Goal: Answer question/provide support: Share knowledge or assist other users

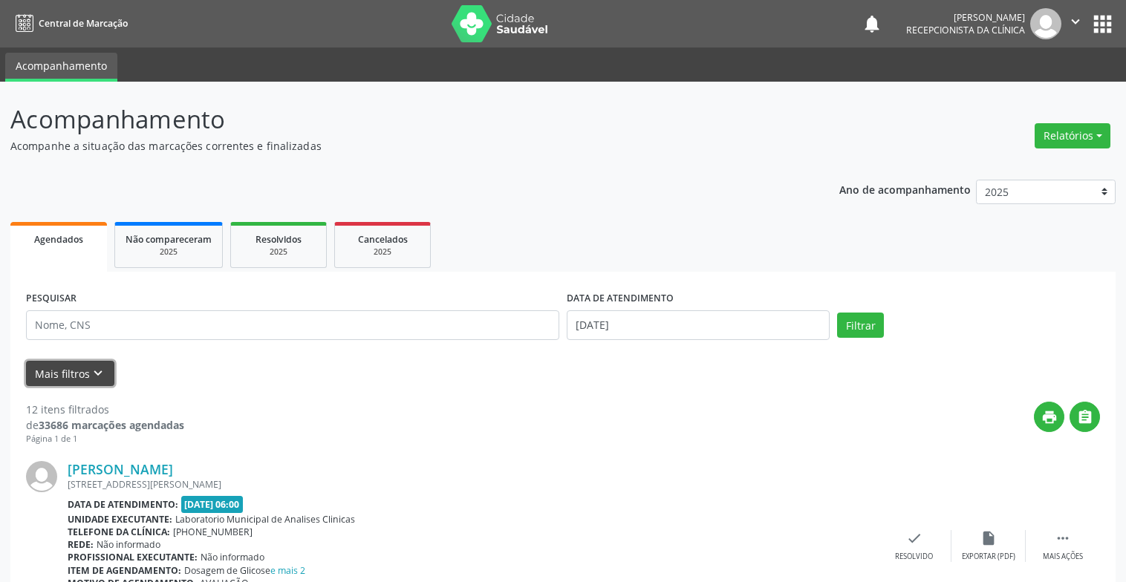
click at [91, 374] on icon "keyboard_arrow_down" at bounding box center [98, 373] width 16 height 16
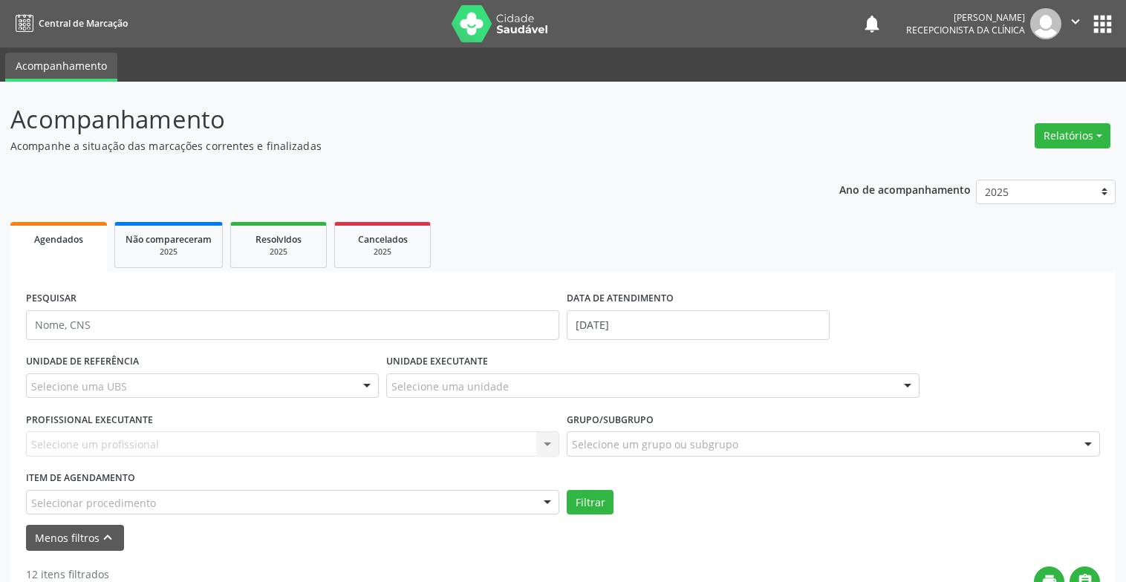
click at [623, 388] on div "Selecione uma unidade" at bounding box center [652, 385] width 533 height 25
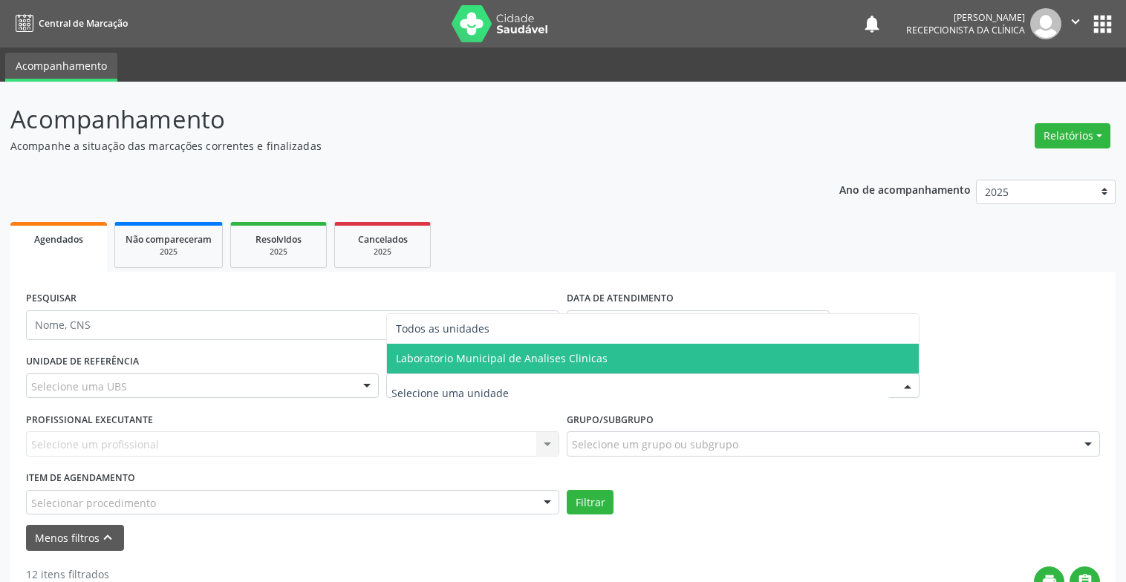
click at [547, 356] on span "Laboratorio Municipal de Analises Clinicas" at bounding box center [502, 358] width 212 height 14
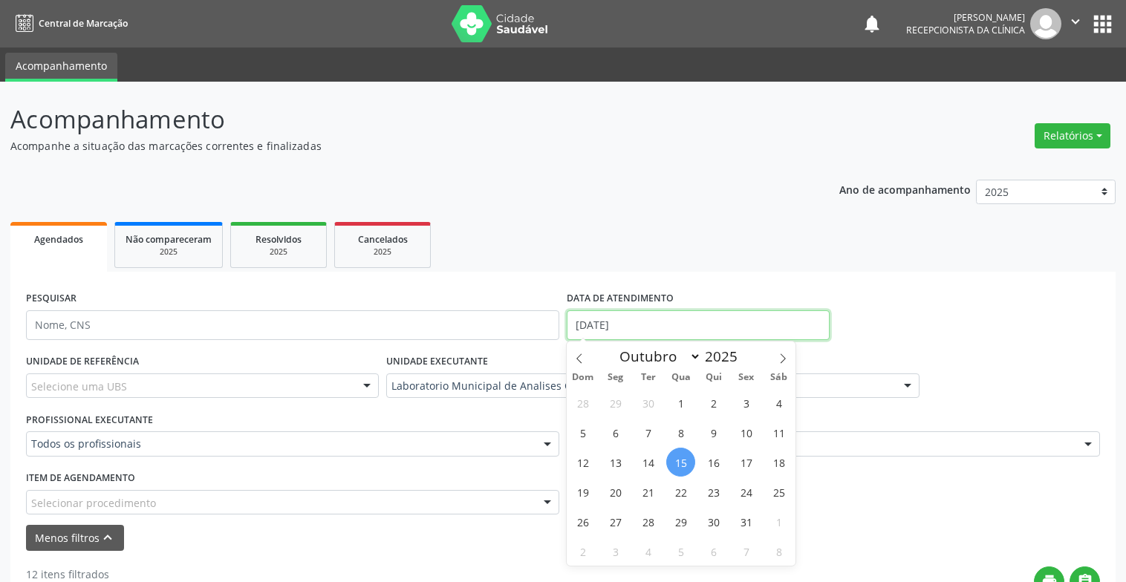
click at [803, 327] on input "[DATE]" at bounding box center [698, 325] width 263 height 30
click at [685, 409] on span "1" at bounding box center [680, 402] width 29 height 29
type input "01/10/2025"
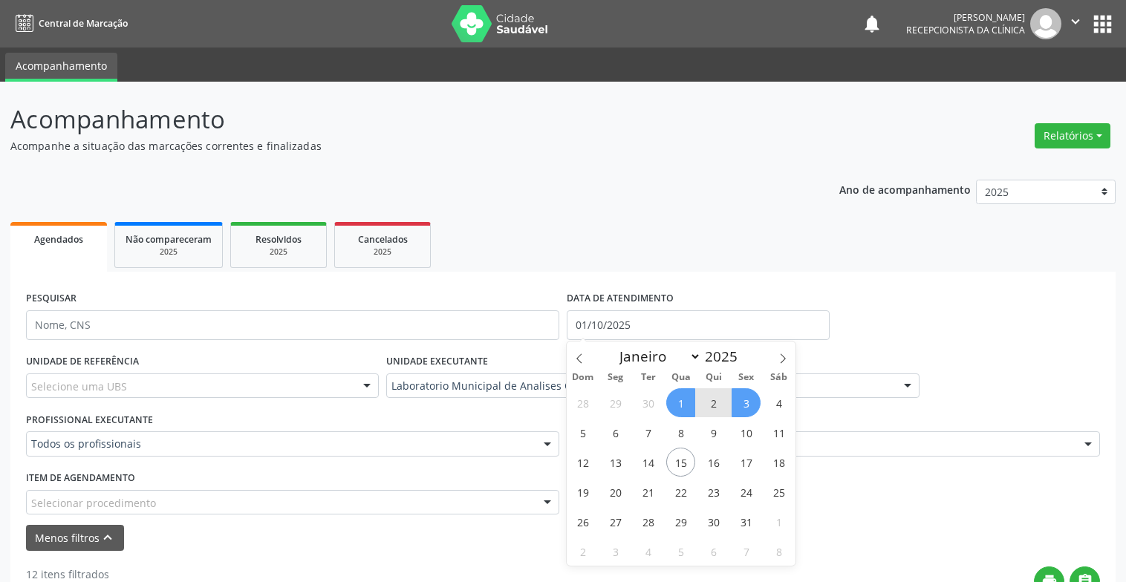
click at [745, 409] on span "3" at bounding box center [745, 402] width 29 height 29
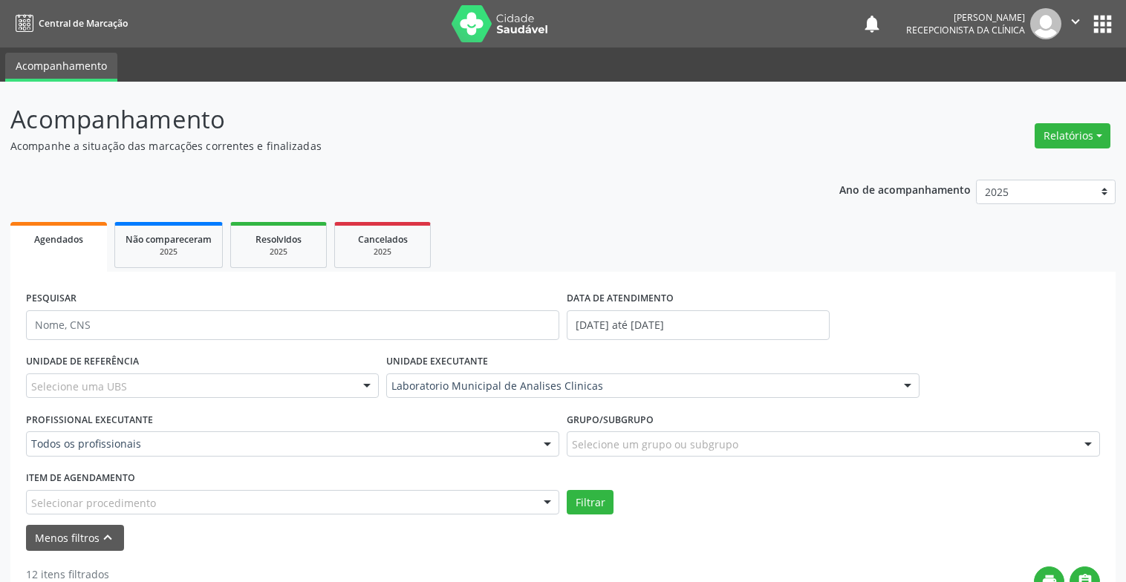
scroll to position [371, 0]
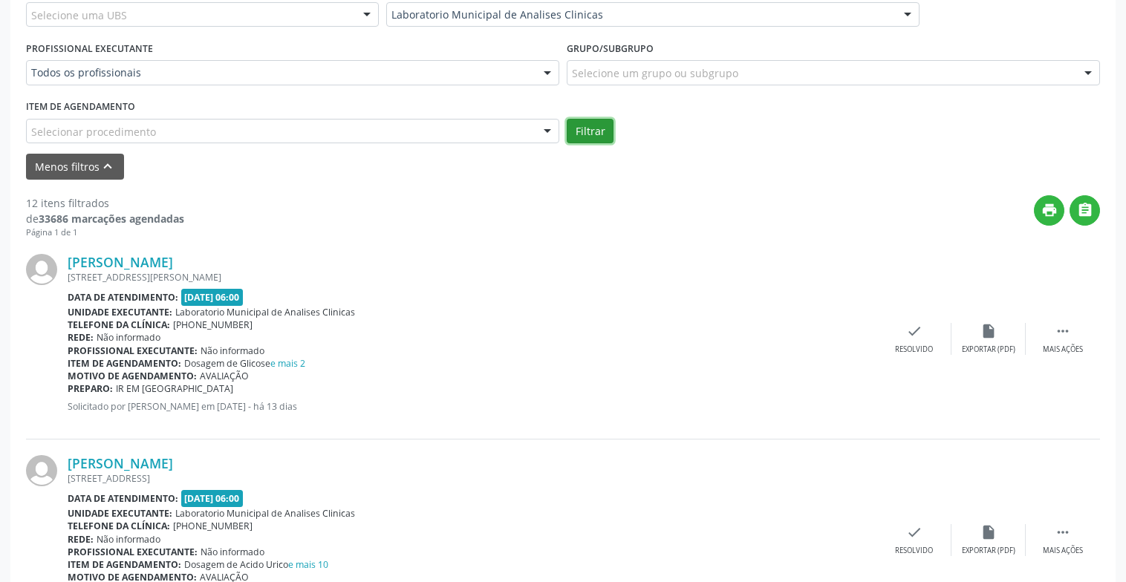
click at [600, 127] on button "Filtrar" at bounding box center [590, 131] width 47 height 25
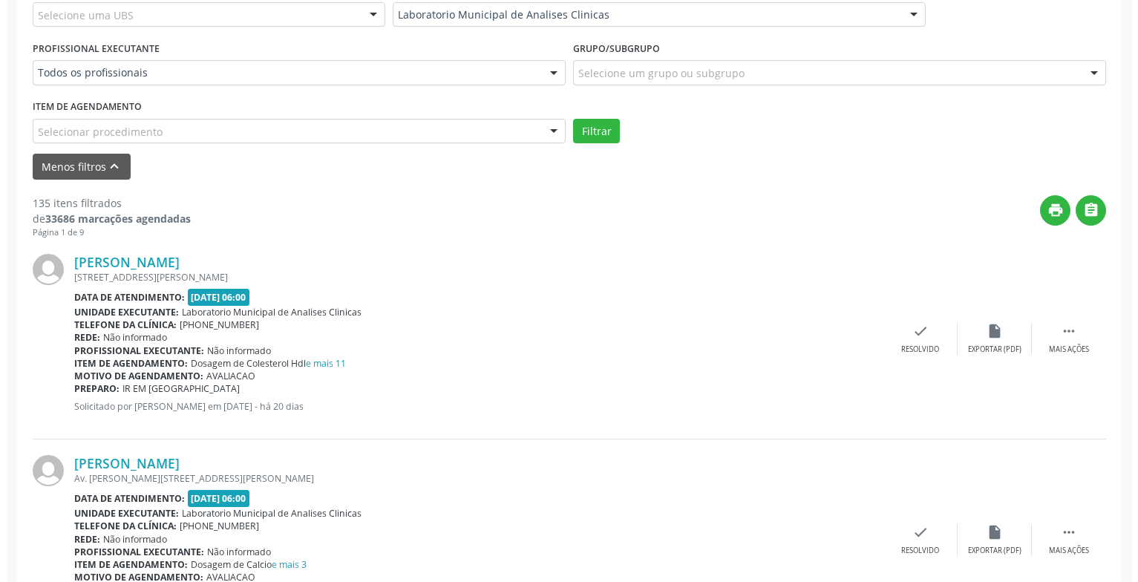
scroll to position [445, 0]
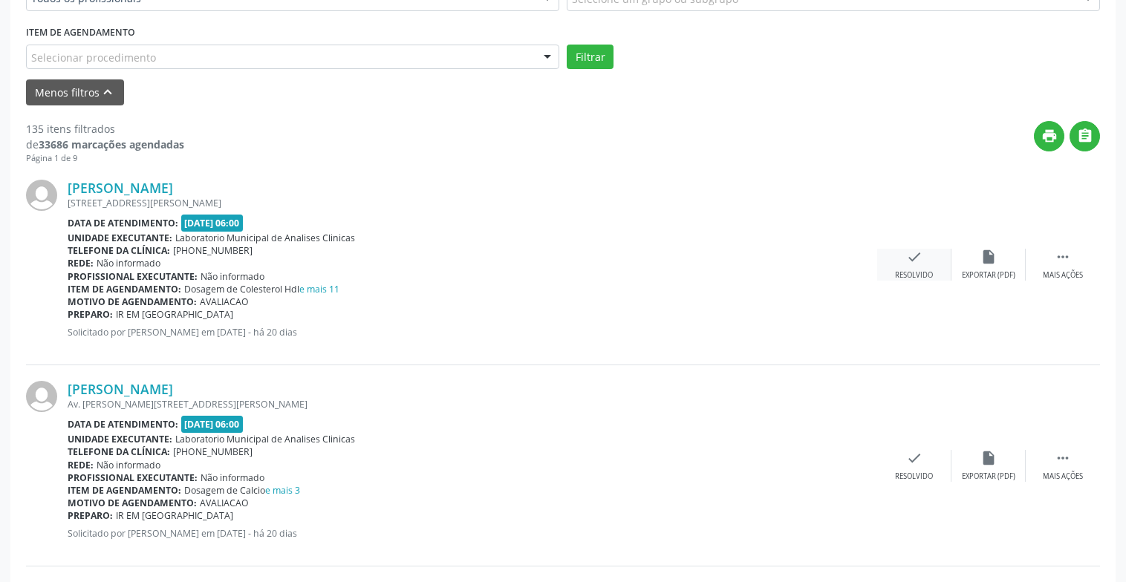
click at [917, 264] on icon "check" at bounding box center [914, 257] width 16 height 16
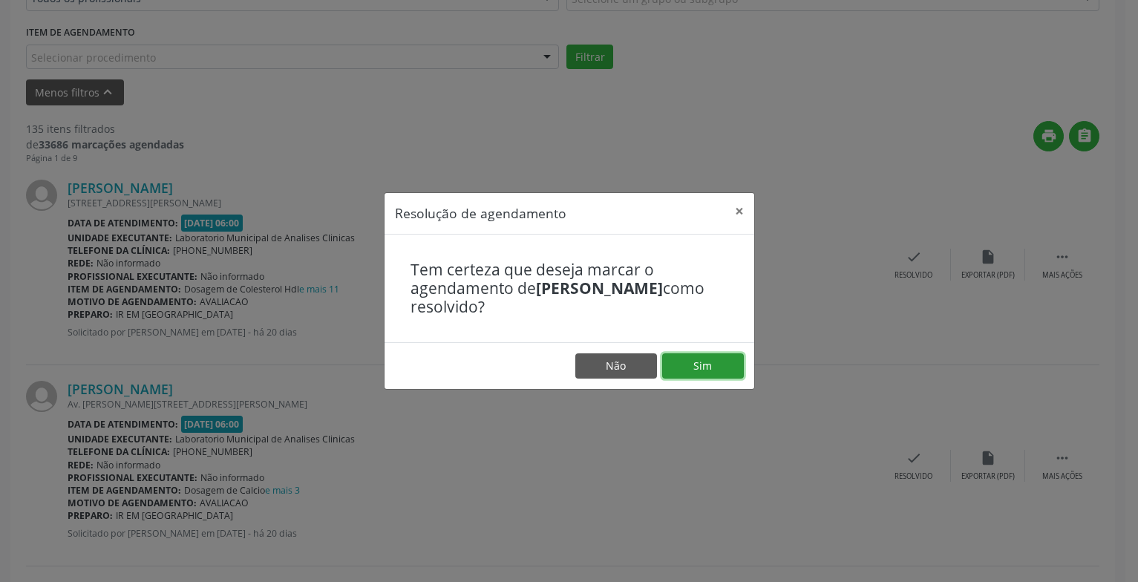
click at [725, 374] on button "Sim" at bounding box center [703, 365] width 82 height 25
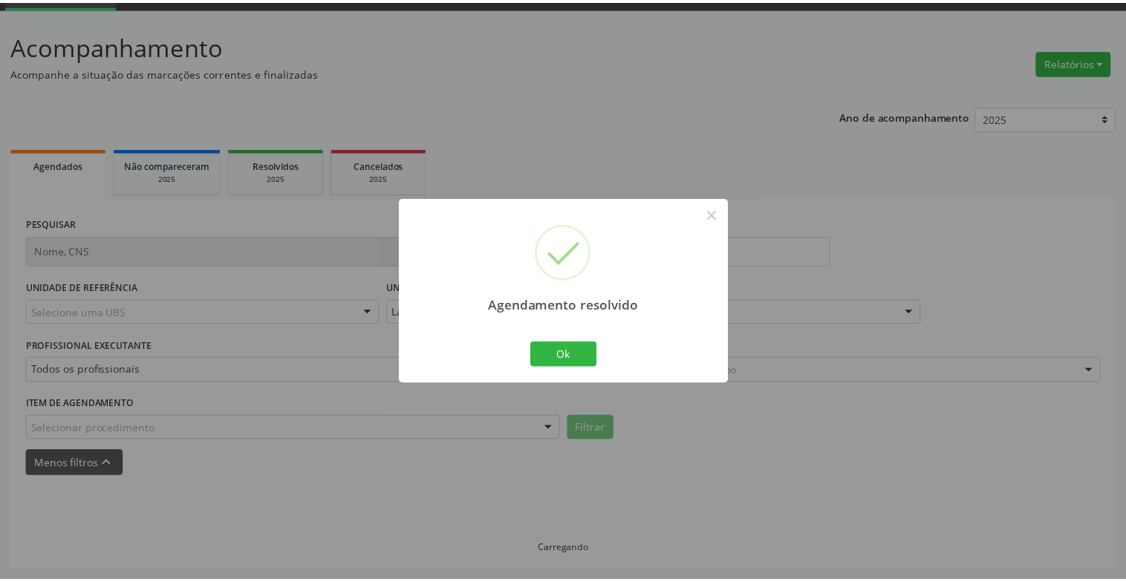
scroll to position [74, 0]
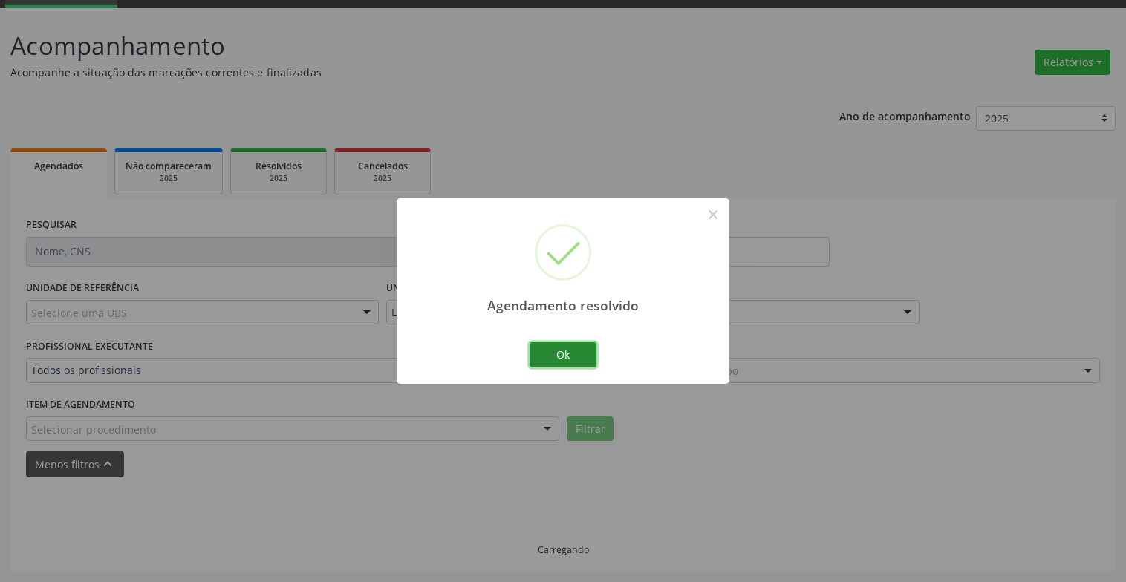
click at [578, 352] on button "Ok" at bounding box center [562, 354] width 67 height 25
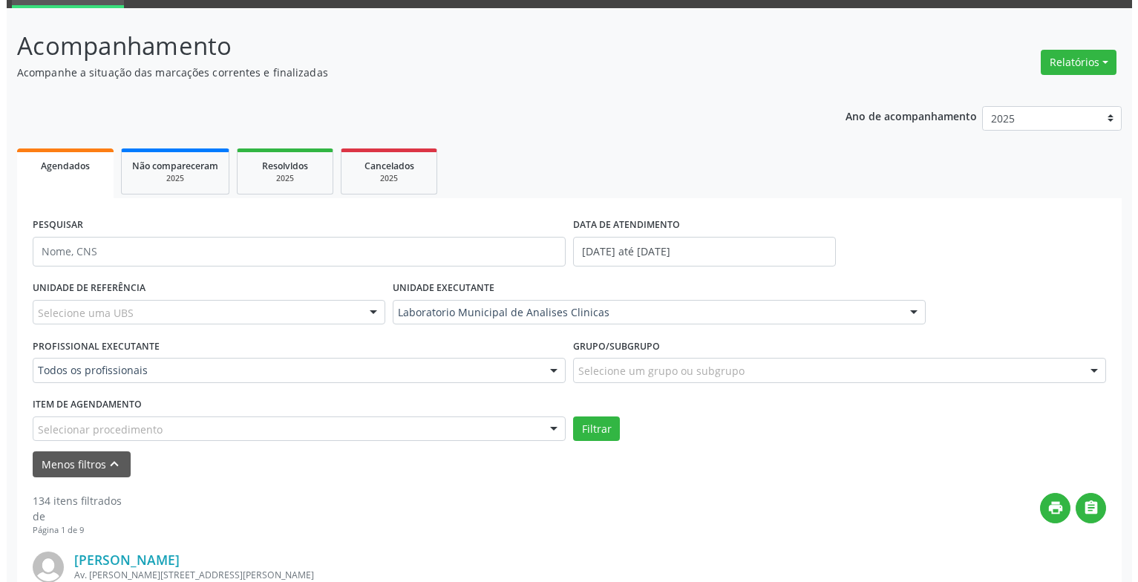
scroll to position [296, 0]
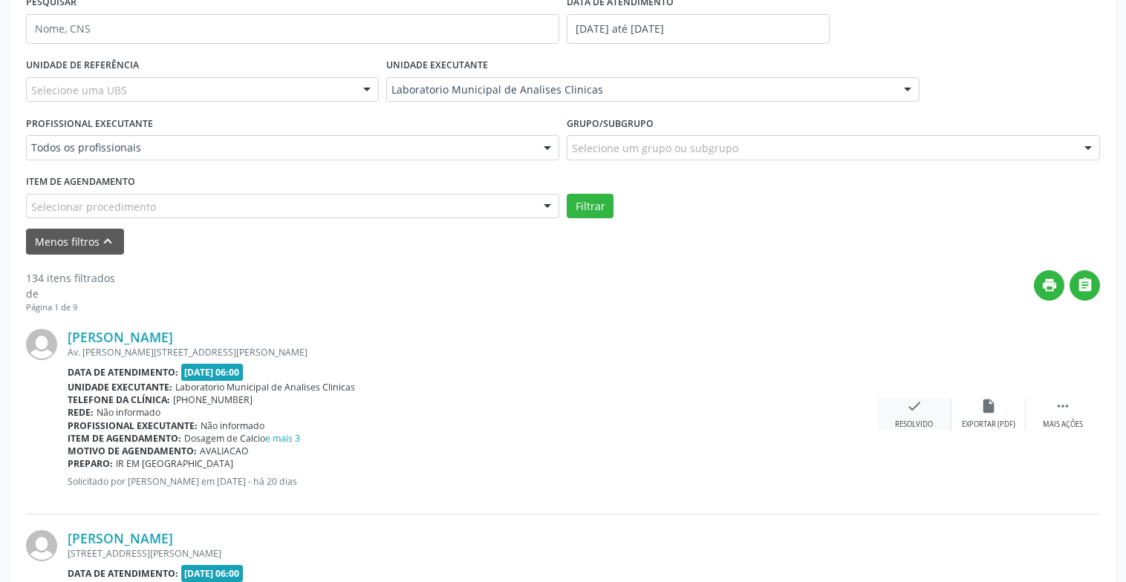
click at [915, 417] on div "check Resolvido" at bounding box center [914, 414] width 74 height 32
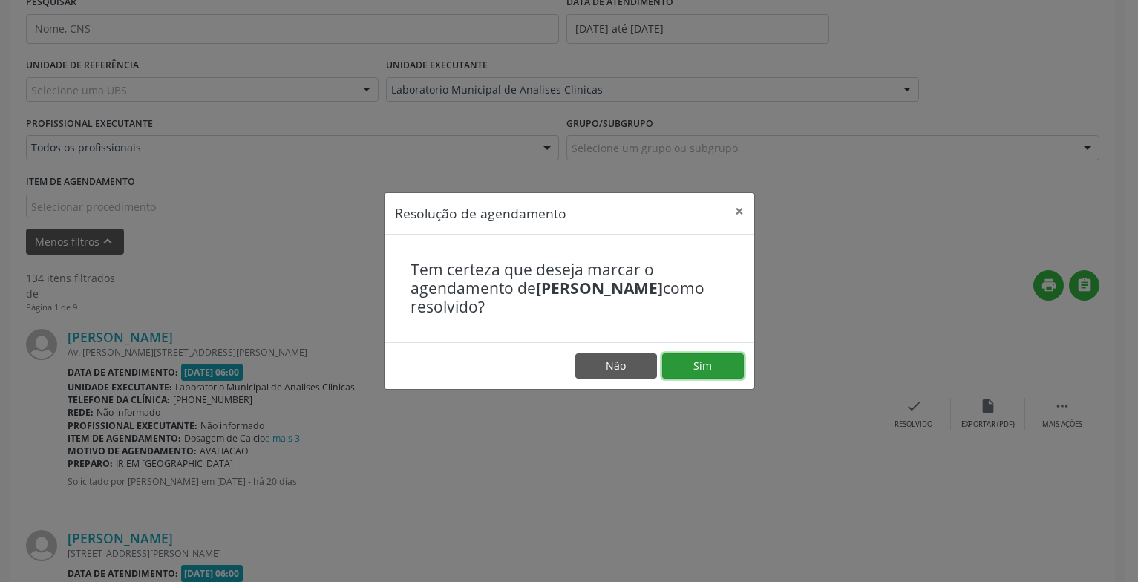
click at [717, 368] on button "Sim" at bounding box center [703, 365] width 82 height 25
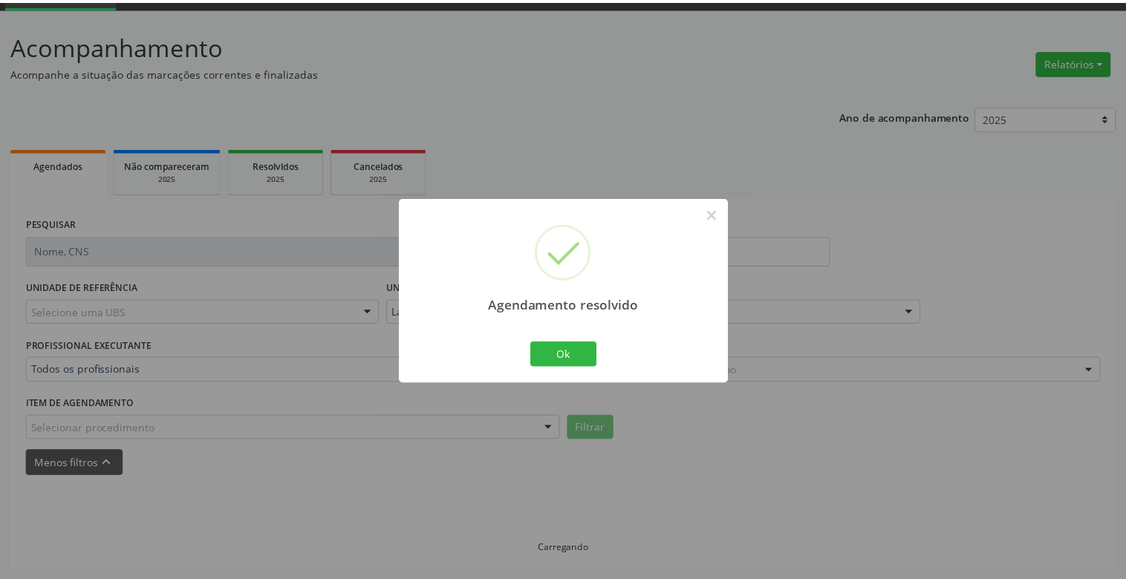
scroll to position [74, 0]
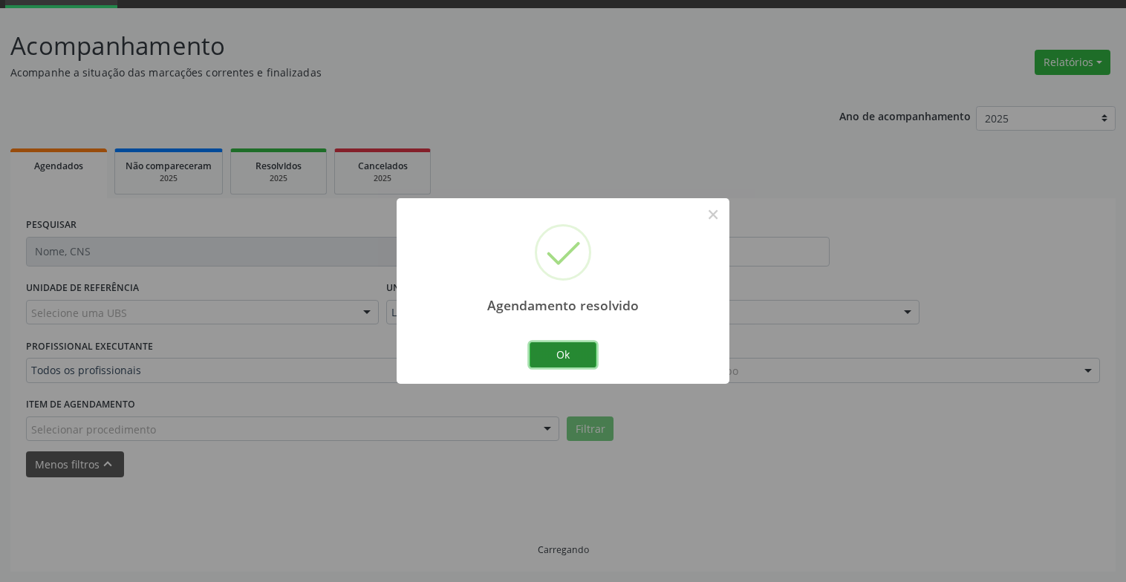
click at [571, 365] on button "Ok" at bounding box center [562, 354] width 67 height 25
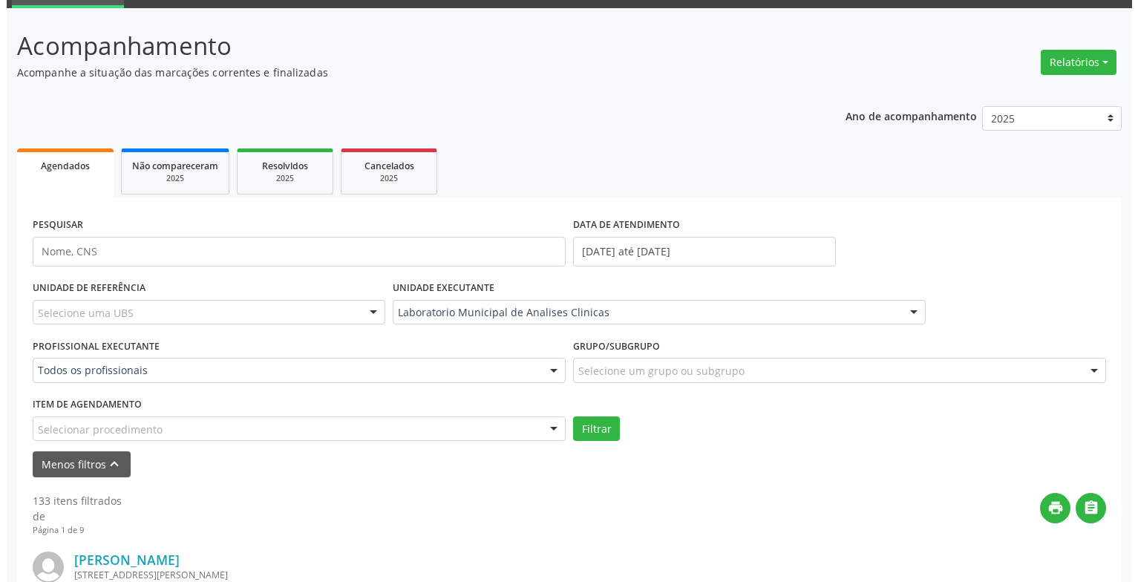
scroll to position [371, 0]
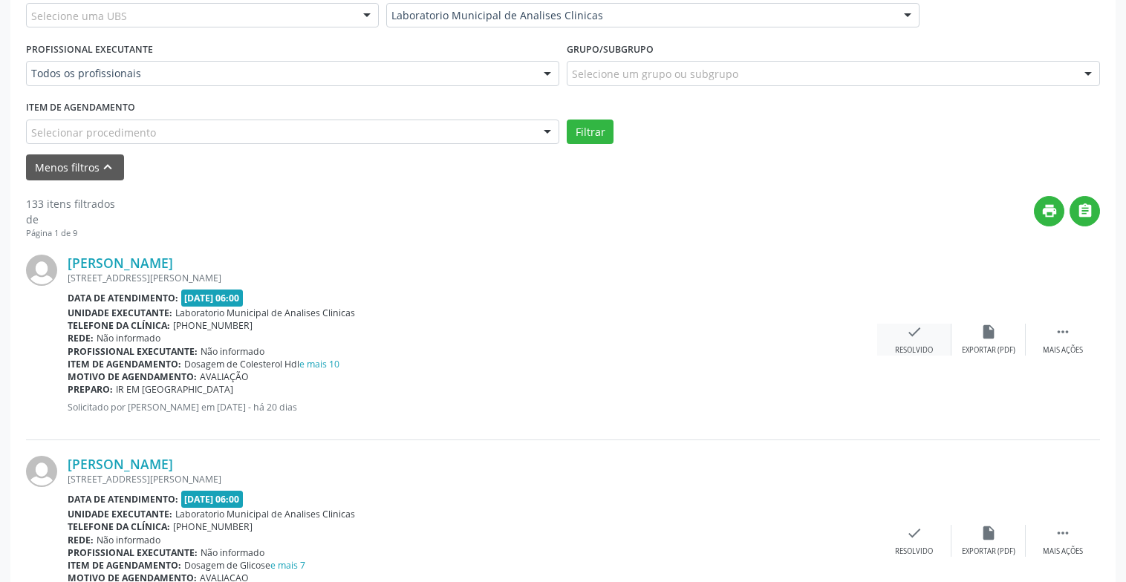
click at [928, 332] on div "check Resolvido" at bounding box center [914, 340] width 74 height 32
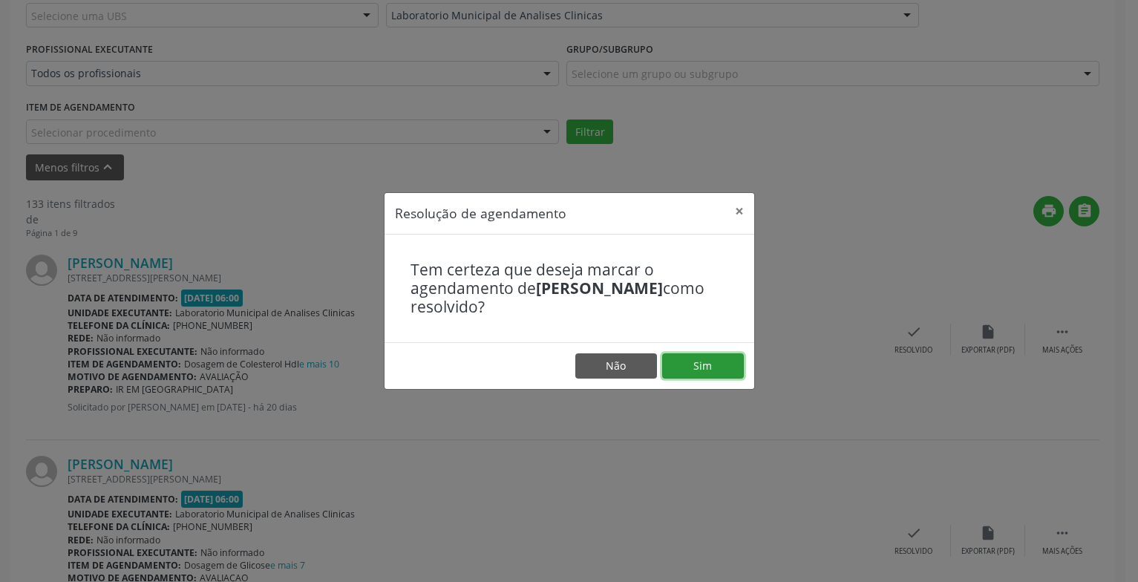
click at [675, 362] on button "Sim" at bounding box center [703, 365] width 82 height 25
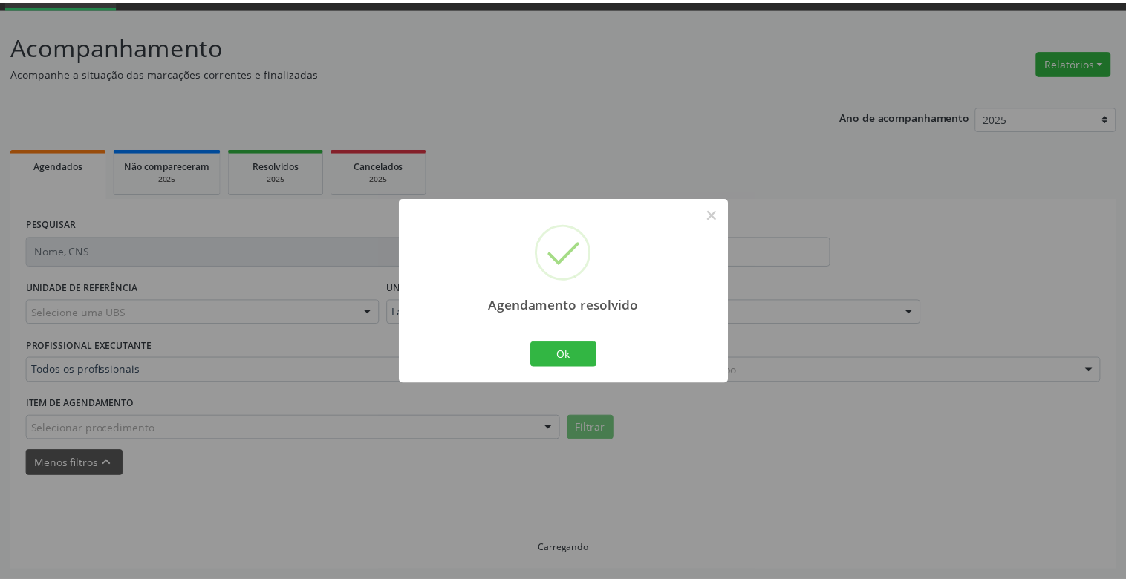
scroll to position [74, 0]
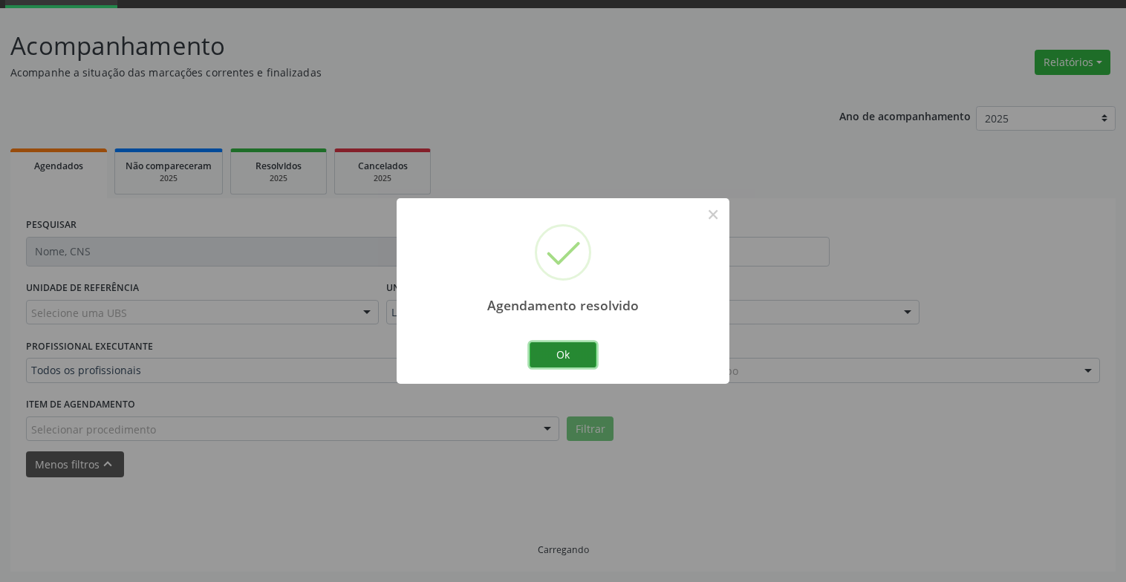
click at [583, 350] on button "Ok" at bounding box center [562, 354] width 67 height 25
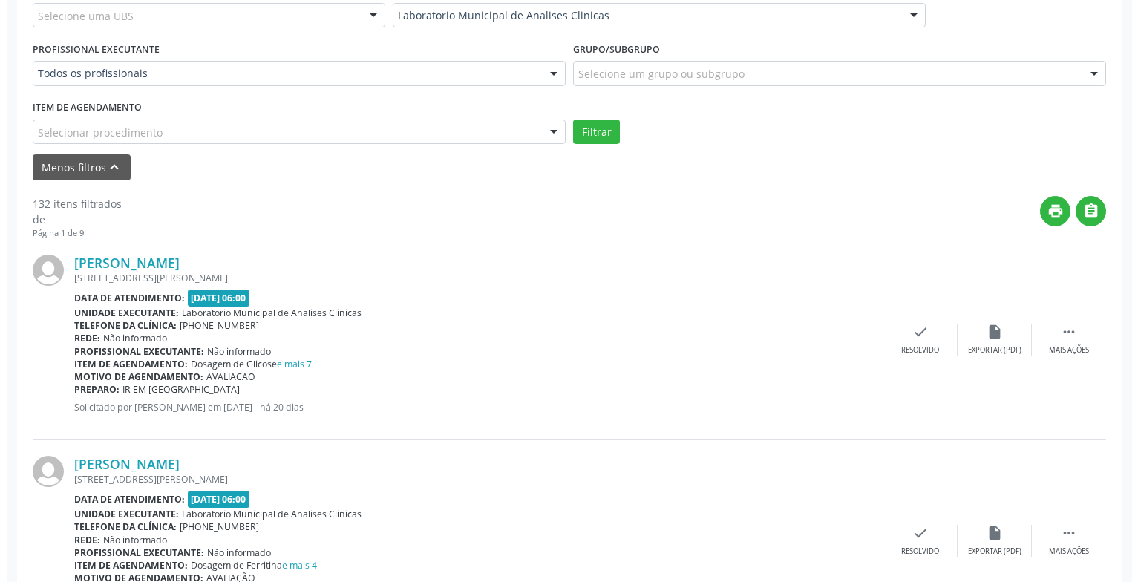
scroll to position [519, 0]
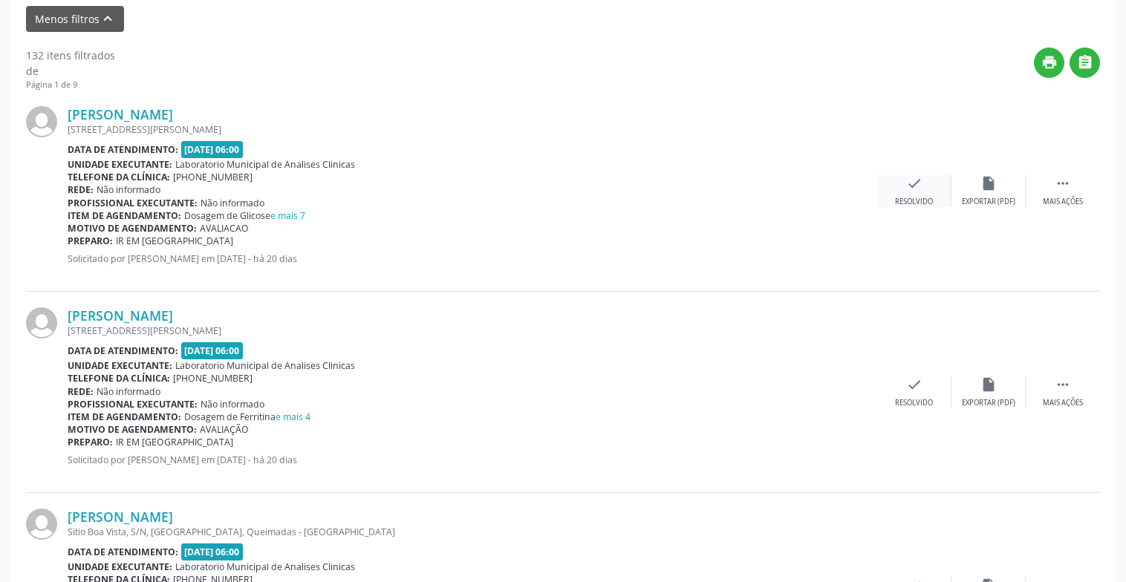
click at [914, 177] on icon "check" at bounding box center [914, 183] width 16 height 16
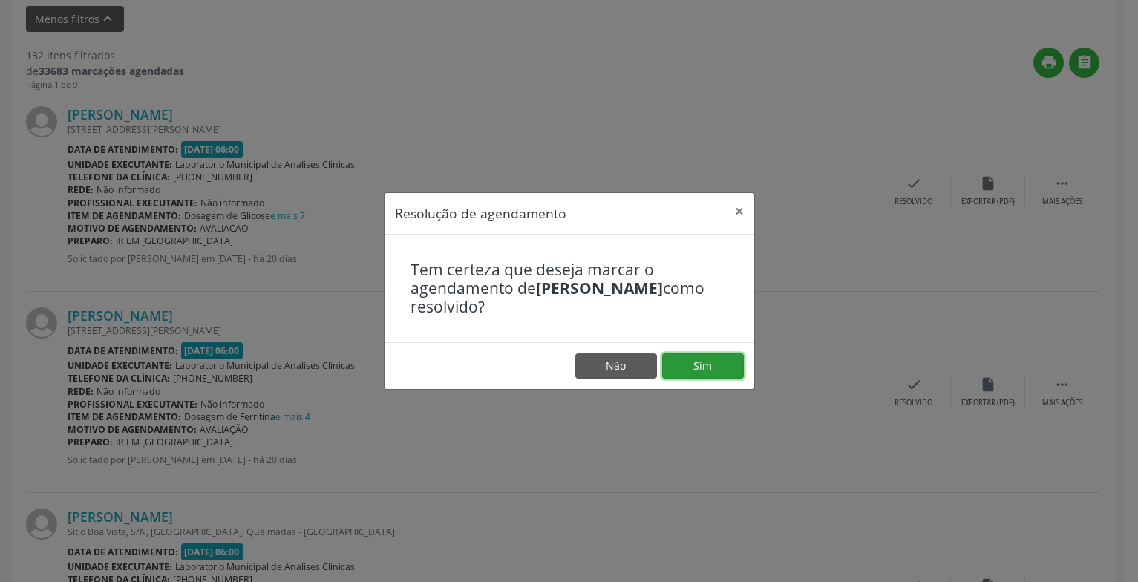
click at [702, 373] on button "Sim" at bounding box center [703, 365] width 82 height 25
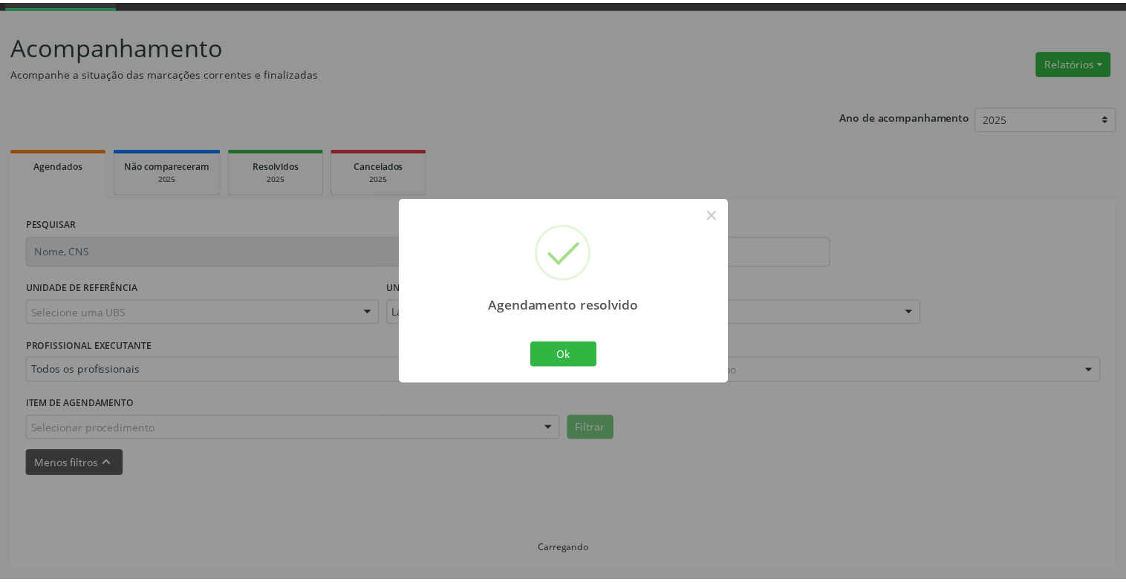
scroll to position [74, 0]
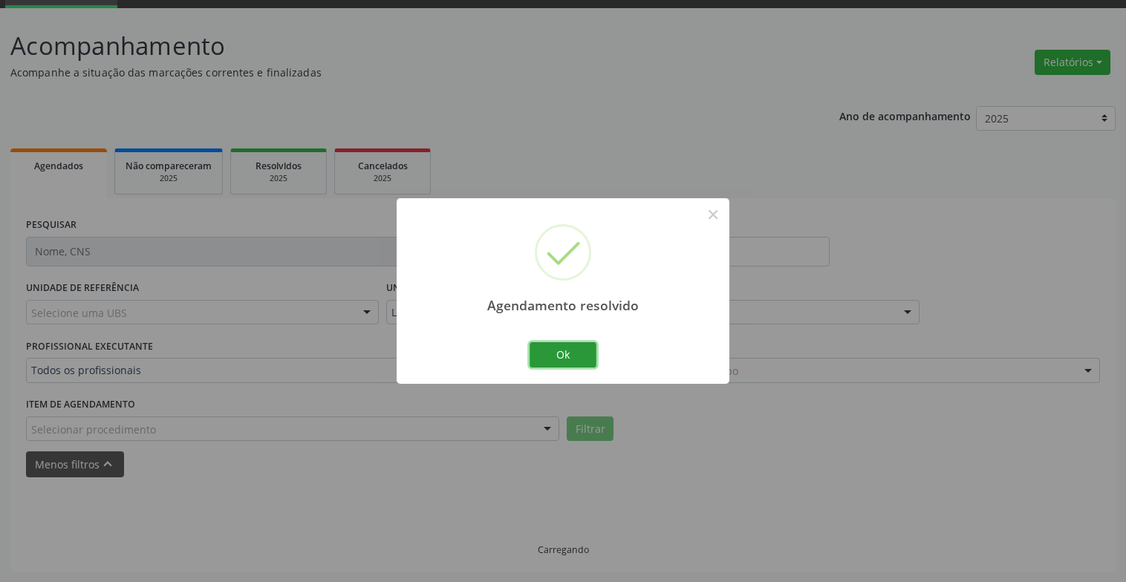
click at [569, 348] on button "Ok" at bounding box center [562, 354] width 67 height 25
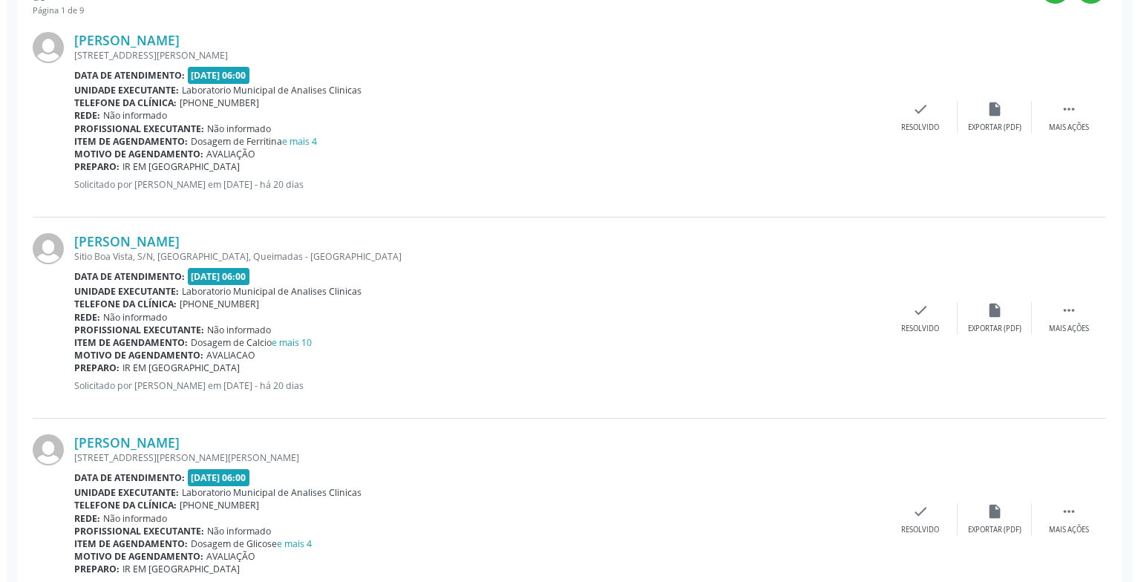
scroll to position [445, 0]
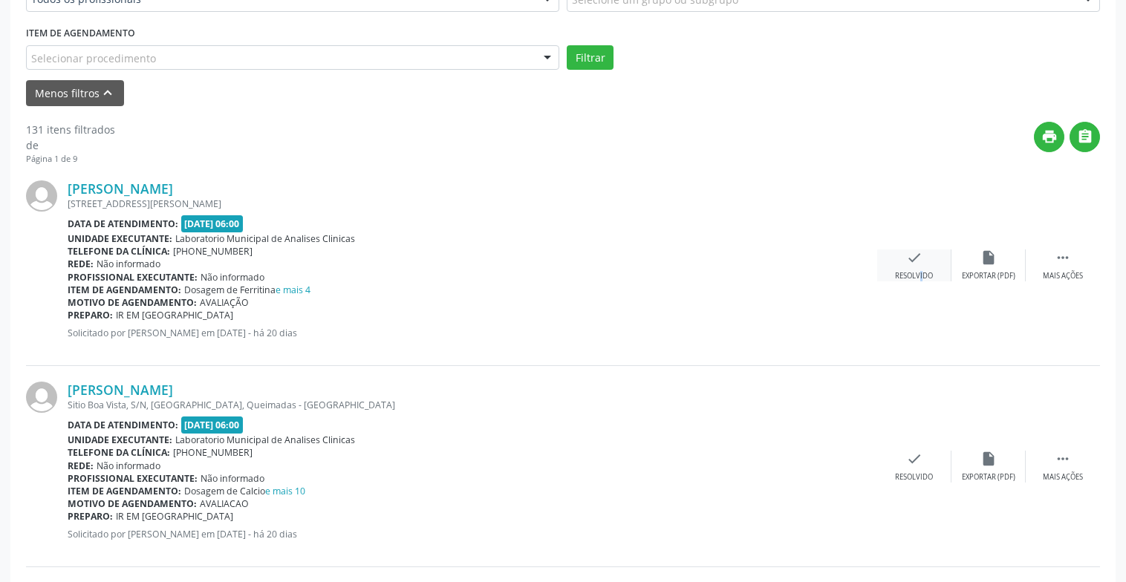
click at [910, 268] on div "check Resolvido" at bounding box center [914, 265] width 74 height 32
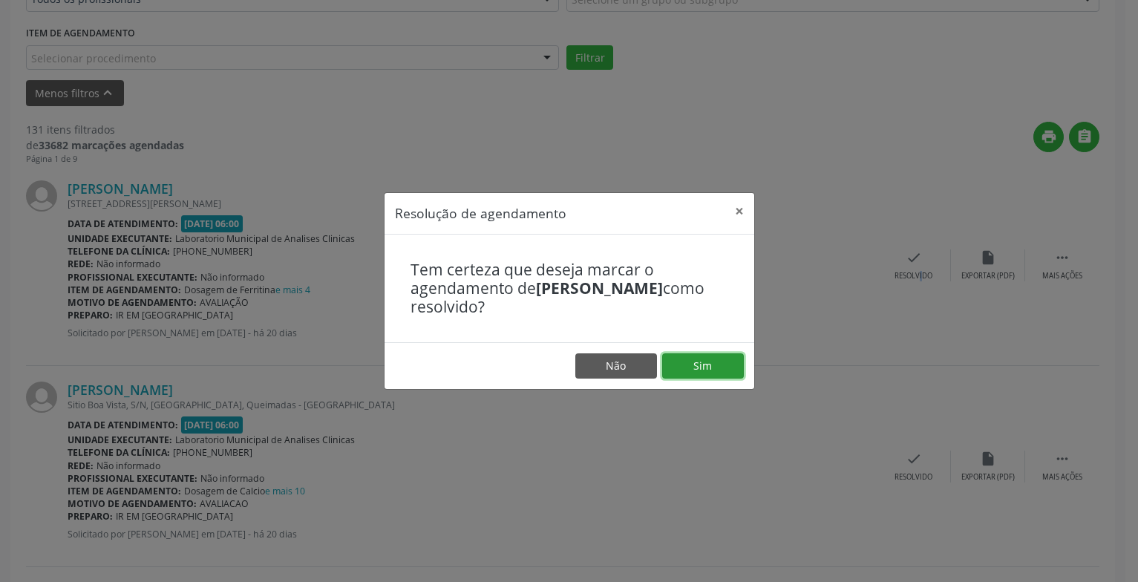
click at [709, 377] on button "Sim" at bounding box center [703, 365] width 82 height 25
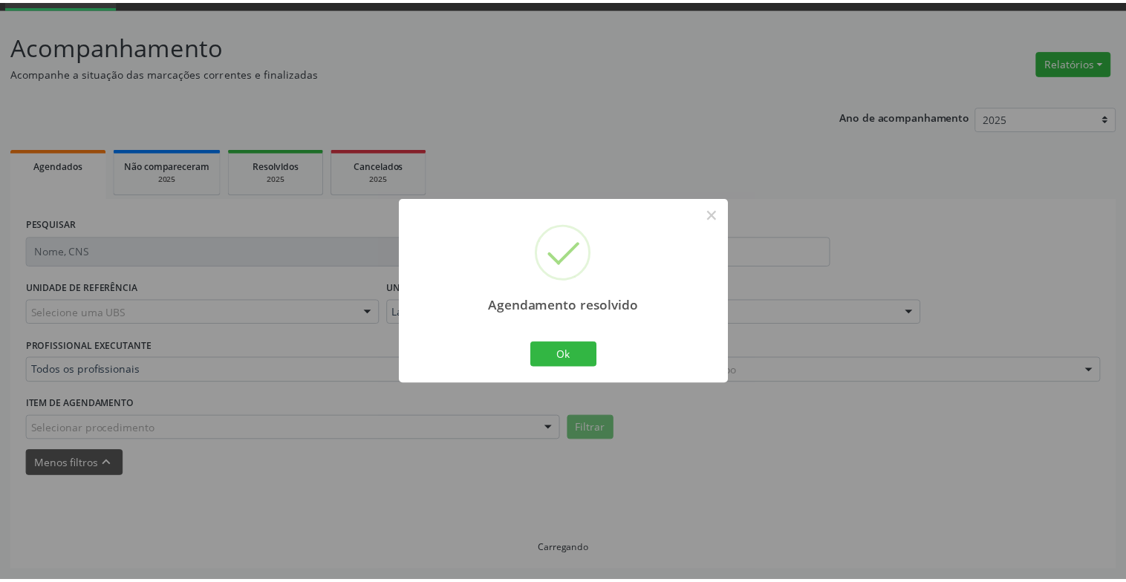
scroll to position [74, 0]
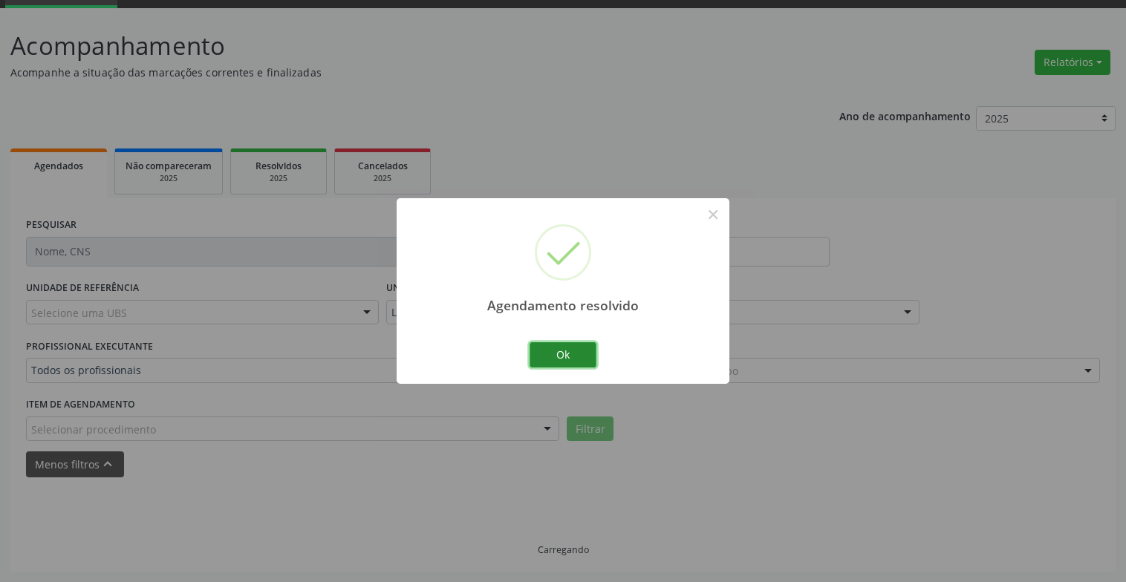
click at [572, 353] on button "Ok" at bounding box center [562, 354] width 67 height 25
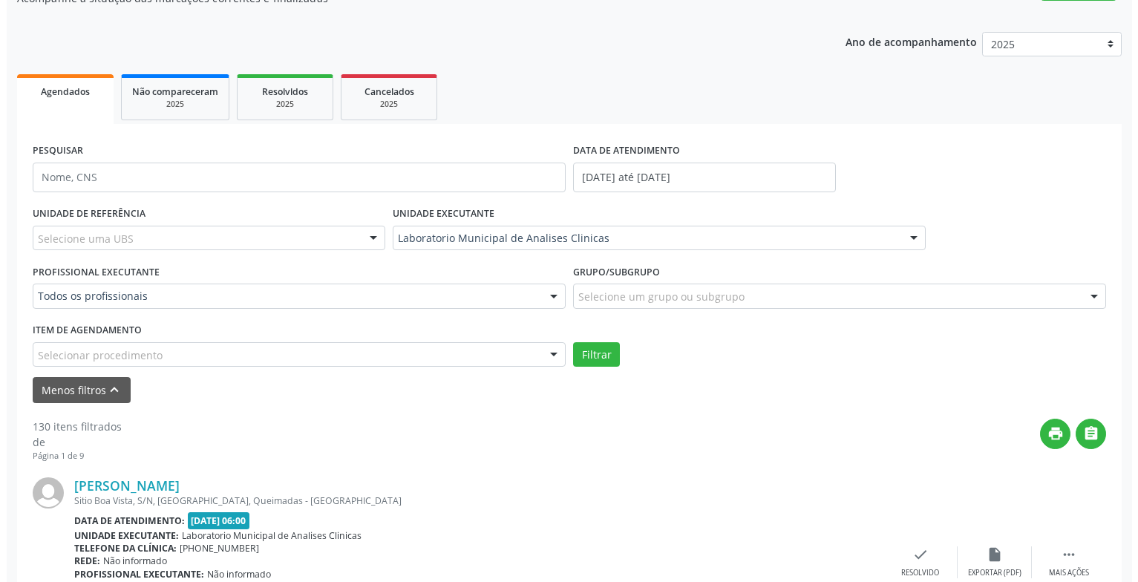
scroll to position [371, 0]
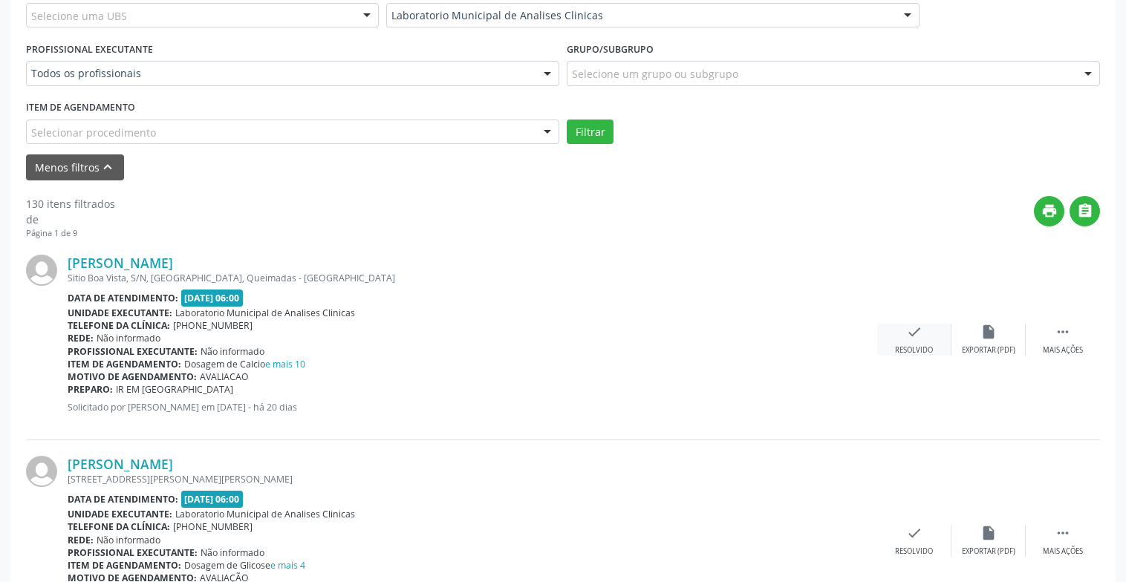
click at [923, 333] on div "check Resolvido" at bounding box center [914, 340] width 74 height 32
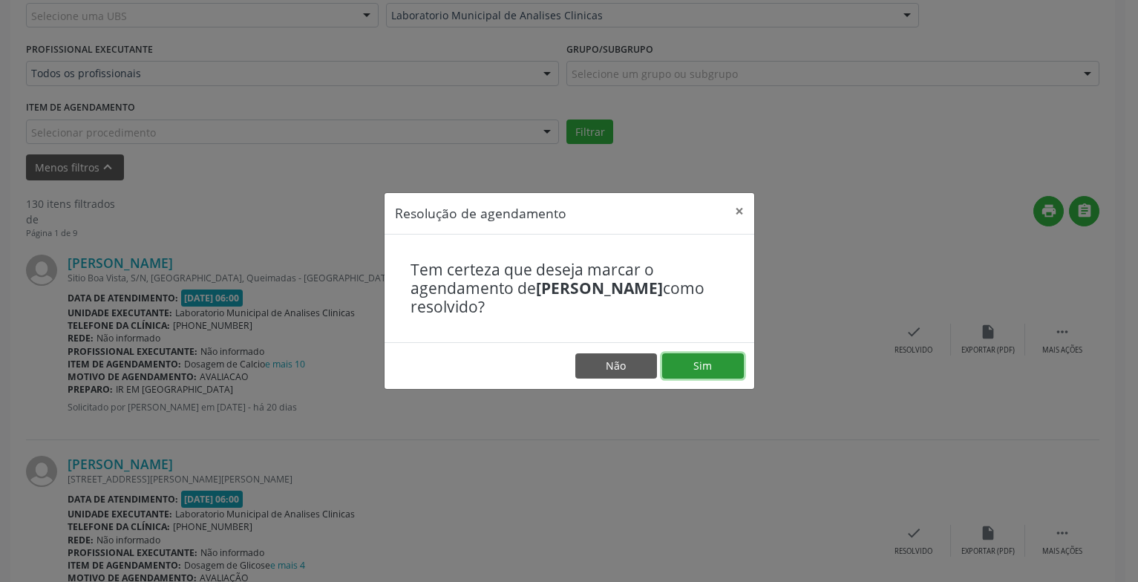
click at [705, 361] on button "Sim" at bounding box center [703, 365] width 82 height 25
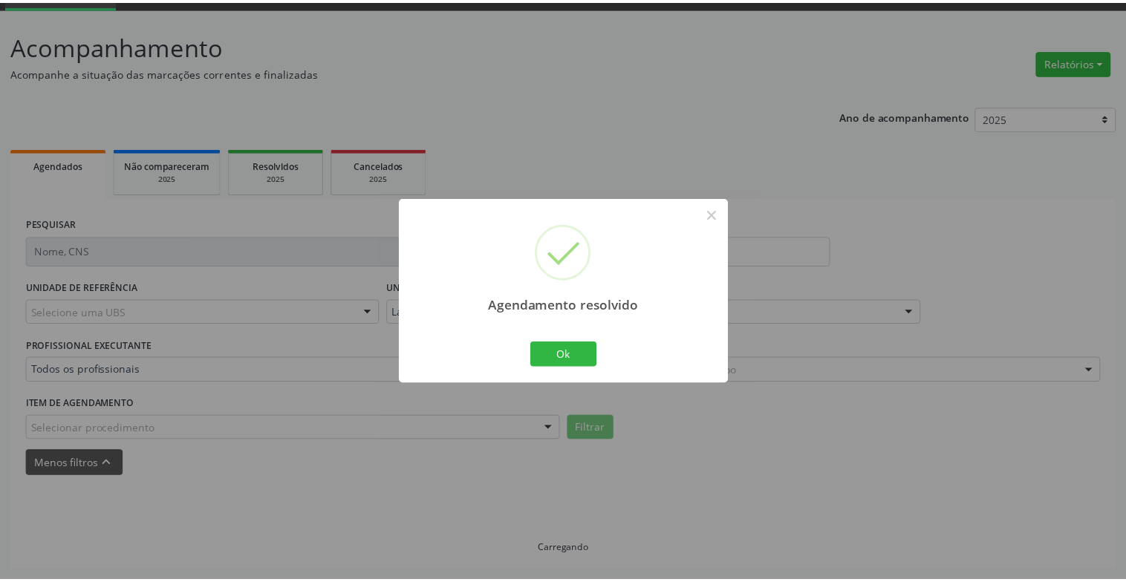
scroll to position [74, 0]
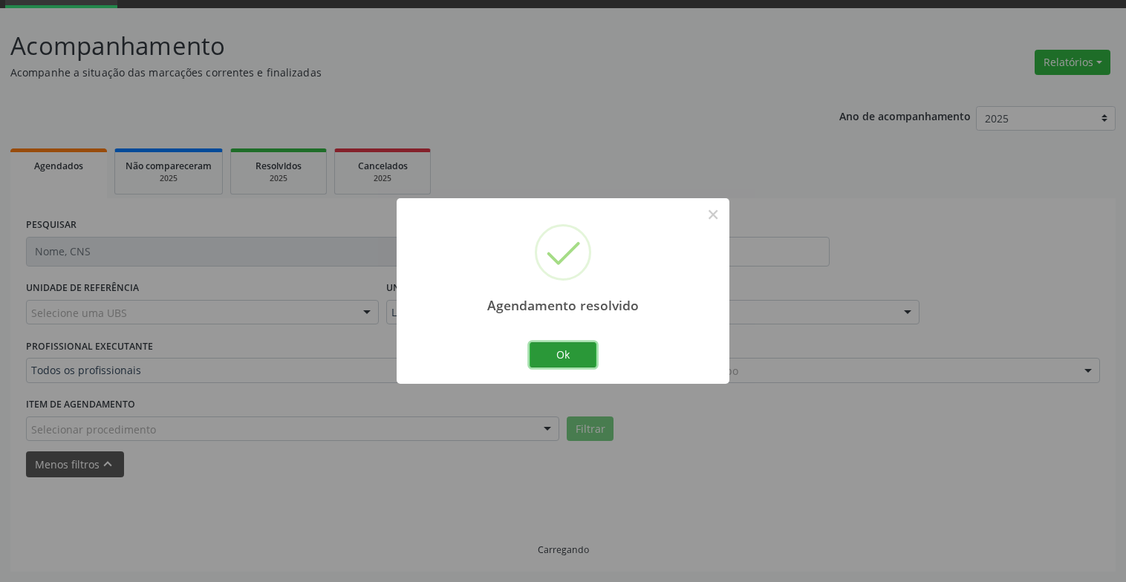
click at [578, 362] on button "Ok" at bounding box center [562, 354] width 67 height 25
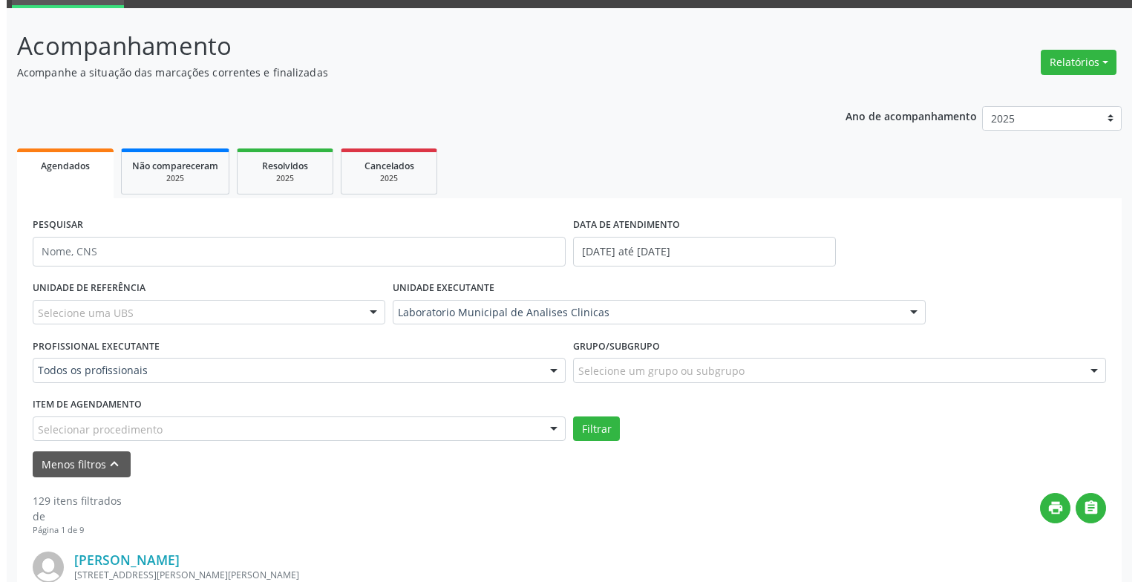
scroll to position [371, 0]
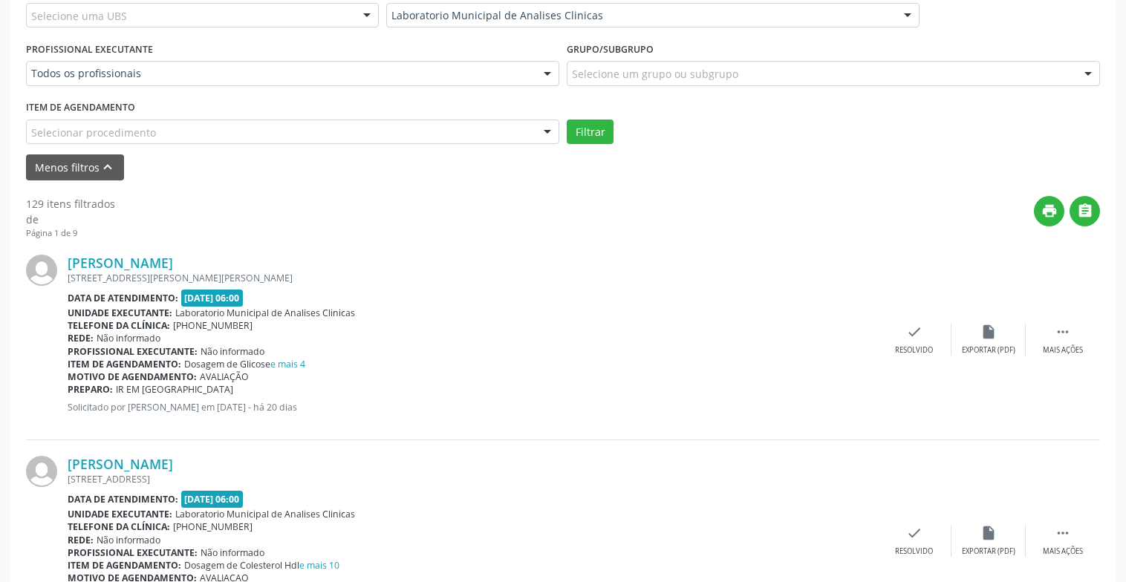
click at [546, 352] on div "Profissional executante: Não informado" at bounding box center [472, 351] width 809 height 13
click at [901, 361] on div "[PERSON_NAME] [STREET_ADDRESS][PERSON_NAME][PERSON_NAME] Data de atendimento: […" at bounding box center [563, 339] width 1074 height 201
click at [901, 349] on div "Resolvido" at bounding box center [914, 350] width 38 height 10
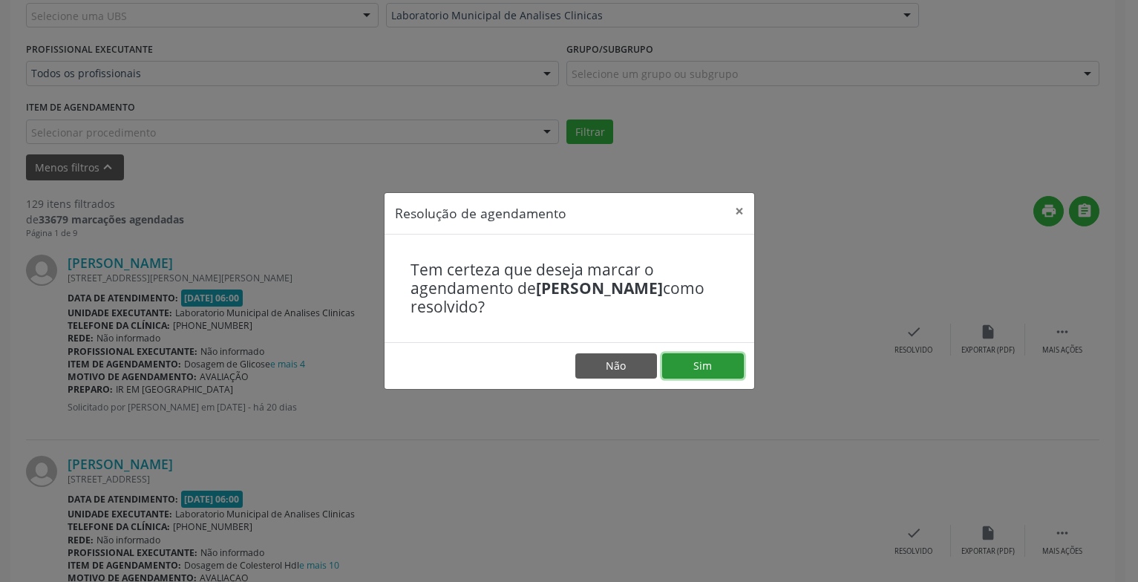
click at [686, 370] on button "Sim" at bounding box center [703, 365] width 82 height 25
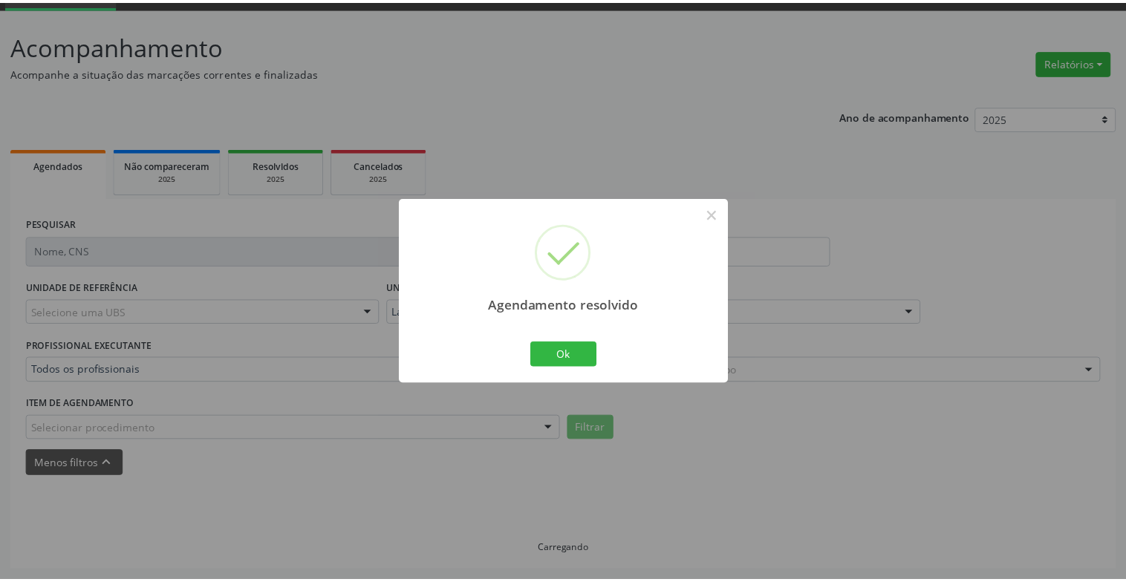
scroll to position [74, 0]
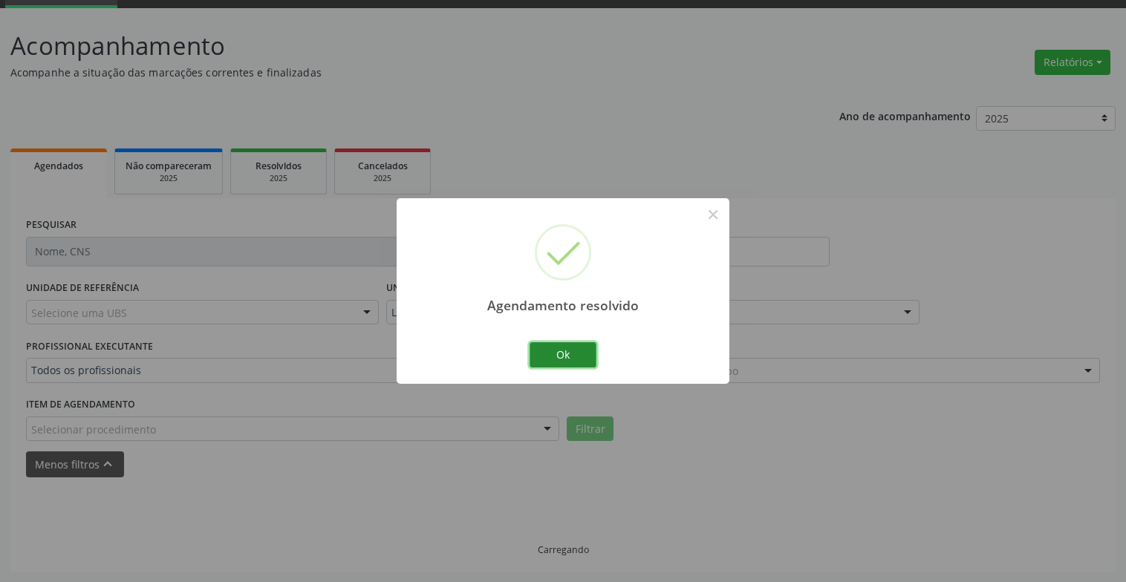
click at [580, 350] on button "Ok" at bounding box center [562, 354] width 67 height 25
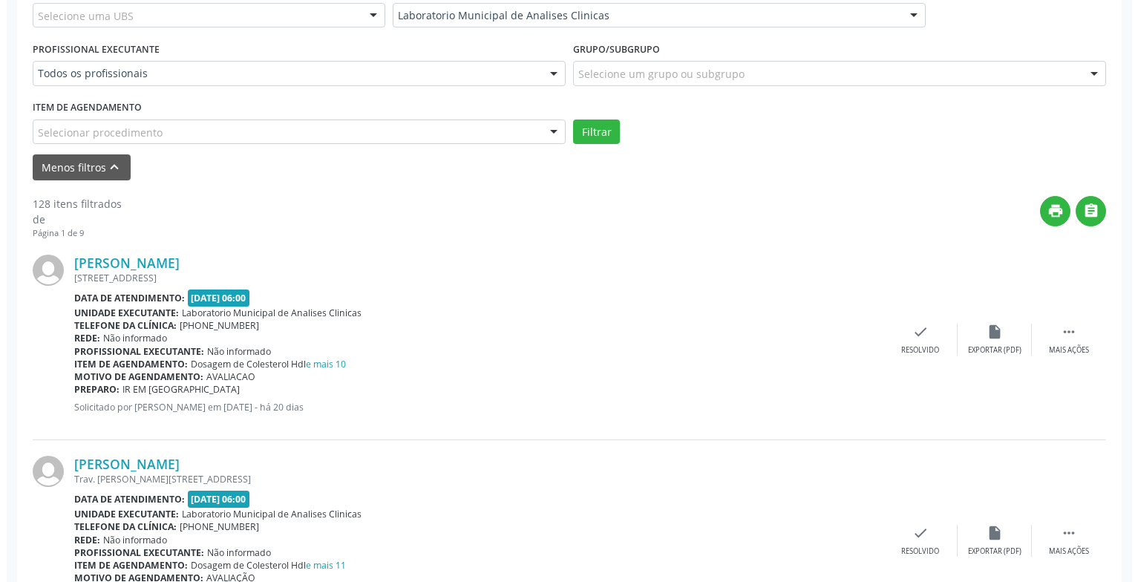
scroll to position [445, 0]
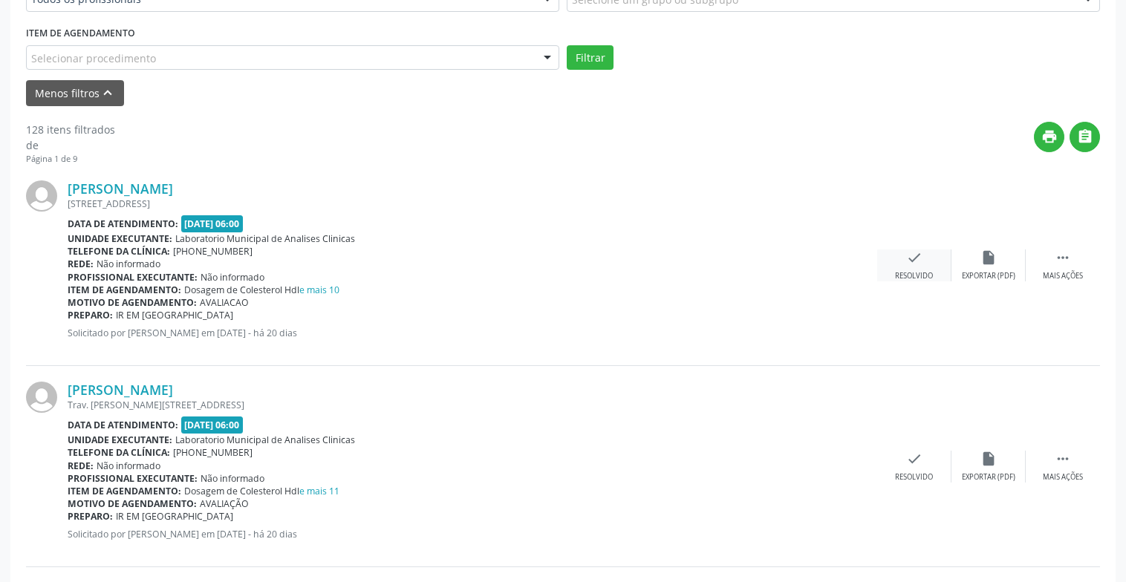
click at [915, 268] on div "check Resolvido" at bounding box center [914, 265] width 74 height 32
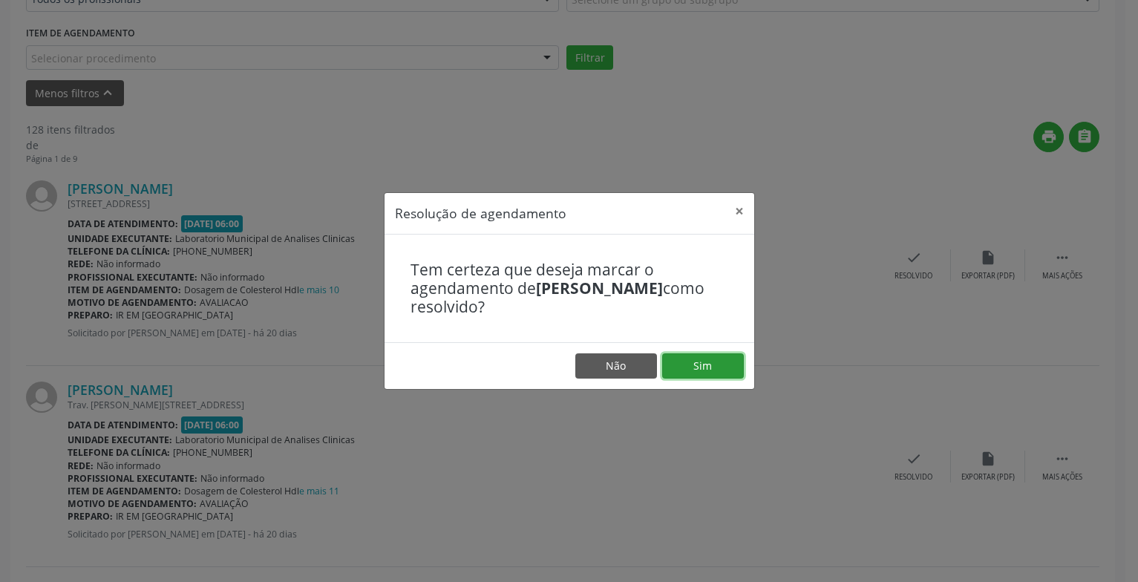
click at [725, 367] on button "Sim" at bounding box center [703, 365] width 82 height 25
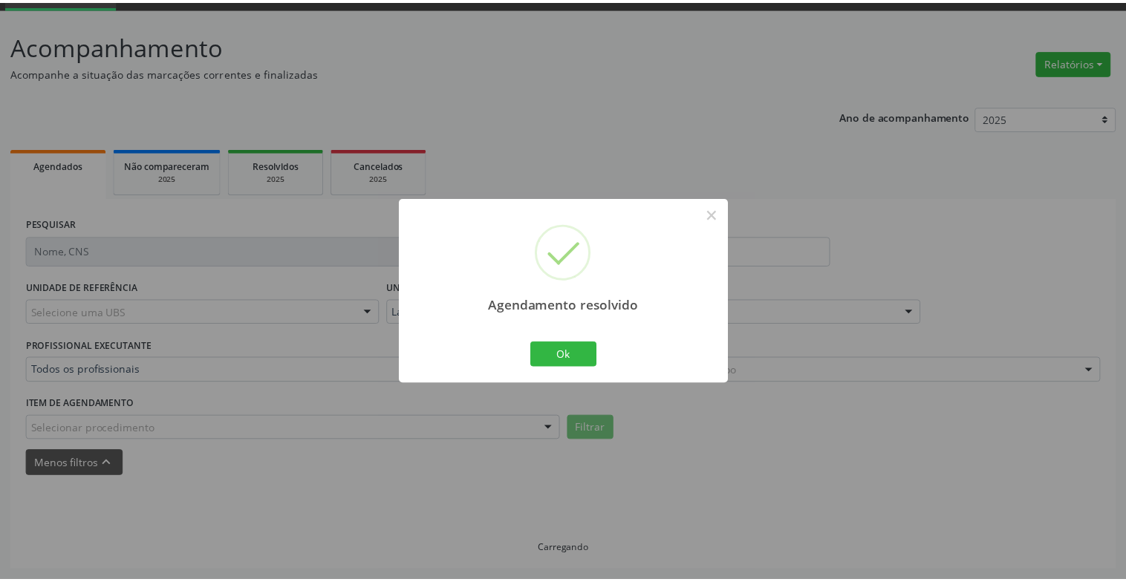
scroll to position [74, 0]
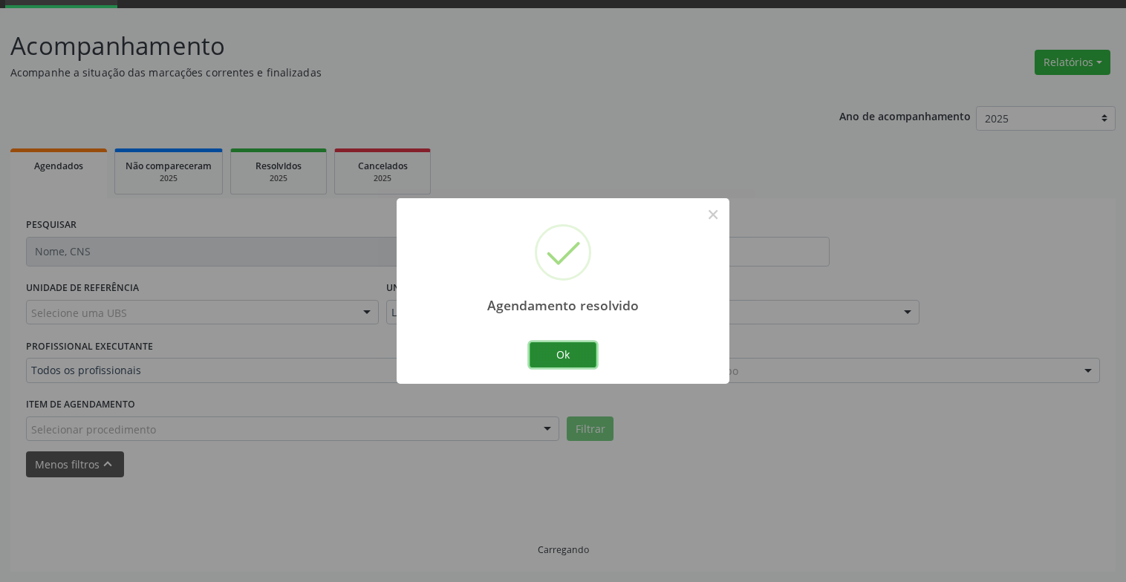
click at [566, 358] on button "Ok" at bounding box center [562, 354] width 67 height 25
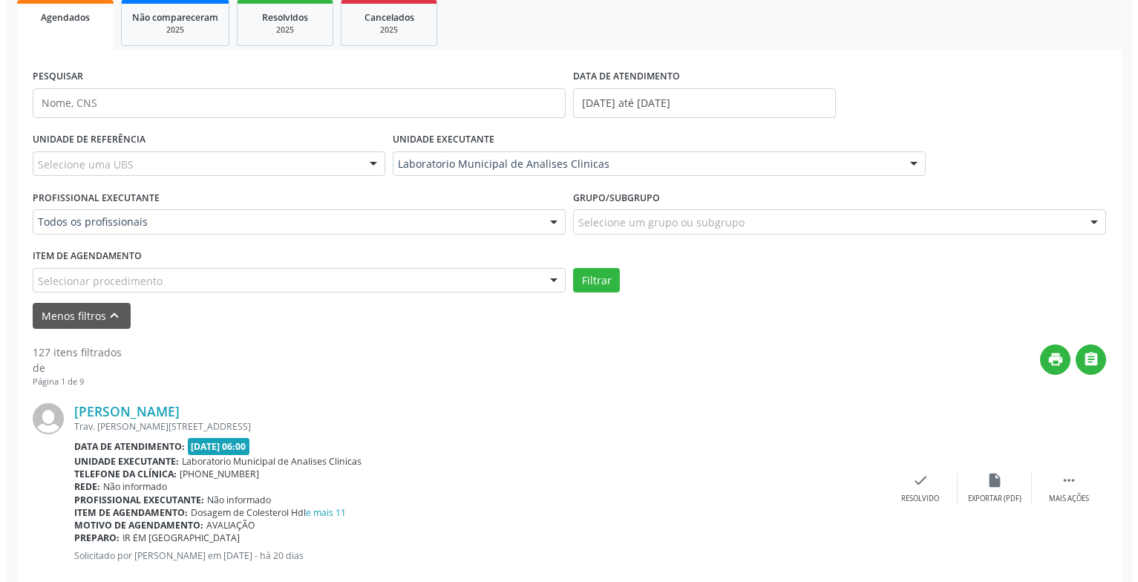
scroll to position [371, 0]
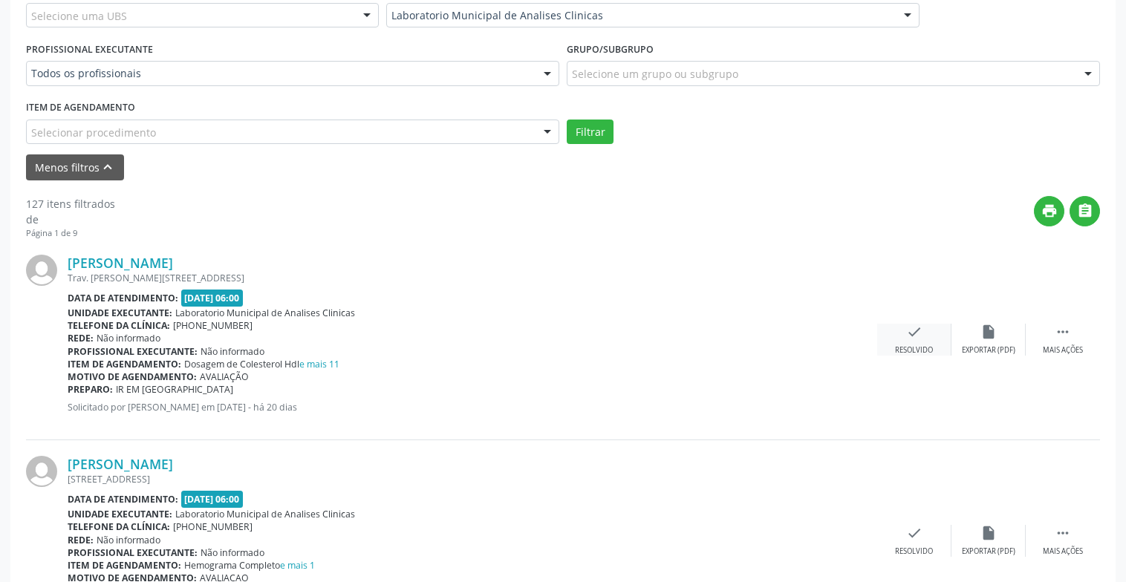
click at [911, 338] on icon "check" at bounding box center [914, 332] width 16 height 16
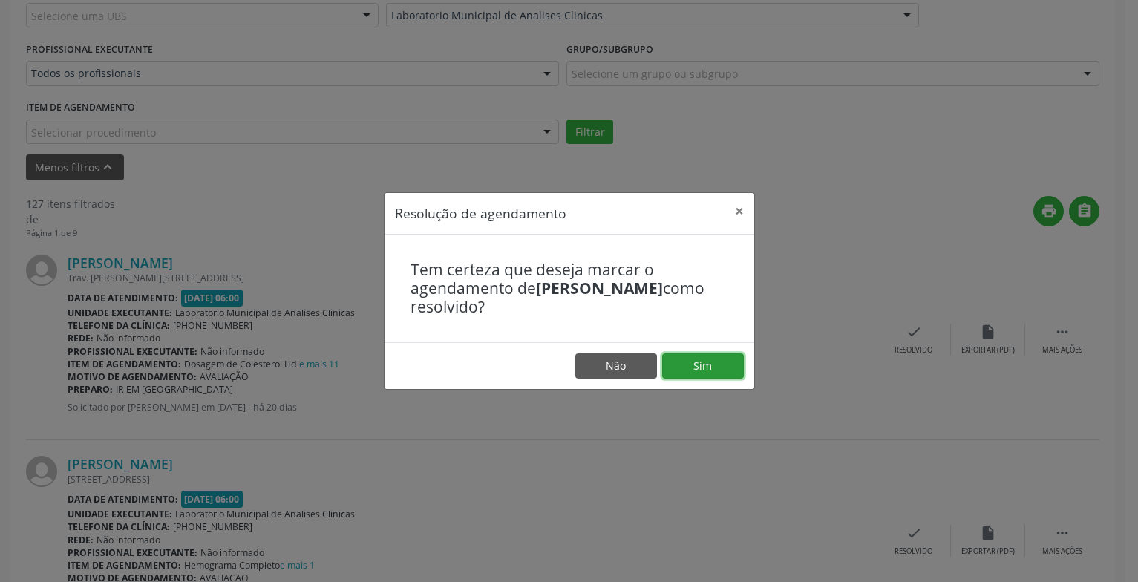
click at [693, 368] on button "Sim" at bounding box center [703, 365] width 82 height 25
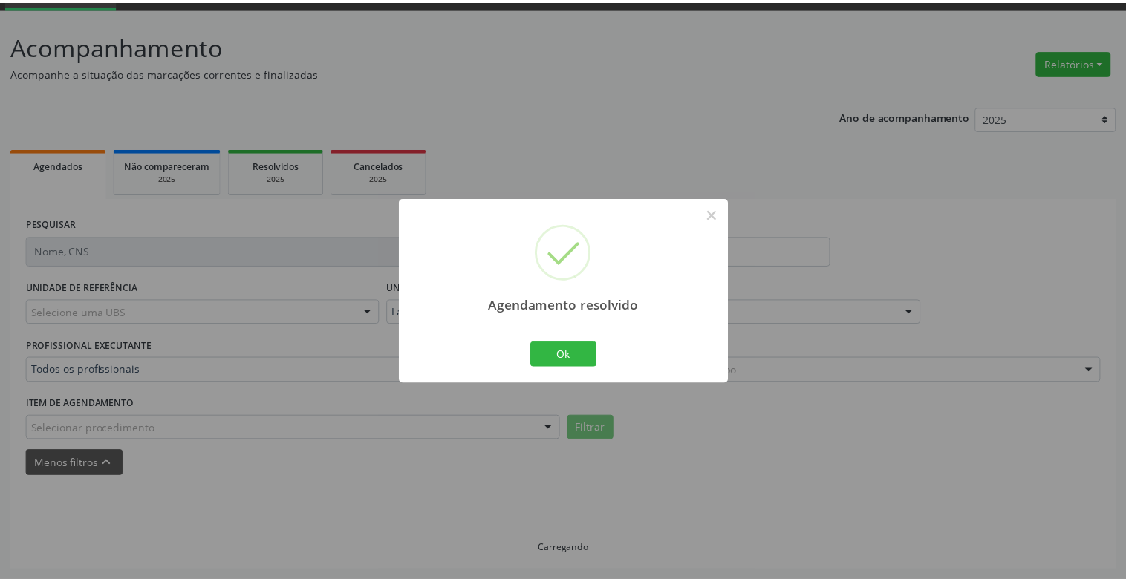
scroll to position [74, 0]
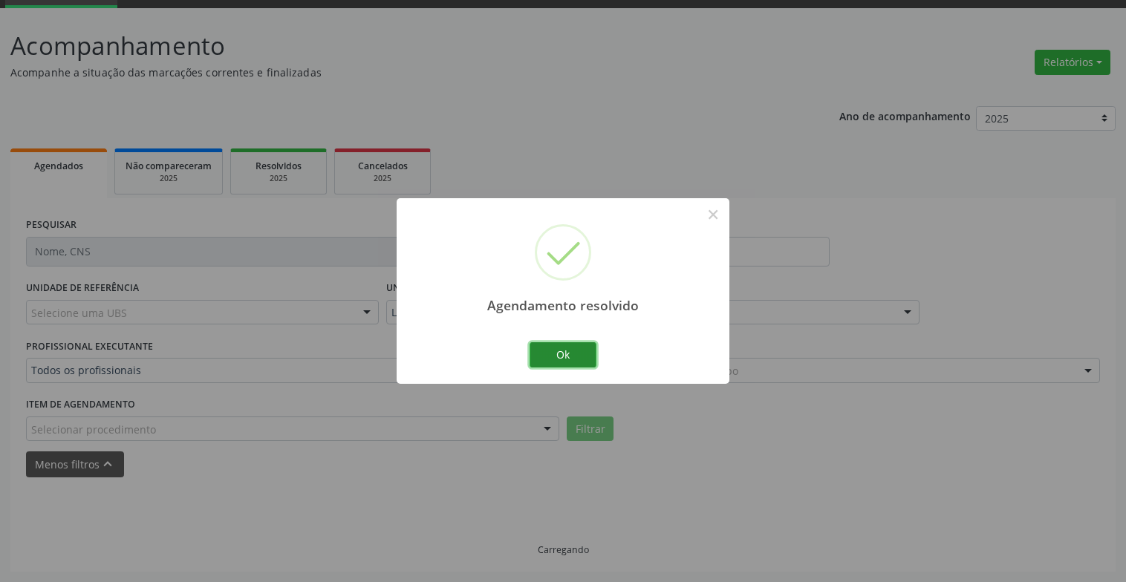
click at [569, 353] on button "Ok" at bounding box center [562, 354] width 67 height 25
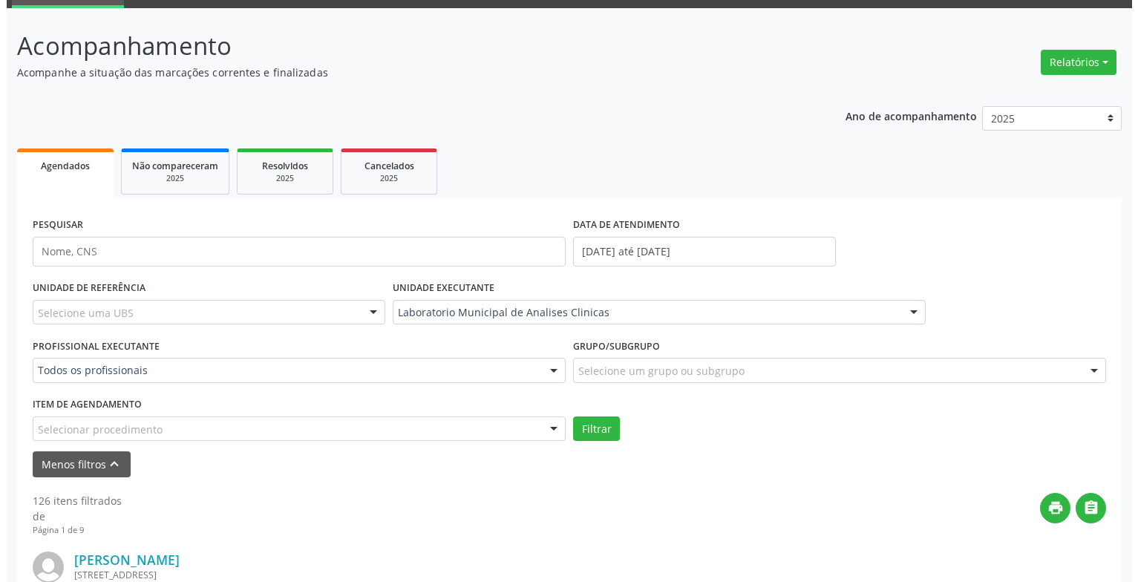
scroll to position [371, 0]
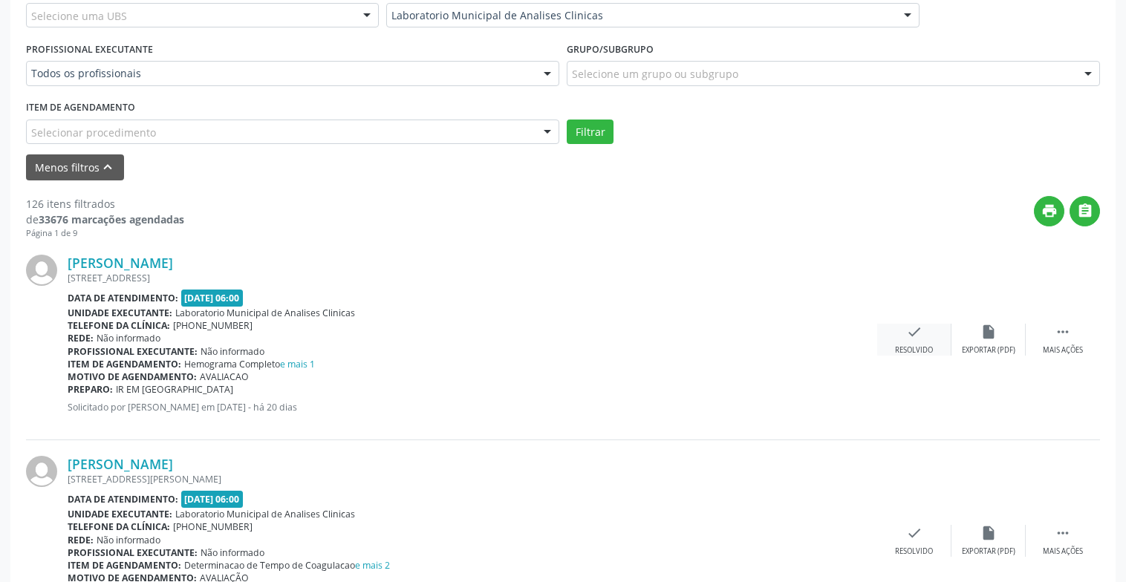
click at [910, 343] on div "check Resolvido" at bounding box center [914, 340] width 74 height 32
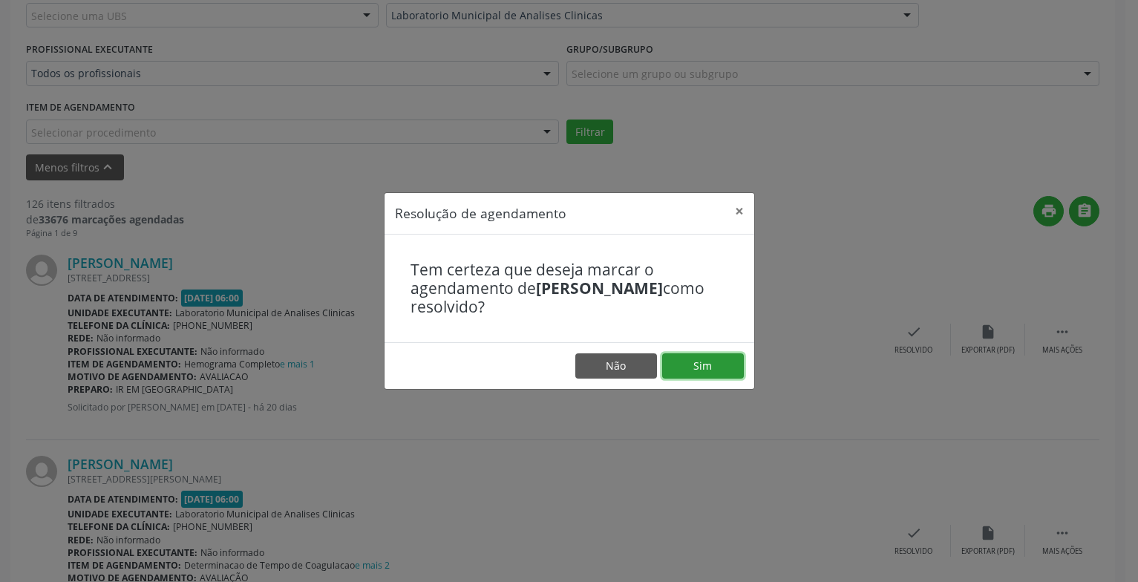
click at [701, 362] on button "Sim" at bounding box center [703, 365] width 82 height 25
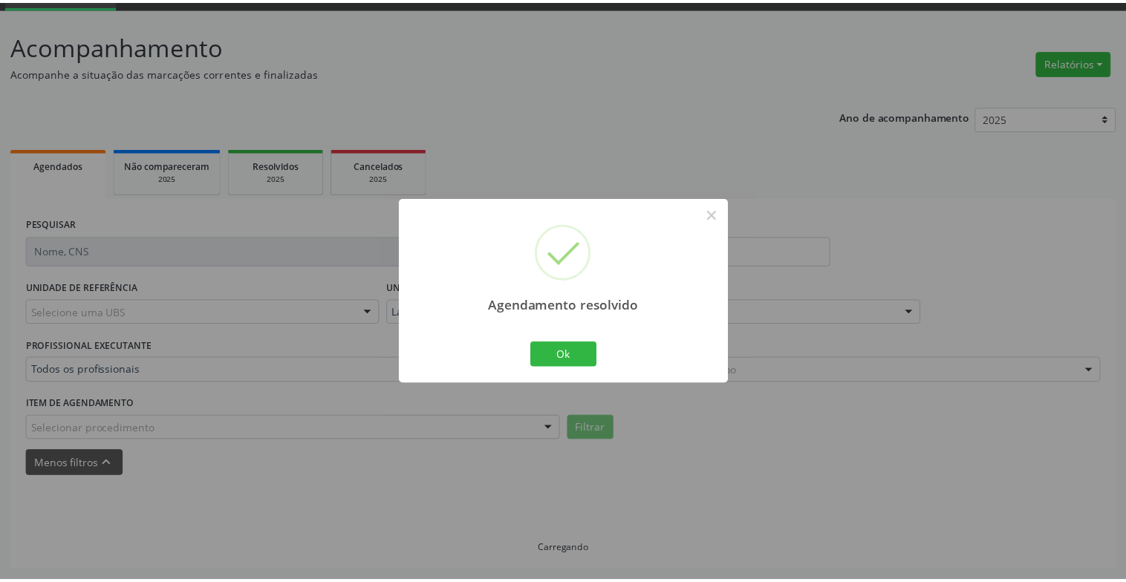
scroll to position [74, 0]
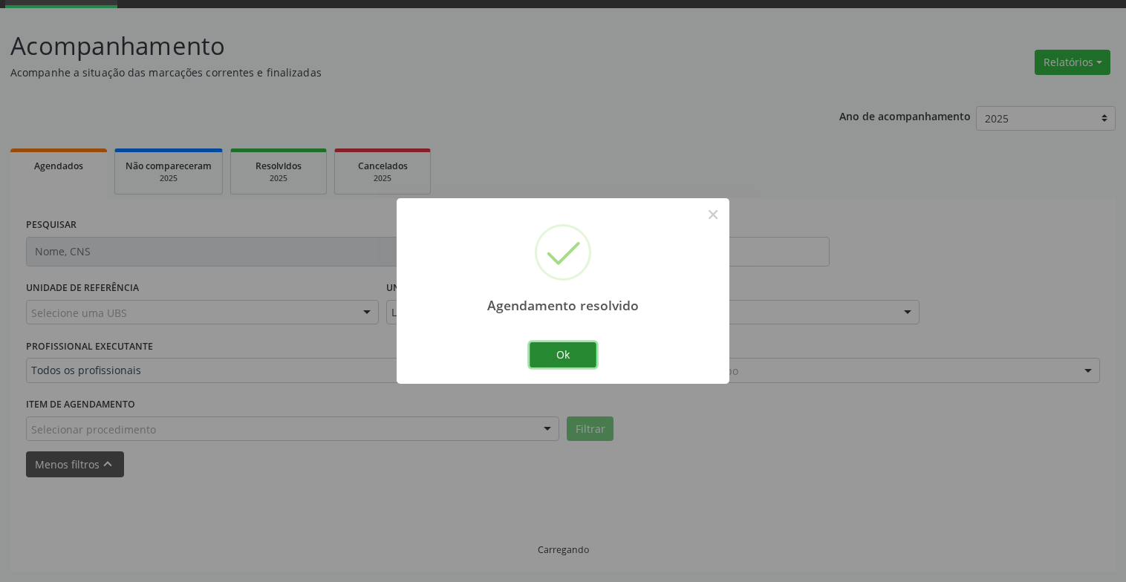
click at [561, 353] on button "Ok" at bounding box center [562, 354] width 67 height 25
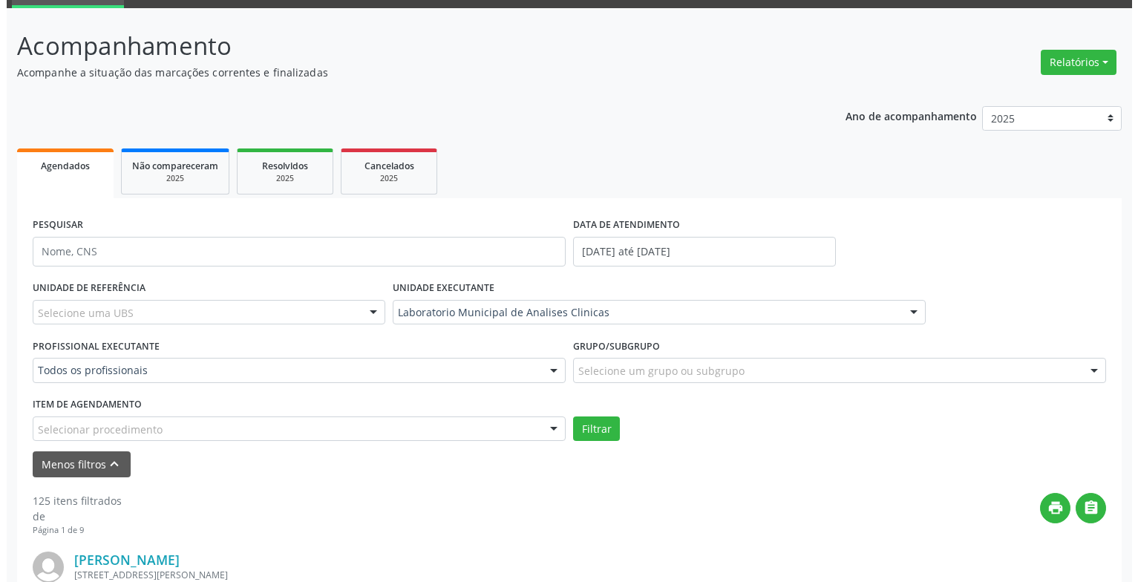
scroll to position [296, 0]
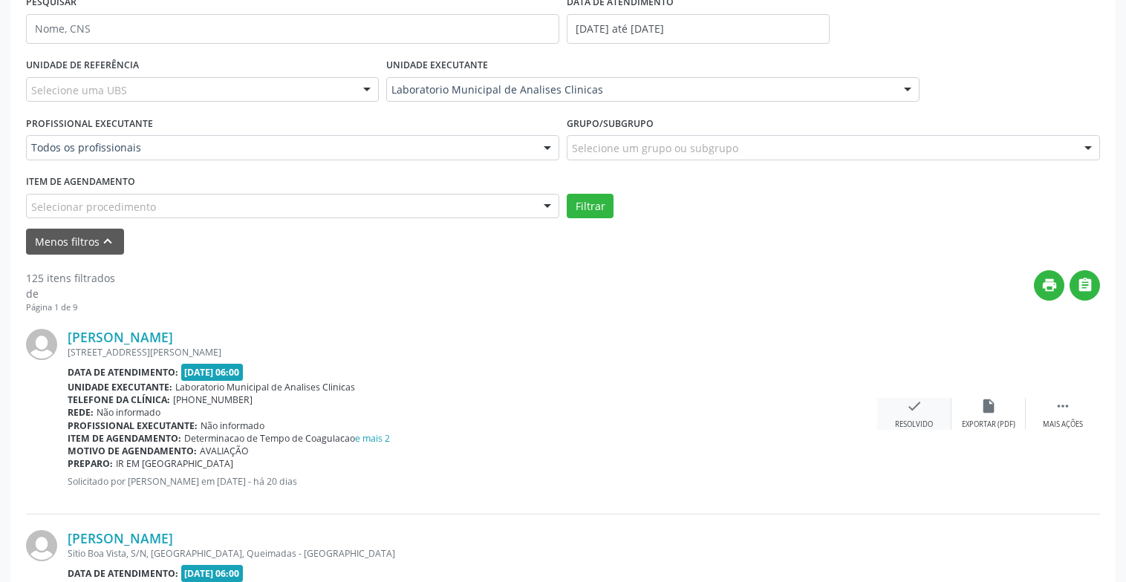
click at [930, 428] on div "Resolvido" at bounding box center [914, 425] width 38 height 10
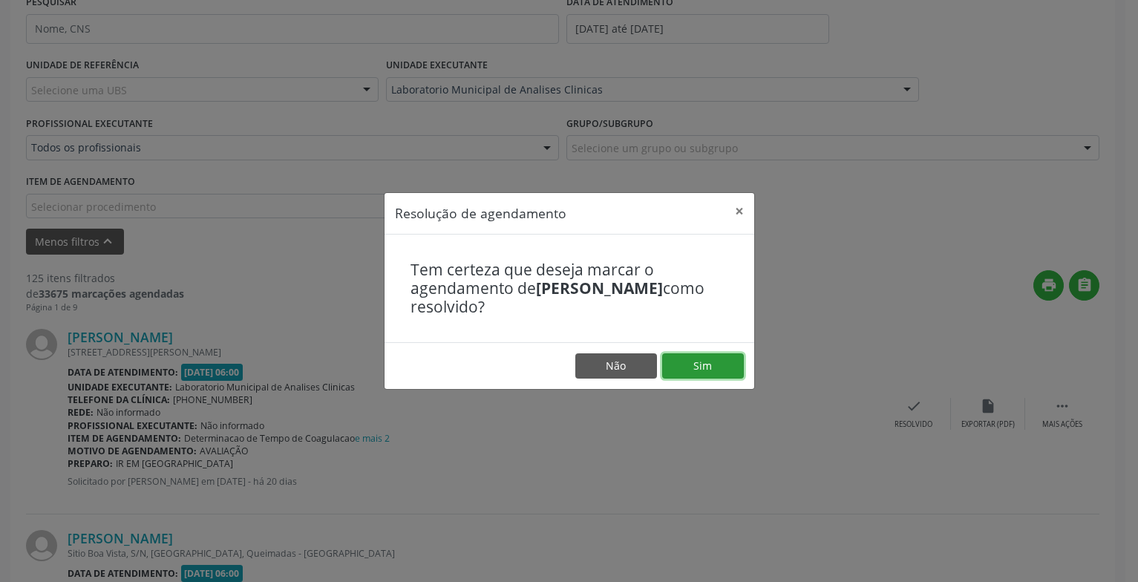
click at [699, 363] on button "Sim" at bounding box center [703, 365] width 82 height 25
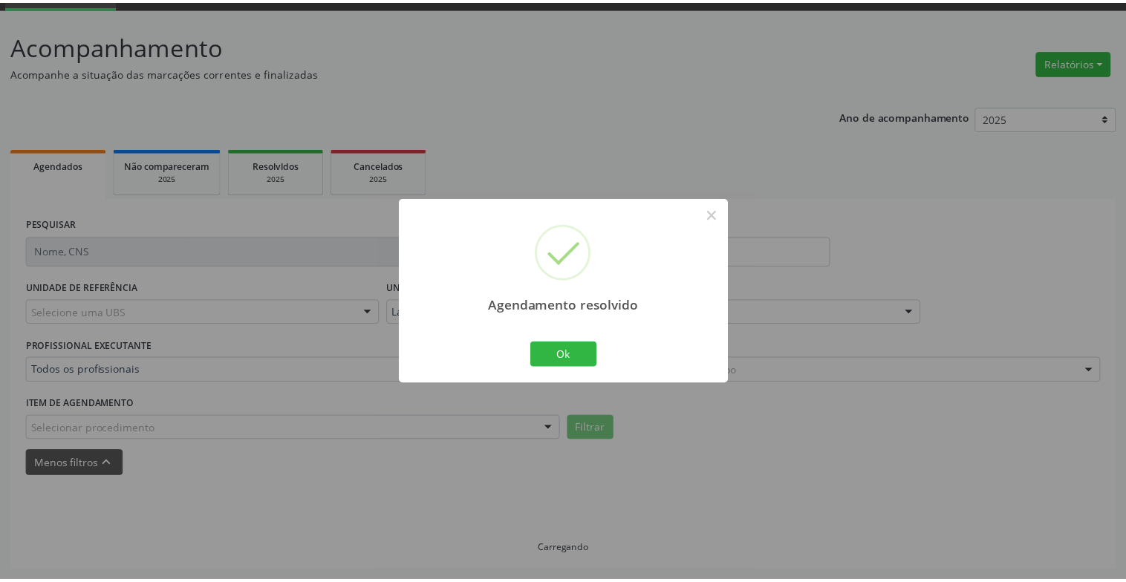
scroll to position [74, 0]
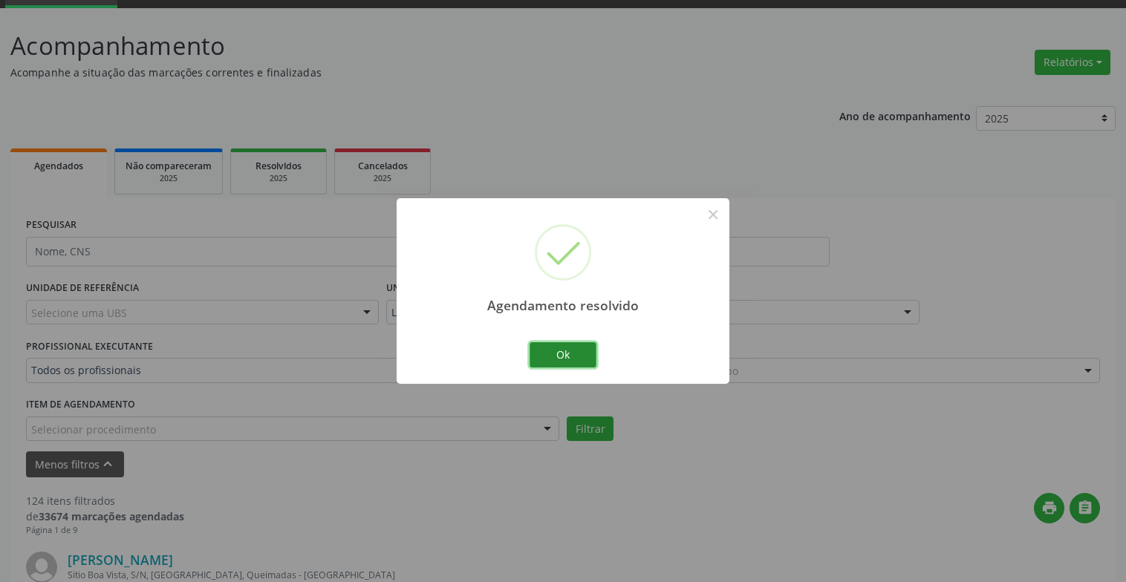
click at [566, 350] on button "Ok" at bounding box center [562, 354] width 67 height 25
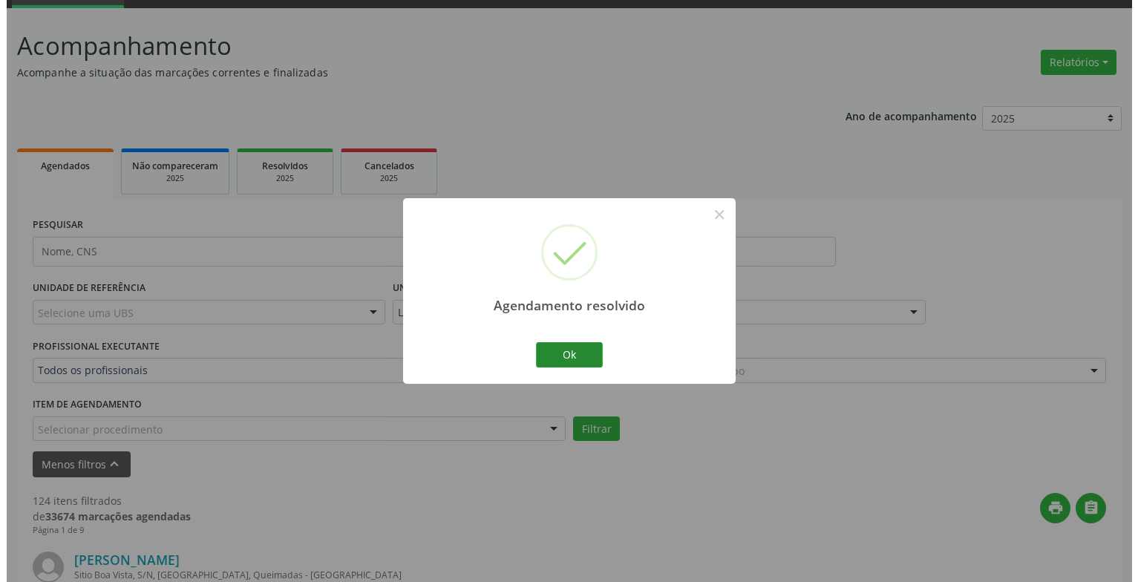
scroll to position [296, 0]
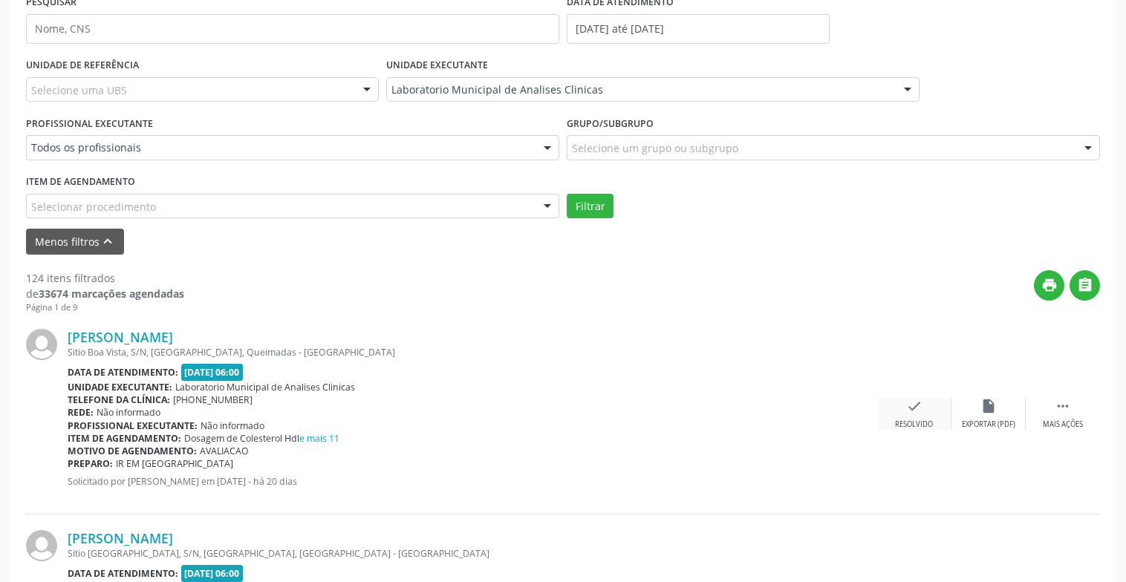
click at [910, 420] on div "Resolvido" at bounding box center [914, 425] width 38 height 10
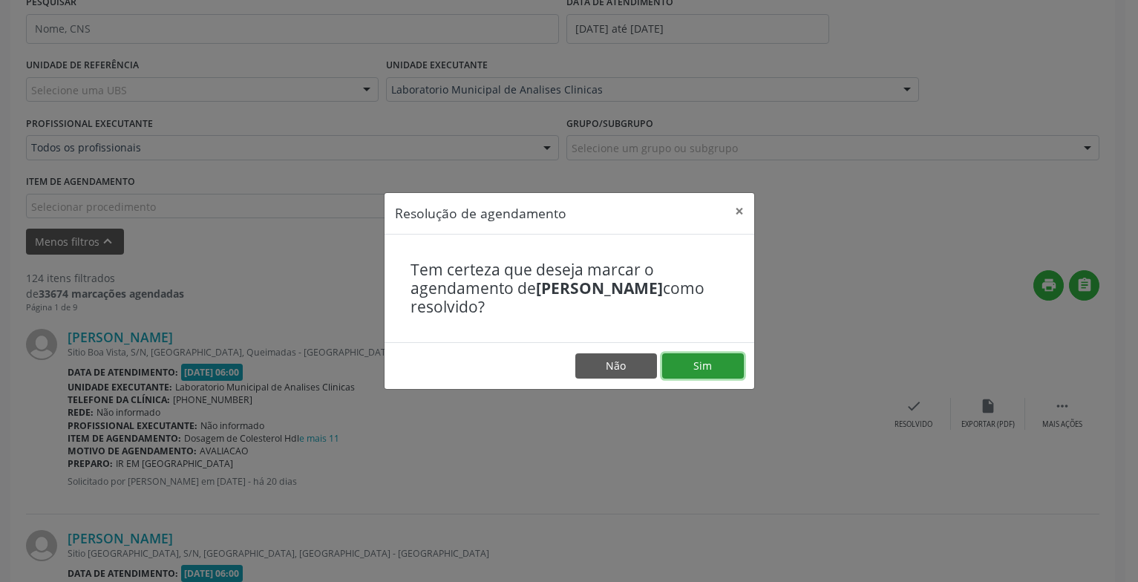
click at [688, 364] on button "Sim" at bounding box center [703, 365] width 82 height 25
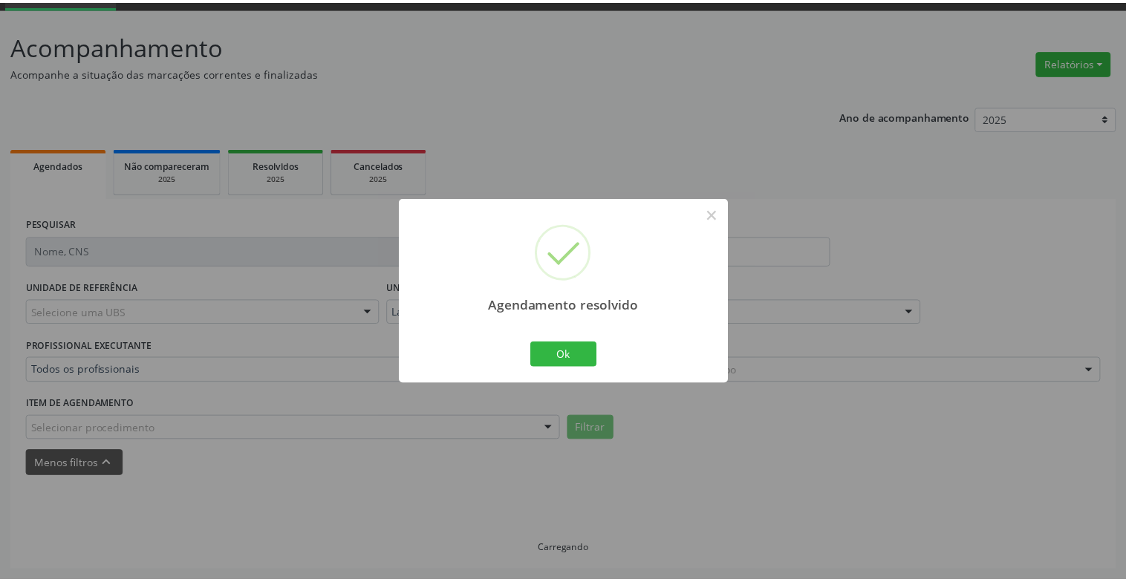
scroll to position [74, 0]
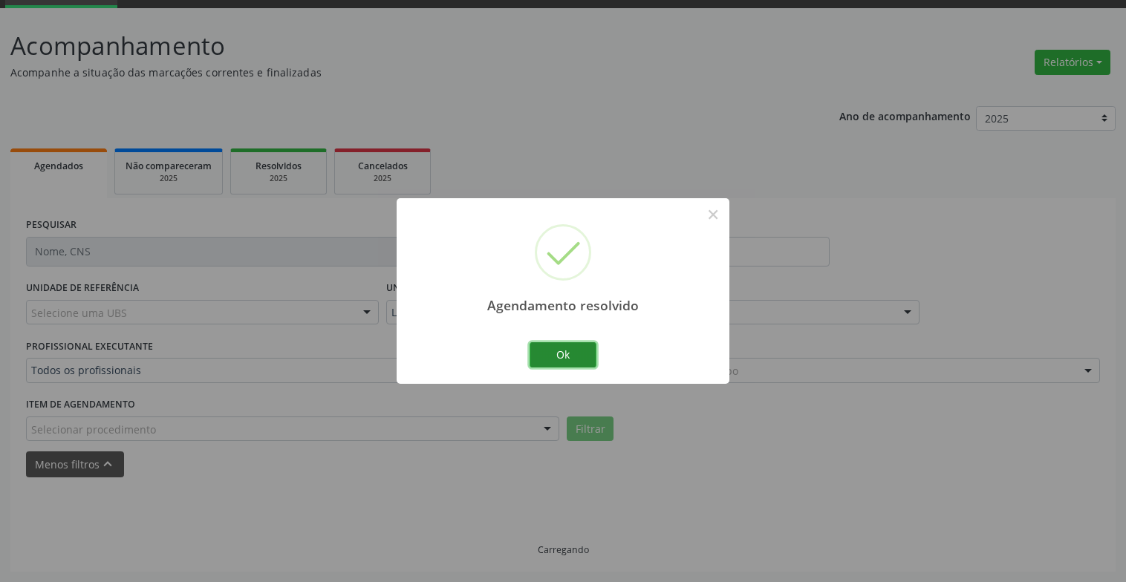
click at [587, 343] on button "Ok" at bounding box center [562, 354] width 67 height 25
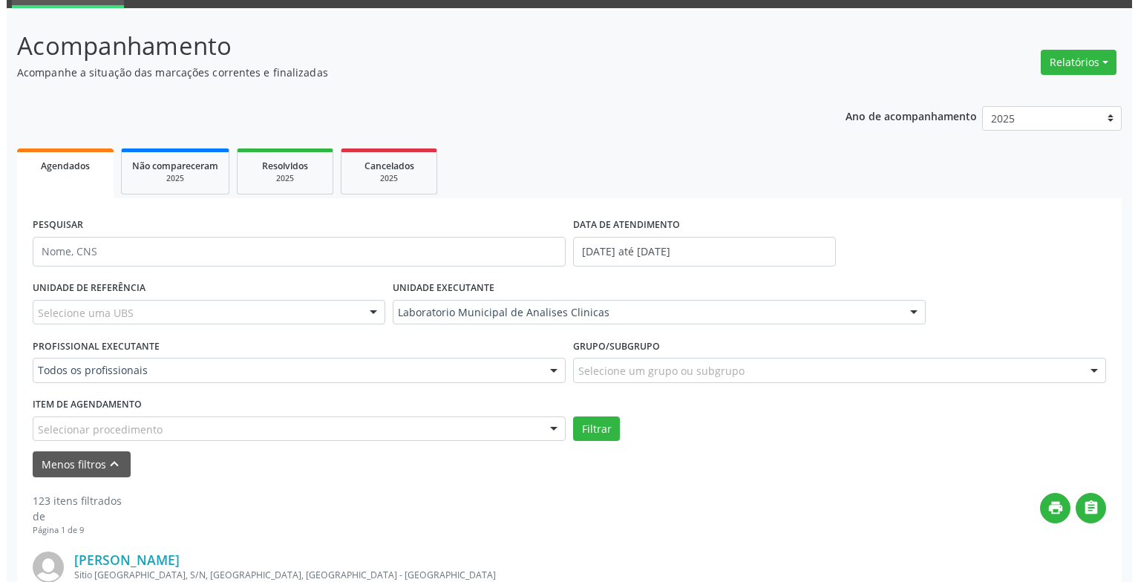
scroll to position [296, 0]
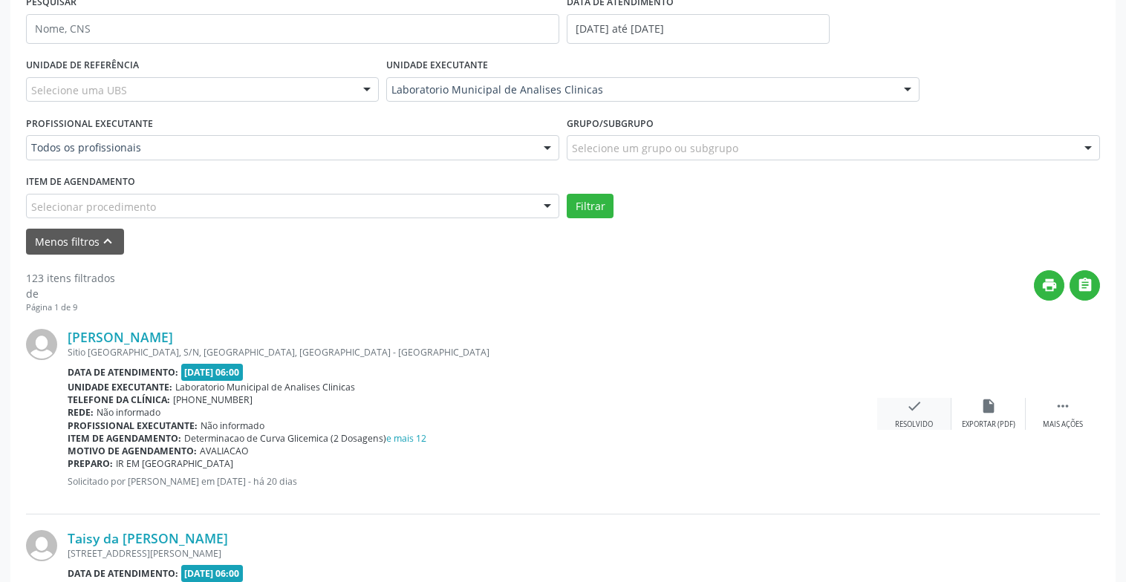
click at [928, 423] on div "Resolvido" at bounding box center [914, 425] width 38 height 10
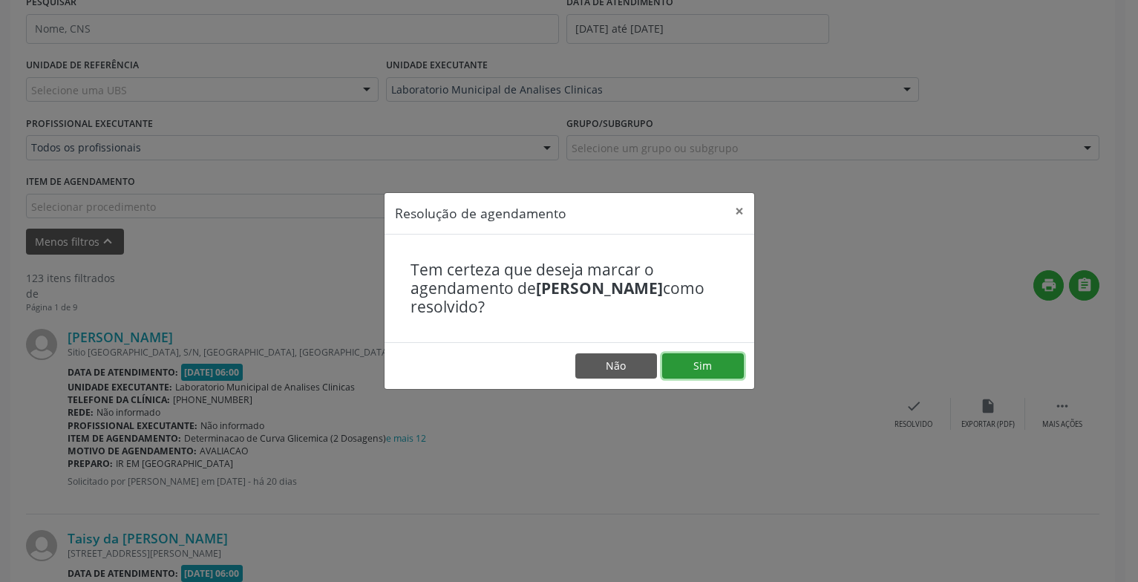
click at [685, 371] on button "Sim" at bounding box center [703, 365] width 82 height 25
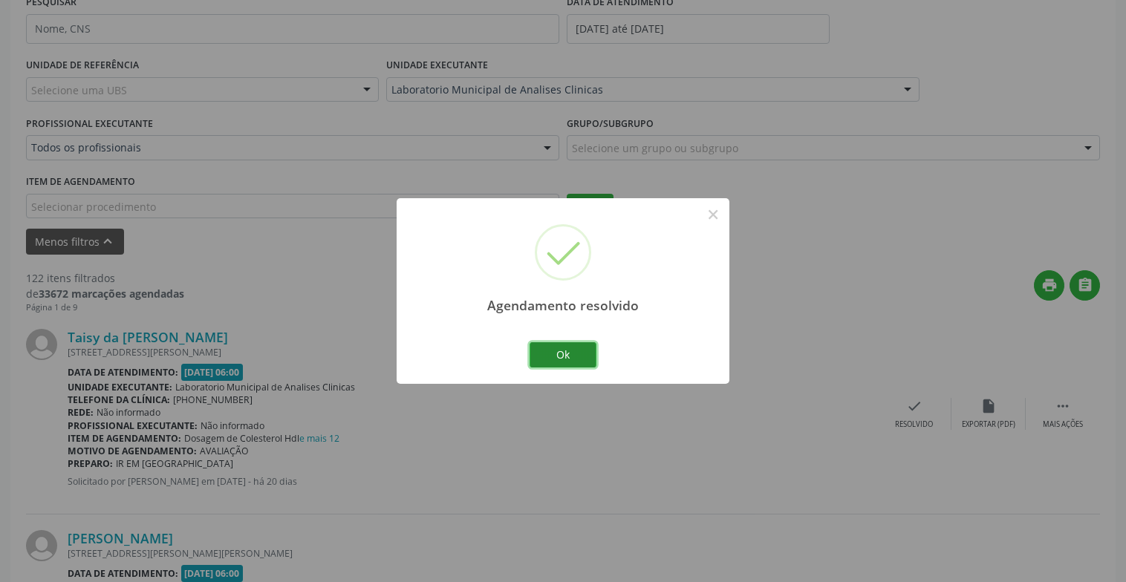
click at [558, 357] on button "Ok" at bounding box center [562, 354] width 67 height 25
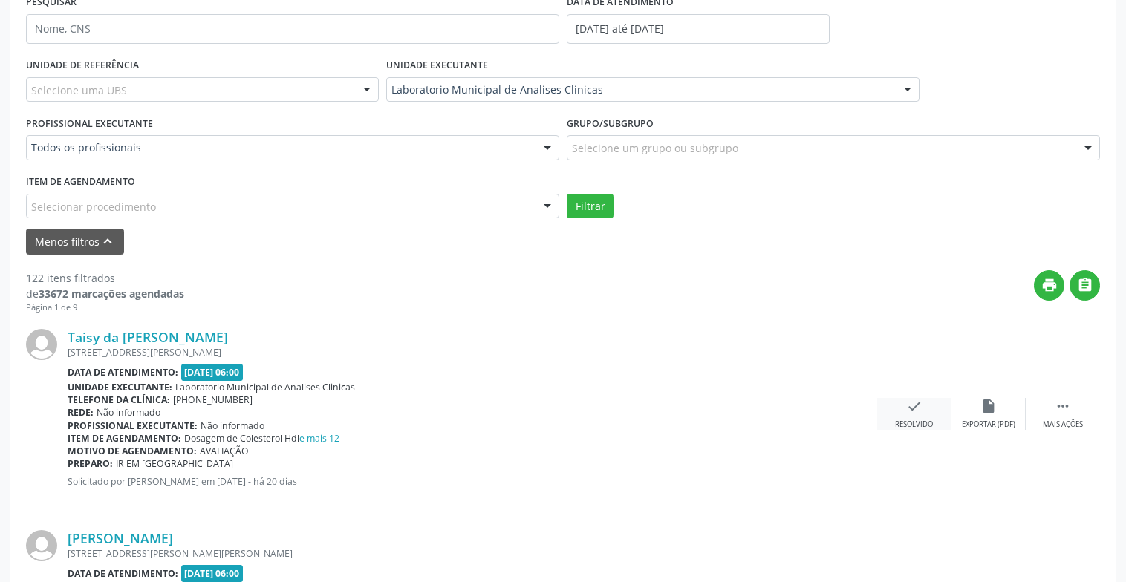
click at [894, 416] on div "check Resolvido" at bounding box center [914, 414] width 74 height 32
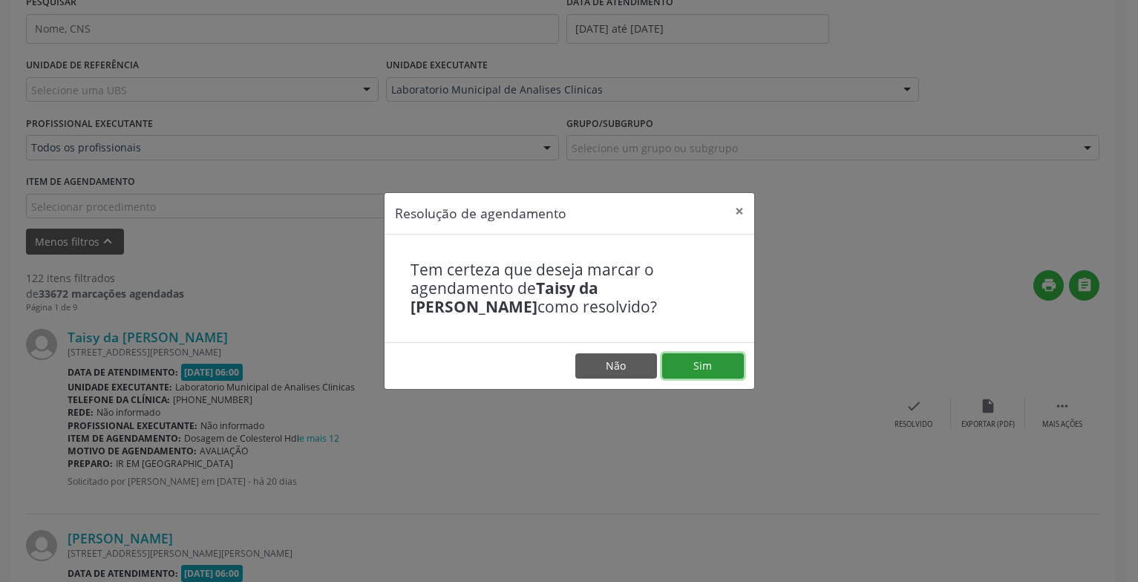
click at [679, 369] on button "Sim" at bounding box center [703, 365] width 82 height 25
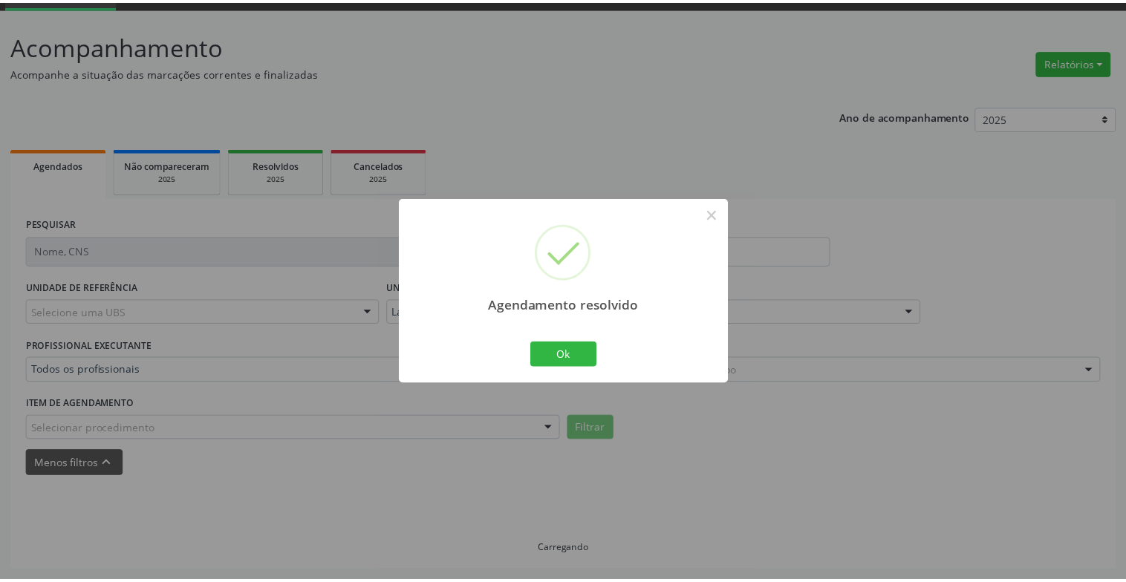
scroll to position [74, 0]
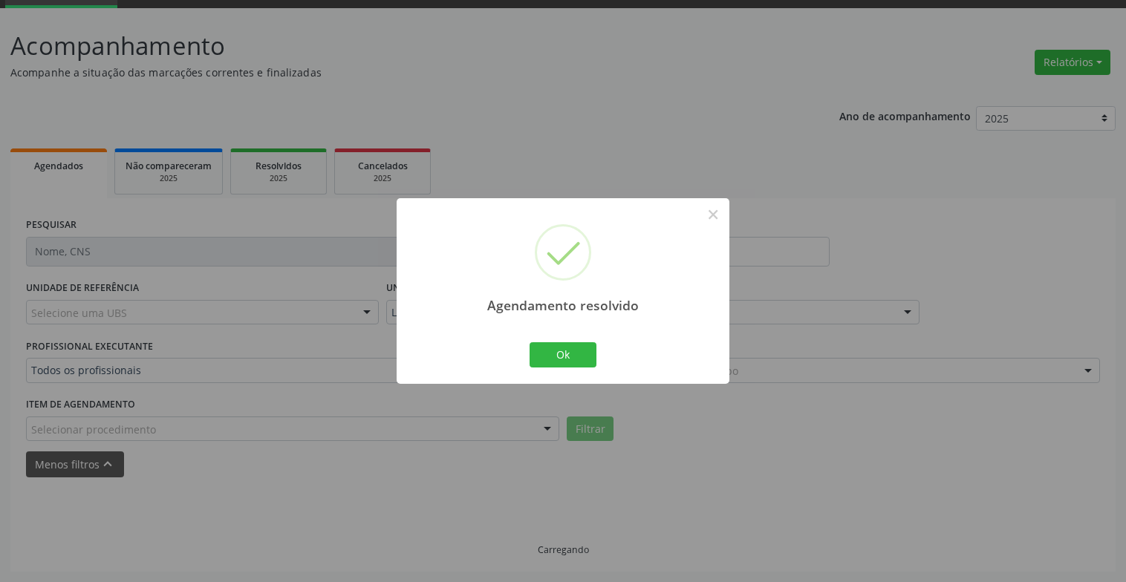
click at [583, 368] on div "Ok Cancel" at bounding box center [563, 354] width 74 height 31
click at [583, 356] on button "Ok" at bounding box center [562, 354] width 67 height 25
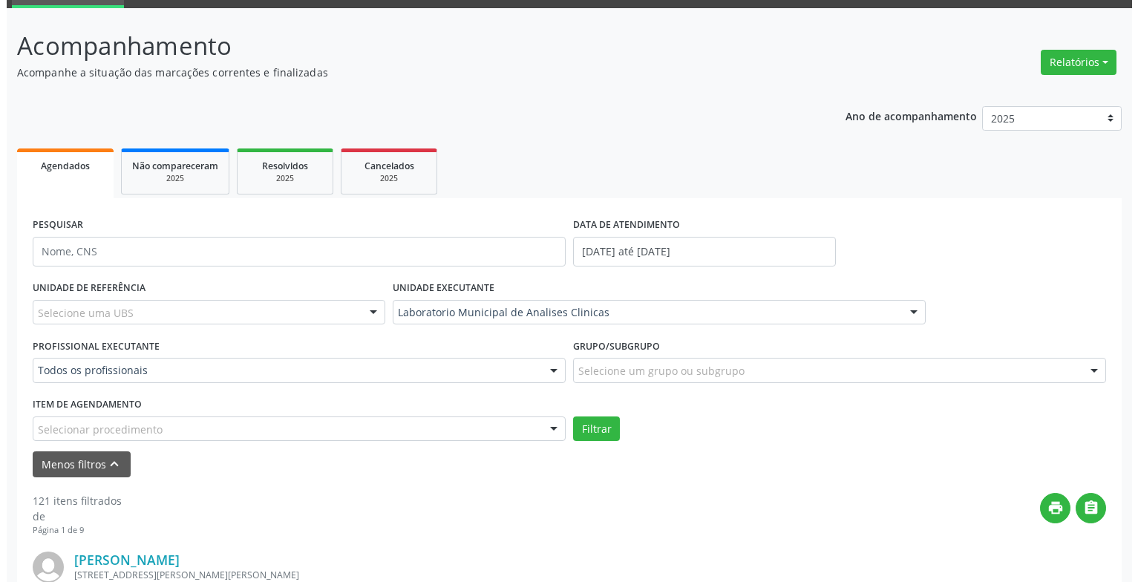
scroll to position [371, 0]
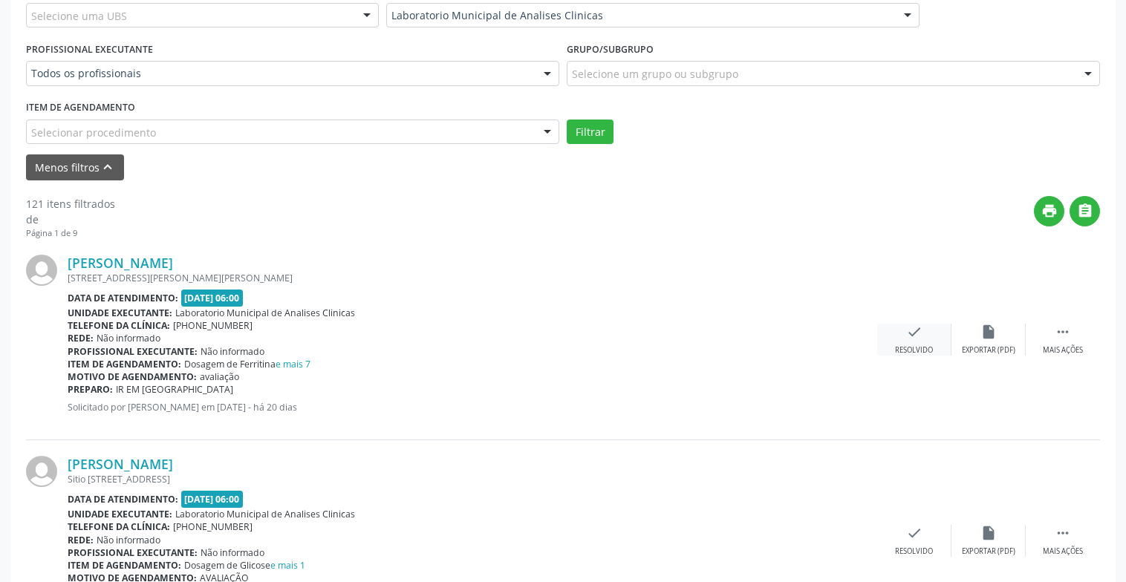
click at [903, 343] on div "check Resolvido" at bounding box center [914, 340] width 74 height 32
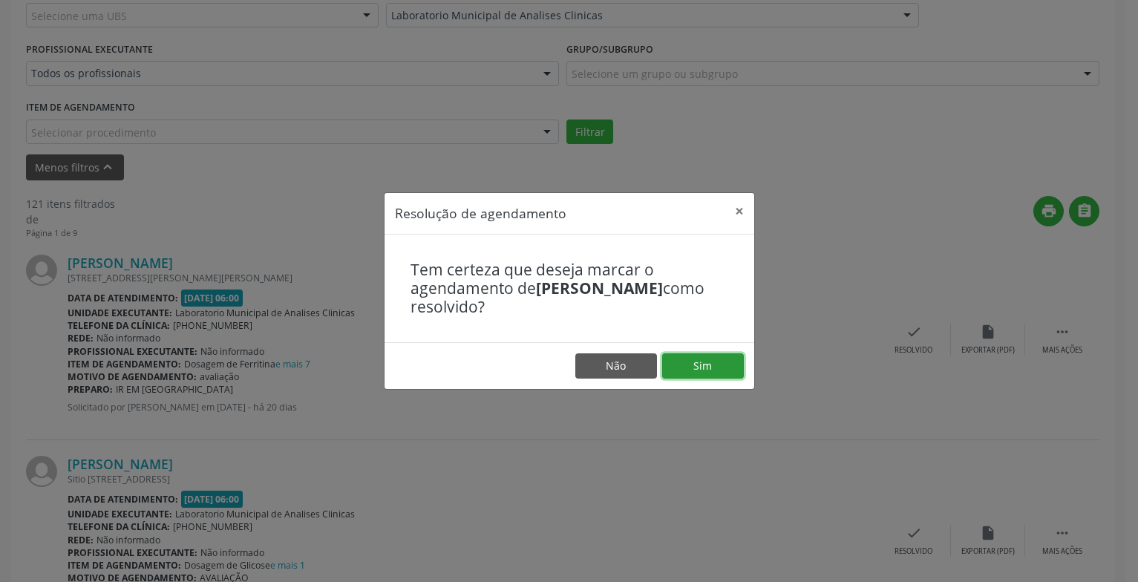
click at [691, 365] on button "Sim" at bounding box center [703, 365] width 82 height 25
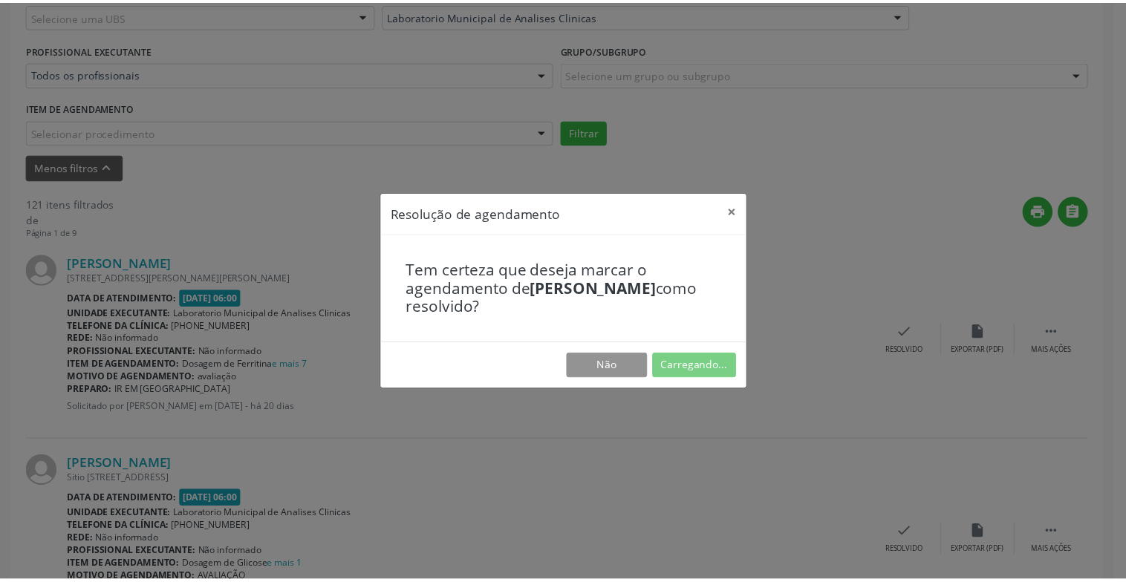
scroll to position [74, 0]
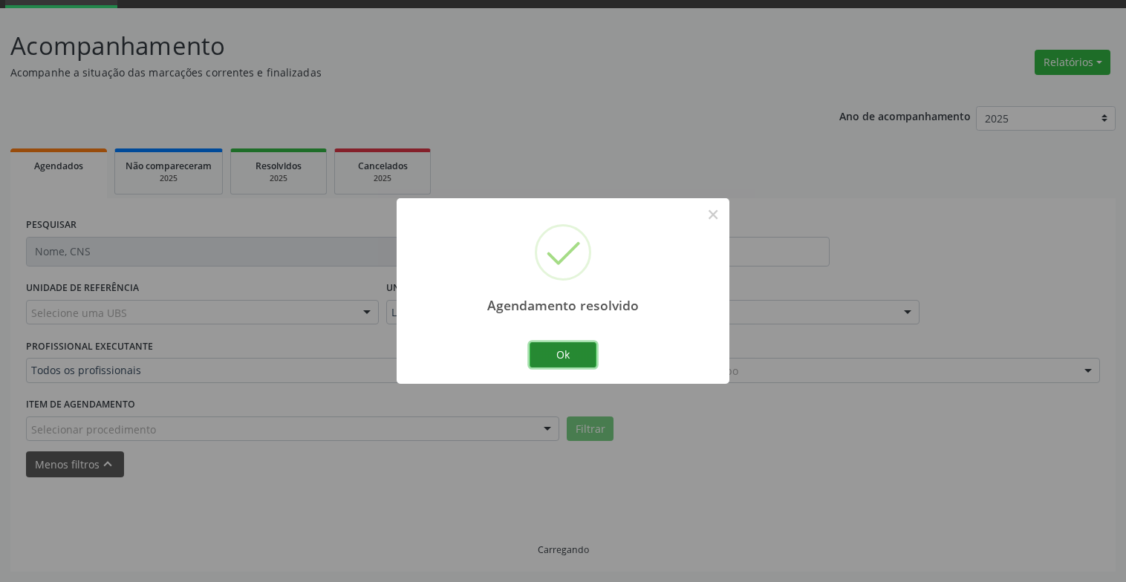
click at [572, 360] on button "Ok" at bounding box center [562, 354] width 67 height 25
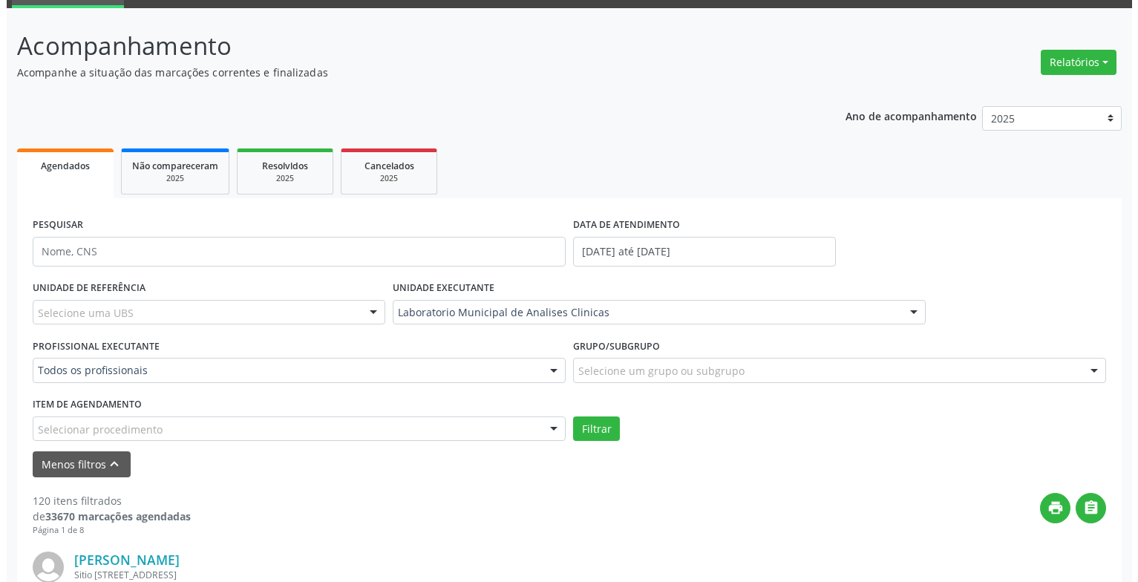
scroll to position [371, 0]
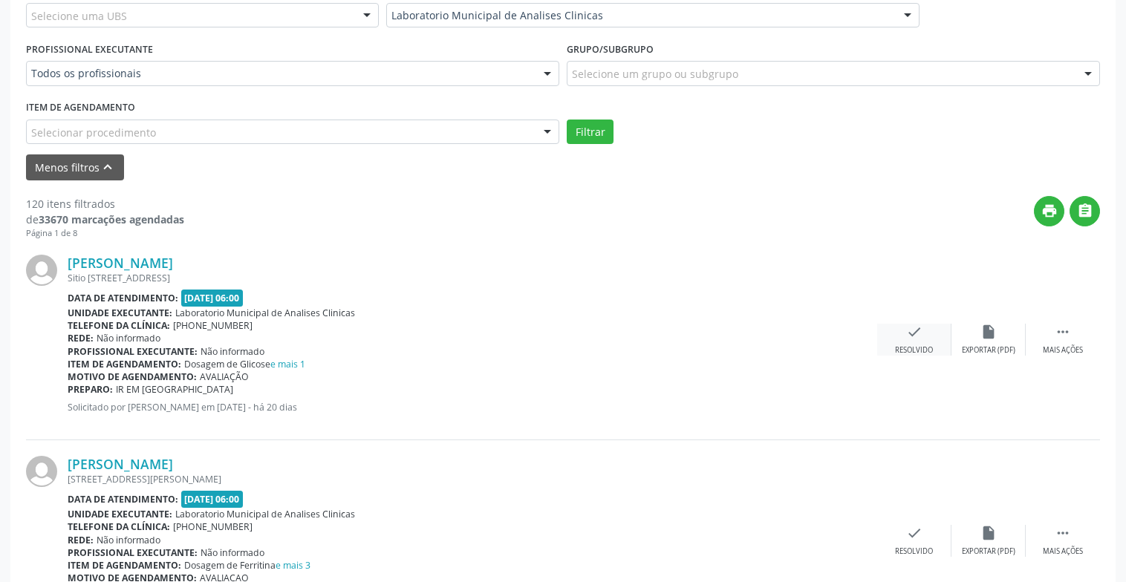
click at [907, 335] on icon "check" at bounding box center [914, 332] width 16 height 16
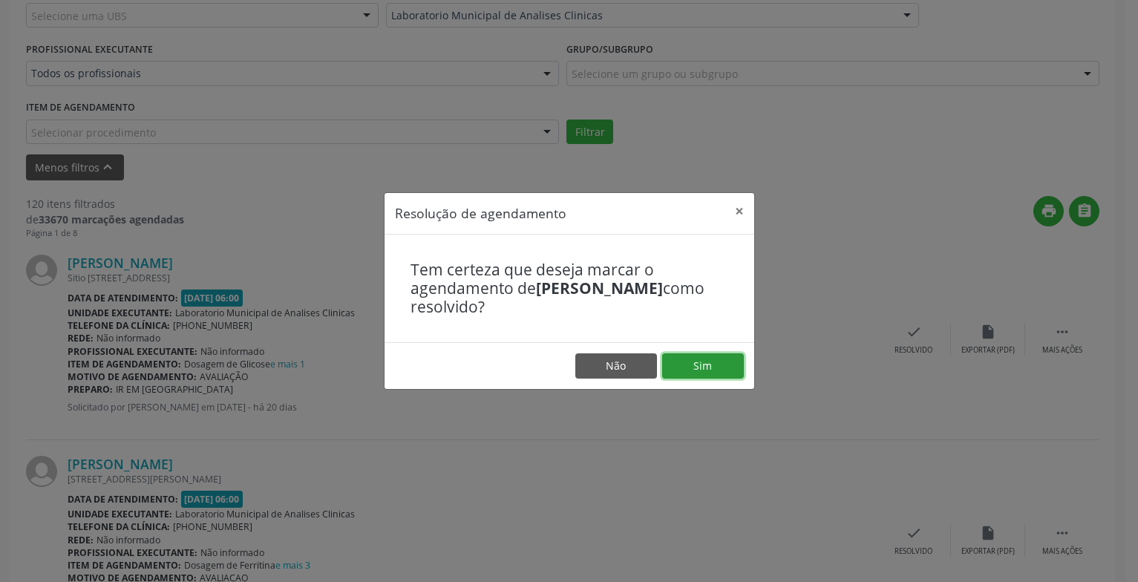
click at [711, 363] on button "Sim" at bounding box center [703, 365] width 82 height 25
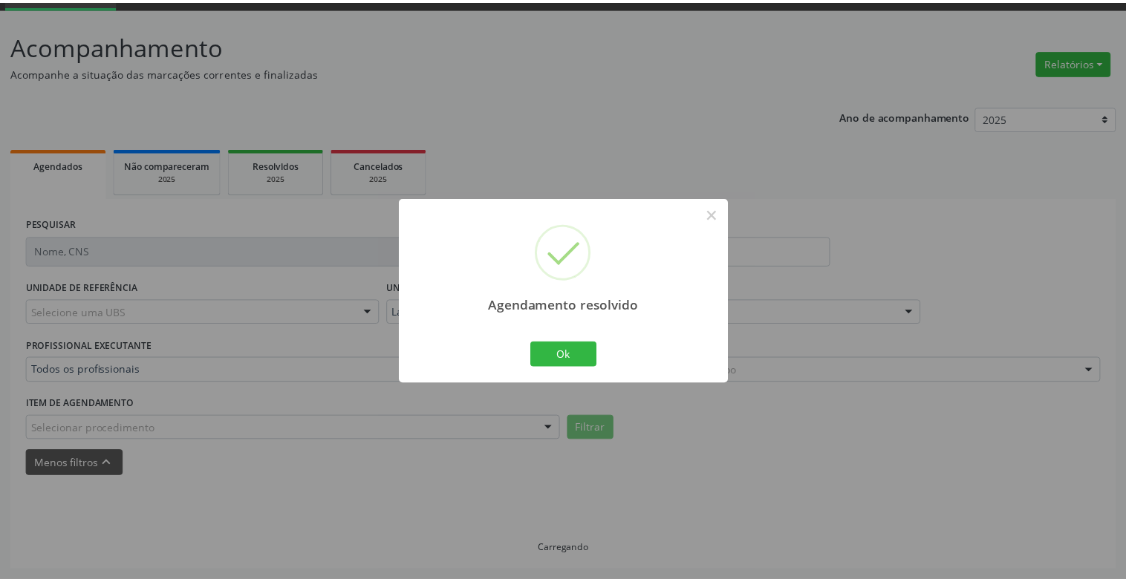
scroll to position [74, 0]
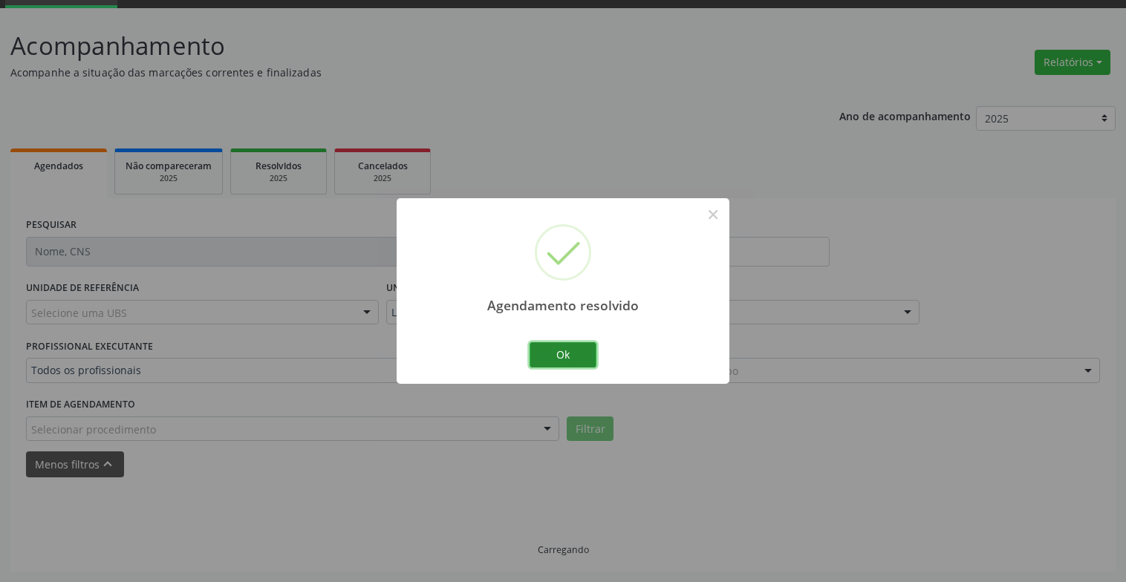
click at [575, 359] on button "Ok" at bounding box center [562, 354] width 67 height 25
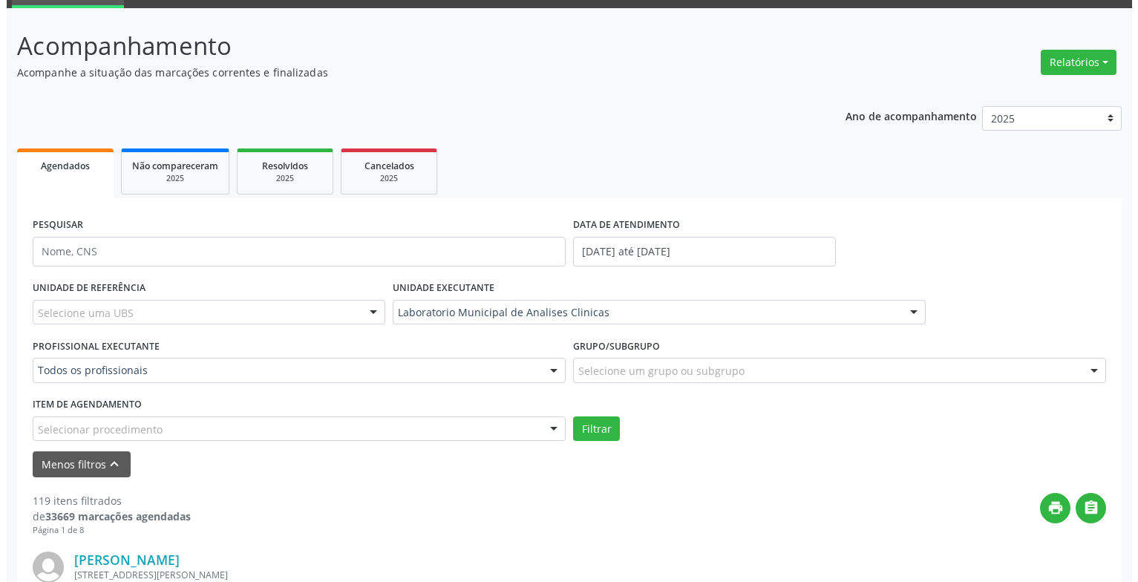
scroll to position [371, 0]
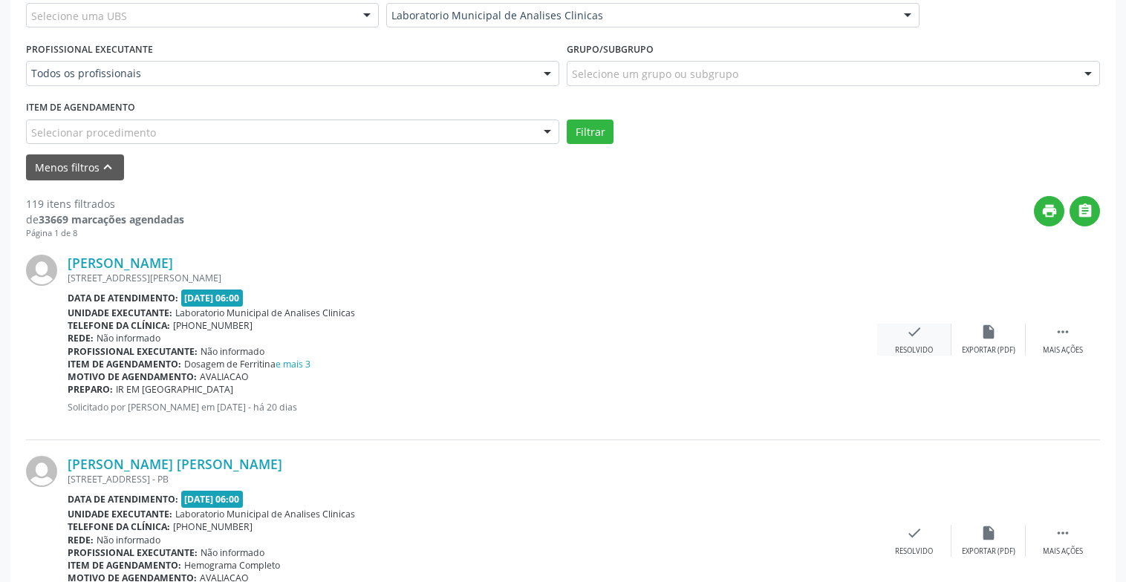
click at [928, 352] on div "Resolvido" at bounding box center [914, 350] width 38 height 10
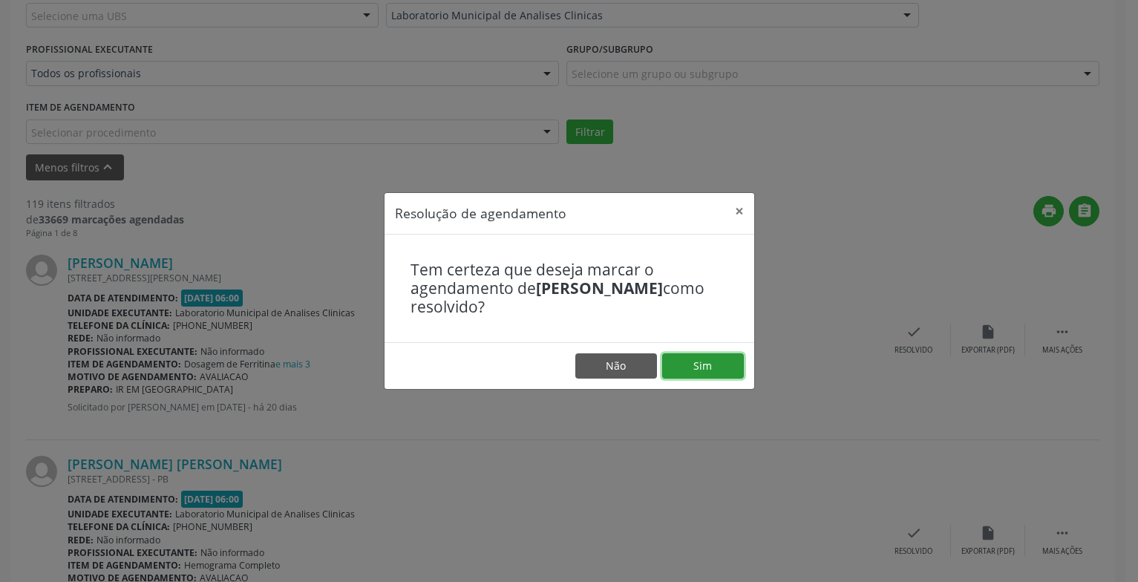
click at [714, 355] on button "Sim" at bounding box center [703, 365] width 82 height 25
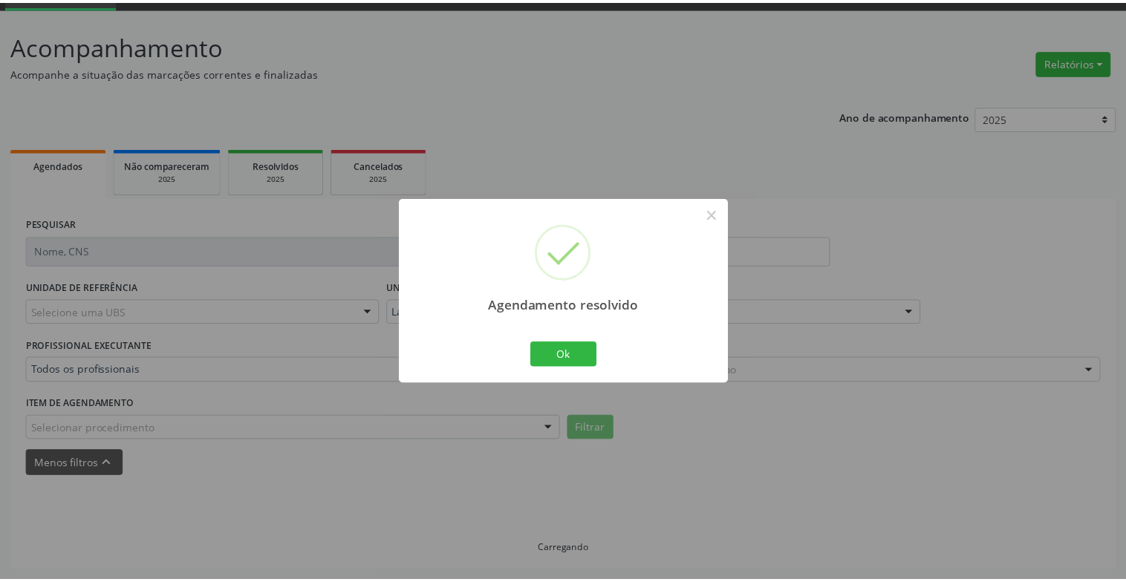
scroll to position [74, 0]
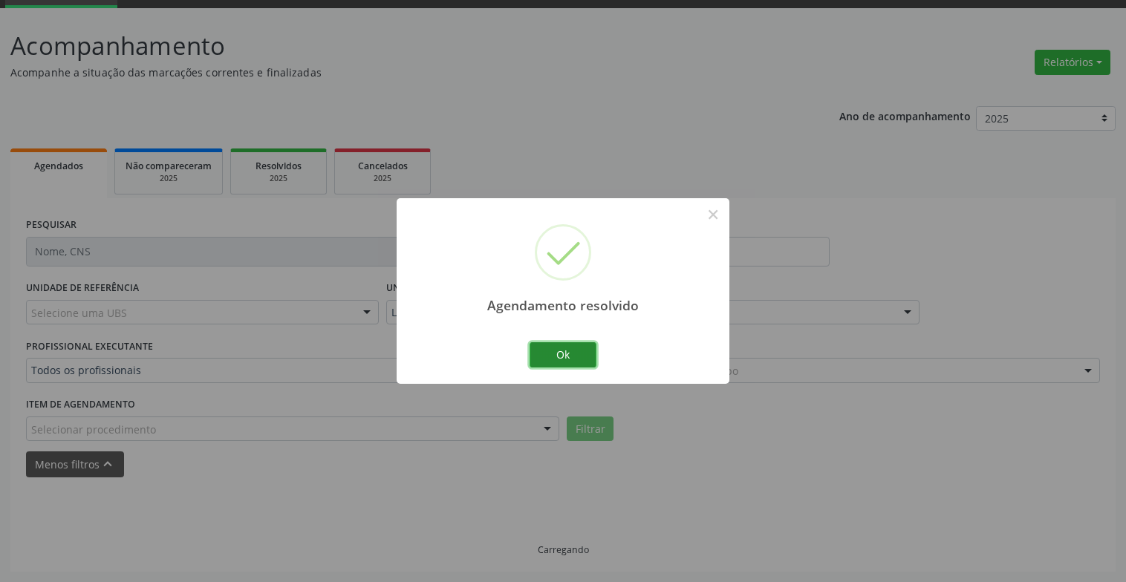
click at [584, 345] on button "Ok" at bounding box center [562, 354] width 67 height 25
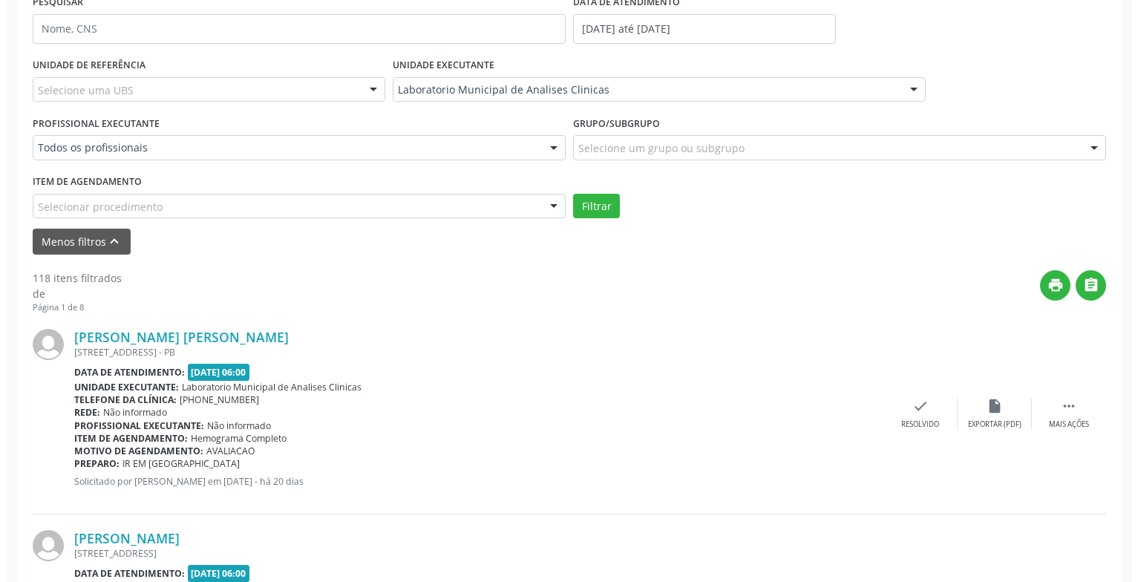
scroll to position [371, 0]
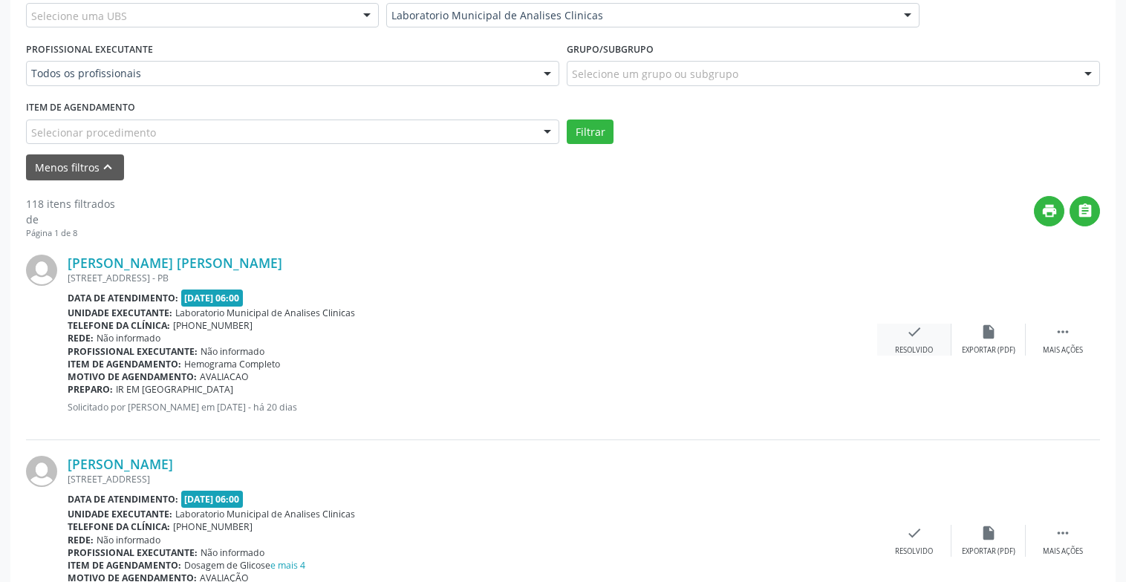
click at [916, 339] on icon "check" at bounding box center [914, 332] width 16 height 16
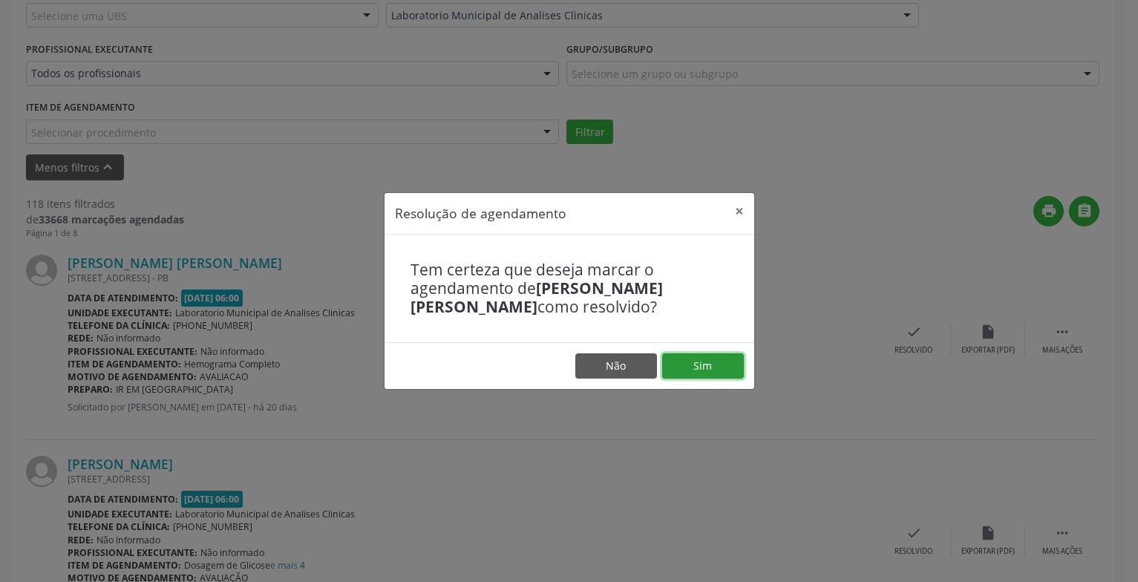
click at [679, 370] on button "Sim" at bounding box center [703, 365] width 82 height 25
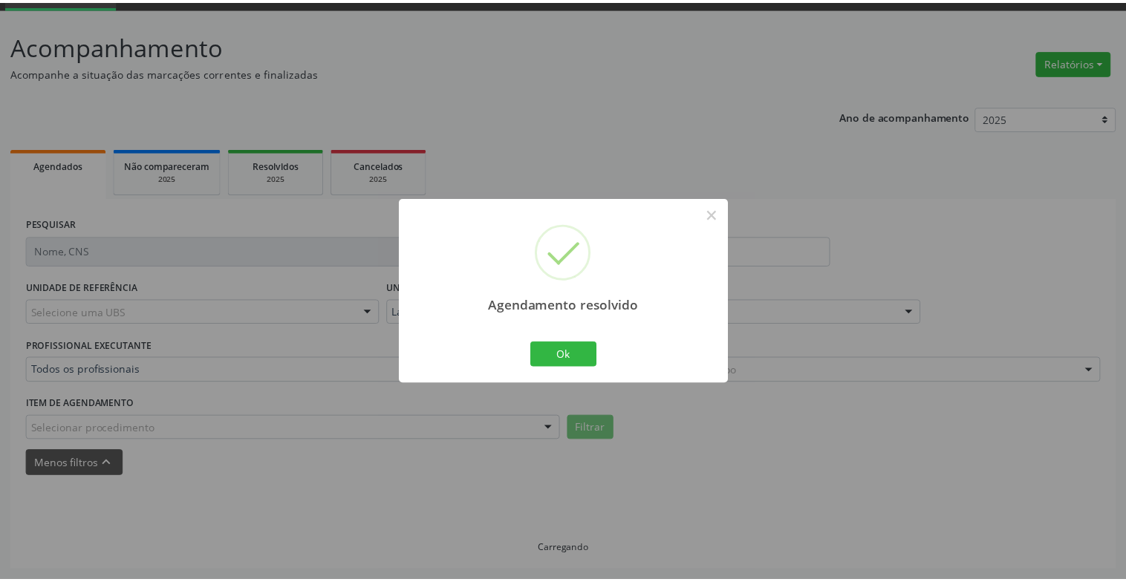
scroll to position [74, 0]
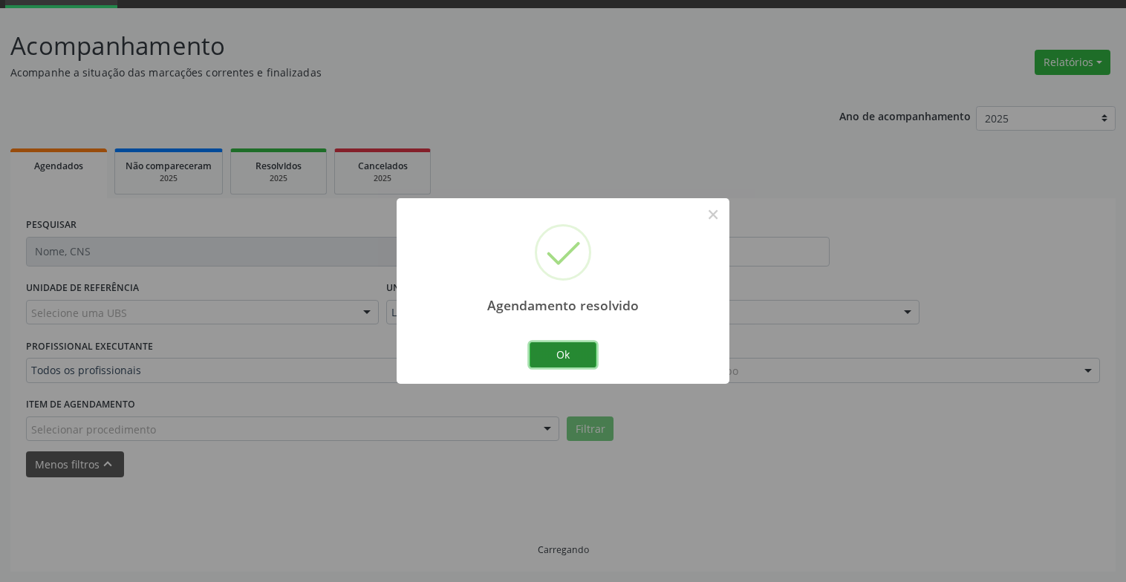
click at [584, 353] on button "Ok" at bounding box center [562, 354] width 67 height 25
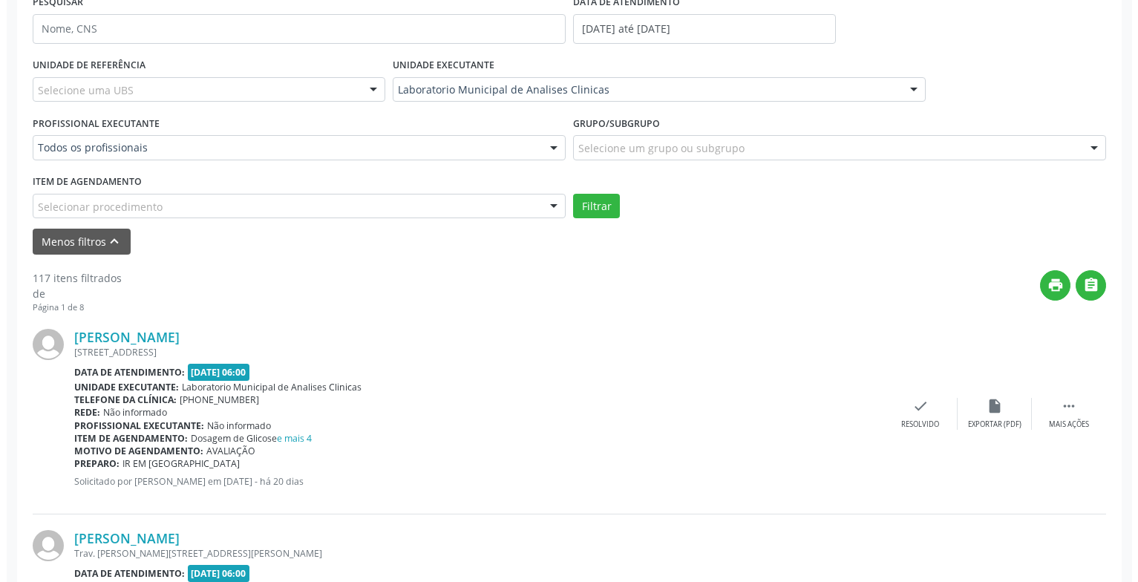
scroll to position [445, 0]
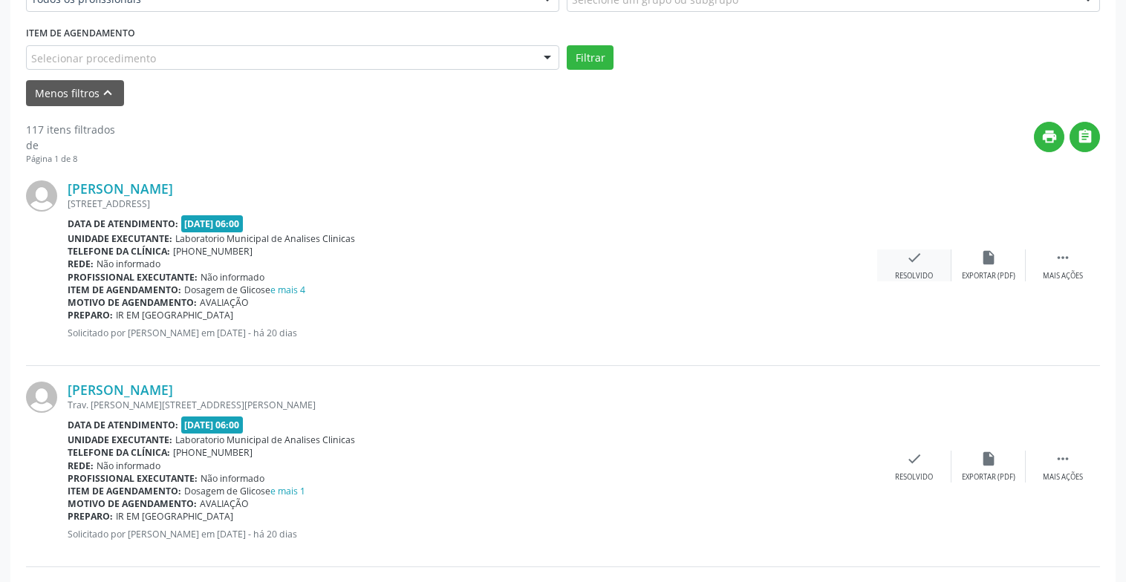
click at [916, 269] on div "check Resolvido" at bounding box center [914, 265] width 74 height 32
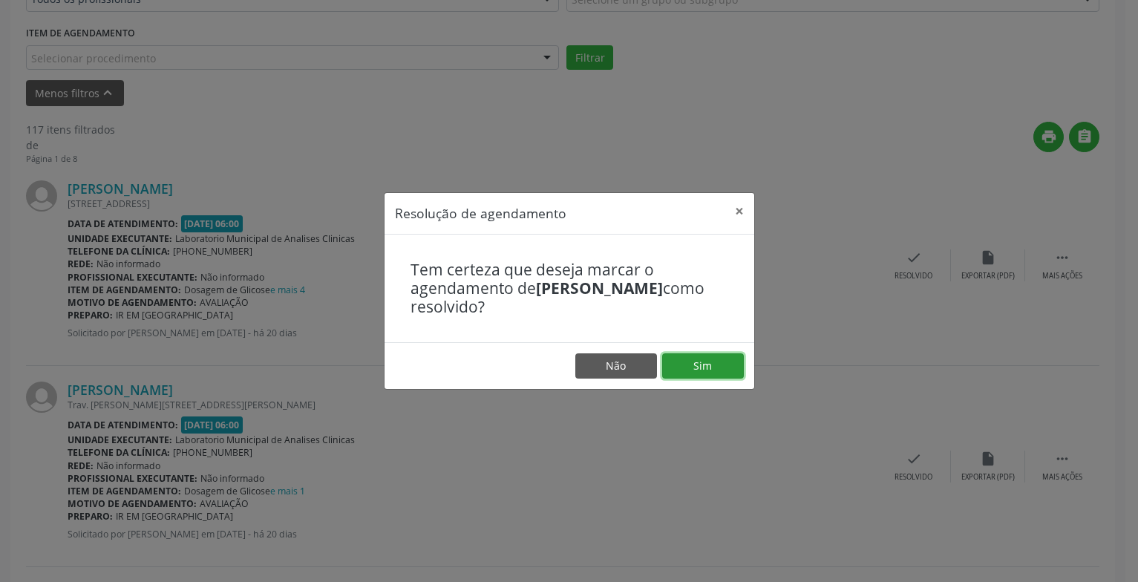
click at [718, 358] on button "Sim" at bounding box center [703, 365] width 82 height 25
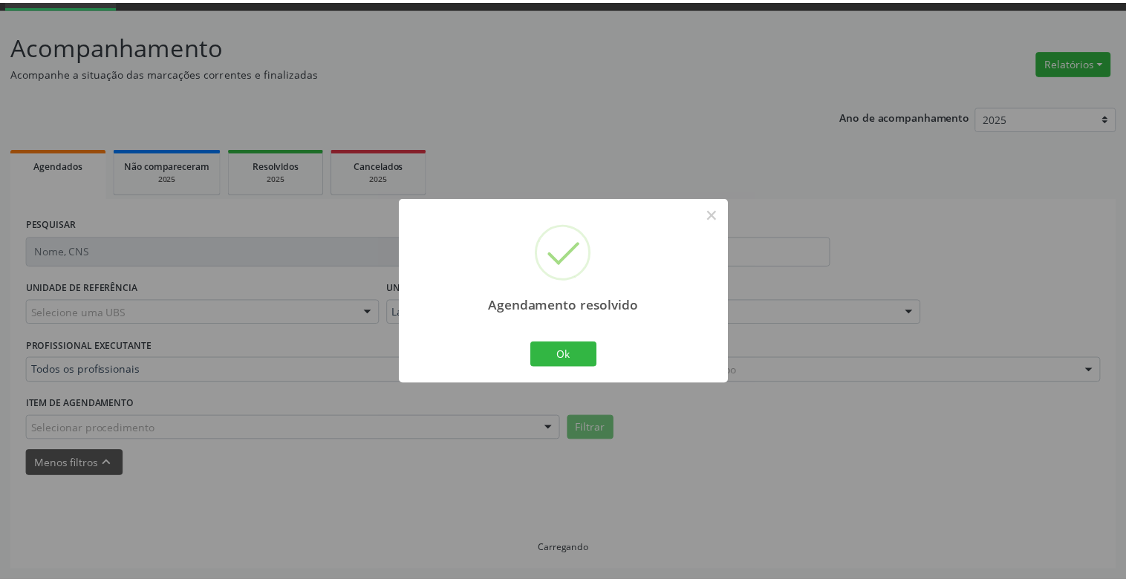
scroll to position [74, 0]
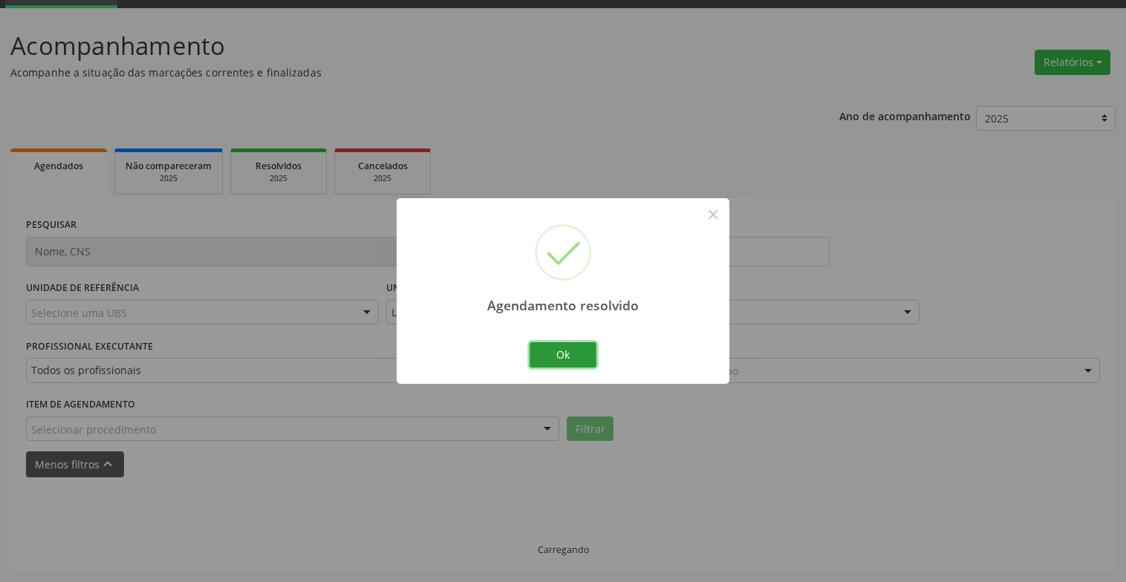
click at [541, 352] on button "Ok" at bounding box center [562, 354] width 67 height 25
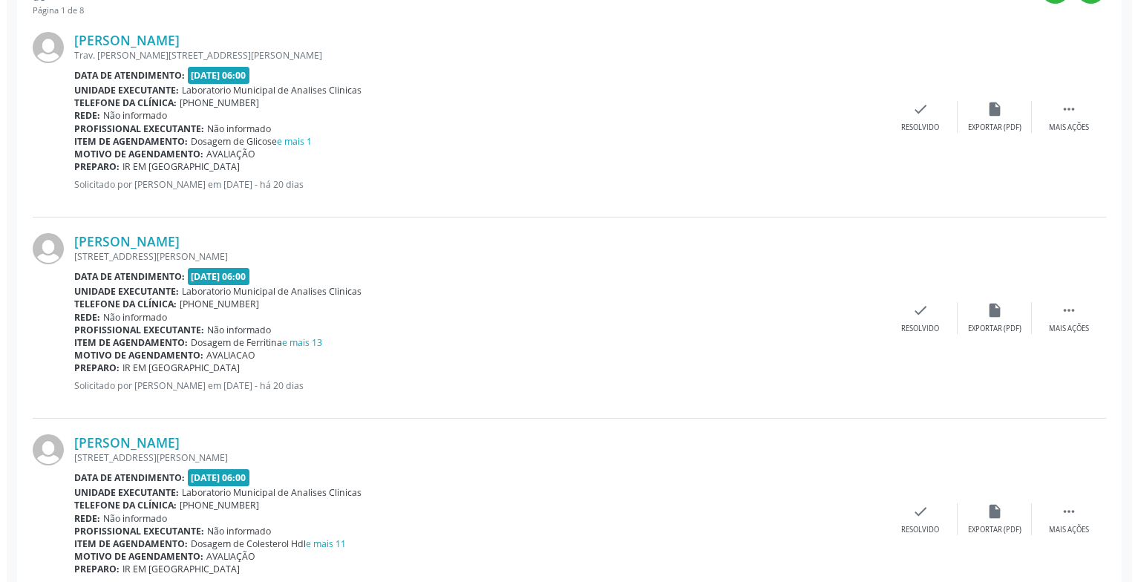
scroll to position [742, 0]
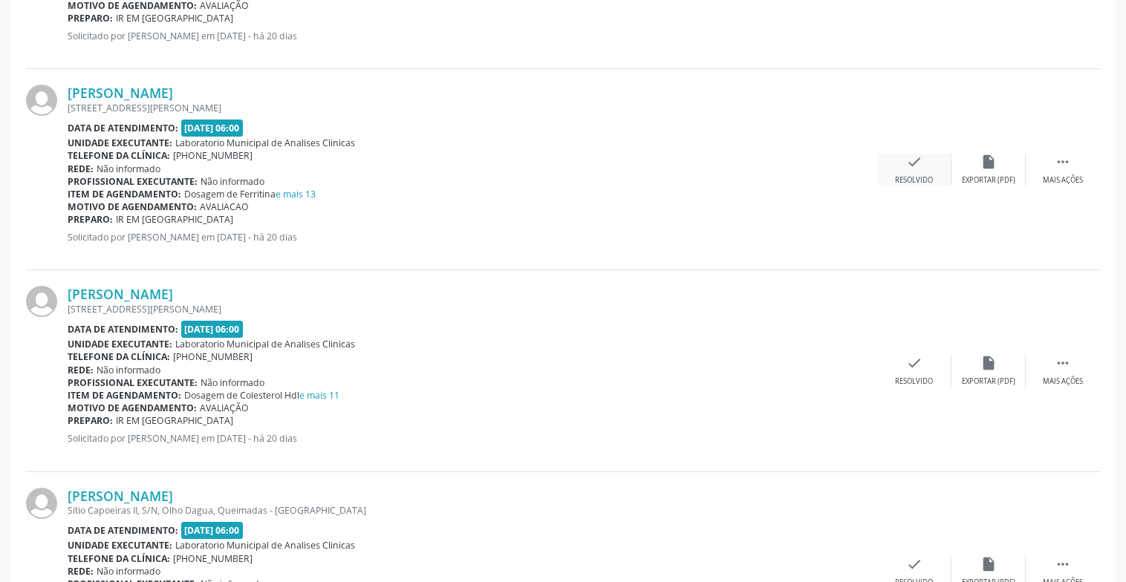
click at [907, 167] on icon "check" at bounding box center [914, 162] width 16 height 16
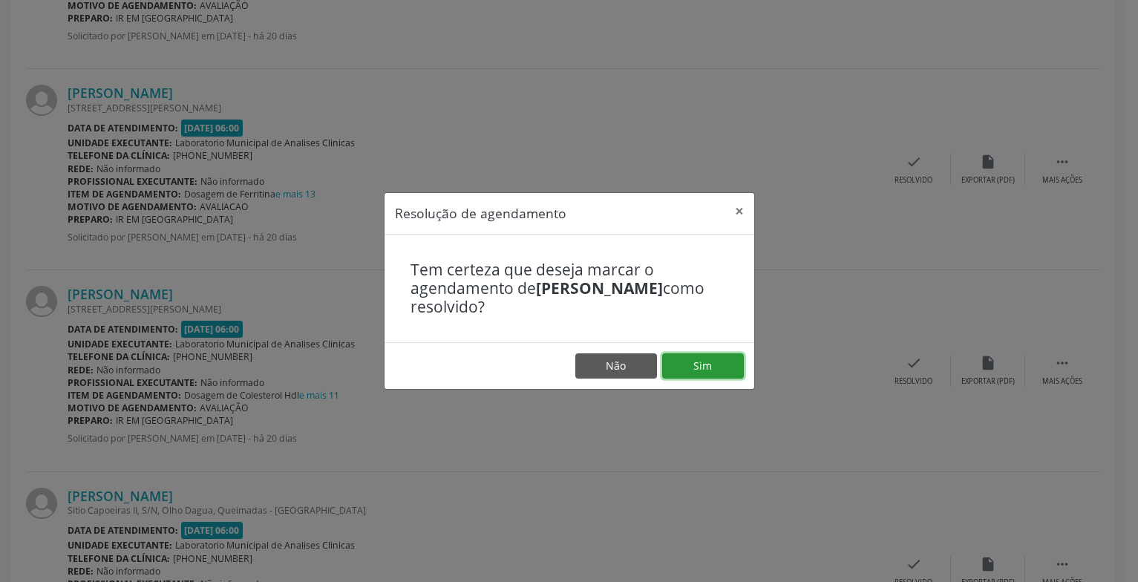
click at [696, 371] on button "Sim" at bounding box center [703, 365] width 82 height 25
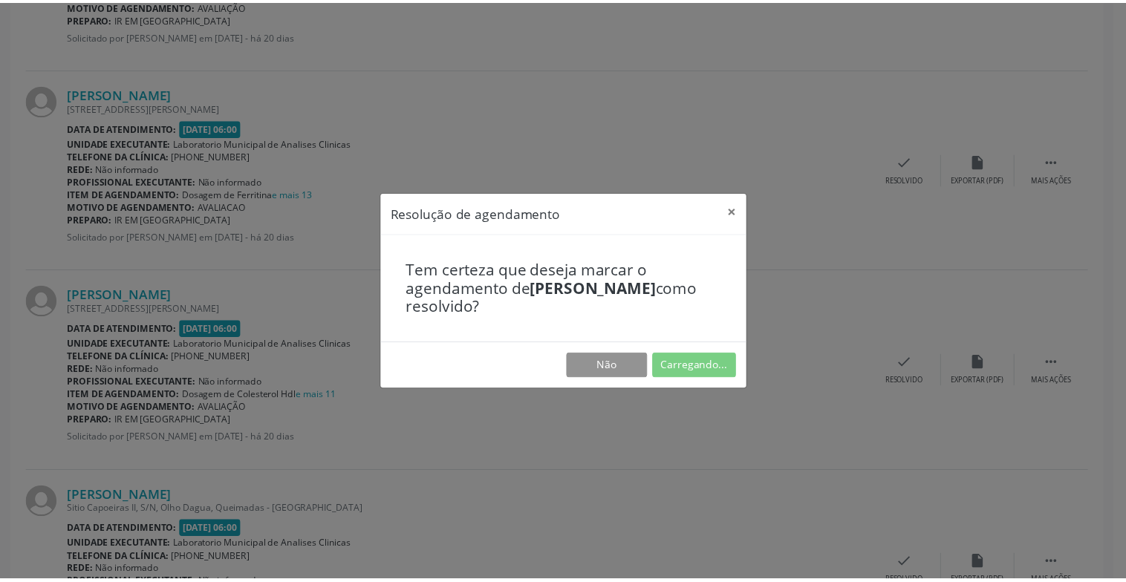
scroll to position [74, 0]
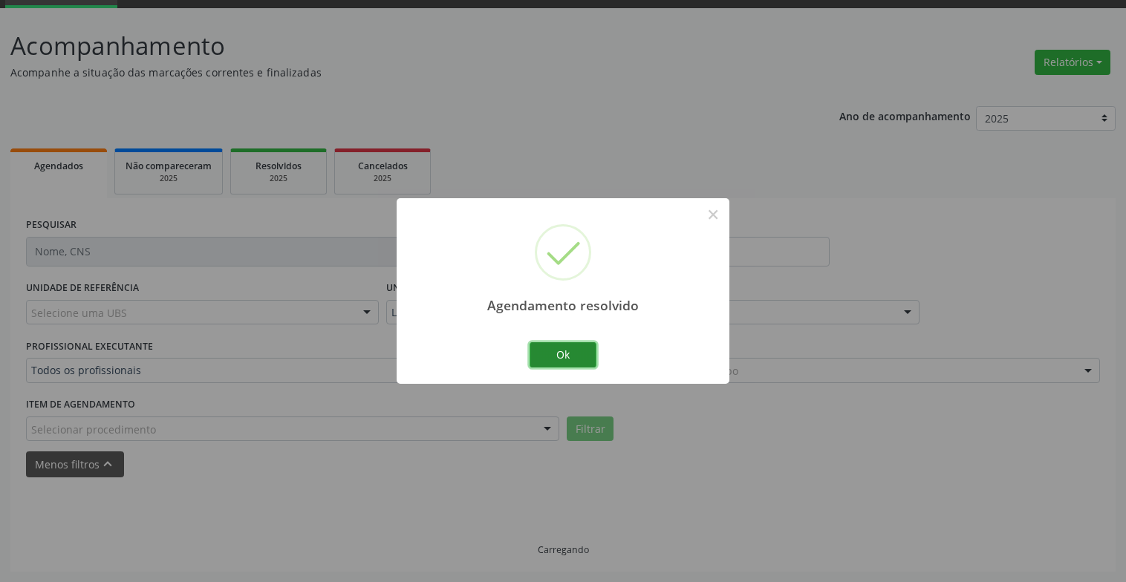
click at [541, 350] on button "Ok" at bounding box center [562, 354] width 67 height 25
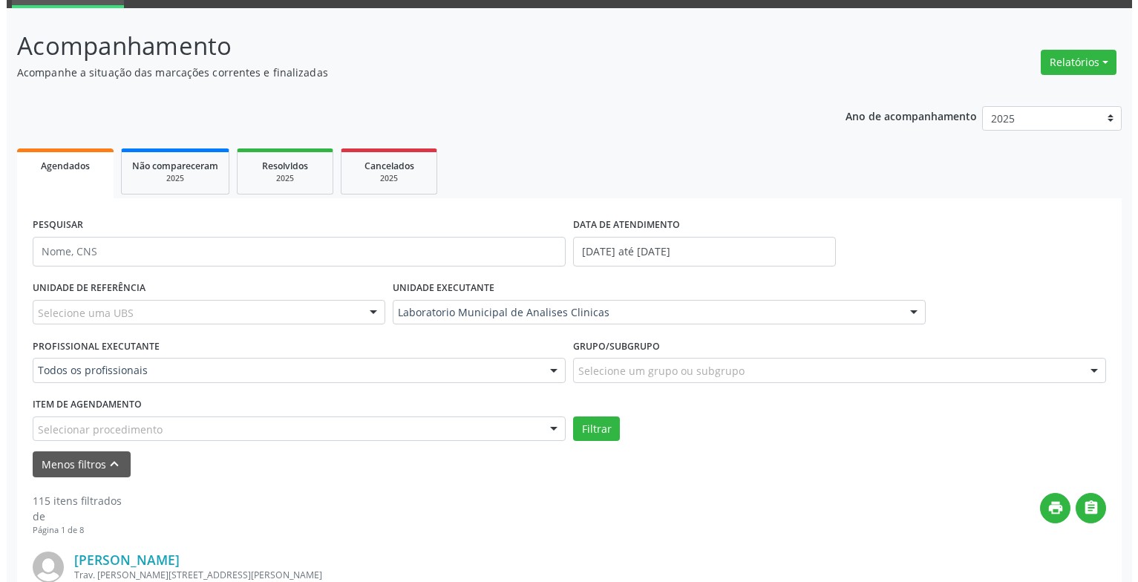
scroll to position [371, 0]
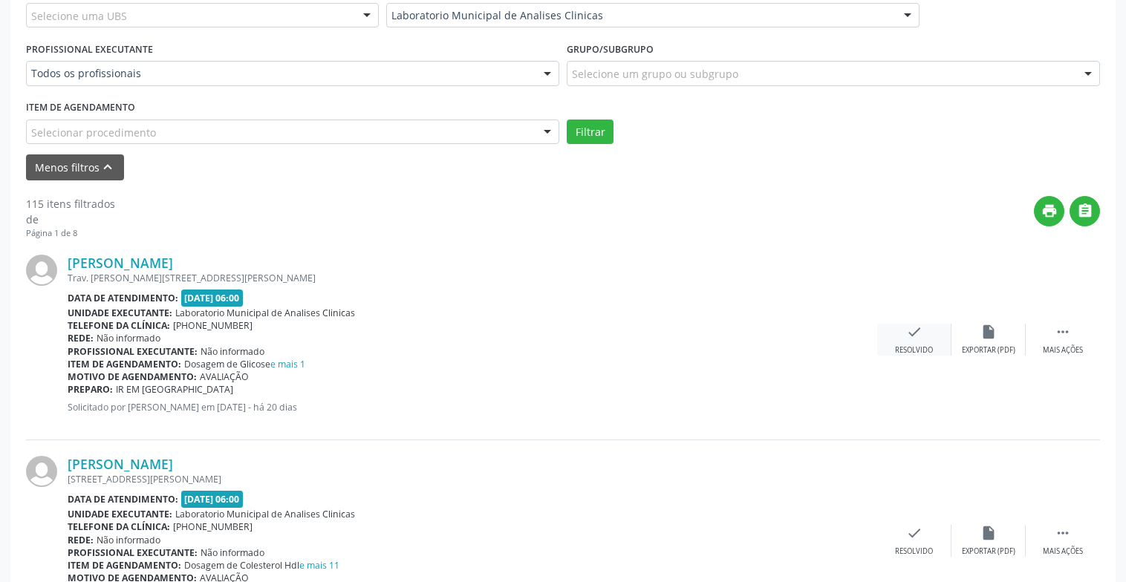
click at [906, 351] on div "Resolvido" at bounding box center [914, 350] width 38 height 10
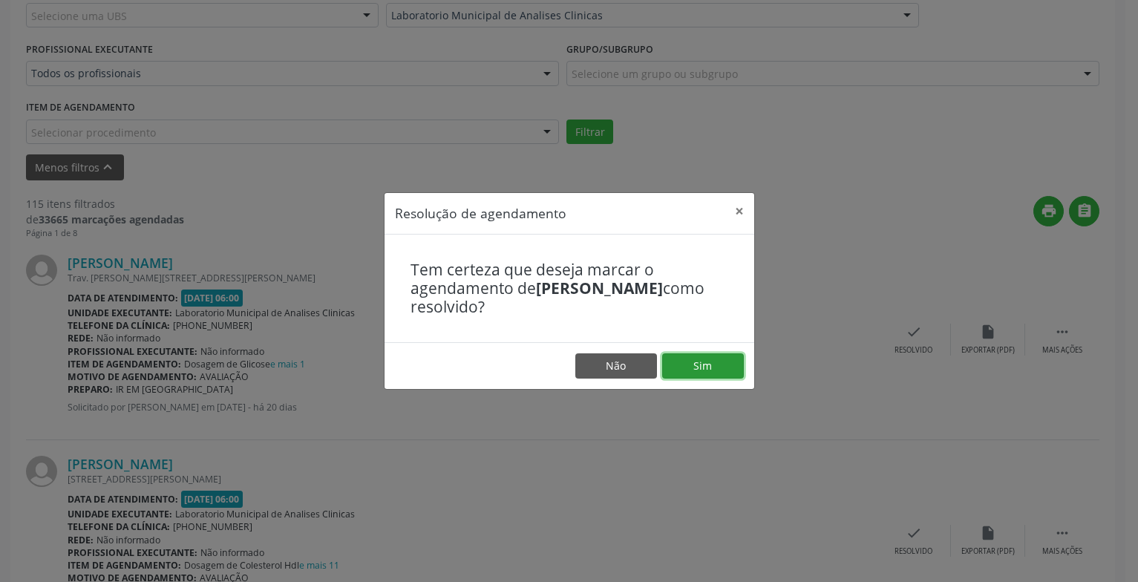
click at [703, 373] on button "Sim" at bounding box center [703, 365] width 82 height 25
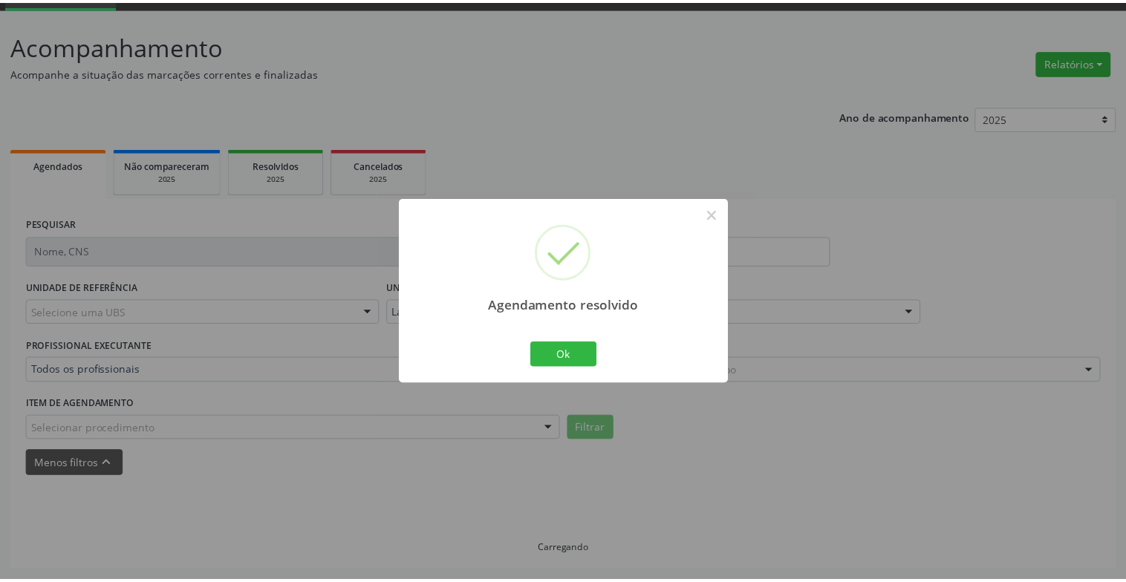
scroll to position [74, 0]
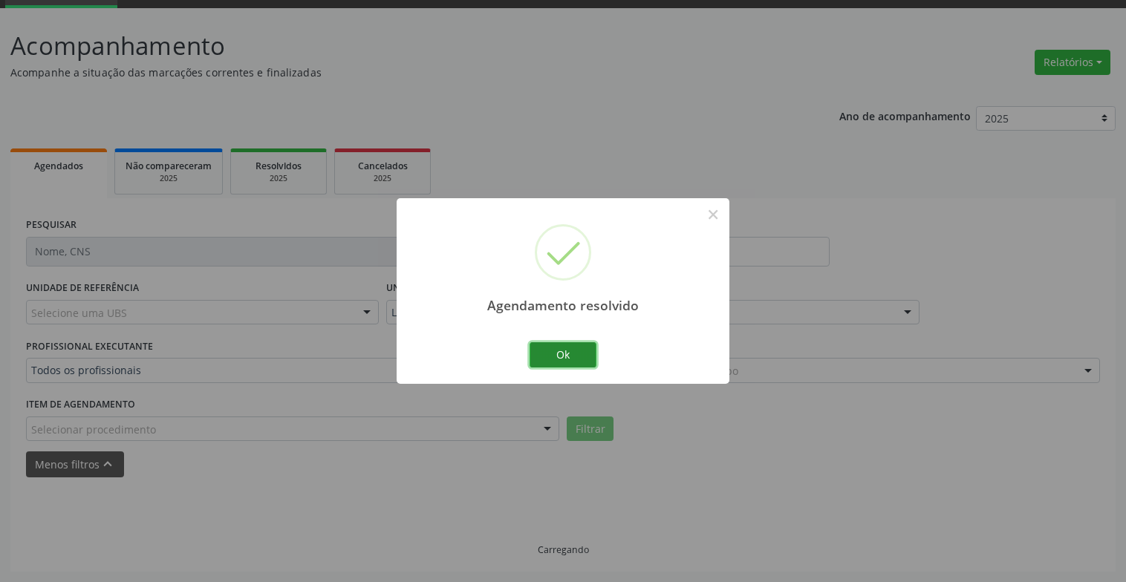
click at [571, 357] on button "Ok" at bounding box center [562, 354] width 67 height 25
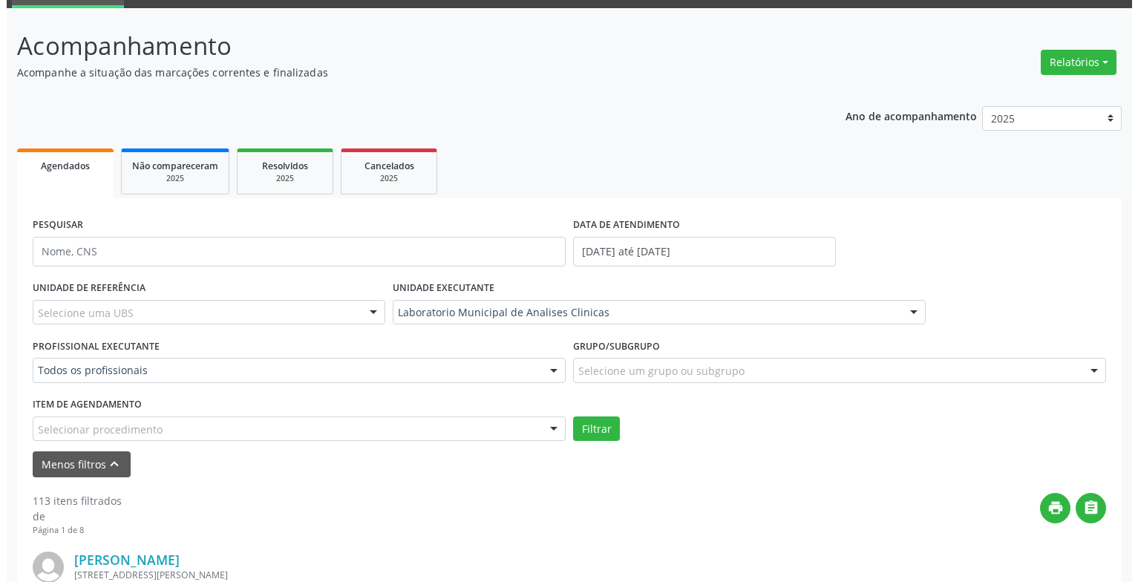
scroll to position [371, 0]
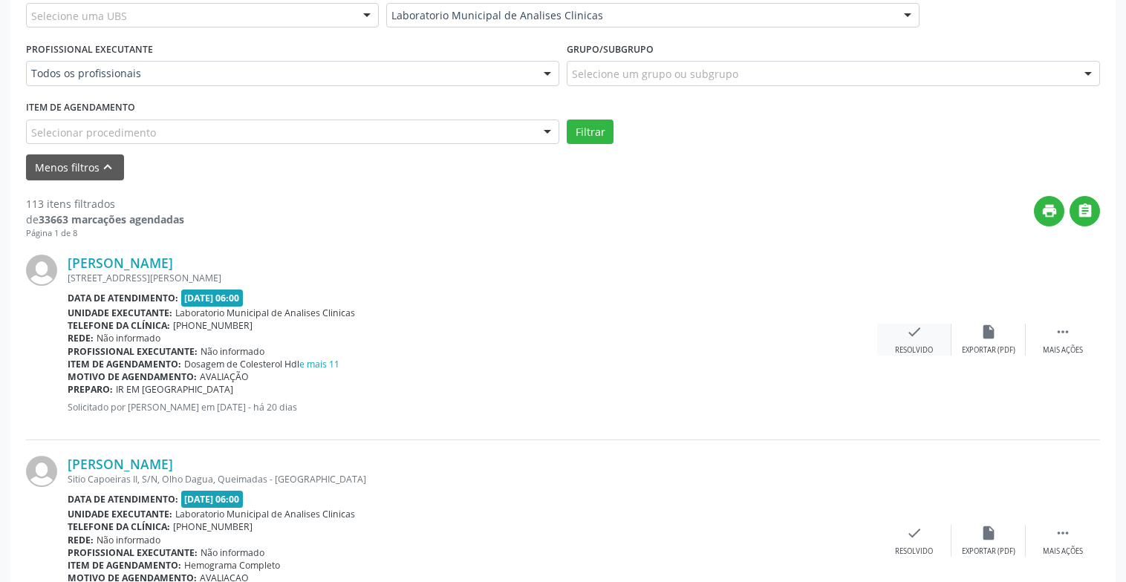
click at [902, 343] on div "check Resolvido" at bounding box center [914, 340] width 74 height 32
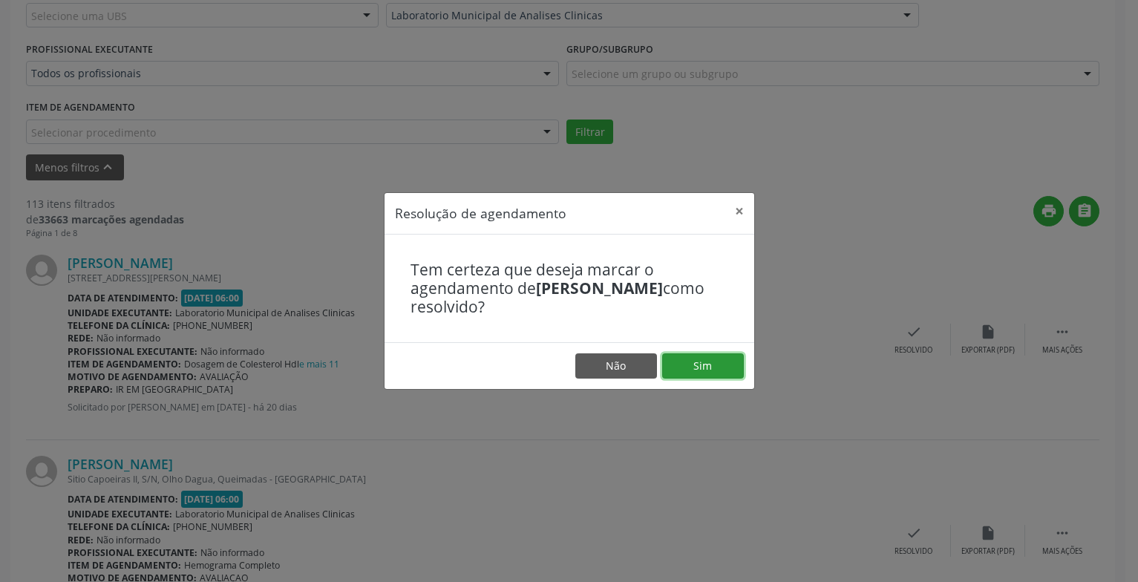
click at [719, 365] on button "Sim" at bounding box center [703, 365] width 82 height 25
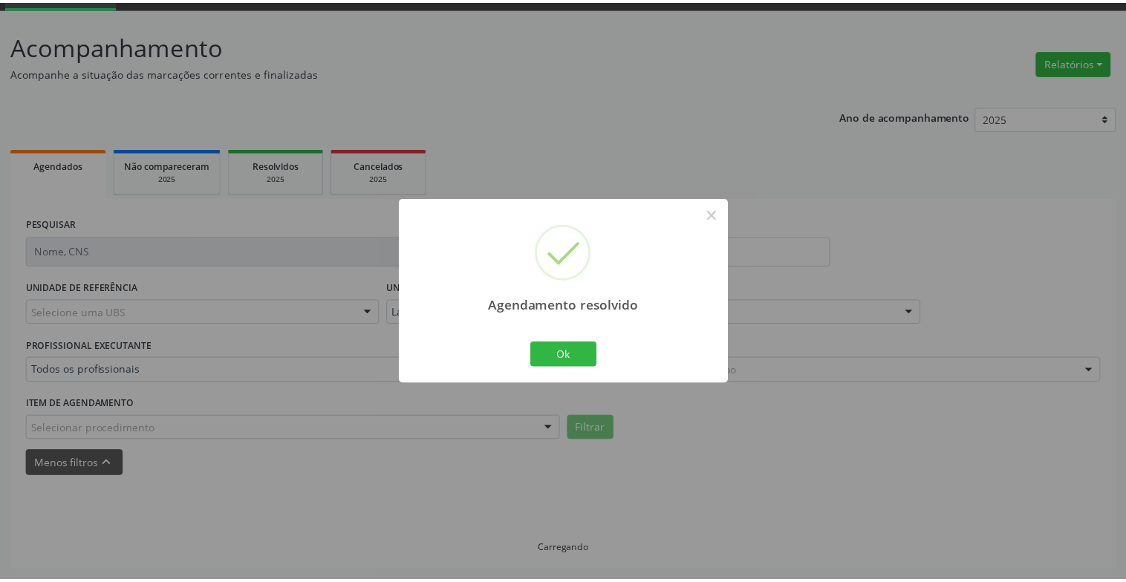
scroll to position [74, 0]
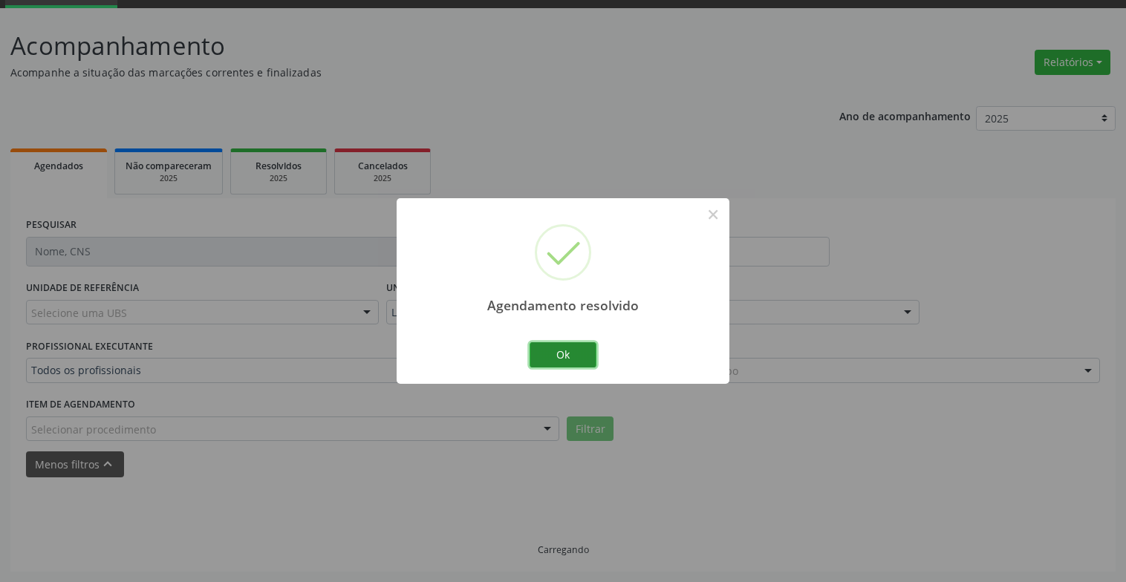
click at [579, 362] on button "Ok" at bounding box center [562, 354] width 67 height 25
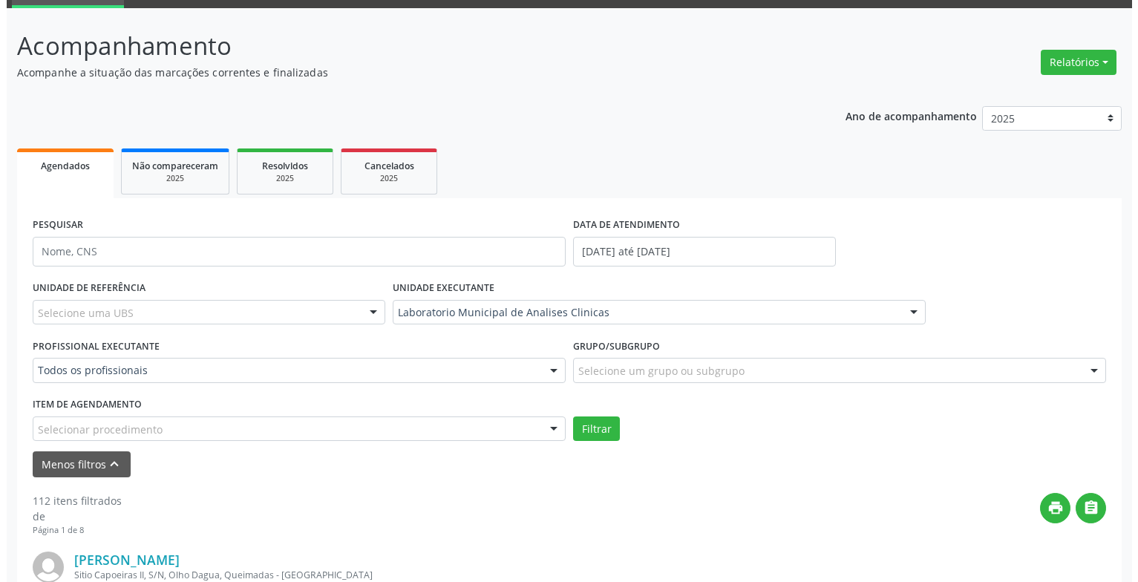
scroll to position [222, 0]
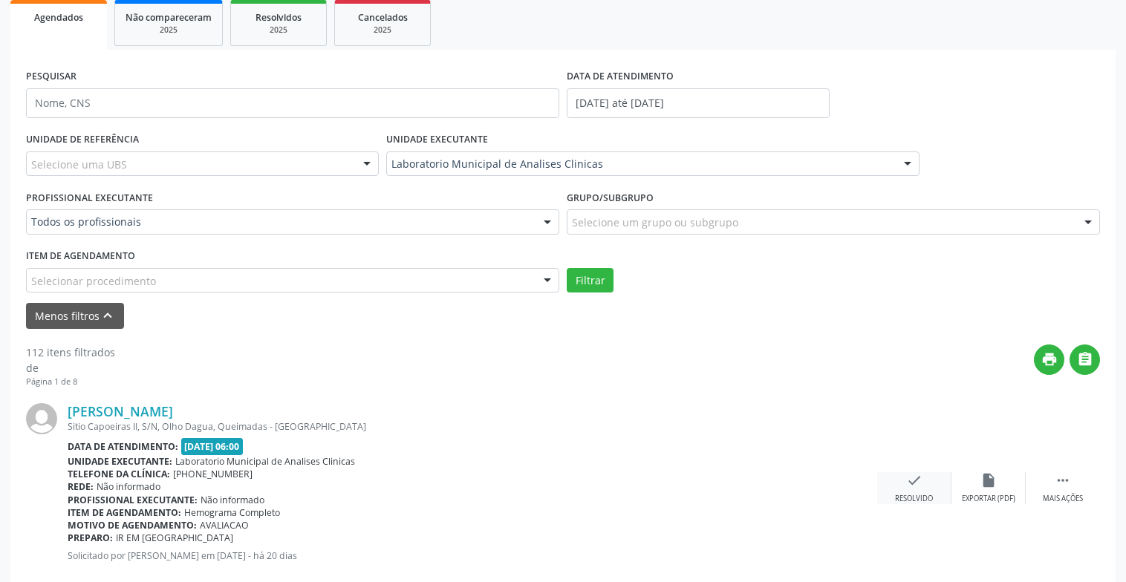
click at [923, 480] on div "check Resolvido" at bounding box center [914, 488] width 74 height 32
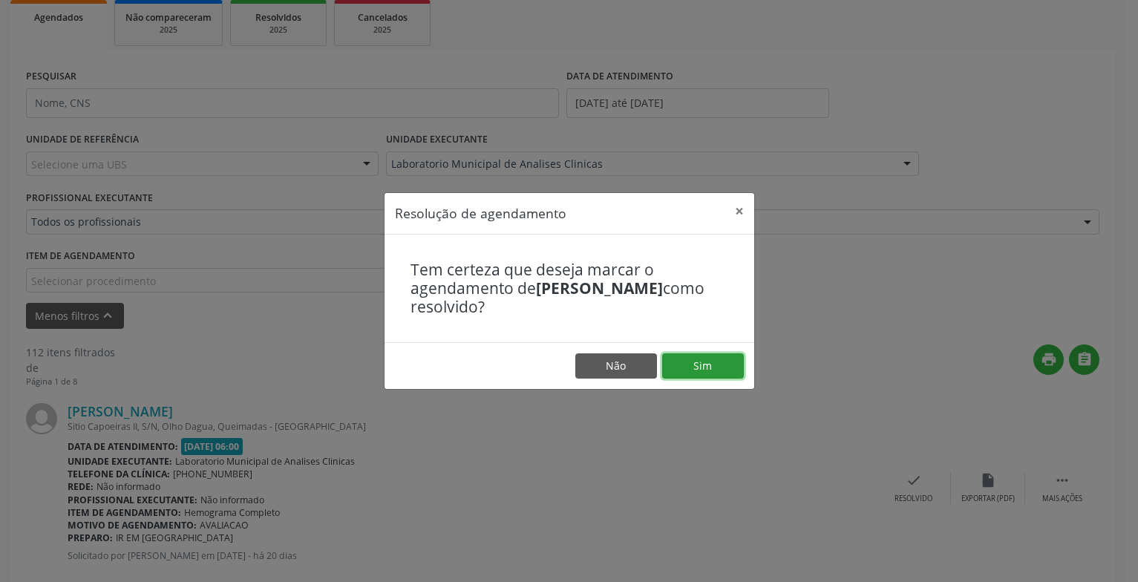
click at [708, 365] on button "Sim" at bounding box center [703, 365] width 82 height 25
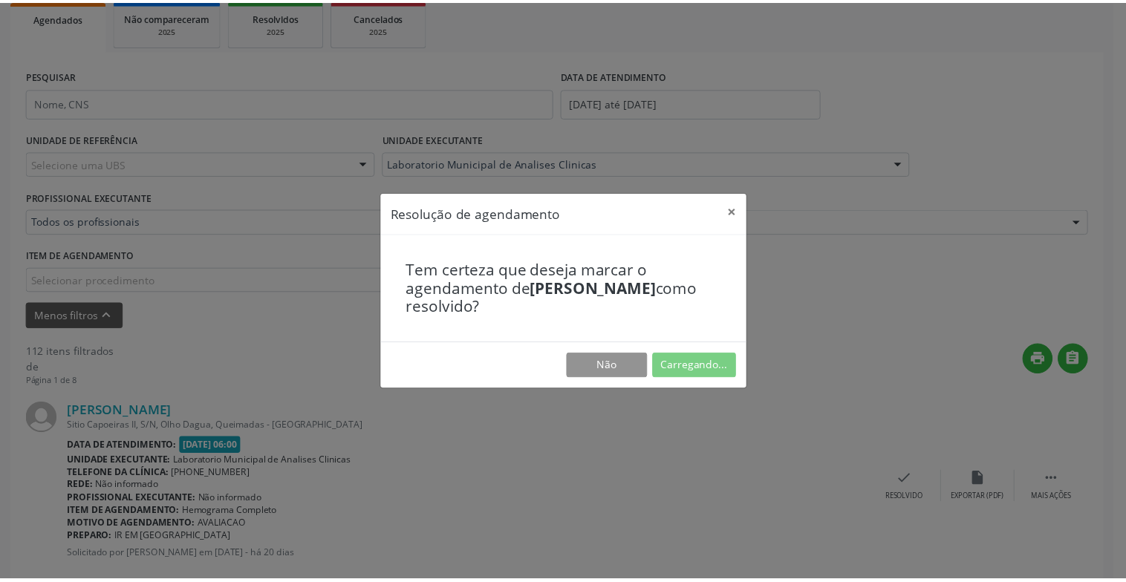
scroll to position [74, 0]
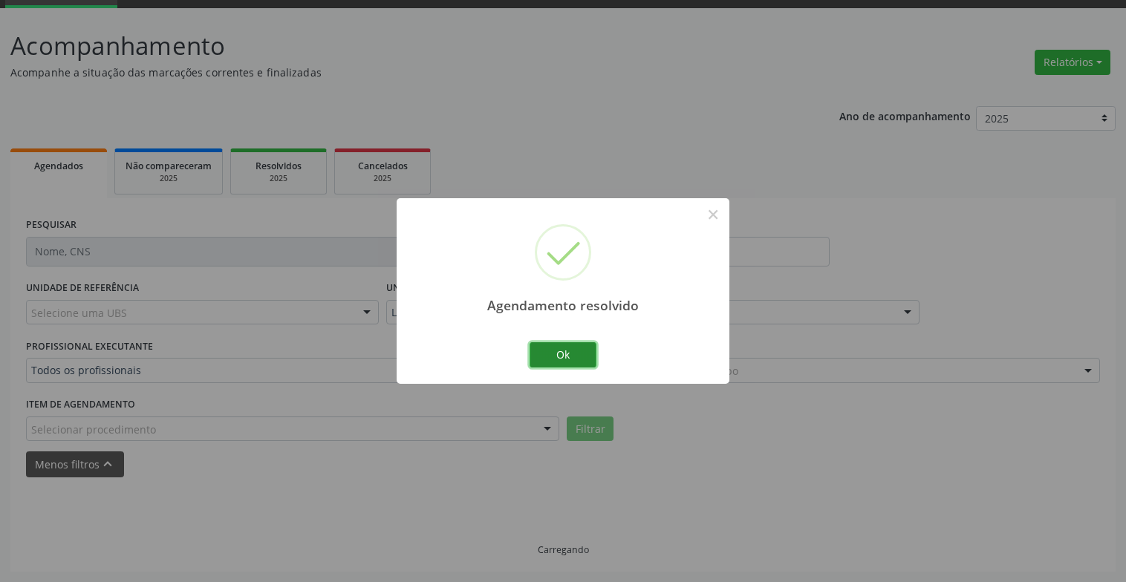
click at [558, 357] on button "Ok" at bounding box center [562, 354] width 67 height 25
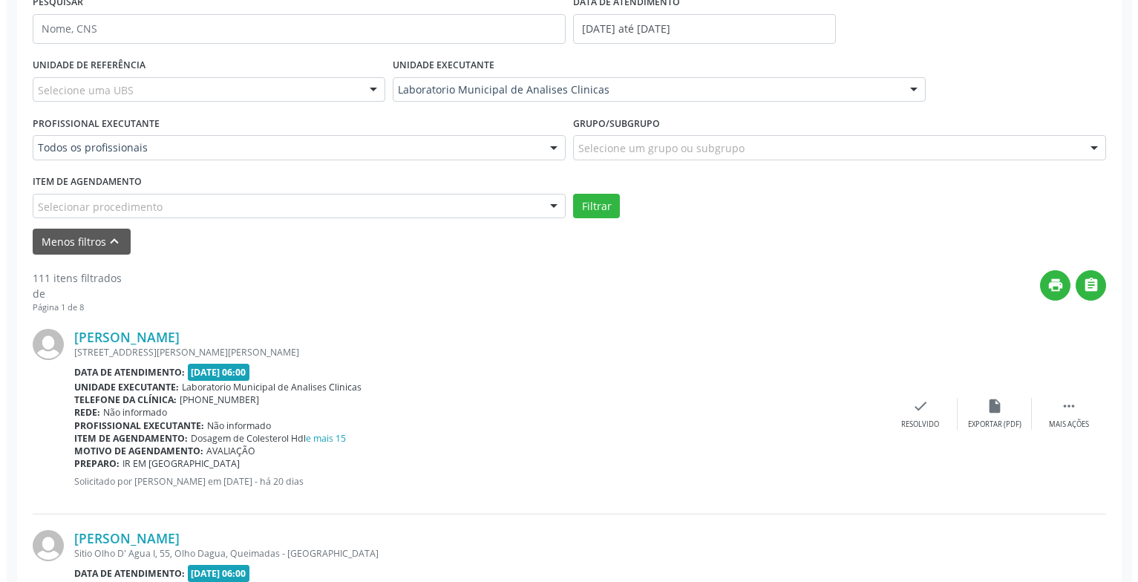
scroll to position [371, 0]
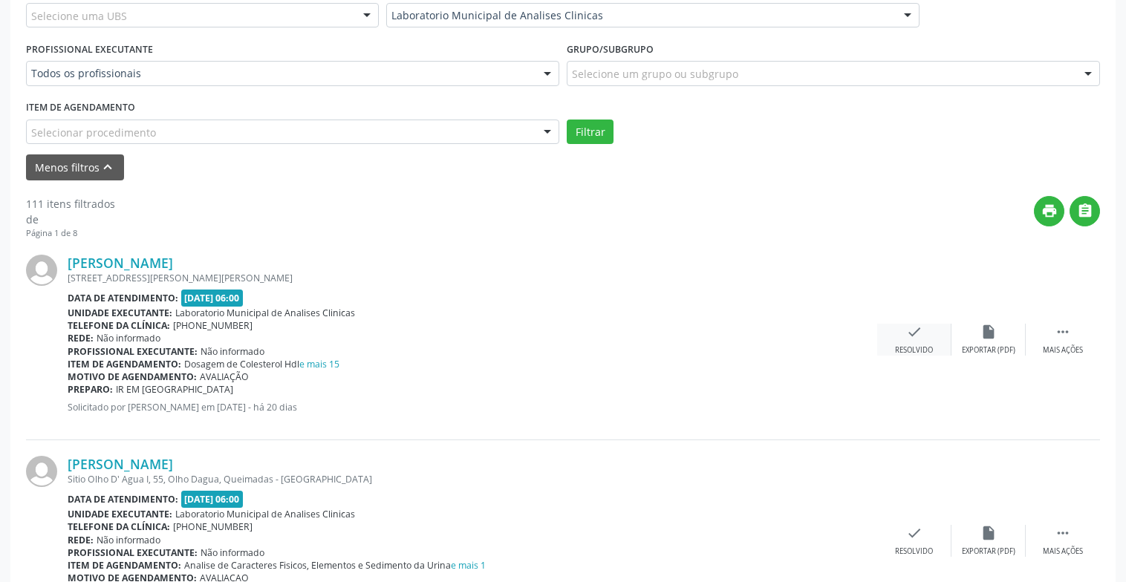
click at [922, 350] on div "Resolvido" at bounding box center [914, 350] width 38 height 10
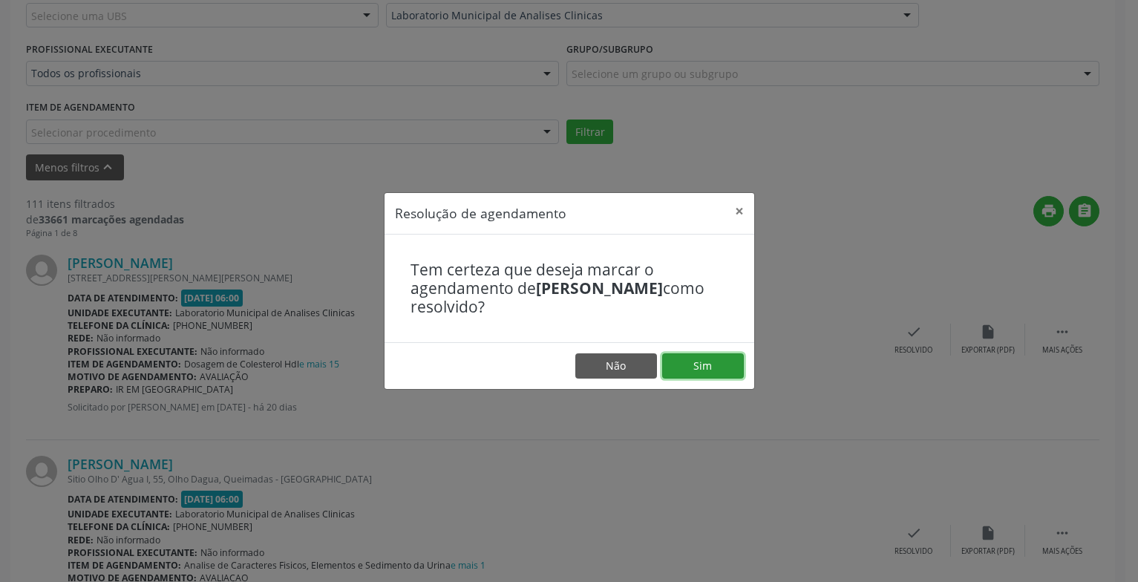
click at [719, 363] on button "Sim" at bounding box center [703, 365] width 82 height 25
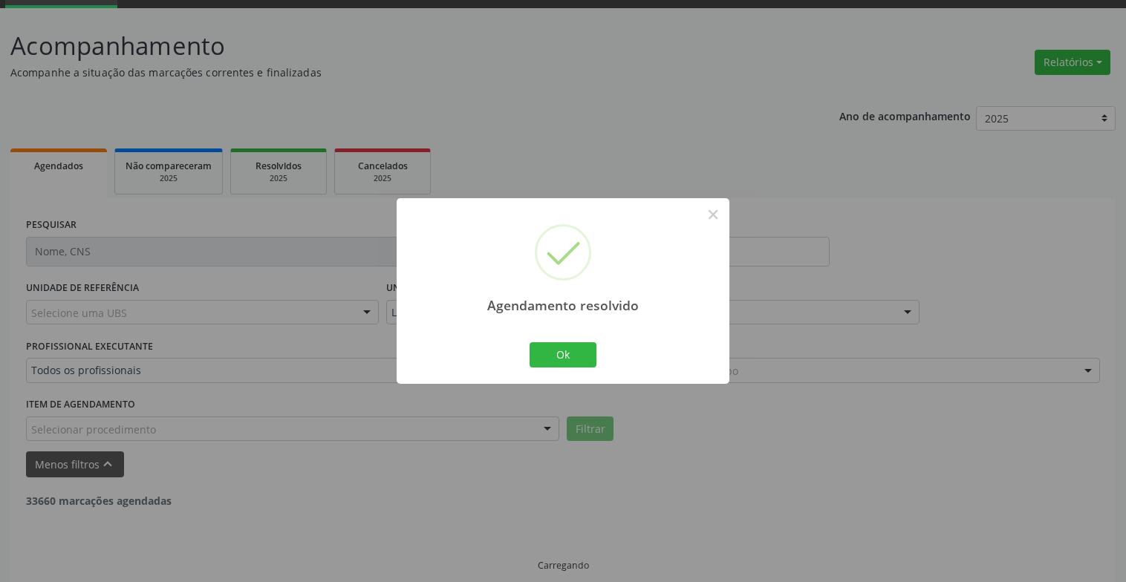
scroll to position [89, 0]
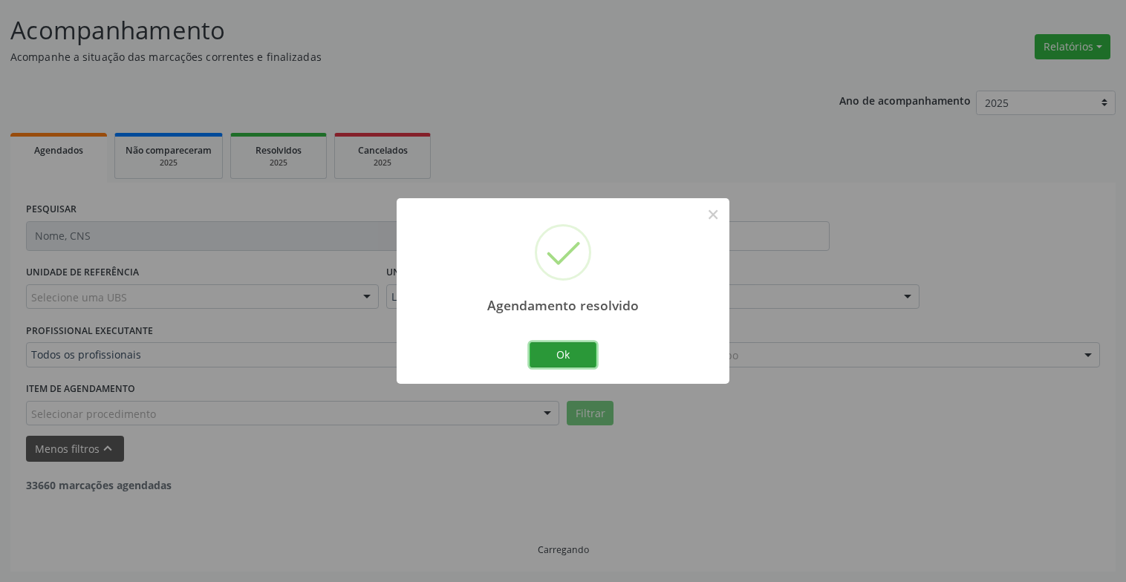
click at [581, 348] on button "Ok" at bounding box center [562, 354] width 67 height 25
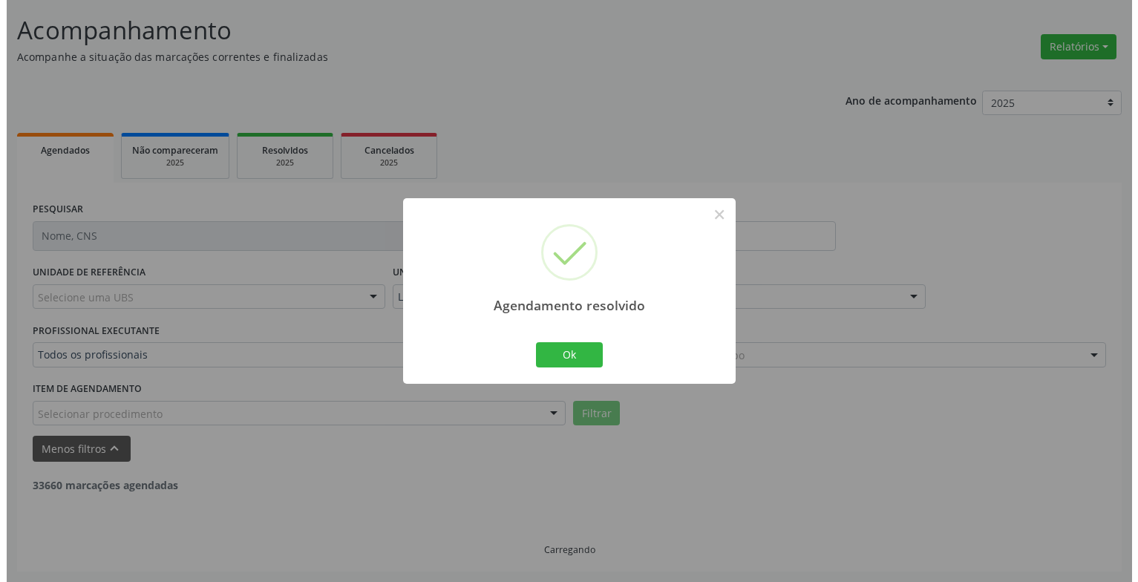
scroll to position [371, 0]
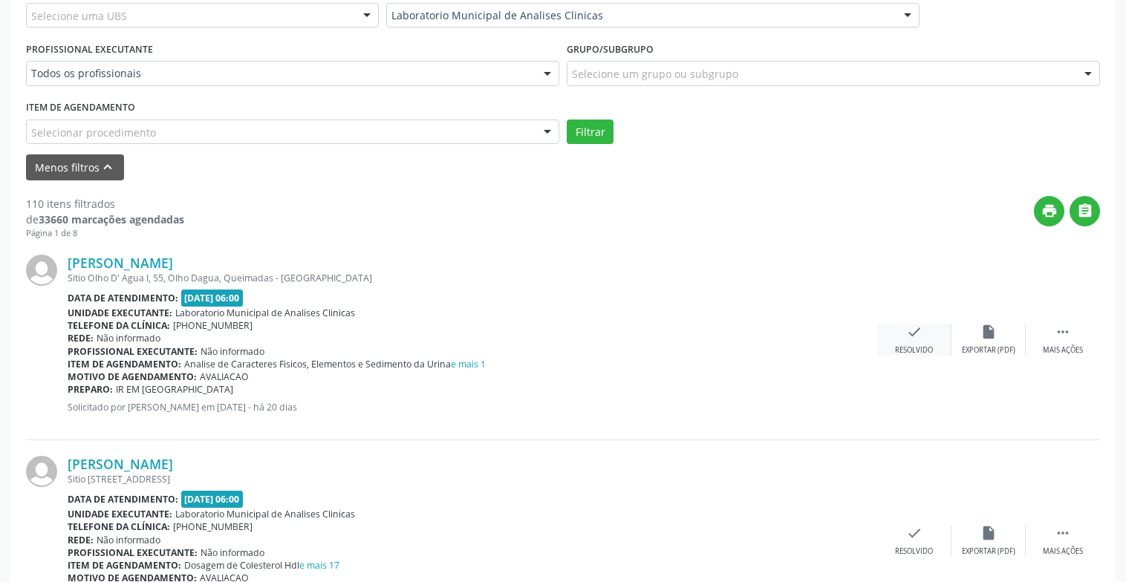
click at [912, 338] on icon "check" at bounding box center [914, 332] width 16 height 16
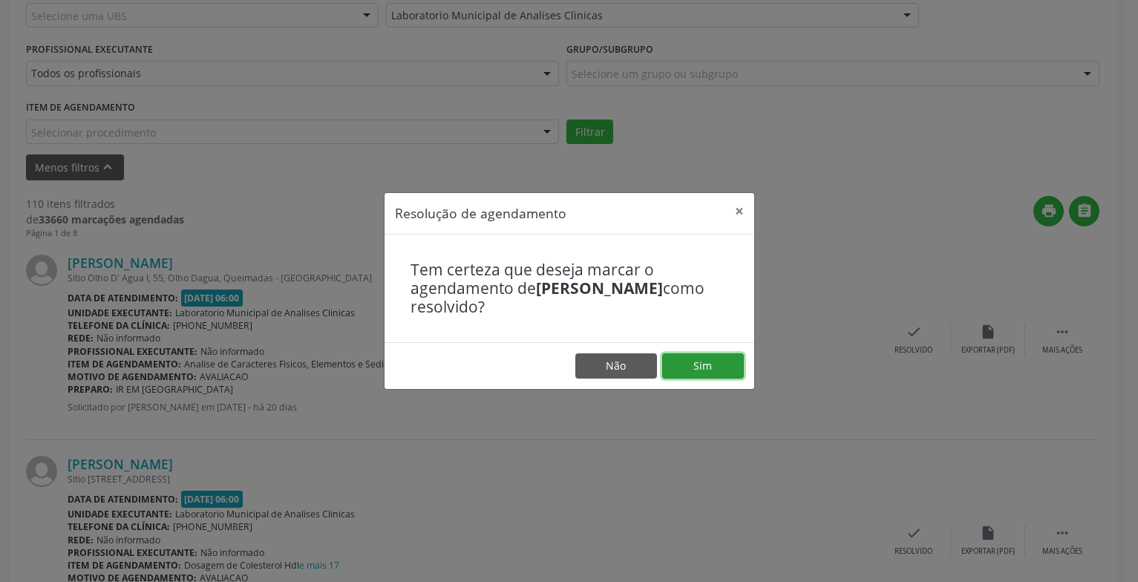
click at [702, 363] on button "Sim" at bounding box center [703, 365] width 82 height 25
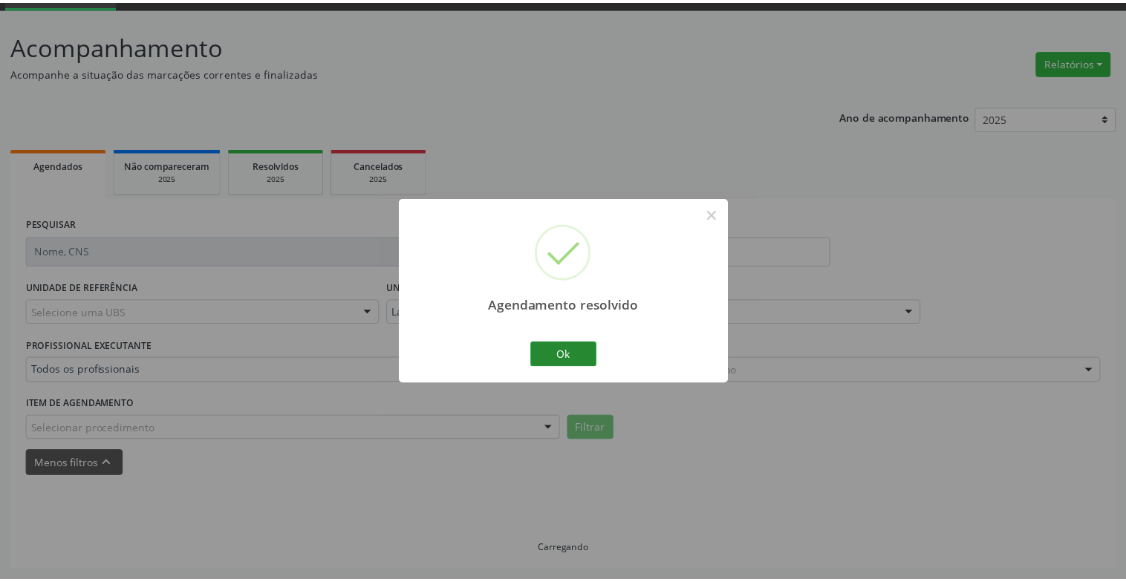
scroll to position [74, 0]
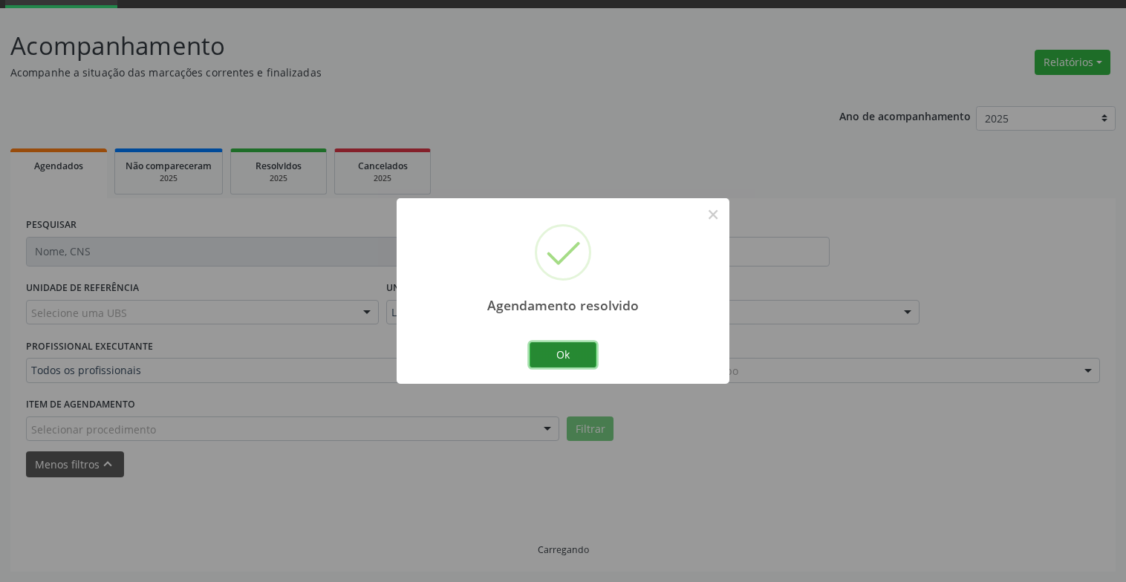
click at [552, 345] on button "Ok" at bounding box center [562, 354] width 67 height 25
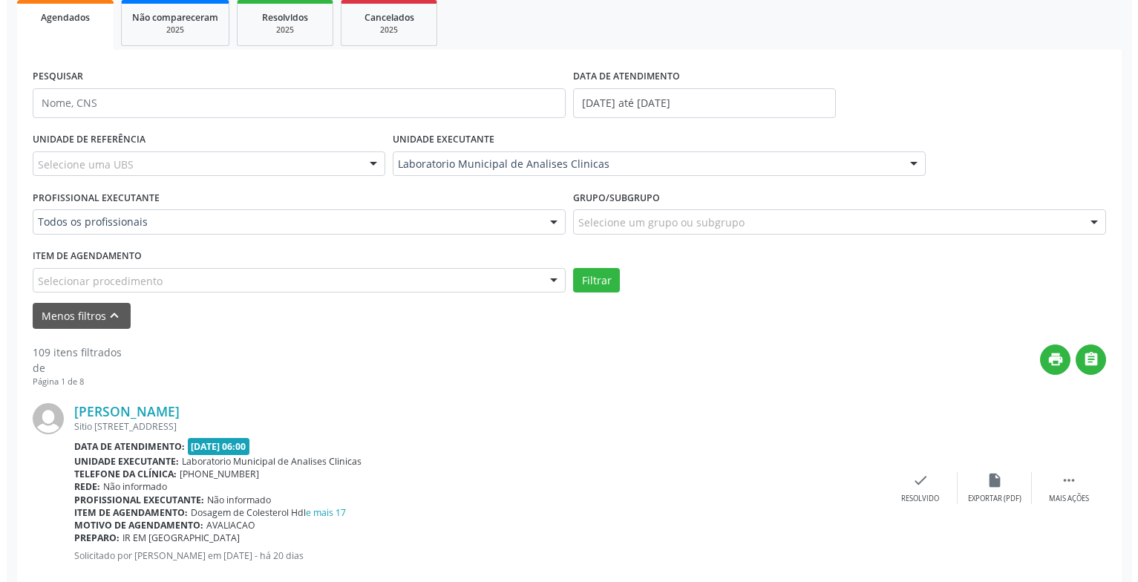
scroll to position [296, 0]
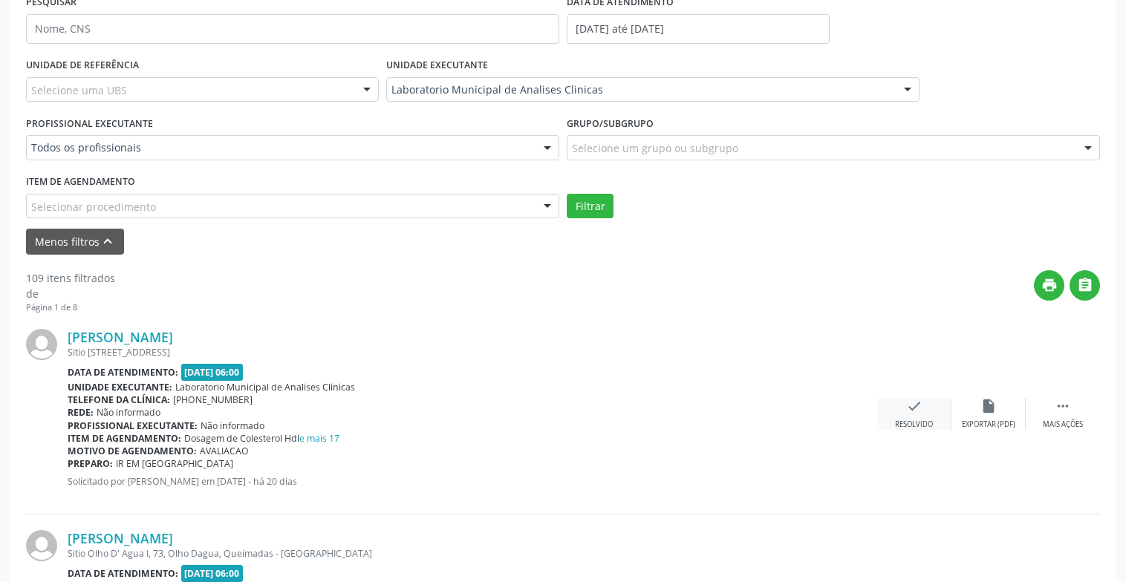
click at [924, 409] on div "check Resolvido" at bounding box center [914, 414] width 74 height 32
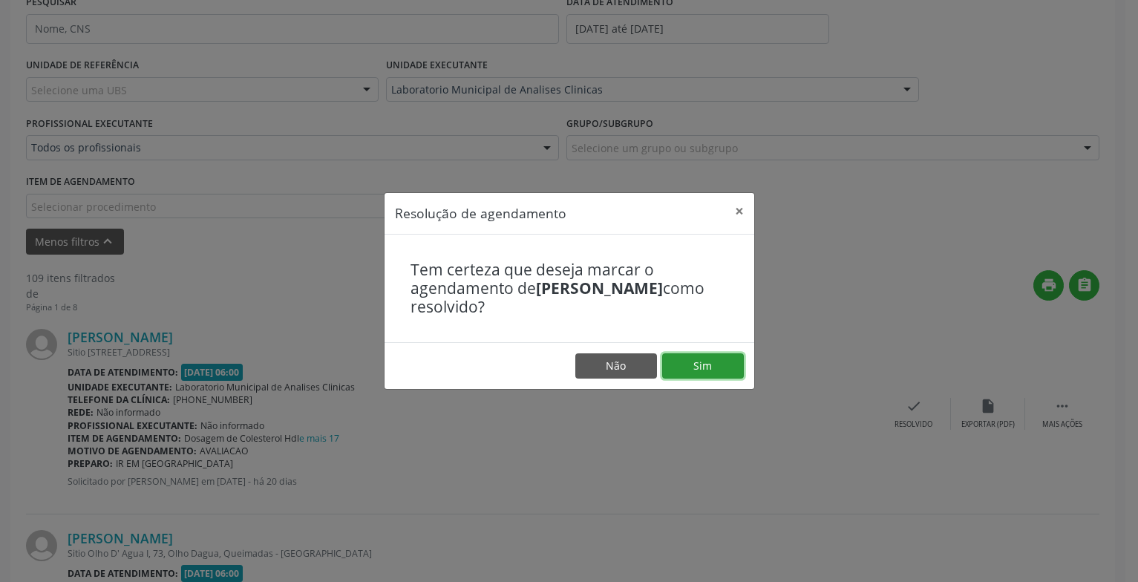
click at [704, 355] on button "Sim" at bounding box center [703, 365] width 82 height 25
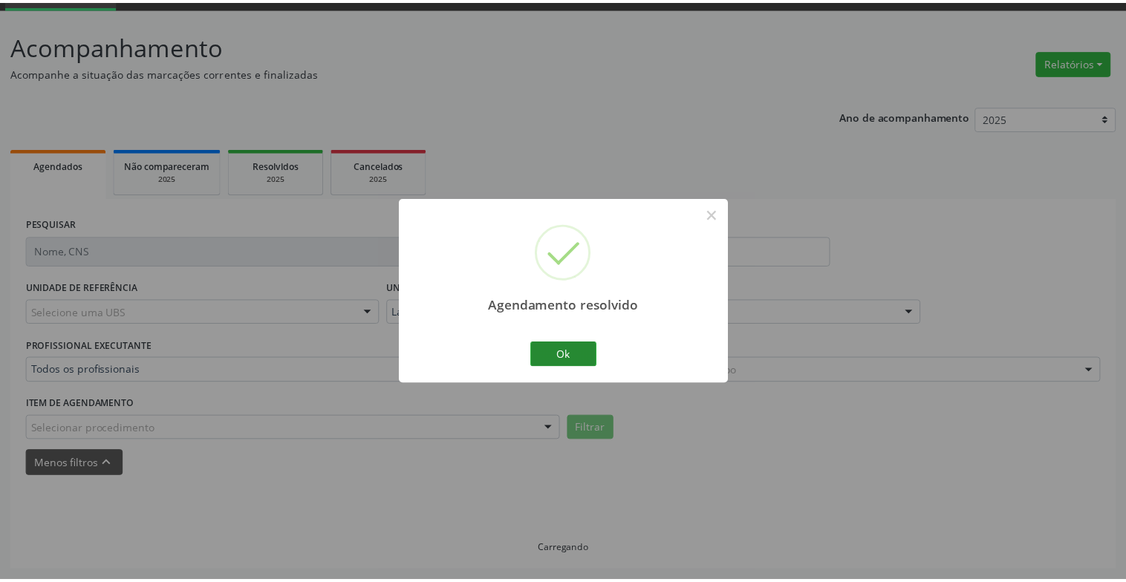
scroll to position [74, 0]
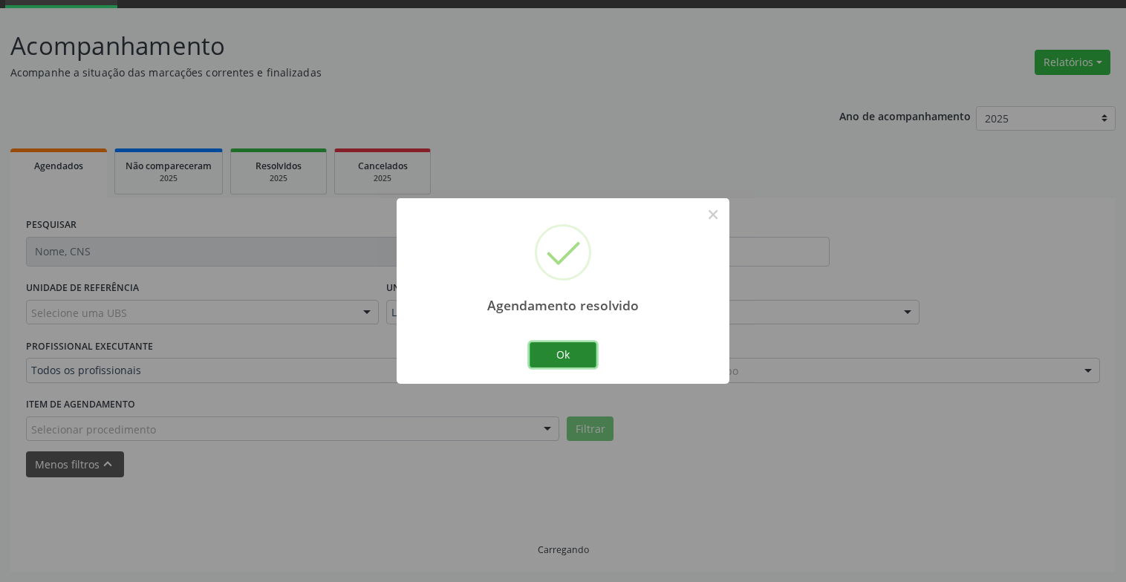
click at [587, 362] on button "Ok" at bounding box center [562, 354] width 67 height 25
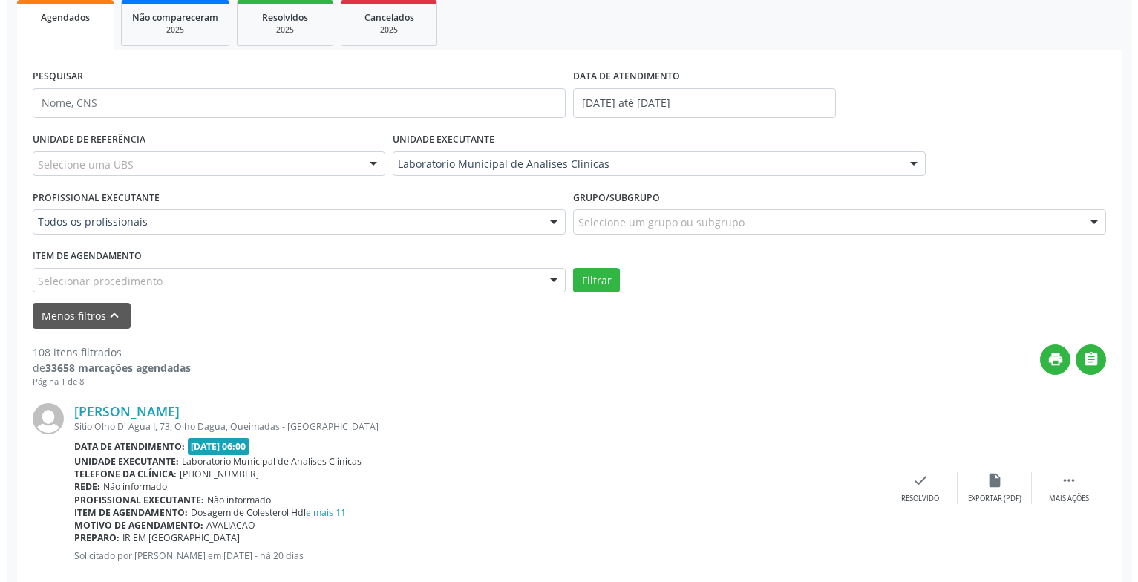
scroll to position [371, 0]
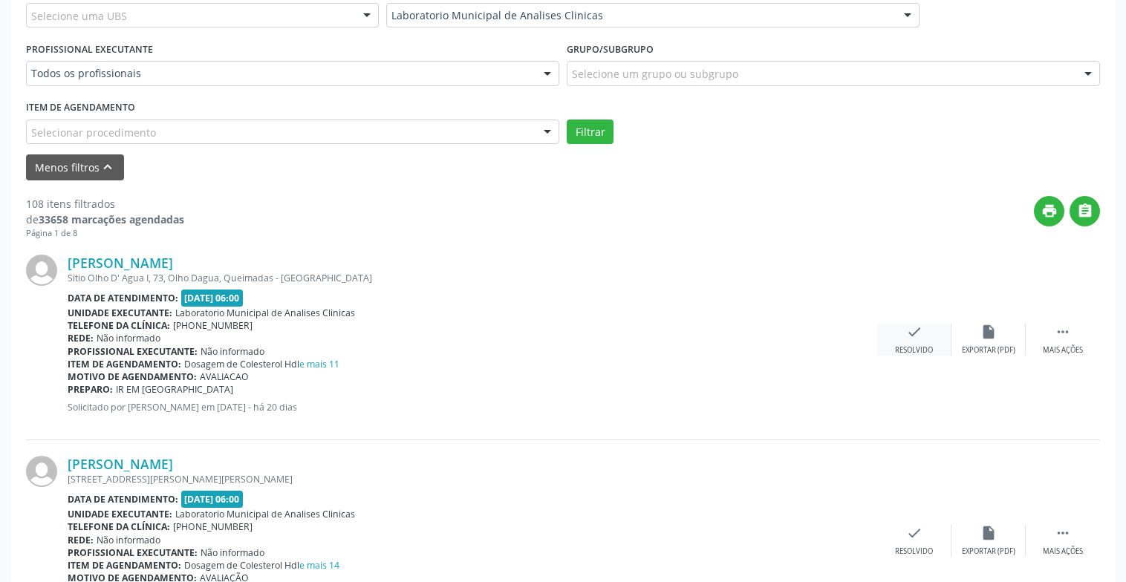
click at [908, 345] on div "Resolvido" at bounding box center [914, 350] width 38 height 10
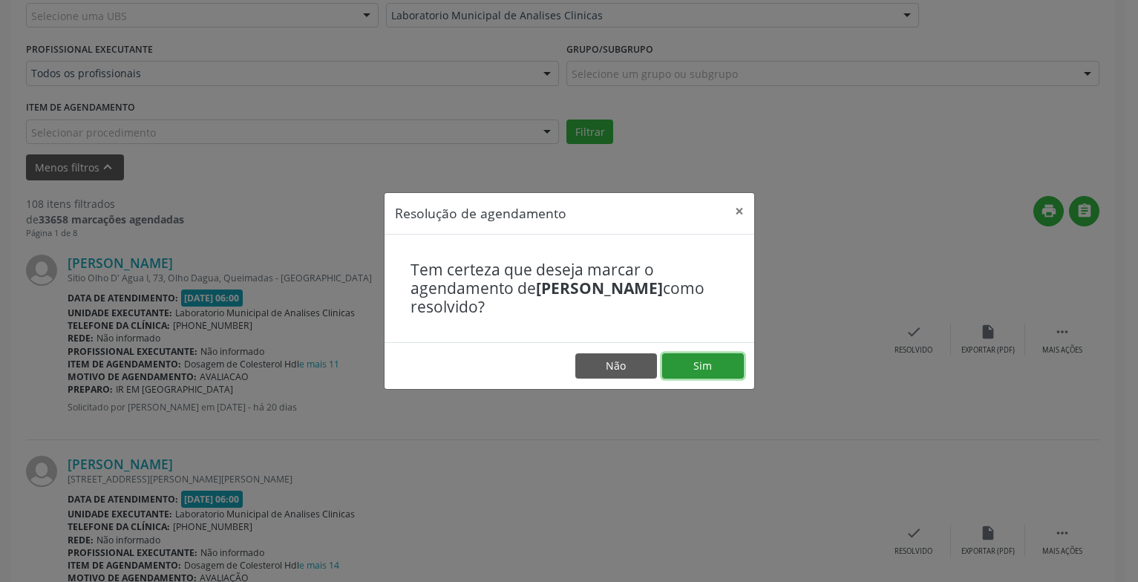
click at [710, 371] on button "Sim" at bounding box center [703, 365] width 82 height 25
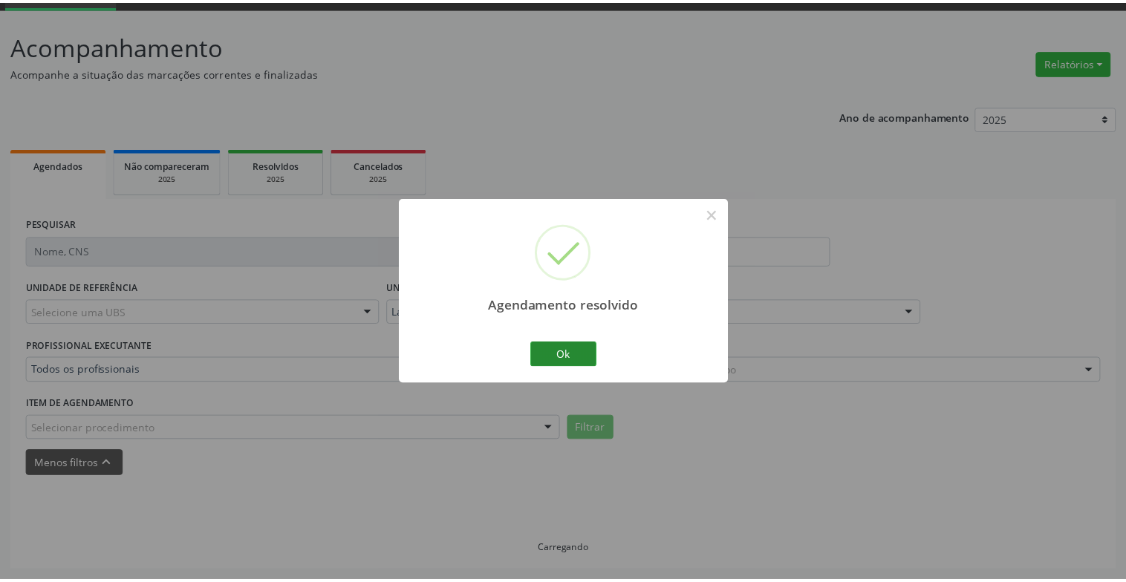
scroll to position [74, 0]
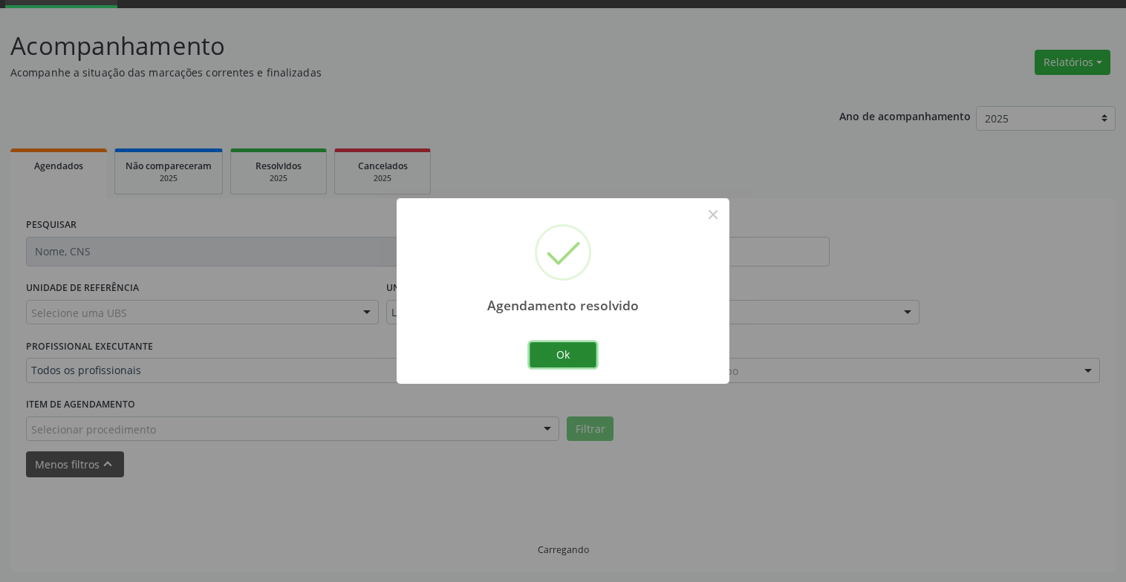
click at [545, 356] on button "Ok" at bounding box center [562, 354] width 67 height 25
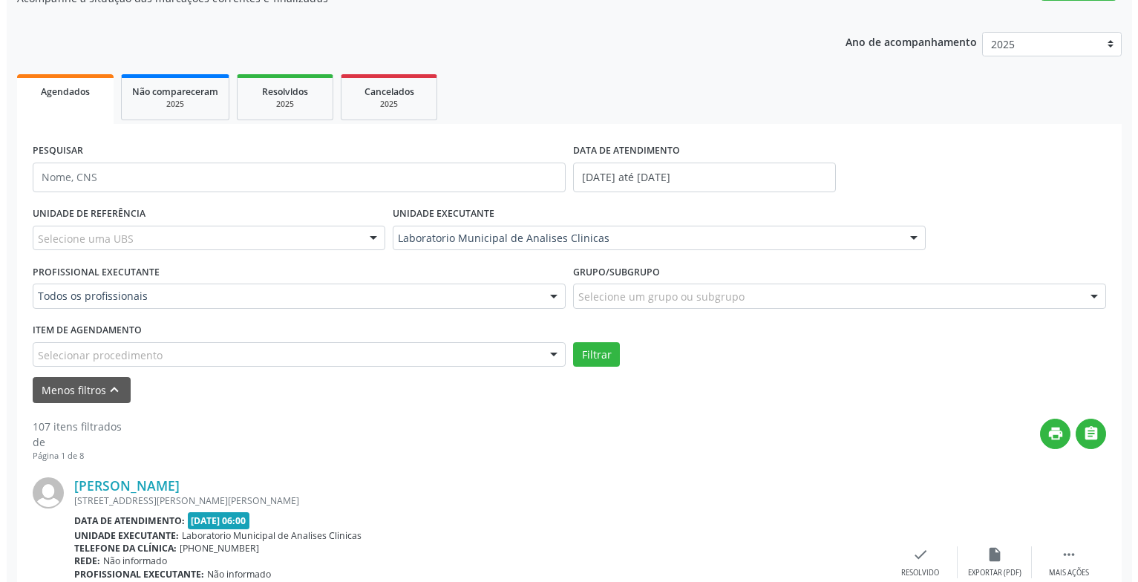
scroll to position [371, 0]
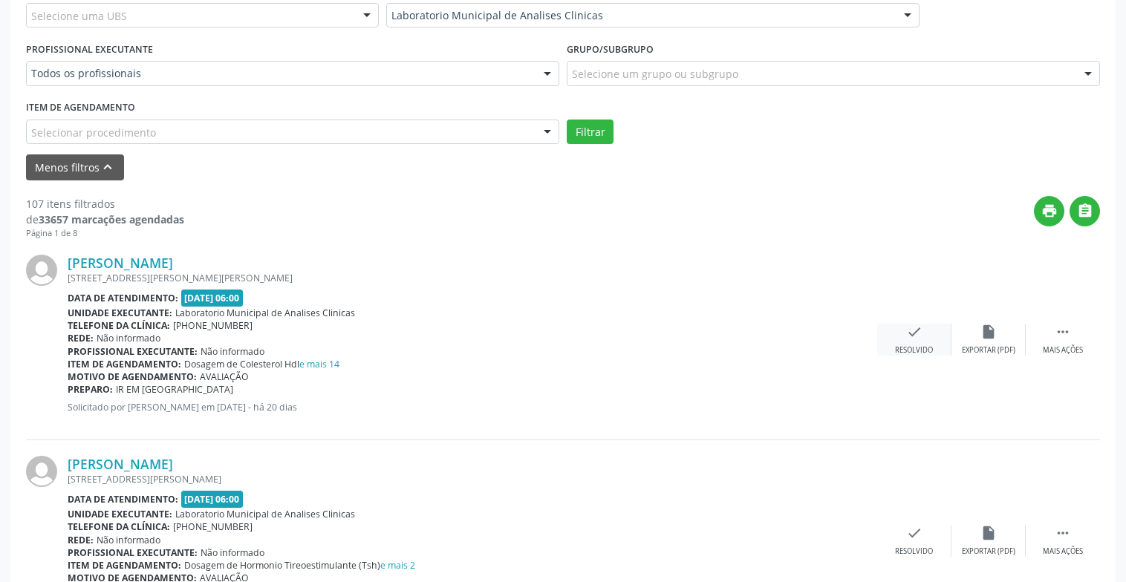
click at [898, 342] on div "check Resolvido" at bounding box center [914, 340] width 74 height 32
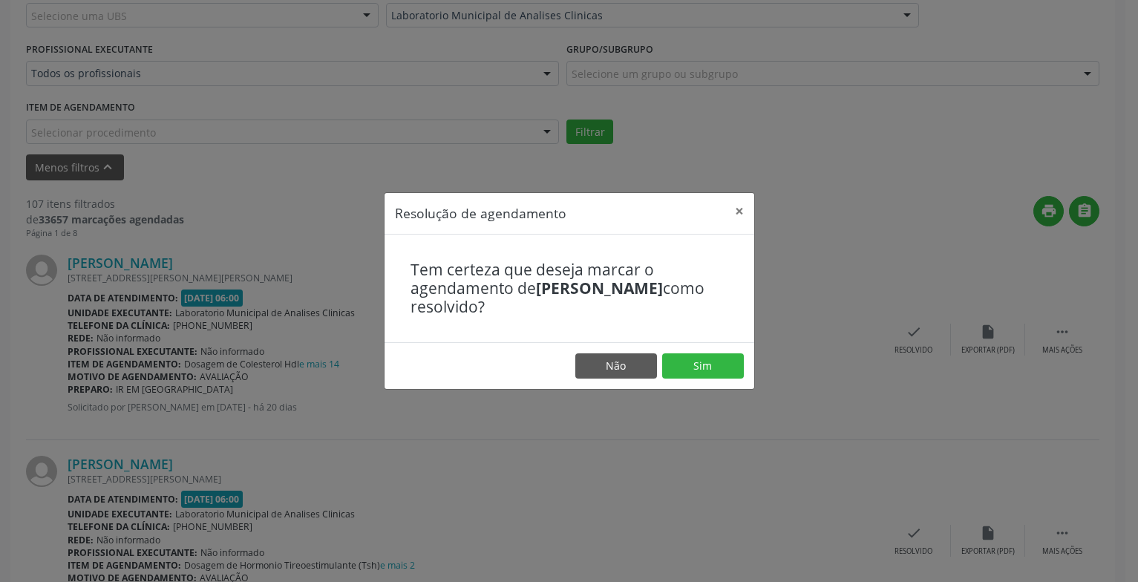
click at [727, 352] on footer "Não Sim" at bounding box center [570, 365] width 370 height 47
click at [729, 368] on button "Sim" at bounding box center [703, 365] width 82 height 25
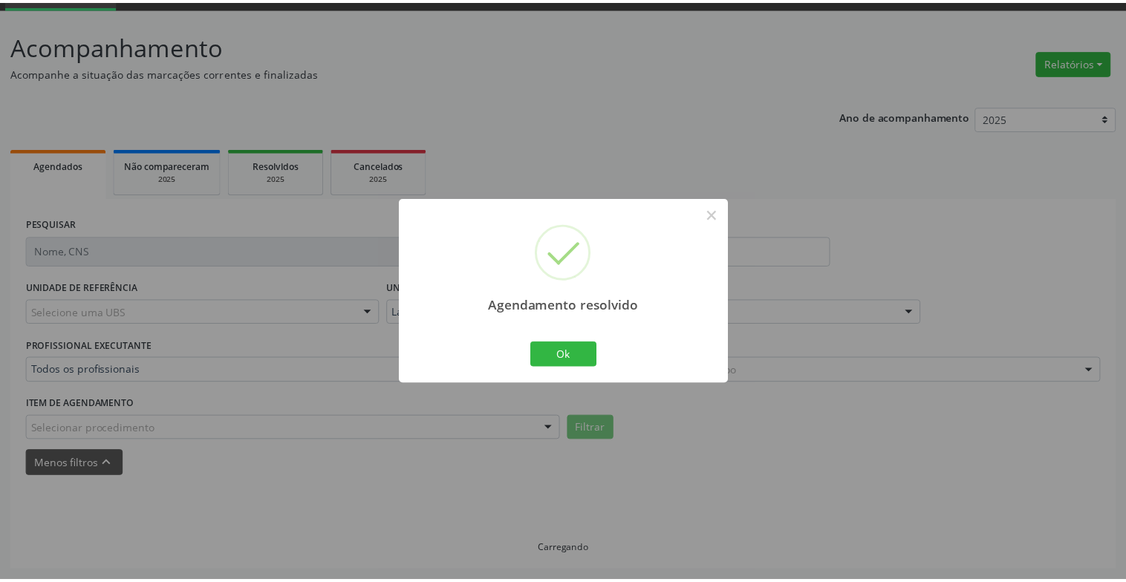
scroll to position [74, 0]
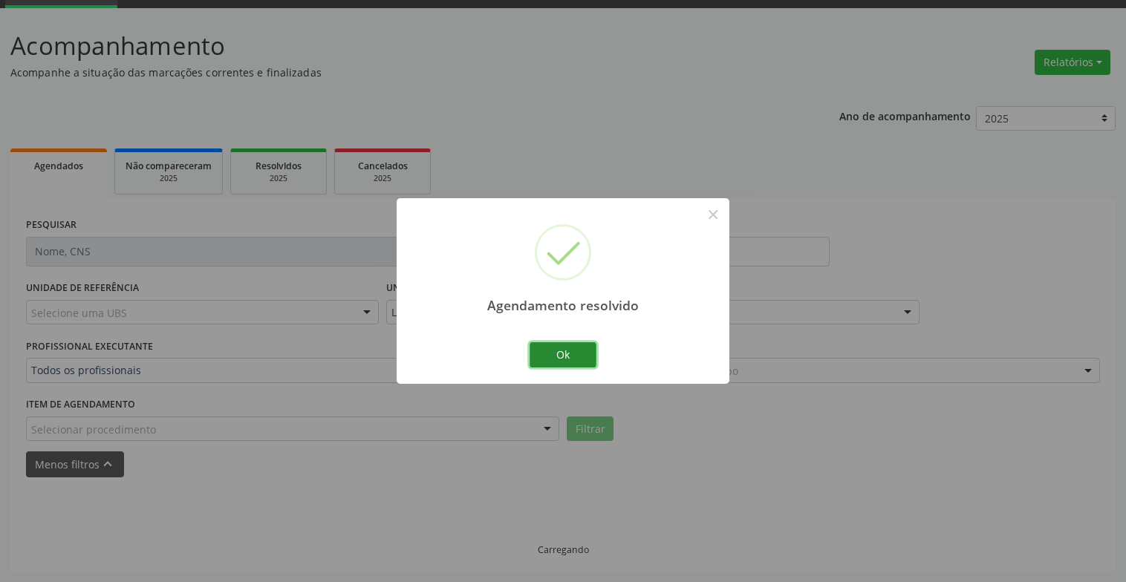
click at [578, 363] on button "Ok" at bounding box center [562, 354] width 67 height 25
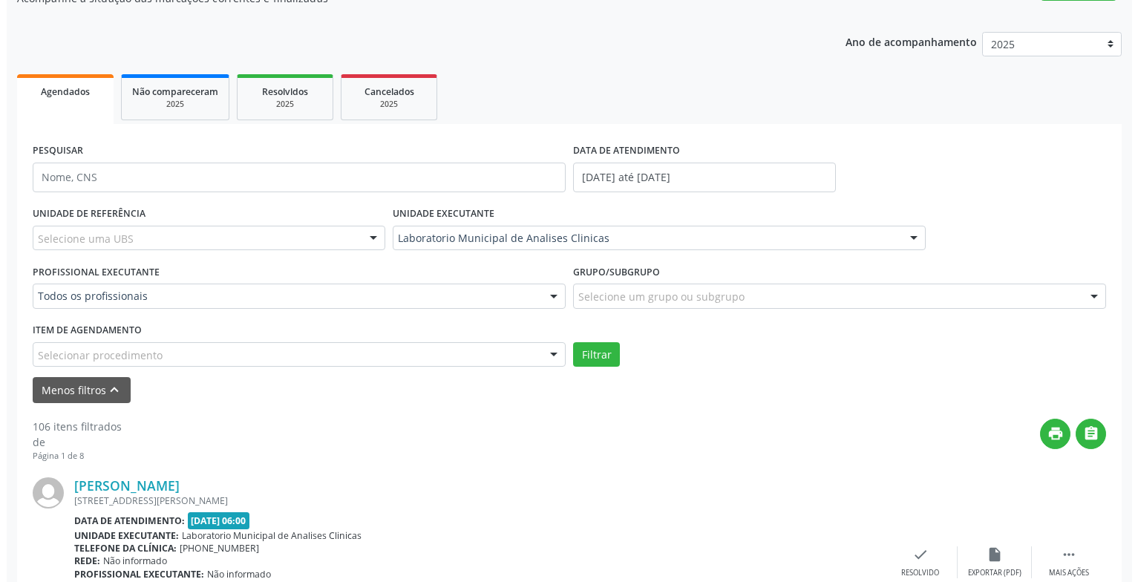
scroll to position [296, 0]
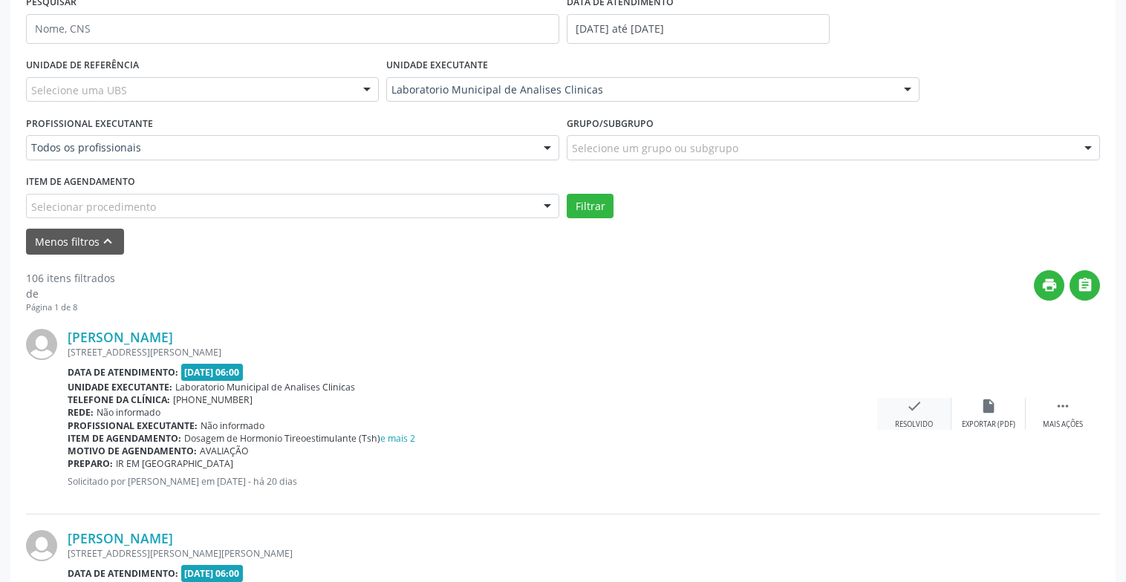
click at [904, 422] on div "Resolvido" at bounding box center [914, 425] width 38 height 10
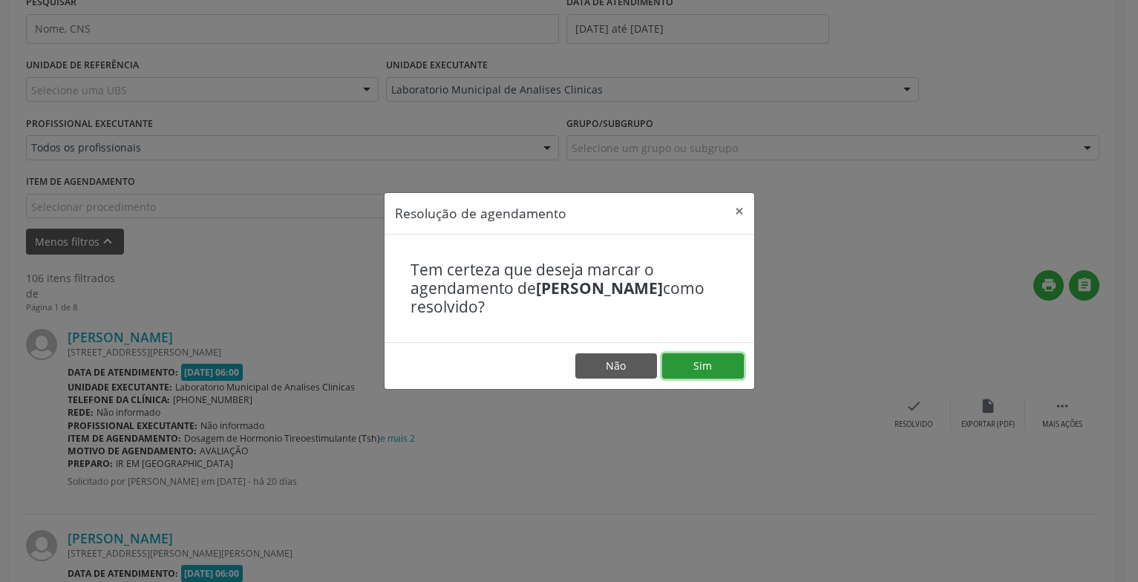
click at [721, 362] on button "Sim" at bounding box center [703, 365] width 82 height 25
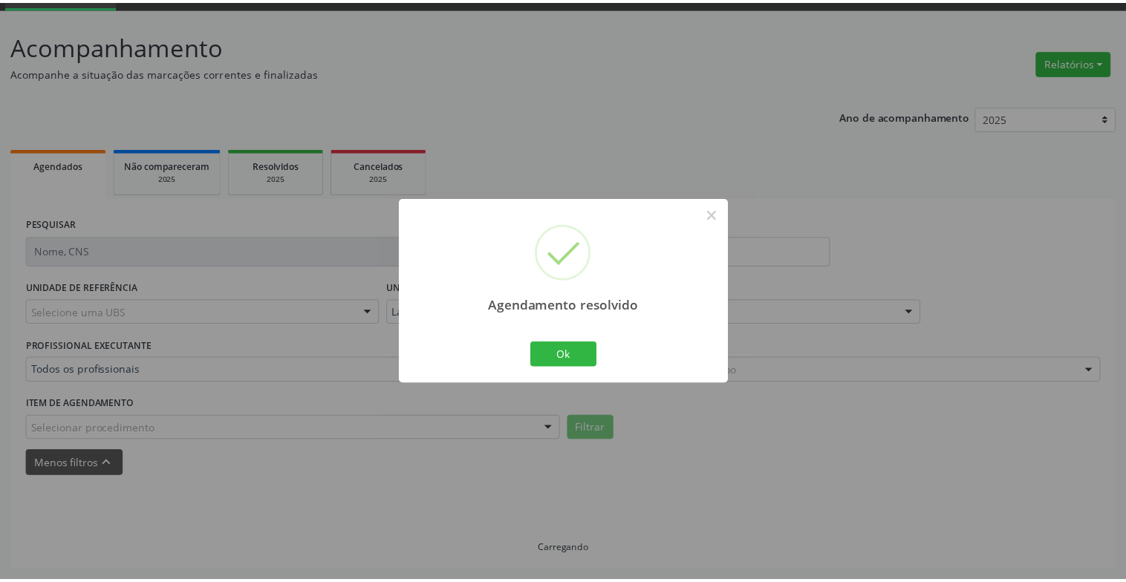
scroll to position [74, 0]
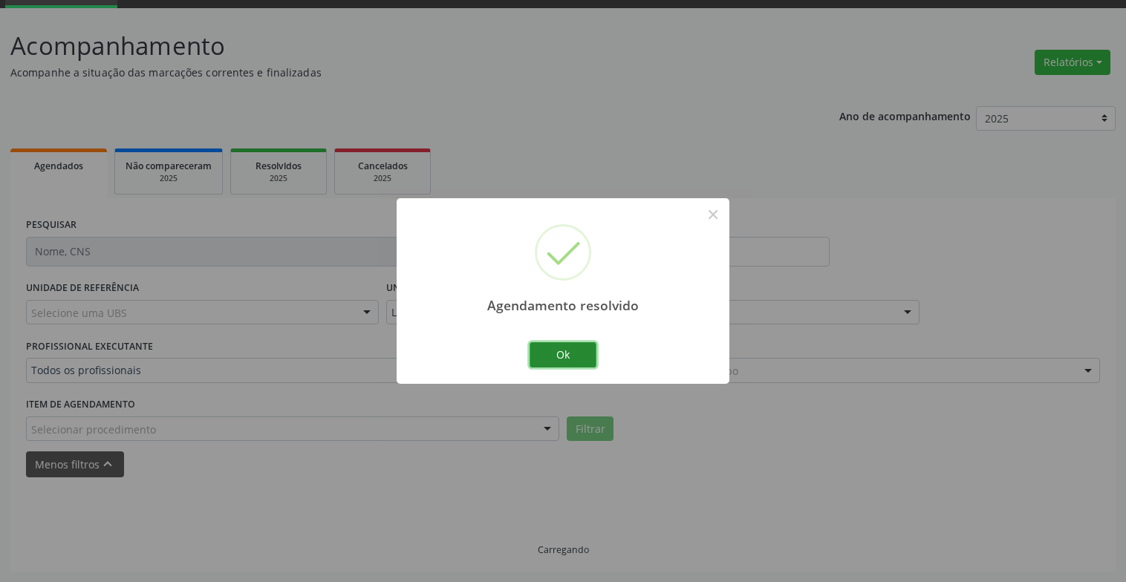
click at [555, 348] on button "Ok" at bounding box center [562, 354] width 67 height 25
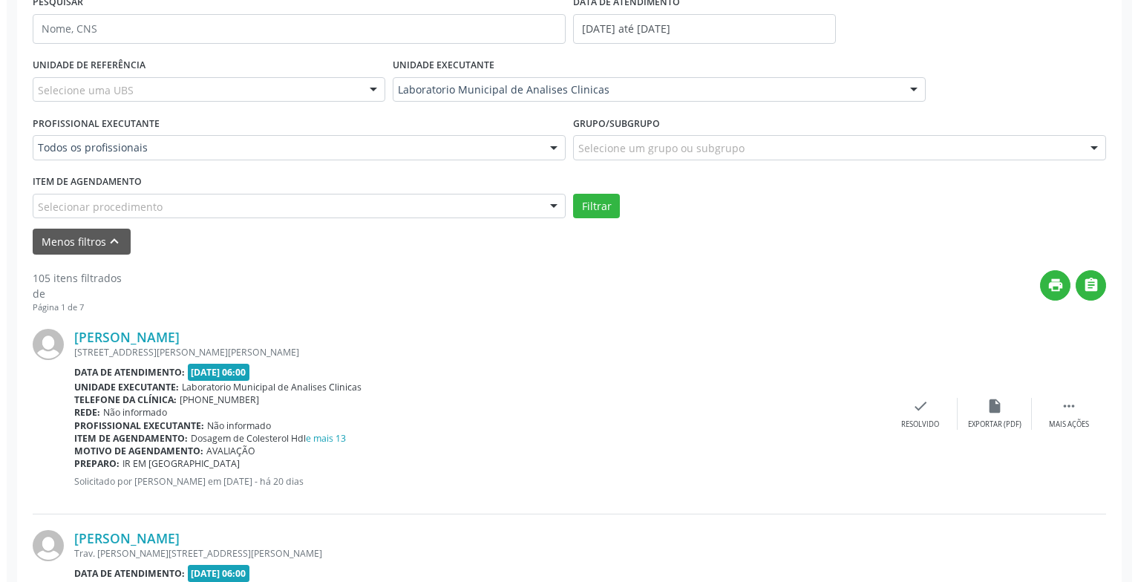
scroll to position [371, 0]
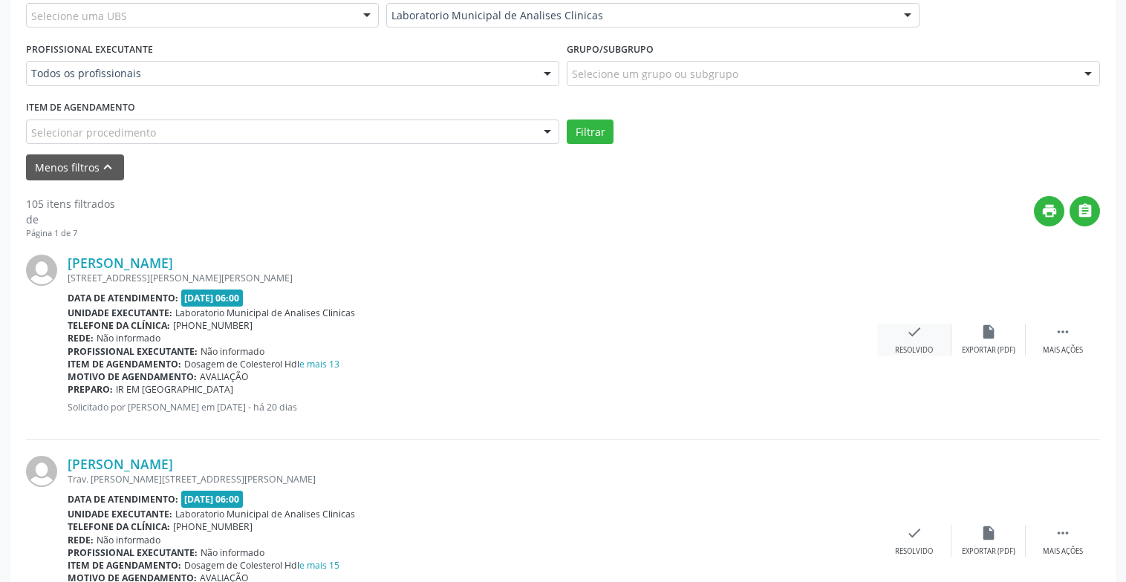
click at [933, 342] on div "check Resolvido" at bounding box center [914, 340] width 74 height 32
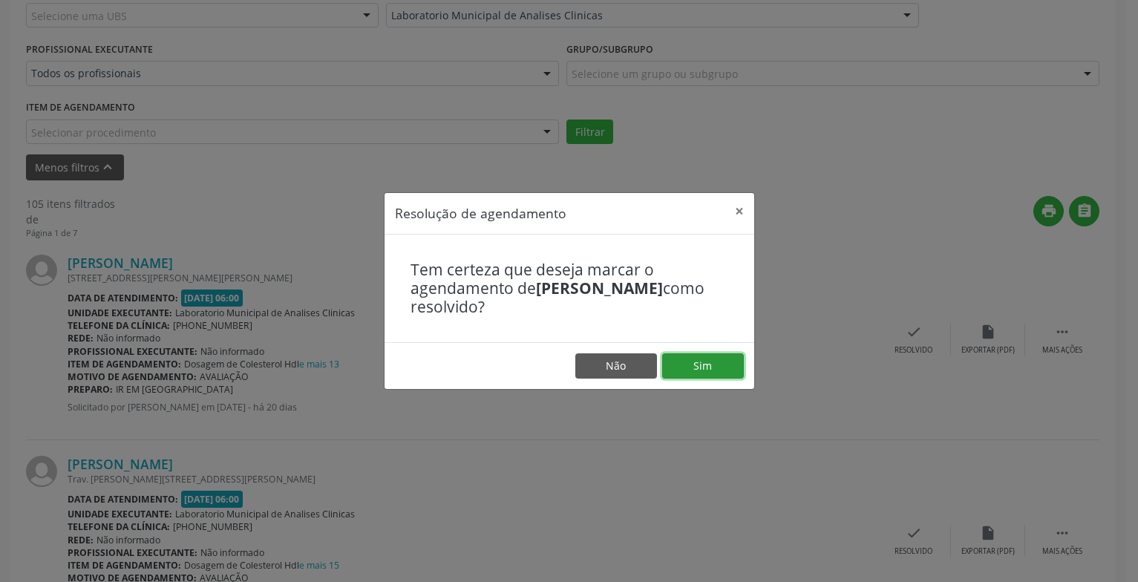
click at [689, 365] on button "Sim" at bounding box center [703, 365] width 82 height 25
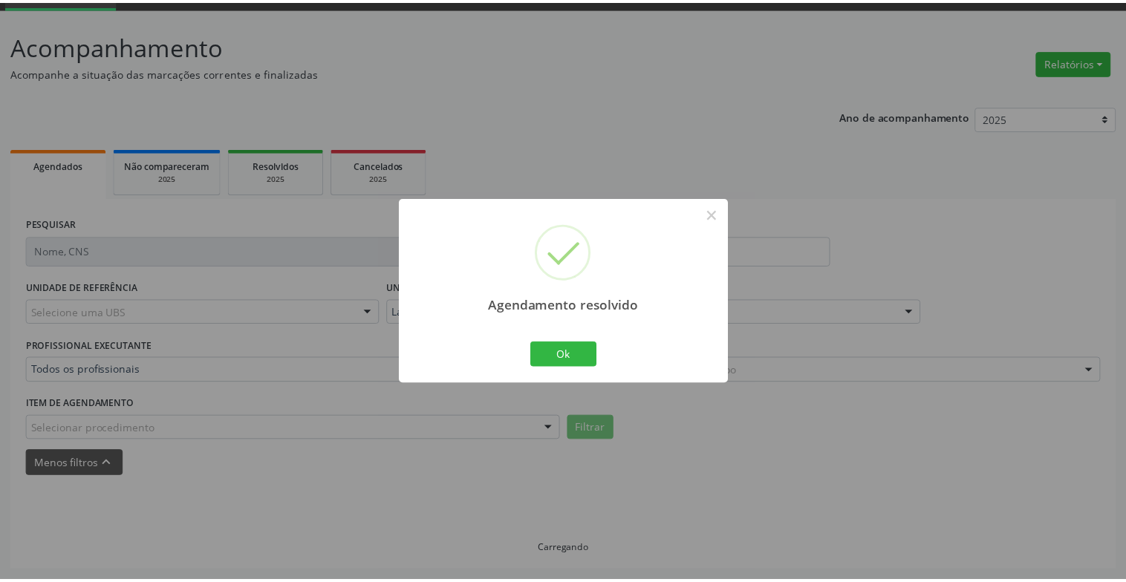
scroll to position [74, 0]
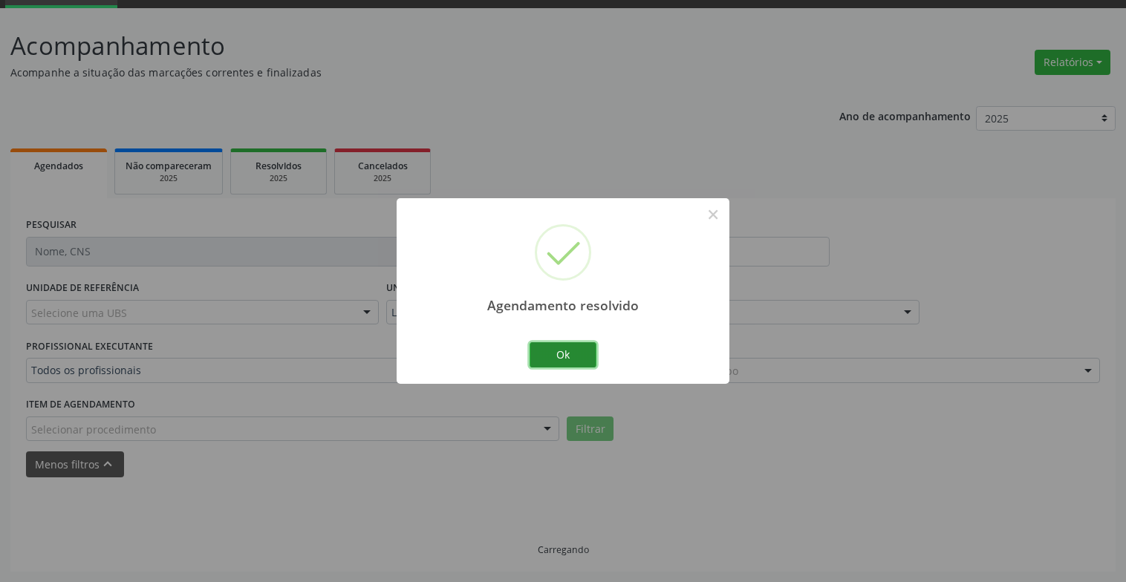
click at [582, 354] on button "Ok" at bounding box center [562, 354] width 67 height 25
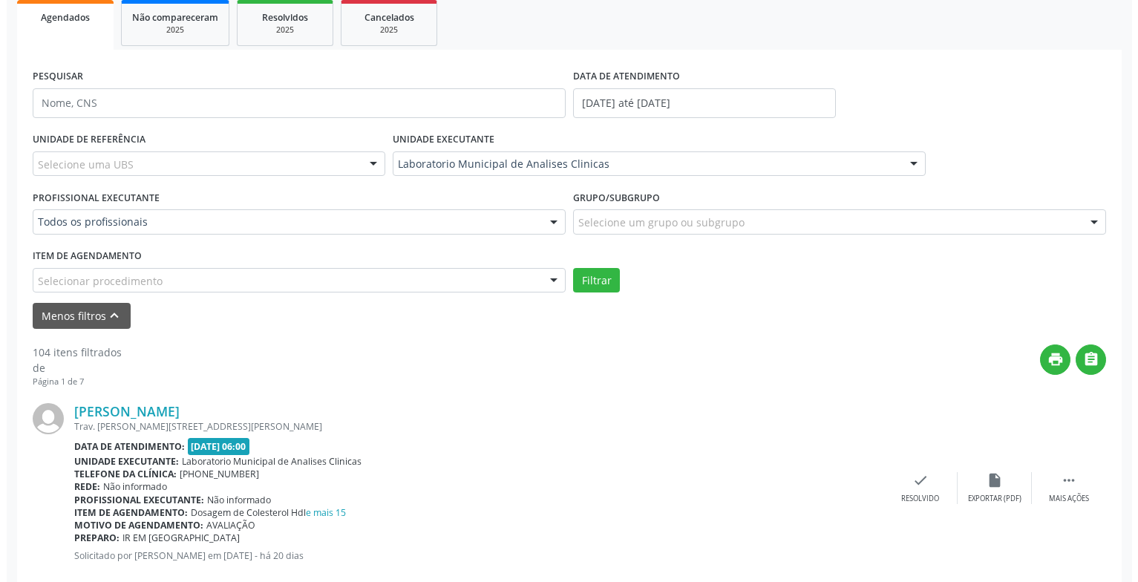
scroll to position [296, 0]
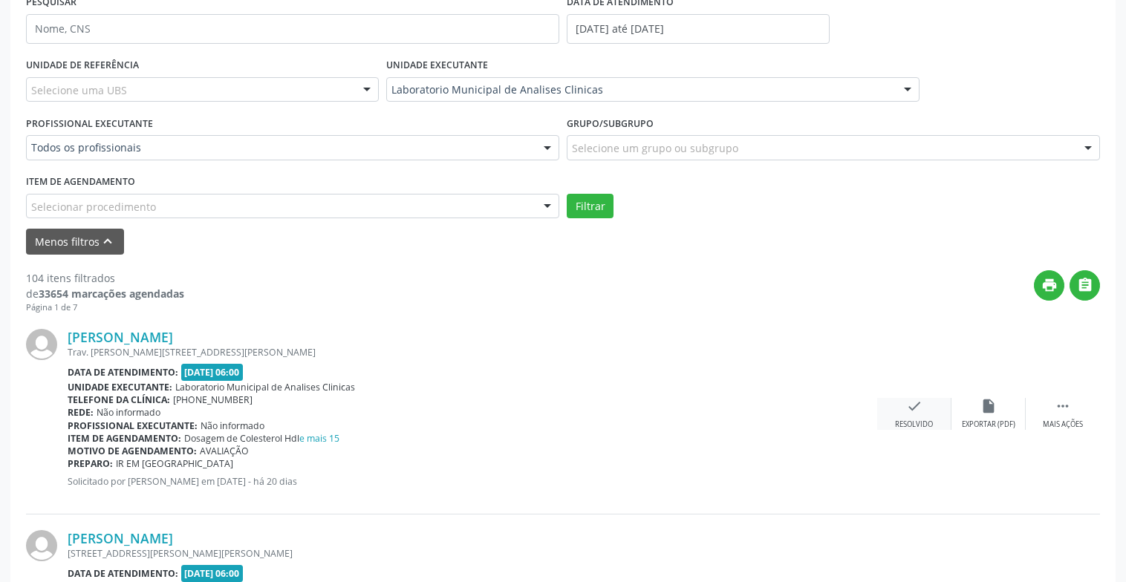
click at [907, 409] on icon "check" at bounding box center [914, 406] width 16 height 16
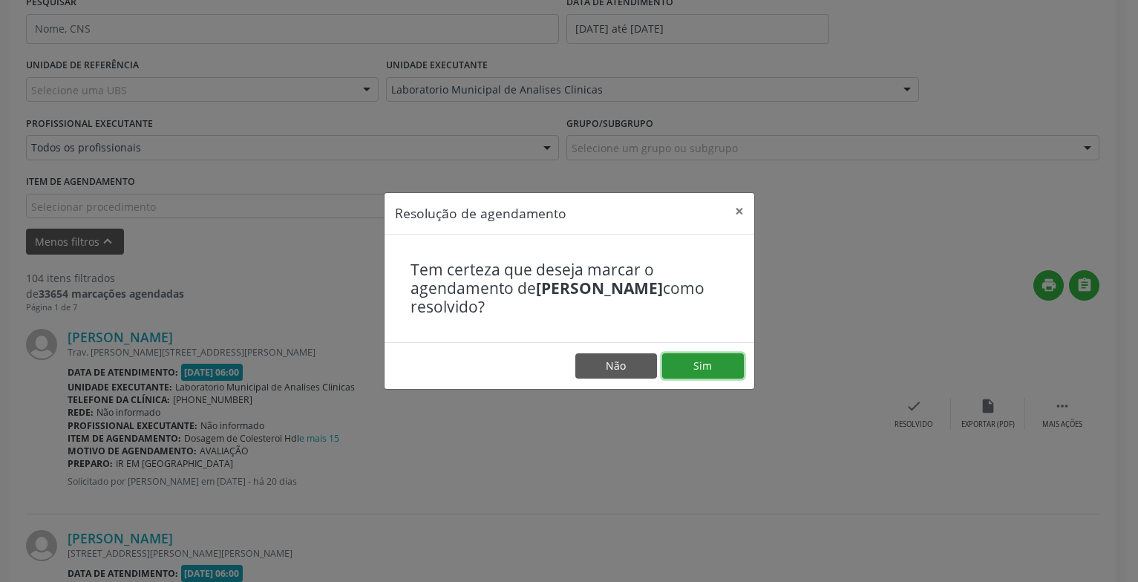
click at [714, 360] on button "Sim" at bounding box center [703, 365] width 82 height 25
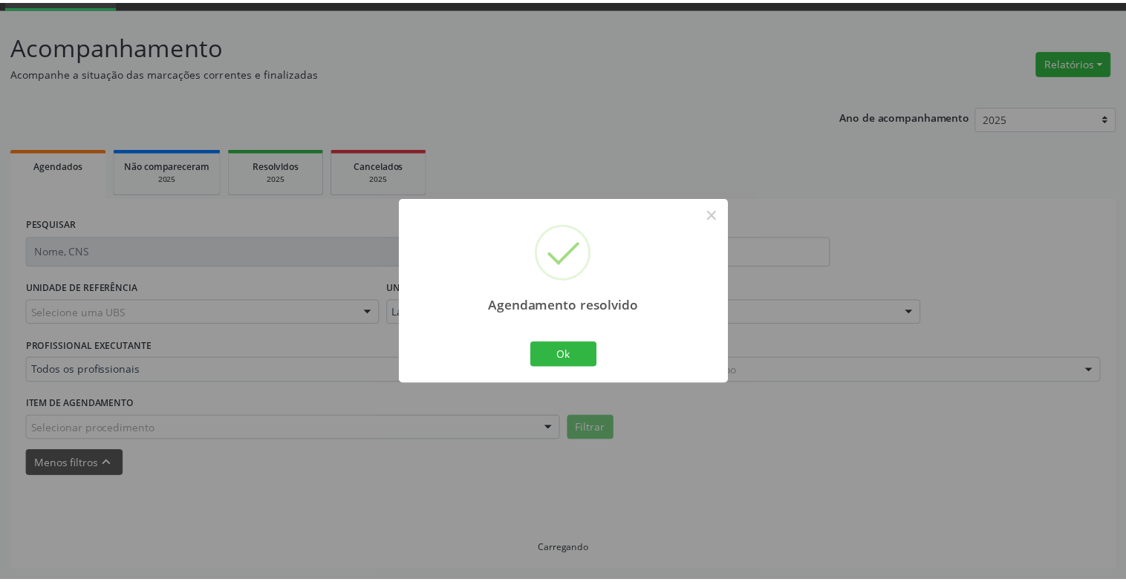
scroll to position [74, 0]
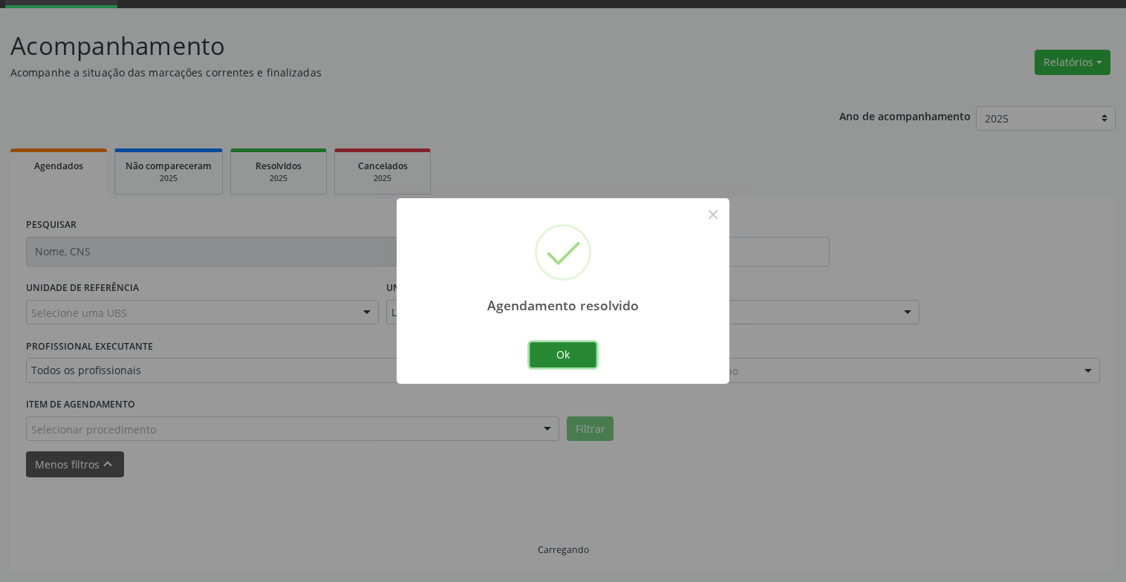
click at [560, 352] on button "Ok" at bounding box center [562, 354] width 67 height 25
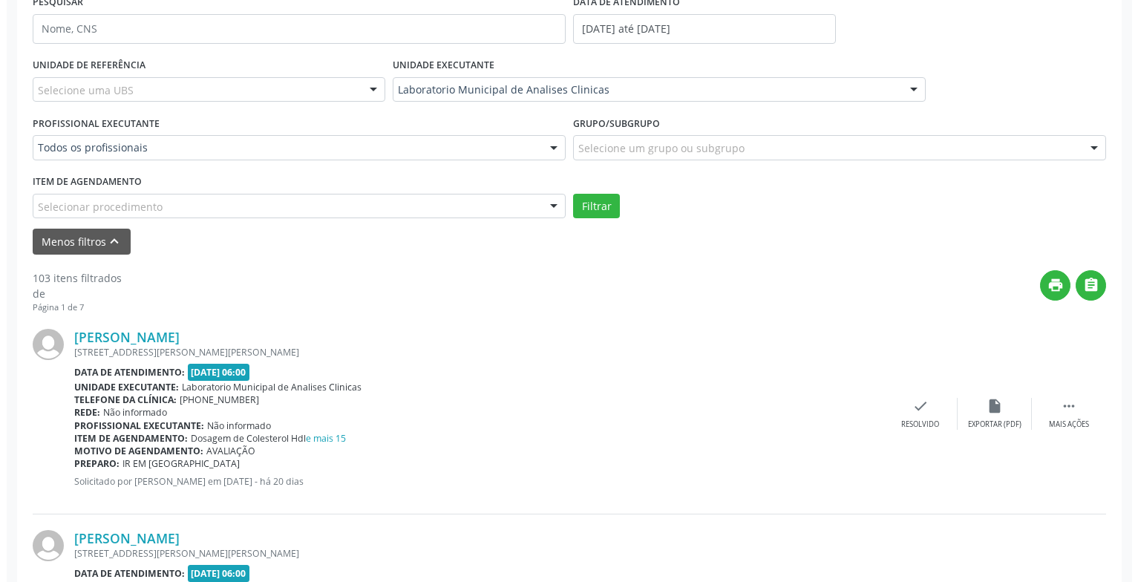
scroll to position [371, 0]
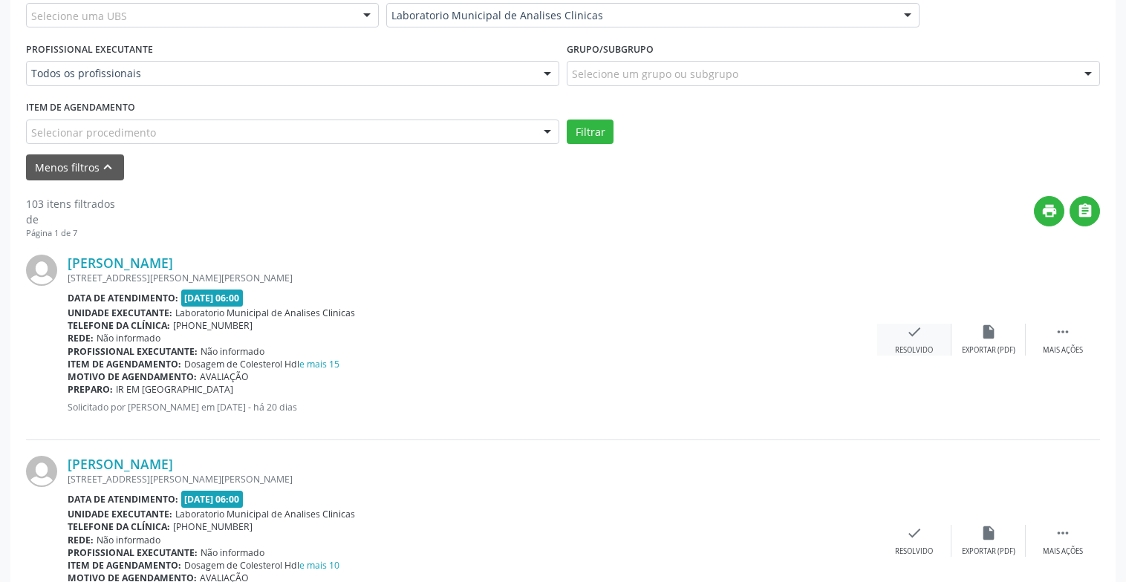
click at [926, 350] on div "Resolvido" at bounding box center [914, 350] width 38 height 10
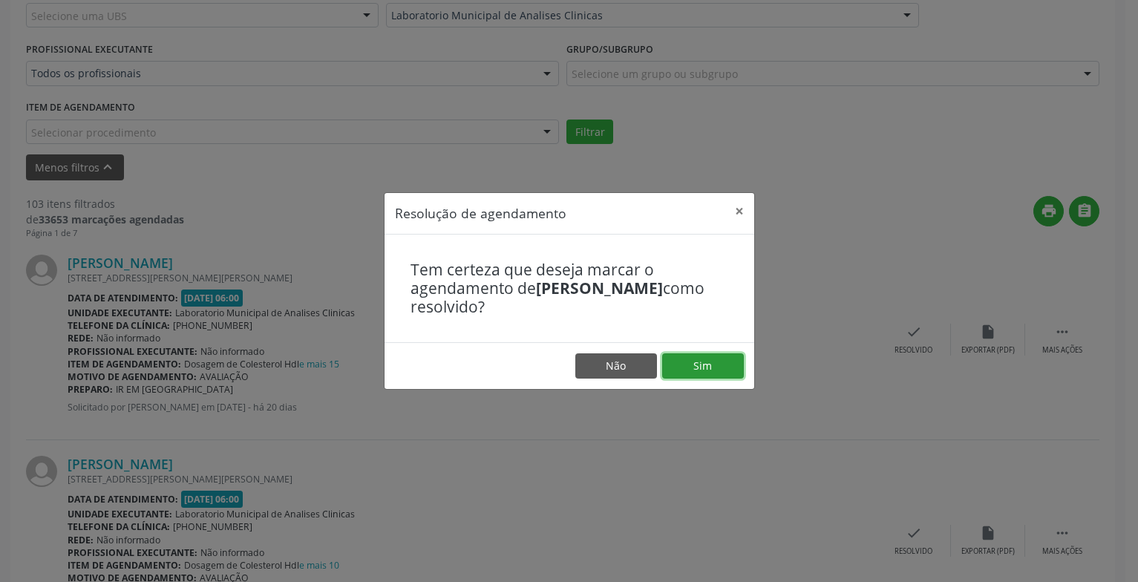
click at [723, 375] on button "Sim" at bounding box center [703, 365] width 82 height 25
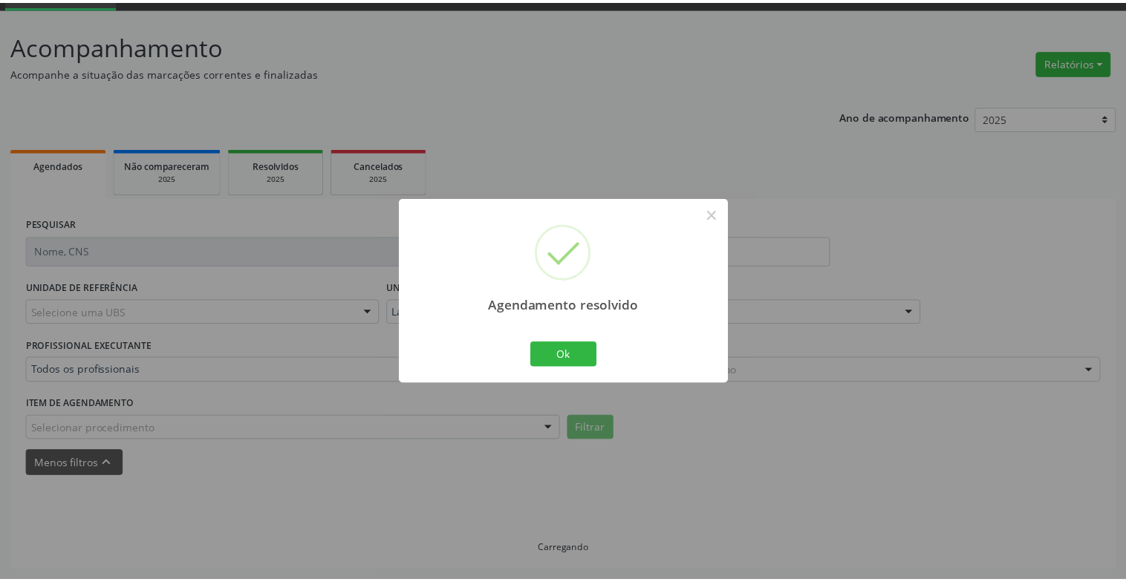
scroll to position [74, 0]
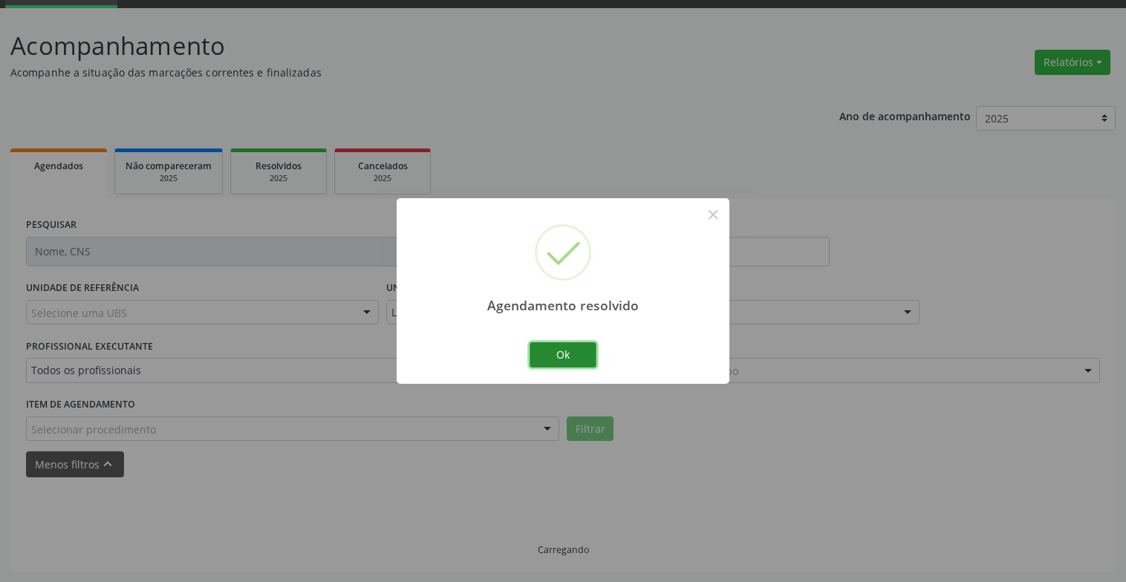
click at [544, 349] on button "Ok" at bounding box center [562, 354] width 67 height 25
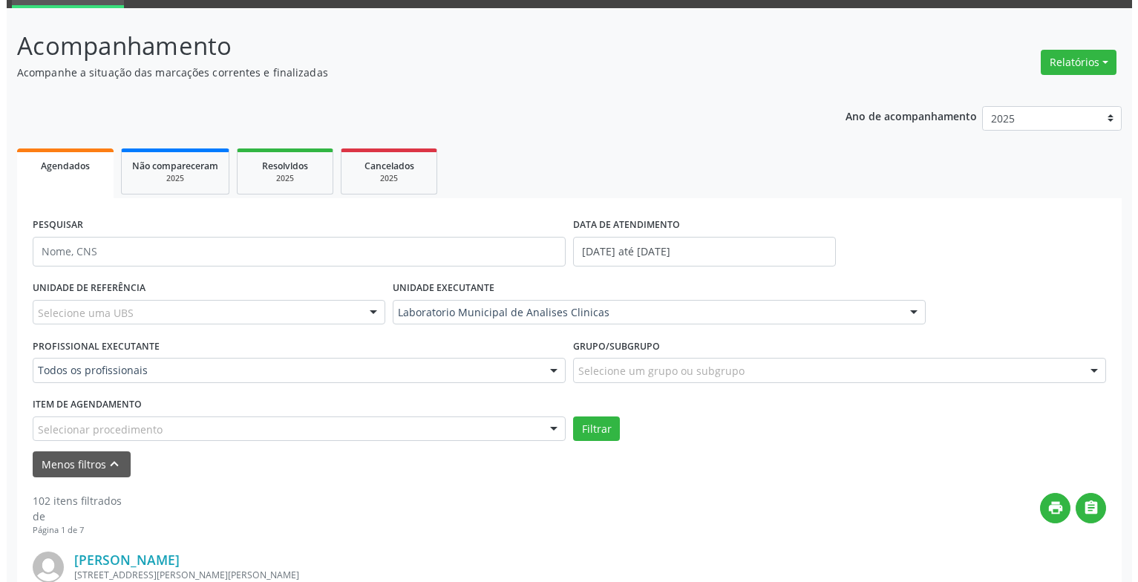
scroll to position [371, 0]
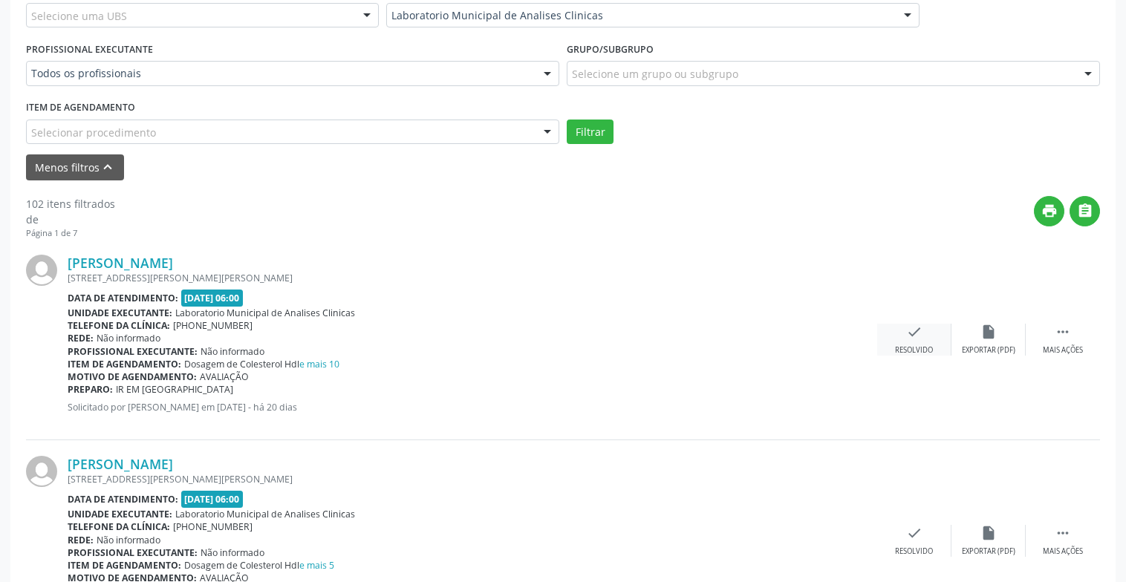
click at [914, 346] on div "Resolvido" at bounding box center [914, 350] width 38 height 10
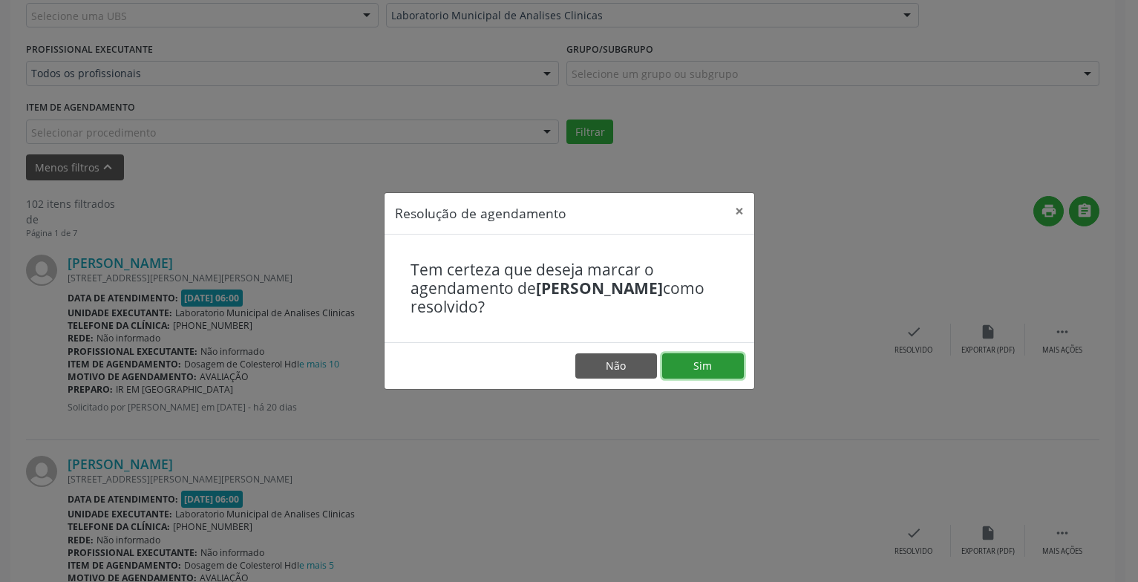
click at [731, 356] on button "Sim" at bounding box center [703, 365] width 82 height 25
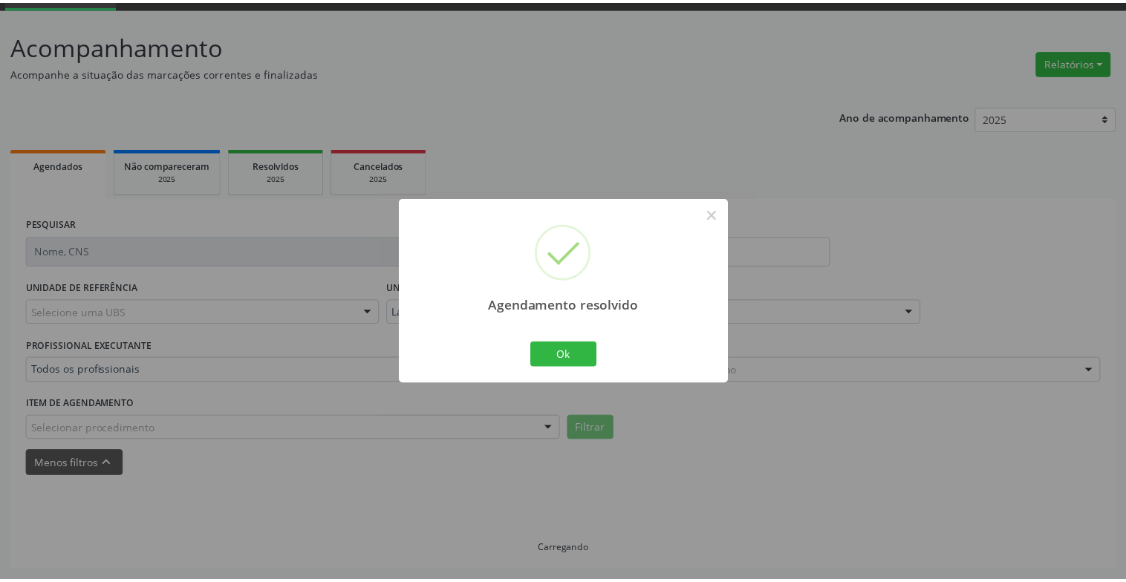
scroll to position [89, 0]
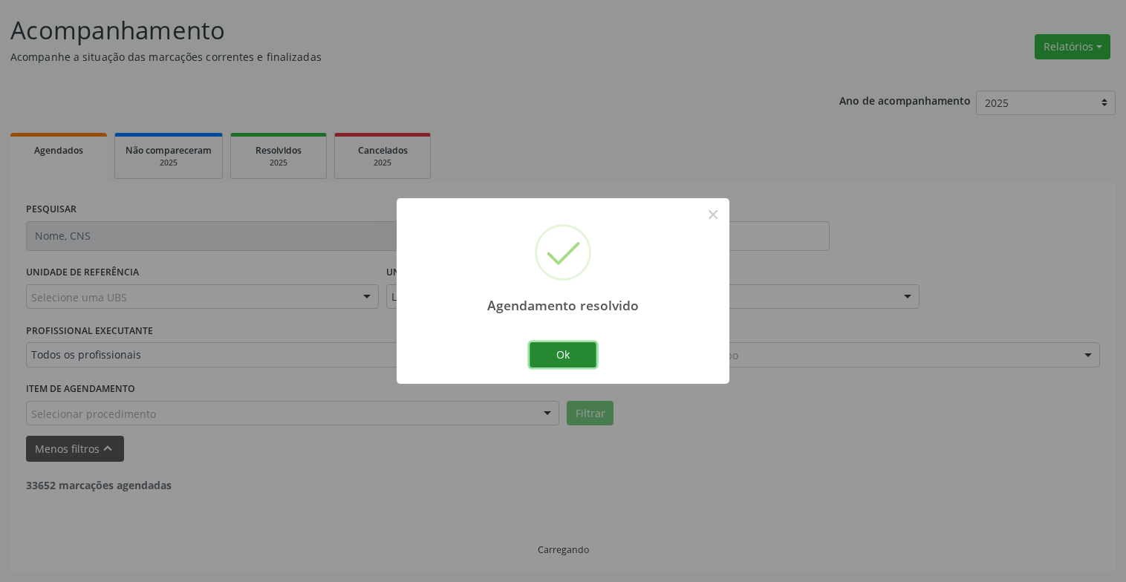
click at [574, 351] on button "Ok" at bounding box center [562, 354] width 67 height 25
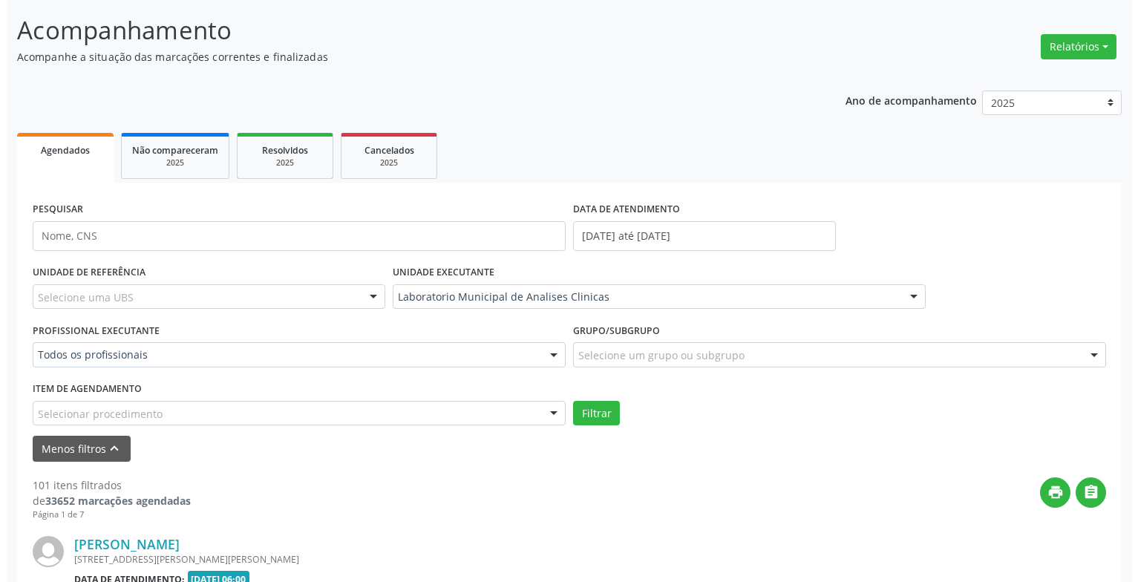
scroll to position [312, 0]
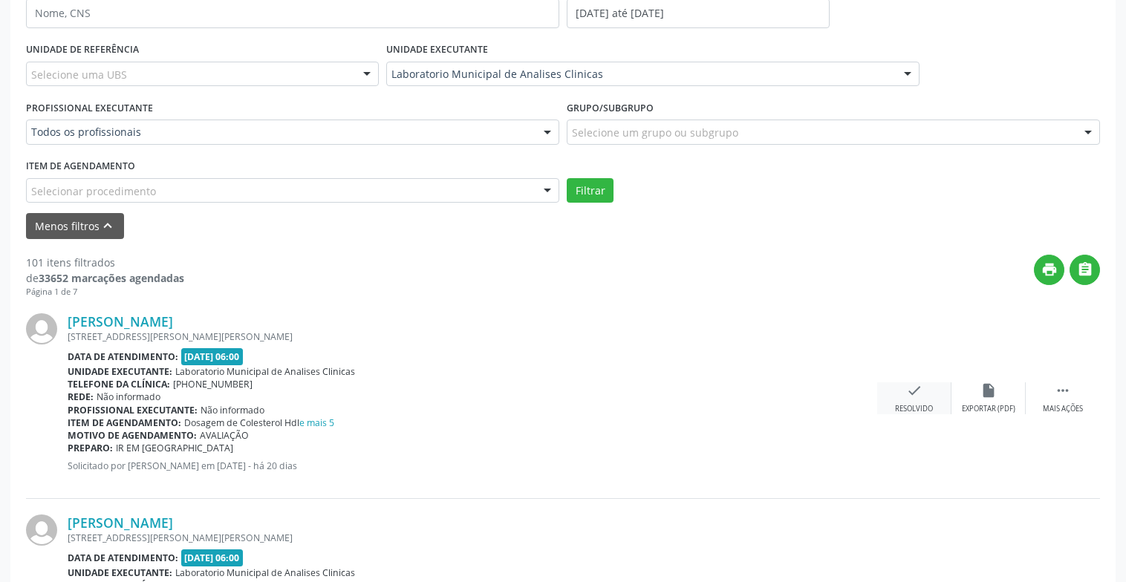
click at [927, 391] on div "check Resolvido" at bounding box center [914, 398] width 74 height 32
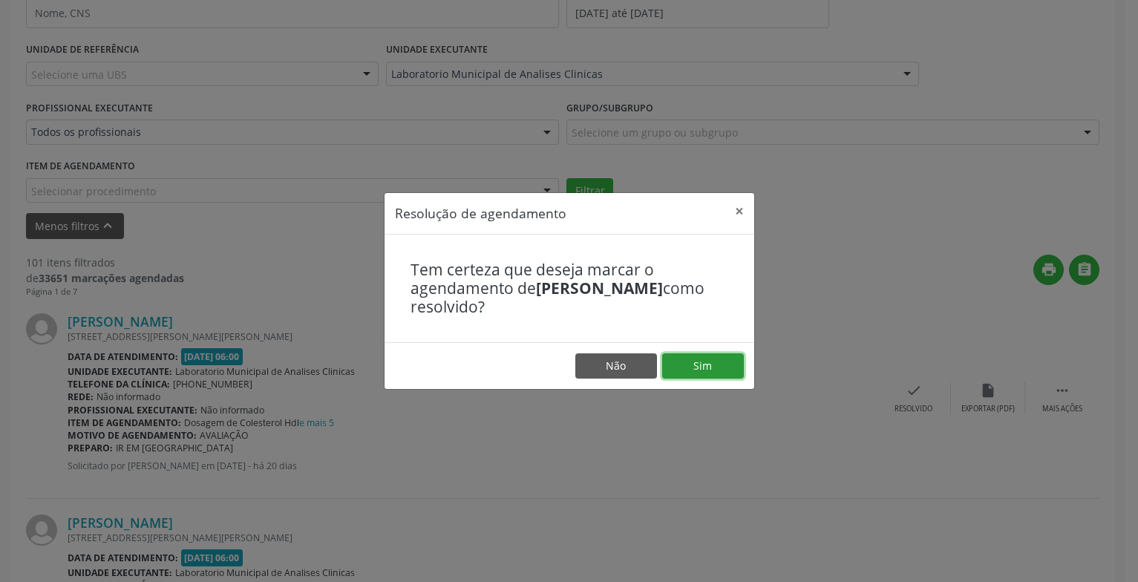
click at [714, 361] on button "Sim" at bounding box center [703, 365] width 82 height 25
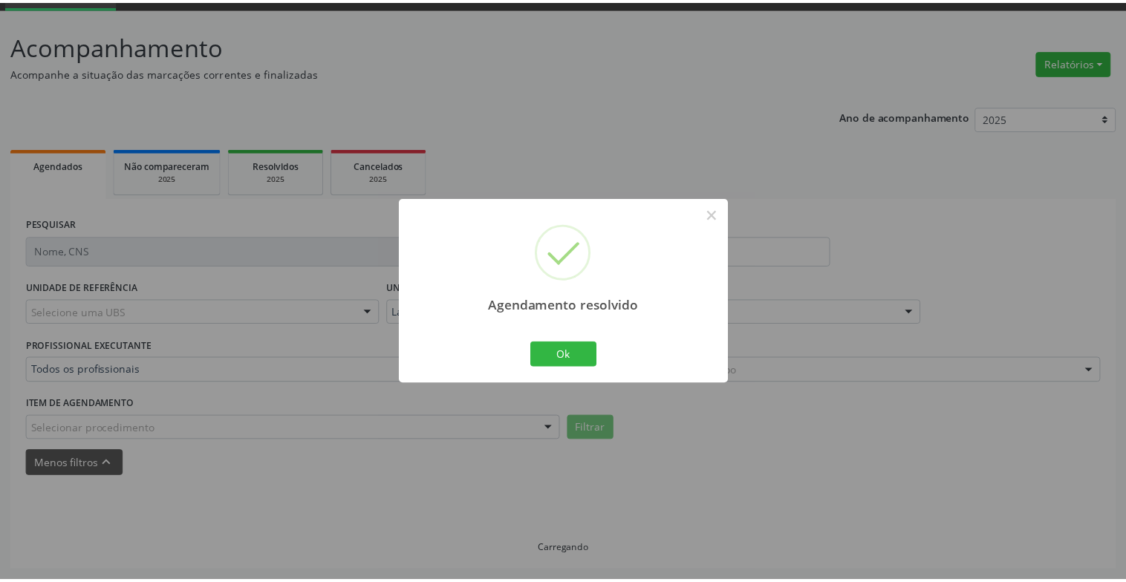
scroll to position [74, 0]
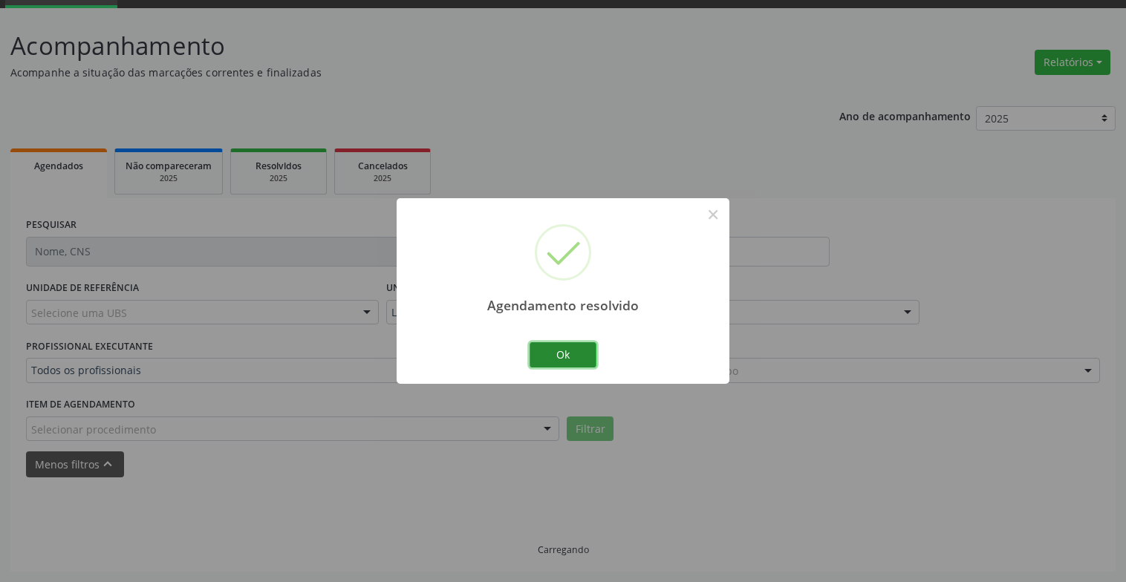
click at [561, 363] on button "Ok" at bounding box center [562, 354] width 67 height 25
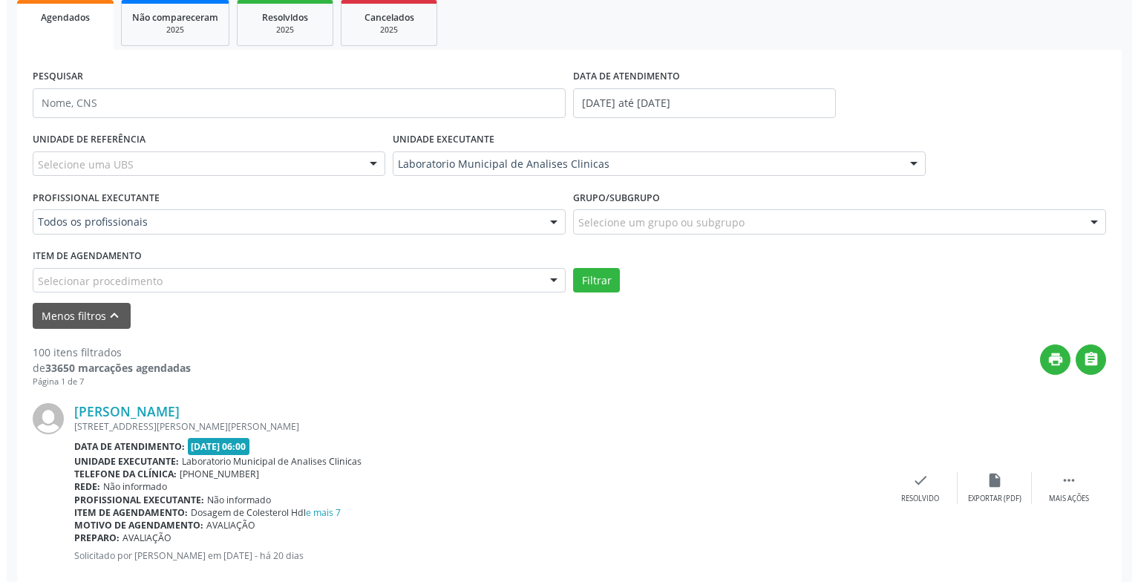
scroll to position [296, 0]
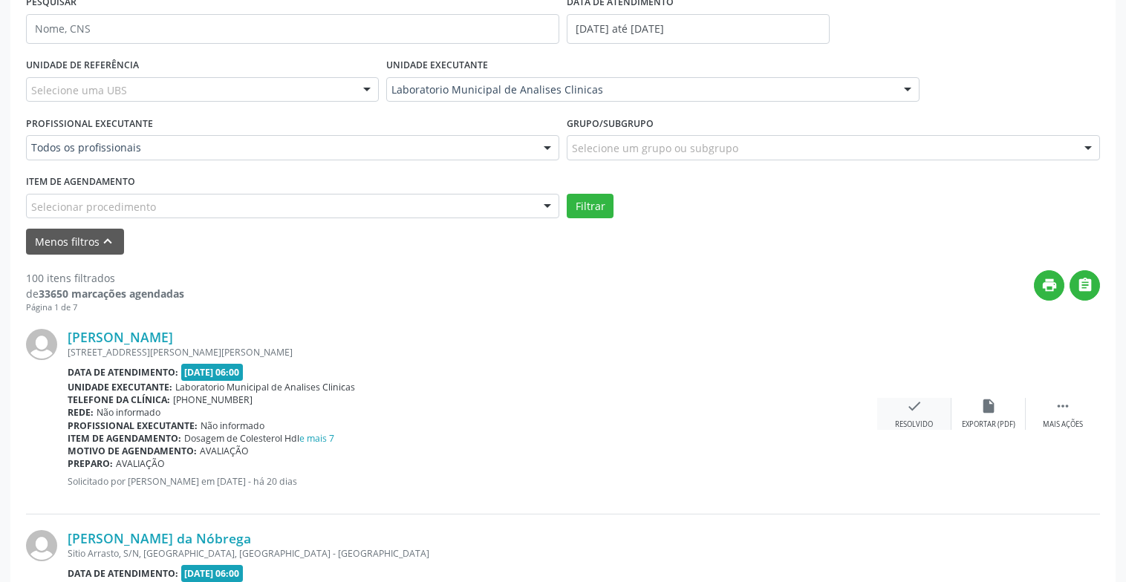
click at [918, 418] on div "check Resolvido" at bounding box center [914, 414] width 74 height 32
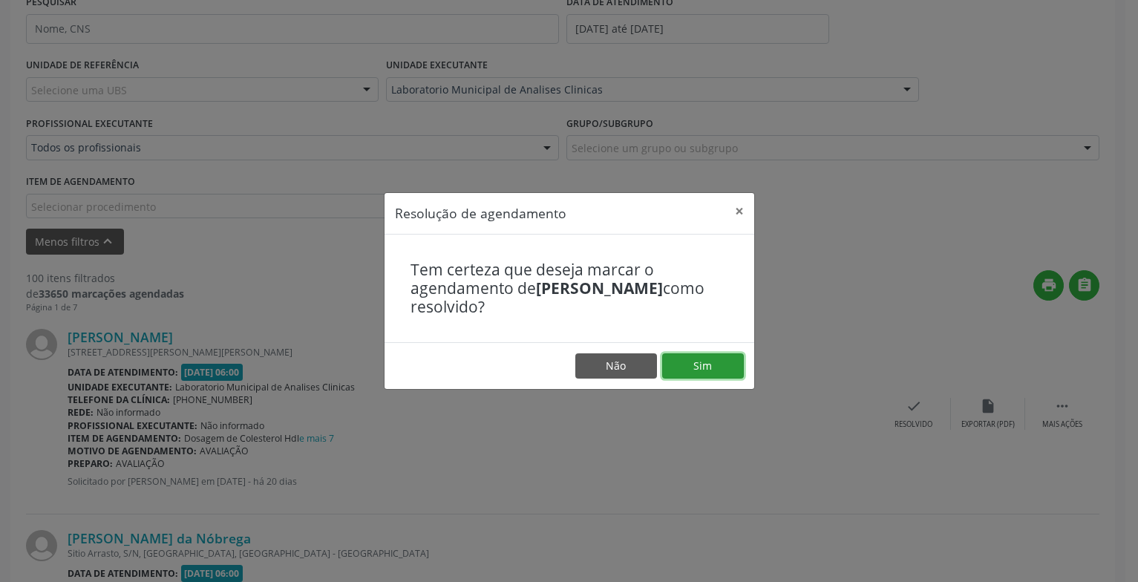
click at [727, 367] on button "Sim" at bounding box center [703, 365] width 82 height 25
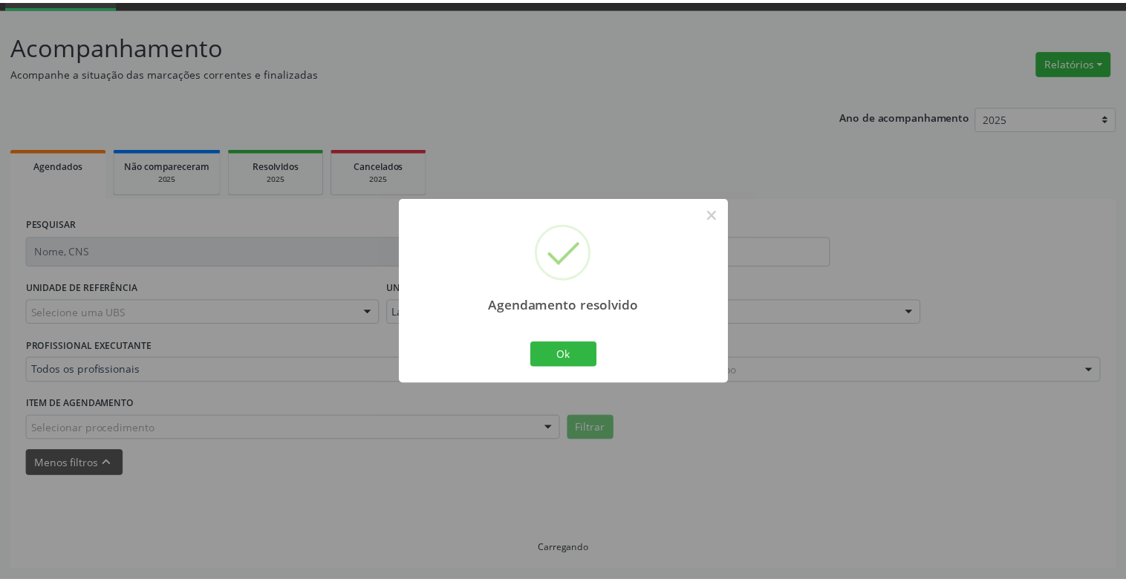
scroll to position [74, 0]
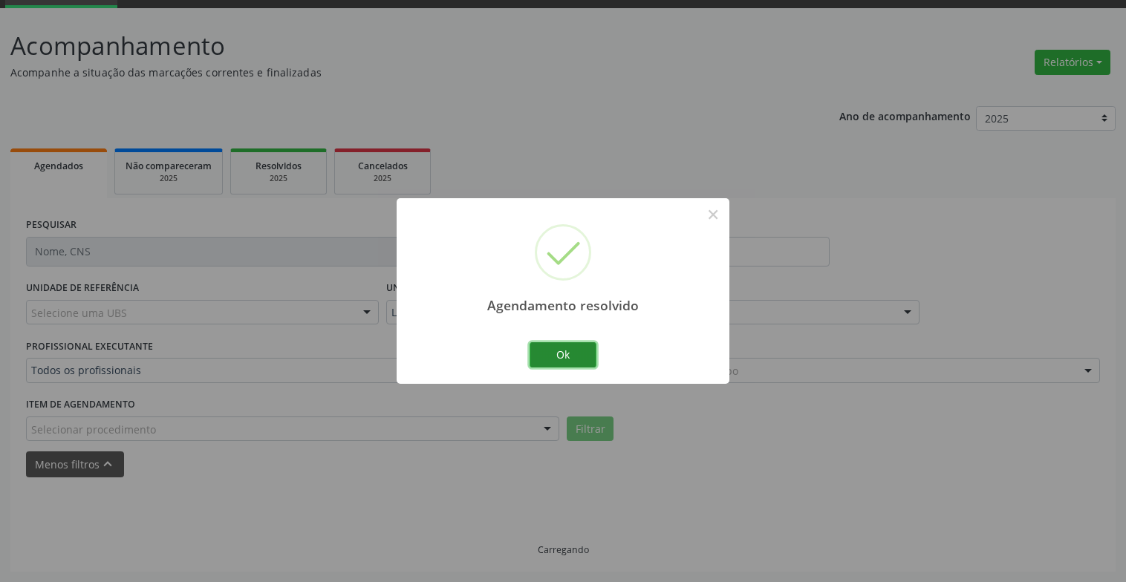
click at [558, 355] on button "Ok" at bounding box center [562, 354] width 67 height 25
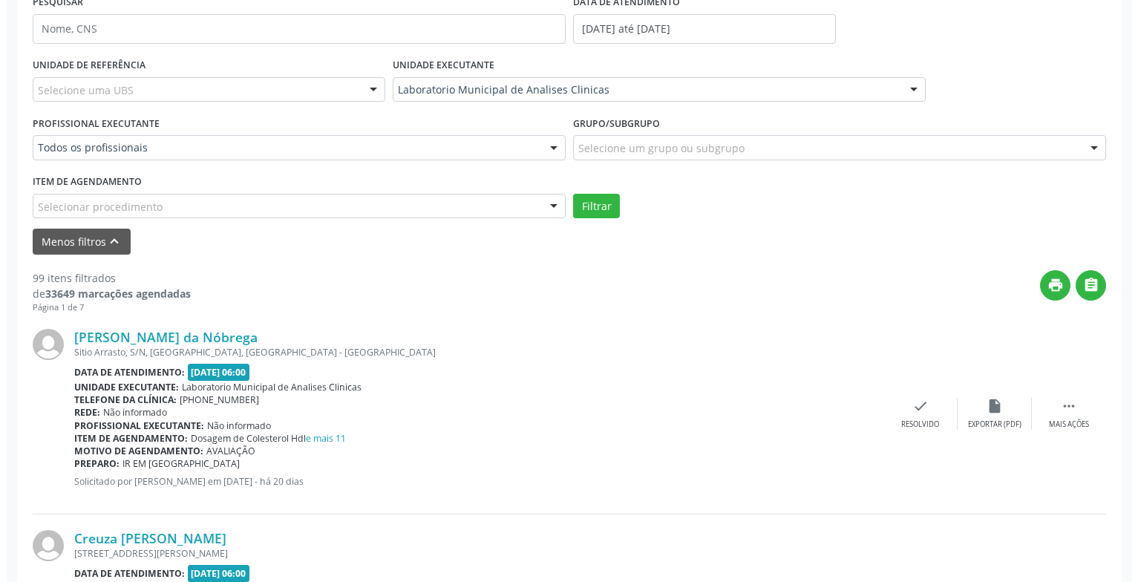
scroll to position [371, 0]
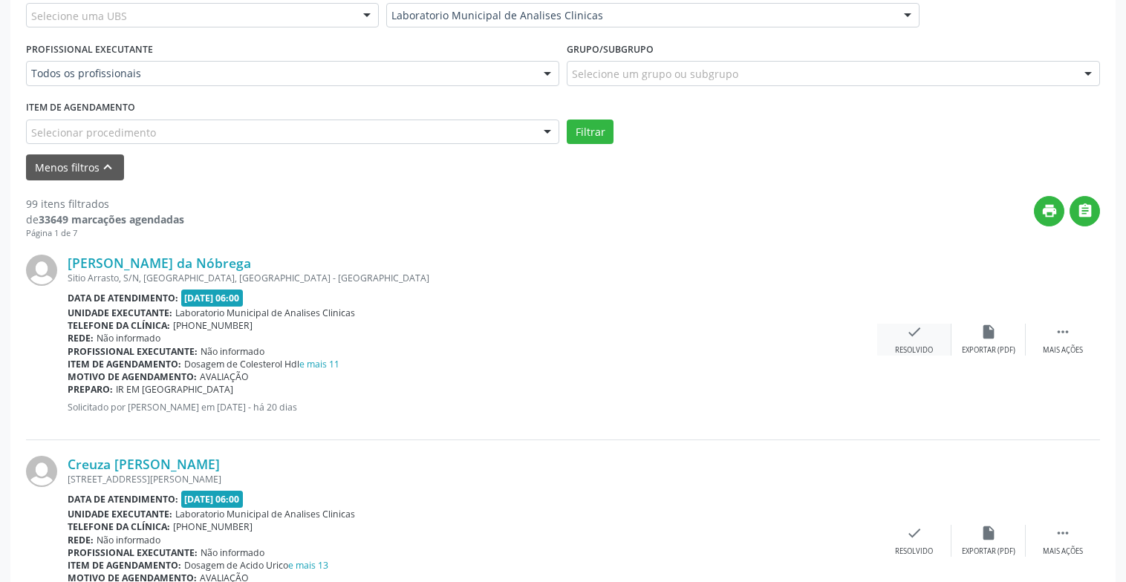
click at [936, 344] on div "check Resolvido" at bounding box center [914, 340] width 74 height 32
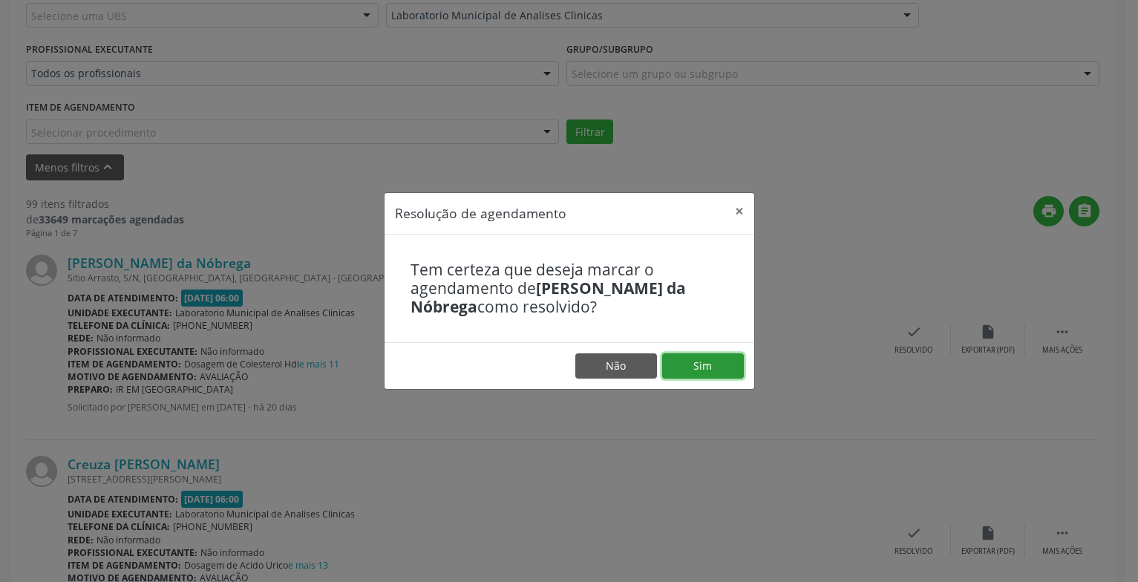
click at [699, 367] on button "Sim" at bounding box center [703, 365] width 82 height 25
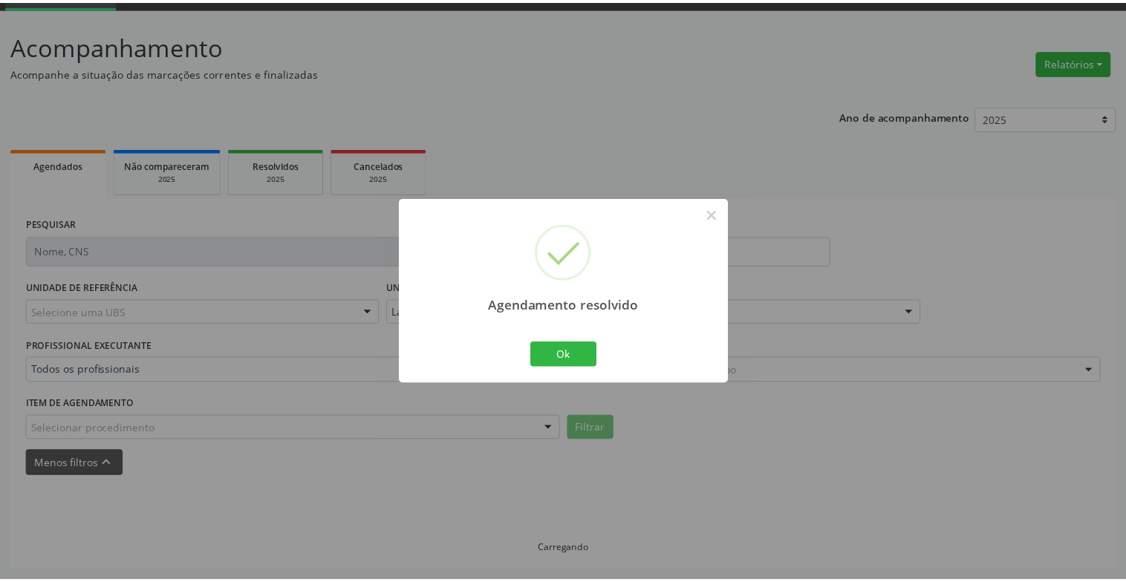
scroll to position [74, 0]
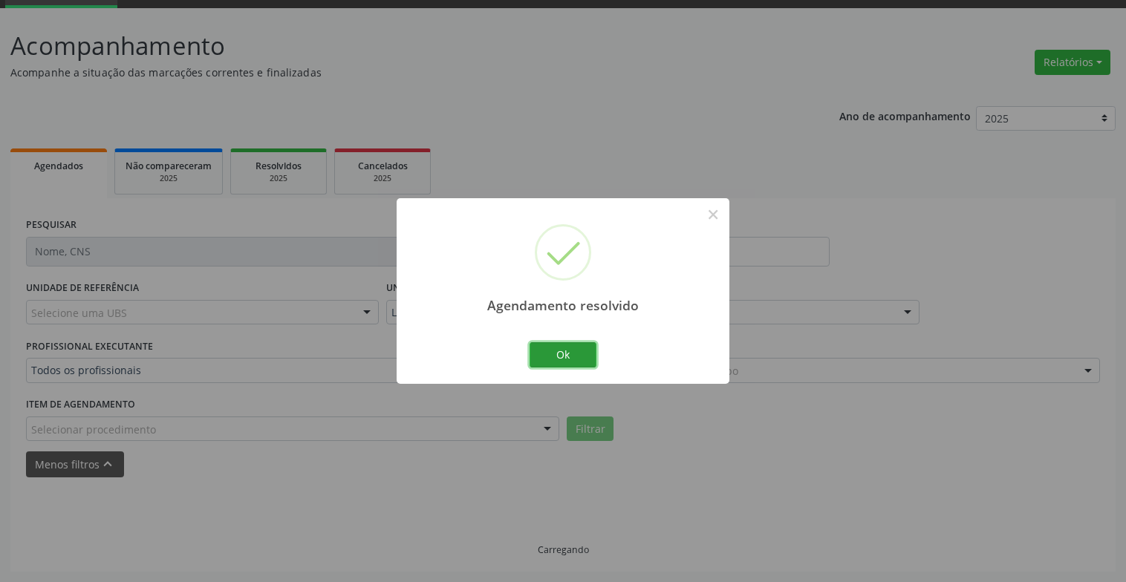
click at [581, 347] on button "Ok" at bounding box center [562, 354] width 67 height 25
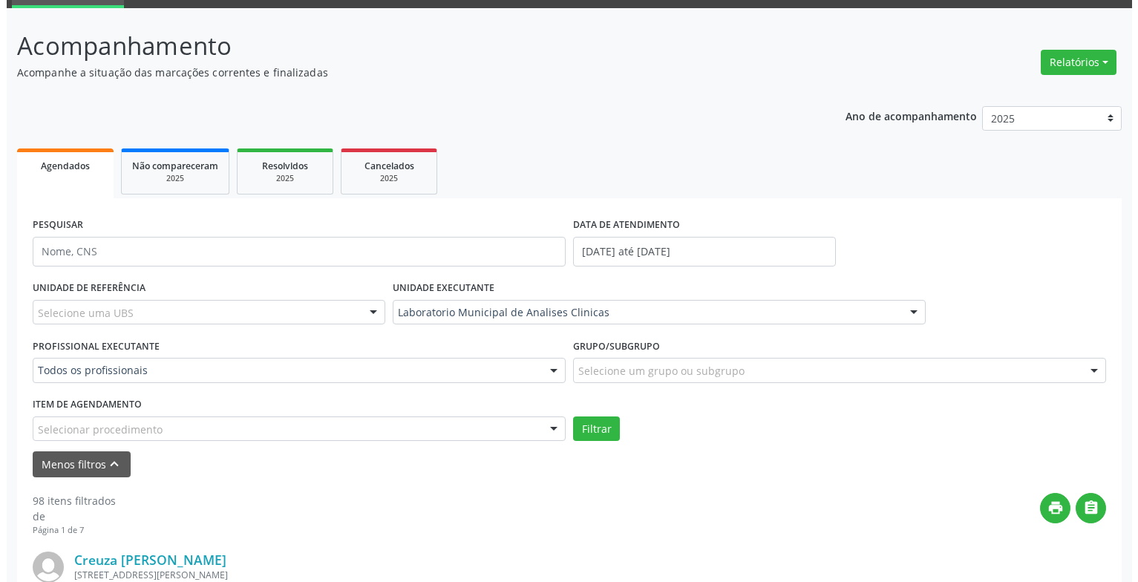
scroll to position [371, 0]
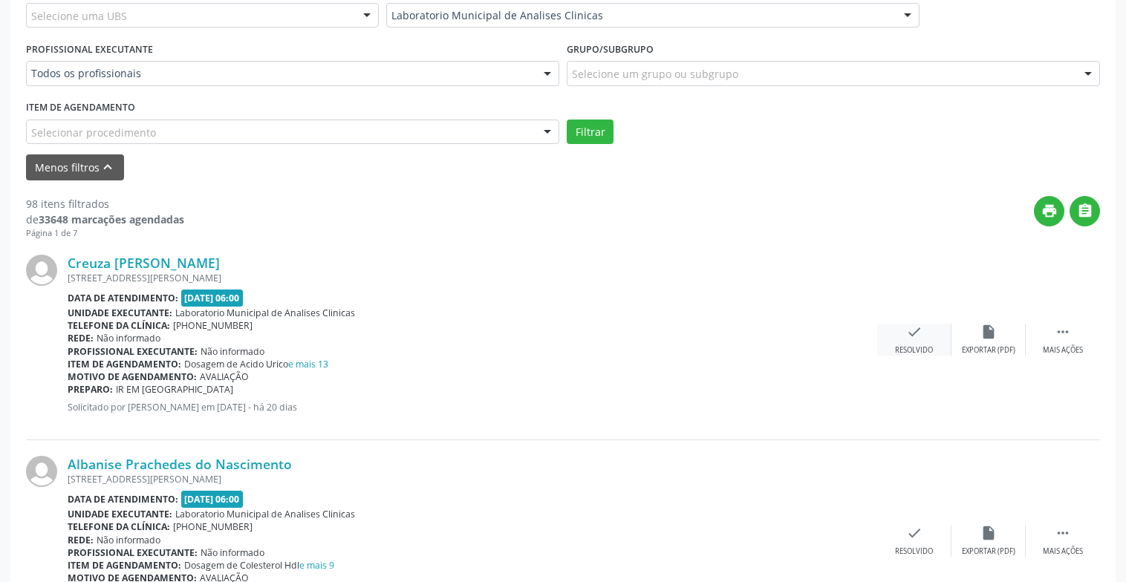
click at [906, 345] on div "Resolvido" at bounding box center [914, 350] width 38 height 10
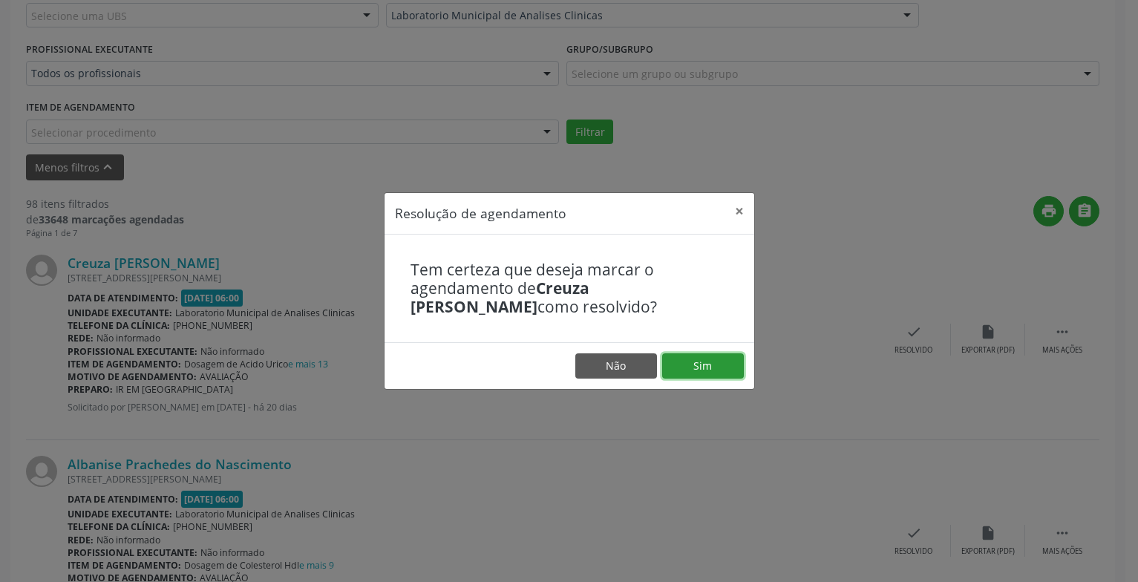
click at [717, 370] on button "Sim" at bounding box center [703, 365] width 82 height 25
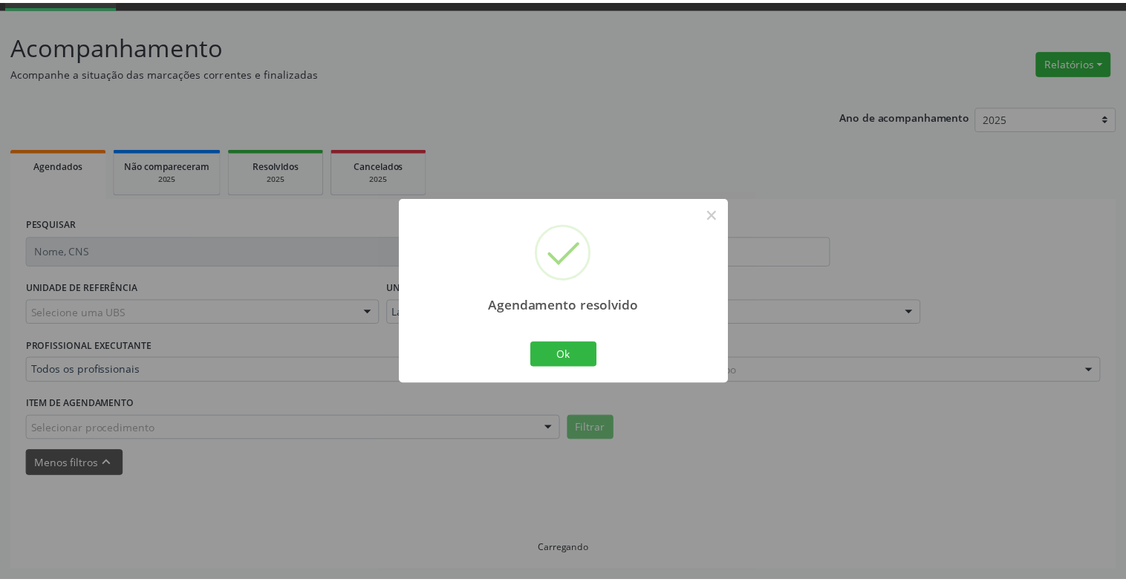
scroll to position [74, 0]
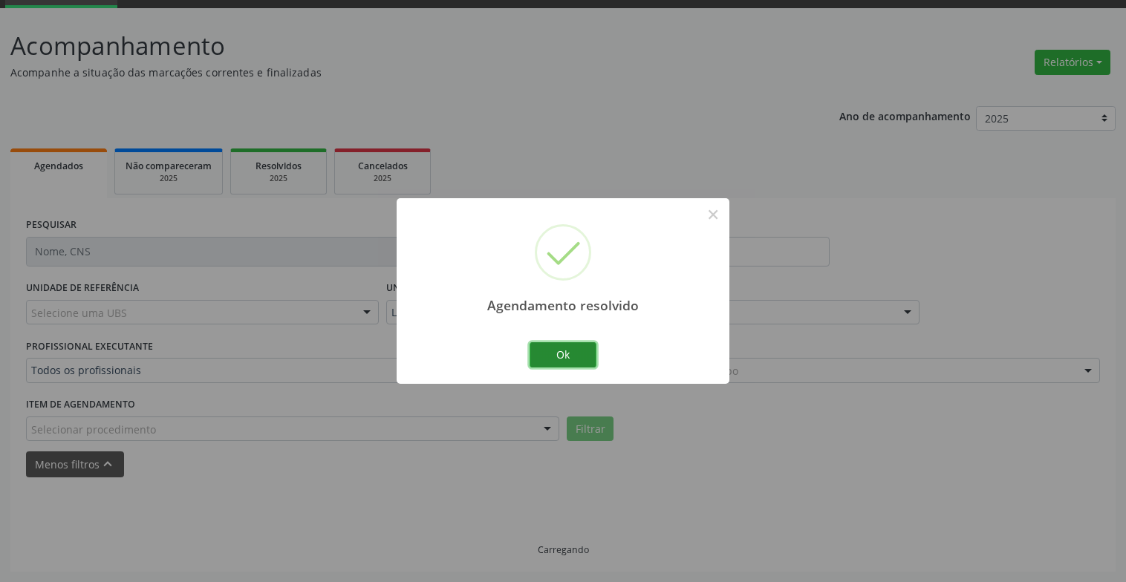
click at [578, 349] on button "Ok" at bounding box center [562, 354] width 67 height 25
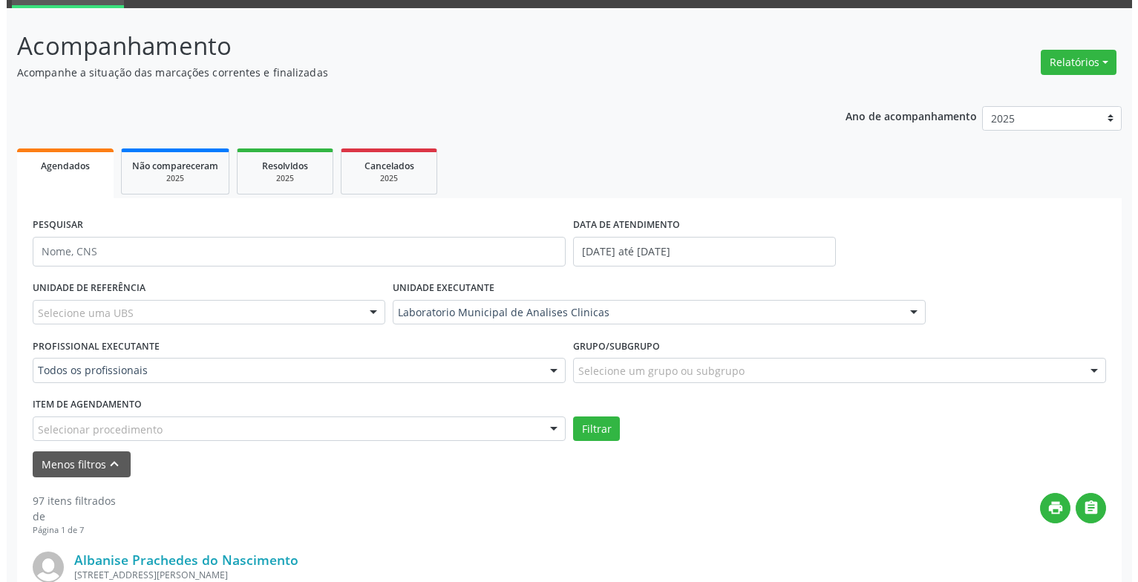
scroll to position [371, 0]
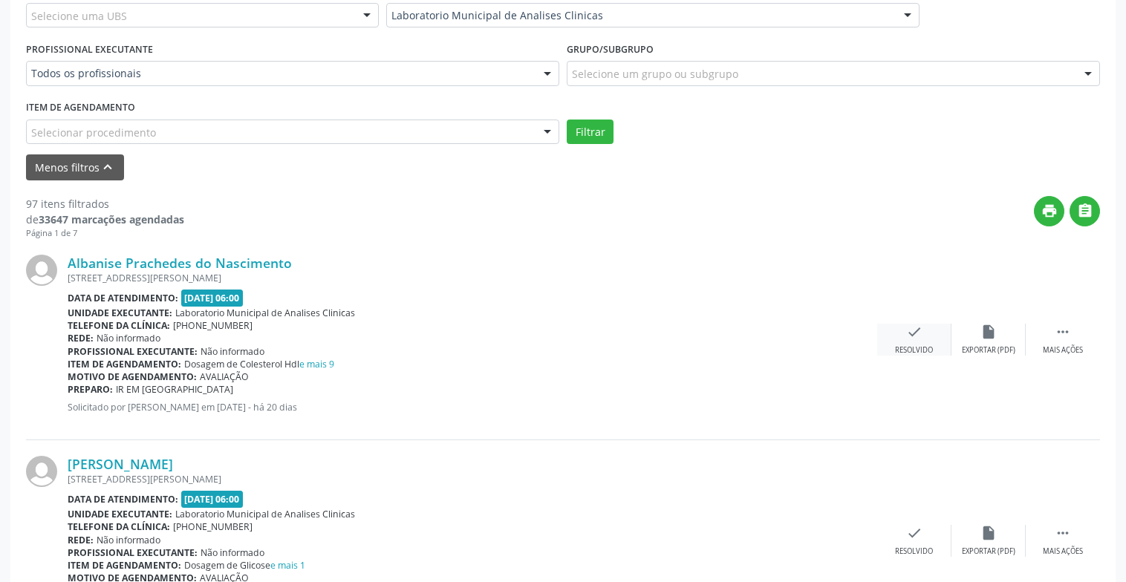
click at [909, 353] on div "Resolvido" at bounding box center [914, 350] width 38 height 10
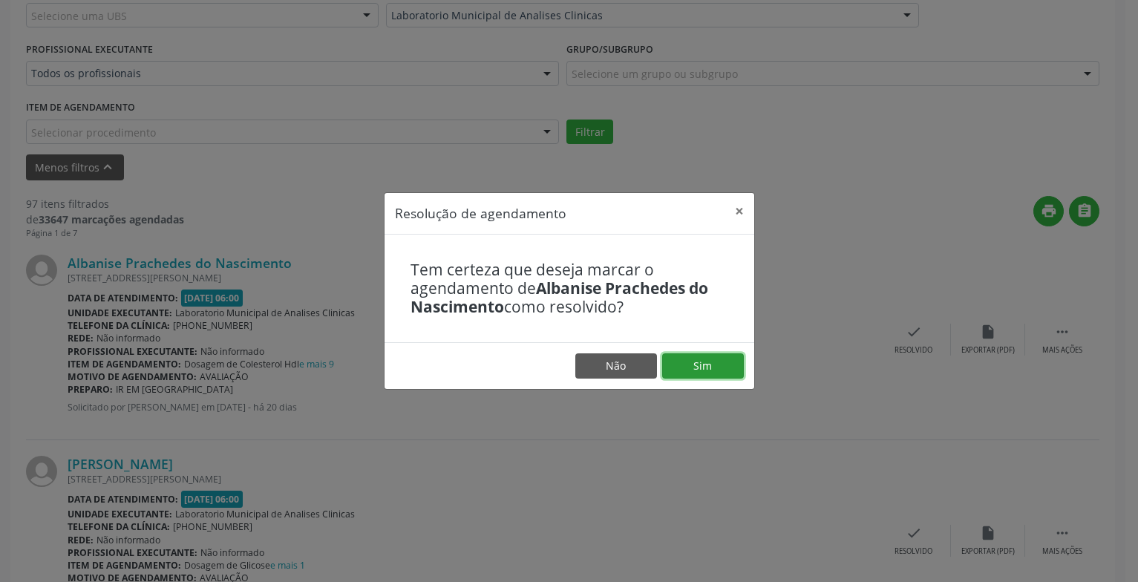
click at [701, 372] on button "Sim" at bounding box center [703, 365] width 82 height 25
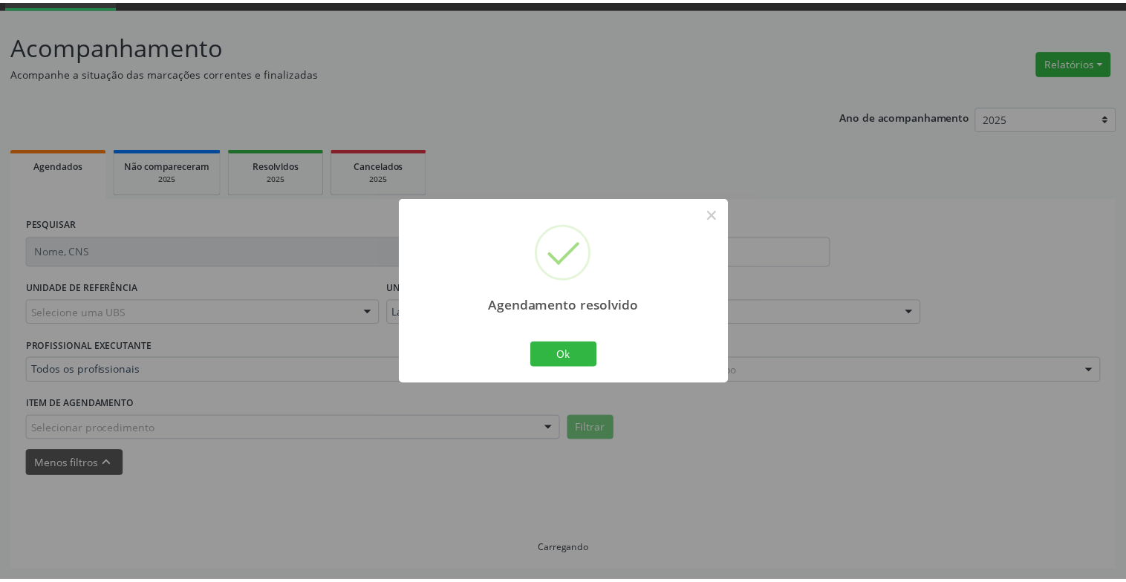
scroll to position [74, 0]
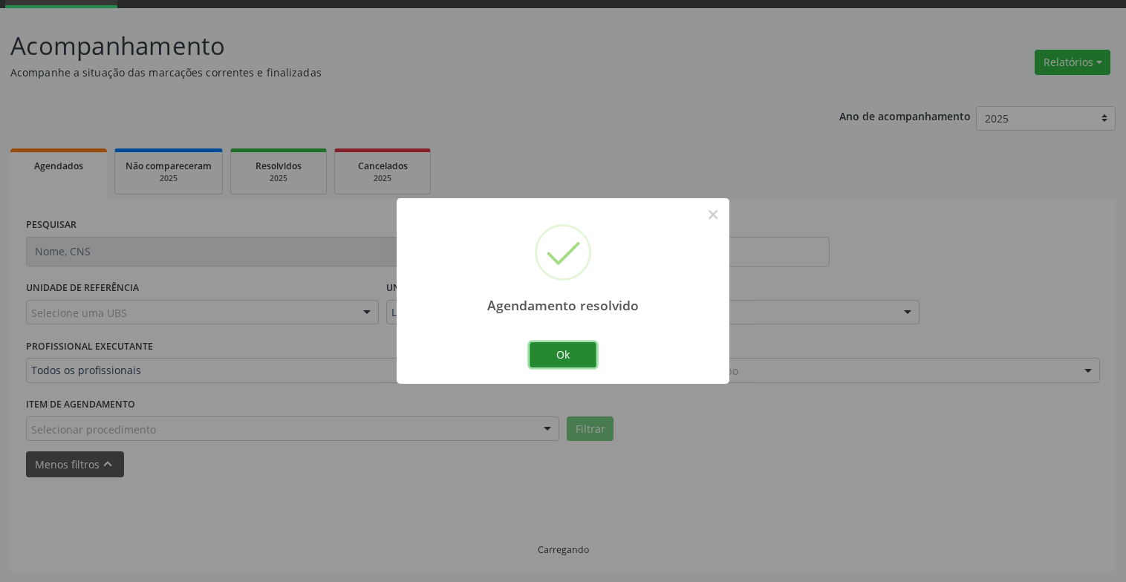
click at [579, 360] on button "Ok" at bounding box center [562, 354] width 67 height 25
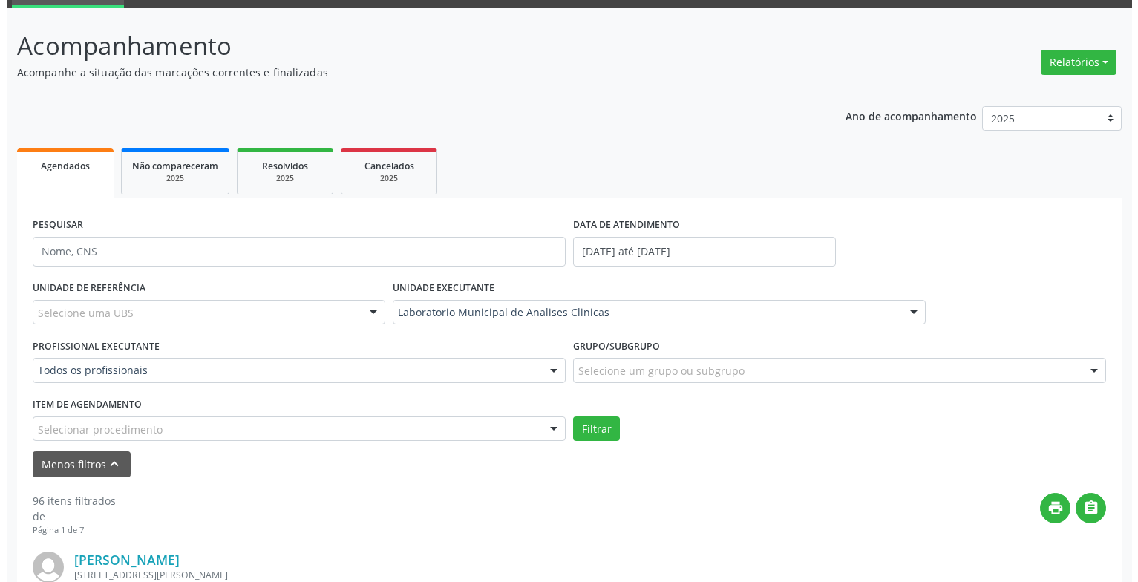
scroll to position [371, 0]
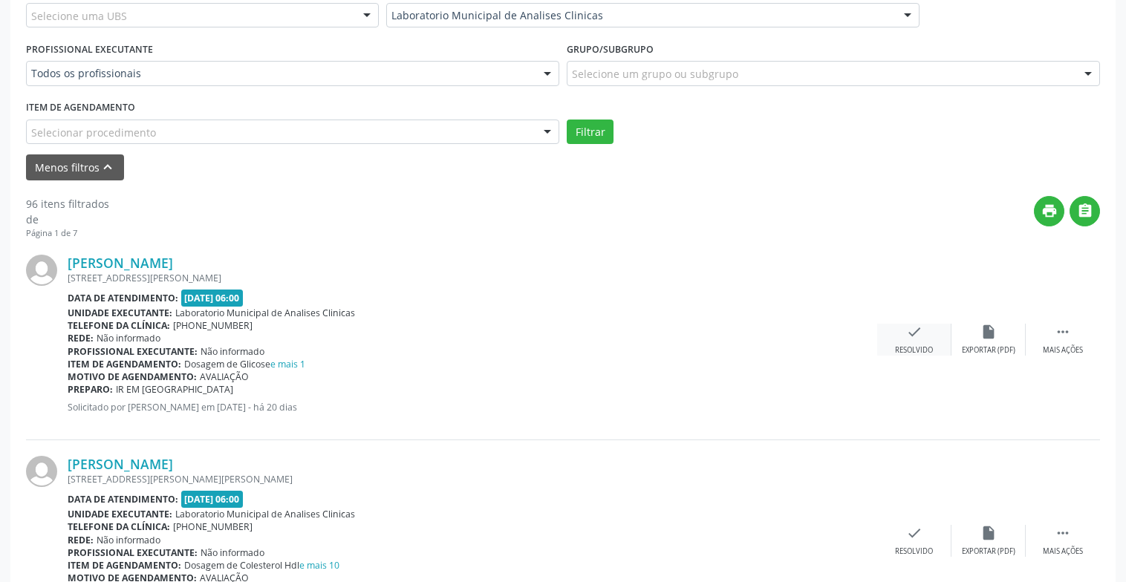
click at [906, 332] on icon "check" at bounding box center [914, 332] width 16 height 16
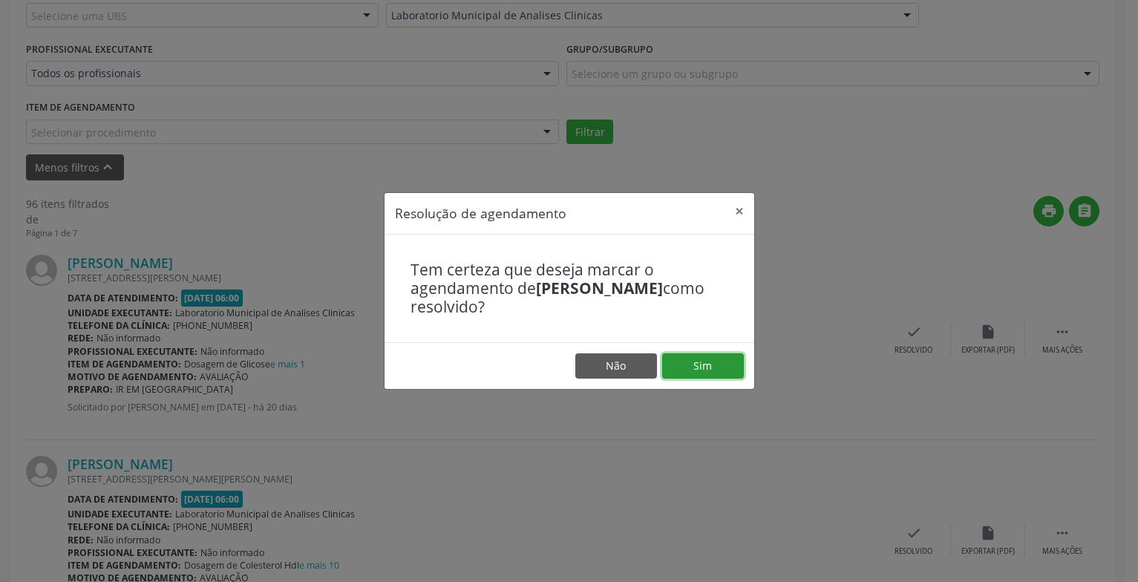
click at [682, 373] on button "Sim" at bounding box center [703, 365] width 82 height 25
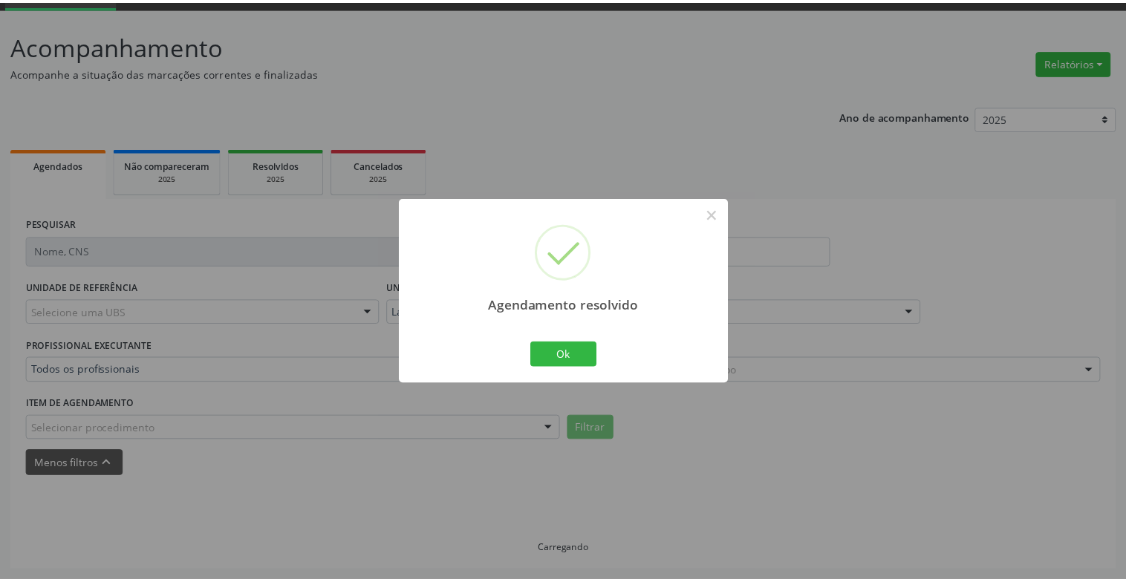
scroll to position [74, 0]
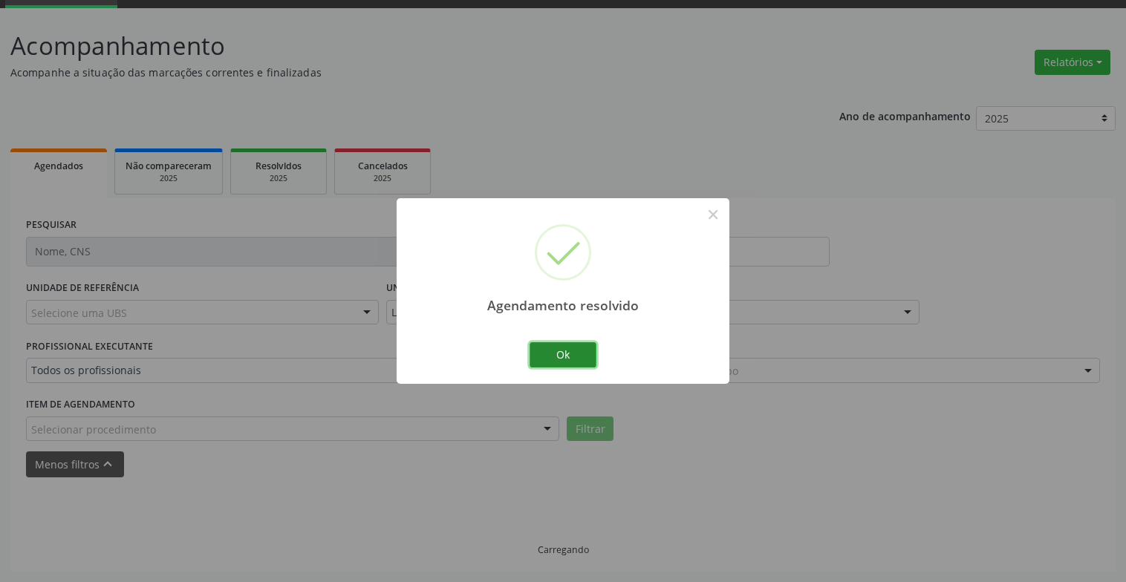
click at [577, 354] on button "Ok" at bounding box center [562, 354] width 67 height 25
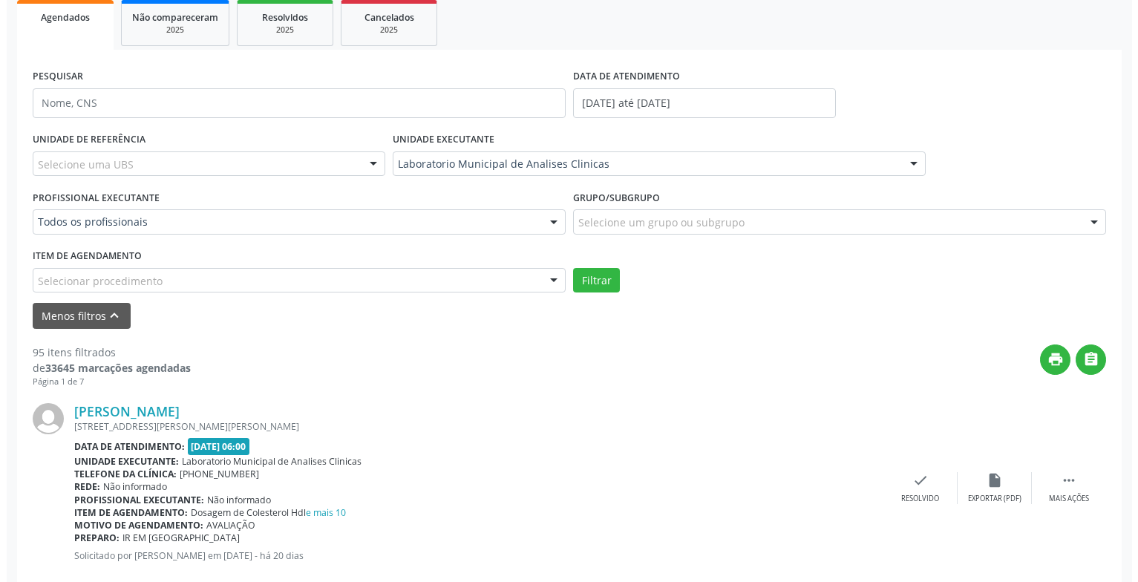
scroll to position [371, 0]
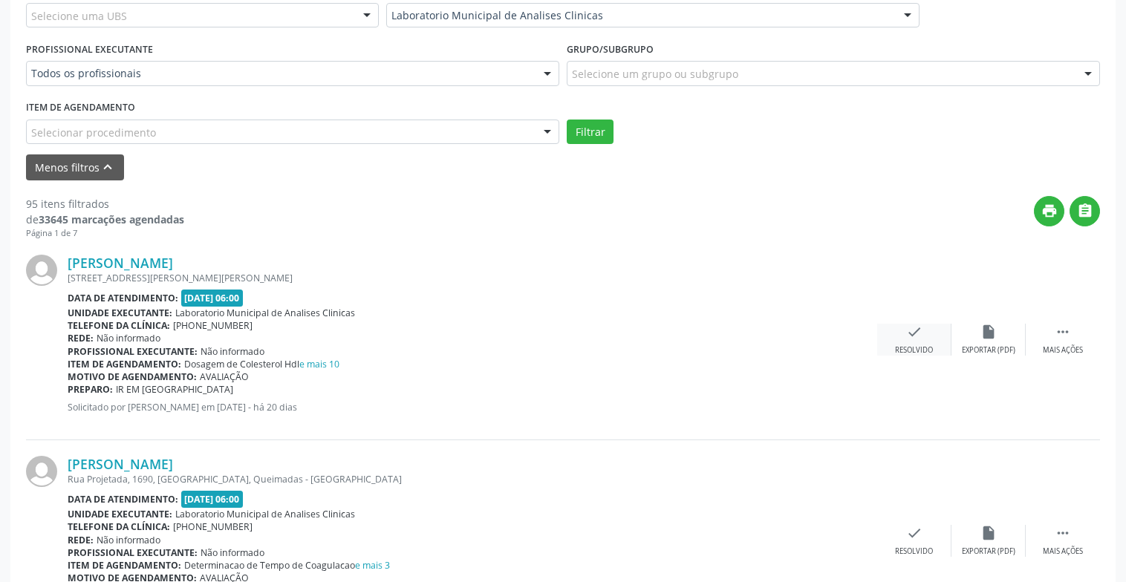
click at [912, 342] on div "check Resolvido" at bounding box center [914, 340] width 74 height 32
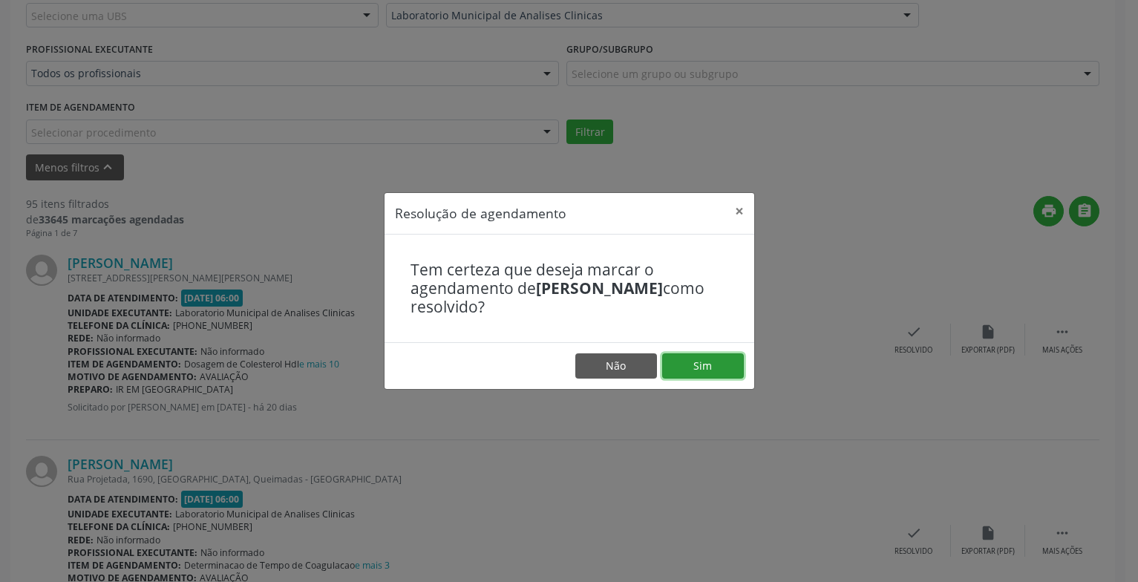
click at [720, 362] on button "Sim" at bounding box center [703, 365] width 82 height 25
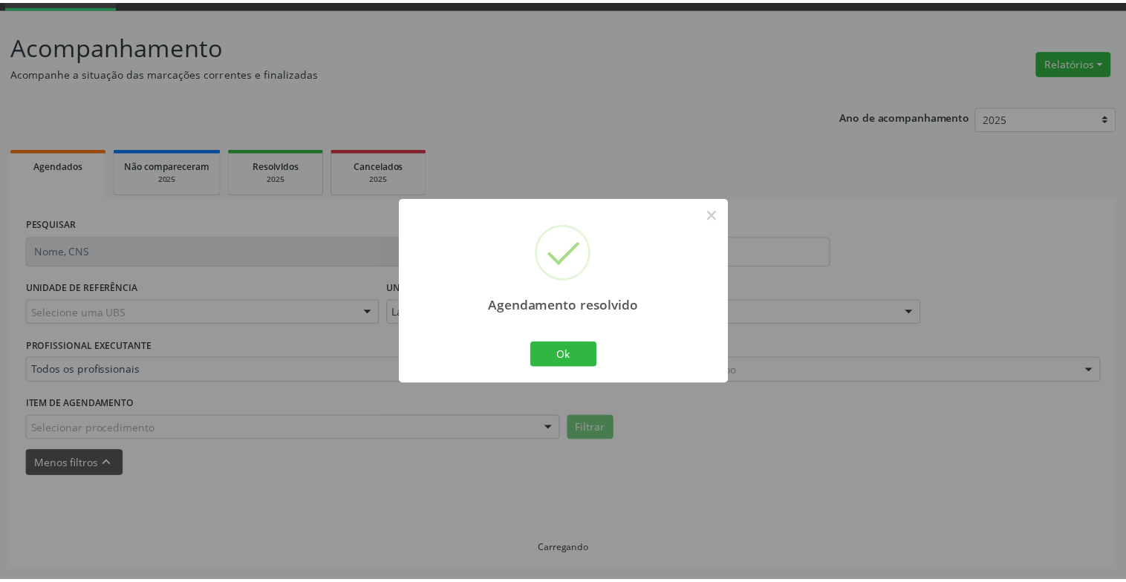
scroll to position [74, 0]
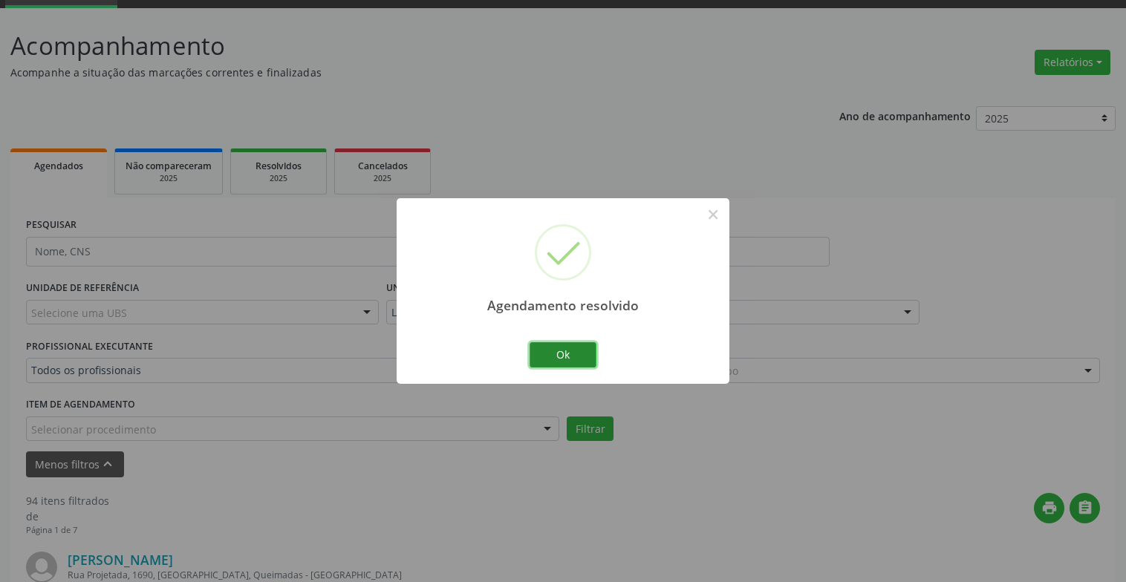
click at [578, 359] on button "Ok" at bounding box center [562, 354] width 67 height 25
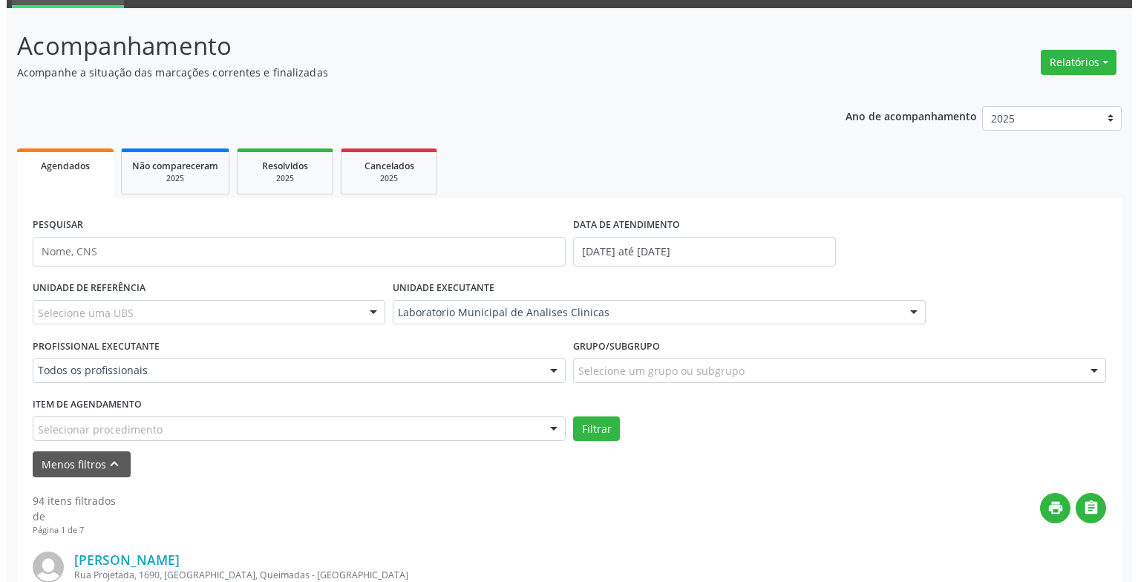
scroll to position [371, 0]
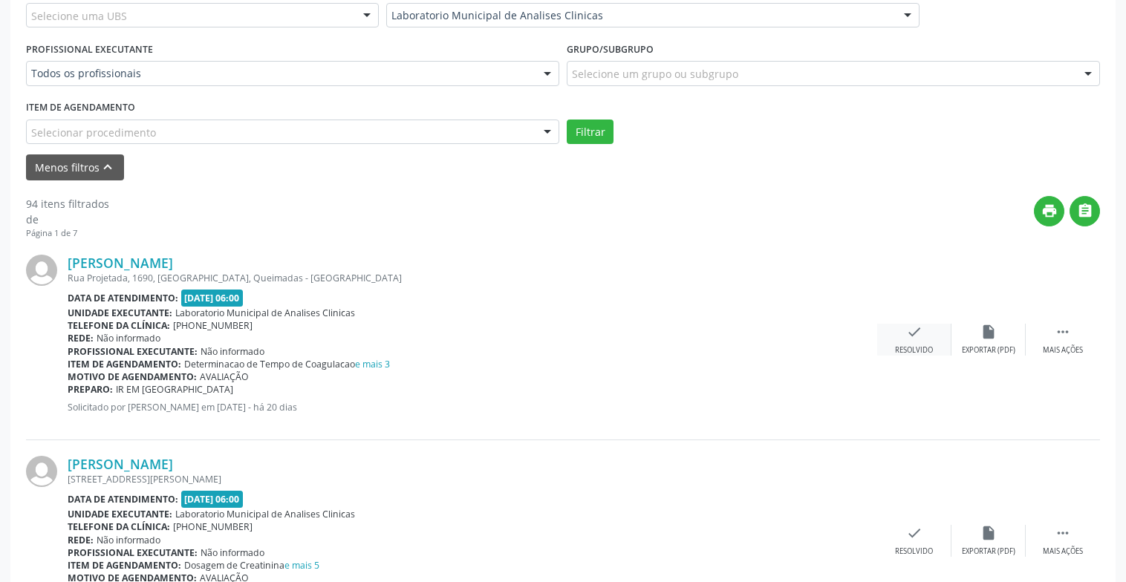
click at [921, 345] on div "Resolvido" at bounding box center [914, 350] width 38 height 10
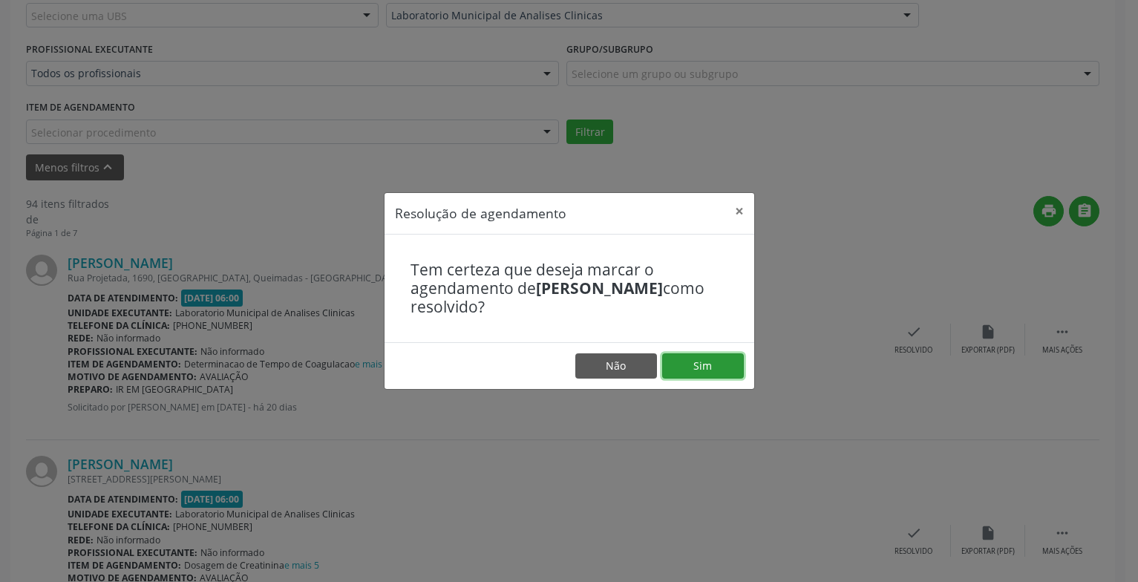
click at [688, 366] on button "Sim" at bounding box center [703, 365] width 82 height 25
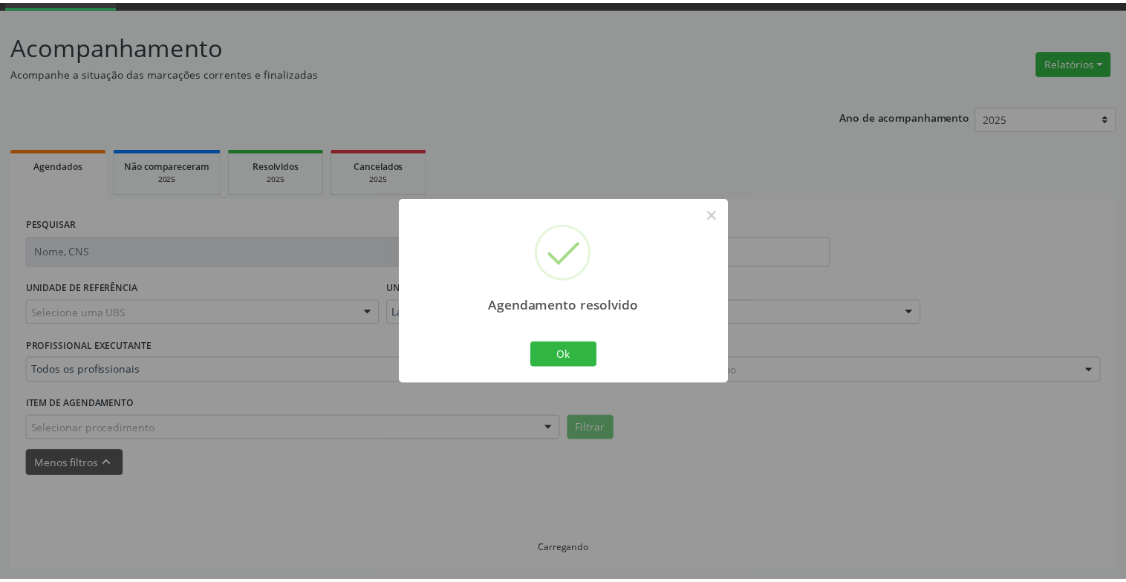
scroll to position [74, 0]
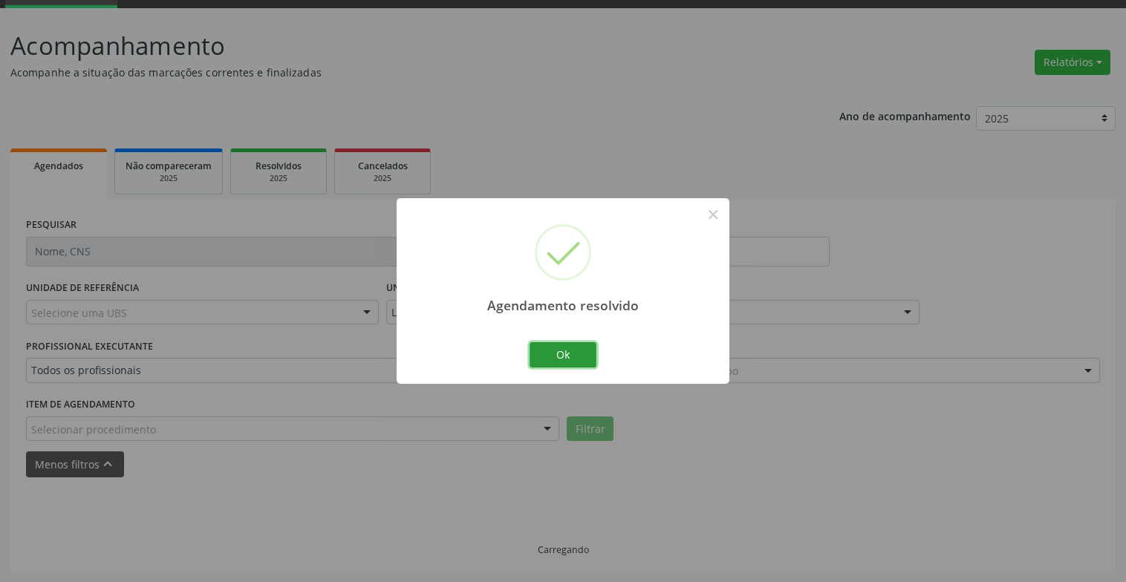
click at [564, 350] on button "Ok" at bounding box center [562, 354] width 67 height 25
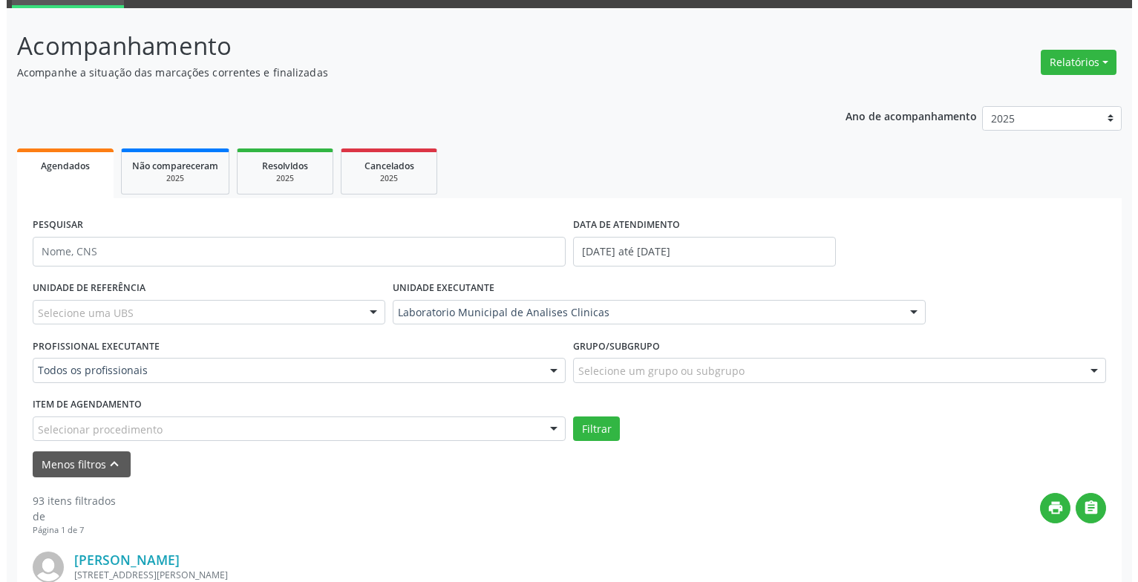
scroll to position [371, 0]
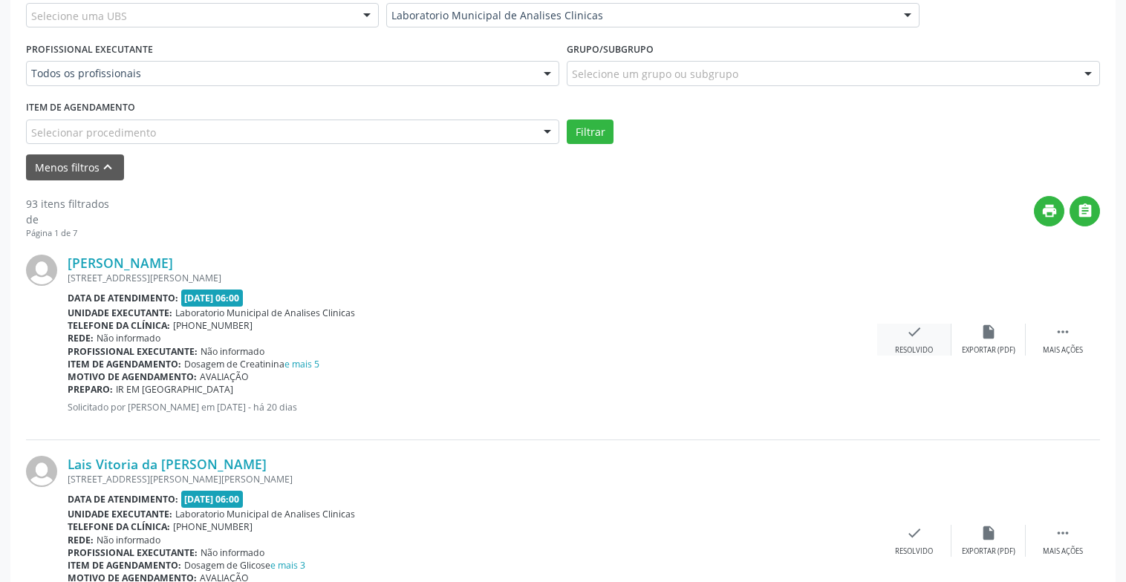
click at [913, 347] on div "Resolvido" at bounding box center [914, 350] width 38 height 10
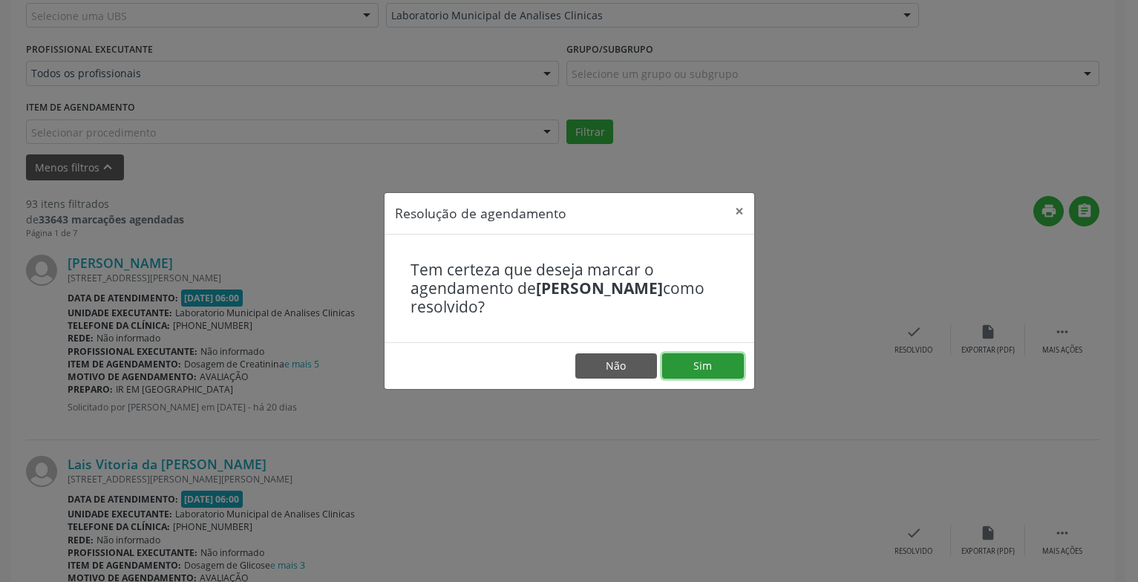
click at [679, 367] on button "Sim" at bounding box center [703, 365] width 82 height 25
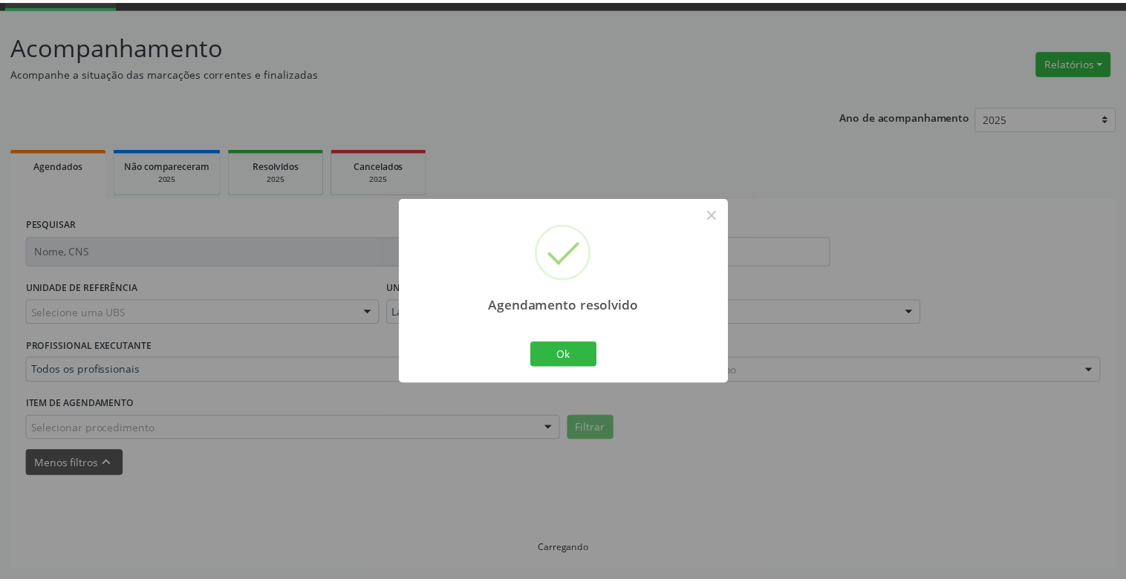
scroll to position [74, 0]
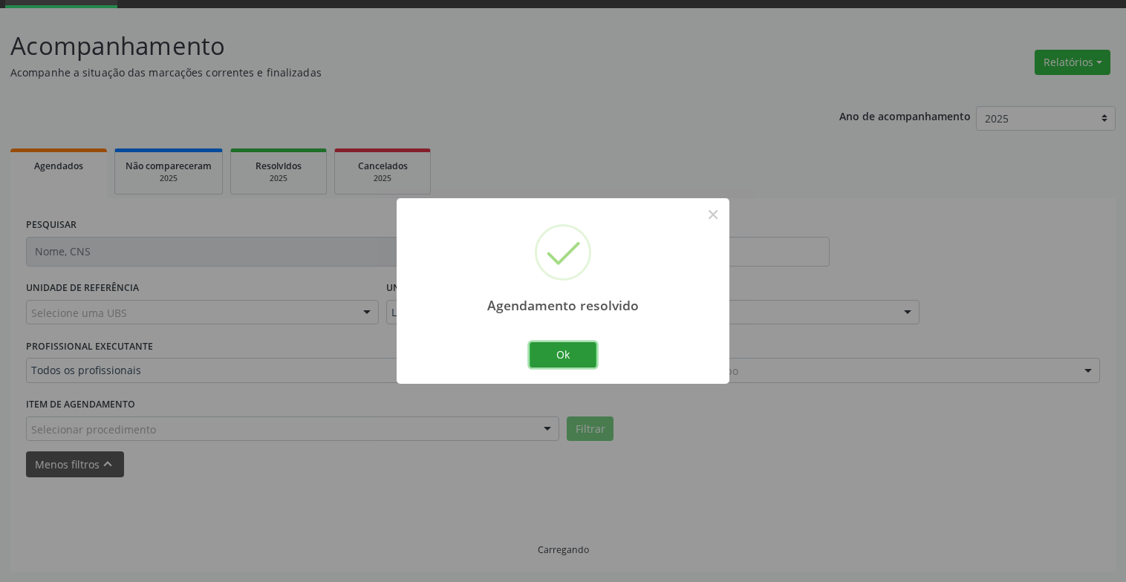
click at [577, 347] on button "Ok" at bounding box center [562, 354] width 67 height 25
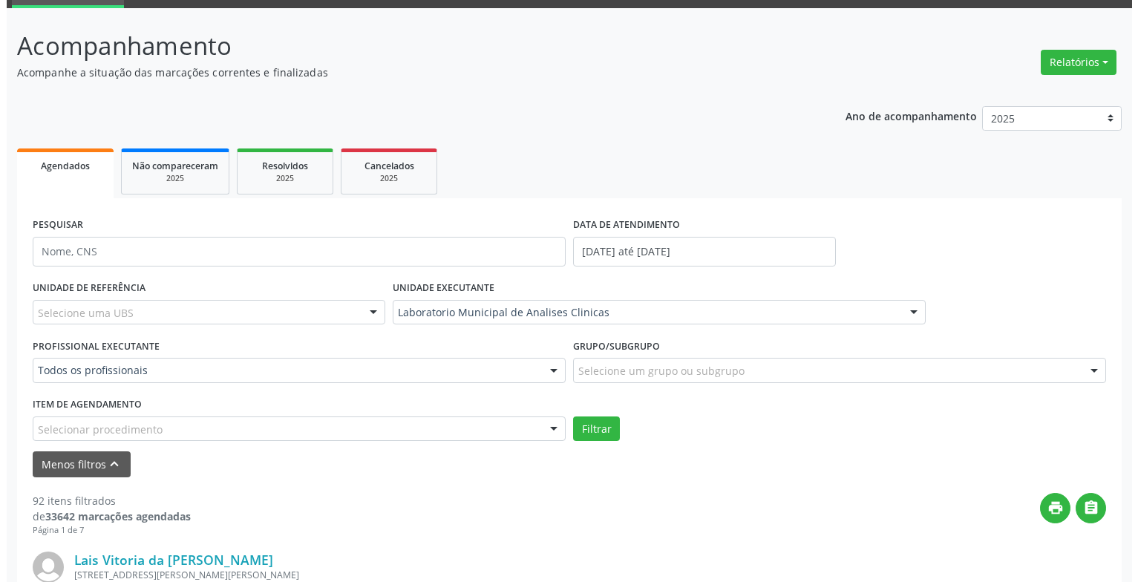
scroll to position [371, 0]
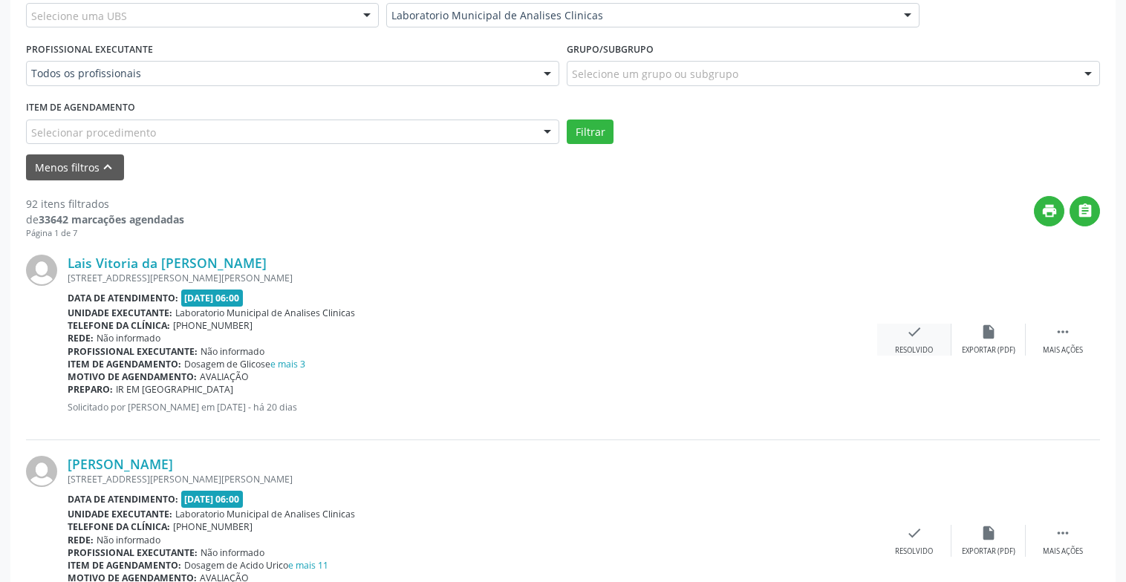
click at [908, 352] on div "Resolvido" at bounding box center [914, 350] width 38 height 10
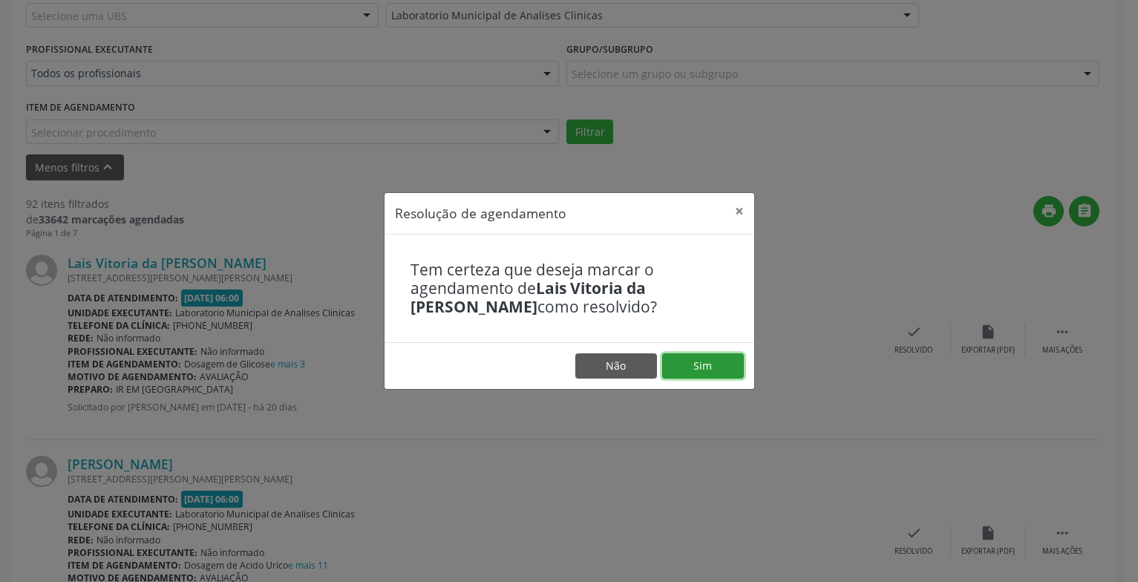
click at [702, 377] on button "Sim" at bounding box center [703, 365] width 82 height 25
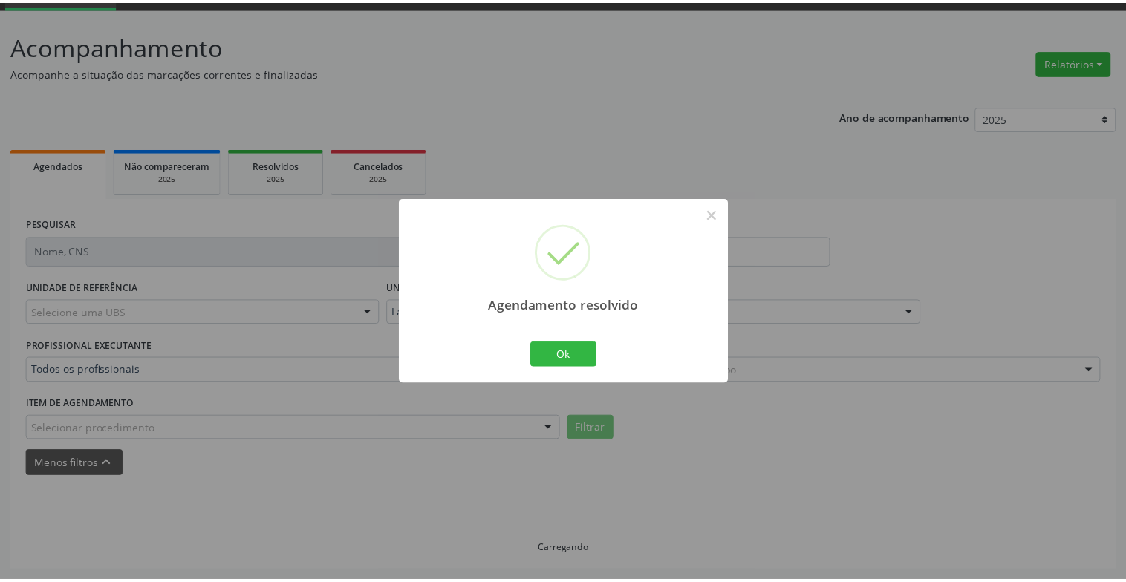
scroll to position [74, 0]
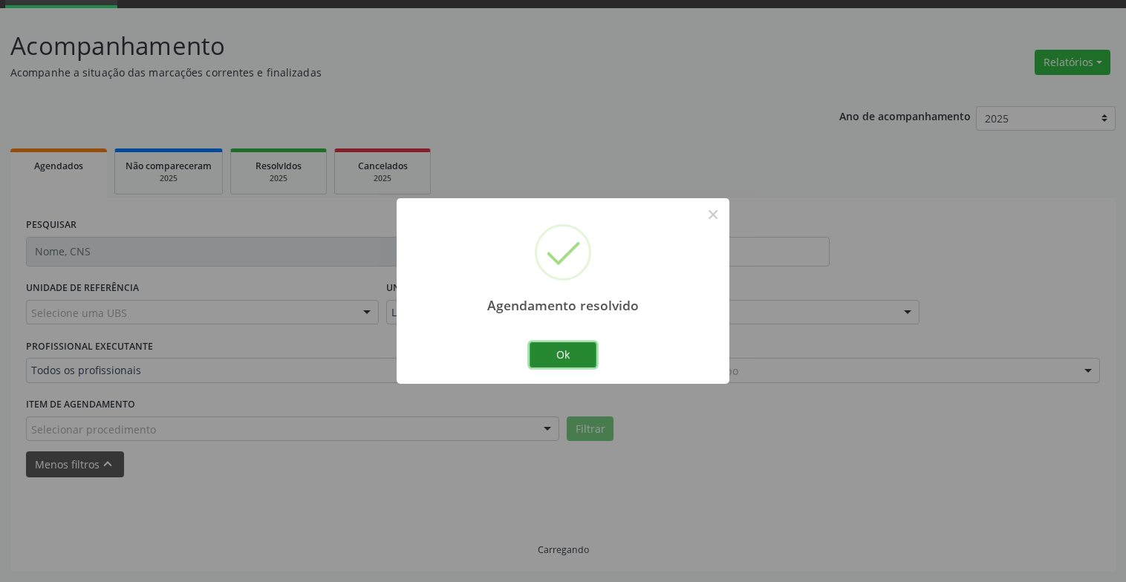
click at [579, 358] on button "Ok" at bounding box center [562, 354] width 67 height 25
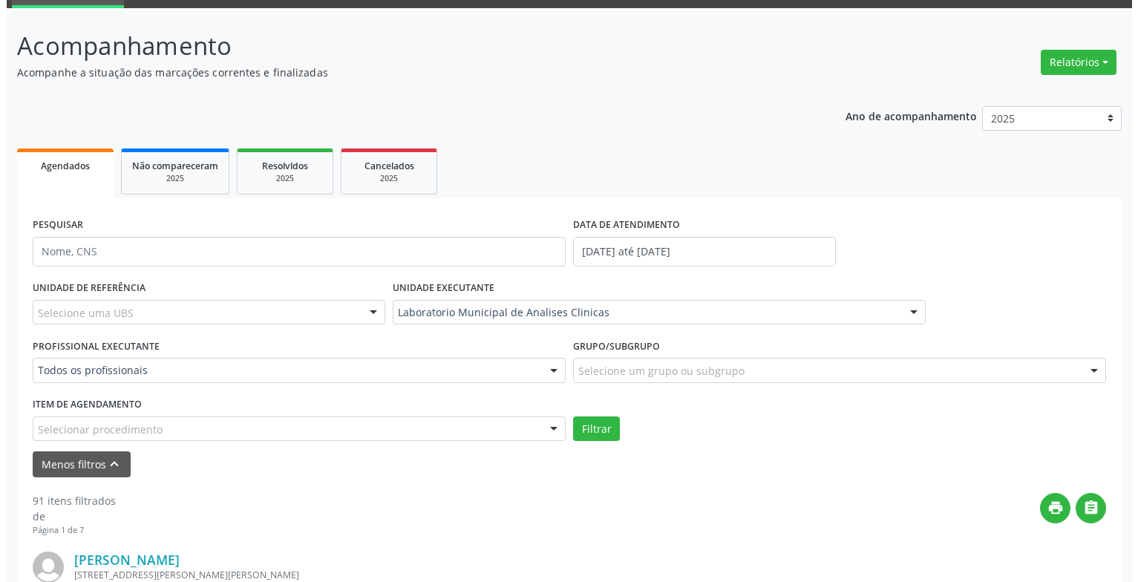
scroll to position [296, 0]
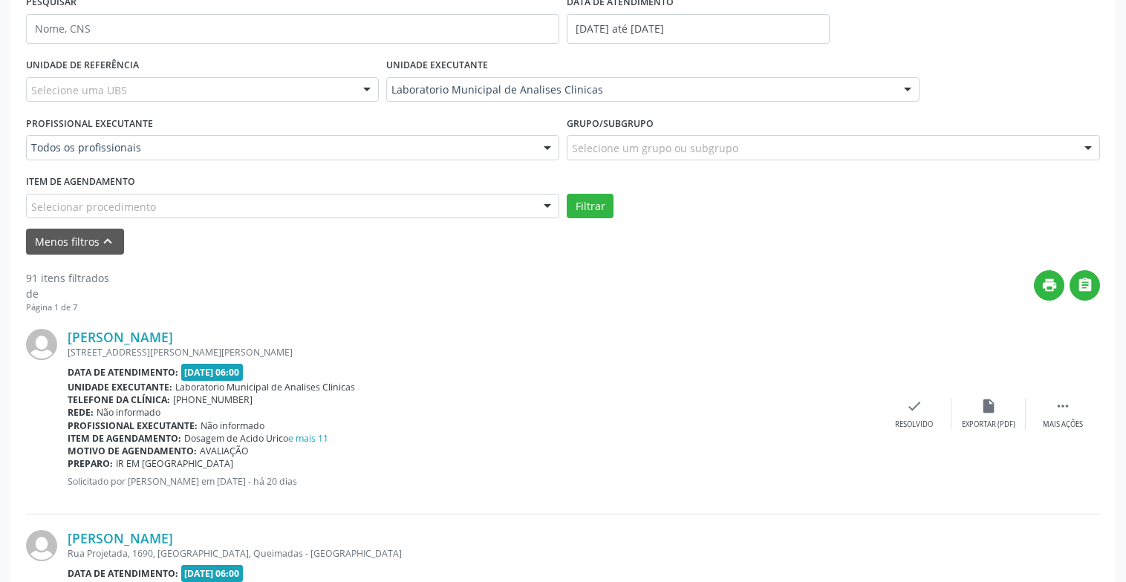
click at [917, 432] on div "[PERSON_NAME] [STREET_ADDRESS][PERSON_NAME][PERSON_NAME] Data de atendimento: […" at bounding box center [563, 413] width 1074 height 201
click at [915, 420] on div "Resolvido" at bounding box center [914, 425] width 38 height 10
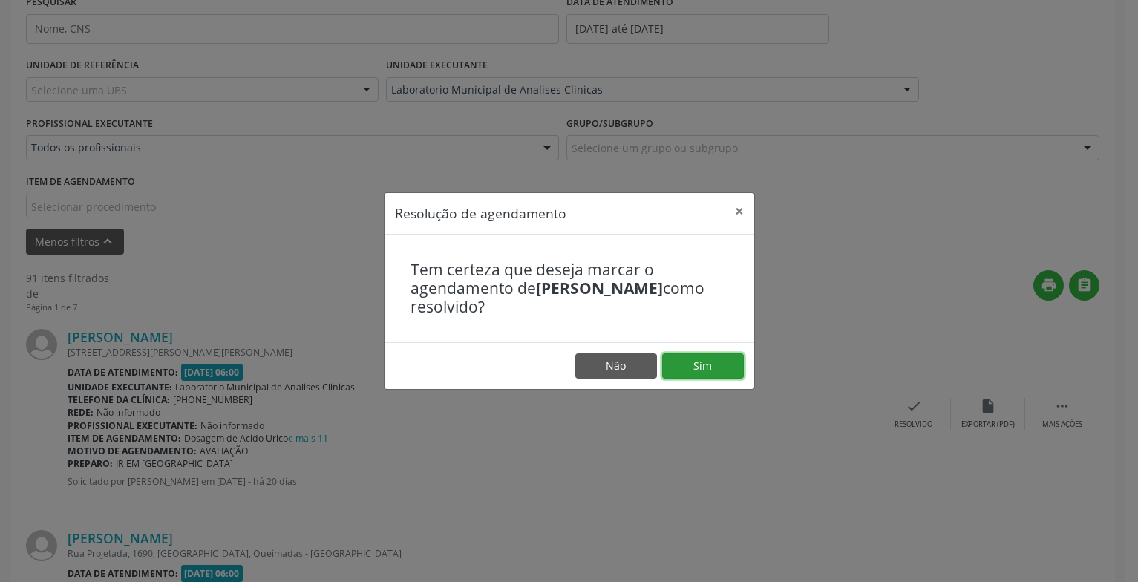
click at [705, 364] on button "Sim" at bounding box center [703, 365] width 82 height 25
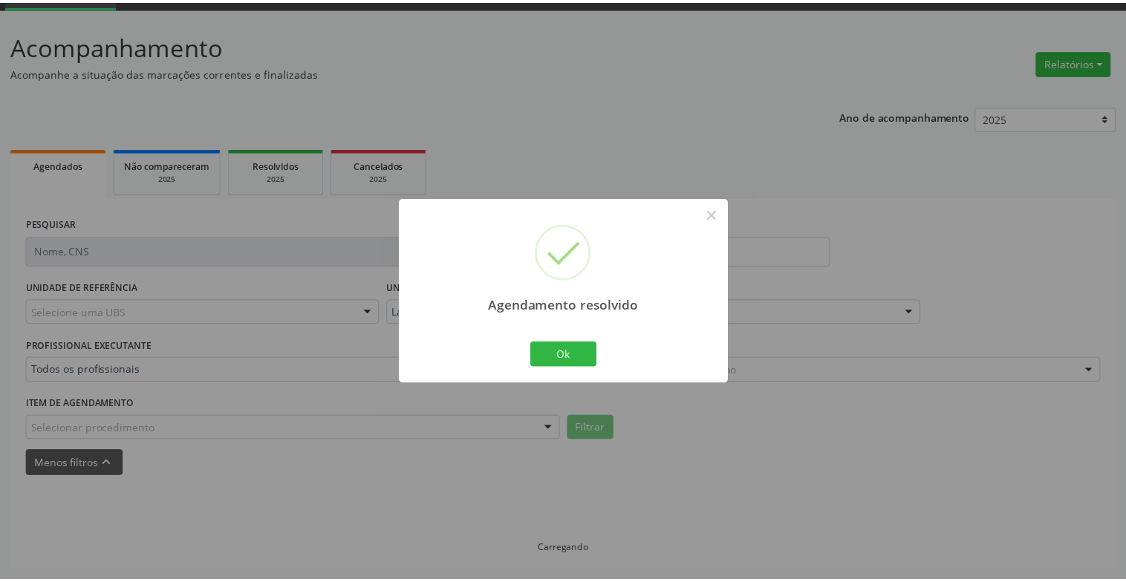
scroll to position [74, 0]
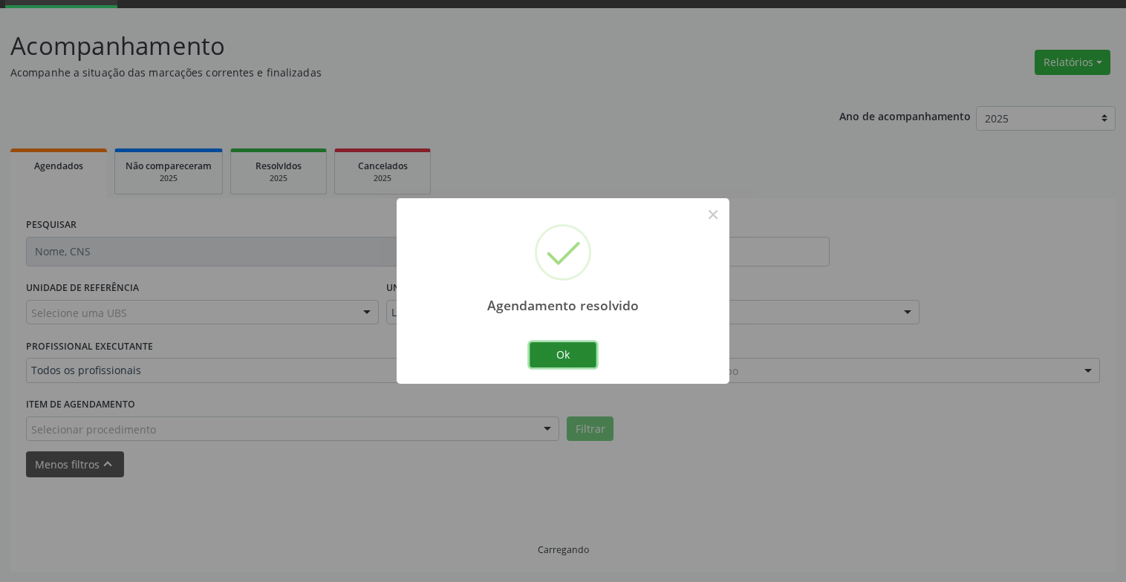
click at [573, 342] on button "Ok" at bounding box center [562, 354] width 67 height 25
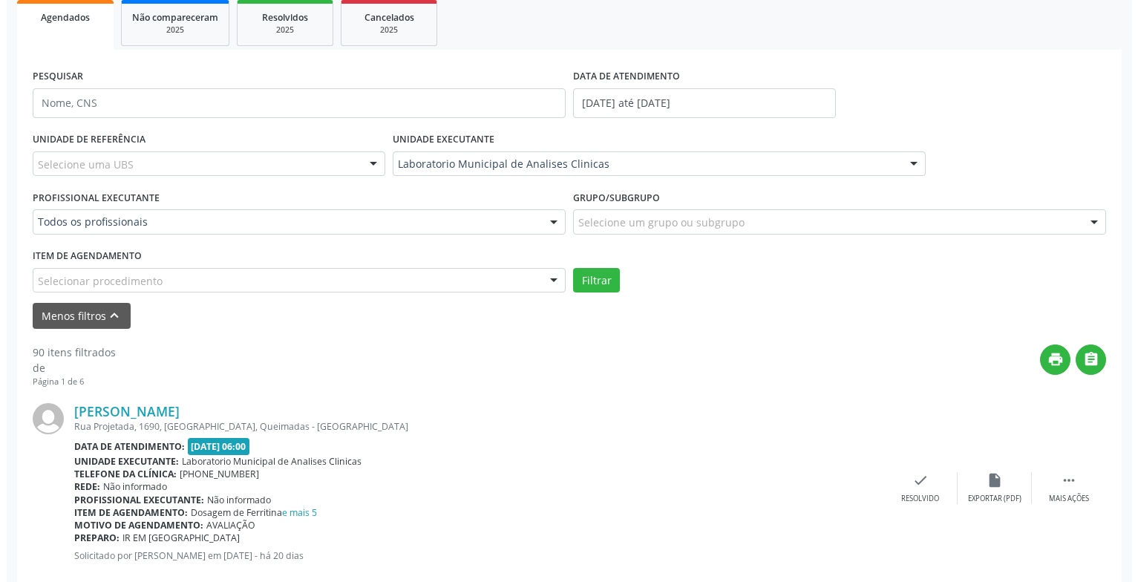
scroll to position [296, 0]
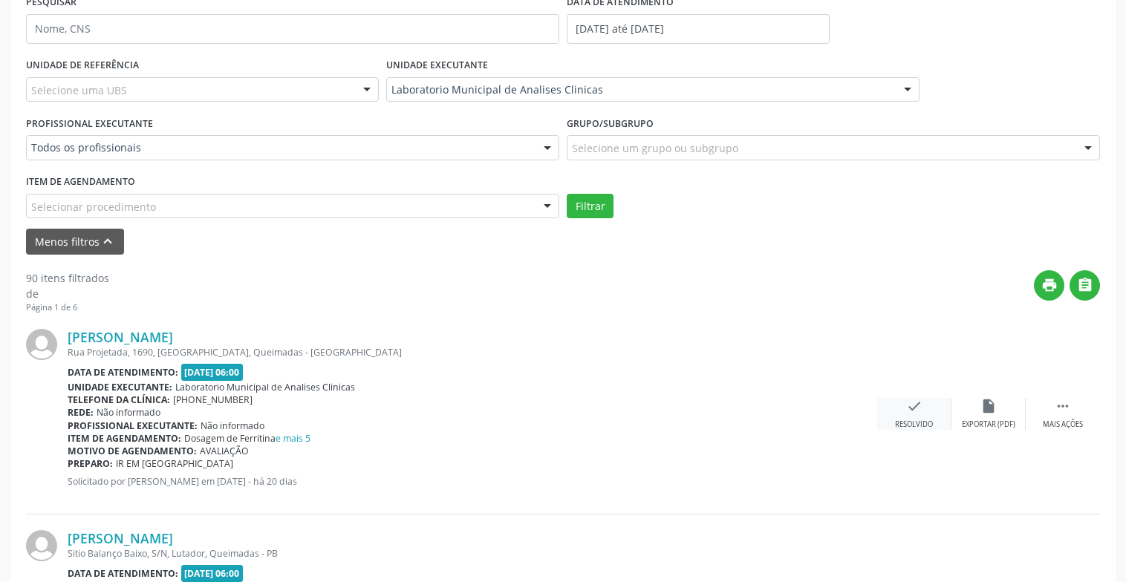
click at [917, 408] on icon "check" at bounding box center [914, 406] width 16 height 16
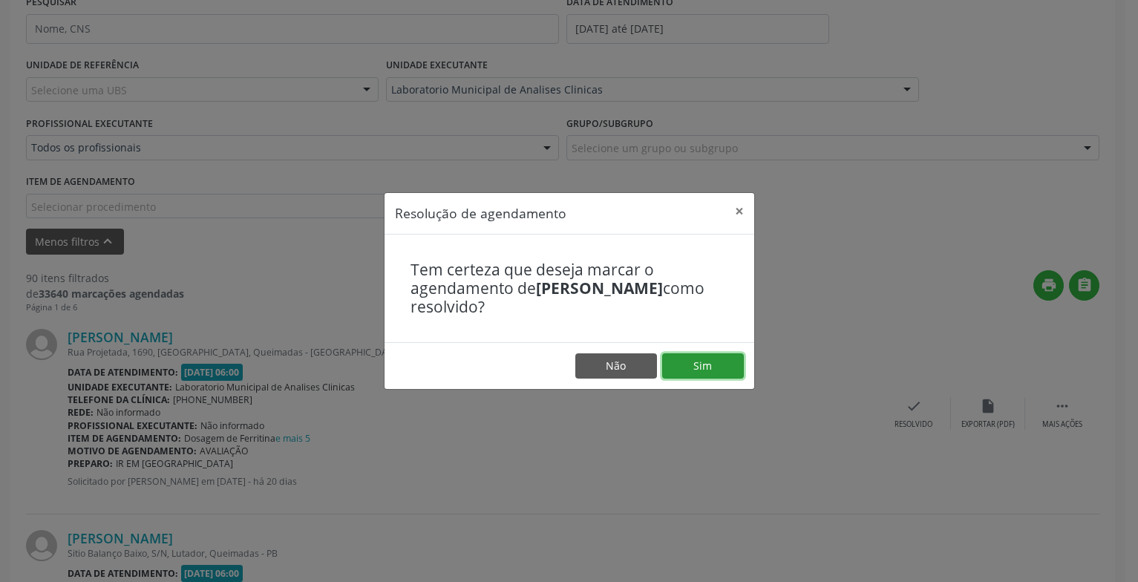
click at [696, 368] on button "Sim" at bounding box center [703, 365] width 82 height 25
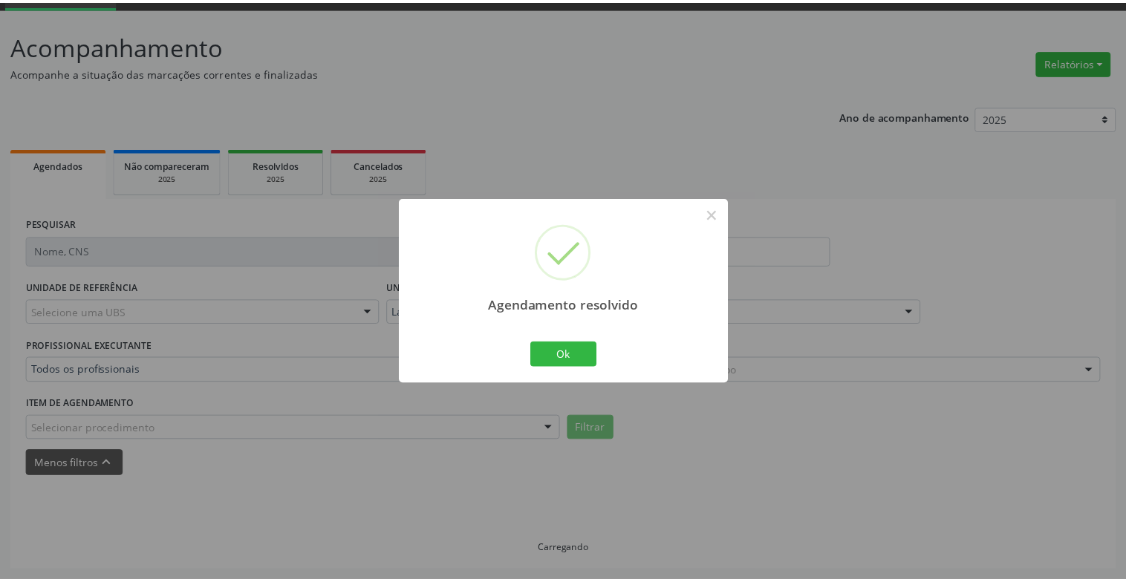
scroll to position [74, 0]
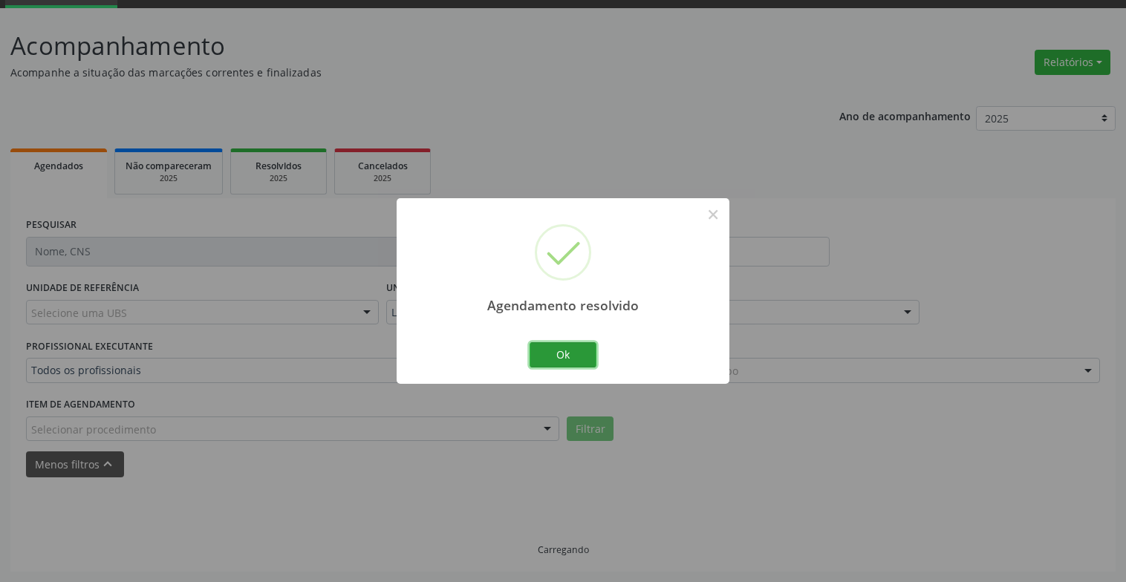
click at [580, 356] on button "Ok" at bounding box center [562, 354] width 67 height 25
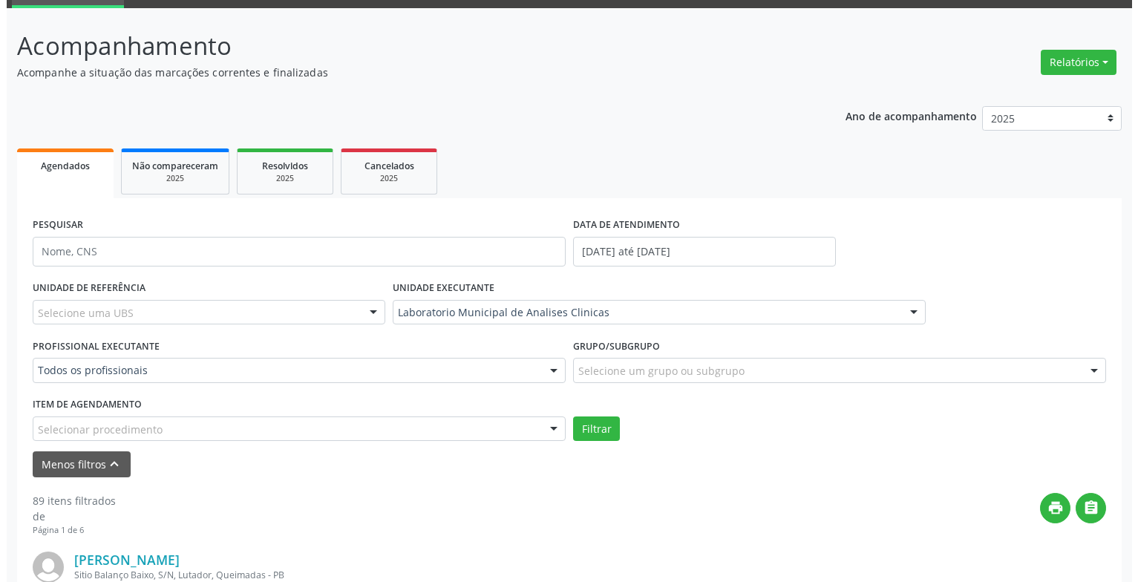
scroll to position [296, 0]
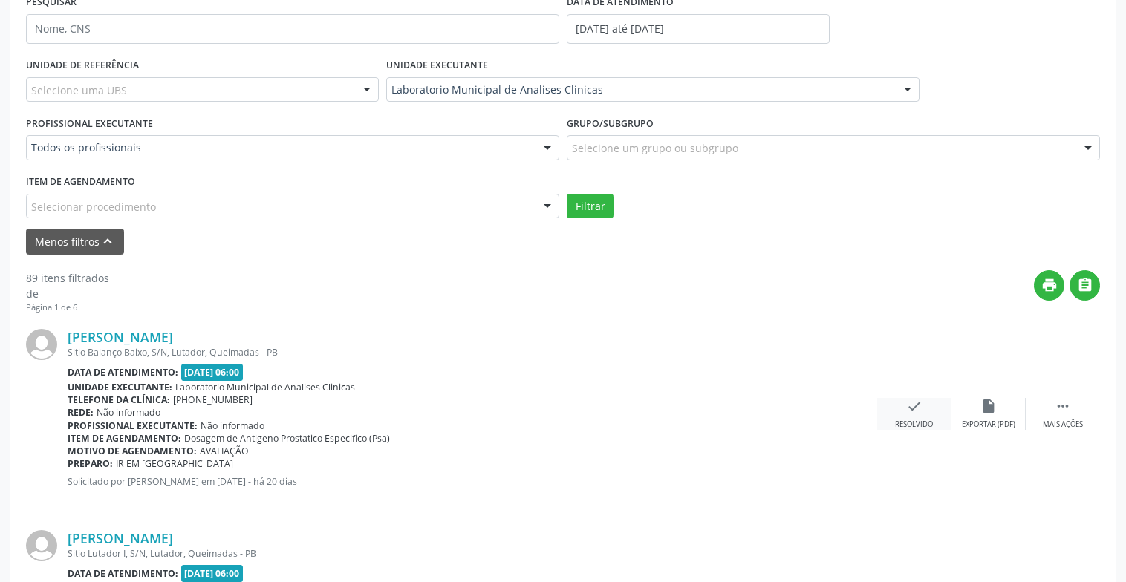
click at [911, 417] on div "check Resolvido" at bounding box center [914, 414] width 74 height 32
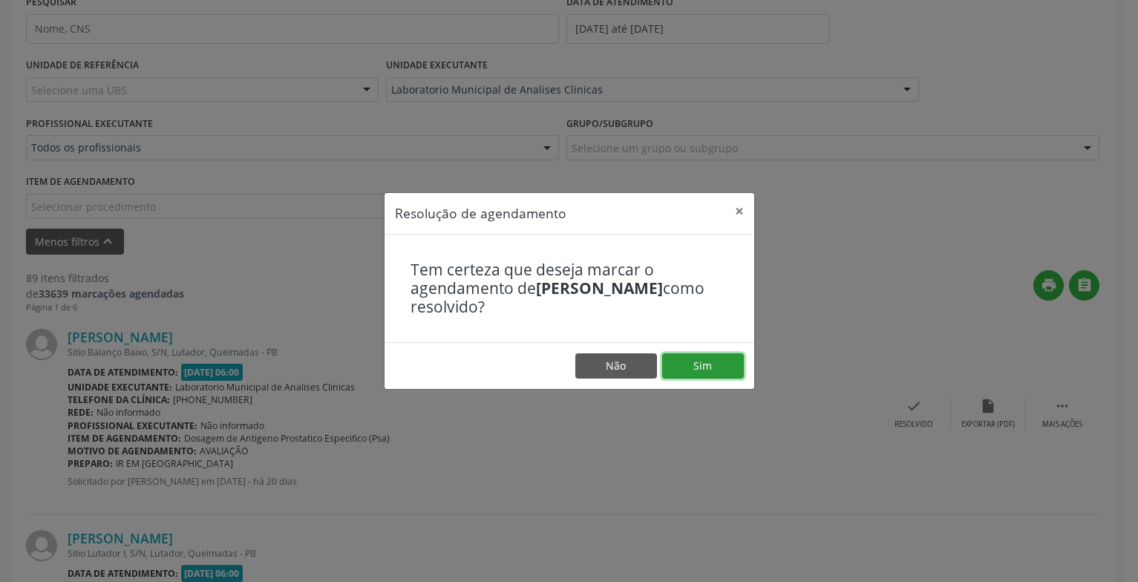
click at [701, 356] on button "Sim" at bounding box center [703, 365] width 82 height 25
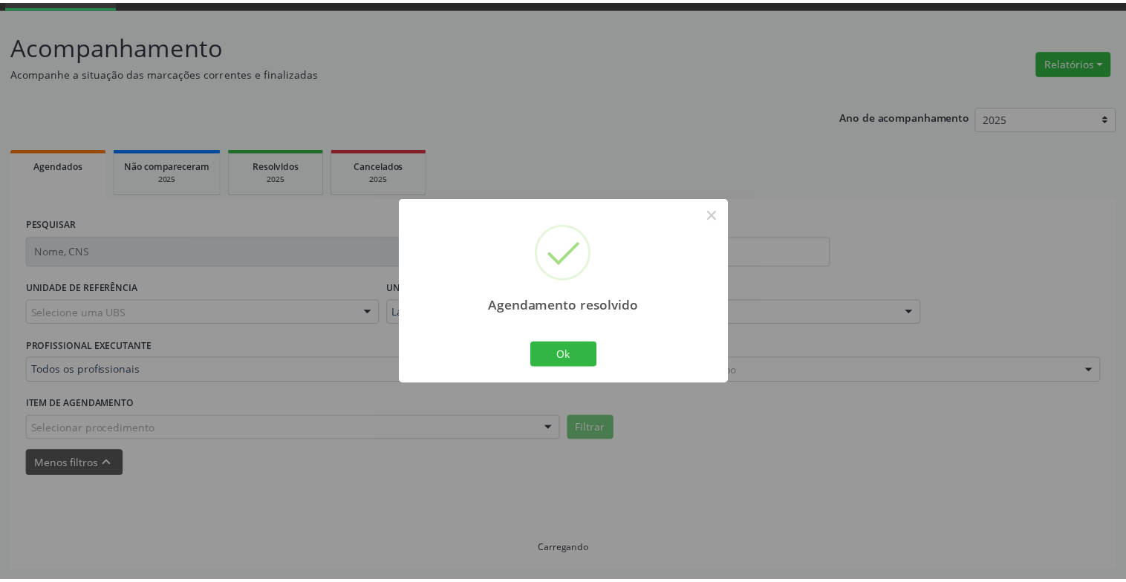
scroll to position [74, 0]
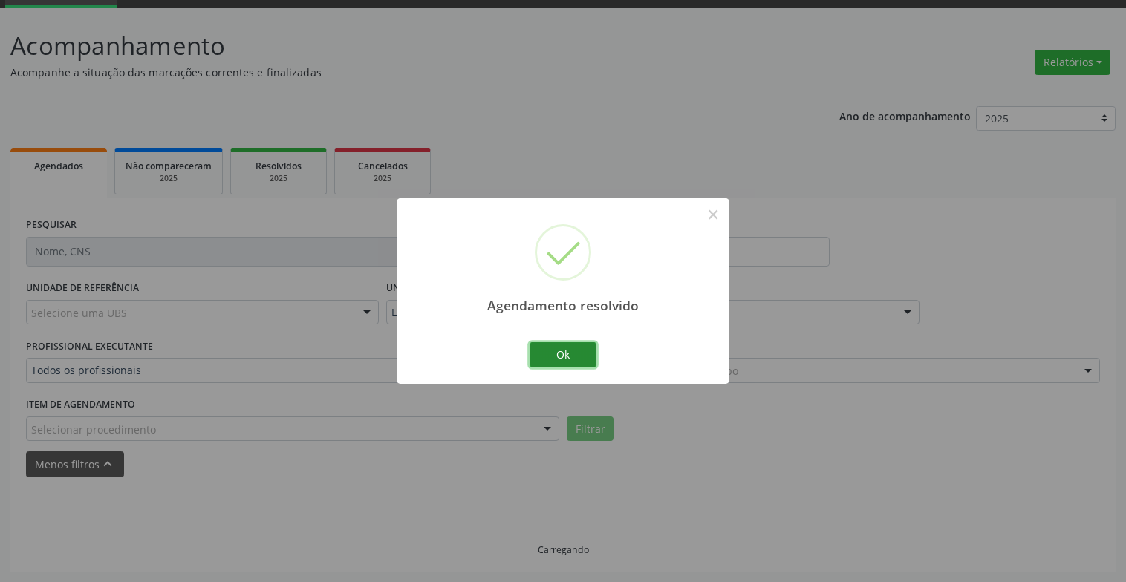
click at [575, 358] on button "Ok" at bounding box center [562, 354] width 67 height 25
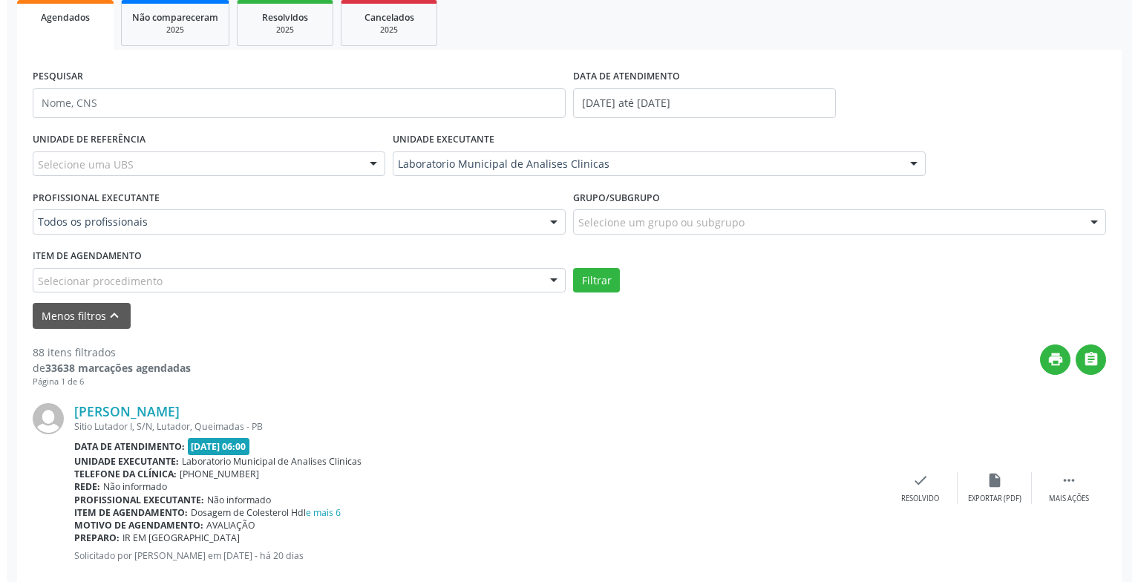
scroll to position [371, 0]
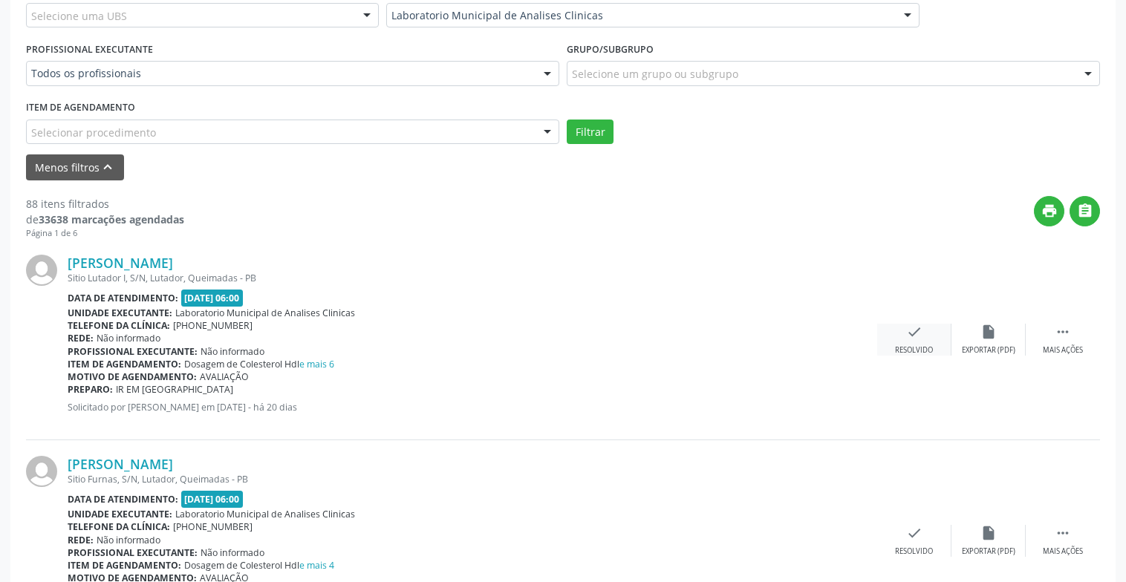
click at [908, 348] on div "Resolvido" at bounding box center [914, 350] width 38 height 10
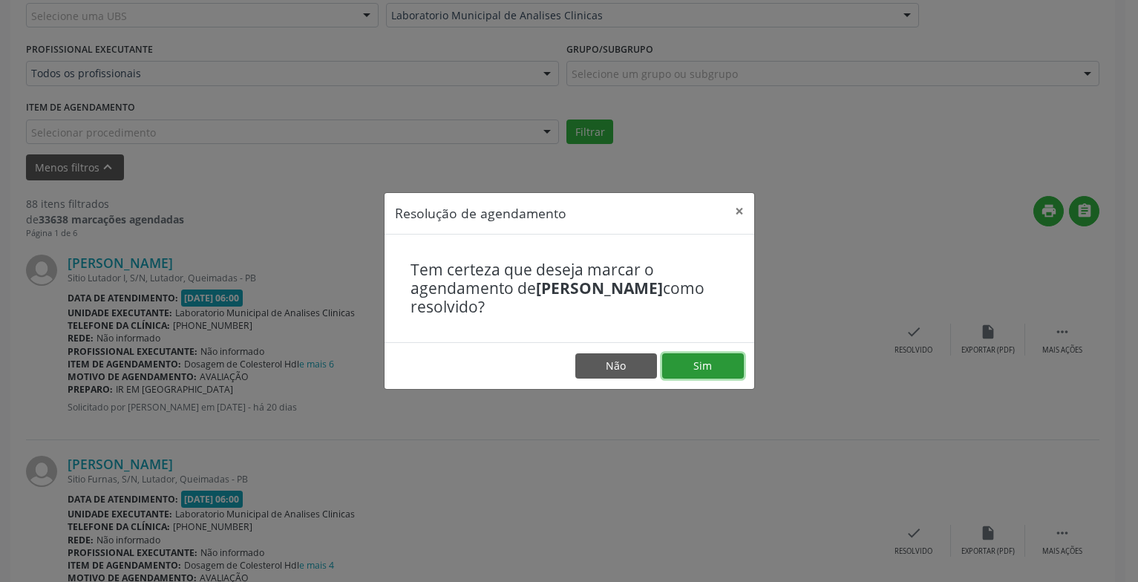
click at [695, 360] on button "Sim" at bounding box center [703, 365] width 82 height 25
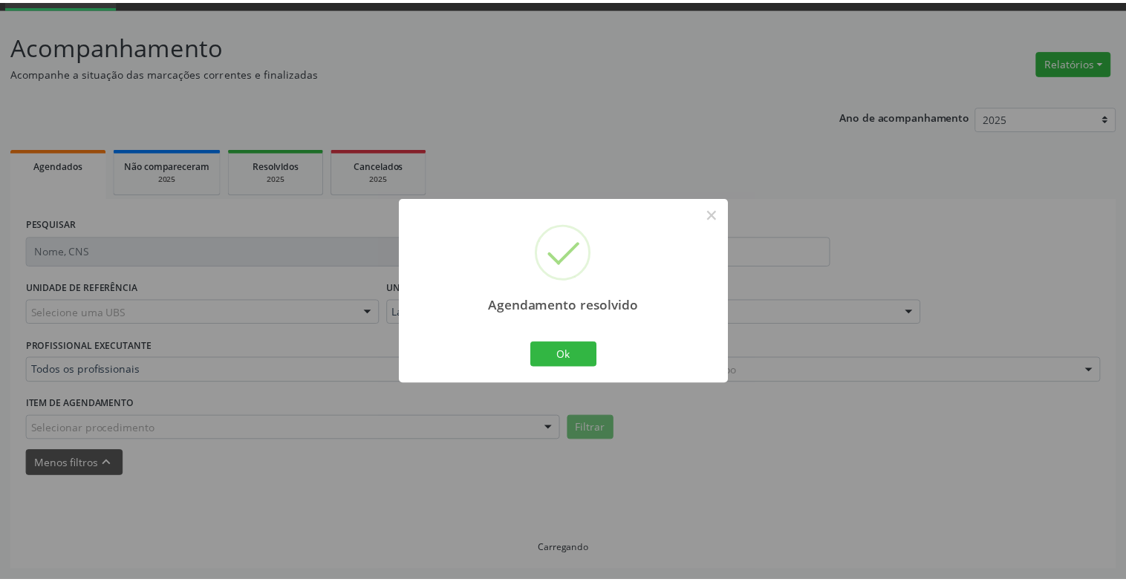
scroll to position [74, 0]
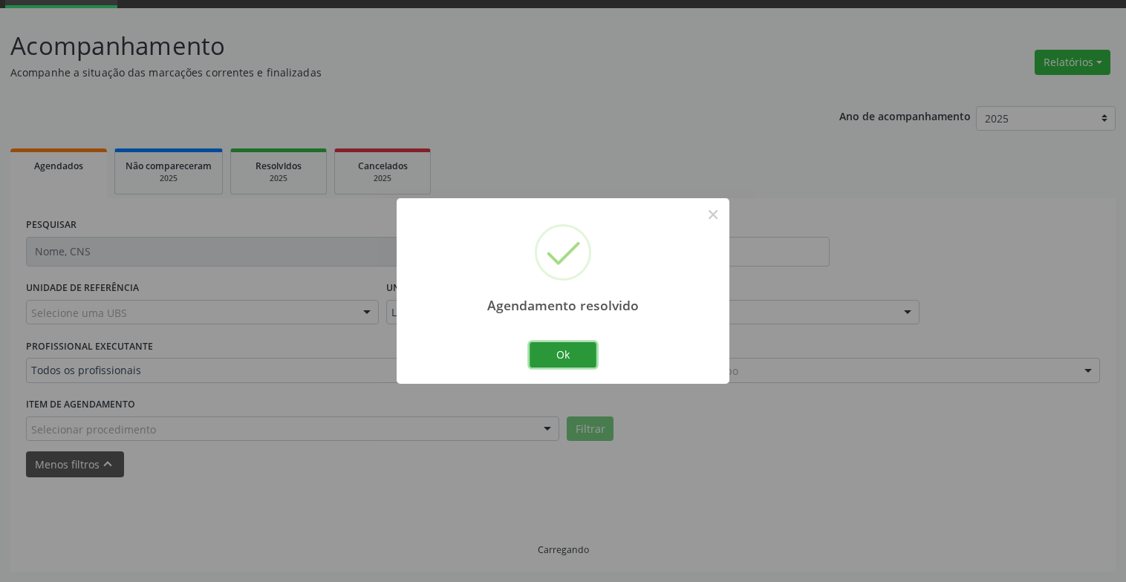
click at [588, 345] on button "Ok" at bounding box center [562, 354] width 67 height 25
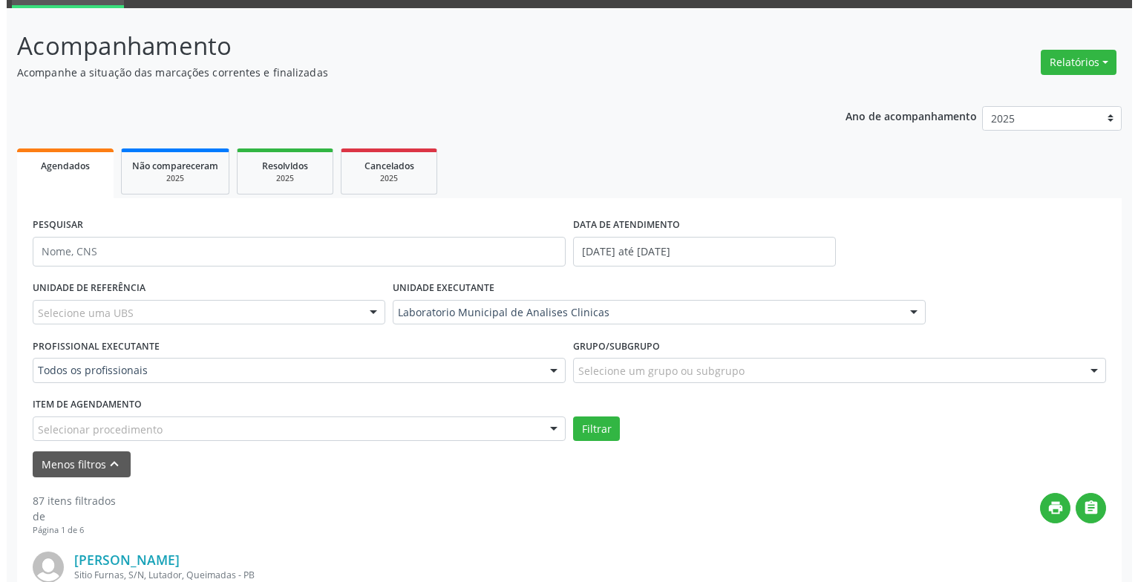
scroll to position [371, 0]
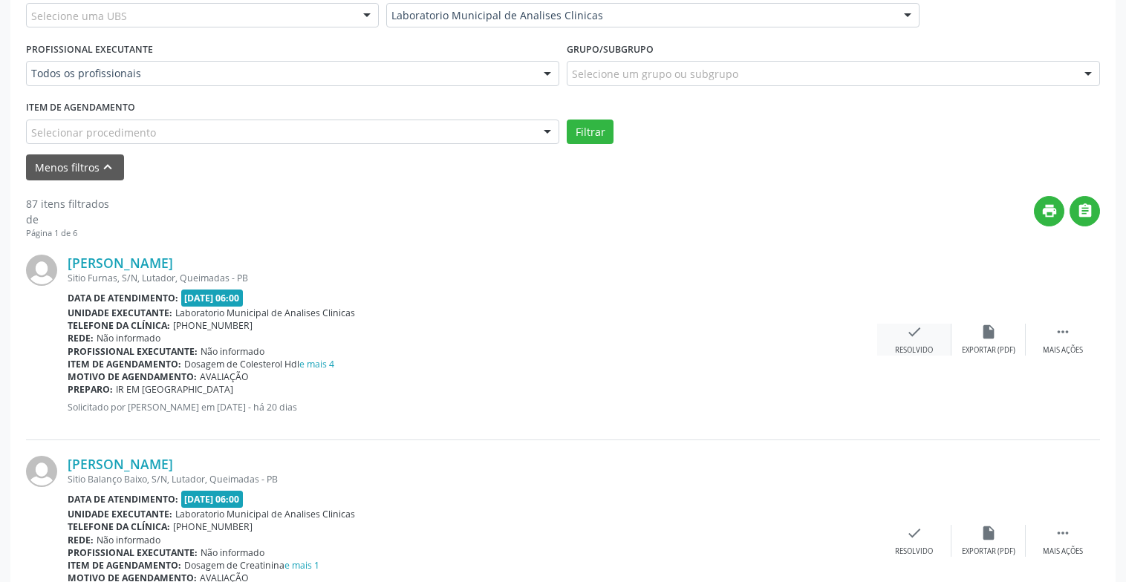
click at [914, 349] on div "Resolvido" at bounding box center [914, 350] width 38 height 10
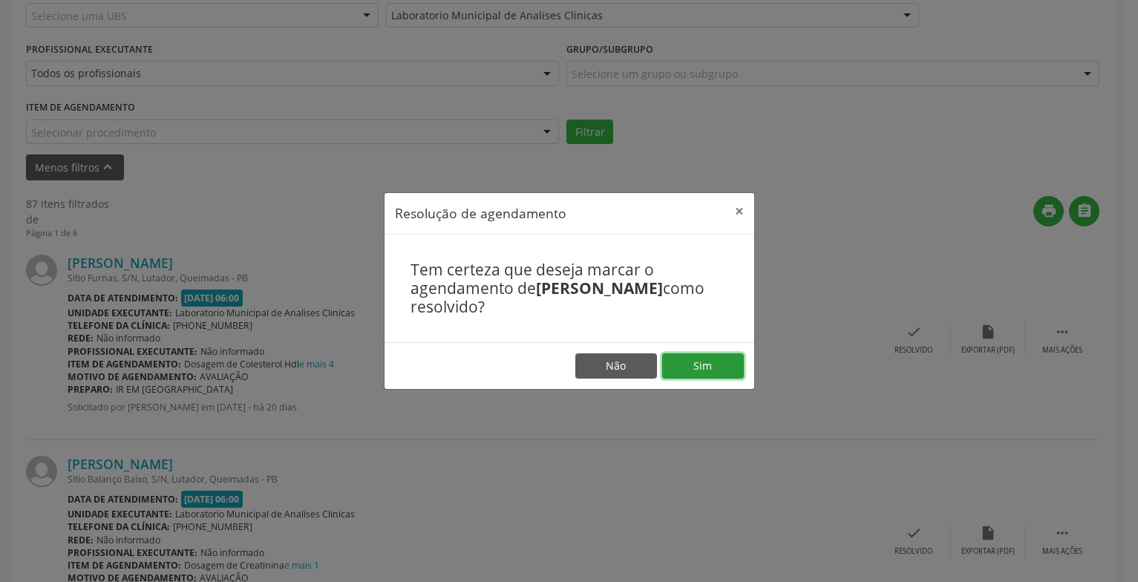
click at [706, 361] on button "Sim" at bounding box center [703, 365] width 82 height 25
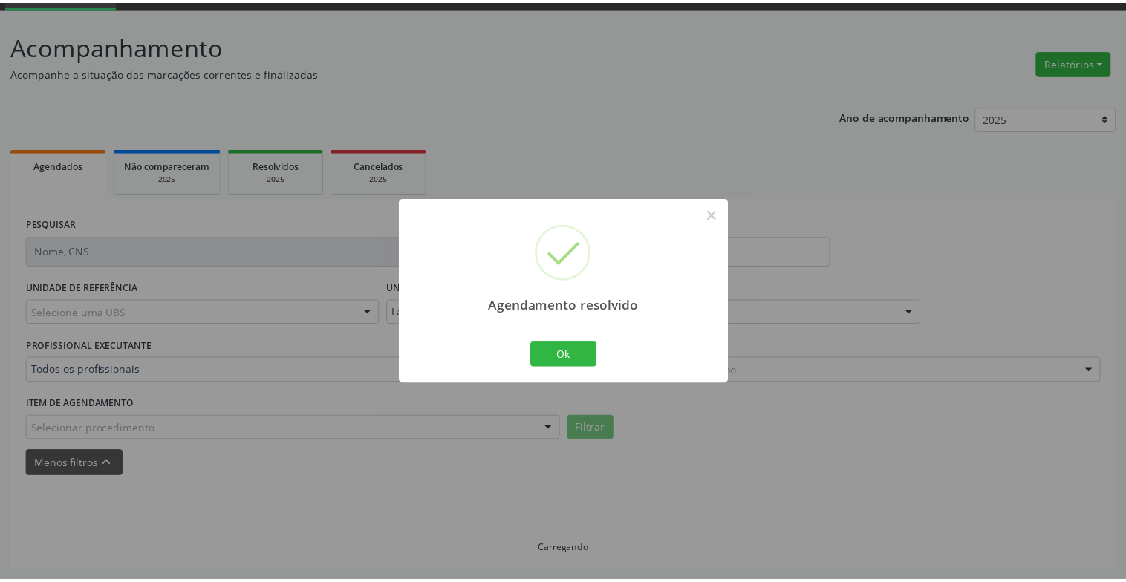
scroll to position [74, 0]
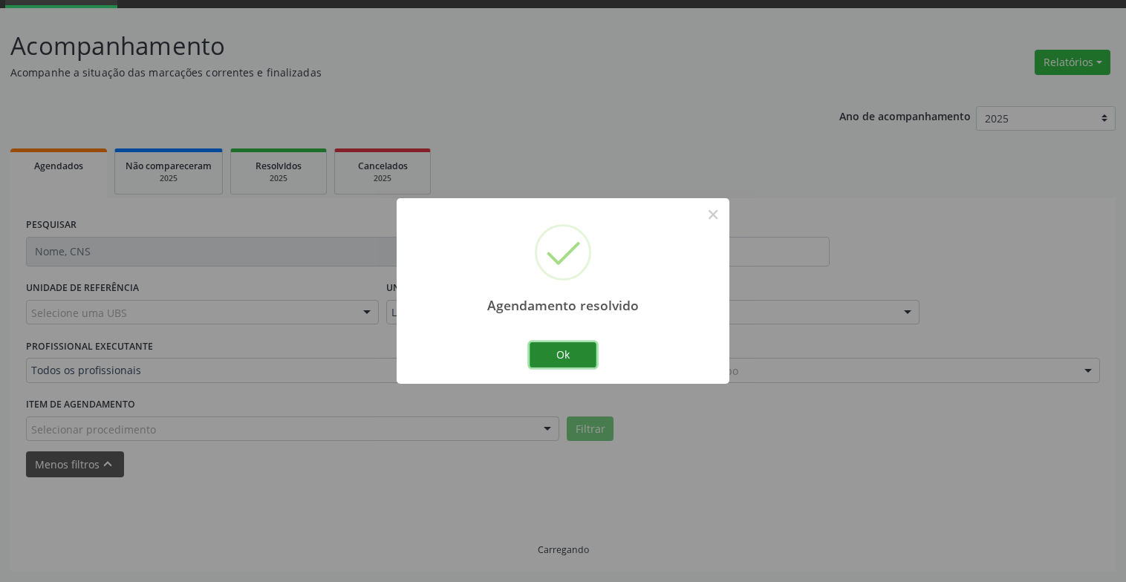
click at [569, 349] on button "Ok" at bounding box center [562, 354] width 67 height 25
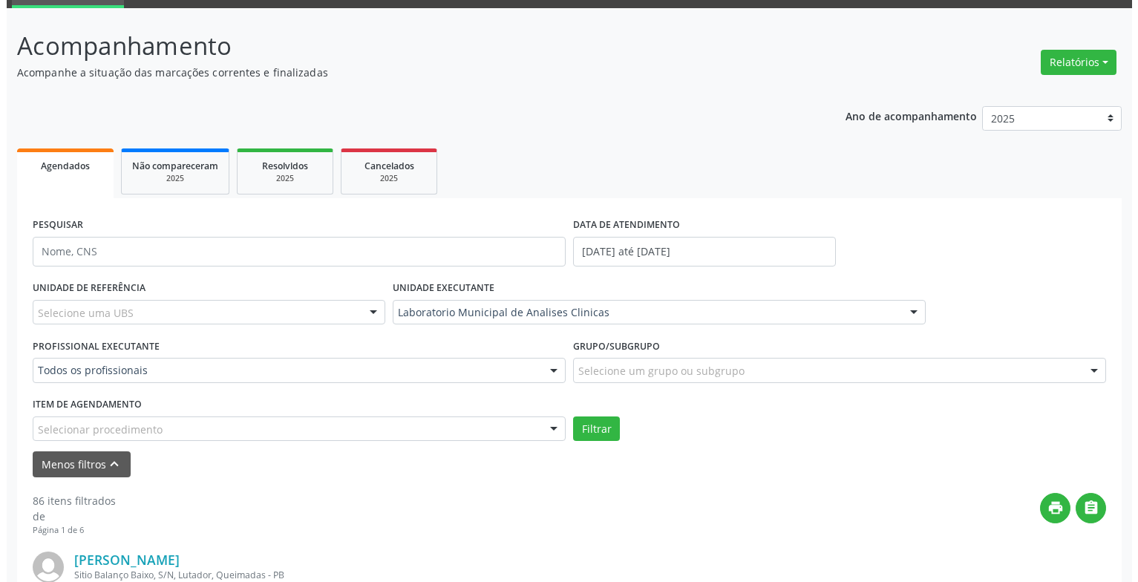
scroll to position [296, 0]
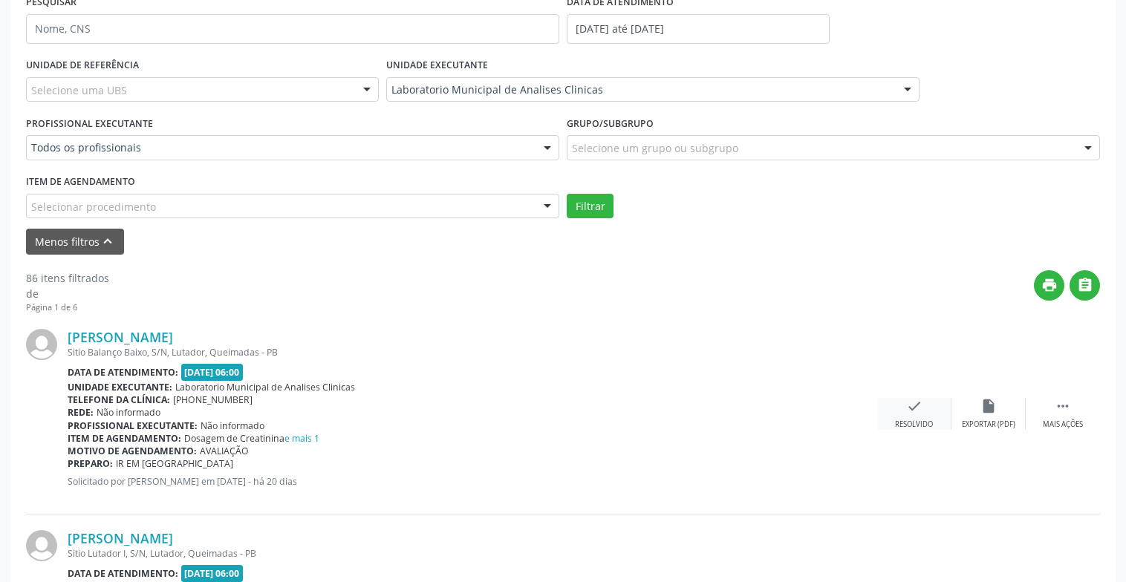
click at [926, 409] on div "check Resolvido" at bounding box center [914, 414] width 74 height 32
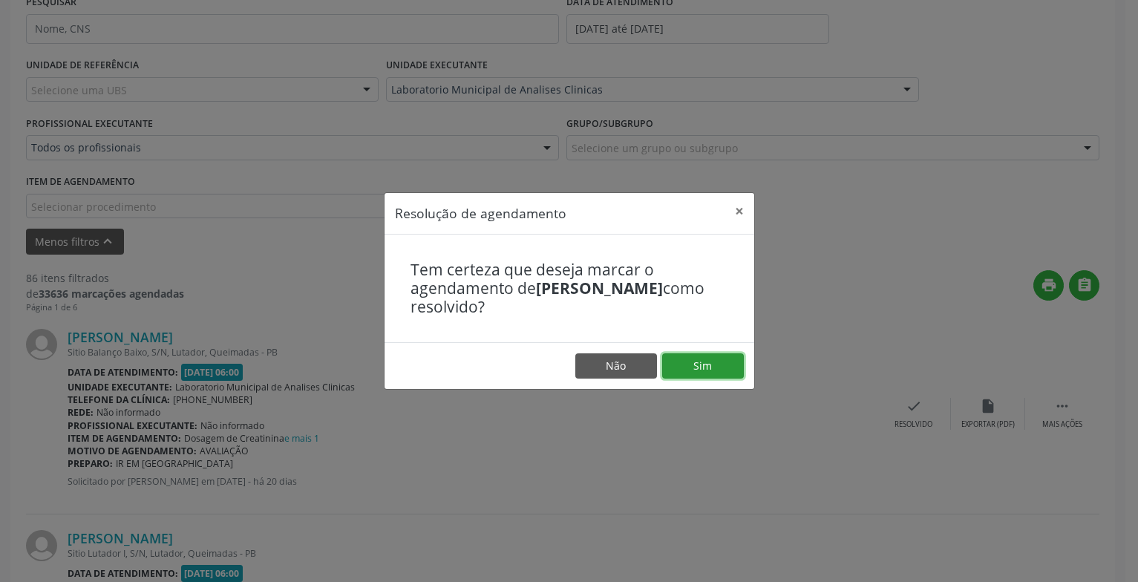
click at [711, 368] on button "Sim" at bounding box center [703, 365] width 82 height 25
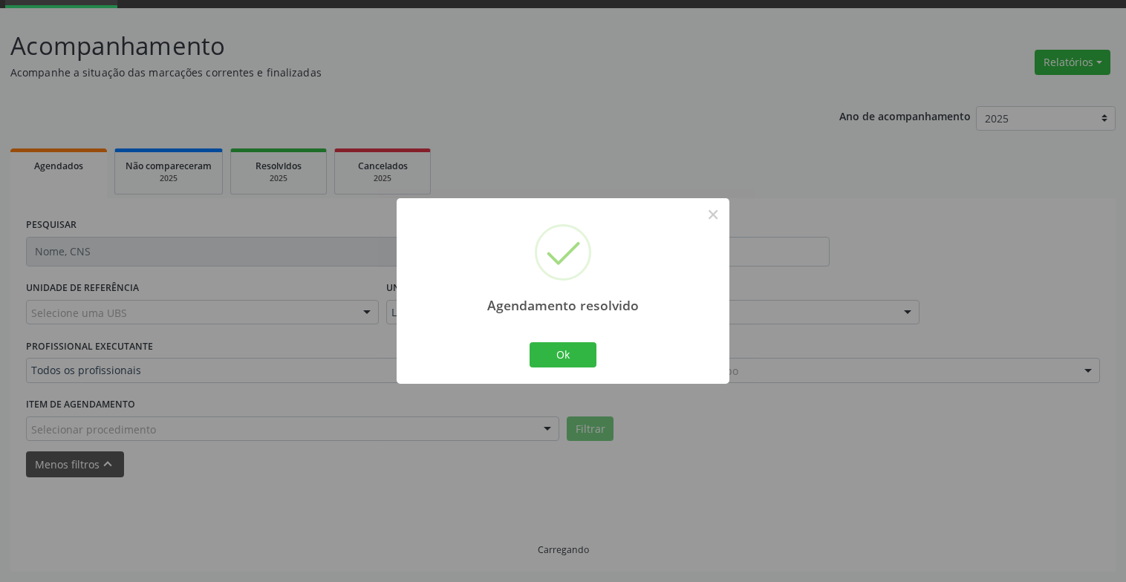
scroll to position [89, 0]
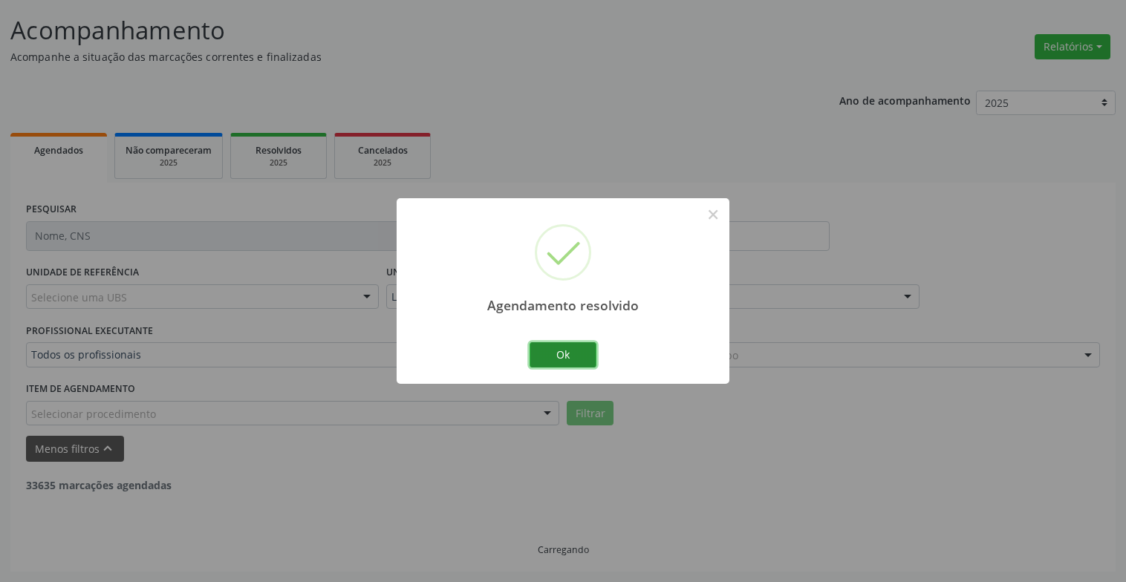
click at [566, 354] on button "Ok" at bounding box center [562, 354] width 67 height 25
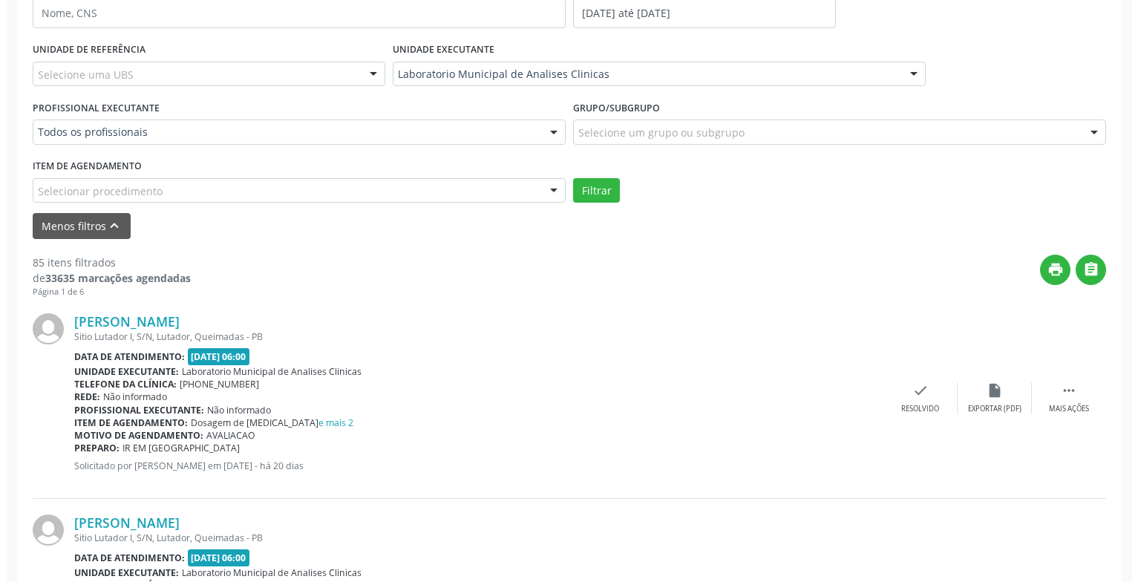
scroll to position [386, 0]
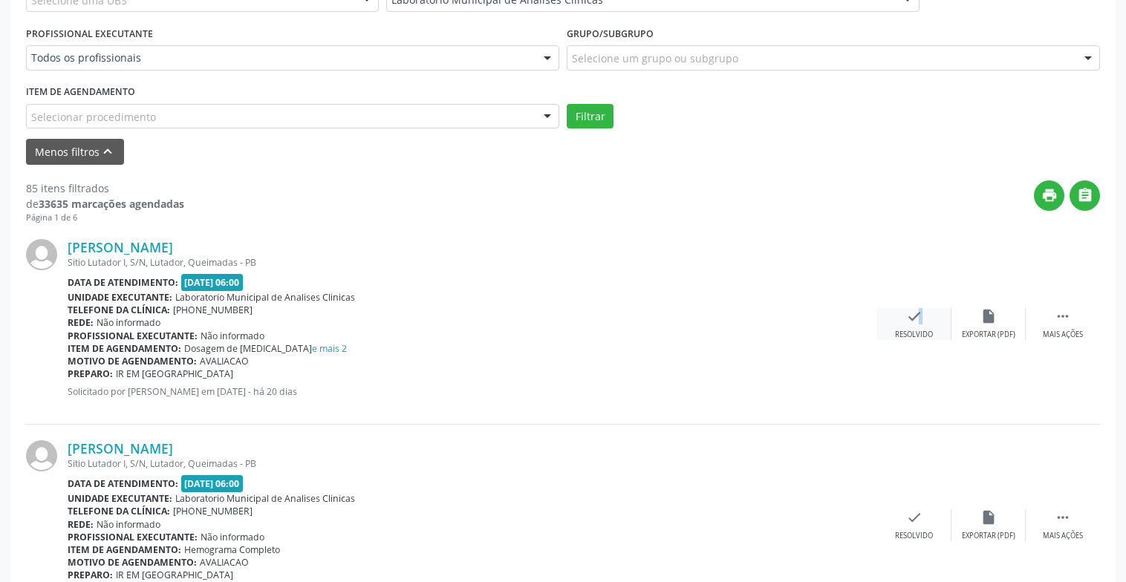
click at [910, 325] on div "check Resolvido" at bounding box center [914, 324] width 74 height 32
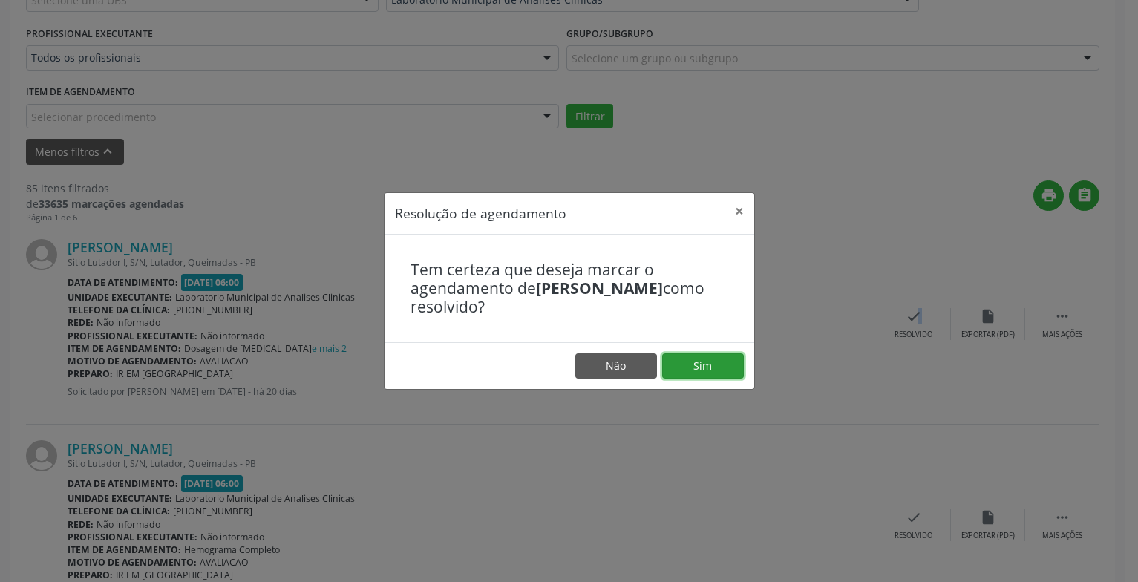
click at [711, 365] on button "Sim" at bounding box center [703, 365] width 82 height 25
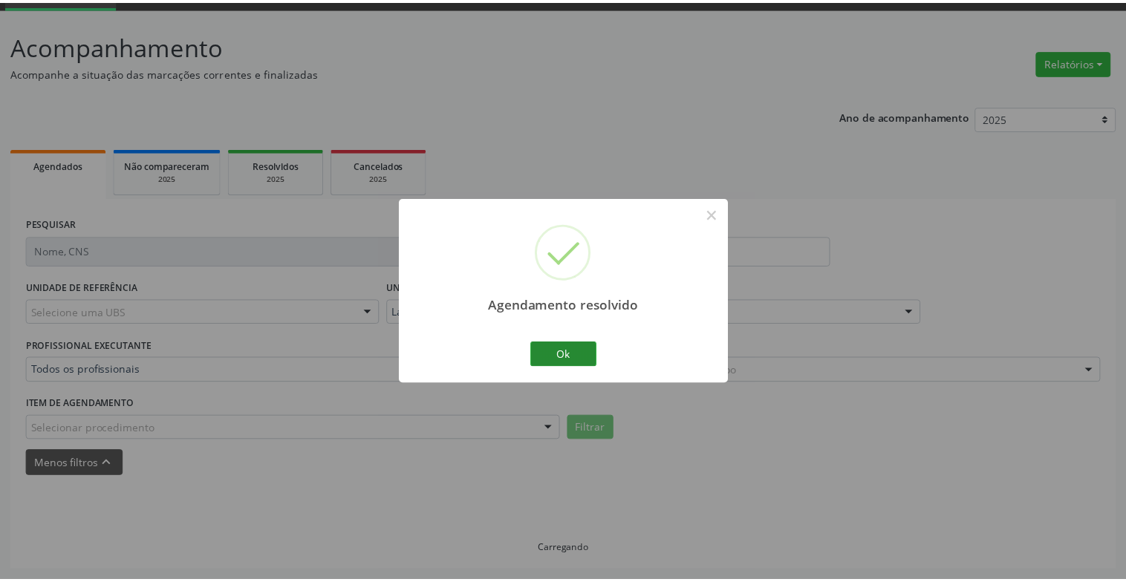
scroll to position [74, 0]
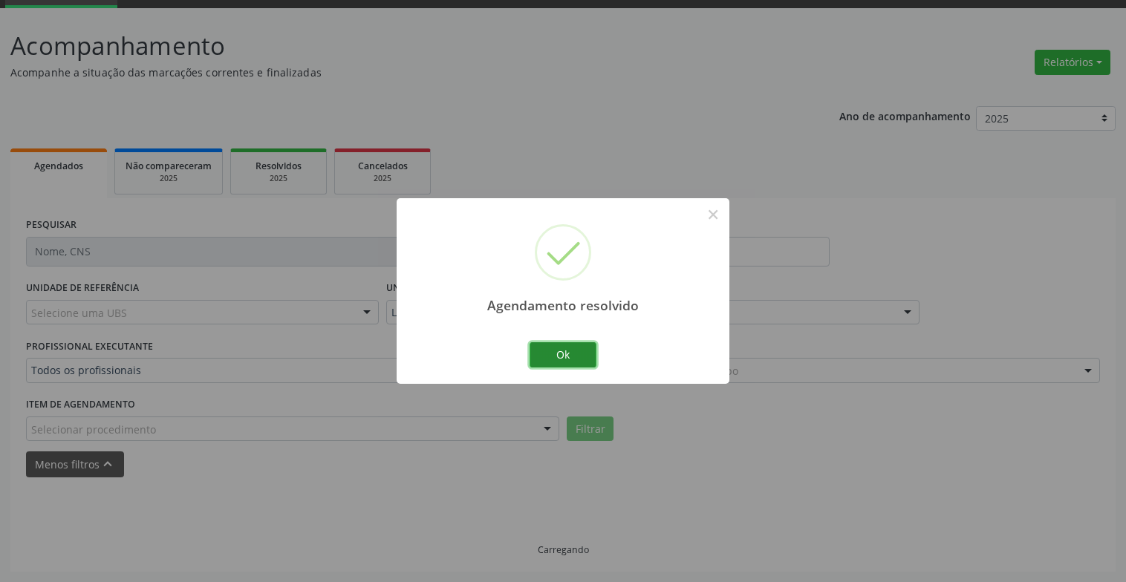
click at [559, 345] on button "Ok" at bounding box center [562, 354] width 67 height 25
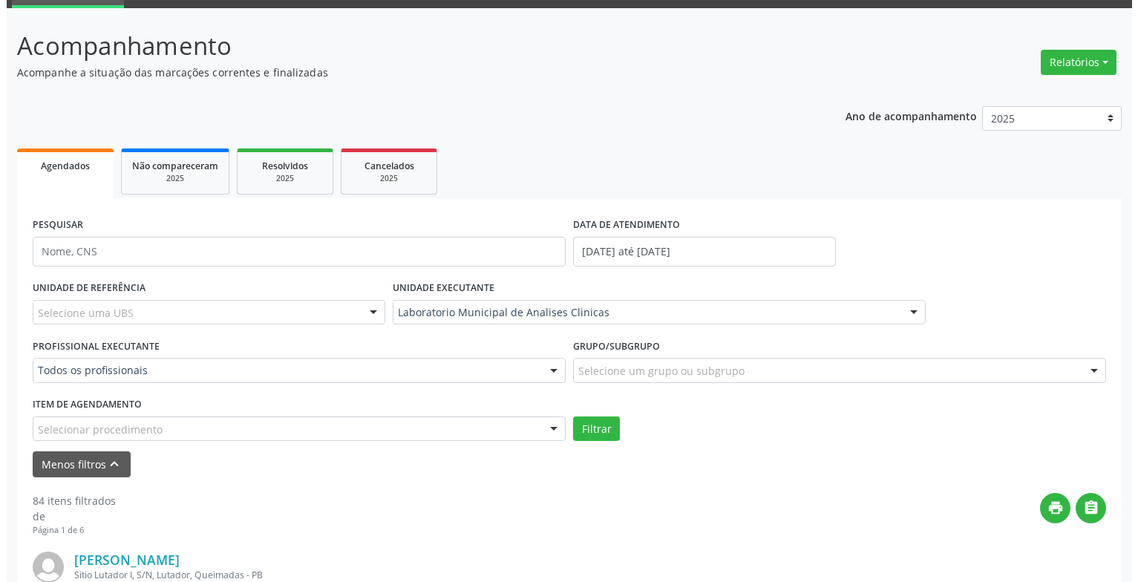
scroll to position [371, 0]
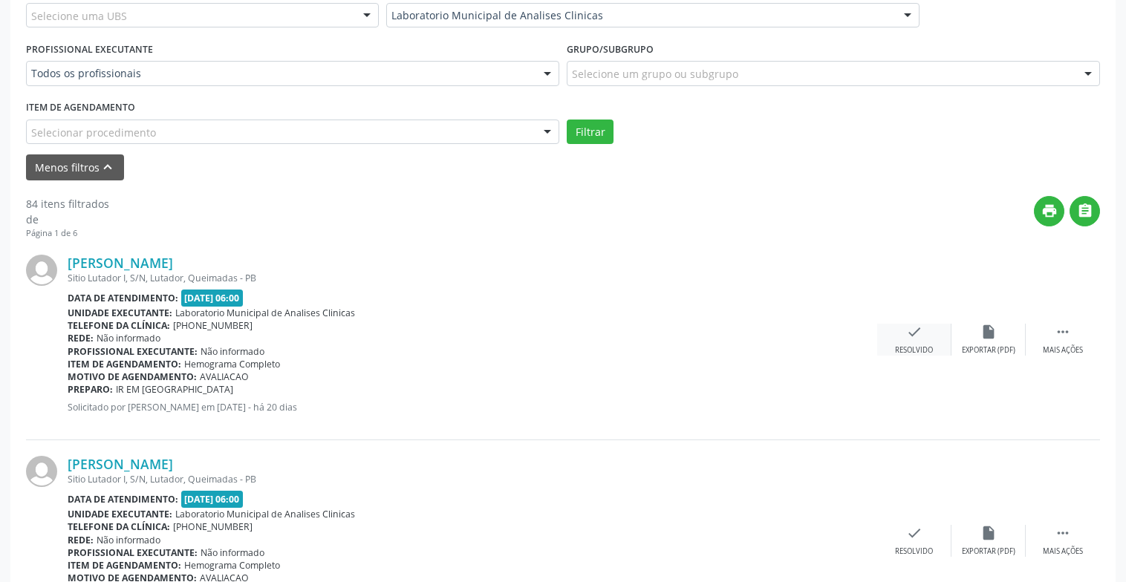
click at [943, 352] on div "check Resolvido" at bounding box center [914, 340] width 74 height 32
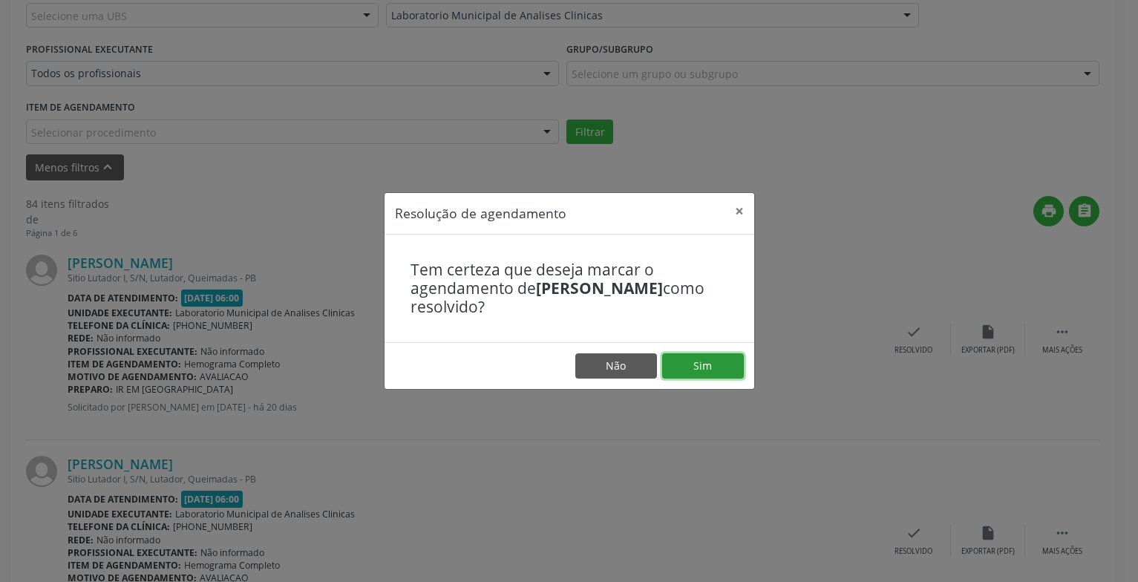
click at [714, 364] on button "Sim" at bounding box center [703, 365] width 82 height 25
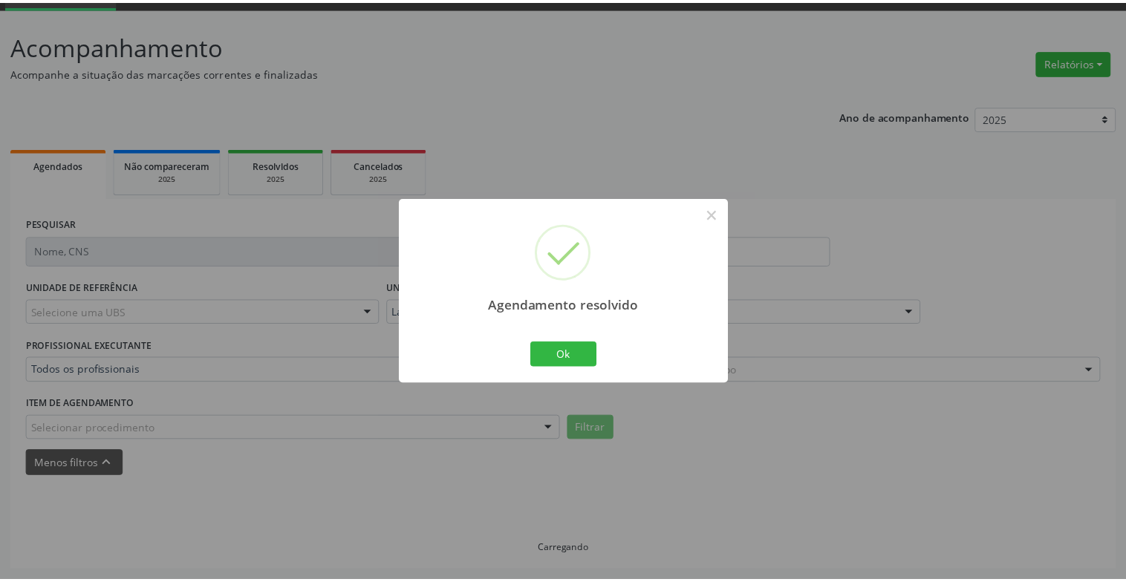
scroll to position [74, 0]
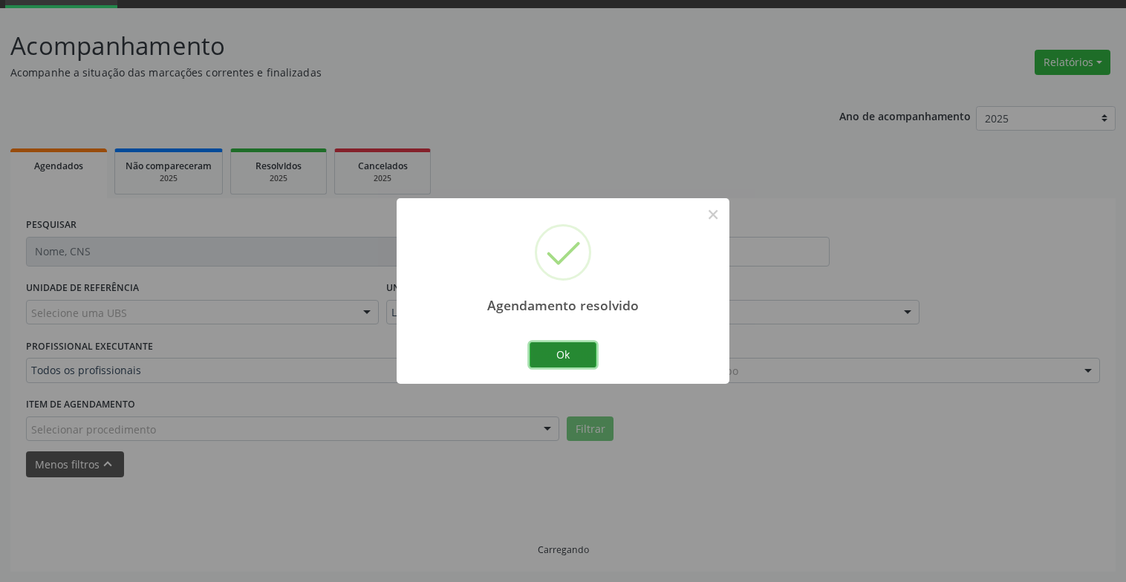
click at [577, 348] on button "Ok" at bounding box center [562, 354] width 67 height 25
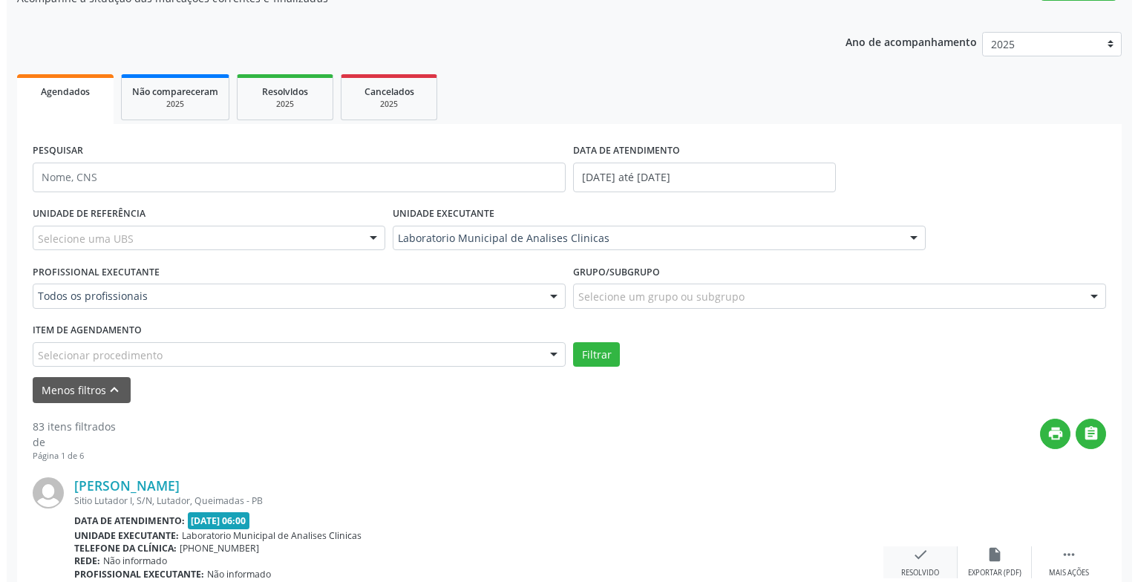
scroll to position [371, 0]
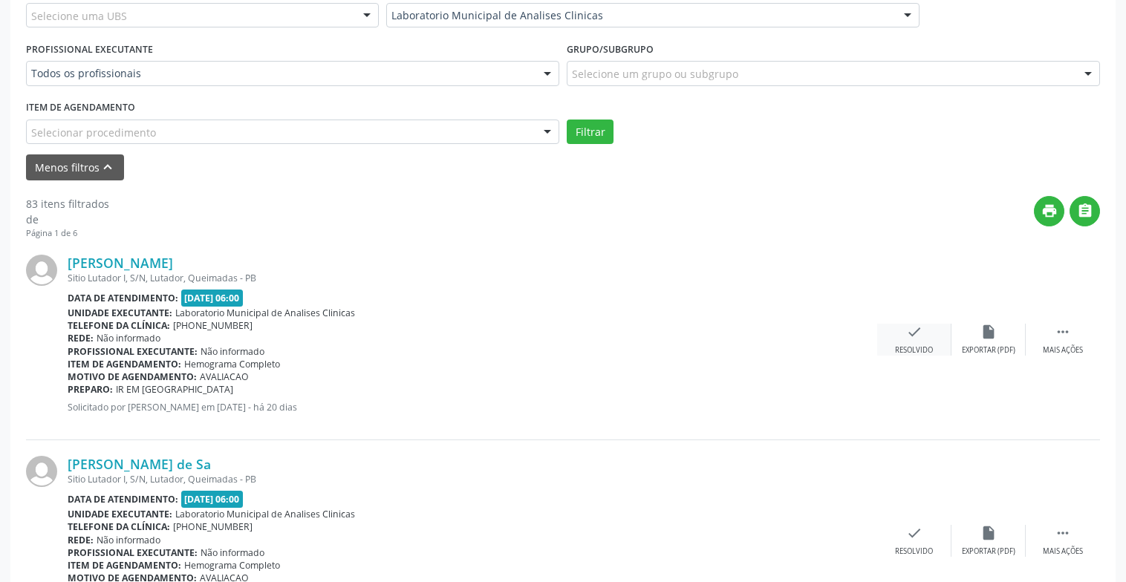
click at [906, 350] on div "Resolvido" at bounding box center [914, 350] width 38 height 10
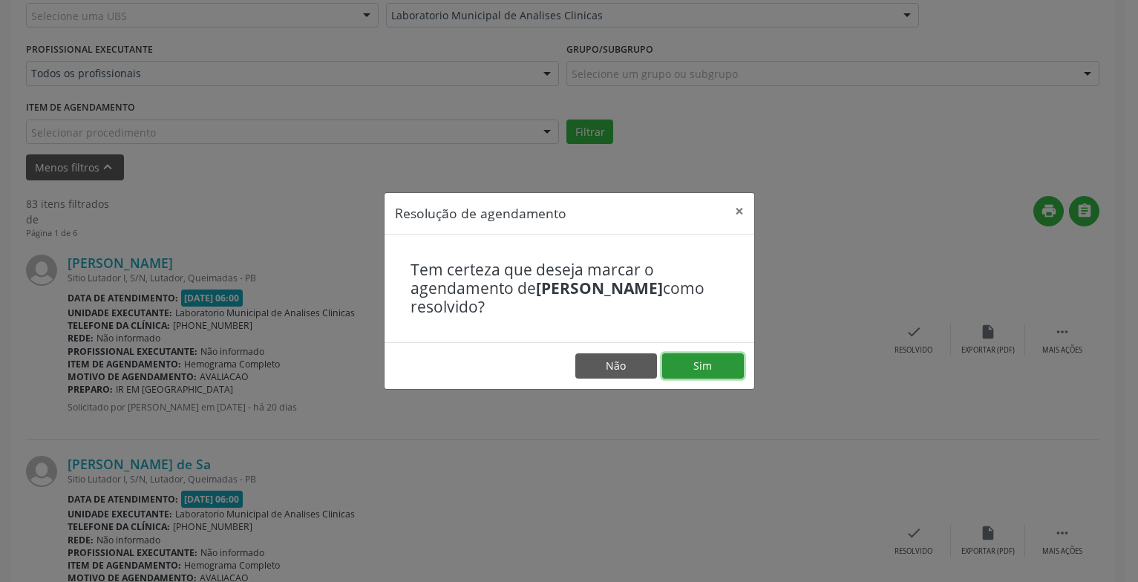
click at [697, 365] on button "Sim" at bounding box center [703, 365] width 82 height 25
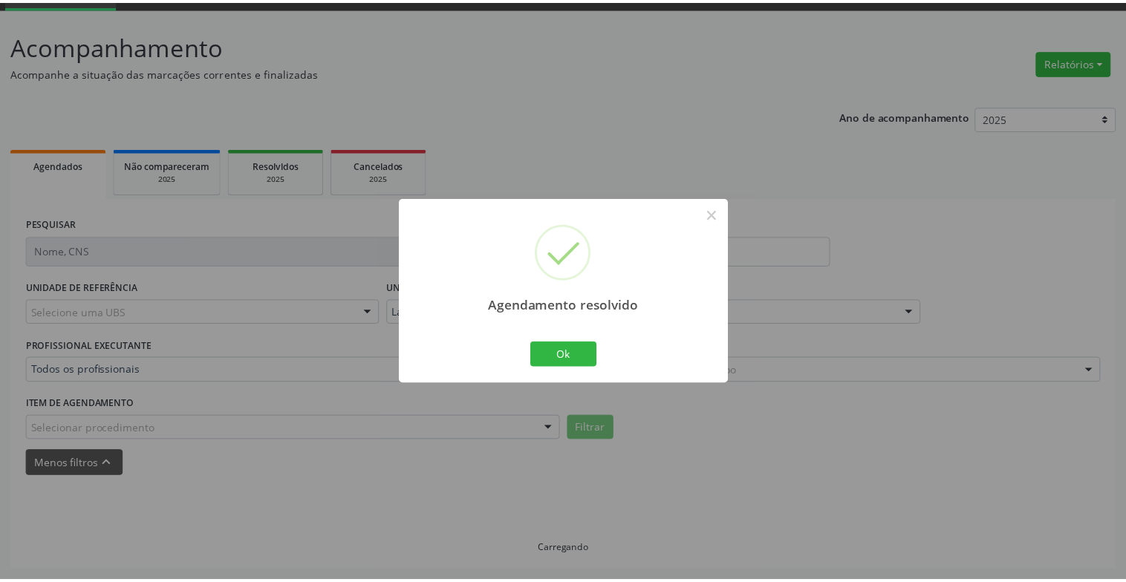
scroll to position [74, 0]
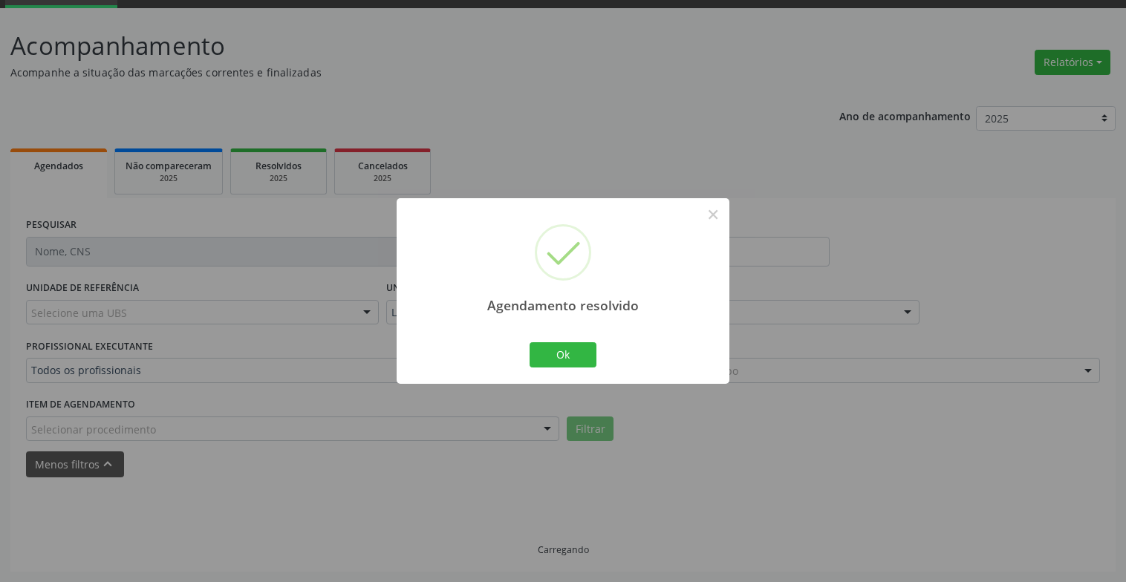
click at [564, 340] on div "Ok Cancel" at bounding box center [563, 354] width 74 height 31
click at [572, 354] on button "Ok" at bounding box center [562, 354] width 67 height 25
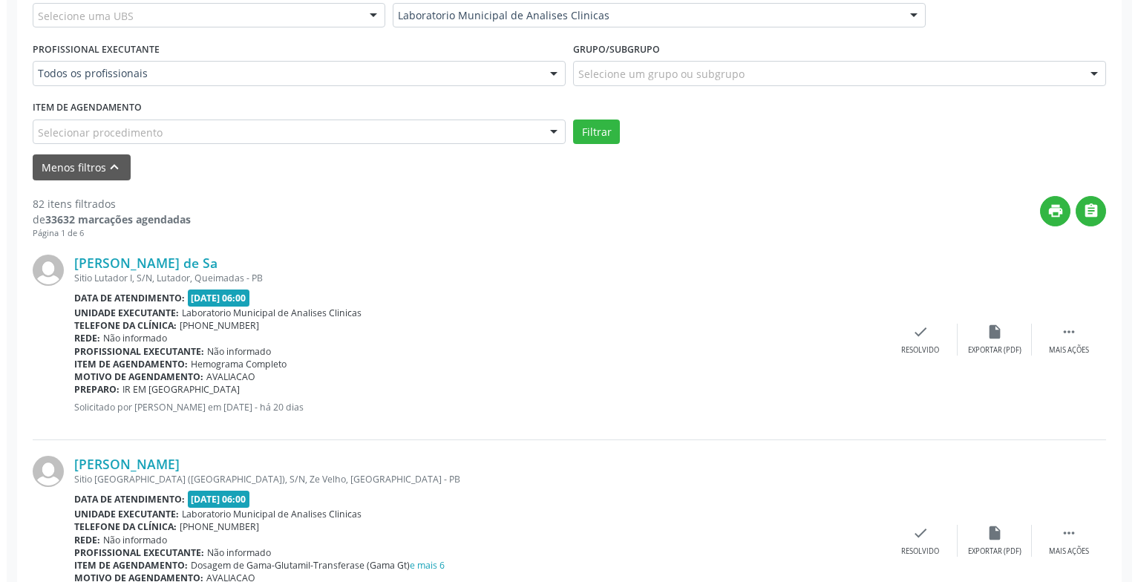
scroll to position [445, 0]
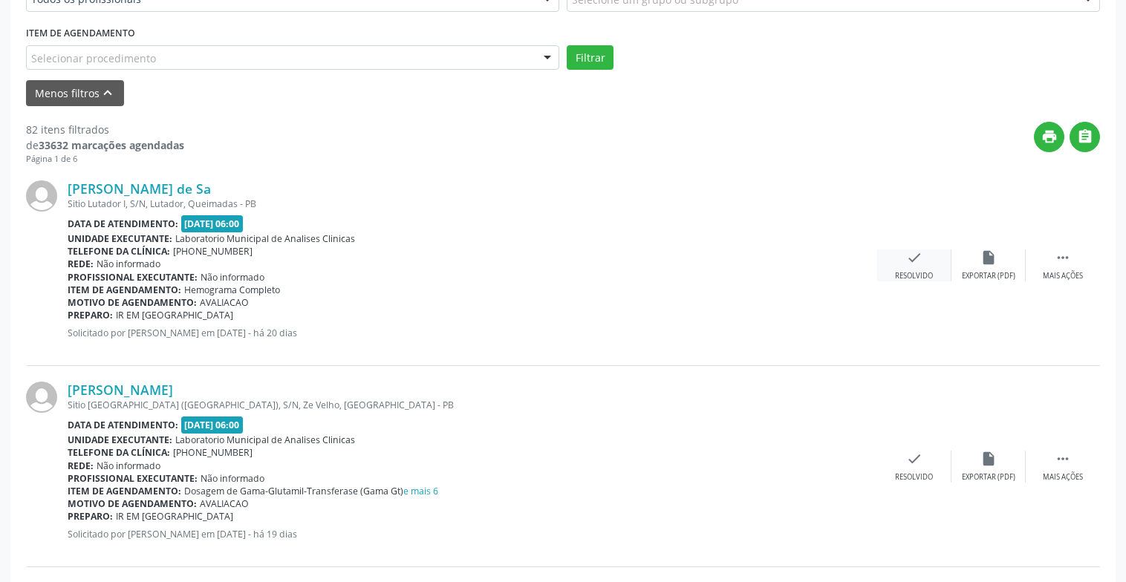
click at [907, 274] on div "Resolvido" at bounding box center [914, 276] width 38 height 10
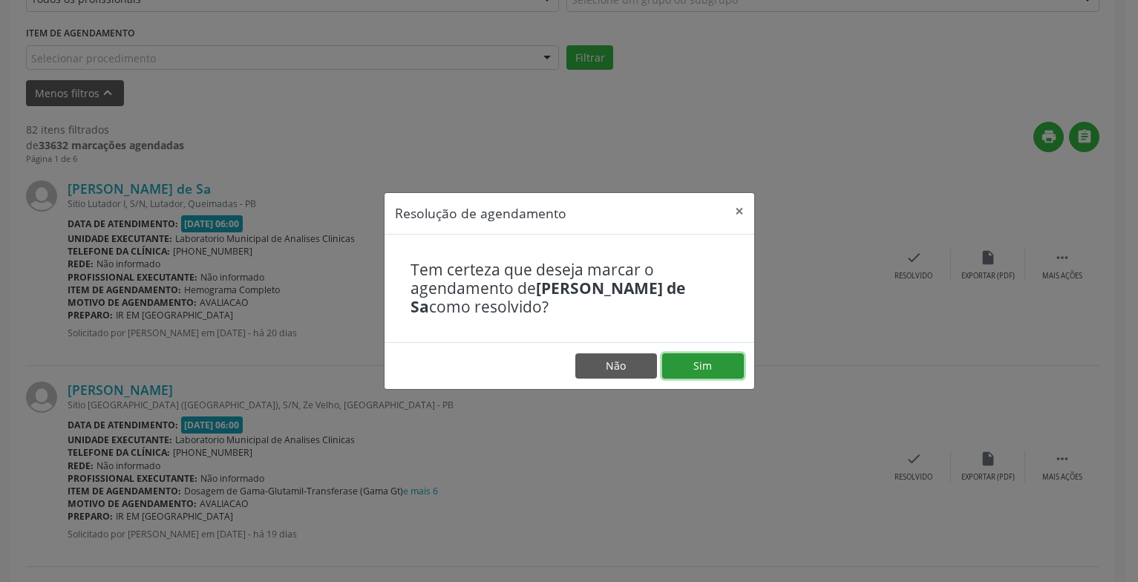
click at [713, 371] on button "Sim" at bounding box center [703, 365] width 82 height 25
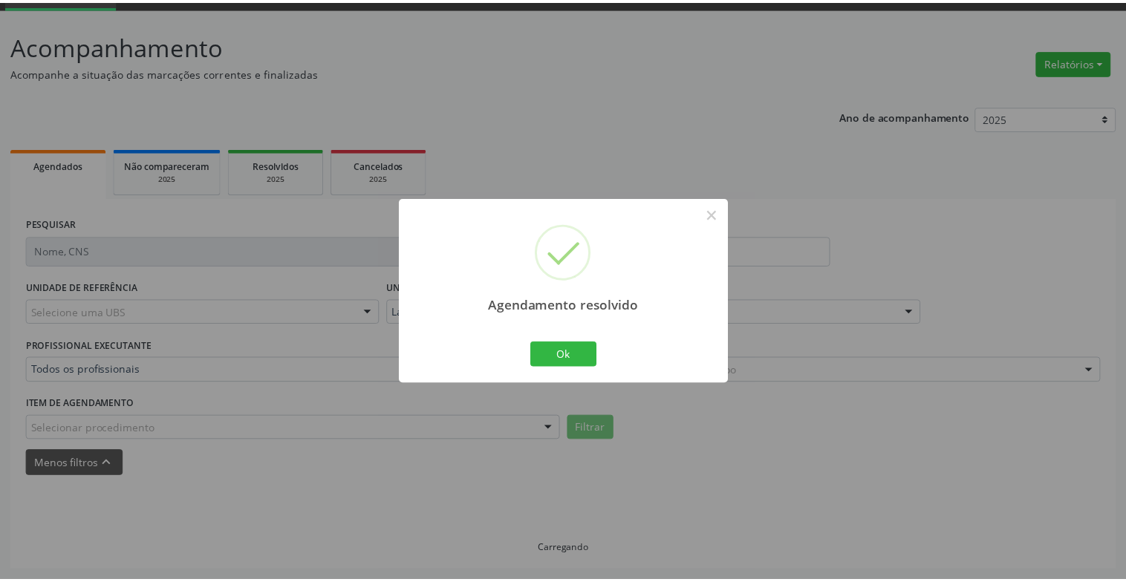
scroll to position [74, 0]
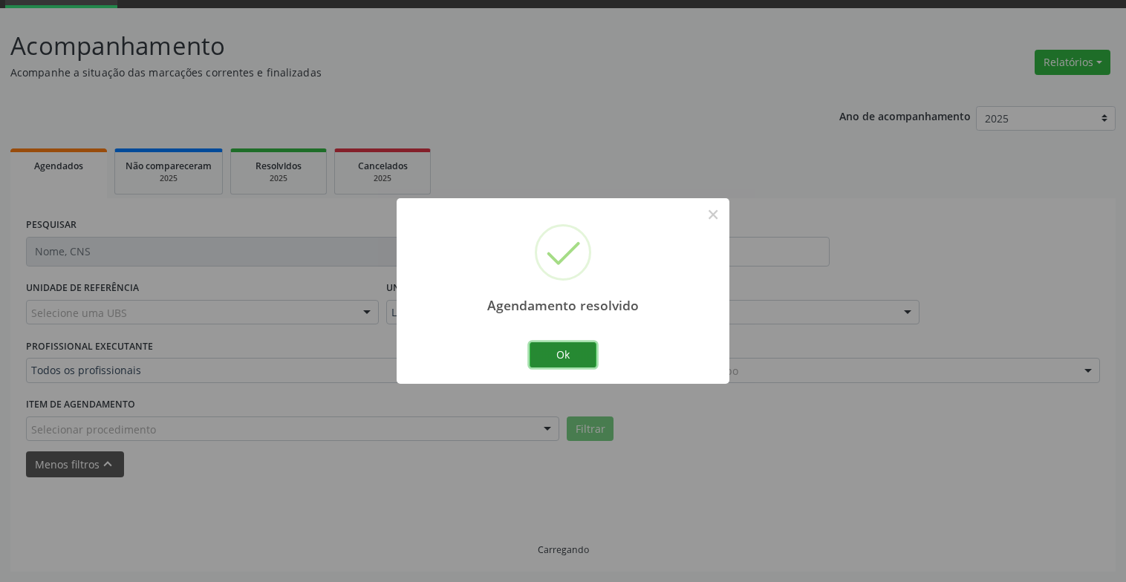
click at [579, 352] on button "Ok" at bounding box center [562, 354] width 67 height 25
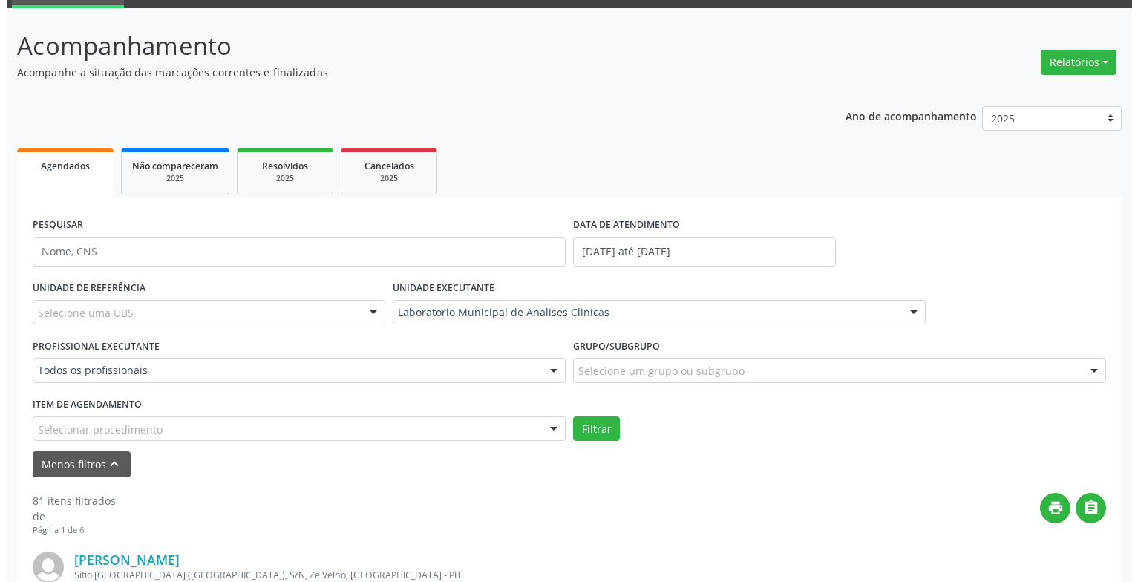
scroll to position [296, 0]
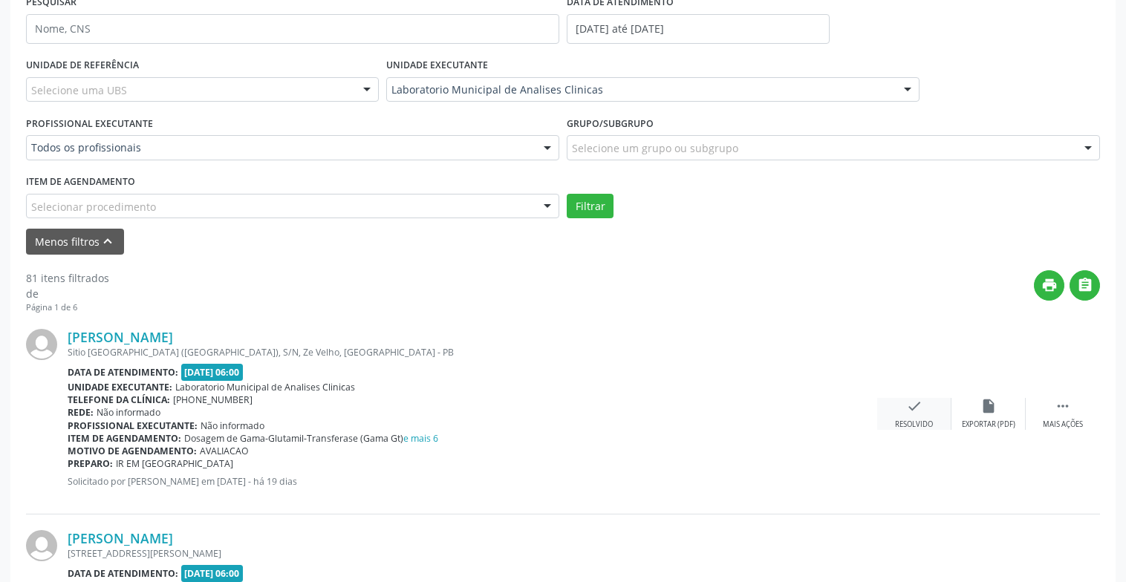
click at [924, 406] on div "check Resolvido" at bounding box center [914, 414] width 74 height 32
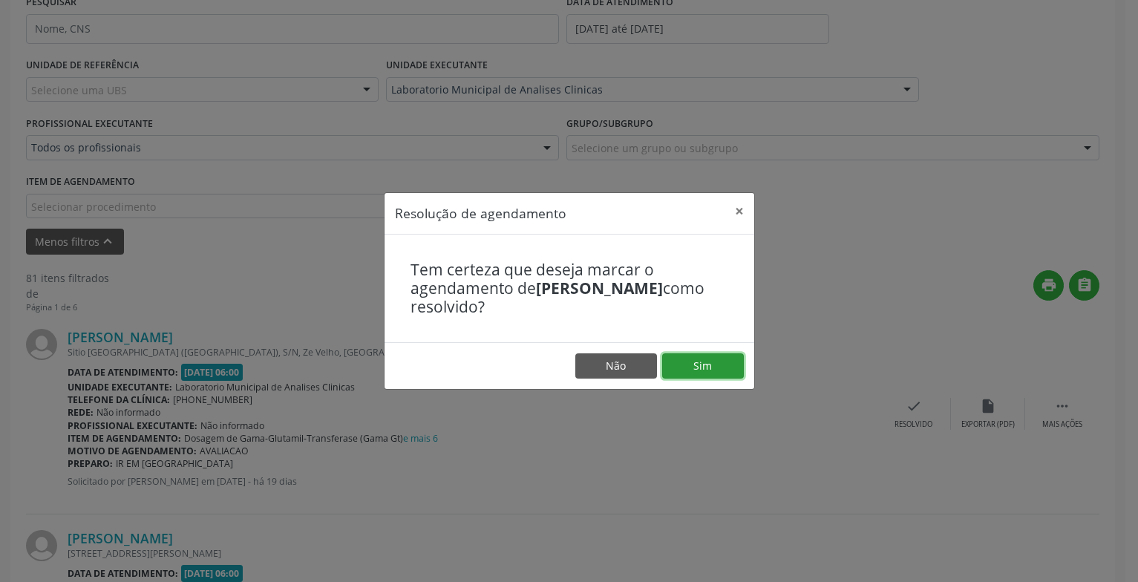
click at [731, 367] on button "Sim" at bounding box center [703, 365] width 82 height 25
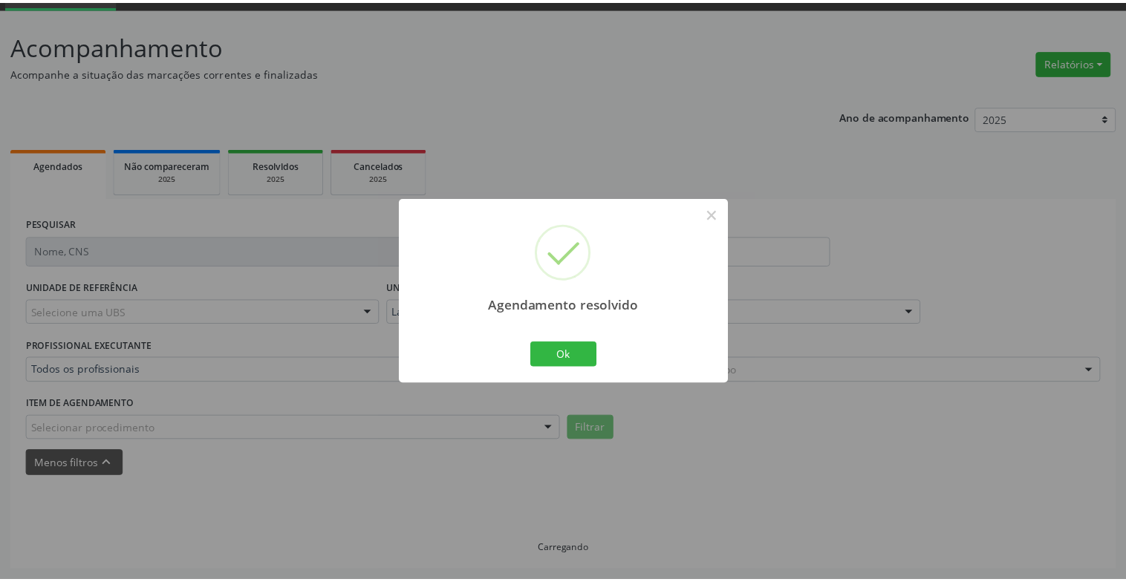
scroll to position [74, 0]
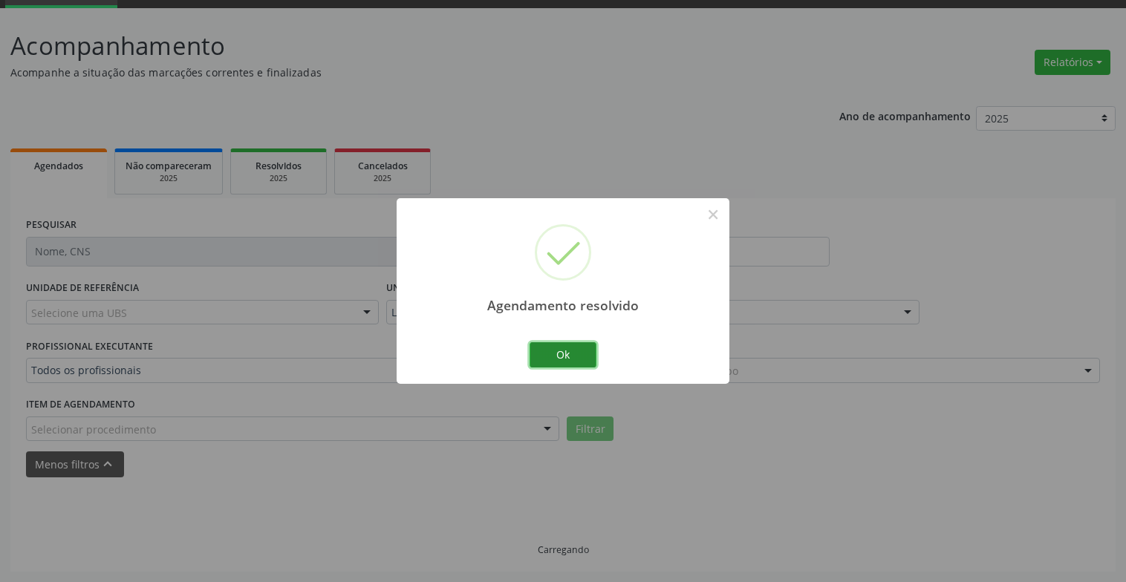
click at [584, 342] on button "Ok" at bounding box center [562, 354] width 67 height 25
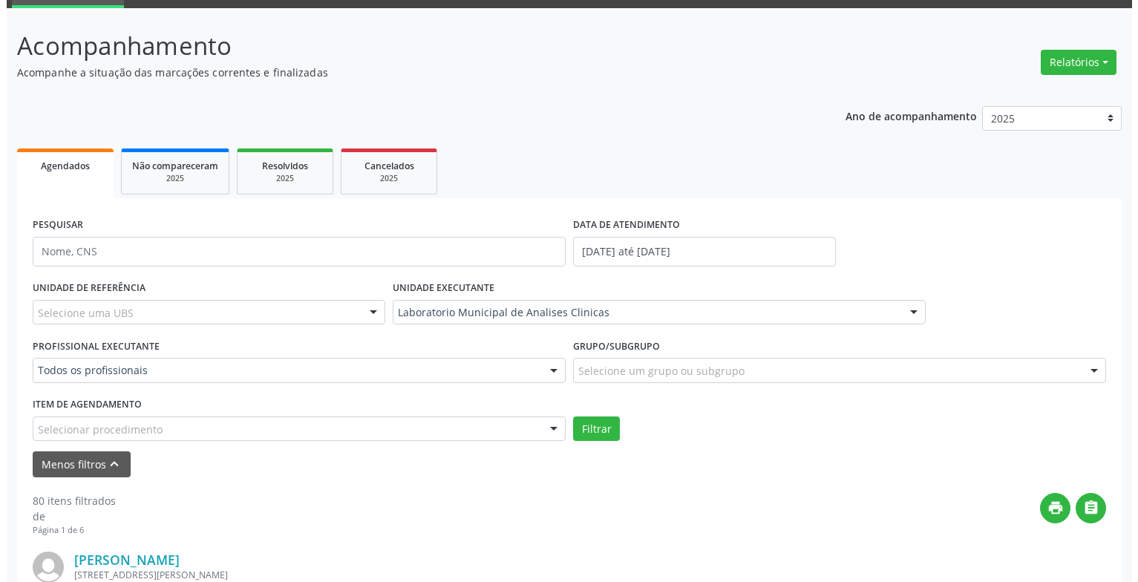
scroll to position [371, 0]
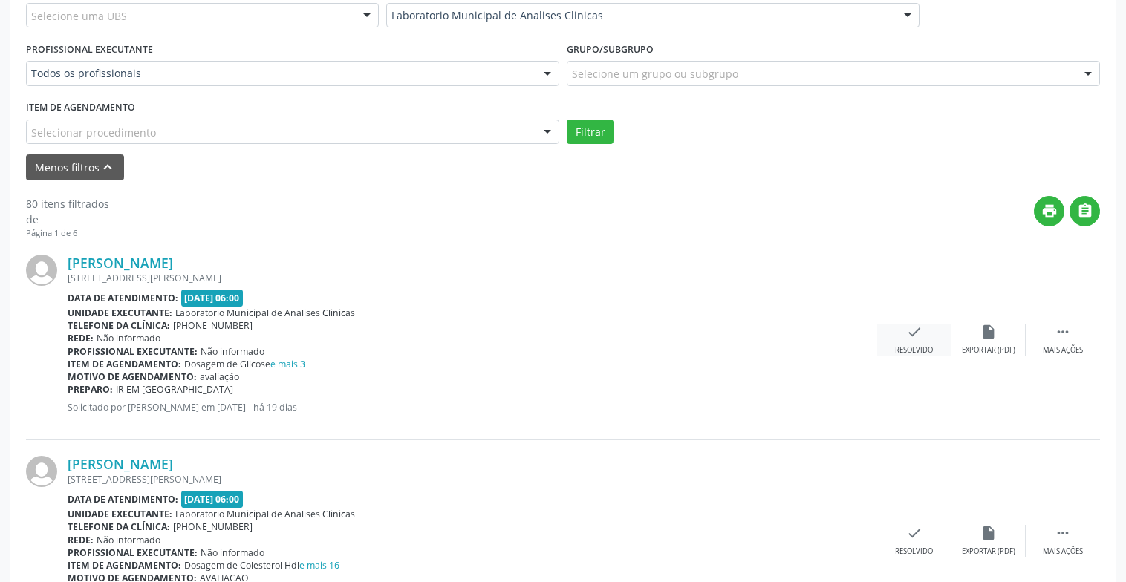
click at [915, 340] on div "check Resolvido" at bounding box center [914, 340] width 74 height 32
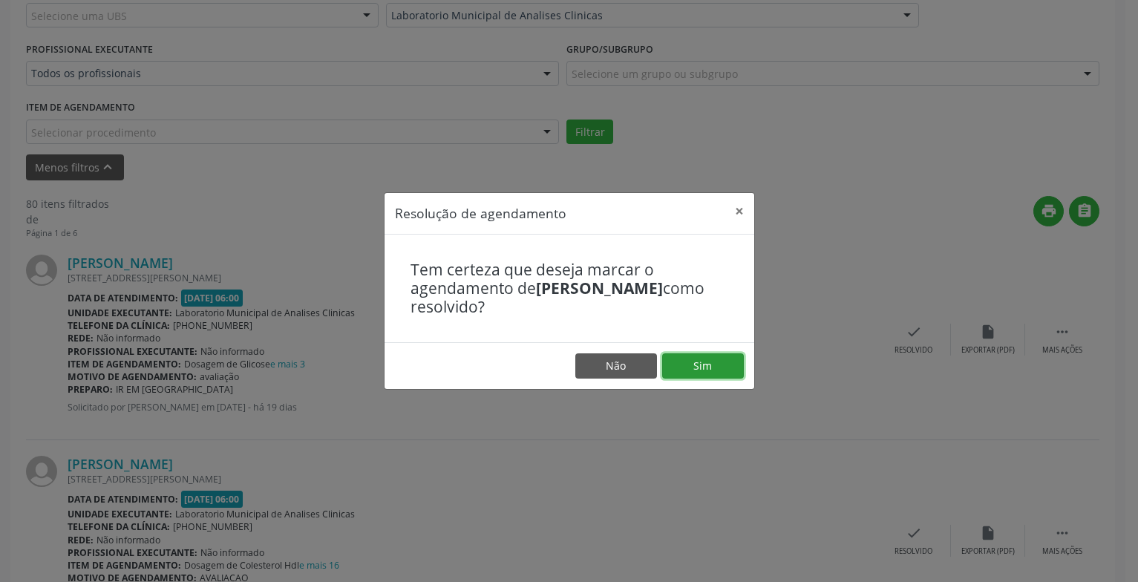
click at [723, 359] on button "Sim" at bounding box center [703, 365] width 82 height 25
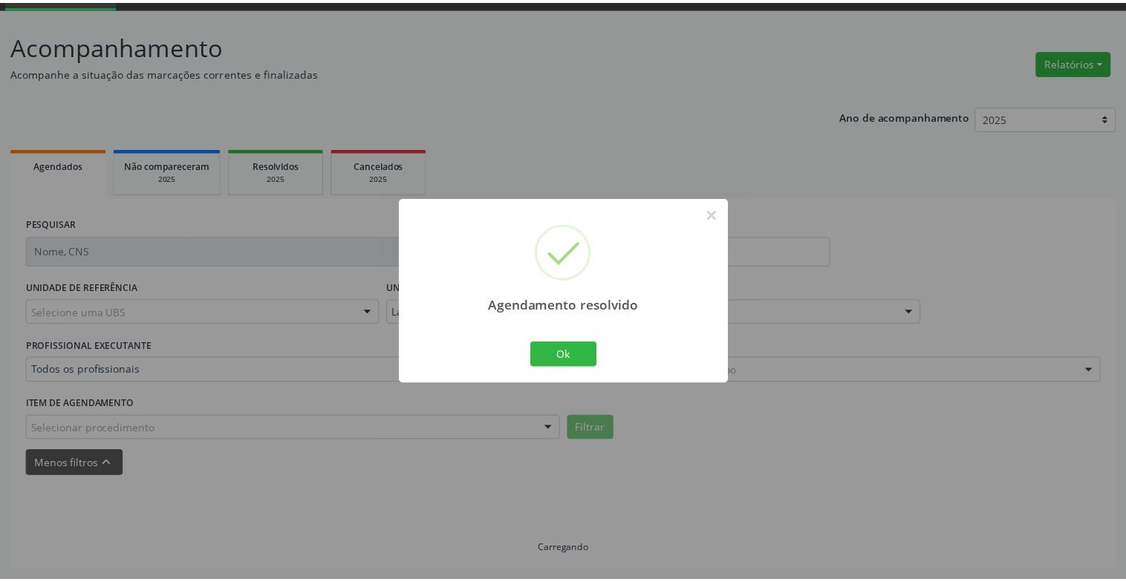
scroll to position [74, 0]
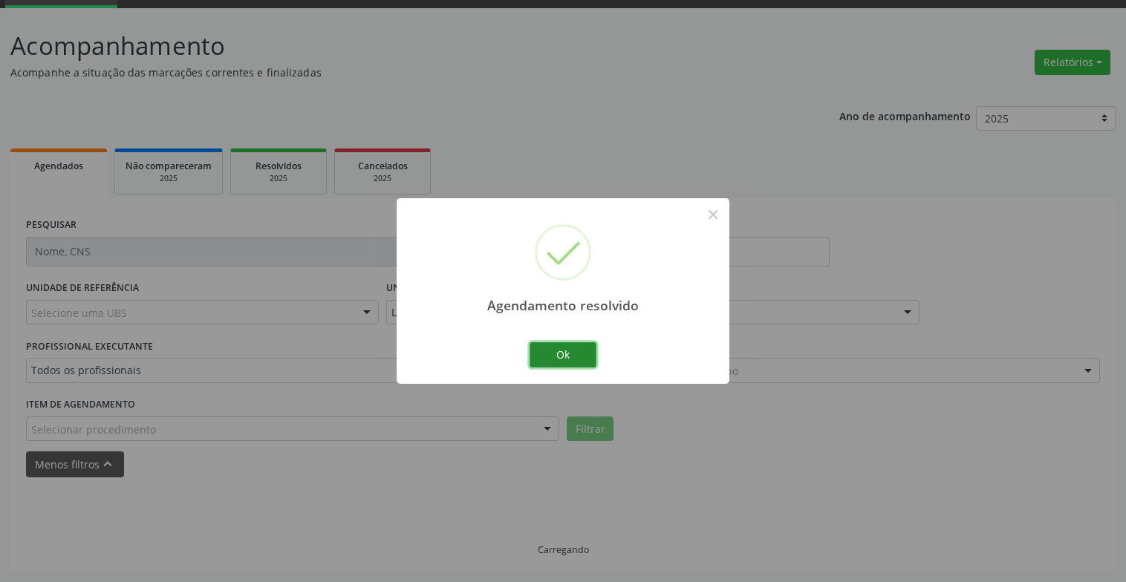
click at [588, 355] on button "Ok" at bounding box center [562, 354] width 67 height 25
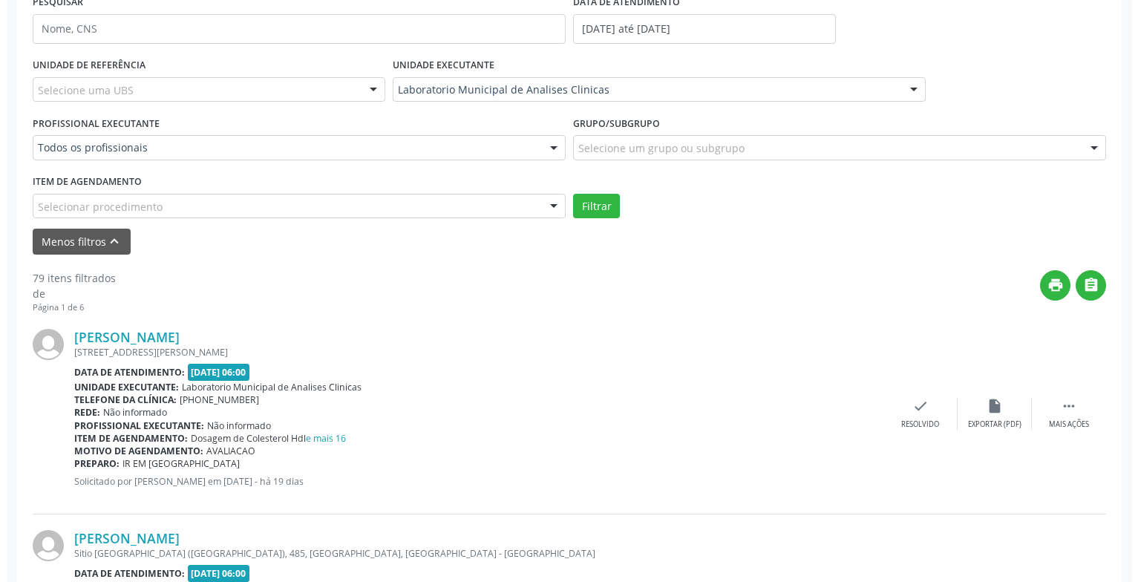
scroll to position [371, 0]
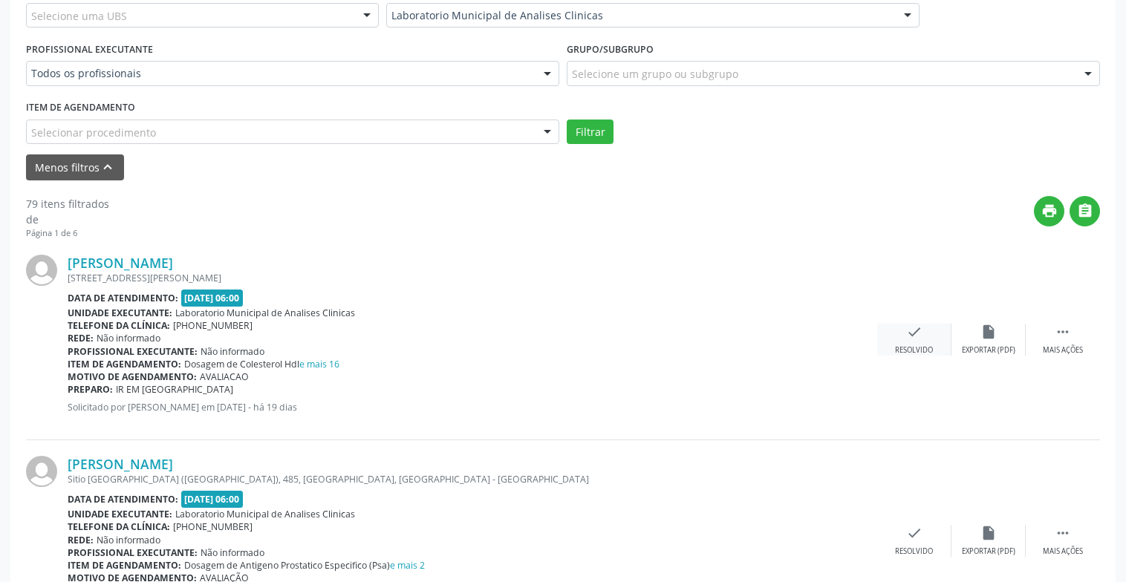
click at [912, 336] on icon "check" at bounding box center [914, 332] width 16 height 16
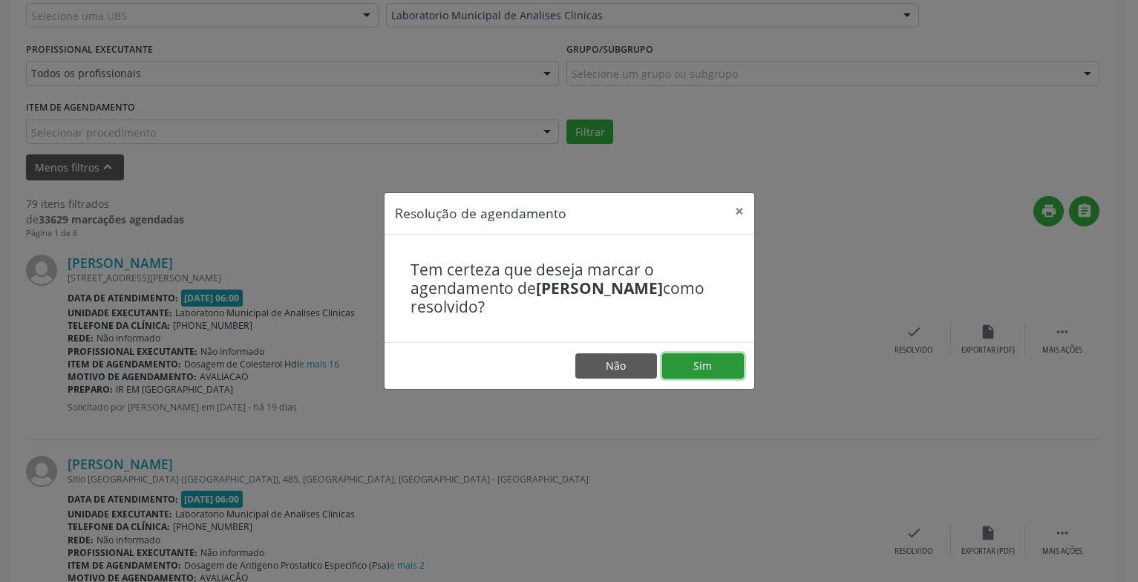
click at [741, 363] on button "Sim" at bounding box center [703, 365] width 82 height 25
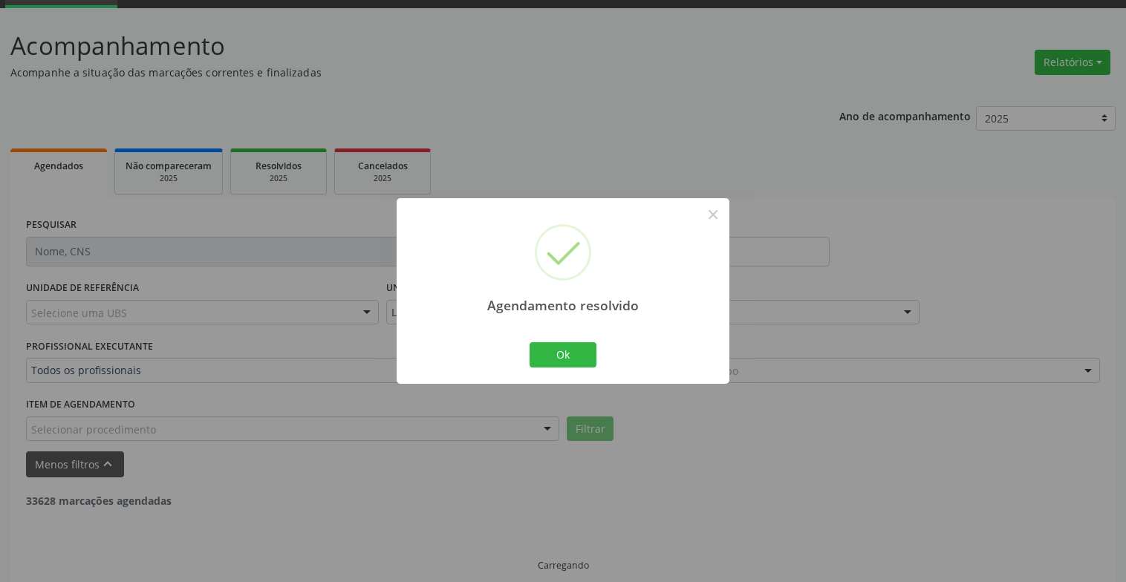
scroll to position [89, 0]
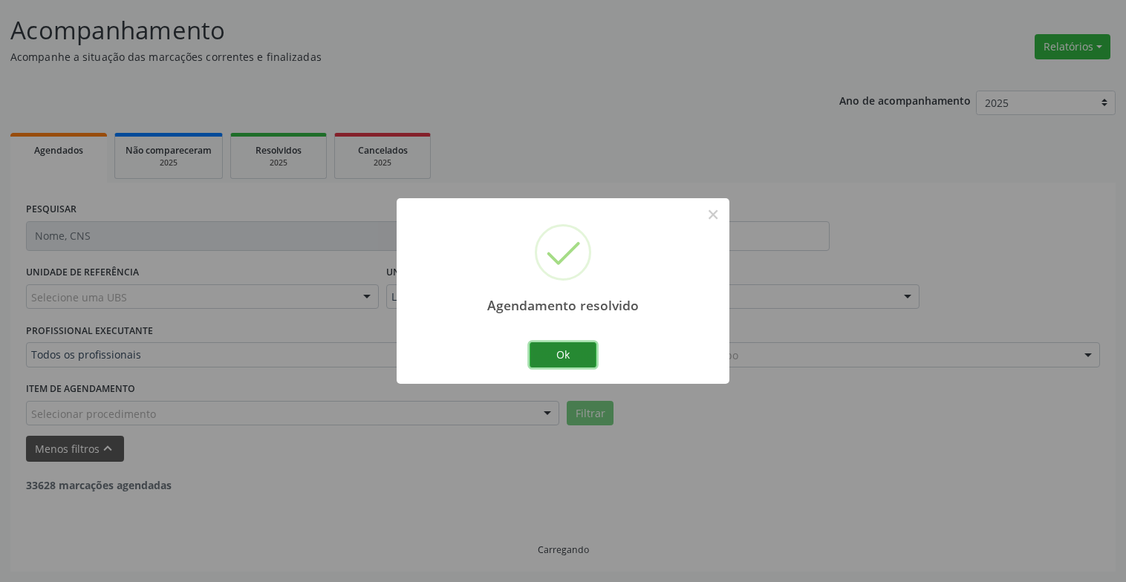
click at [578, 357] on button "Ok" at bounding box center [562, 354] width 67 height 25
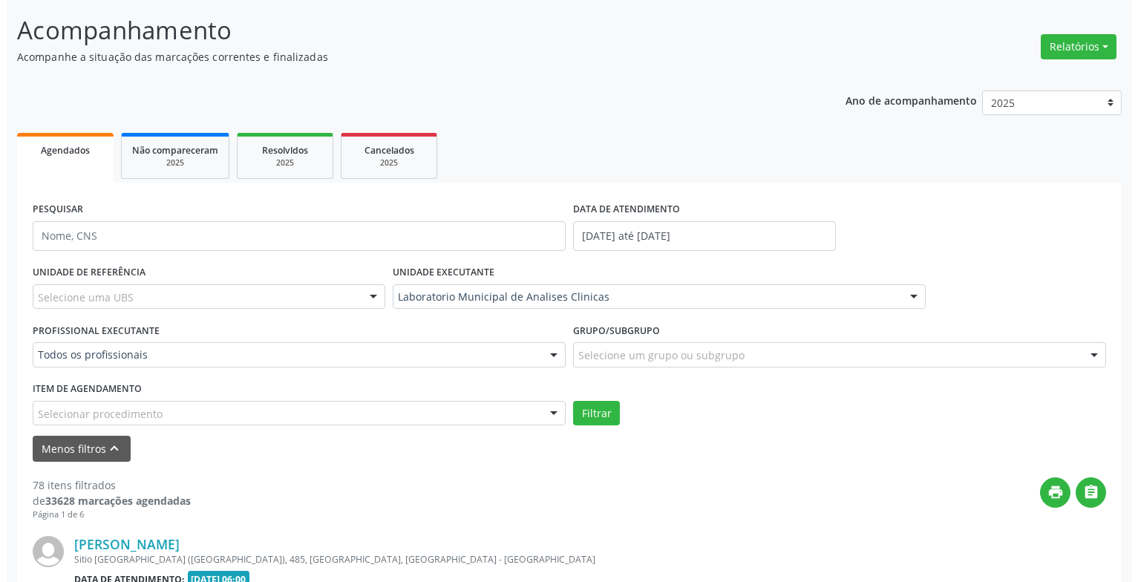
scroll to position [312, 0]
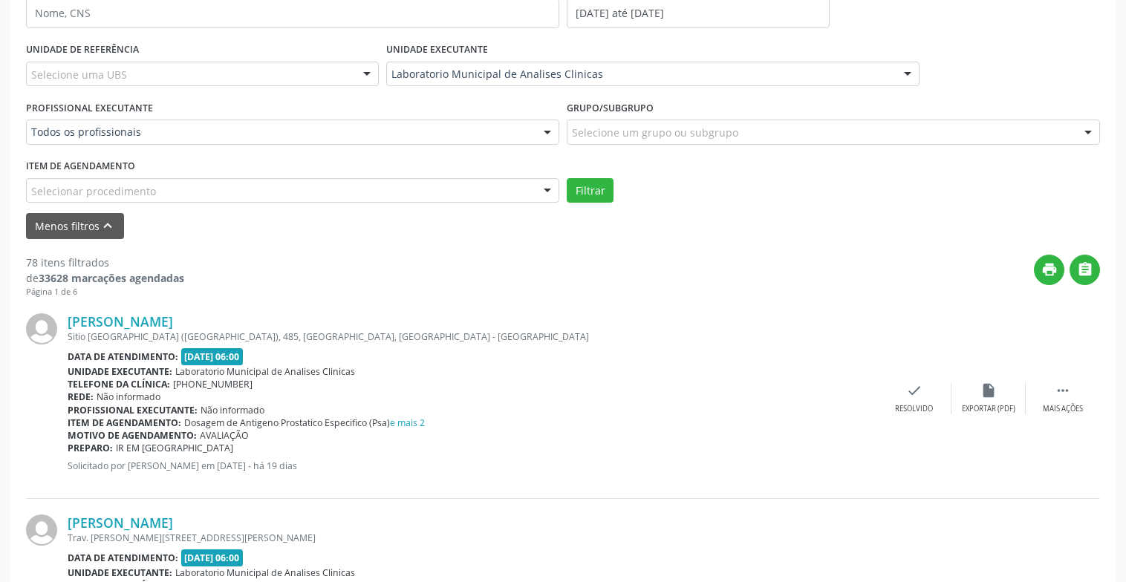
click at [919, 381] on div "[PERSON_NAME] [GEOGRAPHIC_DATA] ([GEOGRAPHIC_DATA]), 485, [GEOGRAPHIC_DATA], [G…" at bounding box center [563, 398] width 1074 height 201
click at [919, 383] on icon "check" at bounding box center [914, 390] width 16 height 16
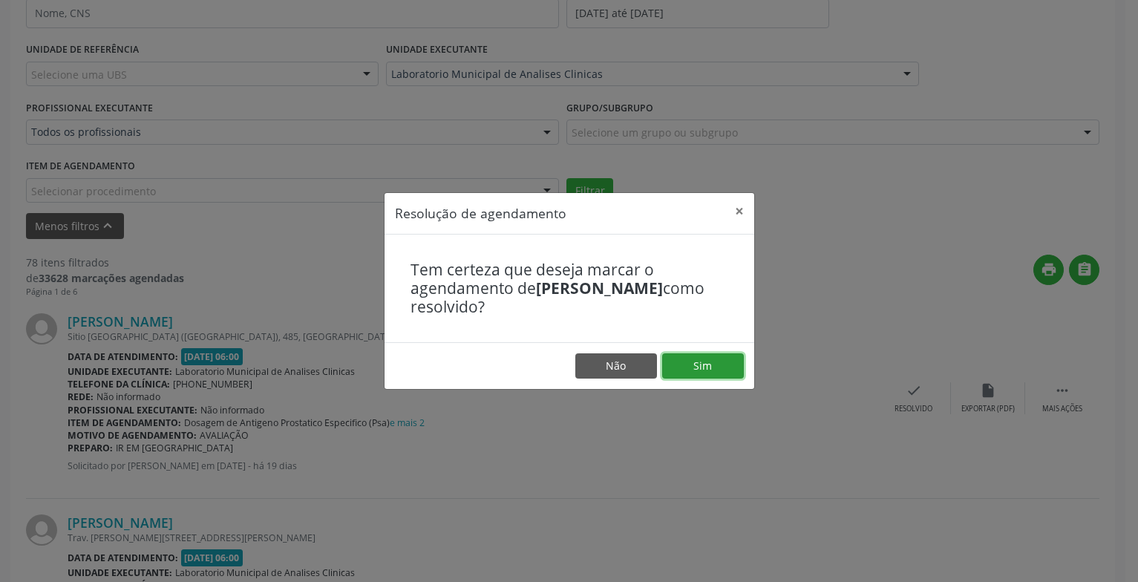
click at [690, 361] on button "Sim" at bounding box center [703, 365] width 82 height 25
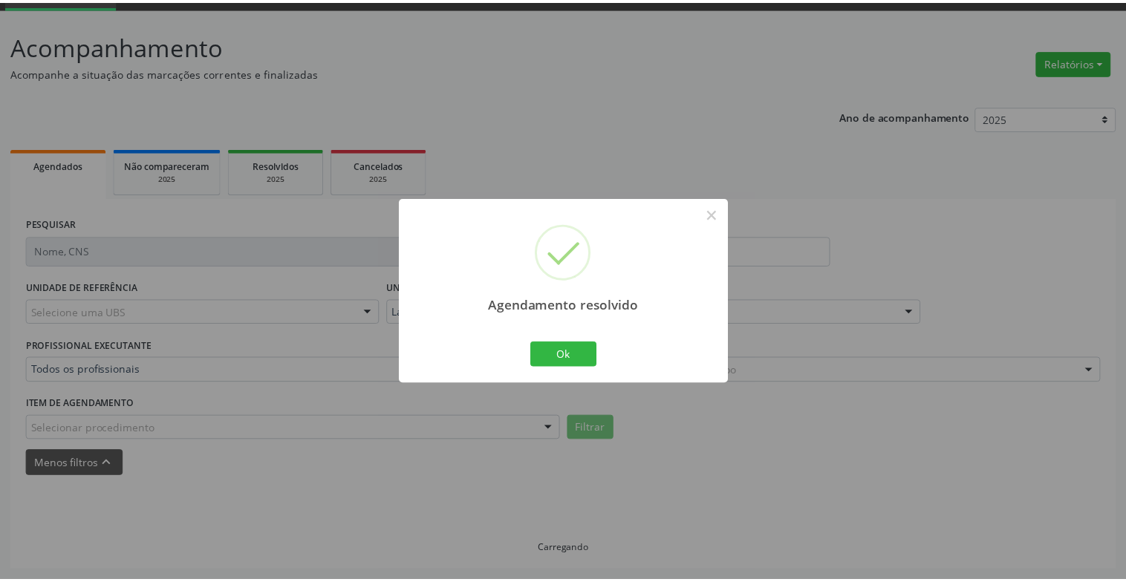
scroll to position [74, 0]
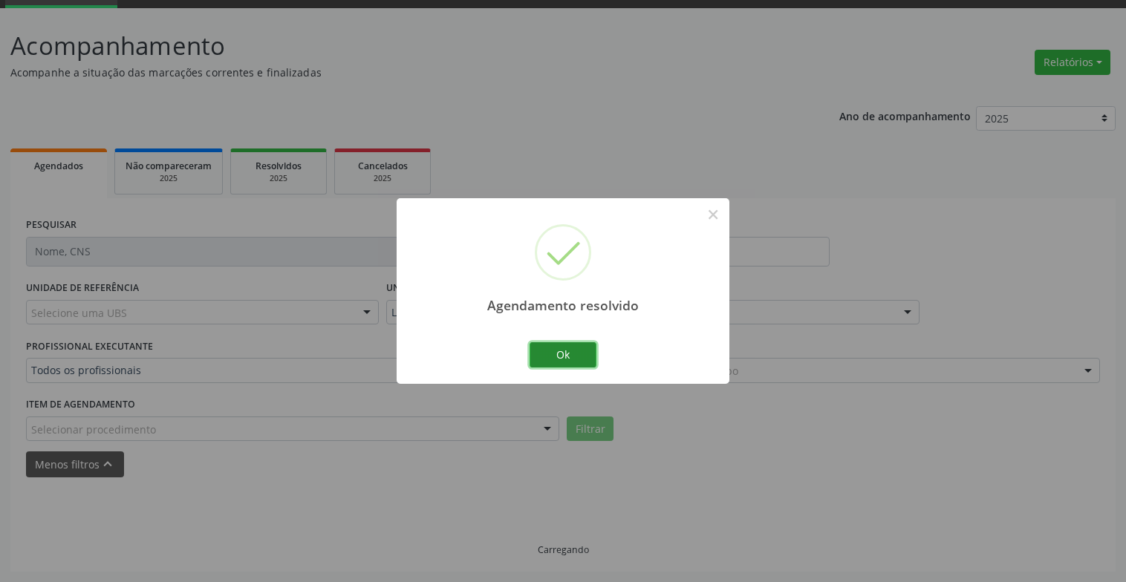
click at [582, 359] on button "Ok" at bounding box center [562, 354] width 67 height 25
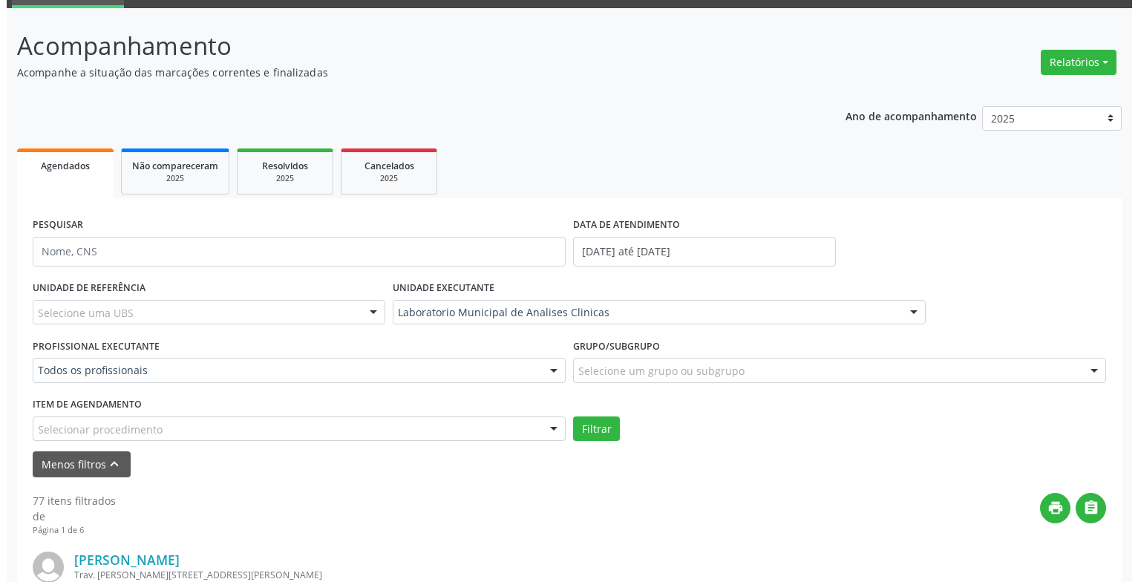
scroll to position [371, 0]
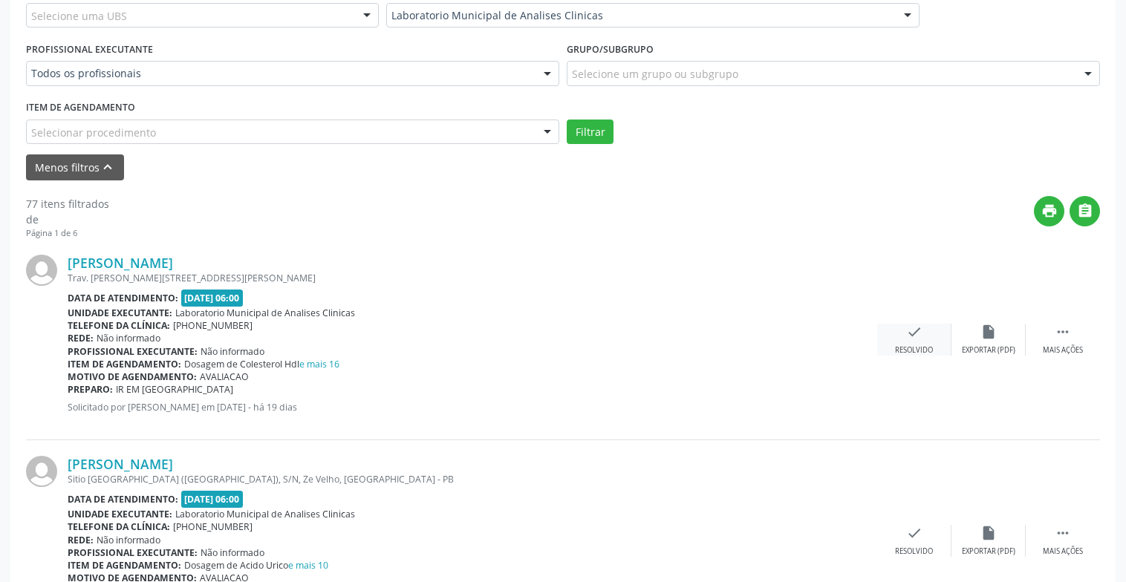
click at [896, 348] on div "Resolvido" at bounding box center [914, 350] width 38 height 10
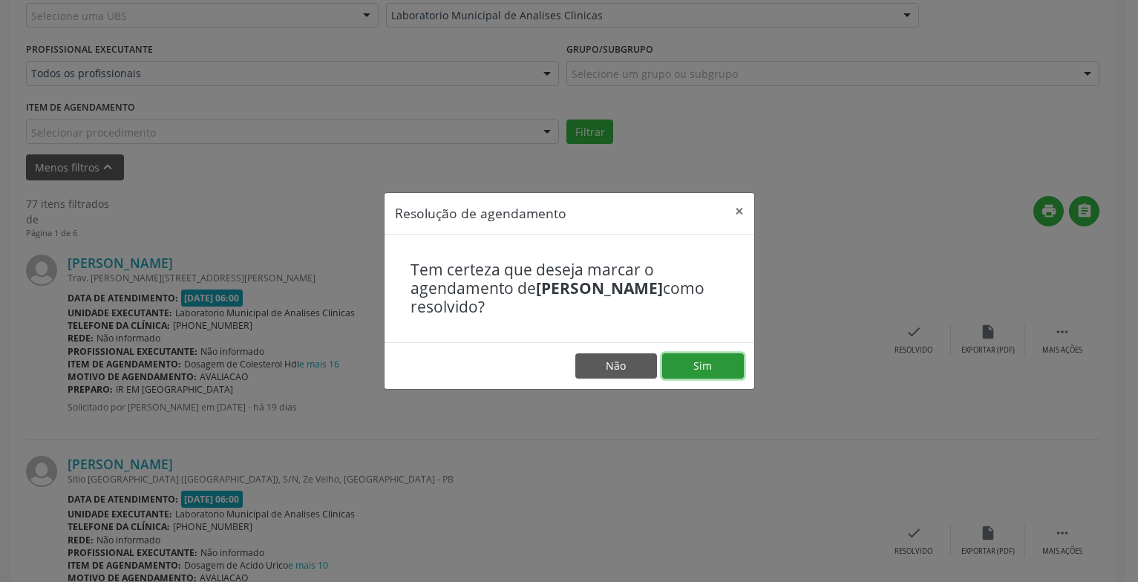
click at [704, 361] on button "Sim" at bounding box center [703, 365] width 82 height 25
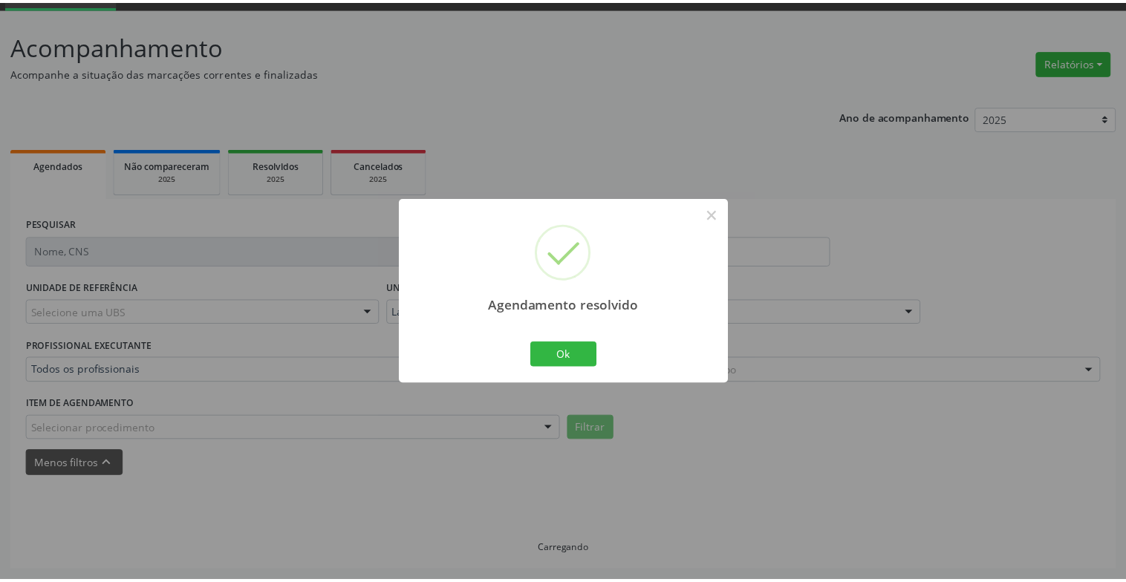
scroll to position [74, 0]
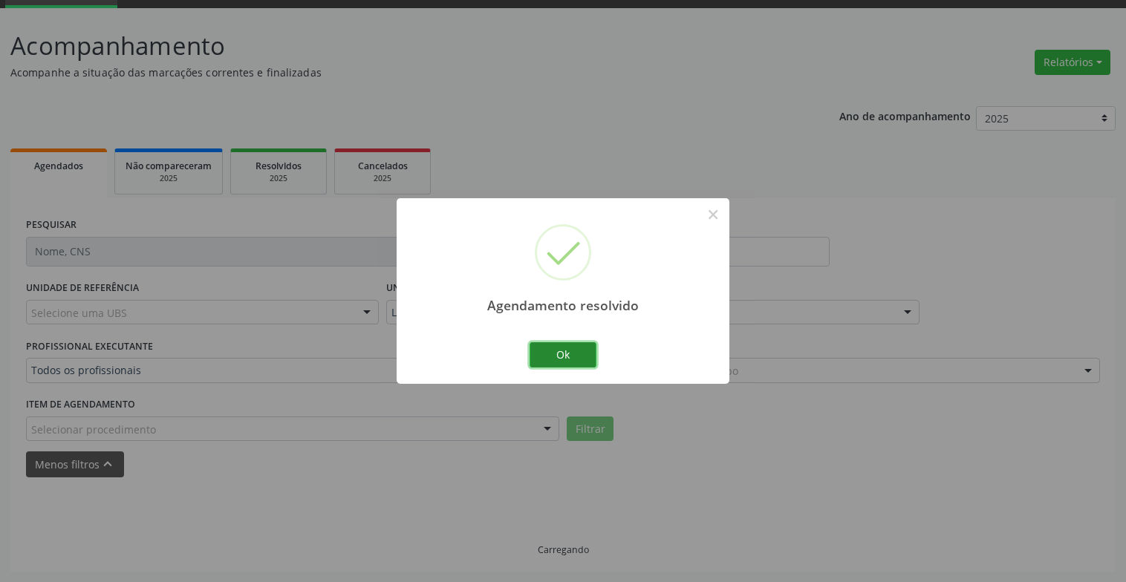
click at [584, 353] on button "Ok" at bounding box center [562, 354] width 67 height 25
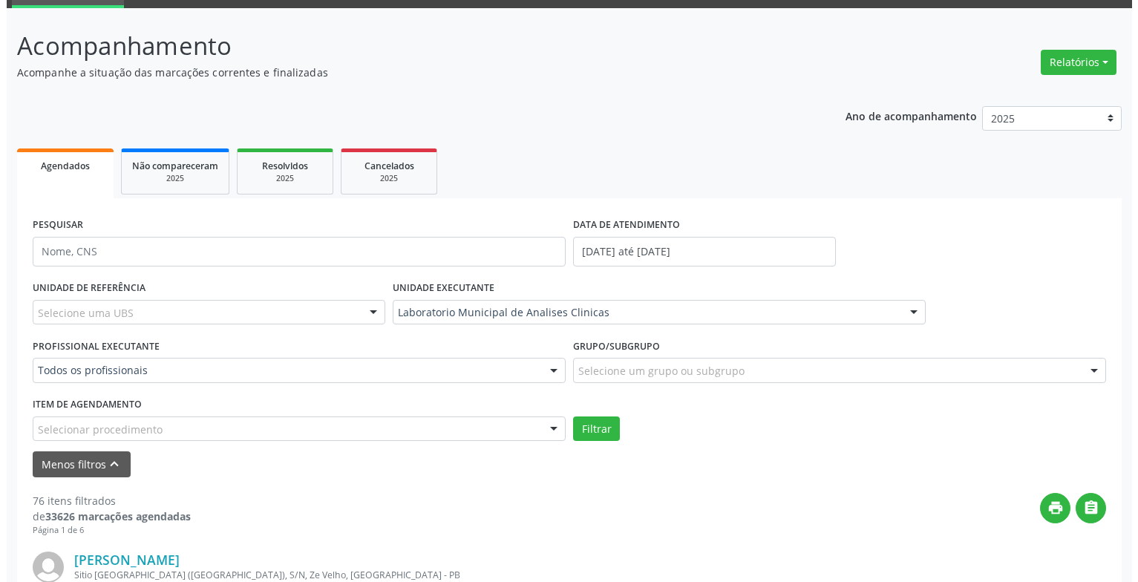
scroll to position [371, 0]
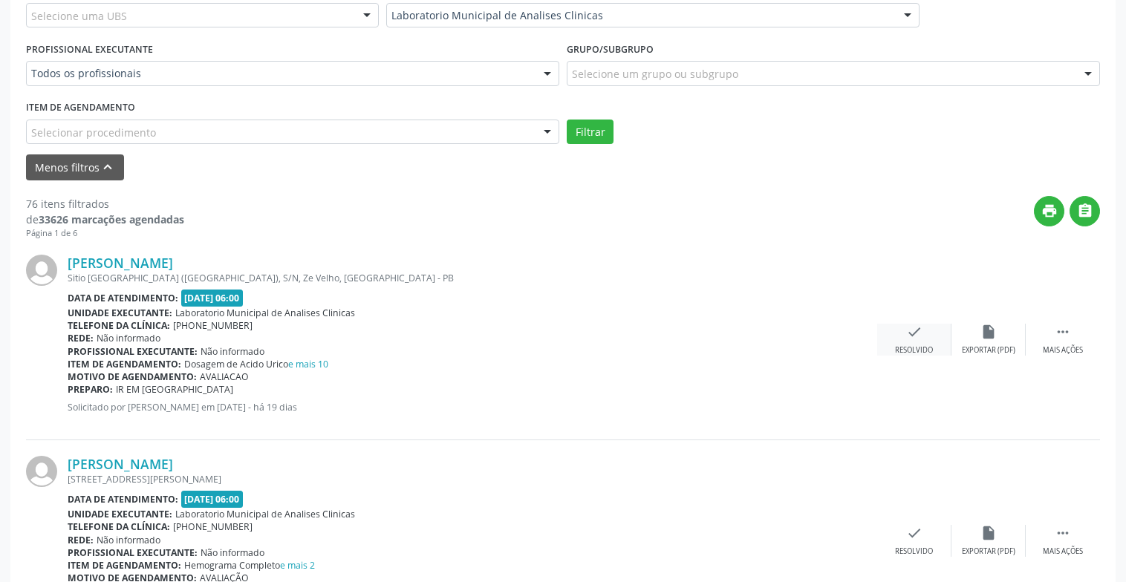
click at [916, 355] on div "Resolvido" at bounding box center [914, 350] width 38 height 10
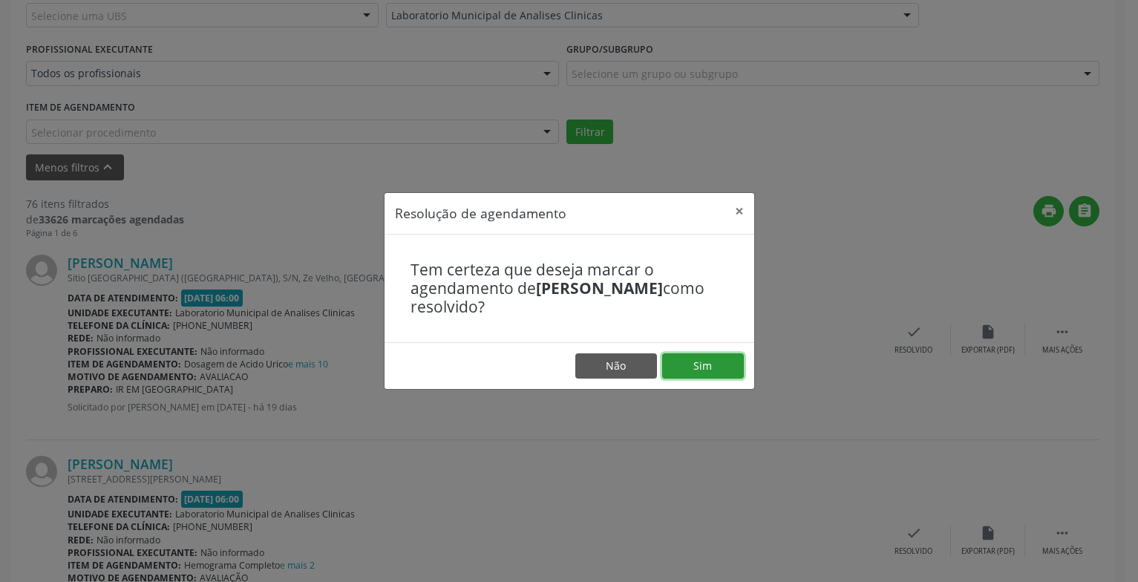
click at [725, 359] on button "Sim" at bounding box center [703, 365] width 82 height 25
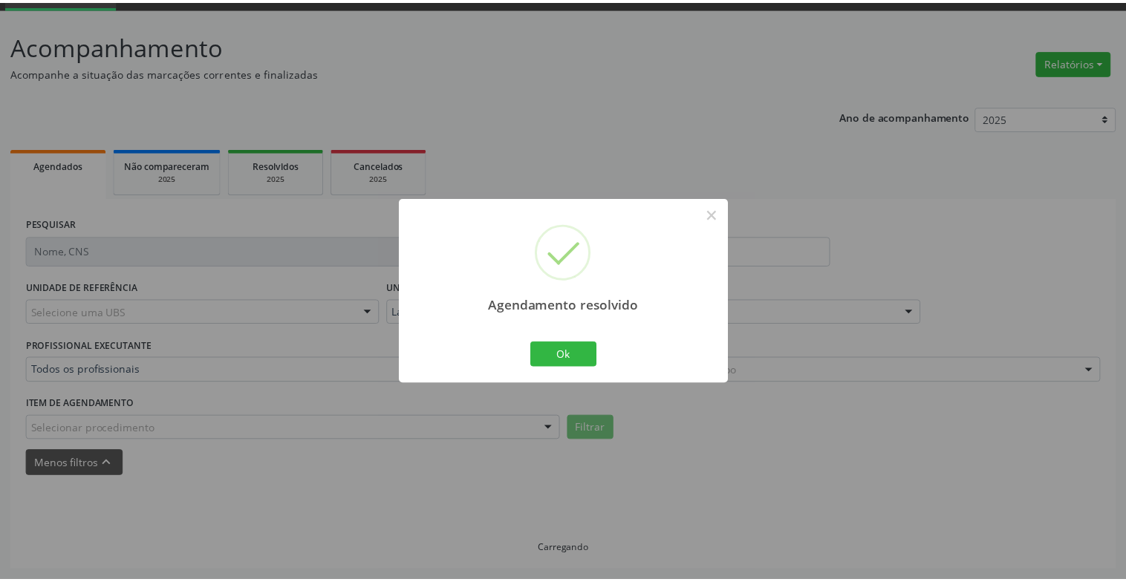
scroll to position [74, 0]
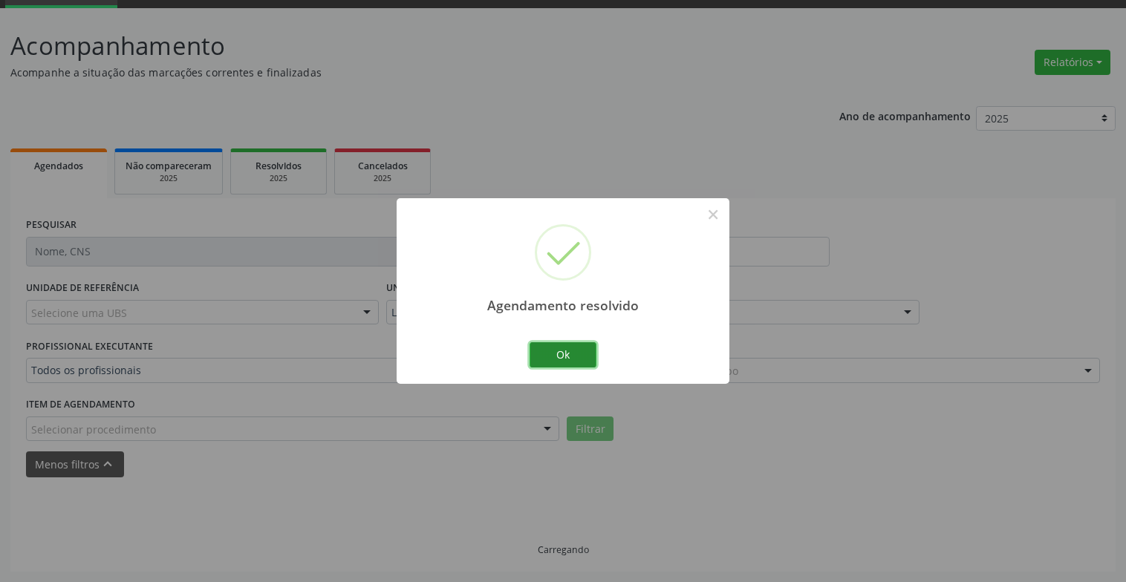
click at [569, 353] on button "Ok" at bounding box center [562, 354] width 67 height 25
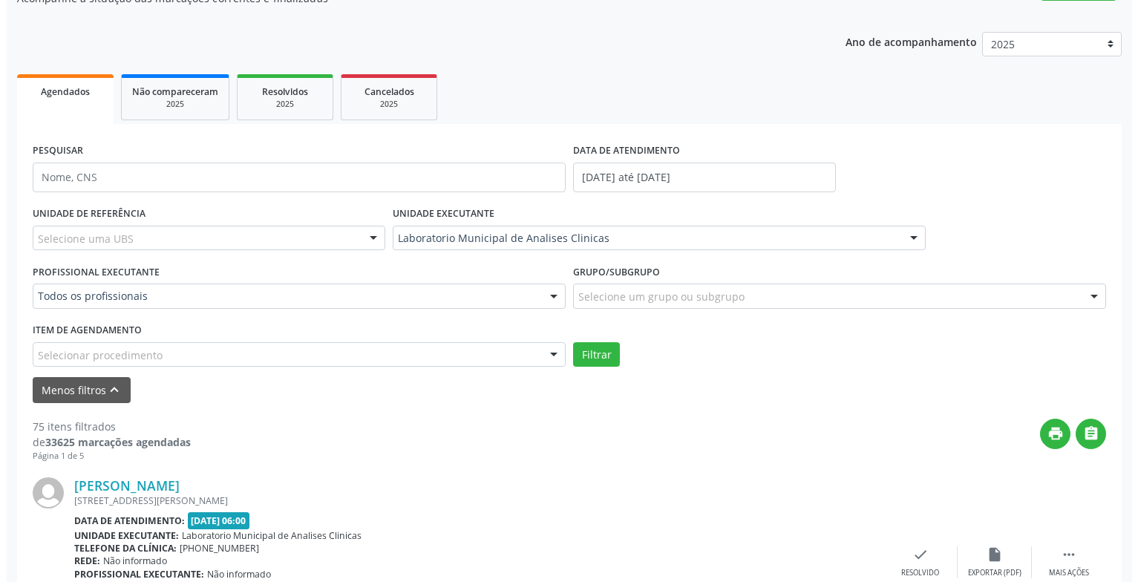
scroll to position [371, 0]
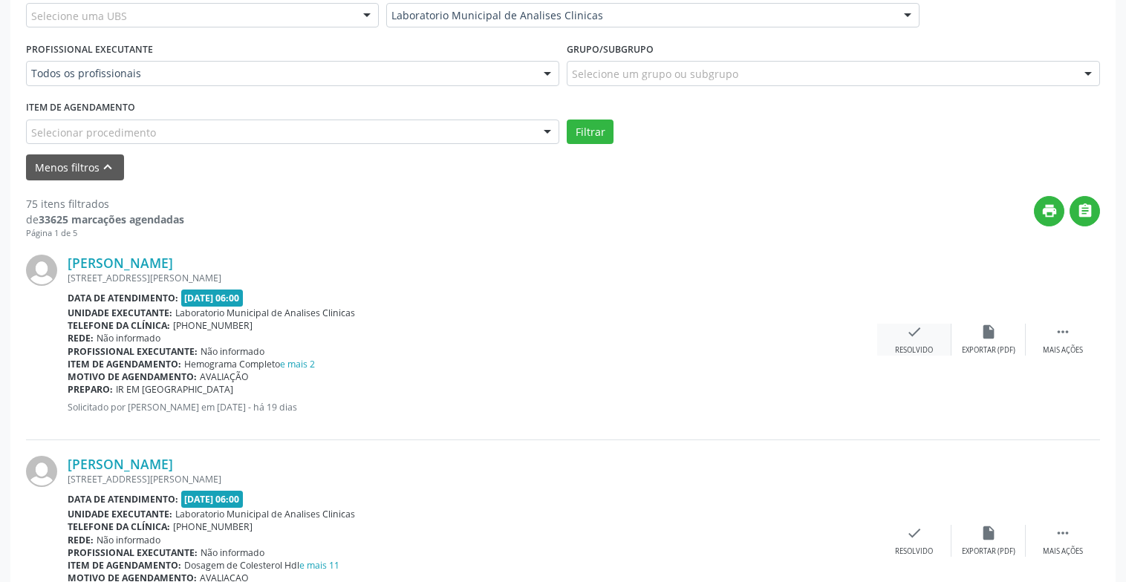
click at [913, 350] on div "Resolvido" at bounding box center [914, 350] width 38 height 10
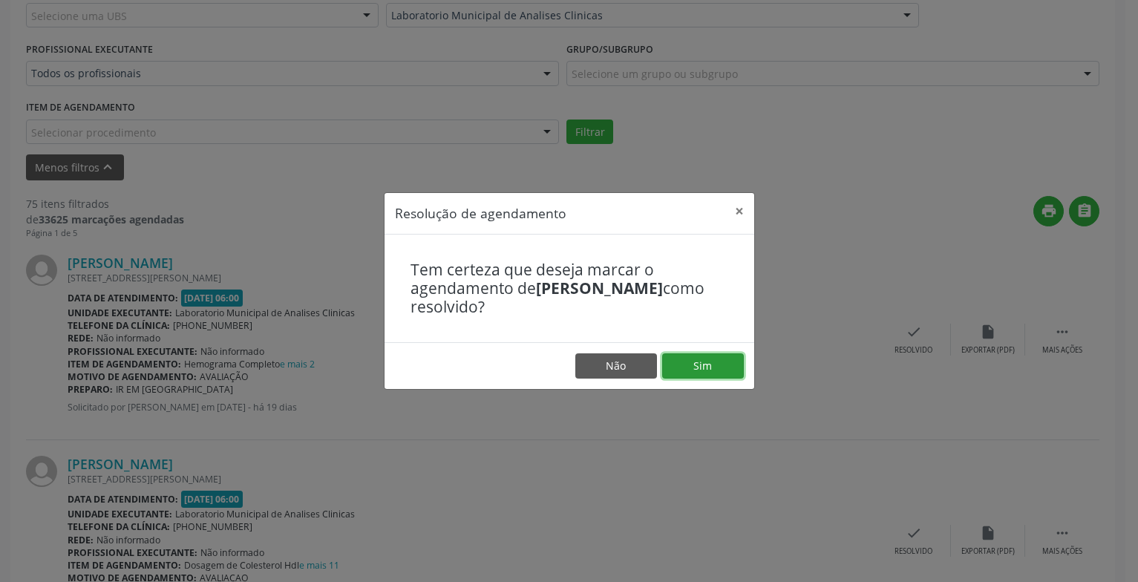
click at [737, 368] on button "Sim" at bounding box center [703, 365] width 82 height 25
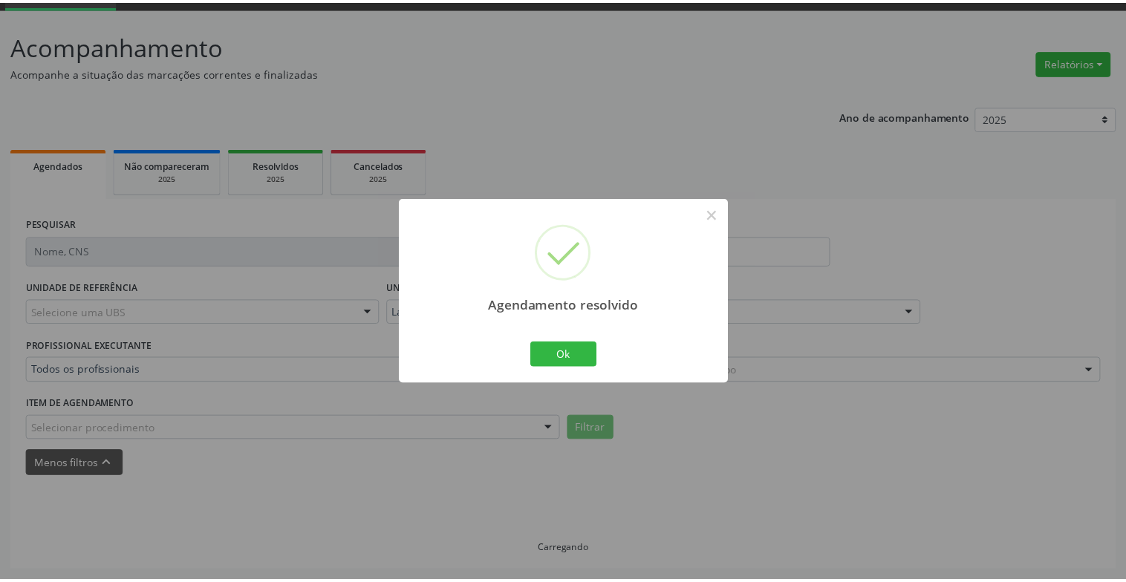
scroll to position [74, 0]
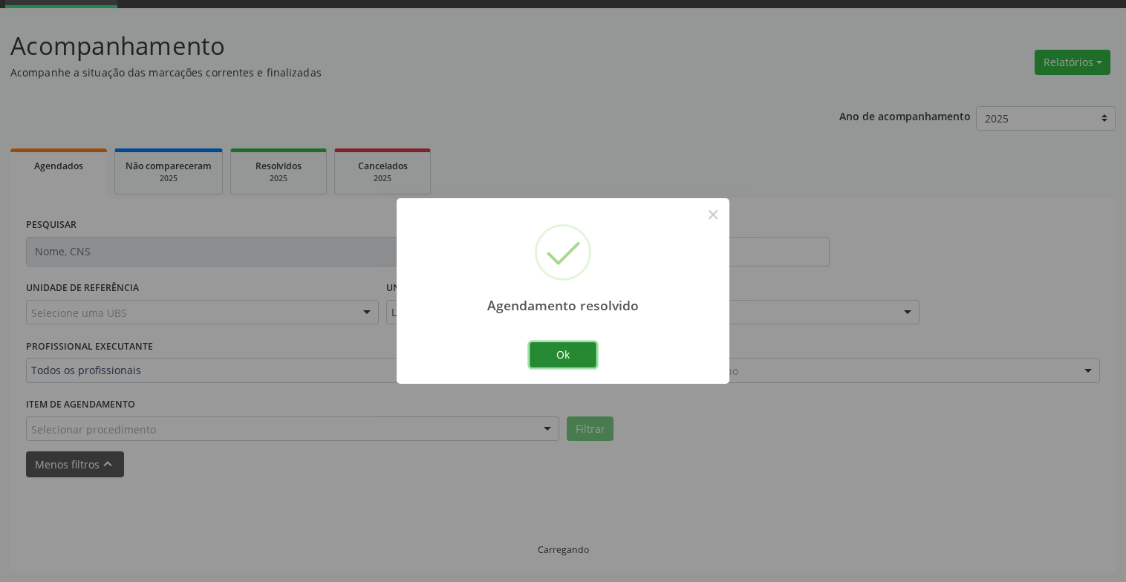
click at [570, 353] on button "Ok" at bounding box center [562, 354] width 67 height 25
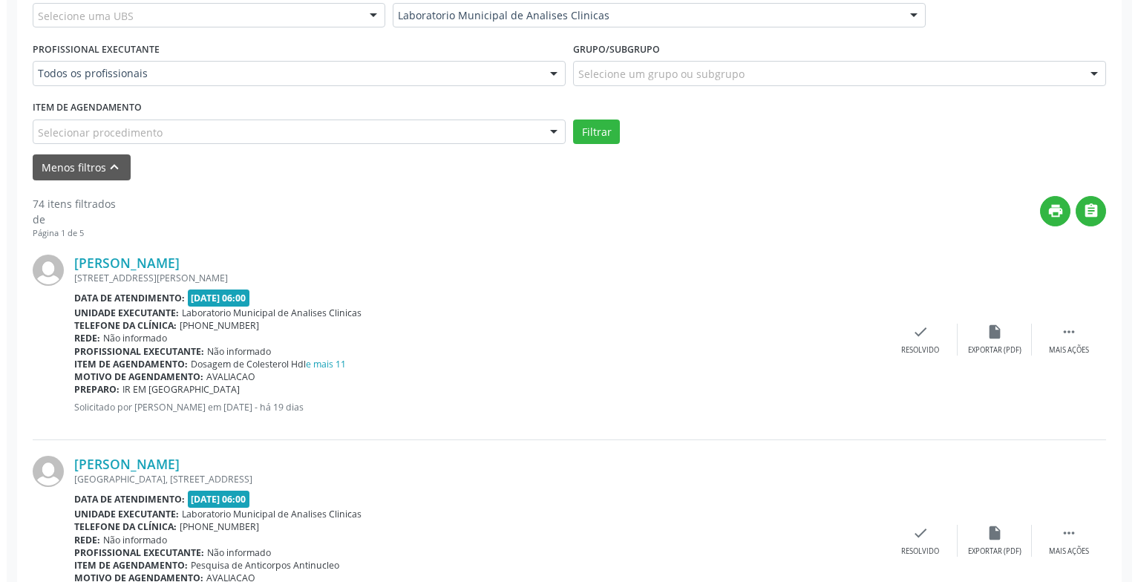
scroll to position [667, 0]
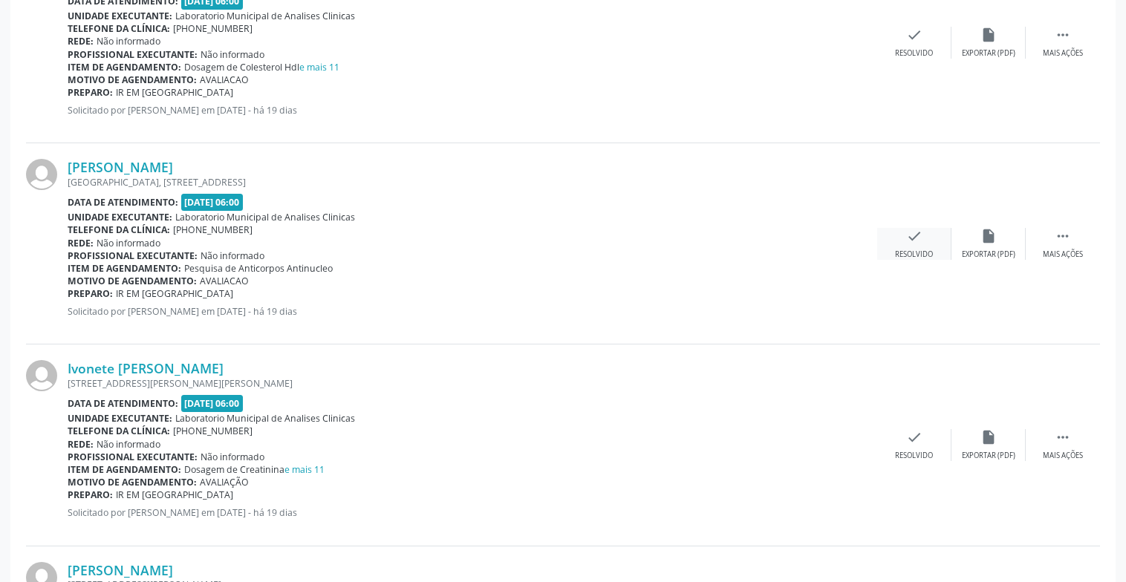
click at [916, 233] on icon "check" at bounding box center [914, 236] width 16 height 16
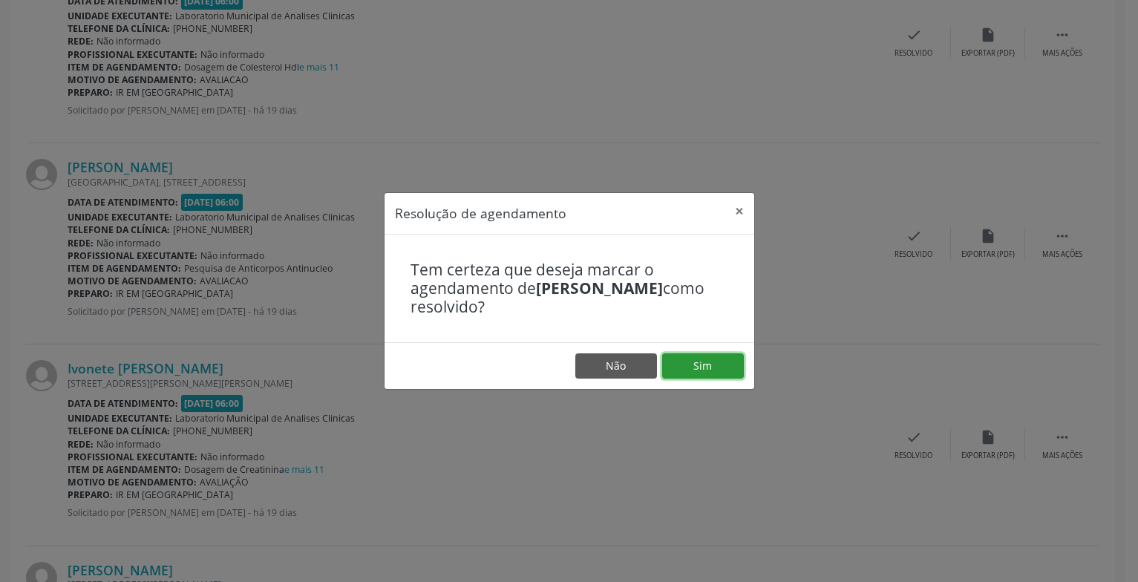
click at [719, 358] on button "Sim" at bounding box center [703, 365] width 82 height 25
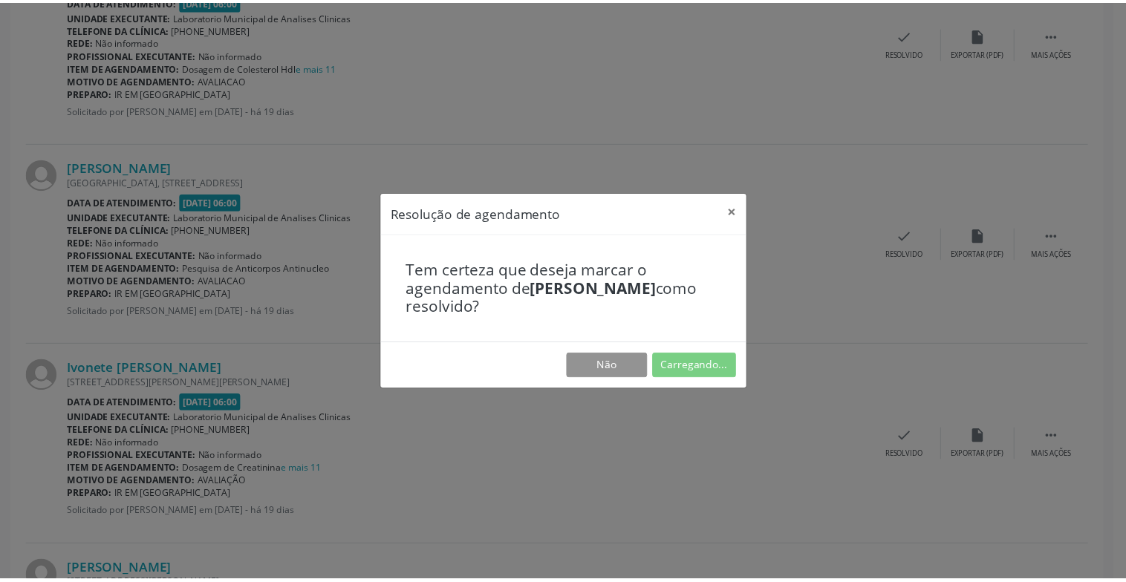
scroll to position [74, 0]
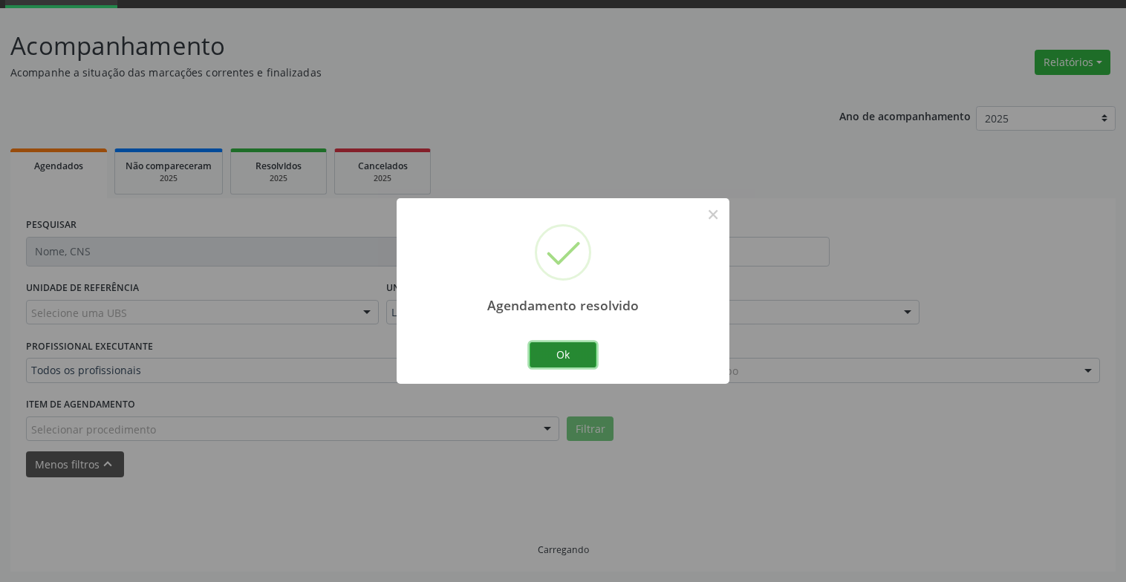
click at [560, 347] on button "Ok" at bounding box center [562, 354] width 67 height 25
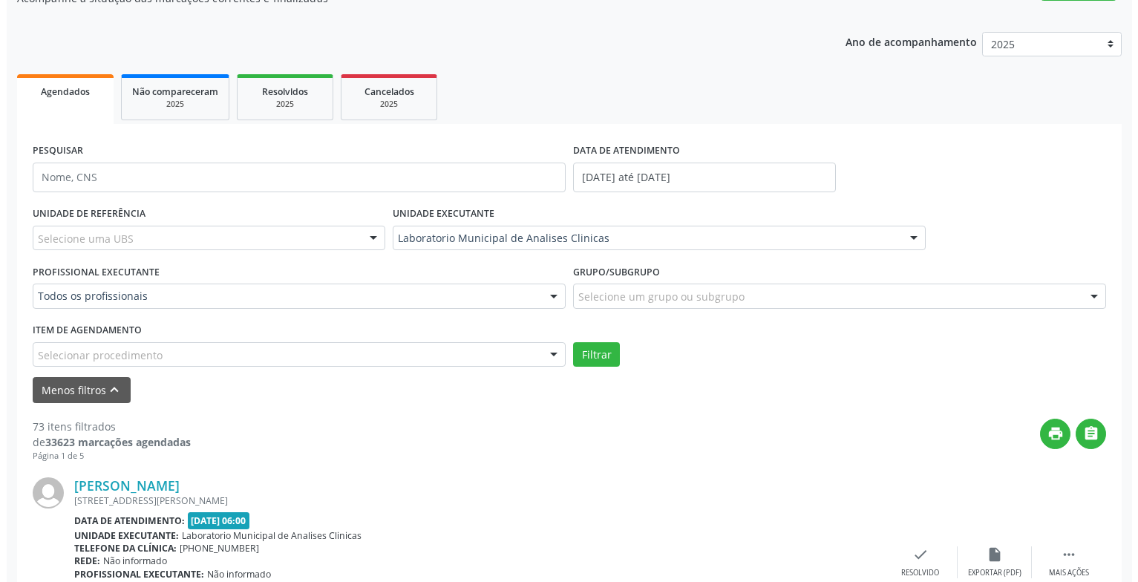
scroll to position [445, 0]
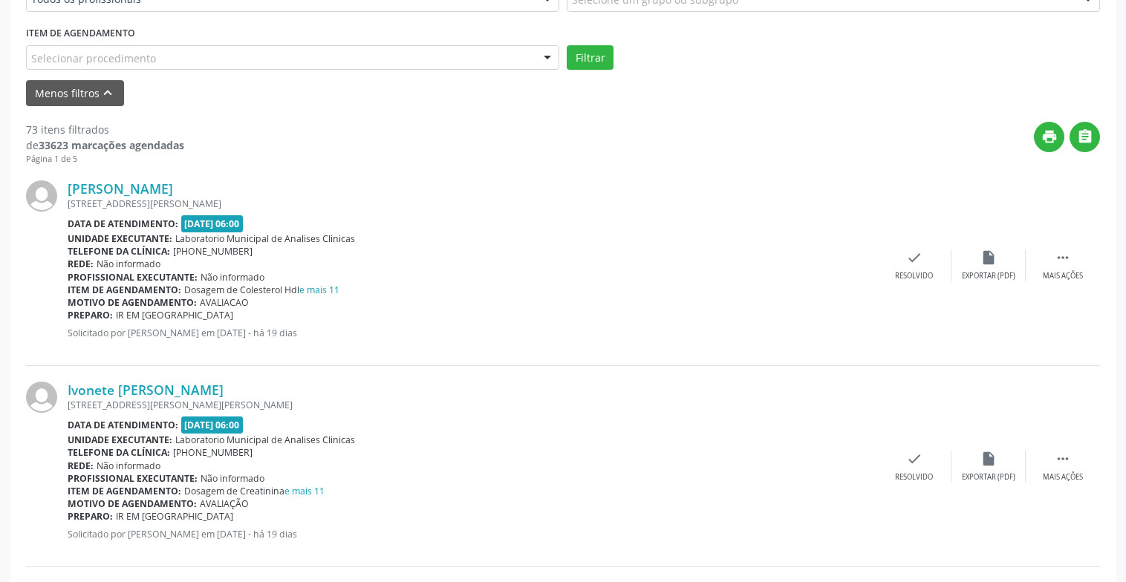
click at [912, 289] on div "[PERSON_NAME] [STREET_ADDRESS][PERSON_NAME] Data de atendimento: [DATE] 06:00 U…" at bounding box center [563, 265] width 1074 height 201
click at [905, 269] on div "check Resolvido" at bounding box center [914, 265] width 74 height 32
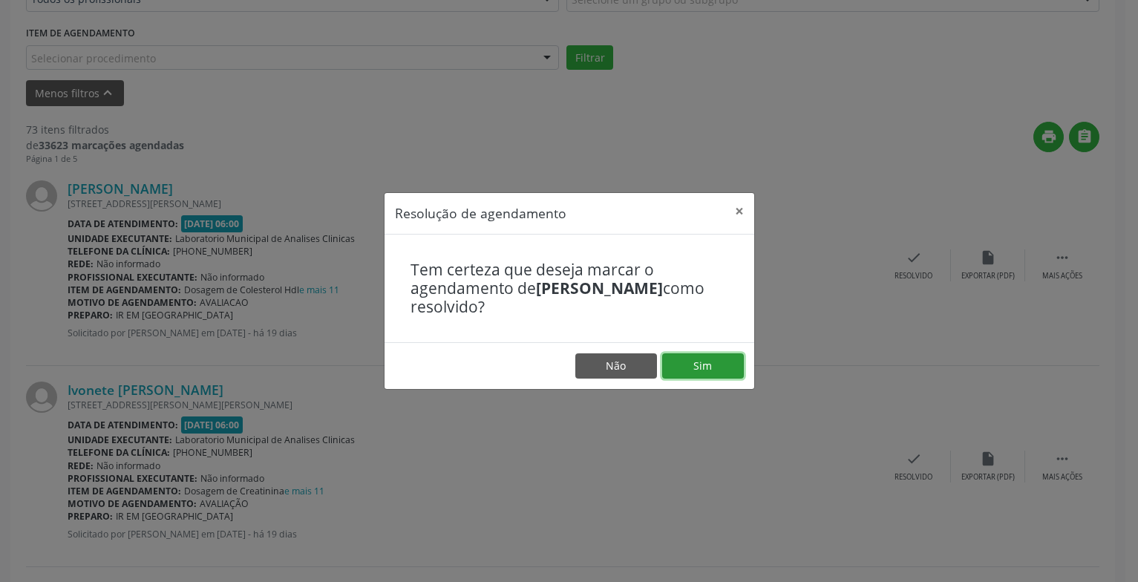
click at [712, 357] on button "Sim" at bounding box center [703, 365] width 82 height 25
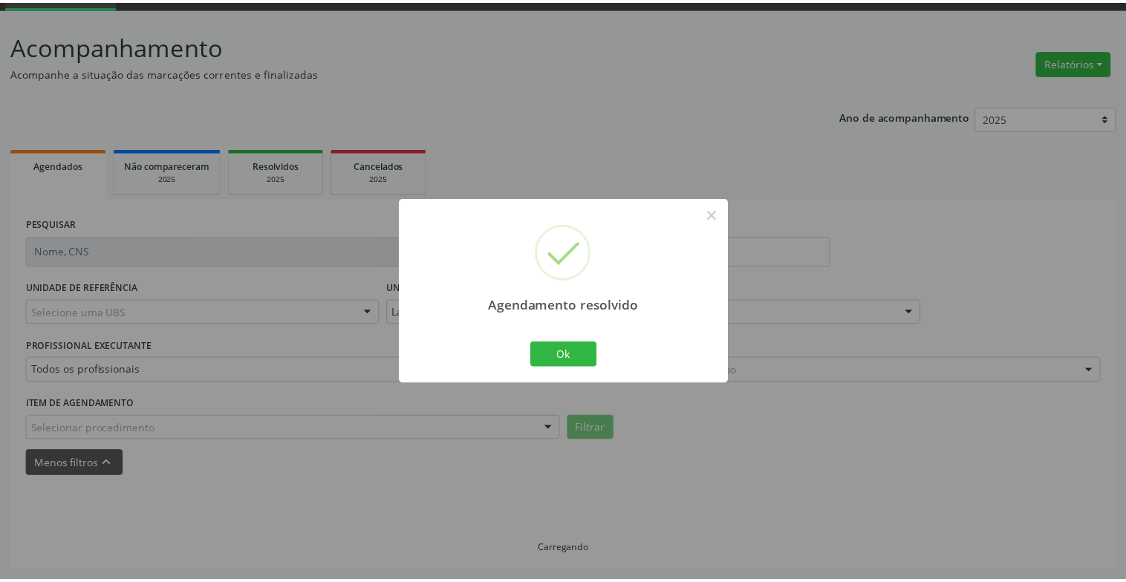
scroll to position [74, 0]
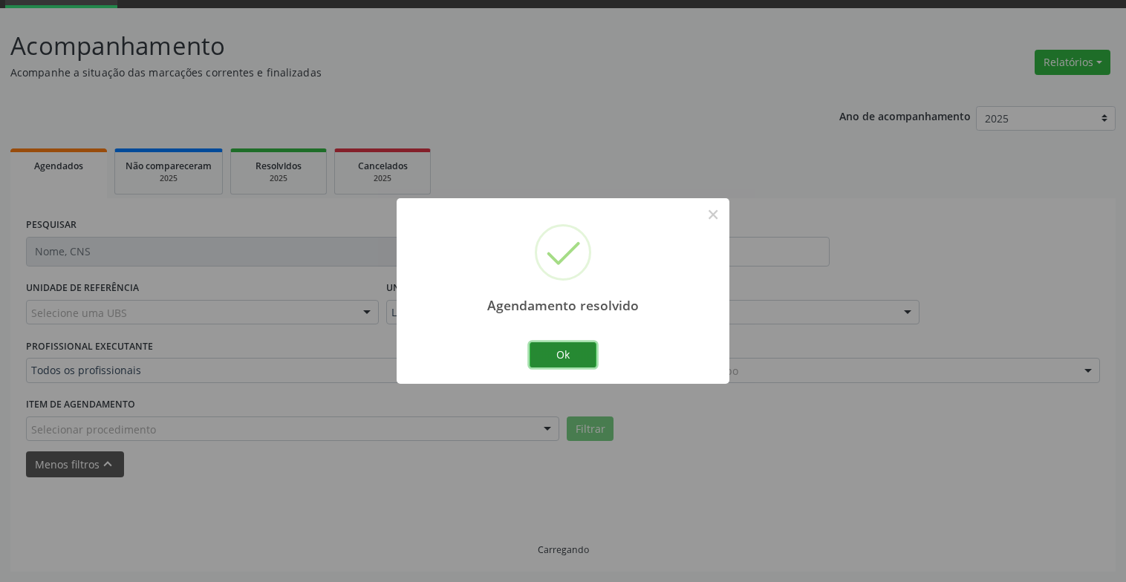
click at [570, 354] on button "Ok" at bounding box center [562, 354] width 67 height 25
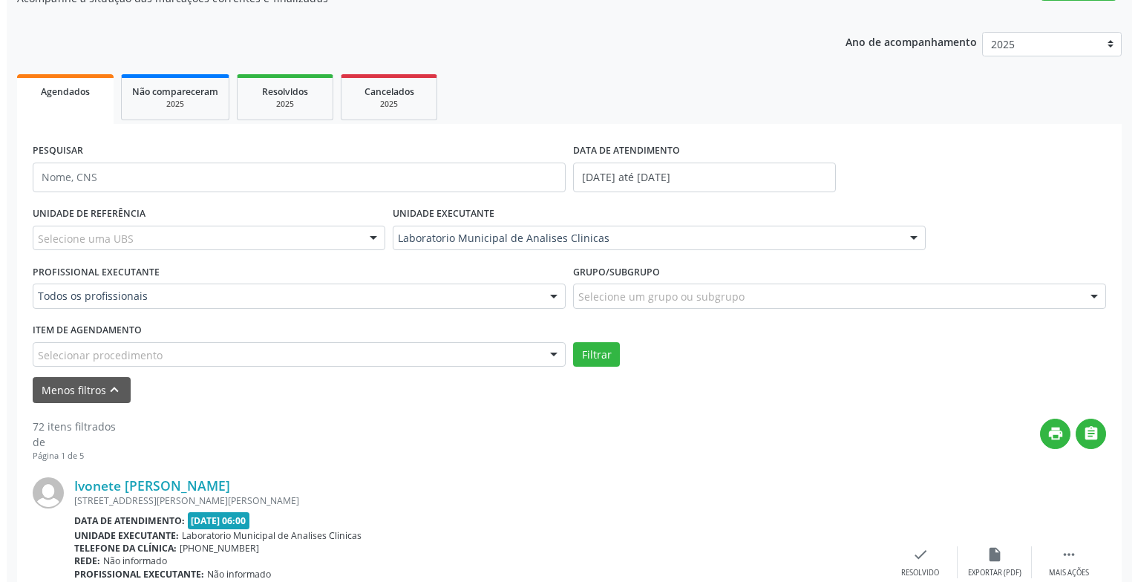
scroll to position [445, 0]
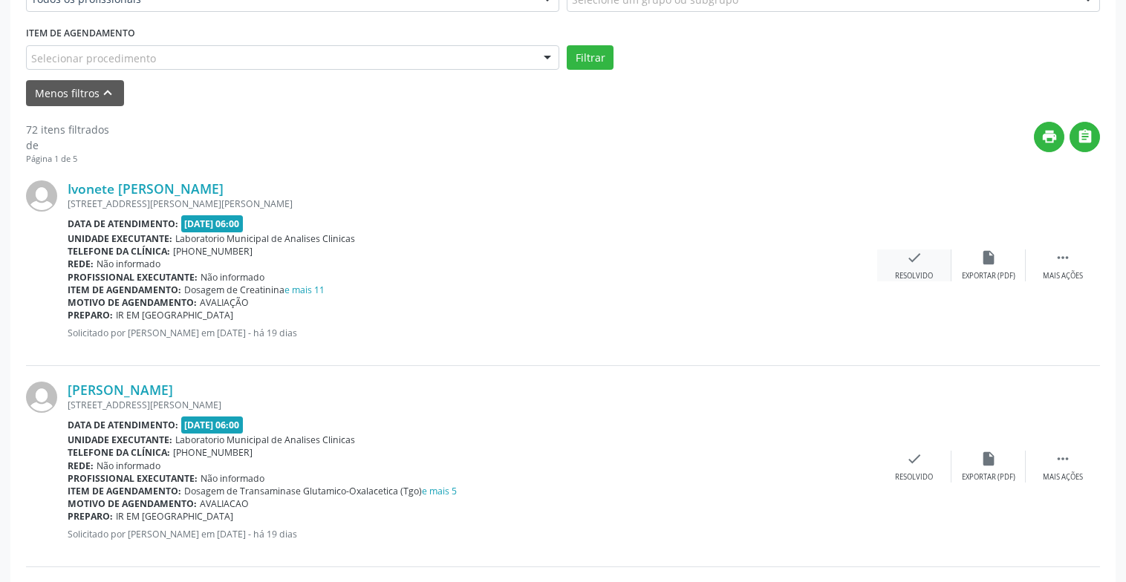
click at [913, 271] on div "Resolvido" at bounding box center [914, 276] width 38 height 10
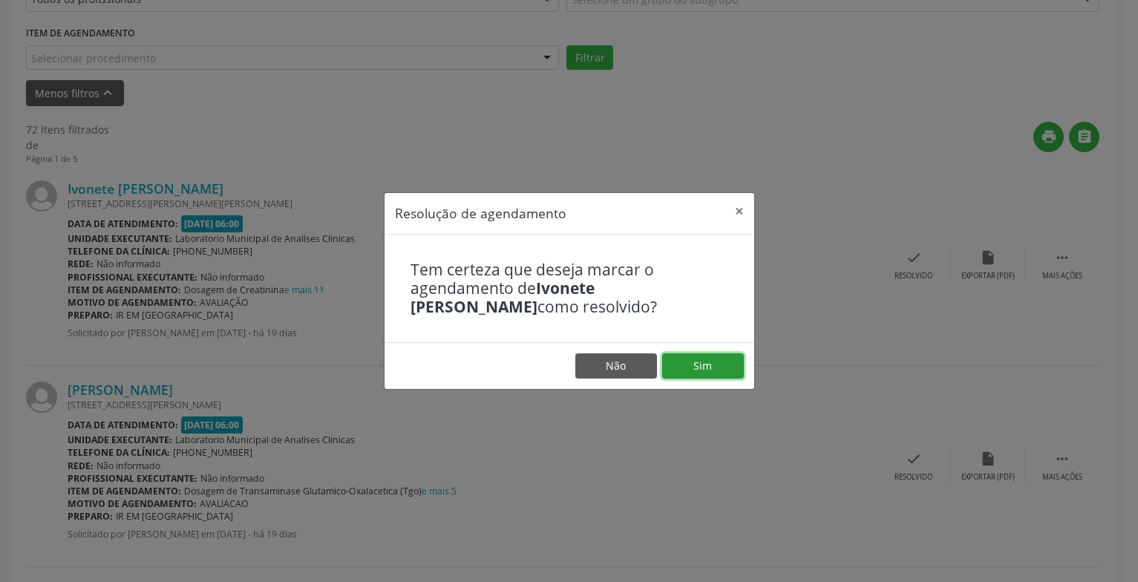
click at [702, 361] on button "Sim" at bounding box center [703, 365] width 82 height 25
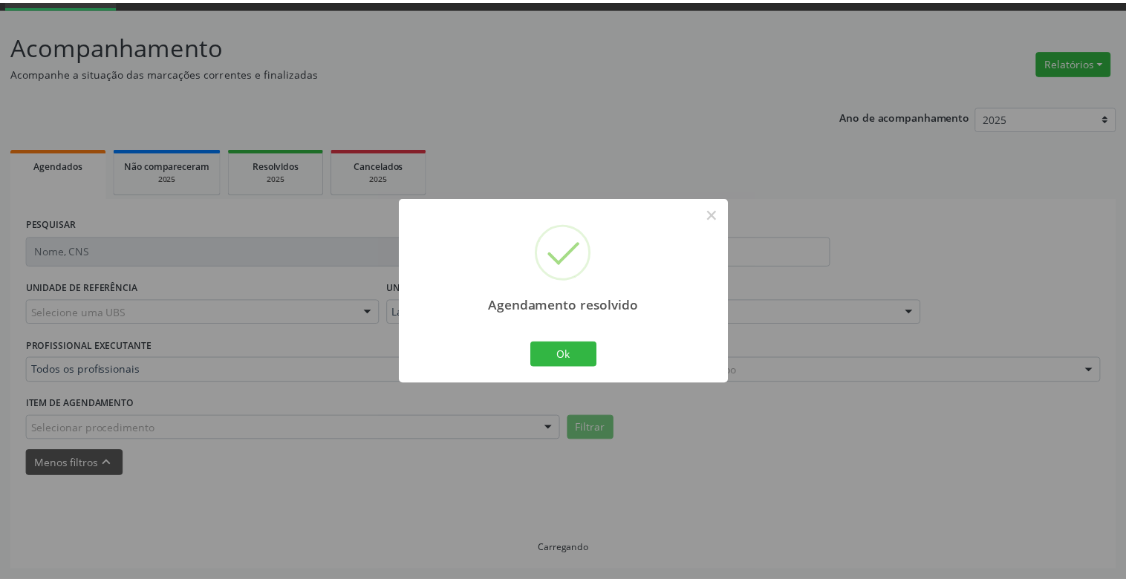
scroll to position [74, 0]
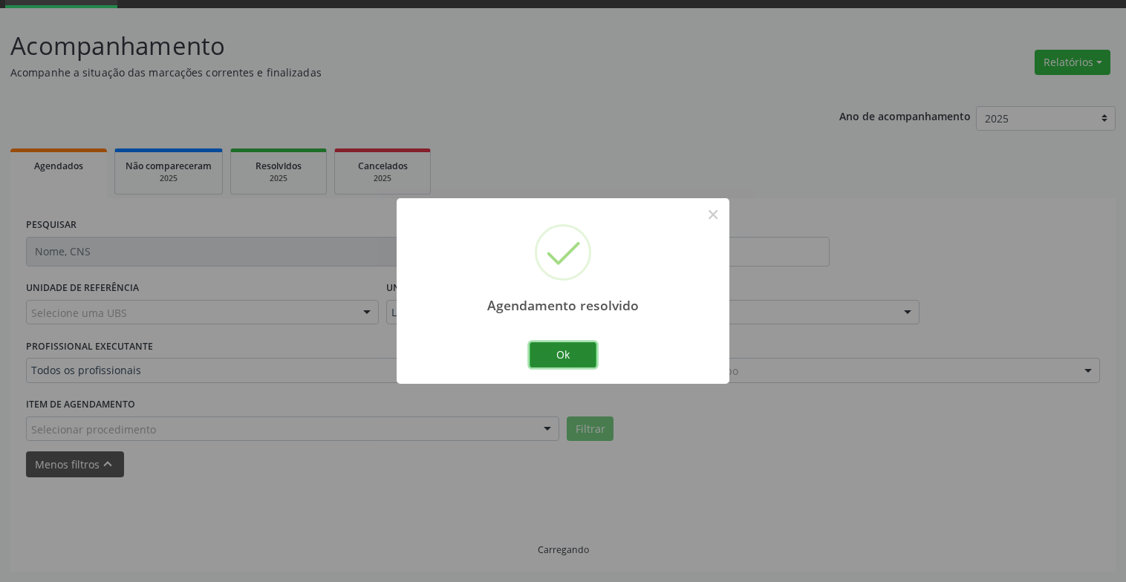
click at [564, 342] on button "Ok" at bounding box center [562, 354] width 67 height 25
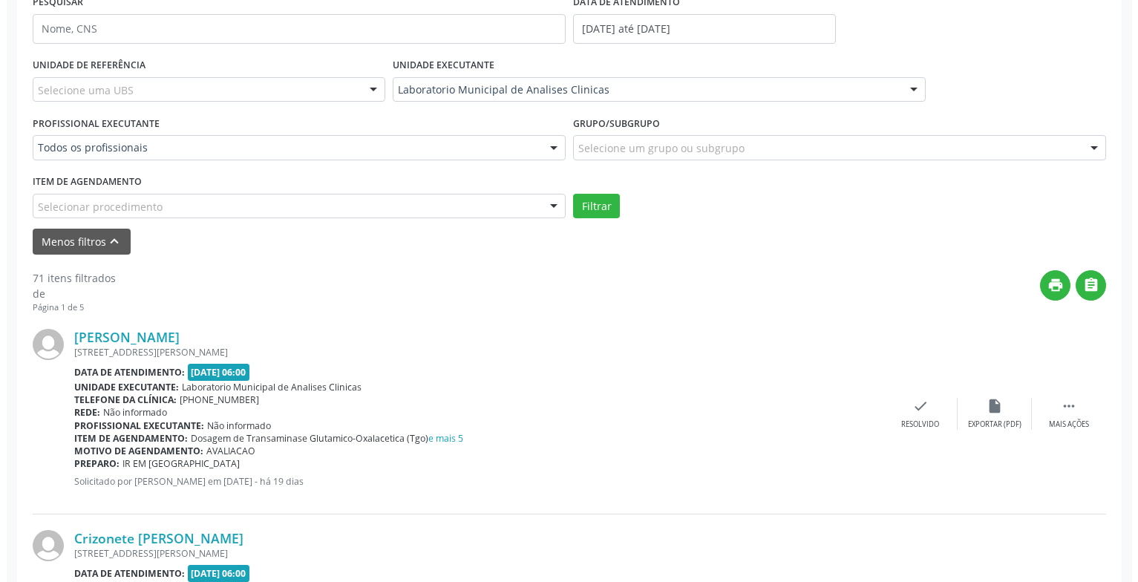
scroll to position [371, 0]
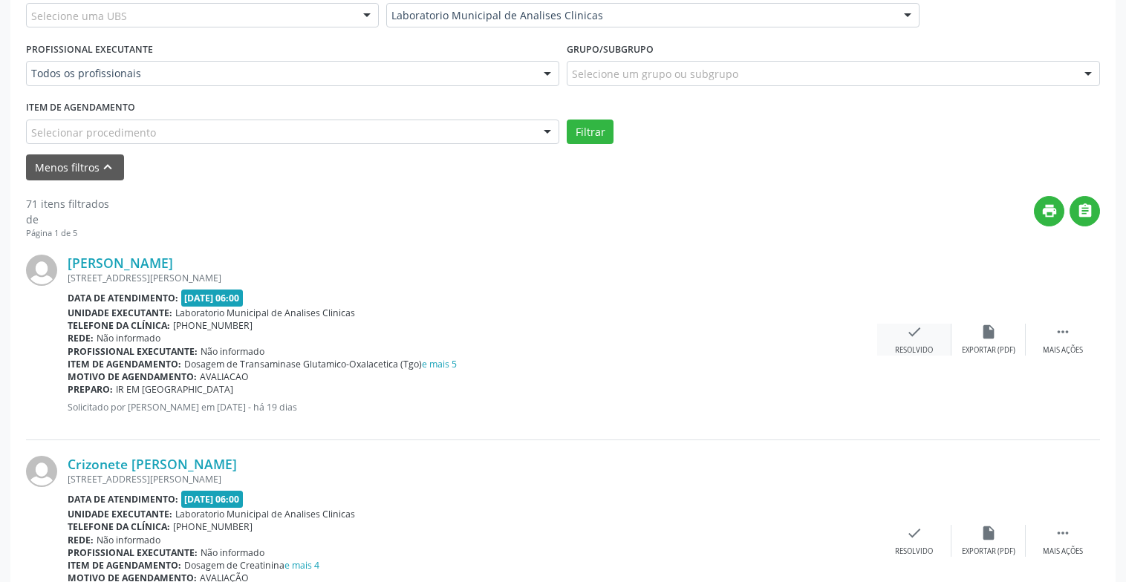
click at [925, 341] on div "check Resolvido" at bounding box center [914, 340] width 74 height 32
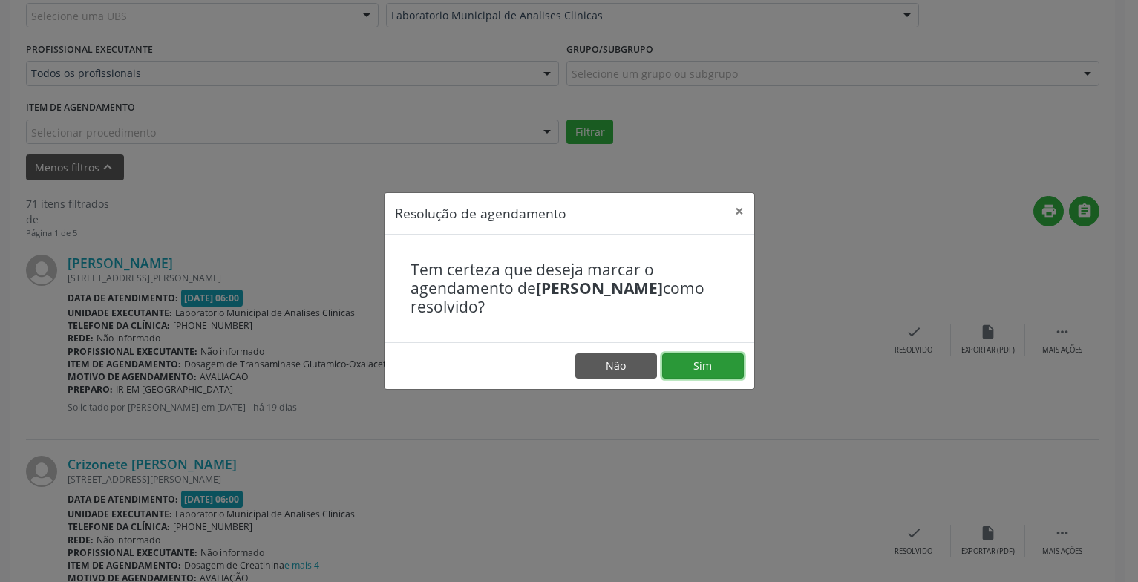
click at [719, 369] on button "Sim" at bounding box center [703, 365] width 82 height 25
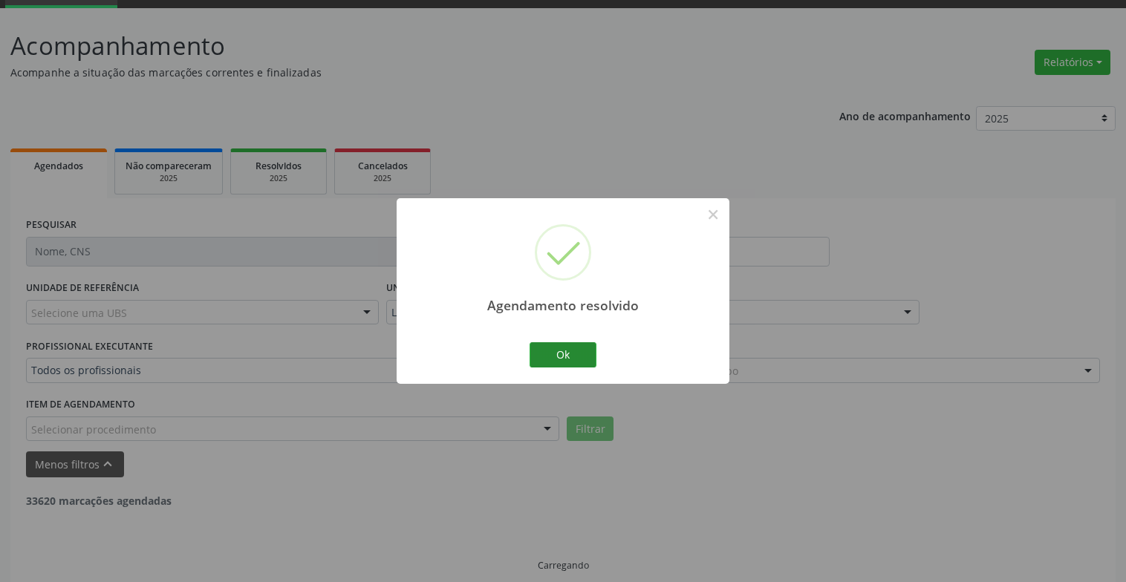
scroll to position [89, 0]
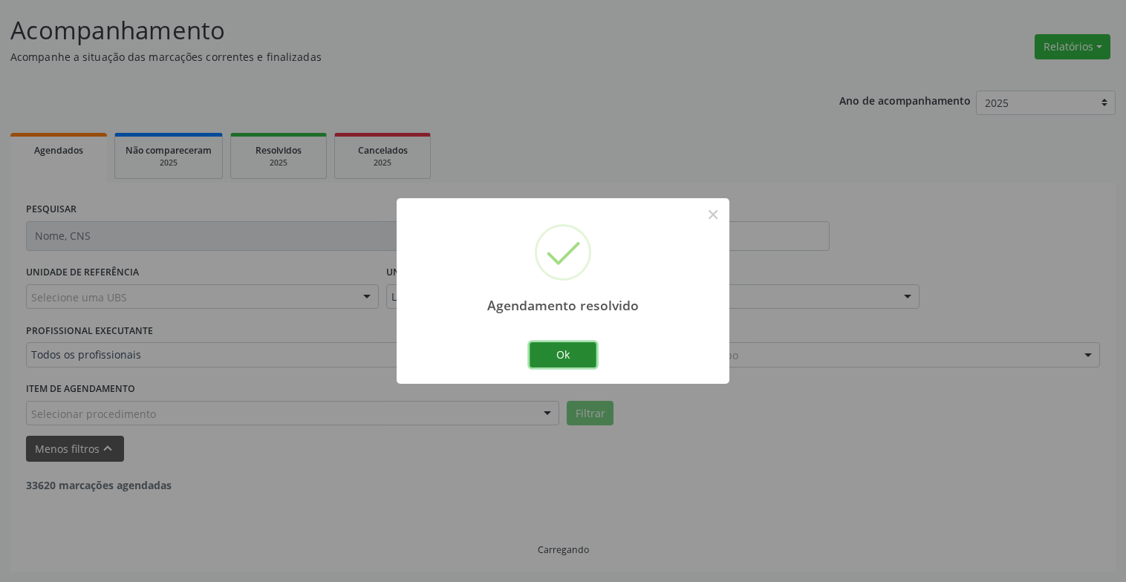
click at [580, 360] on button "Ok" at bounding box center [562, 354] width 67 height 25
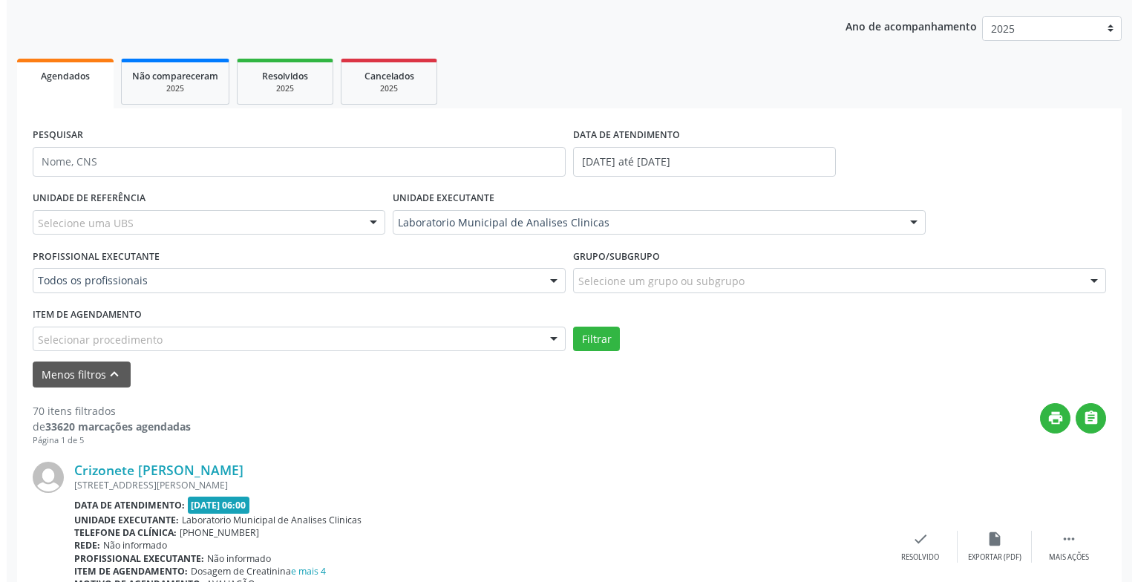
scroll to position [312, 0]
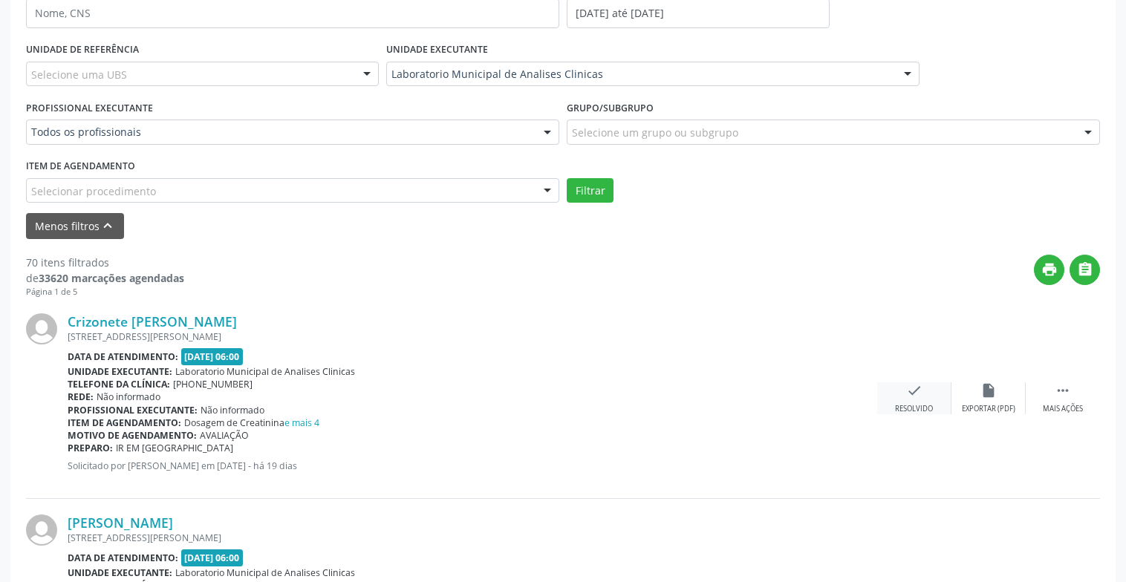
click at [918, 405] on div "Resolvido" at bounding box center [914, 409] width 38 height 10
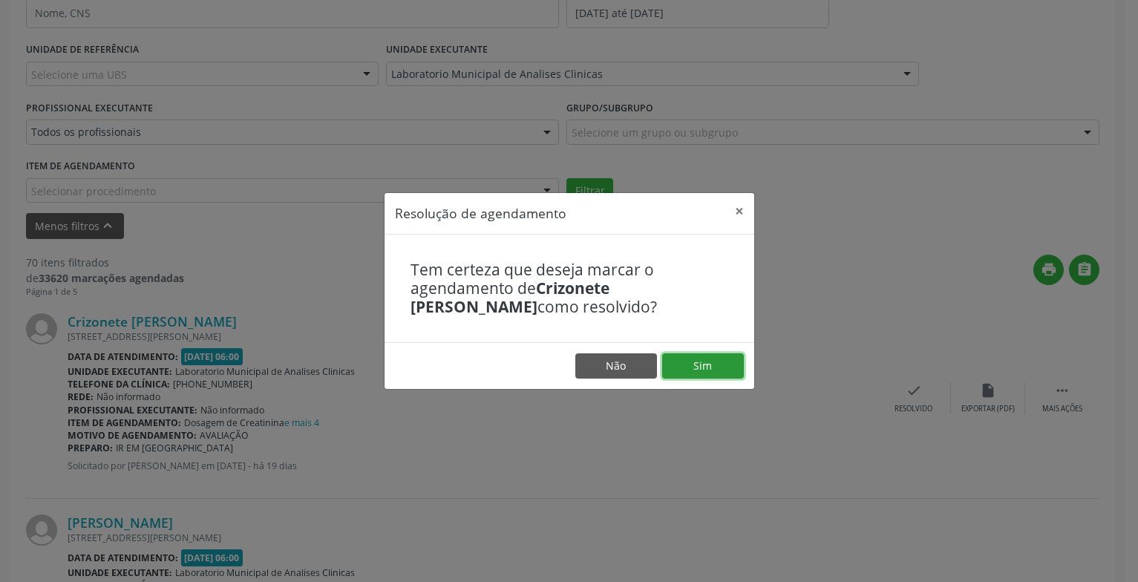
click at [715, 365] on button "Sim" at bounding box center [703, 365] width 82 height 25
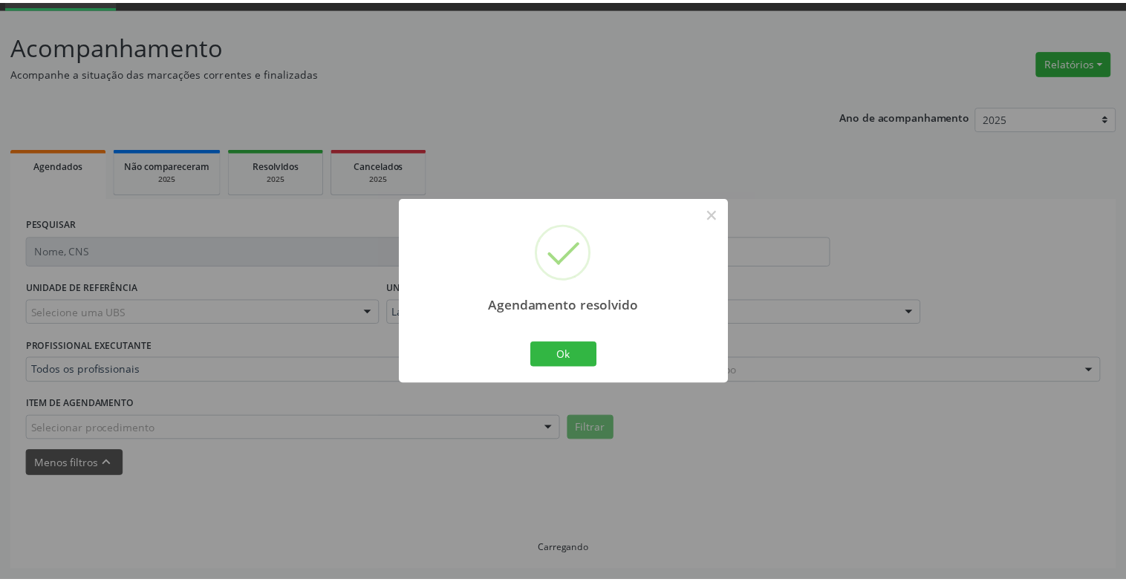
scroll to position [74, 0]
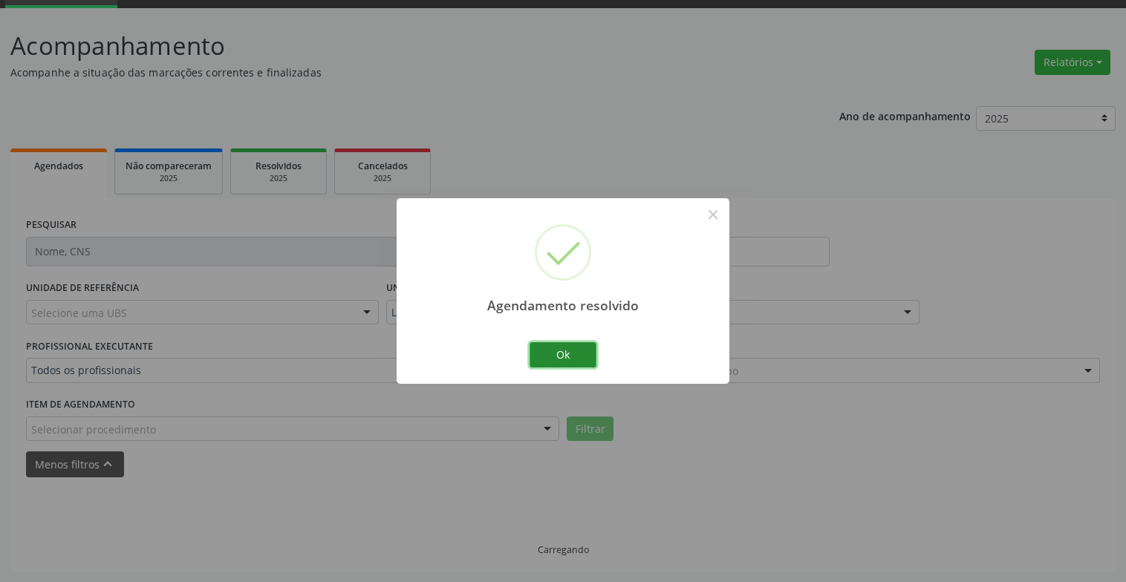
click at [544, 357] on button "Ok" at bounding box center [562, 354] width 67 height 25
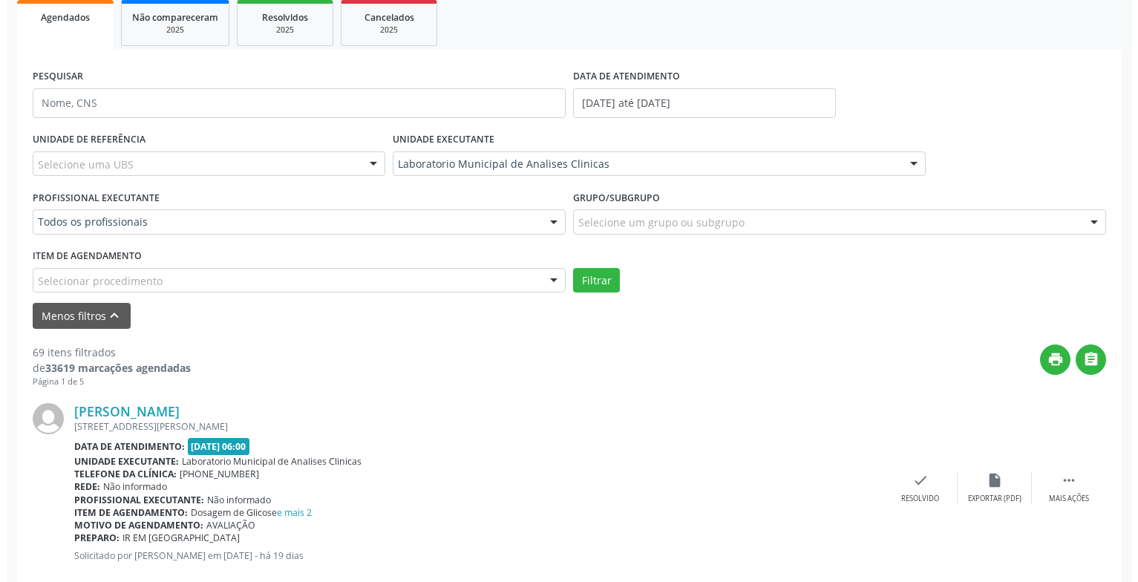
scroll to position [296, 0]
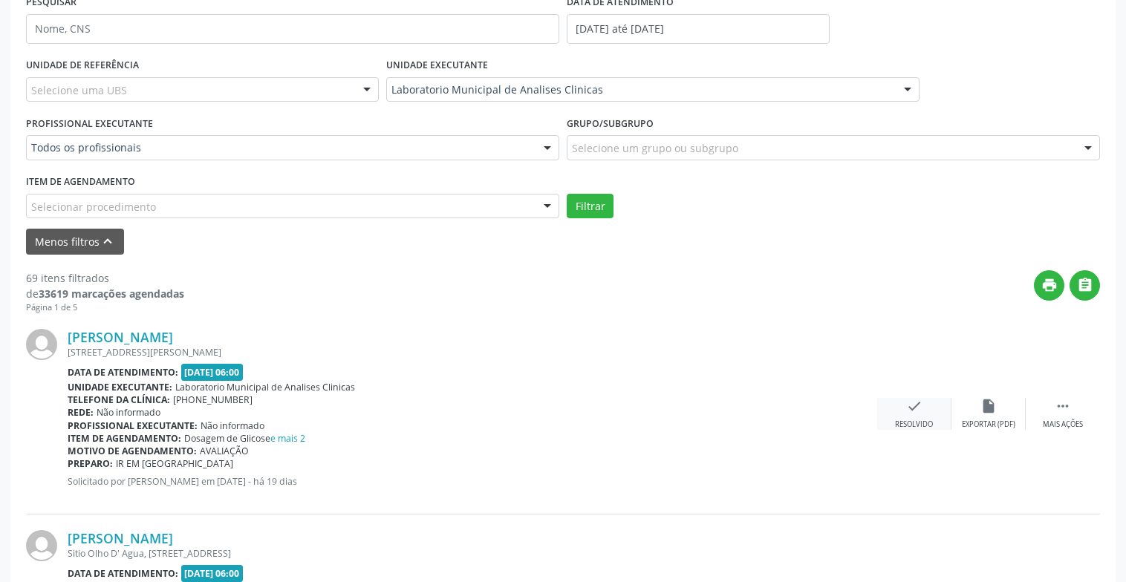
click at [898, 409] on div "check Resolvido" at bounding box center [914, 414] width 74 height 32
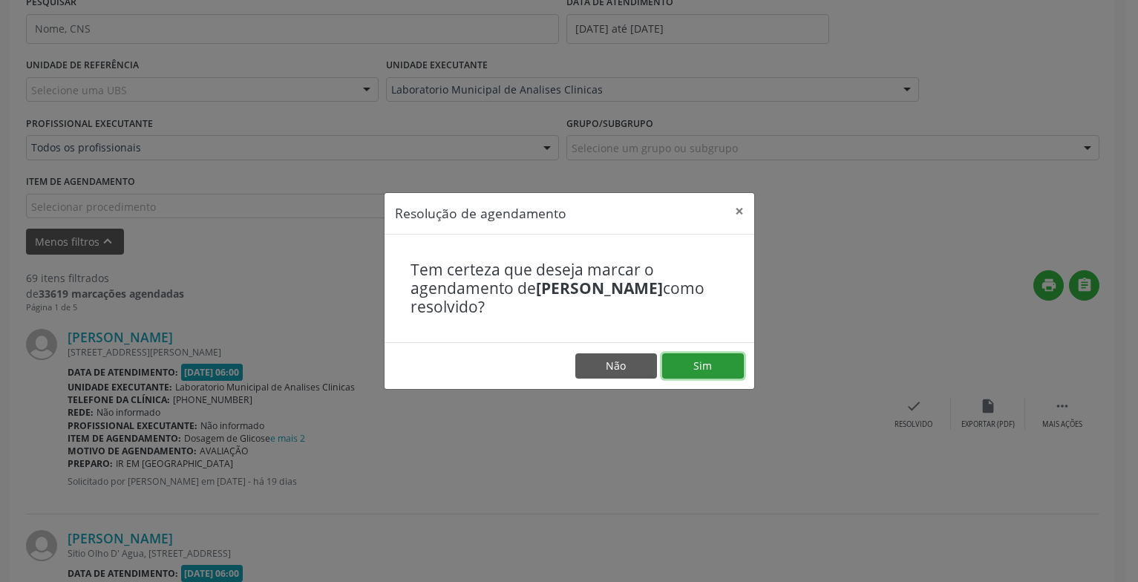
click at [737, 359] on button "Sim" at bounding box center [703, 365] width 82 height 25
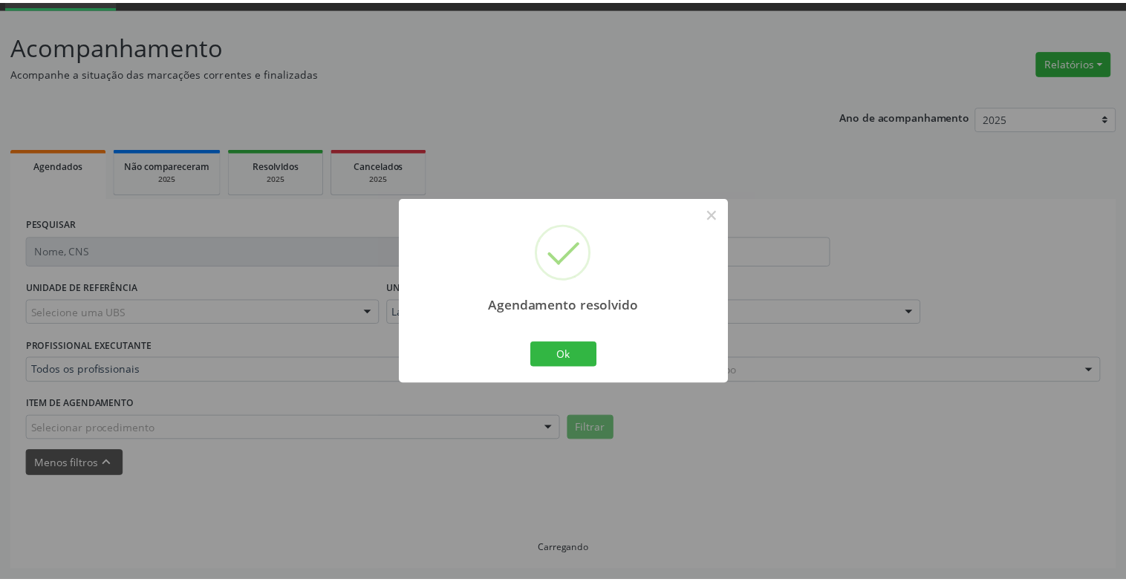
scroll to position [74, 0]
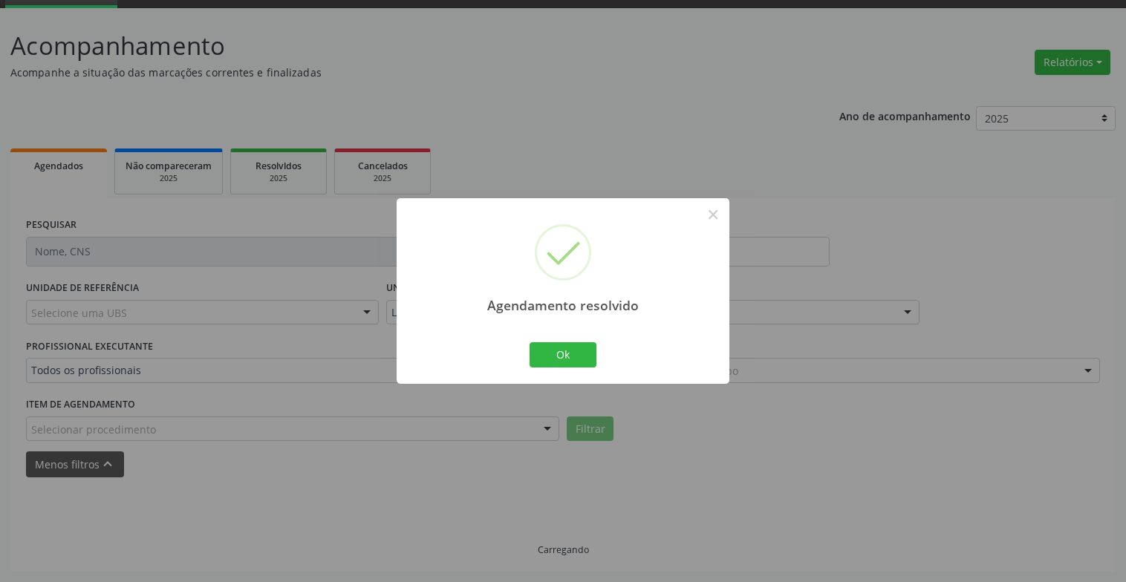
click at [597, 342] on div "Ok Cancel" at bounding box center [563, 354] width 74 height 31
click at [593, 345] on button "Ok" at bounding box center [562, 354] width 67 height 25
click at [875, 350] on div "Grupo/Subgrupo Selecione um grupo ou subgrupo Todos os grupos e subgrupos 01 - …" at bounding box center [833, 359] width 533 height 48
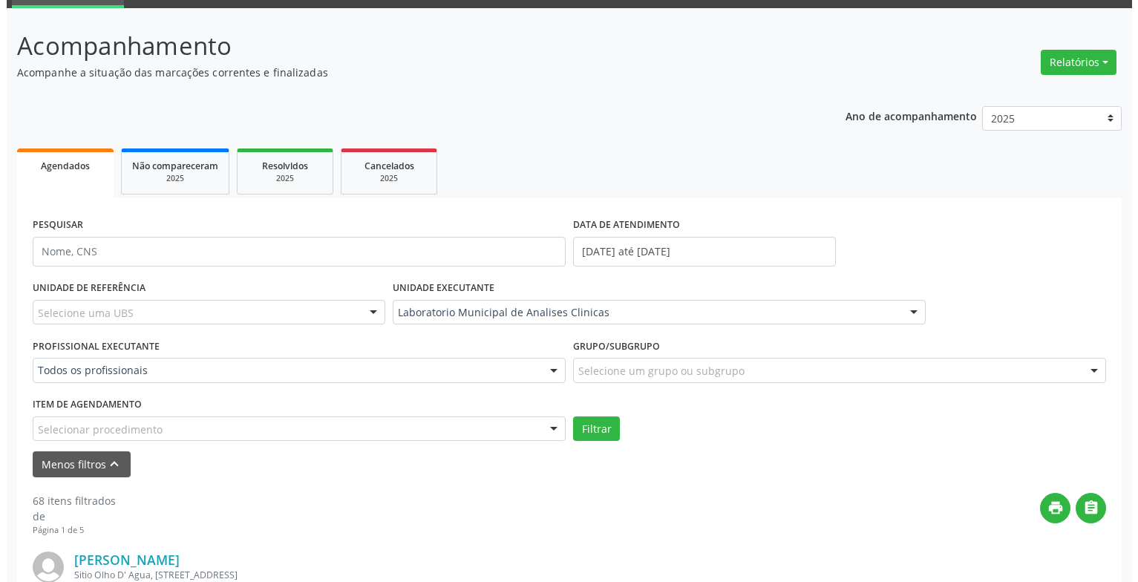
scroll to position [371, 0]
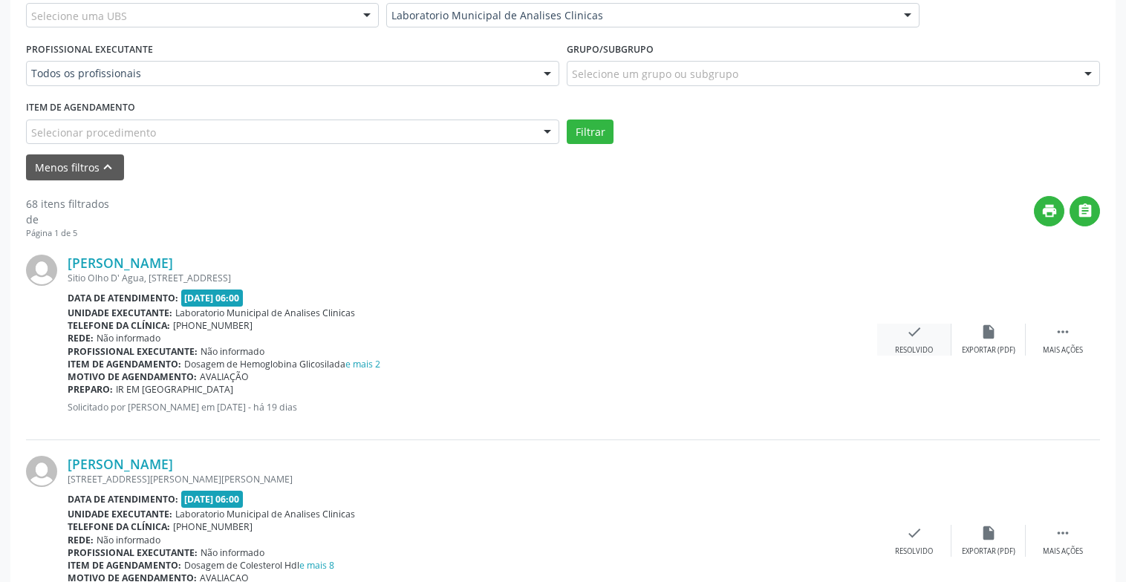
click at [917, 342] on div "check Resolvido" at bounding box center [914, 340] width 74 height 32
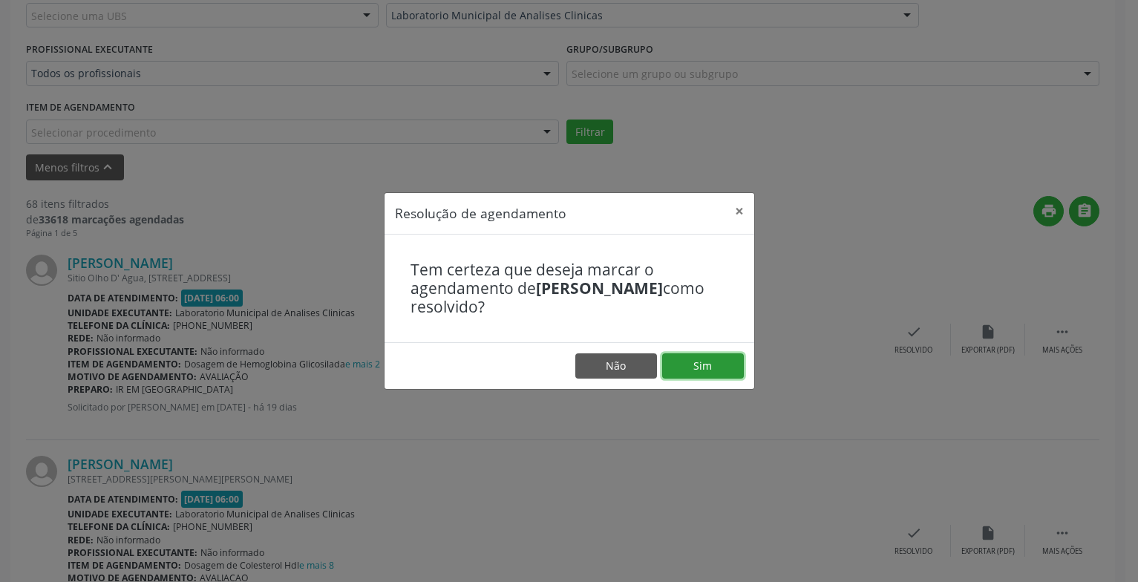
click at [691, 376] on button "Sim" at bounding box center [703, 365] width 82 height 25
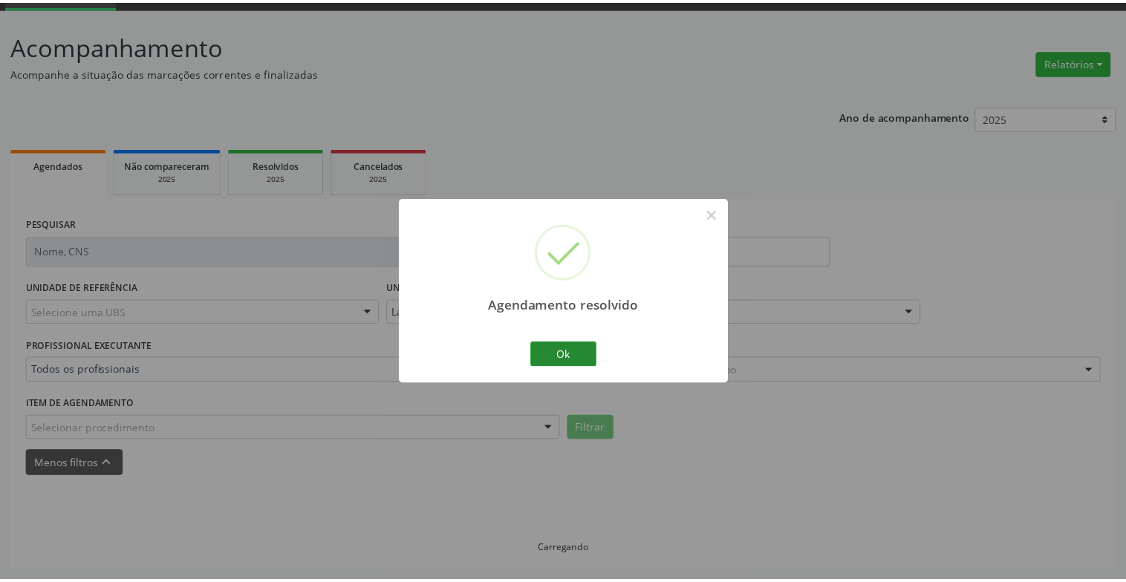
scroll to position [74, 0]
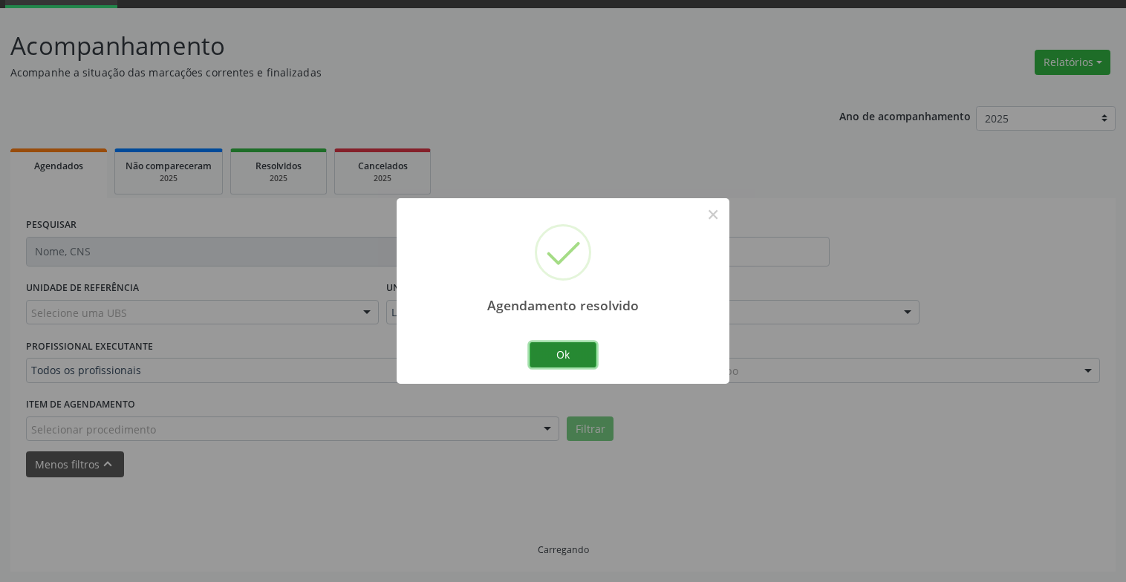
click at [540, 352] on button "Ok" at bounding box center [562, 354] width 67 height 25
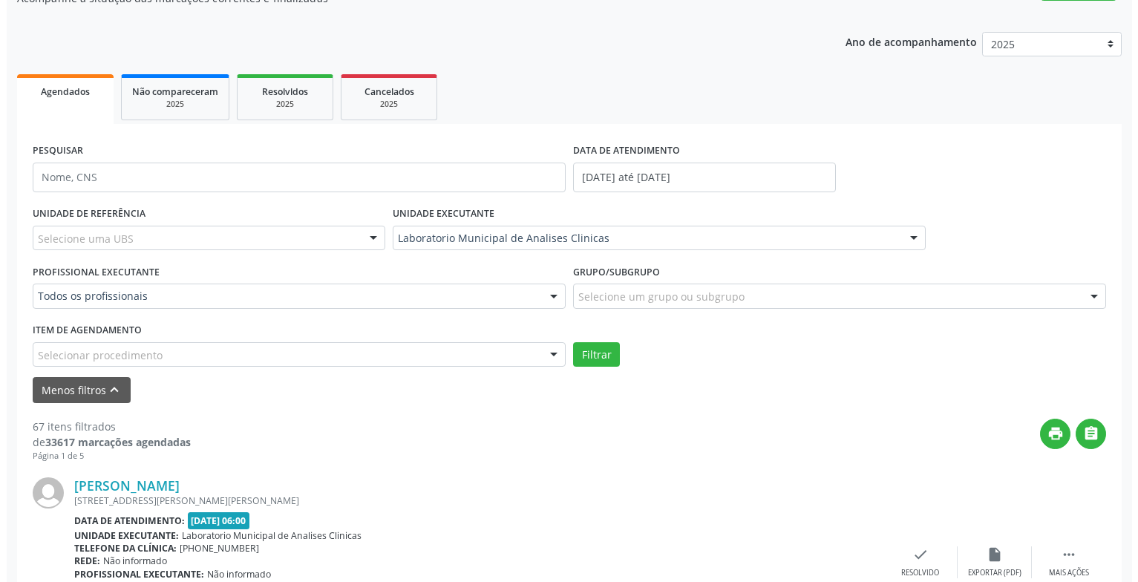
scroll to position [371, 0]
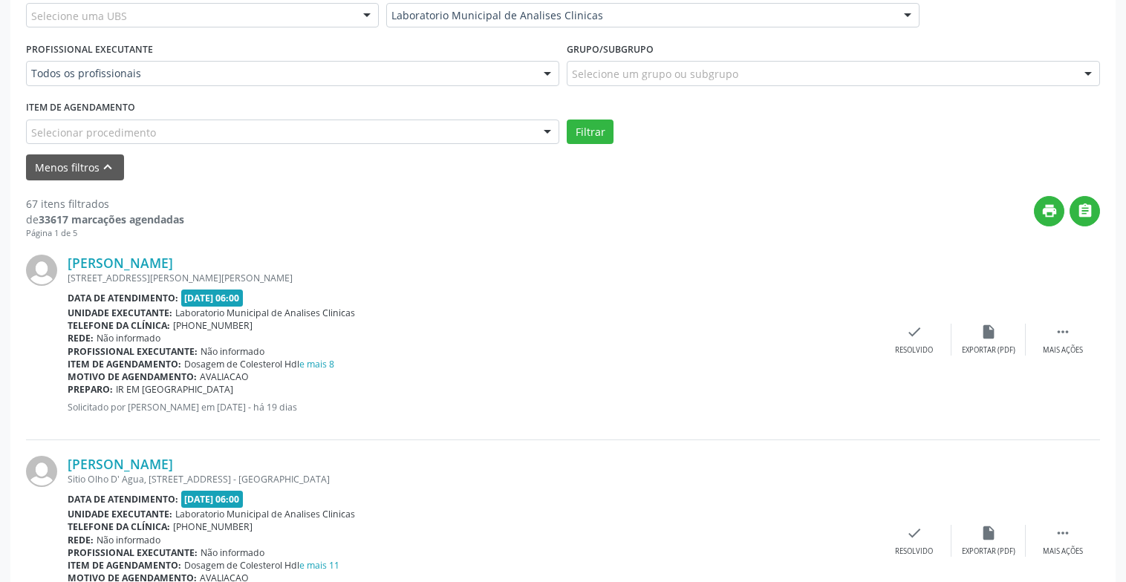
click at [916, 362] on div "[PERSON_NAME] [STREET_ADDRESS][PERSON_NAME][PERSON_NAME] Data de atendimento: […" at bounding box center [563, 339] width 1074 height 201
click at [898, 346] on div "Resolvido" at bounding box center [914, 350] width 38 height 10
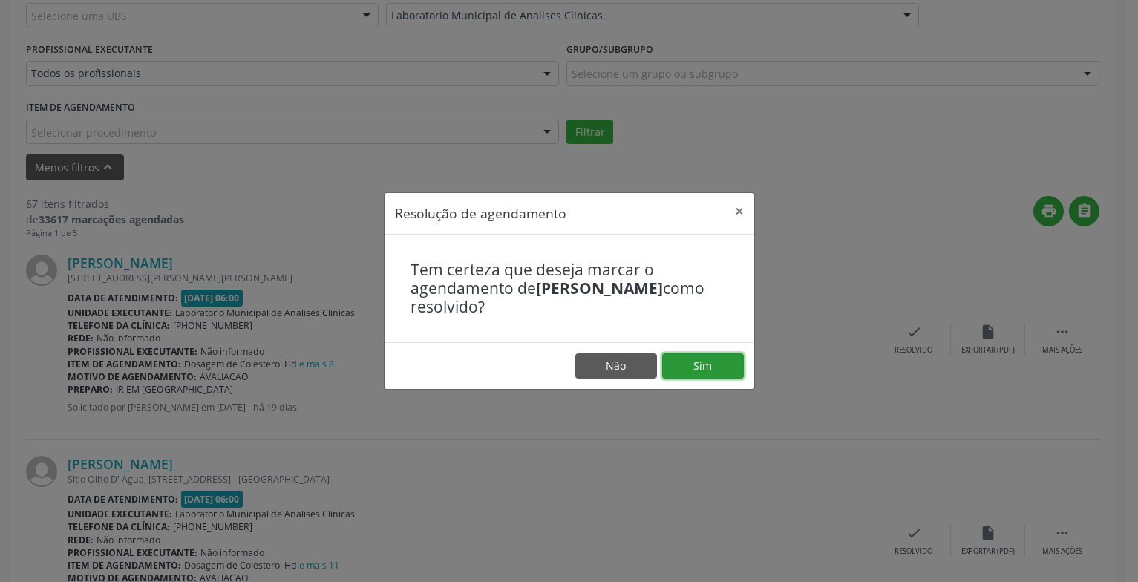
click at [696, 368] on button "Sim" at bounding box center [703, 365] width 82 height 25
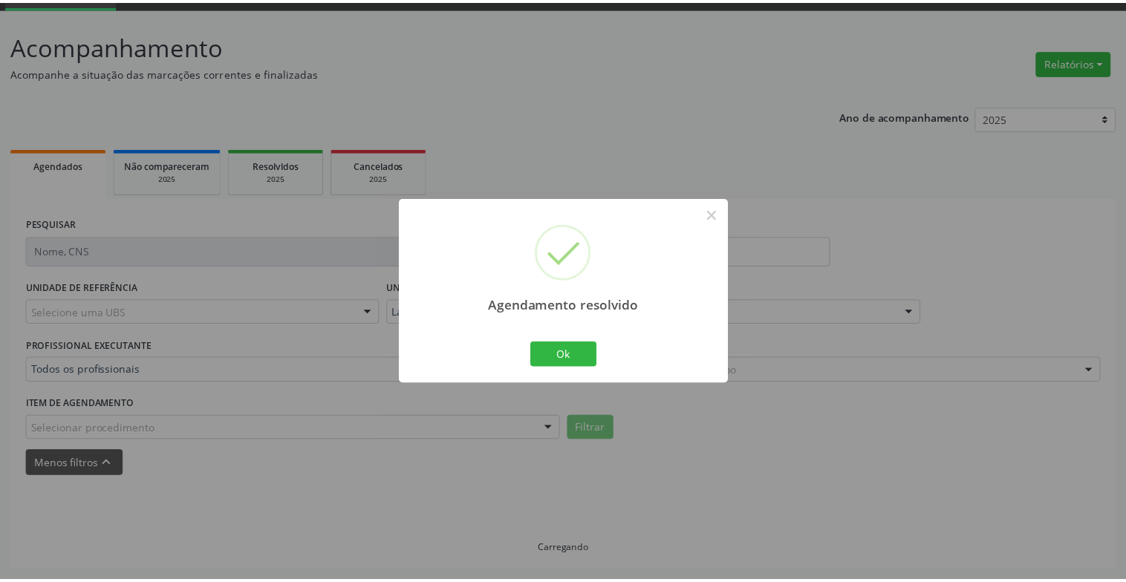
scroll to position [74, 0]
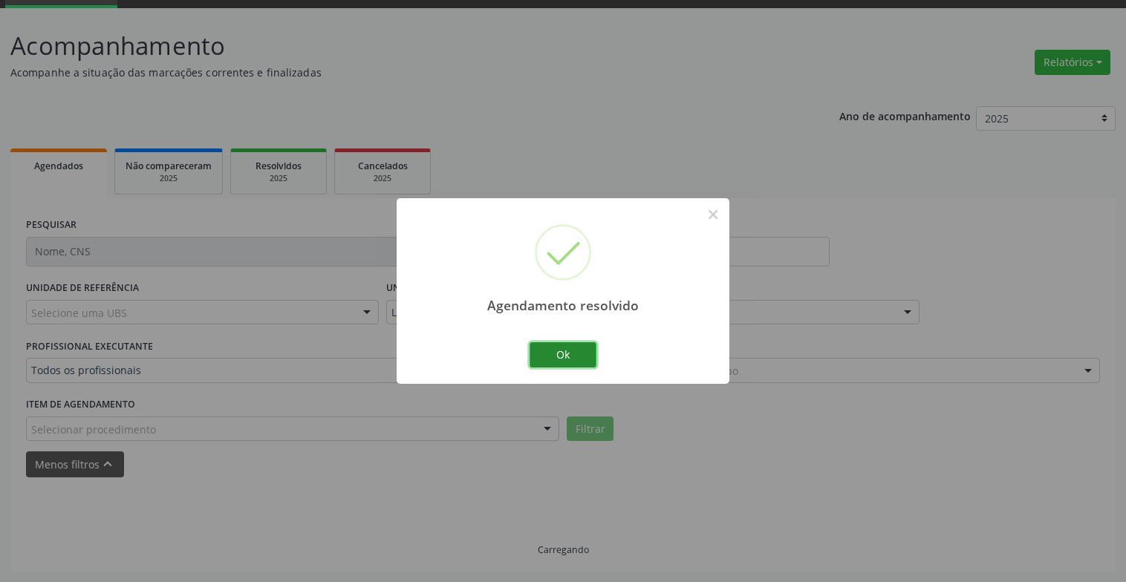
click at [585, 356] on button "Ok" at bounding box center [562, 354] width 67 height 25
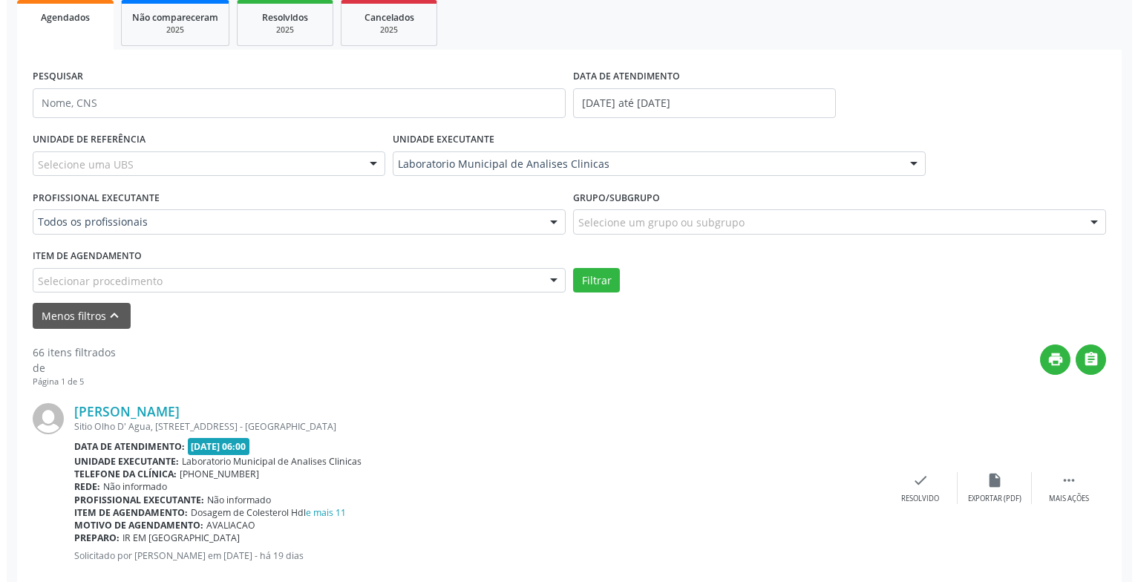
scroll to position [296, 0]
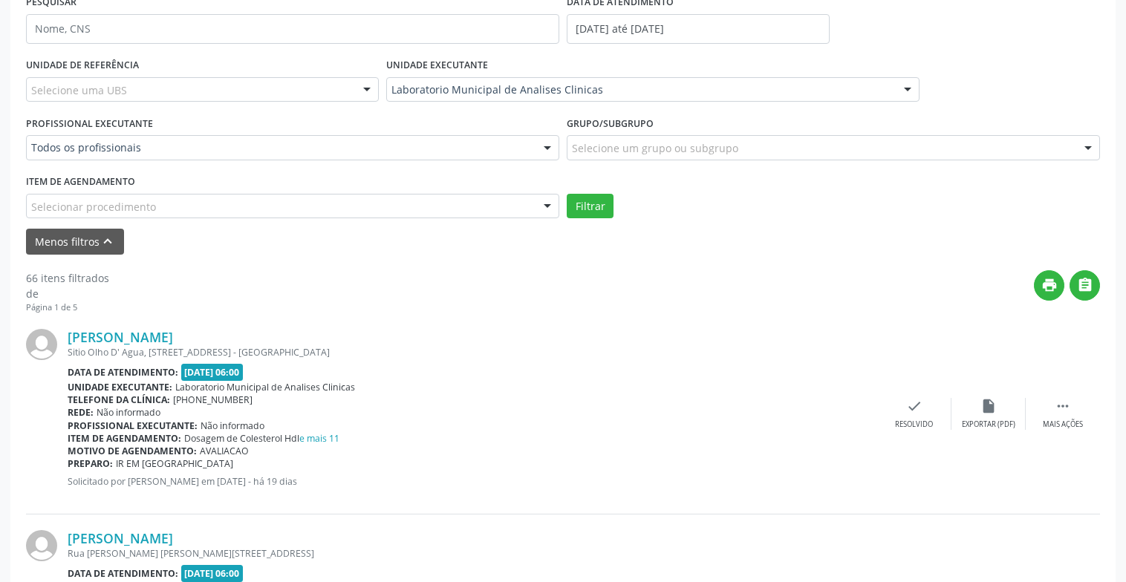
click at [922, 391] on div "[PERSON_NAME] [STREET_ADDRESS] Data de atendimento: [DATE] 06:00 Unidade execut…" at bounding box center [563, 413] width 1074 height 201
click at [922, 407] on div "check Resolvido" at bounding box center [914, 414] width 74 height 32
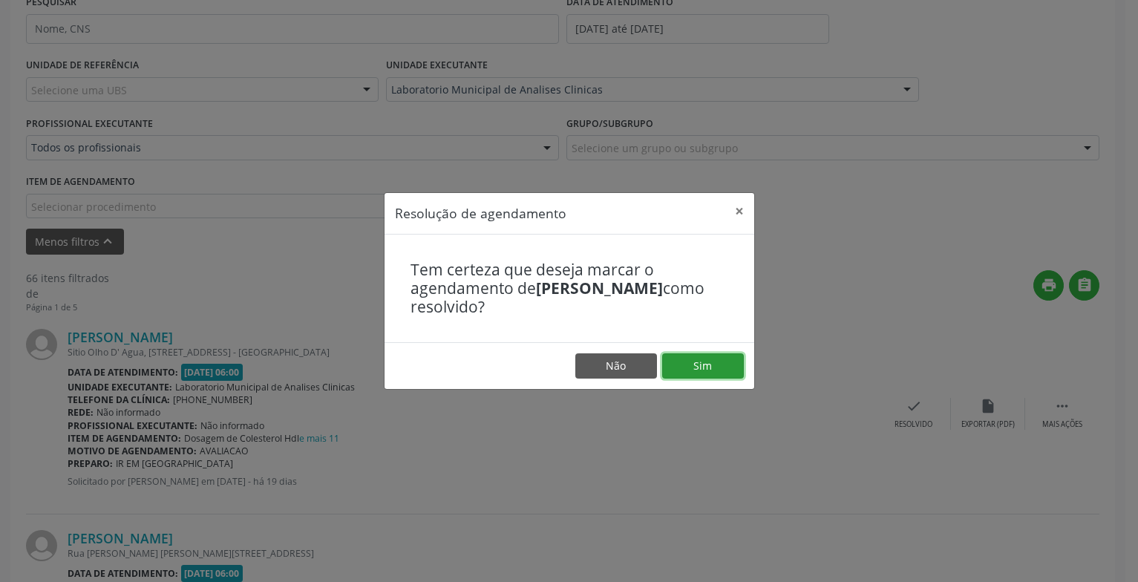
click at [703, 374] on button "Sim" at bounding box center [703, 365] width 82 height 25
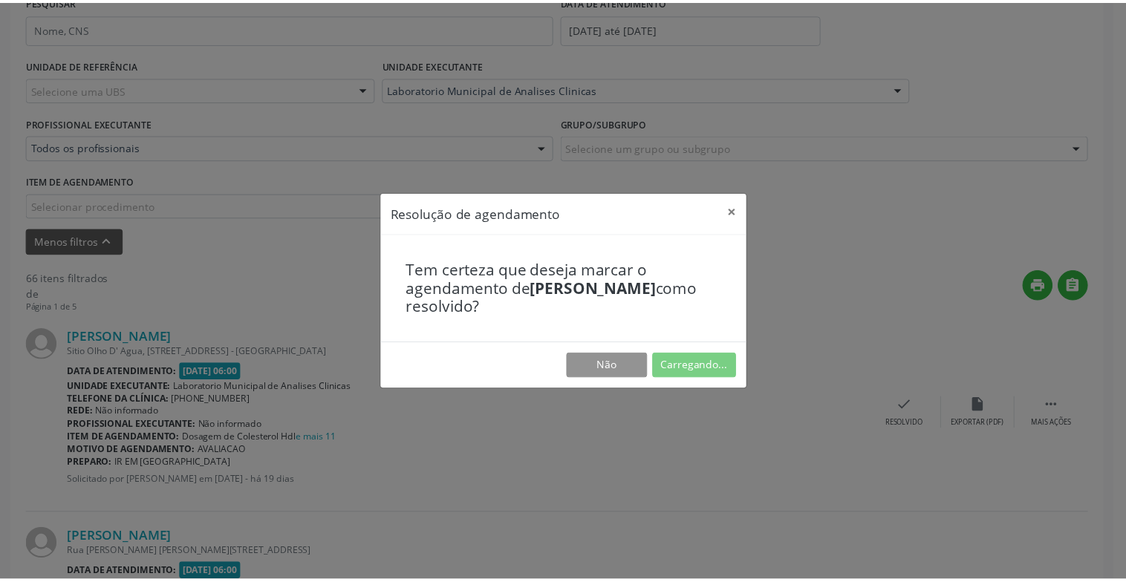
scroll to position [74, 0]
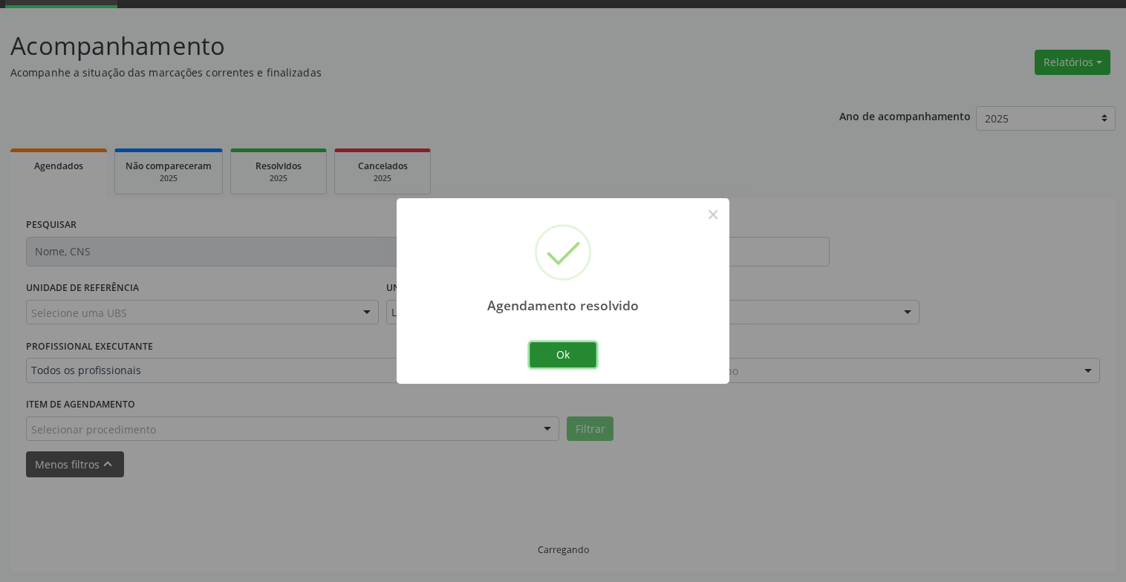
click at [558, 355] on button "Ok" at bounding box center [562, 354] width 67 height 25
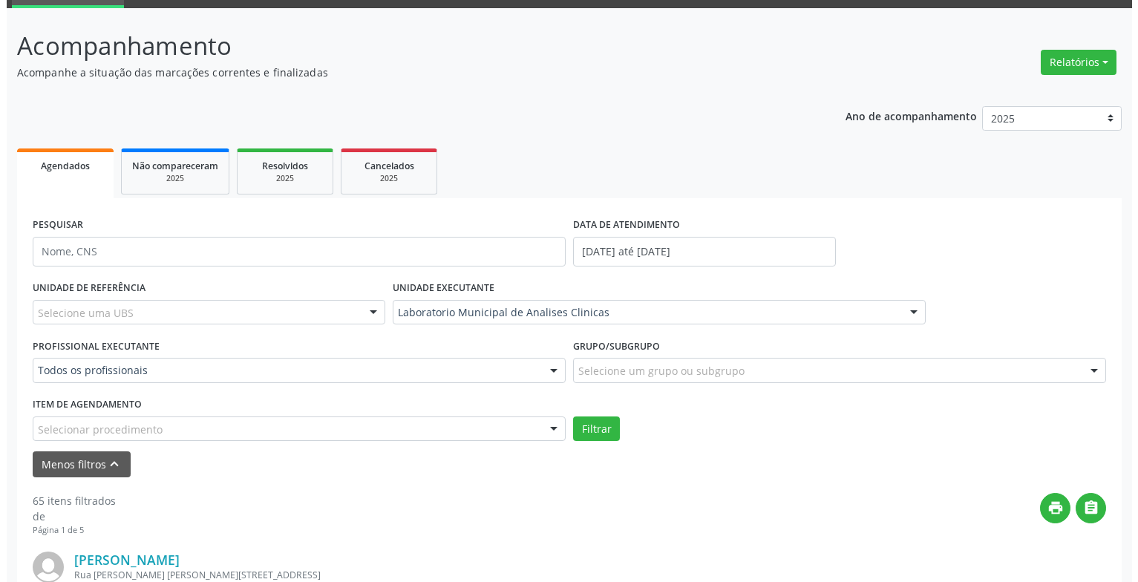
scroll to position [222, 0]
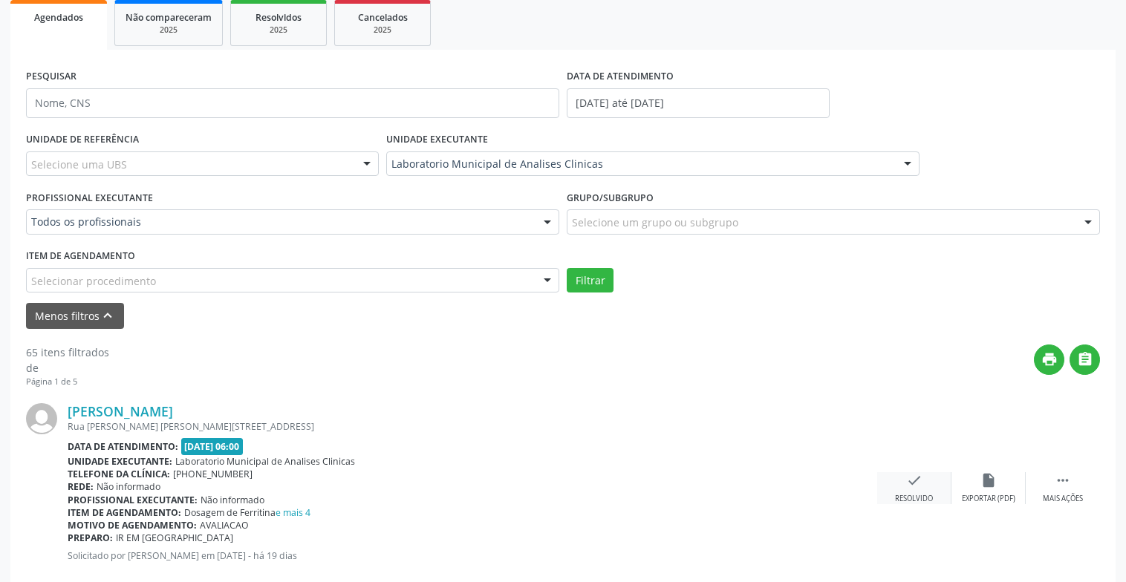
click at [911, 478] on icon "check" at bounding box center [914, 480] width 16 height 16
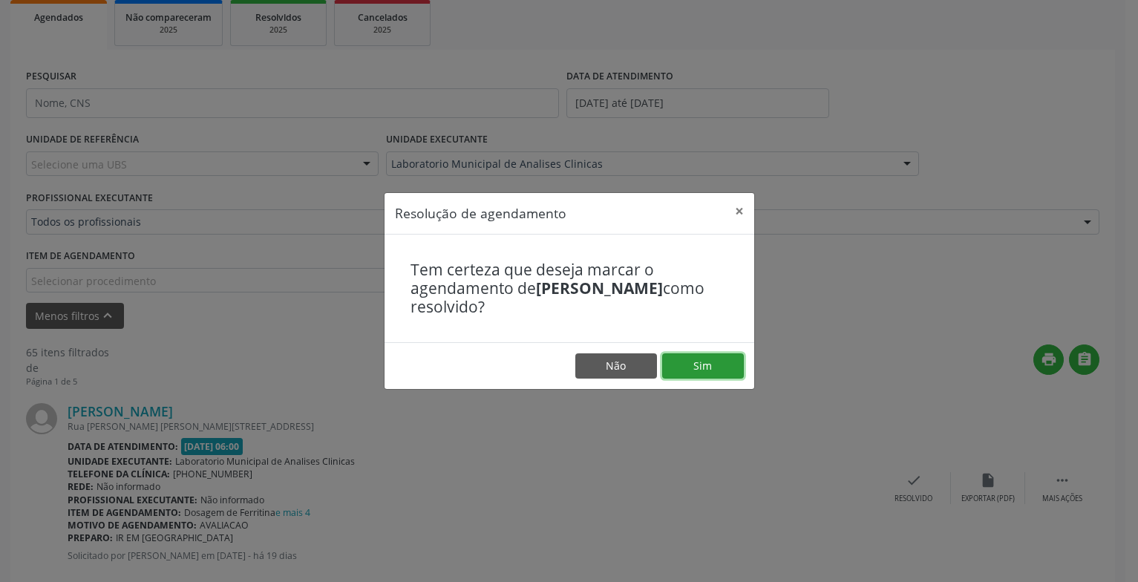
click at [708, 362] on button "Sim" at bounding box center [703, 365] width 82 height 25
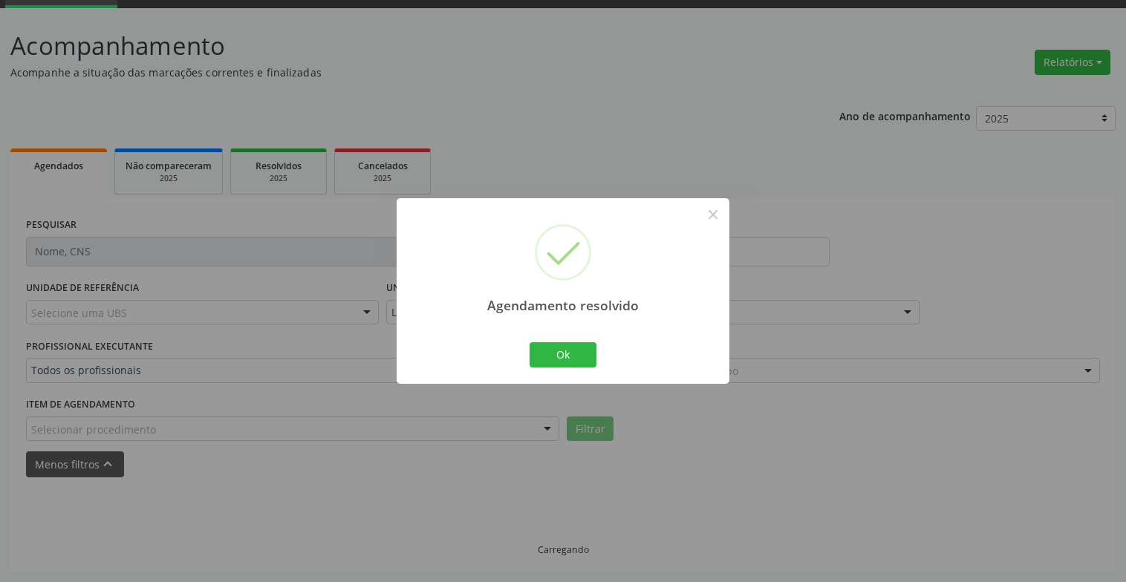
scroll to position [89, 0]
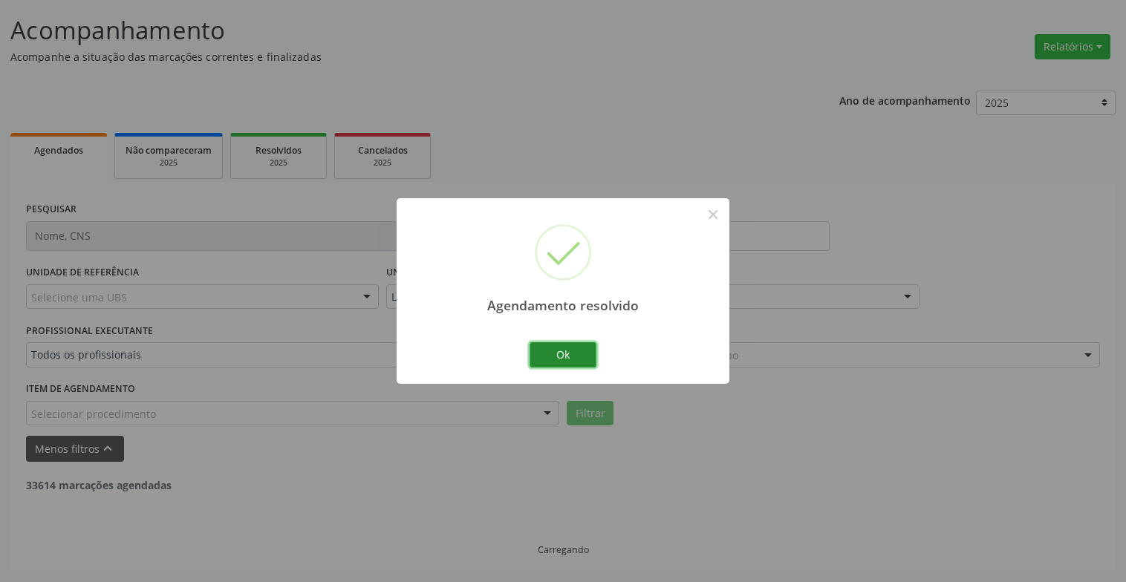
click at [562, 350] on button "Ok" at bounding box center [562, 354] width 67 height 25
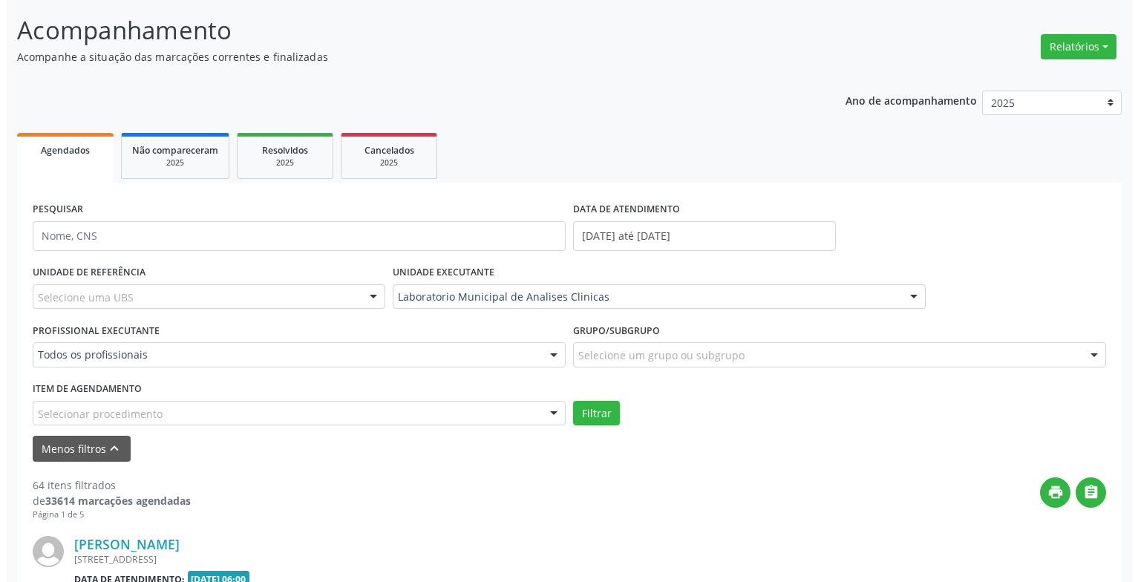
scroll to position [386, 0]
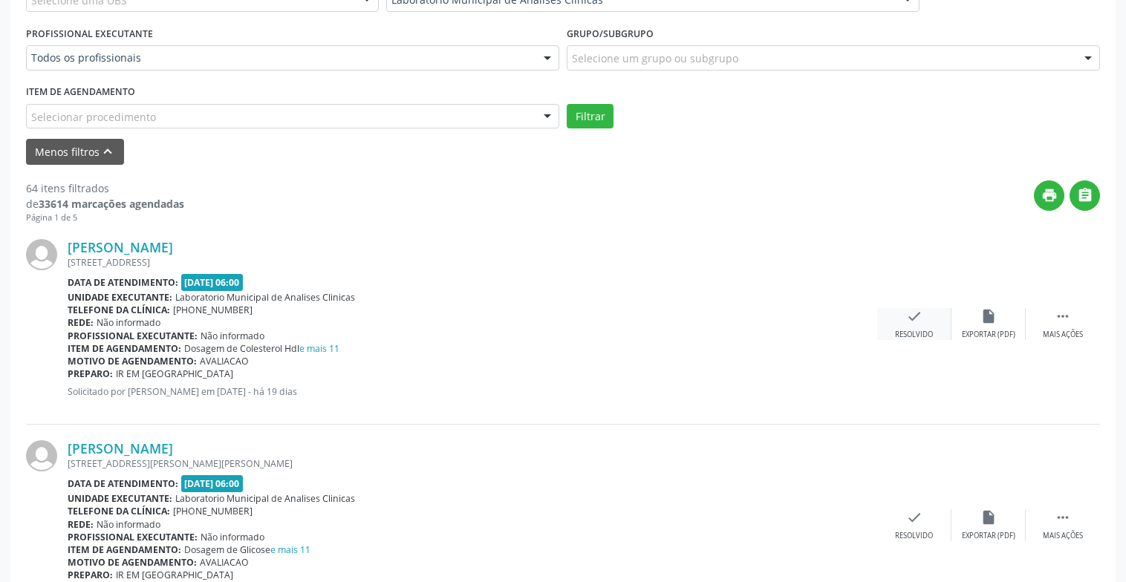
click at [910, 324] on icon "check" at bounding box center [914, 316] width 16 height 16
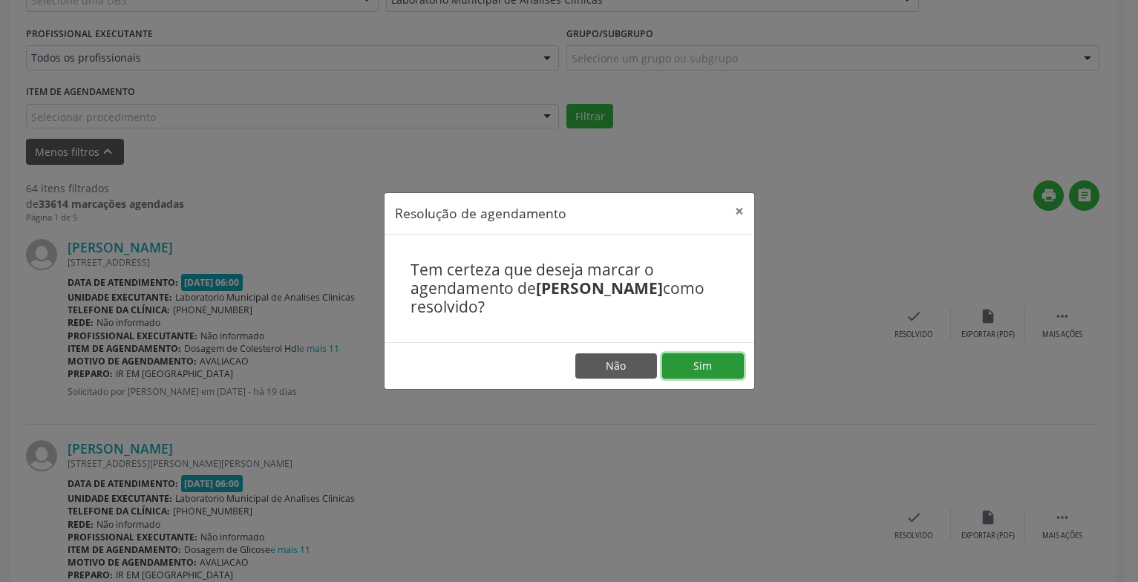
click at [717, 357] on button "Sim" at bounding box center [703, 365] width 82 height 25
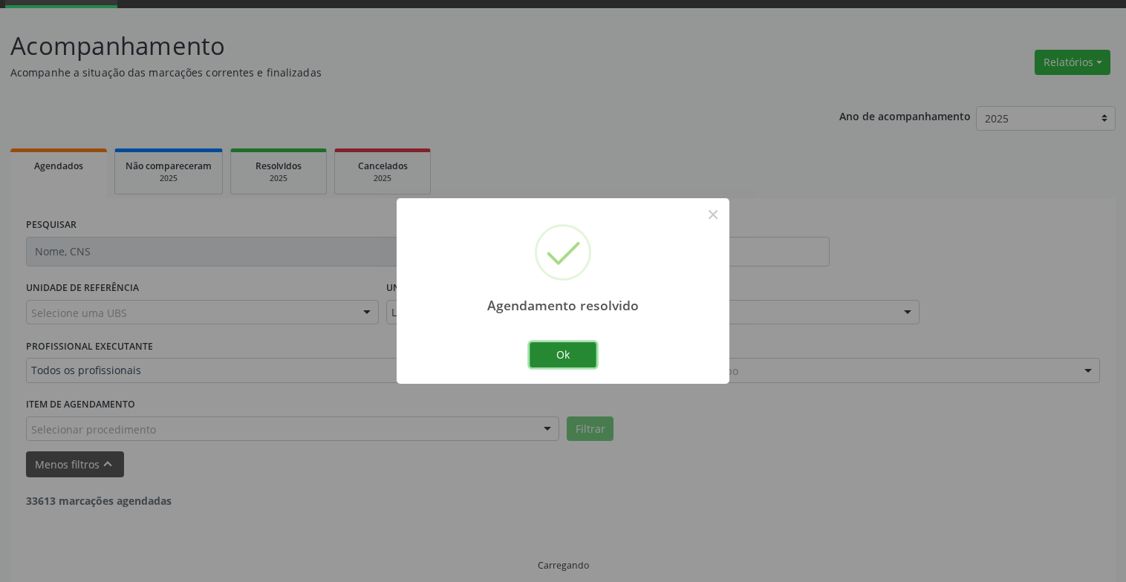
scroll to position [89, 0]
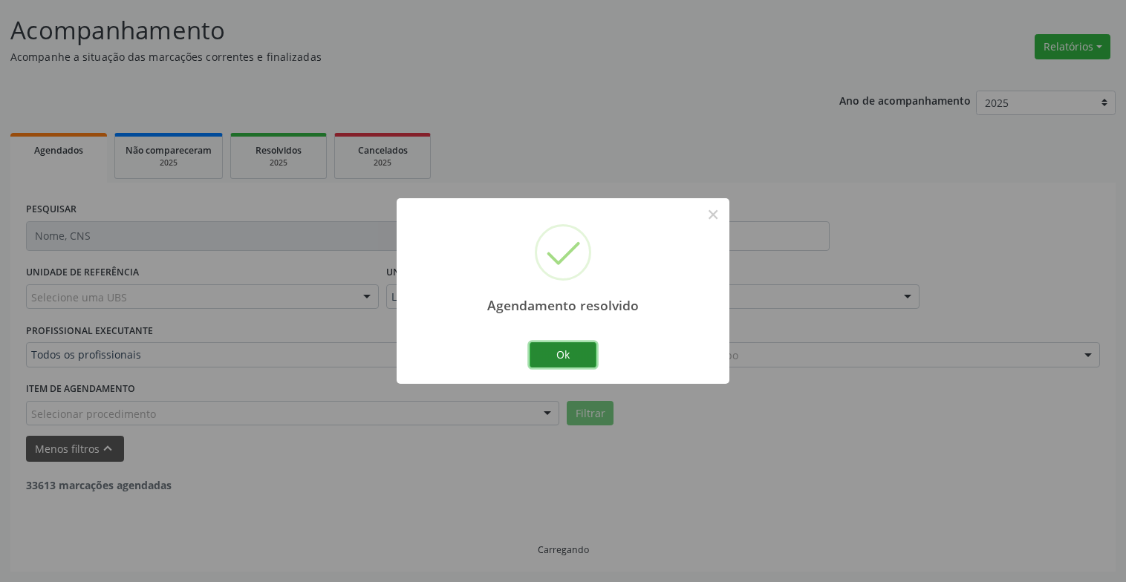
click at [587, 356] on button "Ok" at bounding box center [562, 354] width 67 height 25
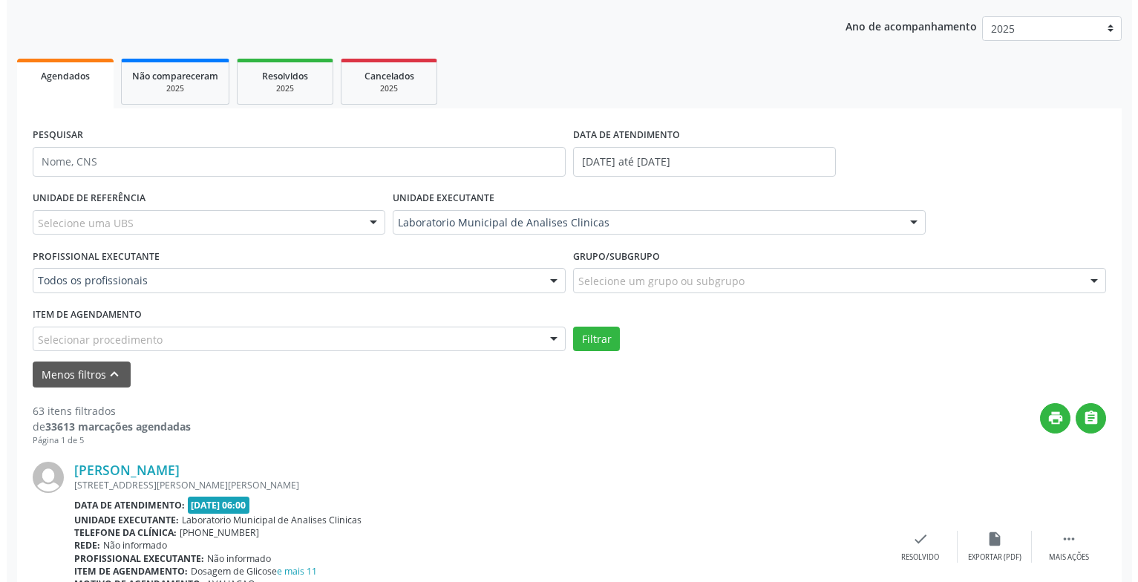
scroll to position [460, 0]
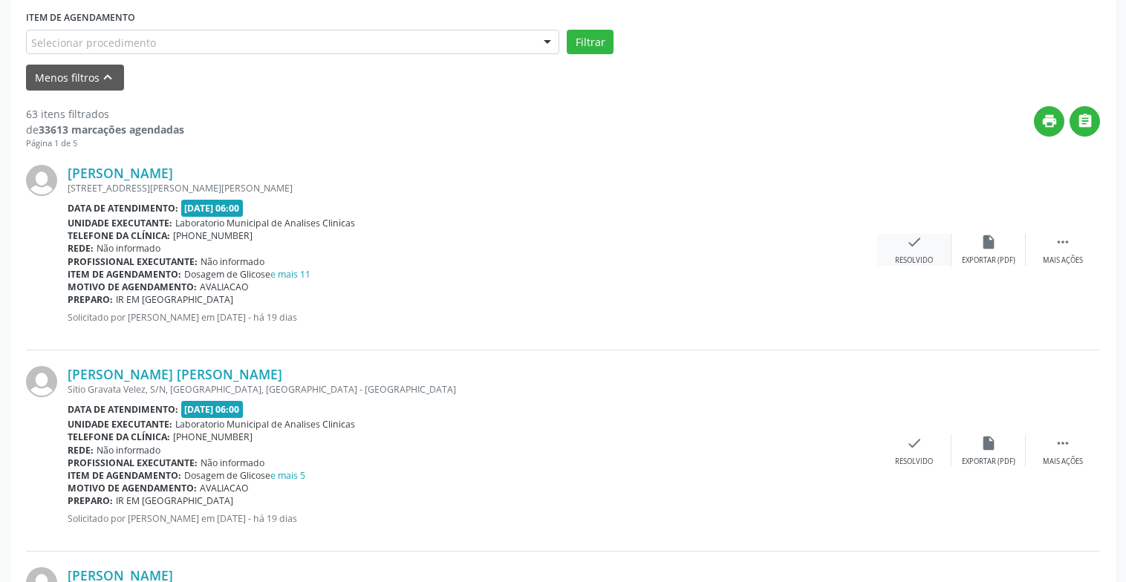
click at [909, 259] on div "Resolvido" at bounding box center [914, 260] width 38 height 10
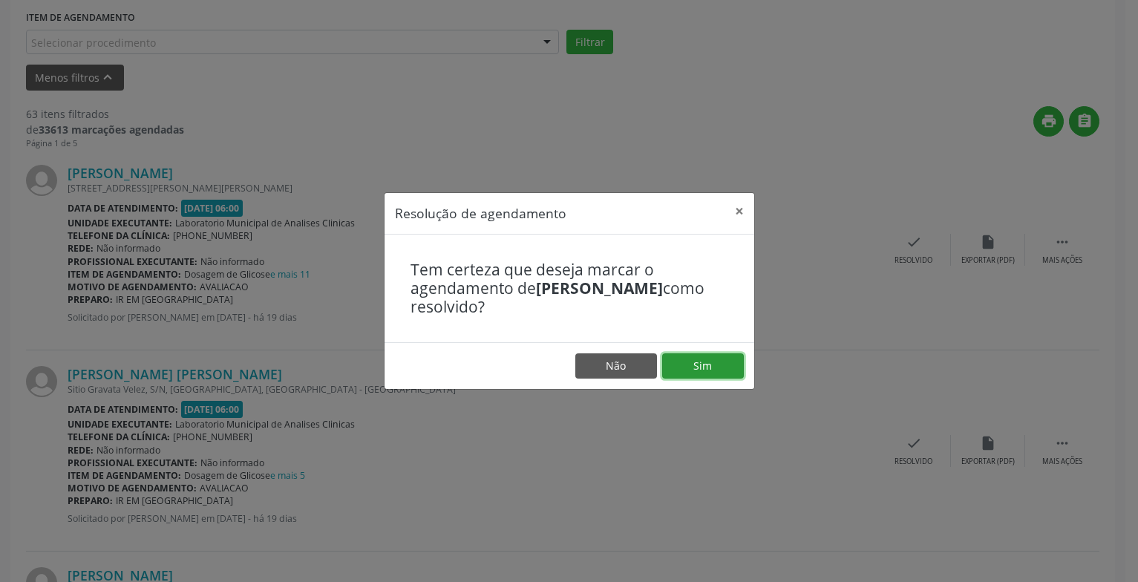
click at [714, 369] on button "Sim" at bounding box center [703, 365] width 82 height 25
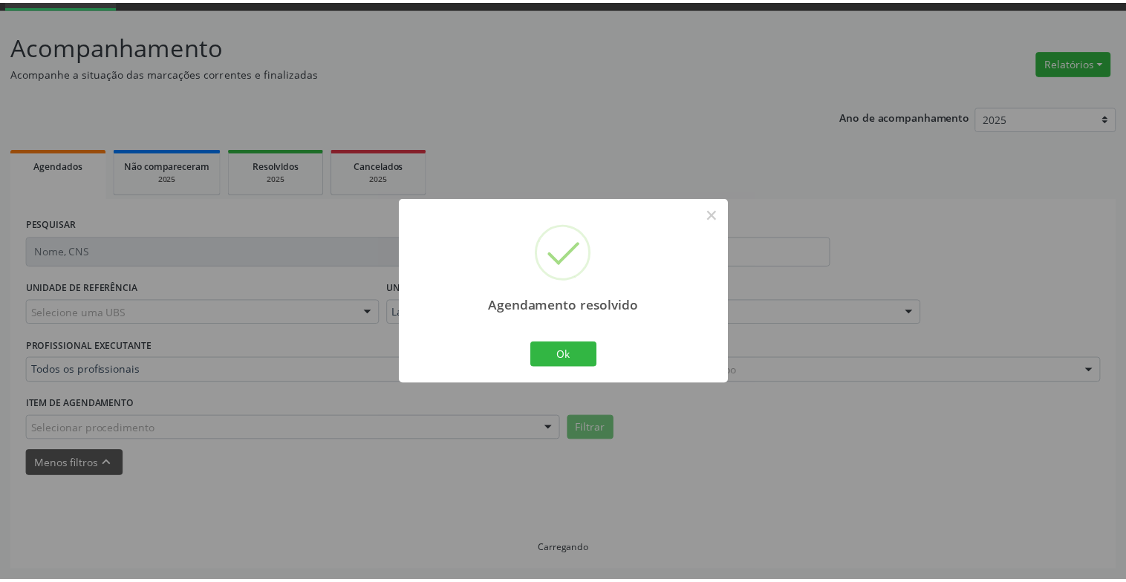
scroll to position [74, 0]
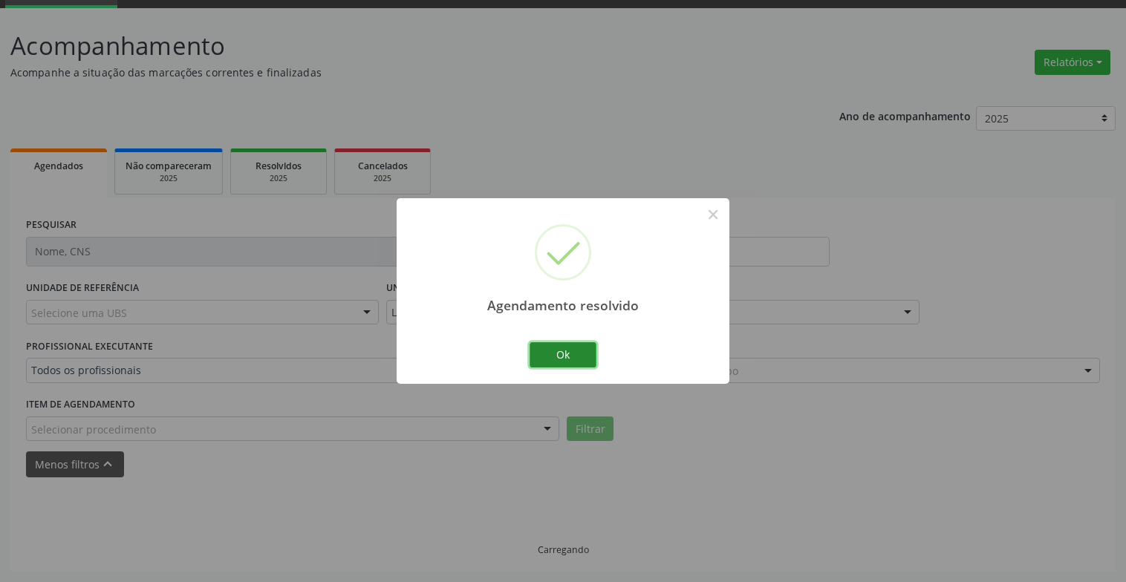
click at [561, 343] on button "Ok" at bounding box center [562, 354] width 67 height 25
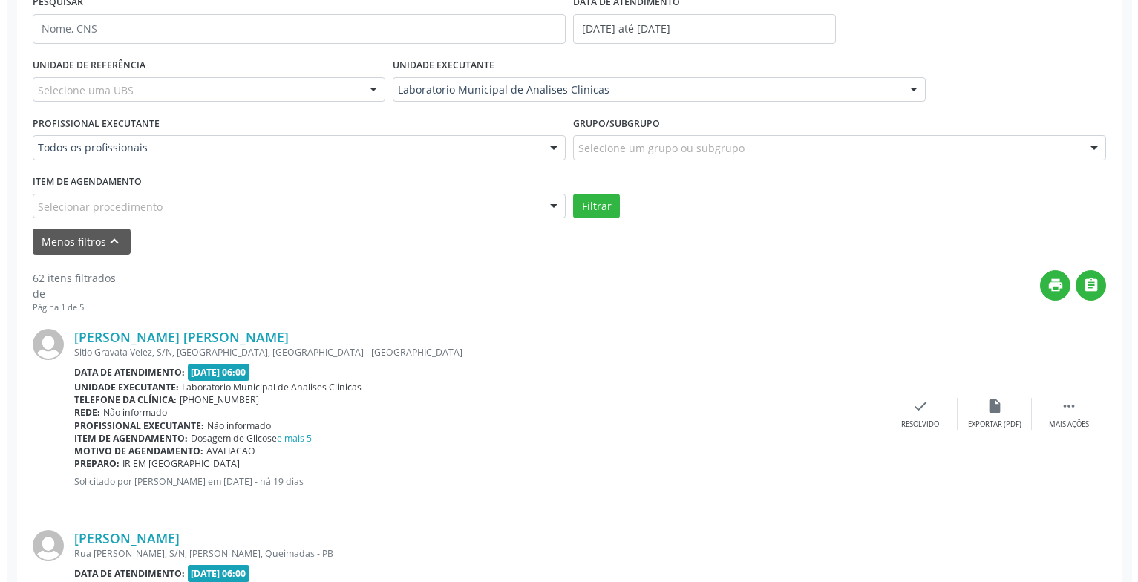
scroll to position [445, 0]
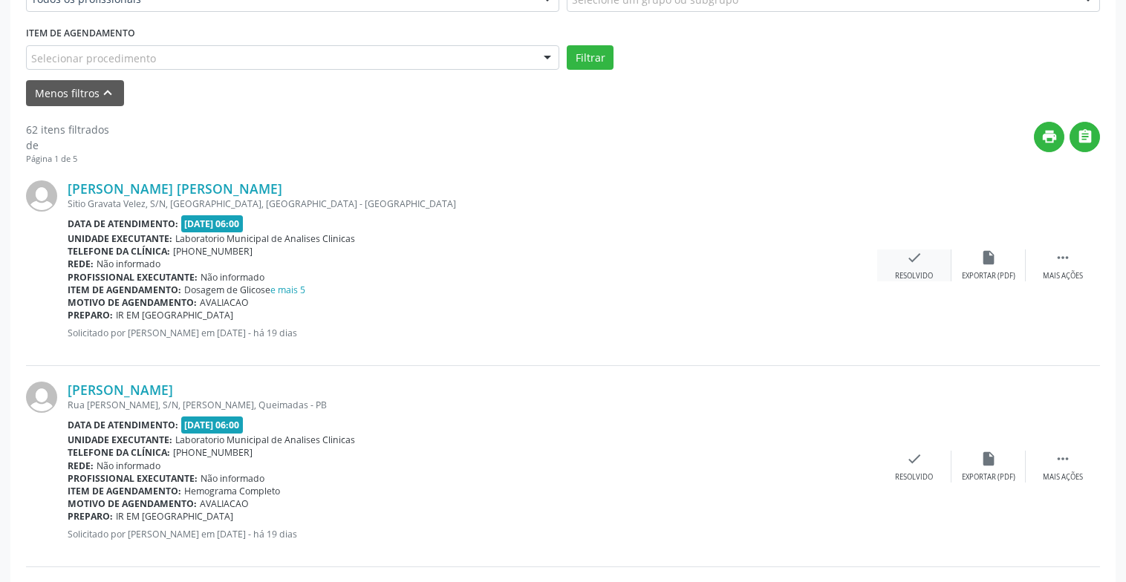
click at [915, 273] on div "Resolvido" at bounding box center [914, 276] width 38 height 10
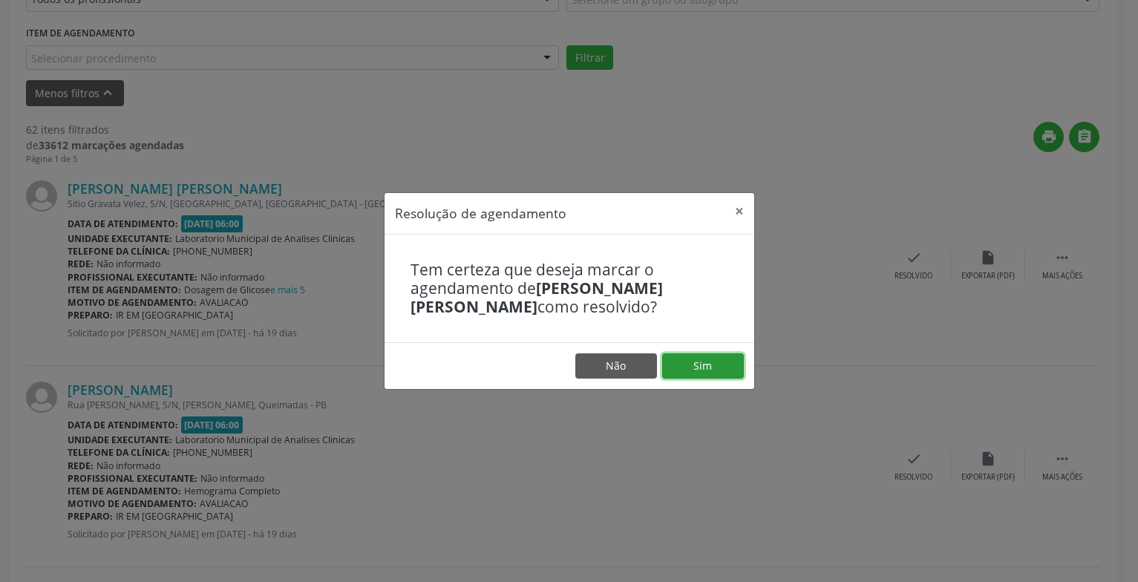
click at [693, 365] on button "Sim" at bounding box center [703, 365] width 82 height 25
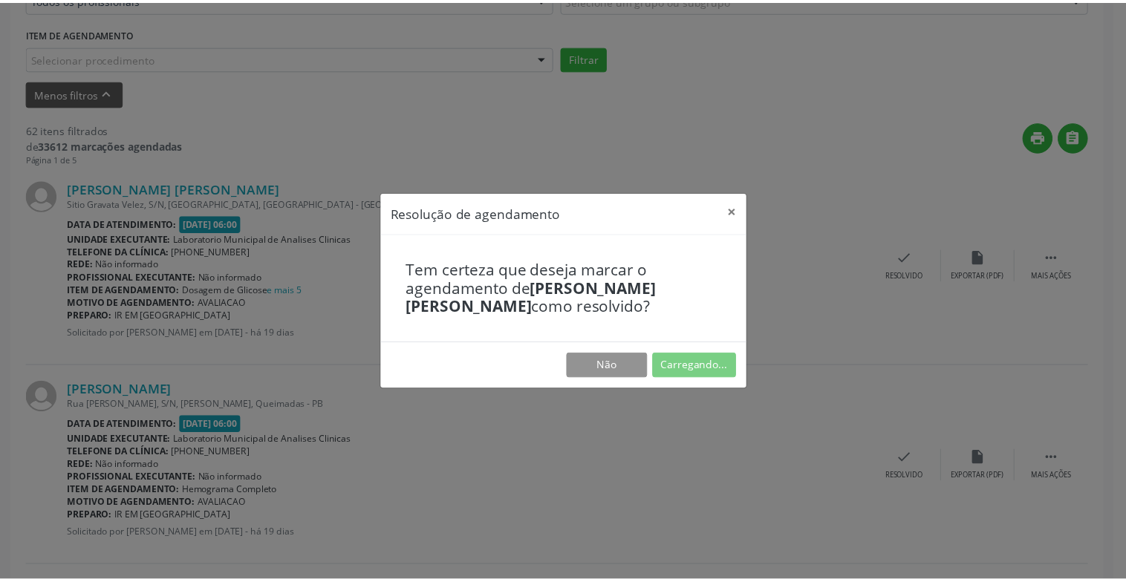
scroll to position [74, 0]
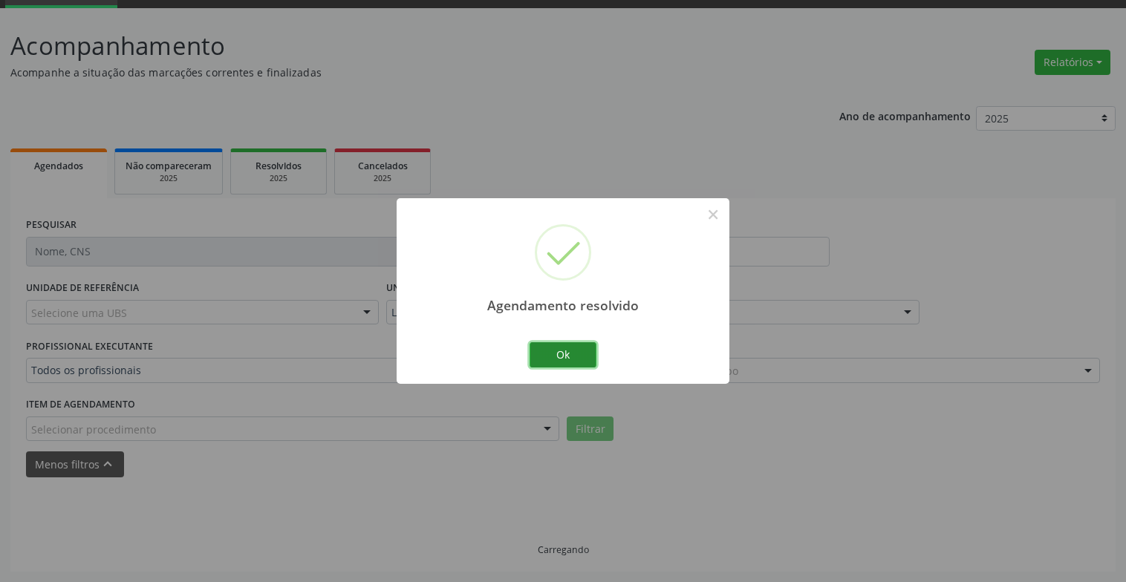
click at [549, 356] on button "Ok" at bounding box center [562, 354] width 67 height 25
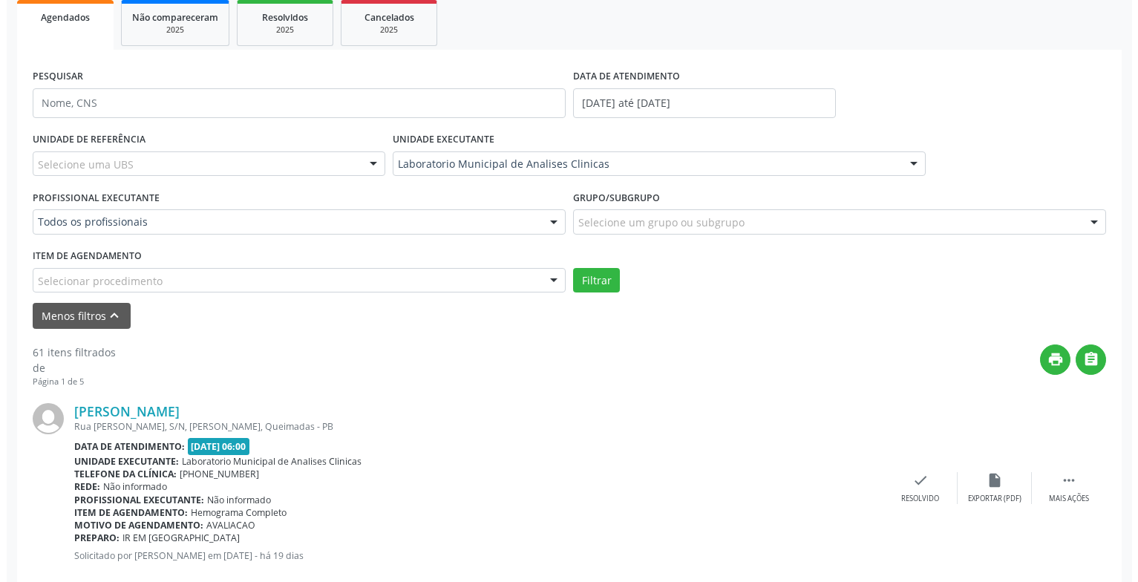
scroll to position [296, 0]
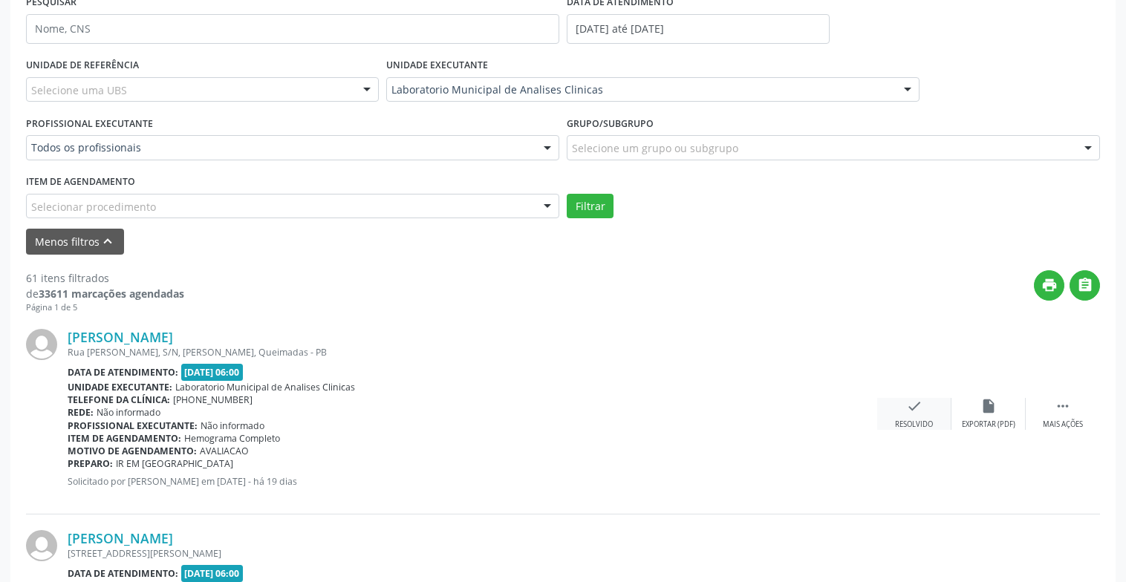
click at [921, 417] on div "check Resolvido" at bounding box center [914, 414] width 74 height 32
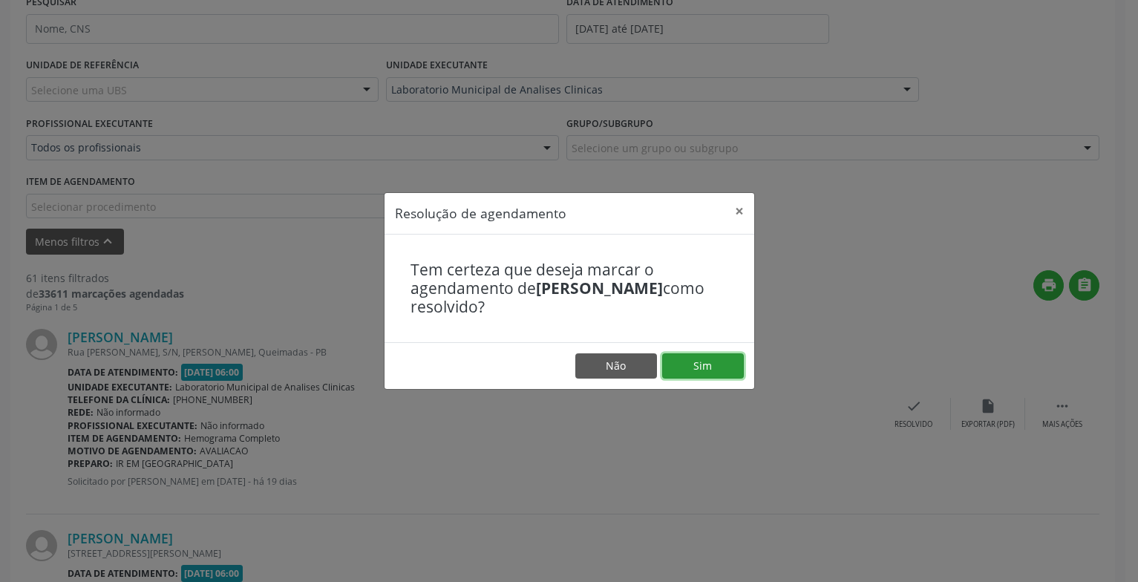
click at [724, 363] on button "Sim" at bounding box center [703, 365] width 82 height 25
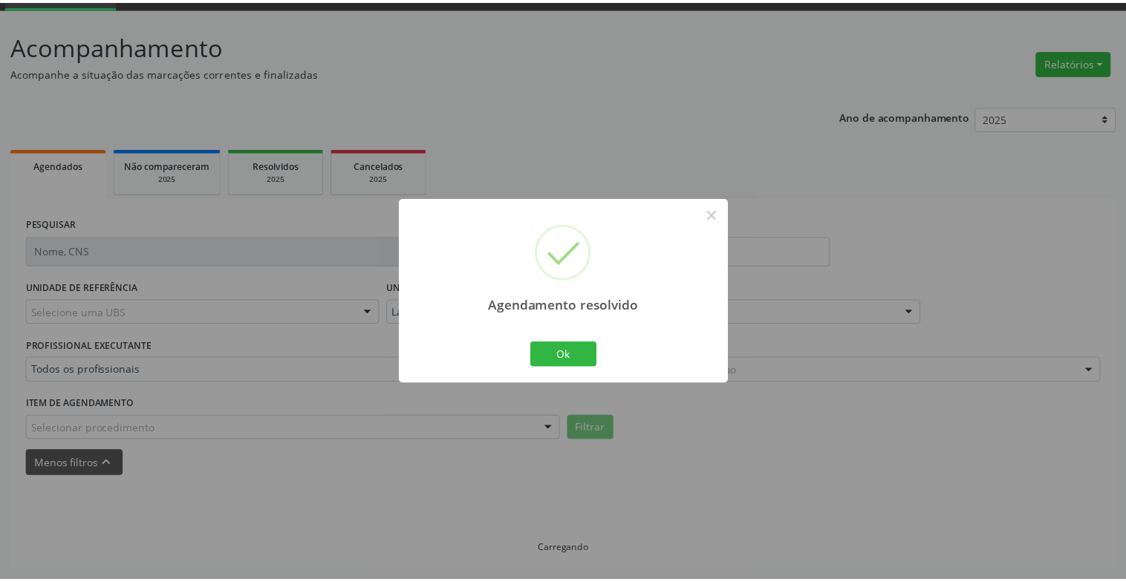
scroll to position [74, 0]
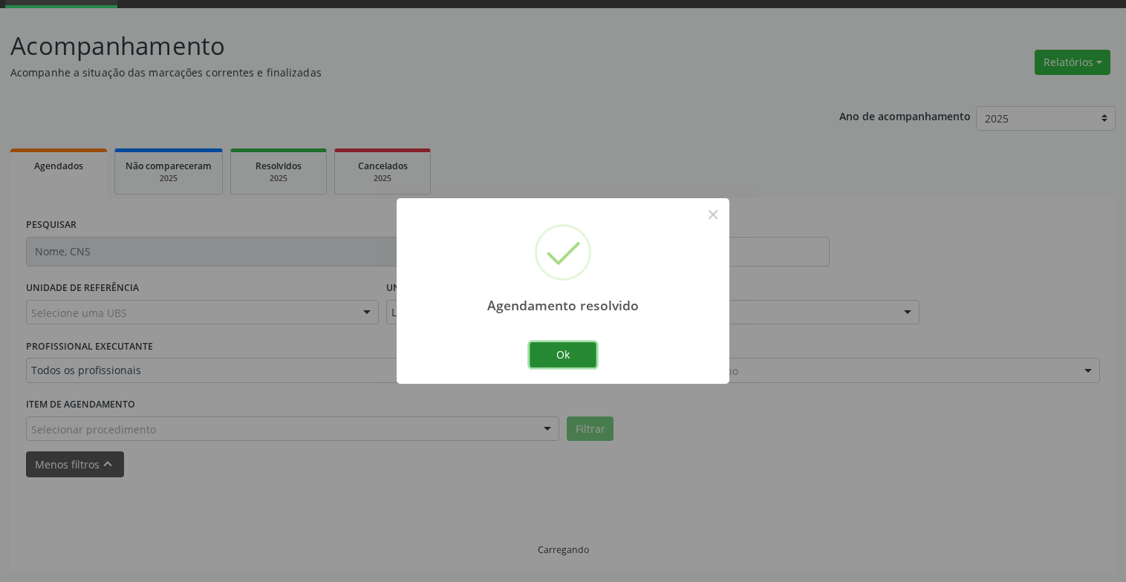
click at [584, 357] on button "Ok" at bounding box center [562, 354] width 67 height 25
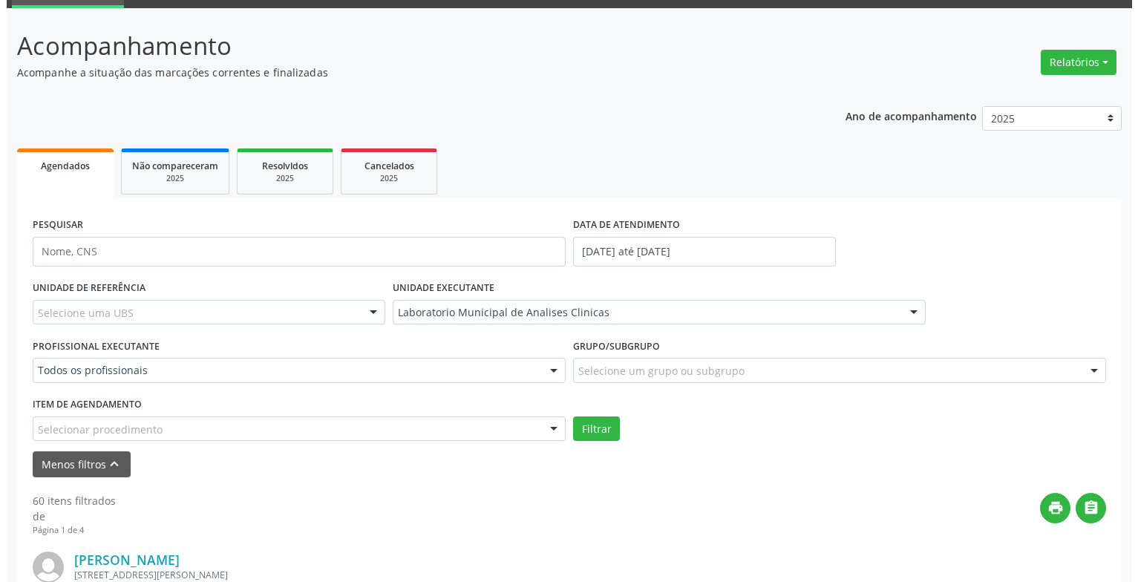
scroll to position [371, 0]
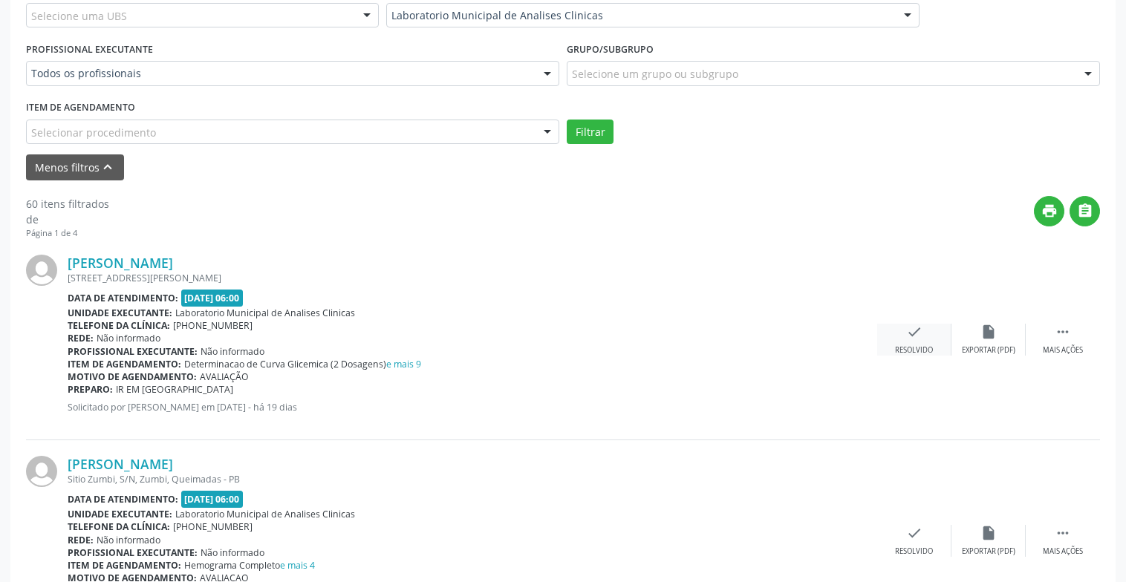
click at [913, 340] on div "check Resolvido" at bounding box center [914, 340] width 74 height 32
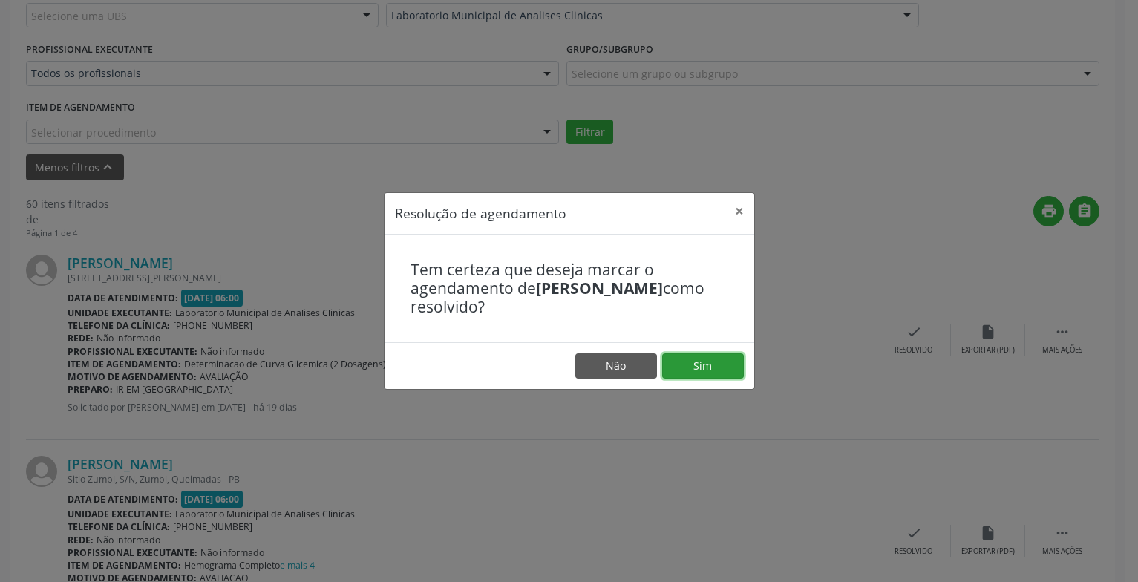
click at [677, 361] on button "Sim" at bounding box center [703, 365] width 82 height 25
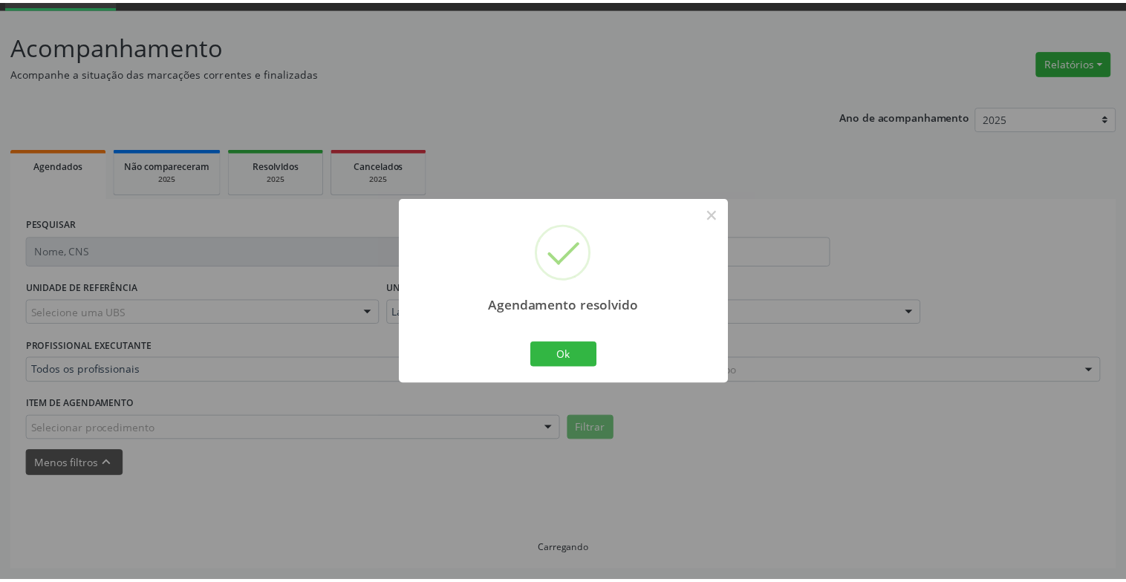
scroll to position [74, 0]
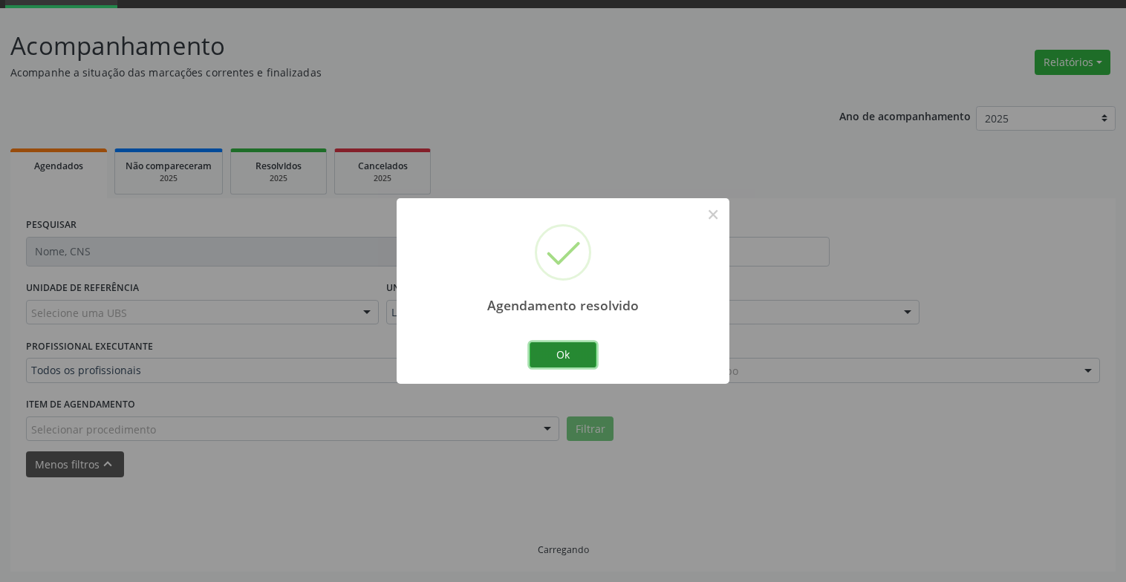
click at [556, 358] on button "Ok" at bounding box center [562, 354] width 67 height 25
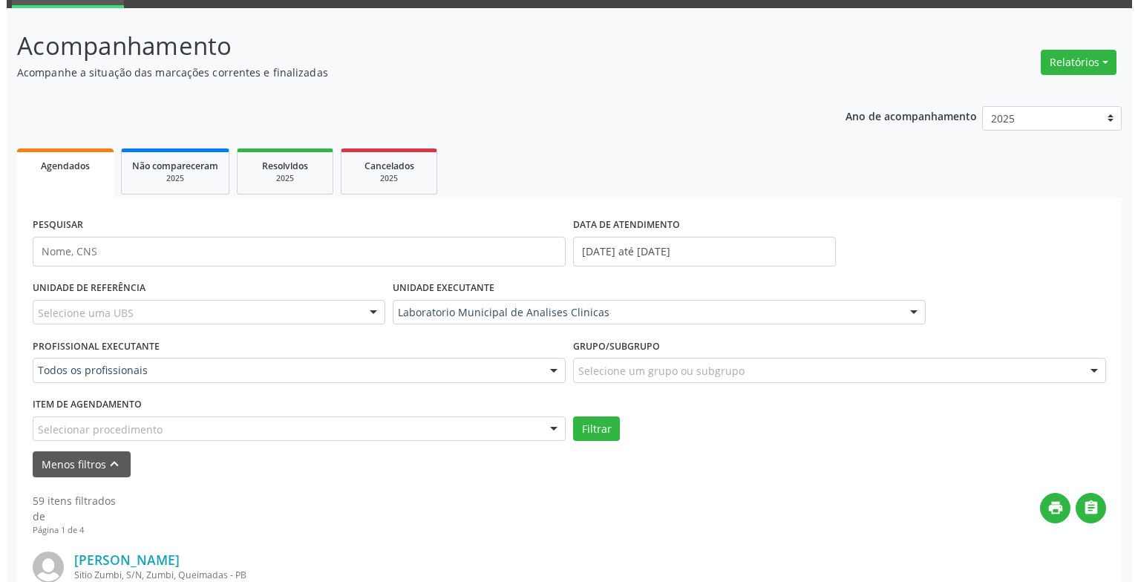
scroll to position [296, 0]
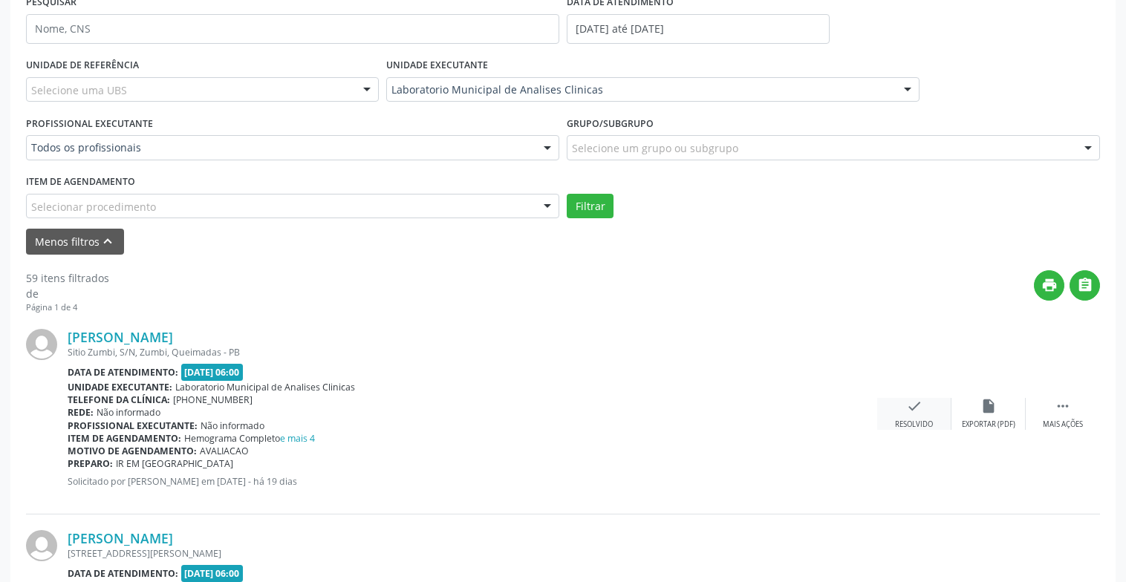
click at [931, 411] on div "check Resolvido" at bounding box center [914, 414] width 74 height 32
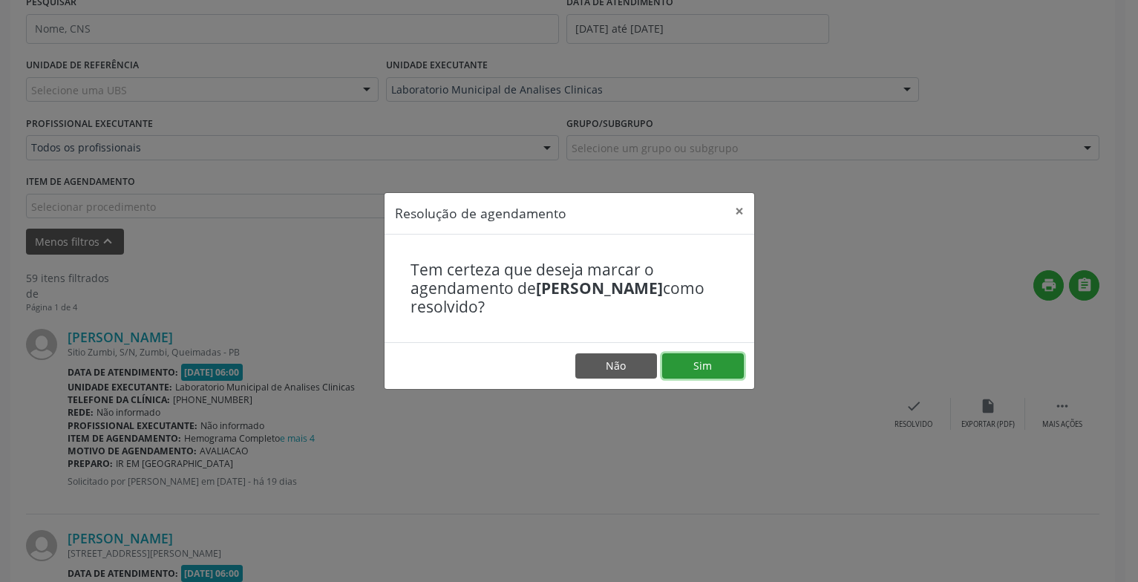
click at [716, 370] on button "Sim" at bounding box center [703, 365] width 82 height 25
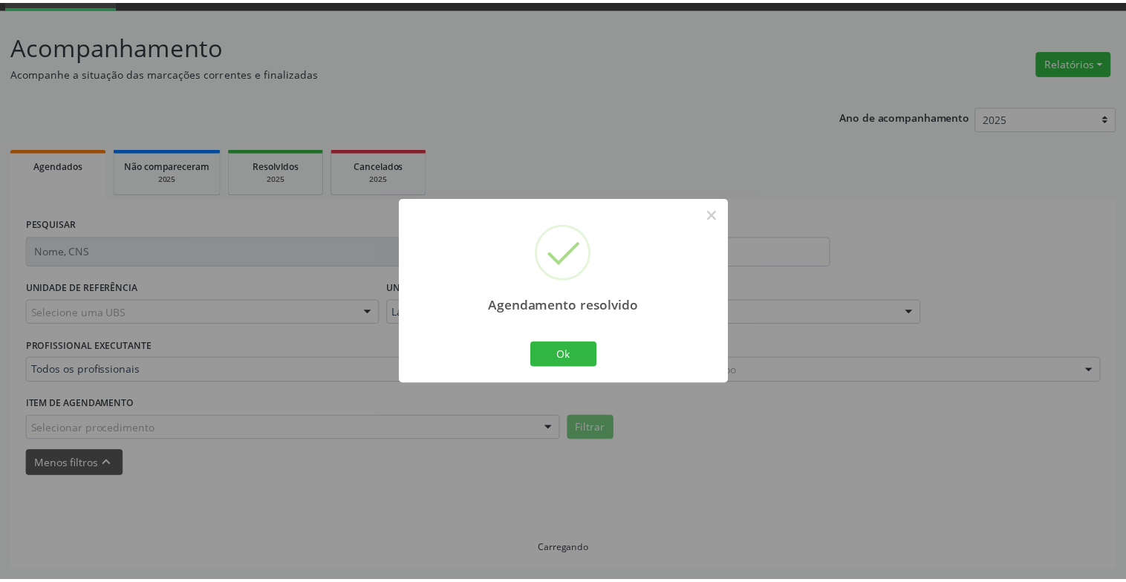
scroll to position [74, 0]
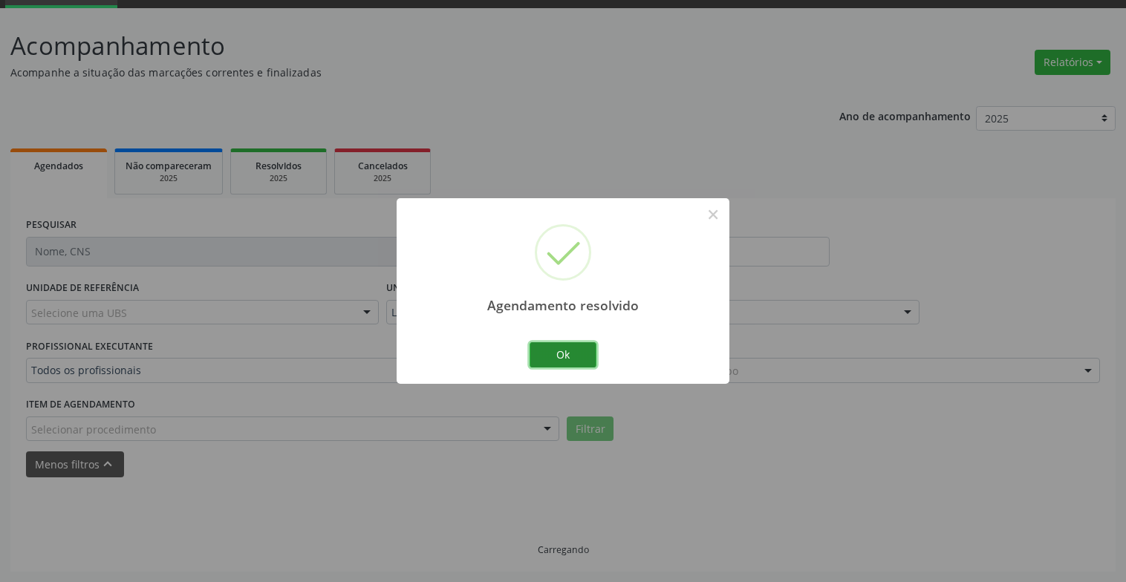
click at [585, 359] on button "Ok" at bounding box center [562, 354] width 67 height 25
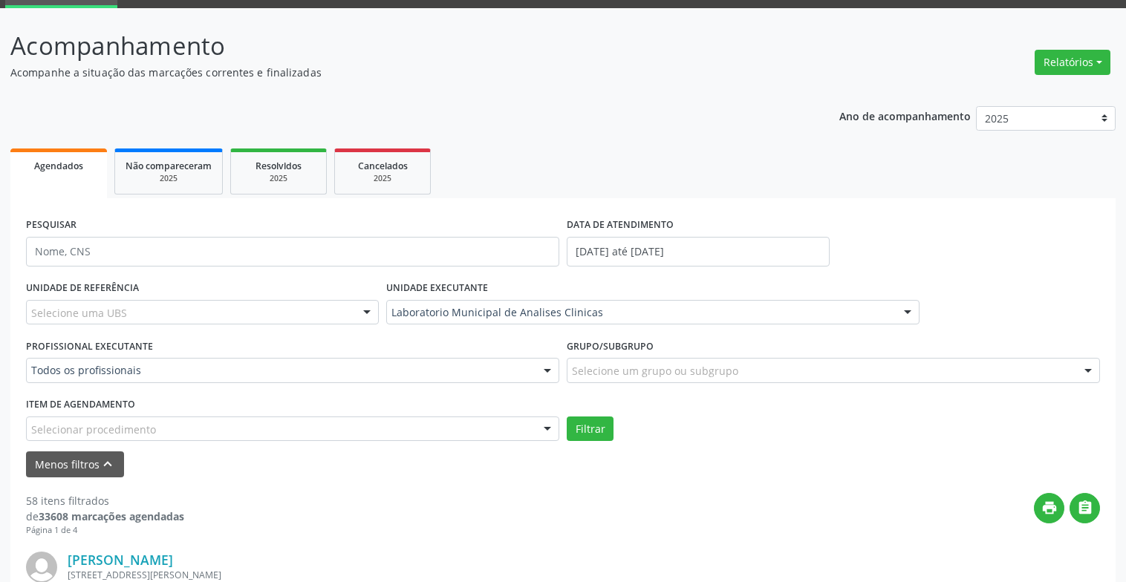
click at [575, 349] on div "Agendamento resolvido × Ok Cancel" at bounding box center [563, 291] width 1126 height 582
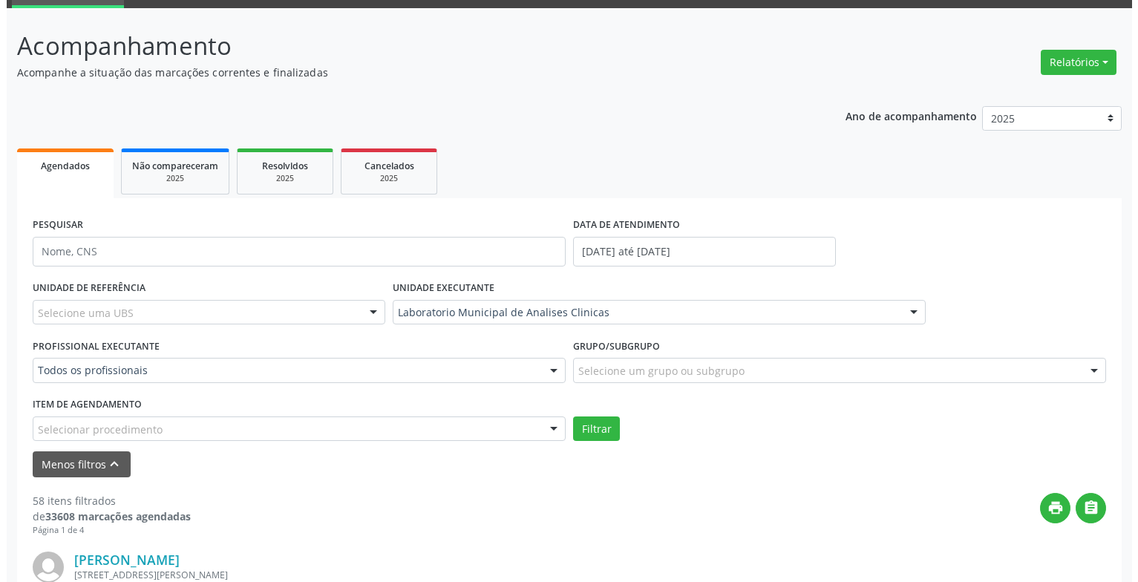
scroll to position [296, 0]
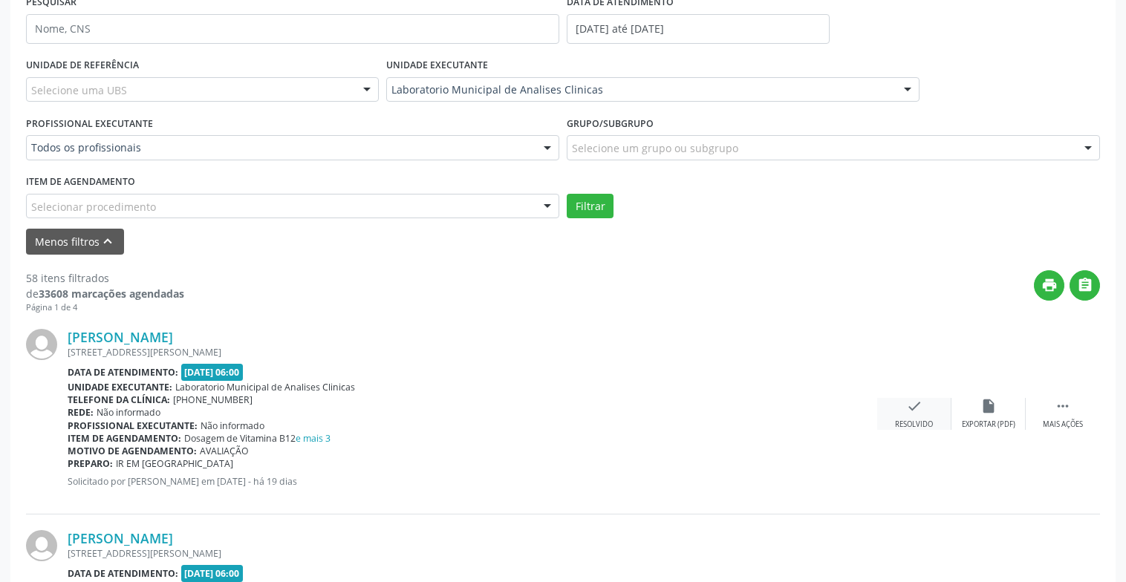
click at [924, 411] on div "check Resolvido" at bounding box center [914, 414] width 74 height 32
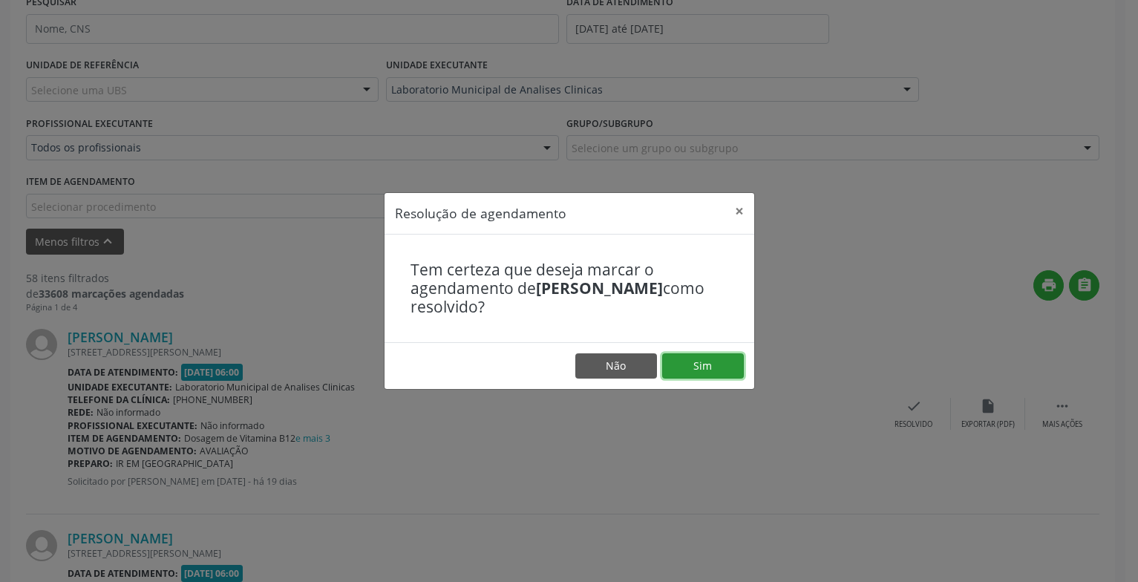
click at [715, 361] on button "Sim" at bounding box center [703, 365] width 82 height 25
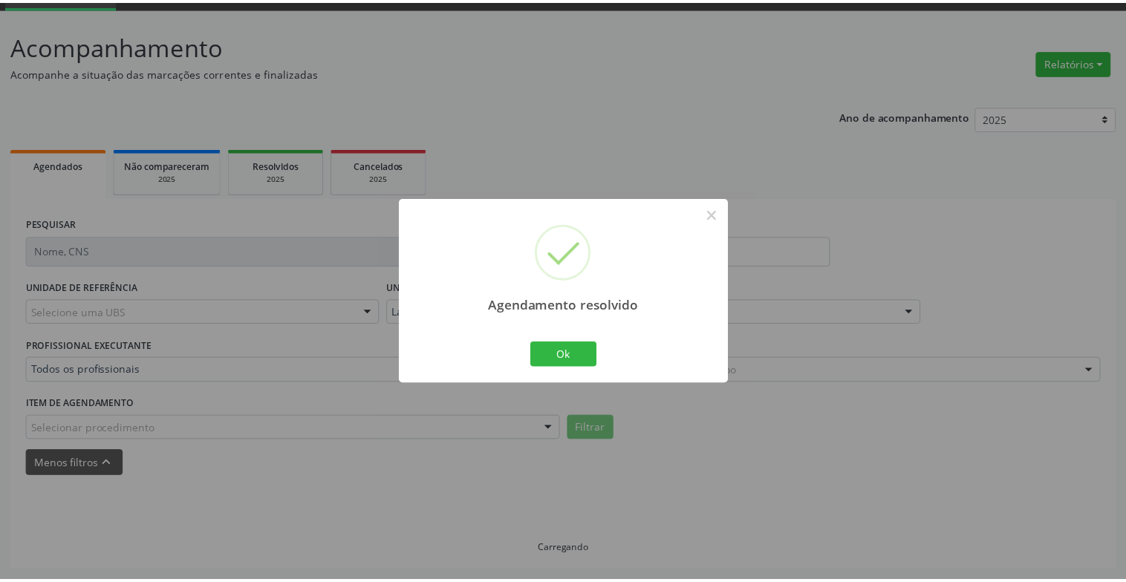
scroll to position [74, 0]
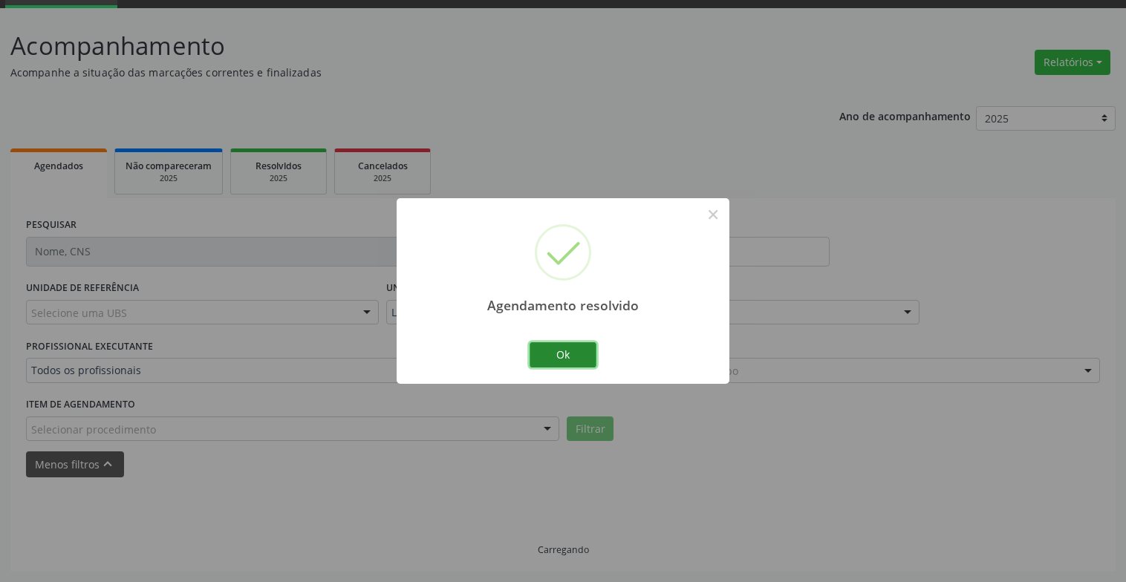
click at [544, 352] on button "Ok" at bounding box center [562, 354] width 67 height 25
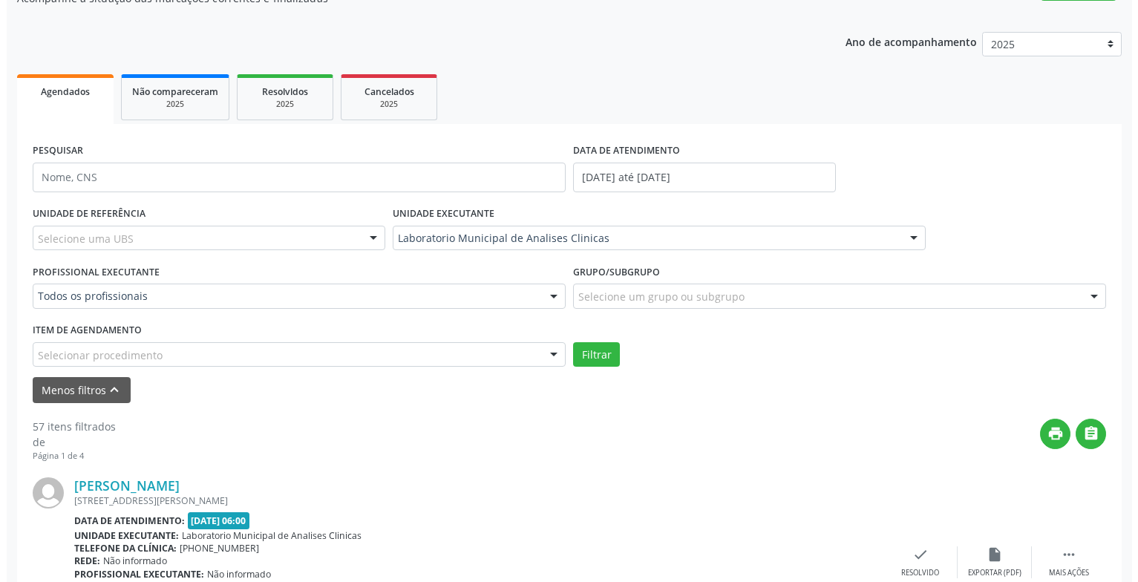
scroll to position [371, 0]
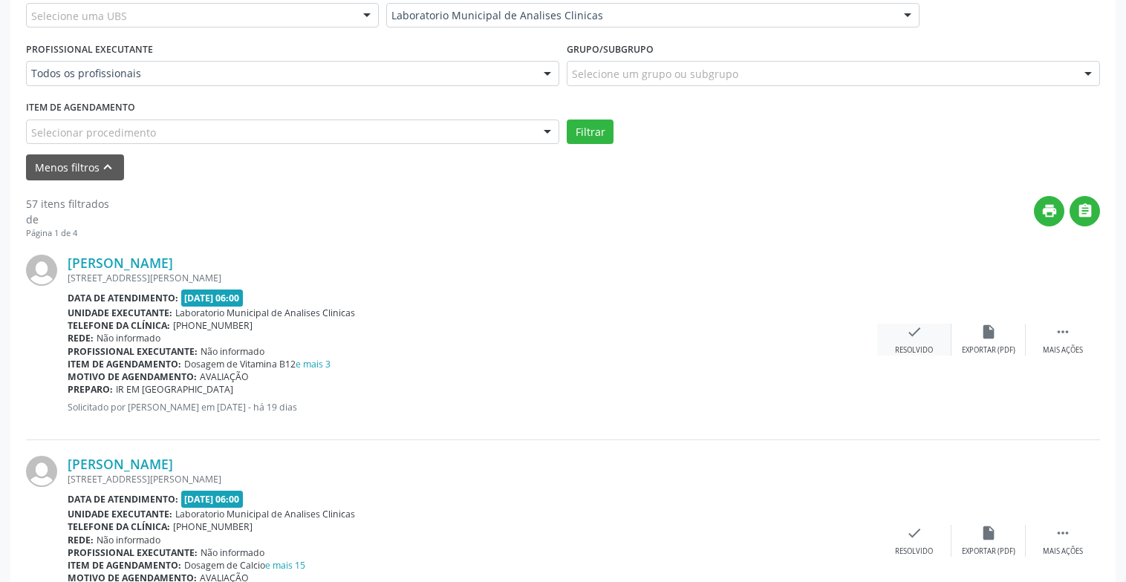
click at [911, 345] on div "Resolvido" at bounding box center [914, 350] width 38 height 10
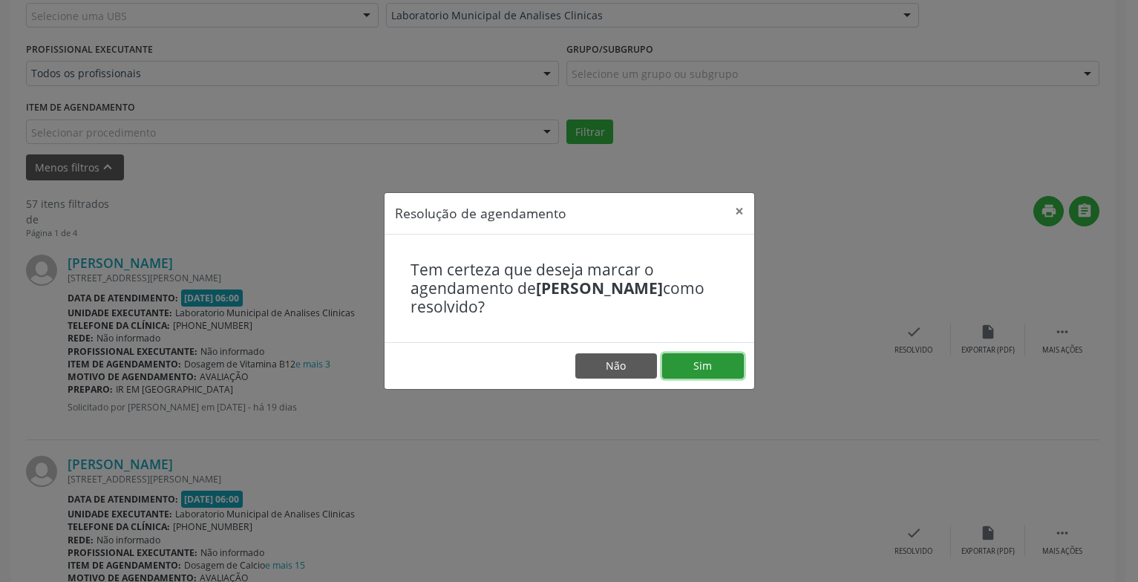
click at [725, 358] on button "Sim" at bounding box center [703, 365] width 82 height 25
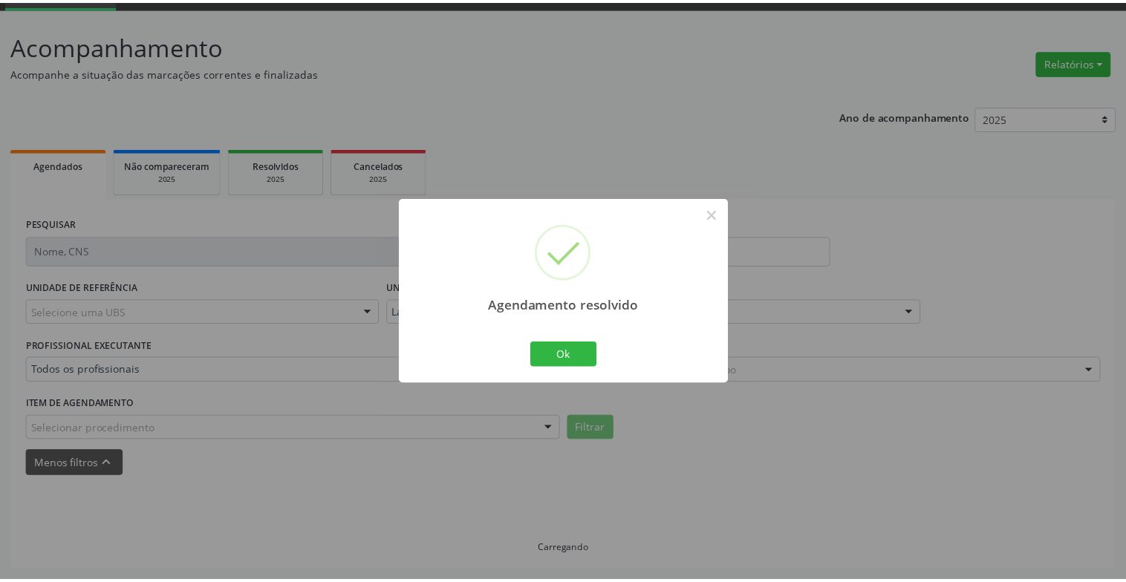
scroll to position [74, 0]
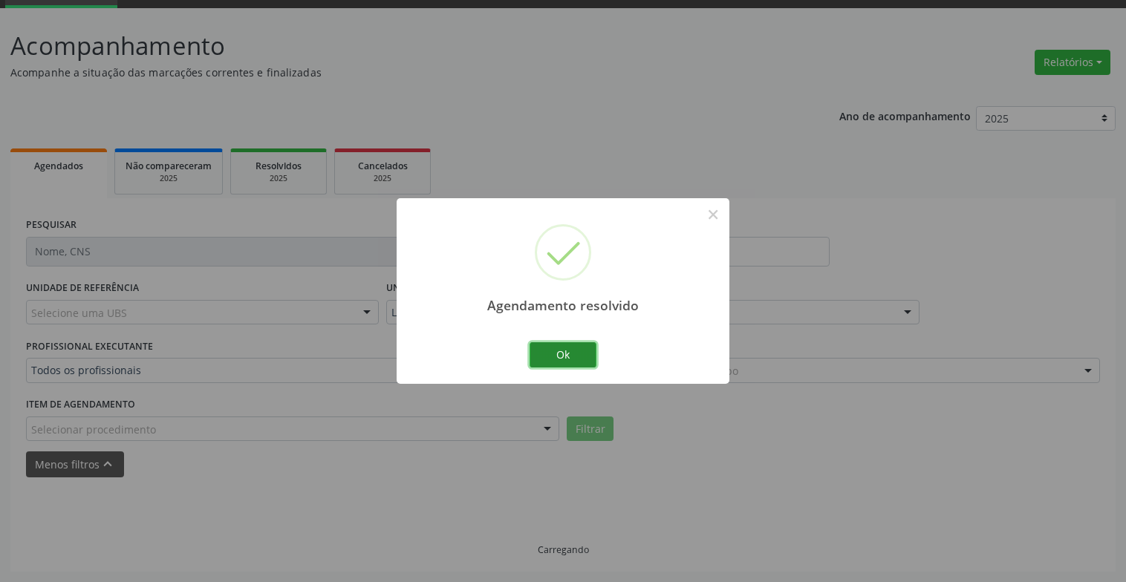
click at [575, 342] on button "Ok" at bounding box center [562, 354] width 67 height 25
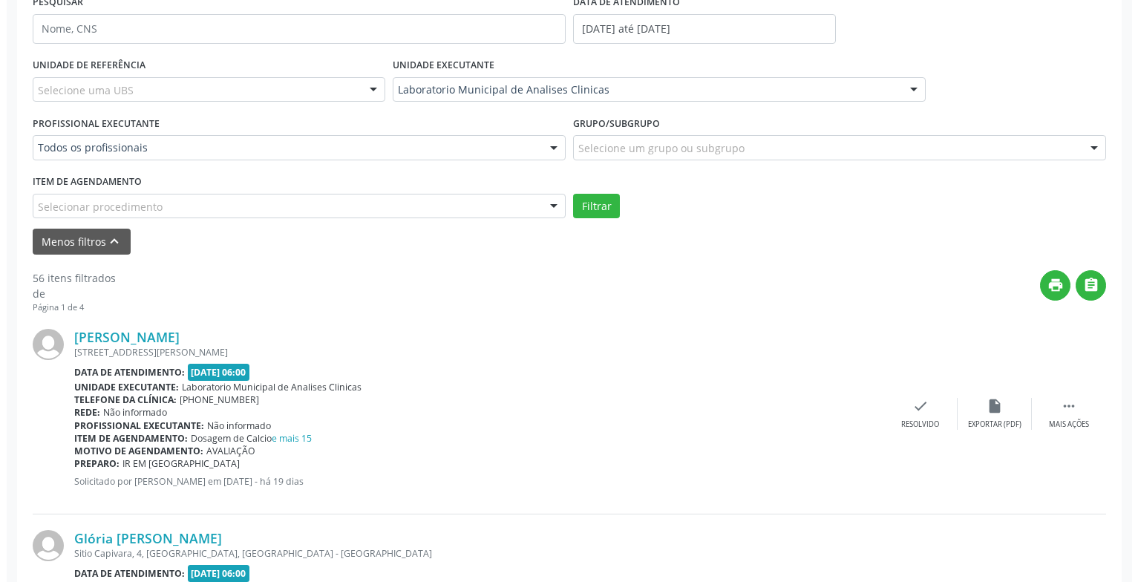
scroll to position [371, 0]
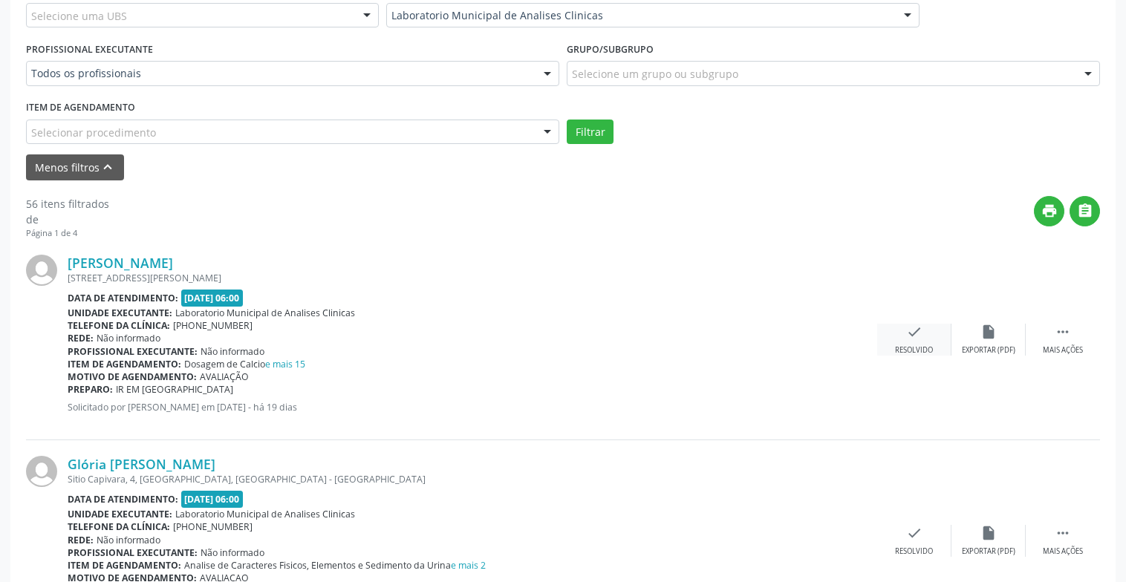
click at [929, 340] on div "check Resolvido" at bounding box center [914, 340] width 74 height 32
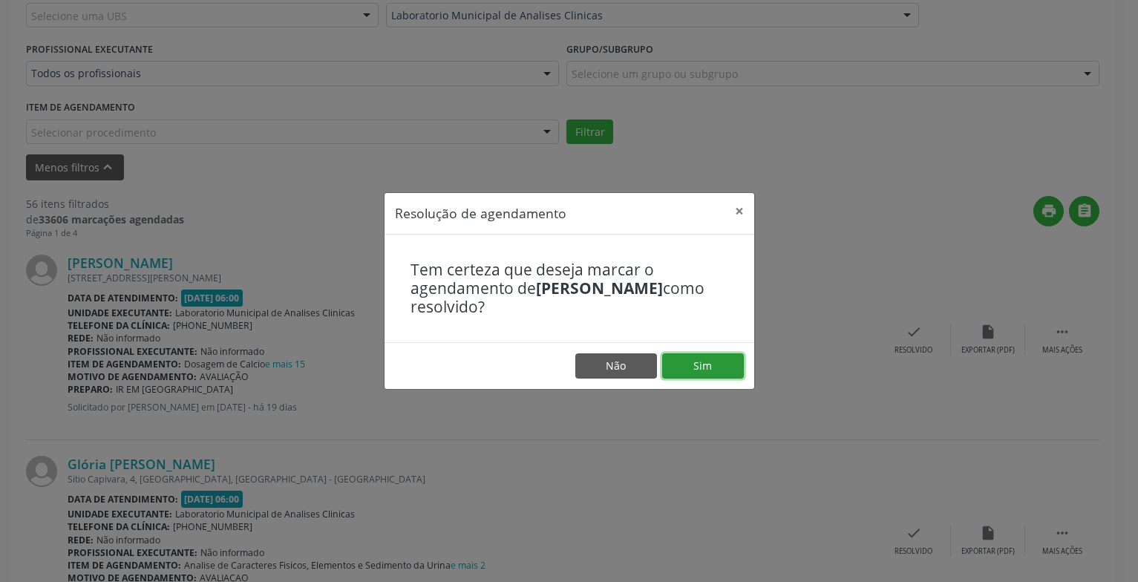
click at [675, 359] on button "Sim" at bounding box center [703, 365] width 82 height 25
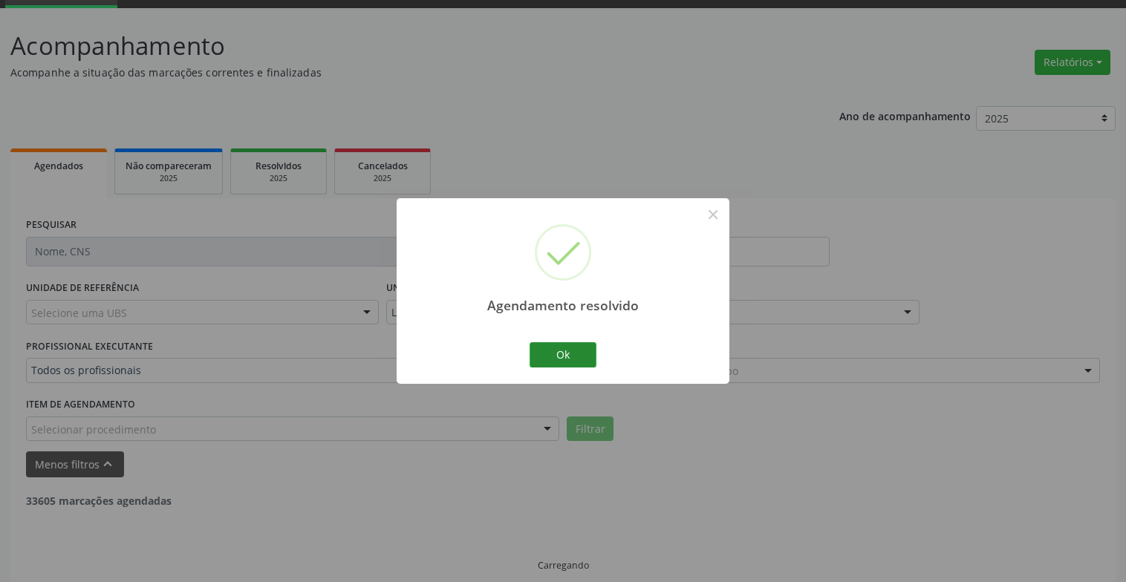
scroll to position [89, 0]
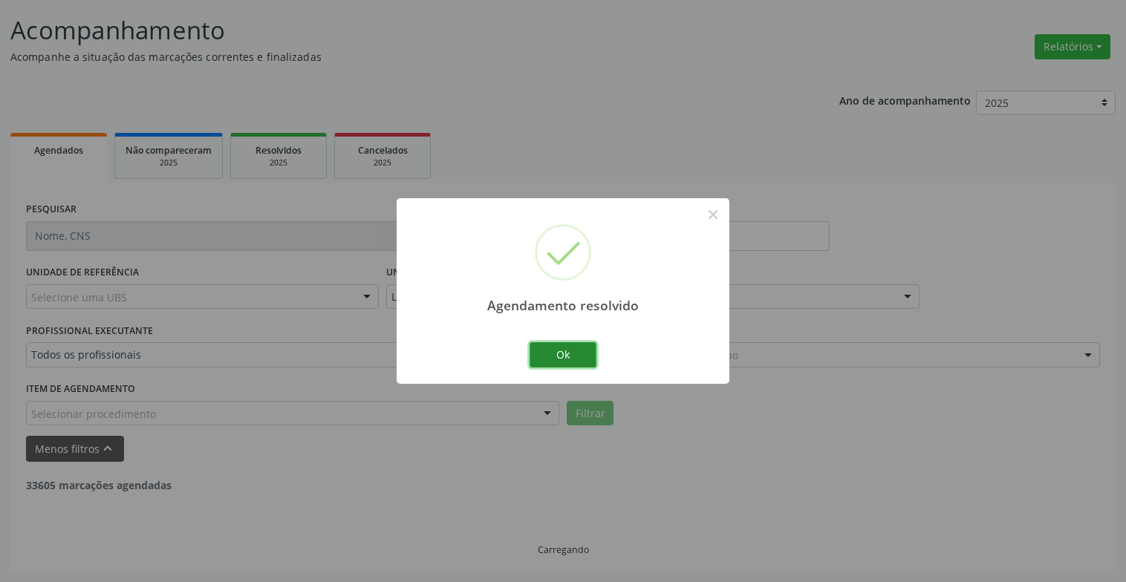
click at [551, 353] on button "Ok" at bounding box center [562, 354] width 67 height 25
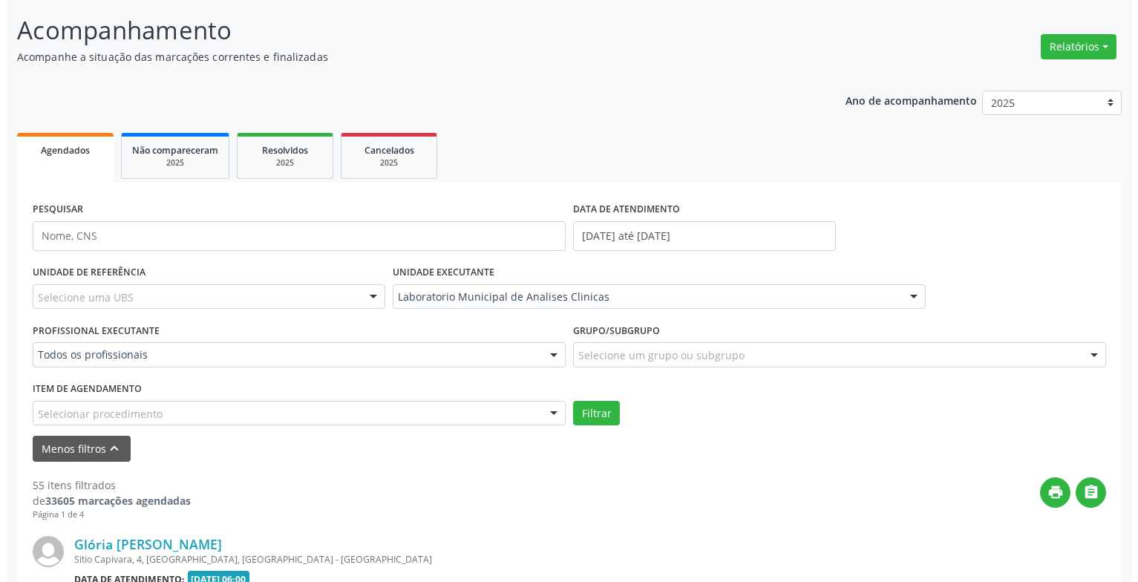
scroll to position [386, 0]
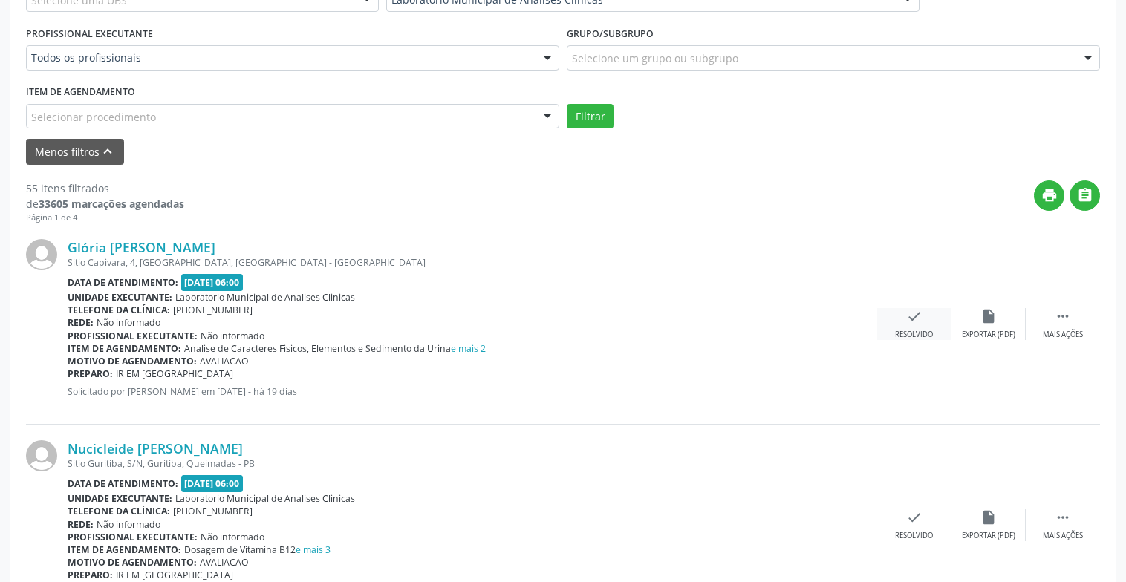
click at [909, 317] on icon "check" at bounding box center [914, 316] width 16 height 16
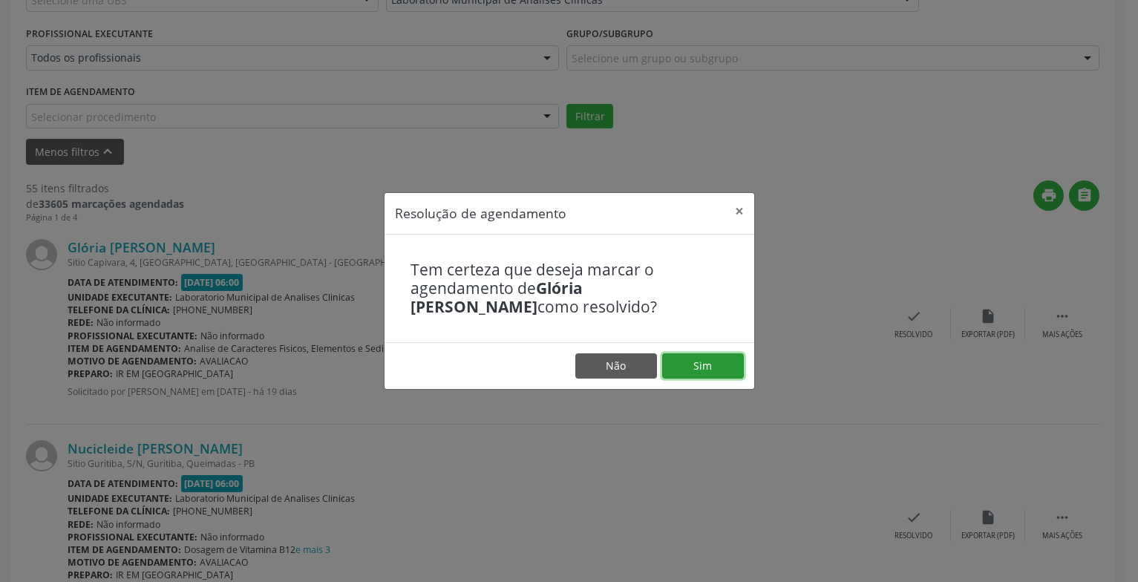
click at [676, 359] on button "Sim" at bounding box center [703, 365] width 82 height 25
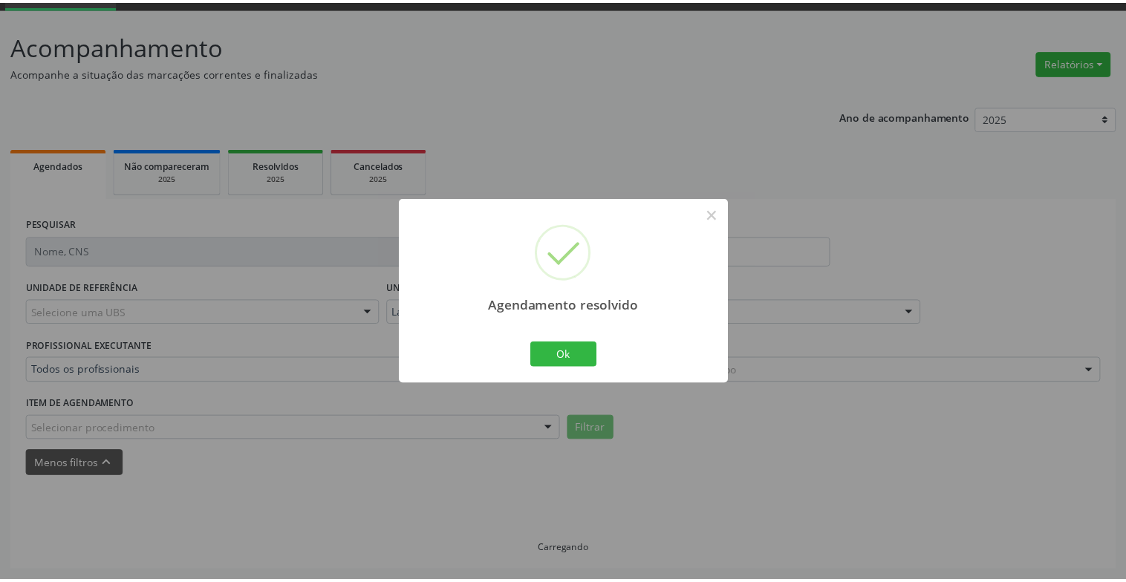
scroll to position [74, 0]
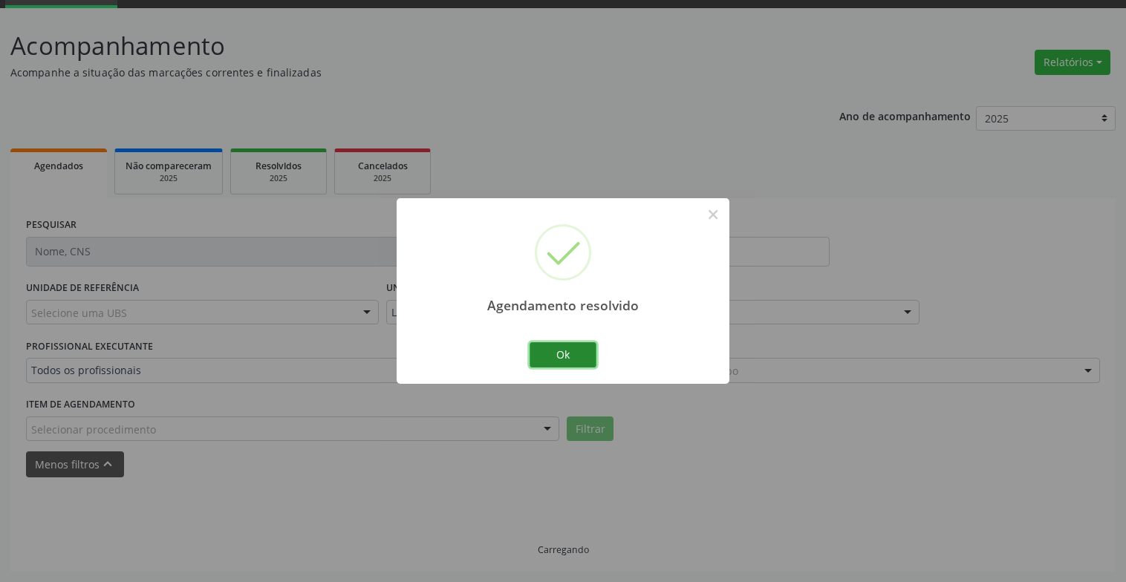
click at [578, 362] on button "Ok" at bounding box center [562, 354] width 67 height 25
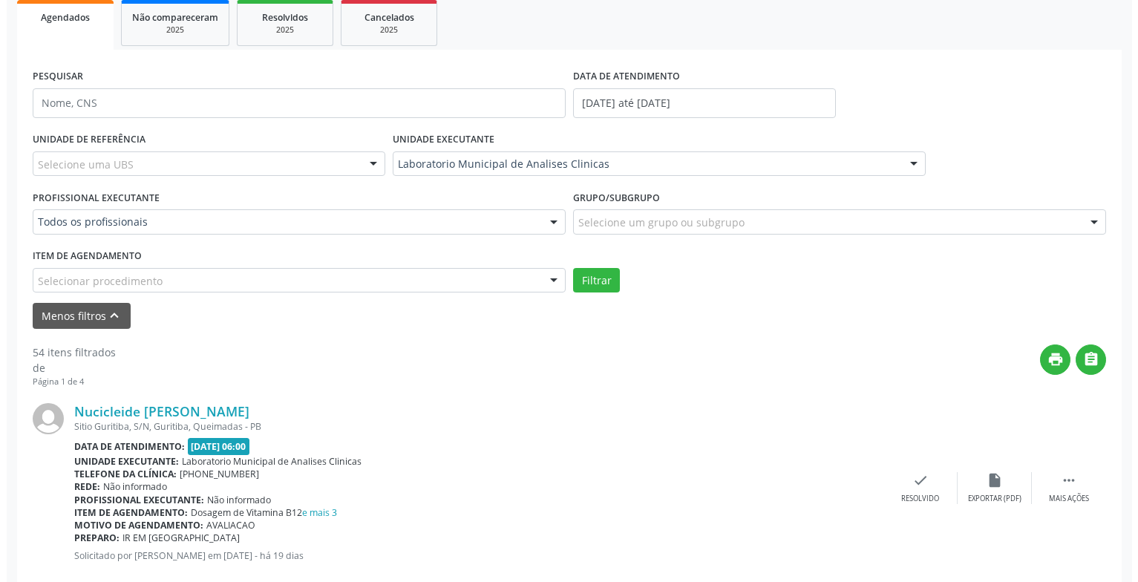
scroll to position [296, 0]
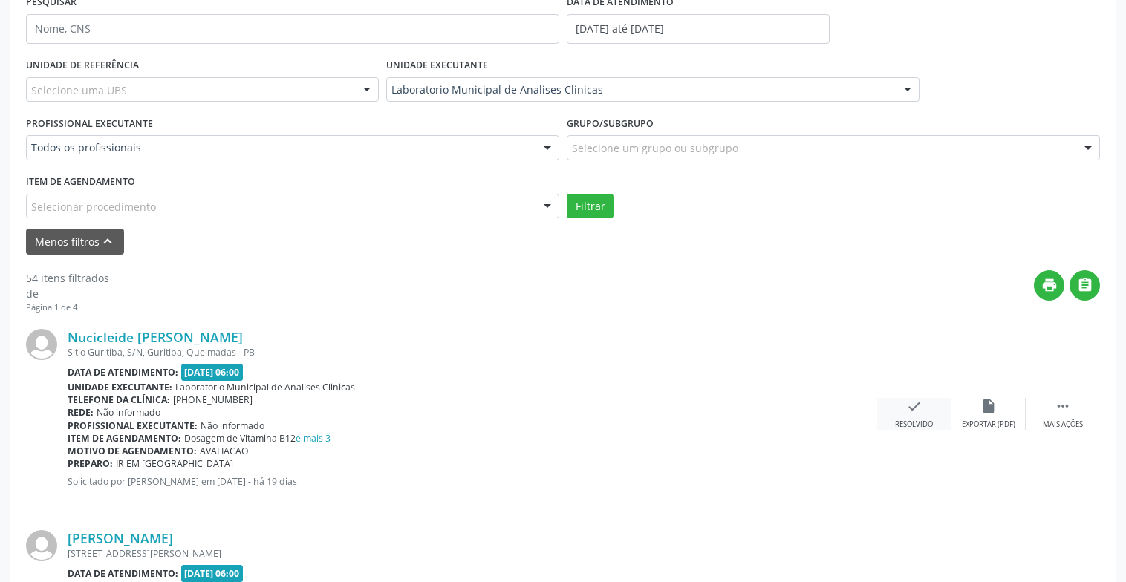
click at [931, 420] on div "Resolvido" at bounding box center [914, 425] width 38 height 10
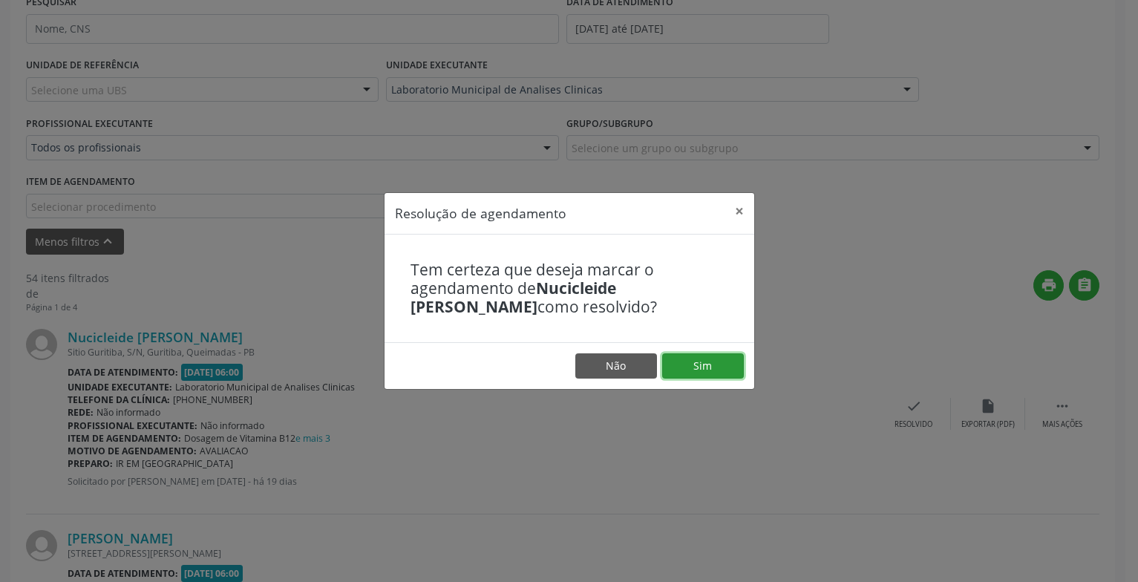
click at [705, 360] on button "Sim" at bounding box center [703, 365] width 82 height 25
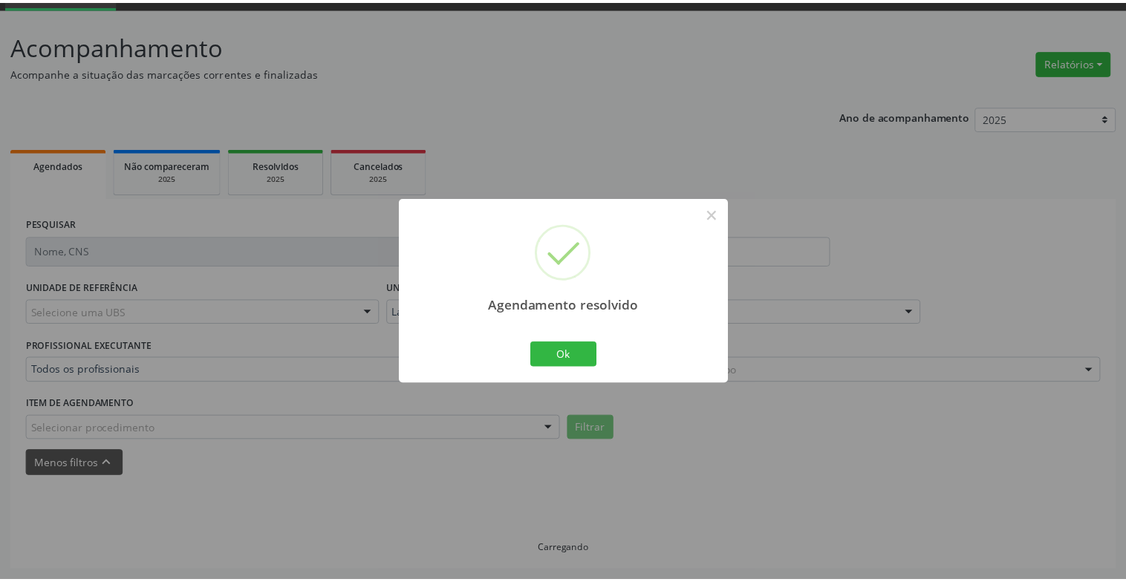
scroll to position [74, 0]
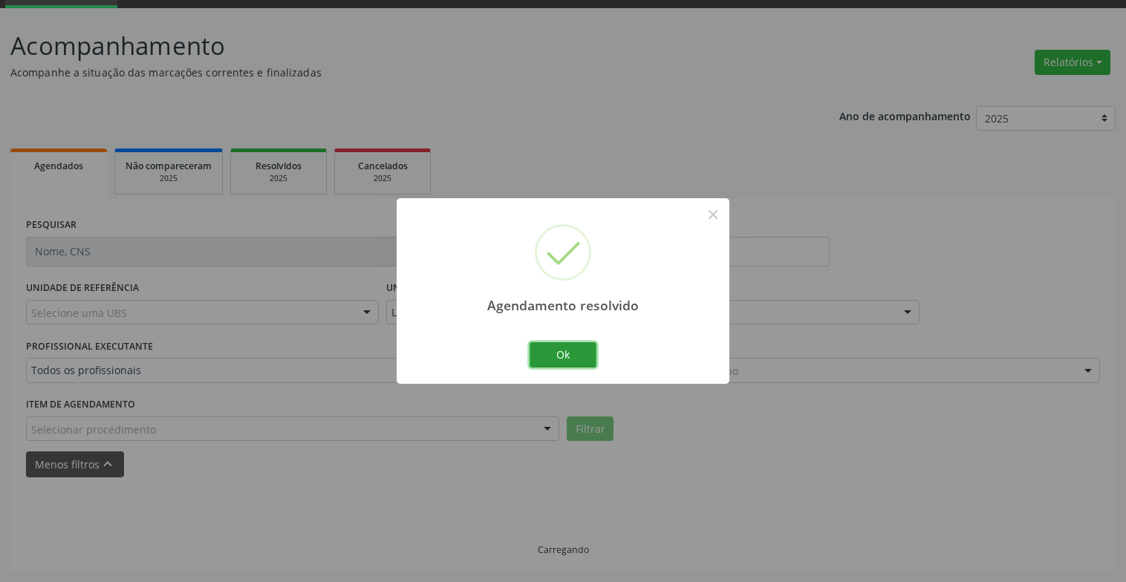
click at [584, 356] on button "Ok" at bounding box center [562, 354] width 67 height 25
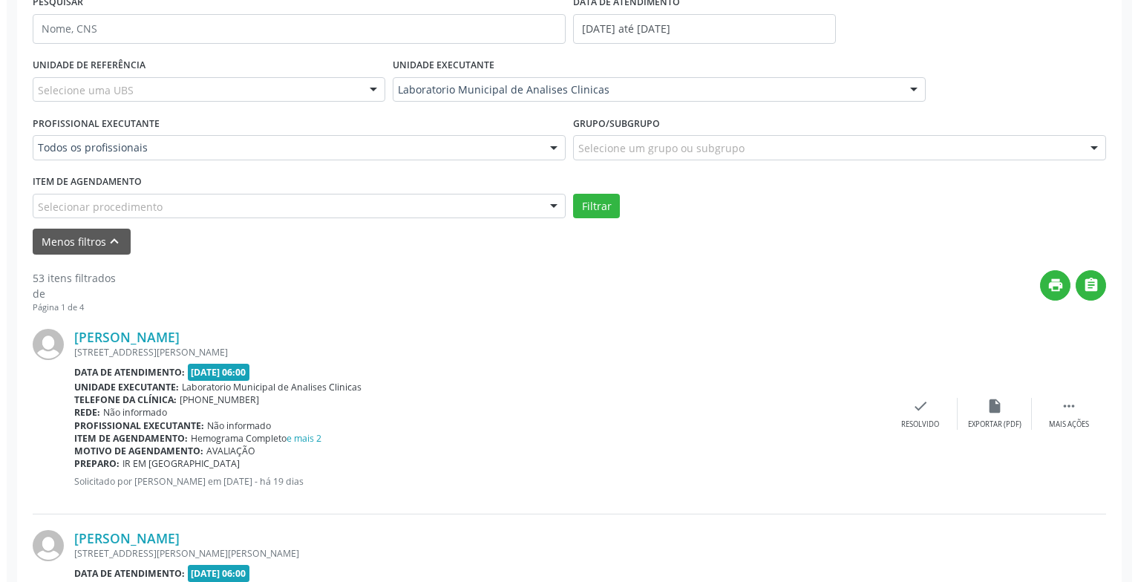
scroll to position [371, 0]
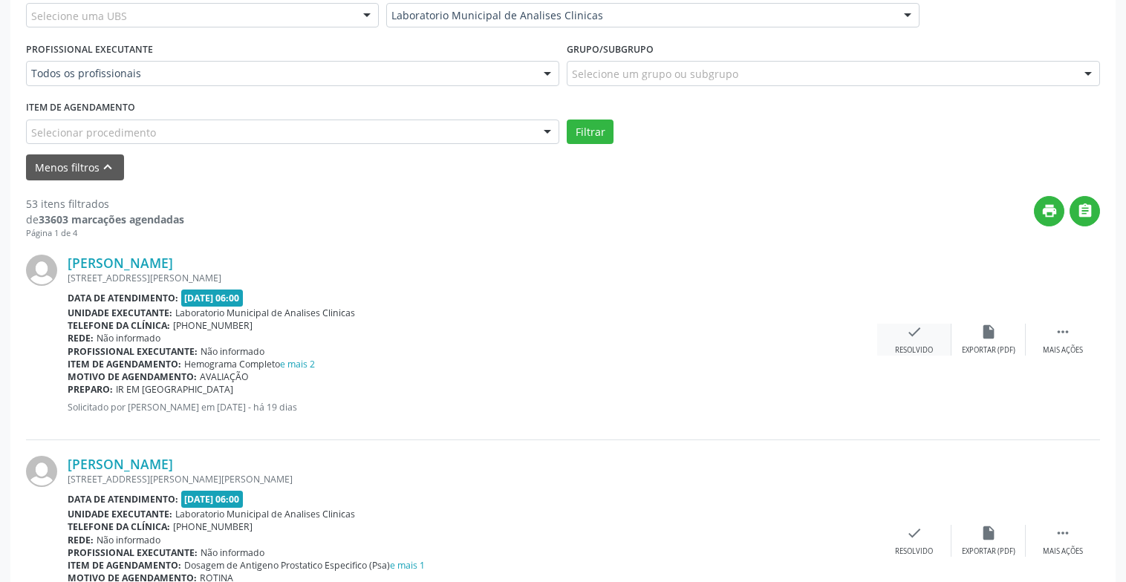
click at [933, 344] on div "check Resolvido" at bounding box center [914, 340] width 74 height 32
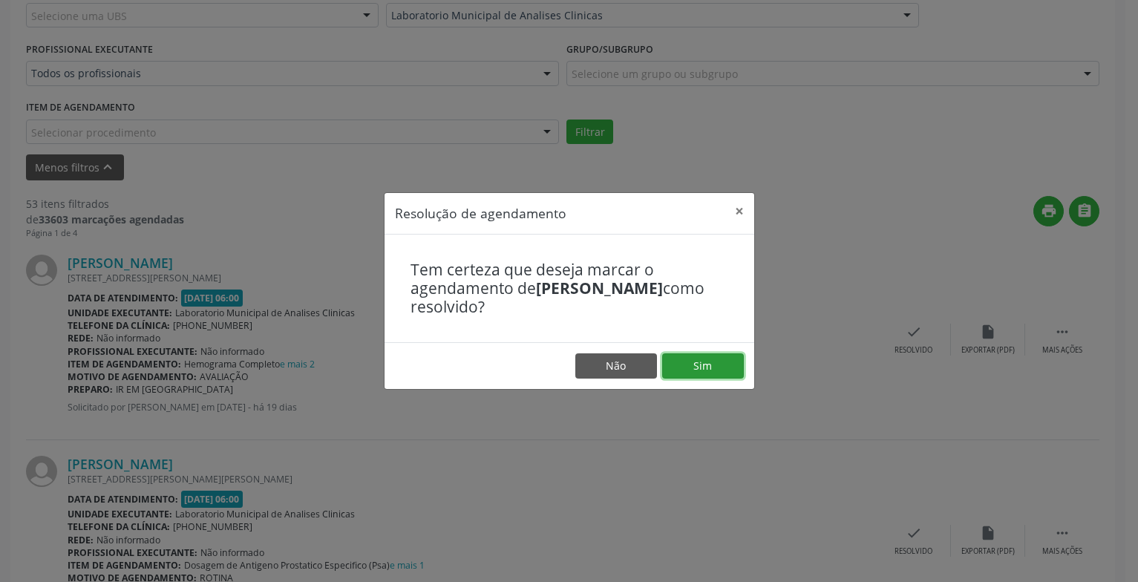
click at [722, 360] on button "Sim" at bounding box center [703, 365] width 82 height 25
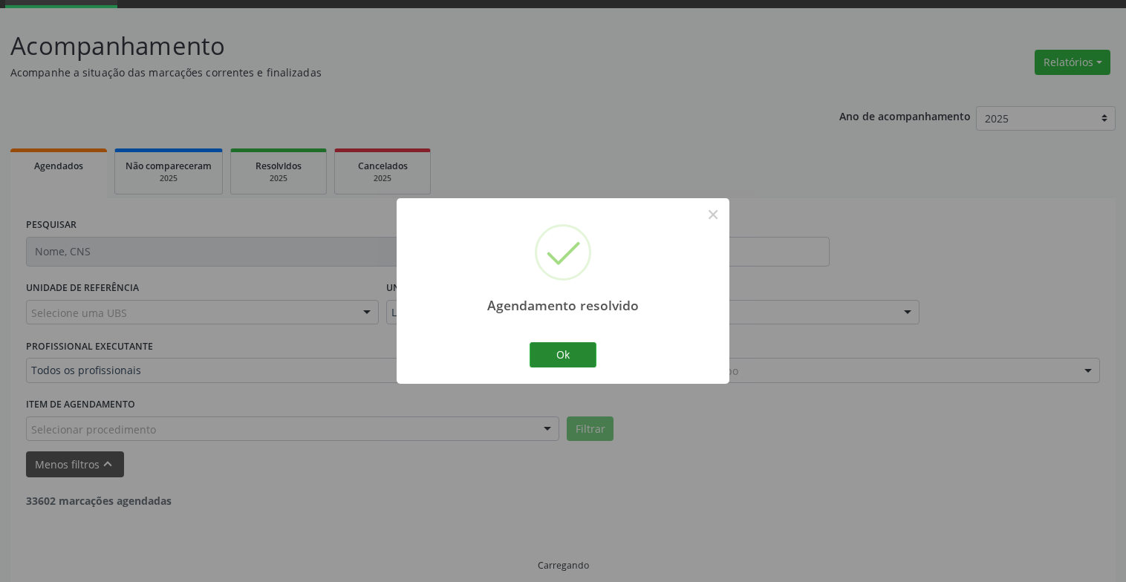
scroll to position [89, 0]
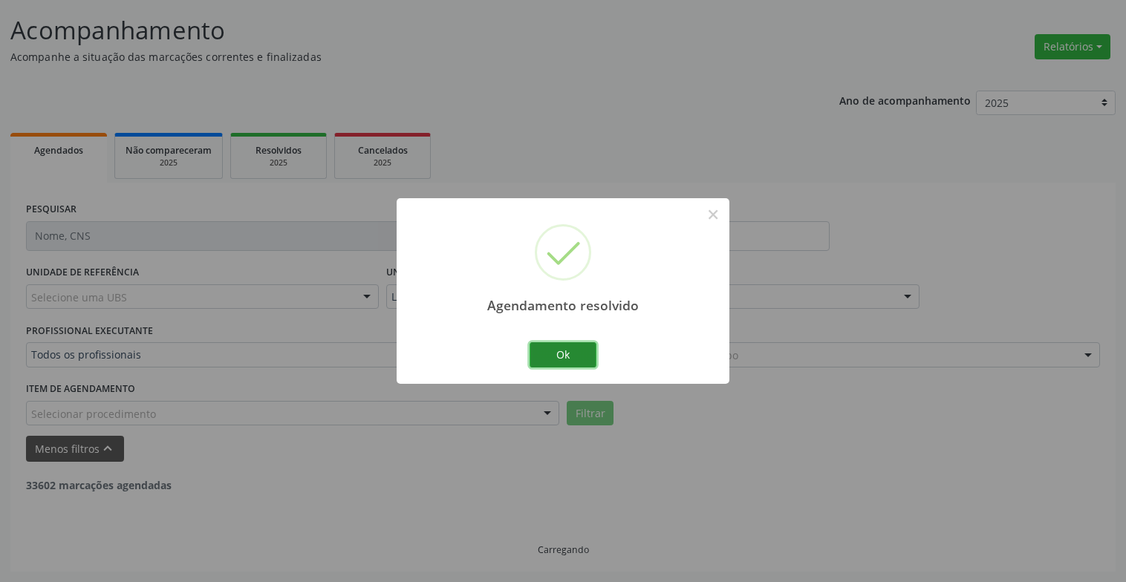
click at [564, 365] on button "Ok" at bounding box center [562, 354] width 67 height 25
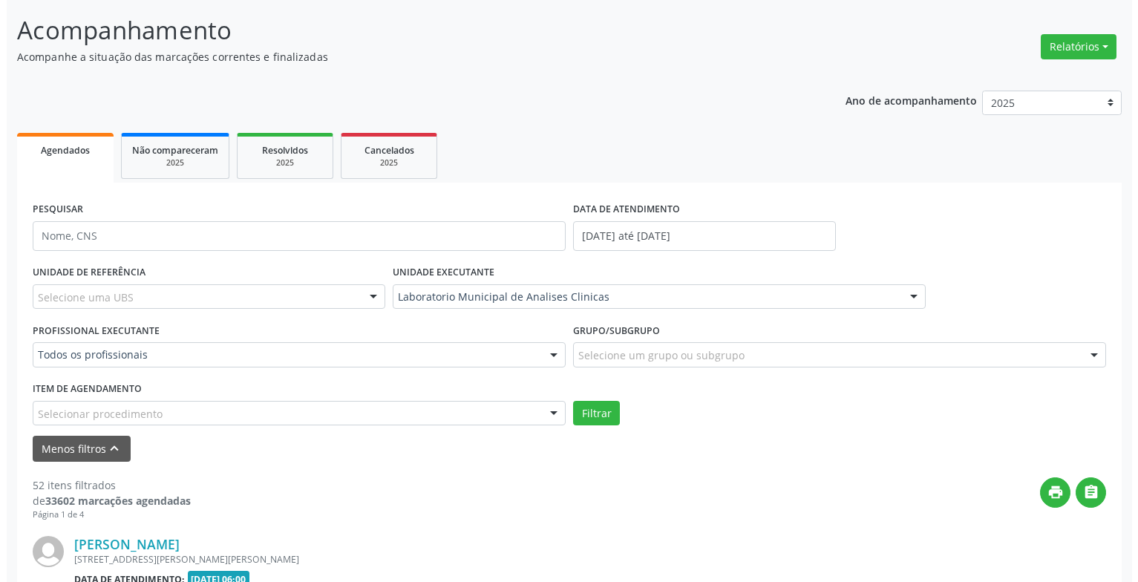
scroll to position [312, 0]
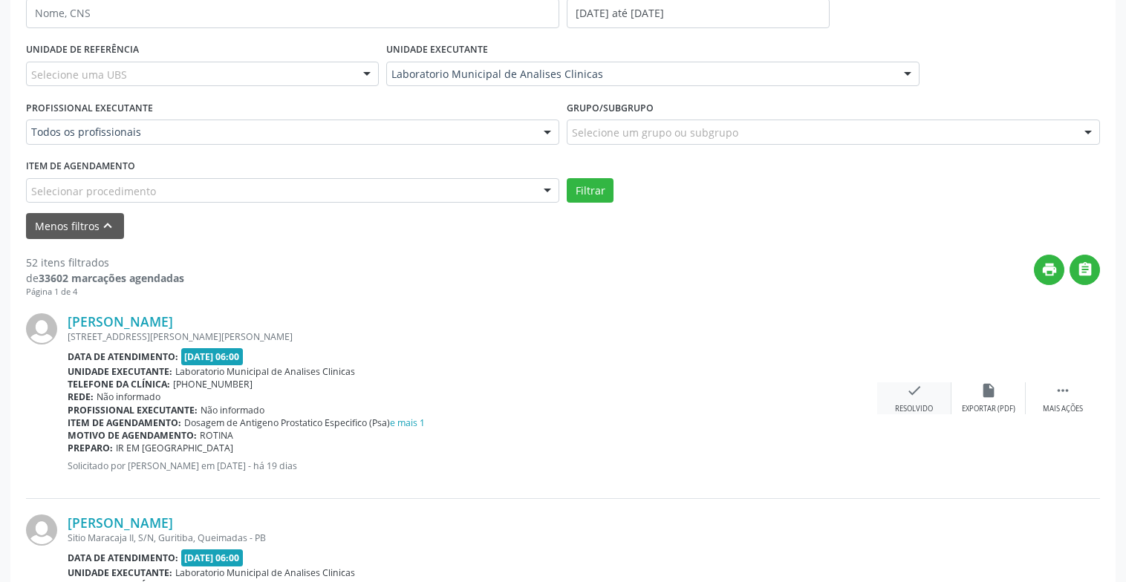
click at [913, 394] on icon "check" at bounding box center [914, 390] width 16 height 16
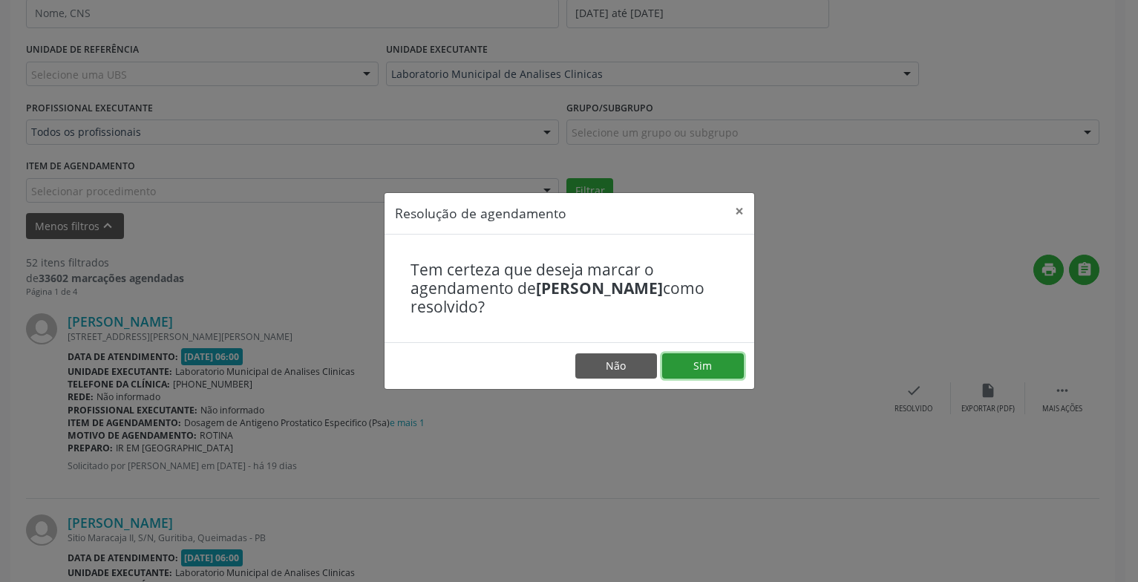
click at [692, 372] on button "Sim" at bounding box center [703, 365] width 82 height 25
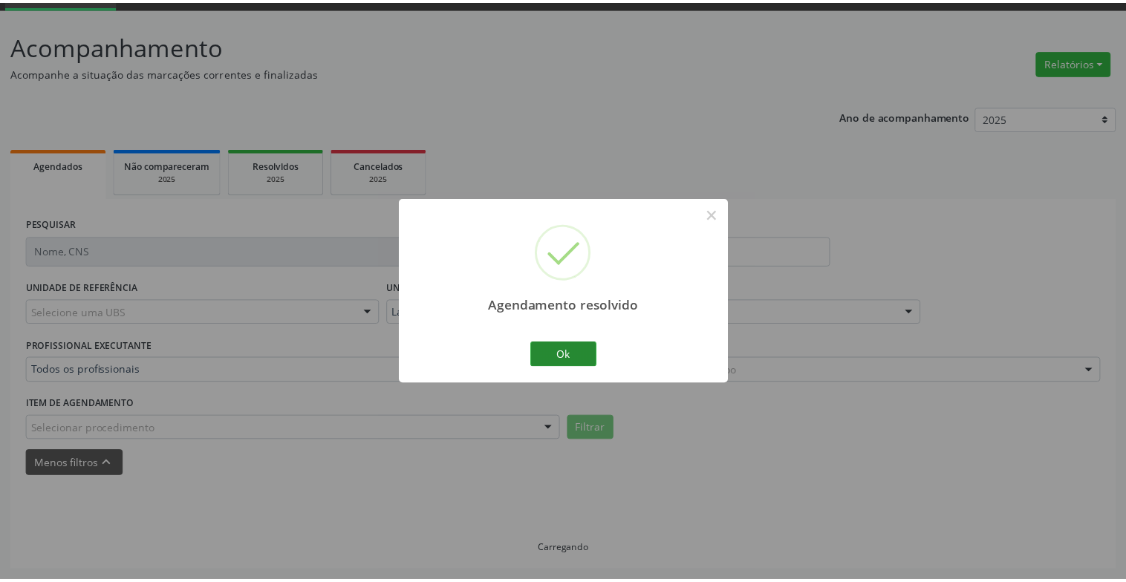
scroll to position [74, 0]
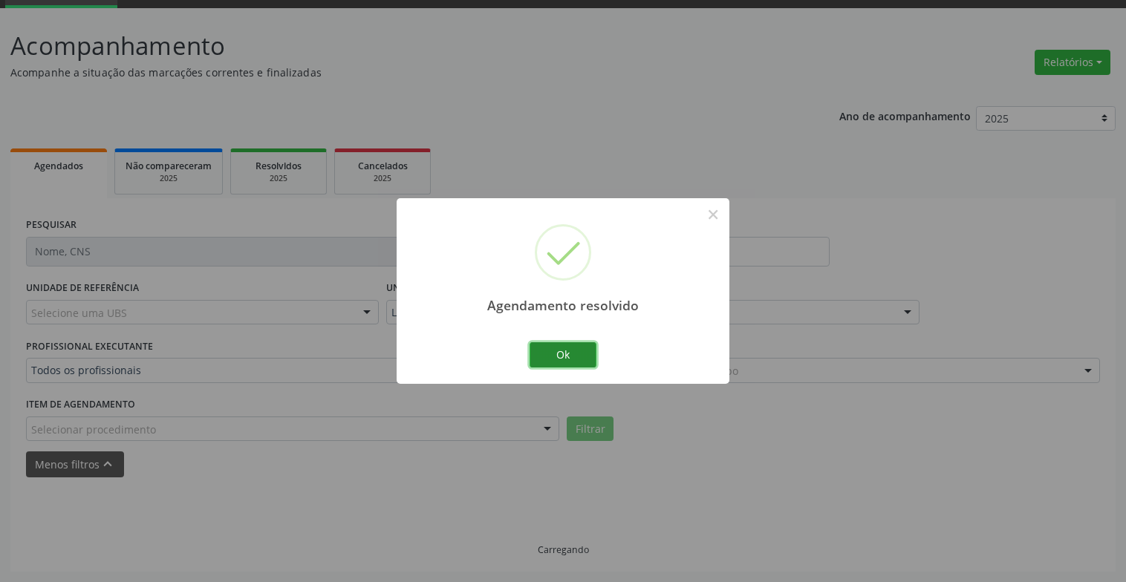
click at [575, 345] on button "Ok" at bounding box center [562, 354] width 67 height 25
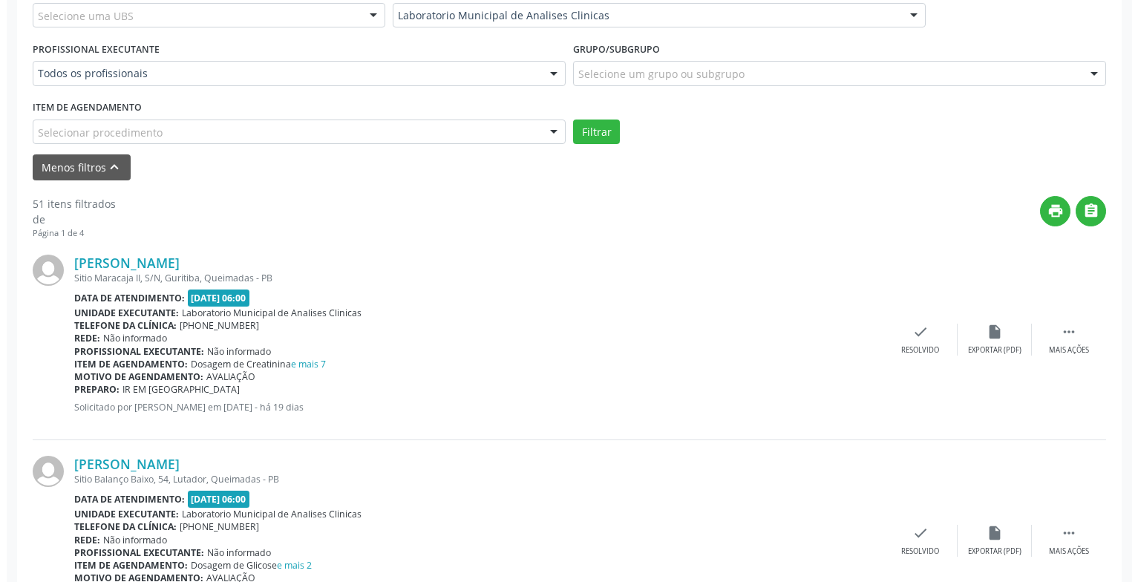
scroll to position [445, 0]
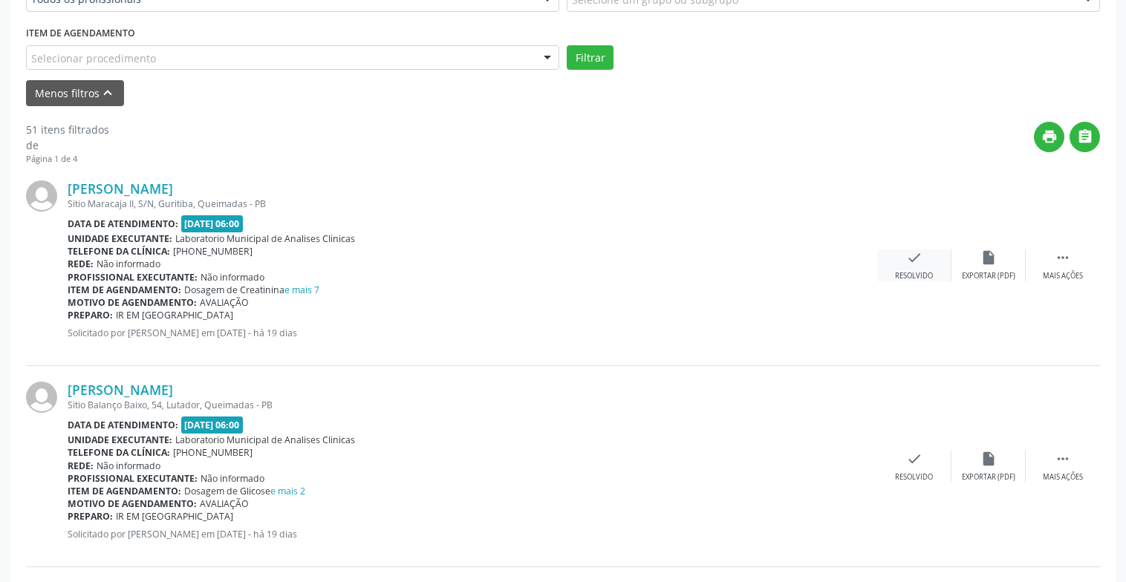
click at [914, 271] on div "Resolvido" at bounding box center [914, 276] width 38 height 10
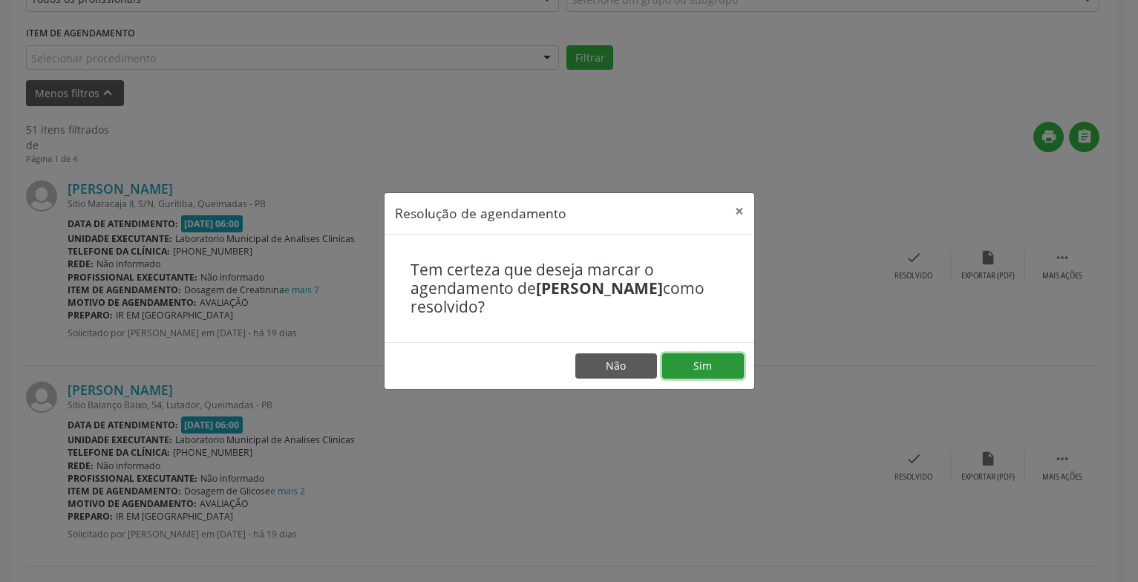
click at [696, 363] on button "Sim" at bounding box center [703, 365] width 82 height 25
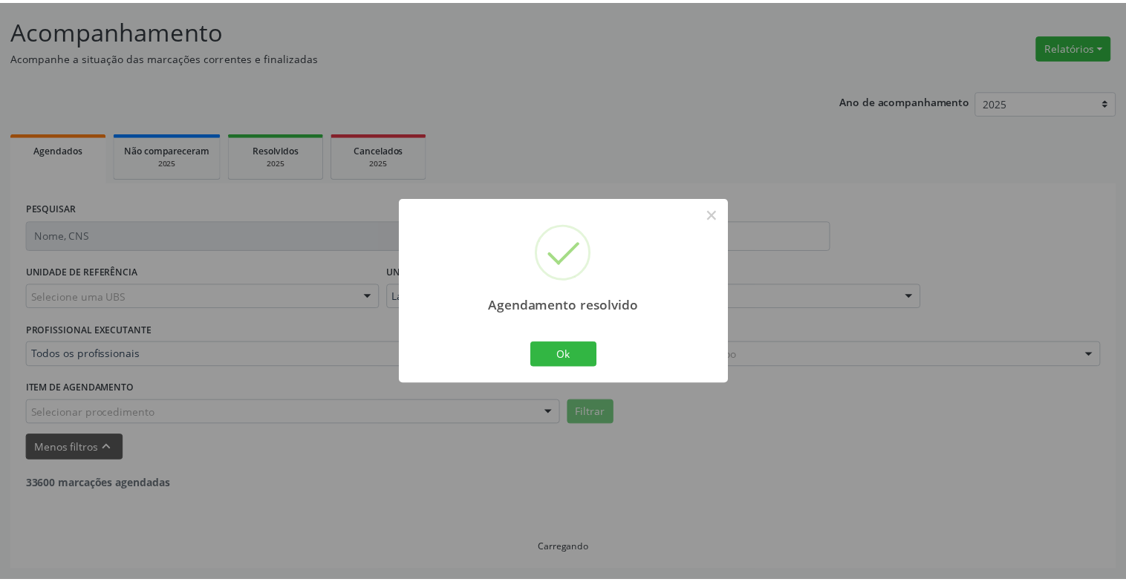
scroll to position [89, 0]
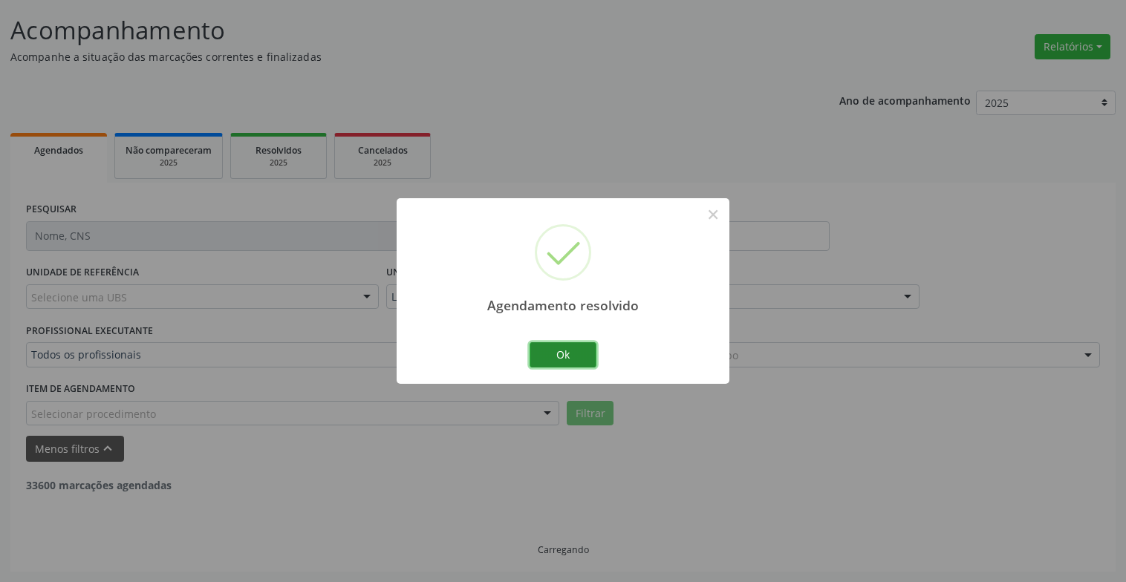
click at [574, 357] on button "Ok" at bounding box center [562, 354] width 67 height 25
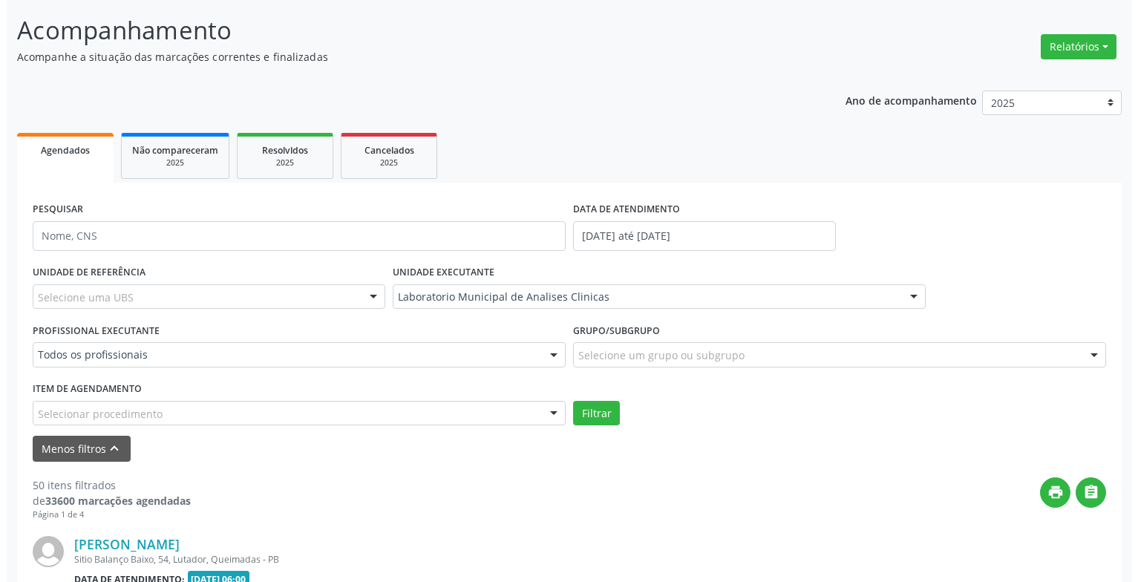
scroll to position [445, 0]
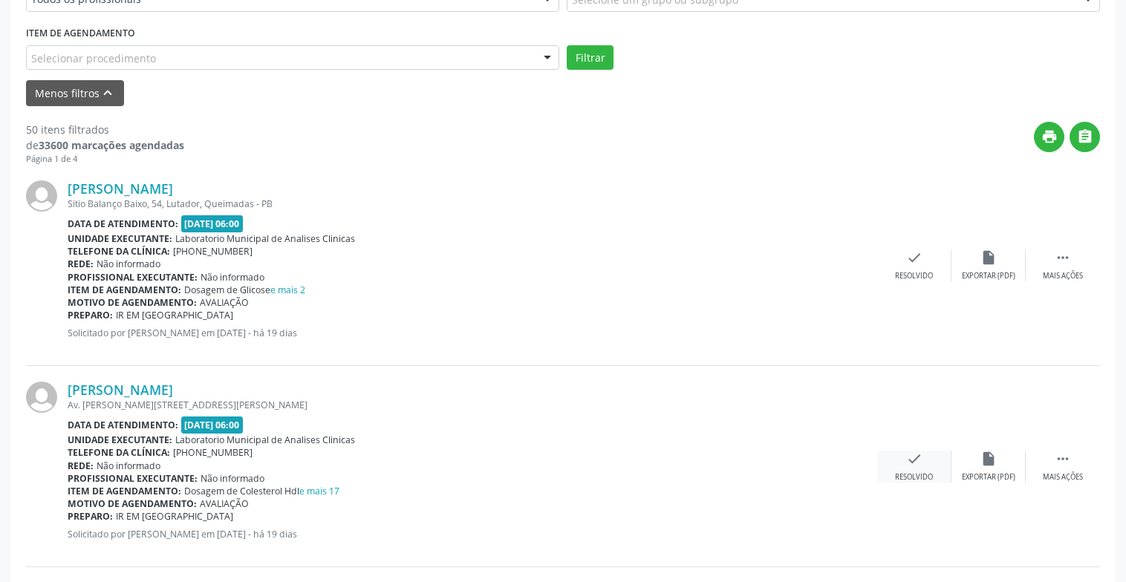
click at [915, 460] on icon "check" at bounding box center [914, 459] width 16 height 16
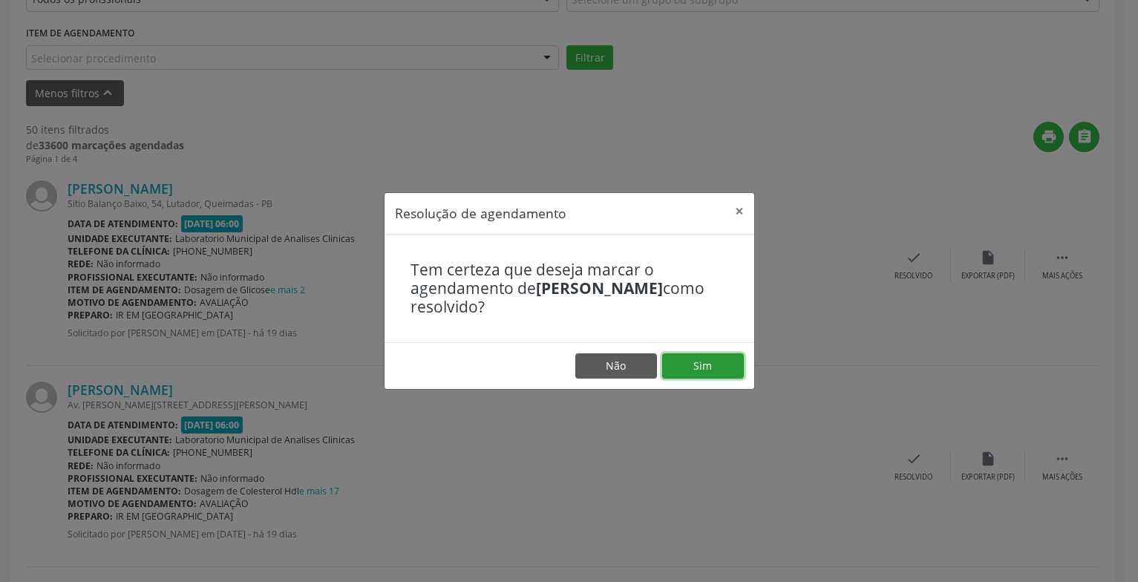
click at [701, 362] on button "Sim" at bounding box center [703, 365] width 82 height 25
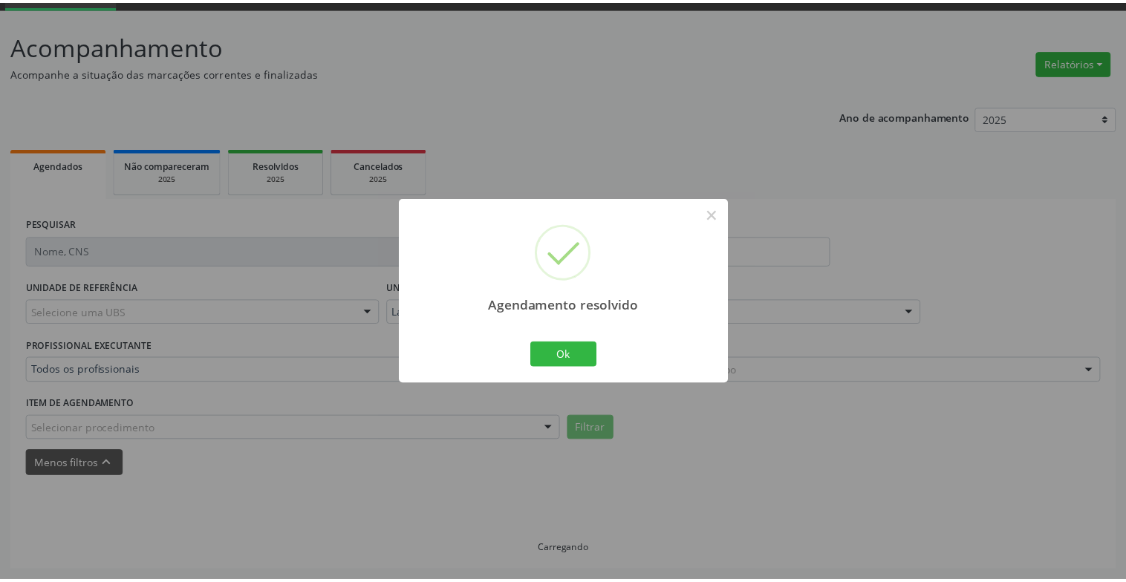
scroll to position [74, 0]
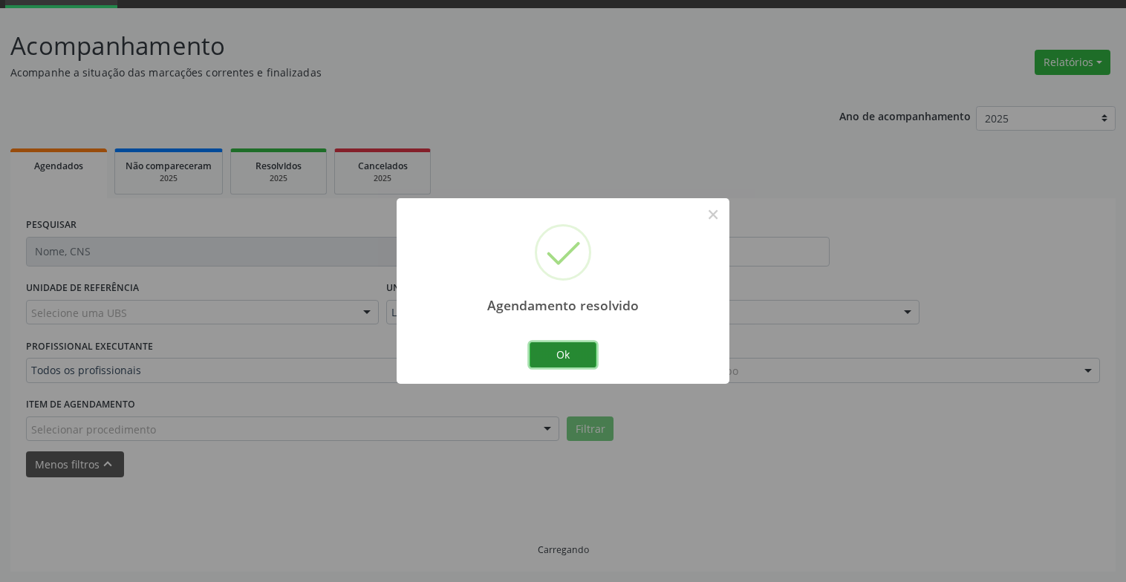
click at [550, 355] on button "Ok" at bounding box center [562, 354] width 67 height 25
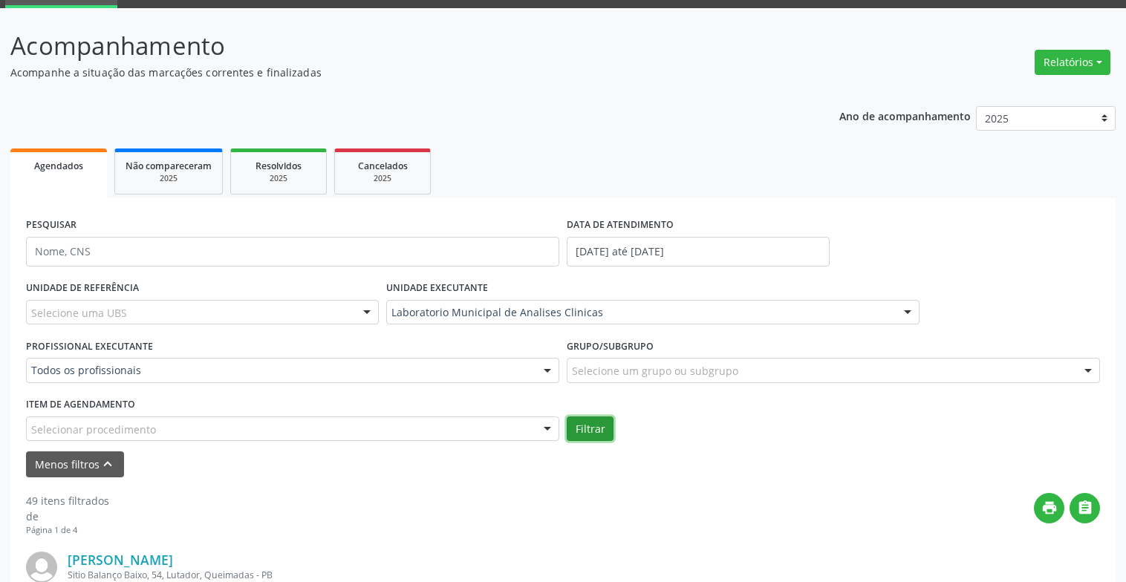
click at [580, 431] on button "Filtrar" at bounding box center [590, 429] width 47 height 25
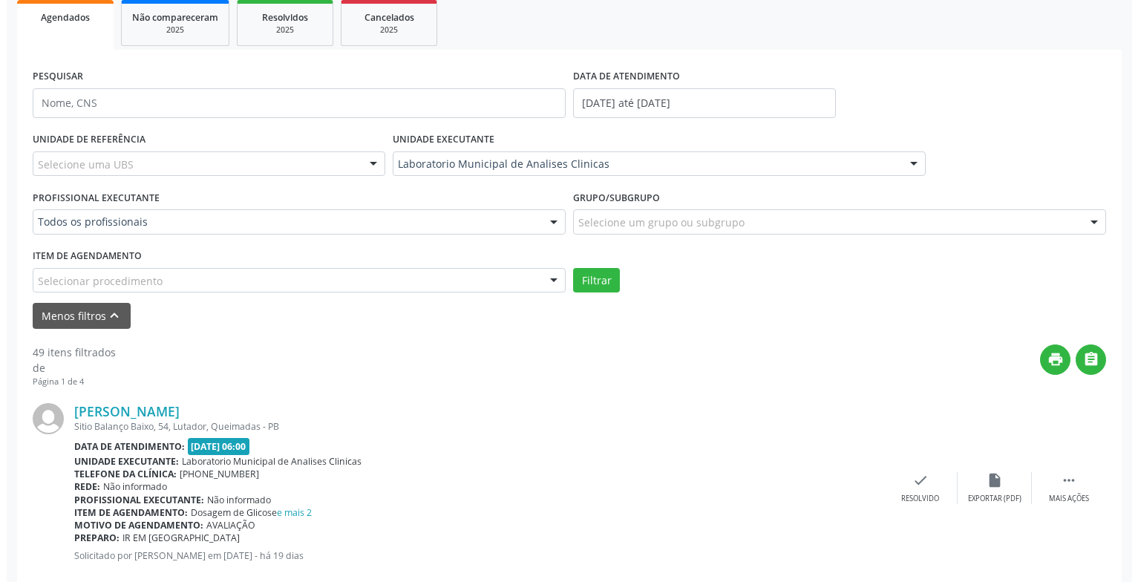
scroll to position [296, 0]
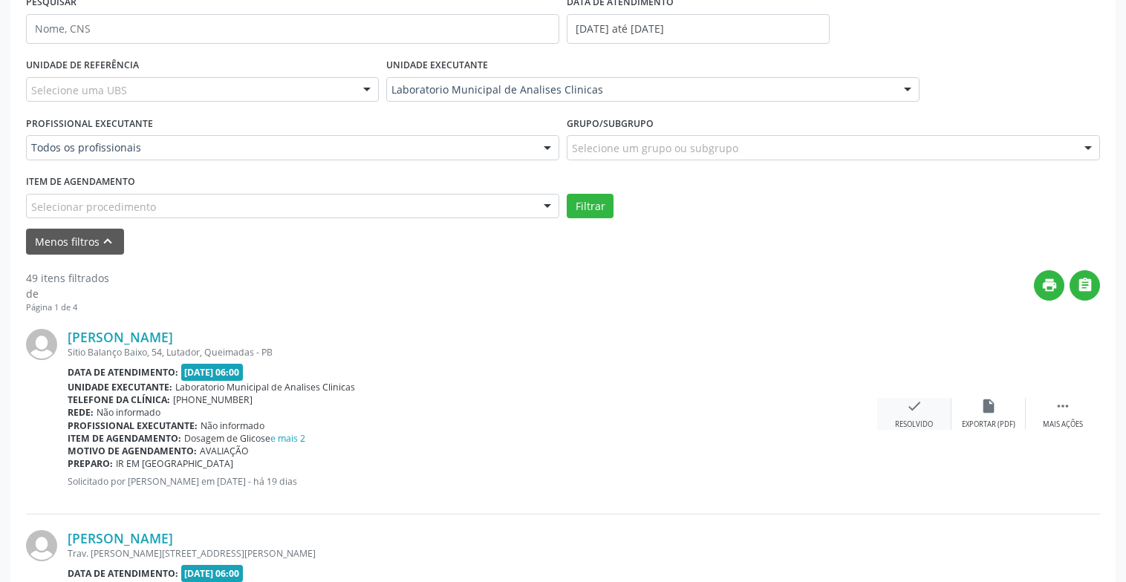
click at [915, 408] on icon "check" at bounding box center [914, 406] width 16 height 16
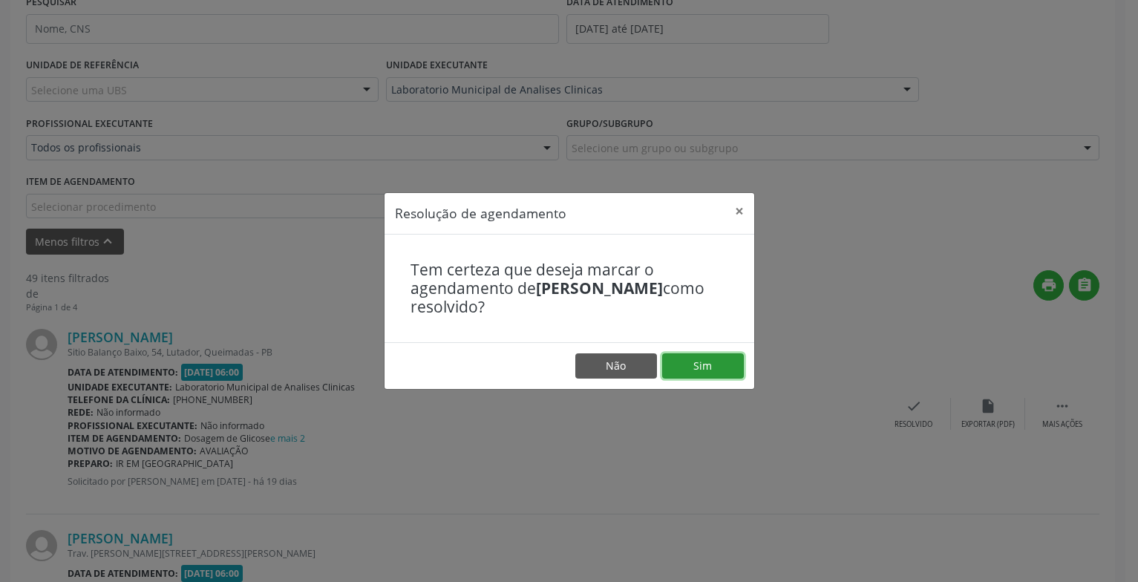
click at [702, 367] on button "Sim" at bounding box center [703, 365] width 82 height 25
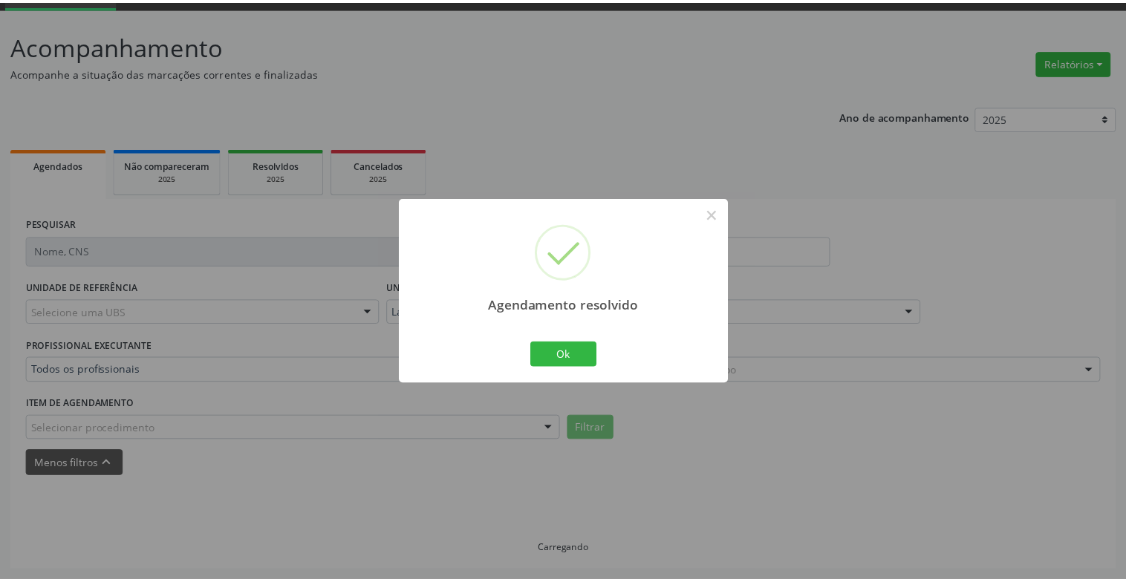
scroll to position [74, 0]
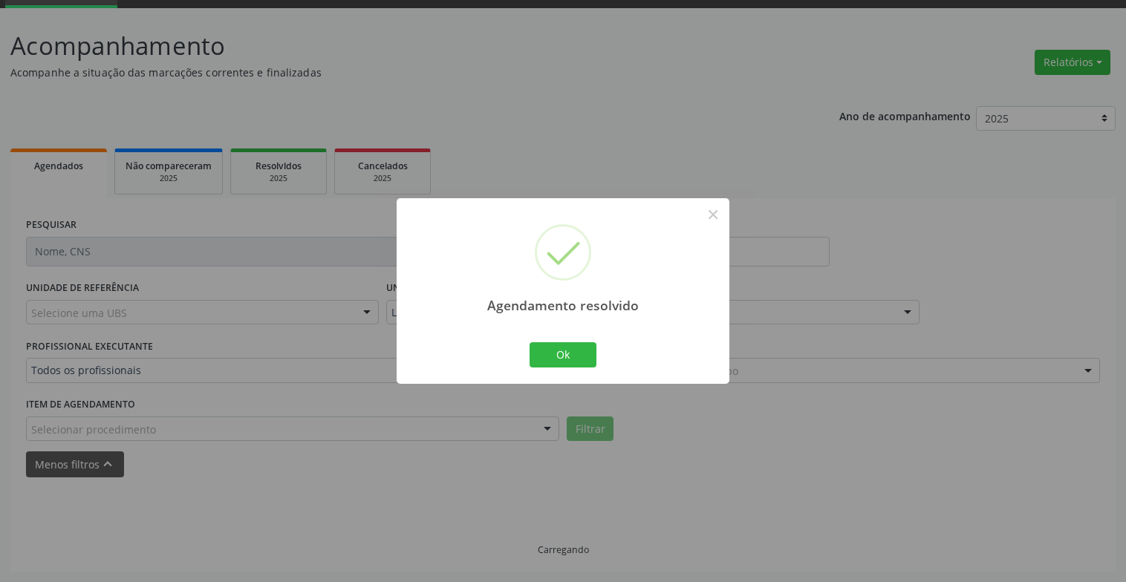
click at [598, 353] on div "Ok Cancel" at bounding box center [563, 354] width 74 height 31
click at [592, 353] on button "Ok" at bounding box center [562, 354] width 67 height 25
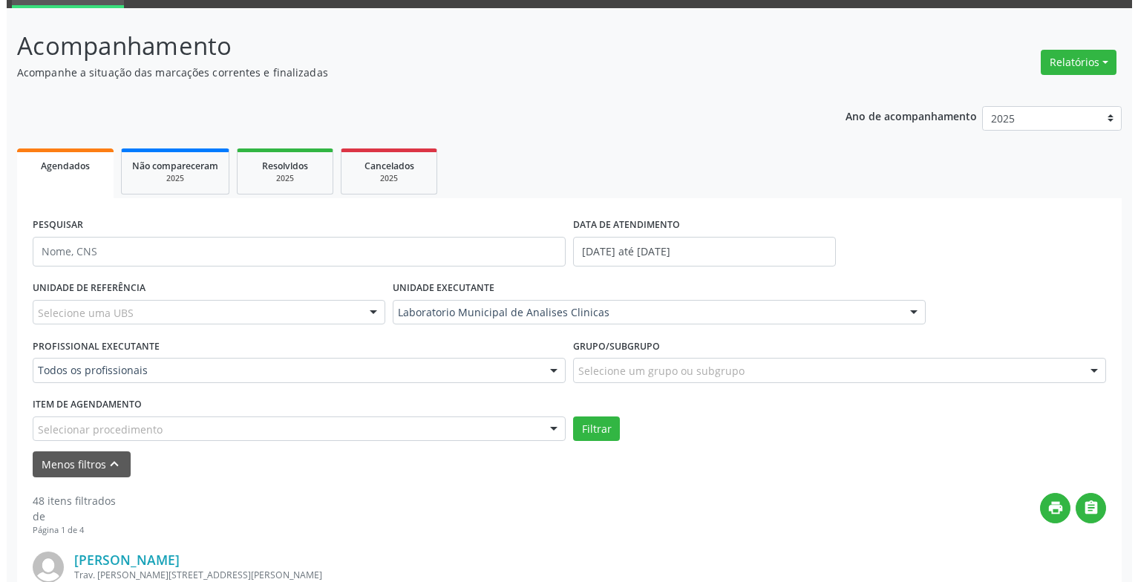
scroll to position [371, 0]
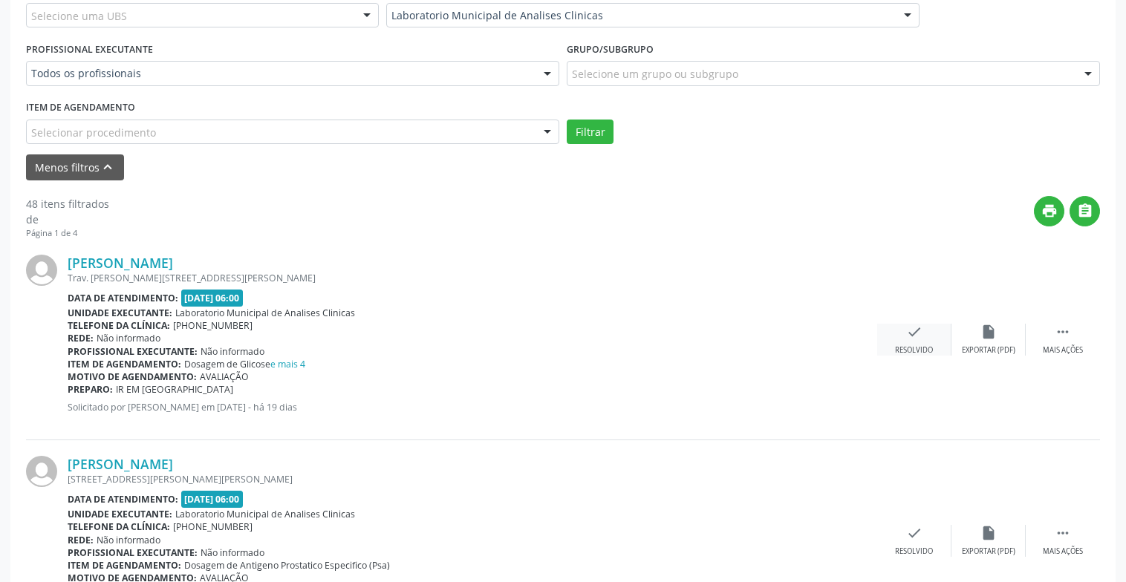
click at [923, 350] on div "Resolvido" at bounding box center [914, 350] width 38 height 10
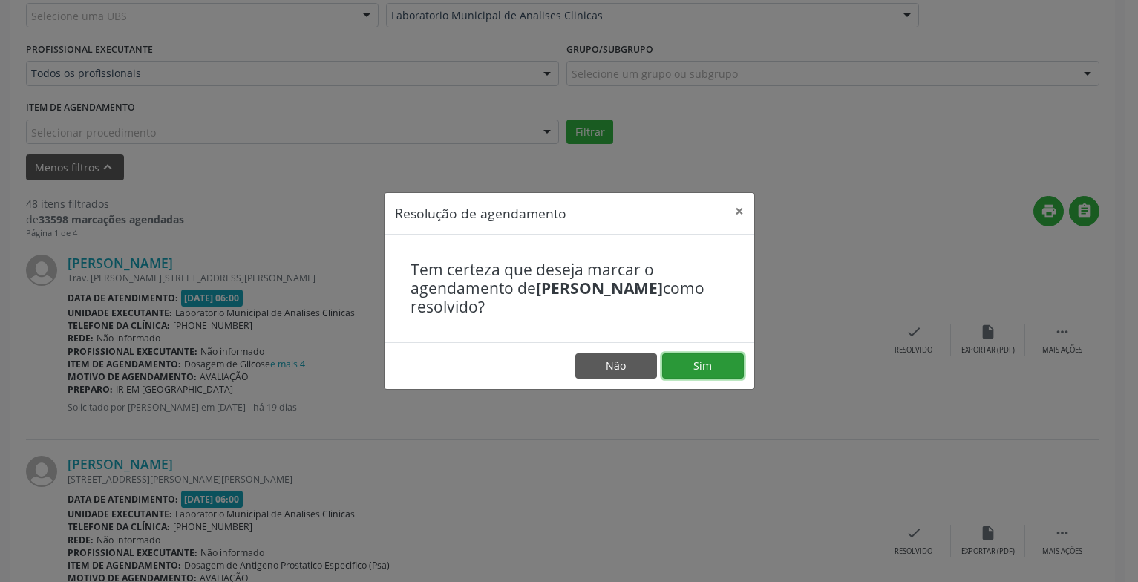
click at [738, 376] on button "Sim" at bounding box center [703, 365] width 82 height 25
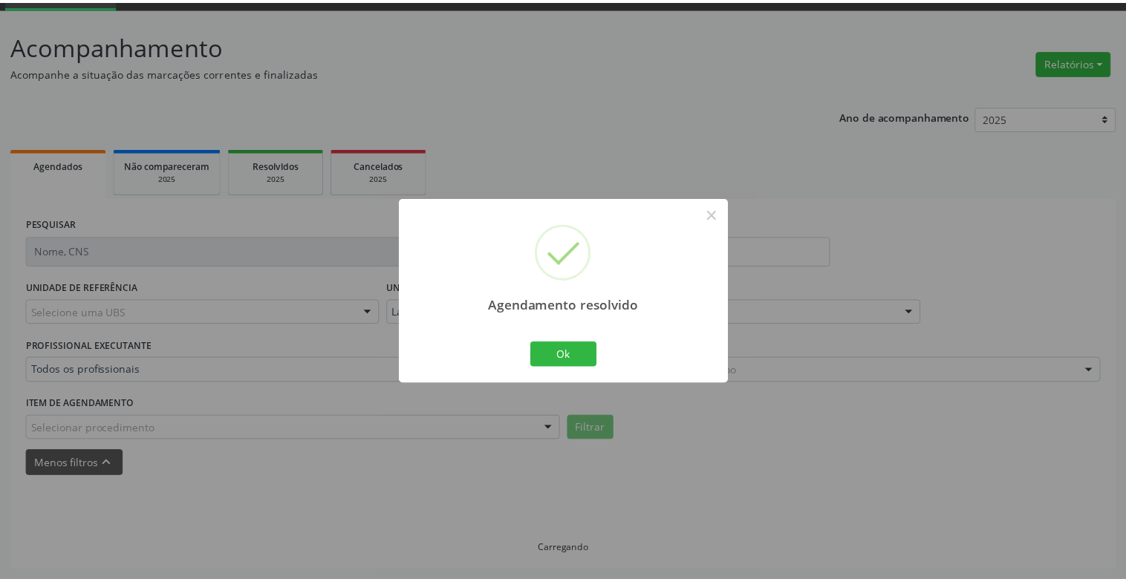
scroll to position [74, 0]
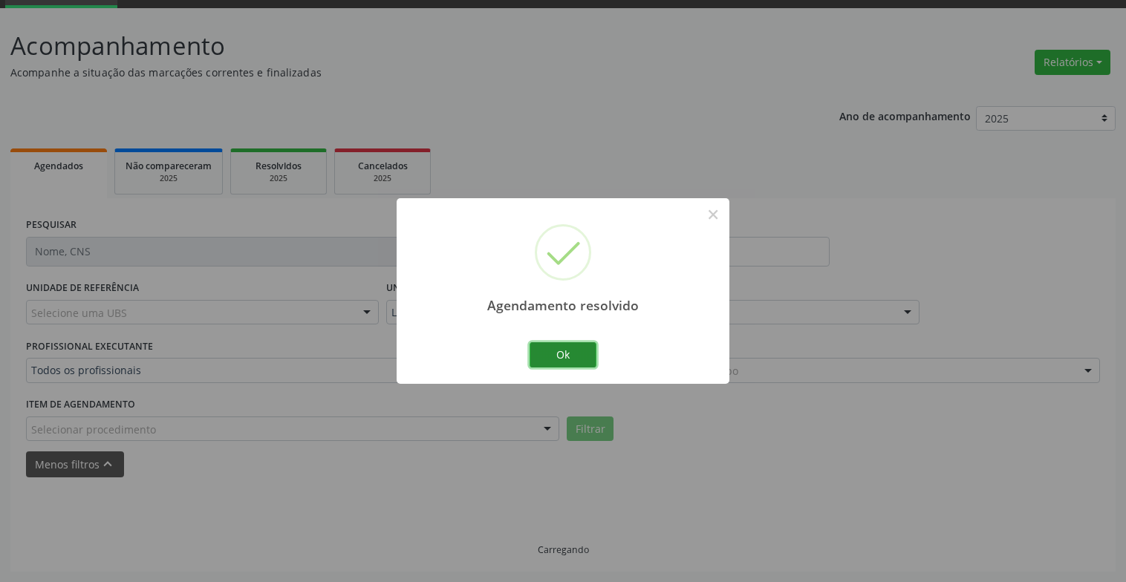
click at [585, 356] on button "Ok" at bounding box center [562, 354] width 67 height 25
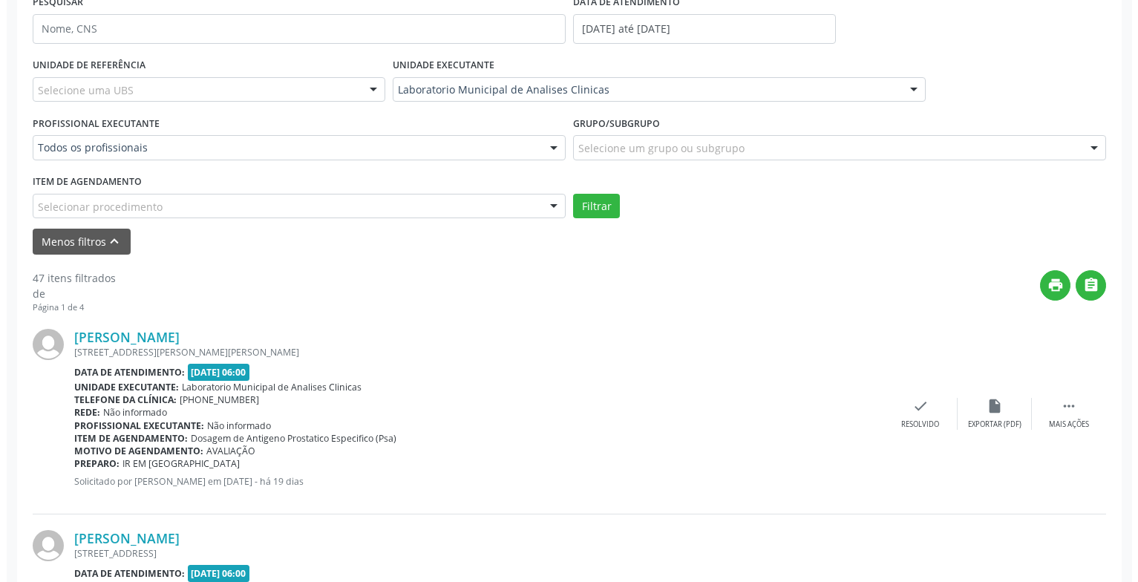
scroll to position [371, 0]
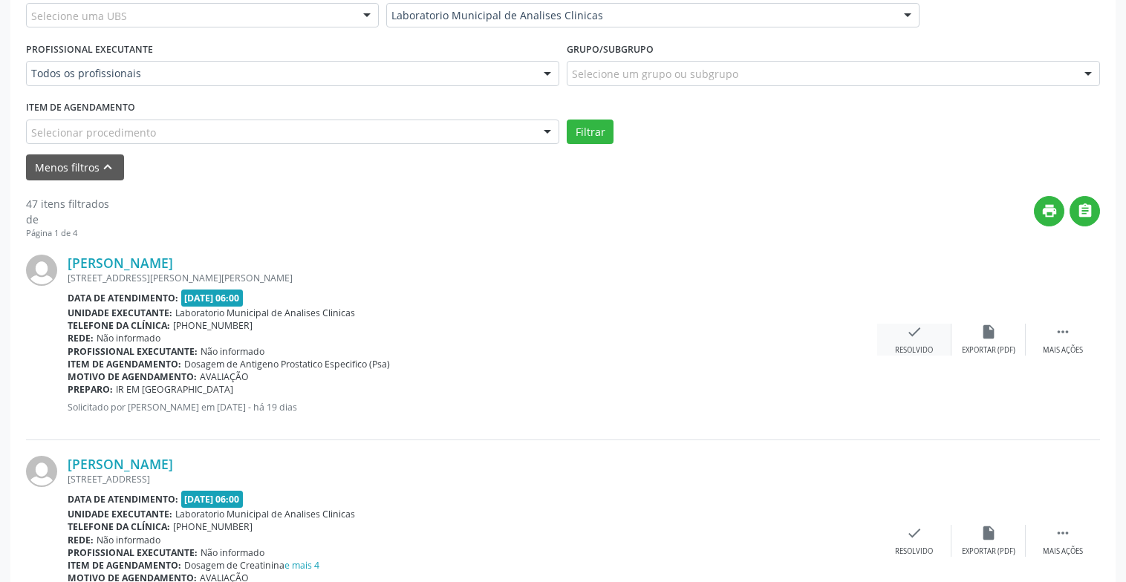
click at [907, 341] on div "check Resolvido" at bounding box center [914, 340] width 74 height 32
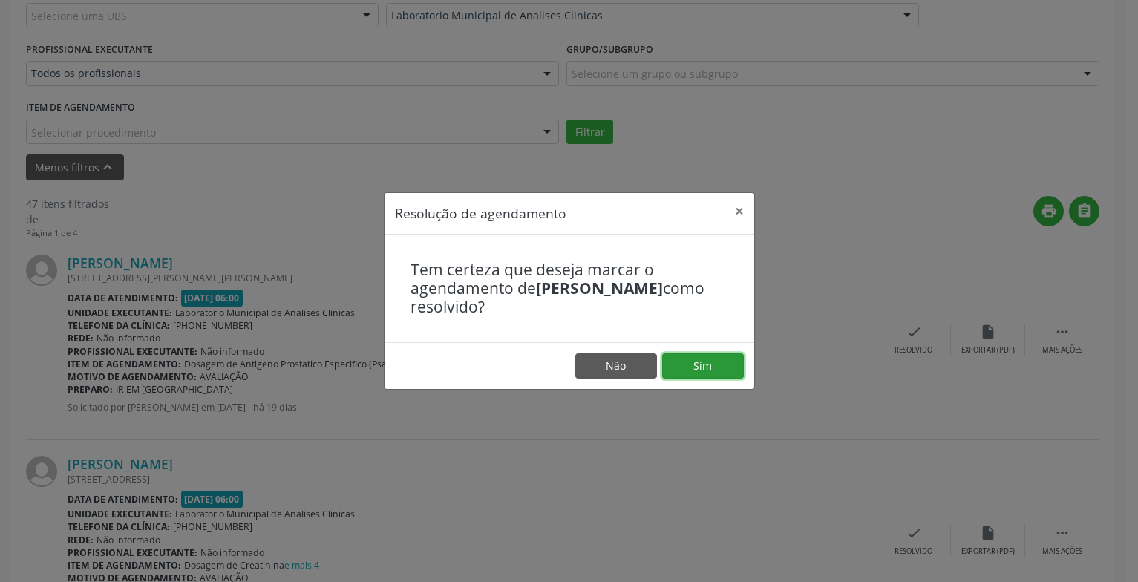
click at [707, 356] on button "Sim" at bounding box center [703, 365] width 82 height 25
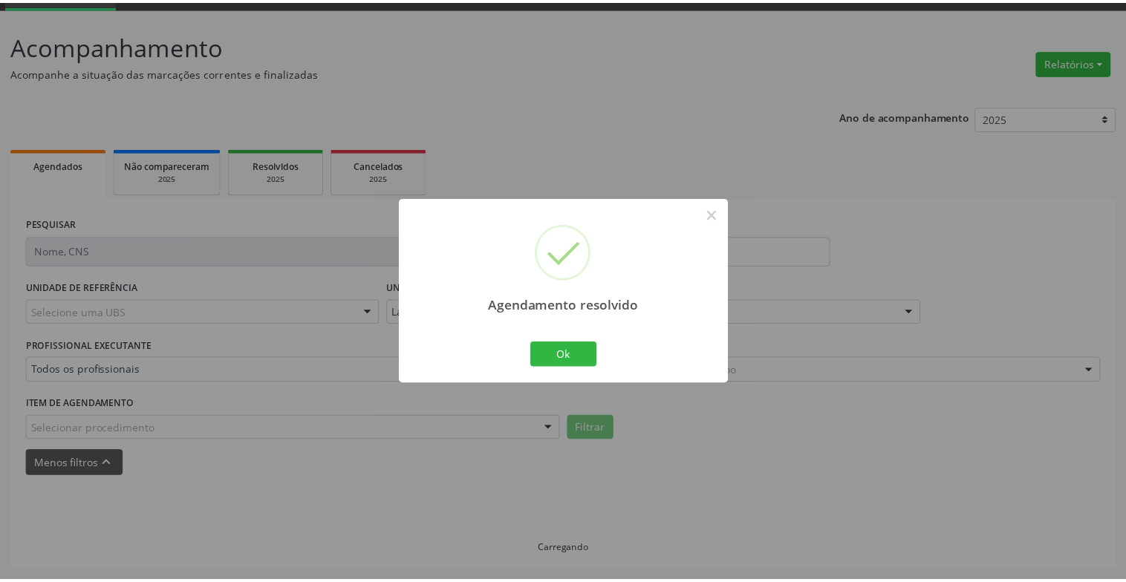
scroll to position [74, 0]
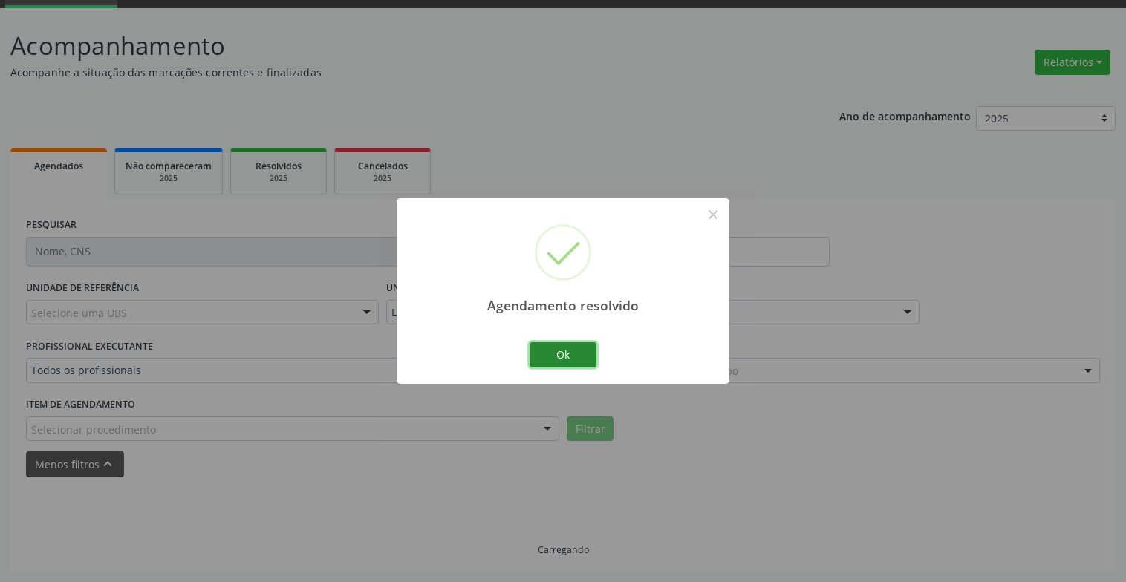
click at [573, 359] on button "Ok" at bounding box center [562, 354] width 67 height 25
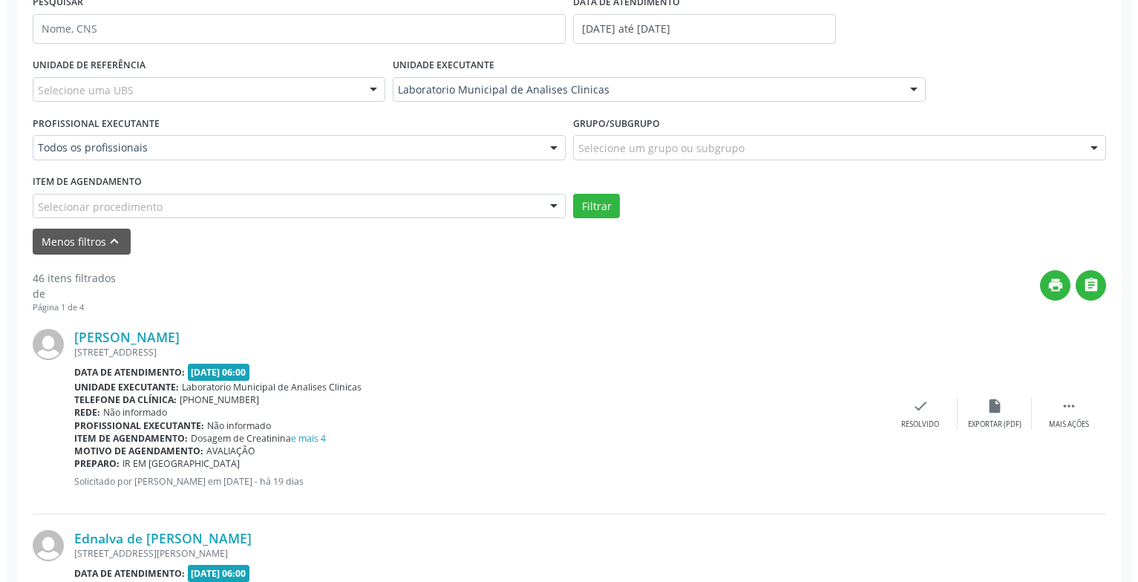
scroll to position [371, 0]
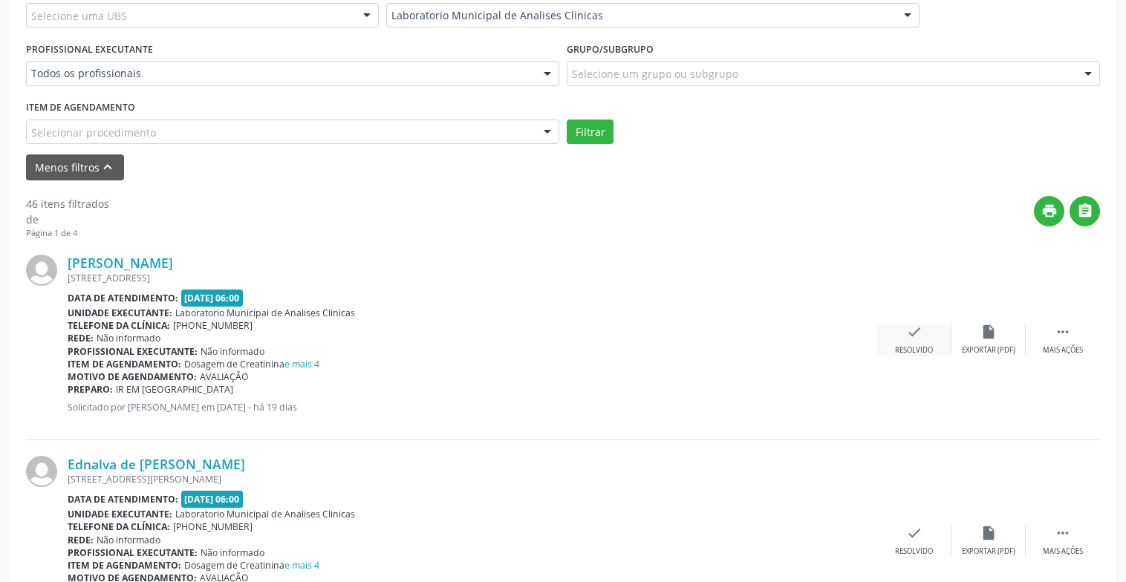
click at [904, 353] on div "Resolvido" at bounding box center [914, 350] width 38 height 10
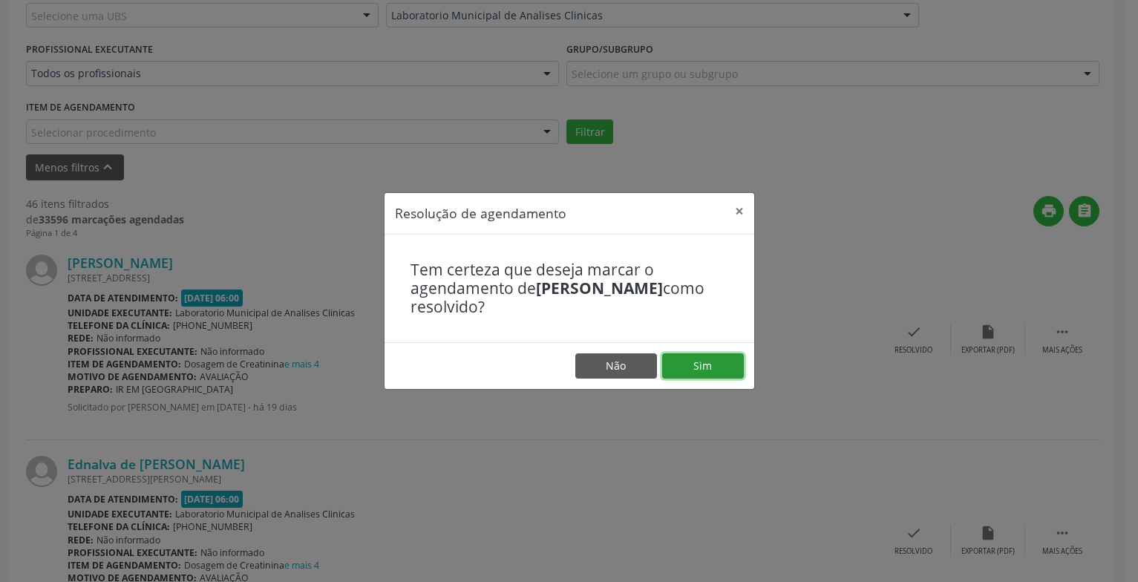
click at [700, 362] on button "Sim" at bounding box center [703, 365] width 82 height 25
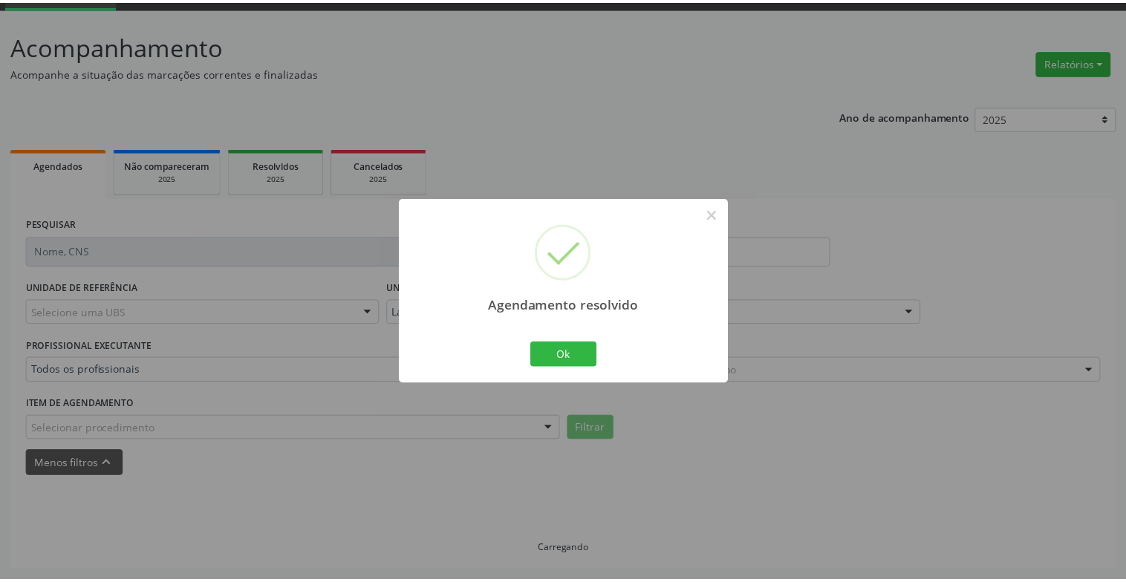
scroll to position [74, 0]
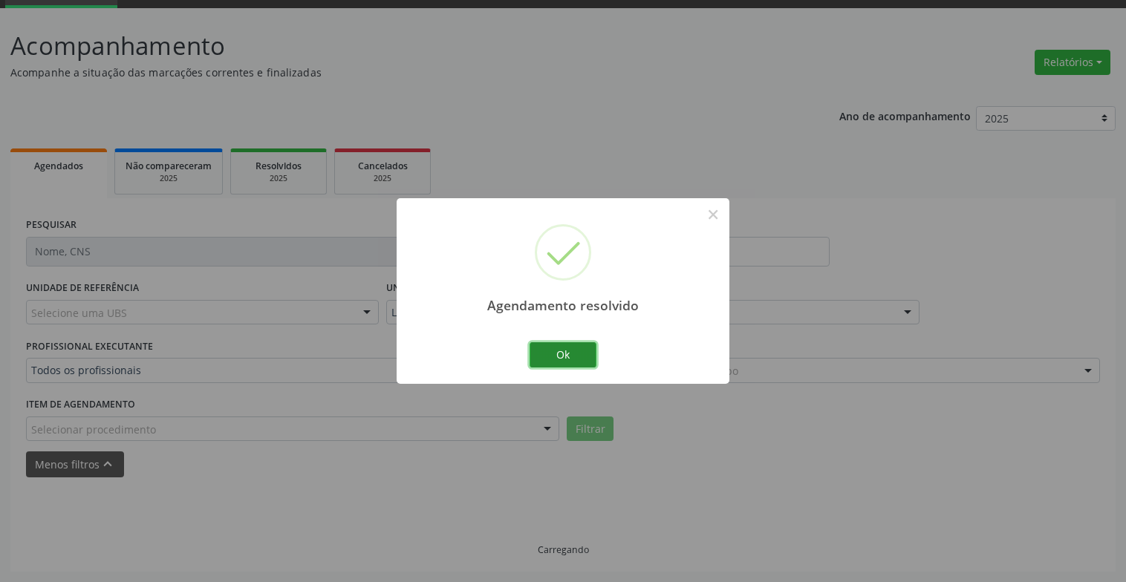
click at [555, 362] on button "Ok" at bounding box center [562, 354] width 67 height 25
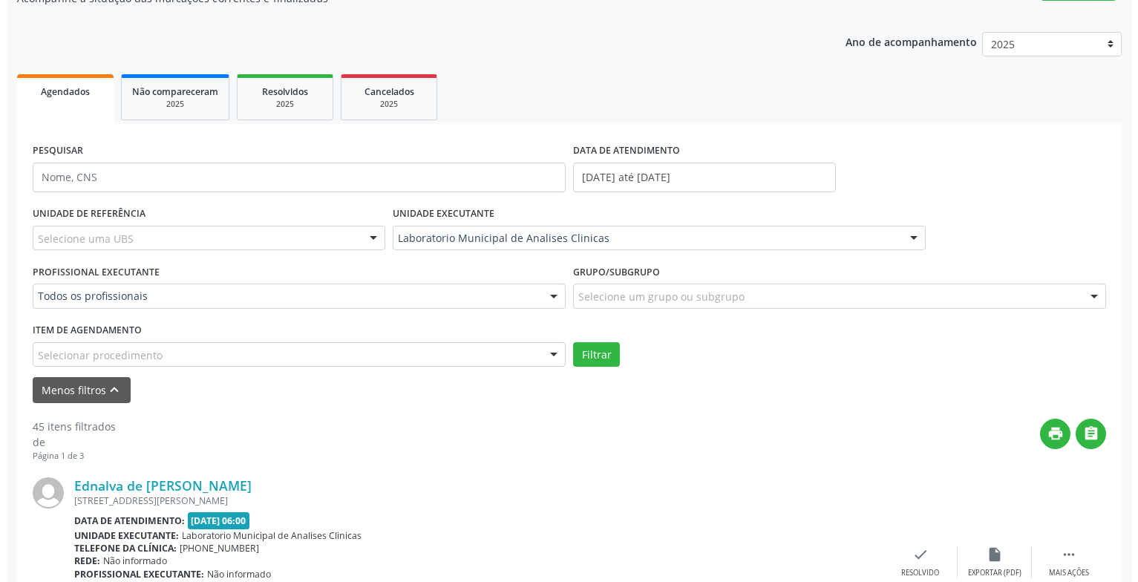
scroll to position [371, 0]
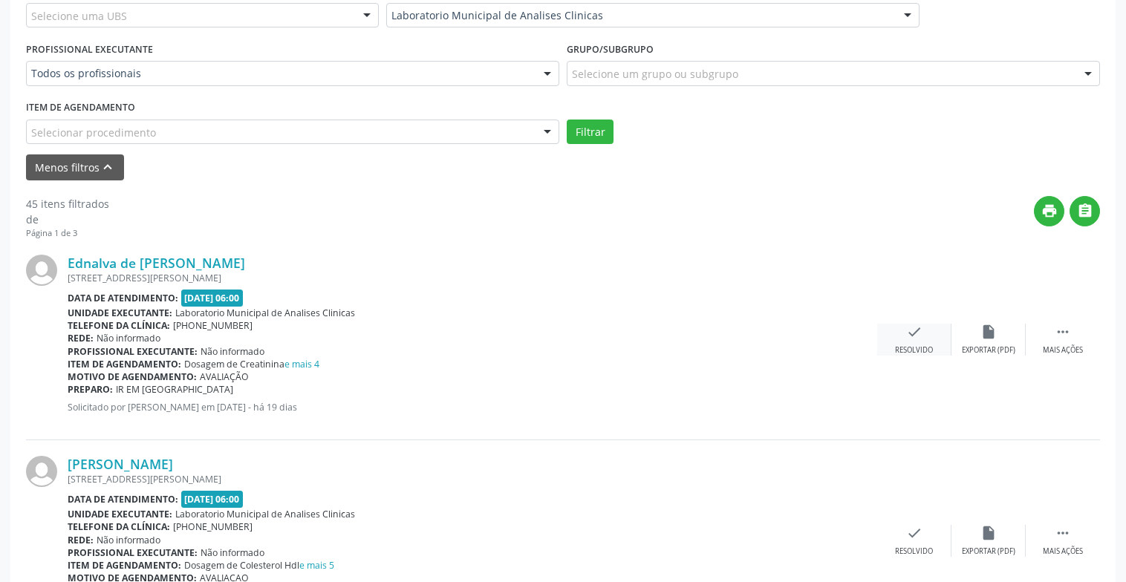
click at [913, 345] on div "Resolvido" at bounding box center [914, 350] width 38 height 10
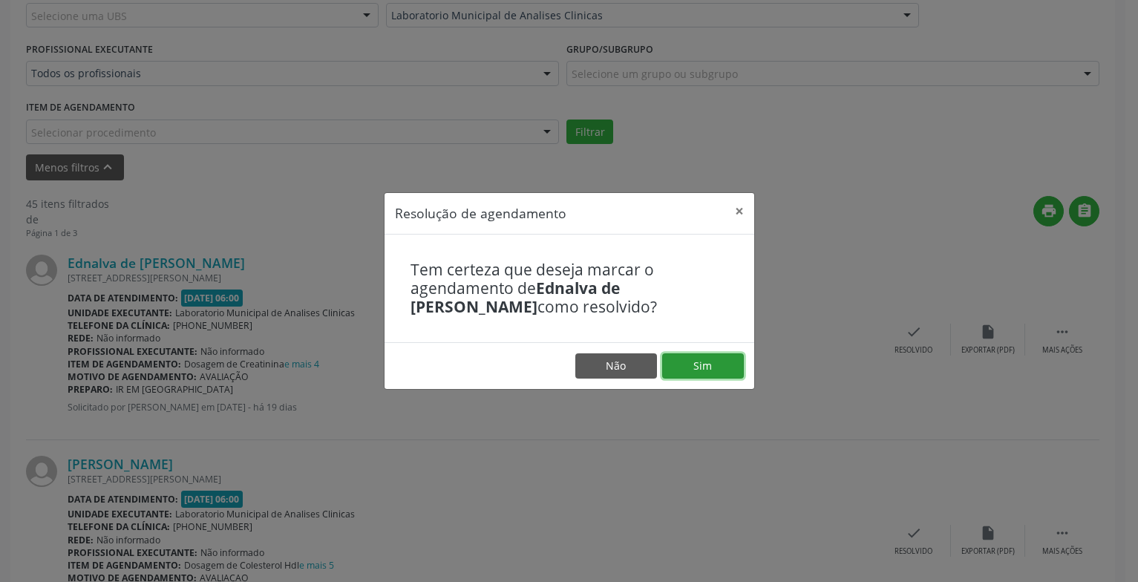
click at [719, 368] on button "Sim" at bounding box center [703, 365] width 82 height 25
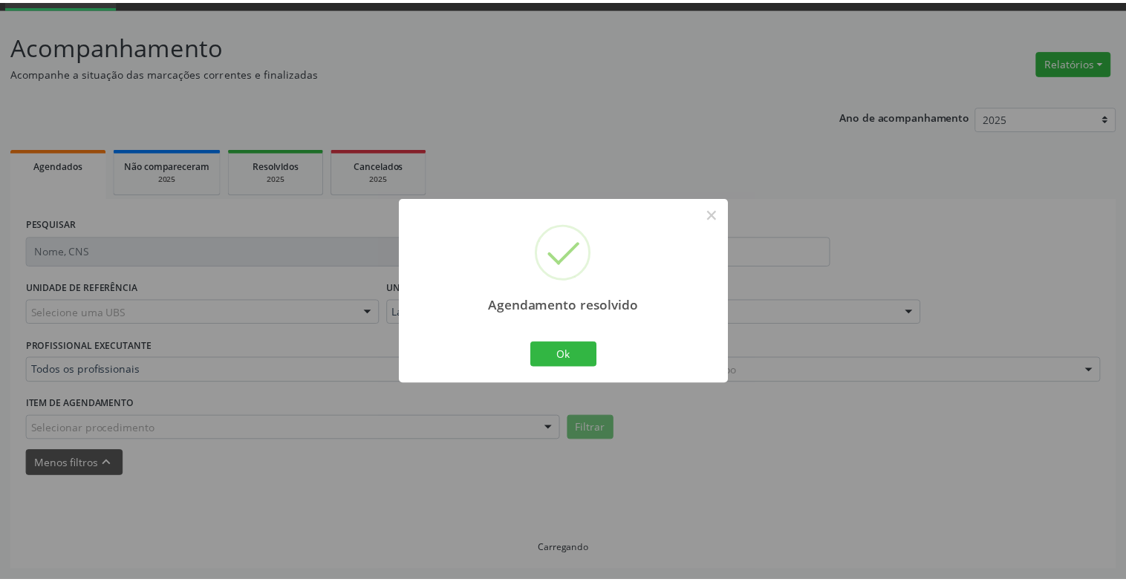
scroll to position [74, 0]
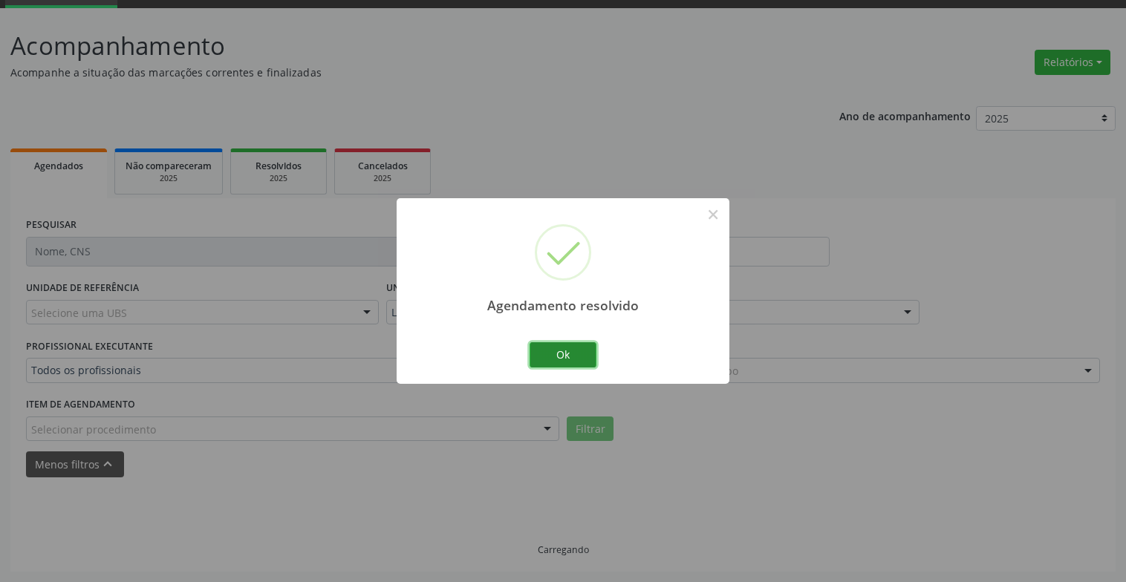
click at [577, 347] on button "Ok" at bounding box center [562, 354] width 67 height 25
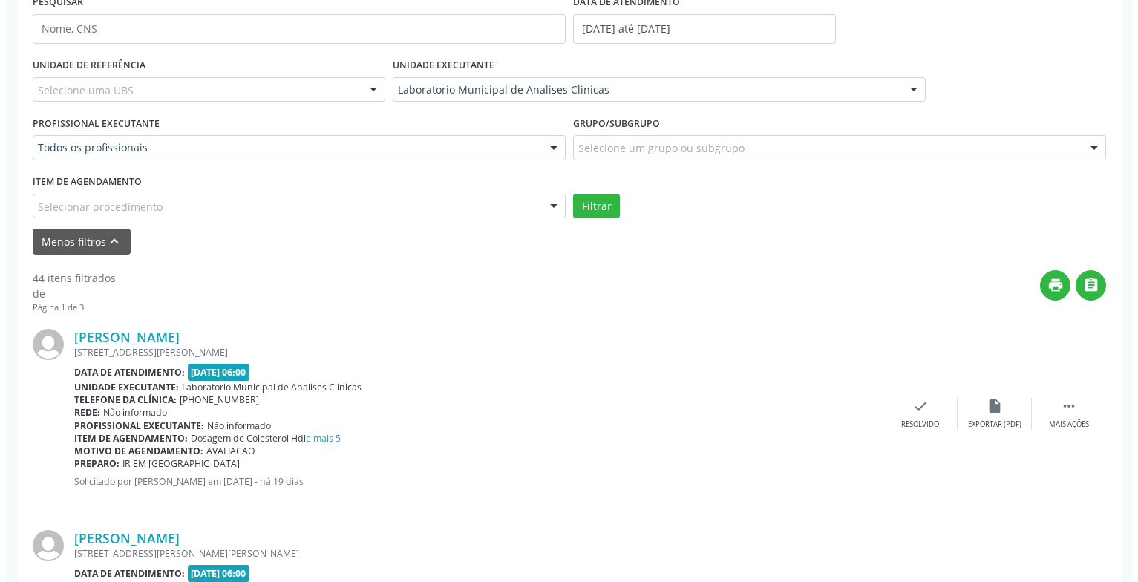
scroll to position [519, 0]
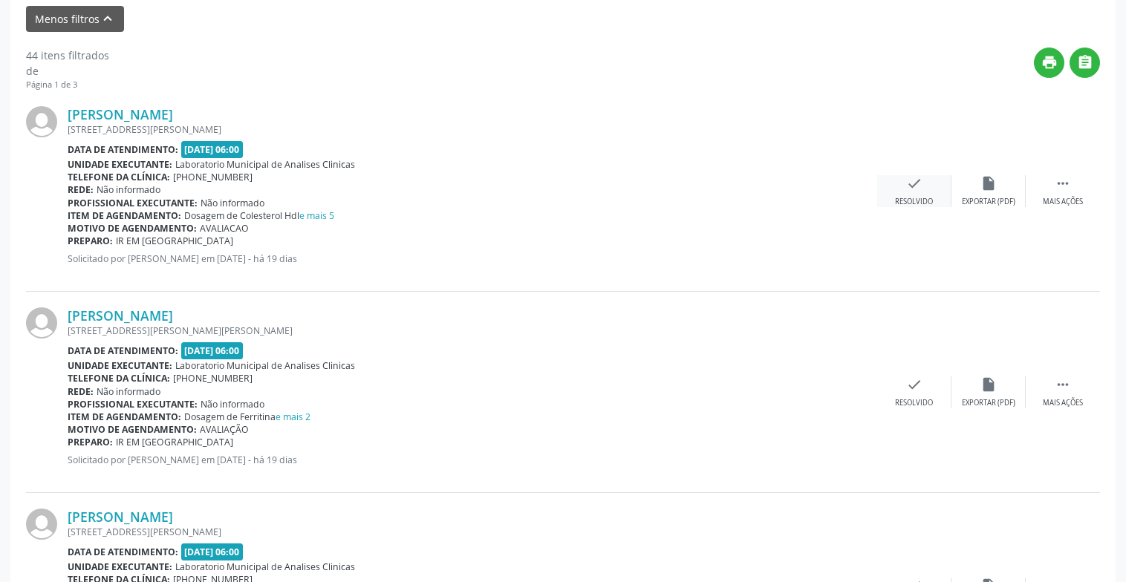
click at [906, 186] on icon "check" at bounding box center [914, 183] width 16 height 16
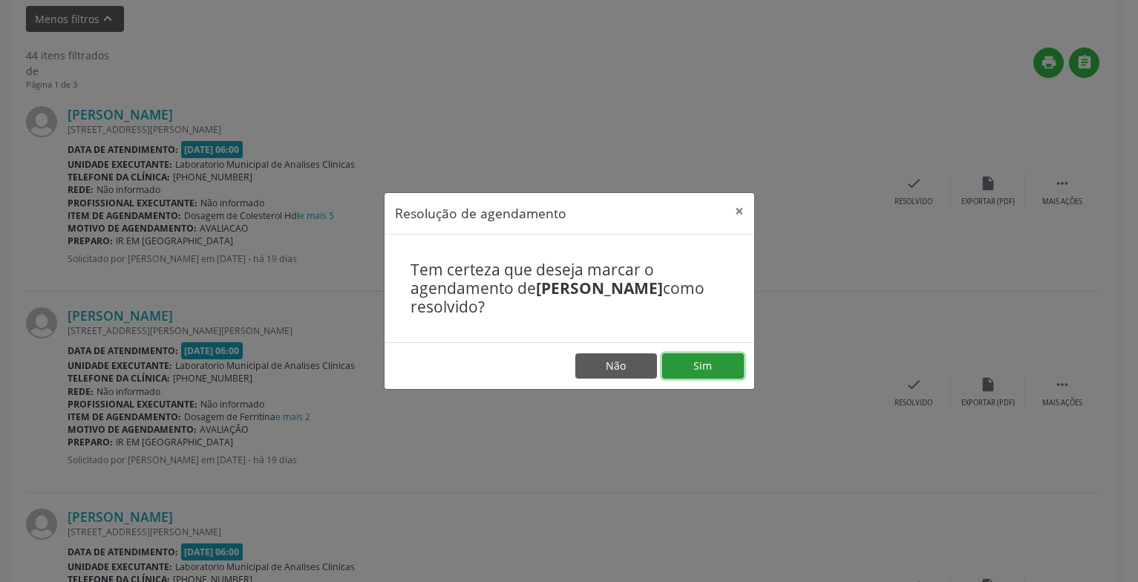
click at [680, 371] on button "Sim" at bounding box center [703, 365] width 82 height 25
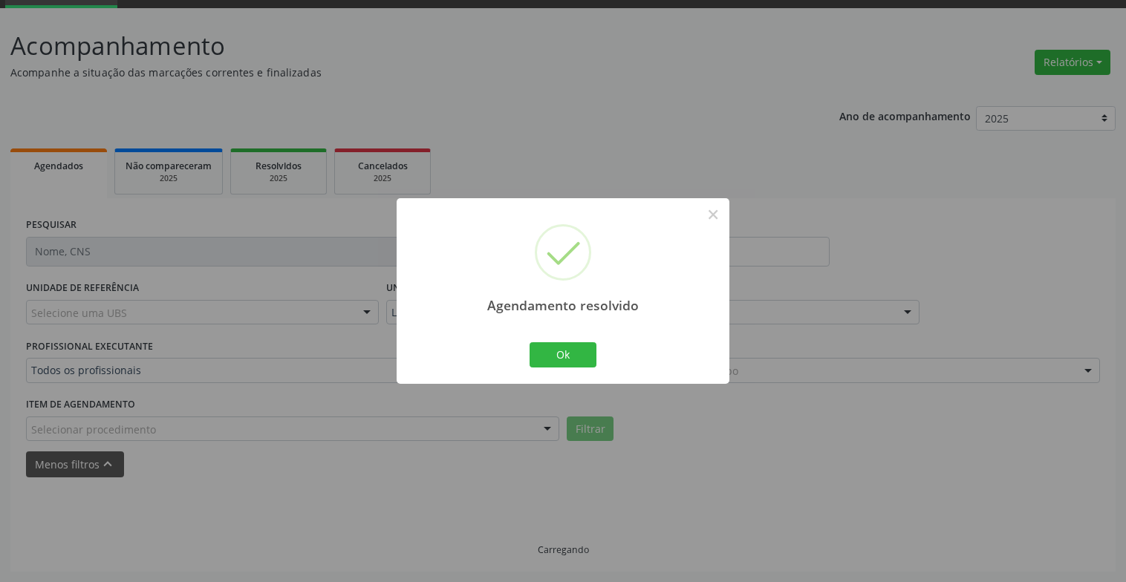
scroll to position [89, 0]
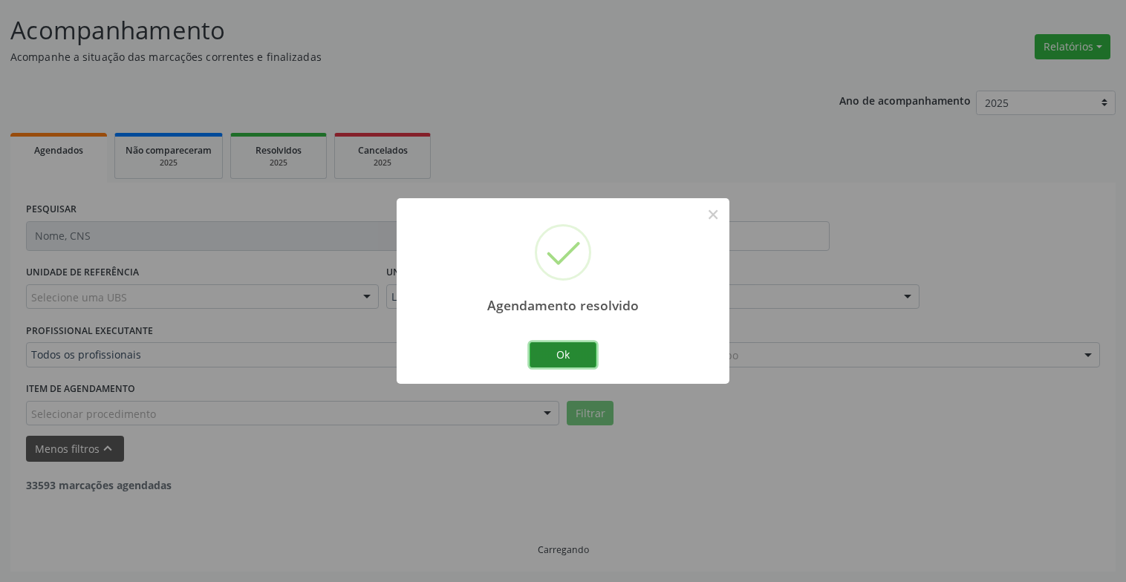
click at [555, 357] on button "Ok" at bounding box center [562, 354] width 67 height 25
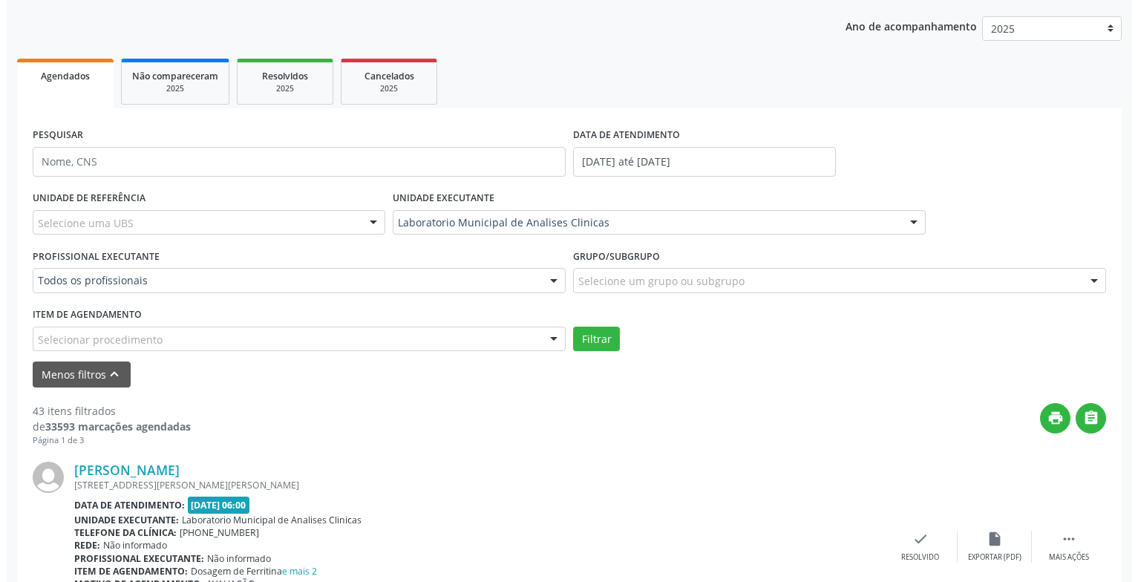
scroll to position [386, 0]
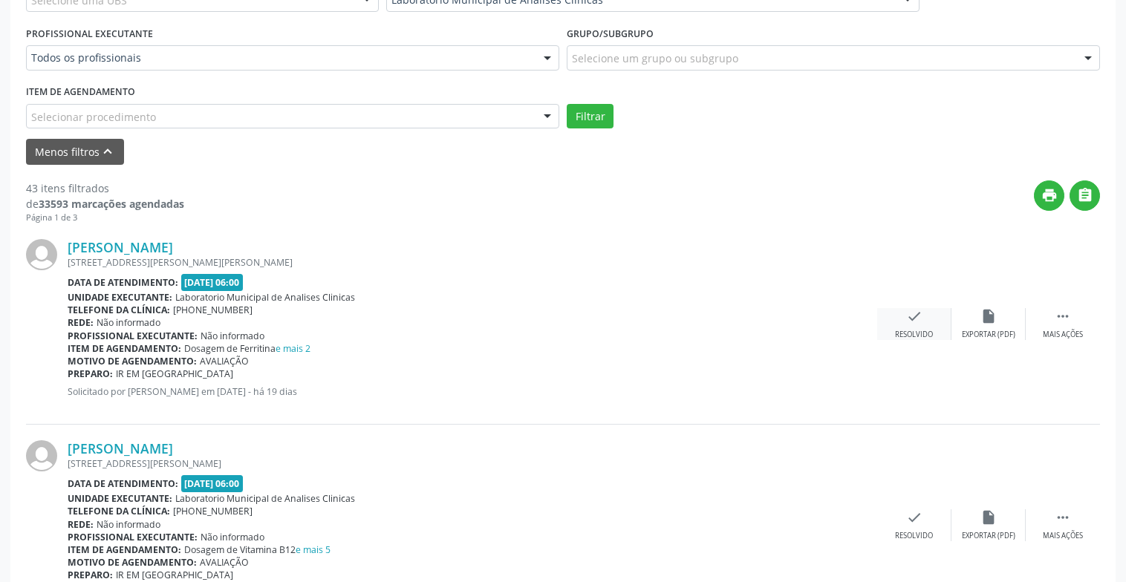
click at [919, 332] on div "Resolvido" at bounding box center [914, 335] width 38 height 10
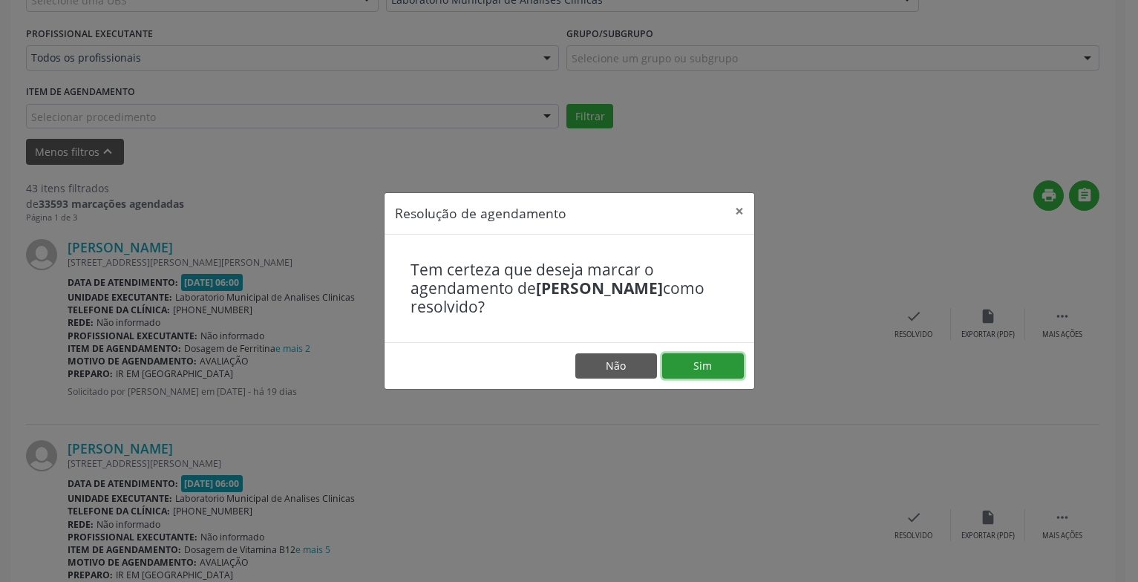
click at [706, 365] on button "Sim" at bounding box center [703, 365] width 82 height 25
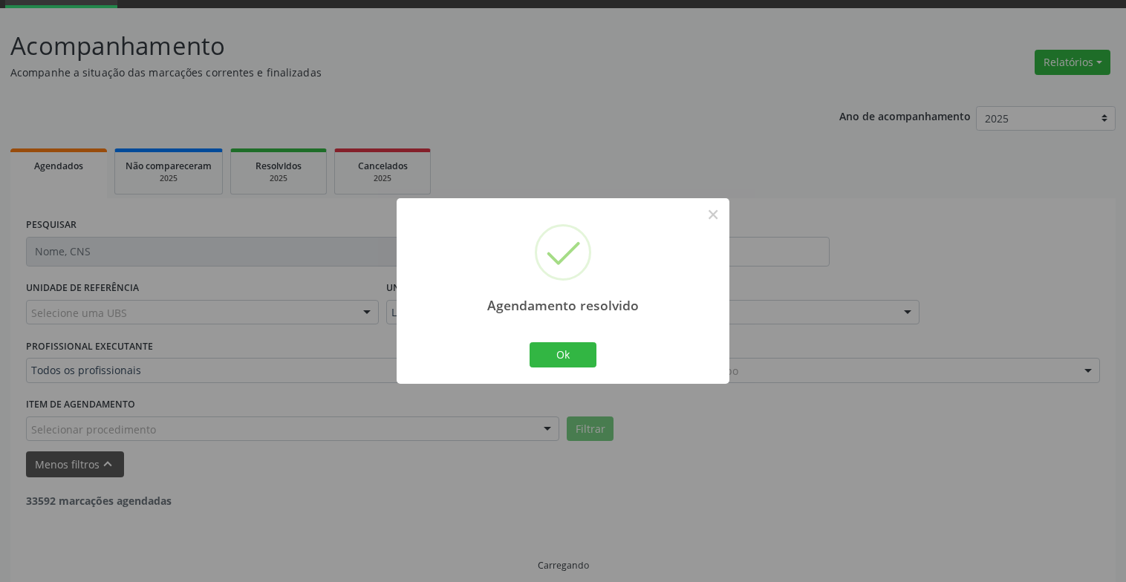
scroll to position [89, 0]
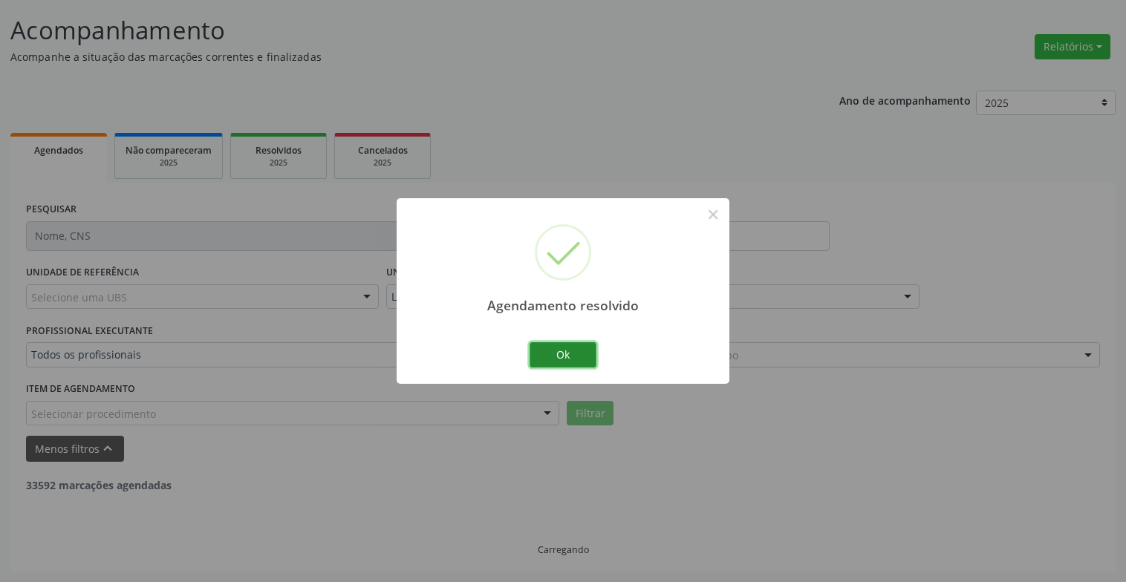
click at [559, 343] on button "Ok" at bounding box center [562, 354] width 67 height 25
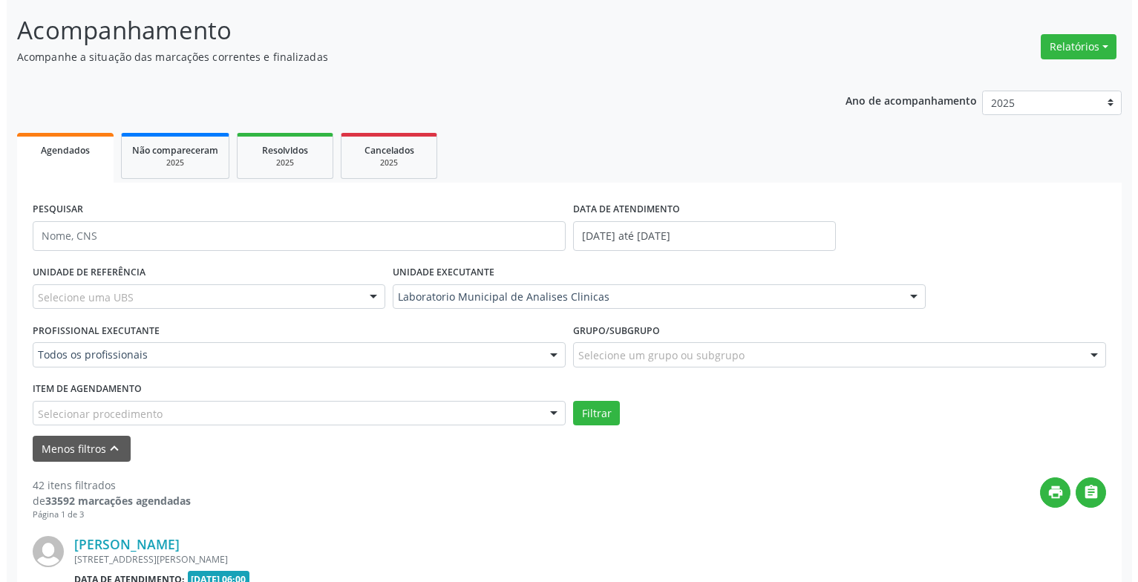
scroll to position [238, 0]
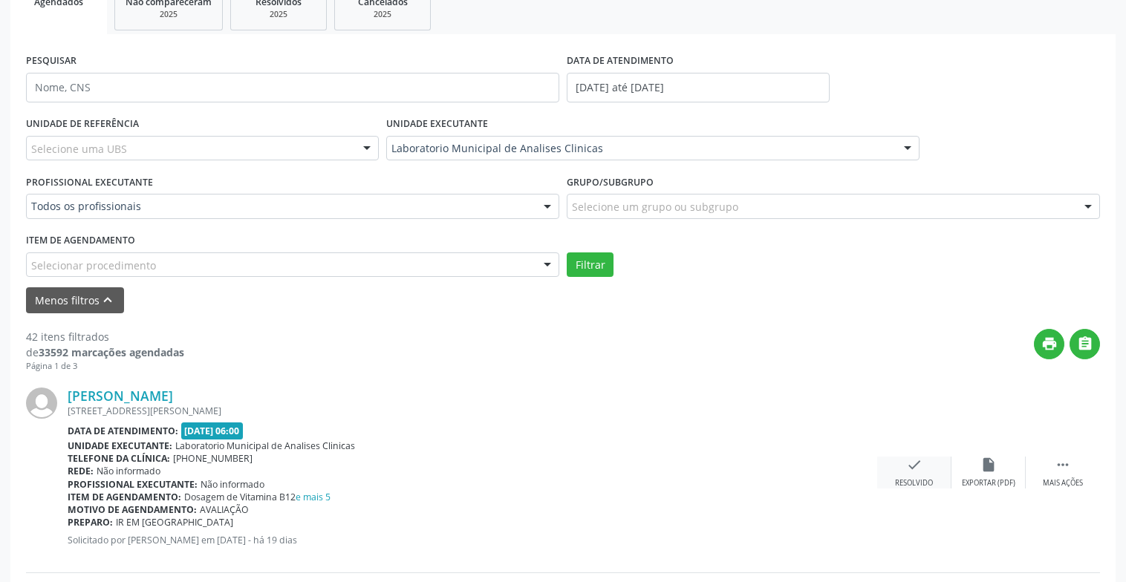
click at [910, 465] on icon "check" at bounding box center [914, 465] width 16 height 16
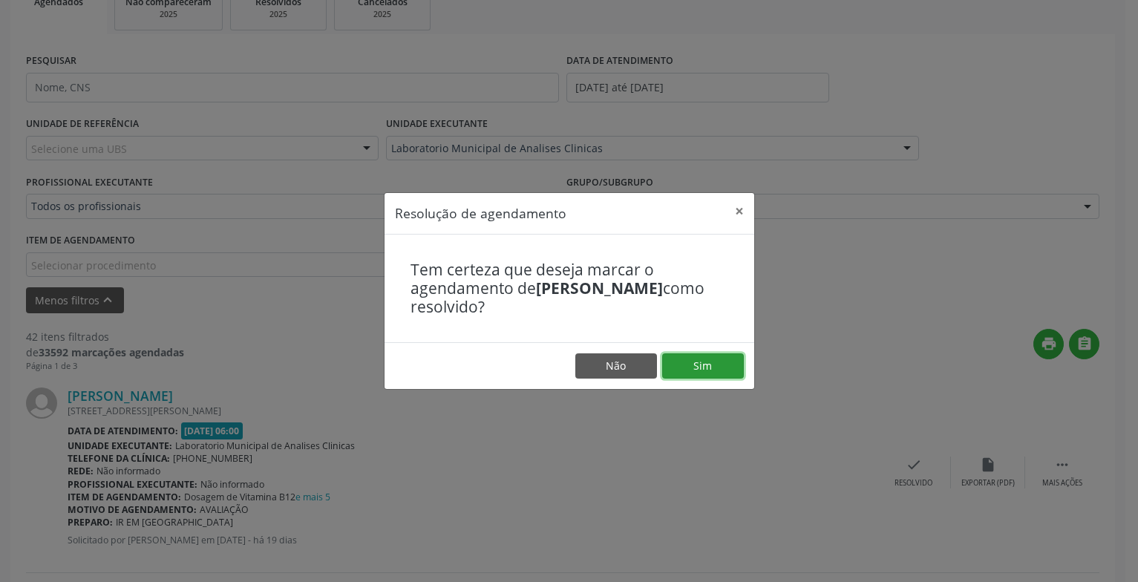
click at [697, 366] on button "Sim" at bounding box center [703, 365] width 82 height 25
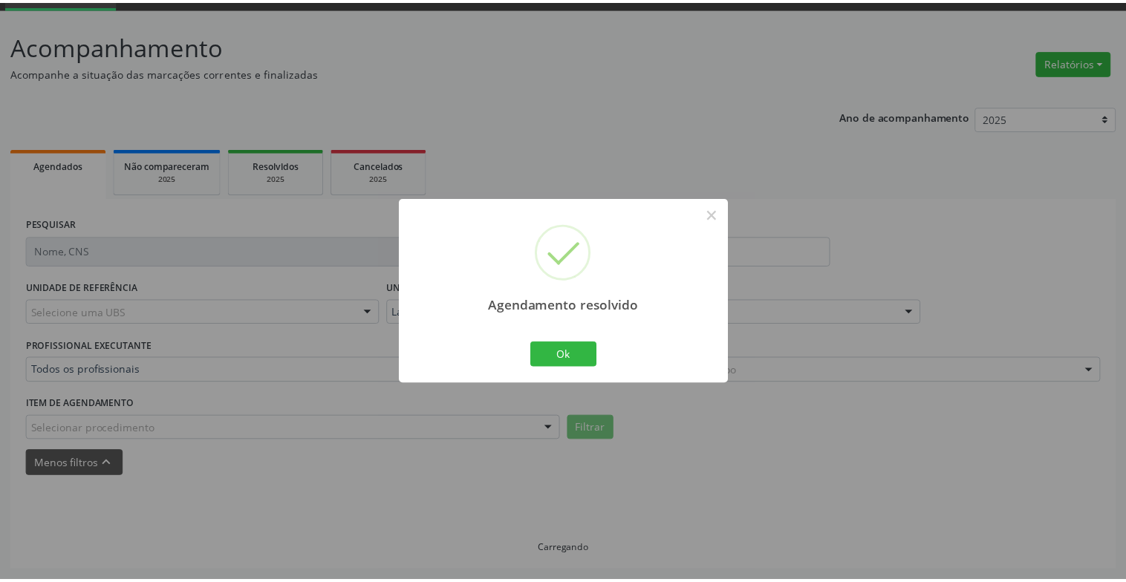
scroll to position [74, 0]
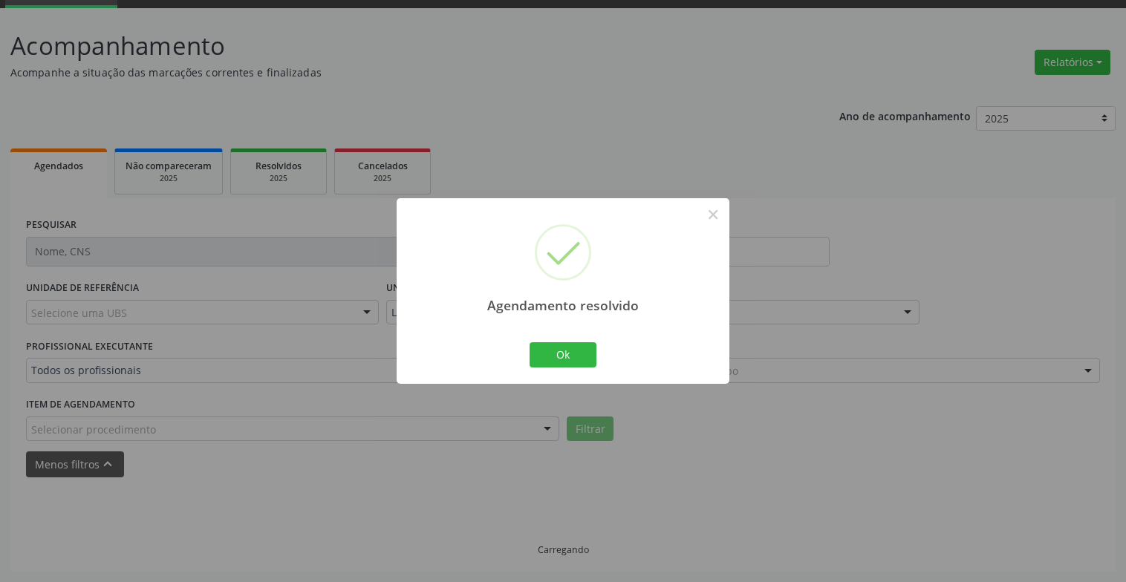
click at [572, 341] on div "Ok Cancel" at bounding box center [563, 354] width 74 height 31
click at [580, 353] on button "Ok" at bounding box center [562, 354] width 67 height 25
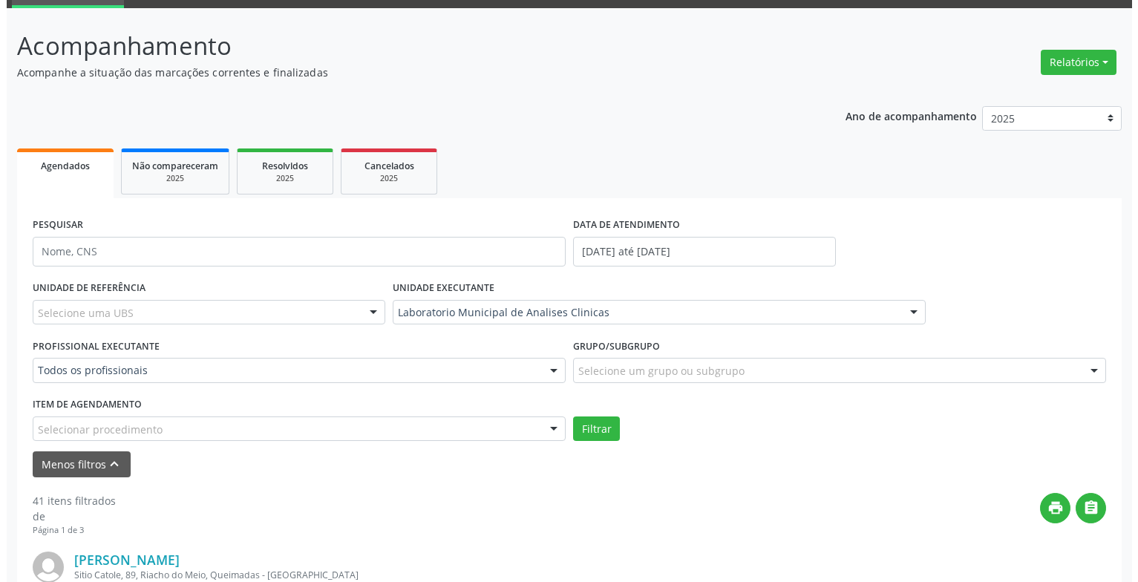
scroll to position [371, 0]
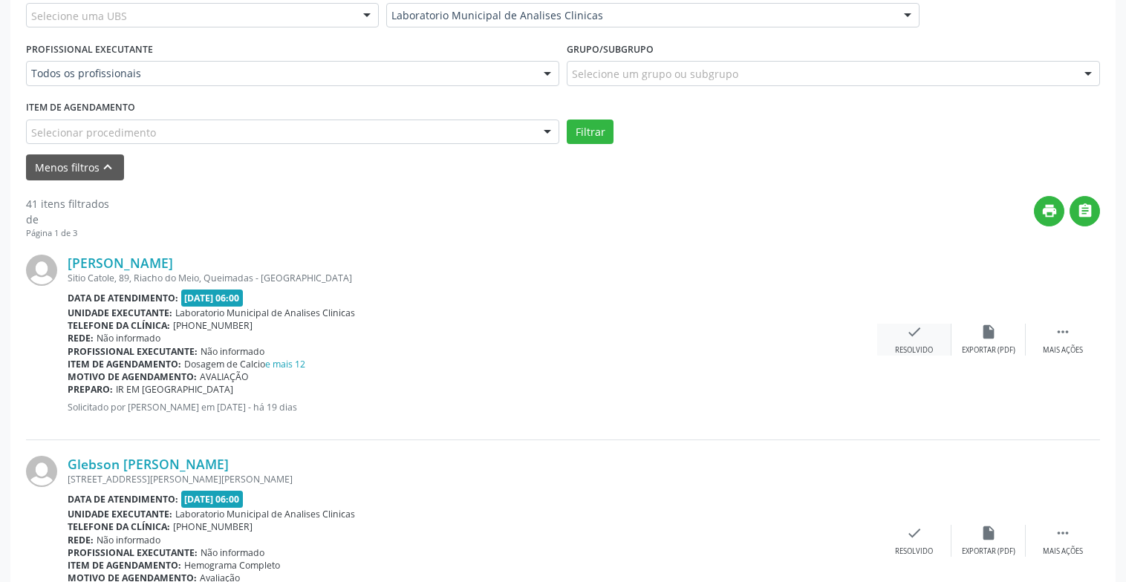
click at [921, 335] on icon "check" at bounding box center [914, 332] width 16 height 16
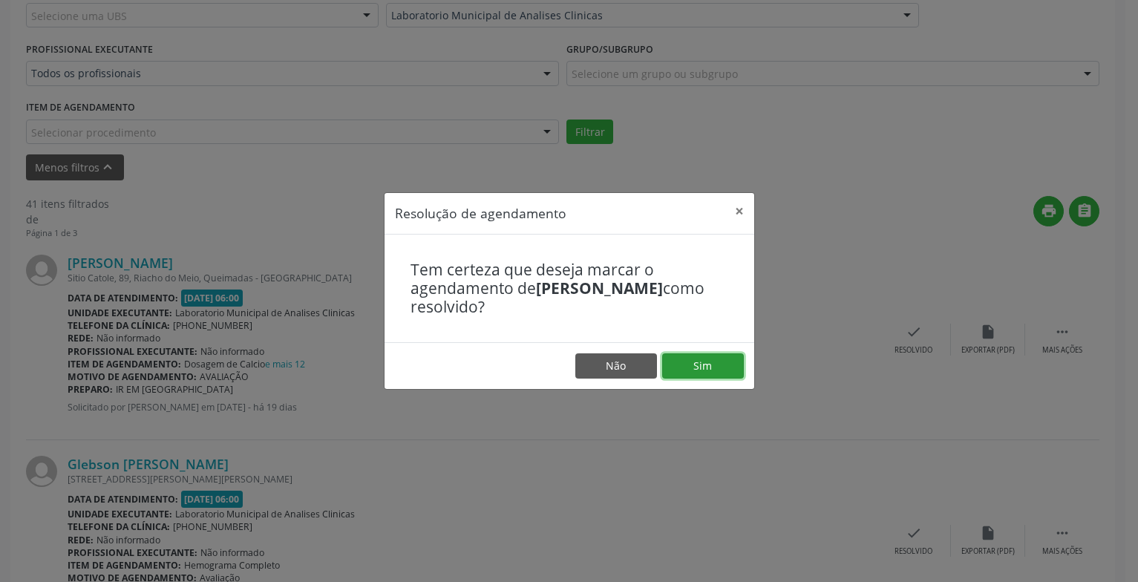
click at [693, 361] on button "Sim" at bounding box center [703, 365] width 82 height 25
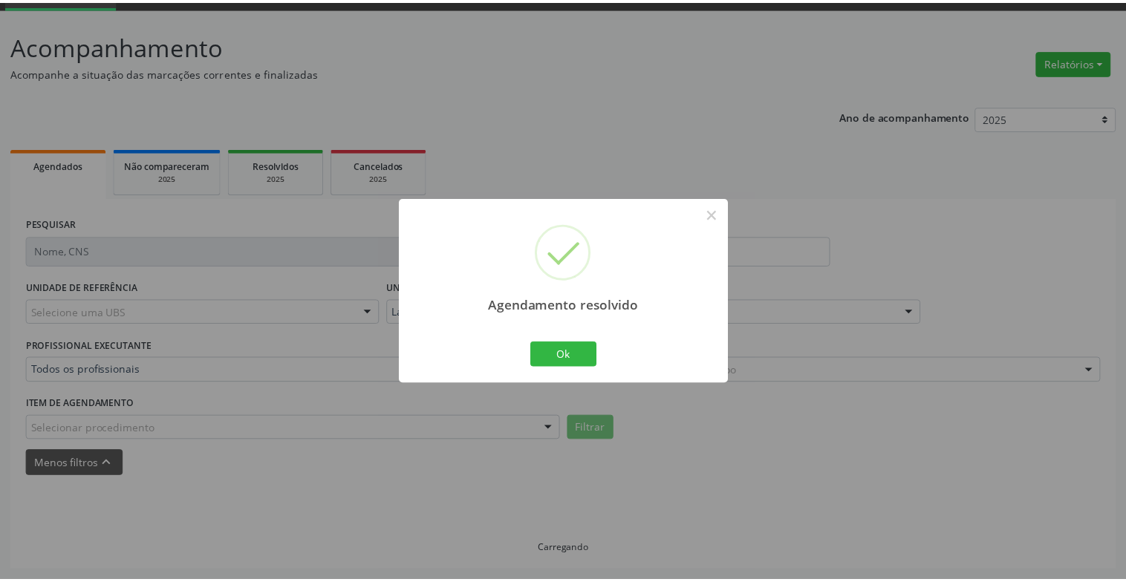
scroll to position [74, 0]
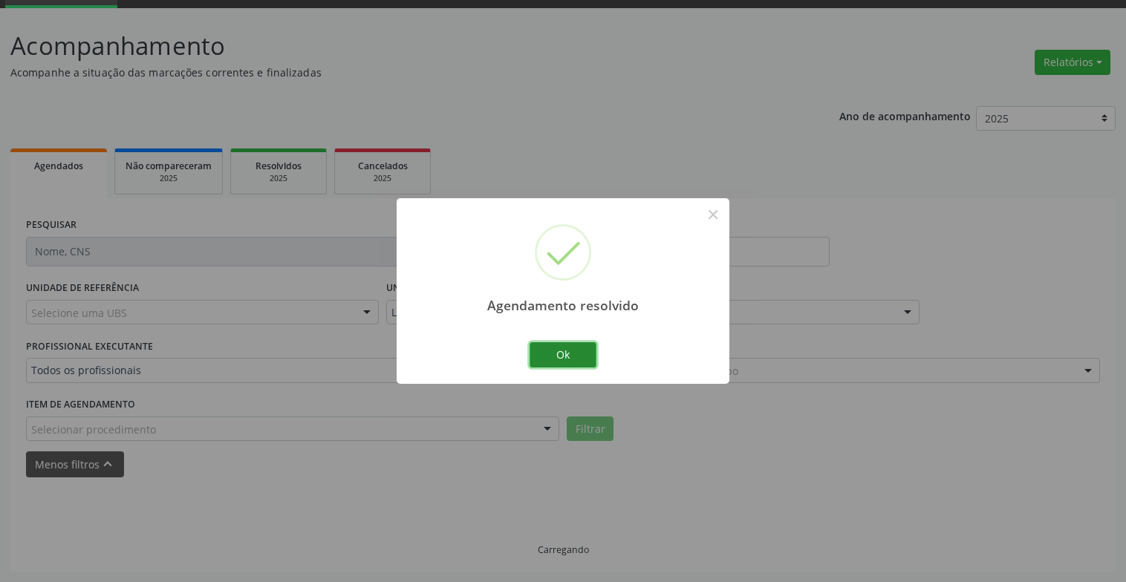
click at [564, 353] on button "Ok" at bounding box center [562, 354] width 67 height 25
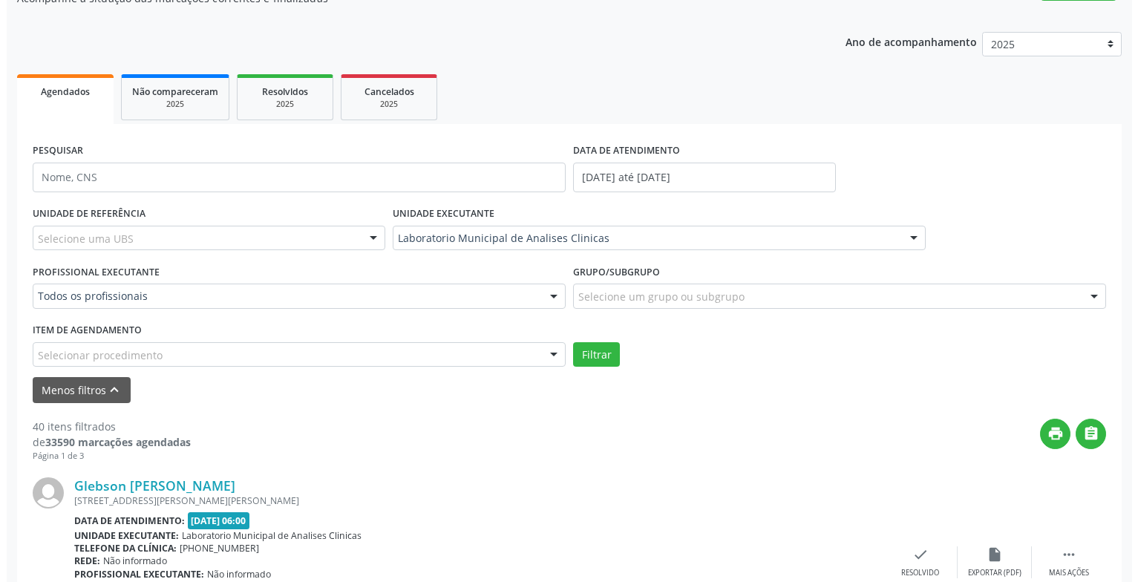
scroll to position [445, 0]
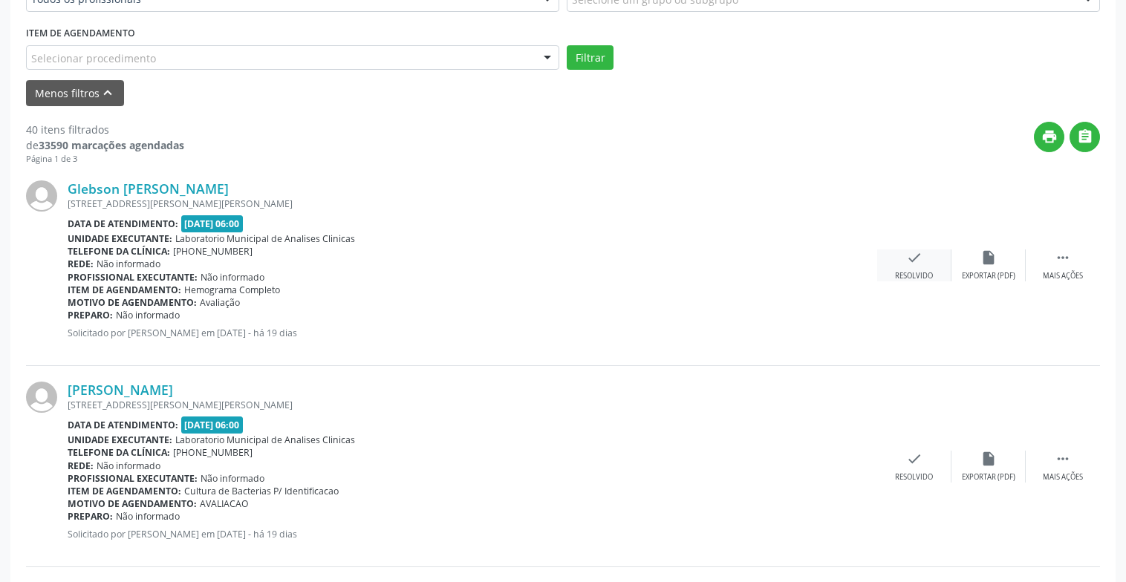
click at [915, 275] on div "Resolvido" at bounding box center [914, 276] width 38 height 10
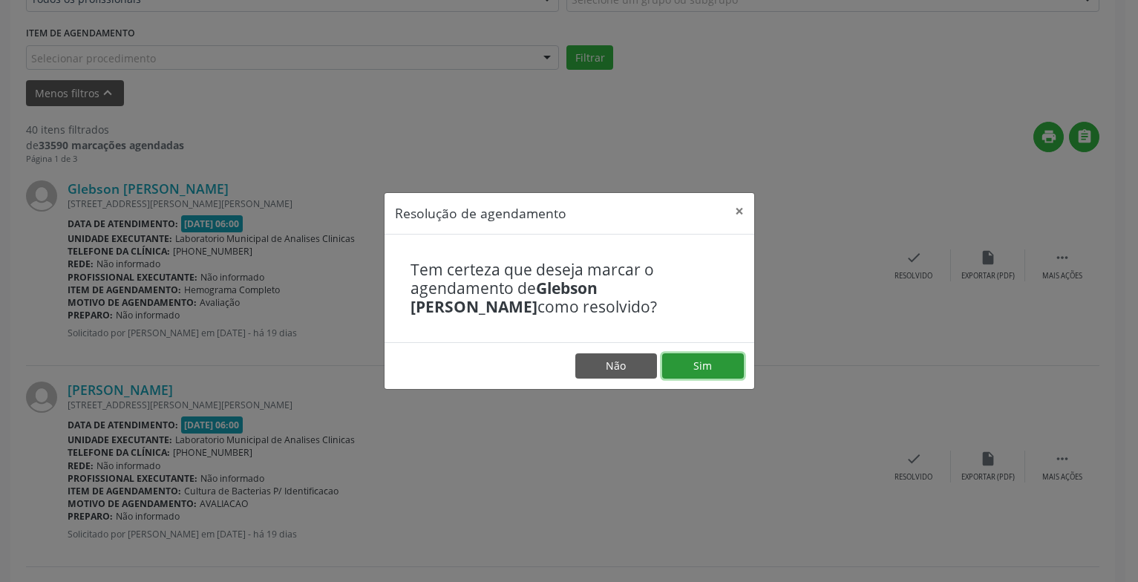
click at [682, 364] on button "Sim" at bounding box center [703, 365] width 82 height 25
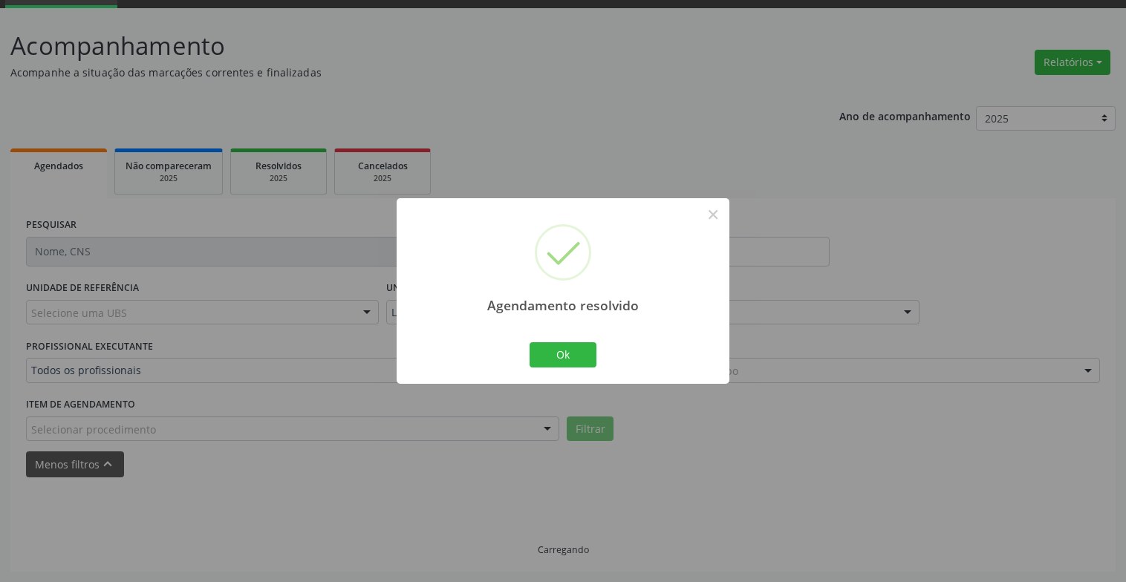
scroll to position [89, 0]
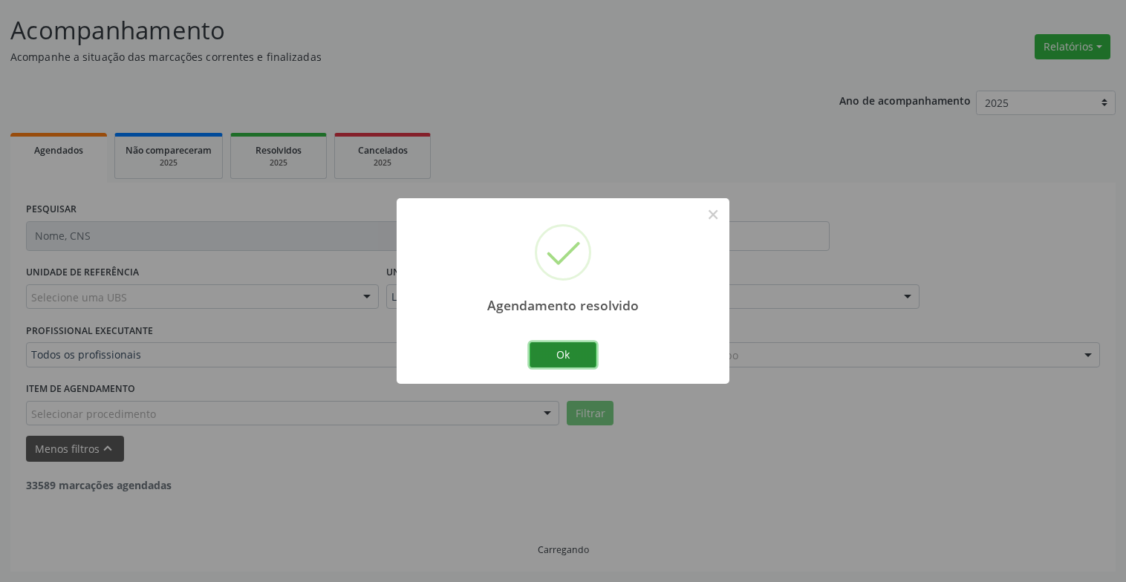
click at [567, 360] on button "Ok" at bounding box center [562, 354] width 67 height 25
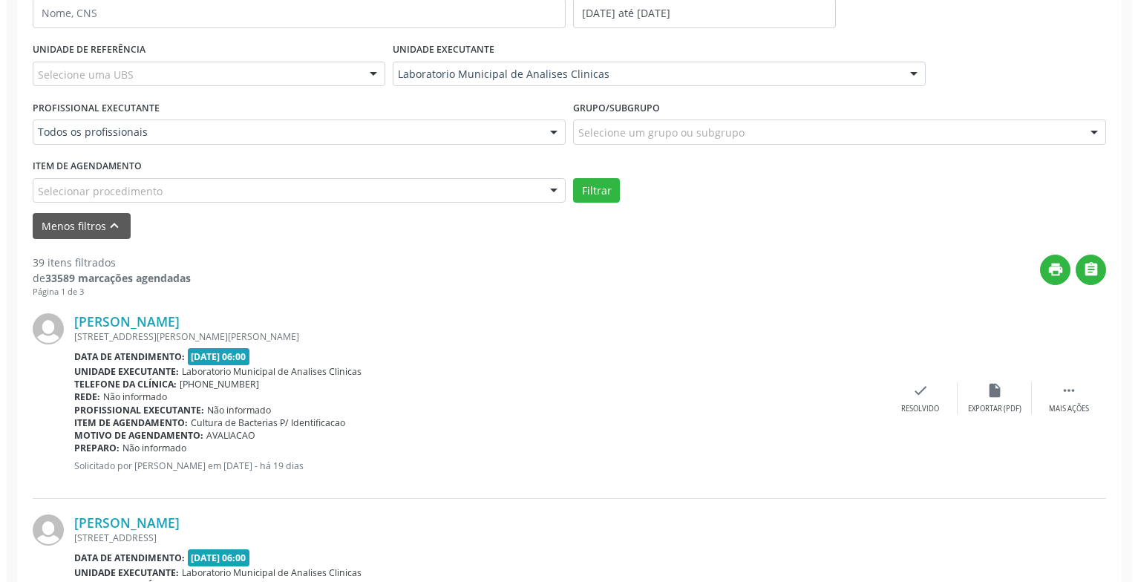
scroll to position [386, 0]
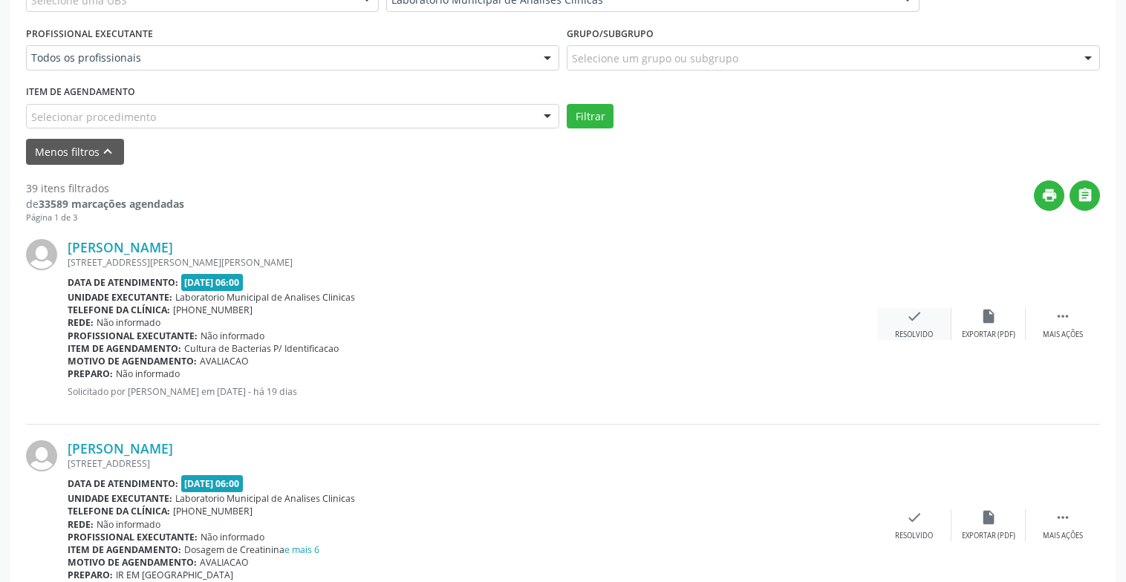
click at [915, 330] on div "Resolvido" at bounding box center [914, 335] width 38 height 10
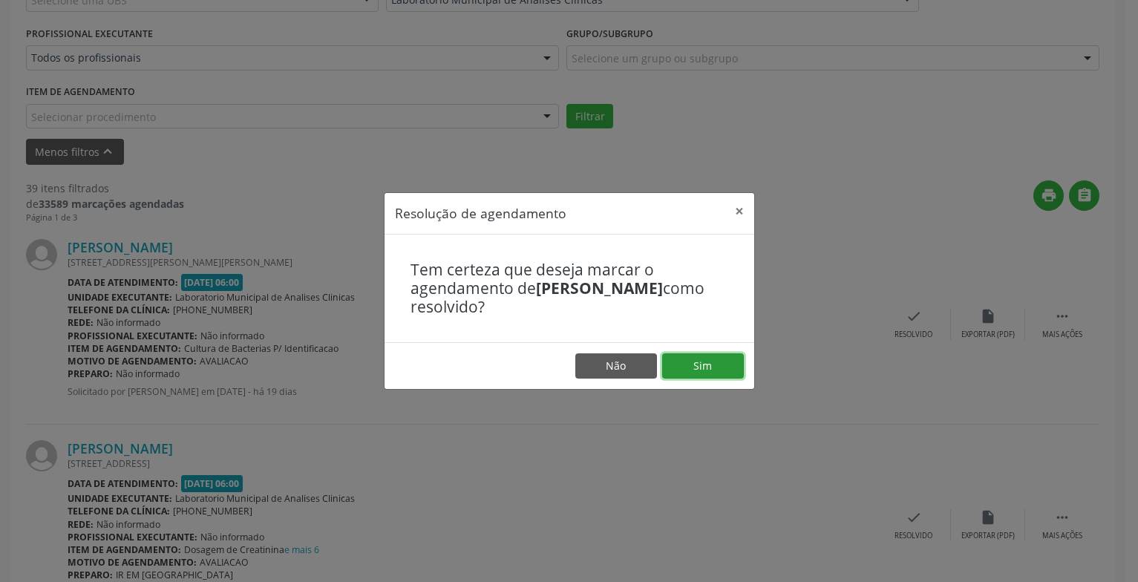
click at [702, 362] on button "Sim" at bounding box center [703, 365] width 82 height 25
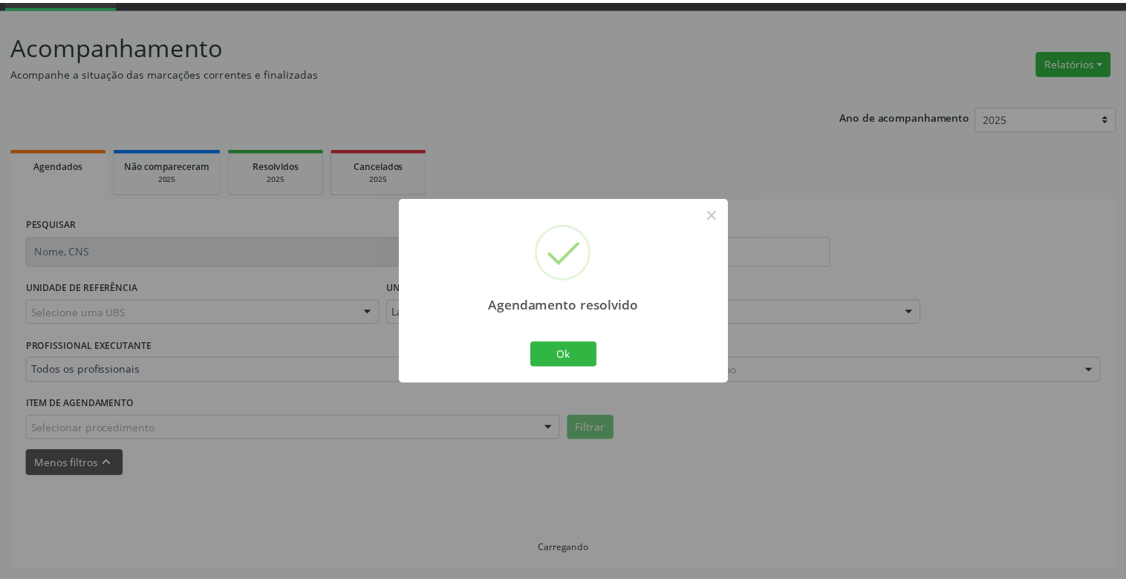
scroll to position [74, 0]
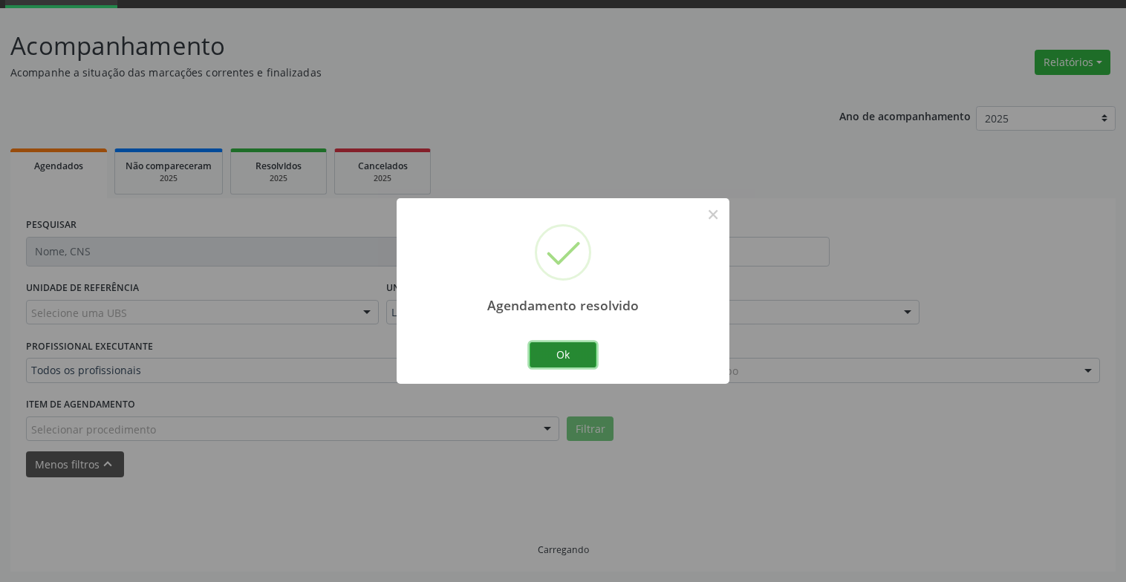
click at [544, 353] on button "Ok" at bounding box center [562, 354] width 67 height 25
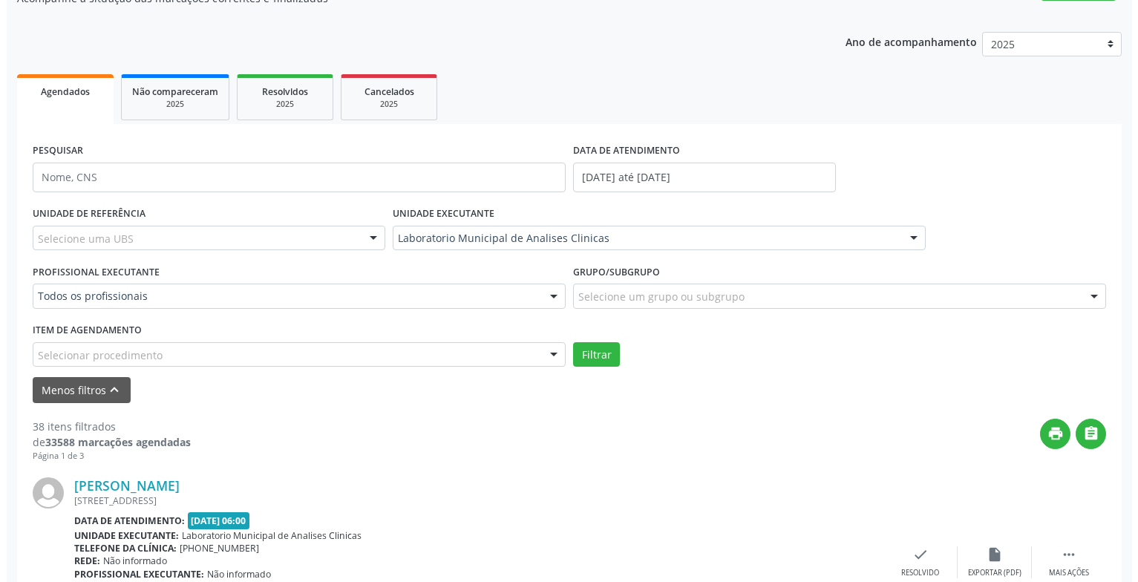
scroll to position [371, 0]
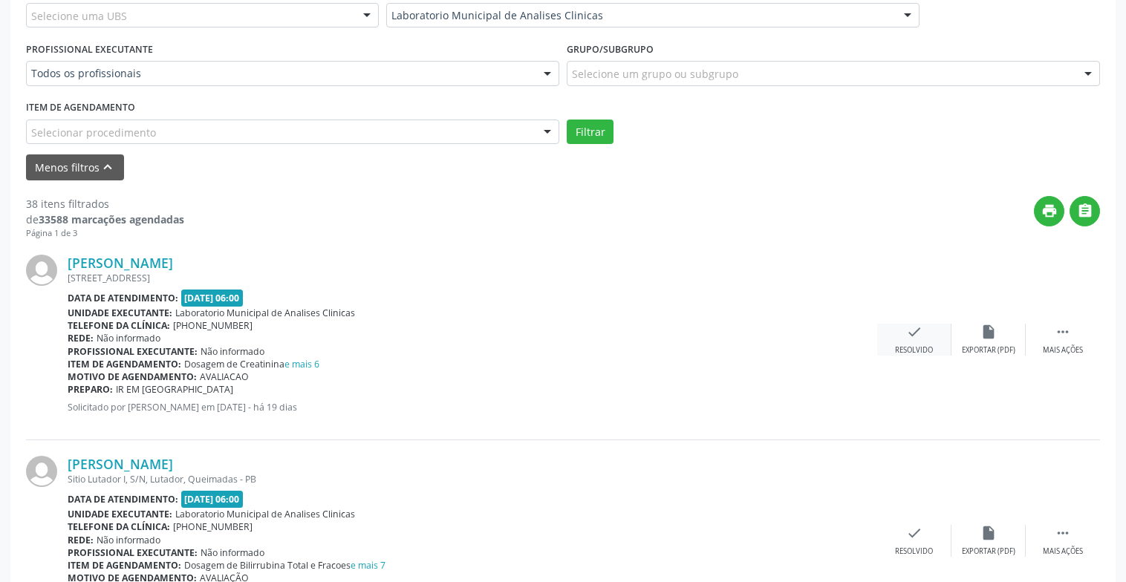
click at [923, 341] on div "check Resolvido" at bounding box center [914, 340] width 74 height 32
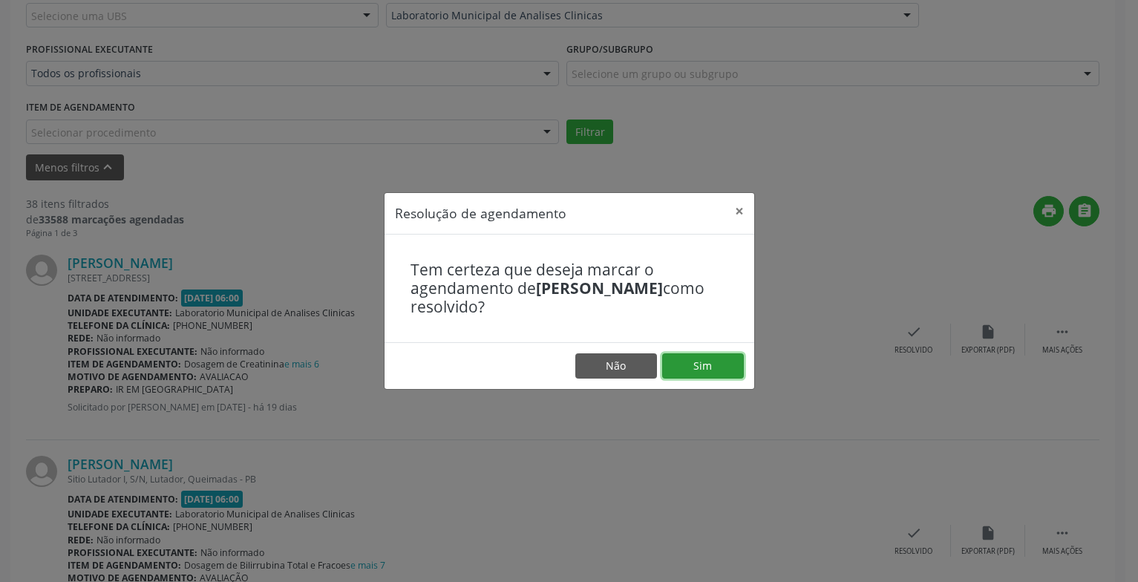
click at [702, 365] on button "Sim" at bounding box center [703, 365] width 82 height 25
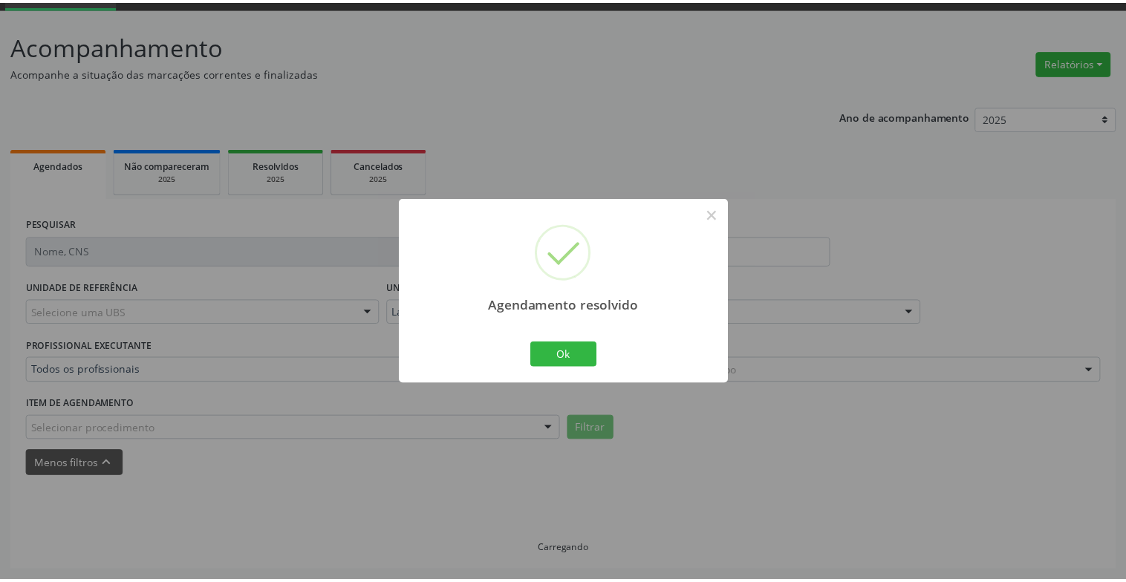
scroll to position [74, 0]
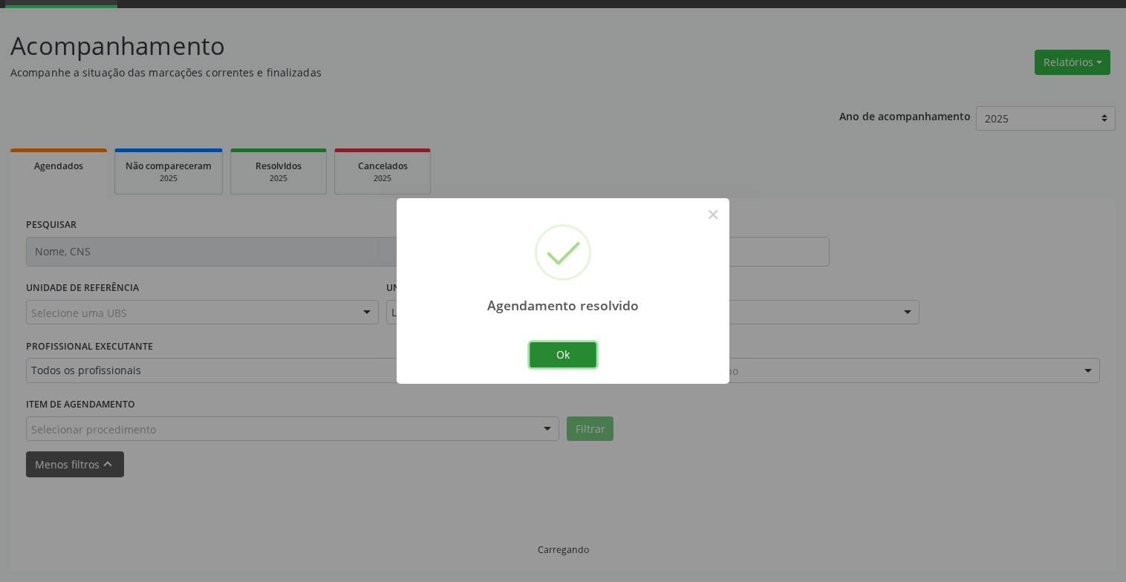
click at [584, 350] on button "Ok" at bounding box center [562, 354] width 67 height 25
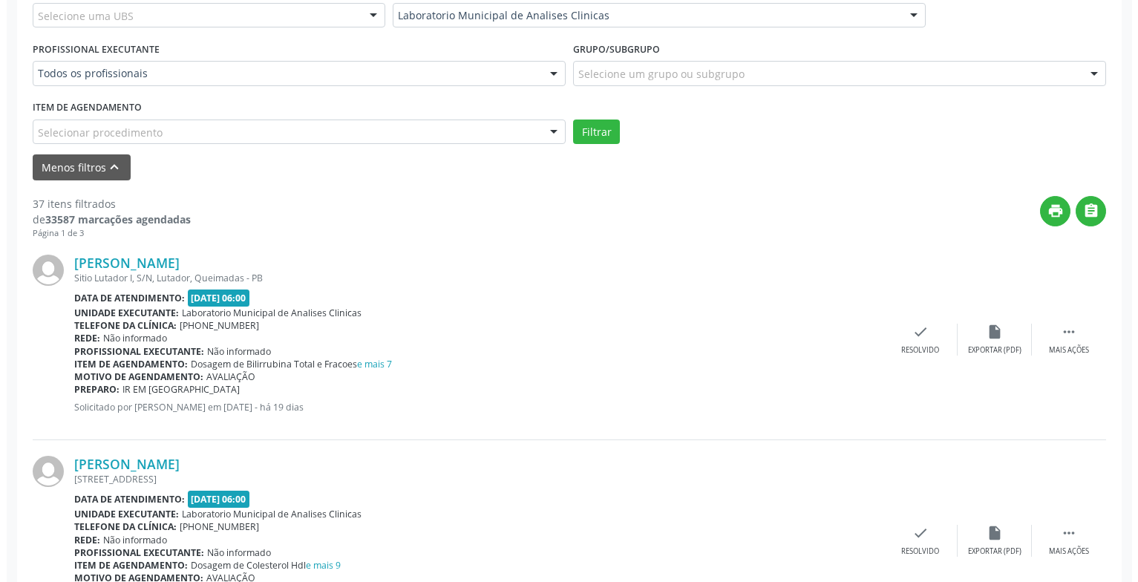
scroll to position [445, 0]
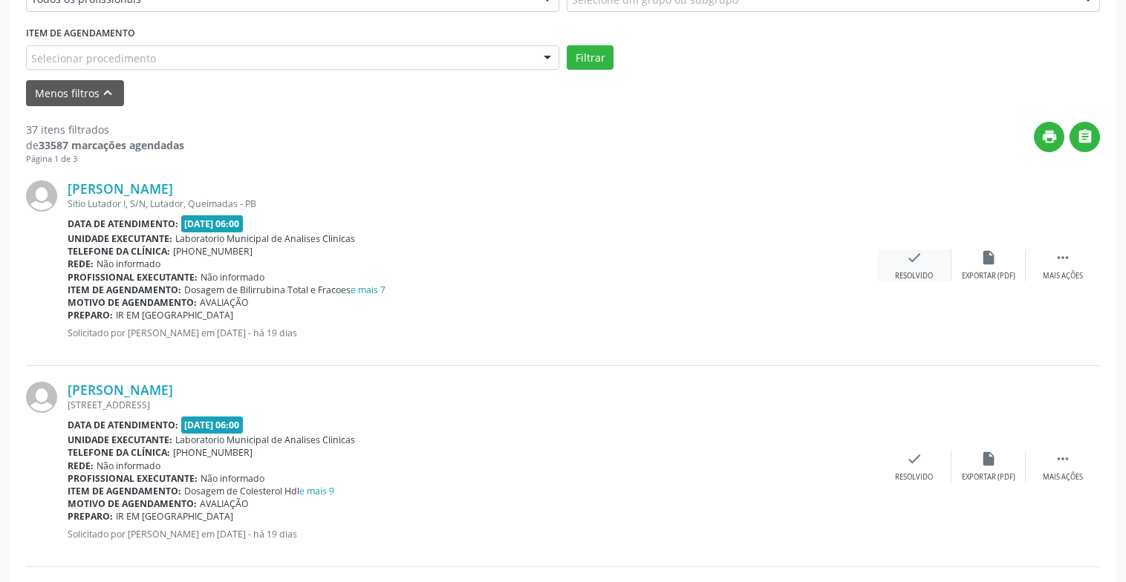
click at [914, 261] on icon "check" at bounding box center [914, 257] width 16 height 16
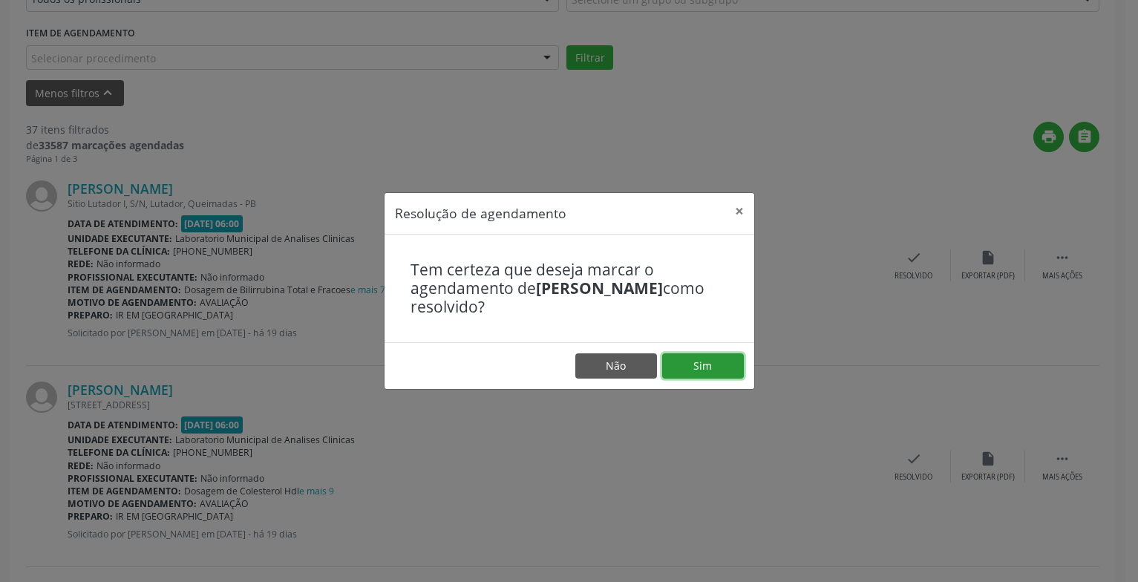
click at [706, 353] on button "Sim" at bounding box center [703, 365] width 82 height 25
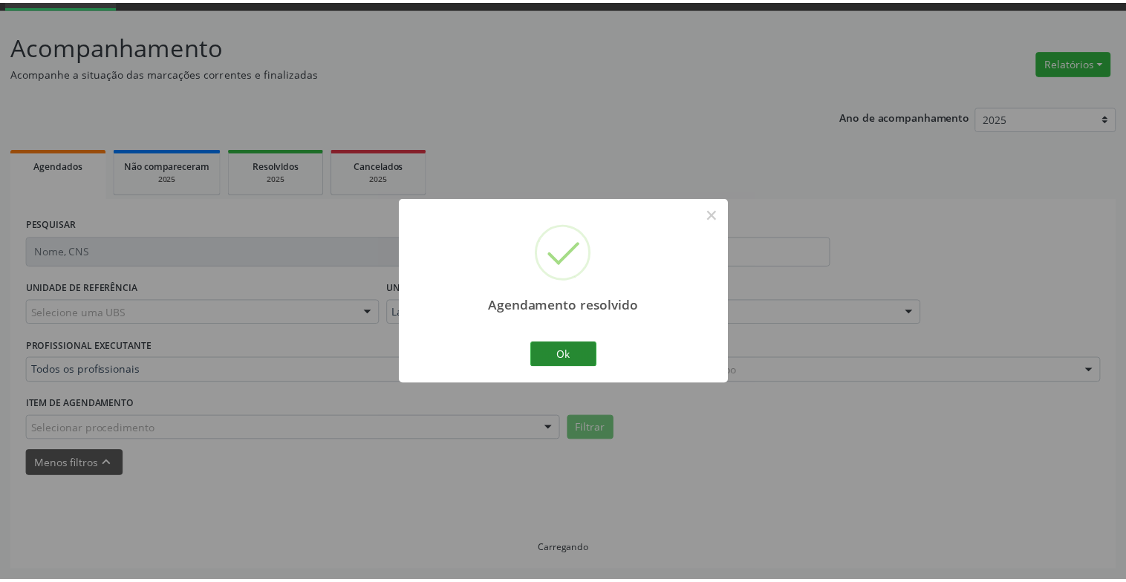
scroll to position [74, 0]
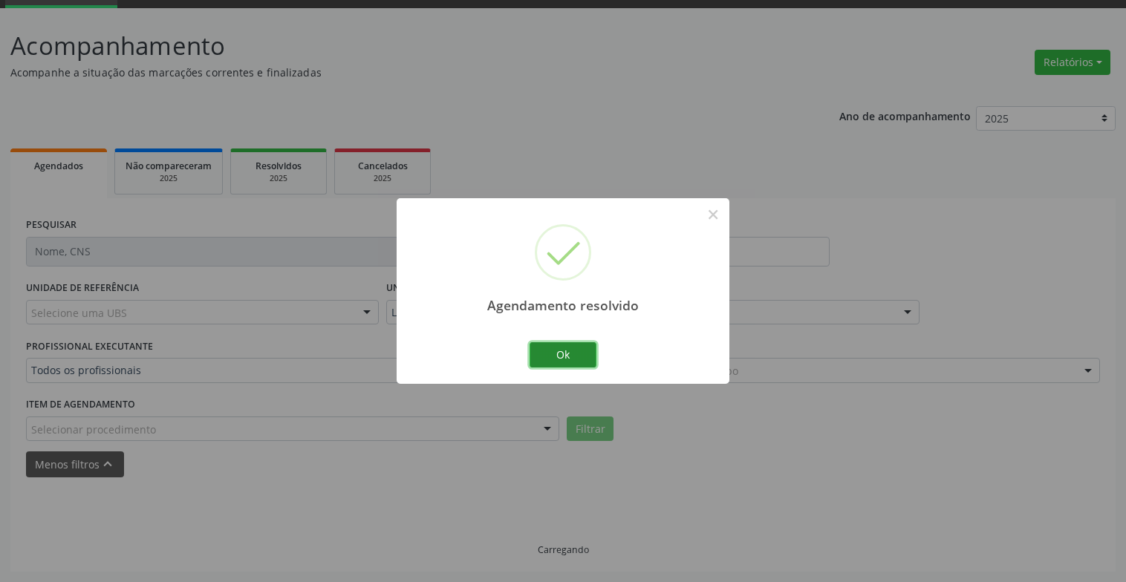
click at [557, 353] on button "Ok" at bounding box center [562, 354] width 67 height 25
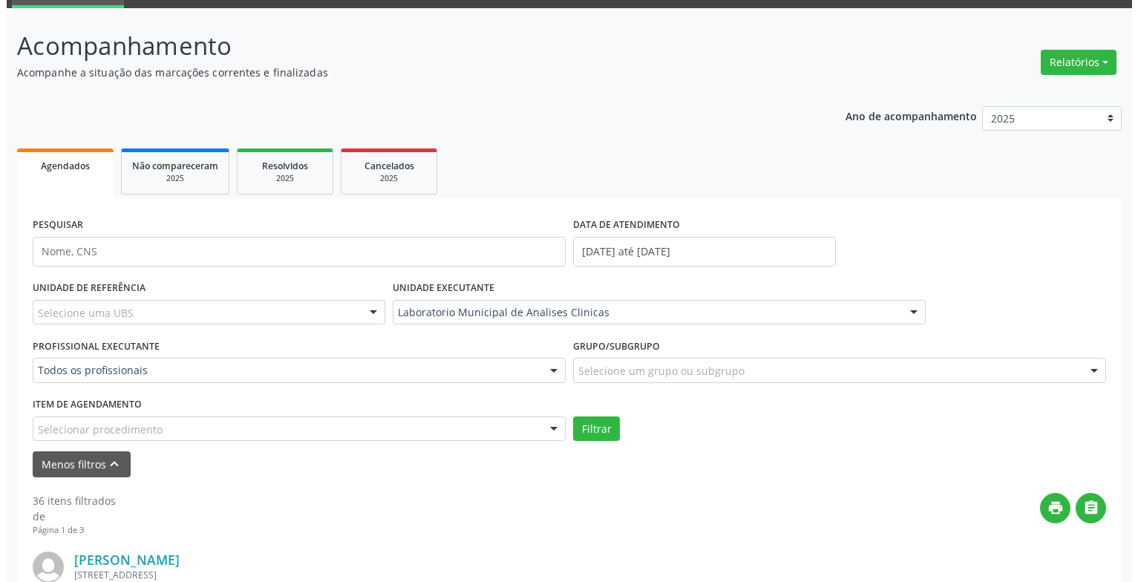
scroll to position [445, 0]
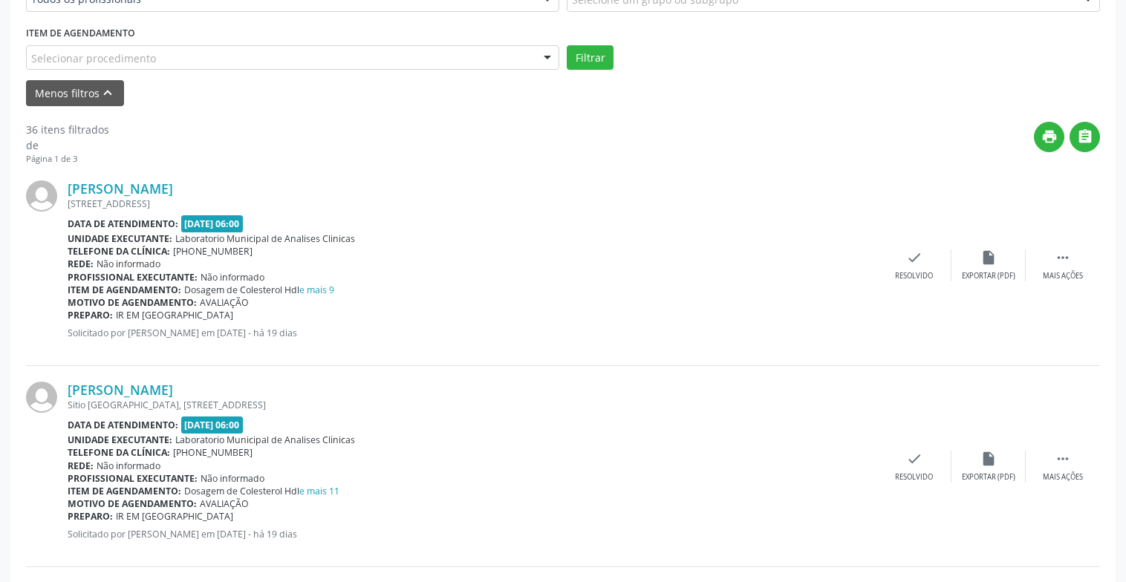
click at [910, 282] on div "[PERSON_NAME] [STREET_ADDRESS] Data de atendimento: [DATE] 06:00 Unidade execut…" at bounding box center [563, 265] width 1074 height 201
click at [910, 275] on div "Resolvido" at bounding box center [914, 276] width 38 height 10
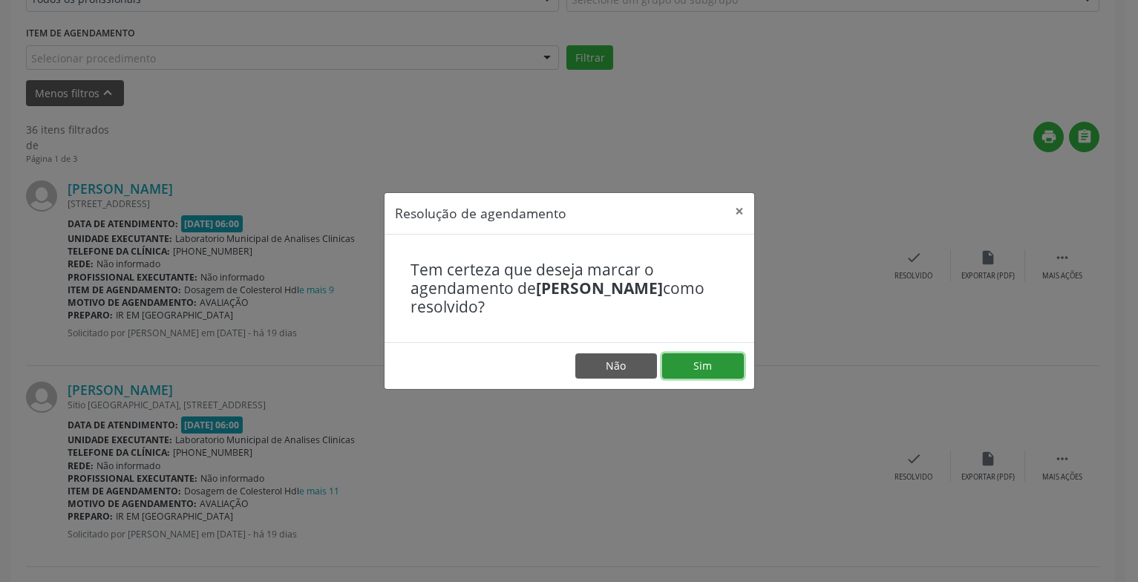
click at [711, 368] on button "Sim" at bounding box center [703, 365] width 82 height 25
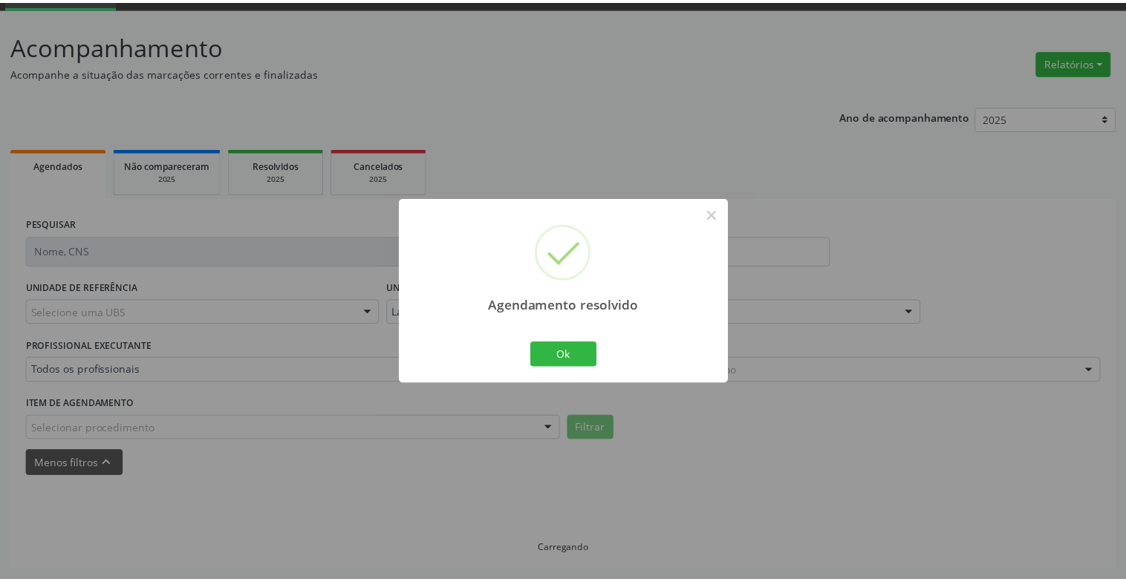
scroll to position [74, 0]
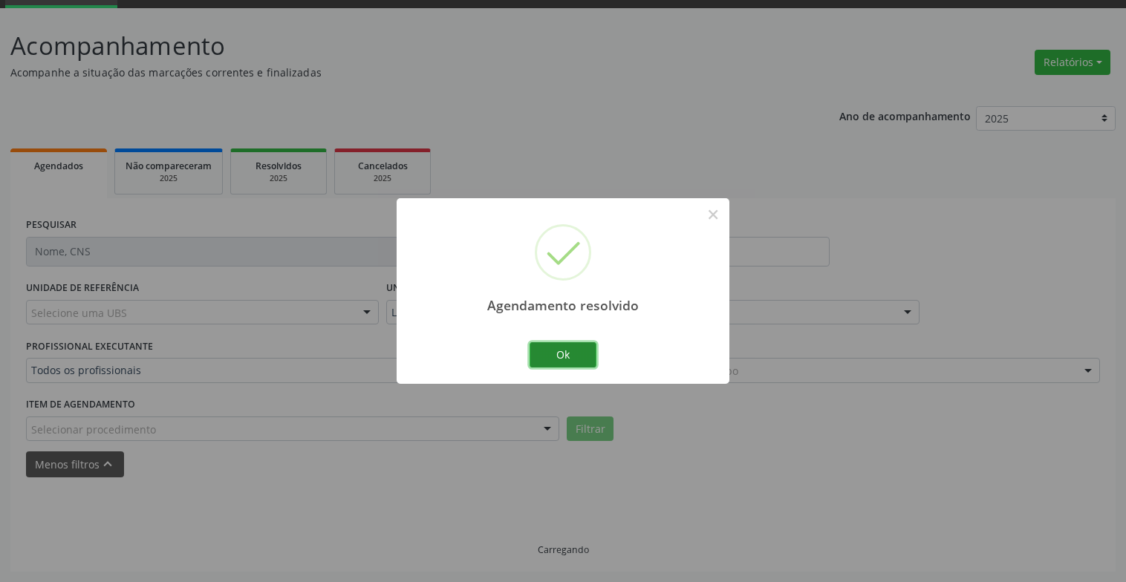
click at [571, 352] on button "Ok" at bounding box center [562, 354] width 67 height 25
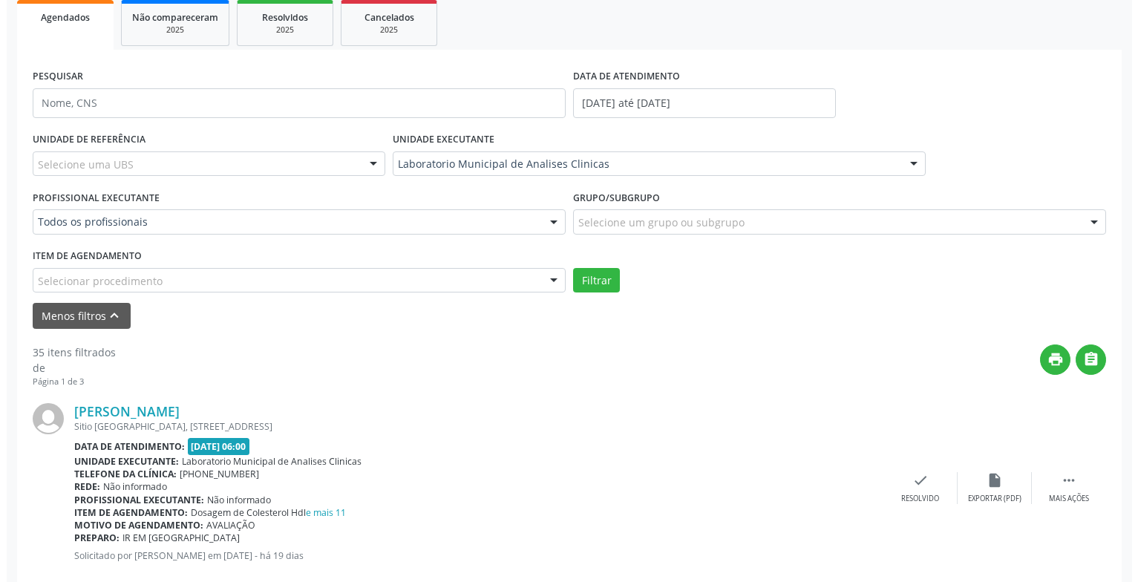
scroll to position [371, 0]
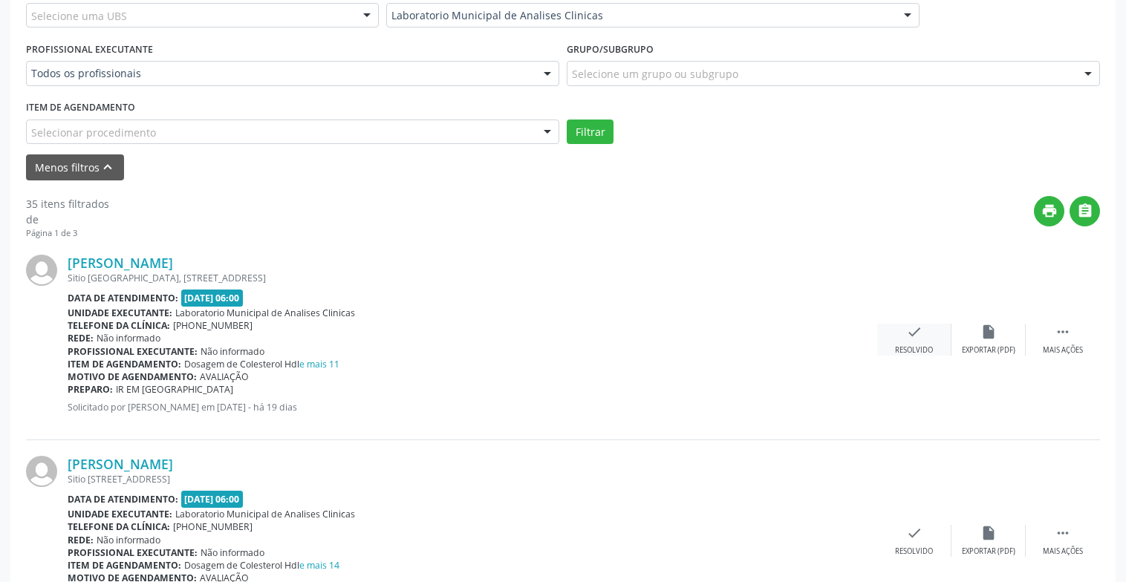
click at [895, 343] on div "check Resolvido" at bounding box center [914, 340] width 74 height 32
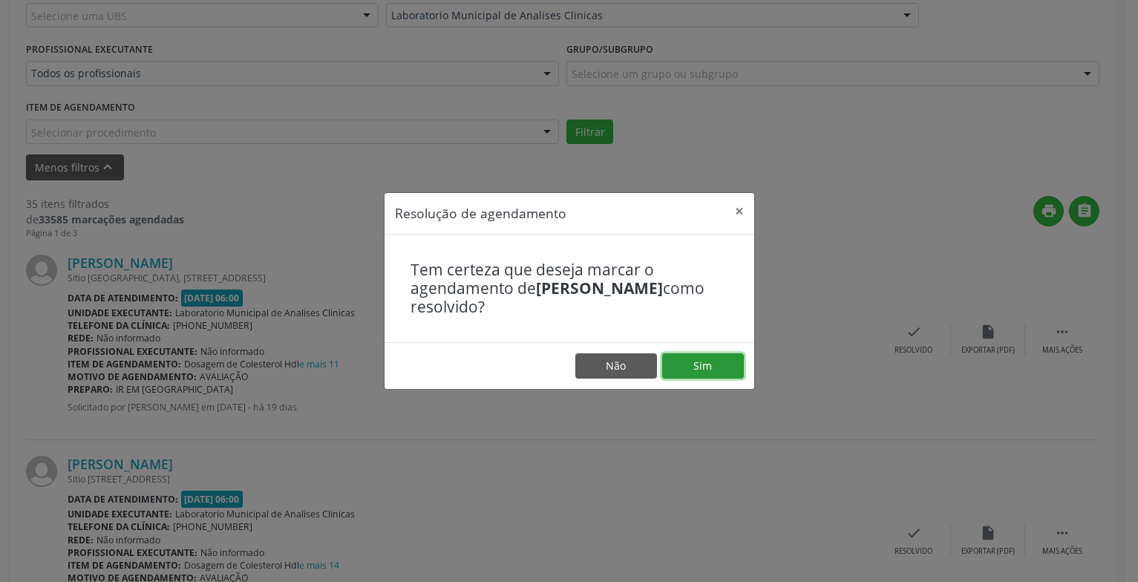
click at [708, 359] on button "Sim" at bounding box center [703, 365] width 82 height 25
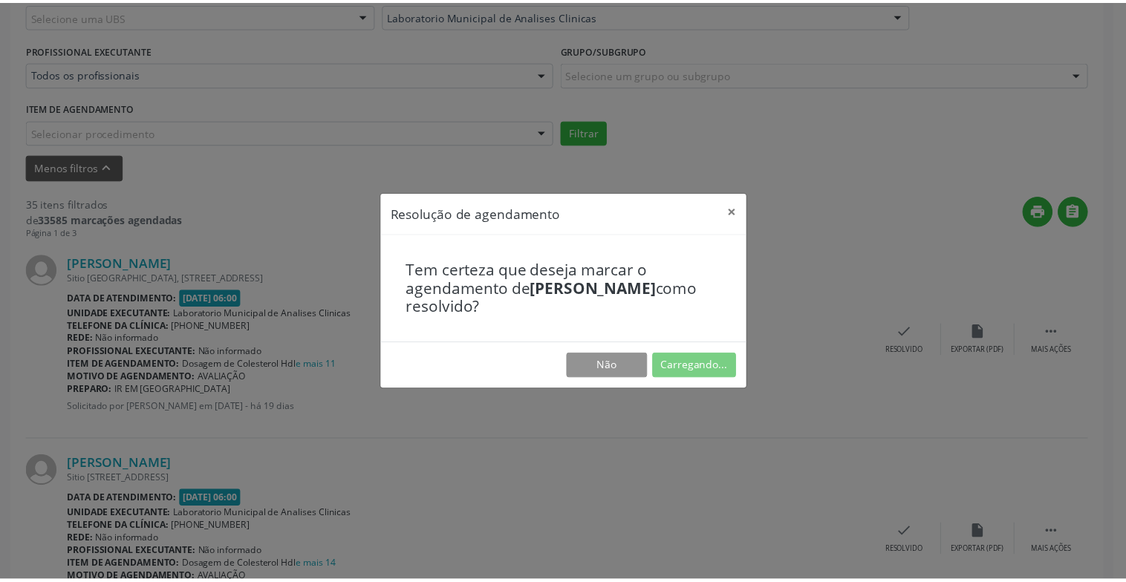
scroll to position [74, 0]
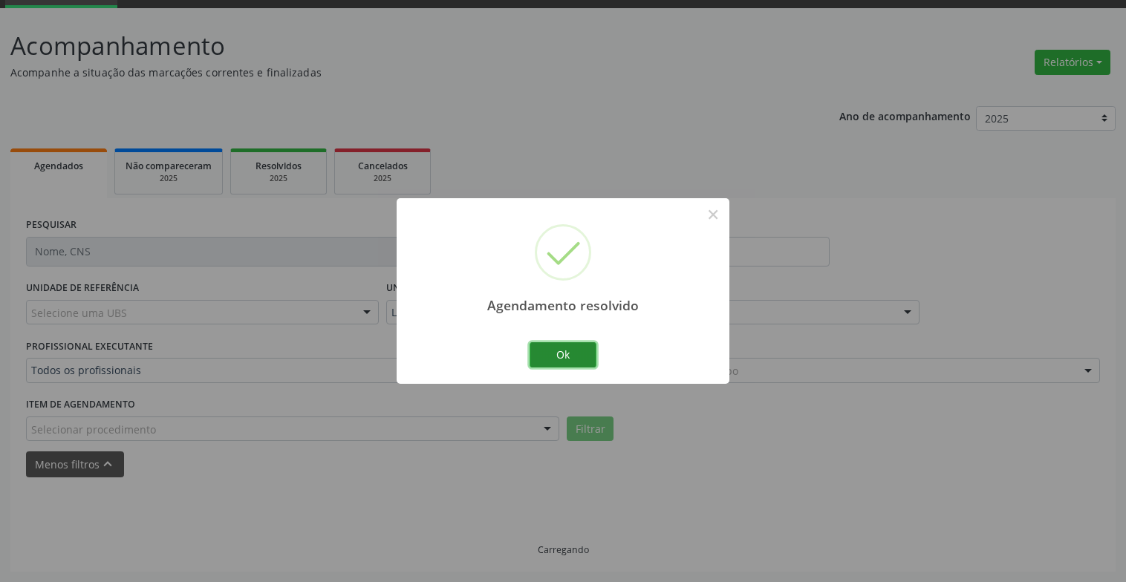
click at [567, 360] on button "Ok" at bounding box center [562, 354] width 67 height 25
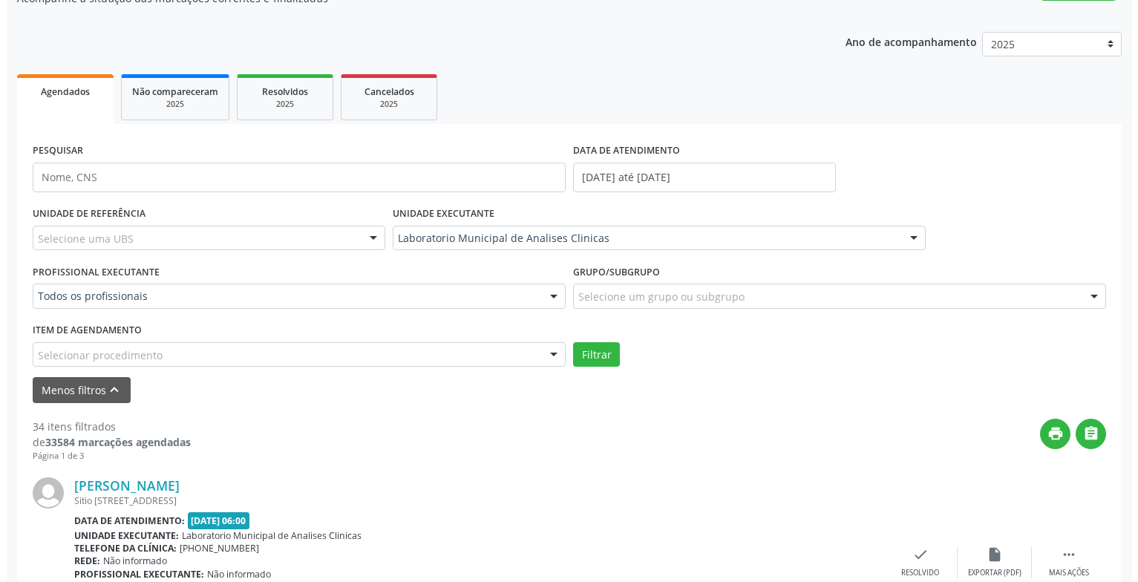
scroll to position [296, 0]
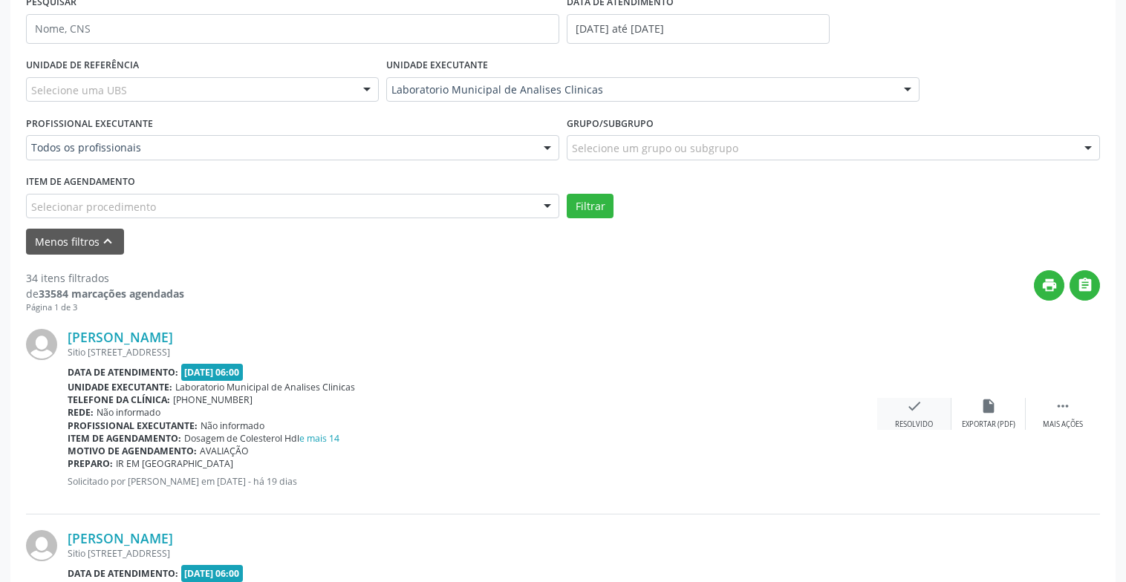
click at [923, 420] on div "Resolvido" at bounding box center [914, 425] width 38 height 10
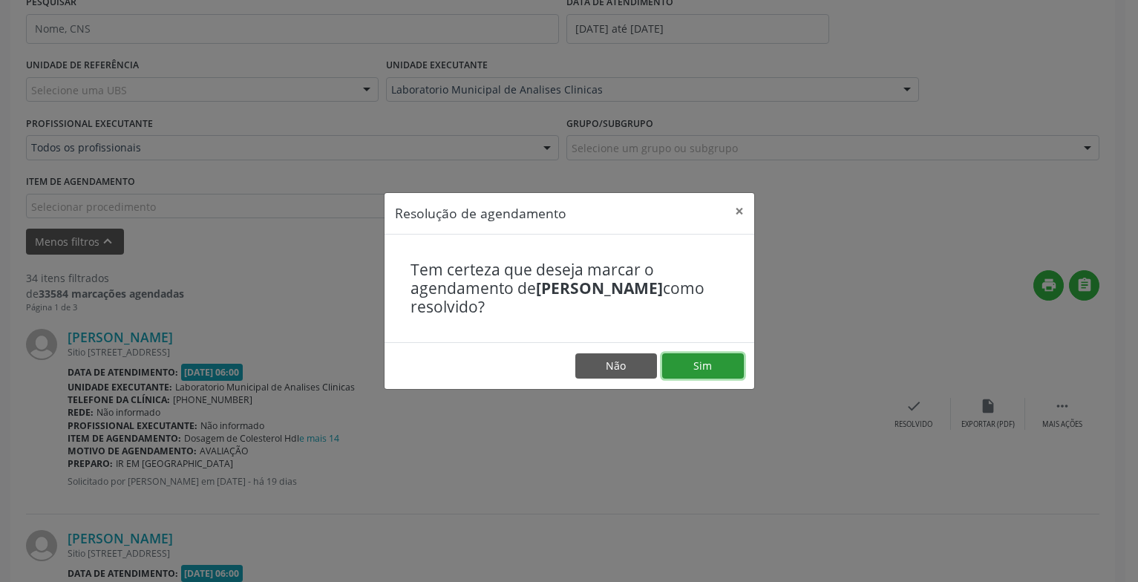
click at [679, 378] on button "Sim" at bounding box center [703, 365] width 82 height 25
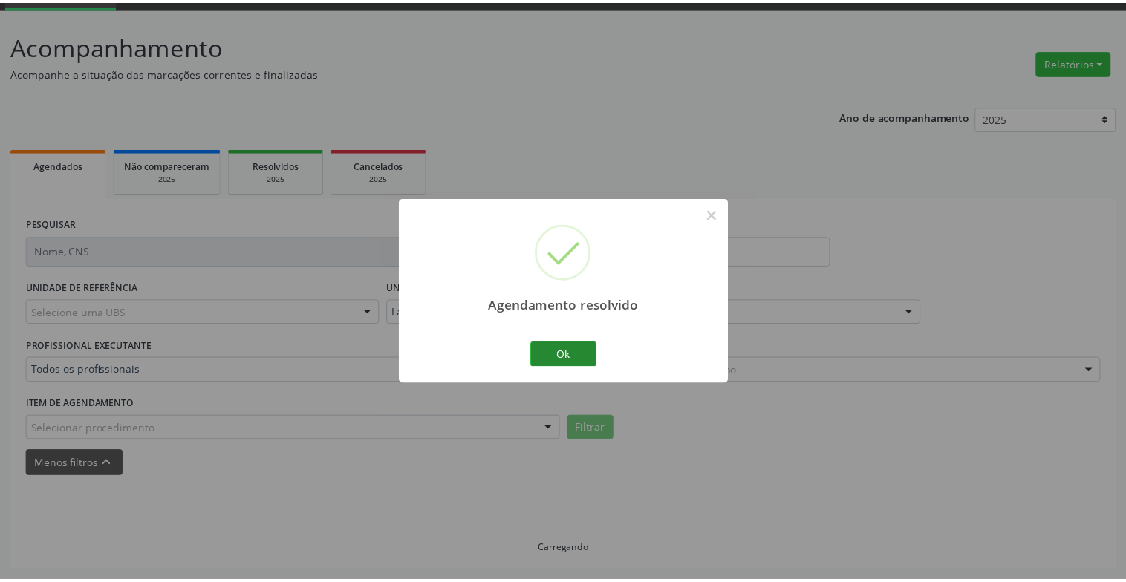
scroll to position [74, 0]
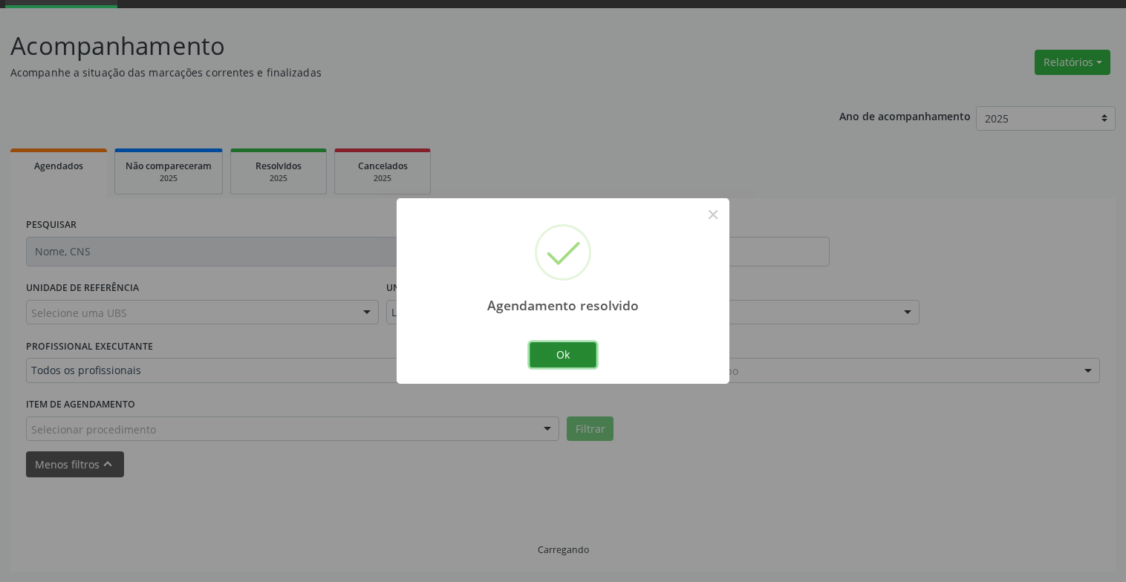
click at [567, 357] on button "Ok" at bounding box center [562, 354] width 67 height 25
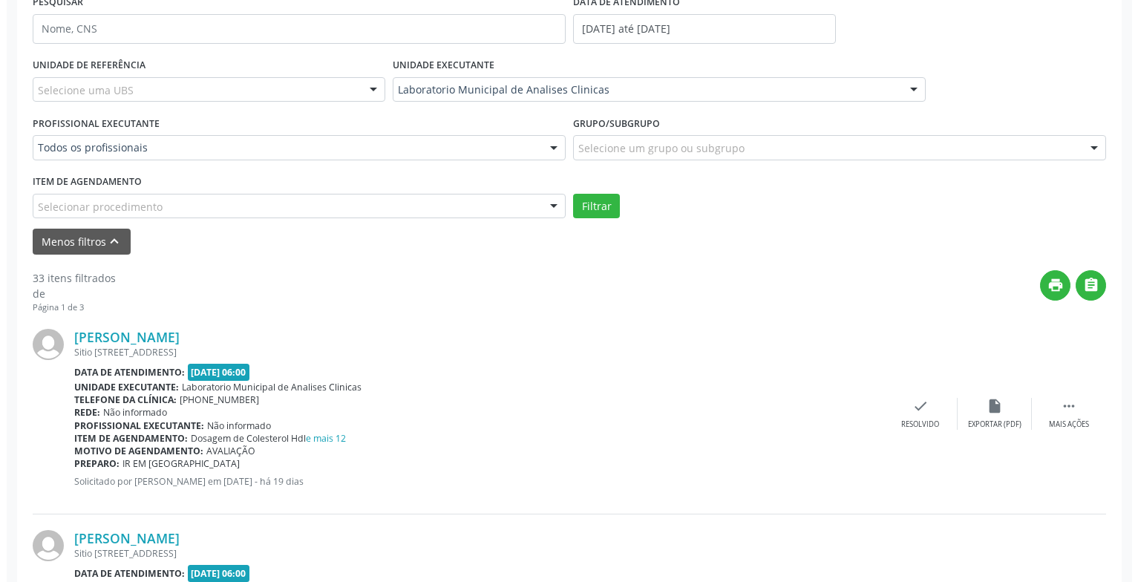
scroll to position [371, 0]
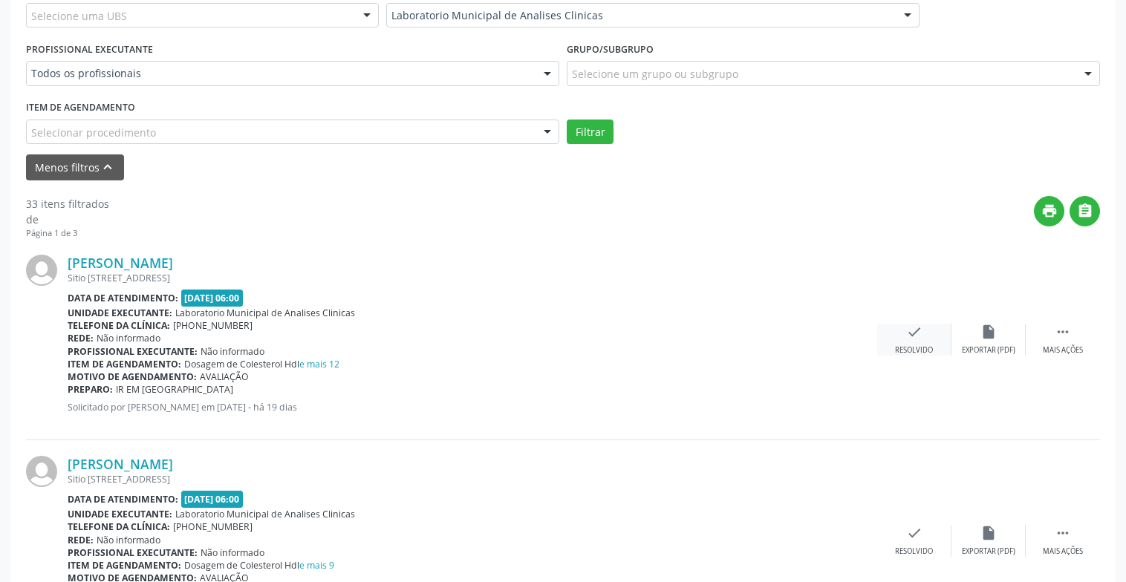
click at [913, 345] on div "Resolvido" at bounding box center [914, 350] width 38 height 10
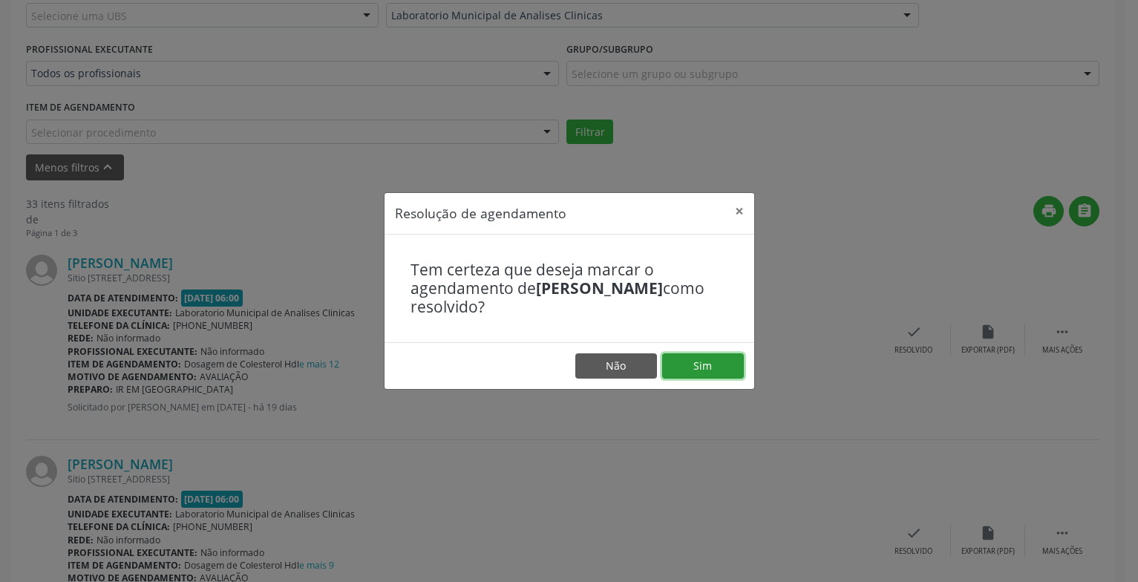
click at [737, 370] on button "Sim" at bounding box center [703, 365] width 82 height 25
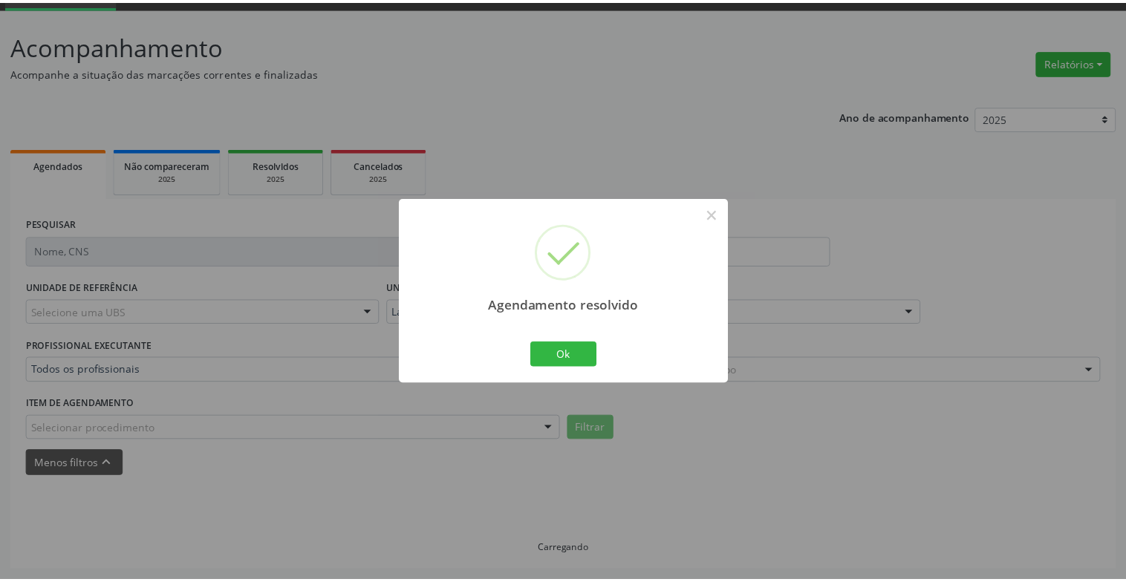
scroll to position [74, 0]
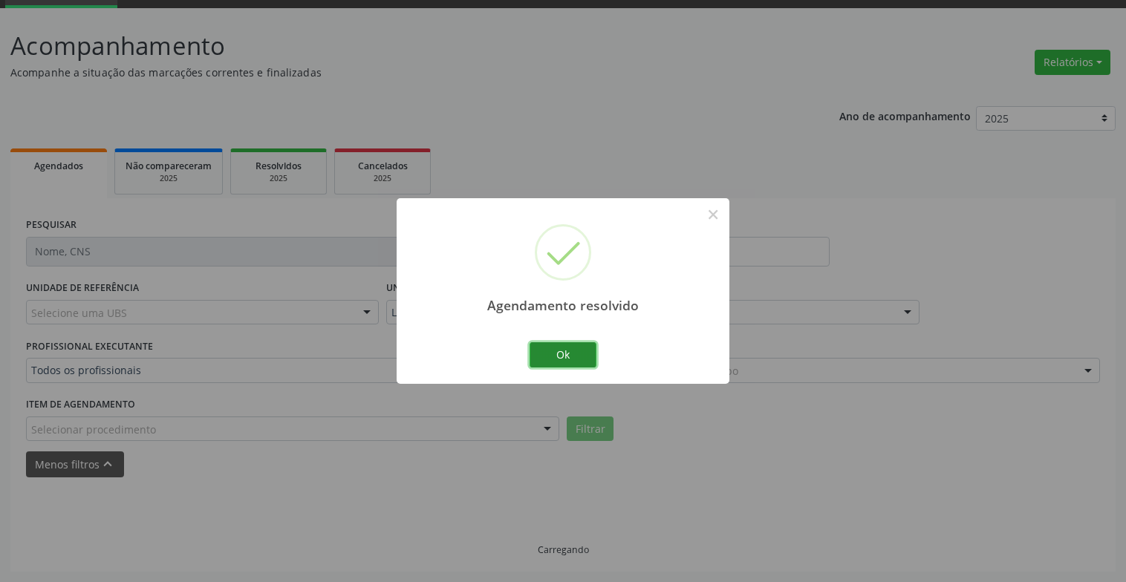
click at [581, 357] on button "Ok" at bounding box center [562, 354] width 67 height 25
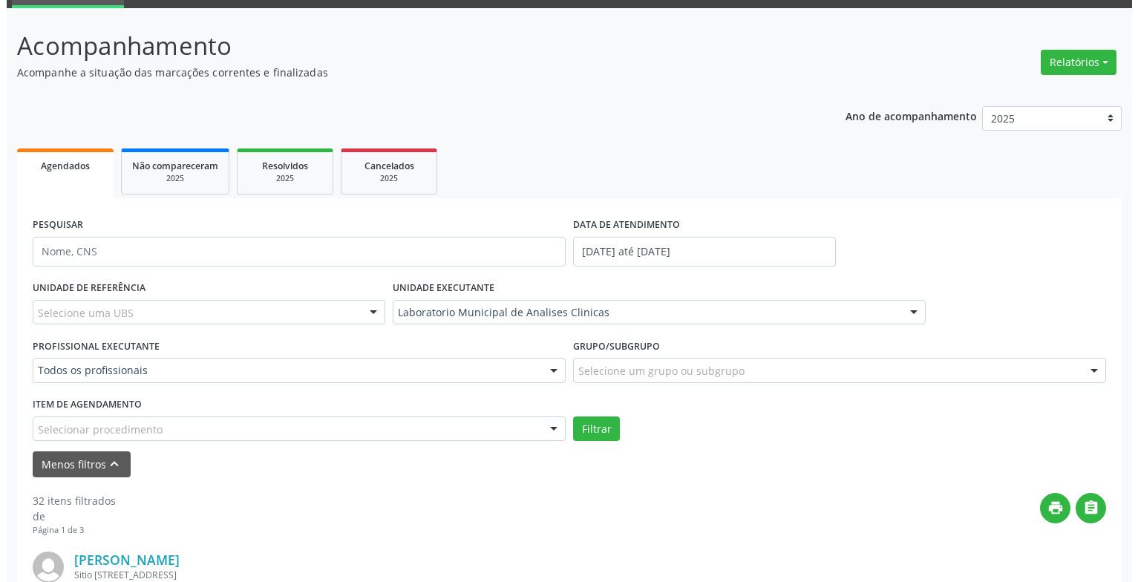
scroll to position [445, 0]
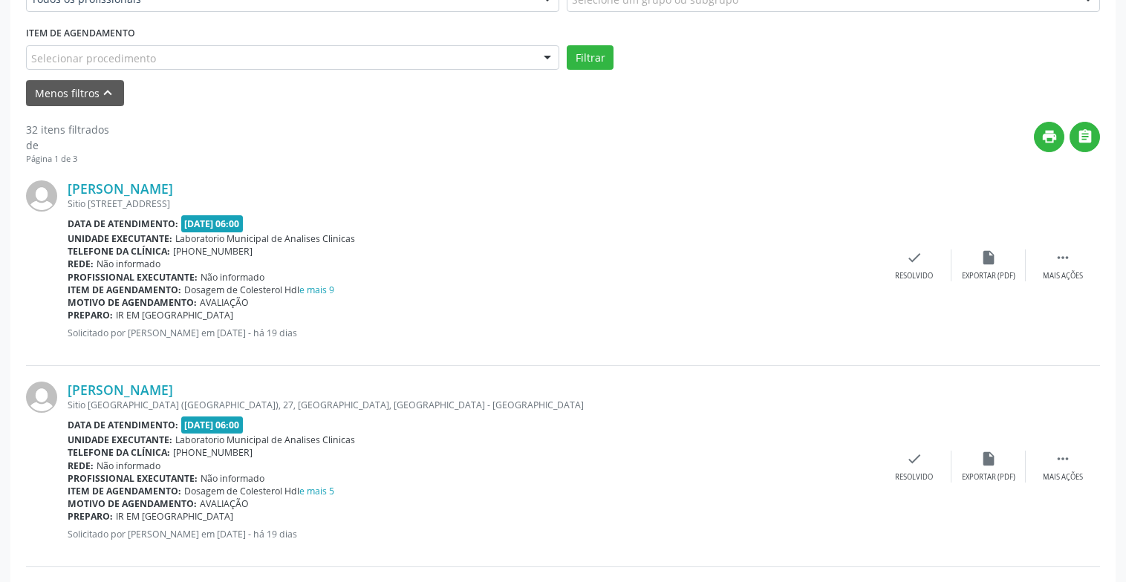
click at [901, 281] on div "[PERSON_NAME] [STREET_ADDRESS] Data de atendimento: [DATE] 06:00 Unidade execut…" at bounding box center [563, 265] width 1074 height 201
click at [902, 275] on div "Resolvido" at bounding box center [914, 276] width 38 height 10
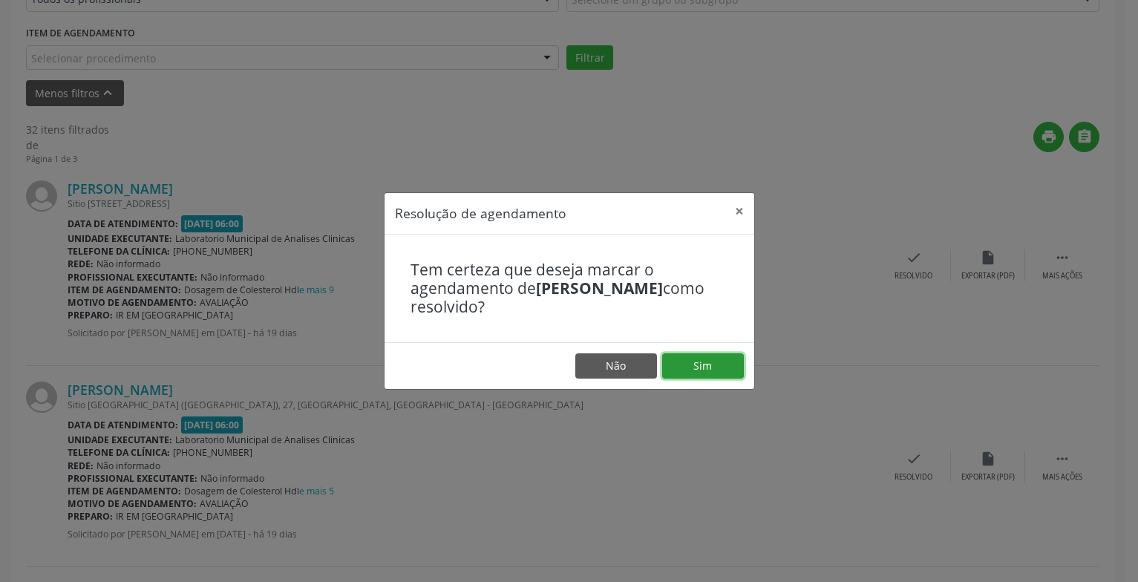
click at [720, 365] on button "Sim" at bounding box center [703, 365] width 82 height 25
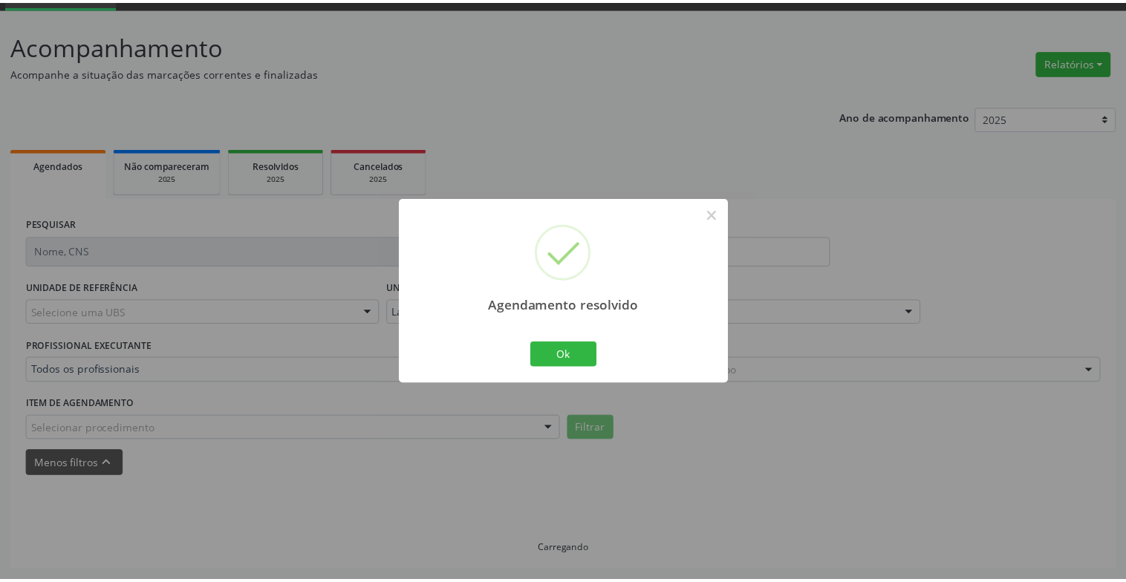
scroll to position [74, 0]
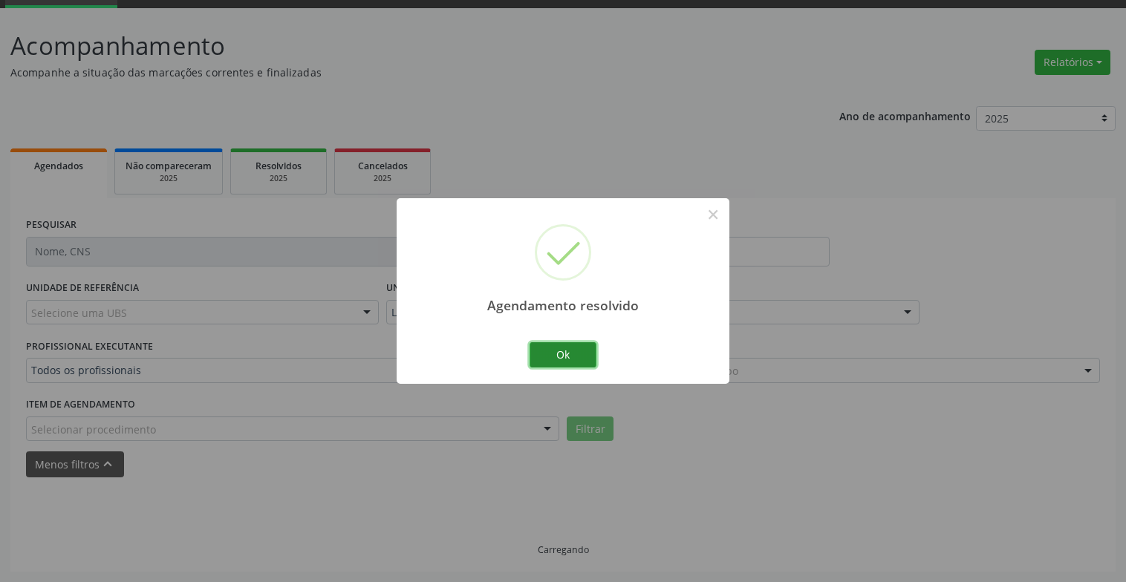
click at [563, 343] on button "Ok" at bounding box center [562, 354] width 67 height 25
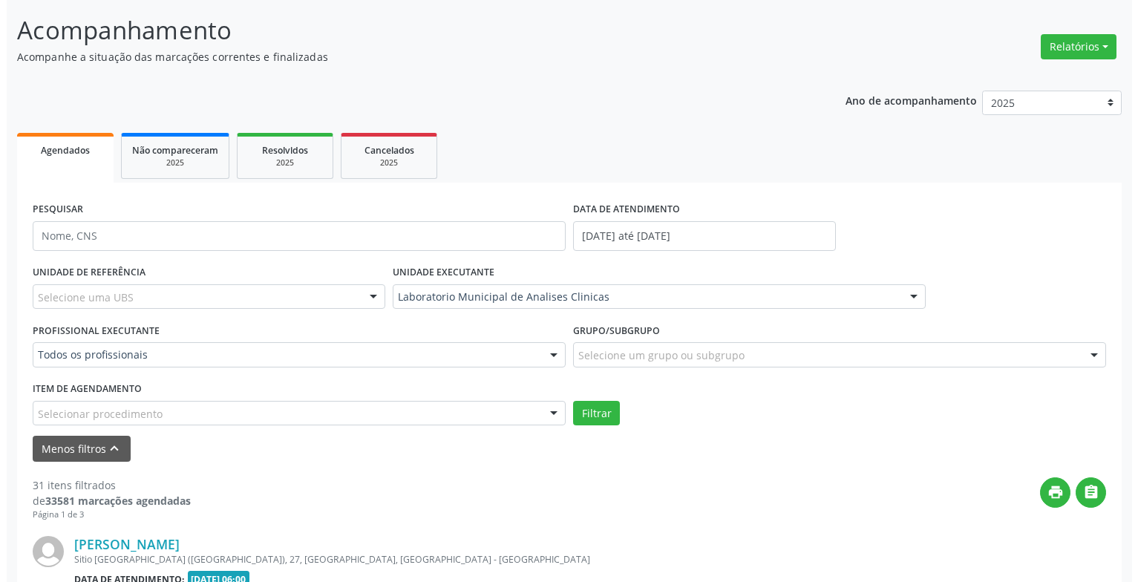
scroll to position [460, 0]
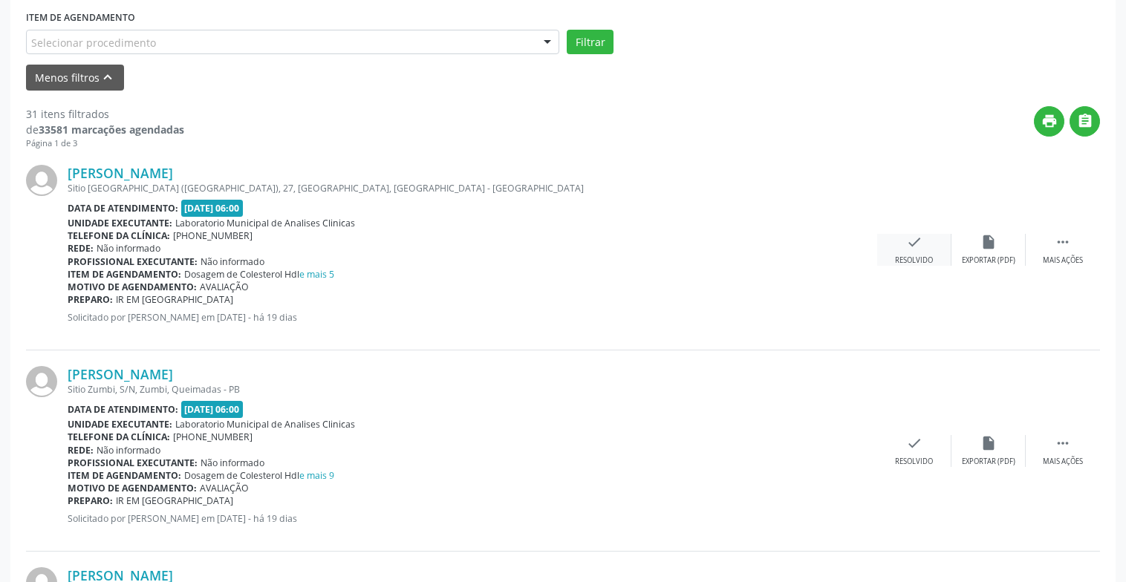
click at [913, 263] on div "Resolvido" at bounding box center [914, 260] width 38 height 10
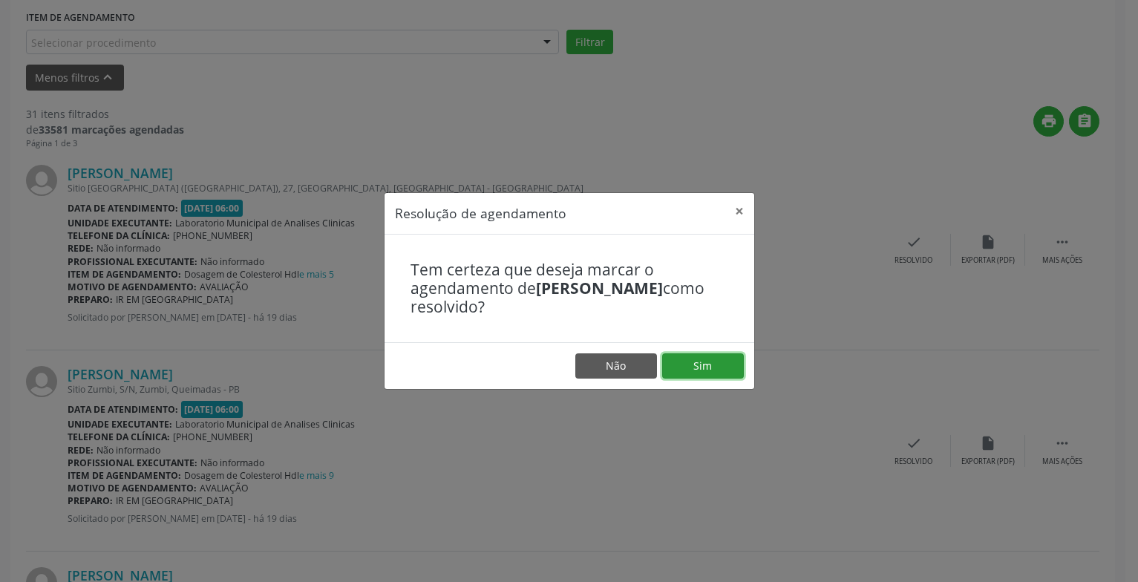
click at [698, 363] on button "Sim" at bounding box center [703, 365] width 82 height 25
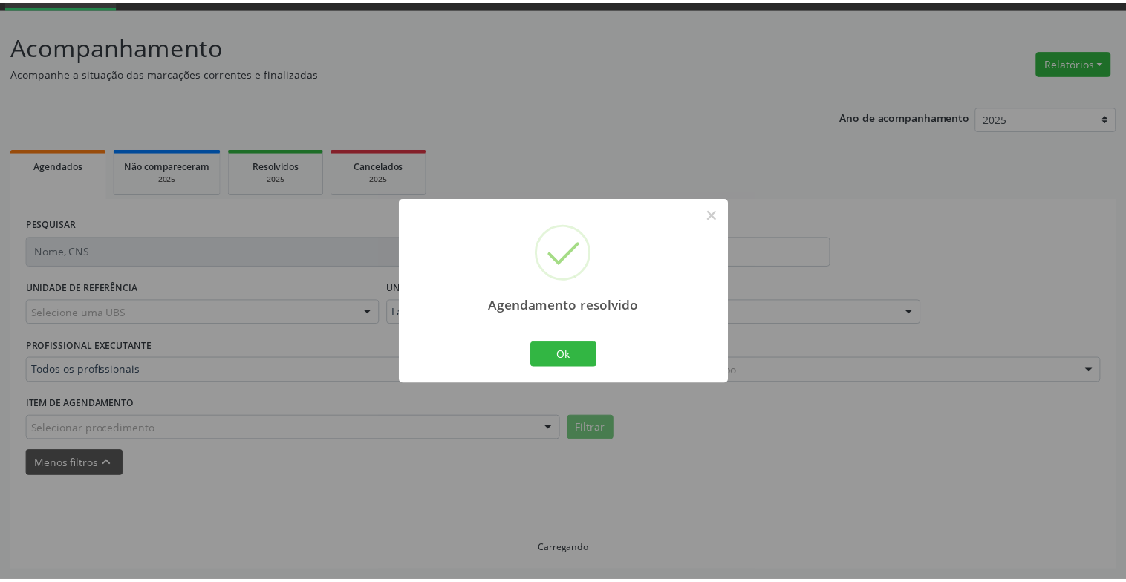
scroll to position [74, 0]
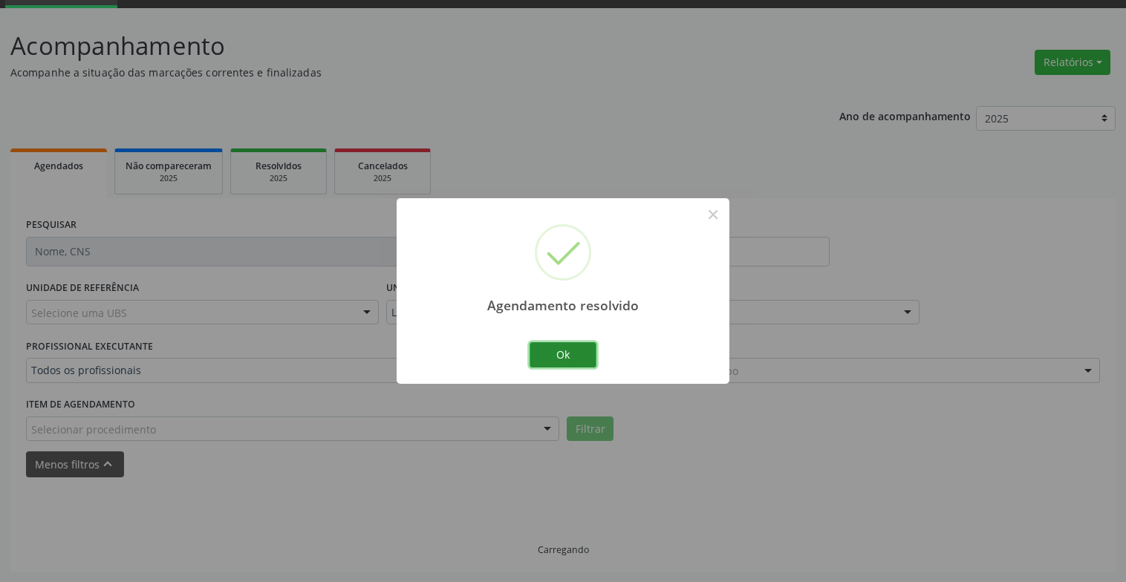
click at [594, 361] on button "Ok" at bounding box center [562, 354] width 67 height 25
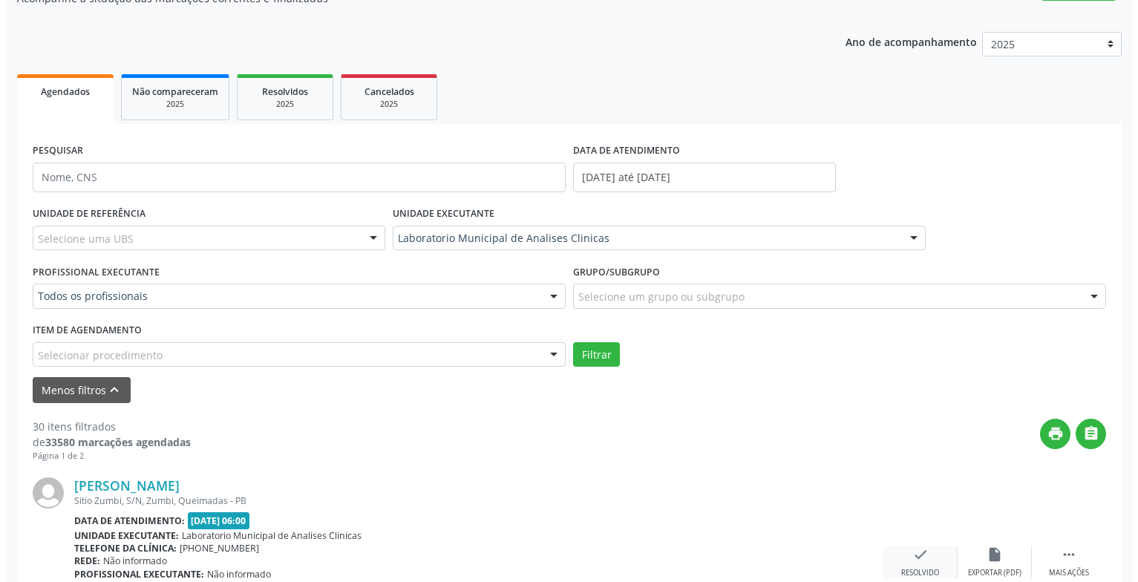
scroll to position [445, 0]
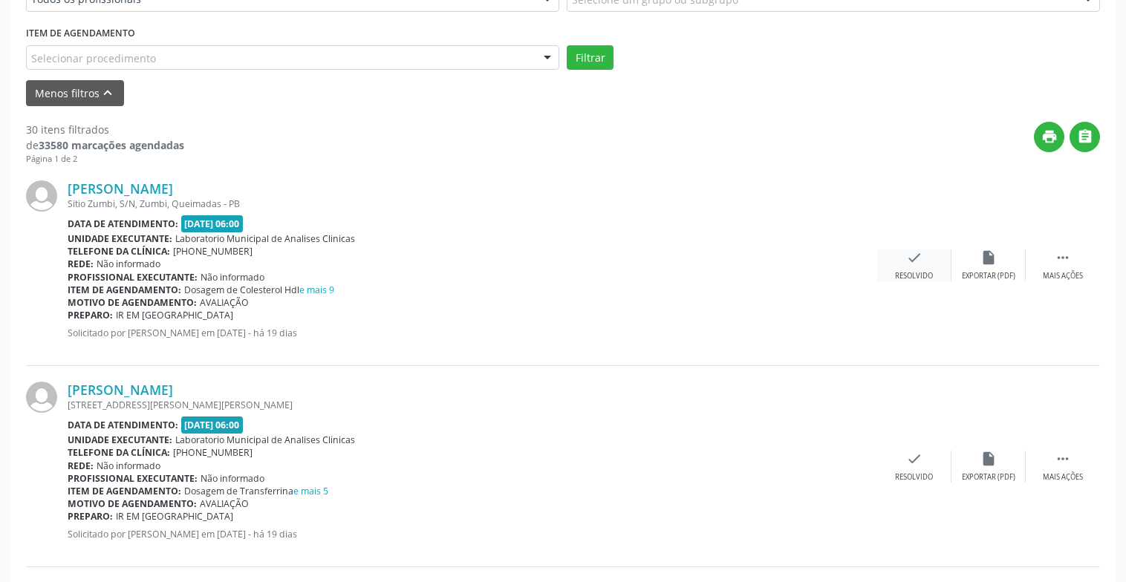
click at [918, 271] on div "Resolvido" at bounding box center [914, 276] width 38 height 10
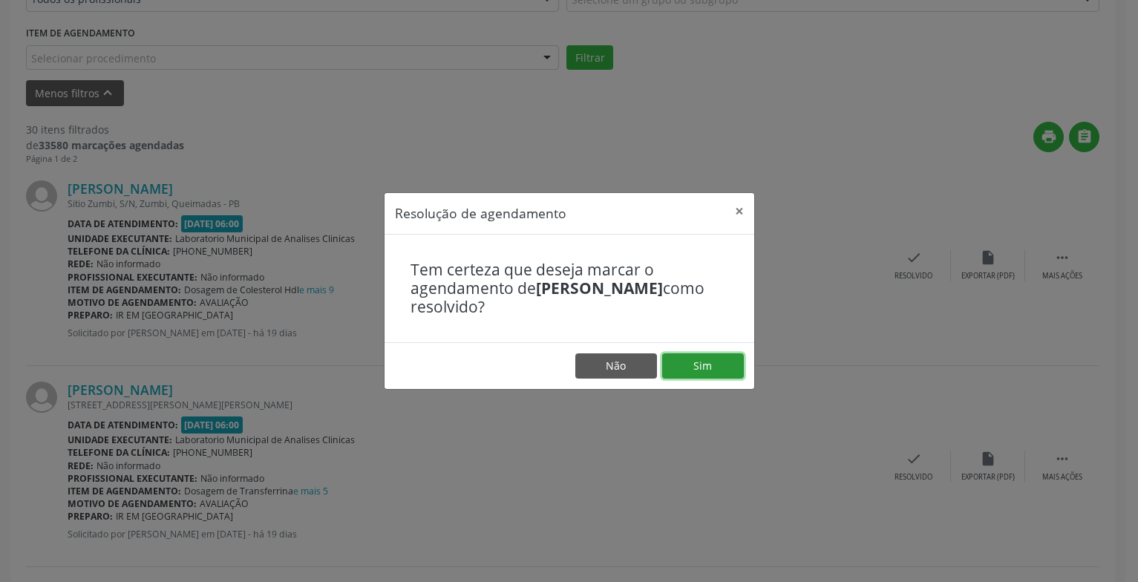
click at [698, 371] on button "Sim" at bounding box center [703, 365] width 82 height 25
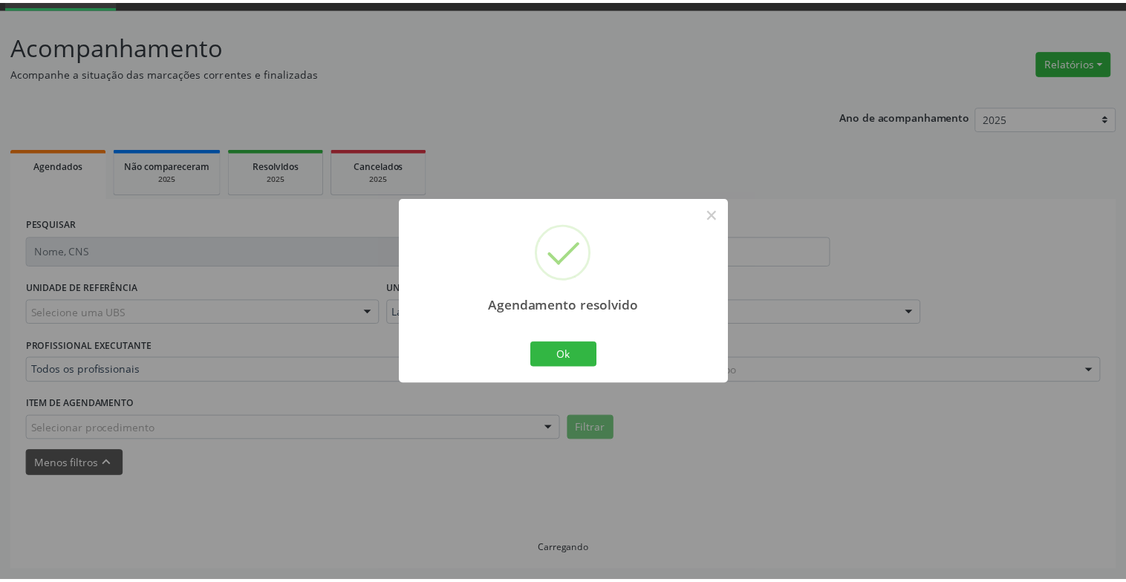
scroll to position [74, 0]
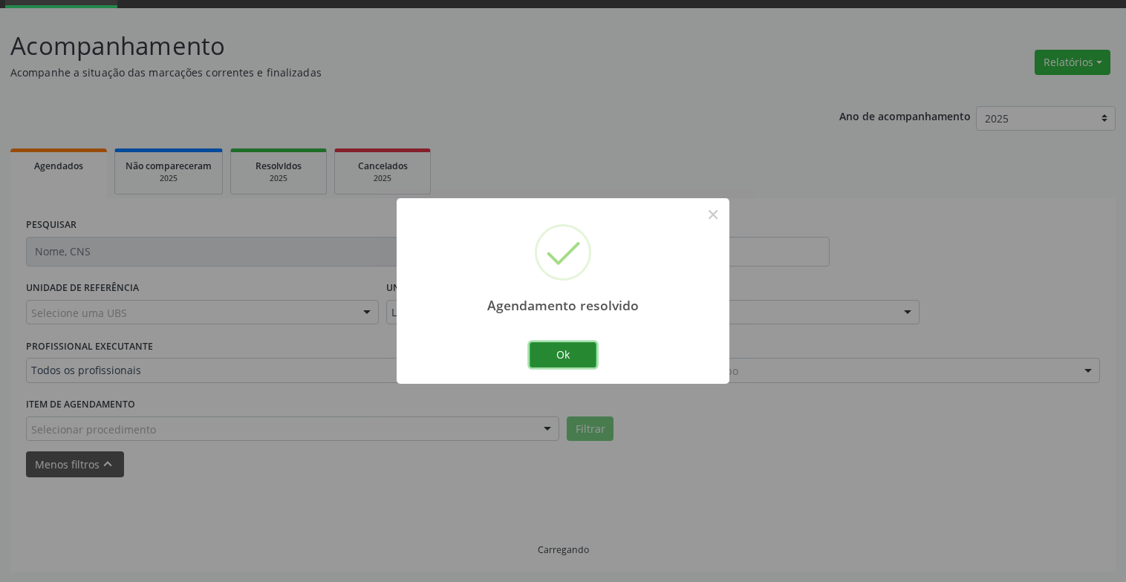
click at [577, 350] on button "Ok" at bounding box center [562, 354] width 67 height 25
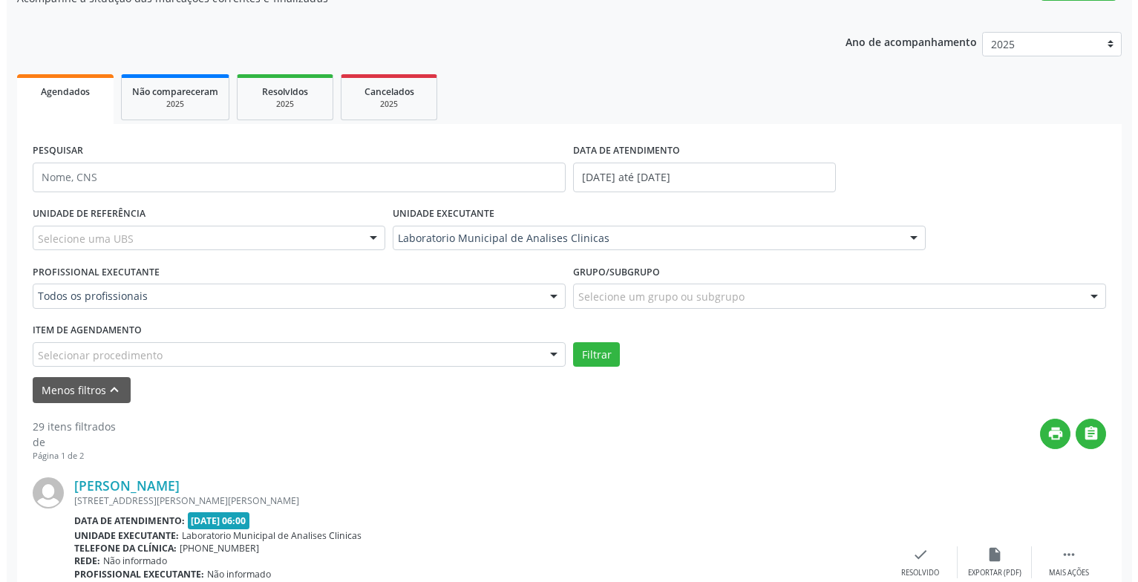
scroll to position [296, 0]
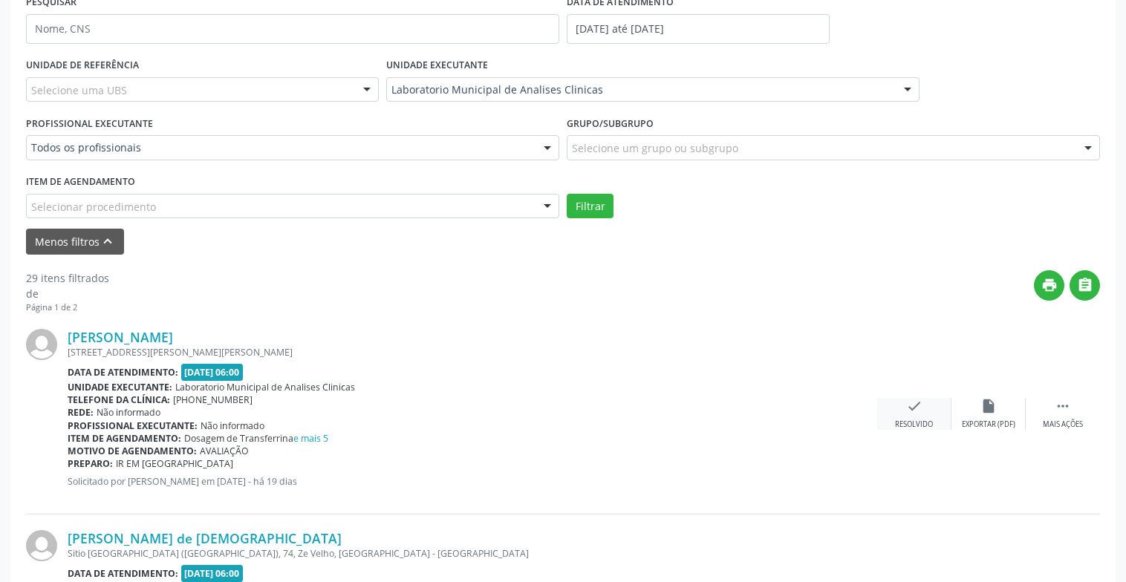
click at [925, 408] on div "check Resolvido" at bounding box center [914, 414] width 74 height 32
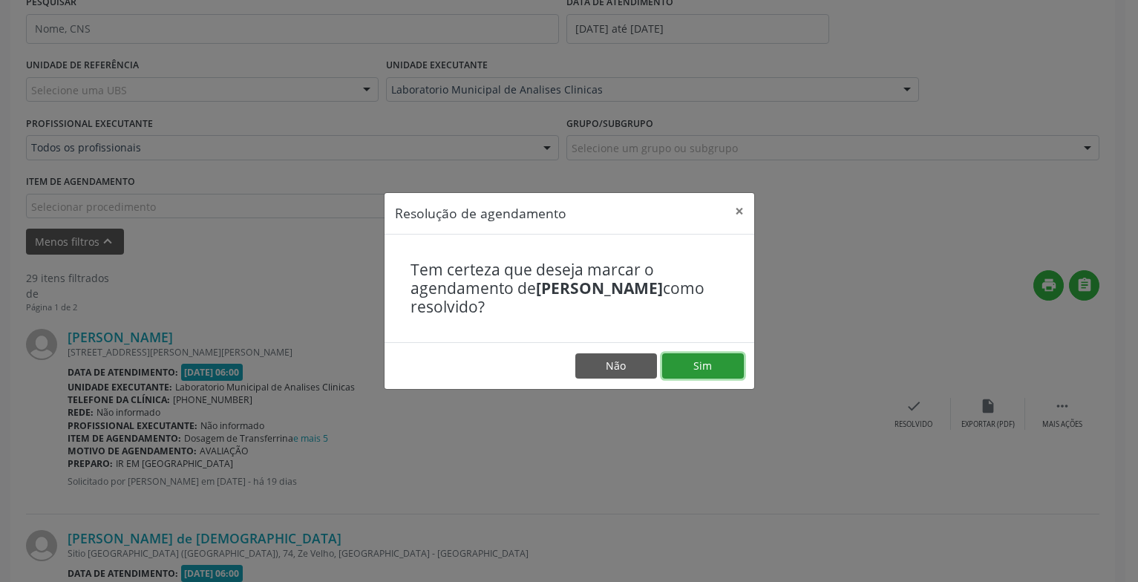
click at [722, 370] on button "Sim" at bounding box center [703, 365] width 82 height 25
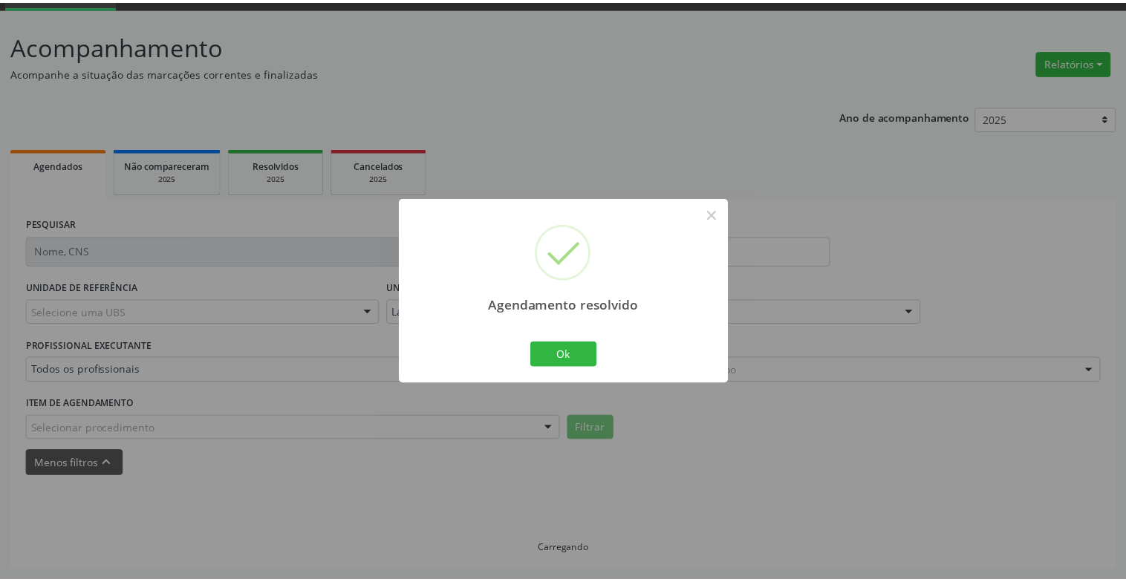
scroll to position [74, 0]
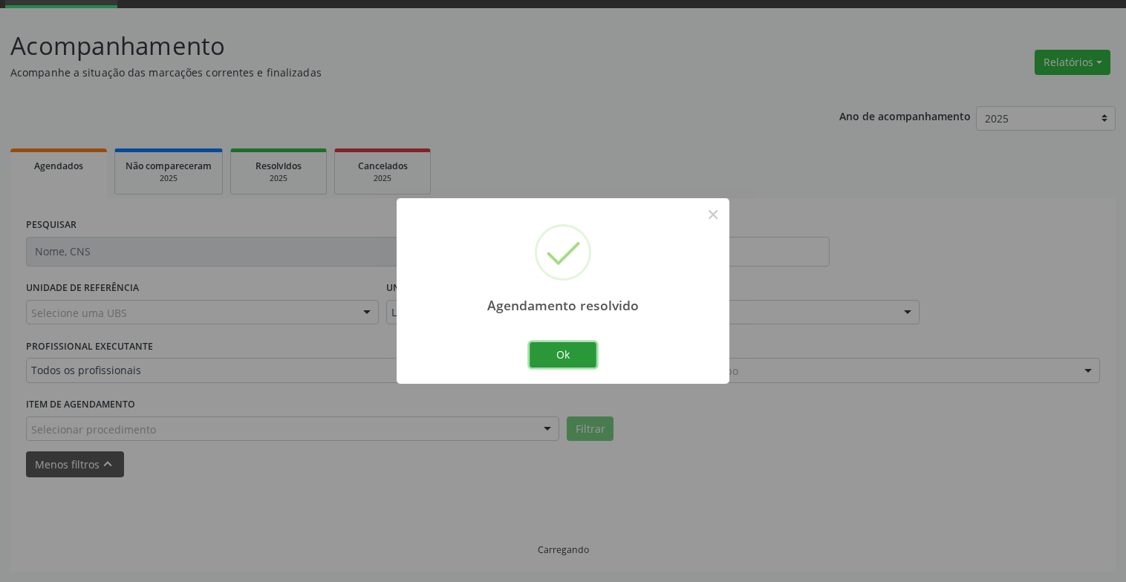
click at [573, 356] on button "Ok" at bounding box center [562, 354] width 67 height 25
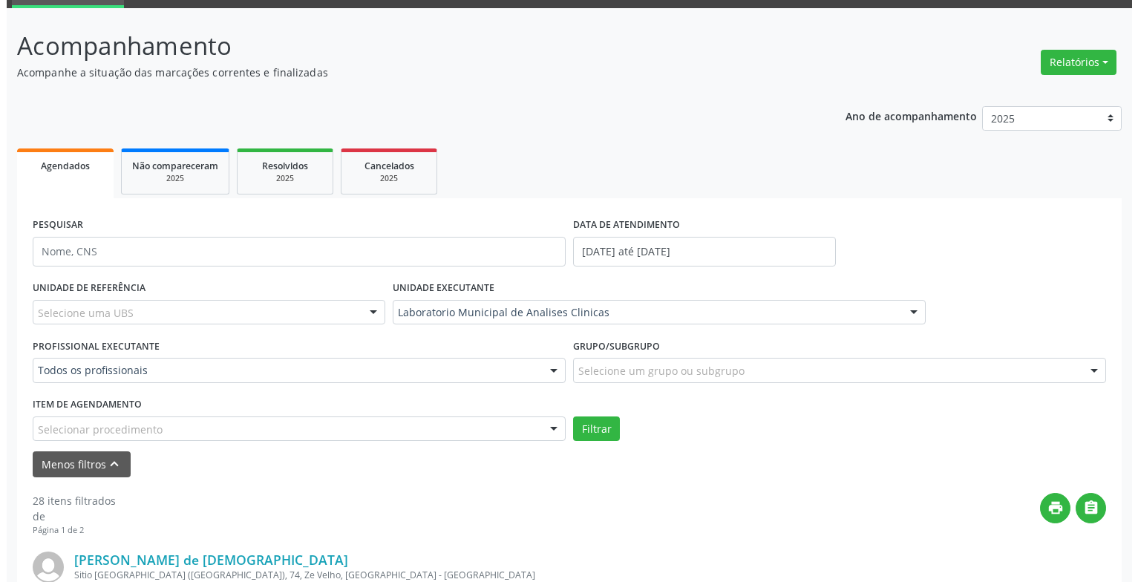
scroll to position [371, 0]
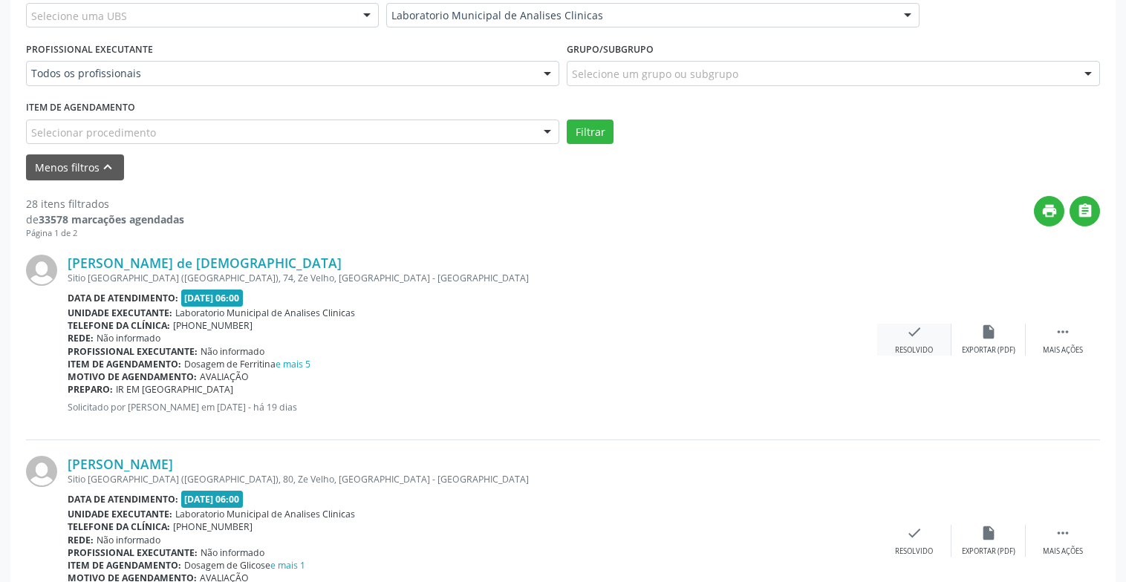
click at [912, 344] on div "check Resolvido" at bounding box center [914, 340] width 74 height 32
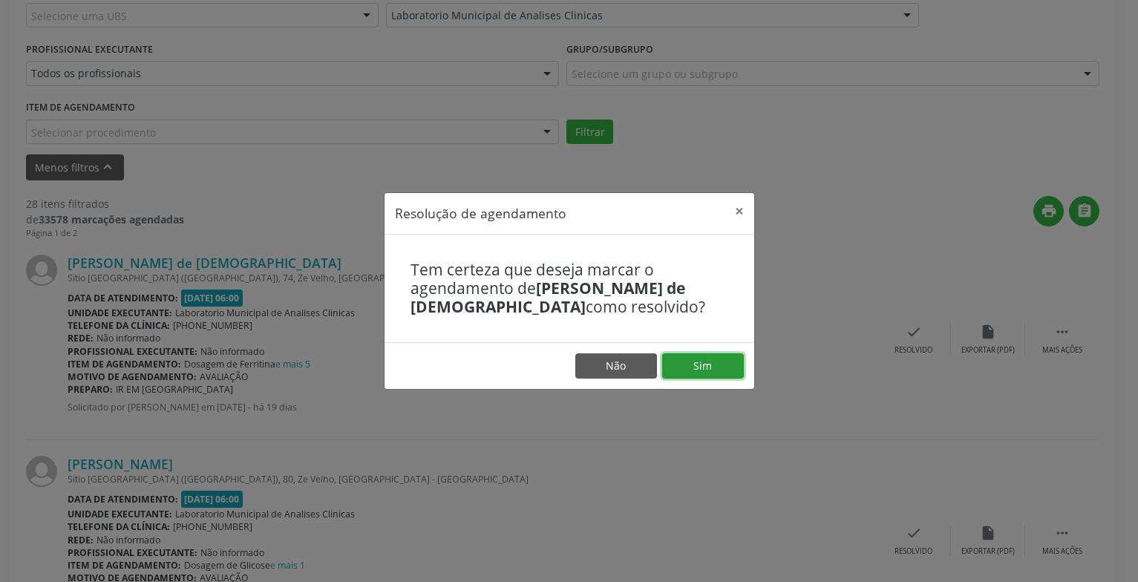
click at [708, 365] on button "Sim" at bounding box center [703, 365] width 82 height 25
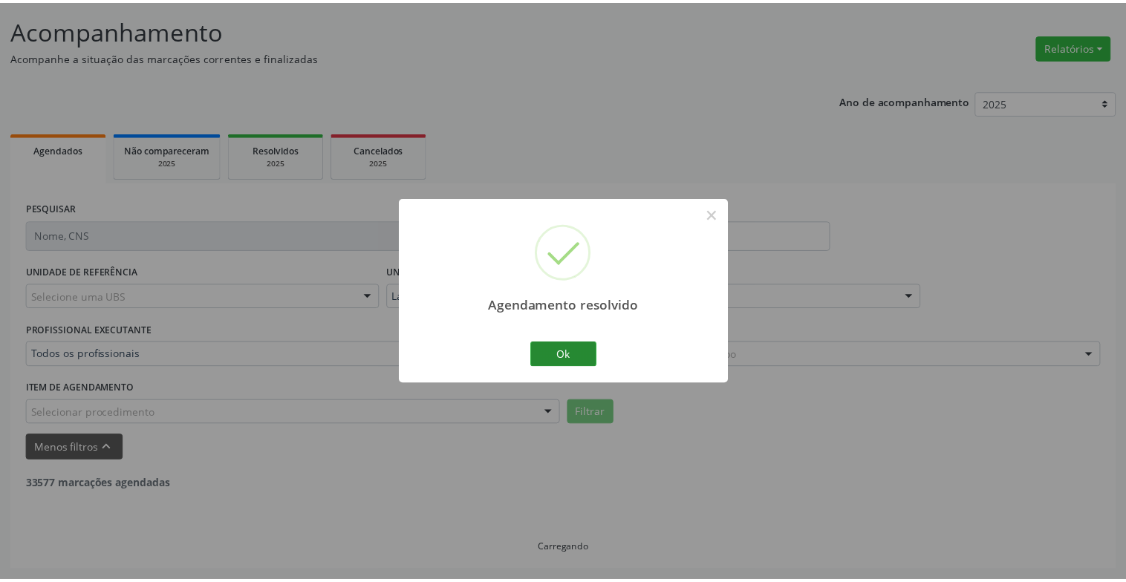
scroll to position [89, 0]
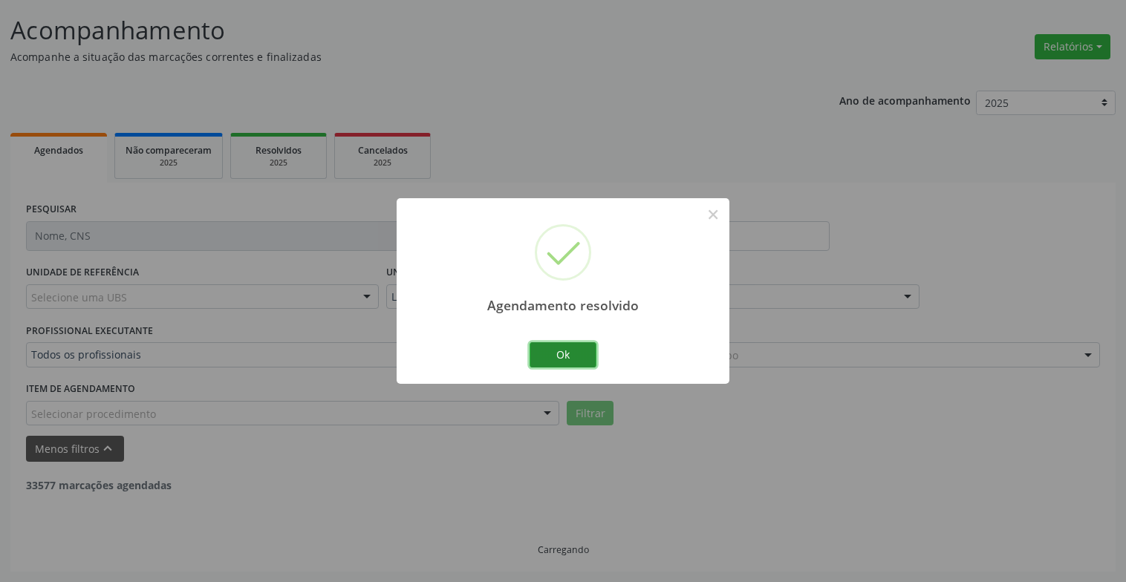
click at [593, 363] on button "Ok" at bounding box center [562, 354] width 67 height 25
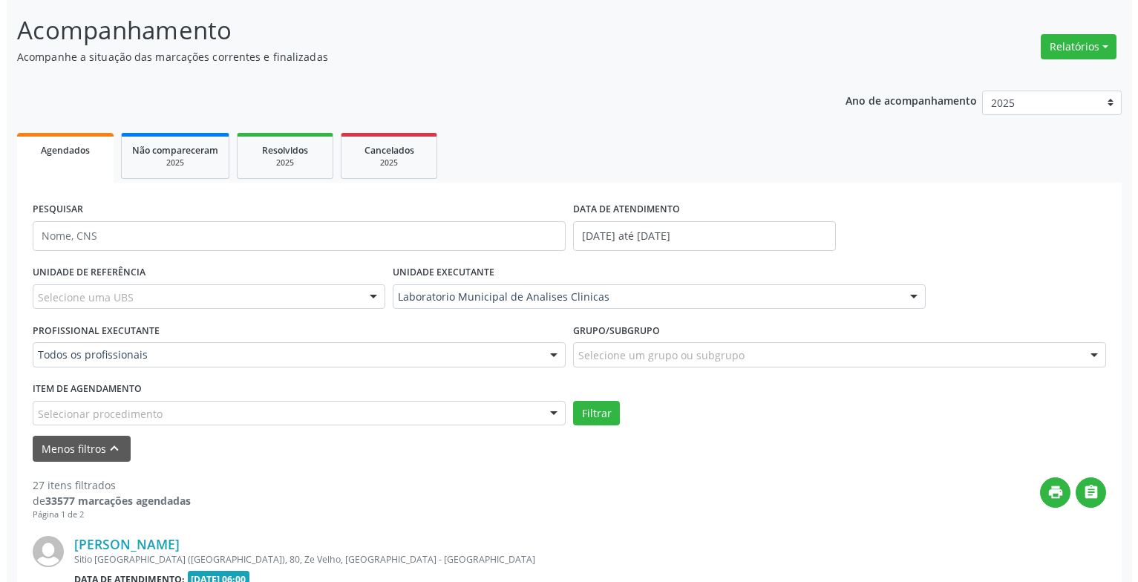
scroll to position [460, 0]
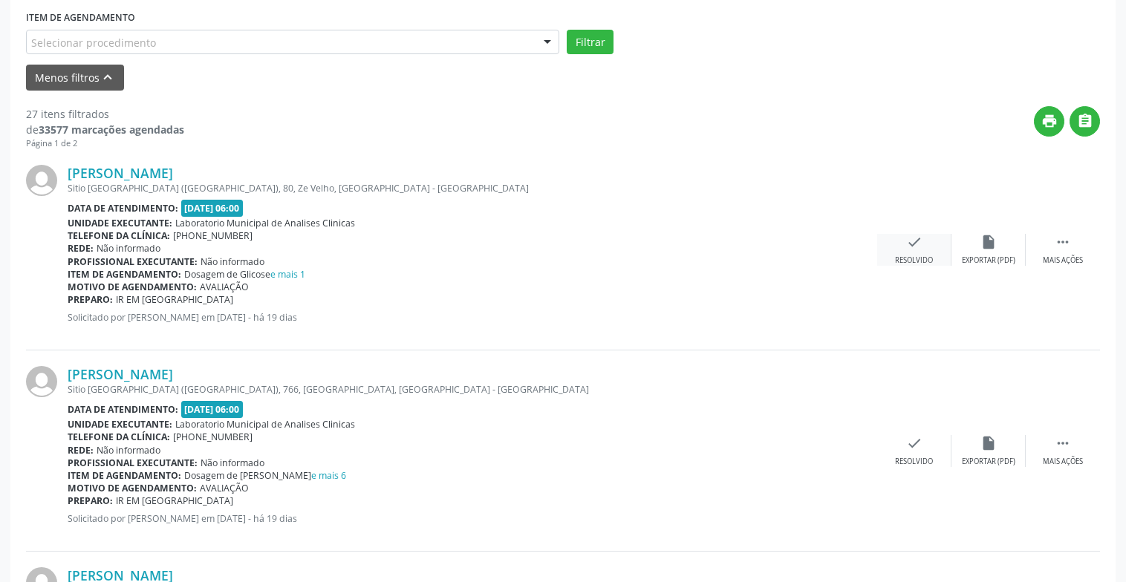
click at [923, 264] on div "Resolvido" at bounding box center [914, 260] width 38 height 10
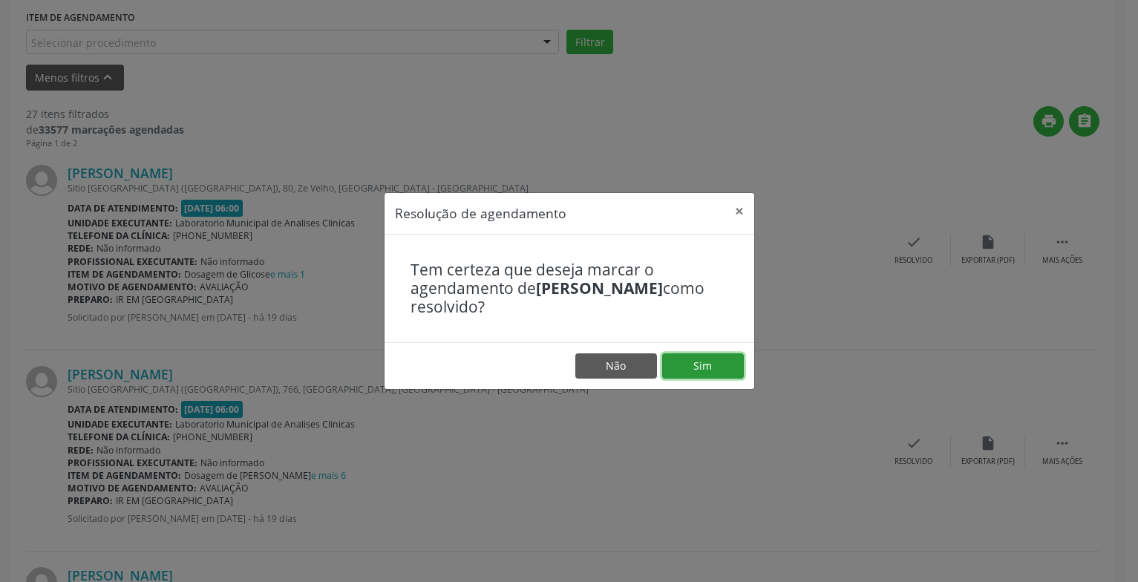
click at [714, 368] on button "Sim" at bounding box center [703, 365] width 82 height 25
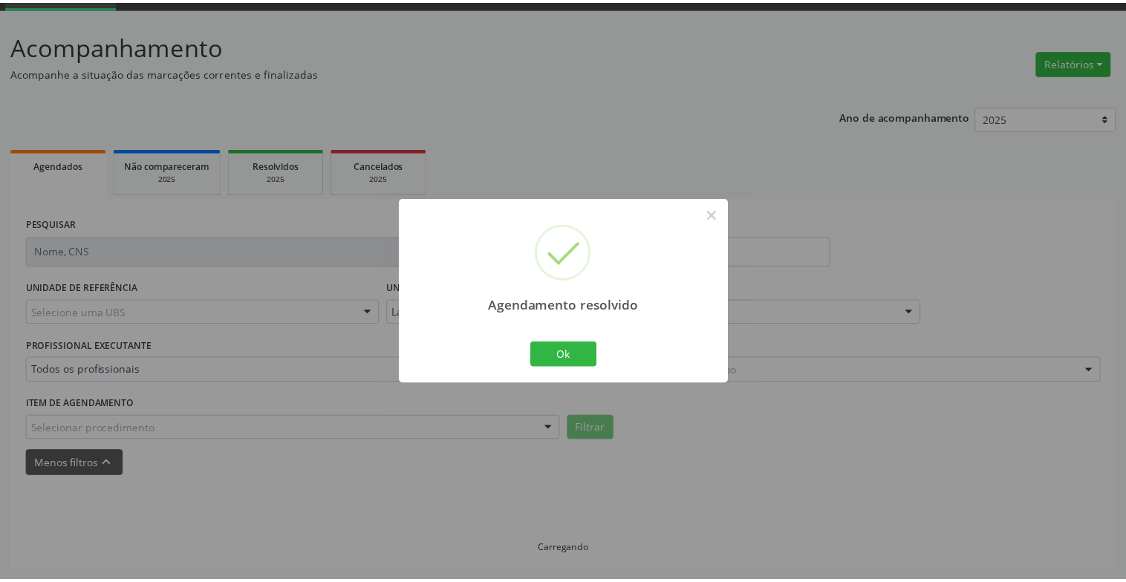
scroll to position [74, 0]
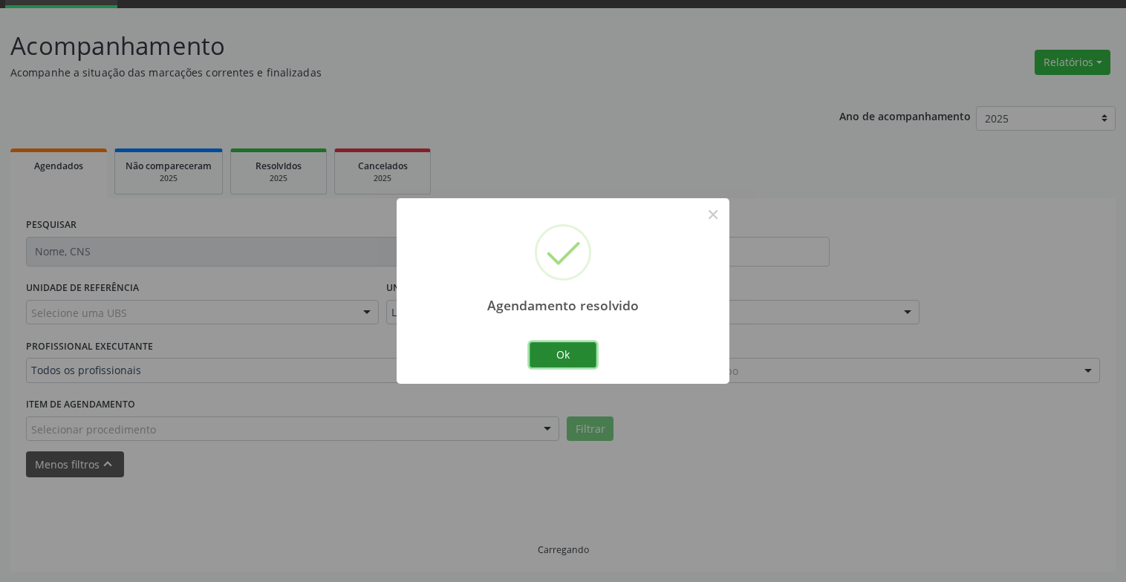
click at [569, 356] on button "Ok" at bounding box center [562, 354] width 67 height 25
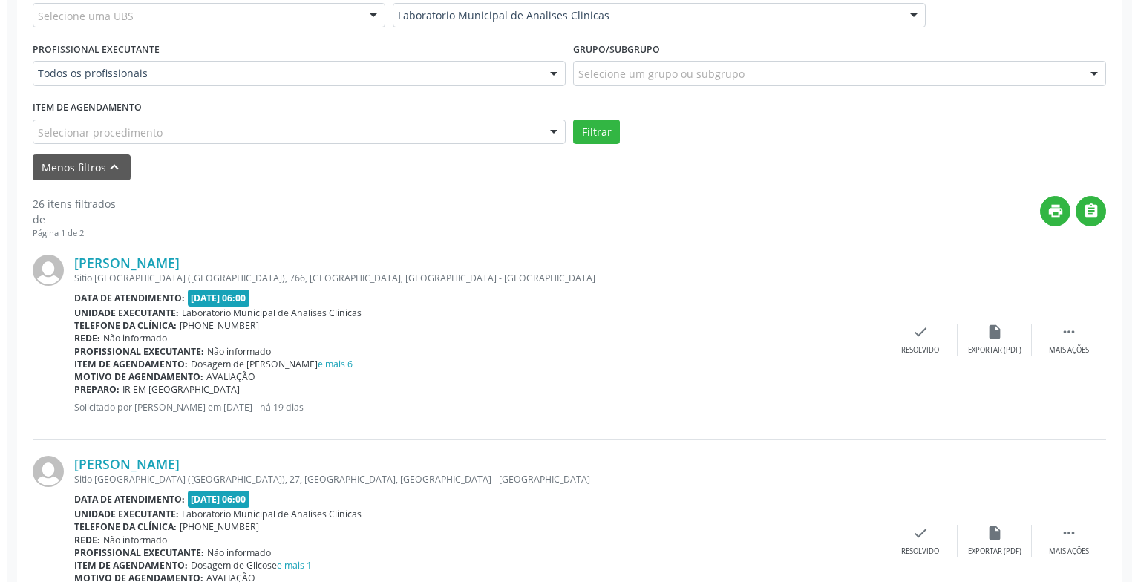
scroll to position [519, 0]
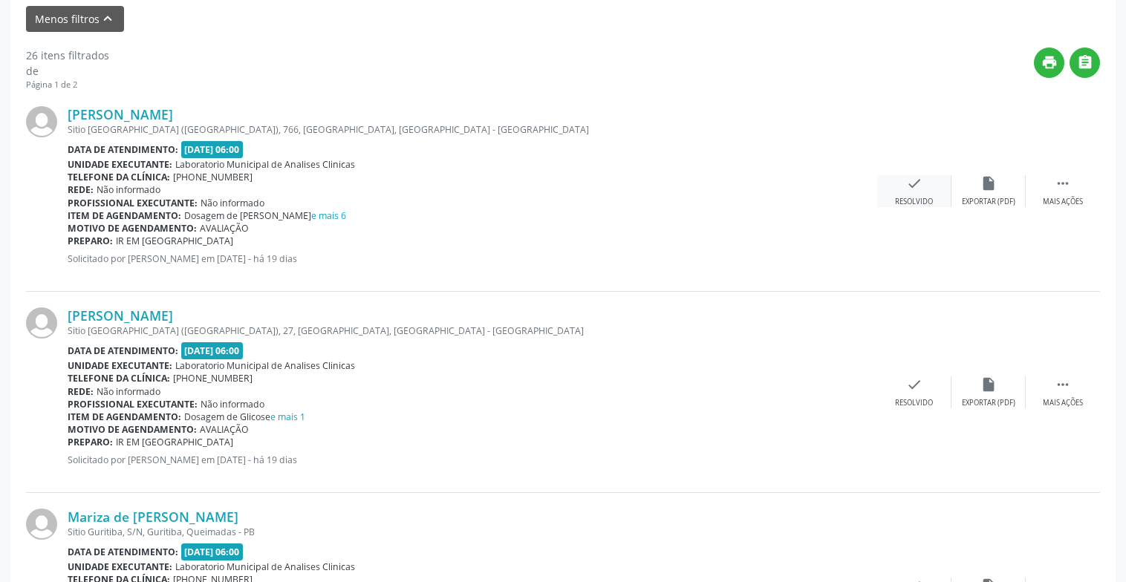
click at [913, 195] on div "check Resolvido" at bounding box center [914, 191] width 74 height 32
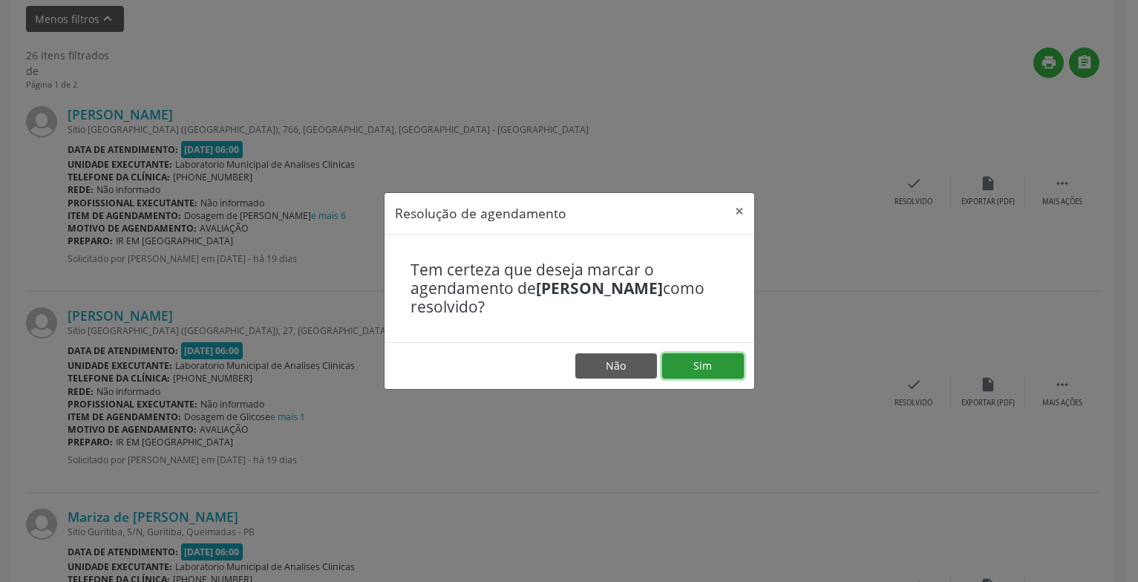
click at [701, 363] on button "Sim" at bounding box center [703, 365] width 82 height 25
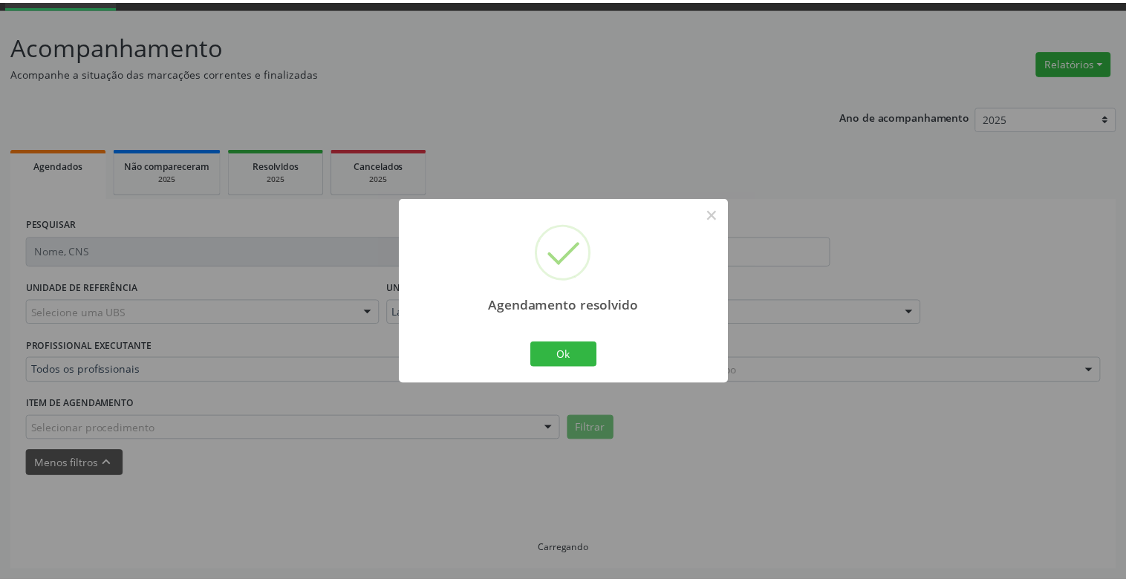
scroll to position [74, 0]
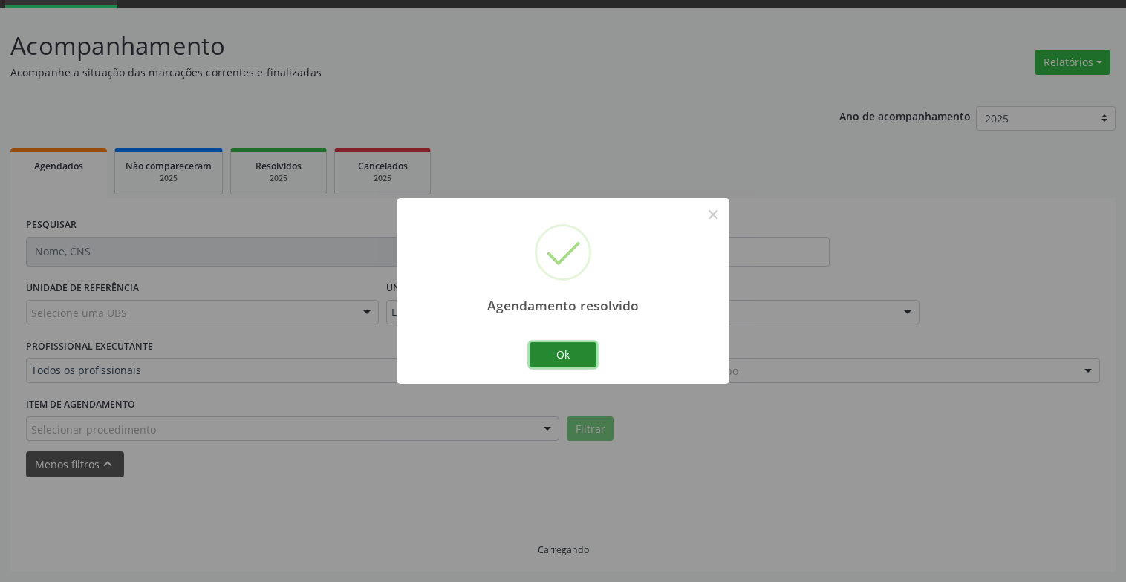
click at [572, 349] on button "Ok" at bounding box center [562, 354] width 67 height 25
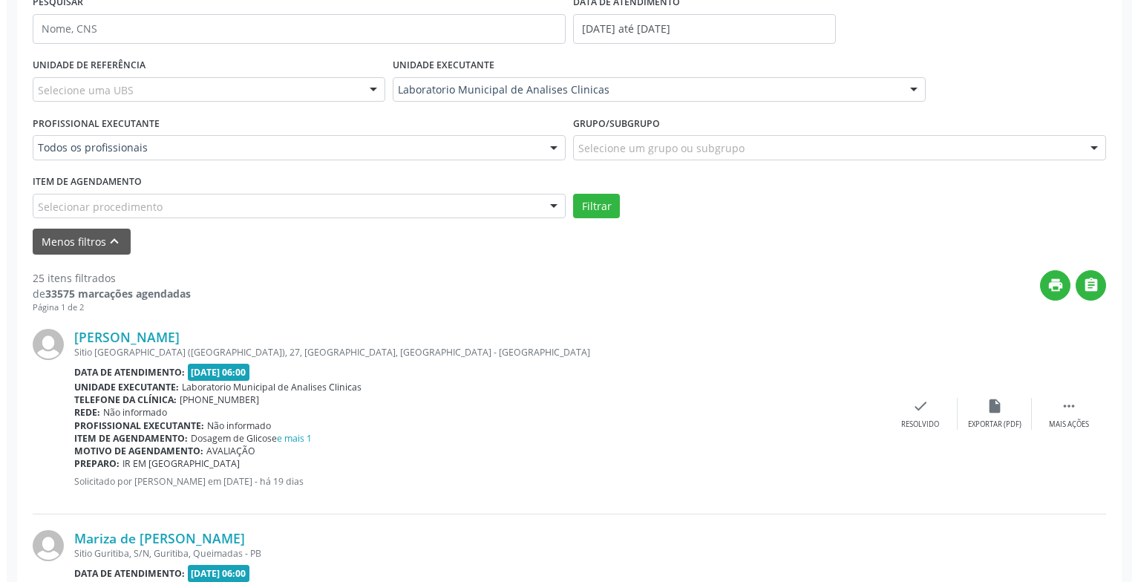
scroll to position [445, 0]
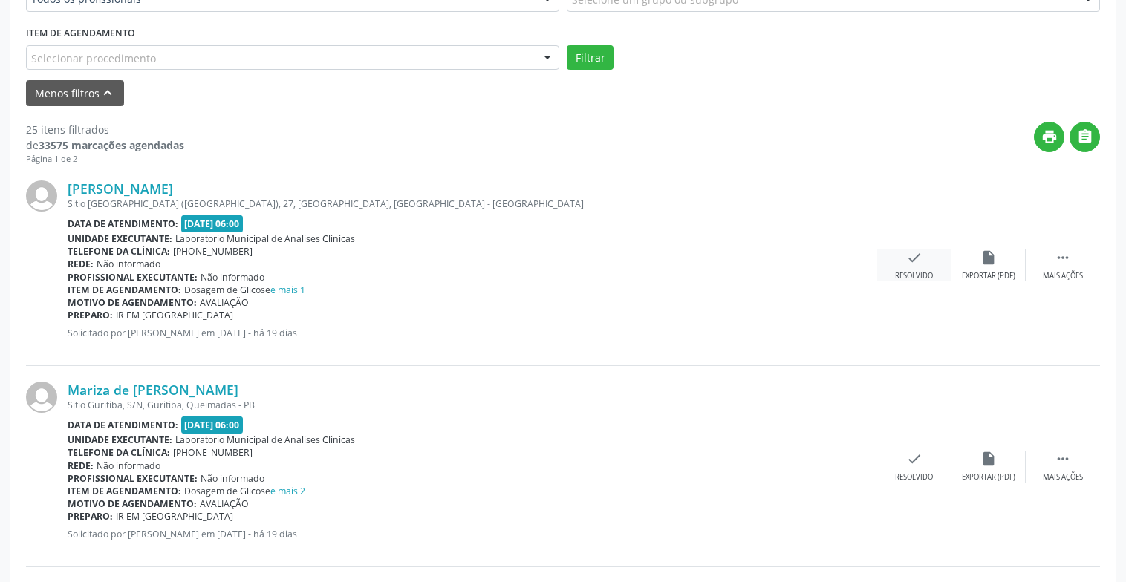
click at [904, 267] on div "check Resolvido" at bounding box center [914, 265] width 74 height 32
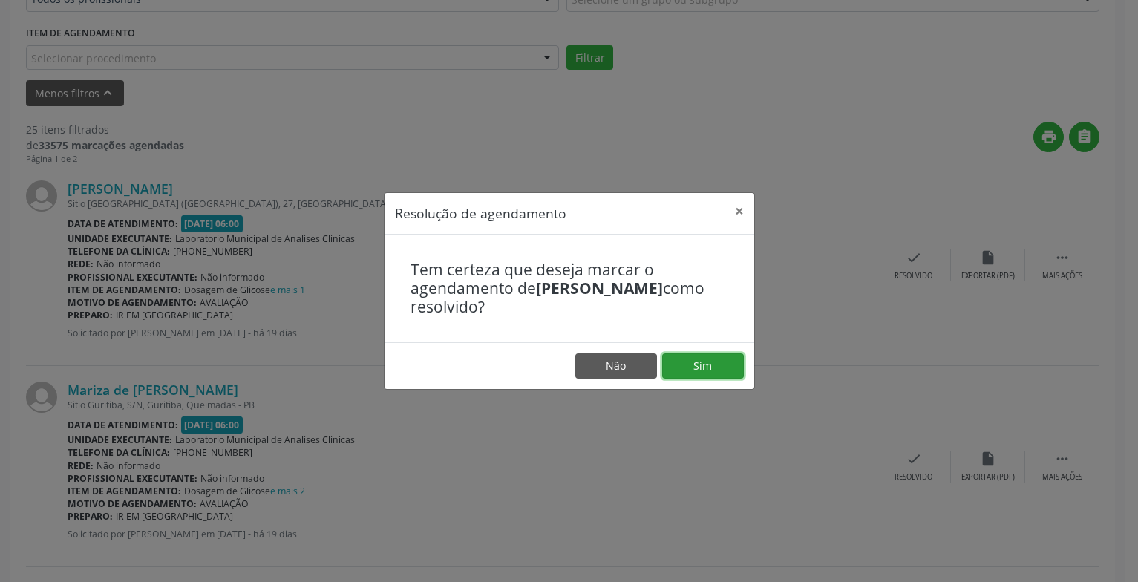
click at [699, 364] on button "Sim" at bounding box center [703, 365] width 82 height 25
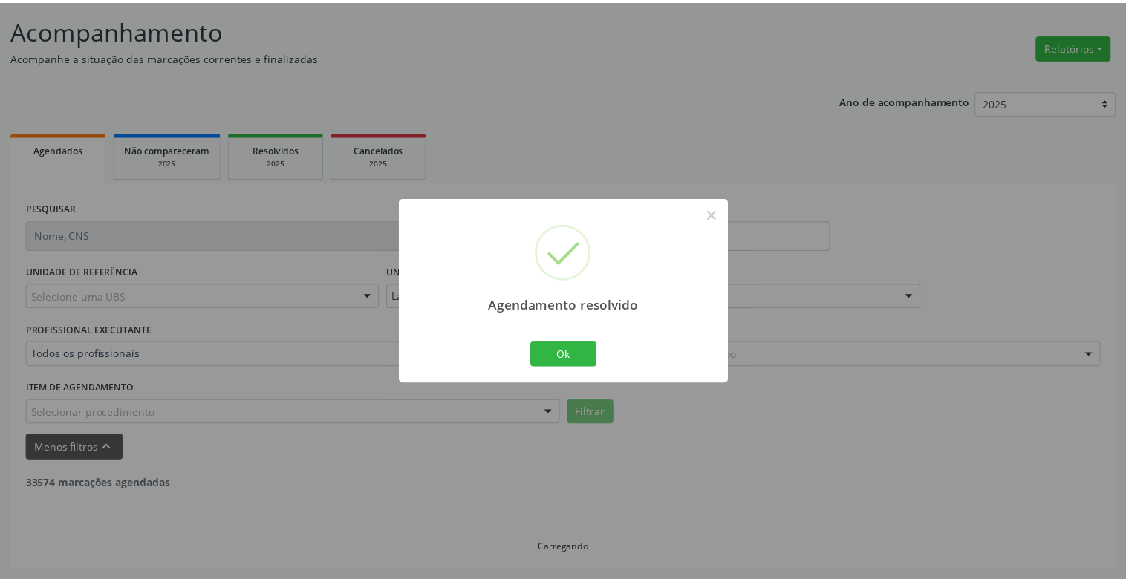
scroll to position [89, 0]
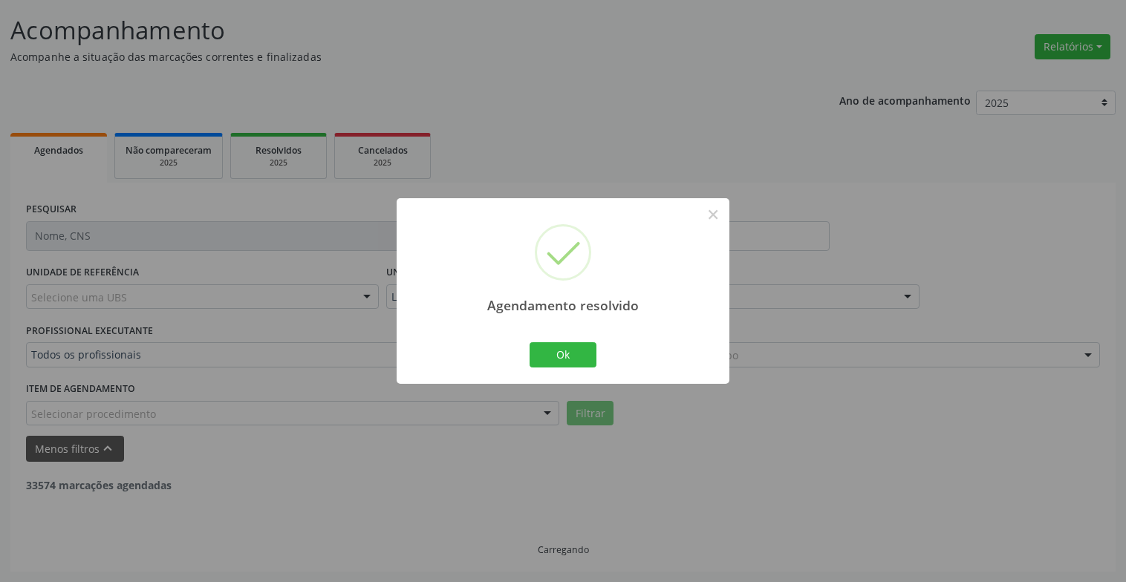
click at [562, 340] on div "Ok Cancel" at bounding box center [563, 354] width 74 height 31
click at [572, 353] on button "Ok" at bounding box center [562, 354] width 67 height 25
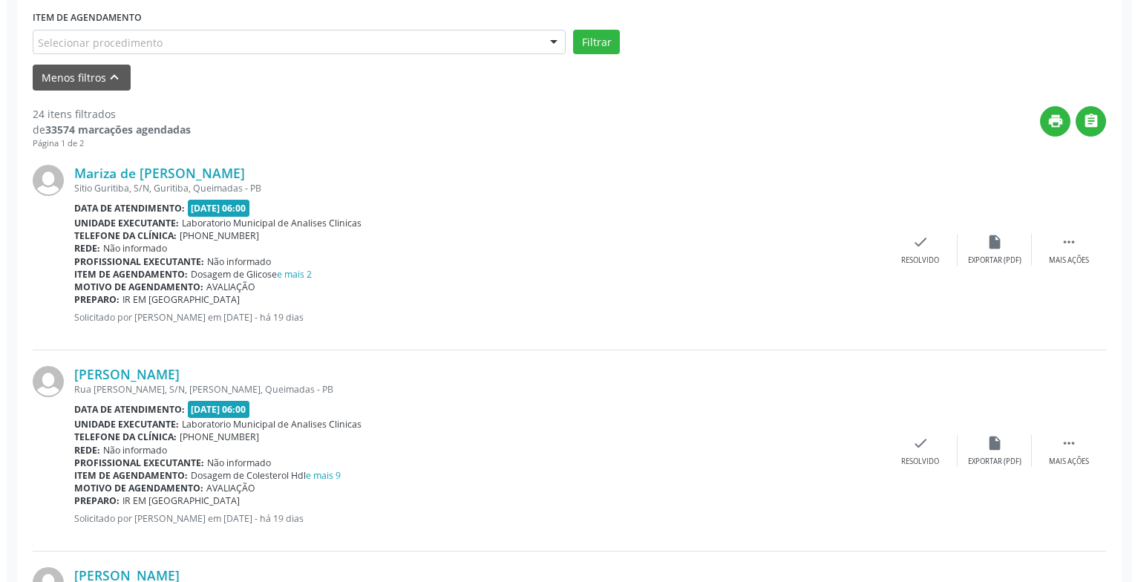
scroll to position [683, 0]
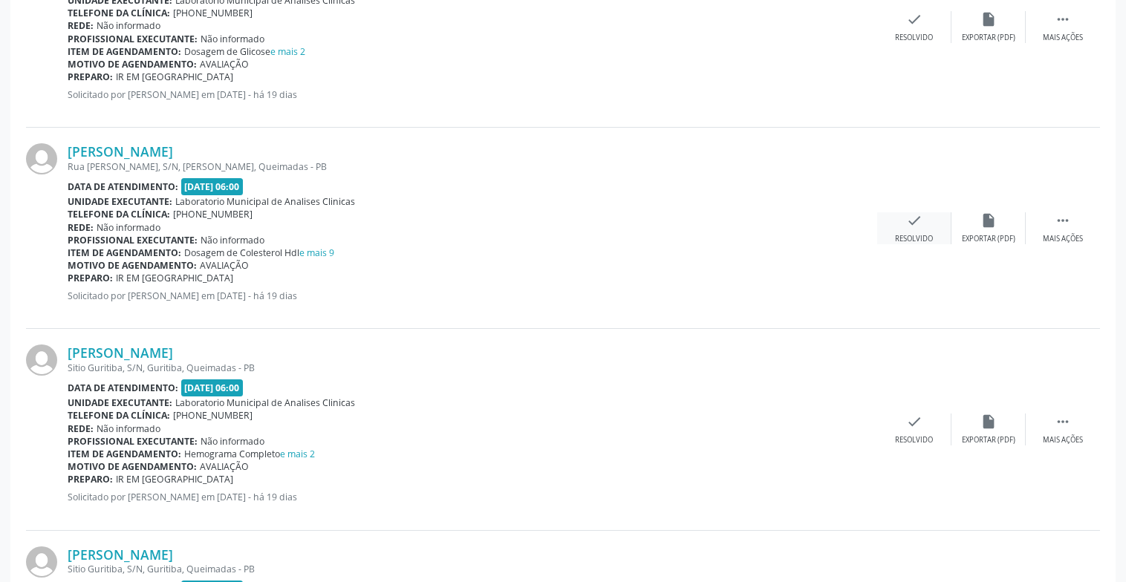
click at [911, 241] on div "Resolvido" at bounding box center [914, 239] width 38 height 10
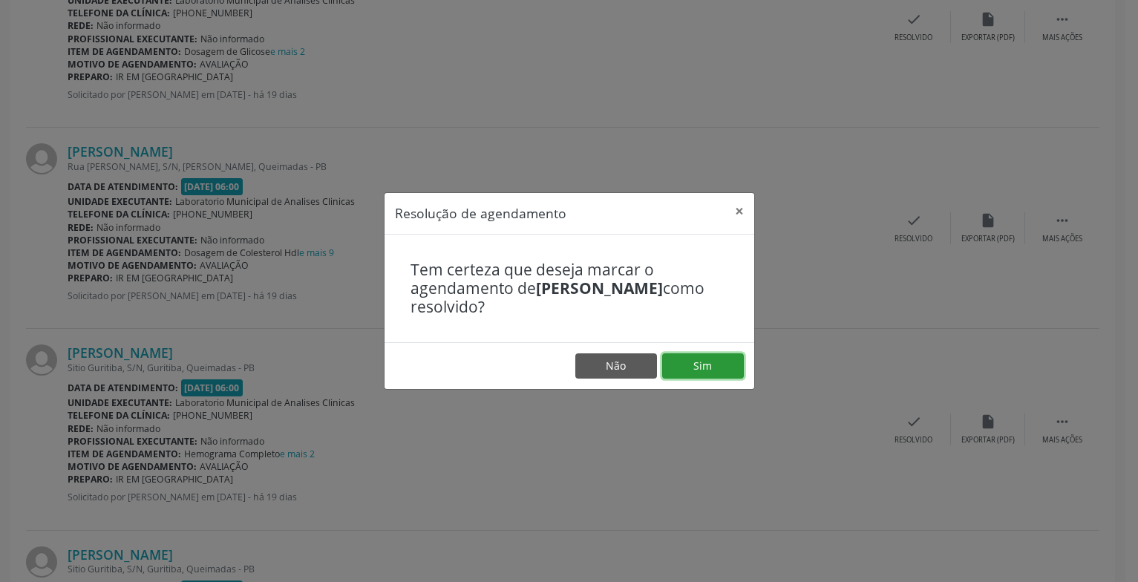
click at [701, 372] on button "Sim" at bounding box center [703, 365] width 82 height 25
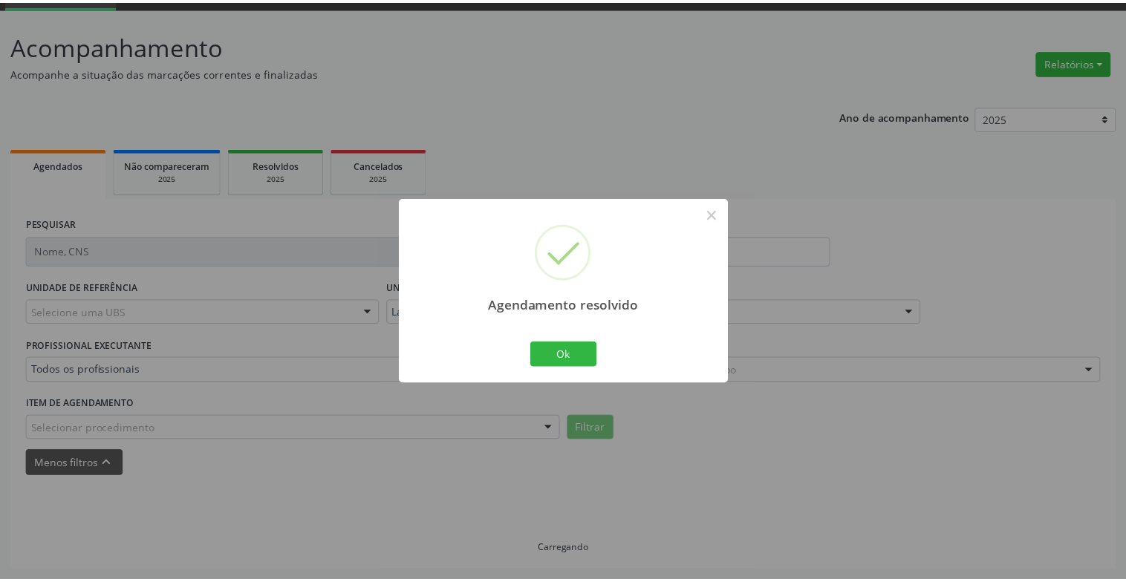
scroll to position [74, 0]
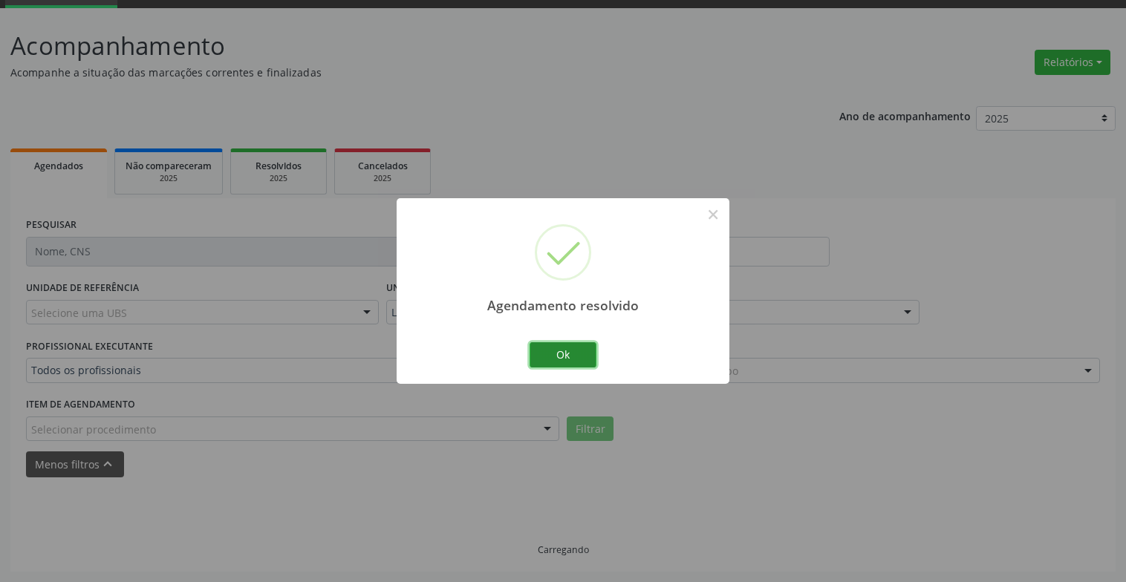
click at [555, 348] on button "Ok" at bounding box center [562, 354] width 67 height 25
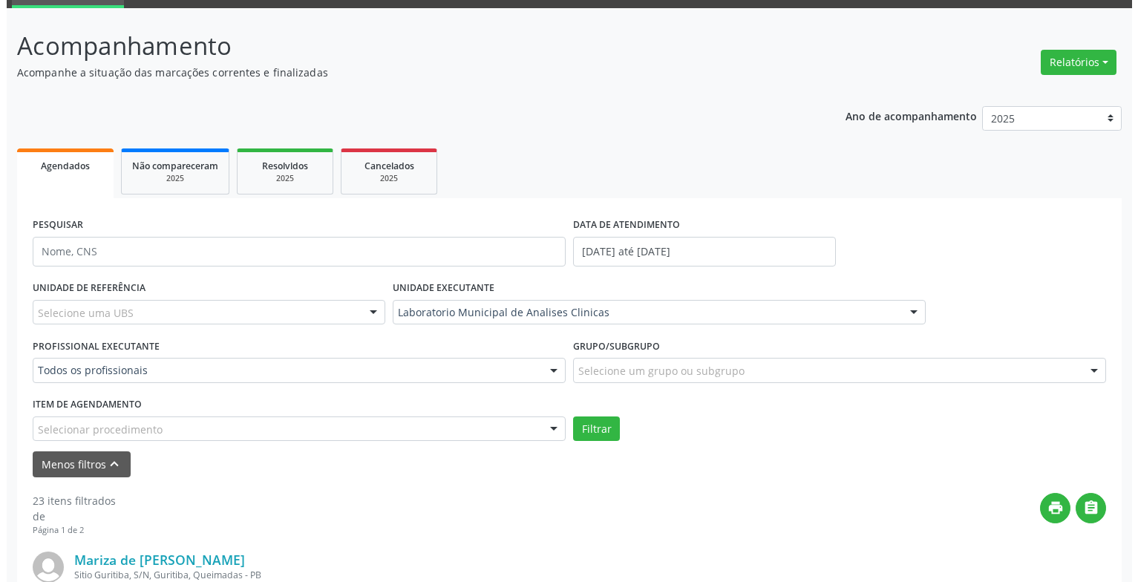
scroll to position [296, 0]
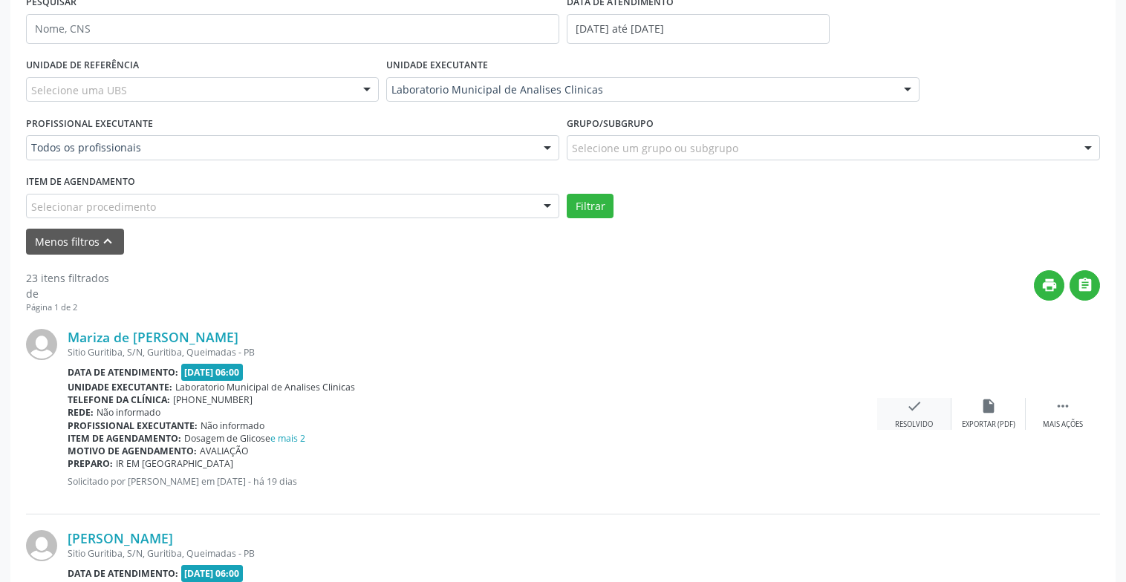
click at [909, 416] on div "check Resolvido" at bounding box center [914, 414] width 74 height 32
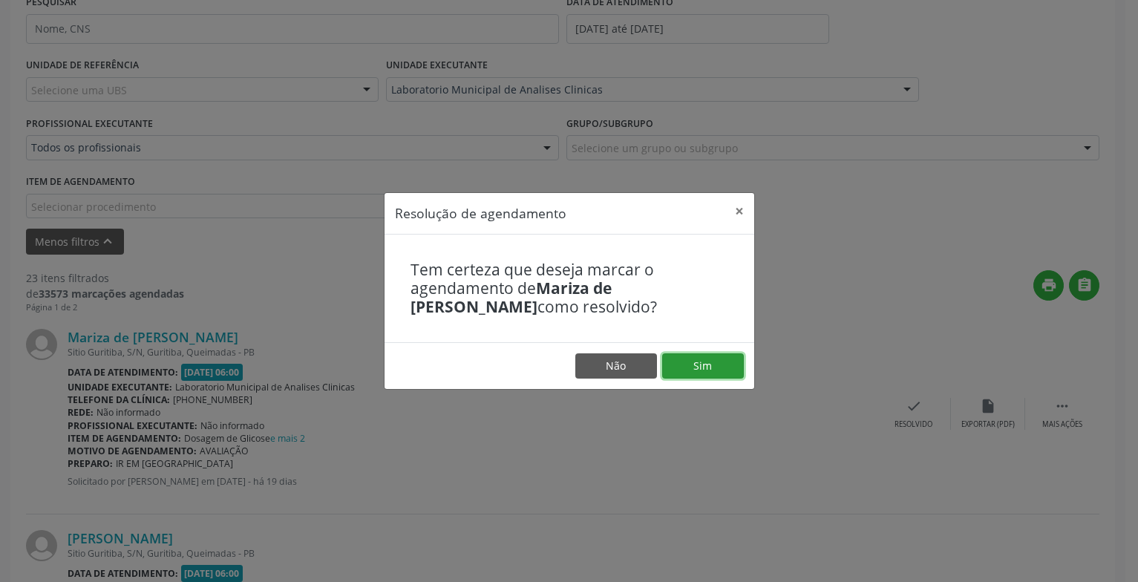
click at [709, 371] on button "Sim" at bounding box center [703, 365] width 82 height 25
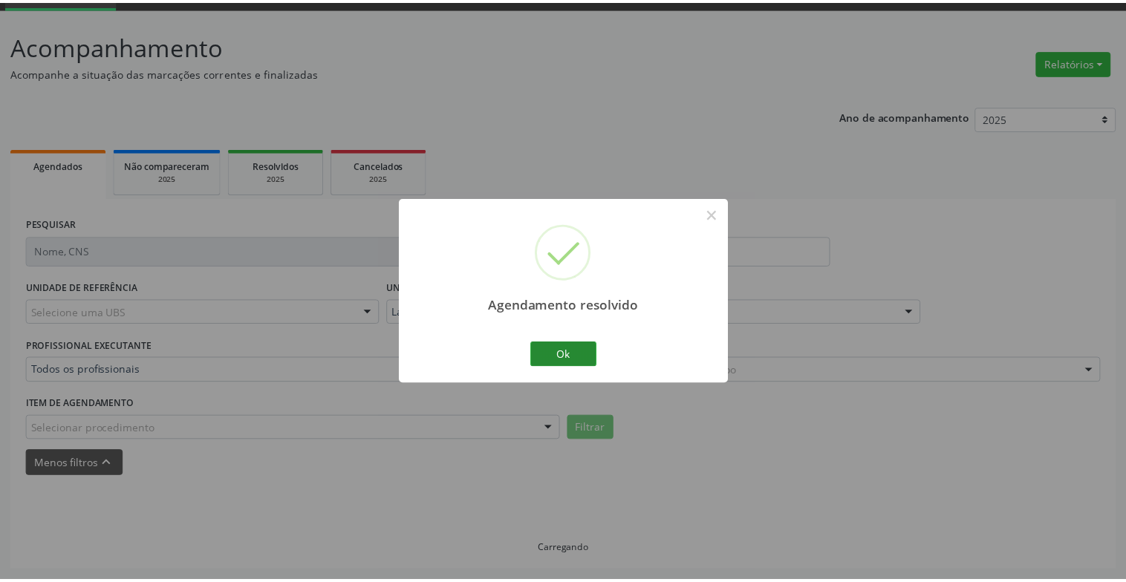
scroll to position [74, 0]
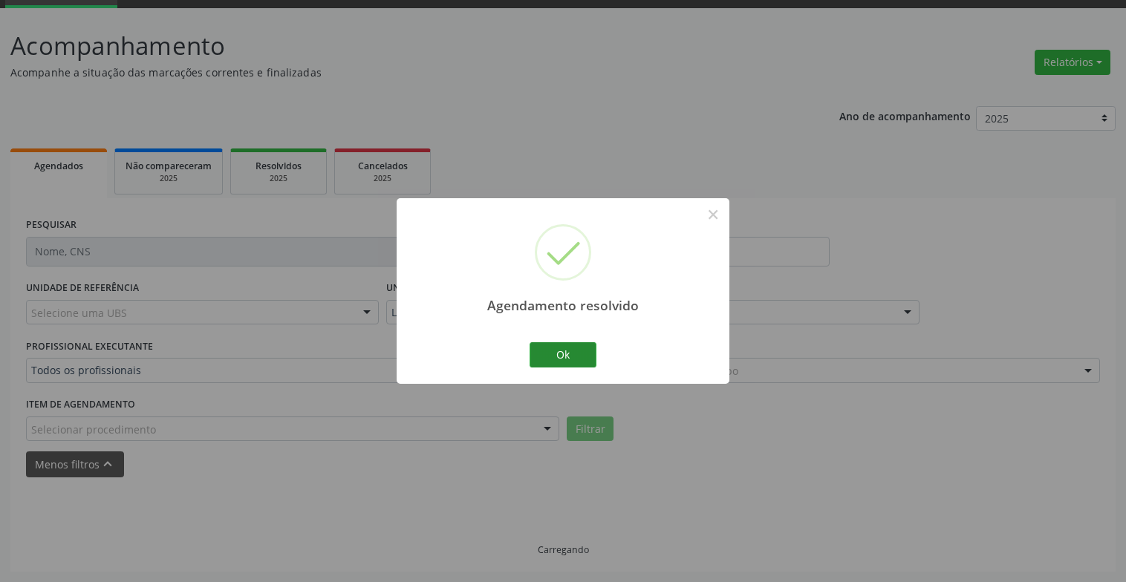
click at [572, 342] on div "Ok Cancel" at bounding box center [563, 354] width 74 height 31
click at [579, 356] on button "Ok" at bounding box center [562, 354] width 67 height 25
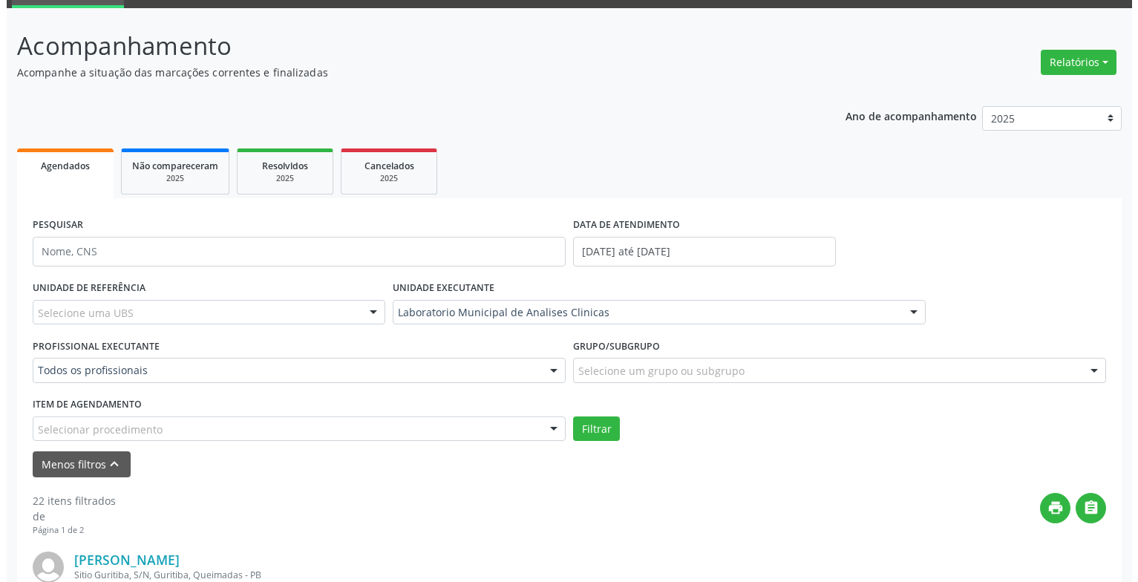
scroll to position [371, 0]
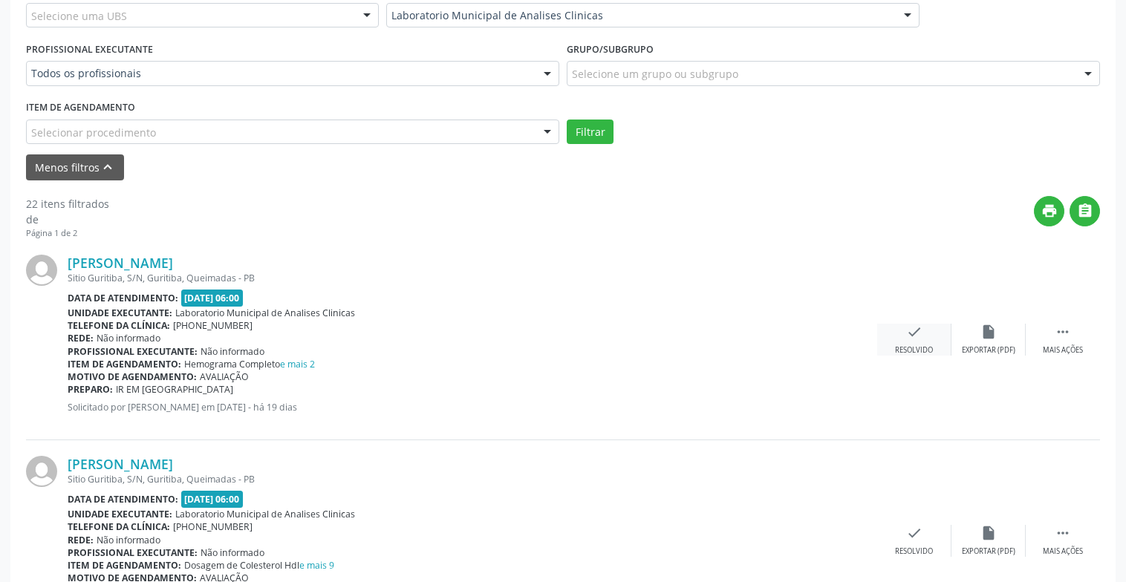
click at [923, 342] on div "check Resolvido" at bounding box center [914, 340] width 74 height 32
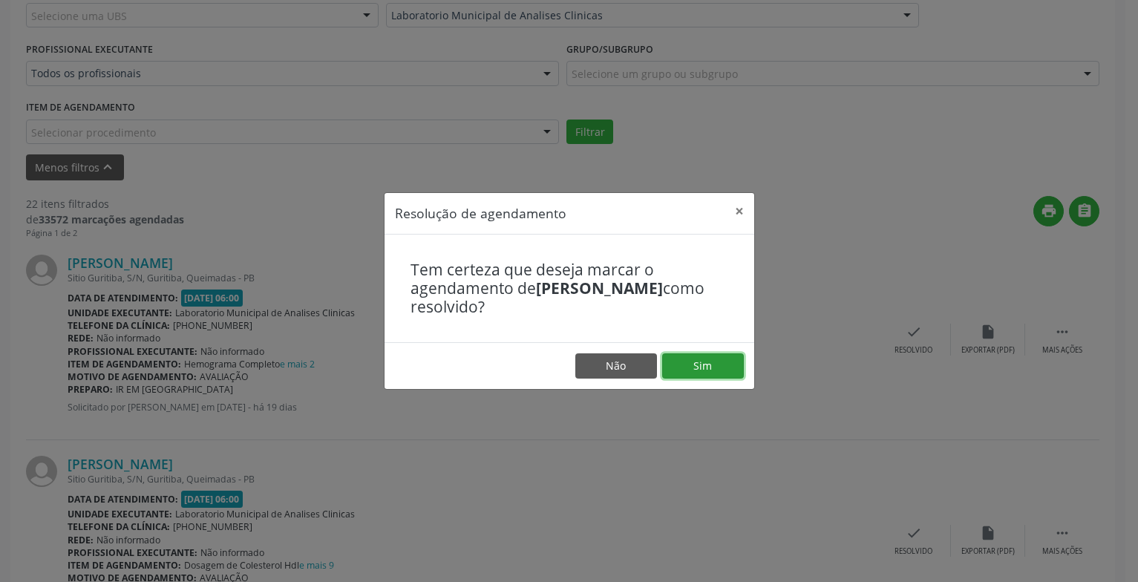
click at [726, 362] on button "Sim" at bounding box center [703, 365] width 82 height 25
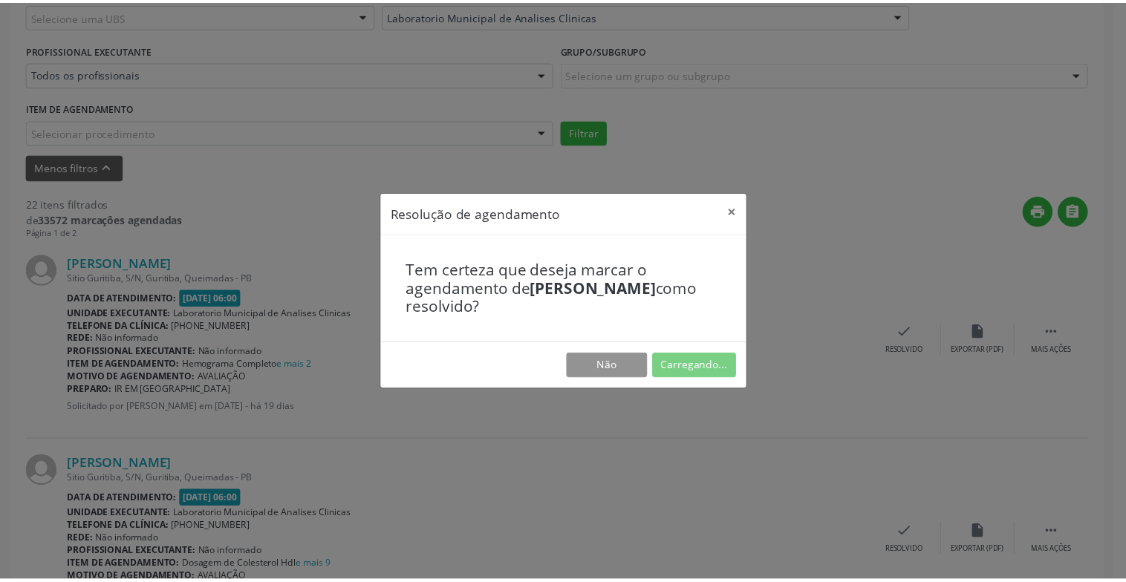
scroll to position [74, 0]
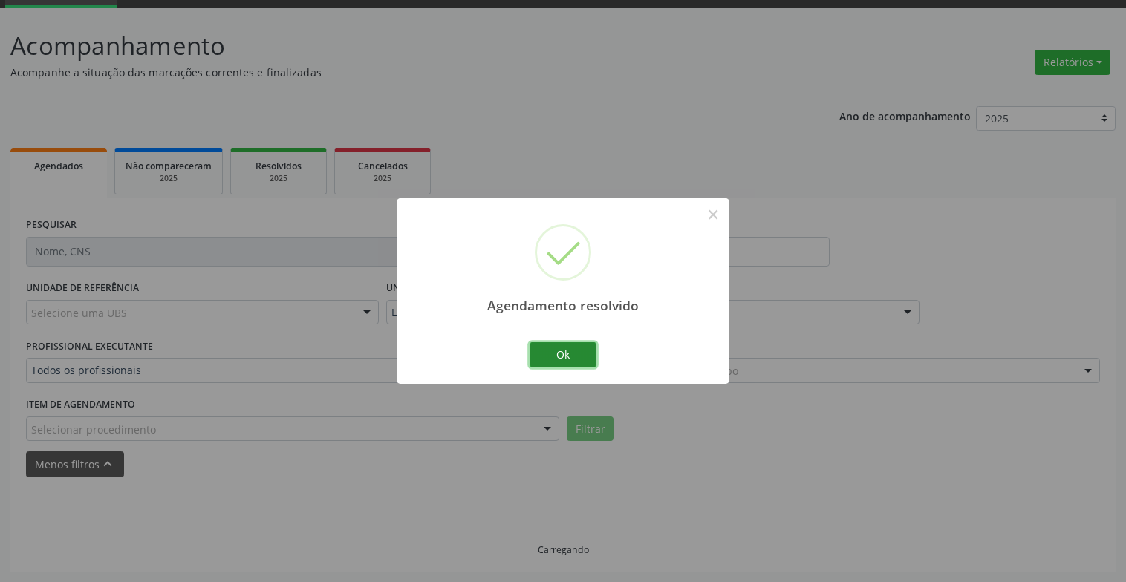
click at [576, 350] on button "Ok" at bounding box center [562, 354] width 67 height 25
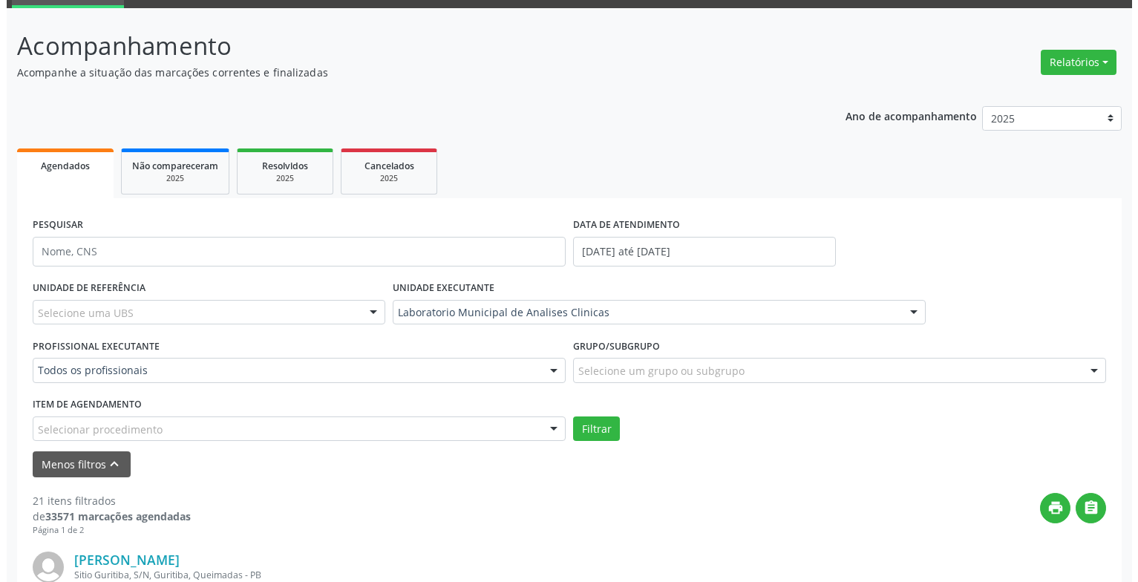
scroll to position [371, 0]
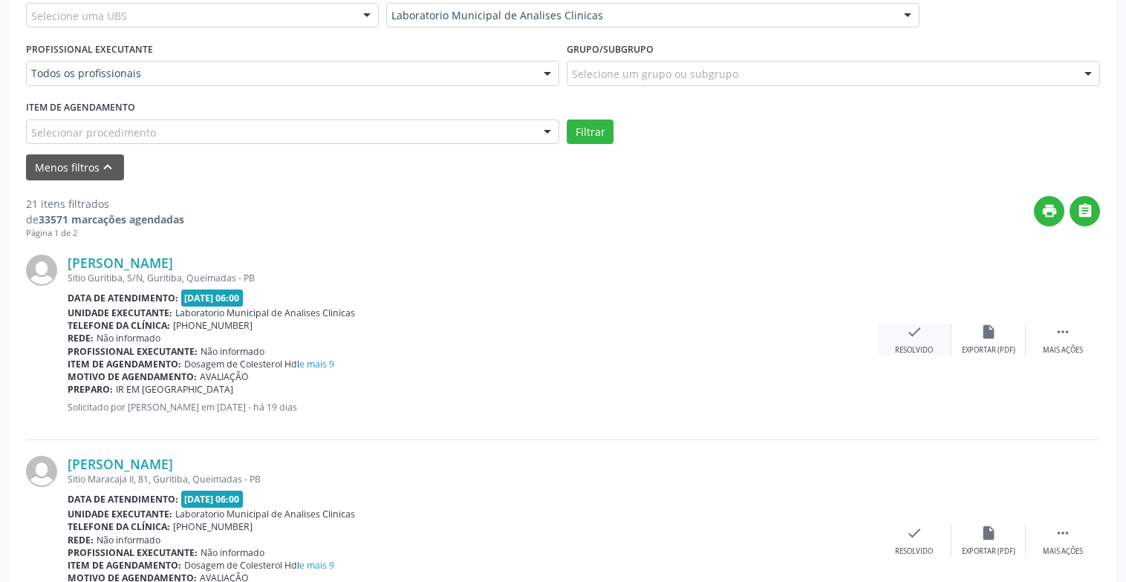
click at [914, 338] on icon "check" at bounding box center [914, 332] width 16 height 16
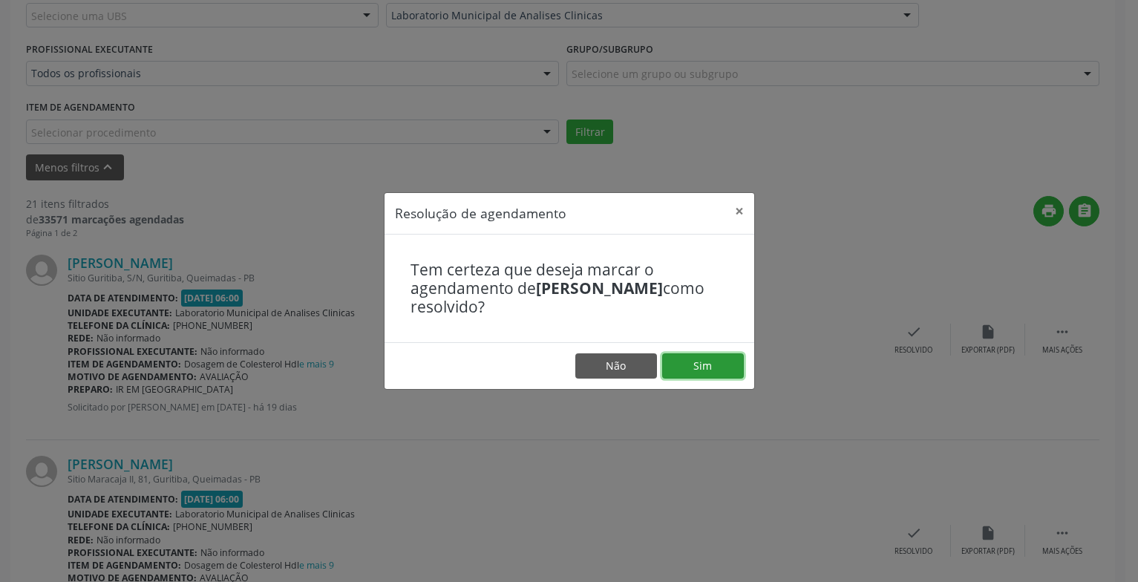
click at [727, 371] on button "Sim" at bounding box center [703, 365] width 82 height 25
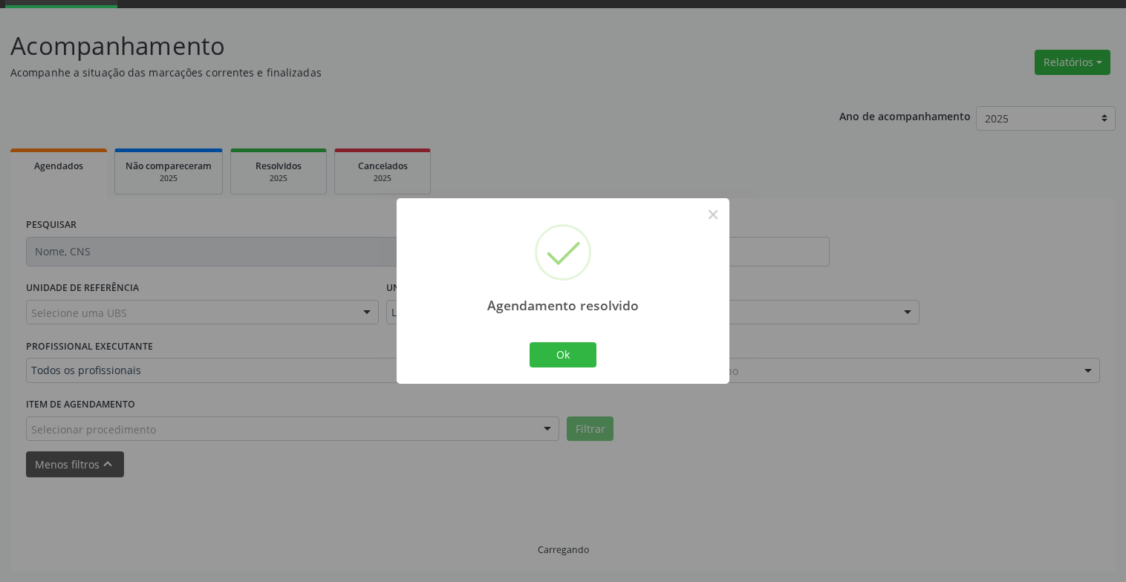
scroll to position [89, 0]
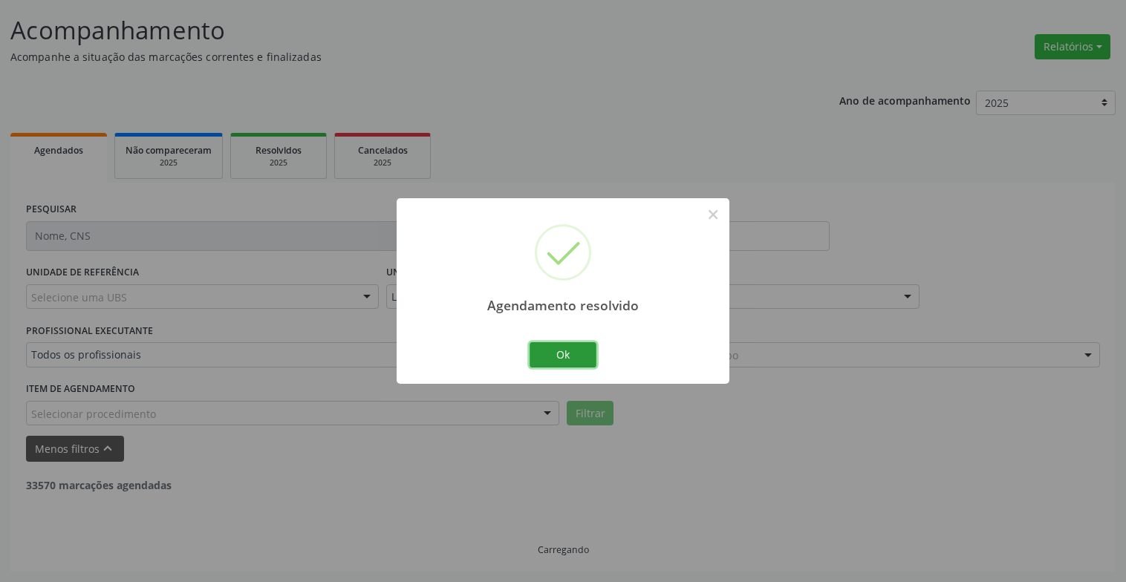
drag, startPoint x: 585, startPoint y: 348, endPoint x: 768, endPoint y: 419, distance: 195.8
click at [585, 349] on button "Ok" at bounding box center [562, 354] width 67 height 25
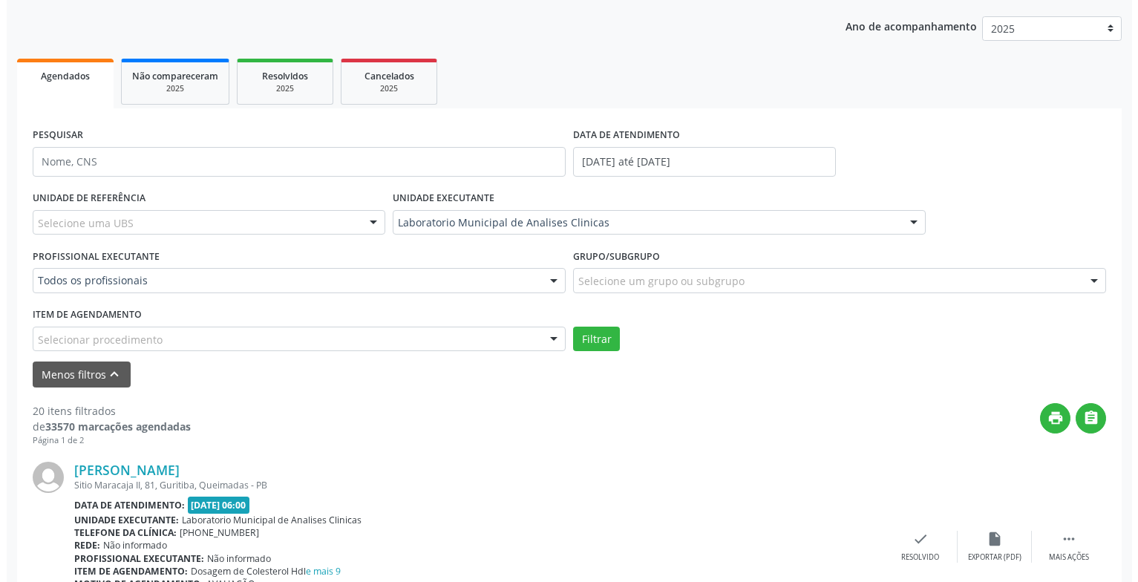
scroll to position [386, 0]
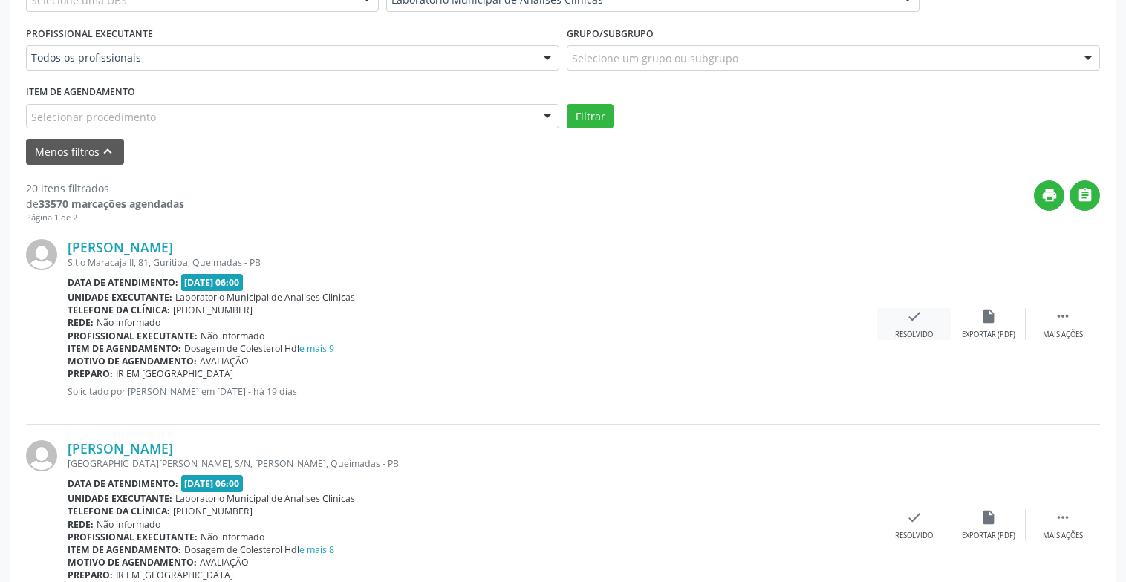
click at [905, 326] on div "check Resolvido" at bounding box center [914, 324] width 74 height 32
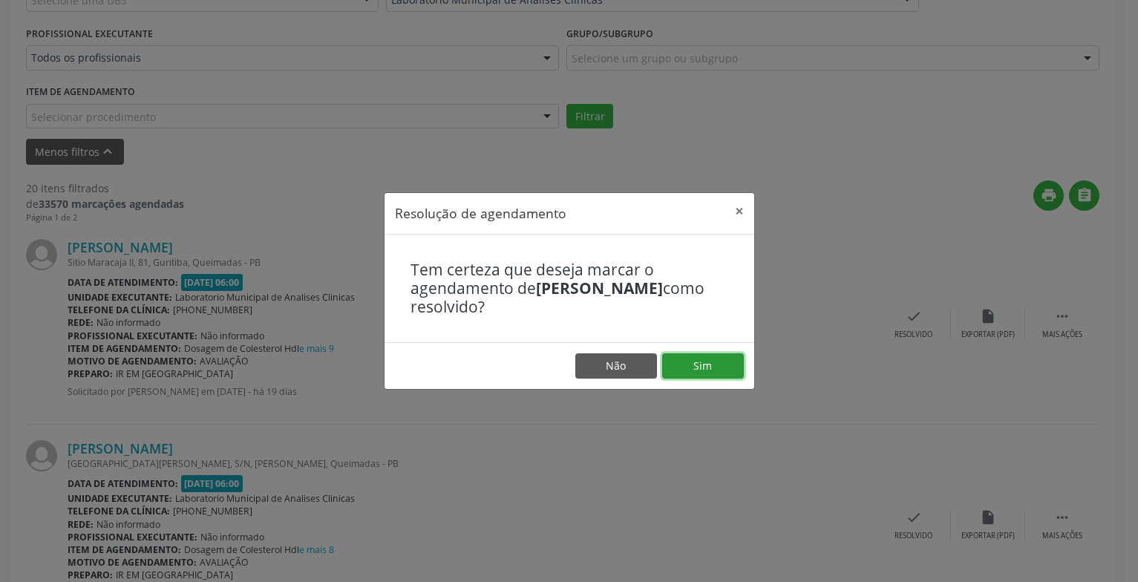
click at [685, 376] on button "Sim" at bounding box center [703, 365] width 82 height 25
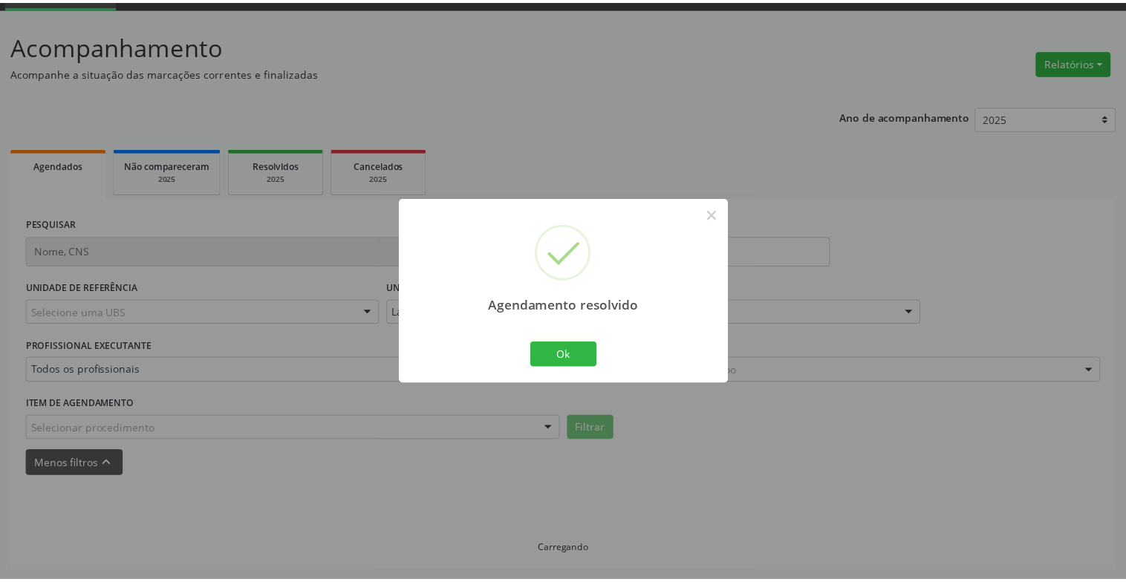
scroll to position [74, 0]
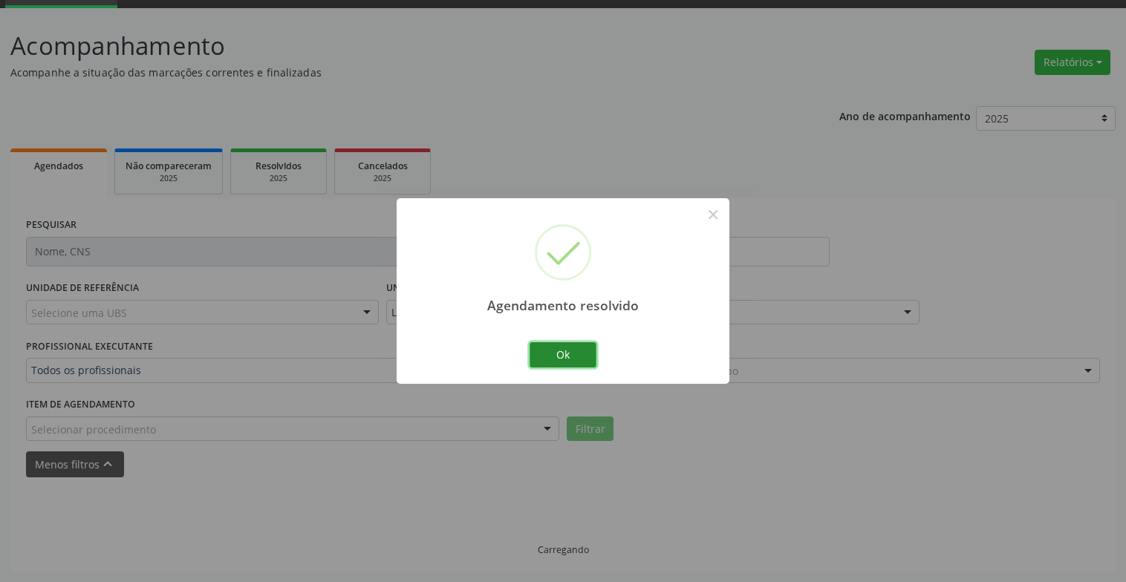
click at [591, 364] on button "Ok" at bounding box center [562, 354] width 67 height 25
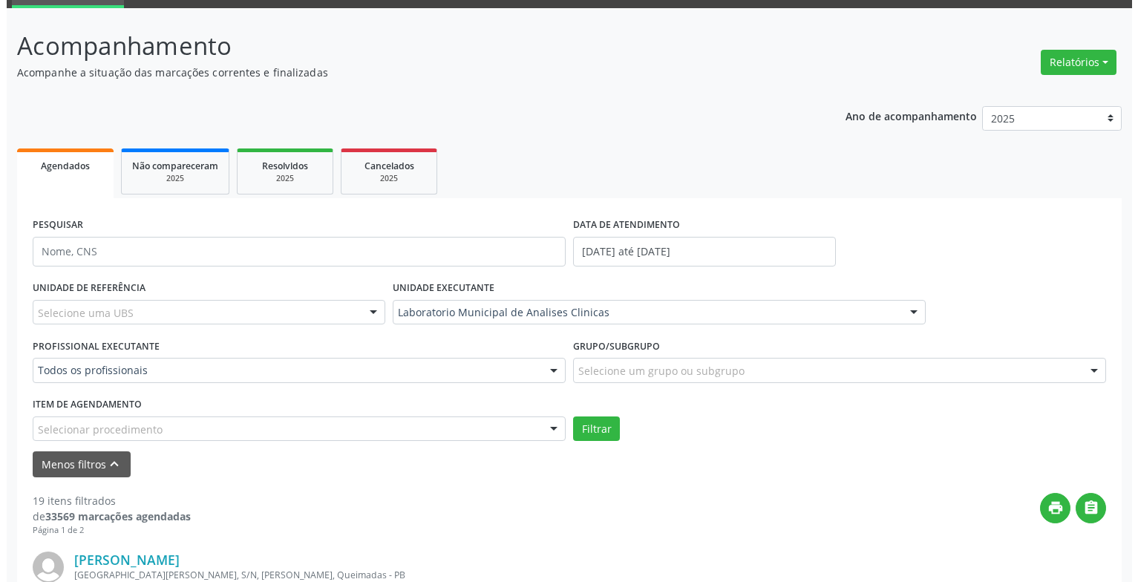
scroll to position [386, 0]
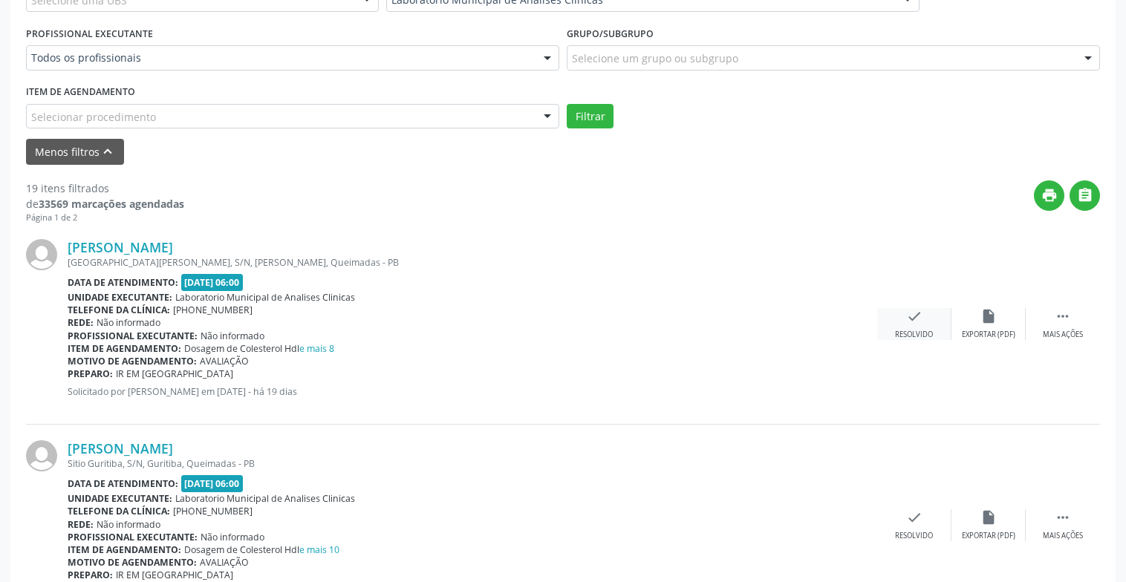
click at [923, 330] on div "Resolvido" at bounding box center [914, 335] width 38 height 10
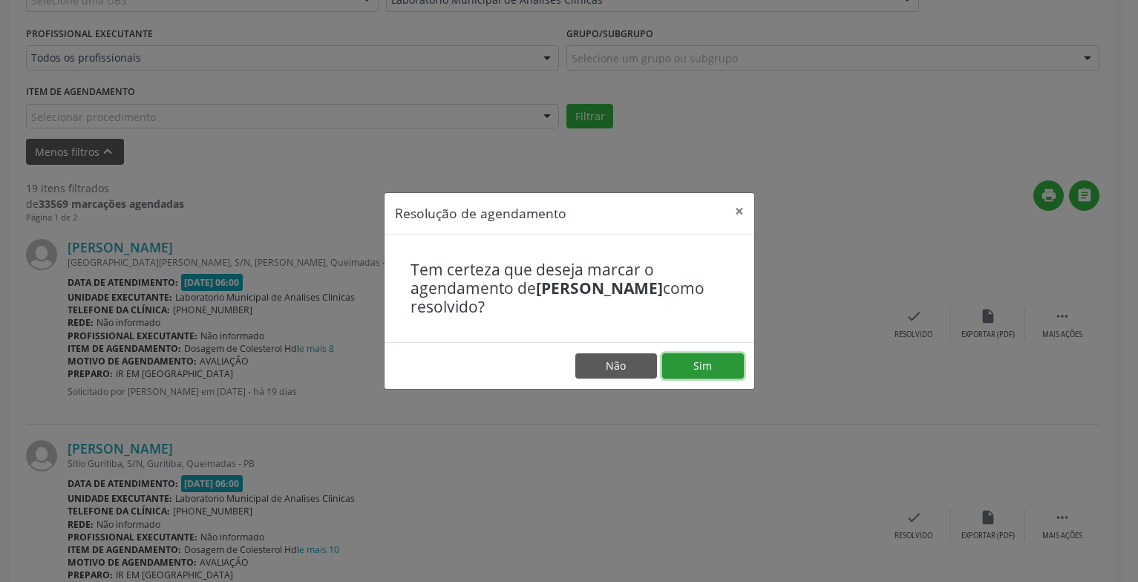
click at [690, 355] on button "Sim" at bounding box center [703, 365] width 82 height 25
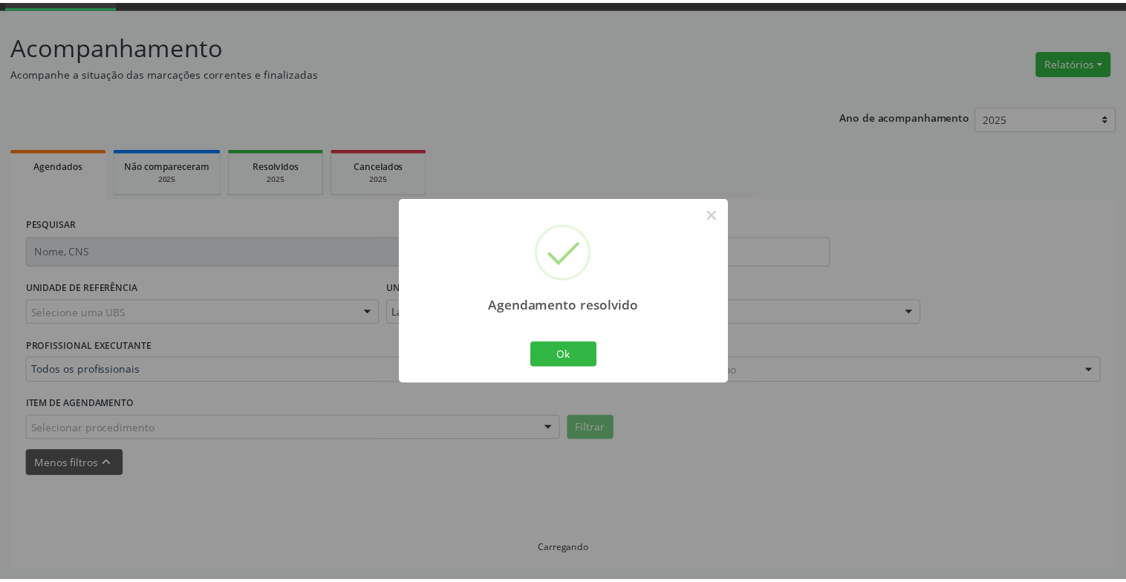
scroll to position [74, 0]
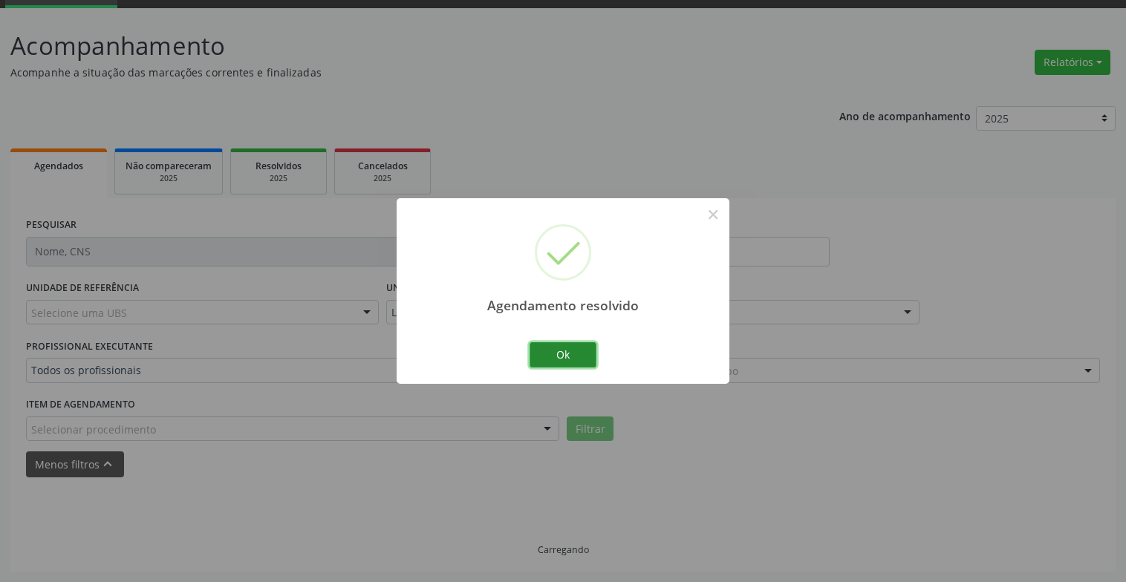
click at [578, 359] on button "Ok" at bounding box center [562, 354] width 67 height 25
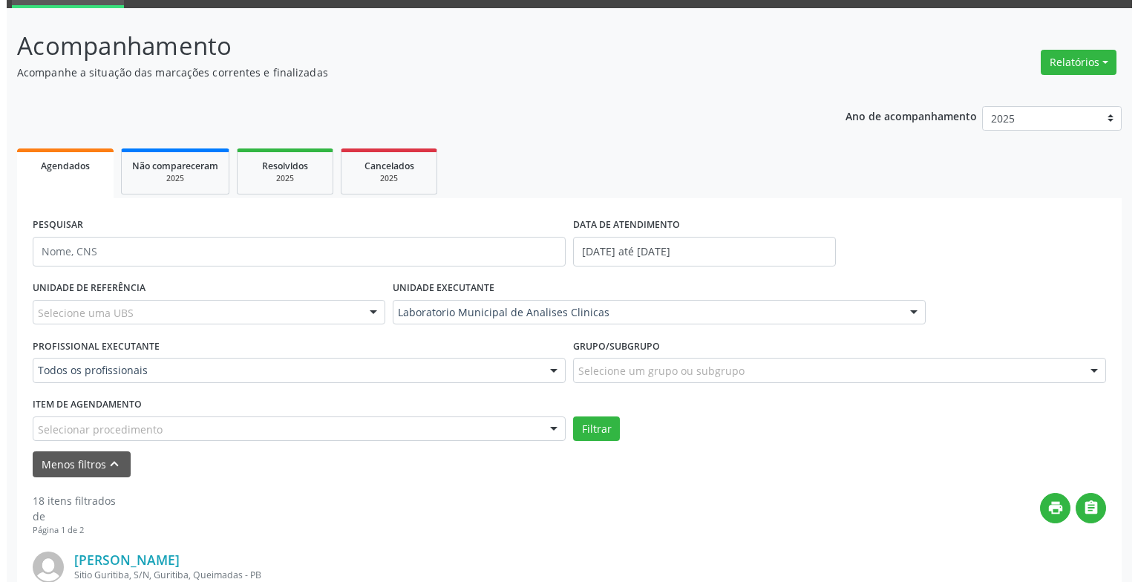
scroll to position [371, 0]
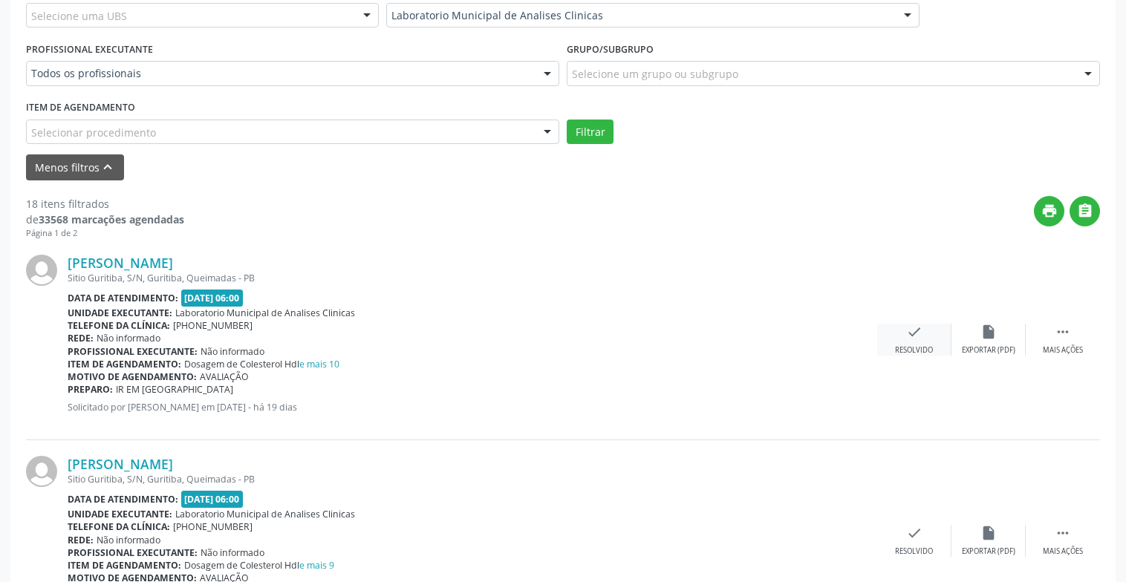
click at [927, 345] on div "Resolvido" at bounding box center [914, 350] width 38 height 10
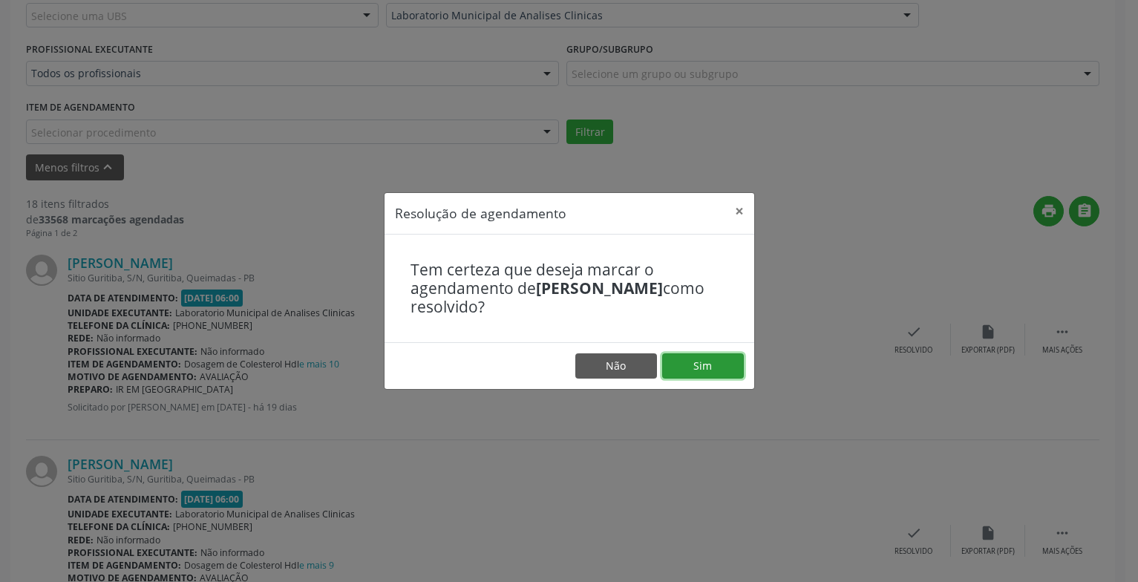
click at [718, 365] on button "Sim" at bounding box center [703, 365] width 82 height 25
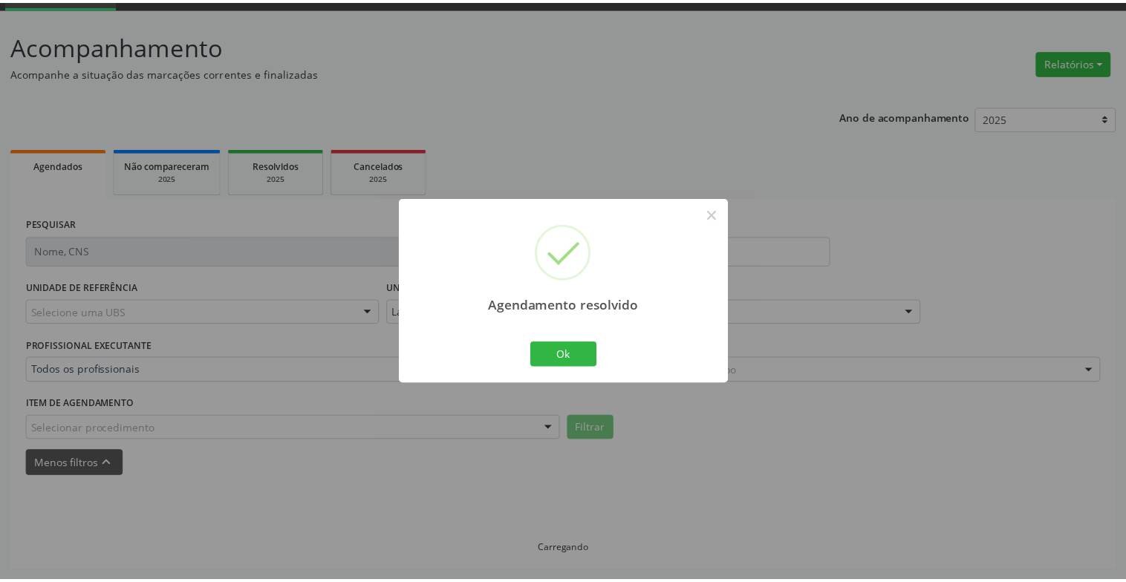
scroll to position [74, 0]
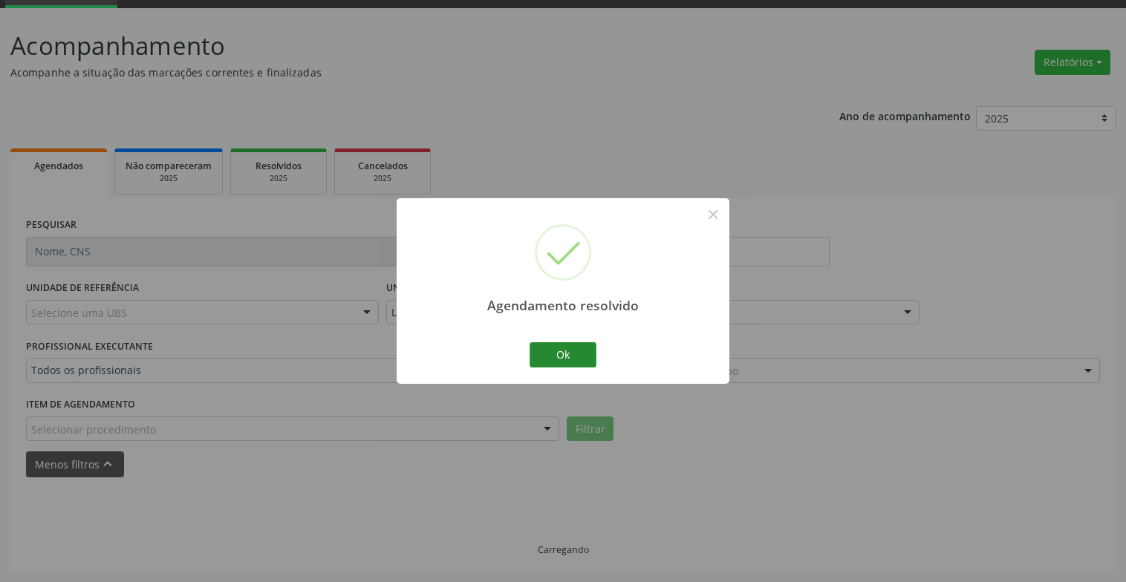
click at [533, 342] on div "Ok Cancel" at bounding box center [563, 354] width 74 height 31
click at [538, 347] on button "Ok" at bounding box center [562, 354] width 67 height 25
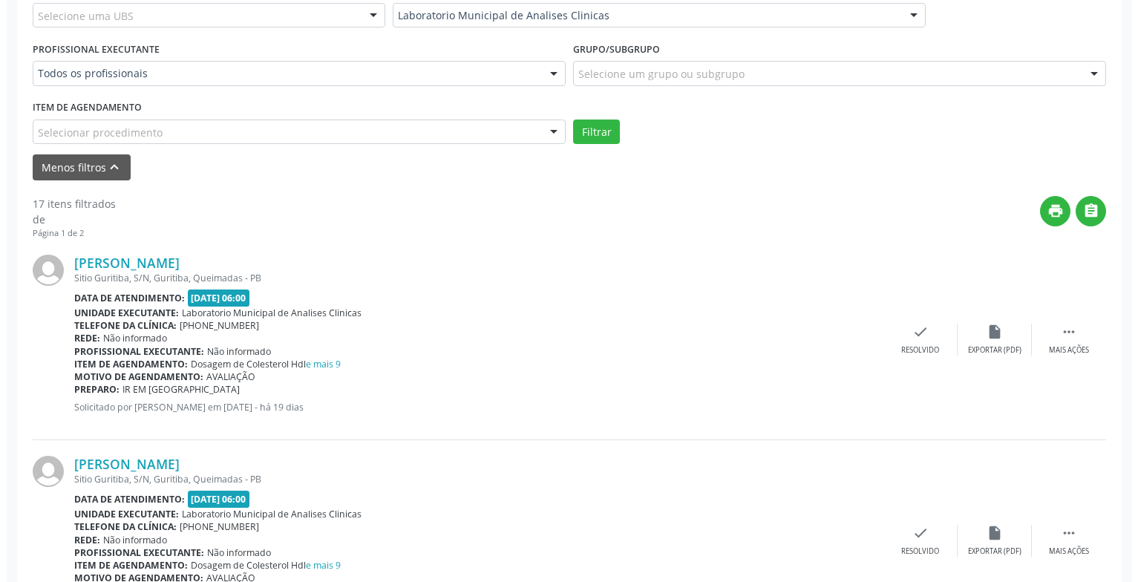
scroll to position [445, 0]
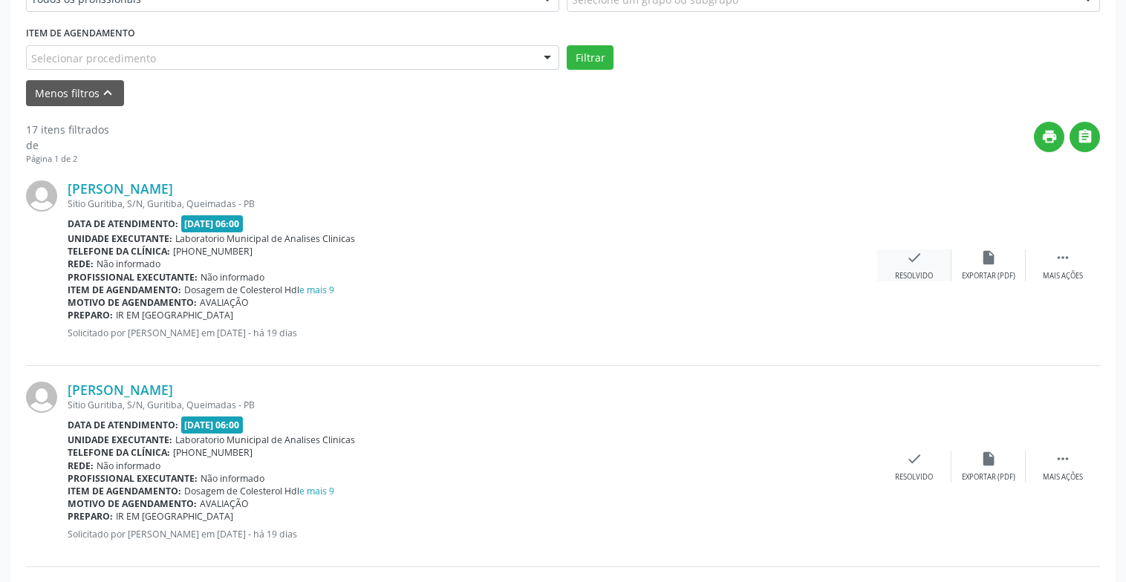
click at [915, 267] on div "check Resolvido" at bounding box center [914, 265] width 74 height 32
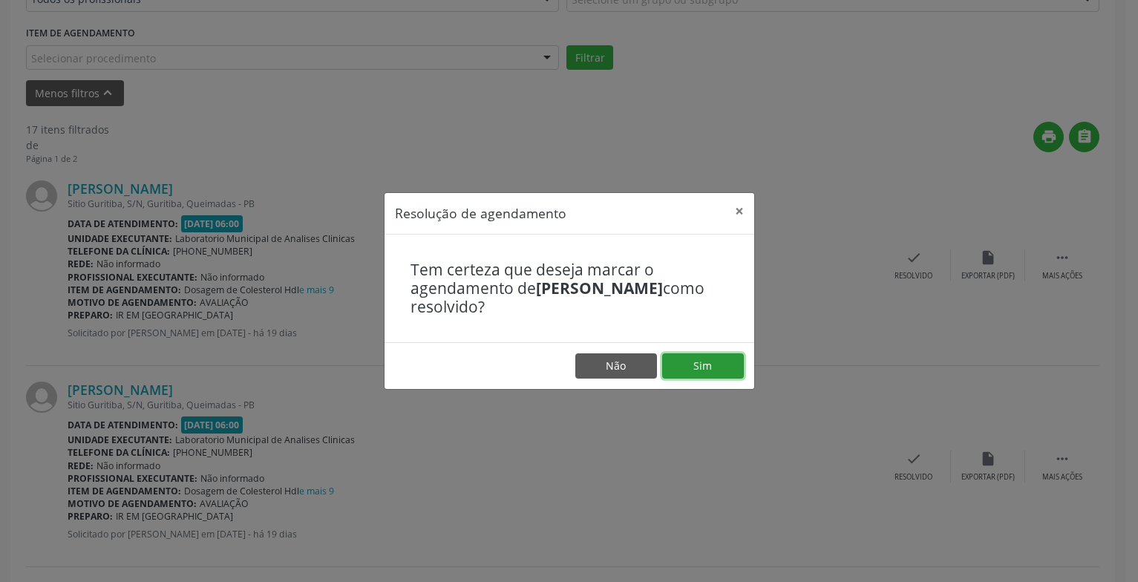
click at [728, 362] on button "Sim" at bounding box center [703, 365] width 82 height 25
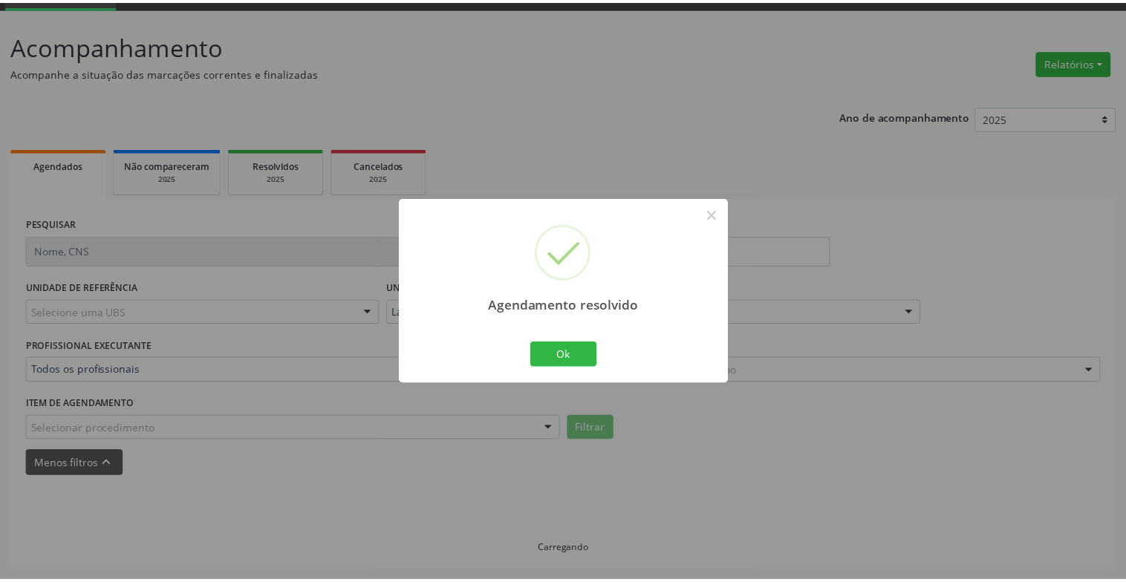
scroll to position [74, 0]
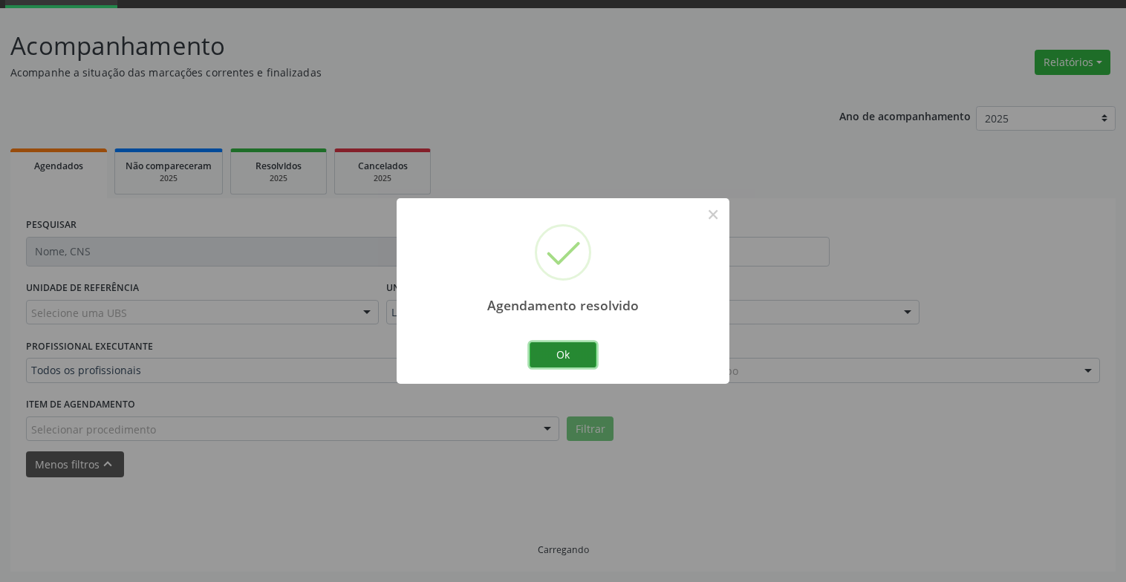
click at [575, 347] on button "Ok" at bounding box center [562, 354] width 67 height 25
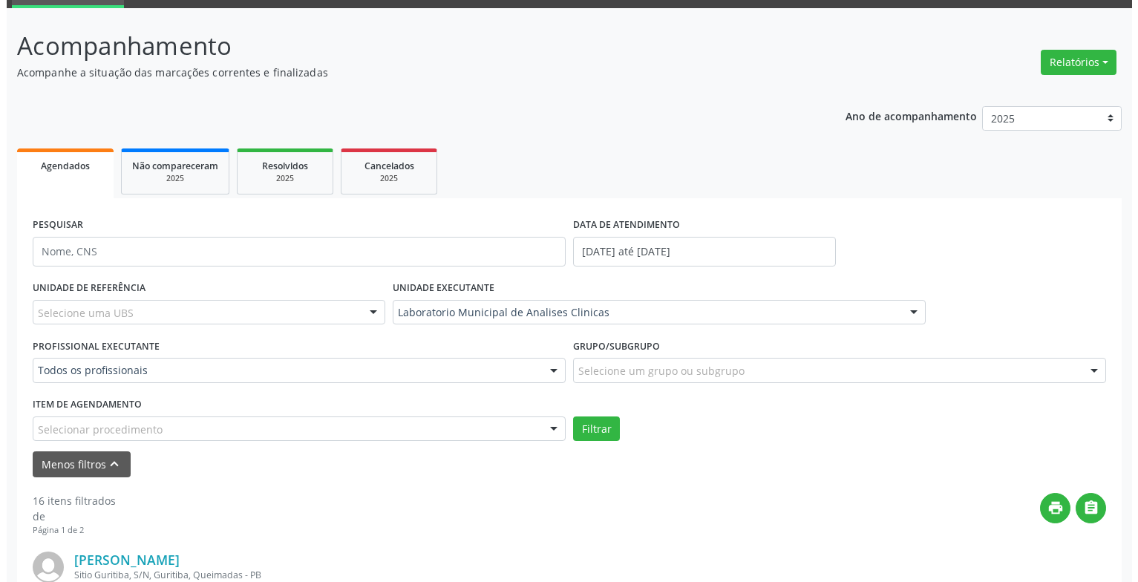
scroll to position [222, 0]
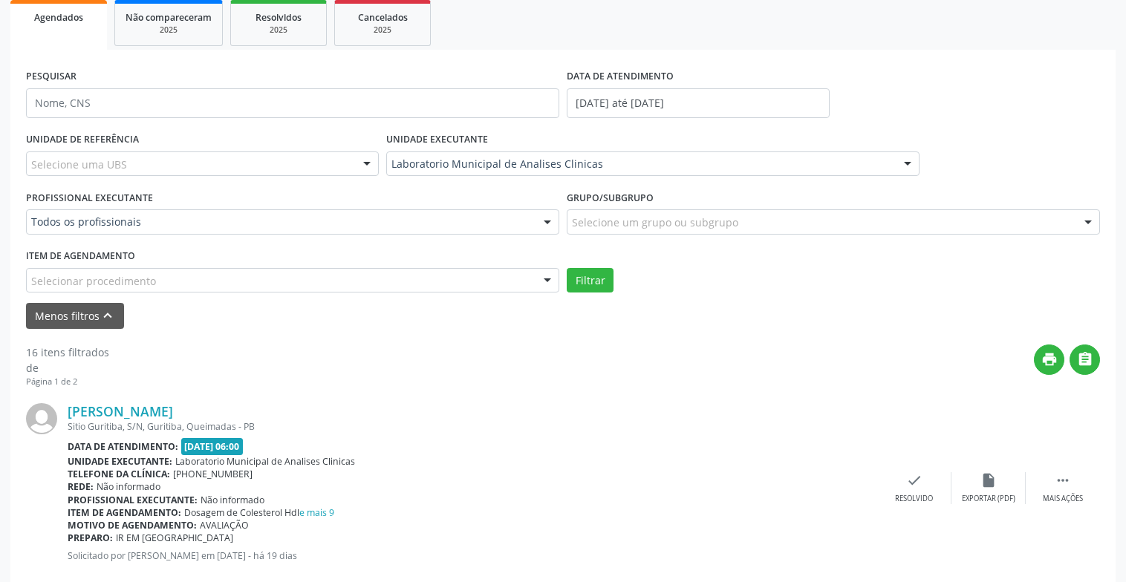
click at [918, 467] on div "[PERSON_NAME] Sitio Guritiba, S/N, Guritiba, Queimadas - PB Data de atendimento…" at bounding box center [563, 488] width 1074 height 201
click at [918, 486] on icon "check" at bounding box center [914, 480] width 16 height 16
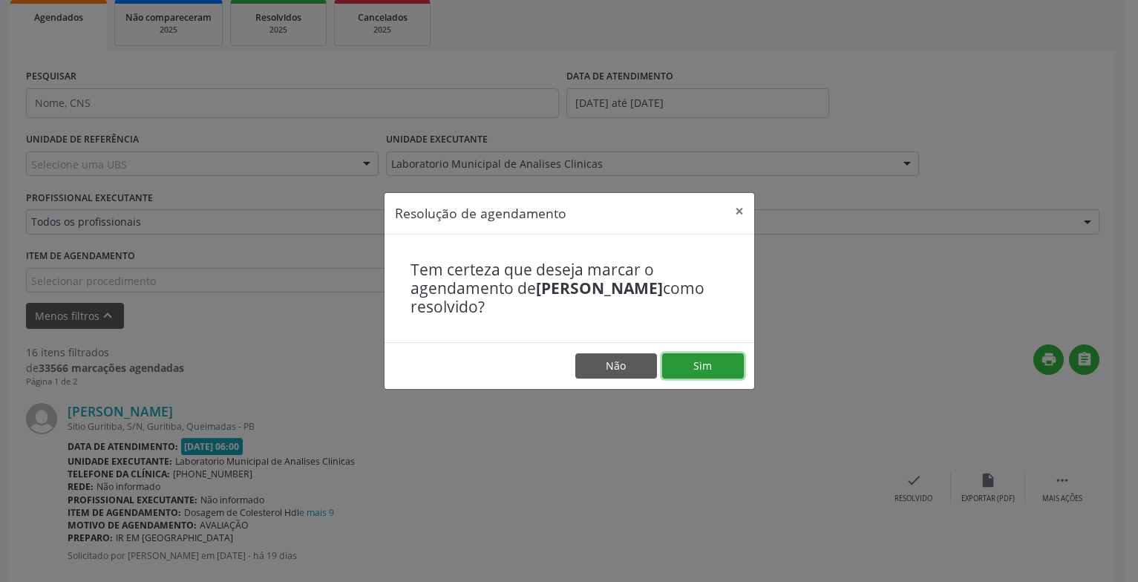
click at [722, 373] on button "Sim" at bounding box center [703, 365] width 82 height 25
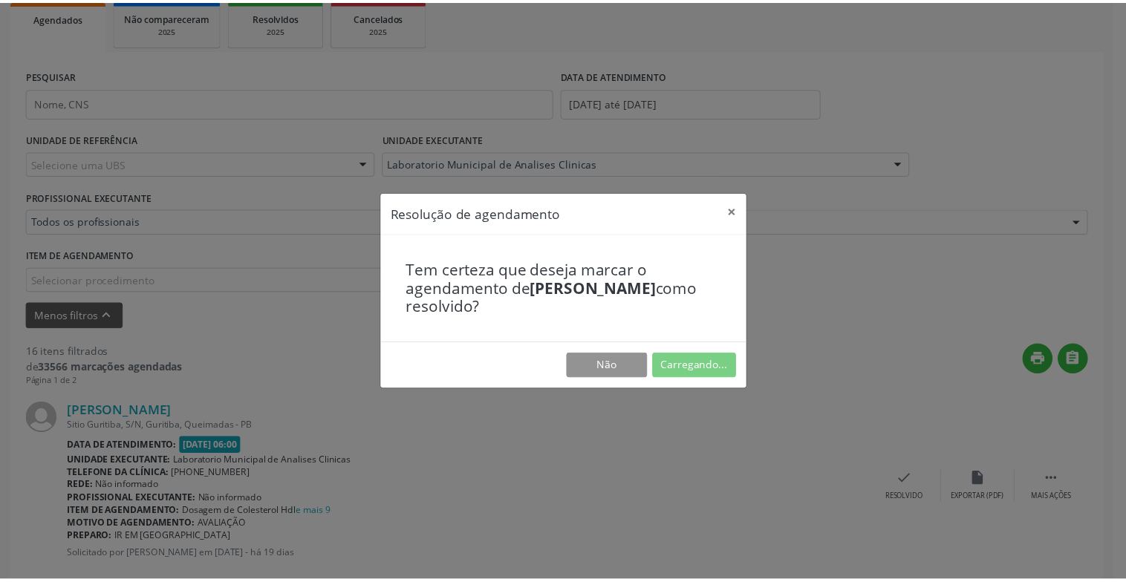
scroll to position [74, 0]
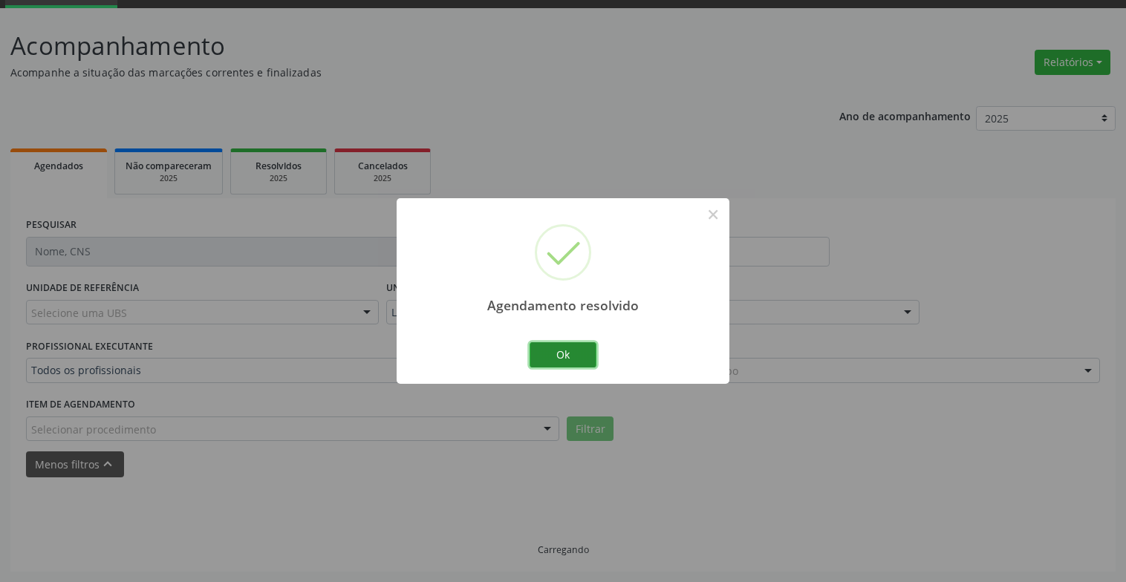
click at [546, 360] on button "Ok" at bounding box center [562, 354] width 67 height 25
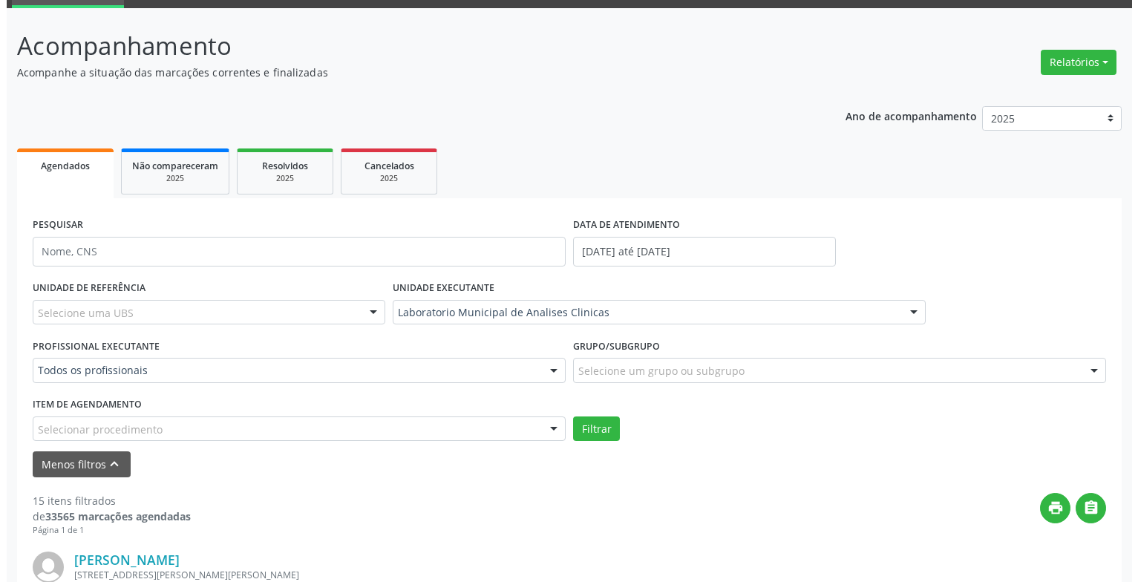
scroll to position [296, 0]
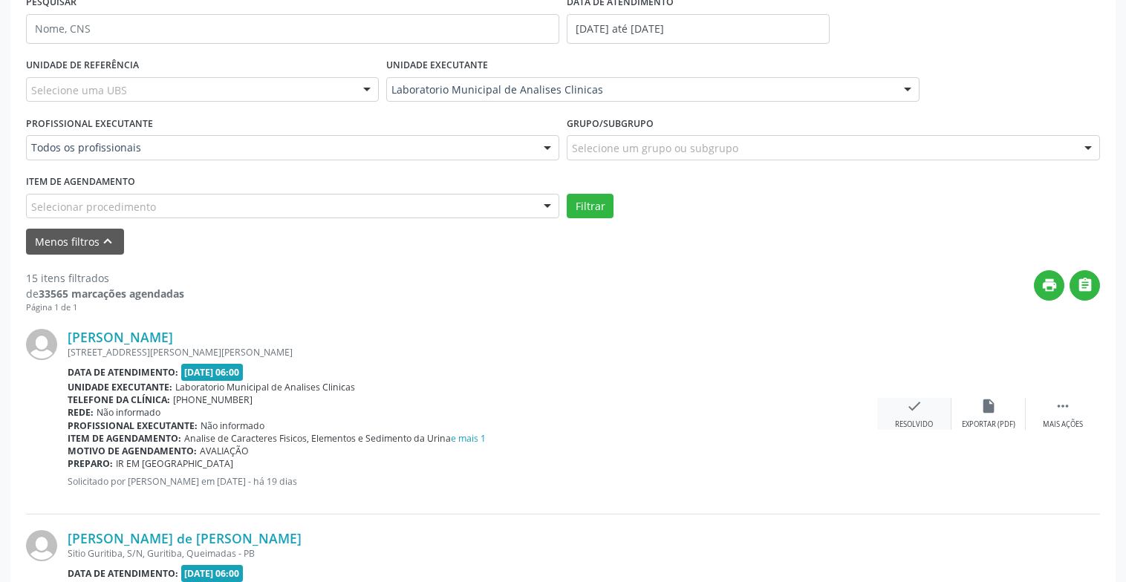
click at [927, 404] on div "check Resolvido" at bounding box center [914, 414] width 74 height 32
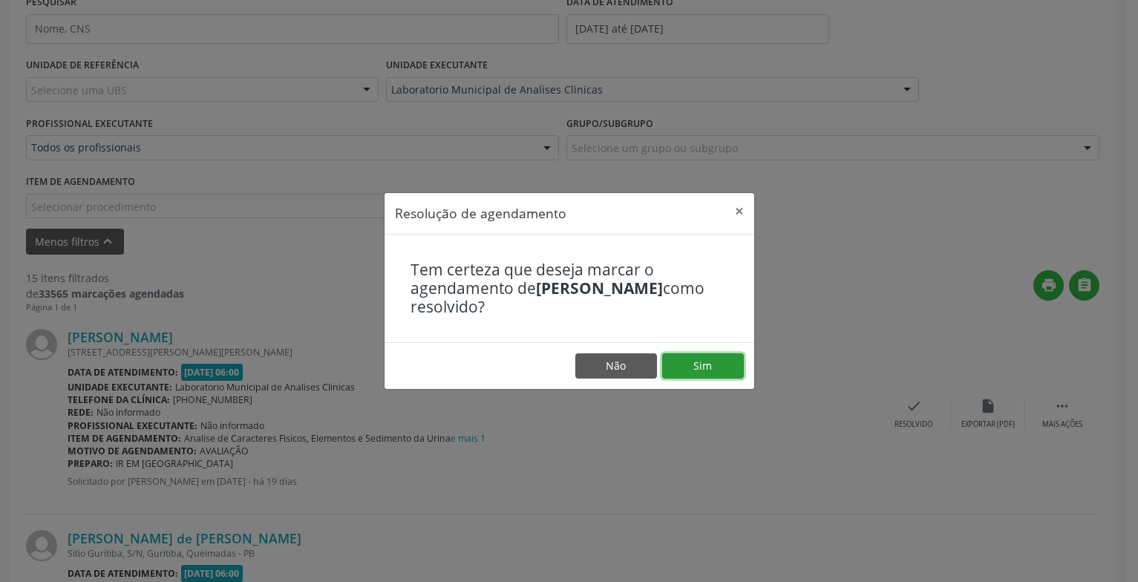
click at [709, 367] on button "Sim" at bounding box center [703, 365] width 82 height 25
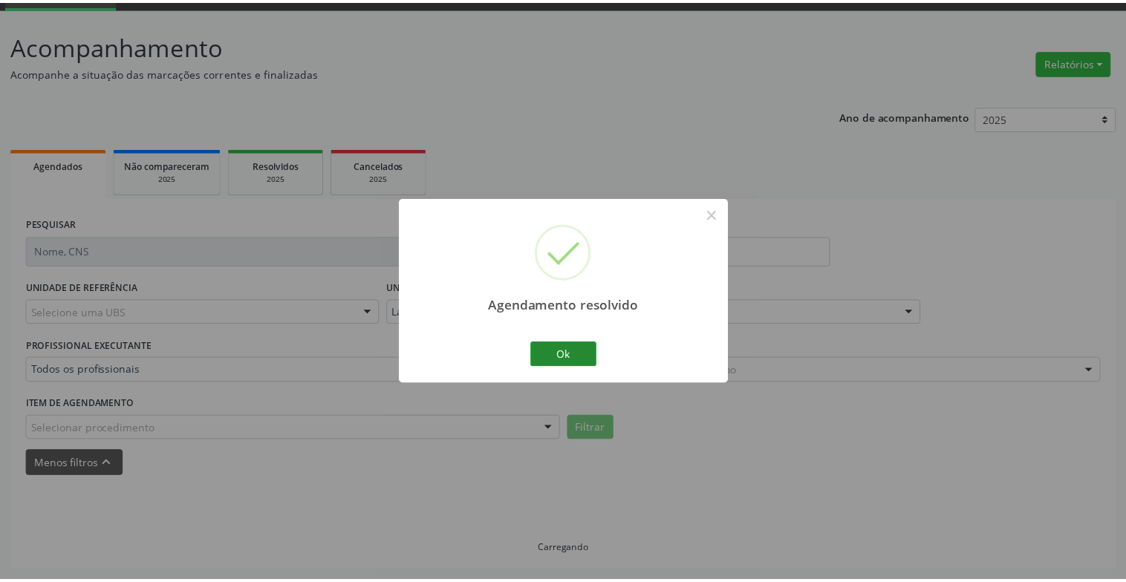
scroll to position [74, 0]
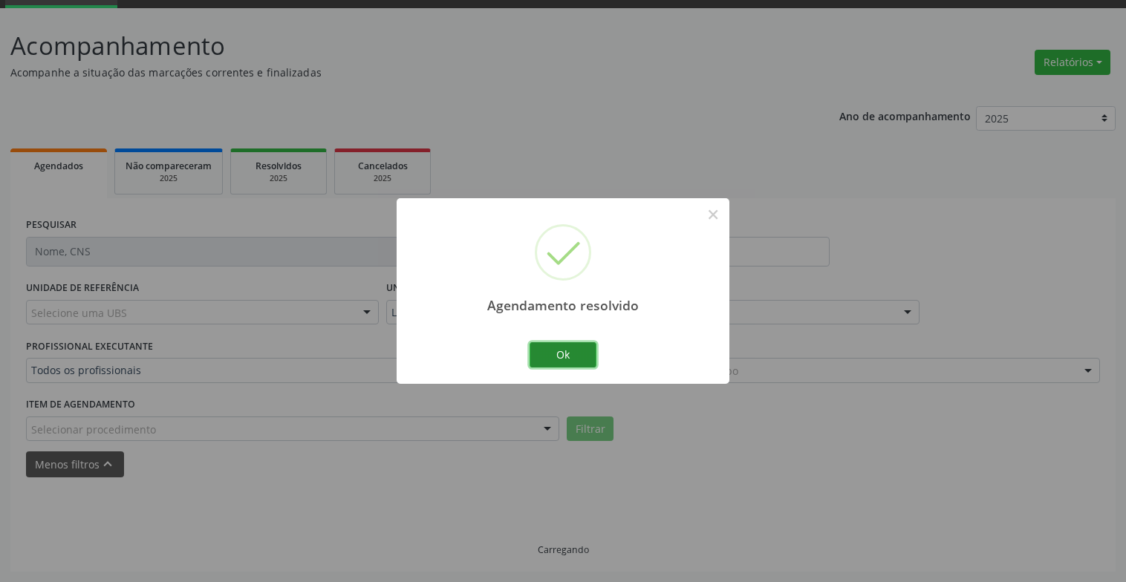
click at [571, 354] on button "Ok" at bounding box center [562, 354] width 67 height 25
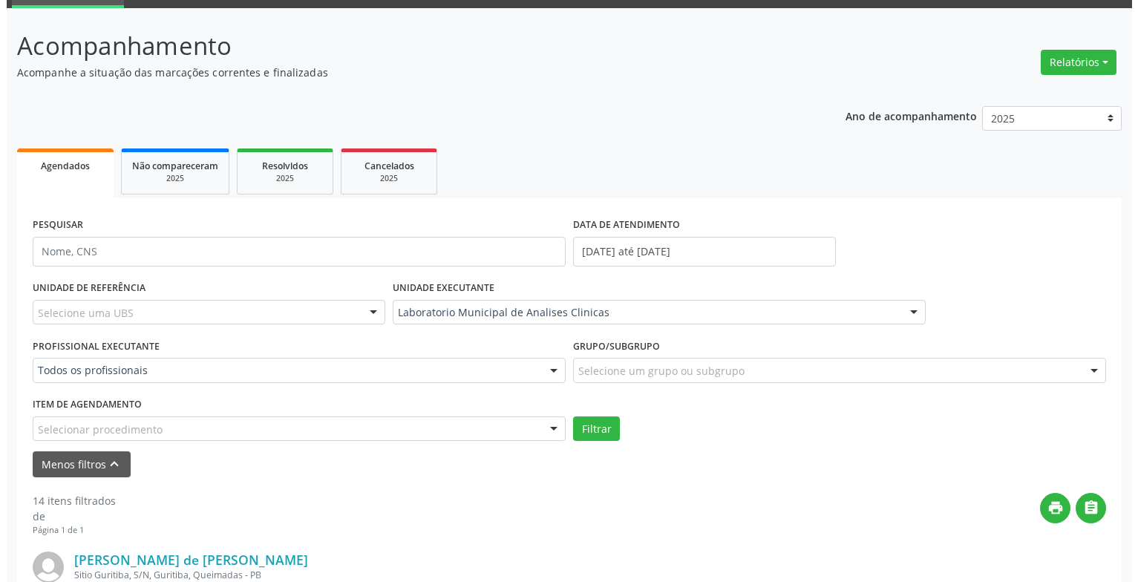
scroll to position [371, 0]
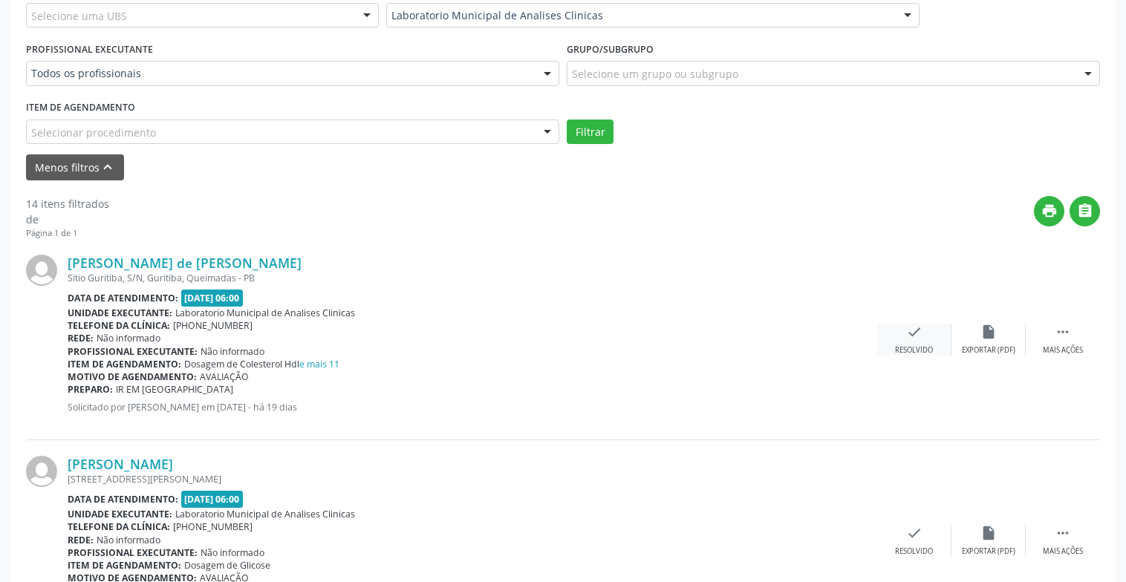
click at [929, 353] on div "Resolvido" at bounding box center [914, 350] width 38 height 10
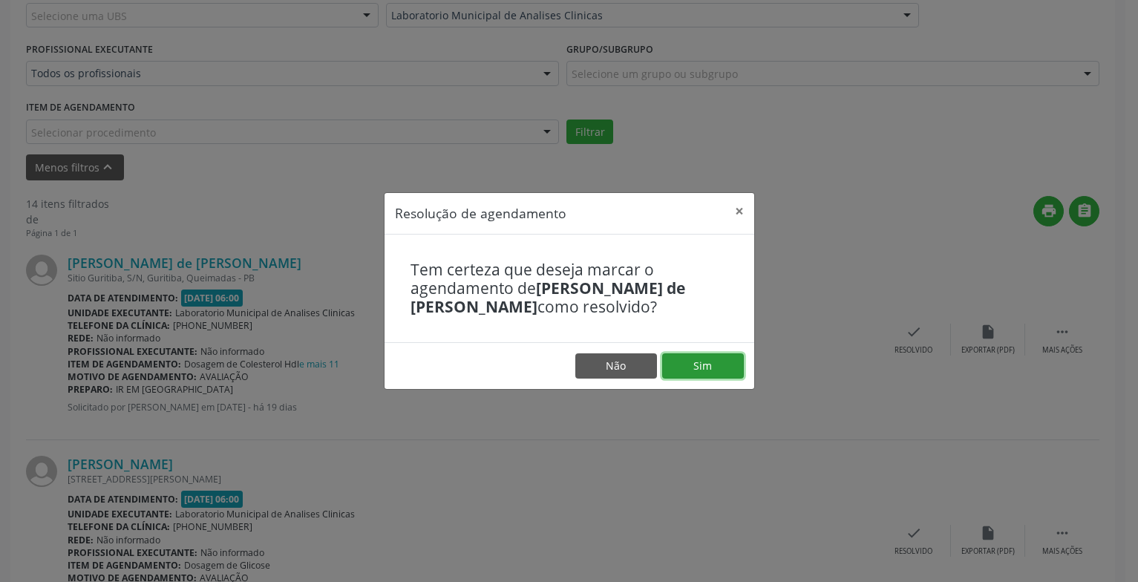
click at [688, 373] on button "Sim" at bounding box center [703, 365] width 82 height 25
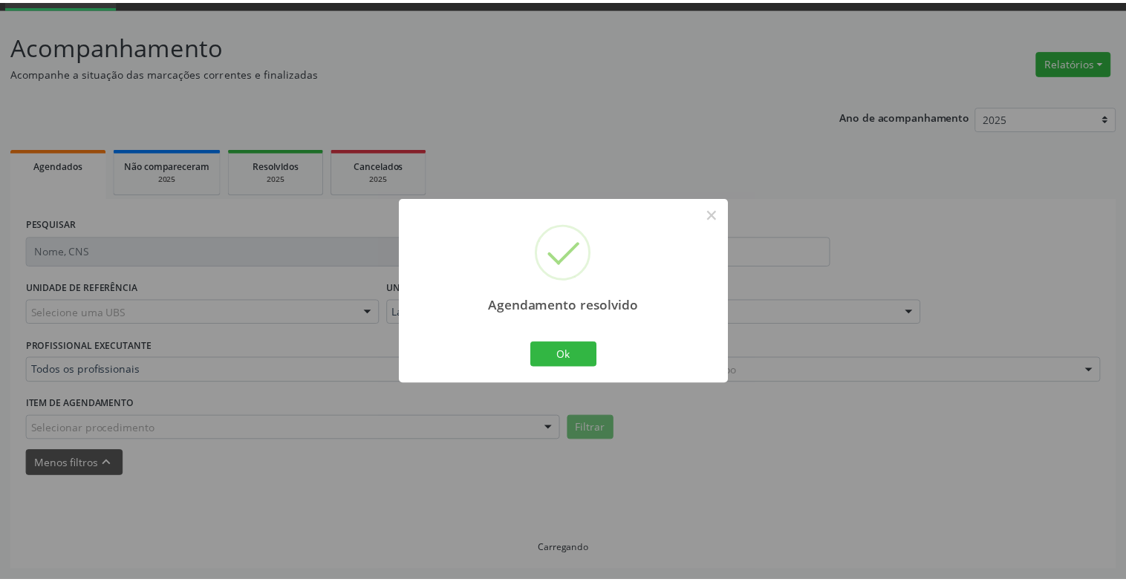
scroll to position [74, 0]
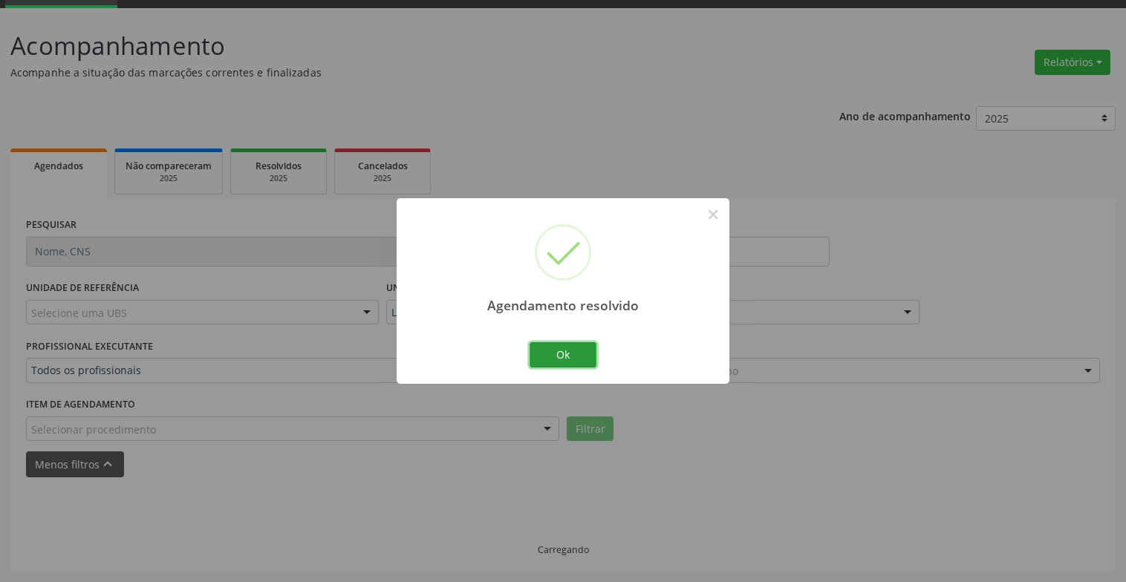
click at [585, 359] on button "Ok" at bounding box center [562, 354] width 67 height 25
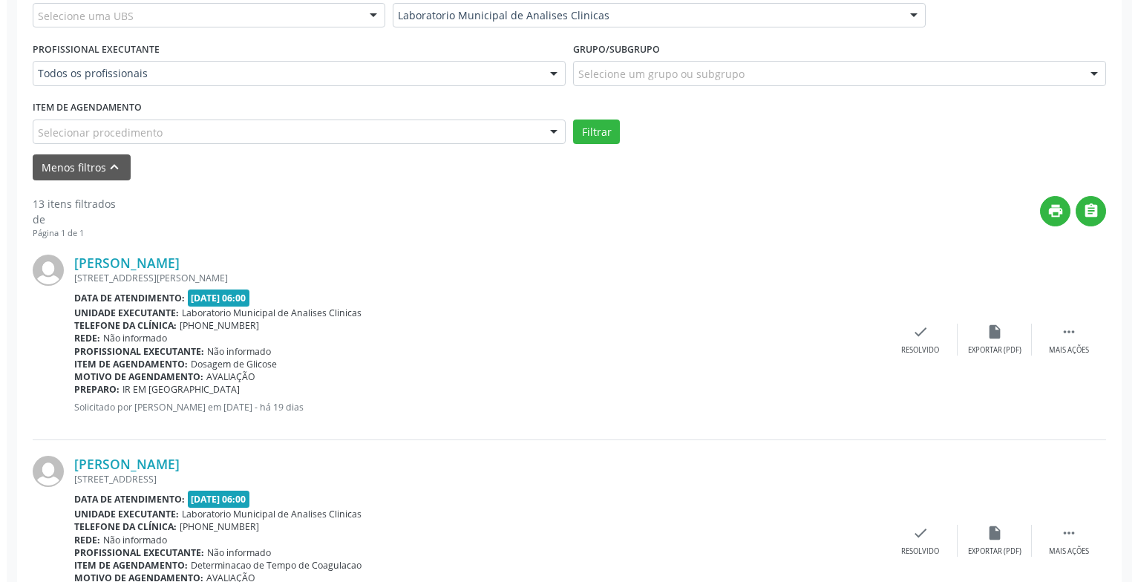
scroll to position [519, 0]
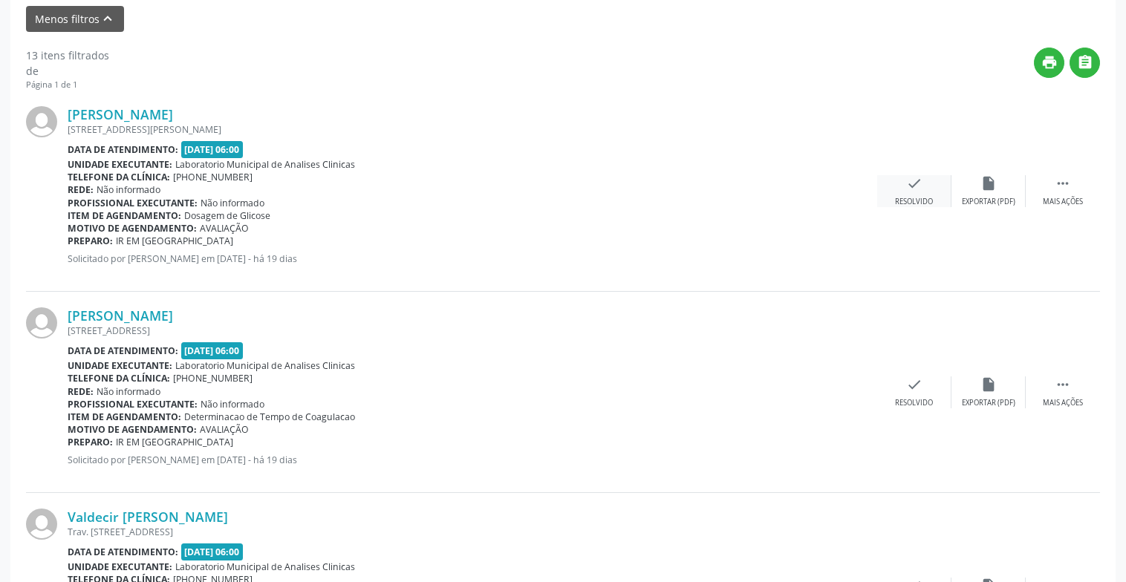
click at [932, 195] on div "check Resolvido" at bounding box center [914, 191] width 74 height 32
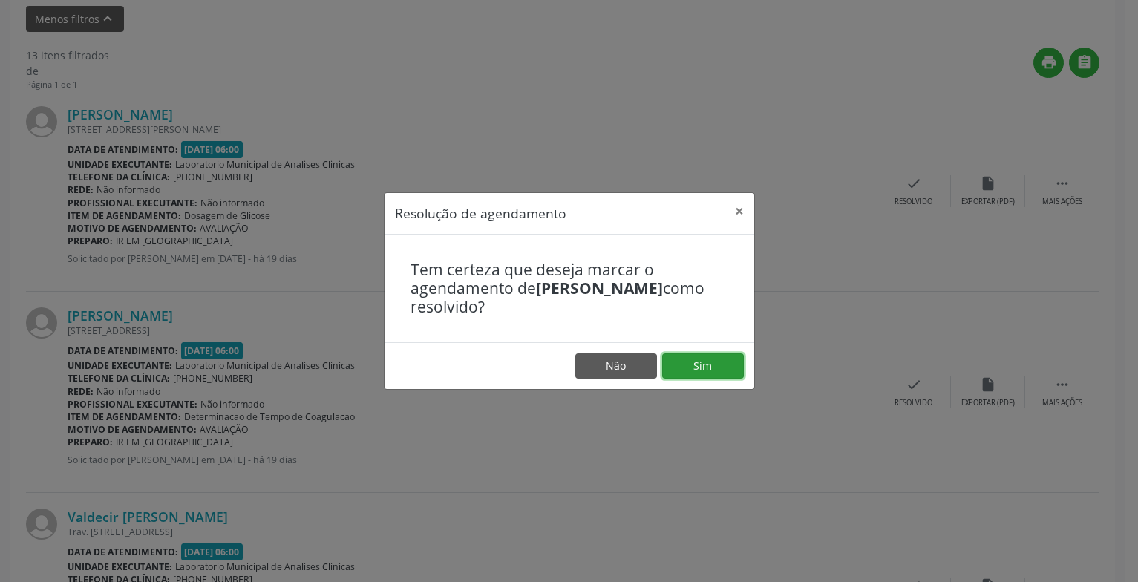
click at [699, 376] on button "Sim" at bounding box center [703, 365] width 82 height 25
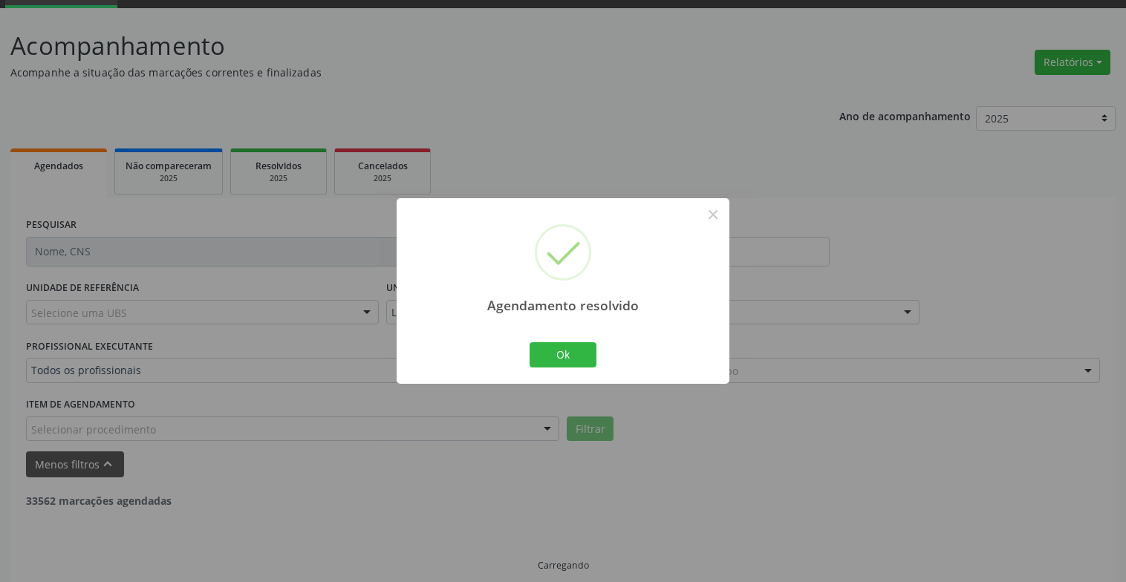
scroll to position [89, 0]
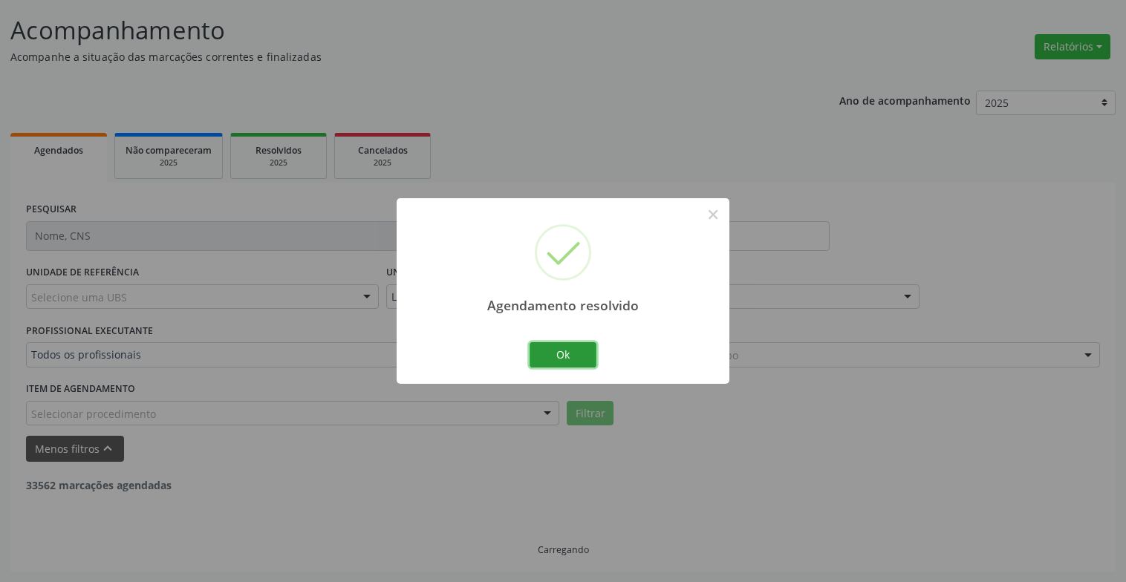
click at [551, 366] on button "Ok" at bounding box center [562, 354] width 67 height 25
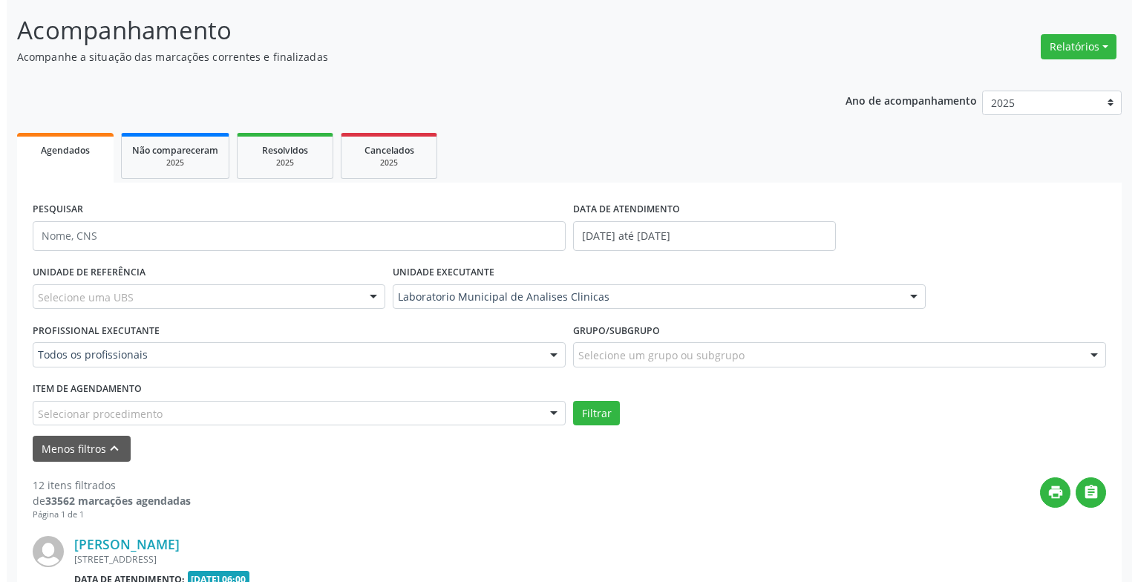
scroll to position [519, 0]
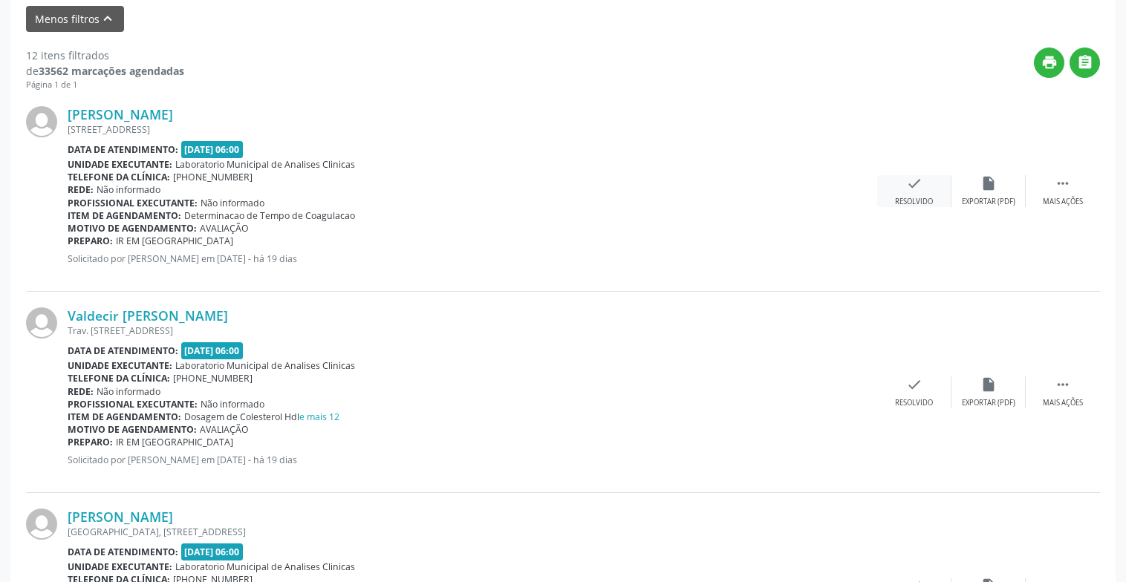
click at [916, 189] on icon "check" at bounding box center [914, 183] width 16 height 16
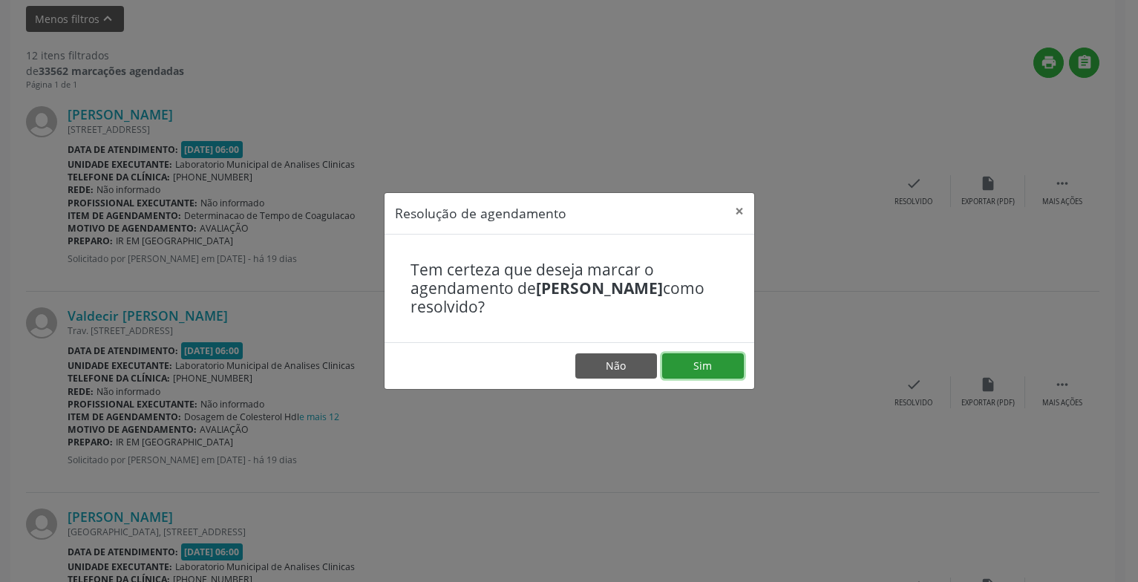
click at [740, 356] on button "Sim" at bounding box center [703, 365] width 82 height 25
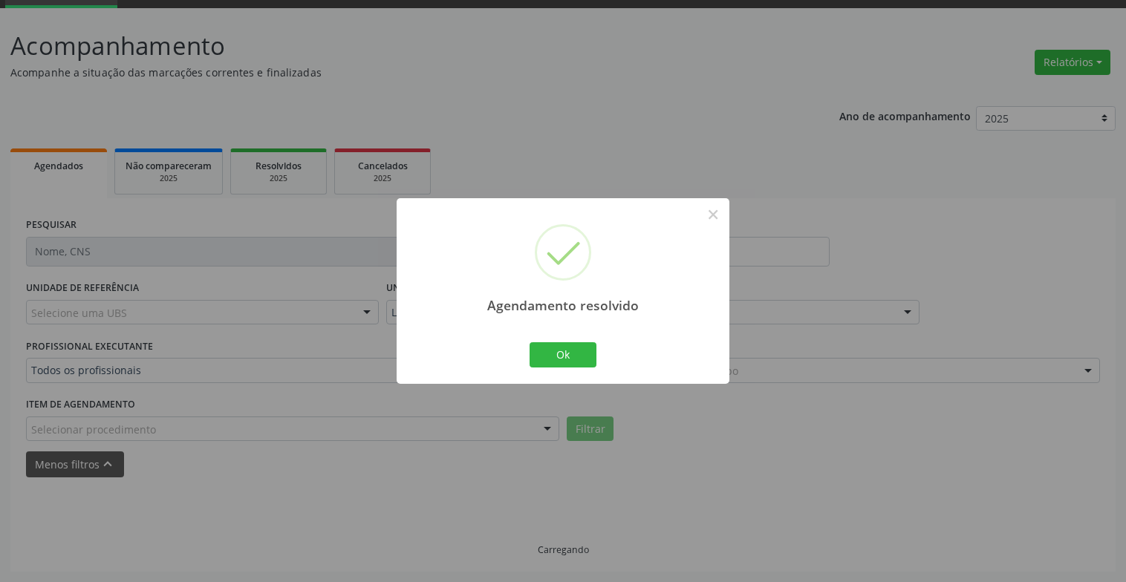
scroll to position [89, 0]
click at [580, 340] on div "Ok Cancel" at bounding box center [563, 354] width 74 height 31
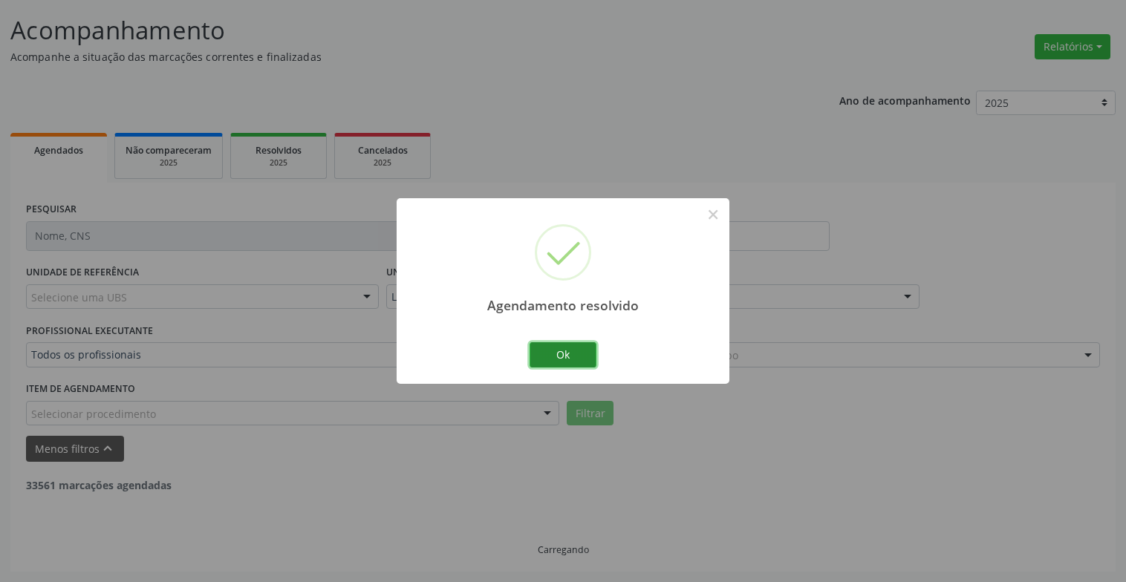
click at [582, 347] on button "Ok" at bounding box center [562, 354] width 67 height 25
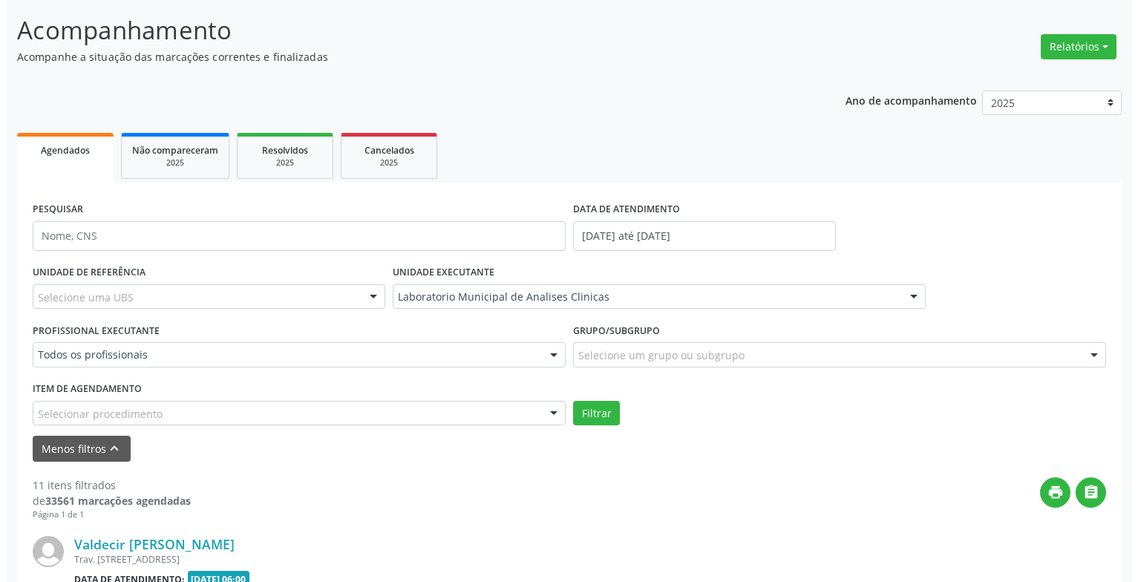
scroll to position [386, 0]
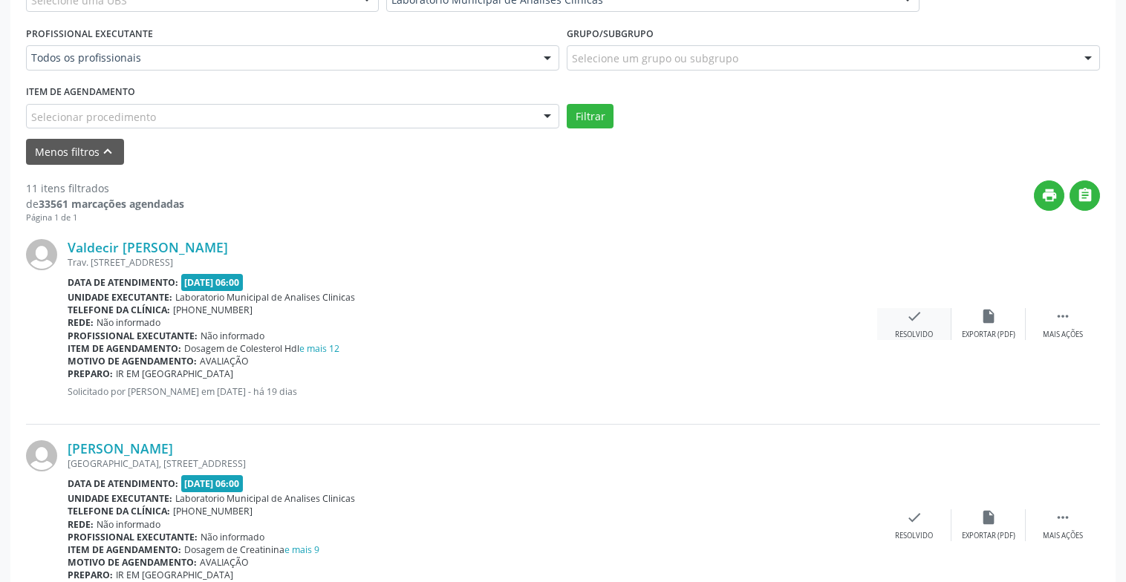
click at [932, 322] on div "check Resolvido" at bounding box center [914, 324] width 74 height 32
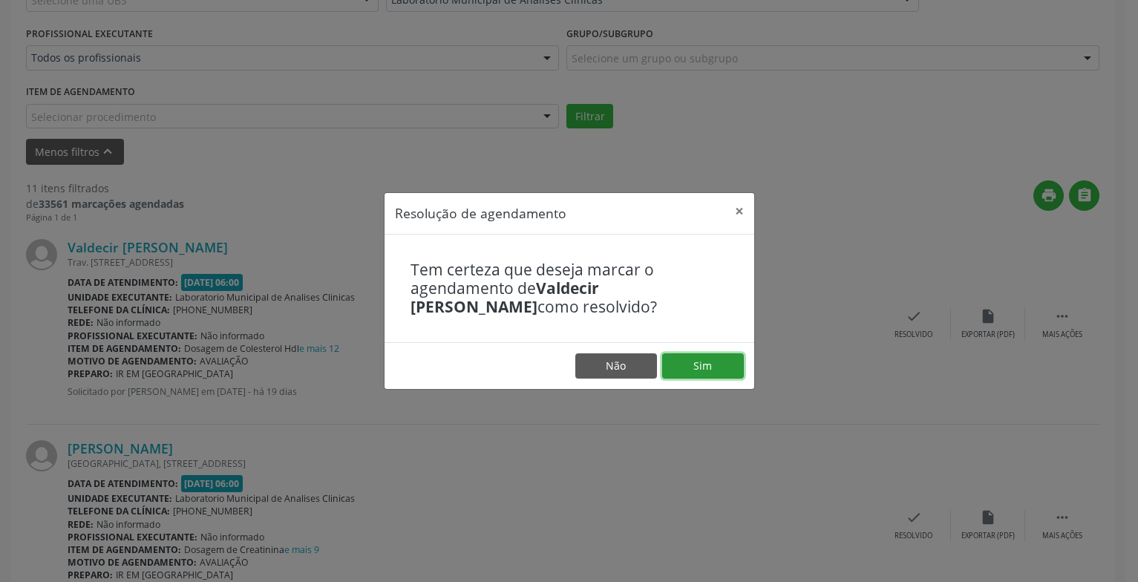
click at [695, 361] on button "Sim" at bounding box center [703, 365] width 82 height 25
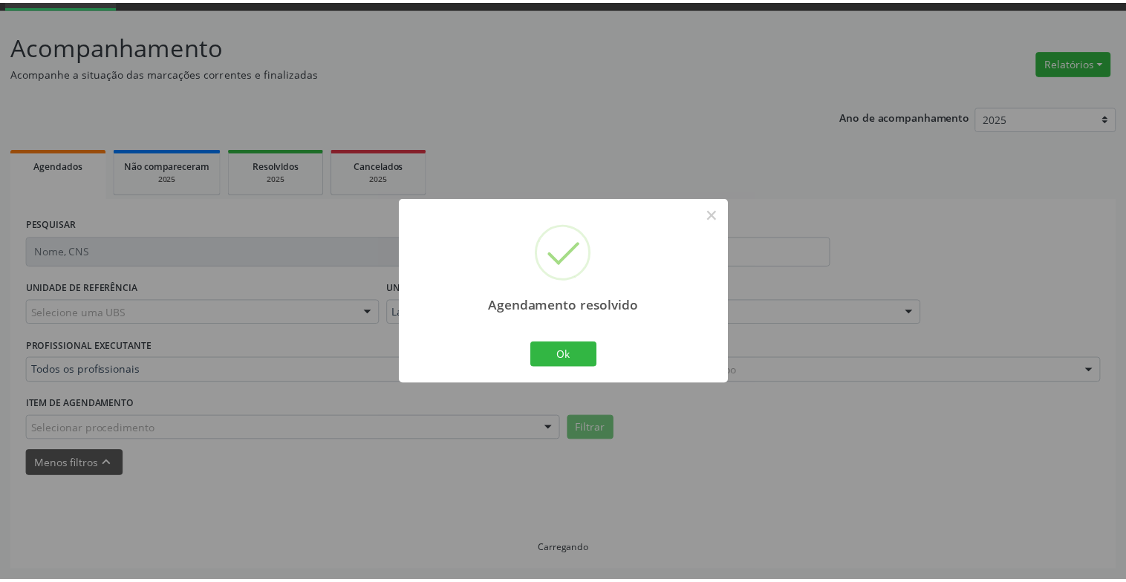
scroll to position [74, 0]
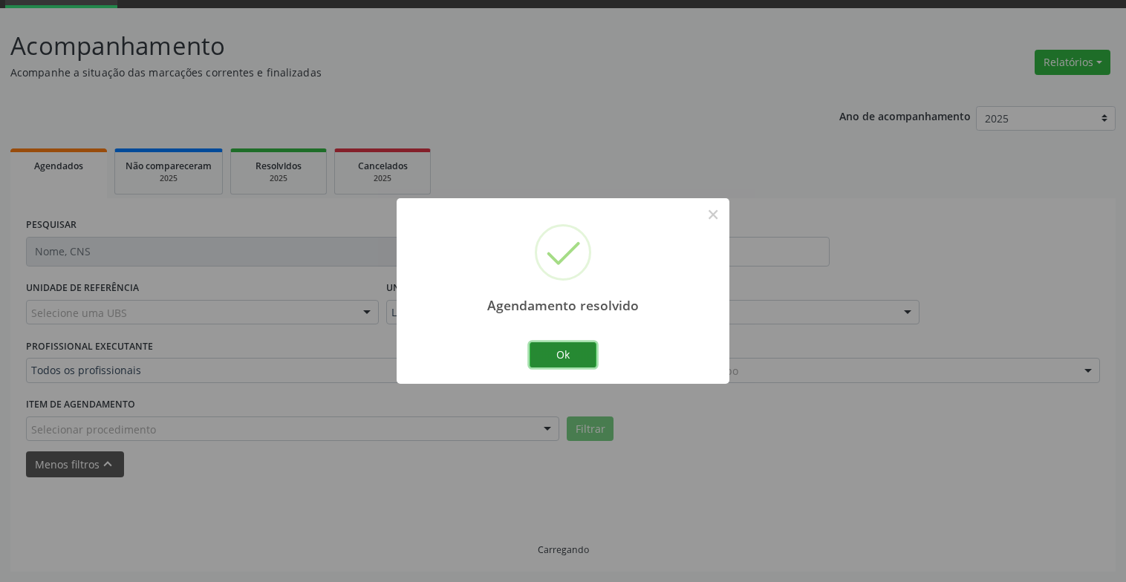
click at [573, 356] on button "Ok" at bounding box center [562, 354] width 67 height 25
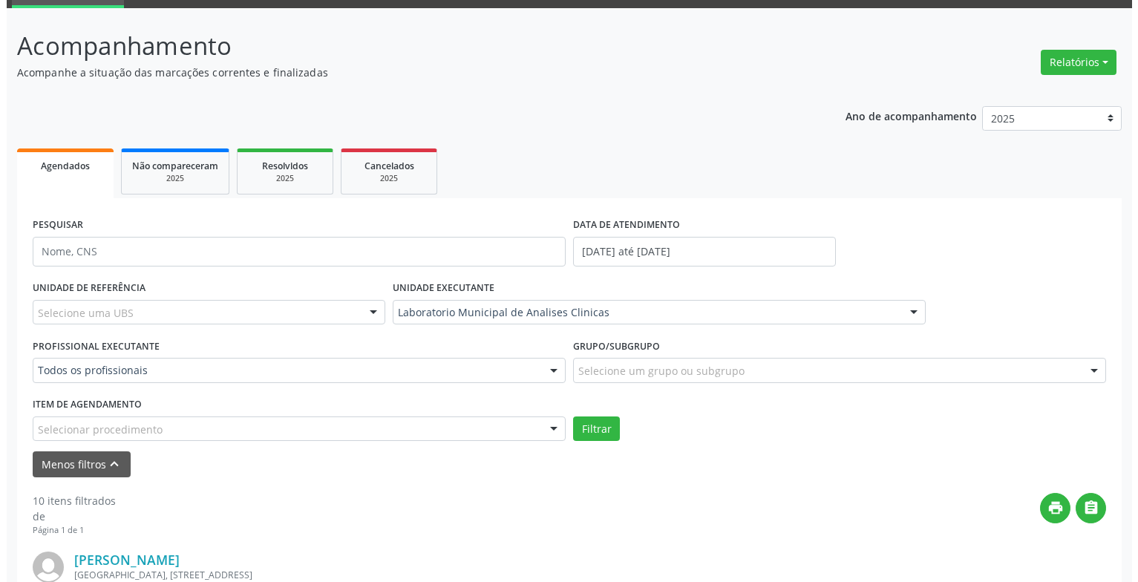
scroll to position [371, 0]
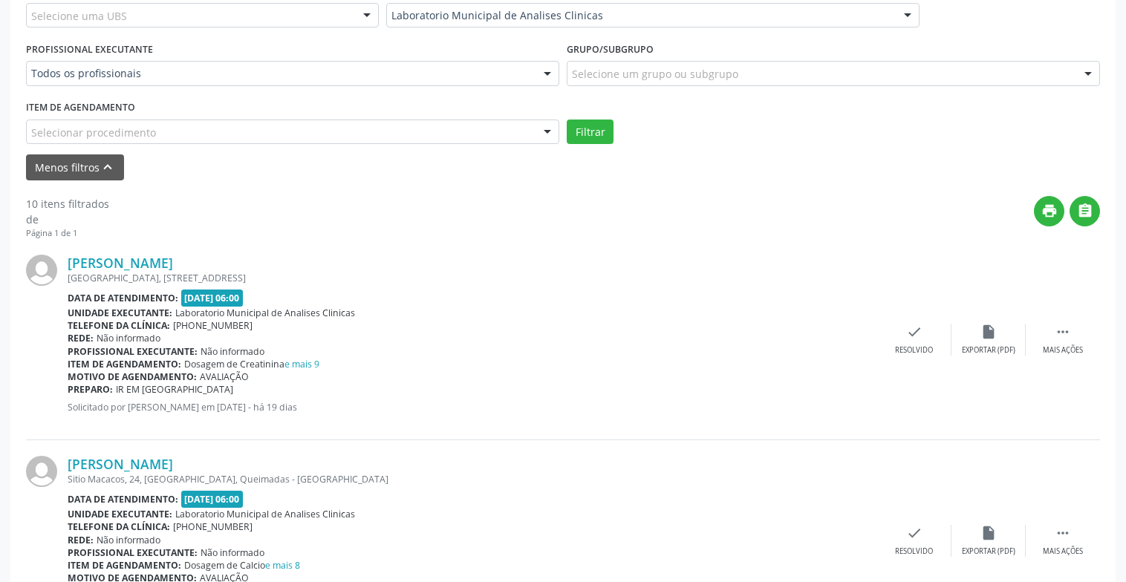
click at [910, 356] on div "[PERSON_NAME] [GEOGRAPHIC_DATA], [STREET_ADDRESS] Data de atendimento: [DATE] 0…" at bounding box center [563, 339] width 1074 height 201
click at [919, 339] on icon "check" at bounding box center [914, 332] width 16 height 16
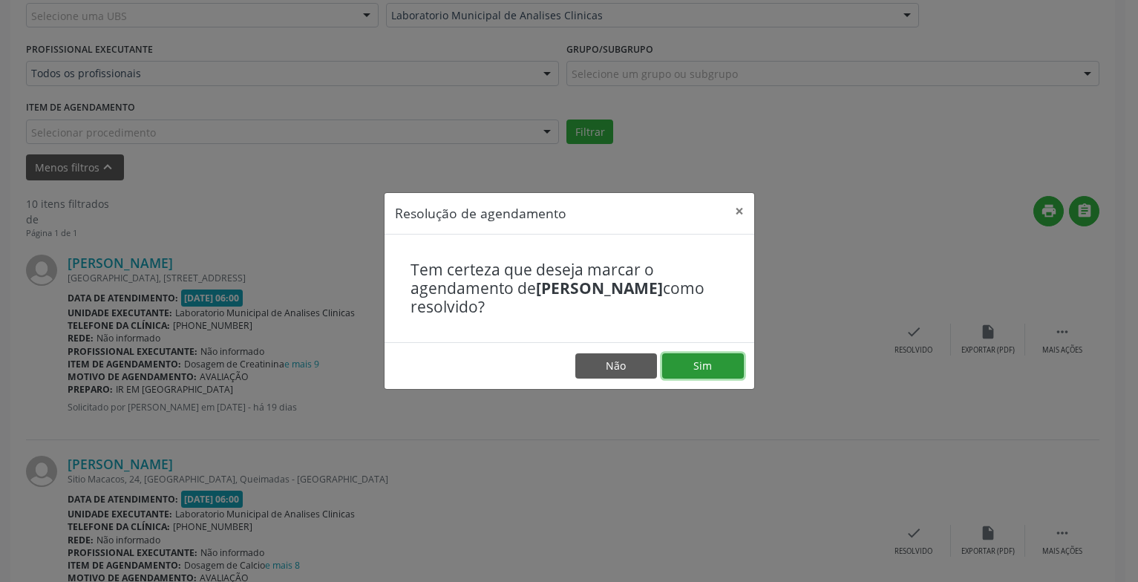
click at [731, 374] on button "Sim" at bounding box center [703, 365] width 82 height 25
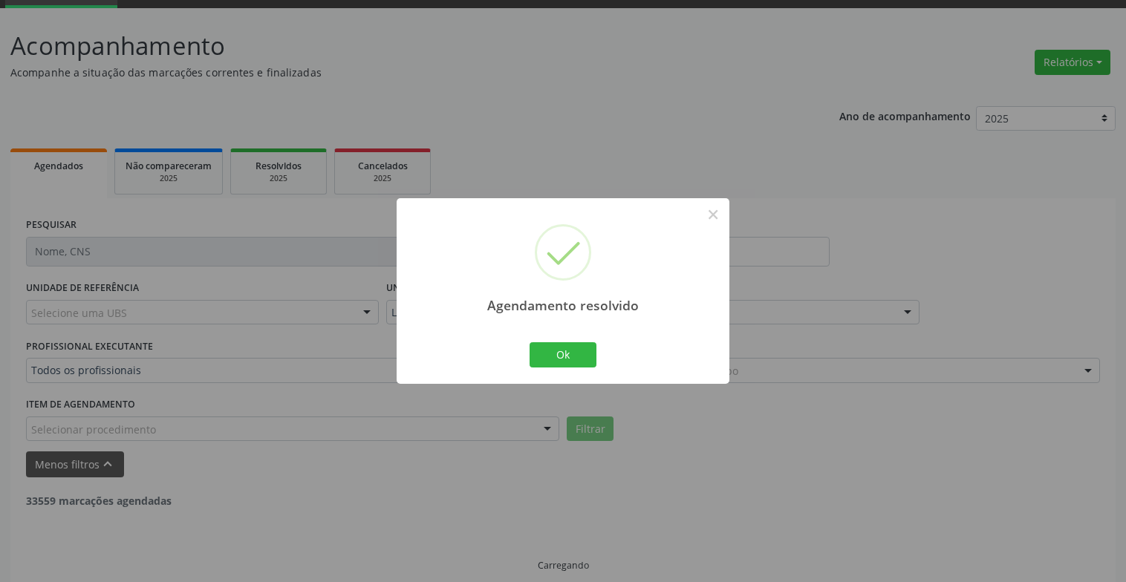
scroll to position [89, 0]
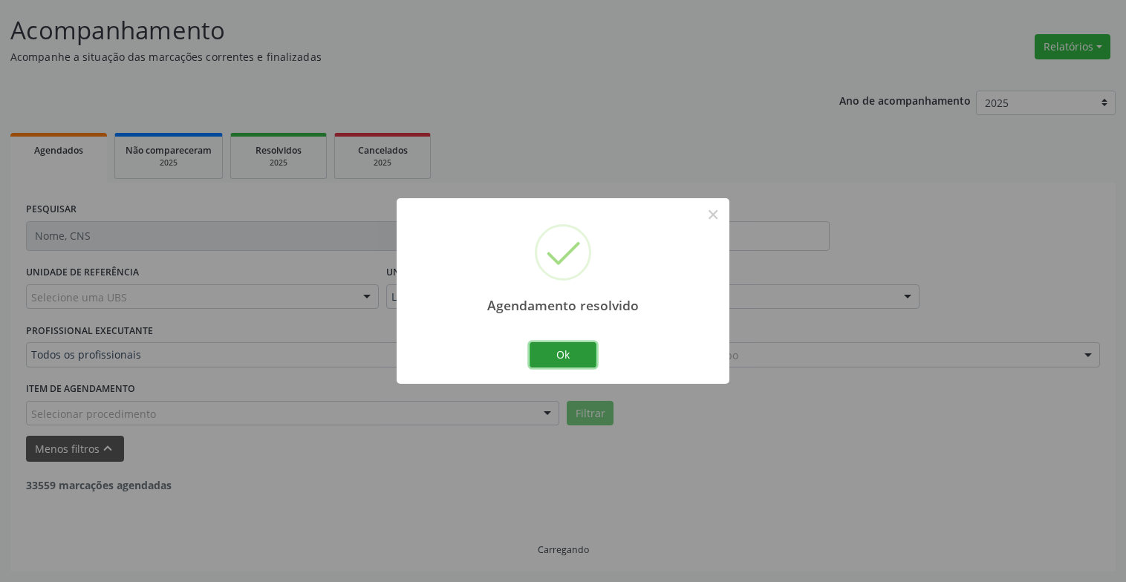
click at [581, 350] on button "Ok" at bounding box center [562, 354] width 67 height 25
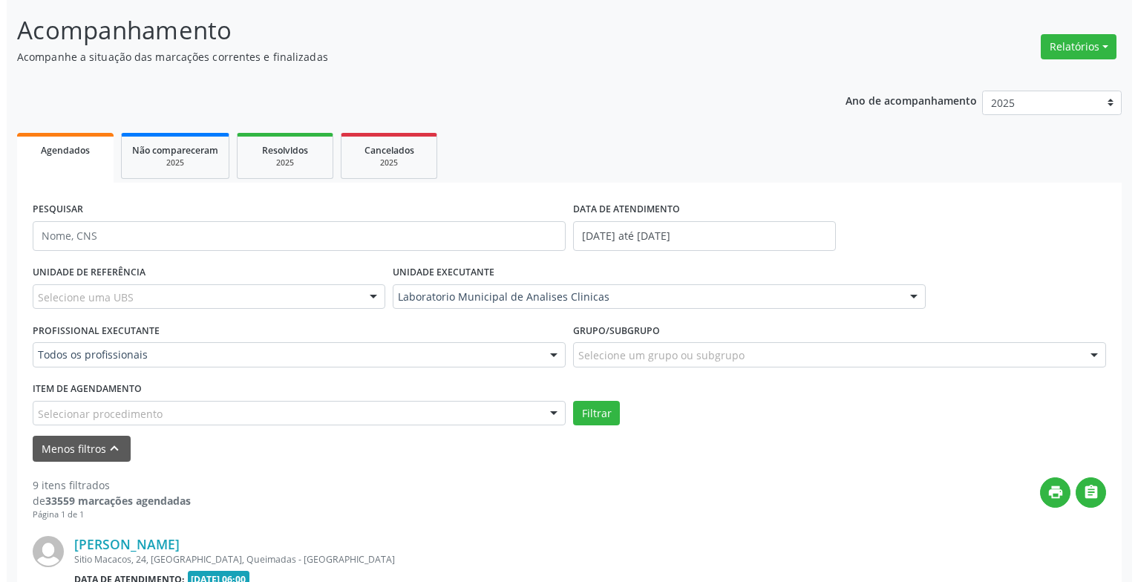
scroll to position [460, 0]
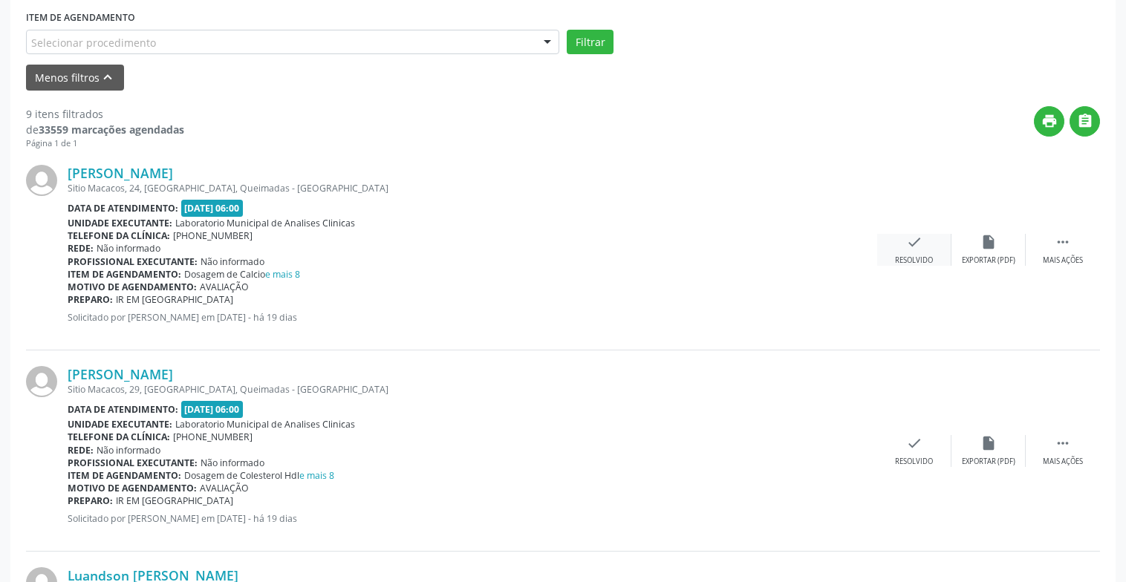
click at [918, 244] on icon "check" at bounding box center [914, 242] width 16 height 16
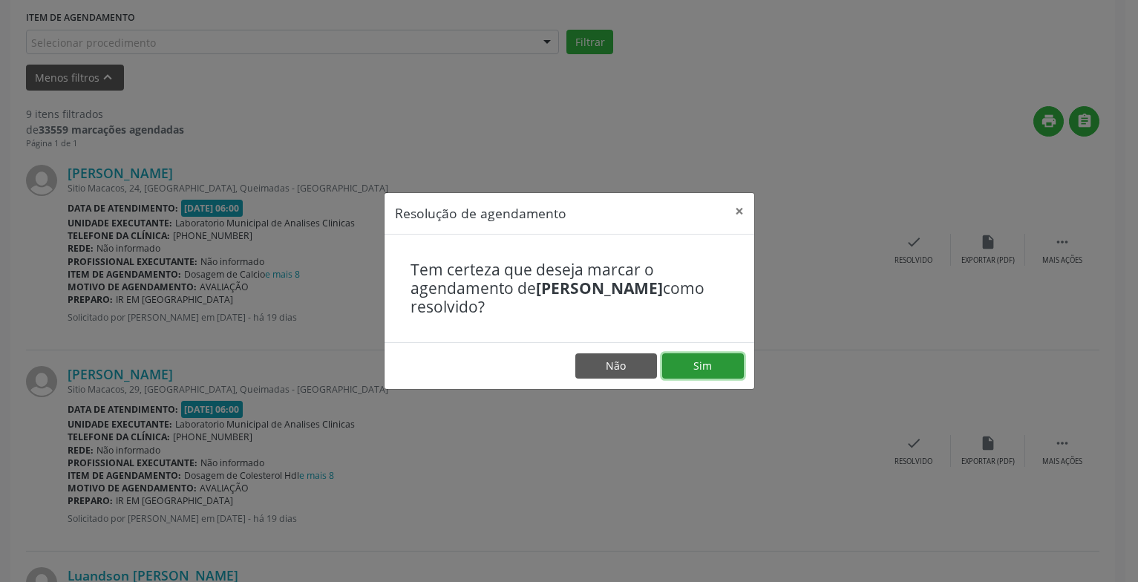
click at [675, 374] on button "Sim" at bounding box center [703, 365] width 82 height 25
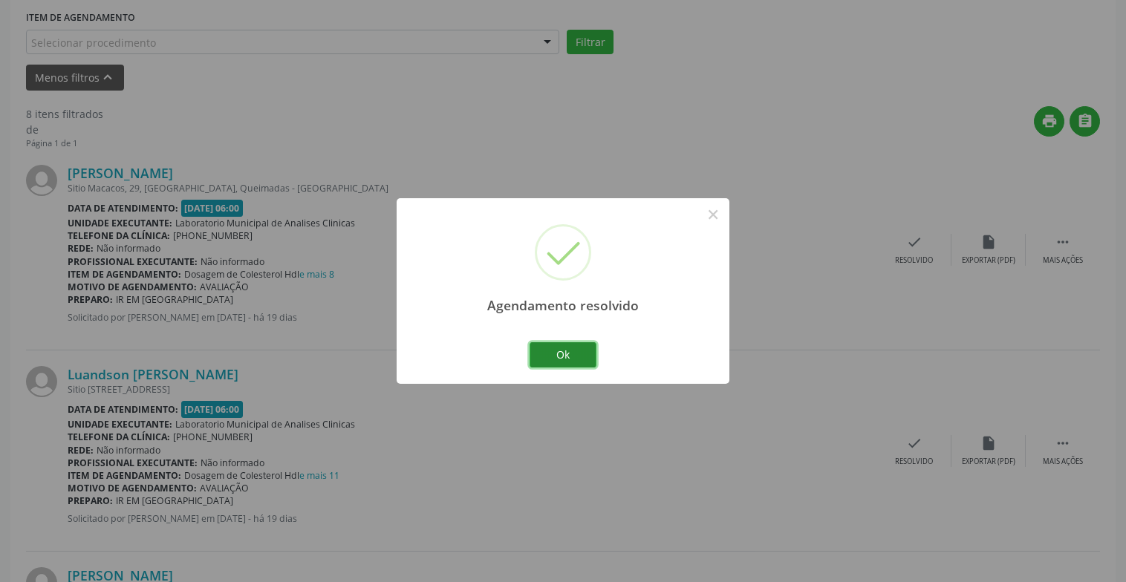
click at [590, 354] on button "Ok" at bounding box center [562, 354] width 67 height 25
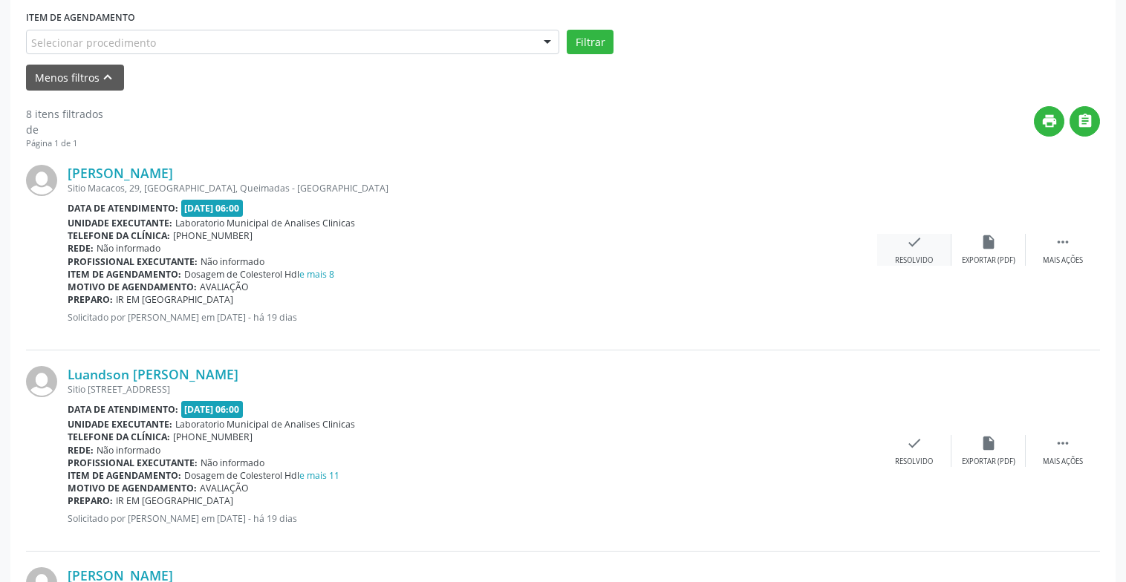
click at [927, 247] on div "check Resolvido" at bounding box center [914, 250] width 74 height 32
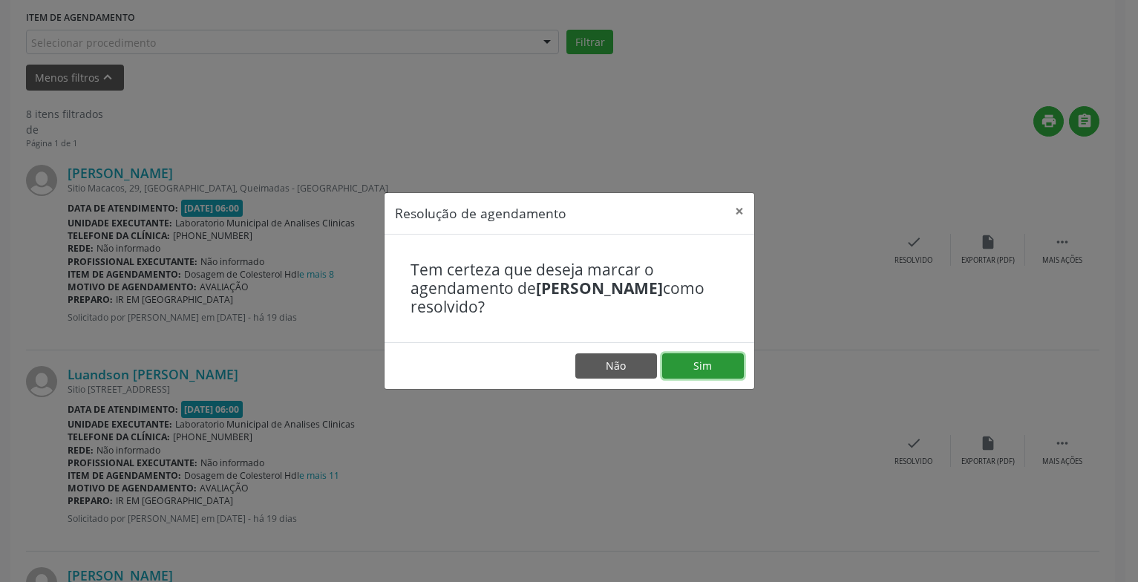
click at [725, 357] on button "Sim" at bounding box center [703, 365] width 82 height 25
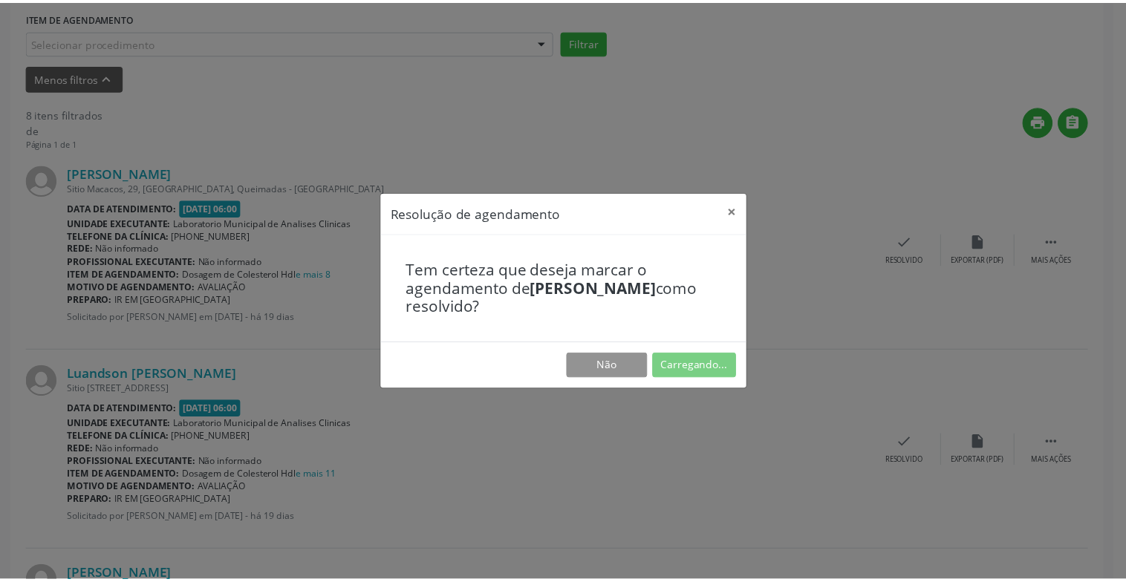
scroll to position [74, 0]
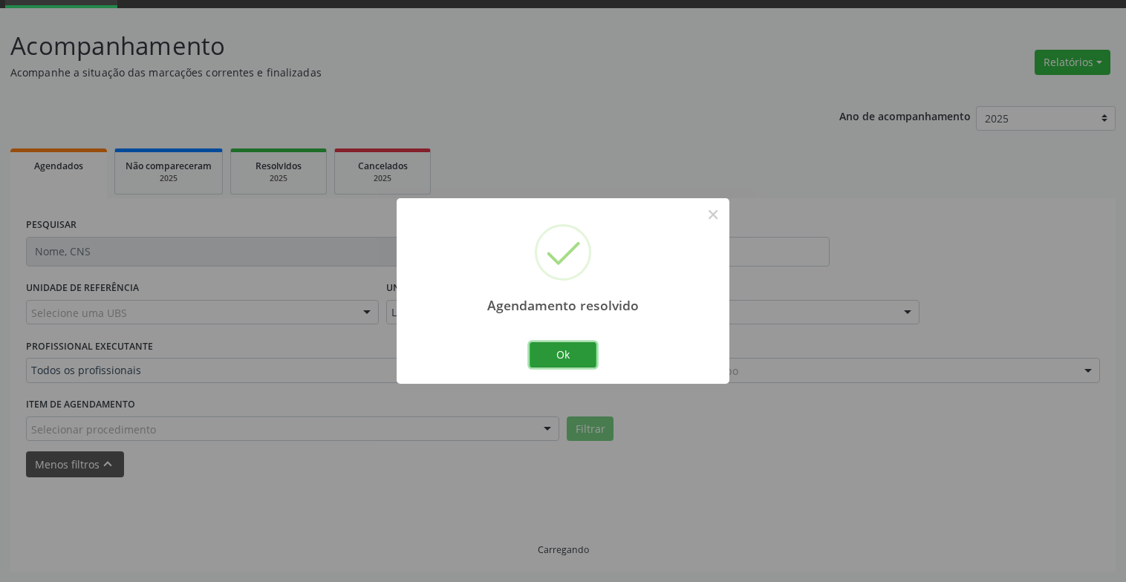
click at [568, 359] on button "Ok" at bounding box center [562, 354] width 67 height 25
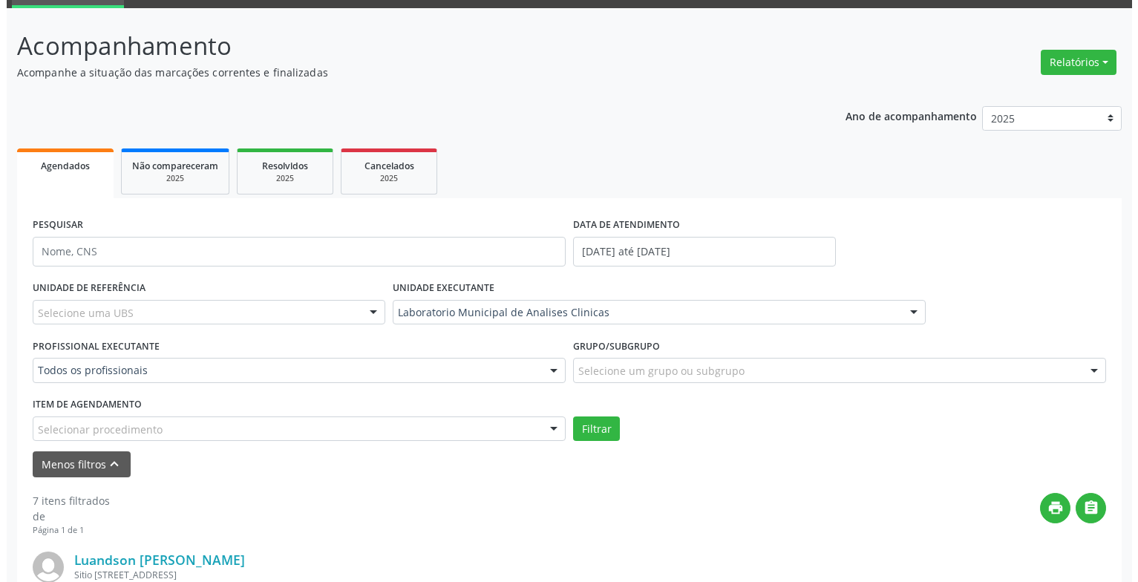
scroll to position [460, 0]
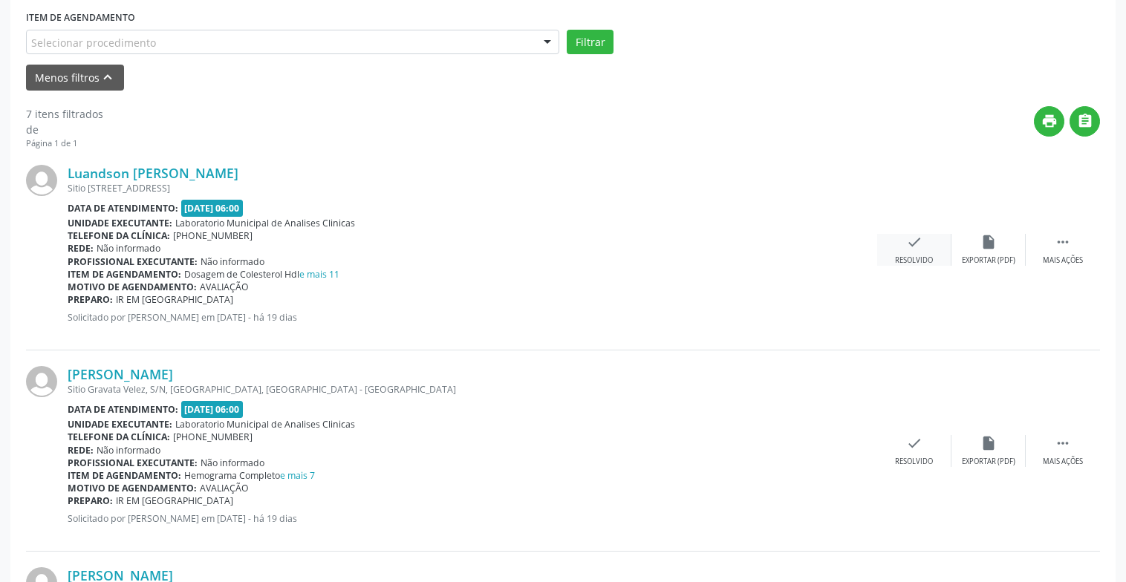
click at [910, 247] on icon "check" at bounding box center [914, 242] width 16 height 16
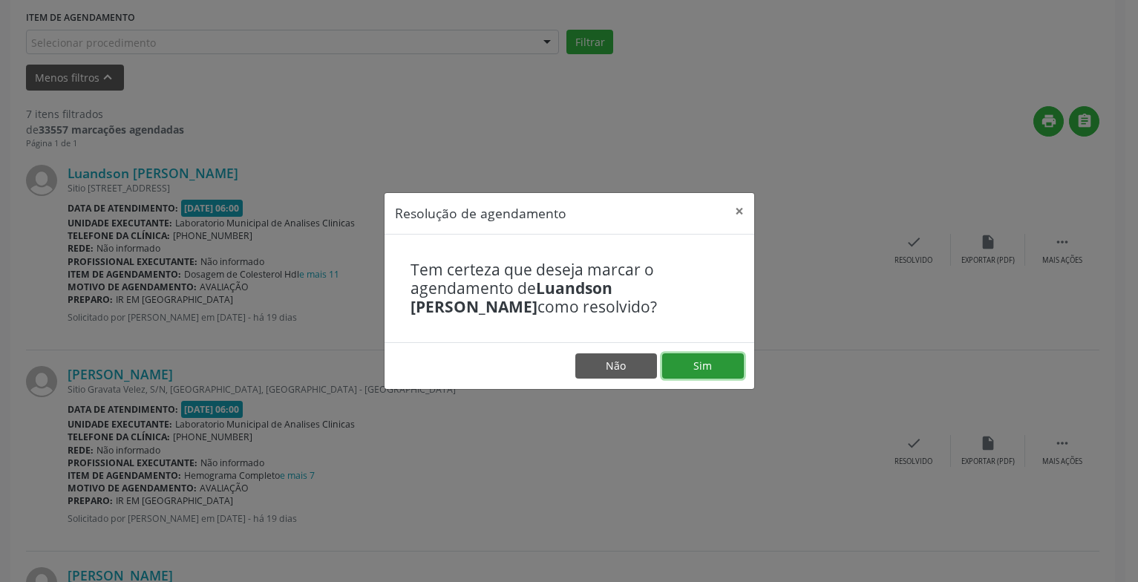
click at [693, 364] on button "Sim" at bounding box center [703, 365] width 82 height 25
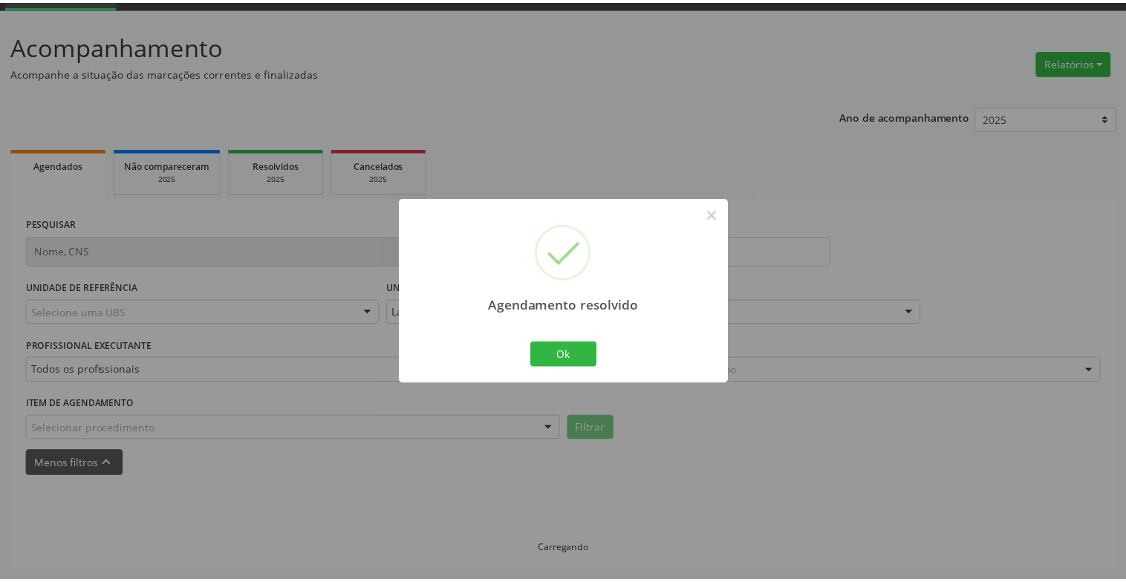
scroll to position [74, 0]
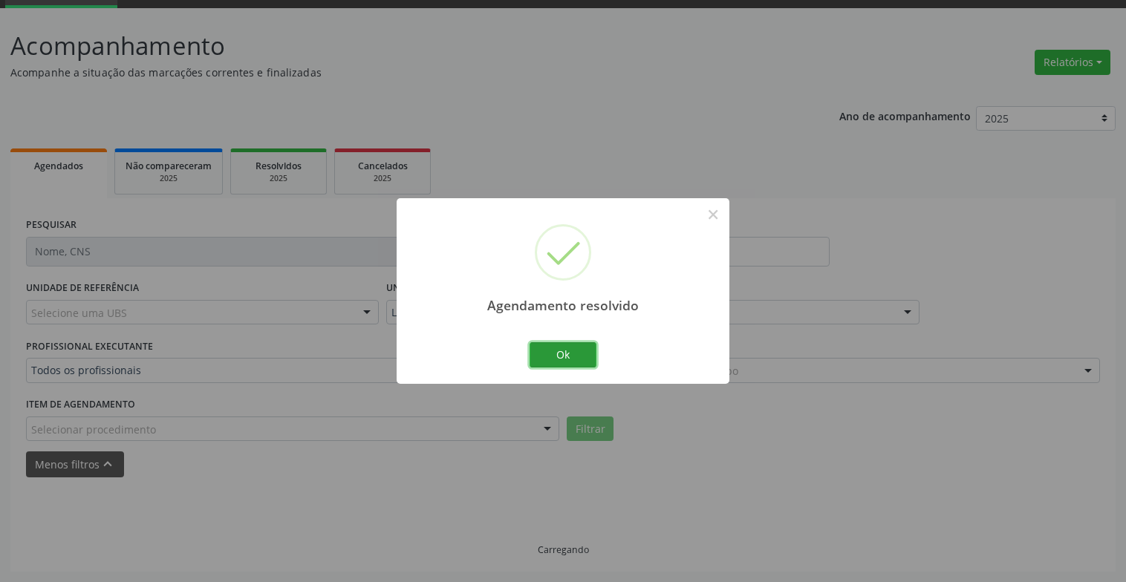
click at [586, 358] on button "Ok" at bounding box center [562, 354] width 67 height 25
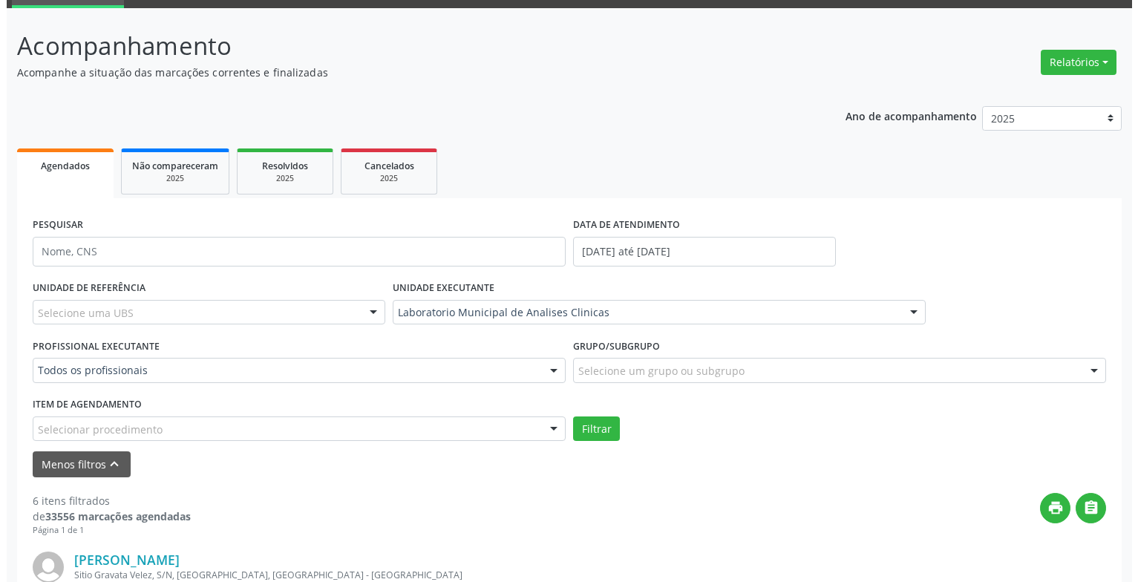
scroll to position [460, 0]
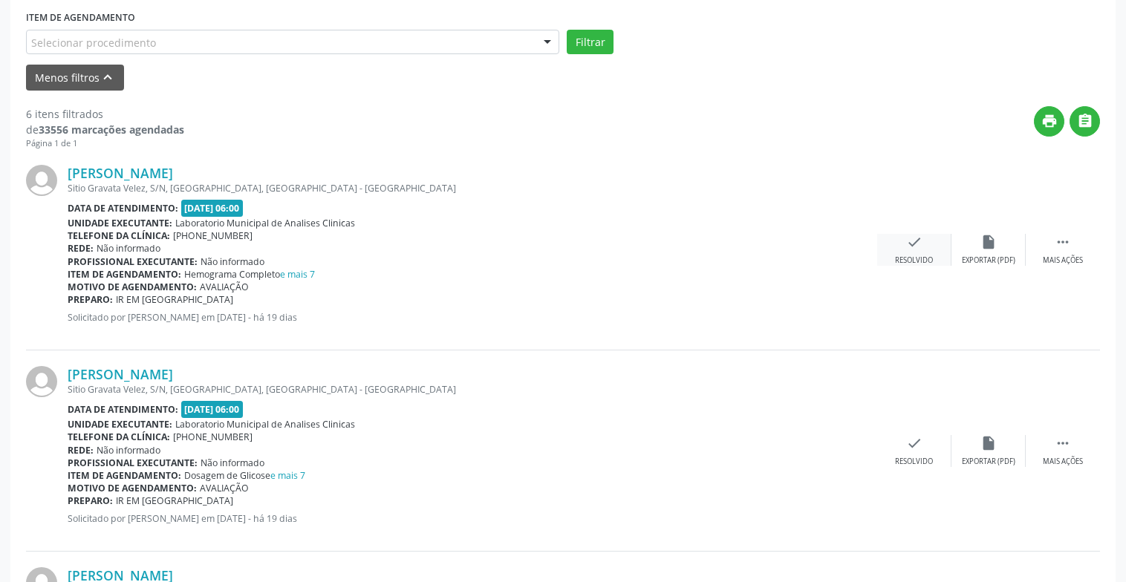
click at [923, 261] on div "Resolvido" at bounding box center [914, 260] width 38 height 10
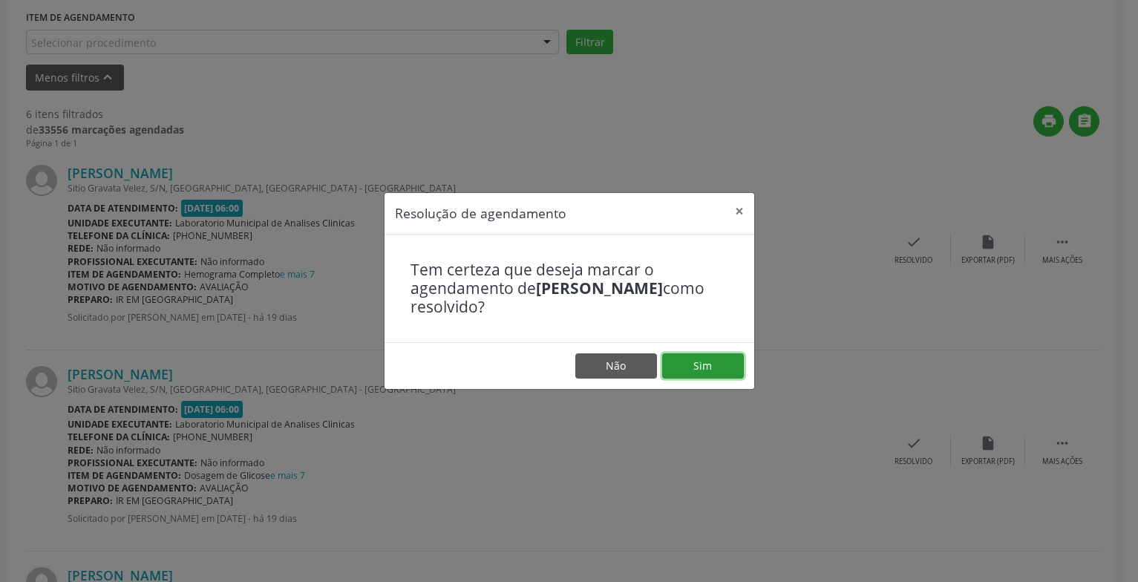
click at [675, 365] on button "Sim" at bounding box center [703, 365] width 82 height 25
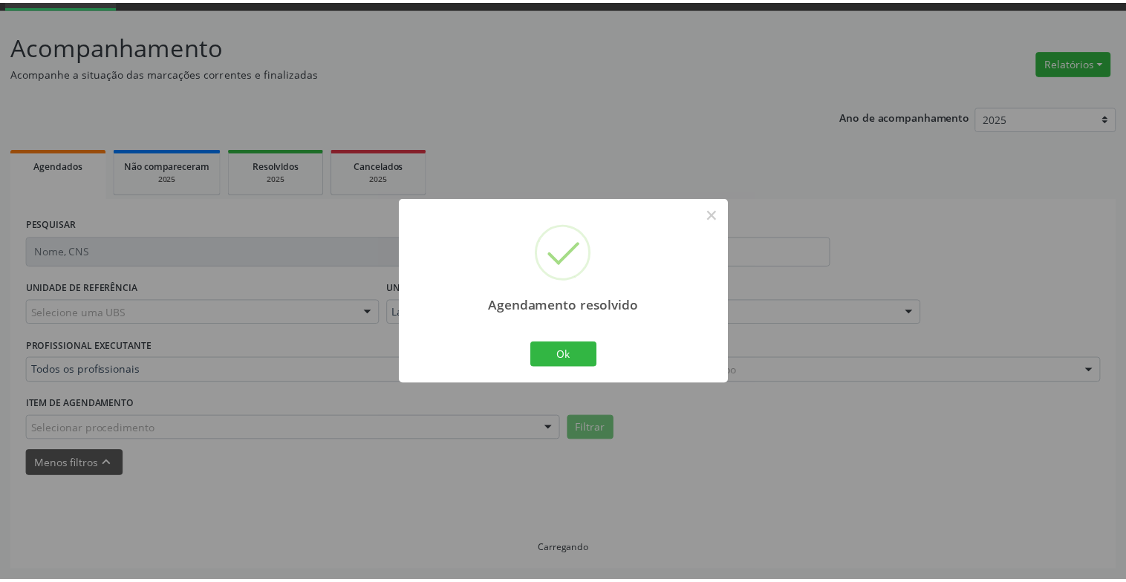
scroll to position [74, 0]
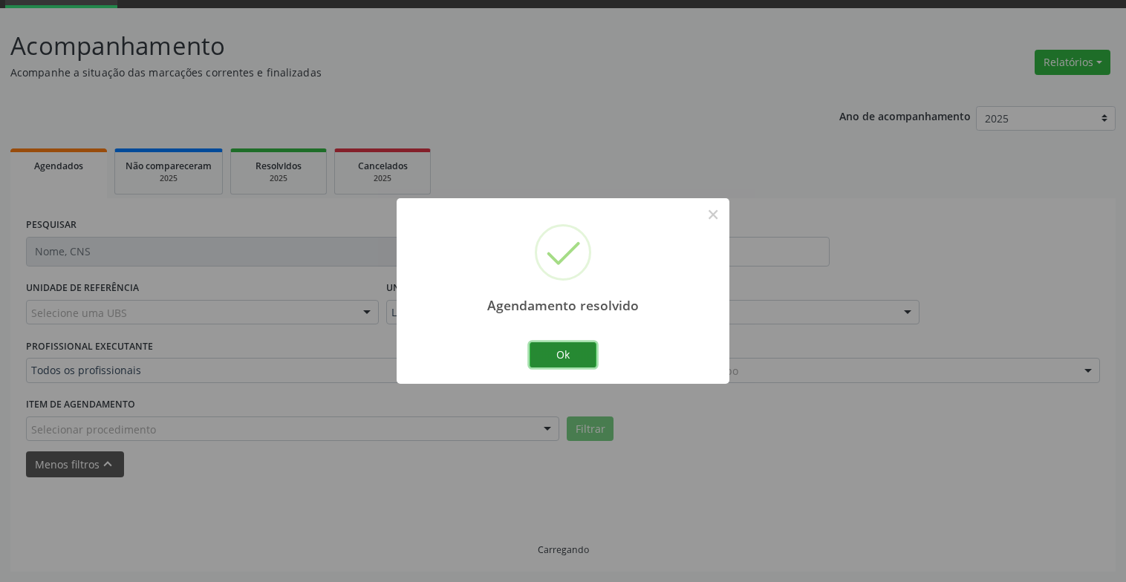
click at [587, 353] on button "Ok" at bounding box center [562, 354] width 67 height 25
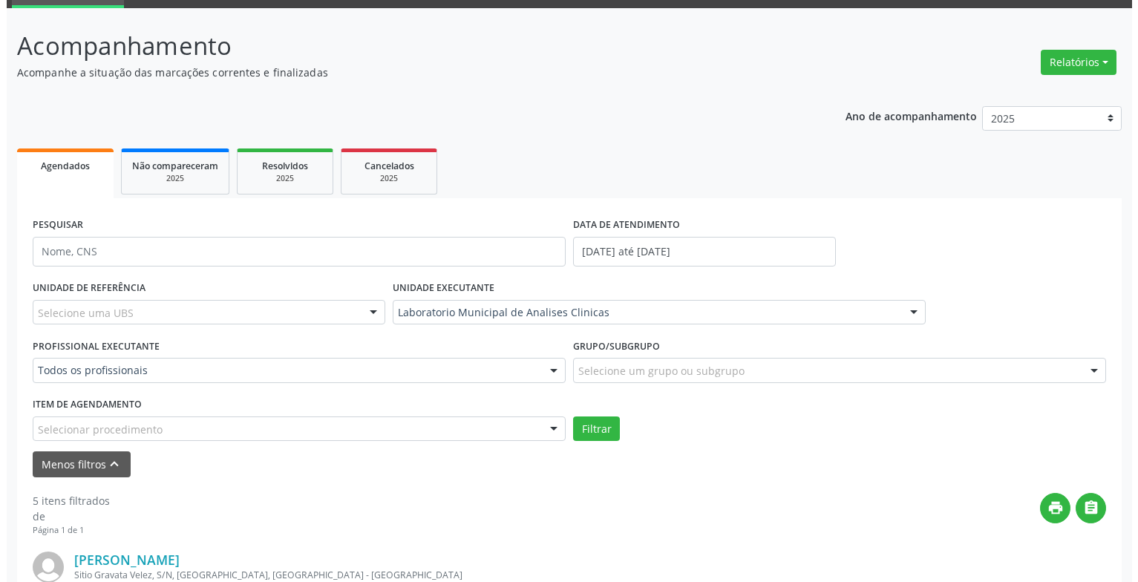
scroll to position [460, 0]
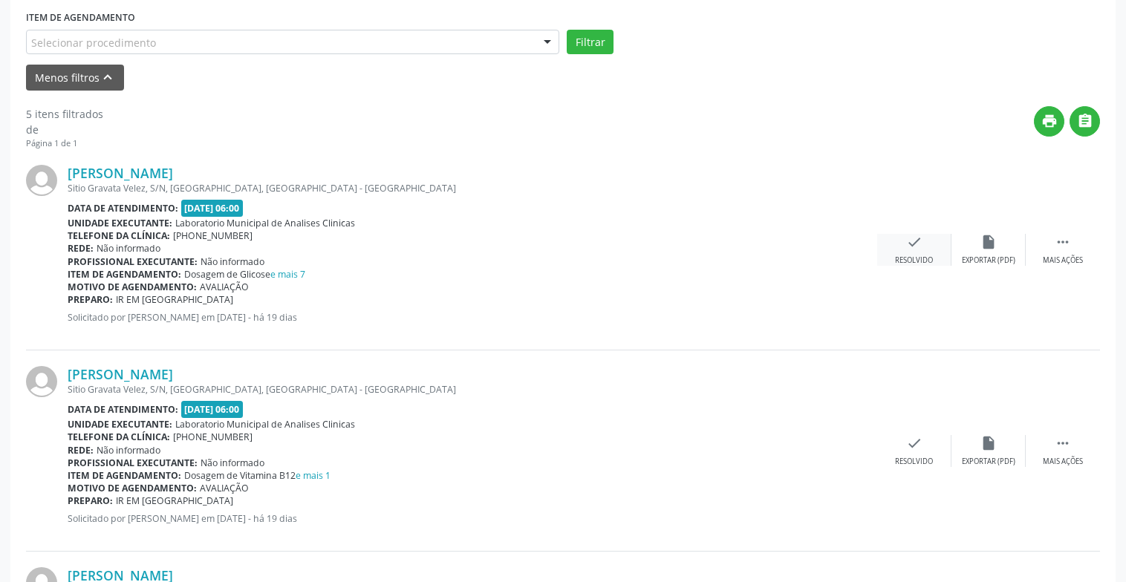
click at [909, 238] on icon "check" at bounding box center [914, 242] width 16 height 16
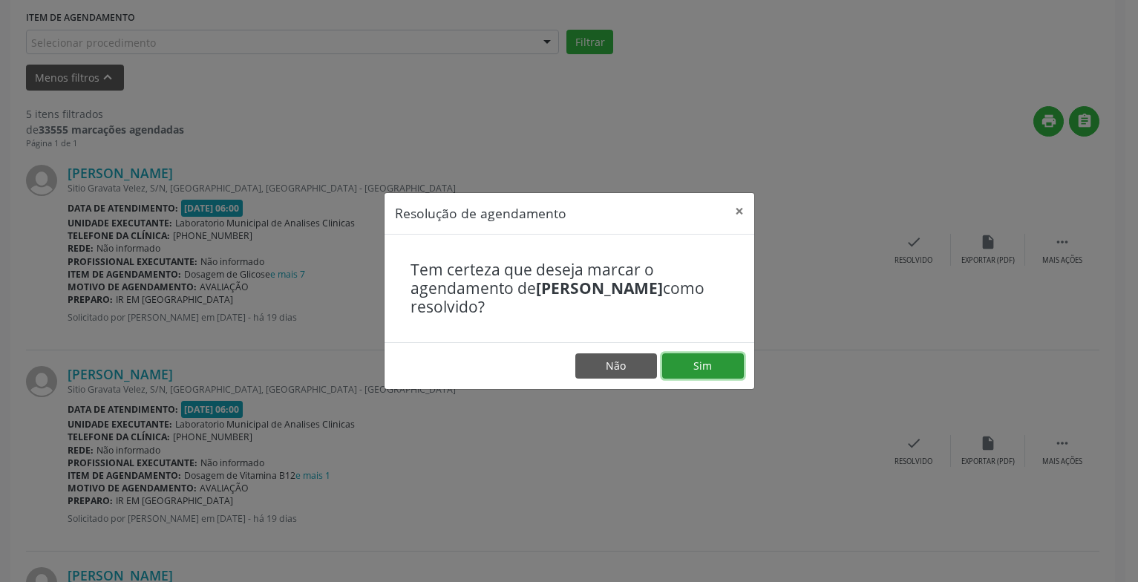
click at [714, 367] on button "Sim" at bounding box center [703, 365] width 82 height 25
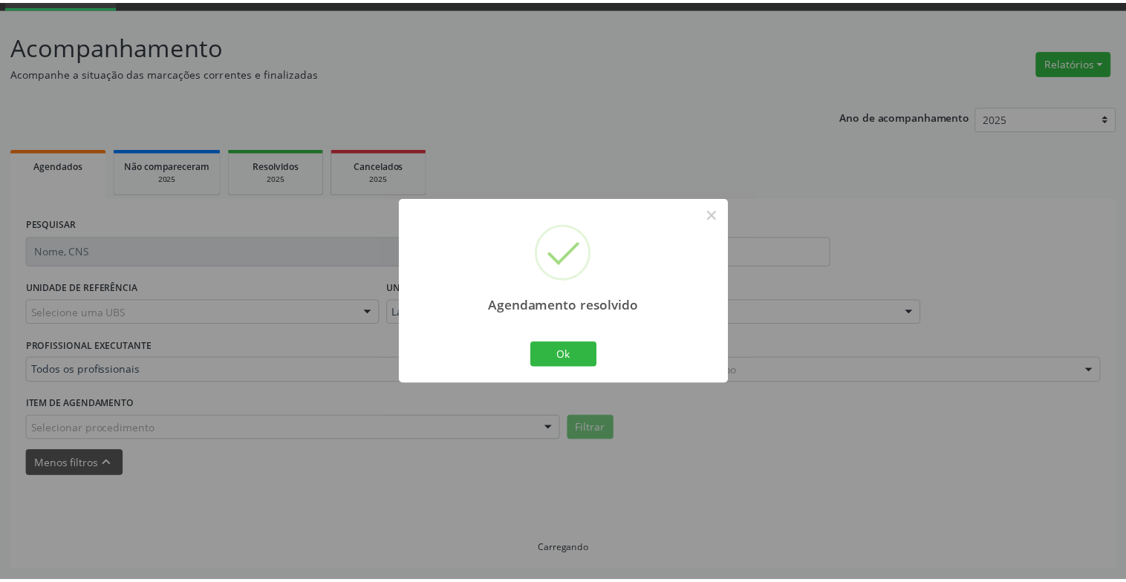
scroll to position [74, 0]
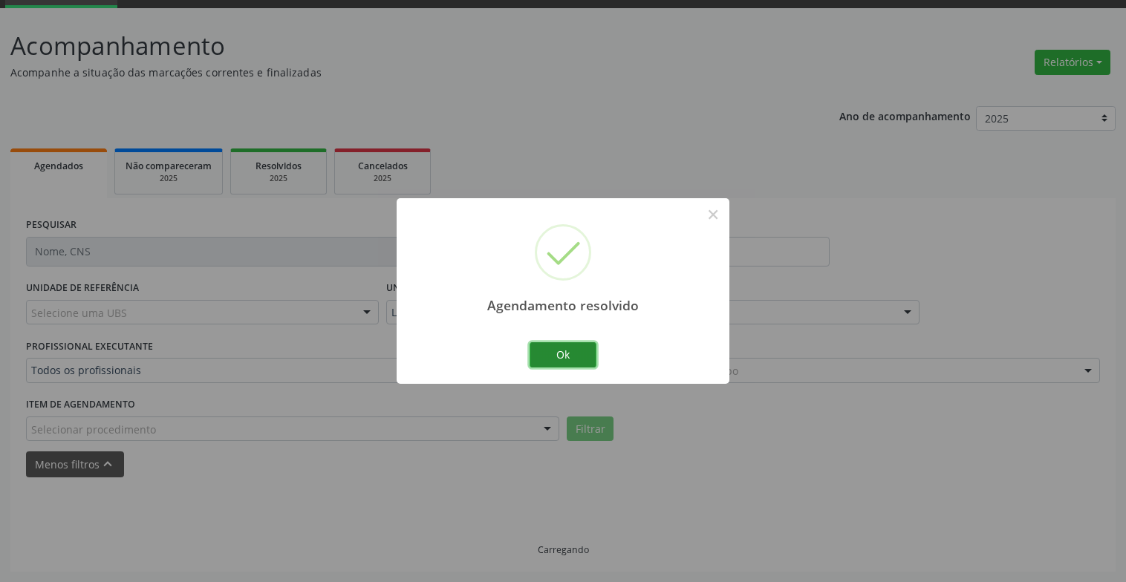
click at [564, 348] on button "Ok" at bounding box center [562, 354] width 67 height 25
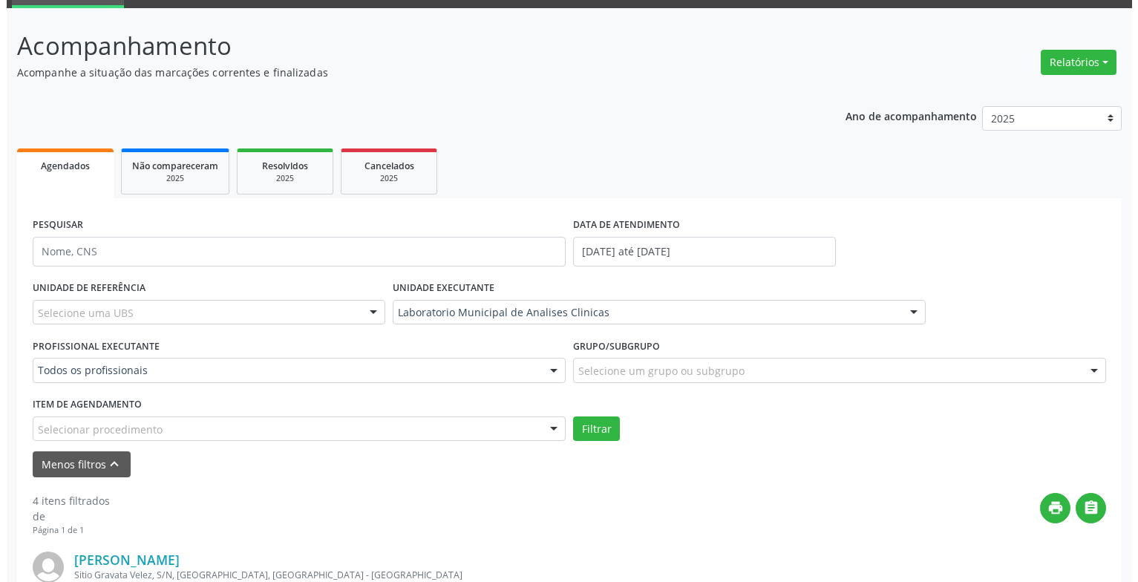
scroll to position [296, 0]
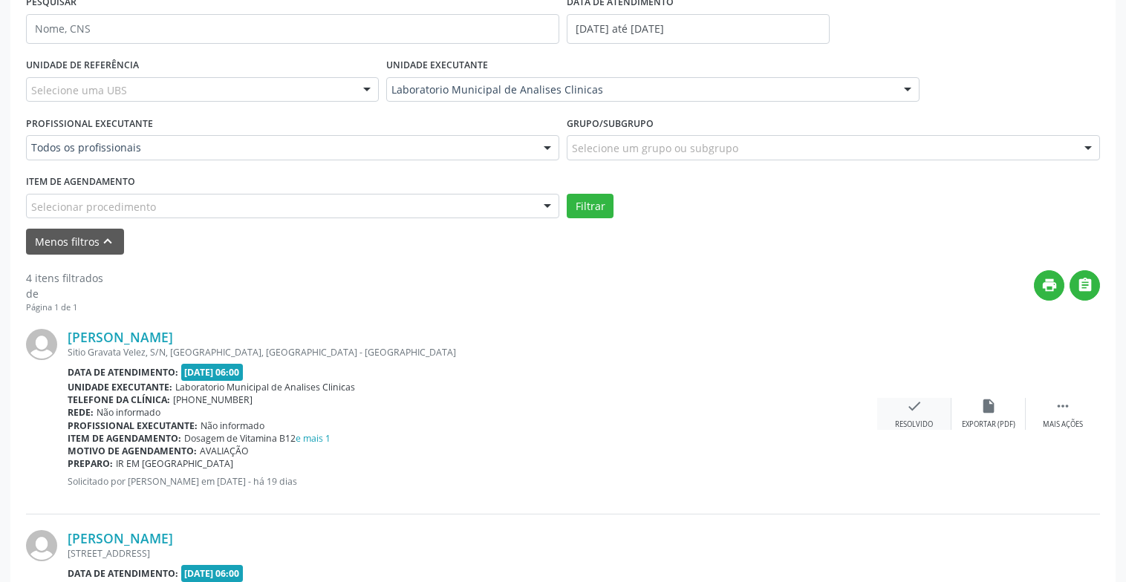
click at [918, 405] on icon "check" at bounding box center [914, 406] width 16 height 16
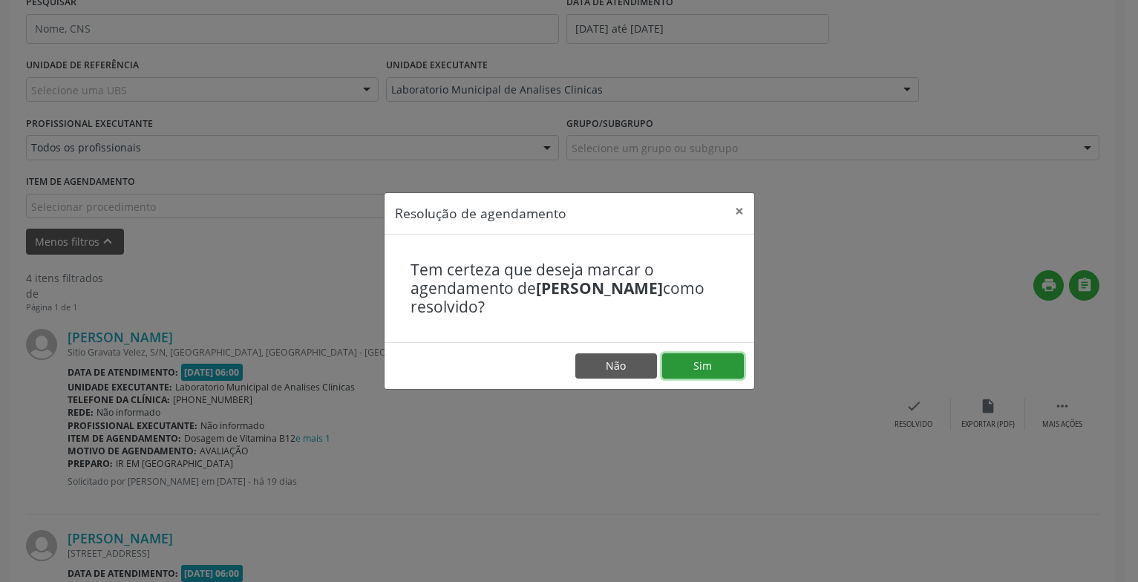
click at [742, 366] on button "Sim" at bounding box center [703, 365] width 82 height 25
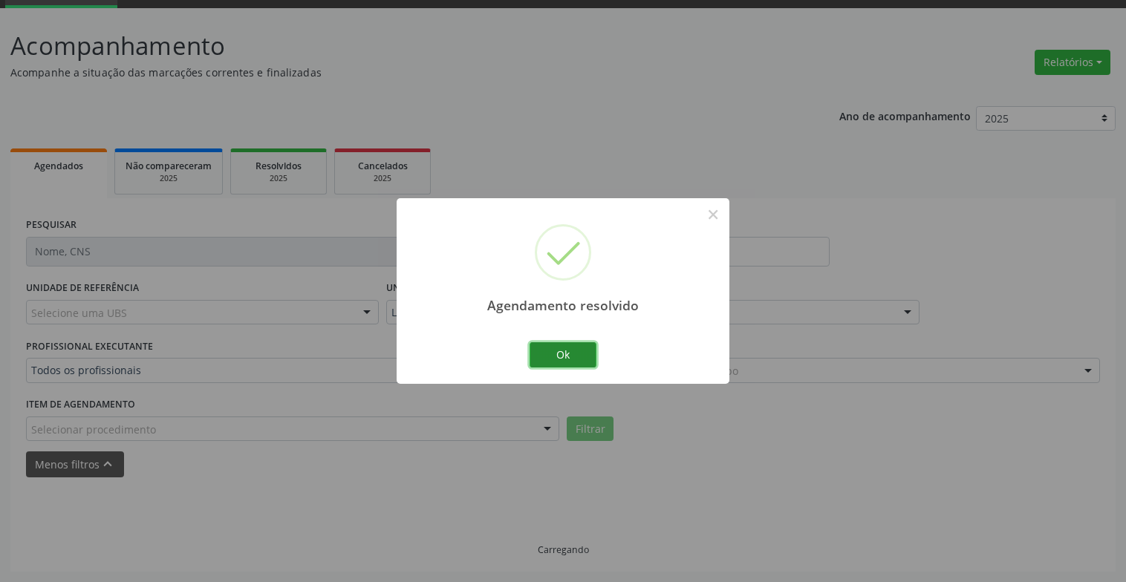
click at [557, 354] on button "Ok" at bounding box center [562, 354] width 67 height 25
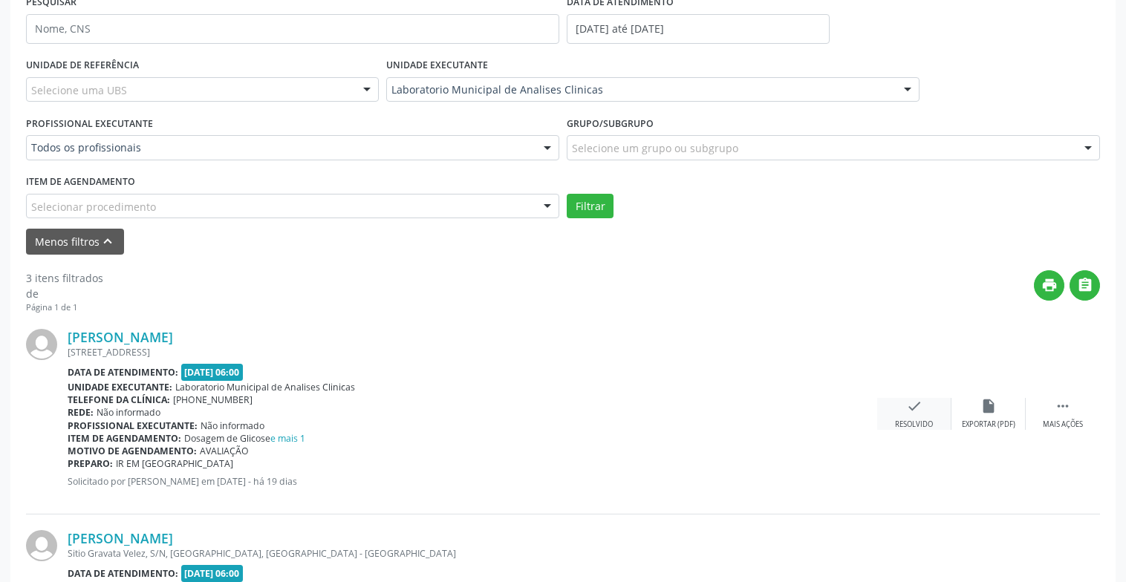
click at [925, 418] on div "check Resolvido" at bounding box center [914, 414] width 74 height 32
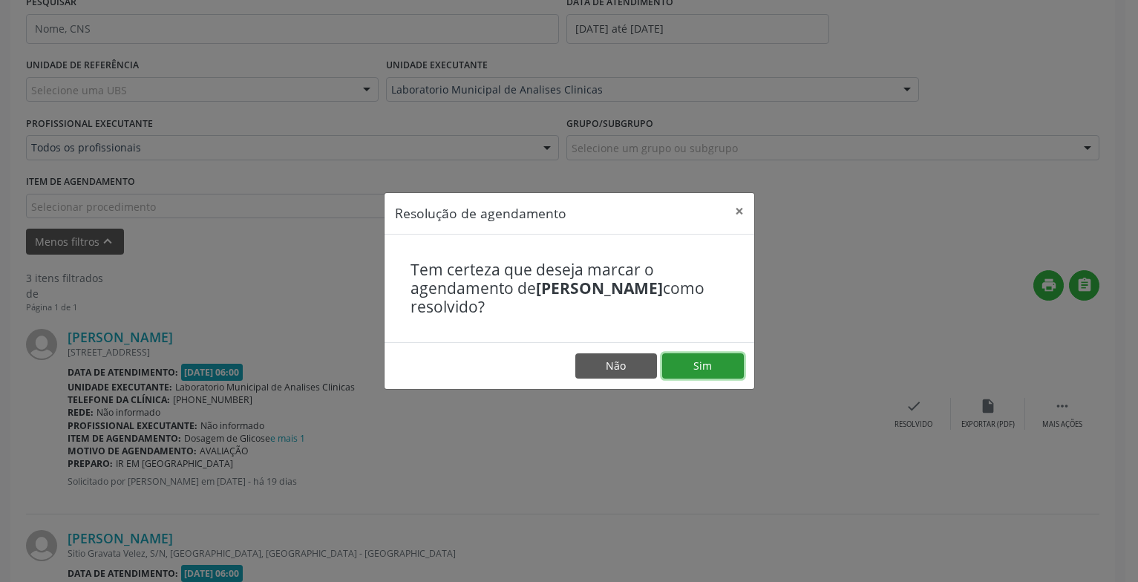
click at [740, 365] on button "Sim" at bounding box center [703, 365] width 82 height 25
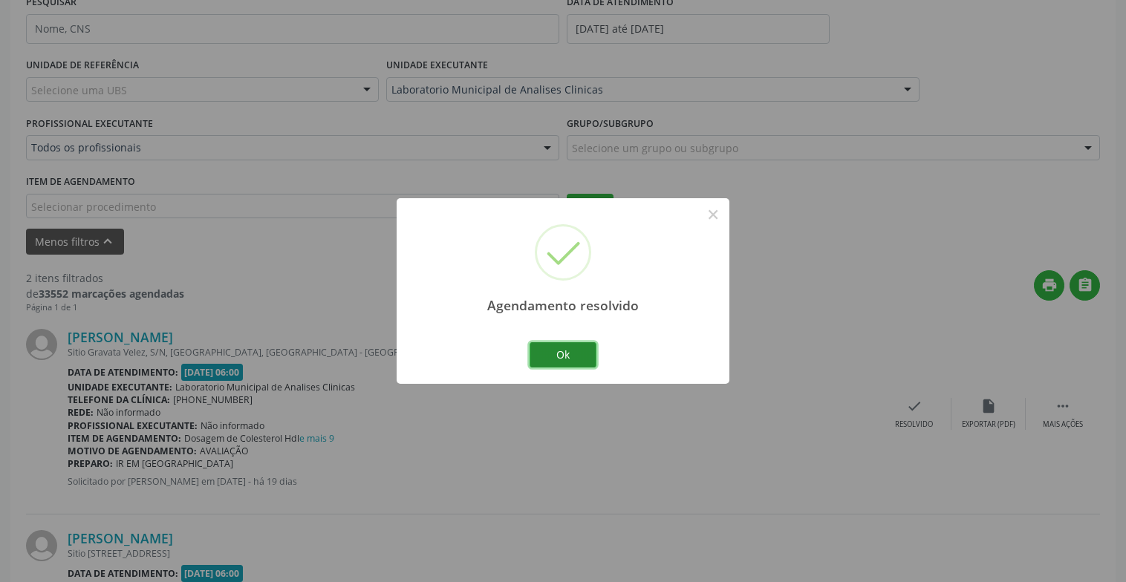
click at [562, 347] on button "Ok" at bounding box center [562, 354] width 67 height 25
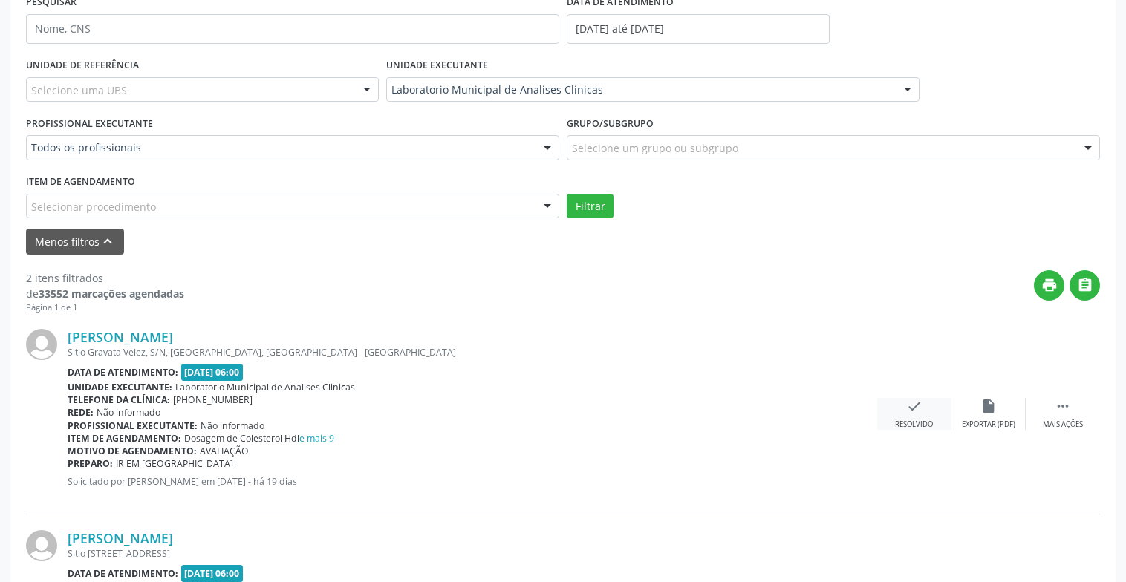
click at [924, 409] on div "check Resolvido" at bounding box center [914, 414] width 74 height 32
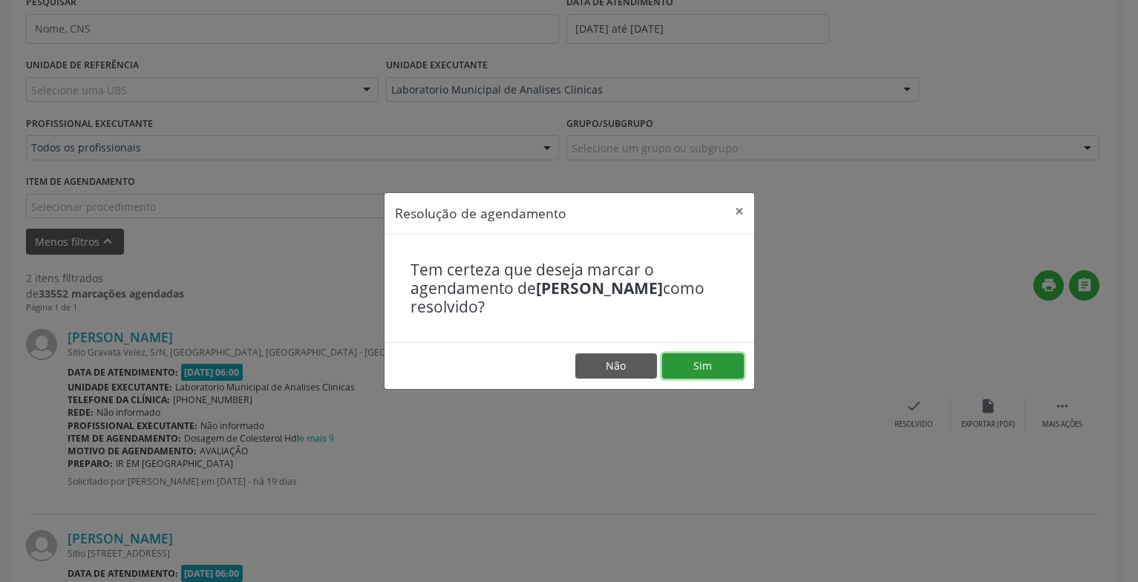
click at [691, 365] on button "Sim" at bounding box center [703, 365] width 82 height 25
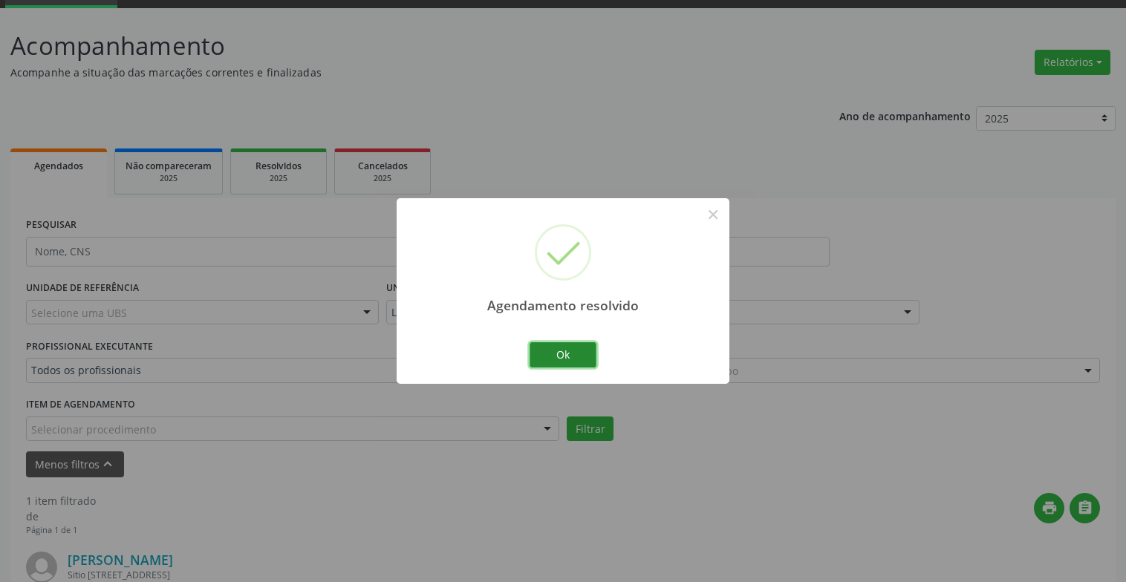
click at [551, 350] on button "Ok" at bounding box center [562, 354] width 67 height 25
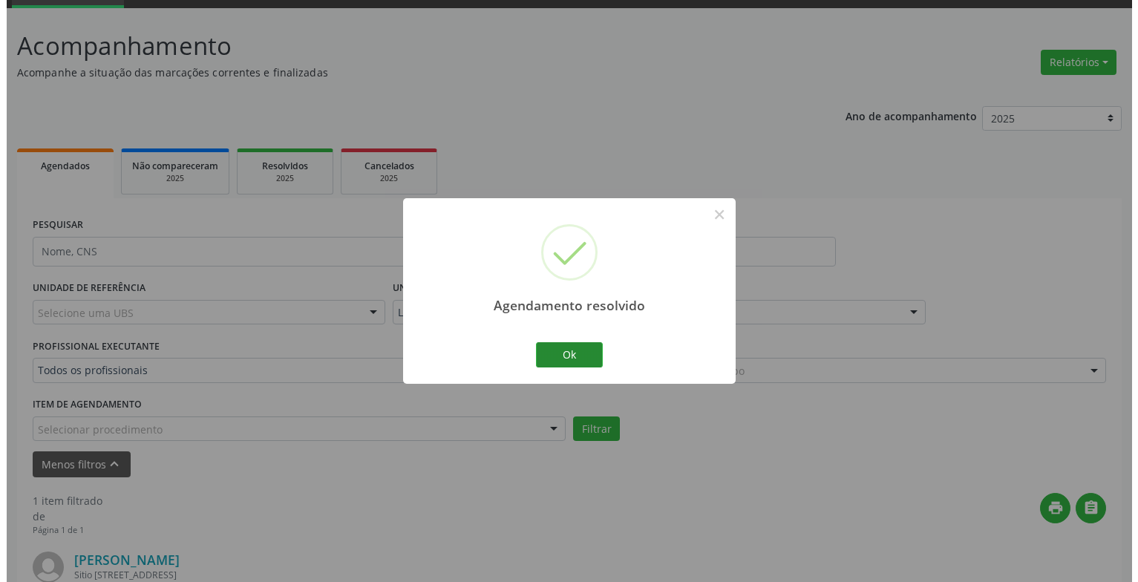
scroll to position [254, 0]
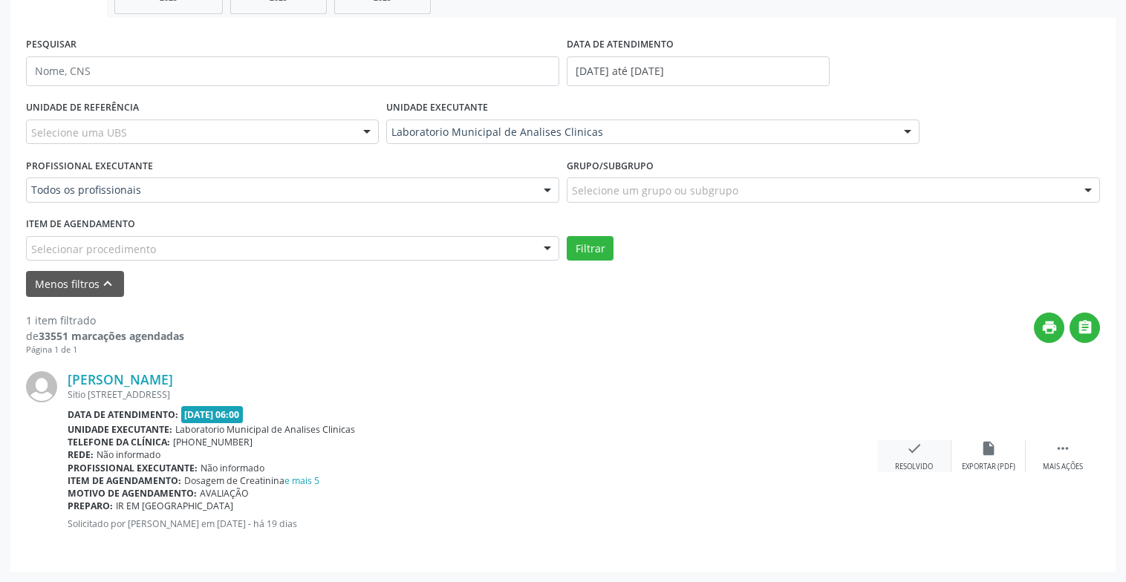
click at [916, 462] on div "Resolvido" at bounding box center [914, 467] width 38 height 10
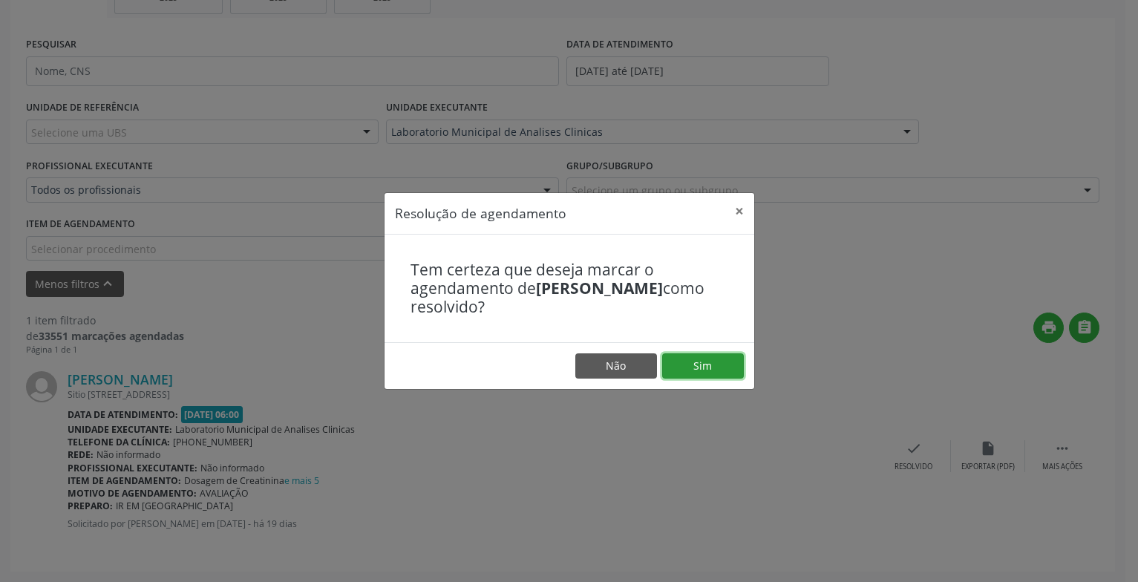
click at [692, 368] on button "Sim" at bounding box center [703, 365] width 82 height 25
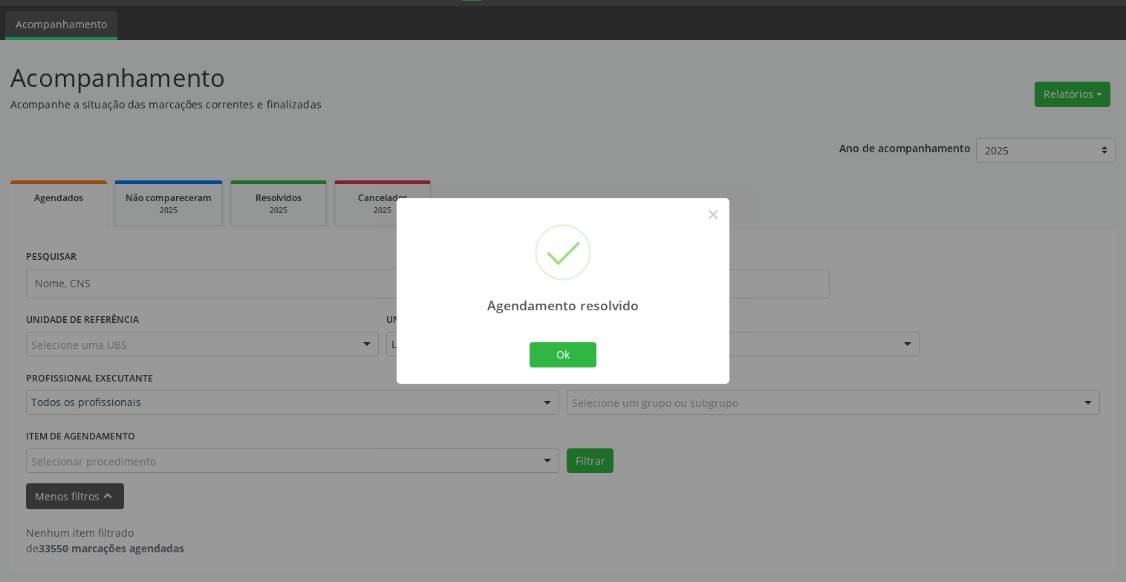
scroll to position [42, 0]
click at [587, 366] on button "Ok" at bounding box center [562, 354] width 67 height 25
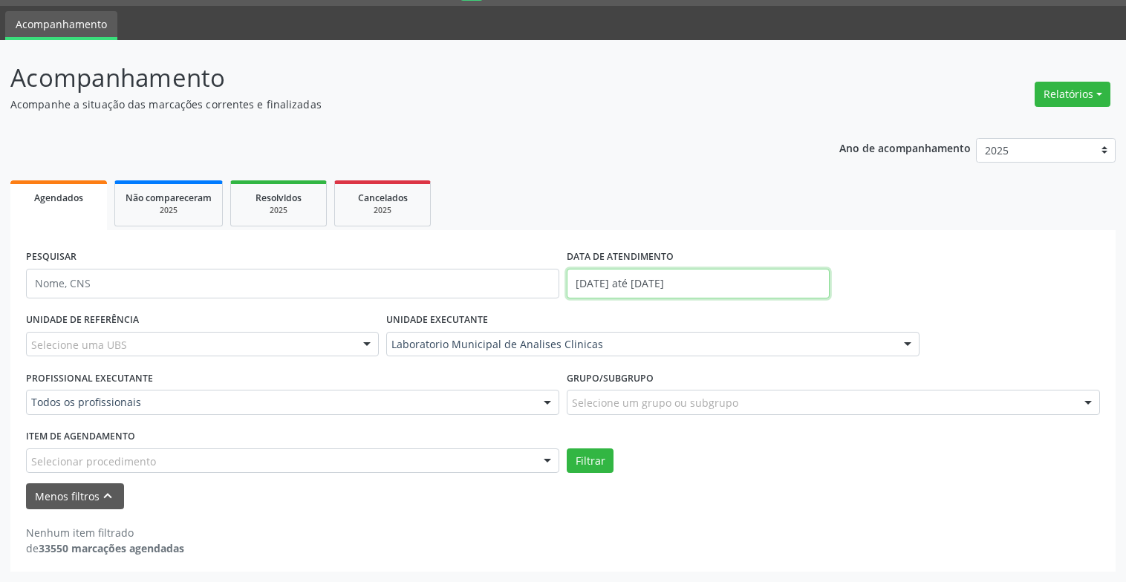
click at [720, 279] on input "[DATE] até [DATE]" at bounding box center [698, 284] width 263 height 30
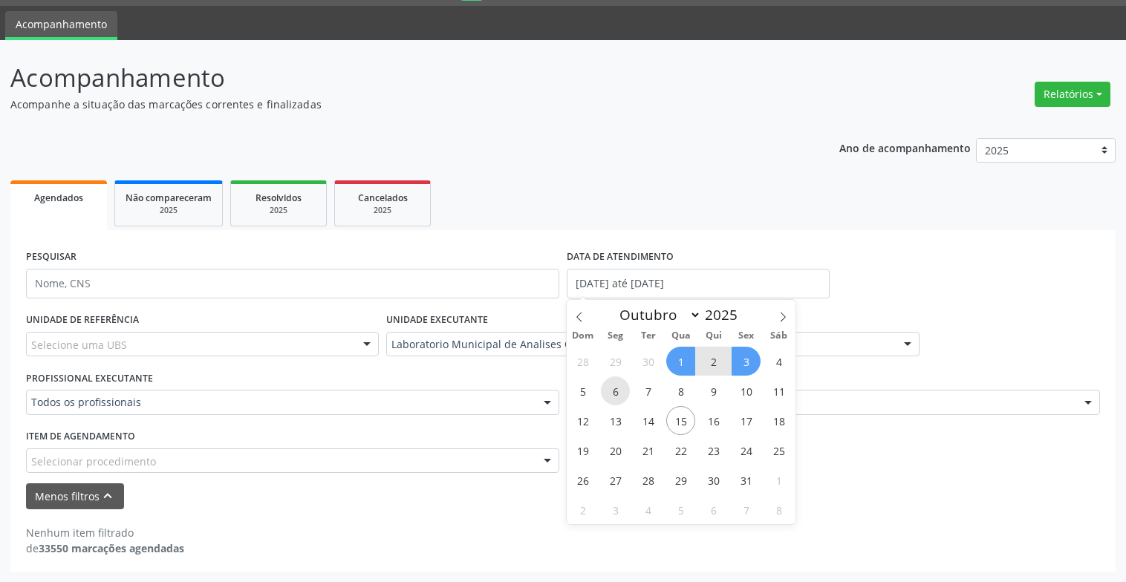
click at [607, 391] on span "6" at bounding box center [615, 390] width 29 height 29
type input "[DATE]"
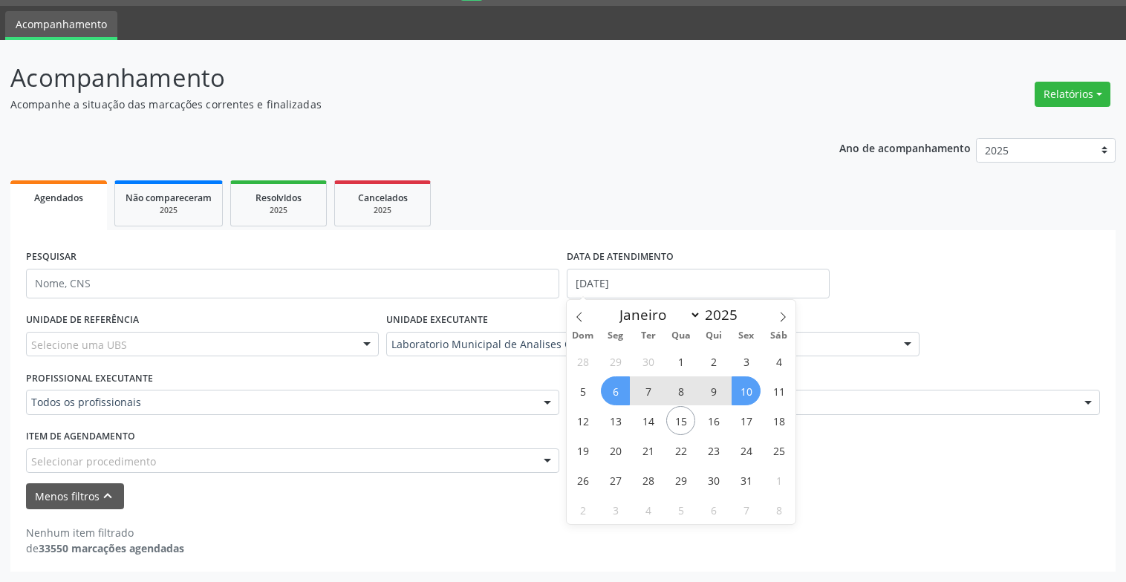
click at [744, 401] on span "10" at bounding box center [745, 390] width 29 height 29
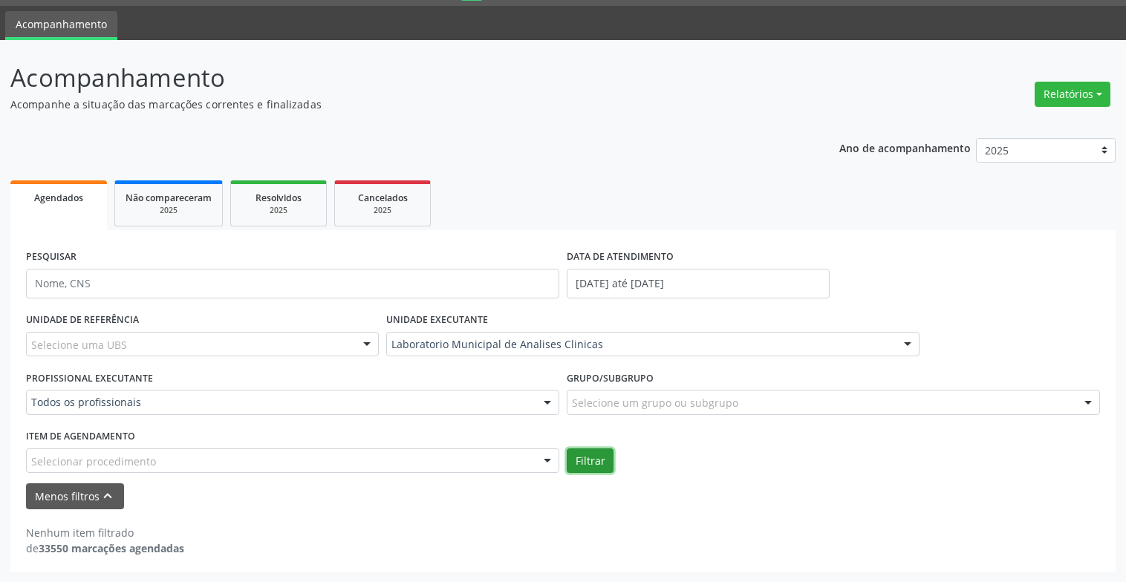
click at [582, 451] on button "Filtrar" at bounding box center [590, 460] width 47 height 25
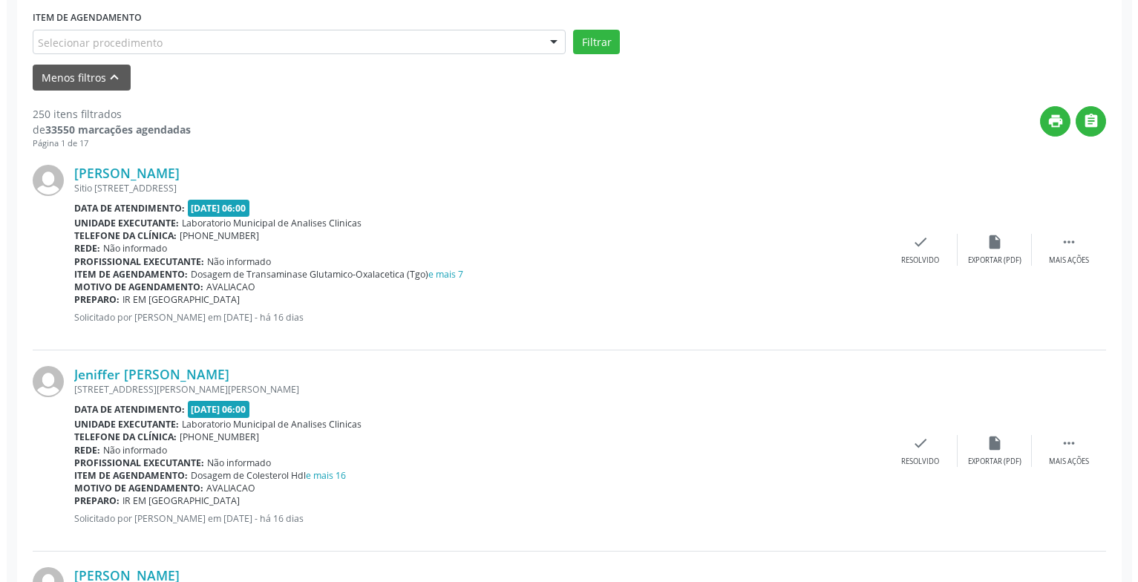
scroll to position [535, 0]
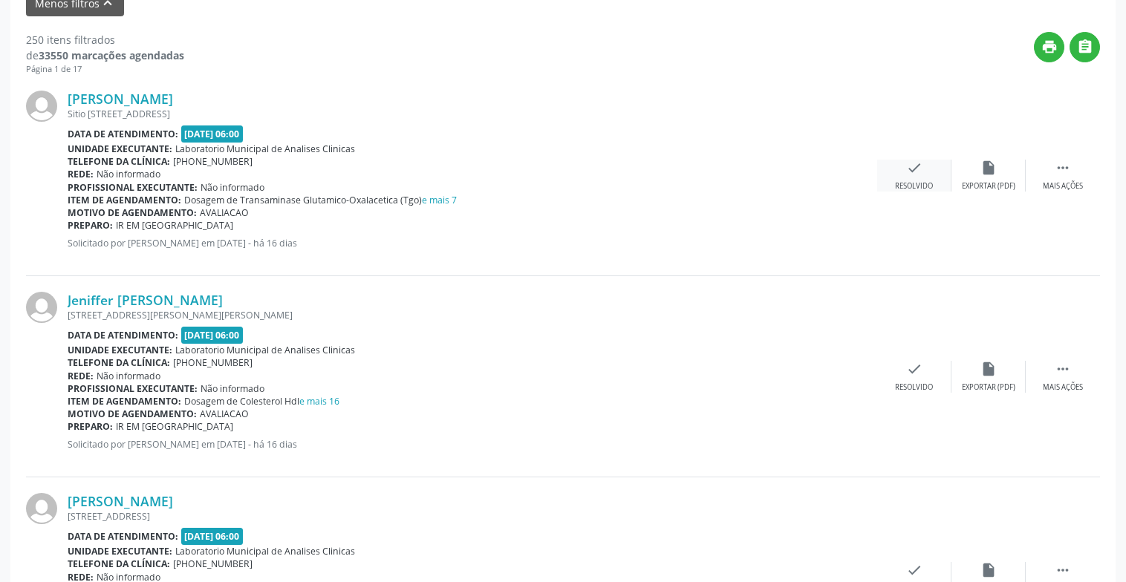
click at [911, 178] on div "check Resolvido" at bounding box center [914, 176] width 74 height 32
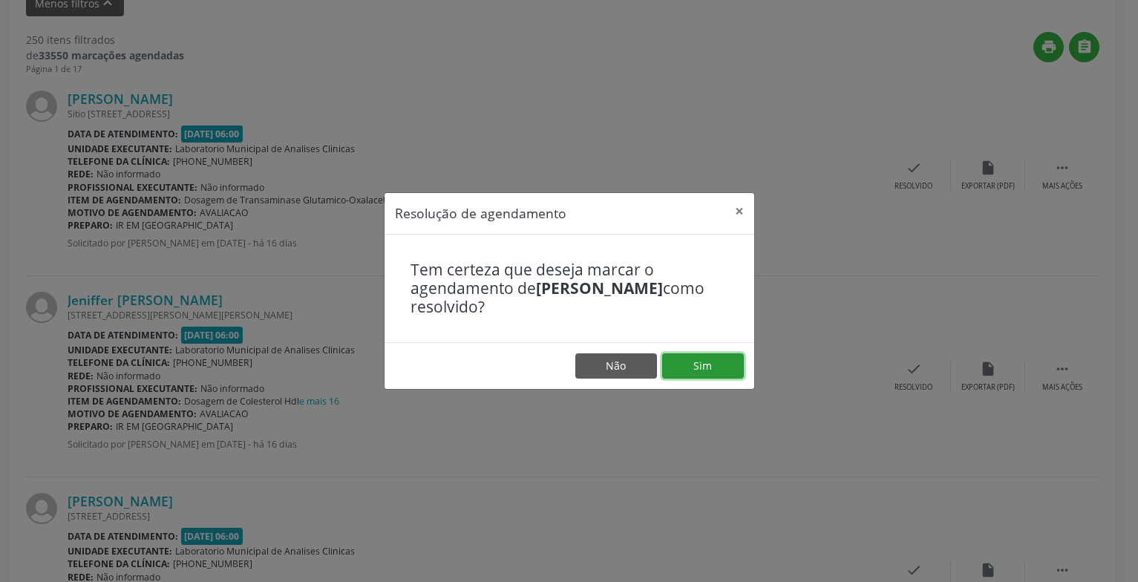
click at [707, 356] on button "Sim" at bounding box center [703, 365] width 82 height 25
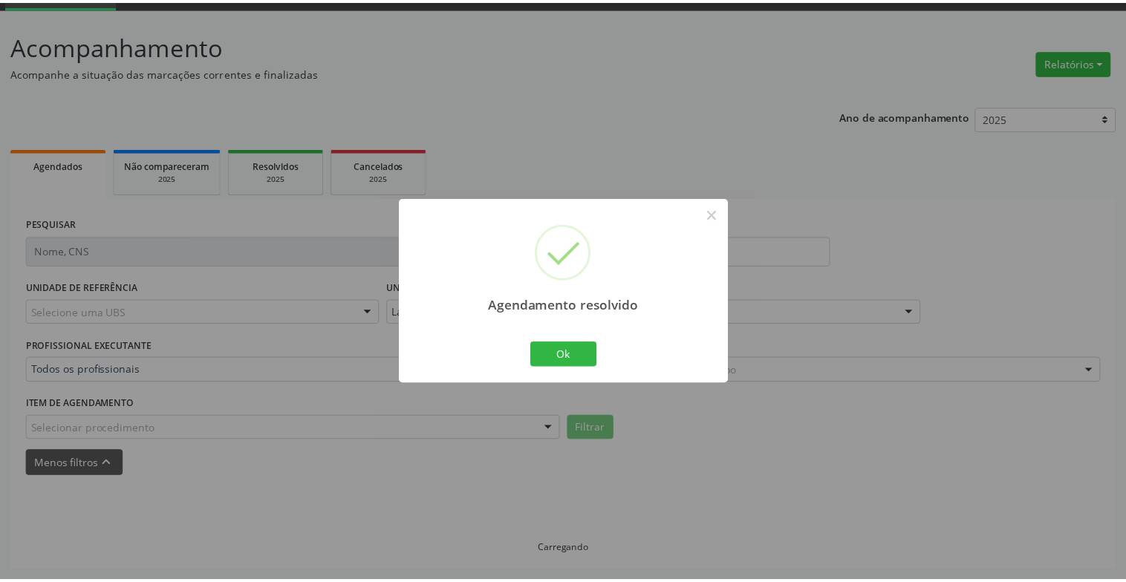
scroll to position [74, 0]
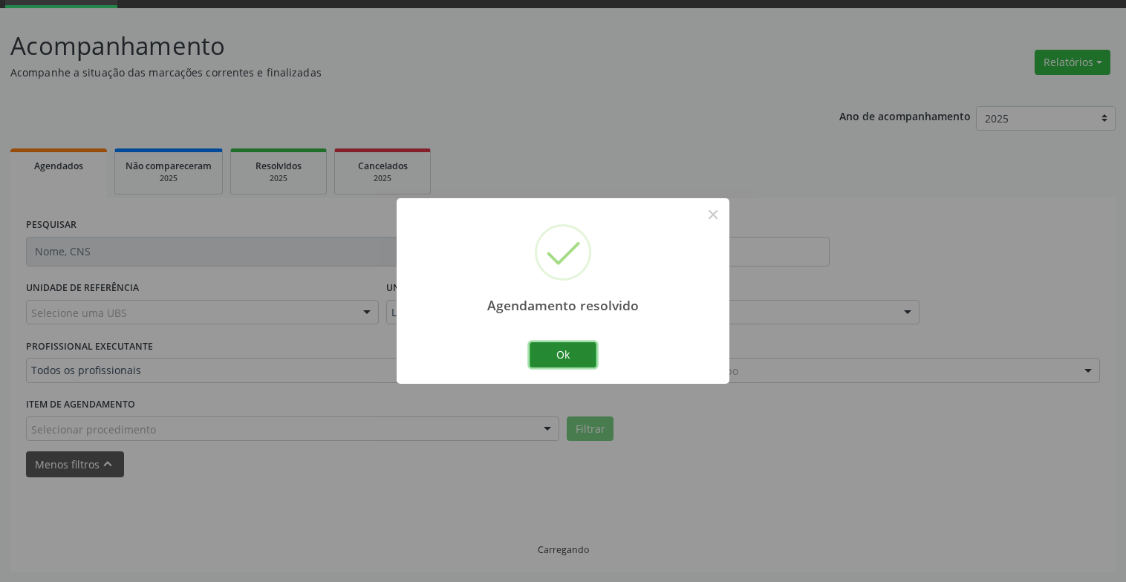
click at [544, 354] on button "Ok" at bounding box center [562, 354] width 67 height 25
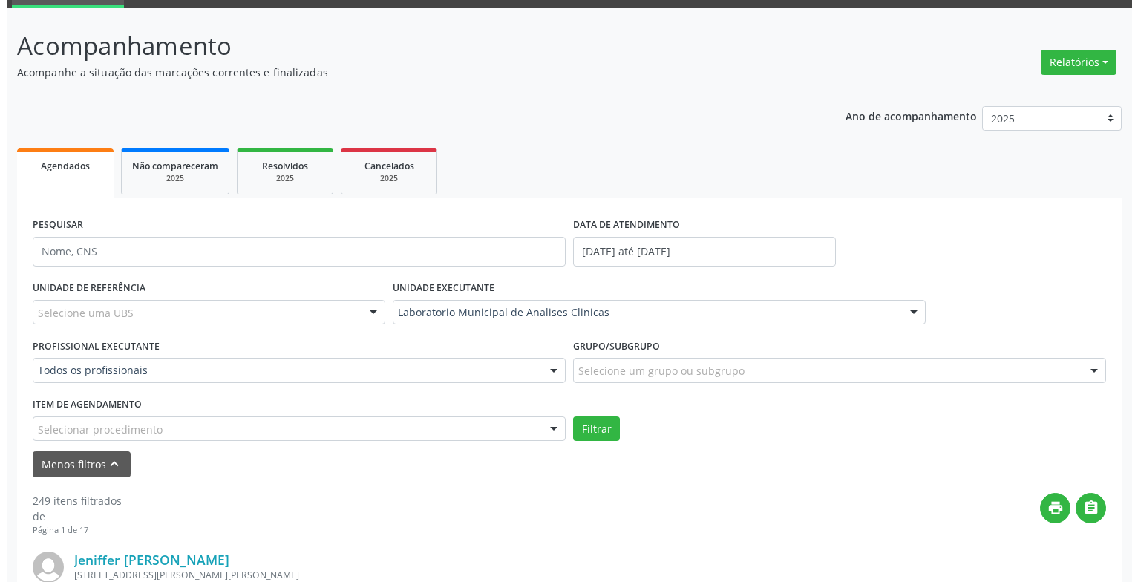
scroll to position [371, 0]
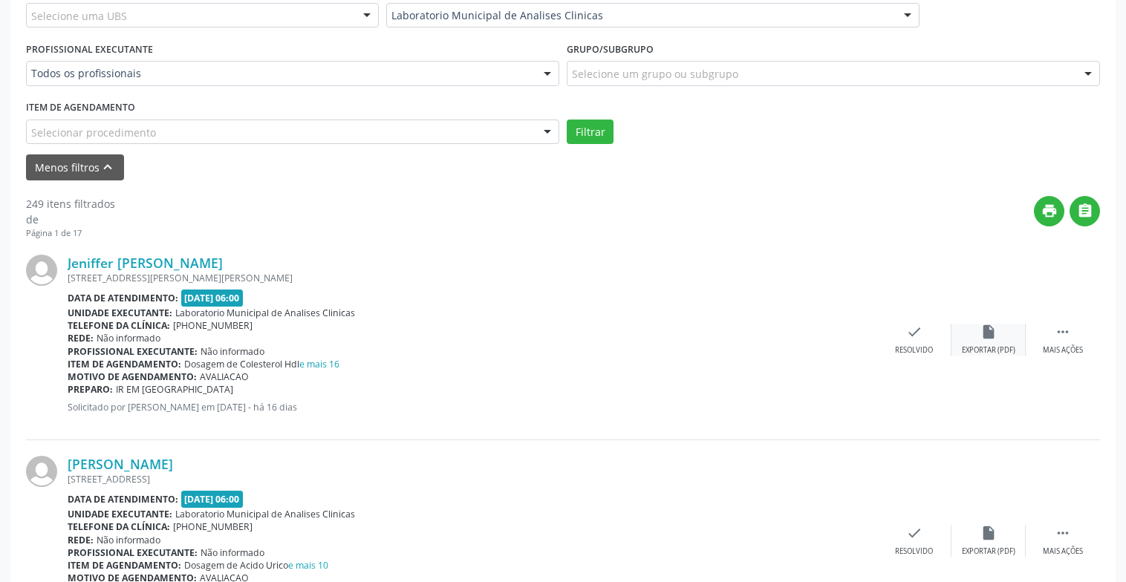
click at [966, 330] on div "insert_drive_file Exportar (PDF)" at bounding box center [988, 340] width 74 height 32
click at [920, 341] on div "check Resolvido" at bounding box center [914, 340] width 74 height 32
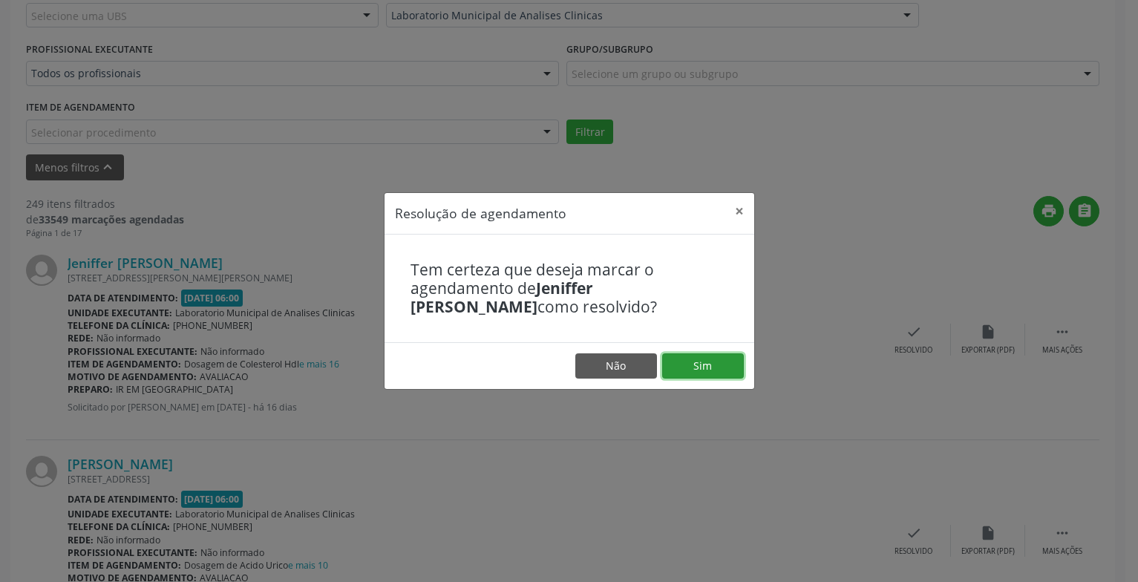
click at [708, 359] on button "Sim" at bounding box center [703, 365] width 82 height 25
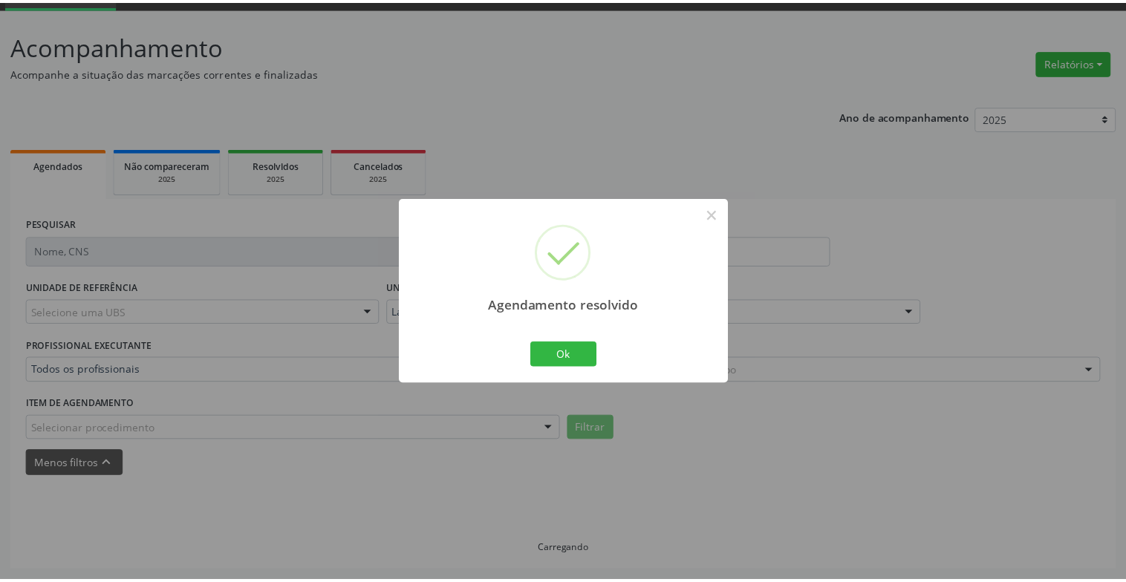
scroll to position [74, 0]
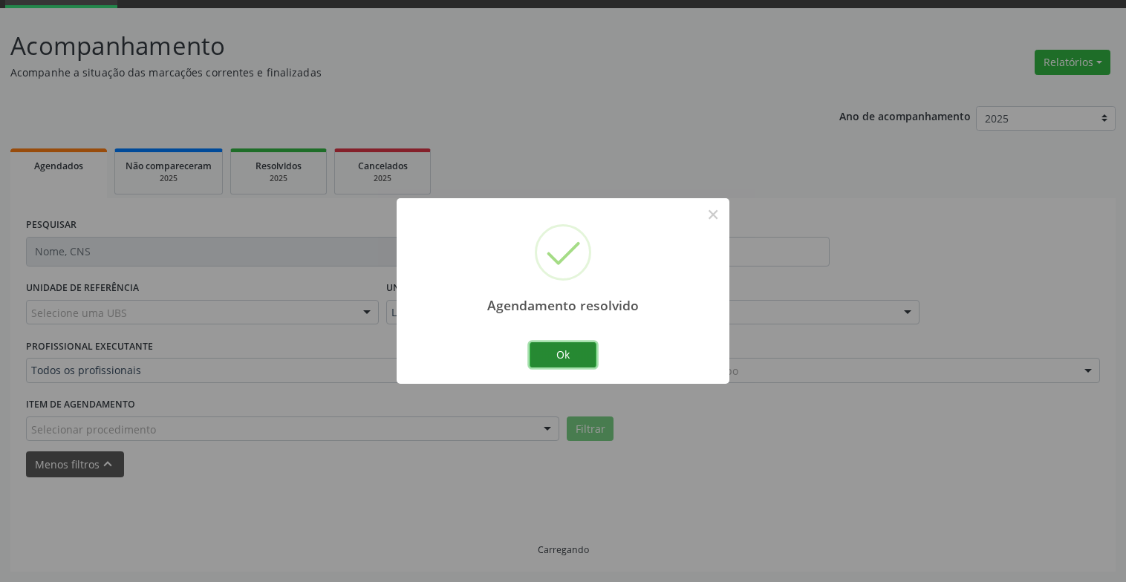
click at [592, 350] on button "Ok" at bounding box center [562, 354] width 67 height 25
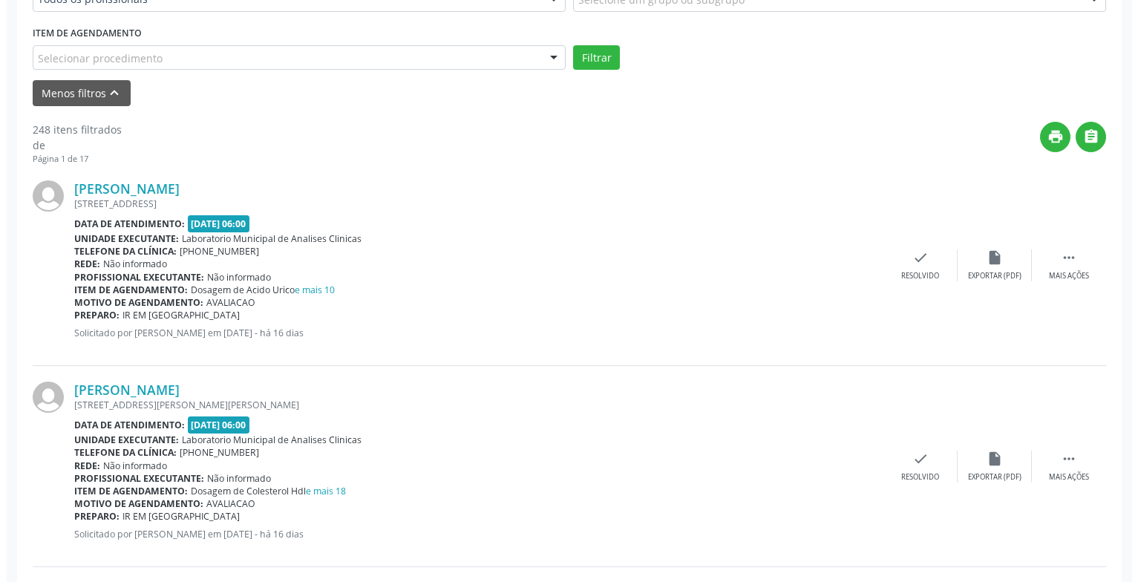
scroll to position [742, 0]
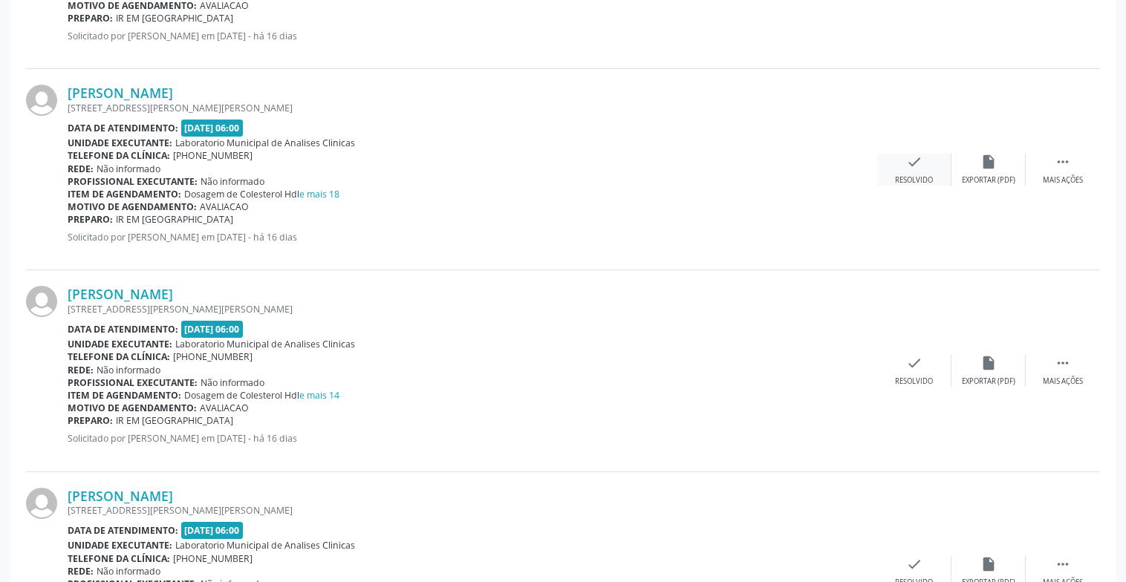
click at [919, 158] on icon "check" at bounding box center [914, 162] width 16 height 16
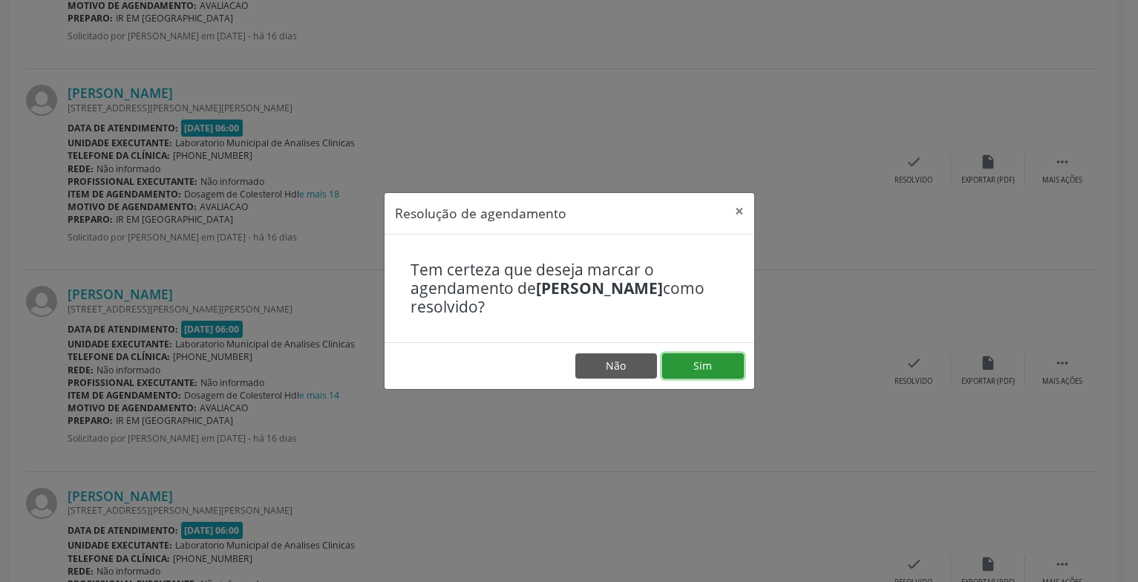
click at [699, 372] on button "Sim" at bounding box center [703, 365] width 82 height 25
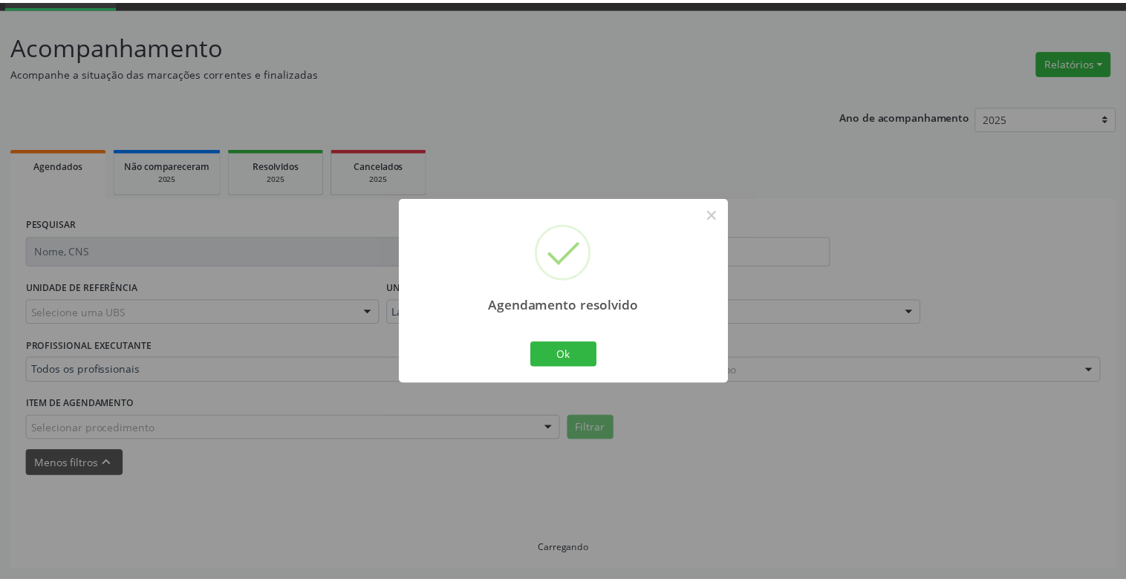
scroll to position [74, 0]
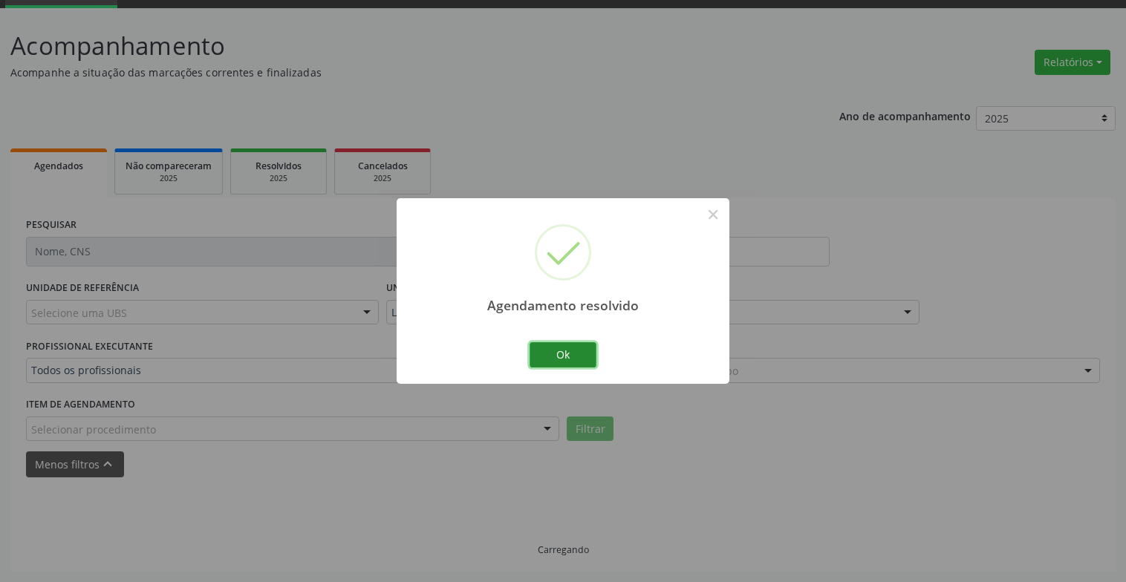
click at [581, 365] on button "Ok" at bounding box center [562, 354] width 67 height 25
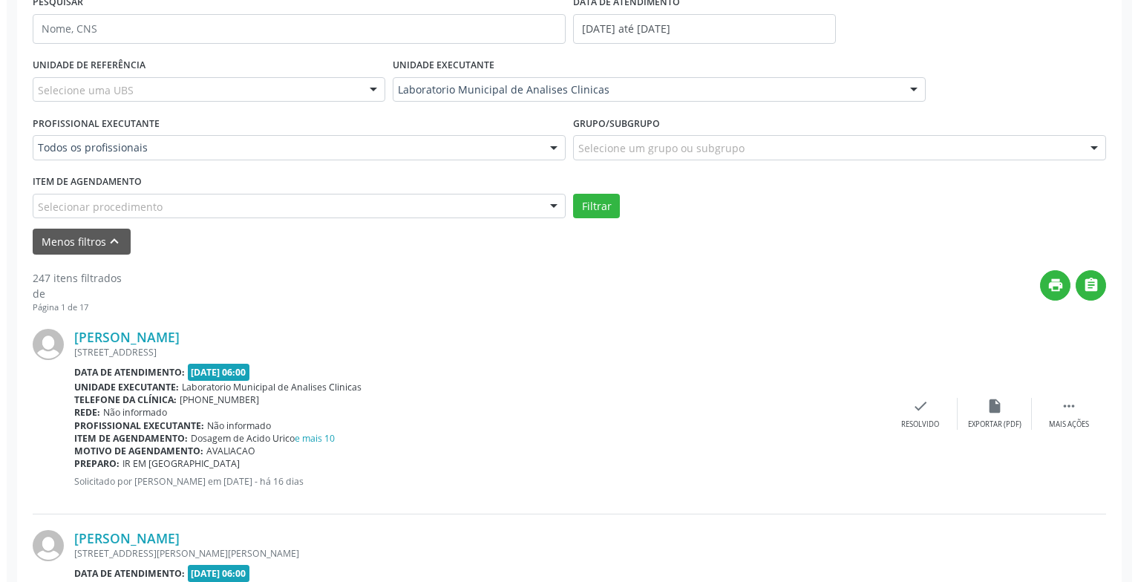
scroll to position [593, 0]
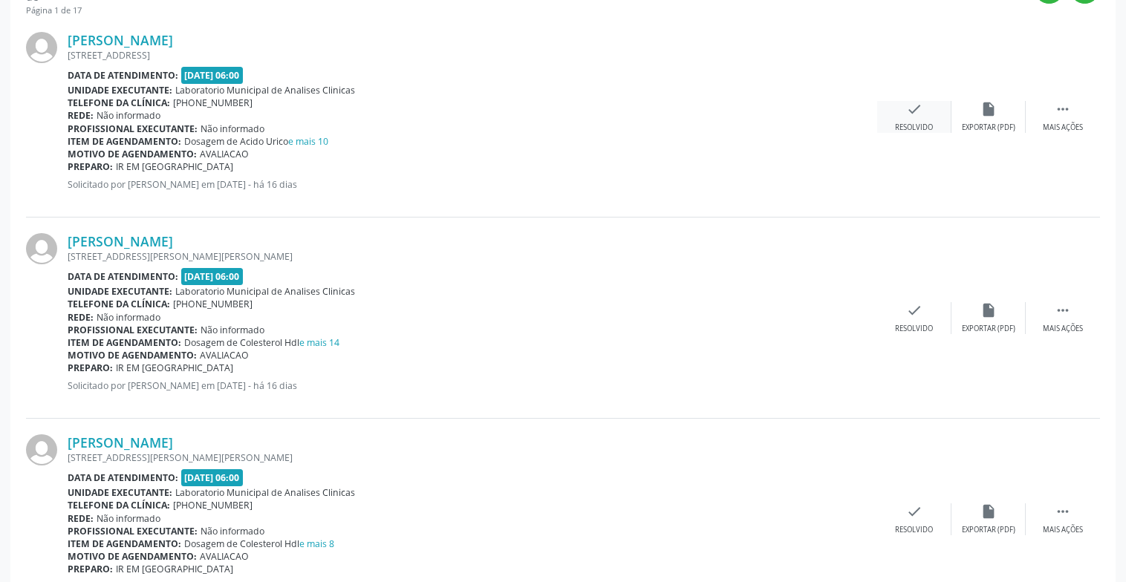
click at [928, 110] on div "check Resolvido" at bounding box center [914, 117] width 74 height 32
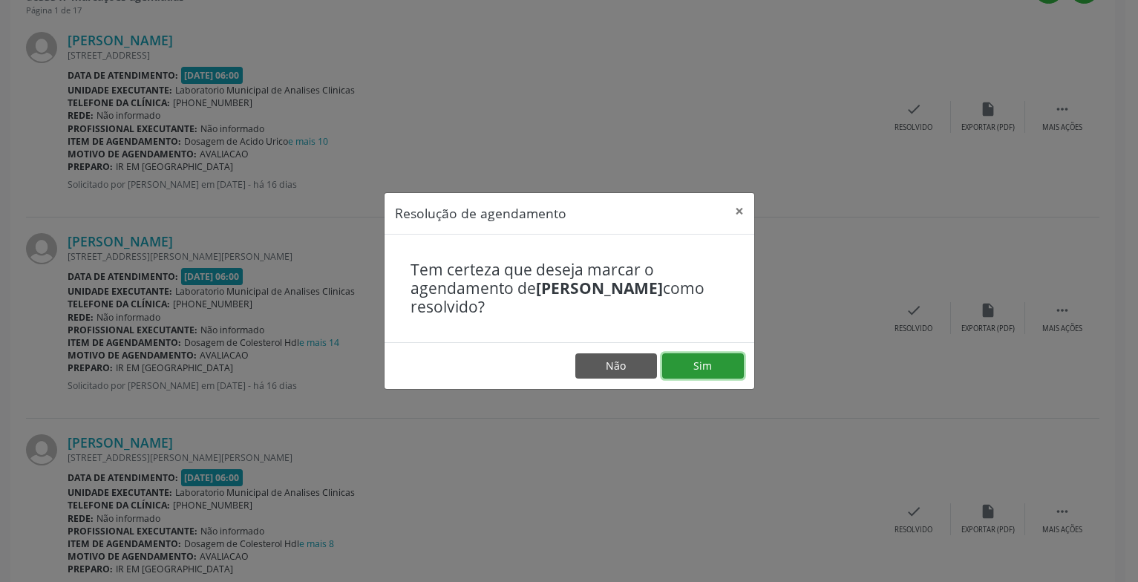
click at [696, 359] on button "Sim" at bounding box center [703, 365] width 82 height 25
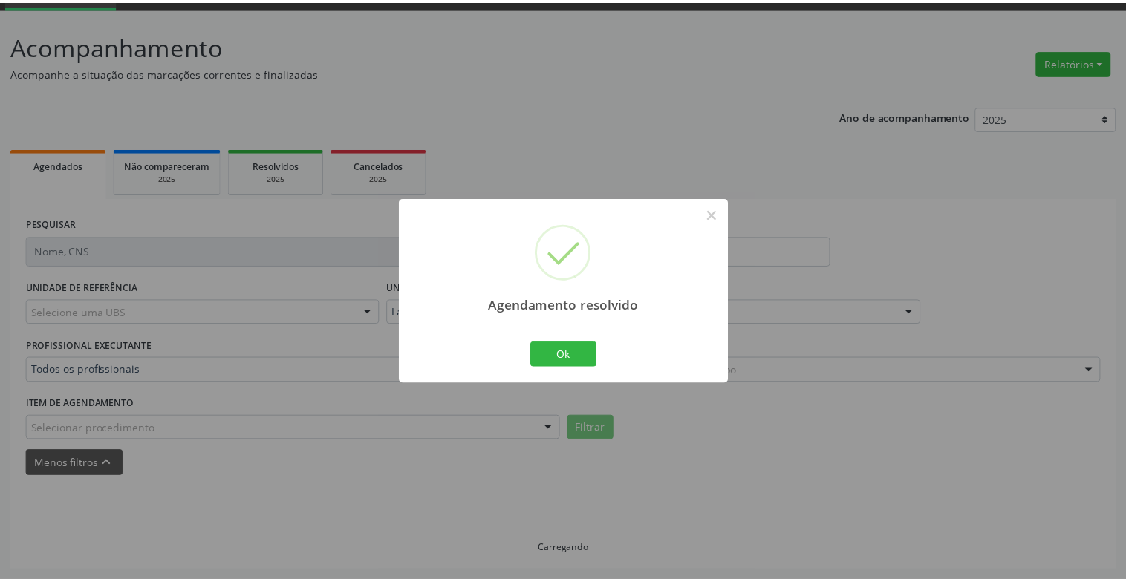
scroll to position [74, 0]
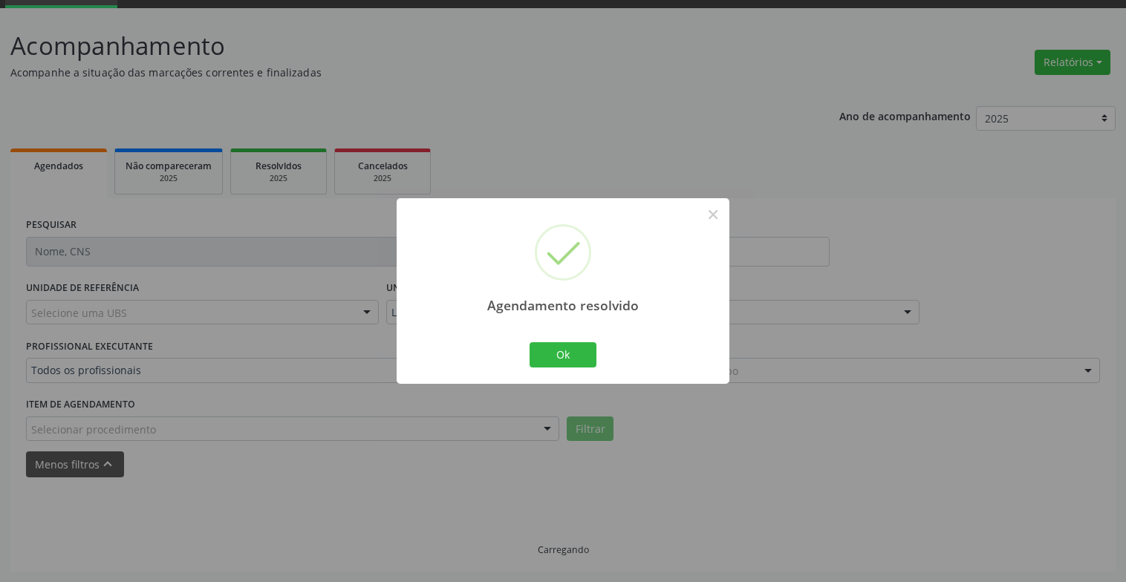
click at [509, 369] on div "Agendamento resolvido × Ok Cancel" at bounding box center [562, 290] width 333 height 185
click at [546, 359] on button "Ok" at bounding box center [562, 354] width 67 height 25
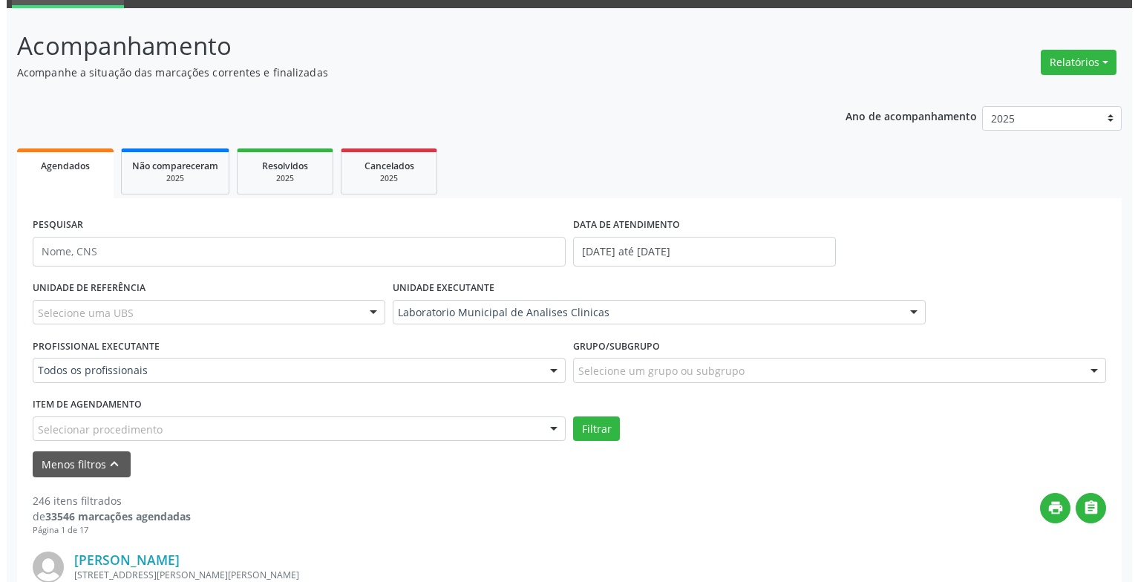
scroll to position [371, 0]
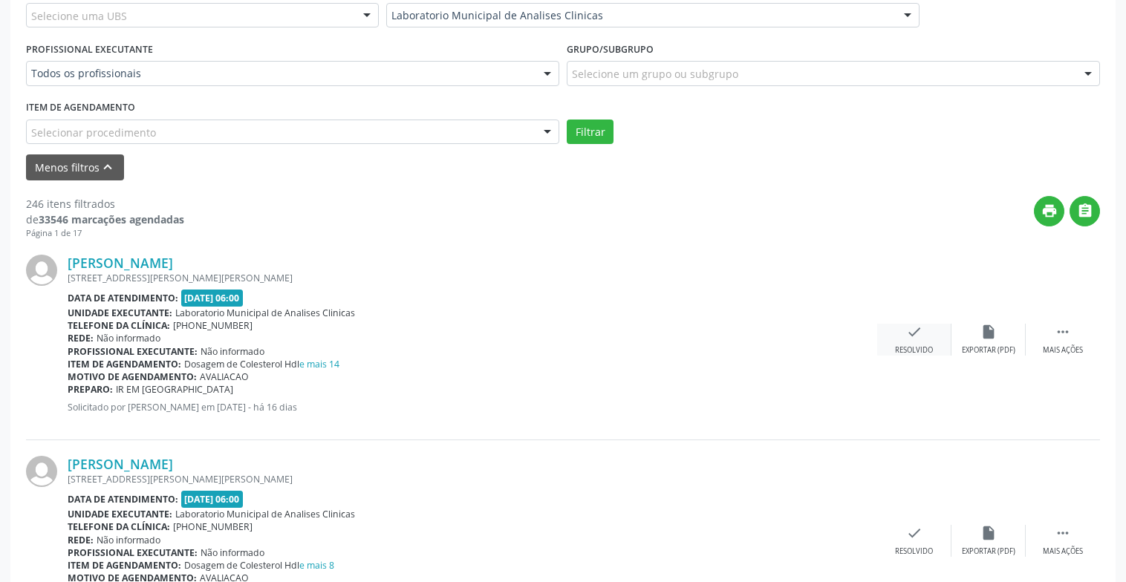
click at [910, 338] on icon "check" at bounding box center [914, 332] width 16 height 16
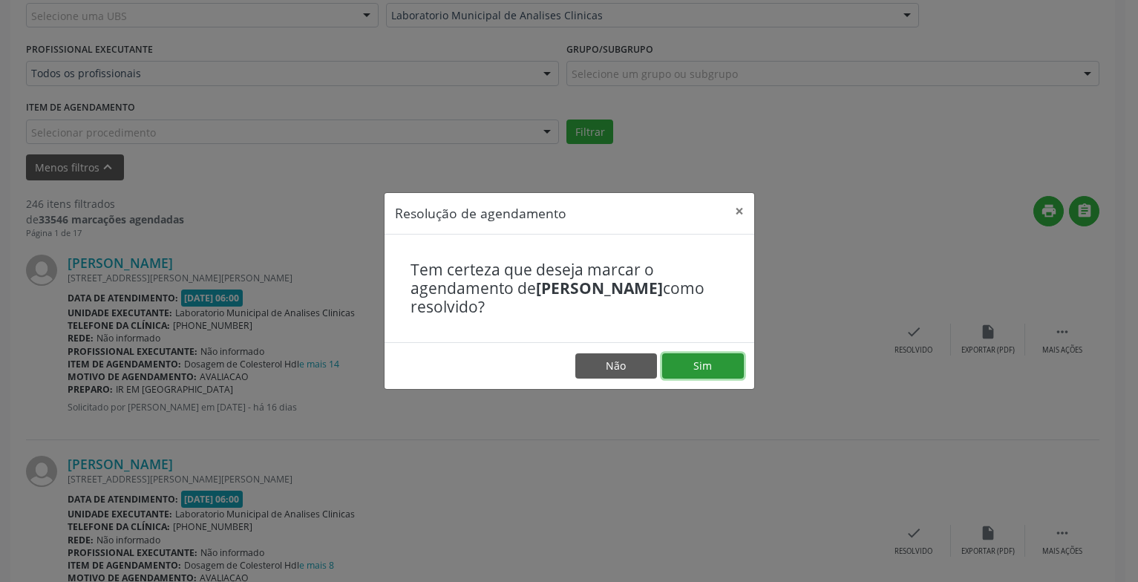
click at [716, 365] on button "Sim" at bounding box center [703, 365] width 82 height 25
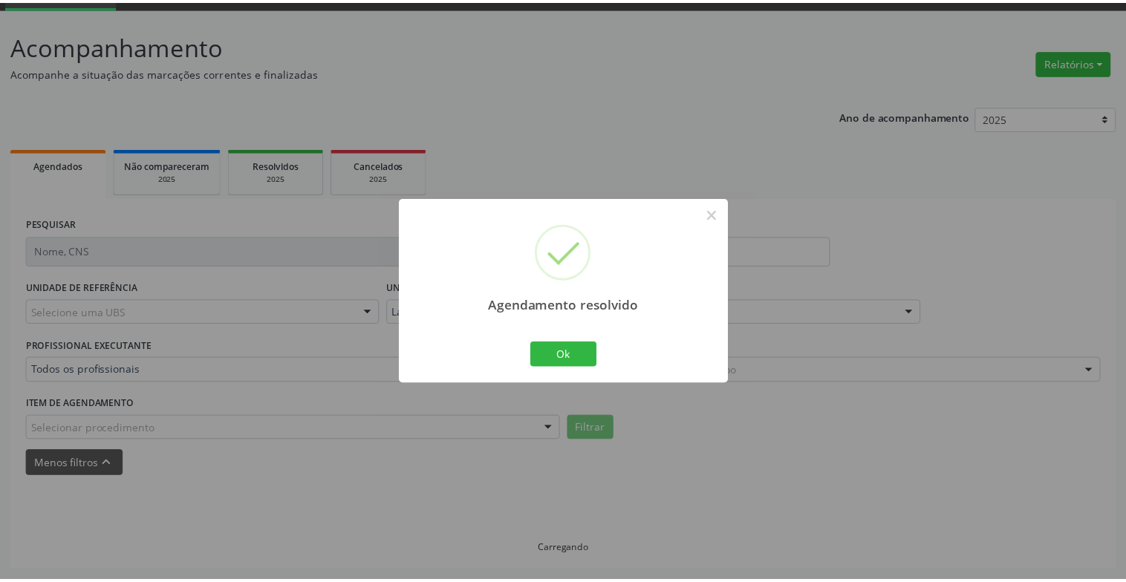
scroll to position [74, 0]
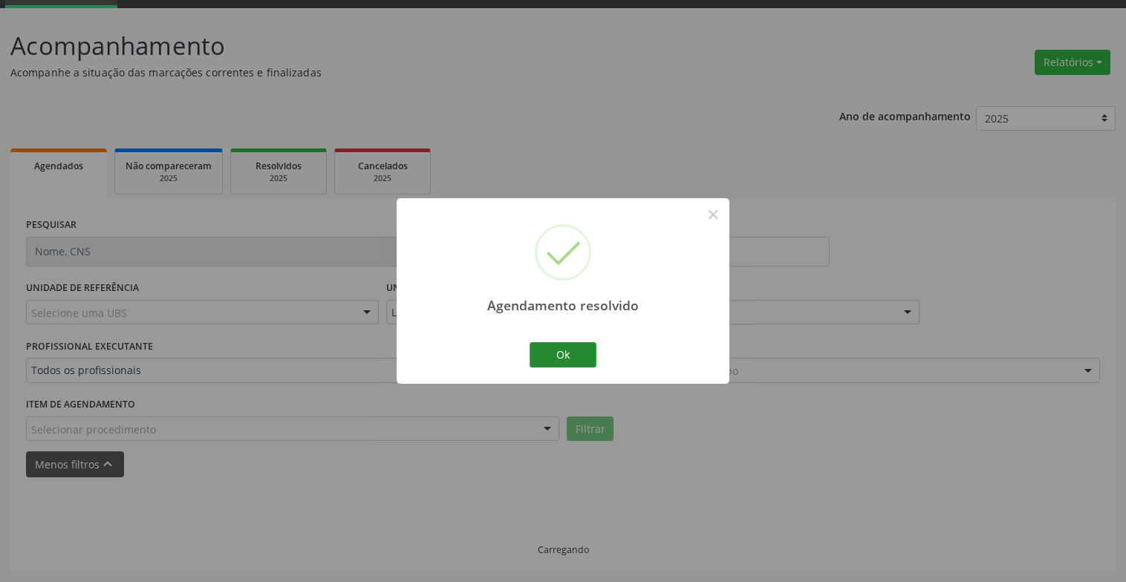
click at [565, 368] on div "Ok Cancel" at bounding box center [563, 354] width 74 height 31
click at [569, 355] on button "Ok" at bounding box center [562, 354] width 67 height 25
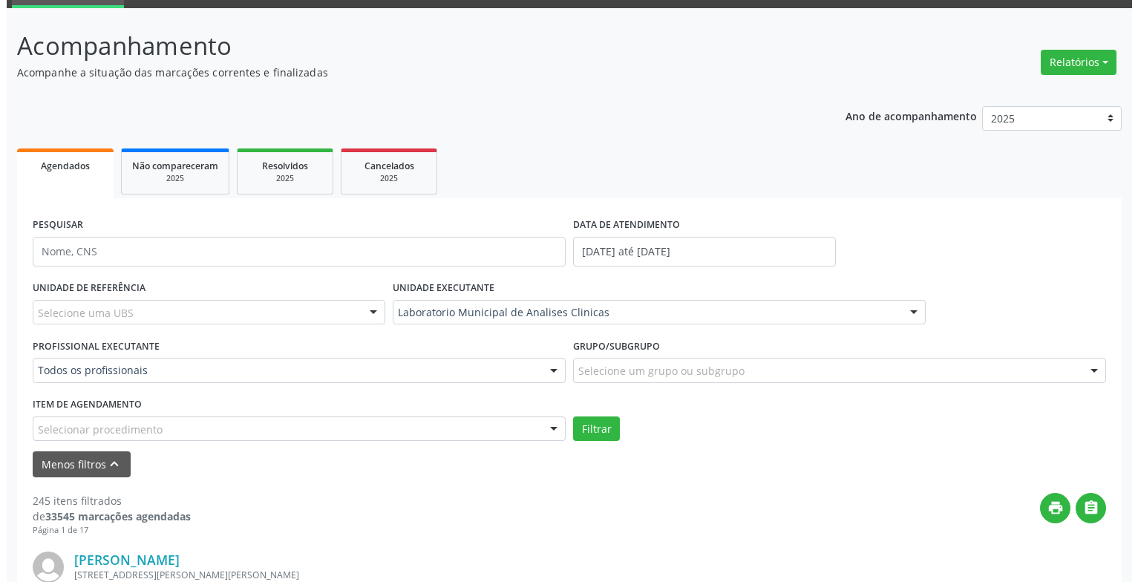
scroll to position [371, 0]
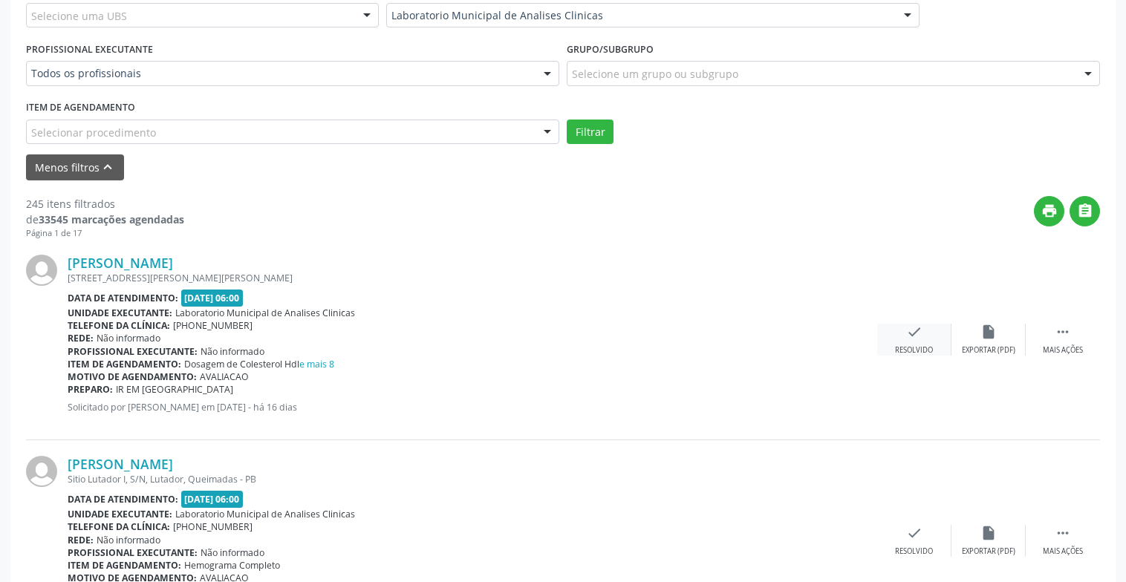
click at [911, 342] on div "check Resolvido" at bounding box center [914, 340] width 74 height 32
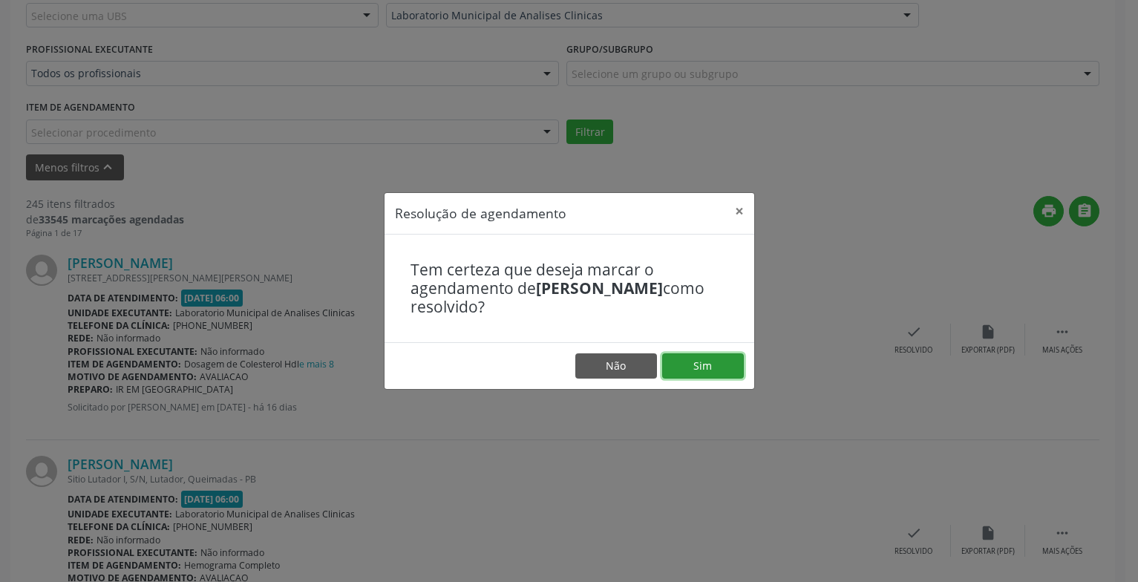
click at [695, 356] on button "Sim" at bounding box center [703, 365] width 82 height 25
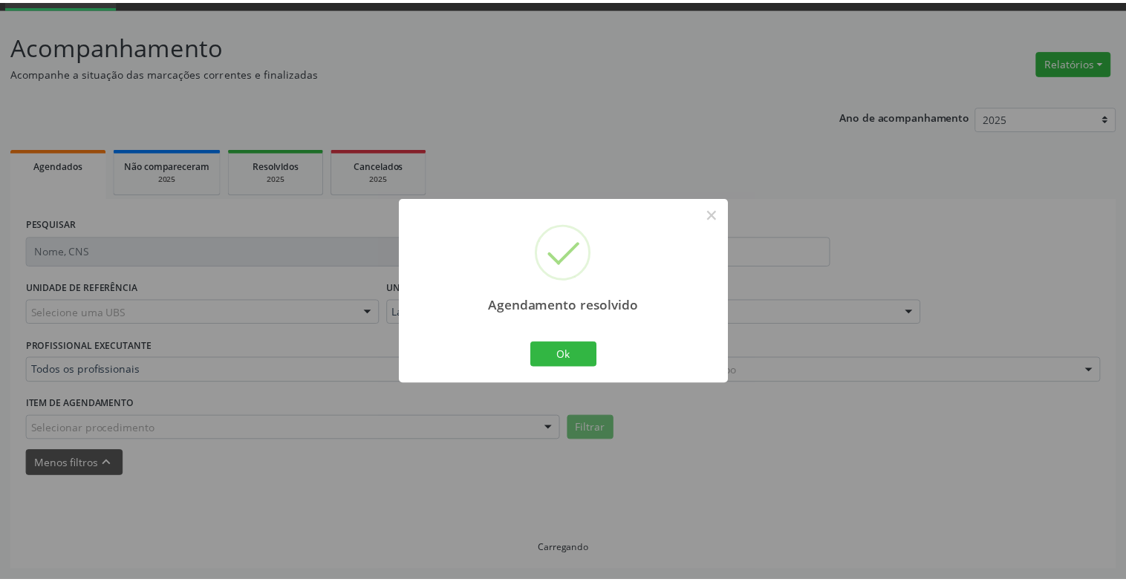
scroll to position [74, 0]
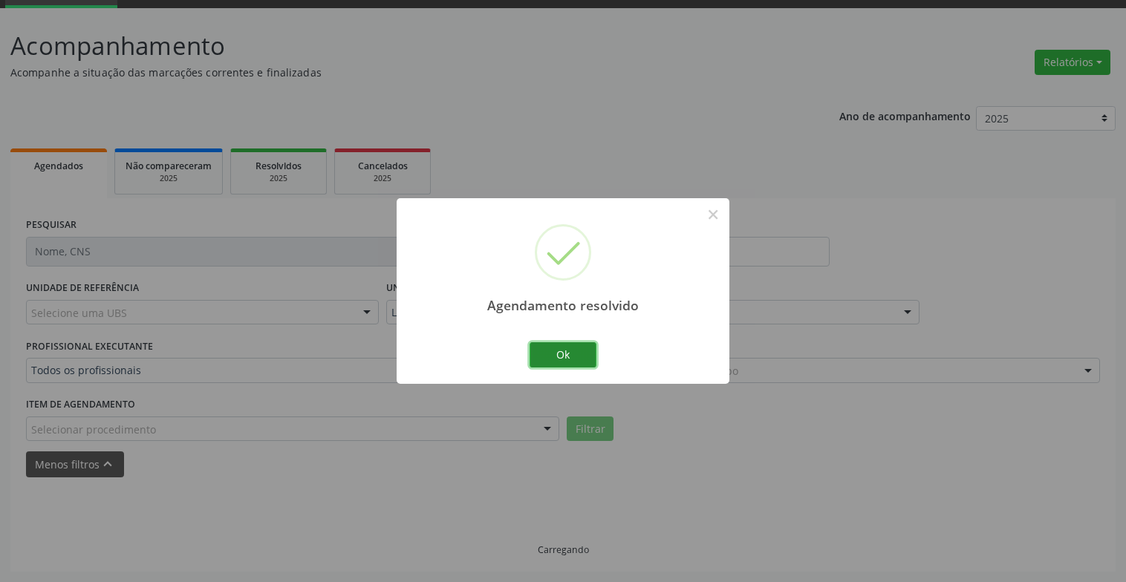
click at [577, 360] on button "Ok" at bounding box center [562, 354] width 67 height 25
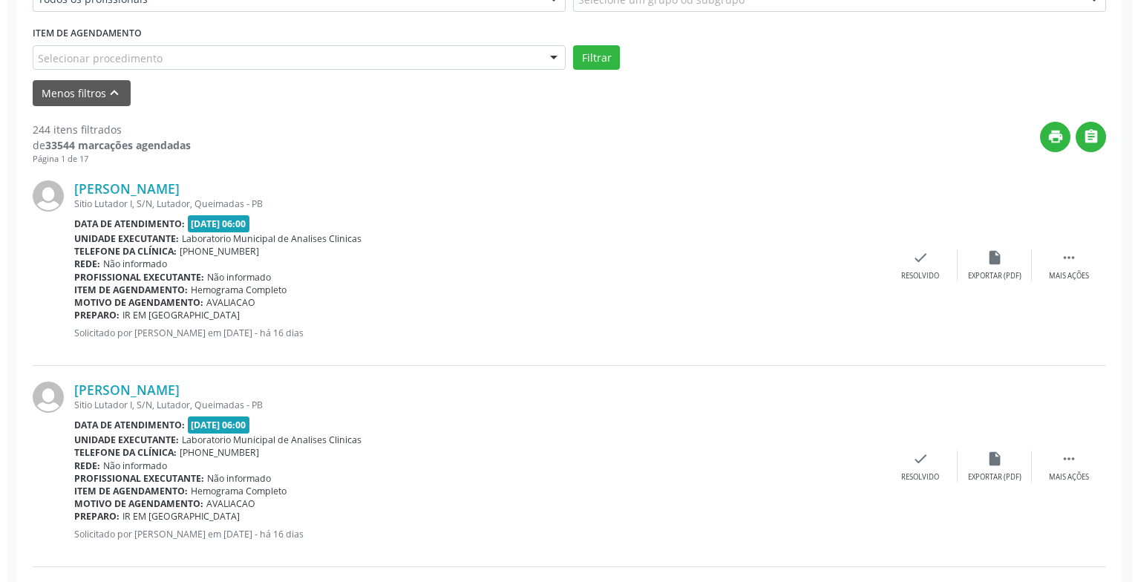
scroll to position [593, 0]
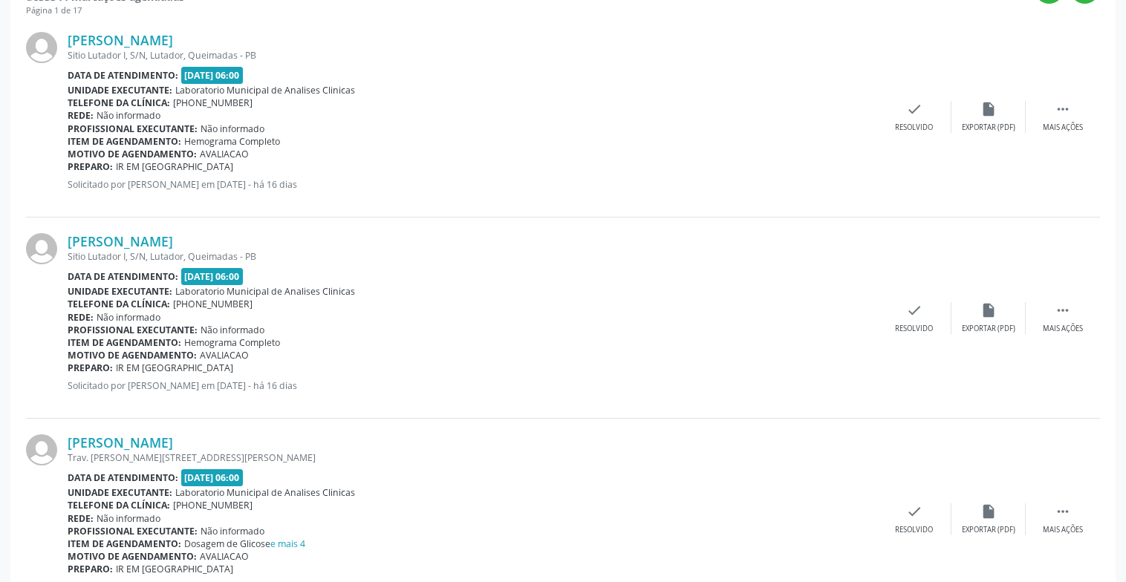
click at [928, 97] on div "[PERSON_NAME] Sitio Lutador I, S/N, Lutador, Queimadas - PB Data de atendimento…" at bounding box center [563, 116] width 1074 height 201
click at [924, 127] on div "Resolvido" at bounding box center [914, 128] width 38 height 10
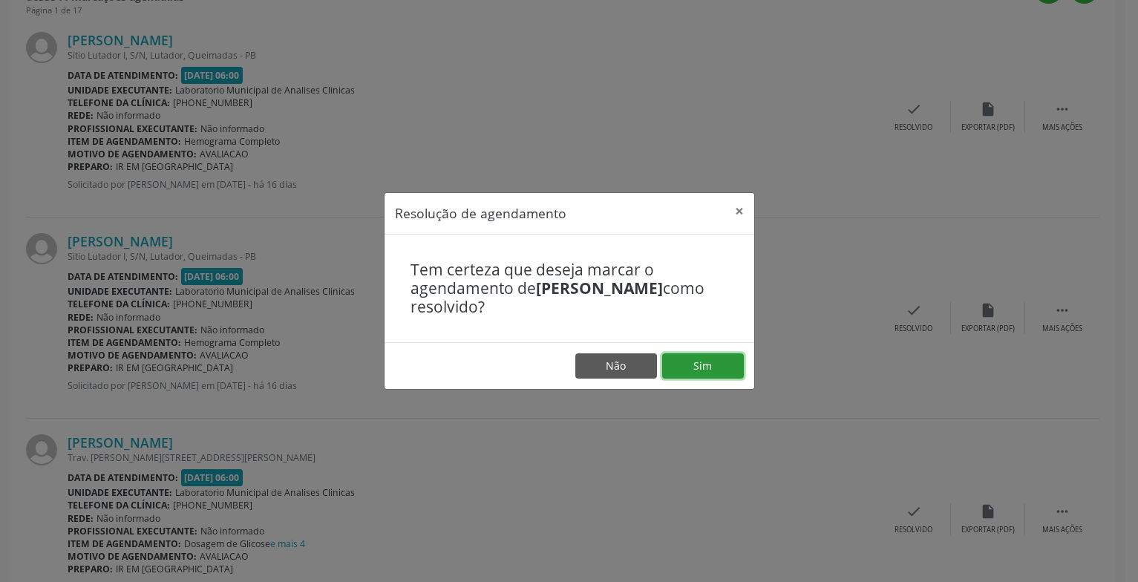
click at [706, 365] on button "Sim" at bounding box center [703, 365] width 82 height 25
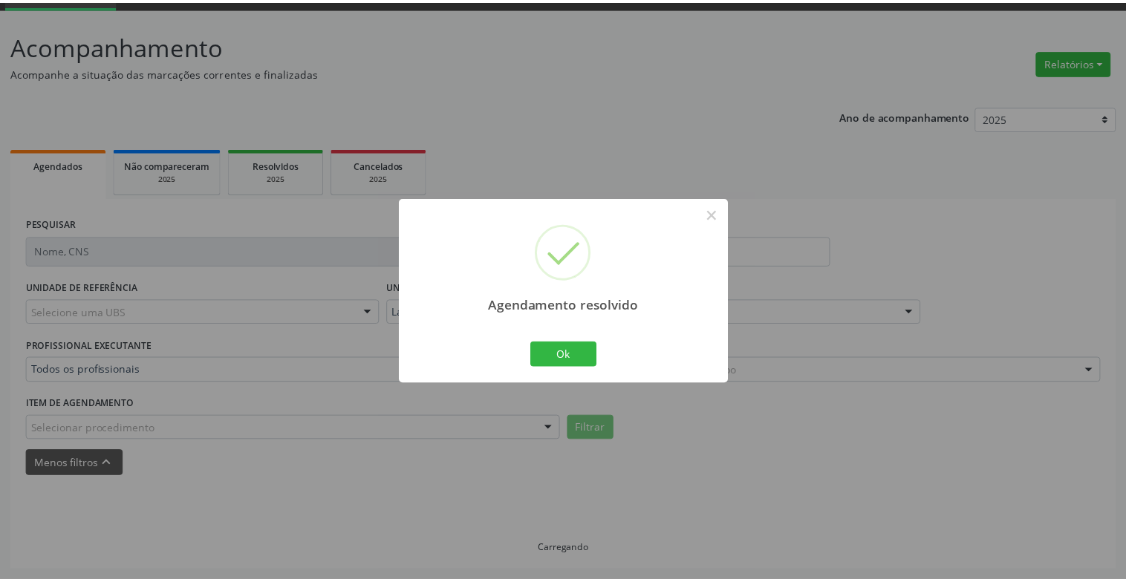
scroll to position [74, 0]
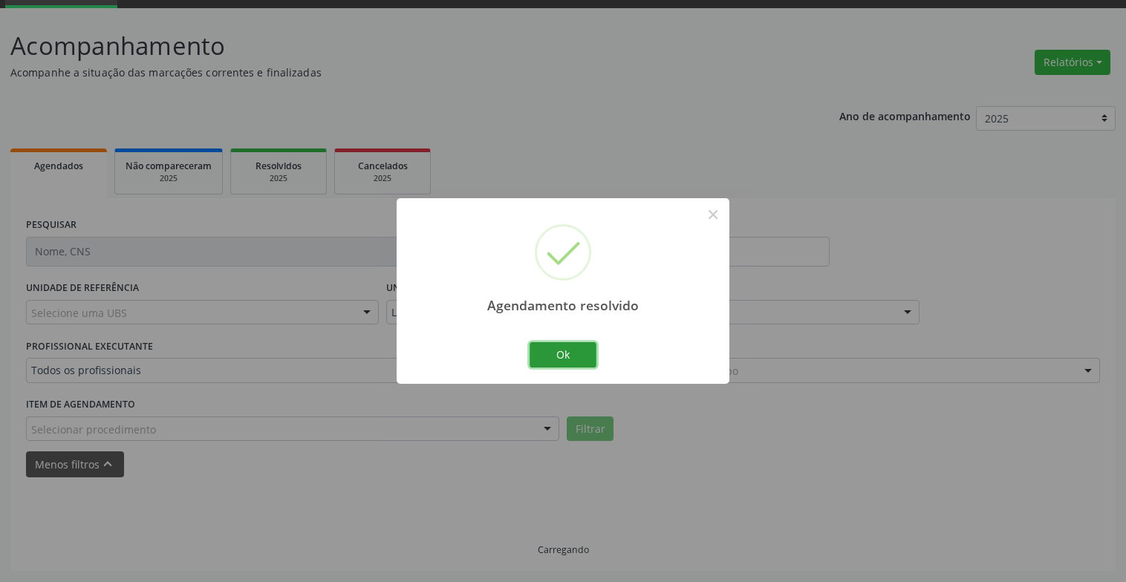
click at [552, 351] on button "Ok" at bounding box center [562, 354] width 67 height 25
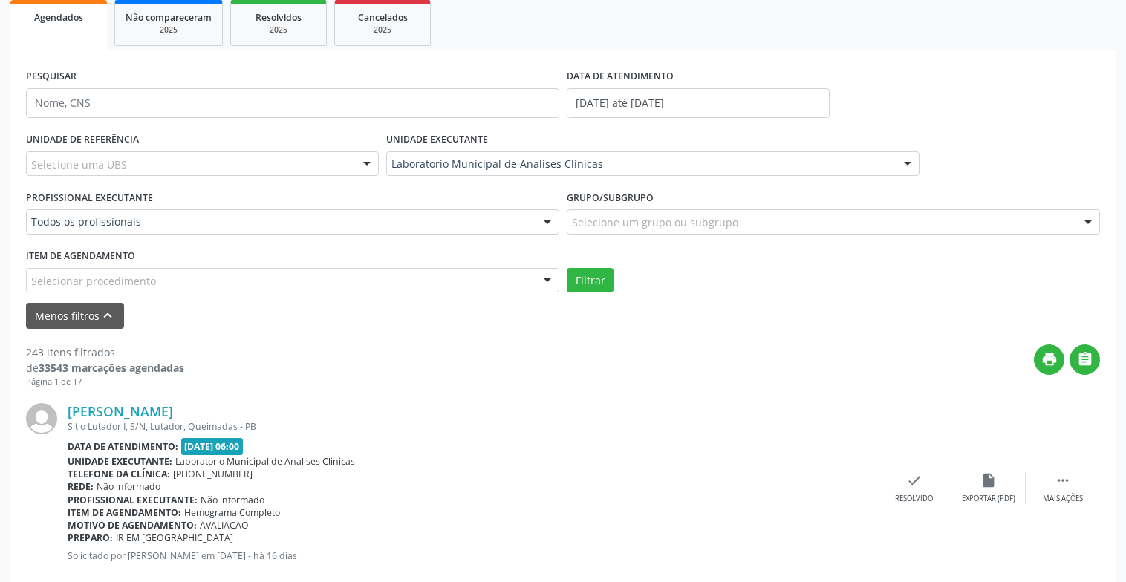
scroll to position [0, 0]
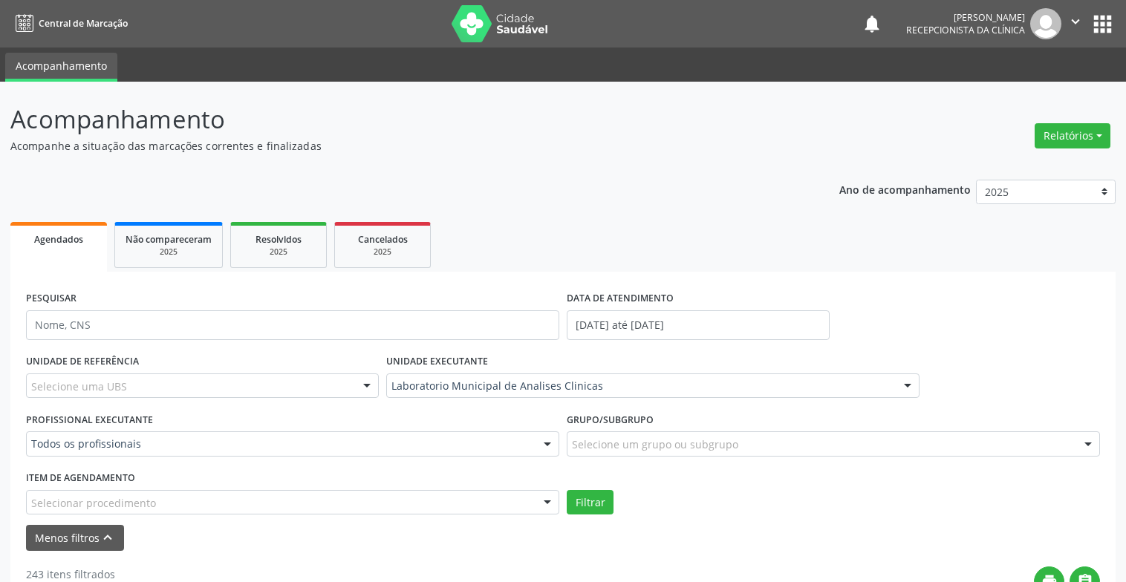
click at [763, 339] on div "DATA DE ATENDIMENTO [DATE] até [DATE]" at bounding box center [698, 318] width 270 height 63
click at [763, 330] on body "Central de Marcação notifications [PERSON_NAME] Recepcionista da clínica  Conf…" at bounding box center [563, 291] width 1126 height 582
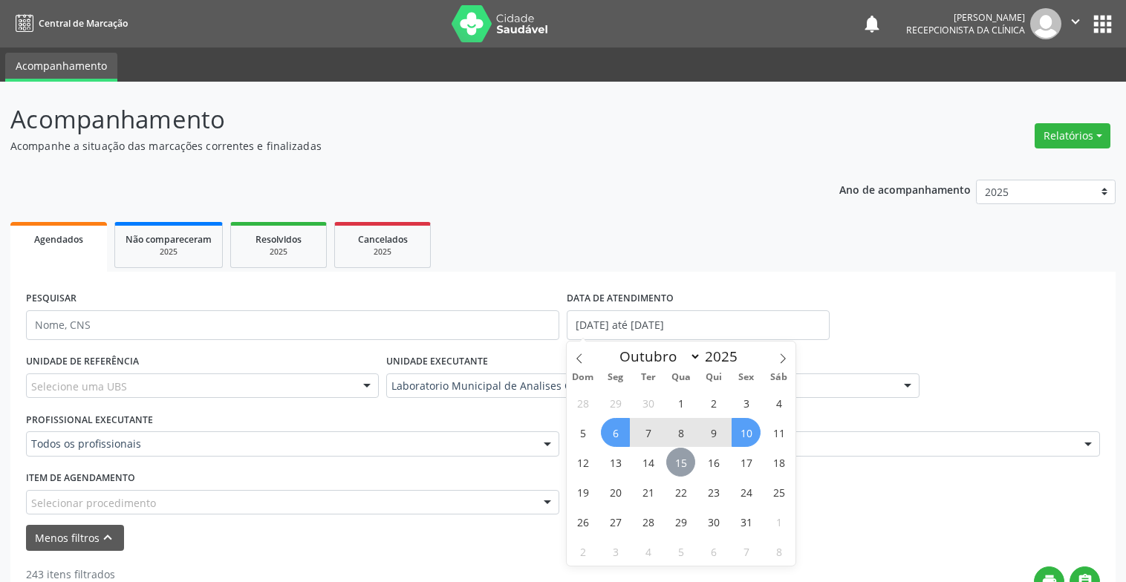
click at [687, 460] on span "15" at bounding box center [680, 462] width 29 height 29
type input "[DATE]"
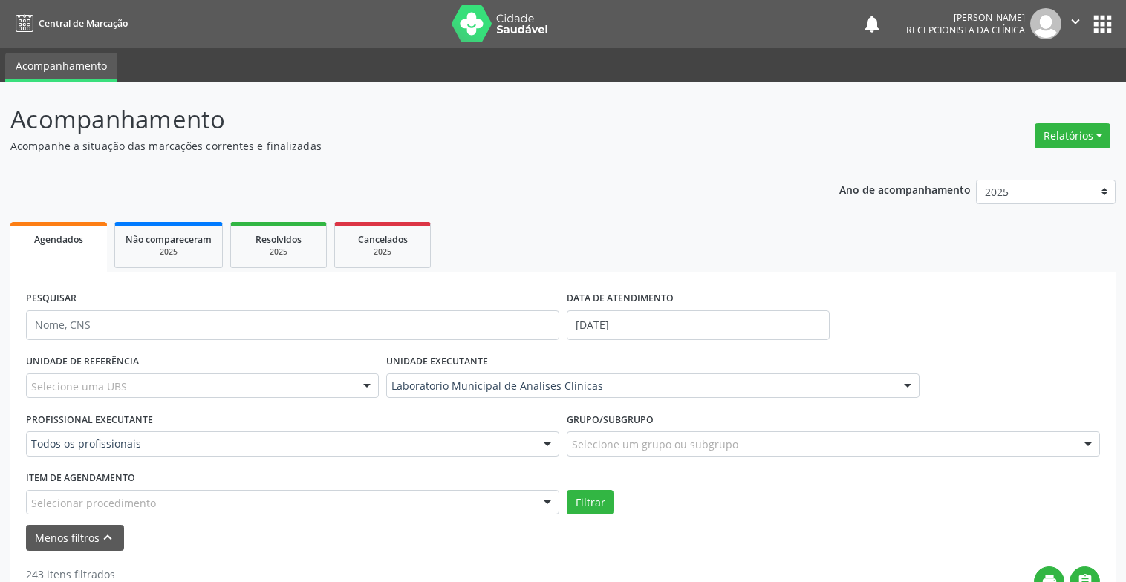
scroll to position [297, 0]
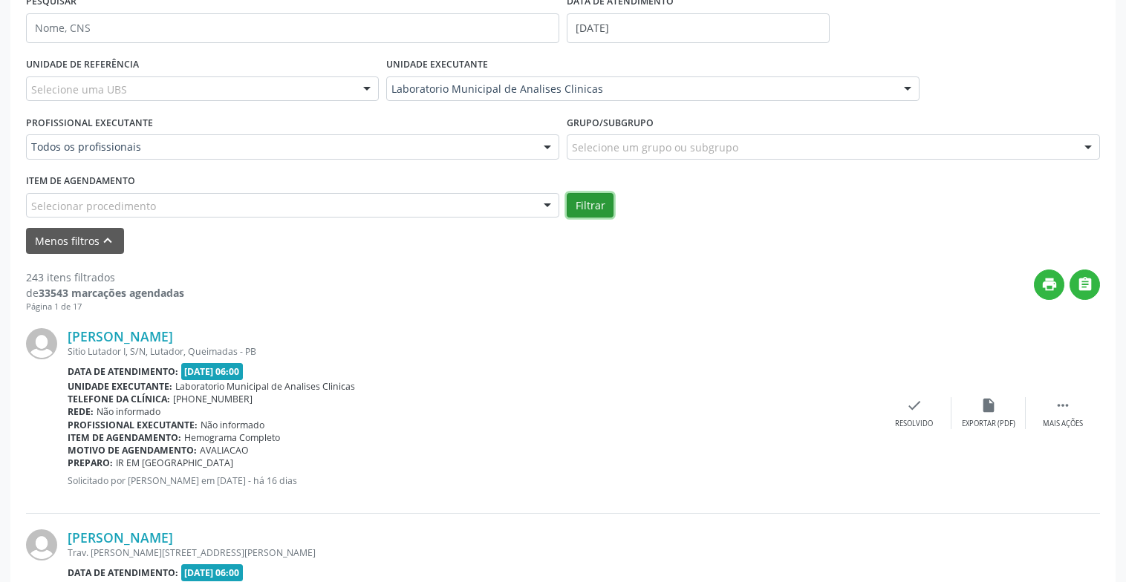
click at [593, 200] on button "Filtrar" at bounding box center [590, 205] width 47 height 25
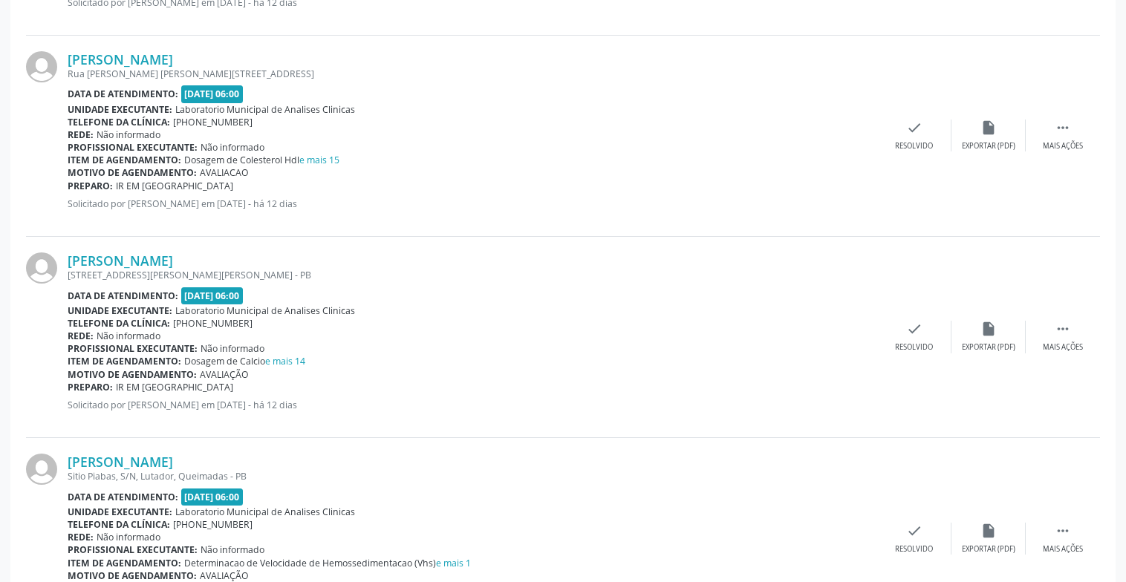
scroll to position [1262, 0]
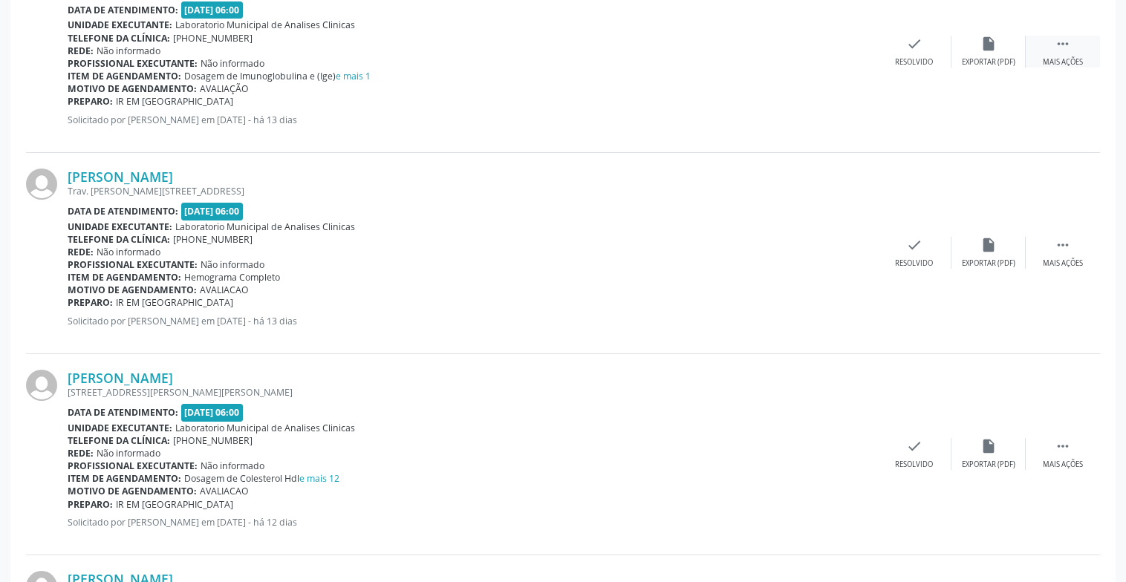
click at [1076, 66] on div "Mais ações" at bounding box center [1062, 62] width 40 height 10
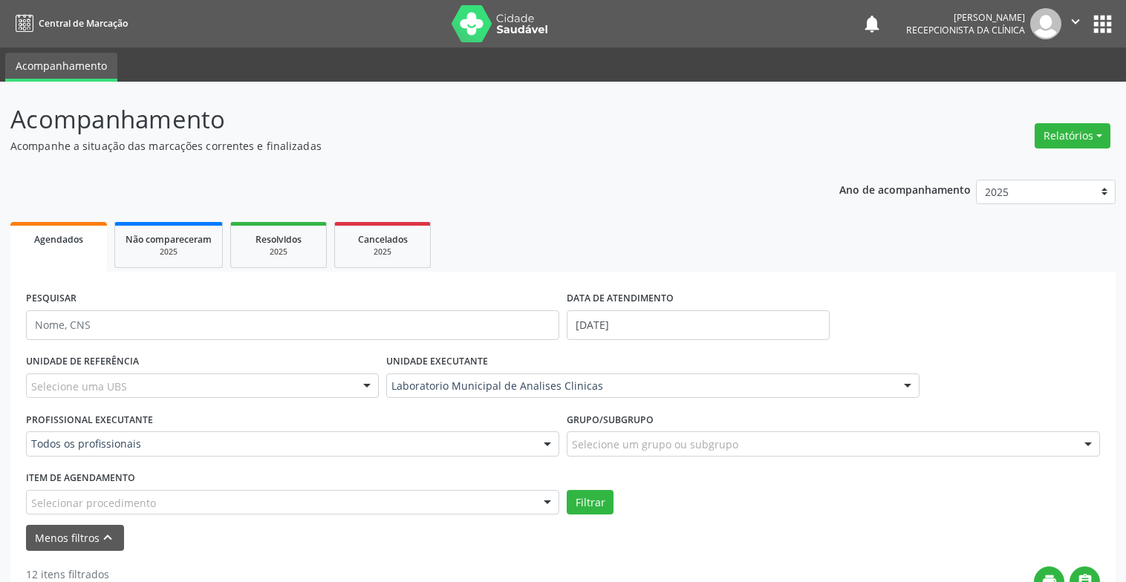
scroll to position [223, 0]
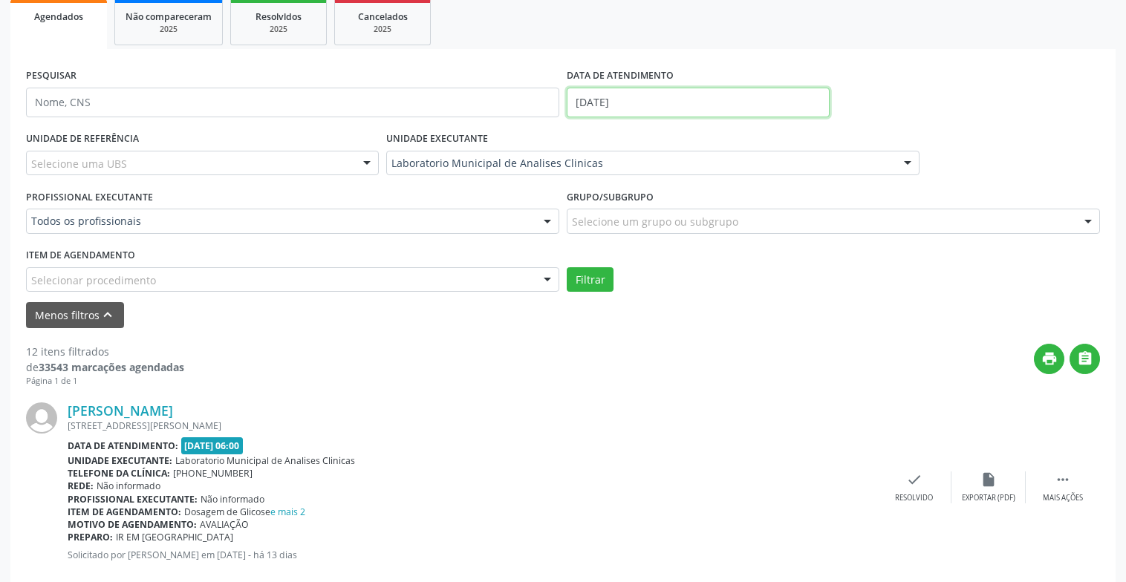
click at [729, 106] on input "[DATE]" at bounding box center [698, 103] width 263 height 30
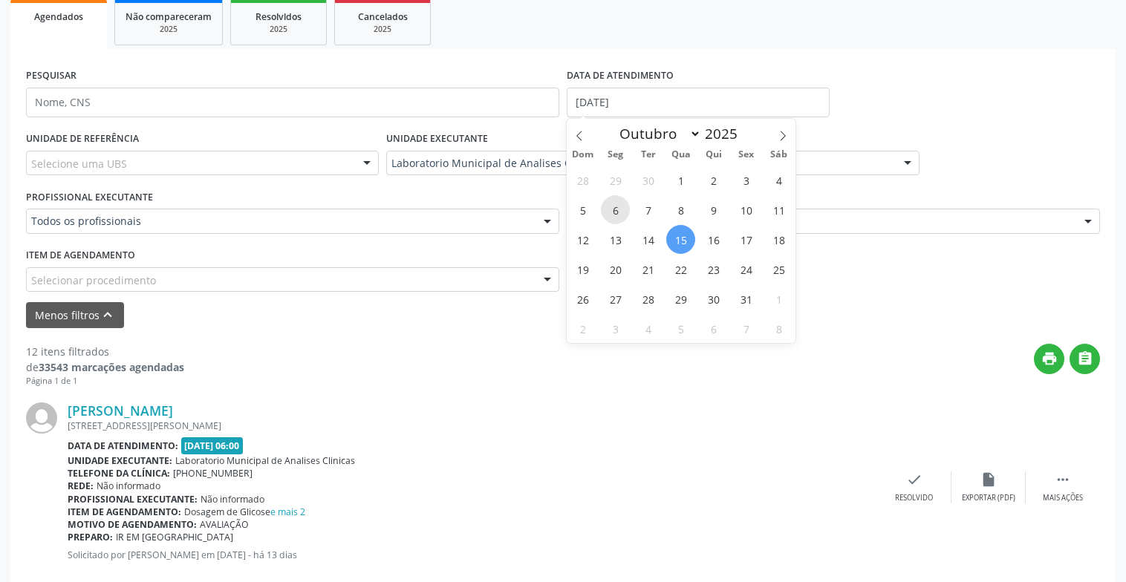
click at [618, 215] on span "6" at bounding box center [615, 209] width 29 height 29
type input "[DATE]"
click at [742, 215] on span "10" at bounding box center [745, 209] width 29 height 29
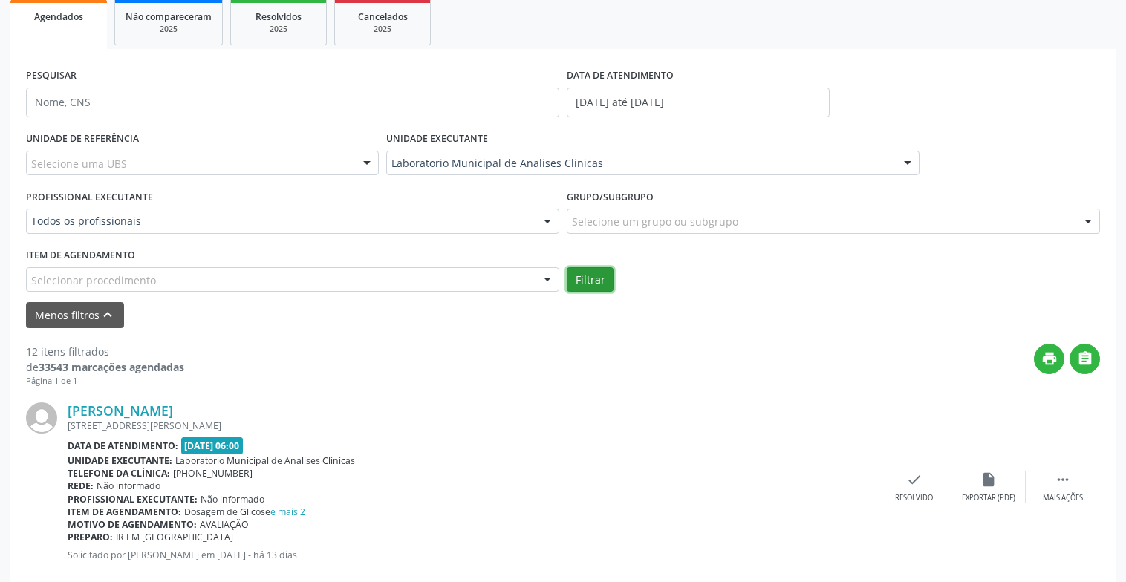
click at [595, 280] on button "Filtrar" at bounding box center [590, 279] width 47 height 25
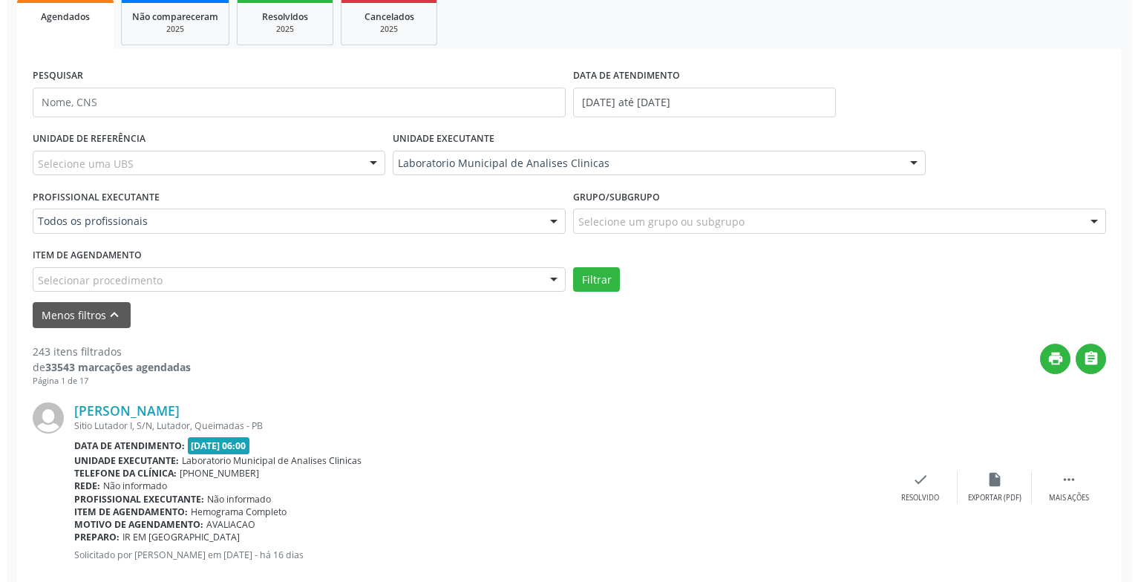
scroll to position [297, 0]
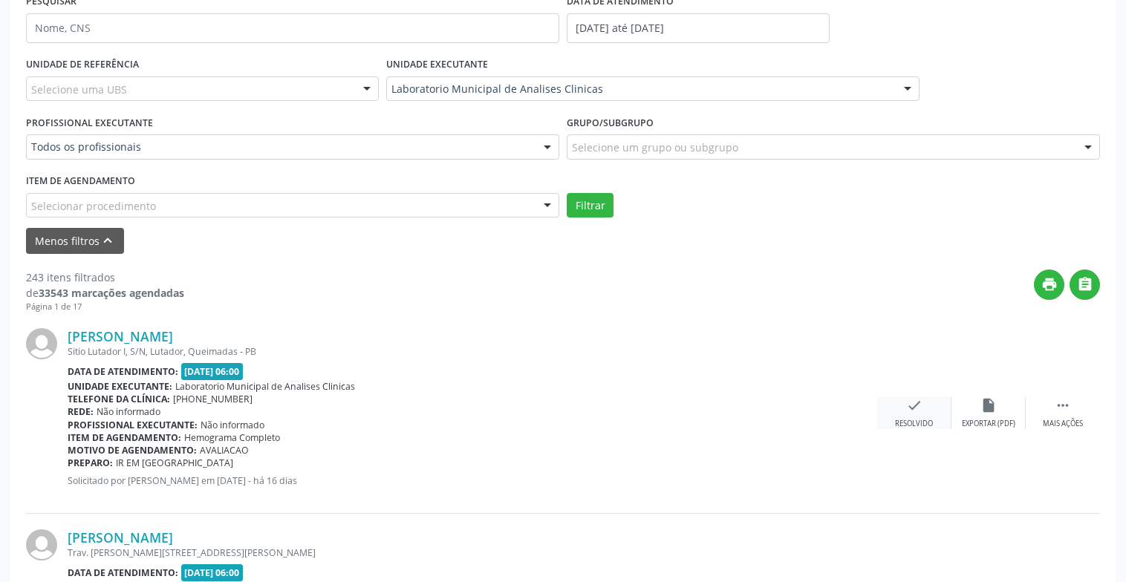
click at [930, 404] on div "check Resolvido" at bounding box center [914, 413] width 74 height 32
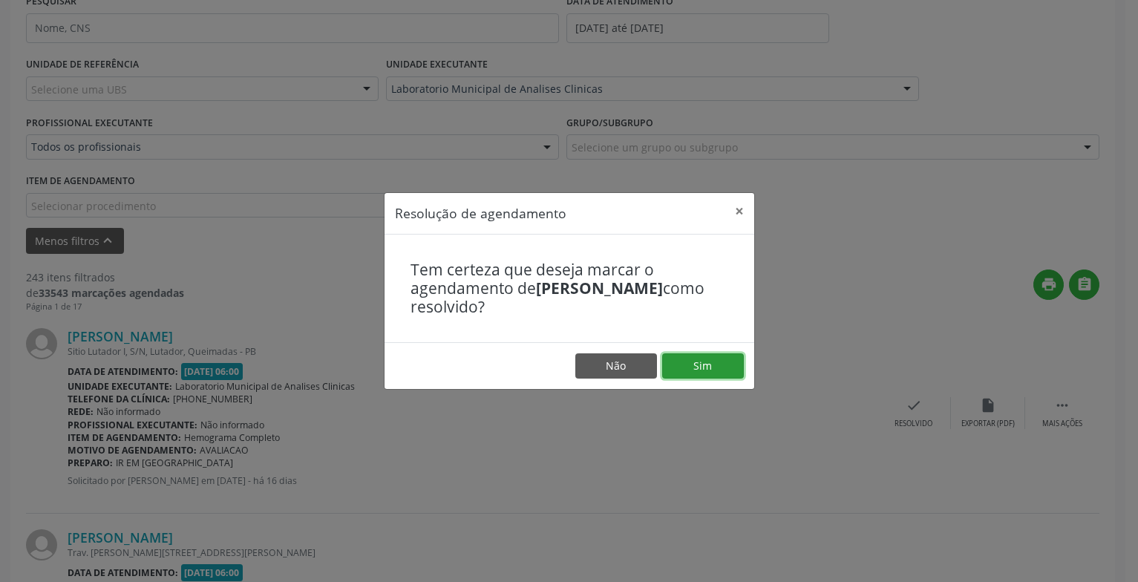
click at [694, 365] on button "Sim" at bounding box center [703, 365] width 82 height 25
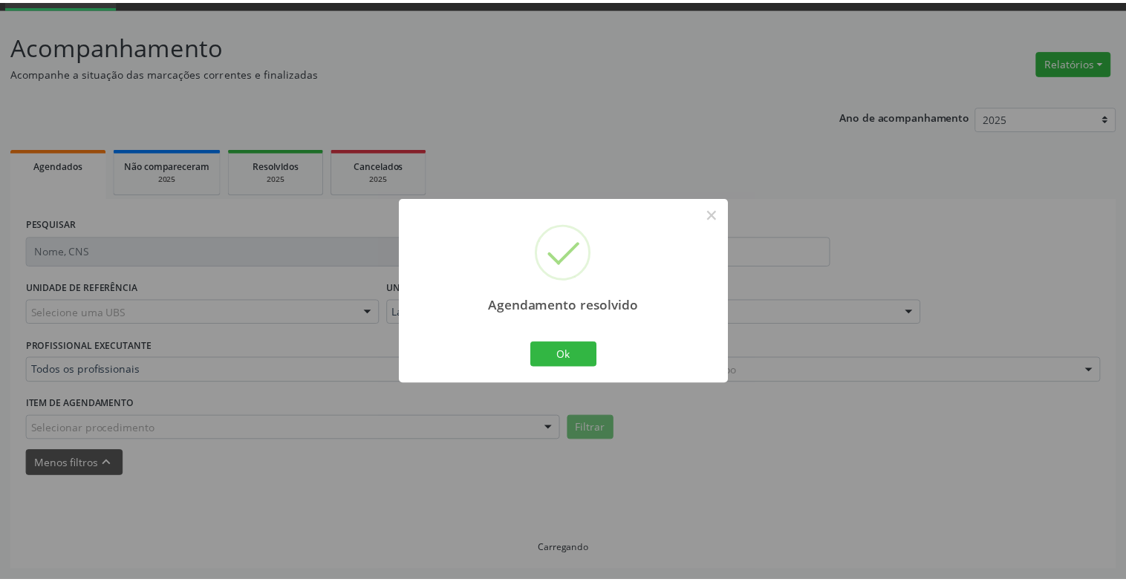
scroll to position [74, 0]
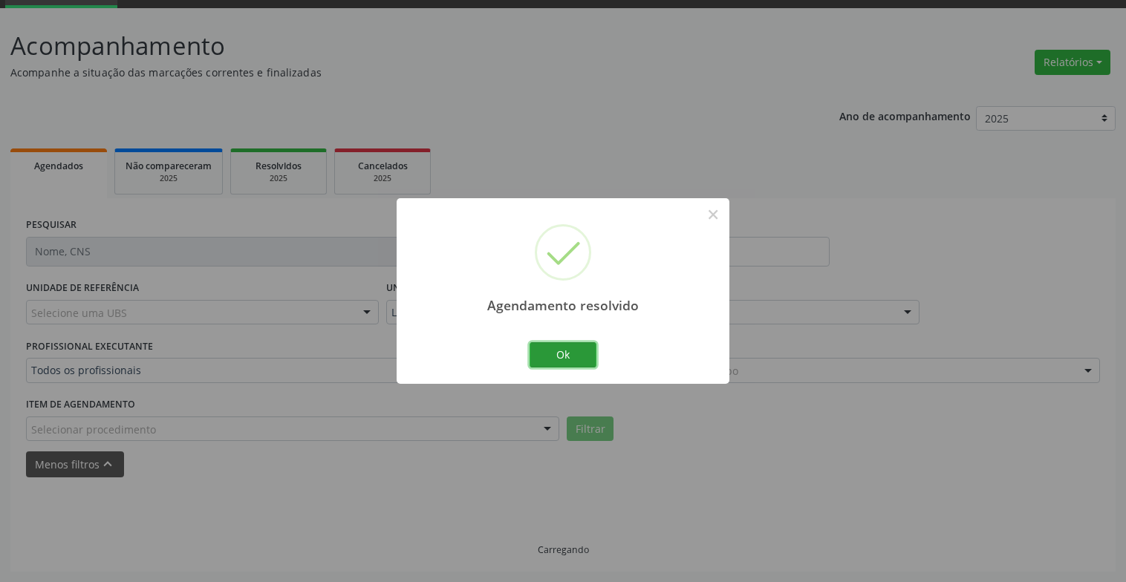
click at [576, 356] on button "Ok" at bounding box center [562, 354] width 67 height 25
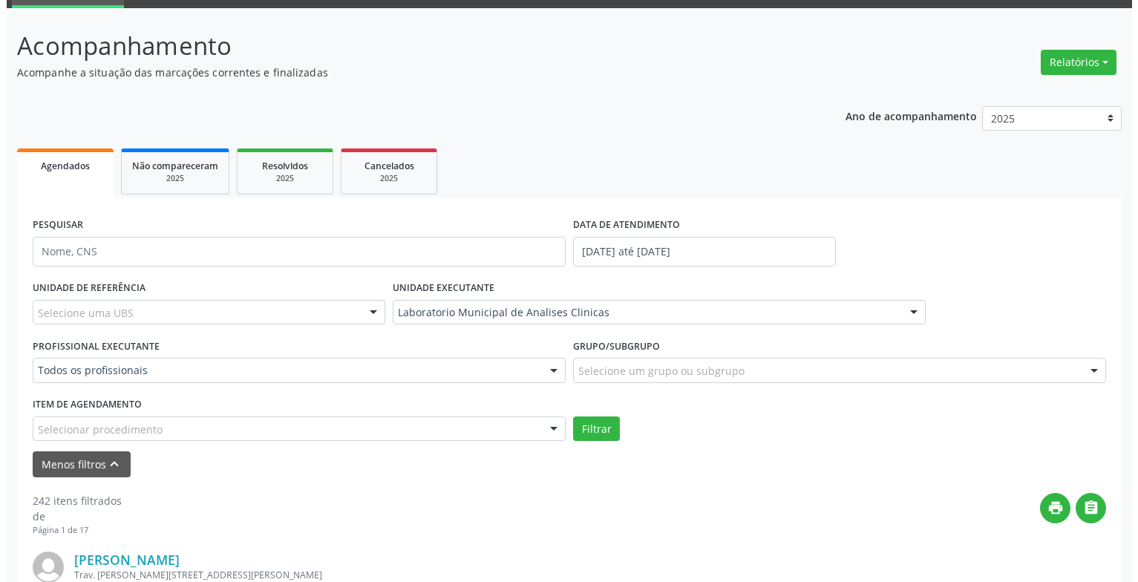
scroll to position [222, 0]
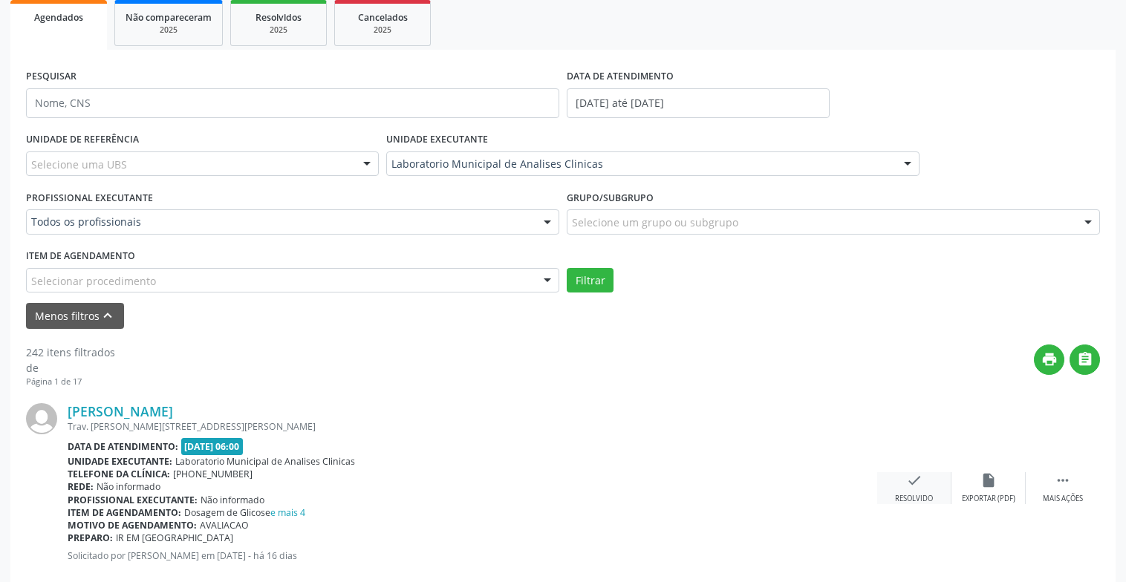
click at [919, 485] on icon "check" at bounding box center [914, 480] width 16 height 16
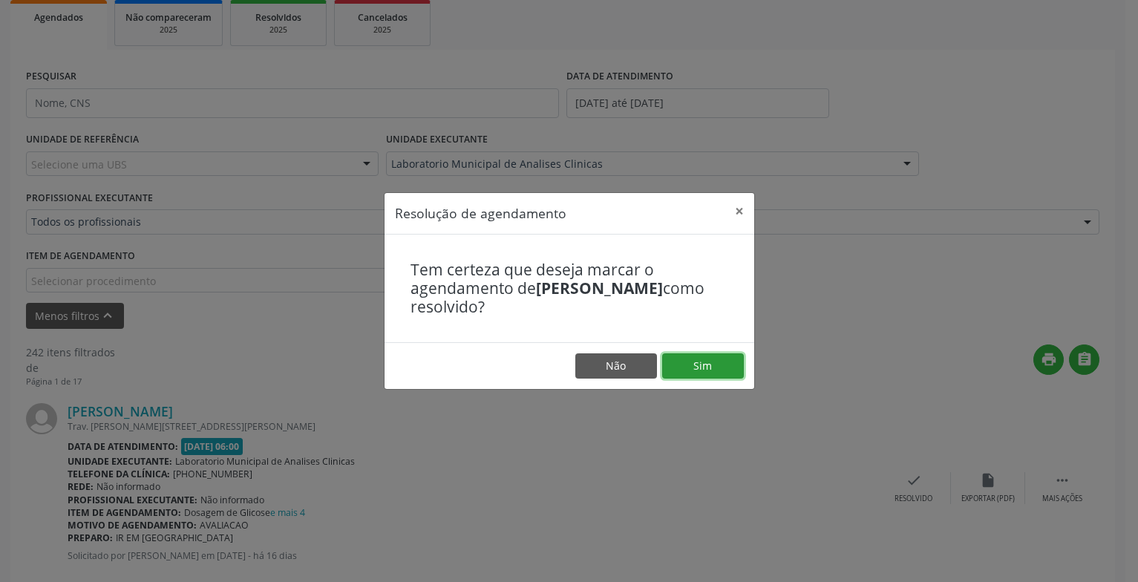
click at [684, 368] on button "Sim" at bounding box center [703, 365] width 82 height 25
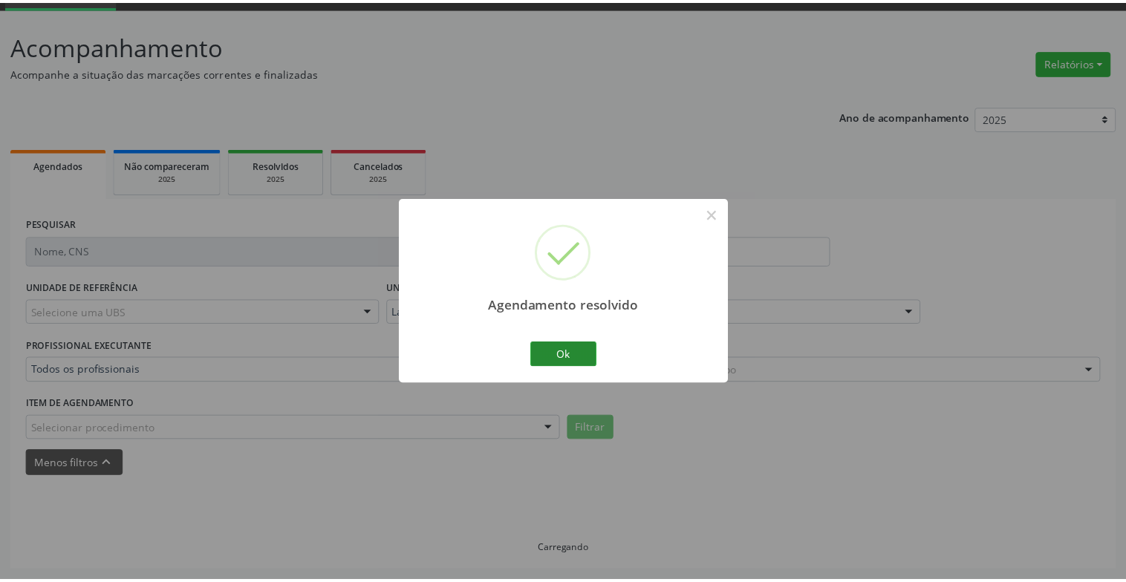
scroll to position [74, 0]
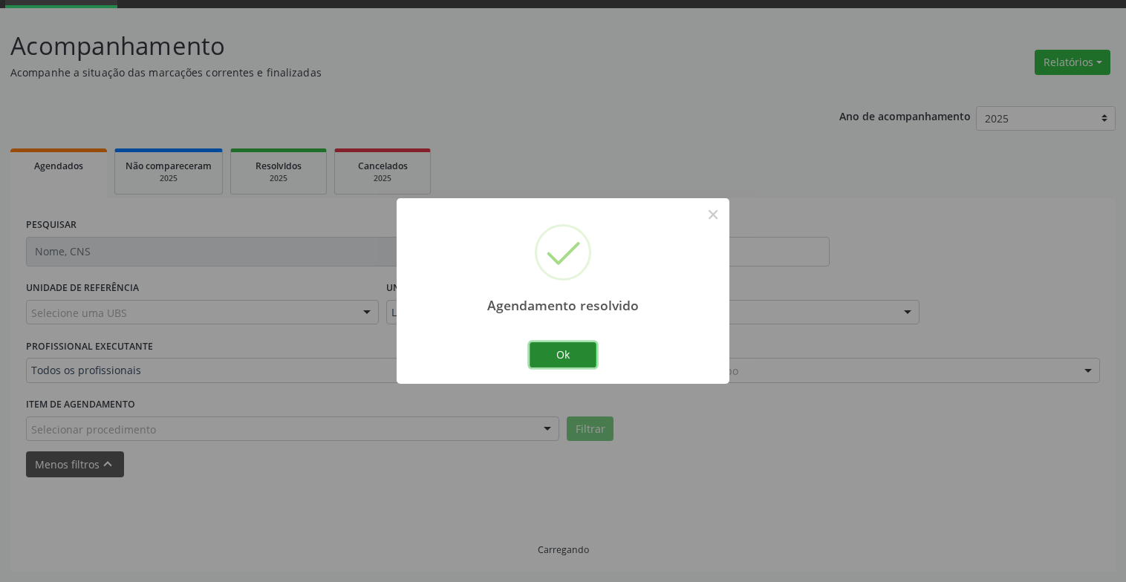
click at [538, 357] on button "Ok" at bounding box center [562, 354] width 67 height 25
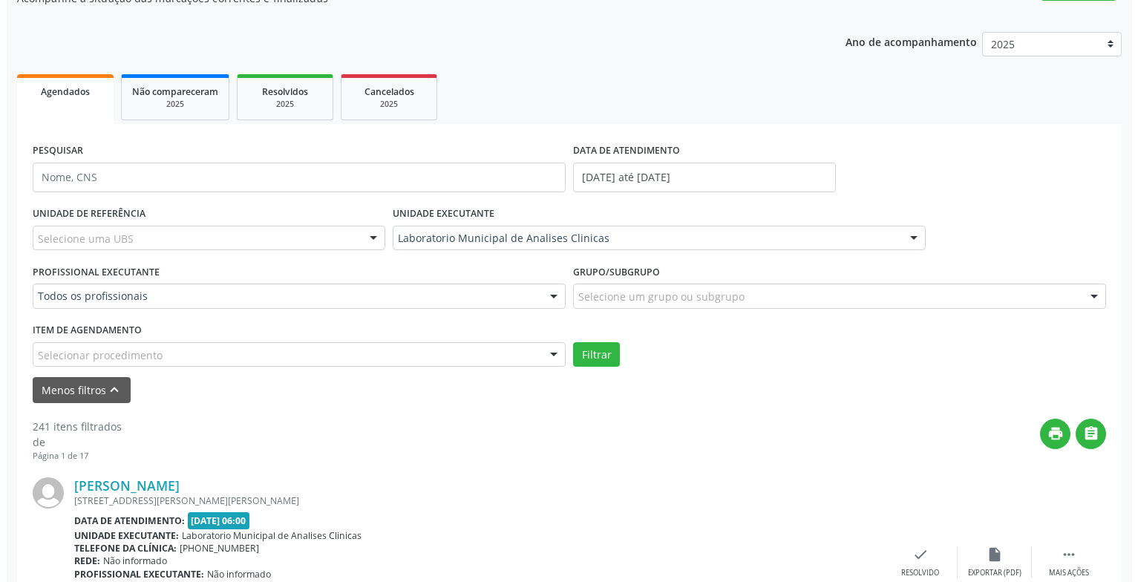
scroll to position [222, 0]
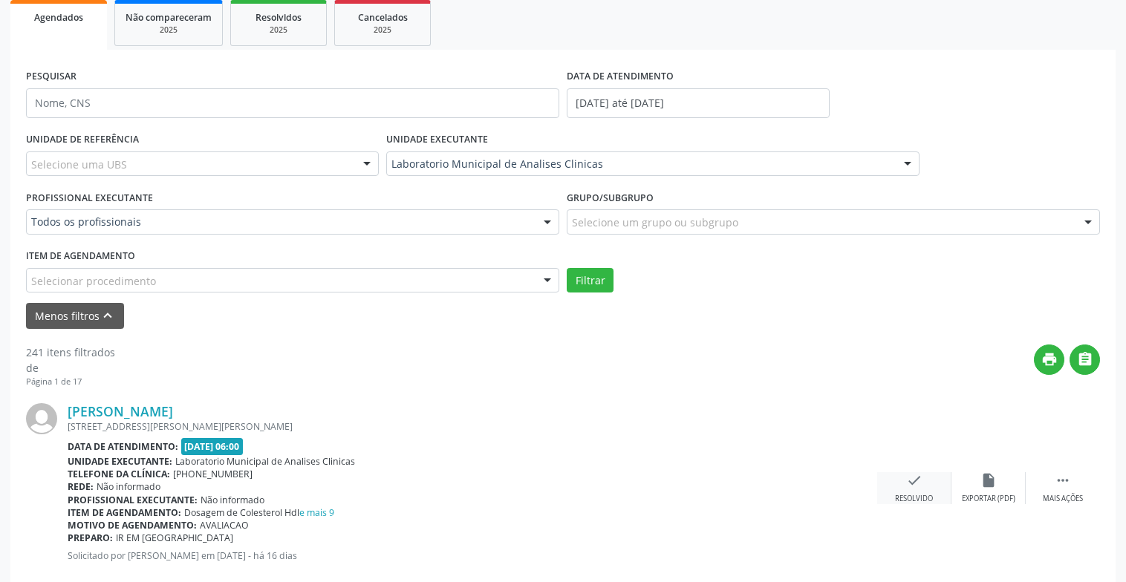
click at [925, 481] on div "check Resolvido" at bounding box center [914, 488] width 74 height 32
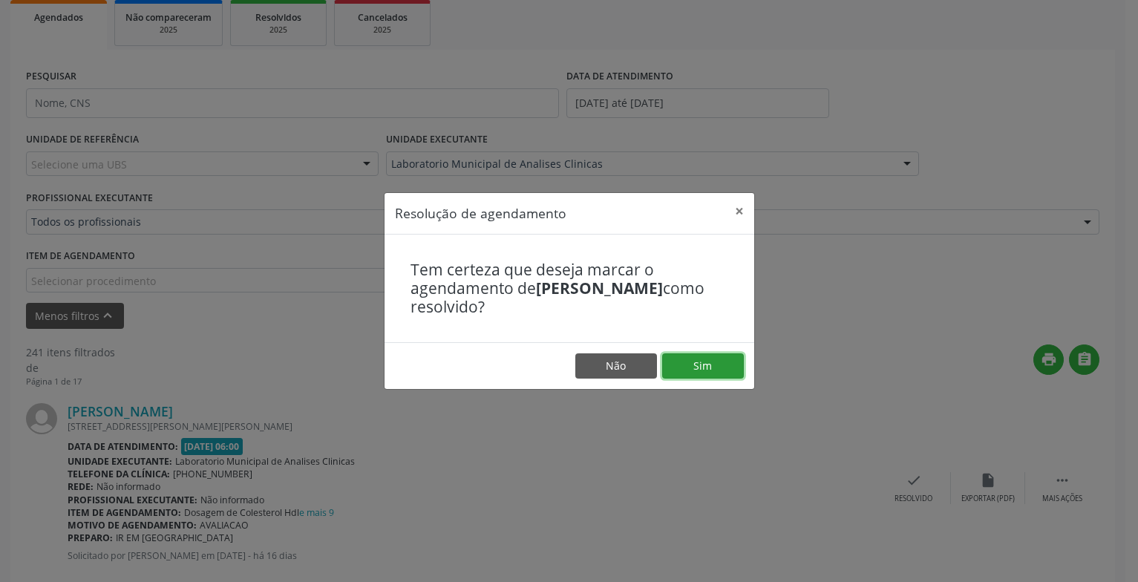
click at [721, 361] on button "Sim" at bounding box center [703, 365] width 82 height 25
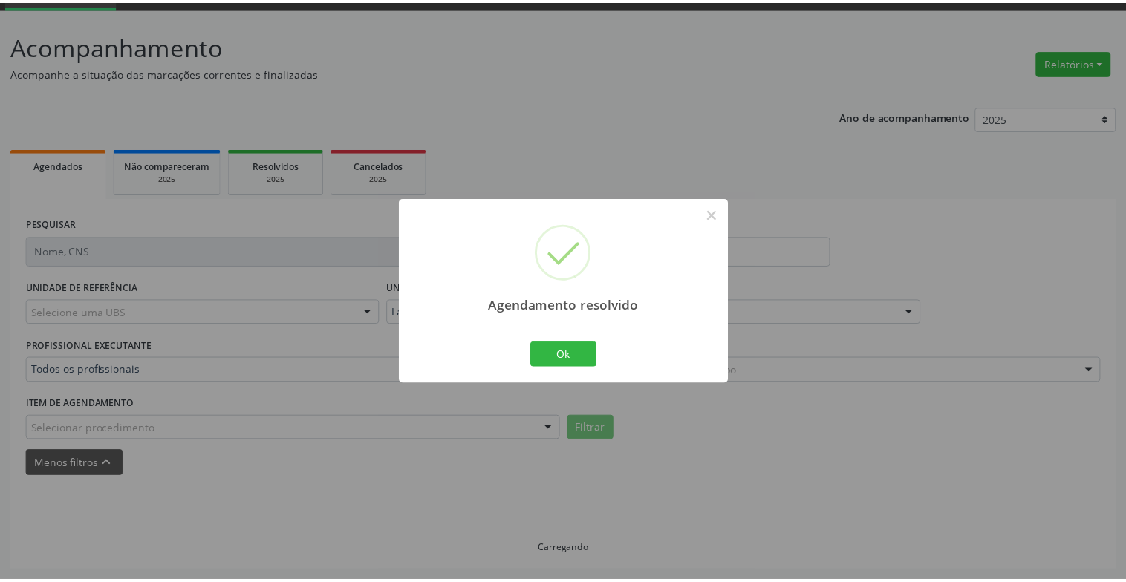
scroll to position [74, 0]
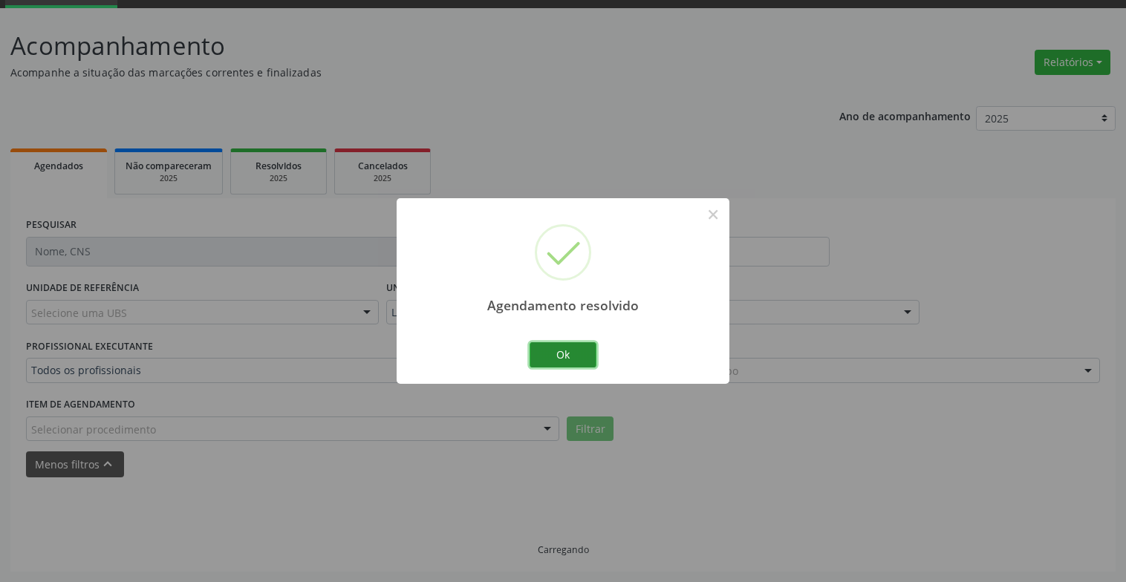
click at [555, 347] on button "Ok" at bounding box center [562, 354] width 67 height 25
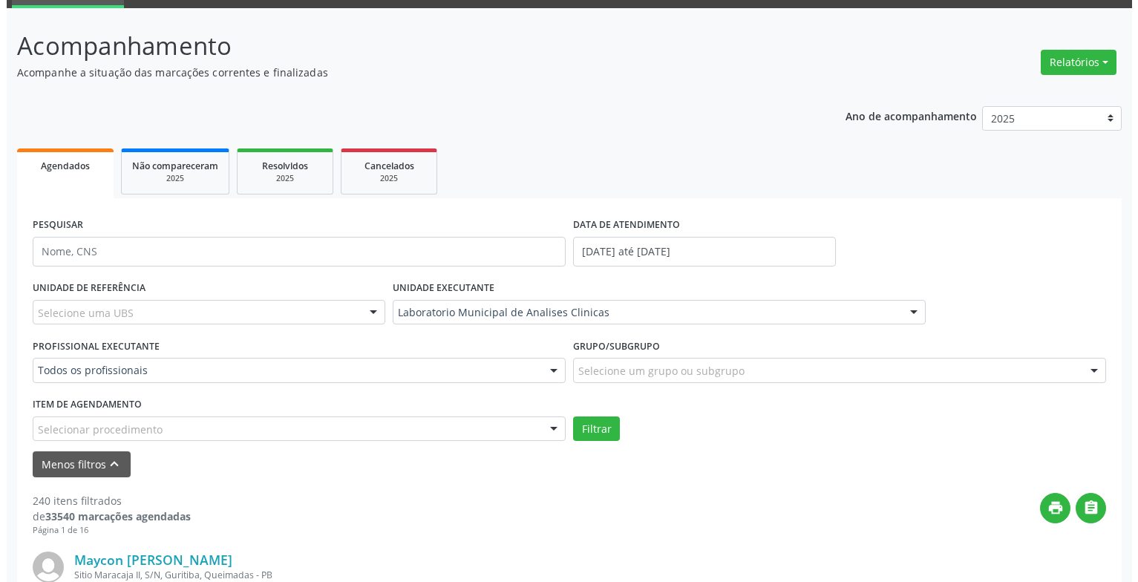
scroll to position [445, 0]
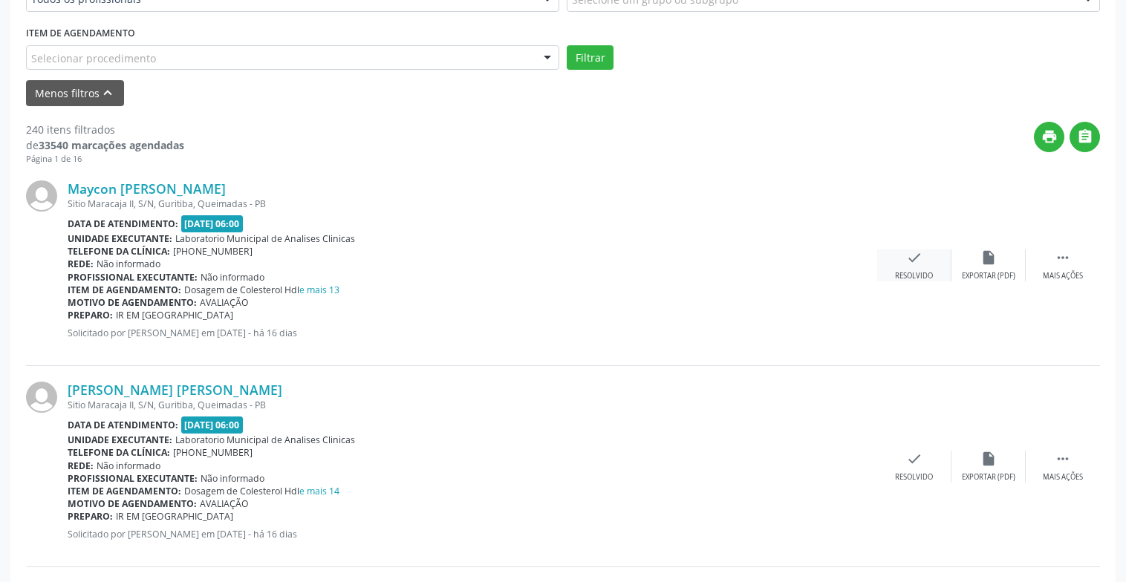
click at [924, 255] on div "check Resolvido" at bounding box center [914, 265] width 74 height 32
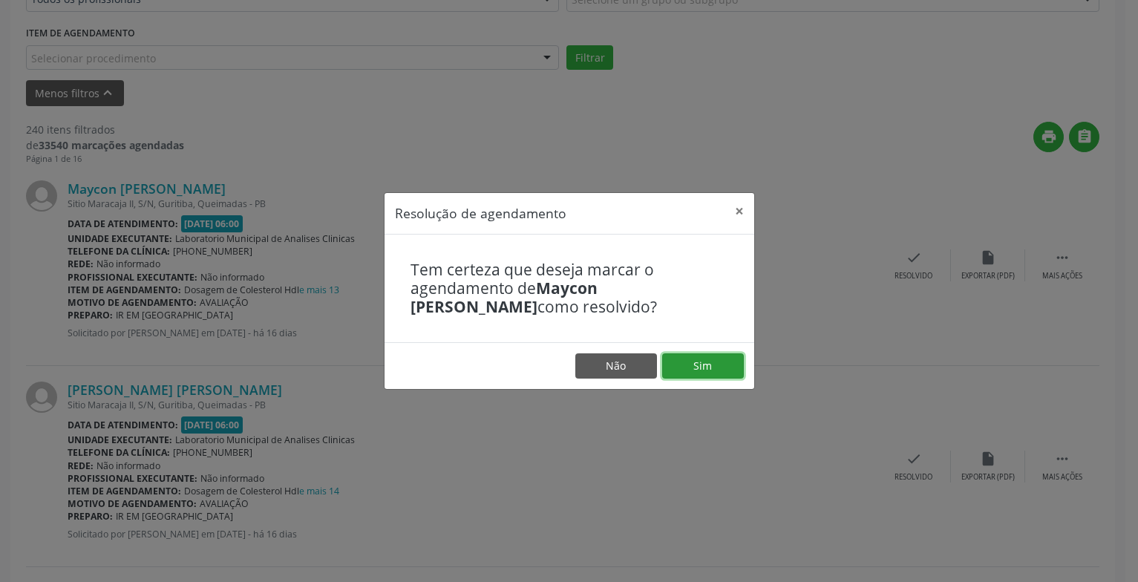
click at [722, 364] on button "Sim" at bounding box center [703, 365] width 82 height 25
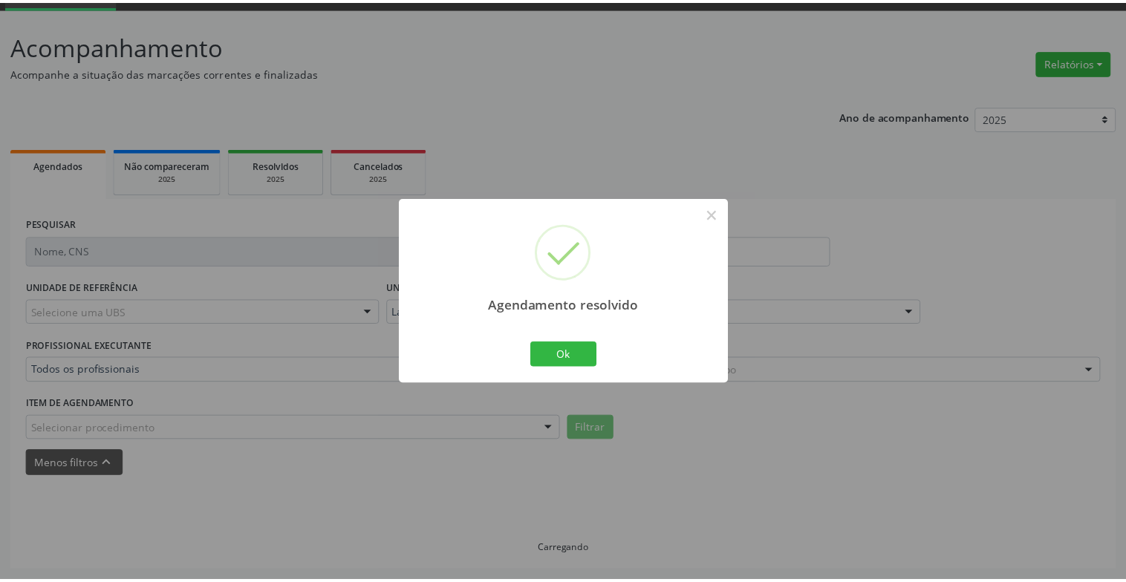
scroll to position [74, 0]
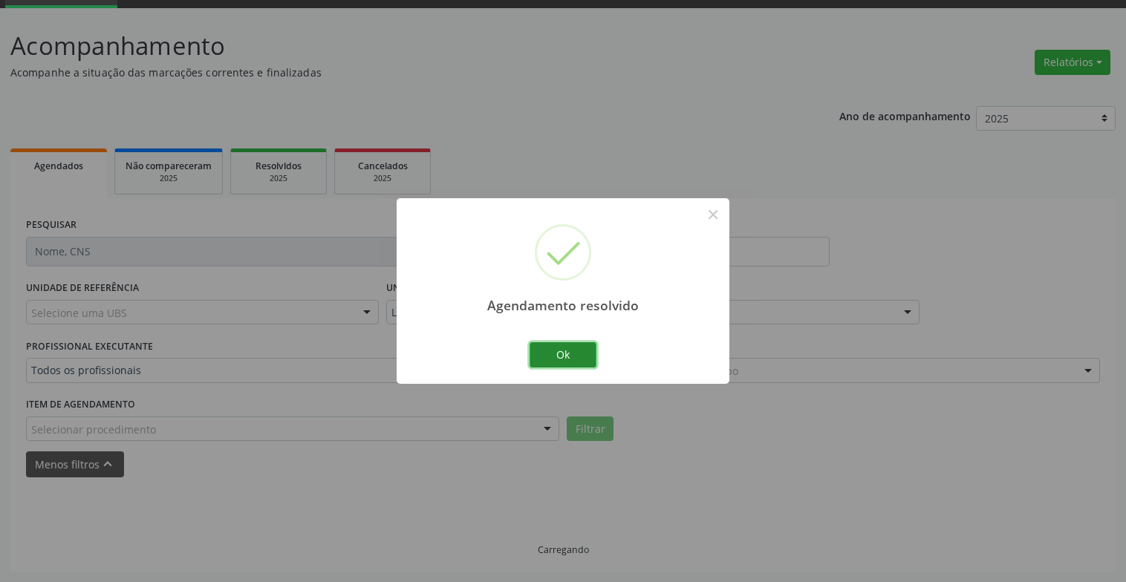
click at [581, 359] on button "Ok" at bounding box center [562, 354] width 67 height 25
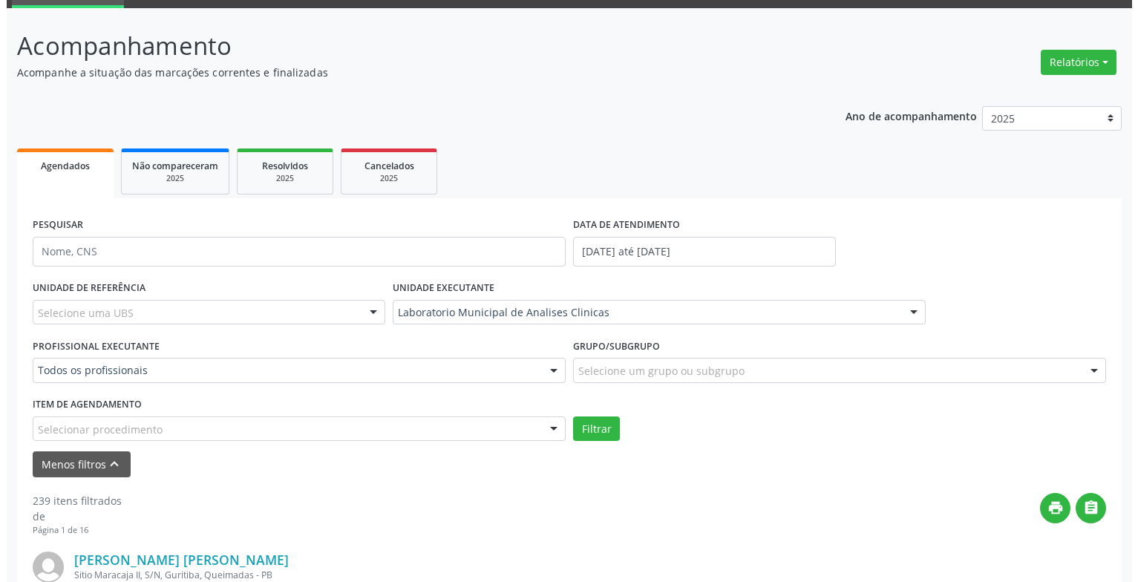
scroll to position [445, 0]
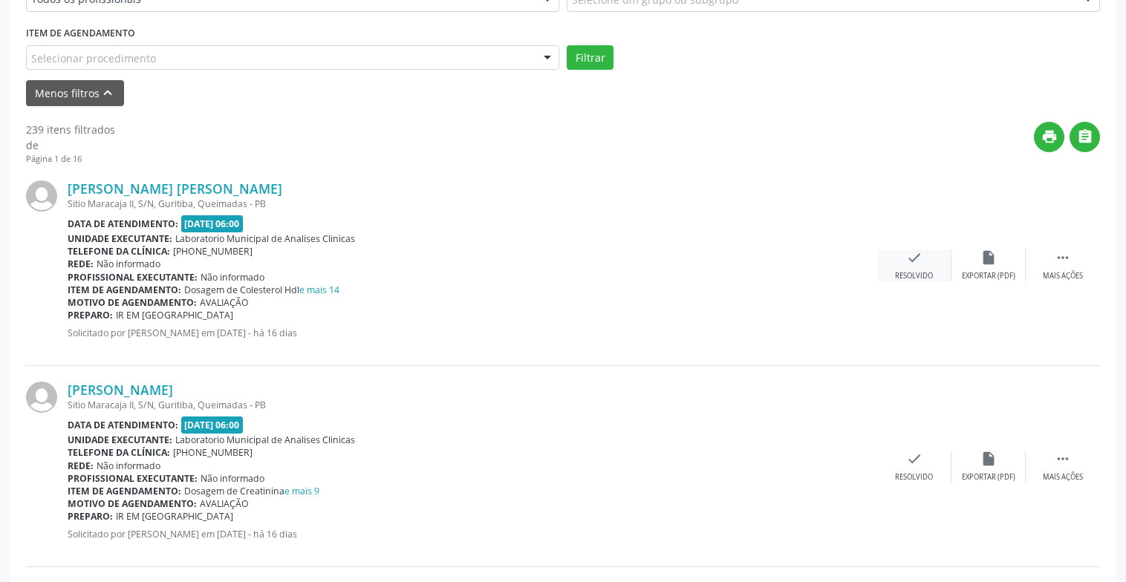
click at [918, 266] on div "check Resolvido" at bounding box center [914, 265] width 74 height 32
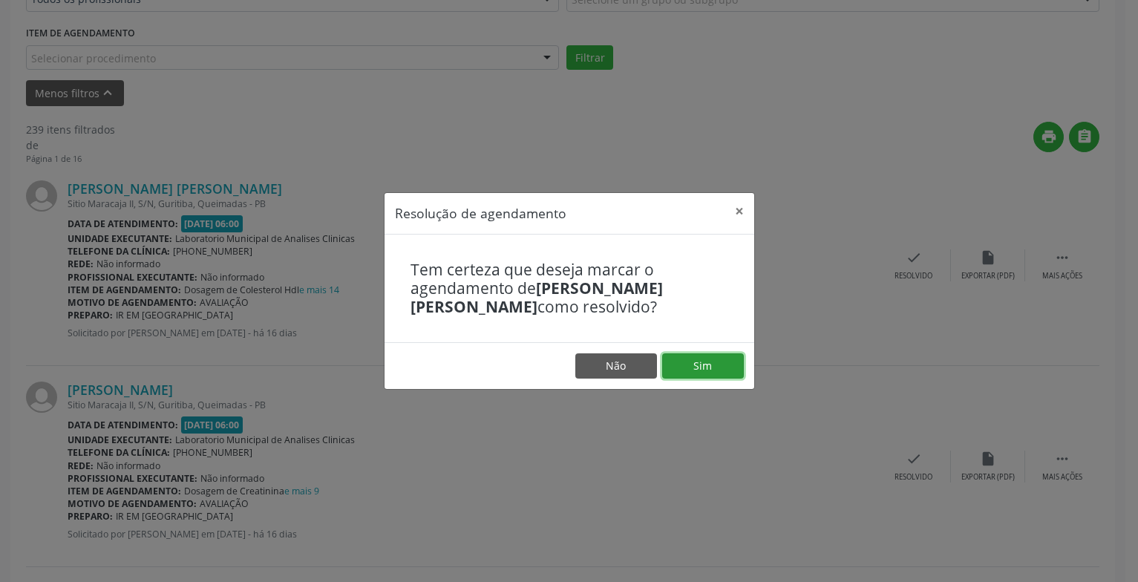
click at [715, 367] on button "Sim" at bounding box center [703, 365] width 82 height 25
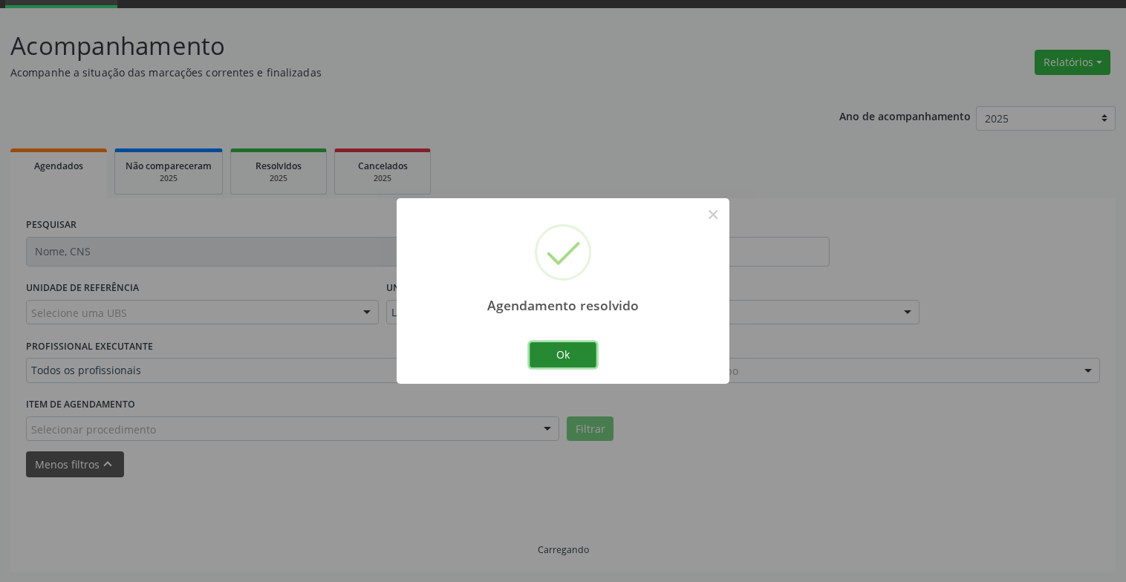
click at [582, 362] on button "Ok" at bounding box center [562, 354] width 67 height 25
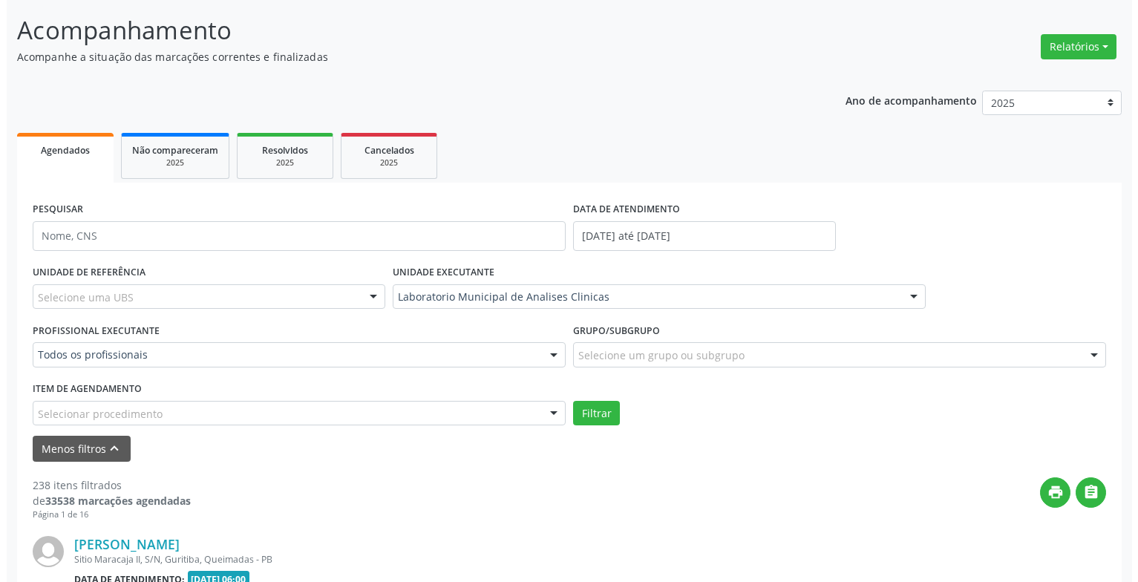
scroll to position [312, 0]
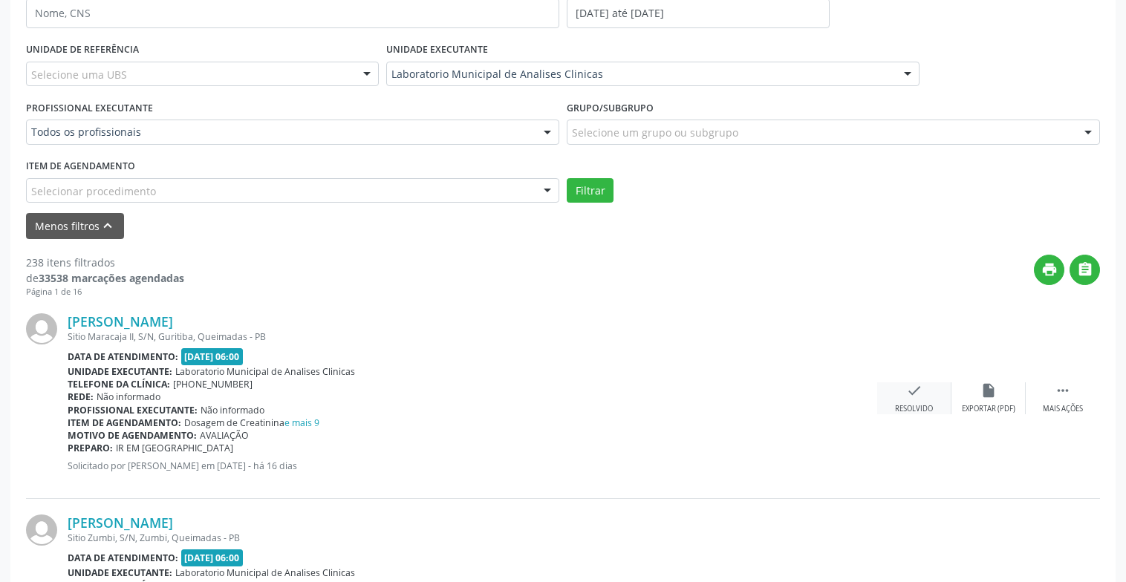
click at [899, 389] on div "check Resolvido" at bounding box center [914, 398] width 74 height 32
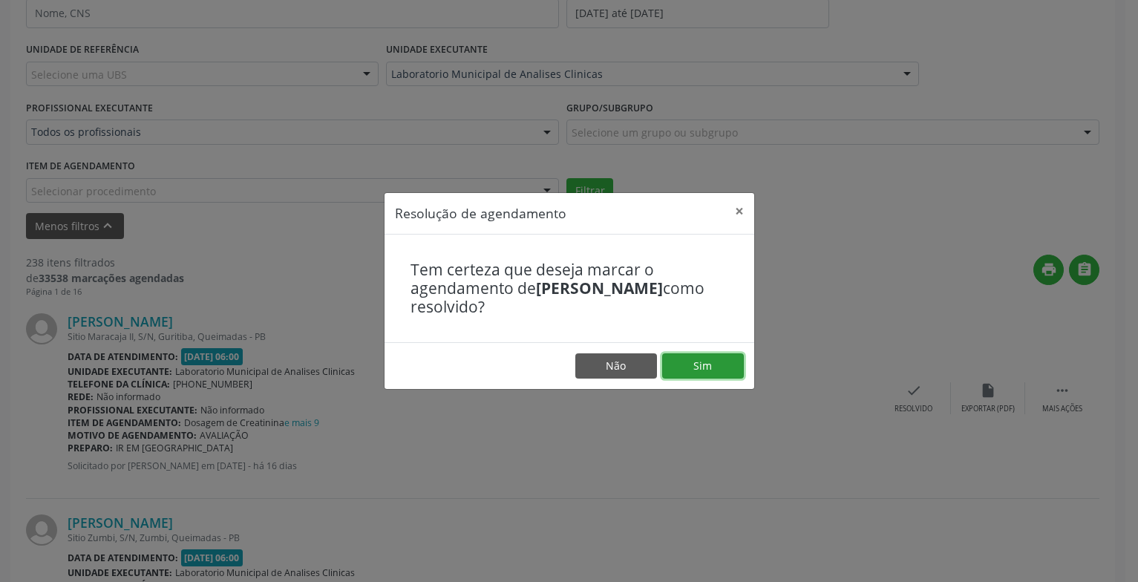
click at [710, 361] on button "Sim" at bounding box center [703, 365] width 82 height 25
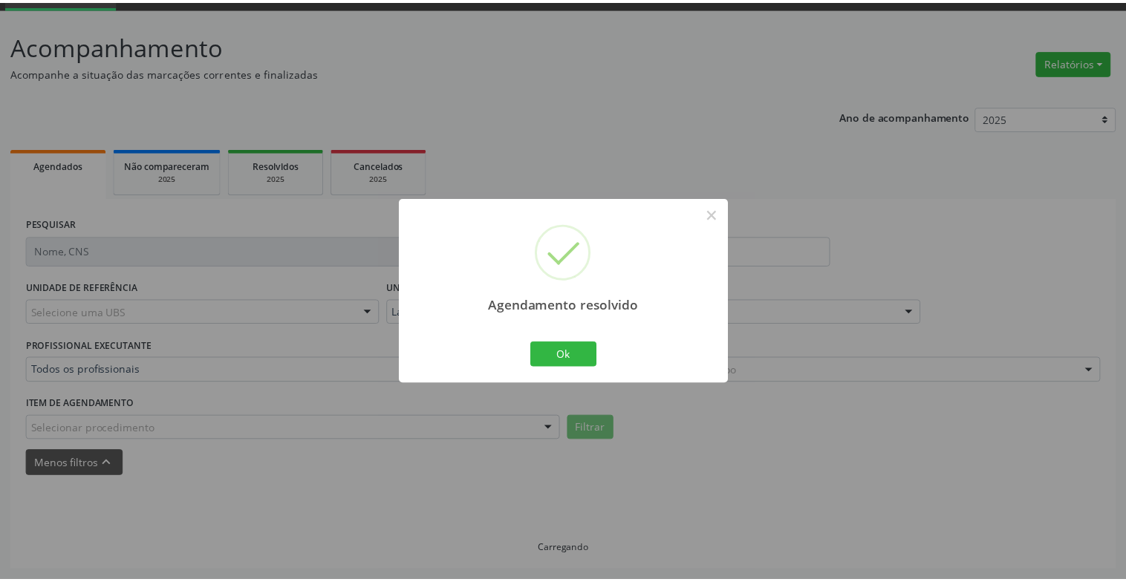
scroll to position [74, 0]
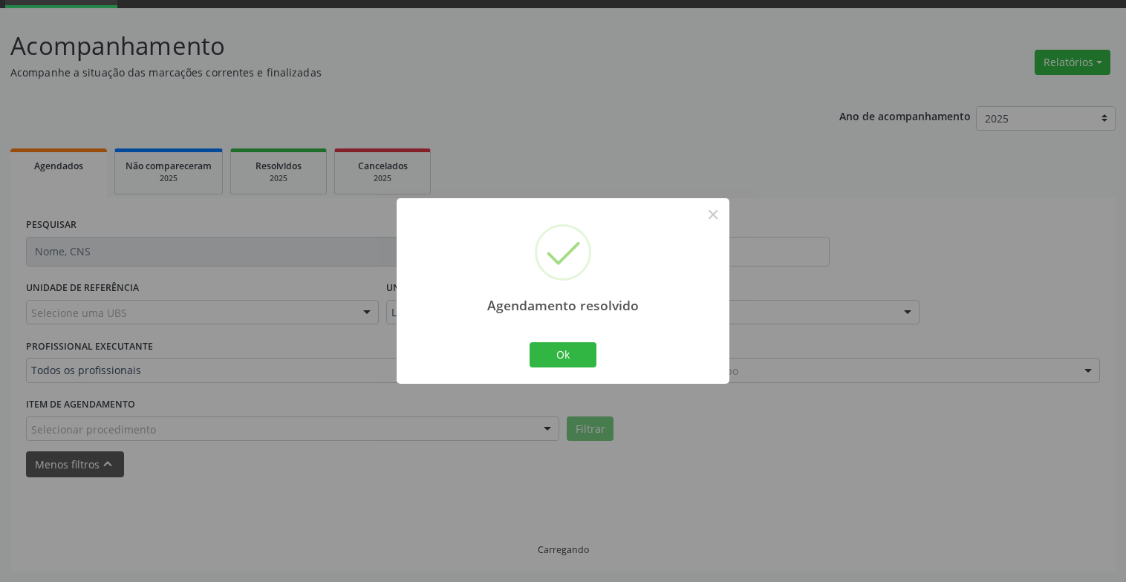
click at [598, 355] on div "Ok Cancel" at bounding box center [563, 354] width 74 height 31
click at [589, 359] on button "Ok" at bounding box center [562, 354] width 67 height 25
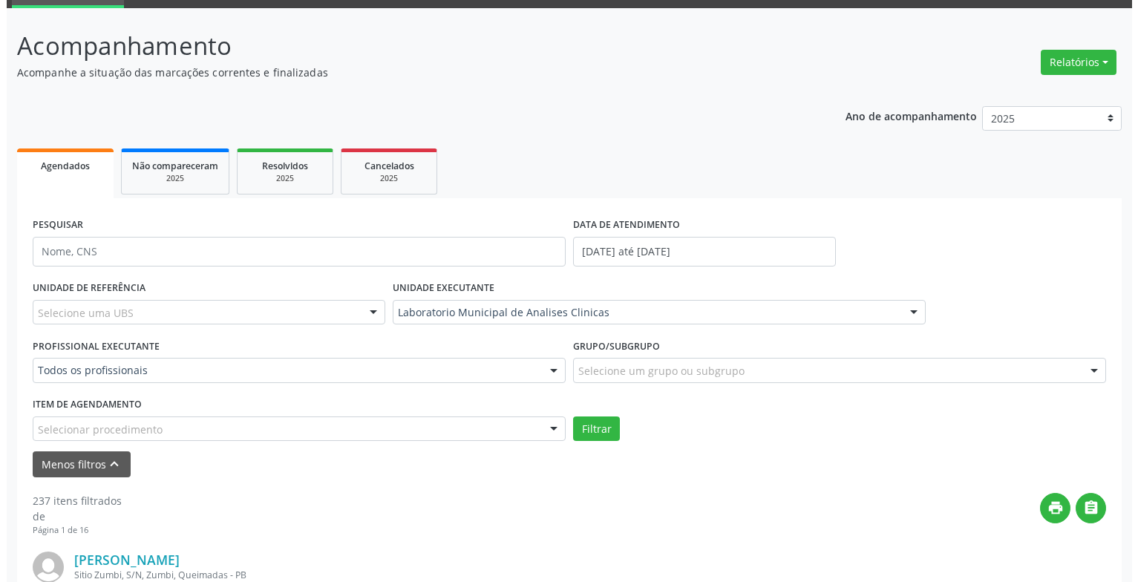
scroll to position [445, 0]
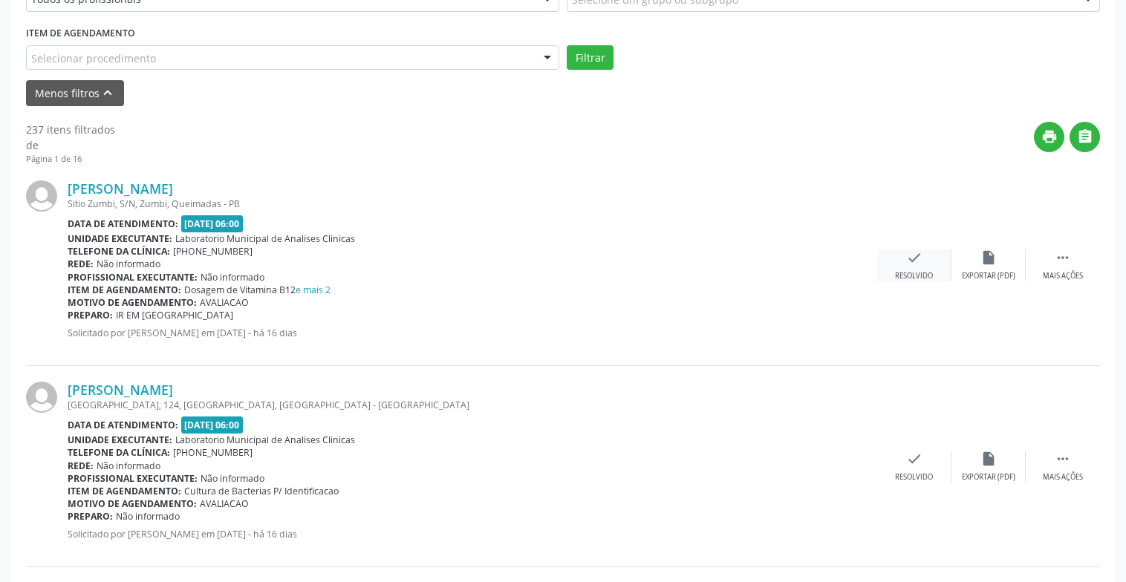
click at [908, 273] on div "Resolvido" at bounding box center [914, 276] width 38 height 10
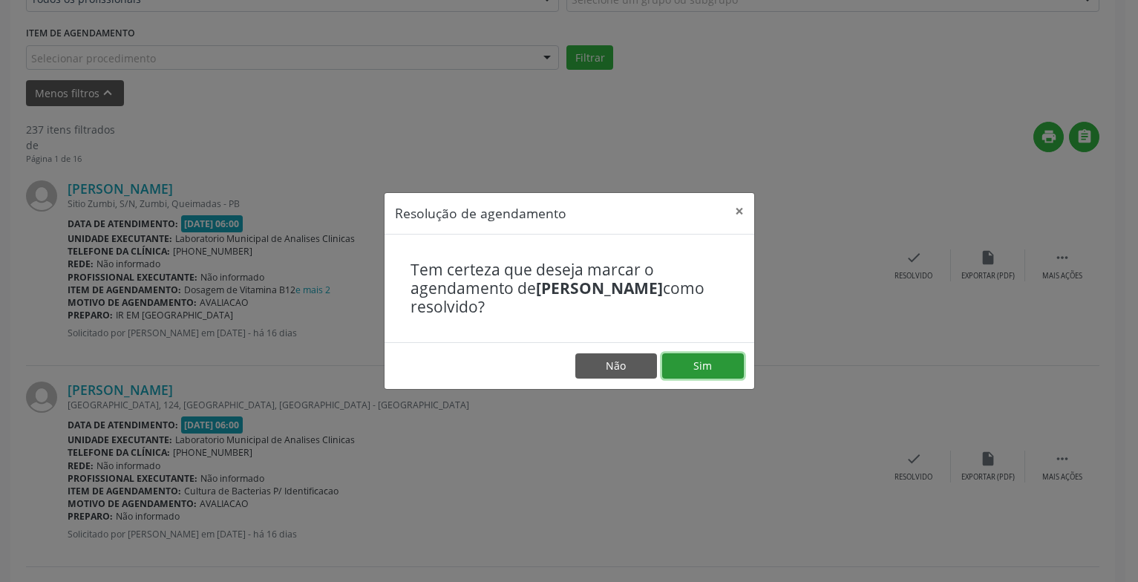
click at [685, 363] on button "Sim" at bounding box center [703, 365] width 82 height 25
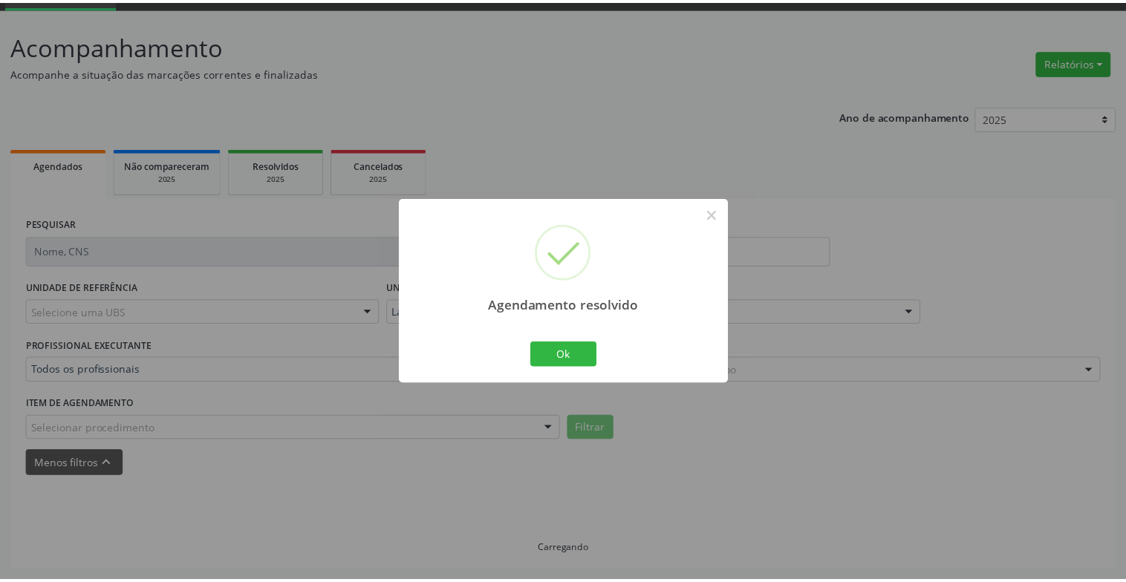
scroll to position [74, 0]
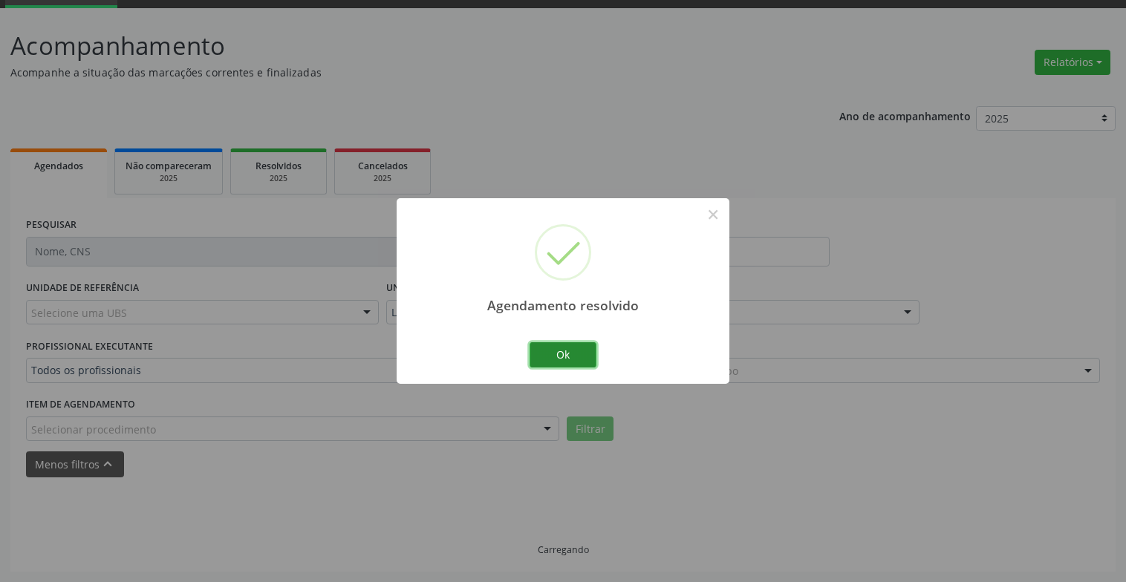
click at [595, 345] on button "Ok" at bounding box center [562, 354] width 67 height 25
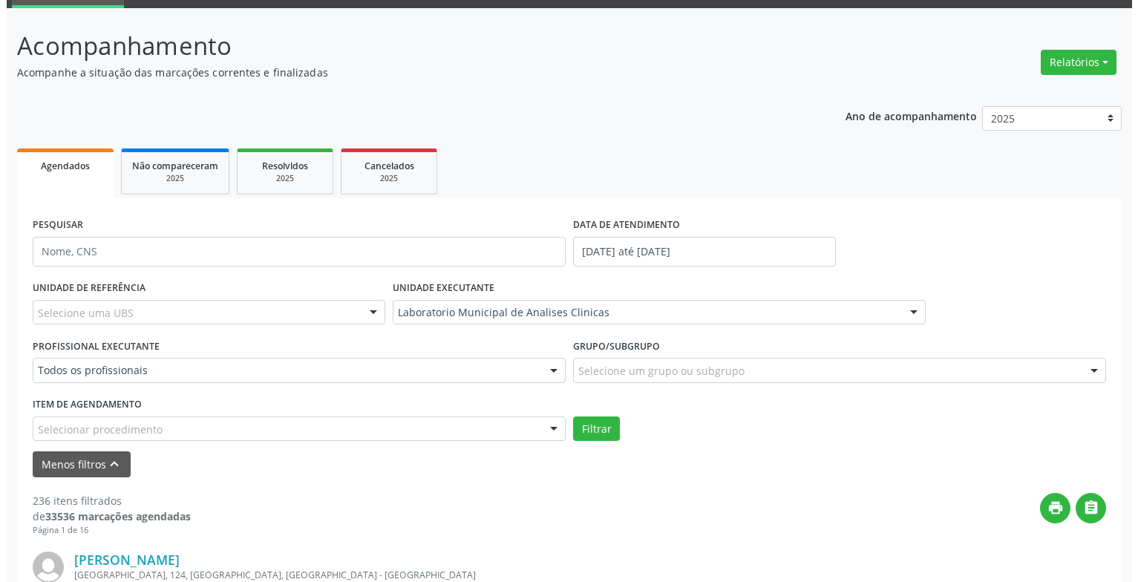
scroll to position [371, 0]
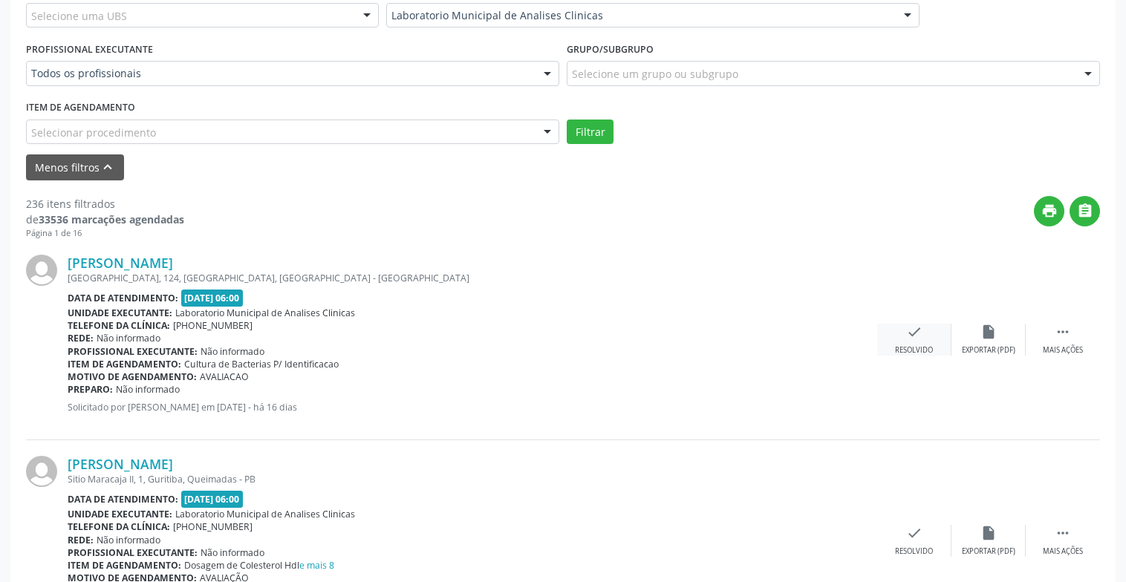
click at [921, 338] on icon "check" at bounding box center [914, 332] width 16 height 16
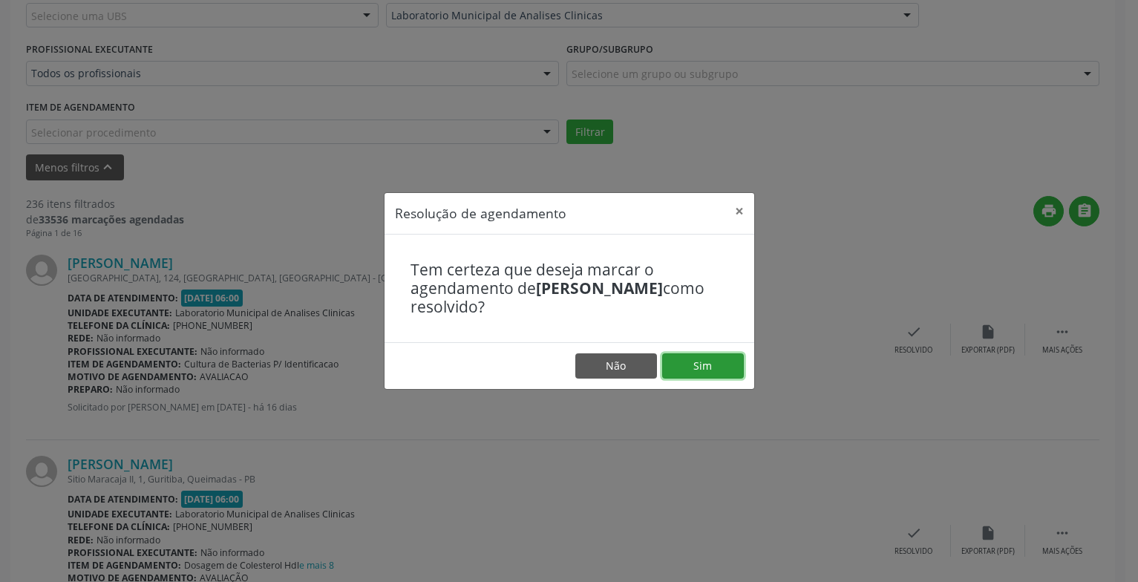
click at [708, 366] on button "Sim" at bounding box center [703, 365] width 82 height 25
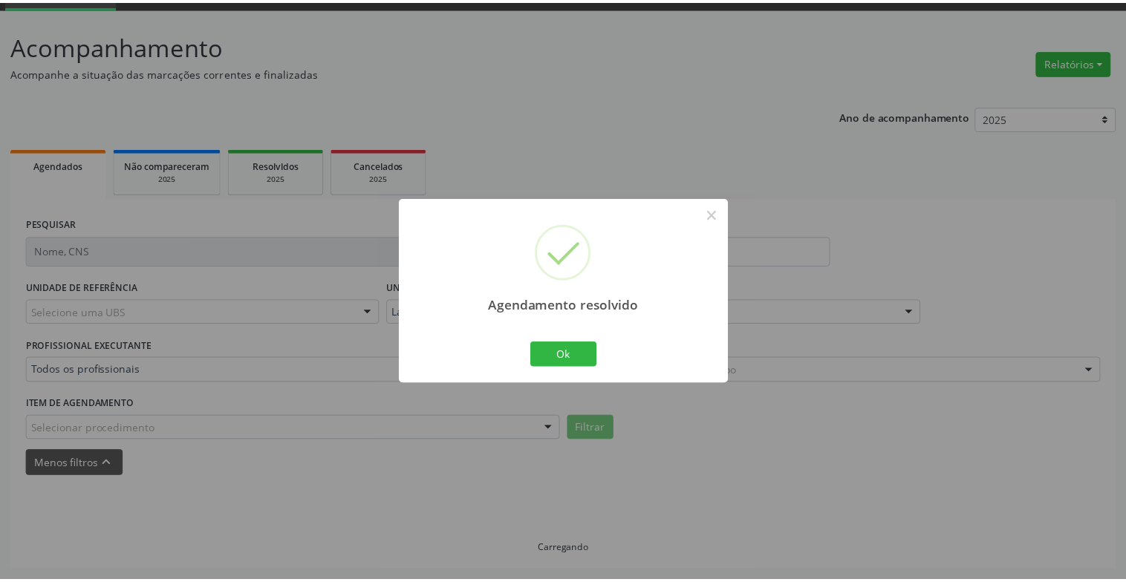
scroll to position [74, 0]
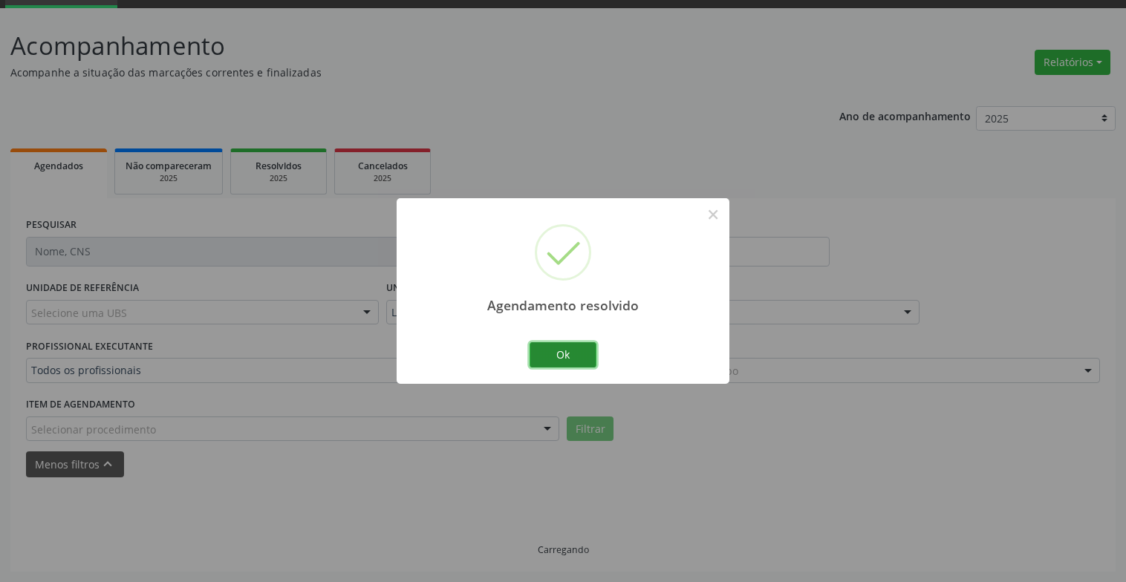
click at [574, 366] on button "Ok" at bounding box center [562, 354] width 67 height 25
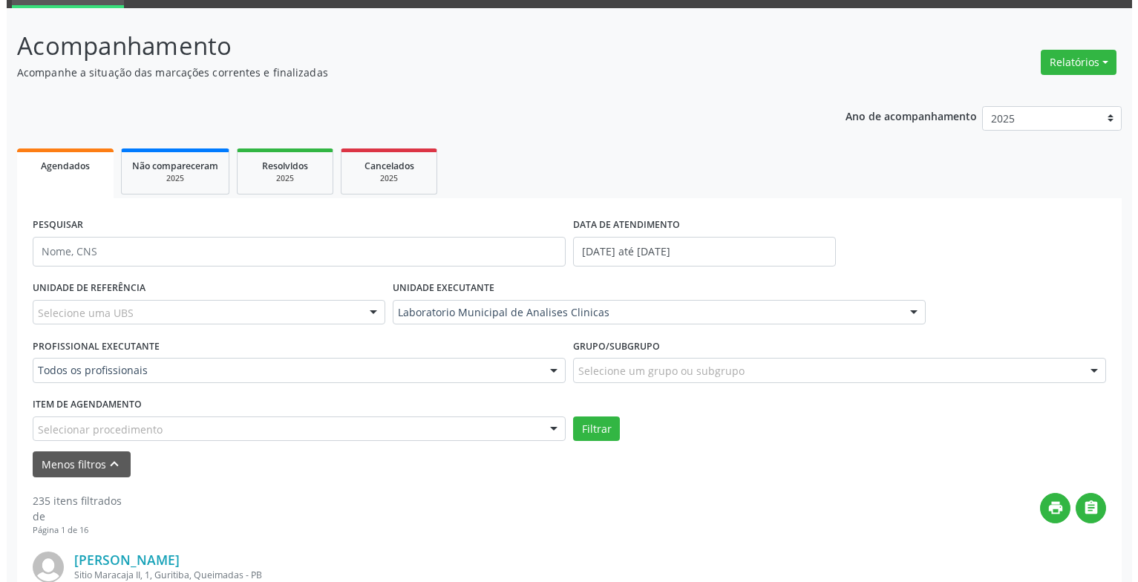
scroll to position [371, 0]
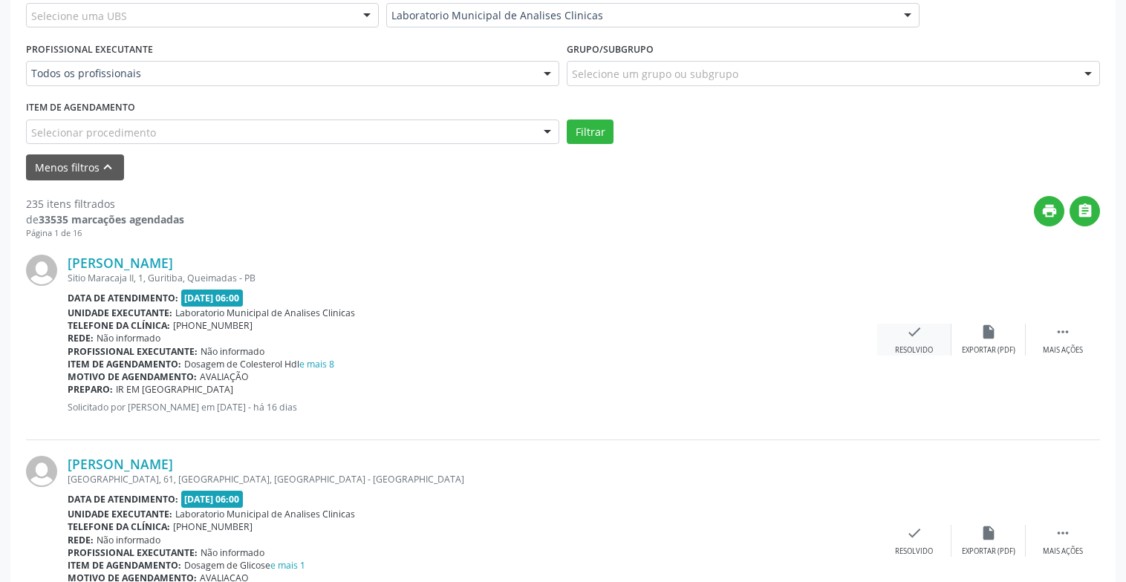
click at [893, 332] on div "check Resolvido" at bounding box center [914, 340] width 74 height 32
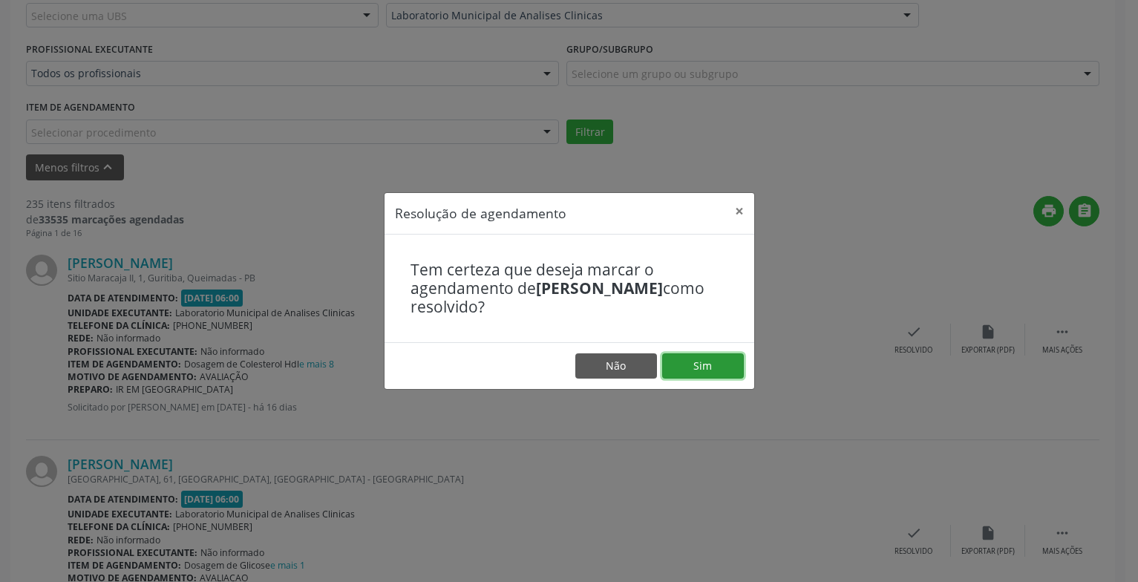
click at [713, 368] on button "Sim" at bounding box center [703, 365] width 82 height 25
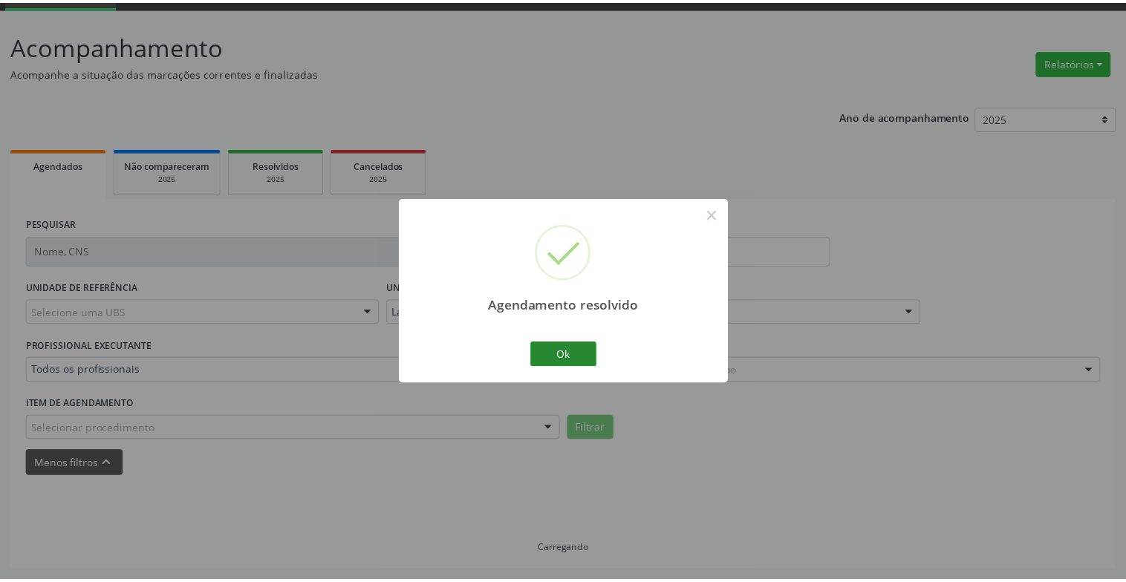
scroll to position [74, 0]
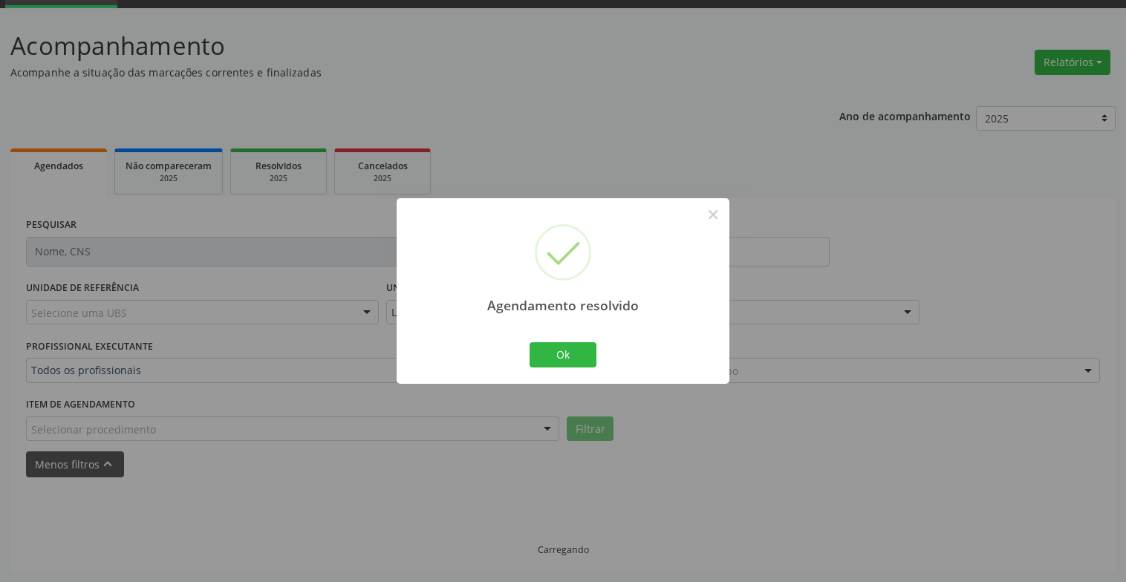
click at [521, 344] on div "Agendamento resolvido × Ok Cancel" at bounding box center [562, 290] width 333 height 185
click at [558, 356] on button "Ok" at bounding box center [562, 354] width 67 height 25
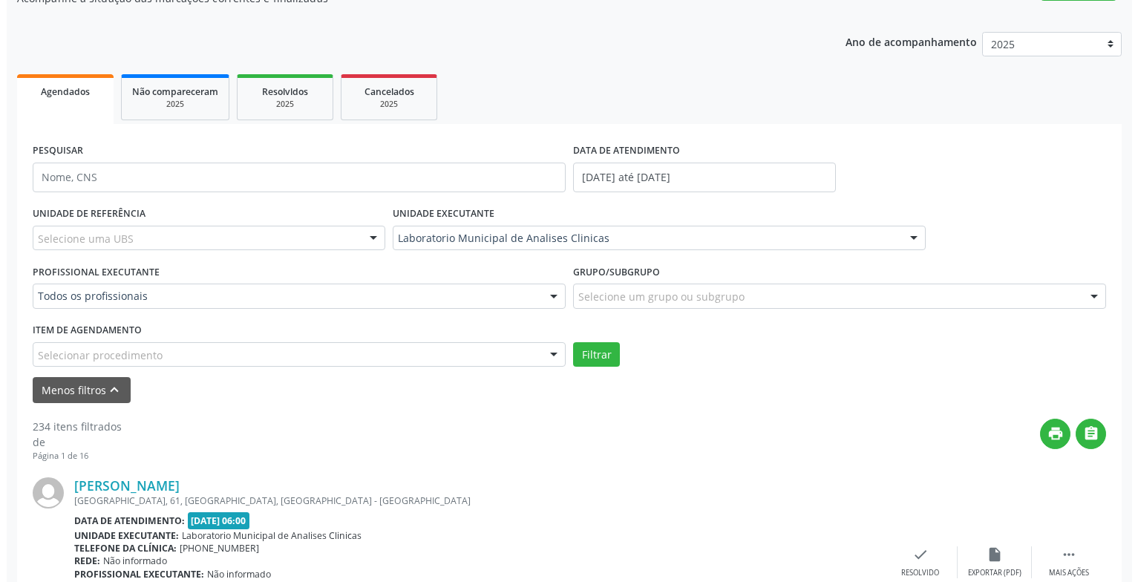
scroll to position [222, 0]
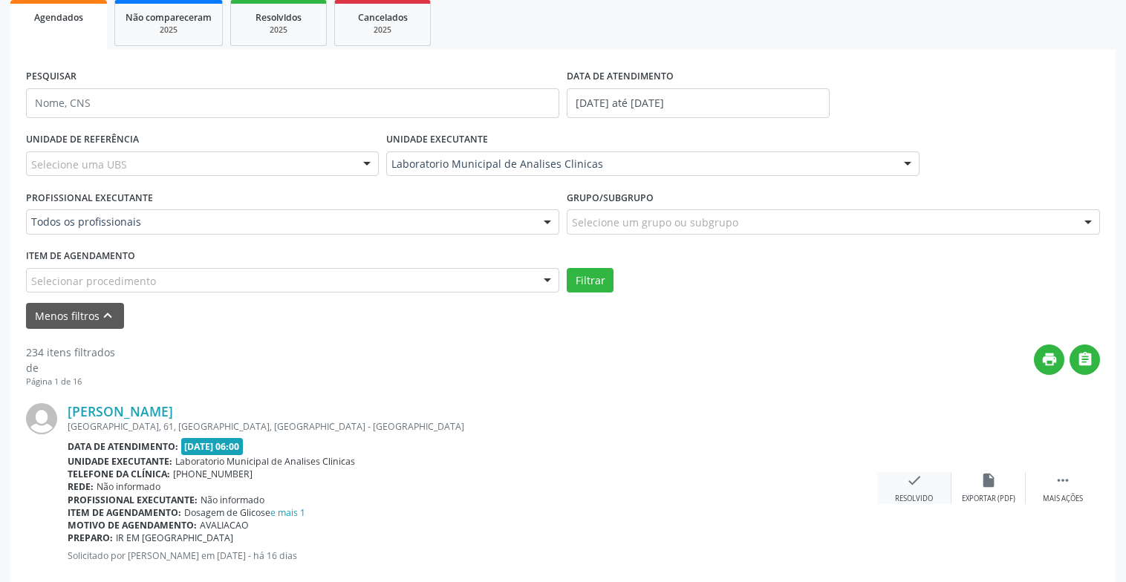
click at [923, 485] on div "check Resolvido" at bounding box center [914, 488] width 74 height 32
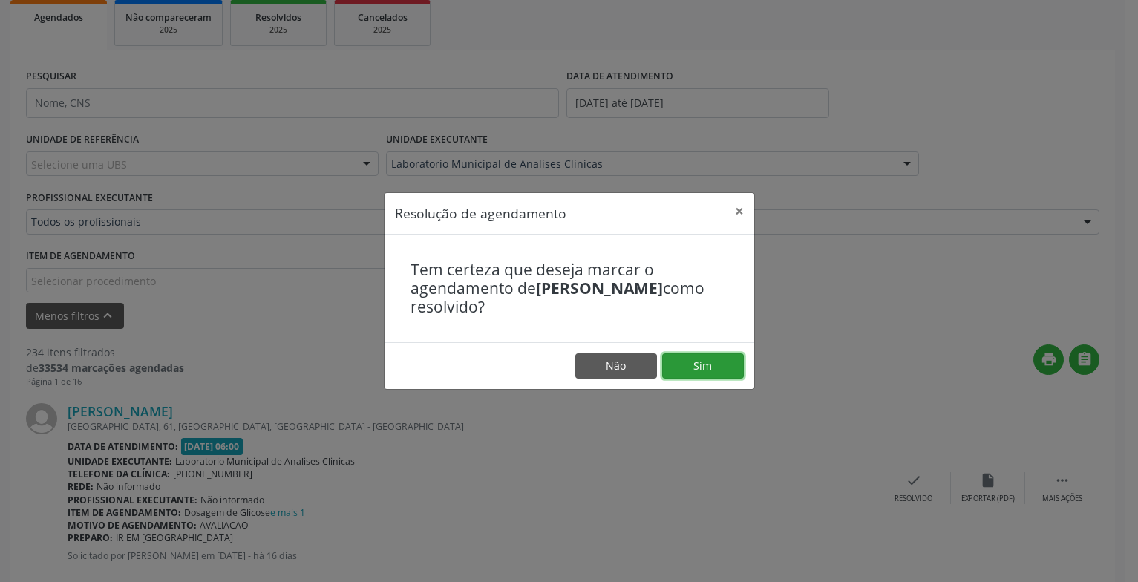
click at [692, 368] on button "Sim" at bounding box center [703, 365] width 82 height 25
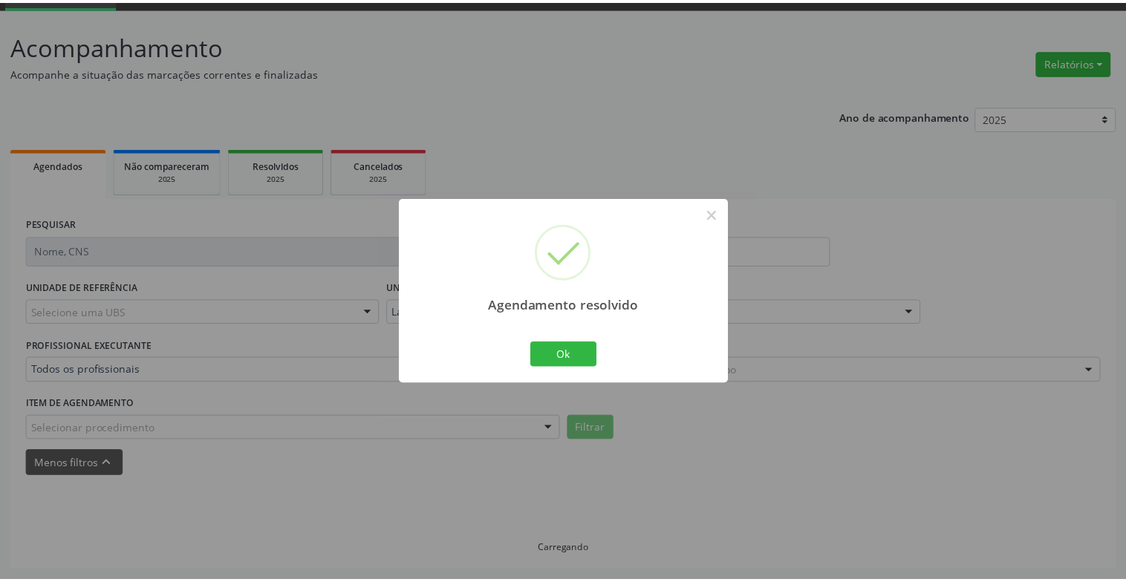
scroll to position [74, 0]
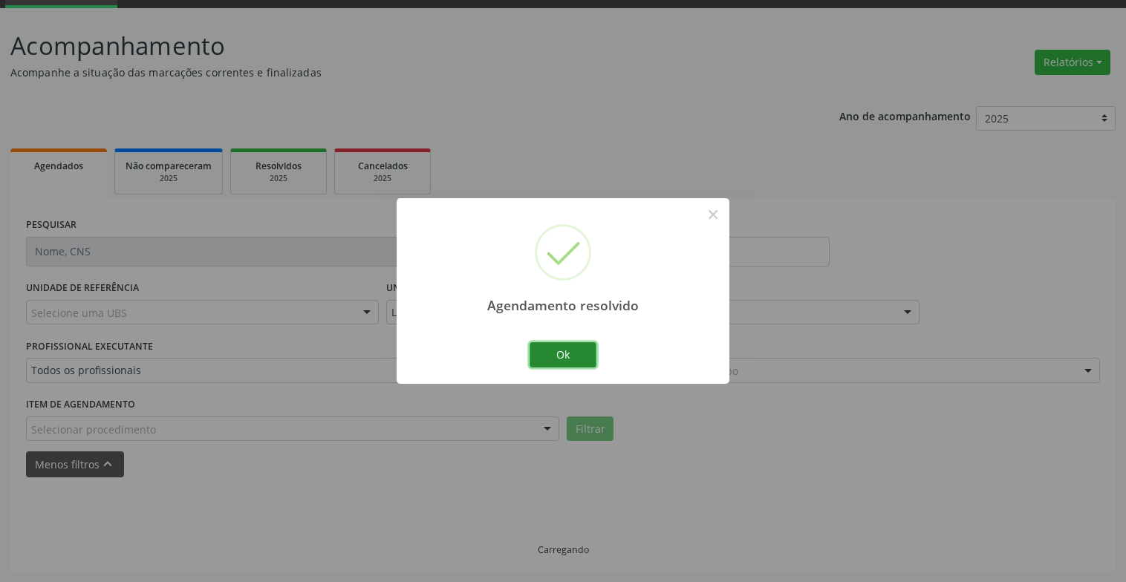
click at [567, 363] on button "Ok" at bounding box center [562, 354] width 67 height 25
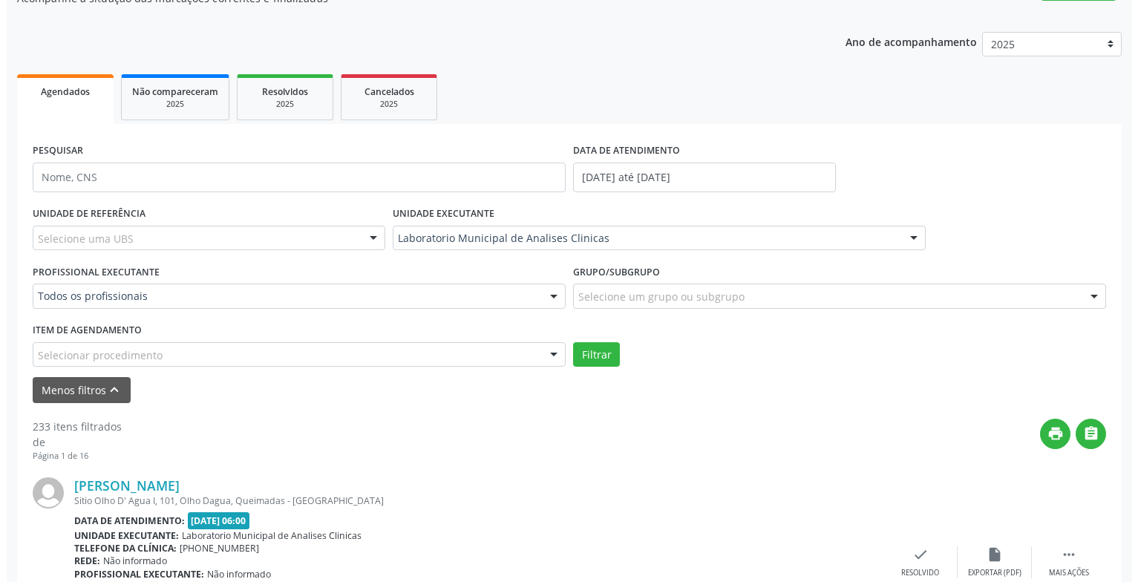
scroll to position [296, 0]
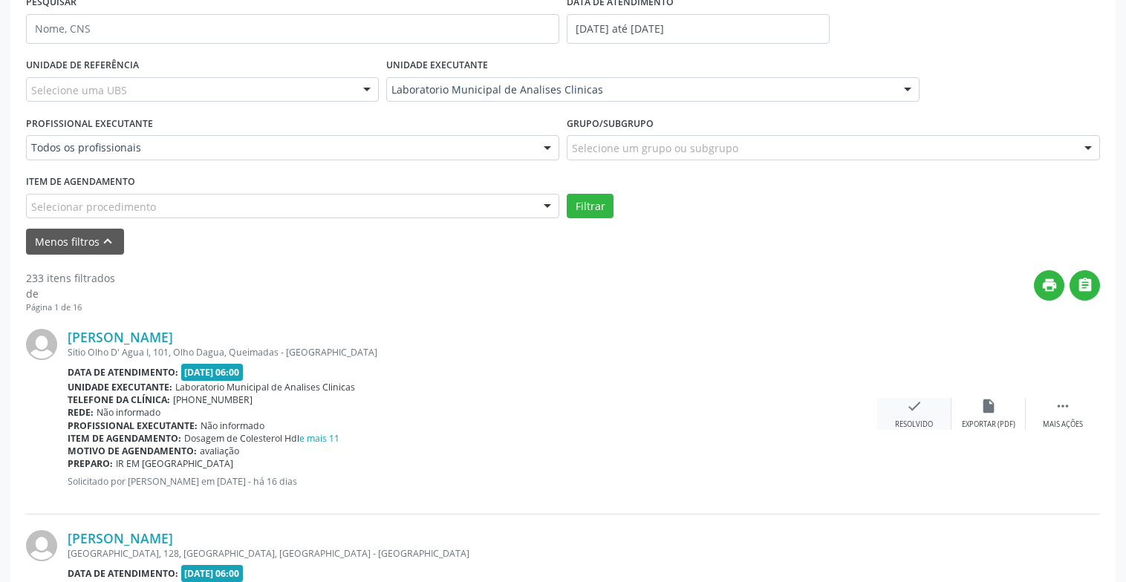
click at [915, 414] on div "check Resolvido" at bounding box center [914, 414] width 74 height 32
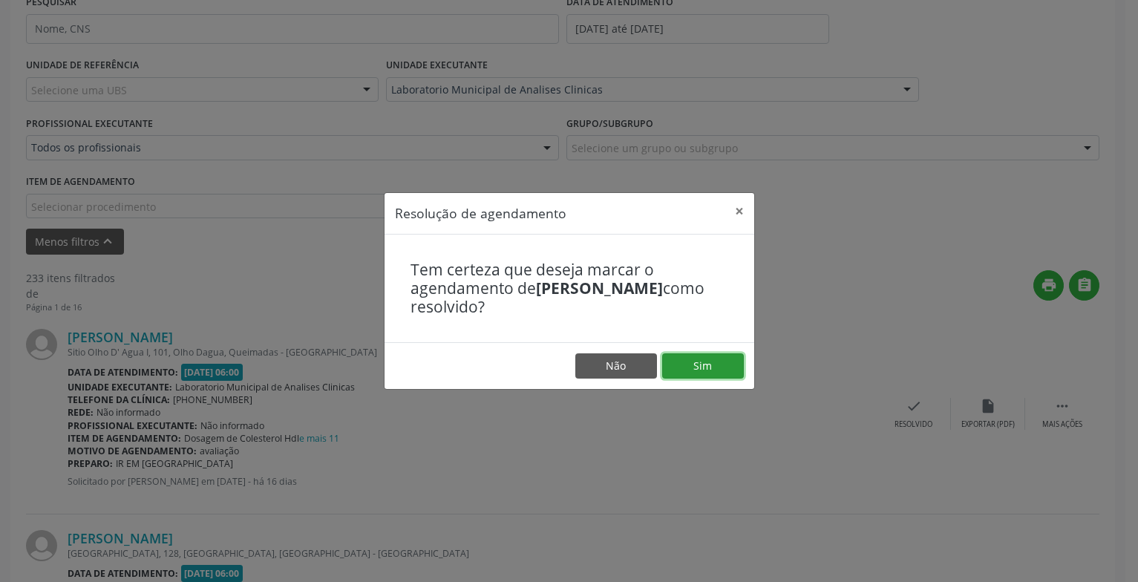
click at [674, 365] on button "Sim" at bounding box center [703, 365] width 82 height 25
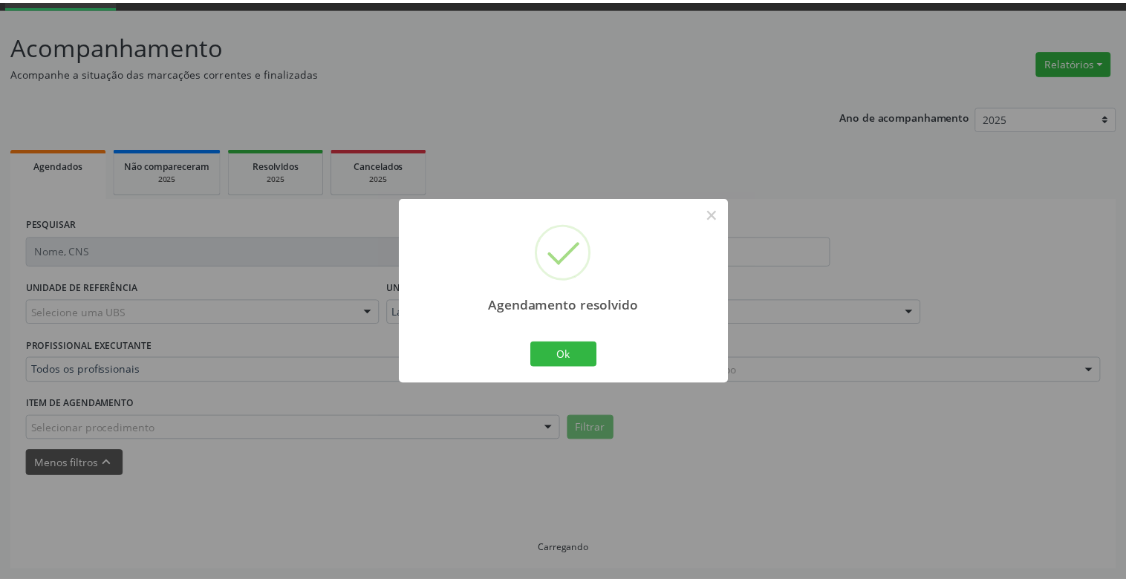
scroll to position [74, 0]
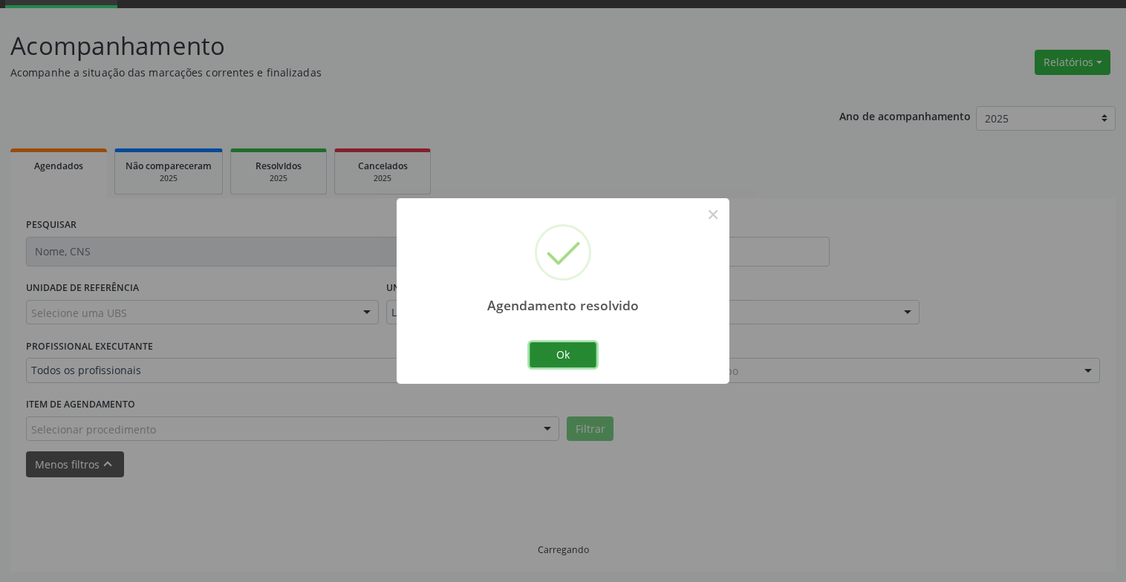
click at [577, 347] on button "Ok" at bounding box center [562, 354] width 67 height 25
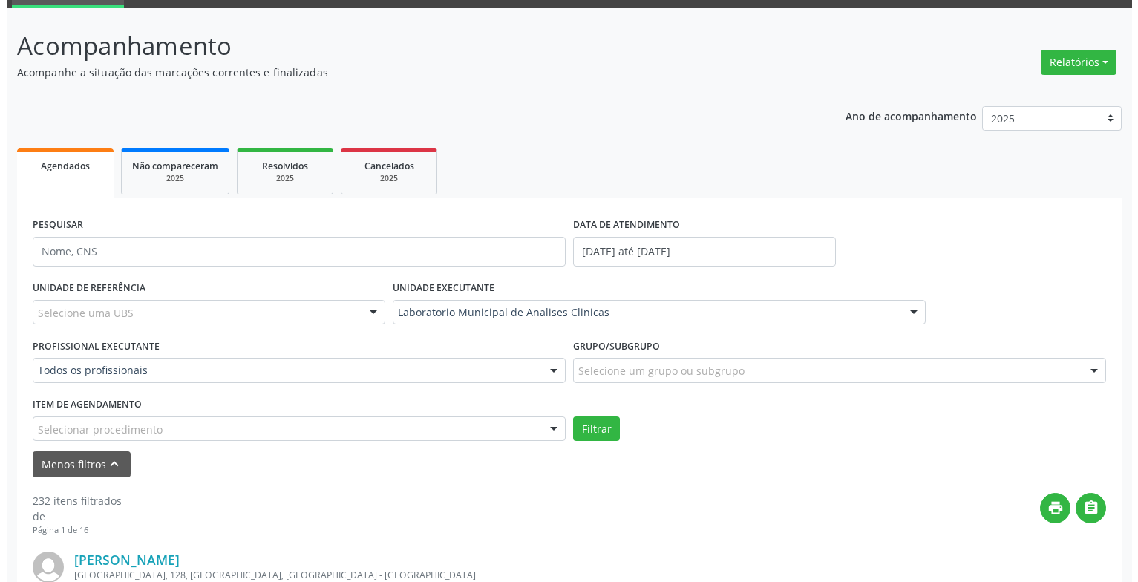
scroll to position [222, 0]
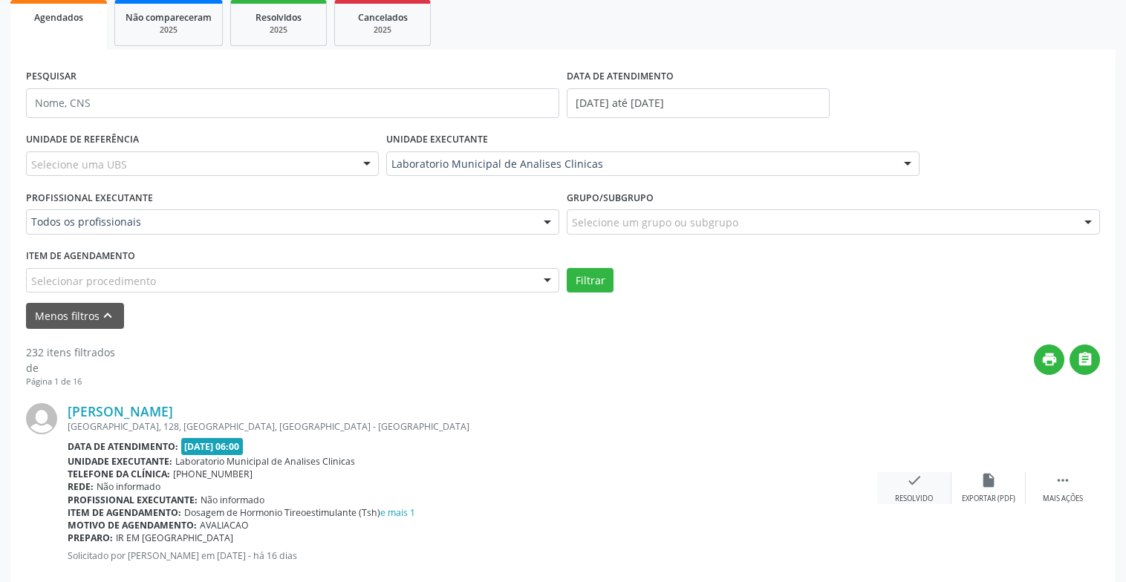
click at [907, 487] on icon "check" at bounding box center [914, 480] width 16 height 16
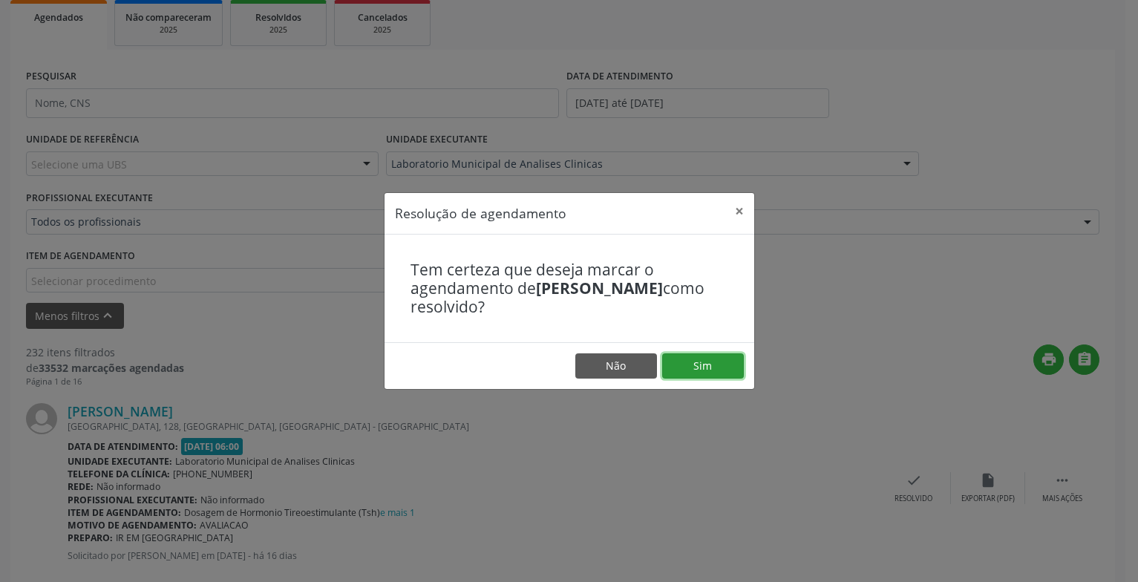
click at [697, 364] on button "Sim" at bounding box center [703, 365] width 82 height 25
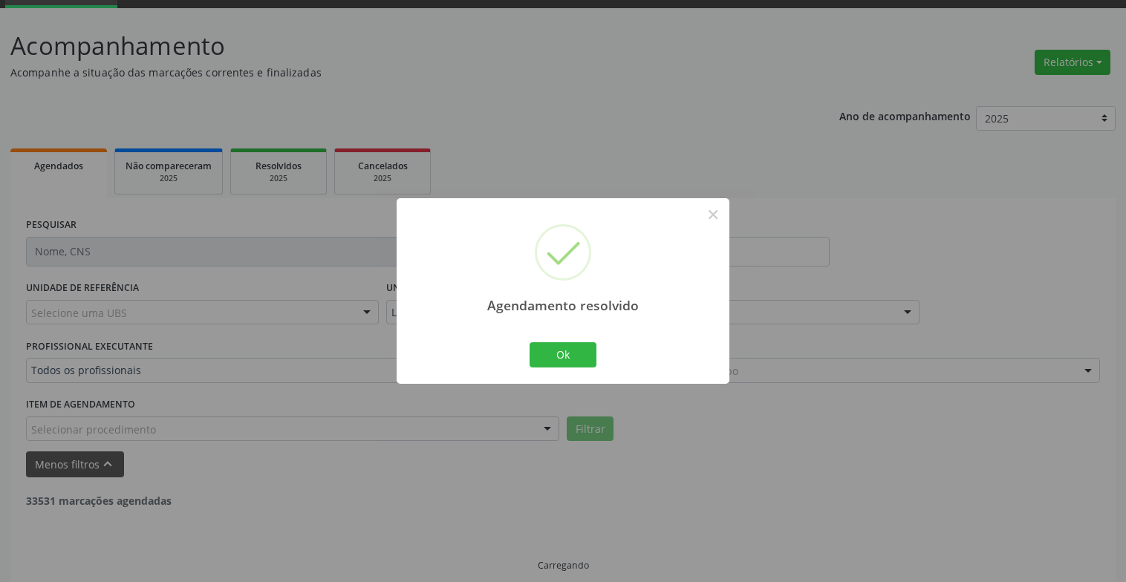
scroll to position [89, 0]
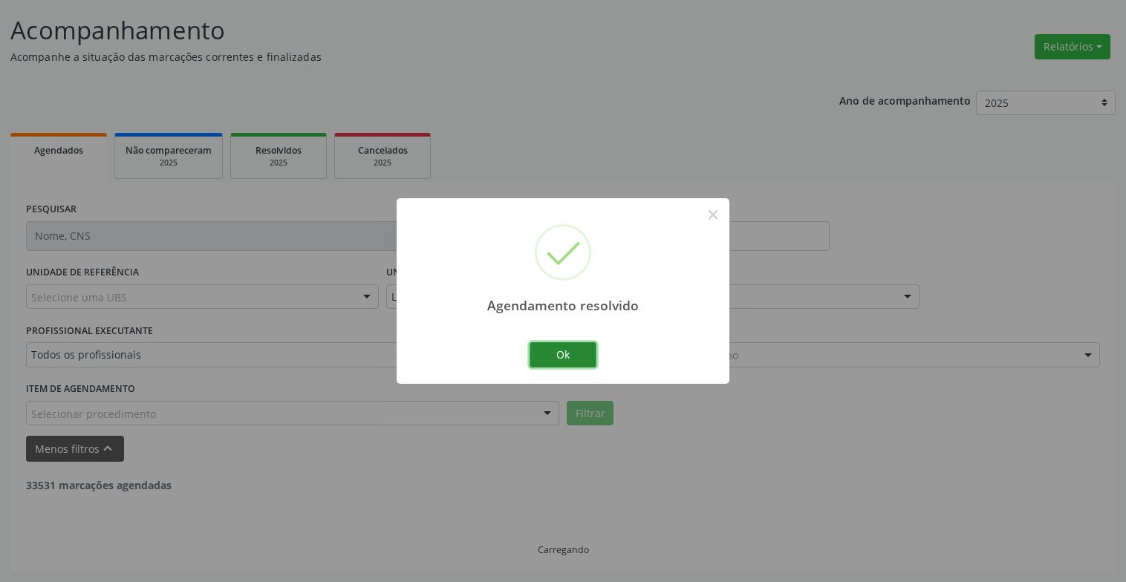
click at [595, 353] on button "Ok" at bounding box center [562, 354] width 67 height 25
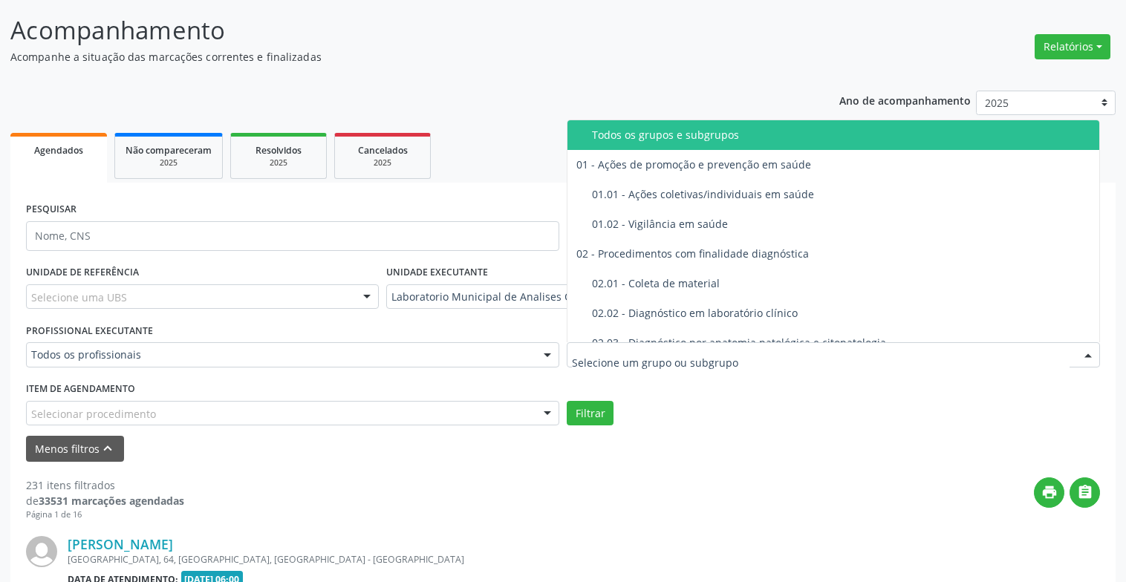
click at [719, 437] on div "Menos filtros keyboard_arrow_up" at bounding box center [562, 449] width 1081 height 26
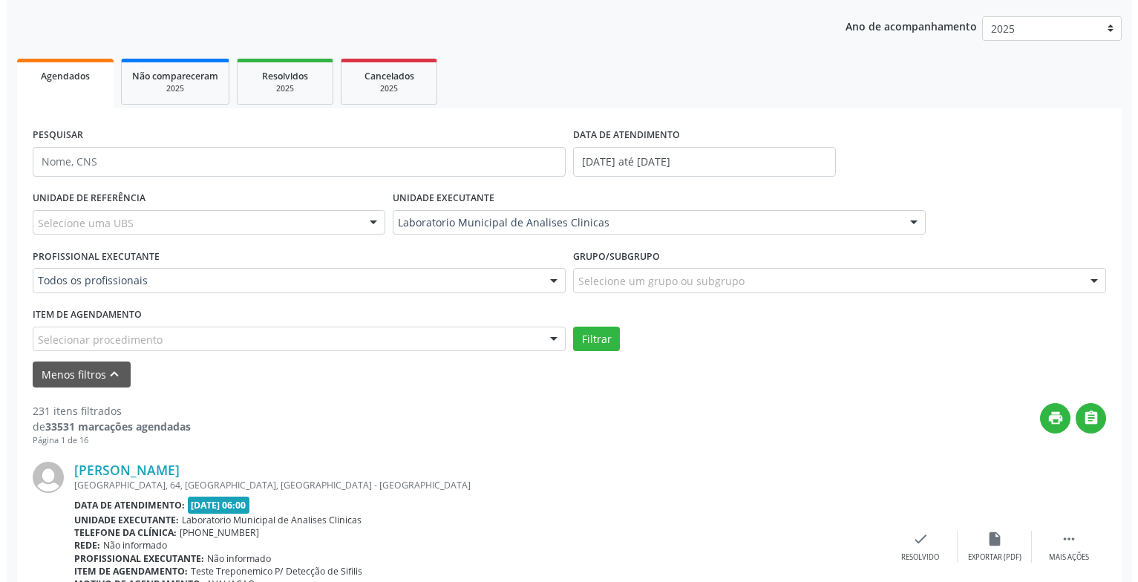
scroll to position [238, 0]
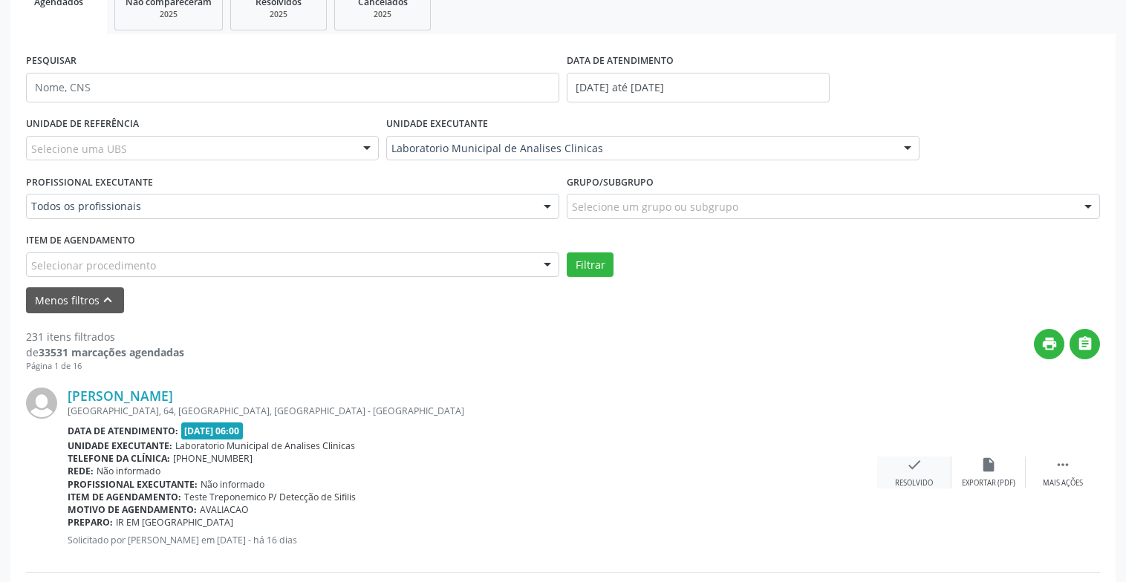
click at [932, 463] on div "check Resolvido" at bounding box center [914, 473] width 74 height 32
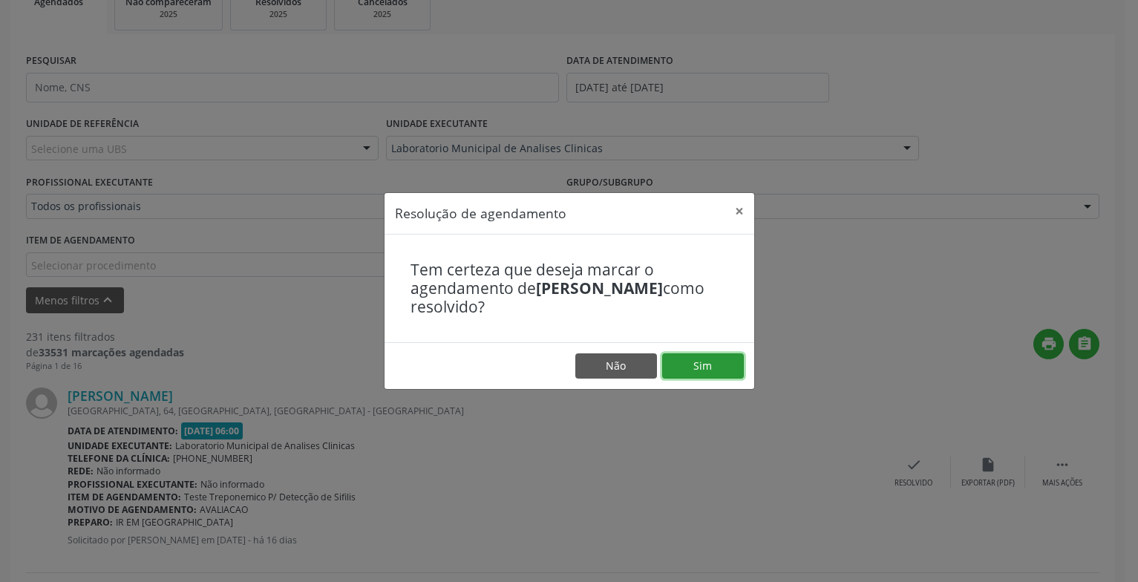
click at [715, 371] on button "Sim" at bounding box center [703, 365] width 82 height 25
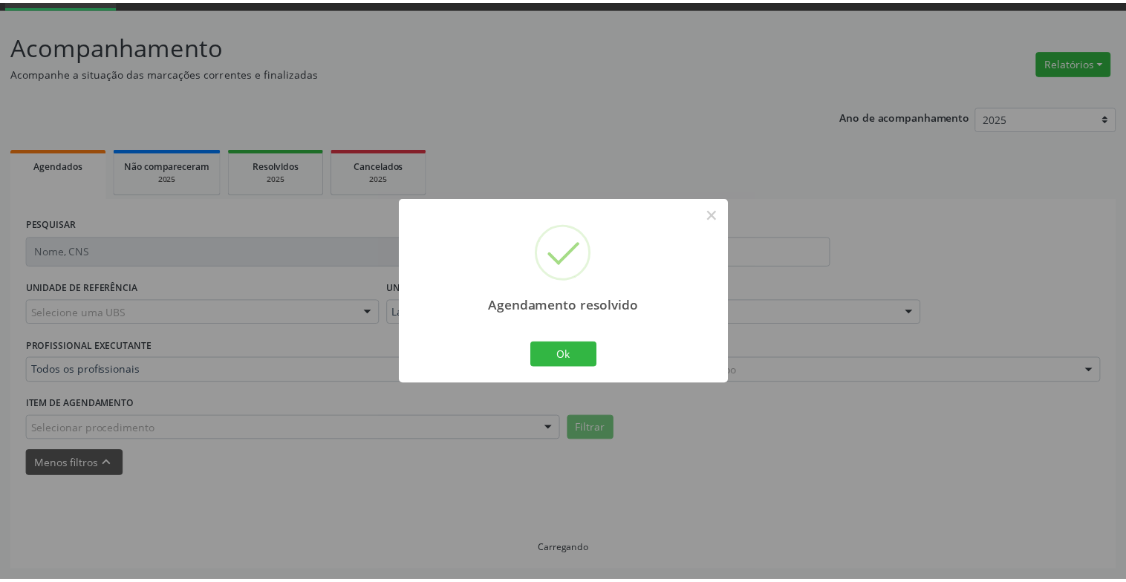
scroll to position [74, 0]
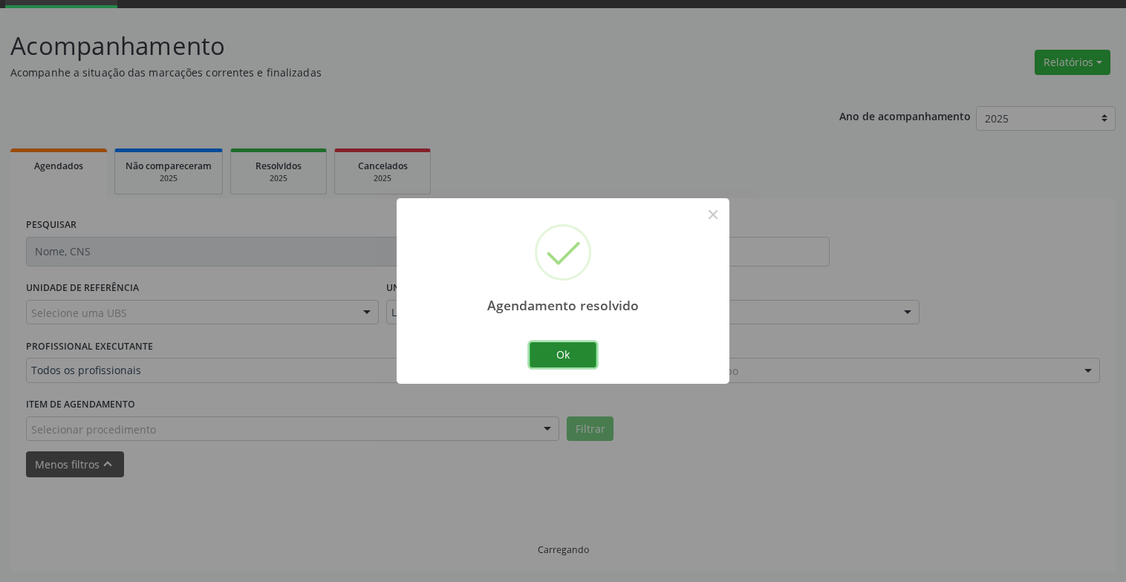
click at [543, 359] on button "Ok" at bounding box center [562, 354] width 67 height 25
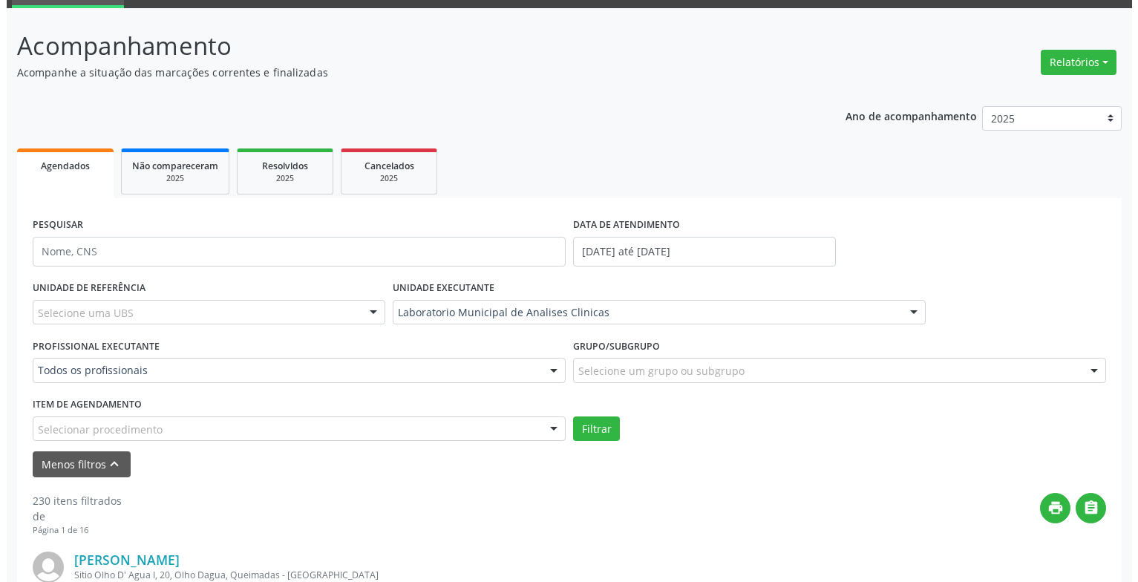
scroll to position [222, 0]
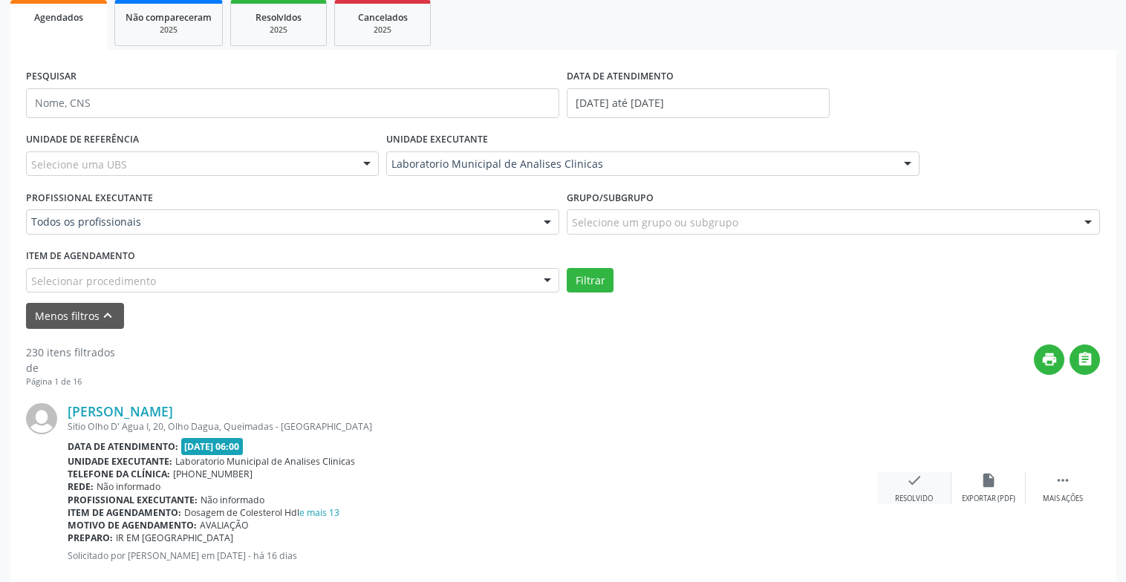
click at [924, 500] on div "Resolvido" at bounding box center [914, 499] width 38 height 10
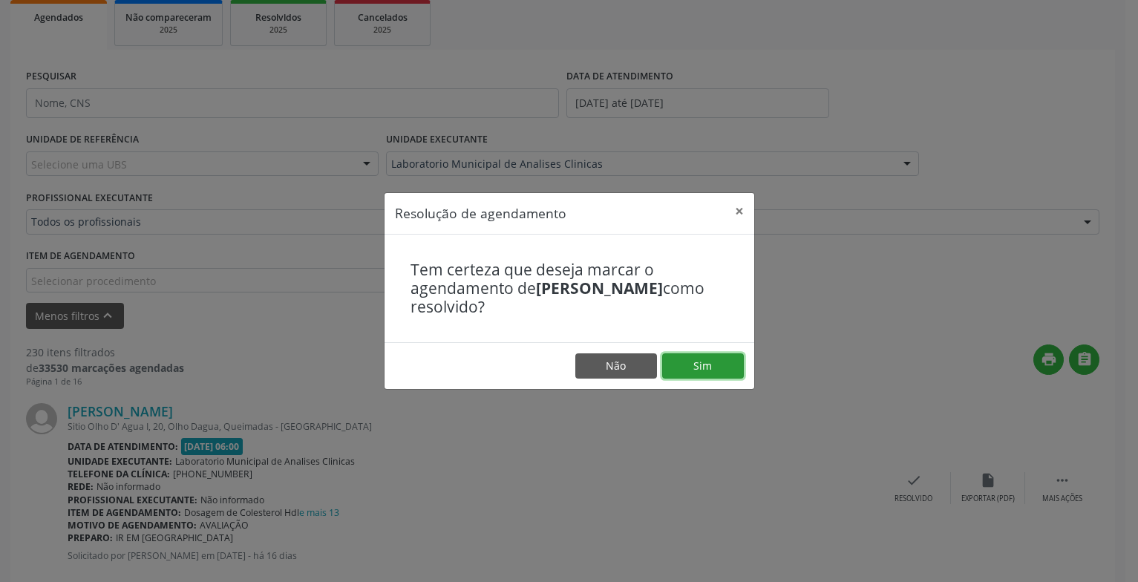
click at [705, 362] on button "Sim" at bounding box center [703, 365] width 82 height 25
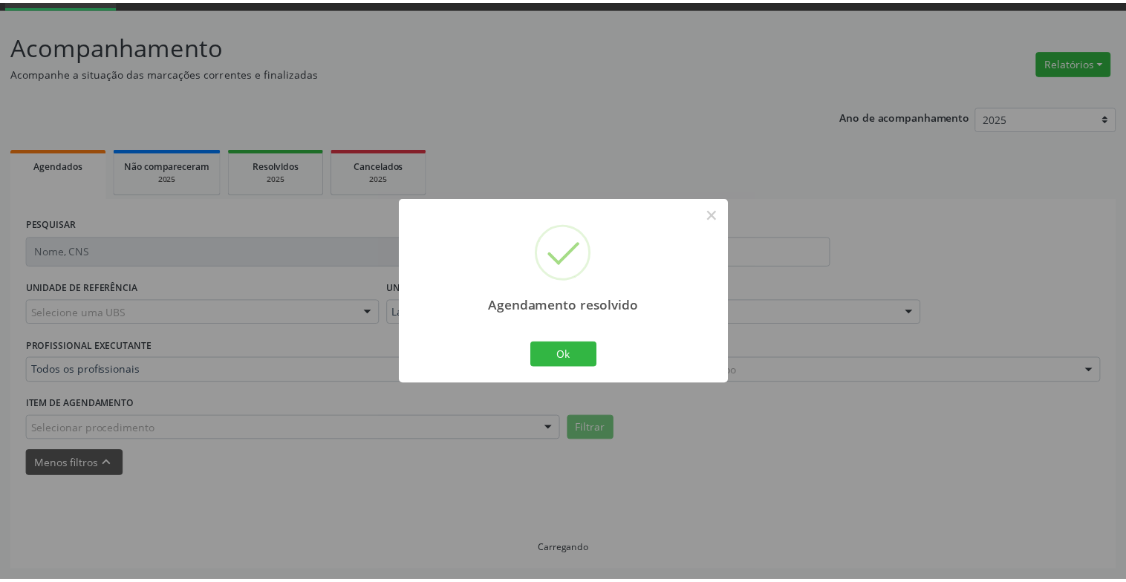
scroll to position [74, 0]
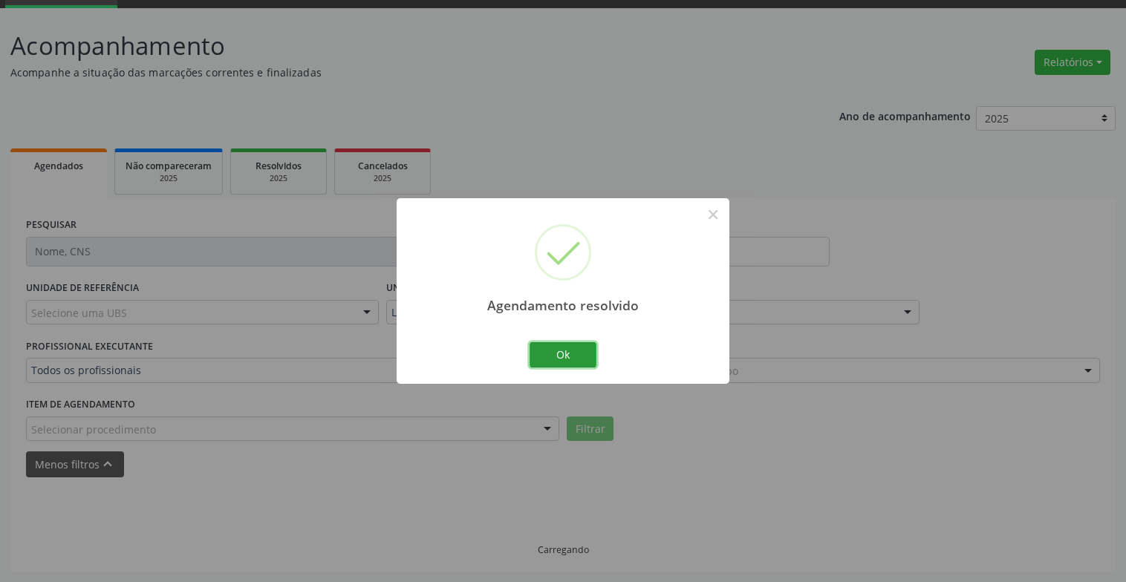
click at [583, 345] on button "Ok" at bounding box center [562, 354] width 67 height 25
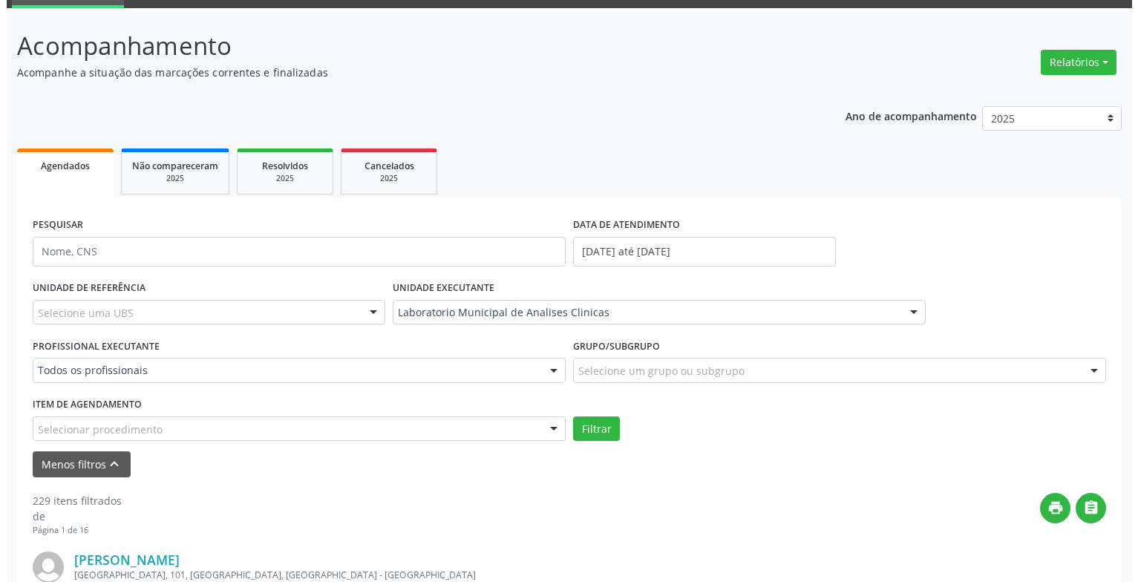
scroll to position [222, 0]
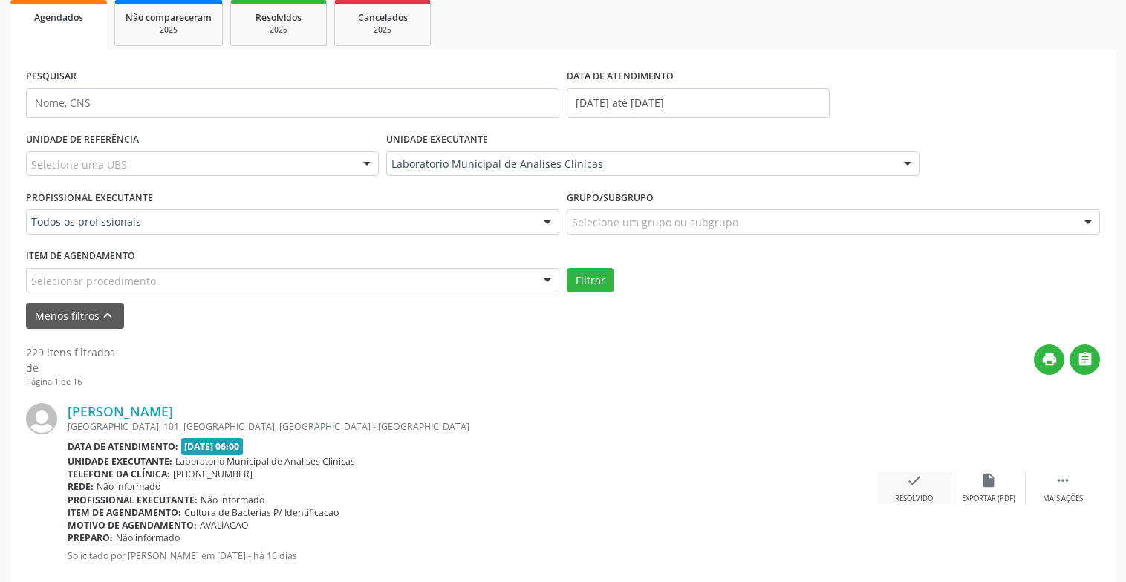
click at [920, 495] on div "Resolvido" at bounding box center [914, 499] width 38 height 10
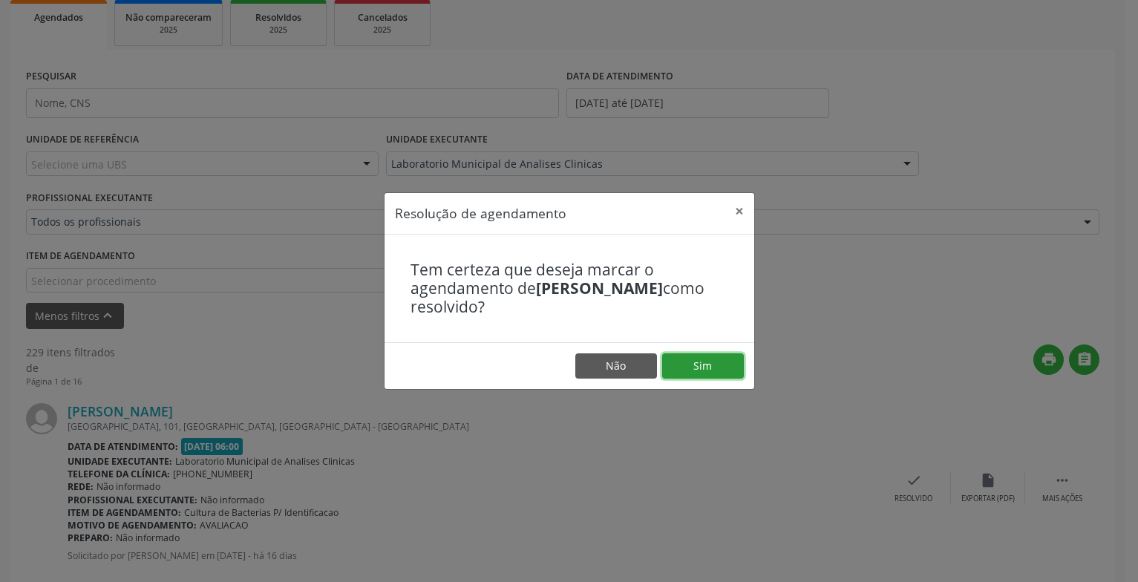
click at [686, 376] on button "Sim" at bounding box center [703, 365] width 82 height 25
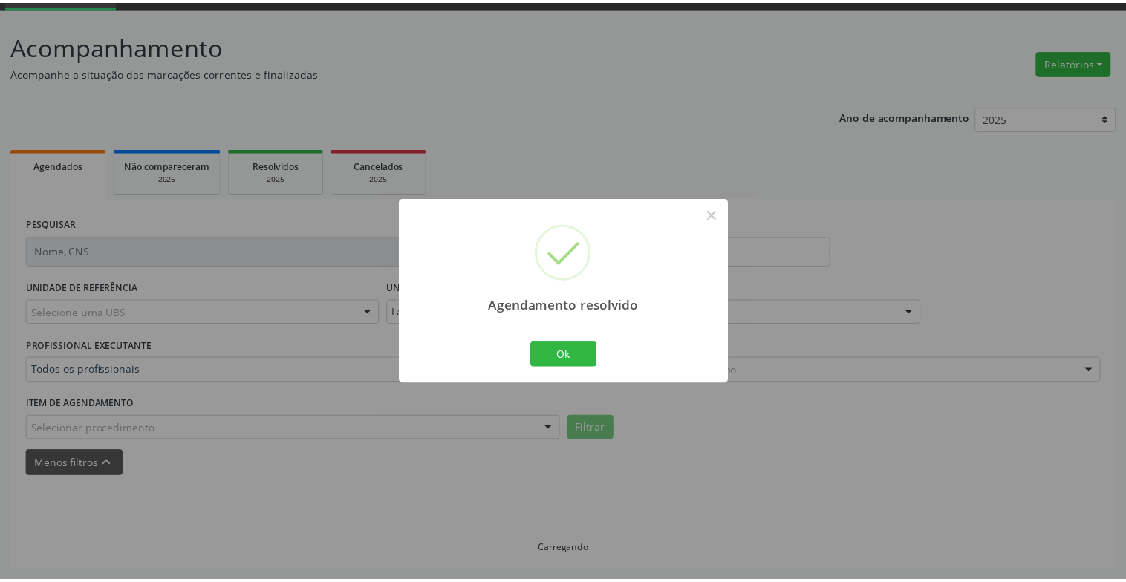
scroll to position [74, 0]
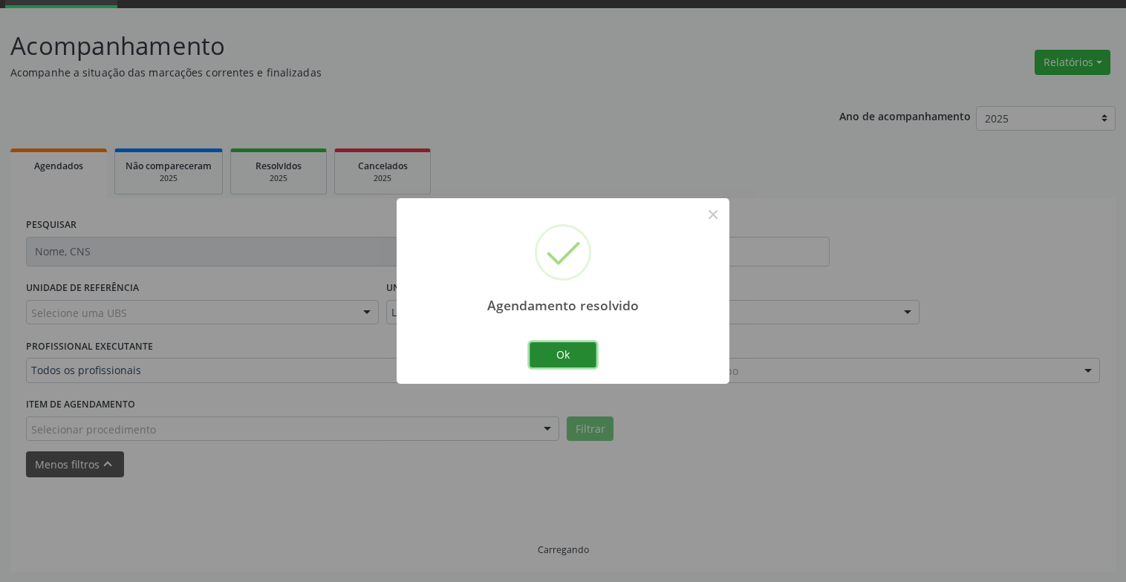
click at [582, 350] on button "Ok" at bounding box center [562, 354] width 67 height 25
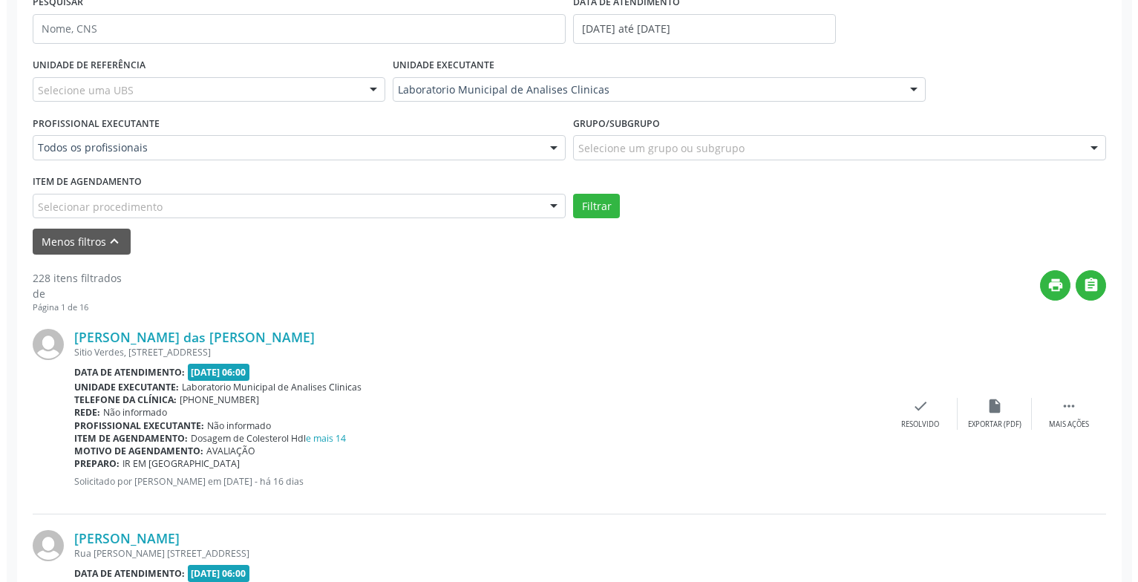
scroll to position [371, 0]
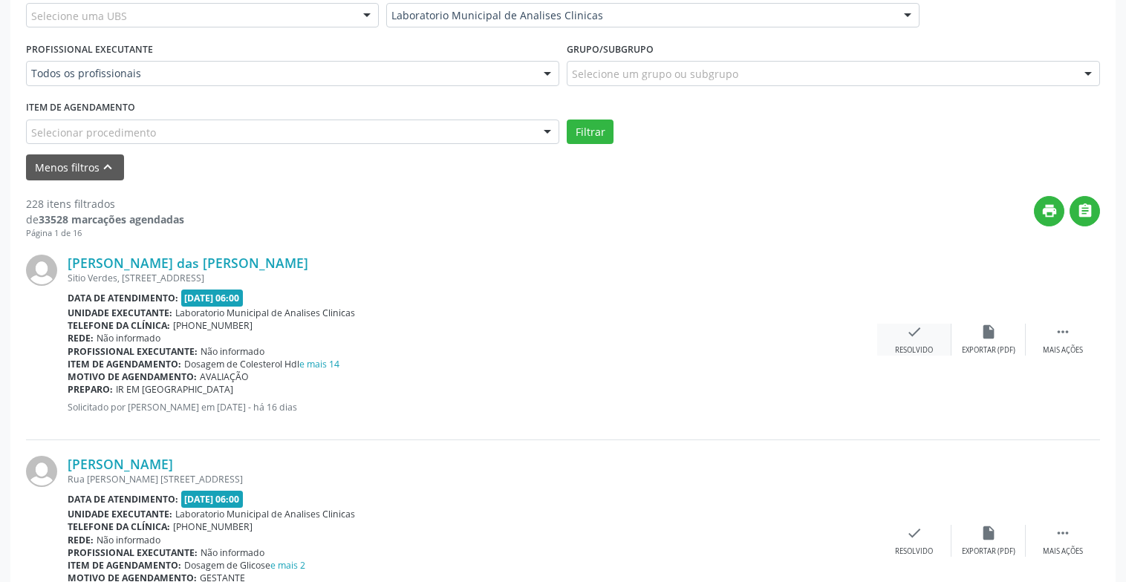
click at [901, 343] on div "check Resolvido" at bounding box center [914, 340] width 74 height 32
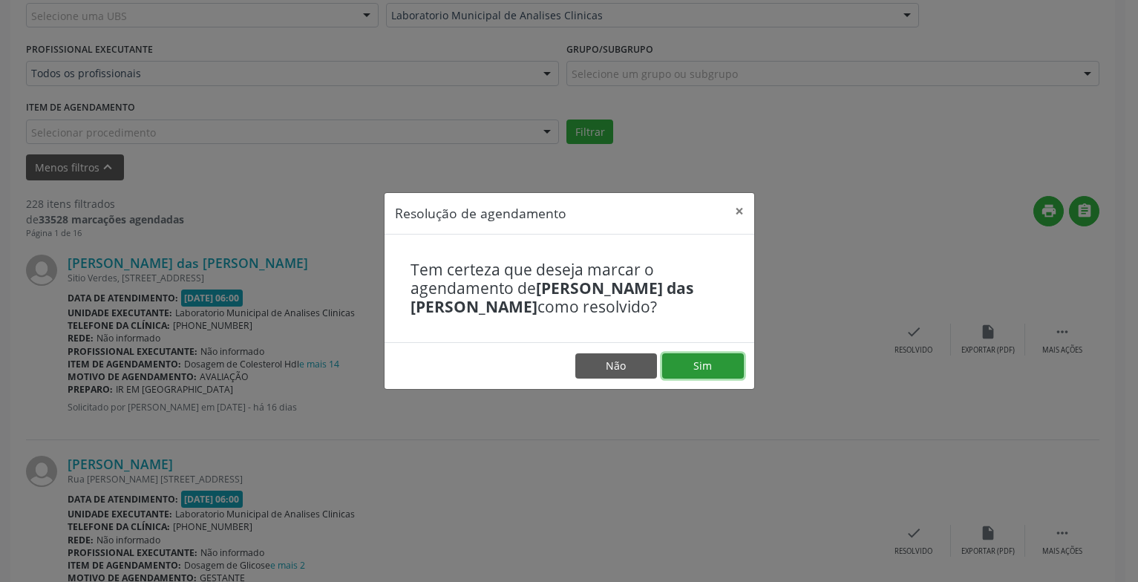
click at [706, 366] on button "Sim" at bounding box center [703, 365] width 82 height 25
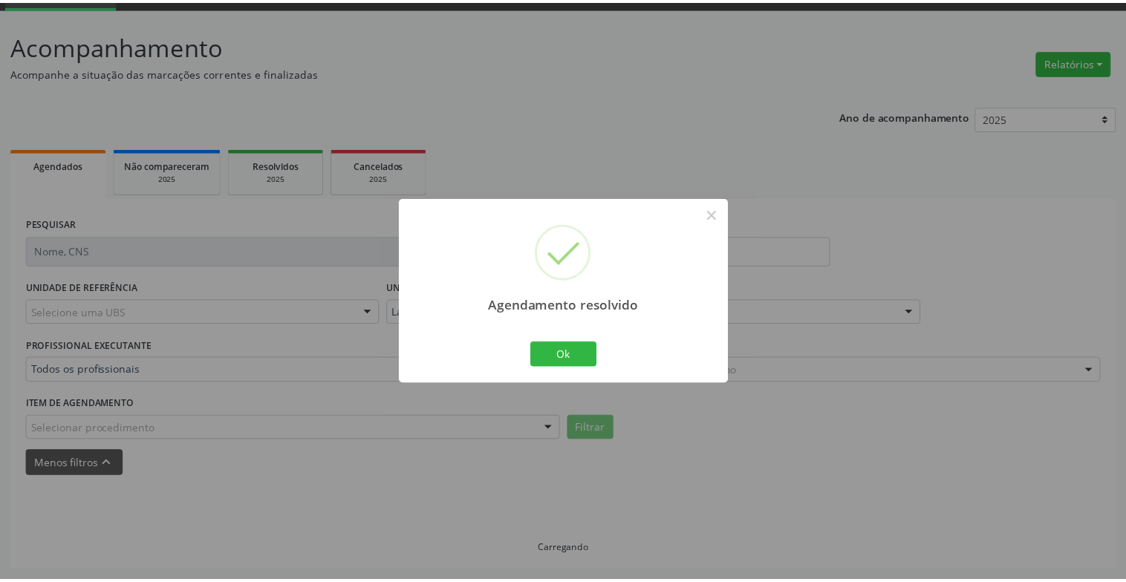
scroll to position [74, 0]
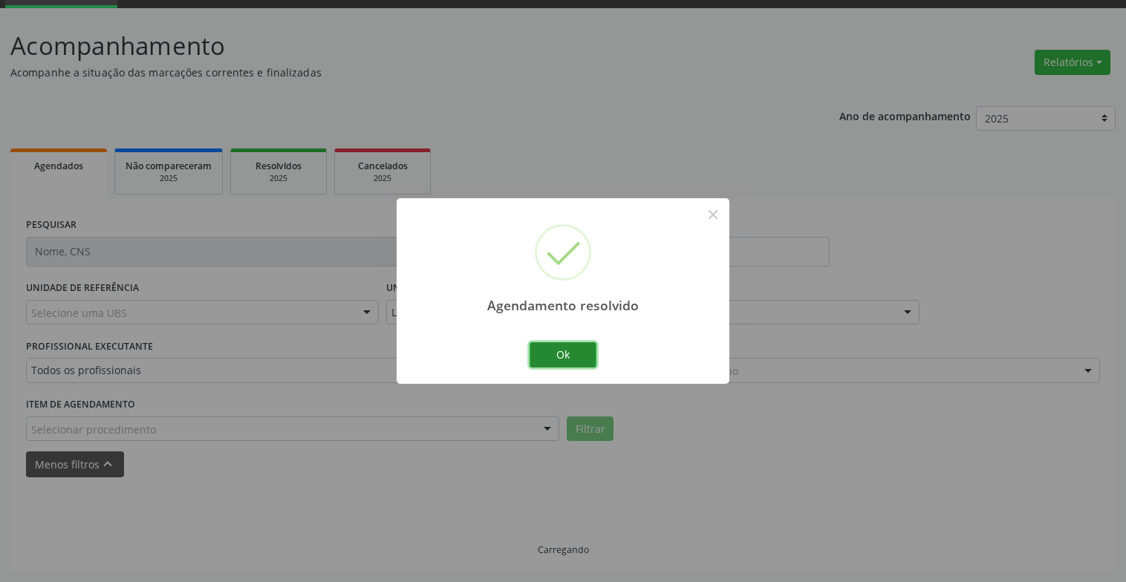
click at [544, 366] on button "Ok" at bounding box center [562, 354] width 67 height 25
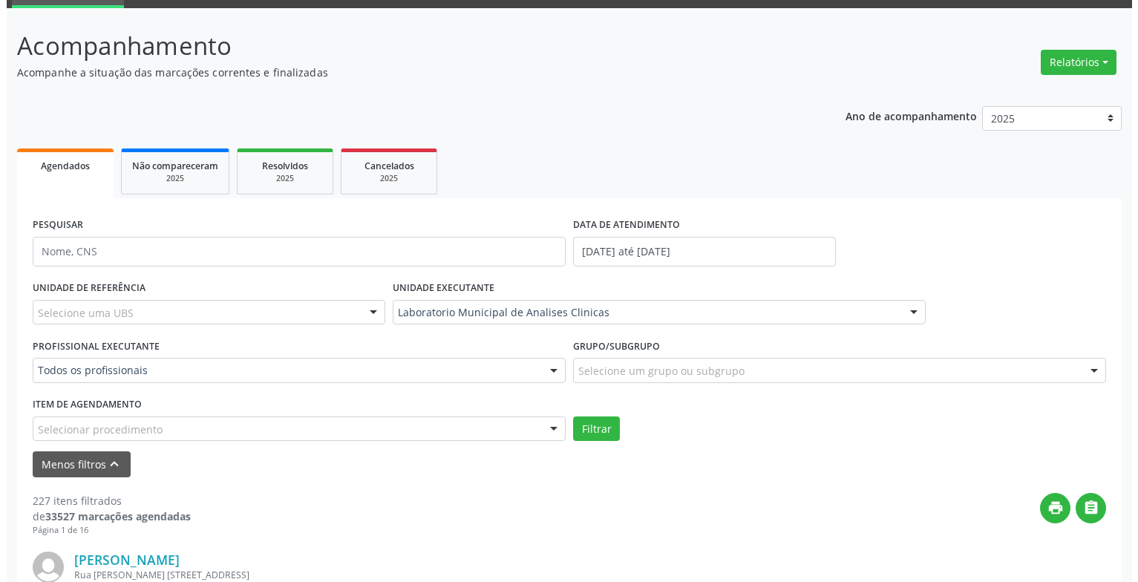
scroll to position [371, 0]
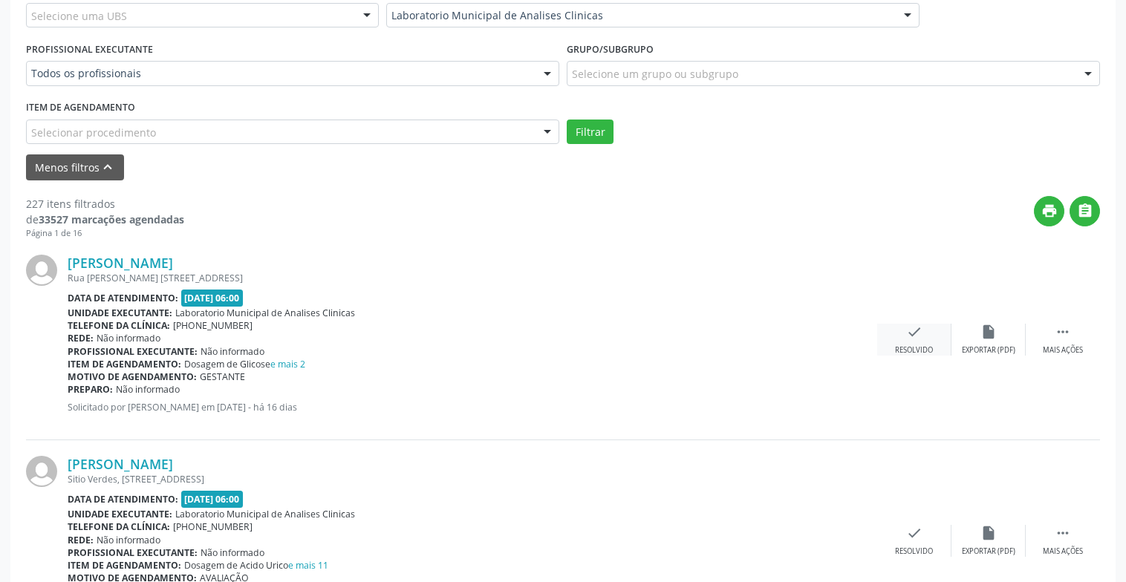
click at [909, 339] on icon "check" at bounding box center [914, 332] width 16 height 16
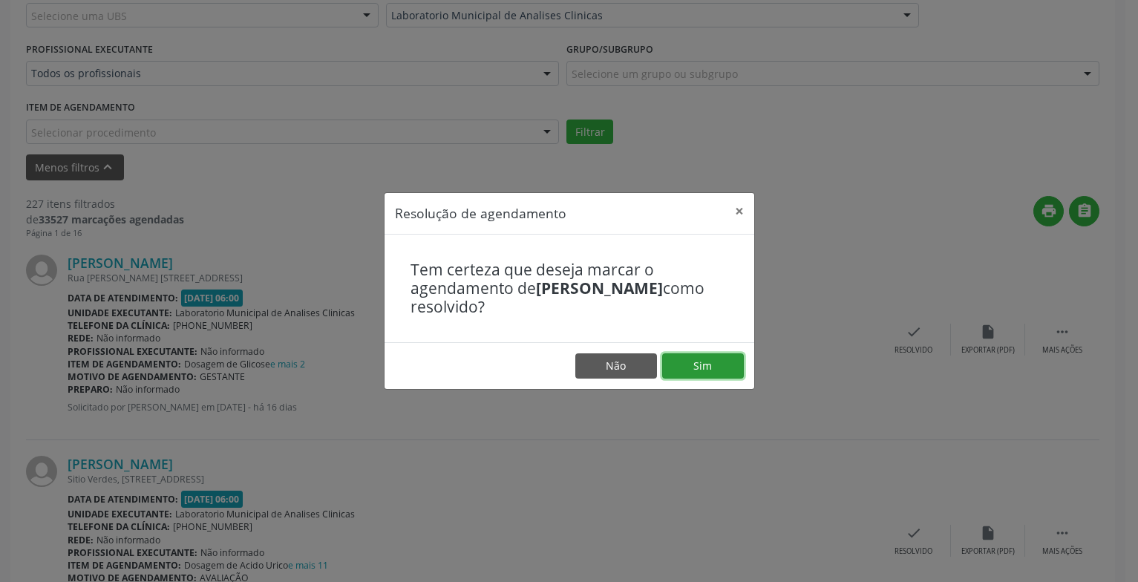
click at [690, 356] on button "Sim" at bounding box center [703, 365] width 82 height 25
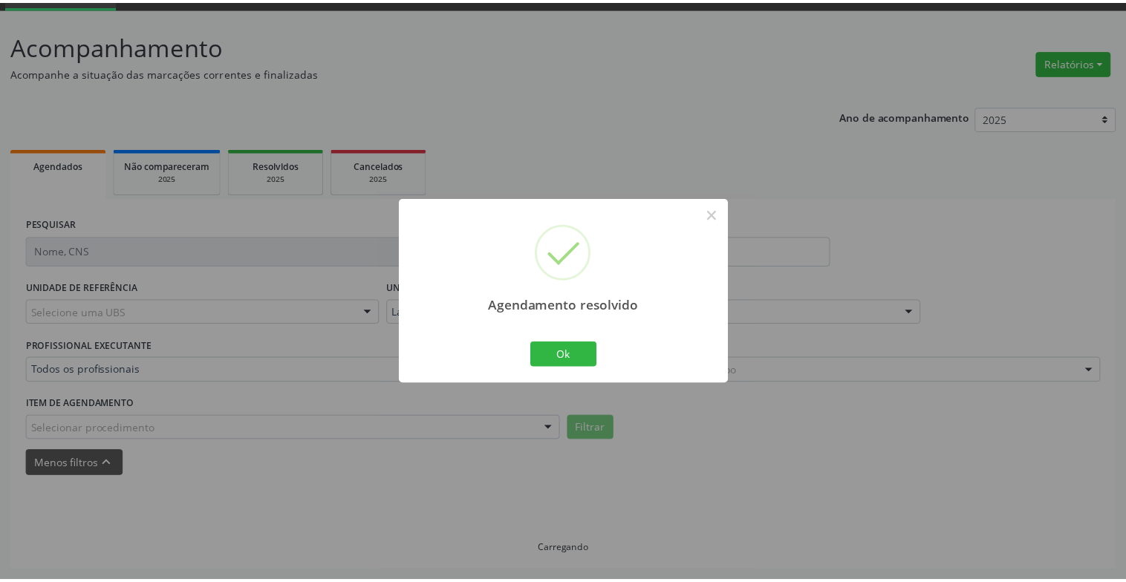
scroll to position [74, 0]
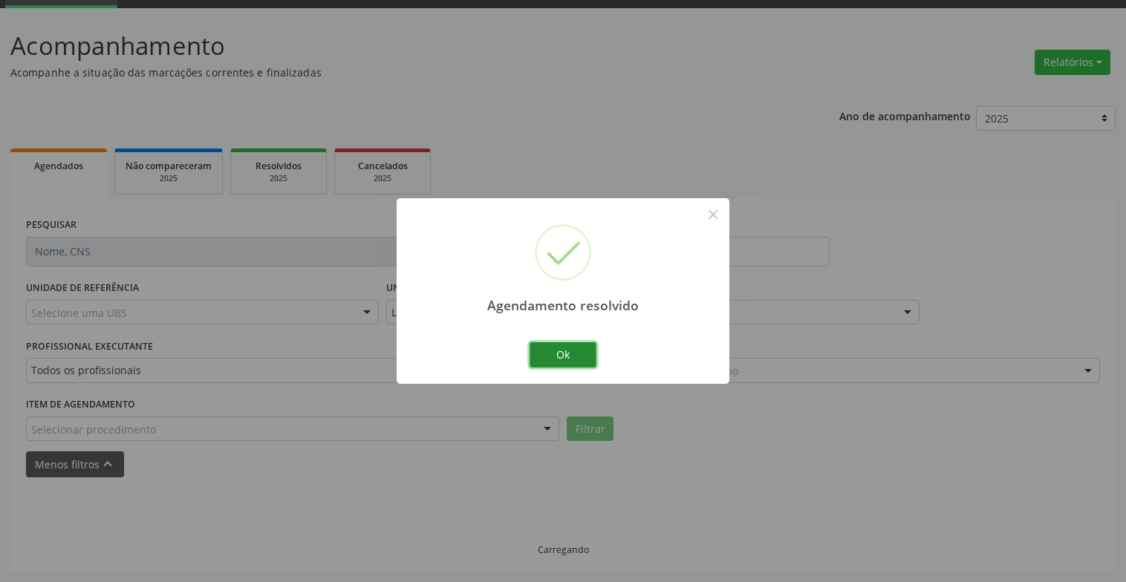
click at [579, 354] on button "Ok" at bounding box center [562, 354] width 67 height 25
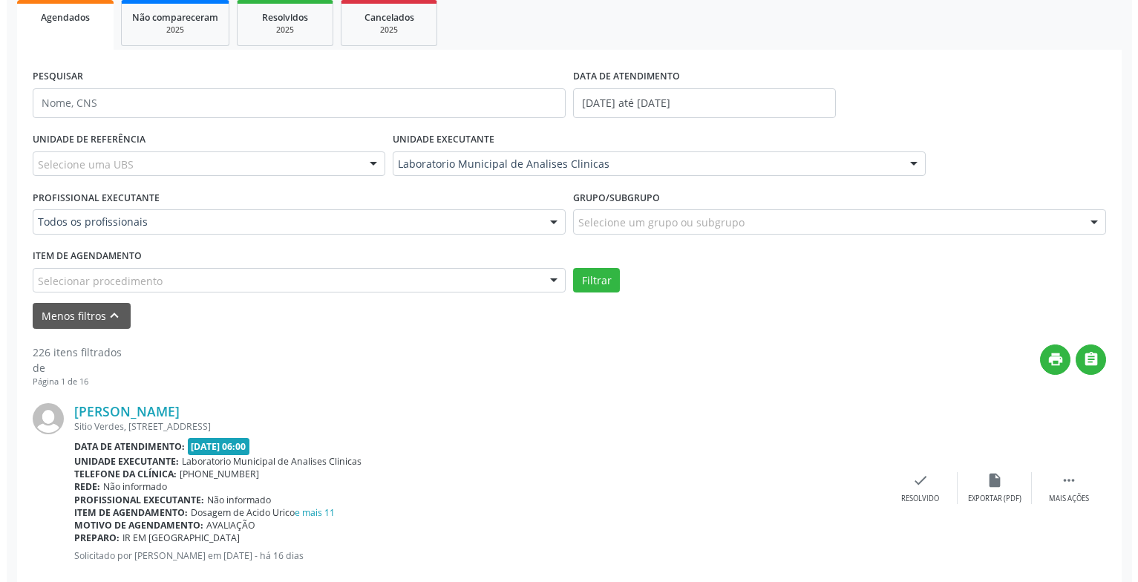
scroll to position [296, 0]
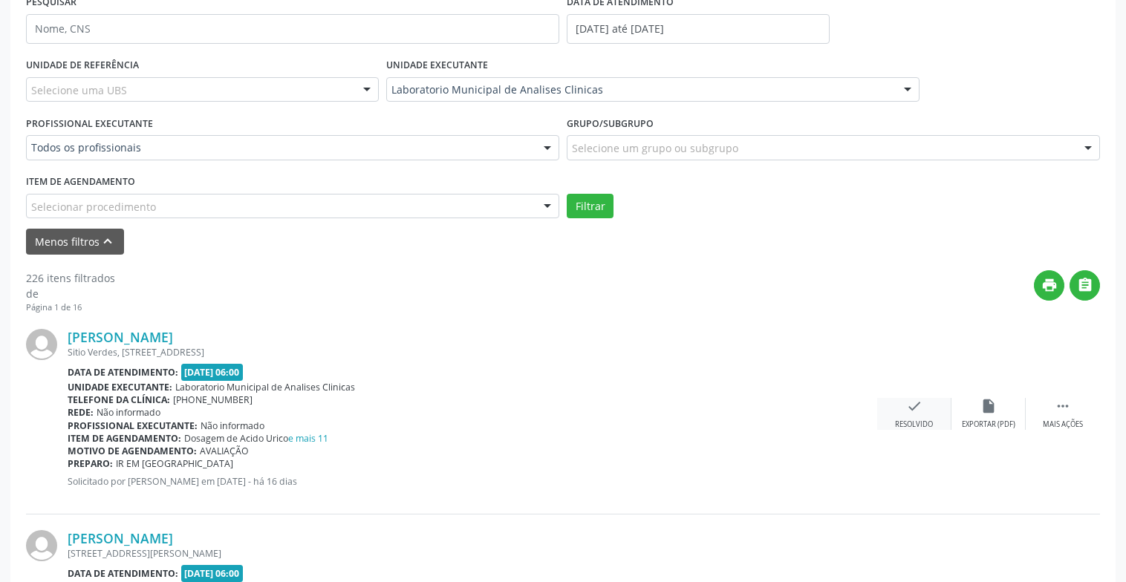
click at [924, 412] on div "check Resolvido" at bounding box center [914, 414] width 74 height 32
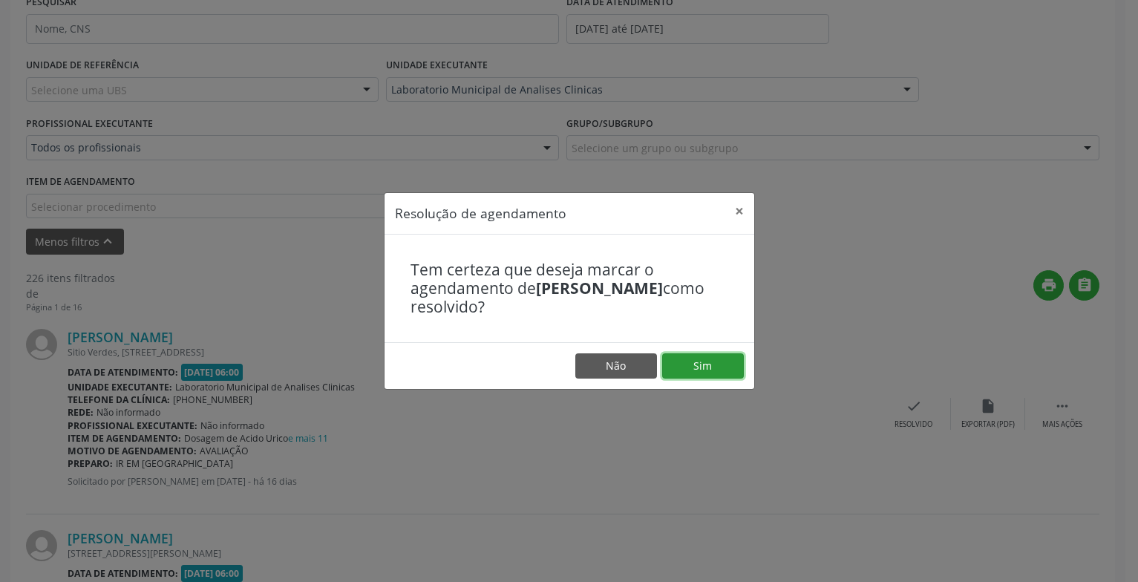
click at [713, 369] on button "Sim" at bounding box center [703, 365] width 82 height 25
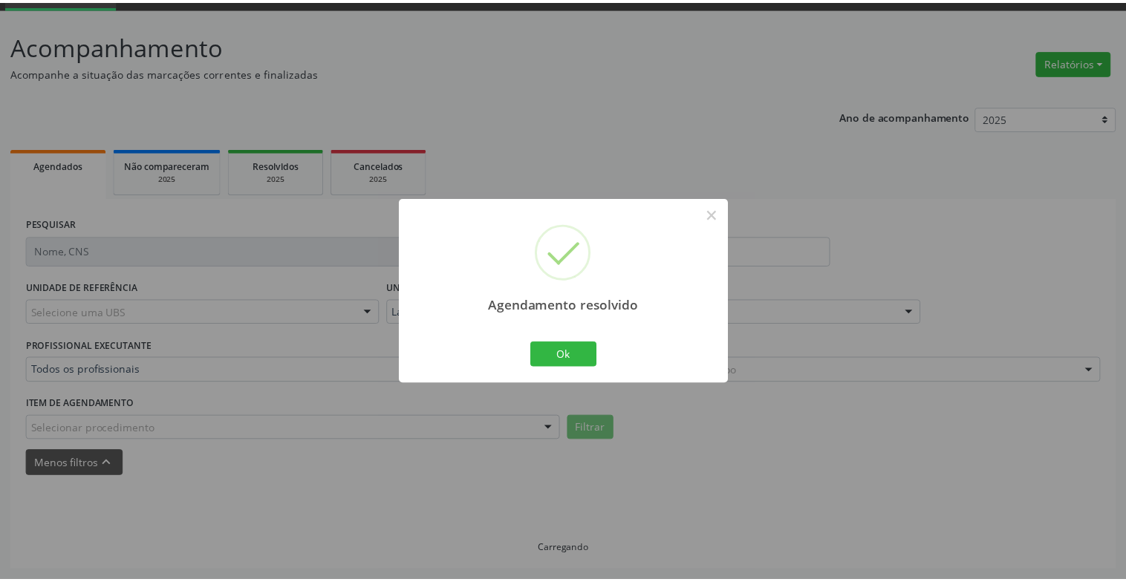
scroll to position [74, 0]
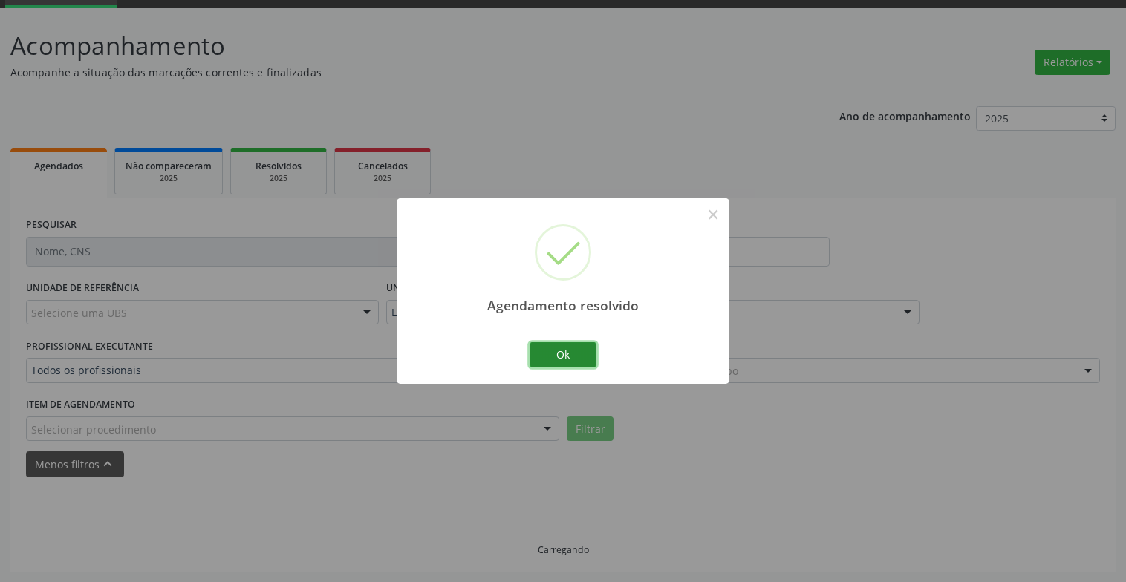
click at [570, 351] on button "Ok" at bounding box center [562, 354] width 67 height 25
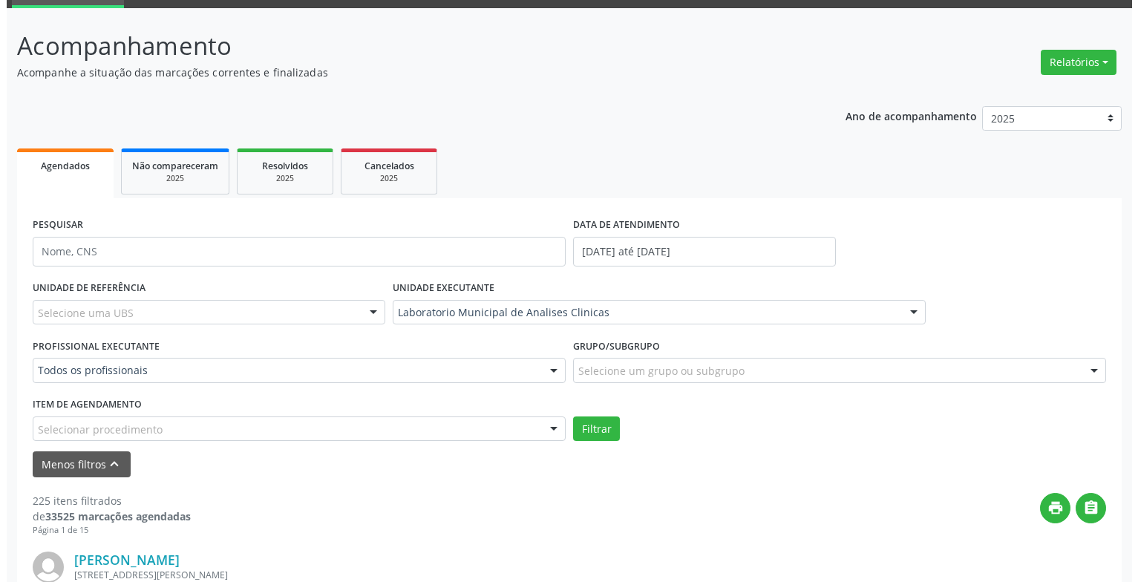
scroll to position [371, 0]
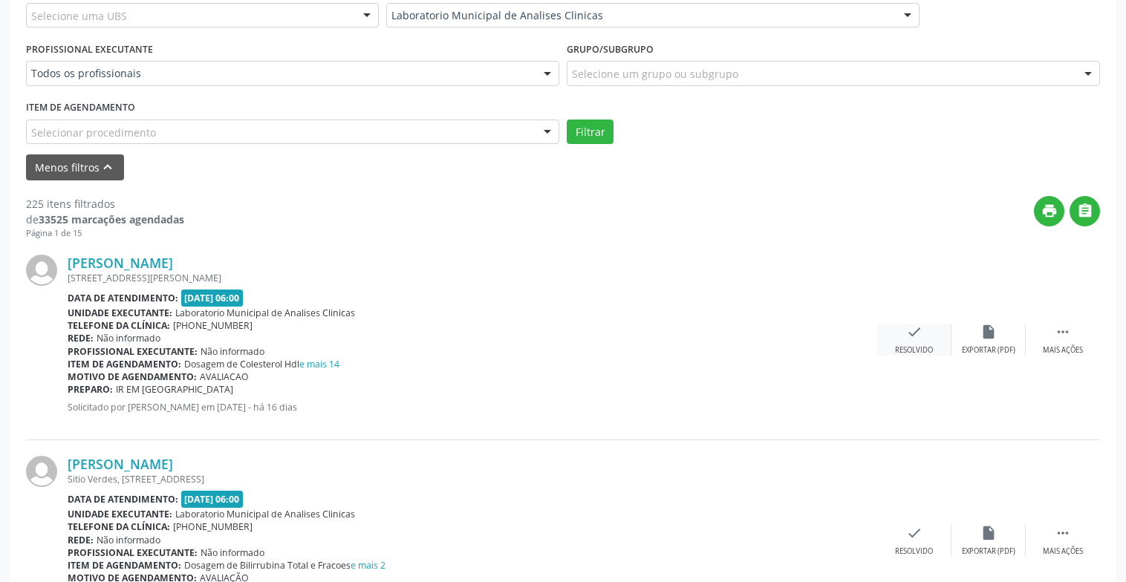
click at [928, 353] on div "Resolvido" at bounding box center [914, 350] width 38 height 10
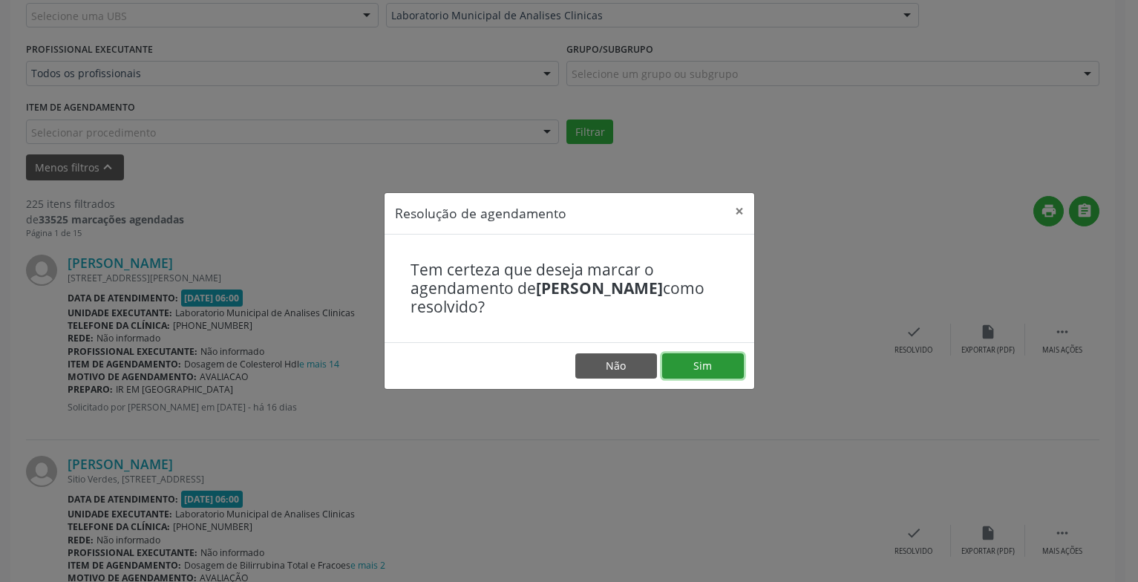
click at [720, 362] on button "Sim" at bounding box center [703, 365] width 82 height 25
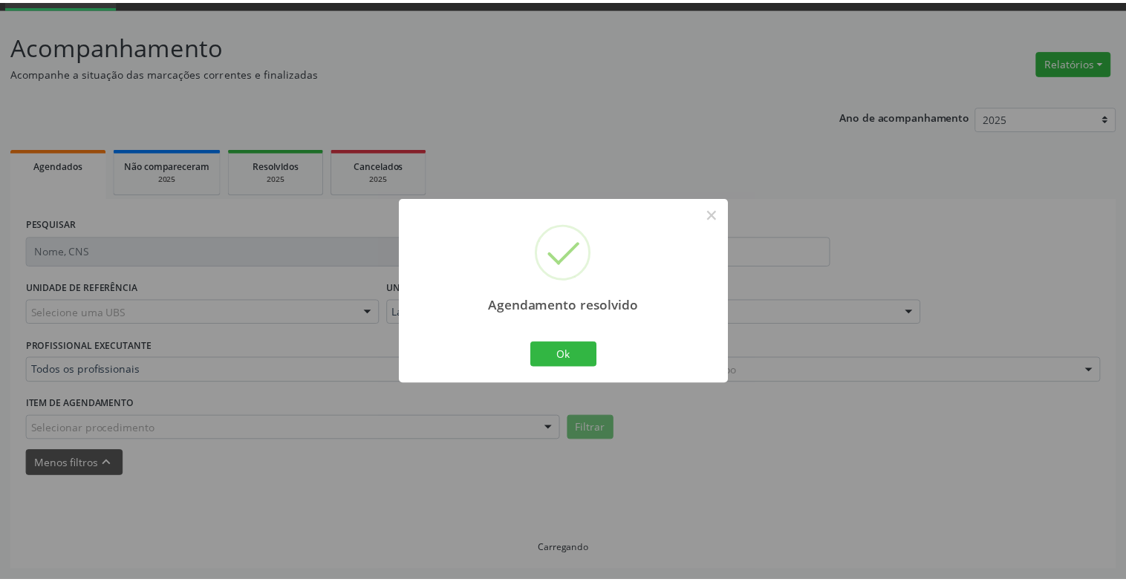
scroll to position [74, 0]
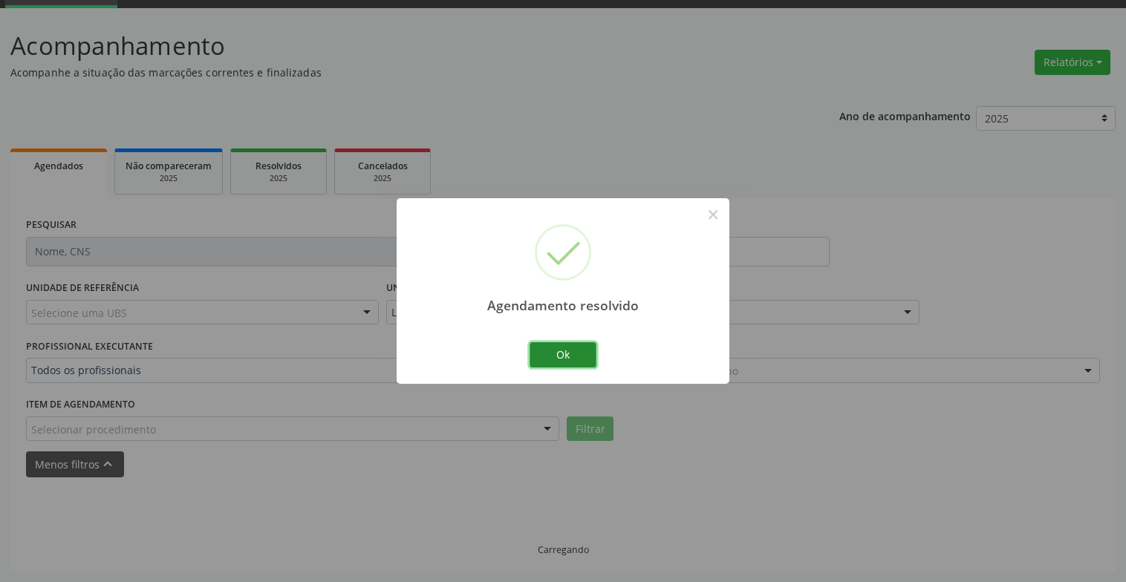
click at [589, 367] on button "Ok" at bounding box center [562, 354] width 67 height 25
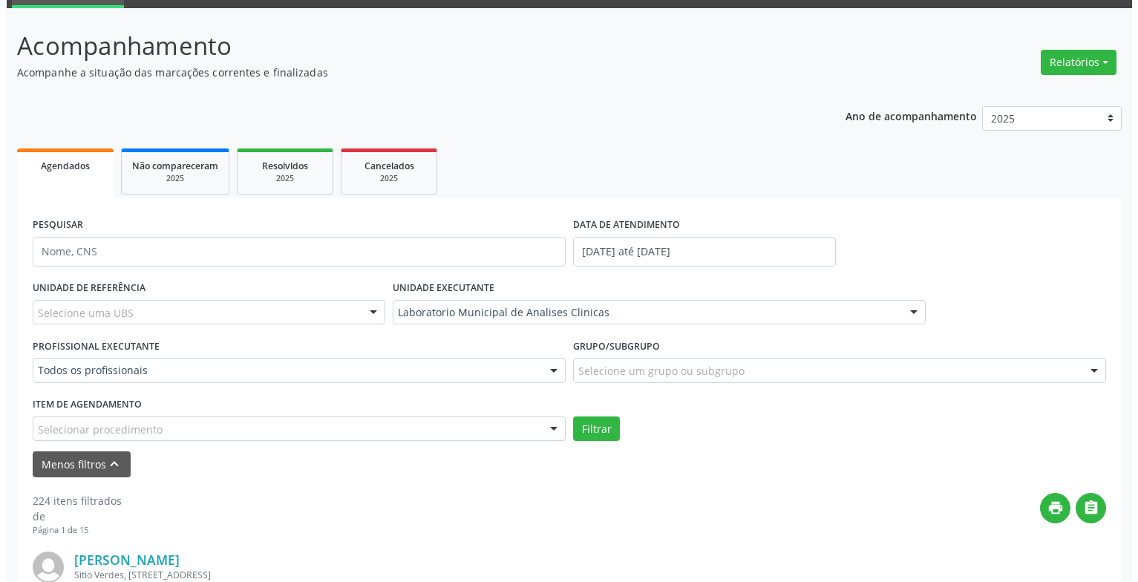
scroll to position [371, 0]
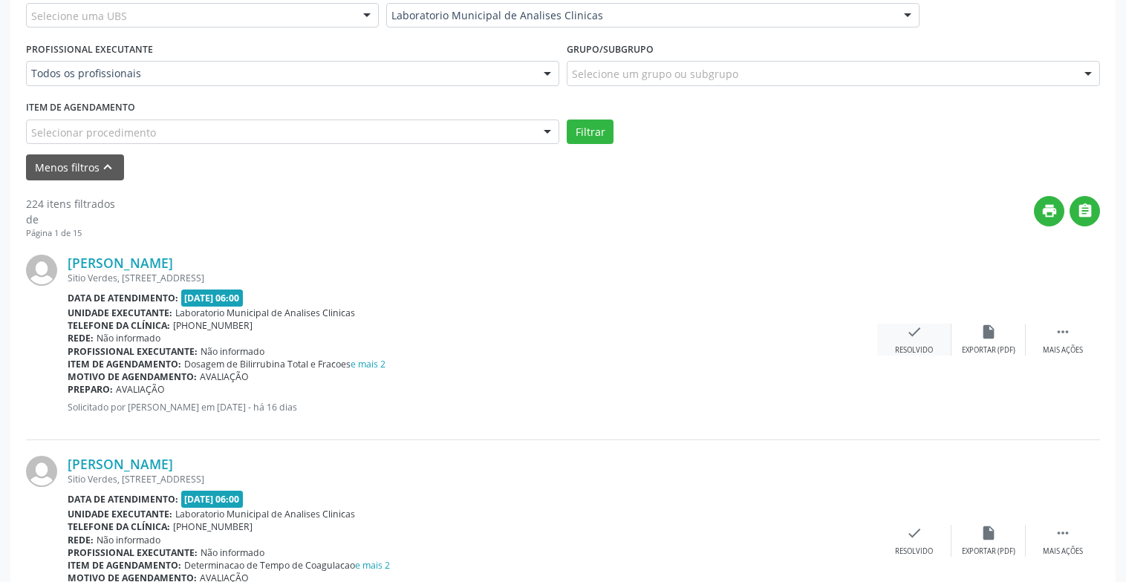
click at [920, 328] on icon "check" at bounding box center [914, 332] width 16 height 16
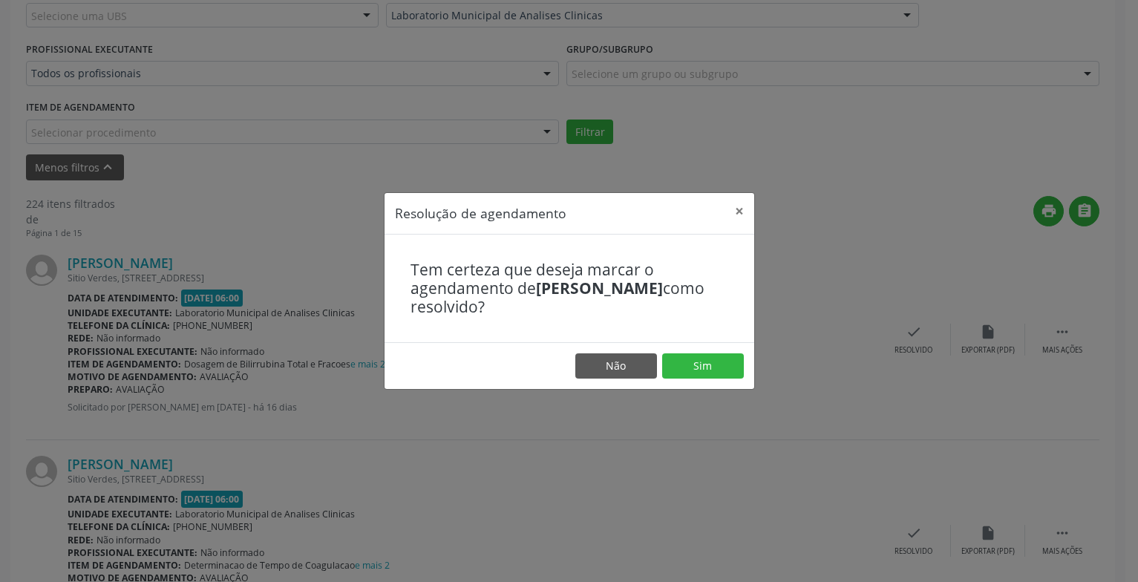
click at [699, 379] on footer "Não Sim" at bounding box center [570, 365] width 370 height 47
click at [693, 362] on button "Sim" at bounding box center [703, 365] width 82 height 25
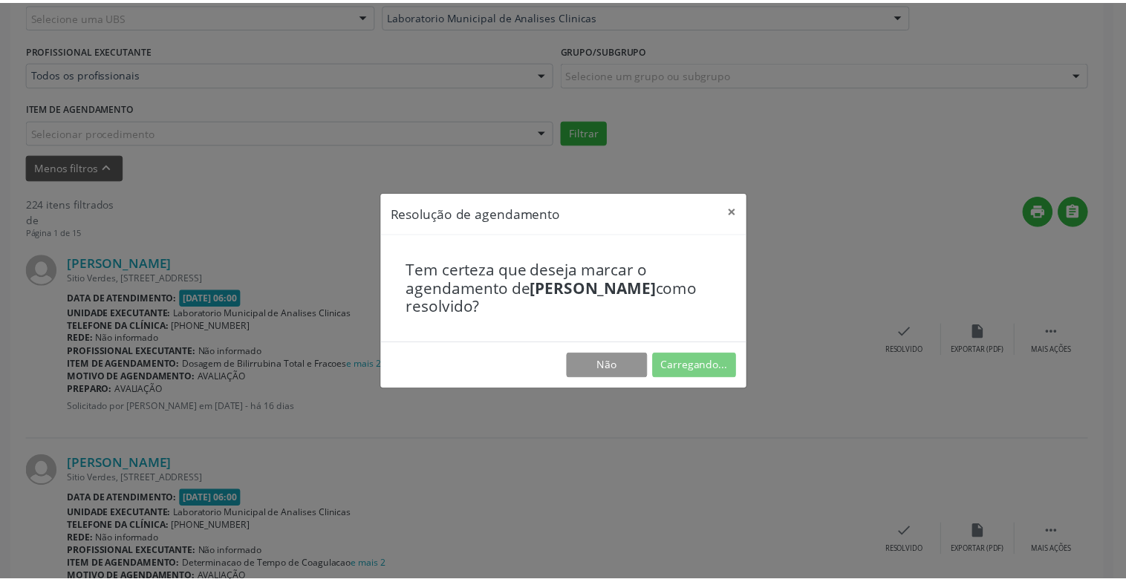
scroll to position [74, 0]
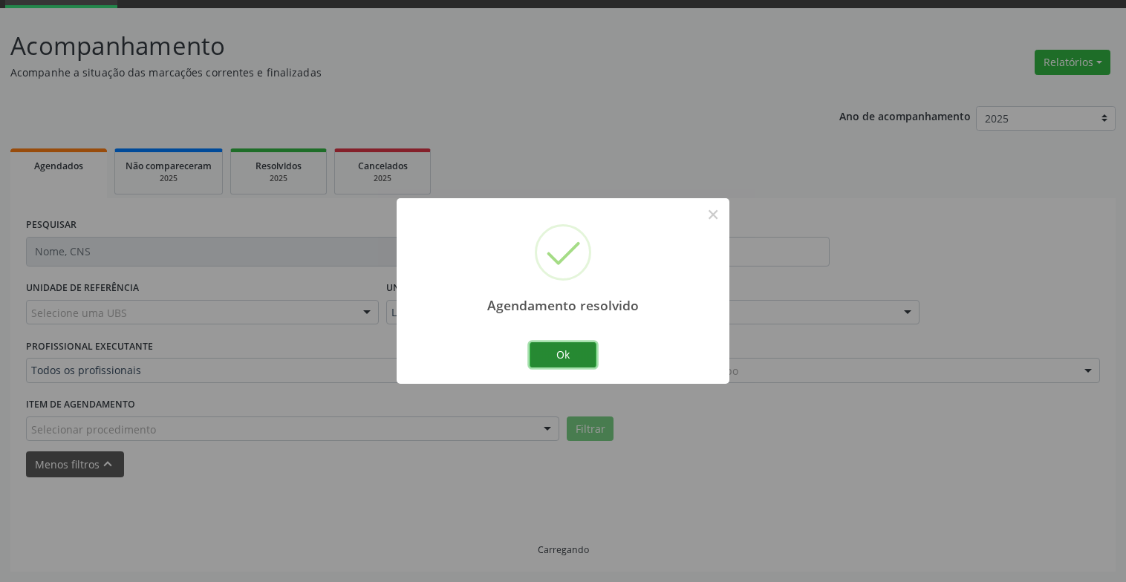
click at [548, 362] on button "Ok" at bounding box center [562, 354] width 67 height 25
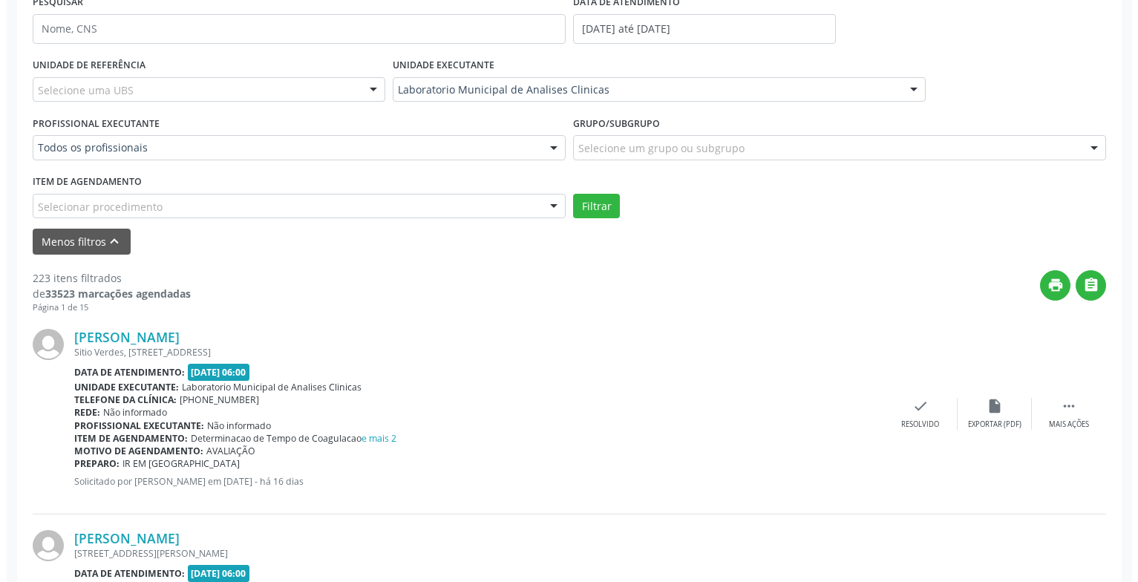
scroll to position [371, 0]
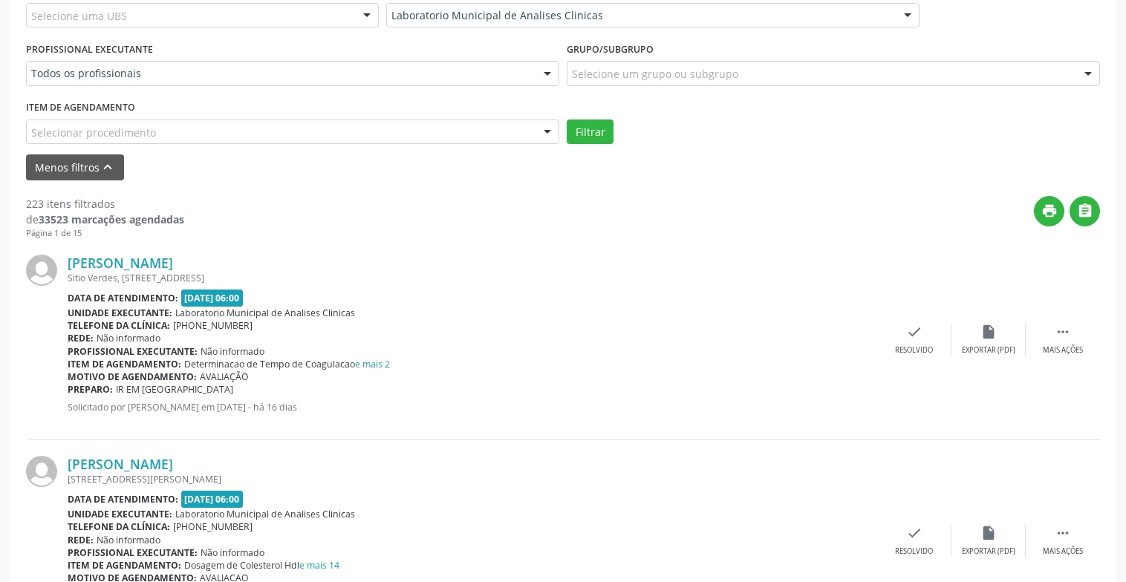
click at [913, 359] on div "[PERSON_NAME] [STREET_ADDRESS] Data de atendimento: [DATE] 06:00 Unidade execut…" at bounding box center [563, 339] width 1074 height 201
click at [913, 349] on div "Resolvido" at bounding box center [914, 350] width 38 height 10
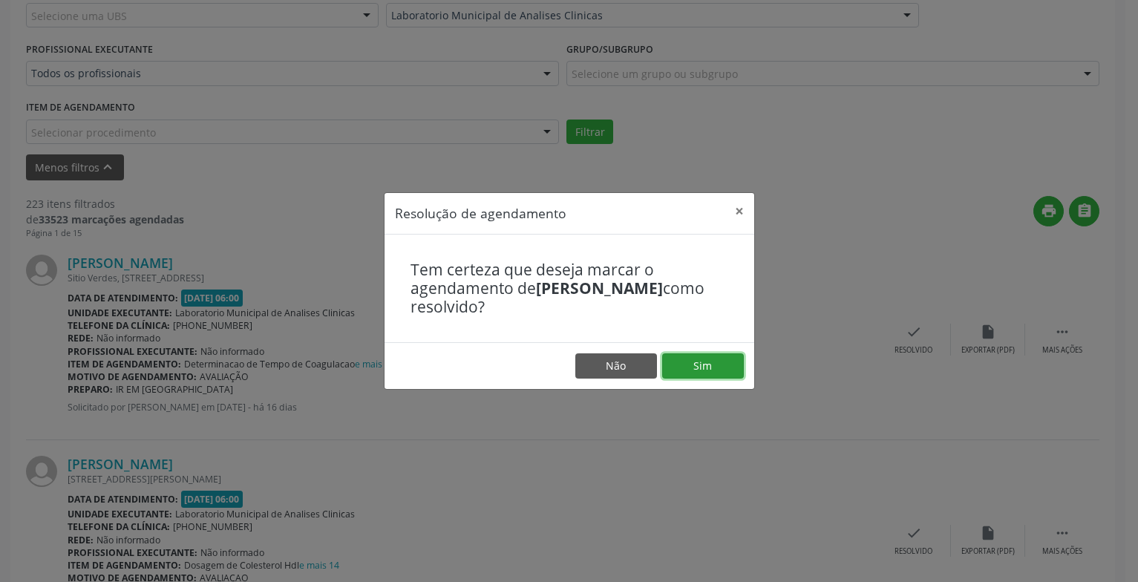
click at [693, 361] on button "Sim" at bounding box center [703, 365] width 82 height 25
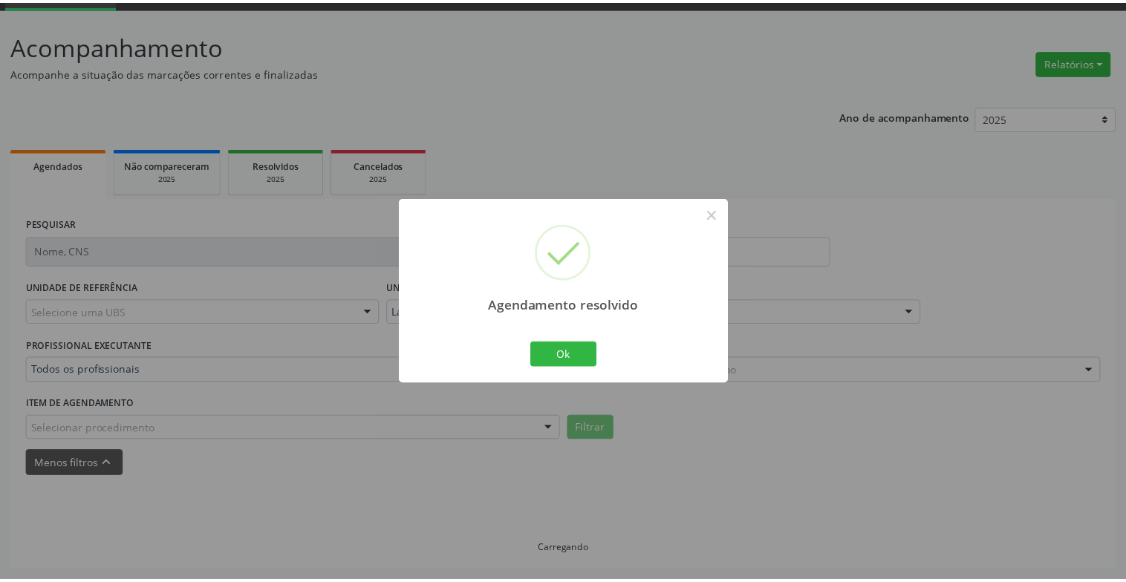
scroll to position [74, 0]
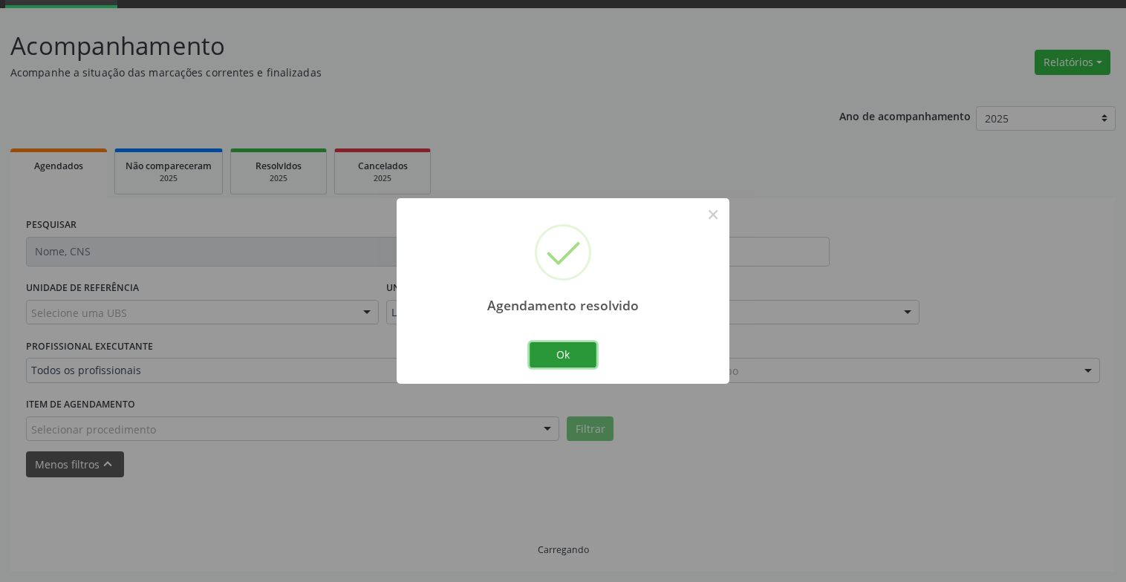
click at [583, 365] on button "Ok" at bounding box center [562, 354] width 67 height 25
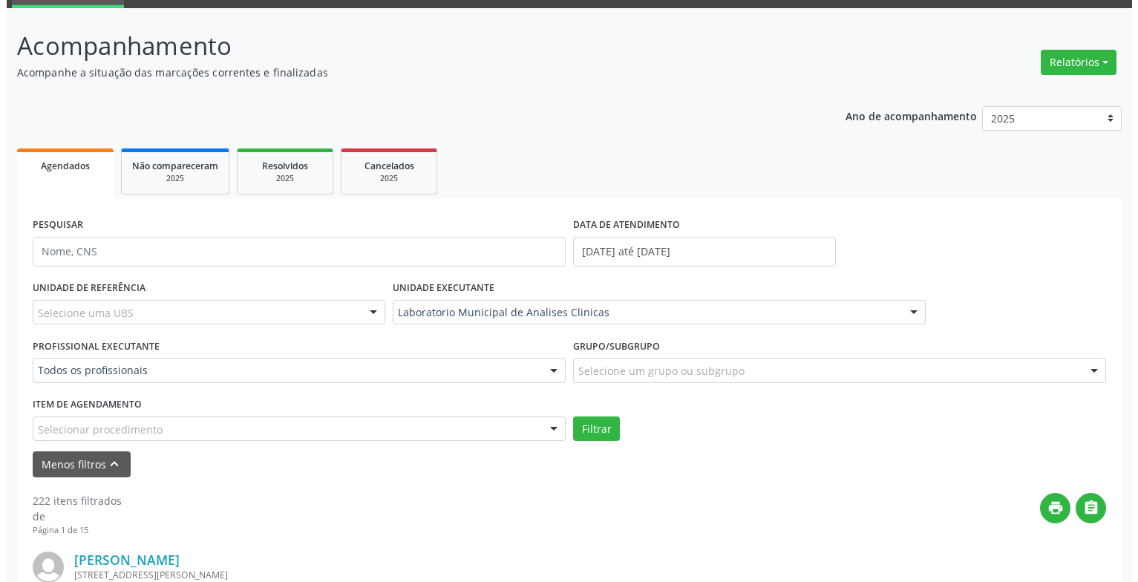
scroll to position [371, 0]
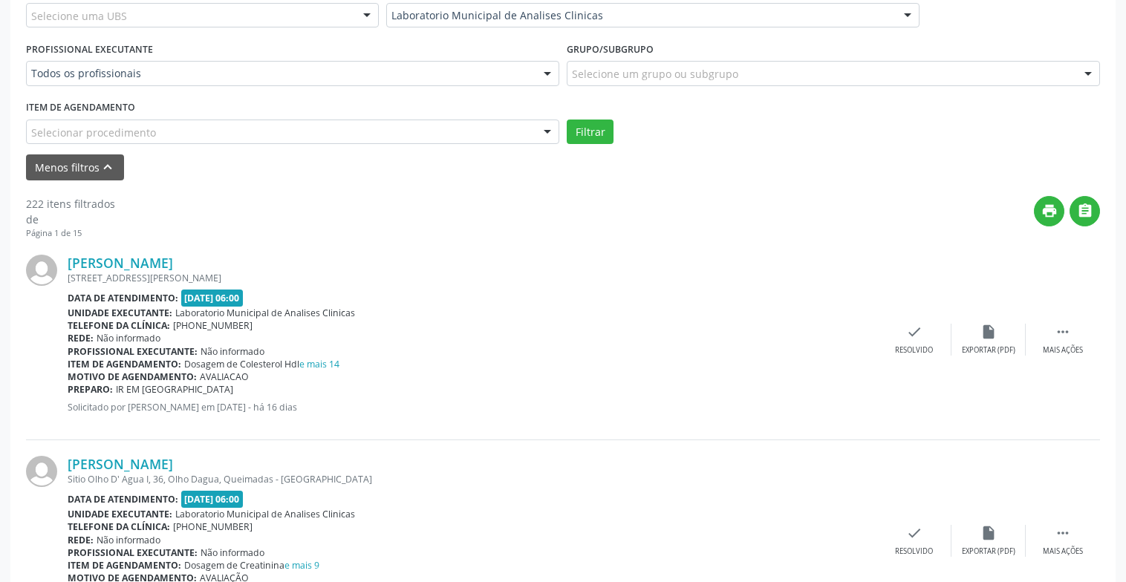
click at [783, 457] on div "Agendamento resolvido × Ok Cancel" at bounding box center [563, 291] width 1126 height 582
click at [915, 347] on div "Resolvido" at bounding box center [914, 350] width 38 height 10
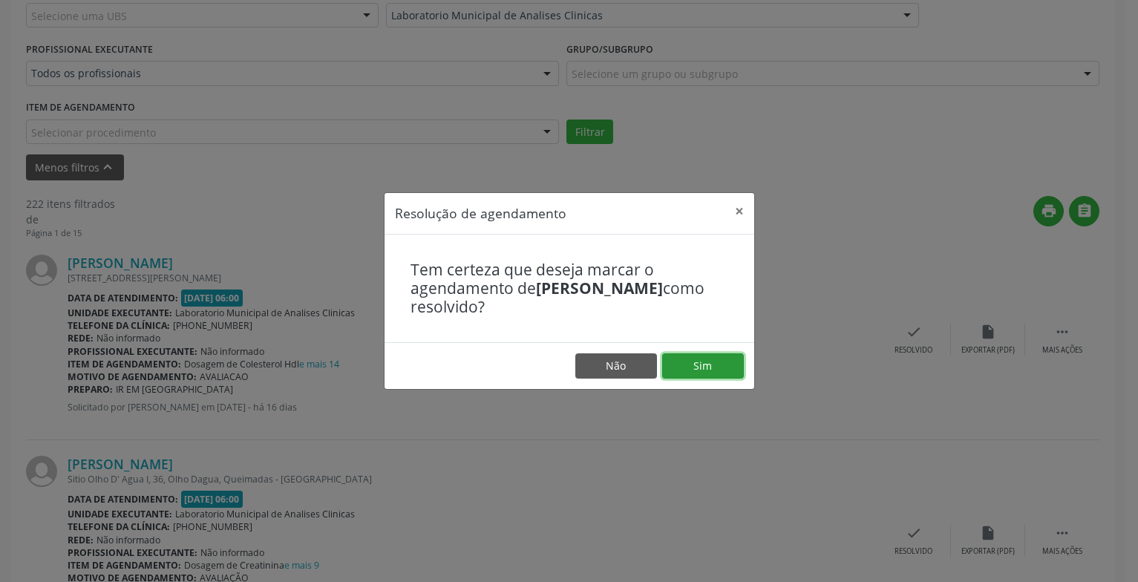
click at [704, 361] on button "Sim" at bounding box center [703, 365] width 82 height 25
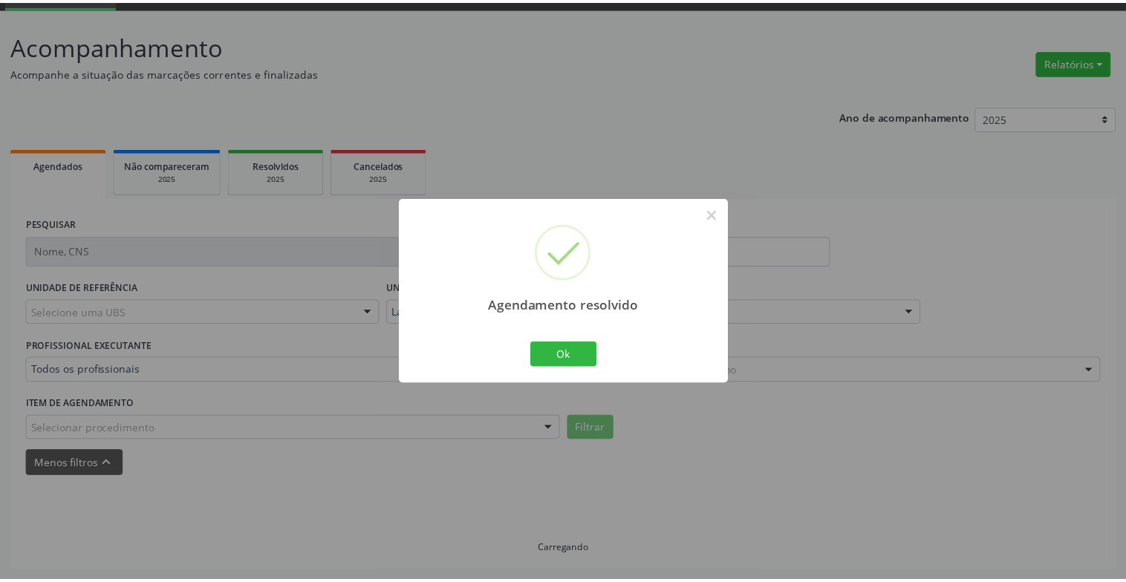
scroll to position [74, 0]
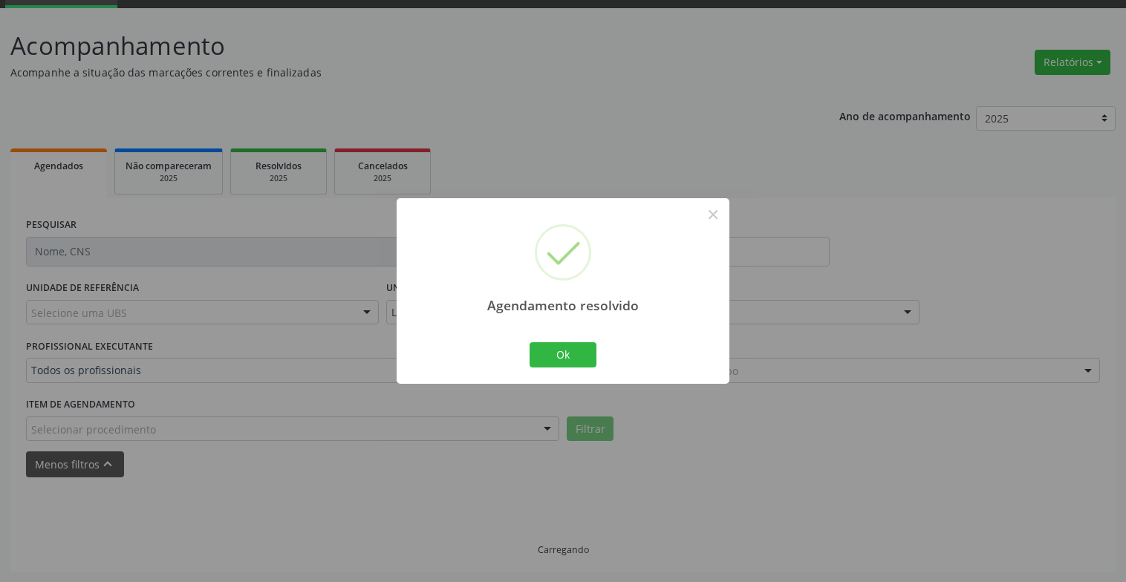
click at [836, 440] on div "Agendamento resolvido × Ok Cancel" at bounding box center [563, 291] width 1126 height 582
click at [705, 385] on div "Agendamento resolvido × Ok Cancel" at bounding box center [563, 291] width 1126 height 582
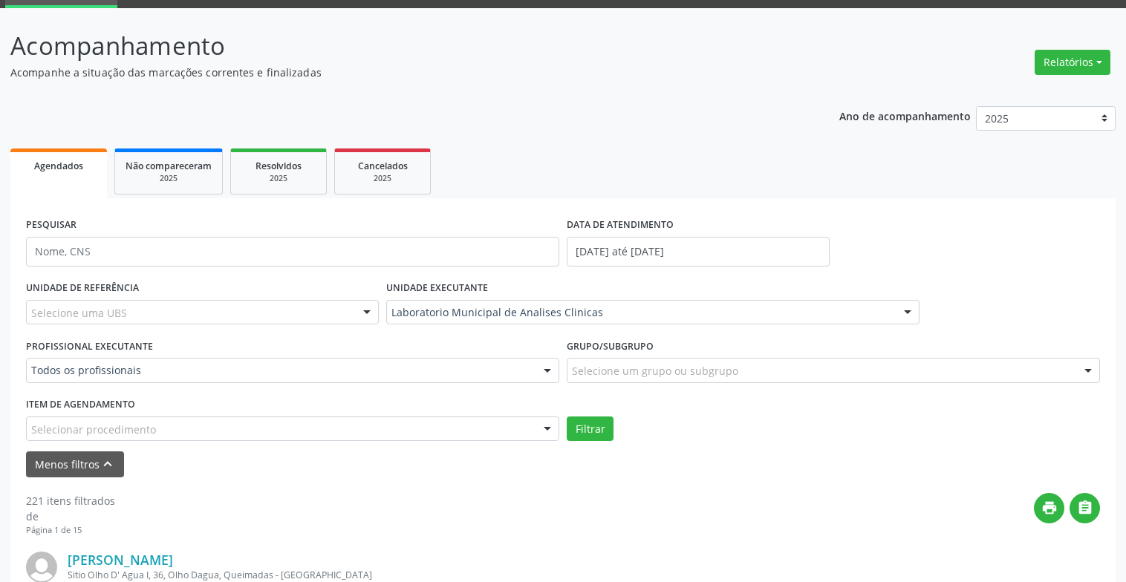
click at [607, 338] on div "Agendamento resolvido × Ok Cancel" at bounding box center [563, 291] width 166 height 93
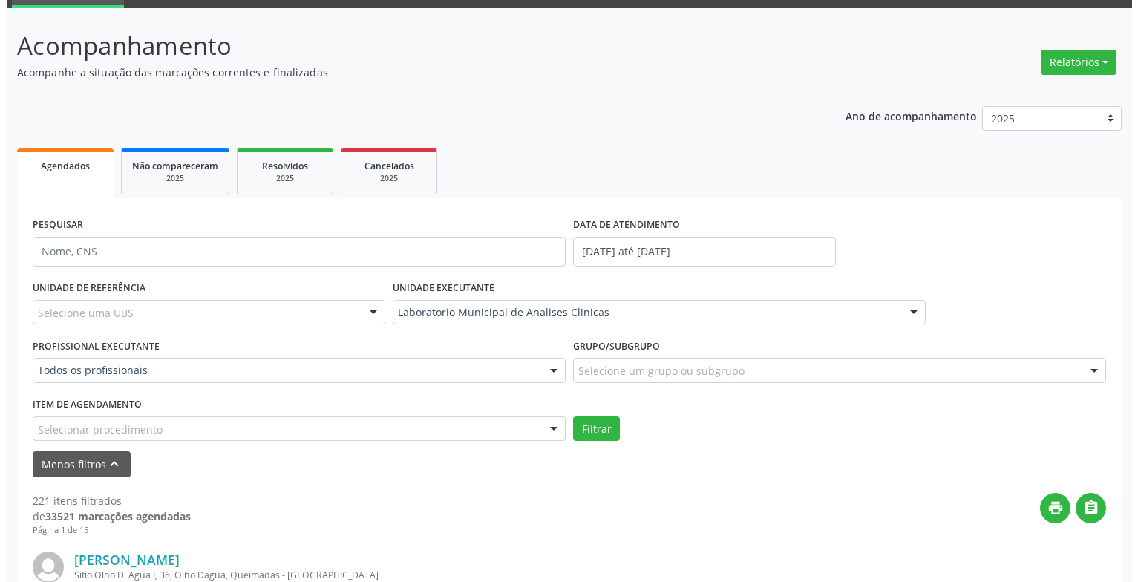
scroll to position [371, 0]
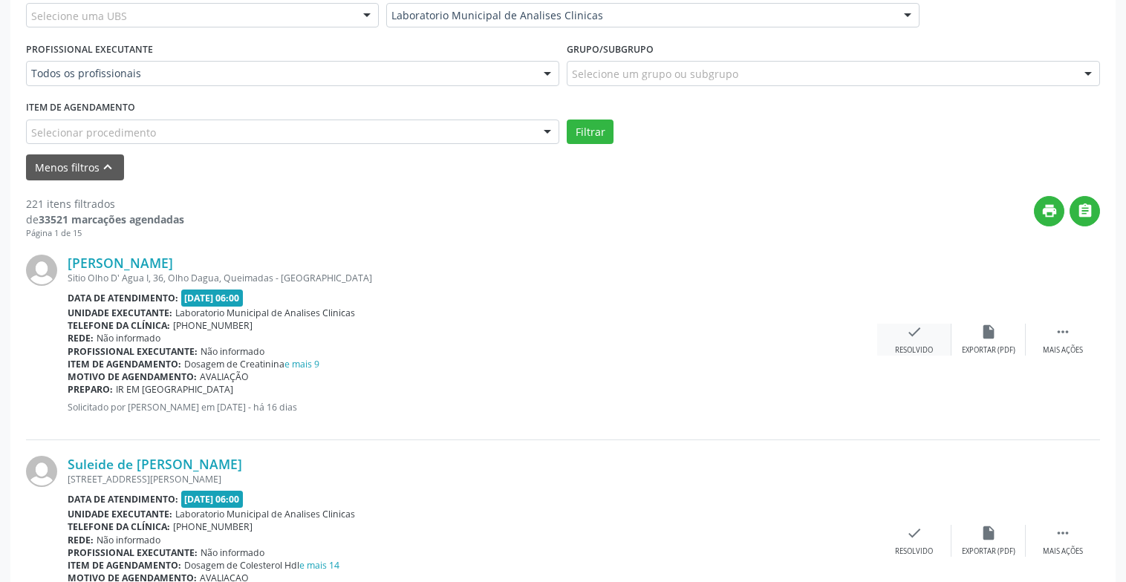
click at [904, 342] on div "check Resolvido" at bounding box center [914, 340] width 74 height 32
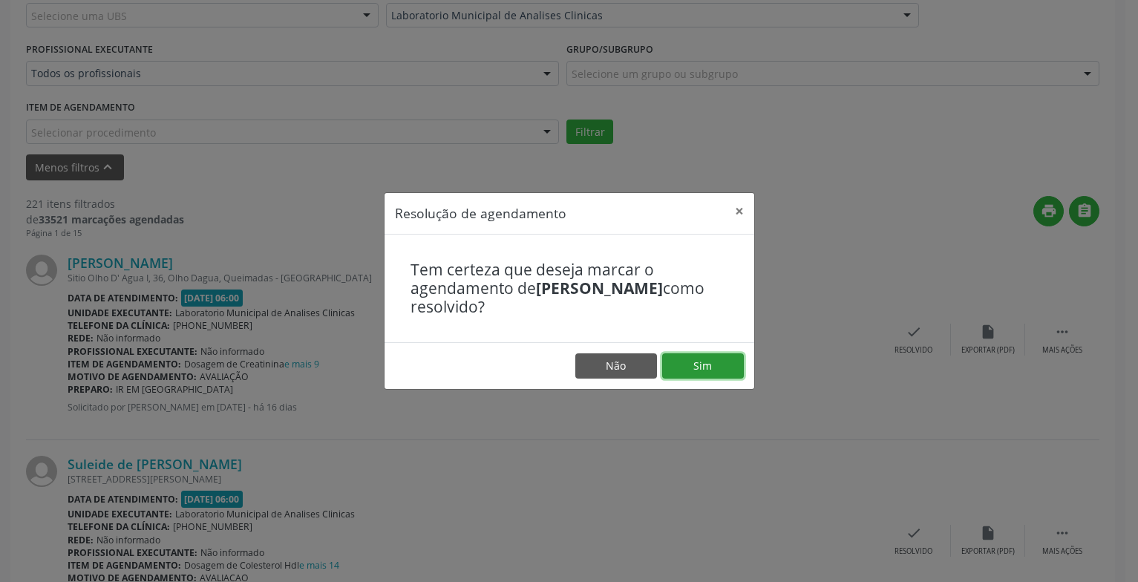
click at [703, 368] on button "Sim" at bounding box center [703, 365] width 82 height 25
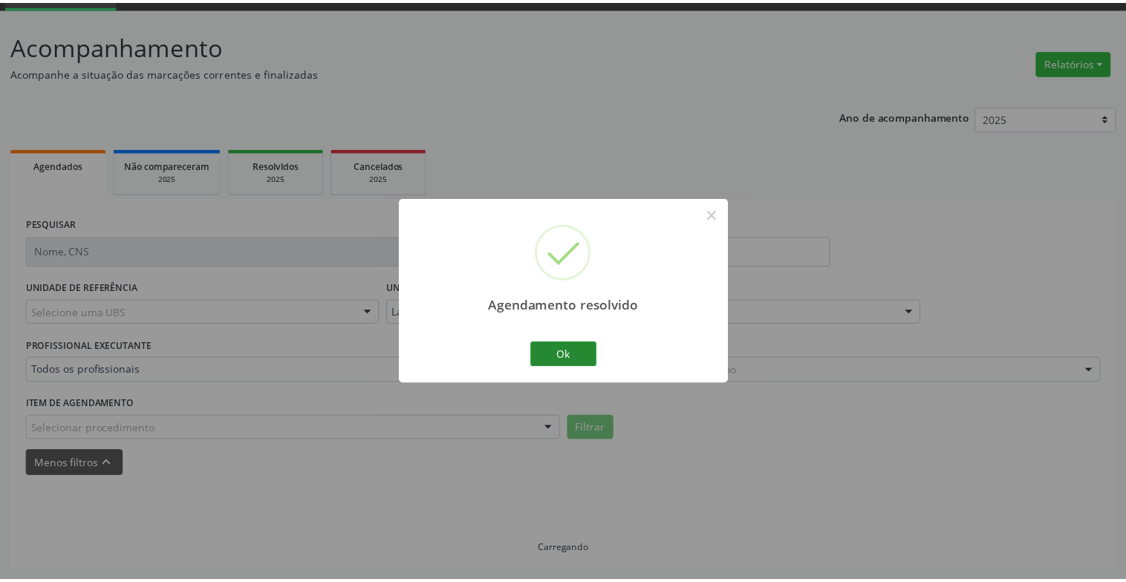
scroll to position [74, 0]
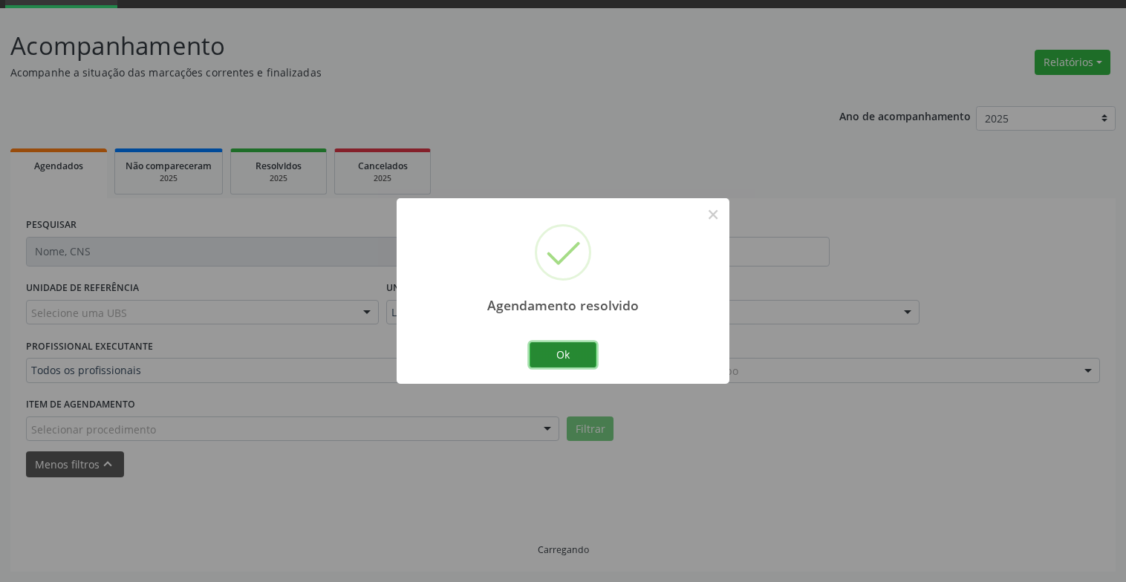
click at [555, 346] on button "Ok" at bounding box center [562, 354] width 67 height 25
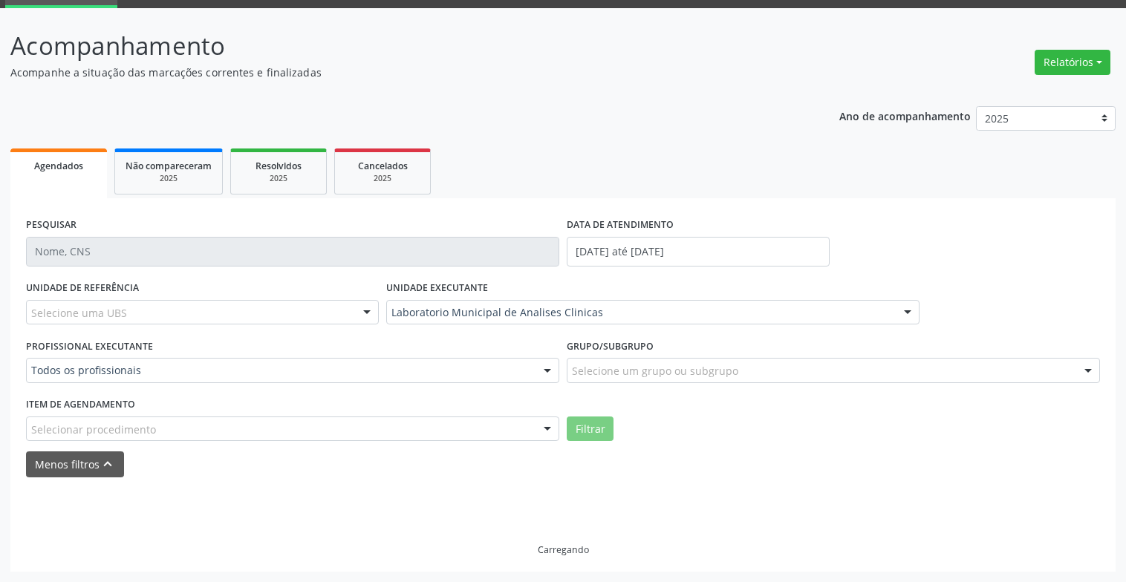
click at [820, 420] on div "Agendamento resolvido × Ok Cancel" at bounding box center [563, 291] width 1126 height 582
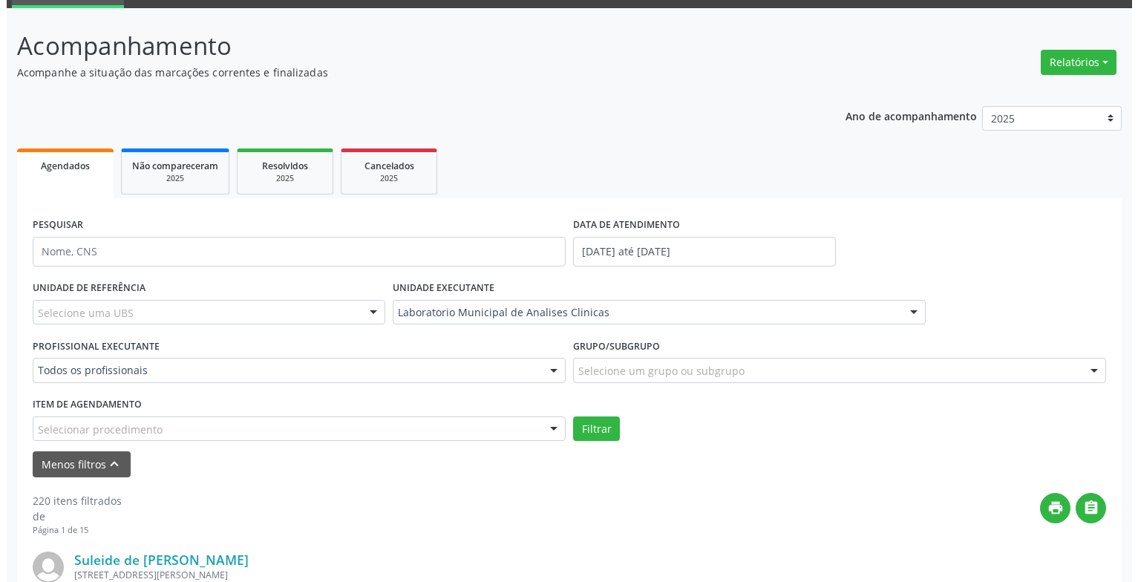
scroll to position [445, 0]
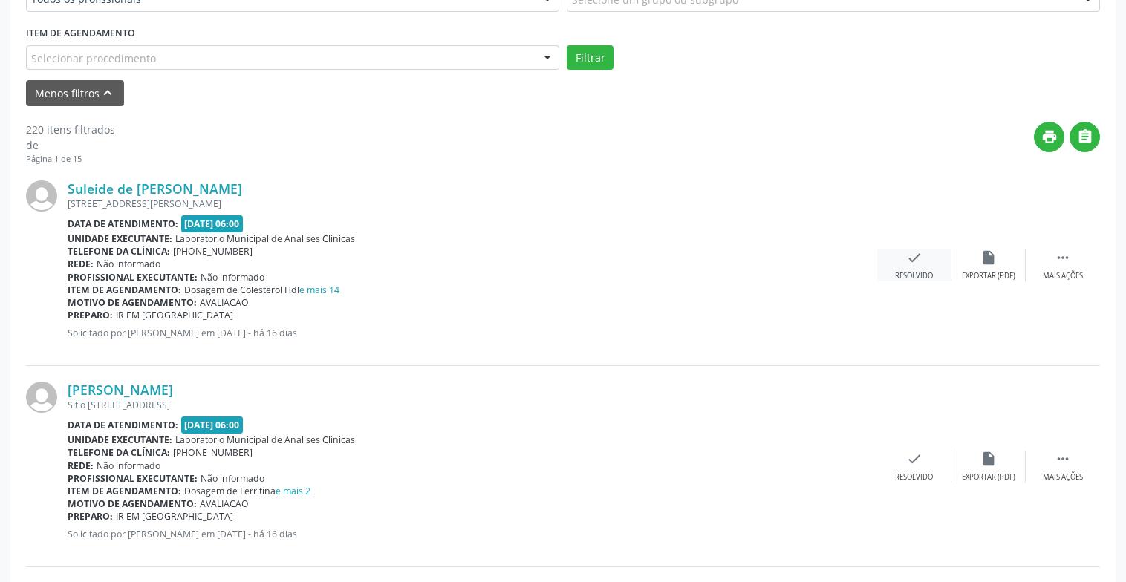
click at [902, 266] on div "check Resolvido" at bounding box center [914, 265] width 74 height 32
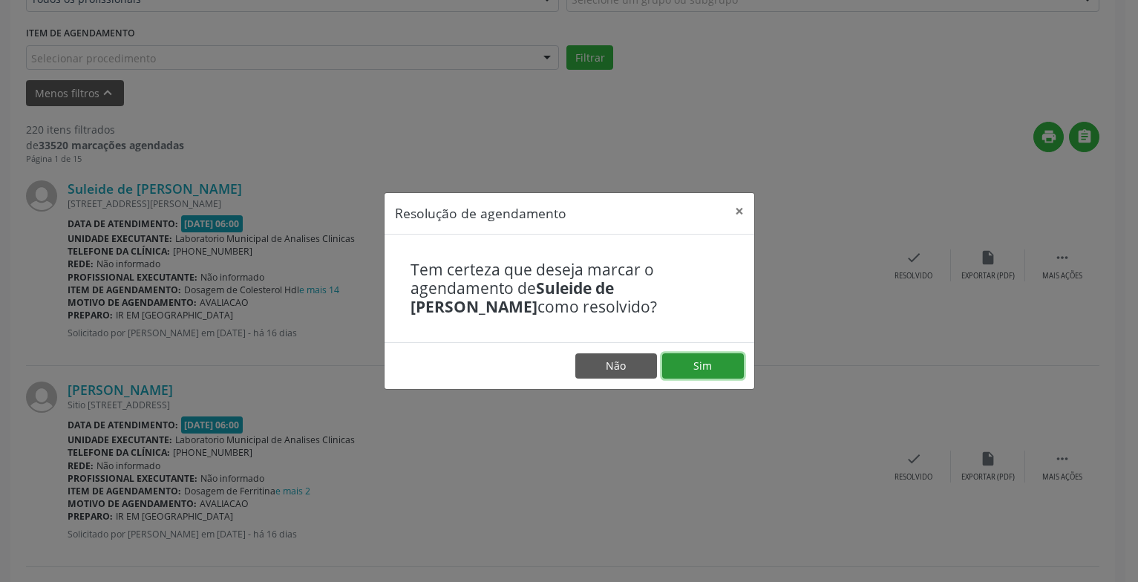
click at [716, 362] on button "Sim" at bounding box center [703, 365] width 82 height 25
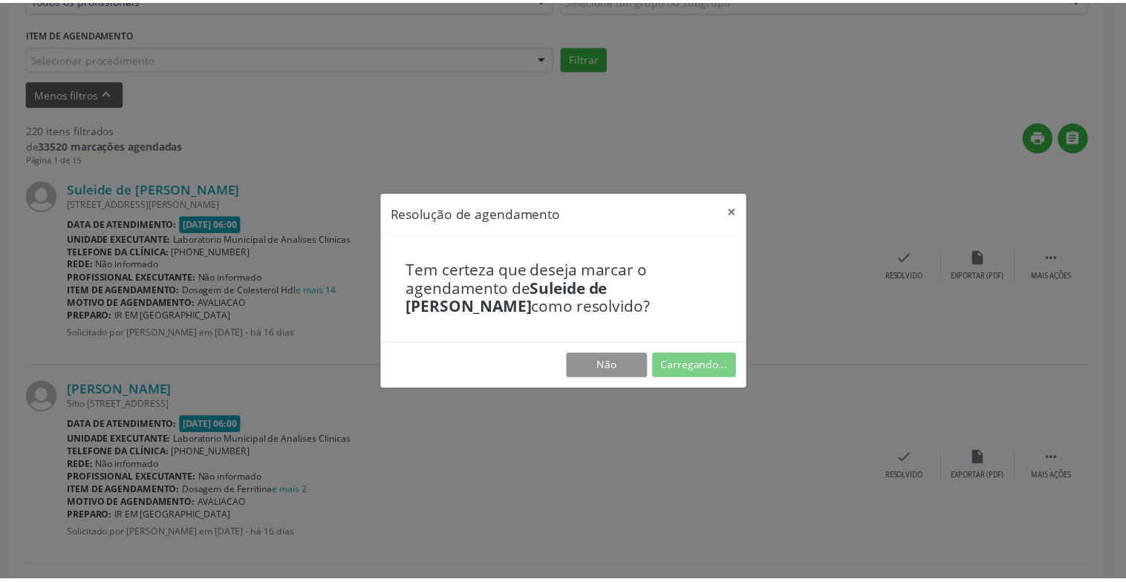
scroll to position [74, 0]
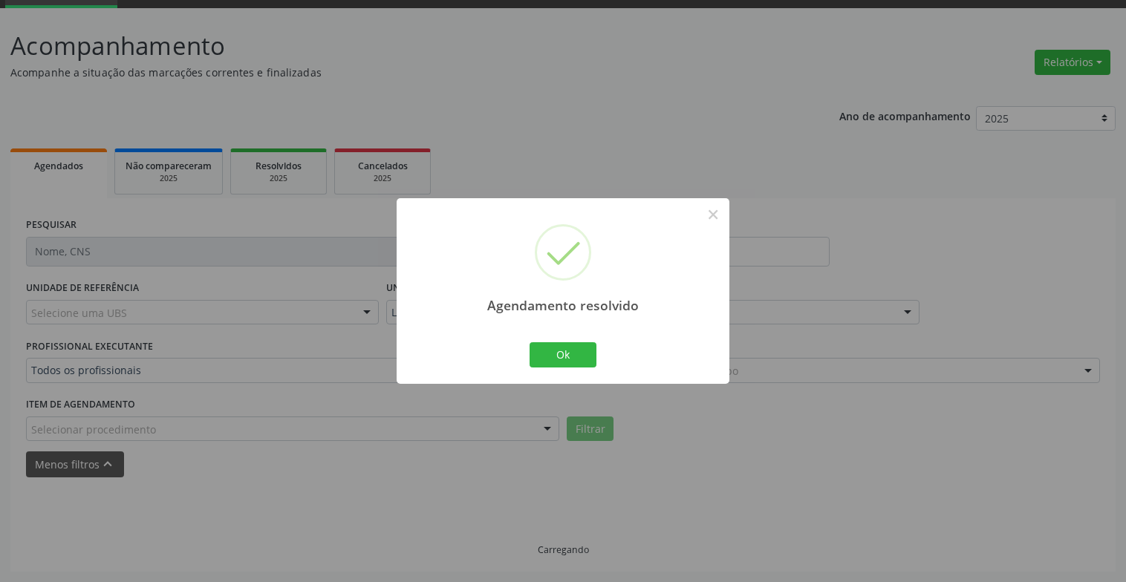
click at [580, 373] on div "Agendamento resolvido × Ok Cancel" at bounding box center [562, 290] width 333 height 185
click at [580, 357] on button "Ok" at bounding box center [562, 354] width 67 height 25
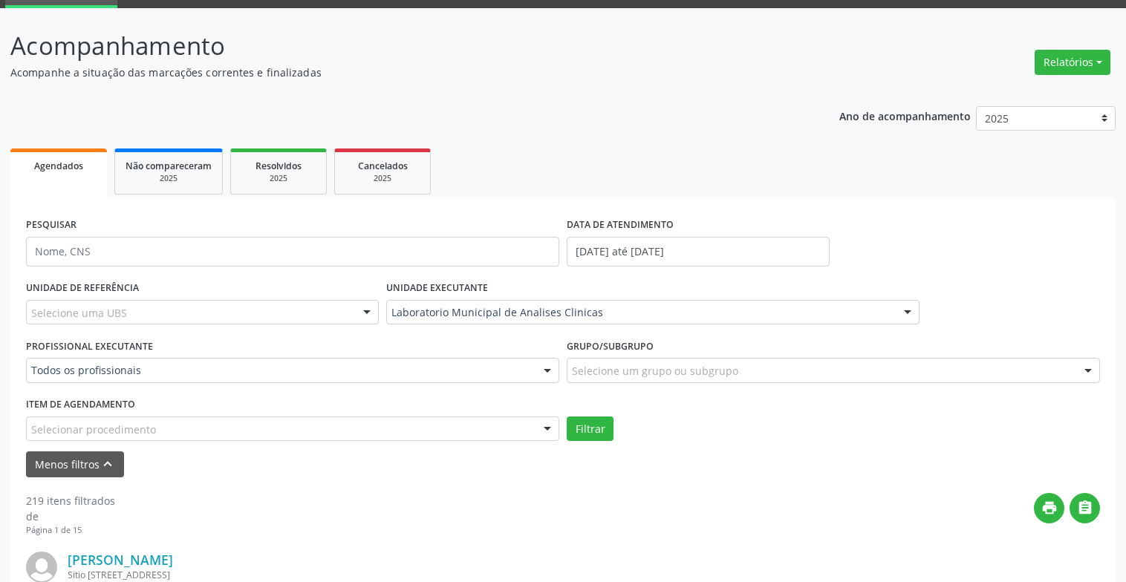
click at [823, 448] on form "PESQUISAR DATA DE ATENDIMENTO [DATE] até [DATE] UNIDADE DE REFERÊNCIA Selecione…" at bounding box center [563, 346] width 1074 height 264
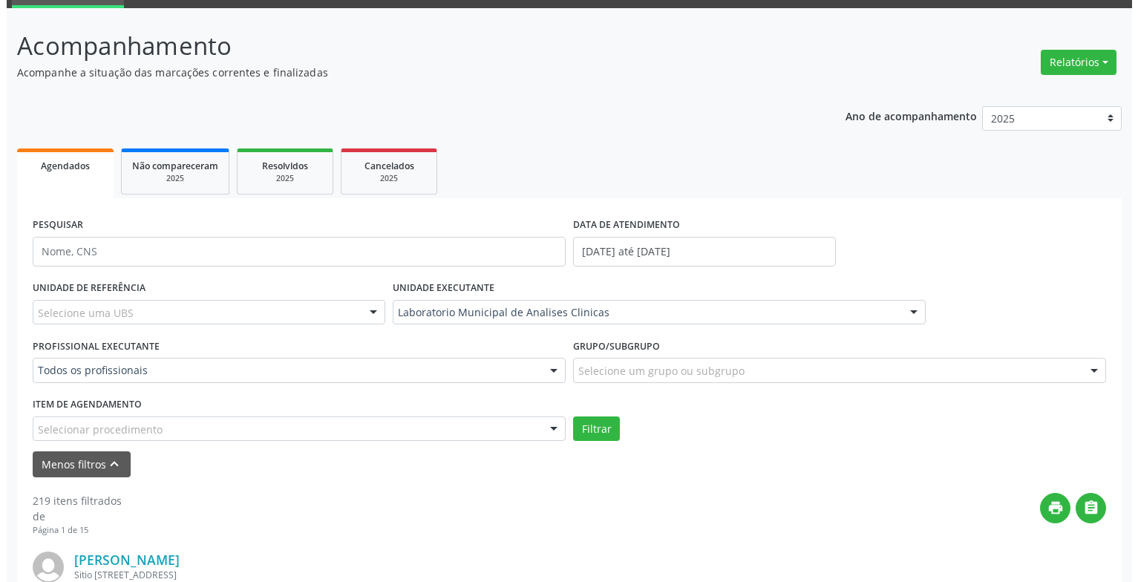
scroll to position [519, 0]
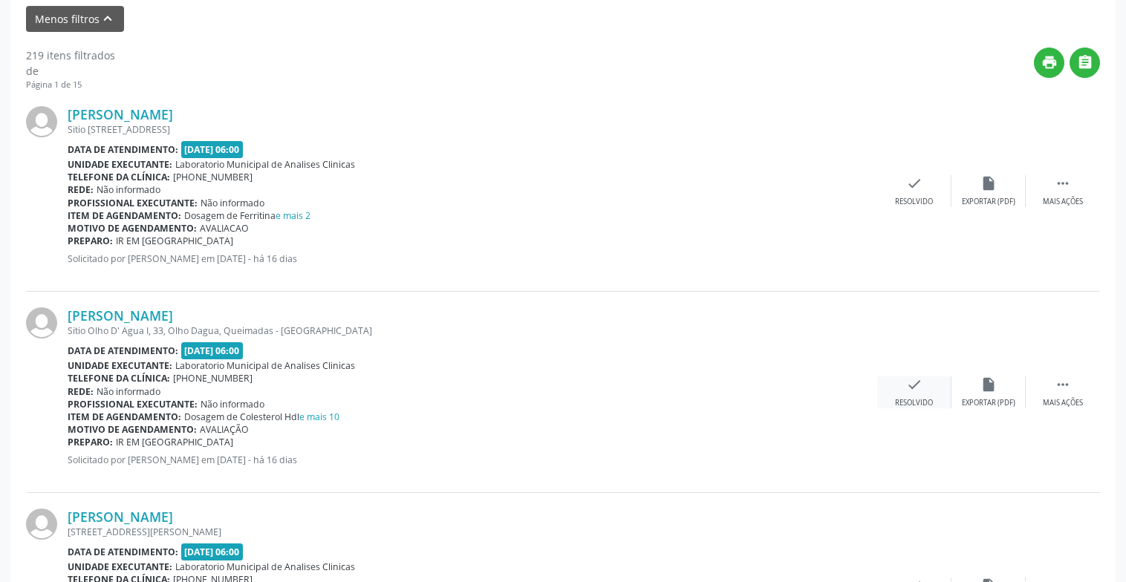
click at [895, 401] on div "Resolvido" at bounding box center [914, 403] width 38 height 10
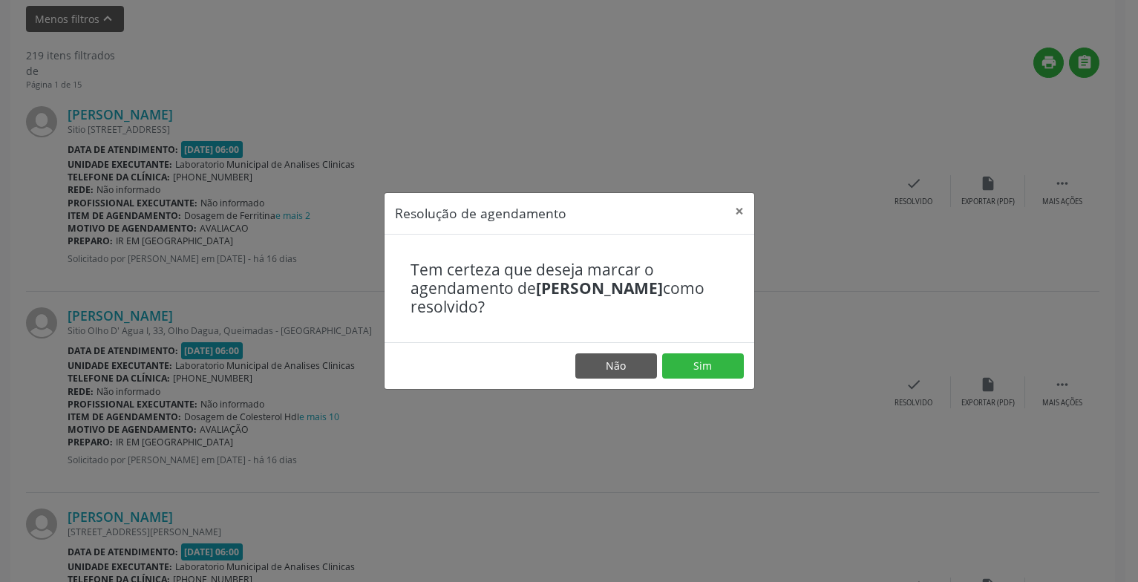
click at [678, 353] on footer "Não Sim" at bounding box center [570, 365] width 370 height 47
click at [685, 367] on button "Sim" at bounding box center [703, 365] width 82 height 25
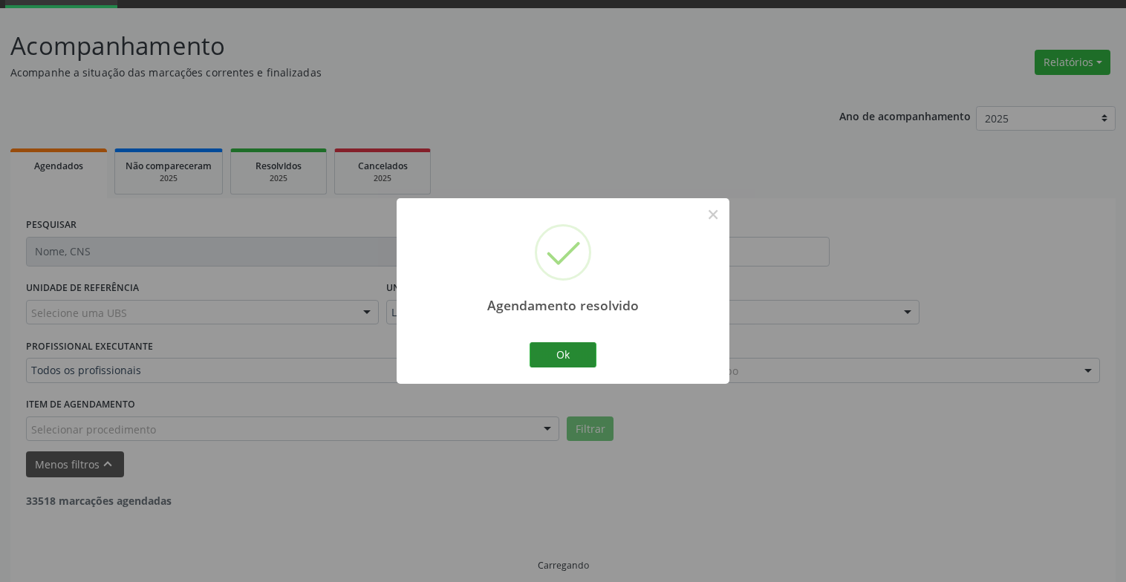
scroll to position [89, 0]
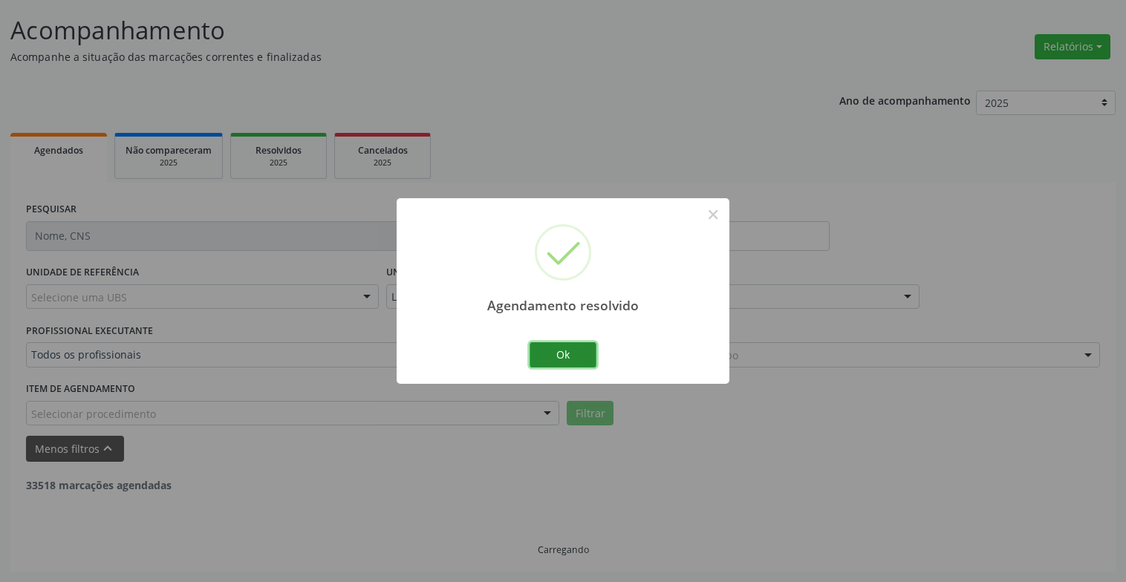
click at [589, 351] on button "Ok" at bounding box center [562, 354] width 67 height 25
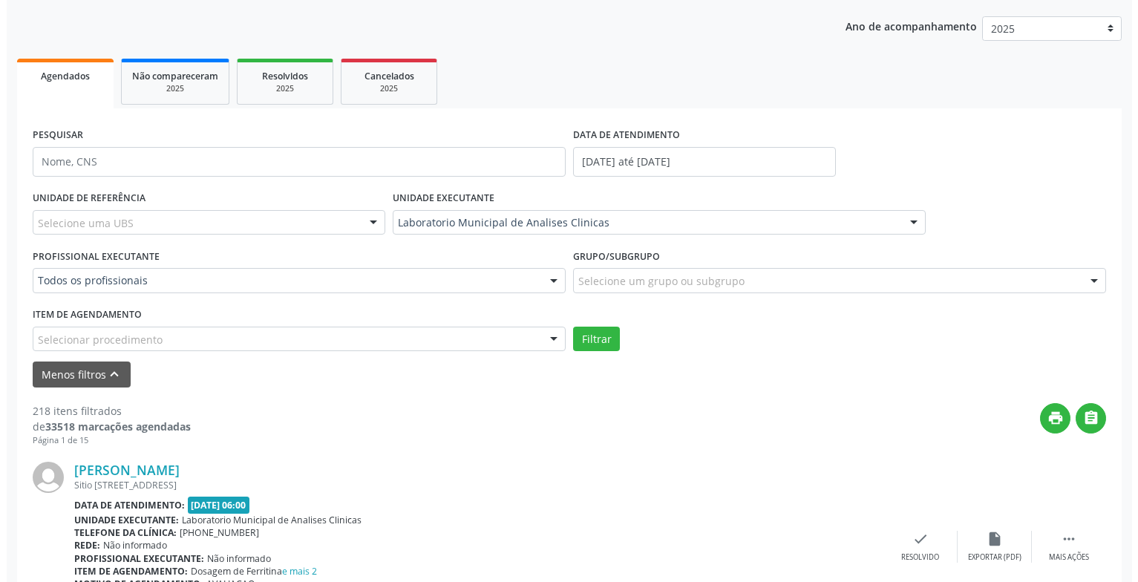
scroll to position [238, 0]
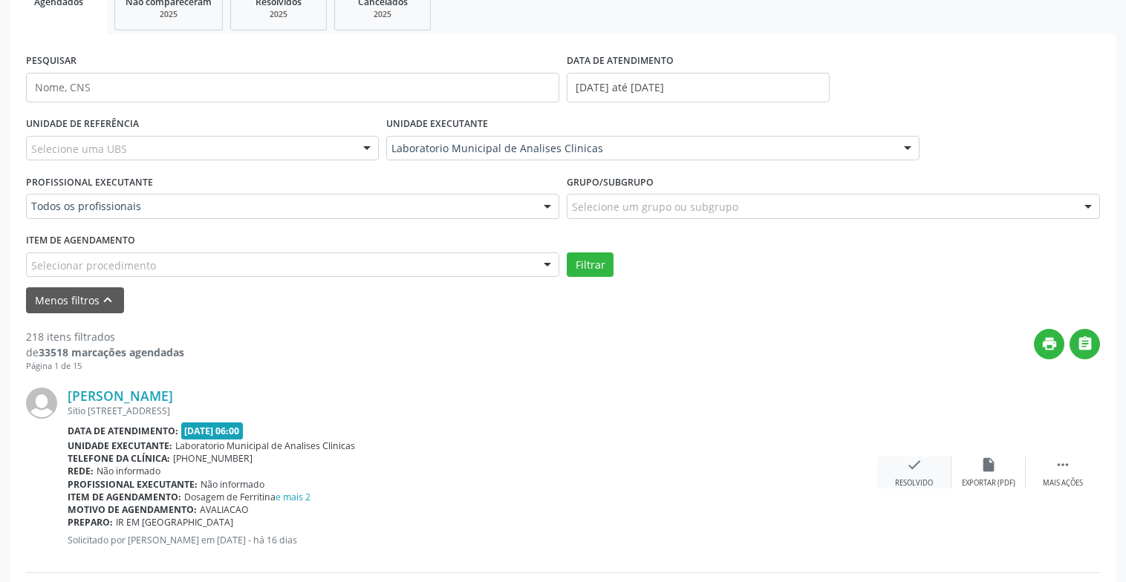
click at [921, 486] on div "Resolvido" at bounding box center [914, 483] width 38 height 10
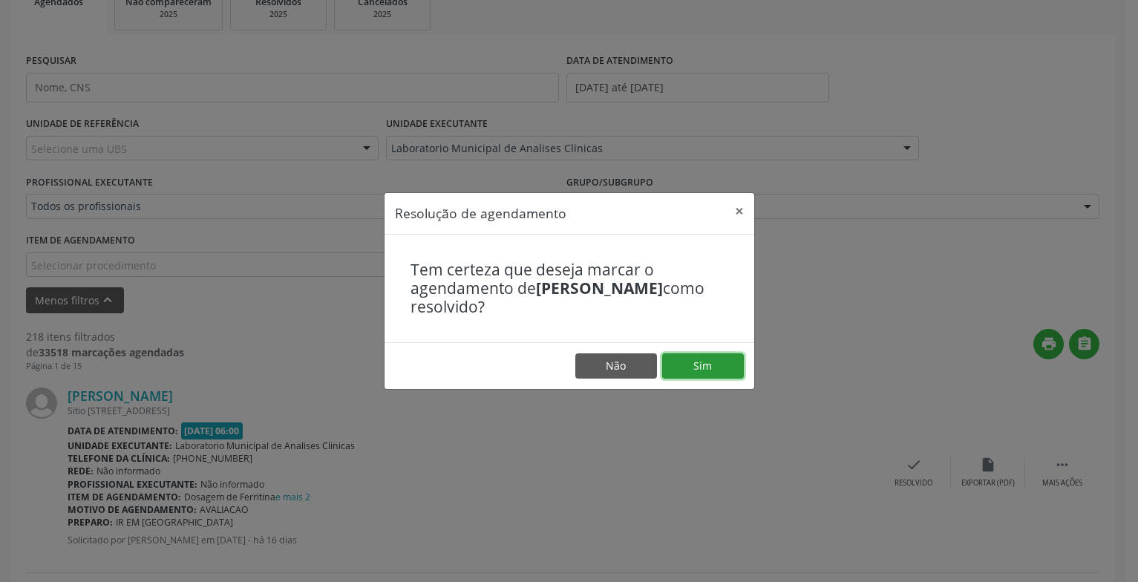
click at [725, 365] on button "Sim" at bounding box center [703, 365] width 82 height 25
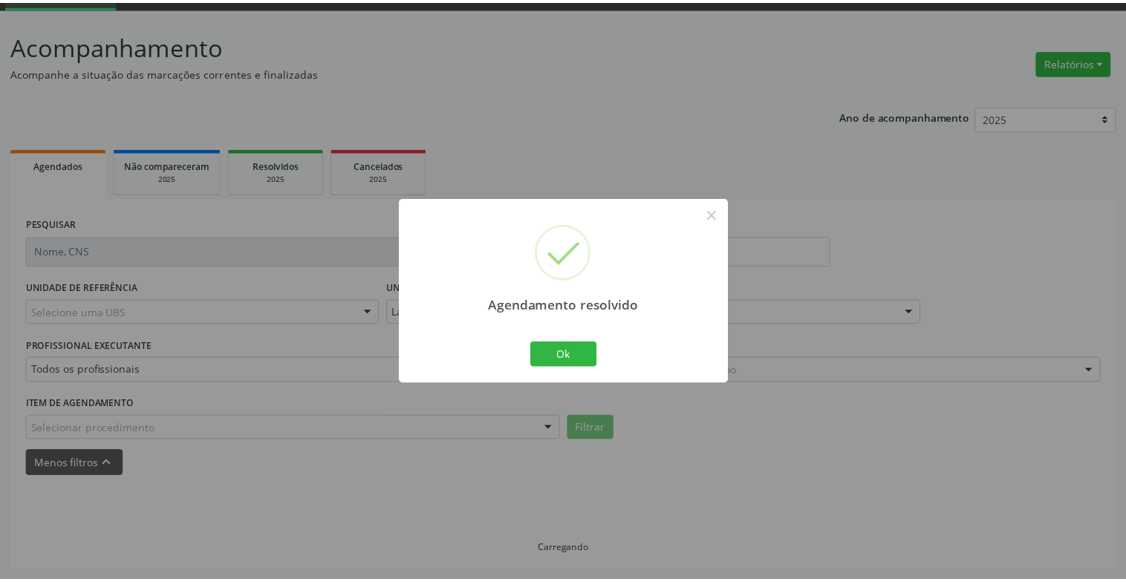
scroll to position [74, 0]
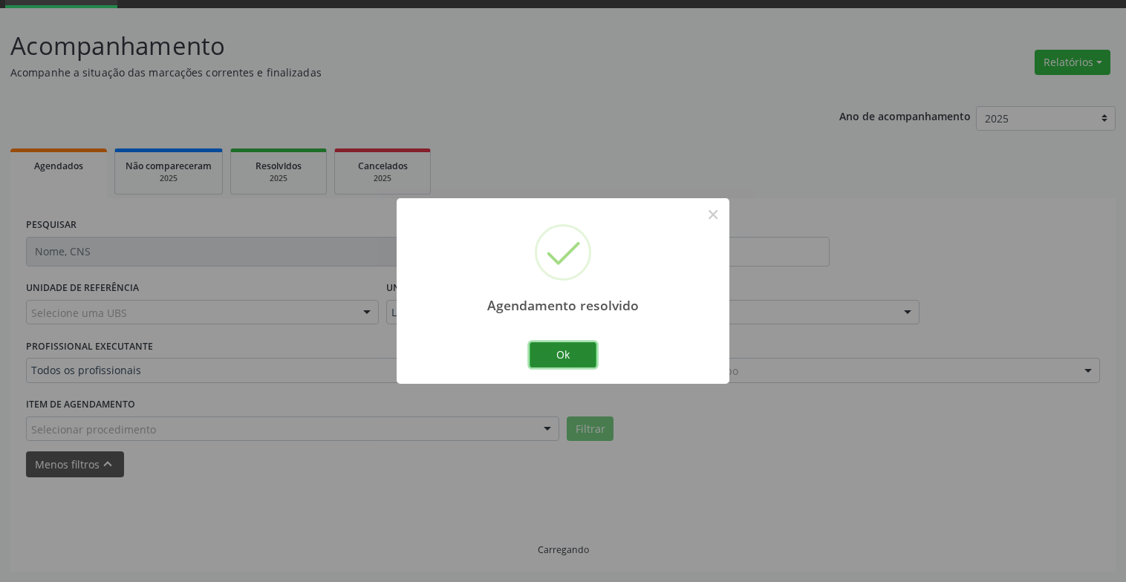
click at [581, 353] on button "Ok" at bounding box center [562, 354] width 67 height 25
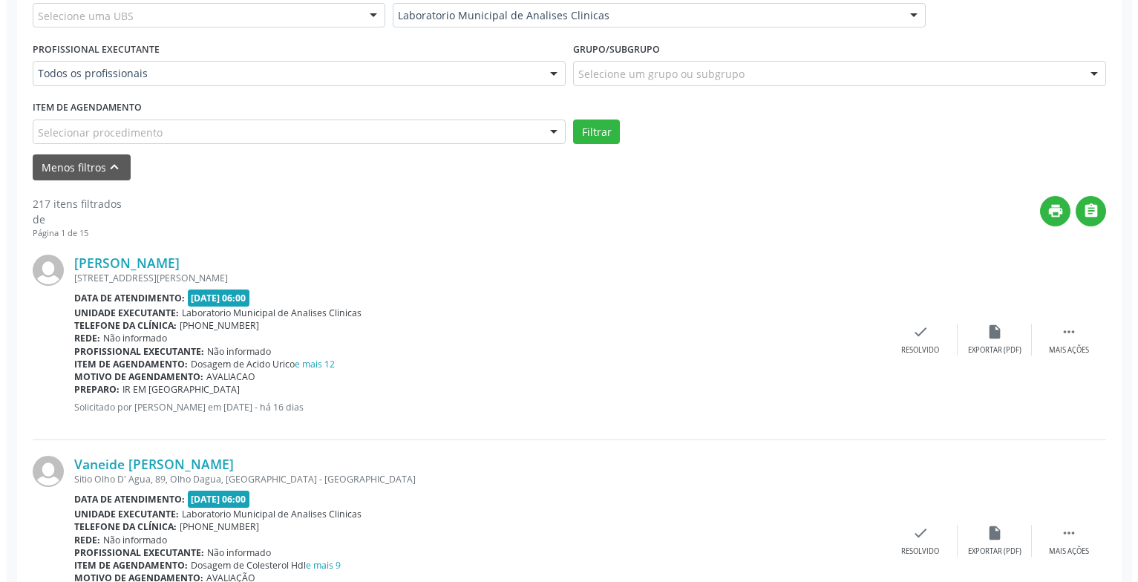
scroll to position [445, 0]
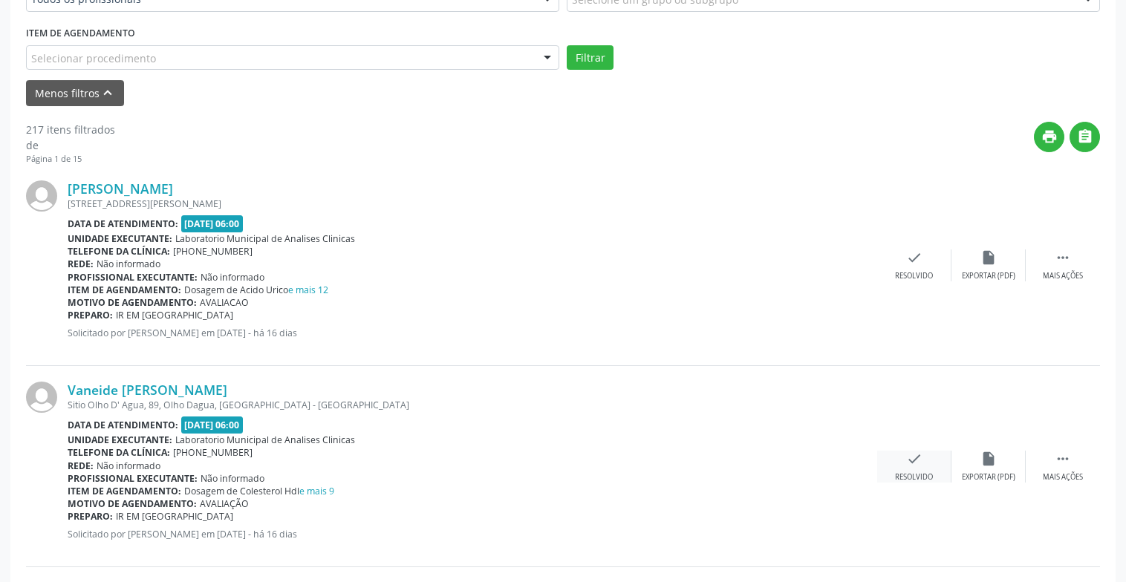
click at [914, 465] on icon "check" at bounding box center [914, 459] width 16 height 16
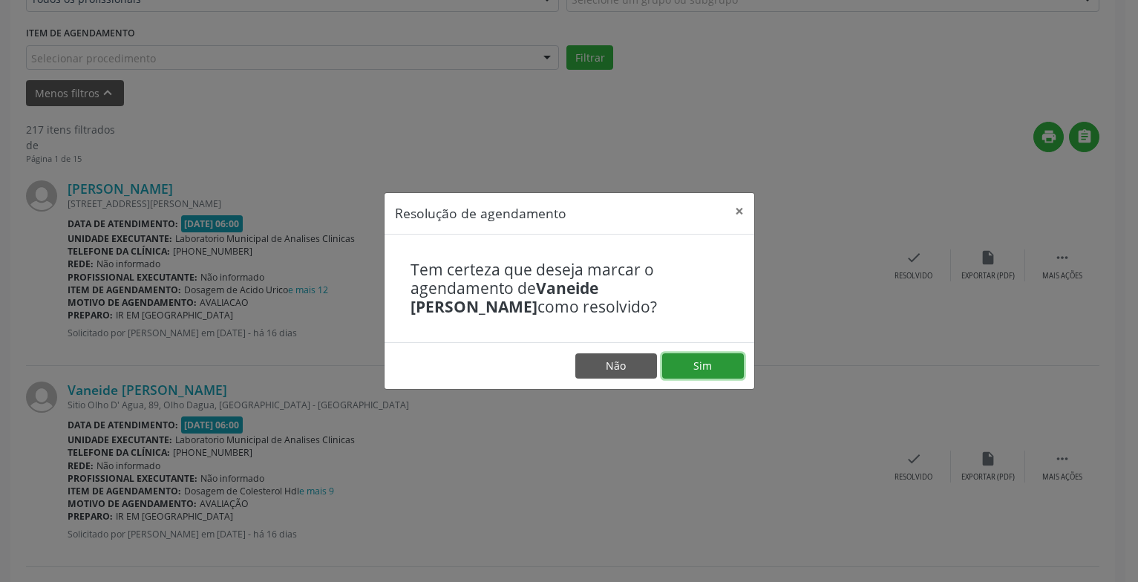
click at [734, 369] on button "Sim" at bounding box center [703, 365] width 82 height 25
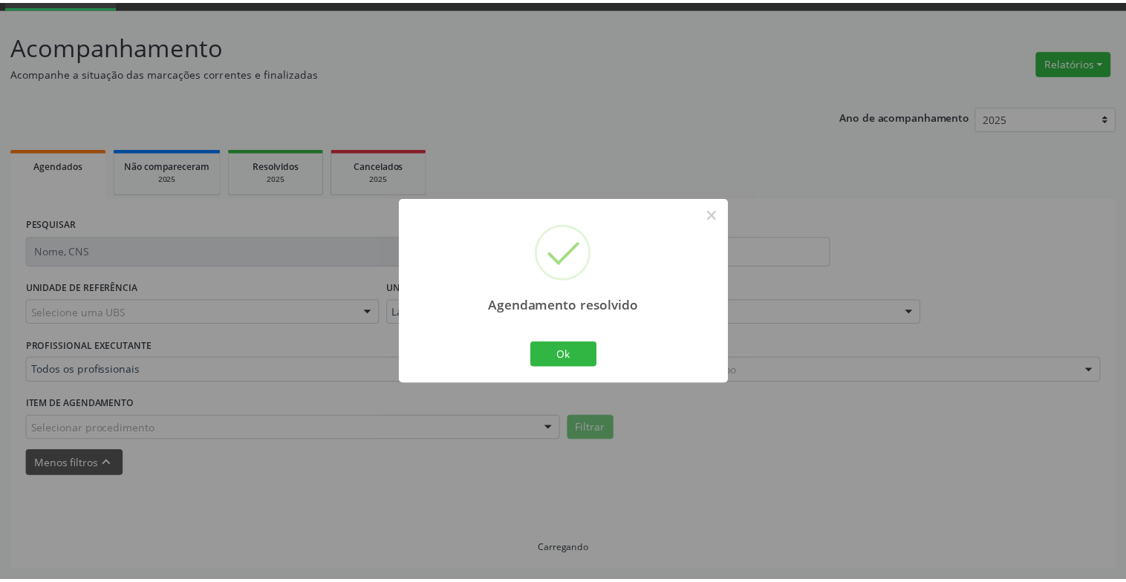
scroll to position [74, 0]
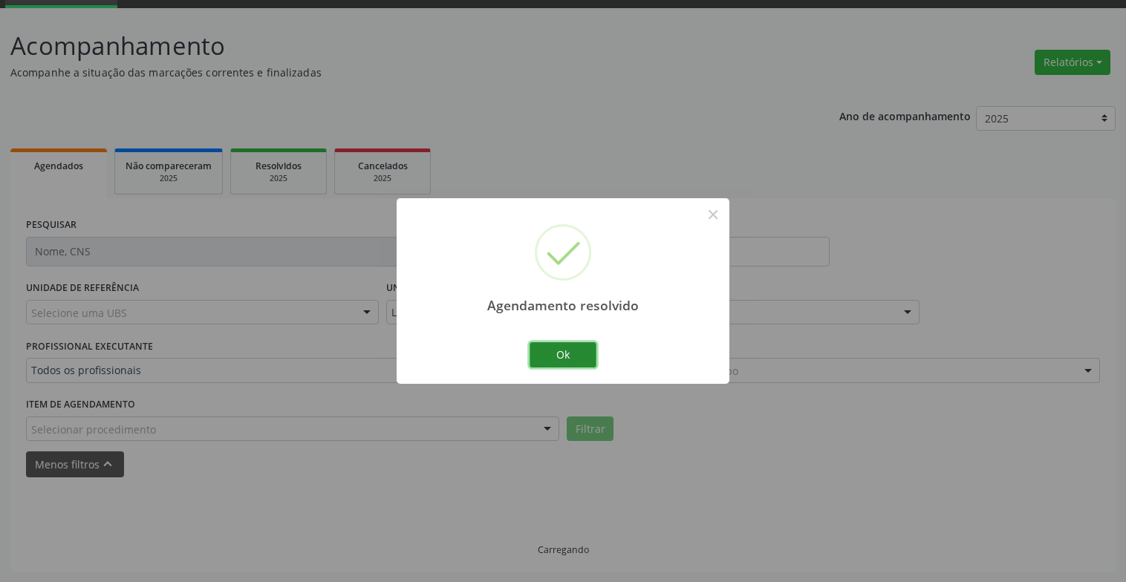
click at [577, 353] on button "Ok" at bounding box center [562, 354] width 67 height 25
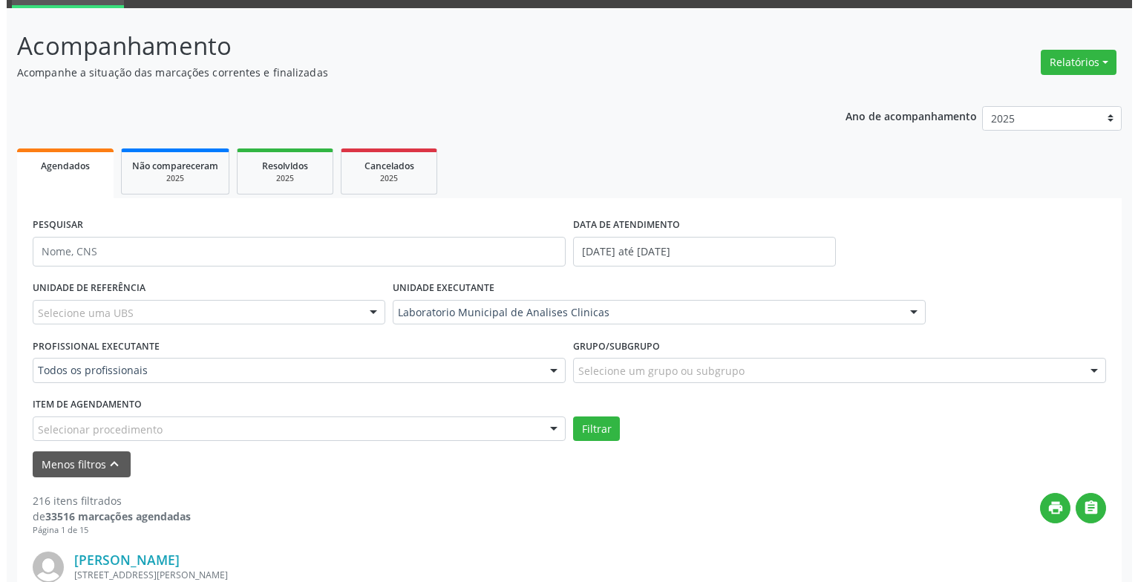
scroll to position [371, 0]
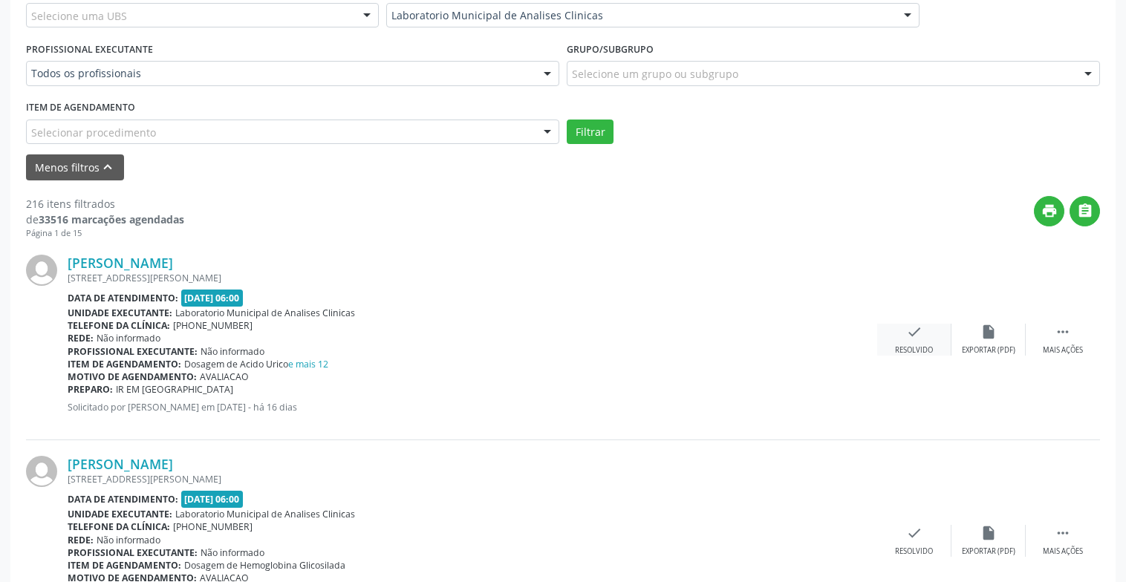
click at [910, 330] on icon "check" at bounding box center [914, 332] width 16 height 16
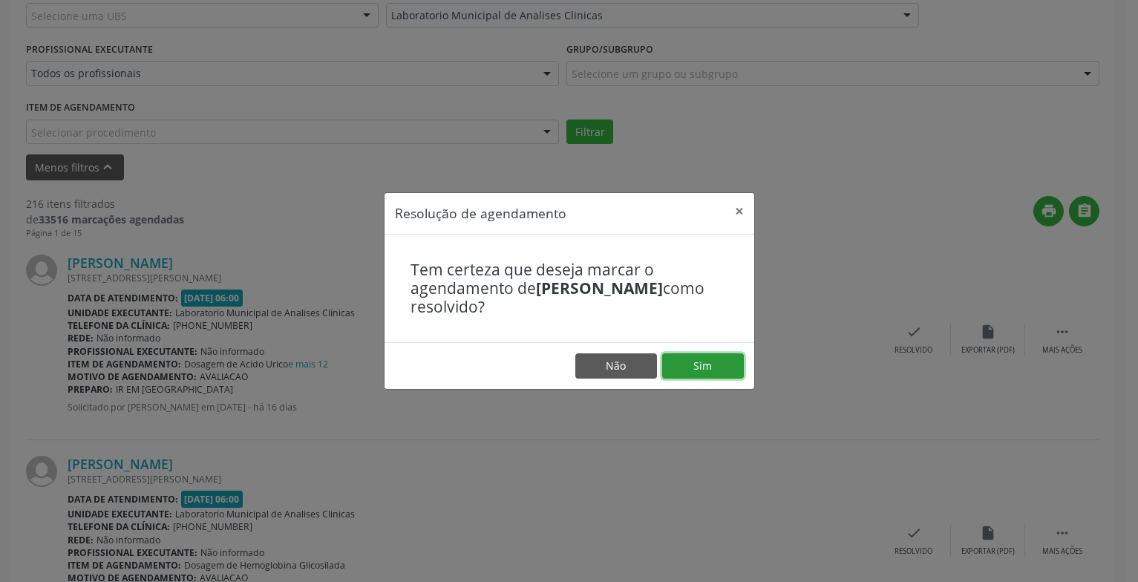
click at [728, 367] on button "Sim" at bounding box center [703, 365] width 82 height 25
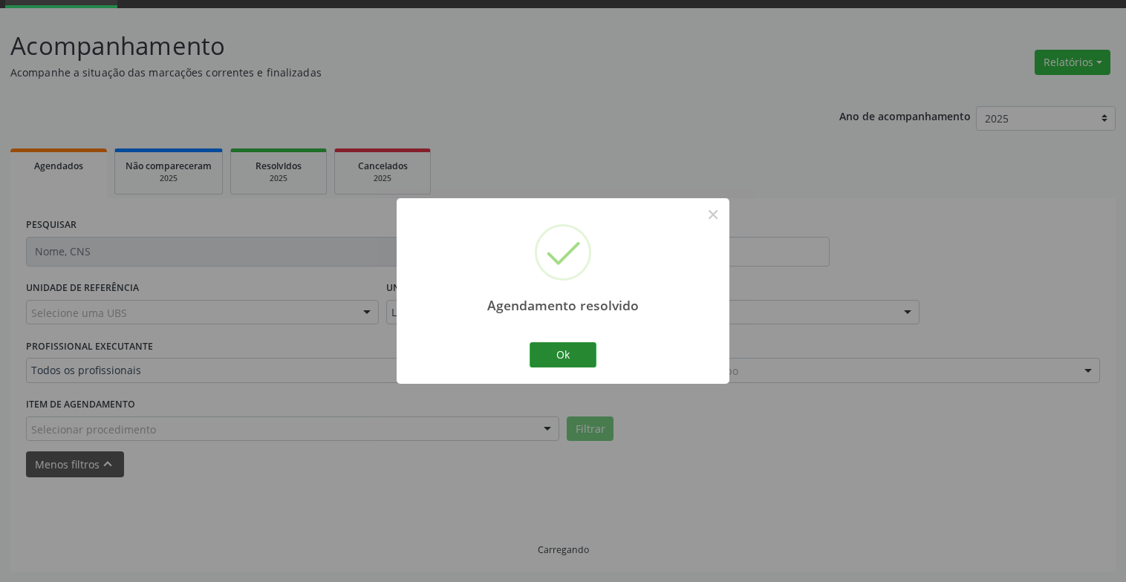
scroll to position [89, 0]
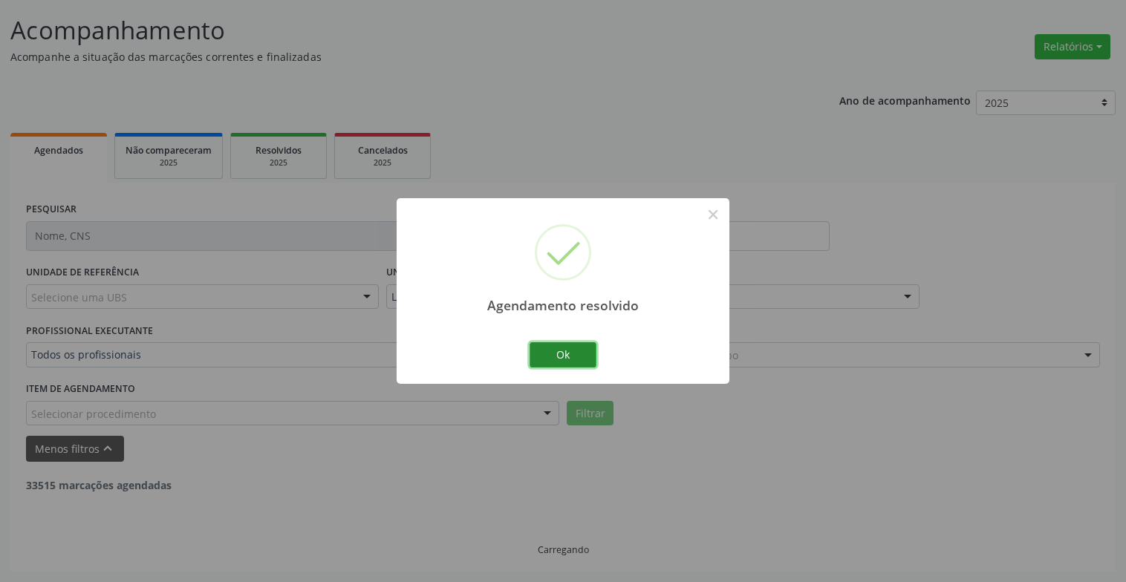
click at [569, 349] on button "Ok" at bounding box center [562, 354] width 67 height 25
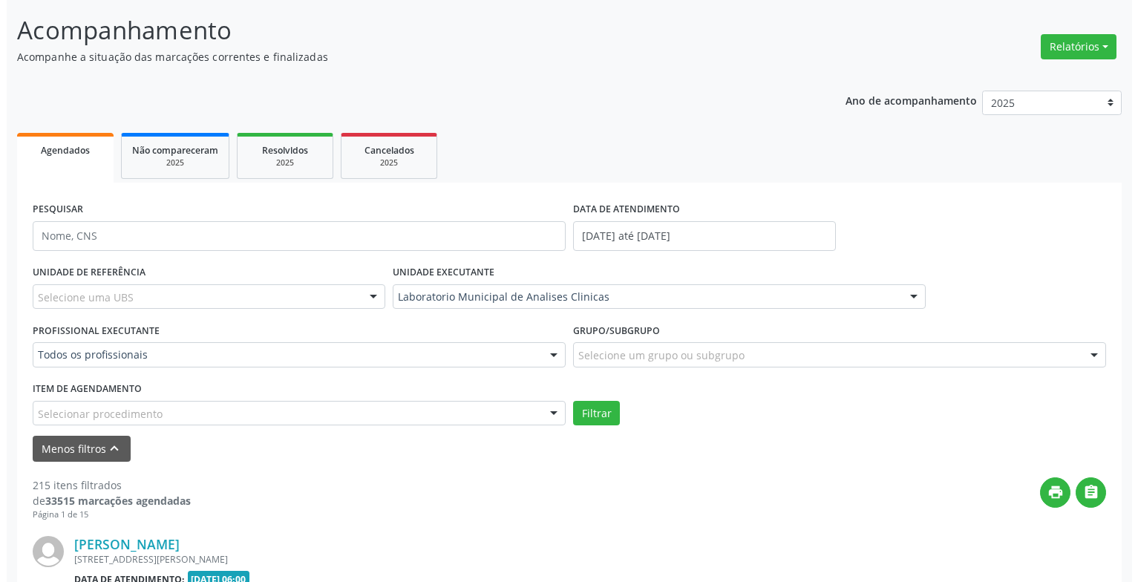
scroll to position [312, 0]
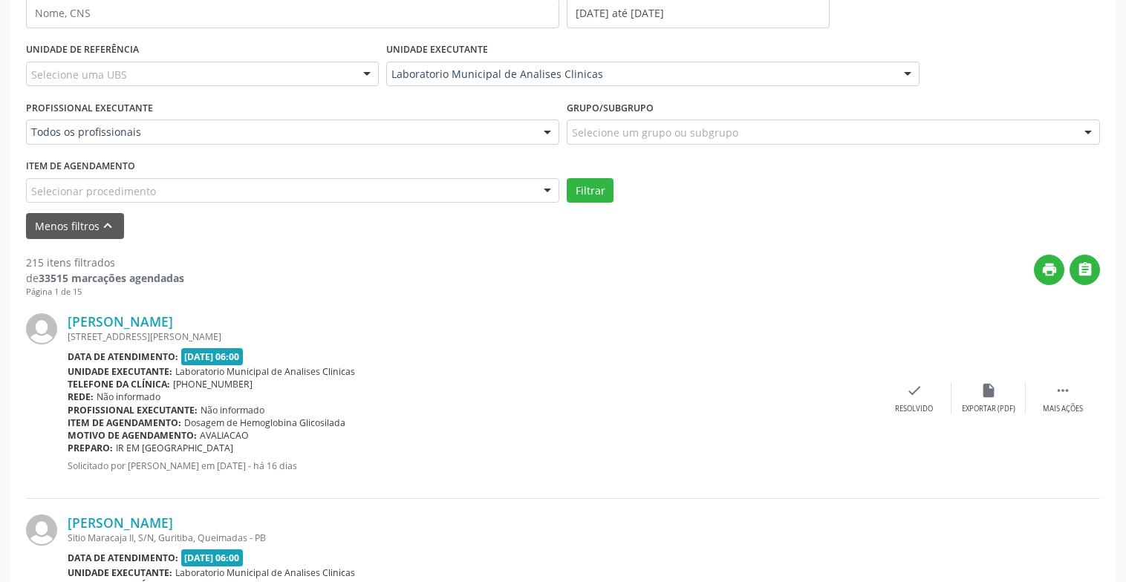
click at [895, 379] on div "[PERSON_NAME] [STREET_ADDRESS][PERSON_NAME] Data de atendimento: [DATE] 06:00 U…" at bounding box center [563, 398] width 1074 height 201
click at [910, 388] on icon "check" at bounding box center [914, 390] width 16 height 16
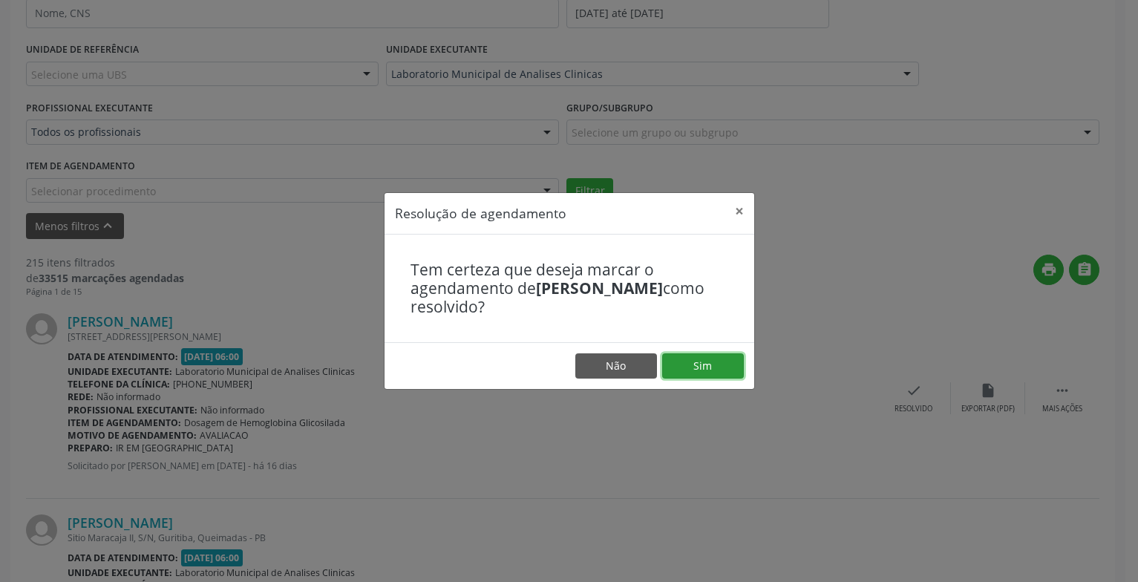
click at [717, 363] on button "Sim" at bounding box center [703, 365] width 82 height 25
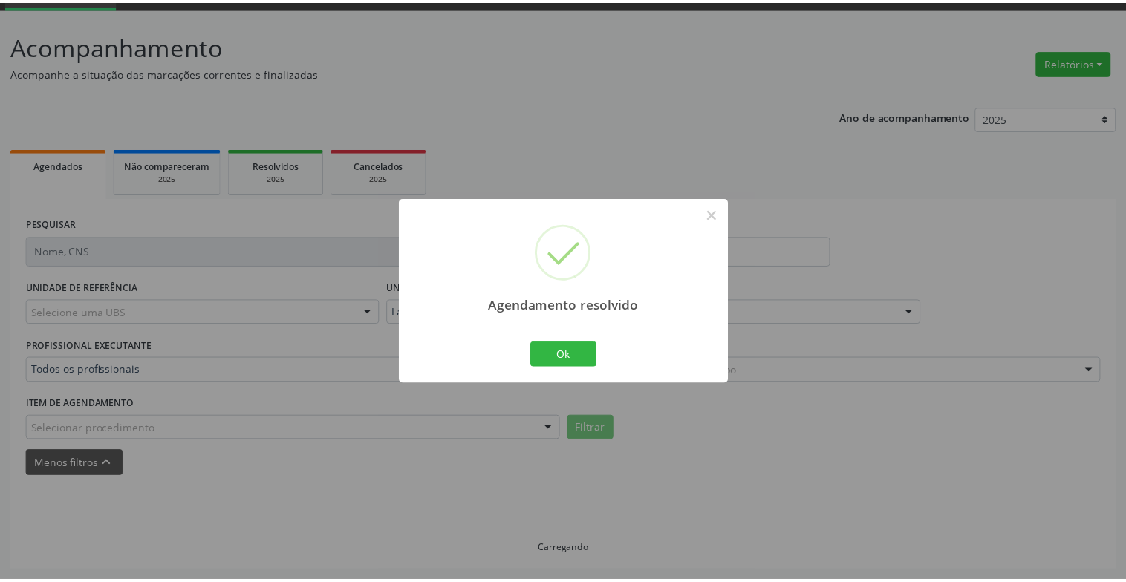
scroll to position [74, 0]
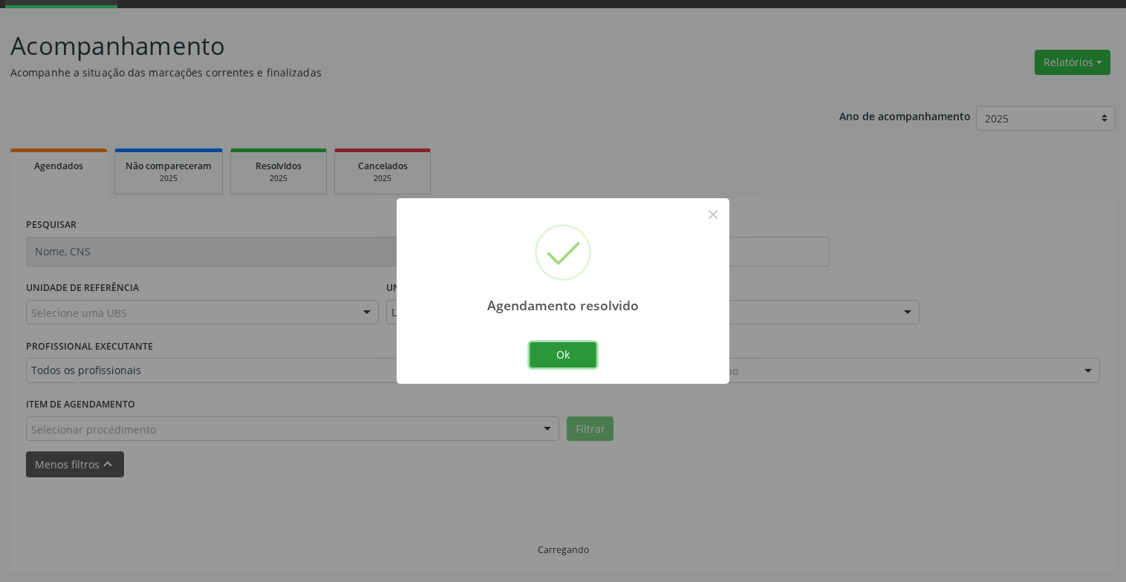
click at [573, 351] on button "Ok" at bounding box center [562, 354] width 67 height 25
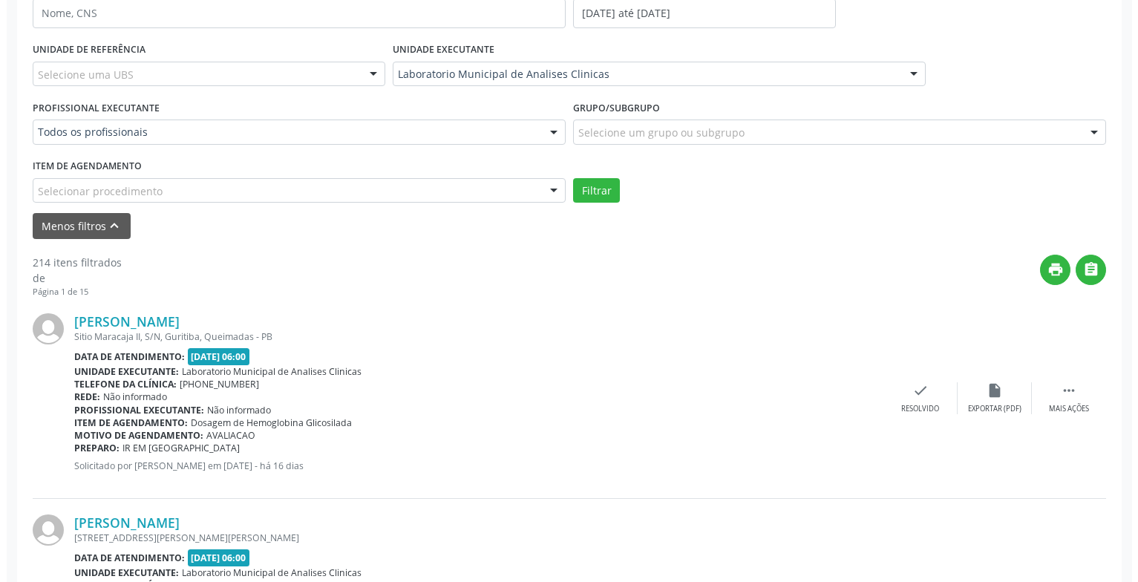
scroll to position [460, 0]
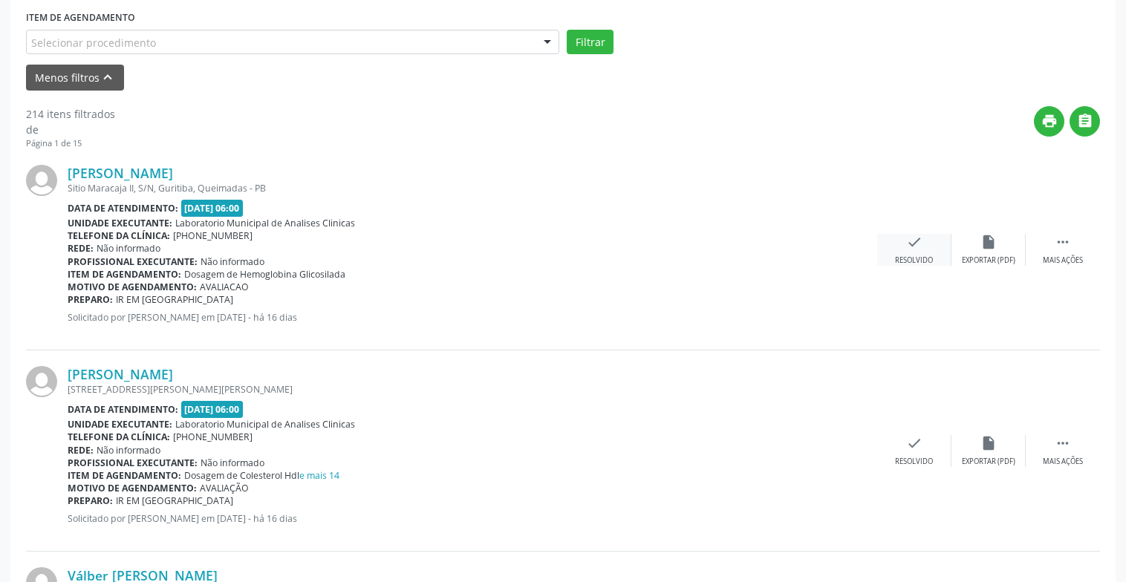
click at [917, 255] on div "Resolvido" at bounding box center [914, 260] width 38 height 10
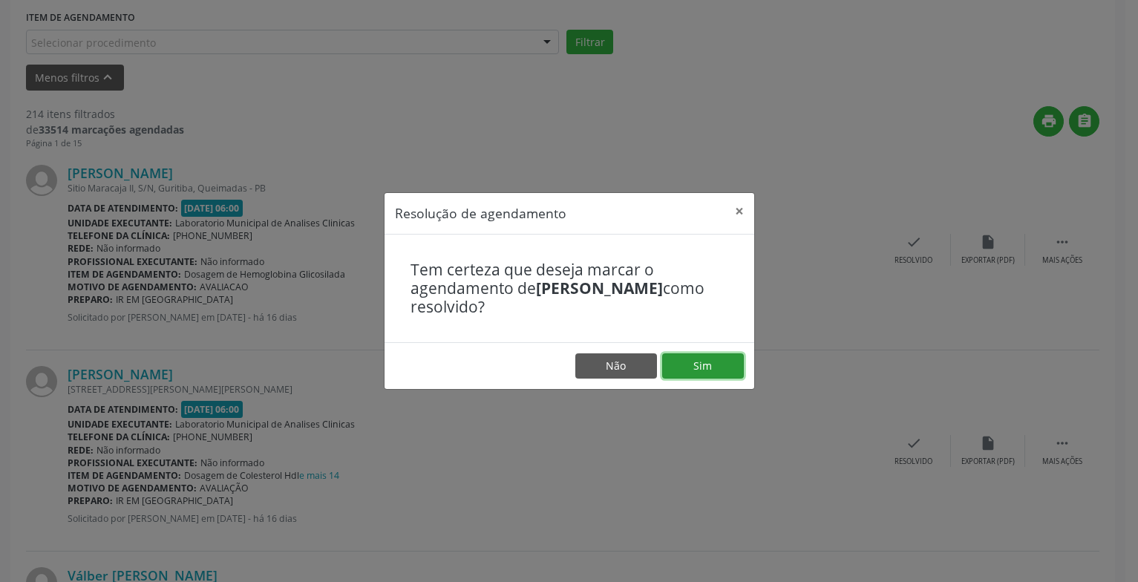
click at [696, 359] on button "Sim" at bounding box center [703, 365] width 82 height 25
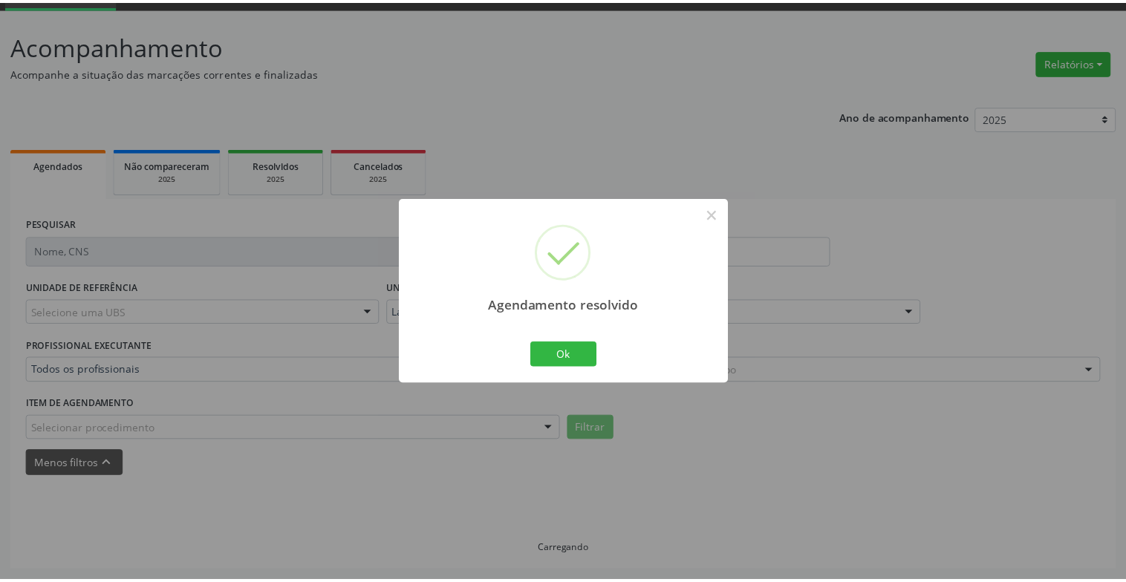
scroll to position [74, 0]
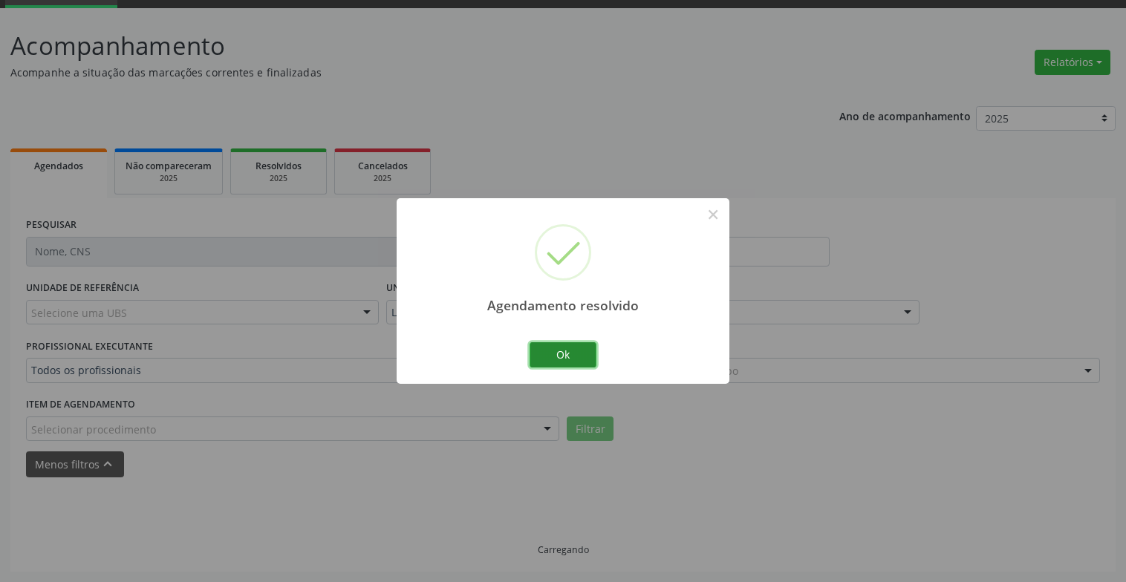
click at [567, 358] on button "Ok" at bounding box center [562, 354] width 67 height 25
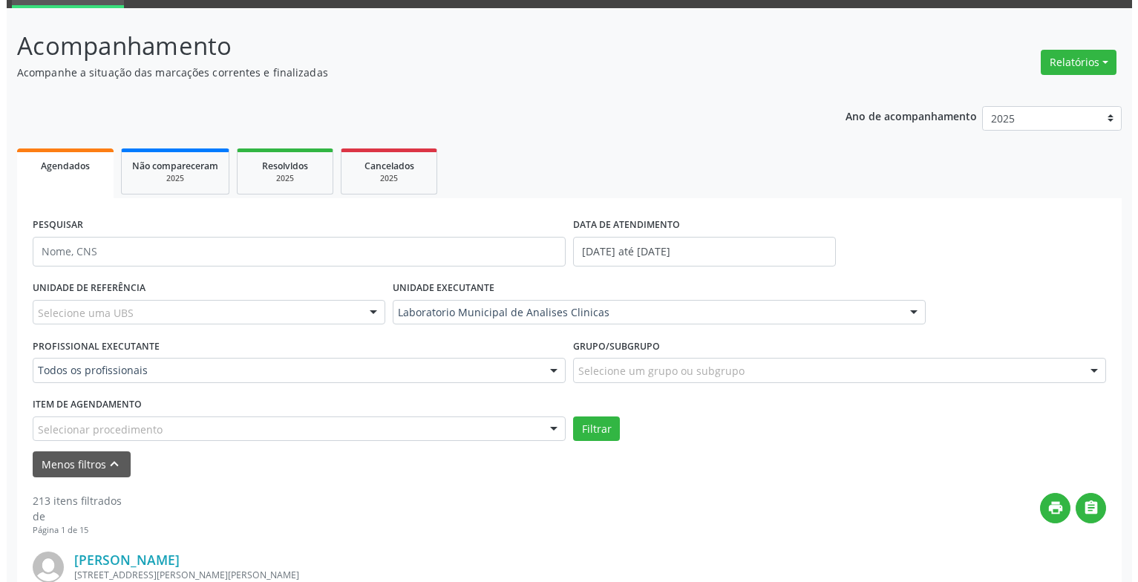
scroll to position [296, 0]
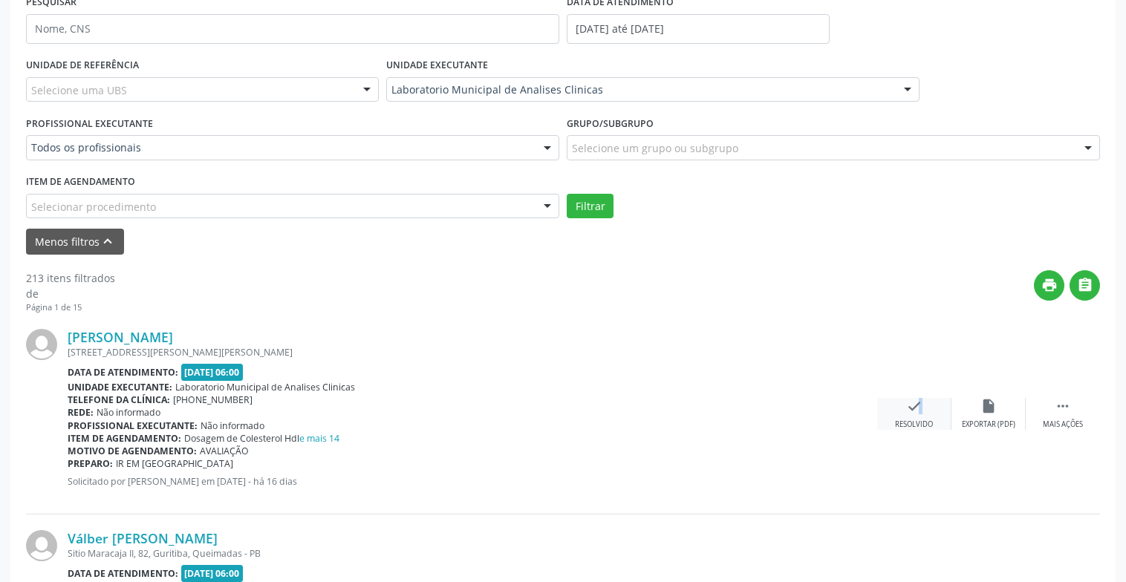
click at [911, 416] on div "check Resolvido" at bounding box center [914, 414] width 74 height 32
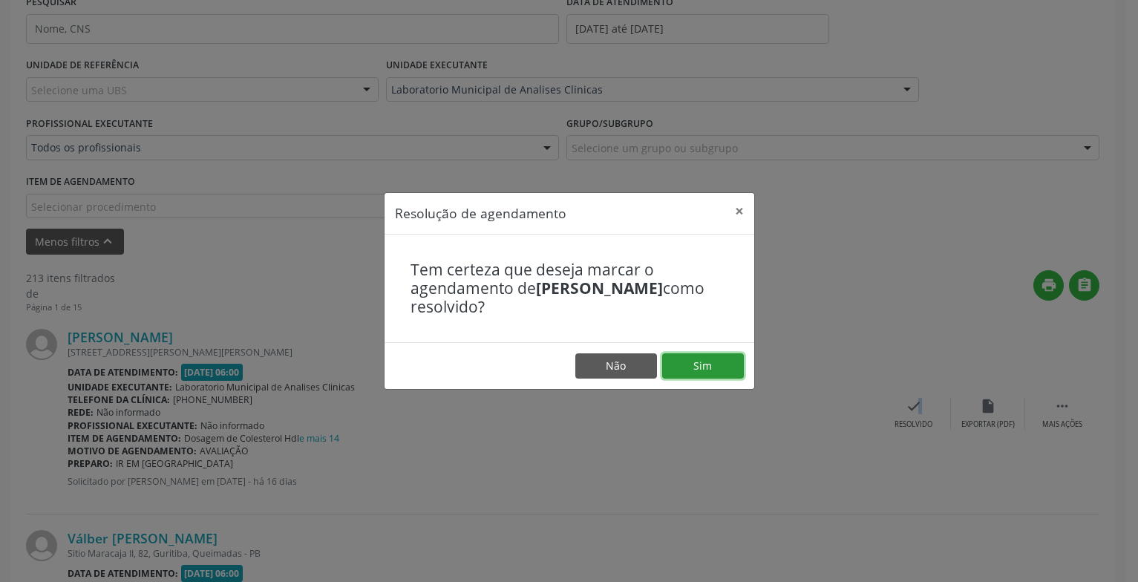
click at [696, 360] on button "Sim" at bounding box center [703, 365] width 82 height 25
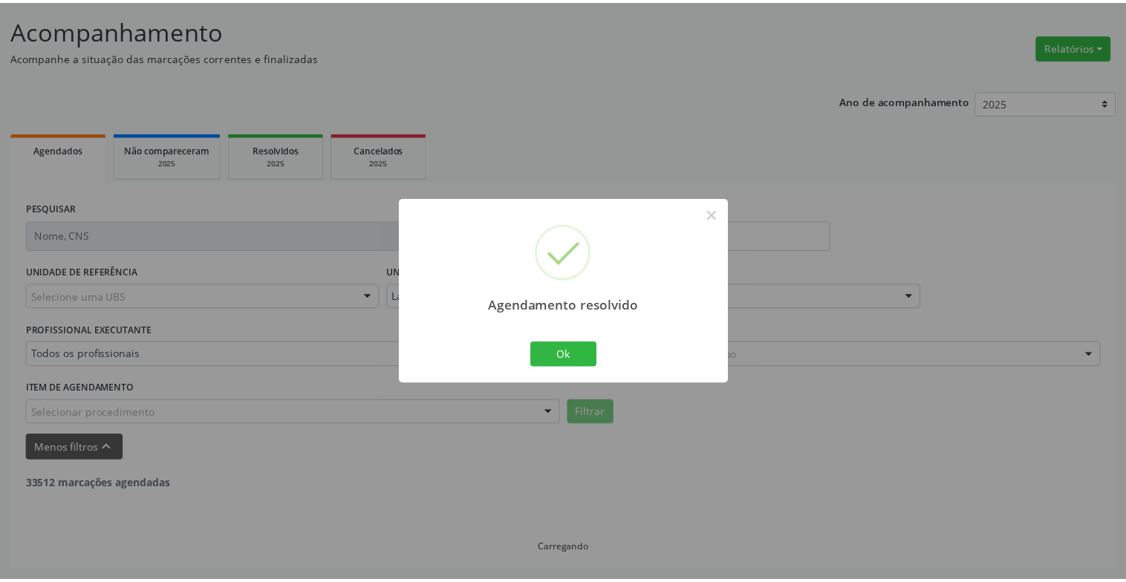
scroll to position [89, 0]
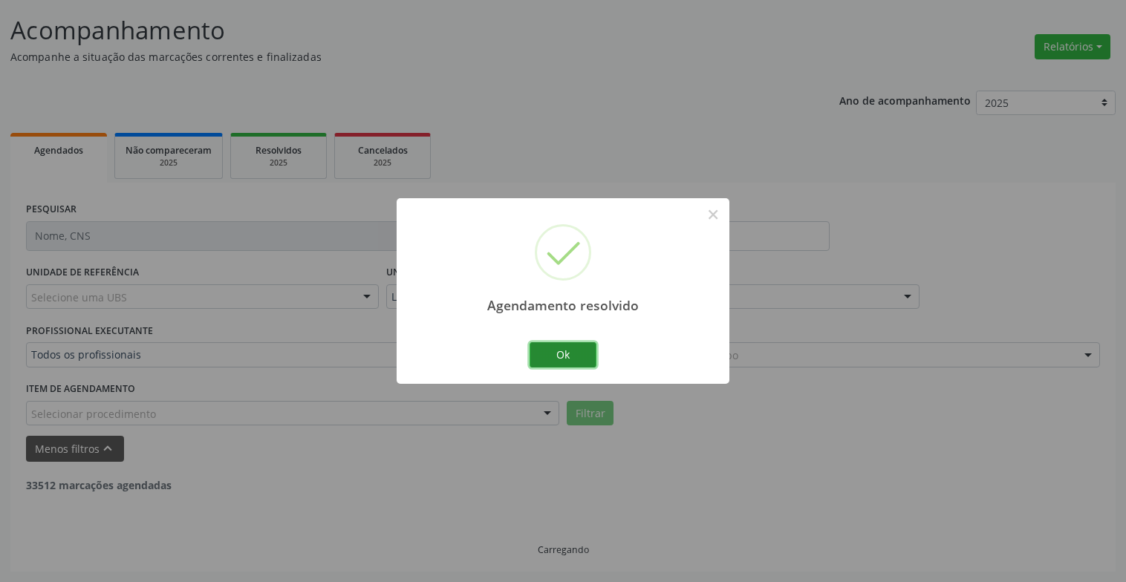
click at [571, 350] on button "Ok" at bounding box center [562, 354] width 67 height 25
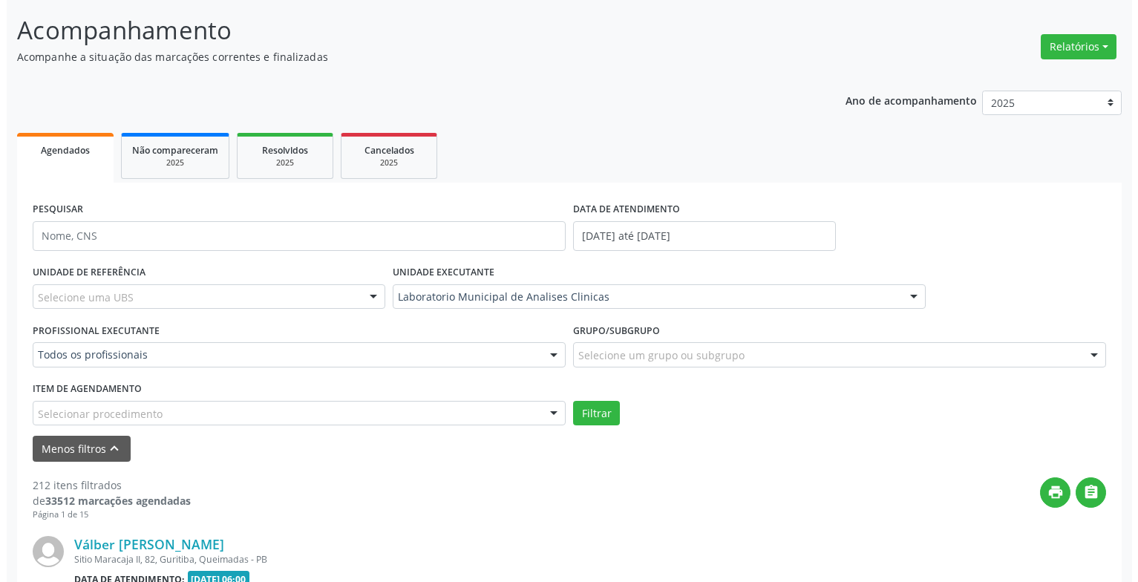
scroll to position [386, 0]
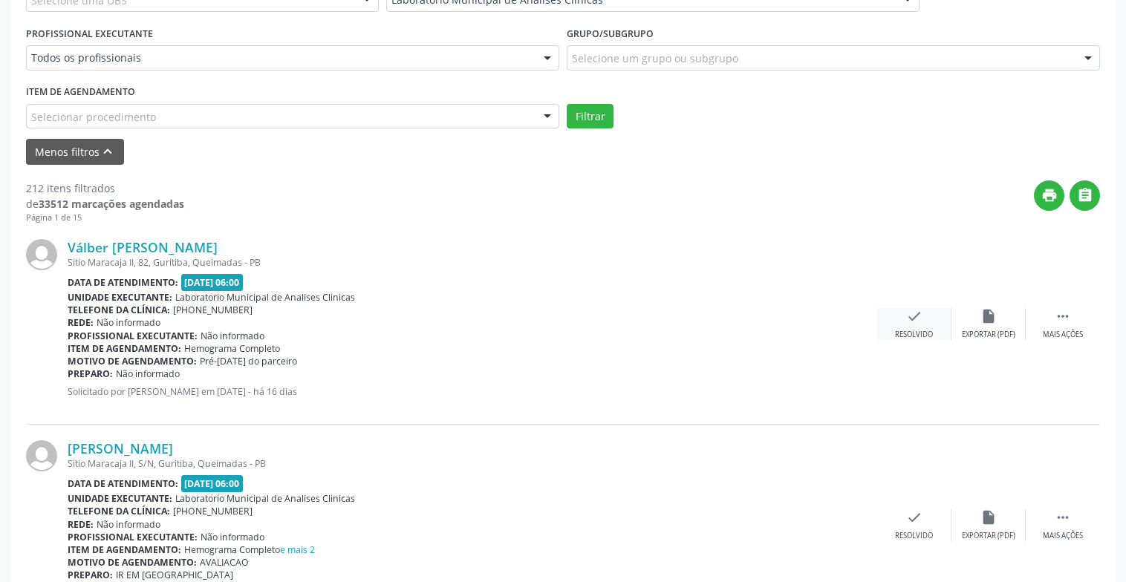
click at [915, 330] on div "Resolvido" at bounding box center [914, 335] width 38 height 10
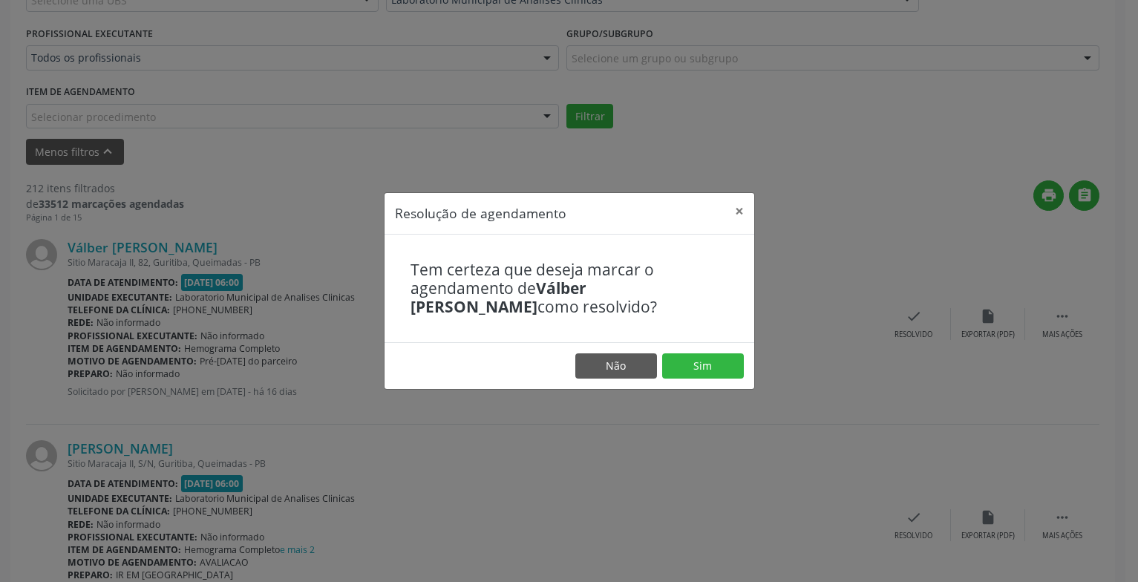
click at [718, 349] on footer "Não Sim" at bounding box center [570, 365] width 370 height 47
click at [712, 362] on button "Sim" at bounding box center [703, 365] width 82 height 25
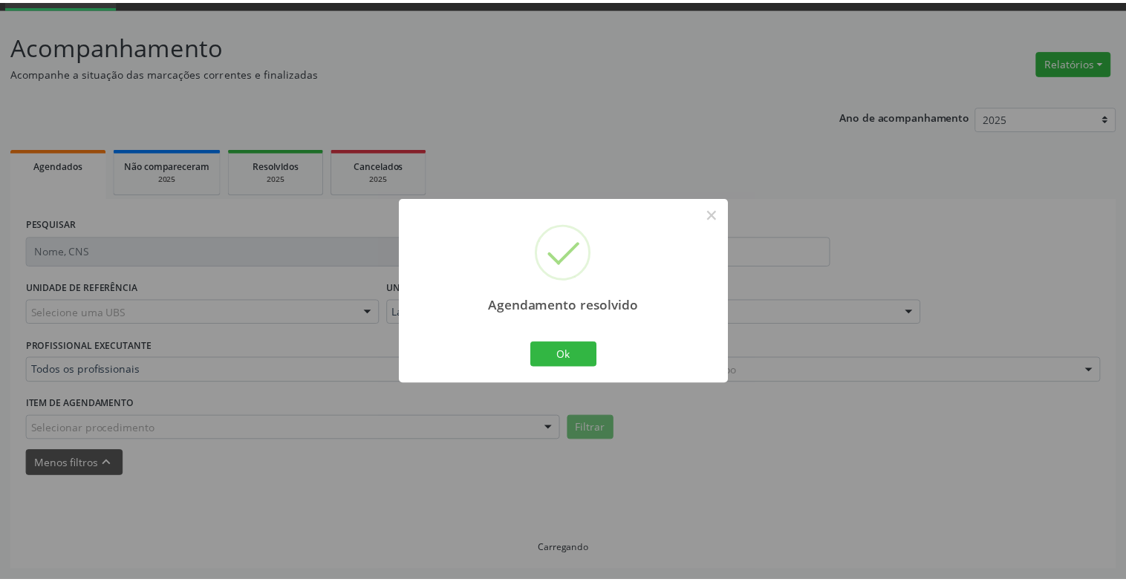
scroll to position [74, 0]
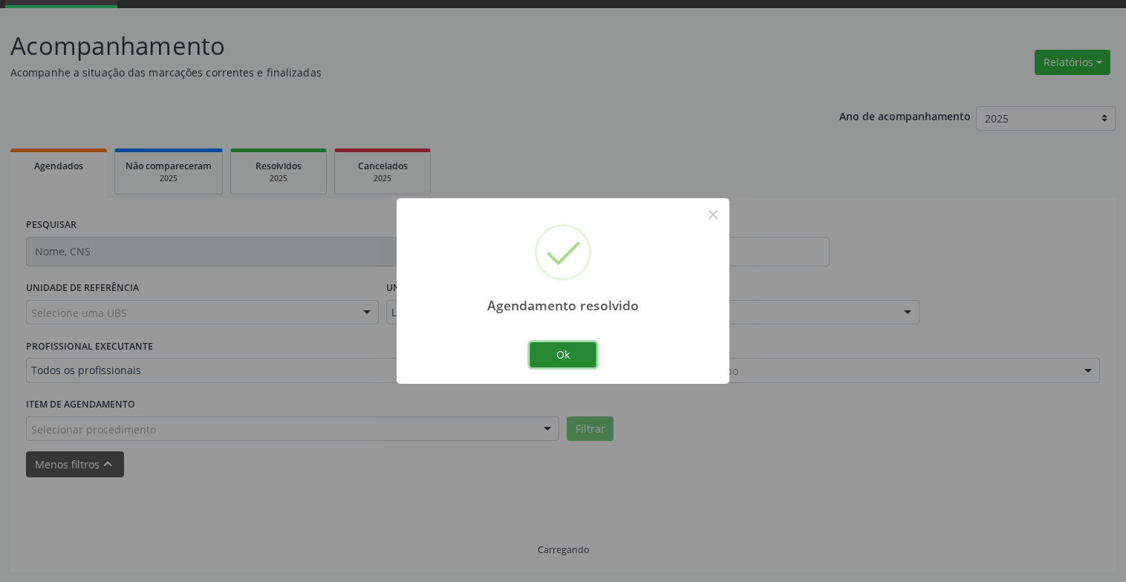
click at [567, 361] on button "Ok" at bounding box center [562, 354] width 67 height 25
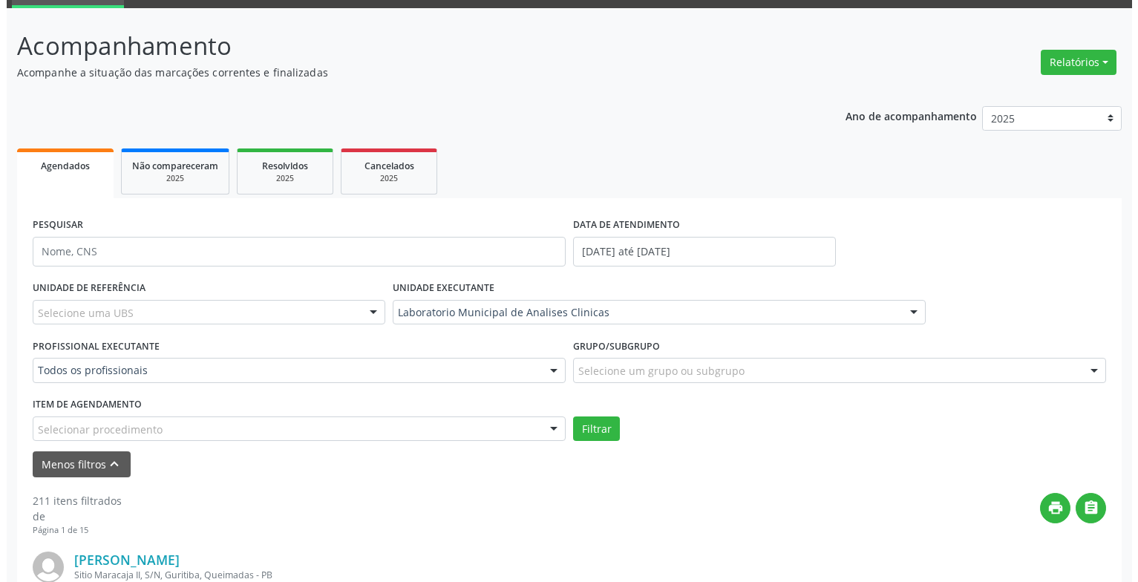
scroll to position [371, 0]
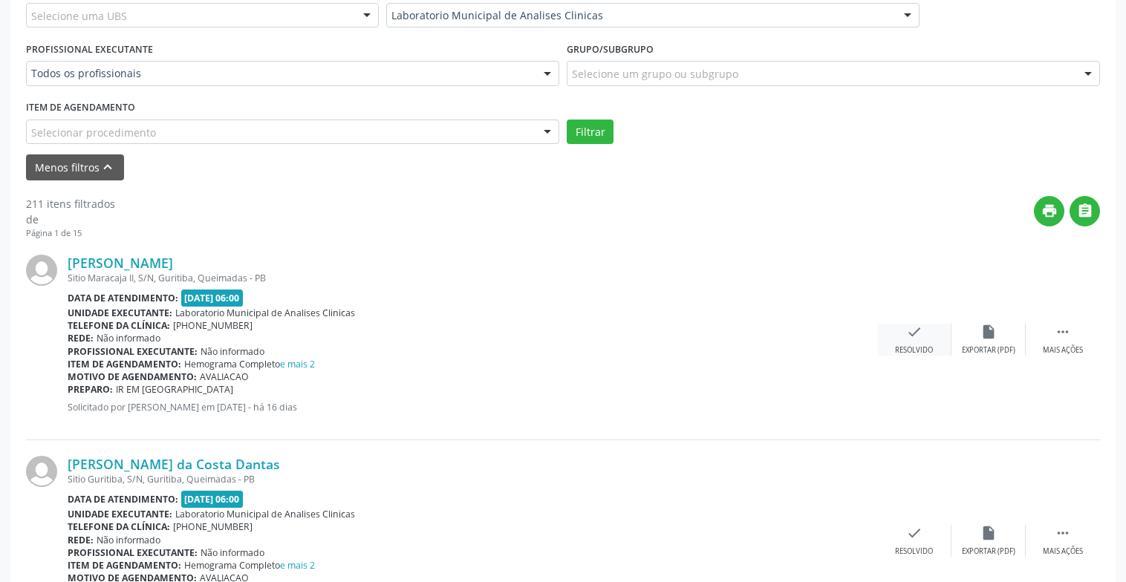
click at [923, 337] on div "check Resolvido" at bounding box center [914, 340] width 74 height 32
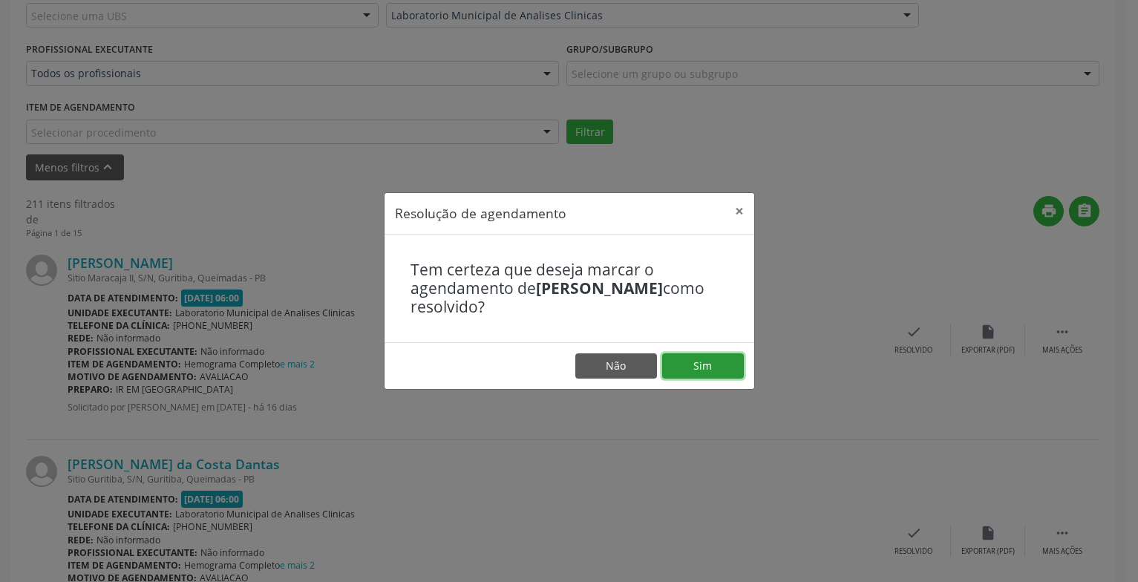
click at [736, 360] on button "Sim" at bounding box center [703, 365] width 82 height 25
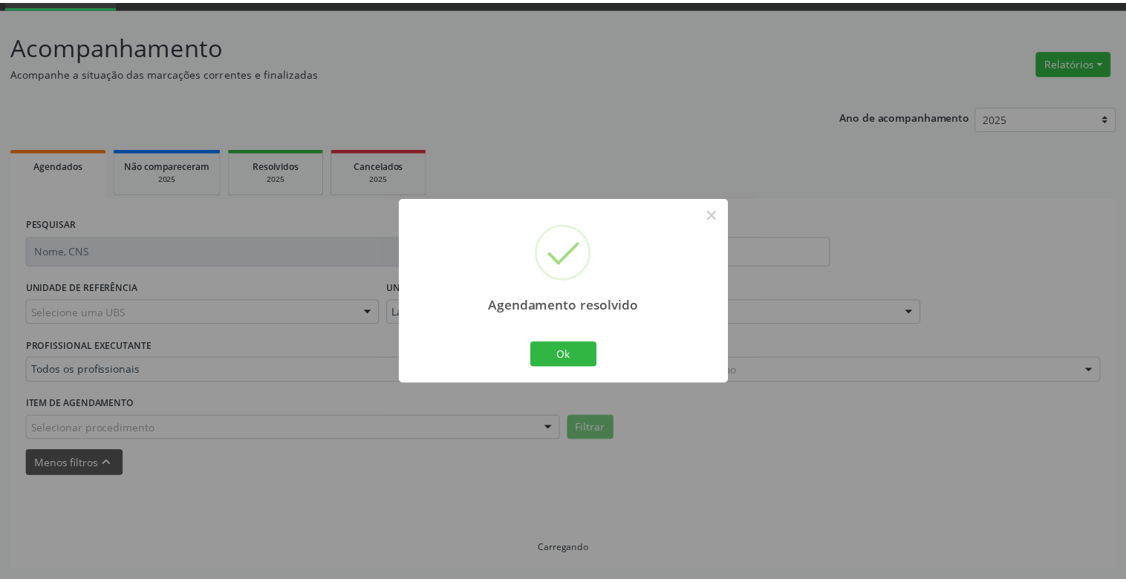
scroll to position [74, 0]
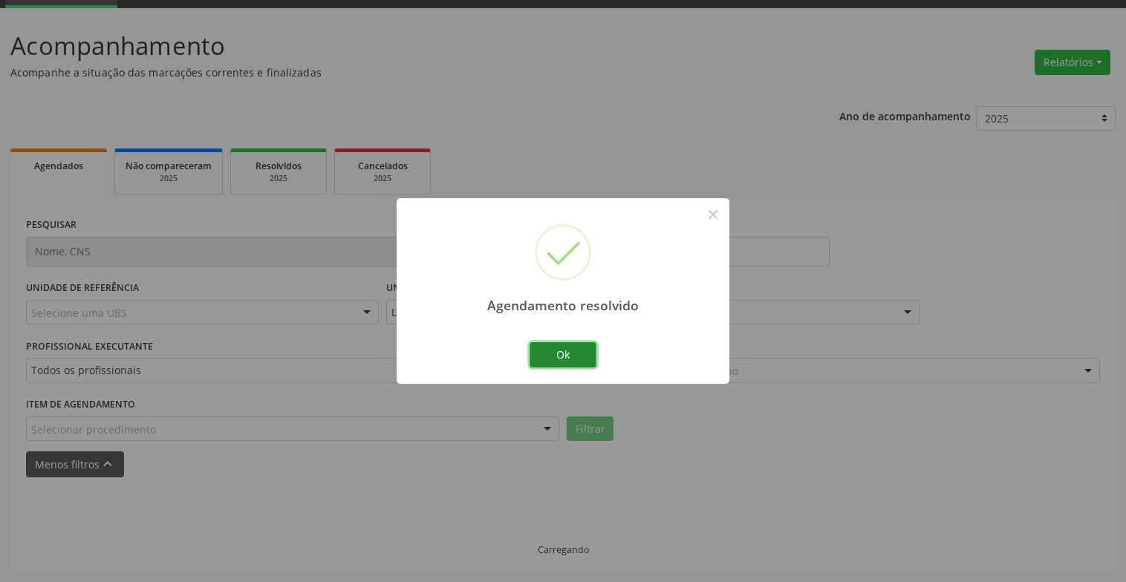
click at [587, 357] on button "Ok" at bounding box center [562, 354] width 67 height 25
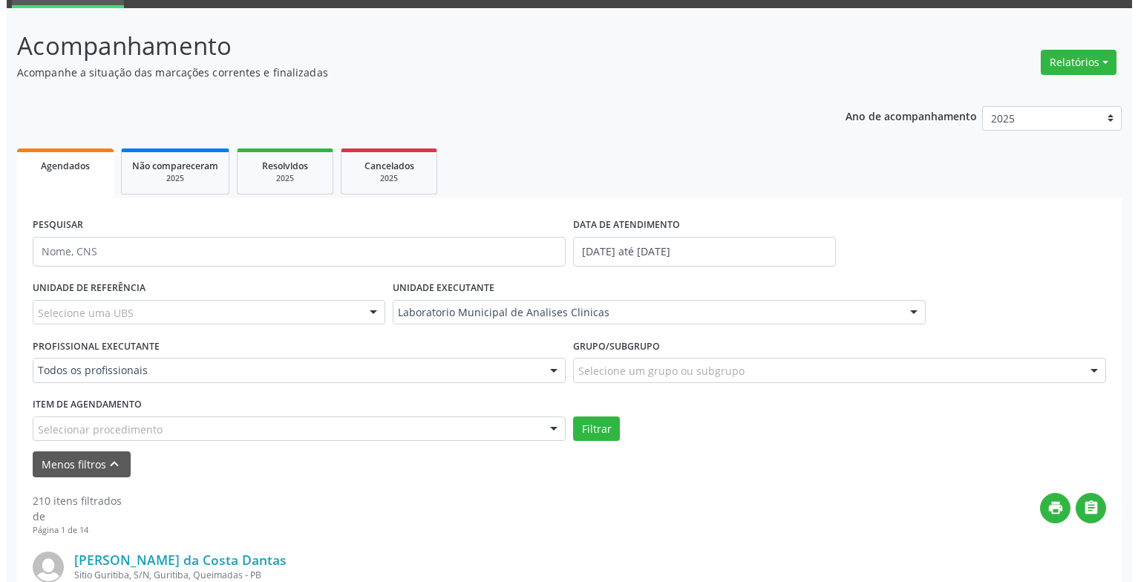
scroll to position [296, 0]
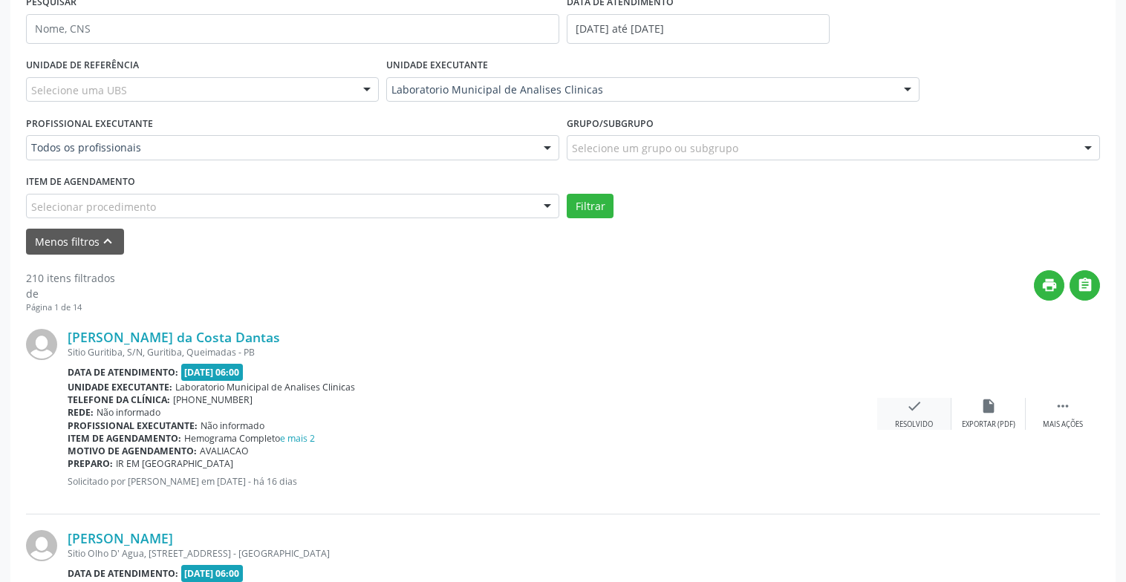
click at [913, 402] on icon "check" at bounding box center [914, 406] width 16 height 16
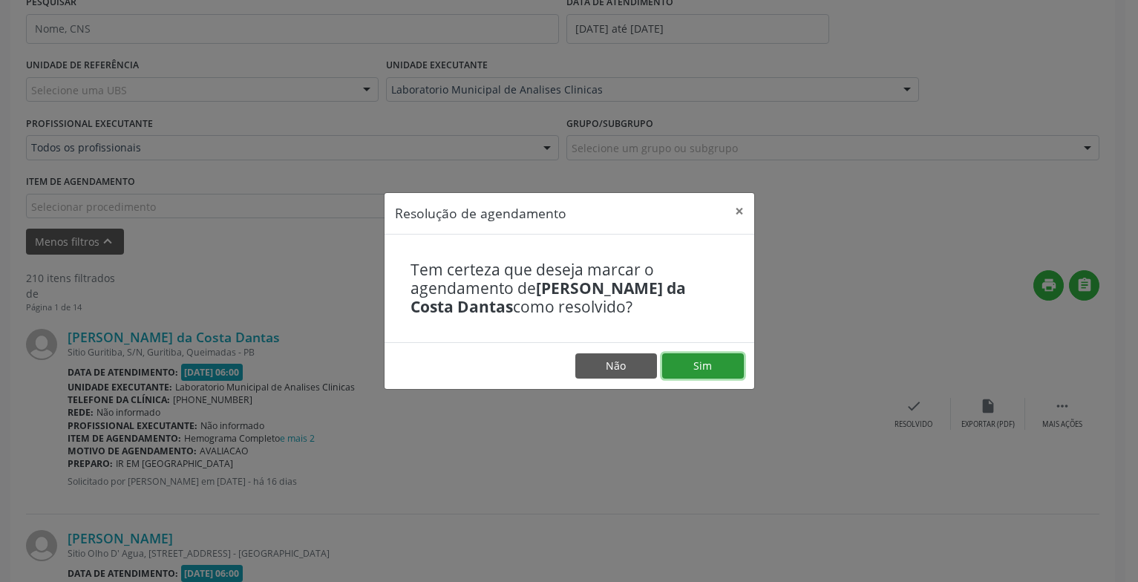
click at [725, 364] on button "Sim" at bounding box center [703, 365] width 82 height 25
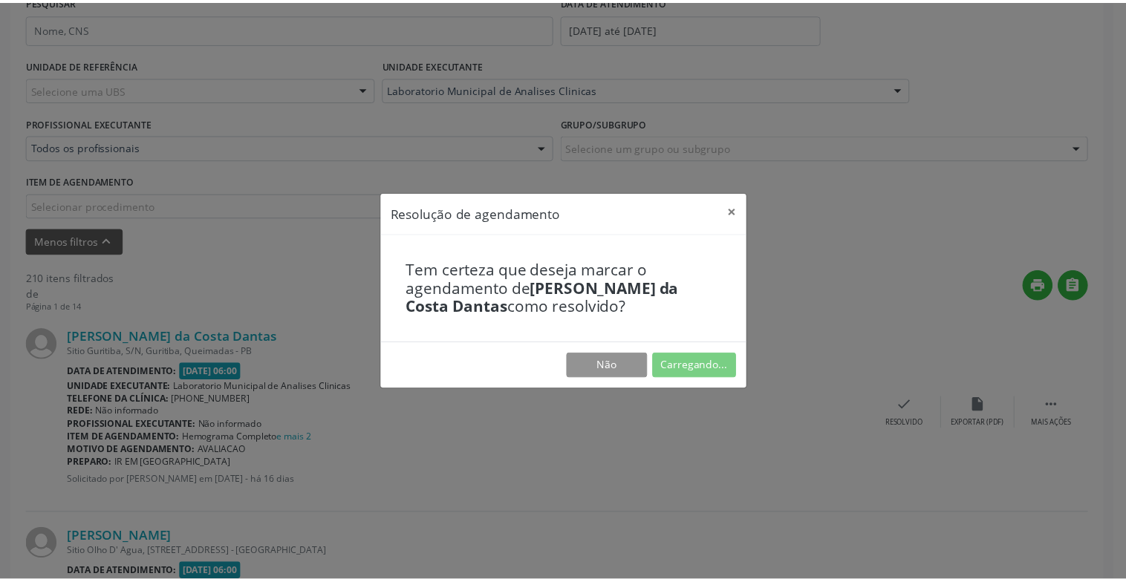
scroll to position [74, 0]
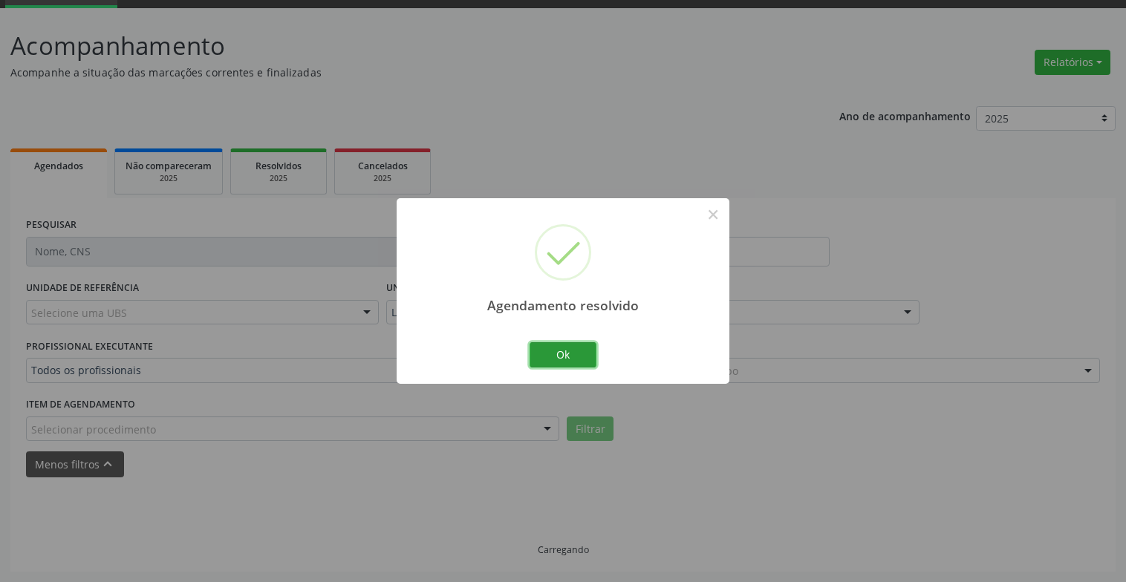
click at [553, 353] on button "Ok" at bounding box center [562, 354] width 67 height 25
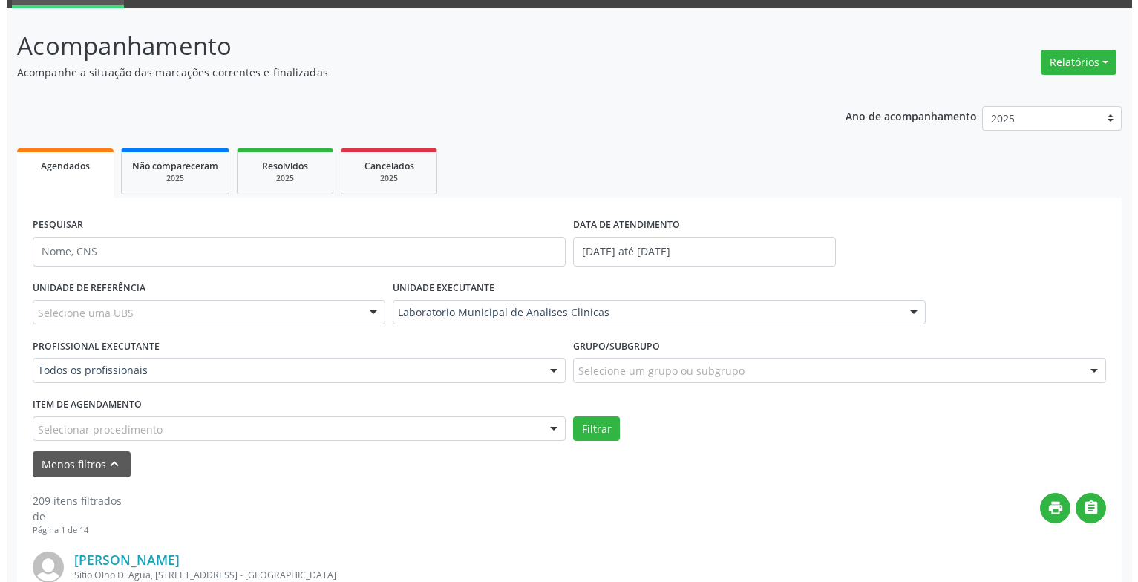
scroll to position [296, 0]
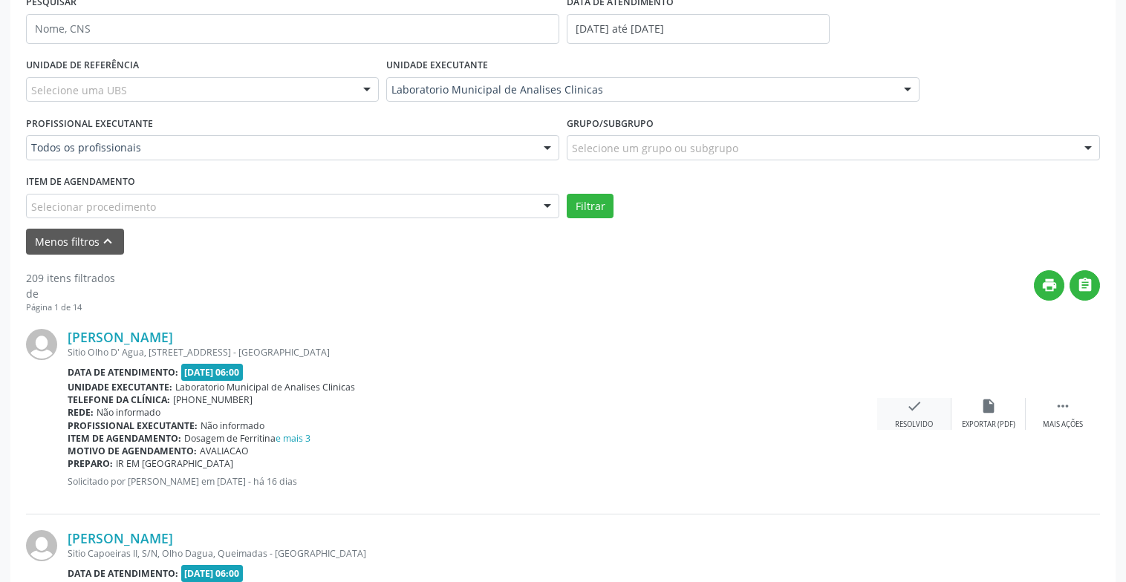
click at [918, 420] on div "Resolvido" at bounding box center [914, 425] width 38 height 10
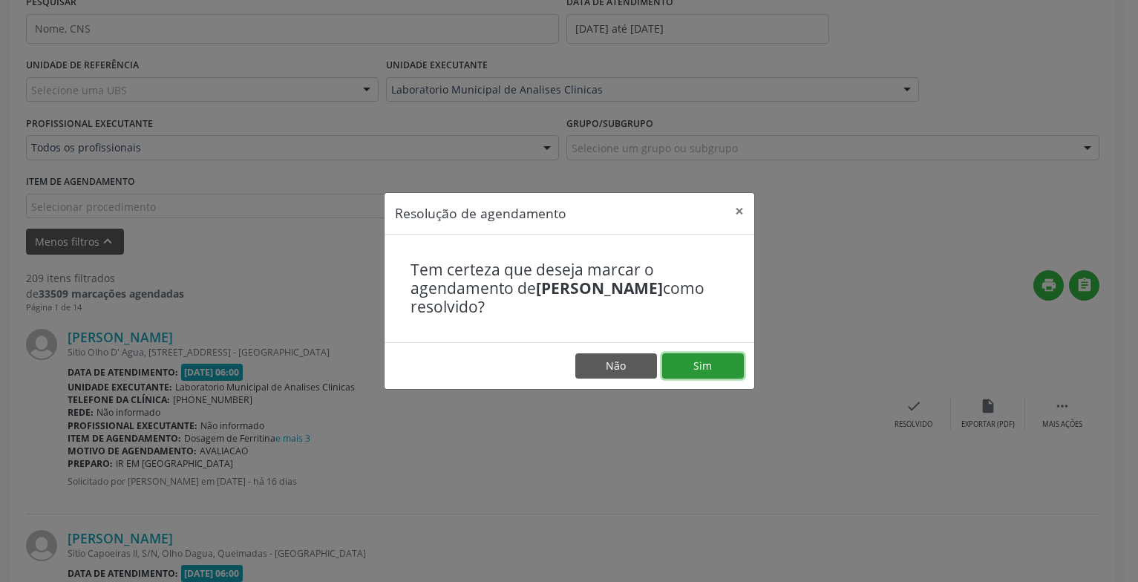
click at [717, 378] on button "Sim" at bounding box center [703, 365] width 82 height 25
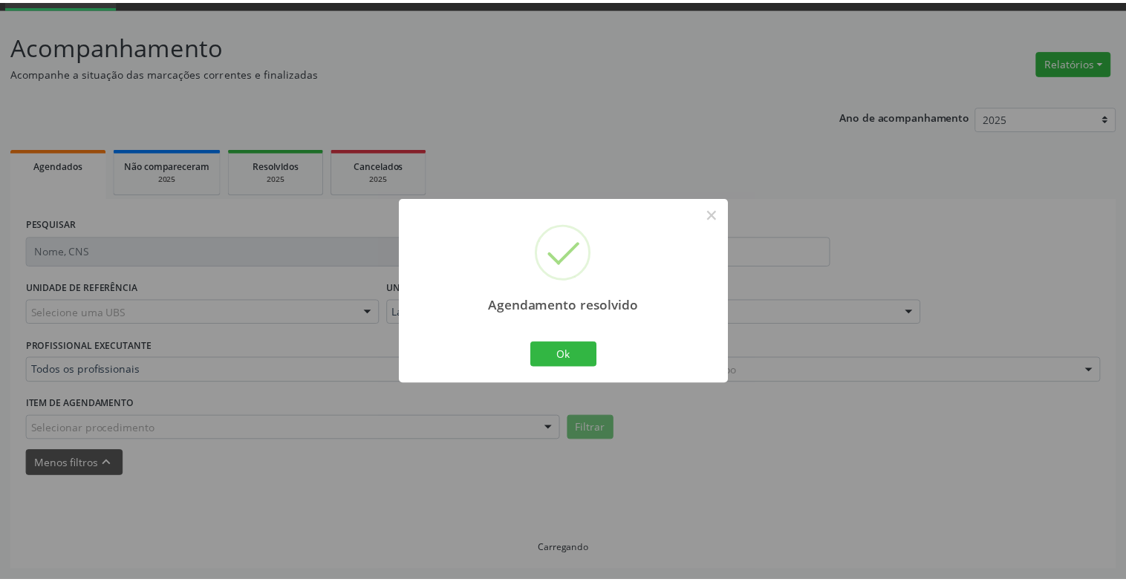
scroll to position [74, 0]
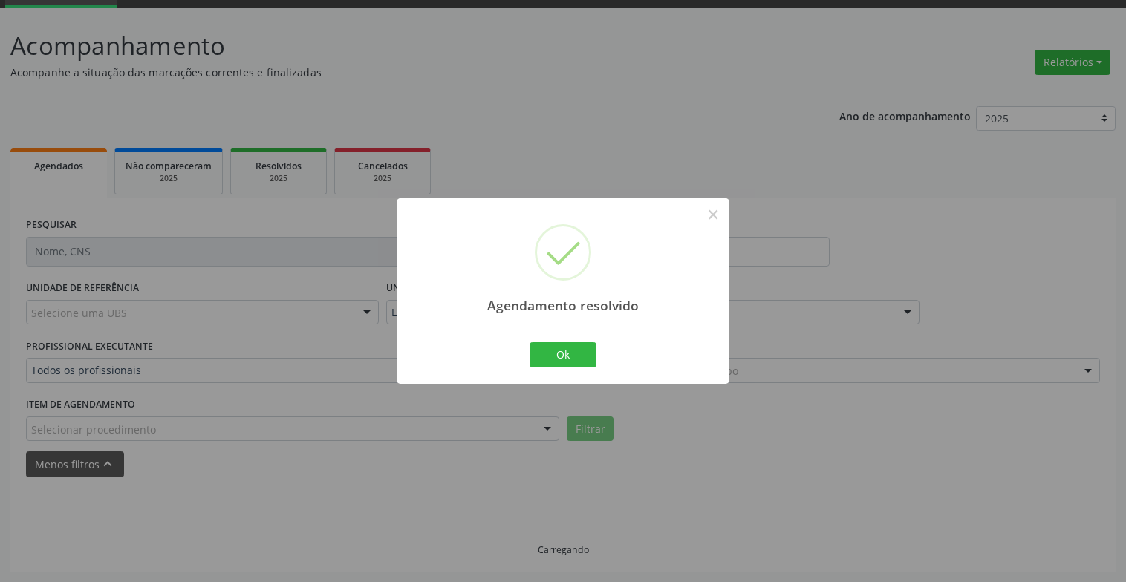
click at [587, 341] on div "Ok Cancel" at bounding box center [563, 354] width 74 height 31
click at [587, 345] on button "Ok" at bounding box center [562, 354] width 67 height 25
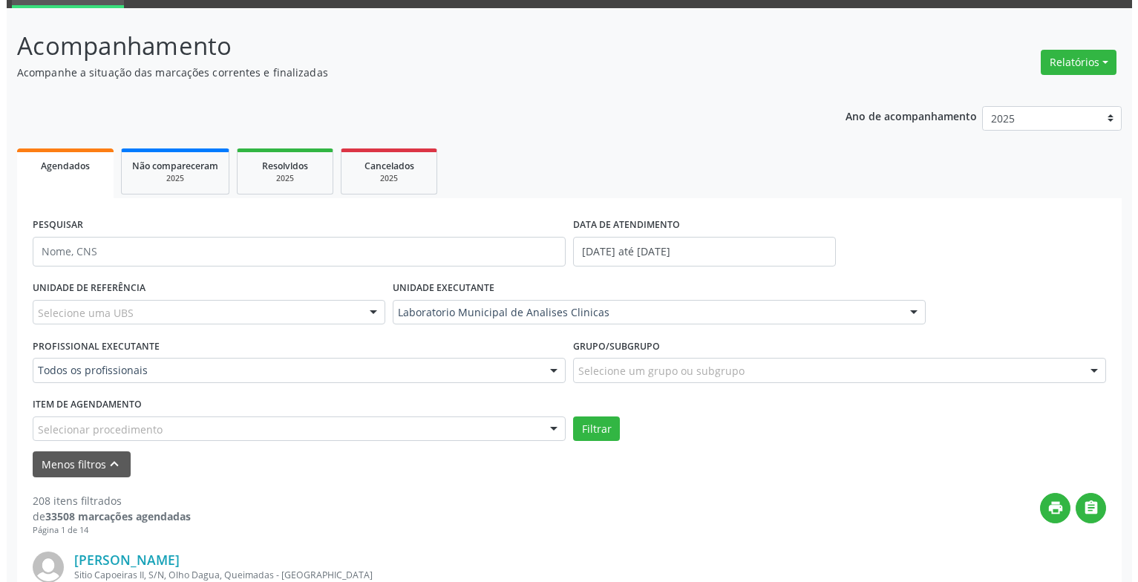
scroll to position [371, 0]
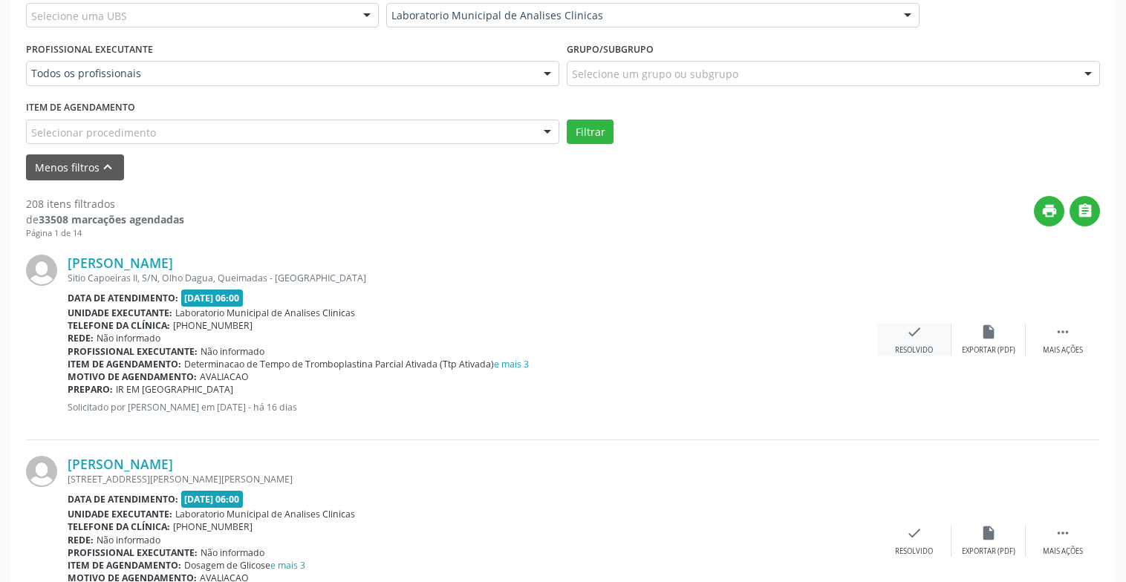
click at [903, 332] on div "check Resolvido" at bounding box center [914, 340] width 74 height 32
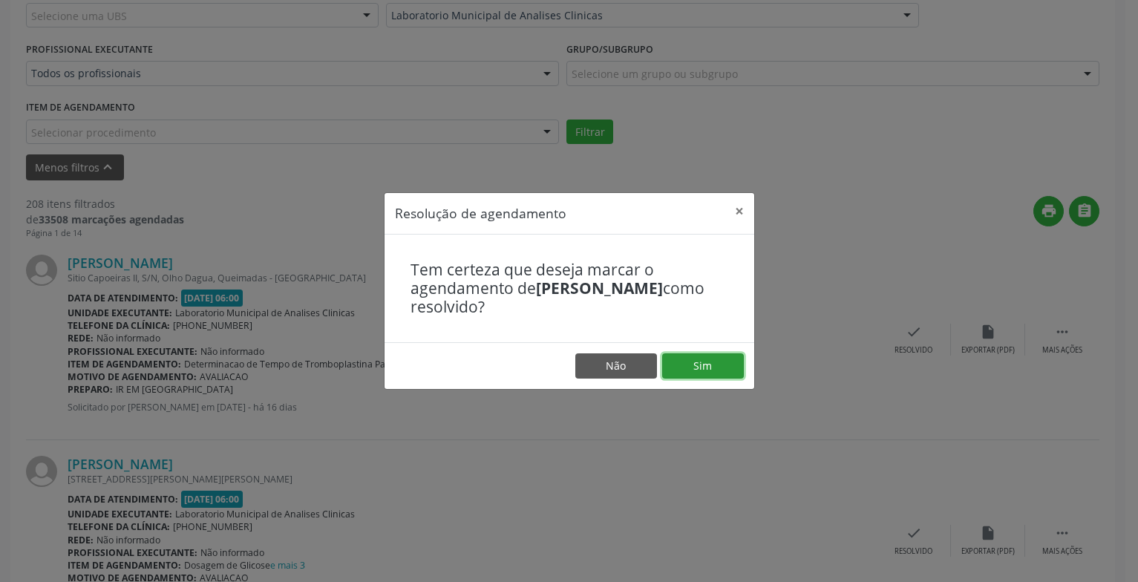
click at [716, 367] on button "Sim" at bounding box center [703, 365] width 82 height 25
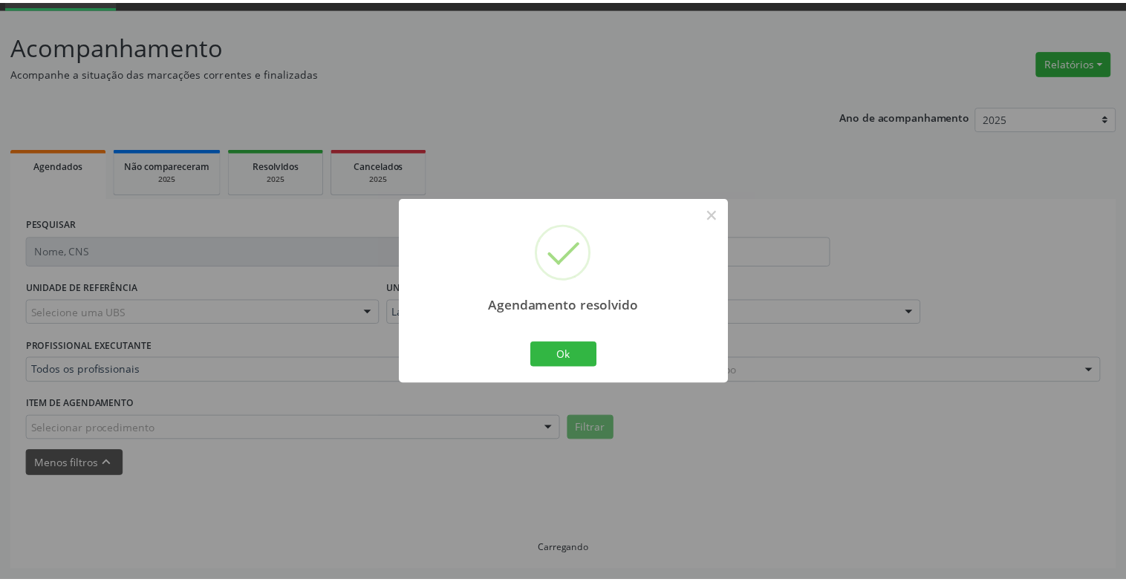
scroll to position [74, 0]
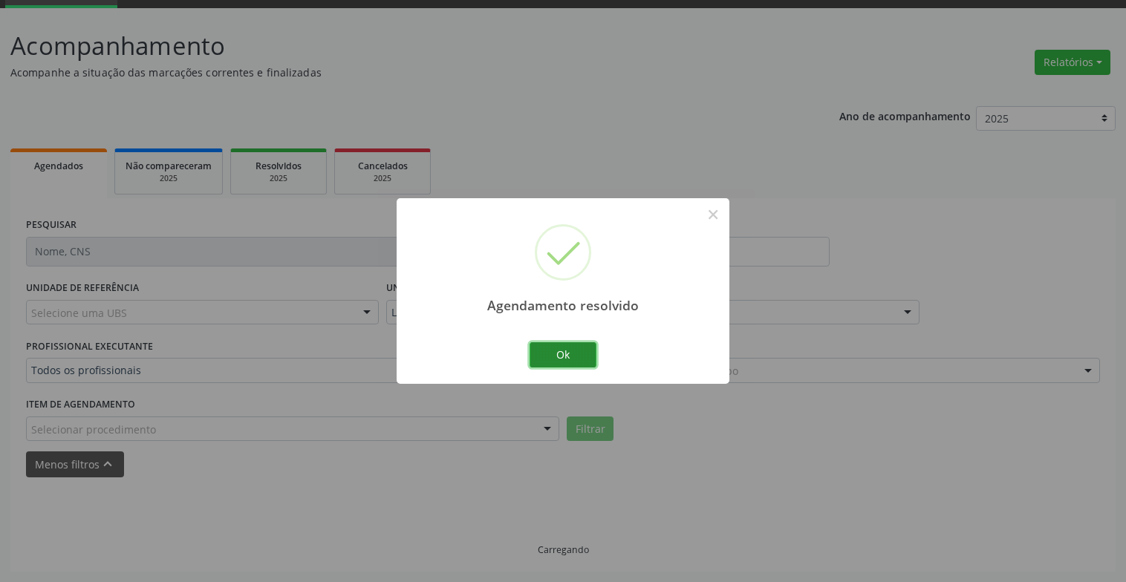
click at [582, 359] on button "Ok" at bounding box center [562, 354] width 67 height 25
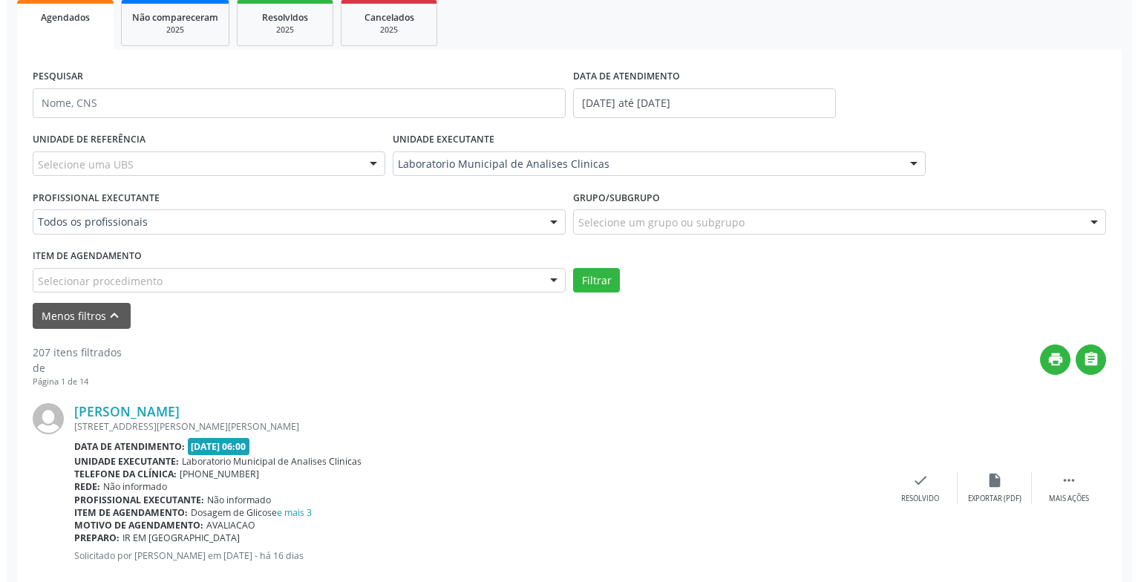
scroll to position [296, 0]
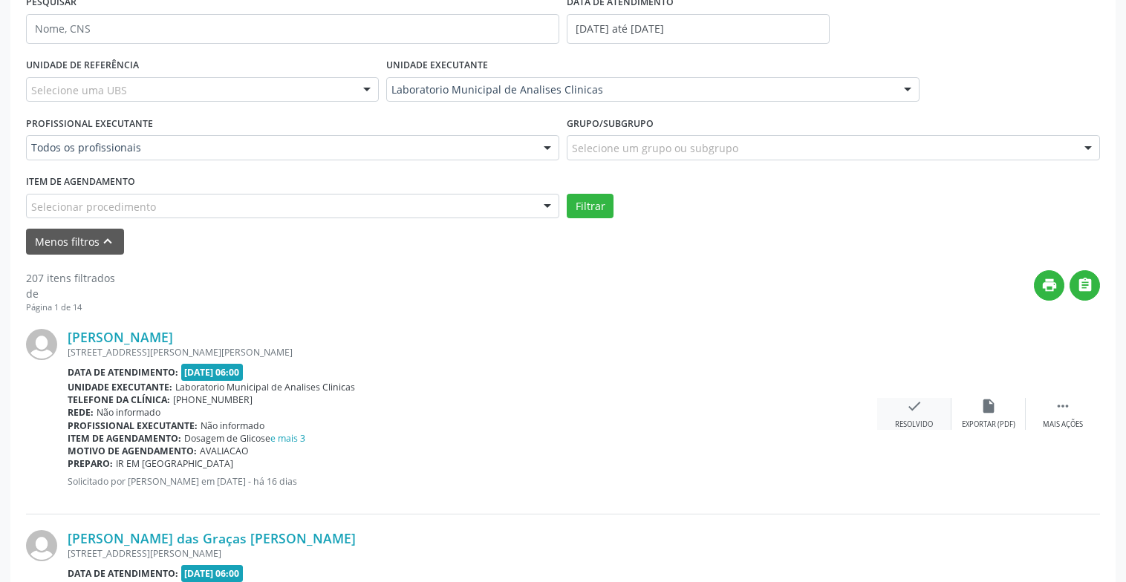
click at [893, 422] on div "check Resolvido" at bounding box center [914, 414] width 74 height 32
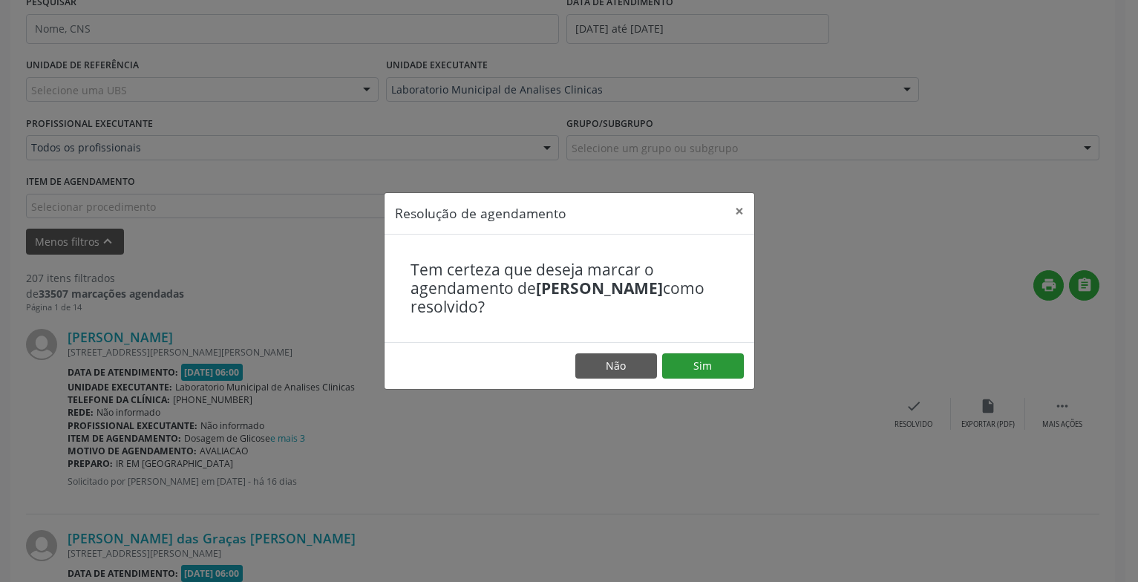
click at [678, 350] on footer "Não Sim" at bounding box center [570, 365] width 370 height 47
click at [696, 368] on button "Sim" at bounding box center [703, 365] width 82 height 25
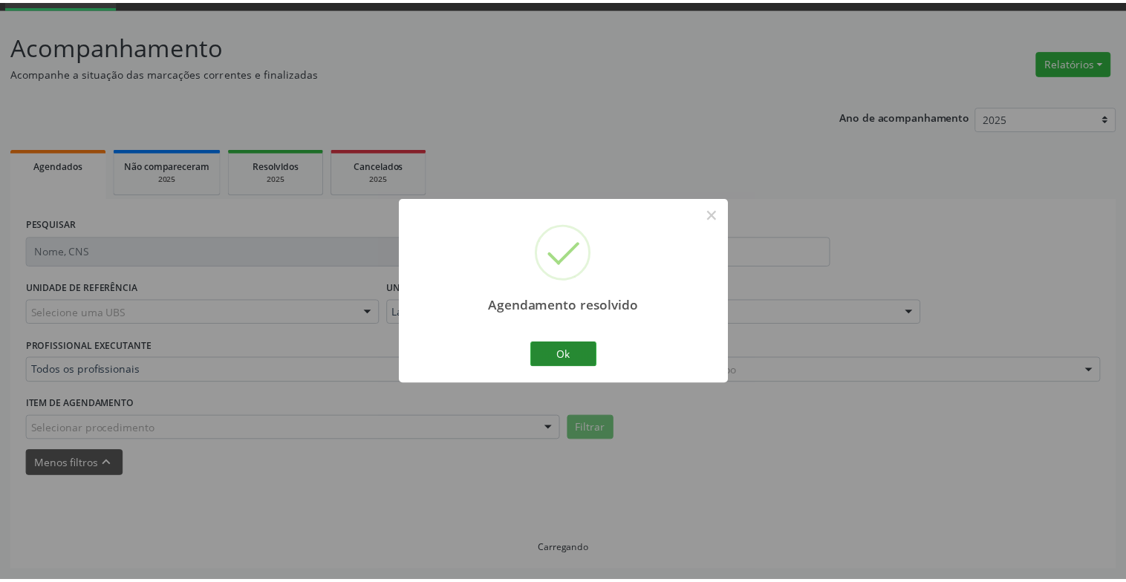
scroll to position [74, 0]
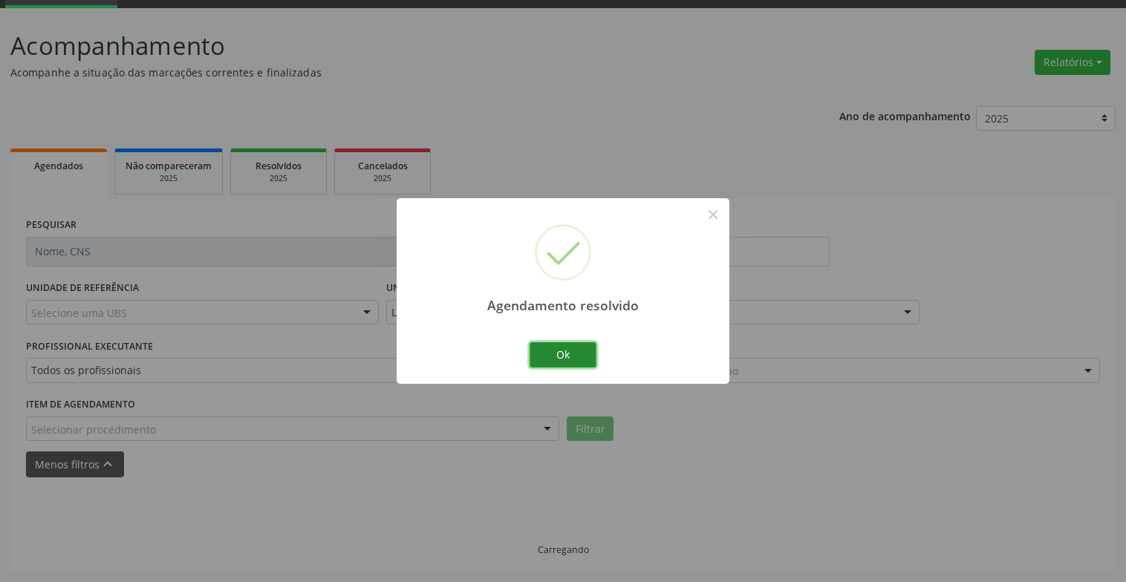
click at [551, 348] on button "Ok" at bounding box center [562, 354] width 67 height 25
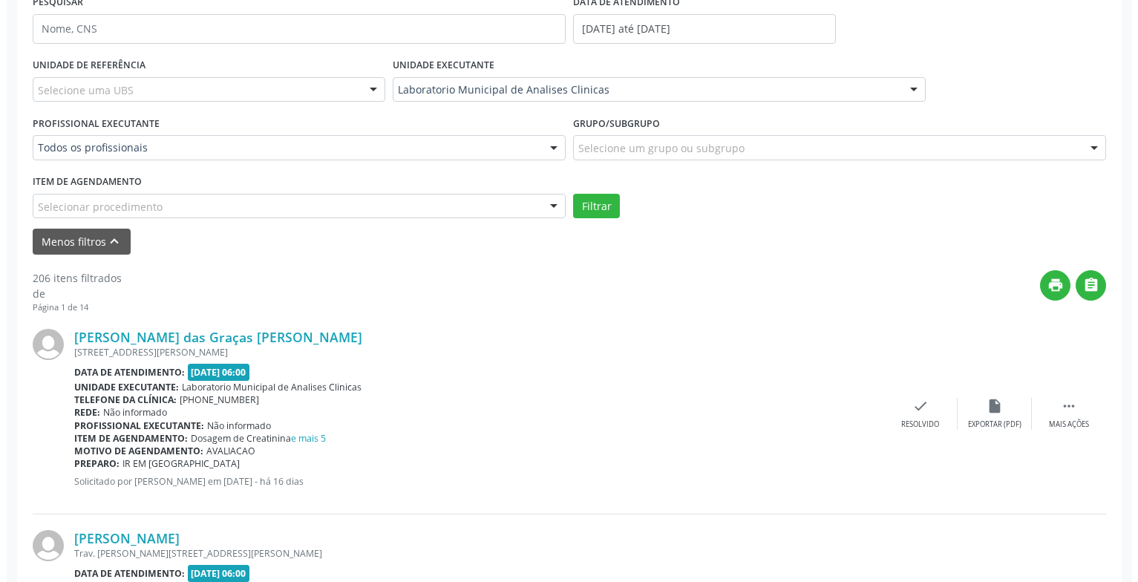
scroll to position [371, 0]
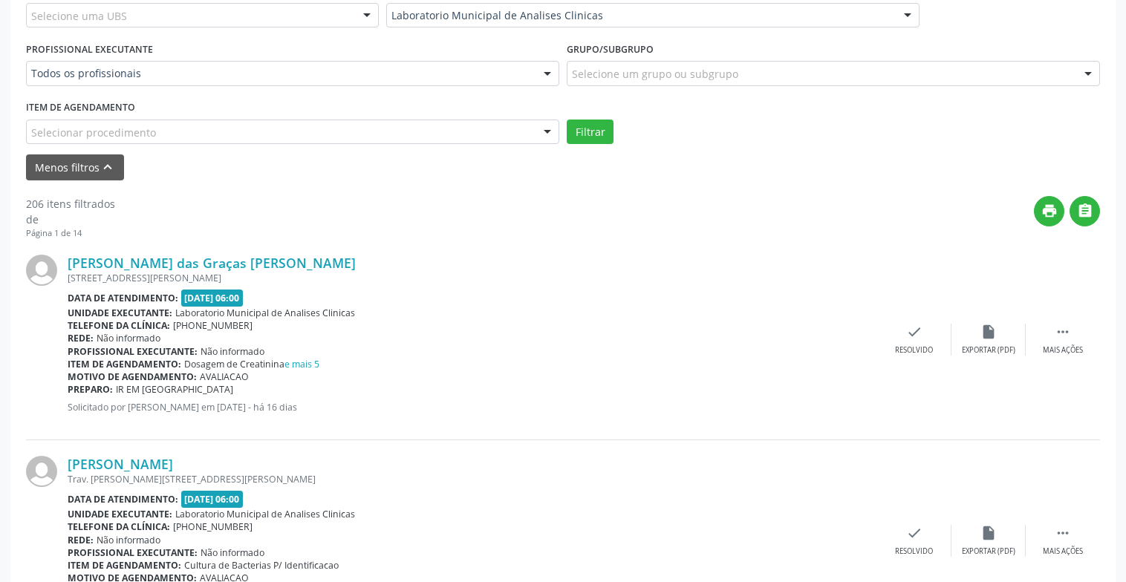
click at [914, 364] on div "[PERSON_NAME] das Graças [PERSON_NAME] [STREET_ADDRESS][PERSON_NAME][PERSON_NAM…" at bounding box center [563, 339] width 1074 height 201
click at [913, 332] on icon "check" at bounding box center [914, 332] width 16 height 16
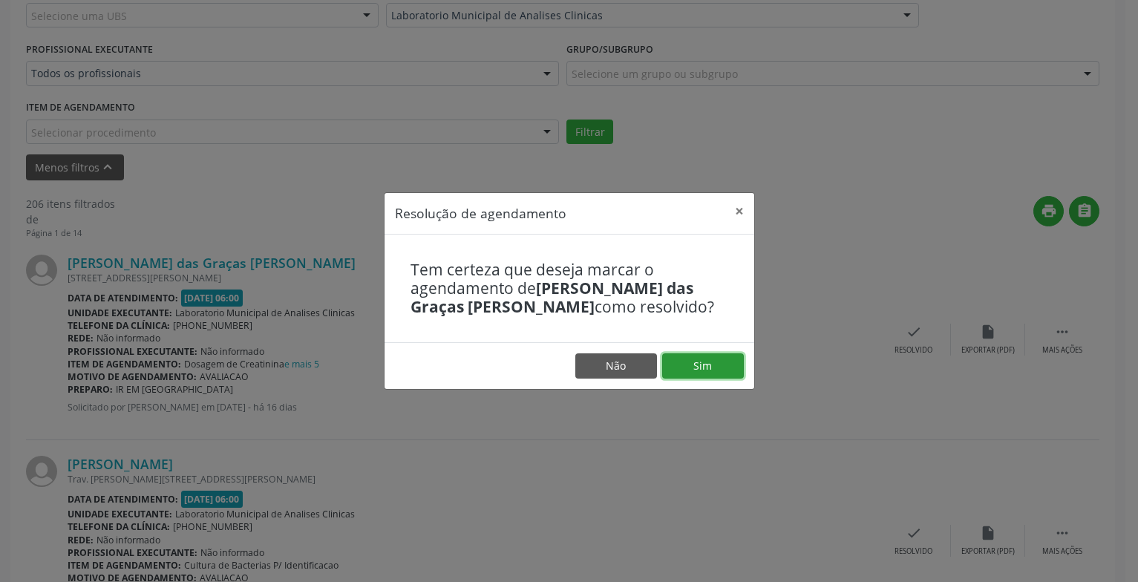
click at [720, 360] on button "Sim" at bounding box center [703, 365] width 82 height 25
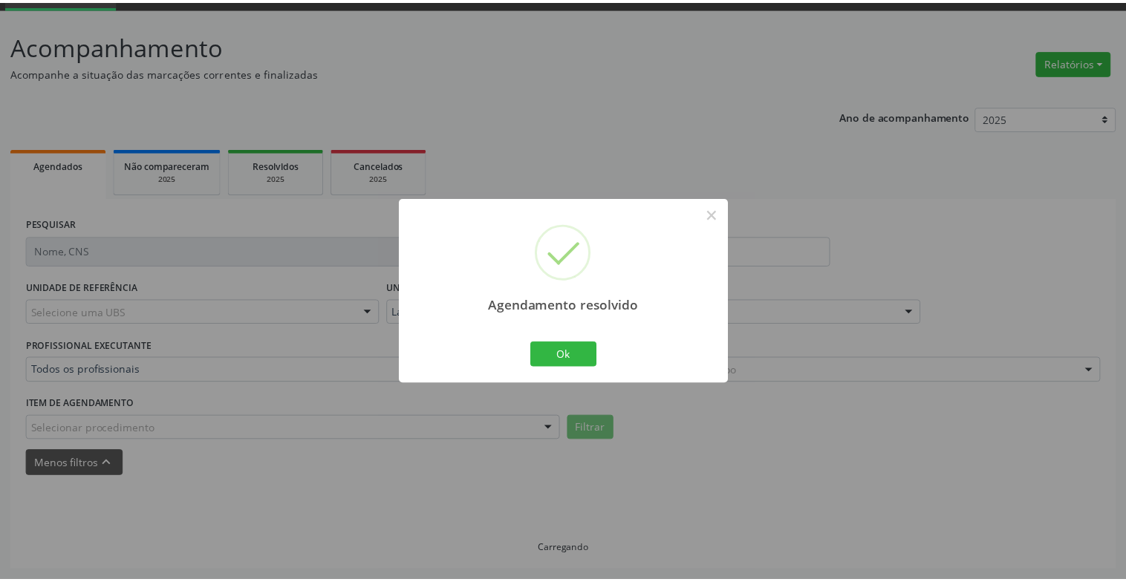
scroll to position [74, 0]
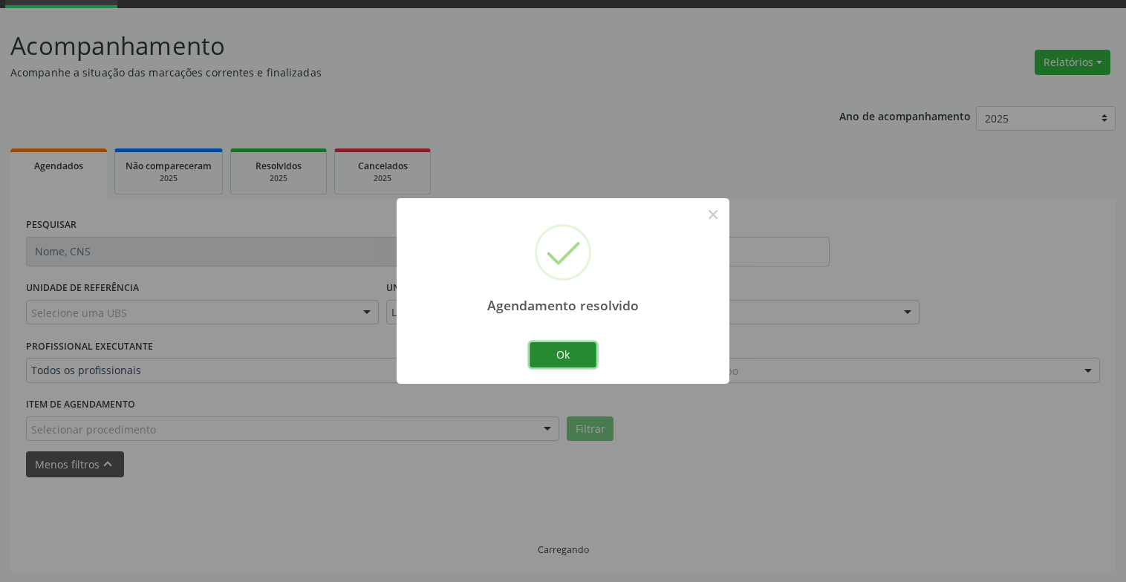
click at [577, 357] on button "Ok" at bounding box center [562, 354] width 67 height 25
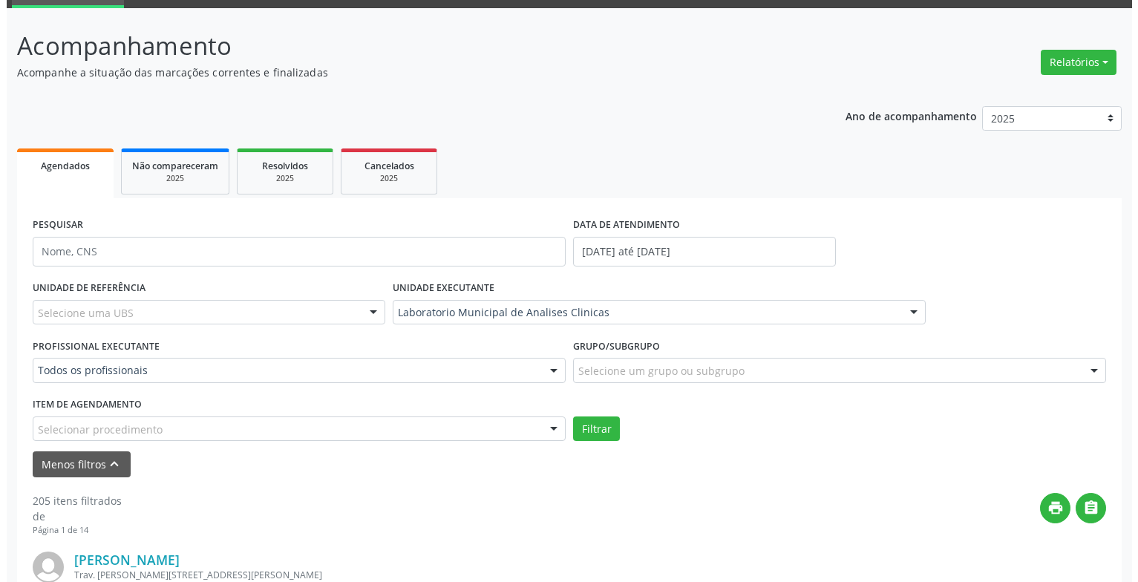
scroll to position [296, 0]
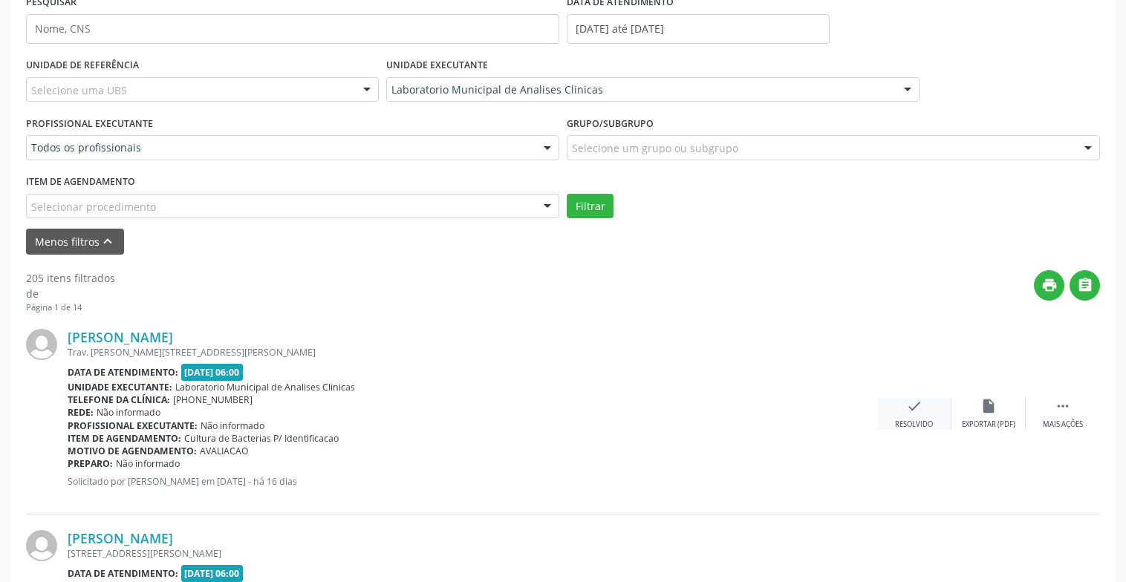
click at [927, 409] on div "check Resolvido" at bounding box center [914, 414] width 74 height 32
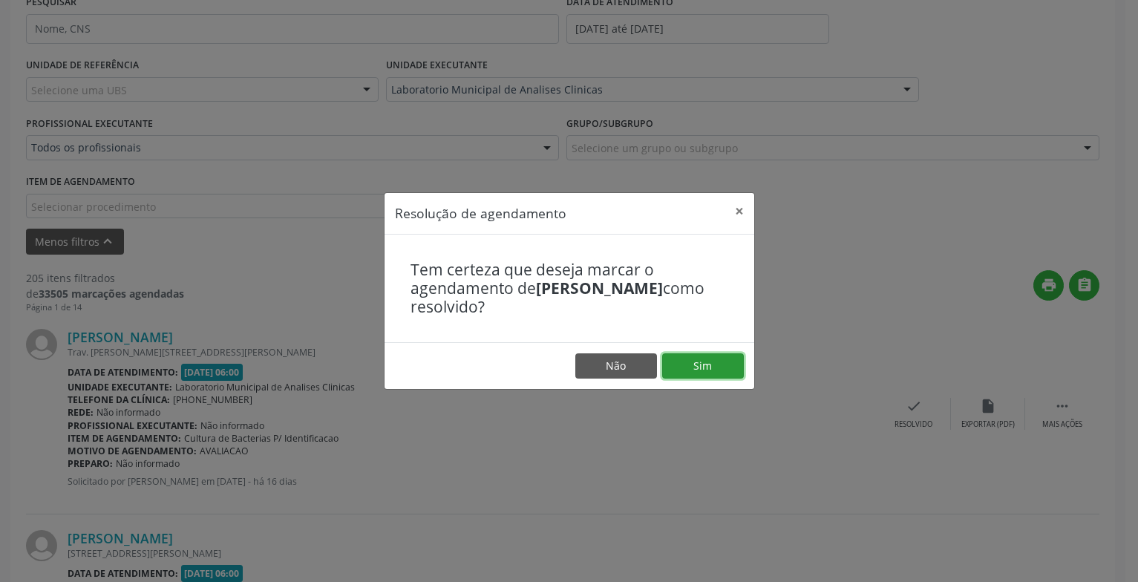
click at [718, 371] on button "Sim" at bounding box center [703, 365] width 82 height 25
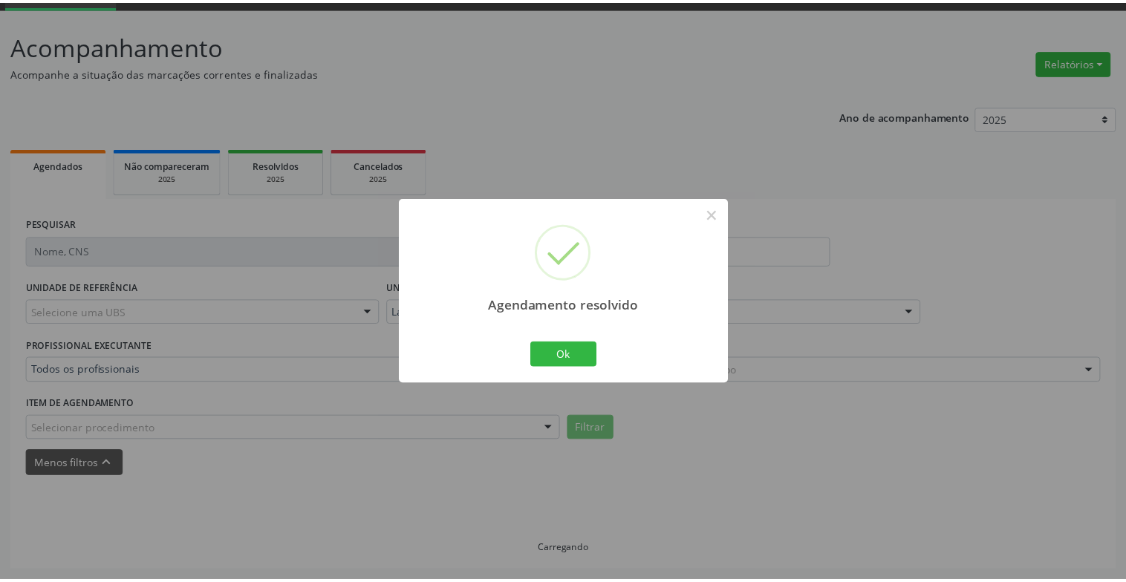
scroll to position [74, 0]
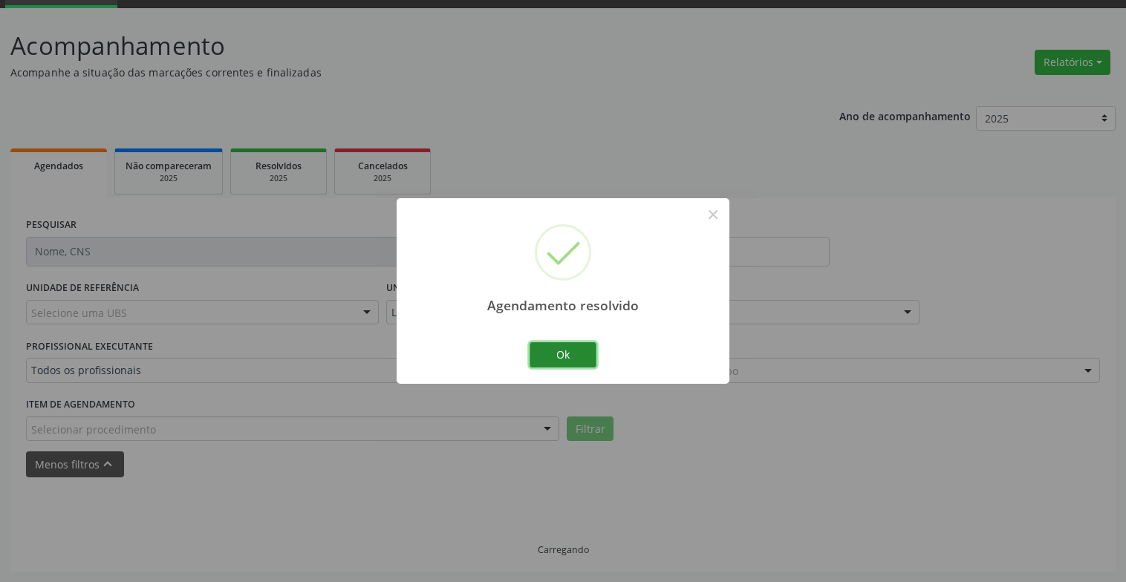
click at [543, 362] on button "Ok" at bounding box center [562, 354] width 67 height 25
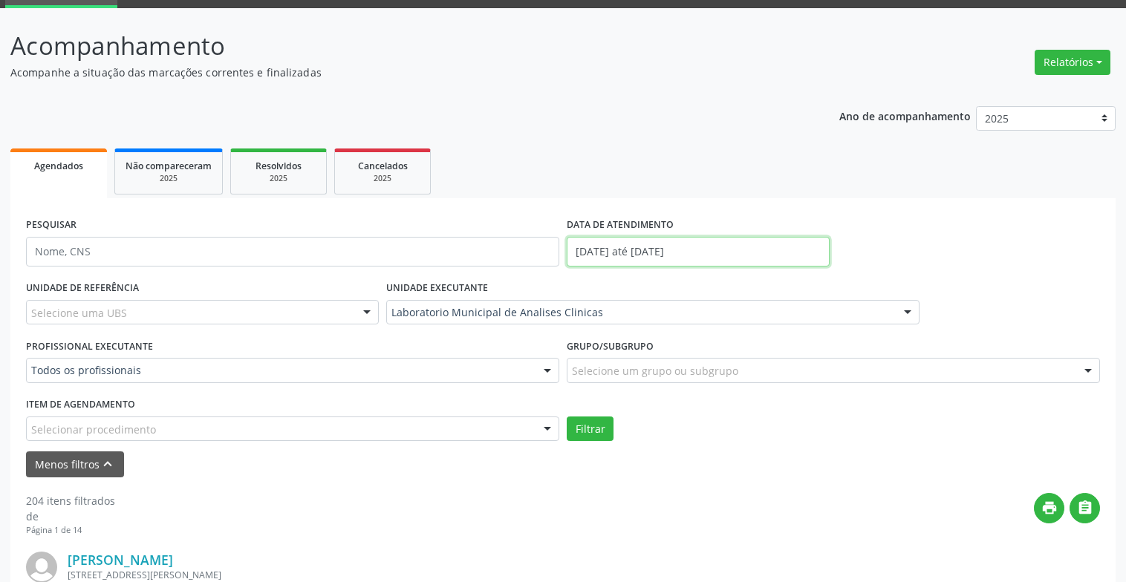
click at [732, 257] on body "Central de Marcação notifications [PERSON_NAME] Recepcionista da clínica  Conf…" at bounding box center [563, 217] width 1126 height 582
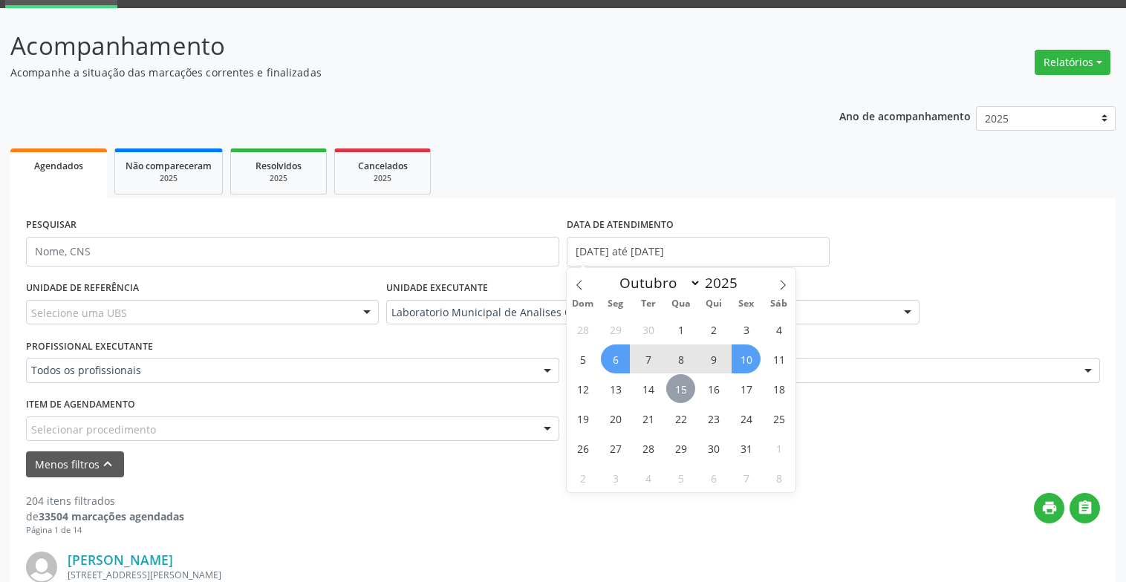
click at [670, 394] on span "15" at bounding box center [680, 388] width 29 height 29
type input "[DATE]"
click at [670, 394] on span "15" at bounding box center [680, 388] width 29 height 29
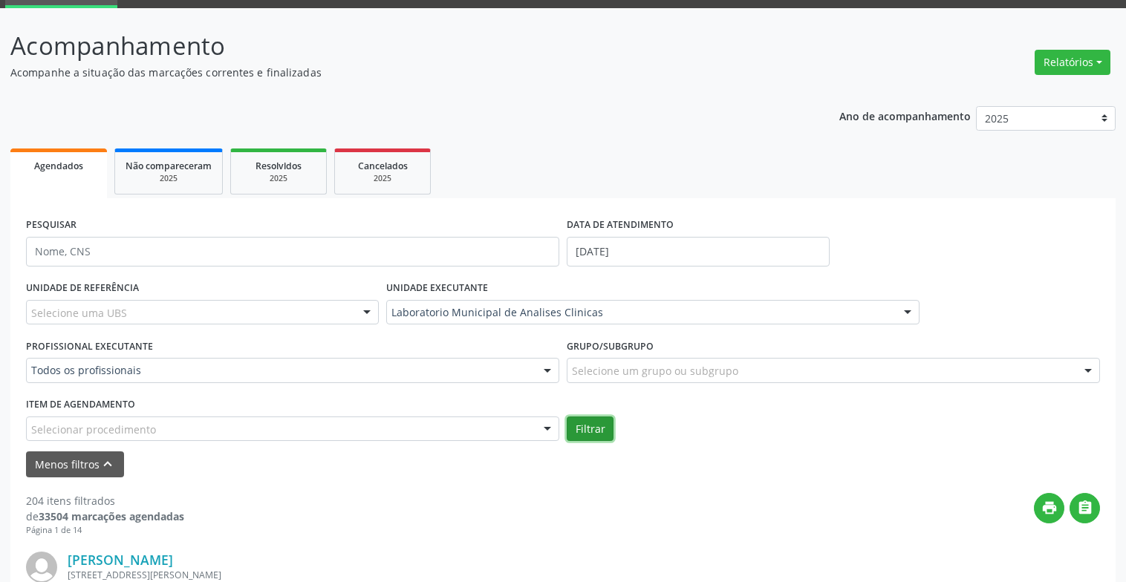
click at [578, 433] on button "Filtrar" at bounding box center [590, 429] width 47 height 25
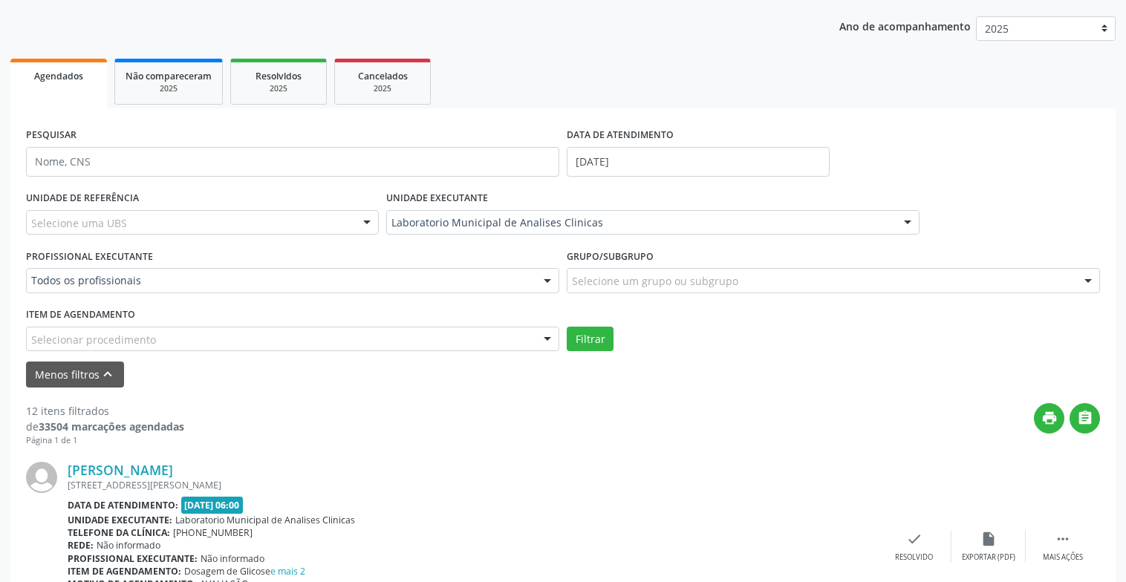
scroll to position [312, 0]
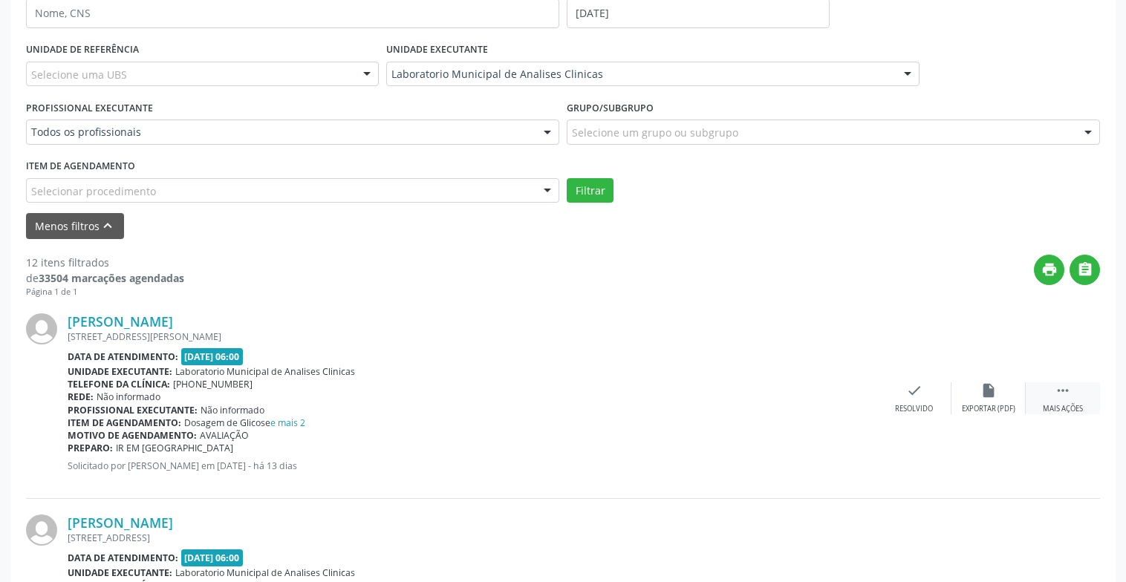
click at [1052, 387] on div " Mais ações" at bounding box center [1062, 398] width 74 height 32
click at [993, 404] on div "Não compareceu" at bounding box center [987, 409] width 63 height 10
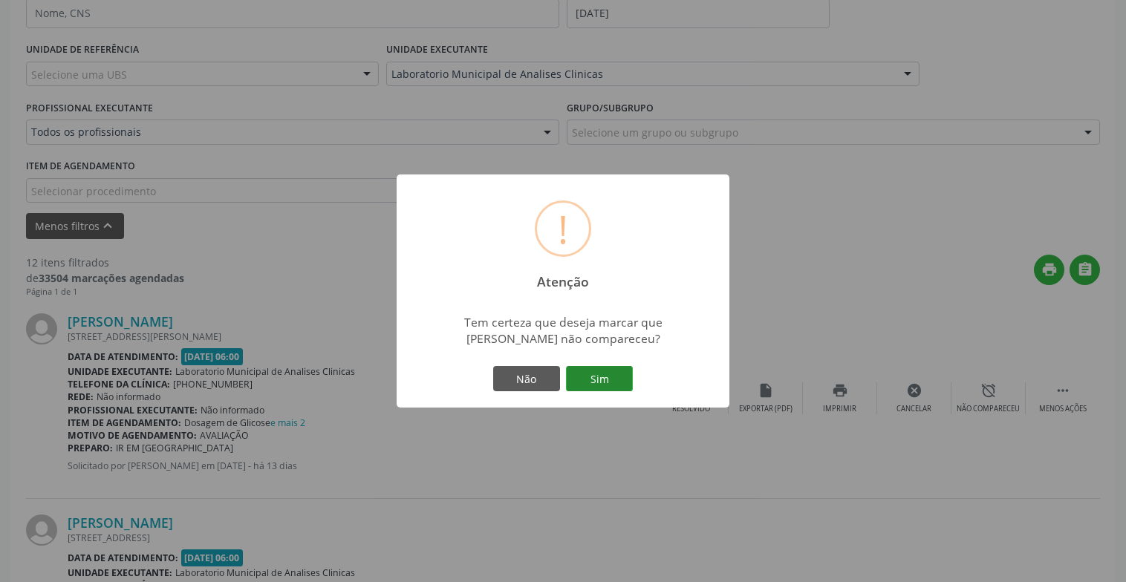
click at [593, 379] on button "Sim" at bounding box center [599, 378] width 67 height 25
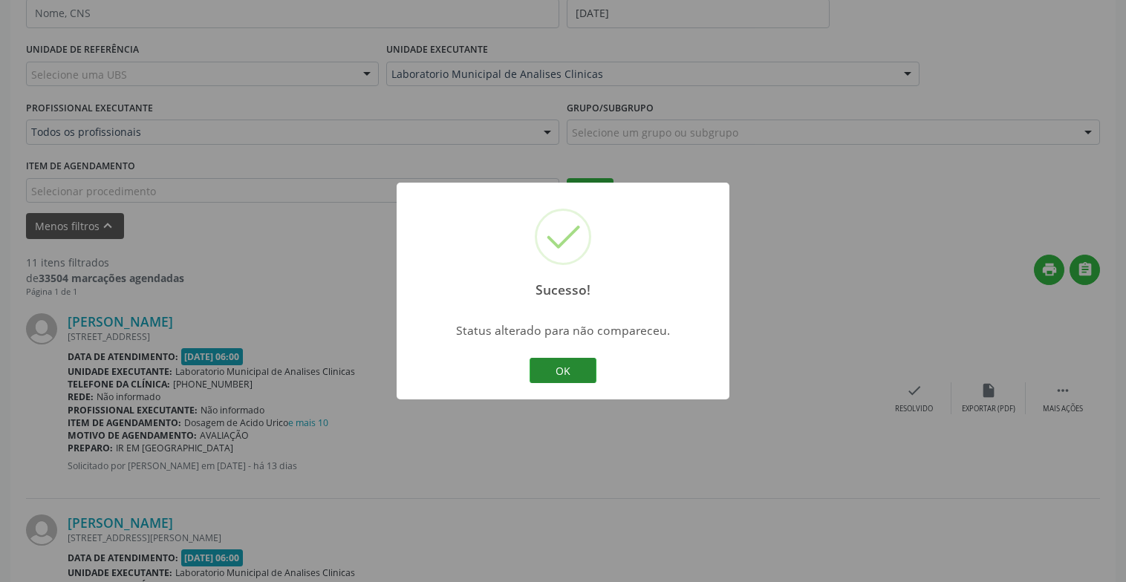
click at [539, 365] on button "OK" at bounding box center [562, 370] width 67 height 25
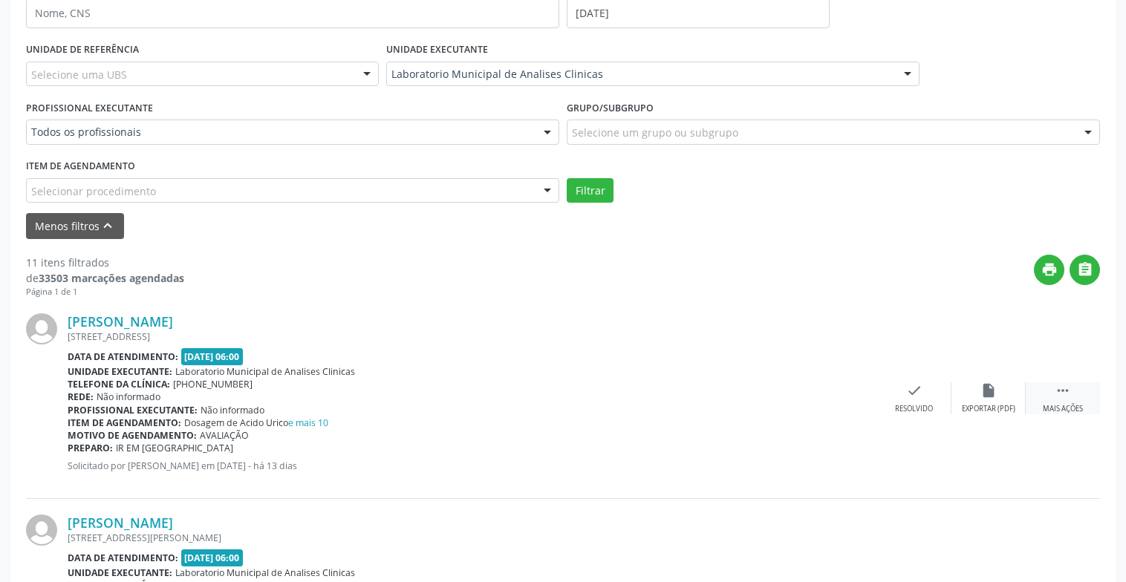
click at [1055, 394] on icon "" at bounding box center [1062, 390] width 16 height 16
click at [988, 396] on icon "alarm_off" at bounding box center [988, 390] width 16 height 16
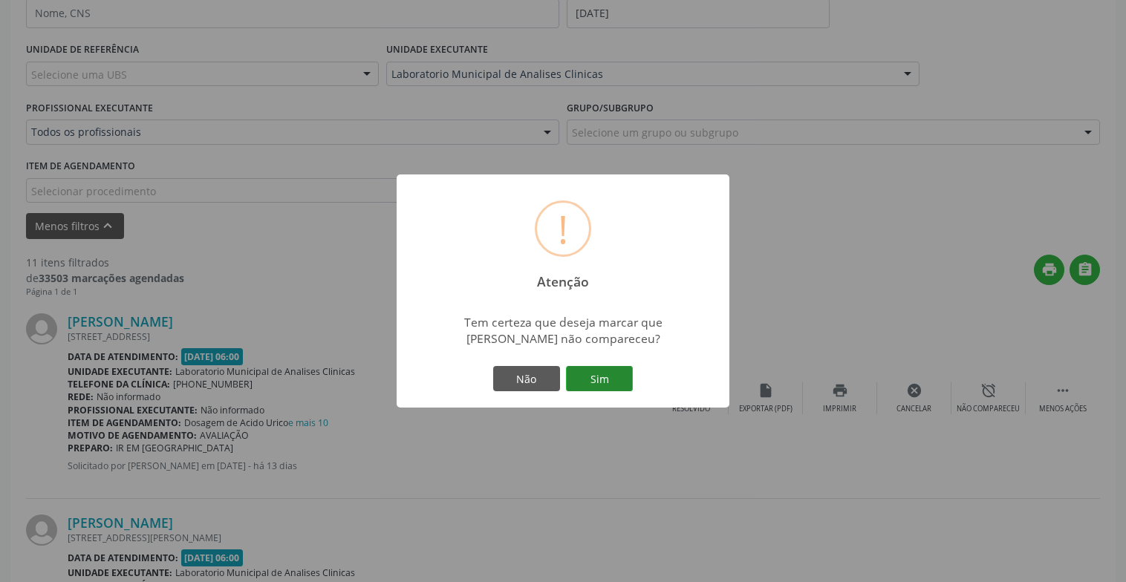
click at [618, 377] on button "Sim" at bounding box center [599, 378] width 67 height 25
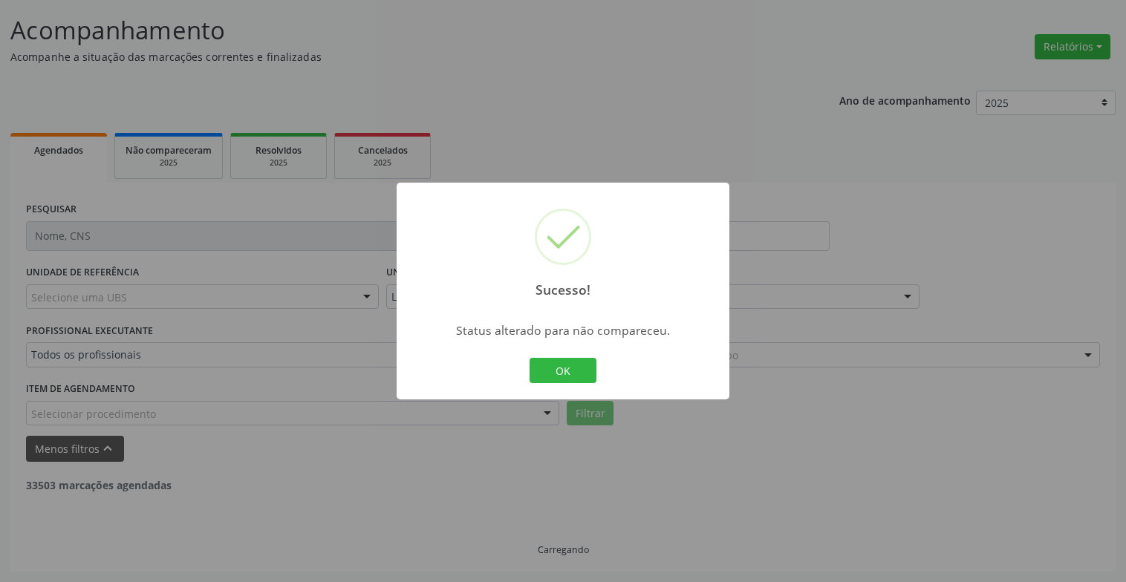
scroll to position [89, 0]
click at [541, 356] on div "OK Cancel" at bounding box center [563, 370] width 74 height 31
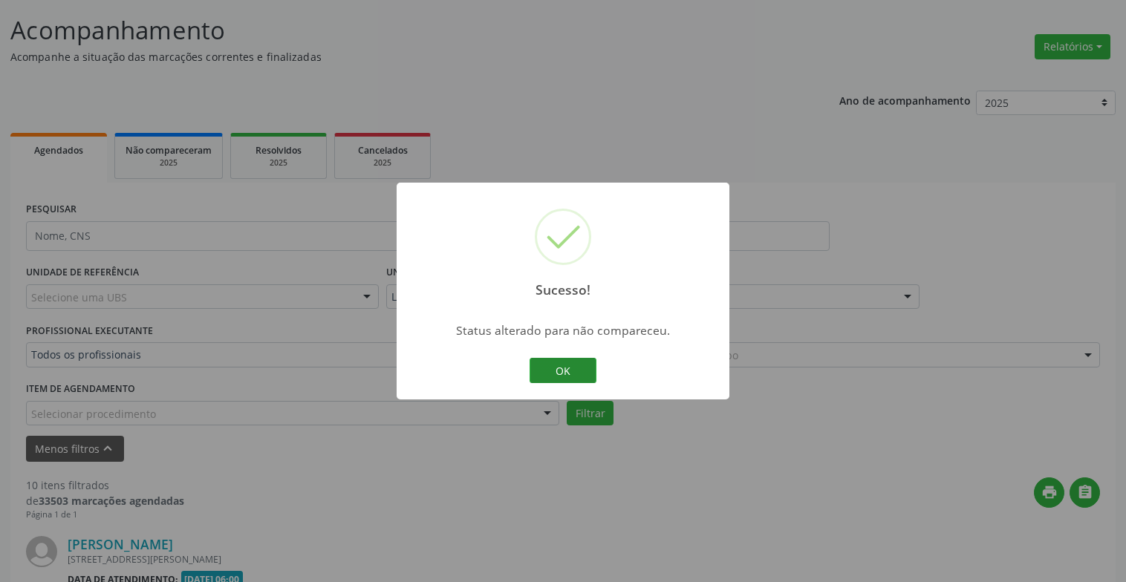
scroll to position [312, 0]
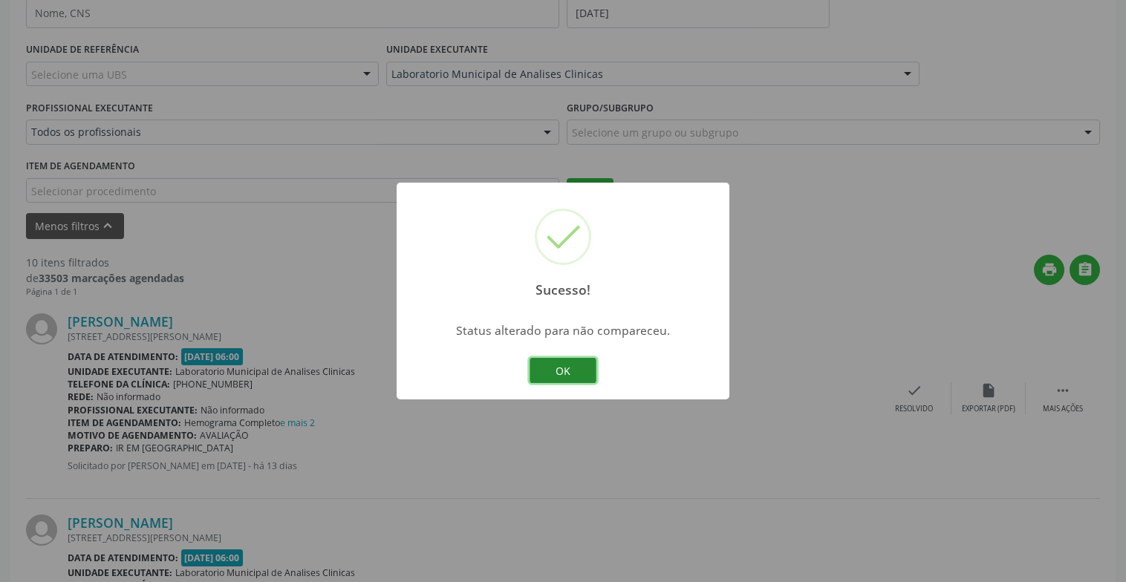
click at [550, 362] on button "OK" at bounding box center [562, 370] width 67 height 25
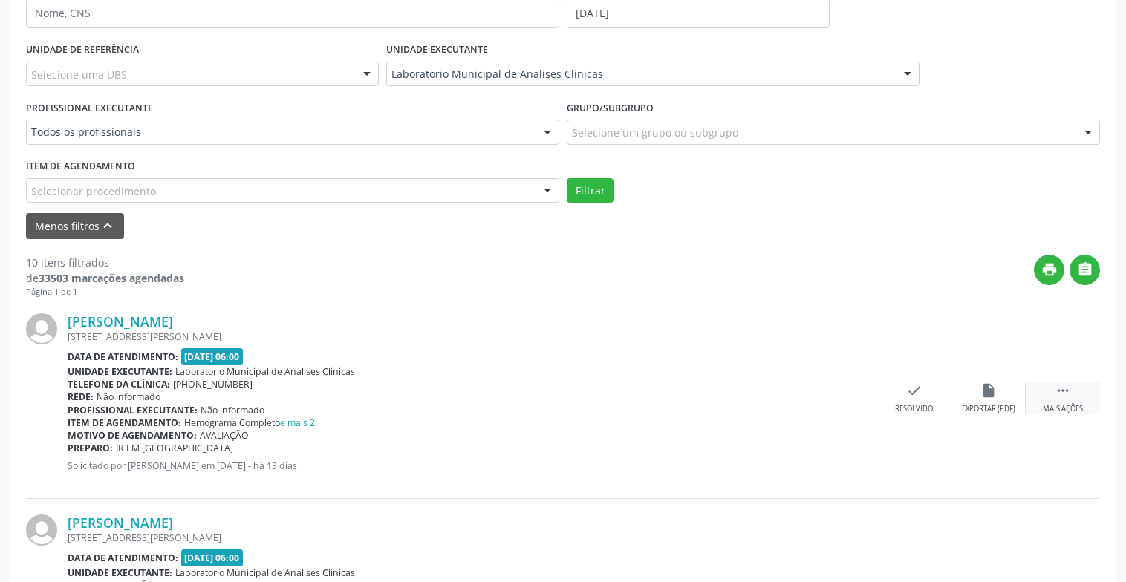
click at [1055, 391] on icon "" at bounding box center [1062, 390] width 16 height 16
click at [968, 397] on div "alarm_off Não compareceu" at bounding box center [988, 398] width 74 height 32
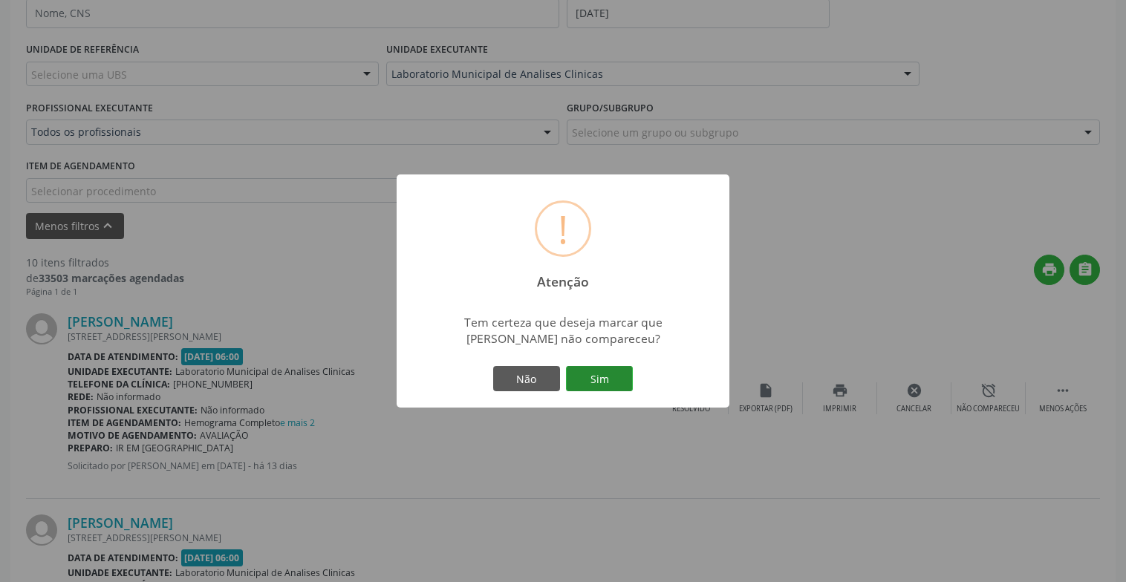
click at [583, 368] on button "Sim" at bounding box center [599, 378] width 67 height 25
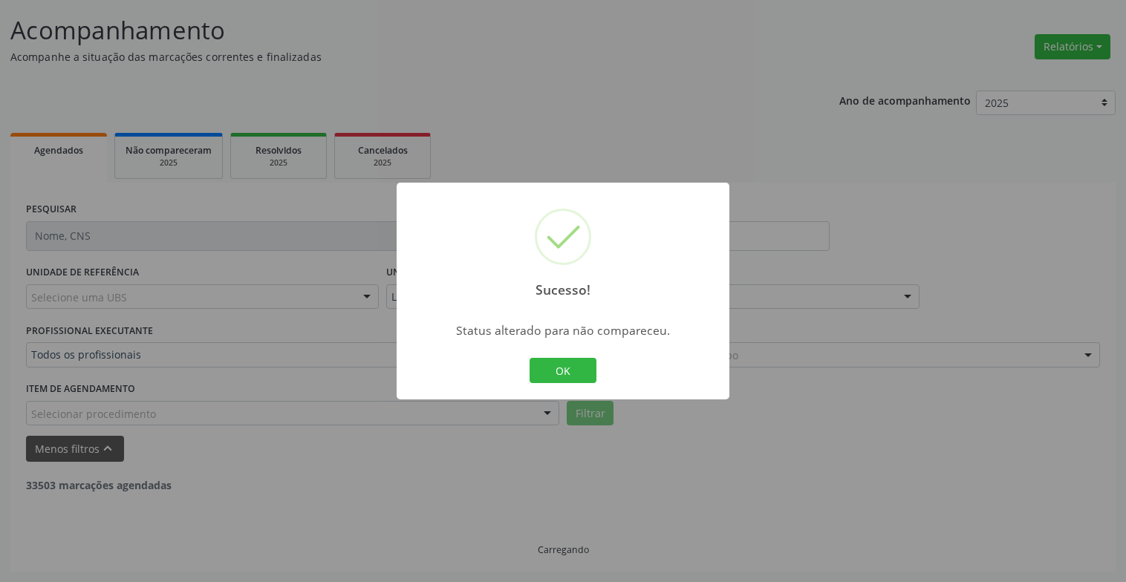
scroll to position [89, 0]
click at [580, 362] on button "OK" at bounding box center [562, 370] width 67 height 25
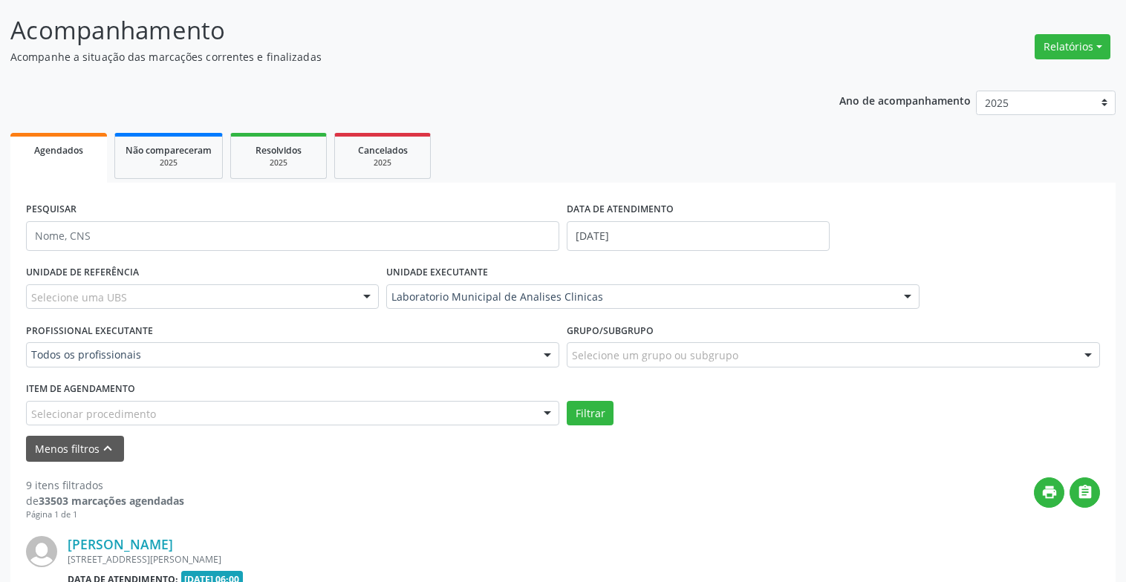
scroll to position [312, 0]
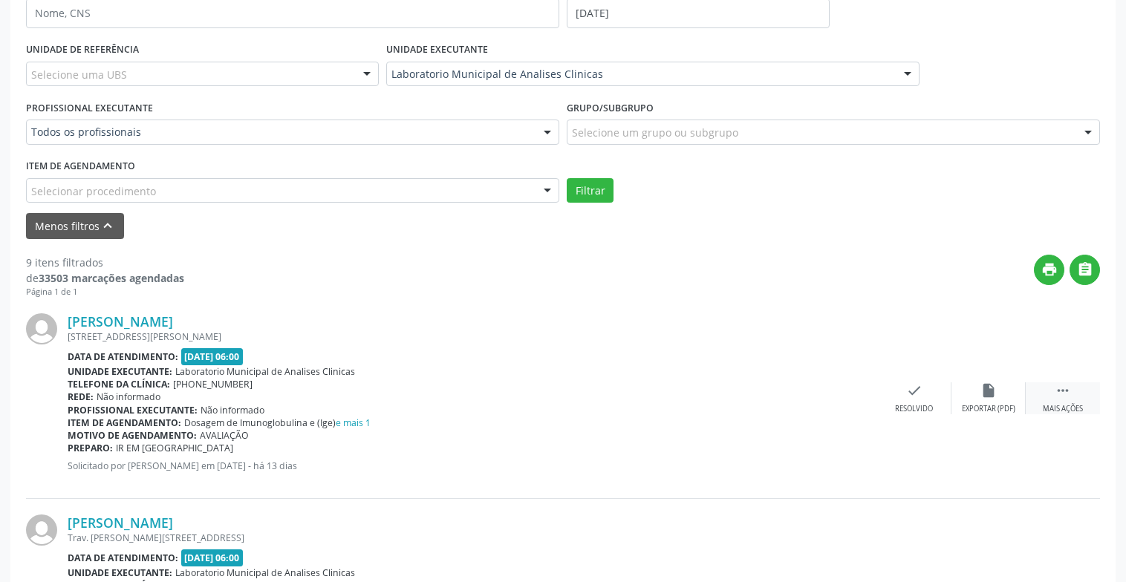
click at [1039, 389] on div " Mais ações" at bounding box center [1062, 398] width 74 height 32
click at [980, 400] on div "alarm_off Não compareceu" at bounding box center [988, 398] width 74 height 32
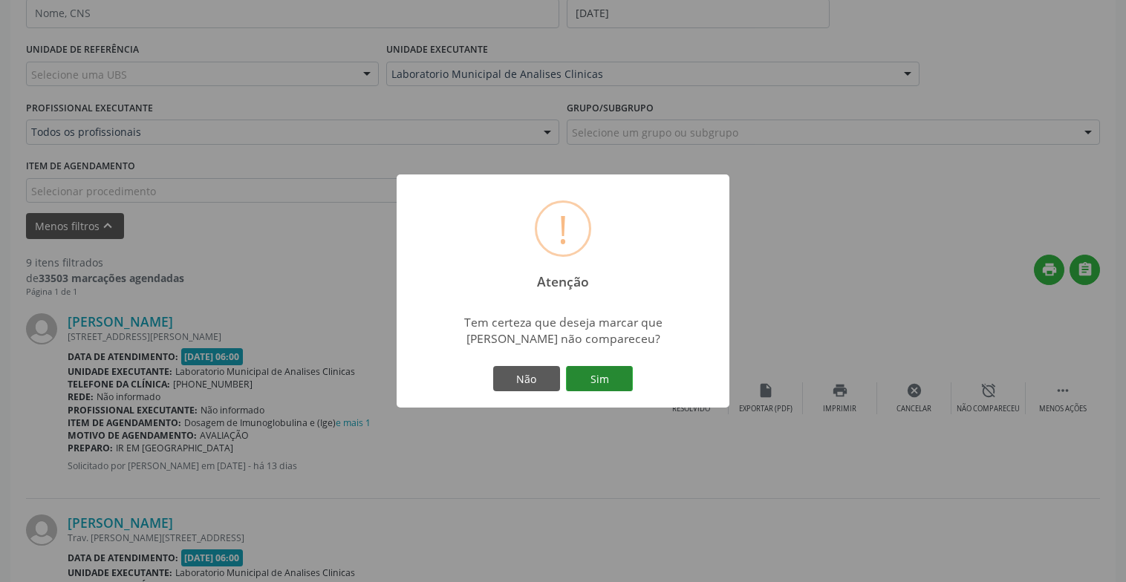
click at [605, 373] on button "Sim" at bounding box center [599, 378] width 67 height 25
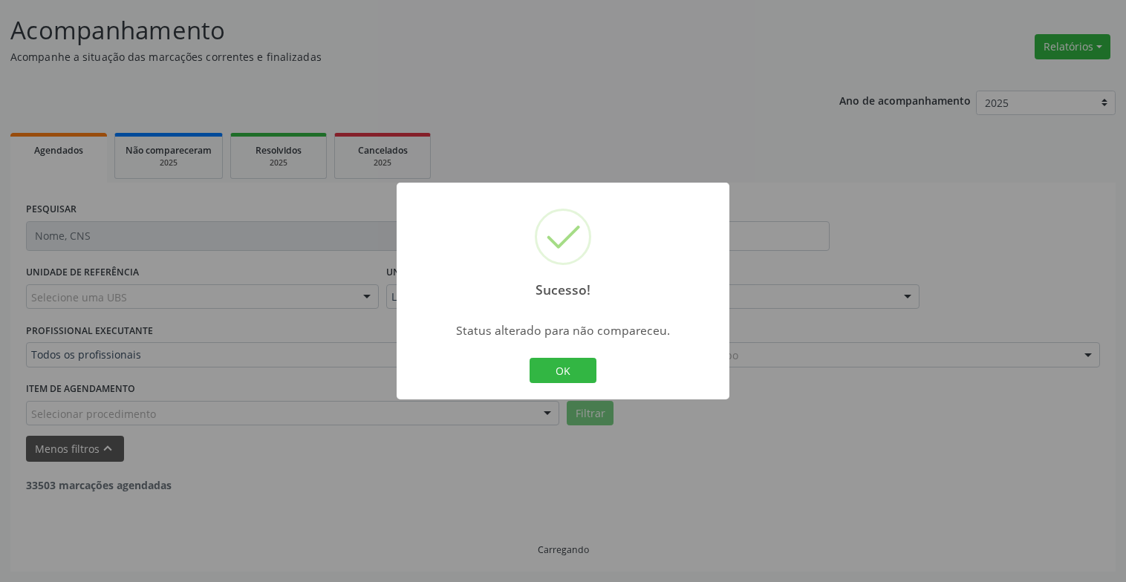
scroll to position [89, 0]
click at [560, 371] on button "OK" at bounding box center [562, 370] width 67 height 25
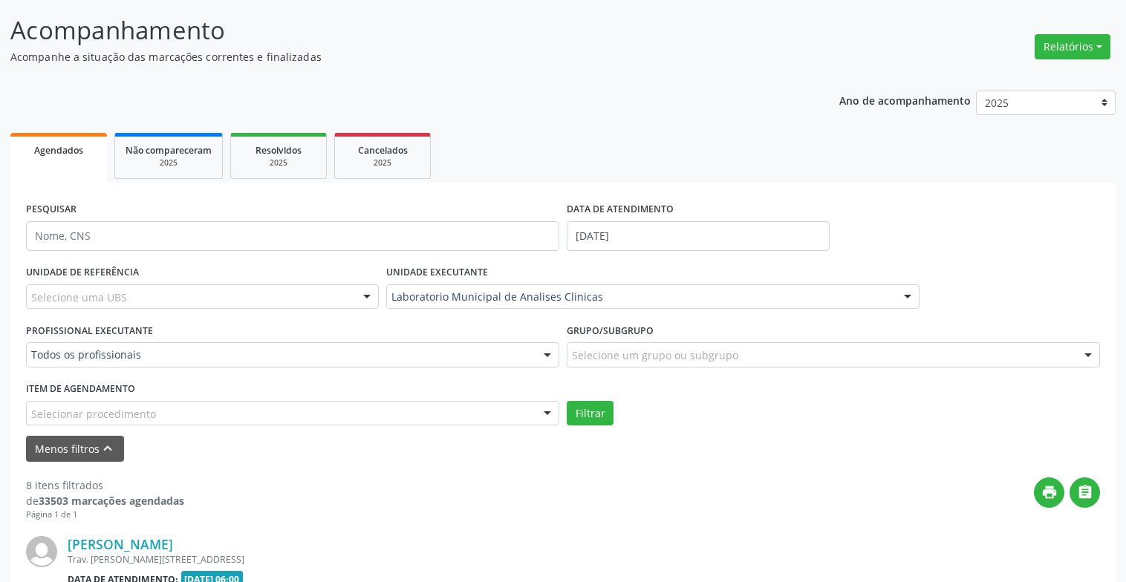
scroll to position [312, 0]
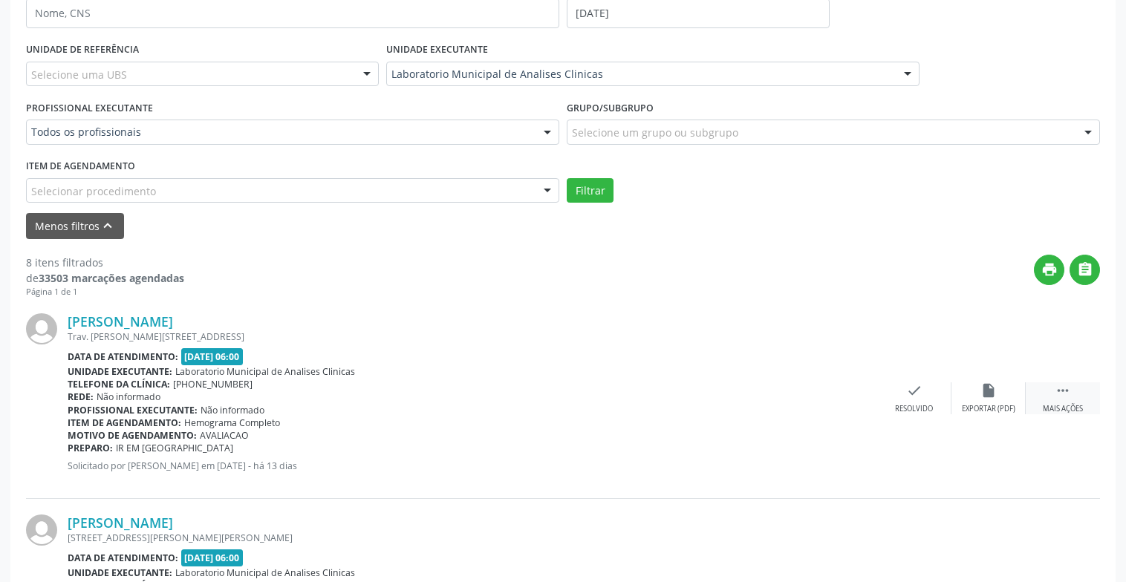
click at [1068, 409] on div "Mais ações" at bounding box center [1062, 409] width 40 height 10
click at [1008, 404] on div "Não compareceu" at bounding box center [987, 409] width 63 height 10
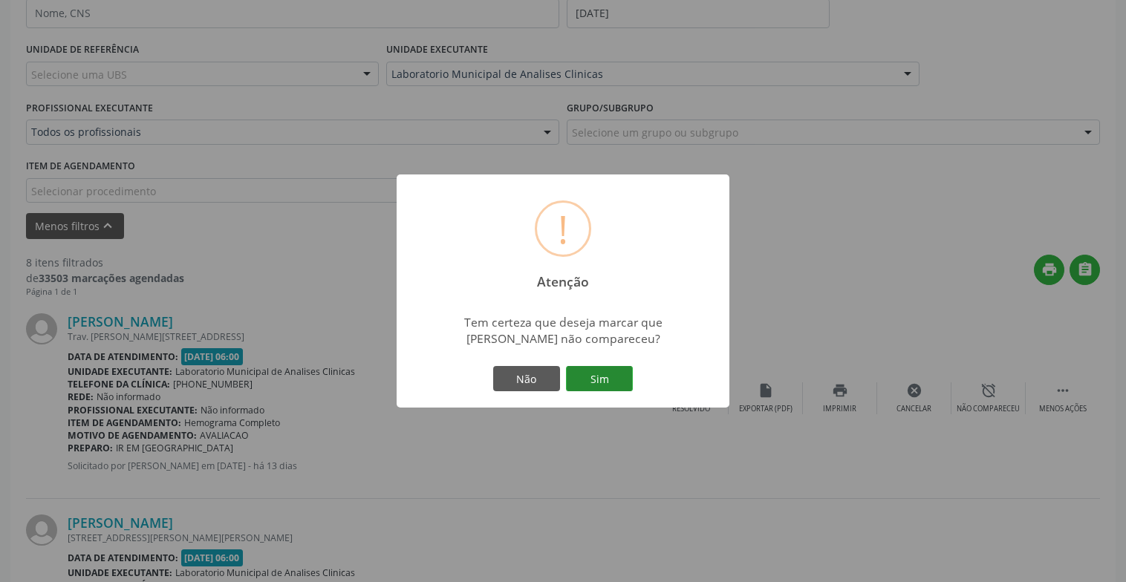
click at [609, 385] on button "Sim" at bounding box center [599, 378] width 67 height 25
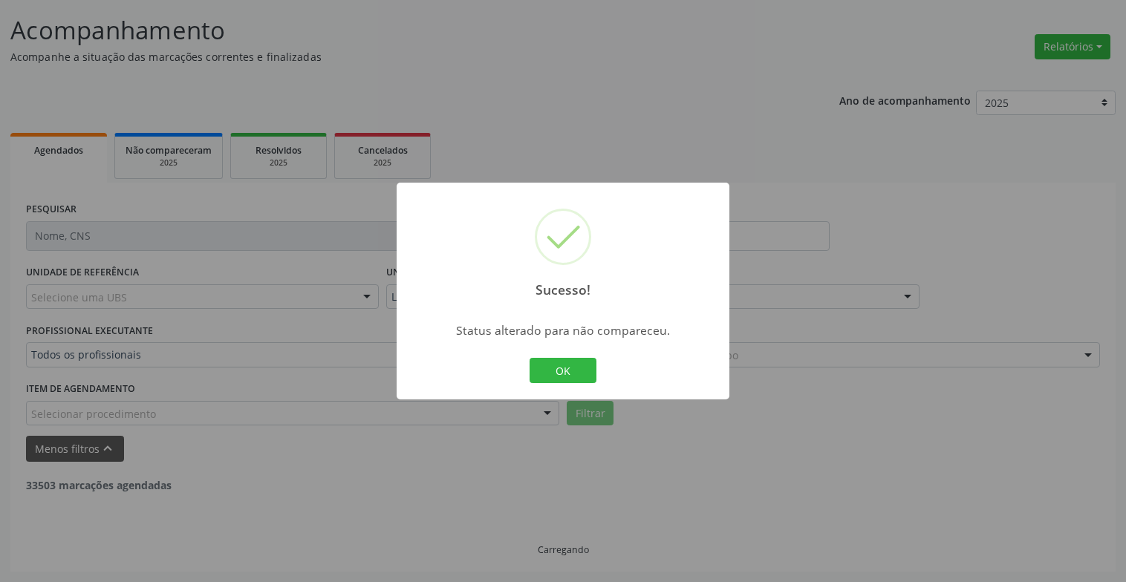
scroll to position [89, 0]
click at [561, 374] on button "OK" at bounding box center [562, 370] width 67 height 25
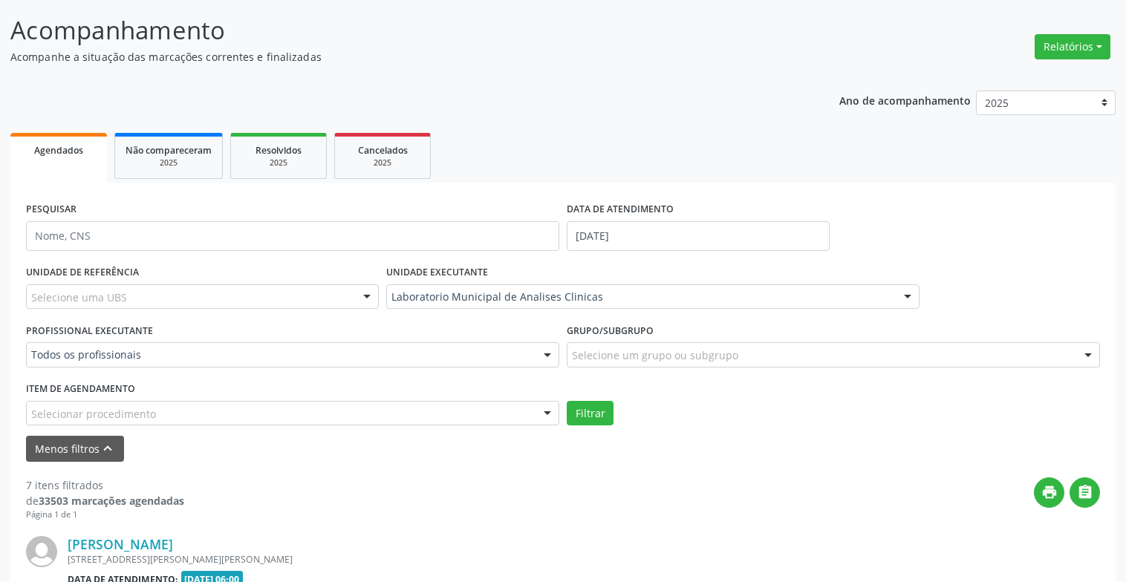
scroll to position [312, 0]
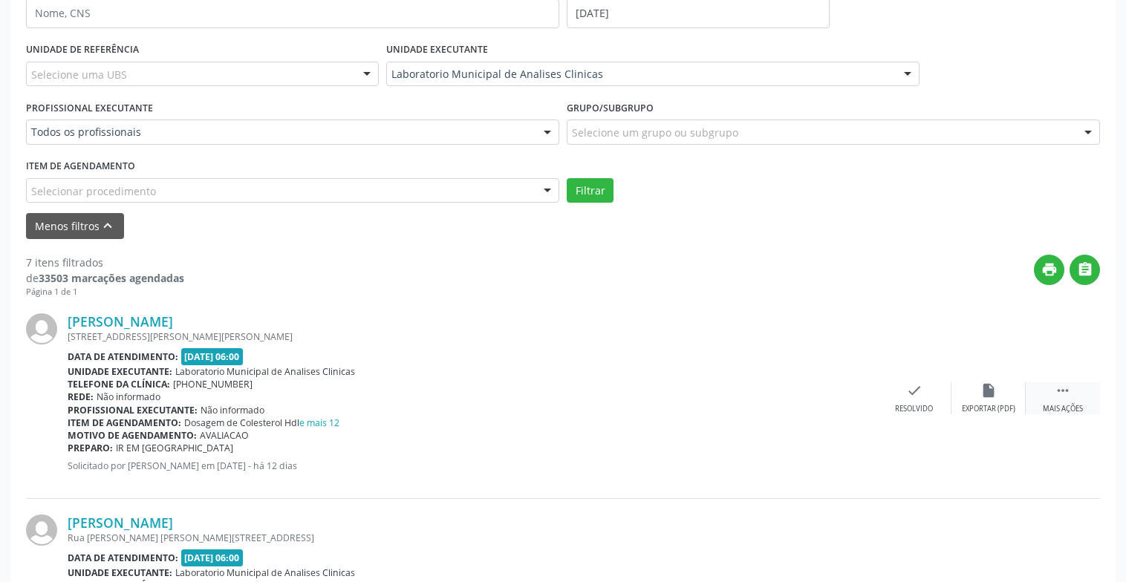
click at [1062, 399] on div " Mais ações" at bounding box center [1062, 398] width 74 height 32
click at [993, 400] on div "alarm_off Não compareceu" at bounding box center [988, 398] width 74 height 32
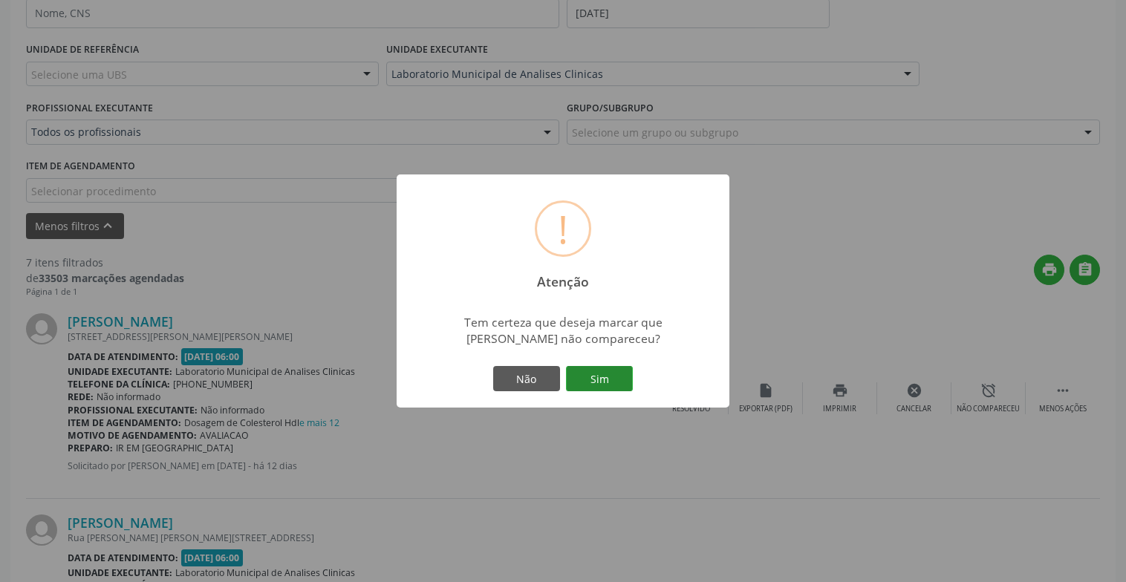
click at [607, 382] on button "Sim" at bounding box center [599, 378] width 67 height 25
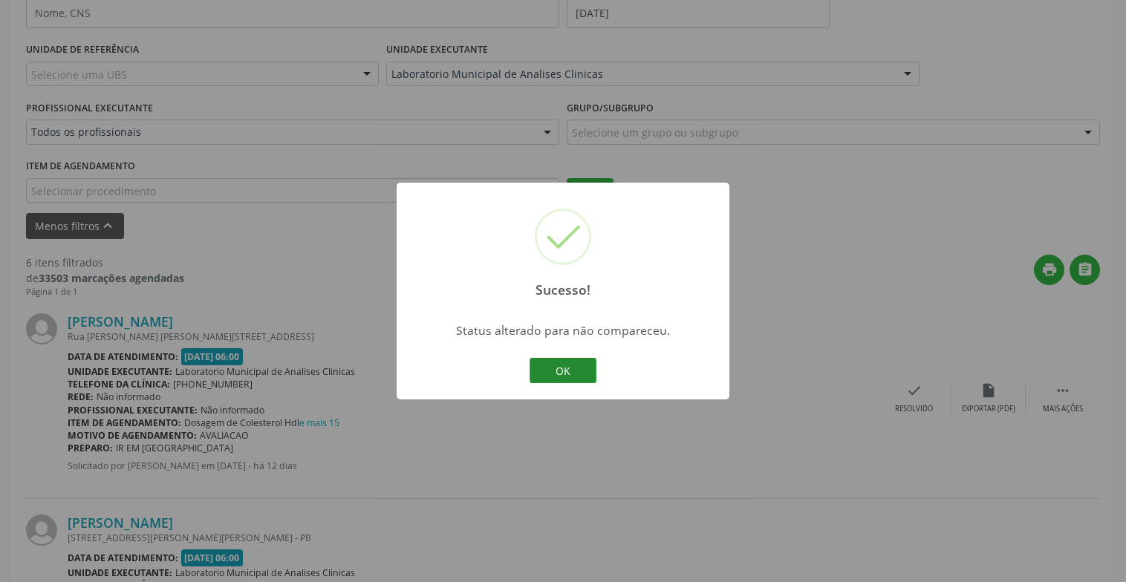
click at [544, 362] on button "OK" at bounding box center [562, 370] width 67 height 25
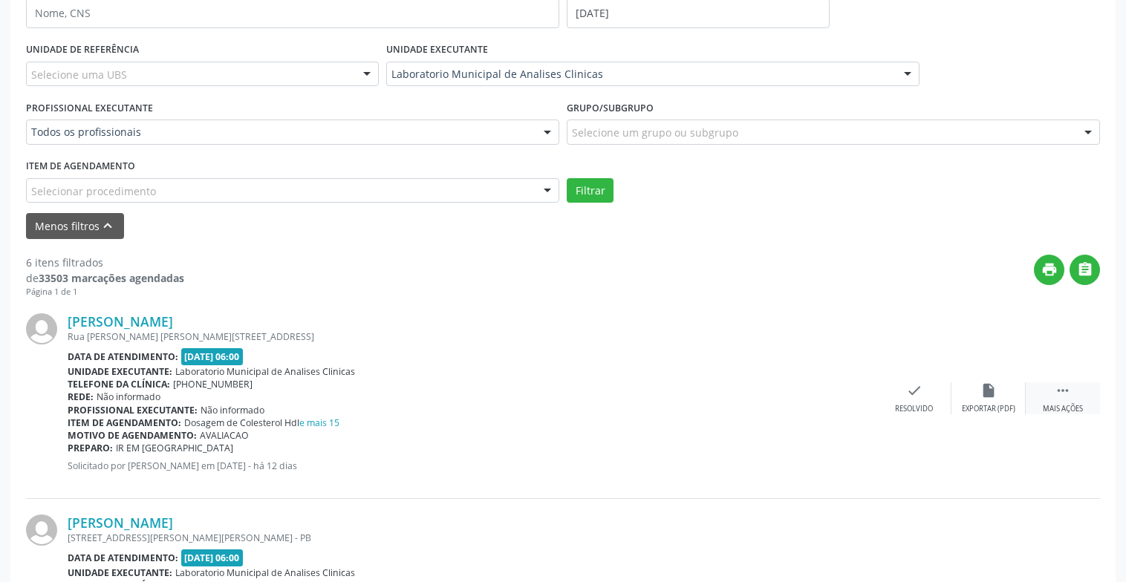
click at [1057, 399] on div " Mais ações" at bounding box center [1062, 398] width 74 height 32
click at [999, 397] on div "alarm_off Não compareceu" at bounding box center [988, 398] width 74 height 32
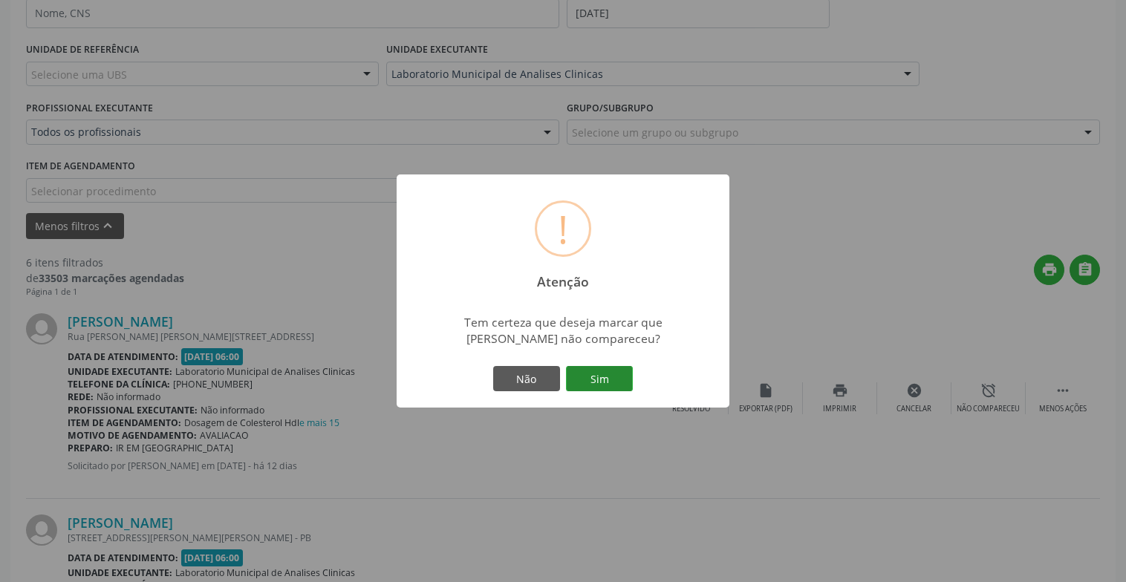
click at [609, 373] on button "Sim" at bounding box center [599, 378] width 67 height 25
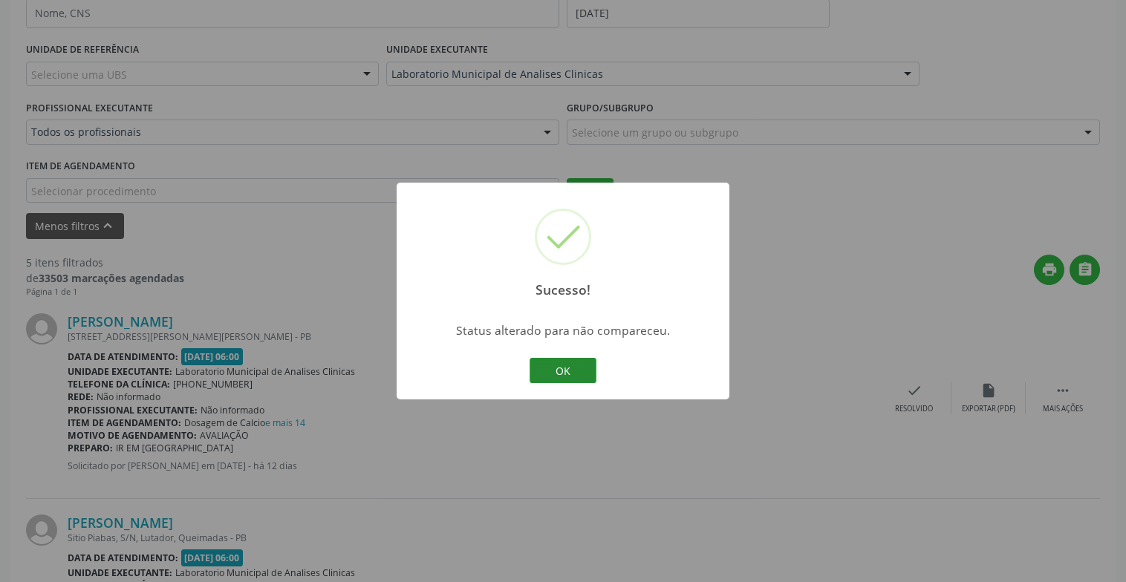
click at [562, 370] on button "OK" at bounding box center [562, 370] width 67 height 25
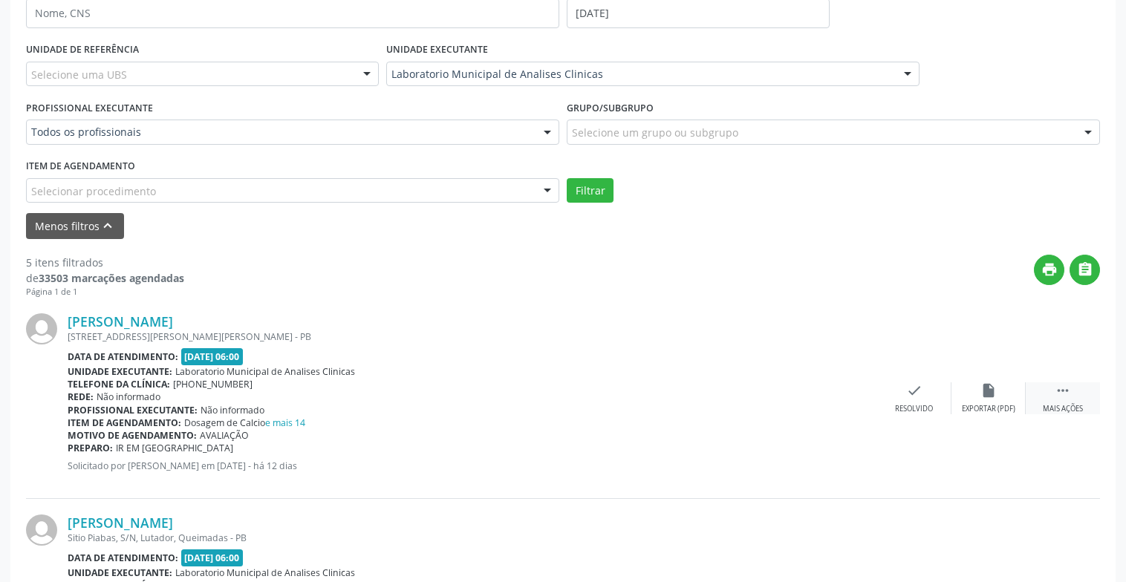
click at [1049, 394] on div " Mais ações" at bounding box center [1062, 398] width 74 height 32
click at [988, 404] on div "Não compareceu" at bounding box center [987, 409] width 63 height 10
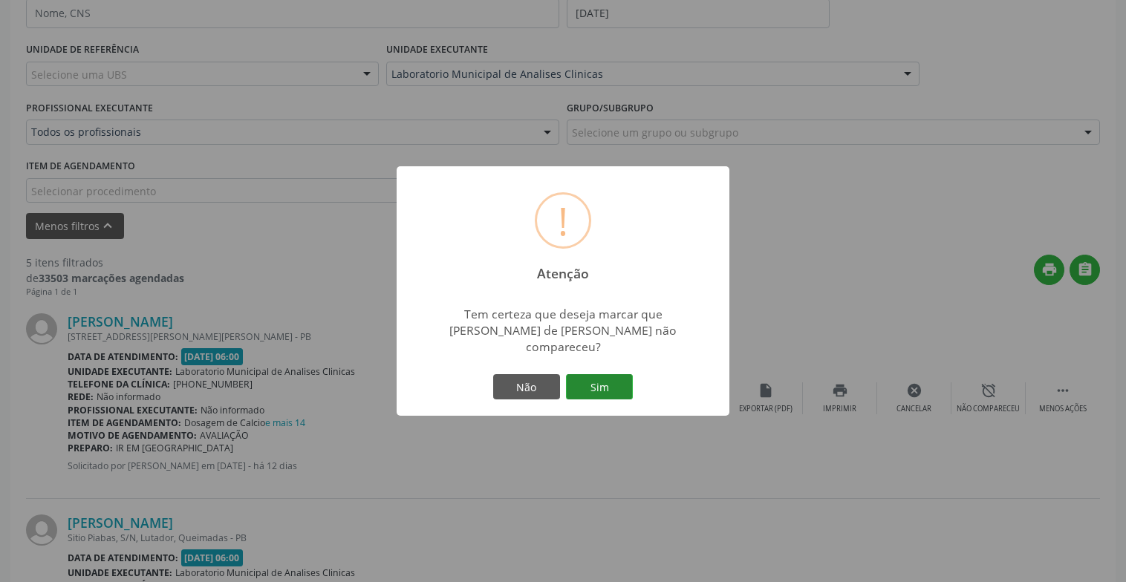
click at [605, 382] on button "Sim" at bounding box center [599, 386] width 67 height 25
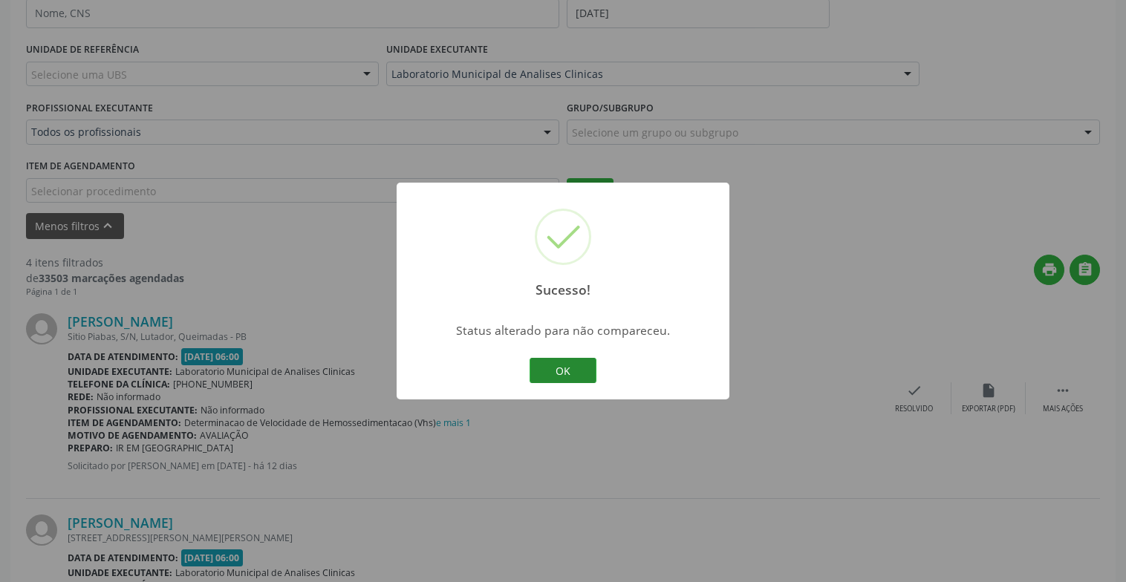
click at [561, 369] on button "OK" at bounding box center [562, 370] width 67 height 25
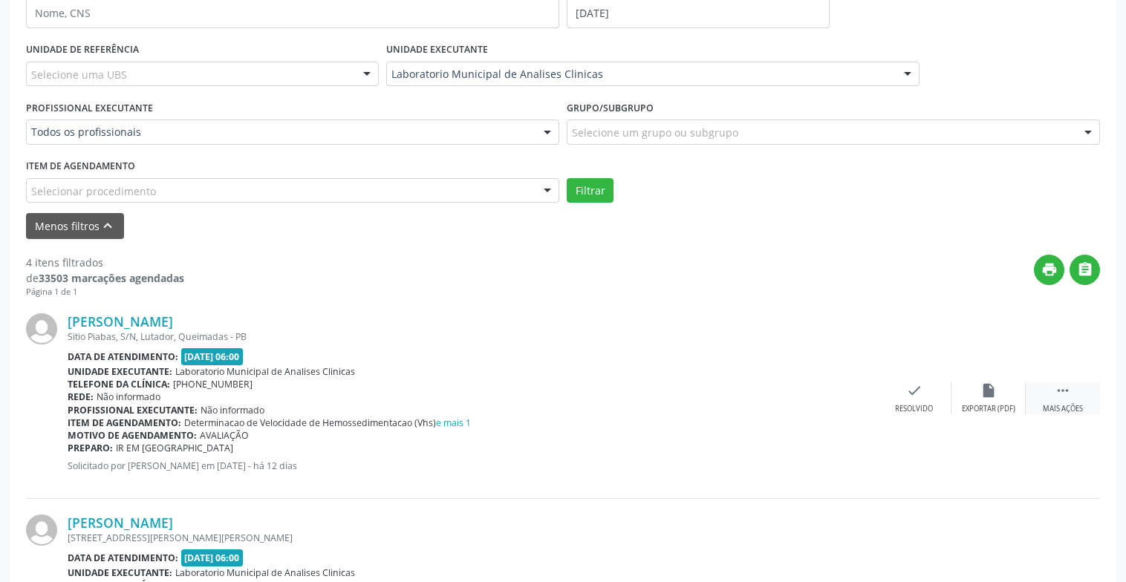
click at [1054, 405] on div "Mais ações" at bounding box center [1062, 409] width 40 height 10
click at [992, 397] on icon "alarm_off" at bounding box center [988, 390] width 16 height 16
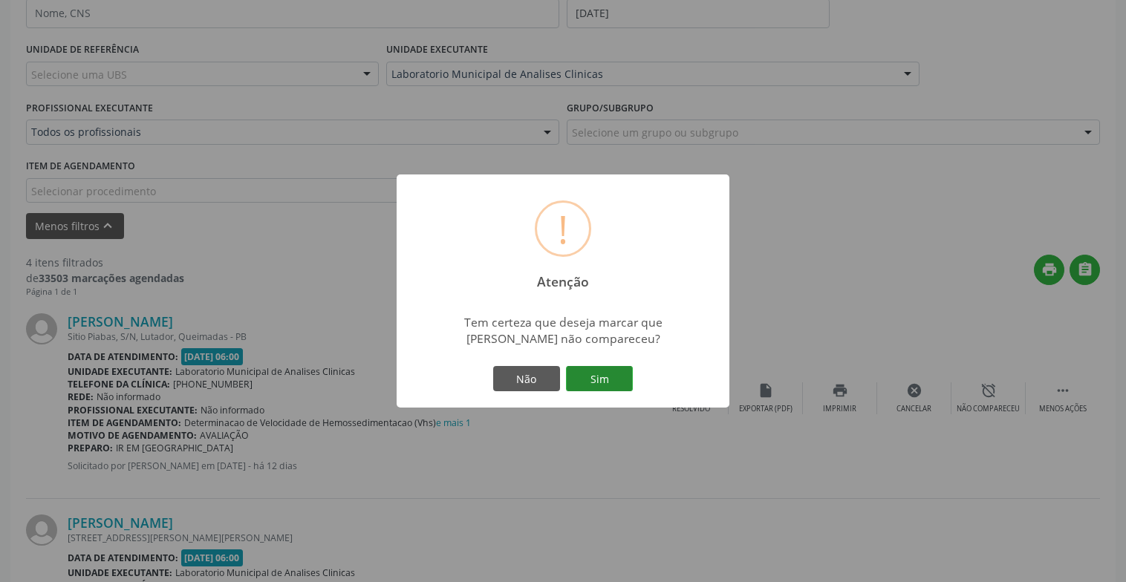
click at [604, 375] on button "Sim" at bounding box center [599, 378] width 67 height 25
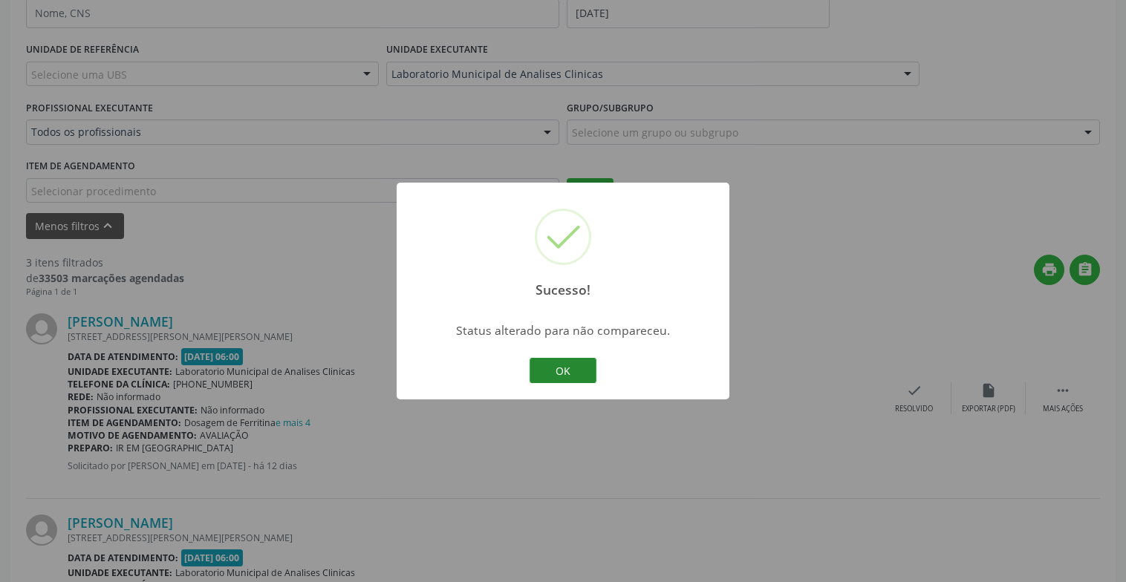
click at [587, 373] on button "OK" at bounding box center [562, 370] width 67 height 25
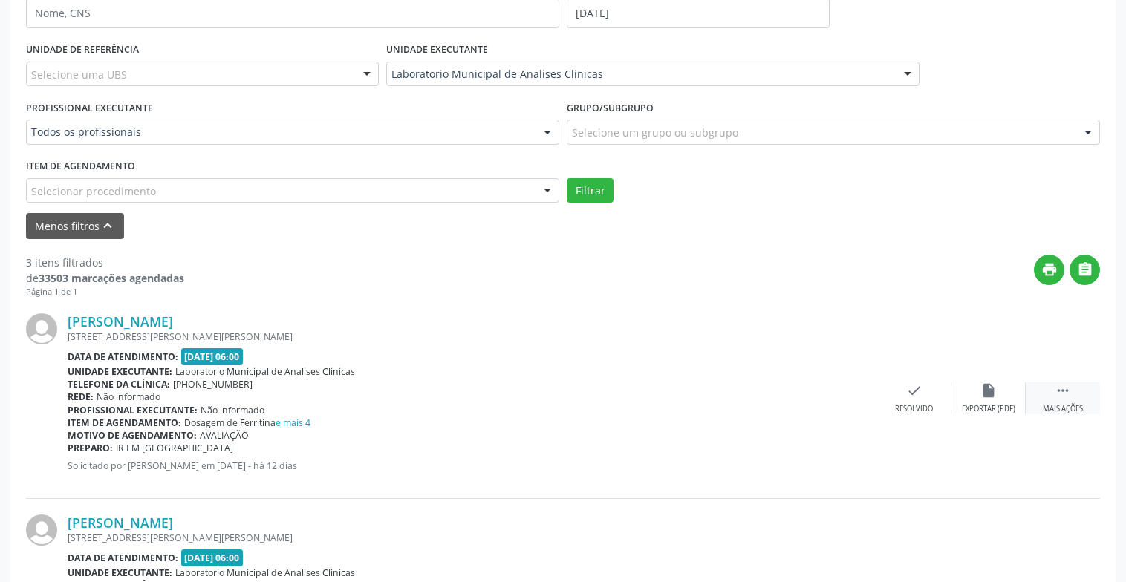
click at [1057, 396] on icon "" at bounding box center [1062, 390] width 16 height 16
click at [989, 404] on div "Não compareceu" at bounding box center [987, 409] width 63 height 10
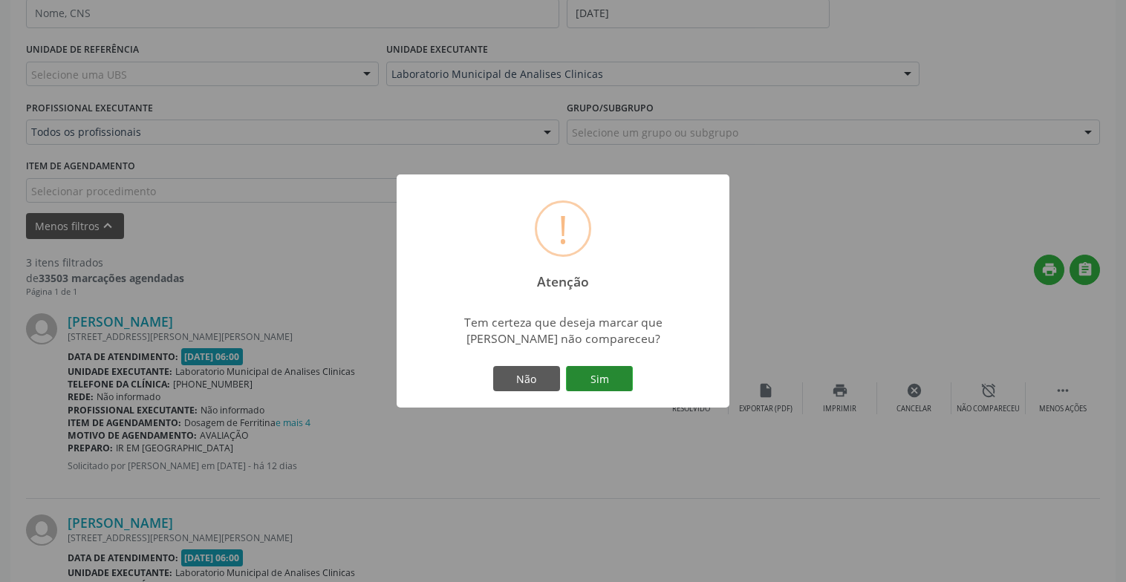
click at [582, 381] on button "Sim" at bounding box center [599, 378] width 67 height 25
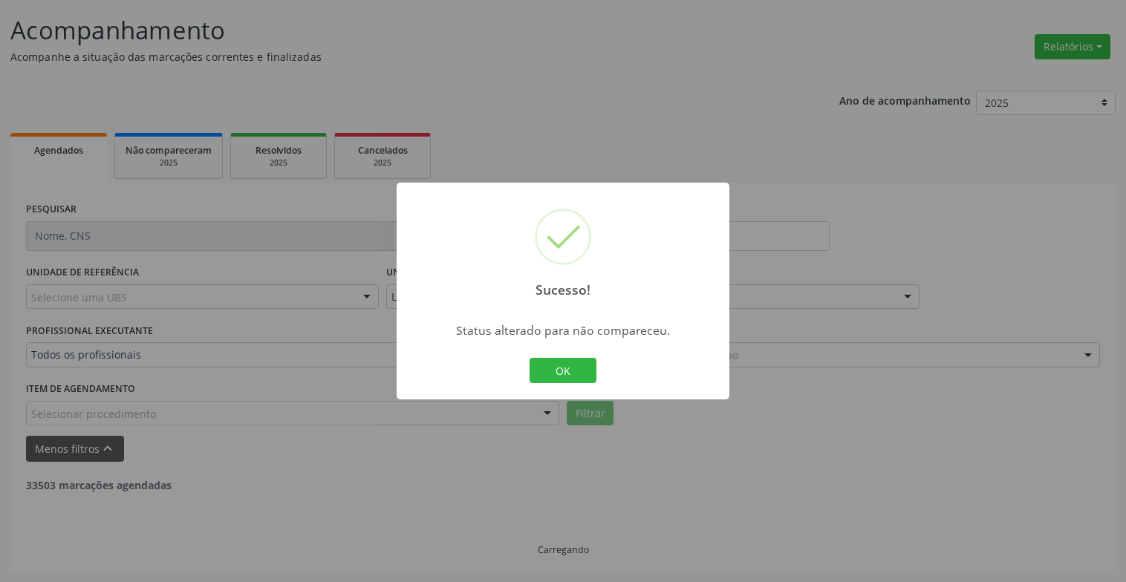
scroll to position [89, 0]
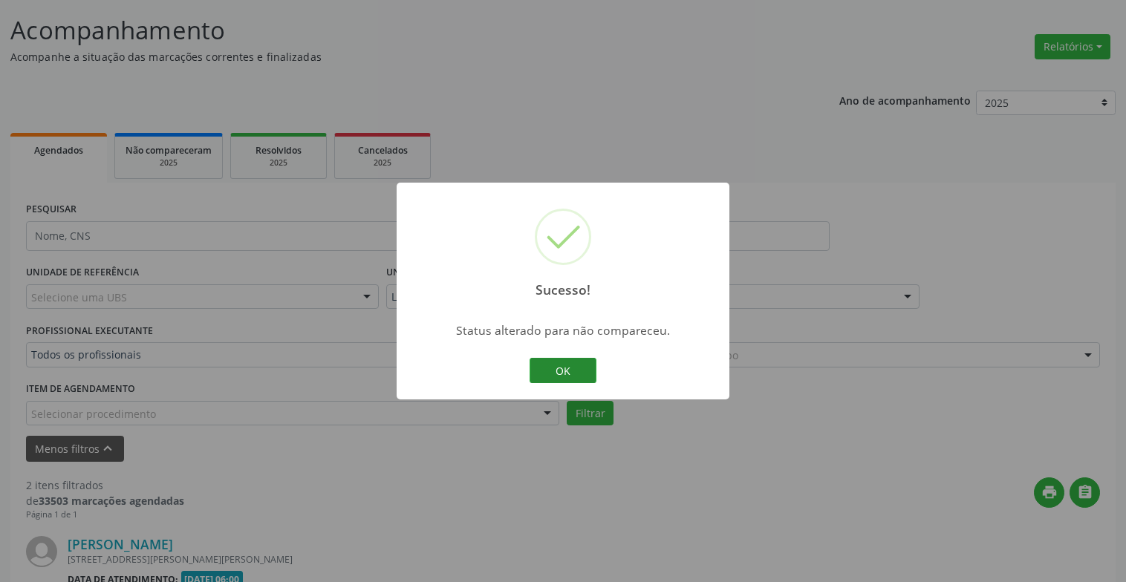
click at [567, 369] on button "OK" at bounding box center [562, 370] width 67 height 25
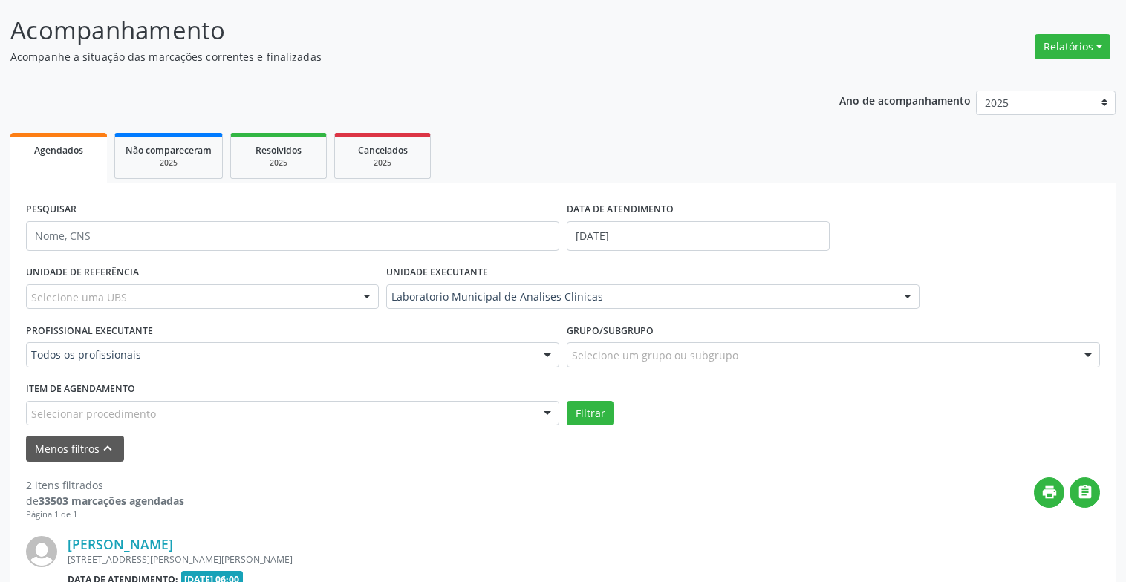
scroll to position [312, 0]
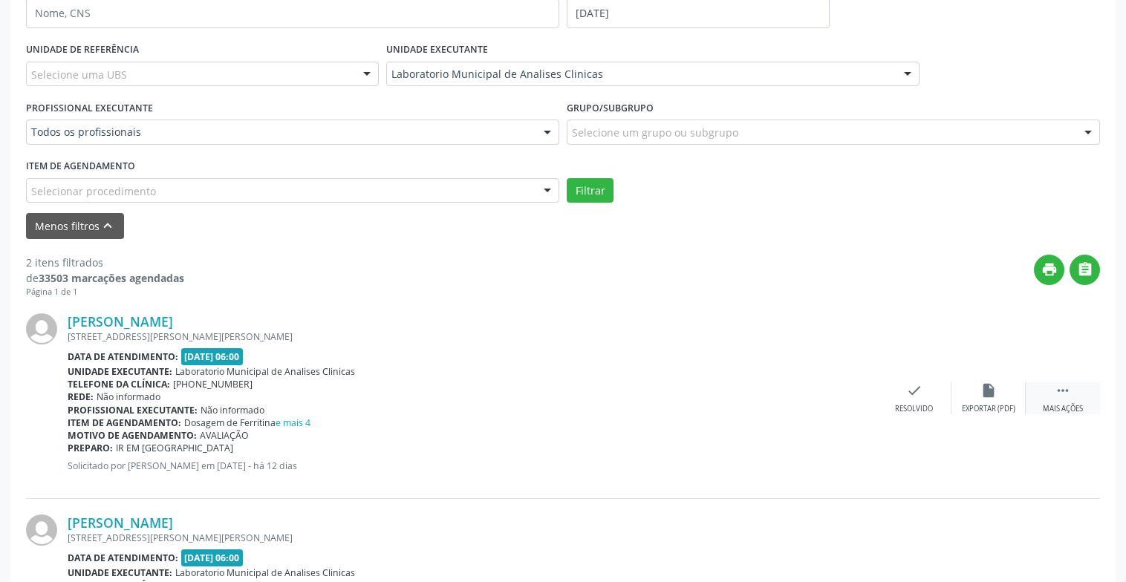
click at [1053, 405] on div "Mais ações" at bounding box center [1062, 409] width 40 height 10
click at [1003, 392] on div "alarm_off Não compareceu" at bounding box center [988, 398] width 74 height 32
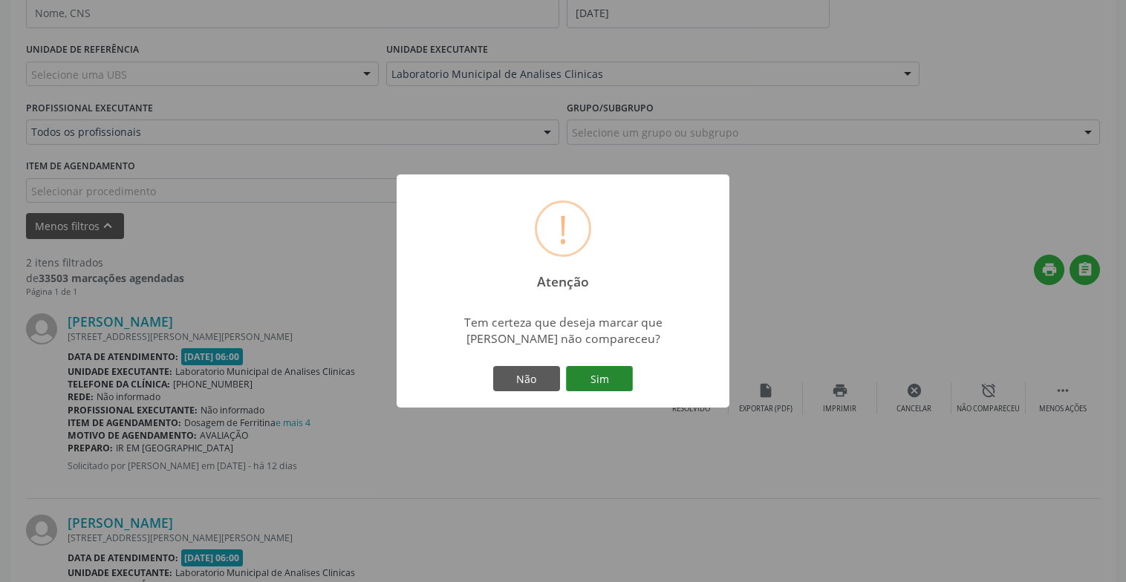
click at [613, 382] on button "Sim" at bounding box center [599, 378] width 67 height 25
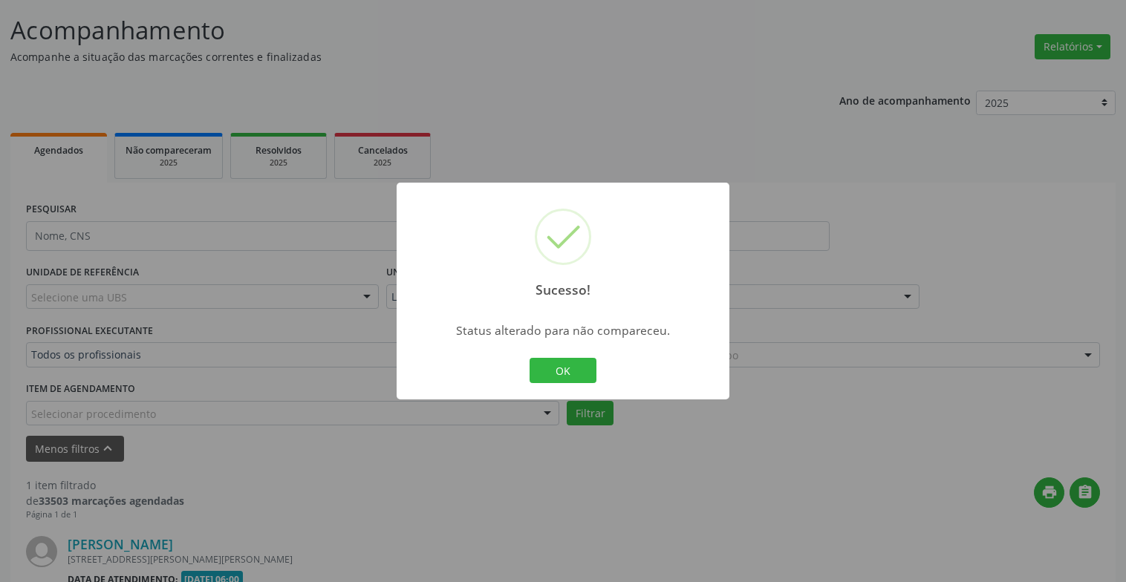
scroll to position [254, 0]
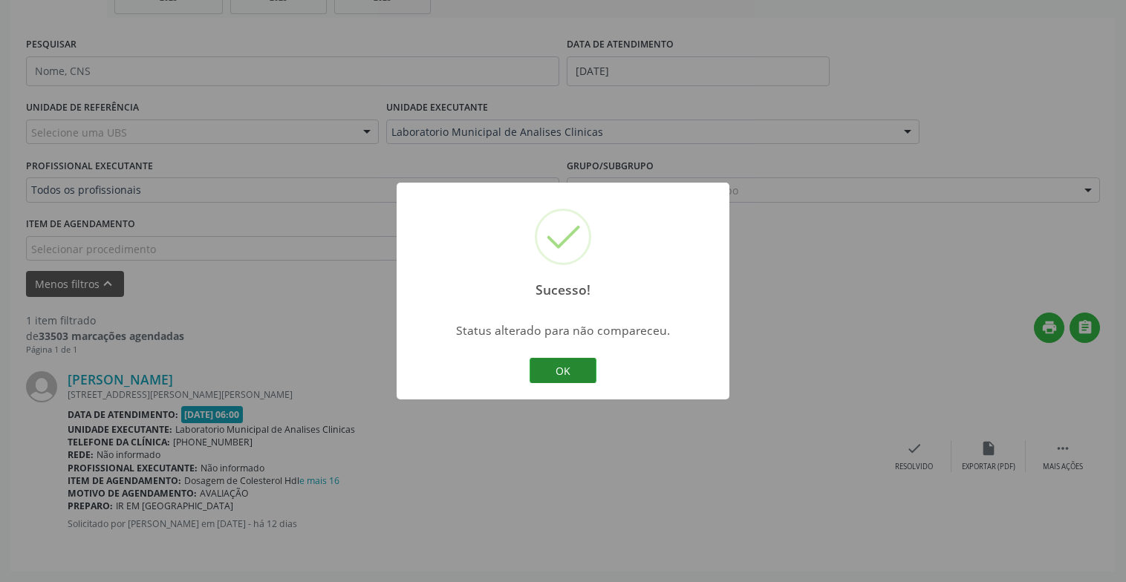
click at [541, 367] on button "OK" at bounding box center [562, 370] width 67 height 25
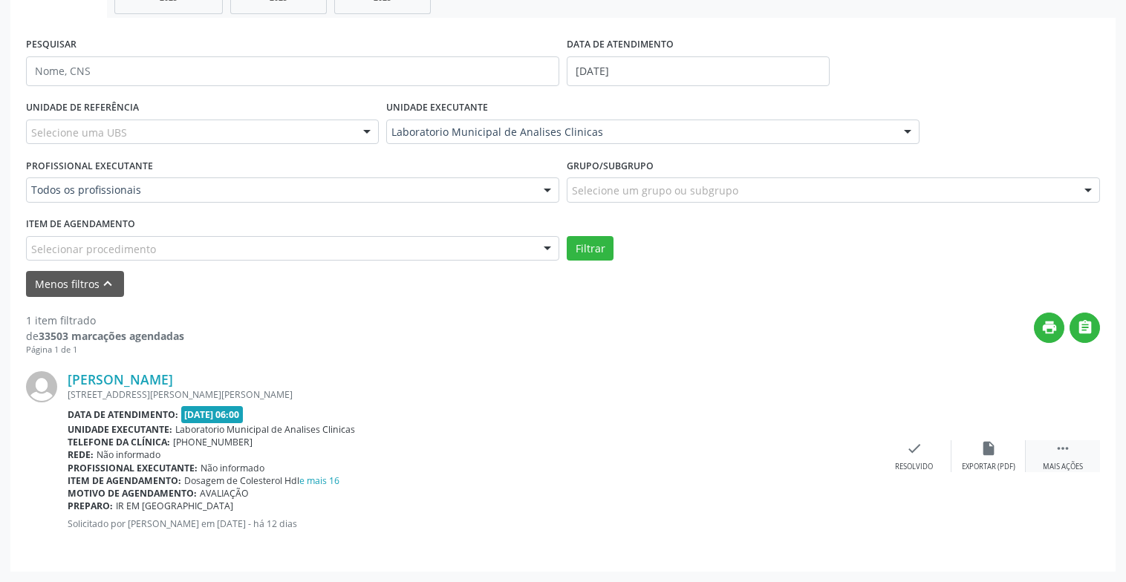
click at [1068, 463] on div "Mais ações" at bounding box center [1062, 467] width 40 height 10
click at [982, 455] on icon "alarm_off" at bounding box center [988, 448] width 16 height 16
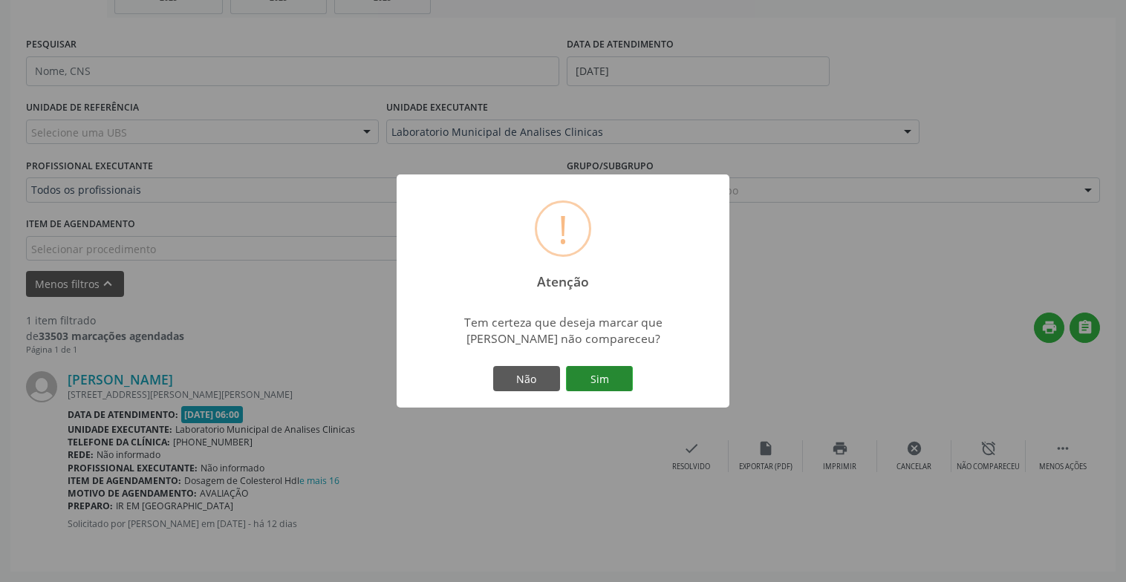
click at [578, 368] on button "Sim" at bounding box center [599, 378] width 67 height 25
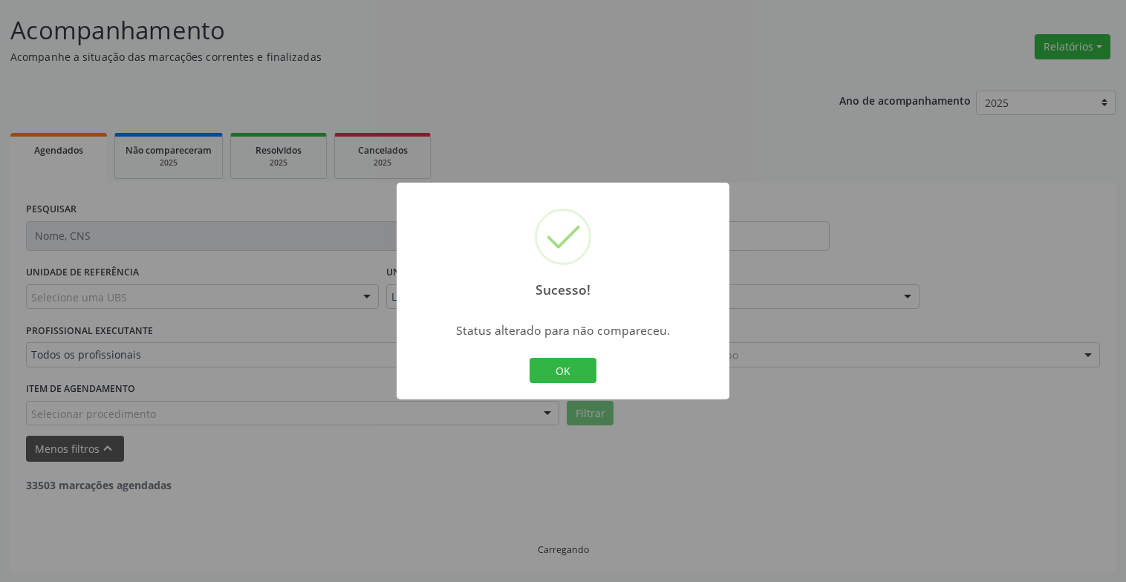
scroll to position [42, 0]
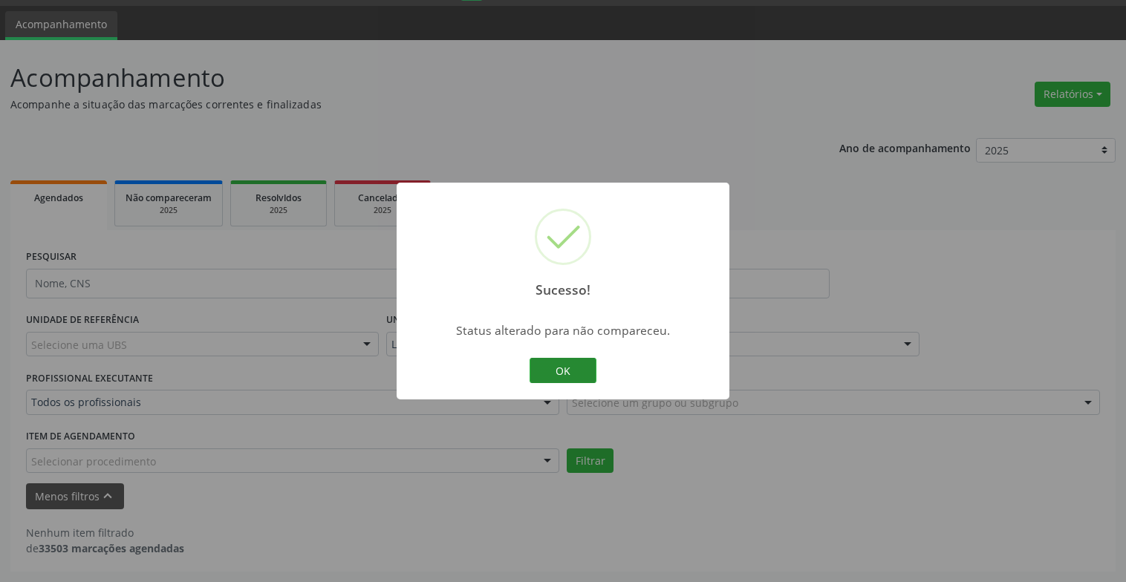
click at [577, 367] on button "OK" at bounding box center [562, 370] width 67 height 25
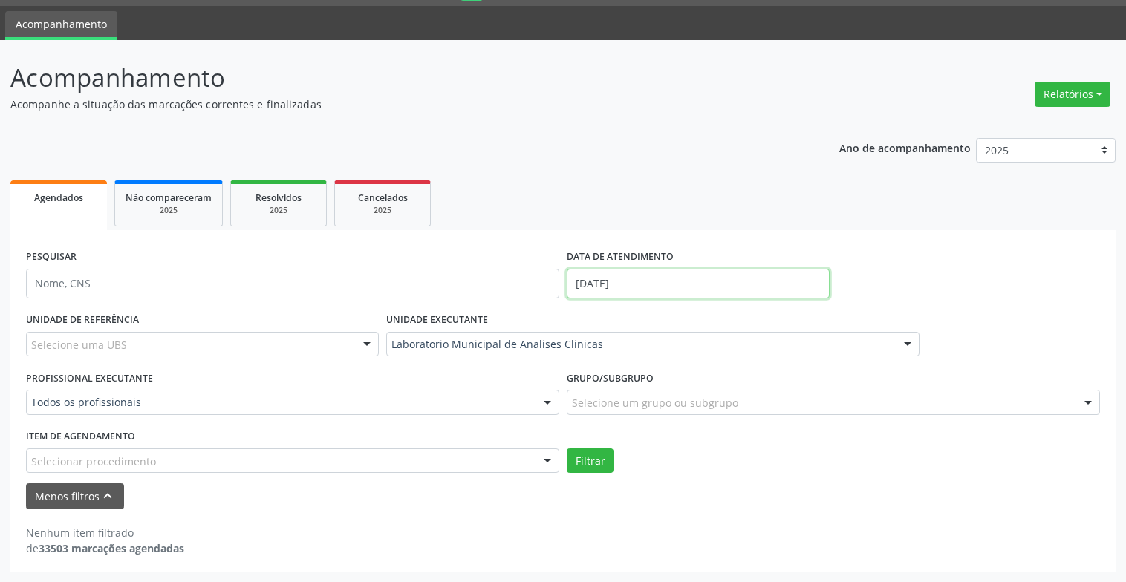
click at [825, 288] on input "[DATE]" at bounding box center [698, 284] width 263 height 30
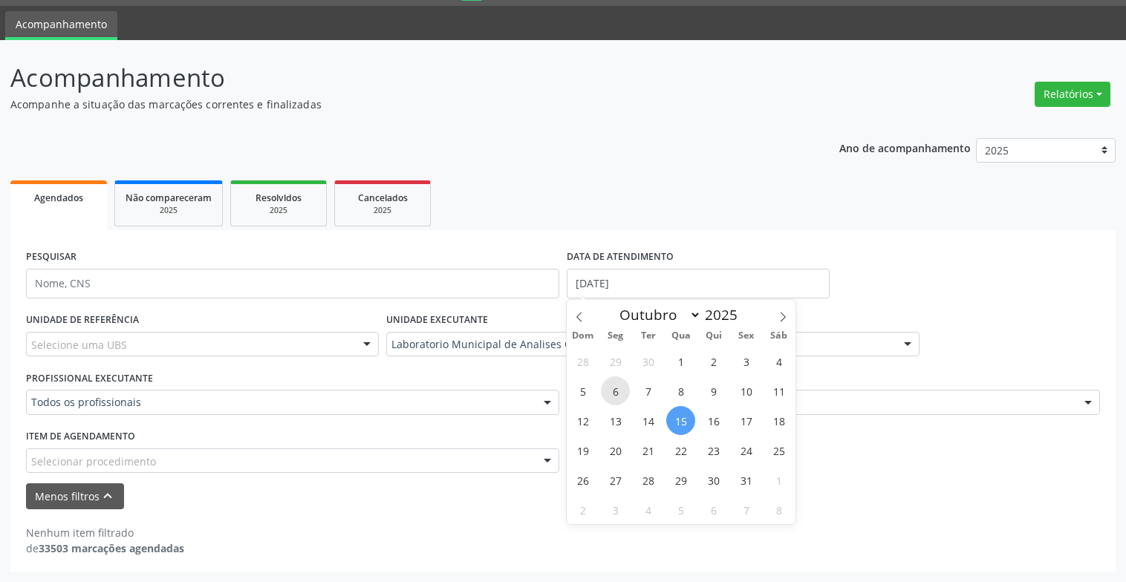
click at [617, 394] on span "6" at bounding box center [615, 390] width 29 height 29
type input "[DATE]"
click at [746, 392] on span "10" at bounding box center [745, 390] width 29 height 29
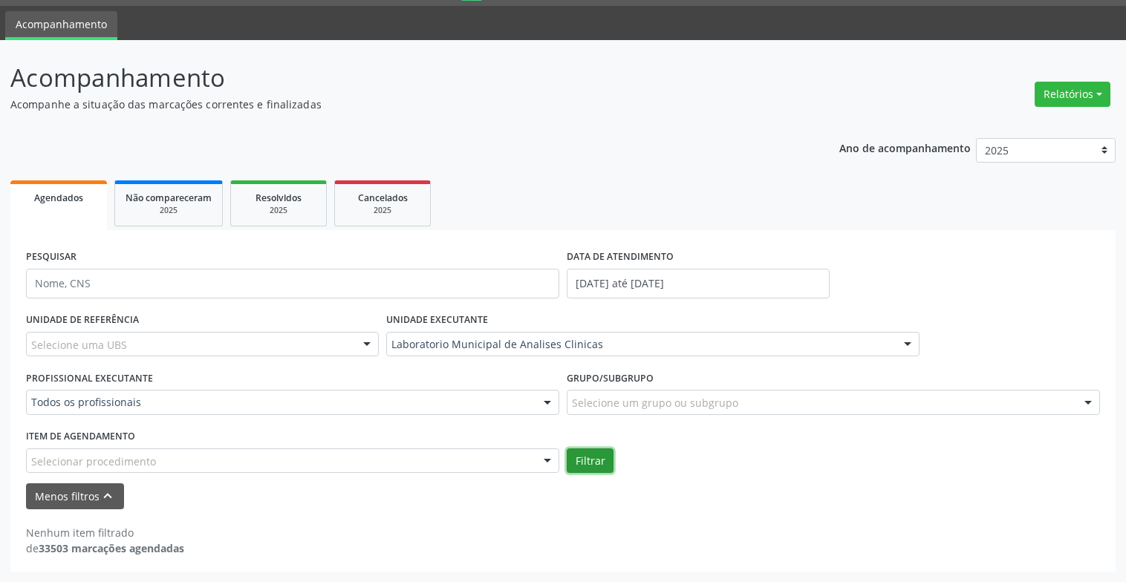
click at [588, 466] on button "Filtrar" at bounding box center [590, 460] width 47 height 25
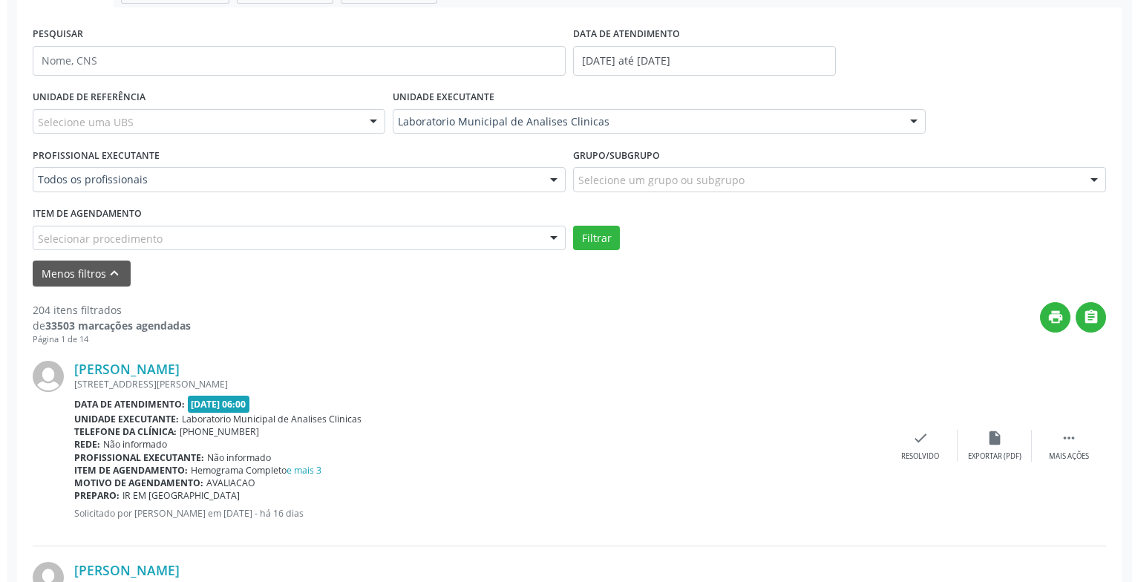
scroll to position [413, 0]
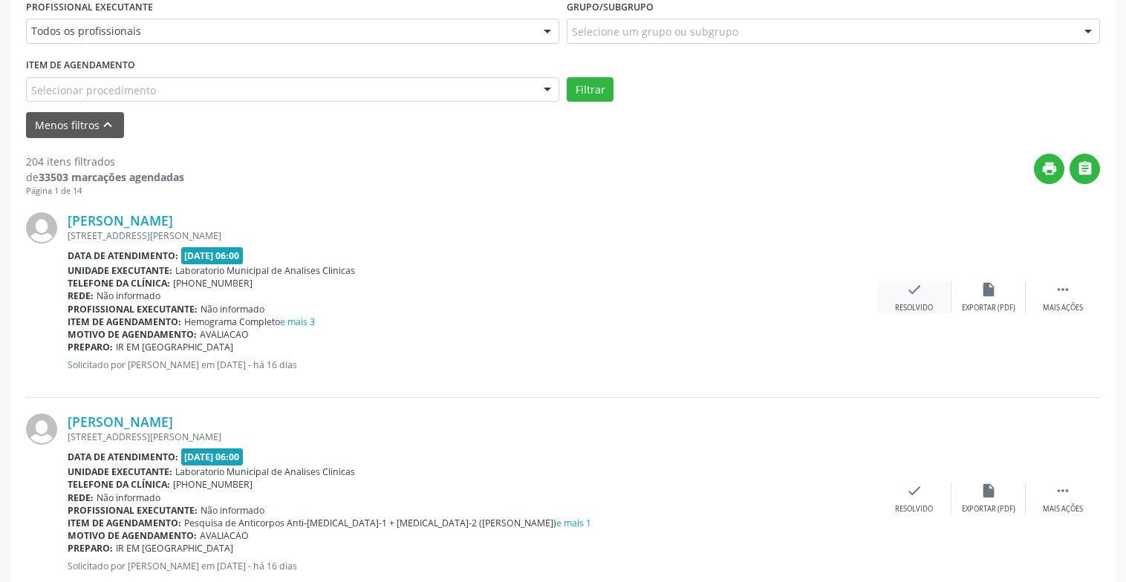
click at [907, 297] on icon "check" at bounding box center [914, 289] width 16 height 16
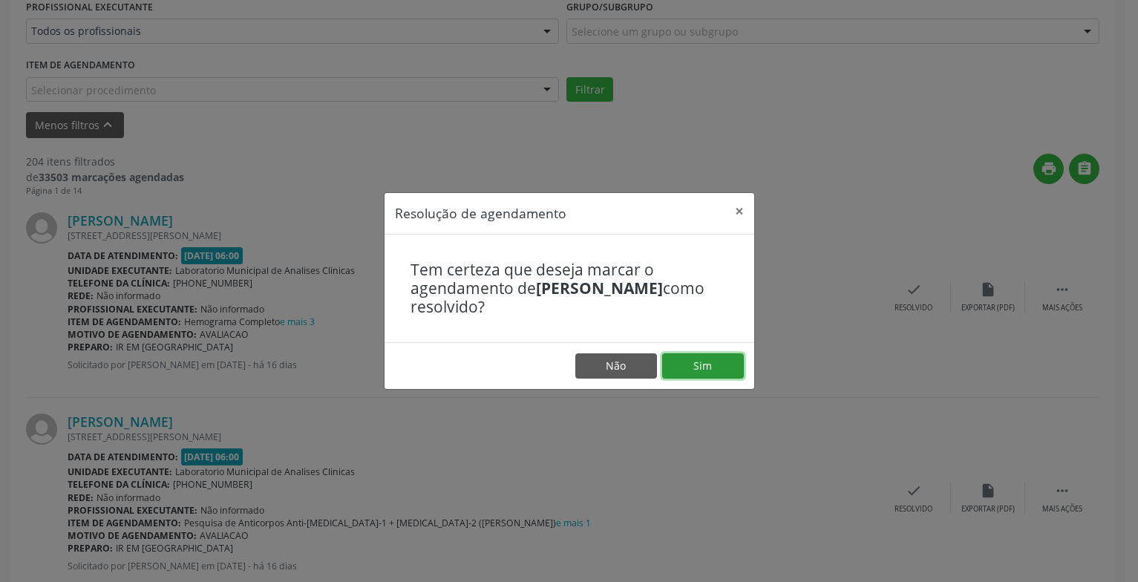
click at [714, 366] on button "Sim" at bounding box center [703, 365] width 82 height 25
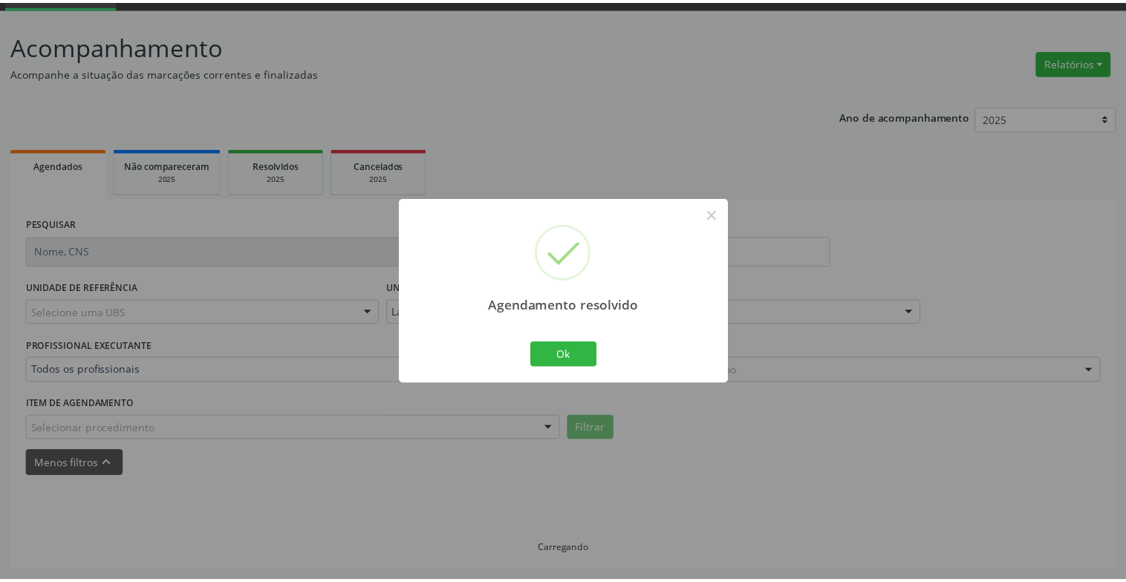
scroll to position [74, 0]
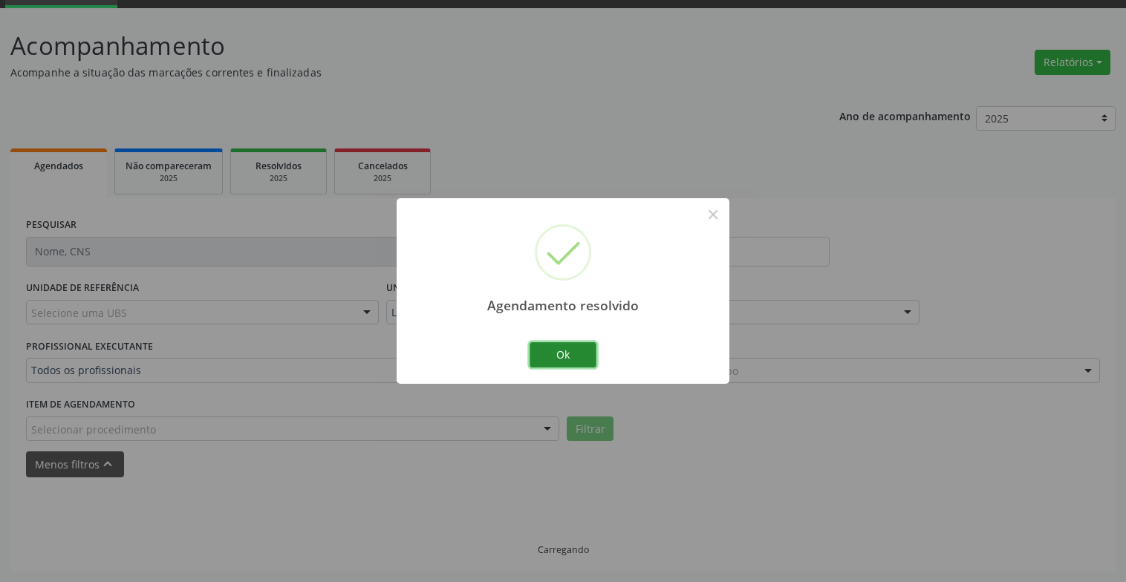
click at [553, 355] on button "Ok" at bounding box center [562, 354] width 67 height 25
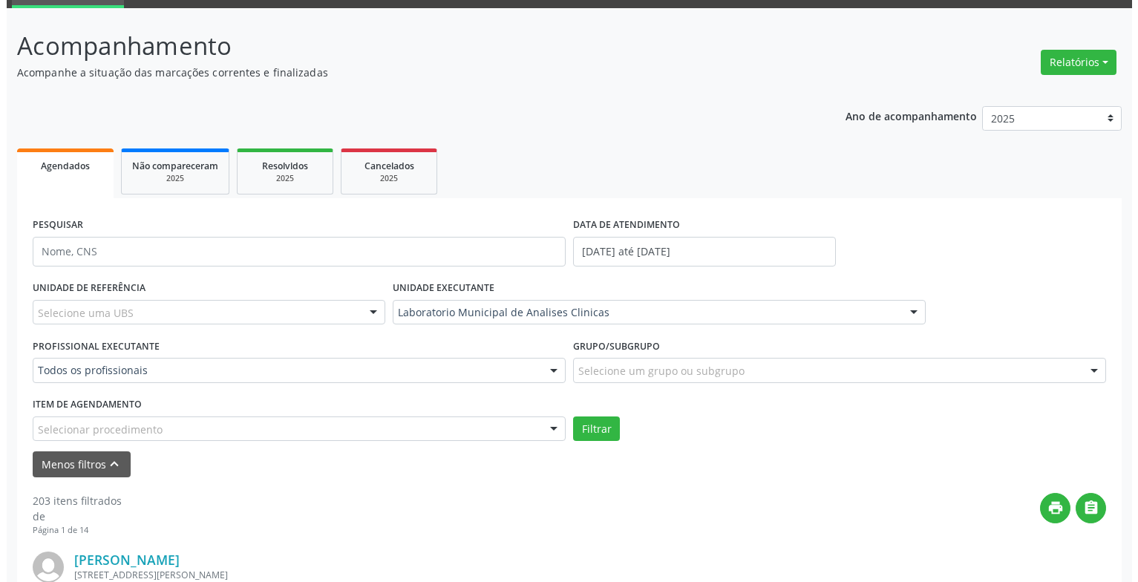
scroll to position [296, 0]
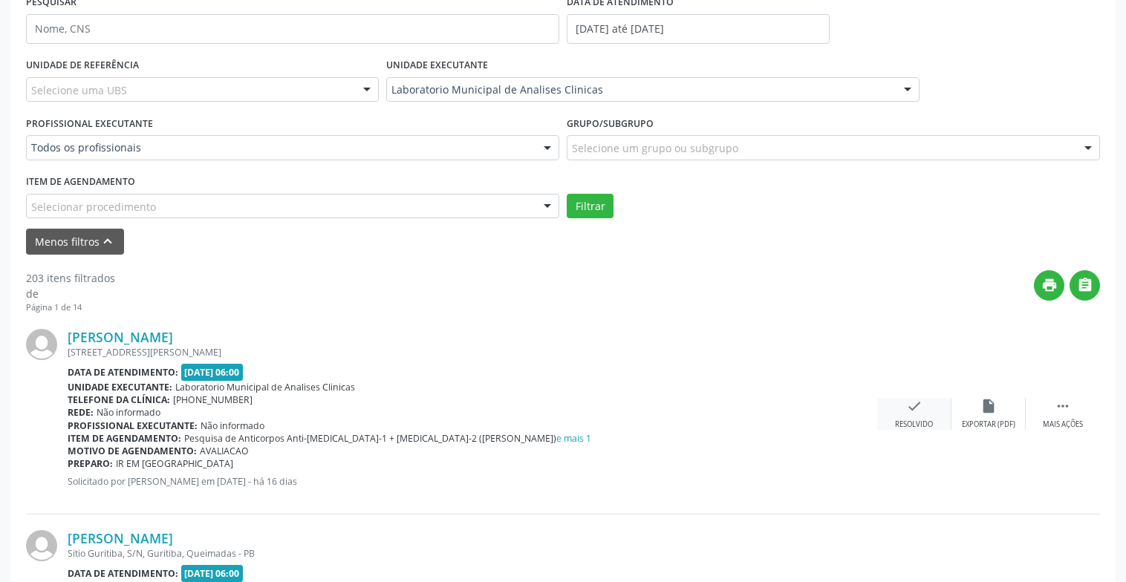
click at [928, 417] on div "check Resolvido" at bounding box center [914, 414] width 74 height 32
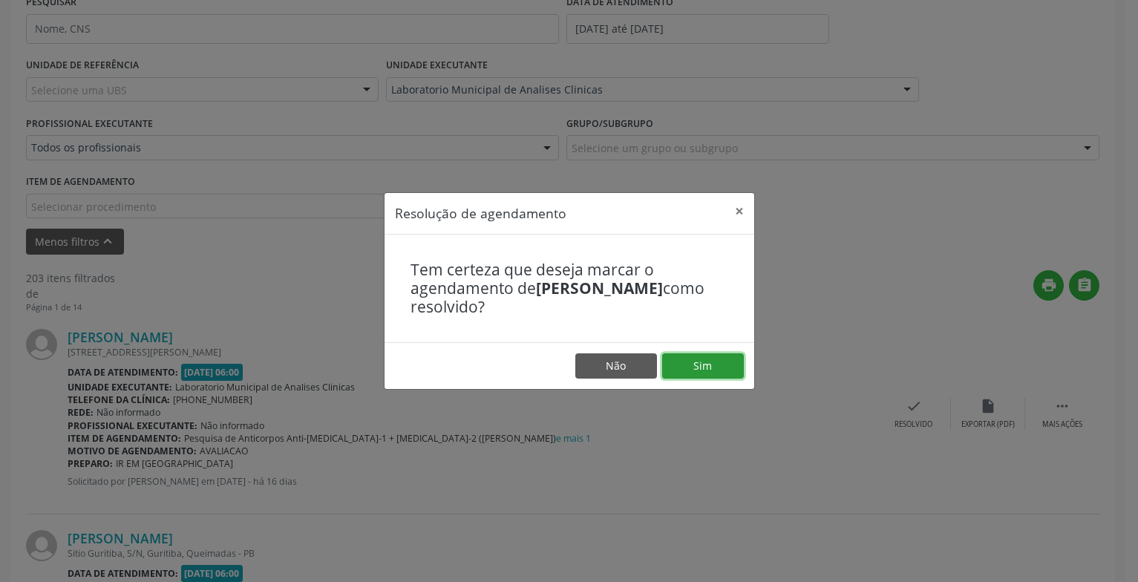
click at [699, 363] on button "Sim" at bounding box center [703, 365] width 82 height 25
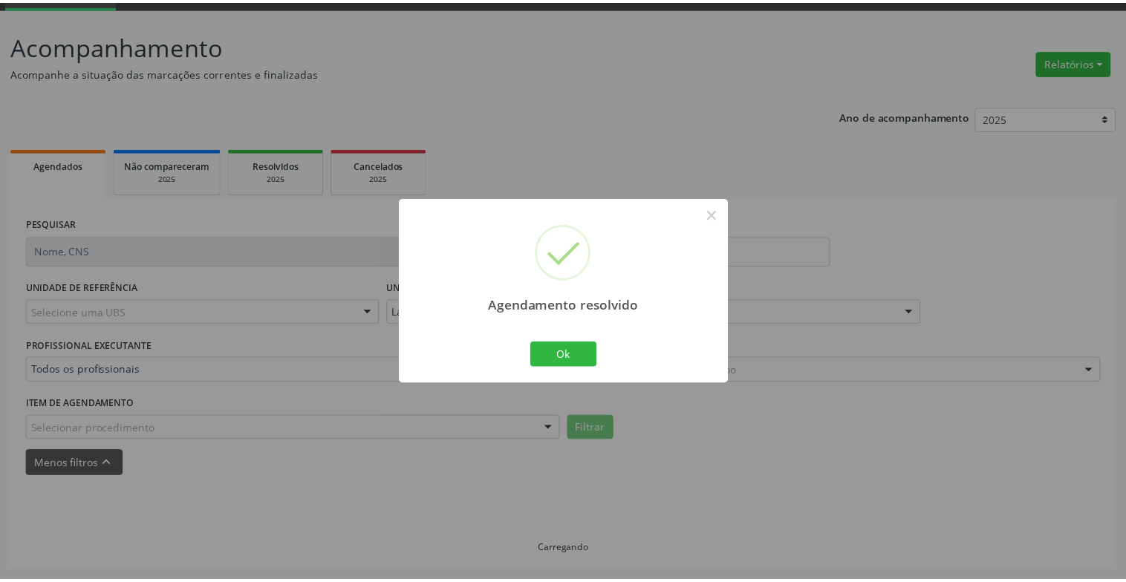
scroll to position [74, 0]
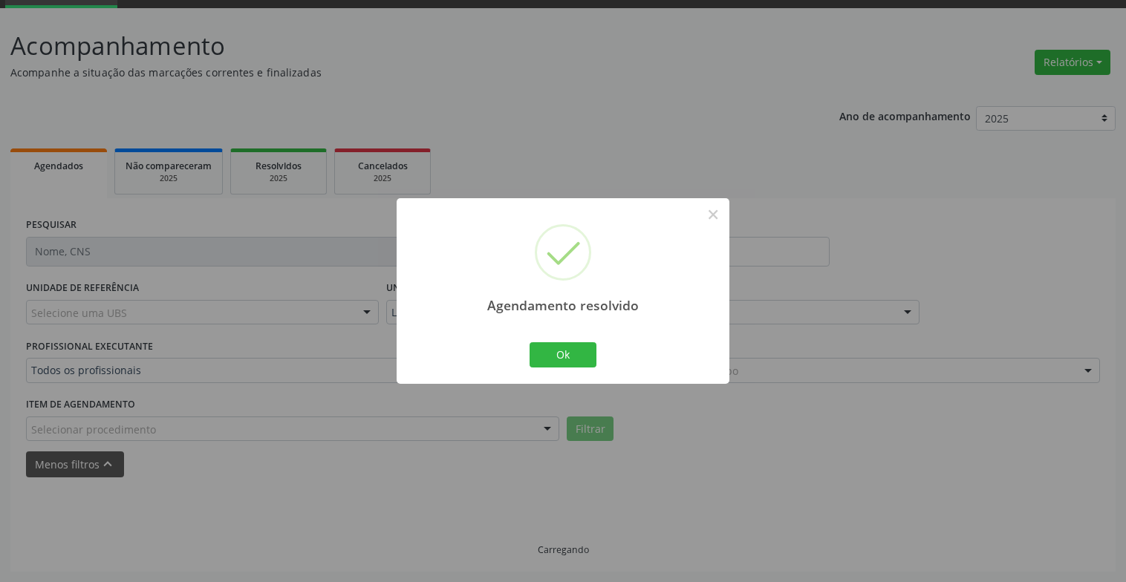
click at [554, 342] on div "Ok Cancel" at bounding box center [563, 354] width 74 height 31
click at [558, 350] on button "Ok" at bounding box center [562, 354] width 67 height 25
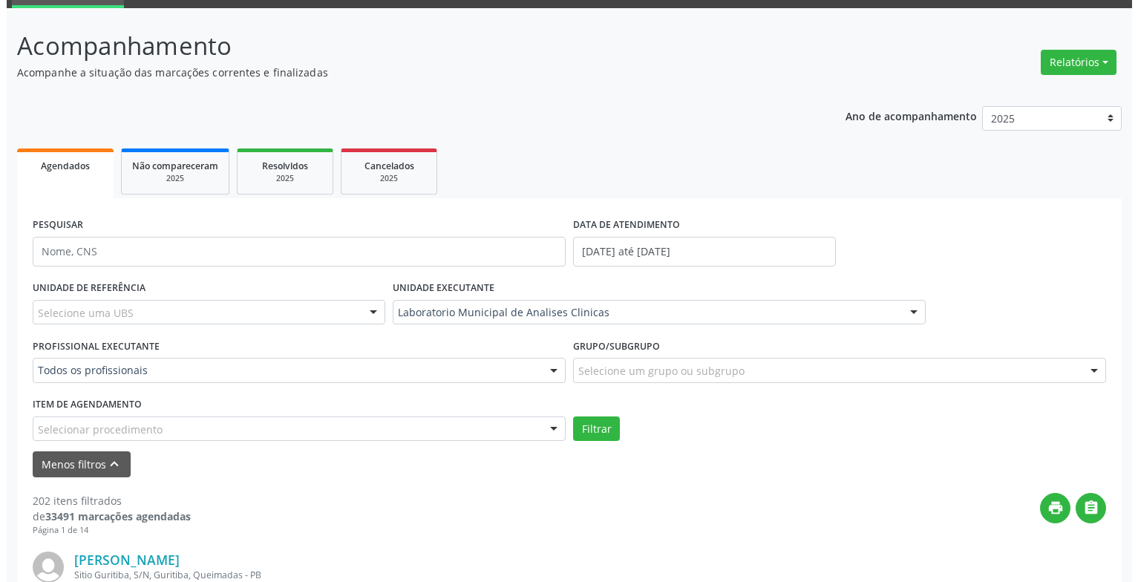
scroll to position [296, 0]
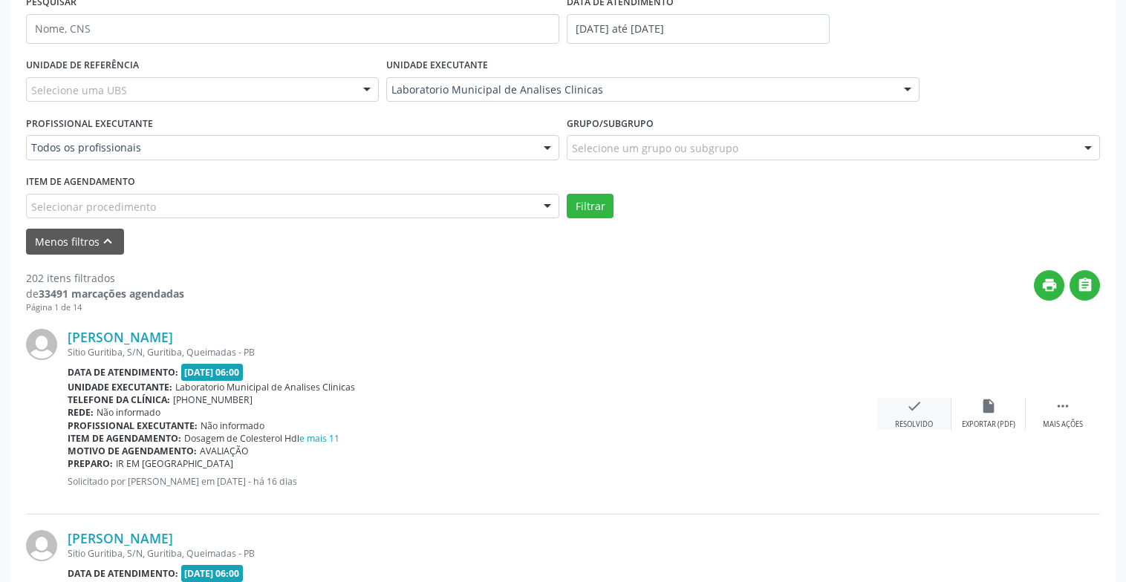
click at [927, 422] on div "Resolvido" at bounding box center [914, 425] width 38 height 10
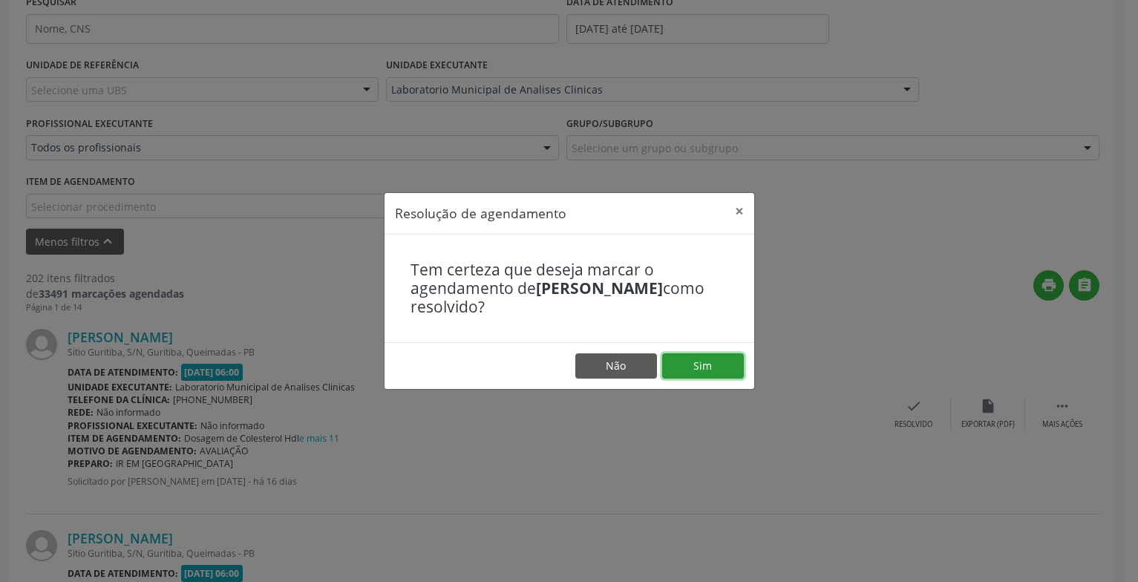
click at [693, 364] on button "Sim" at bounding box center [703, 365] width 82 height 25
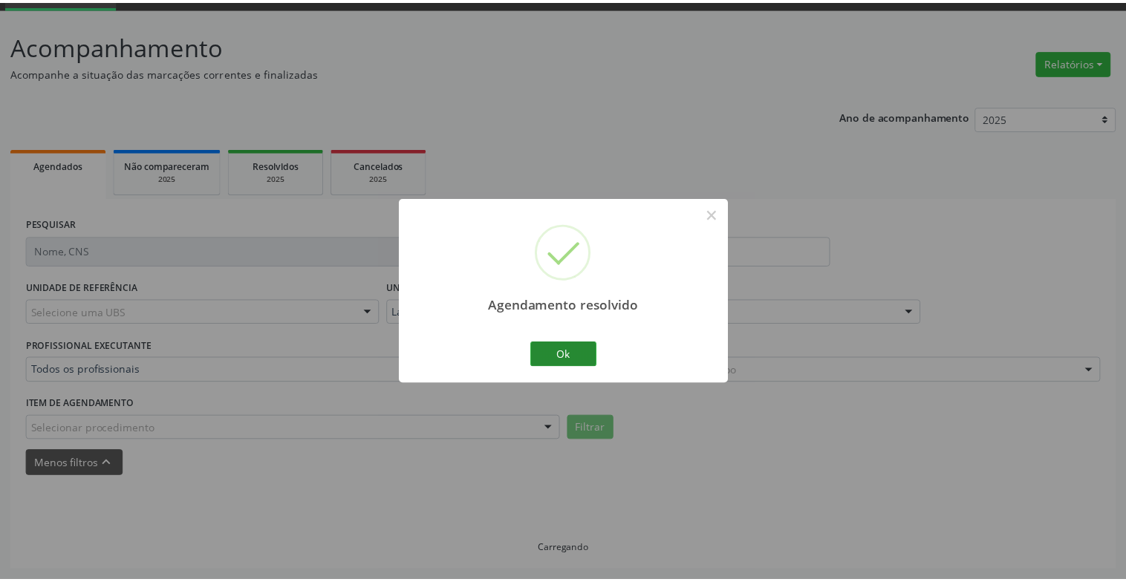
scroll to position [74, 0]
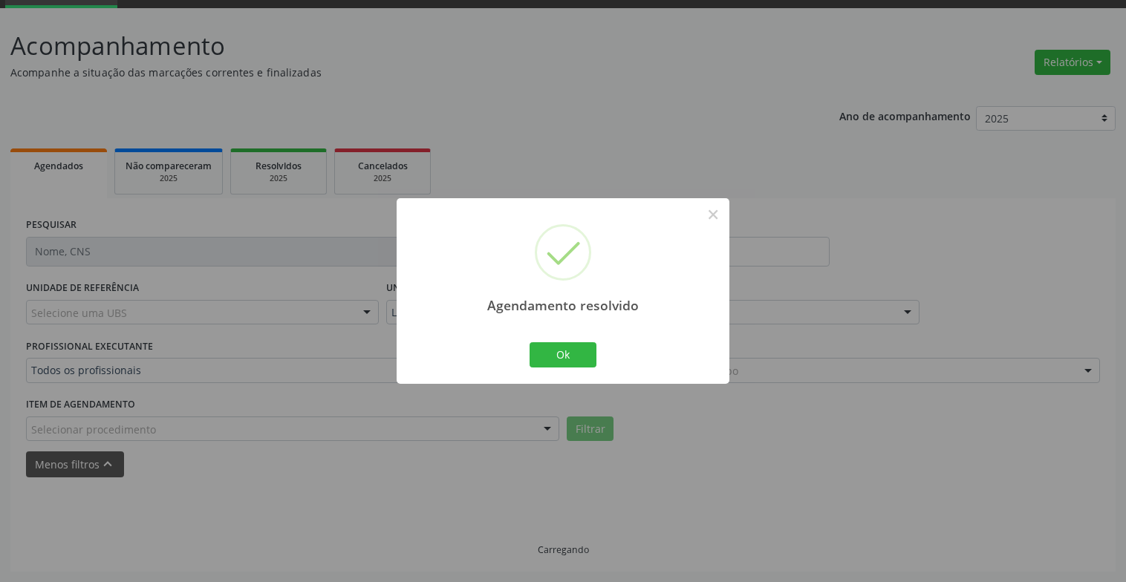
click at [571, 369] on div "Ok Cancel" at bounding box center [563, 354] width 74 height 31
drag, startPoint x: 590, startPoint y: 350, endPoint x: 599, endPoint y: 352, distance: 9.9
click at [589, 350] on button "Ok" at bounding box center [562, 354] width 67 height 25
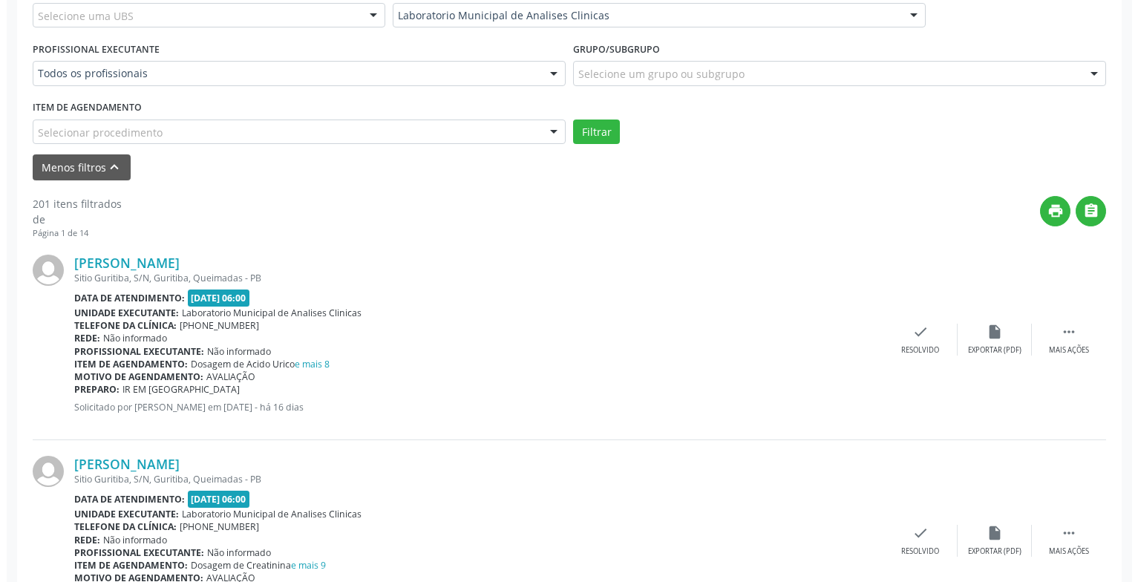
scroll to position [445, 0]
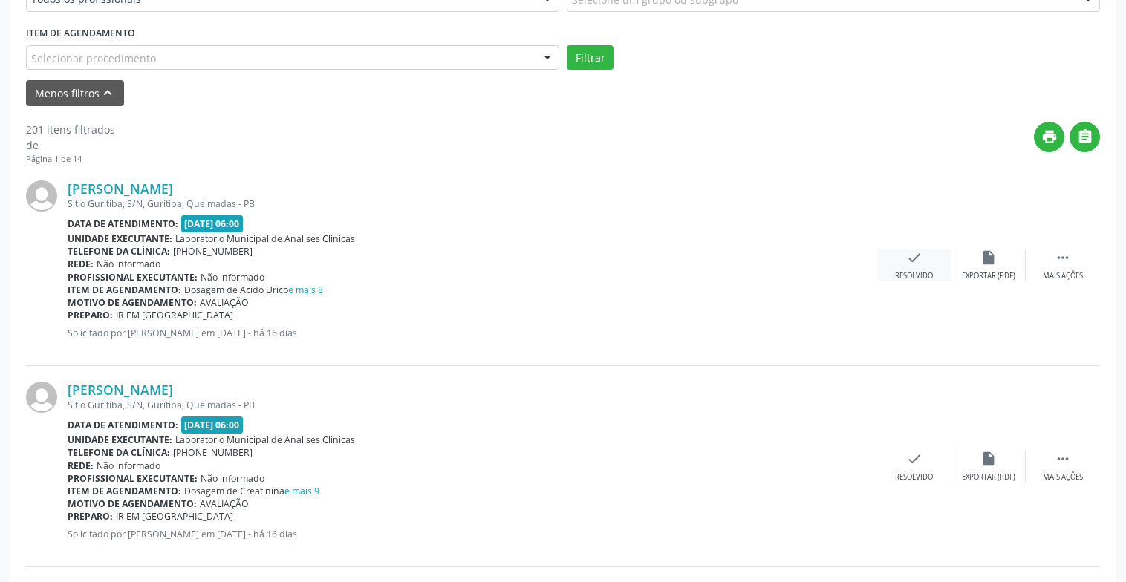
click at [903, 270] on div "check Resolvido" at bounding box center [914, 265] width 74 height 32
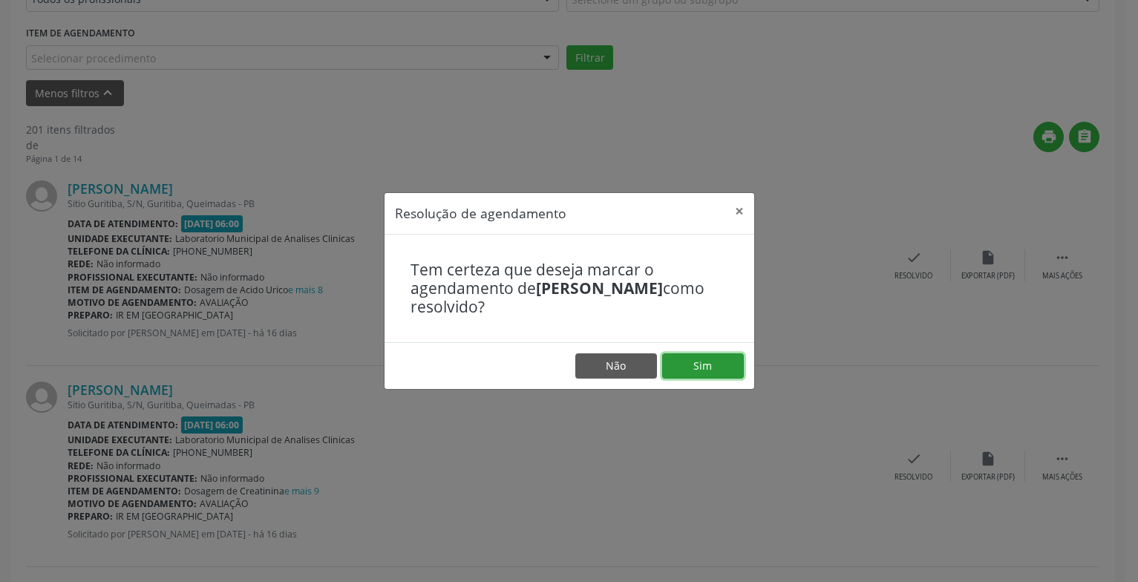
click at [714, 376] on button "Sim" at bounding box center [703, 365] width 82 height 25
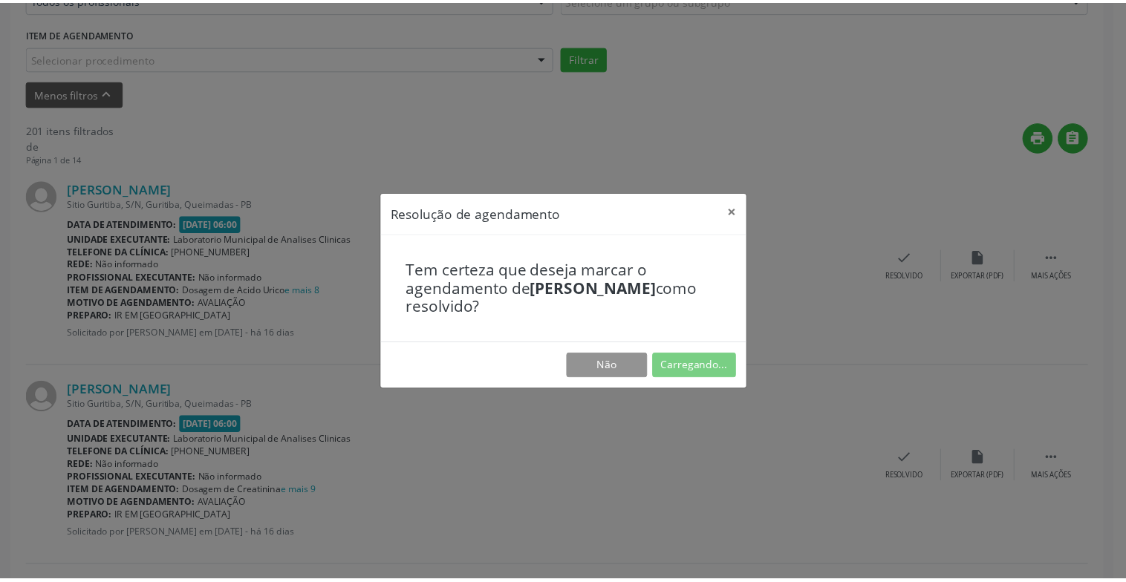
scroll to position [74, 0]
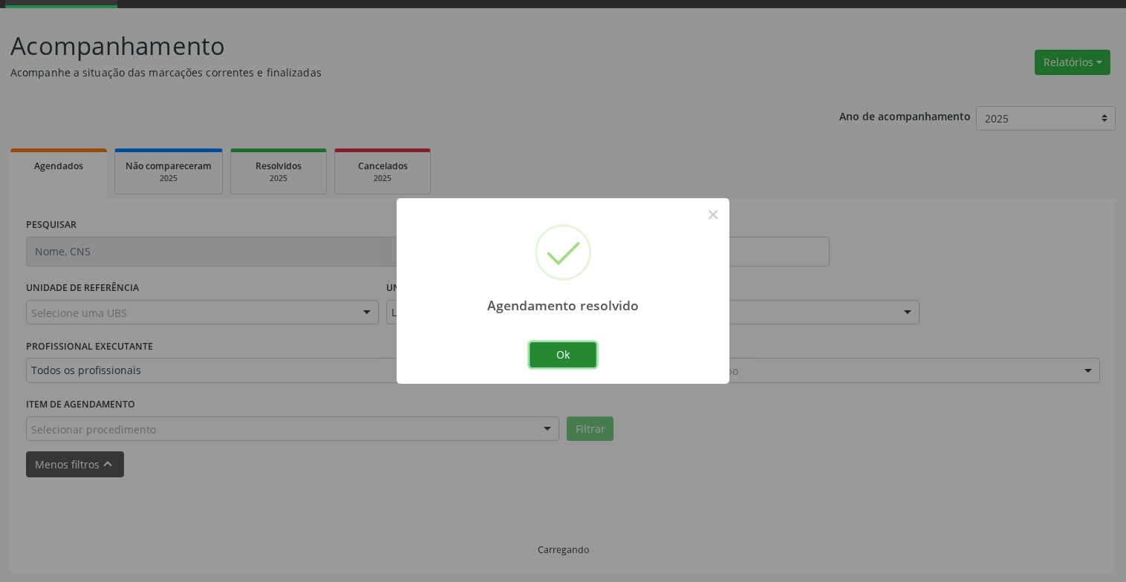
click at [552, 345] on button "Ok" at bounding box center [562, 354] width 67 height 25
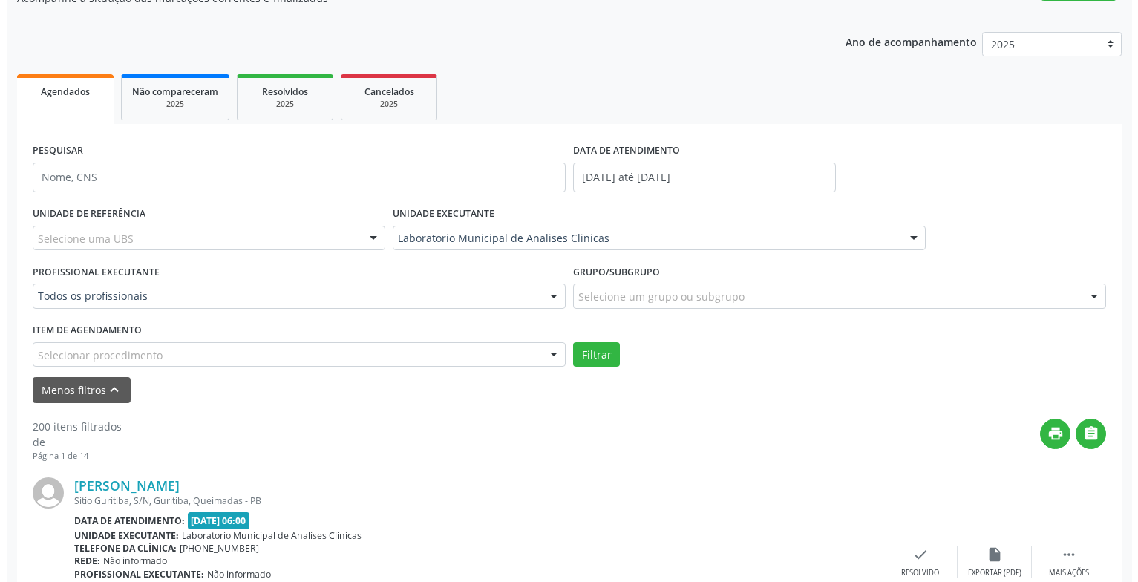
scroll to position [371, 0]
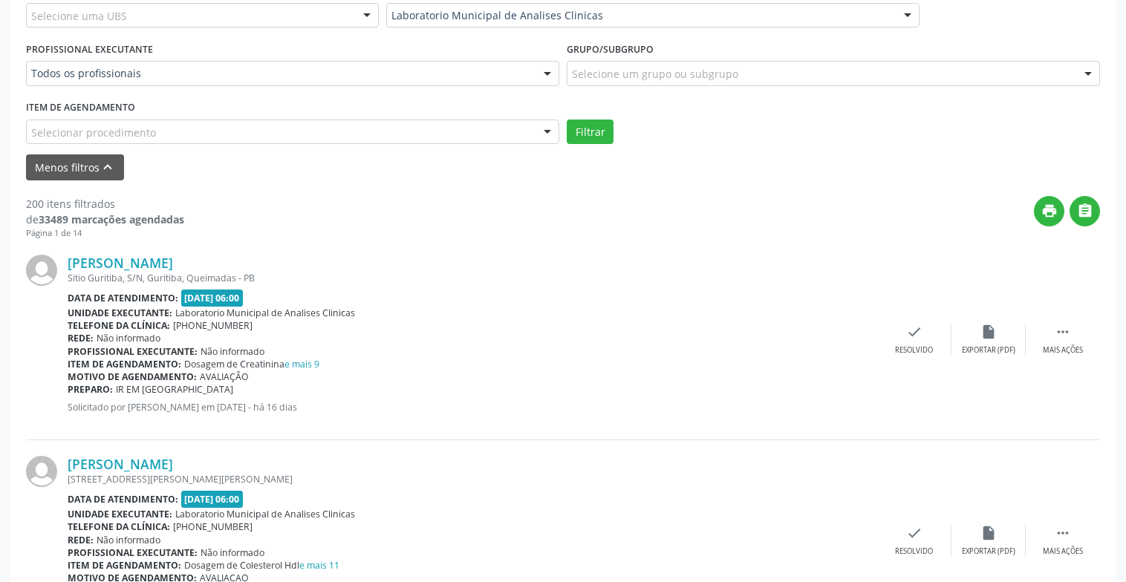
click at [920, 356] on div "[PERSON_NAME] Sitio Guritiba, S/N, Guritiba, Queimadas - PB Data de atendimento…" at bounding box center [563, 339] width 1074 height 201
click at [921, 340] on div "check Resolvido" at bounding box center [914, 340] width 74 height 32
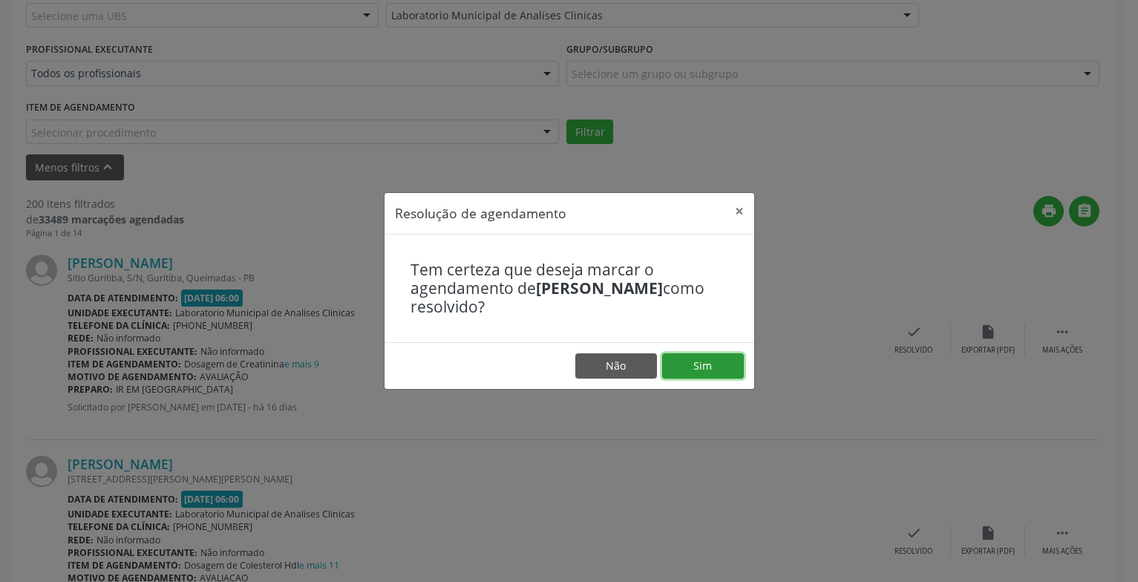
click at [721, 359] on button "Sim" at bounding box center [703, 365] width 82 height 25
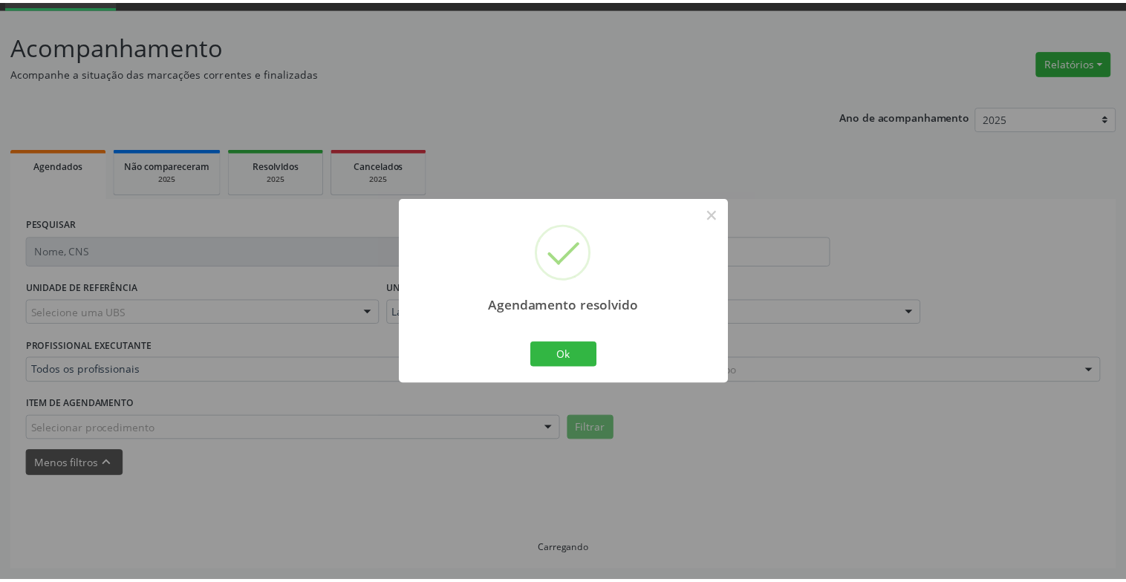
scroll to position [74, 0]
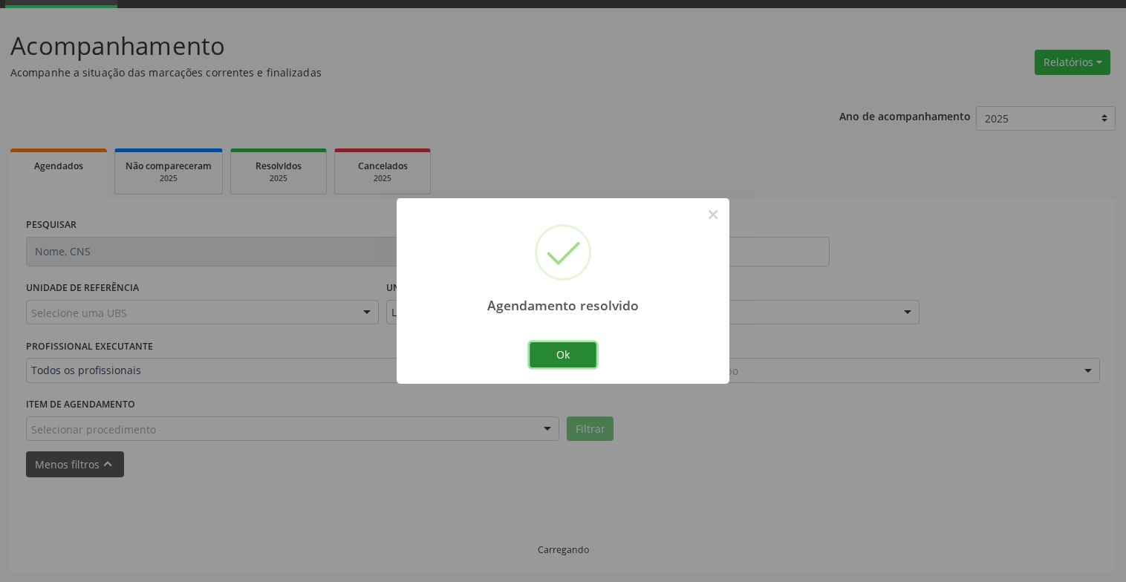
click at [544, 355] on button "Ok" at bounding box center [562, 354] width 67 height 25
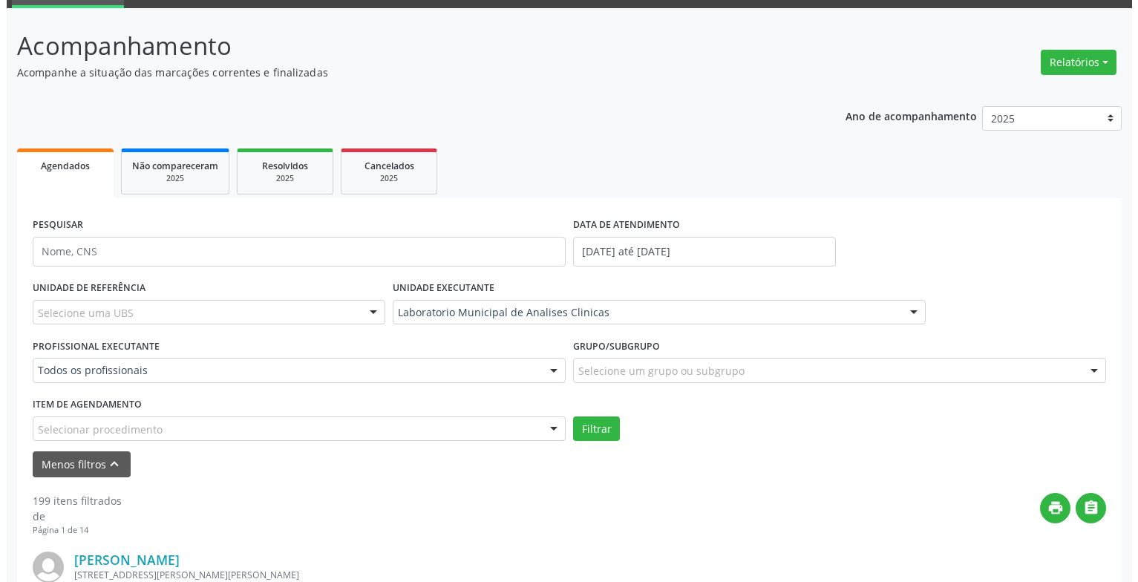
scroll to position [371, 0]
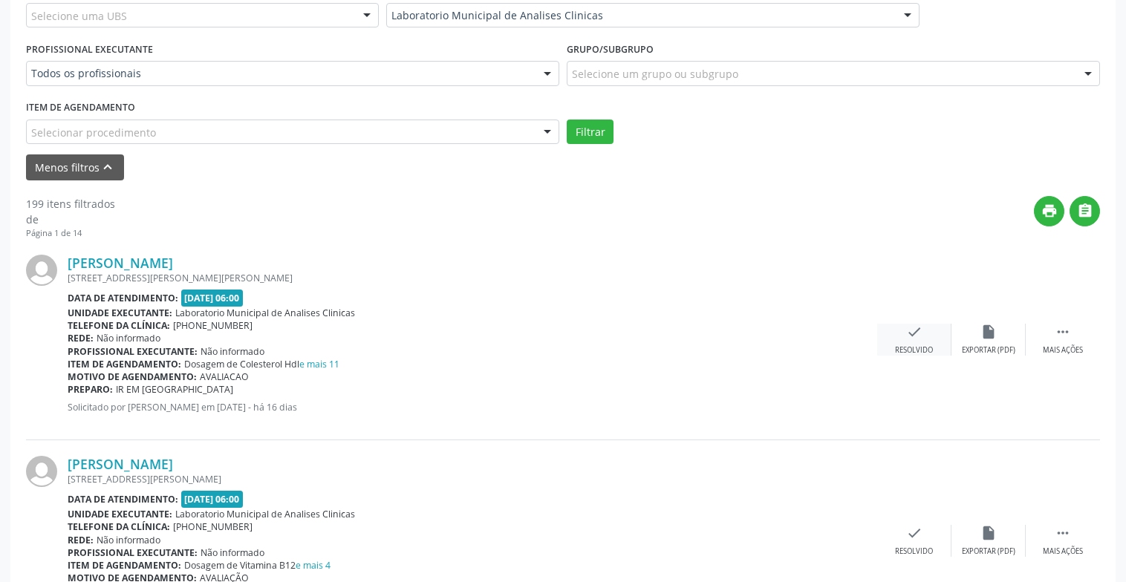
click at [932, 338] on div "check Resolvido" at bounding box center [914, 340] width 74 height 32
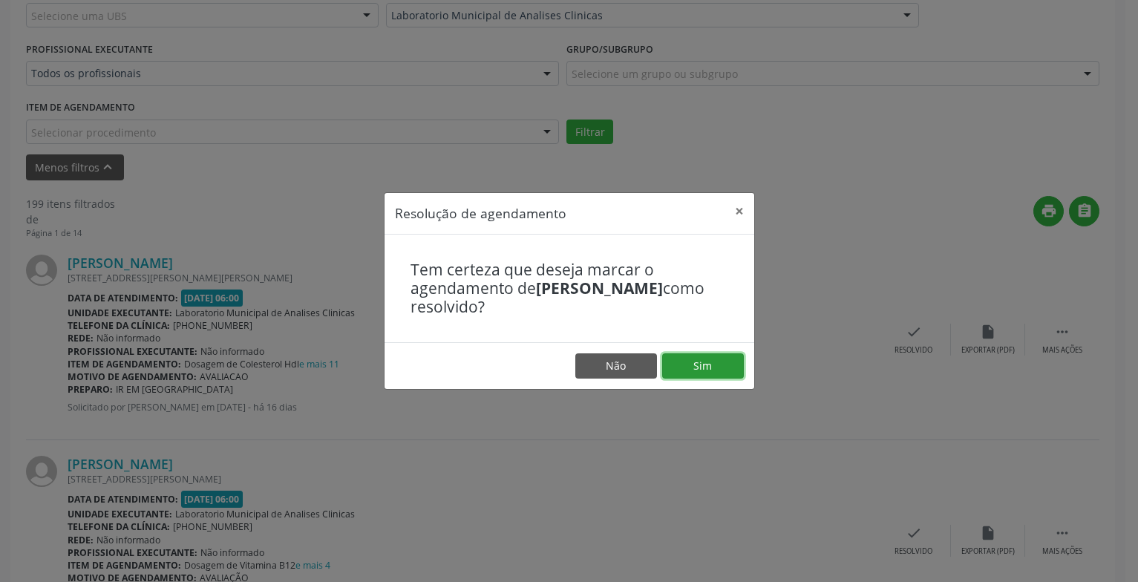
click at [685, 360] on button "Sim" at bounding box center [703, 365] width 82 height 25
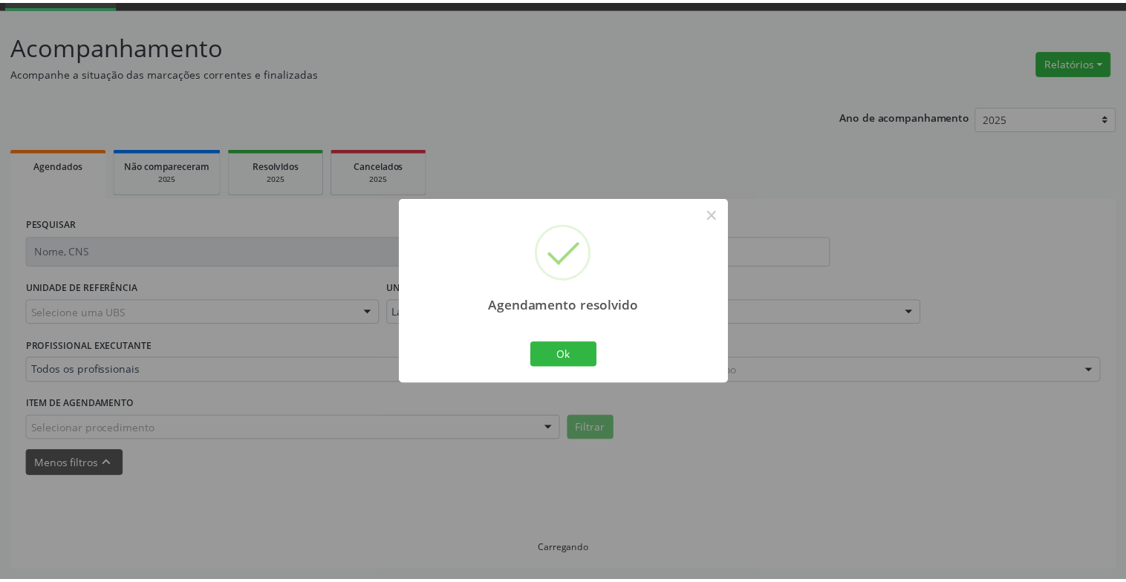
scroll to position [74, 0]
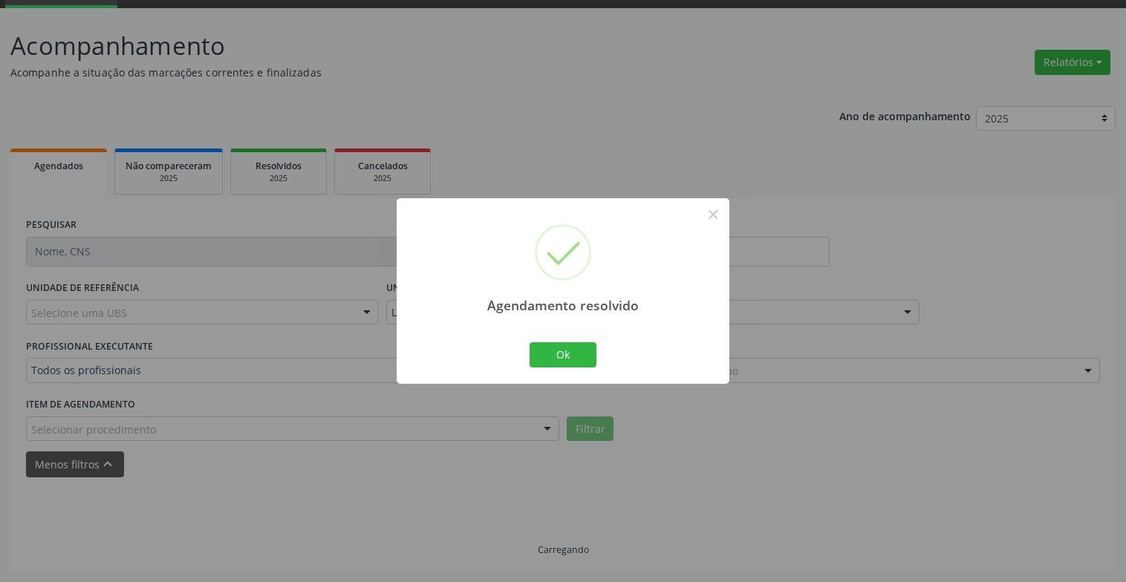
click at [575, 339] on div "Ok Cancel" at bounding box center [563, 354] width 74 height 31
click at [572, 353] on button "Ok" at bounding box center [562, 354] width 67 height 25
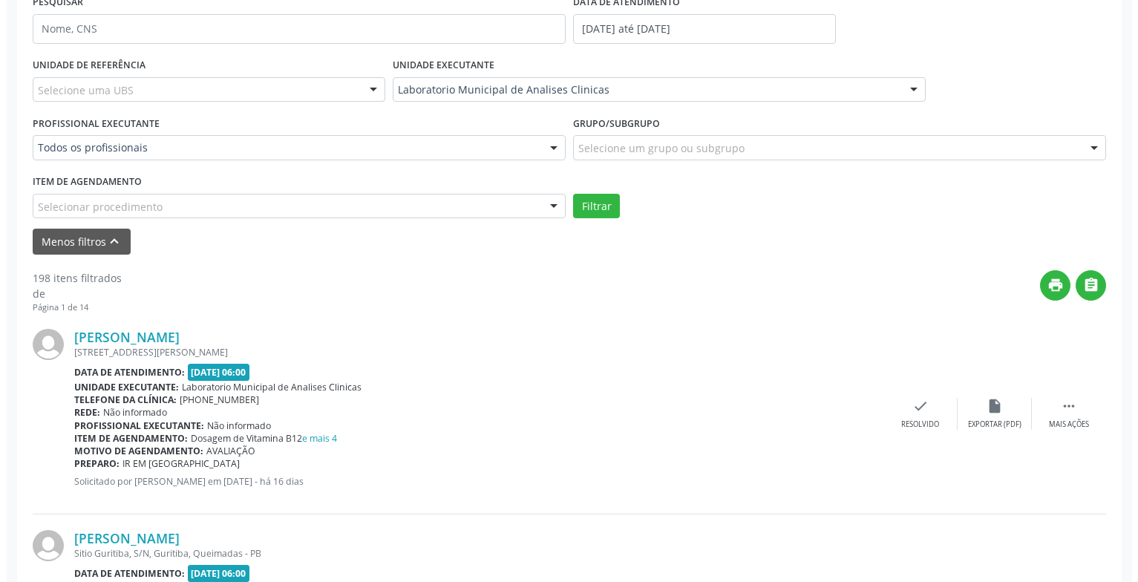
scroll to position [371, 0]
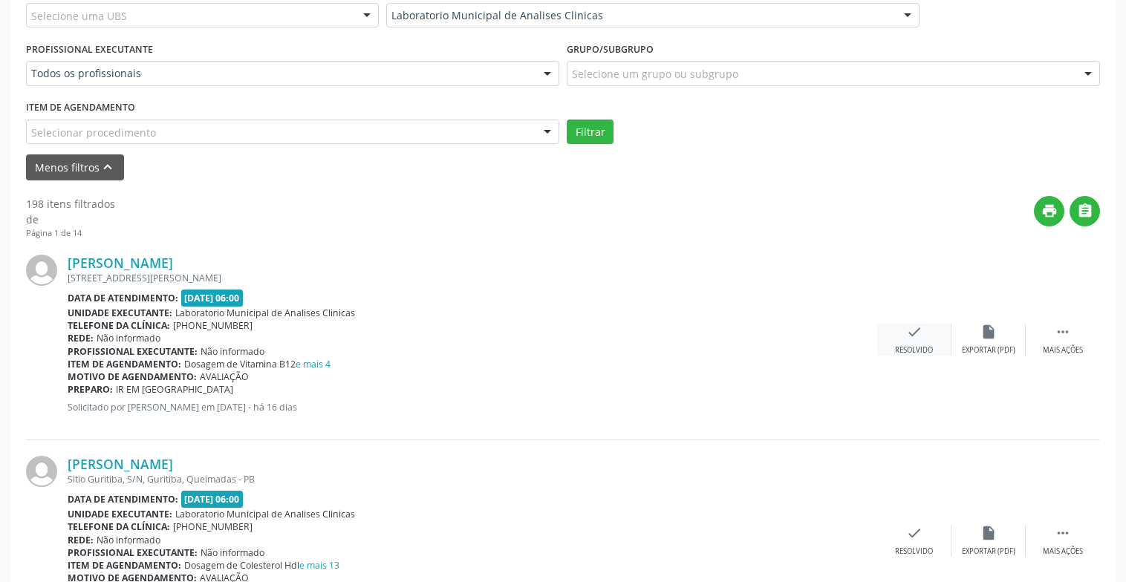
click at [906, 348] on div "Resolvido" at bounding box center [914, 350] width 38 height 10
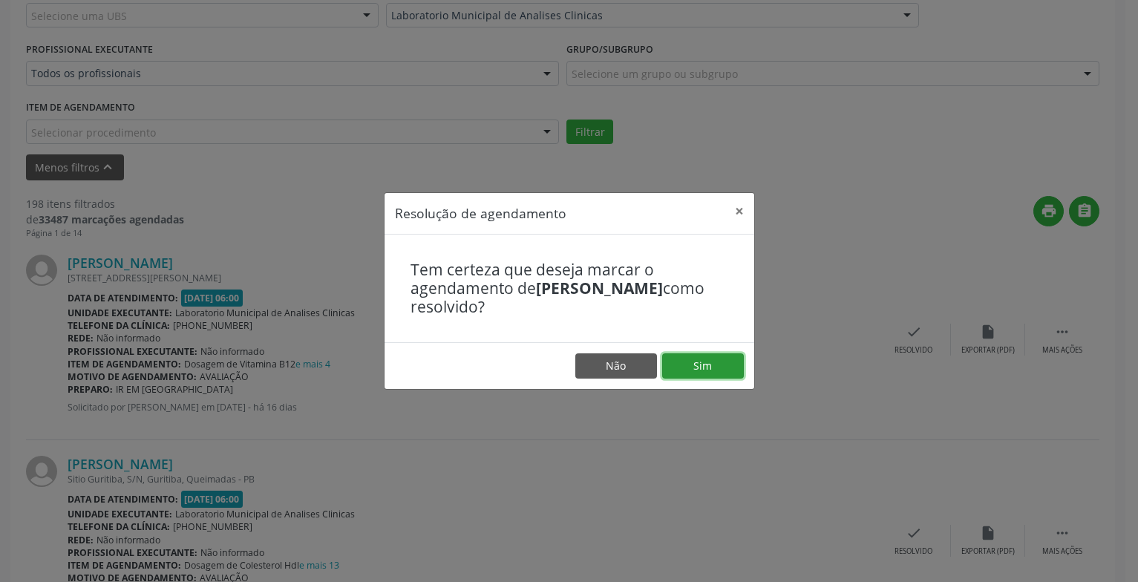
click at [717, 374] on button "Sim" at bounding box center [703, 365] width 82 height 25
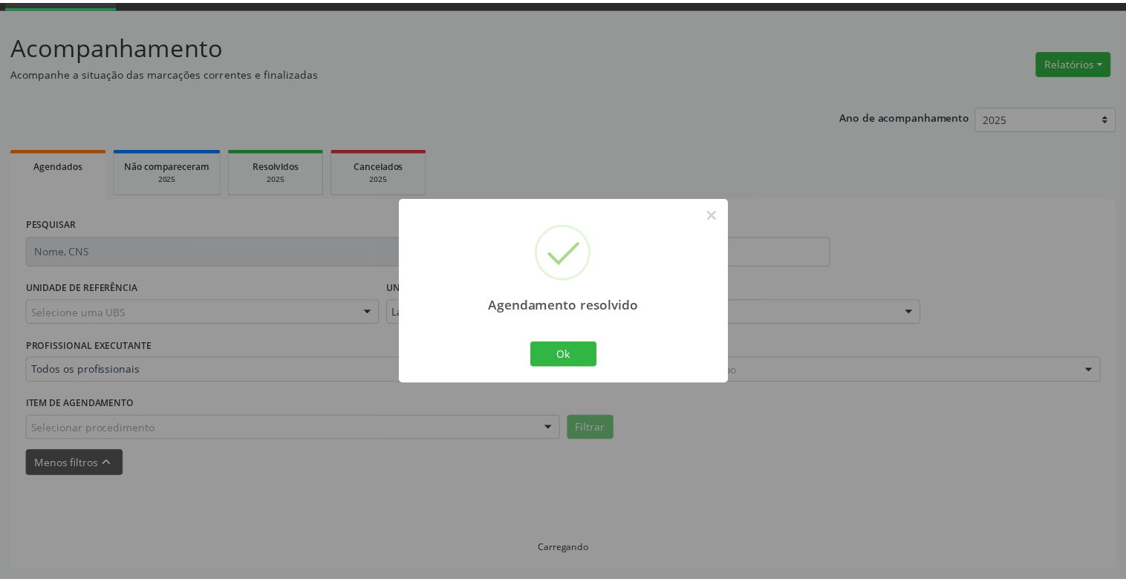
scroll to position [74, 0]
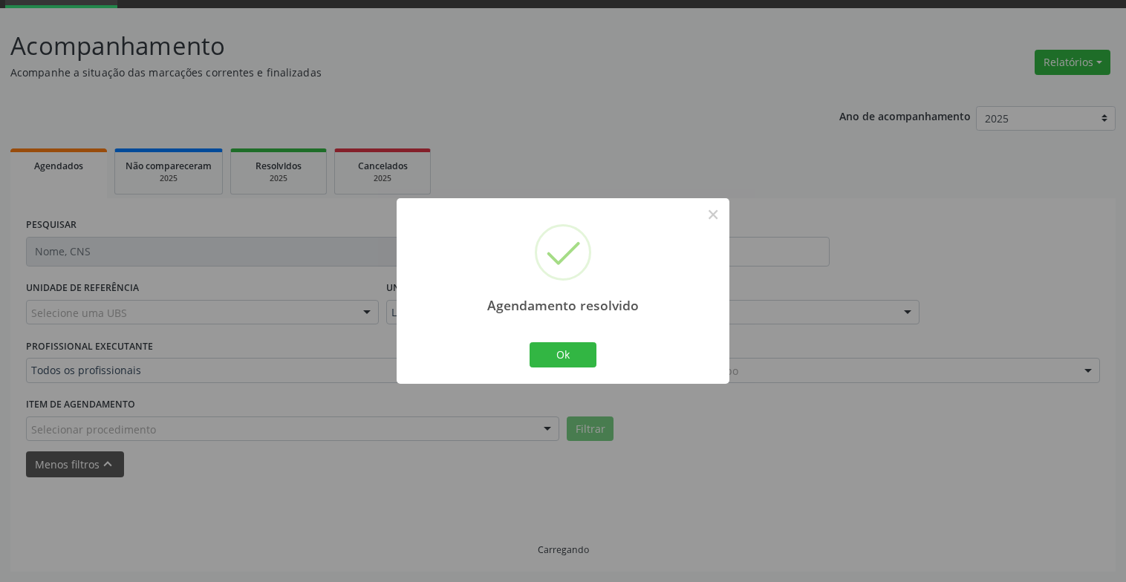
click at [555, 342] on div "Ok Cancel" at bounding box center [563, 354] width 74 height 31
click at [562, 344] on button "Ok" at bounding box center [562, 354] width 67 height 25
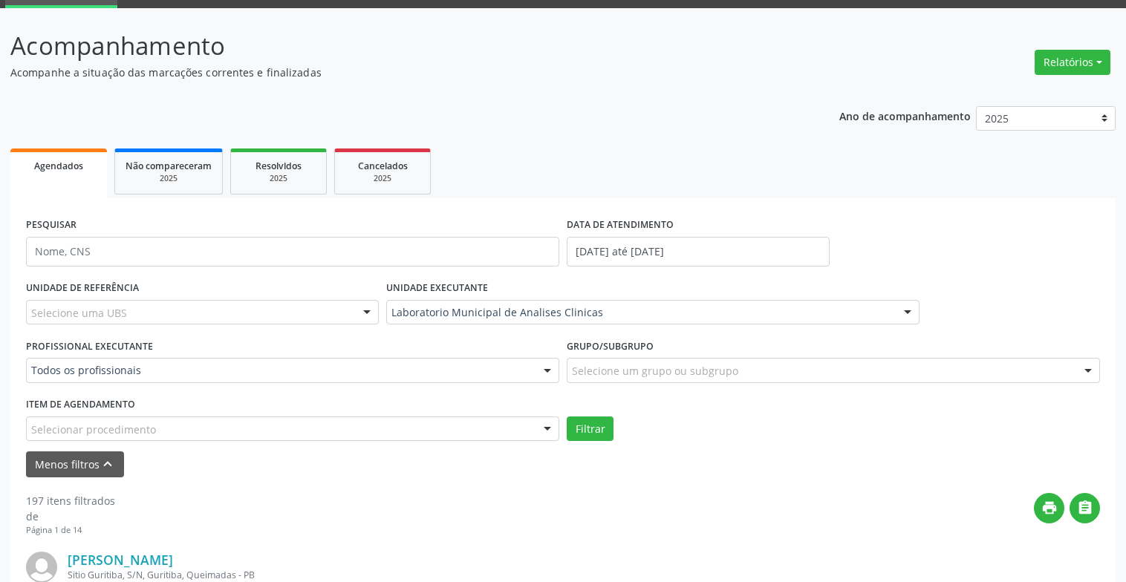
click at [571, 356] on div "Agendamento resolvido × Ok Cancel" at bounding box center [563, 291] width 1126 height 582
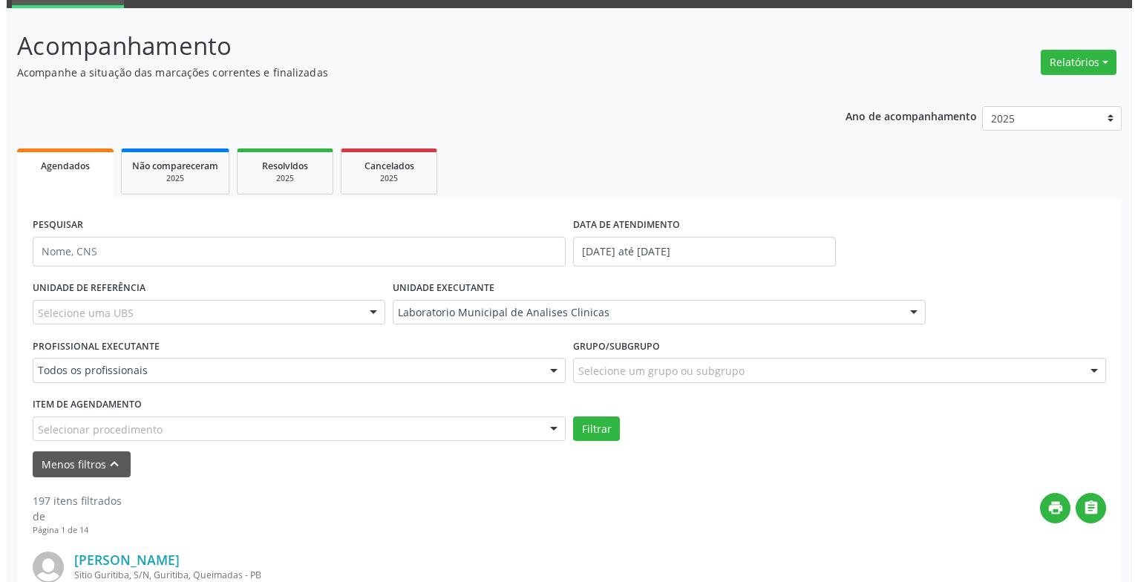
scroll to position [371, 0]
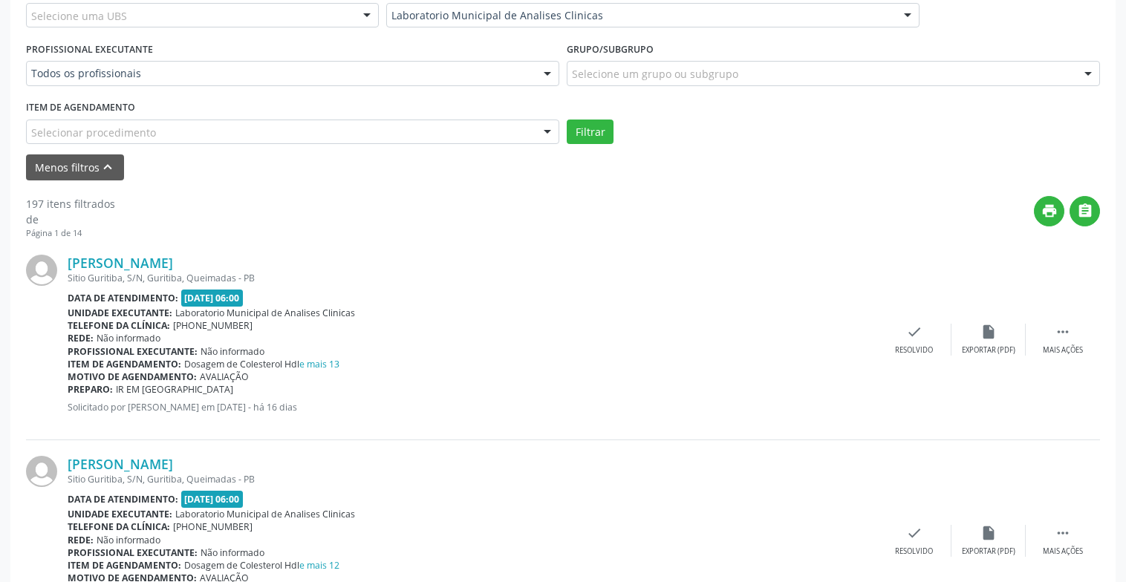
click at [904, 363] on div "[PERSON_NAME] Sitio Guritiba, S/N, Guritiba, Queimadas - PB Data de atendimento…" at bounding box center [563, 339] width 1074 height 201
click at [904, 345] on div "Resolvido" at bounding box center [914, 350] width 38 height 10
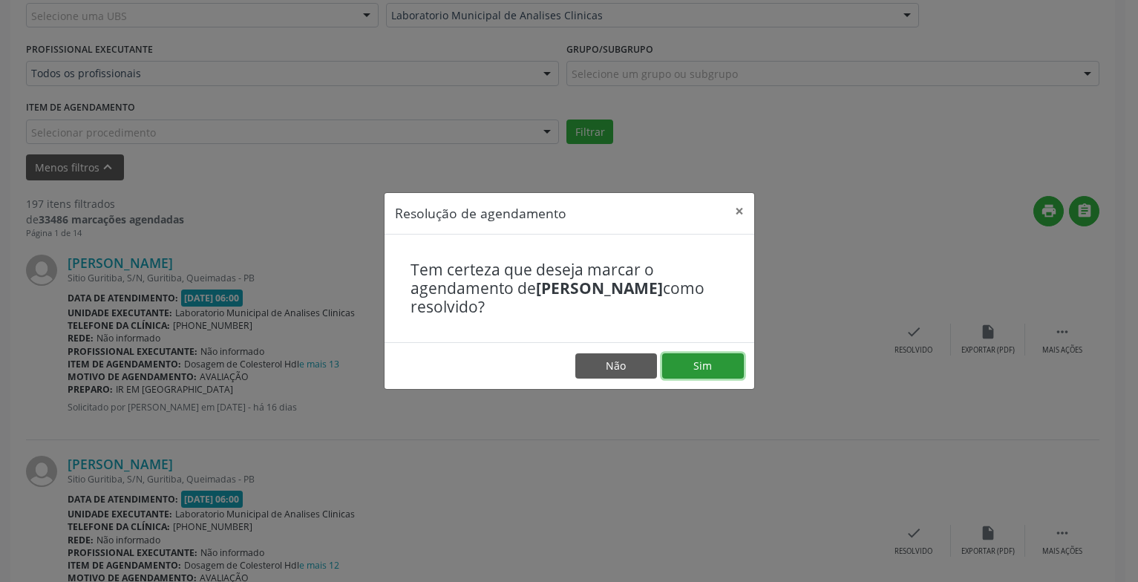
click at [694, 371] on button "Sim" at bounding box center [703, 365] width 82 height 25
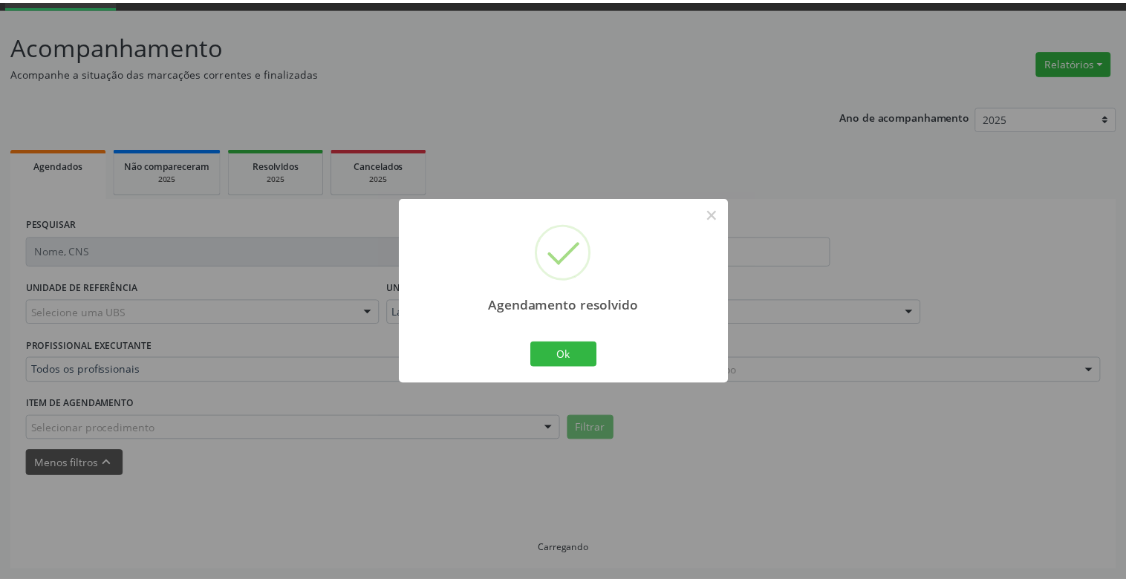
scroll to position [74, 0]
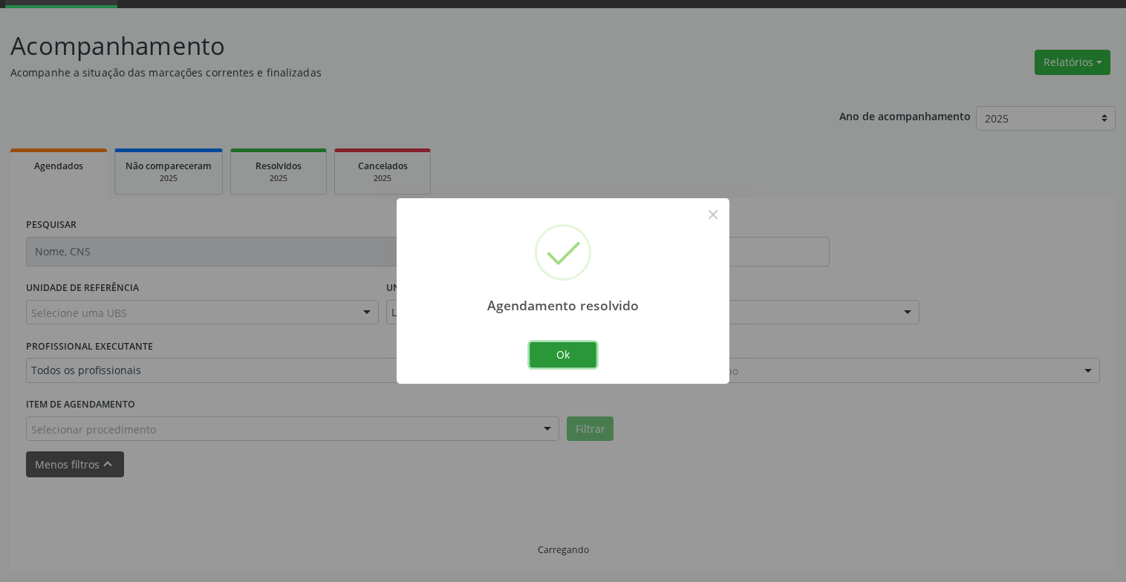
click at [566, 362] on button "Ok" at bounding box center [562, 354] width 67 height 25
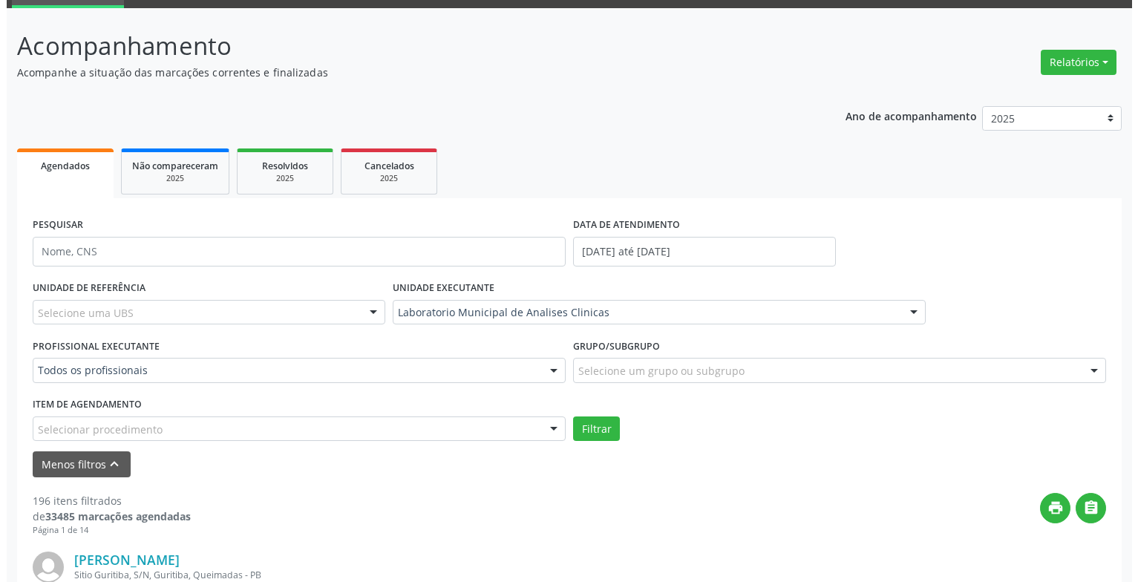
scroll to position [371, 0]
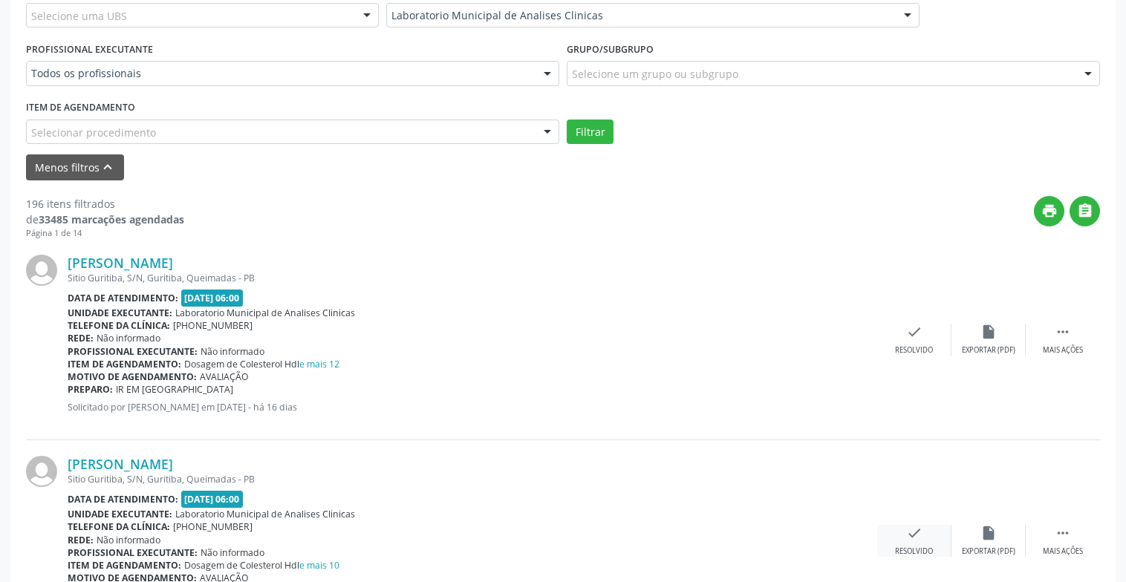
click at [898, 535] on div "check Resolvido" at bounding box center [914, 541] width 74 height 32
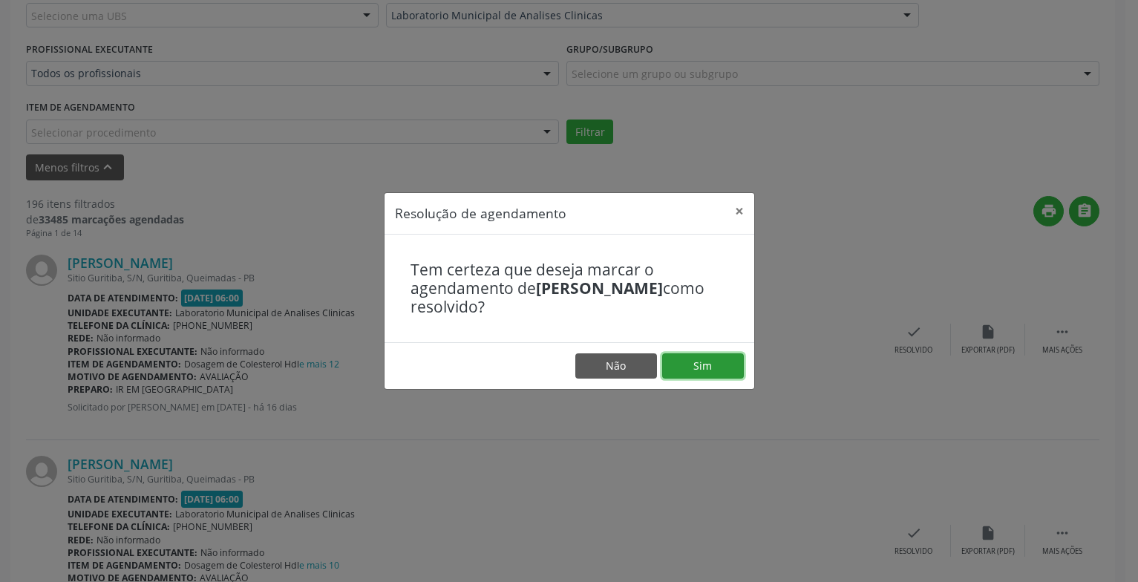
click at [695, 368] on button "Sim" at bounding box center [703, 365] width 82 height 25
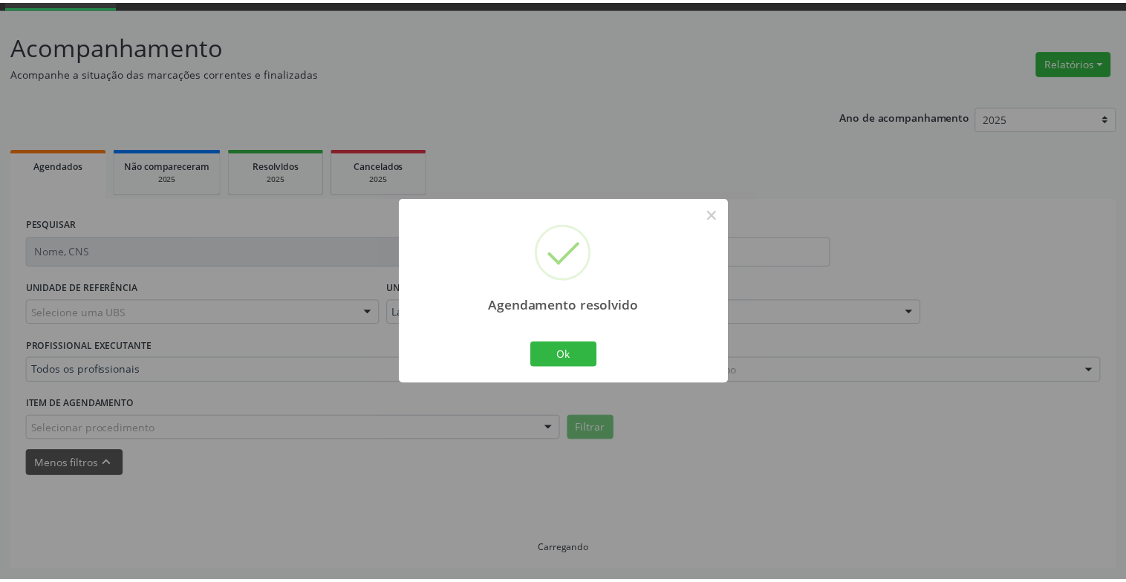
scroll to position [74, 0]
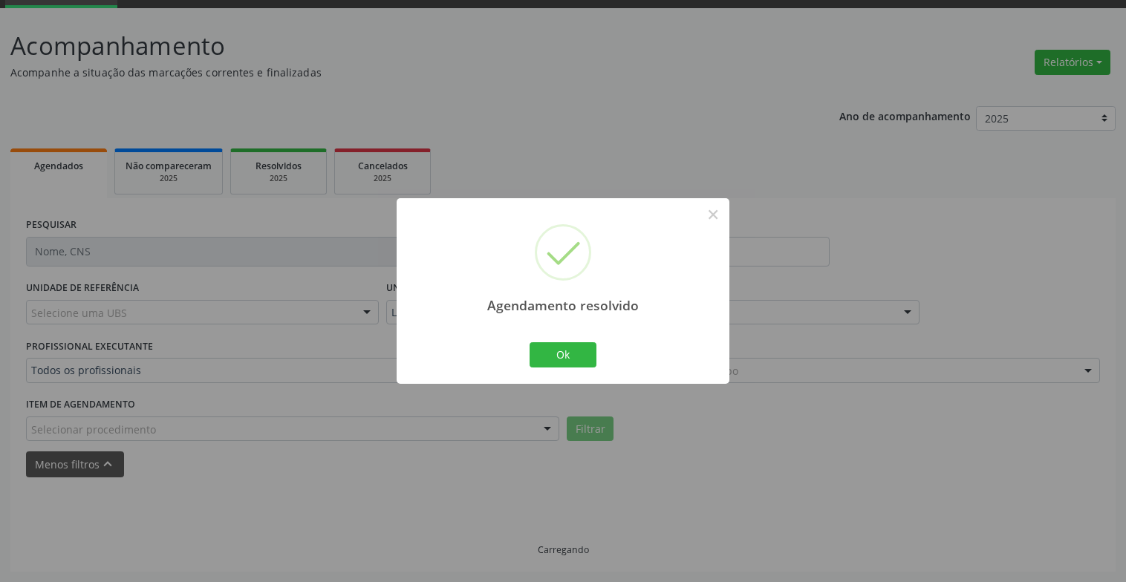
click at [917, 339] on div "Agendamento resolvido × Ok Cancel" at bounding box center [563, 291] width 1126 height 582
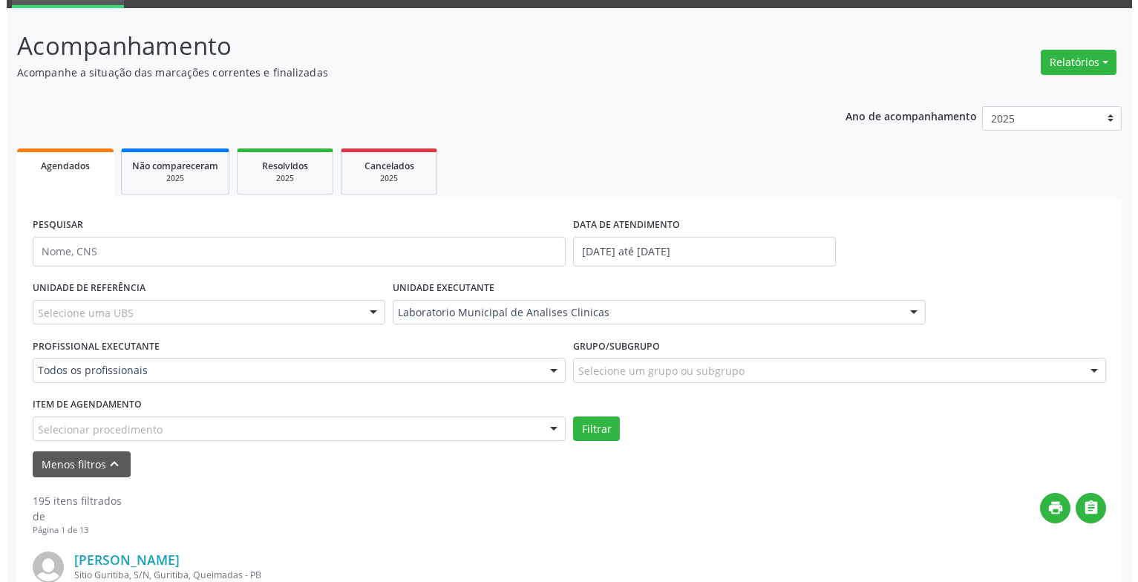
scroll to position [593, 0]
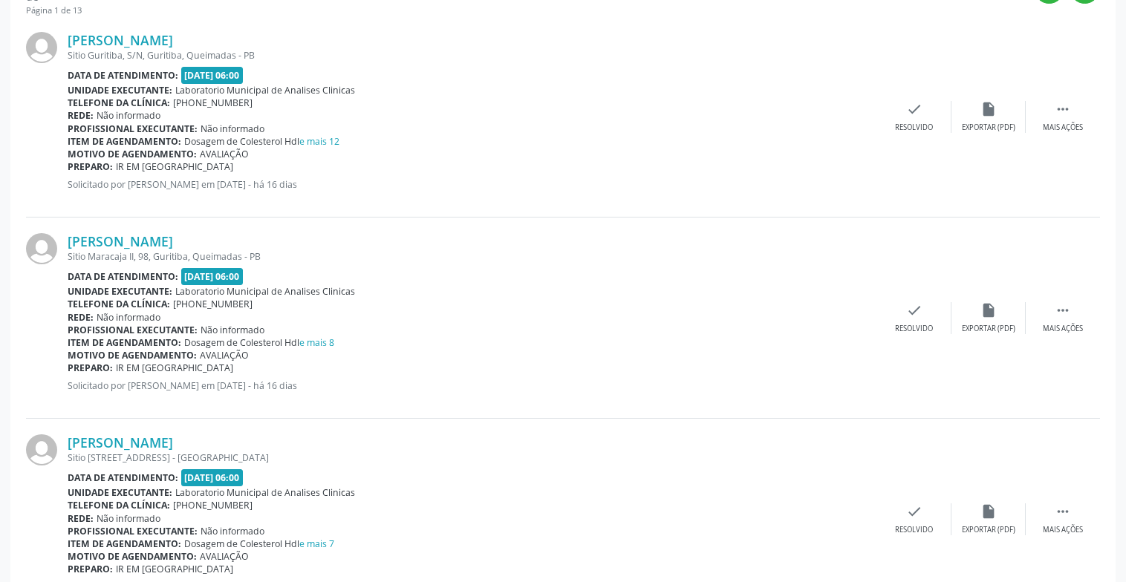
drag, startPoint x: 908, startPoint y: 270, endPoint x: 925, endPoint y: 296, distance: 30.5
click at [909, 271] on div "[PERSON_NAME] Sitio Maracaja II, 98, Guritiba, Queimadas - [GEOGRAPHIC_DATA] Da…" at bounding box center [563, 318] width 1074 height 201
click at [935, 311] on div "check Resolvido" at bounding box center [914, 318] width 74 height 32
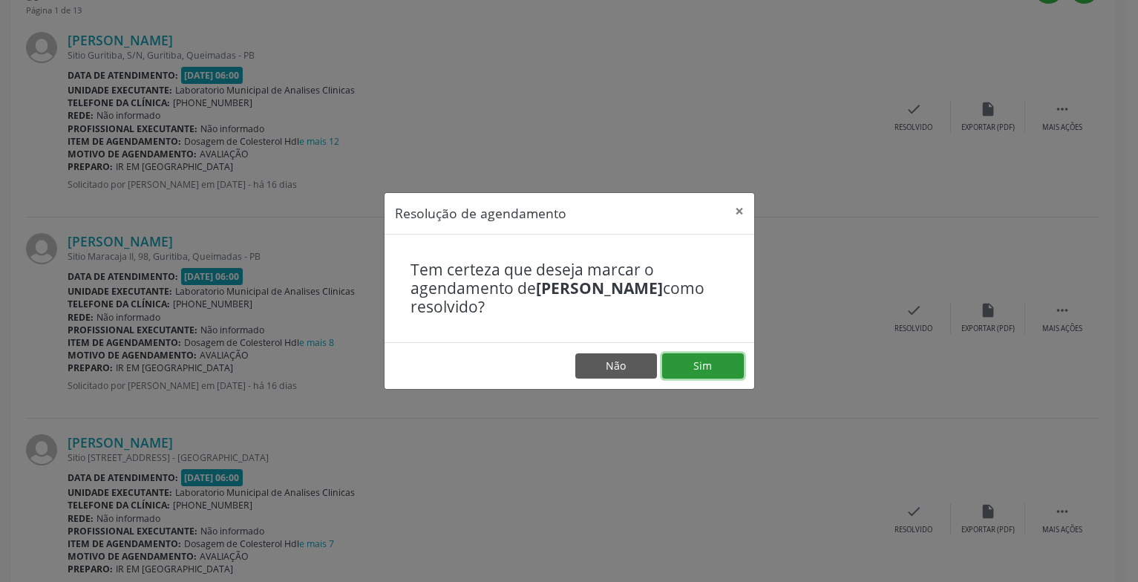
click at [706, 358] on button "Sim" at bounding box center [703, 365] width 82 height 25
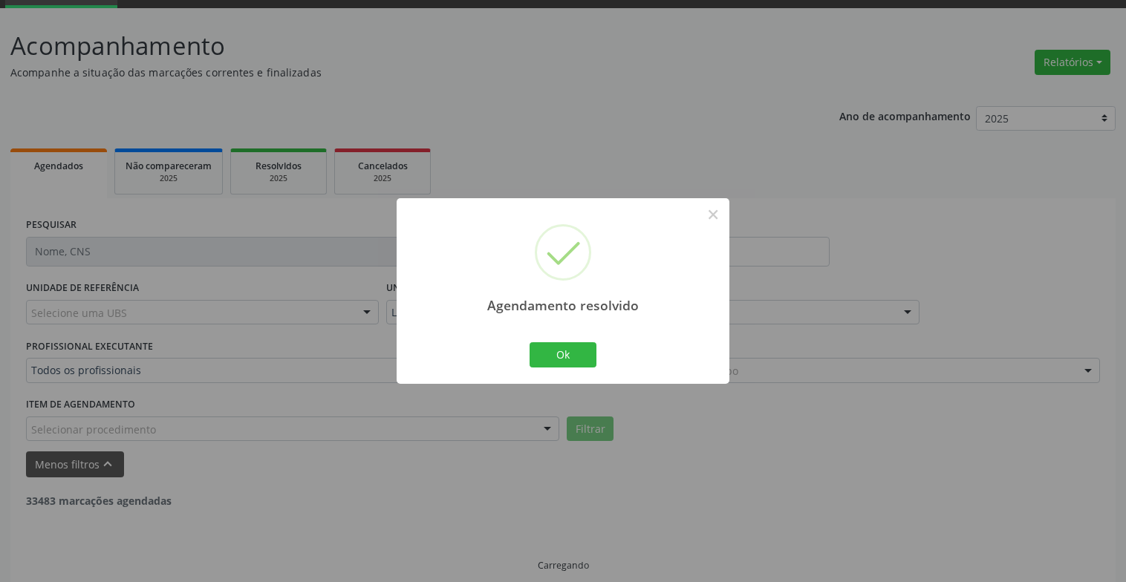
scroll to position [89, 0]
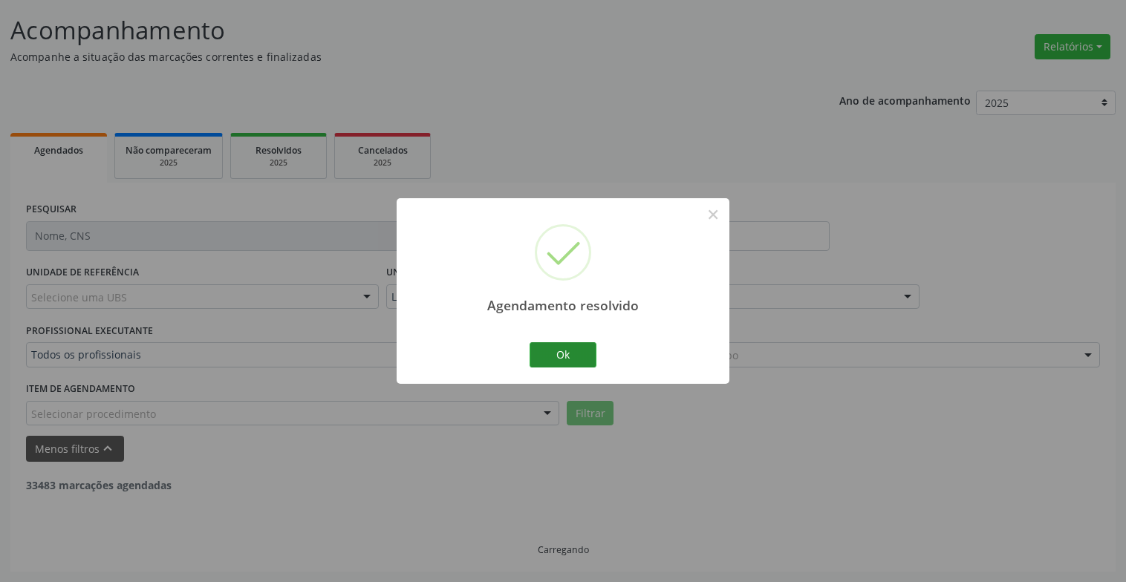
click at [561, 370] on div "Ok Cancel" at bounding box center [563, 354] width 74 height 31
click at [593, 343] on button "Ok" at bounding box center [562, 354] width 67 height 25
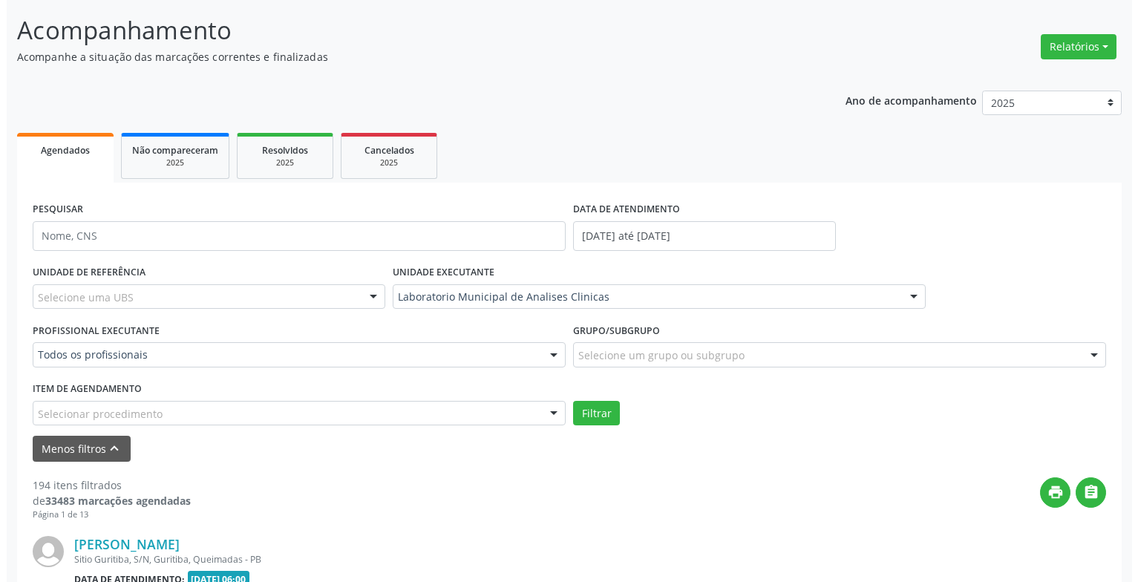
scroll to position [593, 0]
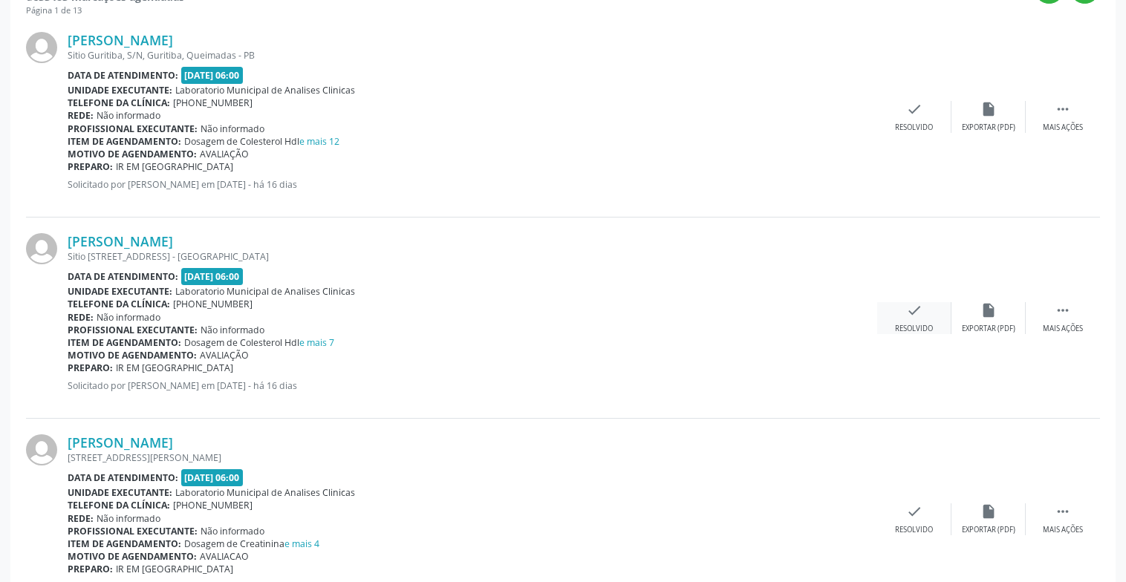
click at [903, 311] on div "check Resolvido" at bounding box center [914, 318] width 74 height 32
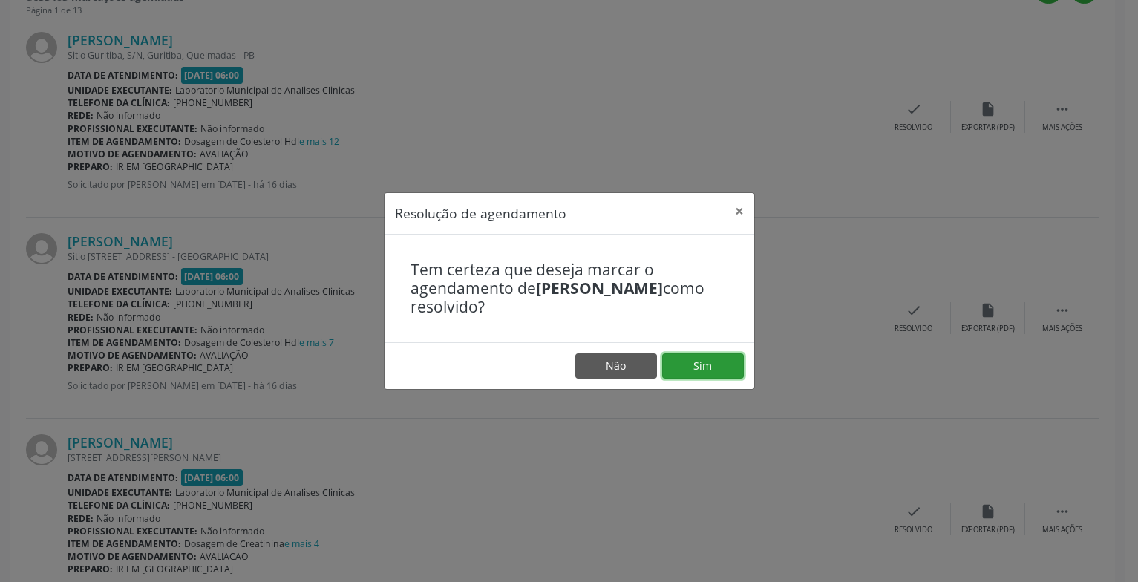
click at [707, 371] on button "Sim" at bounding box center [703, 365] width 82 height 25
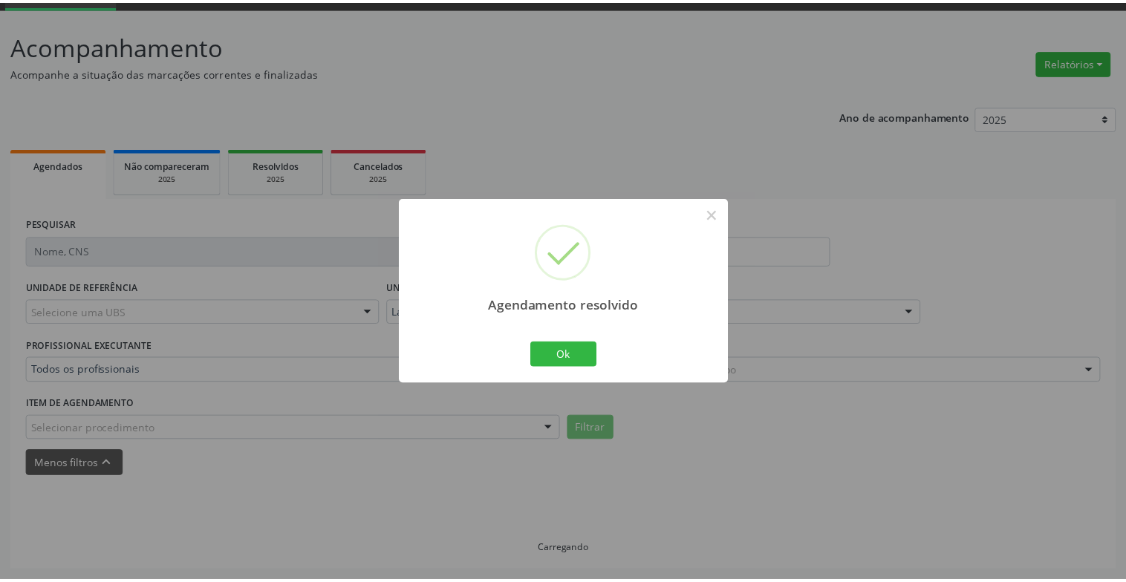
scroll to position [74, 0]
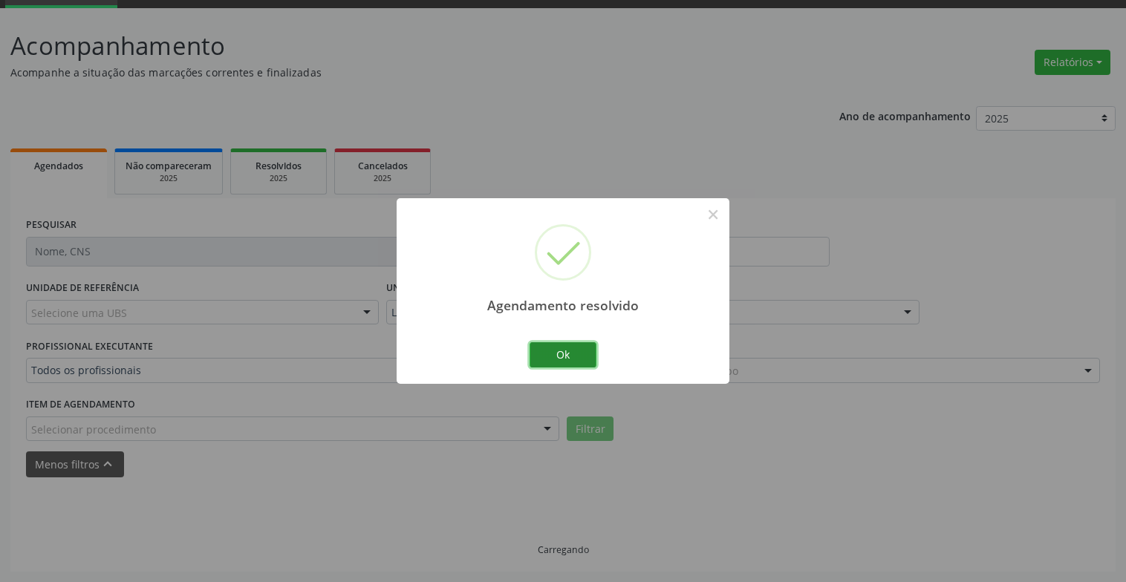
click at [554, 349] on button "Ok" at bounding box center [562, 354] width 67 height 25
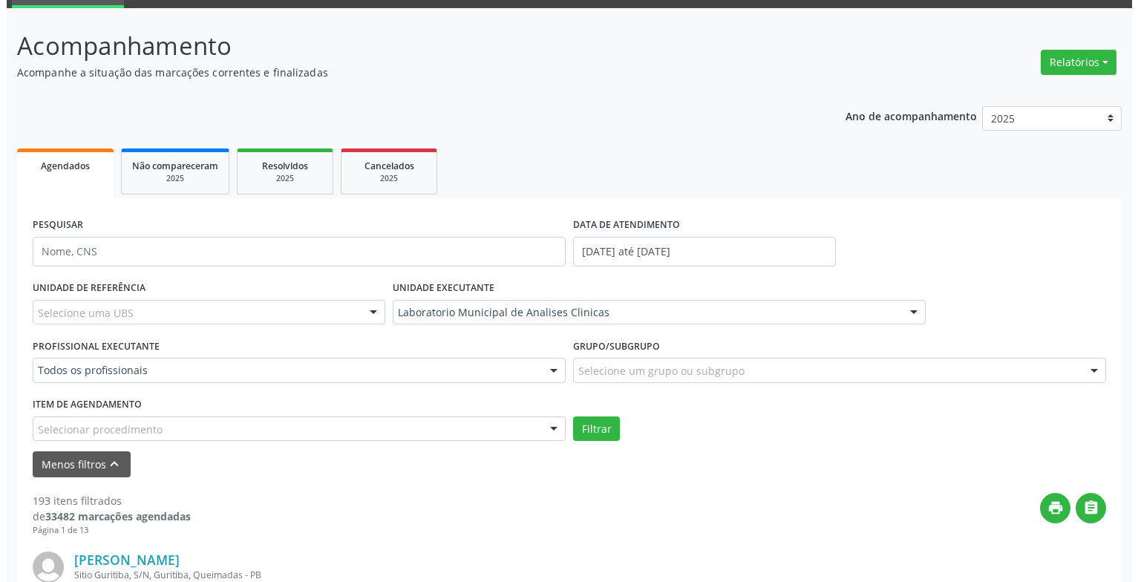
scroll to position [296, 0]
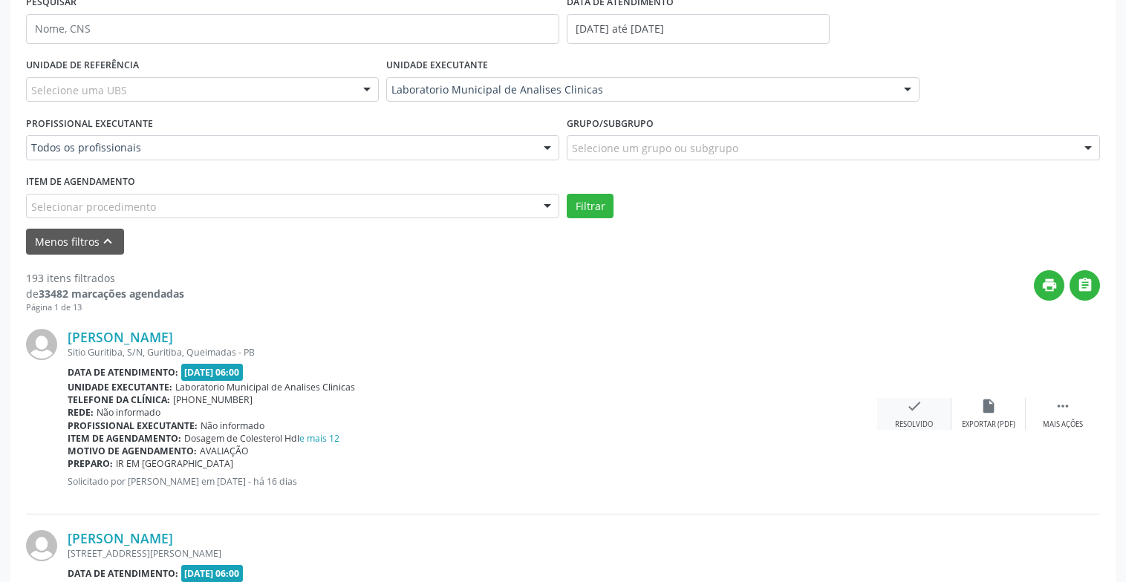
click at [924, 399] on div "check Resolvido" at bounding box center [914, 414] width 74 height 32
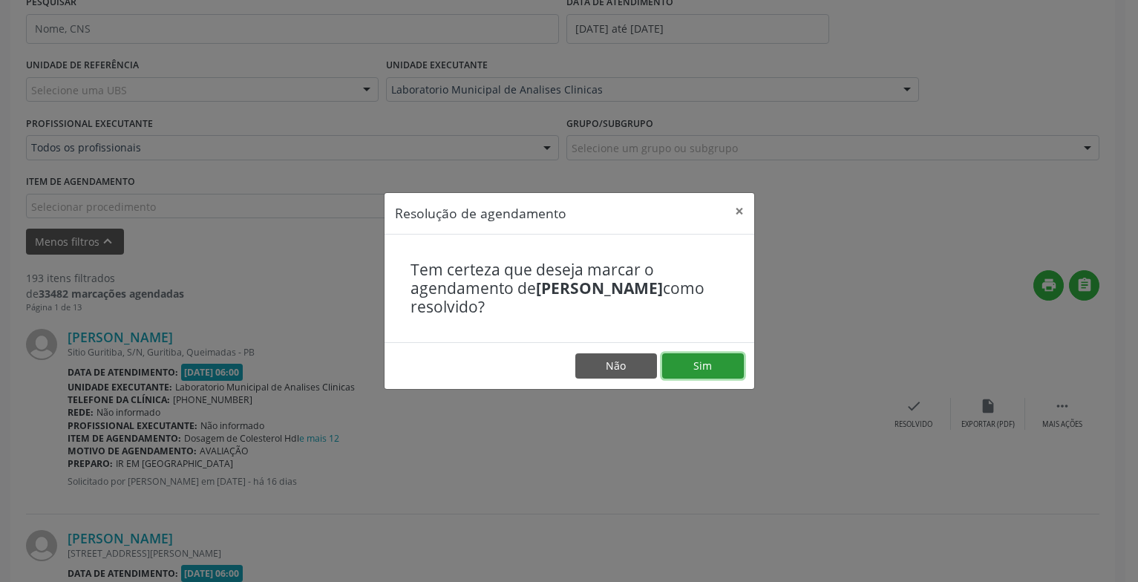
click at [699, 355] on button "Sim" at bounding box center [703, 365] width 82 height 25
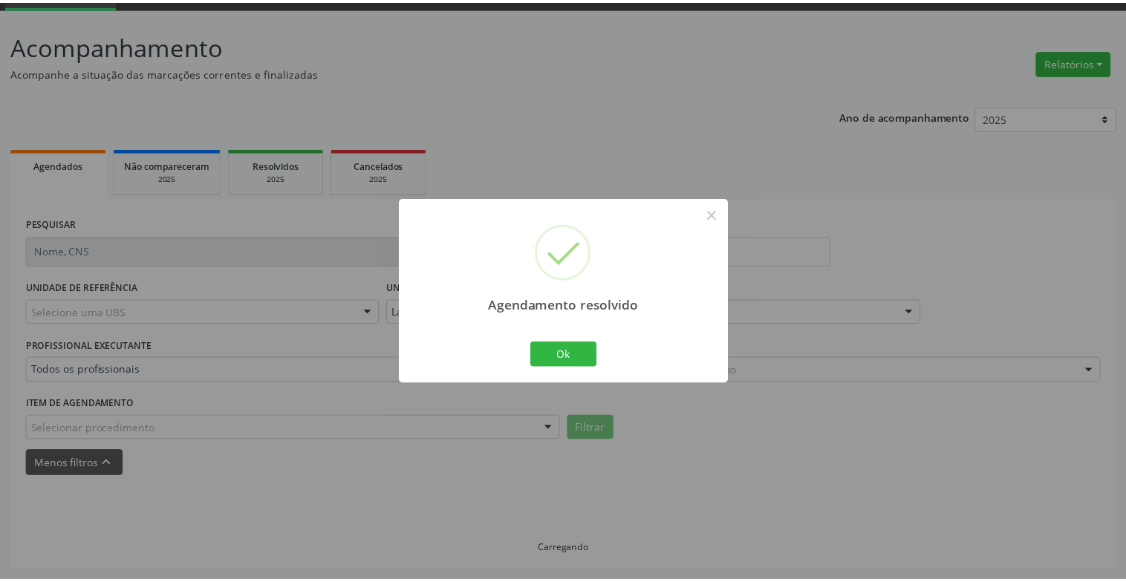
scroll to position [74, 0]
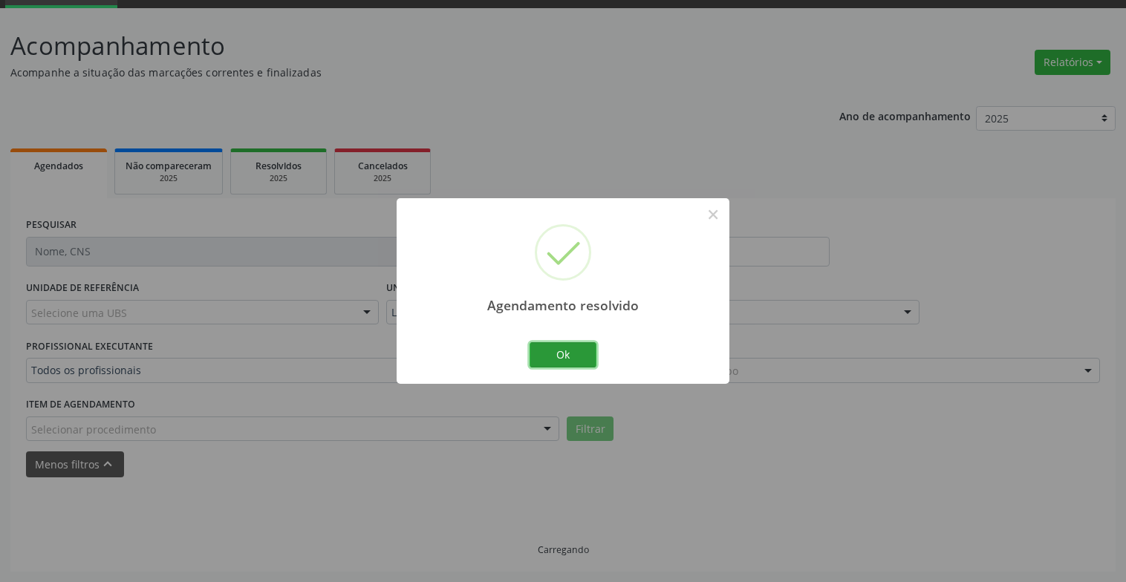
click at [572, 359] on button "Ok" at bounding box center [562, 354] width 67 height 25
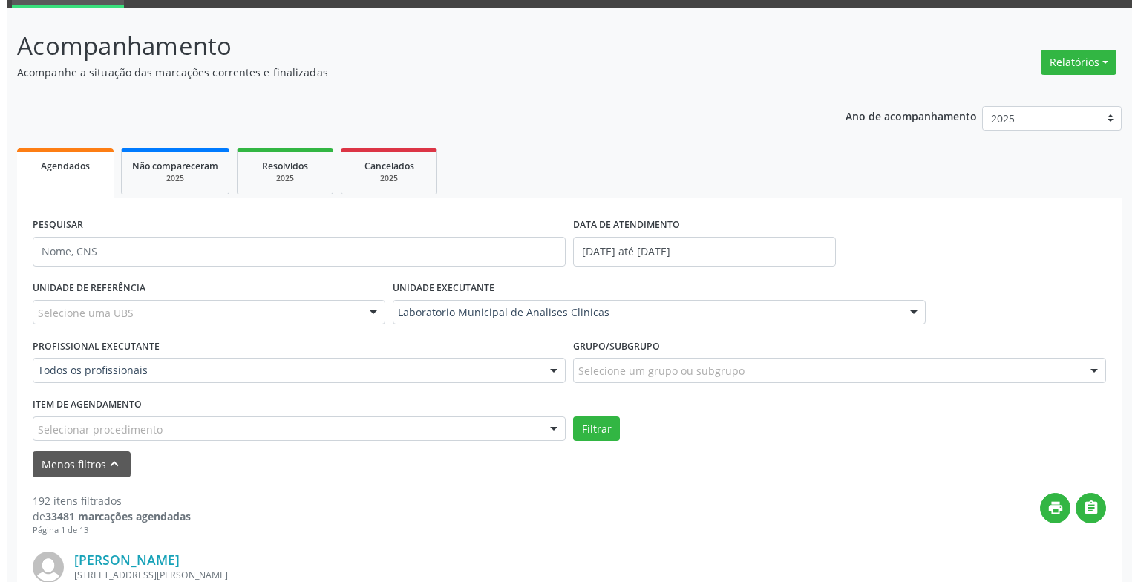
scroll to position [296, 0]
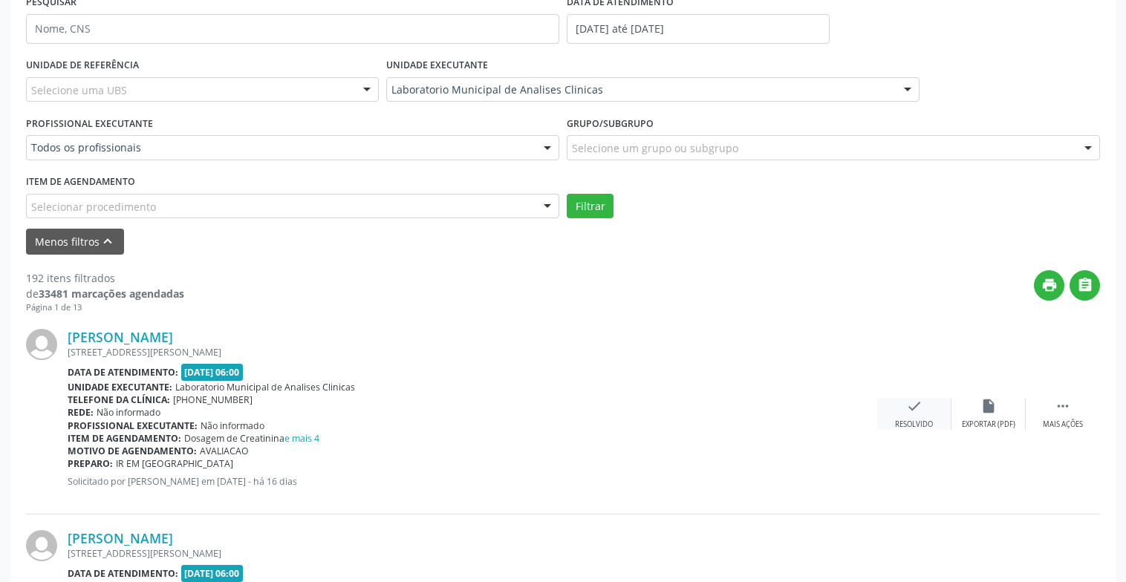
click at [918, 411] on icon "check" at bounding box center [914, 406] width 16 height 16
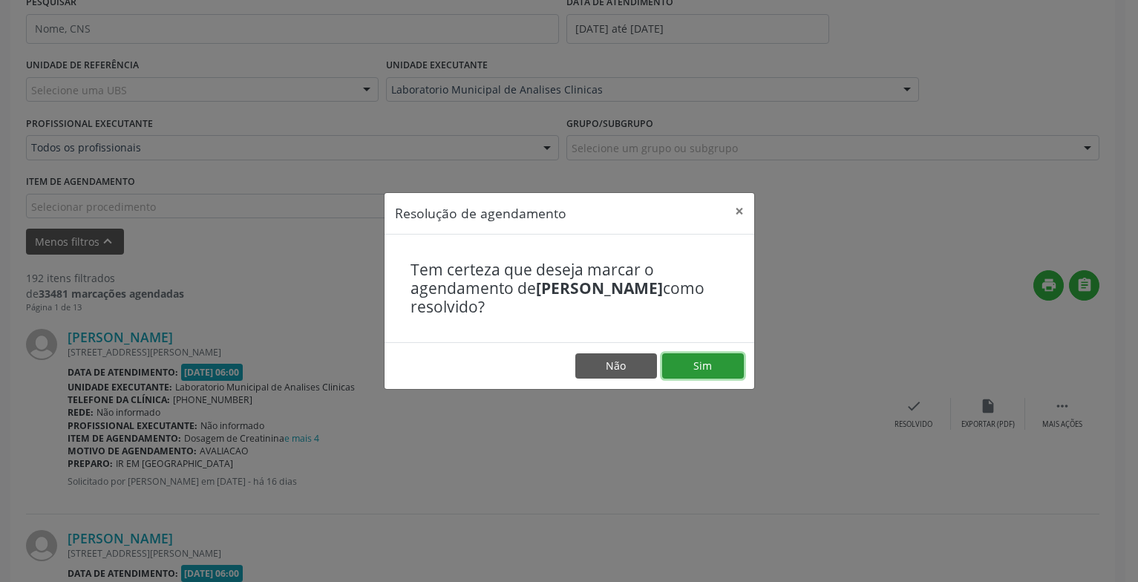
click at [701, 370] on button "Sim" at bounding box center [703, 365] width 82 height 25
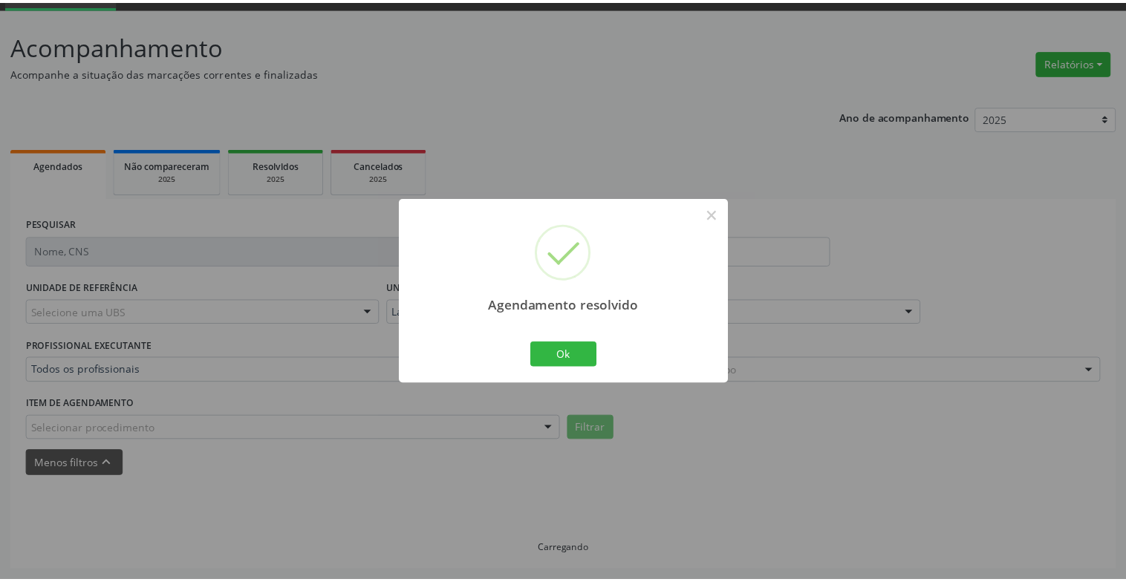
scroll to position [74, 0]
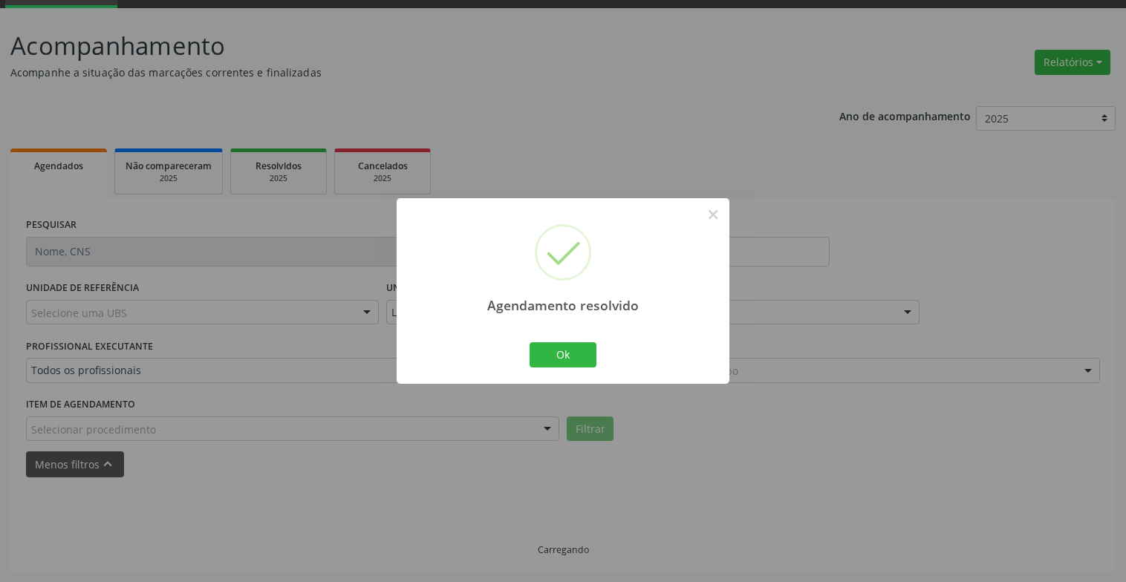
click at [554, 341] on div "Ok Cancel" at bounding box center [563, 354] width 74 height 31
click at [575, 345] on button "Ok" at bounding box center [562, 354] width 67 height 25
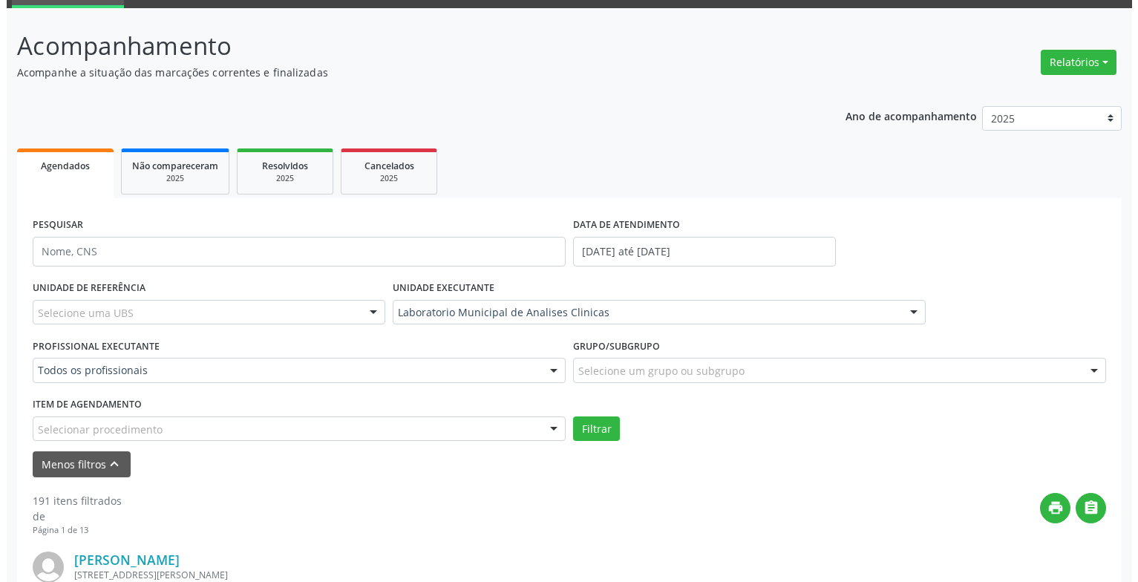
scroll to position [222, 0]
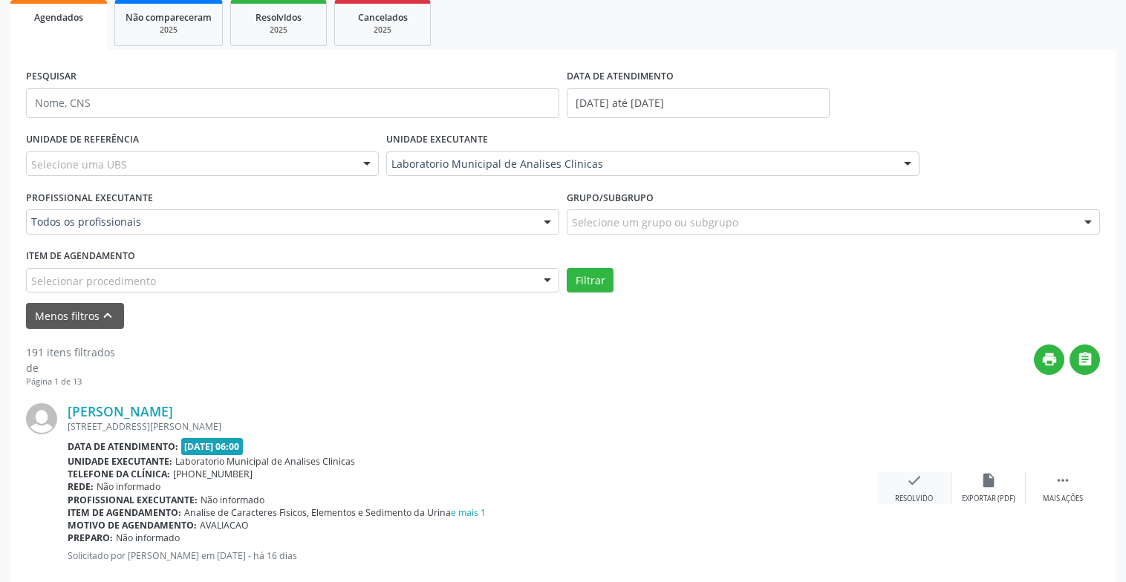
click at [921, 488] on icon "check" at bounding box center [914, 480] width 16 height 16
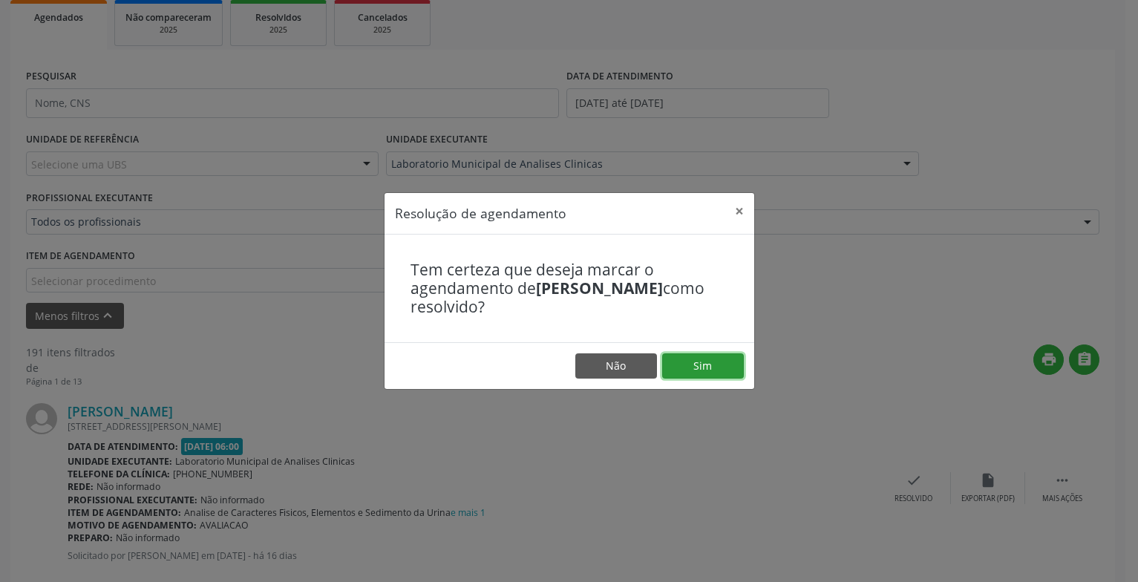
click at [700, 366] on button "Sim" at bounding box center [703, 365] width 82 height 25
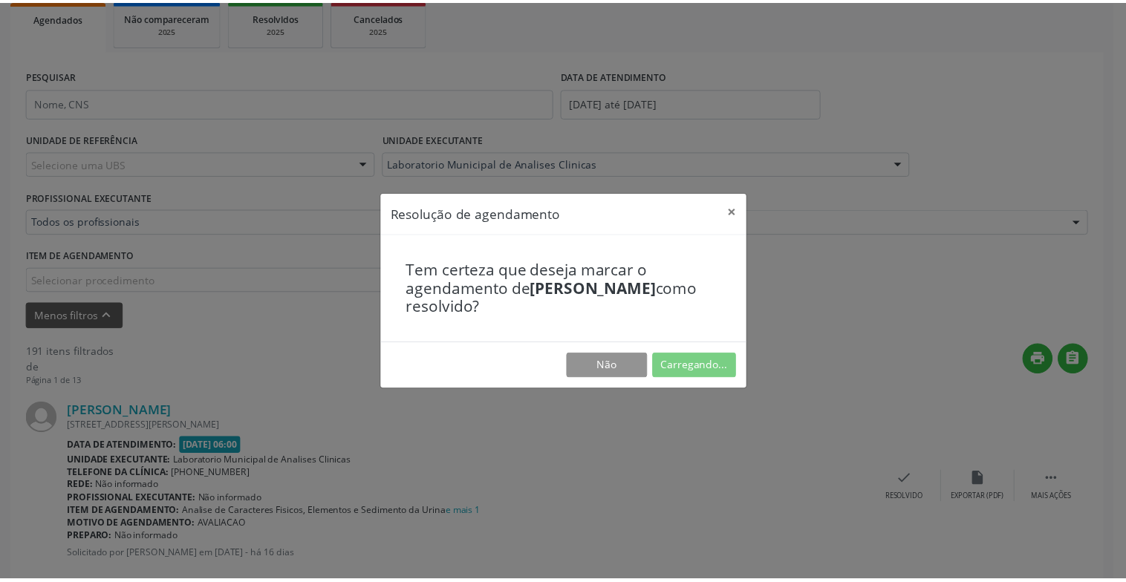
scroll to position [74, 0]
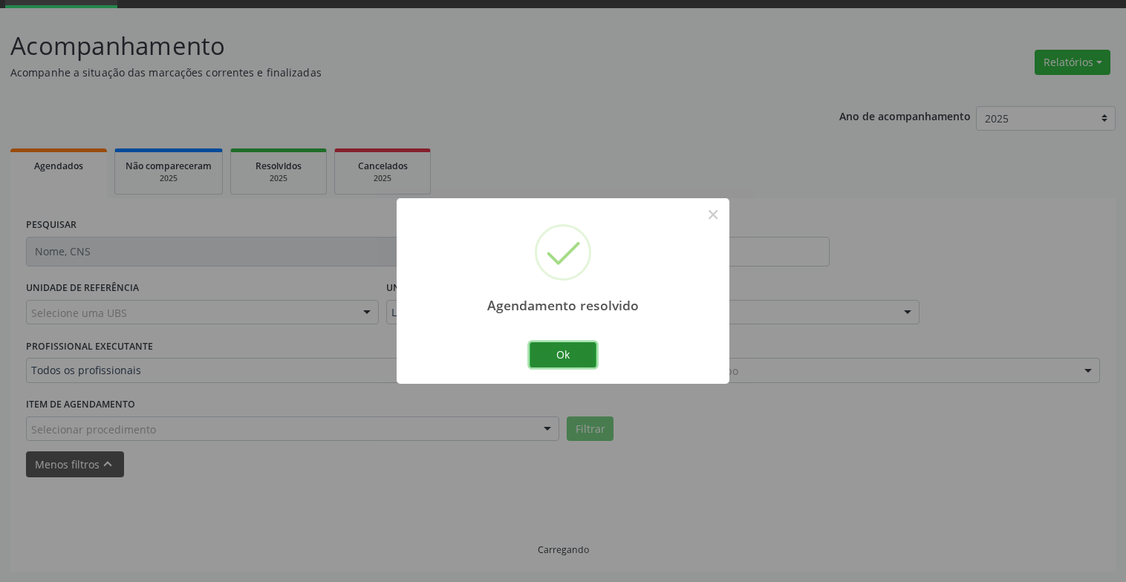
click at [575, 356] on button "Ok" at bounding box center [562, 354] width 67 height 25
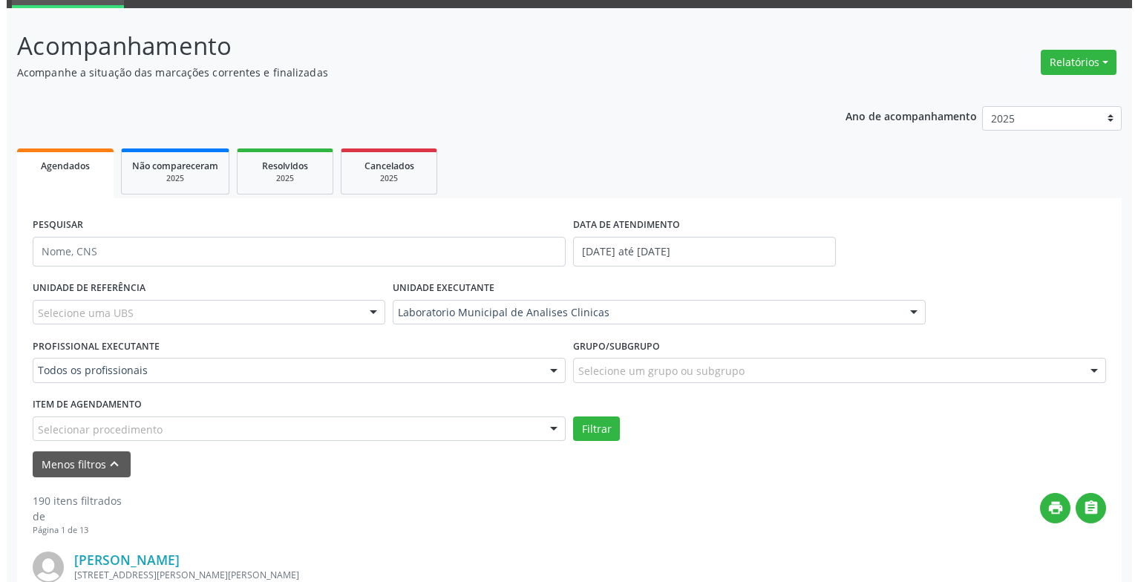
scroll to position [222, 0]
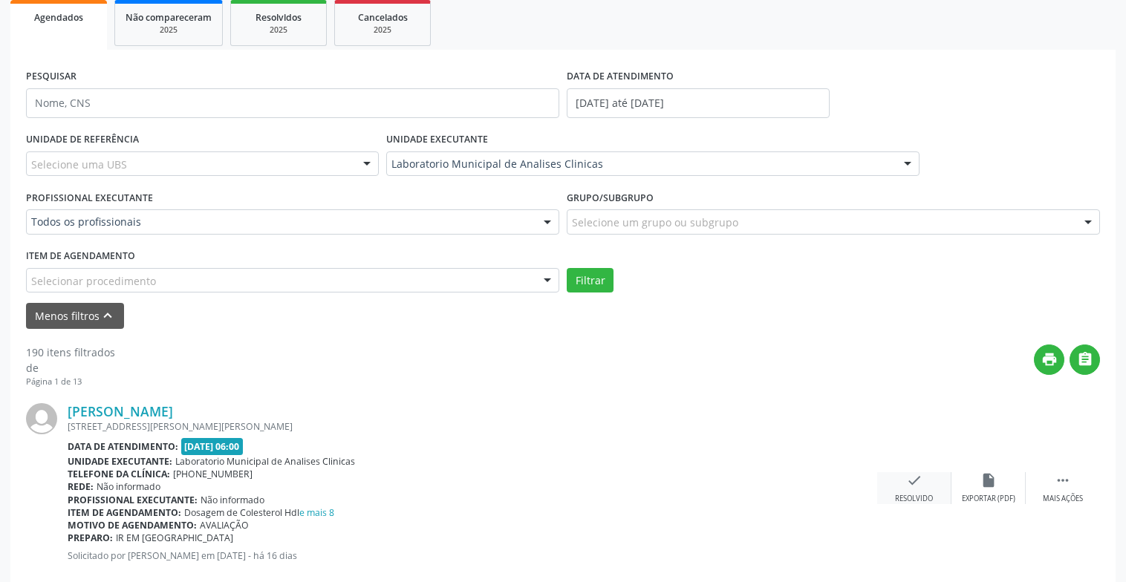
click at [915, 484] on icon "check" at bounding box center [914, 480] width 16 height 16
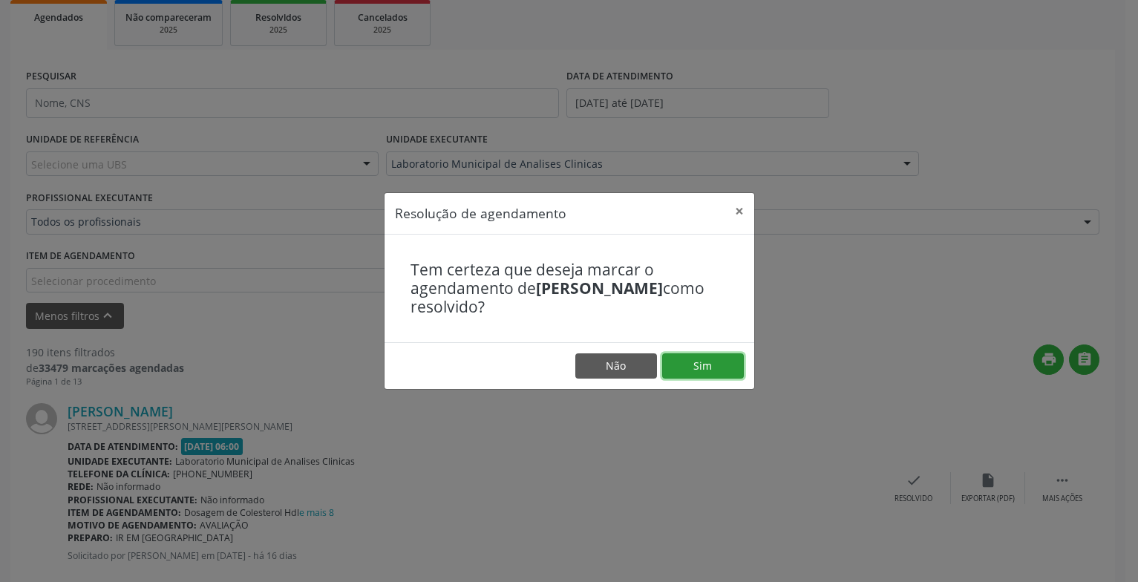
click at [722, 368] on button "Sim" at bounding box center [703, 365] width 82 height 25
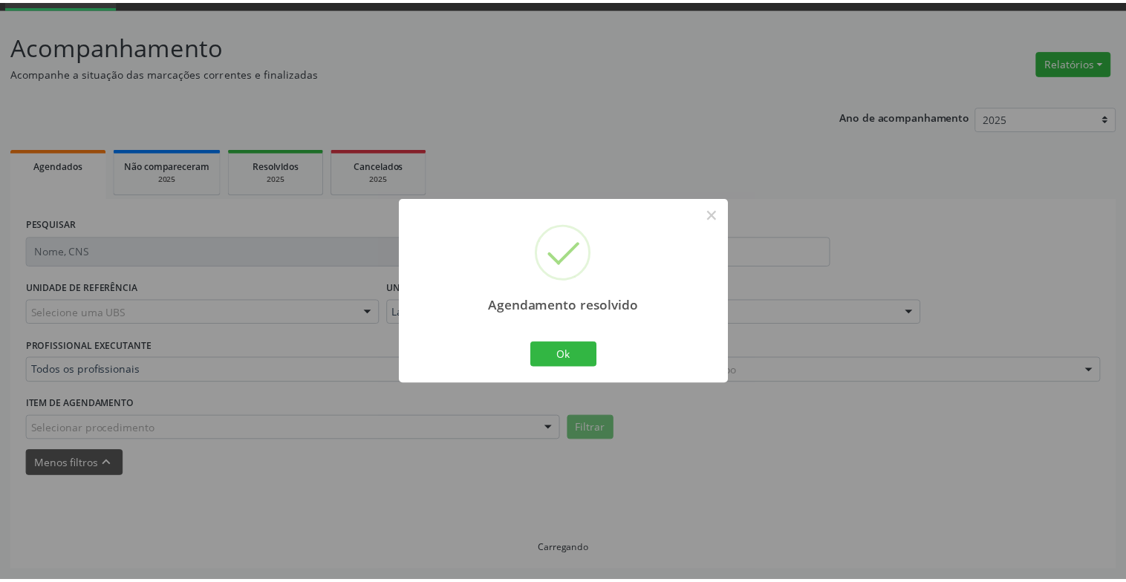
scroll to position [74, 0]
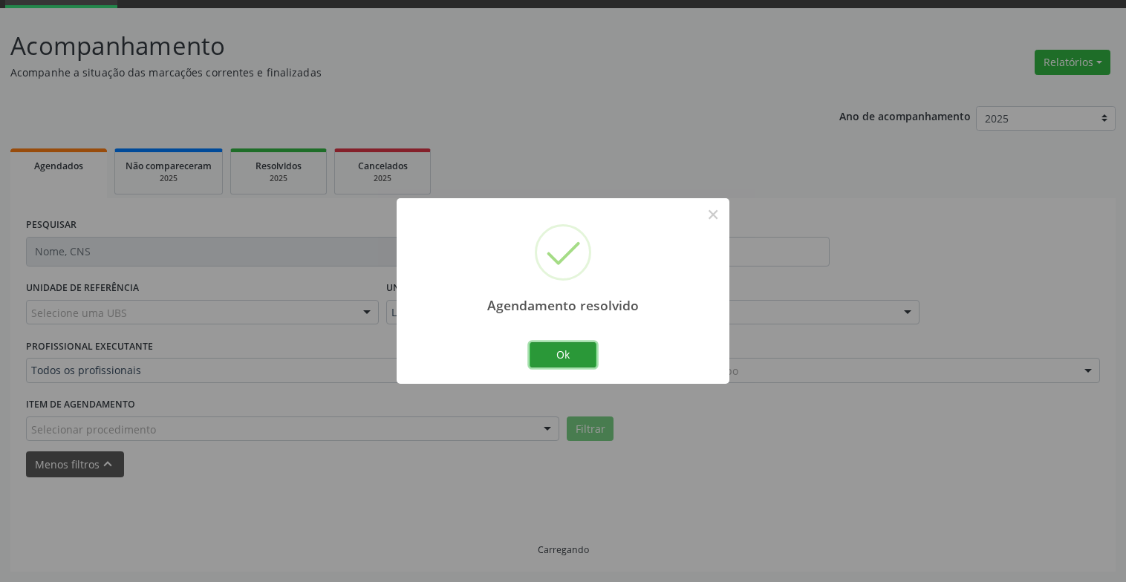
click at [545, 351] on button "Ok" at bounding box center [562, 354] width 67 height 25
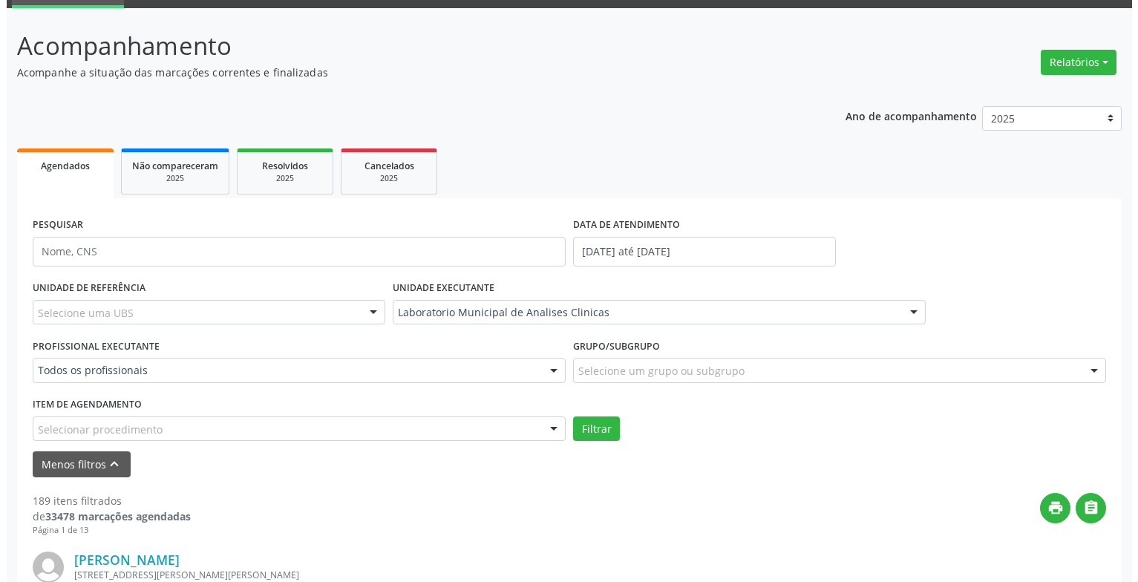
scroll to position [222, 0]
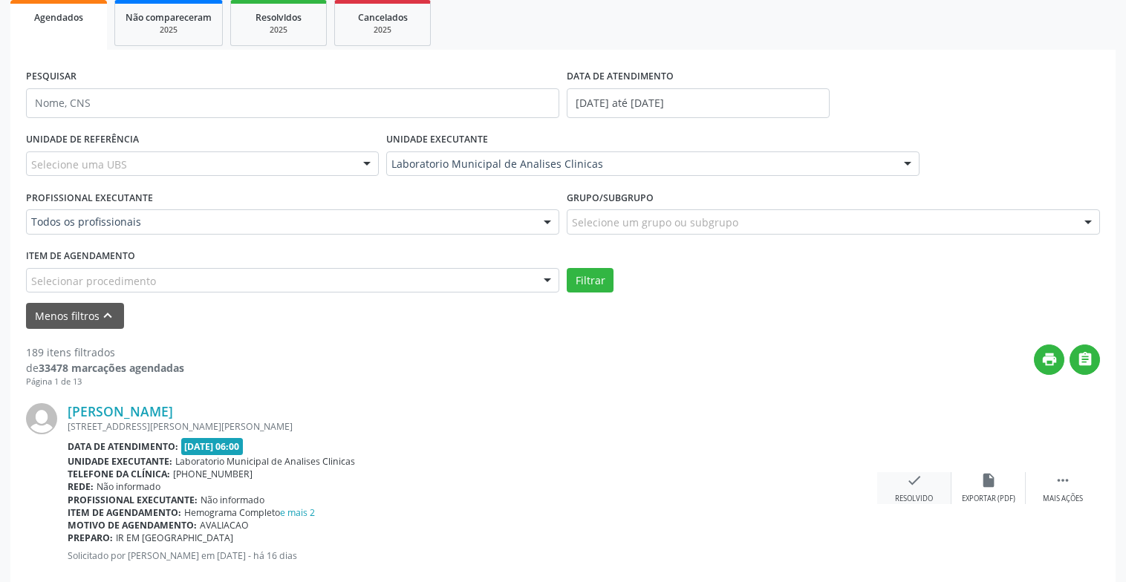
click at [913, 486] on icon "check" at bounding box center [914, 480] width 16 height 16
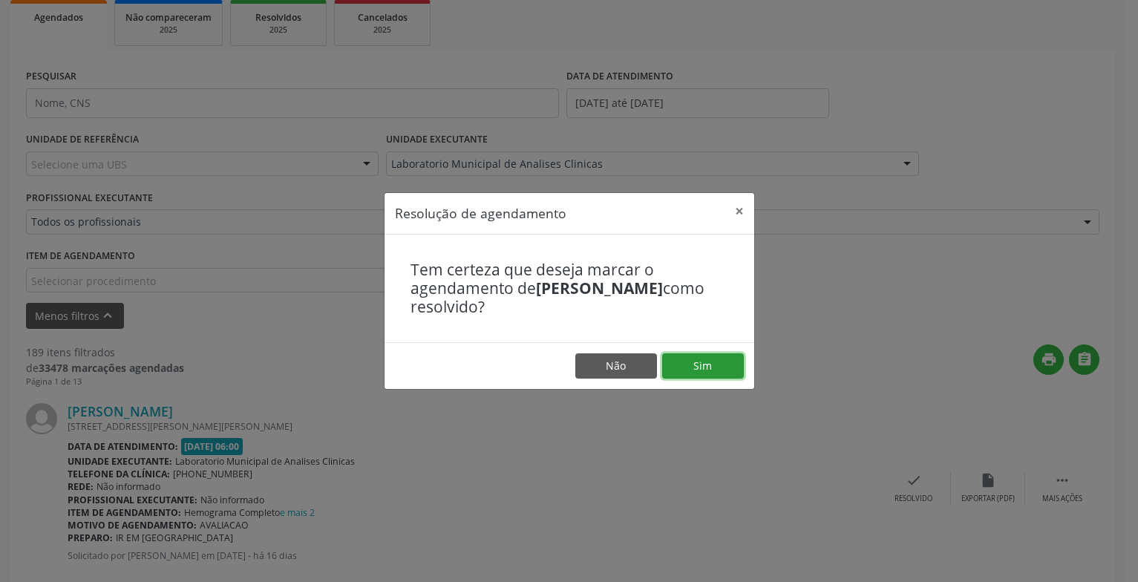
click at [691, 373] on button "Sim" at bounding box center [703, 365] width 82 height 25
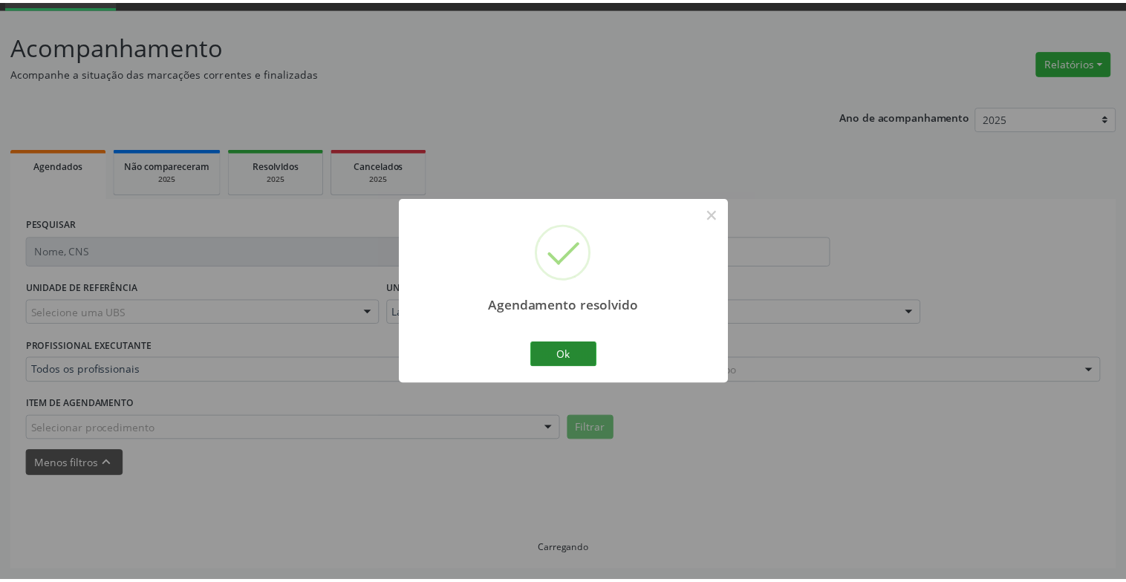
scroll to position [74, 0]
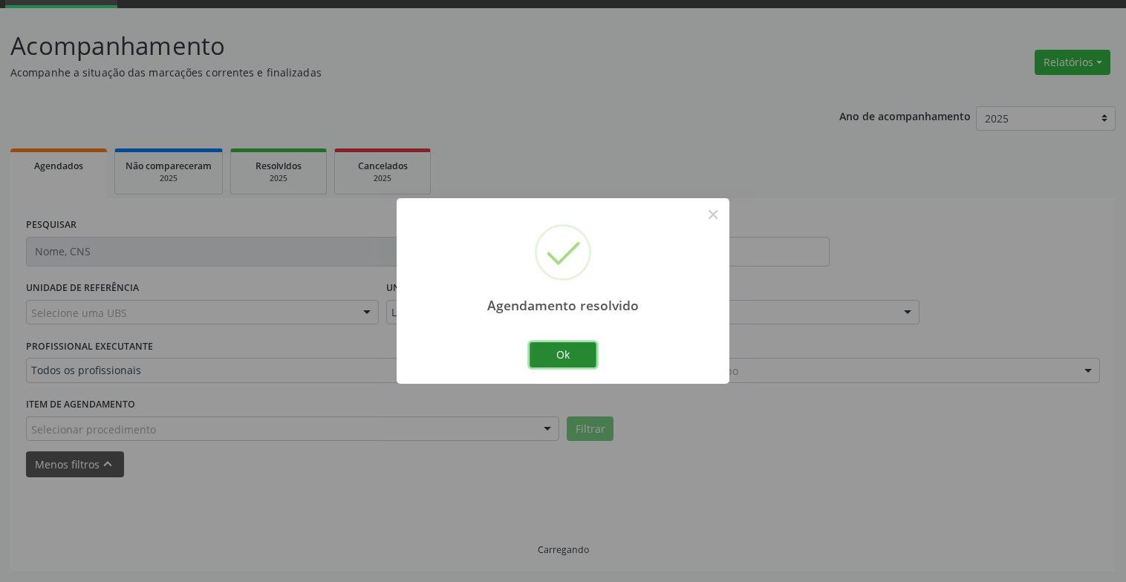
click at [585, 360] on button "Ok" at bounding box center [562, 354] width 67 height 25
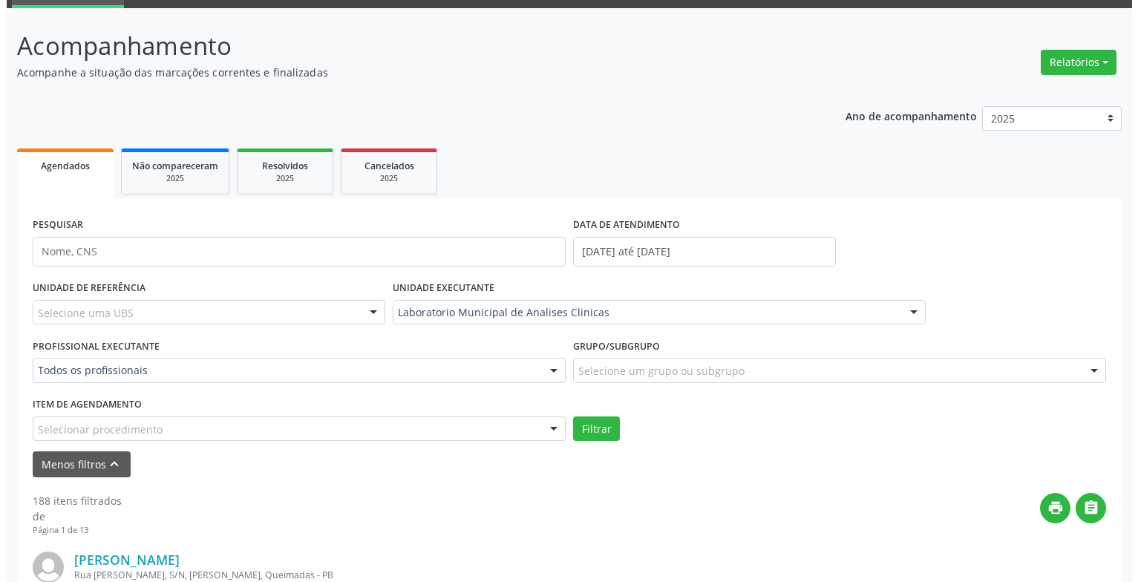
scroll to position [148, 0]
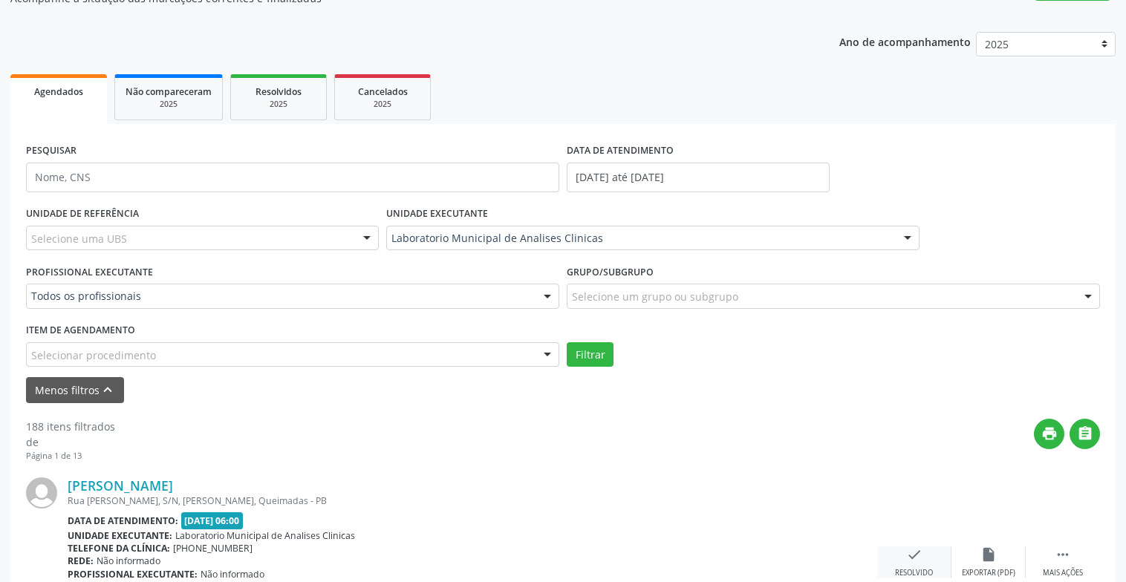
click at [924, 555] on div "check Resolvido" at bounding box center [914, 562] width 74 height 32
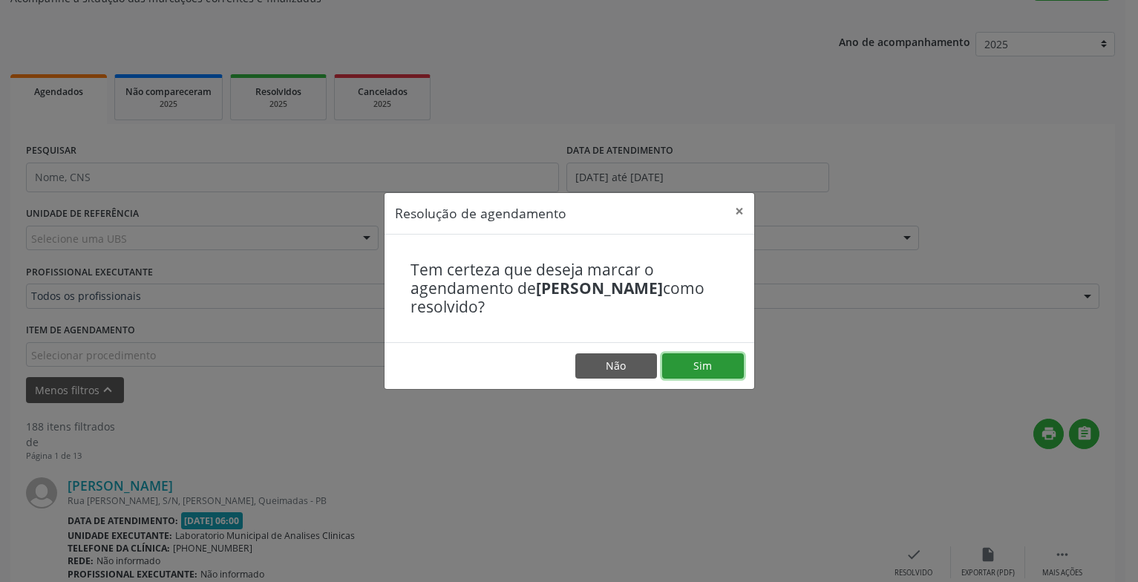
click at [715, 366] on button "Sim" at bounding box center [703, 365] width 82 height 25
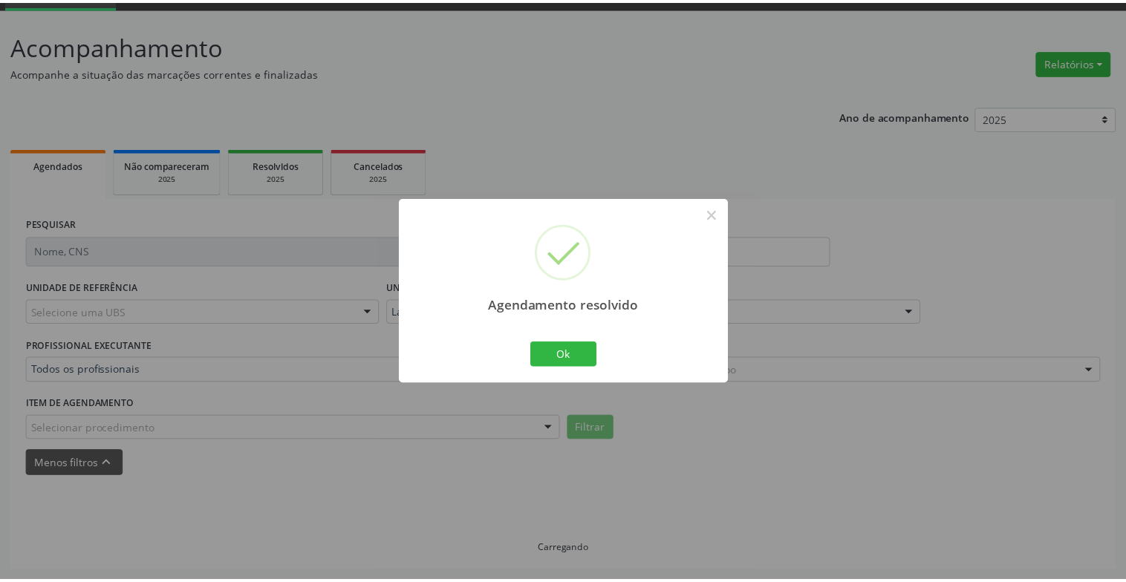
scroll to position [74, 0]
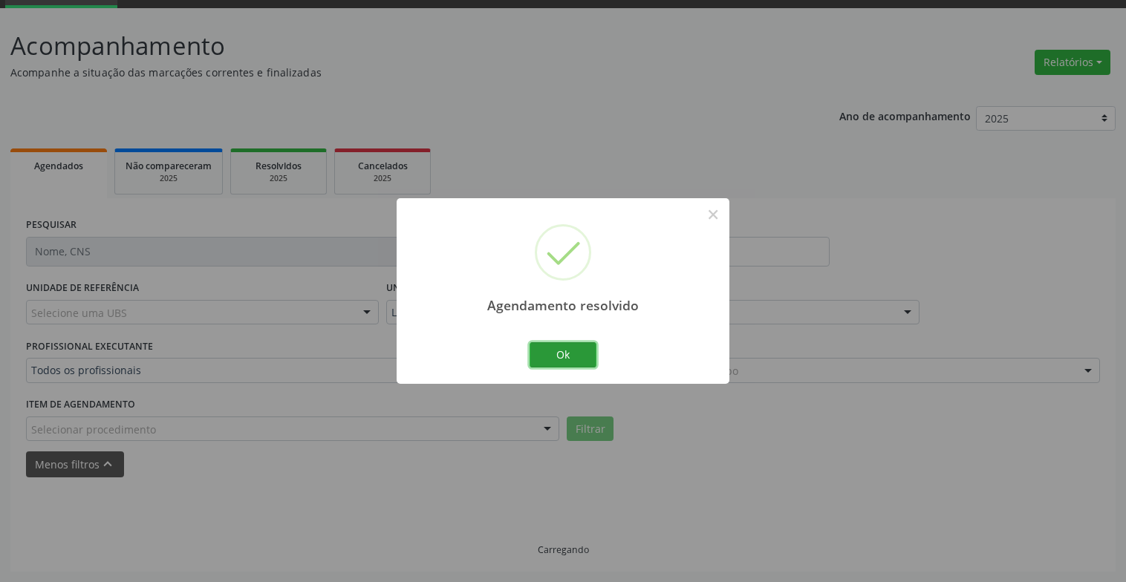
click at [581, 350] on button "Ok" at bounding box center [562, 354] width 67 height 25
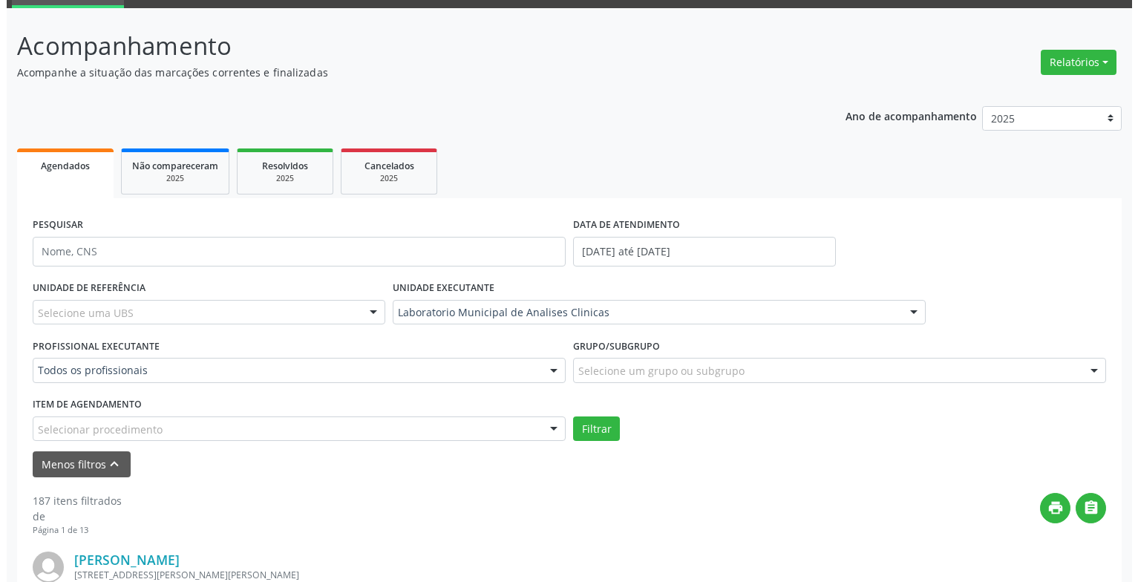
scroll to position [148, 0]
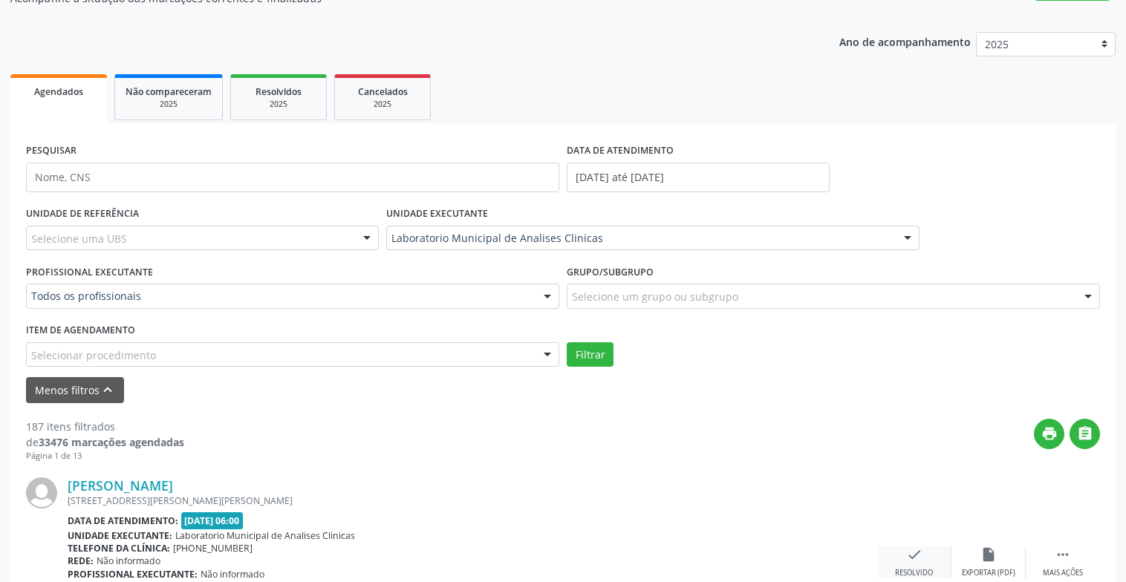
click at [901, 553] on div "check Resolvido" at bounding box center [914, 562] width 74 height 32
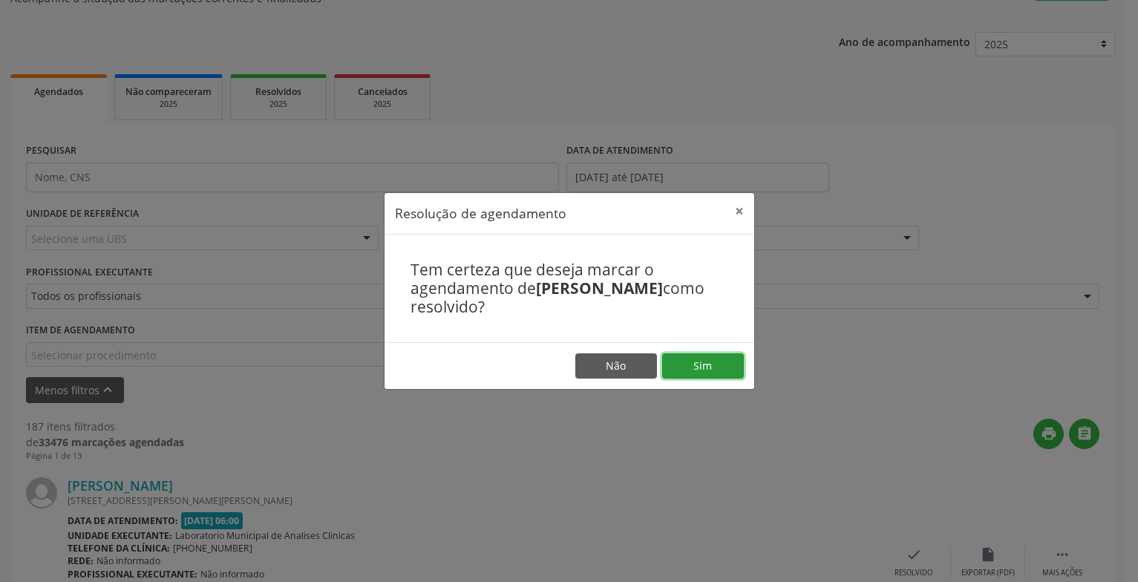
click at [678, 361] on button "Sim" at bounding box center [703, 365] width 82 height 25
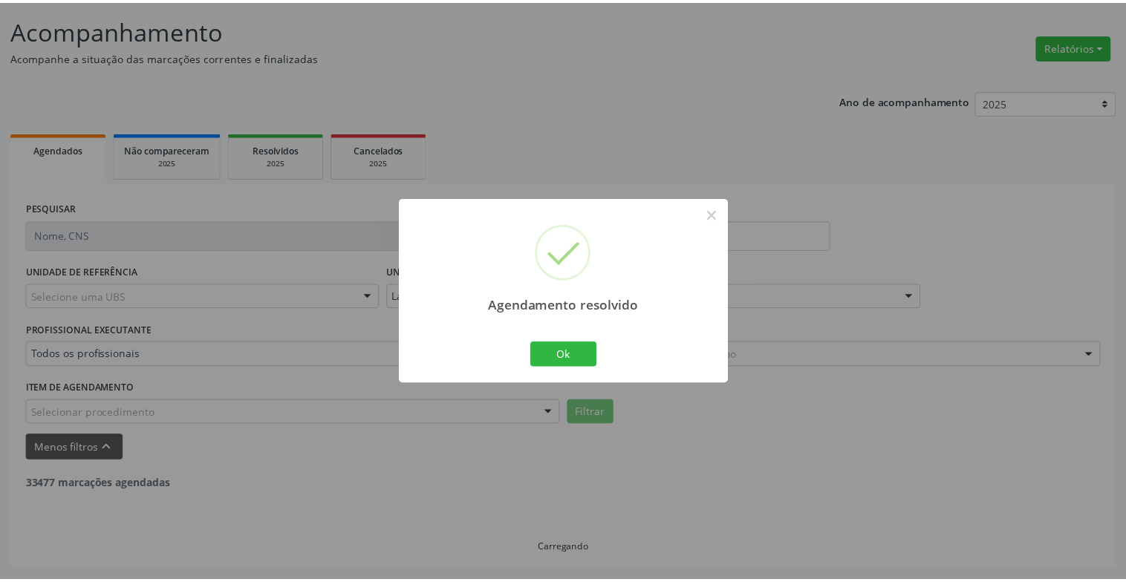
scroll to position [89, 0]
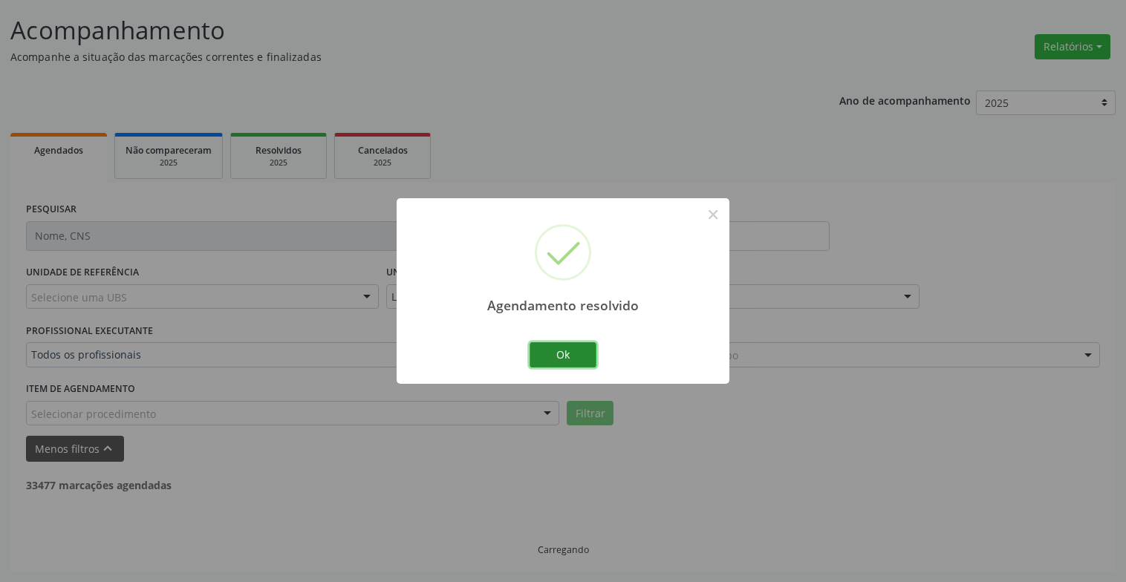
click at [572, 347] on button "Ok" at bounding box center [562, 354] width 67 height 25
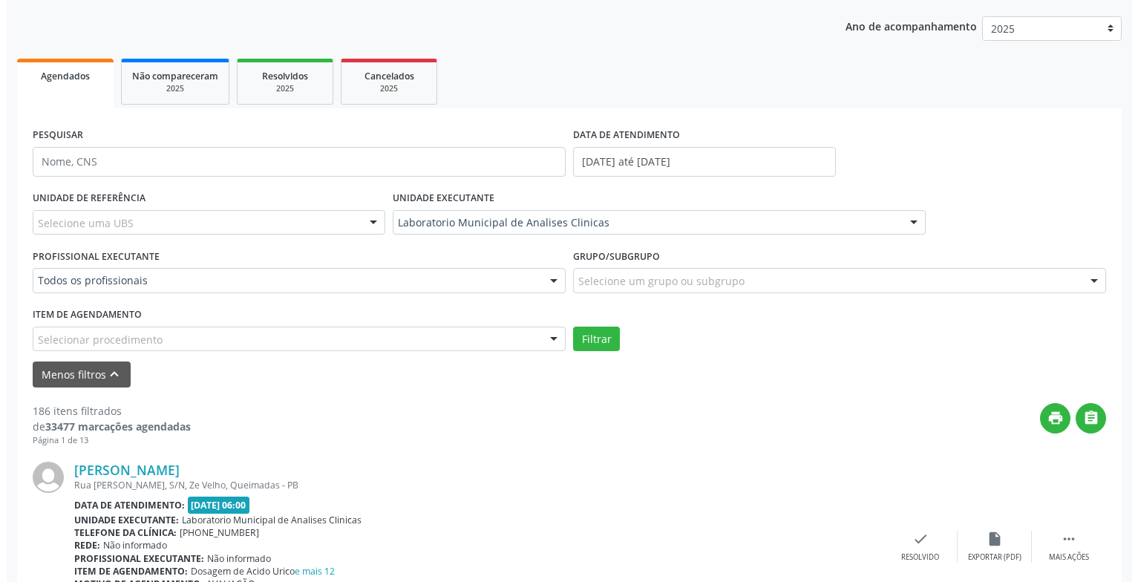
scroll to position [312, 0]
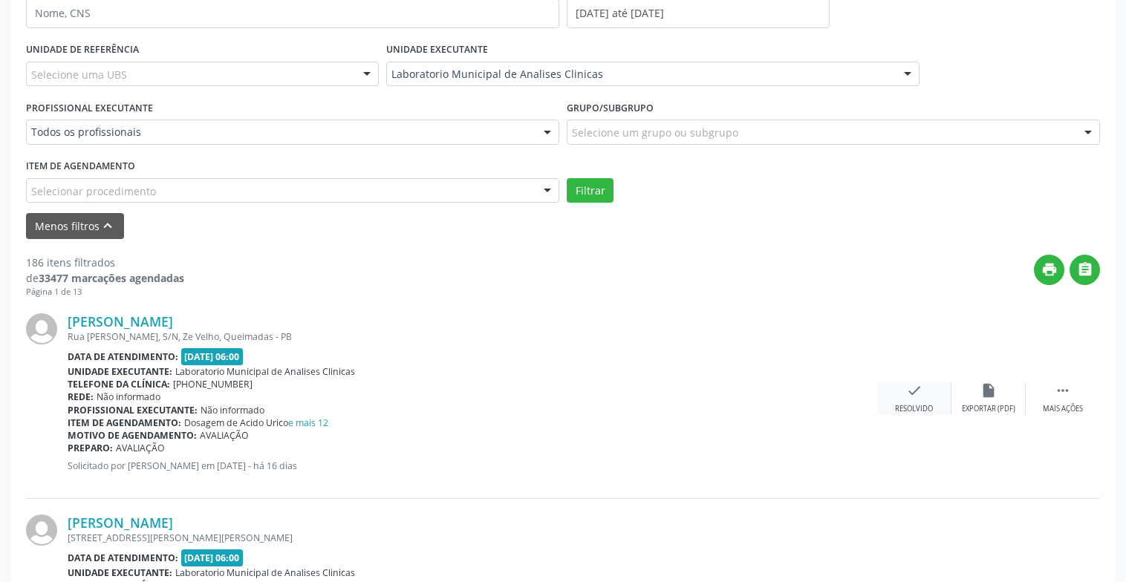
click at [918, 385] on icon "check" at bounding box center [914, 390] width 16 height 16
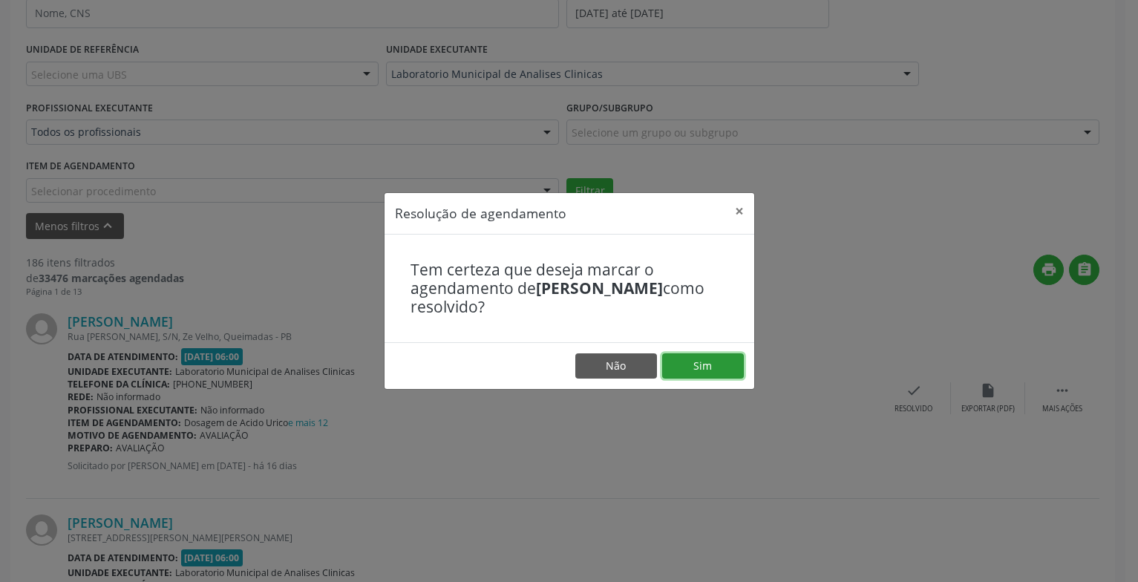
click at [727, 360] on button "Sim" at bounding box center [703, 365] width 82 height 25
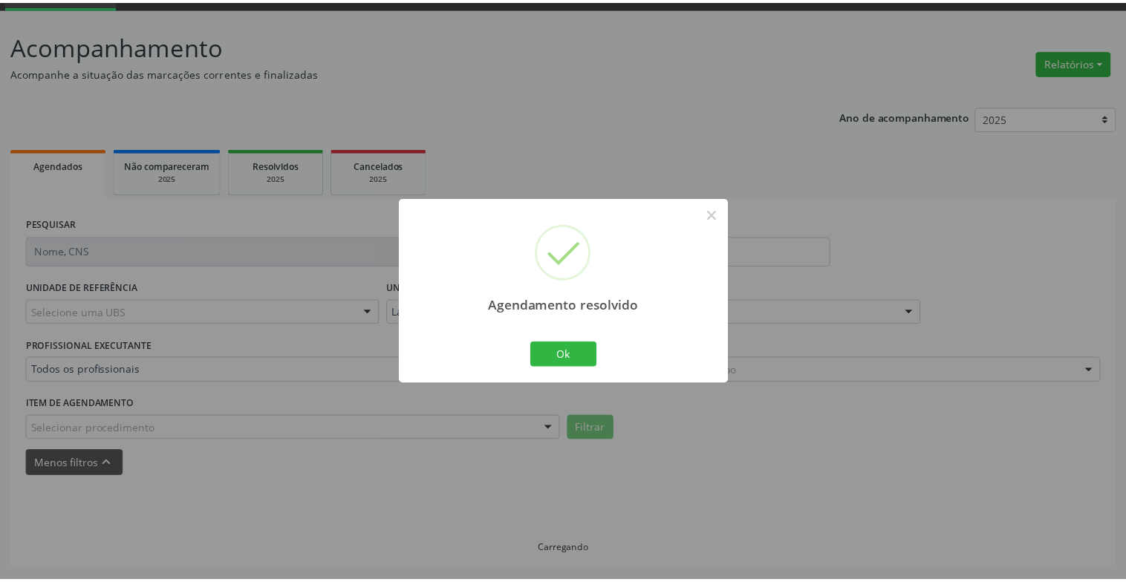
scroll to position [74, 0]
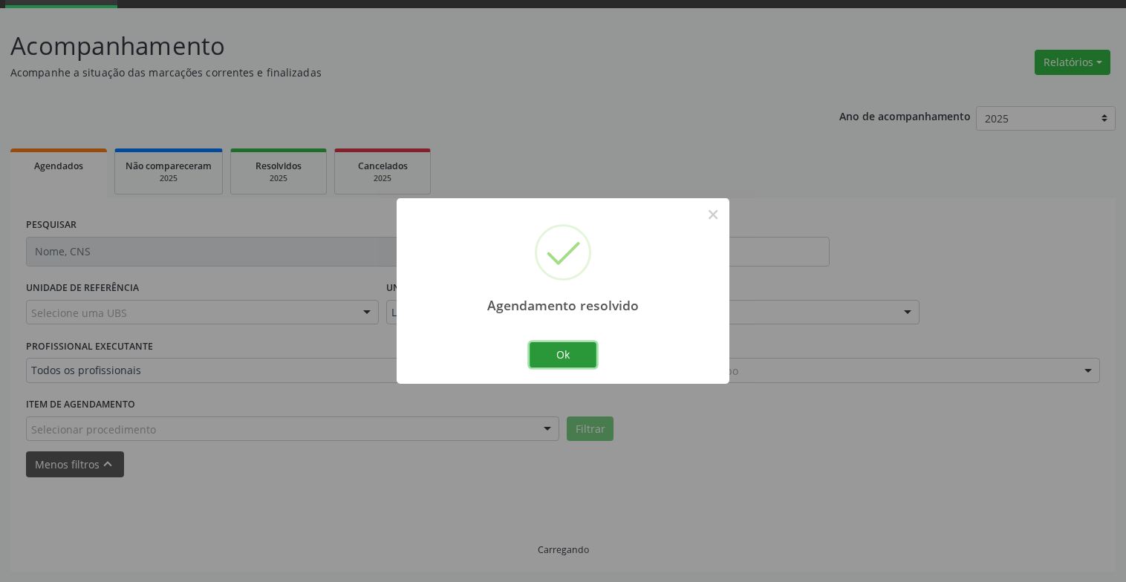
drag, startPoint x: 587, startPoint y: 356, endPoint x: 853, endPoint y: 435, distance: 278.1
click at [586, 356] on button "Ok" at bounding box center [562, 354] width 67 height 25
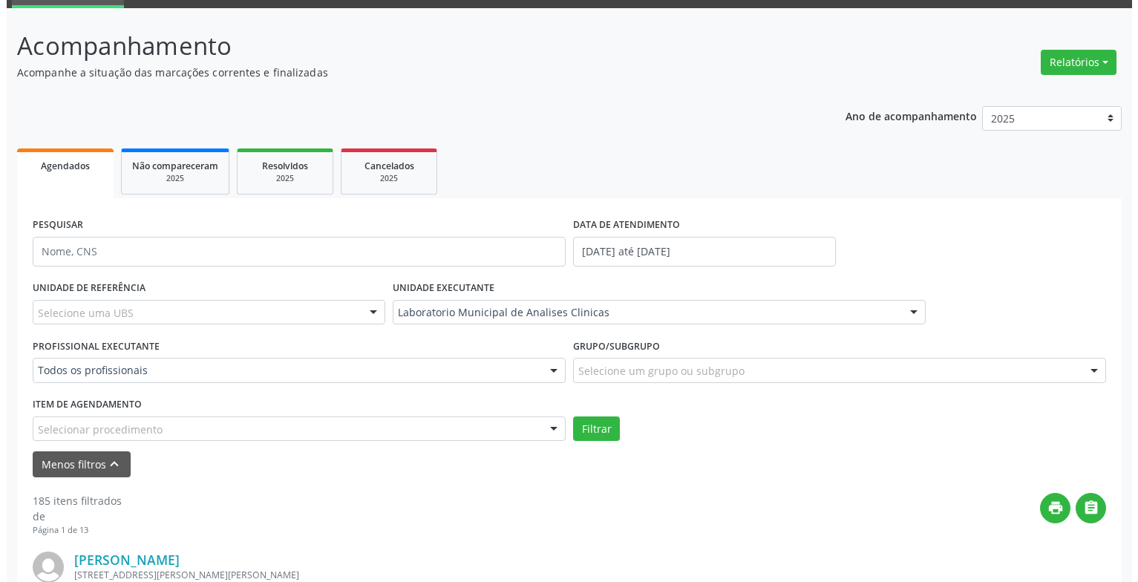
scroll to position [296, 0]
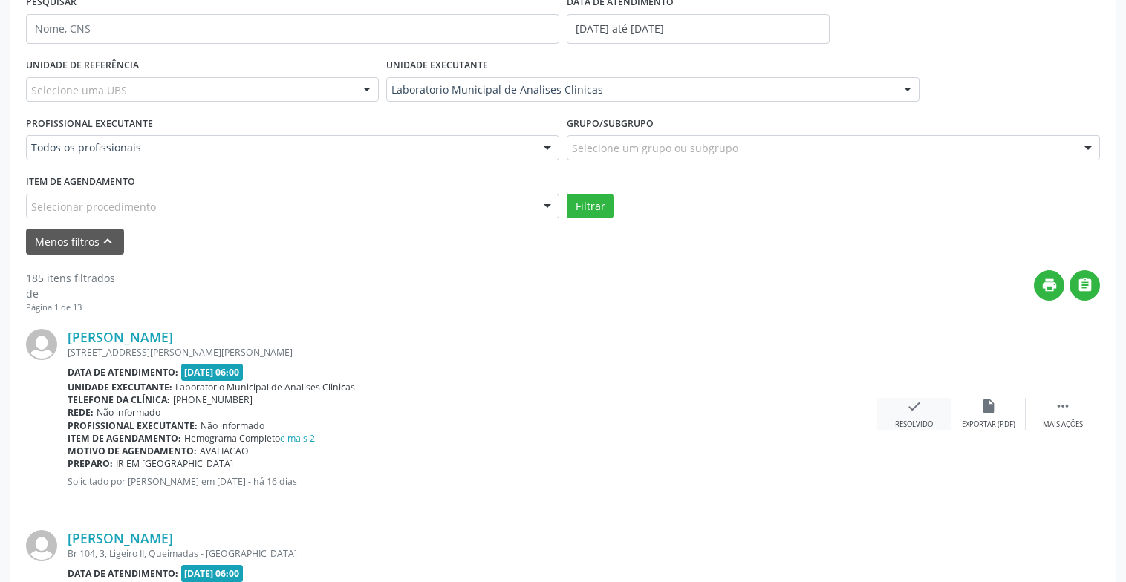
click at [910, 421] on div "Resolvido" at bounding box center [914, 425] width 38 height 10
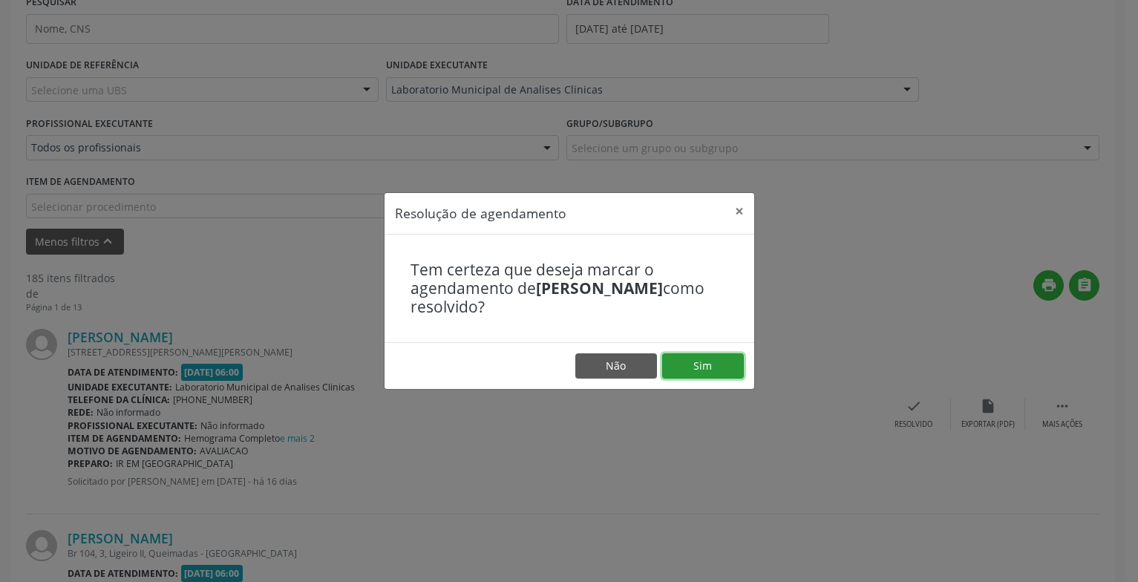
click at [710, 362] on button "Sim" at bounding box center [703, 365] width 82 height 25
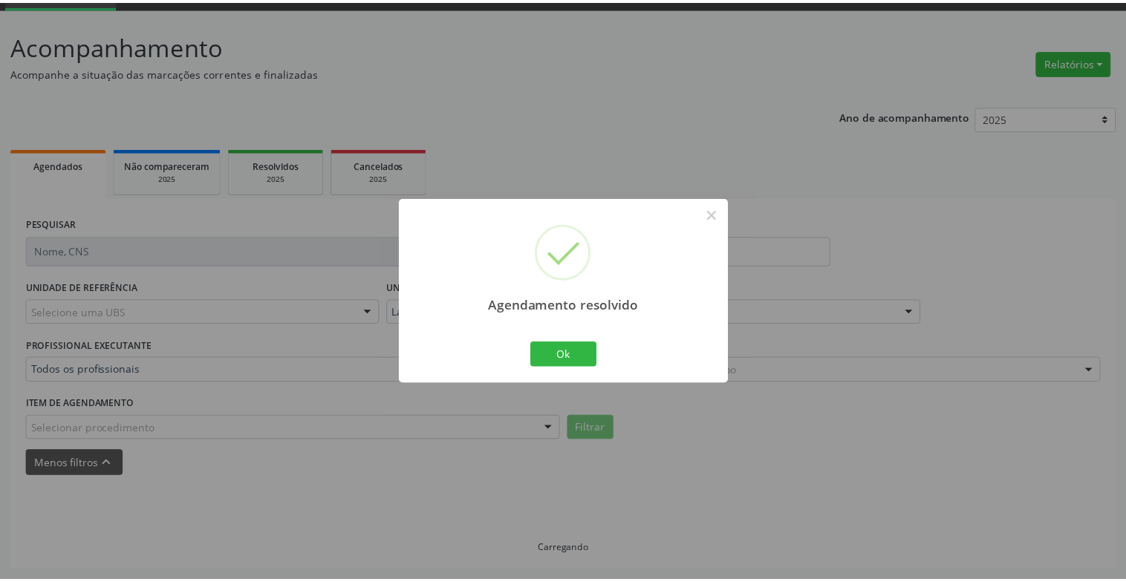
scroll to position [74, 0]
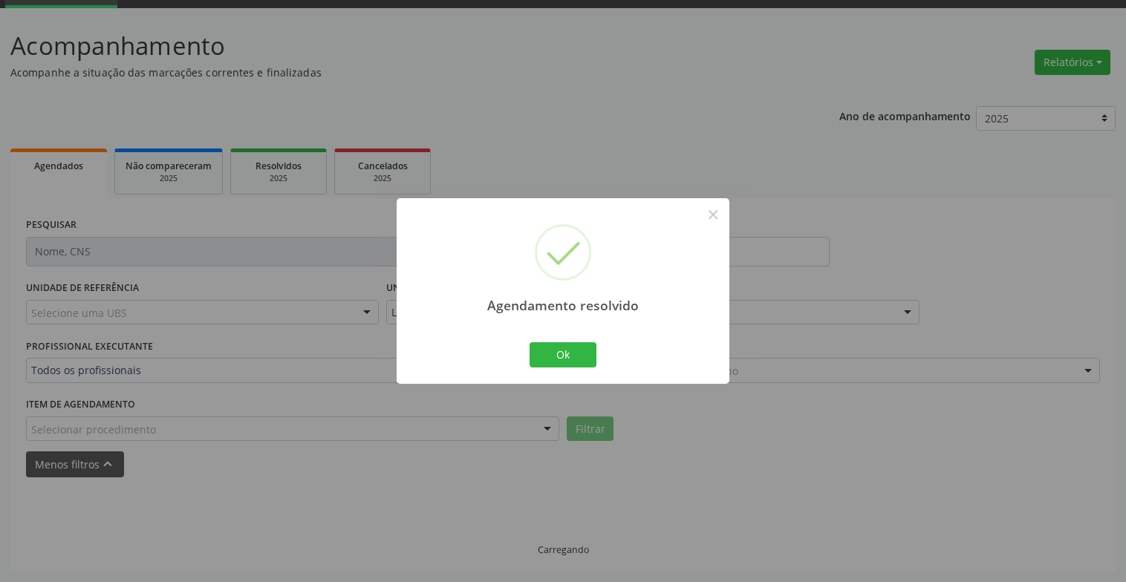
click at [600, 353] on div "Agendamento resolvido × Ok Cancel" at bounding box center [562, 290] width 333 height 185
click at [583, 353] on button "Ok" at bounding box center [562, 354] width 67 height 25
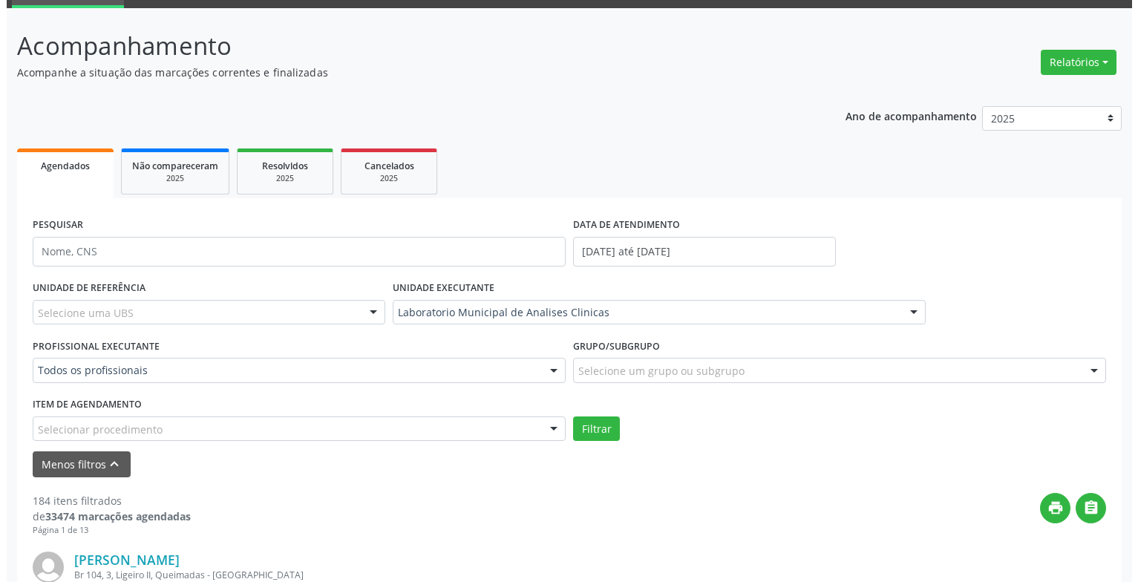
scroll to position [296, 0]
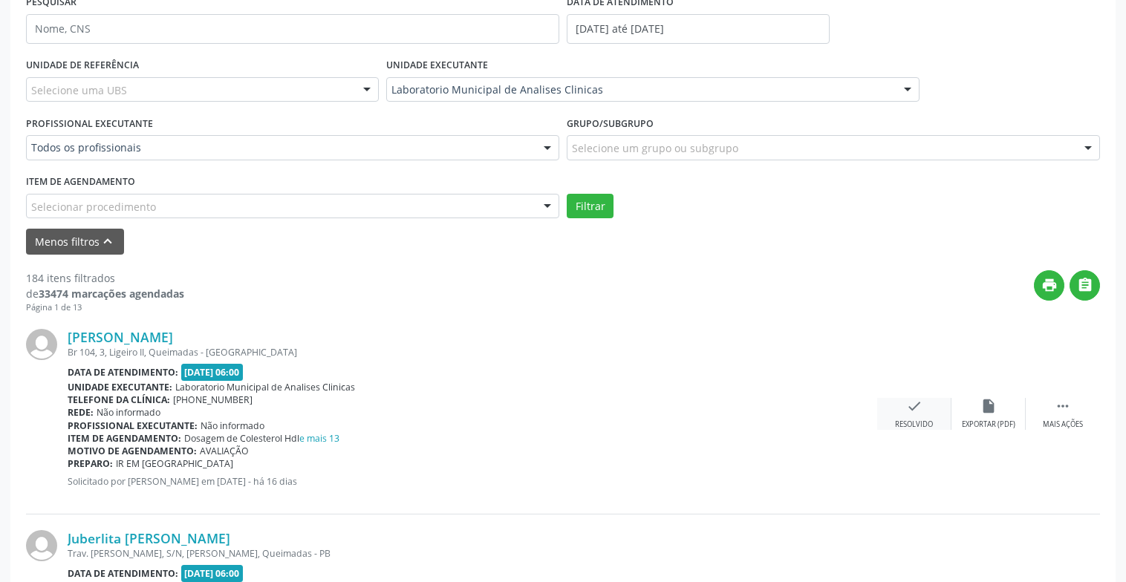
click at [910, 414] on icon "check" at bounding box center [914, 406] width 16 height 16
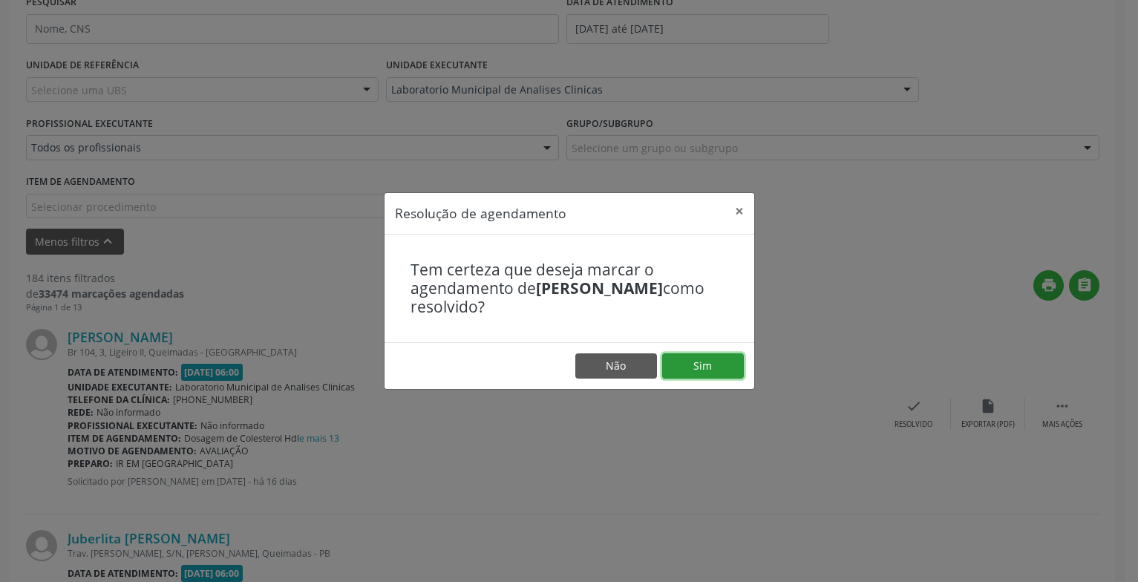
click at [711, 368] on button "Sim" at bounding box center [703, 365] width 82 height 25
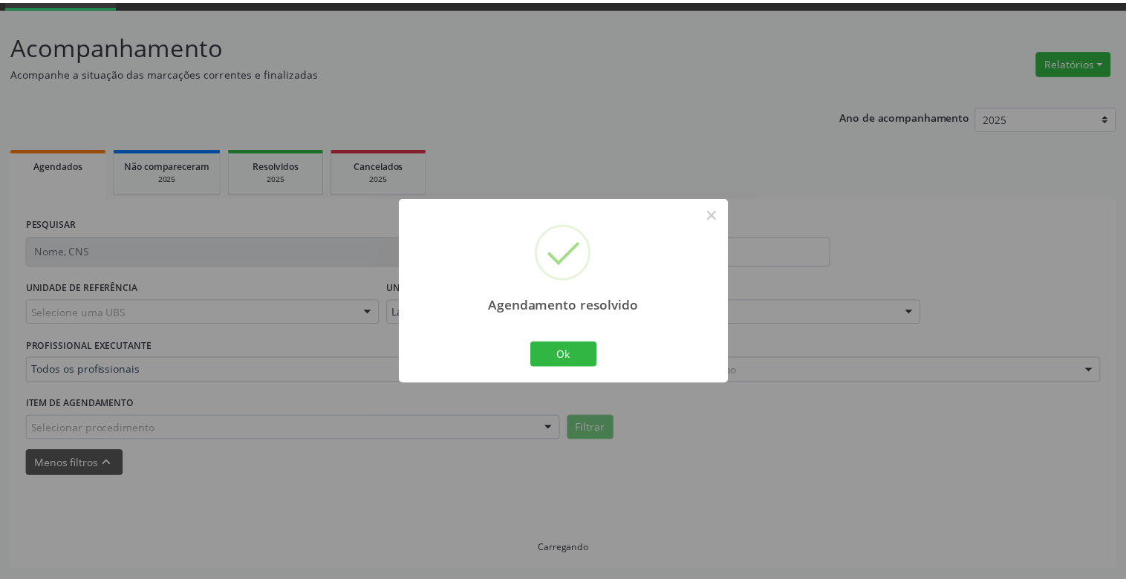
scroll to position [74, 0]
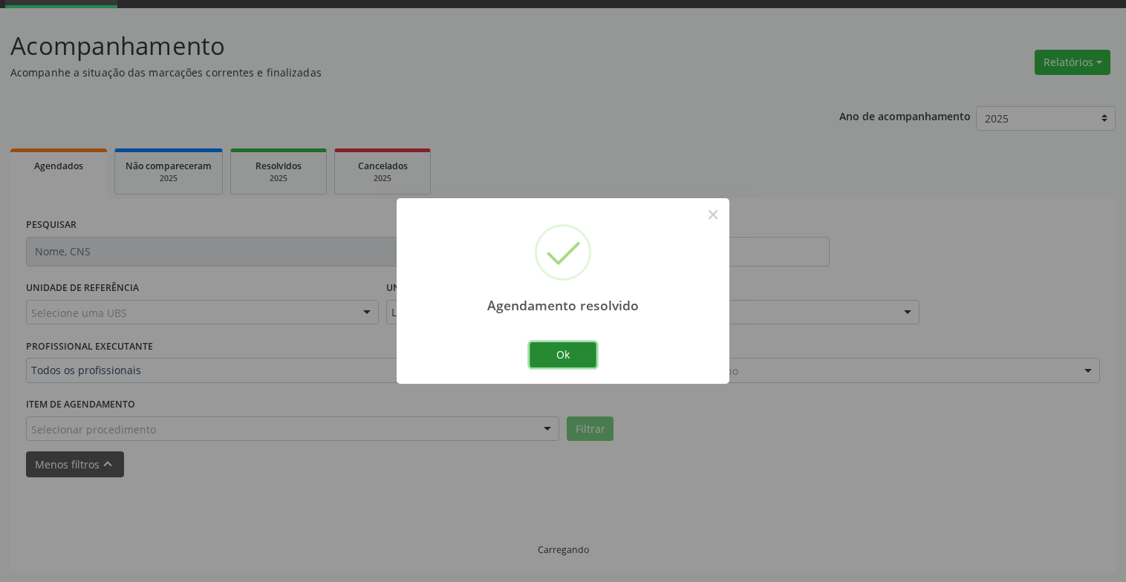
click at [579, 349] on button "Ok" at bounding box center [562, 354] width 67 height 25
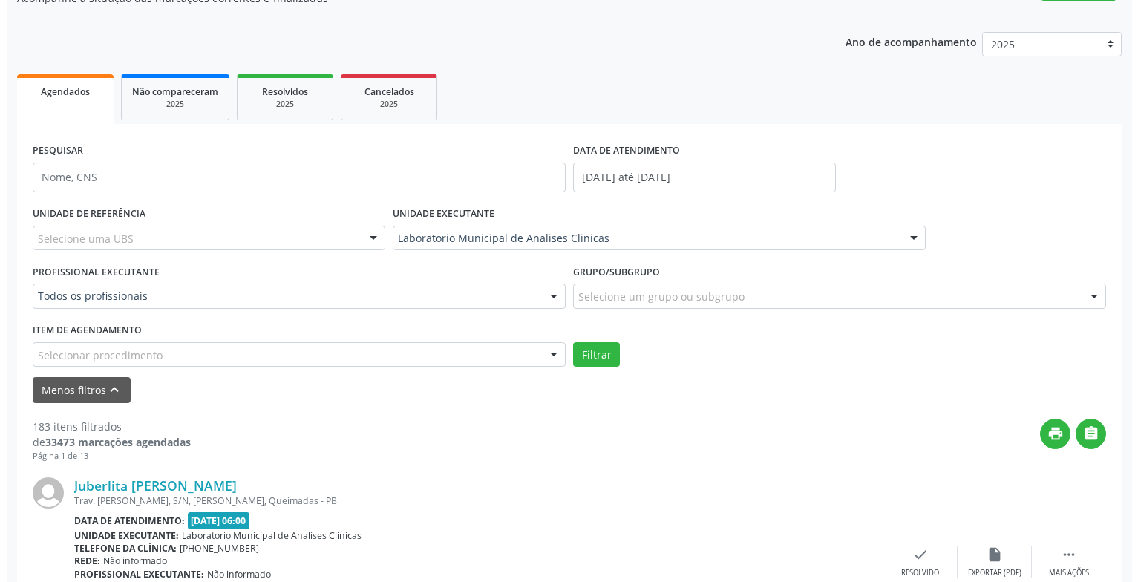
scroll to position [296, 0]
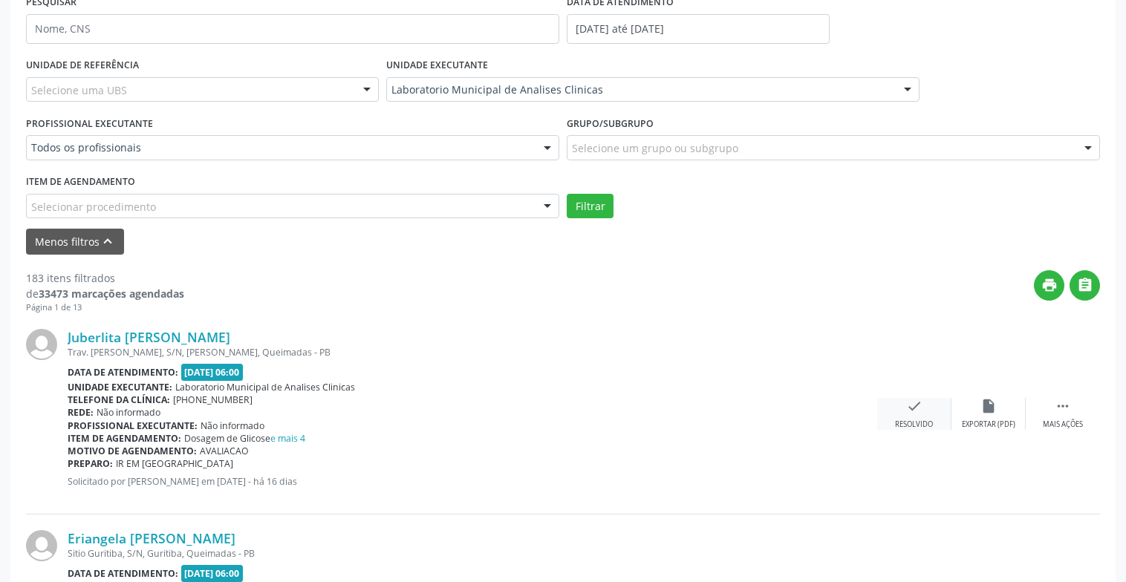
click at [927, 416] on div "check Resolvido" at bounding box center [914, 414] width 74 height 32
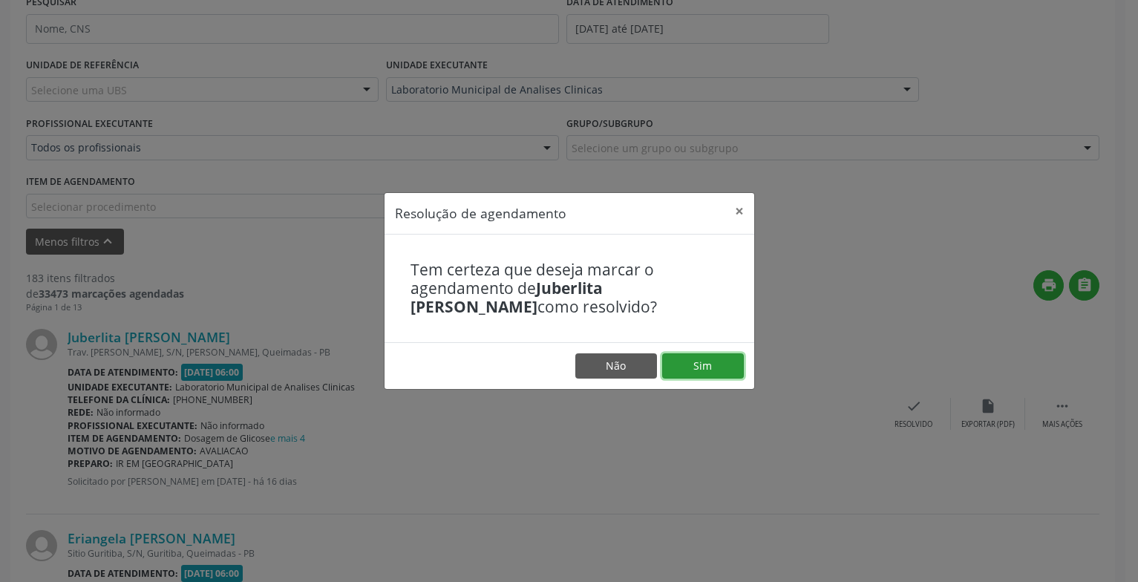
click at [741, 377] on button "Sim" at bounding box center [703, 365] width 82 height 25
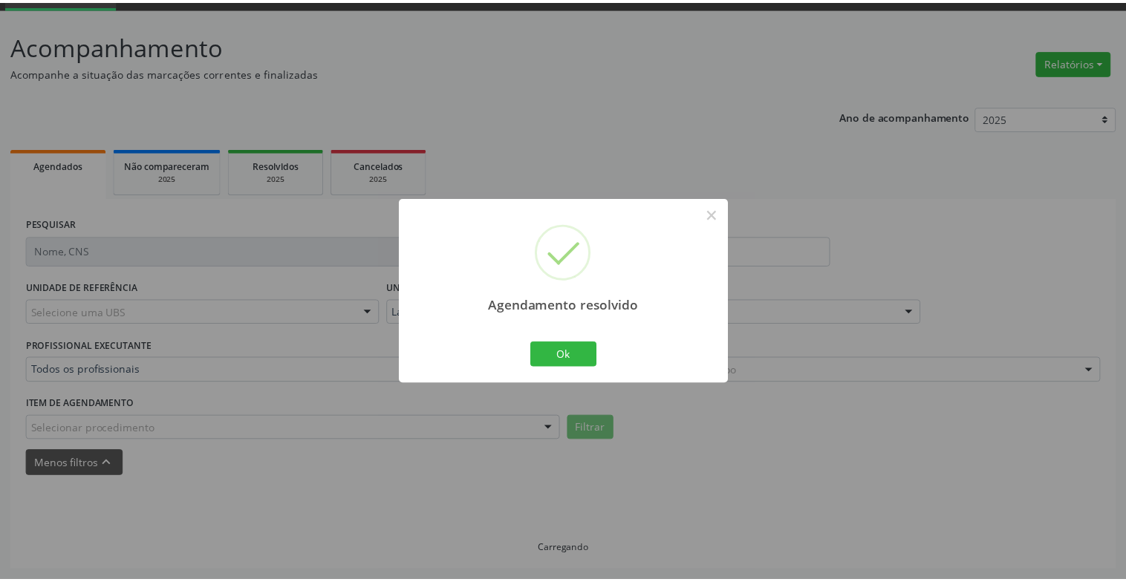
scroll to position [74, 0]
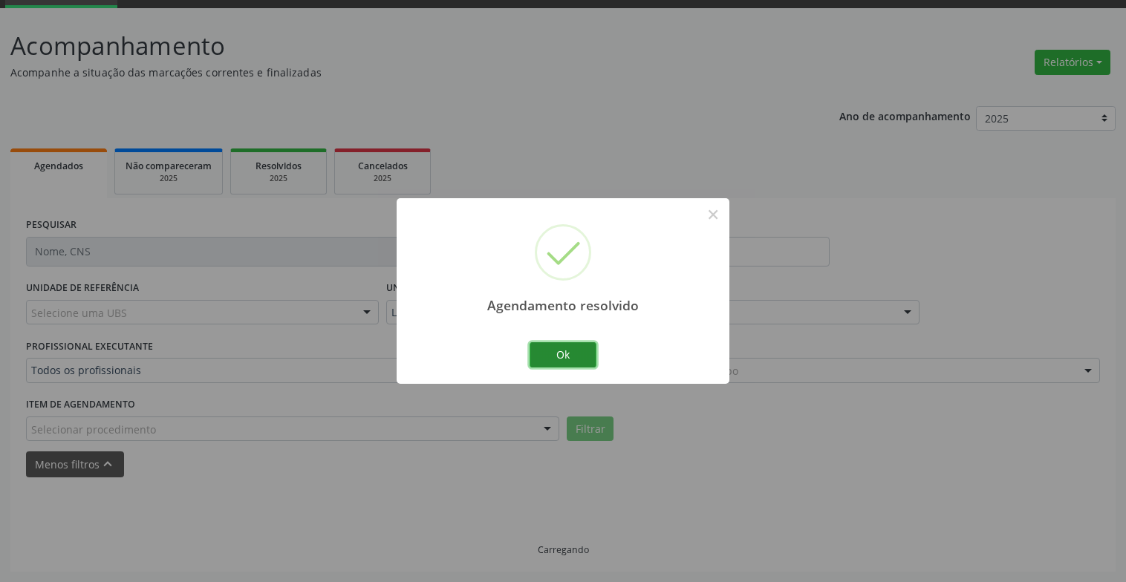
click at [587, 350] on button "Ok" at bounding box center [562, 354] width 67 height 25
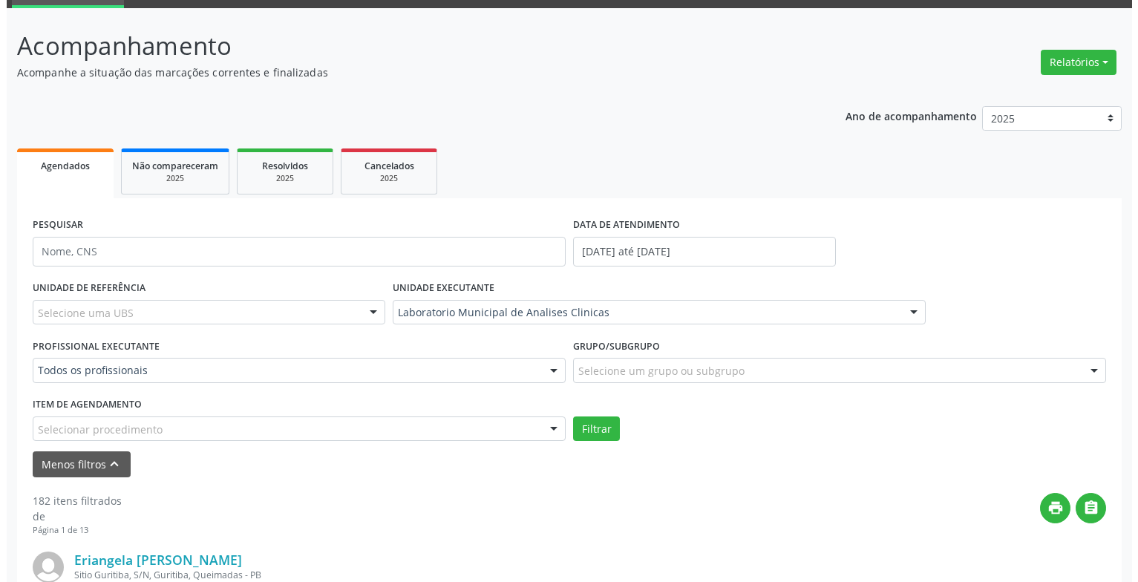
scroll to position [296, 0]
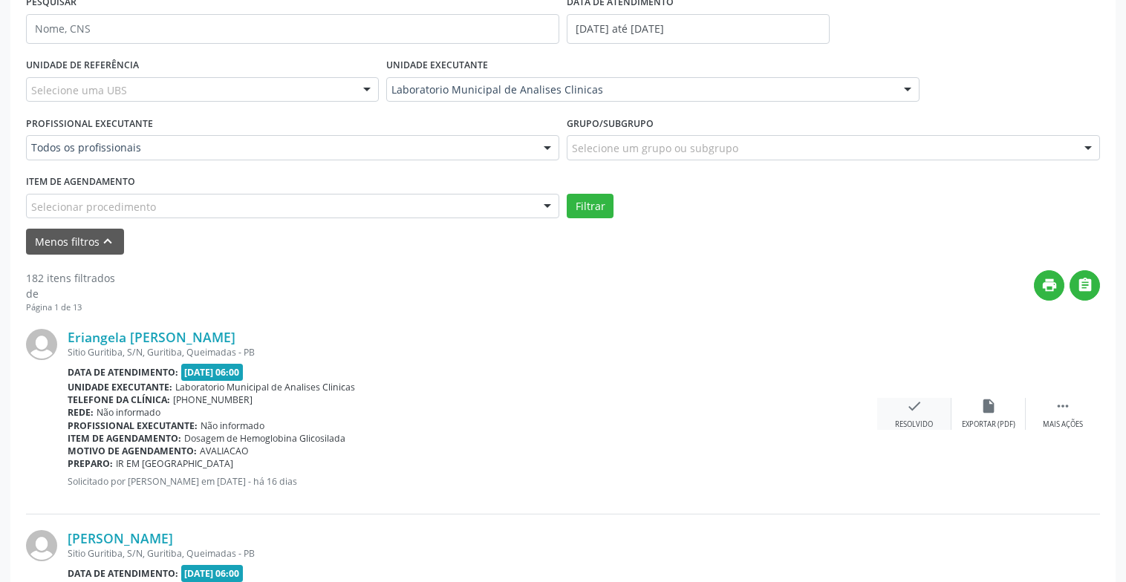
click at [929, 407] on div "check Resolvido" at bounding box center [914, 414] width 74 height 32
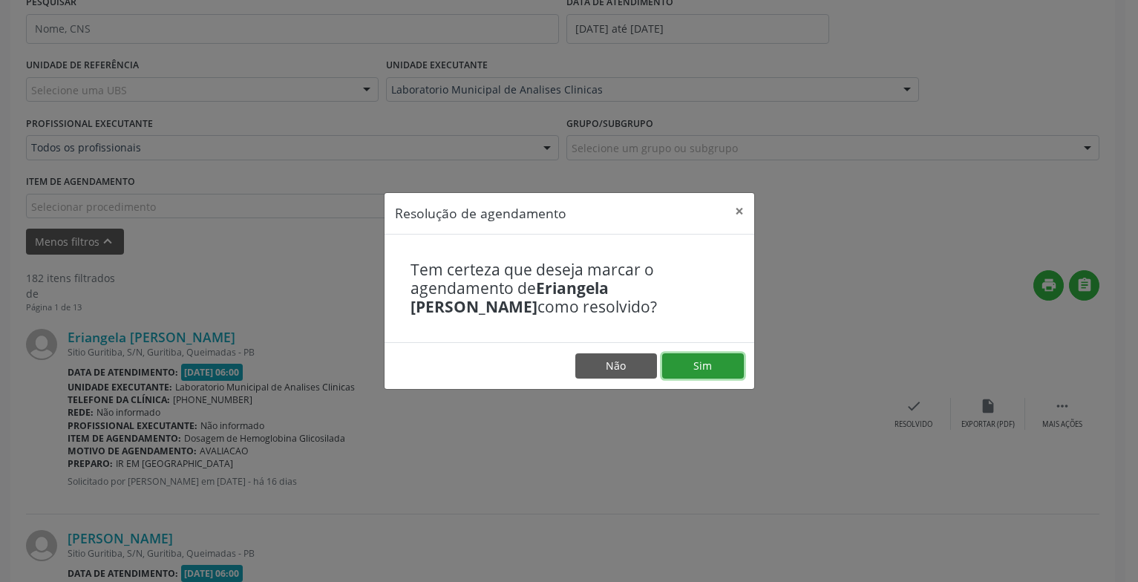
click at [710, 360] on button "Sim" at bounding box center [703, 365] width 82 height 25
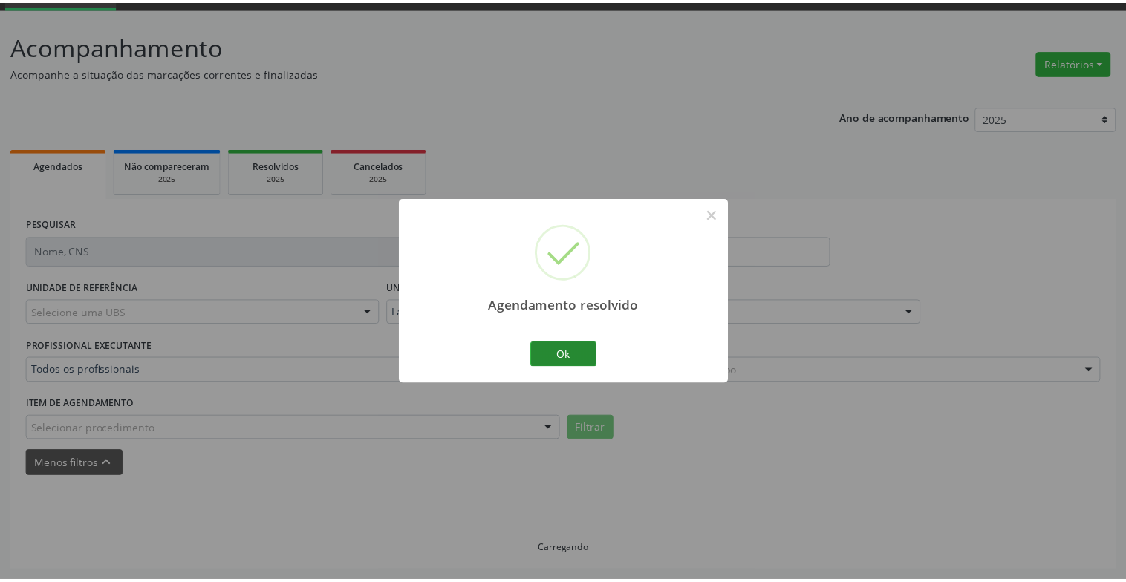
scroll to position [74, 0]
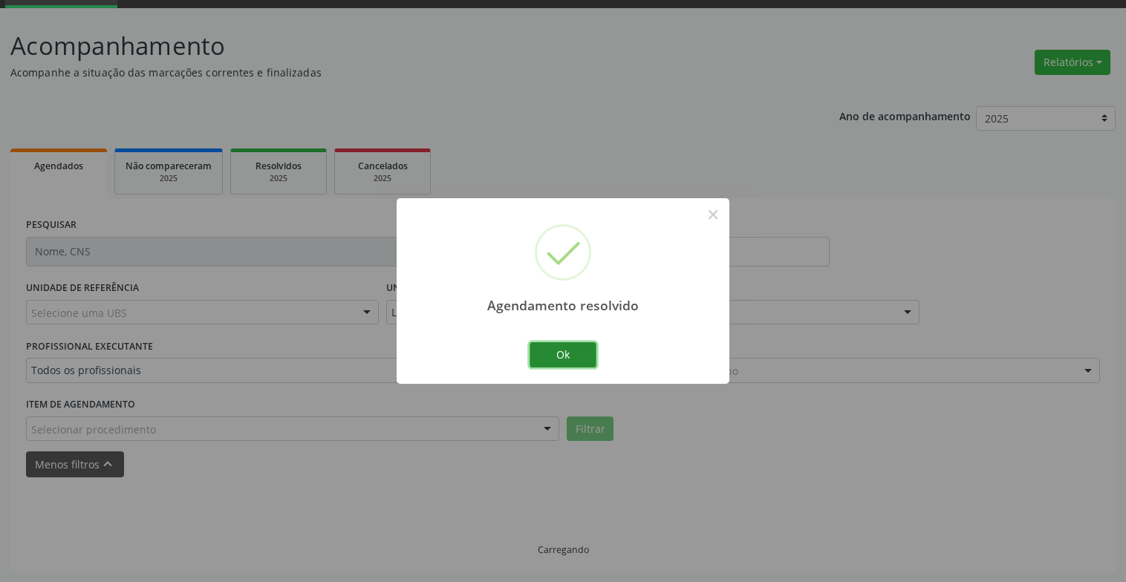
click at [575, 359] on button "Ok" at bounding box center [562, 354] width 67 height 25
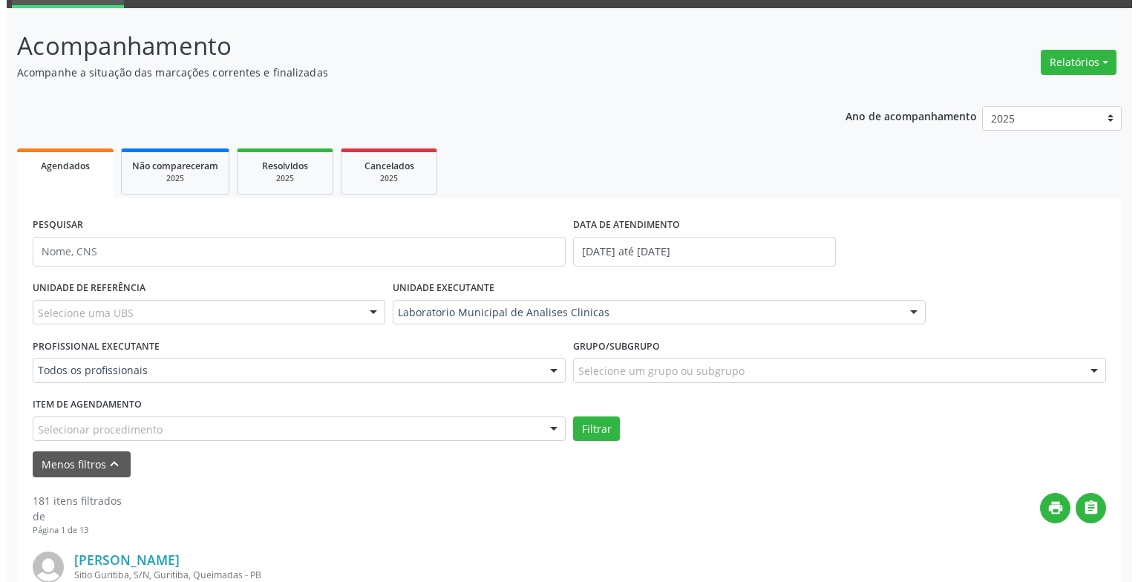
scroll to position [296, 0]
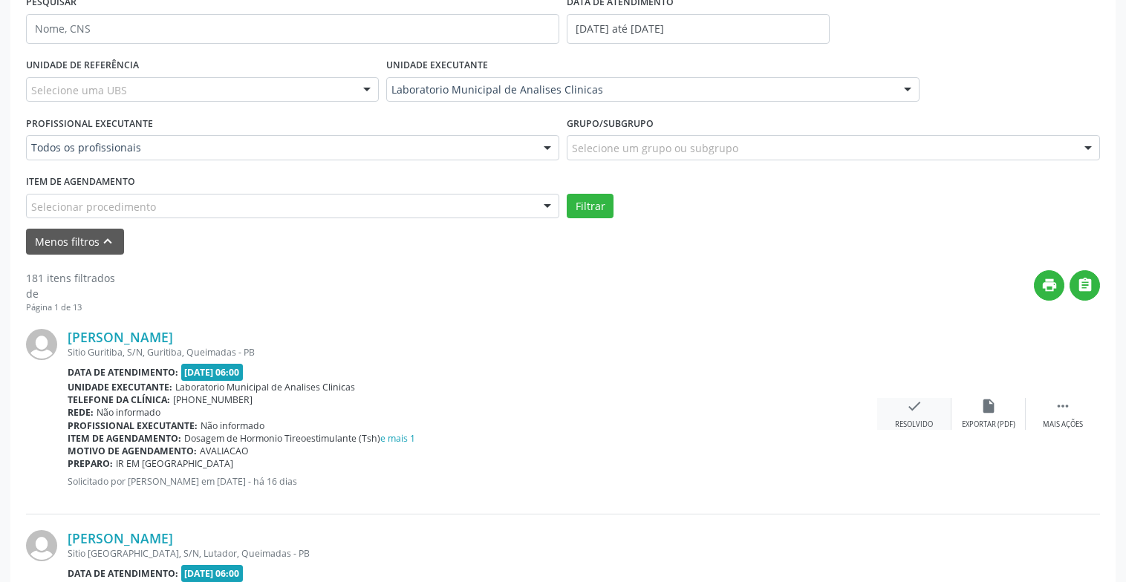
click at [927, 422] on div "Resolvido" at bounding box center [914, 425] width 38 height 10
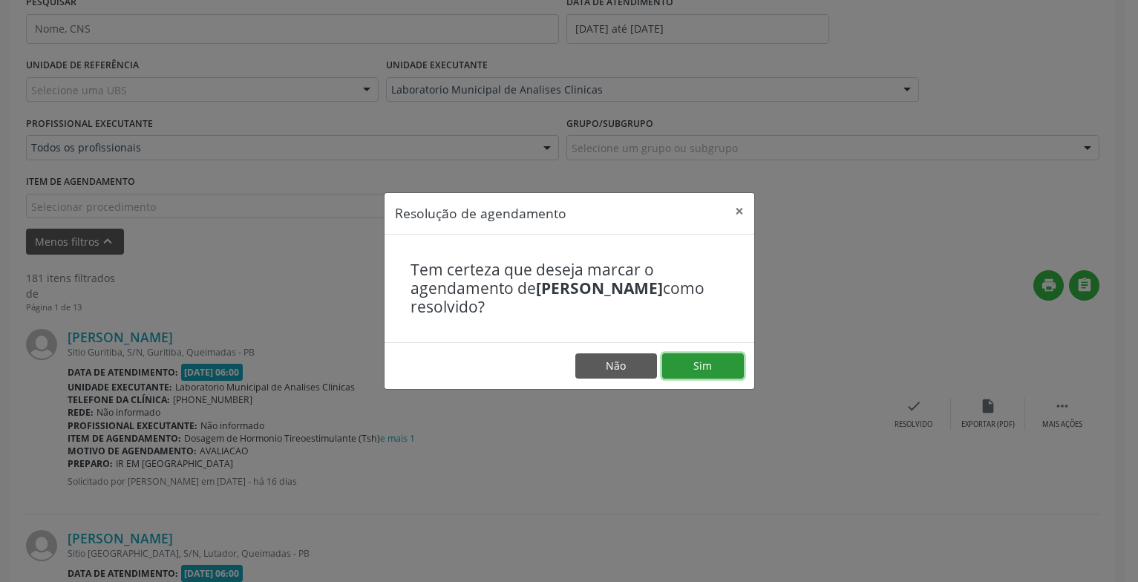
click at [673, 376] on button "Sim" at bounding box center [703, 365] width 82 height 25
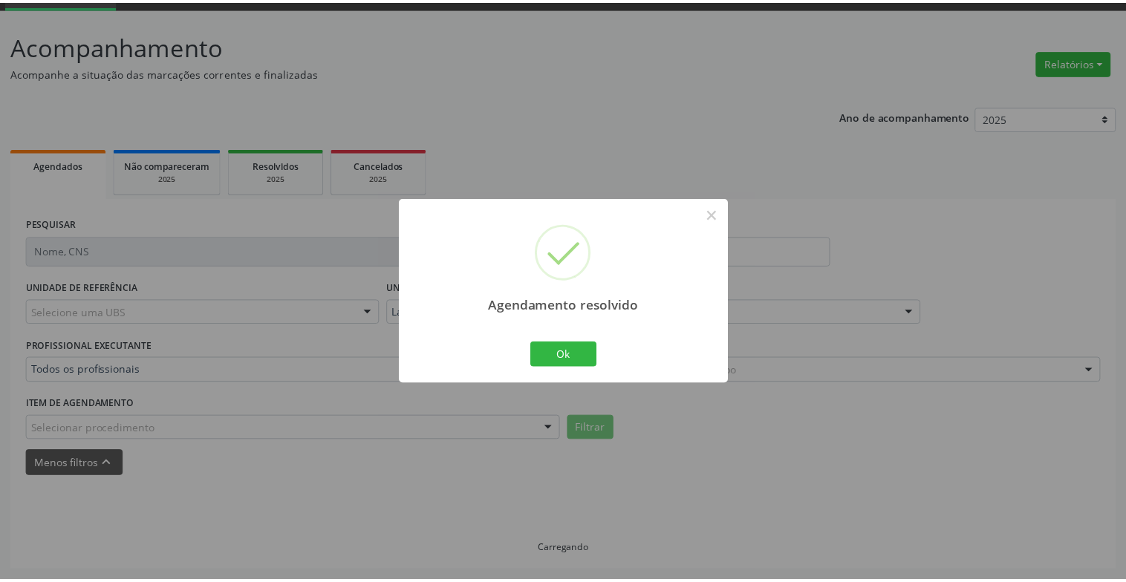
scroll to position [89, 0]
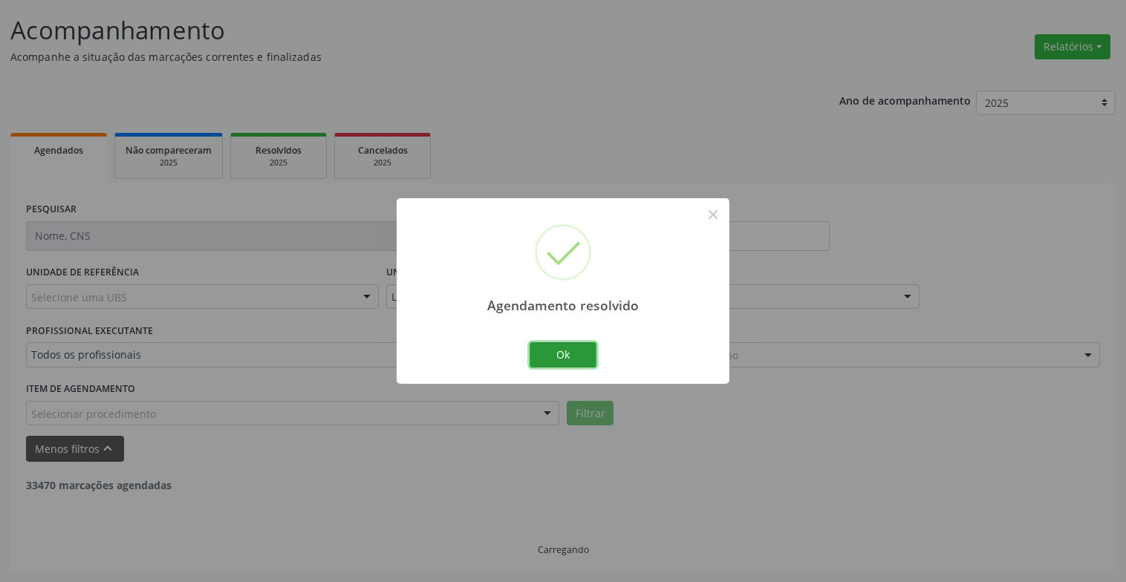
click at [553, 365] on button "Ok" at bounding box center [562, 354] width 67 height 25
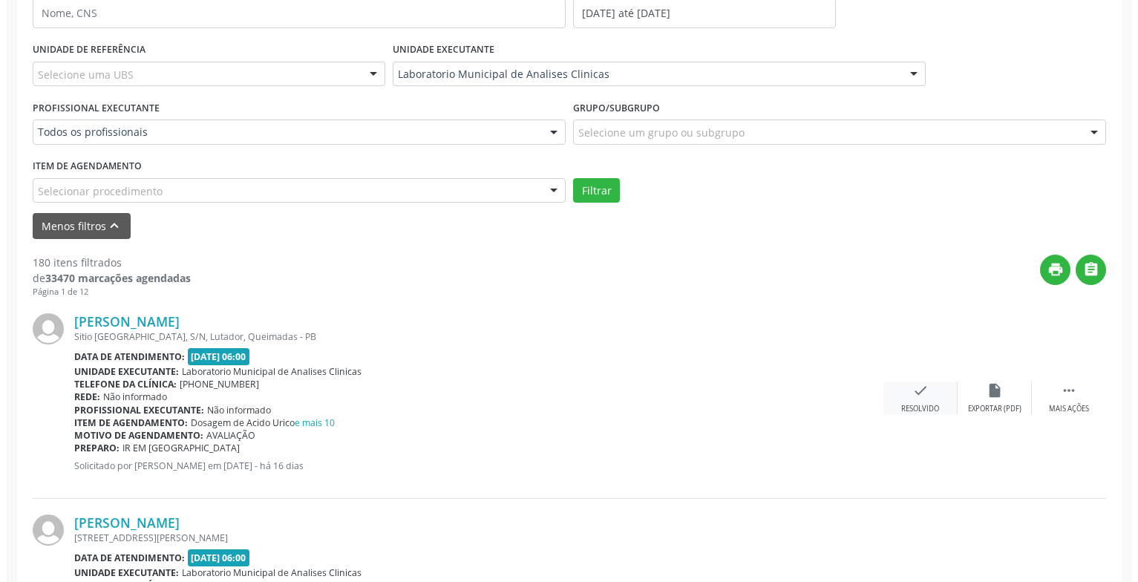
scroll to position [460, 0]
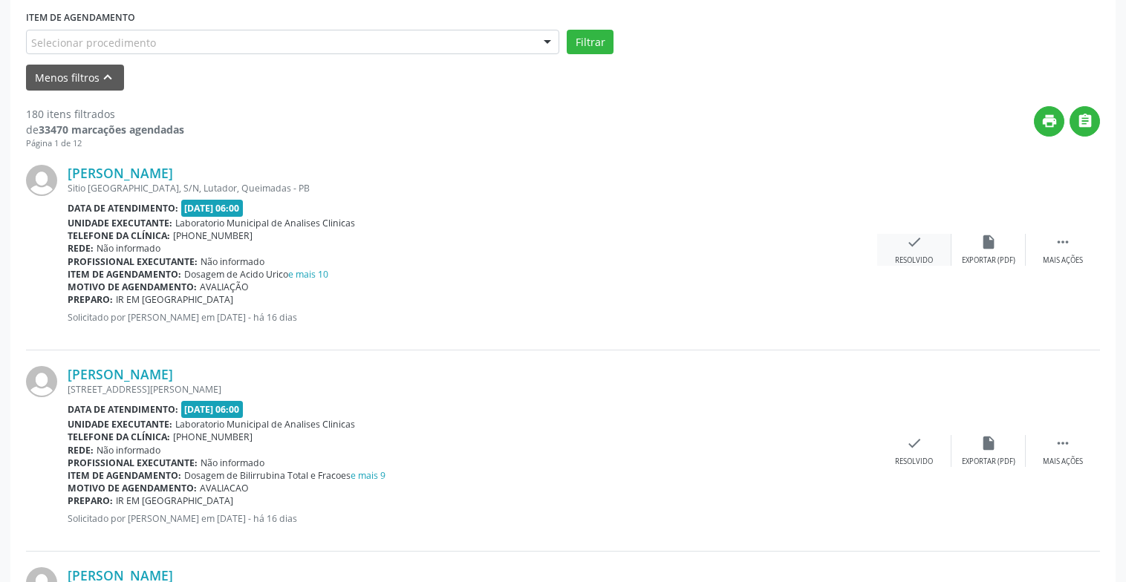
click at [935, 251] on div "check Resolvido" at bounding box center [914, 250] width 74 height 32
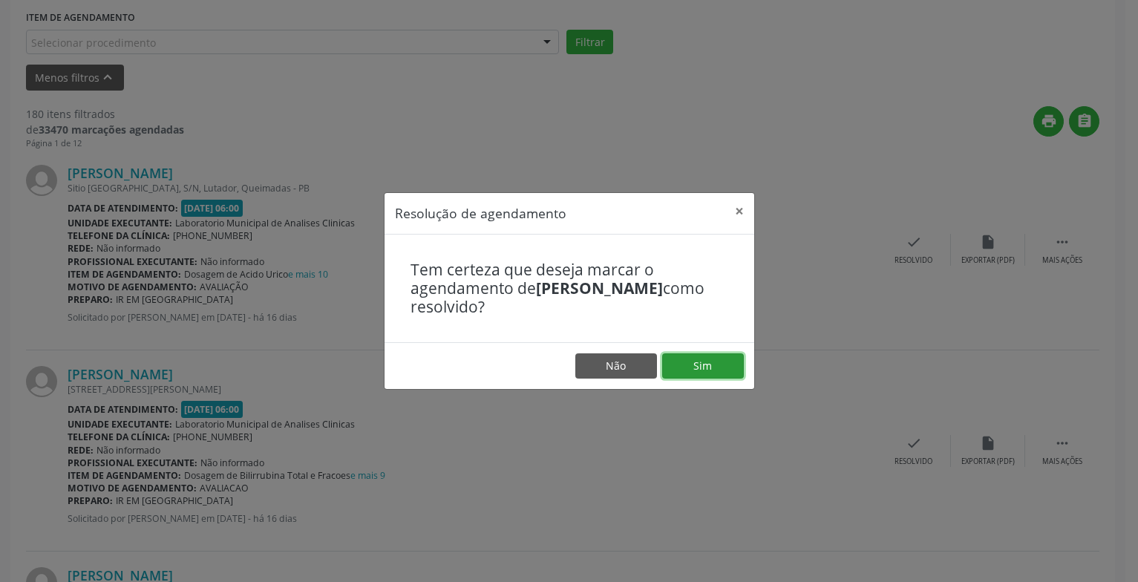
click at [703, 371] on button "Sim" at bounding box center [703, 365] width 82 height 25
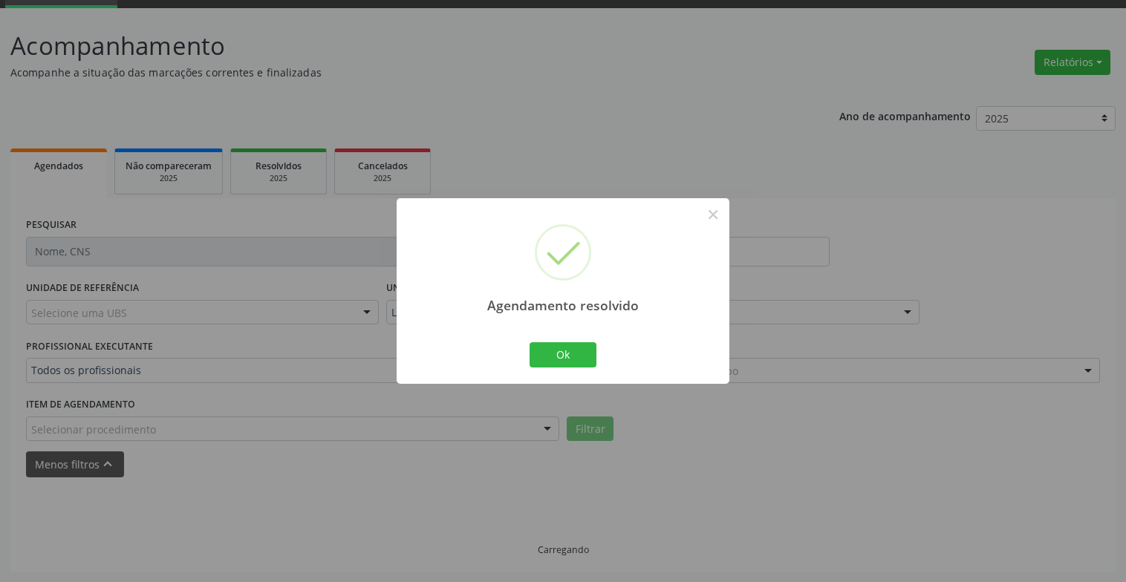
scroll to position [89, 0]
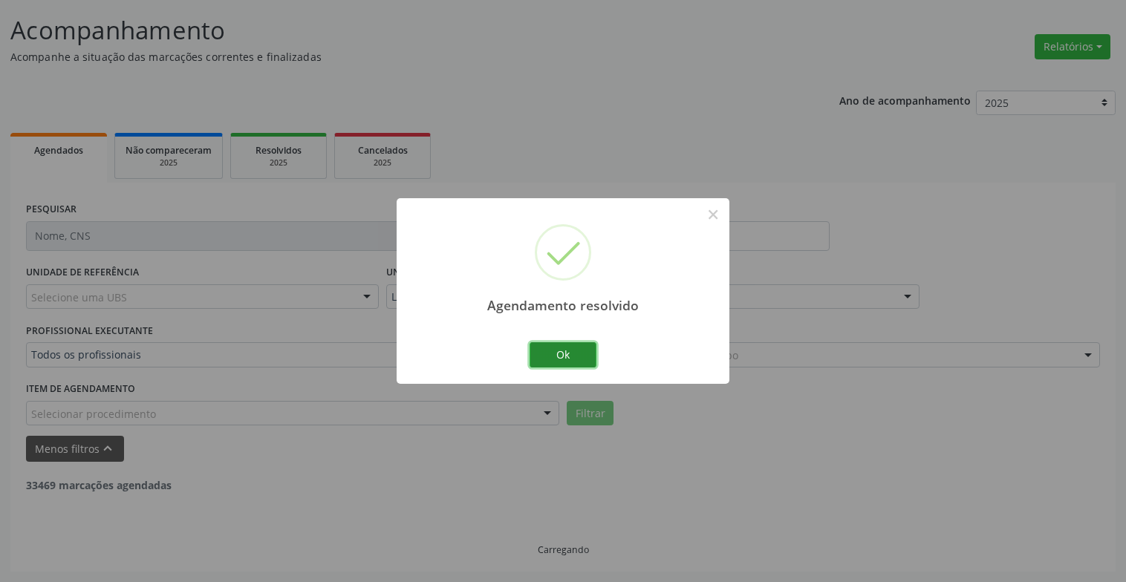
click at [584, 350] on button "Ok" at bounding box center [562, 354] width 67 height 25
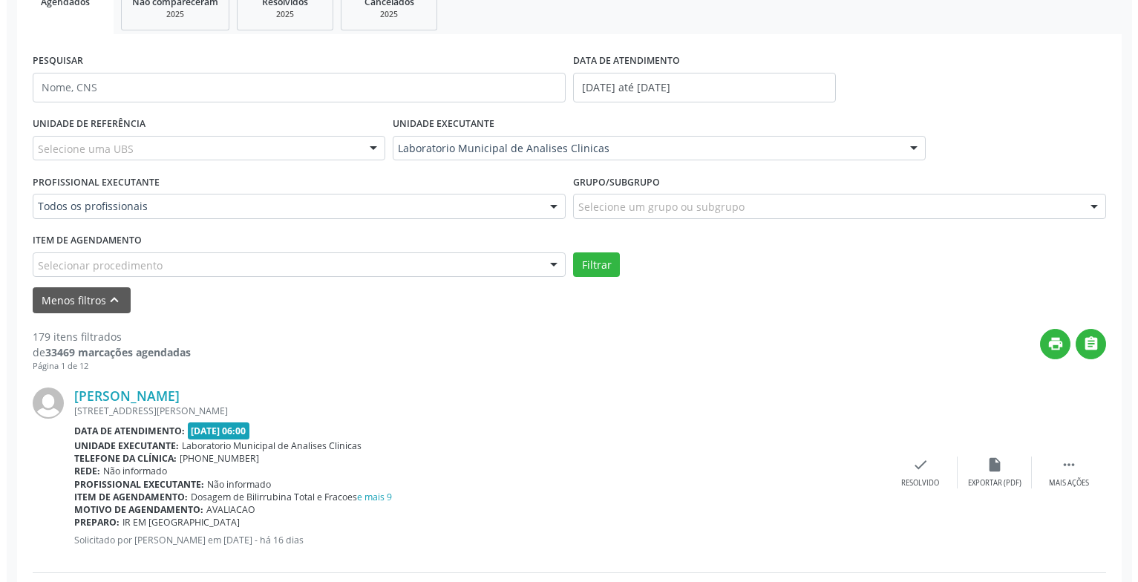
scroll to position [312, 0]
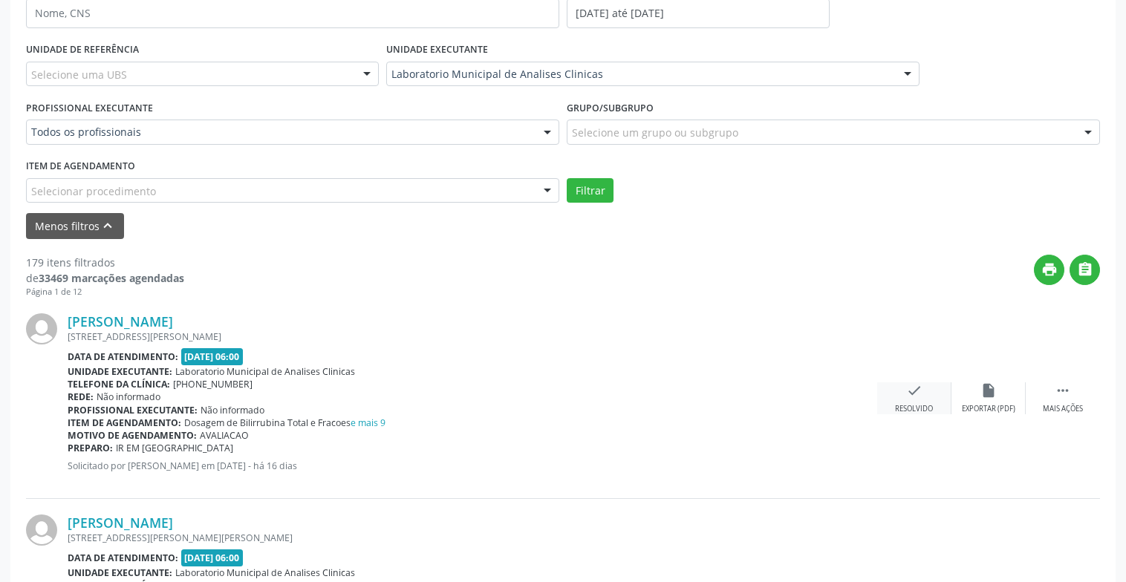
click at [926, 383] on div "check Resolvido" at bounding box center [914, 398] width 74 height 32
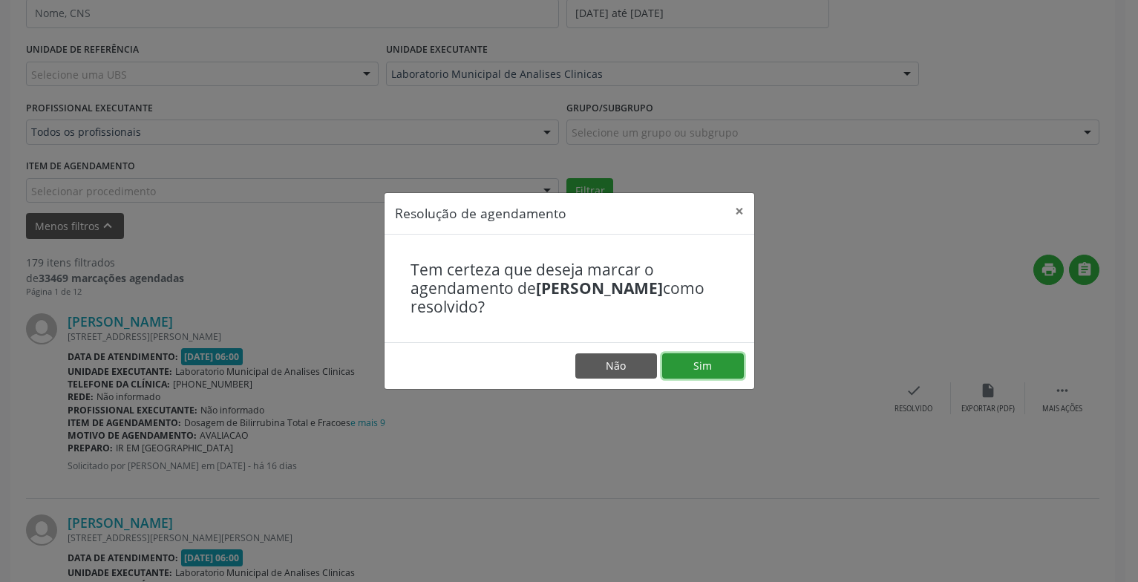
click at [718, 365] on button "Sim" at bounding box center [703, 365] width 82 height 25
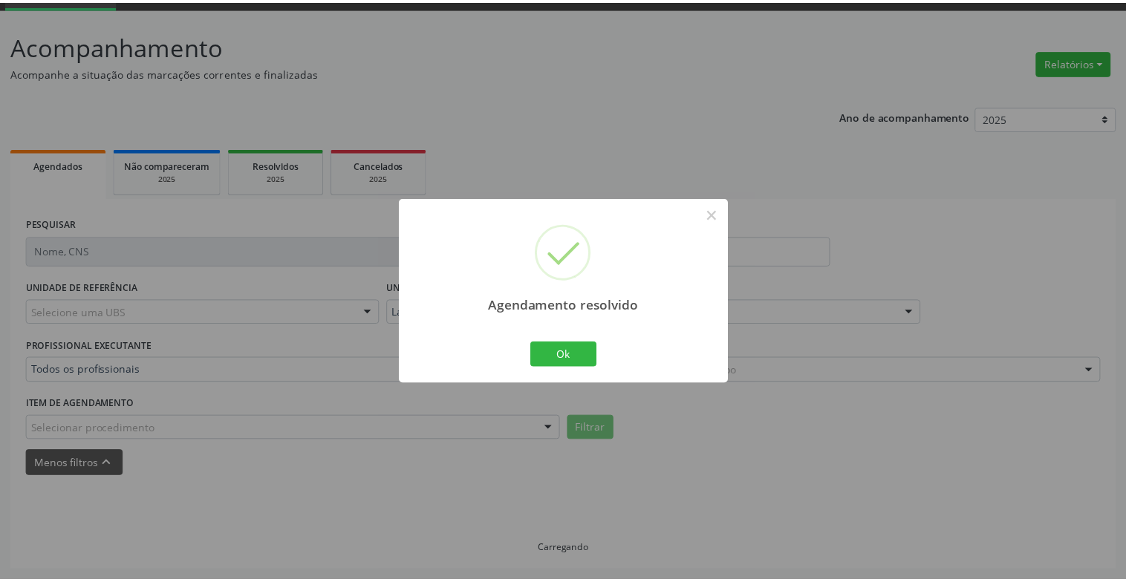
scroll to position [74, 0]
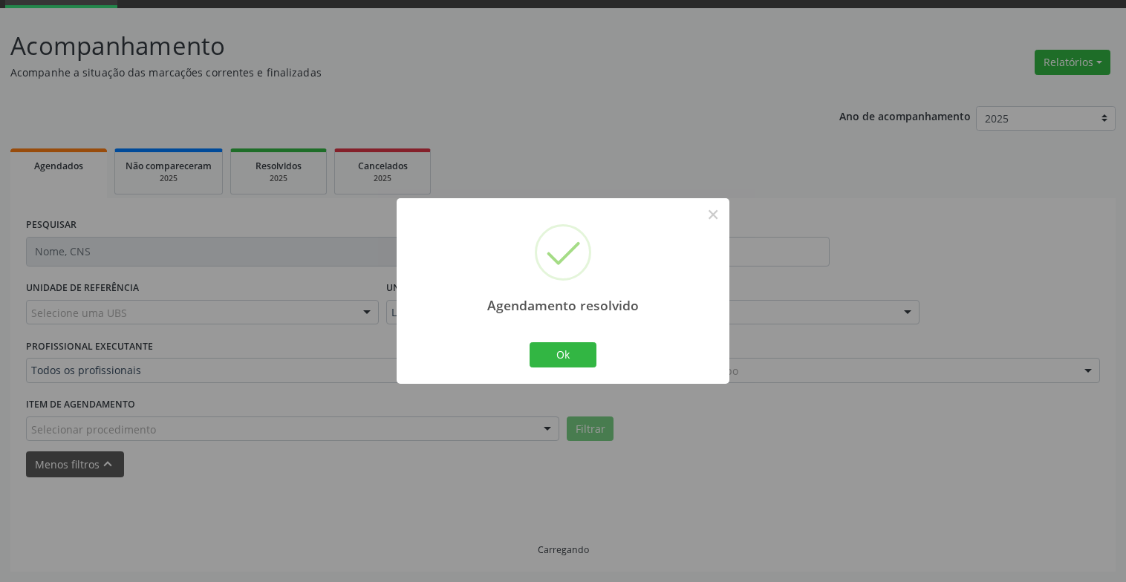
click
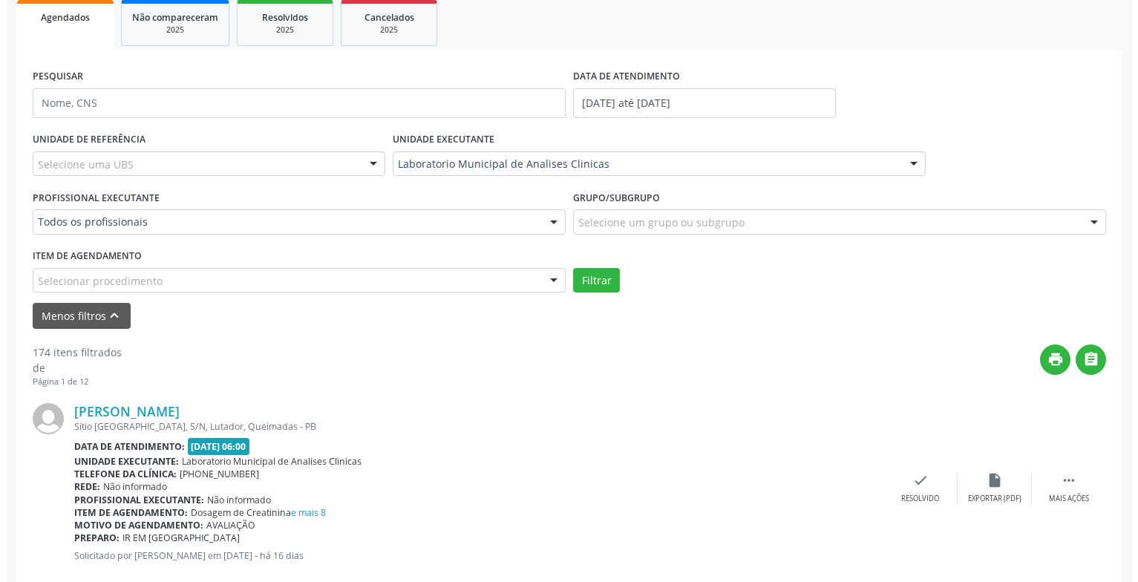
scroll to position [371, 0]
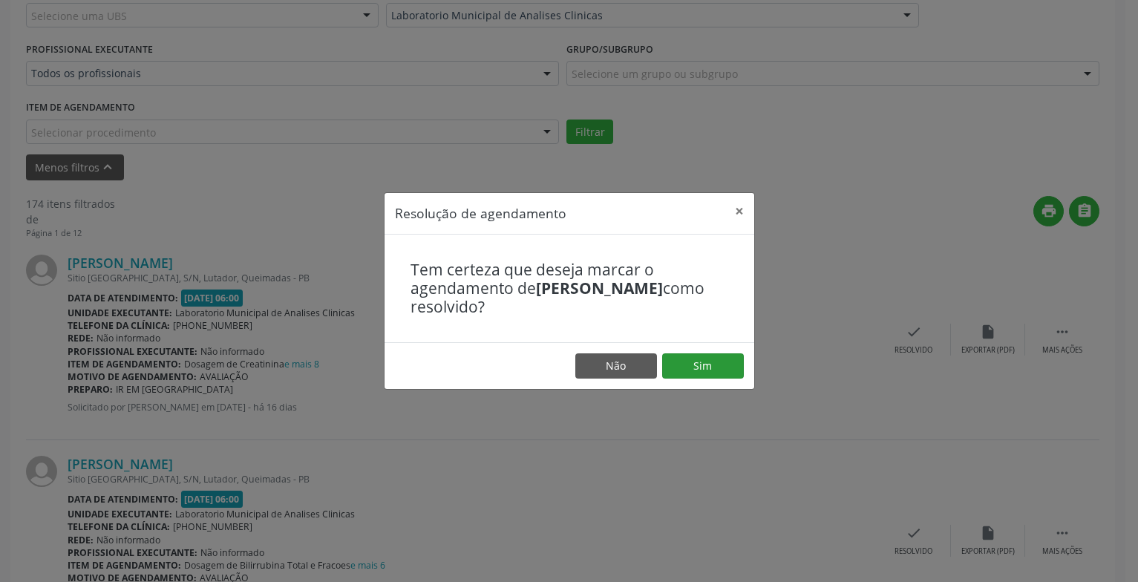
drag, startPoint x: 659, startPoint y: 362, endPoint x: 677, endPoint y: 364, distance: 17.9
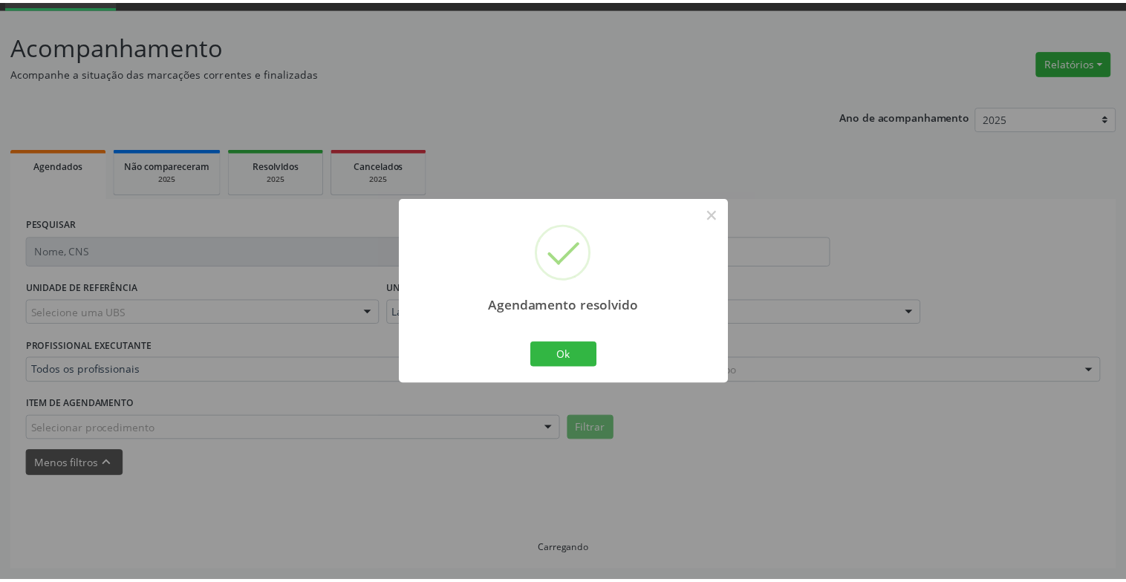
scroll to position [74, 0]
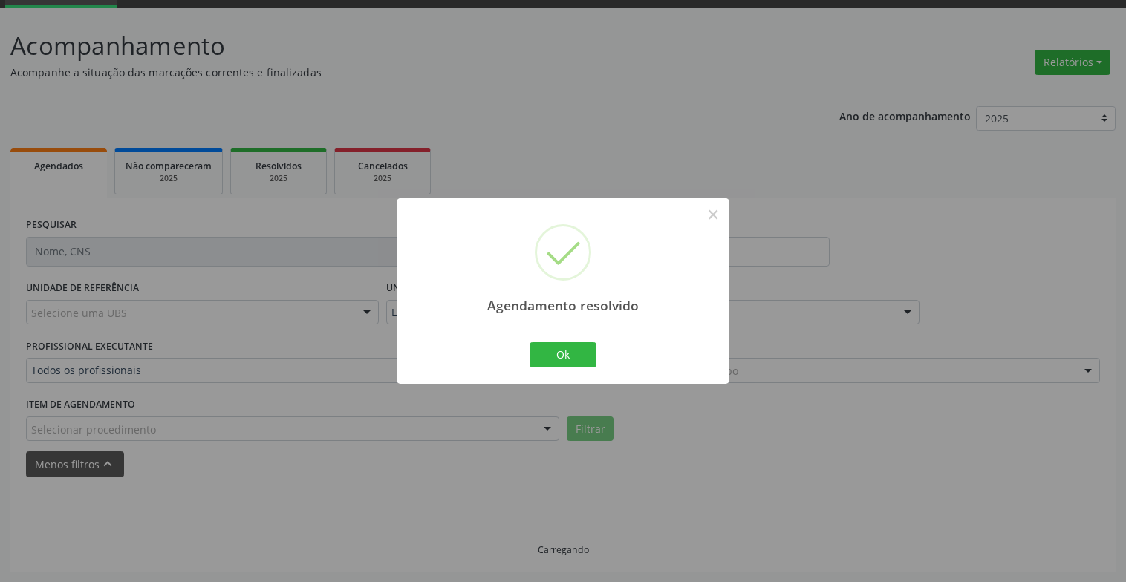
drag, startPoint x: 510, startPoint y: 356, endPoint x: 780, endPoint y: 351, distance: 269.6
drag, startPoint x: 604, startPoint y: 368, endPoint x: 584, endPoint y: 365, distance: 20.3
drag, startPoint x: 569, startPoint y: 351, endPoint x: 596, endPoint y: 353, distance: 26.8
drag, startPoint x: 589, startPoint y: 344, endPoint x: 839, endPoint y: 361, distance: 250.8
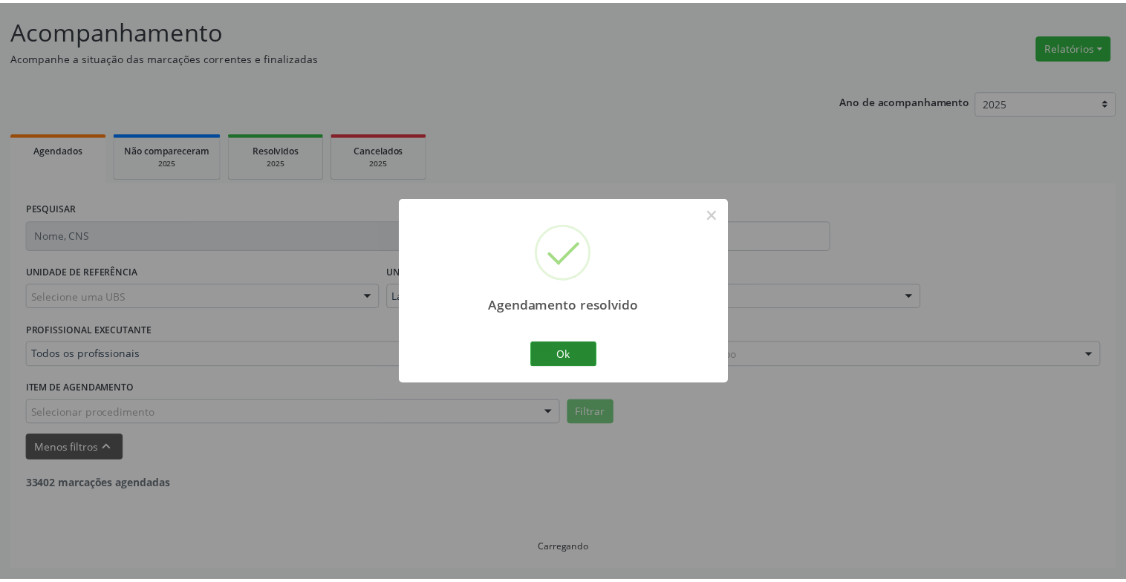
scroll to position [89, 0]
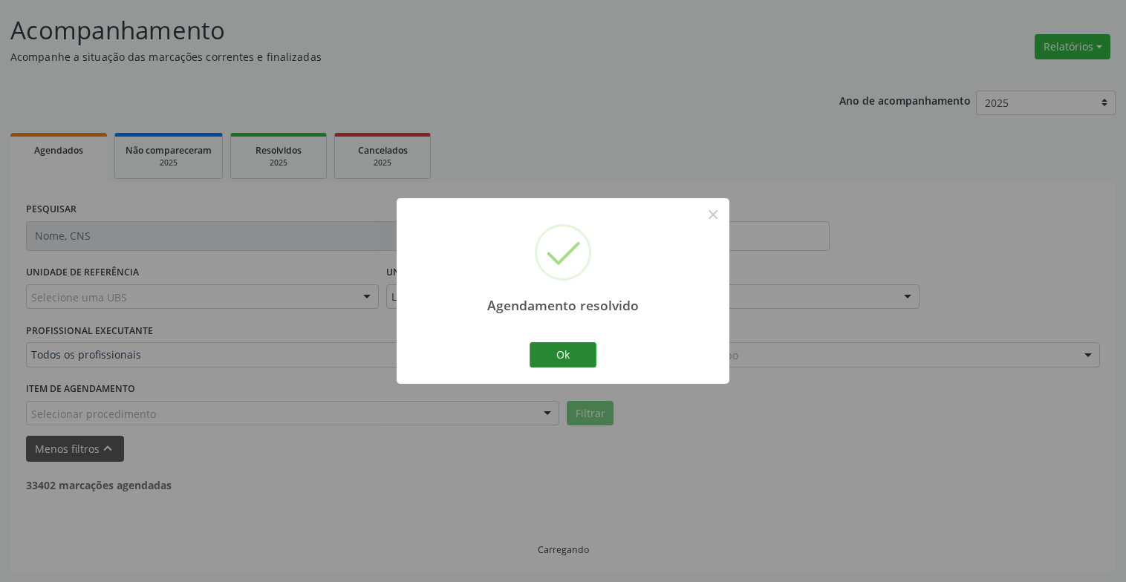
drag, startPoint x: 588, startPoint y: 337, endPoint x: 582, endPoint y: 342, distance: 7.9
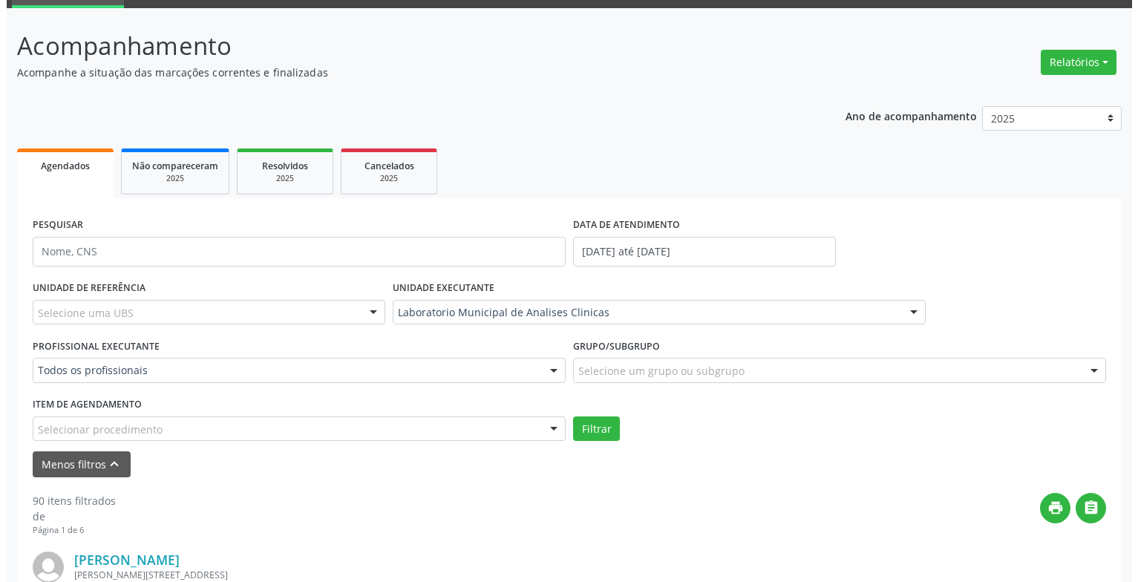
scroll to position [445, 0]
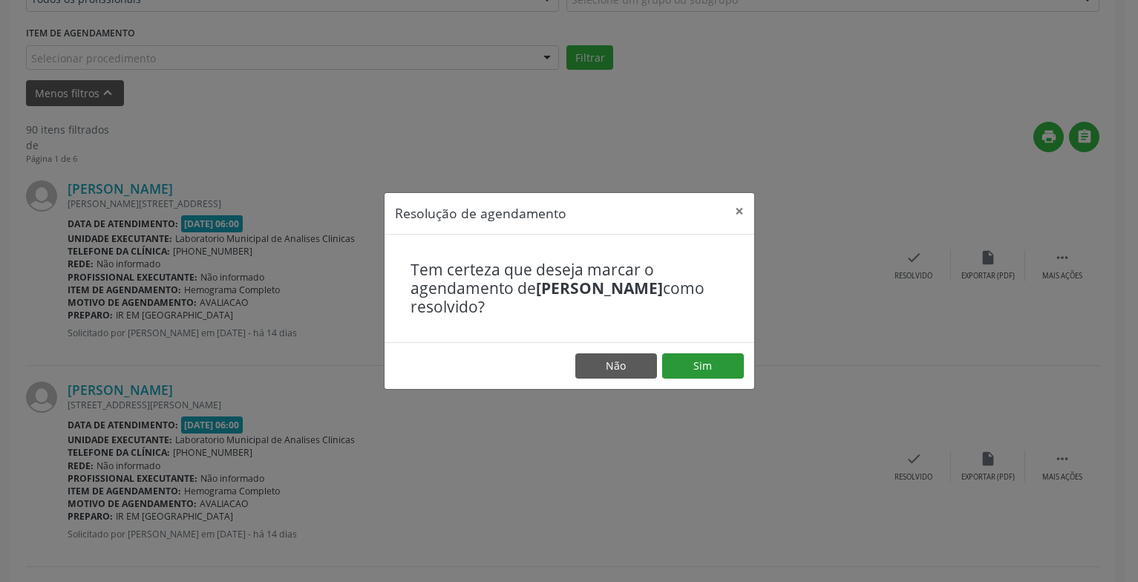
drag, startPoint x: 702, startPoint y: 347, endPoint x: 702, endPoint y: 365, distance: 17.1
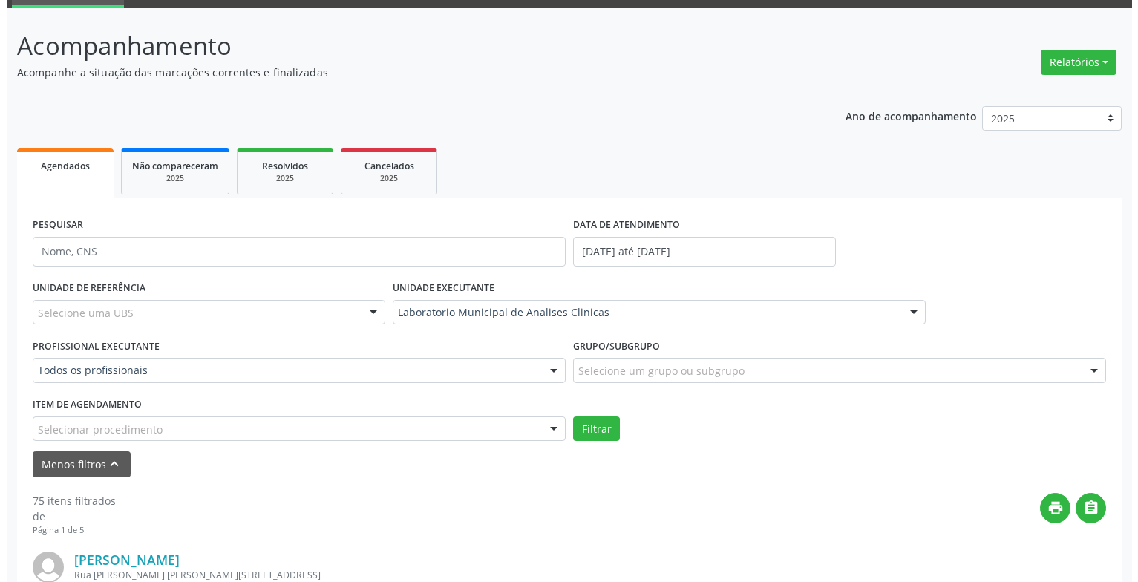
scroll to position [371, 0]
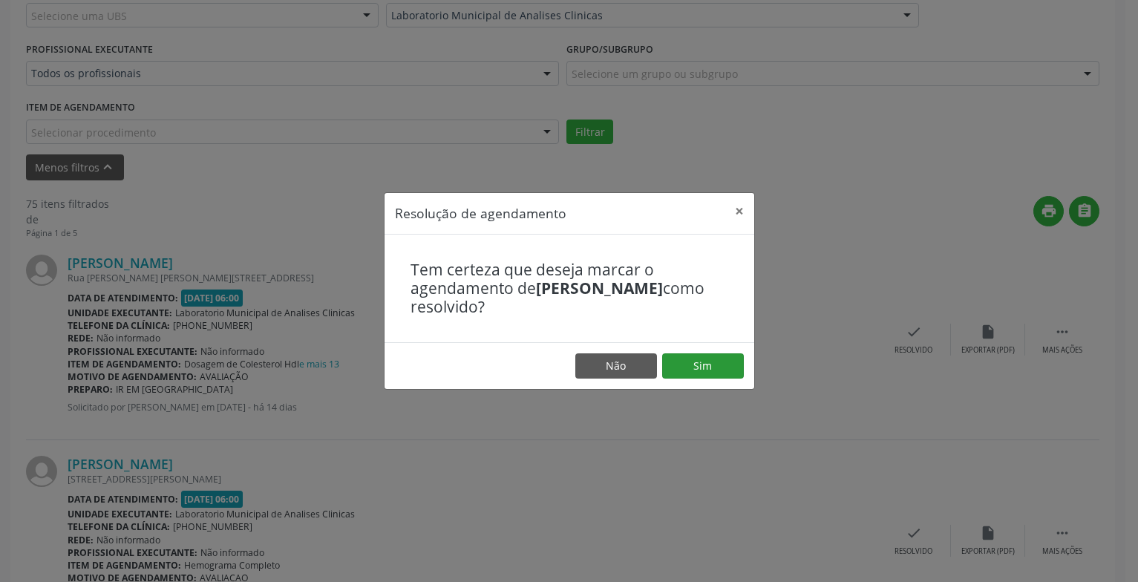
drag, startPoint x: 693, startPoint y: 356, endPoint x: 696, endPoint y: 365, distance: 8.7
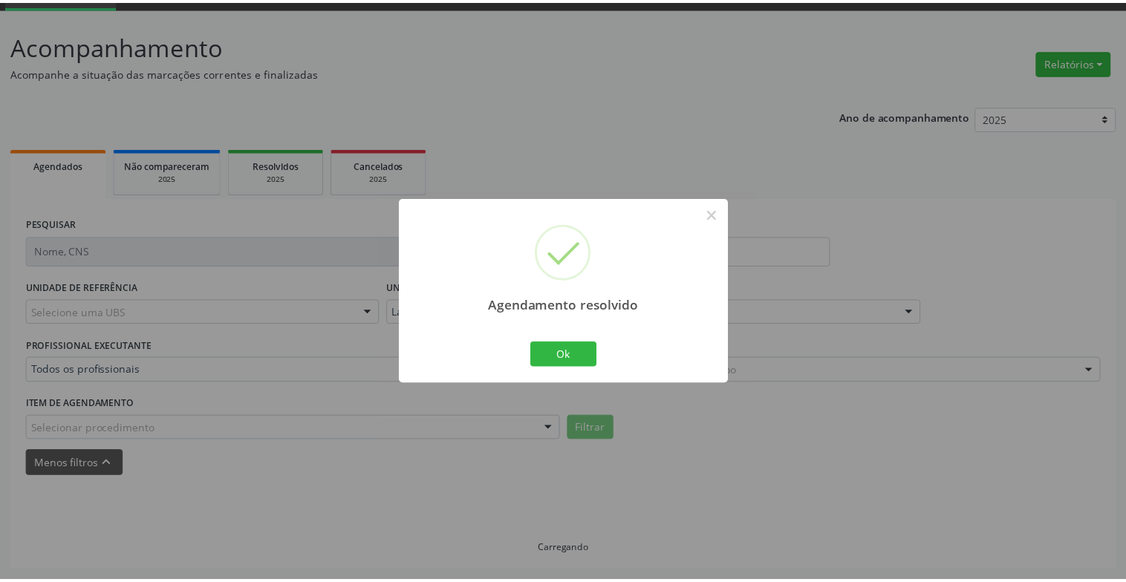
scroll to position [74, 0]
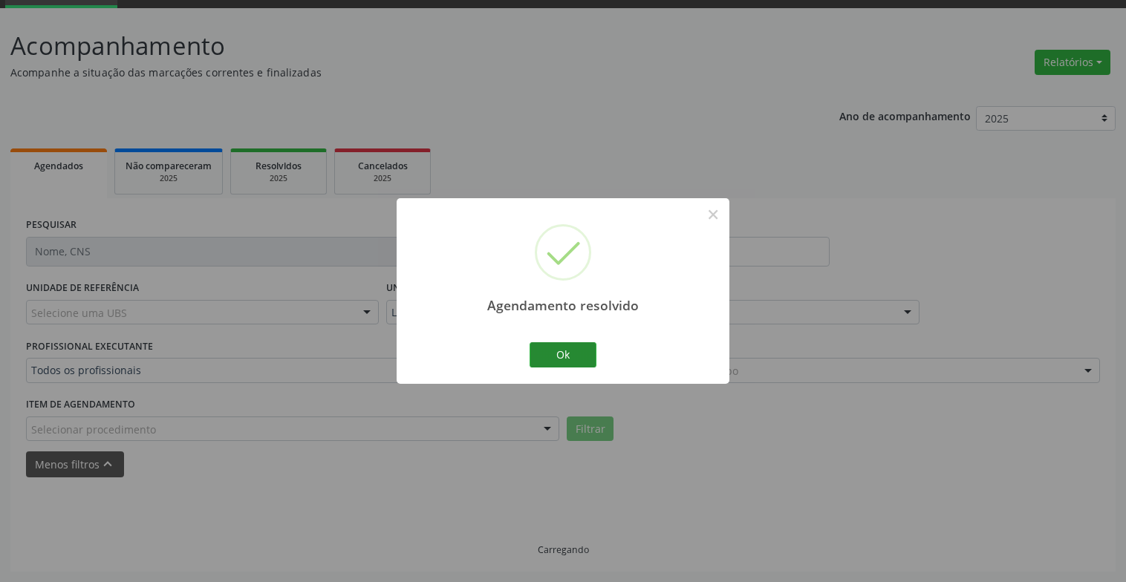
drag, startPoint x: 599, startPoint y: 362, endPoint x: 573, endPoint y: 359, distance: 26.3
drag, startPoint x: 569, startPoint y: 359, endPoint x: 808, endPoint y: 362, distance: 238.4
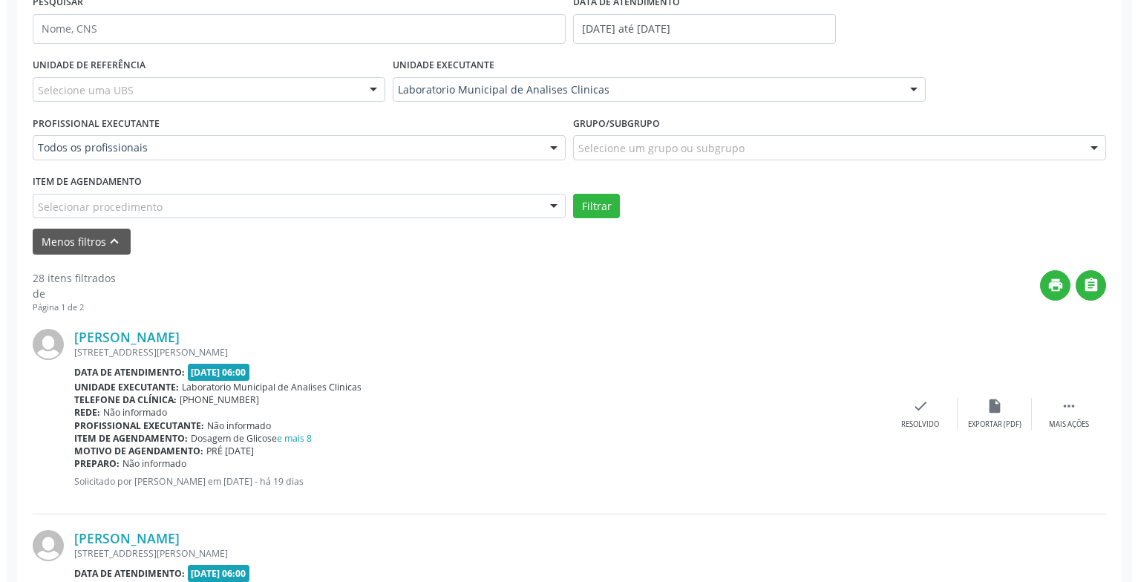
scroll to position [445, 0]
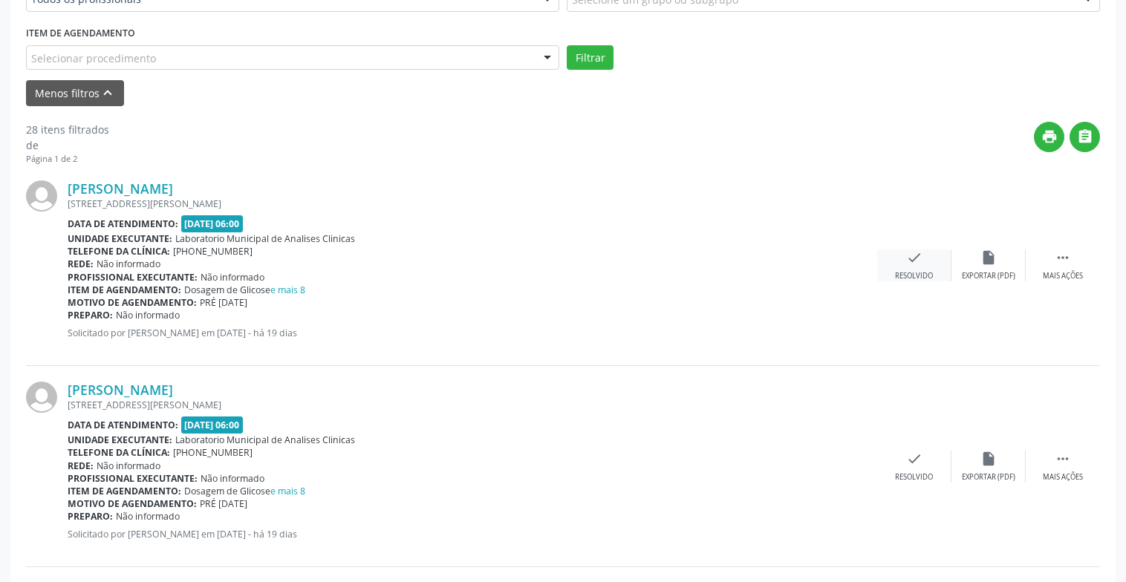
drag, startPoint x: 914, startPoint y: 231, endPoint x: 925, endPoint y: 255, distance: 26.2
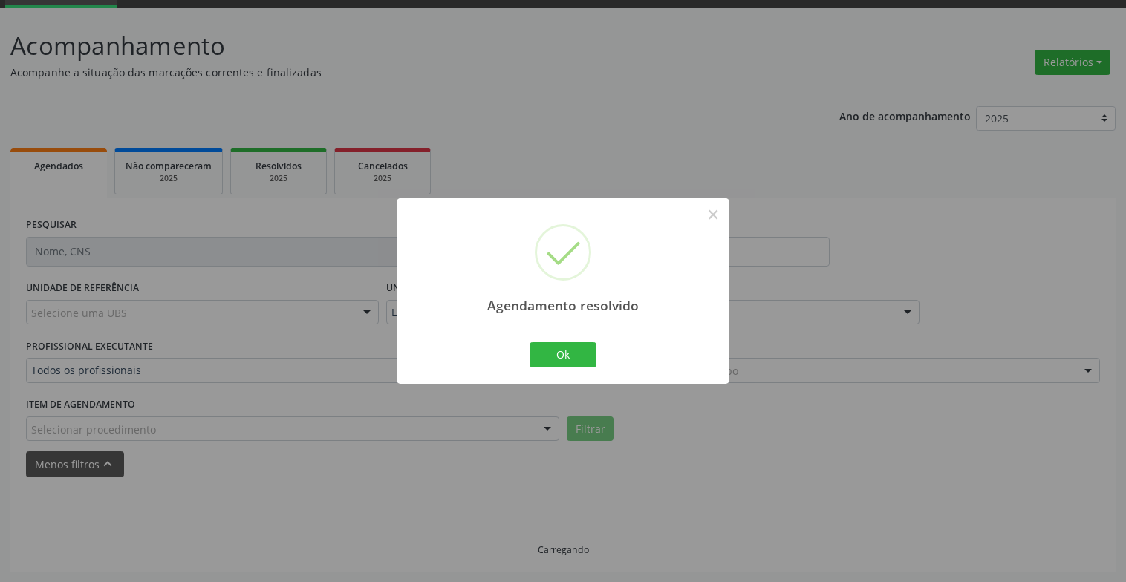
scroll to position [42, 0]
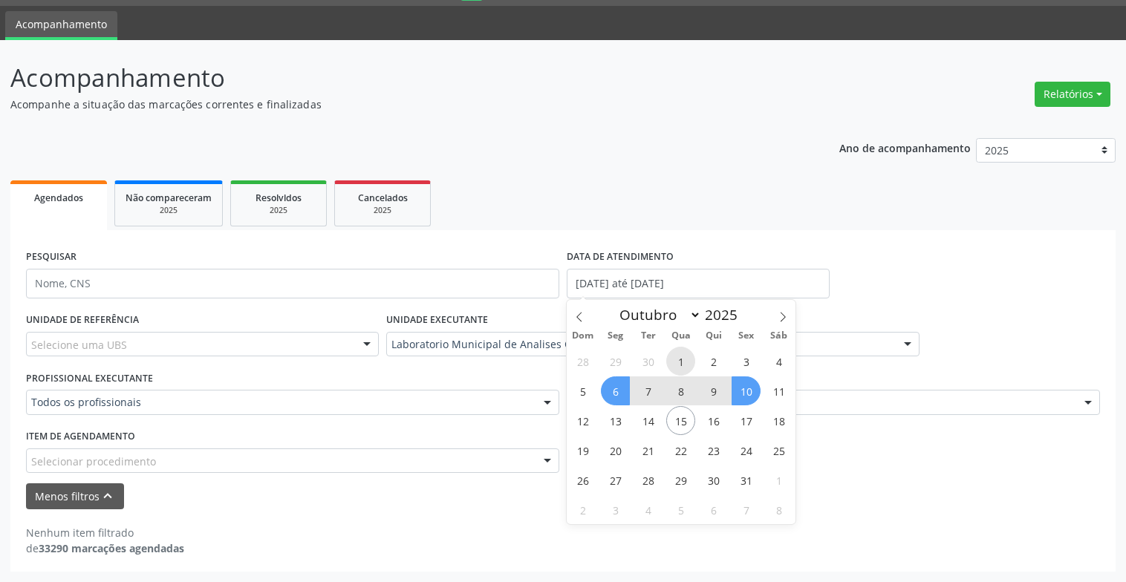
type input "01/10/2025"
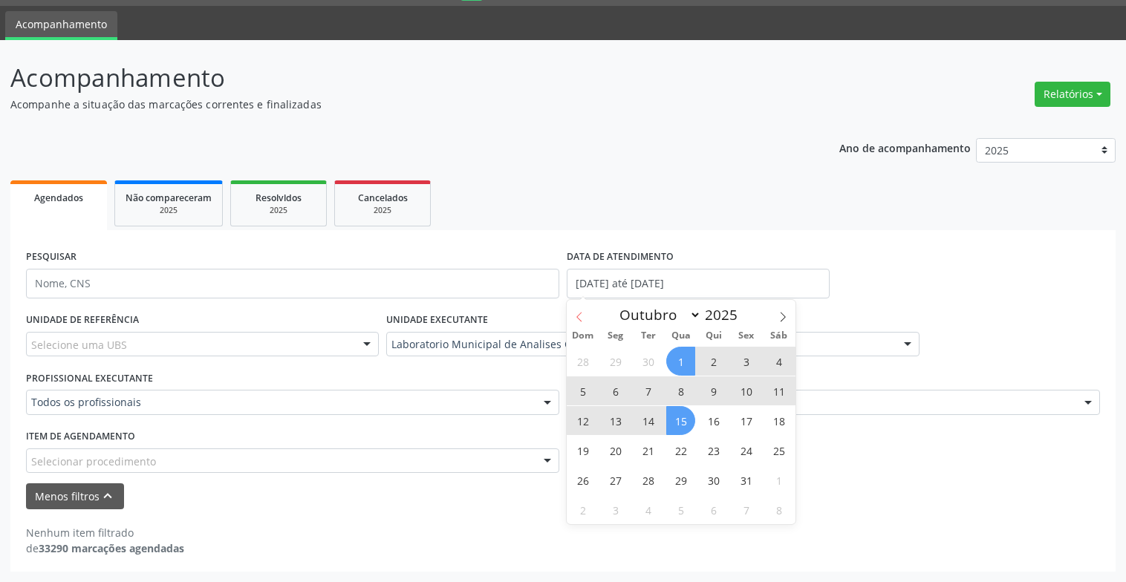
select select "8"
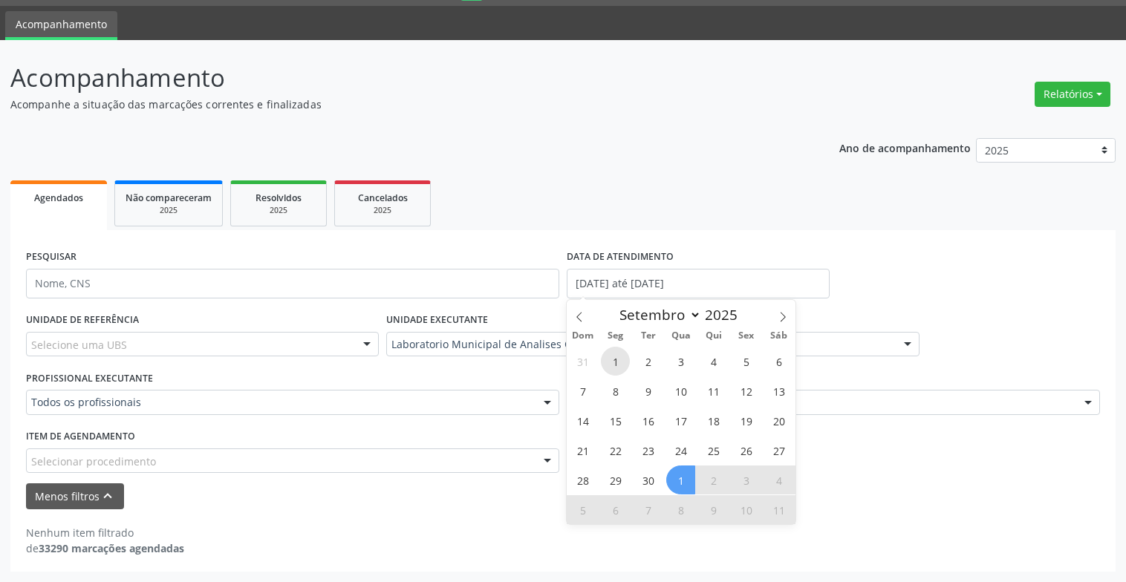
type input "[DATE]"
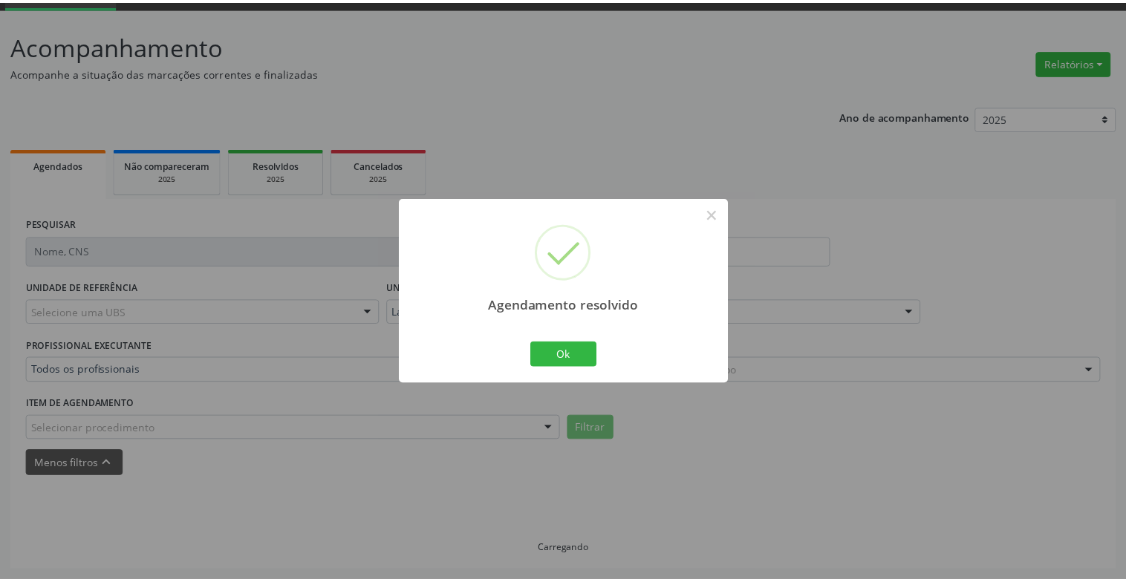
scroll to position [74, 0]
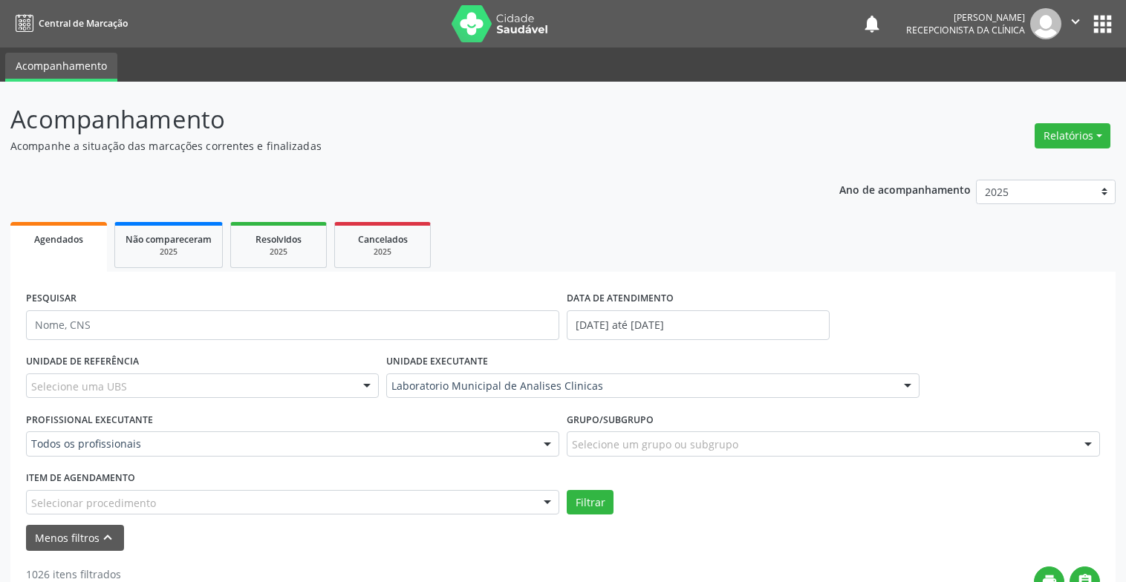
scroll to position [296, 0]
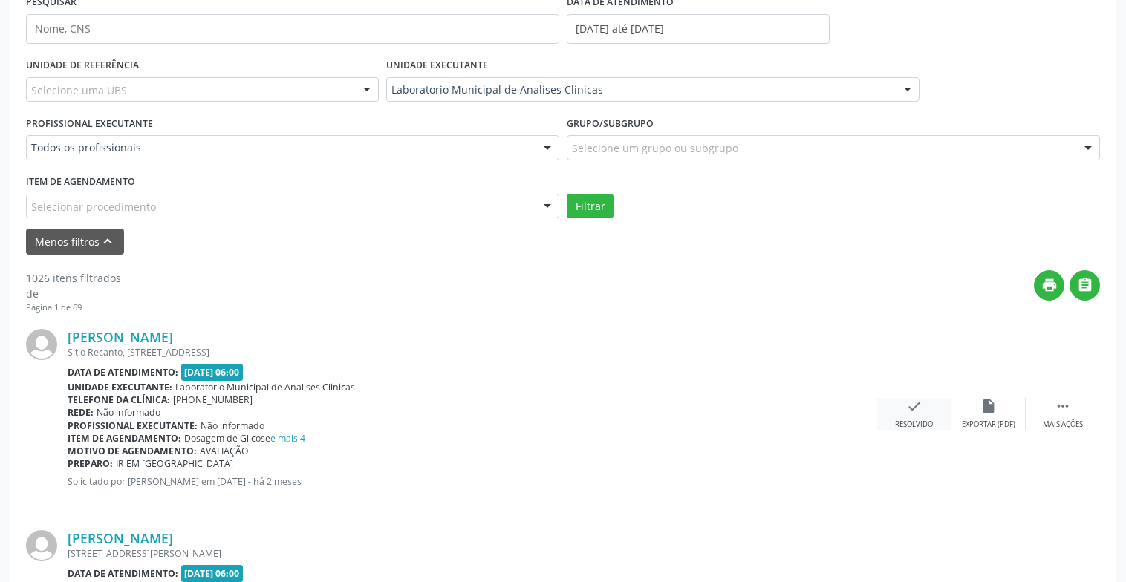
click at [898, 415] on div "check Resolvido" at bounding box center [914, 414] width 74 height 32
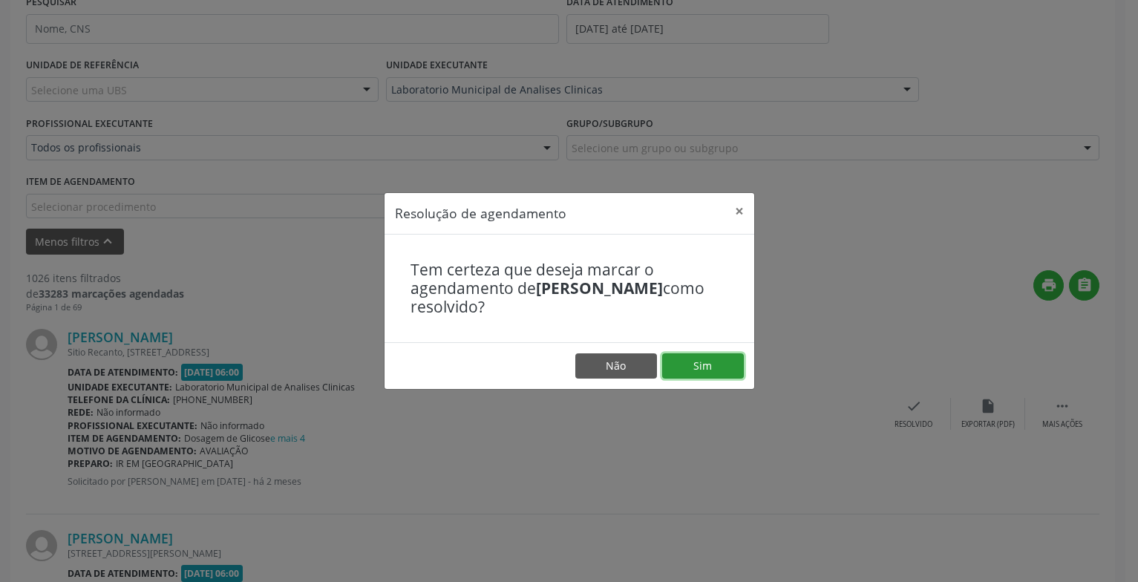
click at [705, 360] on button "Sim" at bounding box center [703, 365] width 82 height 25
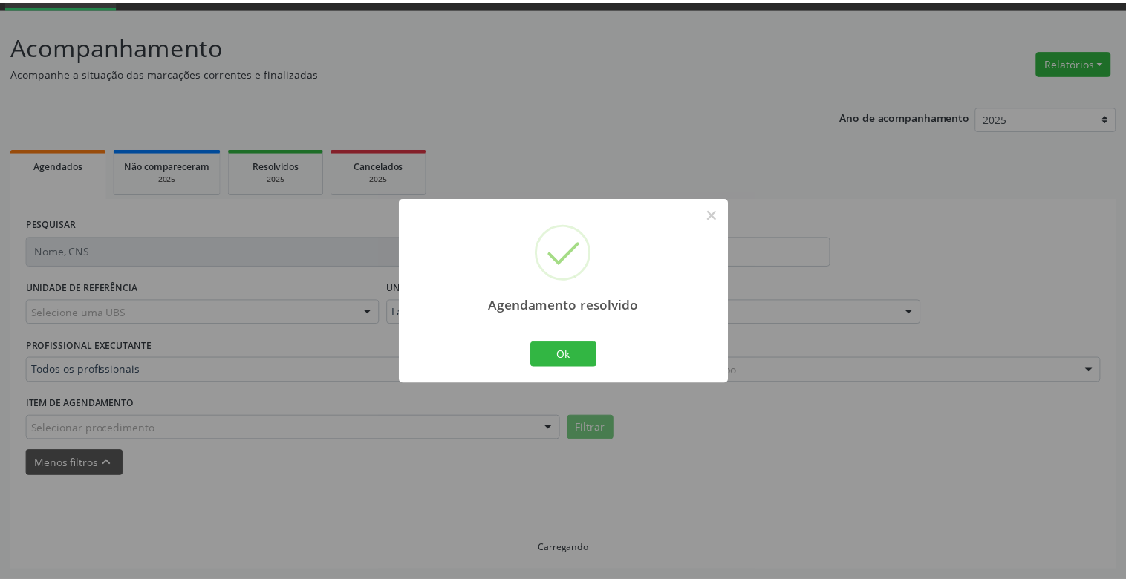
scroll to position [74, 0]
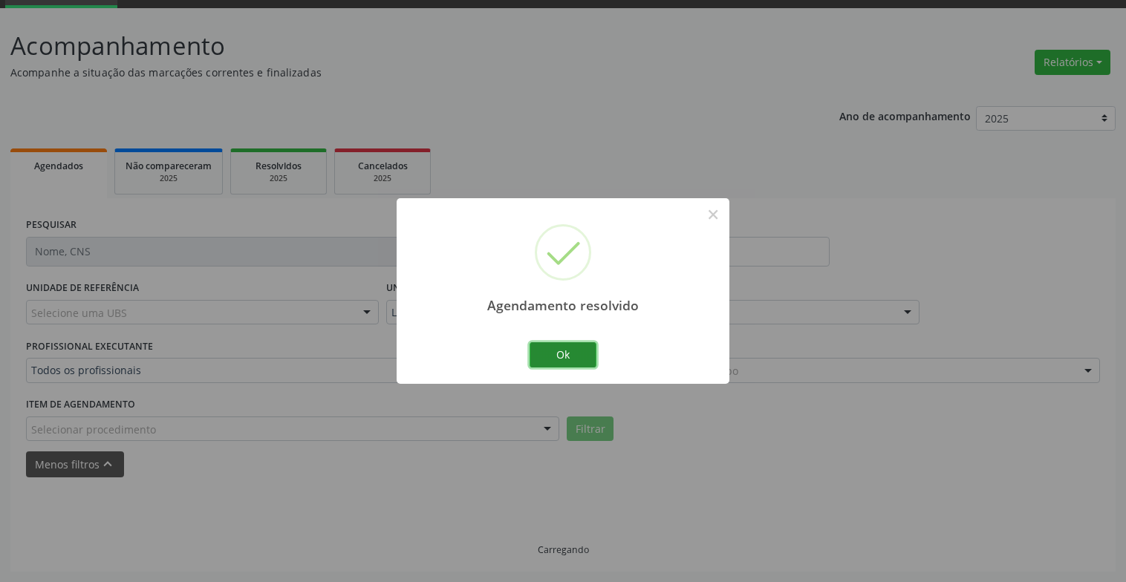
click at [564, 362] on button "Ok" at bounding box center [562, 354] width 67 height 25
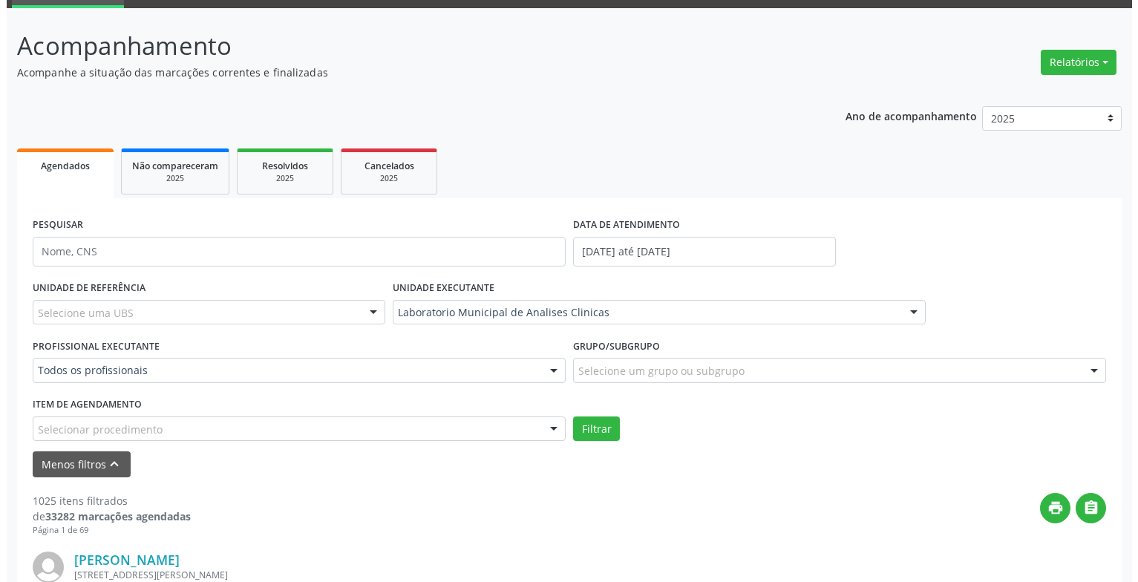
scroll to position [371, 0]
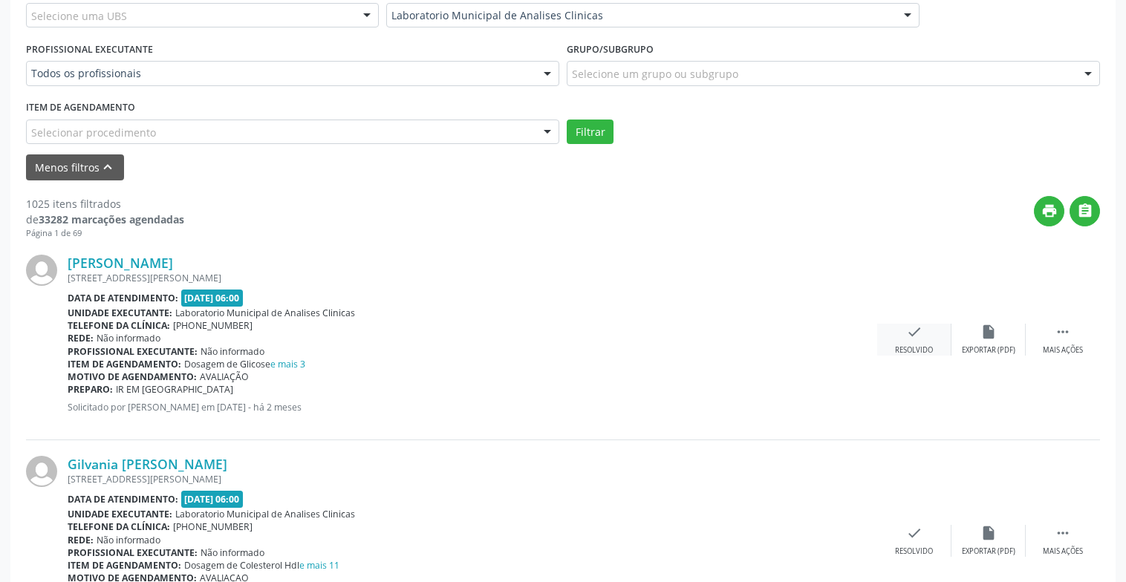
click at [924, 347] on div "Resolvido" at bounding box center [914, 350] width 38 height 10
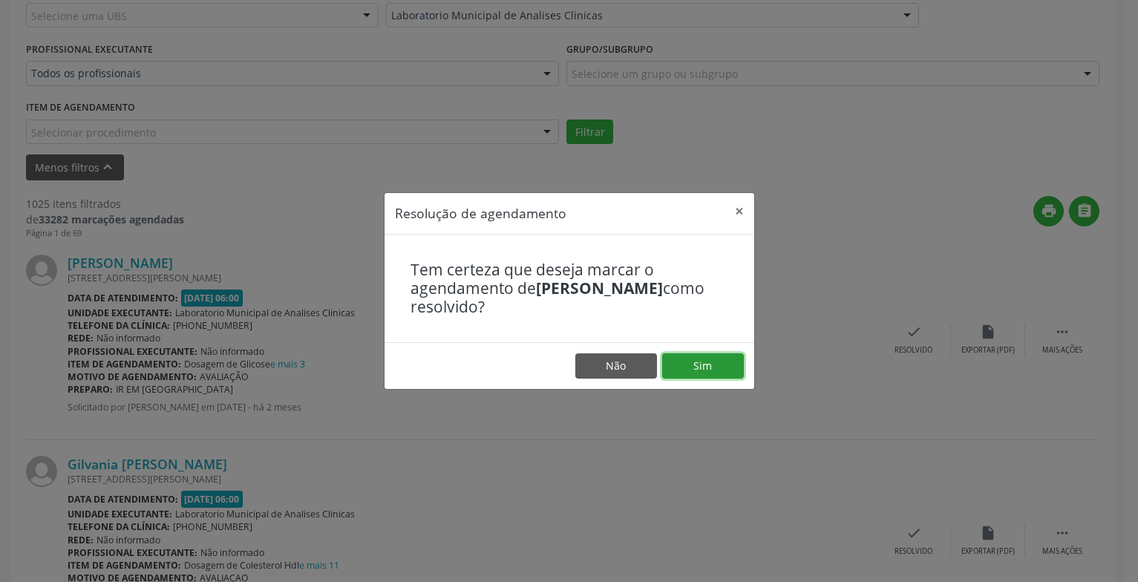
click at [691, 371] on button "Sim" at bounding box center [703, 365] width 82 height 25
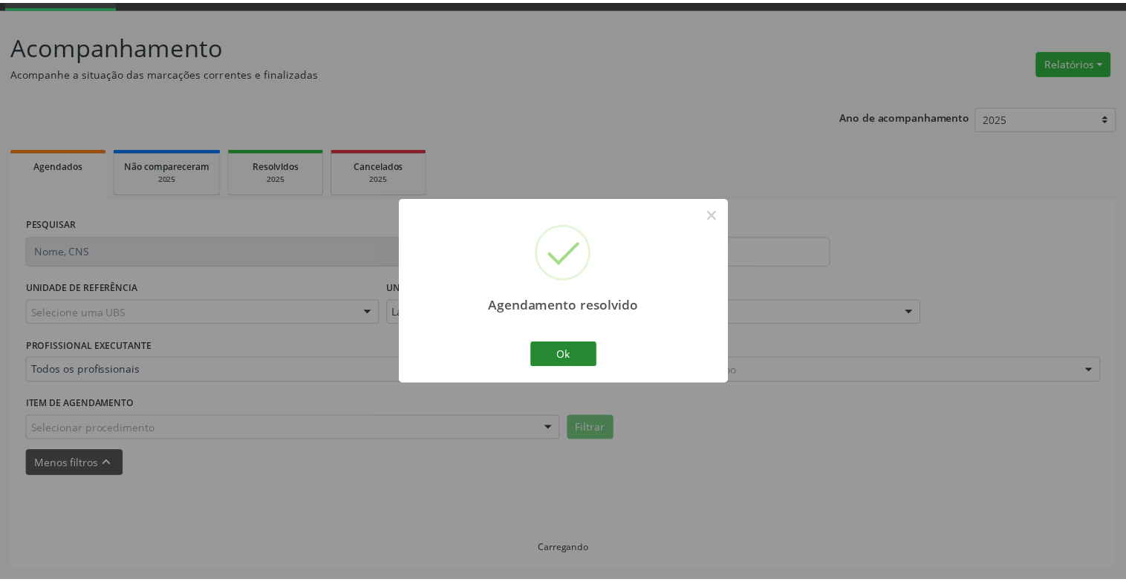
scroll to position [74, 0]
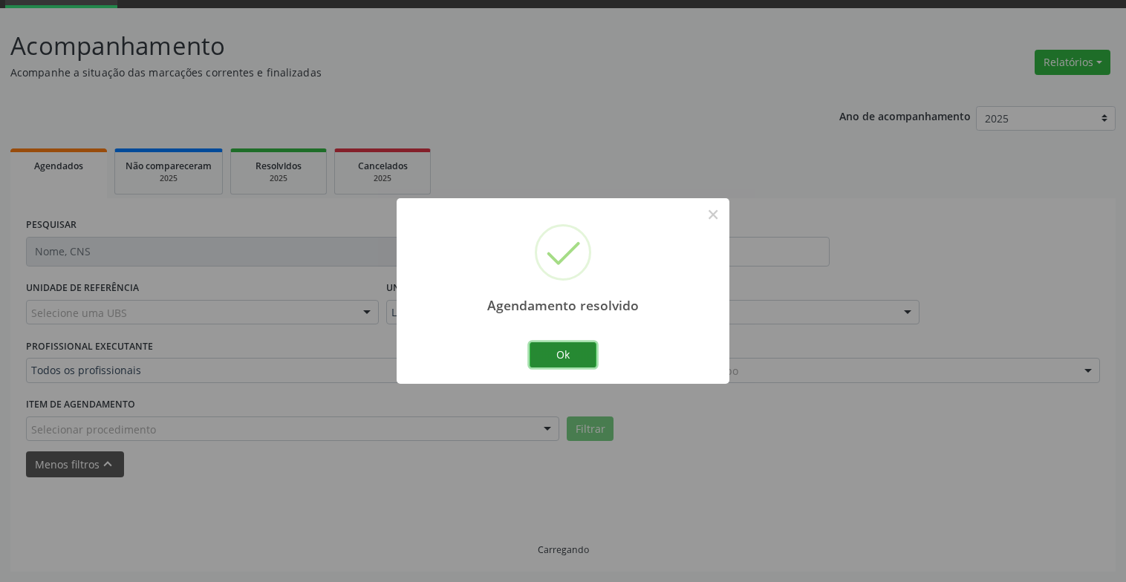
click at [579, 356] on button "Ok" at bounding box center [562, 354] width 67 height 25
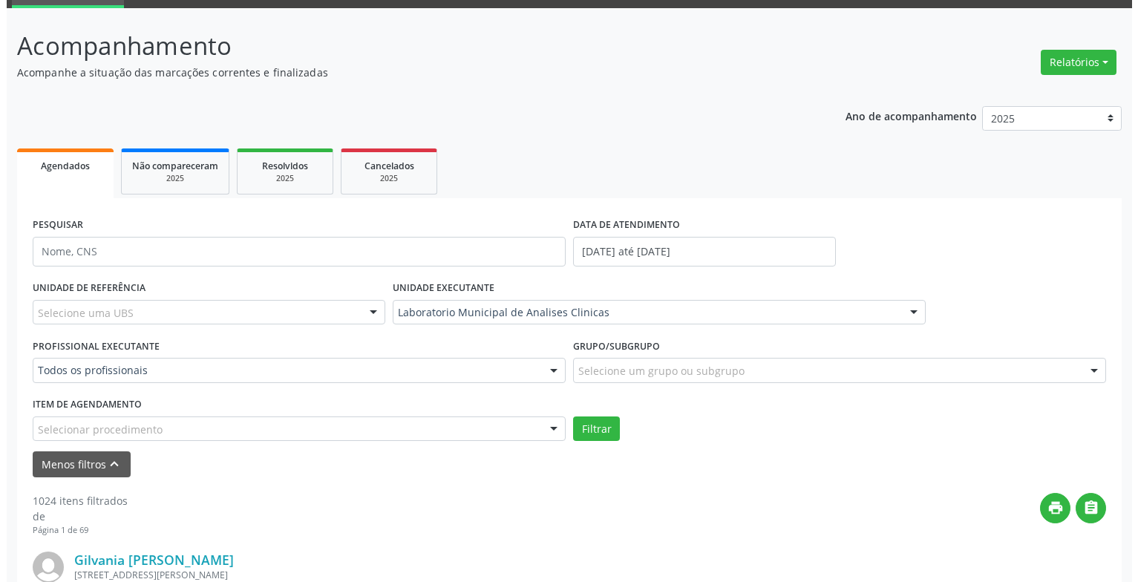
scroll to position [296, 0]
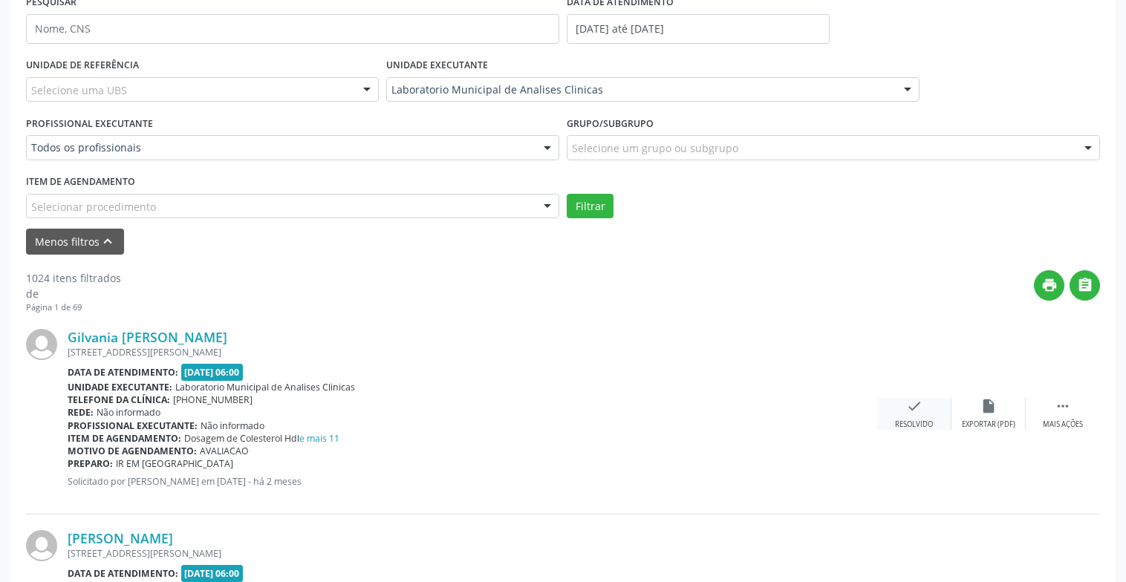
click at [909, 407] on icon "check" at bounding box center [914, 406] width 16 height 16
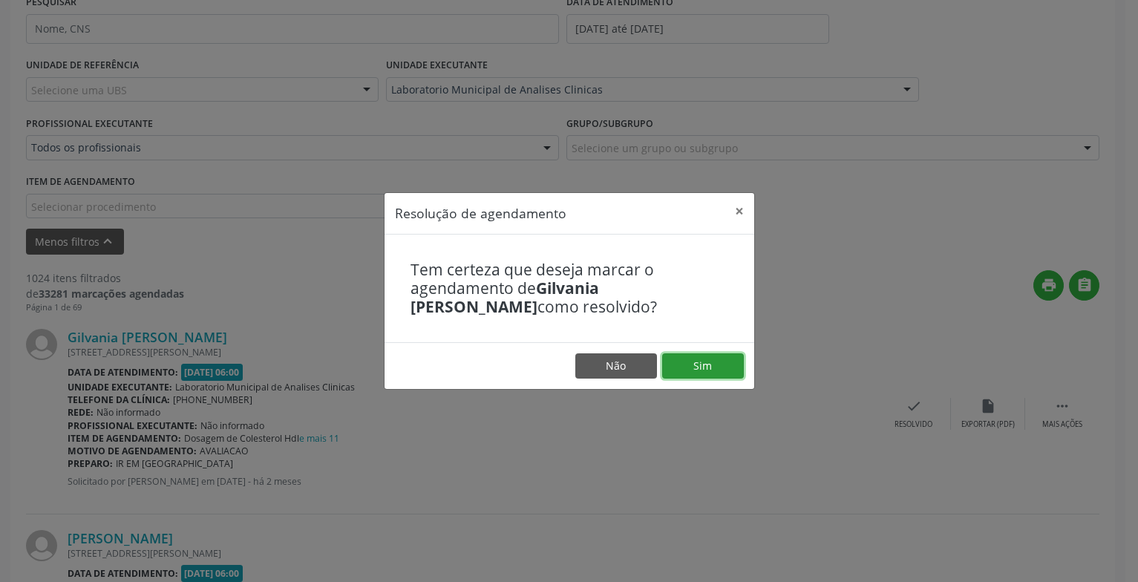
click at [681, 364] on button "Sim" at bounding box center [703, 365] width 82 height 25
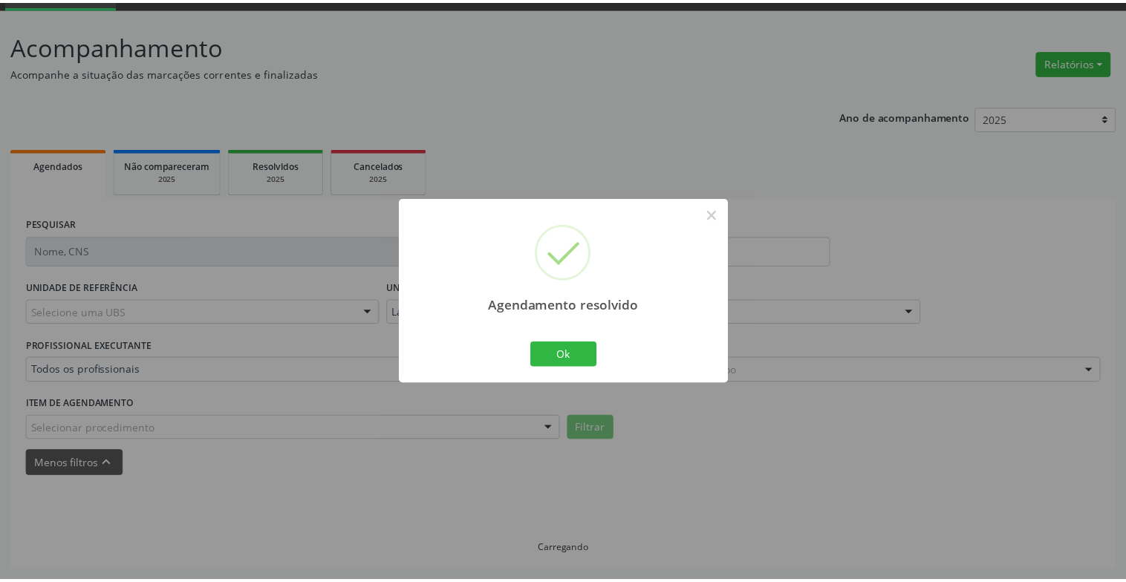
scroll to position [74, 0]
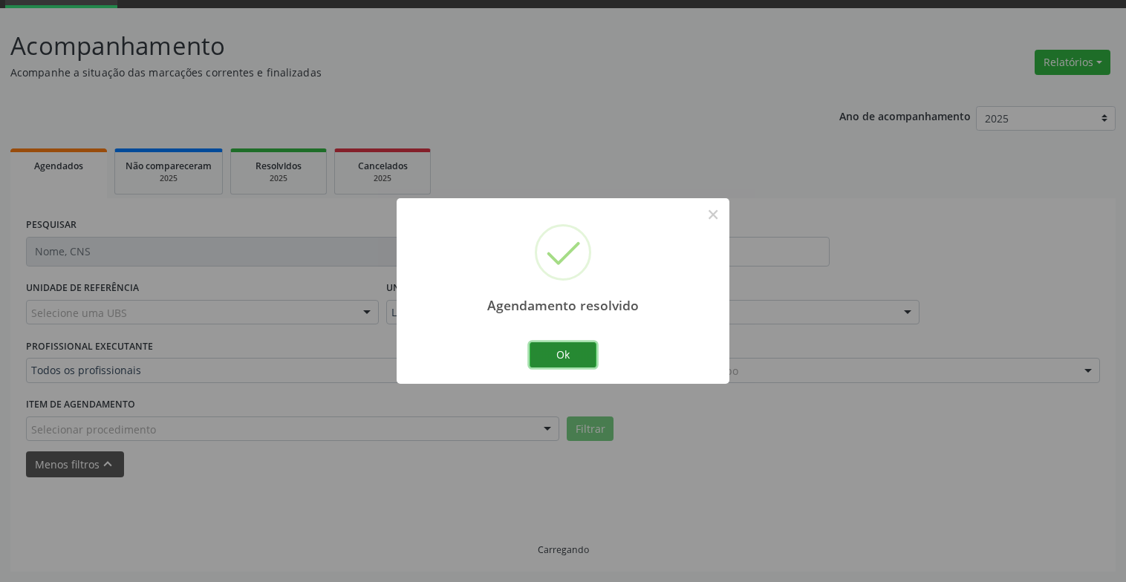
click at [584, 352] on button "Ok" at bounding box center [562, 354] width 67 height 25
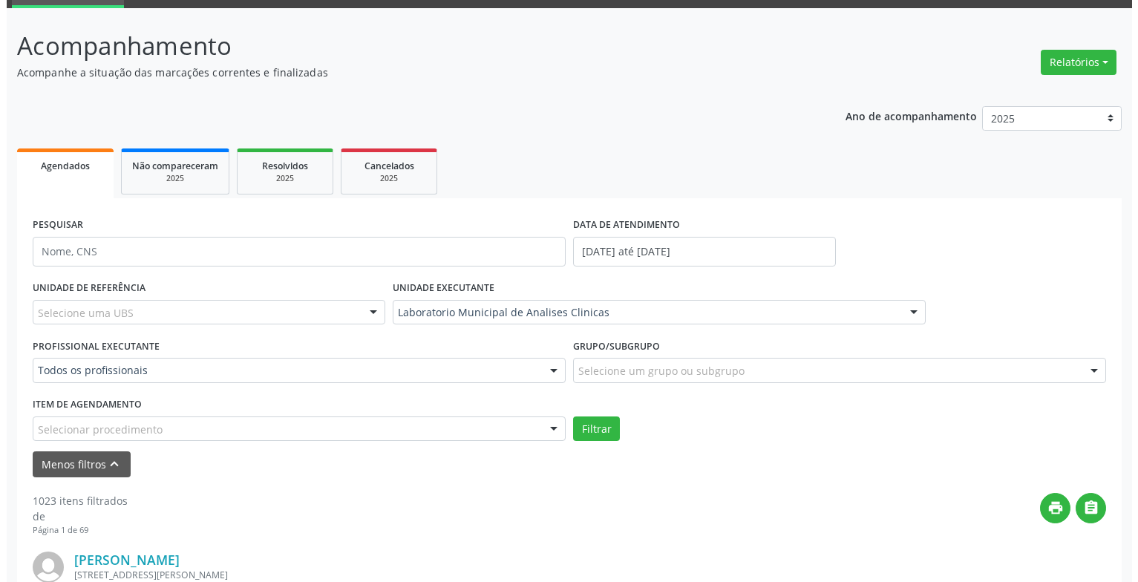
scroll to position [296, 0]
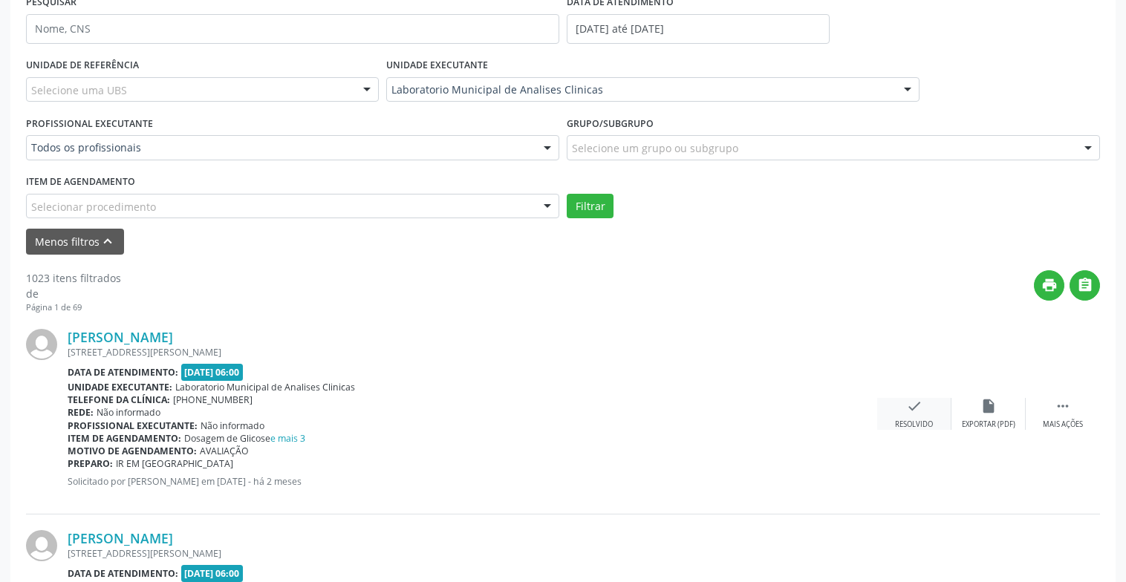
click at [909, 403] on icon "check" at bounding box center [914, 406] width 16 height 16
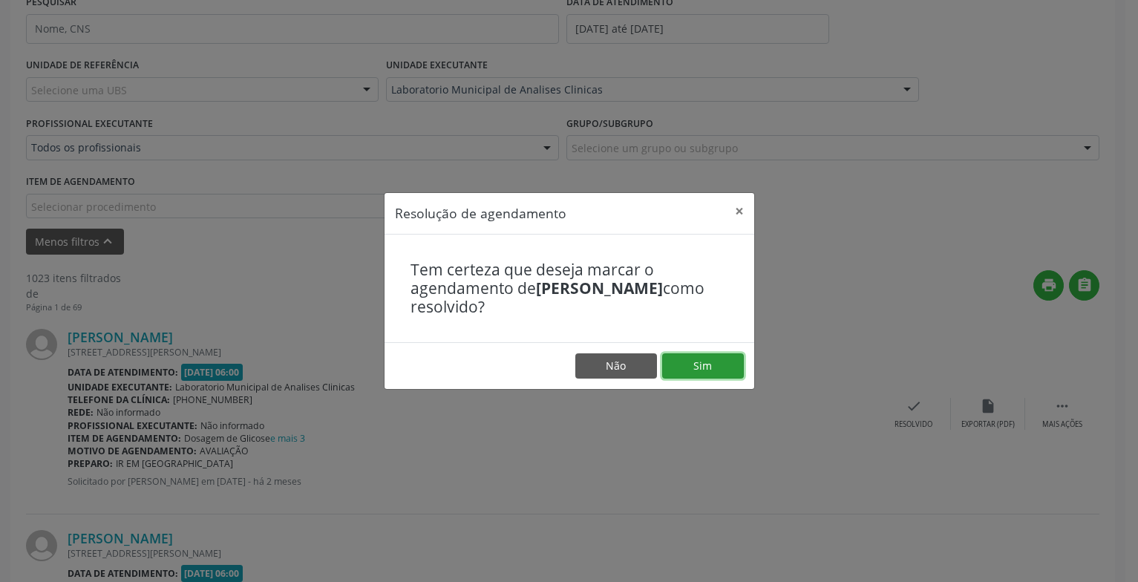
click at [714, 360] on button "Sim" at bounding box center [703, 365] width 82 height 25
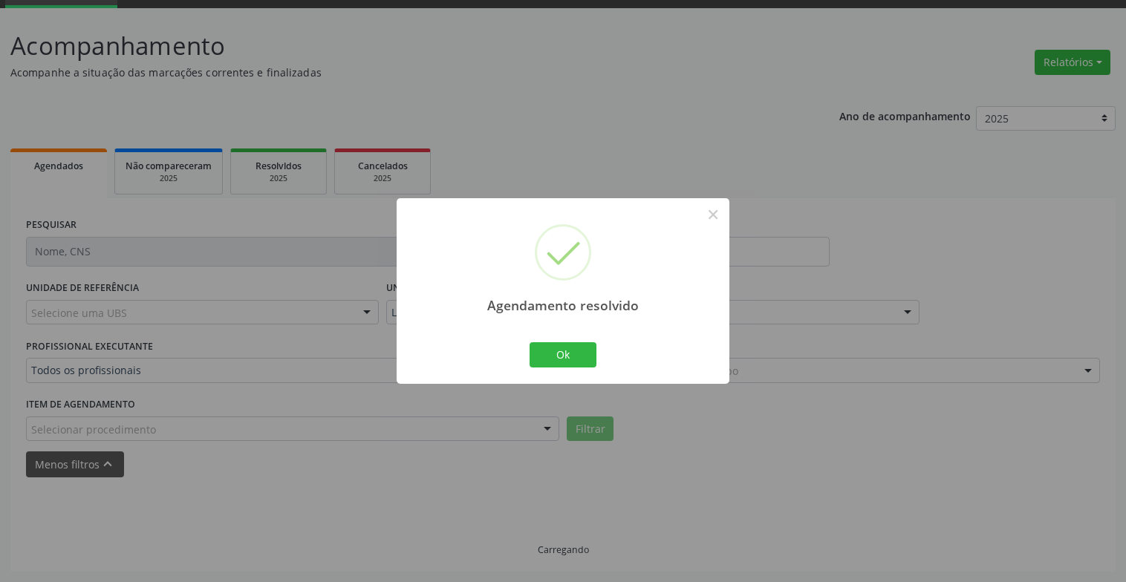
scroll to position [89, 0]
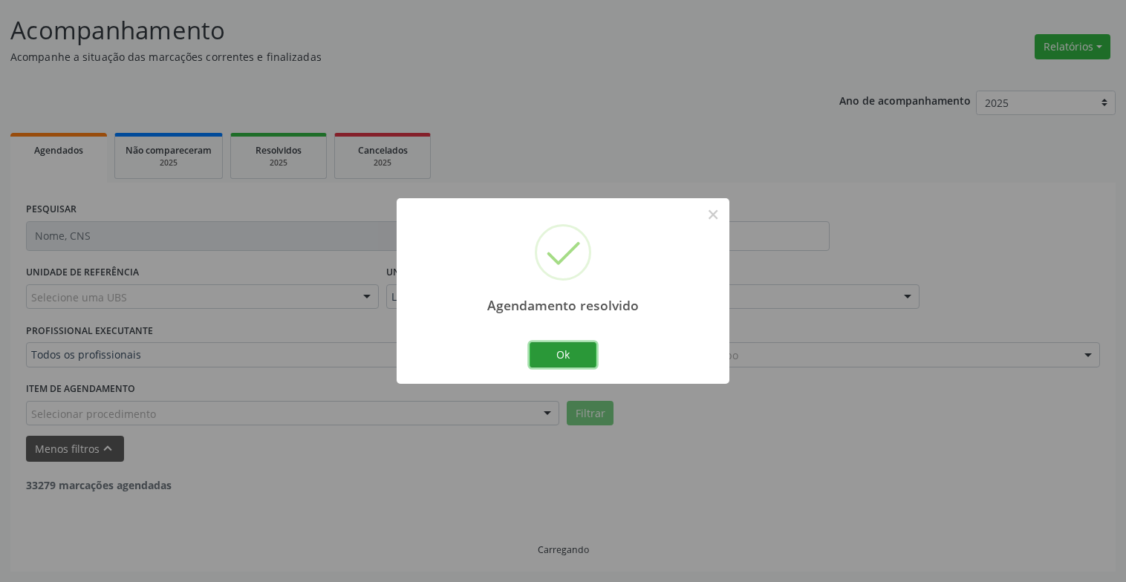
click at [585, 352] on button "Ok" at bounding box center [562, 354] width 67 height 25
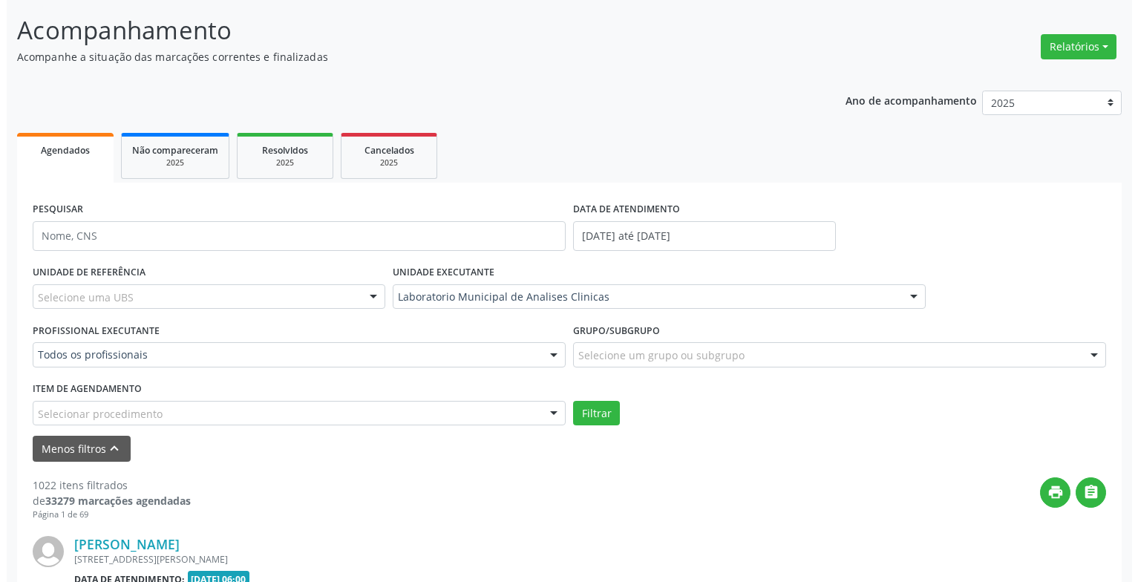
scroll to position [296, 0]
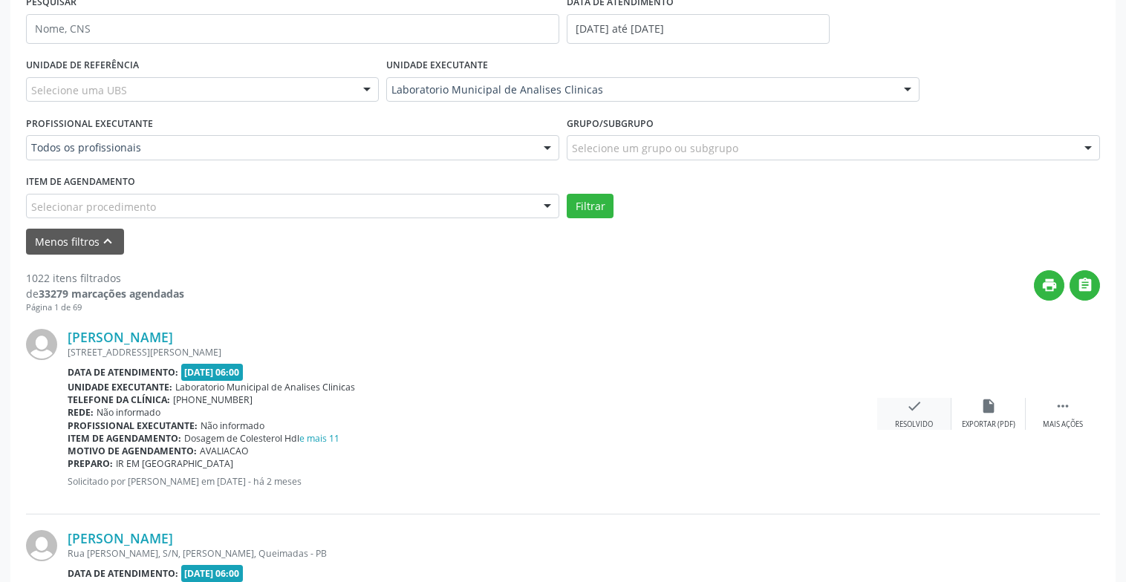
click at [918, 414] on div "check Resolvido" at bounding box center [914, 414] width 74 height 32
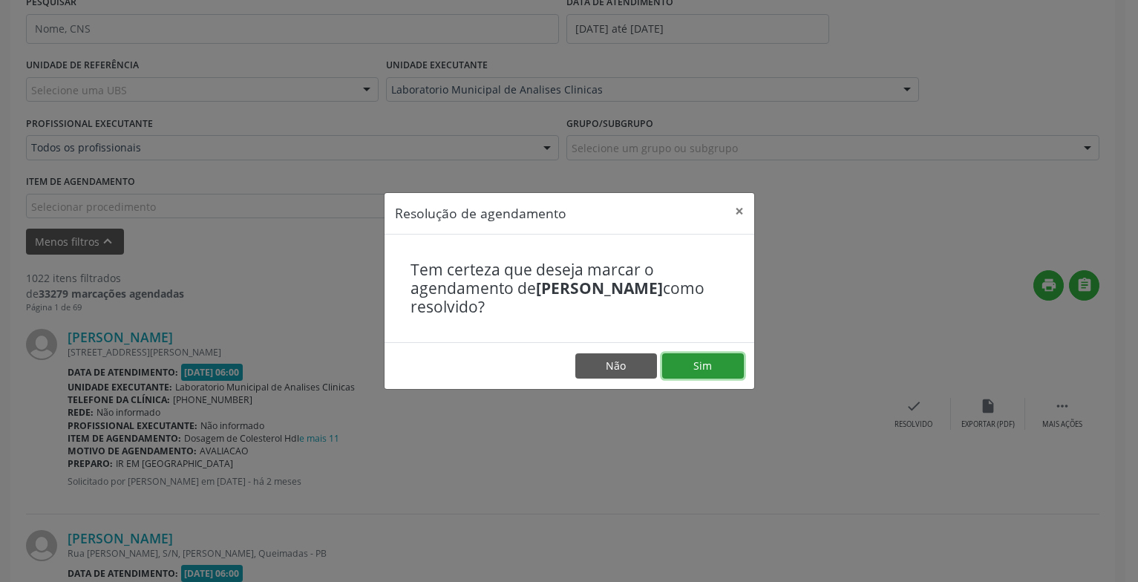
click at [682, 357] on button "Sim" at bounding box center [703, 365] width 82 height 25
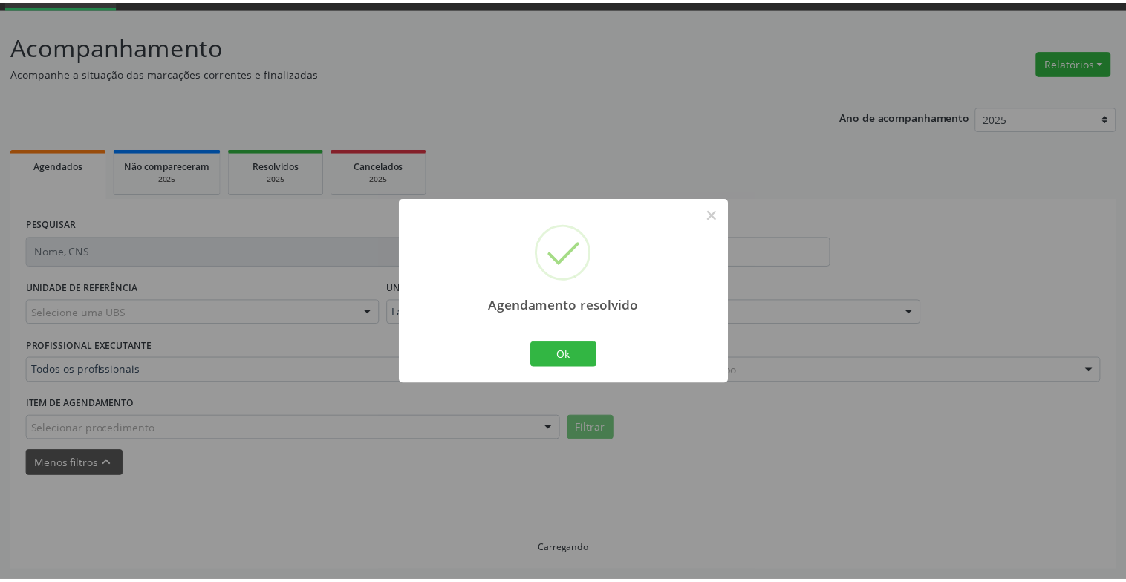
scroll to position [74, 0]
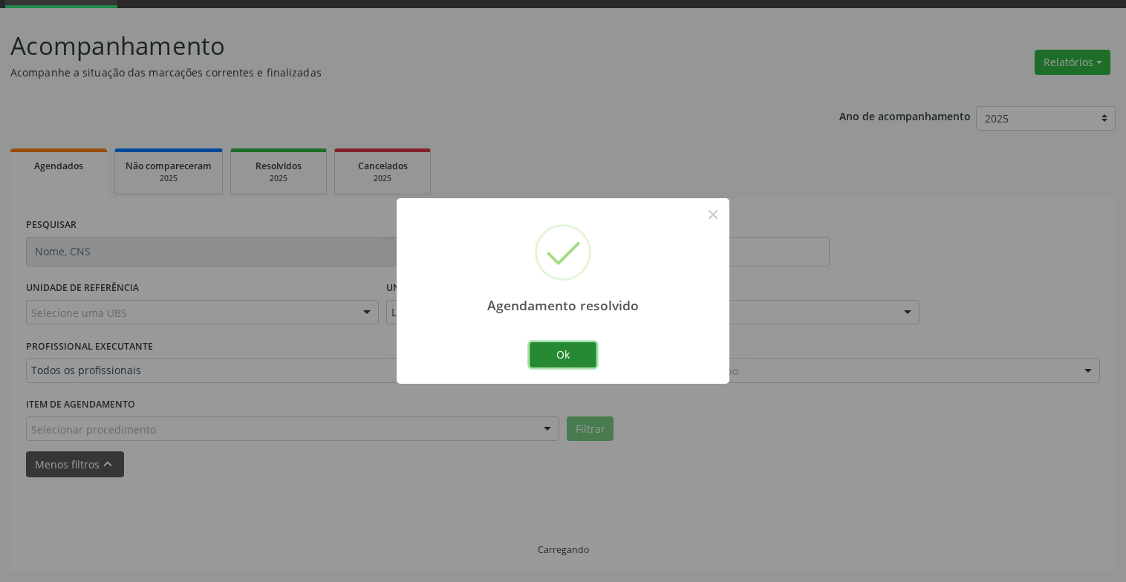
click at [564, 342] on button "Ok" at bounding box center [562, 354] width 67 height 25
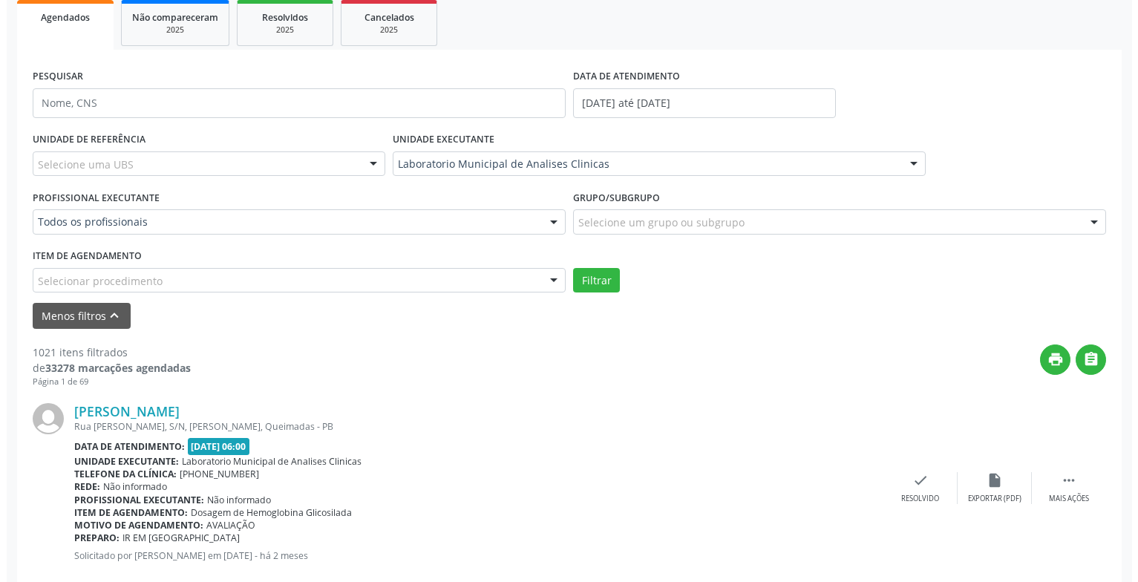
scroll to position [296, 0]
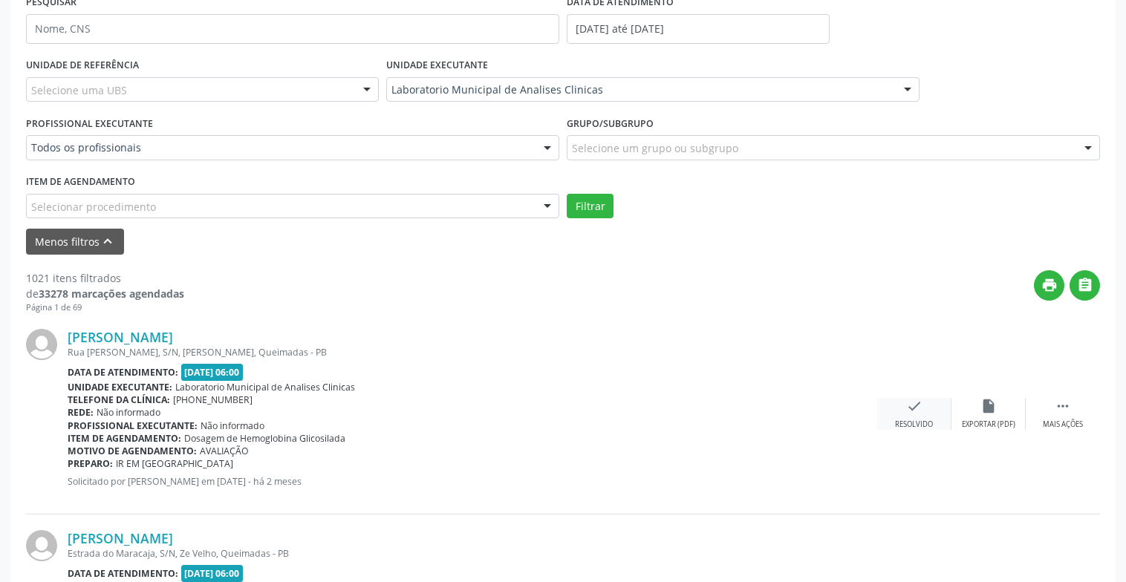
click at [922, 416] on div "check Resolvido" at bounding box center [914, 414] width 74 height 32
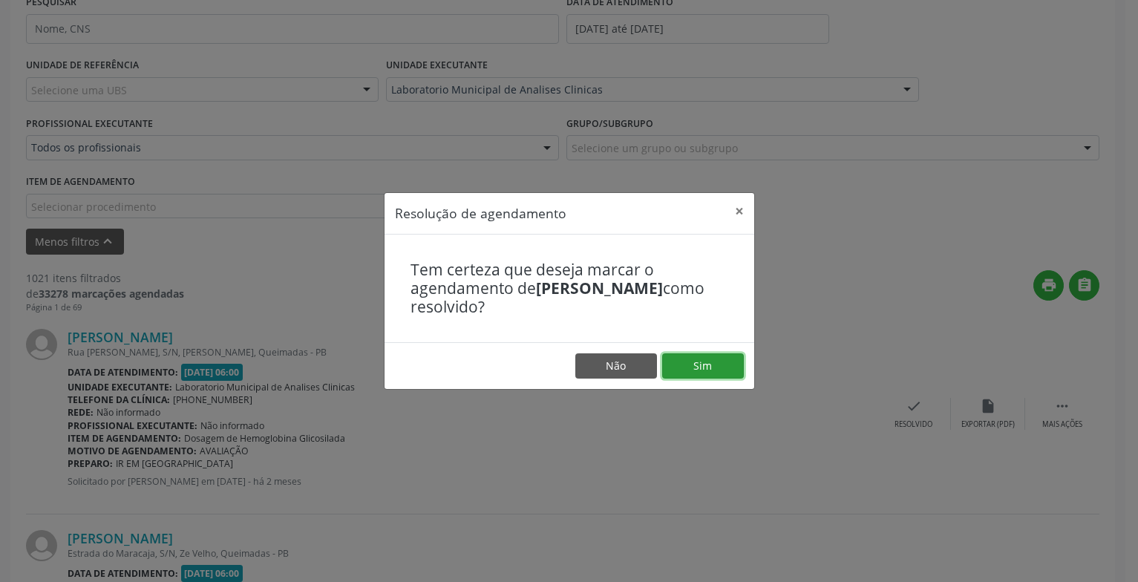
click at [735, 359] on button "Sim" at bounding box center [703, 365] width 82 height 25
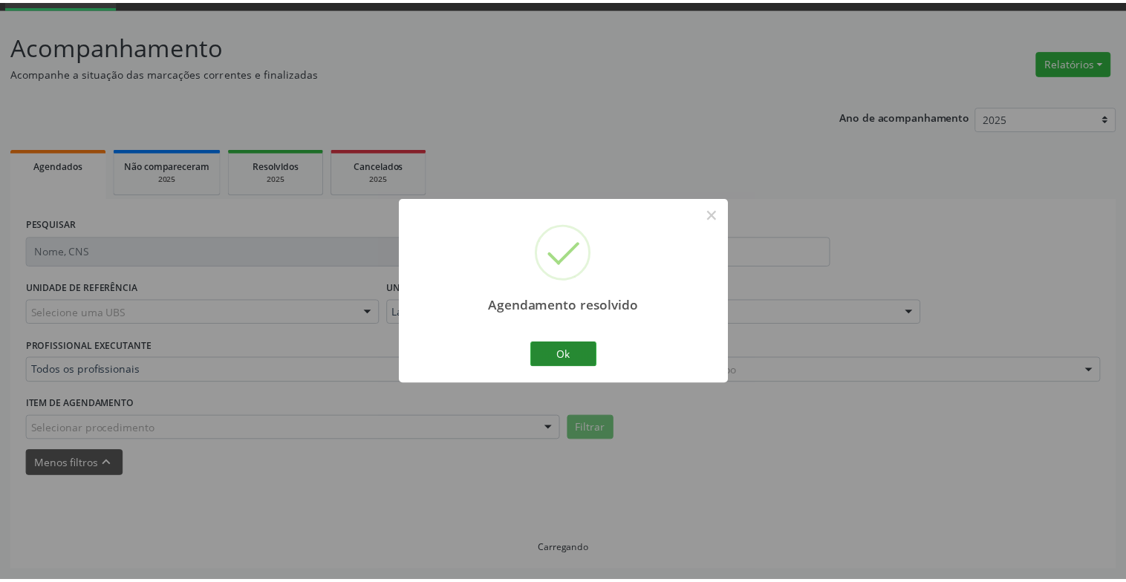
scroll to position [74, 0]
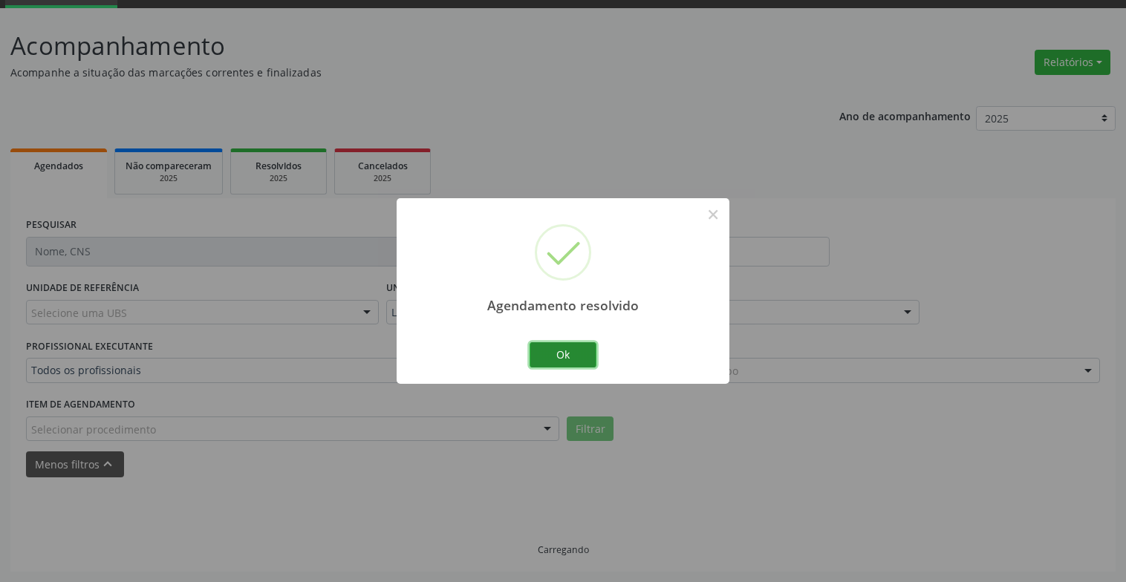
click at [546, 356] on button "Ok" at bounding box center [562, 354] width 67 height 25
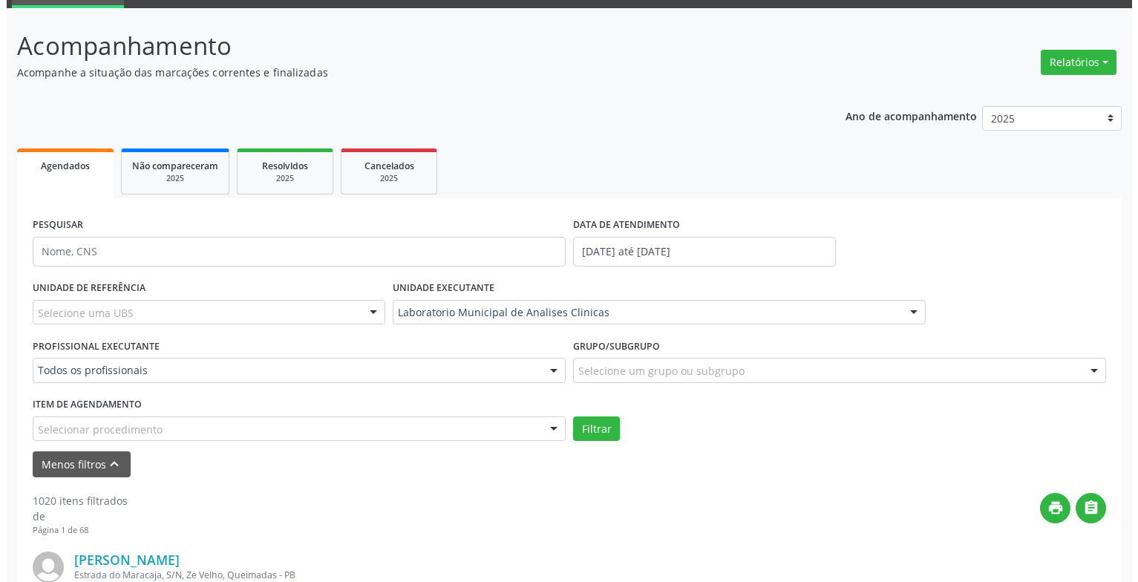
scroll to position [222, 0]
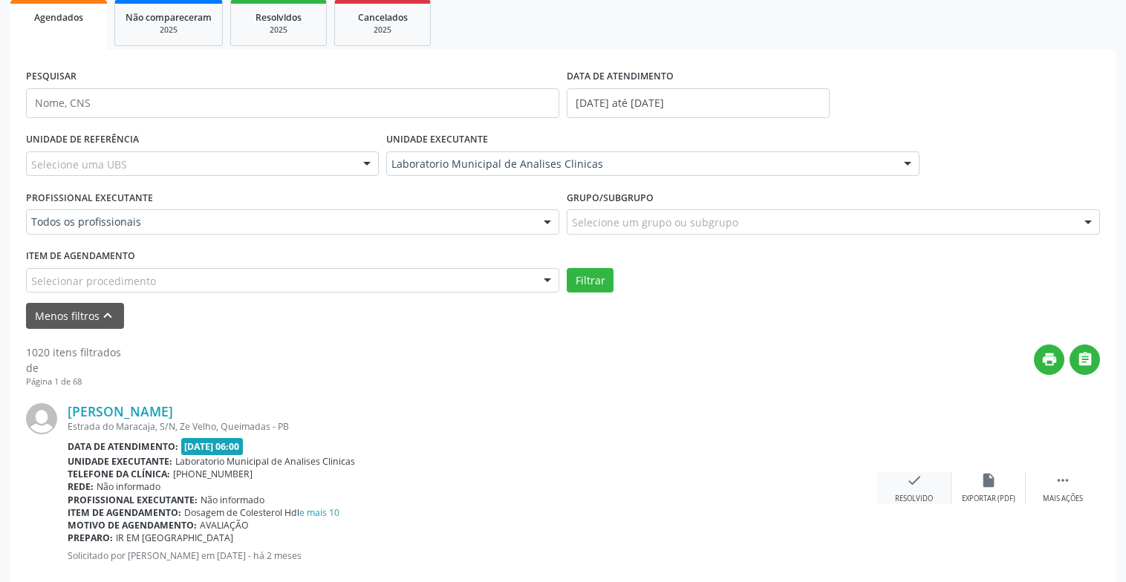
click at [931, 475] on div "check Resolvido" at bounding box center [914, 488] width 74 height 32
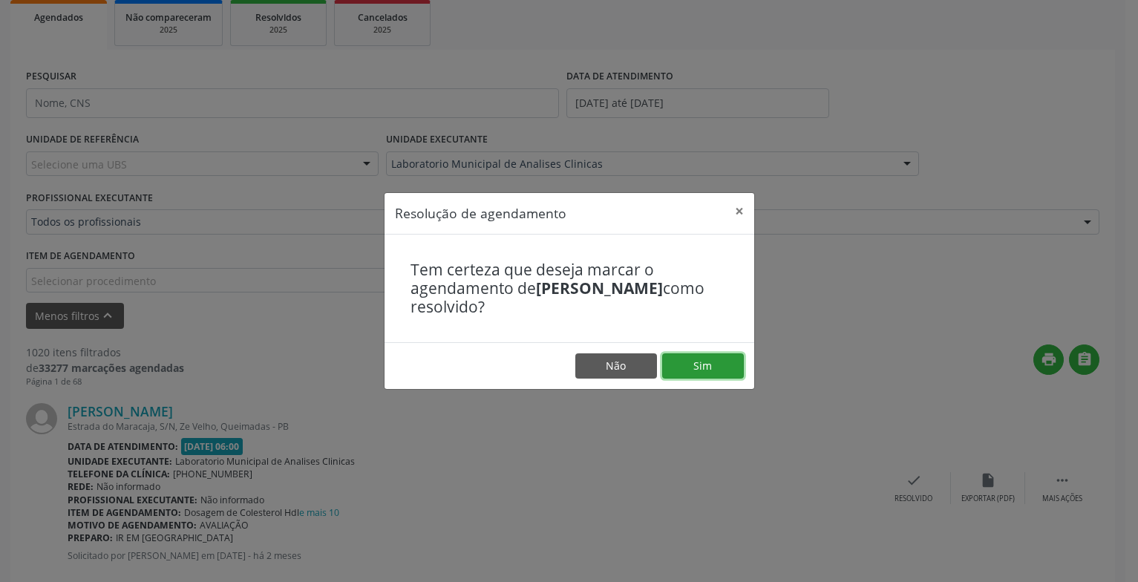
click at [701, 365] on button "Sim" at bounding box center [703, 365] width 82 height 25
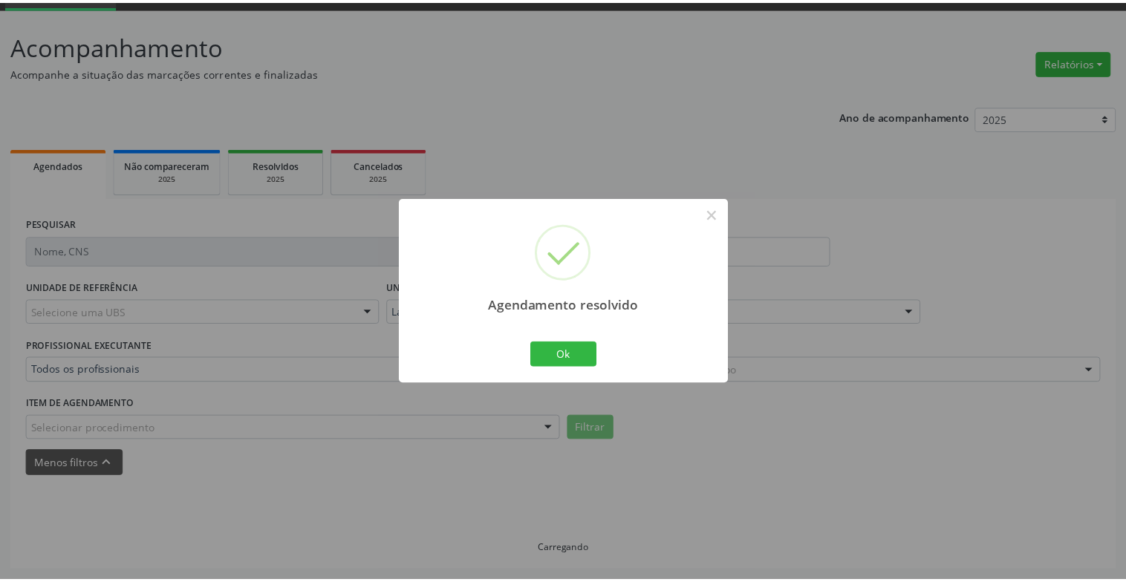
scroll to position [74, 0]
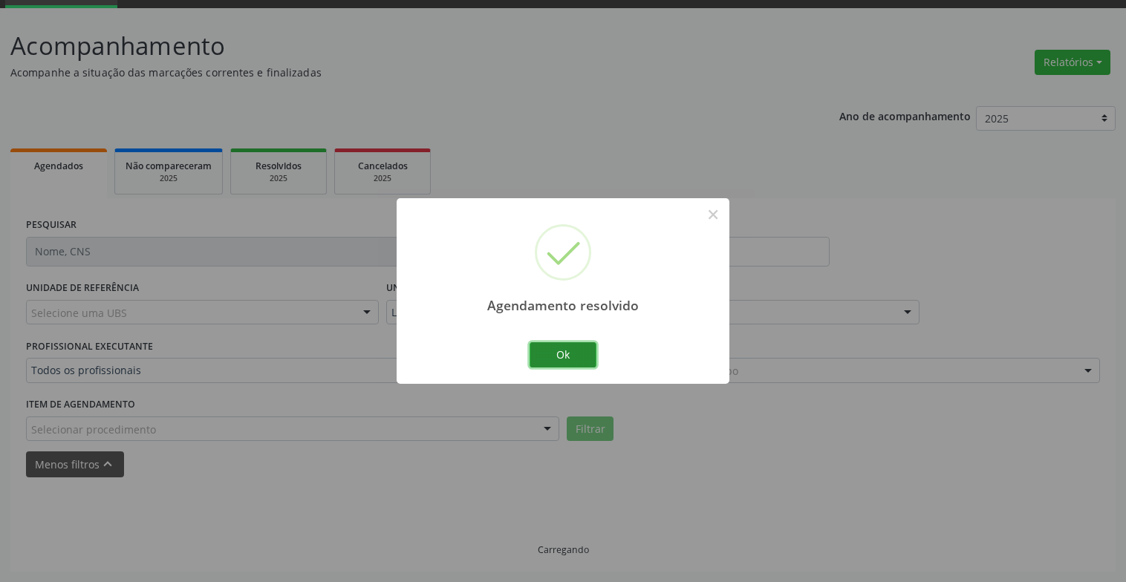
click at [575, 353] on button "Ok" at bounding box center [562, 354] width 67 height 25
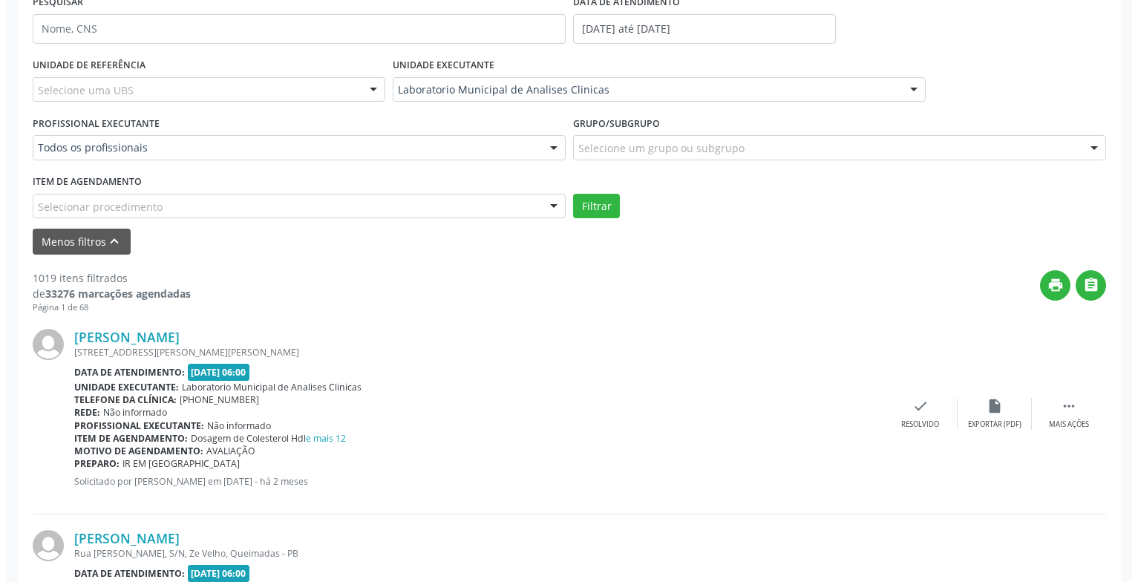
scroll to position [371, 0]
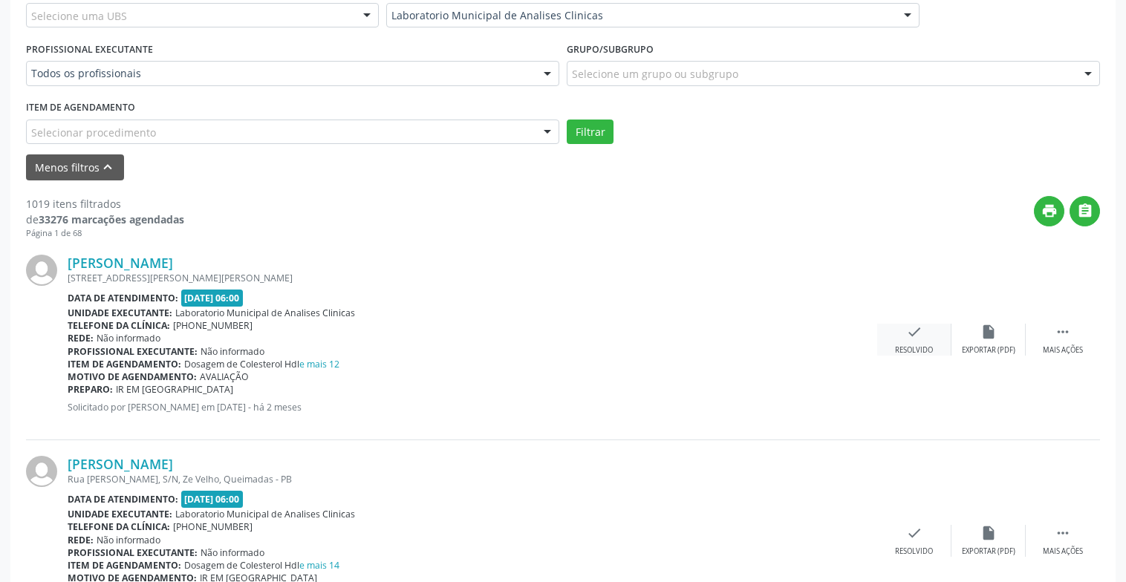
click at [921, 330] on icon "check" at bounding box center [914, 332] width 16 height 16
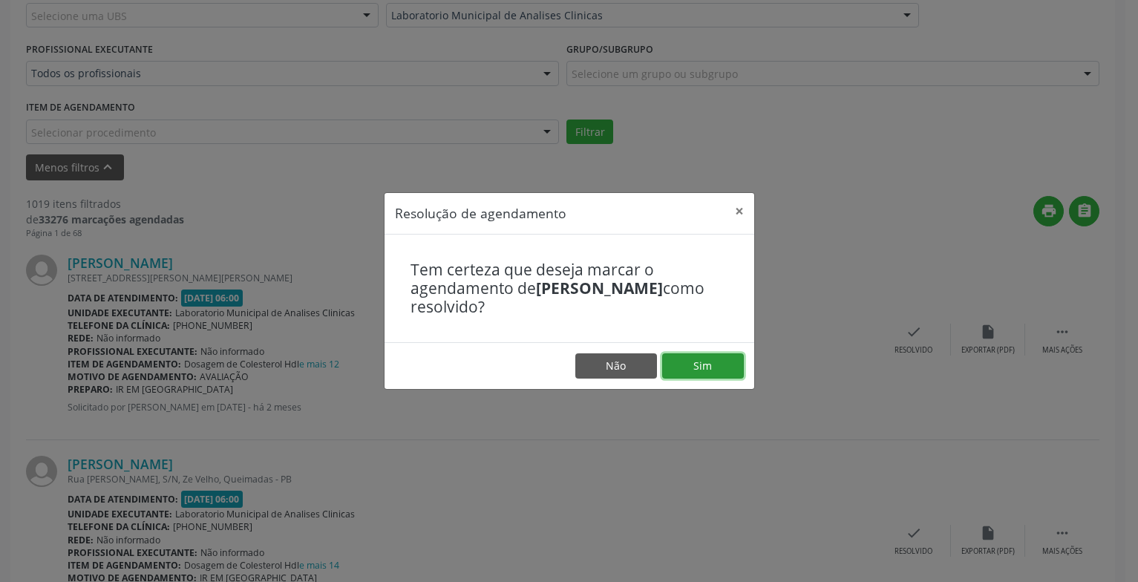
click at [699, 368] on button "Sim" at bounding box center [703, 365] width 82 height 25
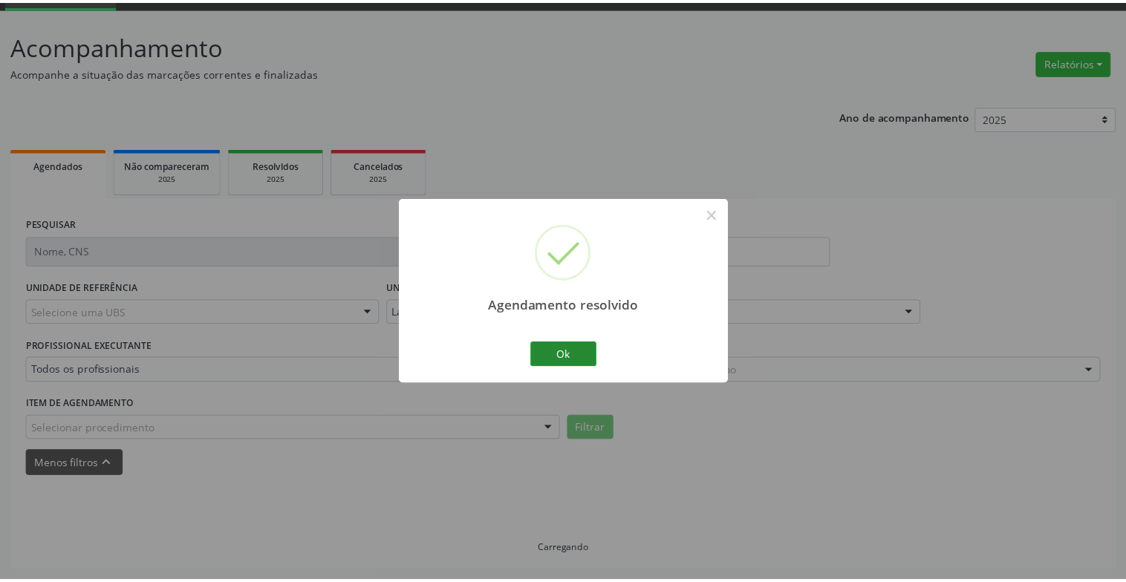
scroll to position [74, 0]
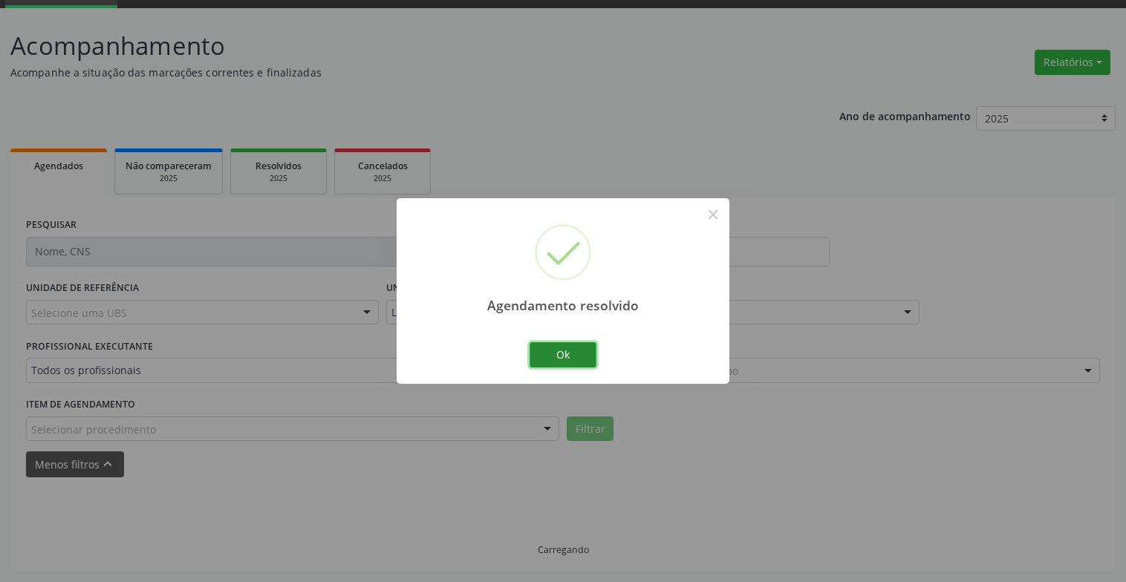
click at [556, 350] on button "Ok" at bounding box center [562, 354] width 67 height 25
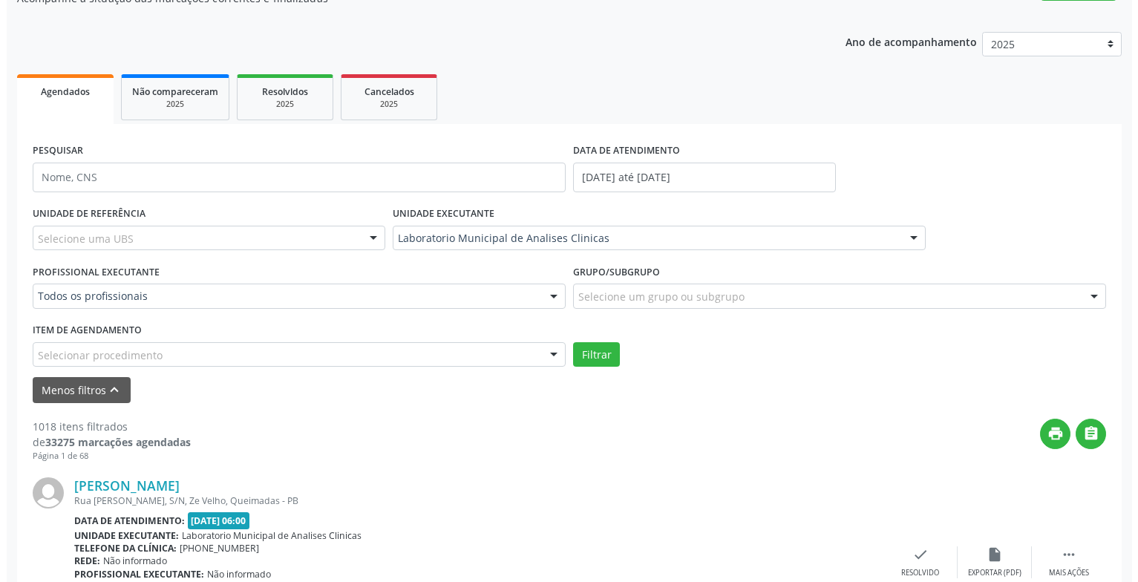
scroll to position [296, 0]
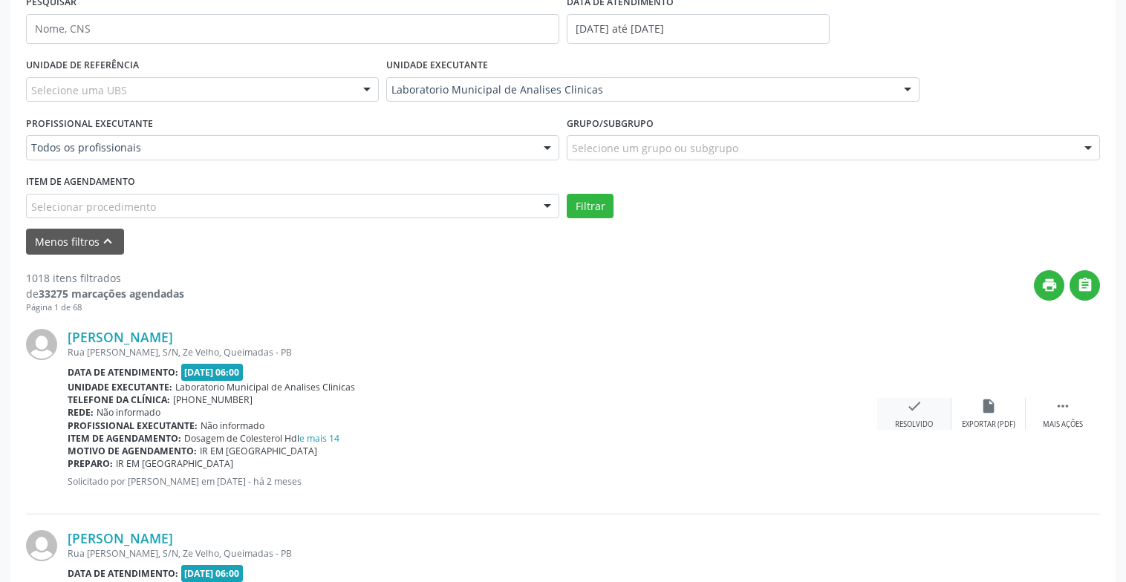
click at [921, 403] on icon "check" at bounding box center [914, 406] width 16 height 16
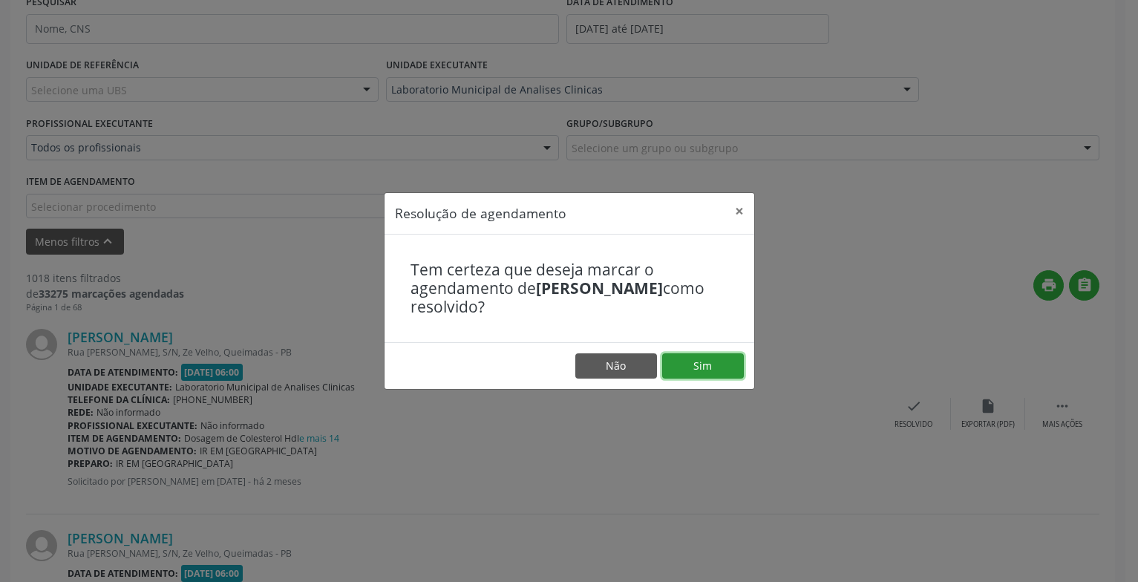
click at [719, 366] on button "Sim" at bounding box center [703, 365] width 82 height 25
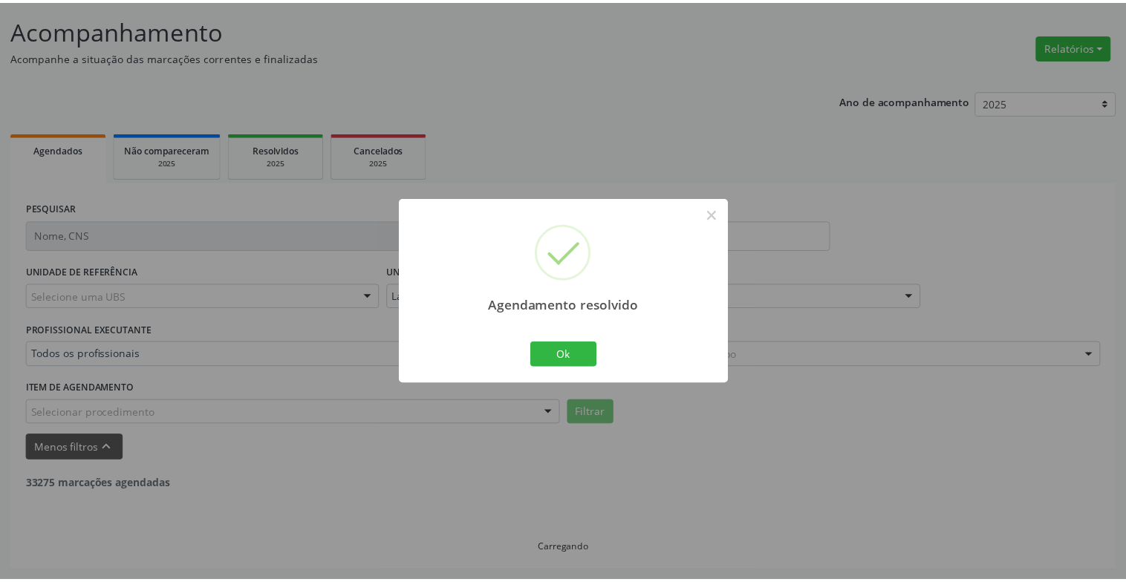
scroll to position [89, 0]
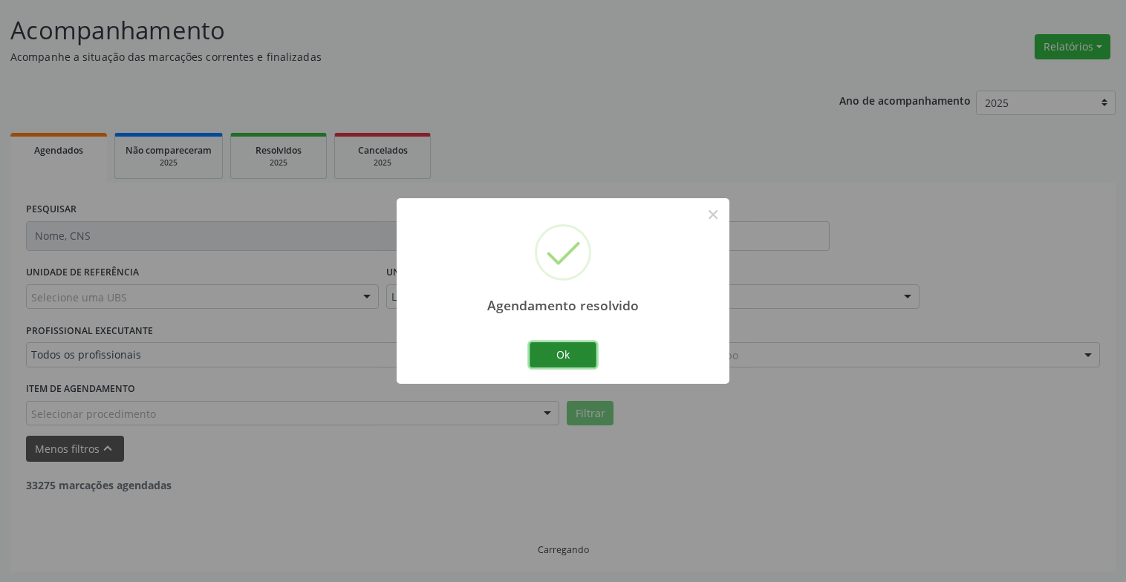
click at [546, 362] on button "Ok" at bounding box center [562, 354] width 67 height 25
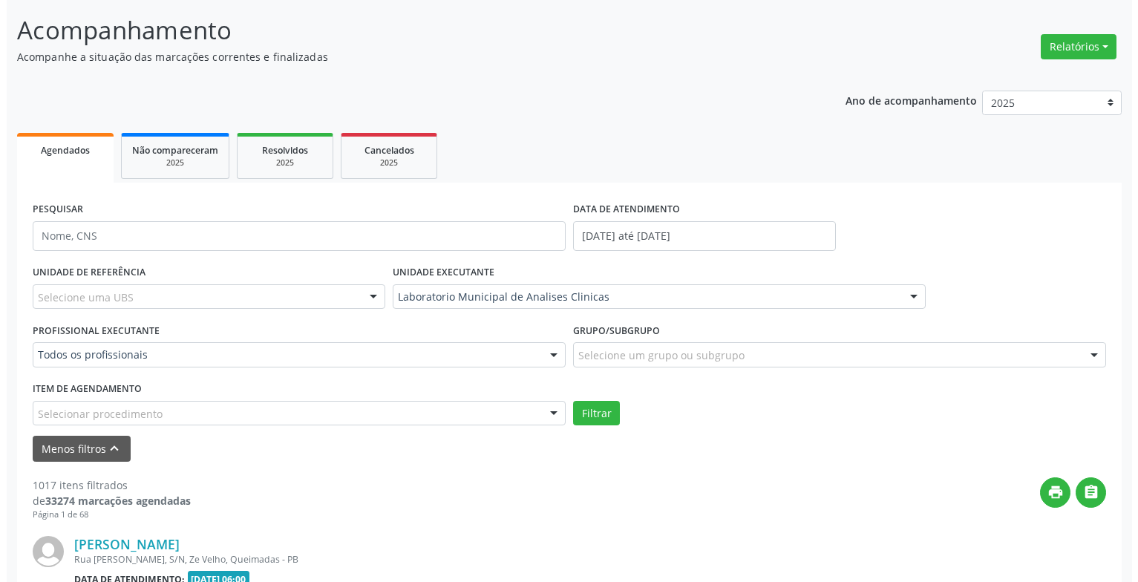
scroll to position [312, 0]
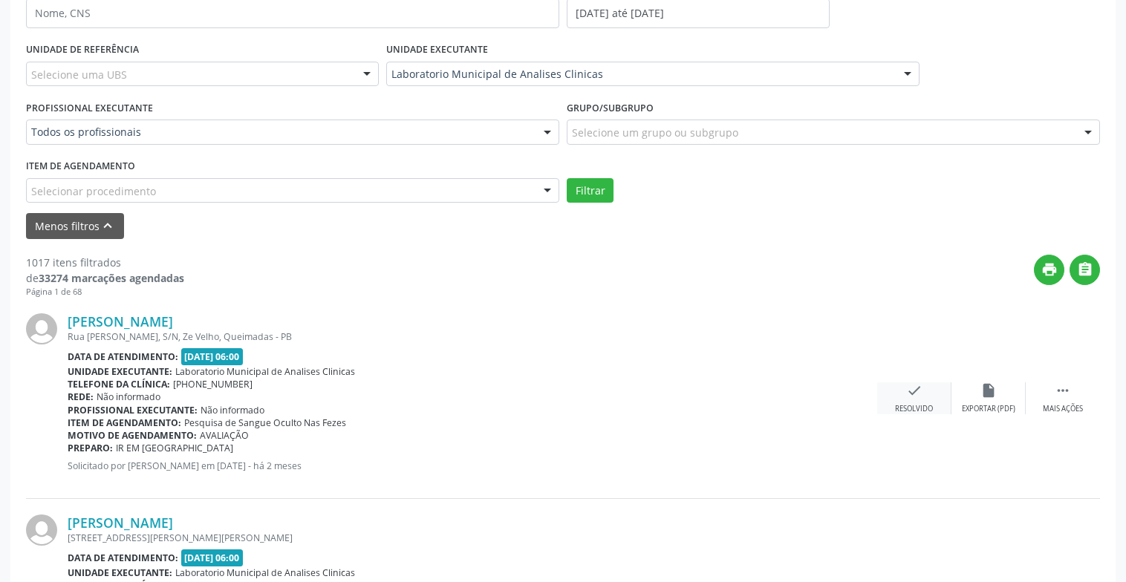
click at [911, 411] on div "Resolvido" at bounding box center [914, 409] width 38 height 10
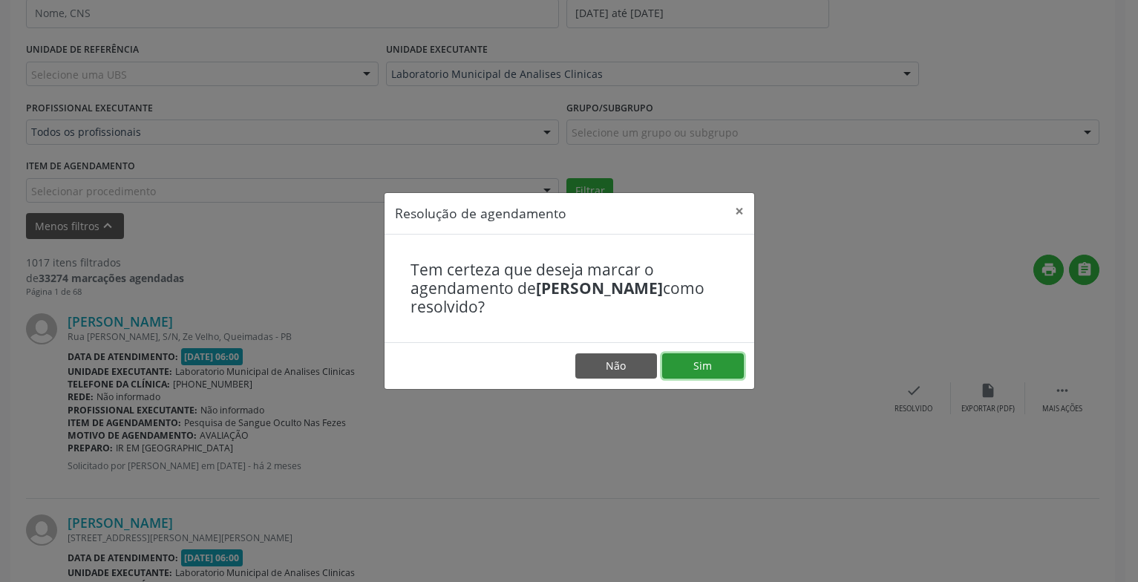
click at [713, 358] on button "Sim" at bounding box center [703, 365] width 82 height 25
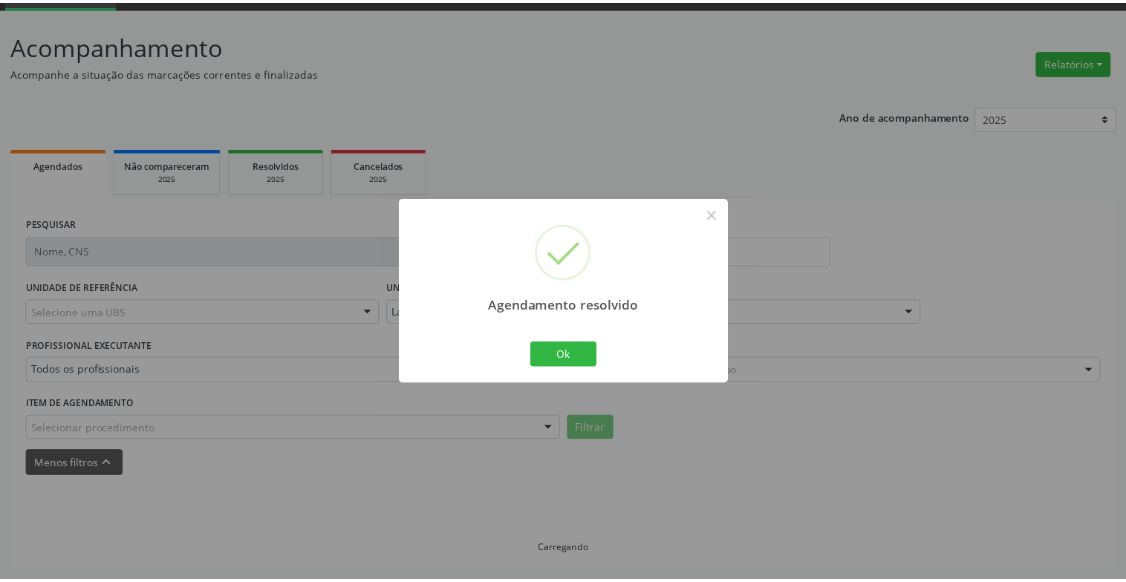
scroll to position [74, 0]
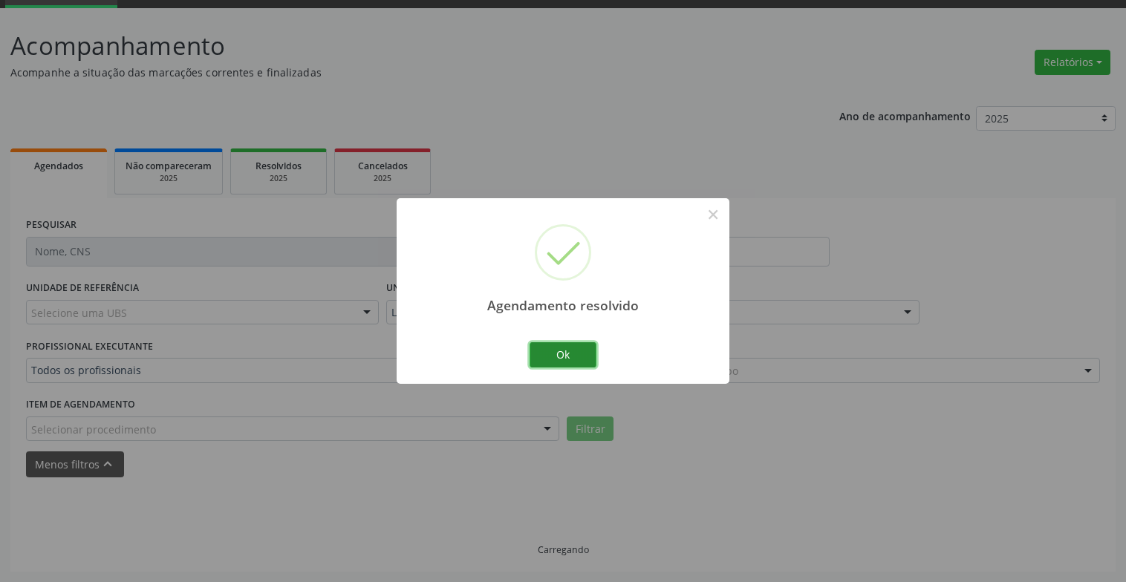
click at [587, 359] on button "Ok" at bounding box center [562, 354] width 67 height 25
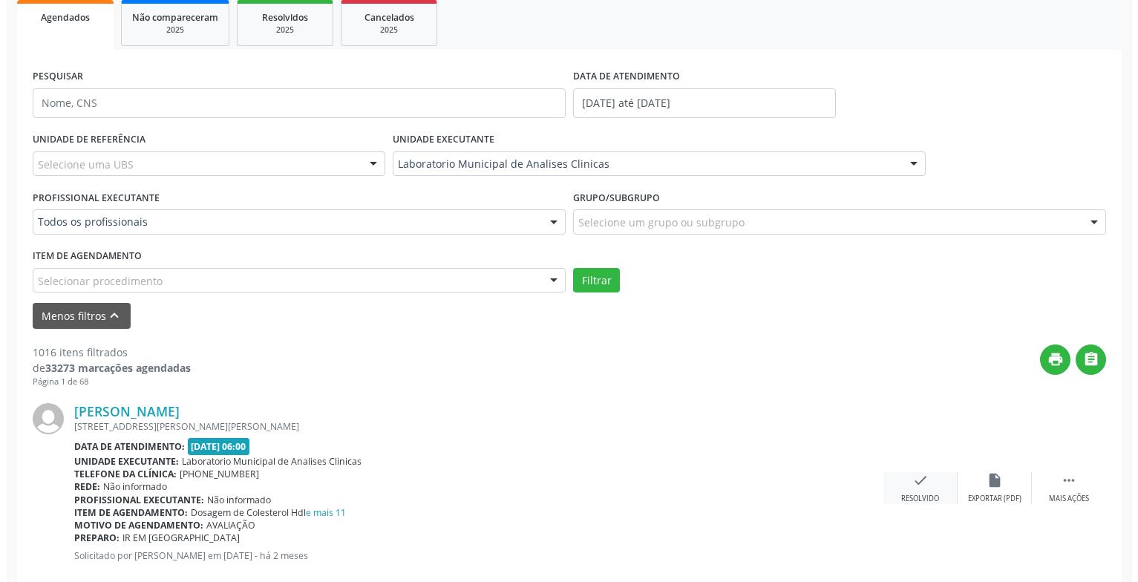
scroll to position [296, 0]
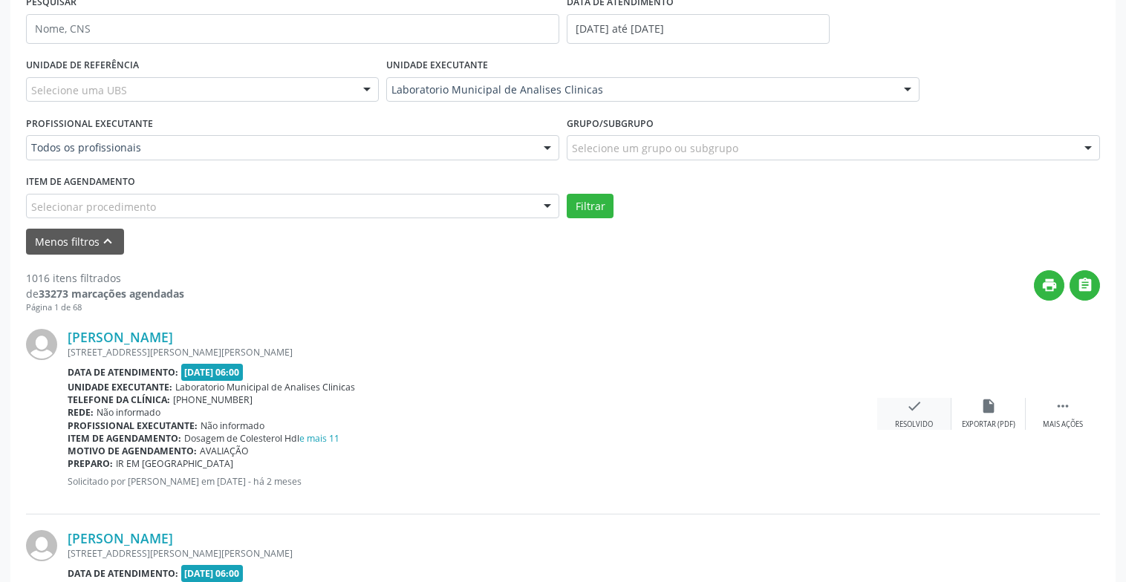
click at [936, 415] on div "check Resolvido" at bounding box center [914, 414] width 74 height 32
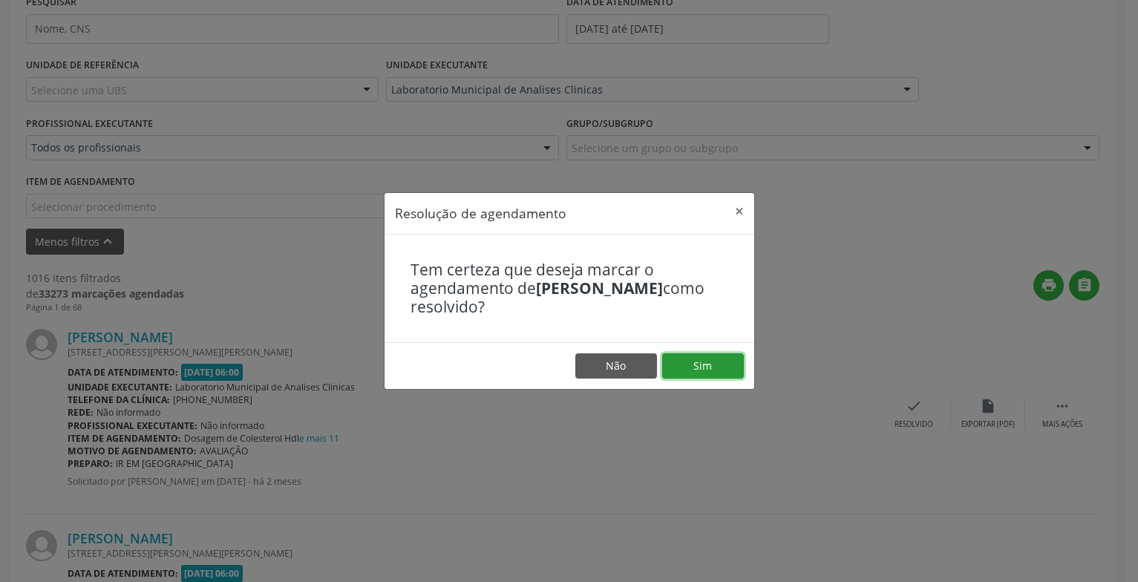
click at [709, 367] on button "Sim" at bounding box center [703, 365] width 82 height 25
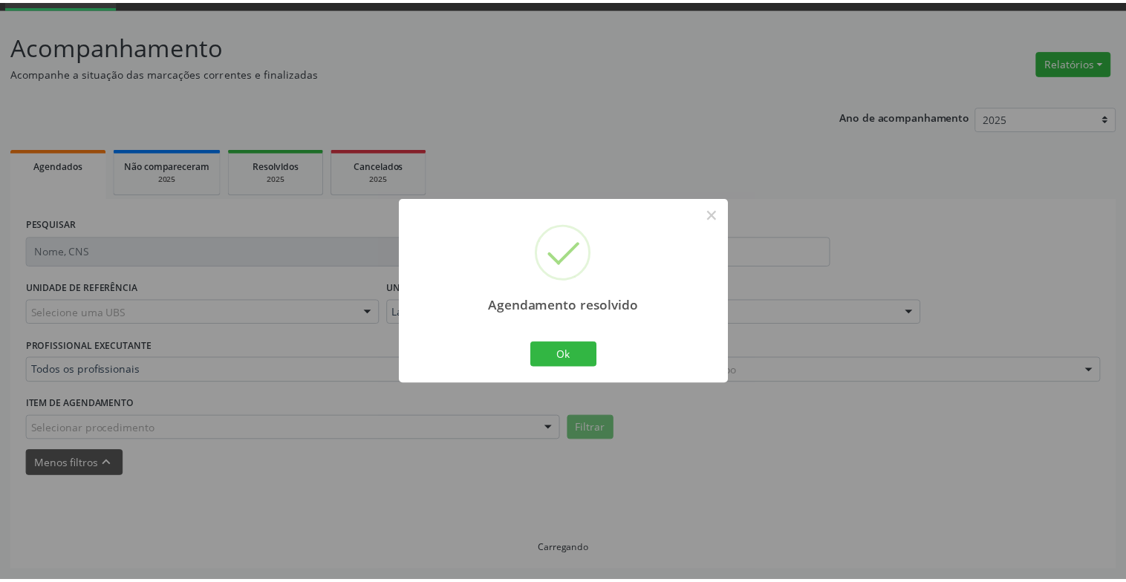
scroll to position [74, 0]
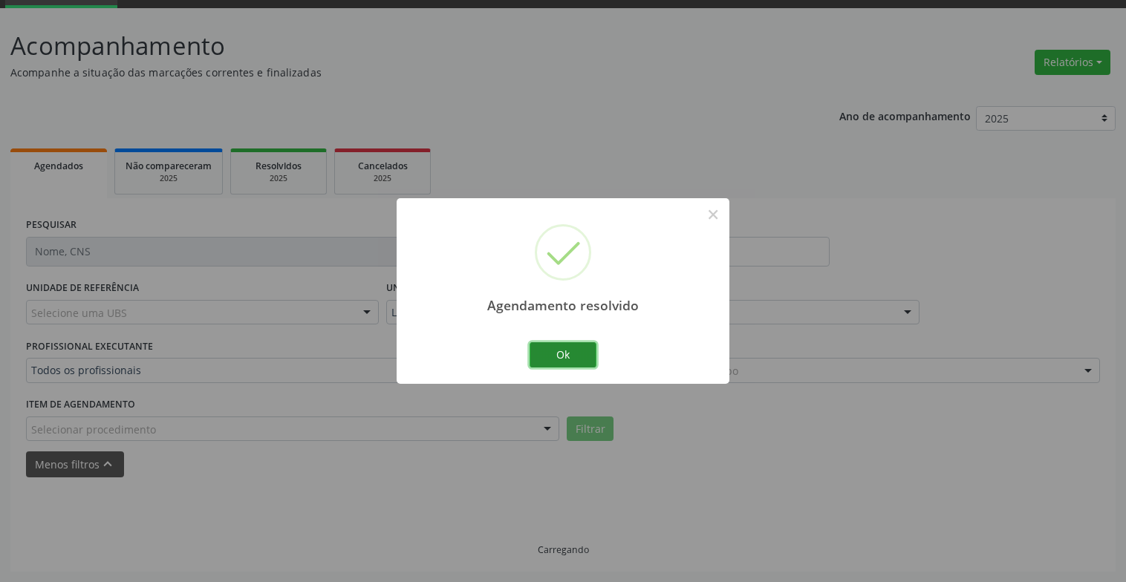
click at [546, 346] on button "Ok" at bounding box center [562, 354] width 67 height 25
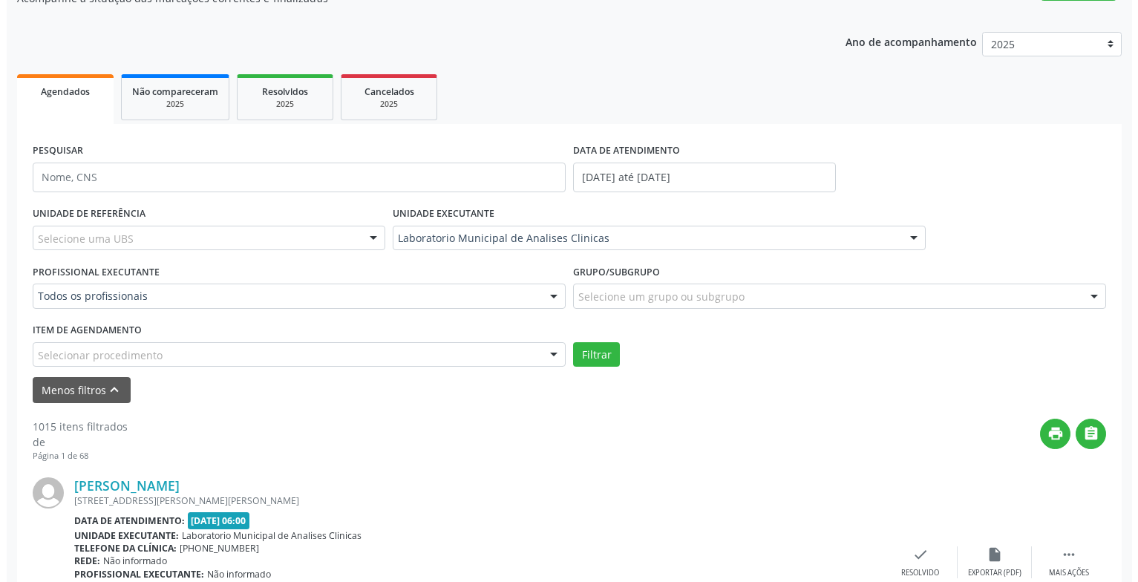
scroll to position [445, 0]
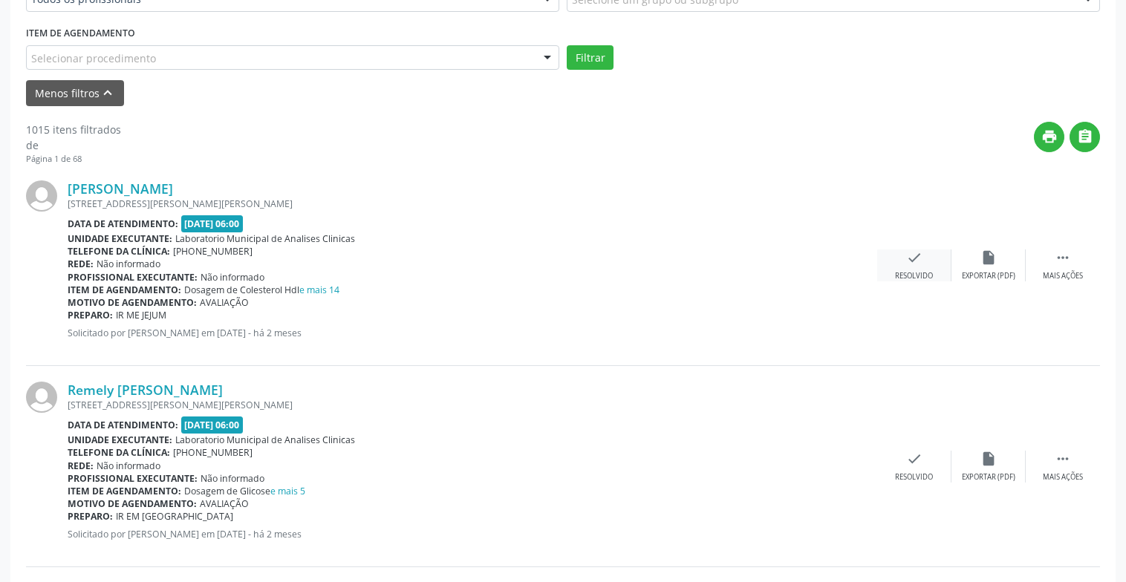
click at [910, 272] on div "Resolvido" at bounding box center [914, 276] width 38 height 10
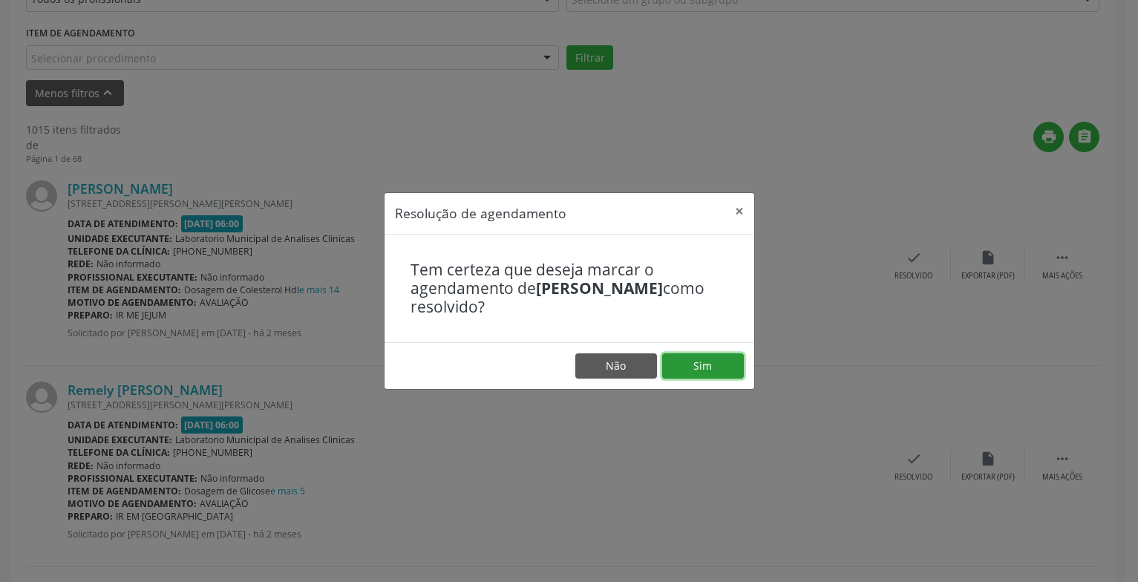
click at [702, 362] on button "Sim" at bounding box center [703, 365] width 82 height 25
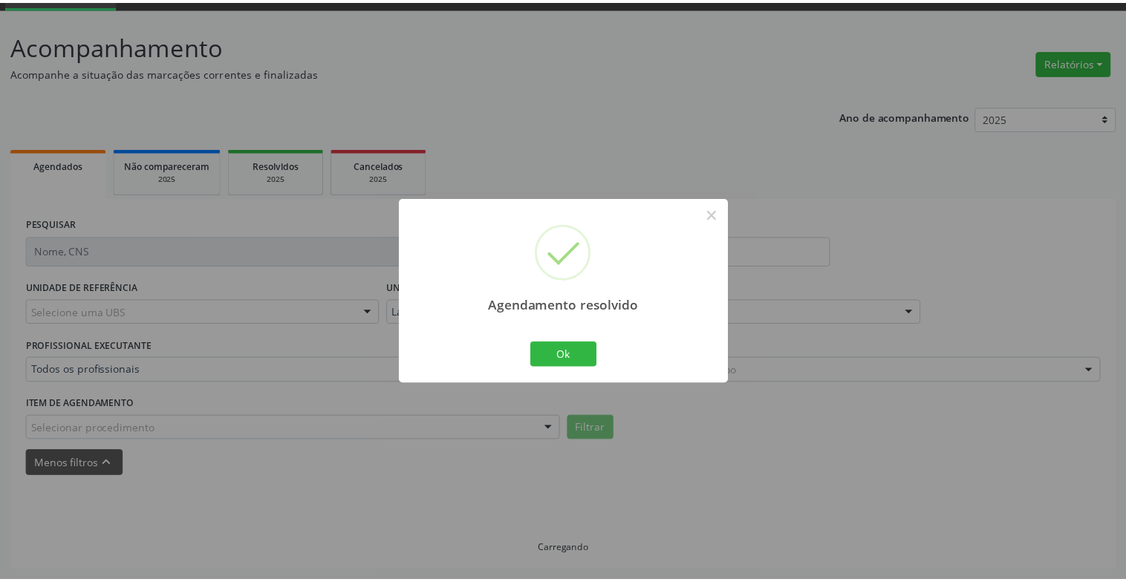
scroll to position [74, 0]
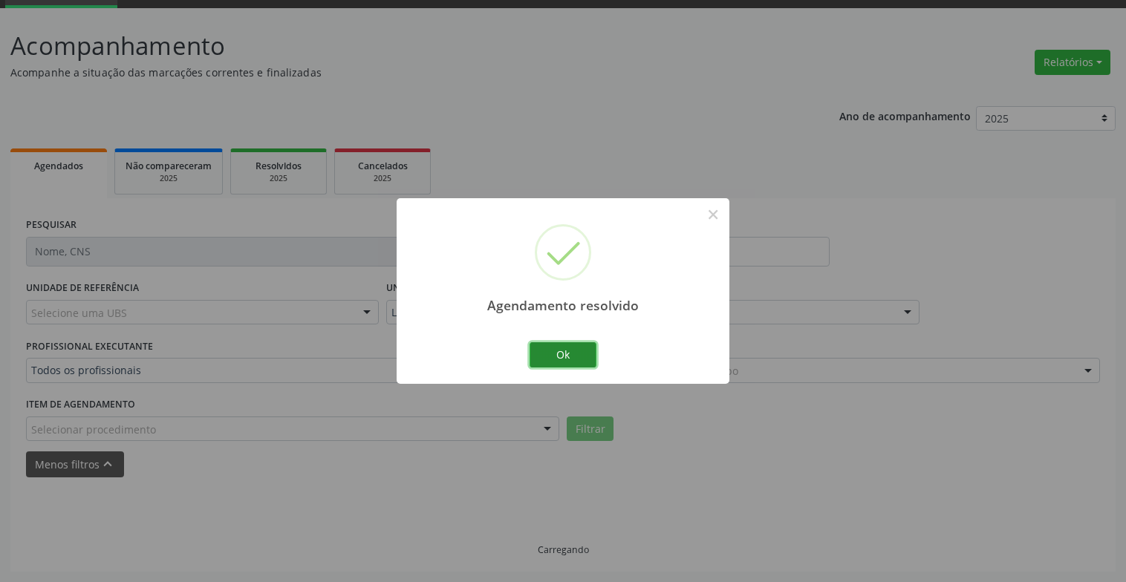
click at [594, 354] on button "Ok" at bounding box center [562, 354] width 67 height 25
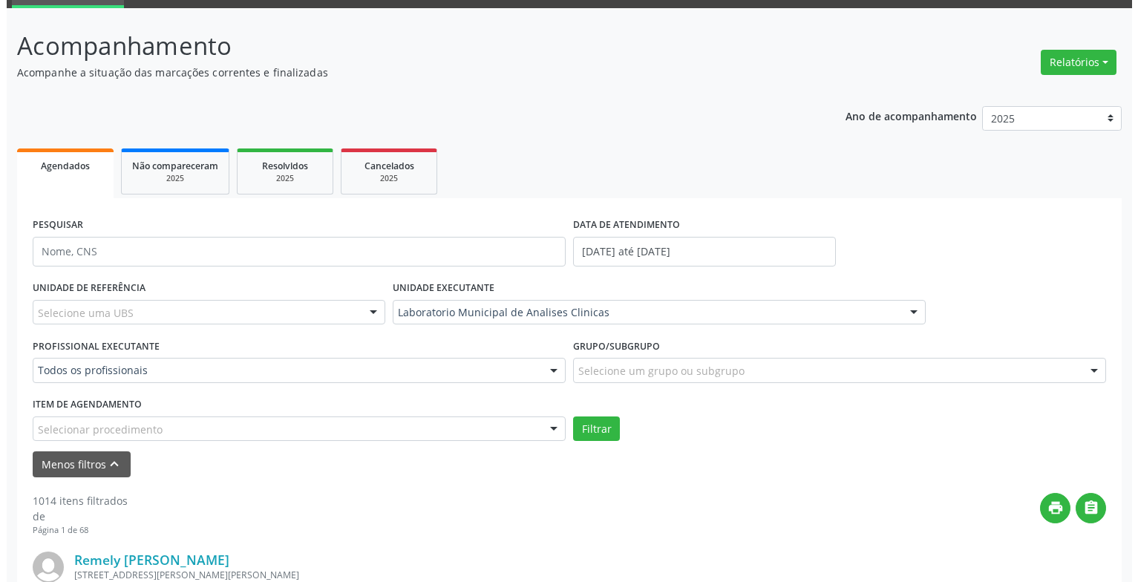
scroll to position [371, 0]
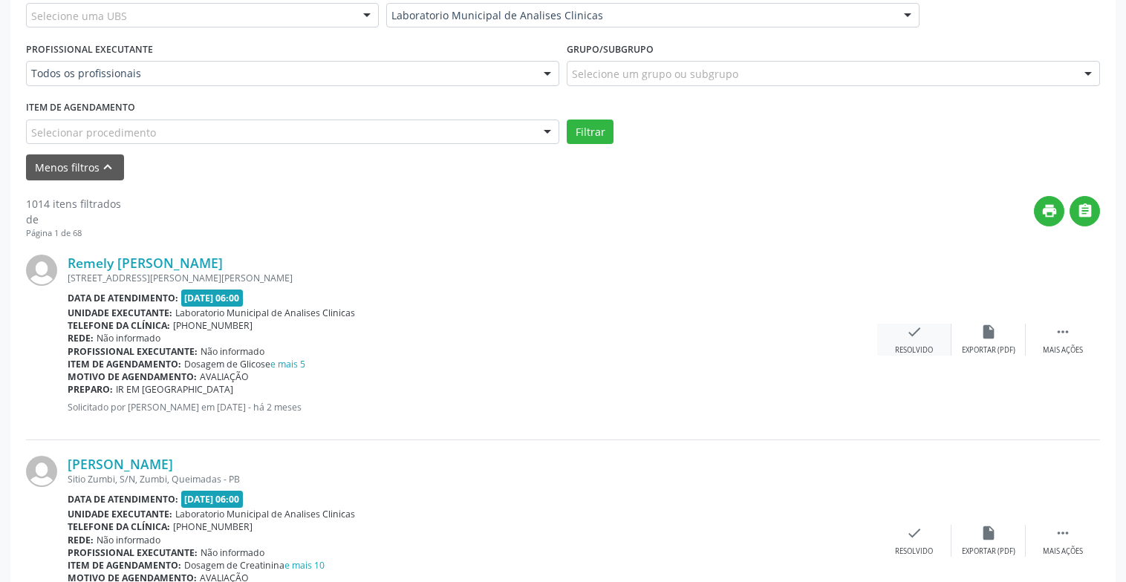
click at [901, 342] on div "check Resolvido" at bounding box center [914, 340] width 74 height 32
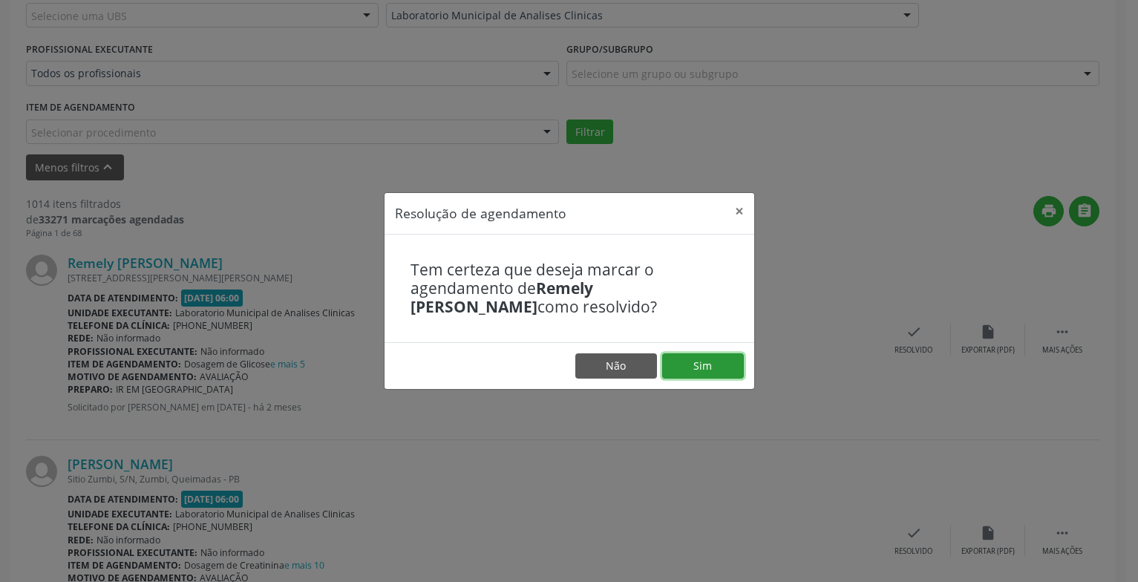
click at [695, 371] on button "Sim" at bounding box center [703, 365] width 82 height 25
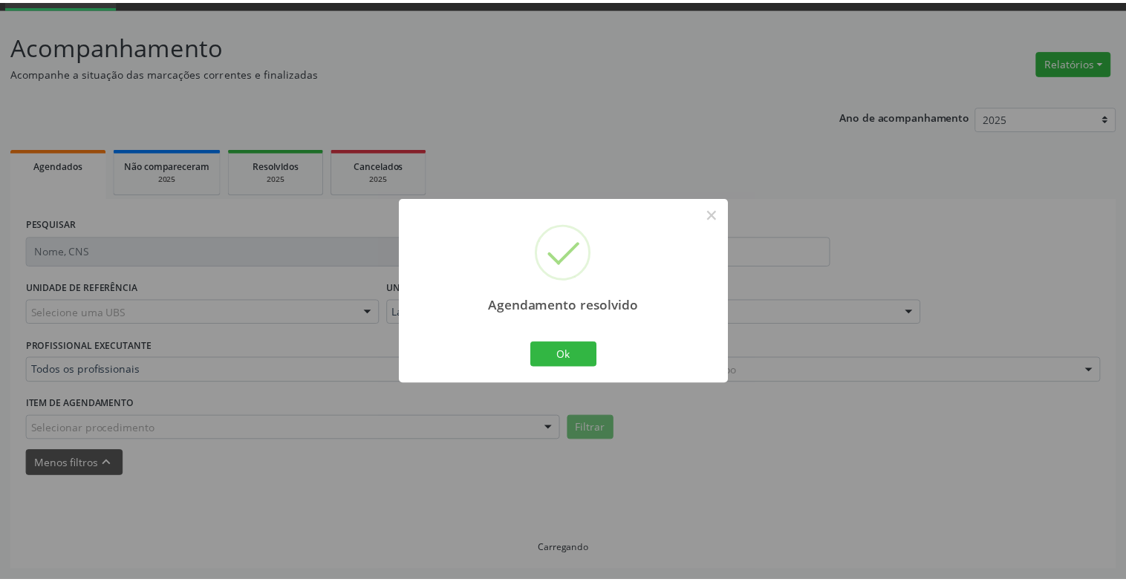
scroll to position [74, 0]
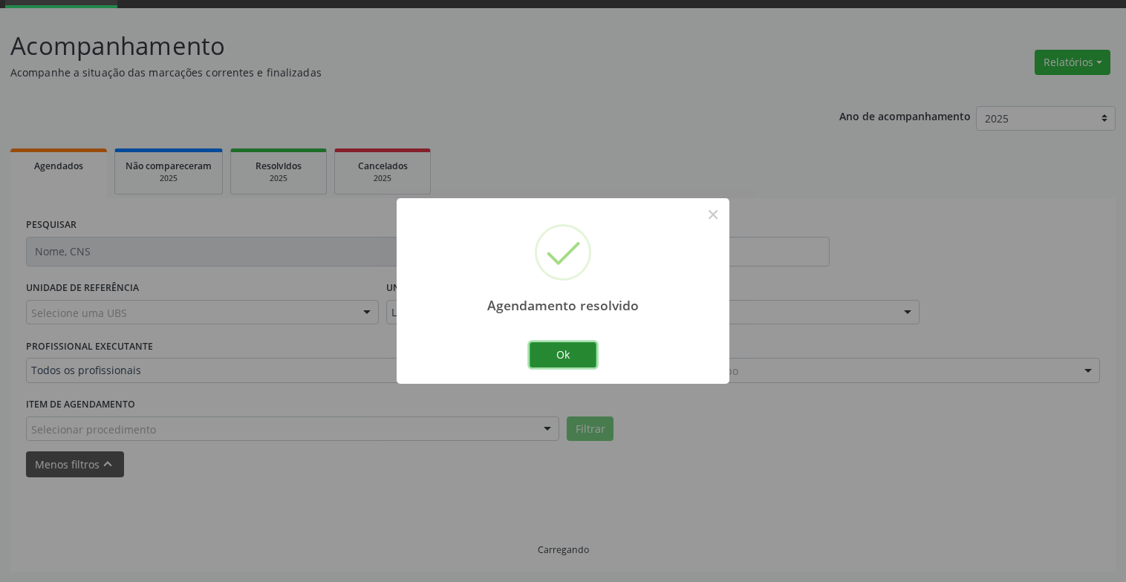
click at [535, 357] on button "Ok" at bounding box center [562, 354] width 67 height 25
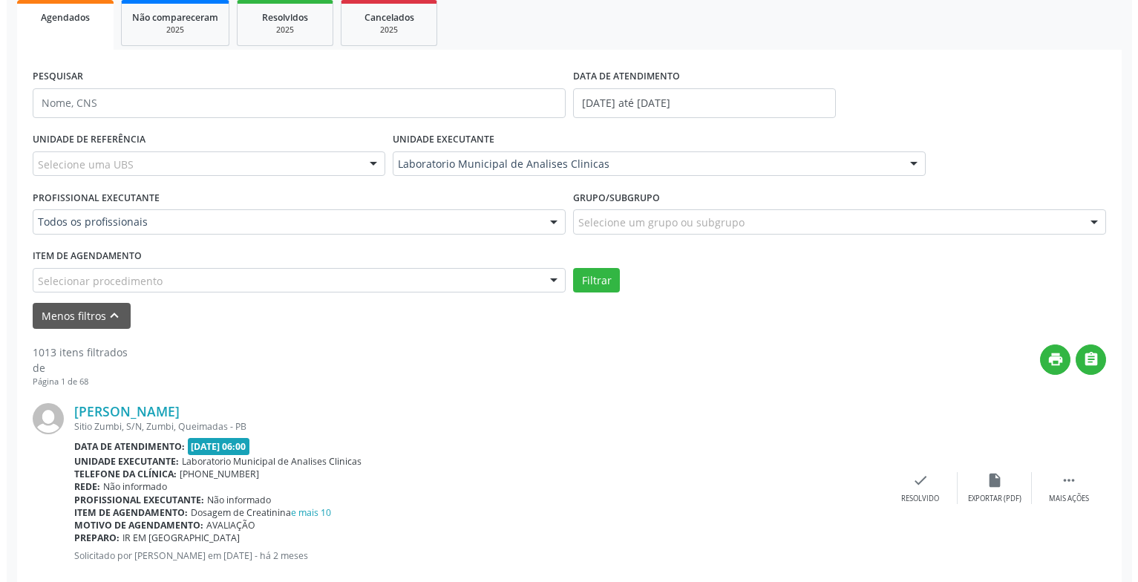
scroll to position [296, 0]
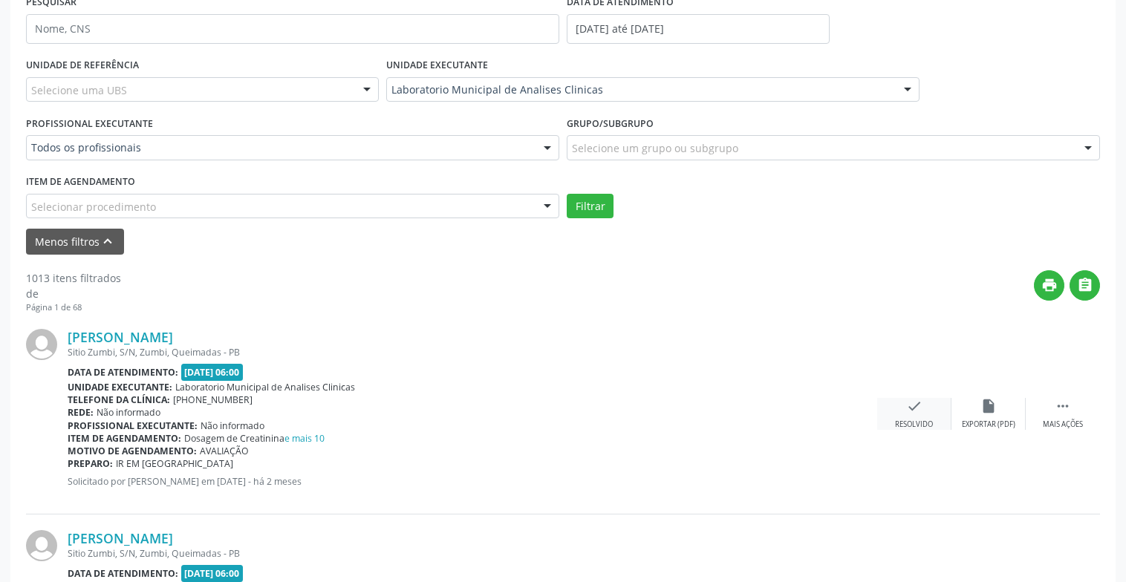
click at [910, 422] on div "Resolvido" at bounding box center [914, 425] width 38 height 10
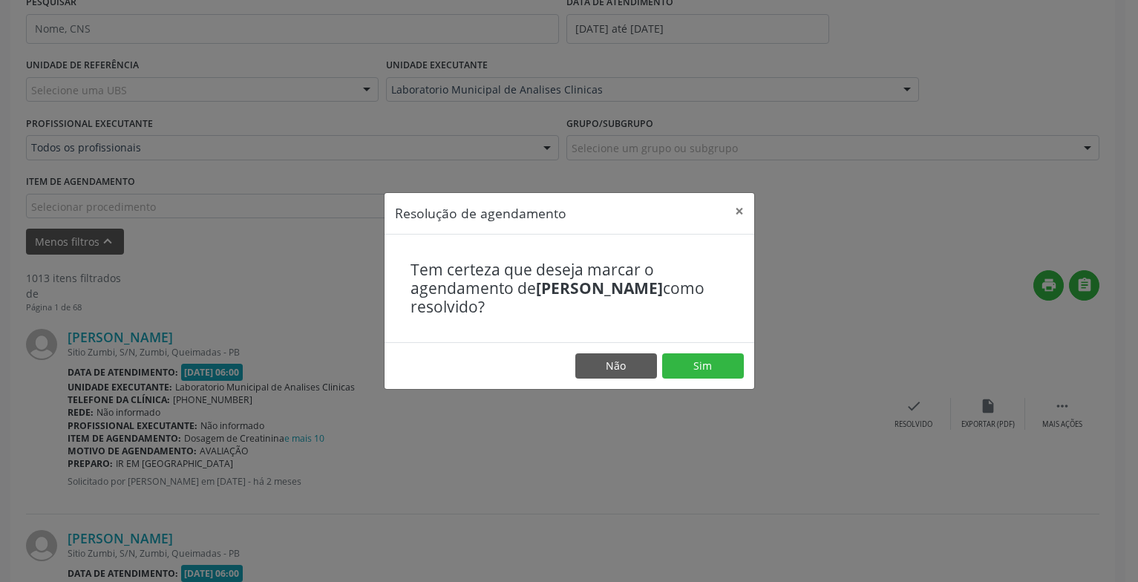
click at [744, 362] on footer "Não Sim" at bounding box center [570, 365] width 370 height 47
click at [741, 365] on button "Sim" at bounding box center [703, 365] width 82 height 25
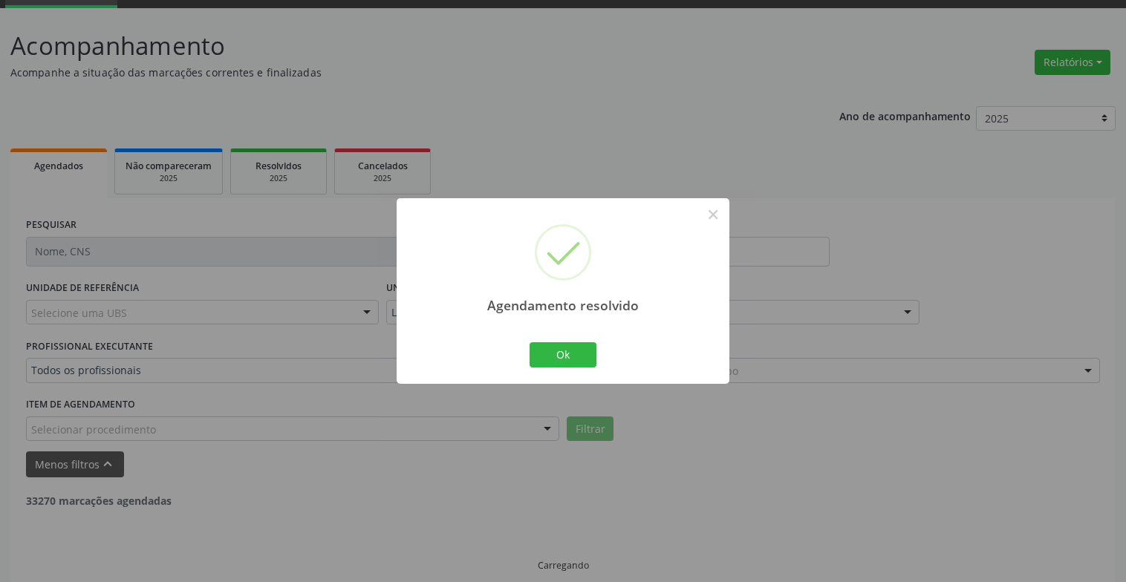
scroll to position [89, 0]
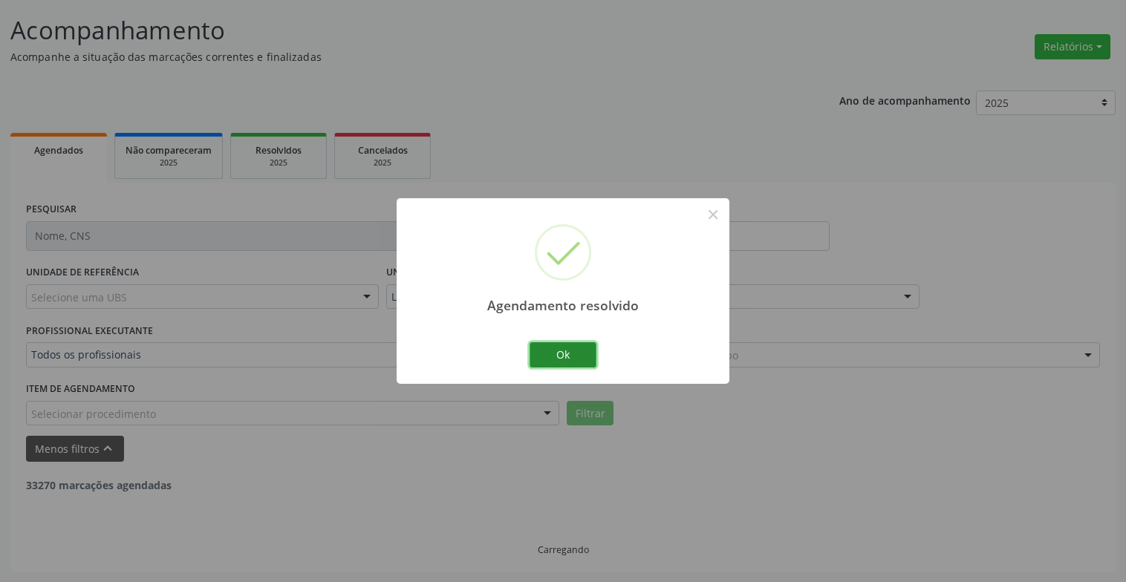
click at [542, 355] on button "Ok" at bounding box center [562, 354] width 67 height 25
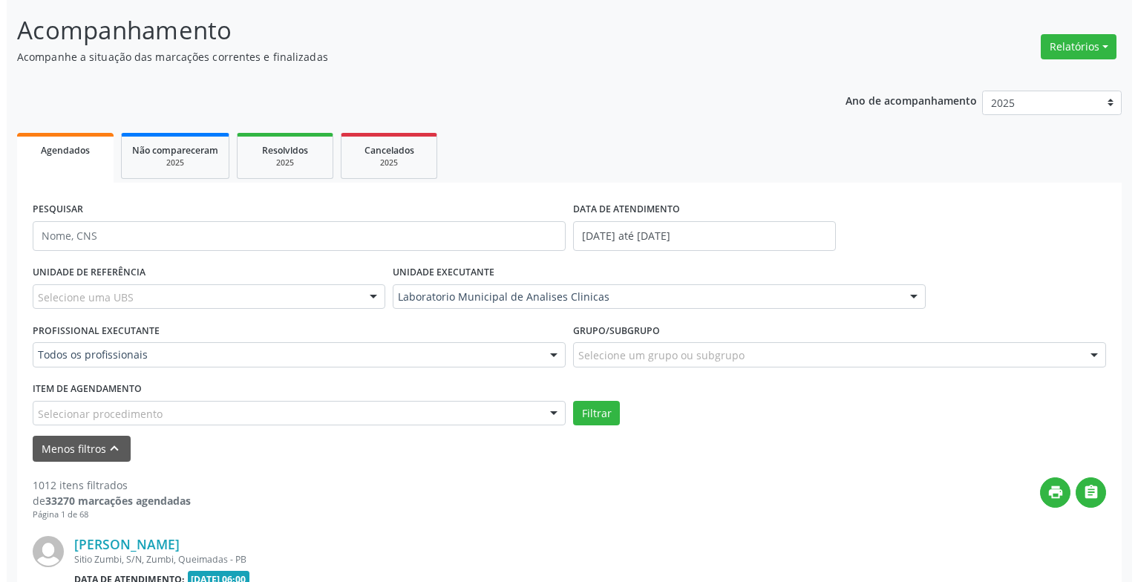
scroll to position [386, 0]
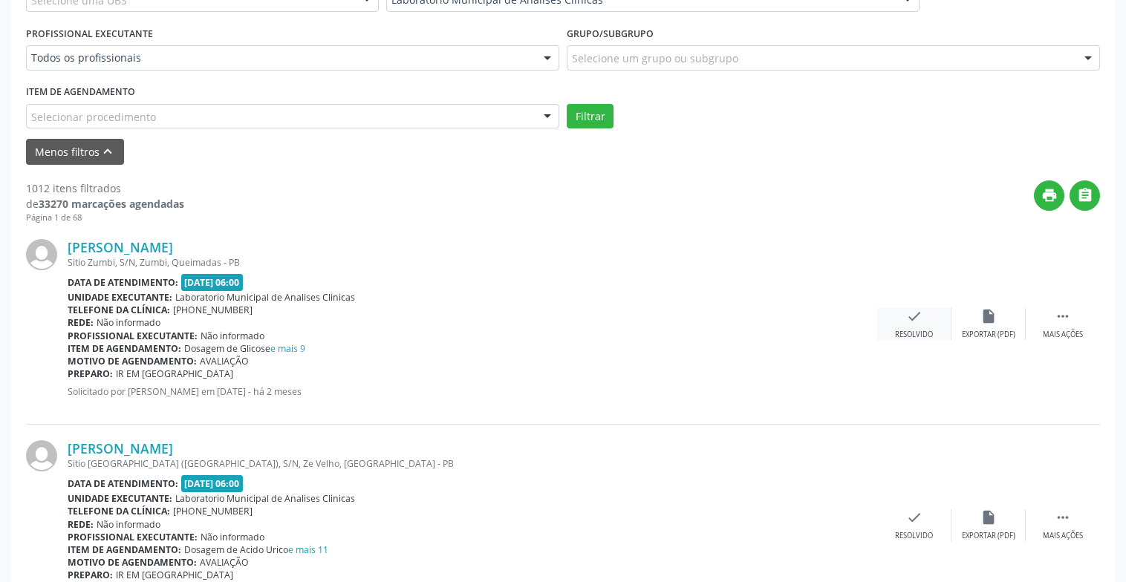
click at [910, 318] on icon "check" at bounding box center [914, 316] width 16 height 16
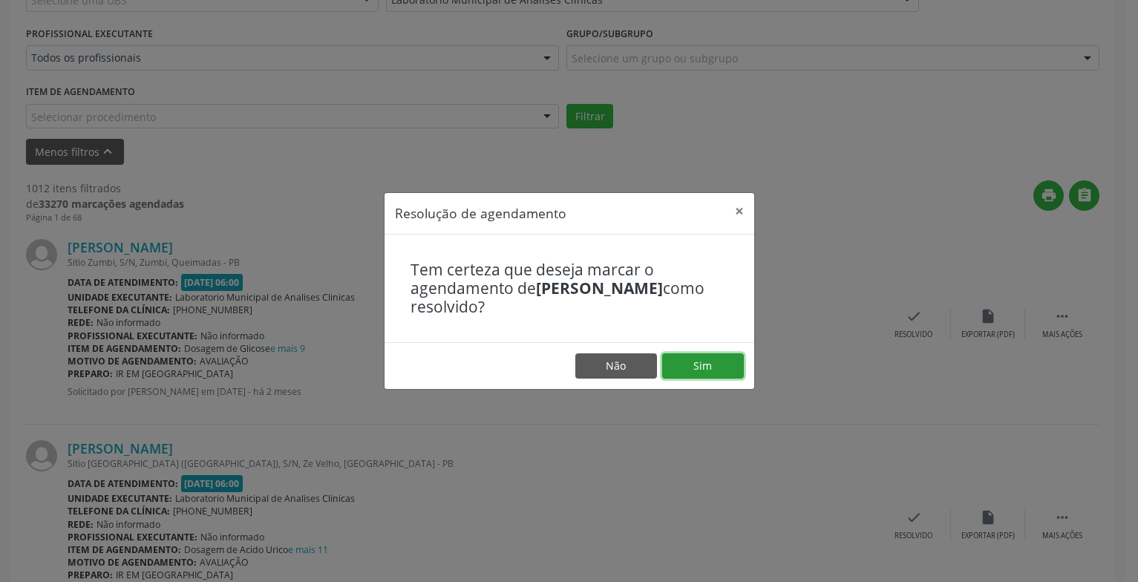
click at [731, 370] on button "Sim" at bounding box center [703, 365] width 82 height 25
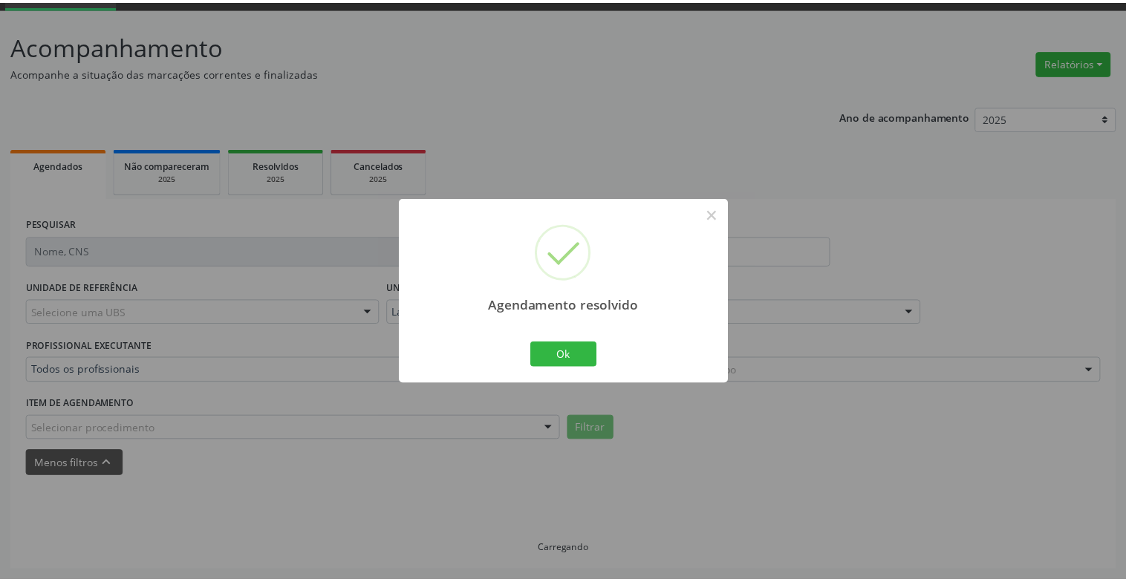
scroll to position [74, 0]
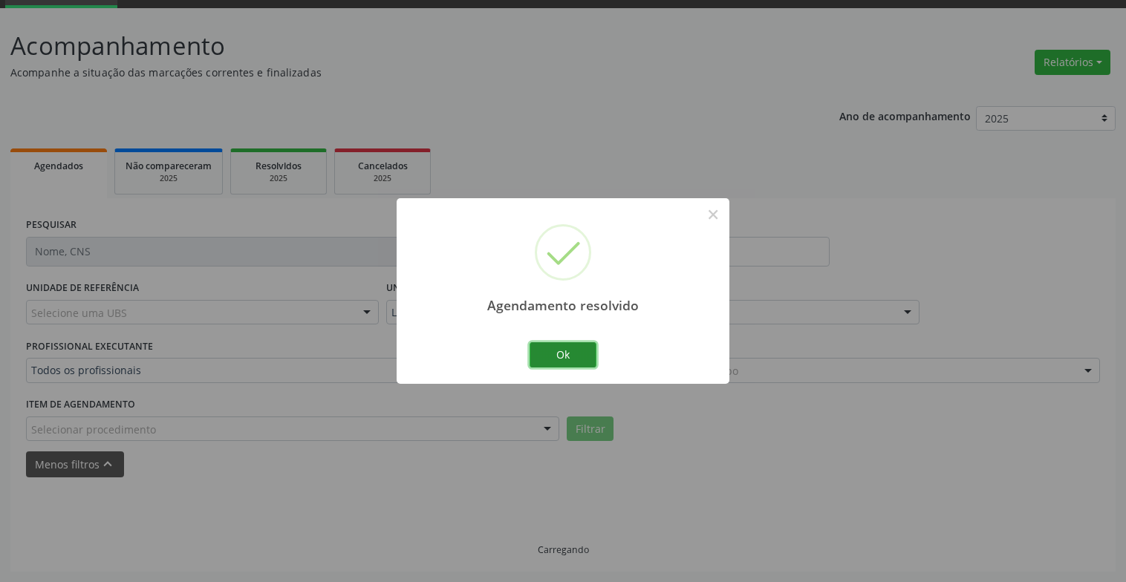
click at [579, 359] on button "Ok" at bounding box center [562, 354] width 67 height 25
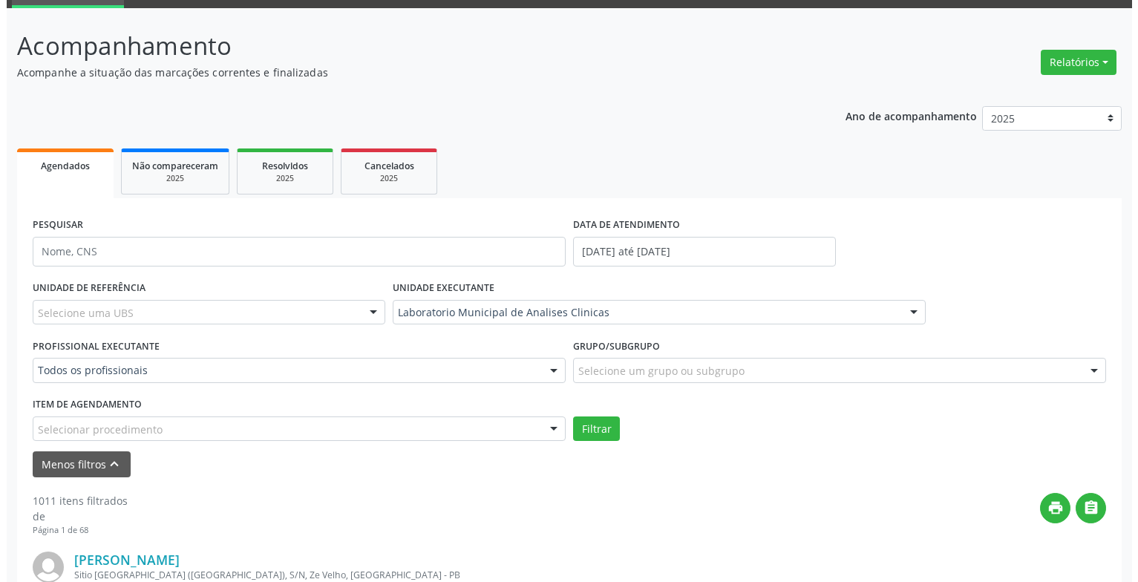
scroll to position [371, 0]
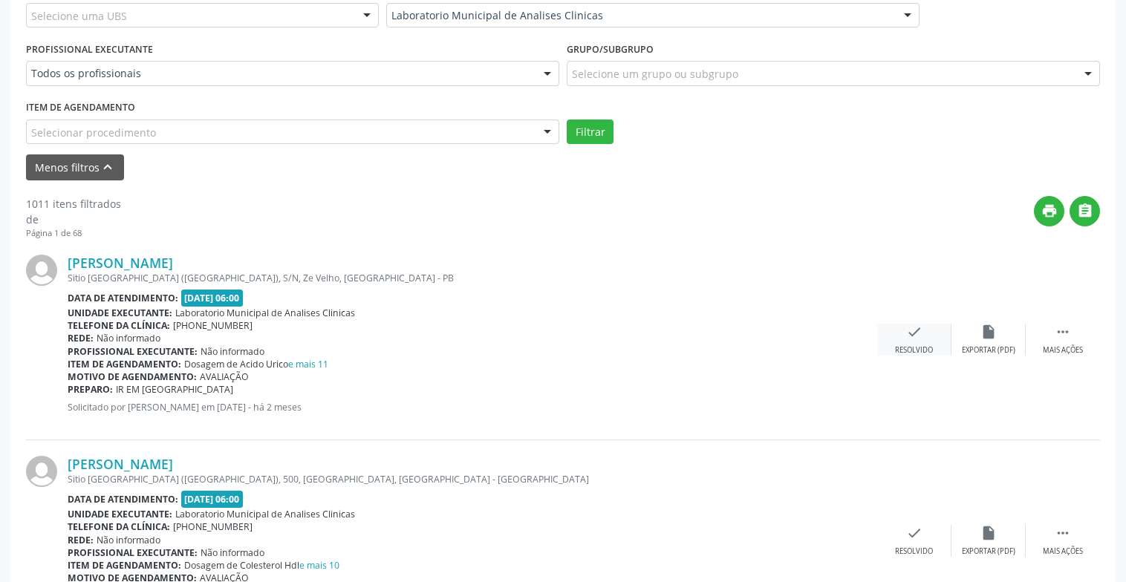
click at [913, 336] on icon "check" at bounding box center [914, 332] width 16 height 16
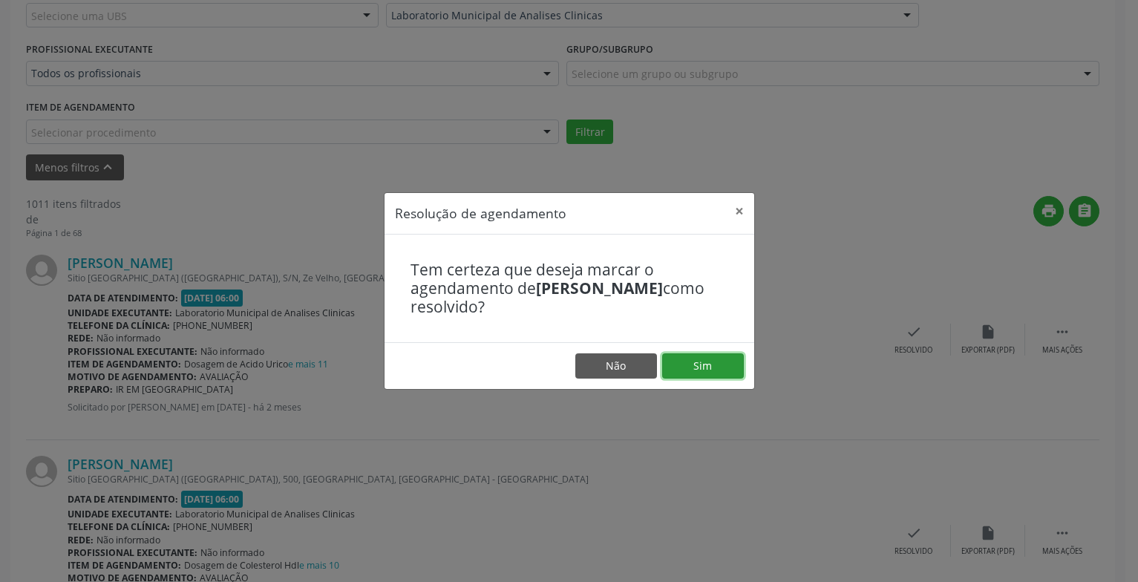
click at [683, 370] on button "Sim" at bounding box center [703, 365] width 82 height 25
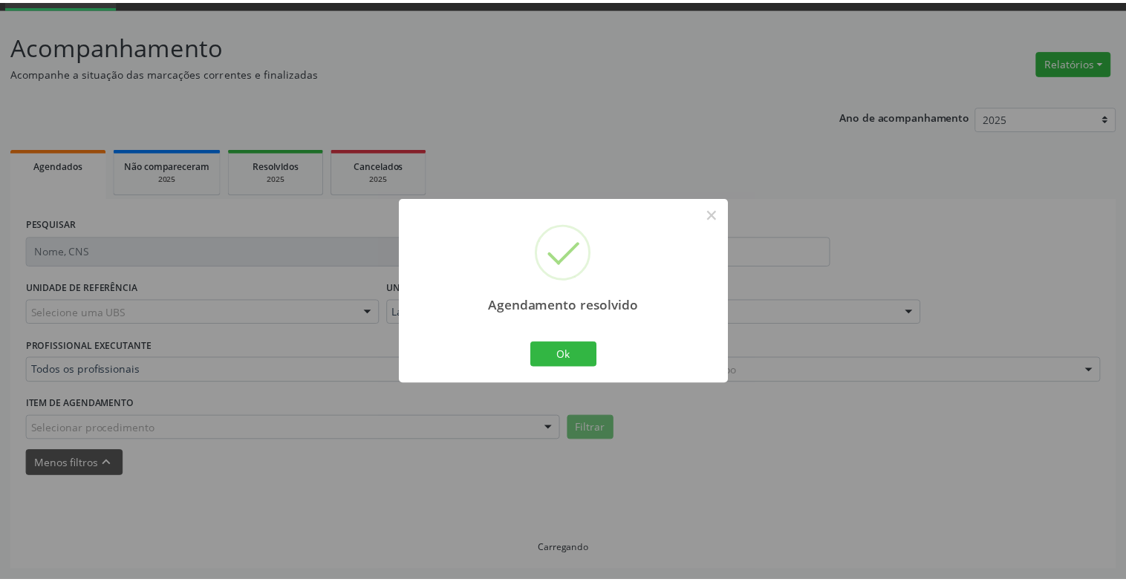
scroll to position [74, 0]
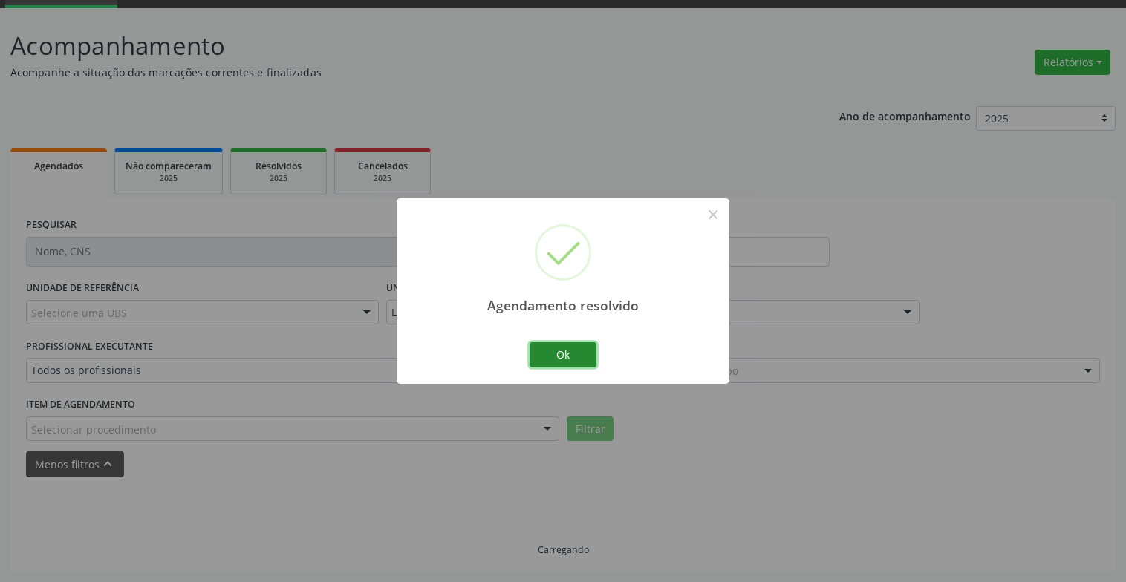
click at [581, 352] on button "Ok" at bounding box center [562, 354] width 67 height 25
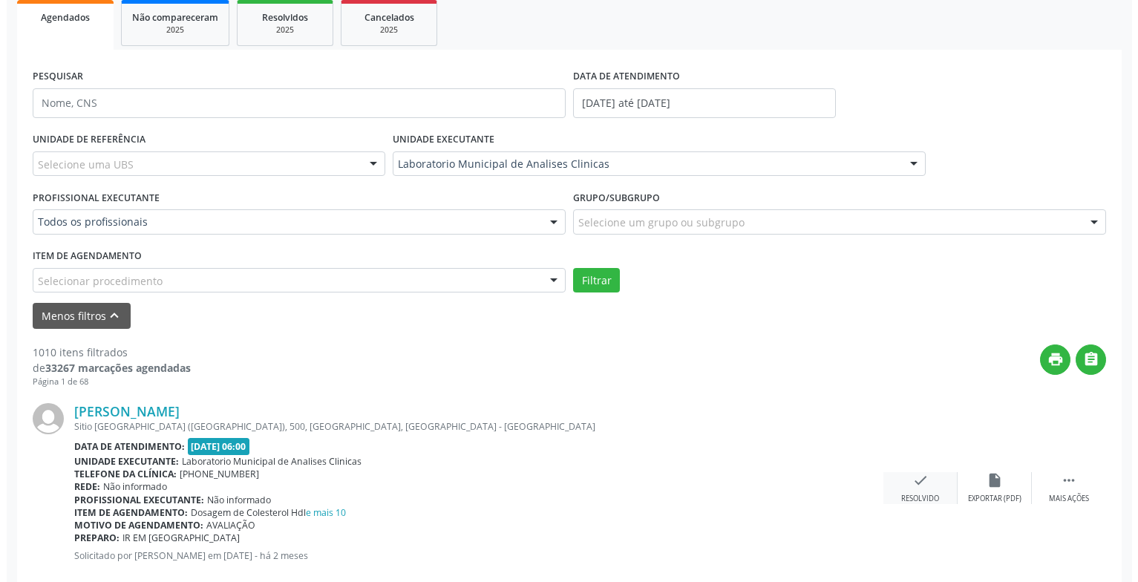
scroll to position [296, 0]
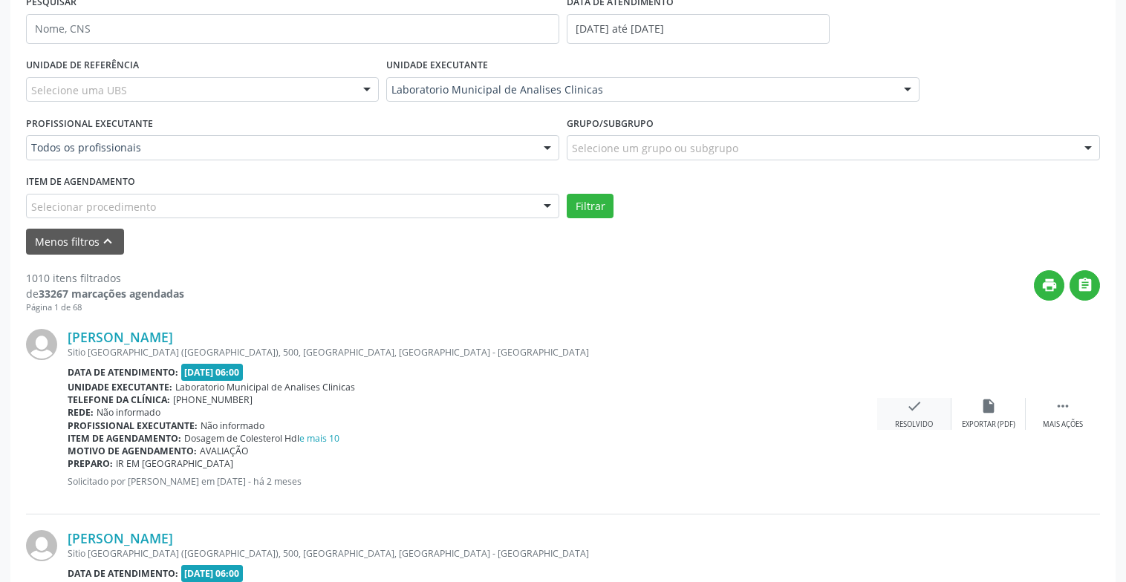
click at [922, 405] on div "check Resolvido" at bounding box center [914, 414] width 74 height 32
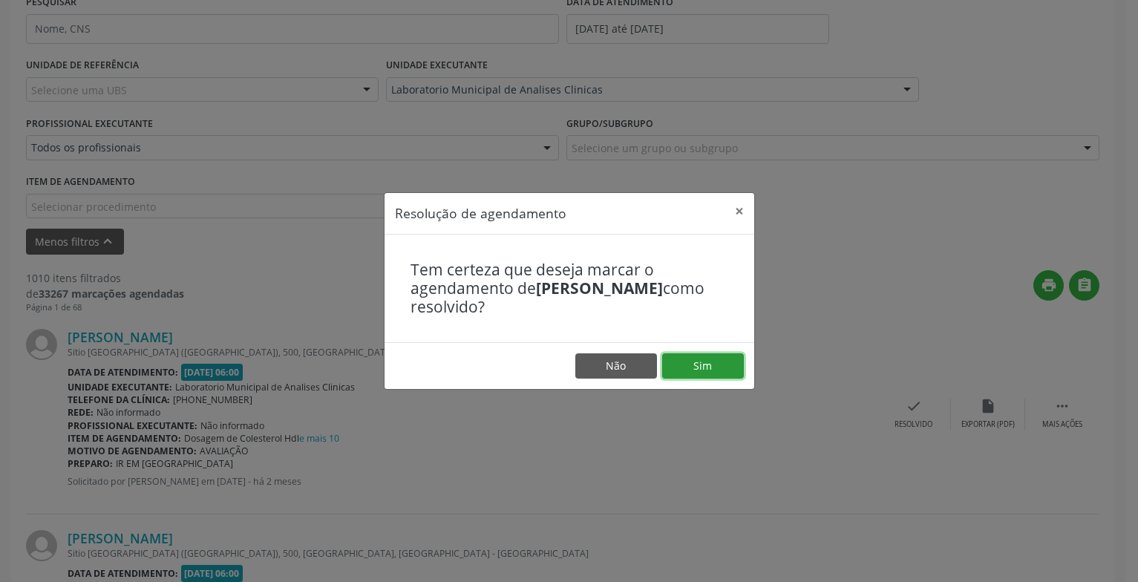
click at [707, 365] on button "Sim" at bounding box center [703, 365] width 82 height 25
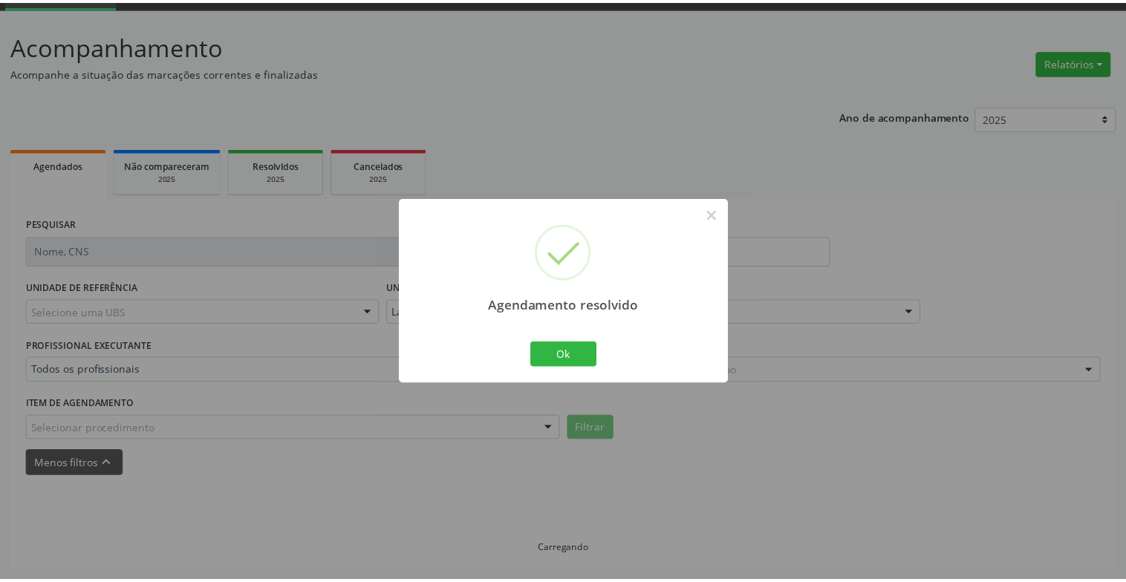
scroll to position [74, 0]
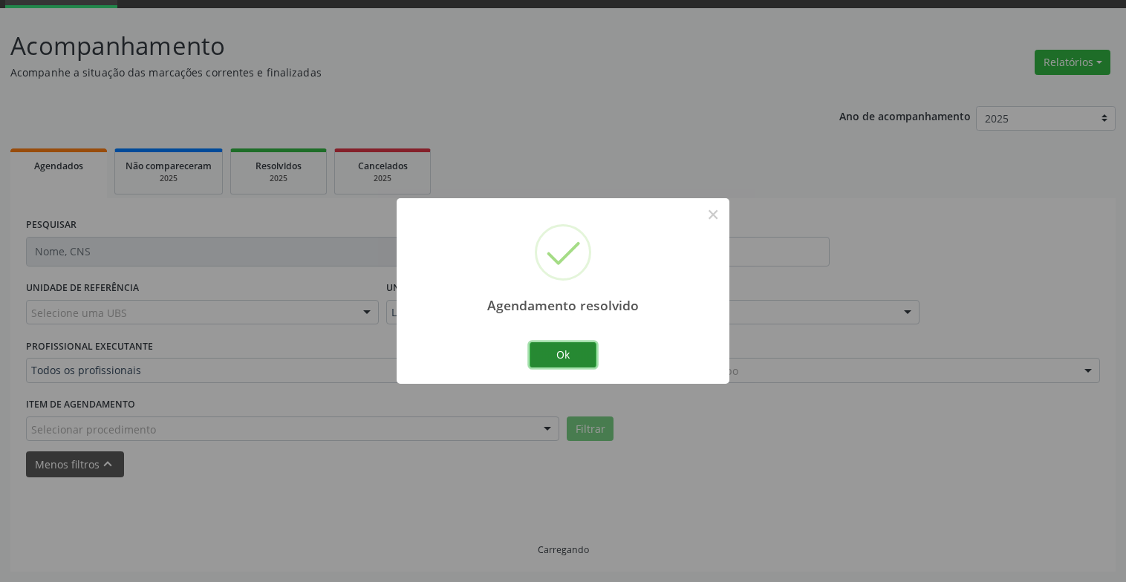
click at [593, 352] on button "Ok" at bounding box center [562, 354] width 67 height 25
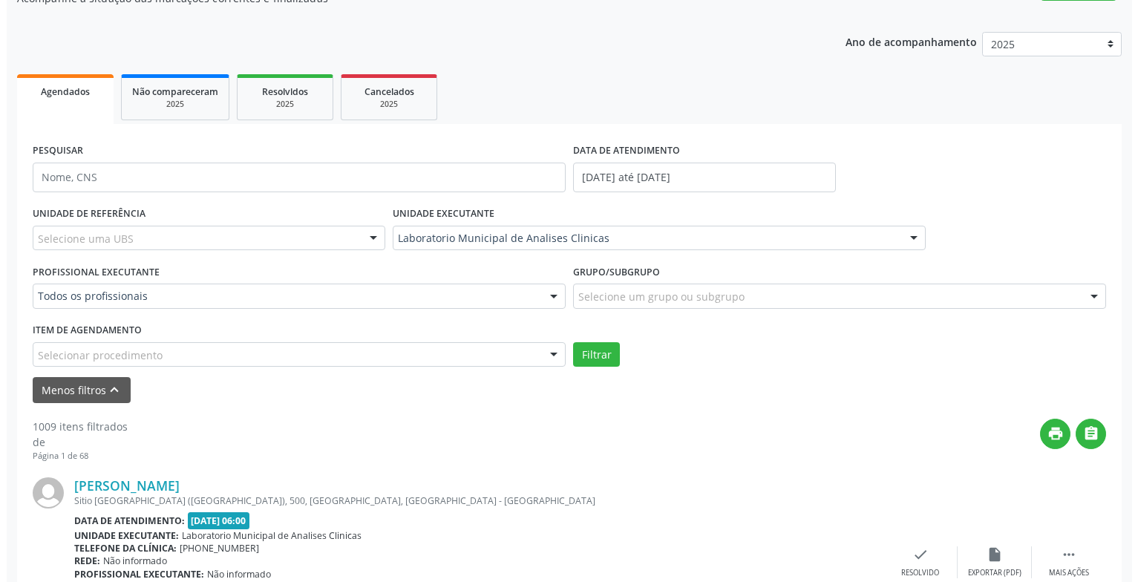
scroll to position [296, 0]
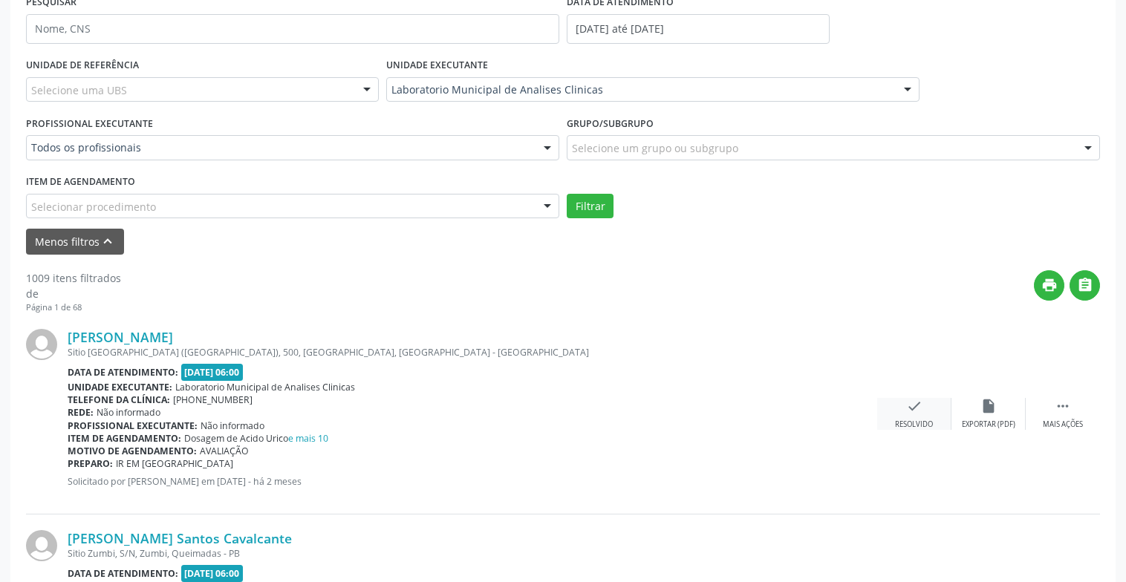
click at [936, 404] on div "check Resolvido" at bounding box center [914, 414] width 74 height 32
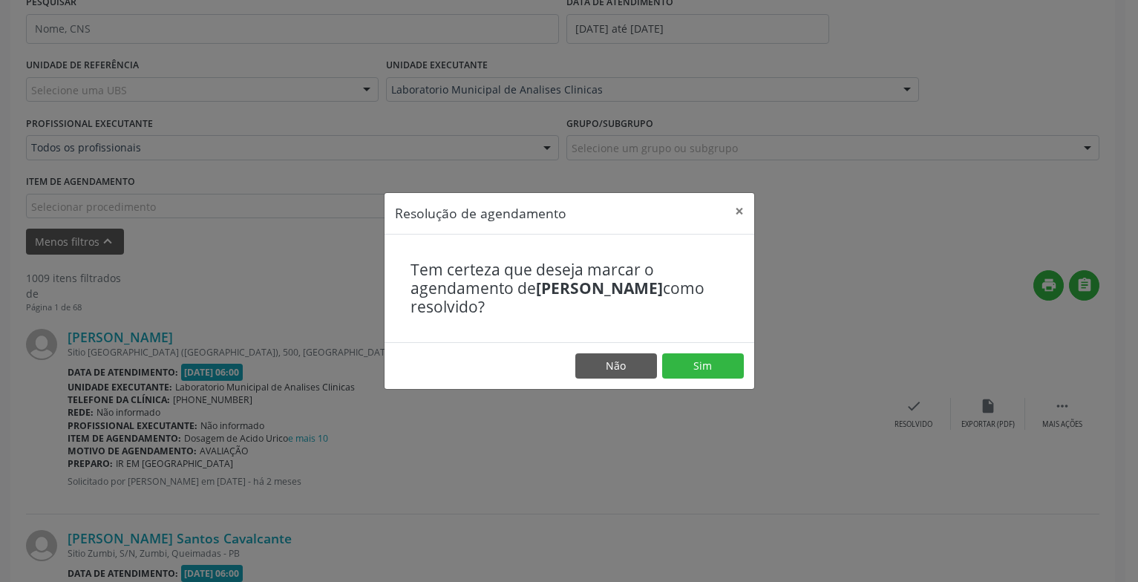
click at [726, 379] on footer "Não Sim" at bounding box center [570, 365] width 370 height 47
click at [725, 362] on button "Sim" at bounding box center [703, 365] width 82 height 25
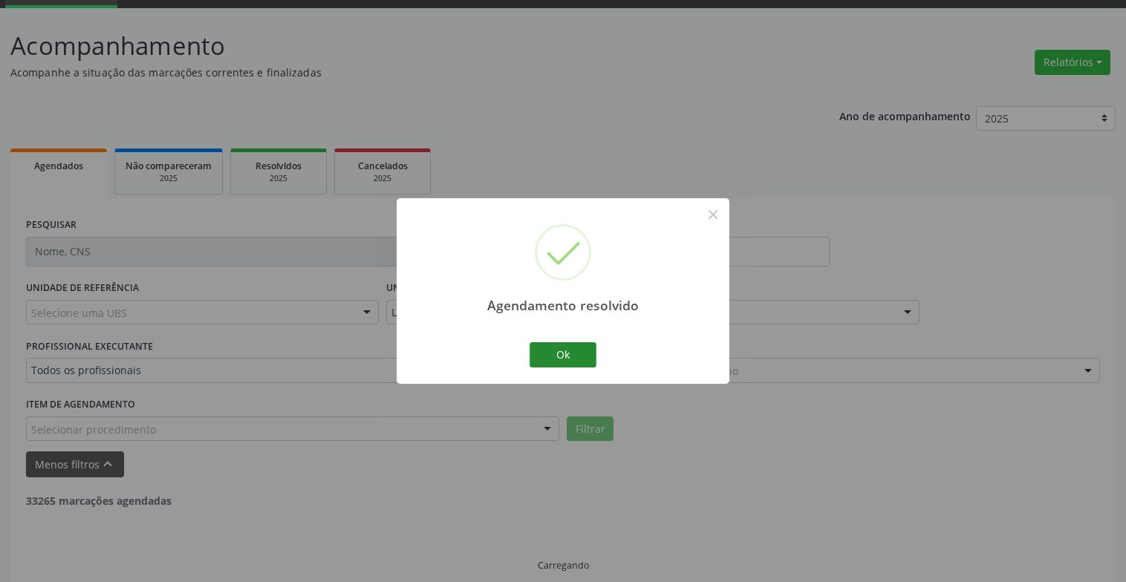
scroll to position [89, 0]
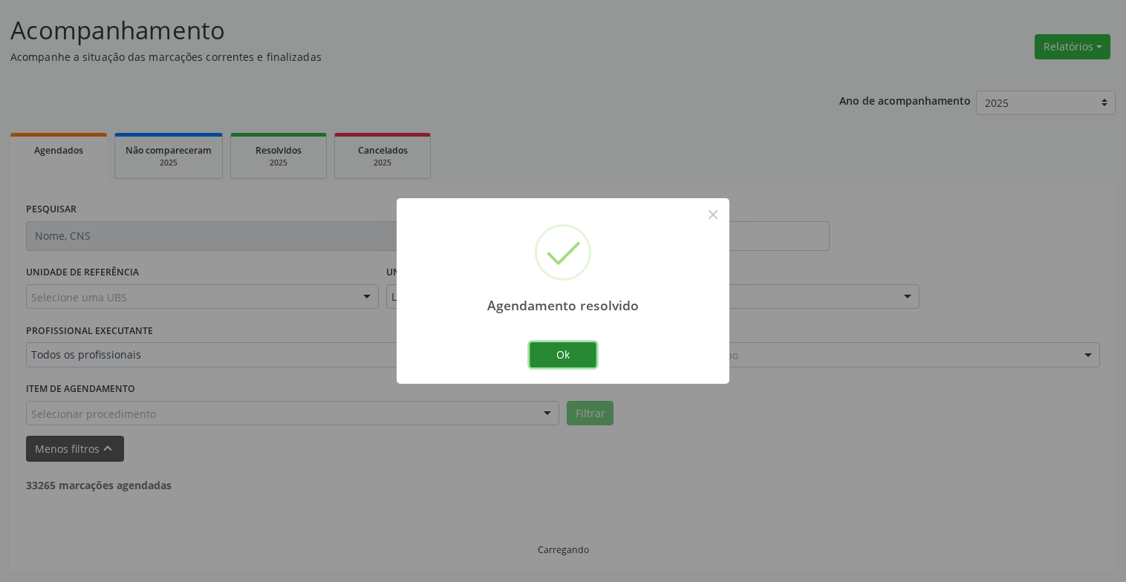
click at [558, 358] on button "Ok" at bounding box center [562, 354] width 67 height 25
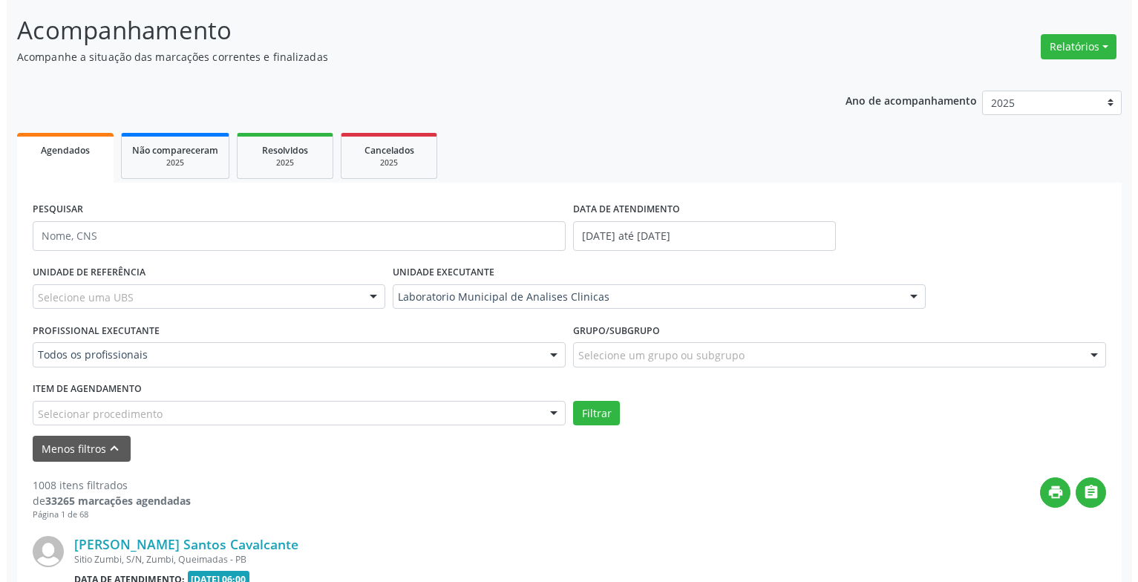
scroll to position [312, 0]
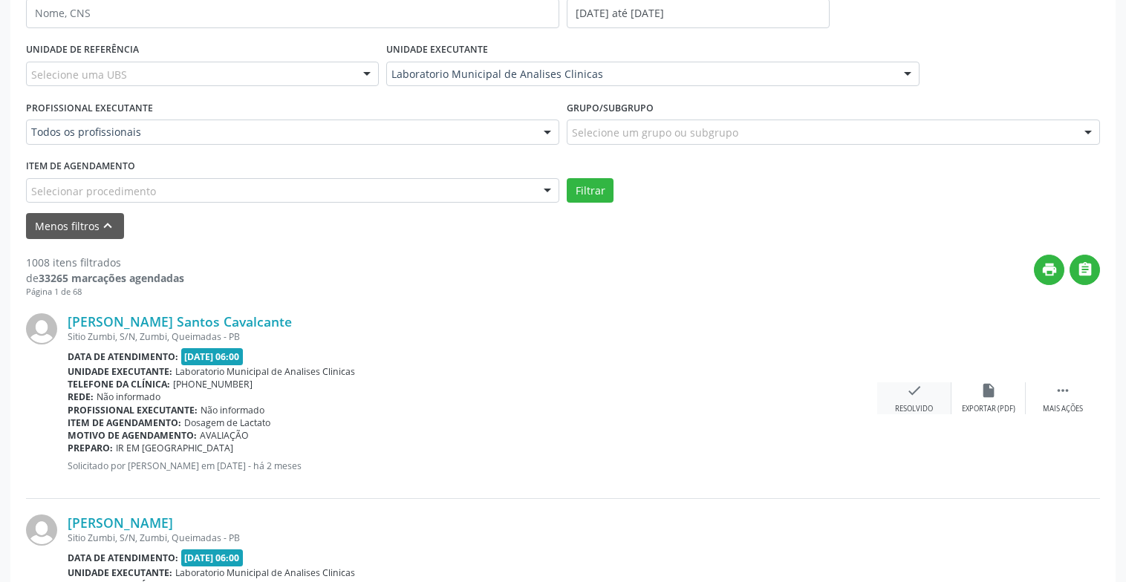
click at [917, 399] on div "check Resolvido" at bounding box center [914, 398] width 74 height 32
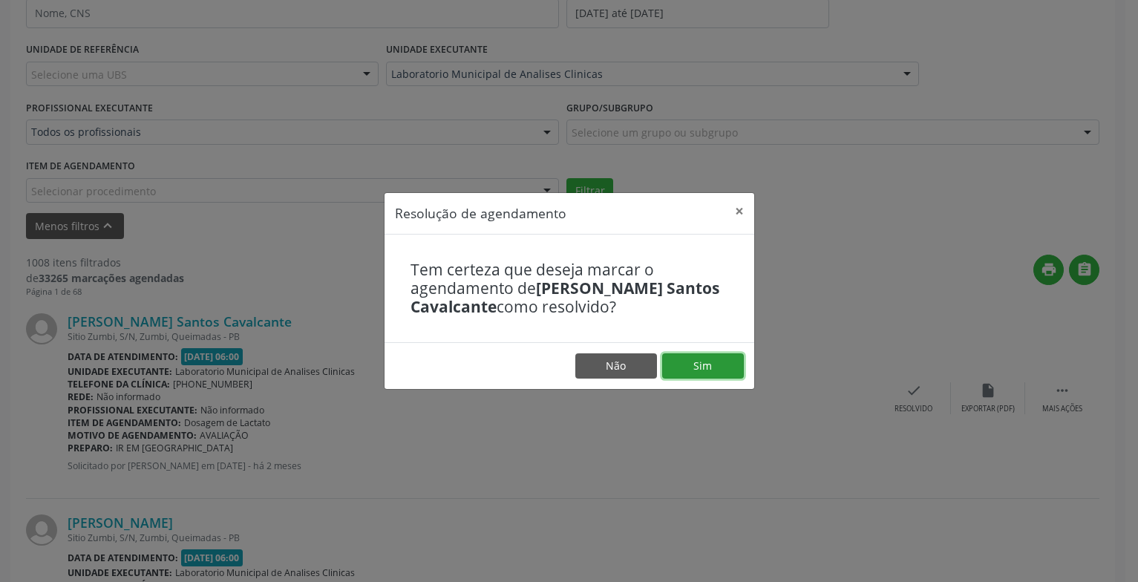
click at [725, 365] on button "Sim" at bounding box center [703, 365] width 82 height 25
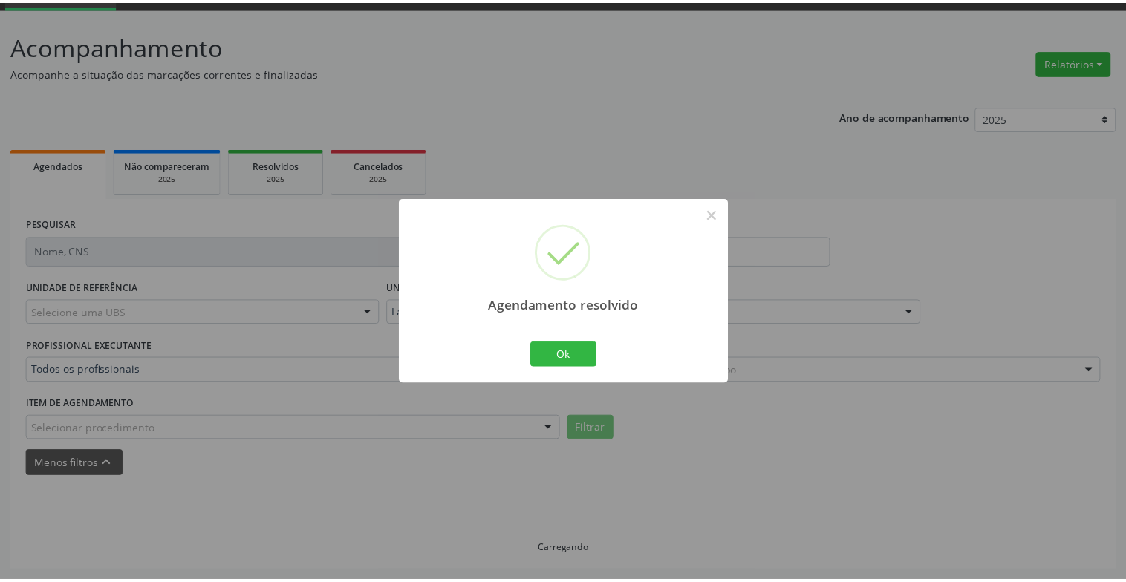
scroll to position [74, 0]
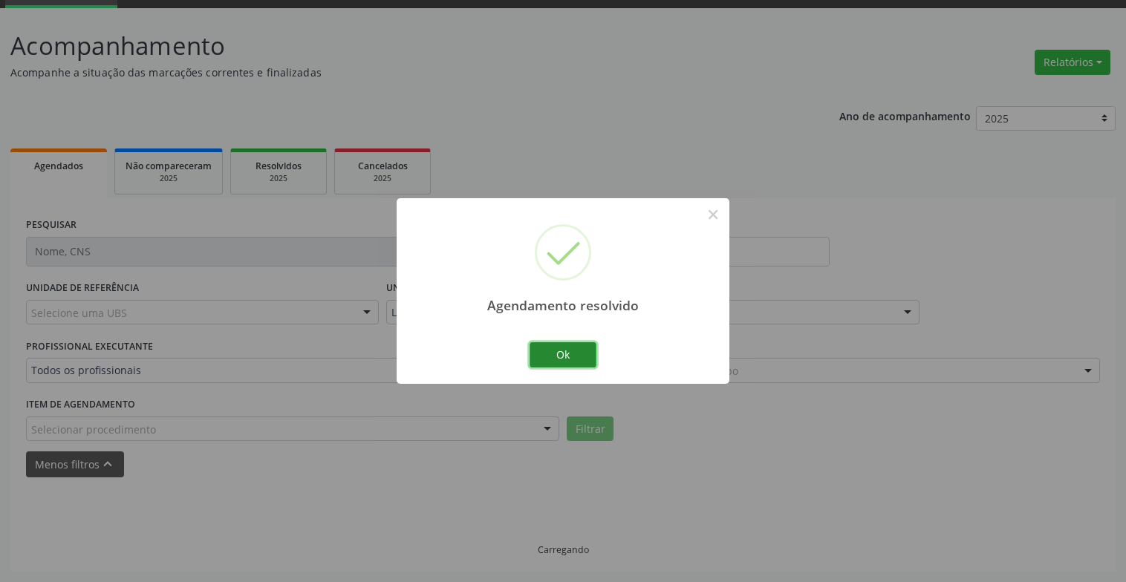
click at [547, 356] on button "Ok" at bounding box center [562, 354] width 67 height 25
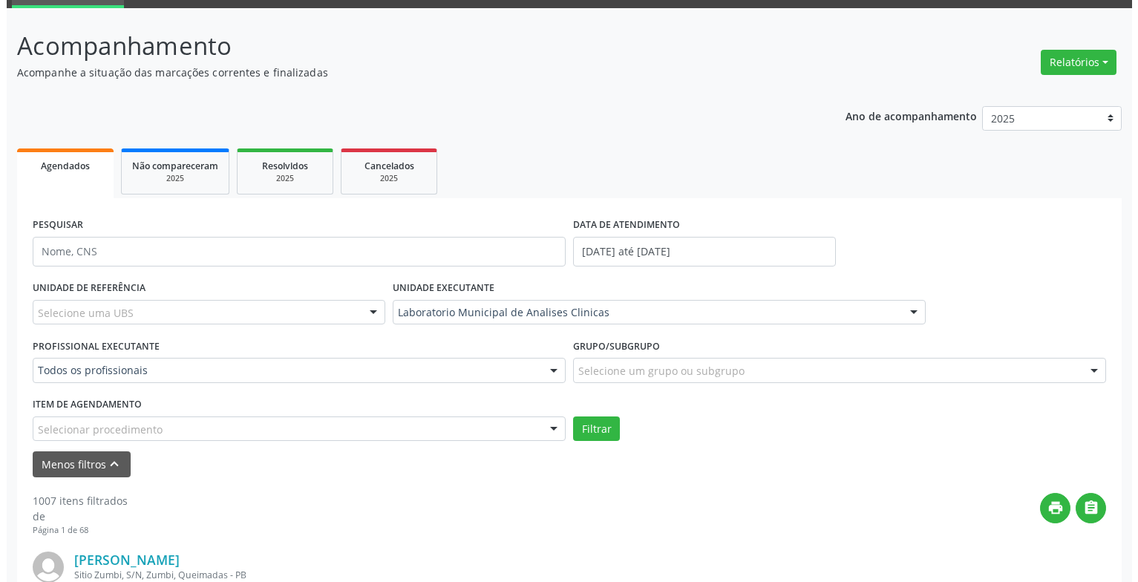
scroll to position [371, 0]
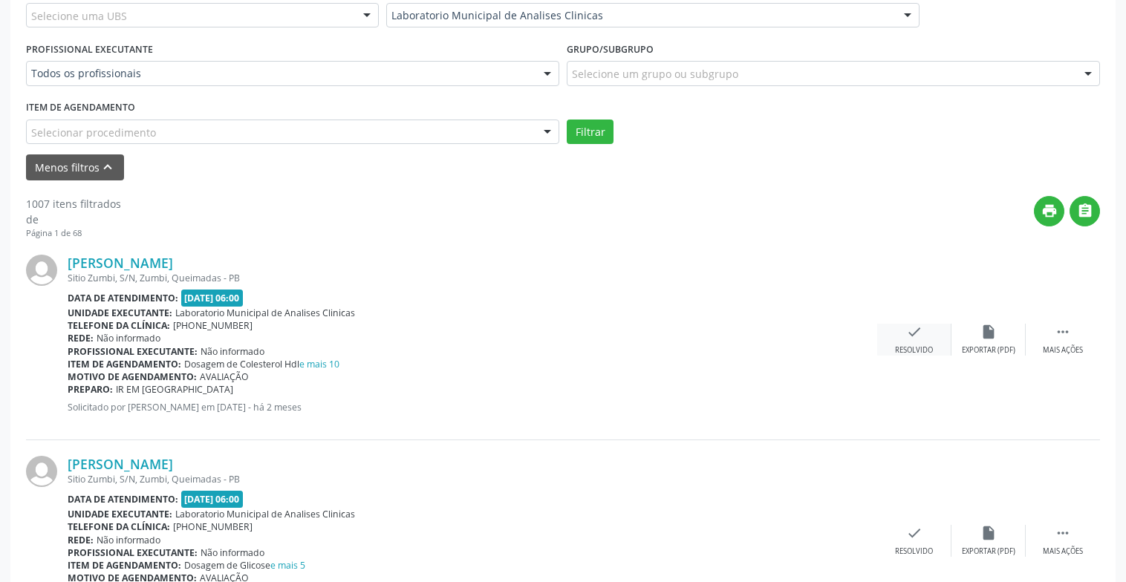
click at [905, 347] on div "Resolvido" at bounding box center [914, 350] width 38 height 10
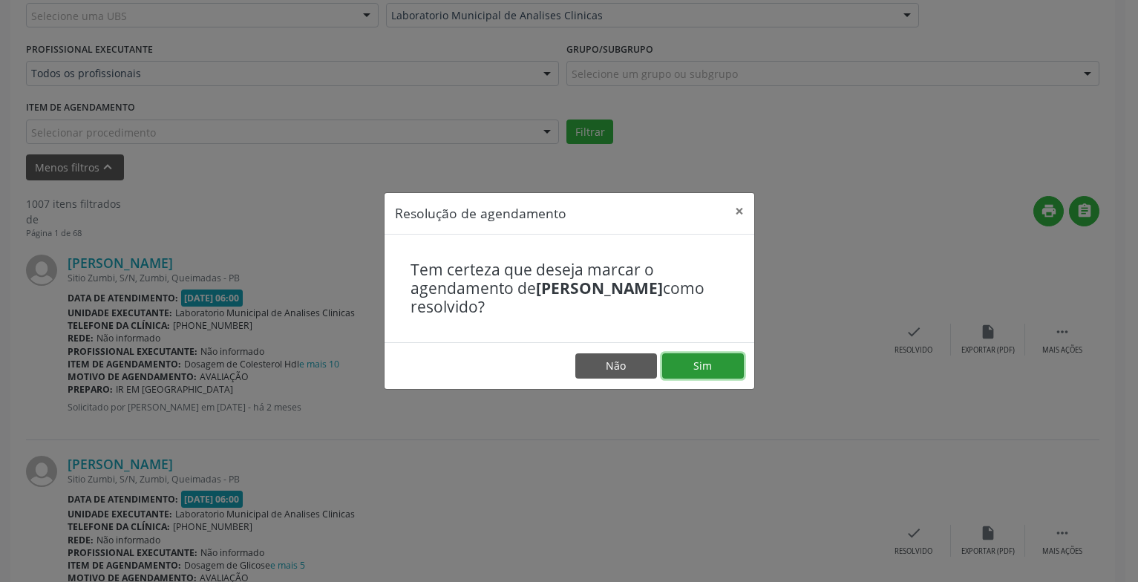
click at [689, 367] on button "Sim" at bounding box center [703, 365] width 82 height 25
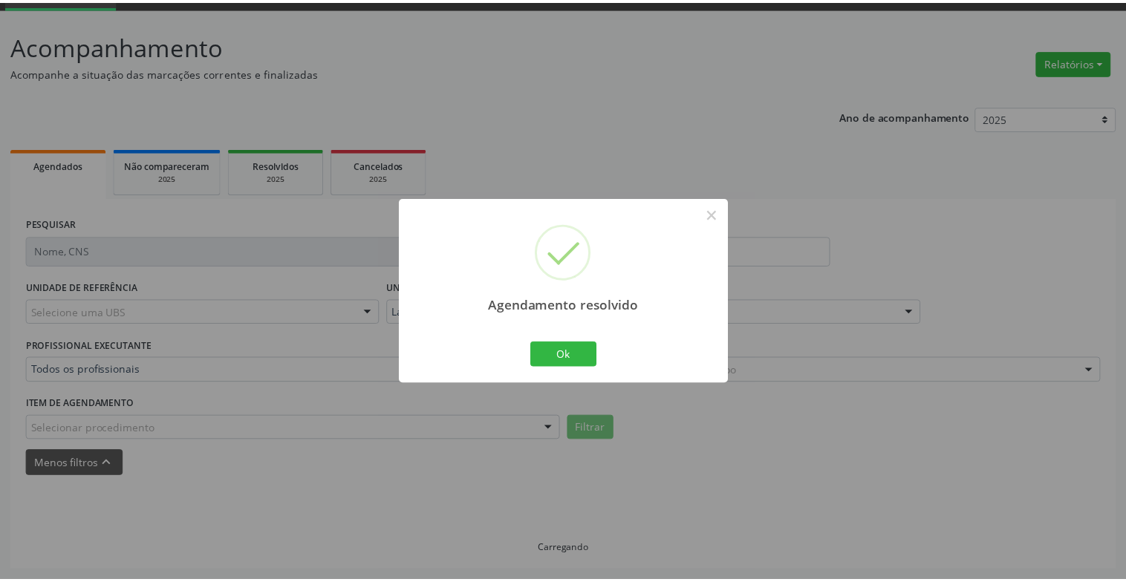
scroll to position [74, 0]
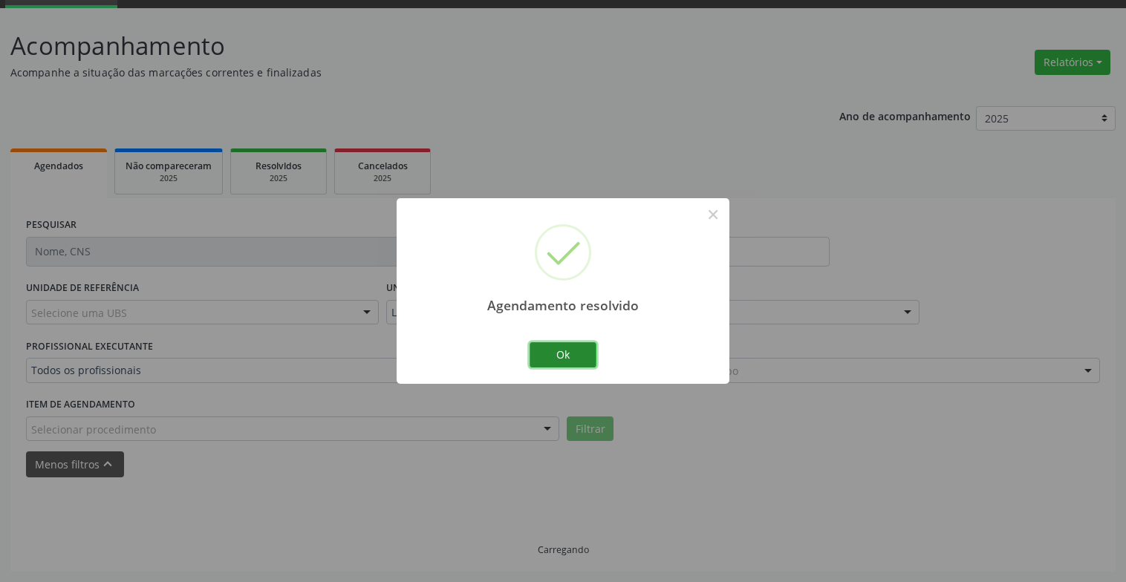
click at [576, 350] on button "Ok" at bounding box center [562, 354] width 67 height 25
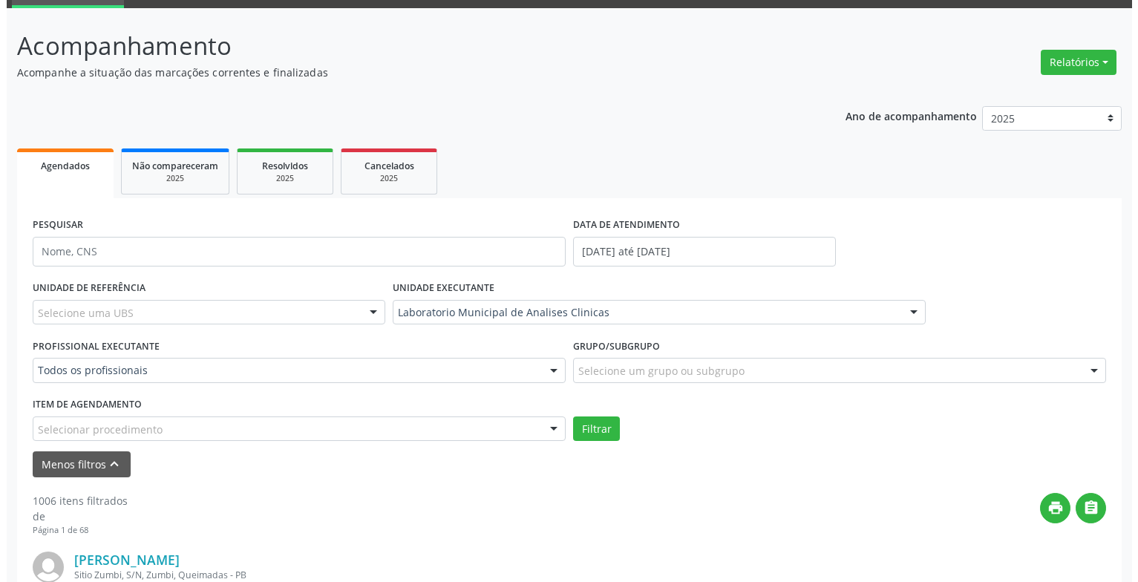
scroll to position [371, 0]
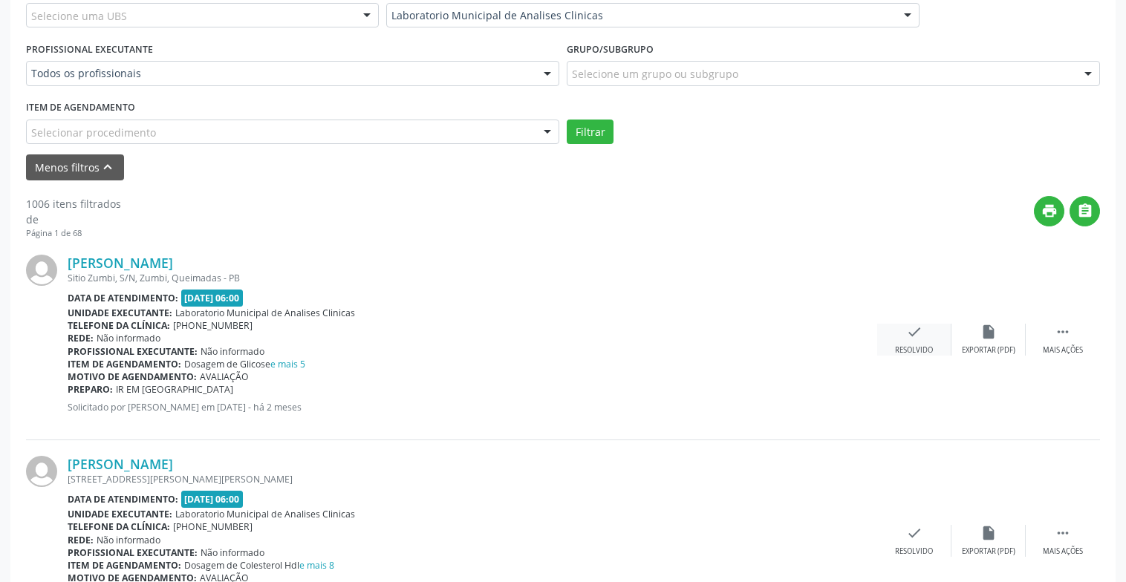
click at [920, 340] on div "check Resolvido" at bounding box center [914, 340] width 74 height 32
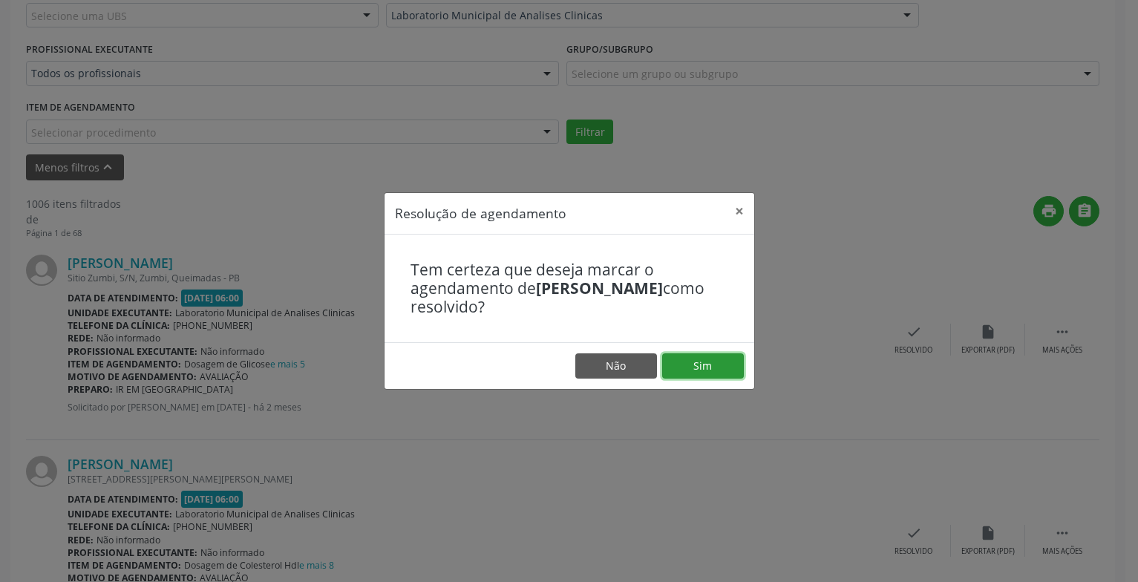
click at [690, 371] on button "Sim" at bounding box center [703, 365] width 82 height 25
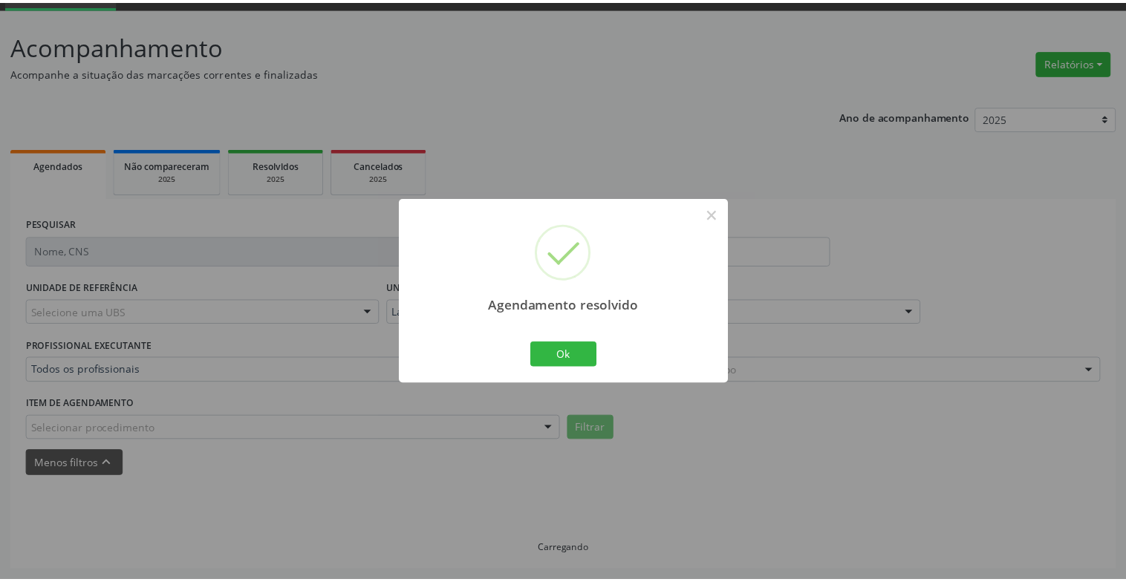
scroll to position [74, 0]
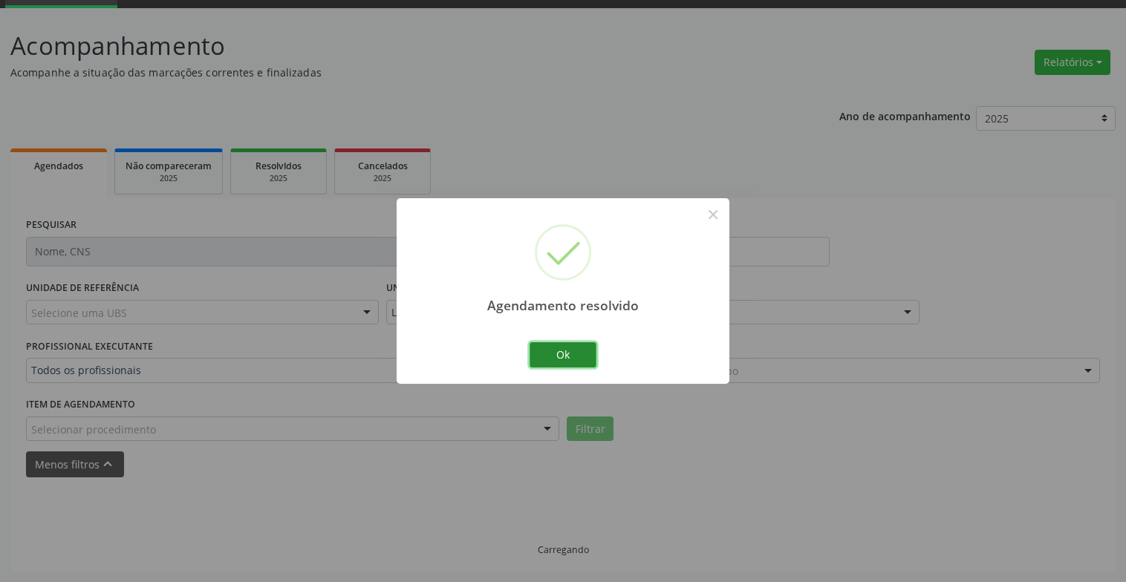
click at [590, 356] on button "Ok" at bounding box center [562, 354] width 67 height 25
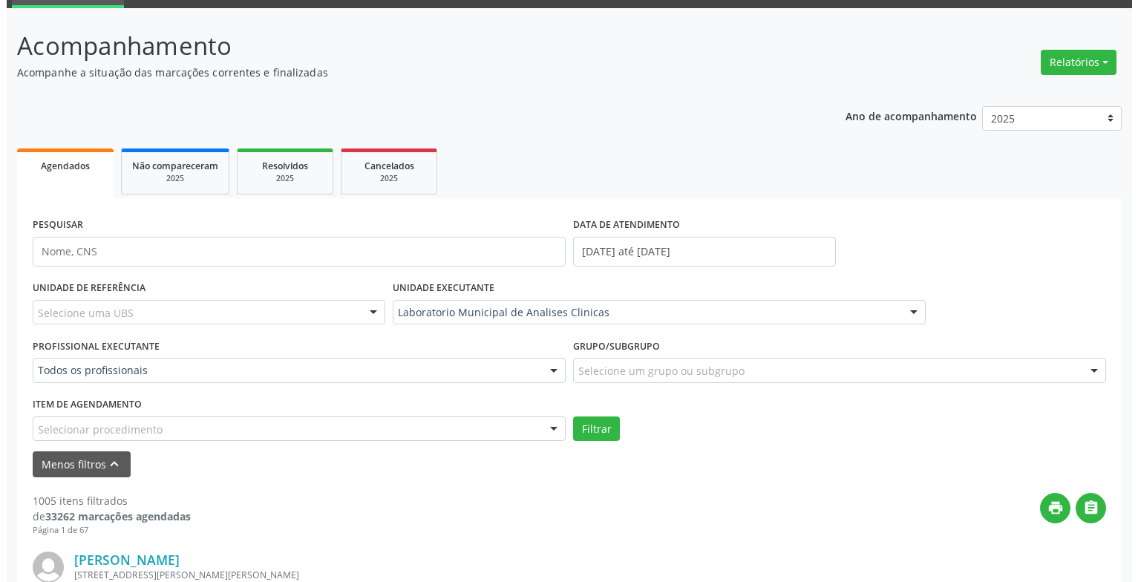
scroll to position [371, 0]
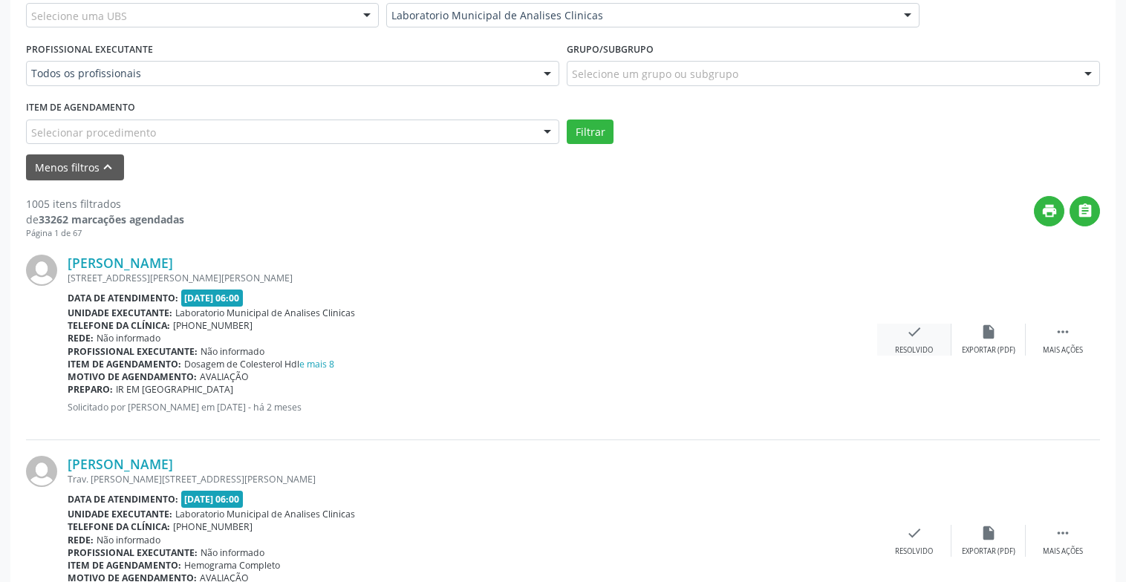
click at [919, 339] on icon "check" at bounding box center [914, 332] width 16 height 16
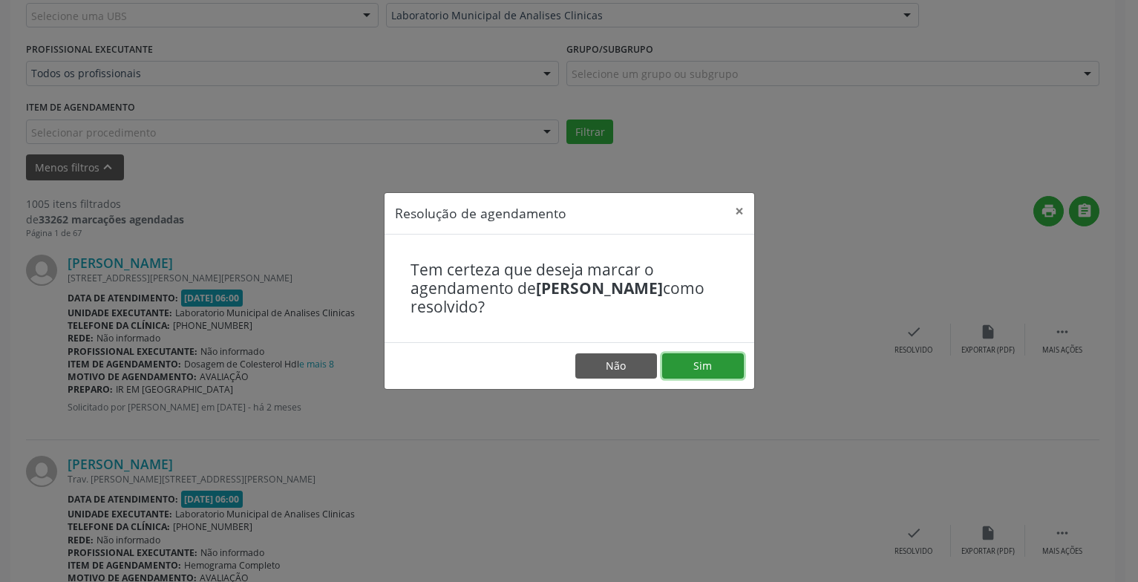
click at [675, 354] on button "Sim" at bounding box center [703, 365] width 82 height 25
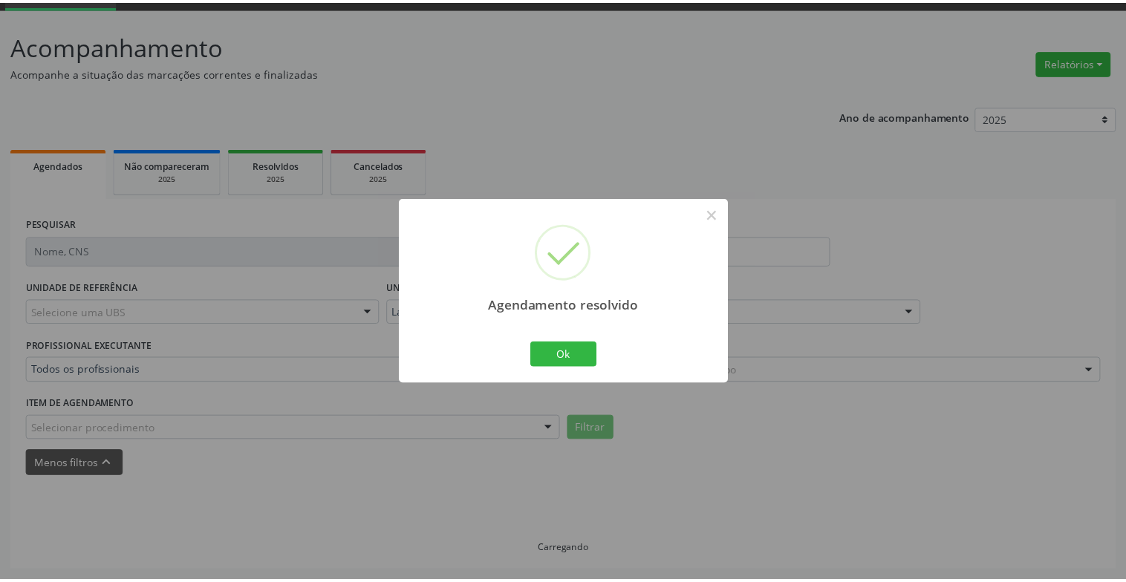
scroll to position [74, 0]
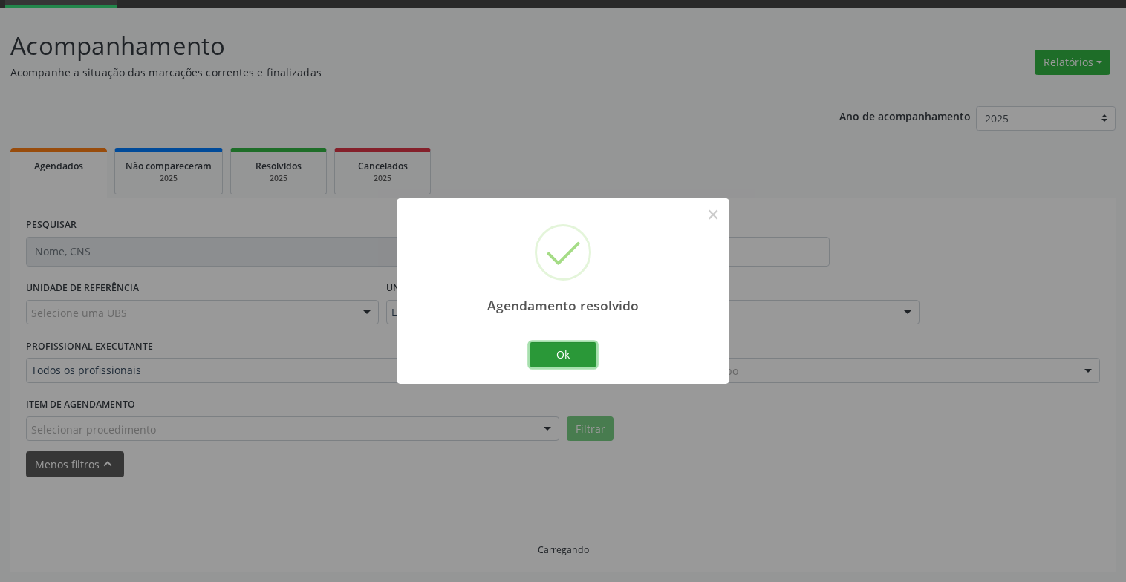
drag, startPoint x: 589, startPoint y: 349, endPoint x: 930, endPoint y: 362, distance: 341.8
click at [588, 349] on button "Ok" at bounding box center [562, 354] width 67 height 25
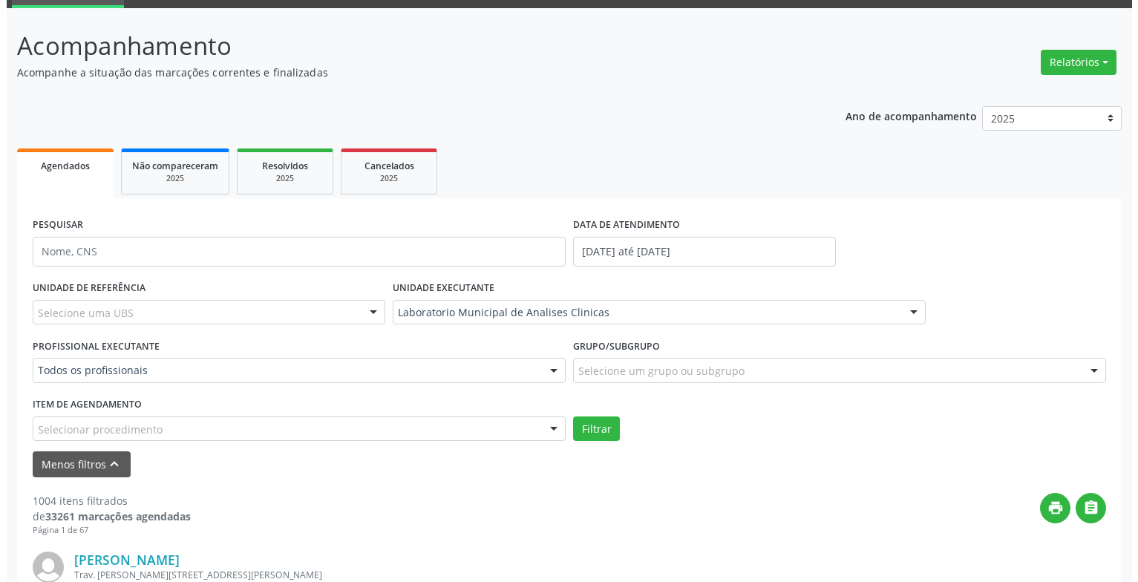
scroll to position [371, 0]
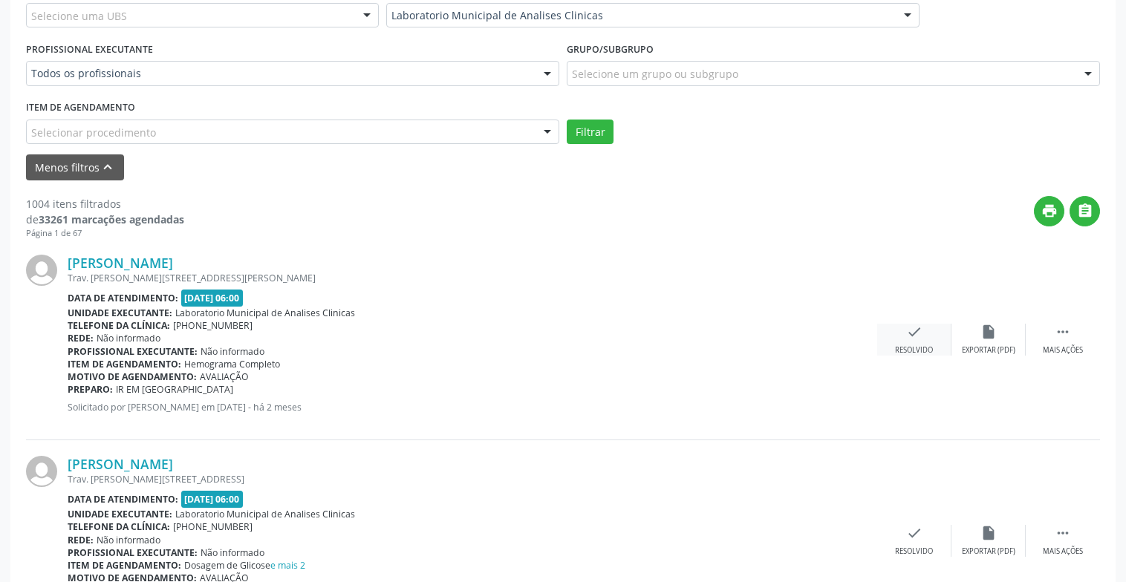
click at [899, 333] on div "check Resolvido" at bounding box center [914, 340] width 74 height 32
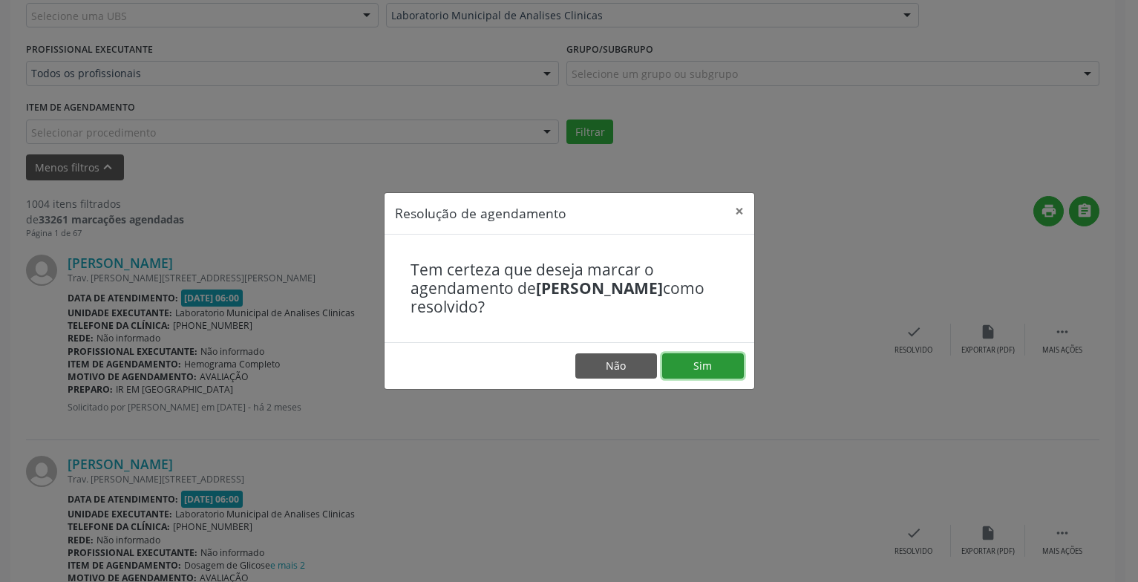
click at [699, 368] on button "Sim" at bounding box center [703, 365] width 82 height 25
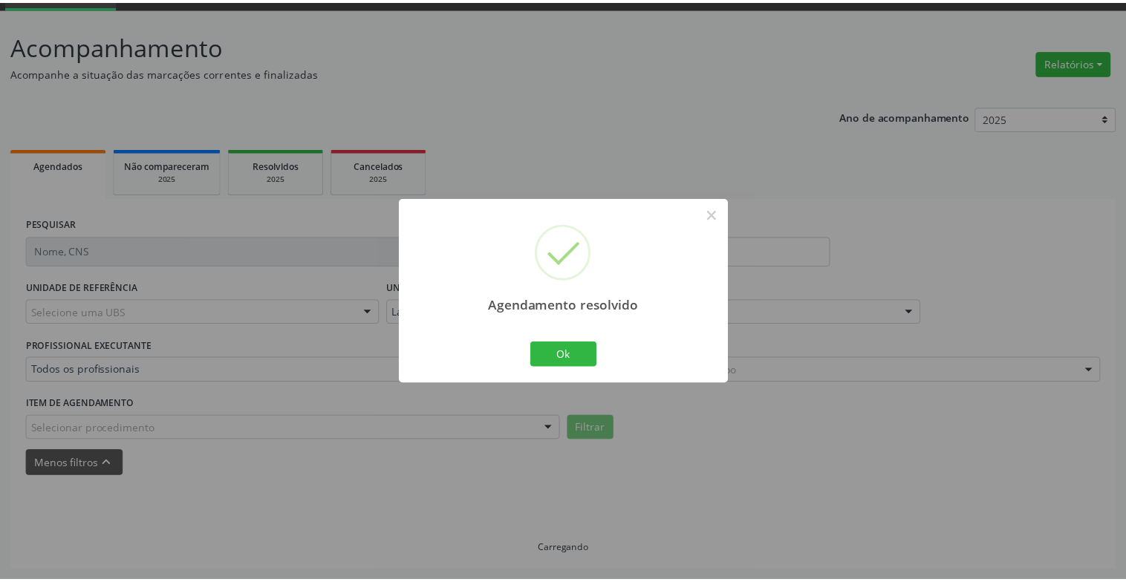
scroll to position [74, 0]
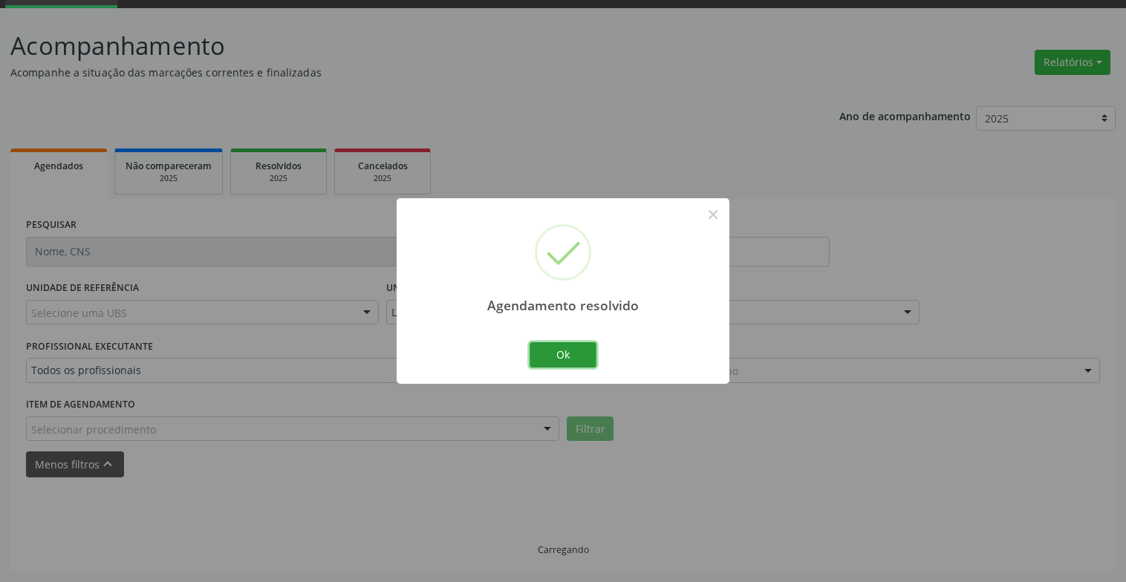
click at [576, 349] on button "Ok" at bounding box center [562, 354] width 67 height 25
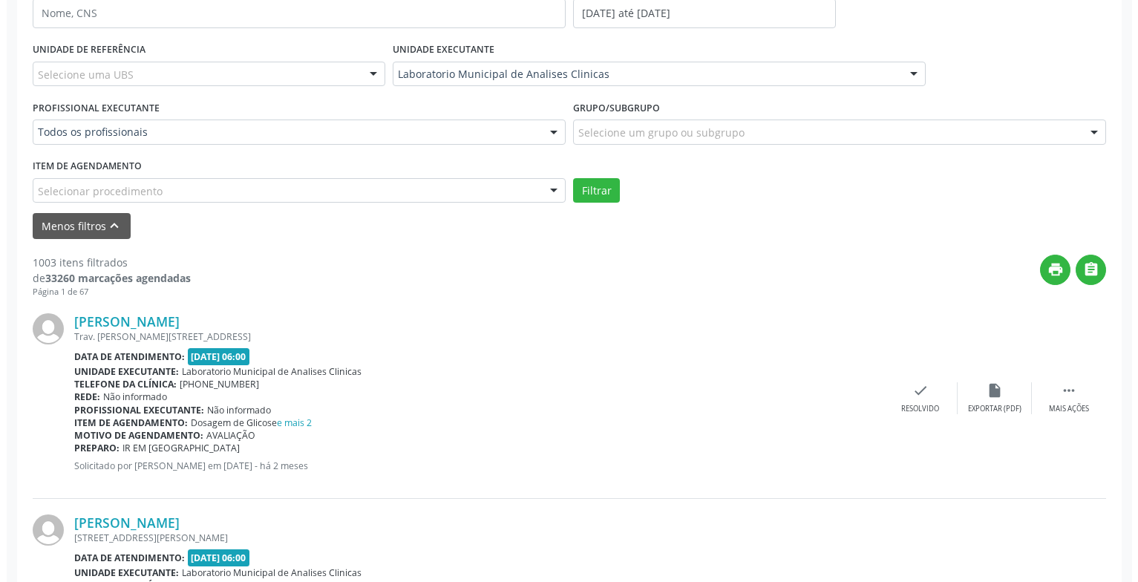
scroll to position [386, 0]
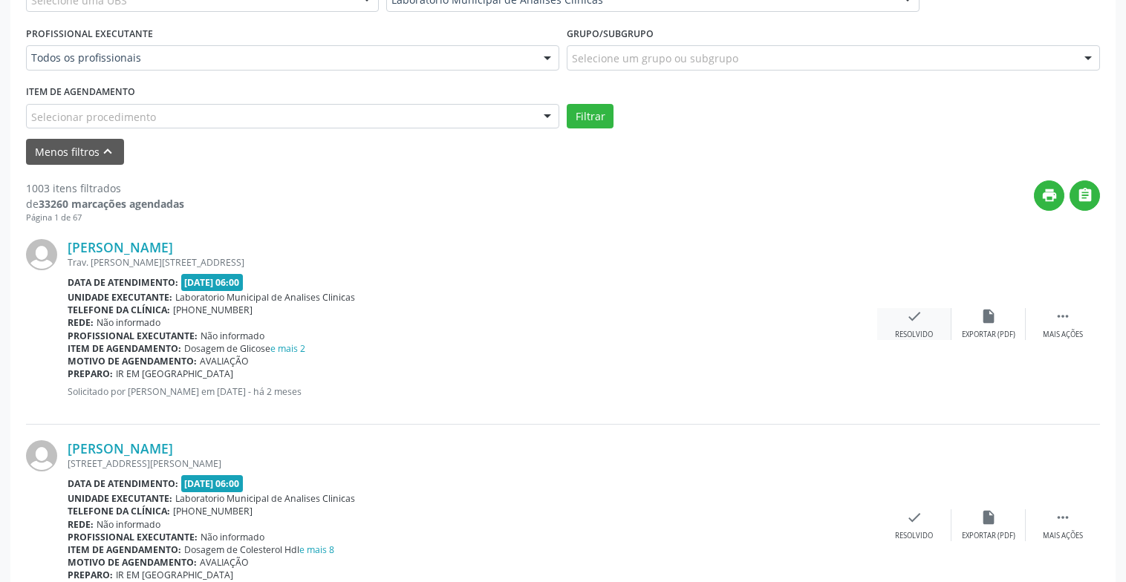
click at [910, 331] on div "Resolvido" at bounding box center [914, 335] width 38 height 10
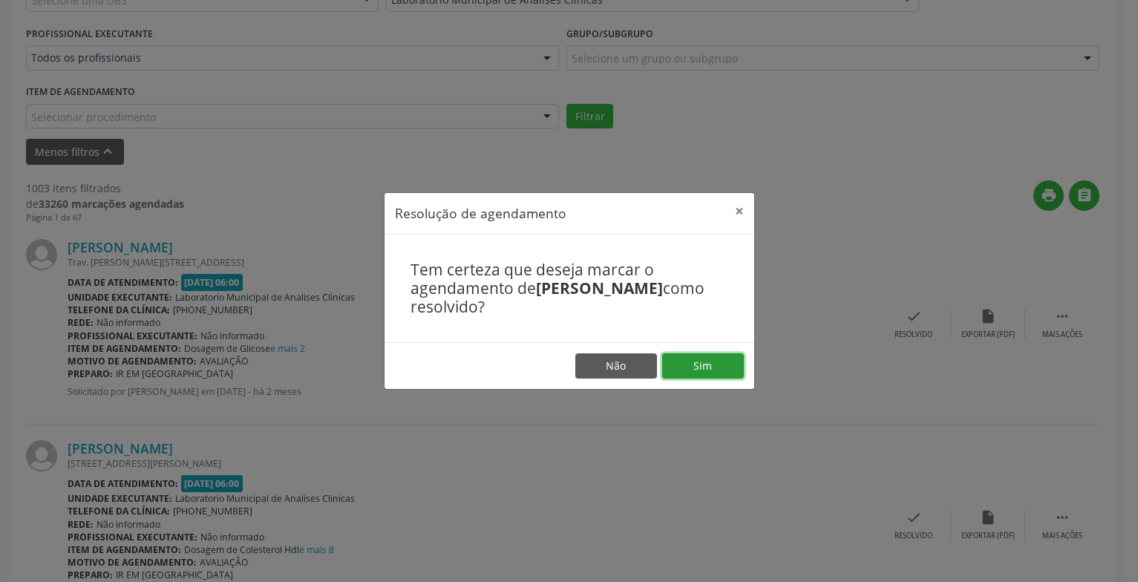
click at [673, 361] on button "Sim" at bounding box center [703, 365] width 82 height 25
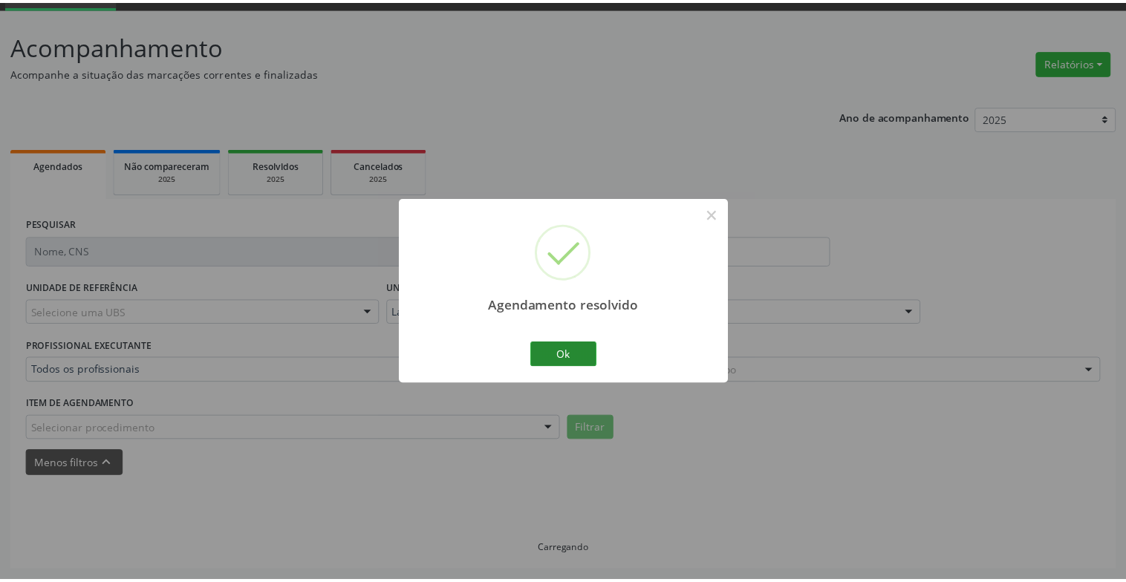
scroll to position [74, 0]
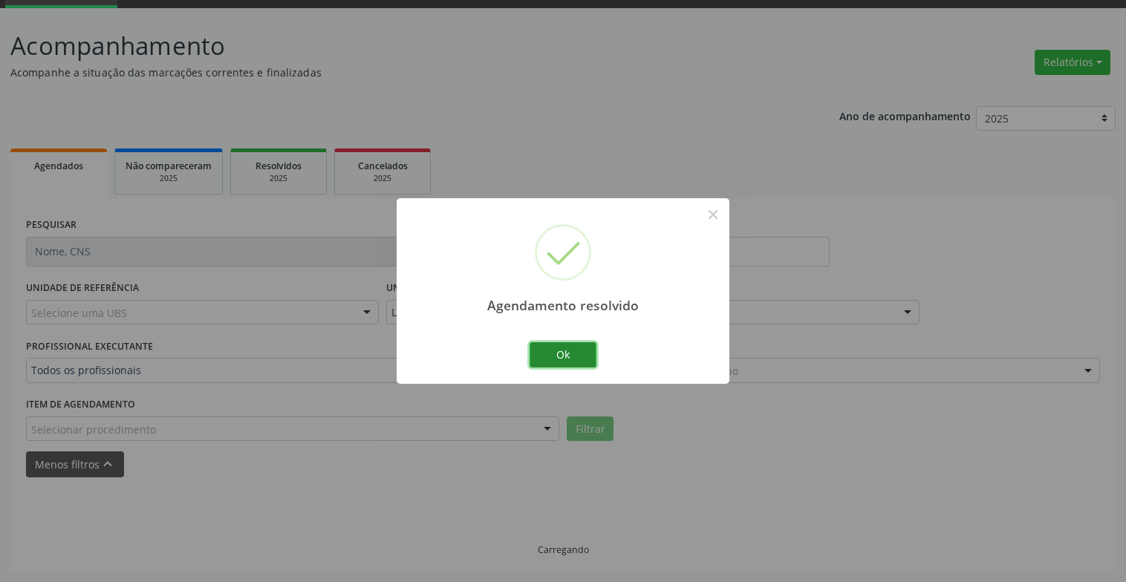
click at [534, 349] on button "Ok" at bounding box center [562, 354] width 67 height 25
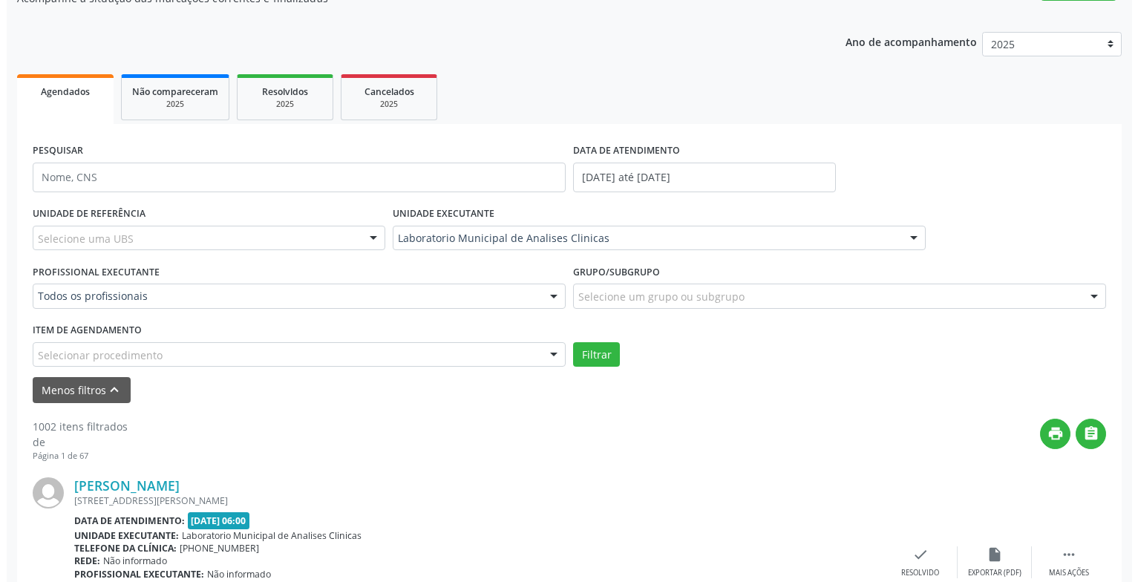
scroll to position [371, 0]
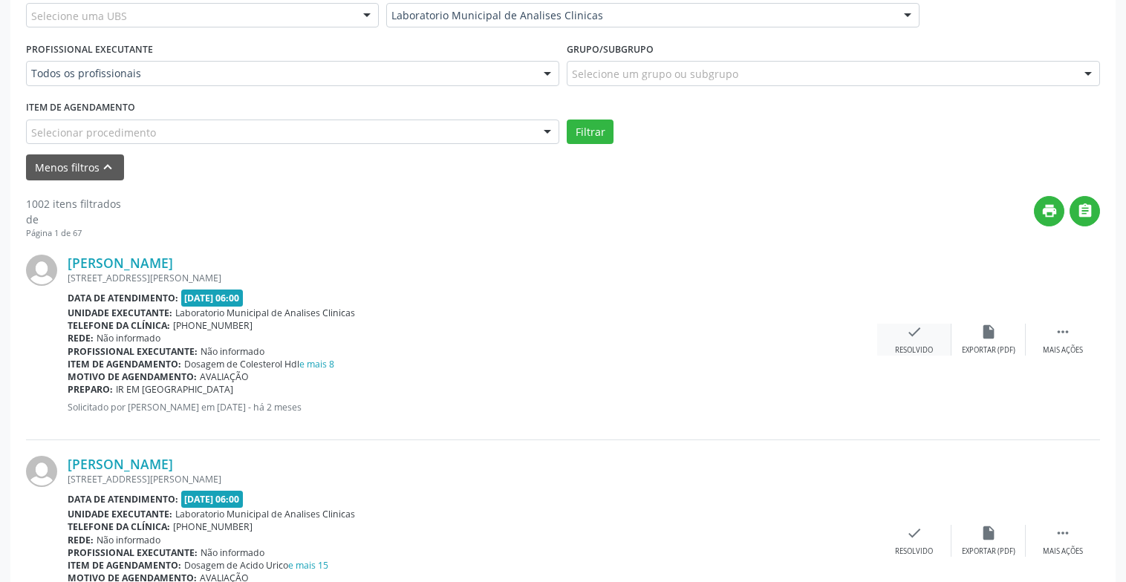
click at [907, 345] on div "Resolvido" at bounding box center [914, 350] width 38 height 10
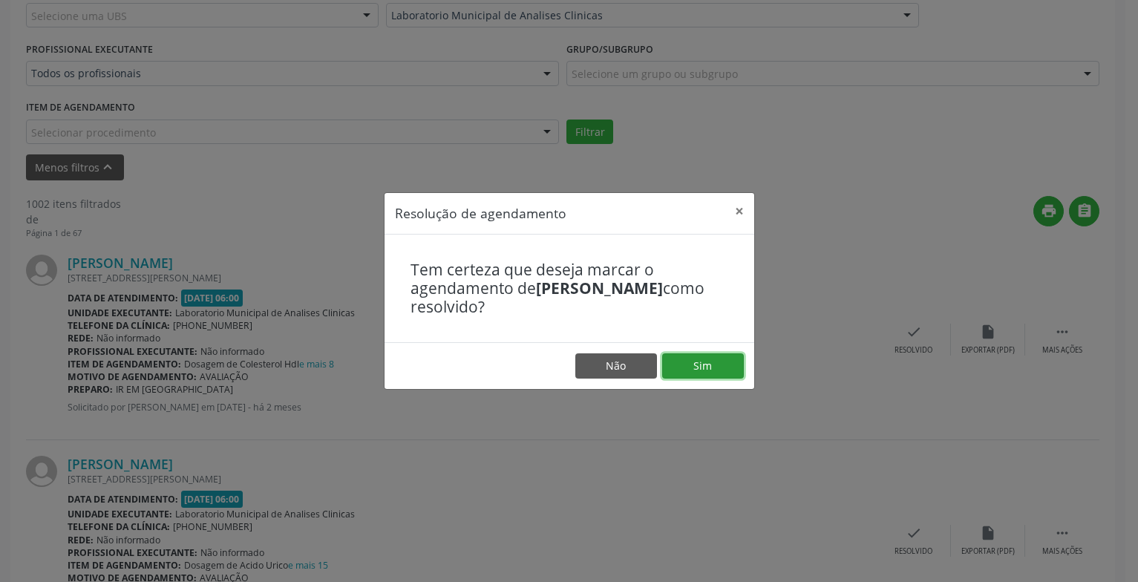
click at [700, 376] on button "Sim" at bounding box center [703, 365] width 82 height 25
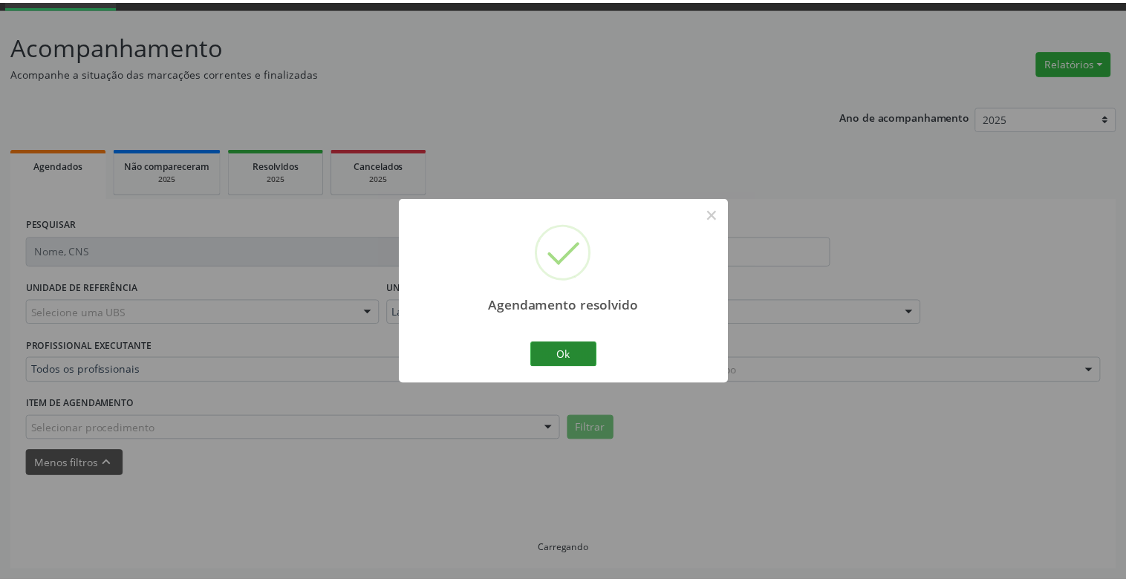
scroll to position [74, 0]
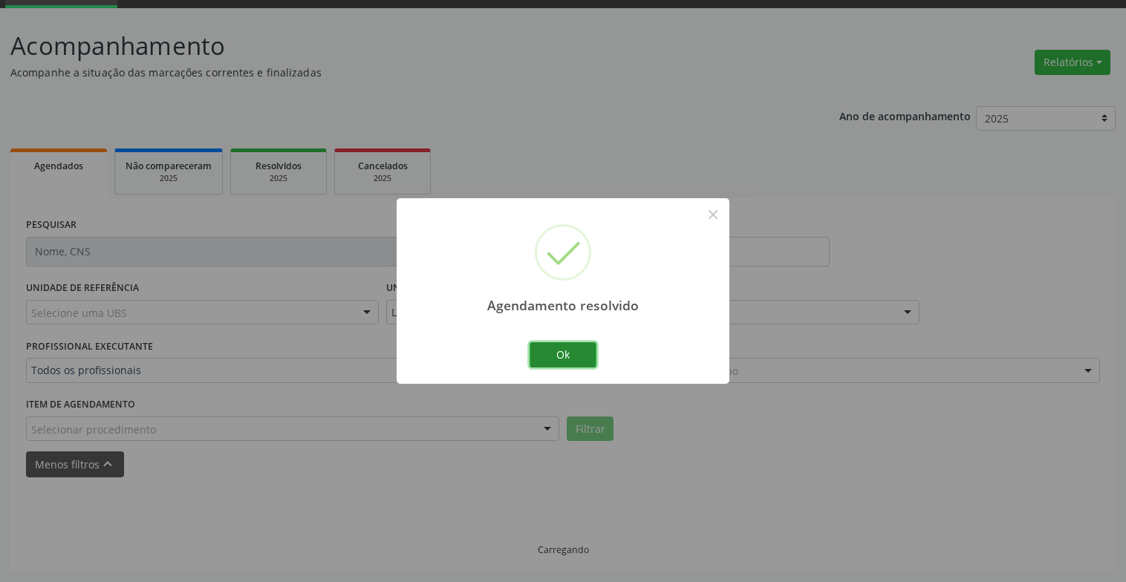
click at [561, 353] on button "Ok" at bounding box center [562, 354] width 67 height 25
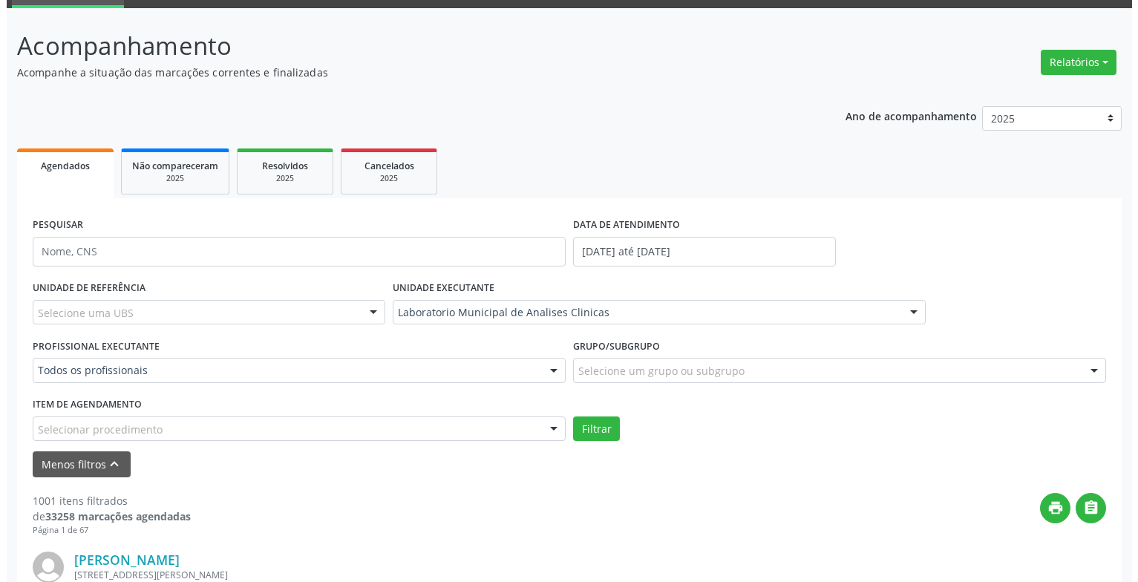
scroll to position [296, 0]
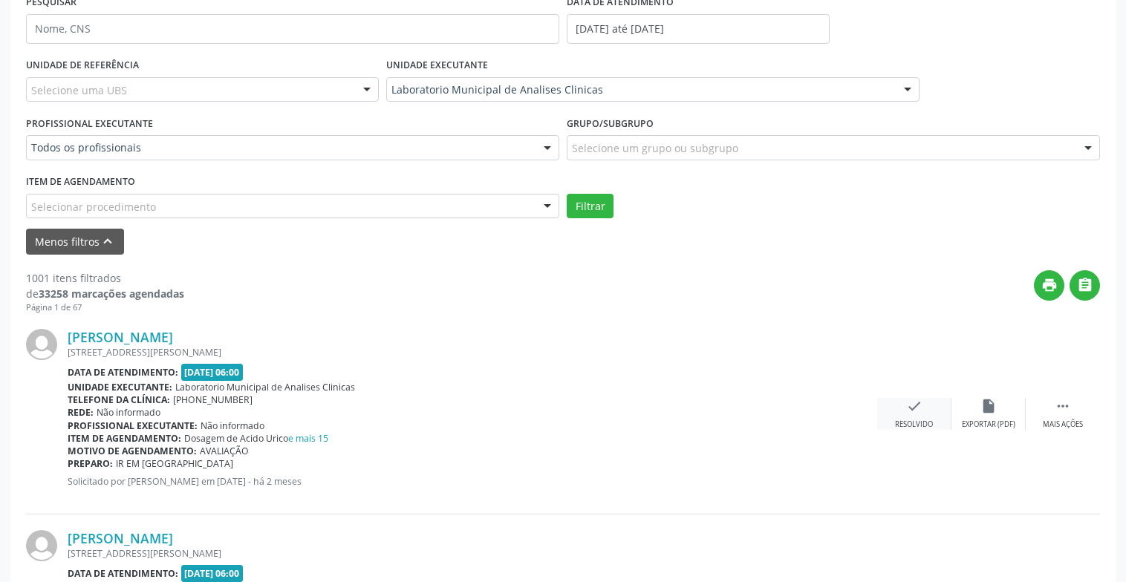
click at [916, 416] on div "check Resolvido" at bounding box center [914, 414] width 74 height 32
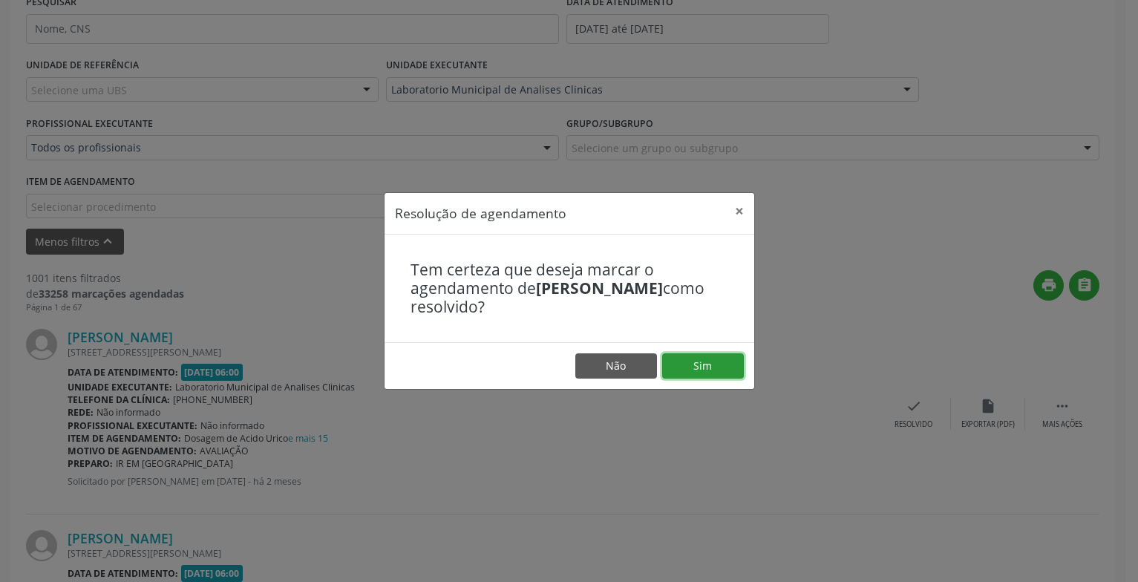
click at [699, 367] on button "Sim" at bounding box center [703, 365] width 82 height 25
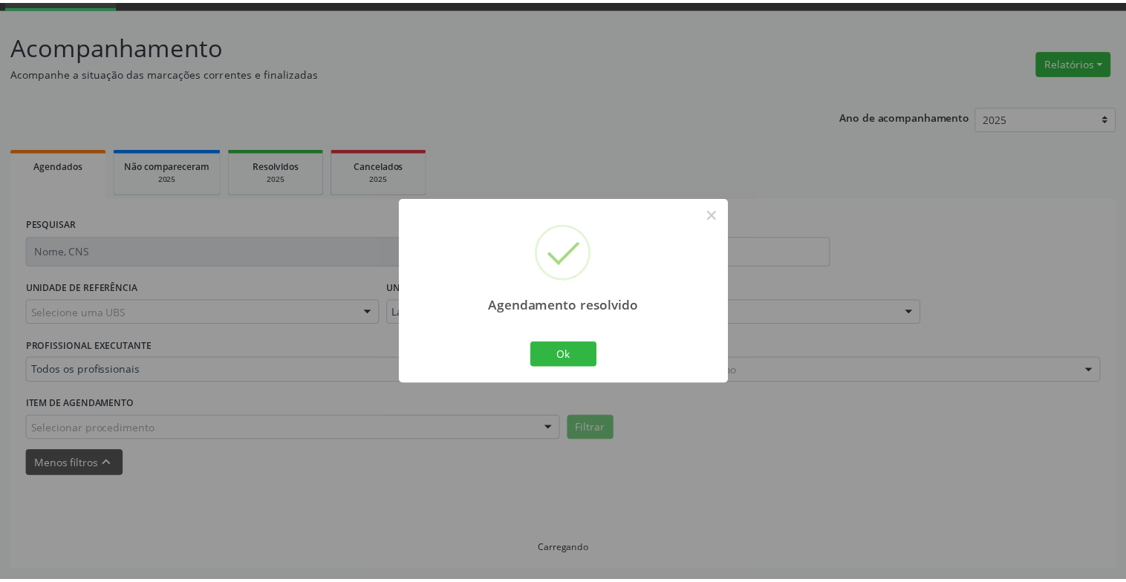
scroll to position [74, 0]
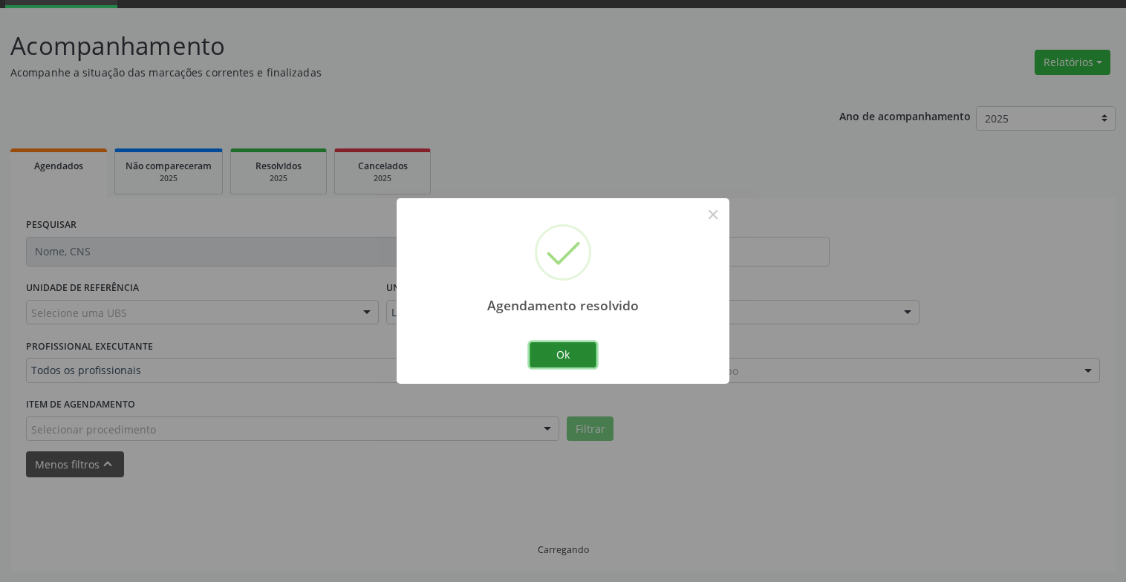
click at [564, 359] on button "Ok" at bounding box center [562, 354] width 67 height 25
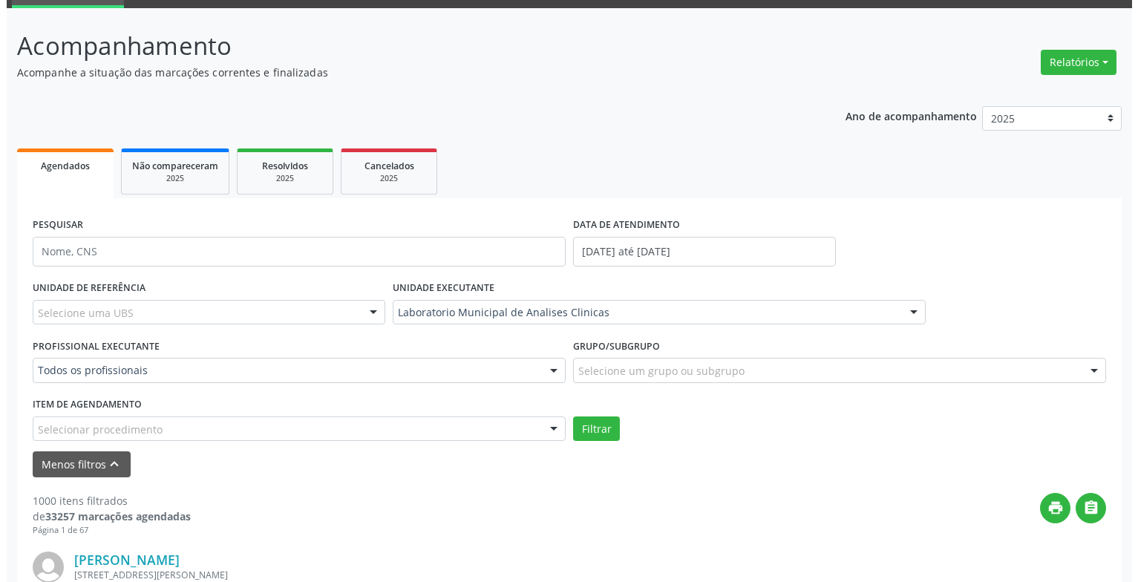
scroll to position [296, 0]
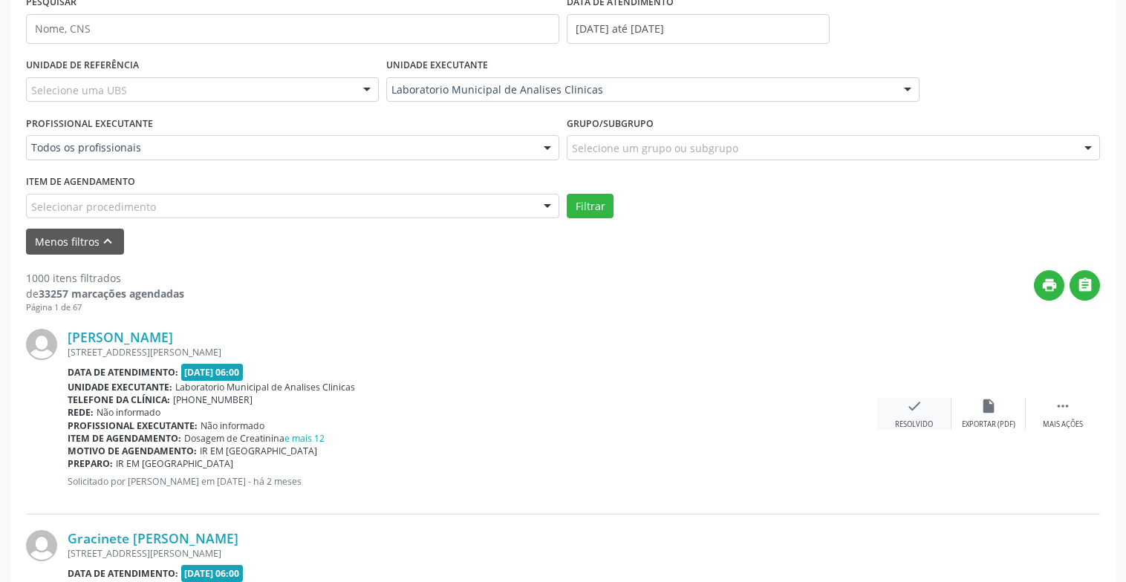
click at [895, 417] on div "check Resolvido" at bounding box center [914, 414] width 74 height 32
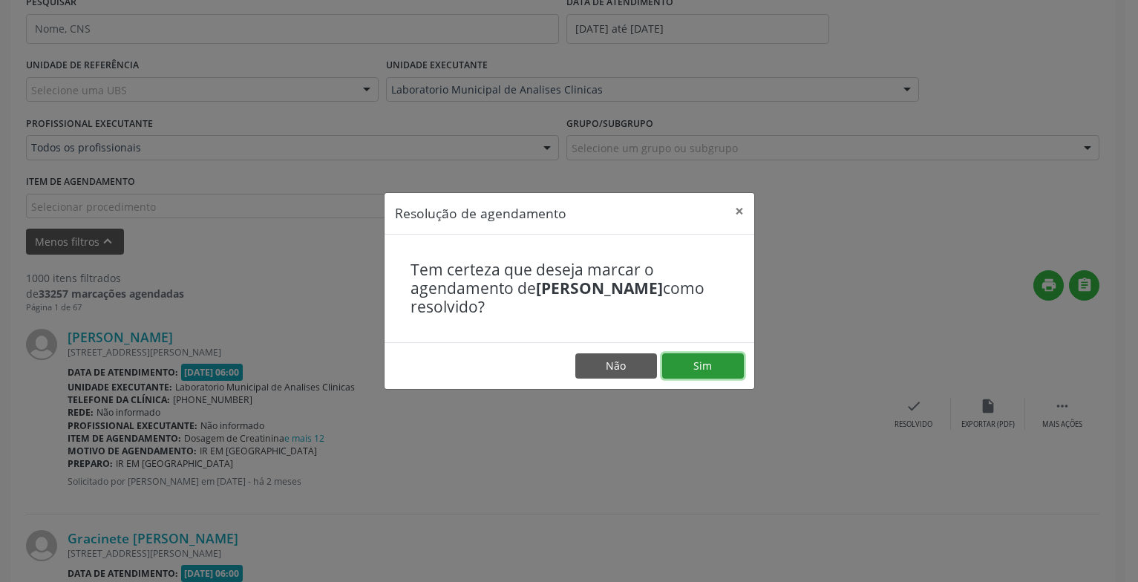
click at [713, 368] on button "Sim" at bounding box center [703, 365] width 82 height 25
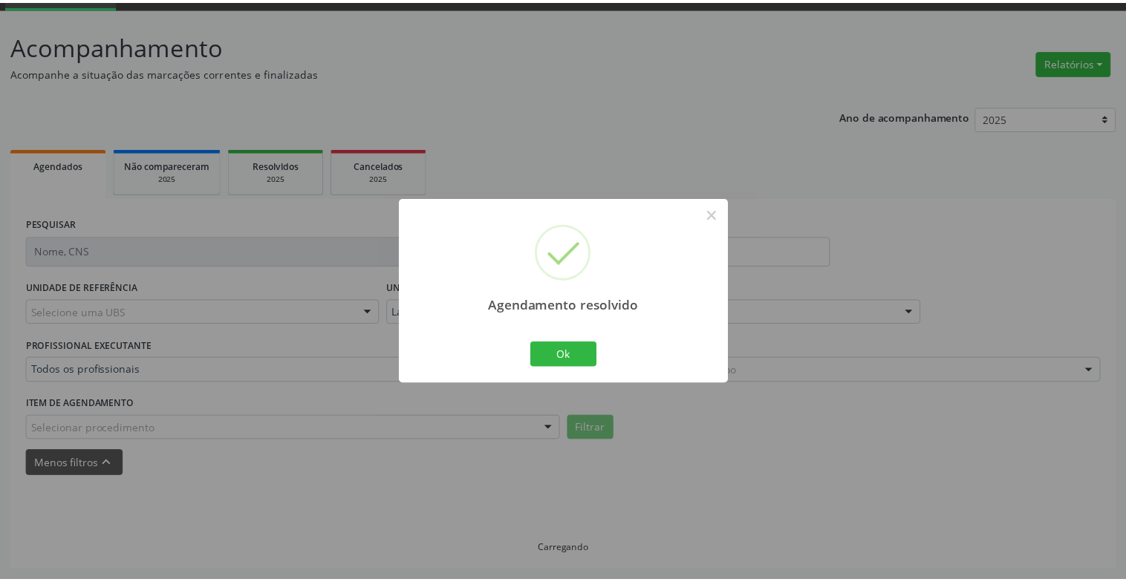
scroll to position [74, 0]
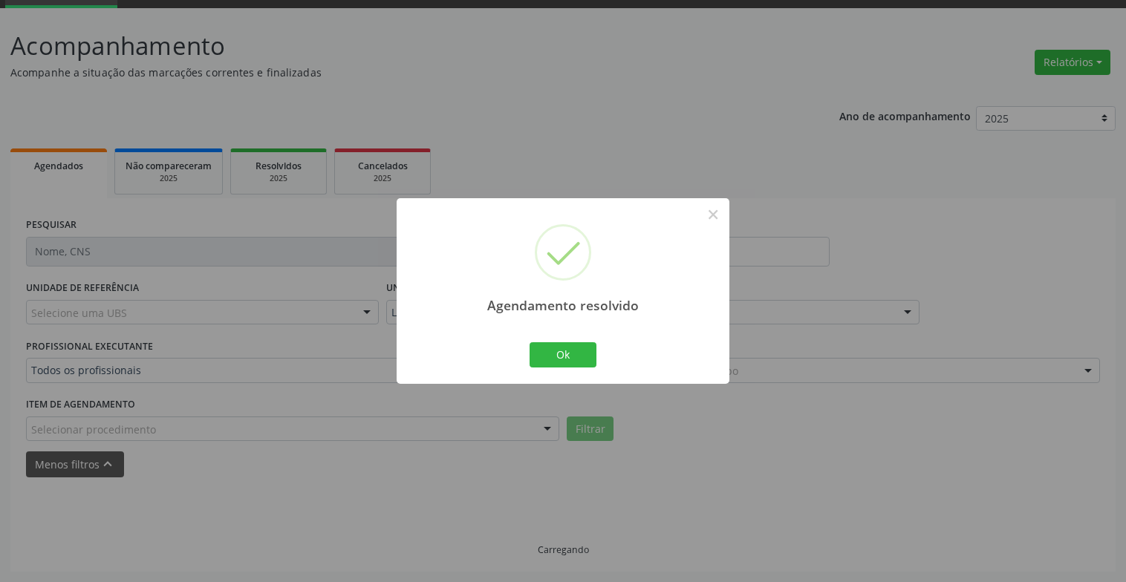
click at [574, 369] on div "Ok Cancel" at bounding box center [563, 354] width 74 height 31
click at [572, 353] on button "Ok" at bounding box center [562, 354] width 67 height 25
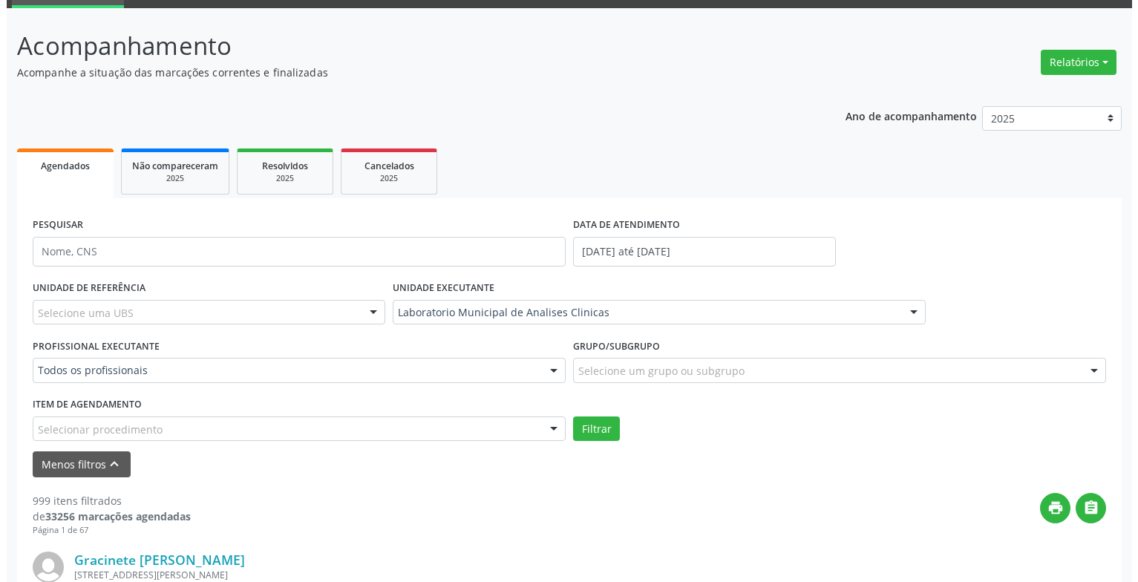
scroll to position [222, 0]
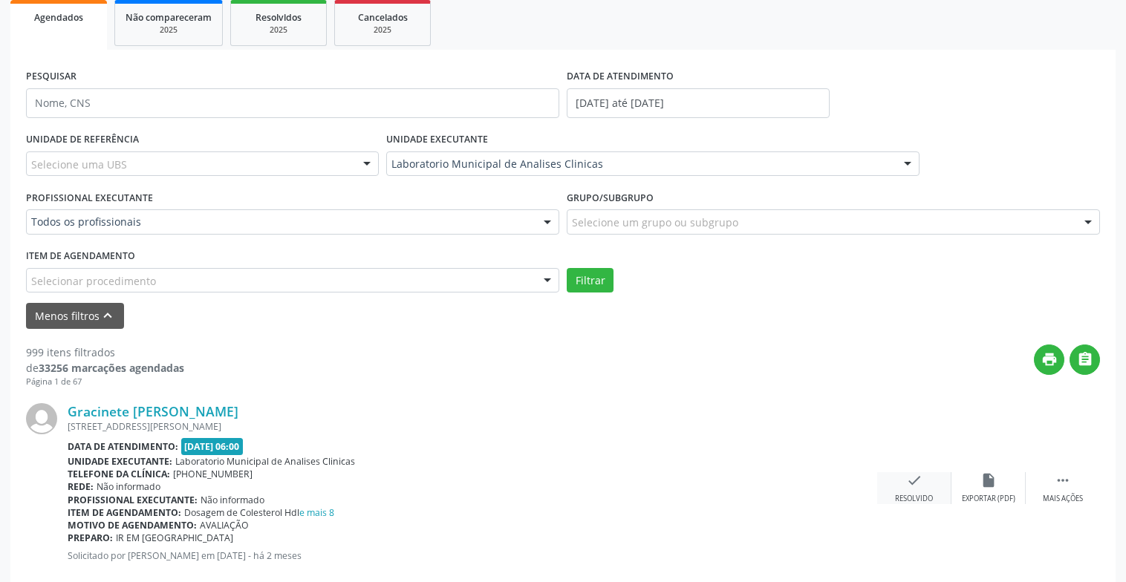
click at [918, 488] on icon "check" at bounding box center [914, 480] width 16 height 16
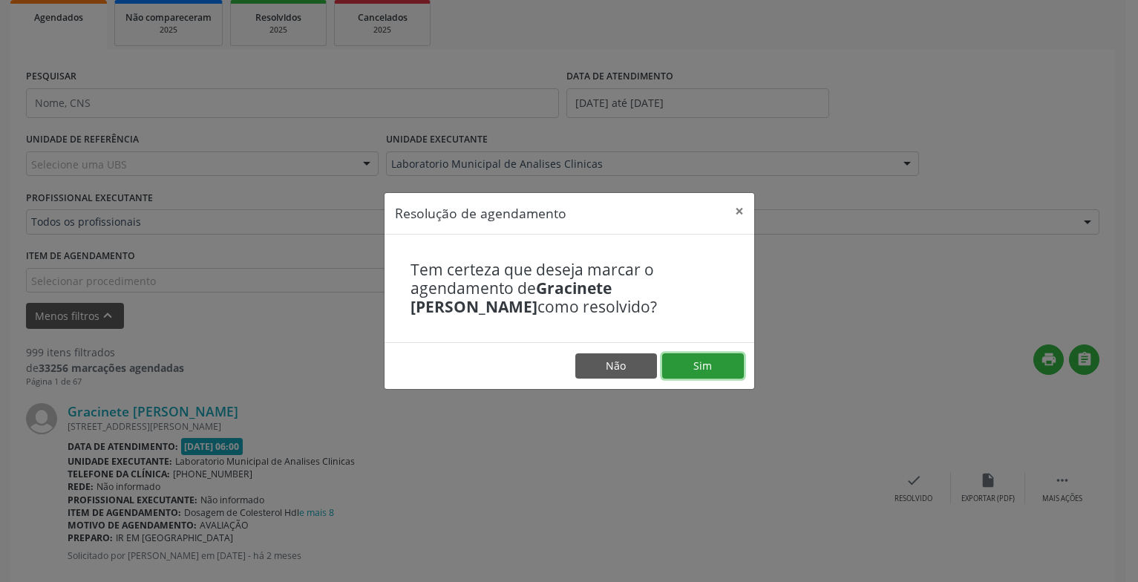
click at [725, 376] on button "Sim" at bounding box center [703, 365] width 82 height 25
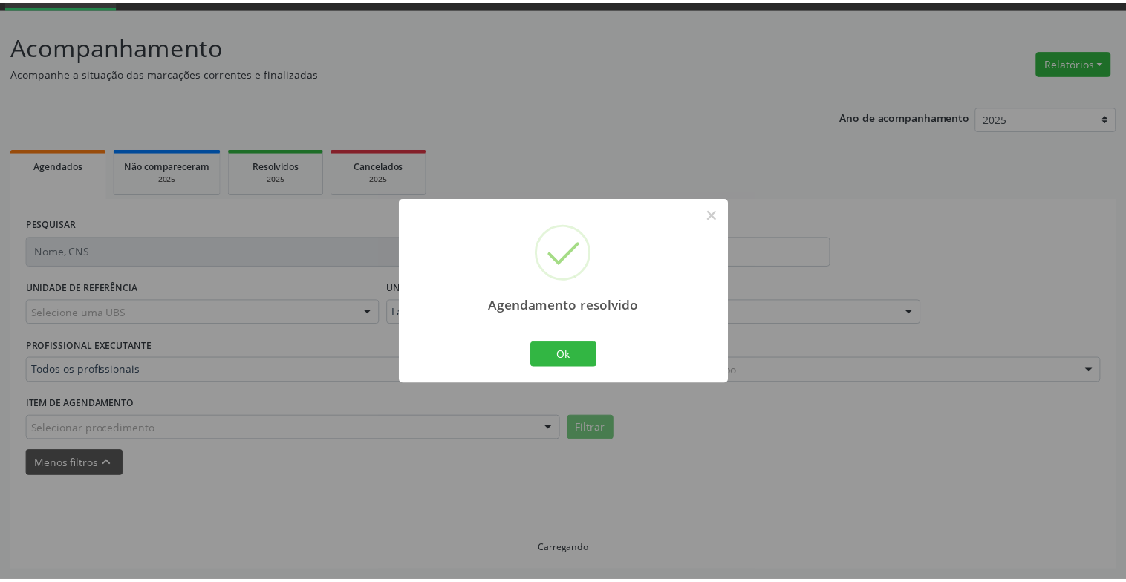
scroll to position [74, 0]
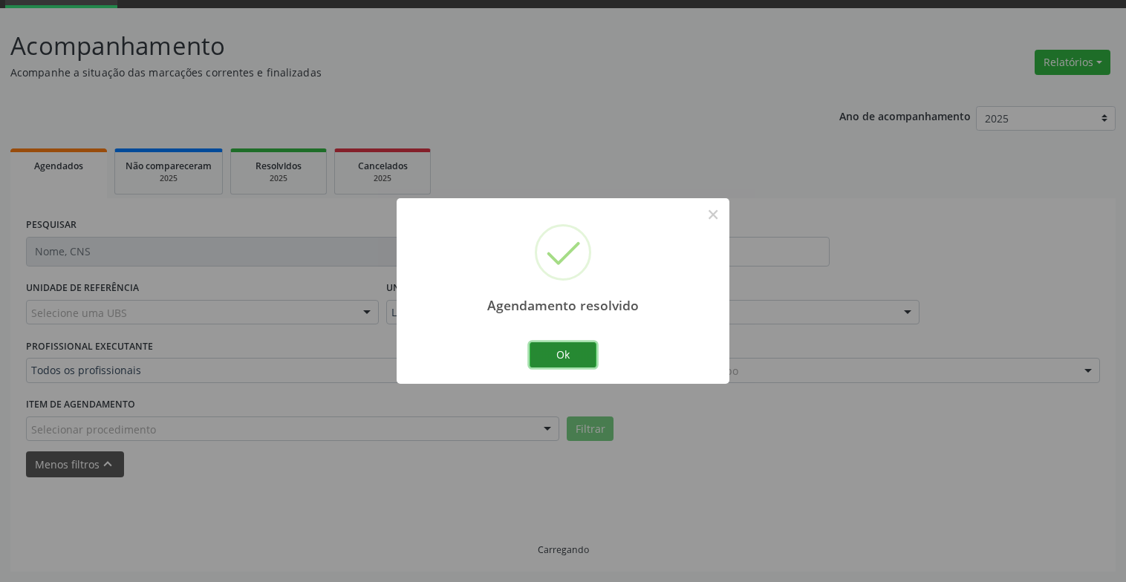
click at [558, 356] on button "Ok" at bounding box center [562, 354] width 67 height 25
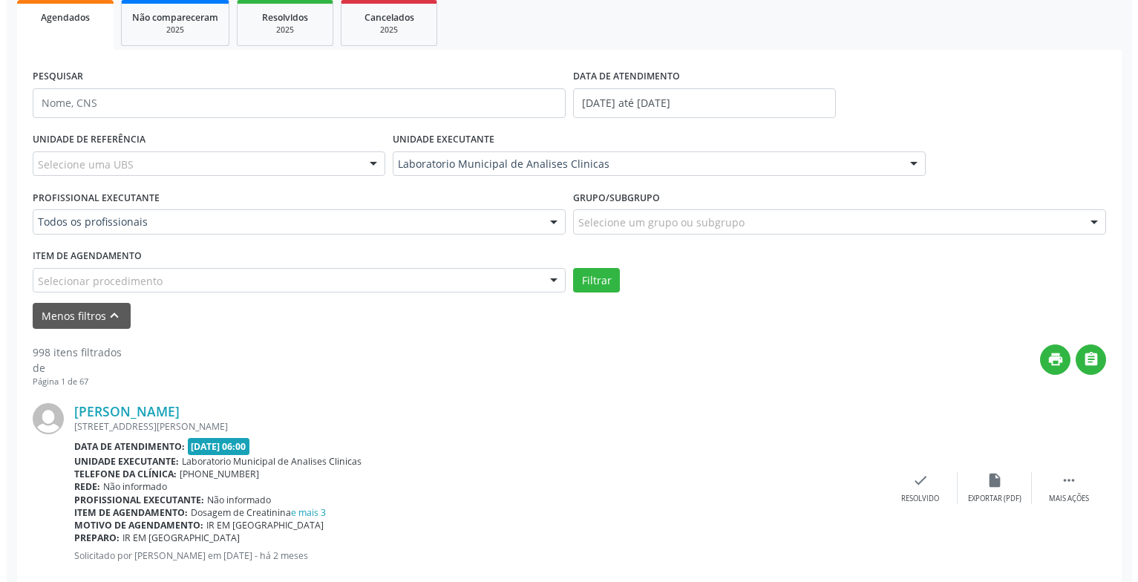
scroll to position [371, 0]
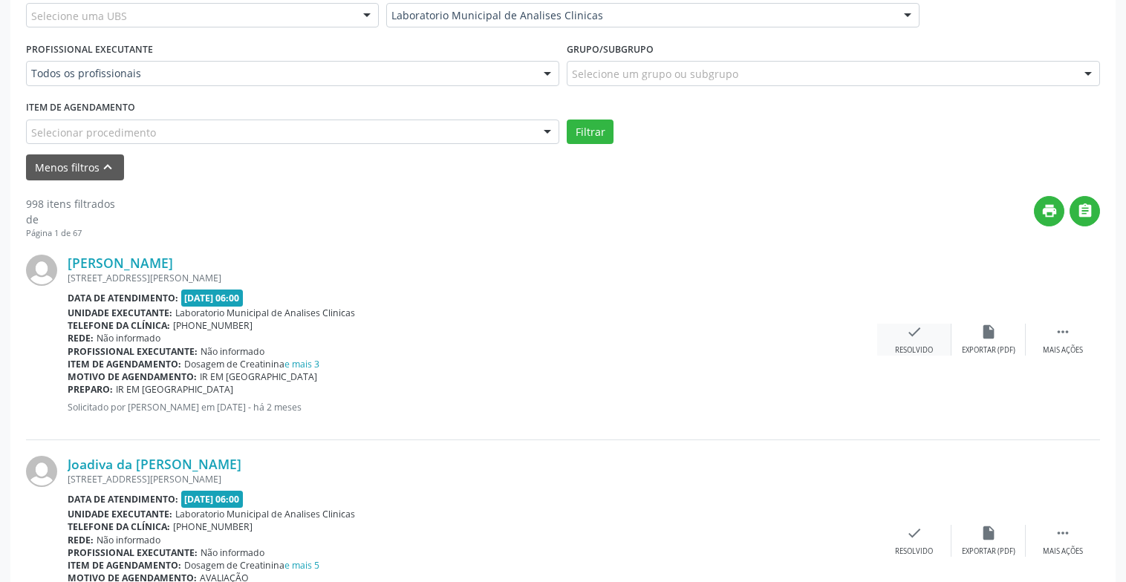
click at [918, 344] on div "check Resolvido" at bounding box center [914, 340] width 74 height 32
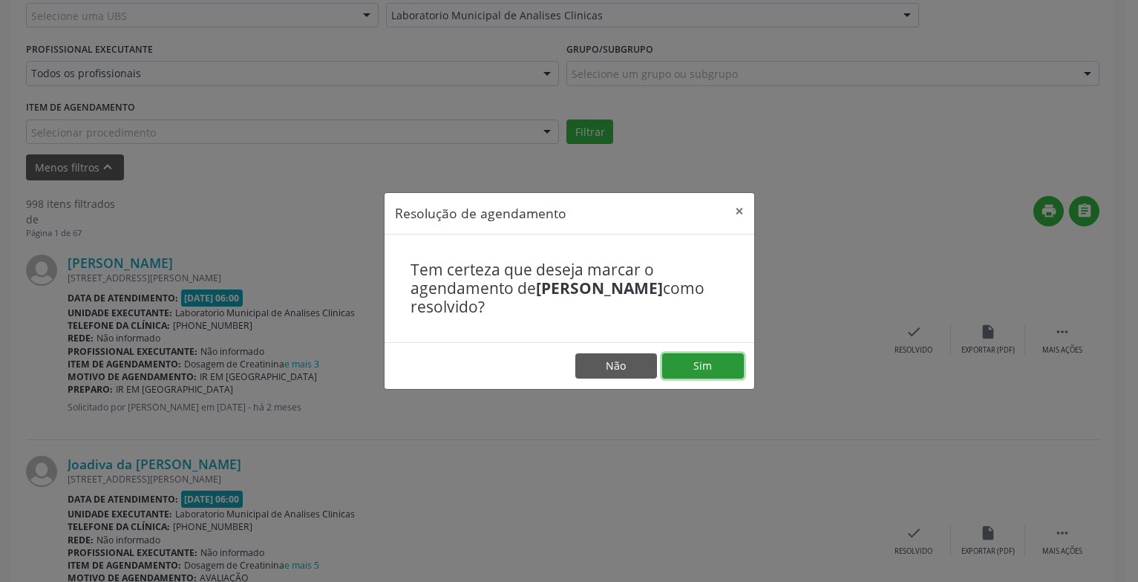
click at [737, 366] on button "Sim" at bounding box center [703, 365] width 82 height 25
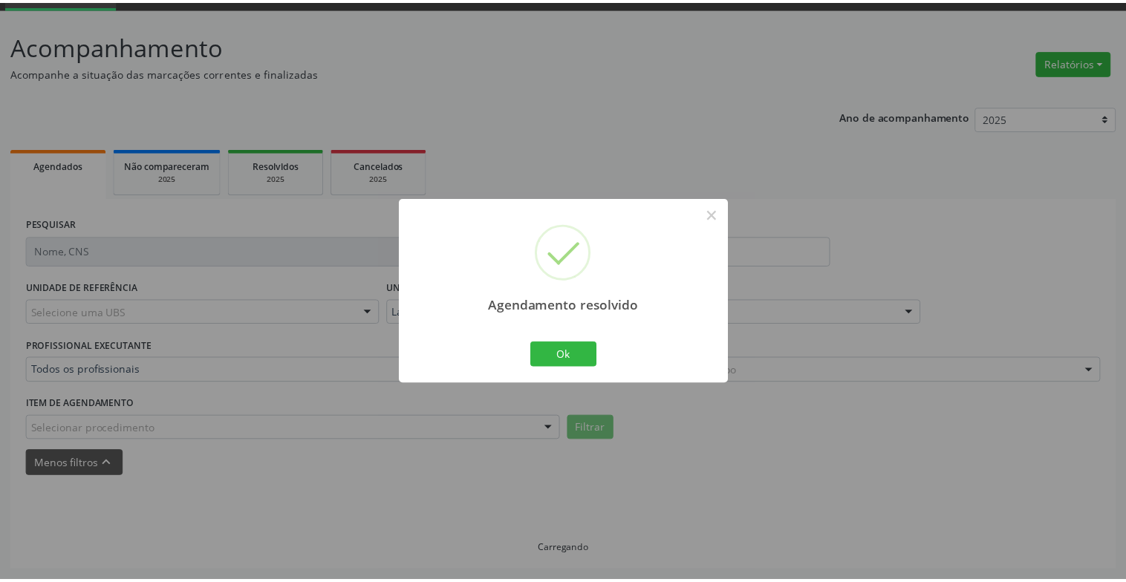
scroll to position [74, 0]
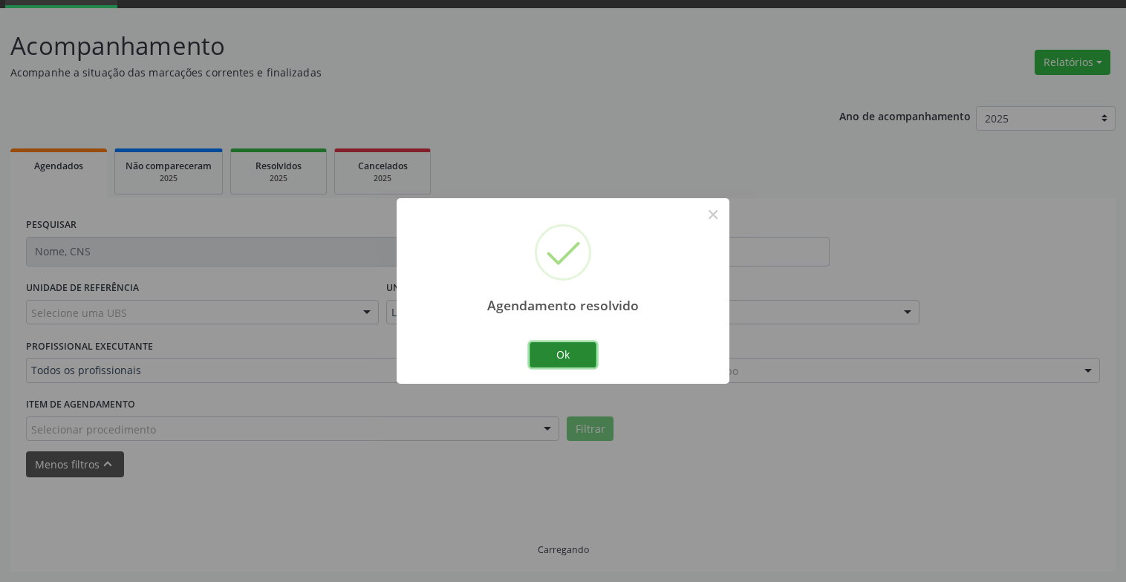
click at [567, 360] on button "Ok" at bounding box center [562, 354] width 67 height 25
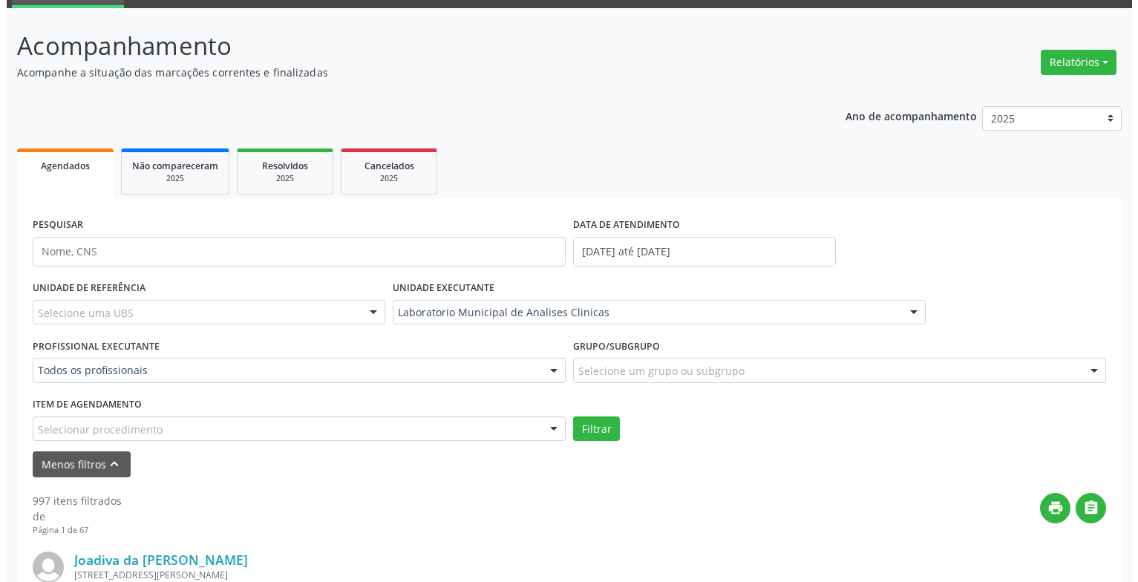
scroll to position [296, 0]
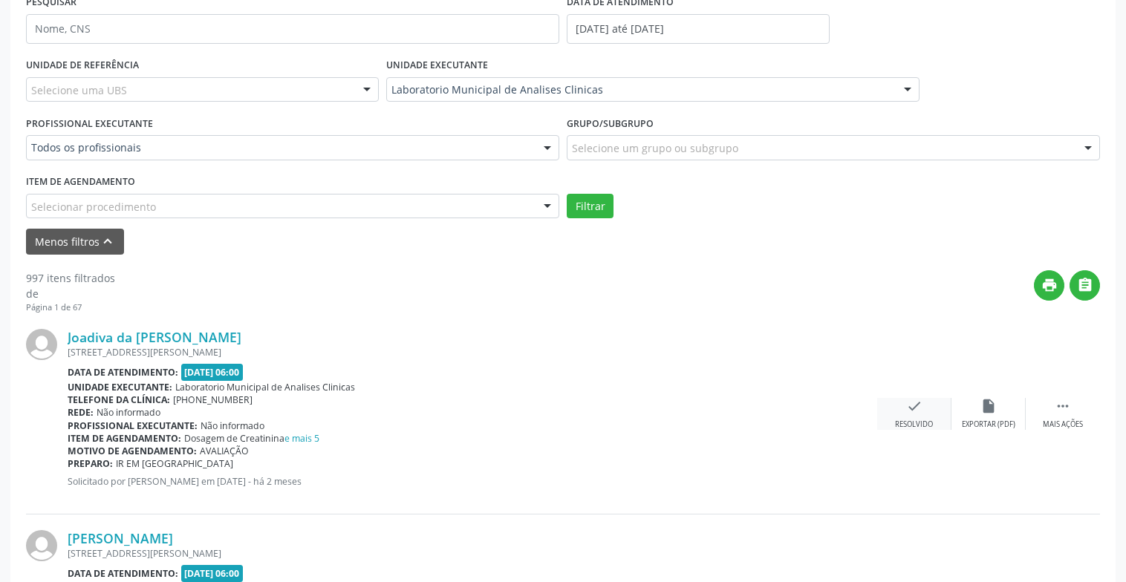
click at [914, 414] on icon "check" at bounding box center [914, 406] width 16 height 16
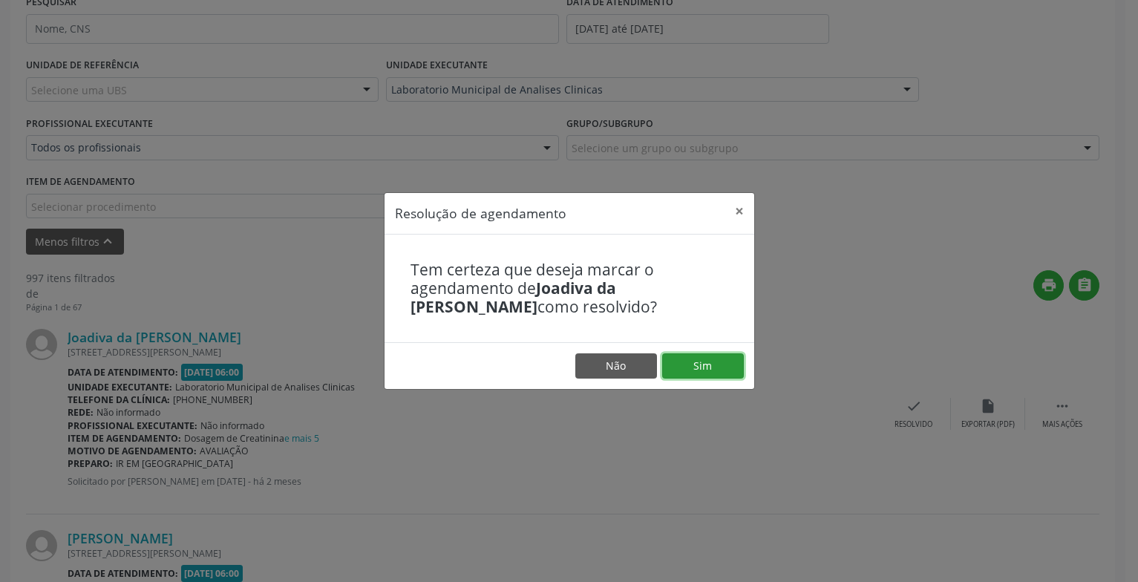
click at [734, 364] on button "Sim" at bounding box center [703, 365] width 82 height 25
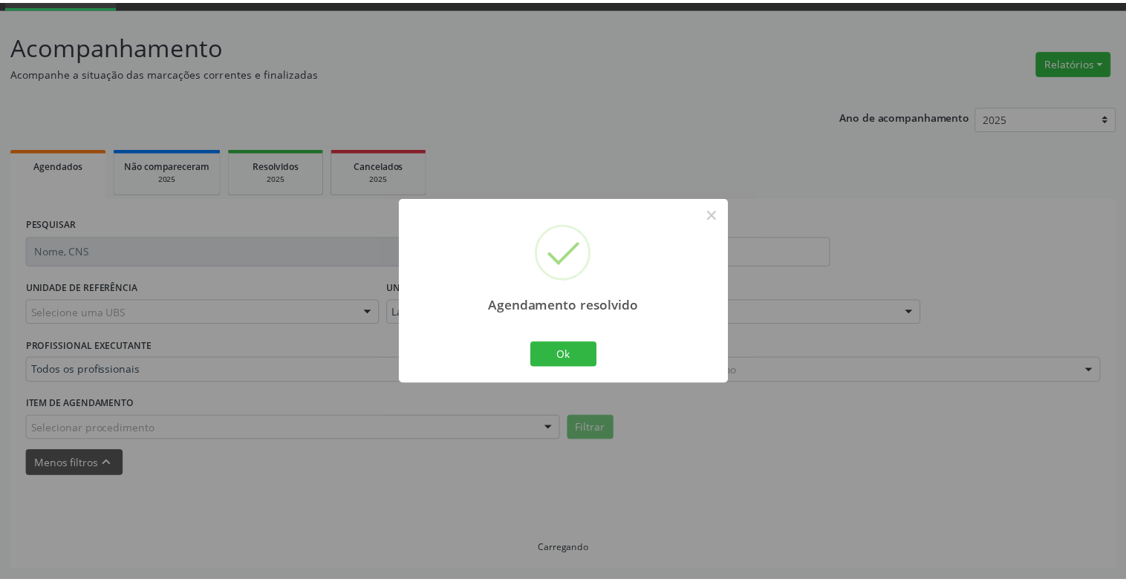
scroll to position [74, 0]
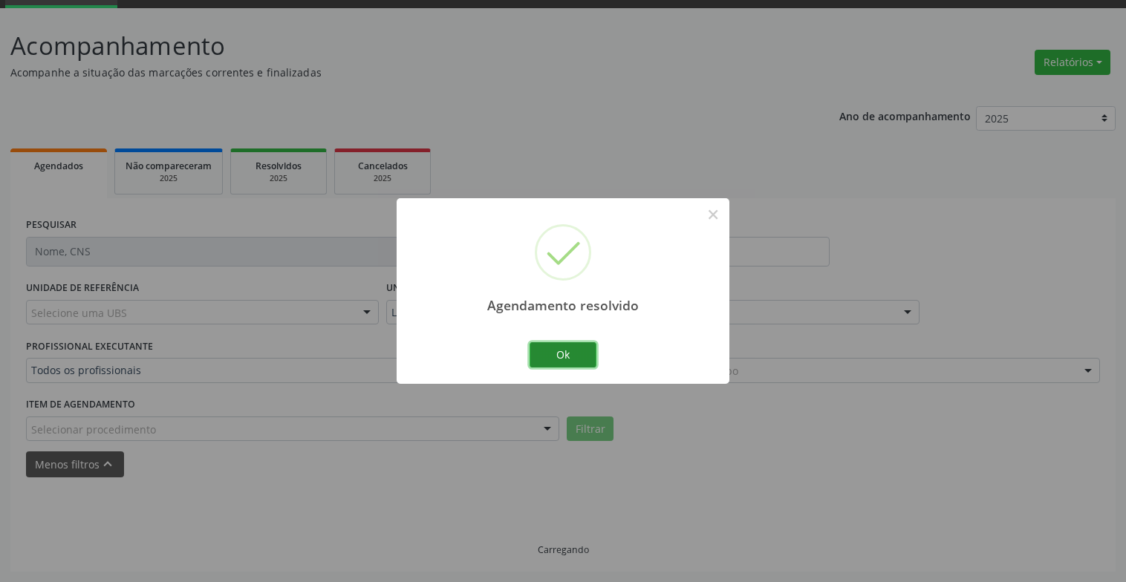
click at [556, 364] on button "Ok" at bounding box center [562, 354] width 67 height 25
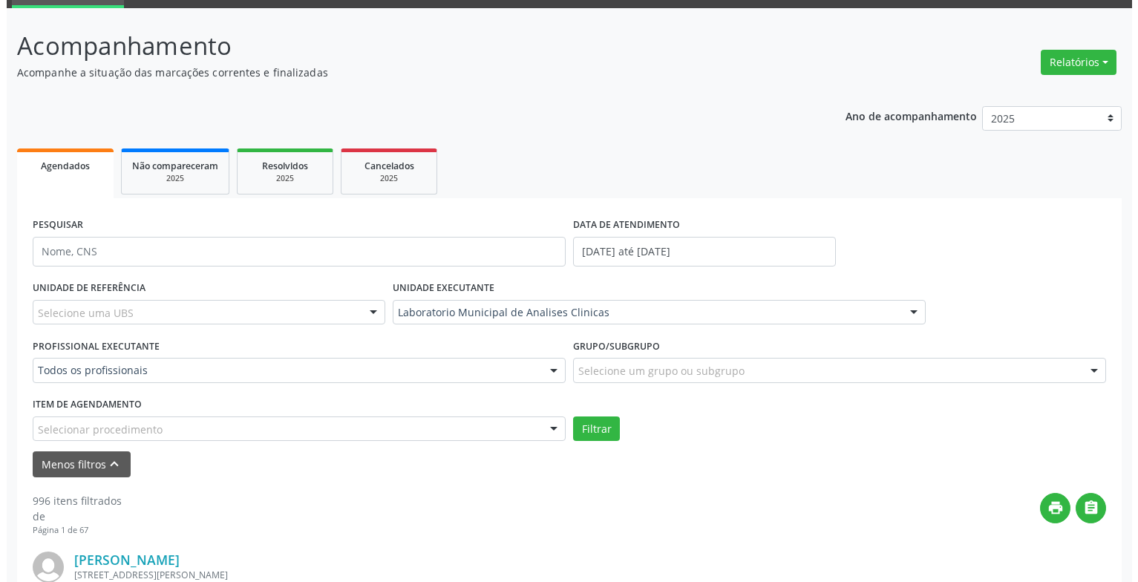
scroll to position [296, 0]
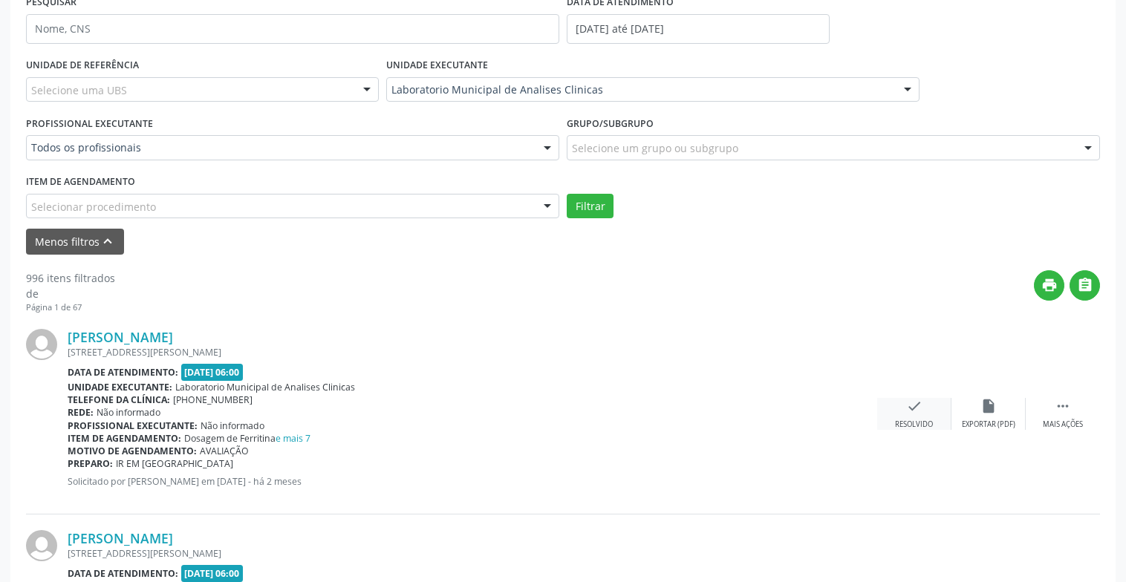
click at [925, 402] on div "check Resolvido" at bounding box center [914, 414] width 74 height 32
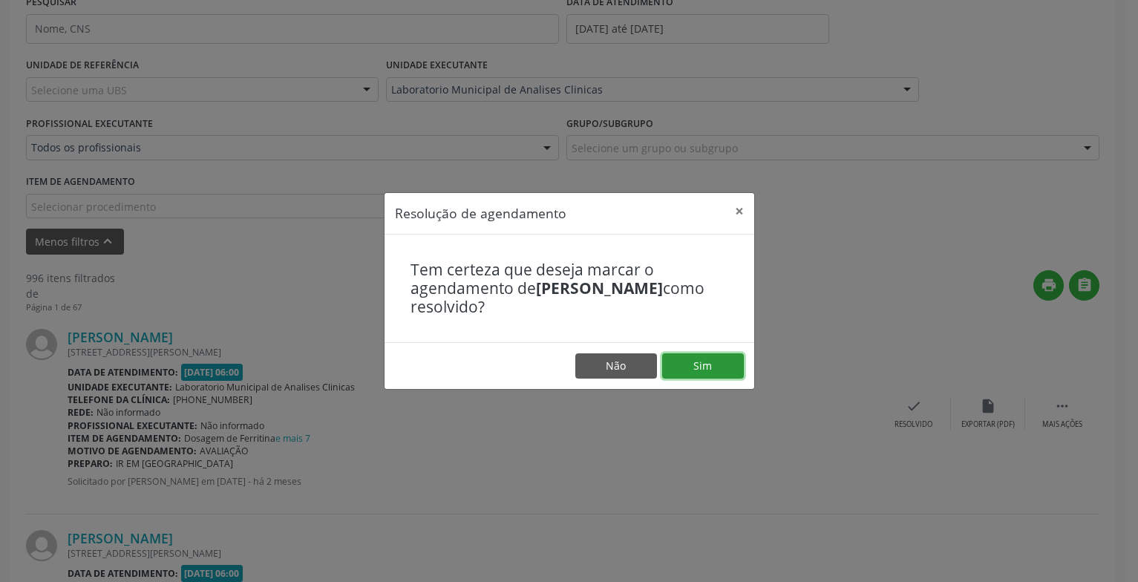
click at [734, 361] on button "Sim" at bounding box center [703, 365] width 82 height 25
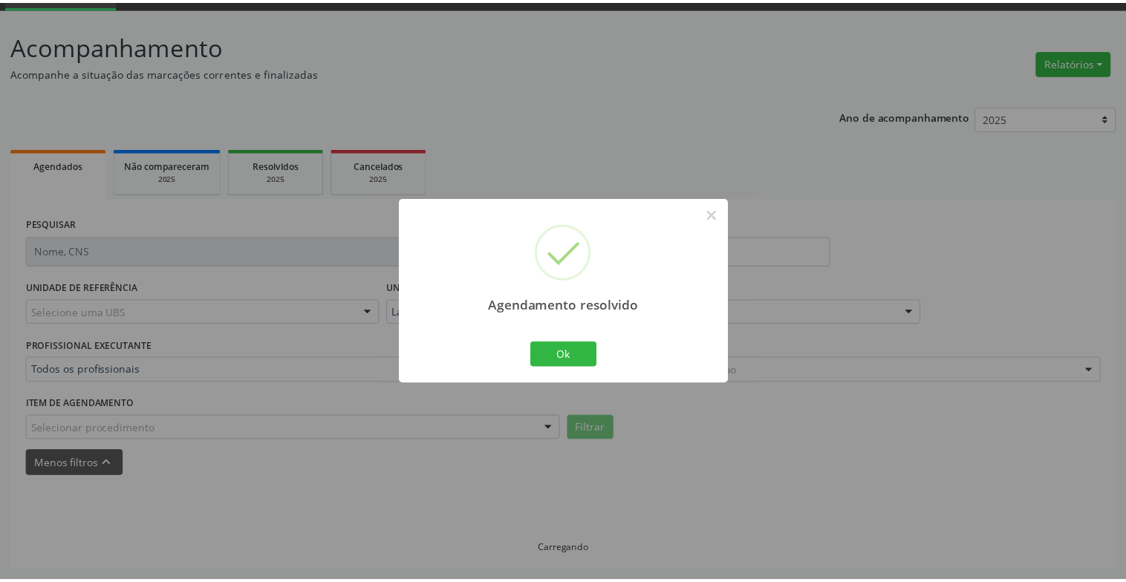
scroll to position [74, 0]
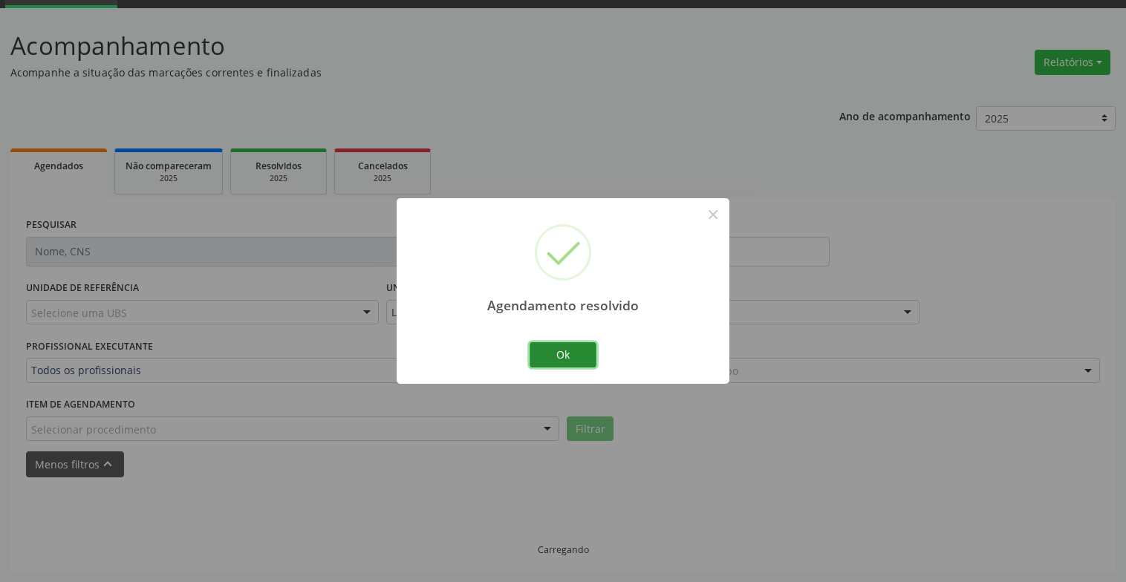
click at [559, 359] on button "Ok" at bounding box center [562, 354] width 67 height 25
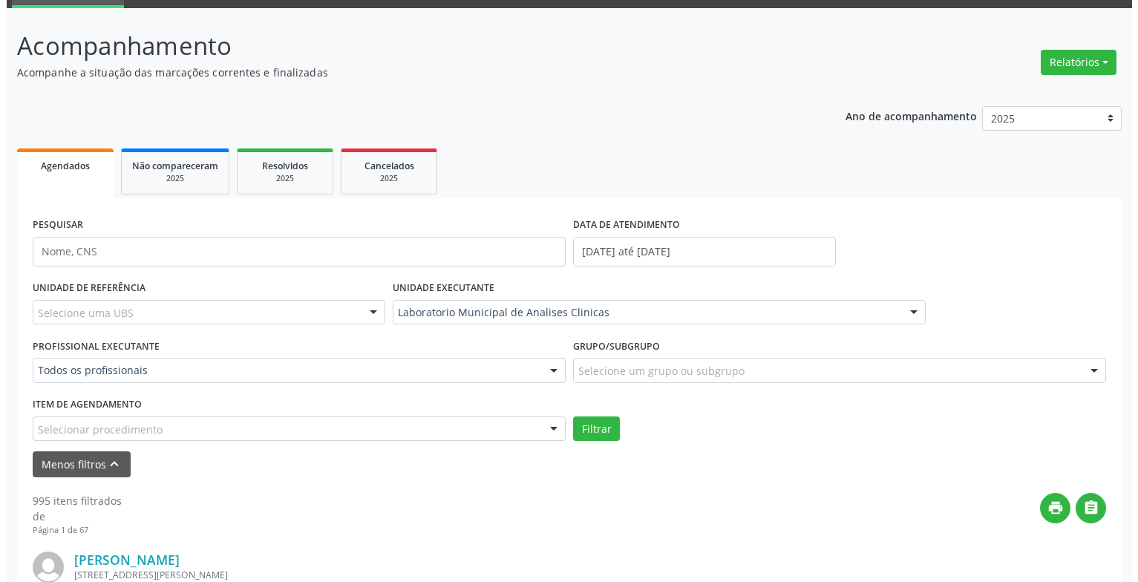
scroll to position [371, 0]
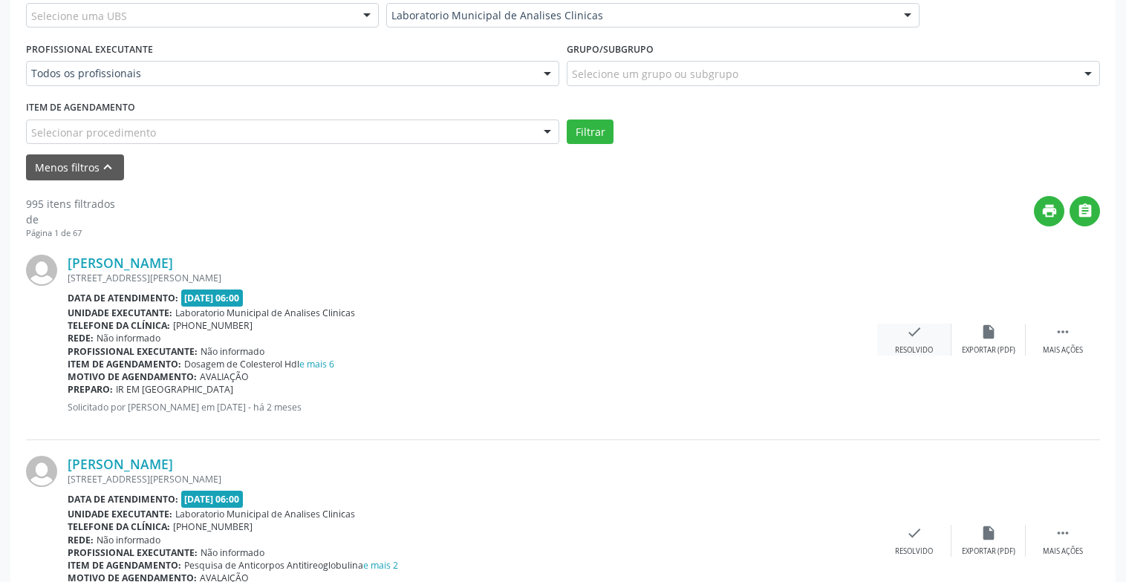
click at [914, 339] on icon "check" at bounding box center [914, 332] width 16 height 16
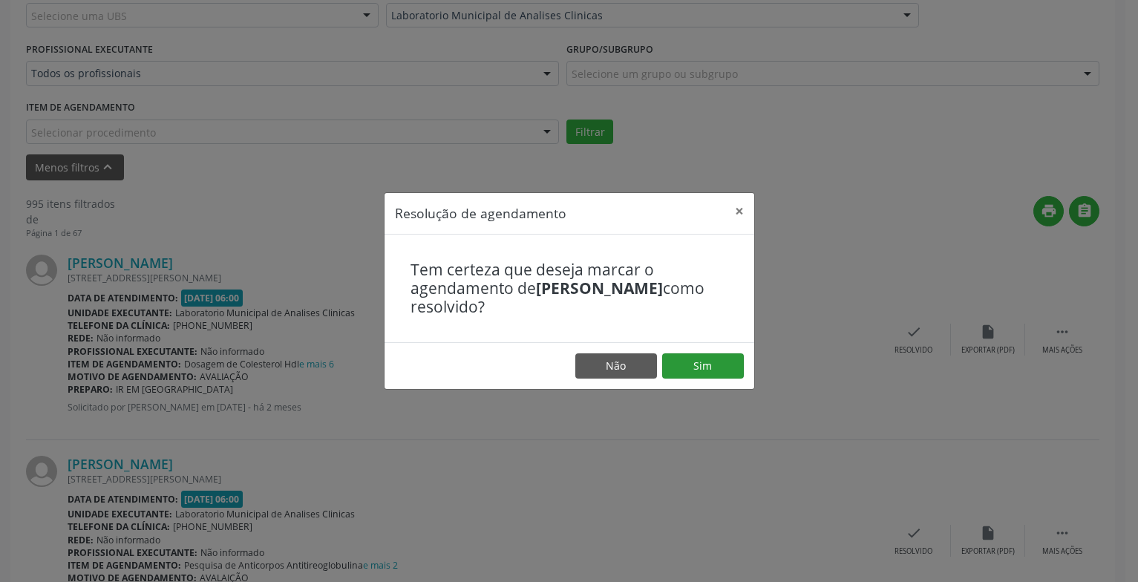
drag, startPoint x: 699, startPoint y: 350, endPoint x: 702, endPoint y: 365, distance: 15.1
click at [699, 352] on footer "Não Sim" at bounding box center [570, 365] width 370 height 47
click at [704, 367] on button "Sim" at bounding box center [703, 365] width 82 height 25
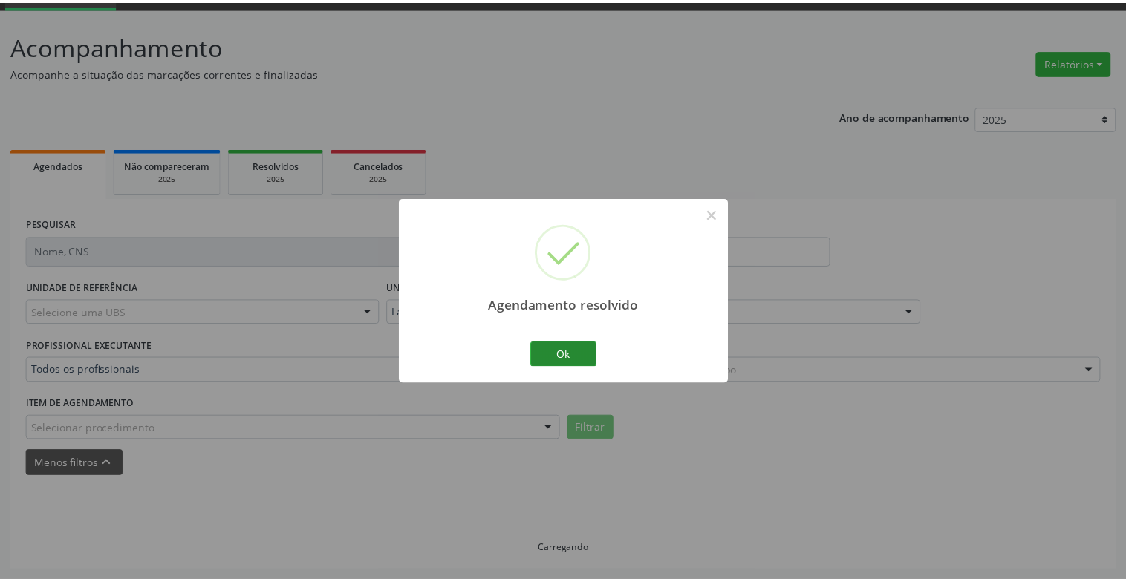
scroll to position [74, 0]
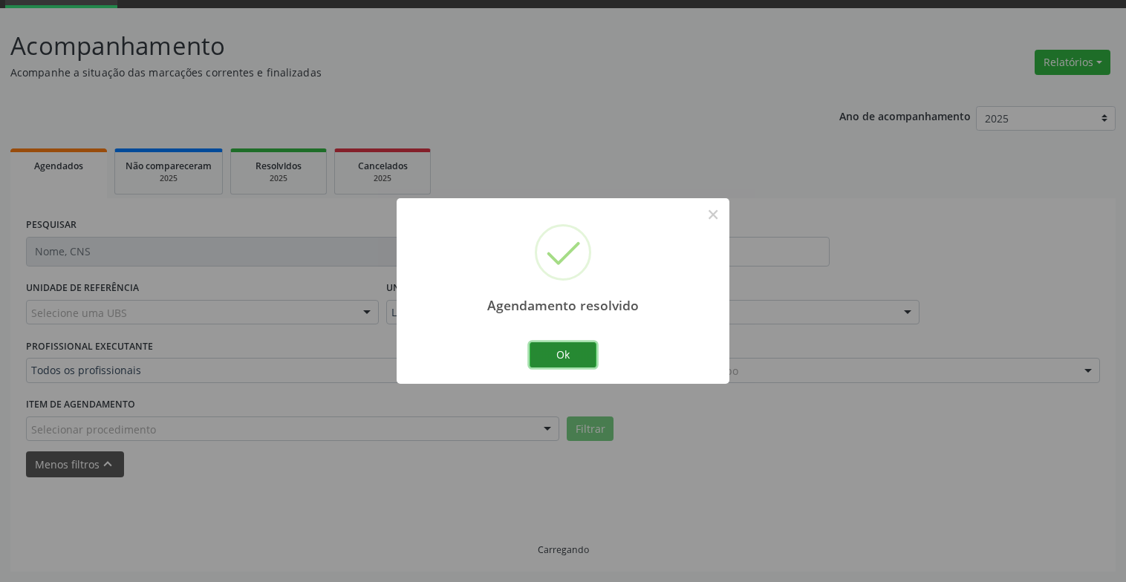
click at [561, 354] on button "Ok" at bounding box center [562, 354] width 67 height 25
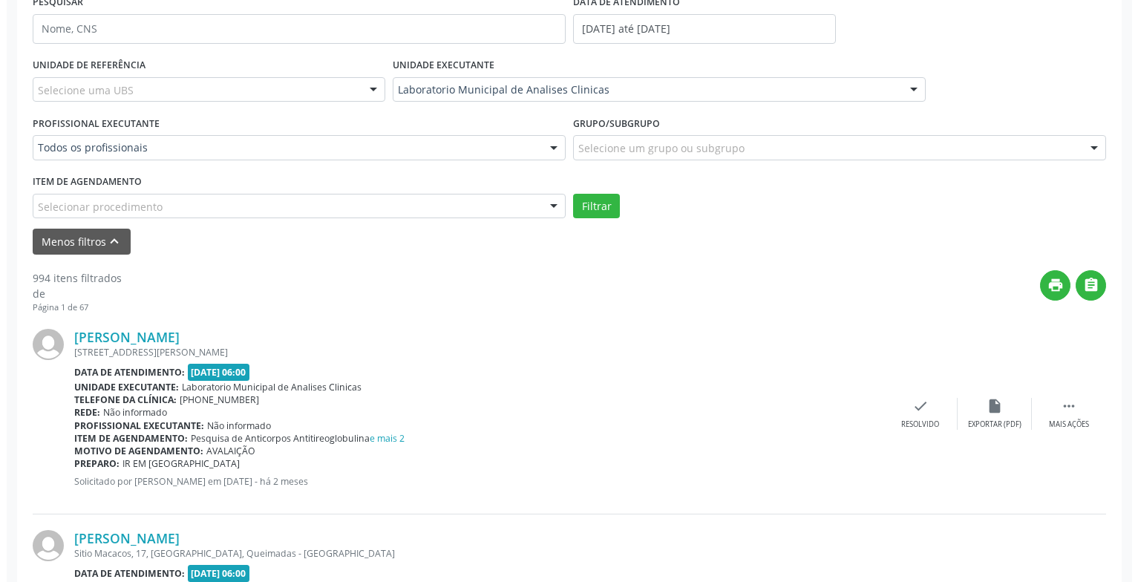
scroll to position [371, 0]
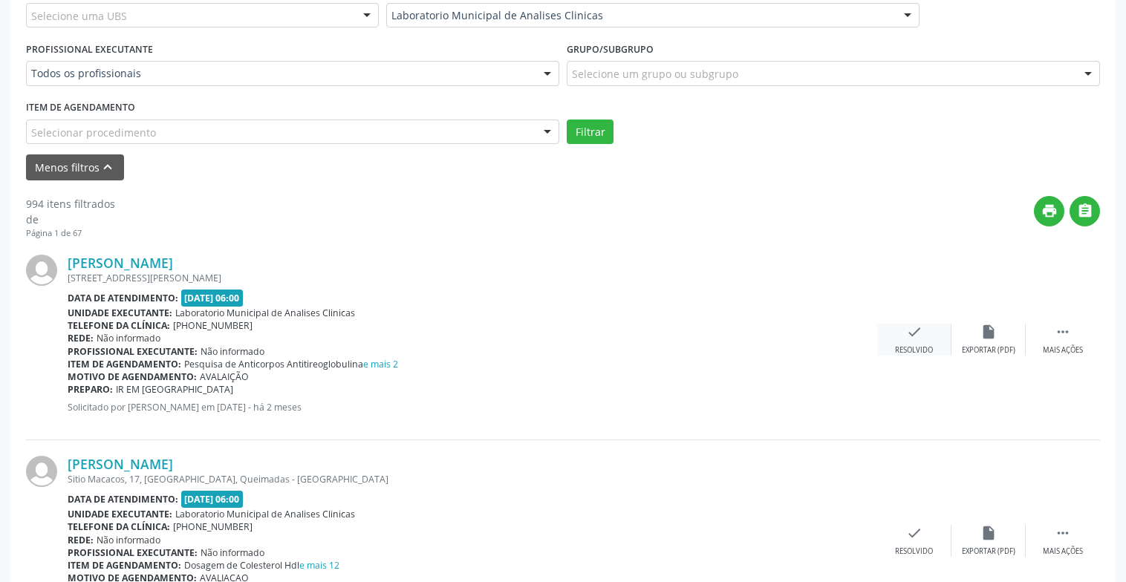
click at [950, 331] on div "check Resolvido" at bounding box center [914, 340] width 74 height 32
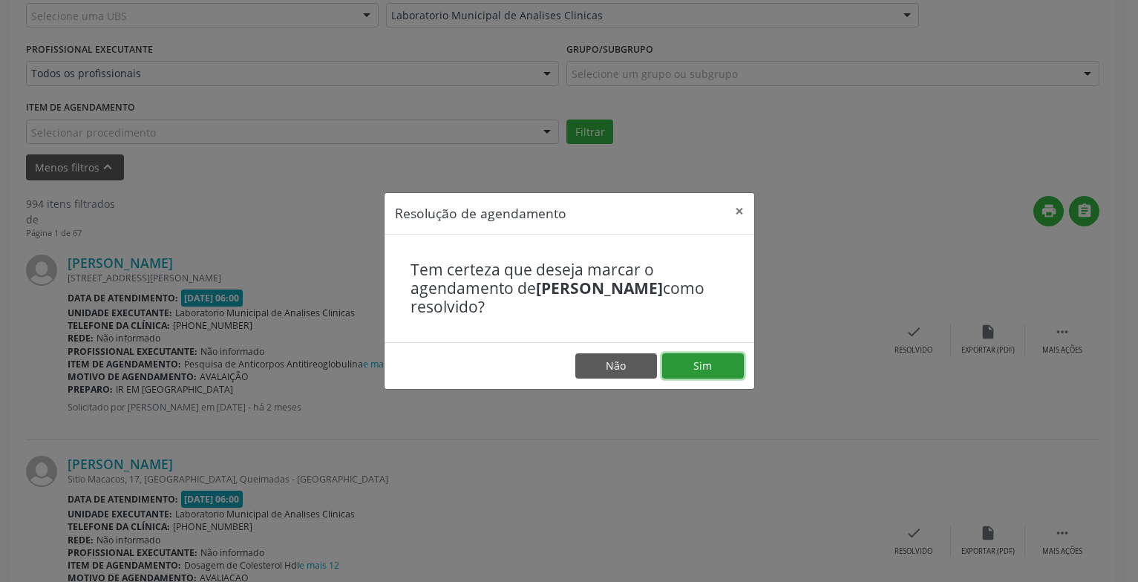
click at [727, 364] on button "Sim" at bounding box center [703, 365] width 82 height 25
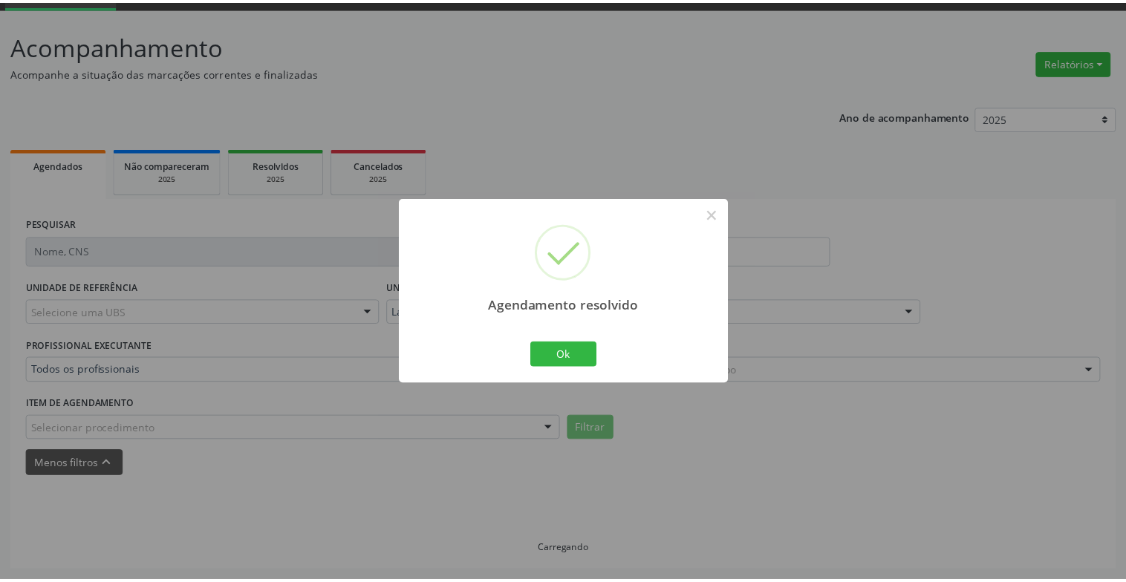
scroll to position [74, 0]
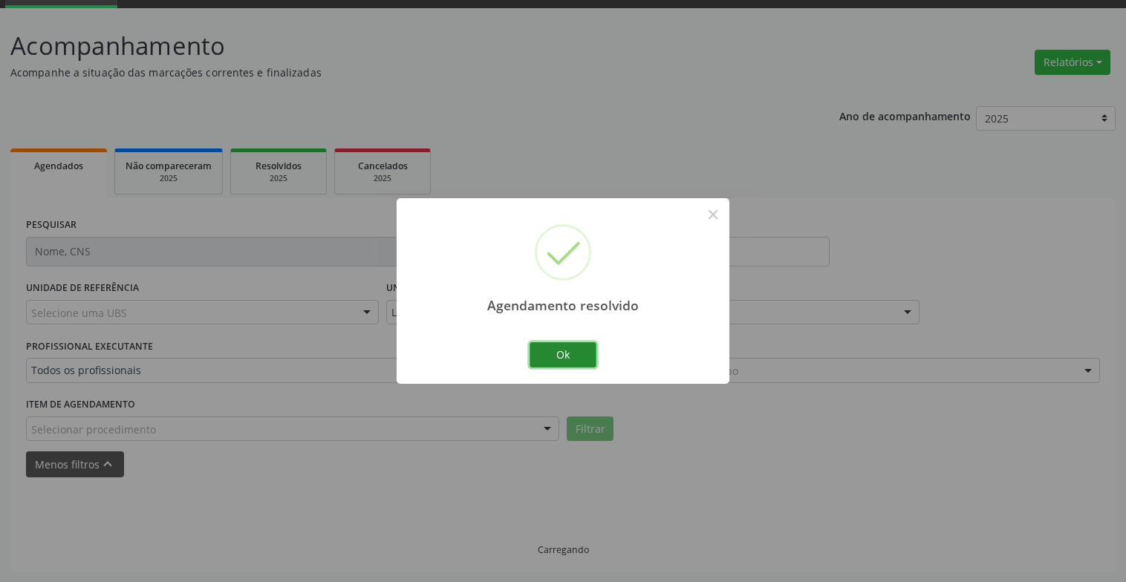
click at [578, 363] on button "Ok" at bounding box center [562, 354] width 67 height 25
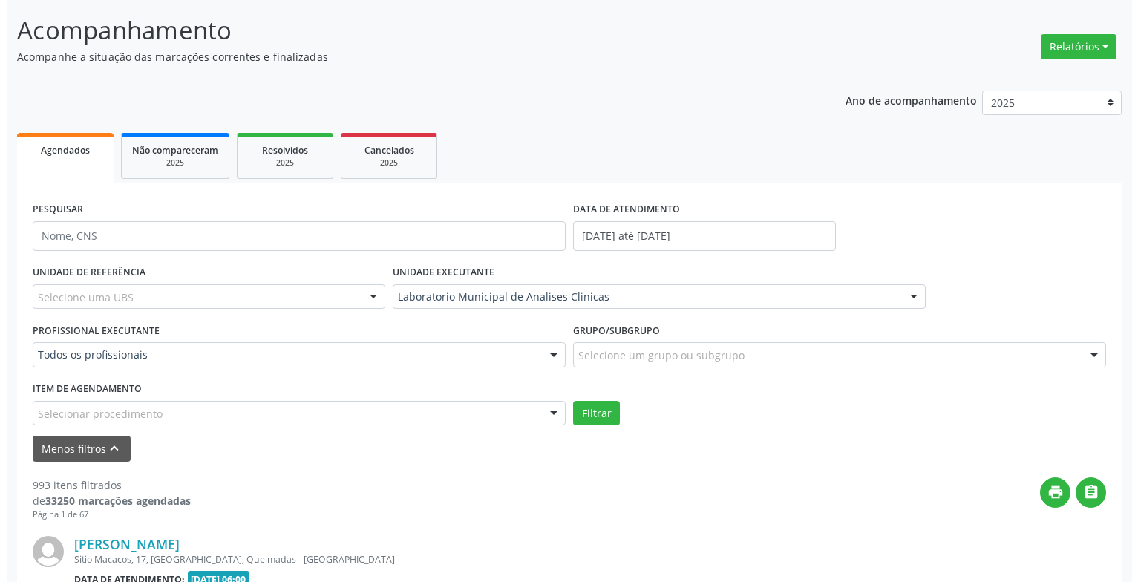
scroll to position [238, 0]
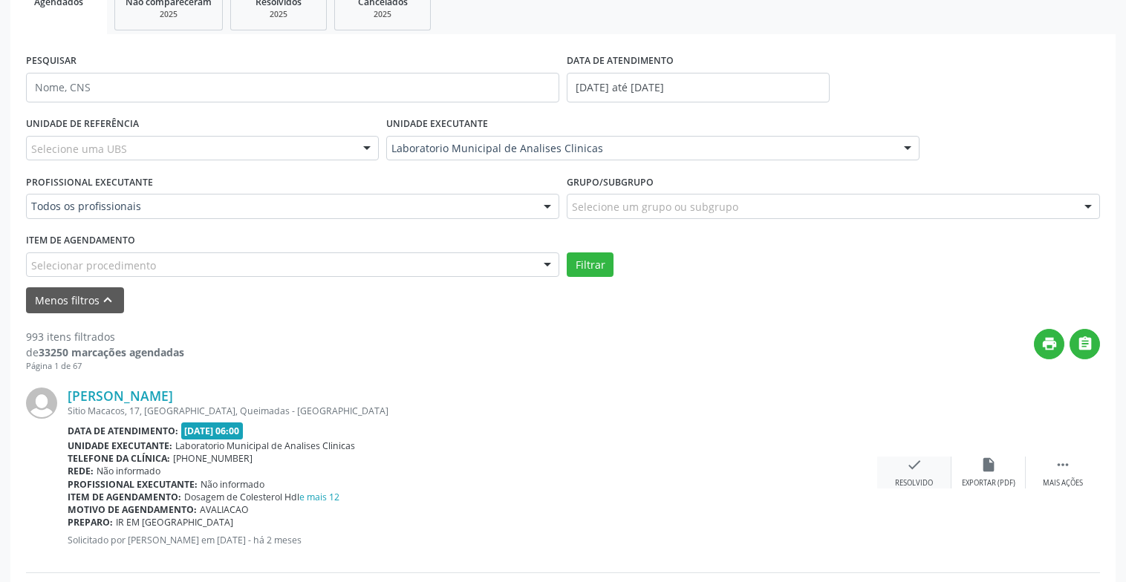
click at [939, 463] on div "check Resolvido" at bounding box center [914, 473] width 74 height 32
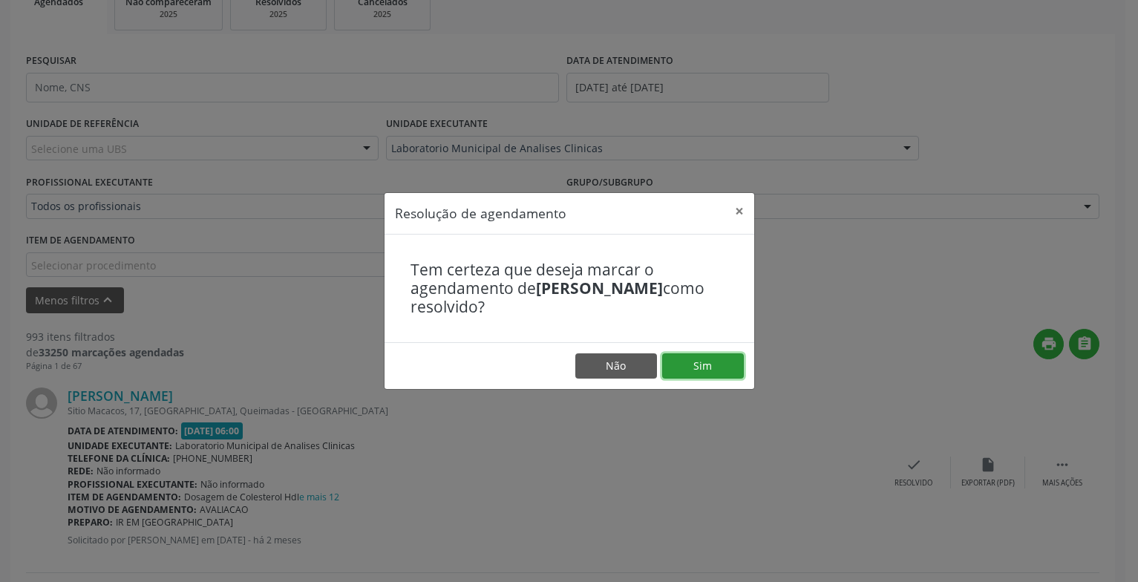
click at [736, 371] on button "Sim" at bounding box center [703, 365] width 82 height 25
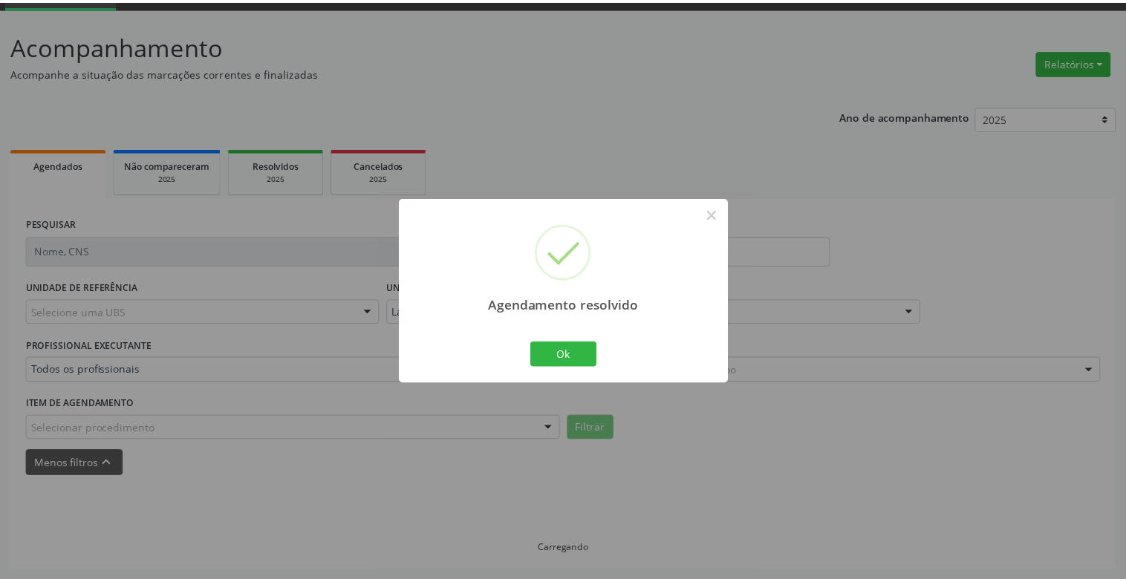
scroll to position [74, 0]
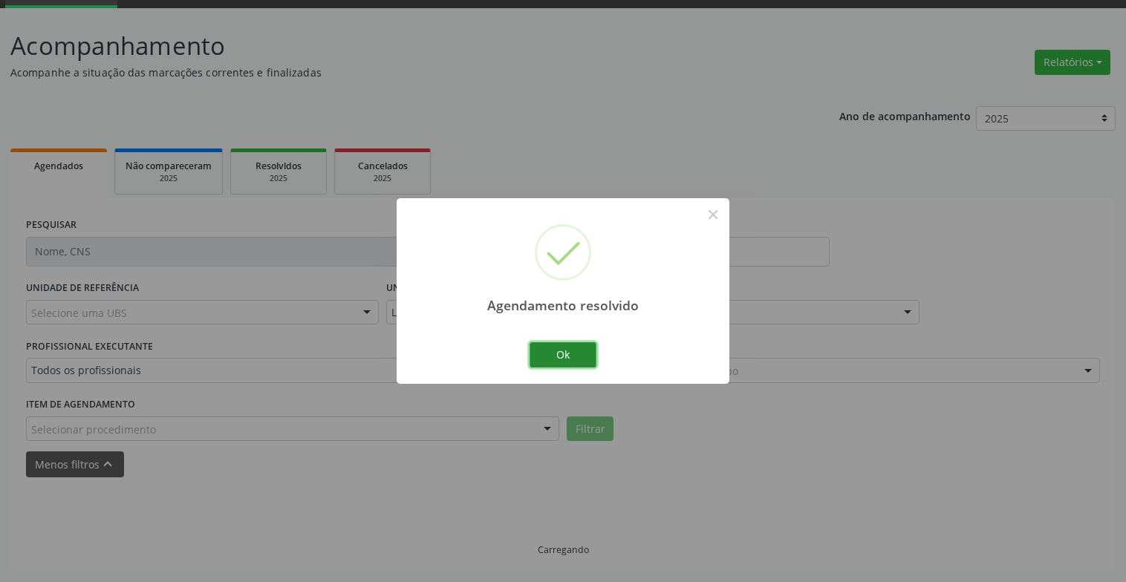
click at [593, 352] on button "Ok" at bounding box center [562, 354] width 67 height 25
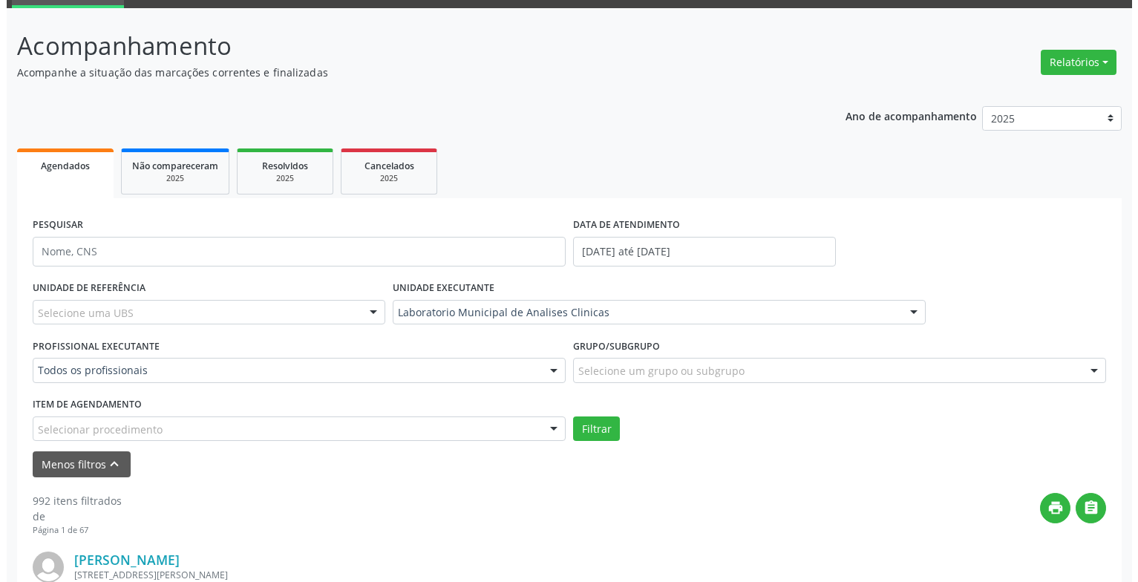
scroll to position [296, 0]
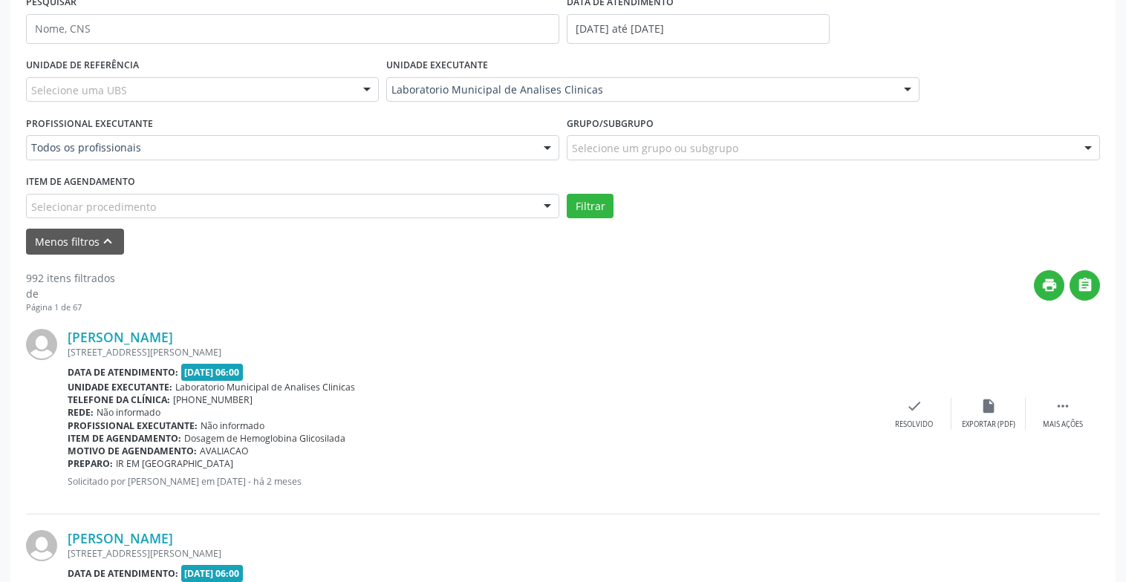
click at [925, 430] on div "Gilda Alves Barbosa Rua Jose Antonio dos Prazeres, 98, Ze Velho, Queimadas - PB…" at bounding box center [563, 413] width 1074 height 201
click at [934, 420] on div "check Resolvido" at bounding box center [914, 414] width 74 height 32
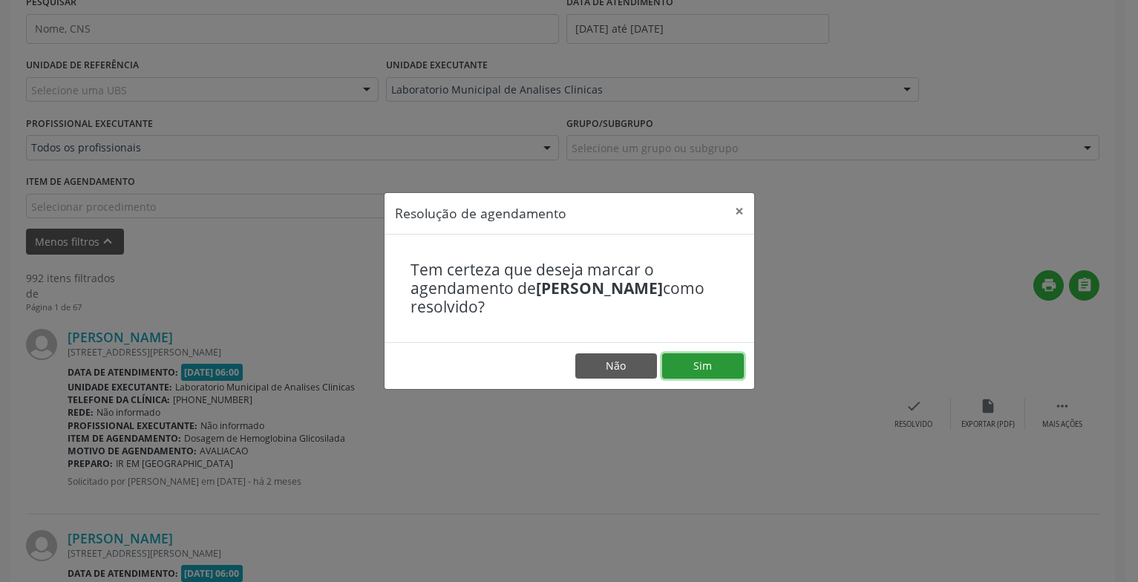
click at [670, 371] on button "Sim" at bounding box center [703, 365] width 82 height 25
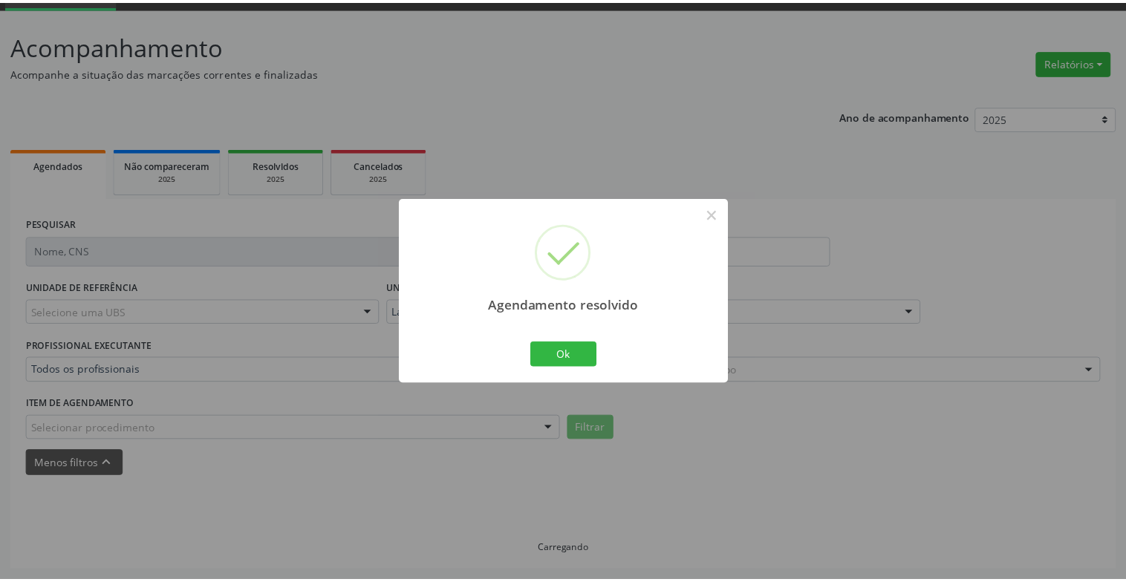
scroll to position [74, 0]
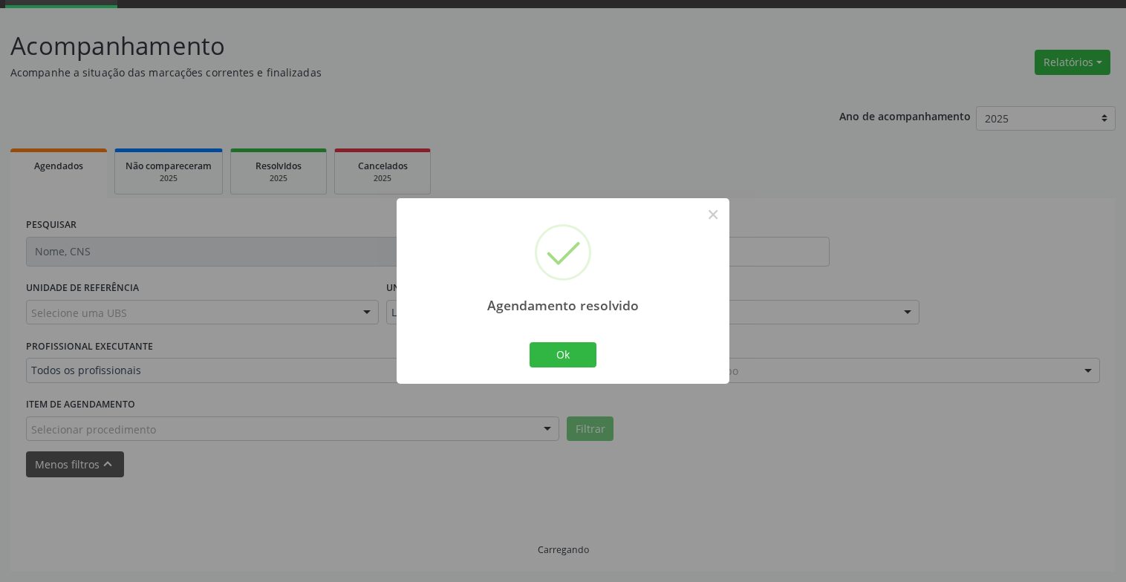
click at [596, 360] on div "Ok Cancel" at bounding box center [563, 354] width 74 height 31
click at [589, 362] on button "Ok" at bounding box center [562, 354] width 67 height 25
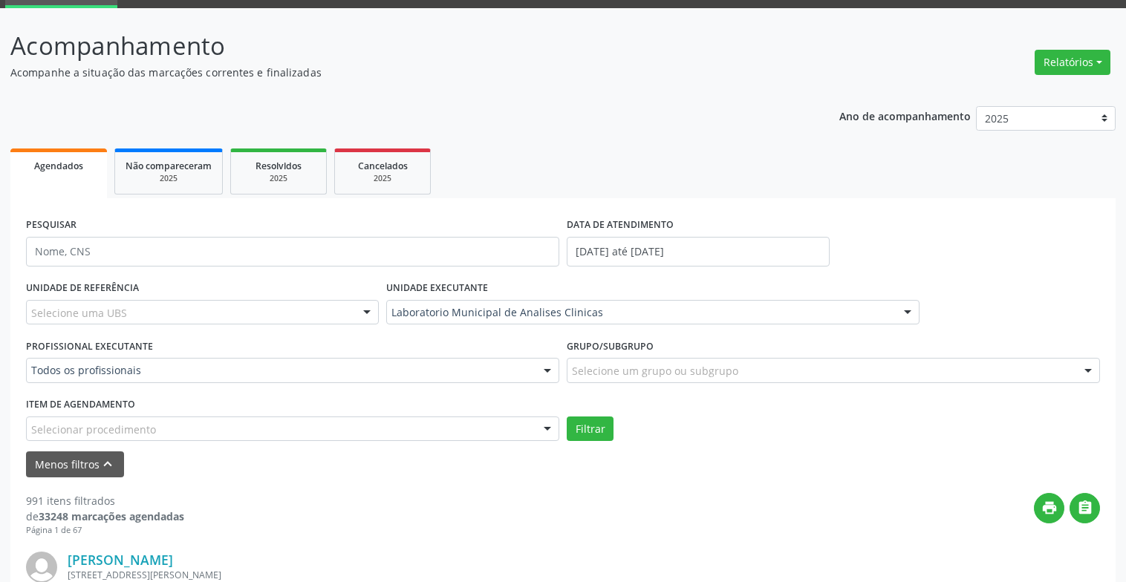
click at [560, 336] on div "Agendamento resolvido × Ok Cancel" at bounding box center [563, 291] width 166 height 93
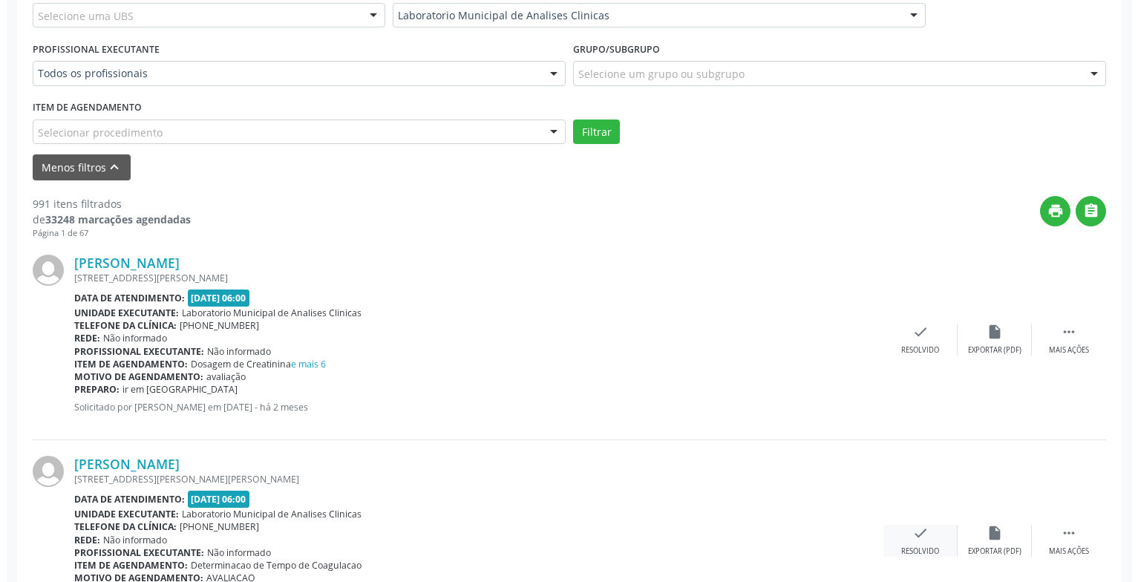
scroll to position [445, 0]
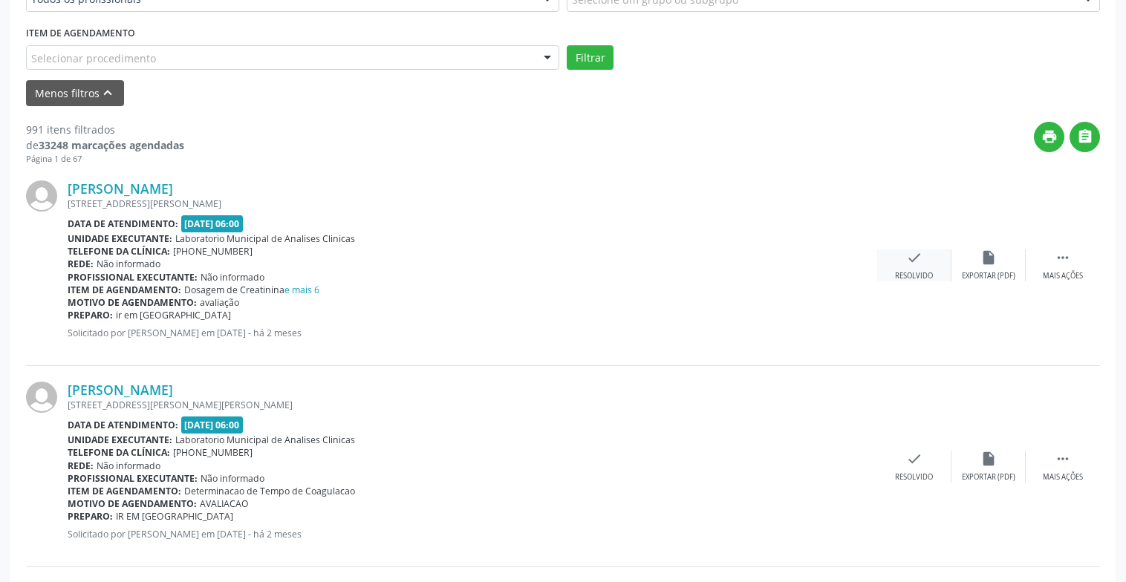
click at [904, 252] on div "check Resolvido" at bounding box center [914, 265] width 74 height 32
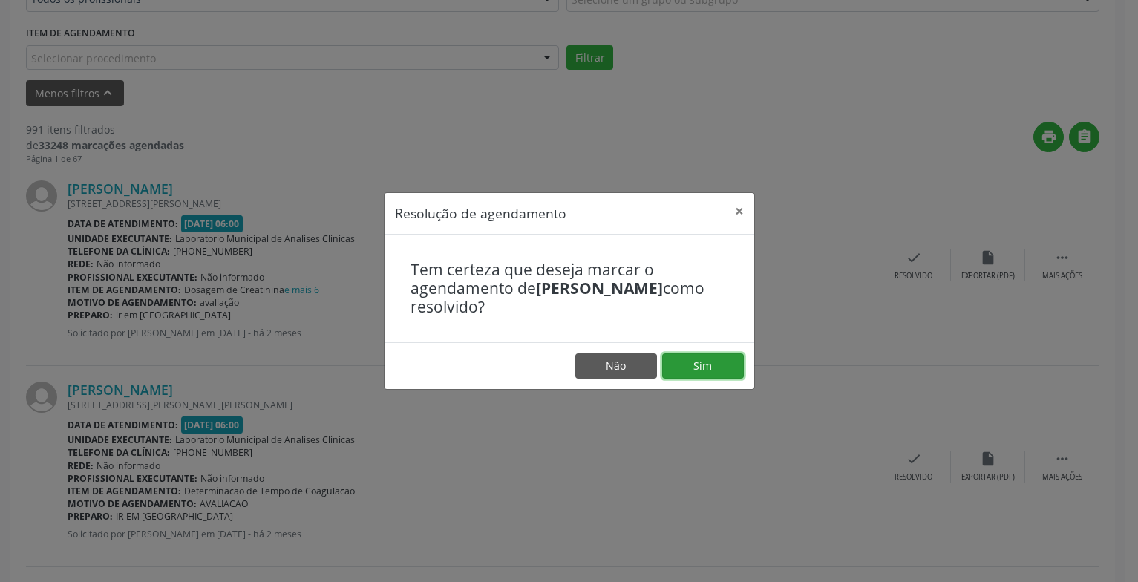
click at [719, 368] on button "Sim" at bounding box center [703, 365] width 82 height 25
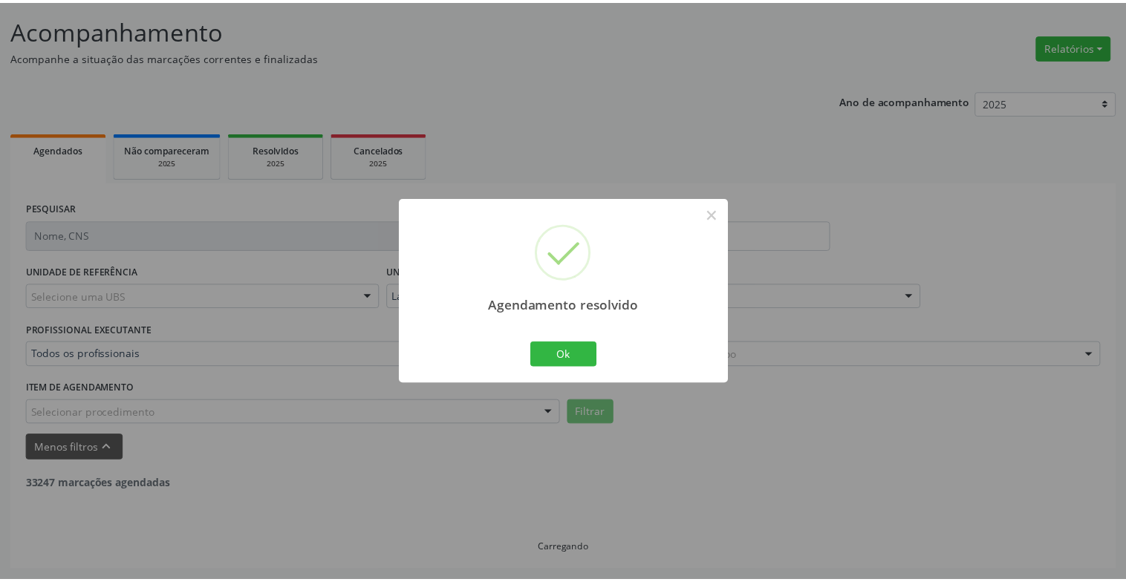
scroll to position [89, 0]
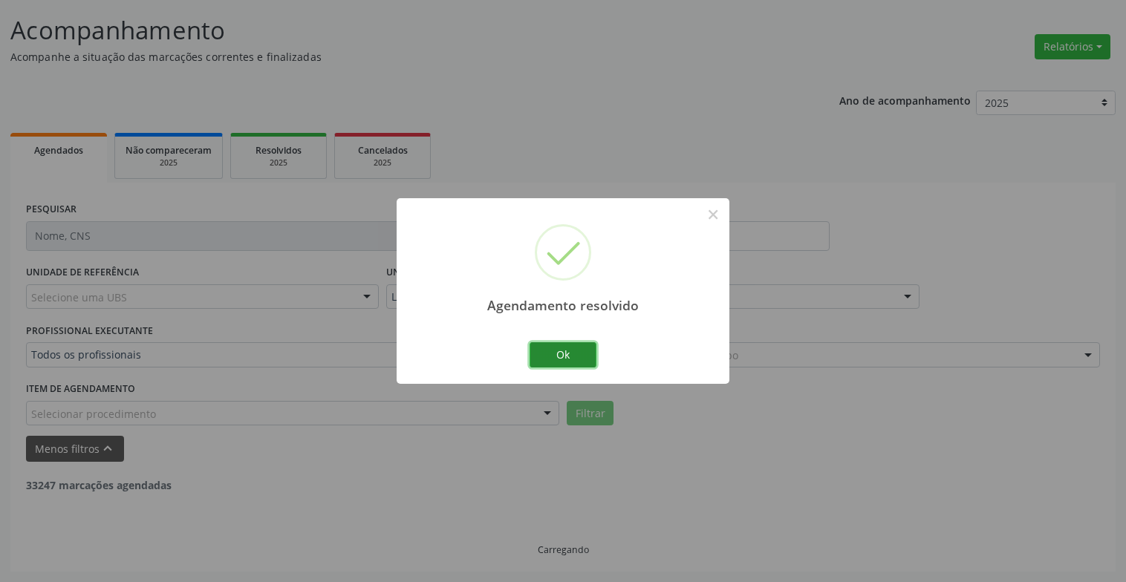
click at [567, 347] on button "Ok" at bounding box center [562, 354] width 67 height 25
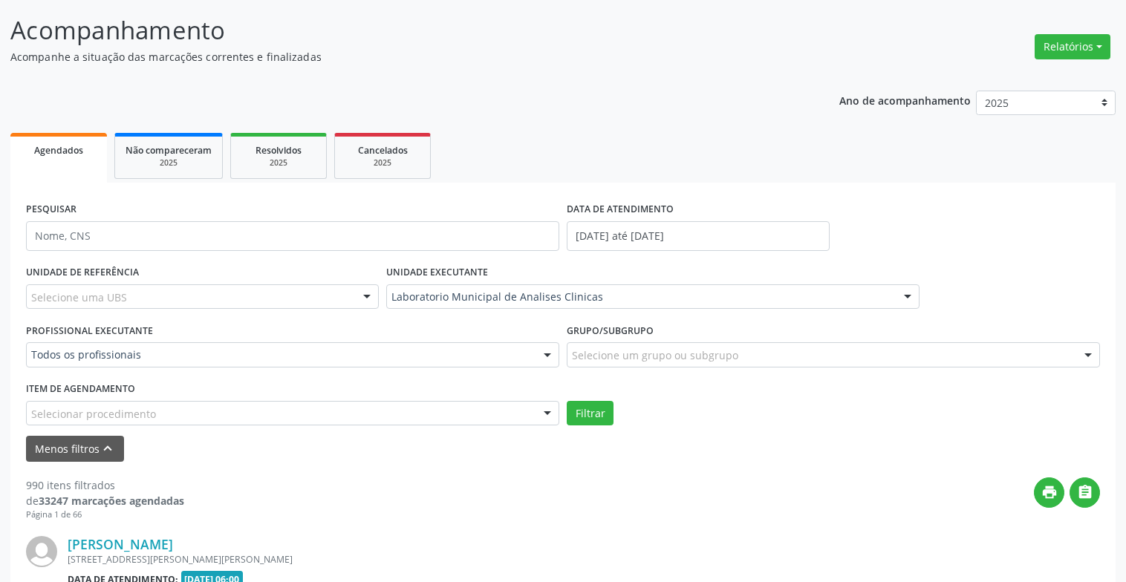
drag, startPoint x: 967, startPoint y: 483, endPoint x: 863, endPoint y: 497, distance: 104.9
click at [863, 497] on div "print " at bounding box center [641, 499] width 915 height 44
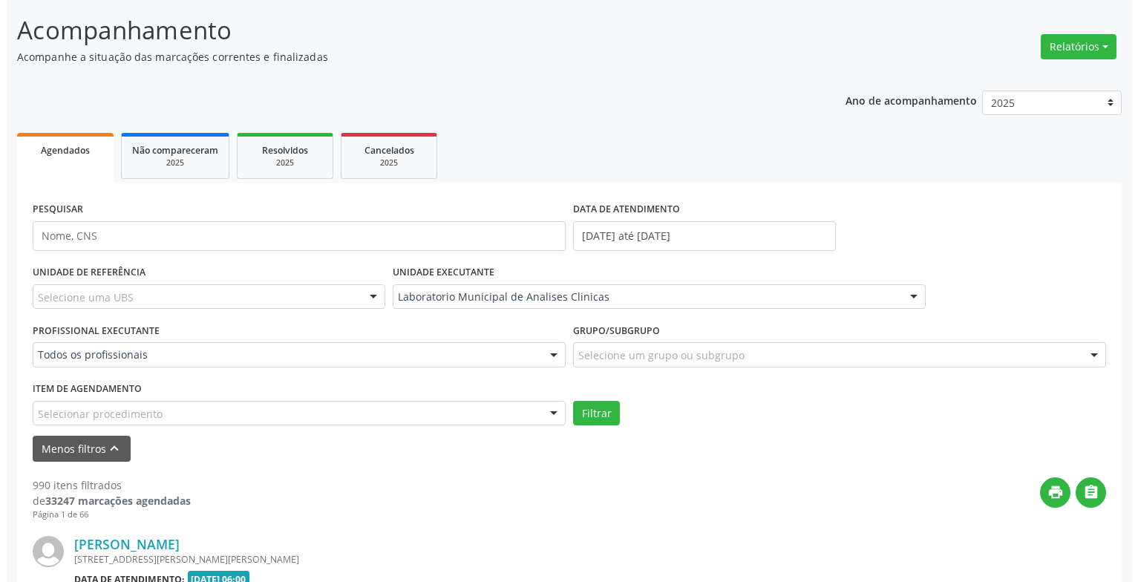
scroll to position [386, 0]
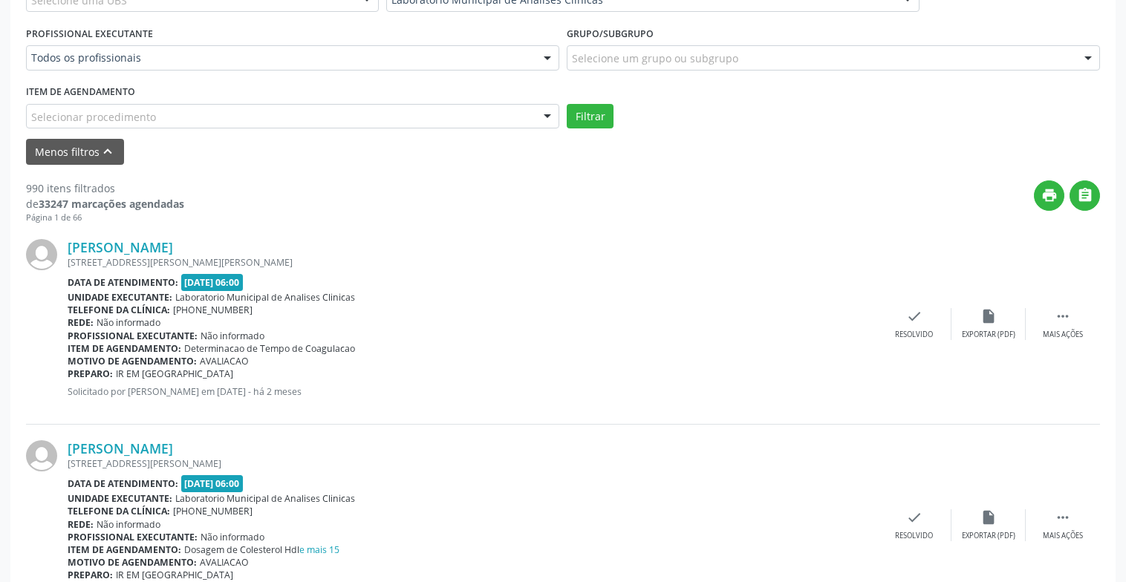
drag, startPoint x: 912, startPoint y: 339, endPoint x: 828, endPoint y: 348, distance: 84.5
click at [828, 348] on div "Item de agendamento: Determinacao de Tempo de Coagulacao" at bounding box center [472, 348] width 809 height 13
click at [927, 334] on div "Resolvido" at bounding box center [914, 335] width 38 height 10
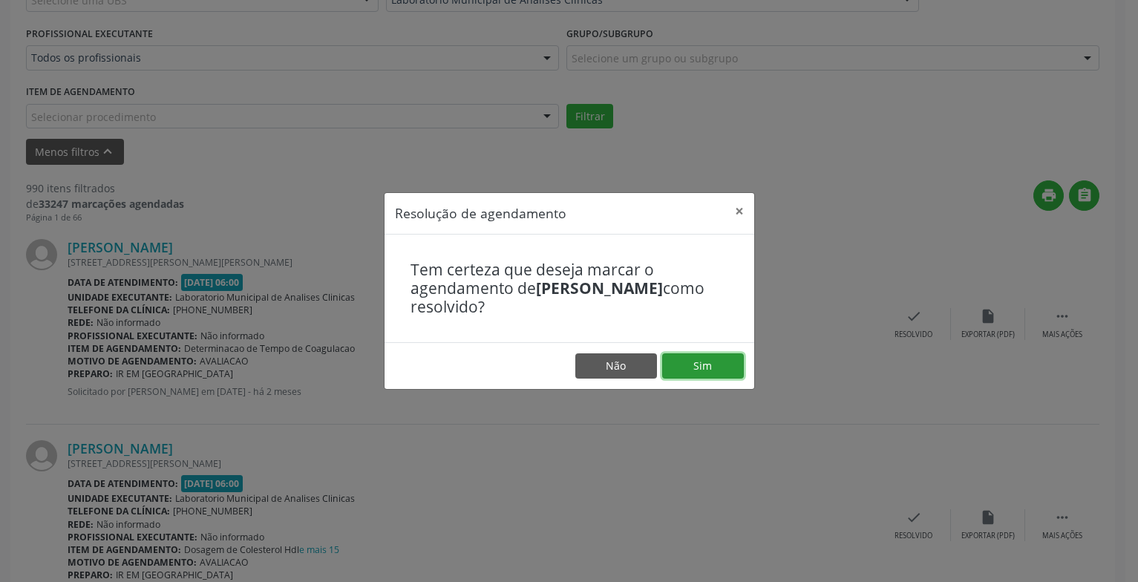
click at [704, 364] on button "Sim" at bounding box center [703, 365] width 82 height 25
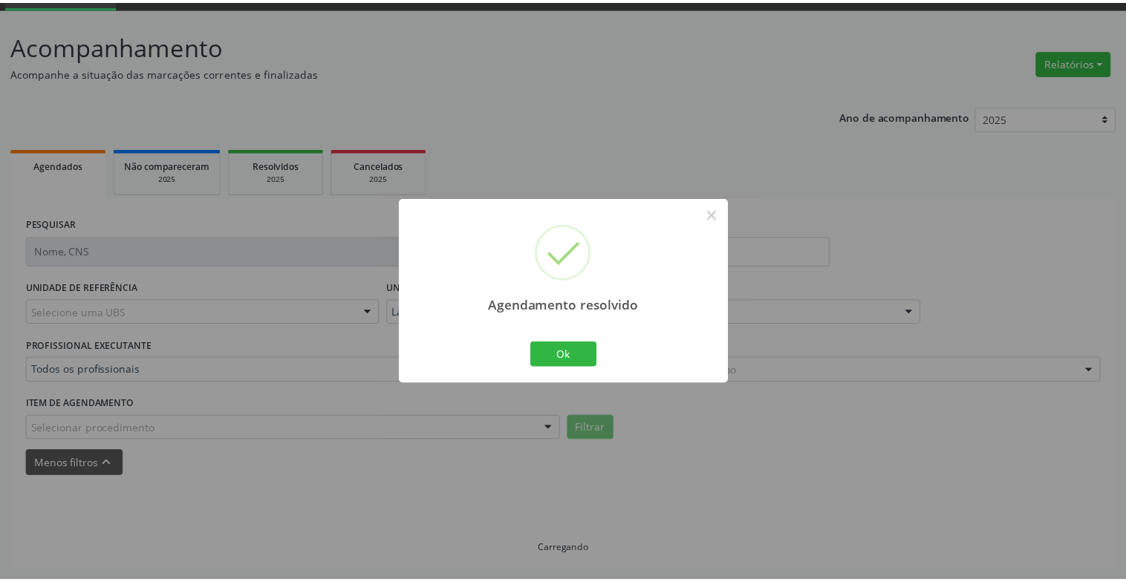
scroll to position [74, 0]
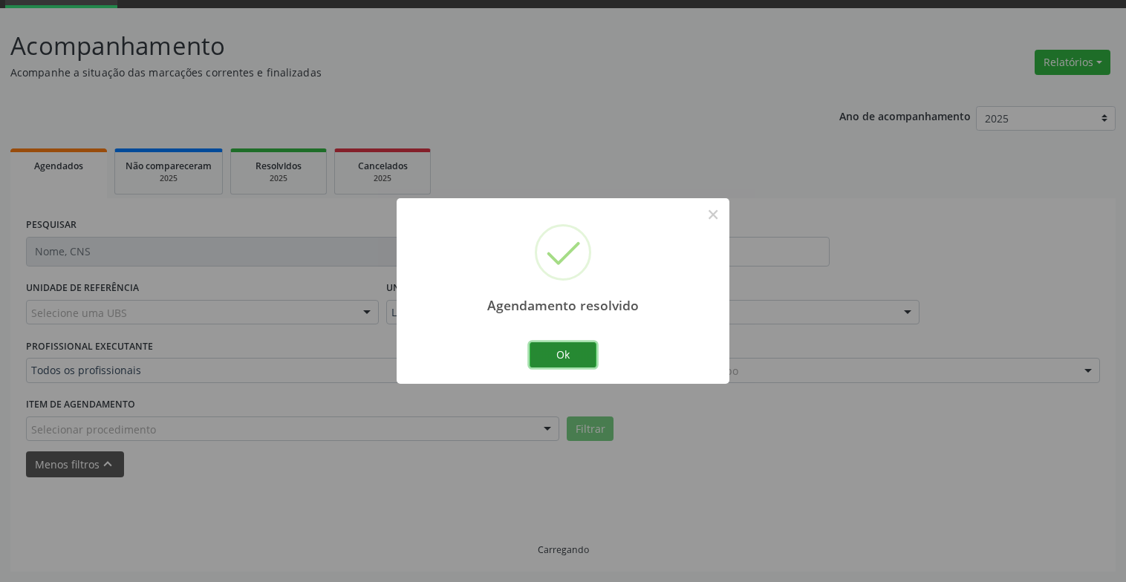
click at [558, 352] on button "Ok" at bounding box center [562, 354] width 67 height 25
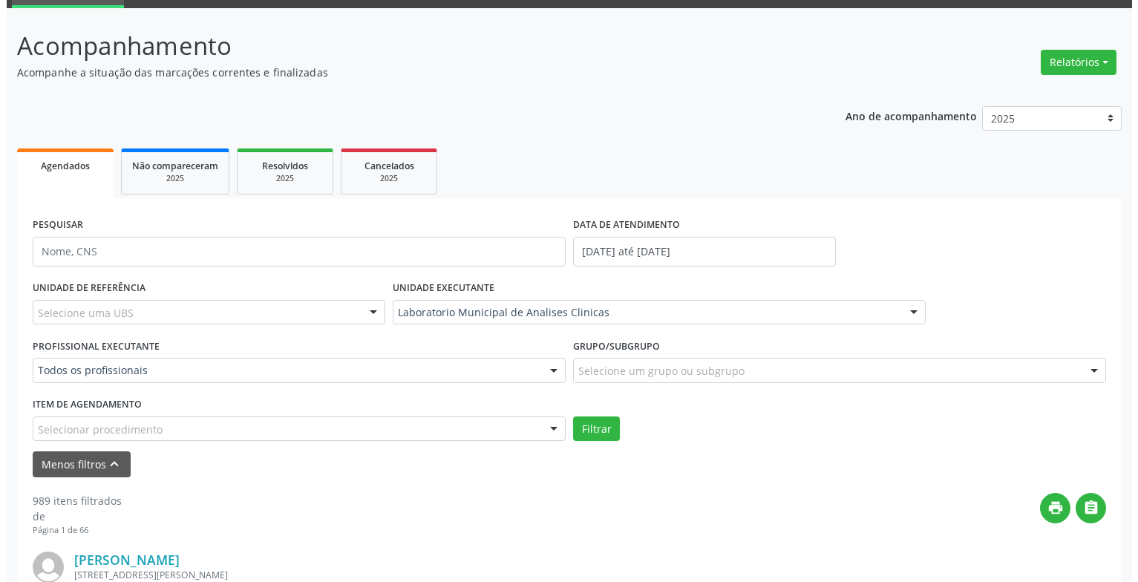
scroll to position [371, 0]
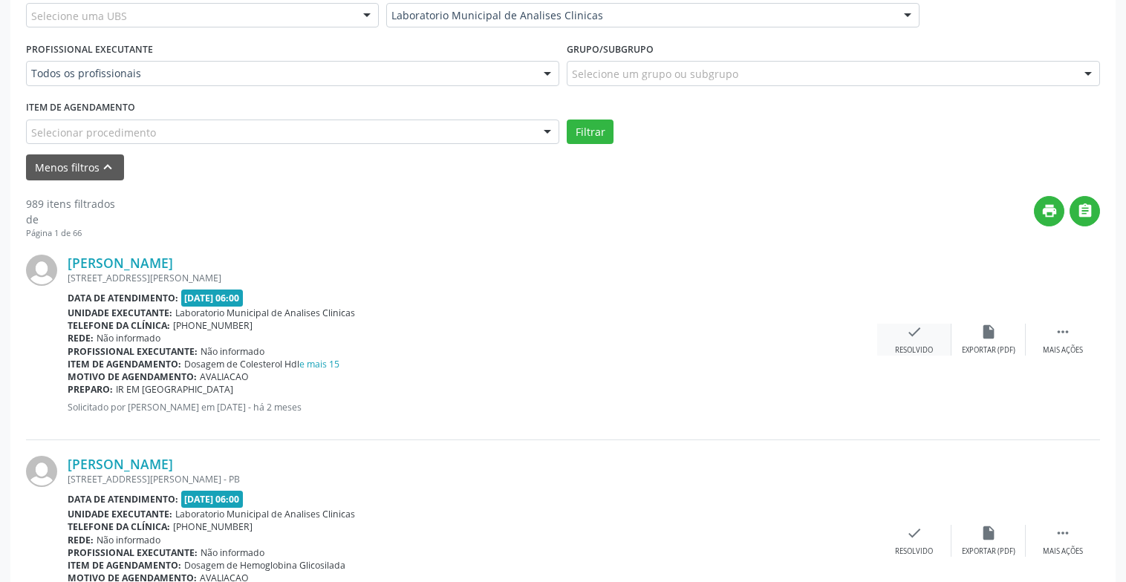
click at [921, 334] on div "check Resolvido" at bounding box center [914, 340] width 74 height 32
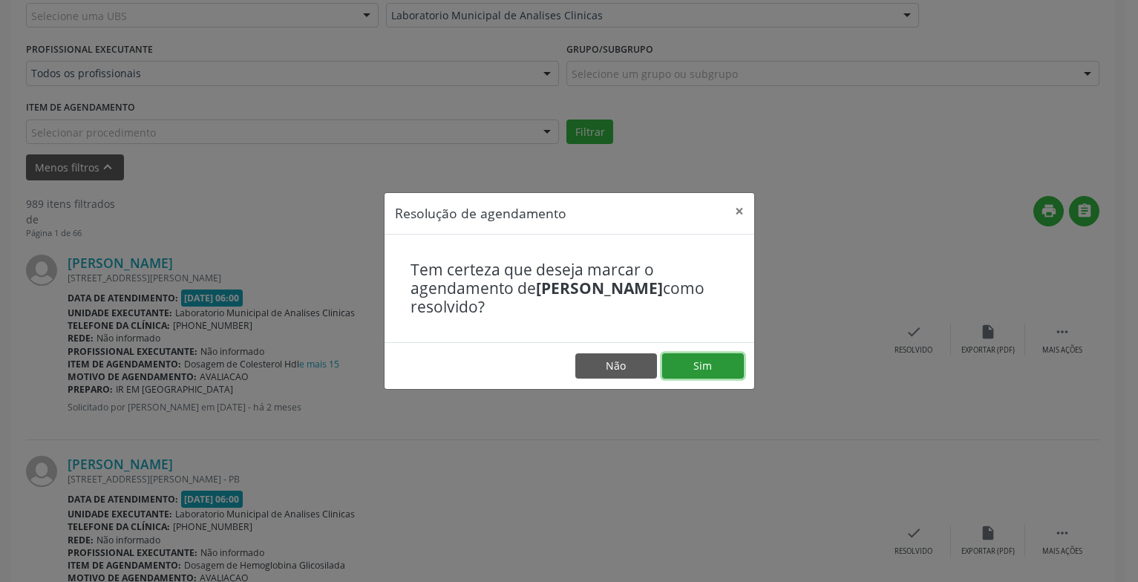
click at [742, 359] on button "Sim" at bounding box center [703, 365] width 82 height 25
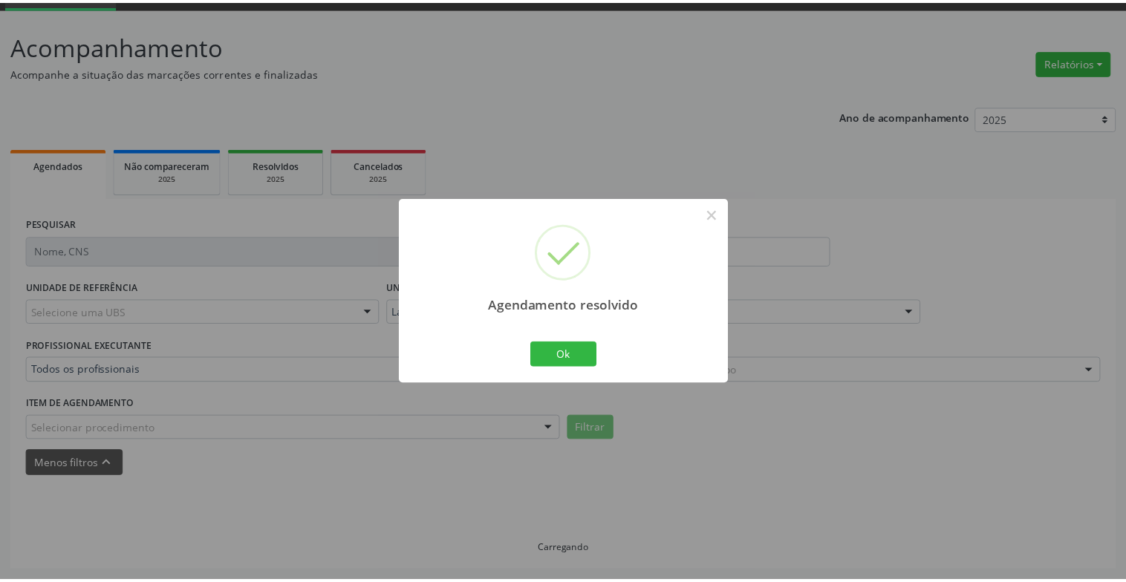
scroll to position [74, 0]
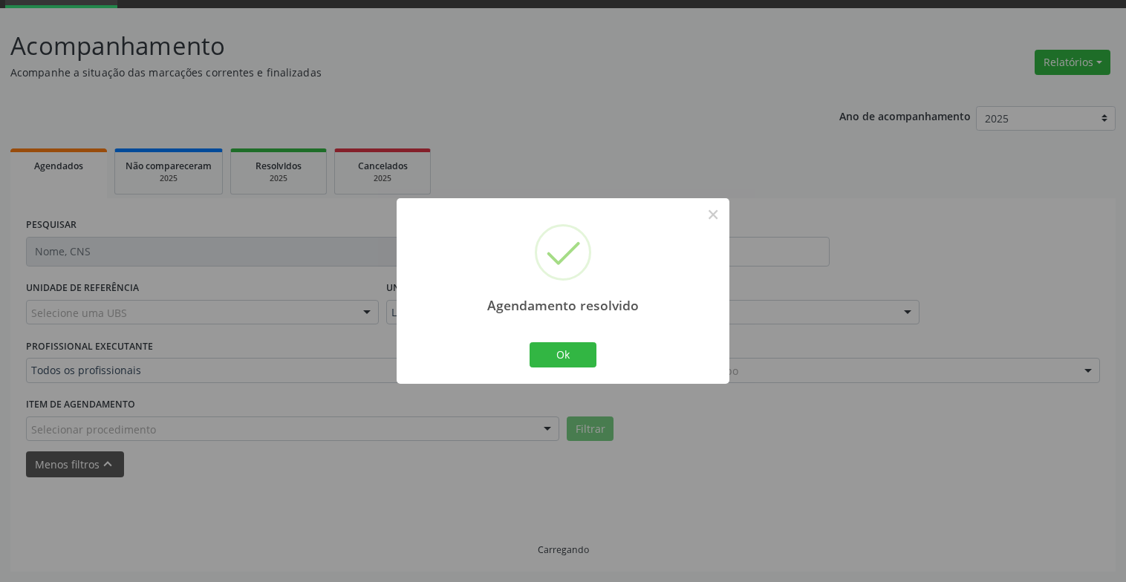
click at [543, 369] on div "Ok Cancel" at bounding box center [563, 354] width 74 height 31
click at [543, 343] on button "Ok" at bounding box center [562, 354] width 67 height 25
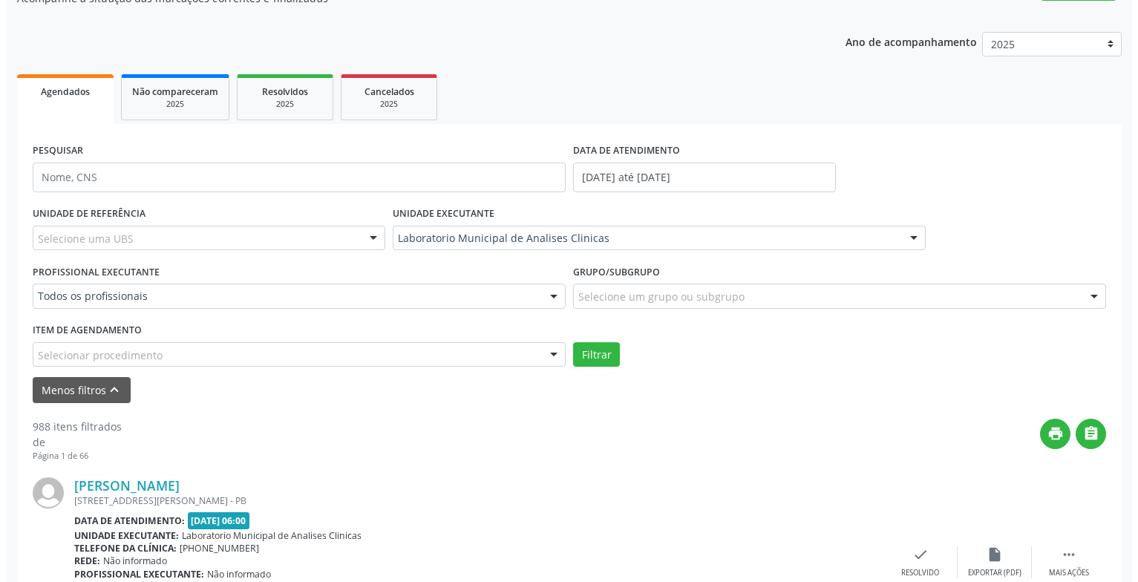
scroll to position [371, 0]
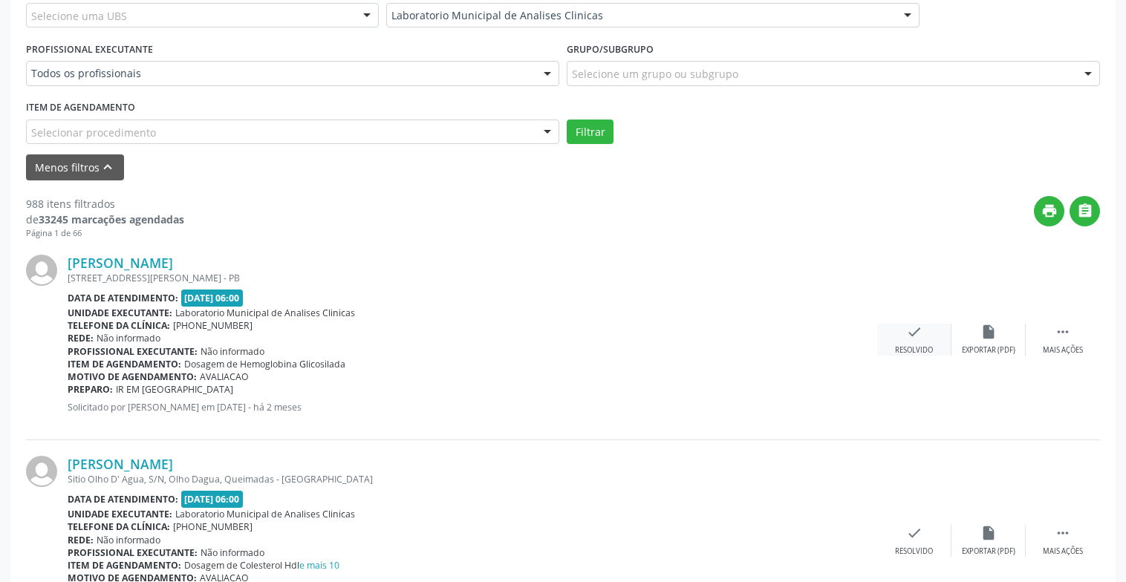
click at [906, 345] on div "Resolvido" at bounding box center [914, 350] width 38 height 10
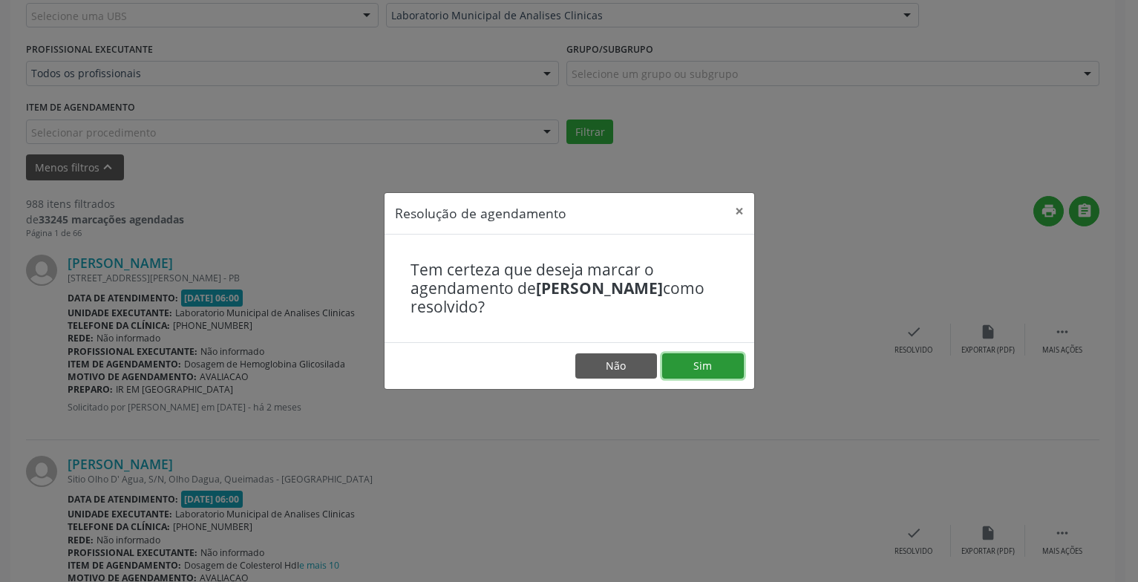
click at [689, 369] on button "Sim" at bounding box center [703, 365] width 82 height 25
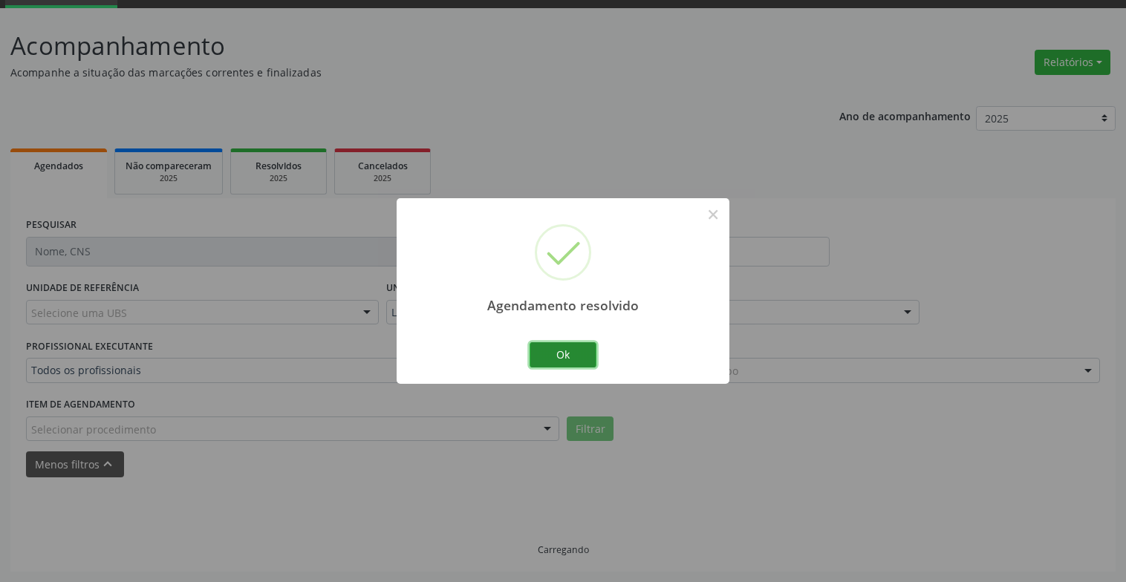
scroll to position [89, 0]
click at [572, 346] on button "Ok" at bounding box center [562, 354] width 67 height 25
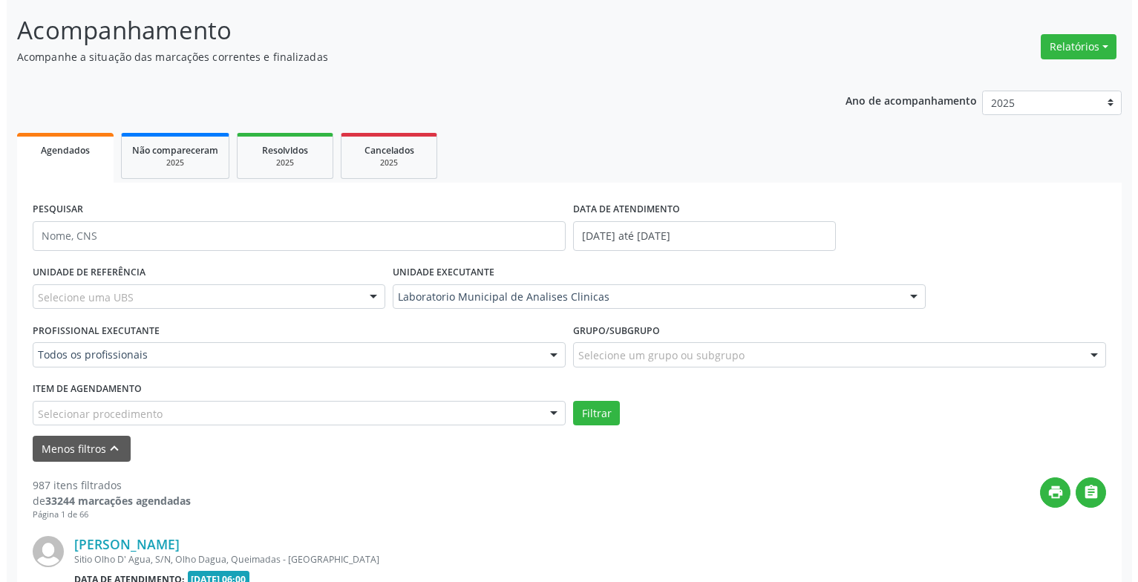
scroll to position [386, 0]
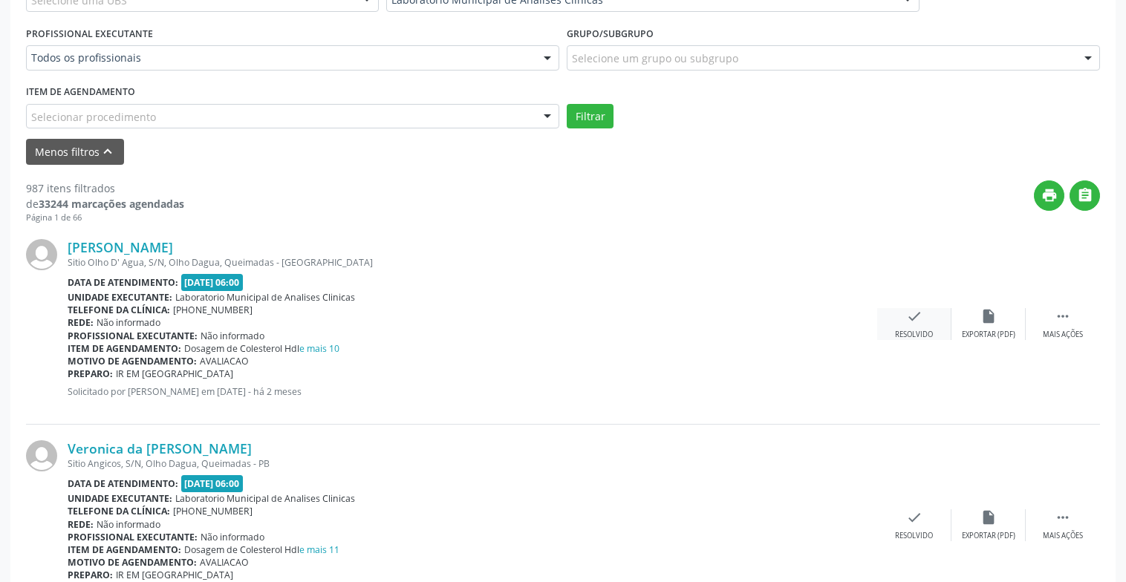
click at [901, 323] on div "check Resolvido" at bounding box center [914, 324] width 74 height 32
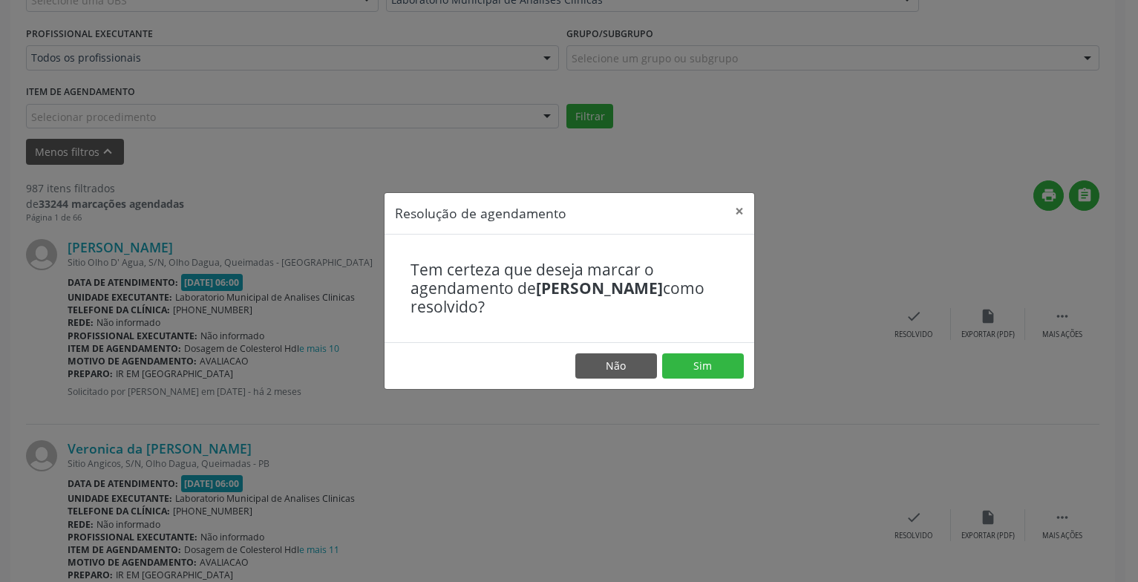
click at [682, 351] on footer "Não Sim" at bounding box center [570, 365] width 370 height 47
click at [697, 361] on button "Sim" at bounding box center [703, 365] width 82 height 25
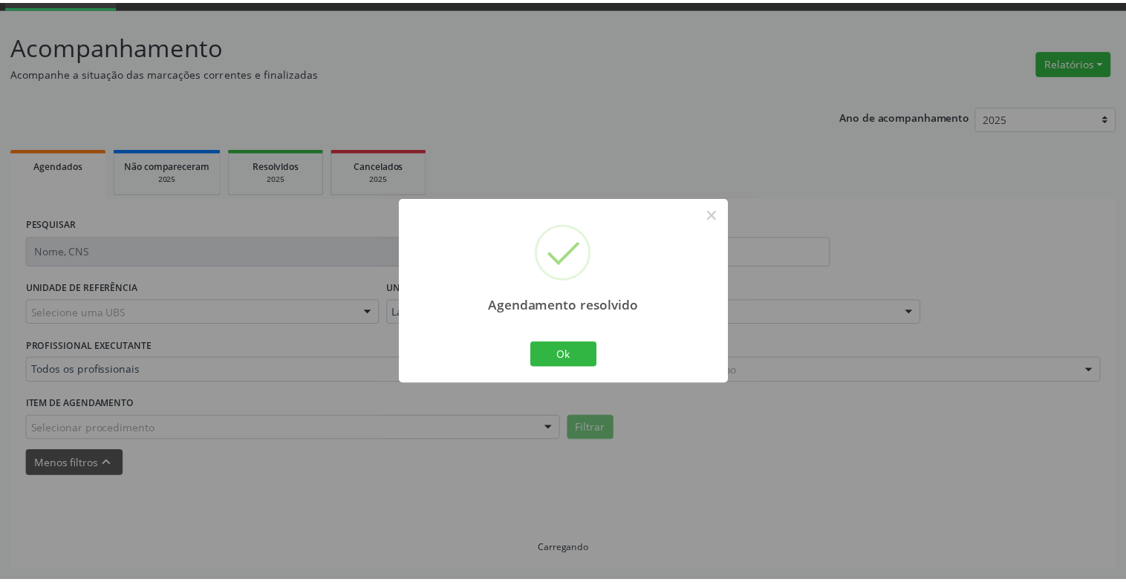
scroll to position [74, 0]
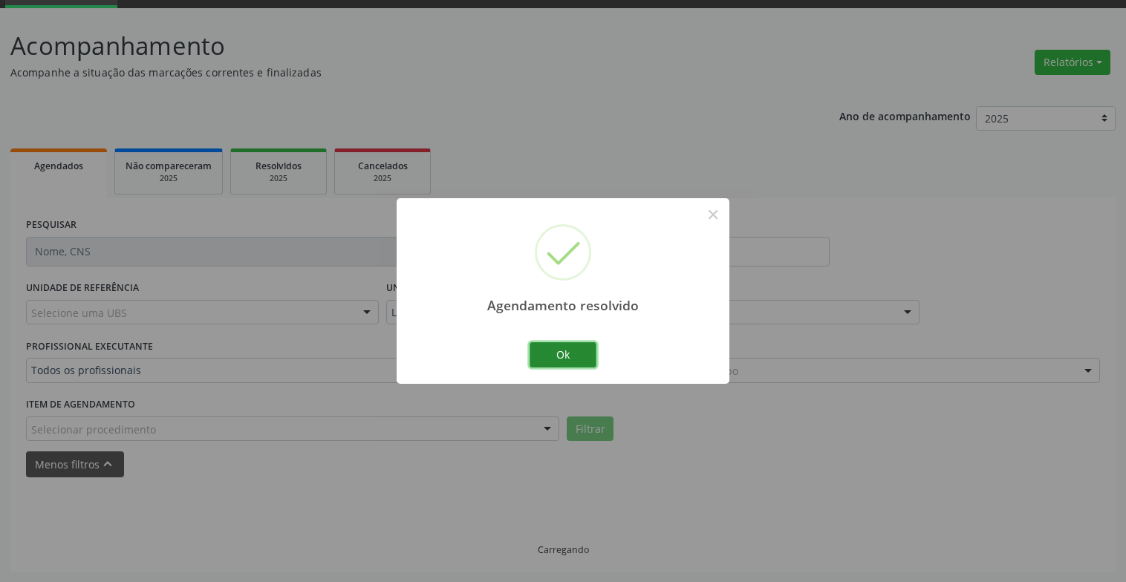
click at [568, 352] on button "Ok" at bounding box center [562, 354] width 67 height 25
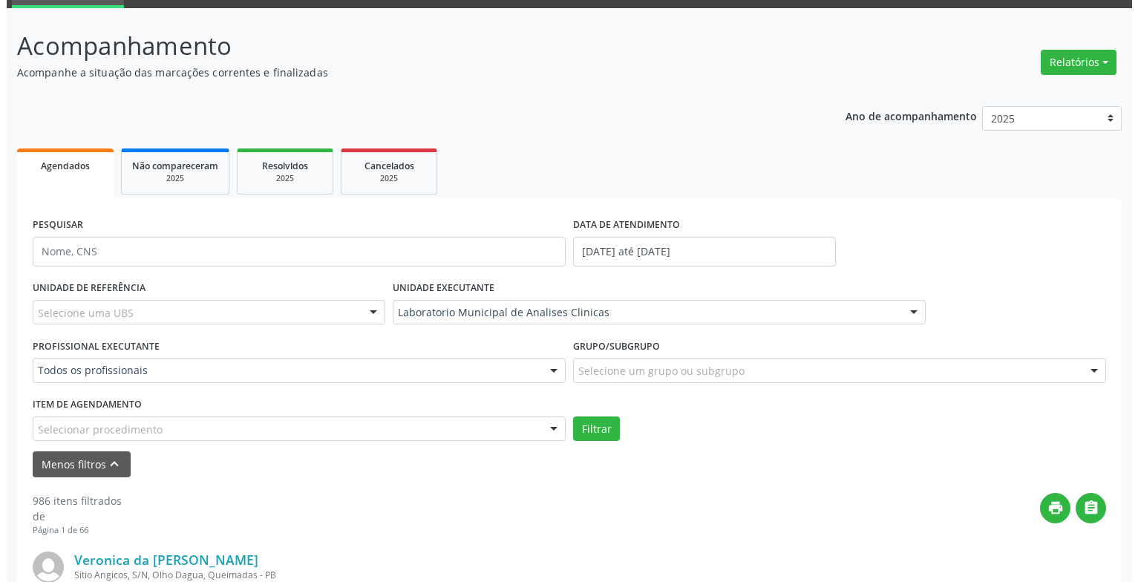
scroll to position [371, 0]
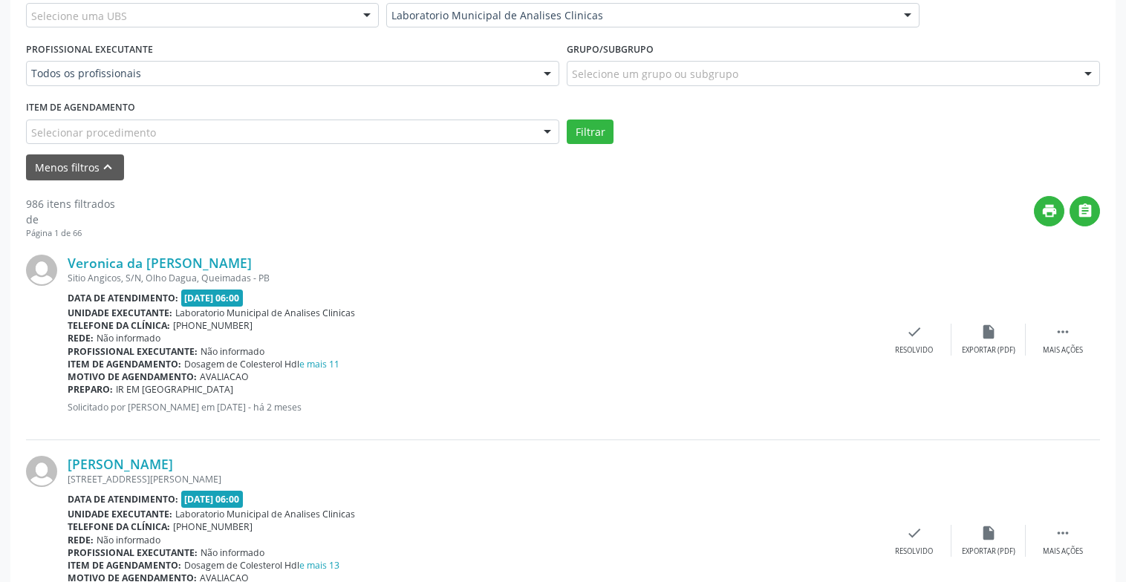
click at [909, 361] on div "Veronica da Silsa Gomes Sitio Angicos, S/N, Olho Dagua, Queimadas - PB Data de …" at bounding box center [563, 339] width 1074 height 201
click at [914, 343] on div "check Resolvido" at bounding box center [914, 340] width 74 height 32
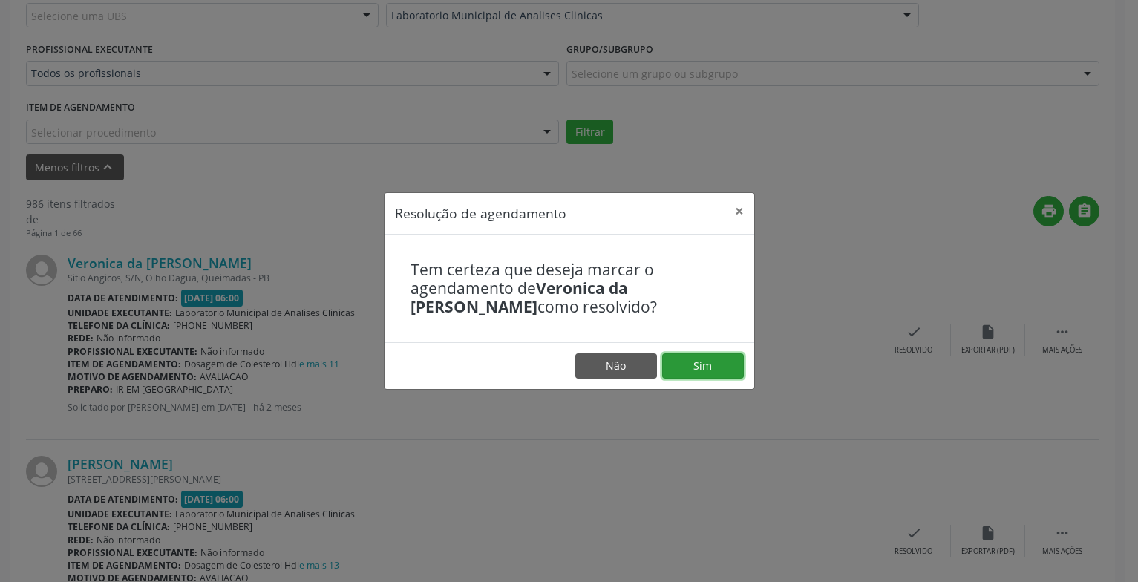
click at [704, 372] on button "Sim" at bounding box center [703, 365] width 82 height 25
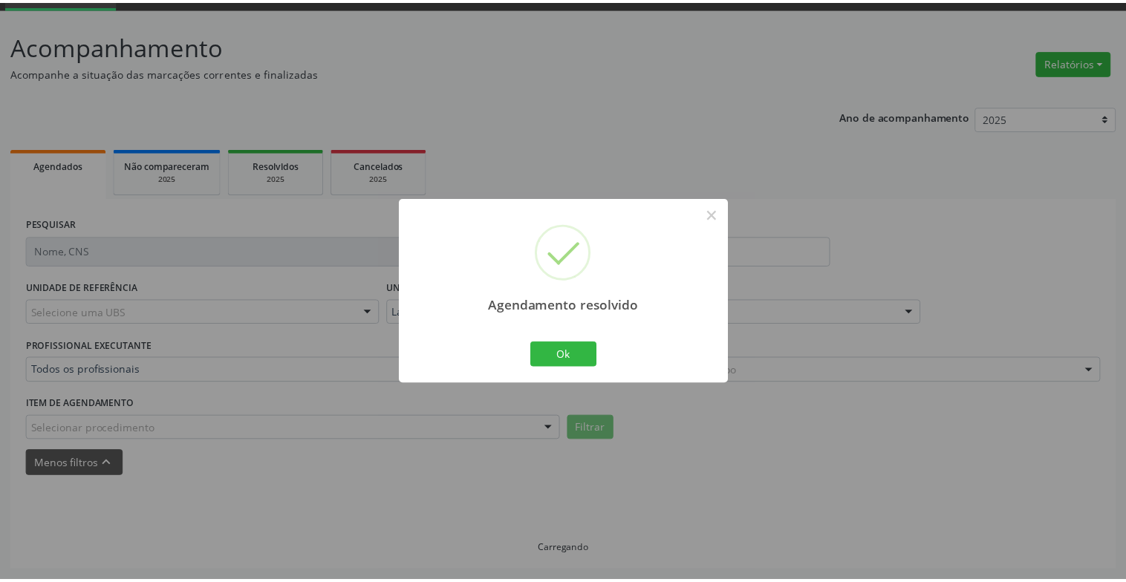
scroll to position [74, 0]
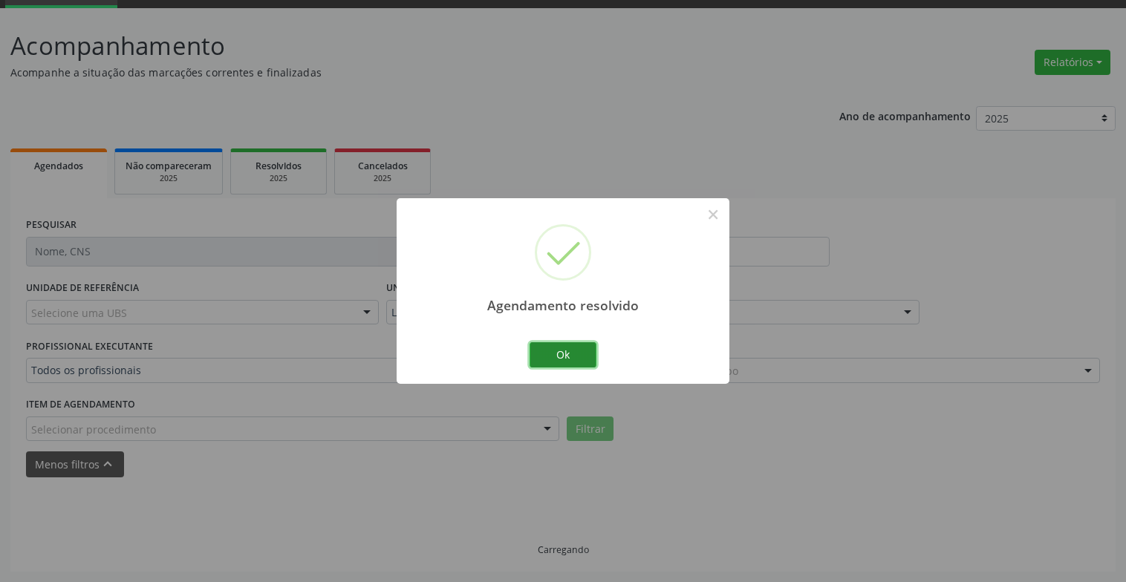
click at [569, 357] on button "Ok" at bounding box center [562, 354] width 67 height 25
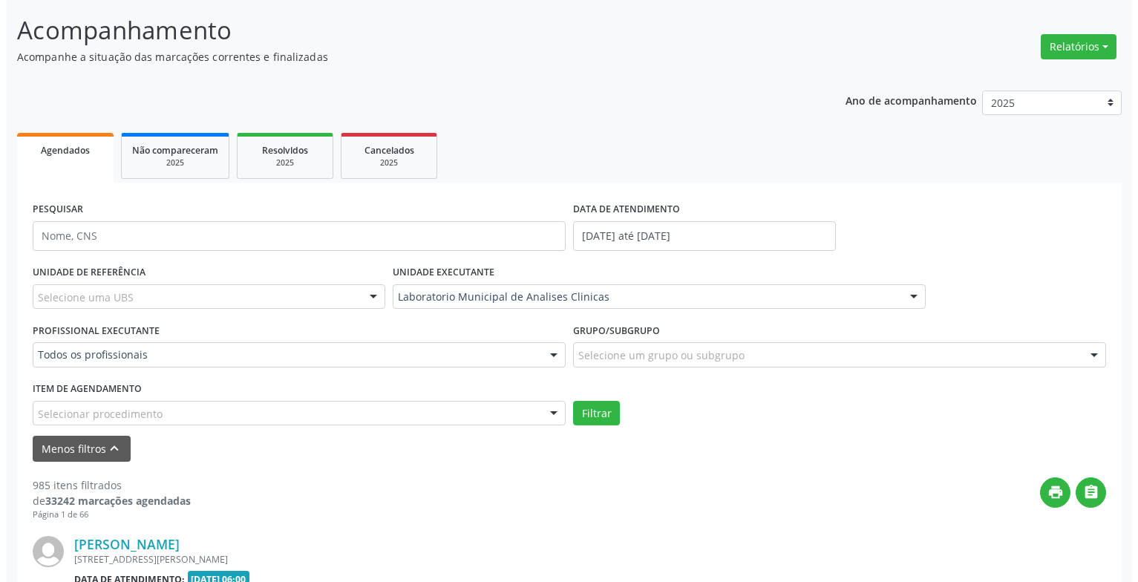
scroll to position [238, 0]
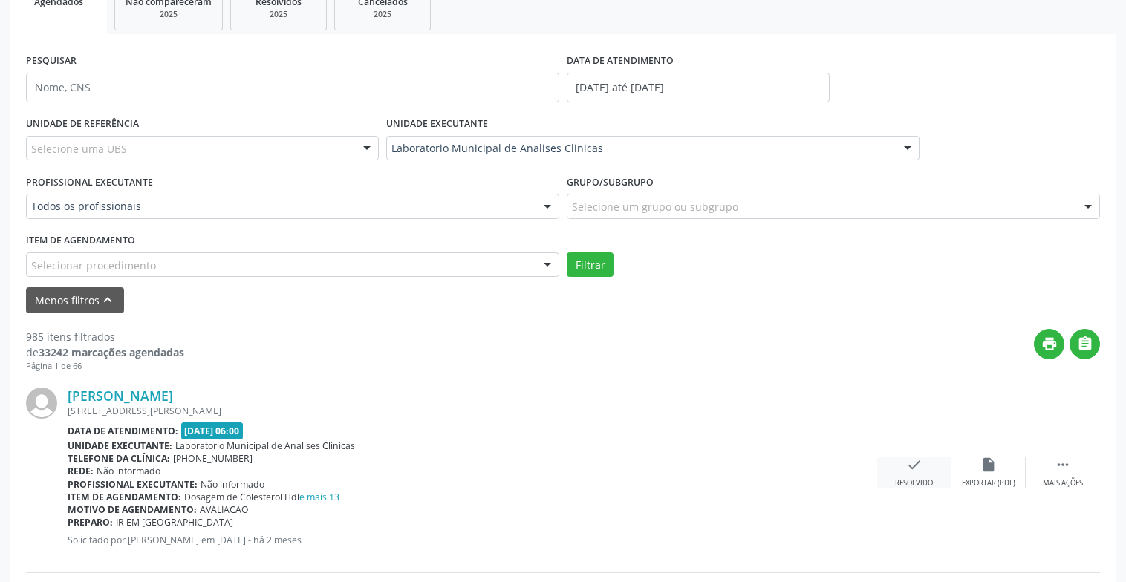
click at [920, 468] on icon "check" at bounding box center [914, 465] width 16 height 16
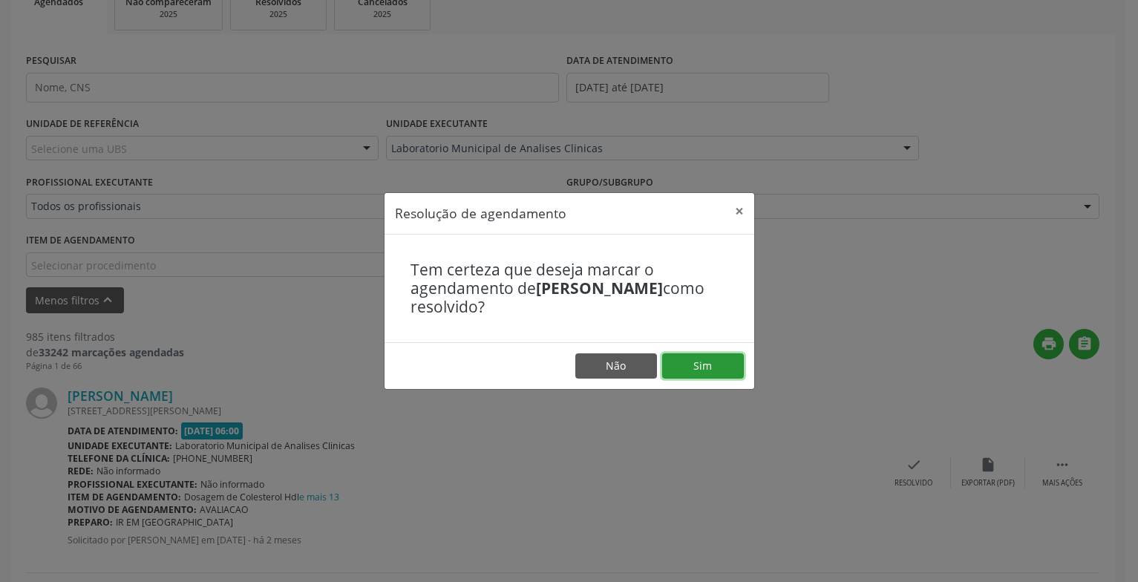
click at [733, 369] on button "Sim" at bounding box center [703, 365] width 82 height 25
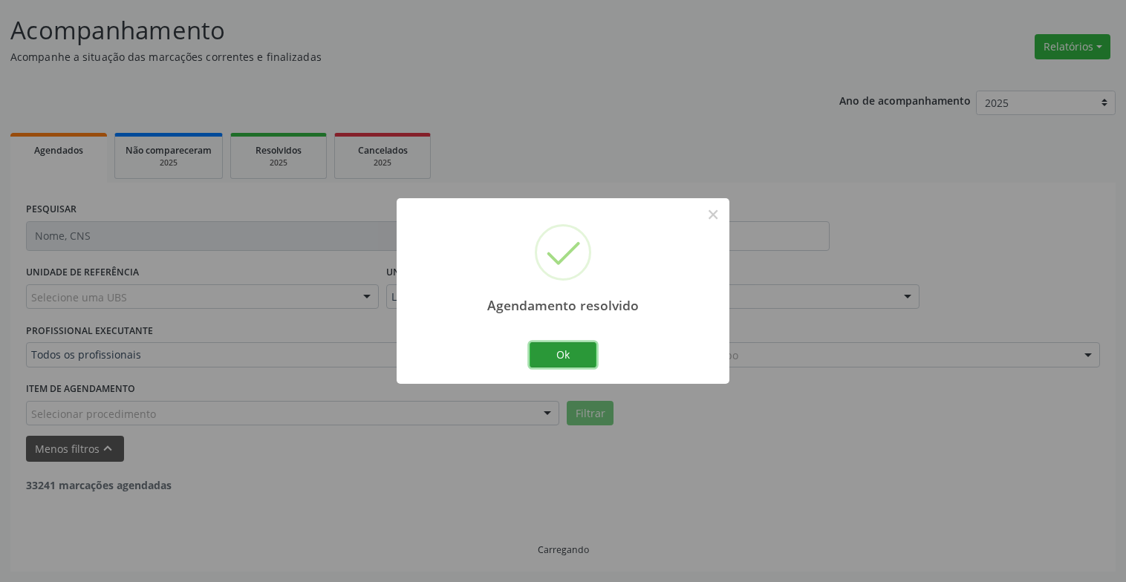
click at [571, 366] on button "Ok" at bounding box center [562, 354] width 67 height 25
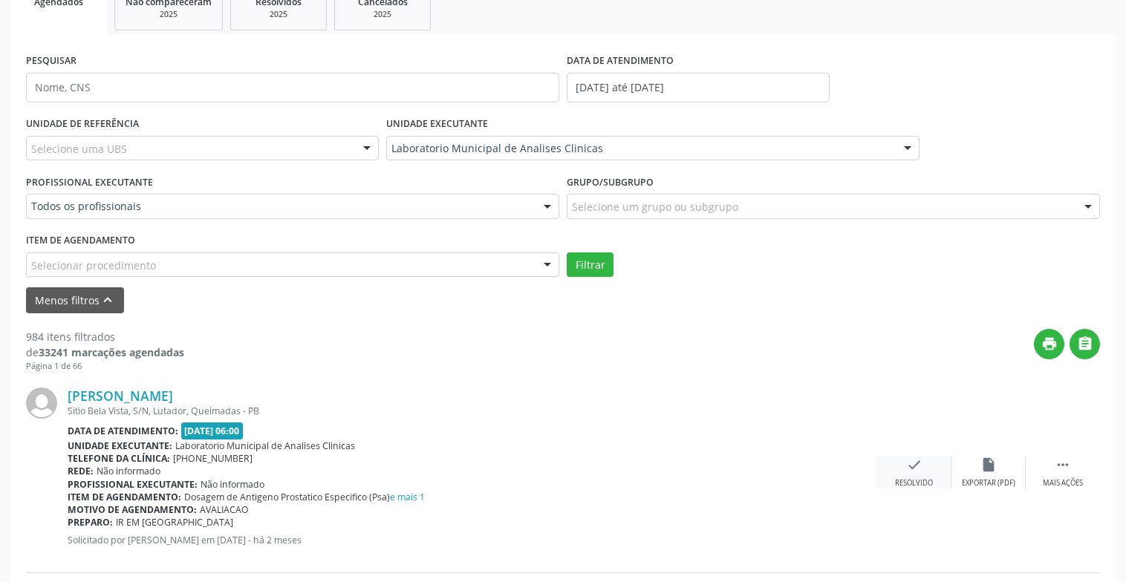
click at [915, 471] on icon "check" at bounding box center [914, 465] width 16 height 16
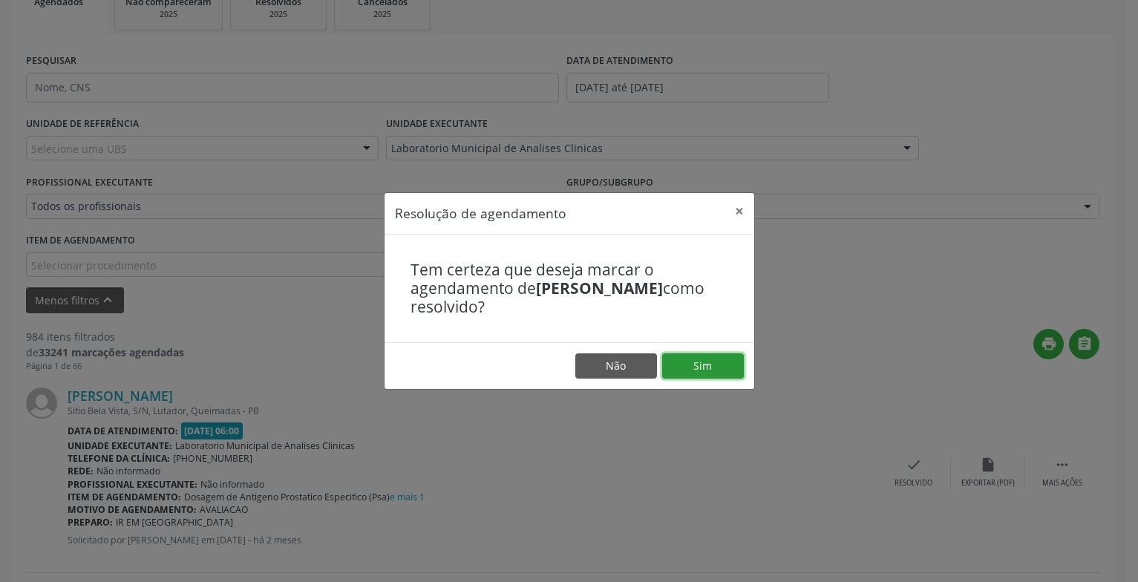
click at [662, 359] on button "Sim" at bounding box center [703, 365] width 82 height 25
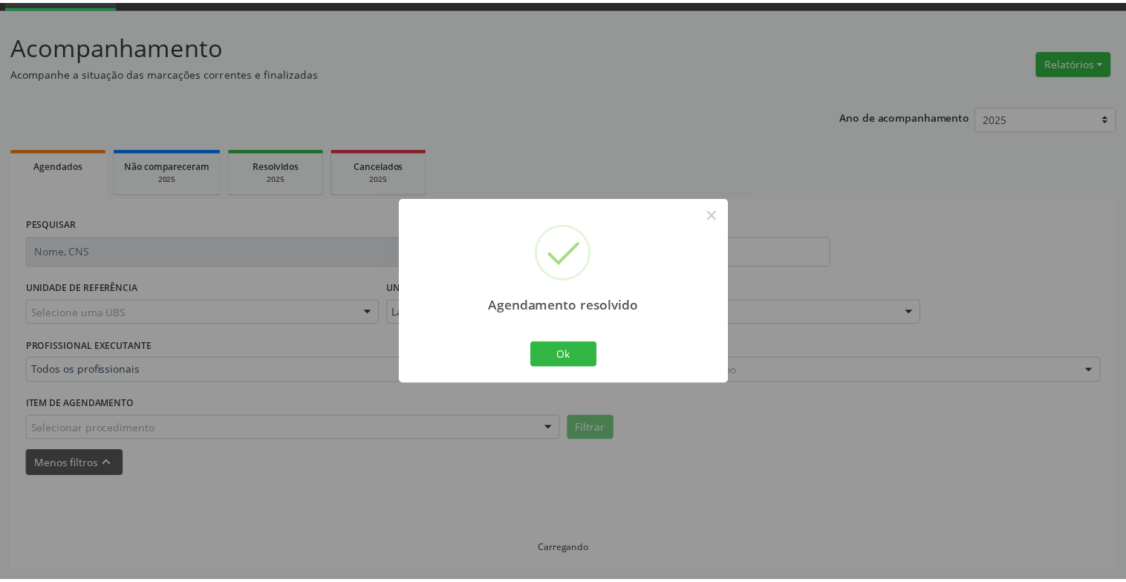
scroll to position [74, 0]
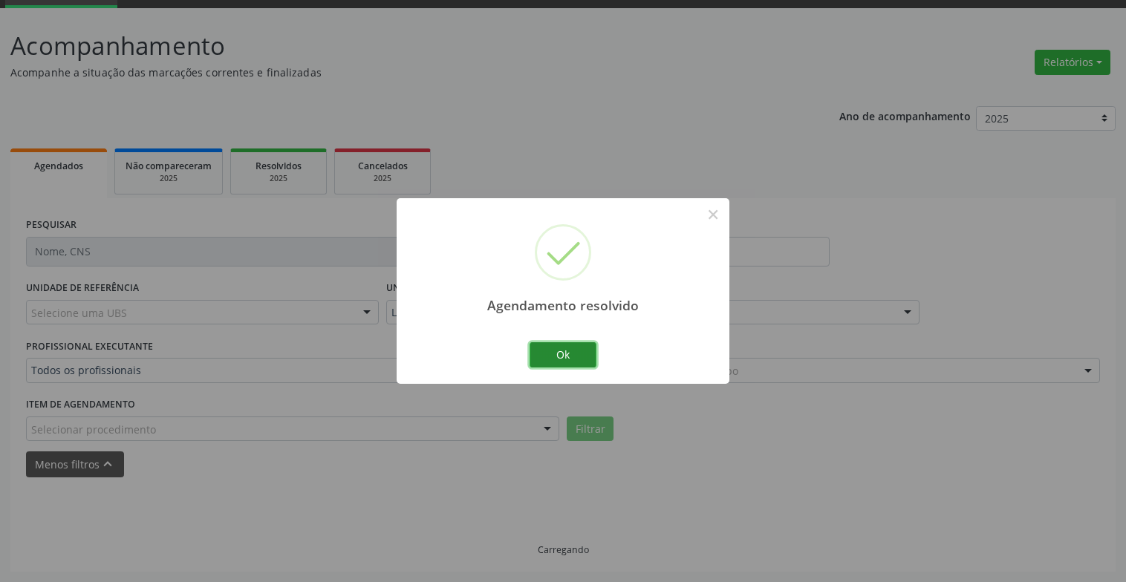
click at [558, 356] on button "Ok" at bounding box center [562, 354] width 67 height 25
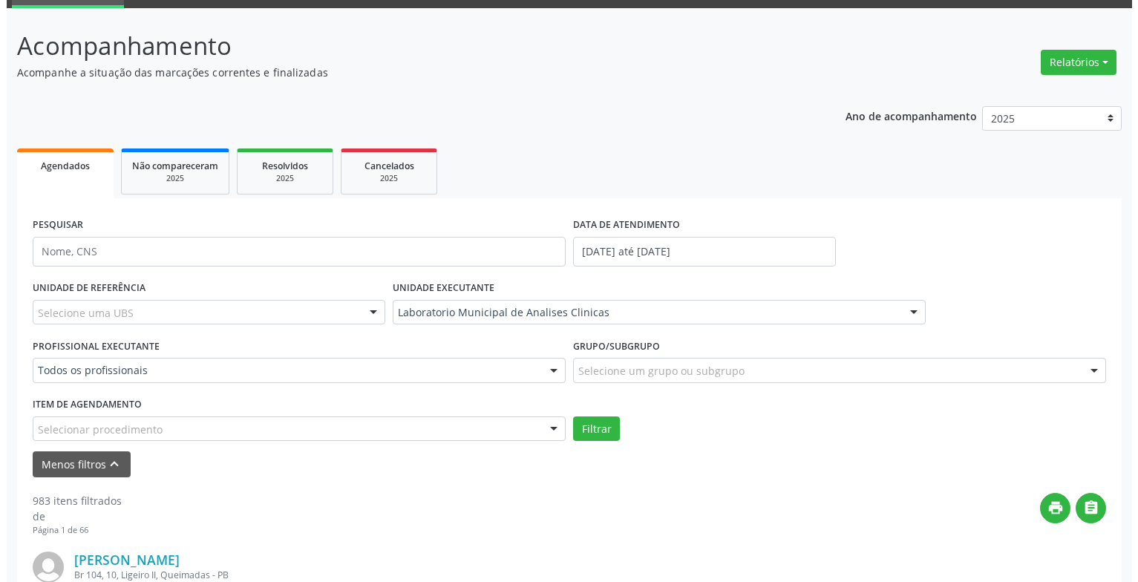
scroll to position [371, 0]
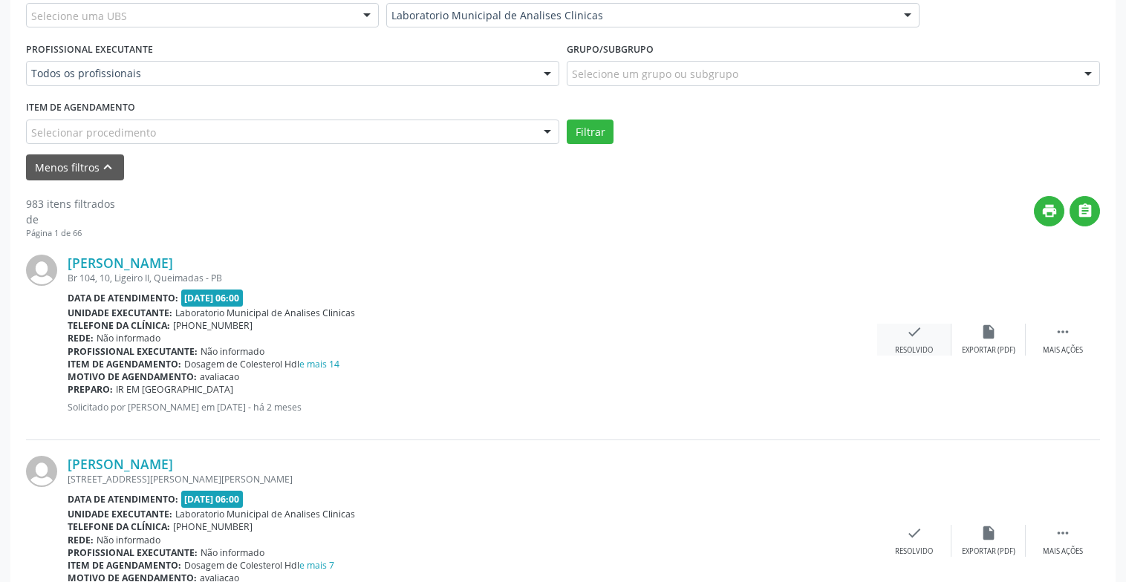
click at [911, 346] on div "Resolvido" at bounding box center [914, 350] width 38 height 10
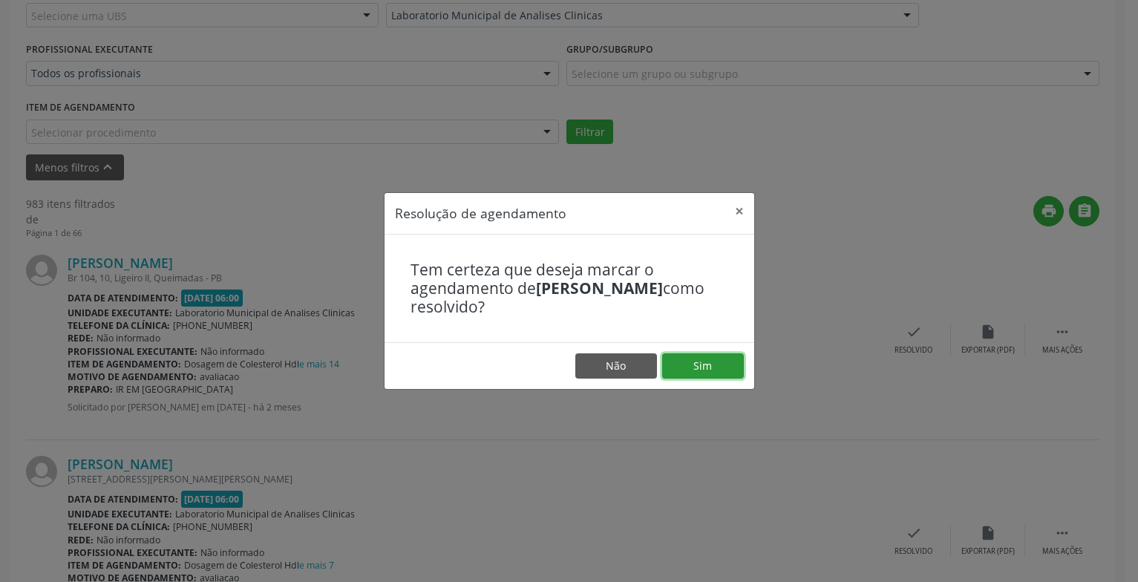
click at [673, 359] on button "Sim" at bounding box center [703, 365] width 82 height 25
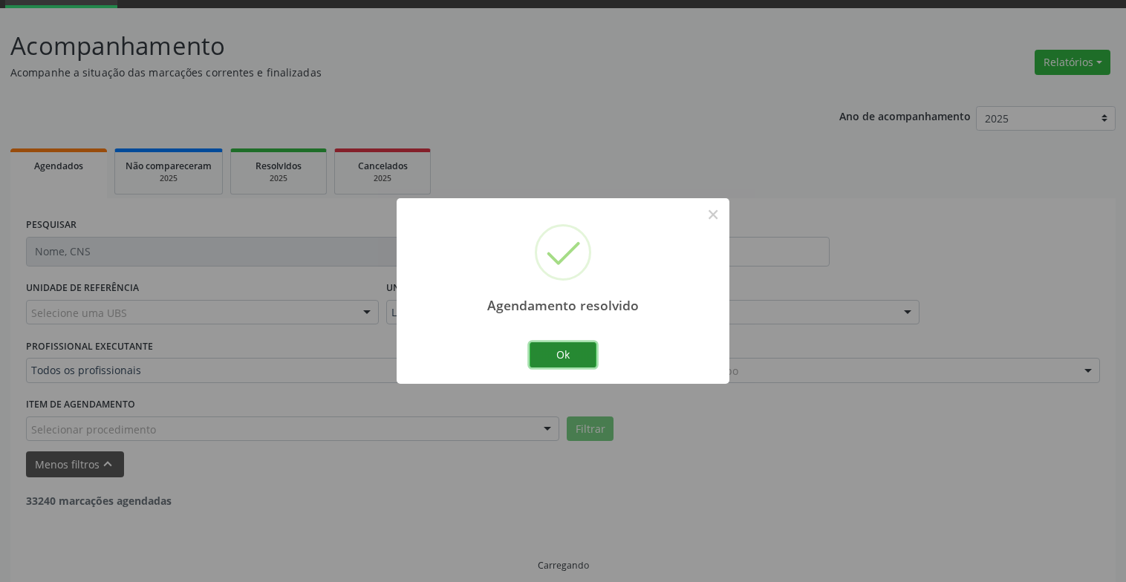
scroll to position [89, 0]
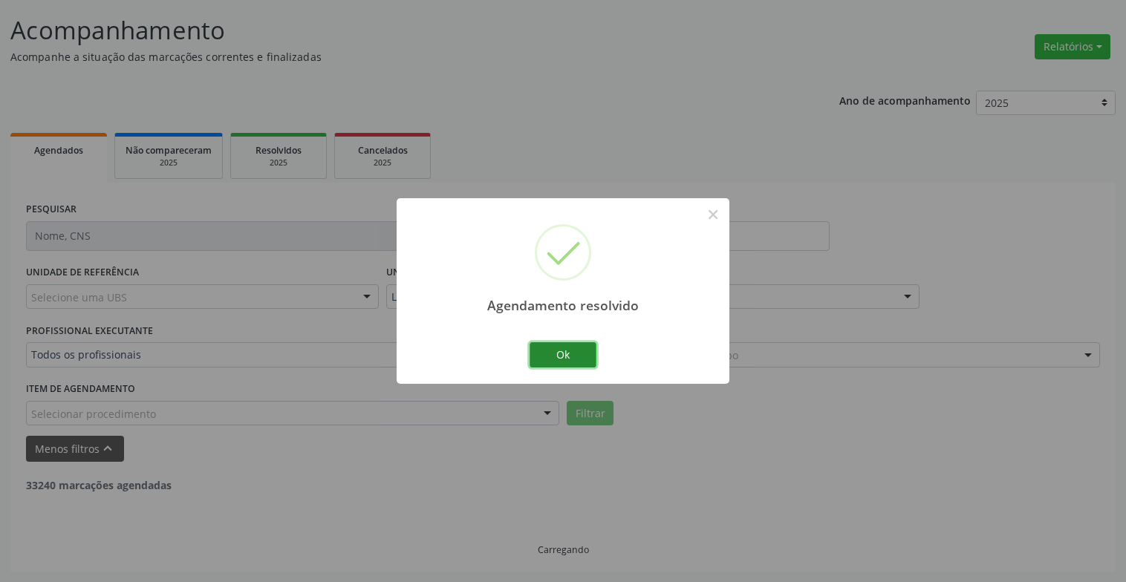
click at [571, 357] on button "Ok" at bounding box center [562, 354] width 67 height 25
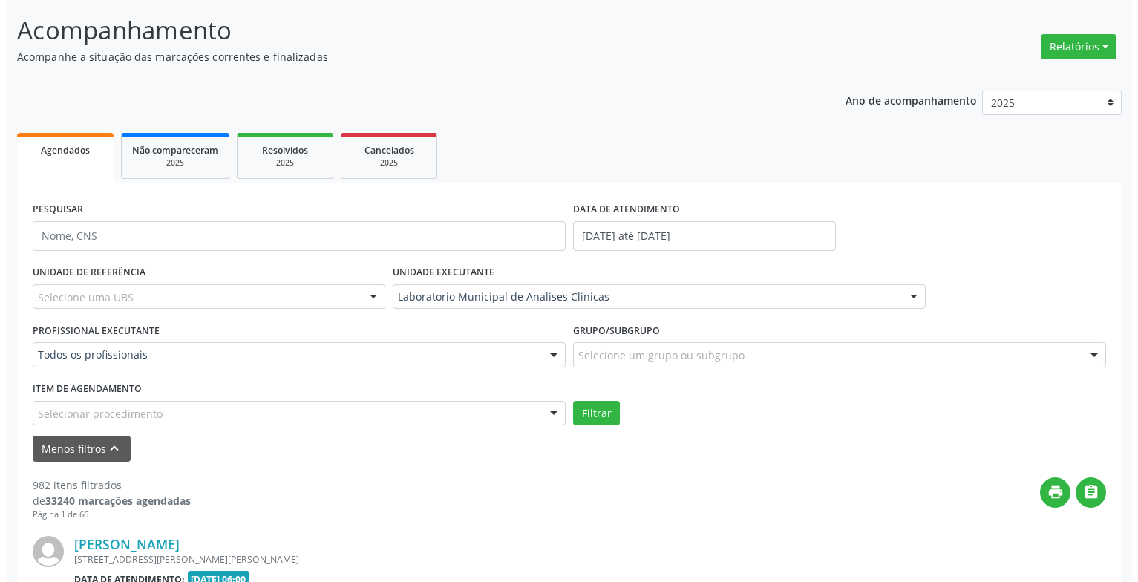
scroll to position [386, 0]
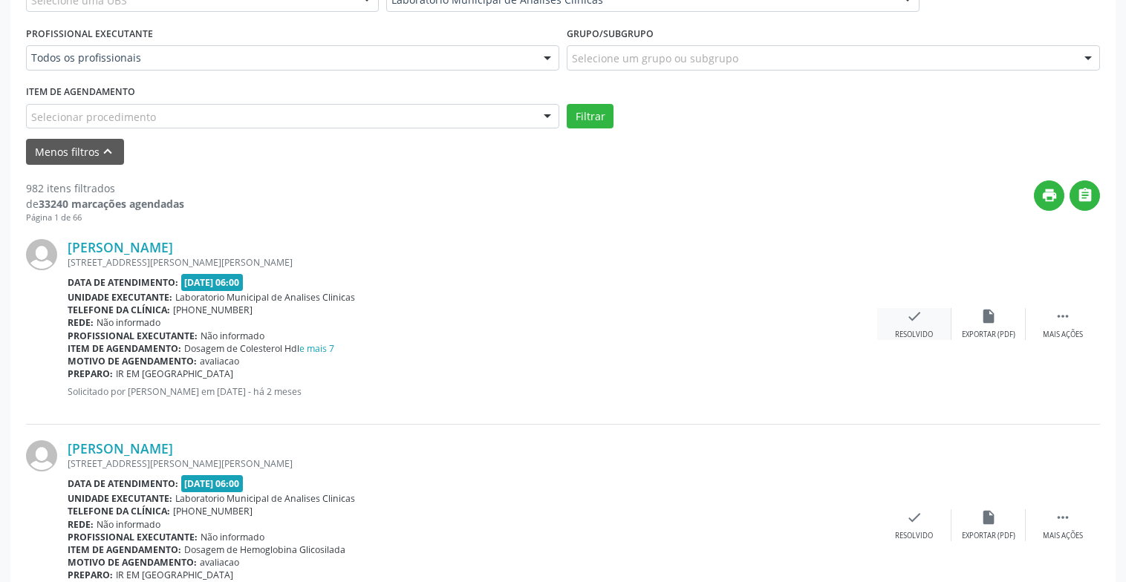
click at [910, 313] on icon "check" at bounding box center [914, 316] width 16 height 16
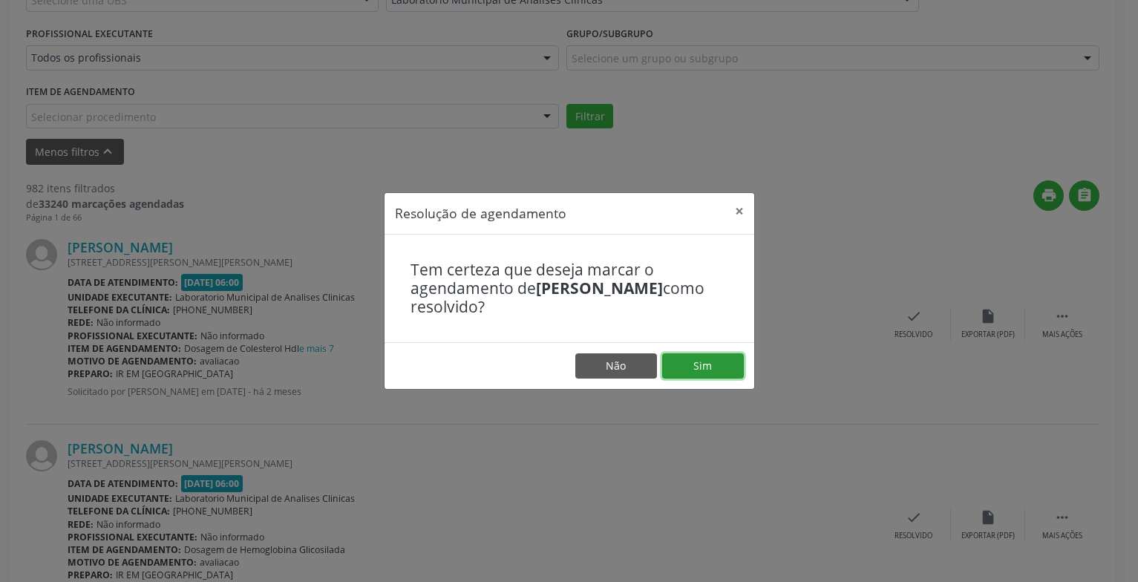
click at [705, 361] on button "Sim" at bounding box center [703, 365] width 82 height 25
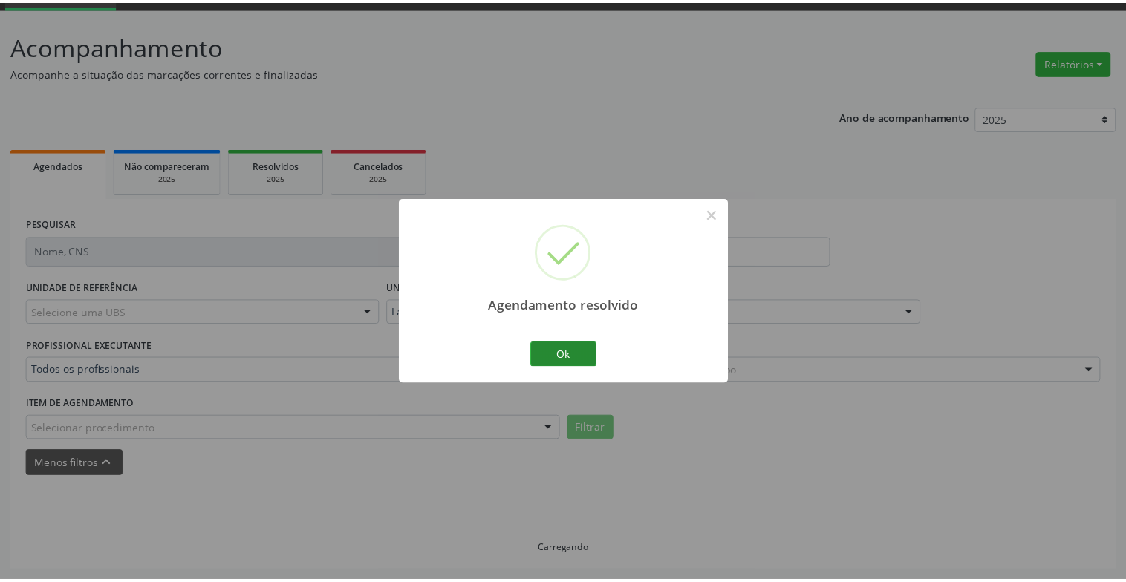
scroll to position [74, 0]
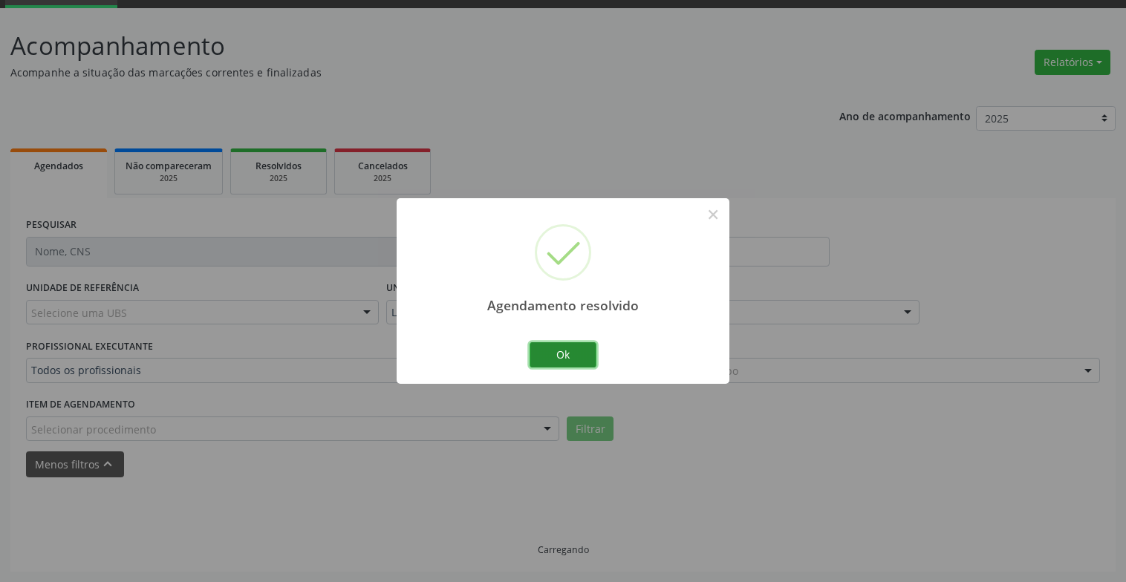
click at [545, 347] on button "Ok" at bounding box center [562, 354] width 67 height 25
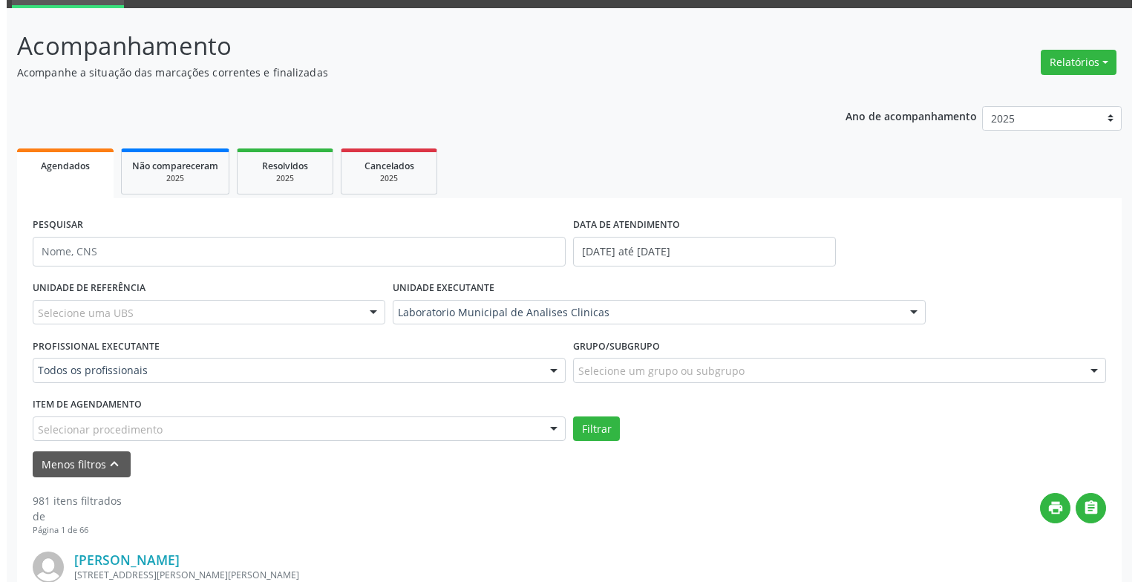
scroll to position [371, 0]
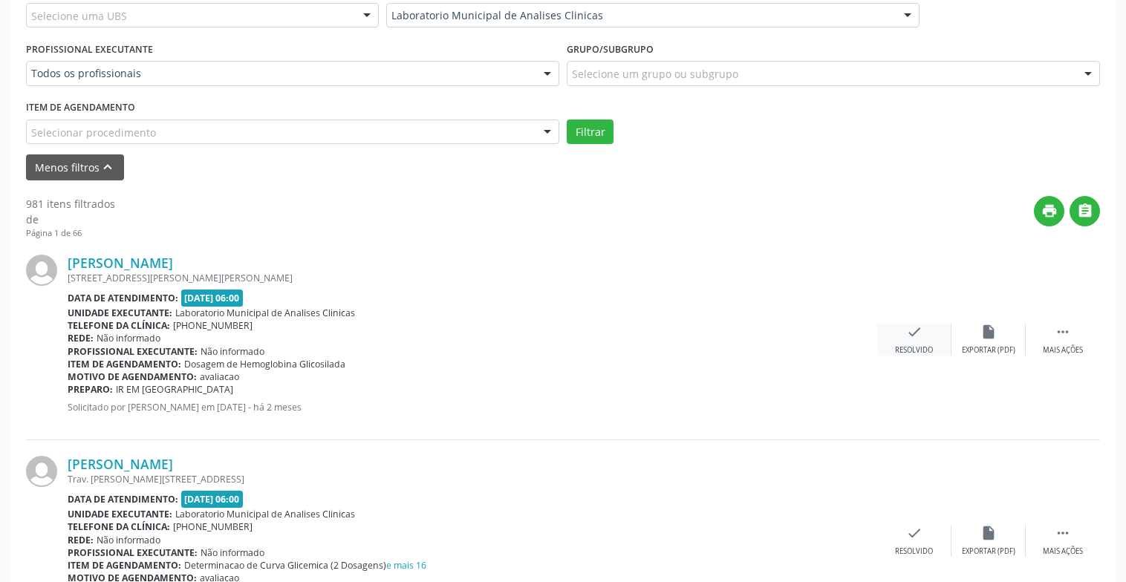
click at [912, 339] on icon "check" at bounding box center [914, 332] width 16 height 16
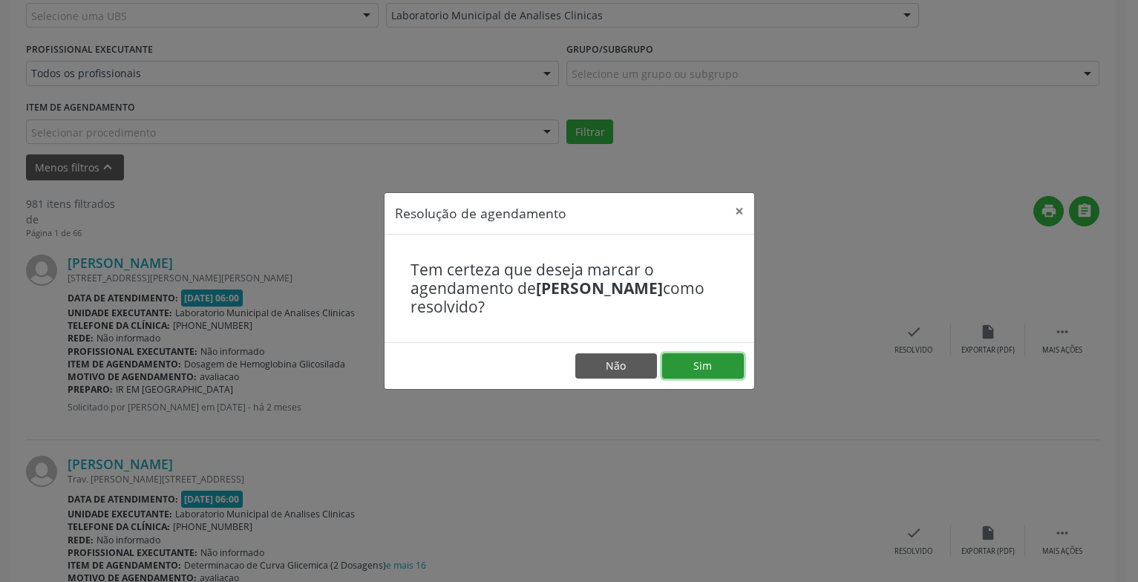
click at [697, 359] on button "Sim" at bounding box center [703, 365] width 82 height 25
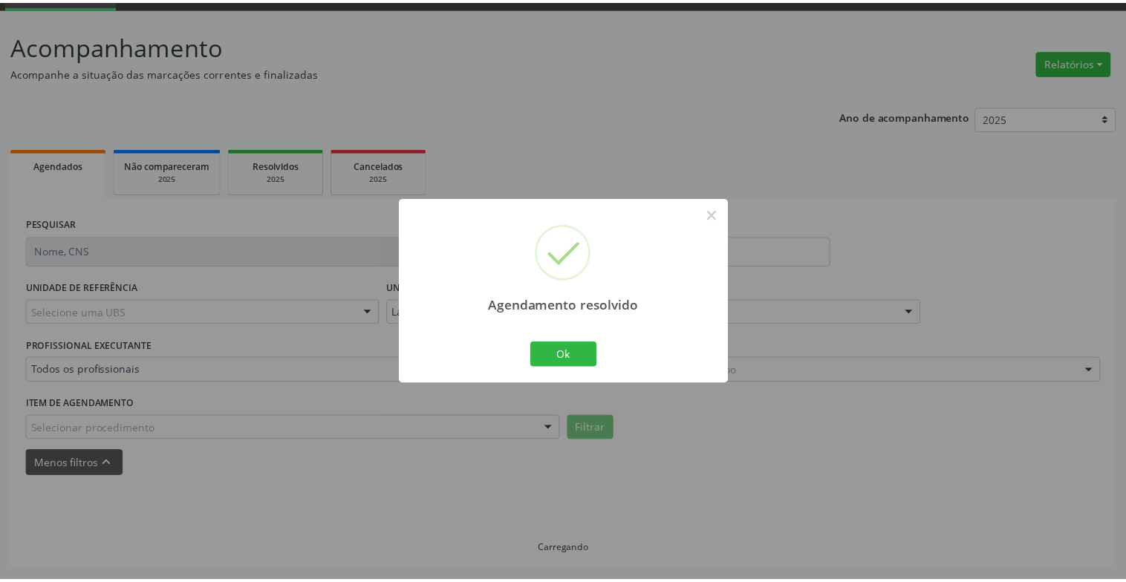
scroll to position [74, 0]
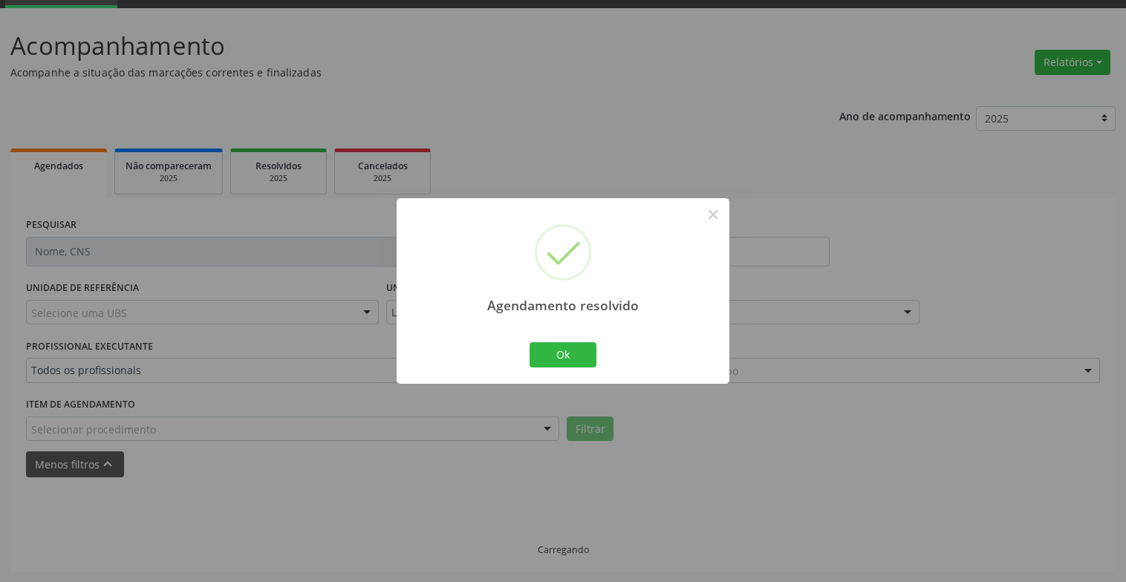
click at [564, 332] on div "Agendamento resolvido × Ok Cancel" at bounding box center [562, 290] width 333 height 185
click at [569, 349] on button "Ok" at bounding box center [562, 354] width 67 height 25
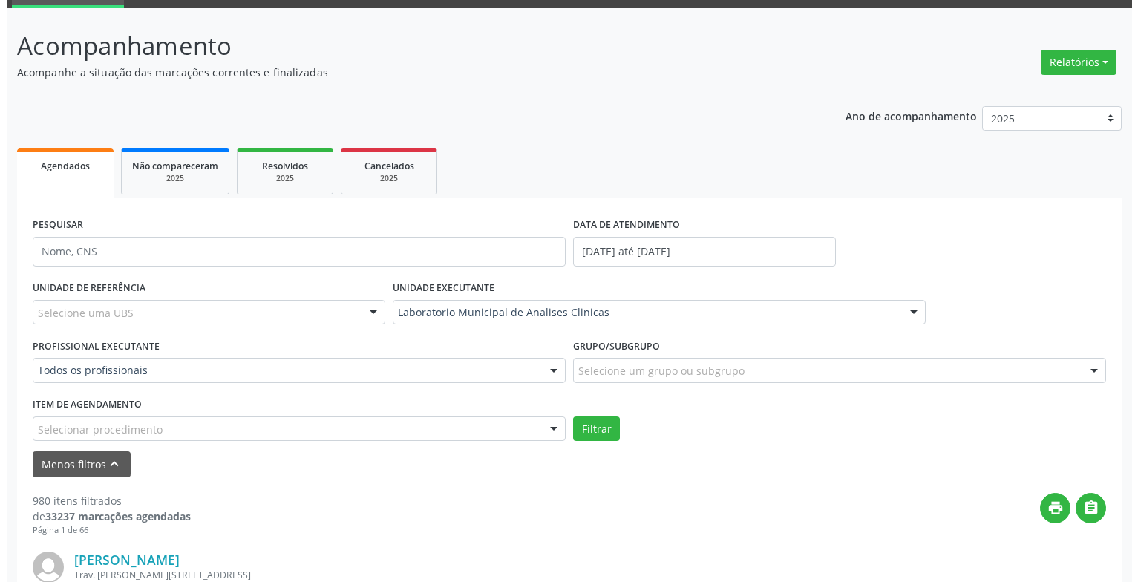
scroll to position [371, 0]
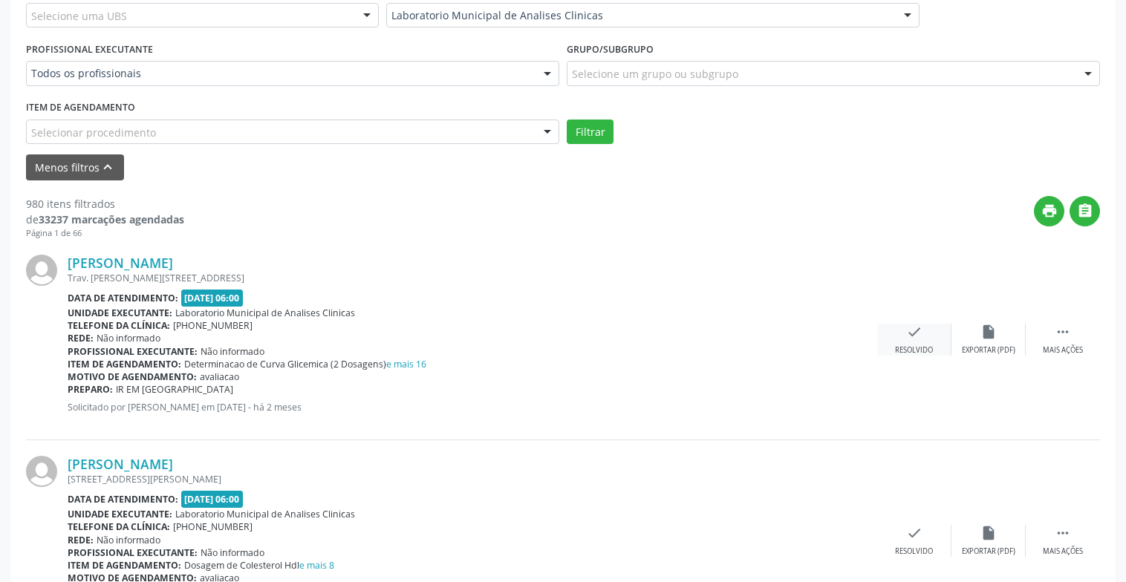
click at [910, 353] on div "Resolvido" at bounding box center [914, 350] width 38 height 10
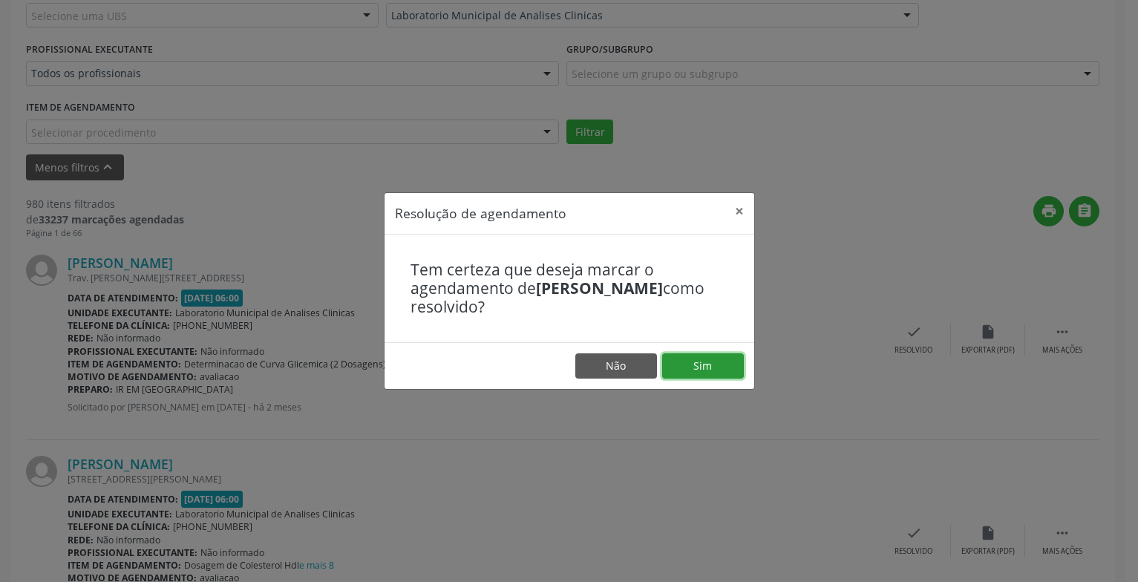
click at [695, 368] on button "Sim" at bounding box center [703, 365] width 82 height 25
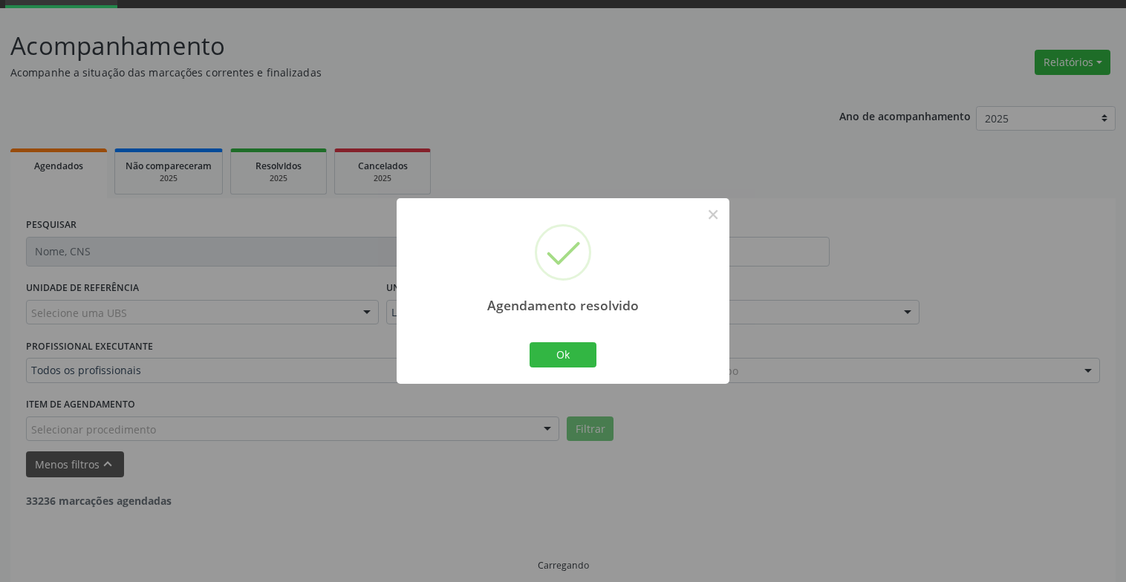
scroll to position [89, 0]
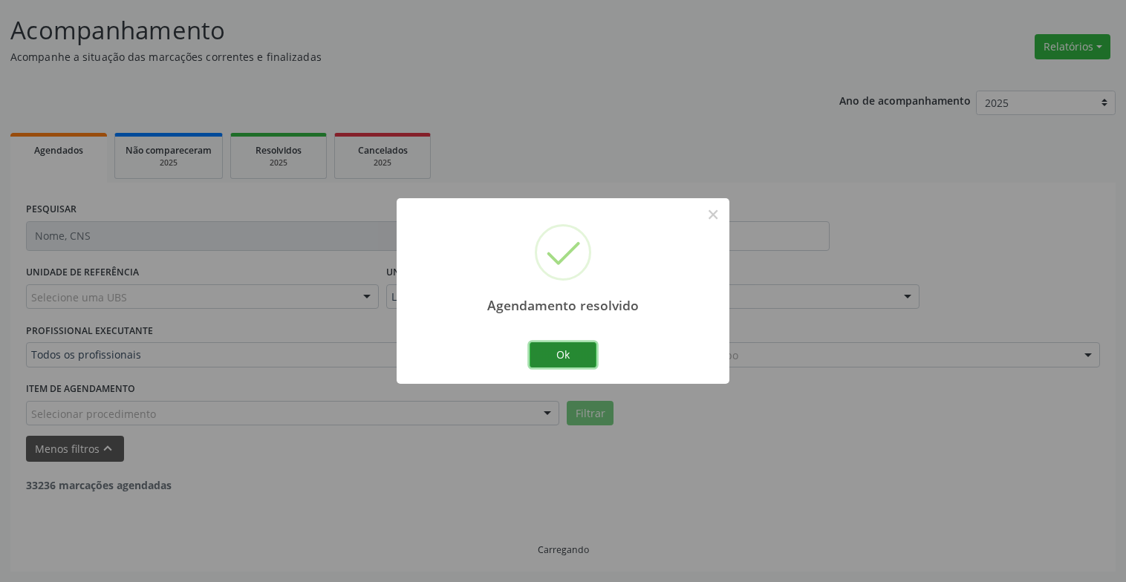
click at [536, 343] on button "Ok" at bounding box center [562, 354] width 67 height 25
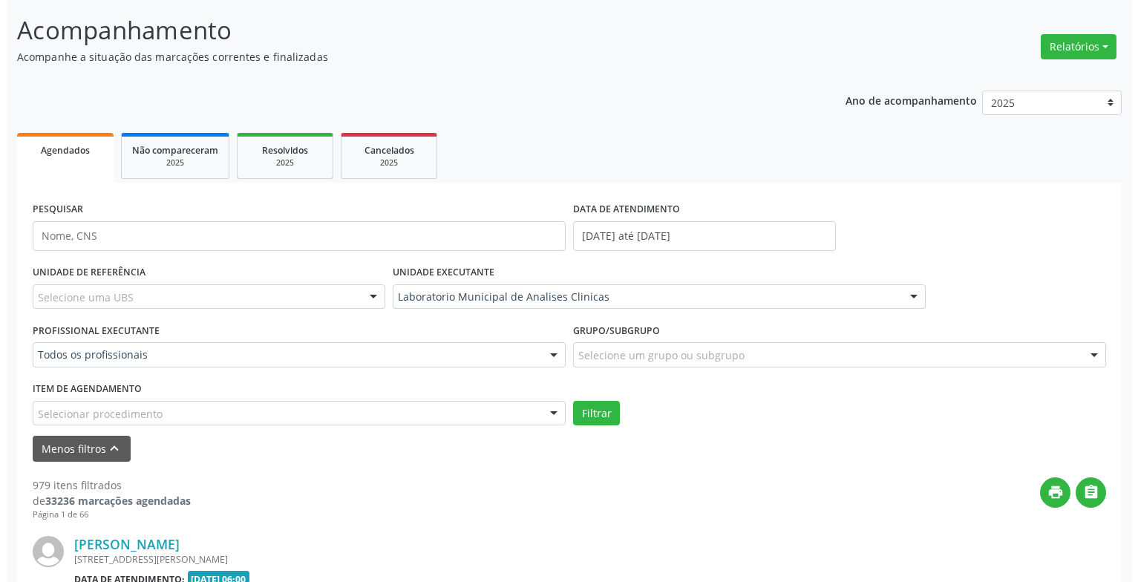
scroll to position [312, 0]
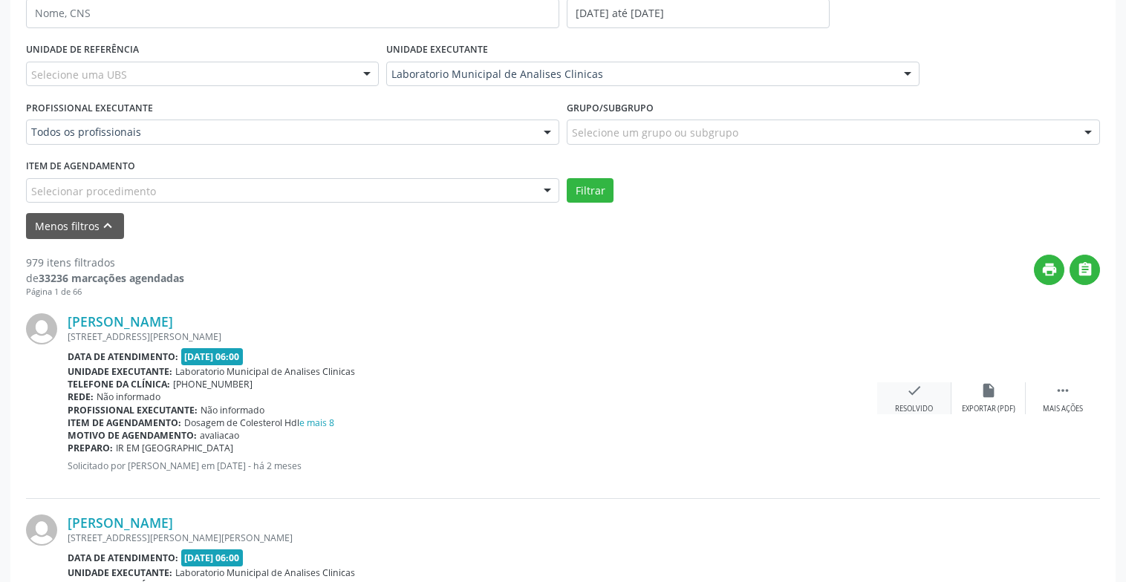
click at [927, 391] on div "check Resolvido" at bounding box center [914, 398] width 74 height 32
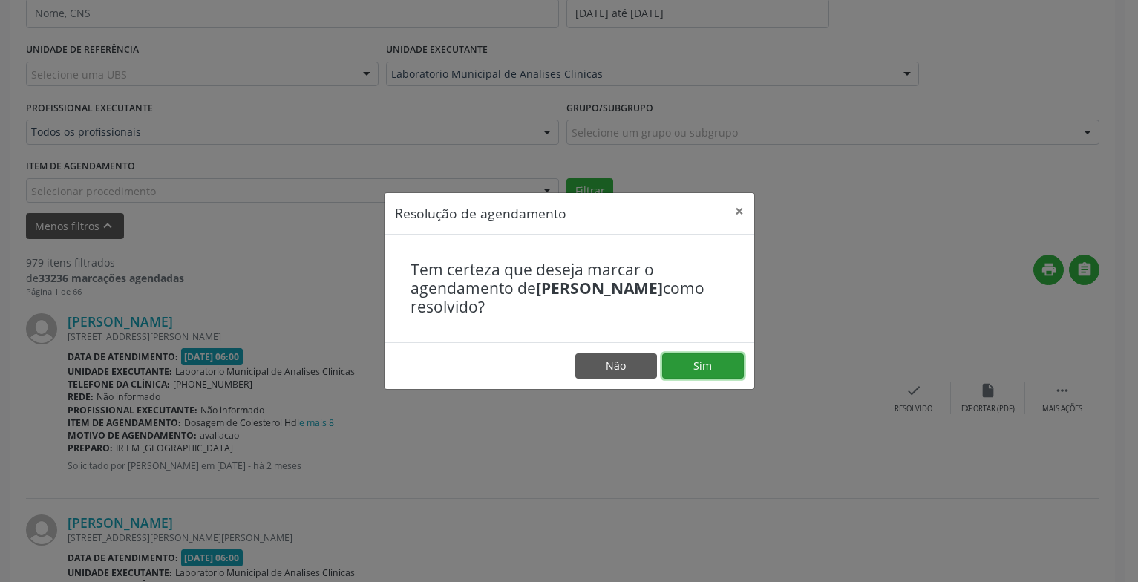
click at [692, 365] on button "Sim" at bounding box center [703, 365] width 82 height 25
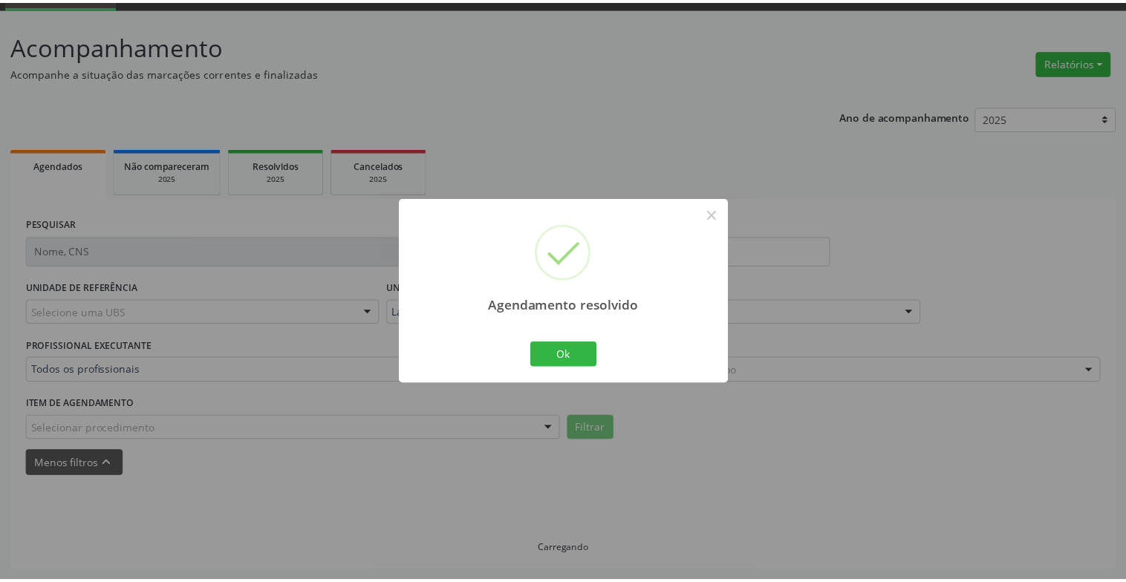
scroll to position [74, 0]
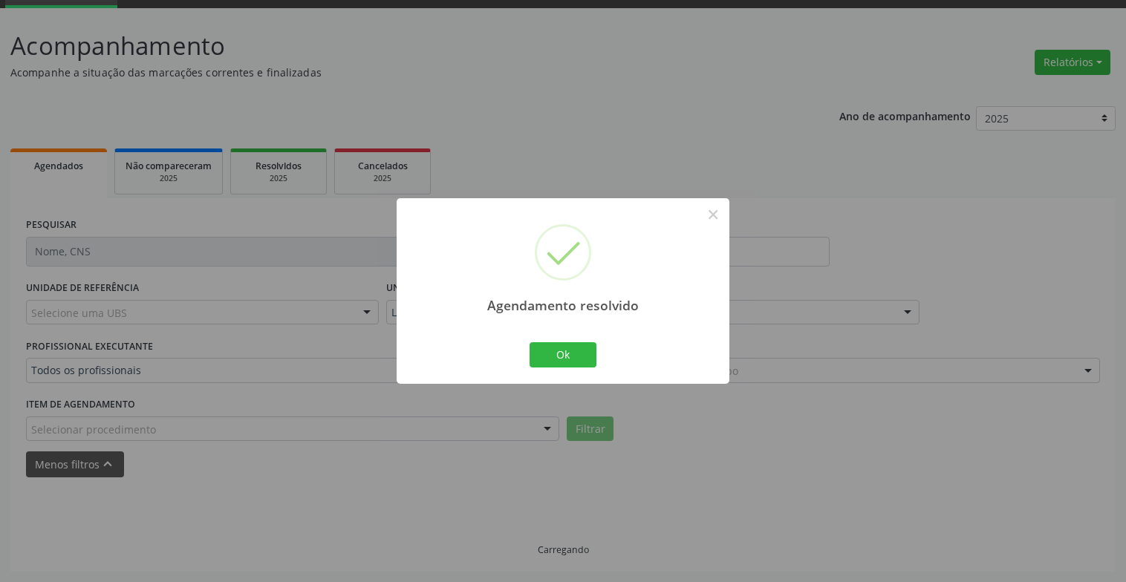
click at [569, 369] on div "Ok Cancel" at bounding box center [563, 354] width 74 height 31
click at [569, 353] on button "Ok" at bounding box center [562, 354] width 67 height 25
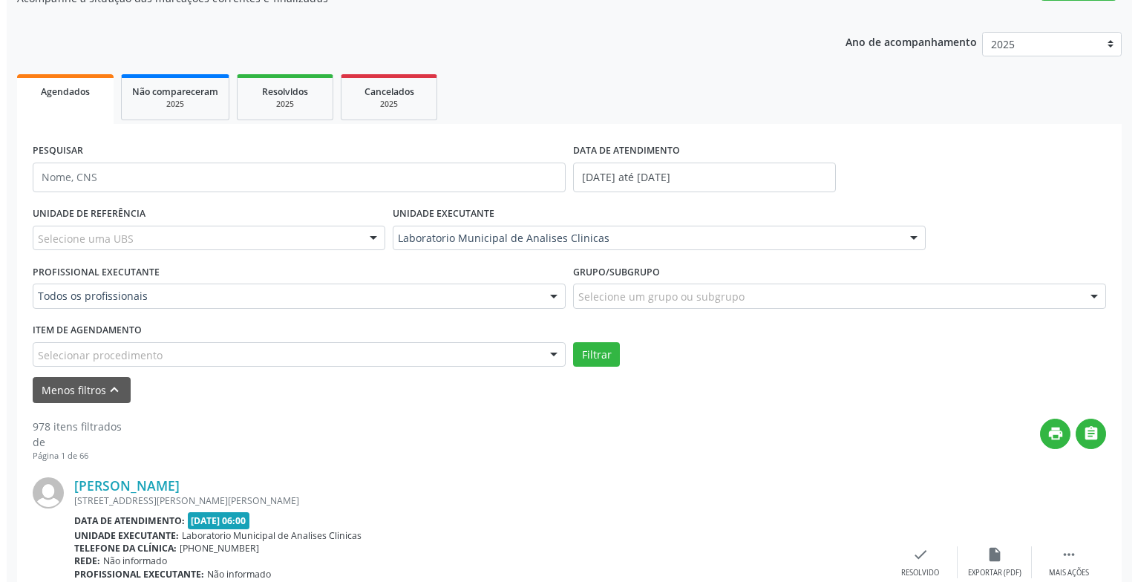
scroll to position [296, 0]
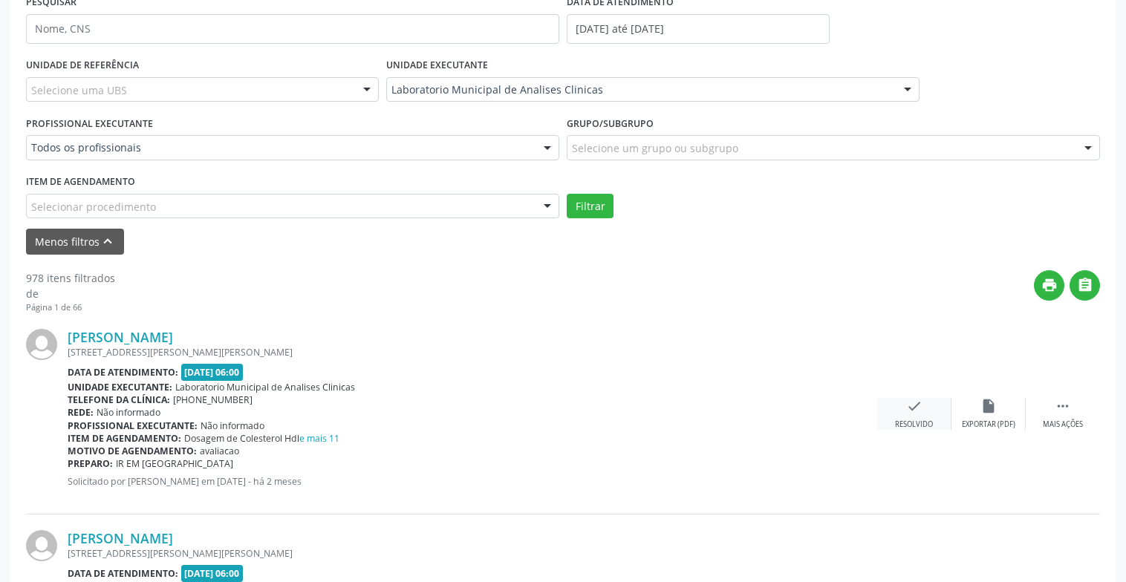
click at [915, 409] on icon "check" at bounding box center [914, 406] width 16 height 16
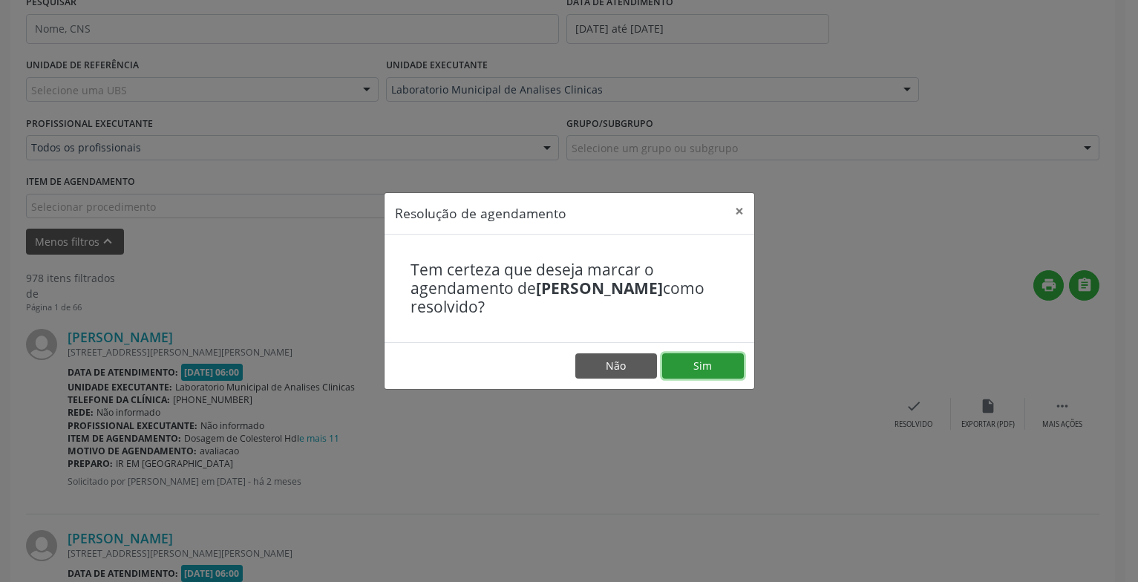
click at [720, 368] on button "Sim" at bounding box center [703, 365] width 82 height 25
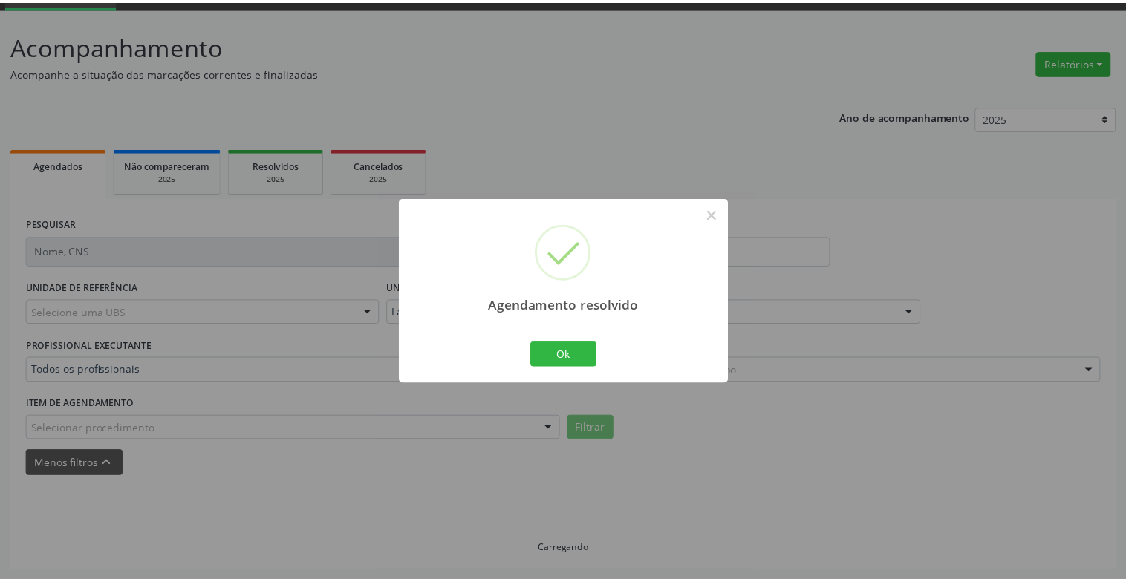
scroll to position [74, 0]
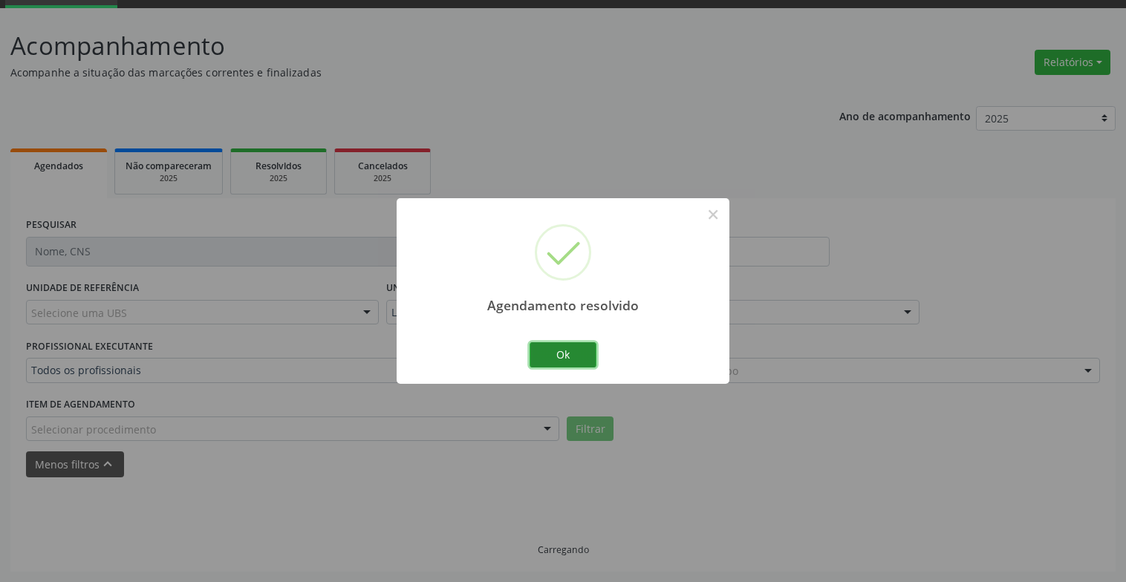
click at [533, 353] on button "Ok" at bounding box center [562, 354] width 67 height 25
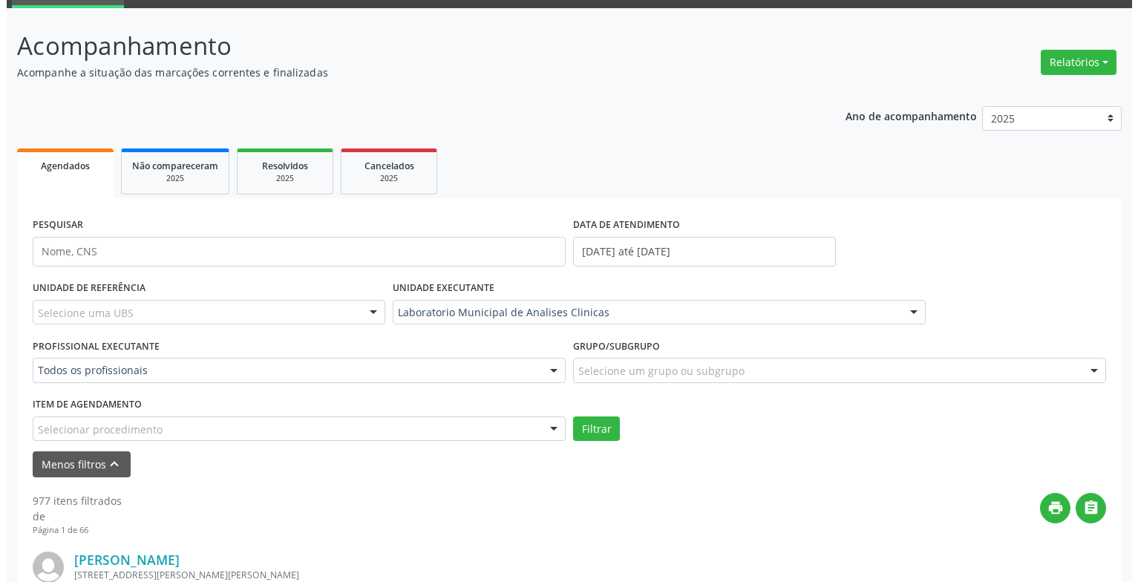
scroll to position [296, 0]
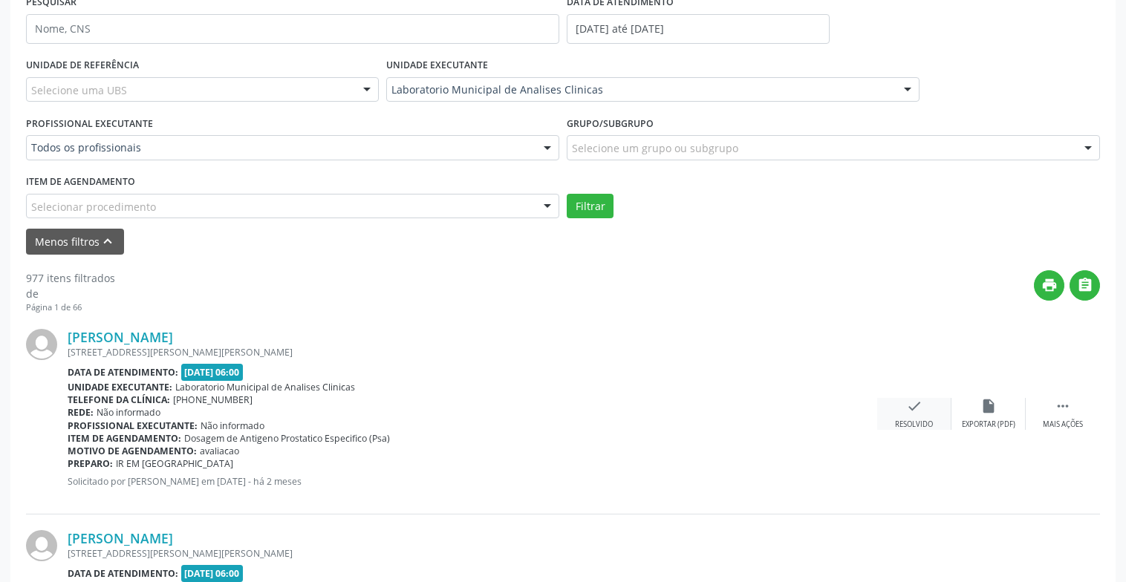
click at [899, 414] on div "check Resolvido" at bounding box center [914, 414] width 74 height 32
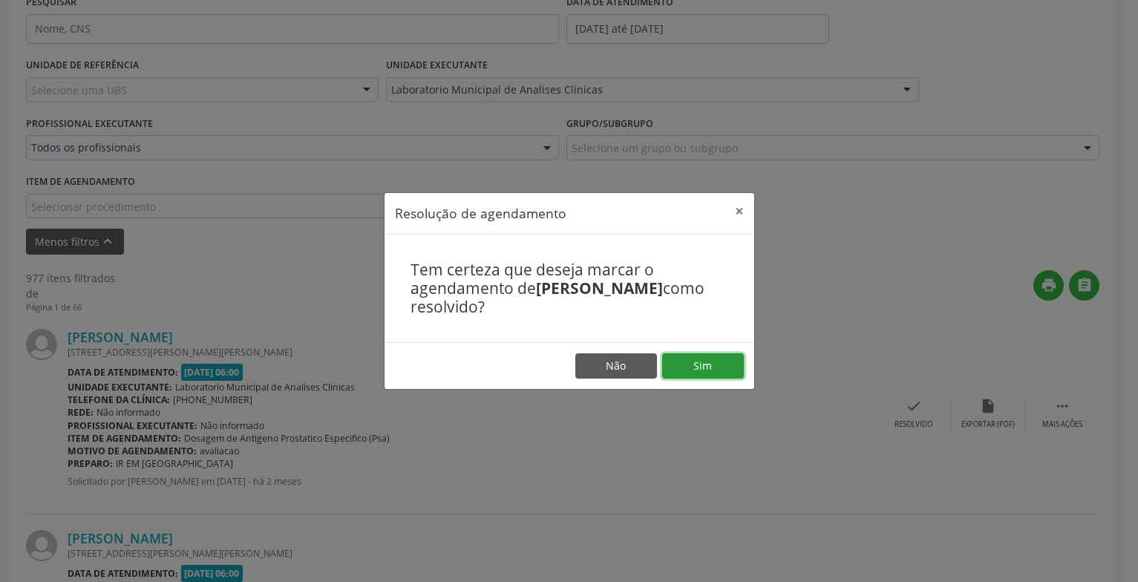
click at [705, 365] on button "Sim" at bounding box center [703, 365] width 82 height 25
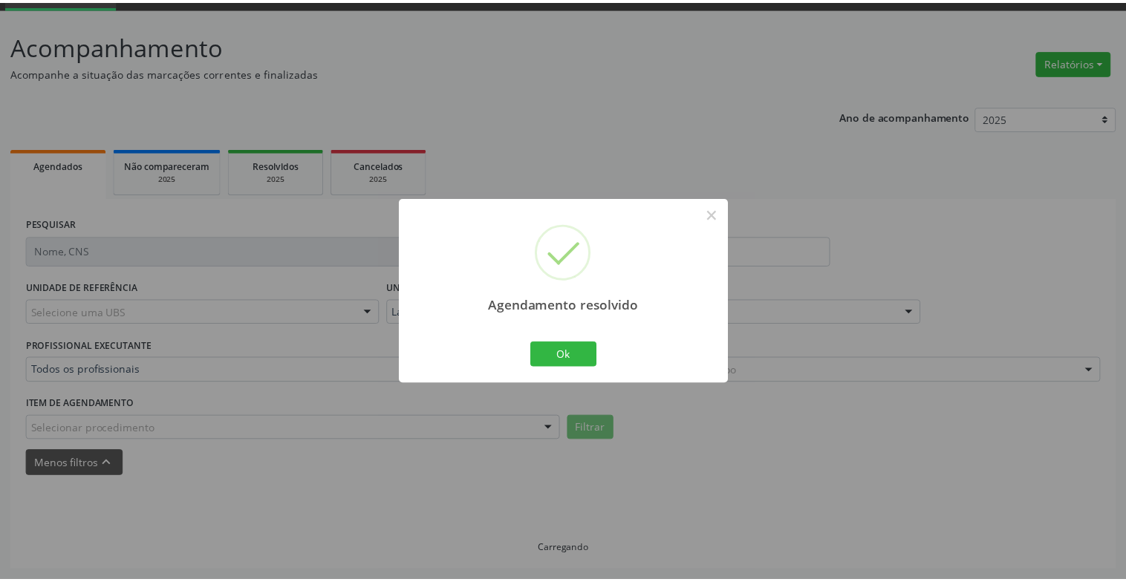
scroll to position [74, 0]
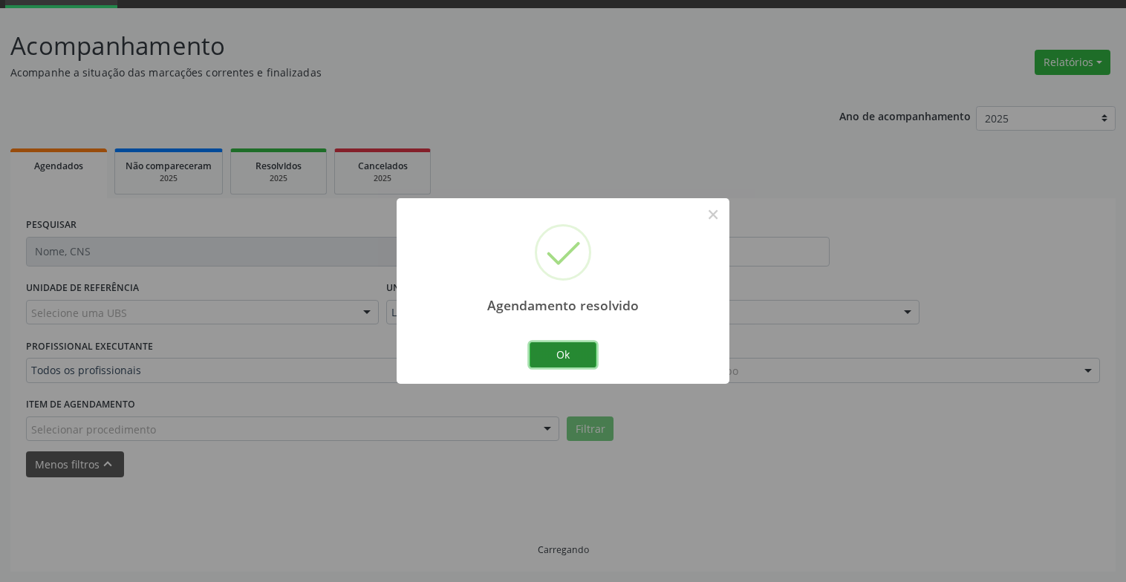
click at [585, 362] on button "Ok" at bounding box center [562, 354] width 67 height 25
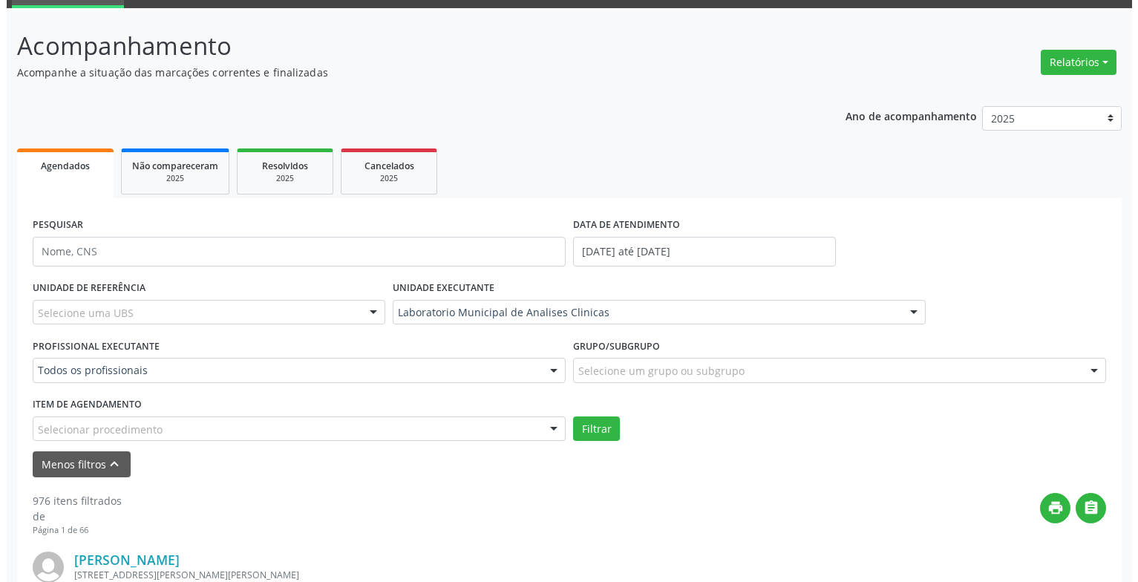
scroll to position [371, 0]
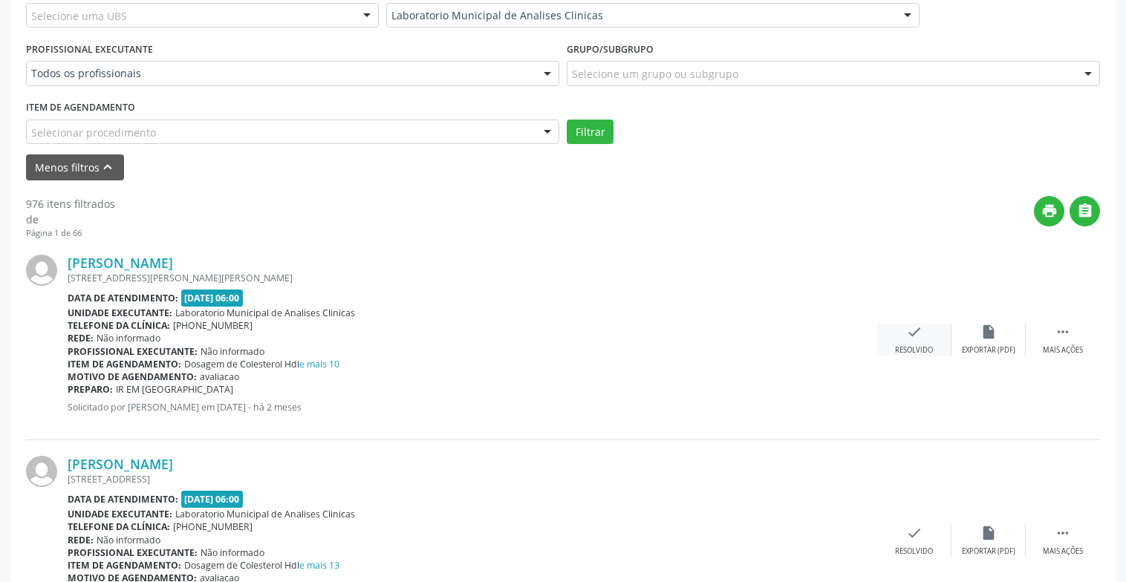
click at [888, 343] on div "check Resolvido" at bounding box center [914, 340] width 74 height 32
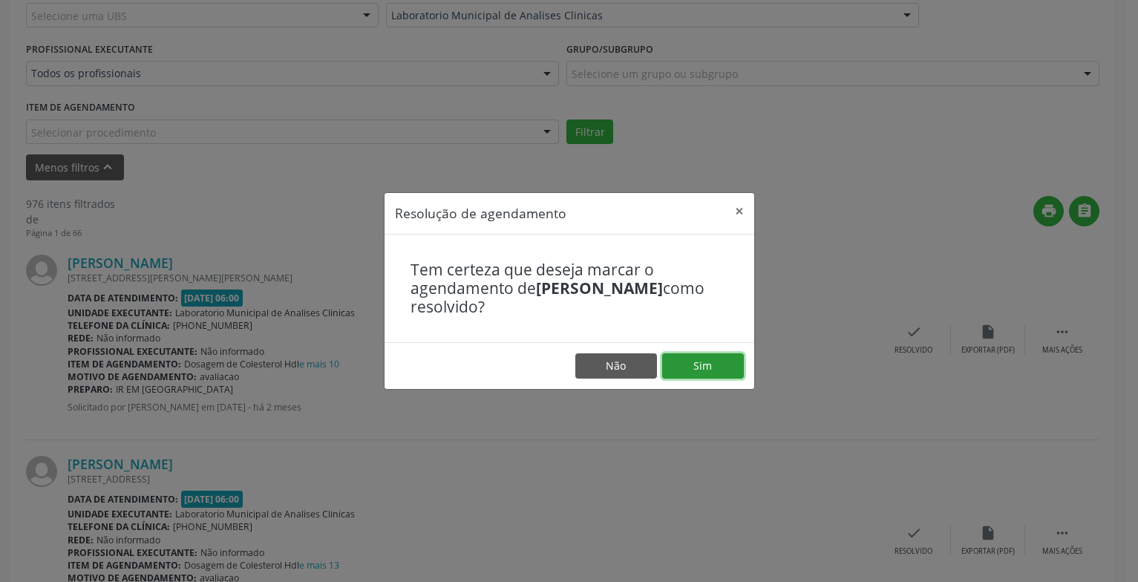
click at [692, 376] on button "Sim" at bounding box center [703, 365] width 82 height 25
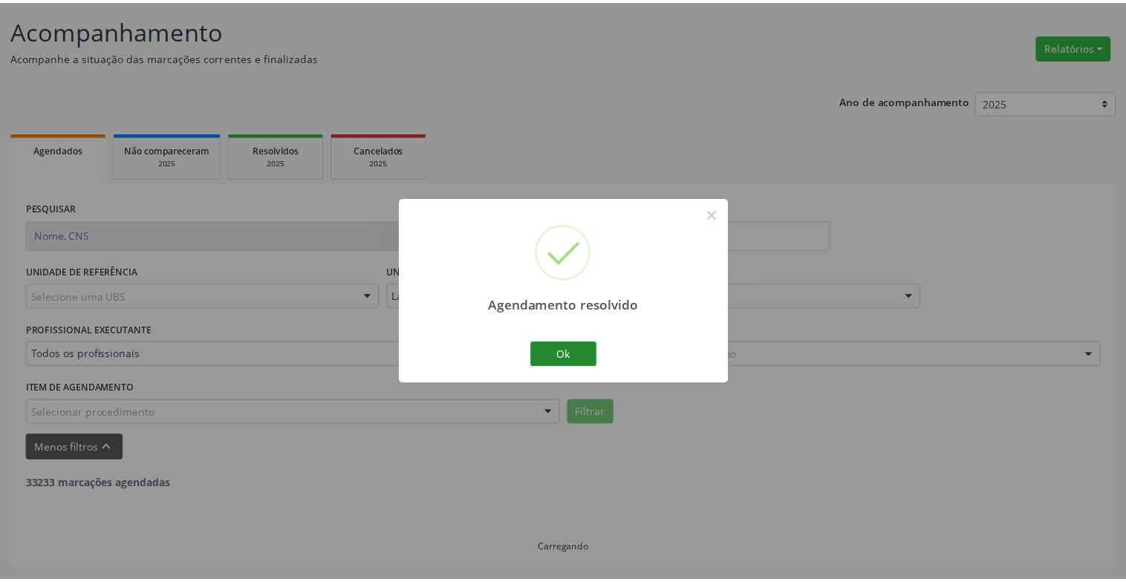
scroll to position [89, 0]
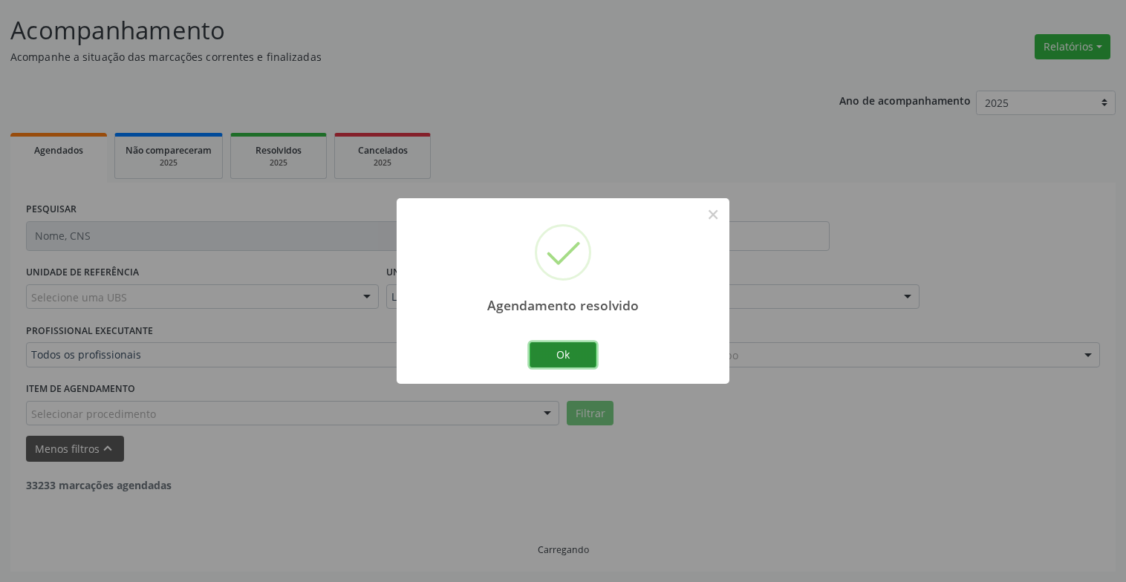
click at [574, 356] on button "Ok" at bounding box center [562, 354] width 67 height 25
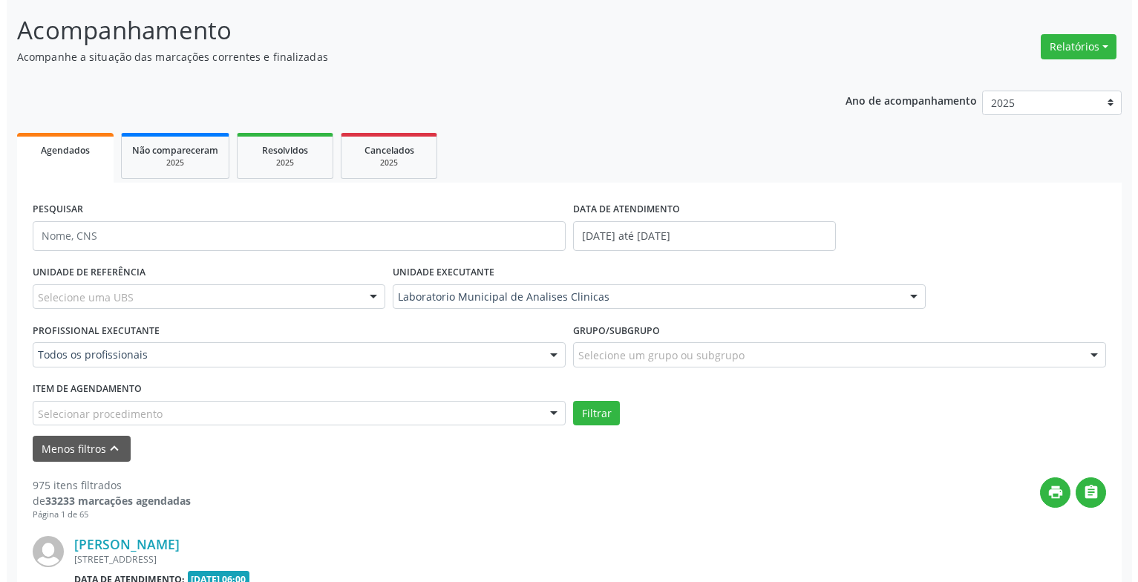
scroll to position [312, 0]
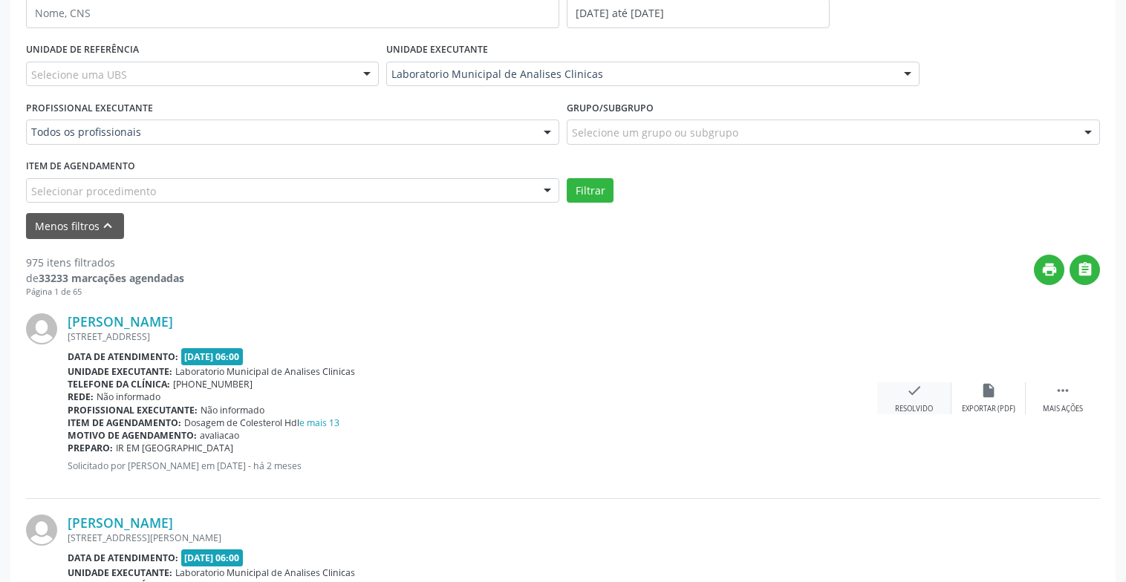
click at [918, 405] on div "Resolvido" at bounding box center [914, 409] width 38 height 10
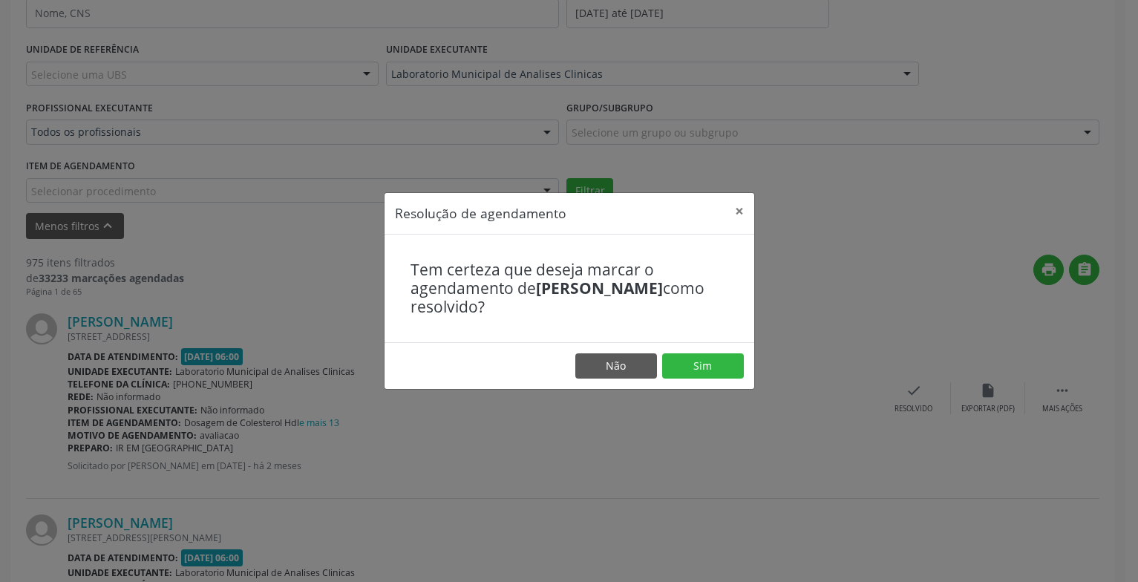
click at [745, 365] on footer "Não Sim" at bounding box center [570, 365] width 370 height 47
click at [674, 372] on button "Sim" at bounding box center [703, 365] width 82 height 25
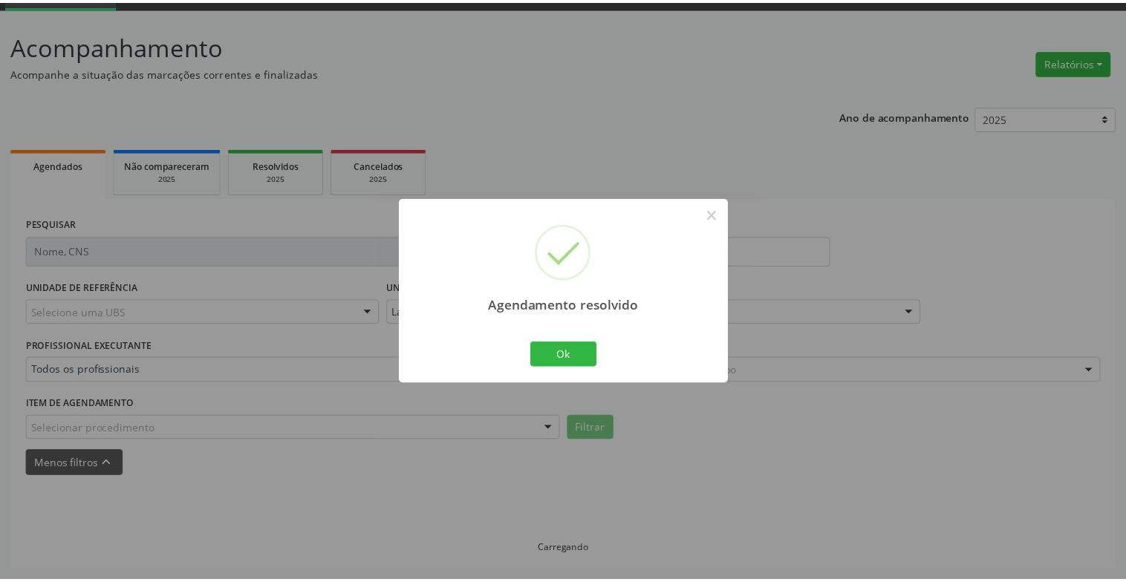
scroll to position [74, 0]
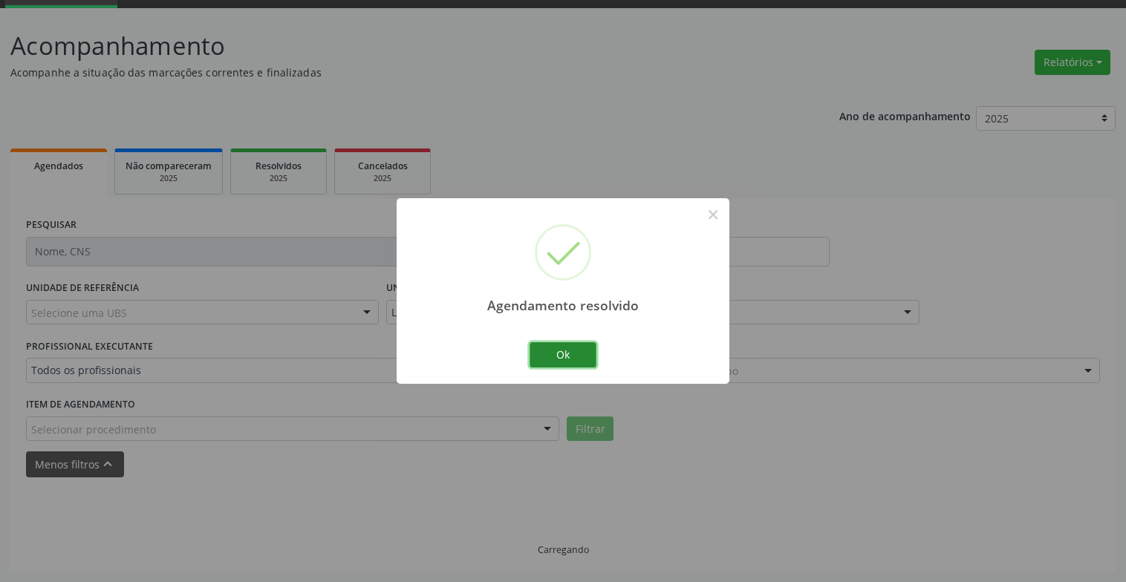
click at [564, 355] on button "Ok" at bounding box center [562, 354] width 67 height 25
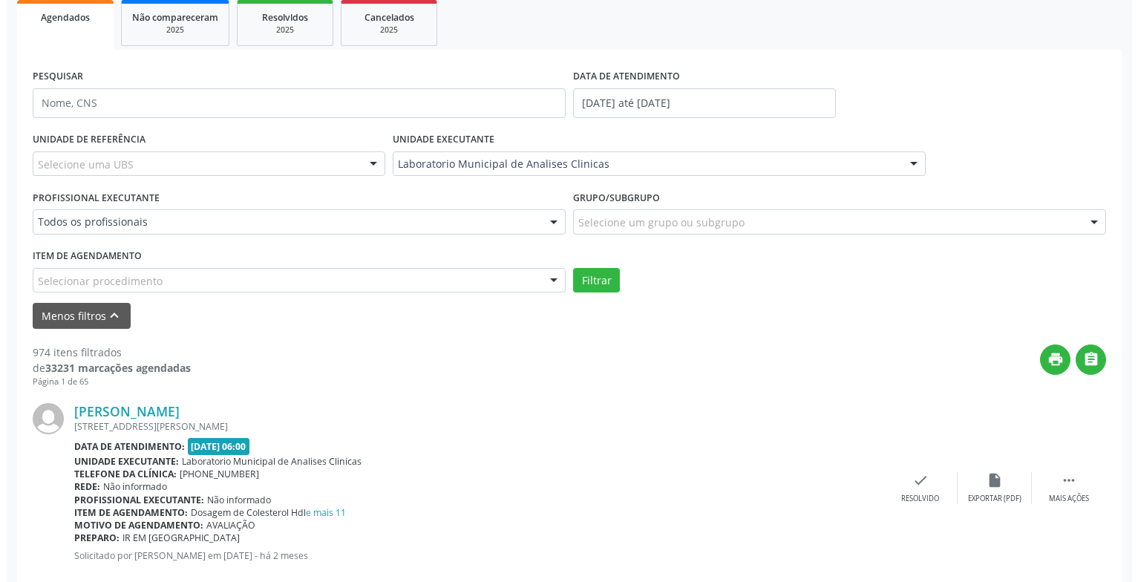
scroll to position [296, 0]
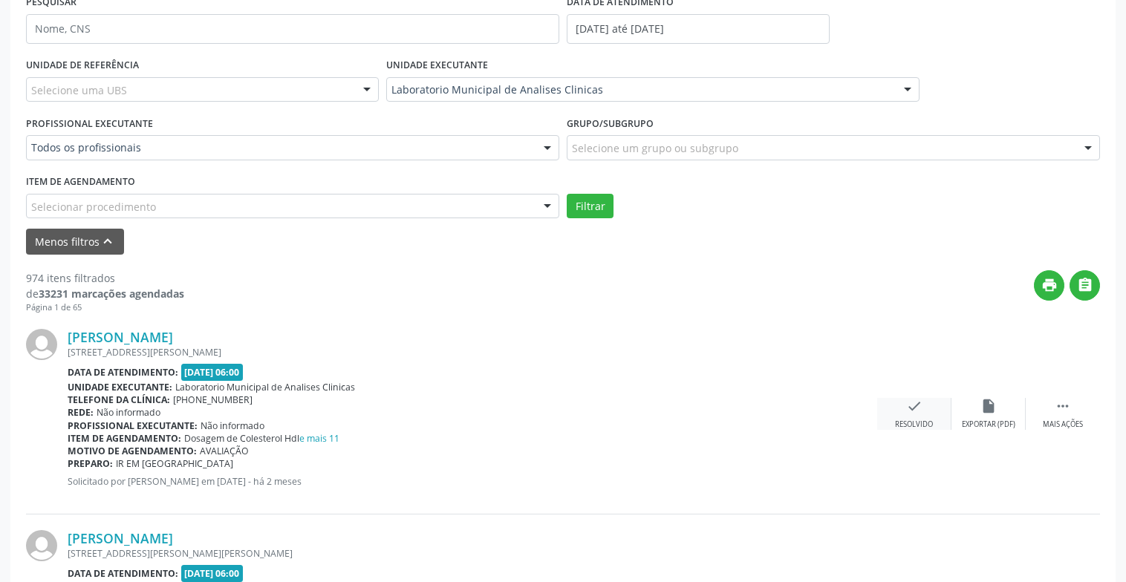
click at [894, 408] on div "check Resolvido" at bounding box center [914, 414] width 74 height 32
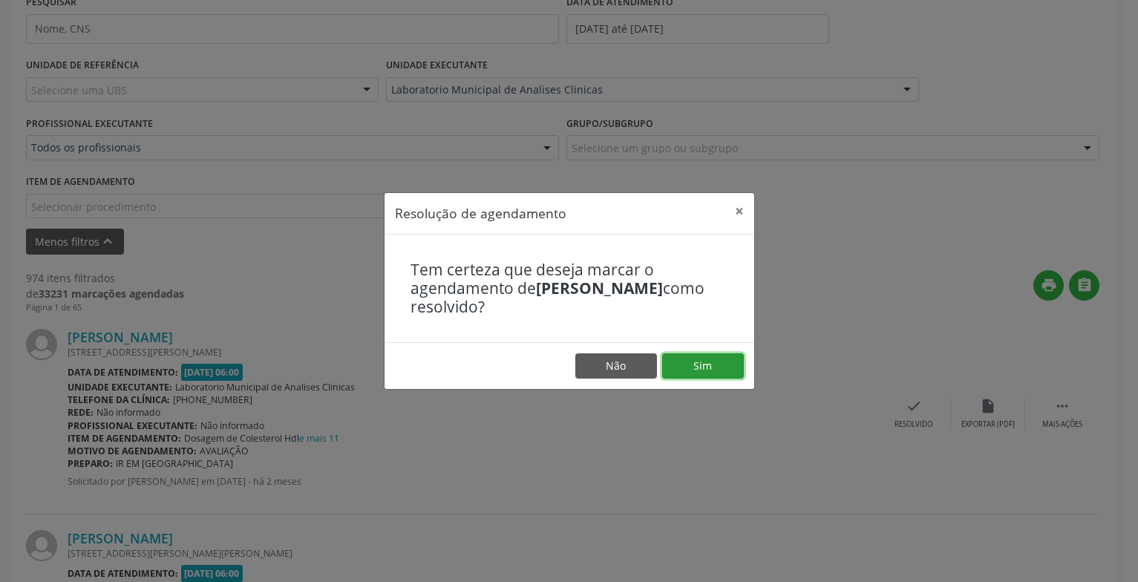
click at [693, 369] on button "Sim" at bounding box center [703, 365] width 82 height 25
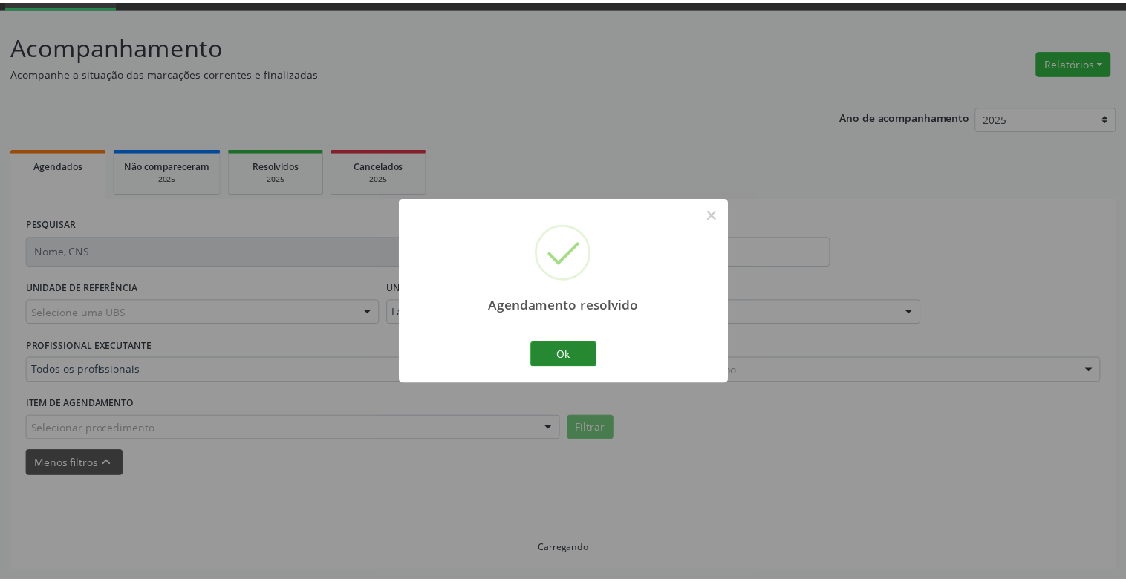
scroll to position [74, 0]
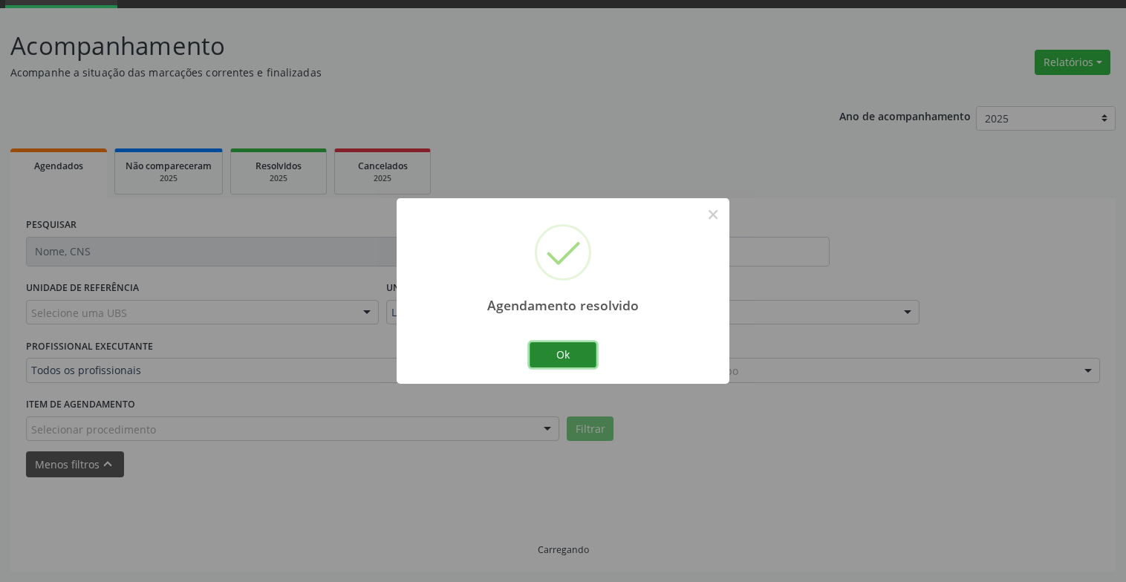
click at [558, 342] on button "Ok" at bounding box center [562, 354] width 67 height 25
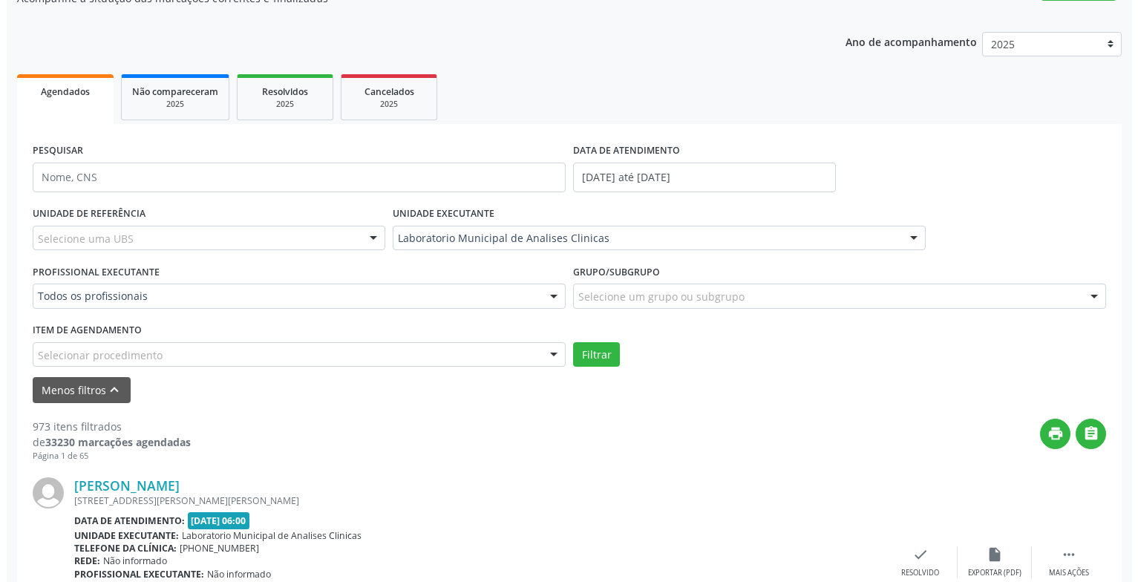
scroll to position [445, 0]
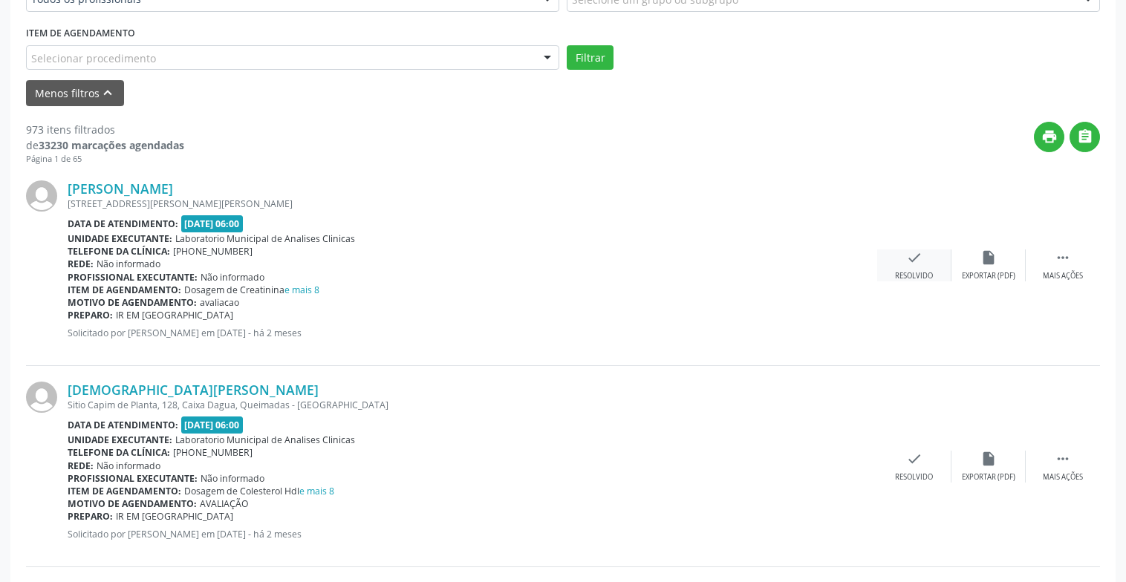
click at [895, 249] on div "check Resolvido" at bounding box center [914, 265] width 74 height 32
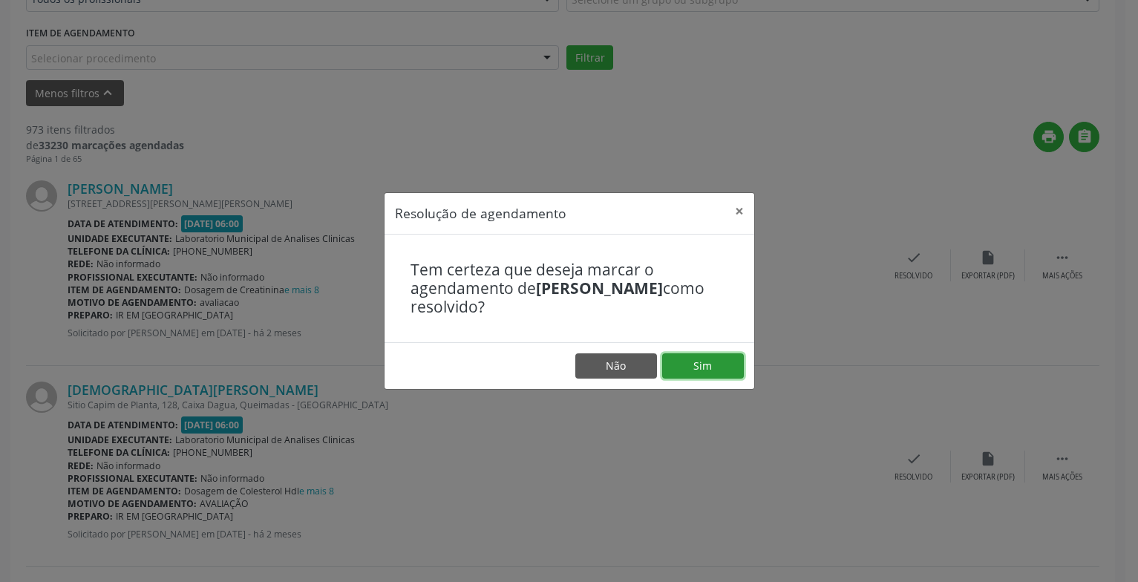
click at [702, 362] on button "Sim" at bounding box center [703, 365] width 82 height 25
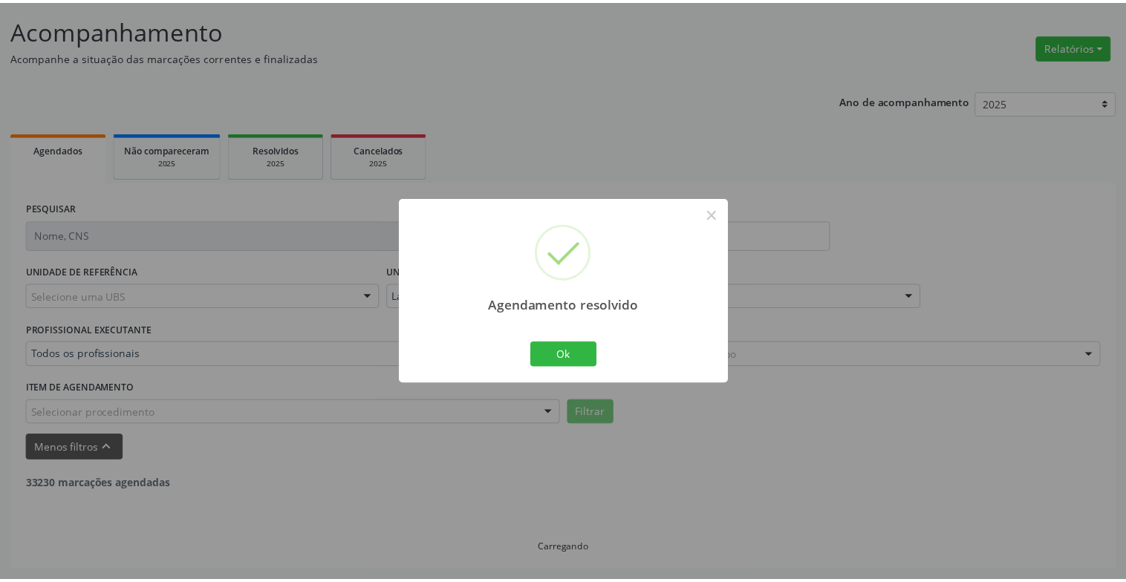
scroll to position [89, 0]
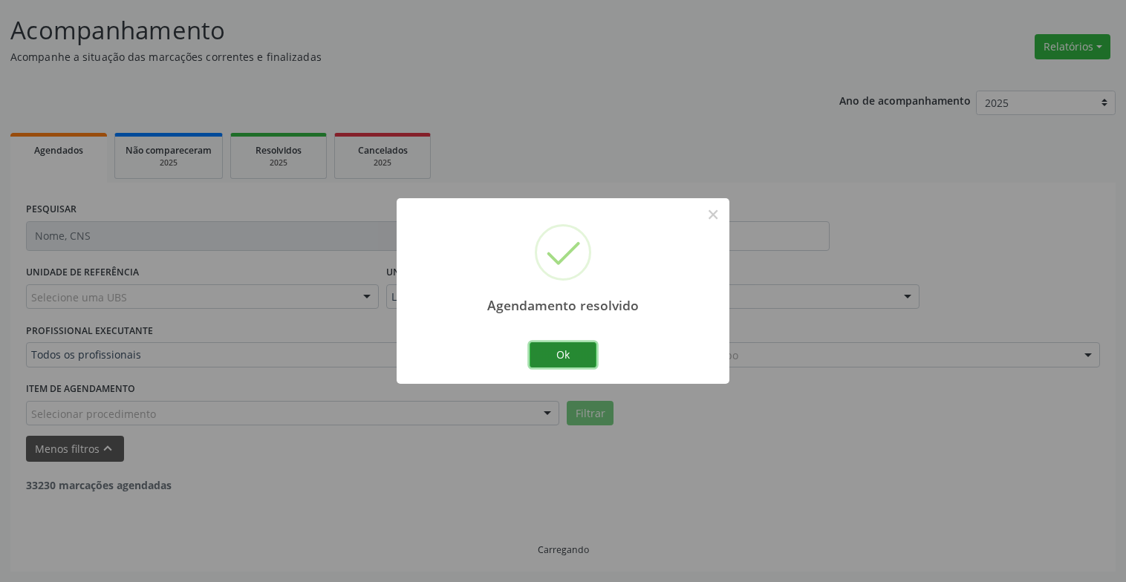
click at [538, 361] on button "Ok" at bounding box center [562, 354] width 67 height 25
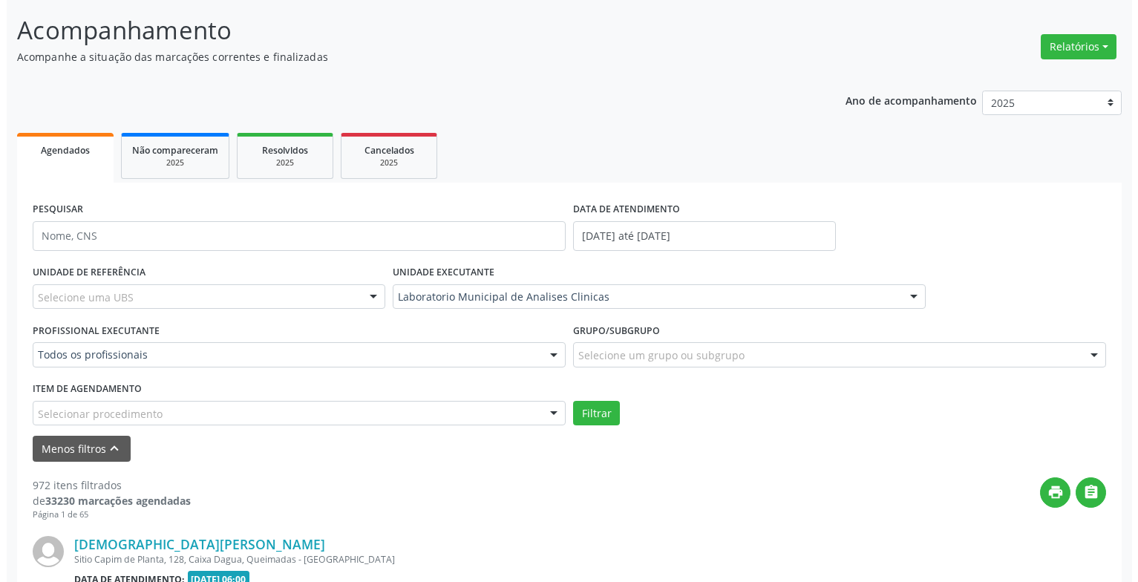
scroll to position [386, 0]
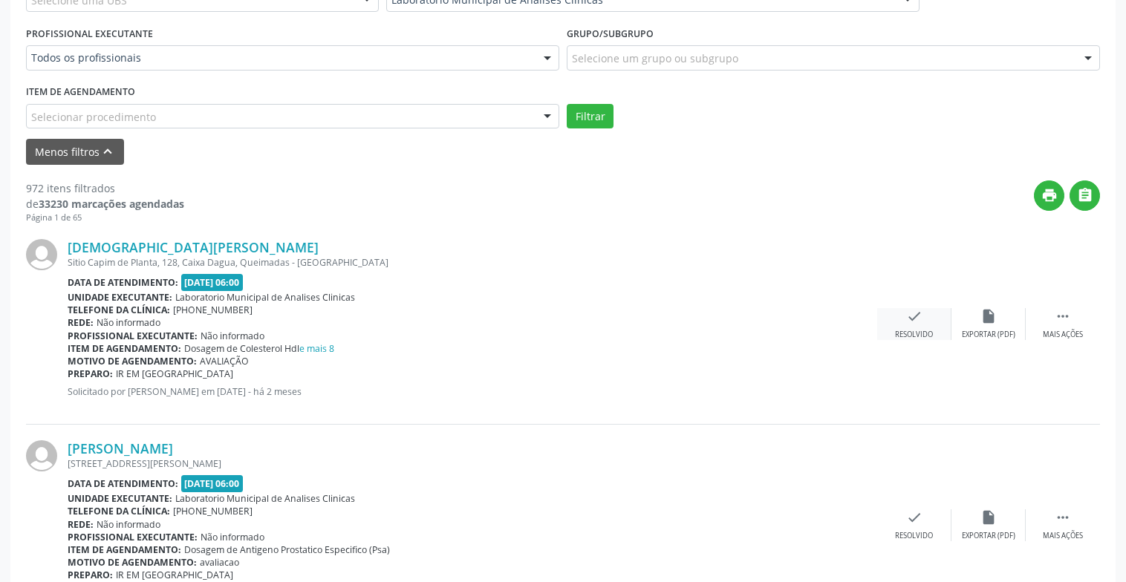
click at [911, 313] on icon "check" at bounding box center [914, 316] width 16 height 16
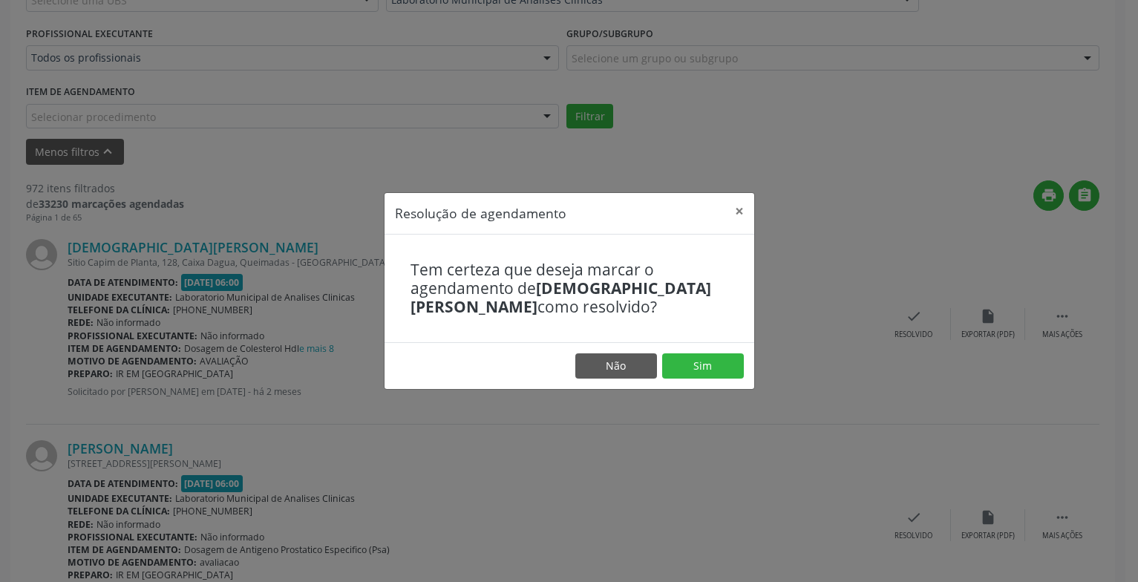
click at [716, 351] on footer "Não Sim" at bounding box center [570, 365] width 370 height 47
click at [723, 364] on button "Sim" at bounding box center [703, 365] width 82 height 25
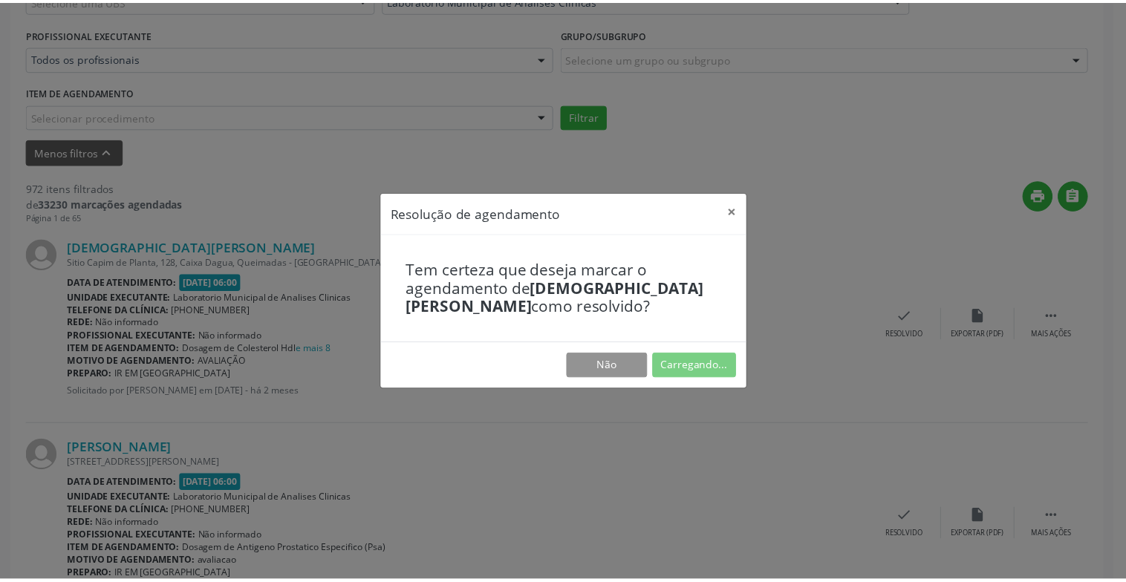
scroll to position [74, 0]
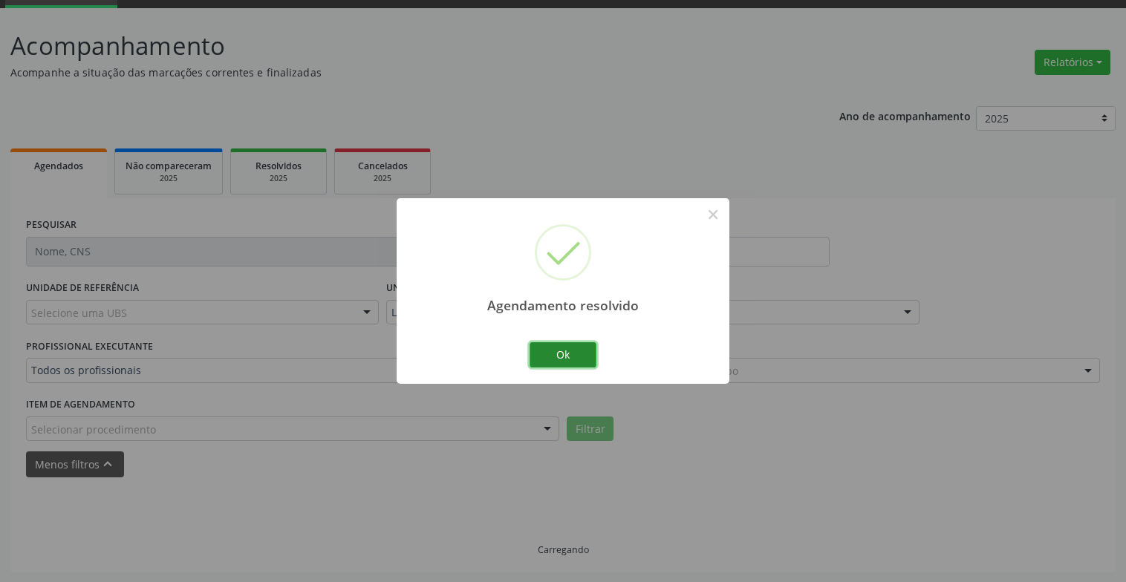
click at [546, 359] on button "Ok" at bounding box center [562, 354] width 67 height 25
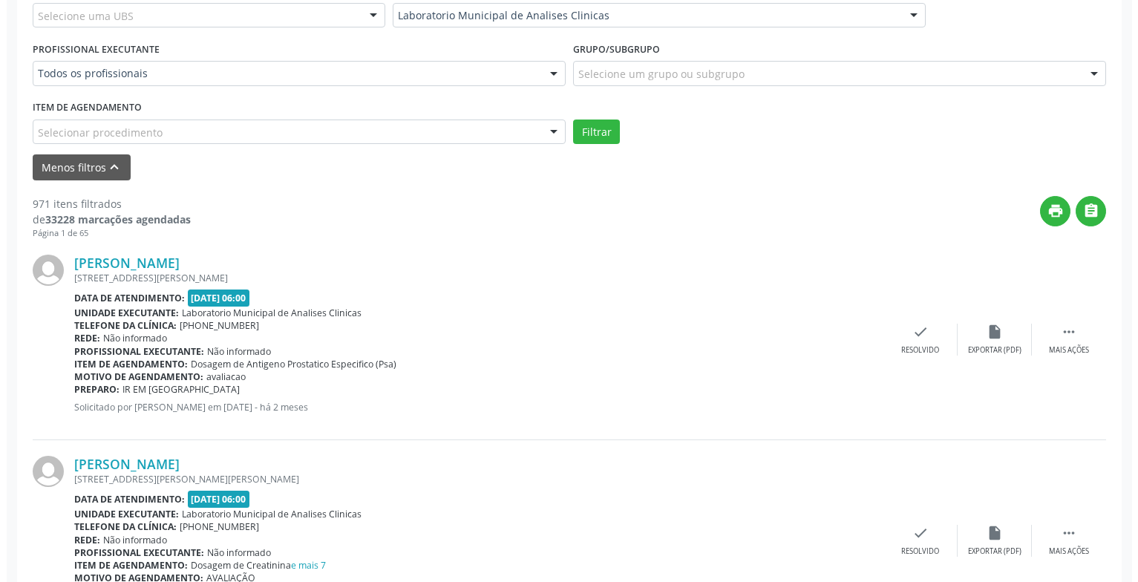
scroll to position [445, 0]
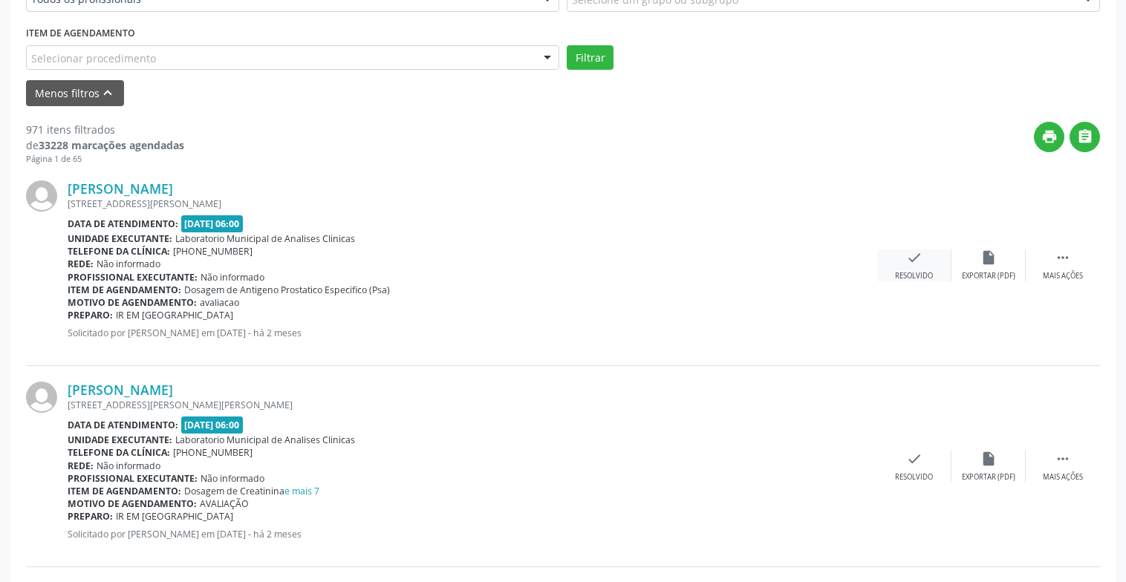
click at [915, 266] on div "check Resolvido" at bounding box center [914, 265] width 74 height 32
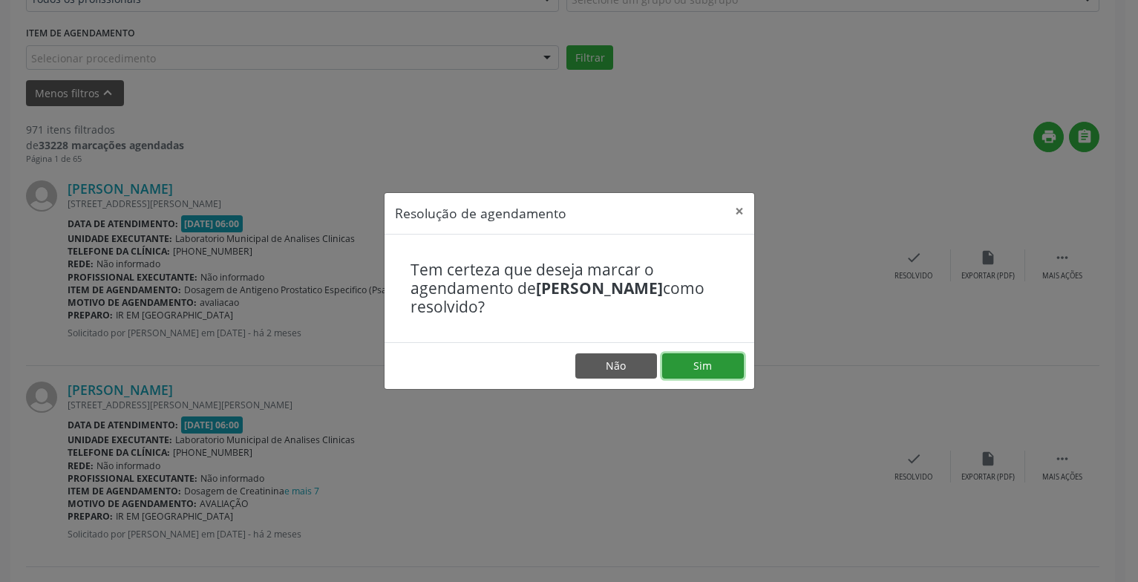
click at [716, 361] on button "Sim" at bounding box center [703, 365] width 82 height 25
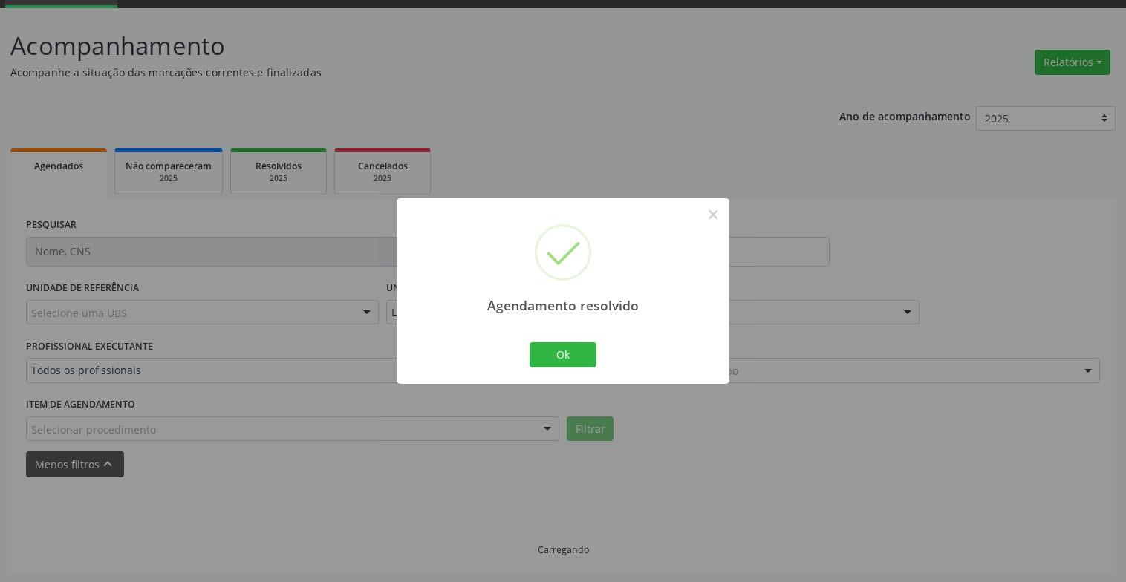
scroll to position [89, 0]
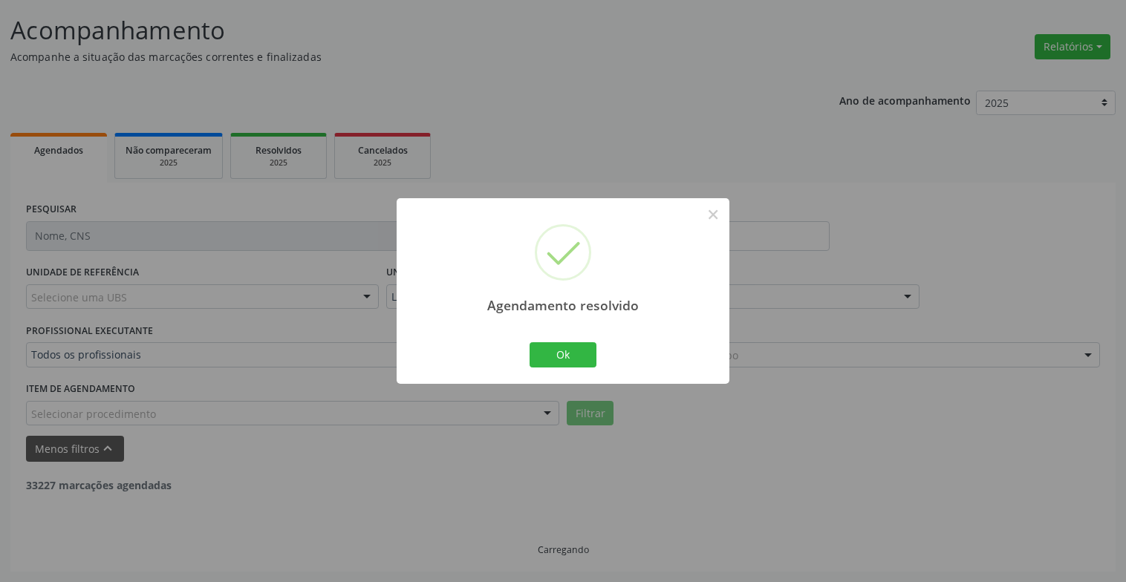
click at [555, 339] on div "Ok Cancel" at bounding box center [563, 354] width 74 height 31
click at [565, 353] on button "Ok" at bounding box center [562, 354] width 67 height 25
click at [581, 341] on div "Ok Cancel" at bounding box center [563, 354] width 74 height 31
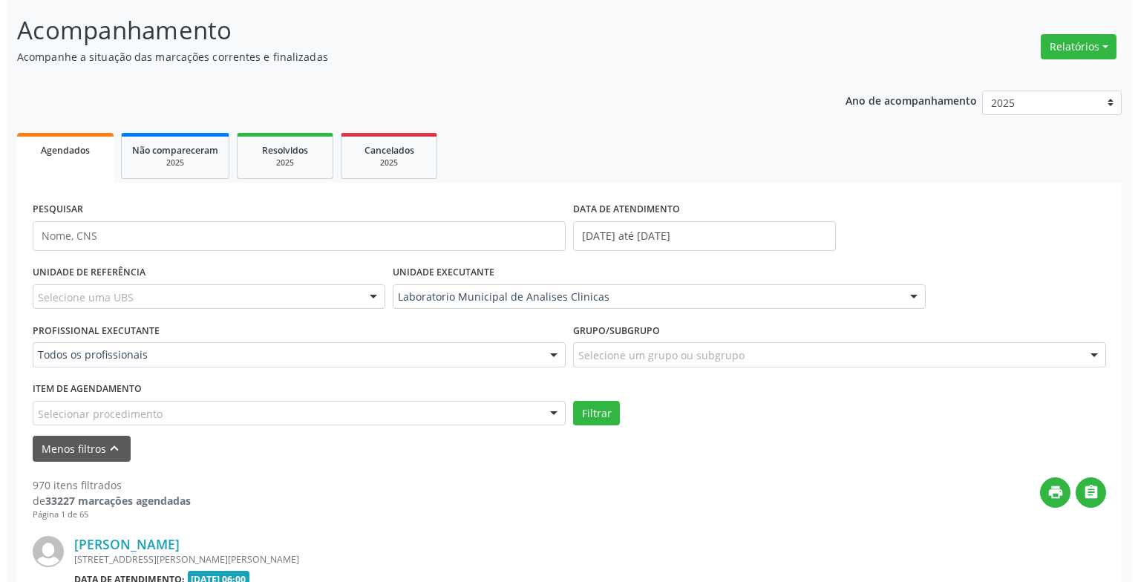
scroll to position [445, 0]
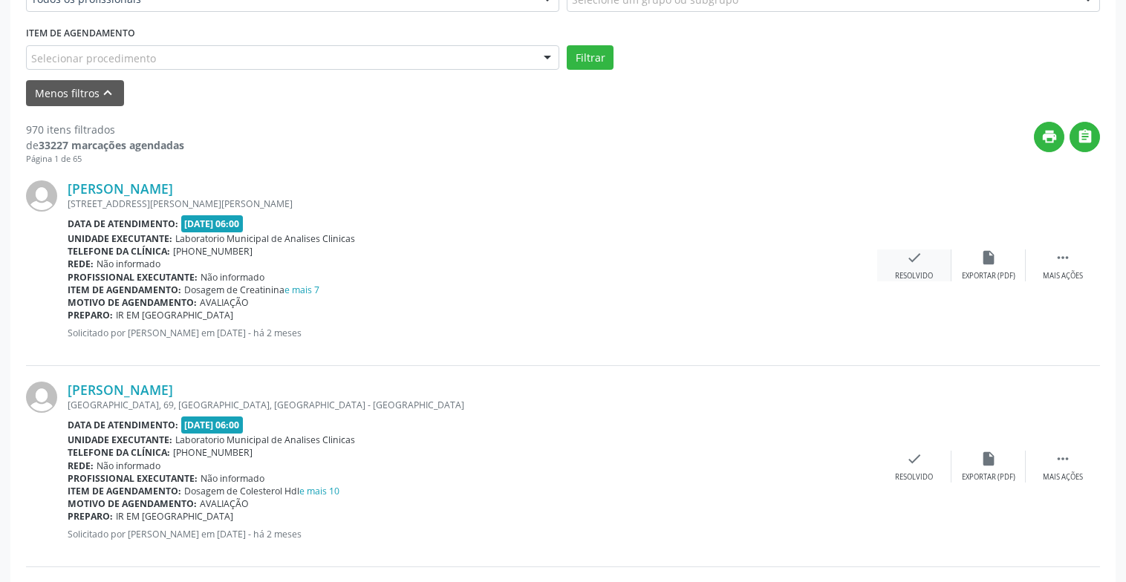
click at [914, 264] on icon "check" at bounding box center [914, 257] width 16 height 16
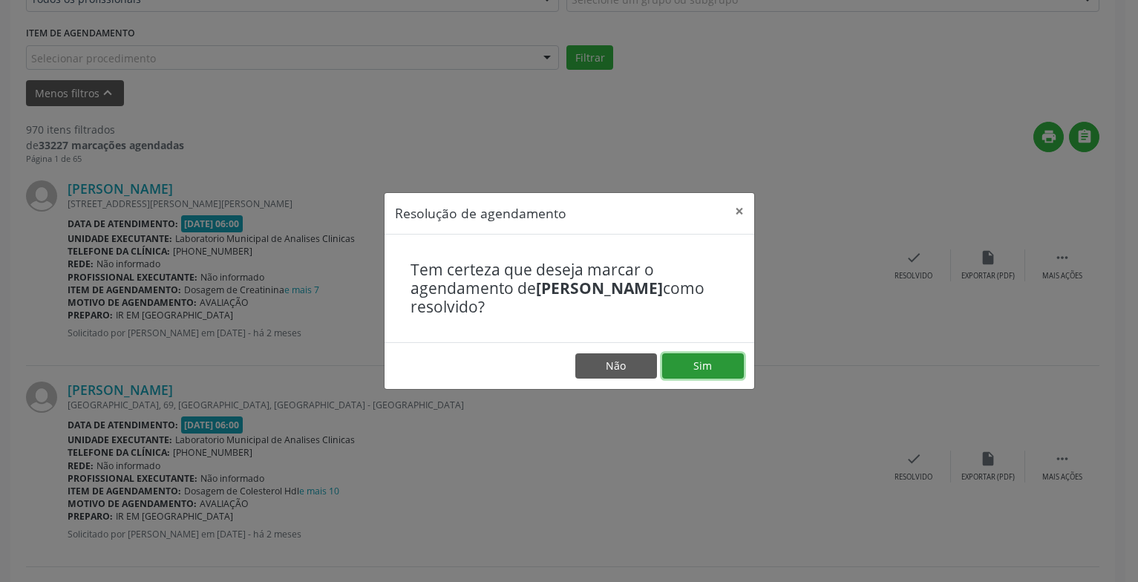
click at [716, 364] on button "Sim" at bounding box center [703, 365] width 82 height 25
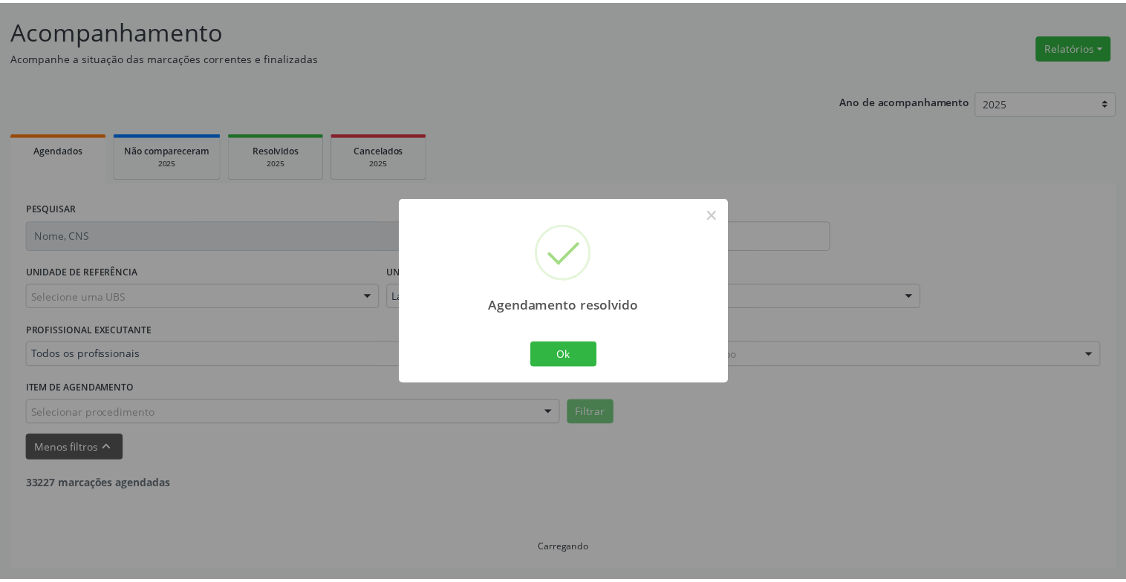
scroll to position [89, 0]
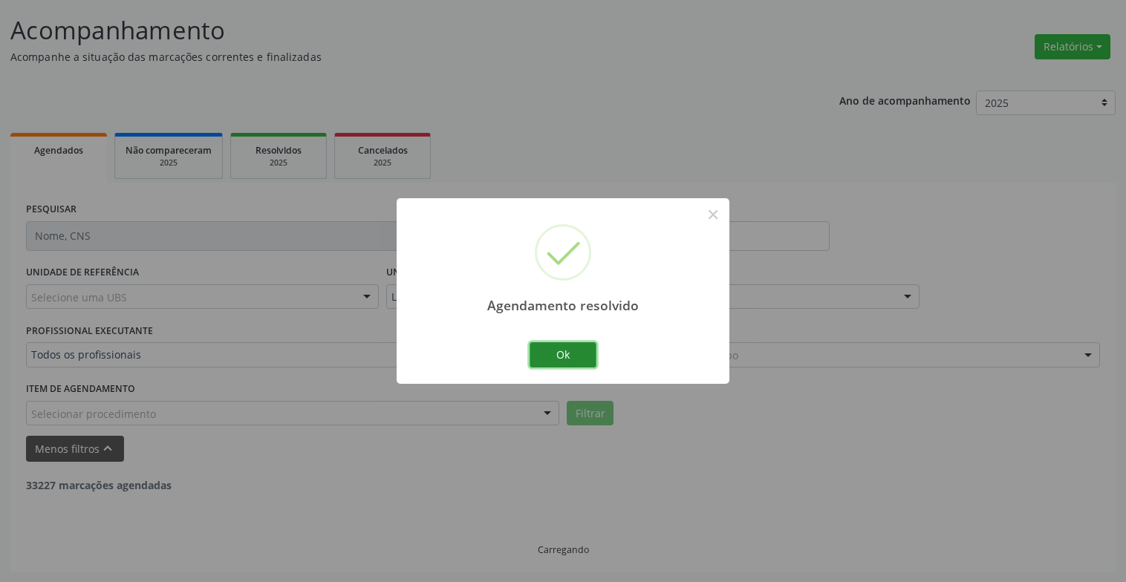
click at [544, 349] on button "Ok" at bounding box center [562, 354] width 67 height 25
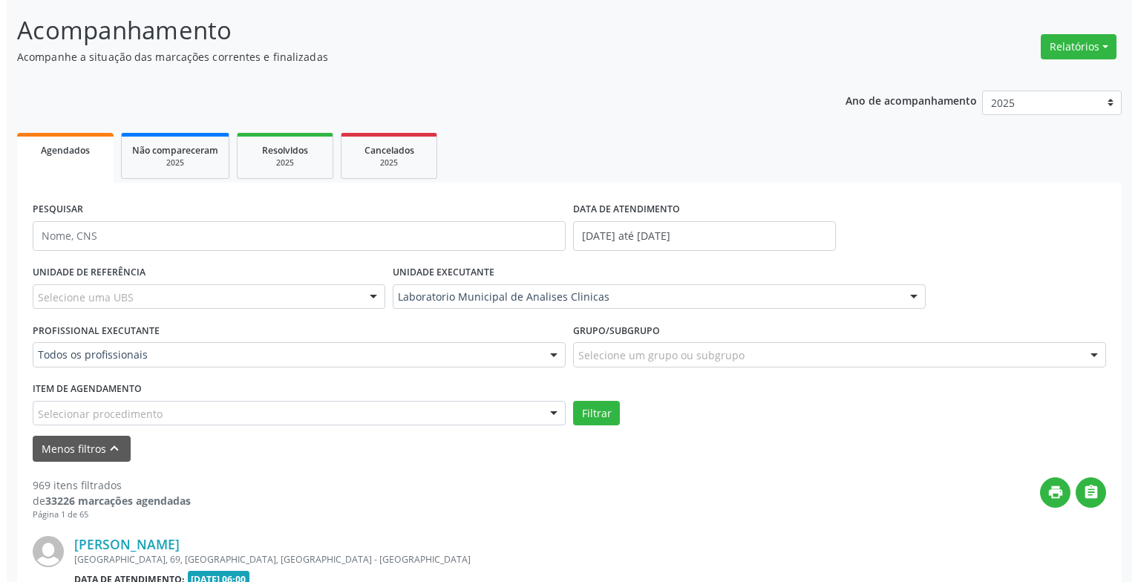
scroll to position [386, 0]
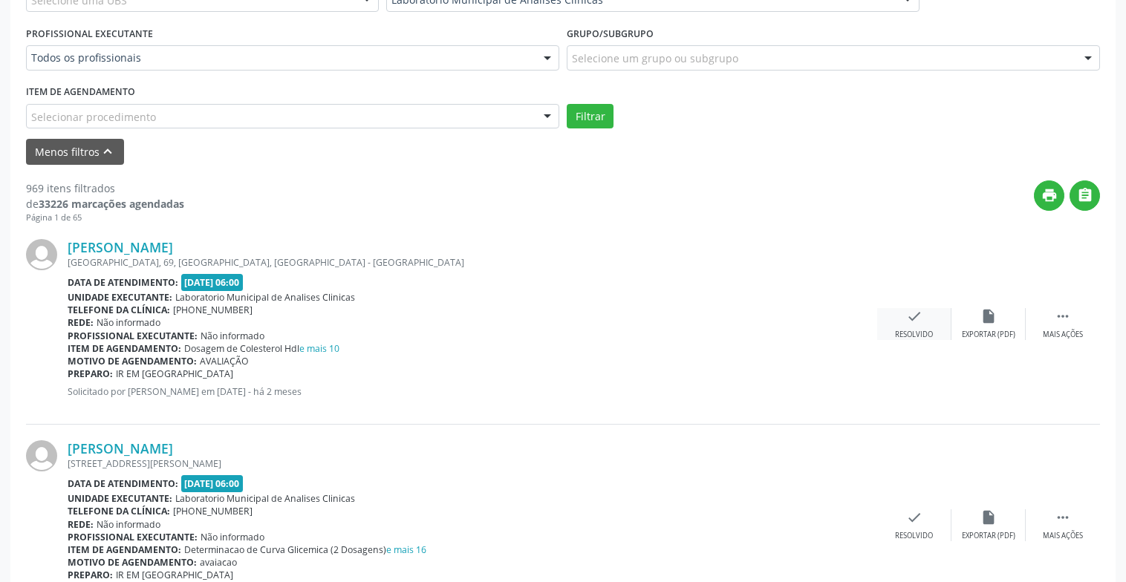
click at [914, 309] on icon "check" at bounding box center [914, 316] width 16 height 16
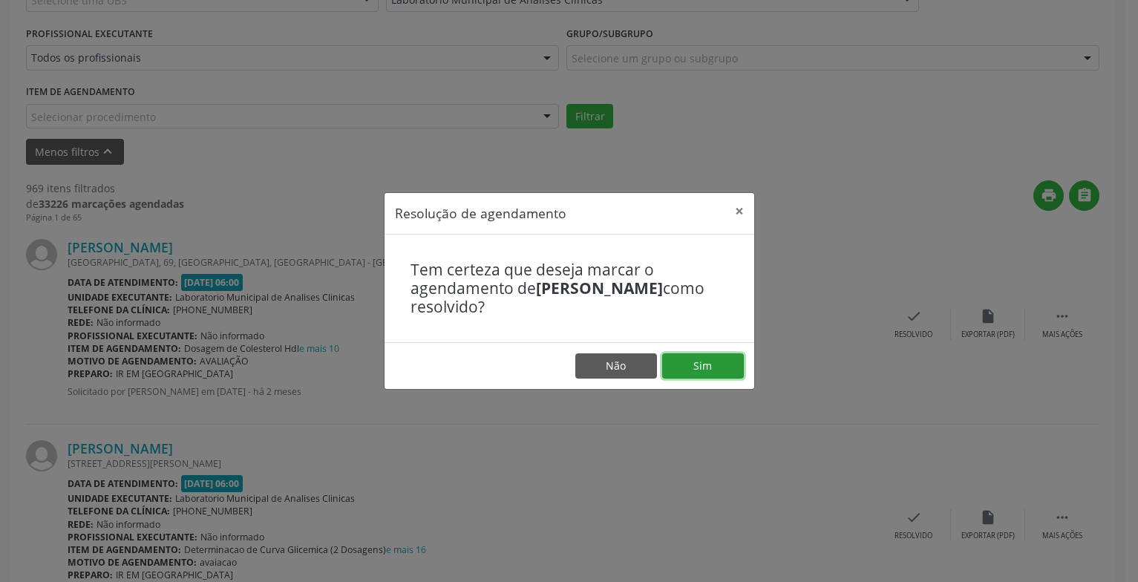
click at [714, 374] on button "Sim" at bounding box center [703, 365] width 82 height 25
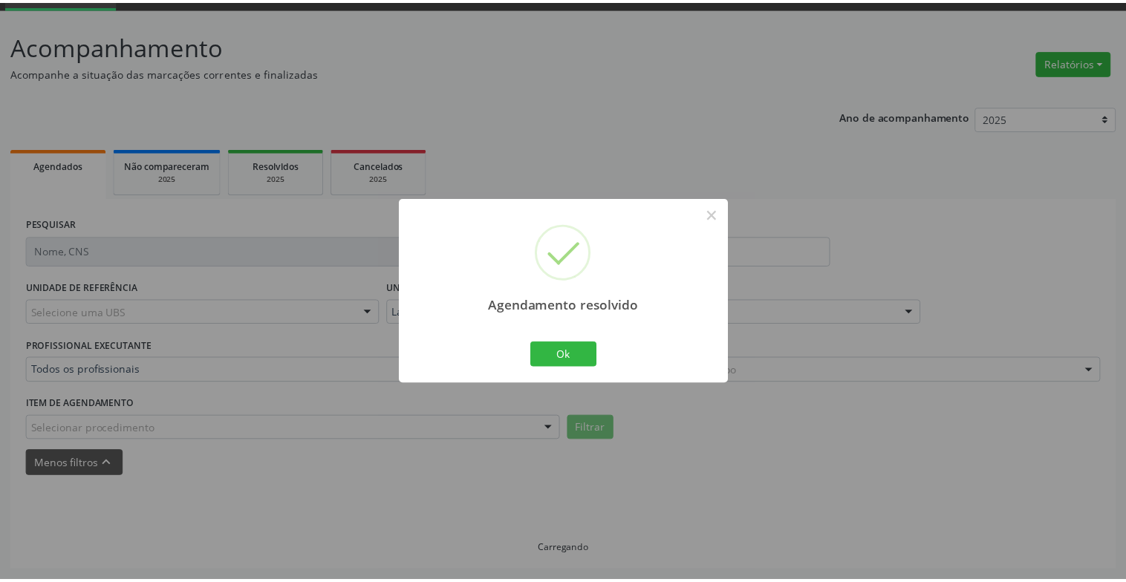
scroll to position [74, 0]
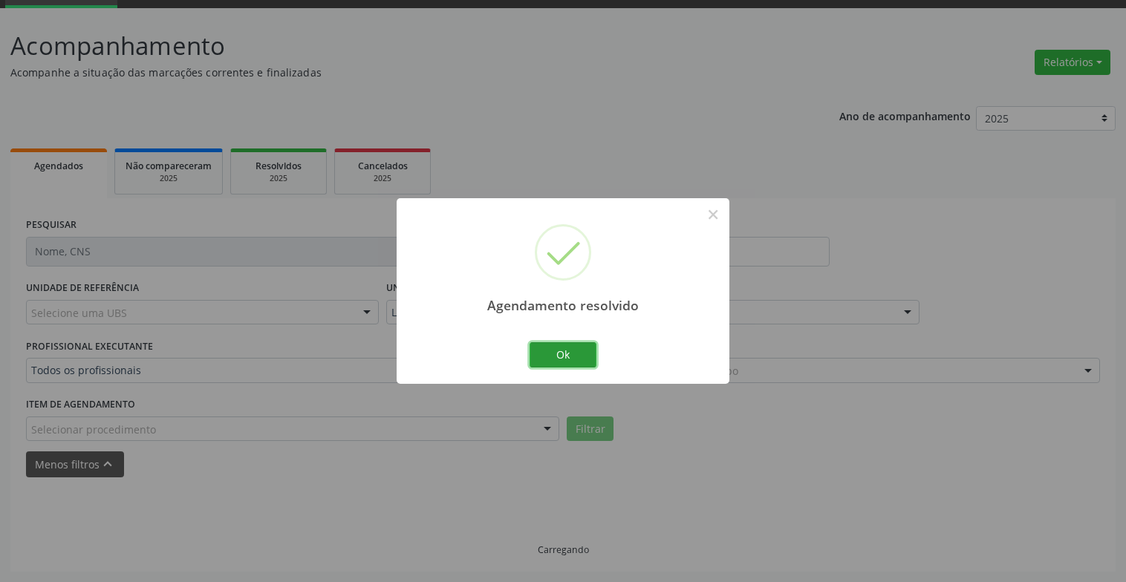
click at [569, 359] on button "Ok" at bounding box center [562, 354] width 67 height 25
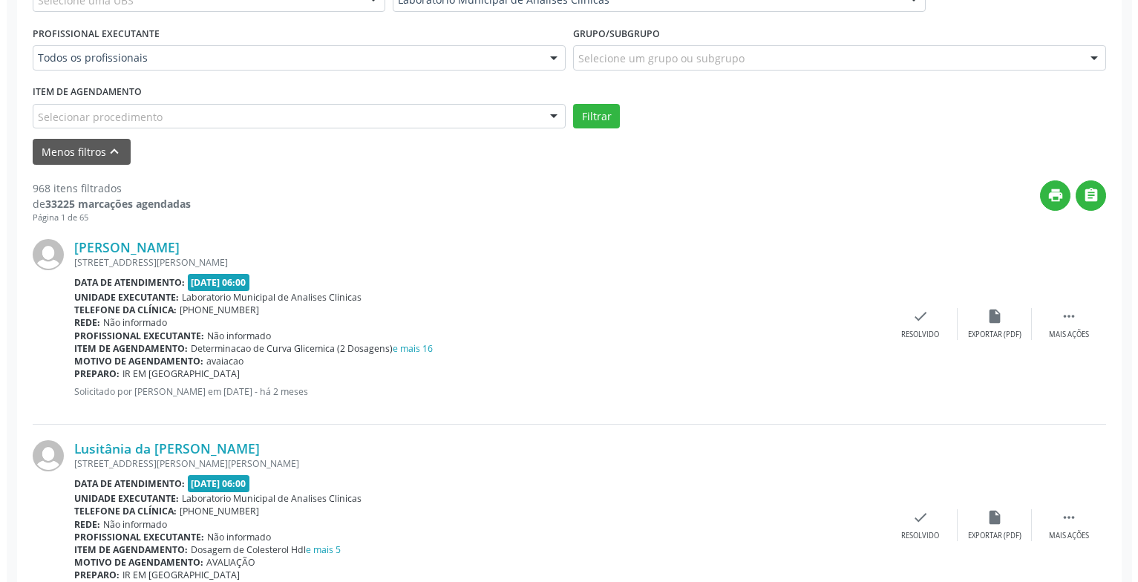
scroll to position [683, 0]
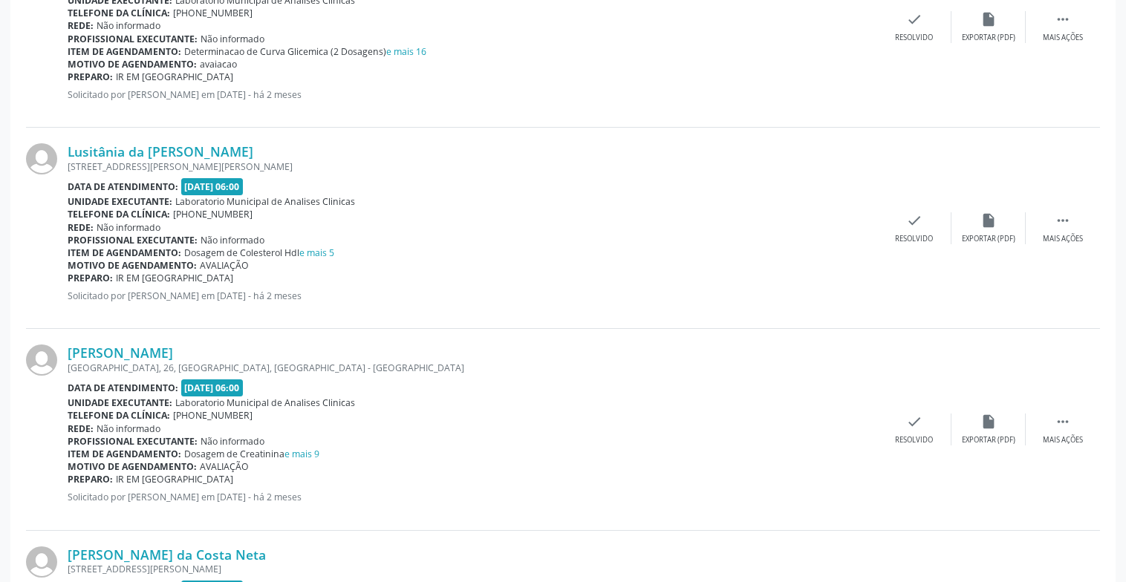
click at [918, 204] on div "Lusitânia da Silva Gomes Rua Jarmecelando de Paula, 28, Castanho, Queimadas - P…" at bounding box center [563, 228] width 1074 height 201
click at [911, 235] on div "Resolvido" at bounding box center [914, 239] width 38 height 10
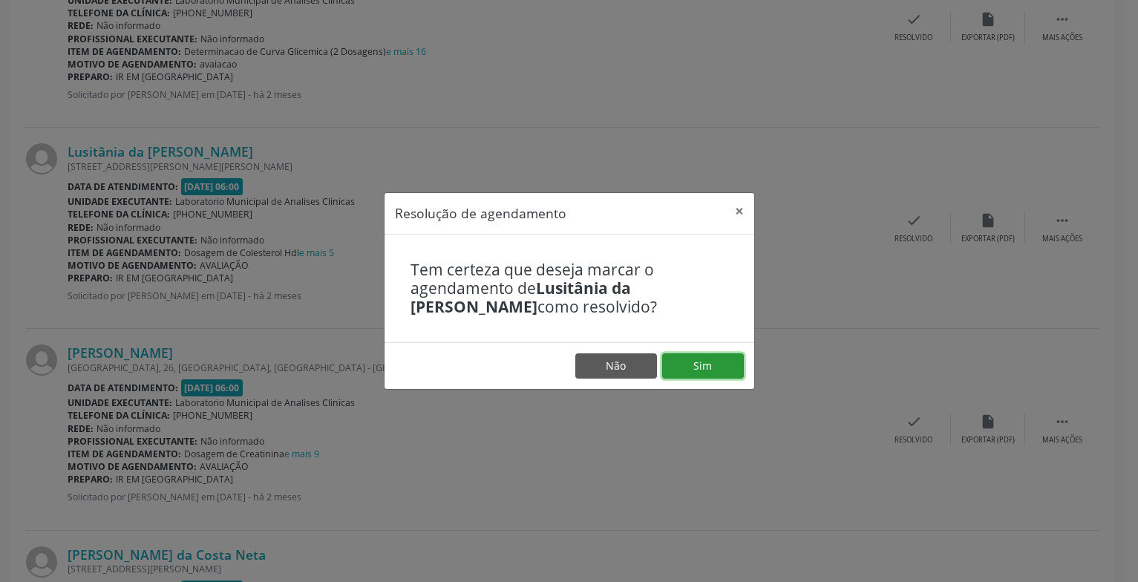
click at [717, 365] on button "Sim" at bounding box center [703, 365] width 82 height 25
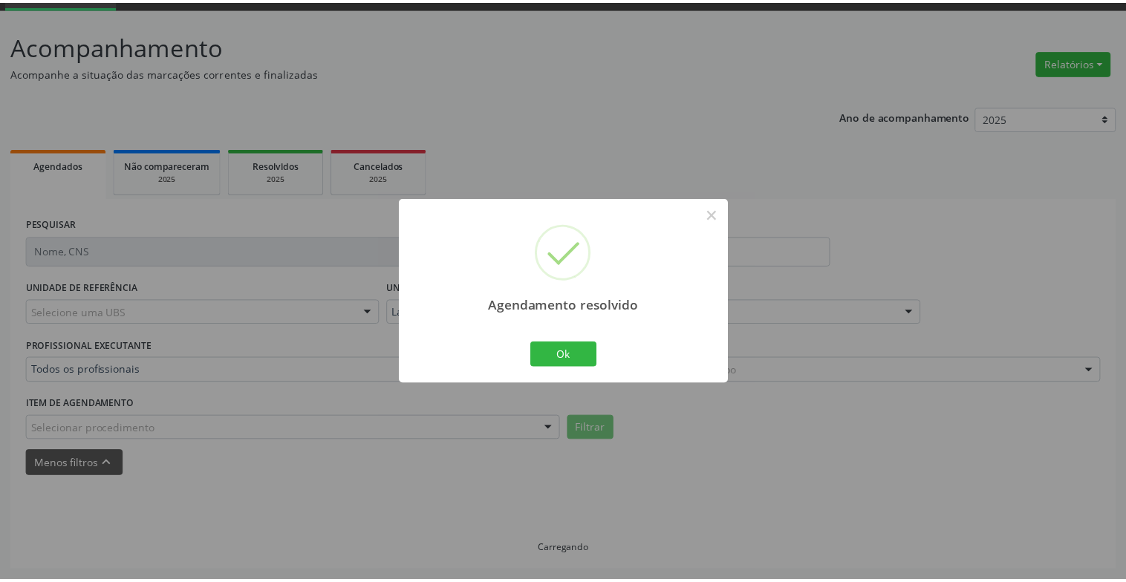
scroll to position [74, 0]
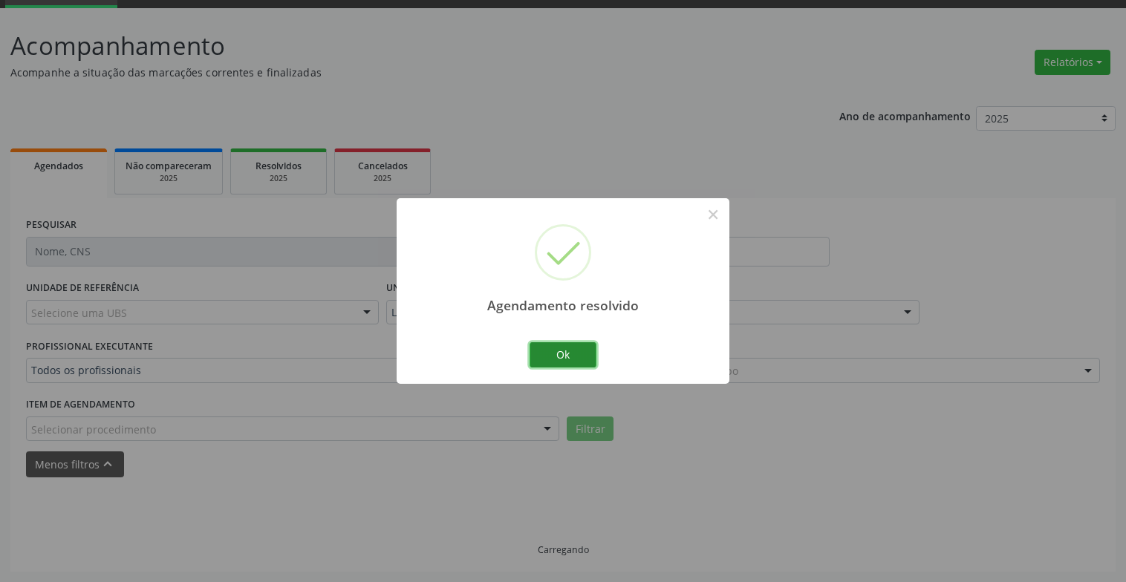
click at [557, 362] on button "Ok" at bounding box center [562, 354] width 67 height 25
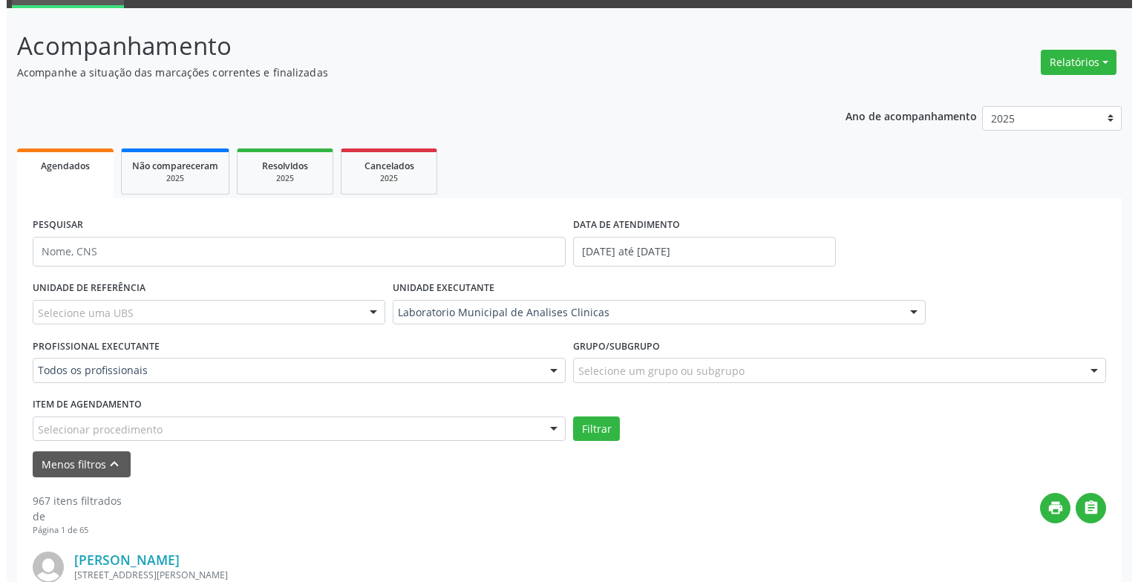
scroll to position [296, 0]
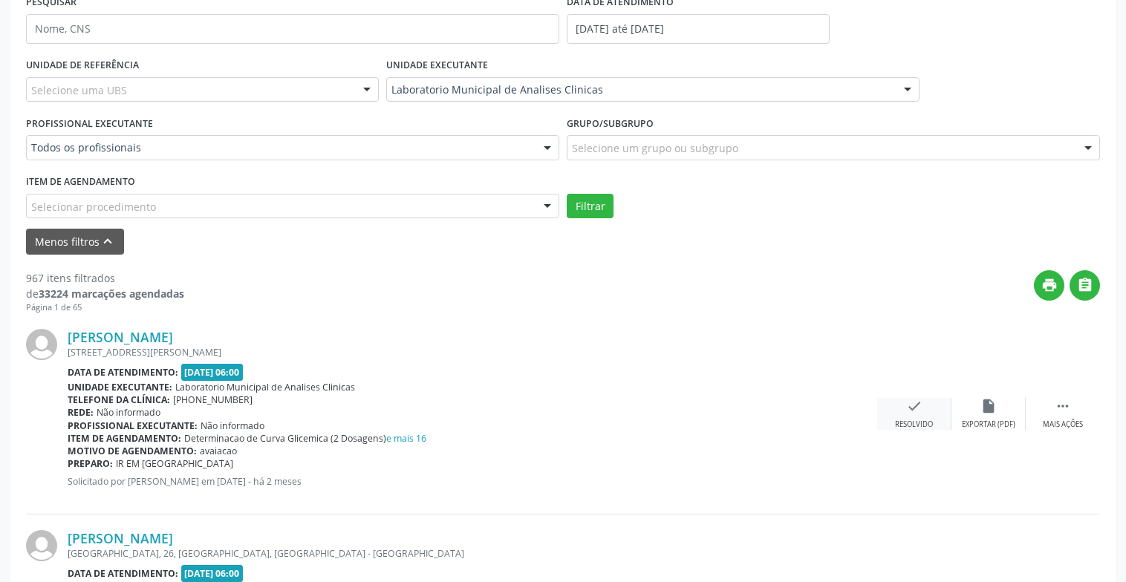
click at [915, 425] on div "Resolvido" at bounding box center [914, 425] width 38 height 10
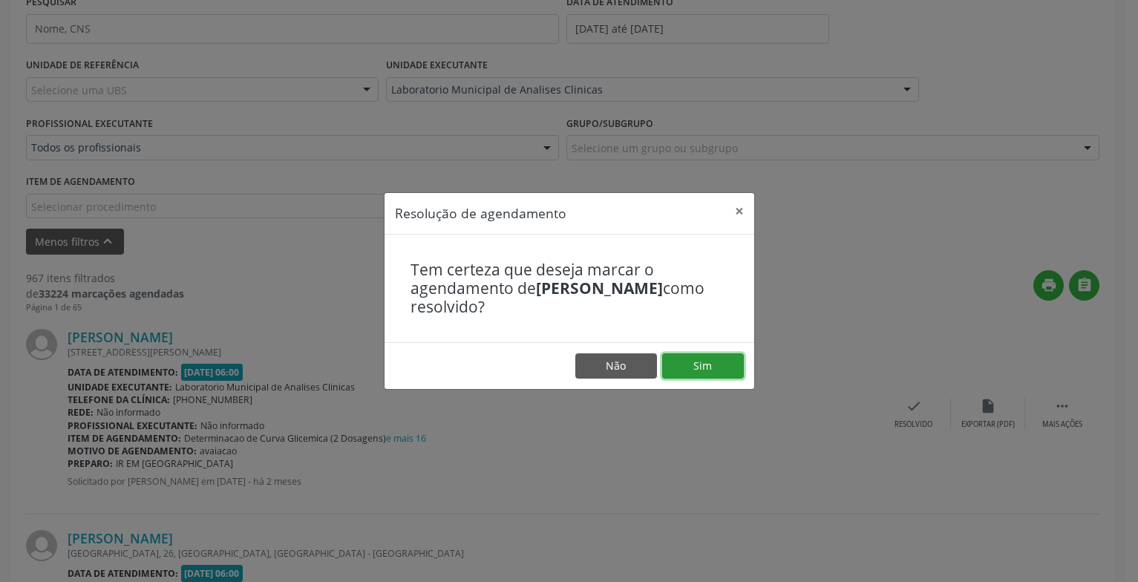
click at [729, 356] on button "Sim" at bounding box center [703, 365] width 82 height 25
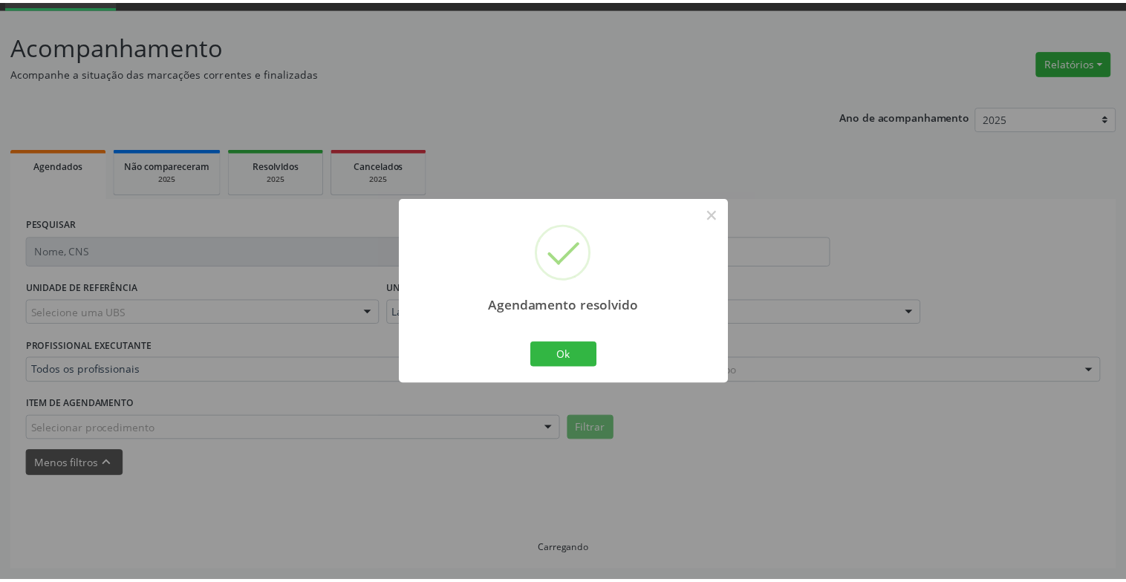
scroll to position [74, 0]
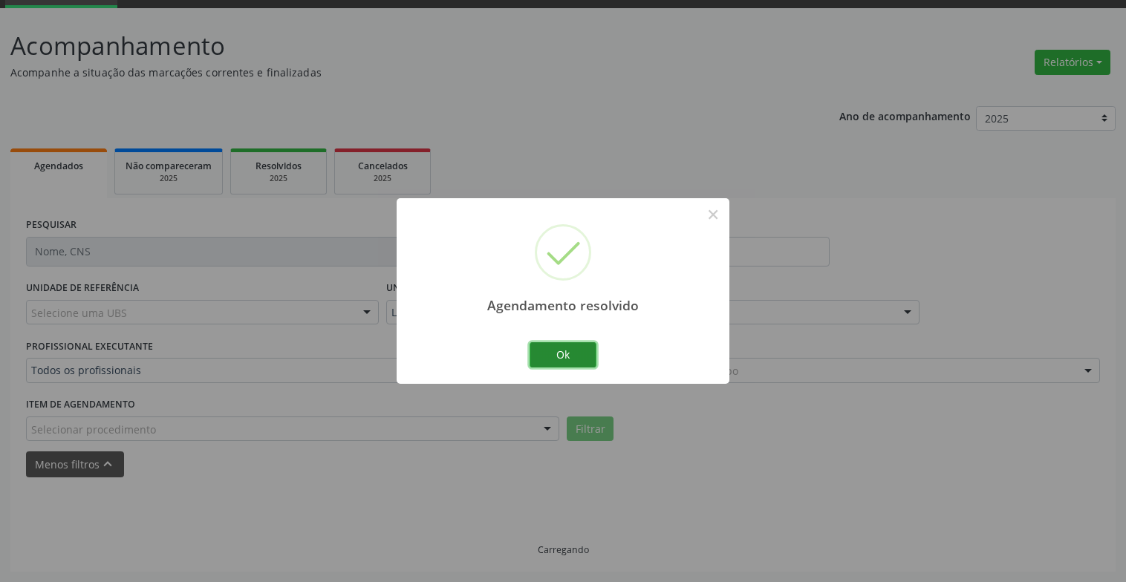
click at [578, 356] on button "Ok" at bounding box center [562, 354] width 67 height 25
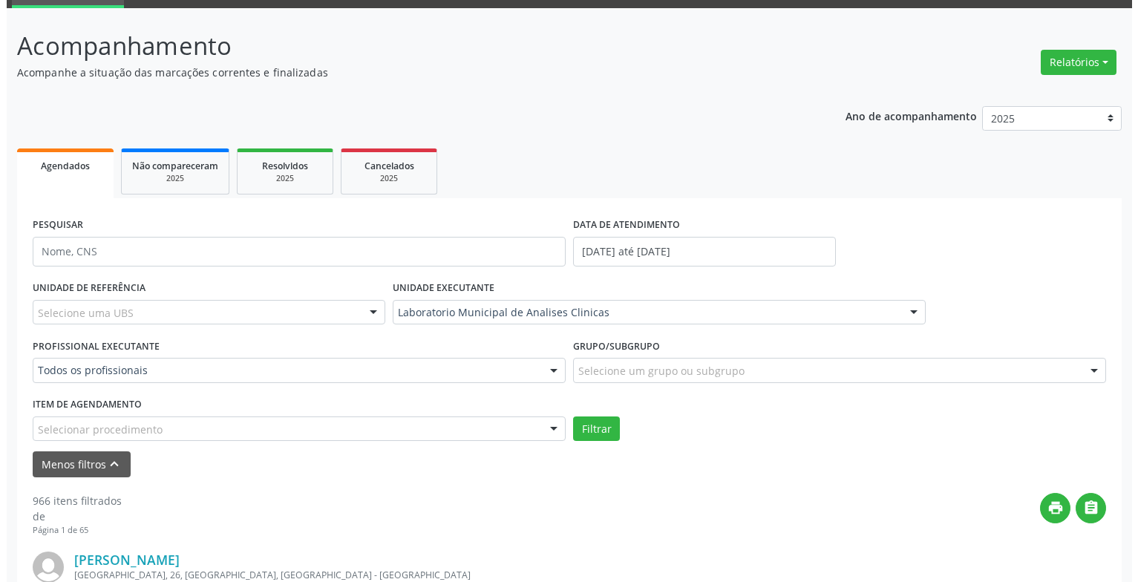
scroll to position [371, 0]
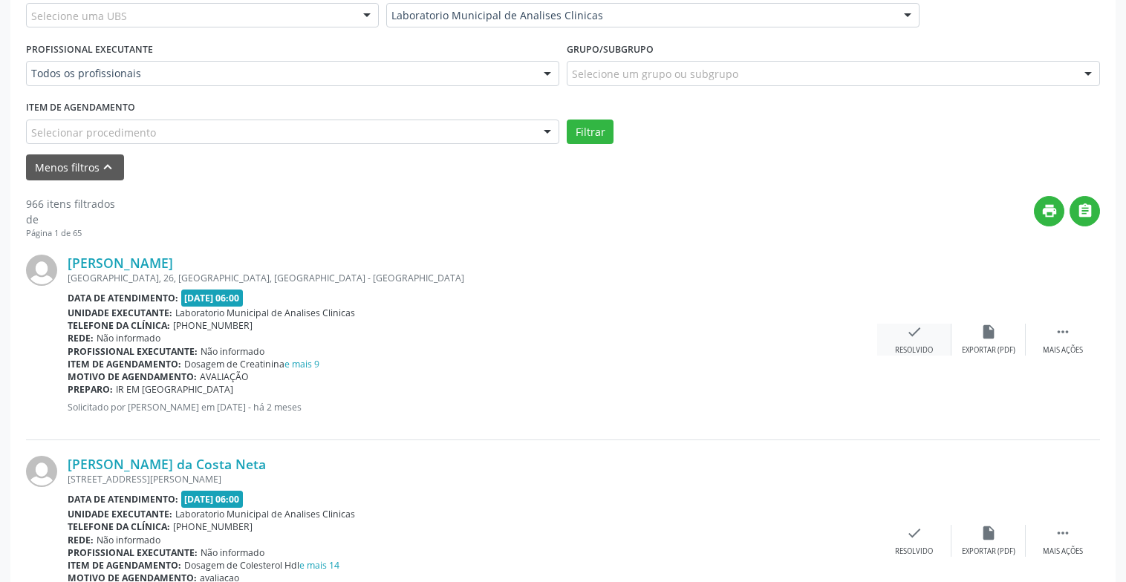
click at [908, 347] on div "Resolvido" at bounding box center [914, 350] width 38 height 10
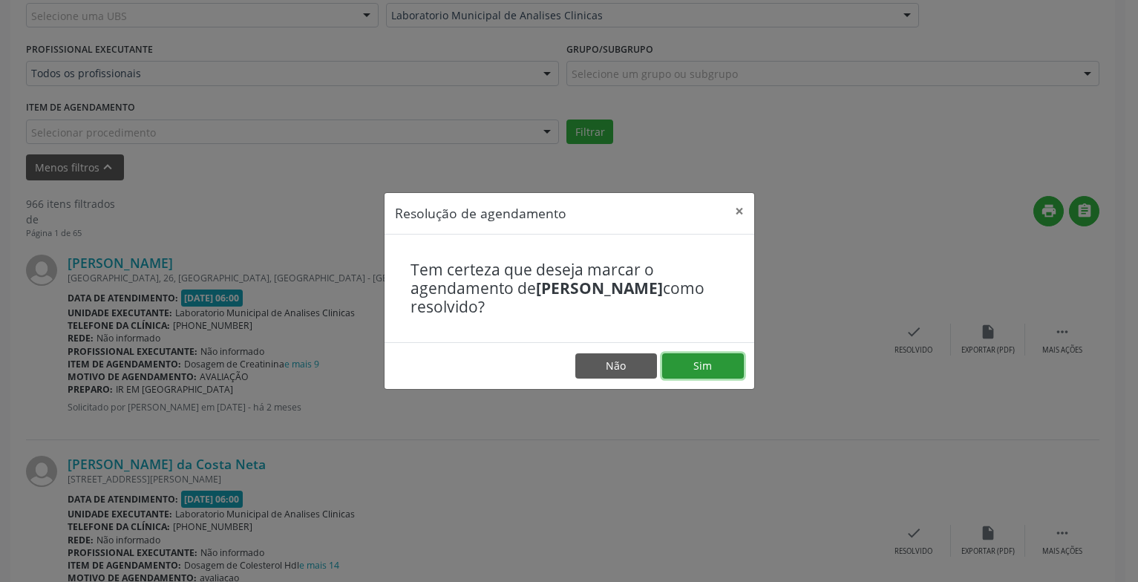
click at [715, 371] on button "Sim" at bounding box center [703, 365] width 82 height 25
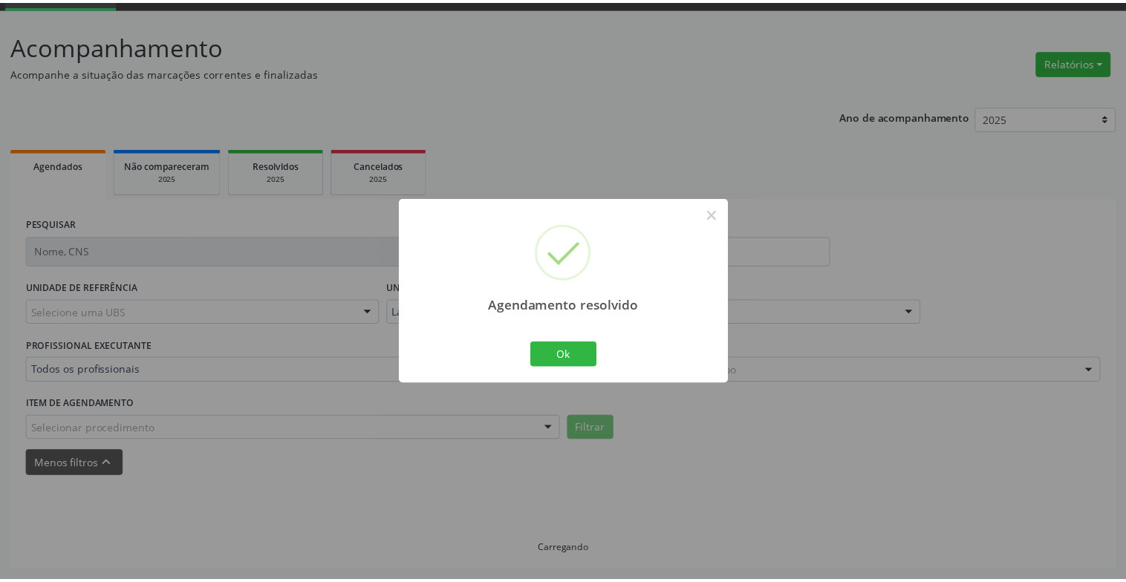
scroll to position [74, 0]
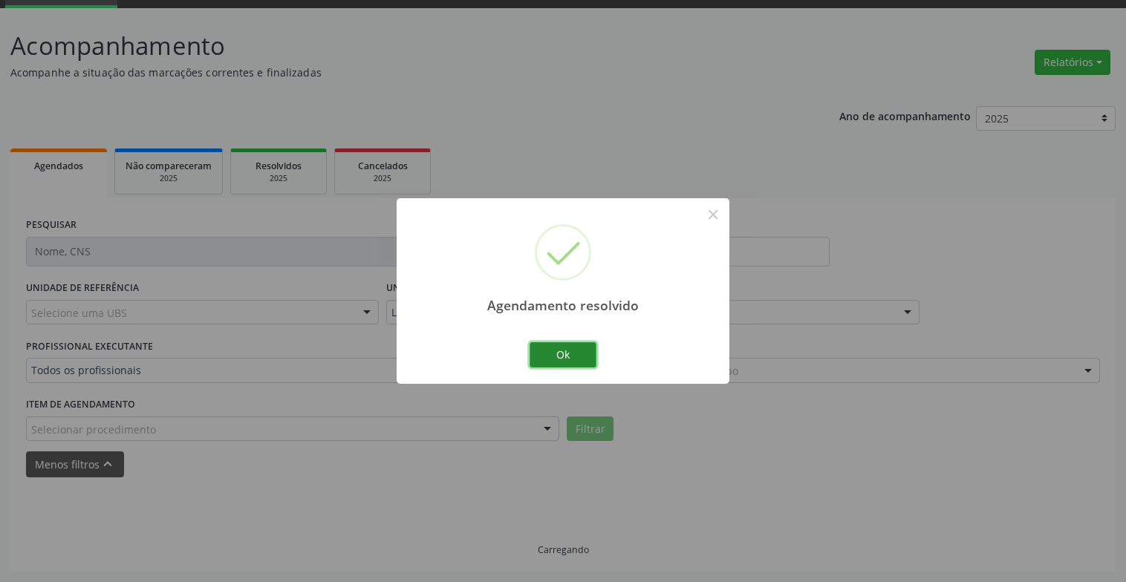
click at [567, 354] on button "Ok" at bounding box center [562, 354] width 67 height 25
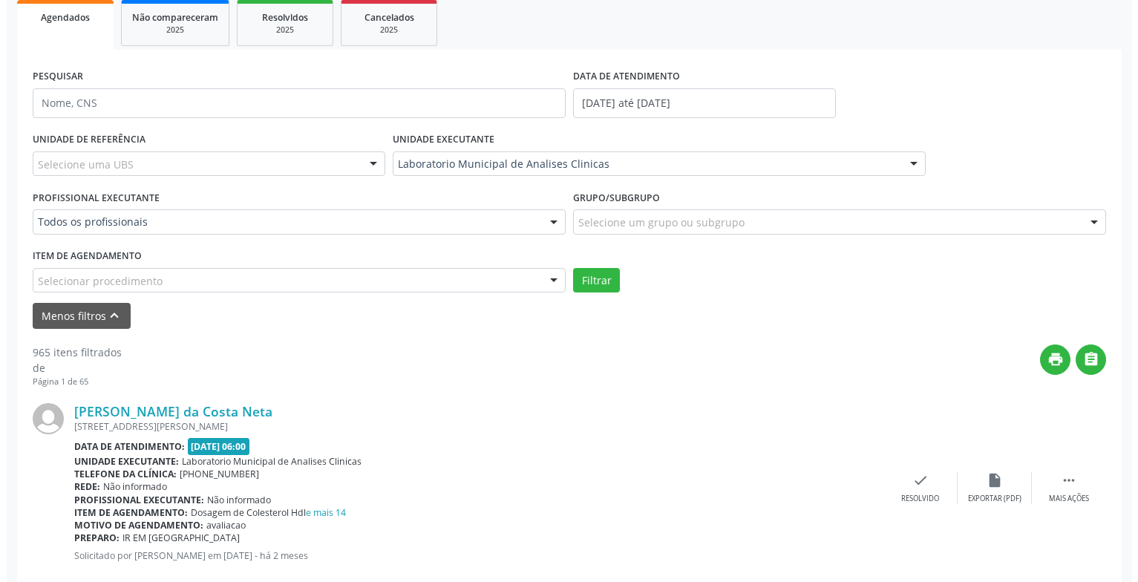
scroll to position [445, 0]
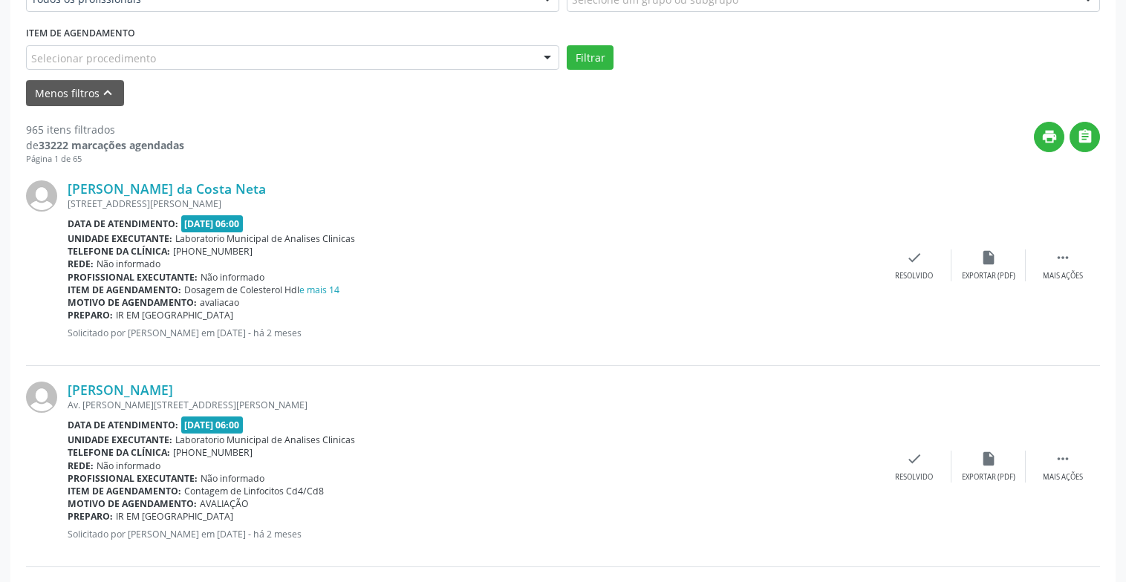
click at [924, 282] on div "Eplicia Gomes da Costa Neta Rua Diretora Arlinda Alves Monteiro, 1494, Cidade T…" at bounding box center [563, 265] width 1074 height 201
click at [913, 263] on icon "check" at bounding box center [914, 257] width 16 height 16
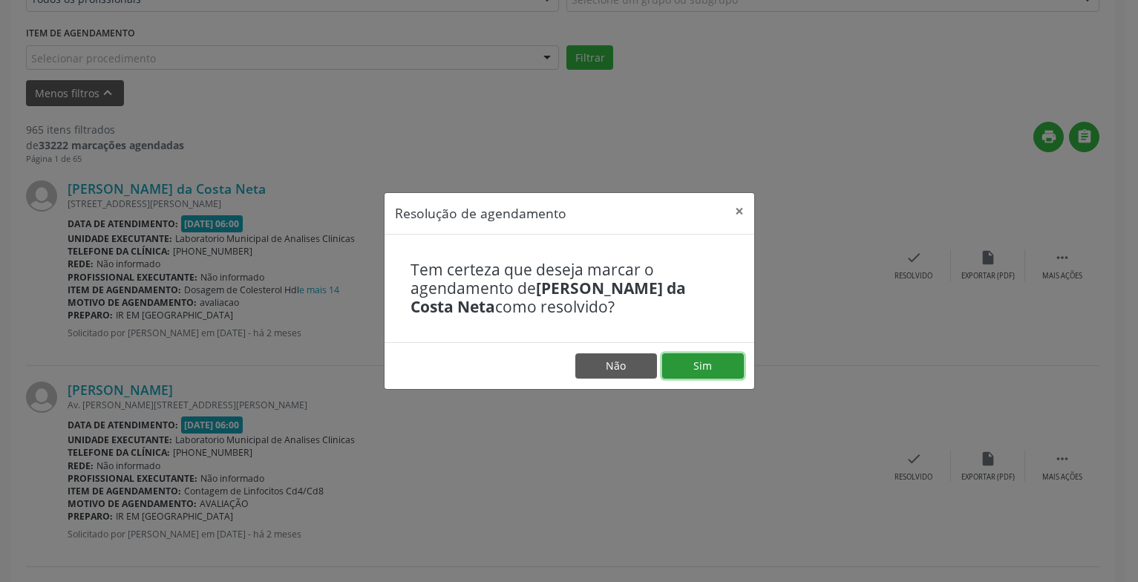
click at [724, 370] on button "Sim" at bounding box center [703, 365] width 82 height 25
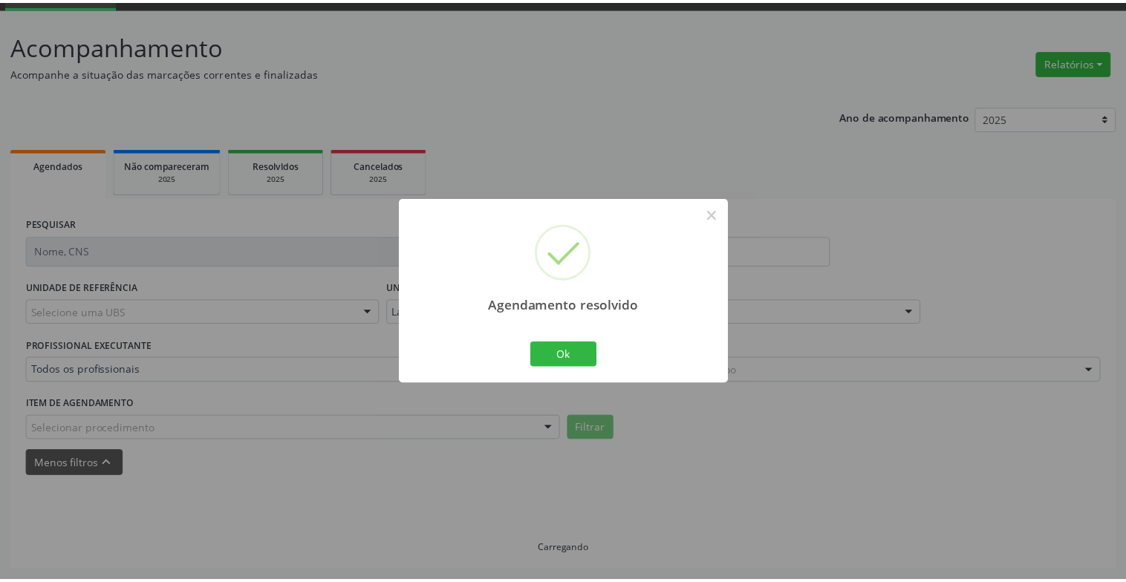
scroll to position [74, 0]
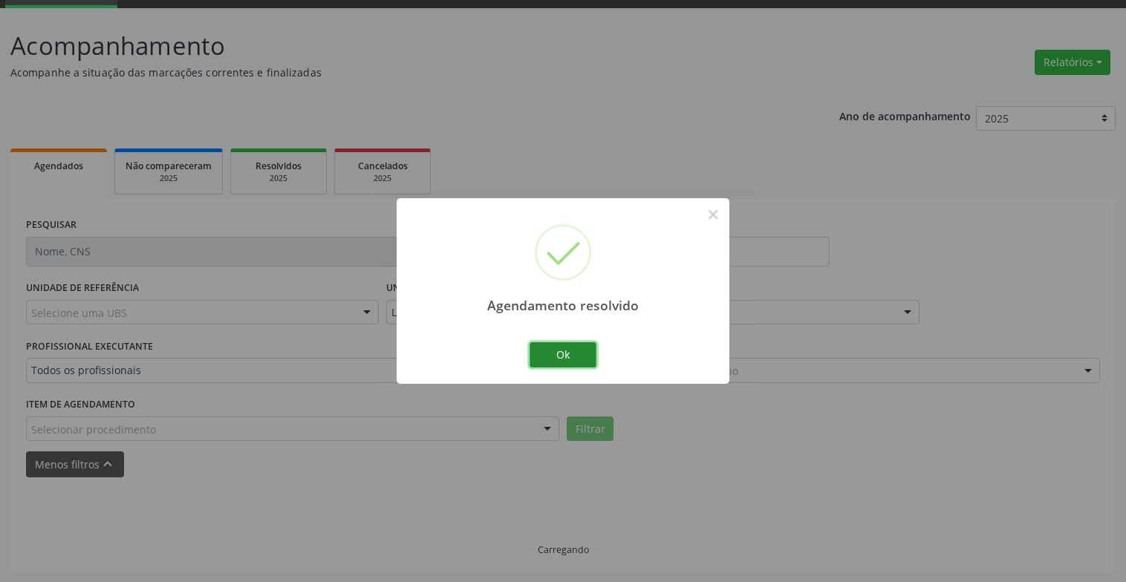
click at [582, 350] on button "Ok" at bounding box center [562, 354] width 67 height 25
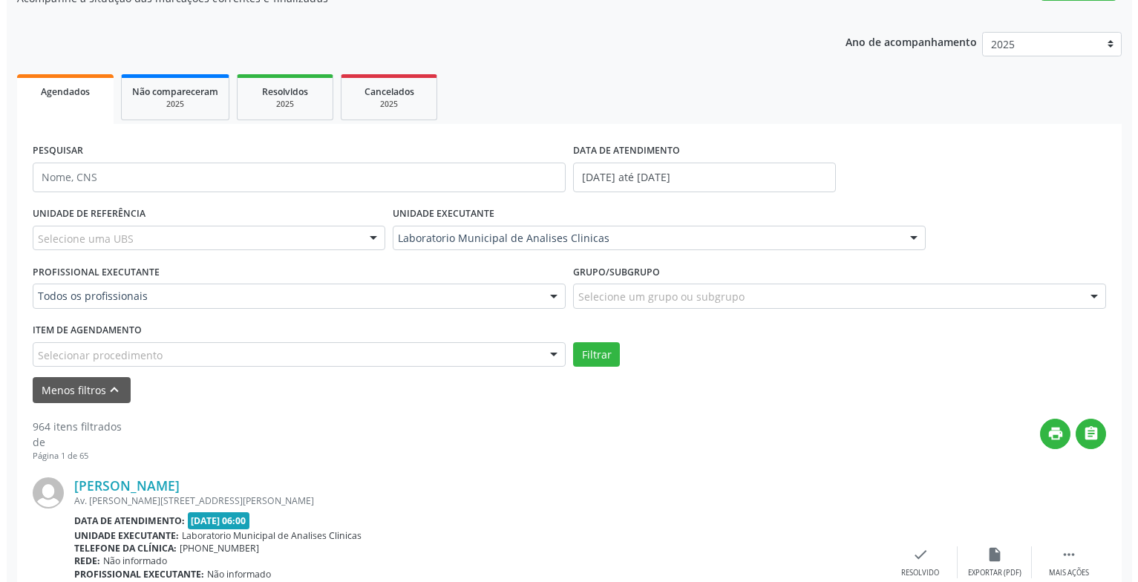
scroll to position [445, 0]
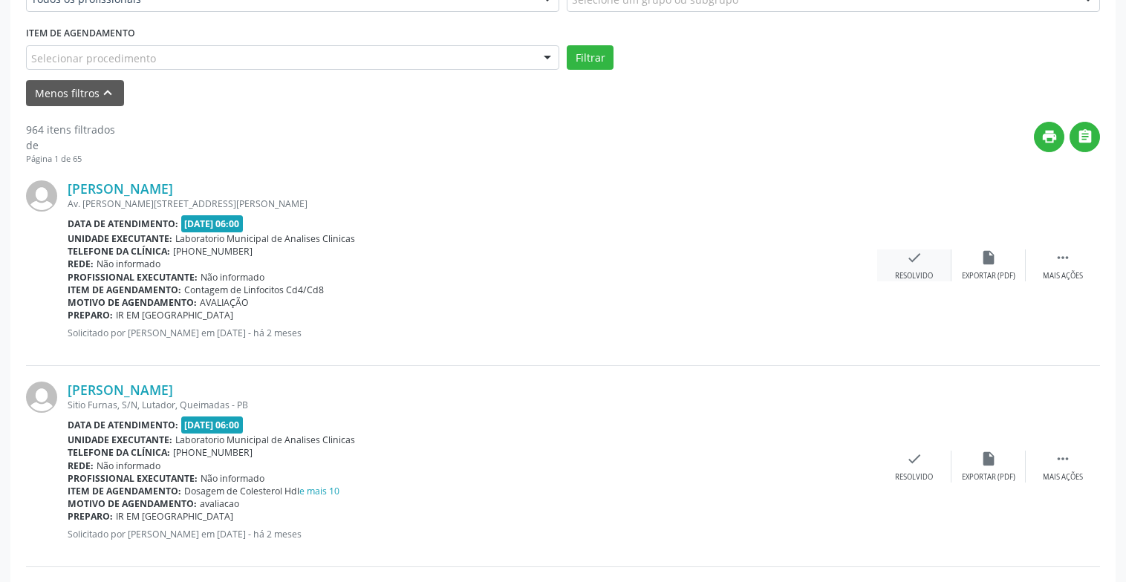
click at [918, 270] on div "check Resolvido" at bounding box center [914, 265] width 74 height 32
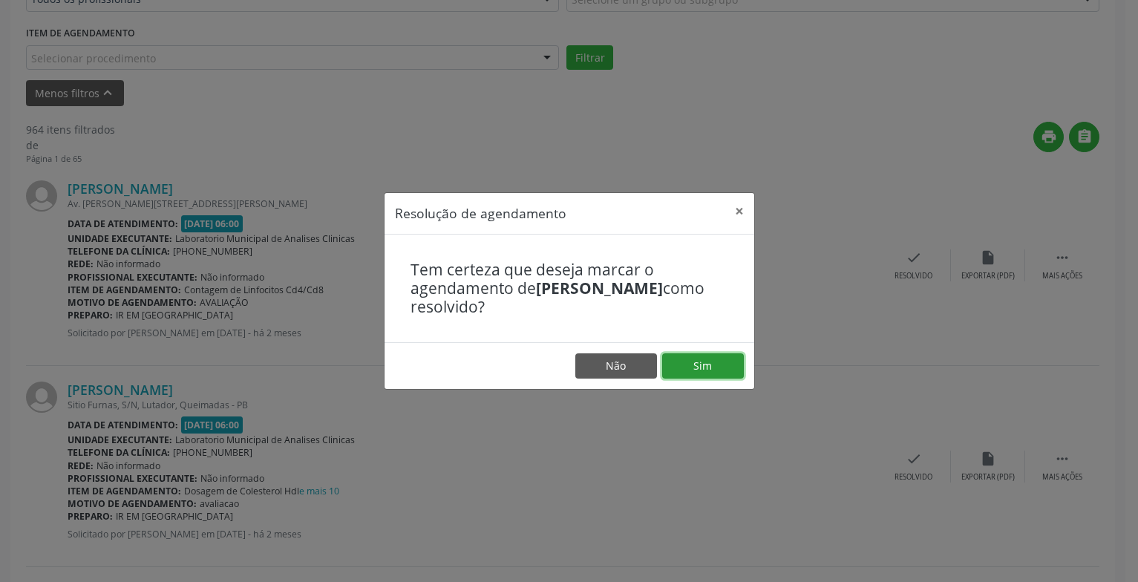
click at [681, 374] on button "Sim" at bounding box center [703, 365] width 82 height 25
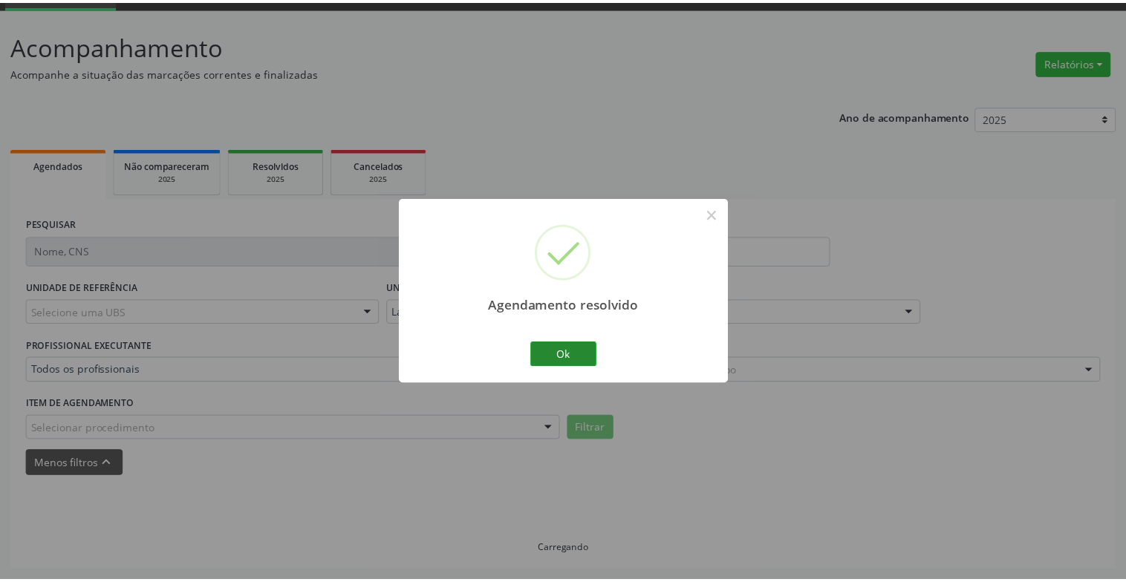
scroll to position [74, 0]
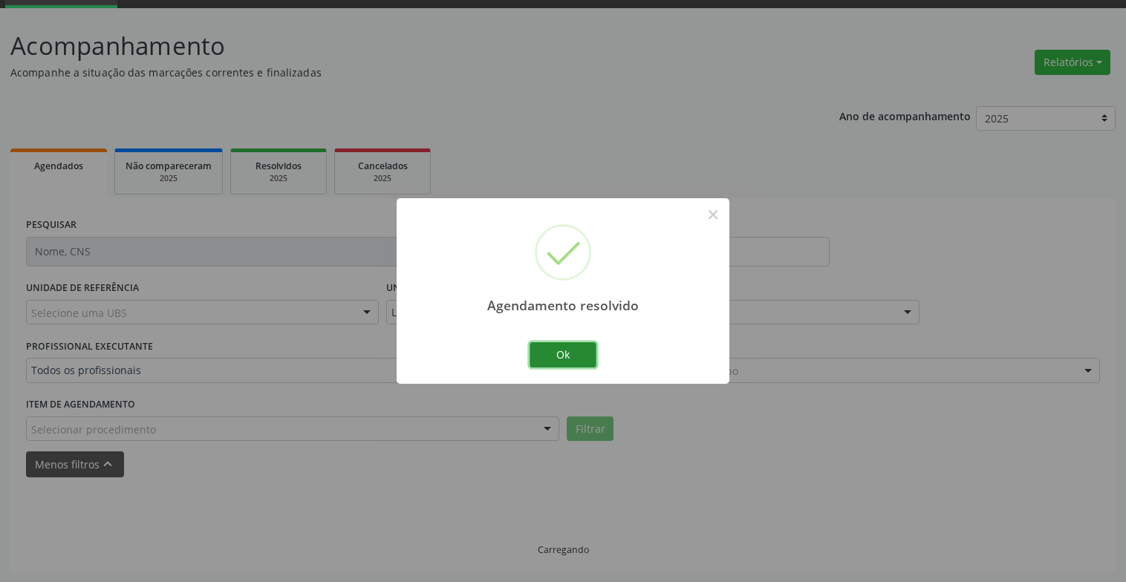
click at [568, 353] on button "Ok" at bounding box center [562, 354] width 67 height 25
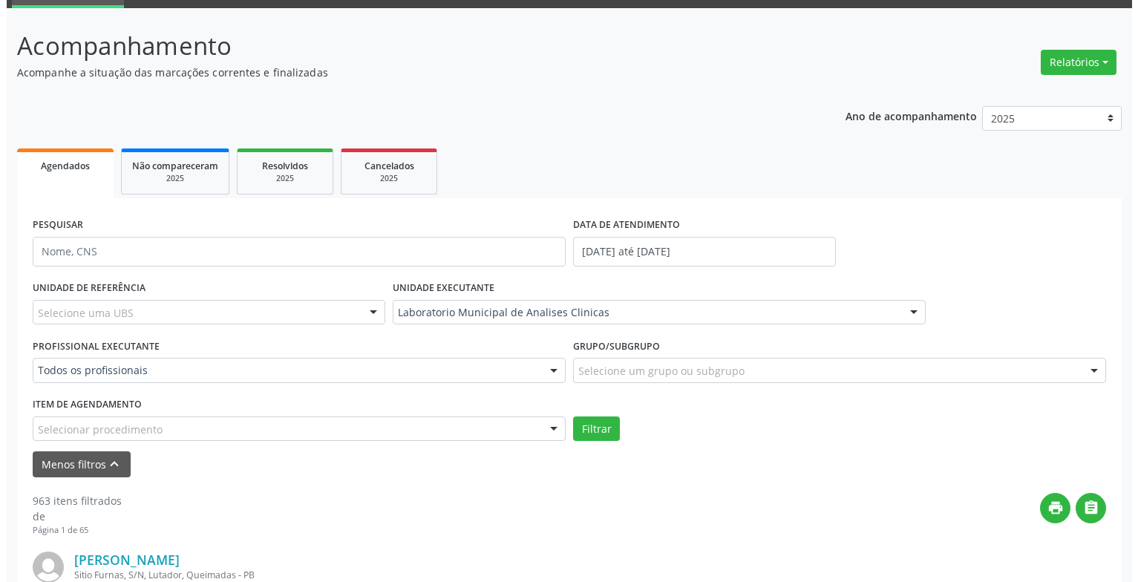
scroll to position [371, 0]
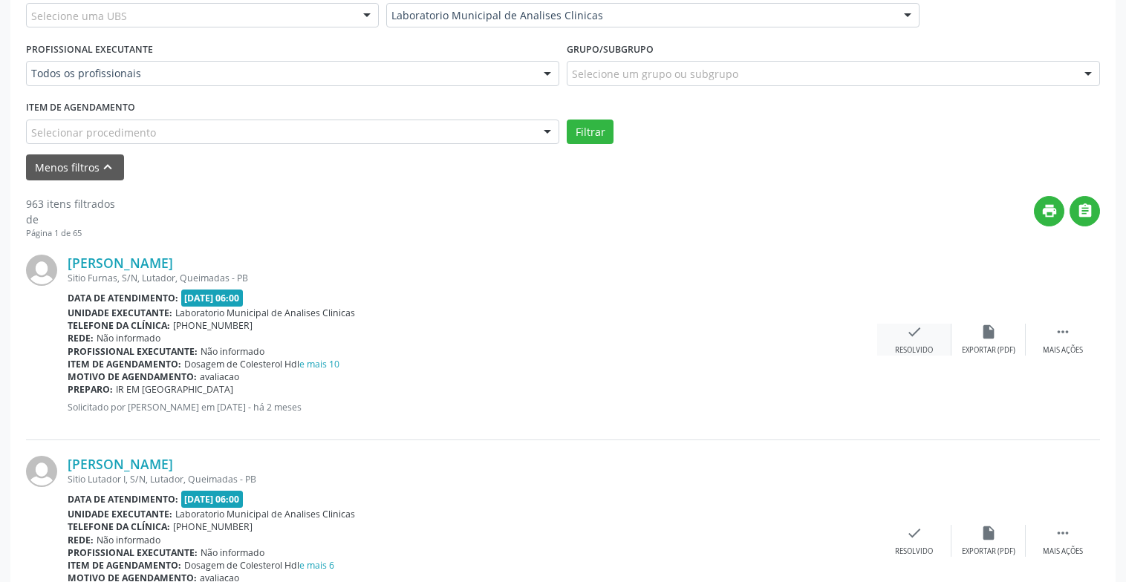
click at [916, 350] on div "Resolvido" at bounding box center [914, 350] width 38 height 10
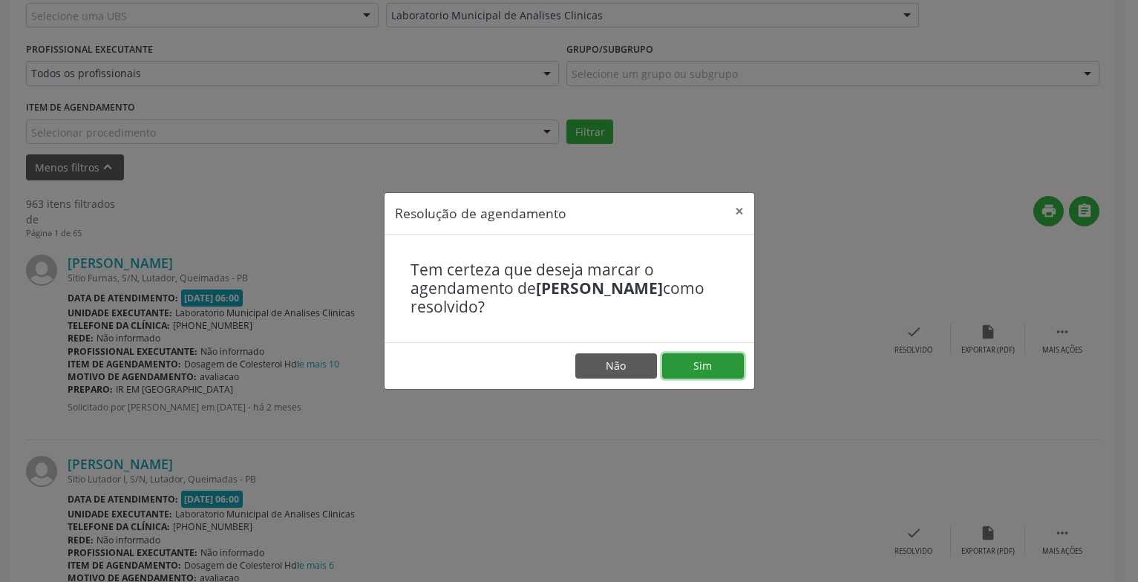
click at [730, 366] on button "Sim" at bounding box center [703, 365] width 82 height 25
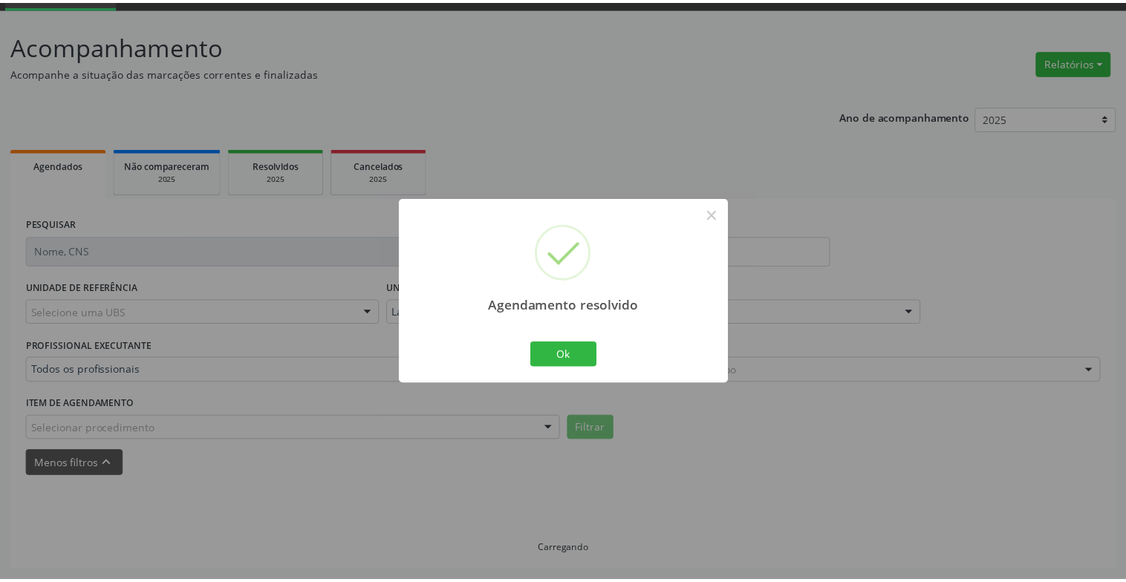
scroll to position [74, 0]
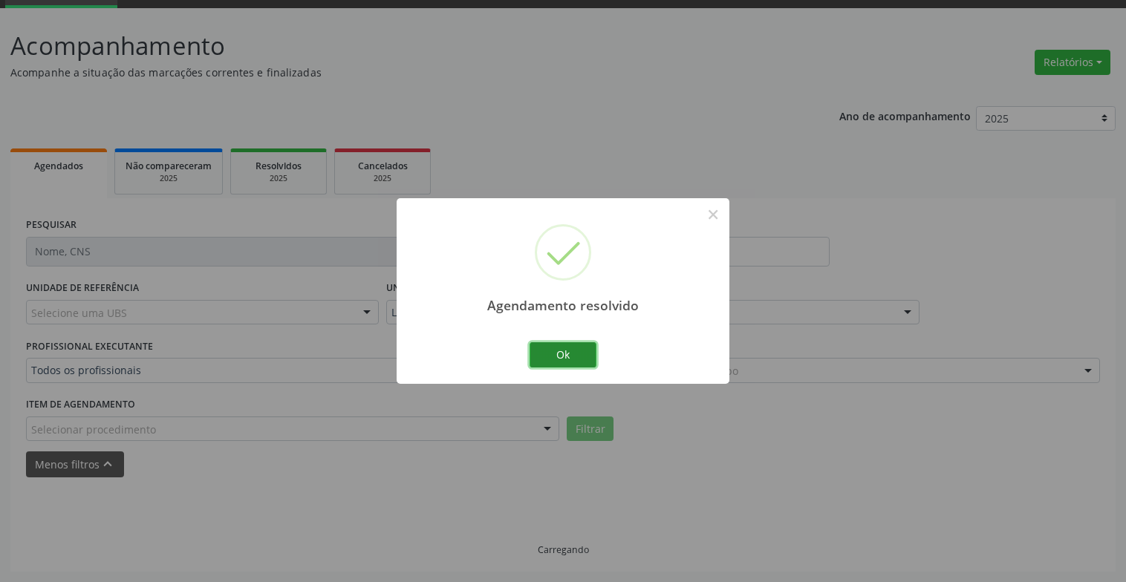
click at [546, 351] on button "Ok" at bounding box center [562, 354] width 67 height 25
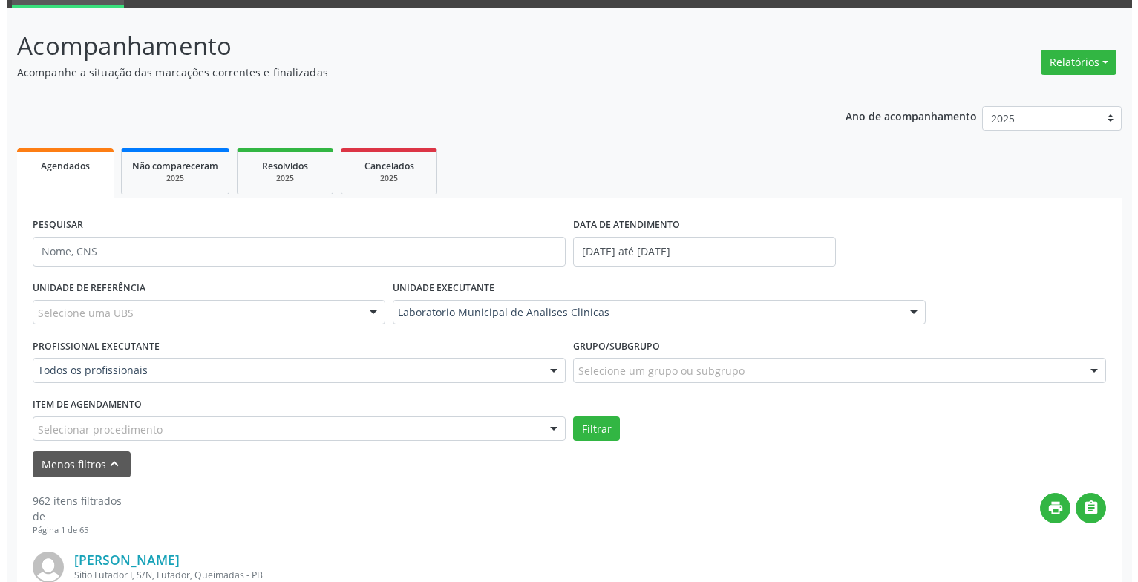
scroll to position [371, 0]
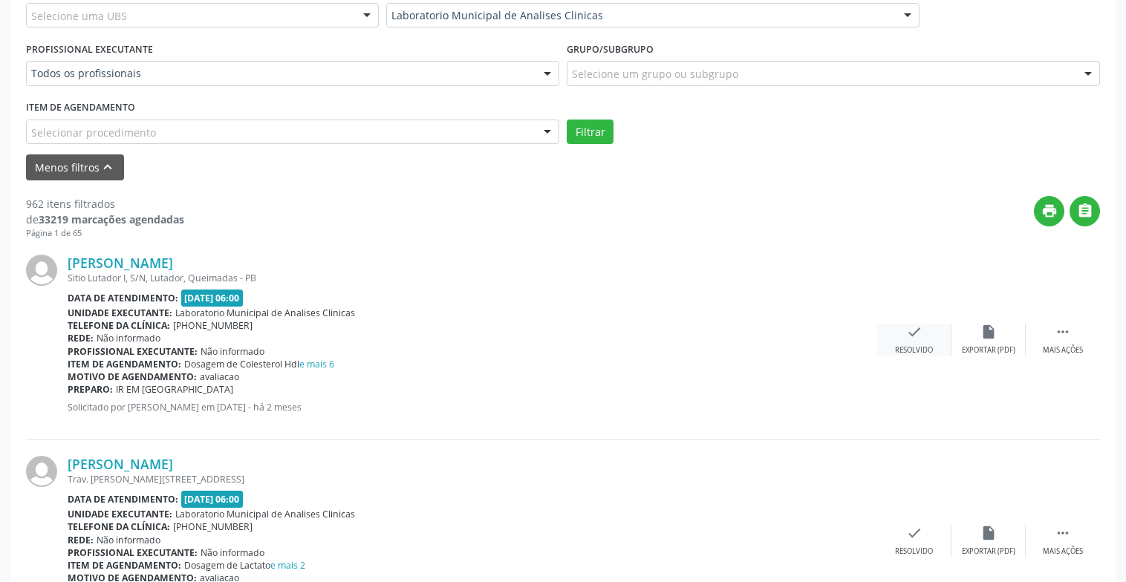
click at [902, 339] on div "check Resolvido" at bounding box center [914, 340] width 74 height 32
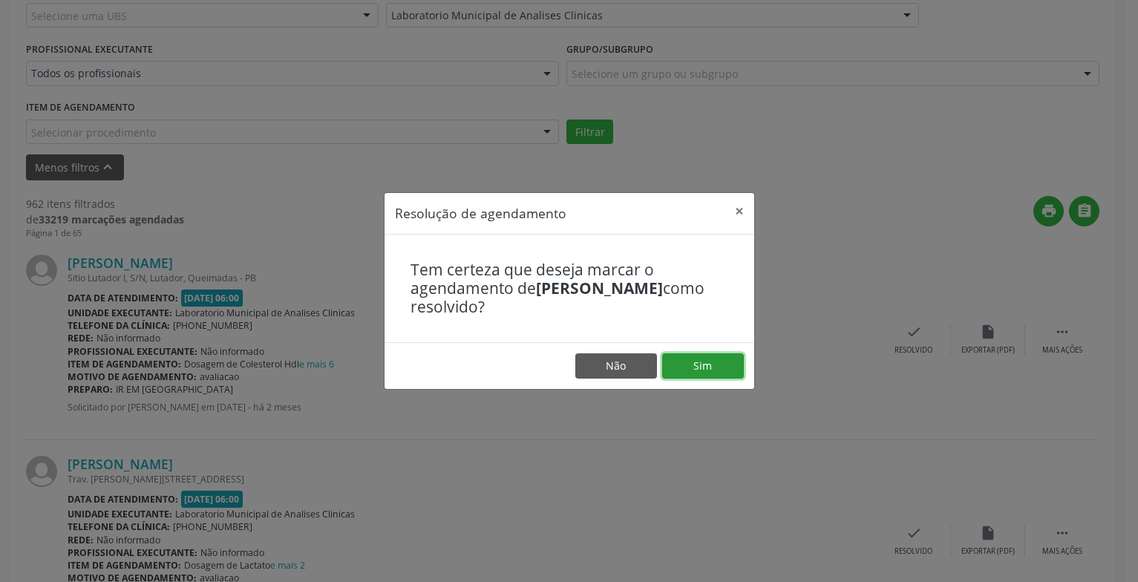
click at [735, 365] on button "Sim" at bounding box center [703, 365] width 82 height 25
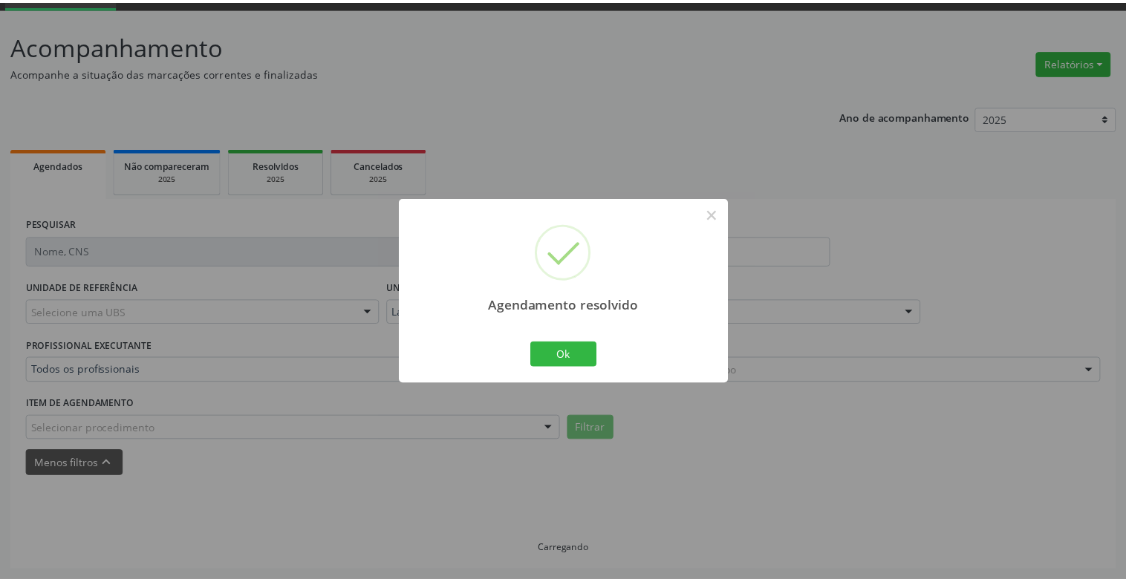
scroll to position [74, 0]
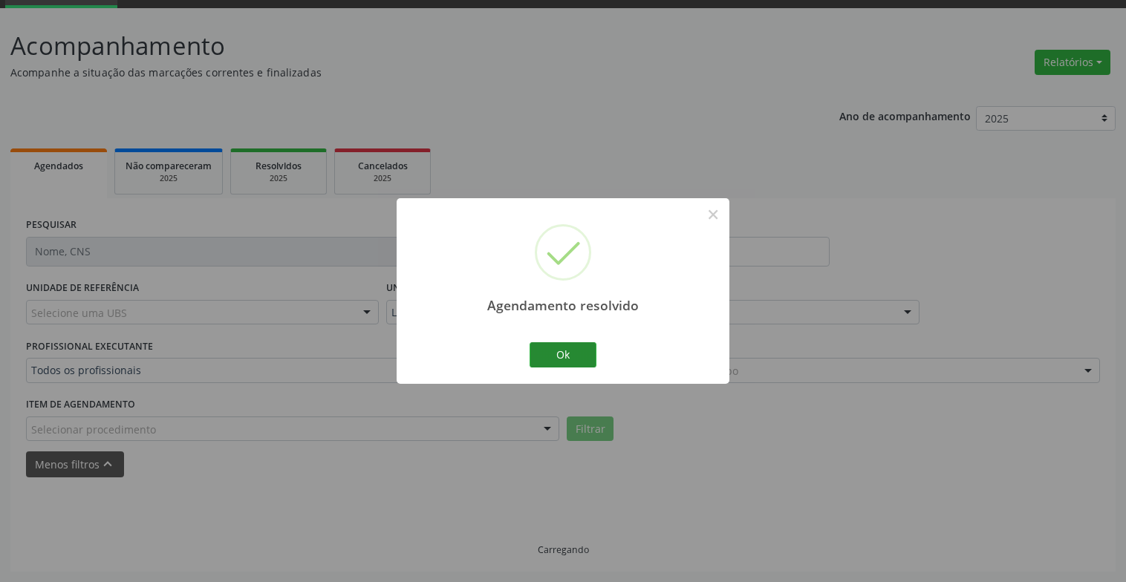
click at [601, 360] on div "Agendamento resolvido × Ok Cancel" at bounding box center [562, 290] width 333 height 185
click at [599, 360] on div "Agendamento resolvido × Ok Cancel" at bounding box center [562, 290] width 333 height 185
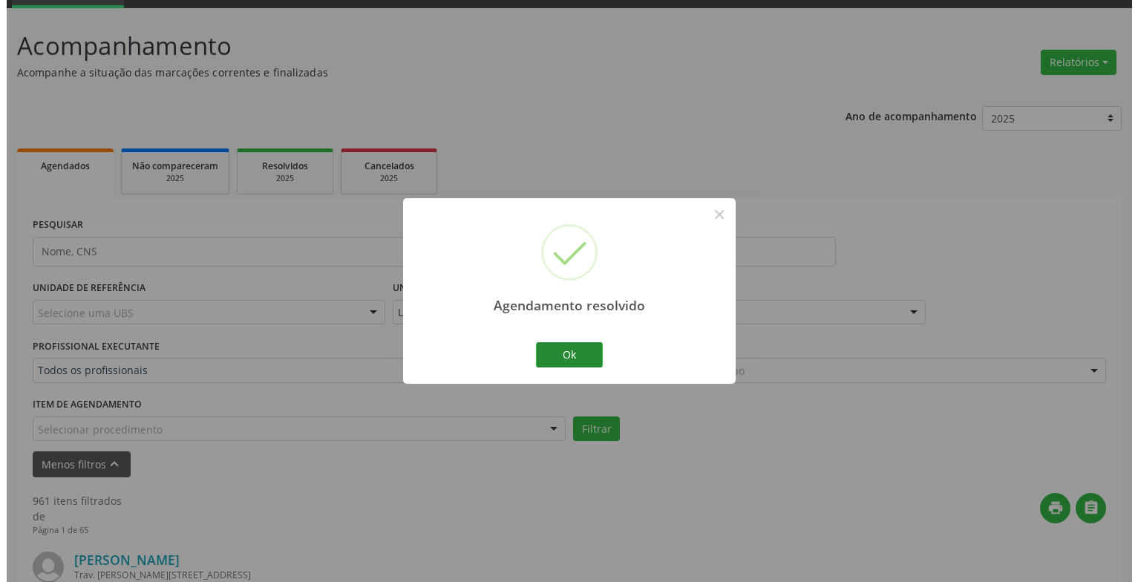
scroll to position [371, 0]
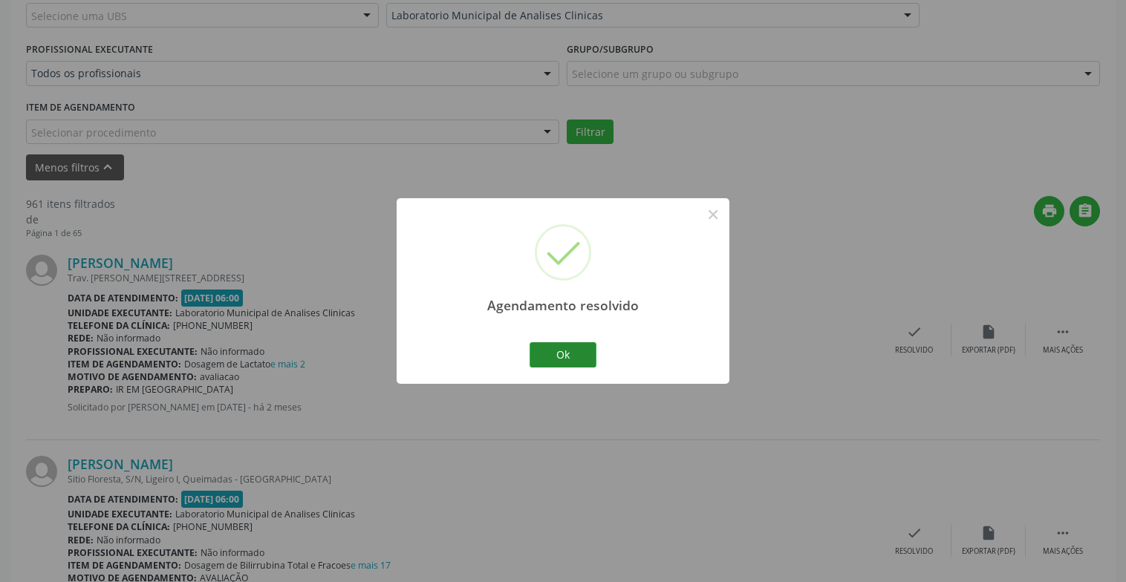
click at [567, 359] on button "Ok" at bounding box center [562, 354] width 67 height 25
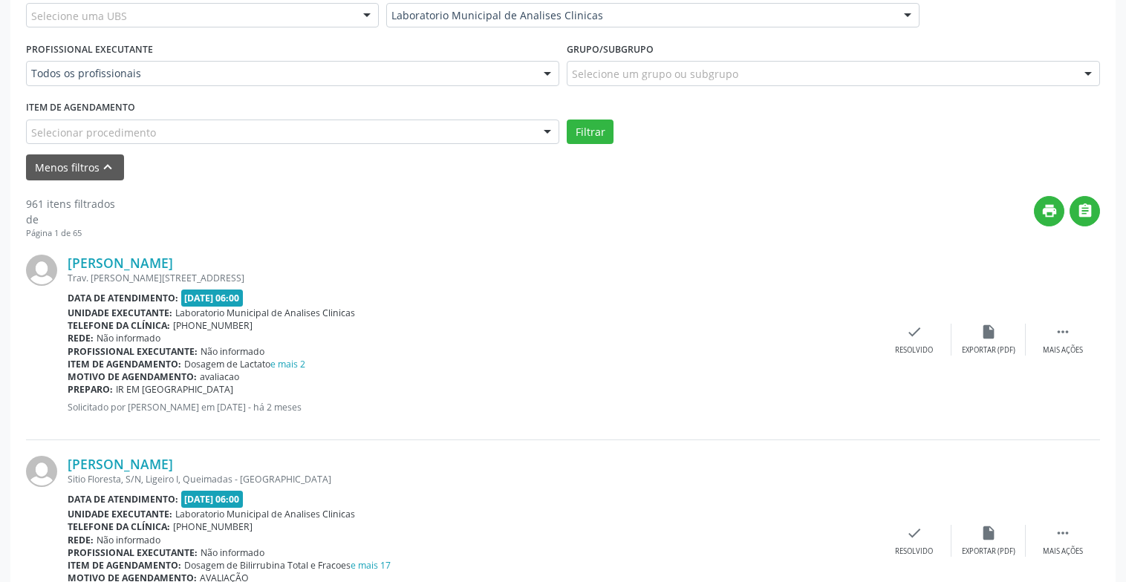
click at [914, 316] on div "Andrezza Alves Leite Pereira Trav. Felix Xavier, 30, Castanho, Queimadas - PB D…" at bounding box center [563, 339] width 1074 height 201
click at [910, 330] on icon "check" at bounding box center [914, 332] width 16 height 16
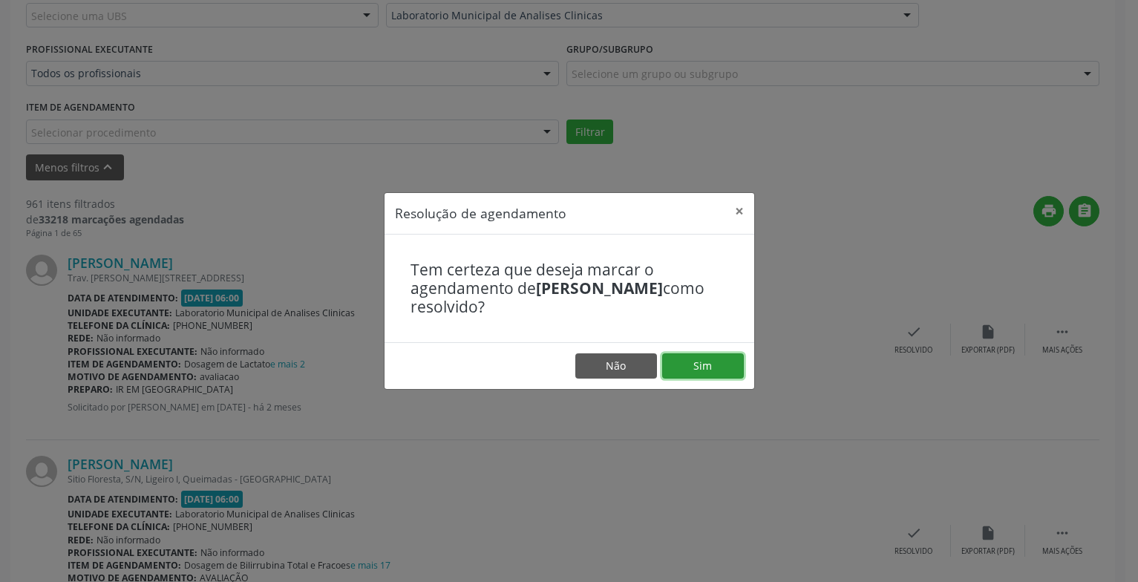
click at [733, 362] on button "Sim" at bounding box center [703, 365] width 82 height 25
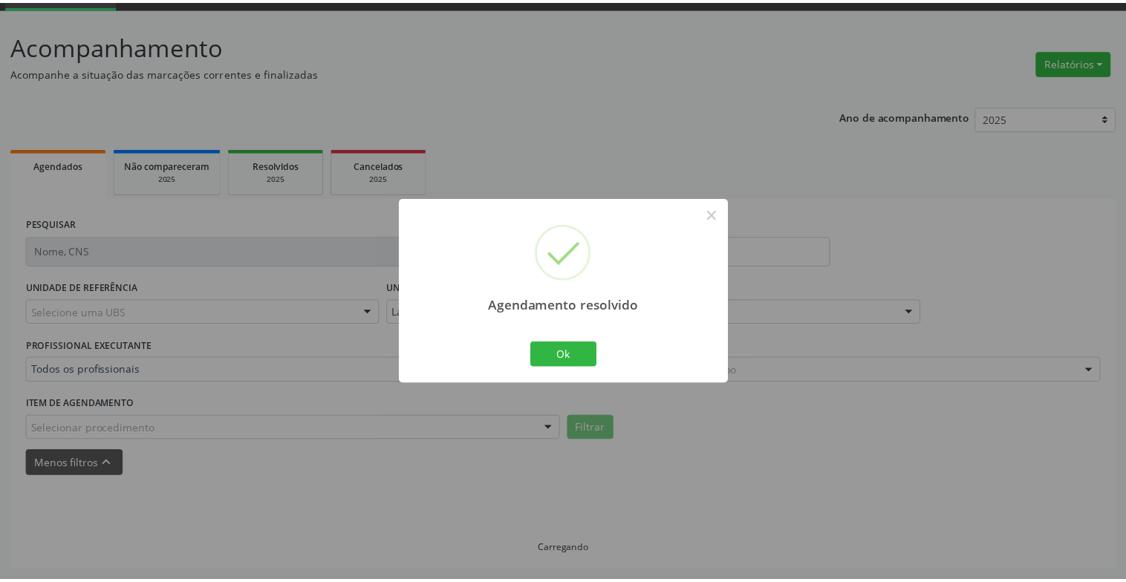
scroll to position [74, 0]
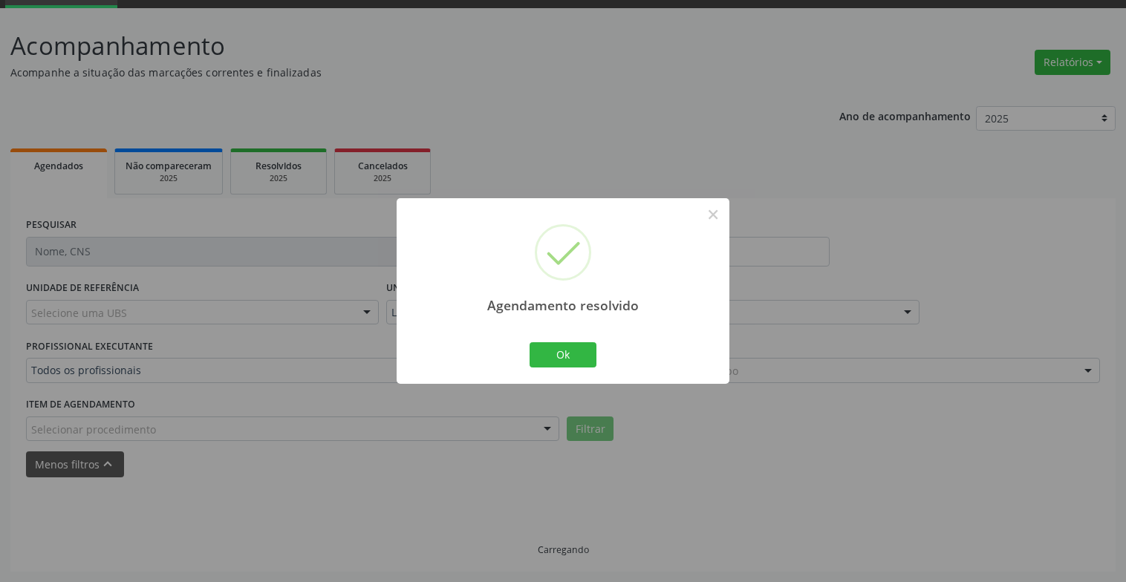
click at [546, 371] on div "Agendamento resolvido × Ok Cancel" at bounding box center [562, 290] width 333 height 185
click at [553, 356] on button "Ok" at bounding box center [562, 354] width 67 height 25
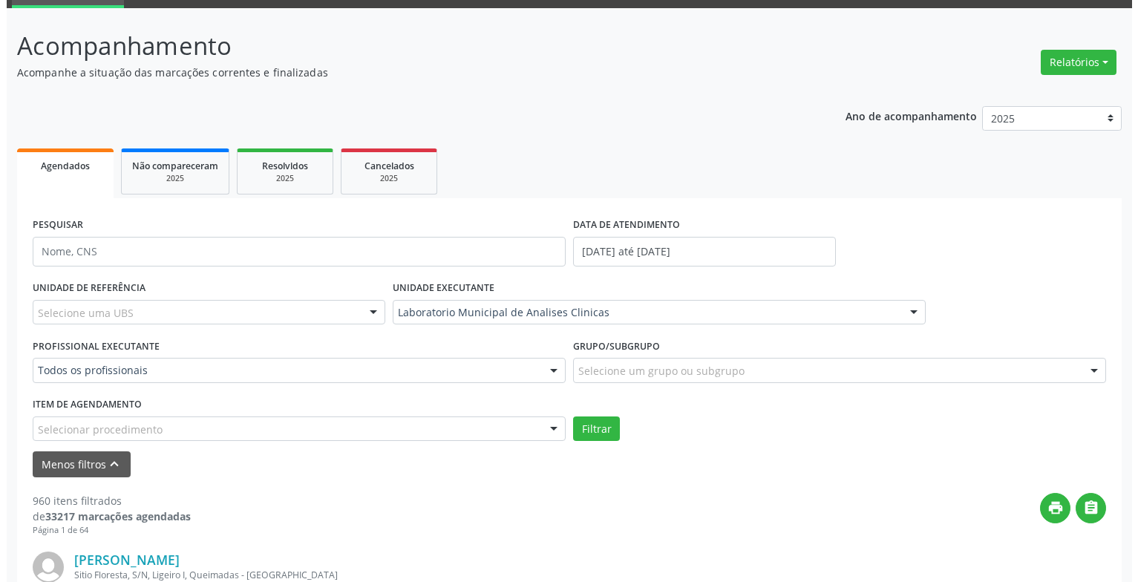
scroll to position [371, 0]
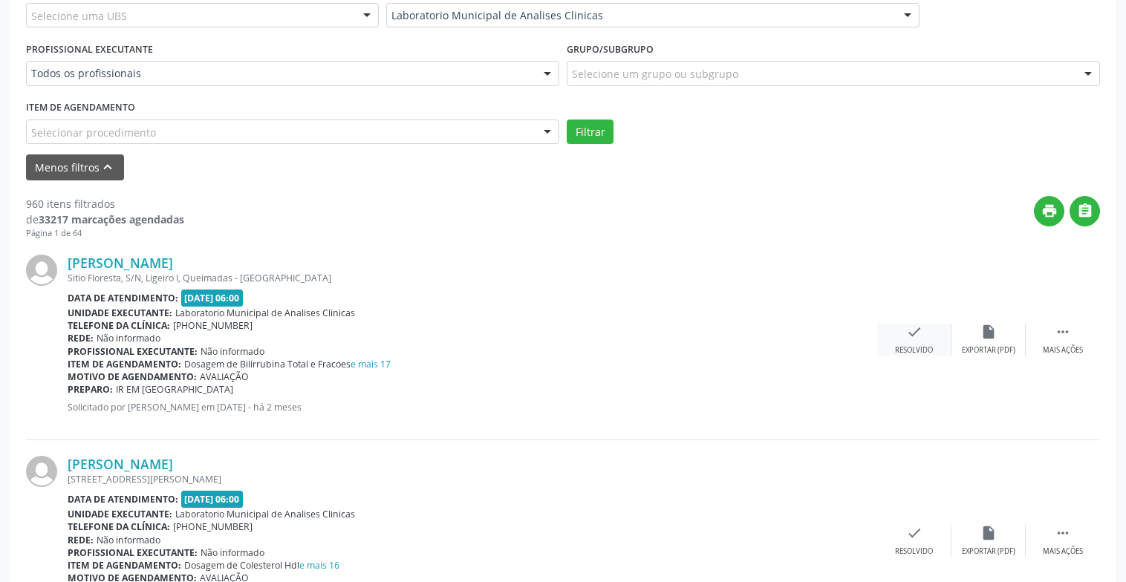
click at [926, 332] on div "check Resolvido" at bounding box center [914, 340] width 74 height 32
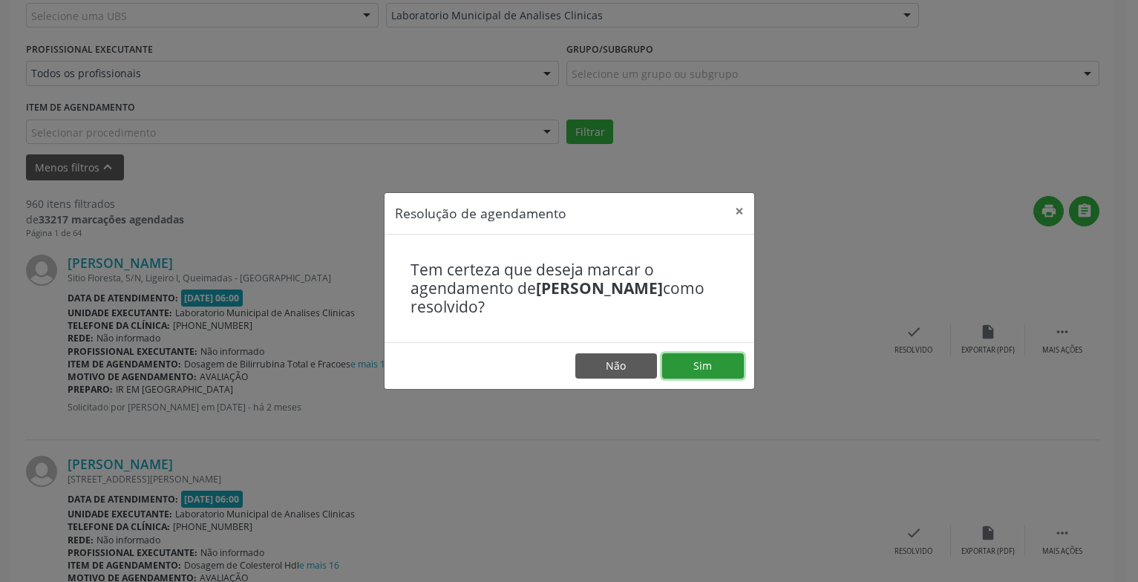
click at [710, 360] on button "Sim" at bounding box center [703, 365] width 82 height 25
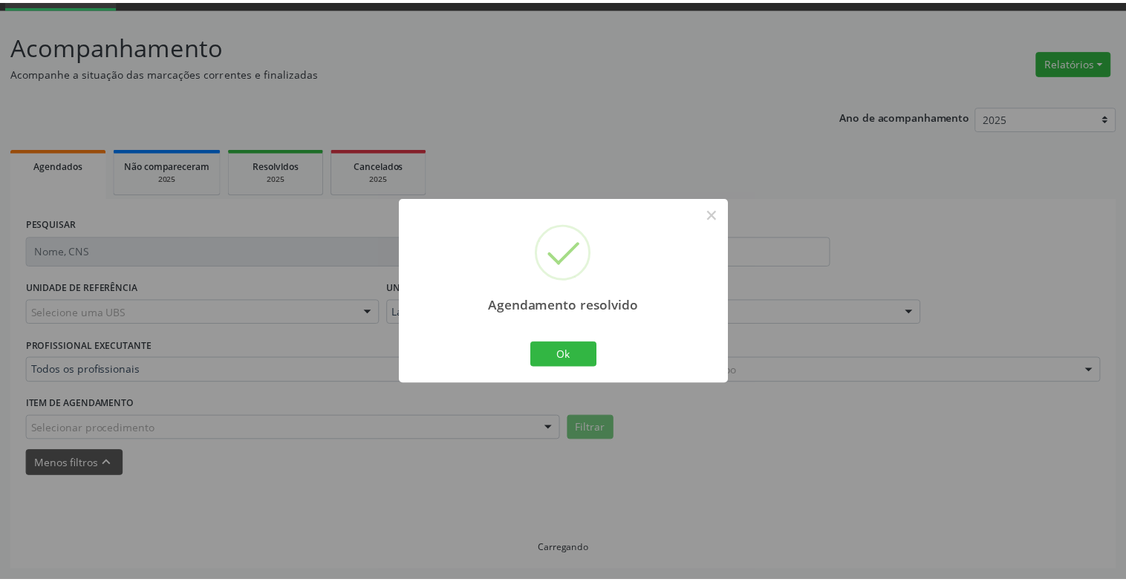
scroll to position [74, 0]
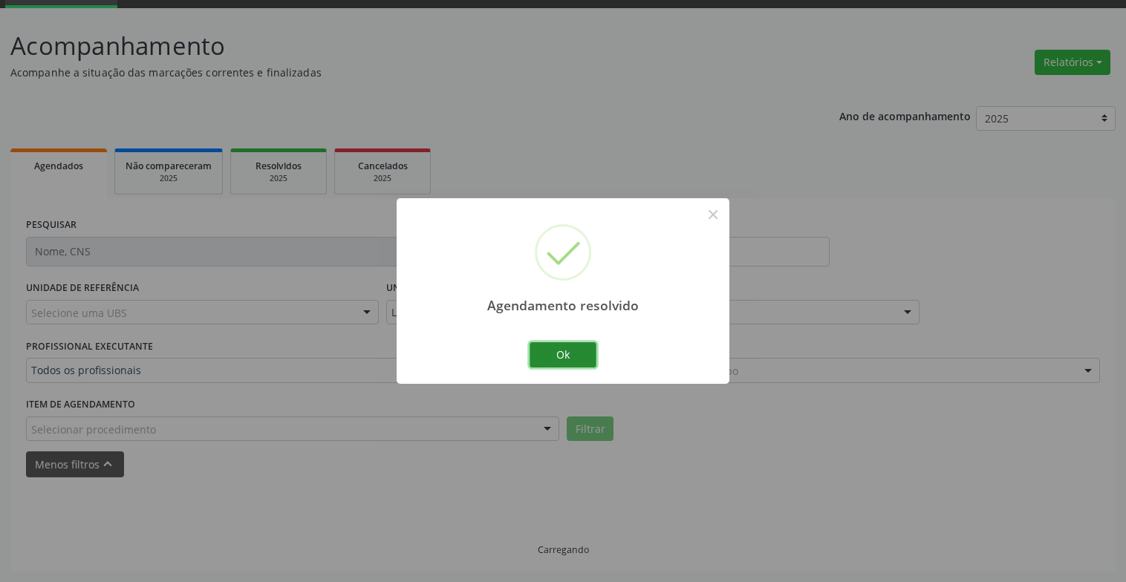
click at [577, 347] on button "Ok" at bounding box center [562, 354] width 67 height 25
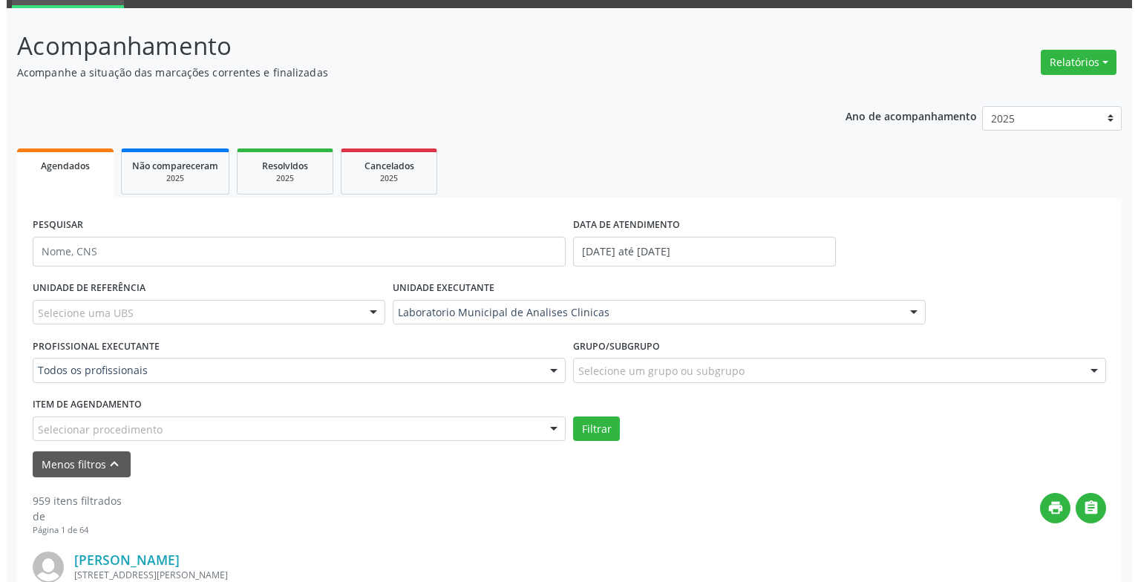
scroll to position [296, 0]
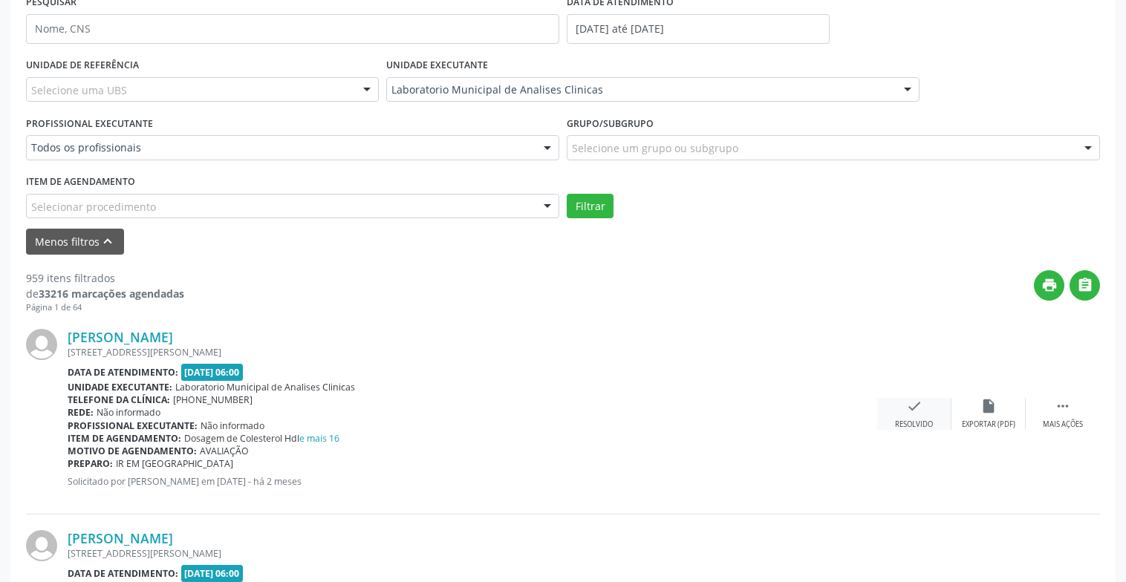
click at [923, 398] on div "check Resolvido" at bounding box center [914, 414] width 74 height 32
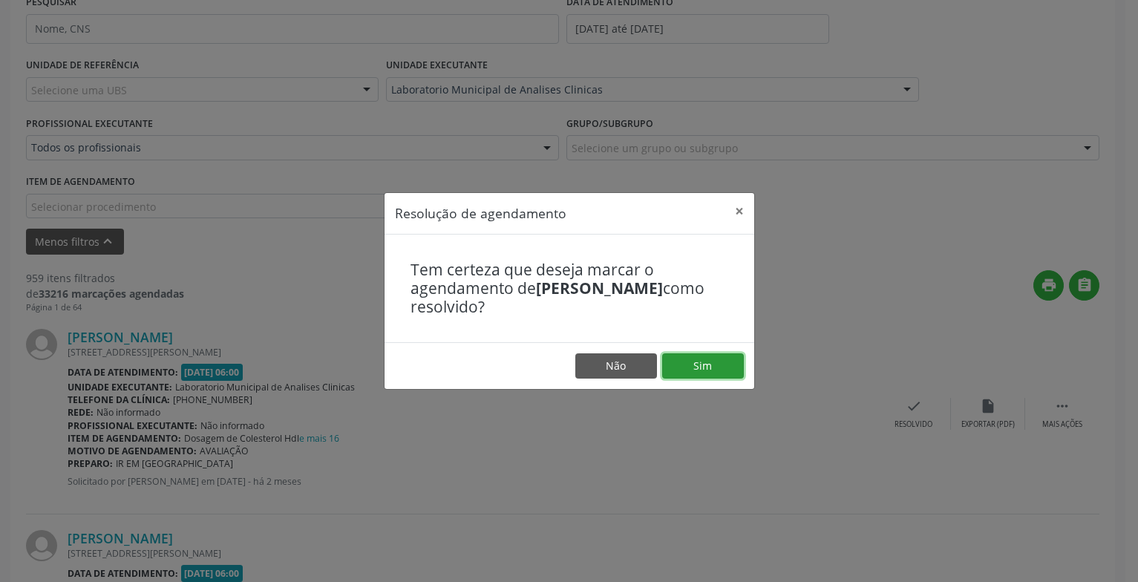
click at [693, 372] on button "Sim" at bounding box center [703, 365] width 82 height 25
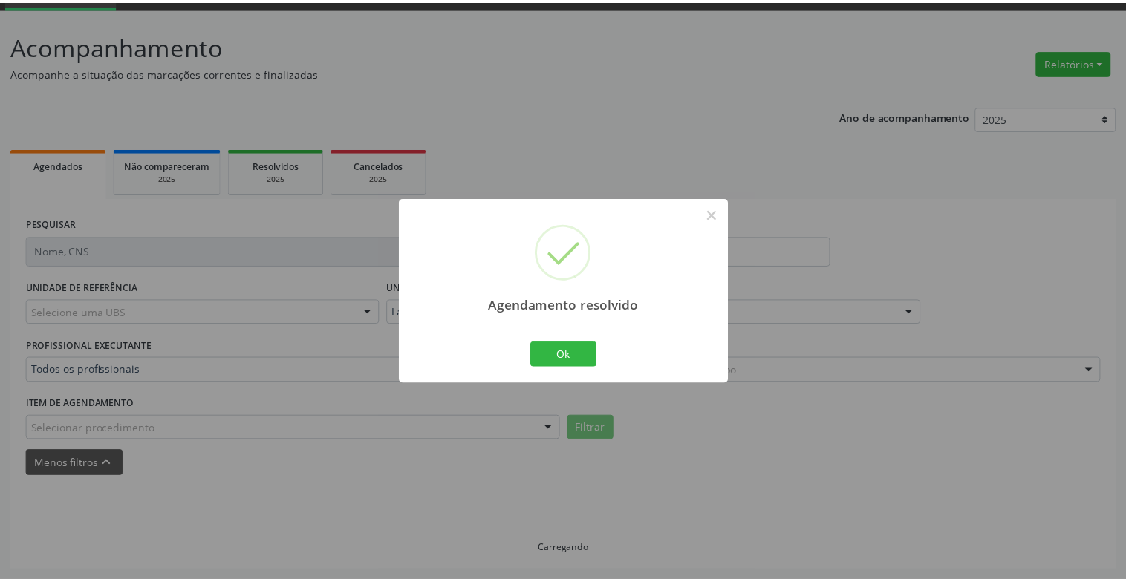
scroll to position [74, 0]
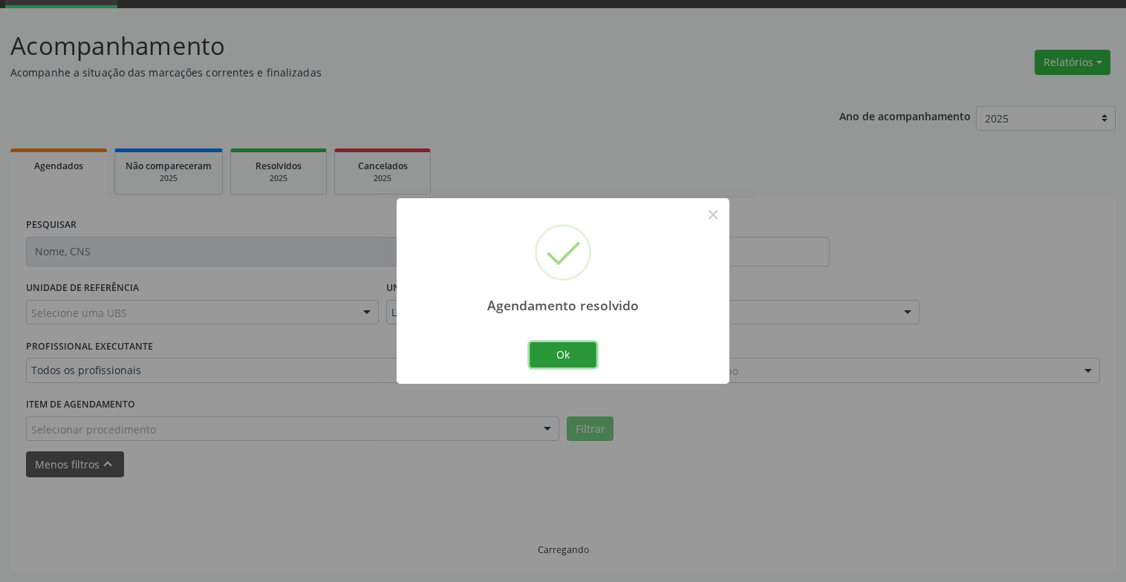
click at [570, 347] on button "Ok" at bounding box center [562, 354] width 67 height 25
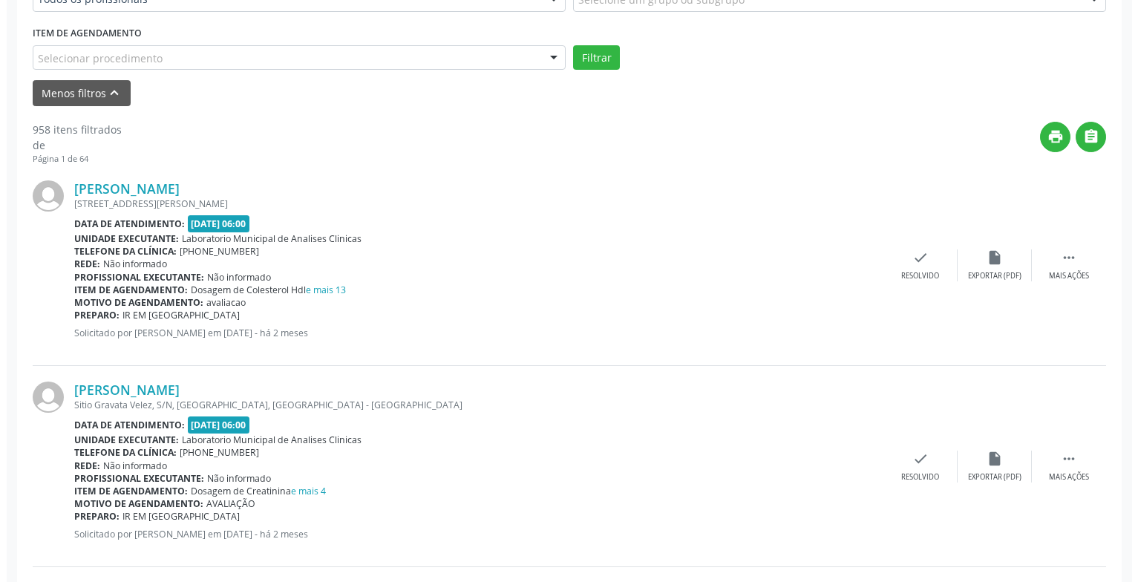
scroll to position [593, 0]
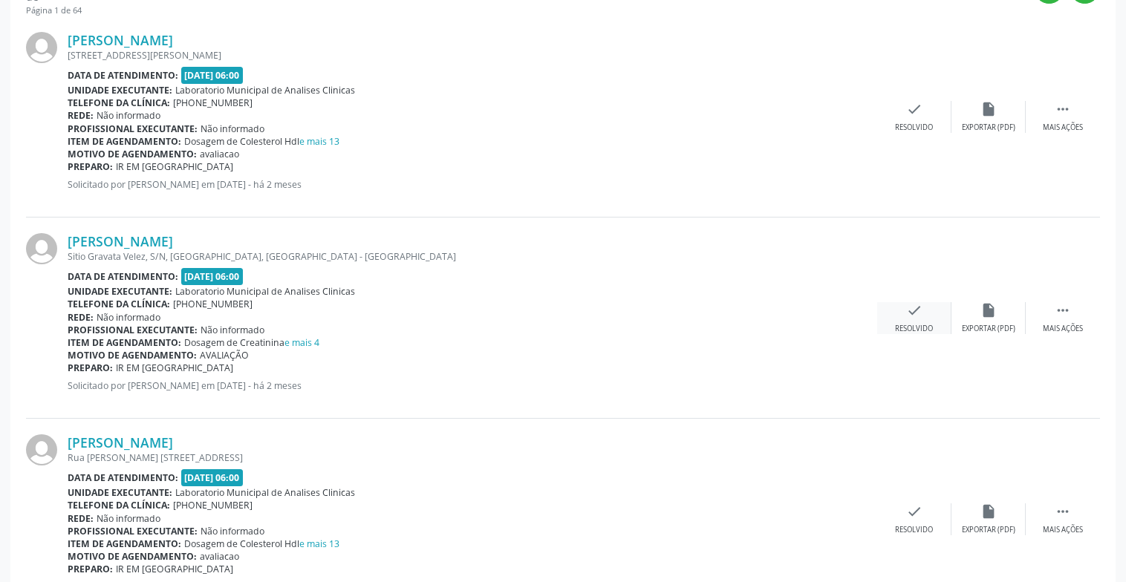
click at [919, 304] on icon "check" at bounding box center [914, 310] width 16 height 16
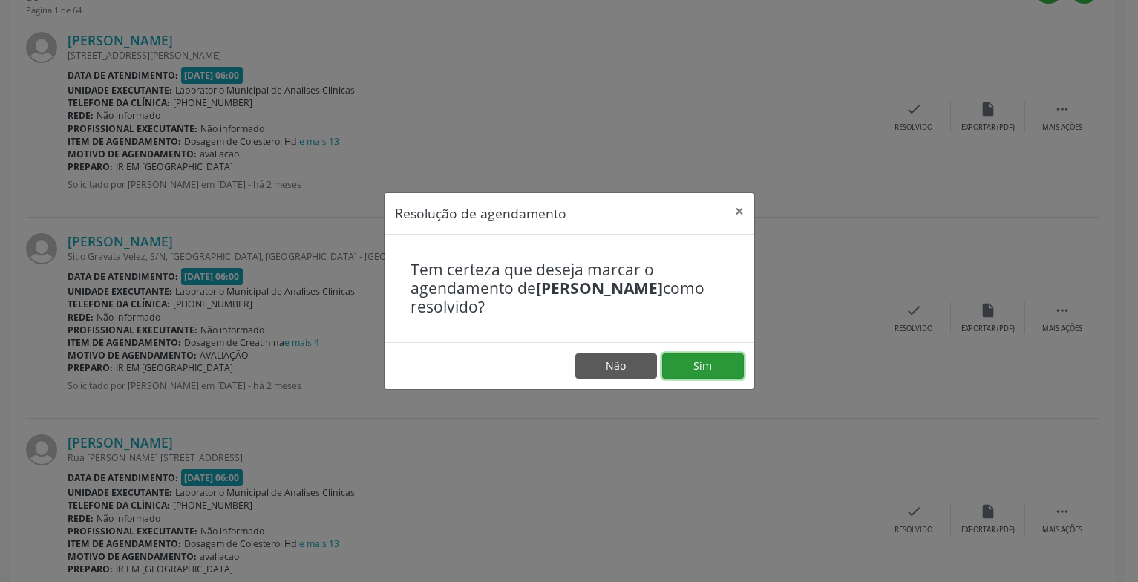
click at [688, 365] on button "Sim" at bounding box center [703, 365] width 82 height 25
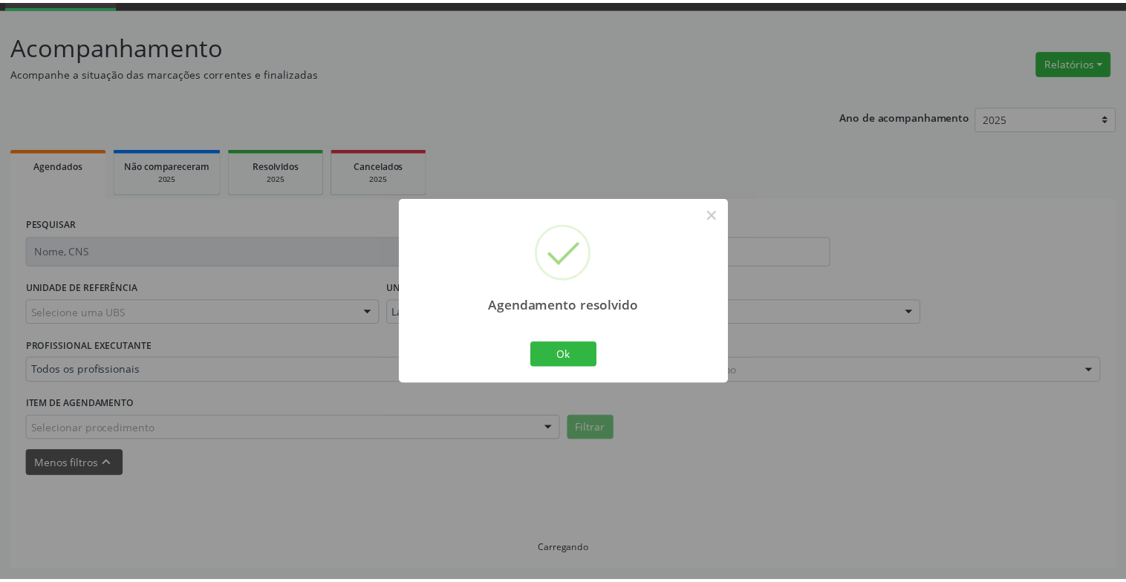
scroll to position [74, 0]
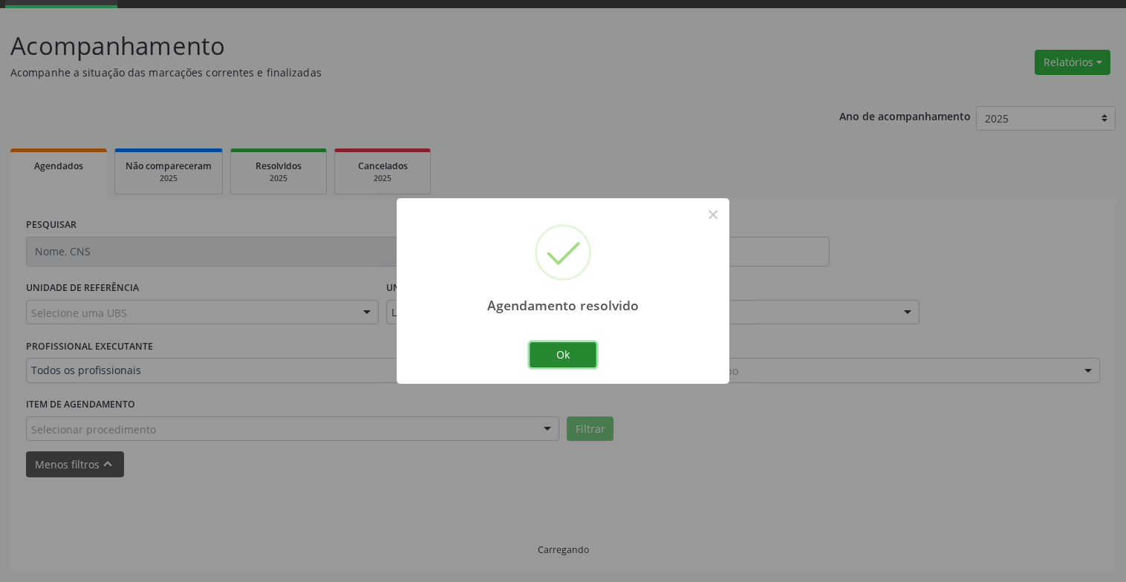
click at [568, 360] on button "Ok" at bounding box center [562, 354] width 67 height 25
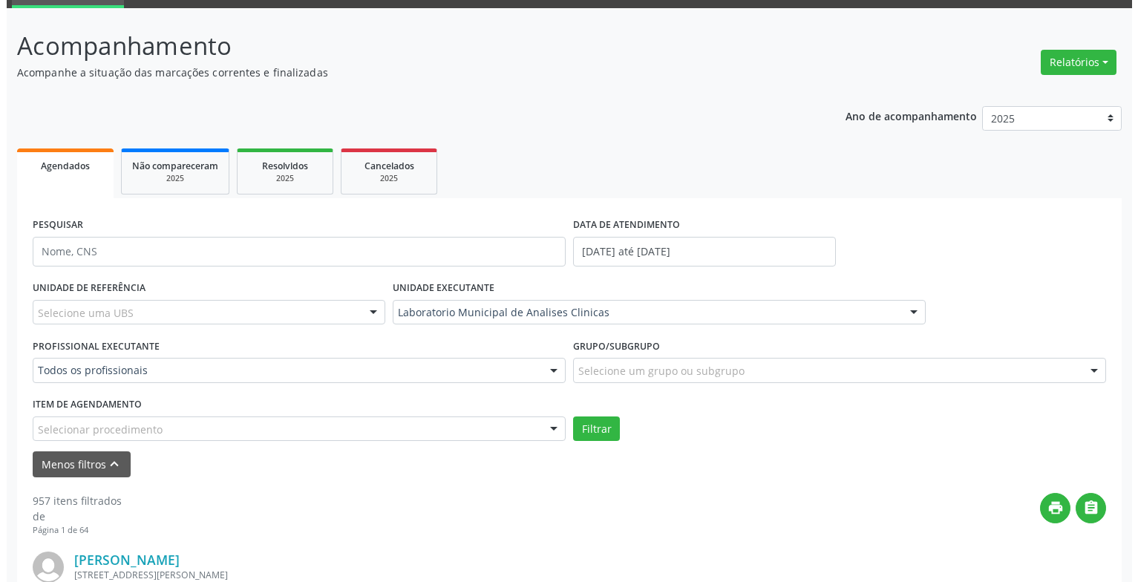
scroll to position [371, 0]
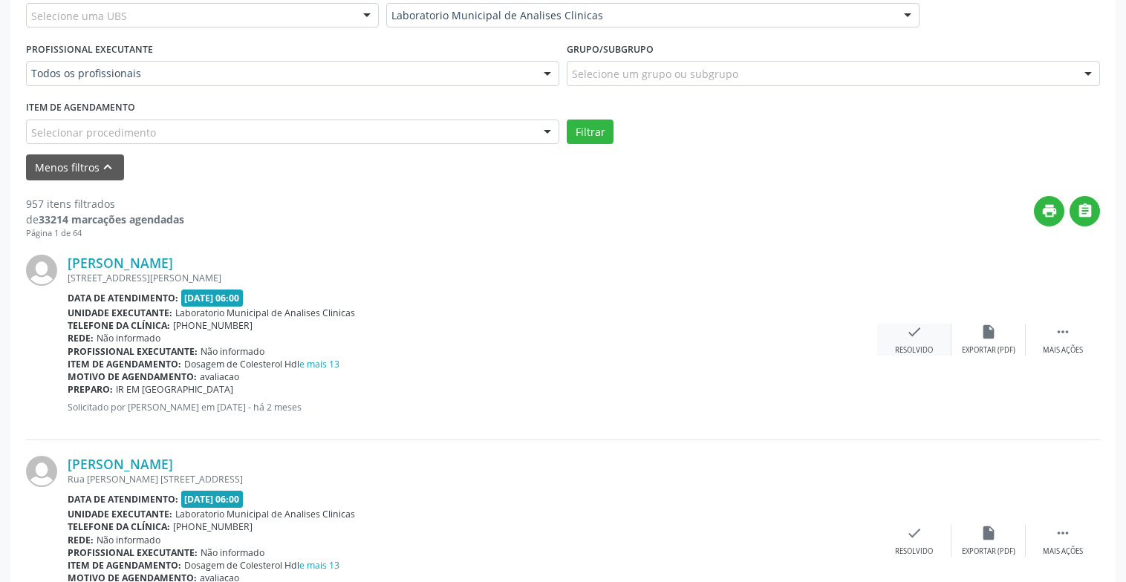
click at [923, 348] on div "Resolvido" at bounding box center [914, 350] width 38 height 10
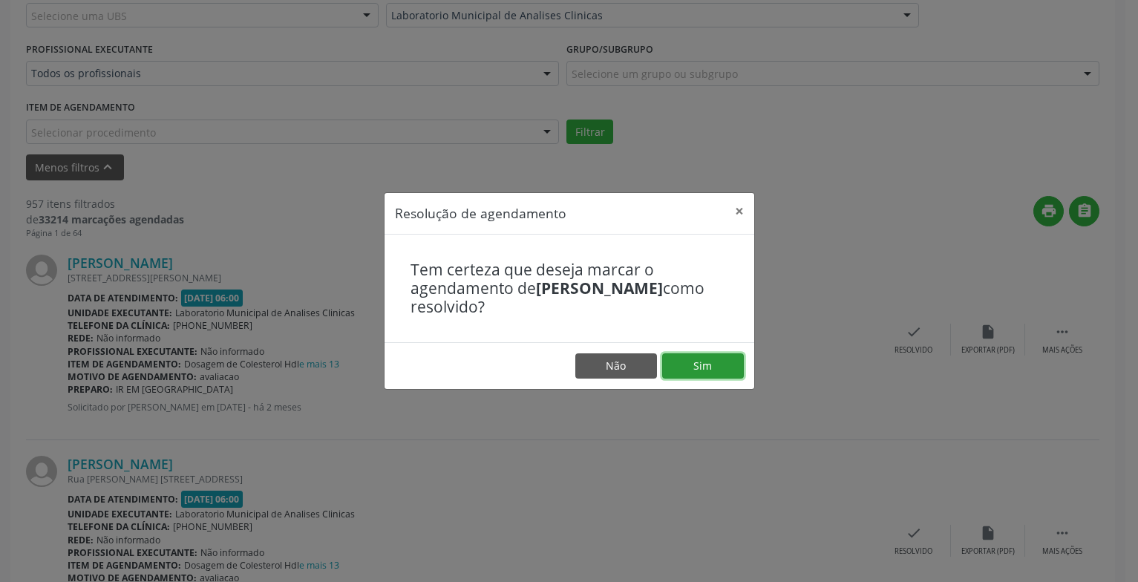
click at [705, 357] on button "Sim" at bounding box center [703, 365] width 82 height 25
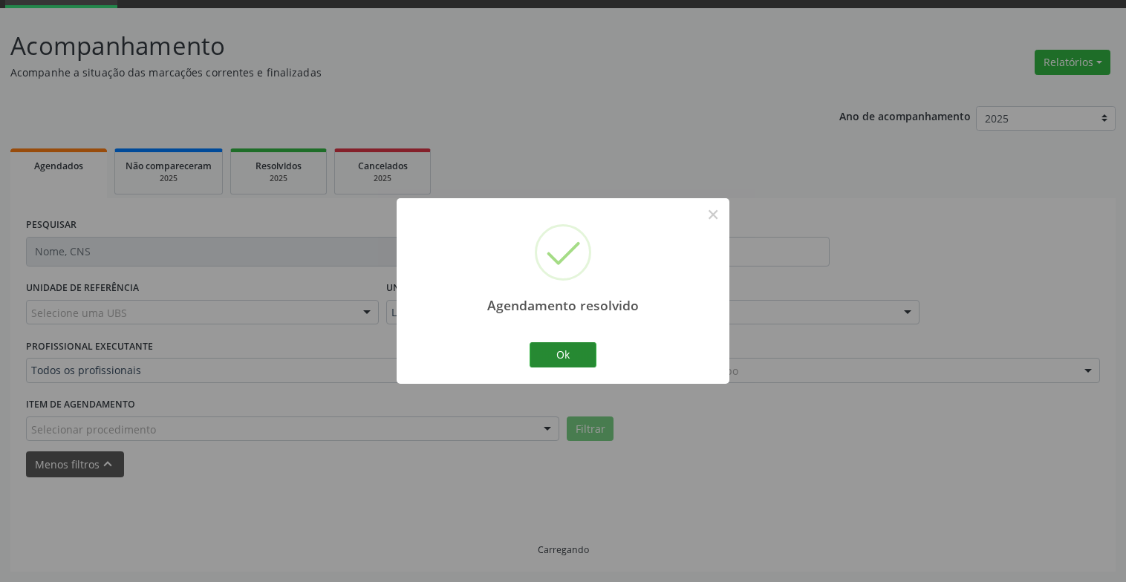
scroll to position [89, 0]
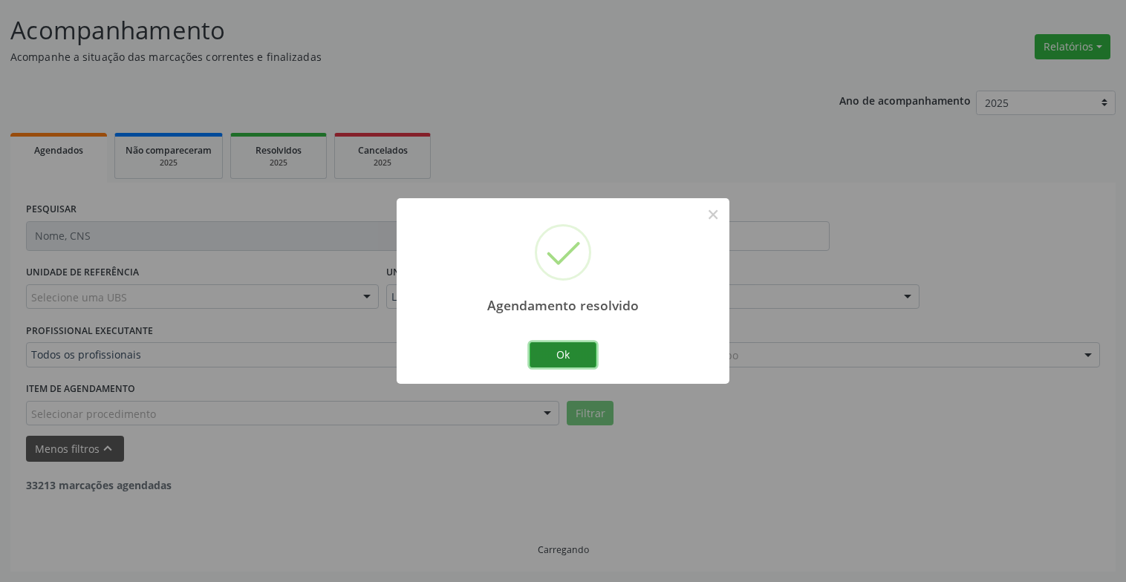
click at [579, 352] on button "Ok" at bounding box center [562, 354] width 67 height 25
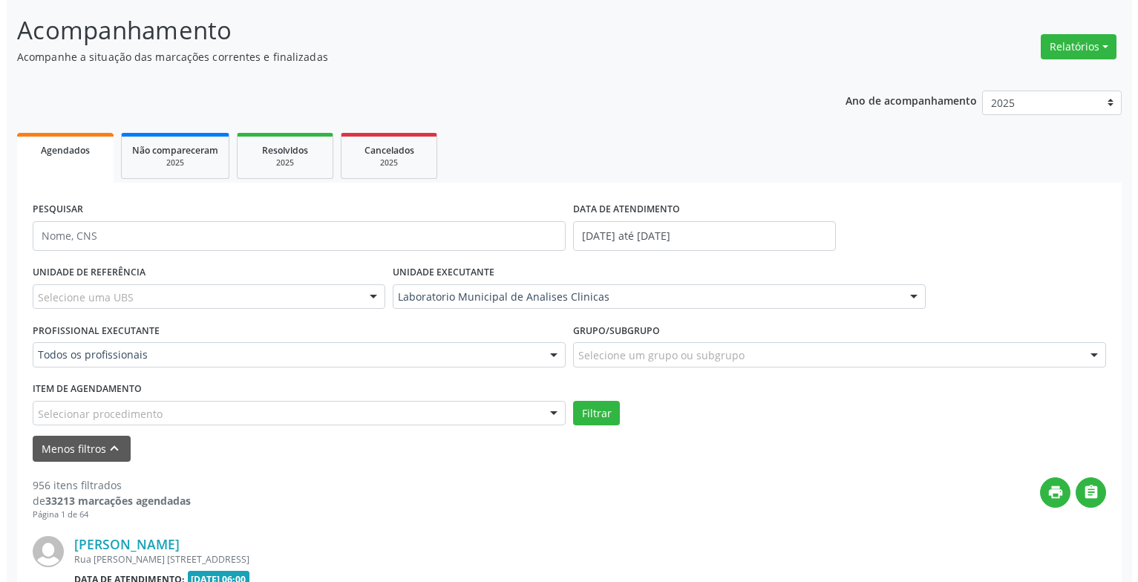
scroll to position [460, 0]
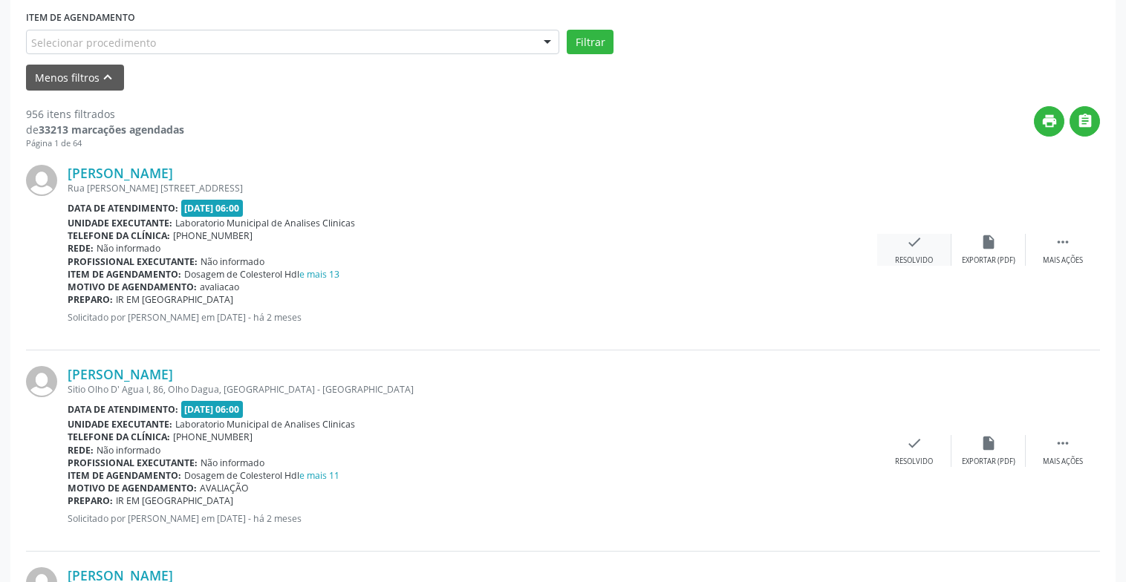
click at [903, 245] on div "check Resolvido" at bounding box center [914, 250] width 74 height 32
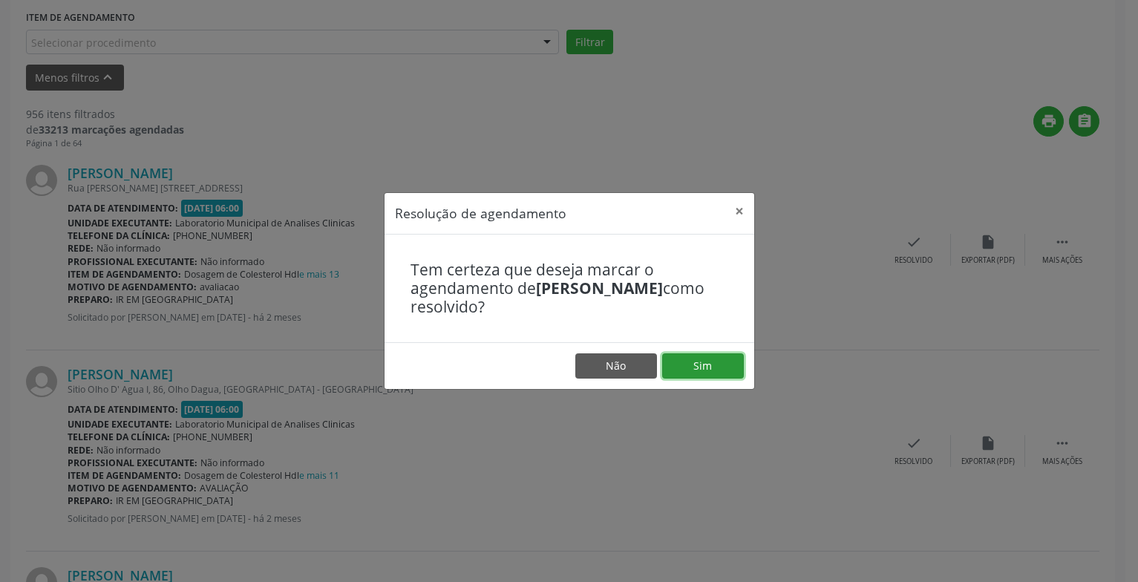
click at [728, 363] on button "Sim" at bounding box center [703, 365] width 82 height 25
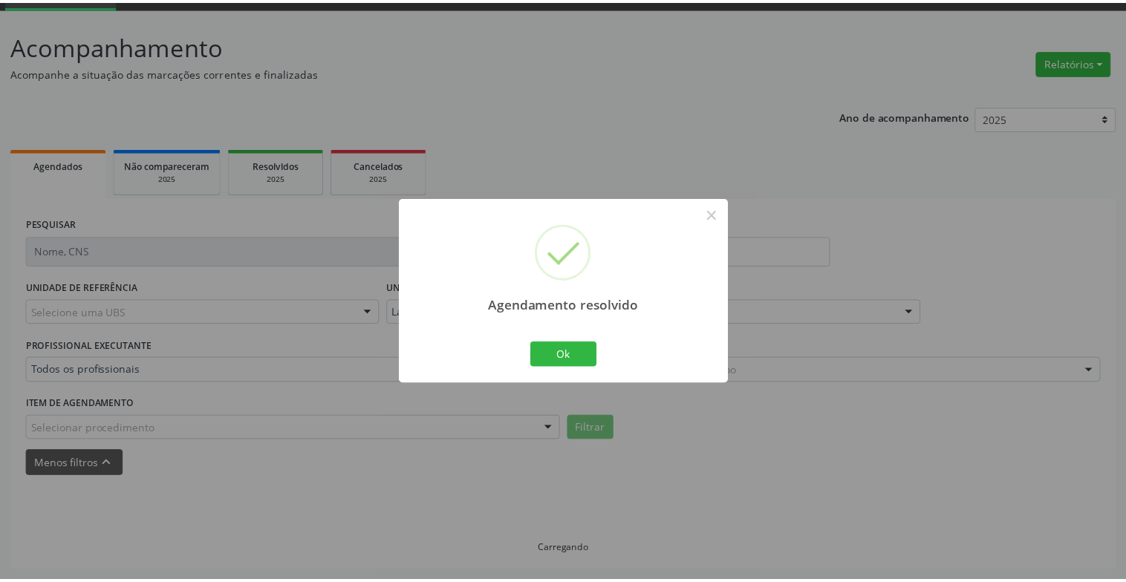
scroll to position [74, 0]
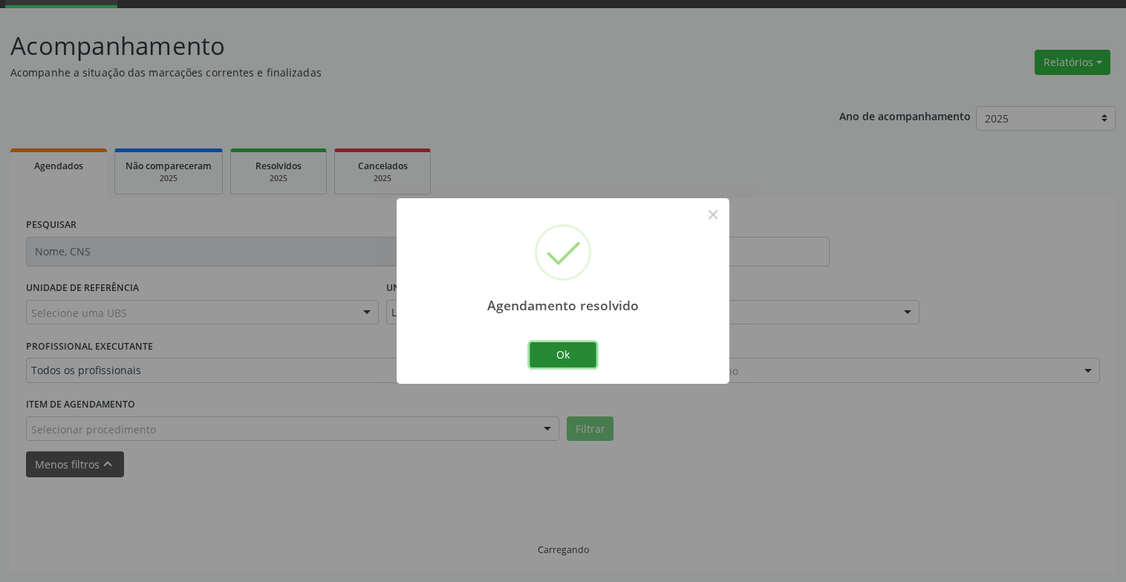
click at [549, 352] on button "Ok" at bounding box center [562, 354] width 67 height 25
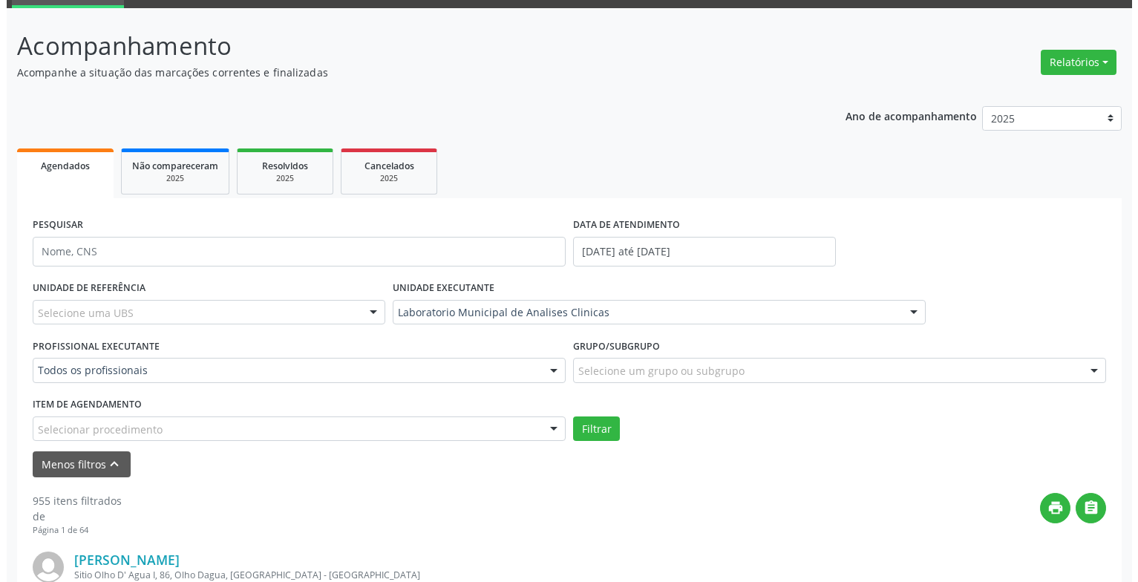
scroll to position [371, 0]
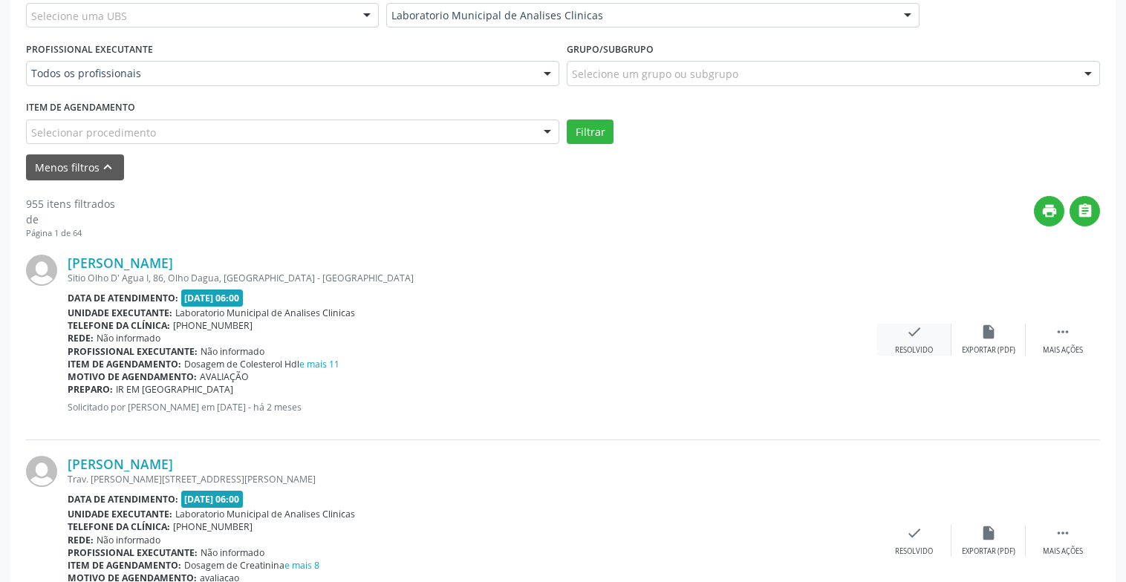
click at [934, 336] on div "check Resolvido" at bounding box center [914, 340] width 74 height 32
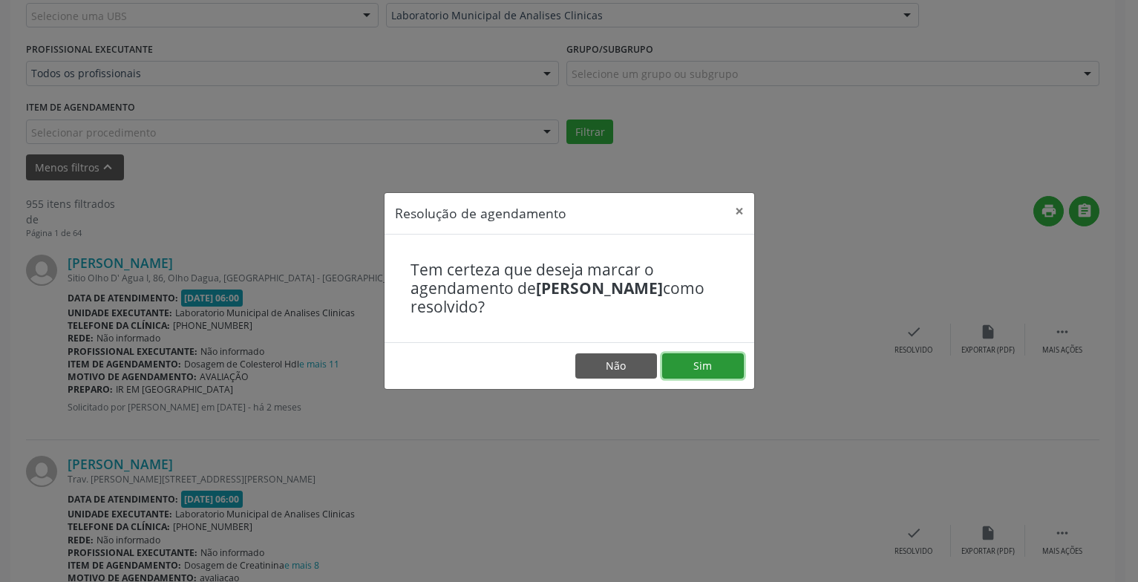
click at [717, 366] on button "Sim" at bounding box center [703, 365] width 82 height 25
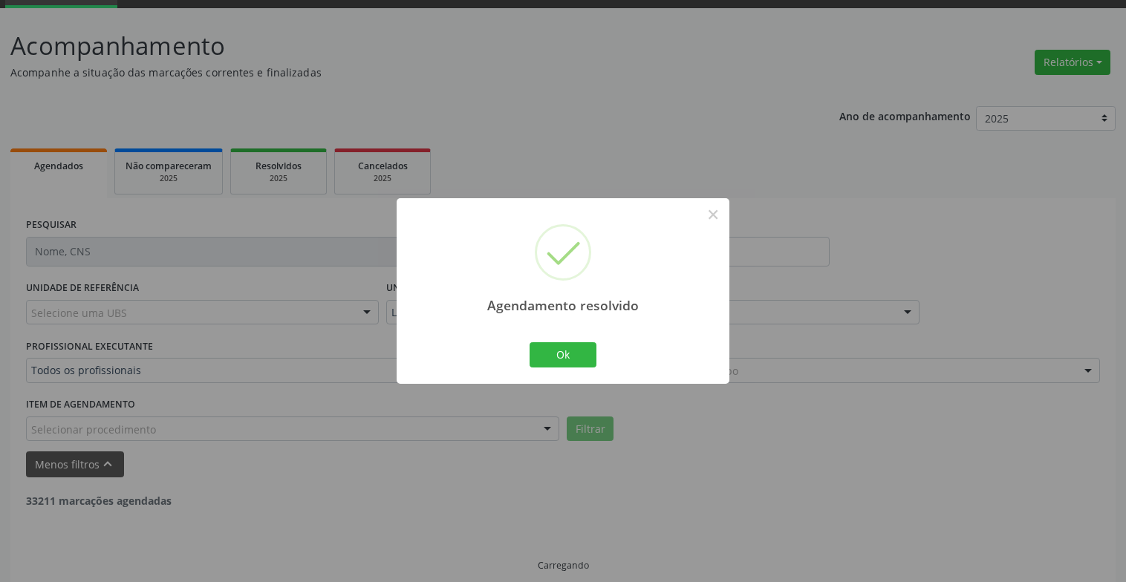
scroll to position [89, 0]
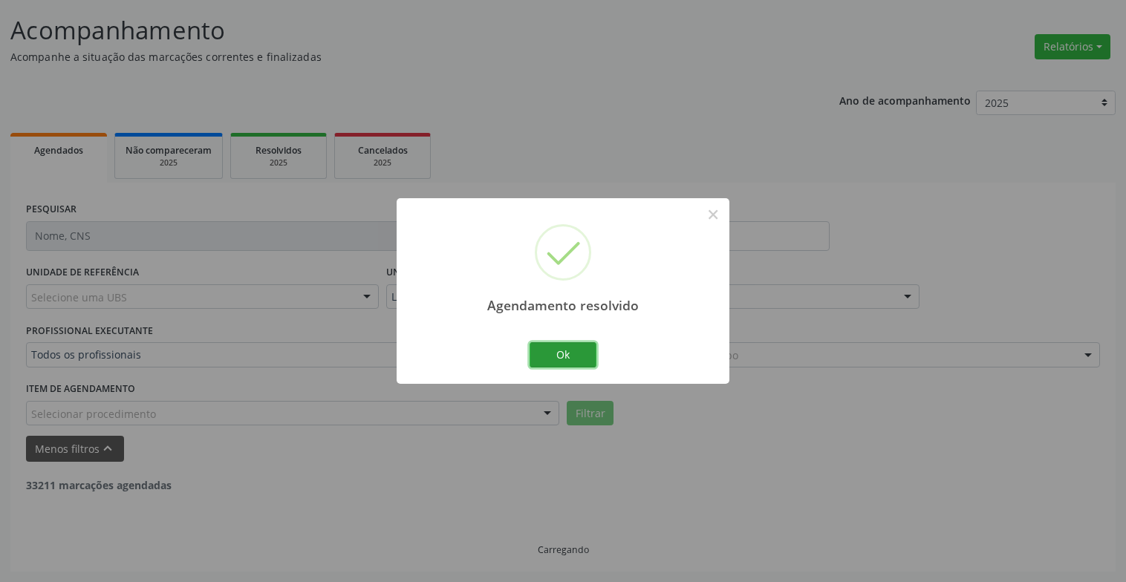
click at [551, 348] on button "Ok" at bounding box center [562, 354] width 67 height 25
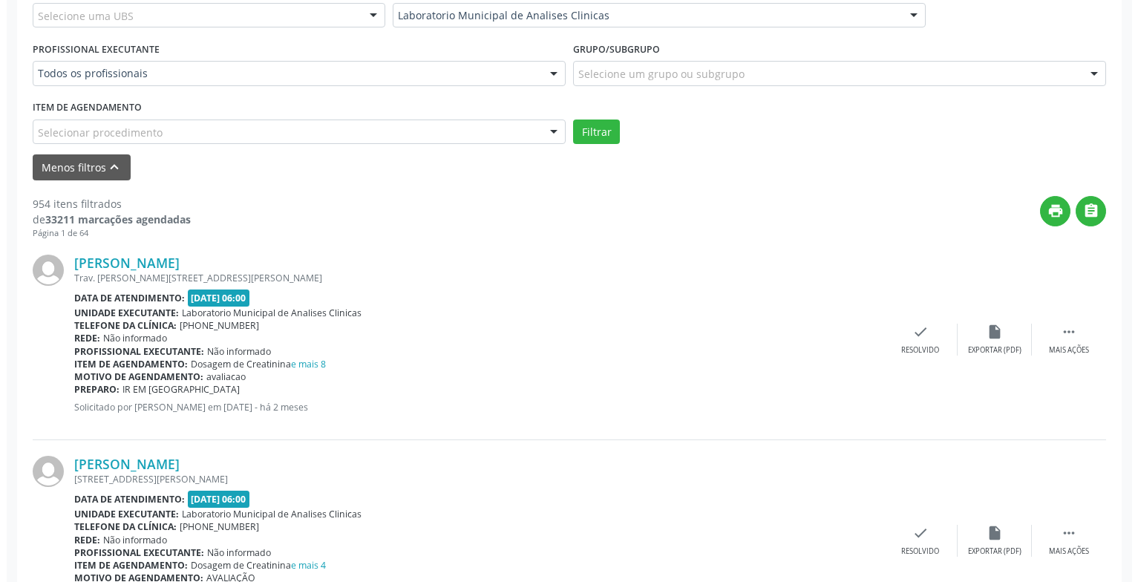
scroll to position [519, 0]
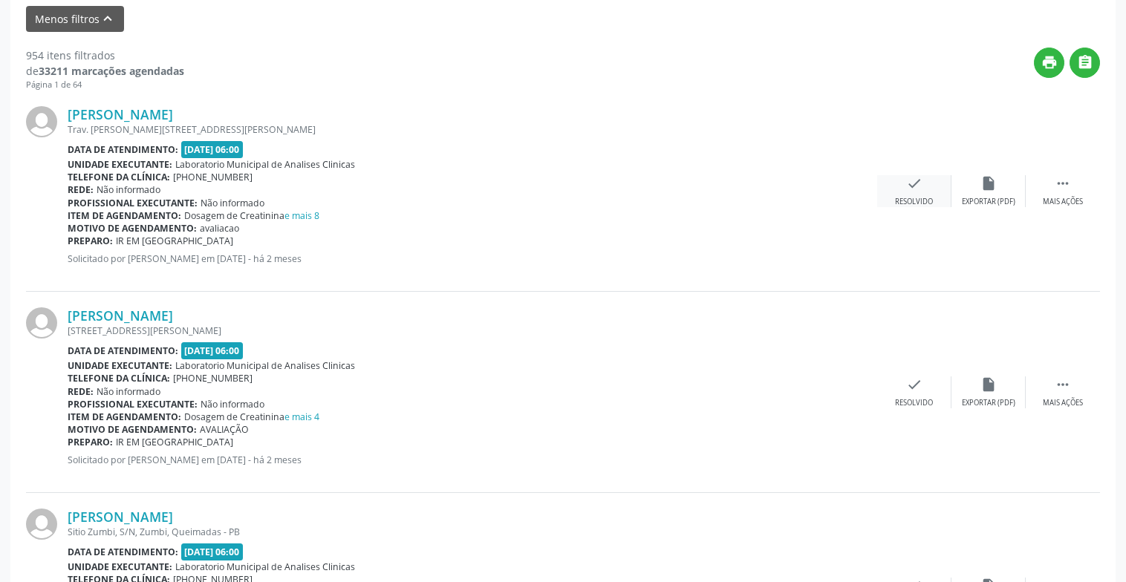
click at [924, 184] on div "check Resolvido" at bounding box center [914, 191] width 74 height 32
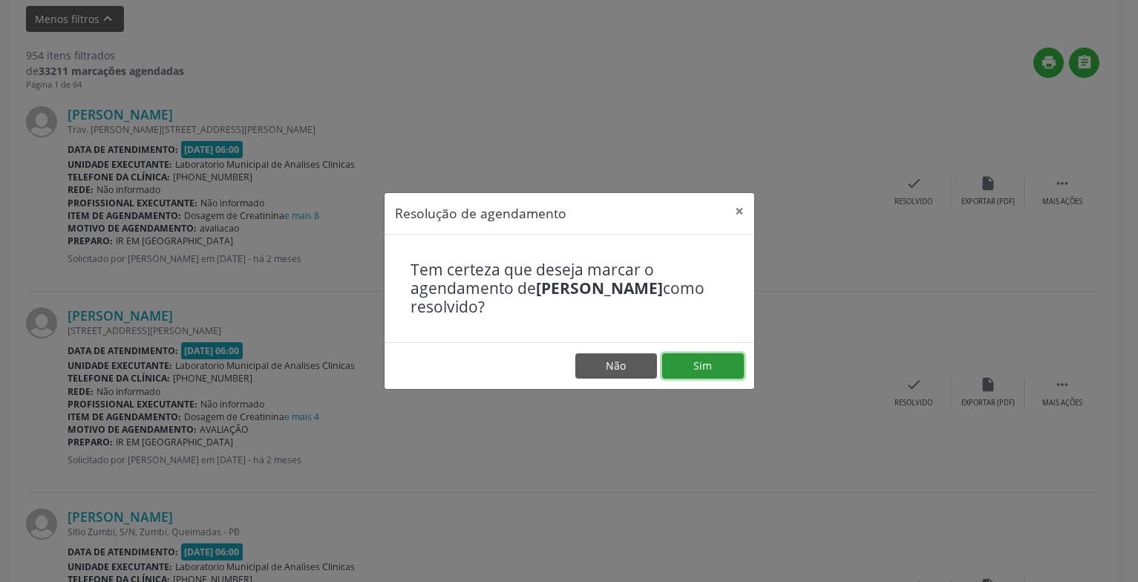
click at [713, 368] on button "Sim" at bounding box center [703, 365] width 82 height 25
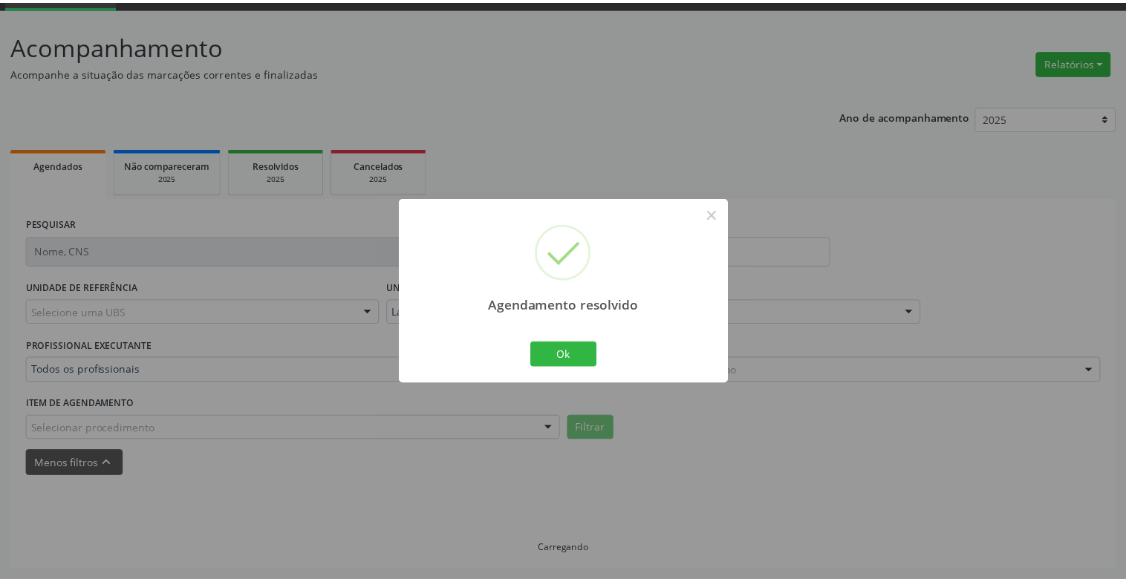
scroll to position [74, 0]
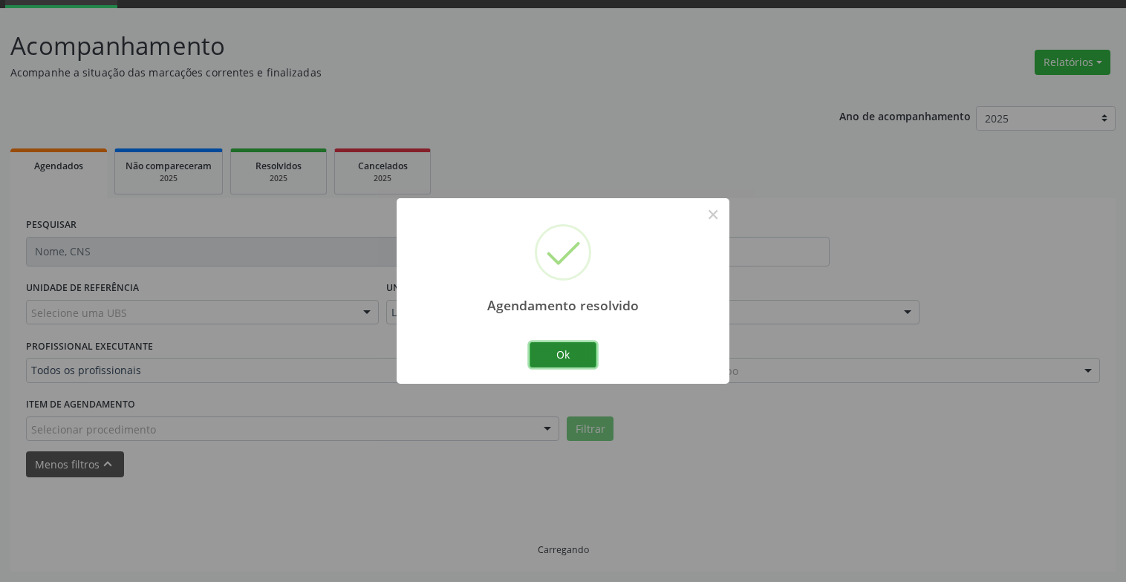
click at [593, 349] on button "Ok" at bounding box center [562, 354] width 67 height 25
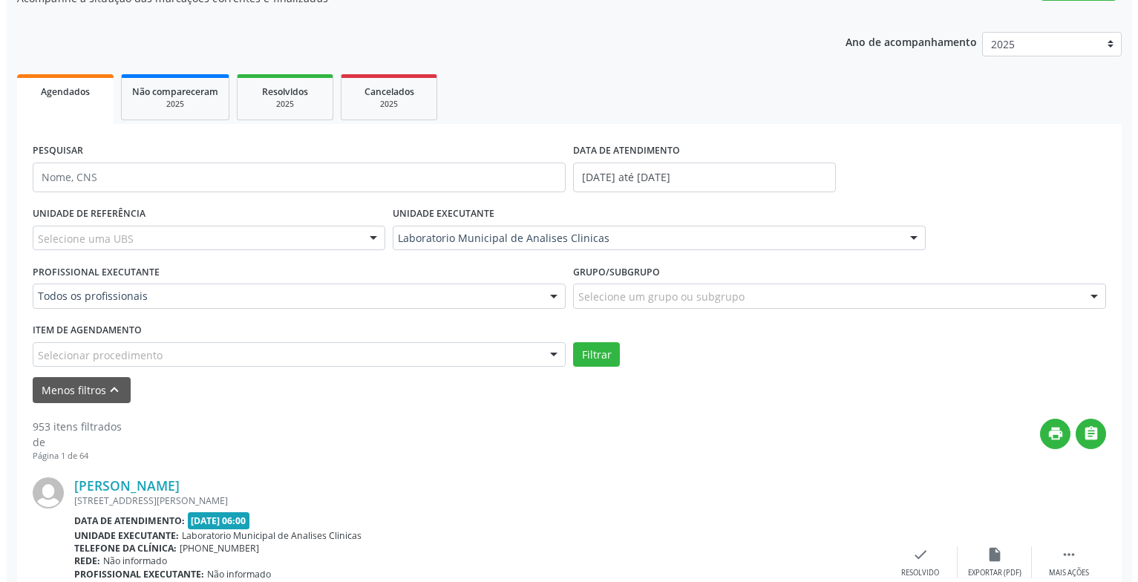
scroll to position [296, 0]
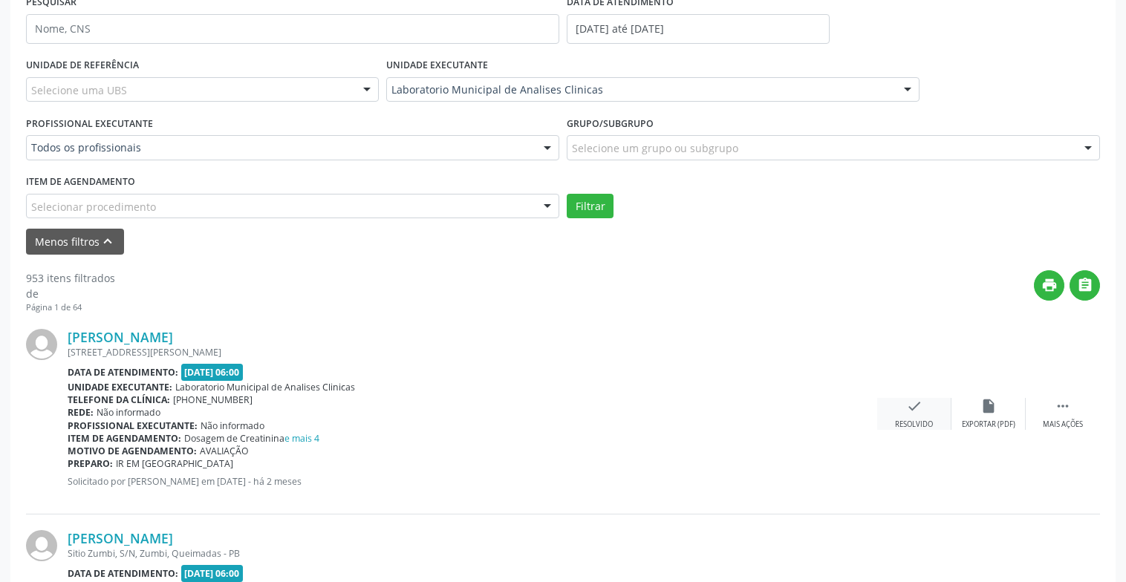
click at [917, 421] on div "Resolvido" at bounding box center [914, 425] width 38 height 10
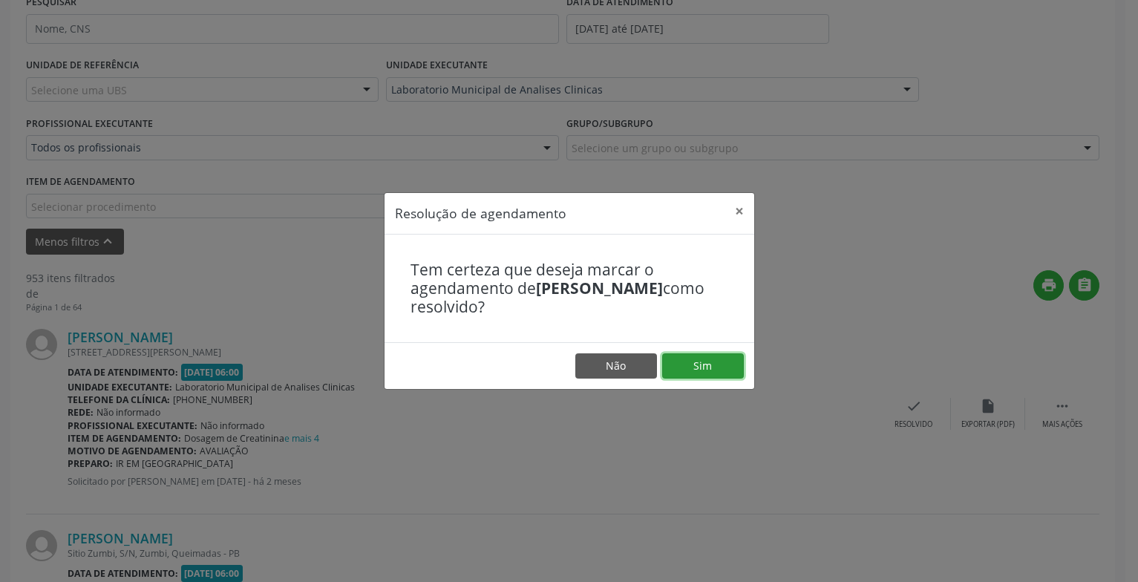
click at [739, 359] on button "Sim" at bounding box center [703, 365] width 82 height 25
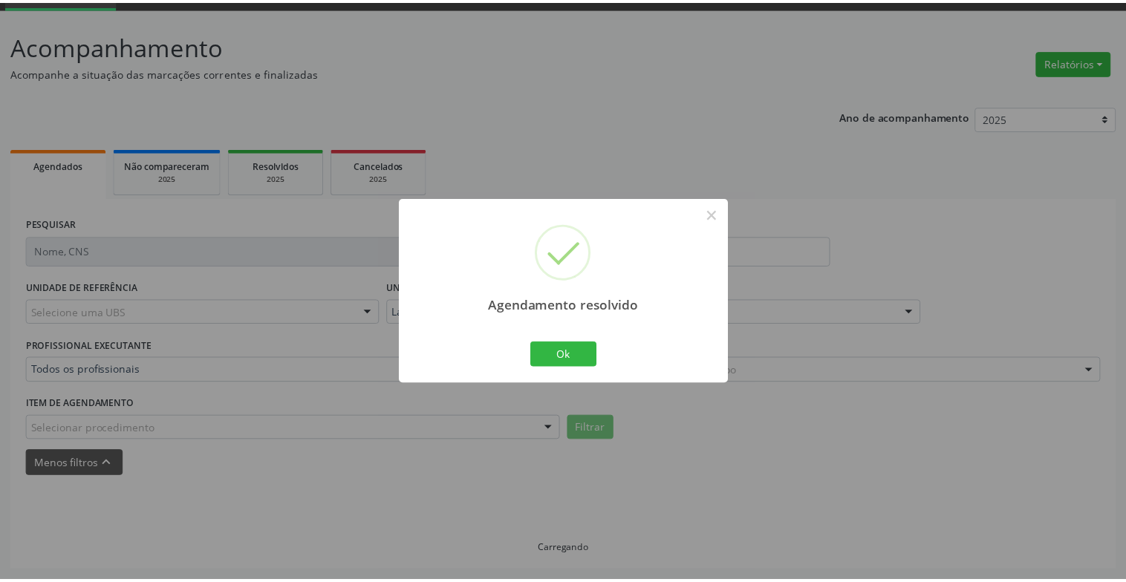
scroll to position [74, 0]
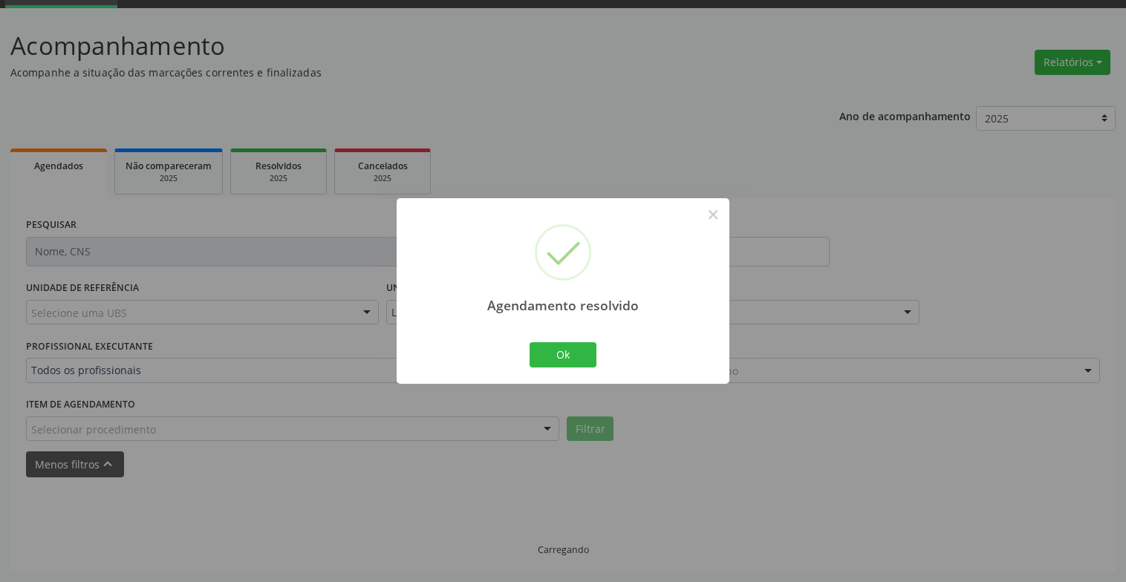
click at [520, 359] on div "Agendamento resolvido × Ok Cancel" at bounding box center [562, 290] width 333 height 185
click at [571, 357] on button "Ok" at bounding box center [562, 354] width 67 height 25
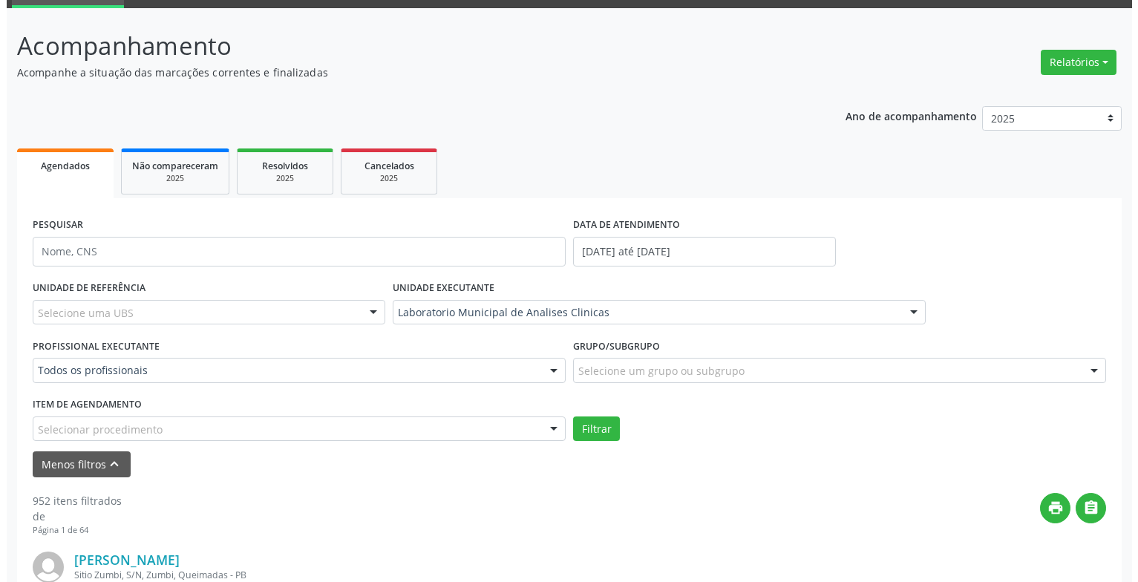
scroll to position [296, 0]
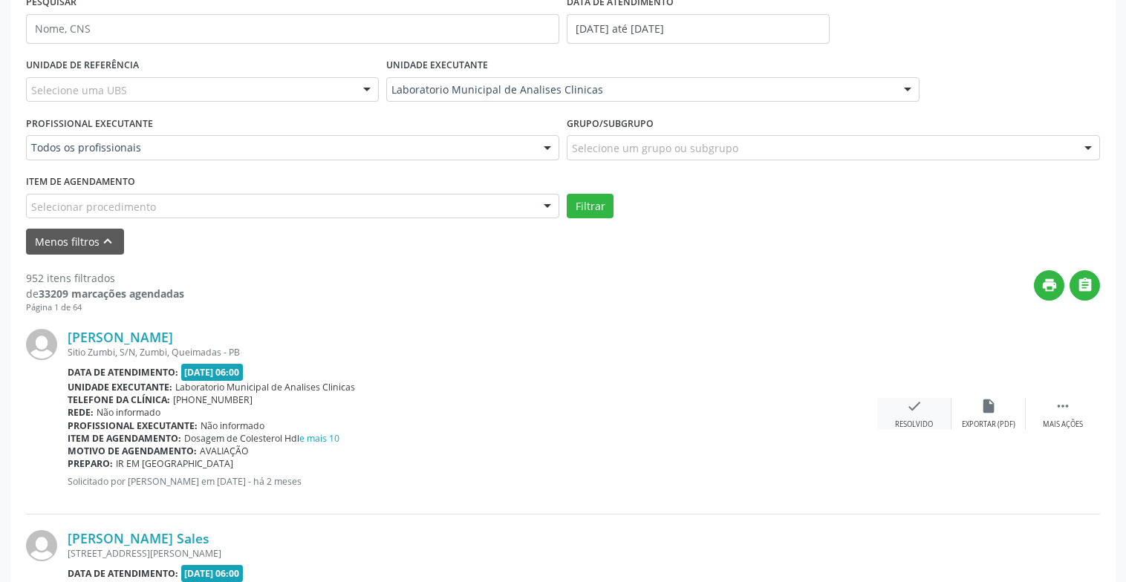
click at [901, 398] on div "check Resolvido" at bounding box center [914, 414] width 74 height 32
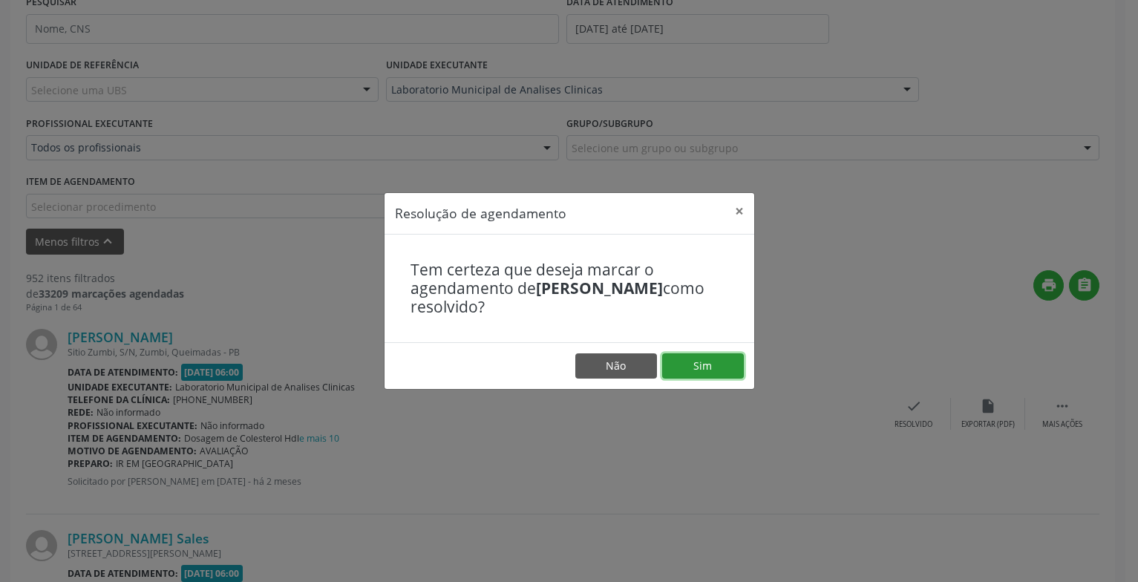
click at [721, 363] on button "Sim" at bounding box center [703, 365] width 82 height 25
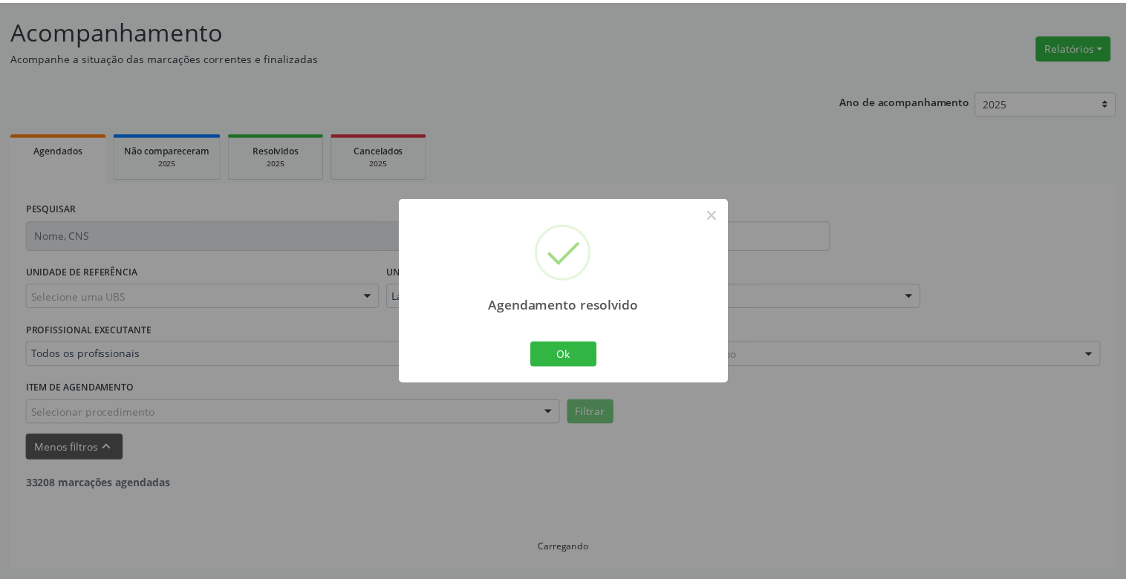
scroll to position [89, 0]
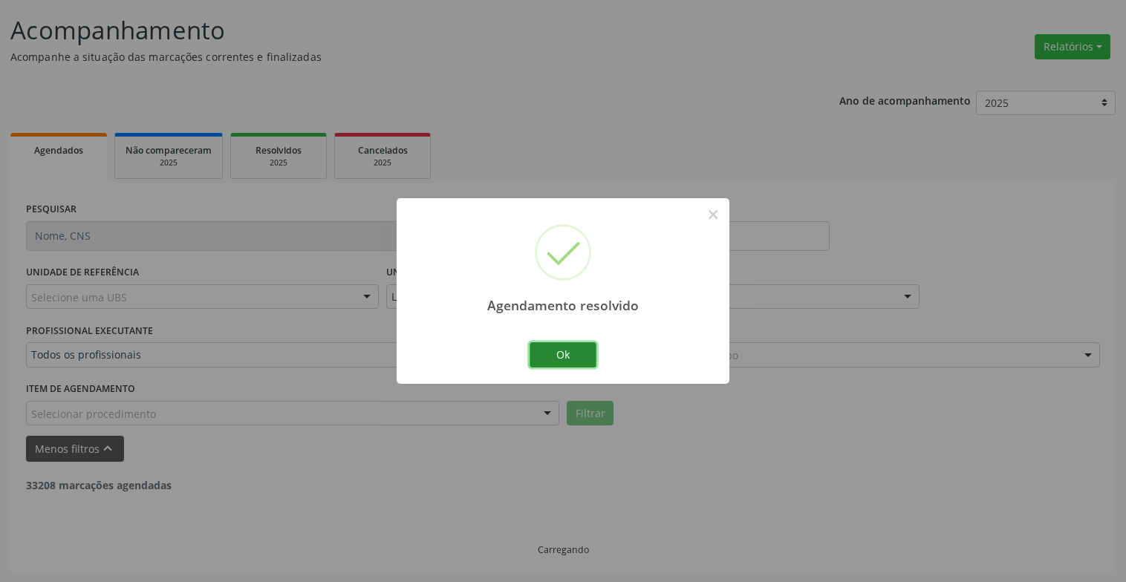
click at [574, 356] on button "Ok" at bounding box center [562, 354] width 67 height 25
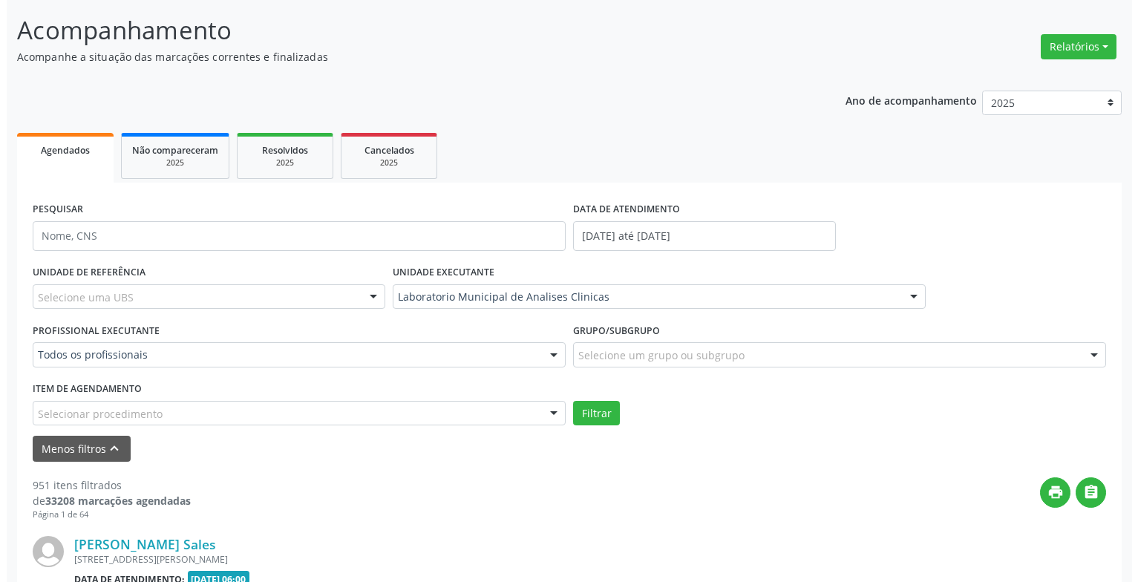
scroll to position [386, 0]
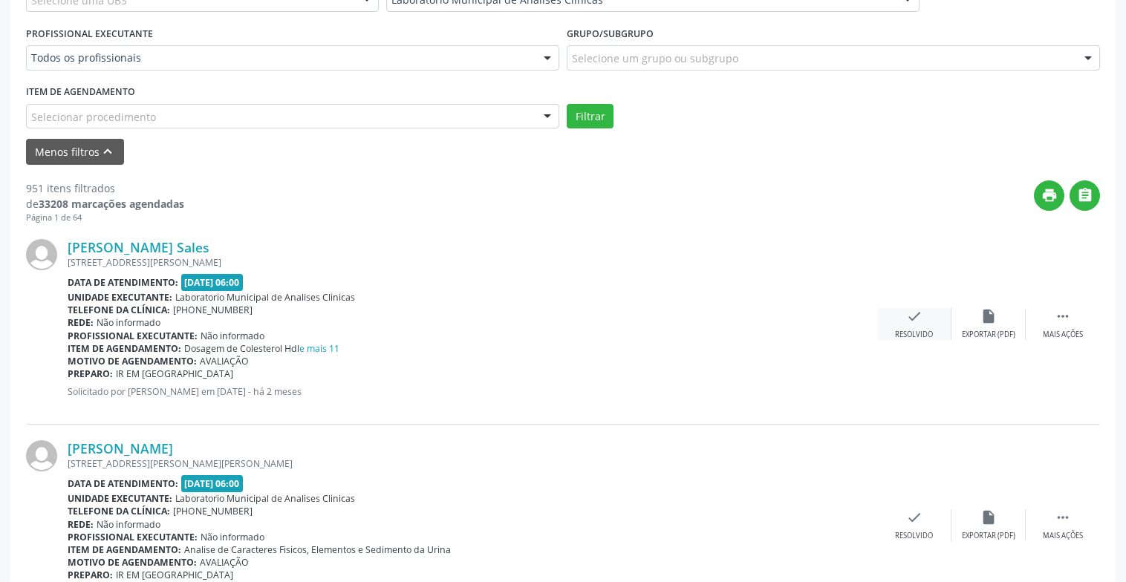
click at [916, 311] on icon "check" at bounding box center [914, 316] width 16 height 16
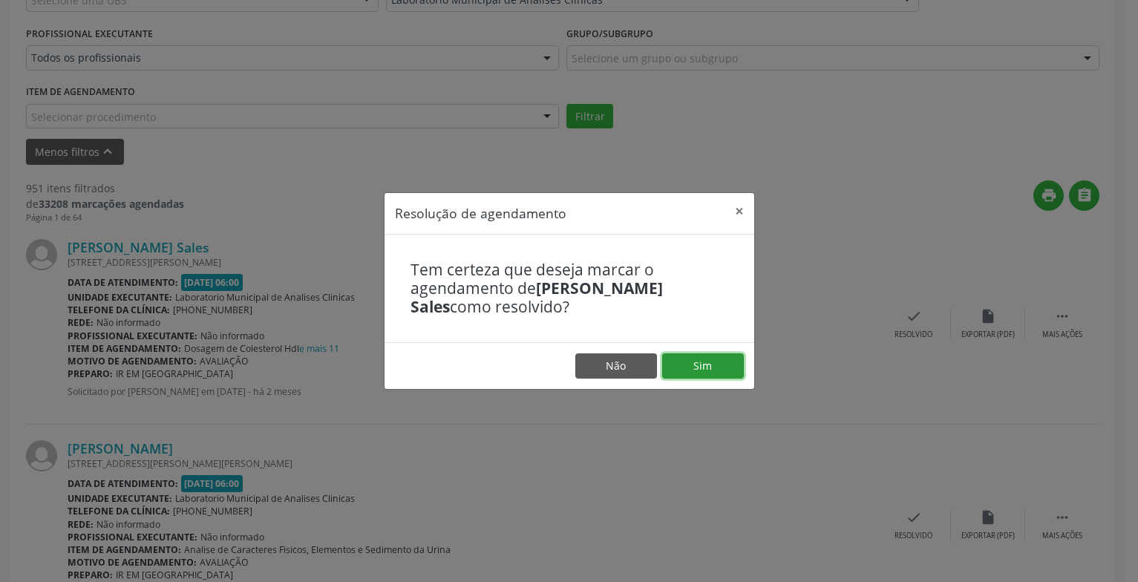
click at [711, 355] on button "Sim" at bounding box center [703, 365] width 82 height 25
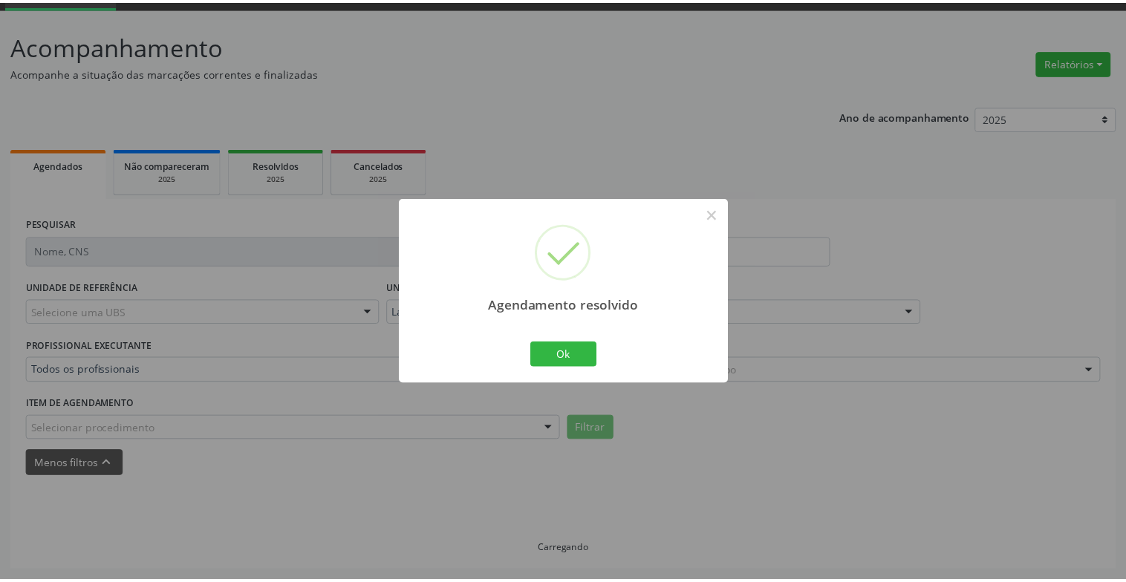
scroll to position [74, 0]
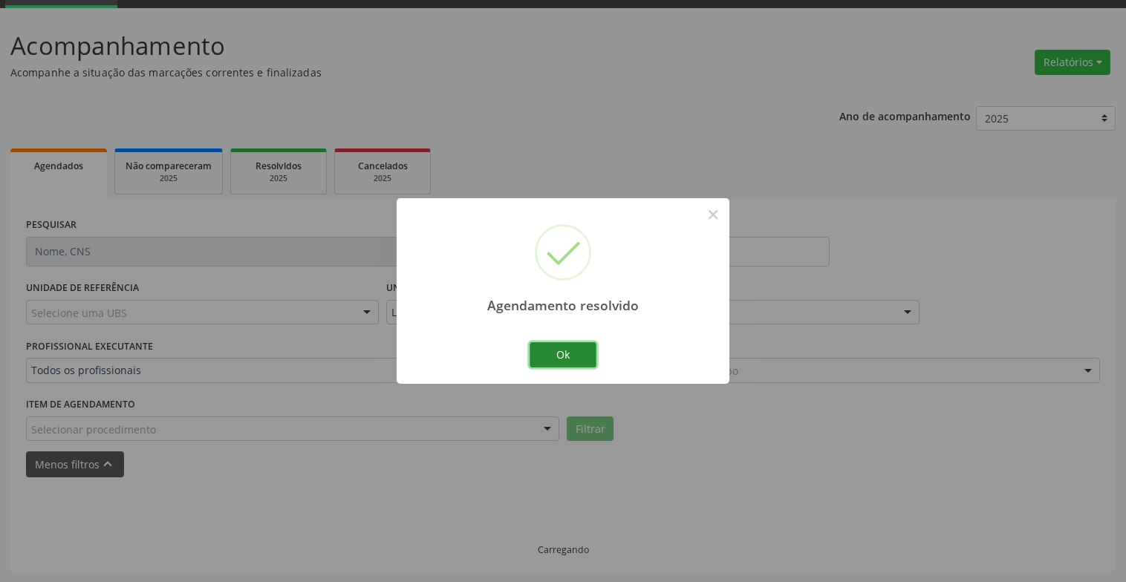
click at [579, 352] on button "Ok" at bounding box center [562, 354] width 67 height 25
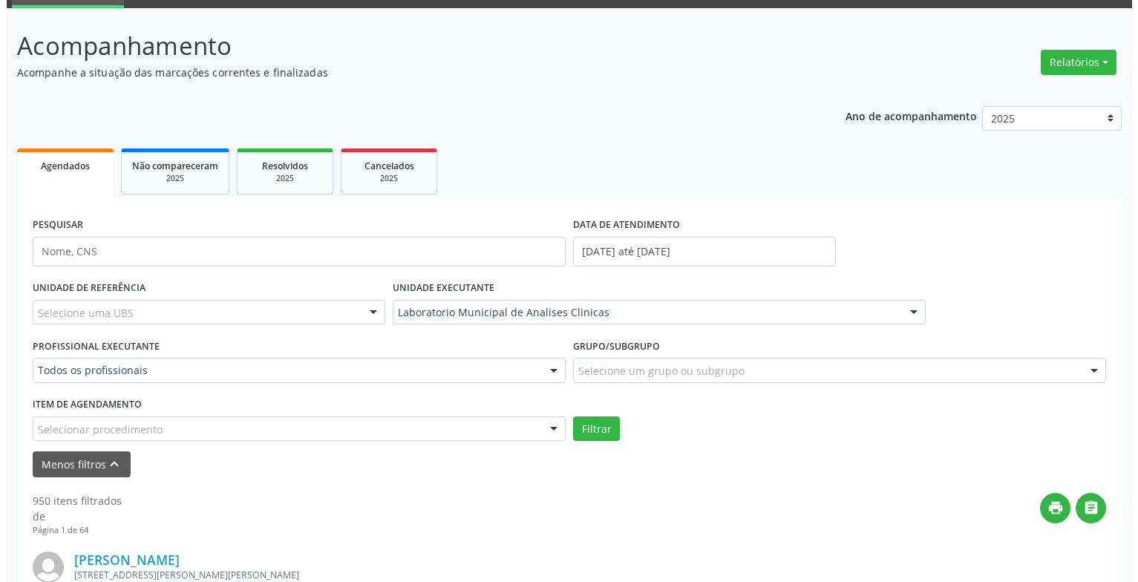
scroll to position [371, 0]
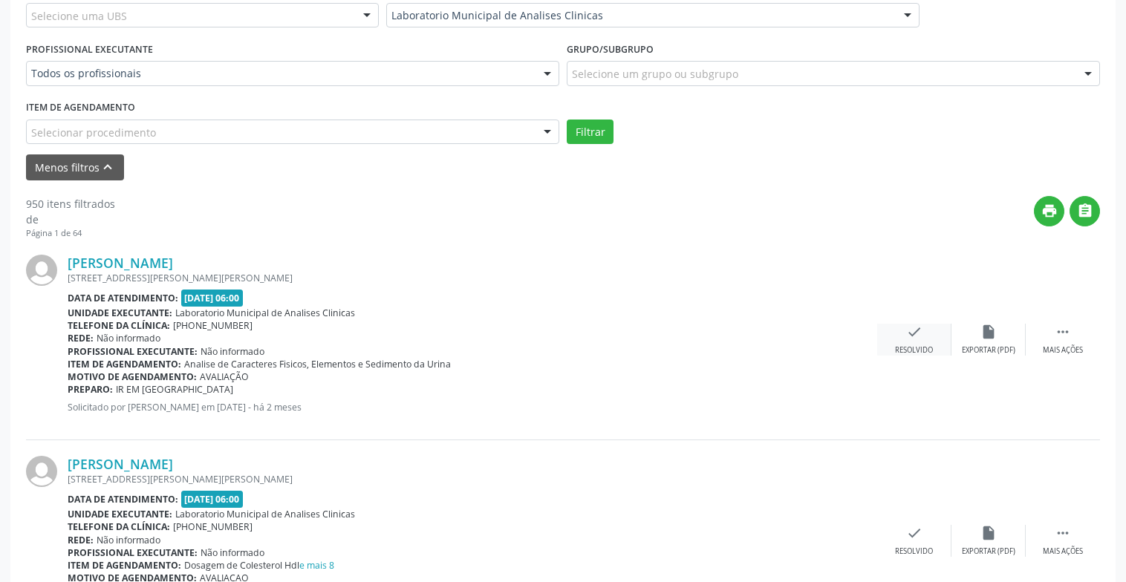
click at [915, 343] on div "check Resolvido" at bounding box center [914, 340] width 74 height 32
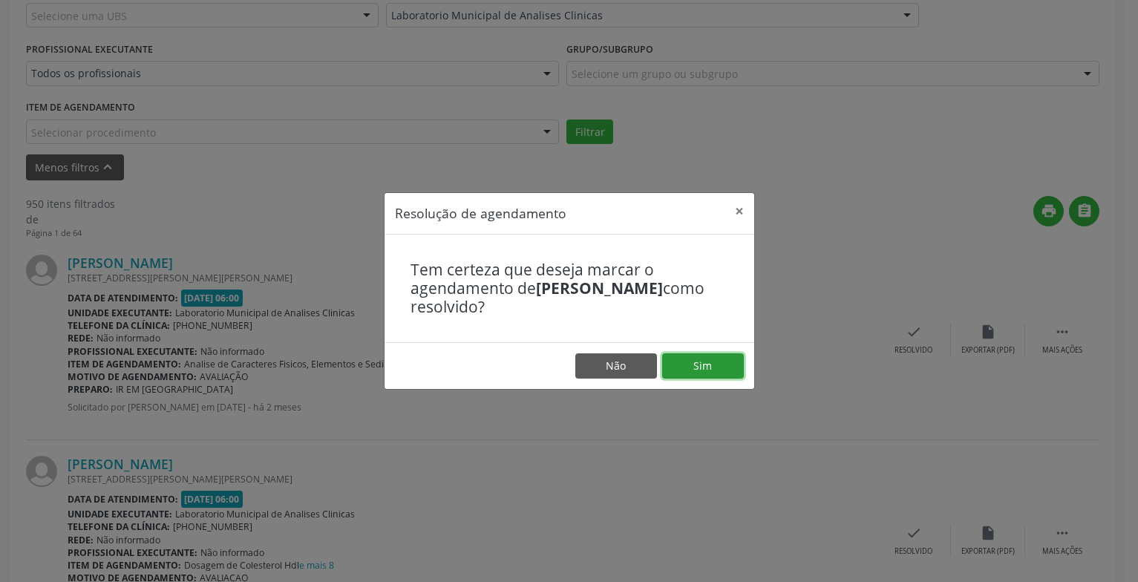
click at [740, 359] on button "Sim" at bounding box center [703, 365] width 82 height 25
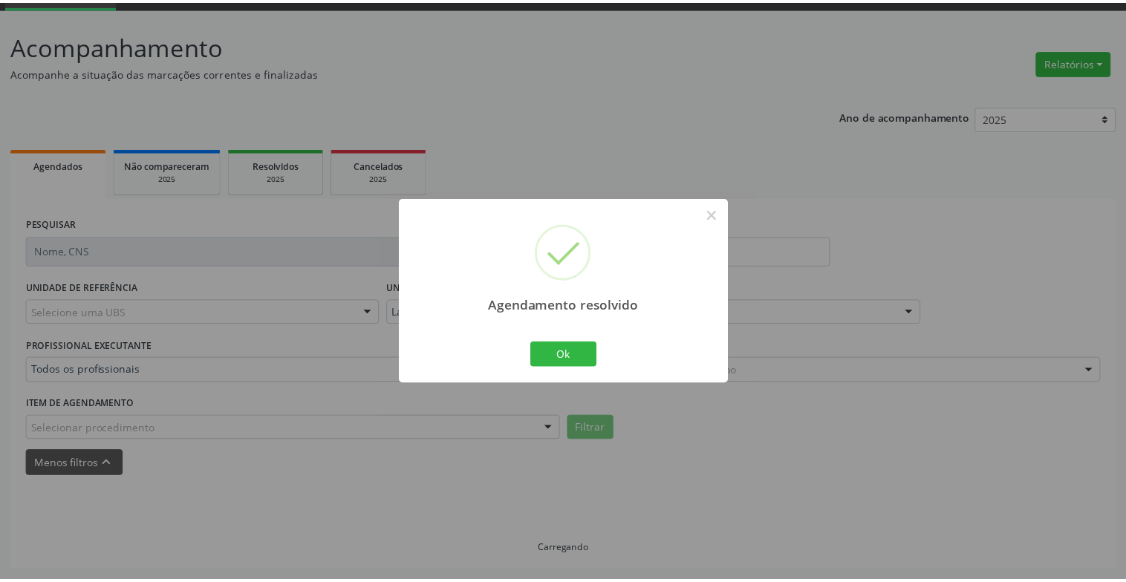
scroll to position [74, 0]
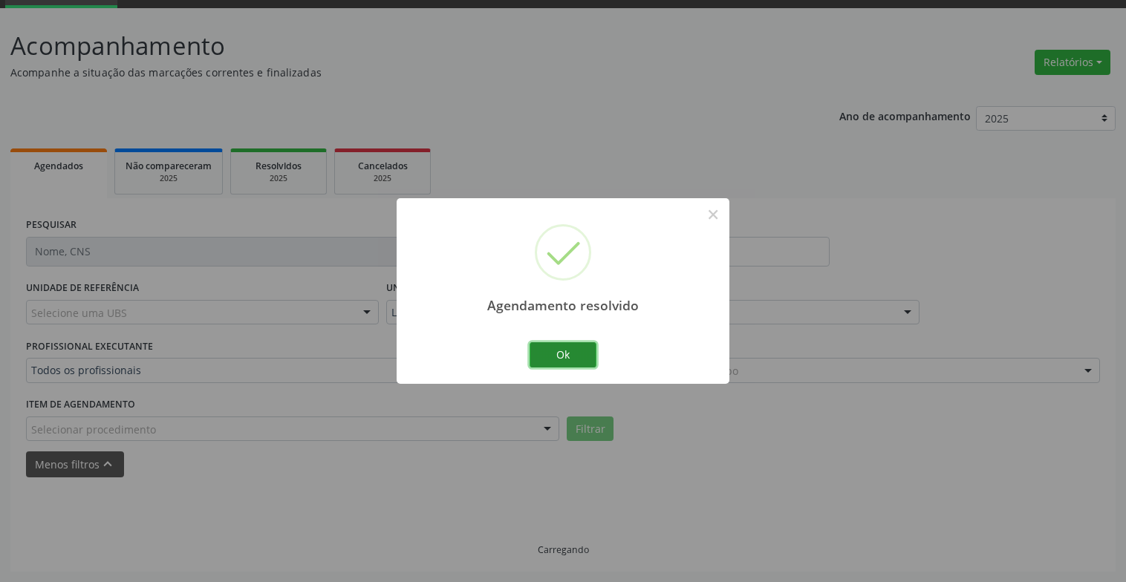
click at [548, 350] on button "Ok" at bounding box center [562, 354] width 67 height 25
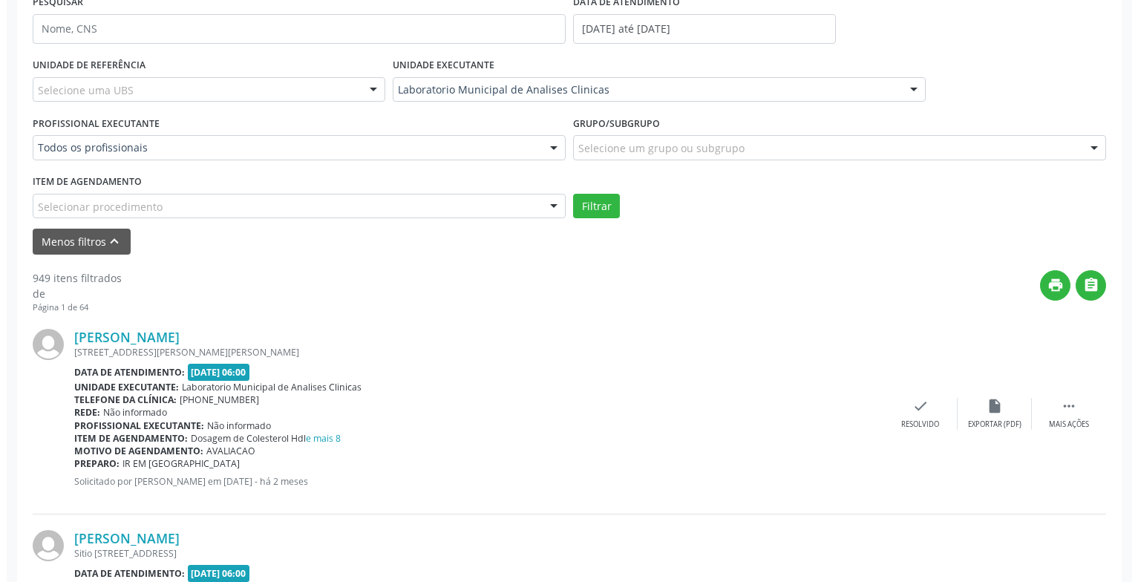
scroll to position [371, 0]
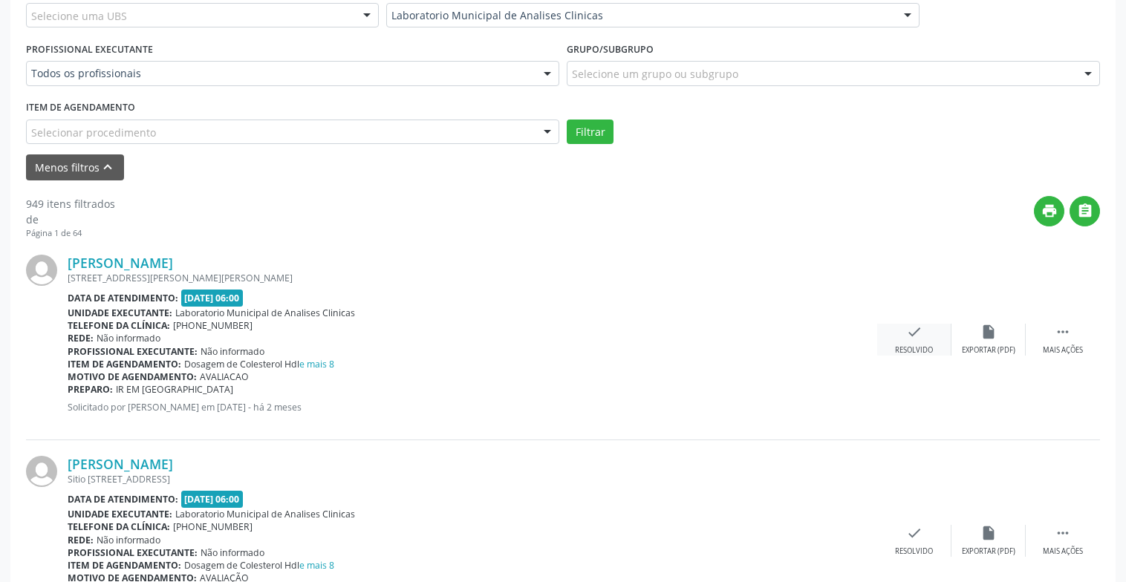
click at [917, 350] on div "Resolvido" at bounding box center [914, 350] width 38 height 10
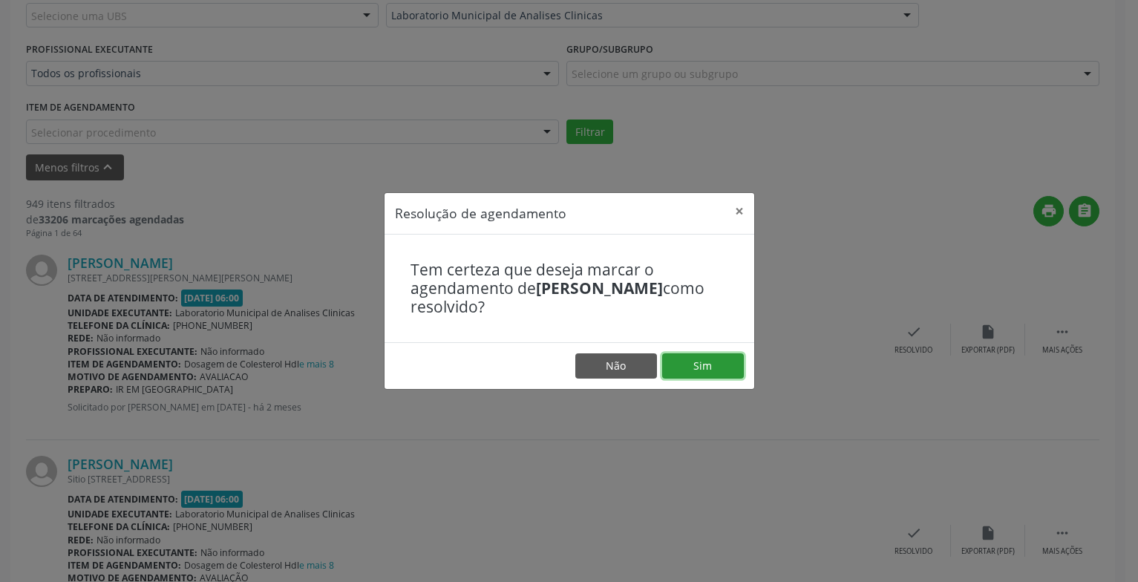
click at [699, 366] on button "Sim" at bounding box center [703, 365] width 82 height 25
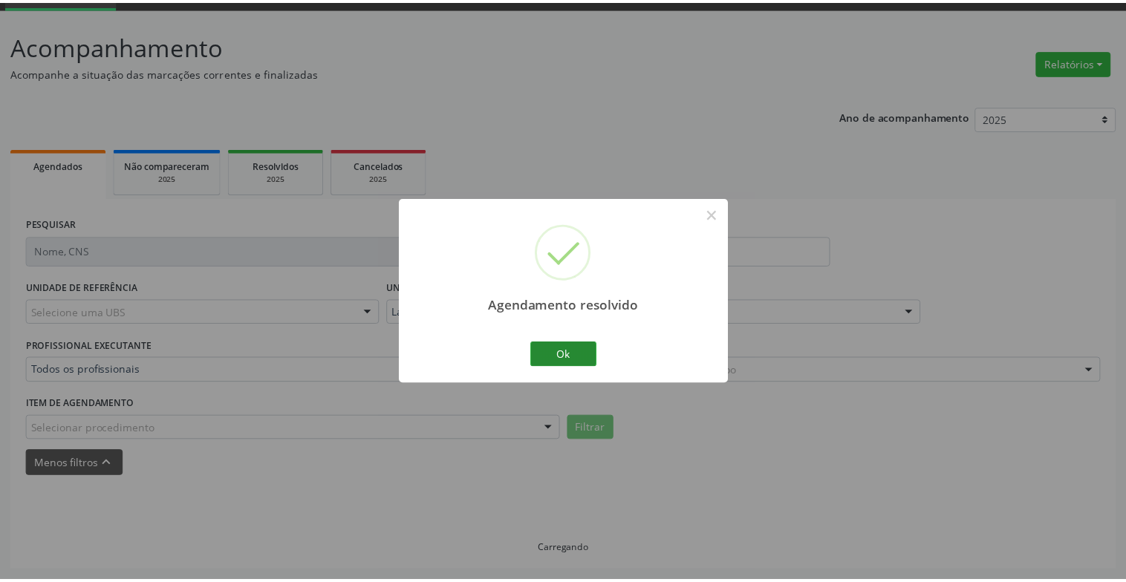
scroll to position [74, 0]
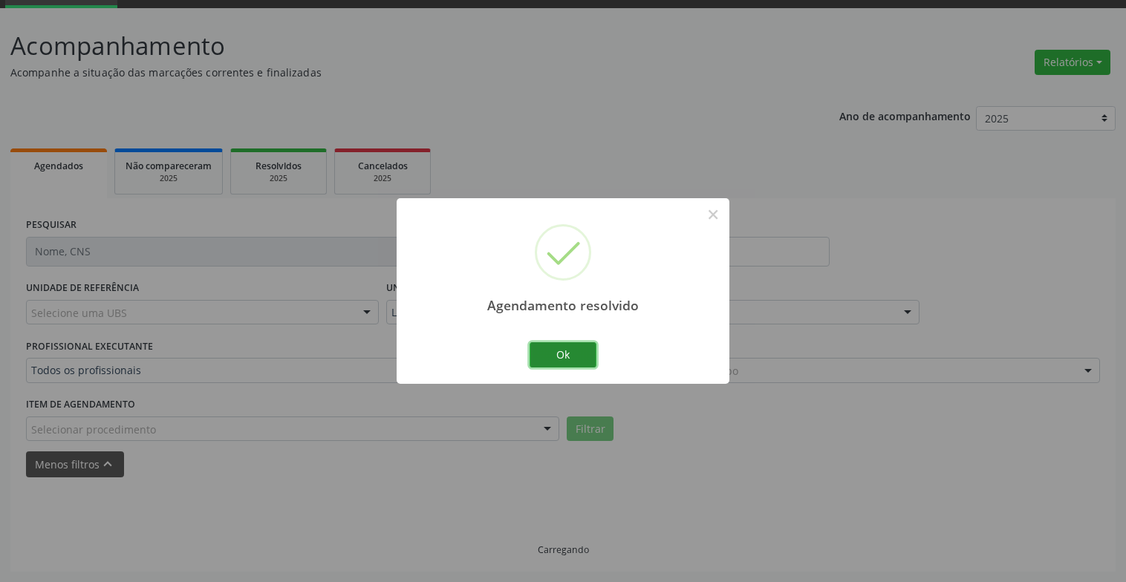
click at [580, 348] on button "Ok" at bounding box center [562, 354] width 67 height 25
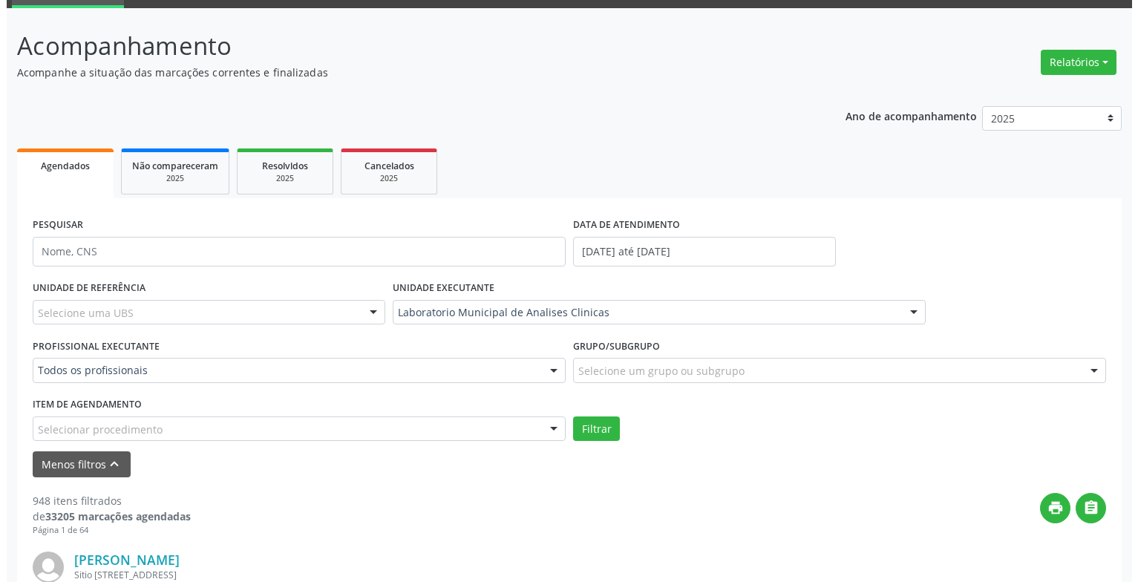
scroll to position [296, 0]
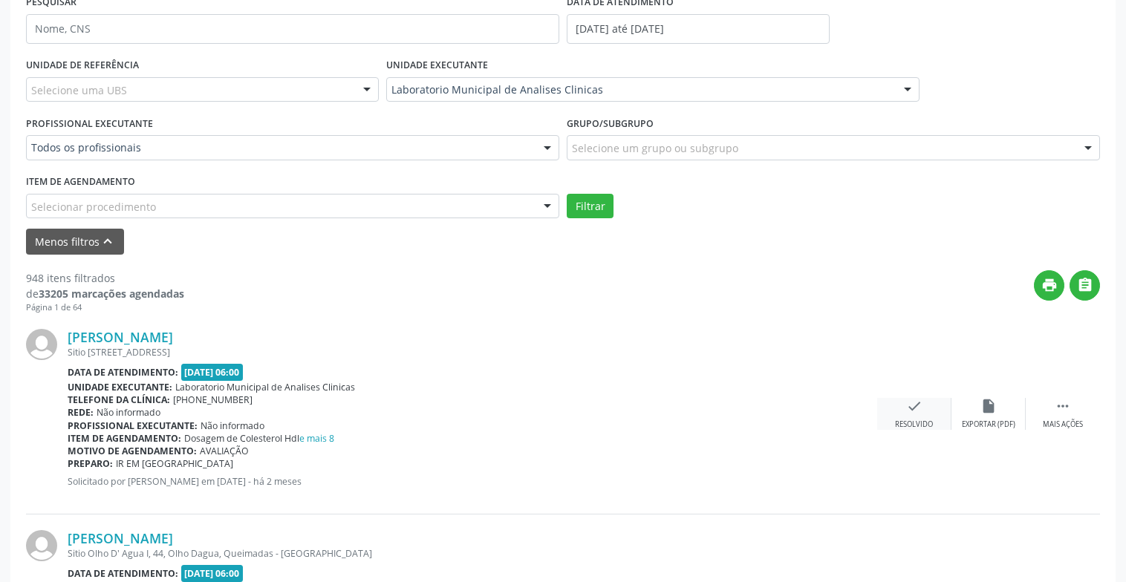
click at [901, 405] on div "check Resolvido" at bounding box center [914, 414] width 74 height 32
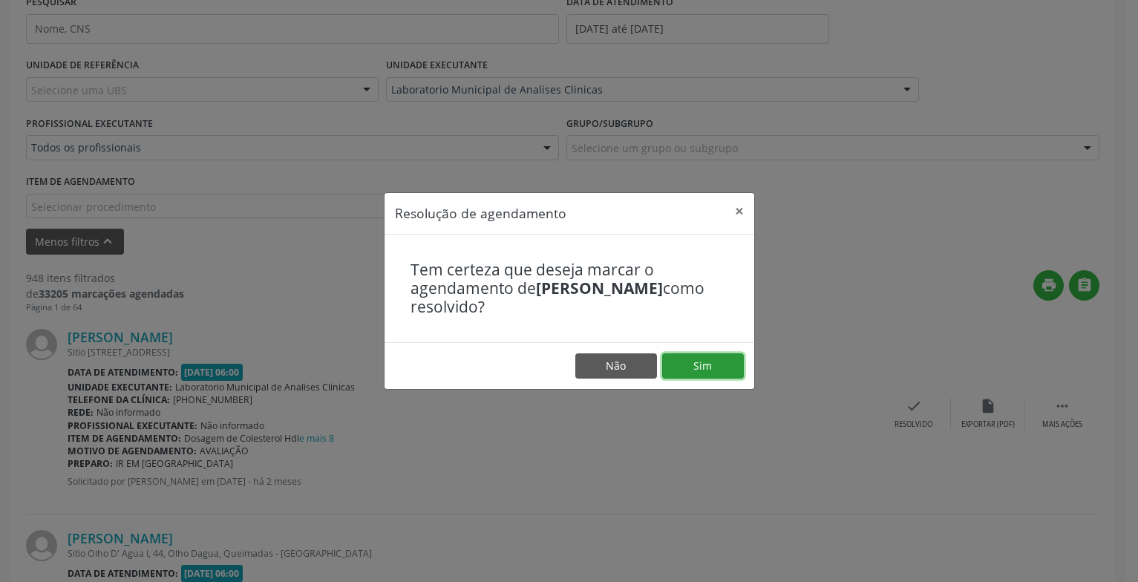
click at [702, 365] on button "Sim" at bounding box center [703, 365] width 82 height 25
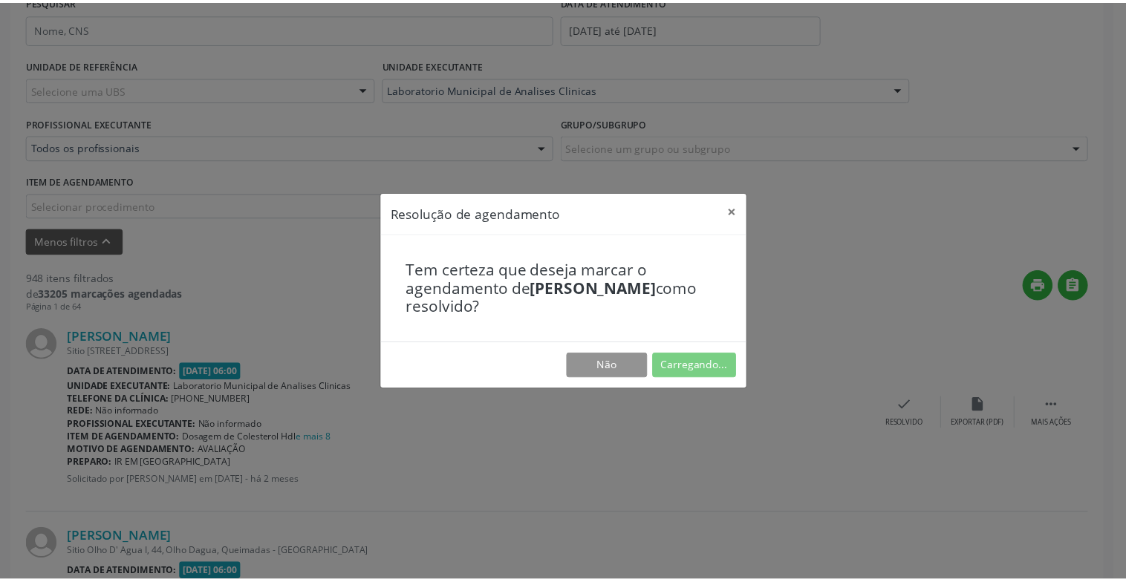
scroll to position [74, 0]
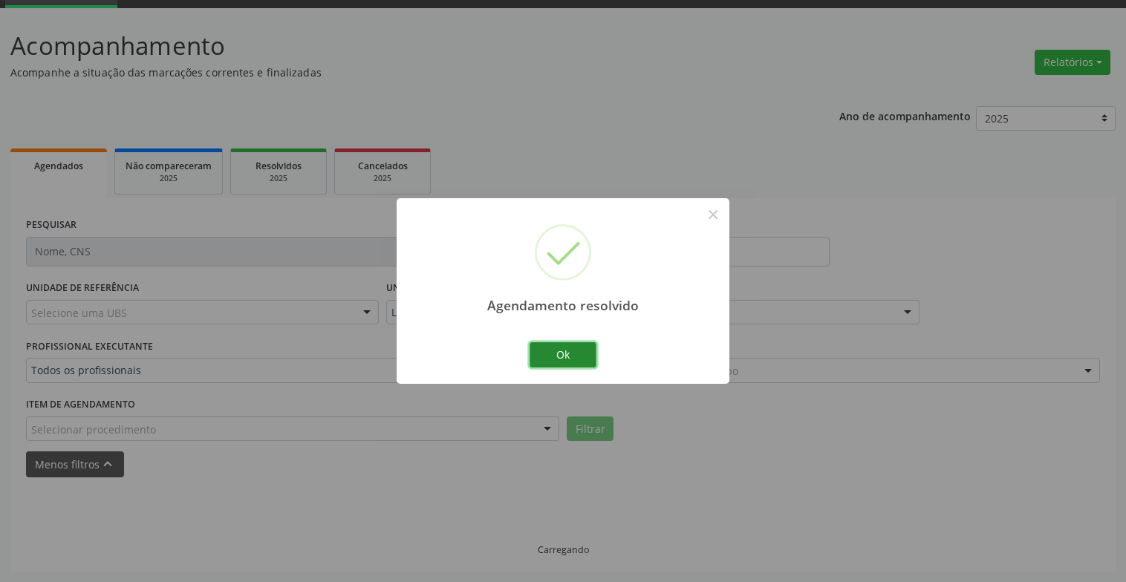
click at [567, 345] on button "Ok" at bounding box center [562, 354] width 67 height 25
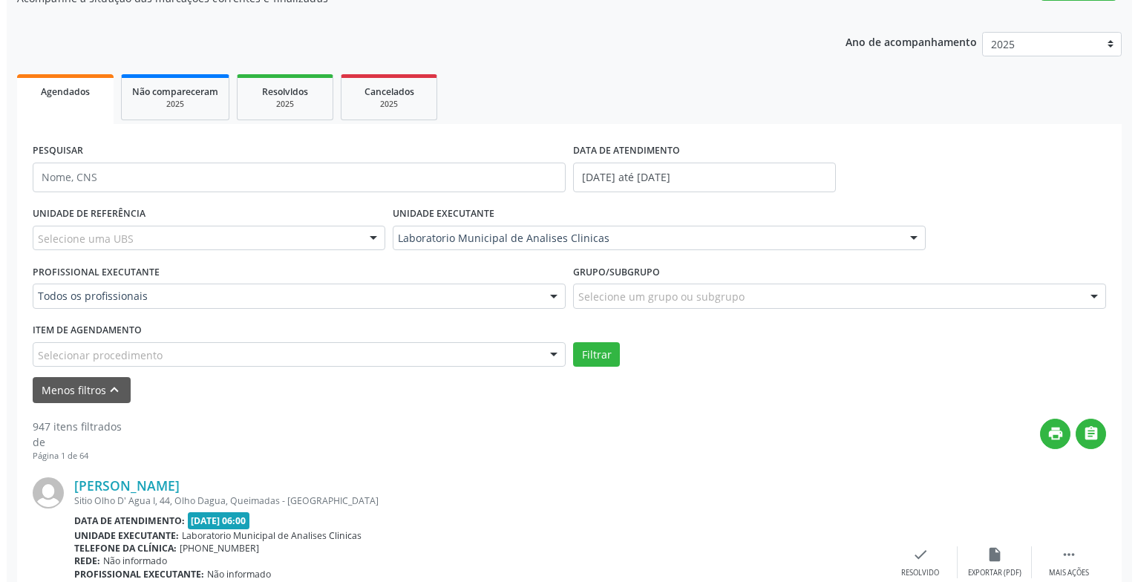
scroll to position [296, 0]
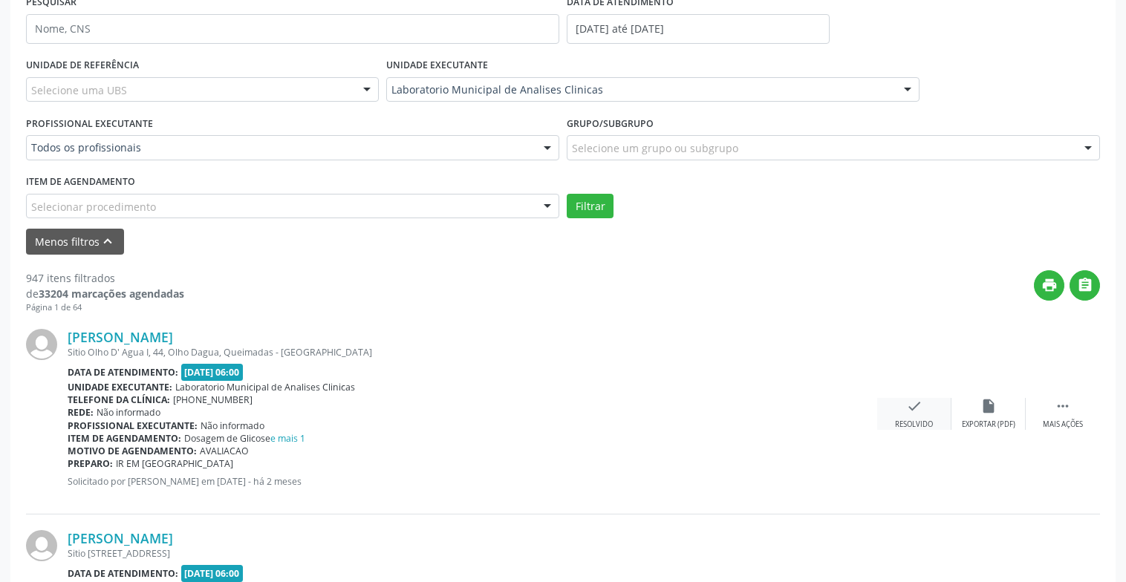
click at [915, 411] on icon "check" at bounding box center [914, 406] width 16 height 16
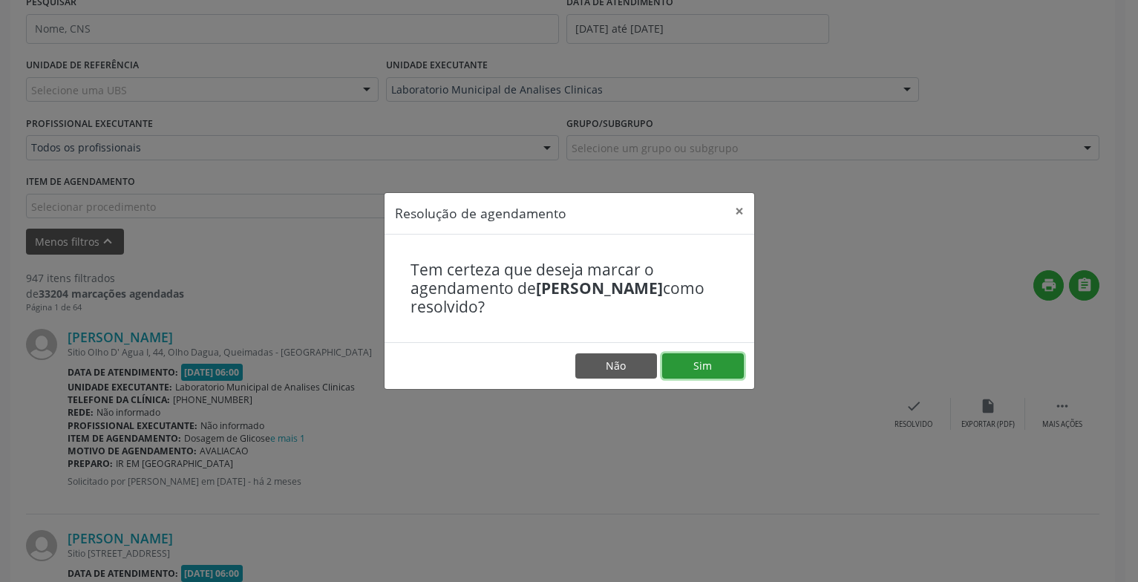
click at [725, 356] on button "Sim" at bounding box center [703, 365] width 82 height 25
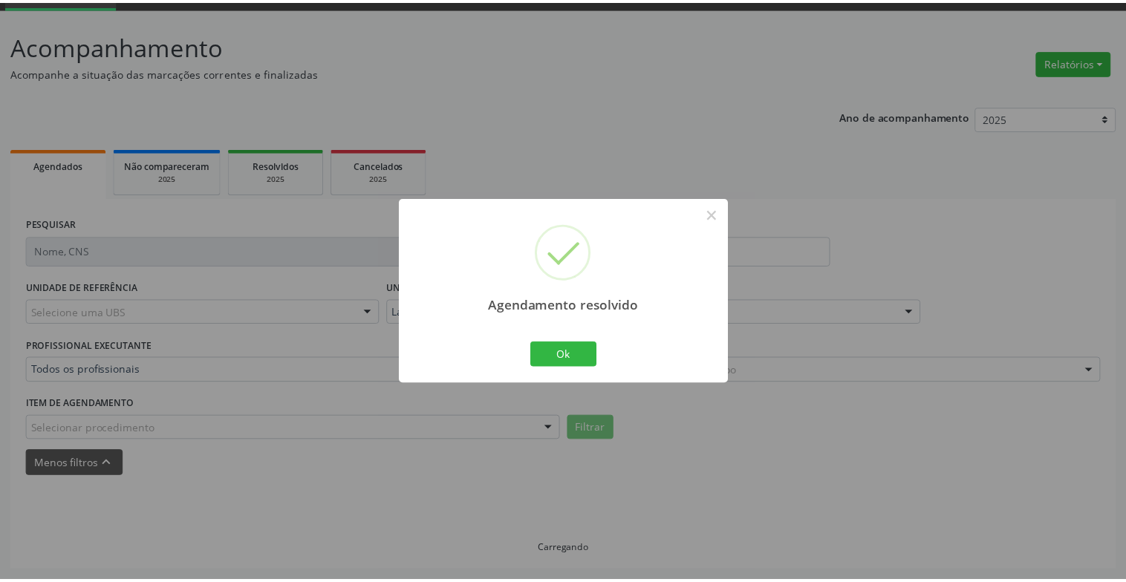
scroll to position [74, 0]
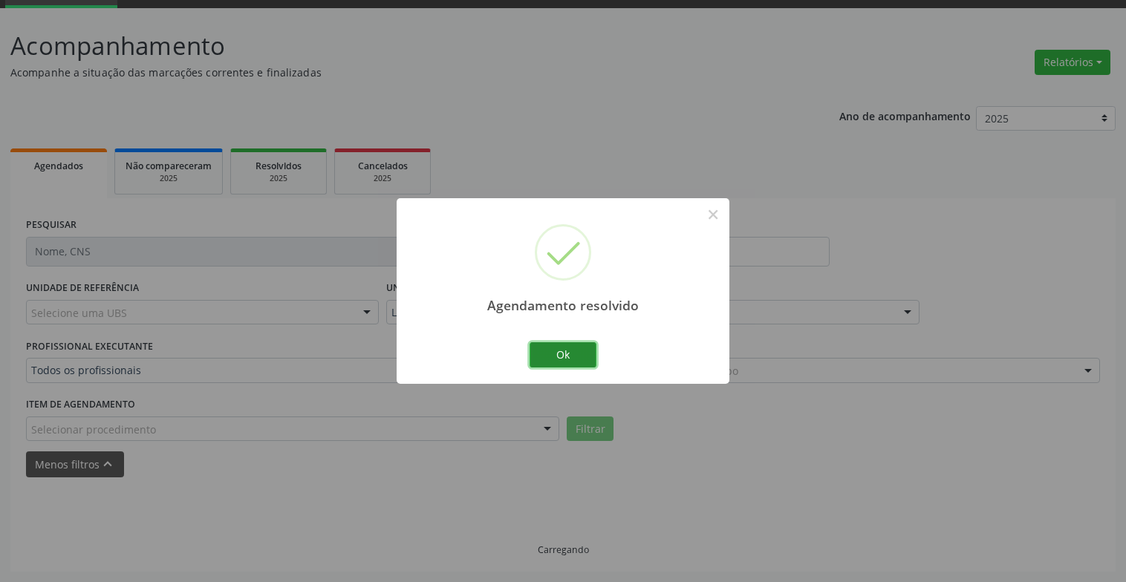
click at [561, 362] on button "Ok" at bounding box center [562, 354] width 67 height 25
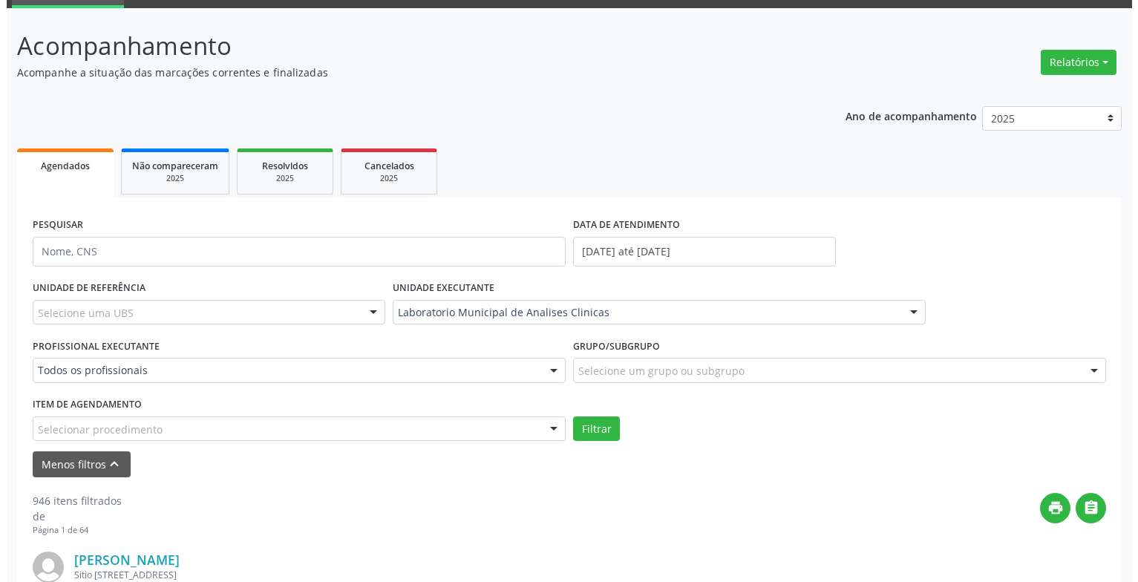
scroll to position [222, 0]
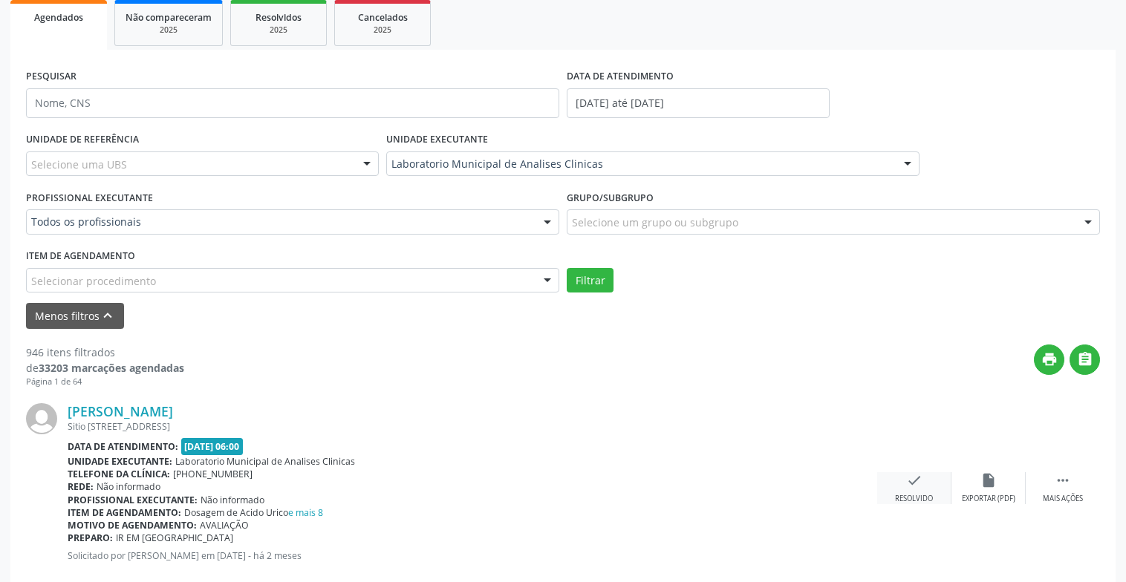
click at [927, 478] on div "check Resolvido" at bounding box center [914, 488] width 74 height 32
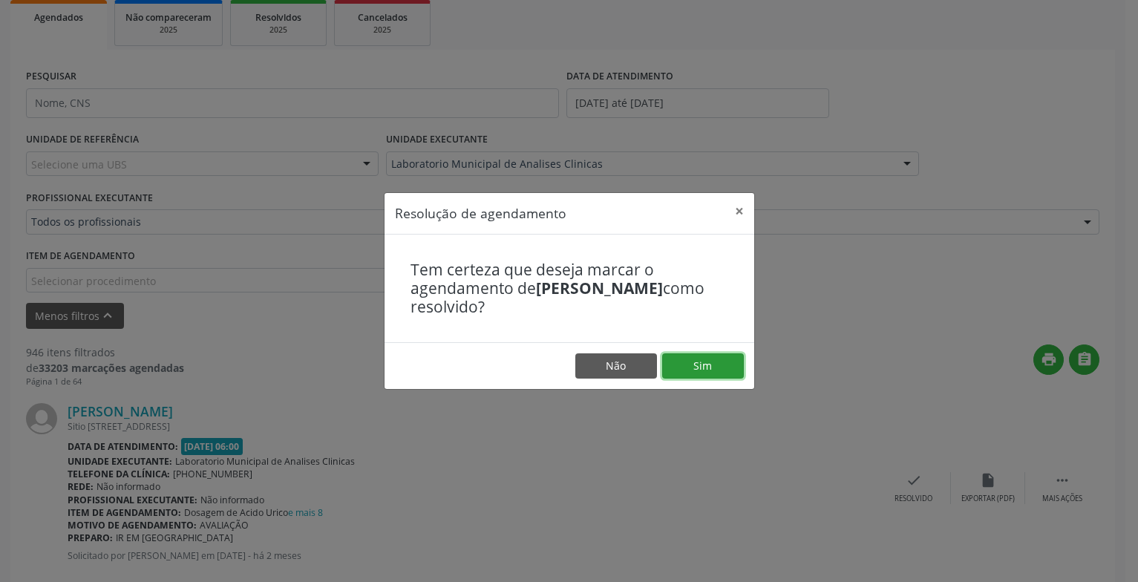
click at [710, 377] on button "Sim" at bounding box center [703, 365] width 82 height 25
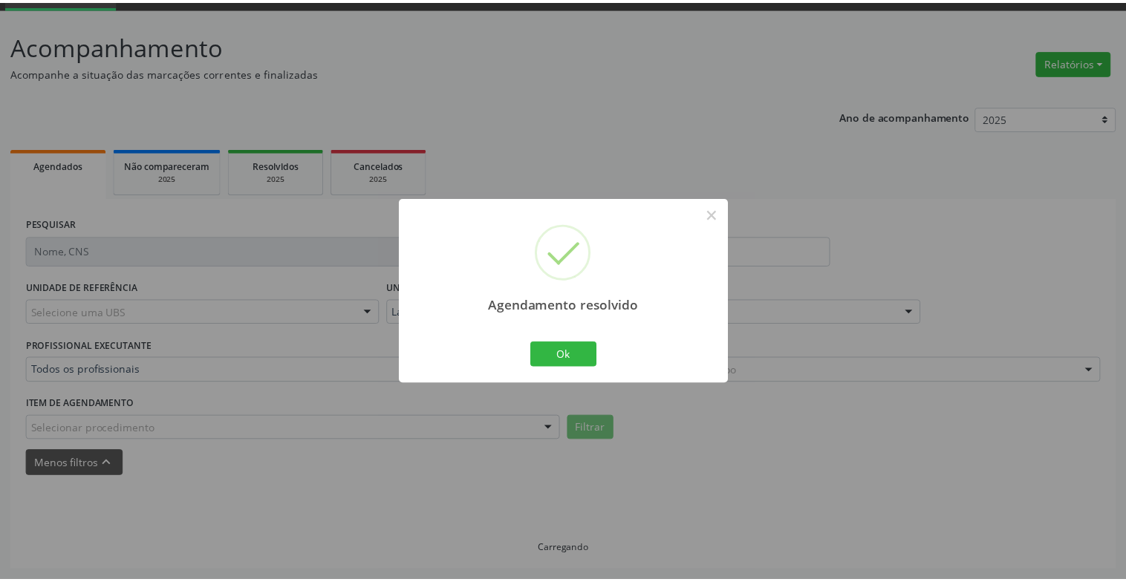
scroll to position [74, 0]
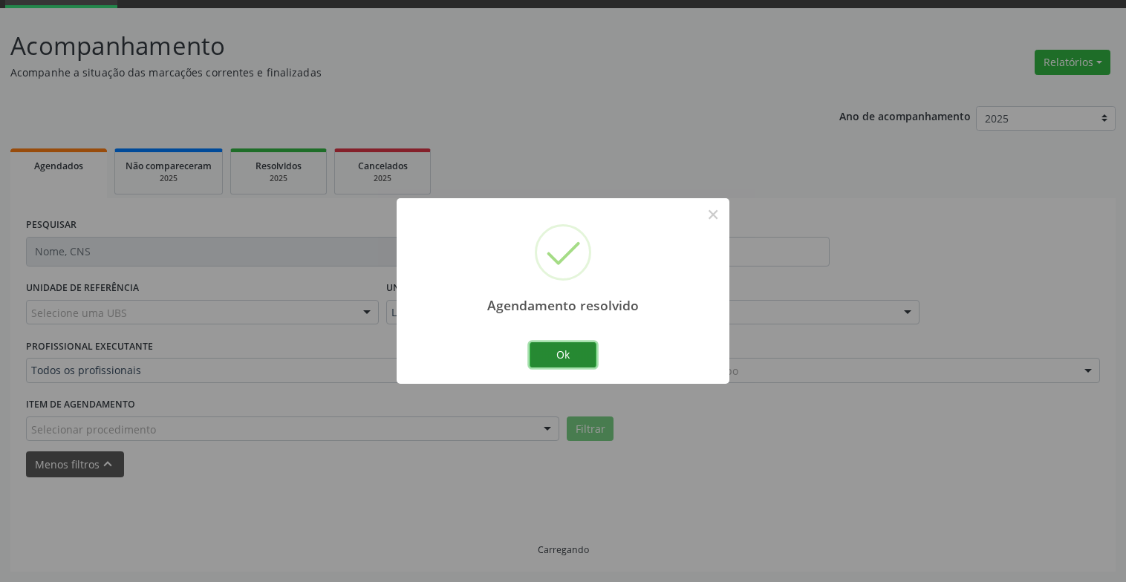
click at [578, 348] on button "Ok" at bounding box center [562, 354] width 67 height 25
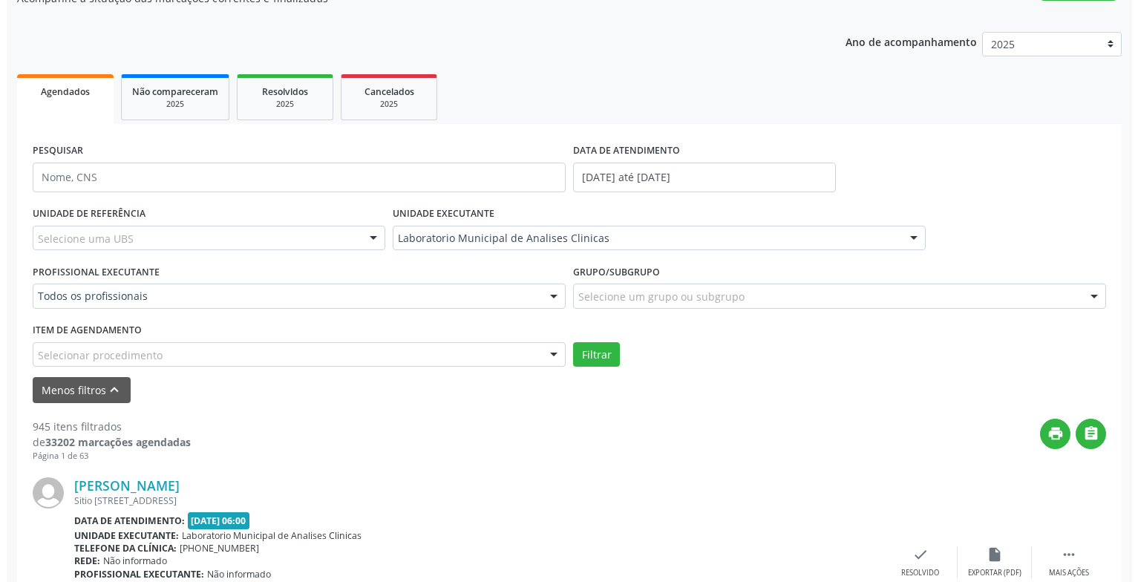
scroll to position [296, 0]
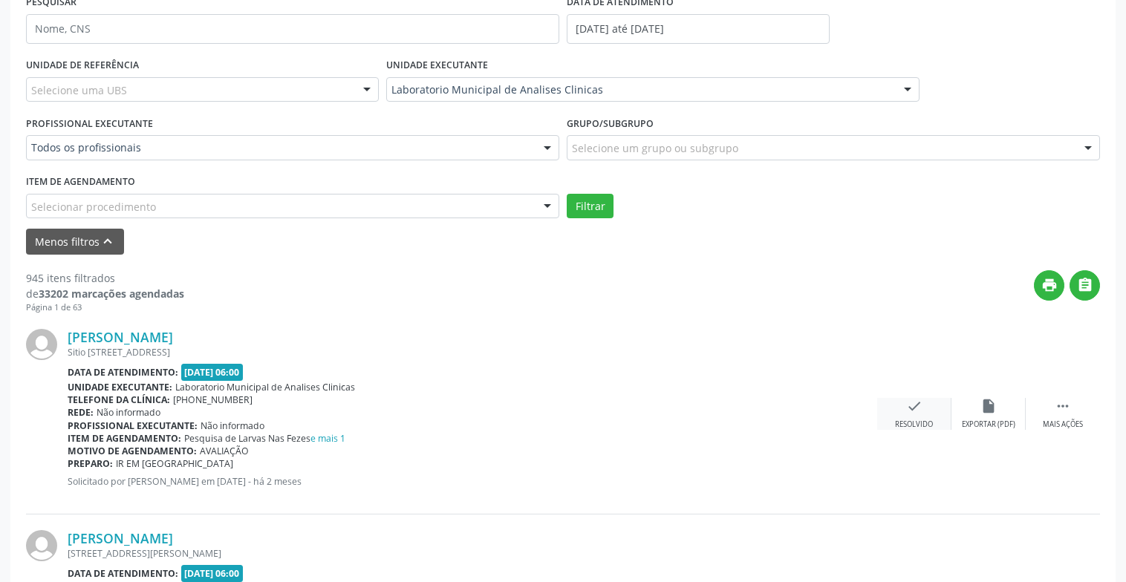
click at [923, 407] on div "check Resolvido" at bounding box center [914, 414] width 74 height 32
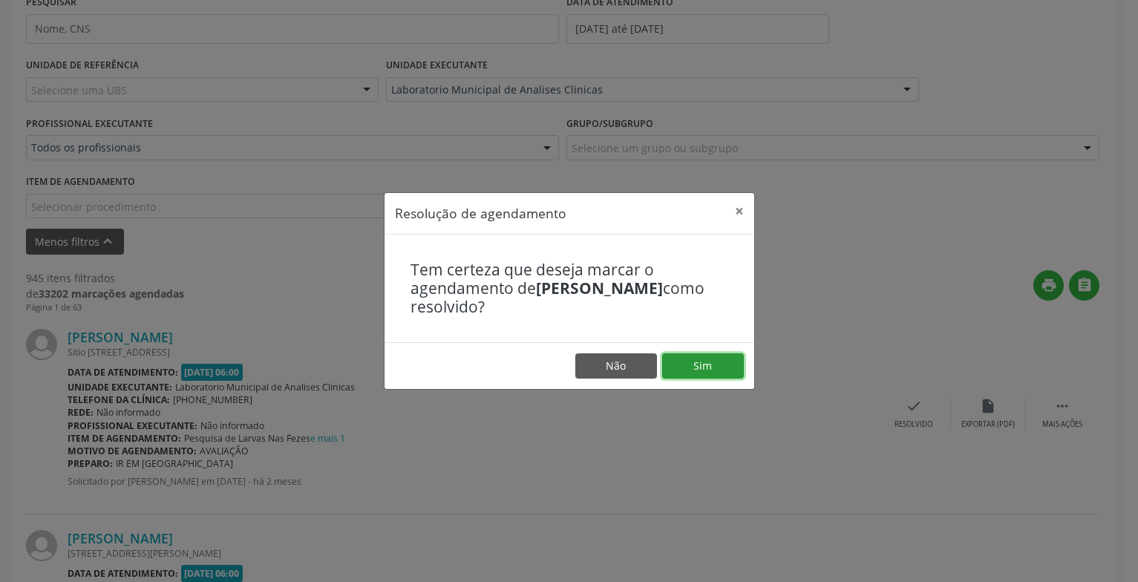
click at [707, 364] on button "Sim" at bounding box center [703, 365] width 82 height 25
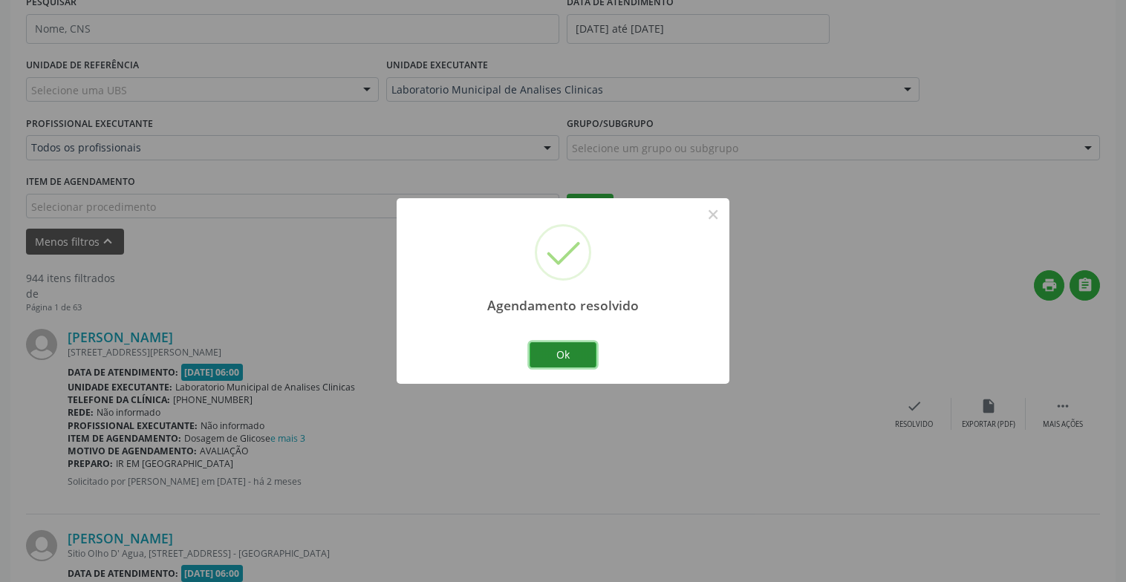
click at [579, 353] on button "Ok" at bounding box center [562, 354] width 67 height 25
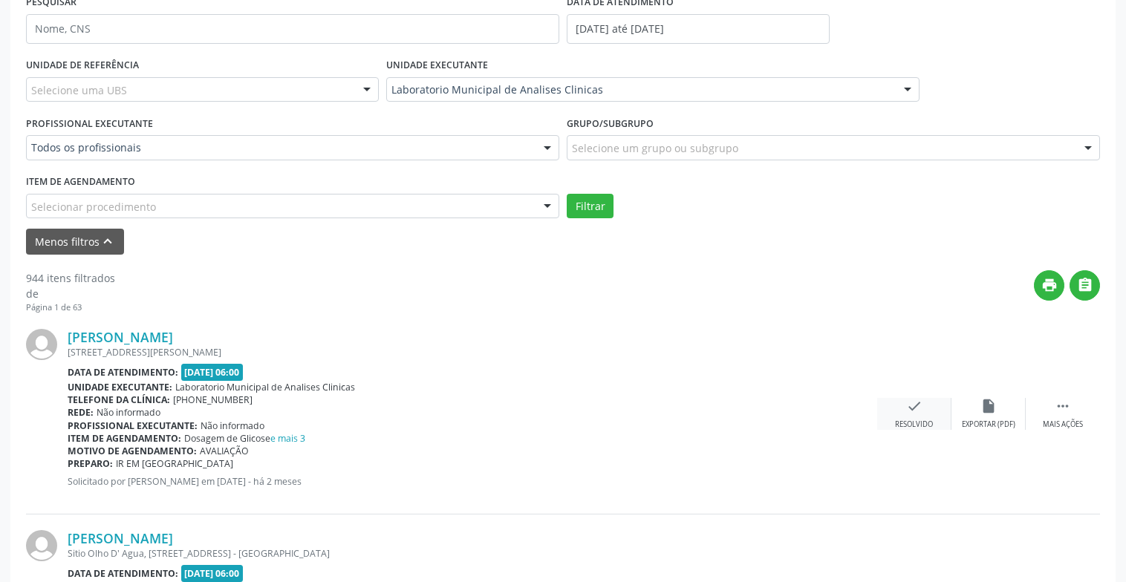
click at [916, 407] on icon "check" at bounding box center [914, 406] width 16 height 16
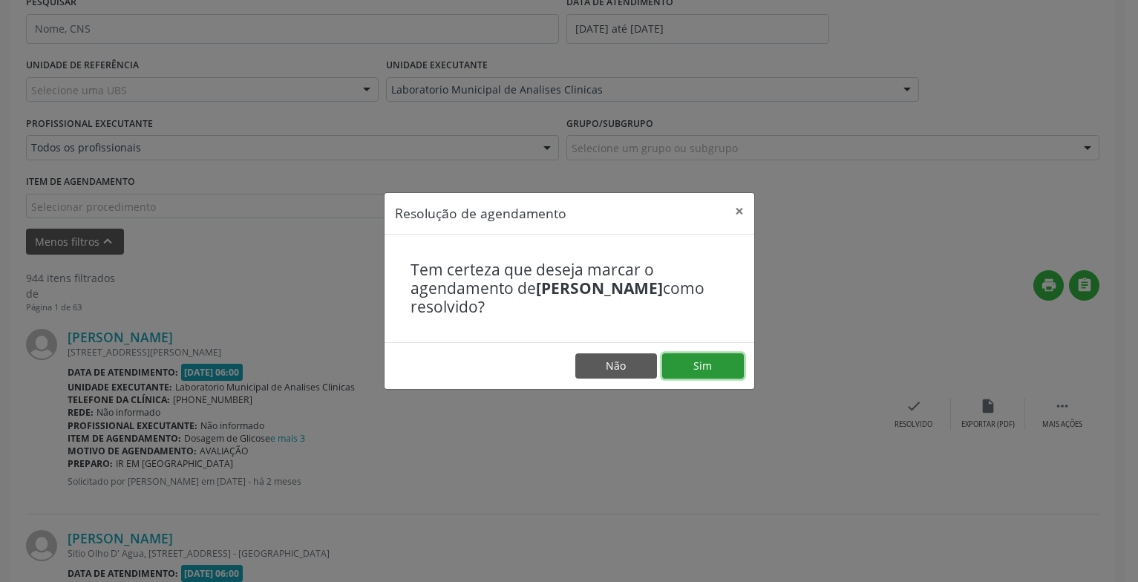
click at [714, 370] on button "Sim" at bounding box center [703, 365] width 82 height 25
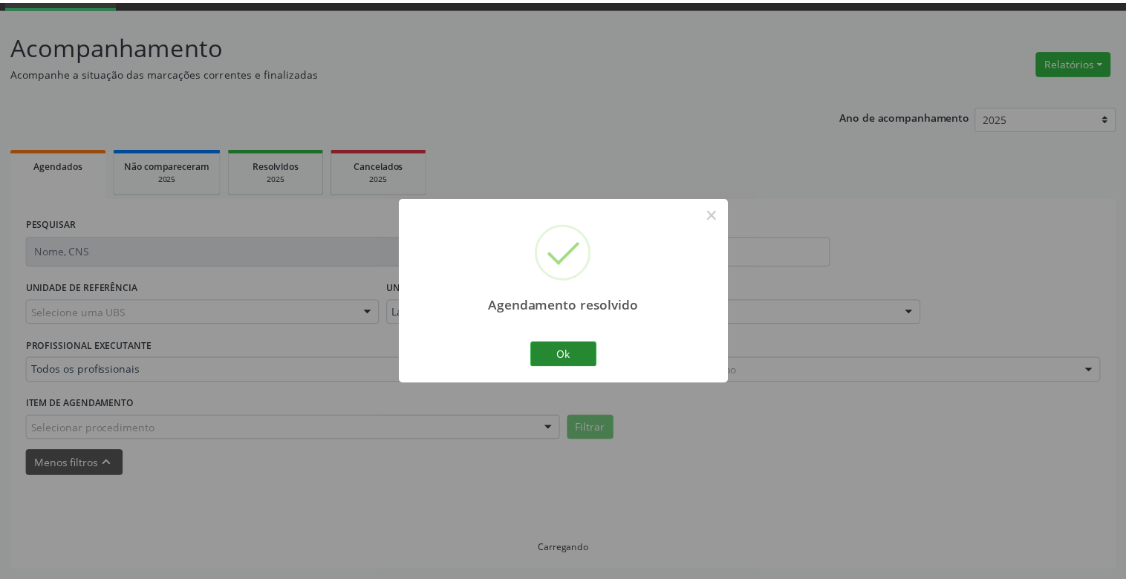
scroll to position [74, 0]
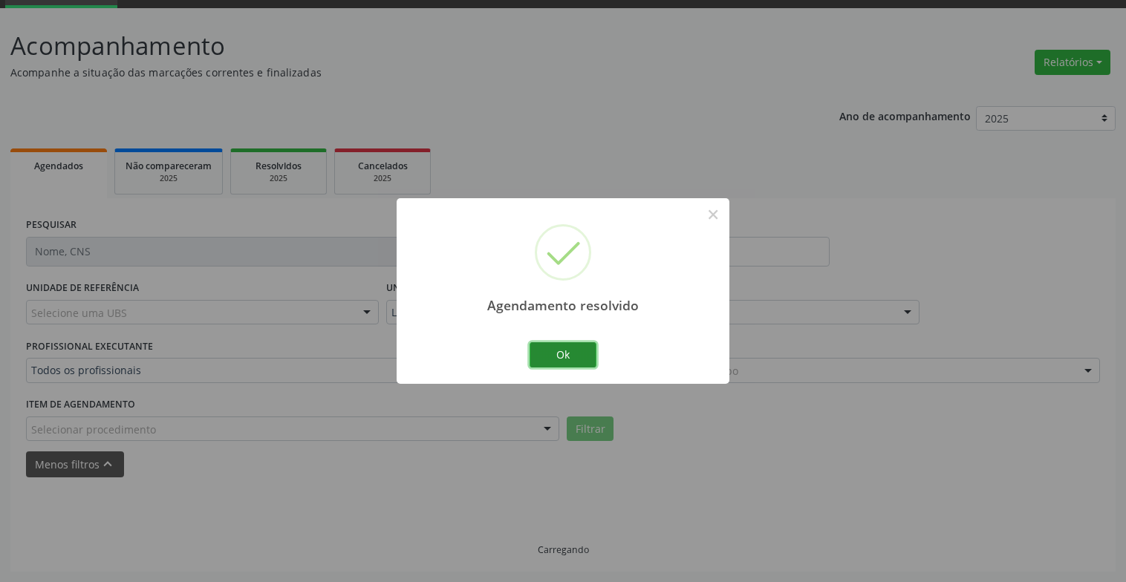
click at [575, 356] on button "Ok" at bounding box center [562, 354] width 67 height 25
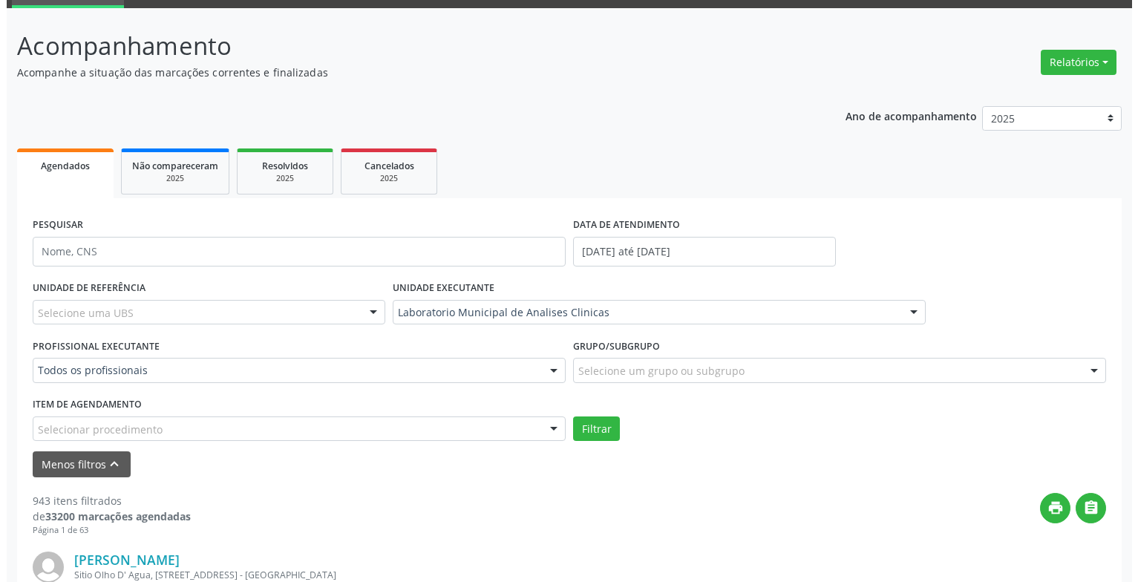
scroll to position [296, 0]
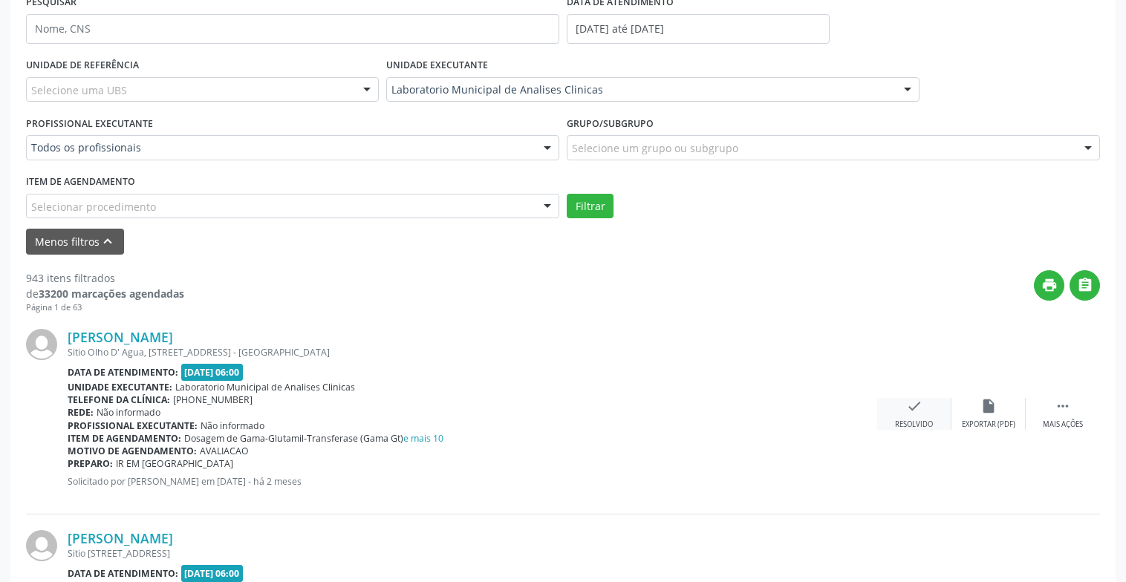
click at [924, 398] on div "check Resolvido" at bounding box center [914, 414] width 74 height 32
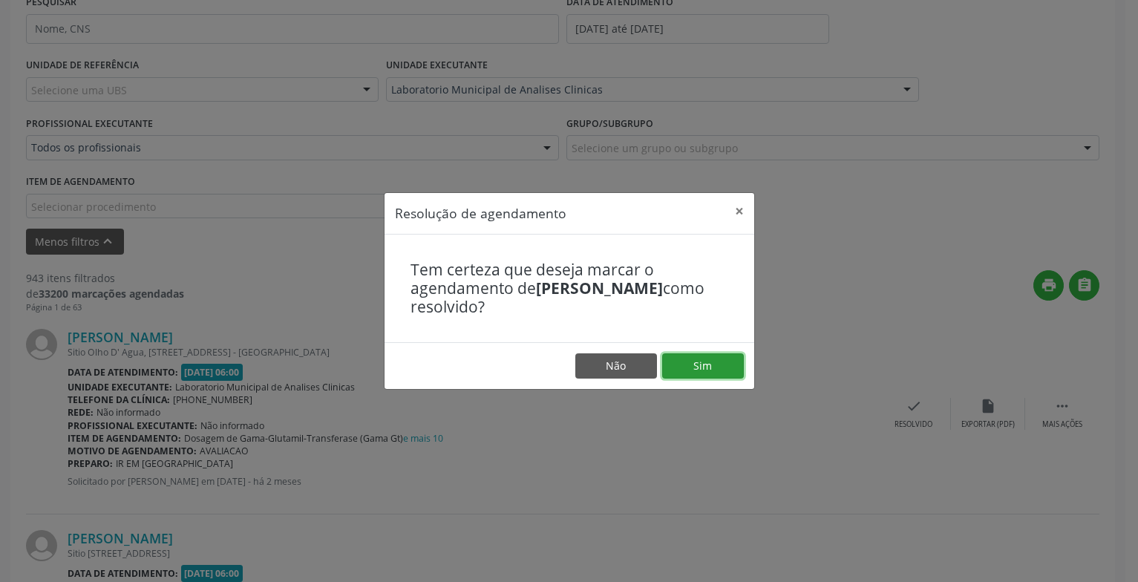
click at [690, 363] on button "Sim" at bounding box center [703, 365] width 82 height 25
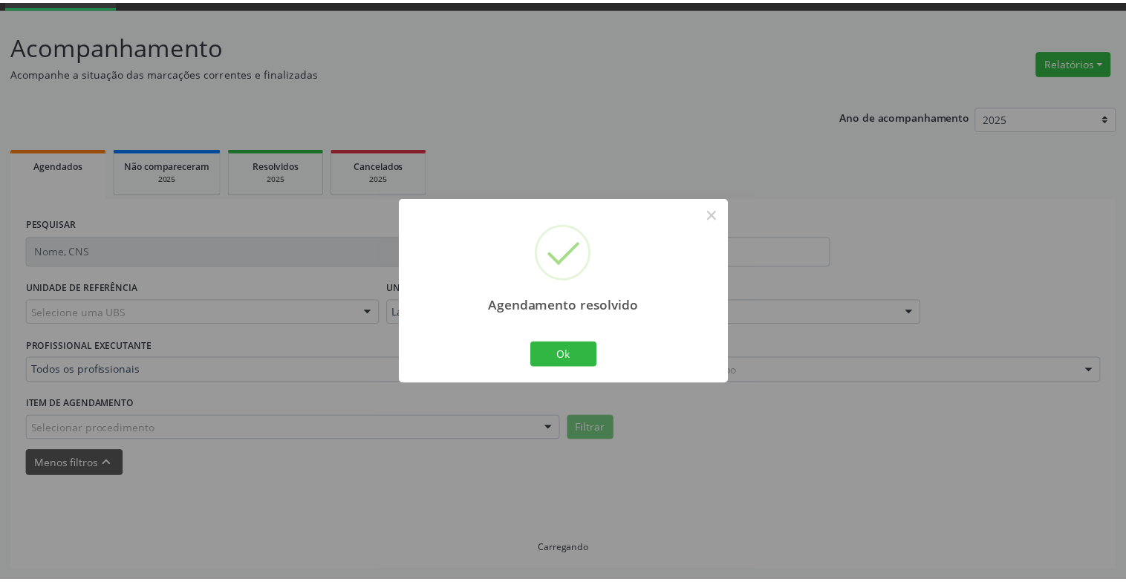
scroll to position [74, 0]
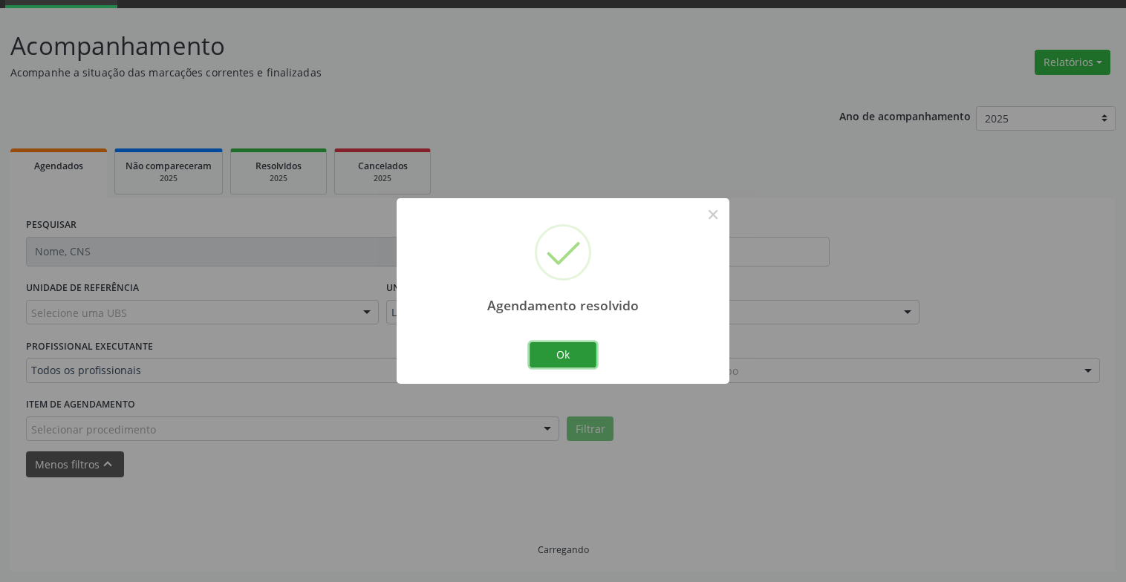
click at [590, 364] on button "Ok" at bounding box center [562, 354] width 67 height 25
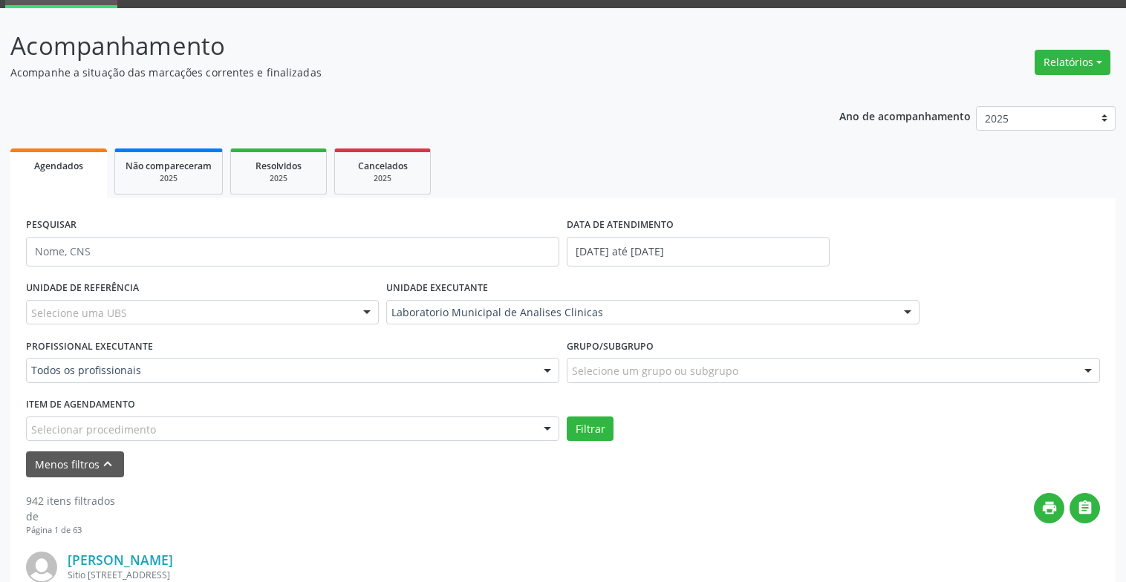
click at [575, 341] on label "Grupo/Subgrupo" at bounding box center [610, 346] width 87 height 23
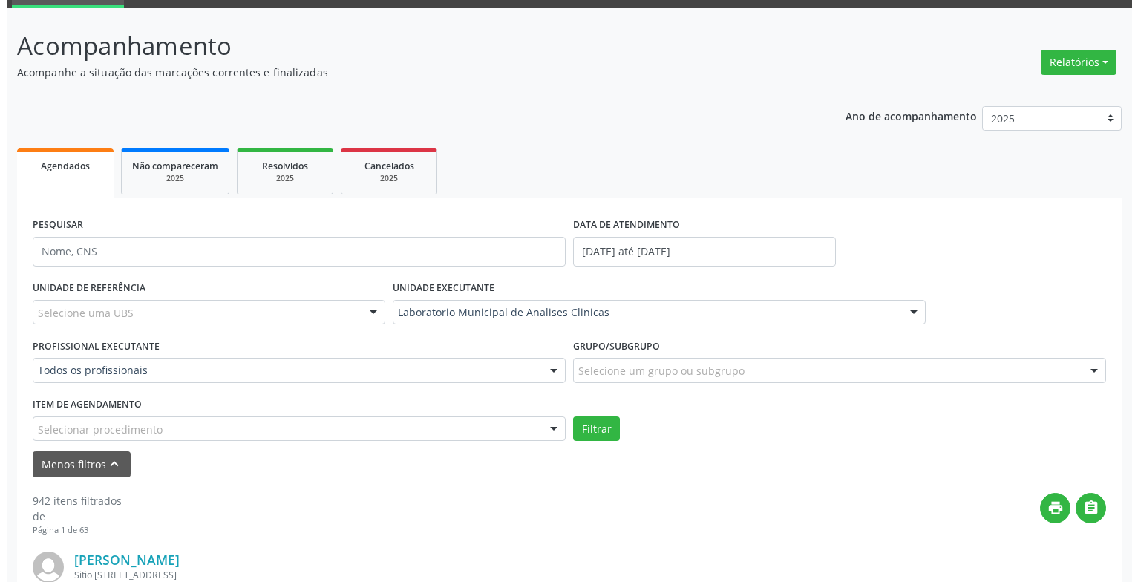
scroll to position [296, 0]
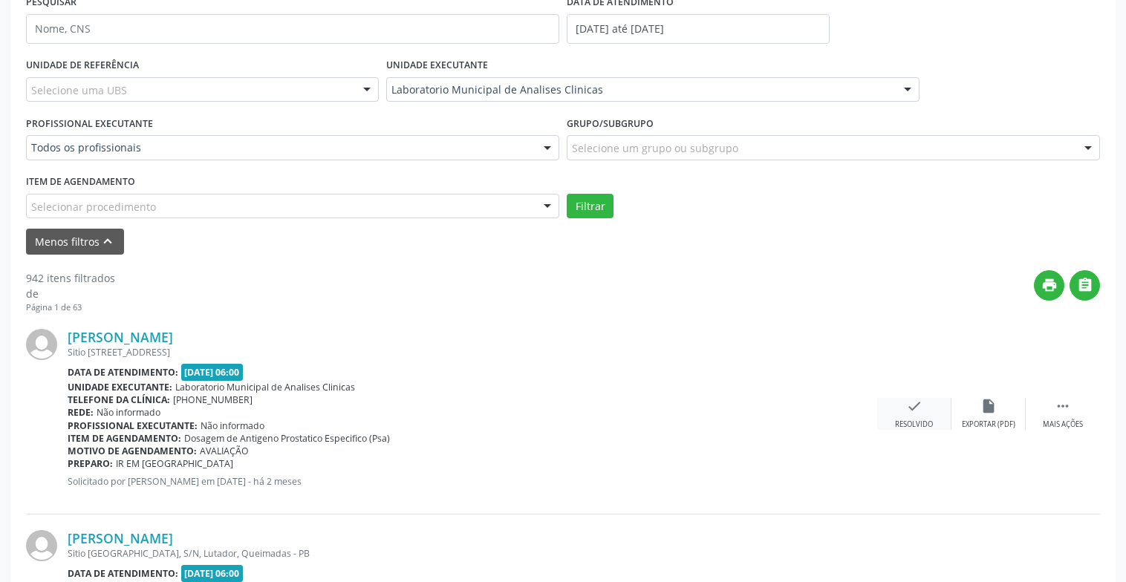
click at [930, 414] on div "check Resolvido" at bounding box center [914, 414] width 74 height 32
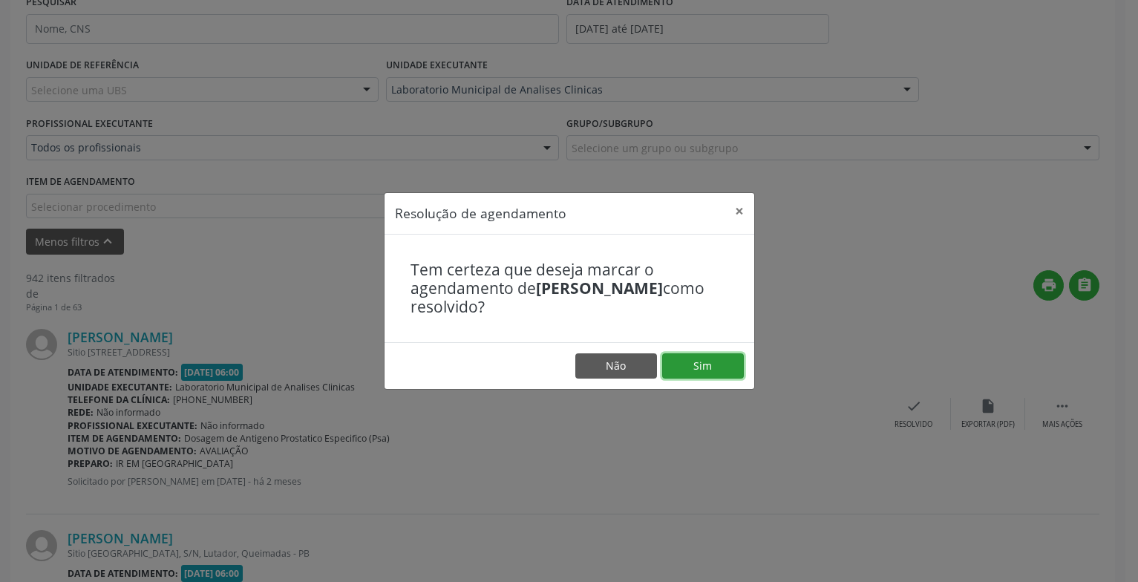
click at [691, 368] on button "Sim" at bounding box center [703, 365] width 82 height 25
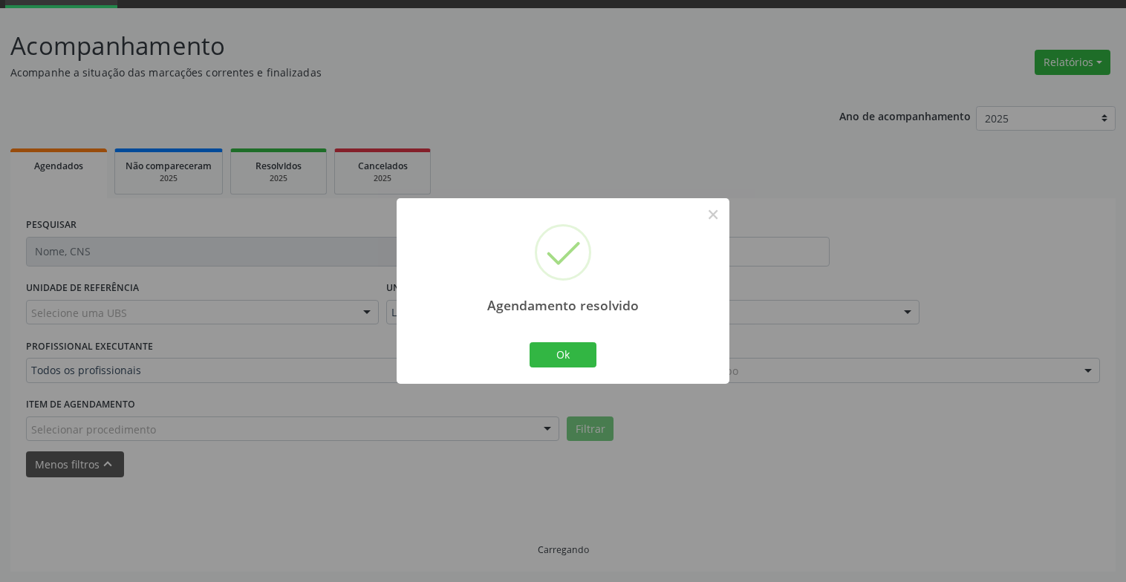
scroll to position [89, 0]
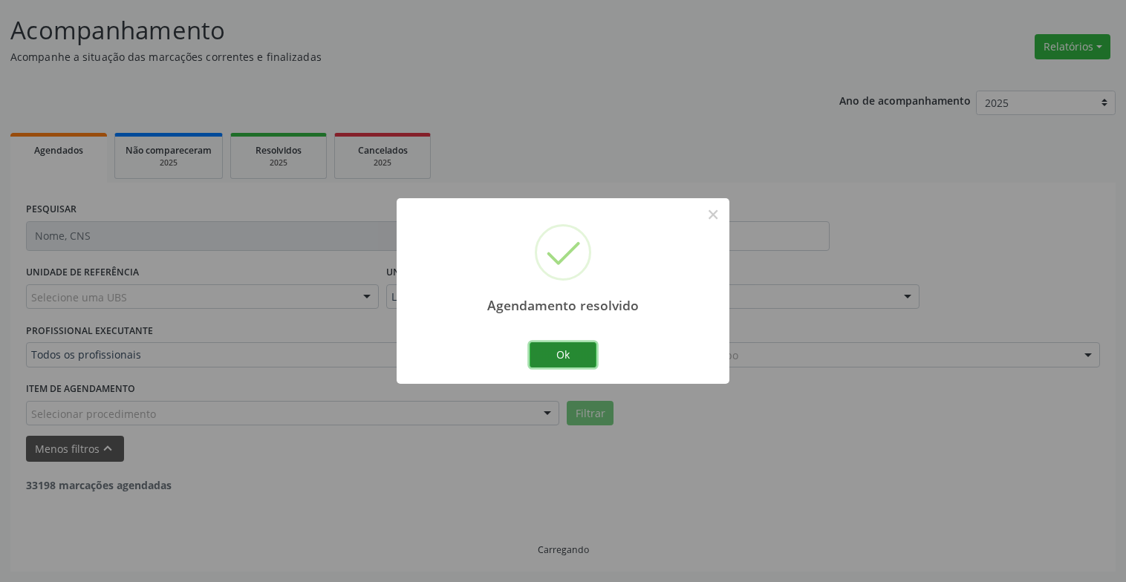
click at [595, 346] on button "Ok" at bounding box center [562, 354] width 67 height 25
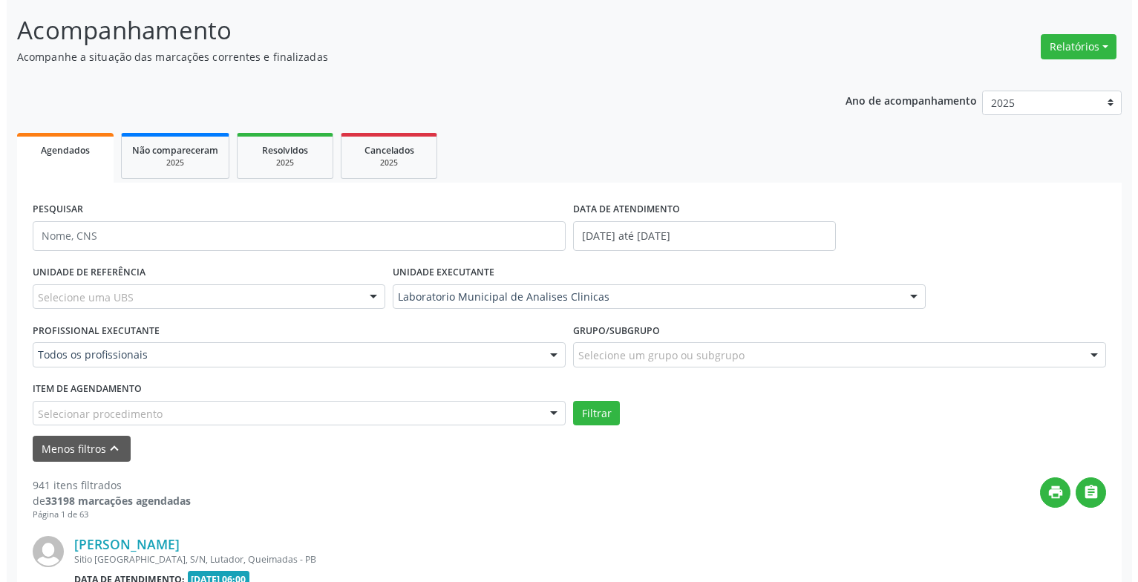
scroll to position [386, 0]
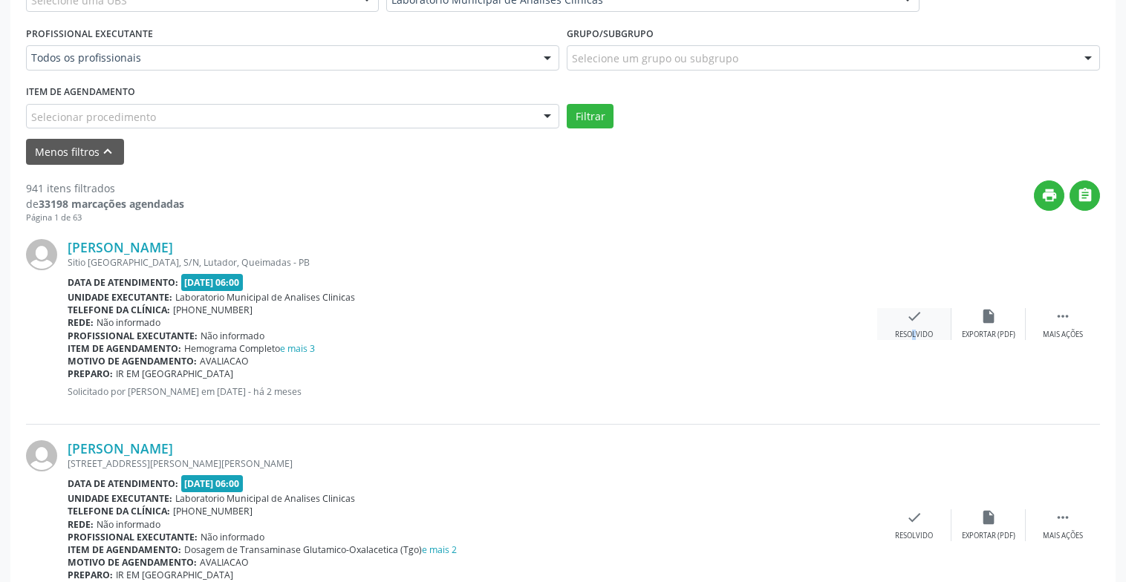
click at [901, 332] on div "Resolvido" at bounding box center [914, 335] width 38 height 10
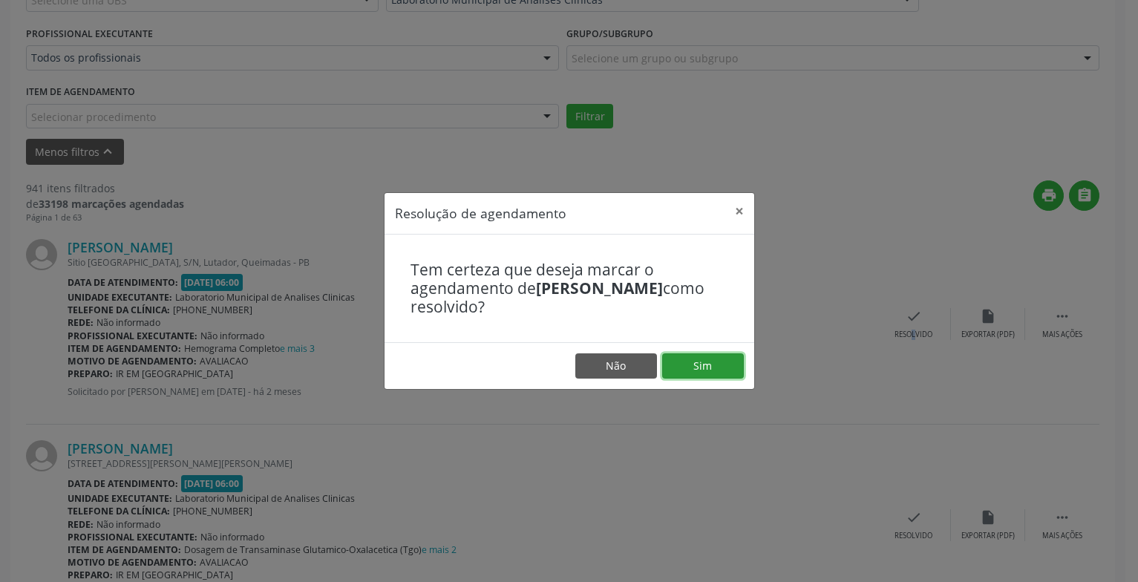
click at [698, 355] on button "Sim" at bounding box center [703, 365] width 82 height 25
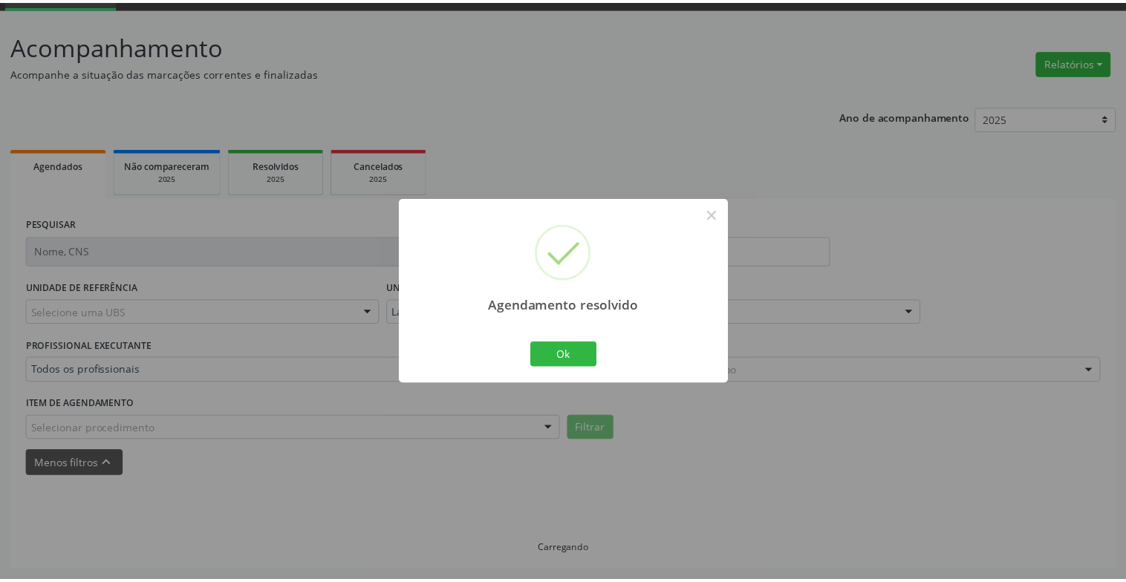
scroll to position [74, 0]
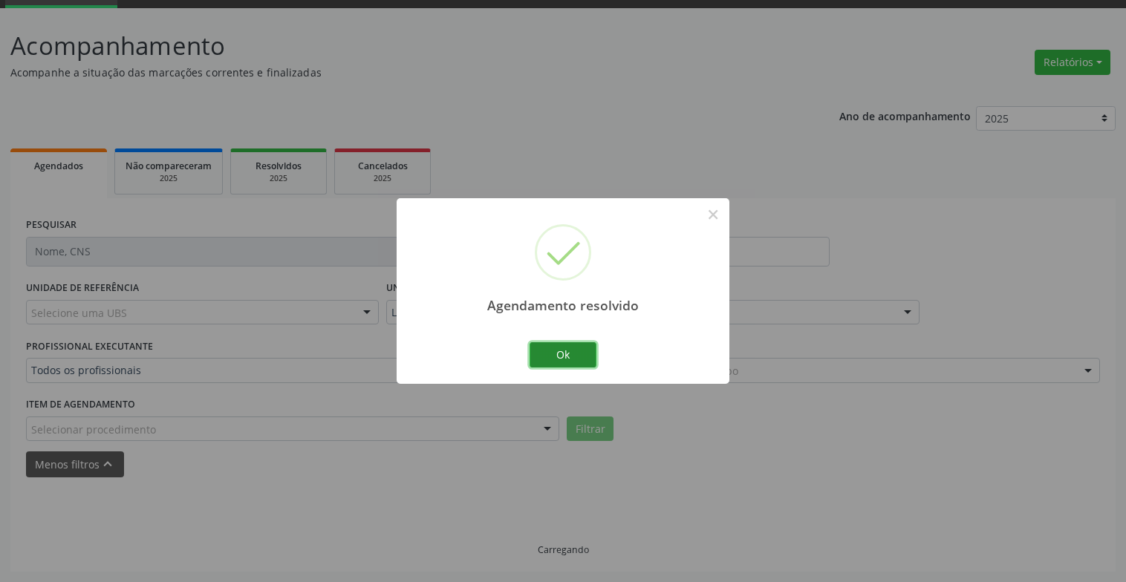
click at [584, 347] on button "Ok" at bounding box center [562, 354] width 67 height 25
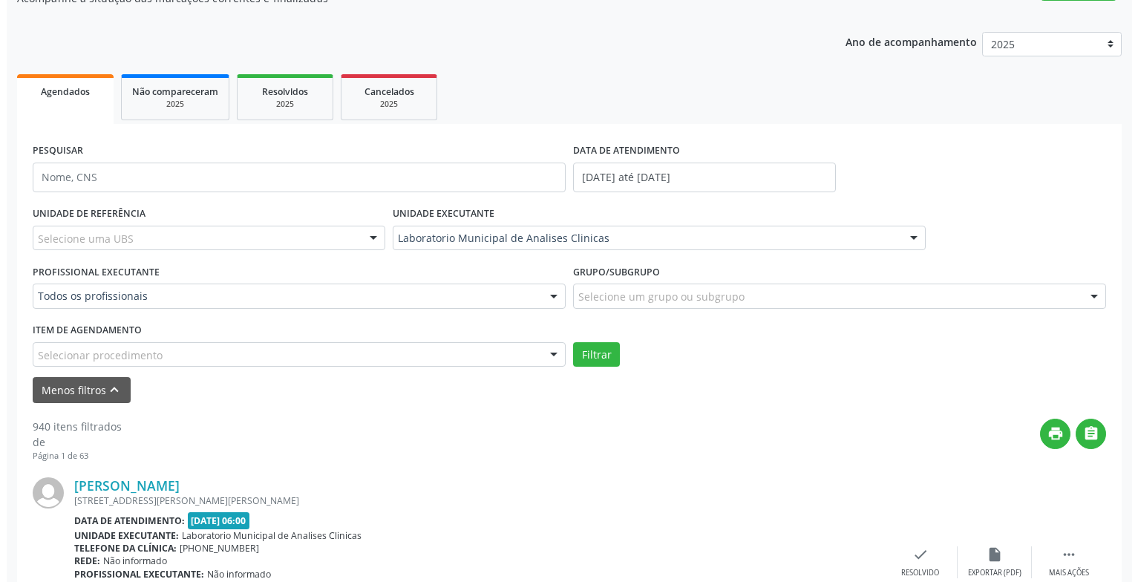
scroll to position [296, 0]
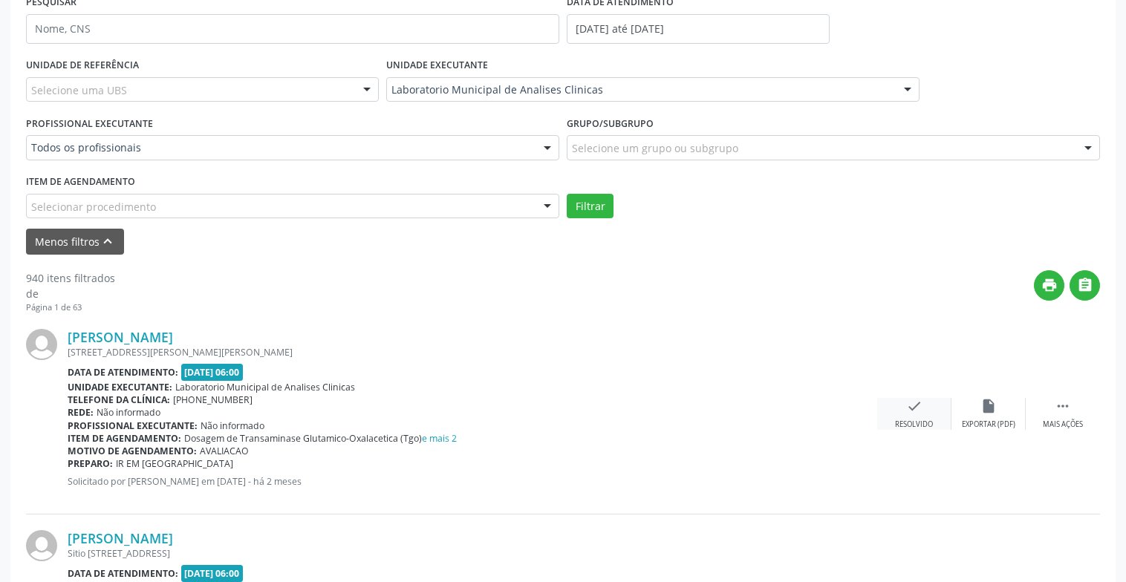
click at [910, 404] on icon "check" at bounding box center [914, 406] width 16 height 16
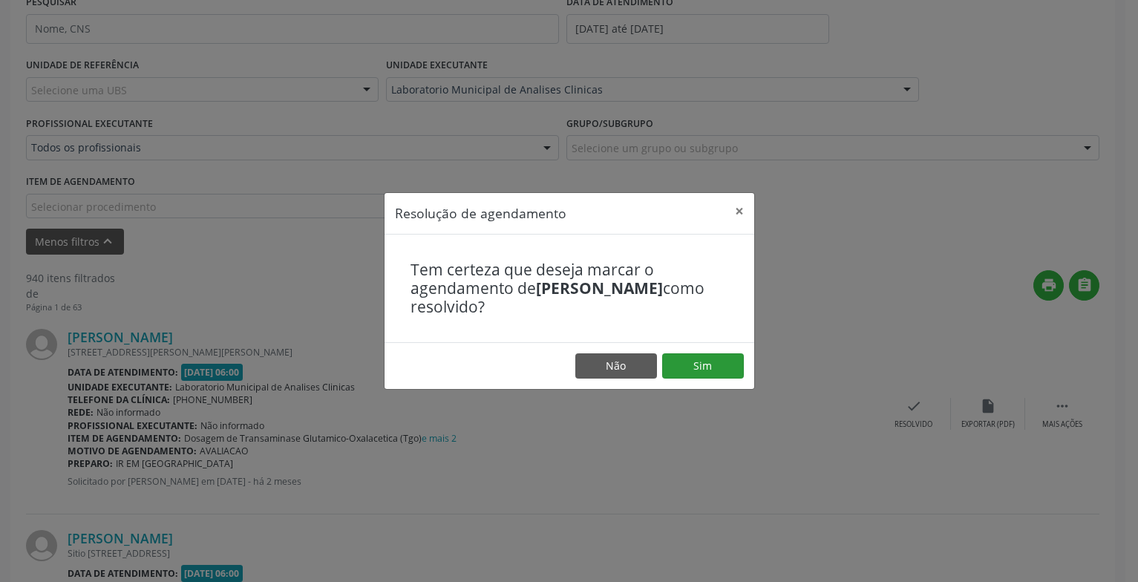
click at [730, 384] on footer "Não Sim" at bounding box center [570, 365] width 370 height 47
click at [726, 370] on button "Sim" at bounding box center [703, 365] width 82 height 25
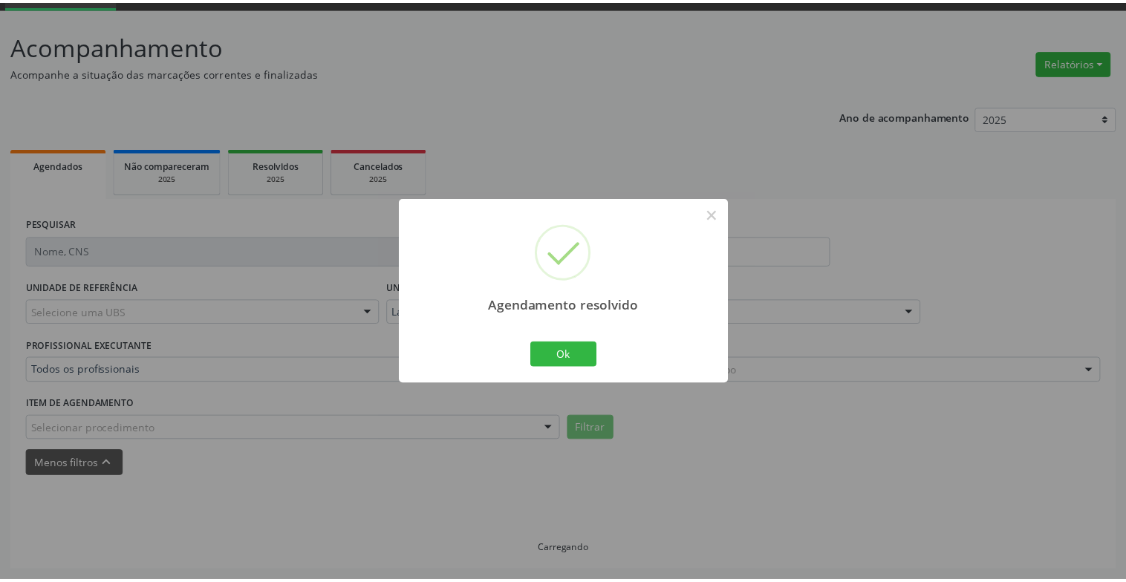
scroll to position [74, 0]
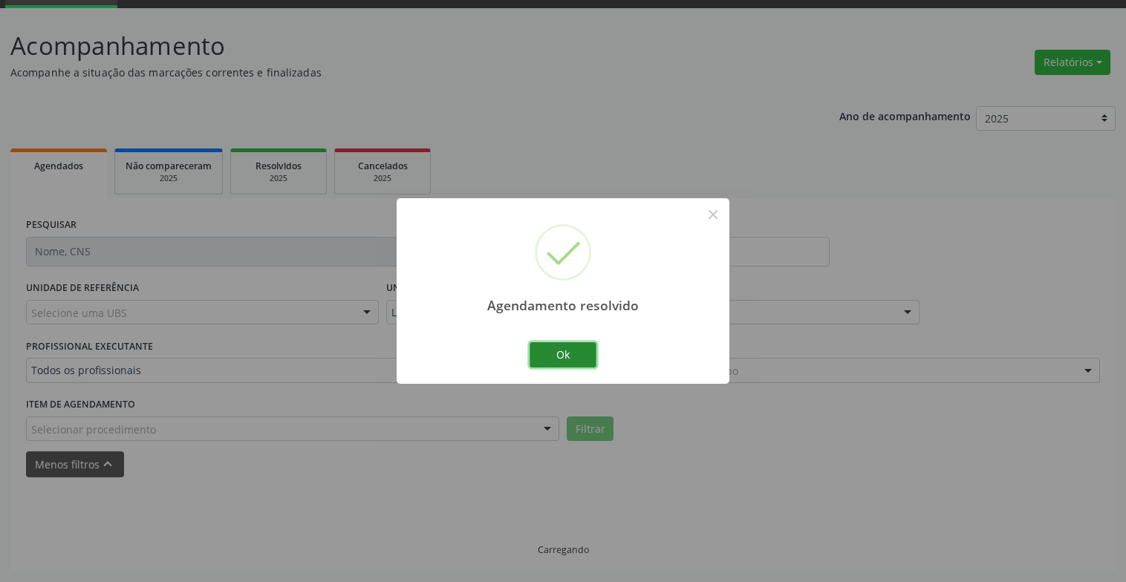
click at [571, 351] on button "Ok" at bounding box center [562, 354] width 67 height 25
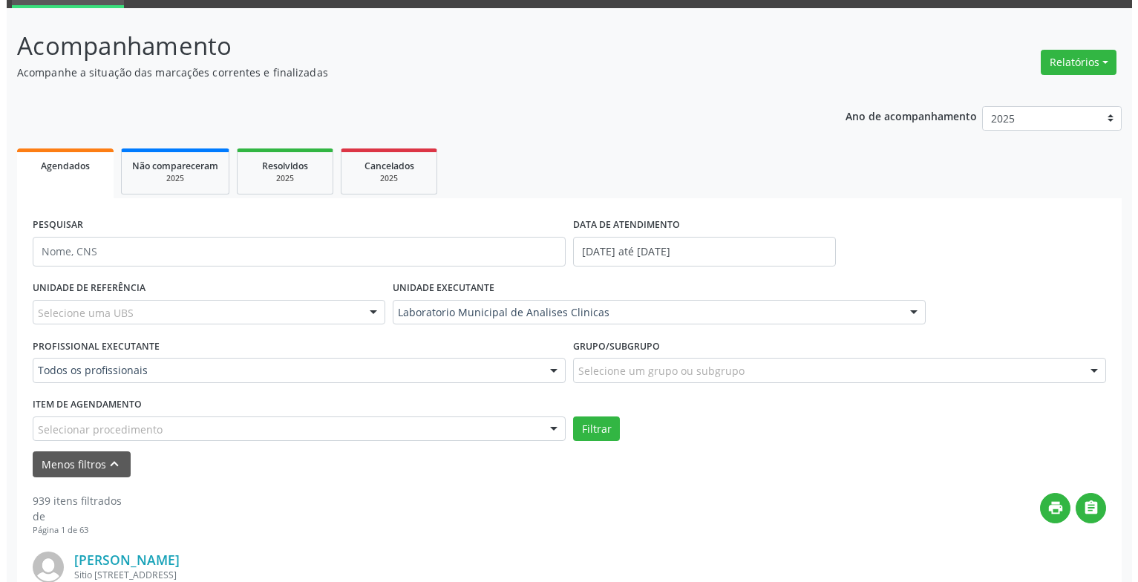
scroll to position [371, 0]
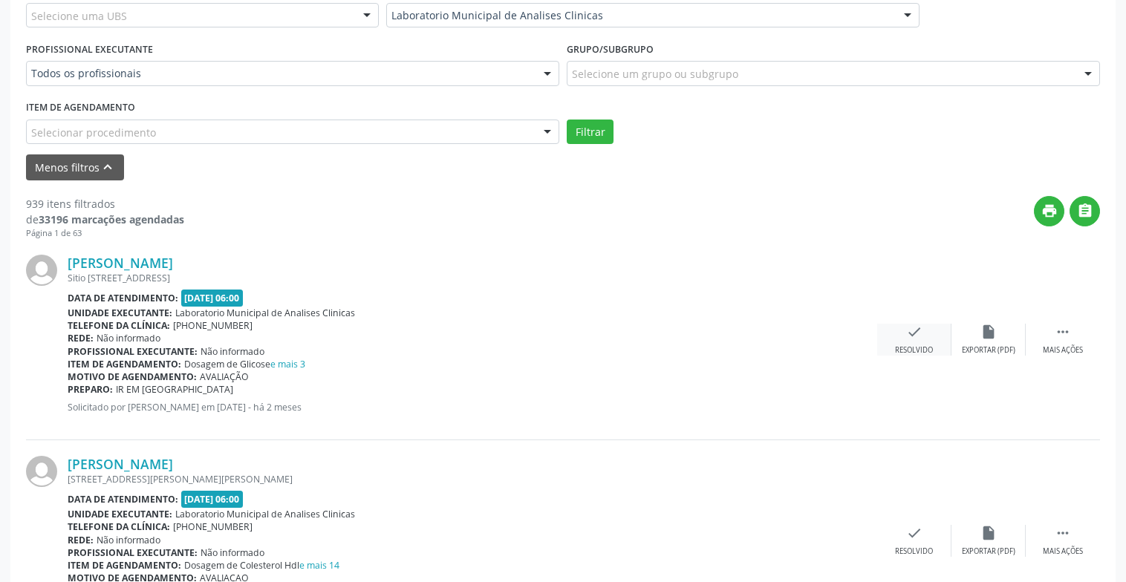
click at [916, 344] on div "check Resolvido" at bounding box center [914, 340] width 74 height 32
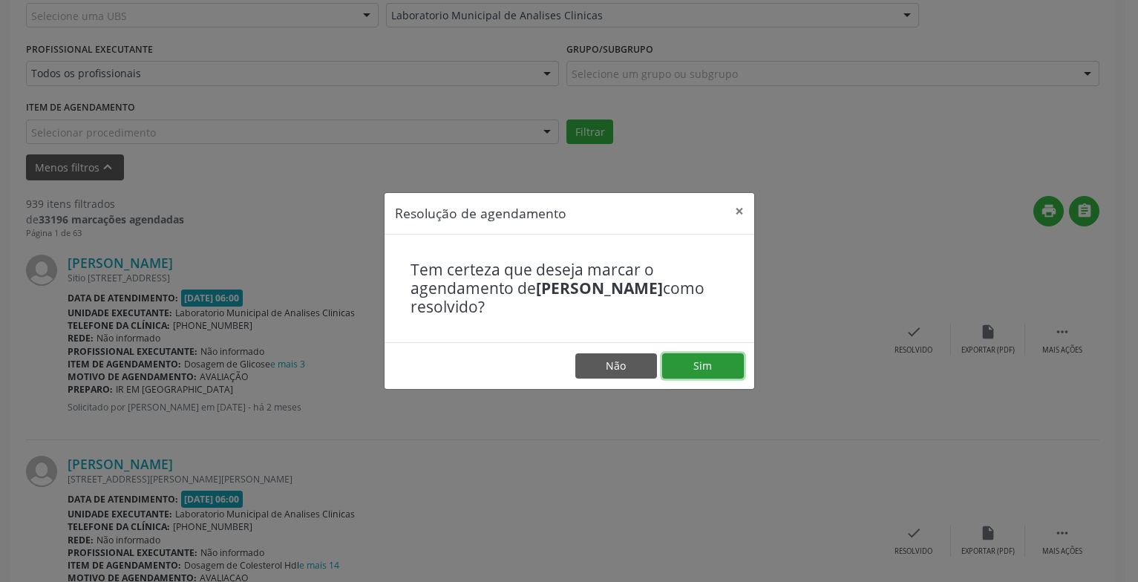
click at [725, 369] on button "Sim" at bounding box center [703, 365] width 82 height 25
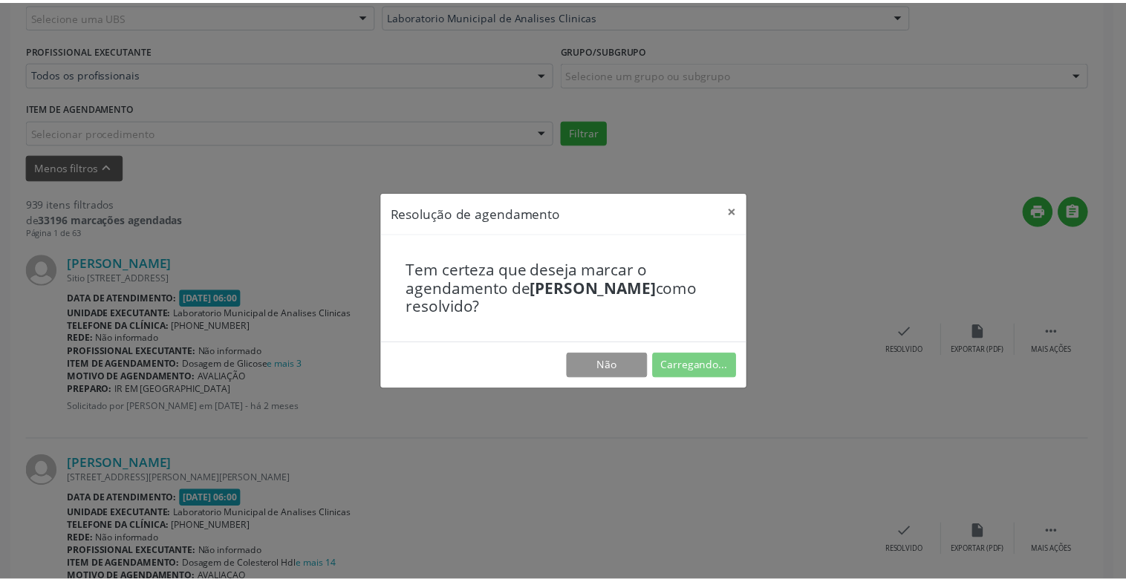
scroll to position [74, 0]
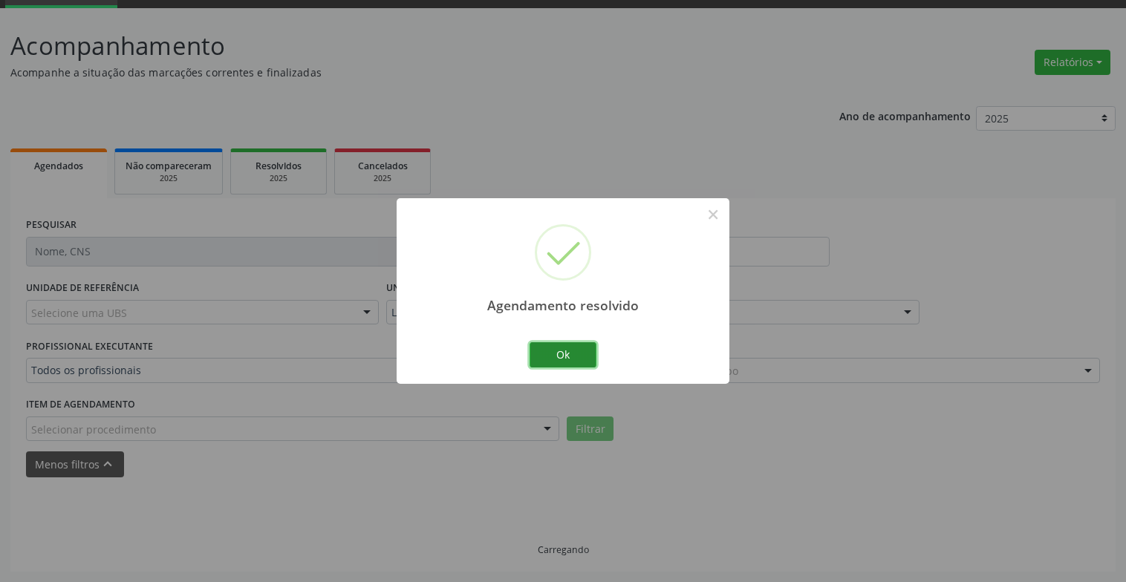
click at [567, 350] on button "Ok" at bounding box center [562, 354] width 67 height 25
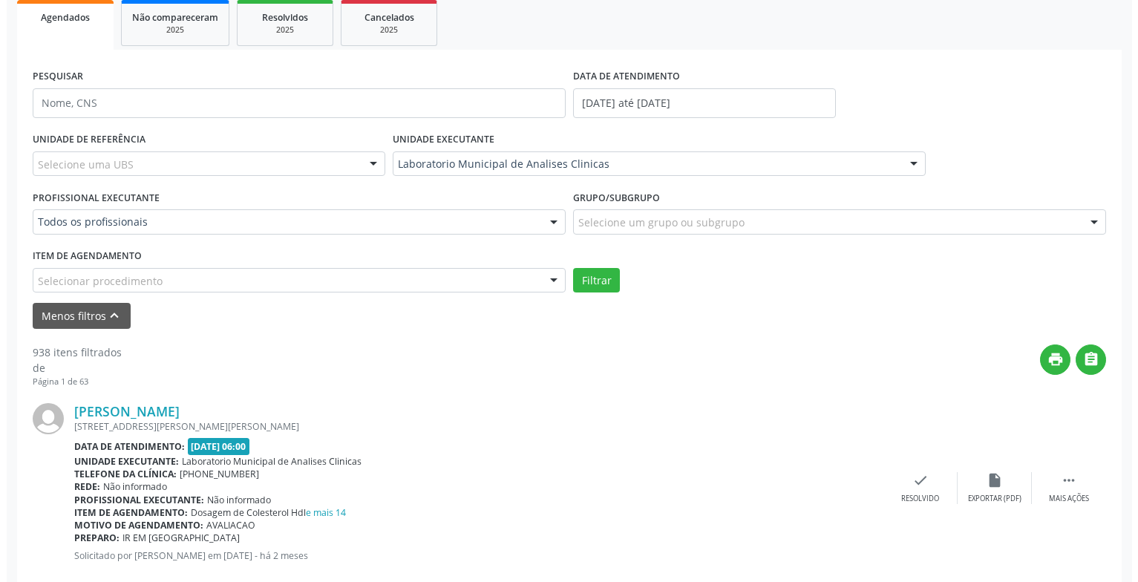
scroll to position [296, 0]
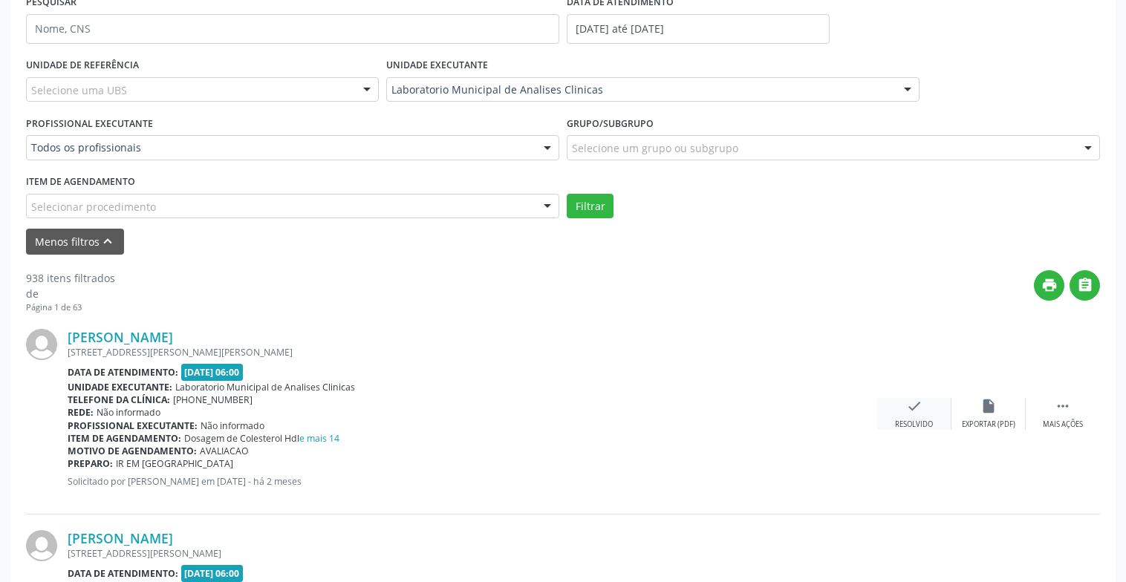
click at [927, 405] on div "check Resolvido" at bounding box center [914, 414] width 74 height 32
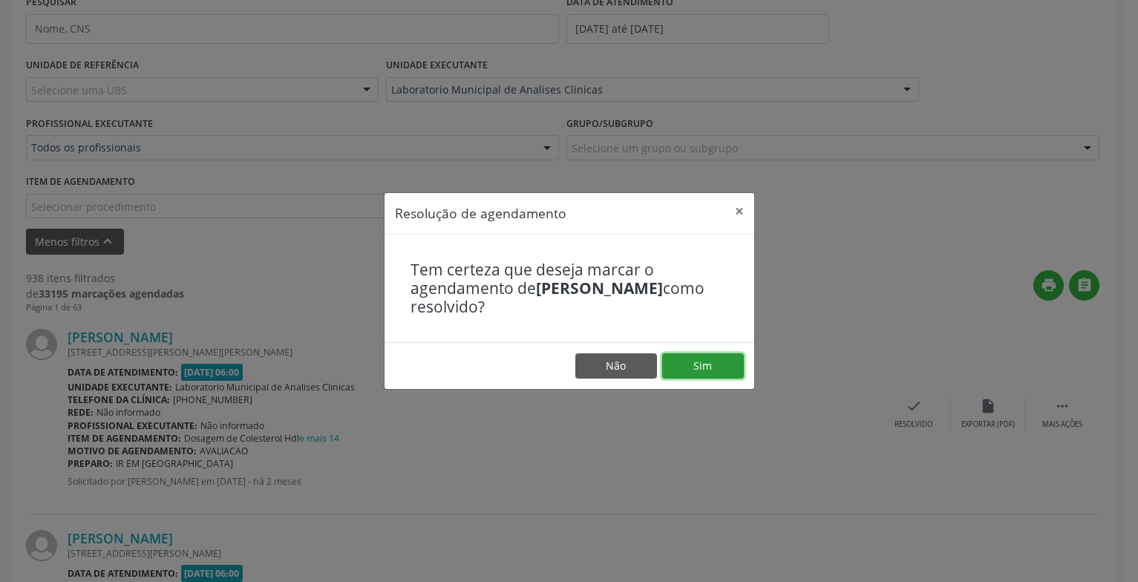
click at [717, 363] on button "Sim" at bounding box center [703, 365] width 82 height 25
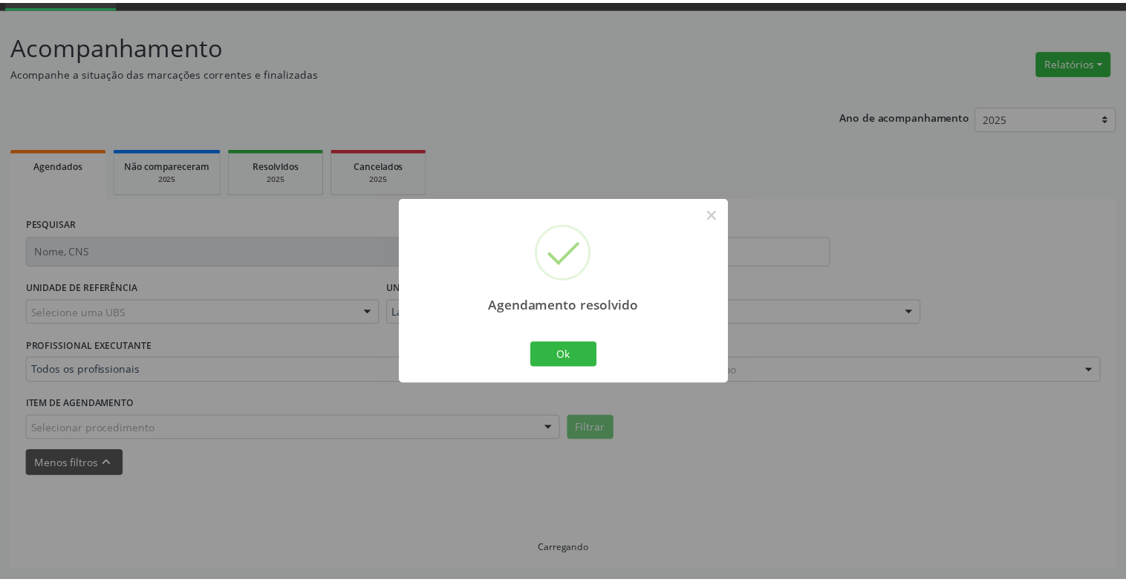
scroll to position [74, 0]
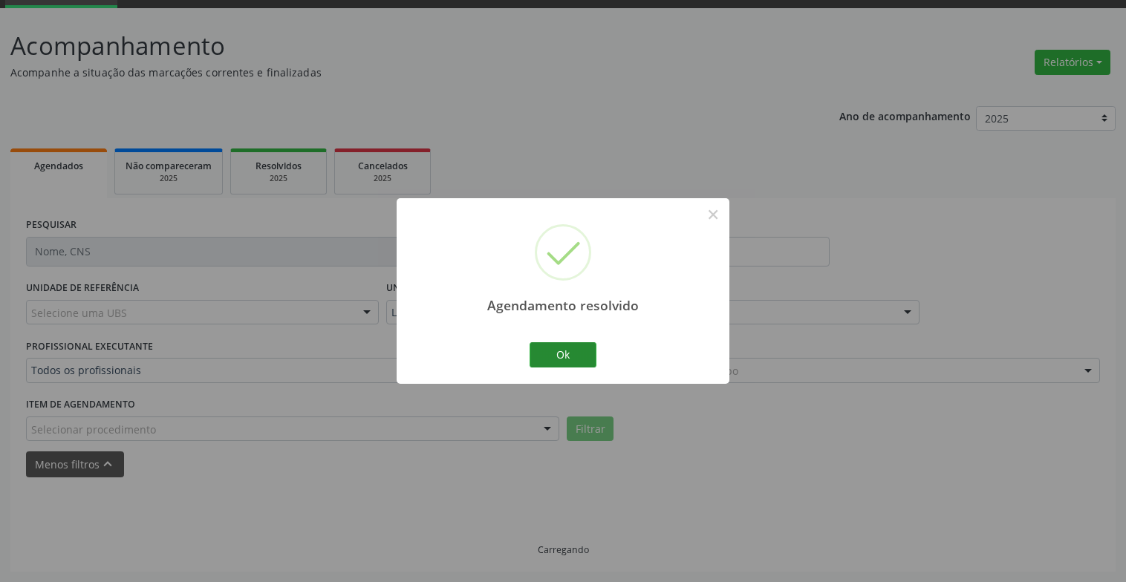
click at [610, 349] on div "Agendamento resolvido × Ok Cancel" at bounding box center [562, 290] width 333 height 185
click at [578, 349] on button "Ok" at bounding box center [562, 354] width 67 height 25
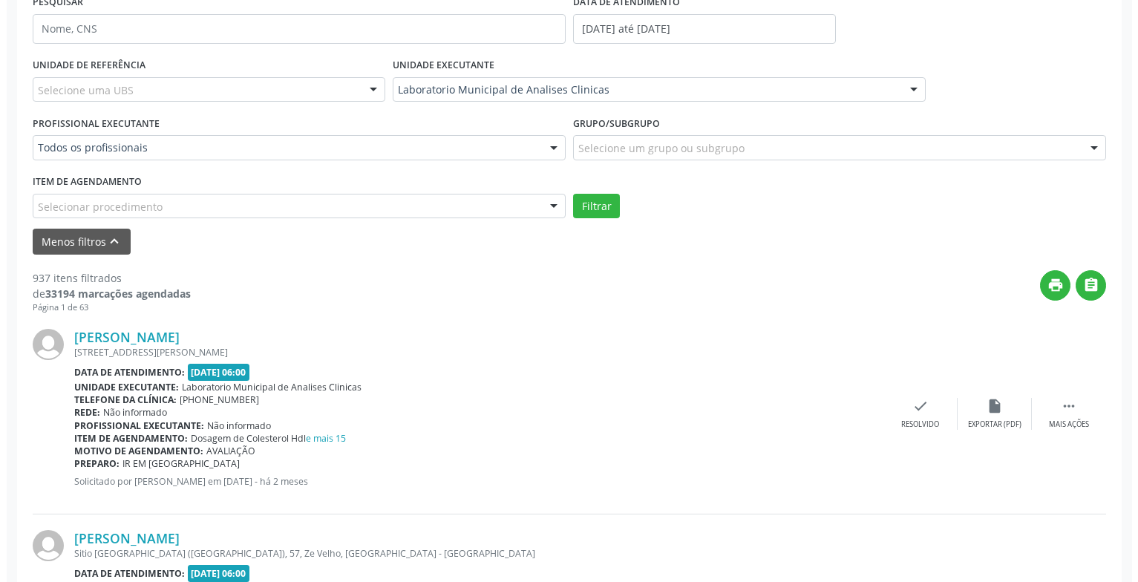
scroll to position [445, 0]
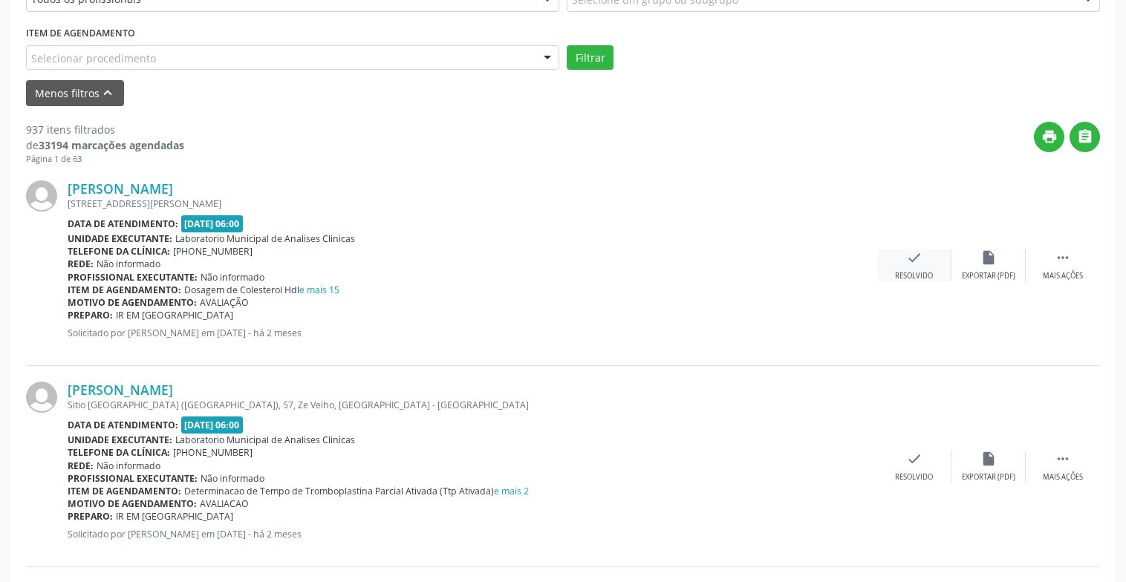
click at [912, 252] on icon "check" at bounding box center [914, 257] width 16 height 16
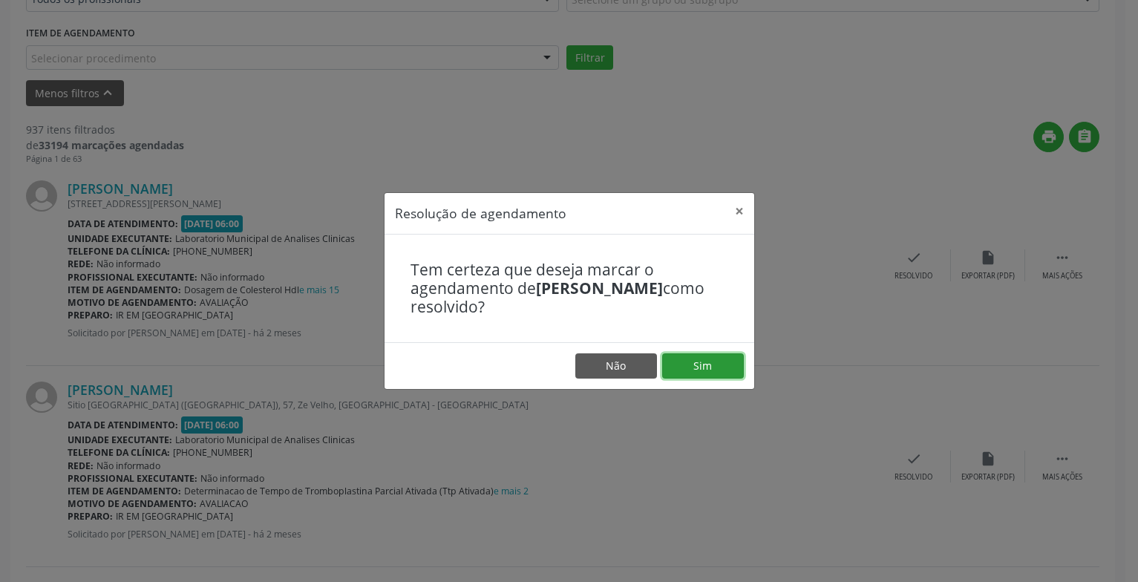
click at [681, 366] on button "Sim" at bounding box center [703, 365] width 82 height 25
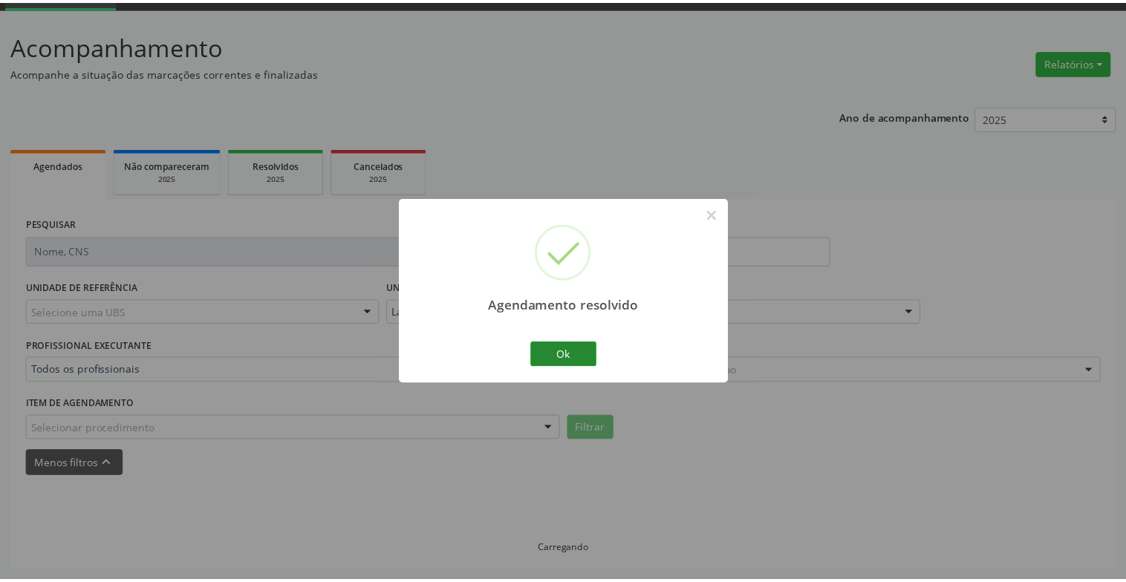
scroll to position [89, 0]
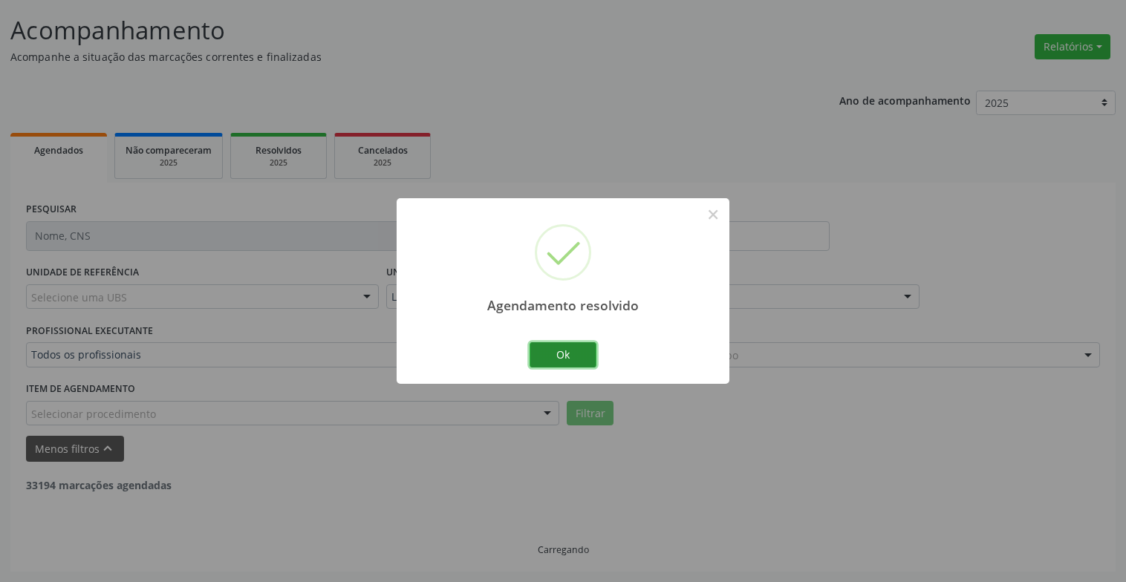
click at [567, 351] on button "Ok" at bounding box center [562, 354] width 67 height 25
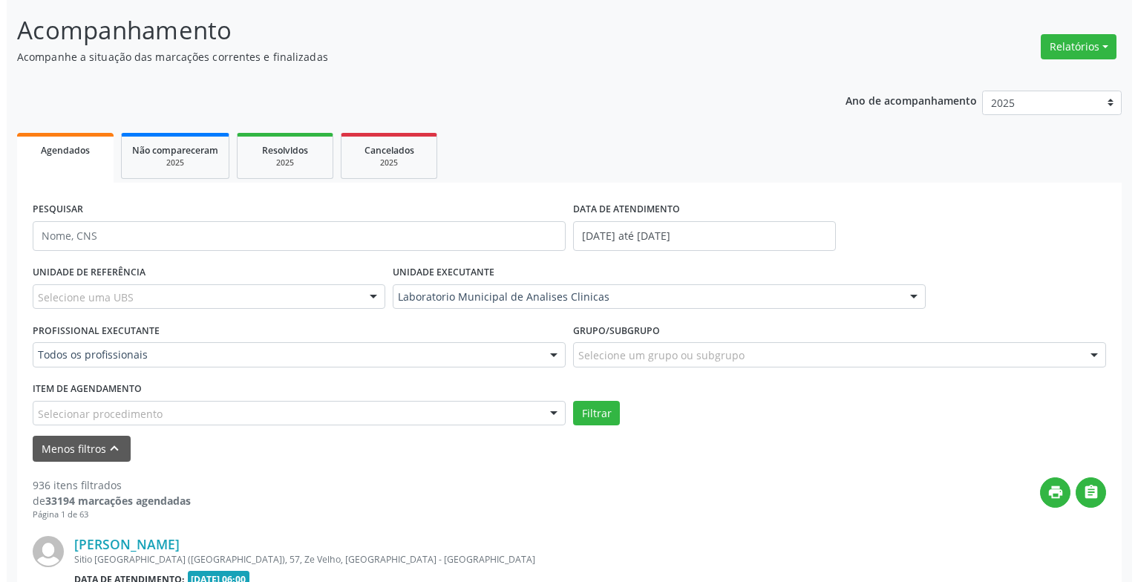
scroll to position [312, 0]
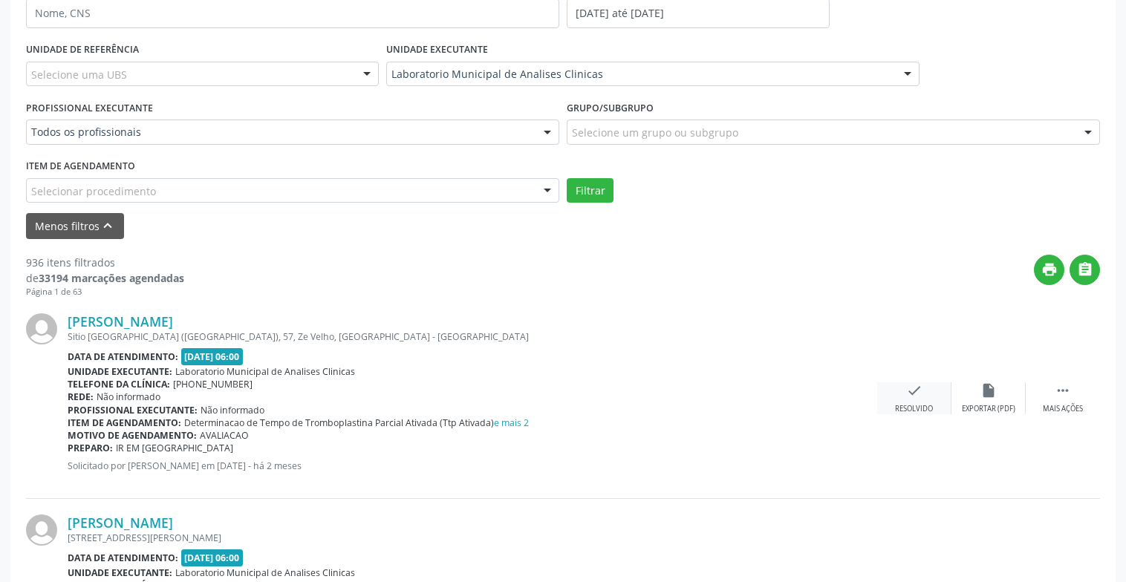
click at [898, 388] on div "check Resolvido" at bounding box center [914, 398] width 74 height 32
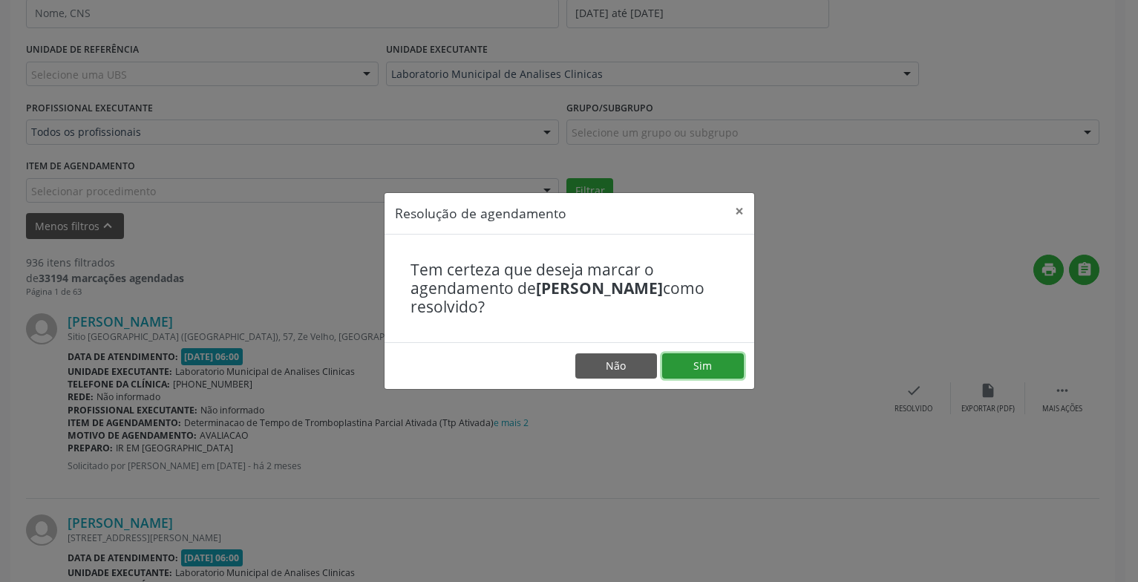
click at [693, 376] on button "Sim" at bounding box center [703, 365] width 82 height 25
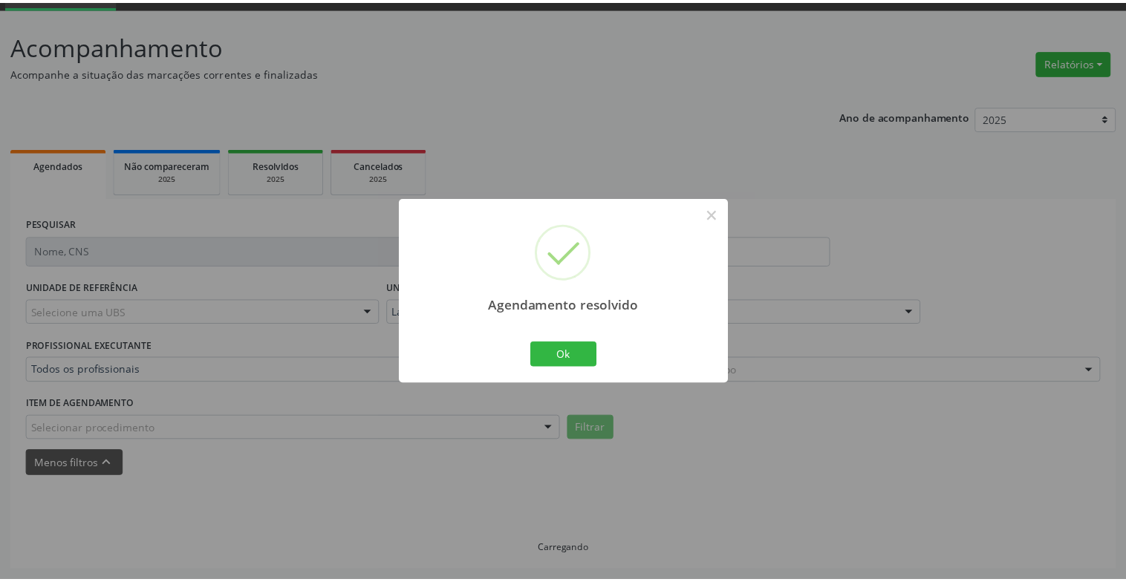
scroll to position [74, 0]
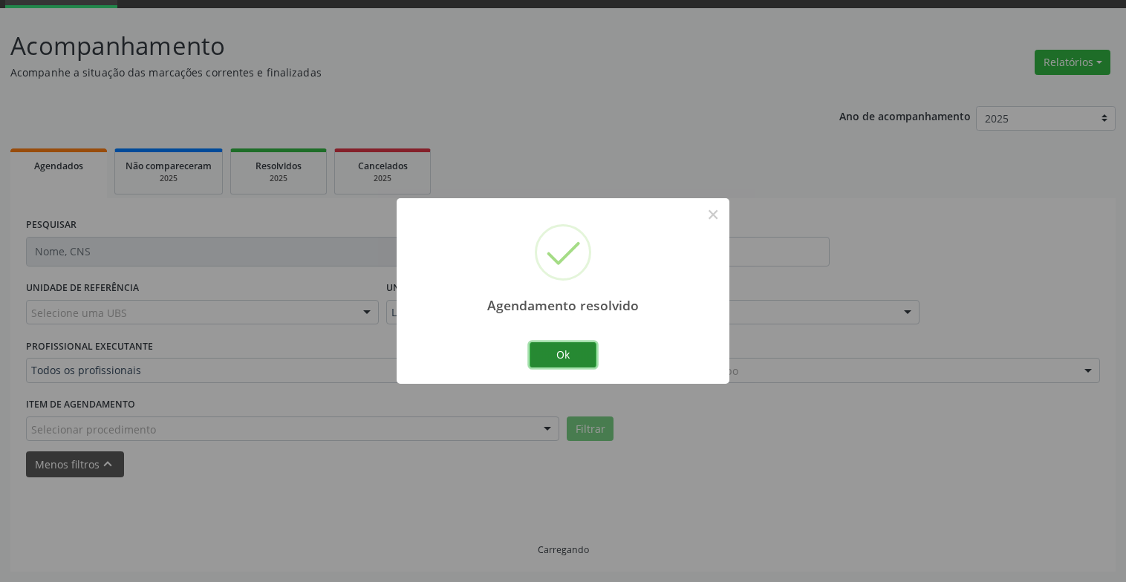
click at [562, 351] on button "Ok" at bounding box center [562, 354] width 67 height 25
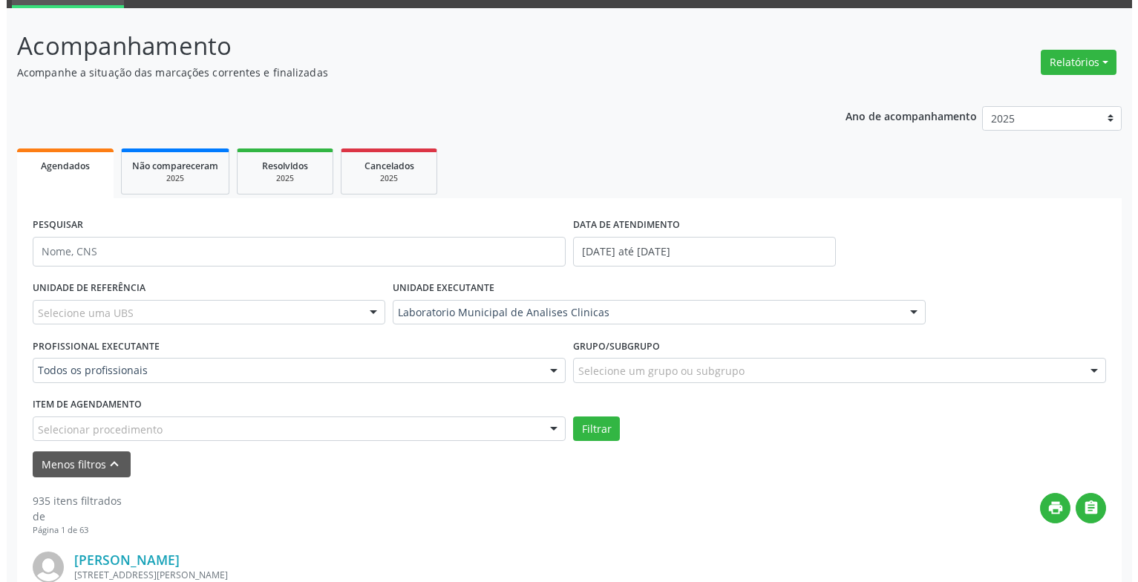
scroll to position [296, 0]
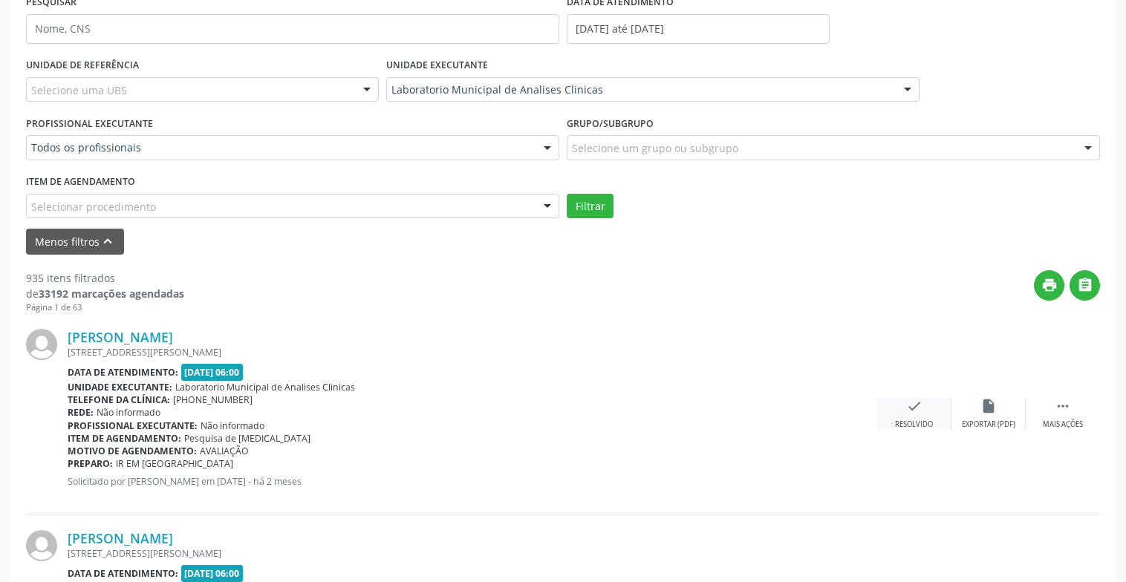
click at [900, 410] on div "check Resolvido" at bounding box center [914, 414] width 74 height 32
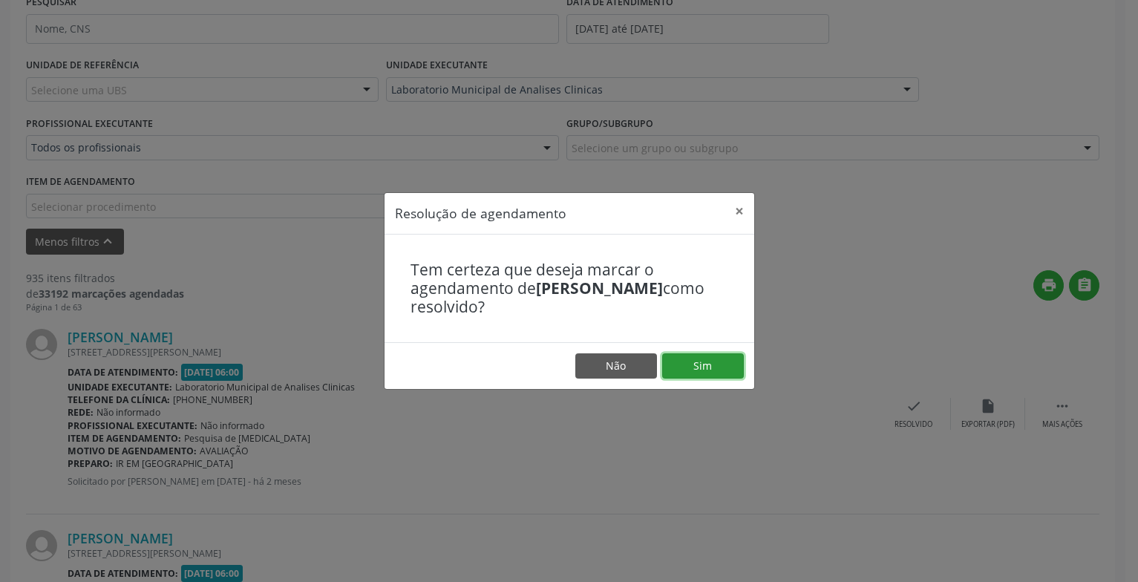
click at [688, 362] on button "Sim" at bounding box center [703, 365] width 82 height 25
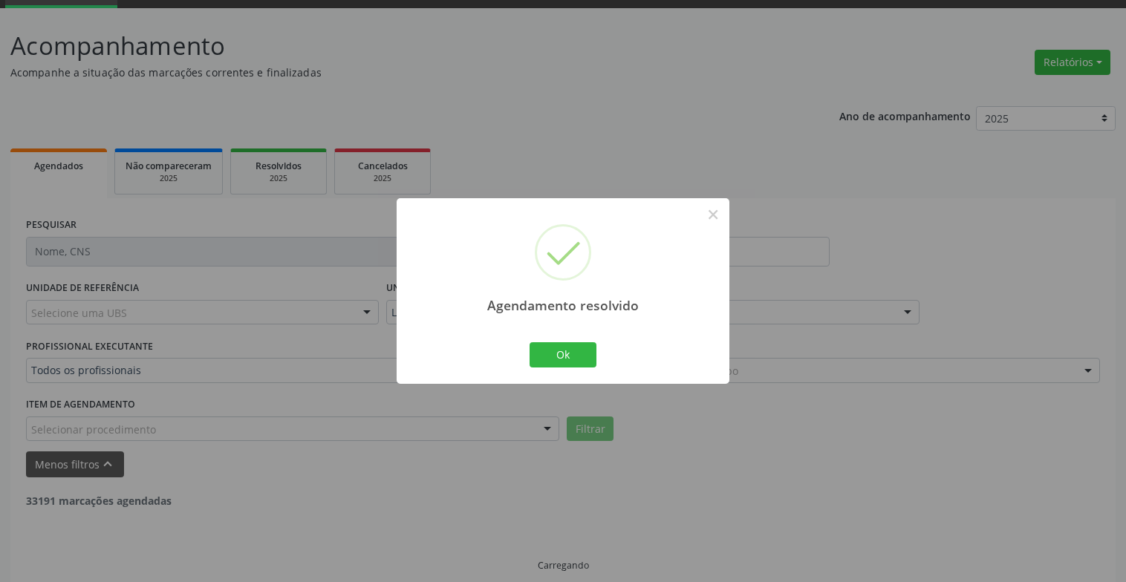
scroll to position [89, 0]
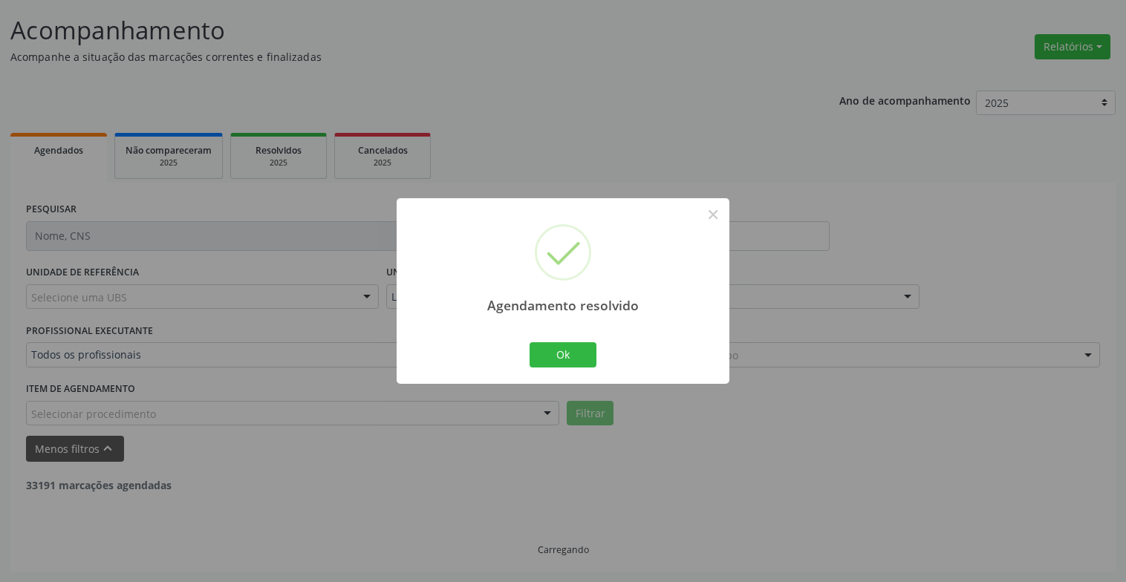
click at [555, 368] on div "Ok Cancel" at bounding box center [563, 354] width 74 height 31
click at [564, 359] on button "Ok" at bounding box center [562, 354] width 67 height 25
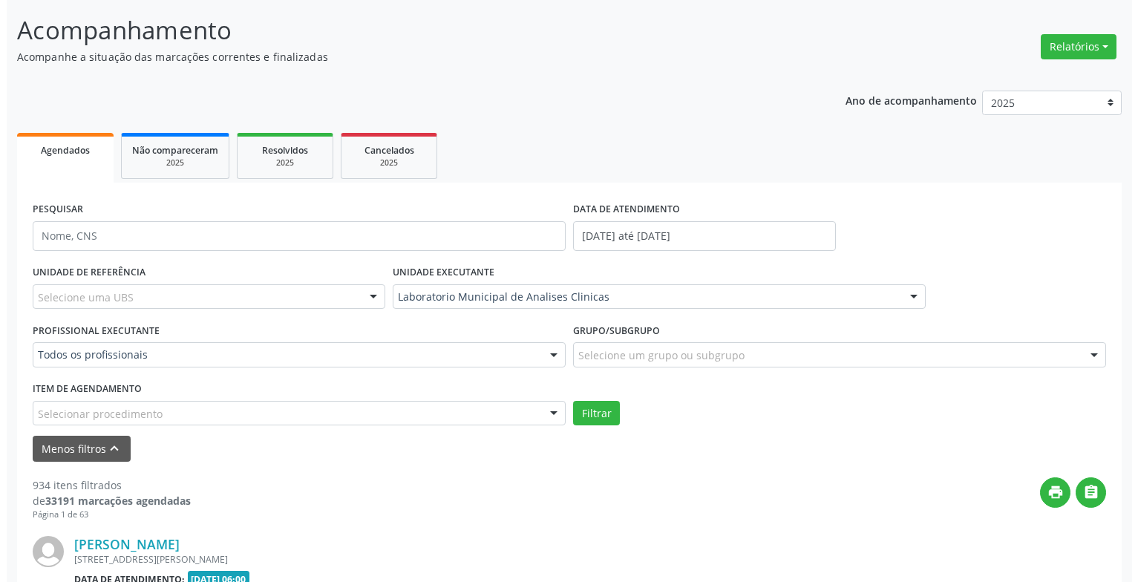
scroll to position [312, 0]
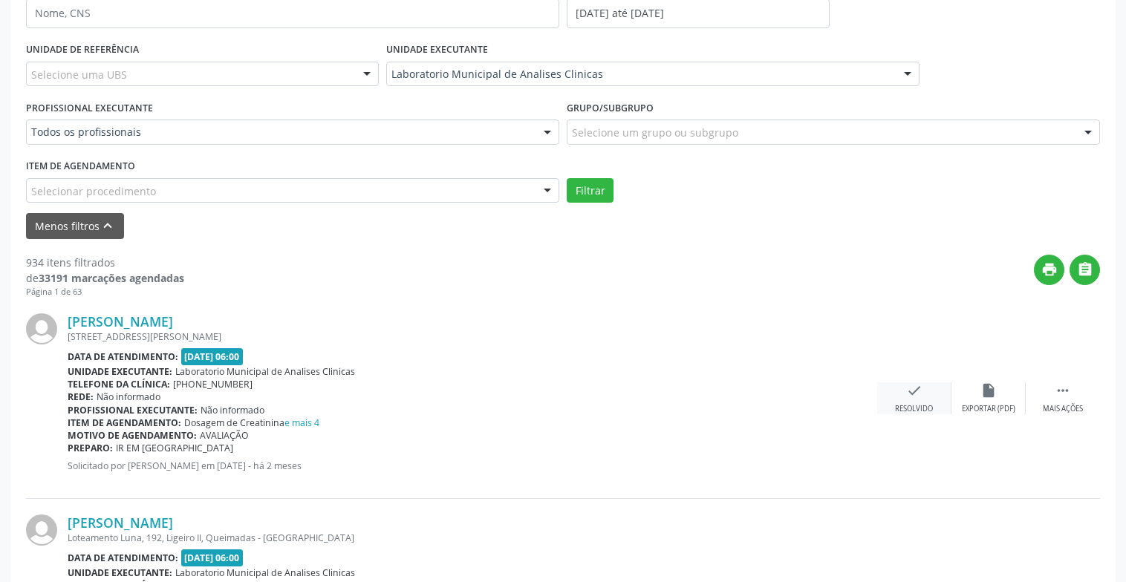
click at [890, 401] on div "check Resolvido" at bounding box center [914, 398] width 74 height 32
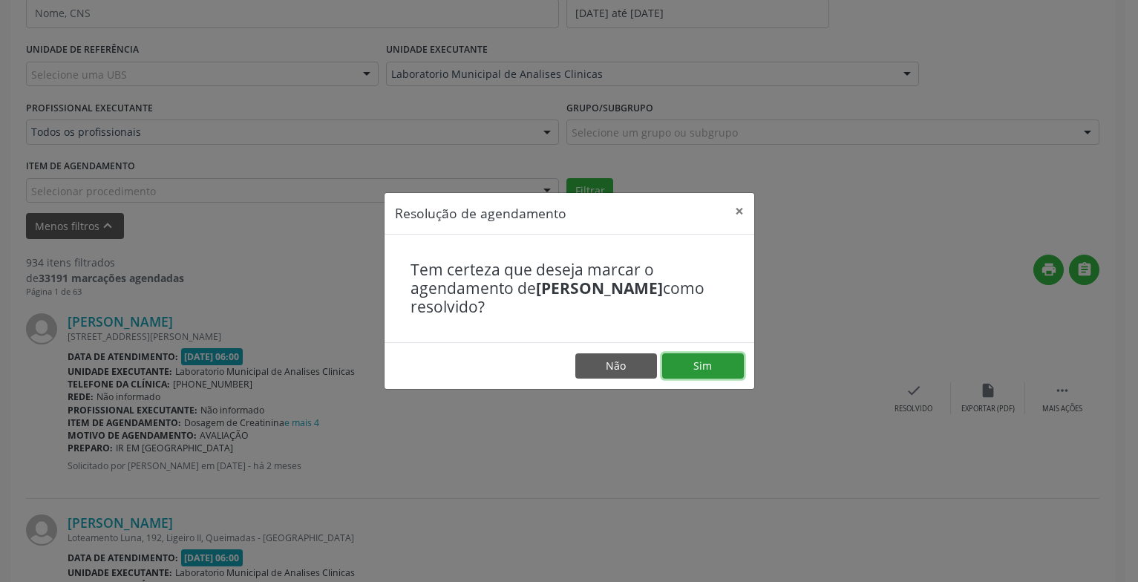
click at [717, 359] on button "Sim" at bounding box center [703, 365] width 82 height 25
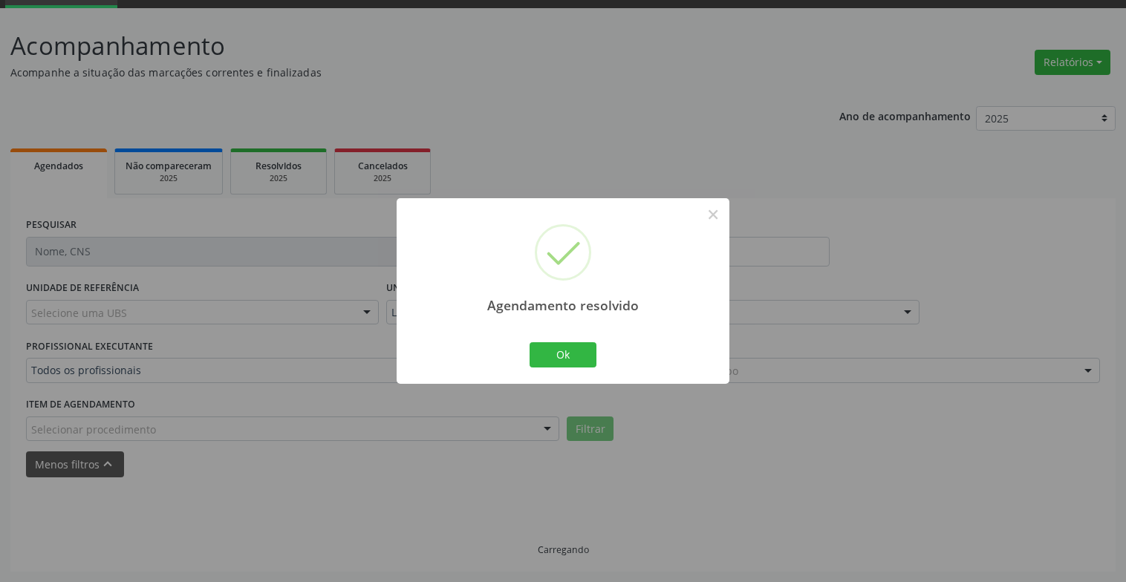
scroll to position [89, 0]
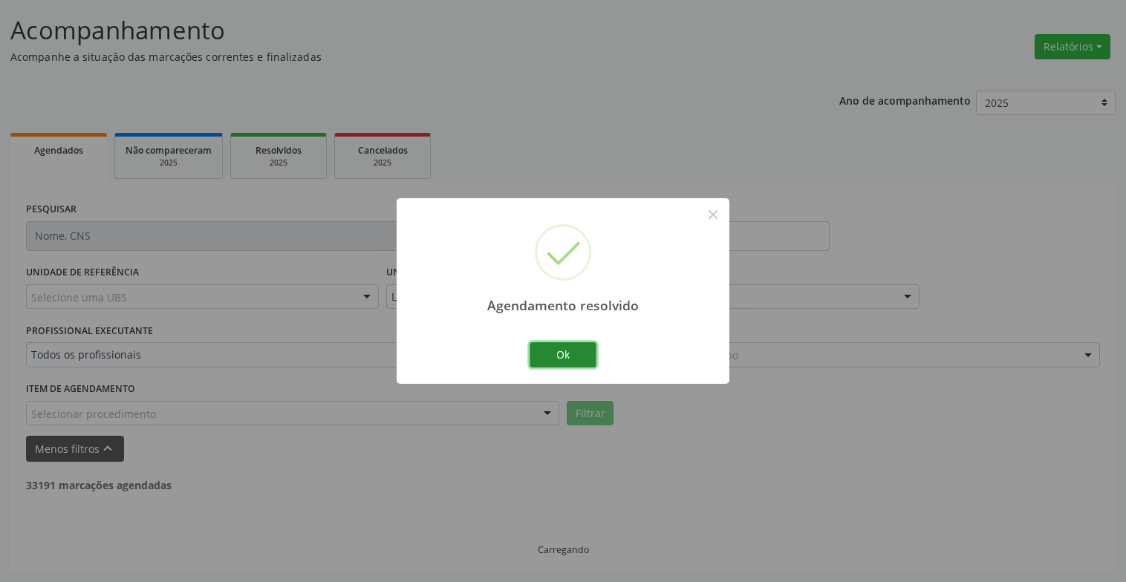
click at [529, 344] on button "Ok" at bounding box center [562, 354] width 67 height 25
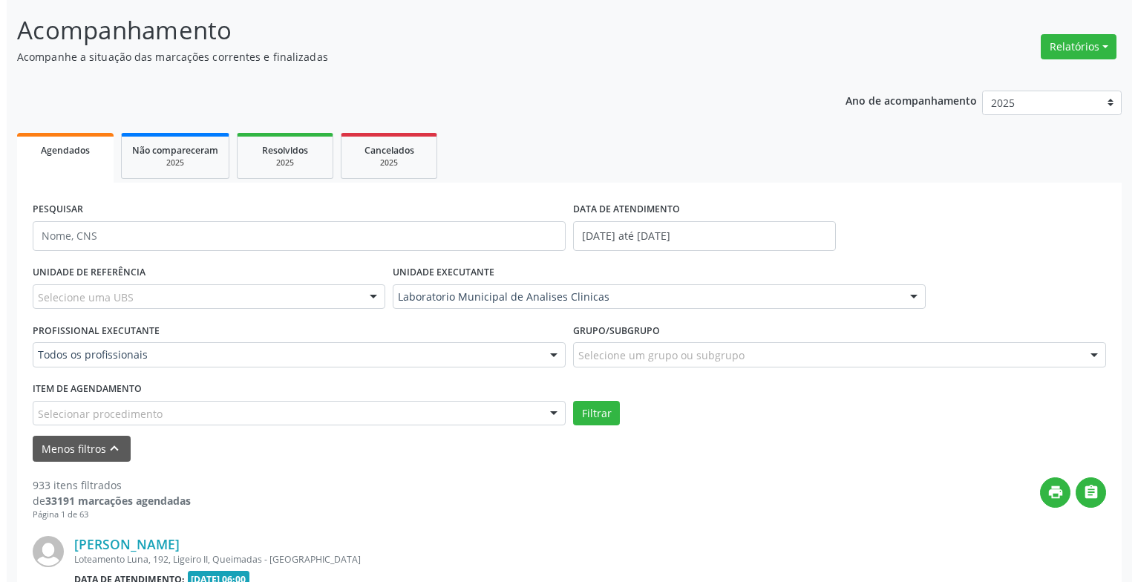
scroll to position [386, 0]
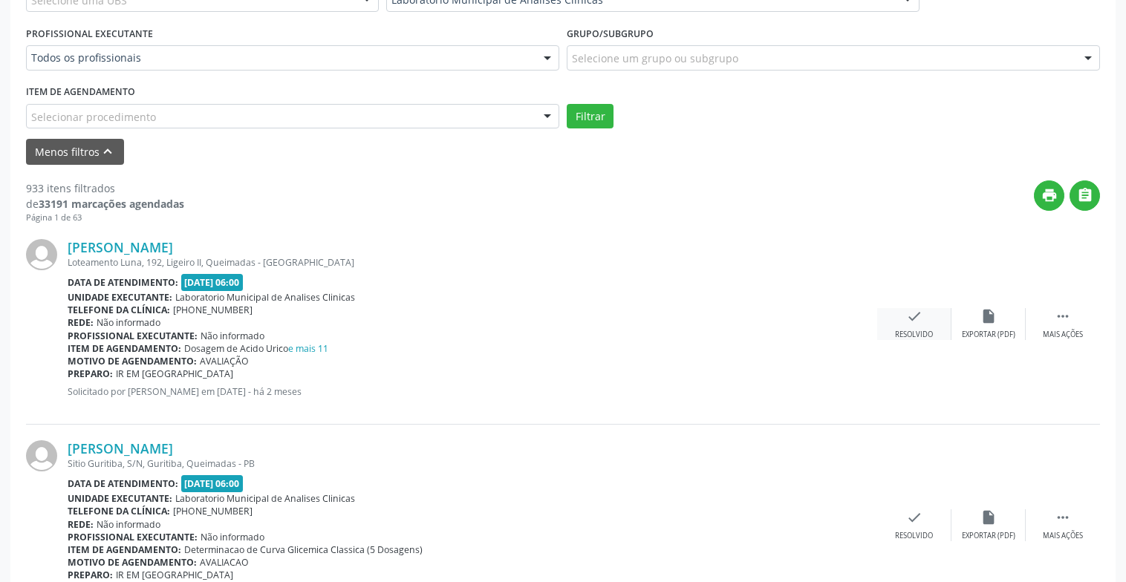
click at [918, 330] on div "Resolvido" at bounding box center [914, 335] width 38 height 10
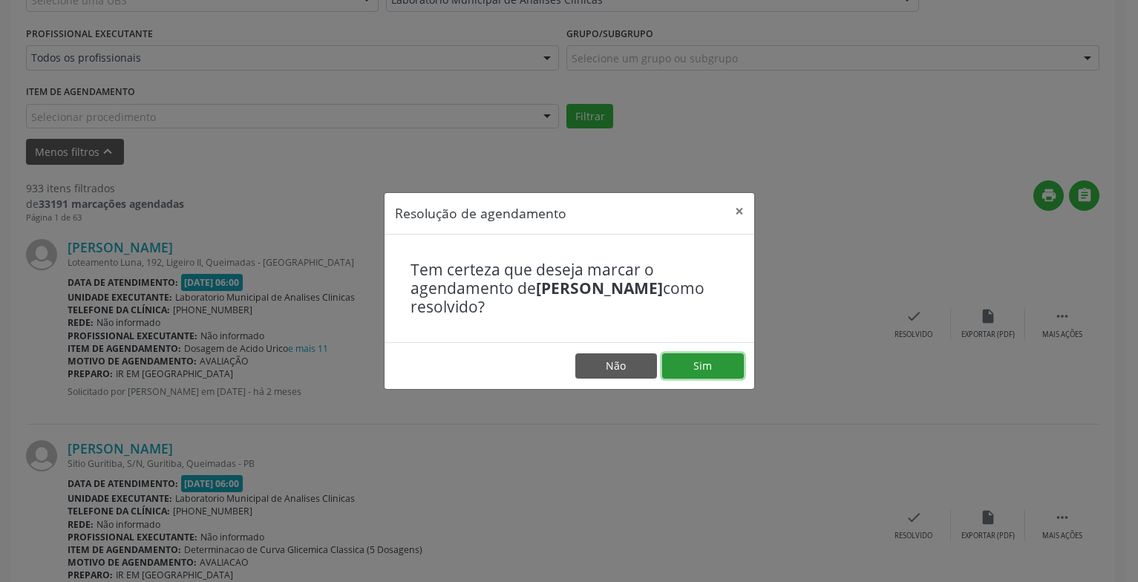
click at [722, 366] on button "Sim" at bounding box center [703, 365] width 82 height 25
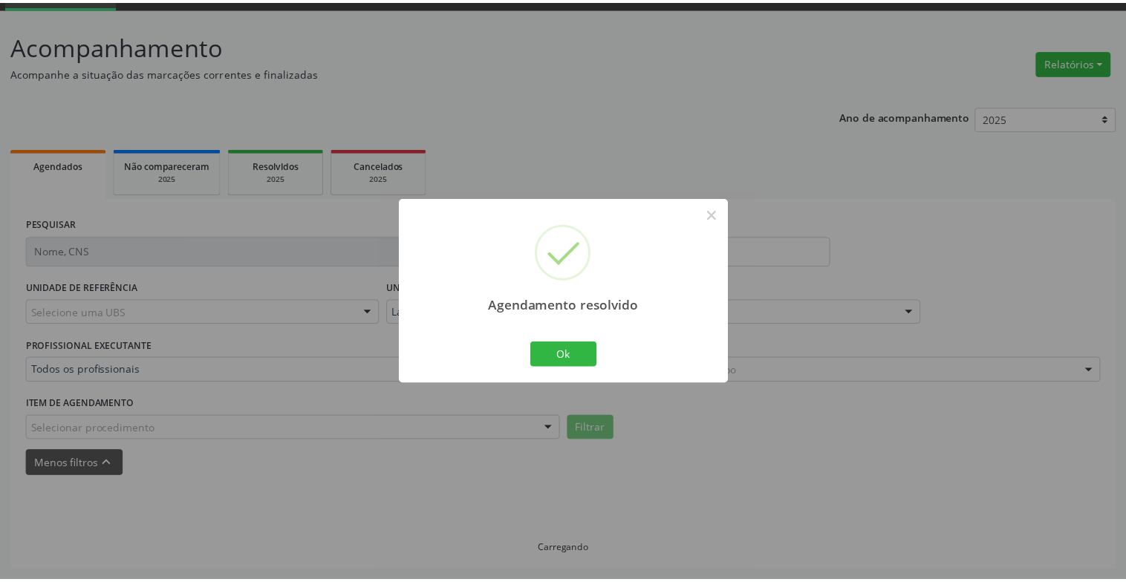
scroll to position [74, 0]
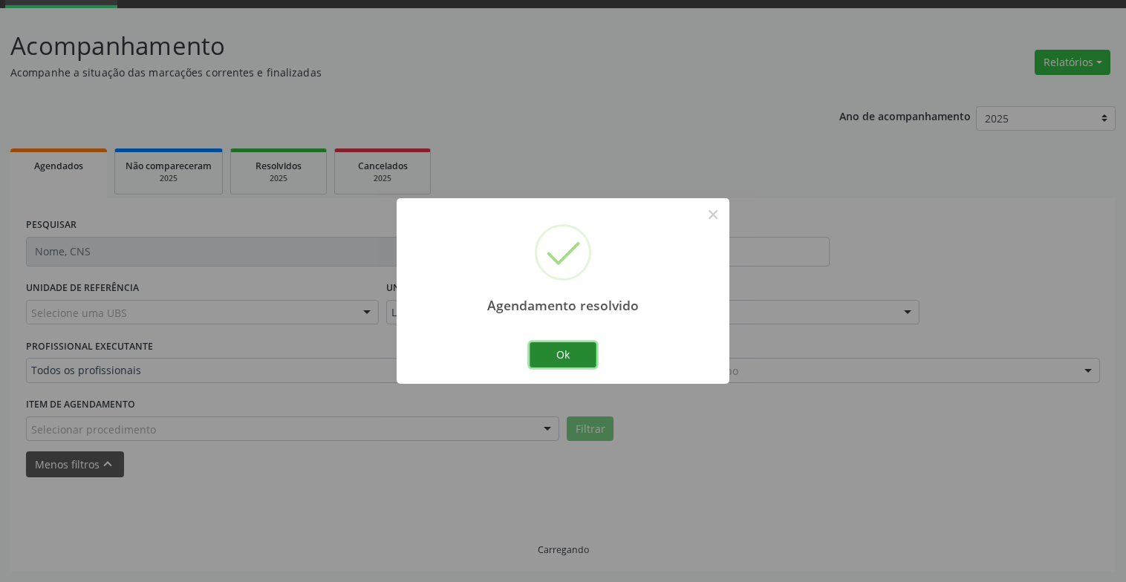
click at [567, 363] on button "Ok" at bounding box center [562, 354] width 67 height 25
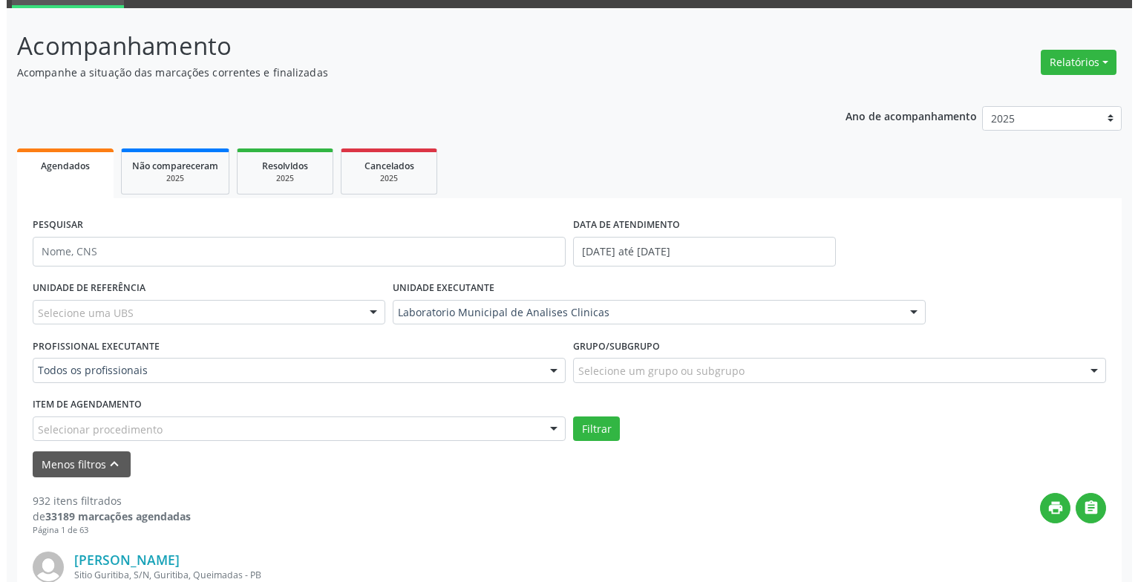
scroll to position [371, 0]
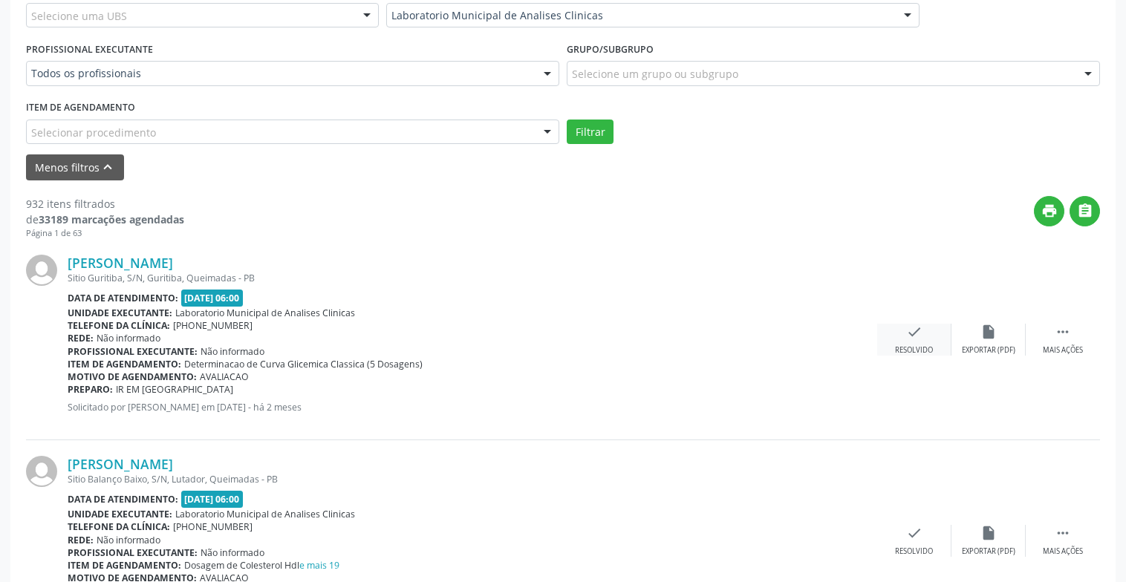
click at [900, 340] on div "check Resolvido" at bounding box center [914, 340] width 74 height 32
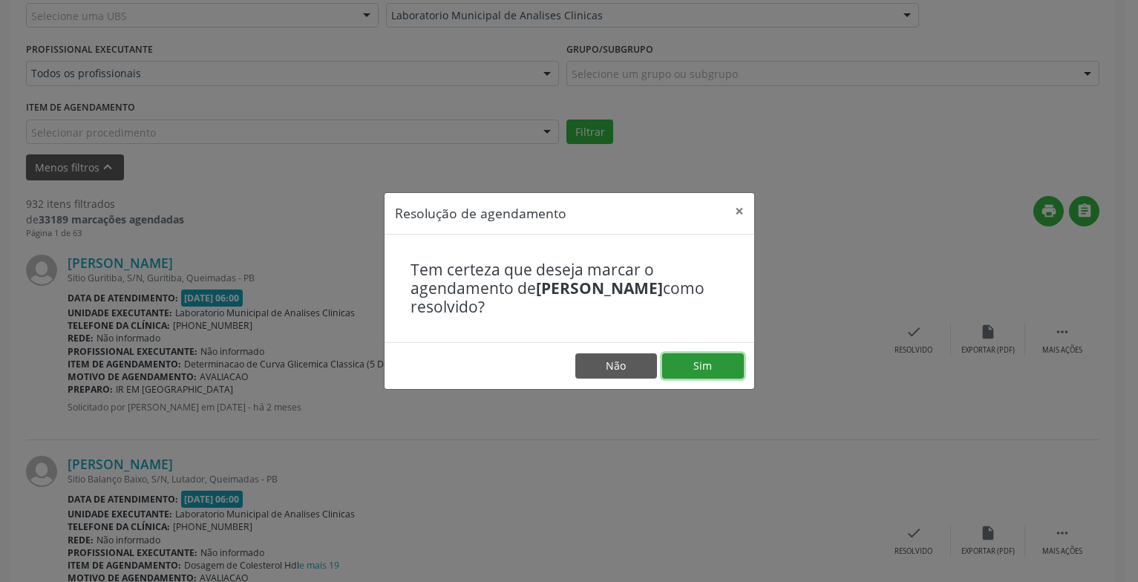
click at [684, 354] on button "Sim" at bounding box center [703, 365] width 82 height 25
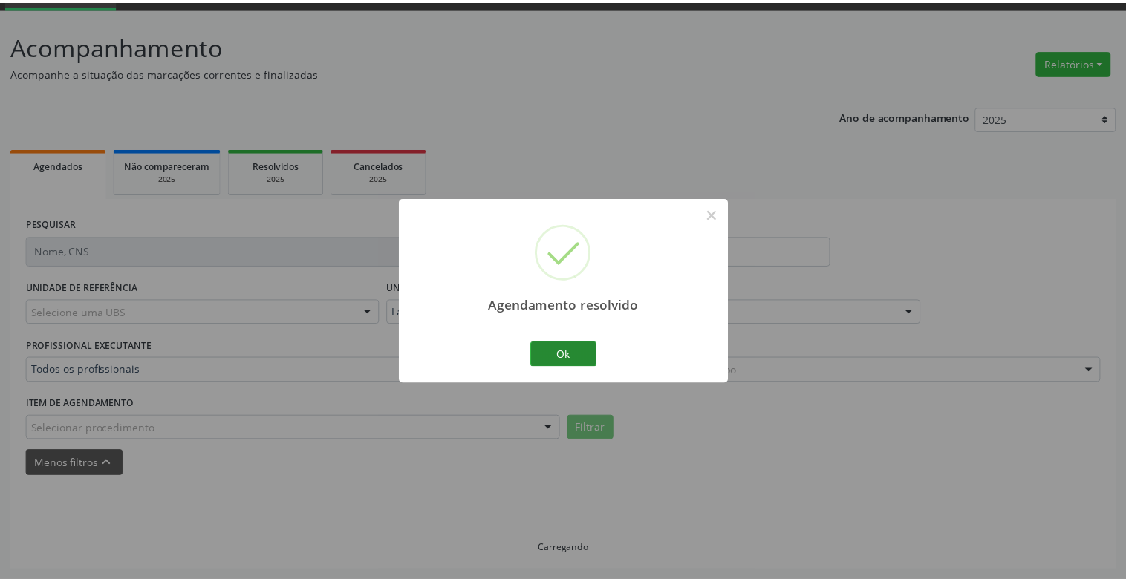
scroll to position [74, 0]
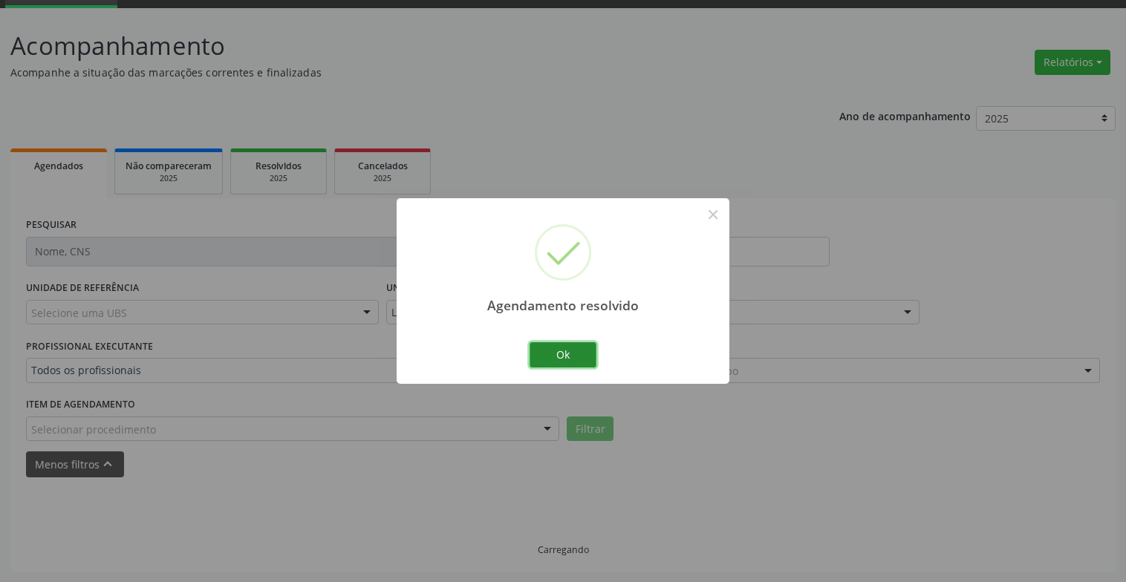
click at [586, 344] on button "Ok" at bounding box center [562, 354] width 67 height 25
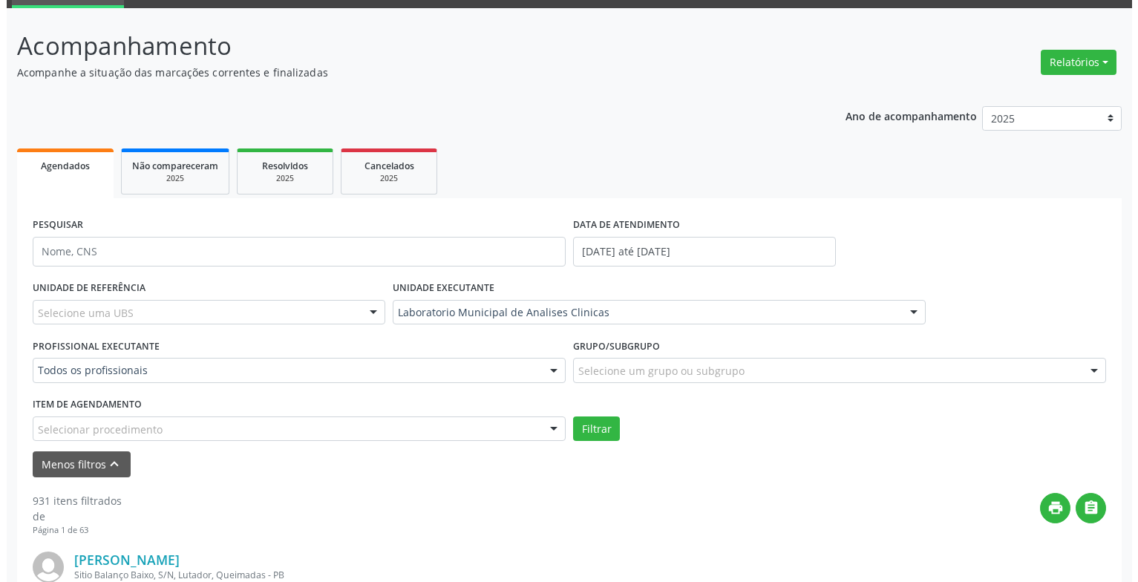
scroll to position [296, 0]
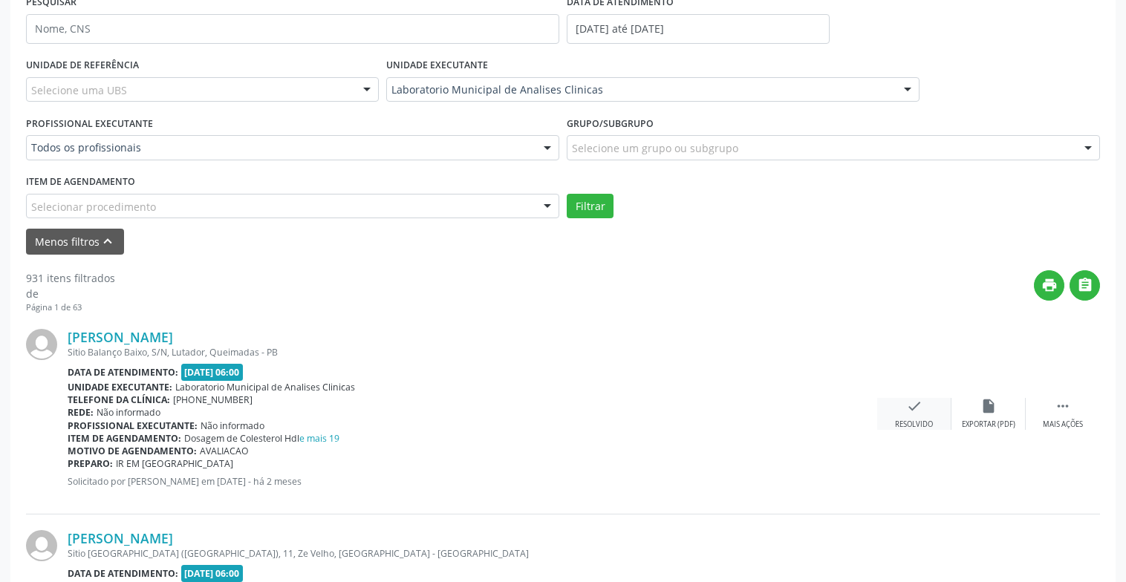
click at [918, 412] on icon "check" at bounding box center [914, 406] width 16 height 16
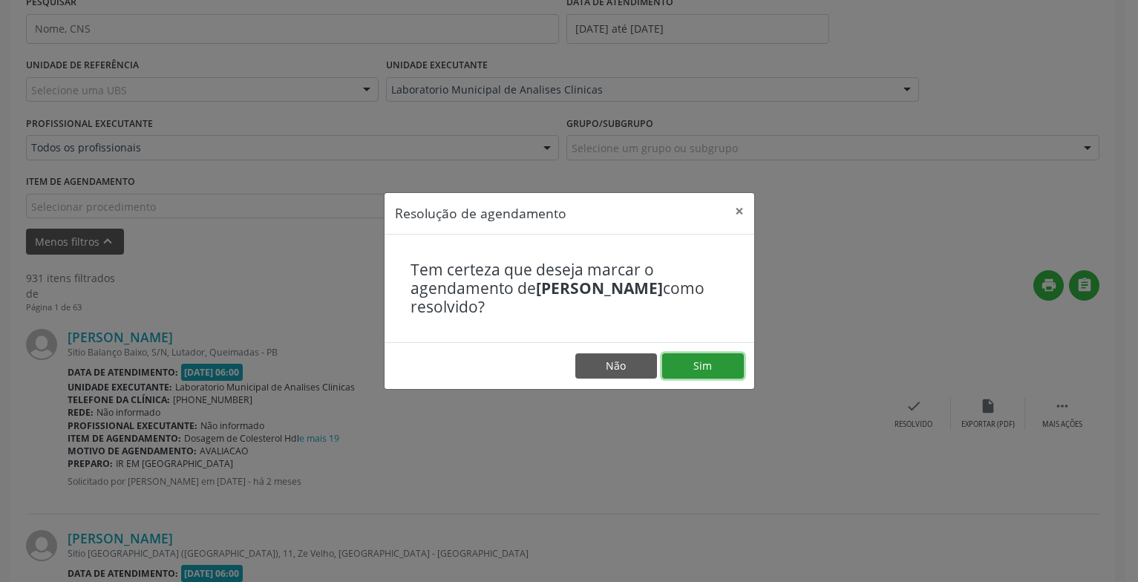
click at [703, 368] on button "Sim" at bounding box center [703, 365] width 82 height 25
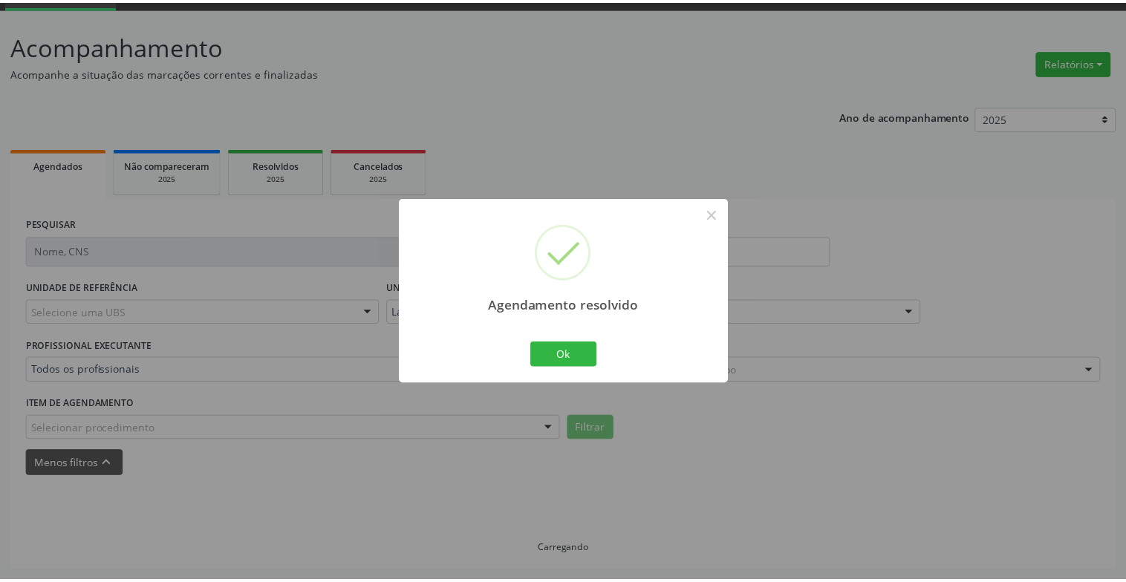
scroll to position [74, 0]
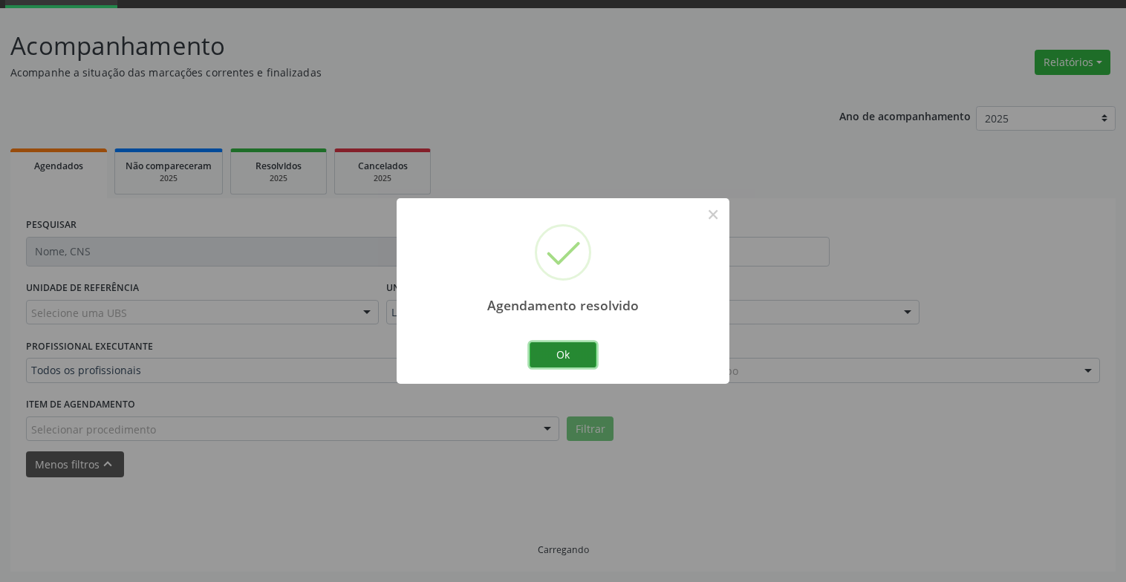
click at [569, 352] on button "Ok" at bounding box center [562, 354] width 67 height 25
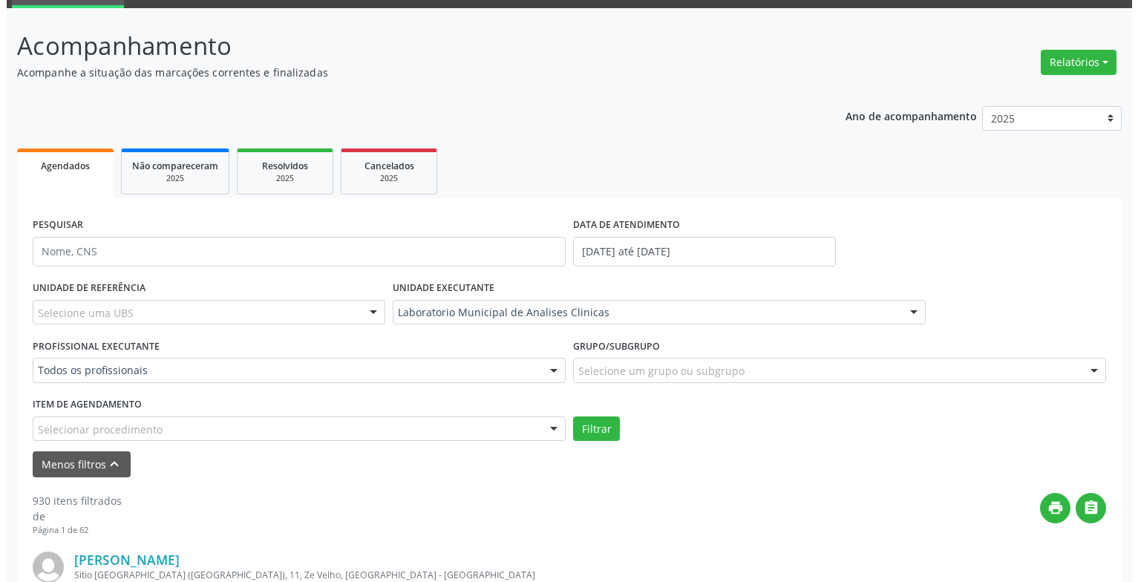
scroll to position [296, 0]
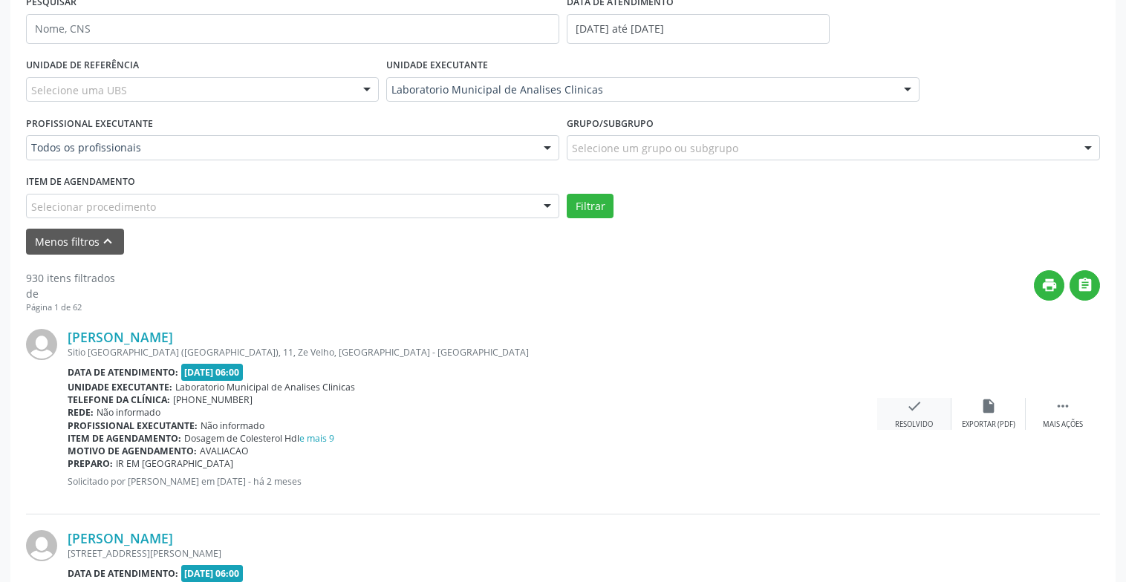
click at [913, 408] on icon "check" at bounding box center [914, 406] width 16 height 16
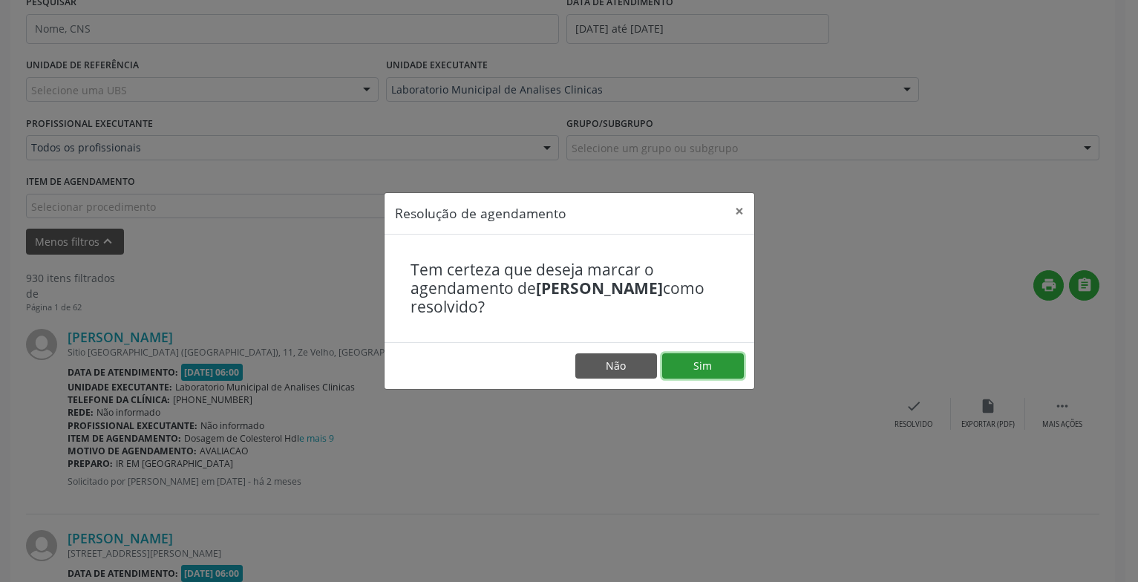
click at [697, 367] on button "Sim" at bounding box center [703, 365] width 82 height 25
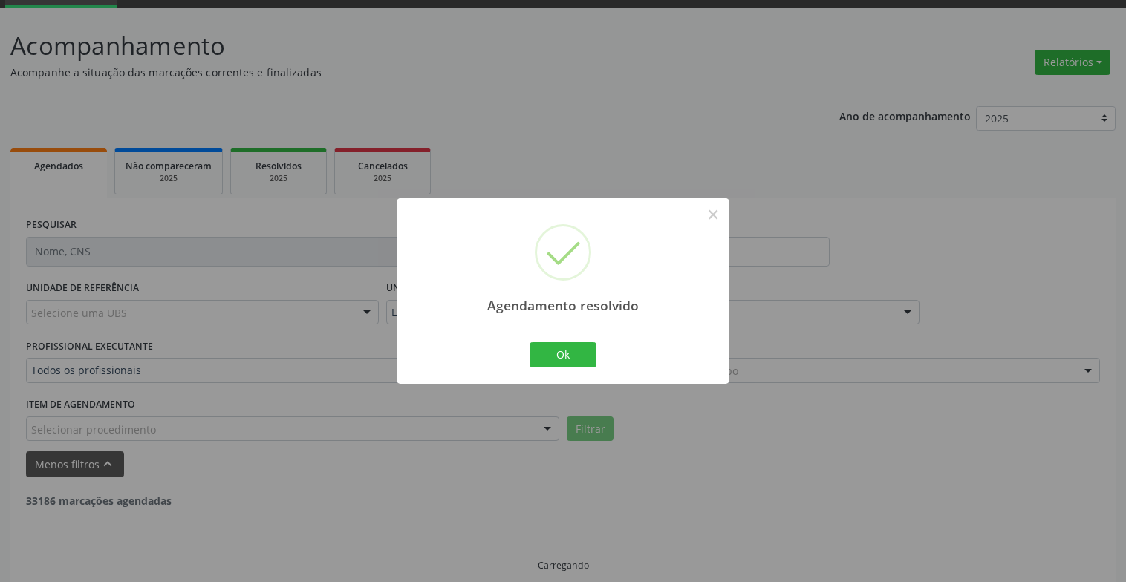
scroll to position [89, 0]
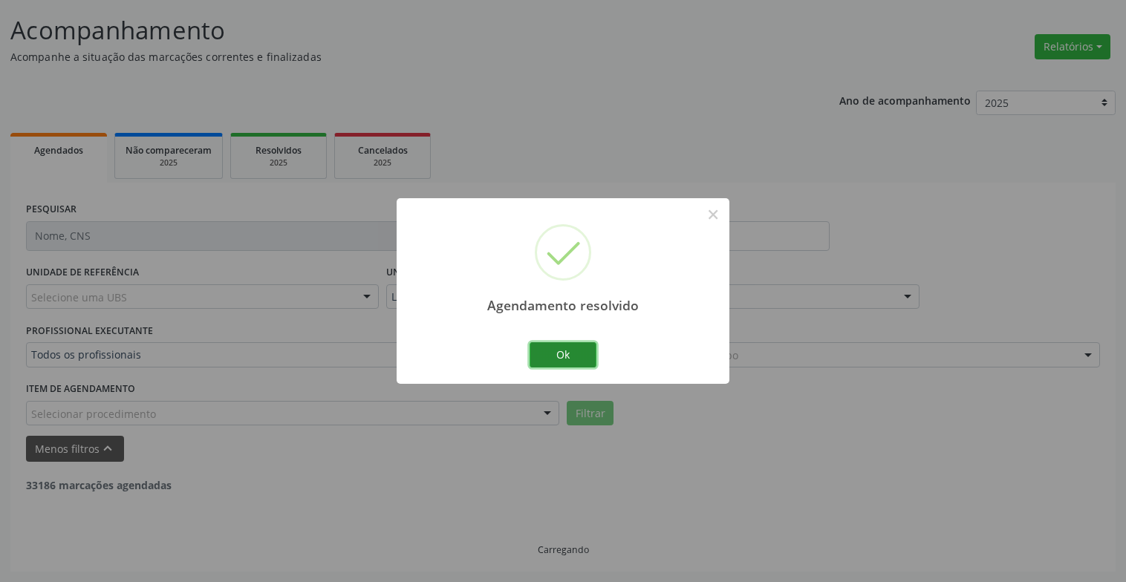
click at [585, 346] on button "Ok" at bounding box center [562, 354] width 67 height 25
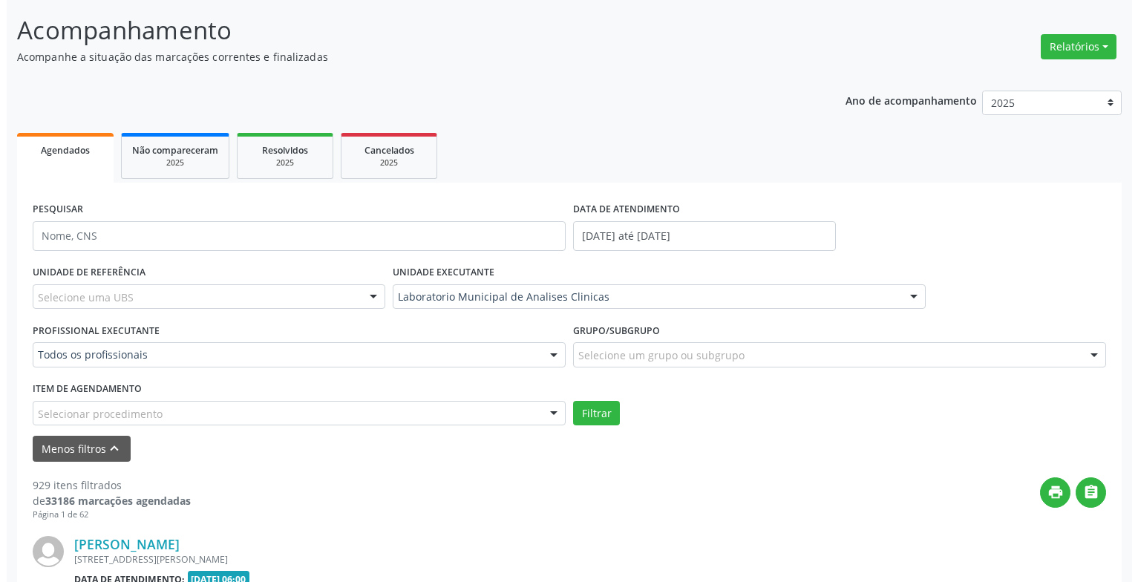
scroll to position [312, 0]
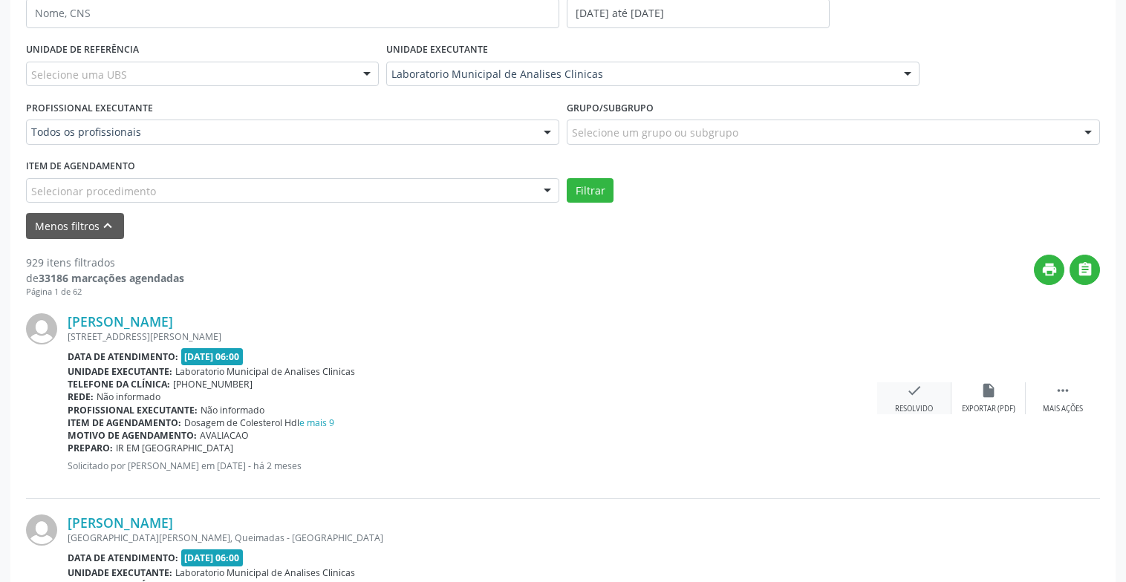
click at [903, 389] on div "check Resolvido" at bounding box center [914, 398] width 74 height 32
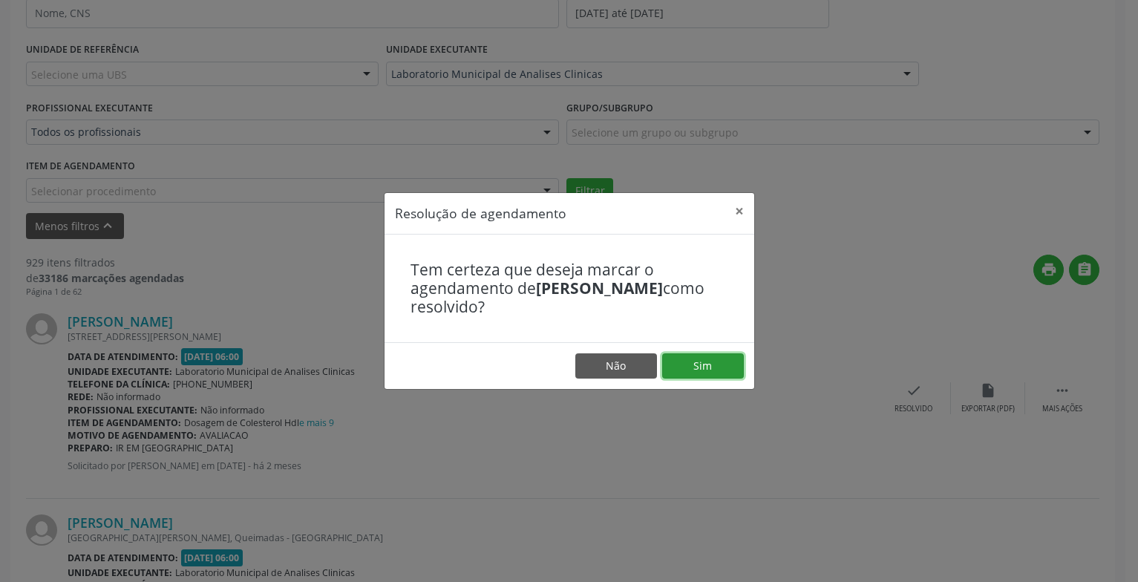
click at [700, 365] on button "Sim" at bounding box center [703, 365] width 82 height 25
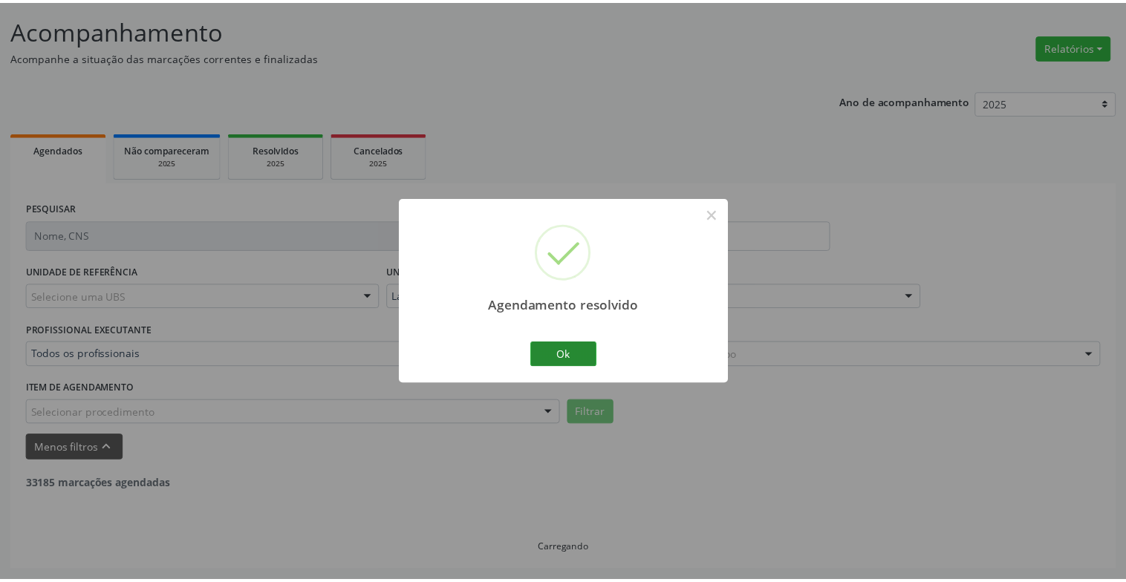
scroll to position [89, 0]
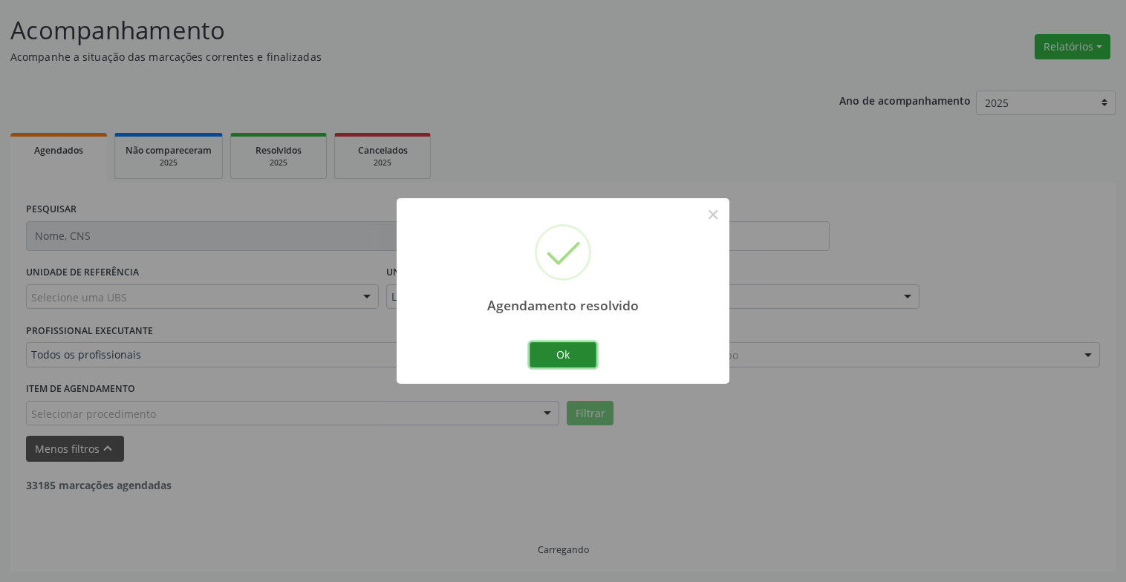
click at [547, 354] on button "Ok" at bounding box center [562, 354] width 67 height 25
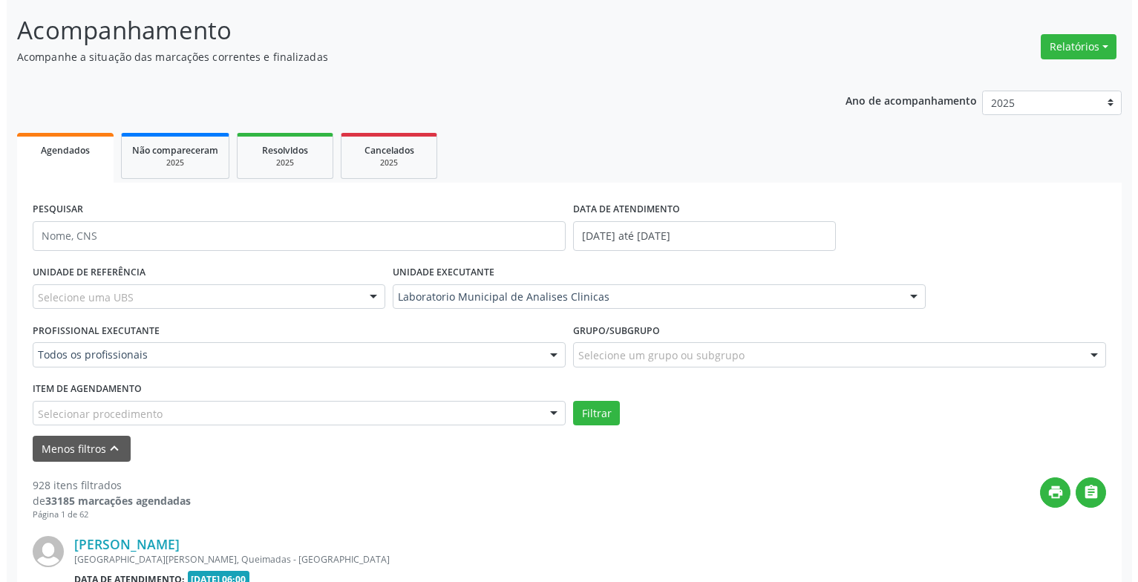
scroll to position [312, 0]
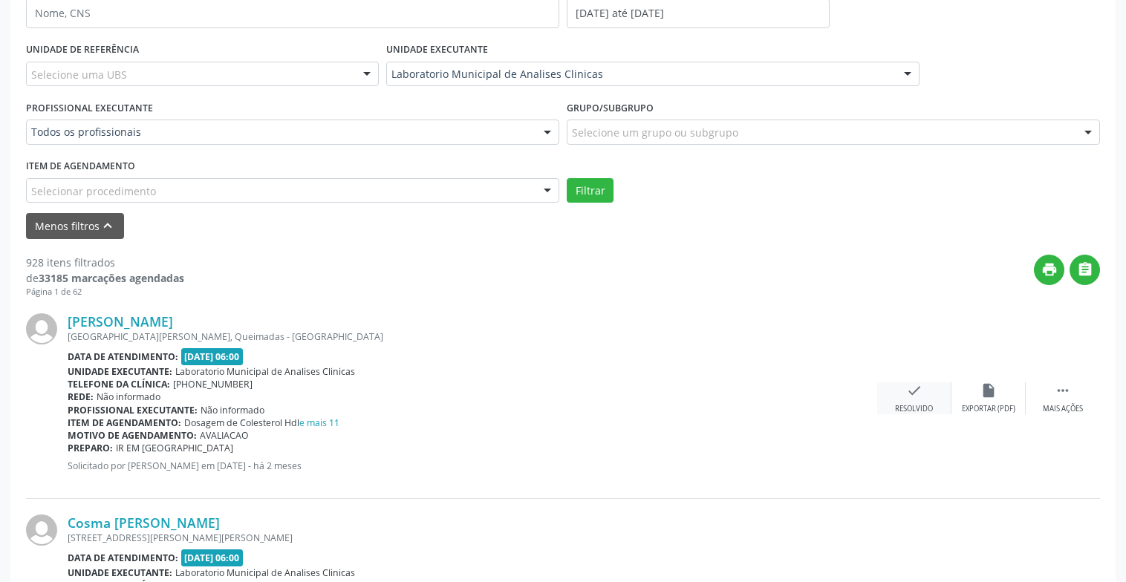
click at [896, 404] on div "Resolvido" at bounding box center [914, 409] width 38 height 10
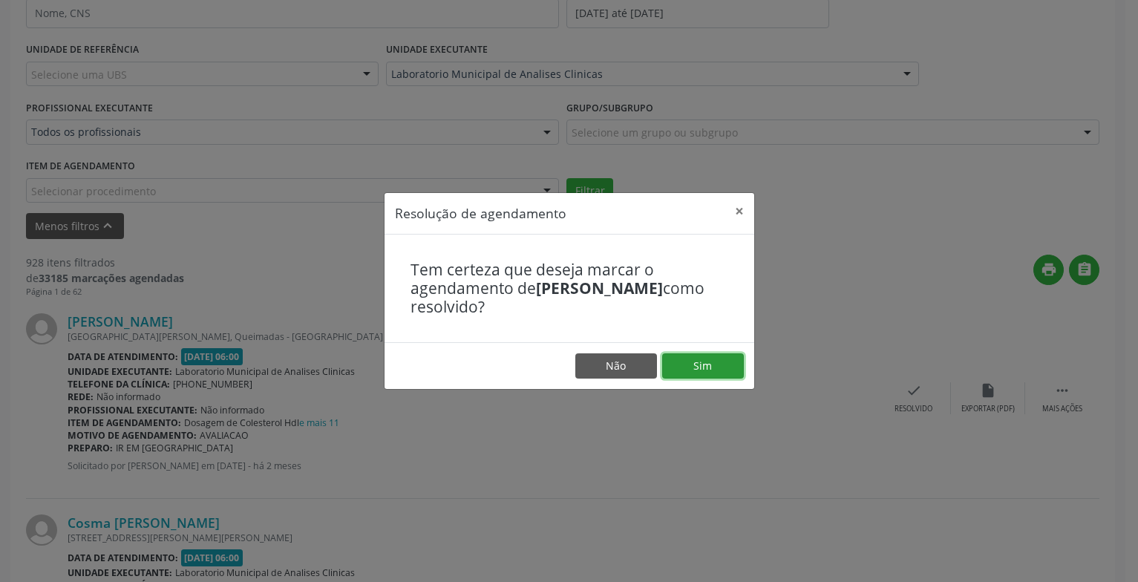
click at [692, 364] on button "Sim" at bounding box center [703, 365] width 82 height 25
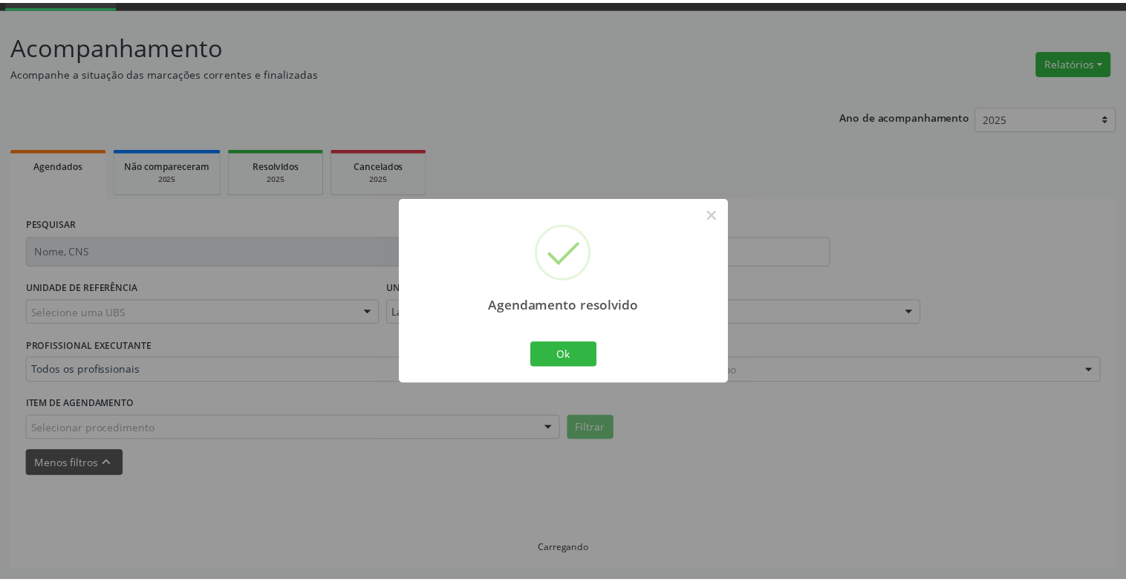
scroll to position [74, 0]
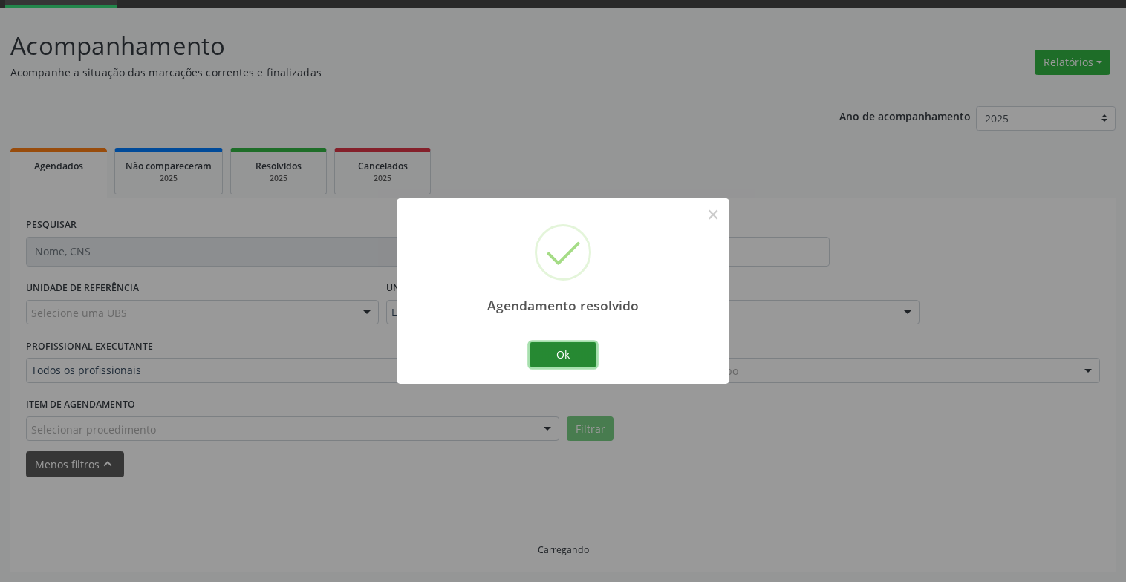
click at [570, 350] on button "Ok" at bounding box center [562, 354] width 67 height 25
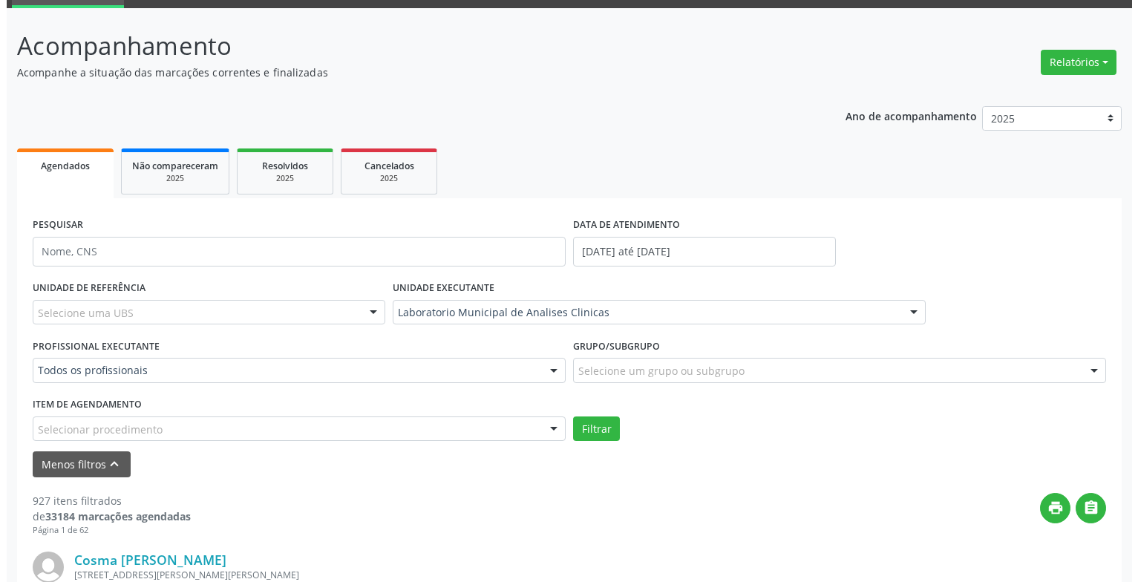
scroll to position [371, 0]
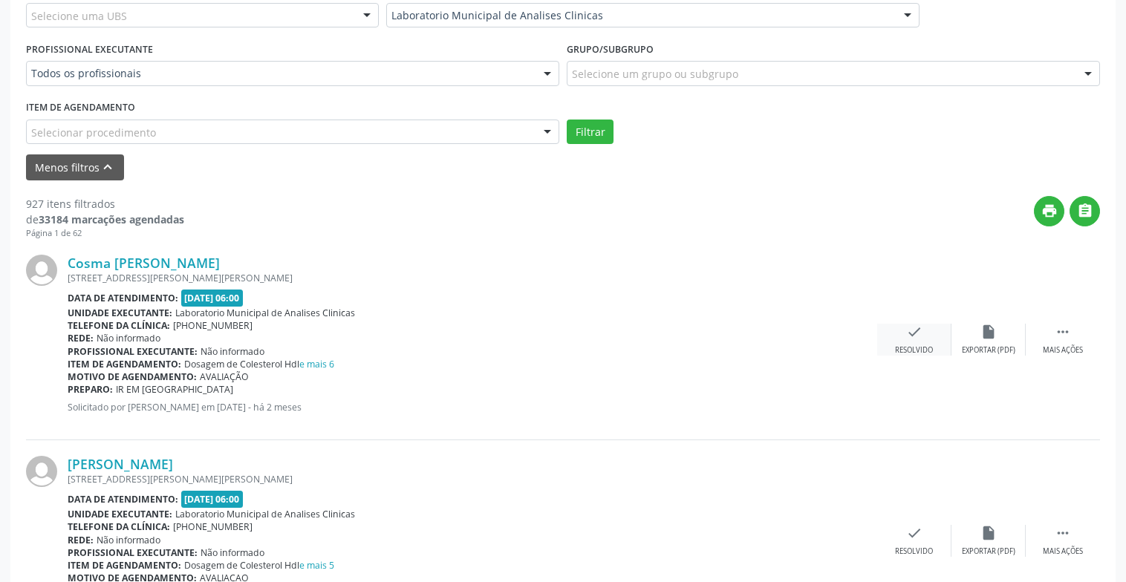
click at [915, 350] on div "Resolvido" at bounding box center [914, 350] width 38 height 10
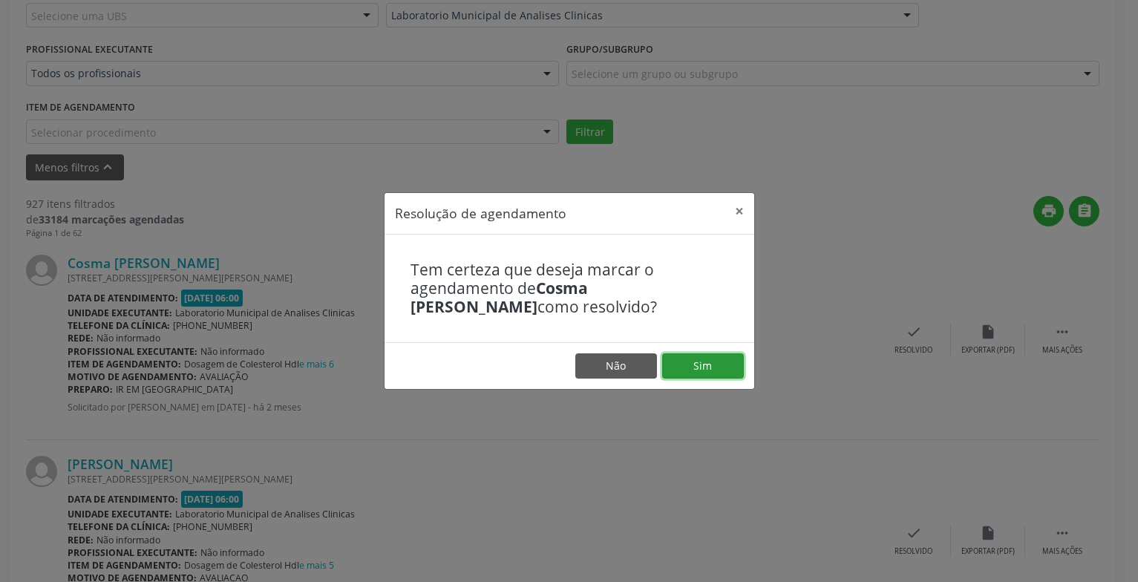
click at [716, 359] on button "Sim" at bounding box center [703, 365] width 82 height 25
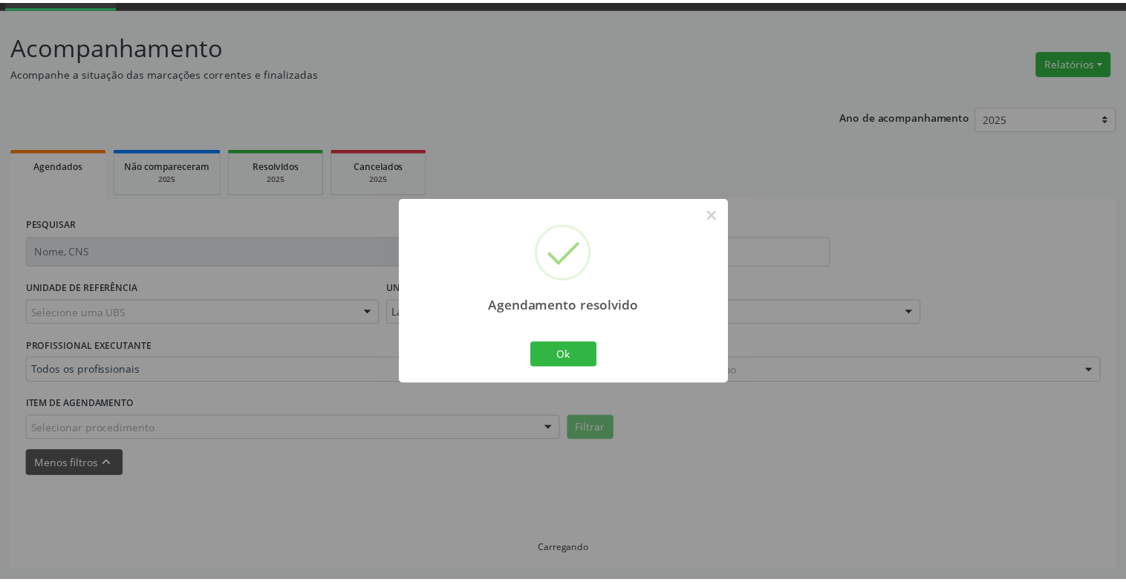
scroll to position [74, 0]
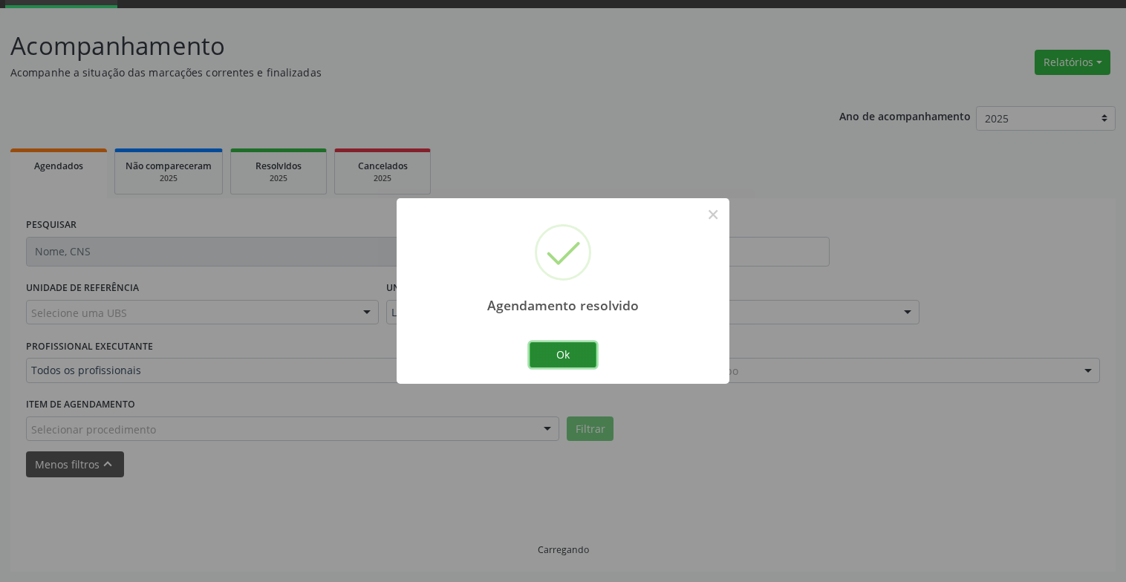
click at [585, 348] on button "Ok" at bounding box center [562, 354] width 67 height 25
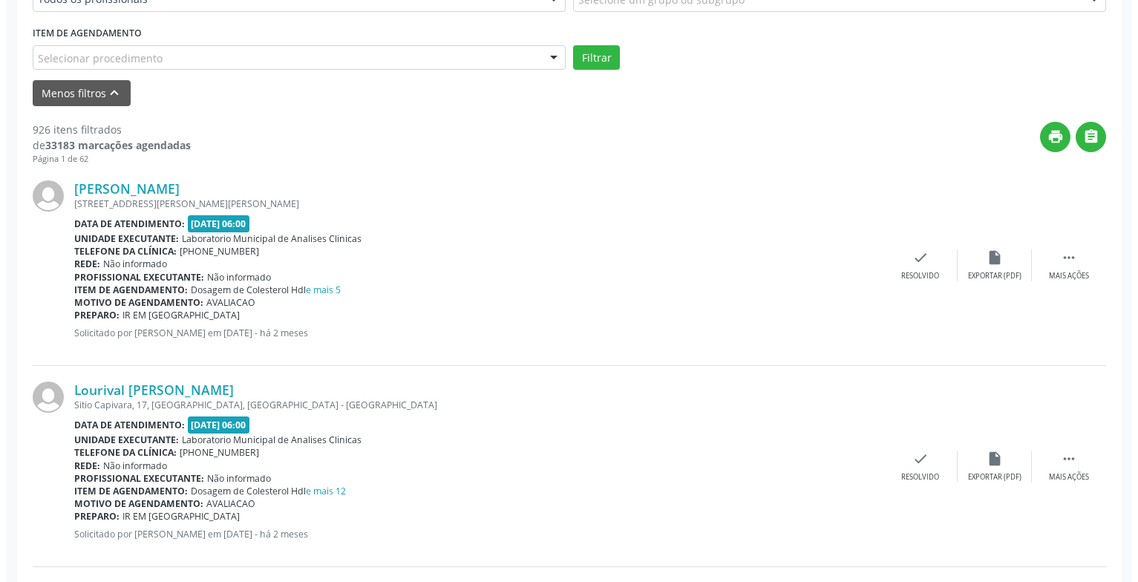
scroll to position [519, 0]
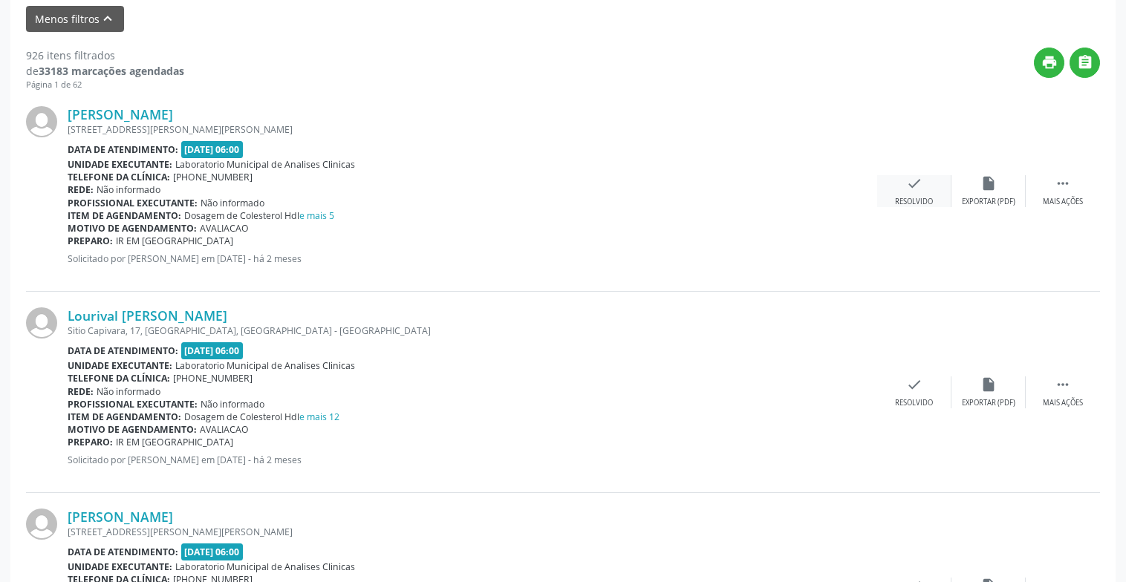
click at [902, 187] on div "check Resolvido" at bounding box center [914, 191] width 74 height 32
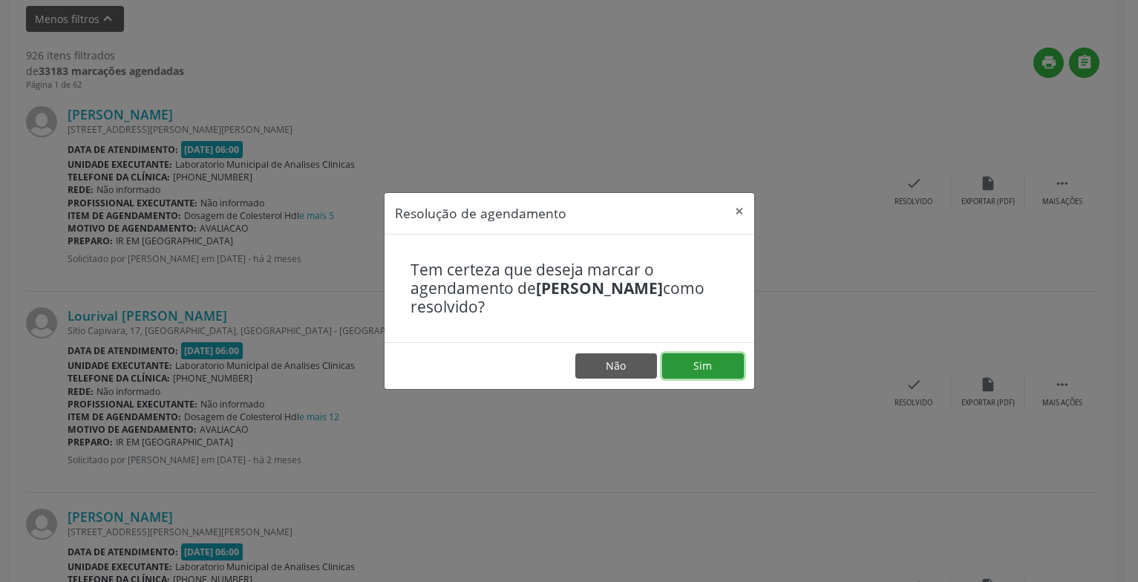
click at [717, 359] on button "Sim" at bounding box center [703, 365] width 82 height 25
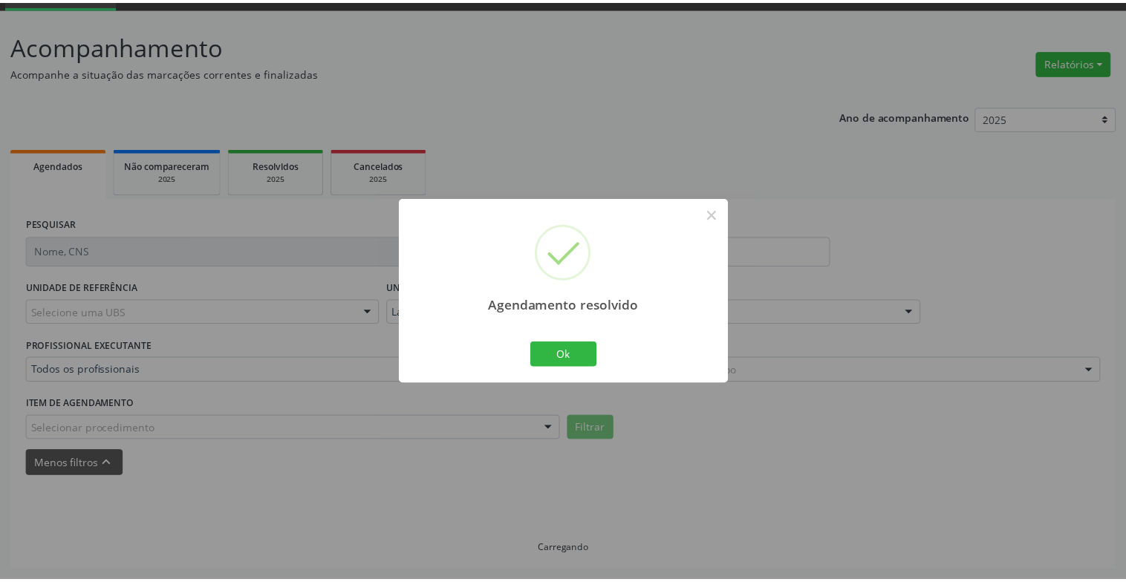
scroll to position [74, 0]
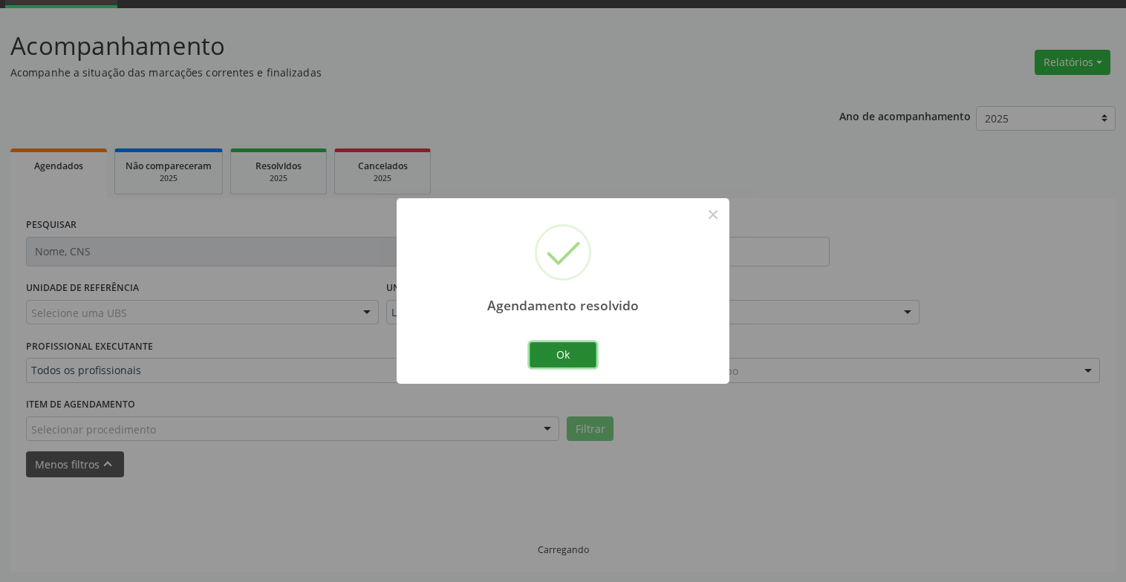
click at [539, 361] on button "Ok" at bounding box center [562, 354] width 67 height 25
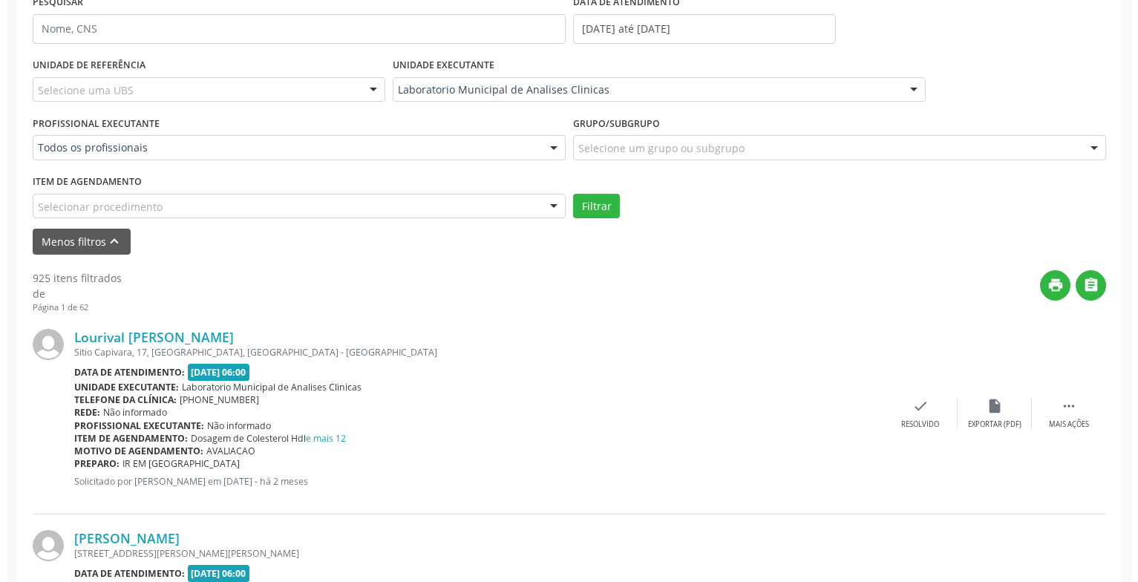
scroll to position [371, 0]
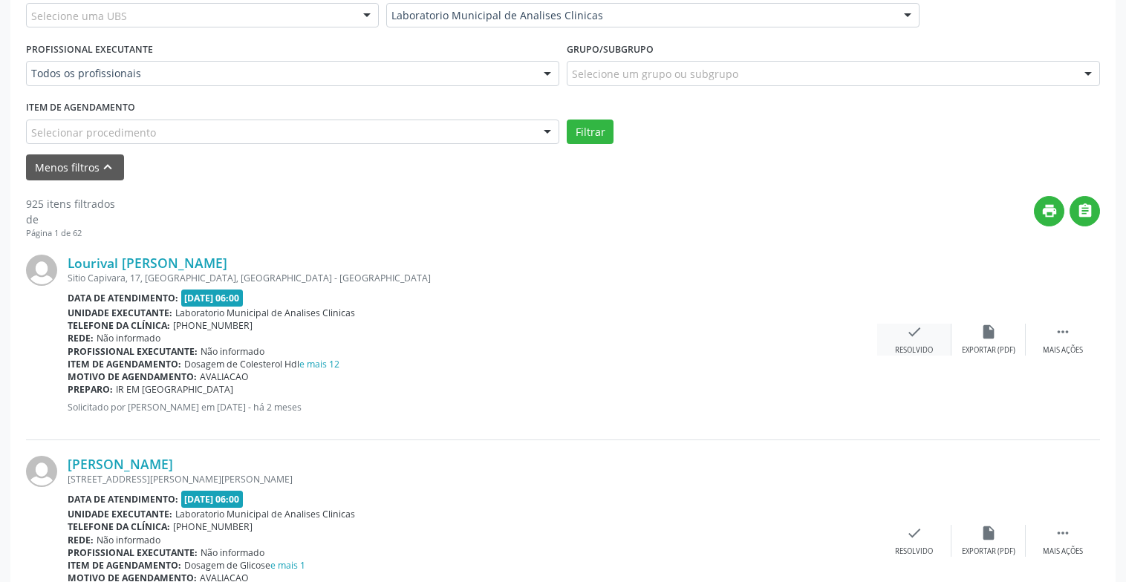
click at [919, 354] on div "Resolvido" at bounding box center [914, 350] width 38 height 10
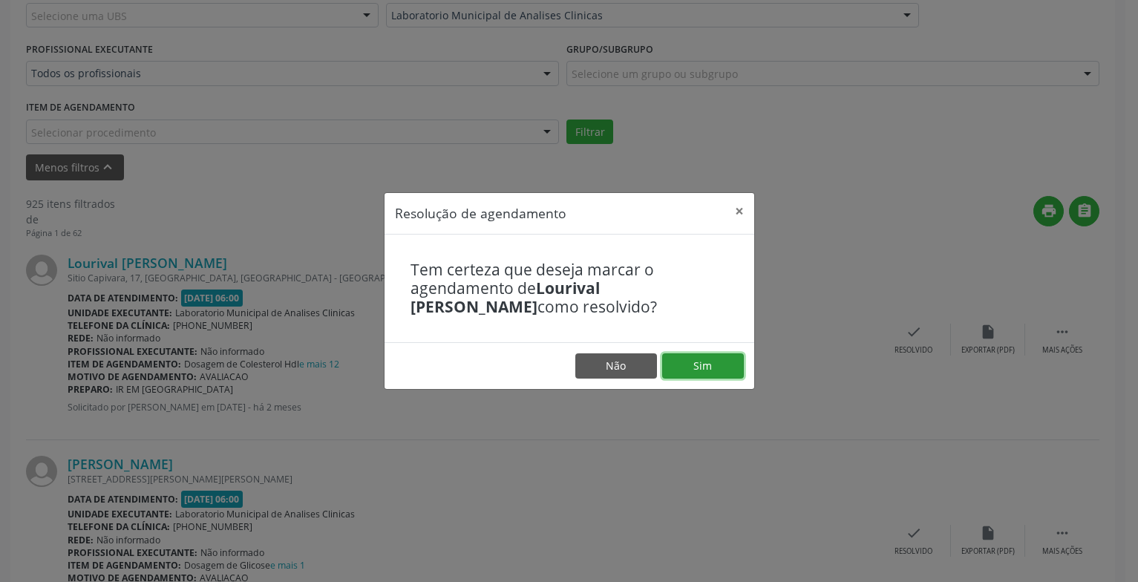
click at [719, 365] on button "Sim" at bounding box center [703, 365] width 82 height 25
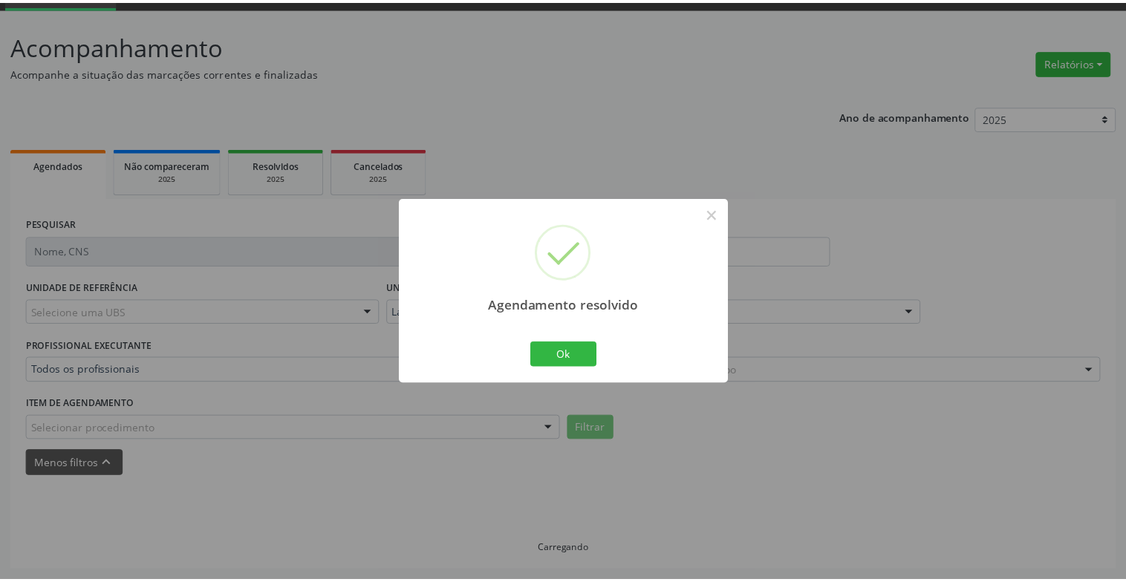
scroll to position [74, 0]
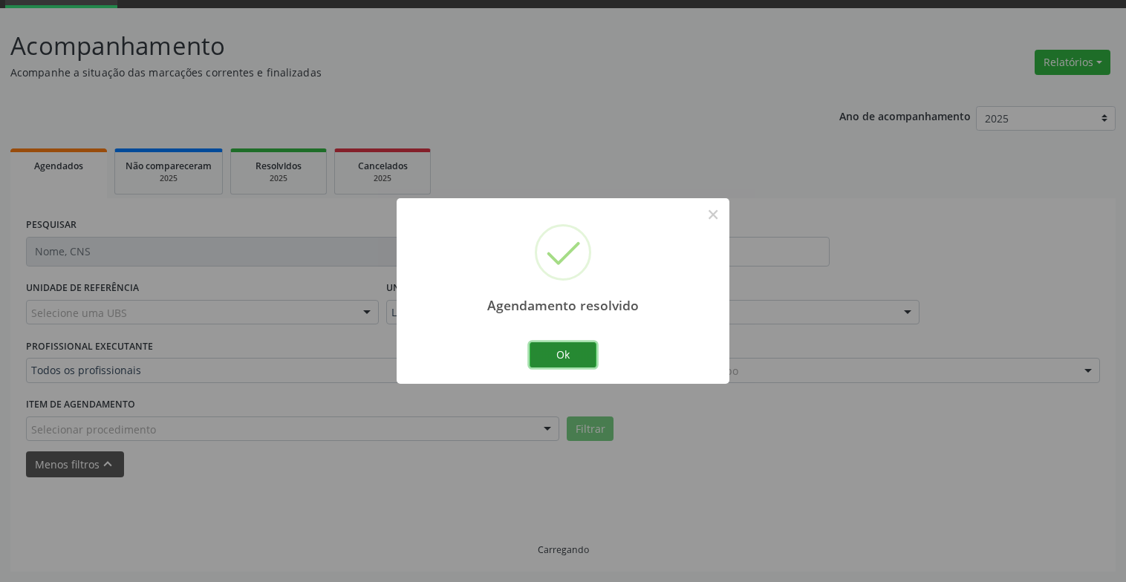
click at [556, 359] on button "Ok" at bounding box center [562, 354] width 67 height 25
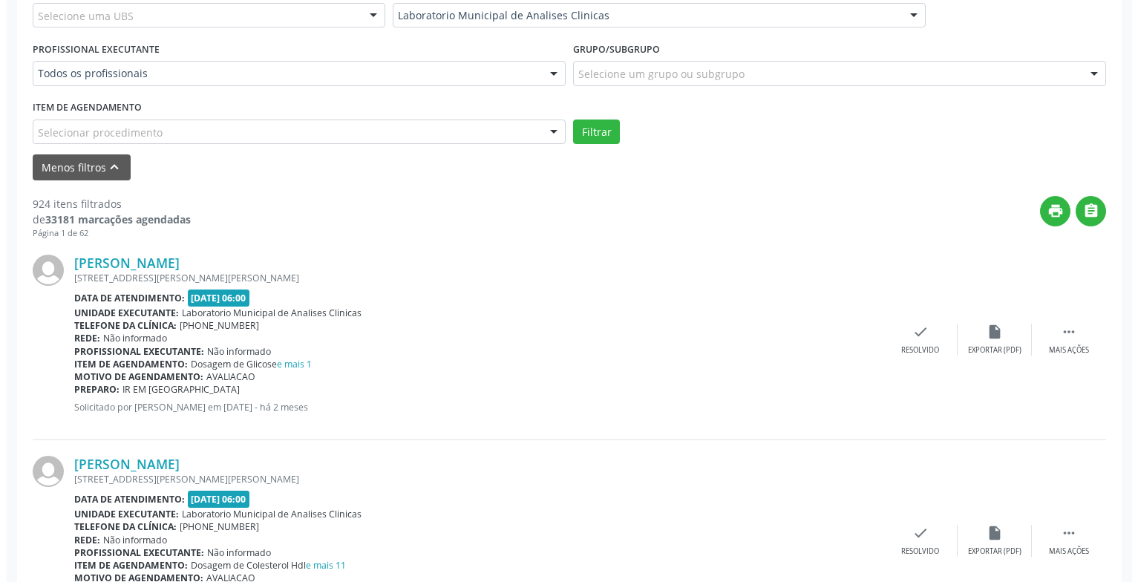
scroll to position [667, 0]
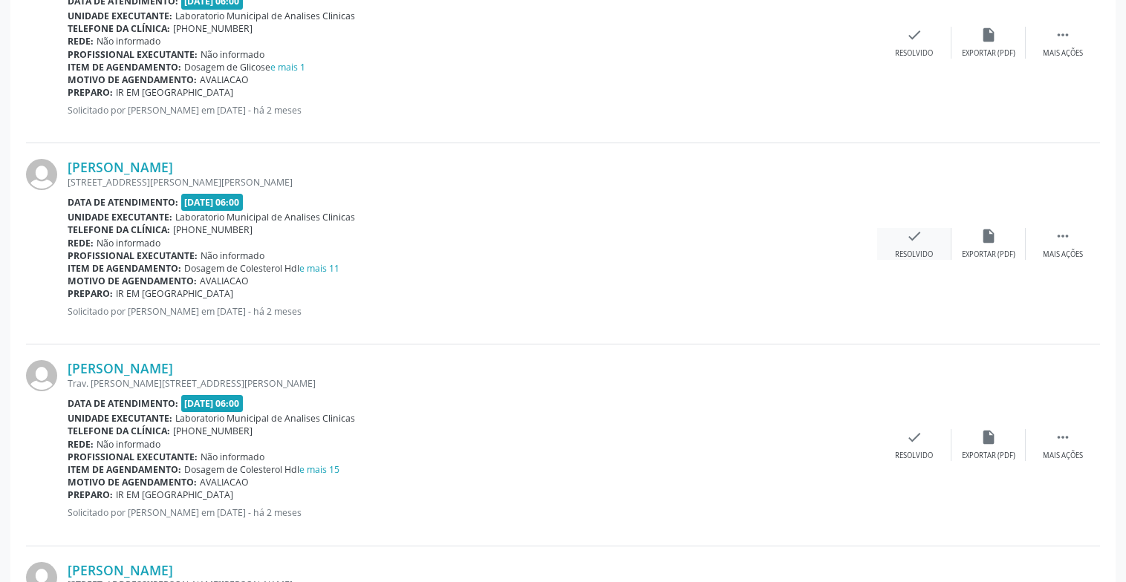
click at [934, 250] on div "check Resolvido" at bounding box center [914, 244] width 74 height 32
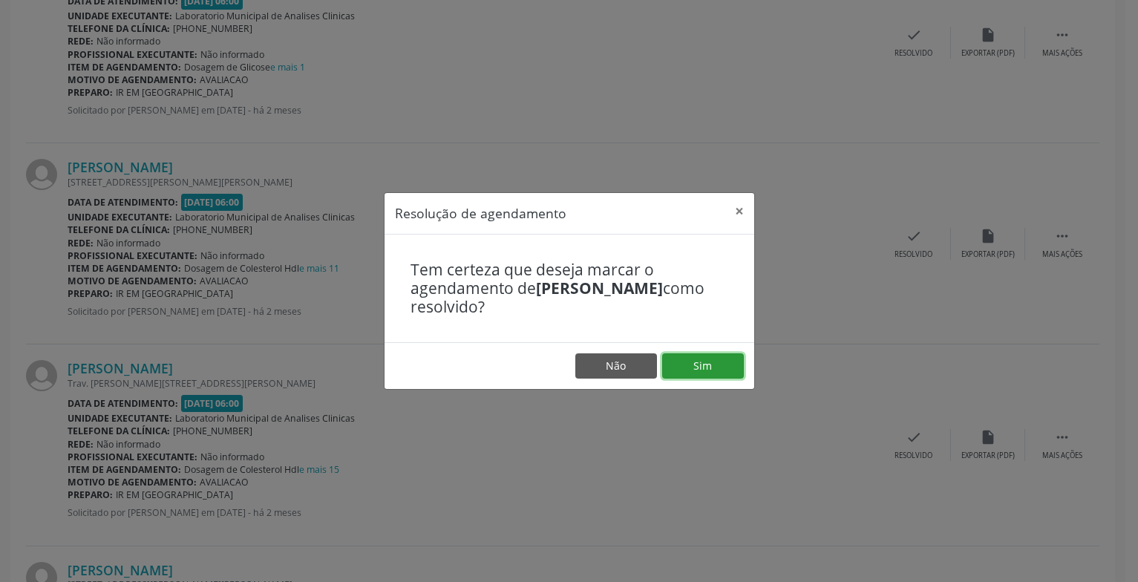
click at [730, 369] on button "Sim" at bounding box center [703, 365] width 82 height 25
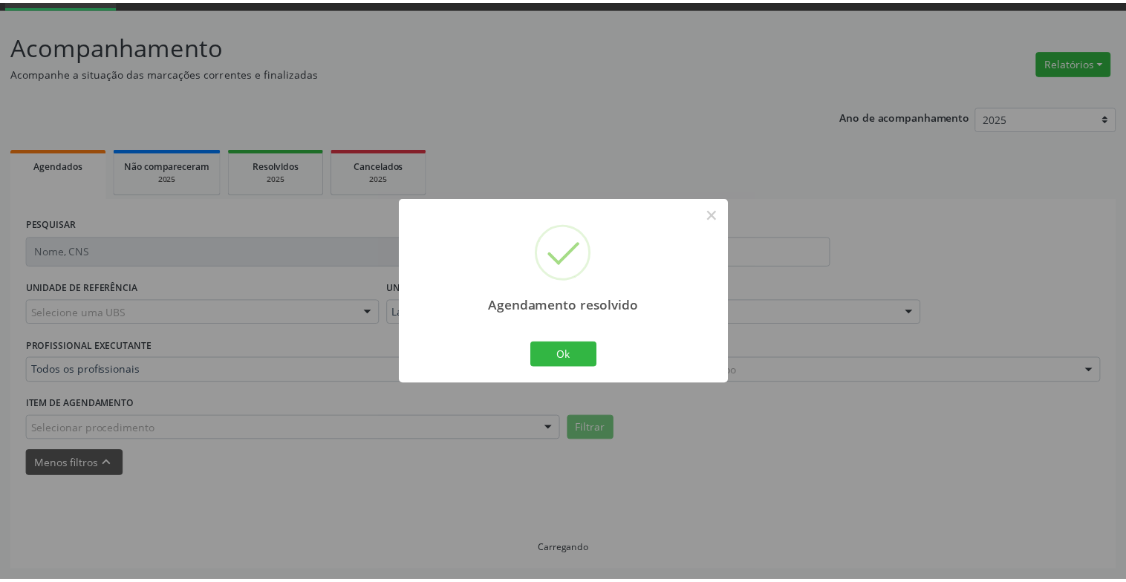
scroll to position [74, 0]
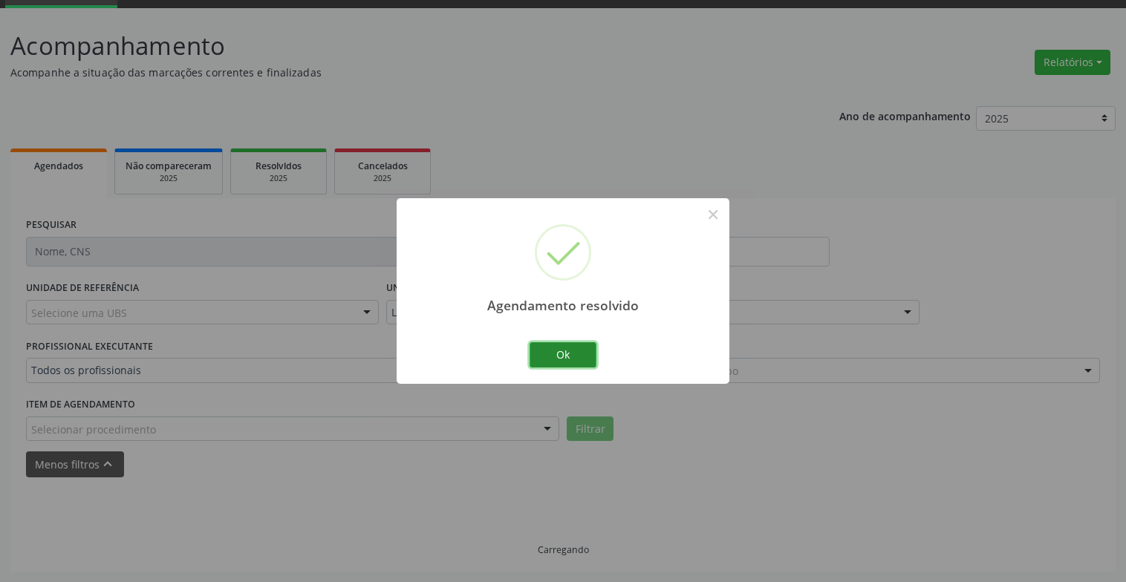
click at [585, 353] on button "Ok" at bounding box center [562, 354] width 67 height 25
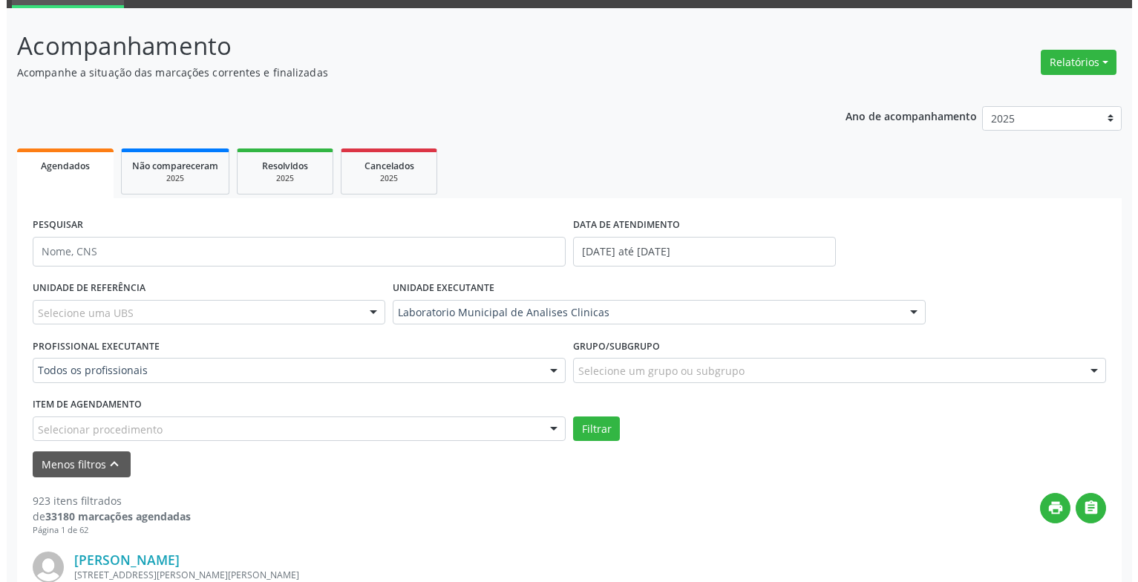
scroll to position [296, 0]
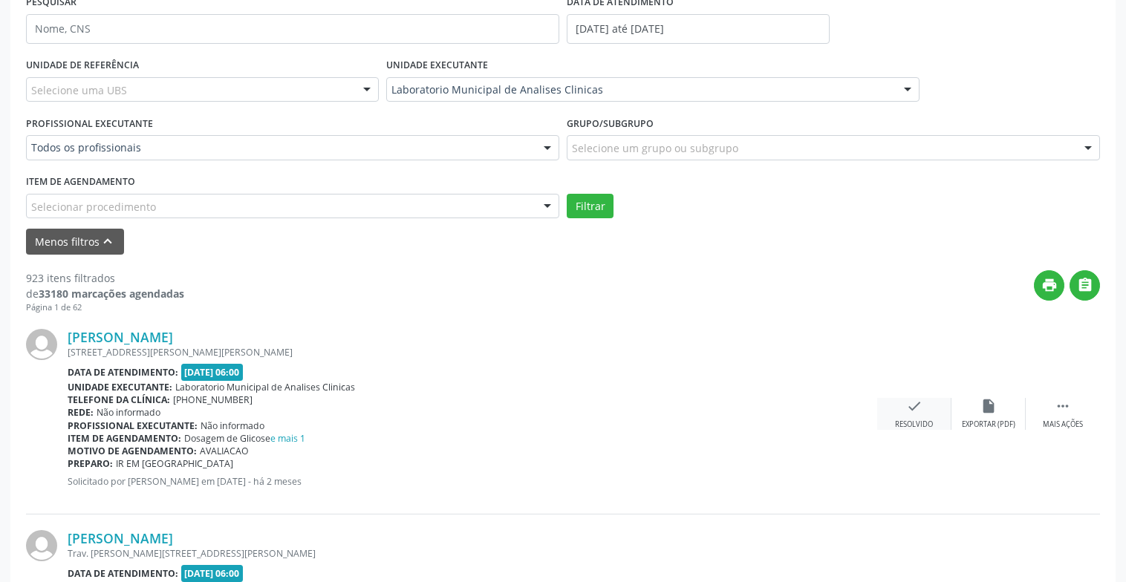
click at [937, 411] on div "check Resolvido" at bounding box center [914, 414] width 74 height 32
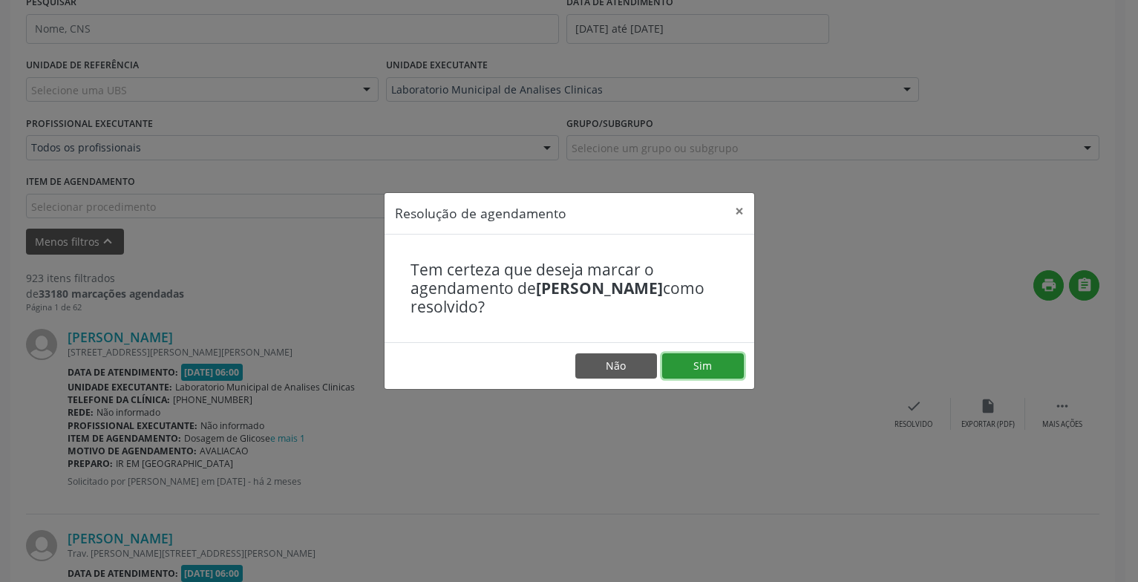
click at [682, 359] on button "Sim" at bounding box center [703, 365] width 82 height 25
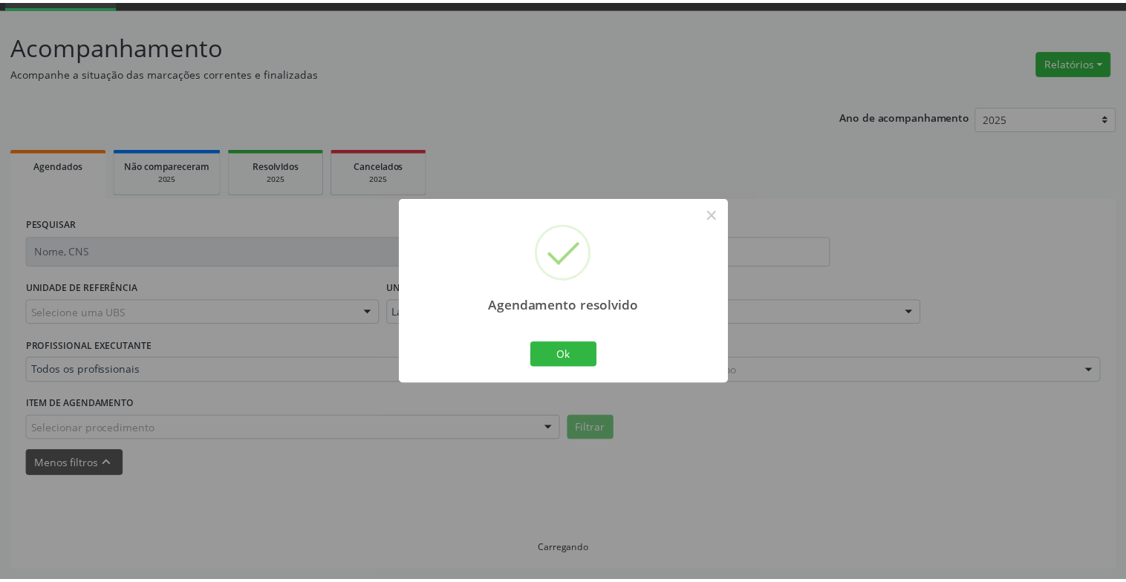
scroll to position [74, 0]
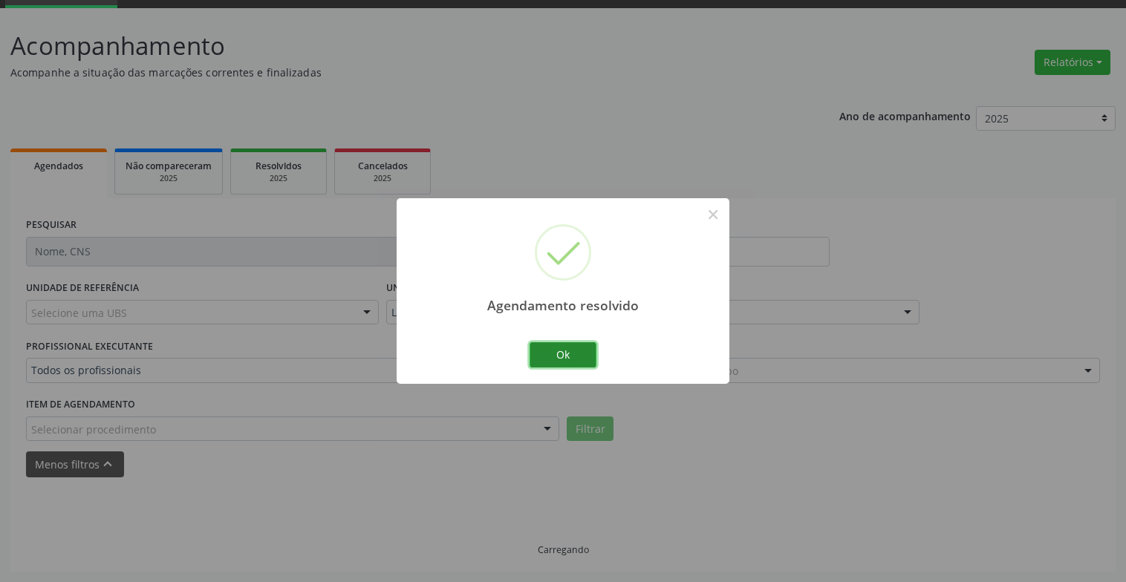
click at [533, 354] on button "Ok" at bounding box center [562, 354] width 67 height 25
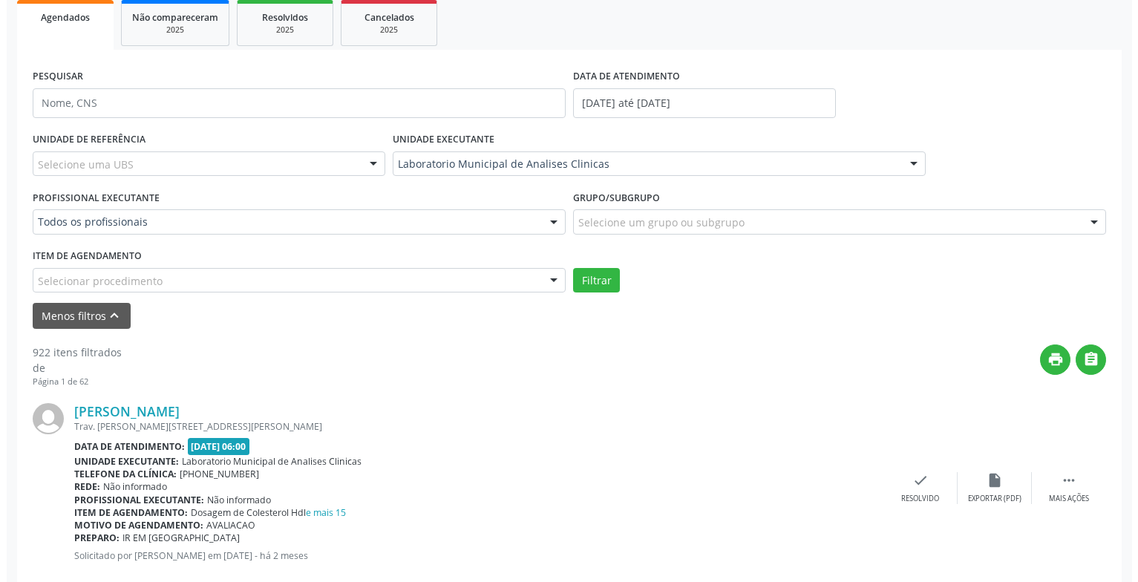
scroll to position [296, 0]
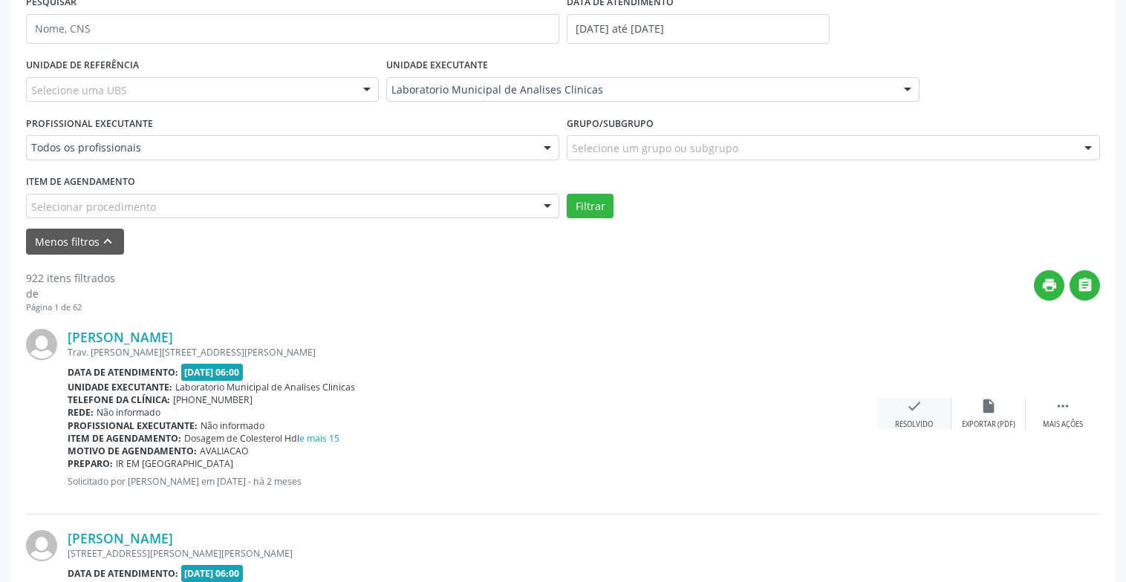
click at [920, 402] on icon "check" at bounding box center [914, 406] width 16 height 16
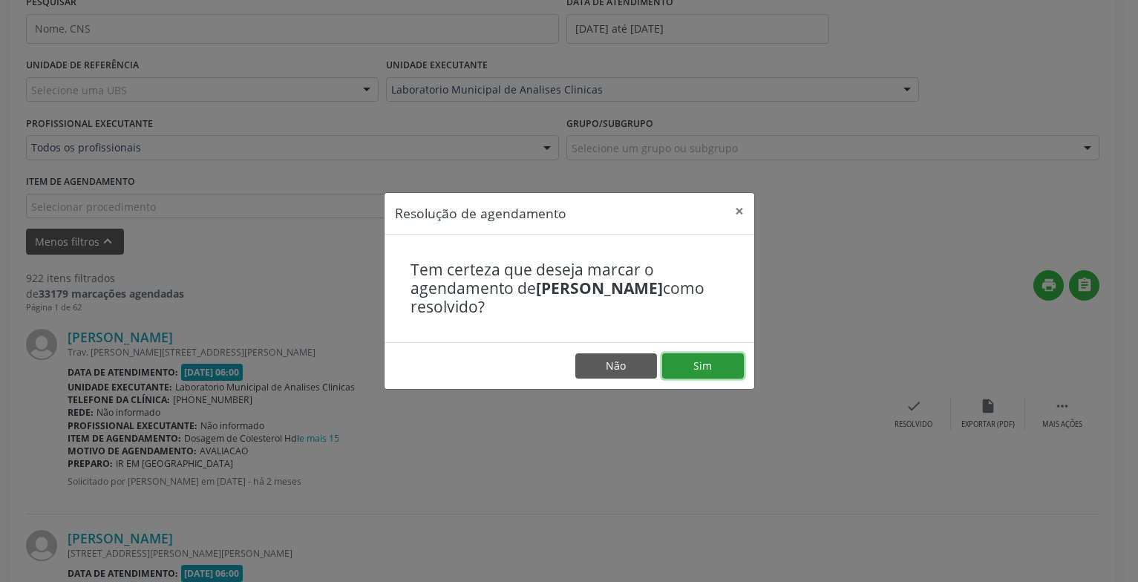
click at [705, 368] on button "Sim" at bounding box center [703, 365] width 82 height 25
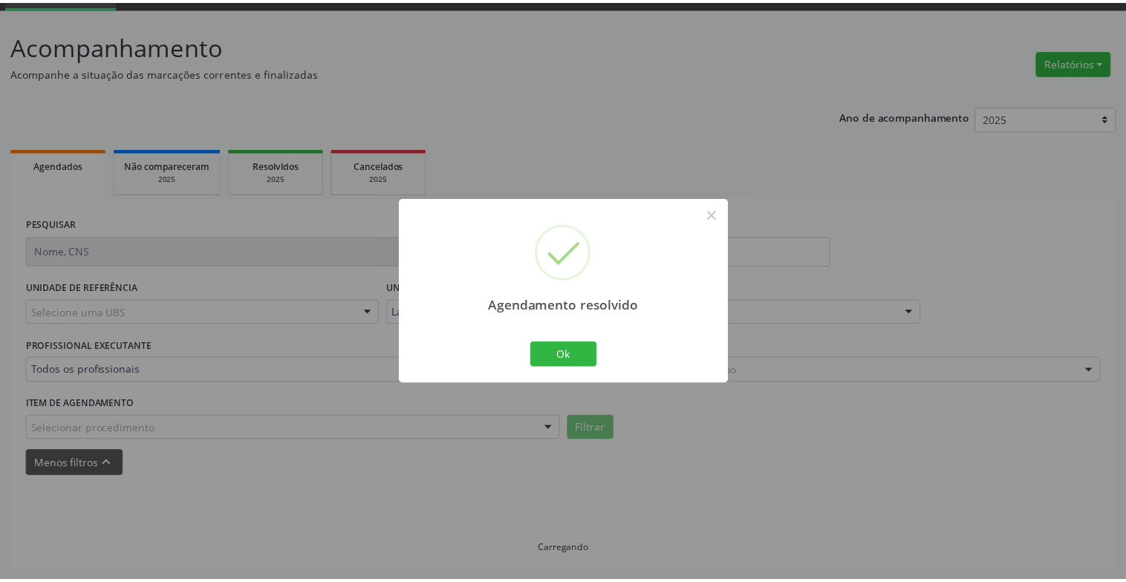
scroll to position [74, 0]
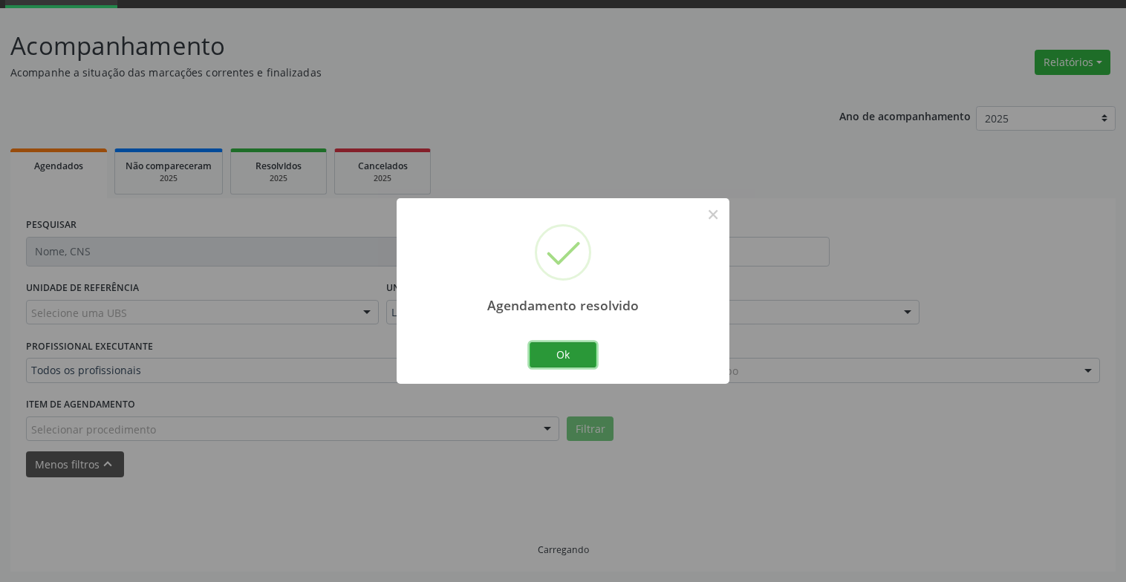
click at [578, 358] on button "Ok" at bounding box center [562, 354] width 67 height 25
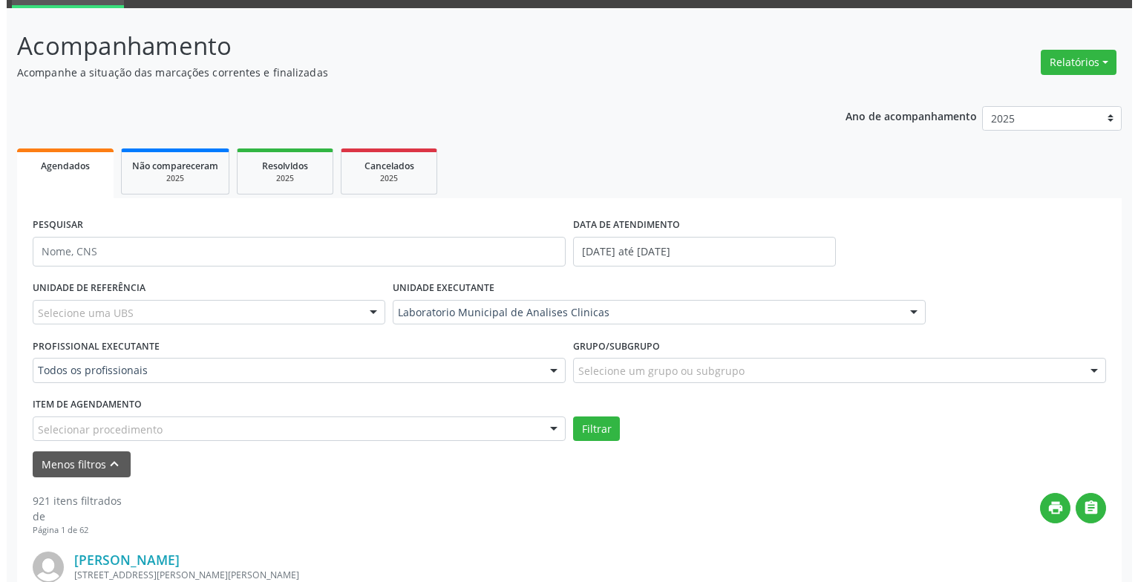
scroll to position [296, 0]
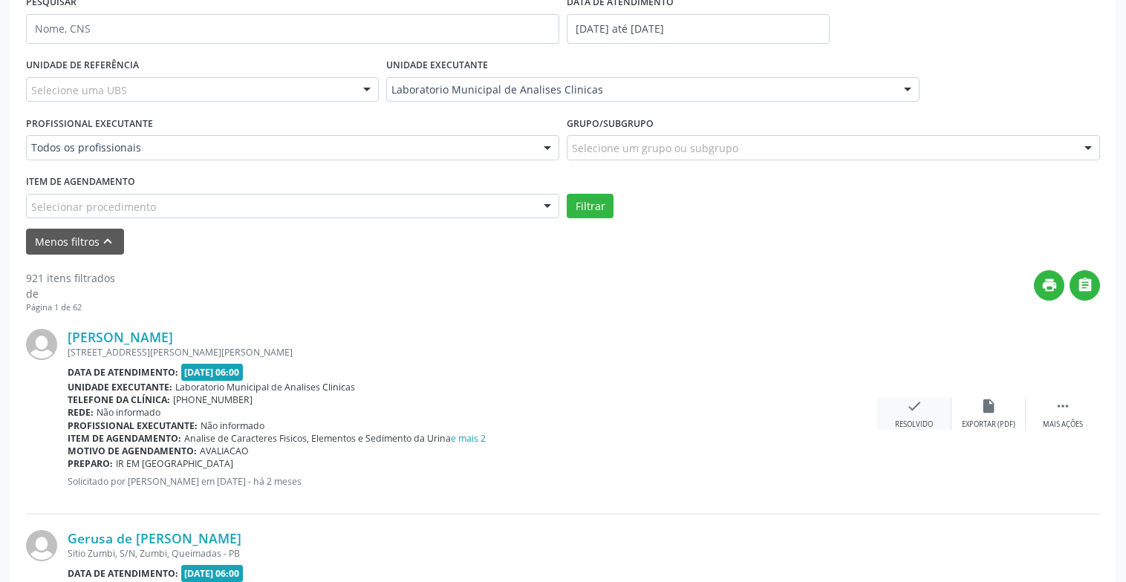
click at [918, 413] on icon "check" at bounding box center [914, 406] width 16 height 16
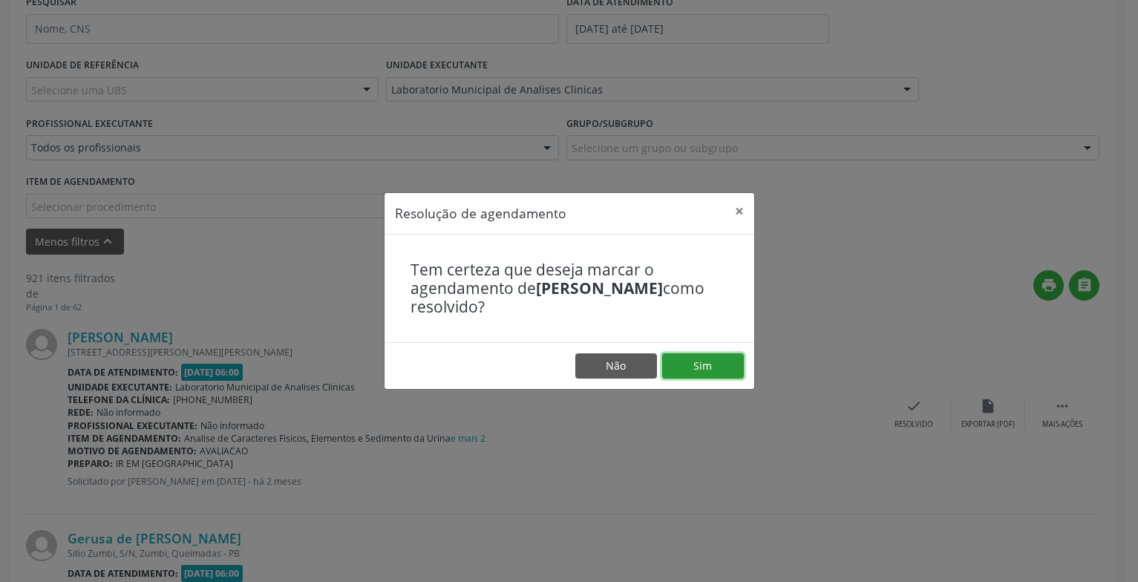
click at [702, 371] on button "Sim" at bounding box center [703, 365] width 82 height 25
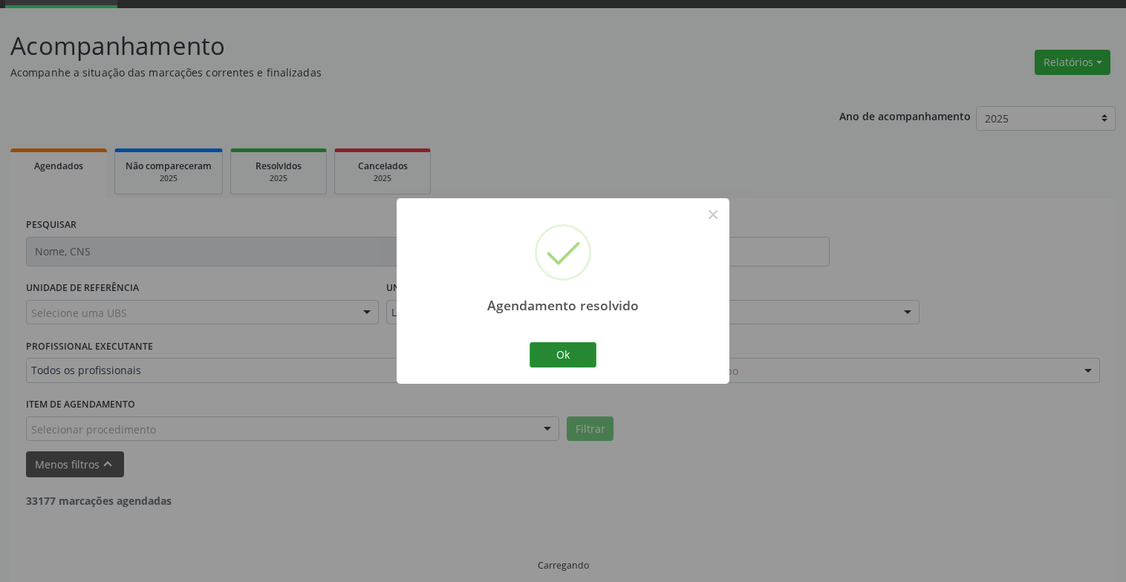
scroll to position [89, 0]
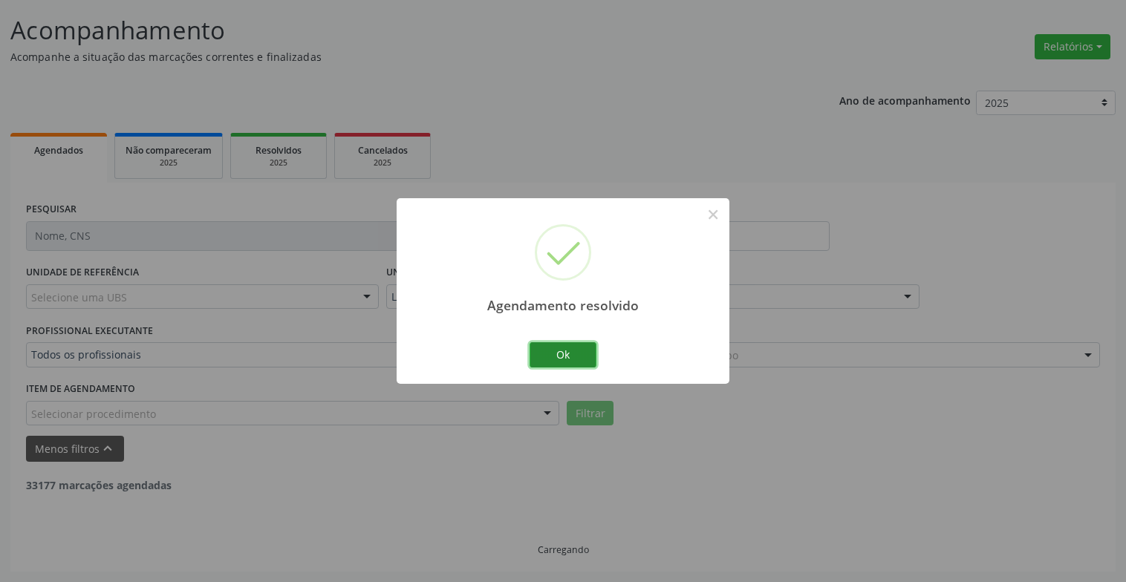
click at [569, 353] on button "Ok" at bounding box center [562, 354] width 67 height 25
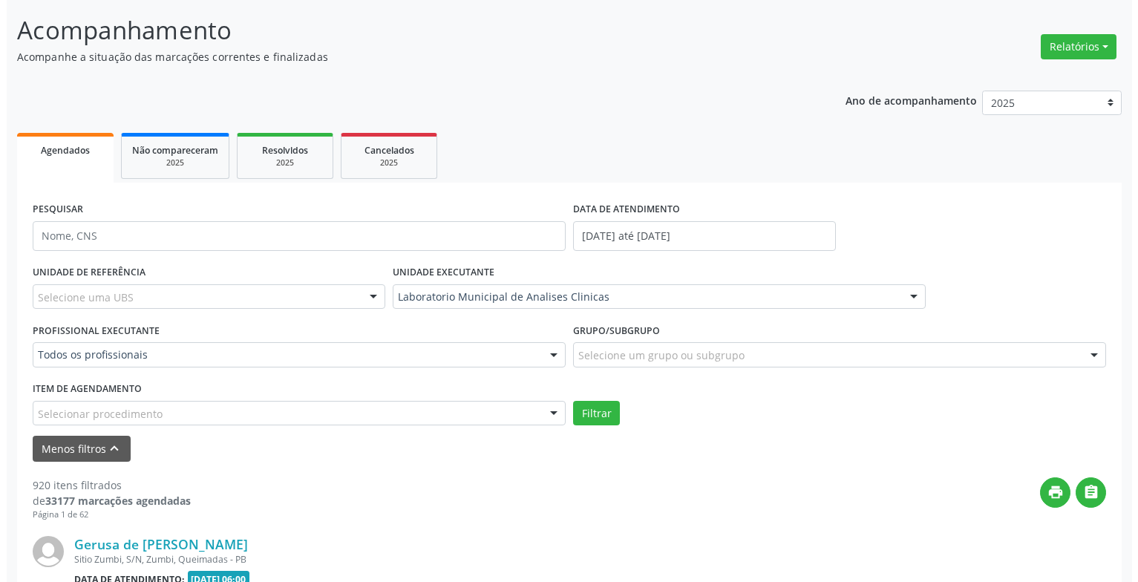
scroll to position [312, 0]
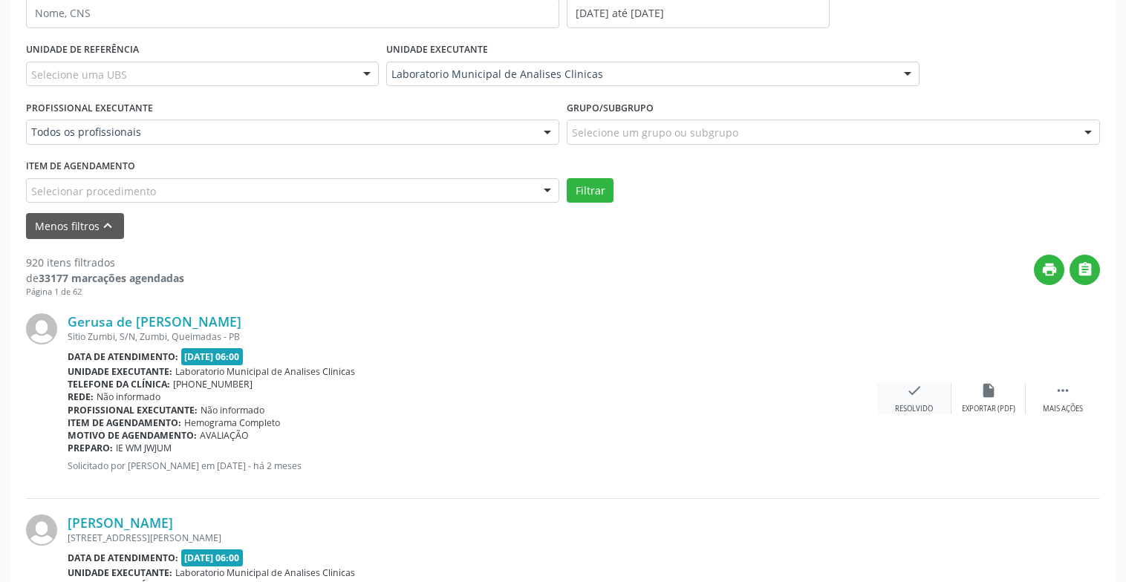
click at [920, 401] on div "check Resolvido" at bounding box center [914, 398] width 74 height 32
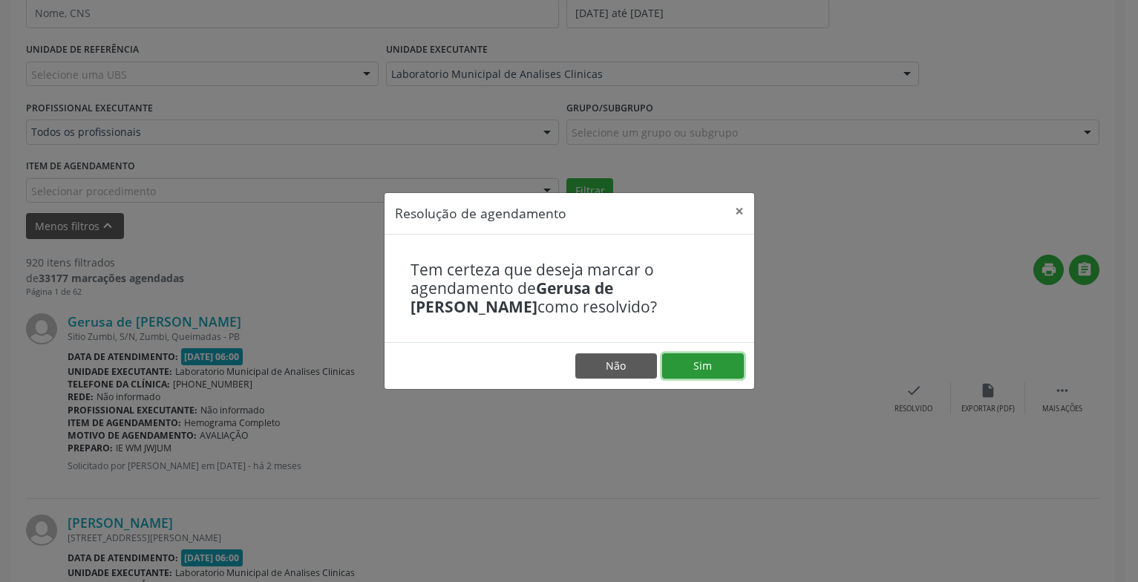
click at [696, 378] on button "Sim" at bounding box center [703, 365] width 82 height 25
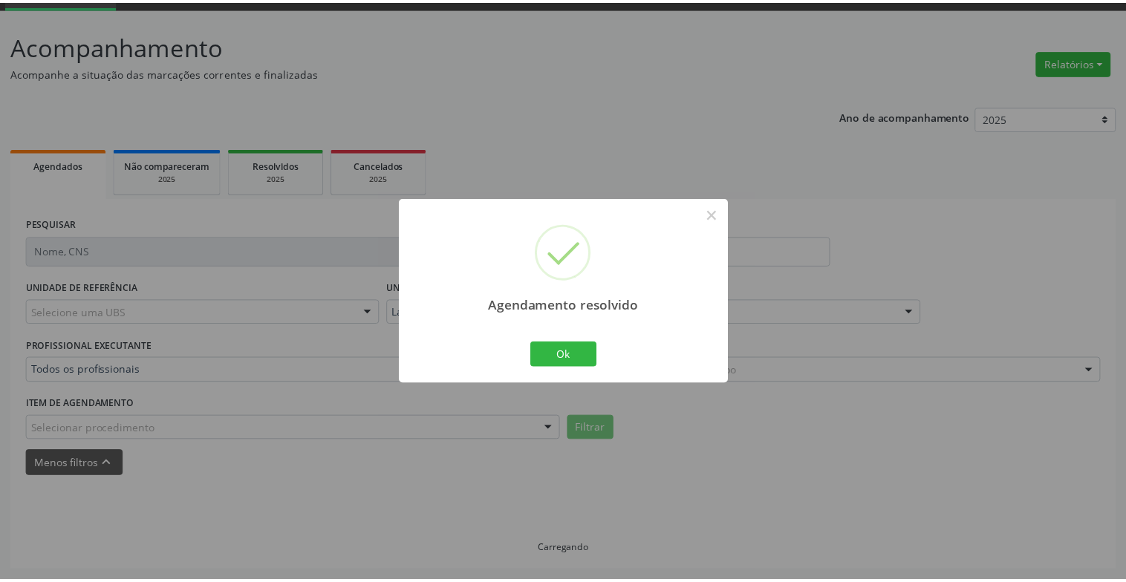
scroll to position [74, 0]
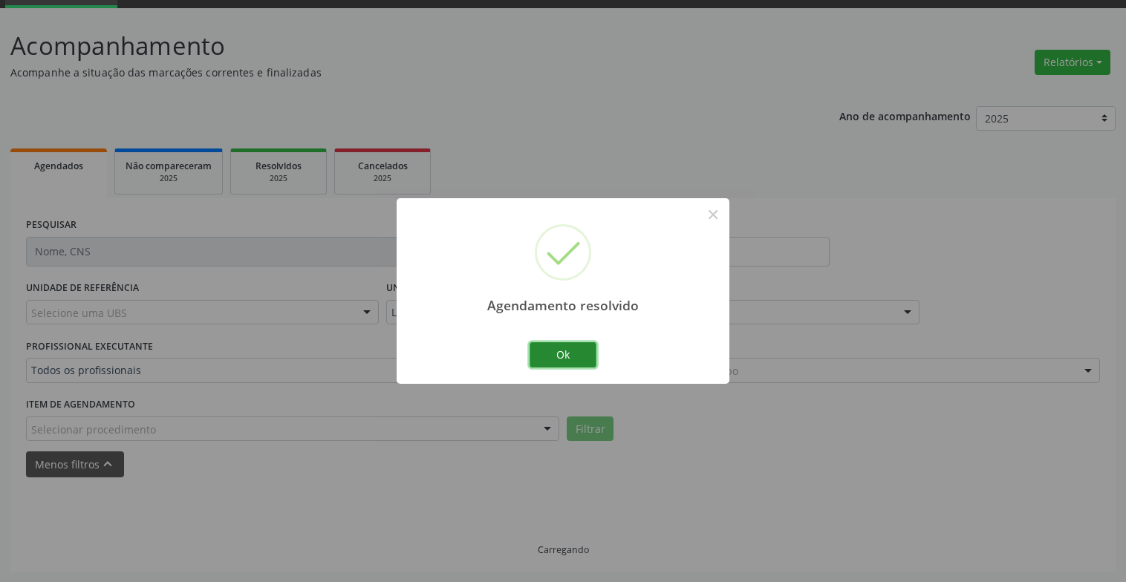
click at [532, 361] on button "Ok" at bounding box center [562, 354] width 67 height 25
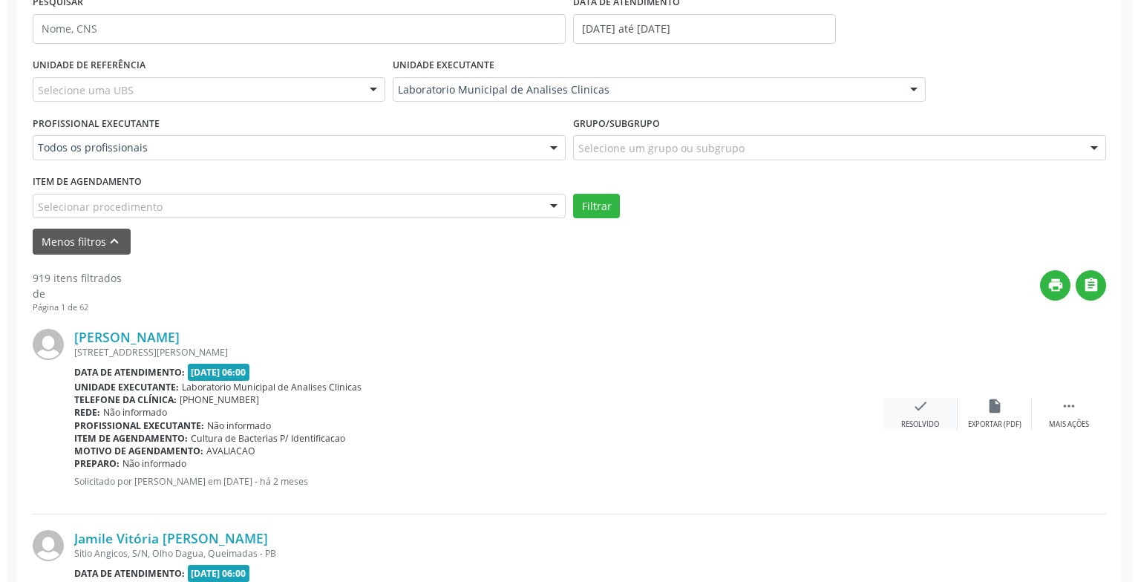
scroll to position [371, 0]
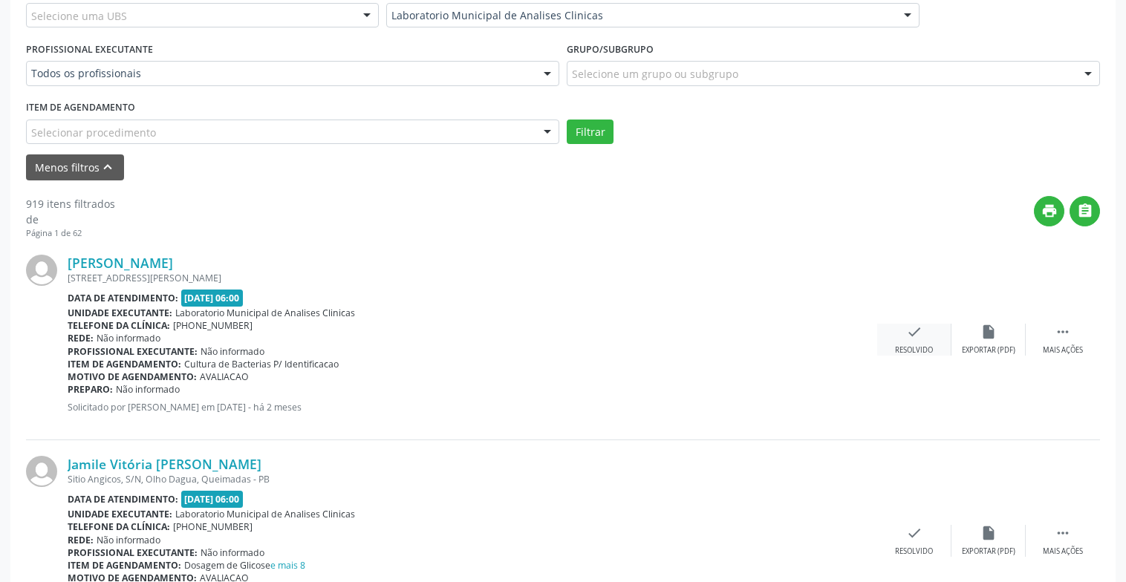
click at [916, 336] on icon "check" at bounding box center [914, 332] width 16 height 16
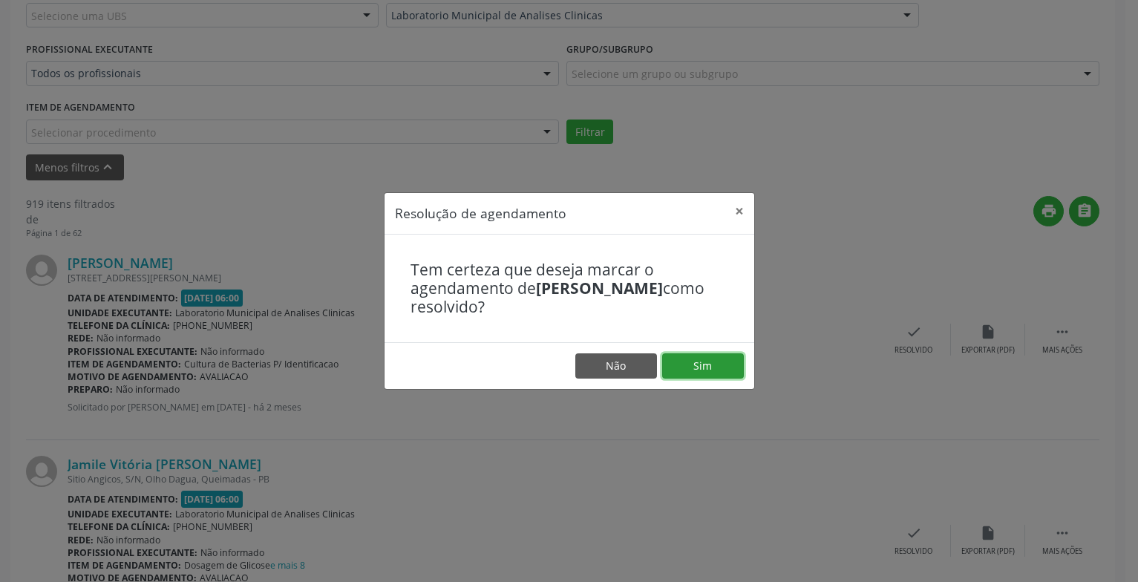
click at [711, 366] on button "Sim" at bounding box center [703, 365] width 82 height 25
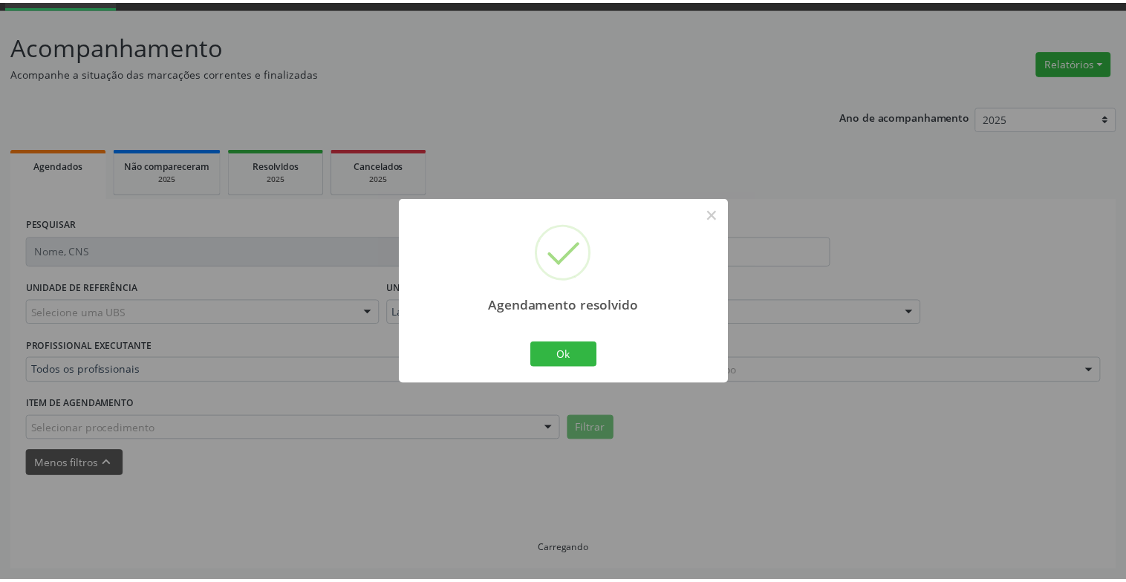
scroll to position [74, 0]
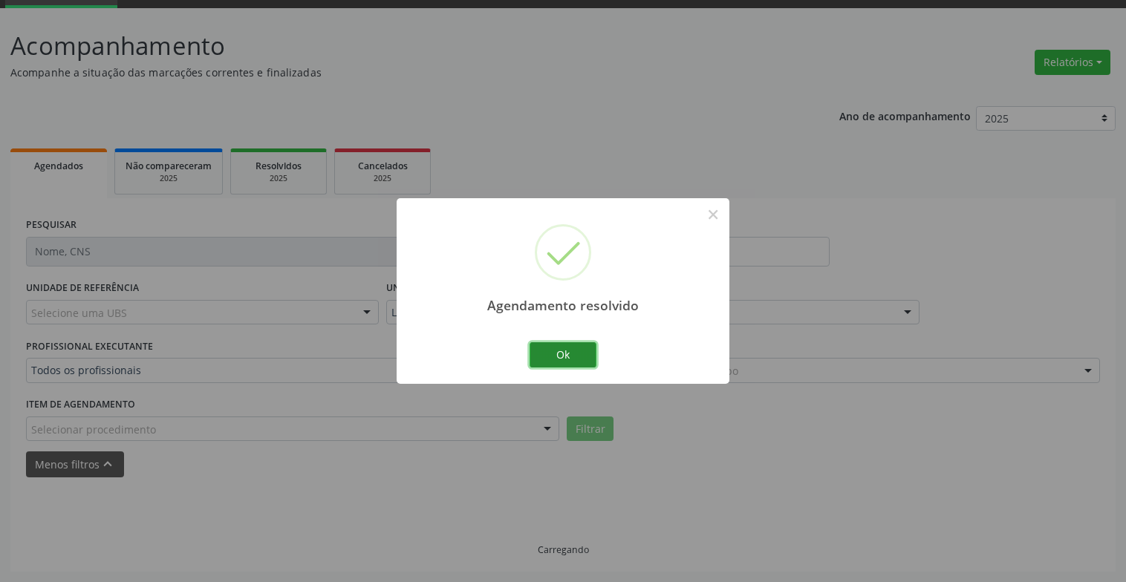
click at [569, 362] on button "Ok" at bounding box center [562, 354] width 67 height 25
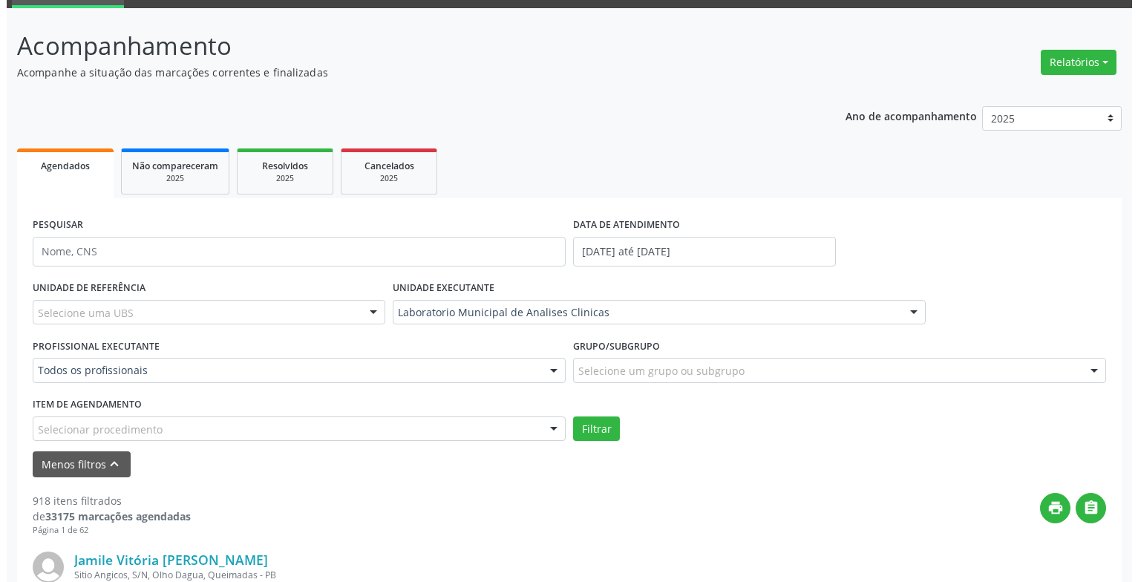
scroll to position [296, 0]
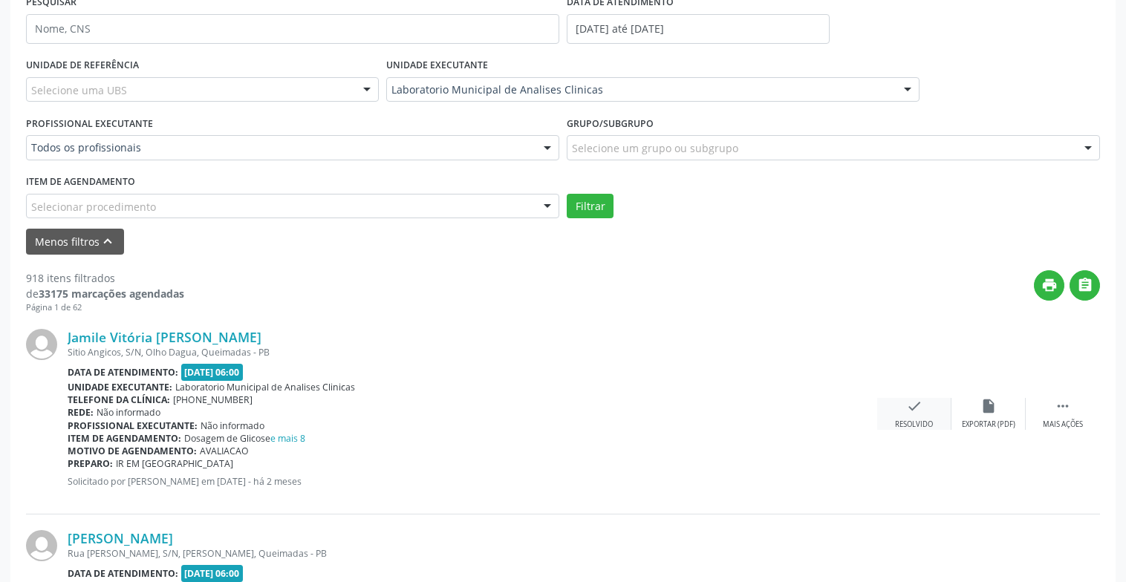
click at [903, 411] on div "check Resolvido" at bounding box center [914, 414] width 74 height 32
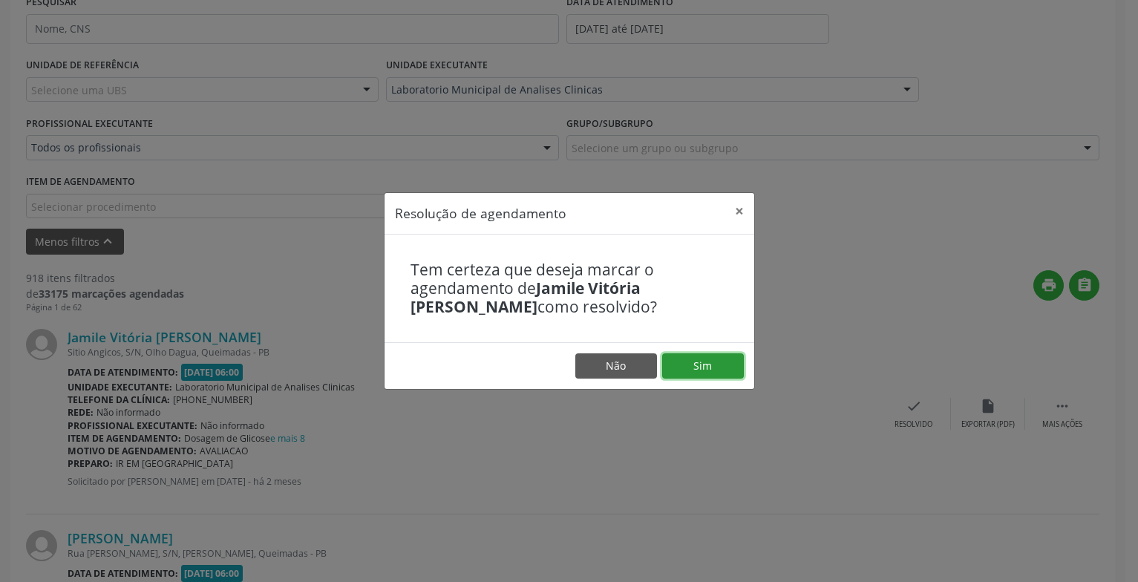
click at [721, 368] on button "Sim" at bounding box center [703, 365] width 82 height 25
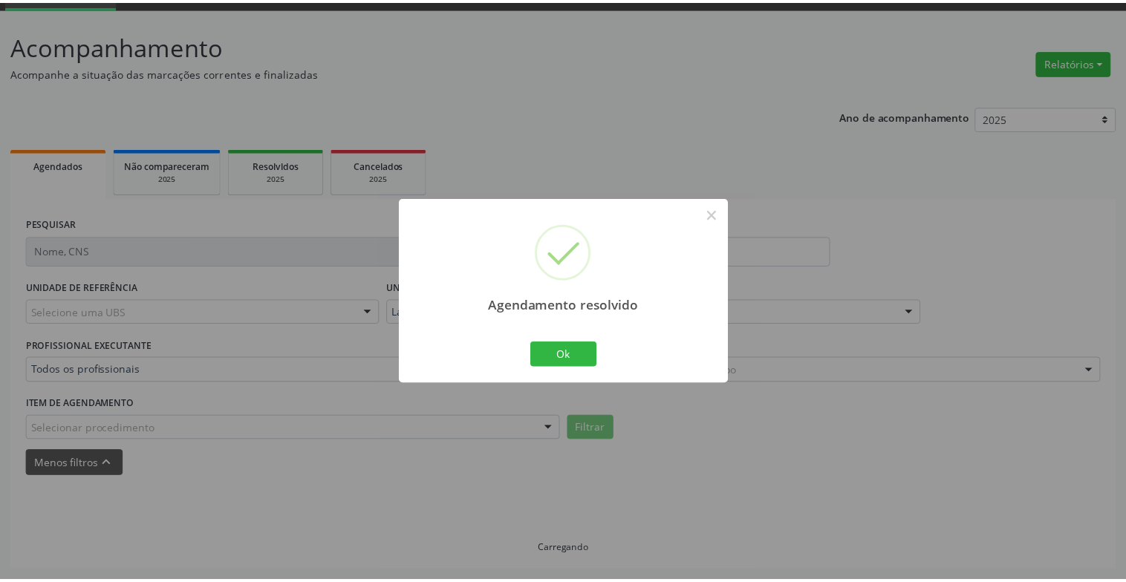
scroll to position [74, 0]
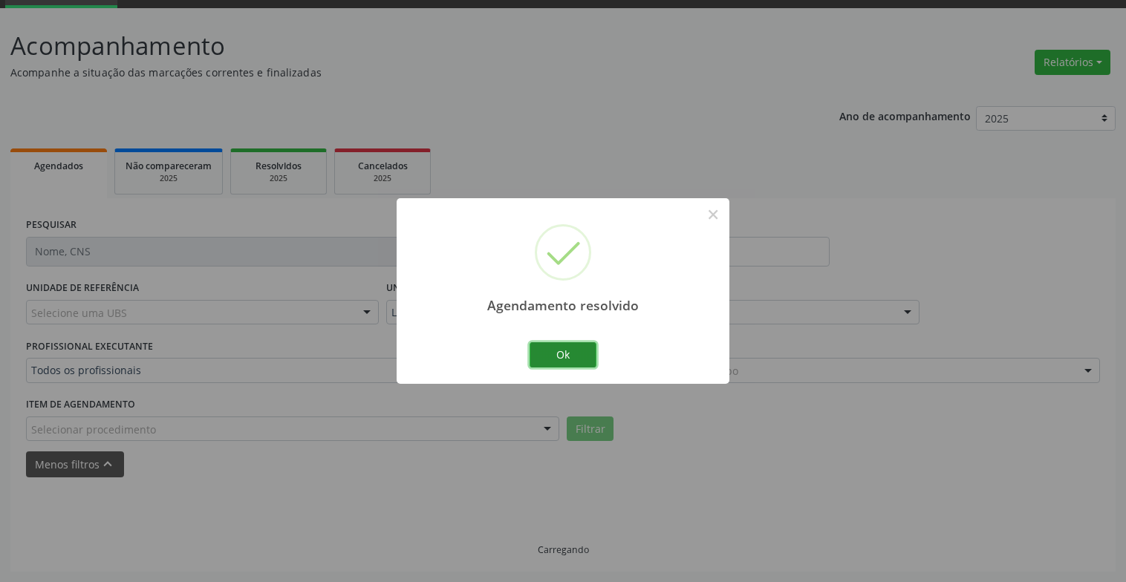
click at [581, 349] on button "Ok" at bounding box center [562, 354] width 67 height 25
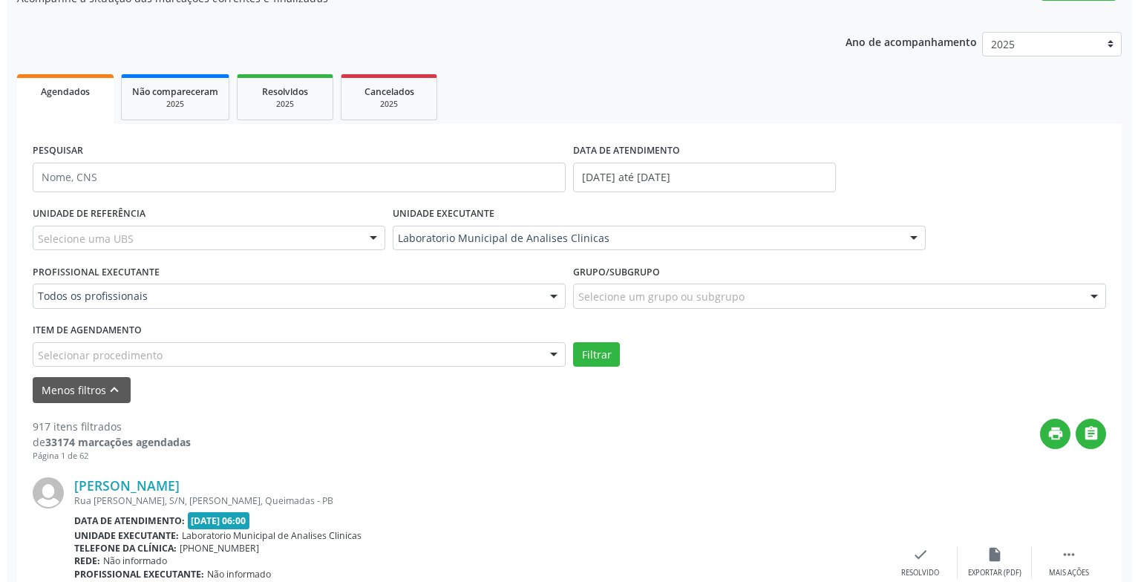
scroll to position [371, 0]
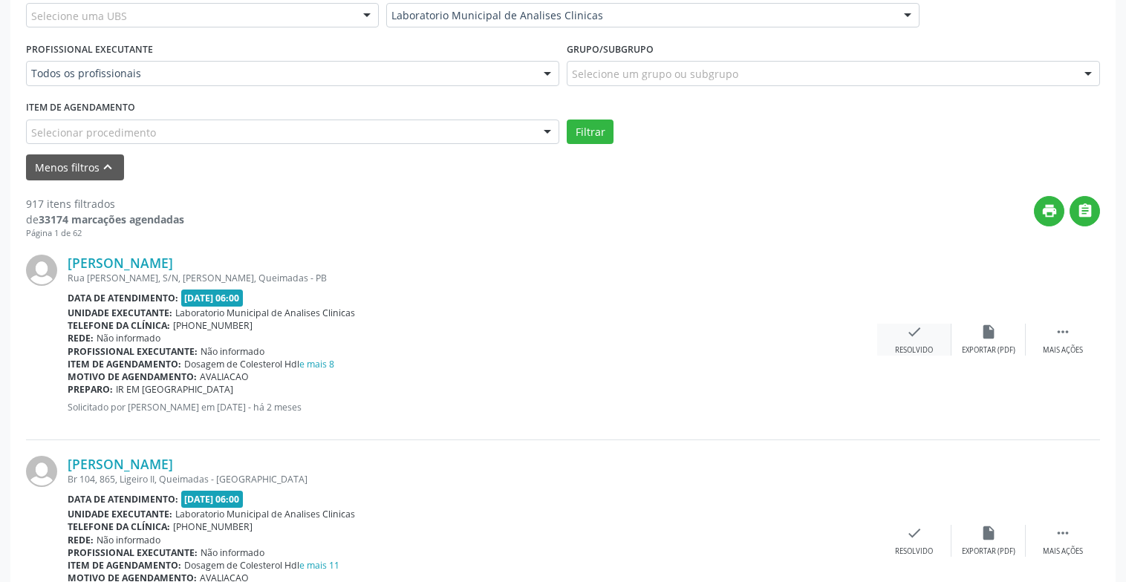
click at [924, 343] on div "check Resolvido" at bounding box center [914, 340] width 74 height 32
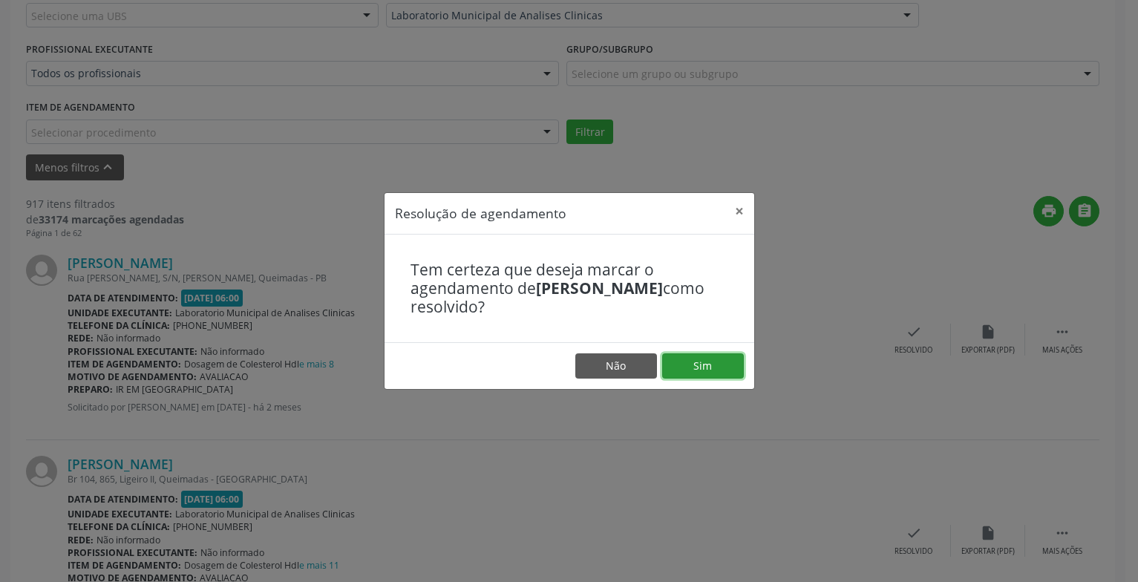
click at [731, 368] on button "Sim" at bounding box center [703, 365] width 82 height 25
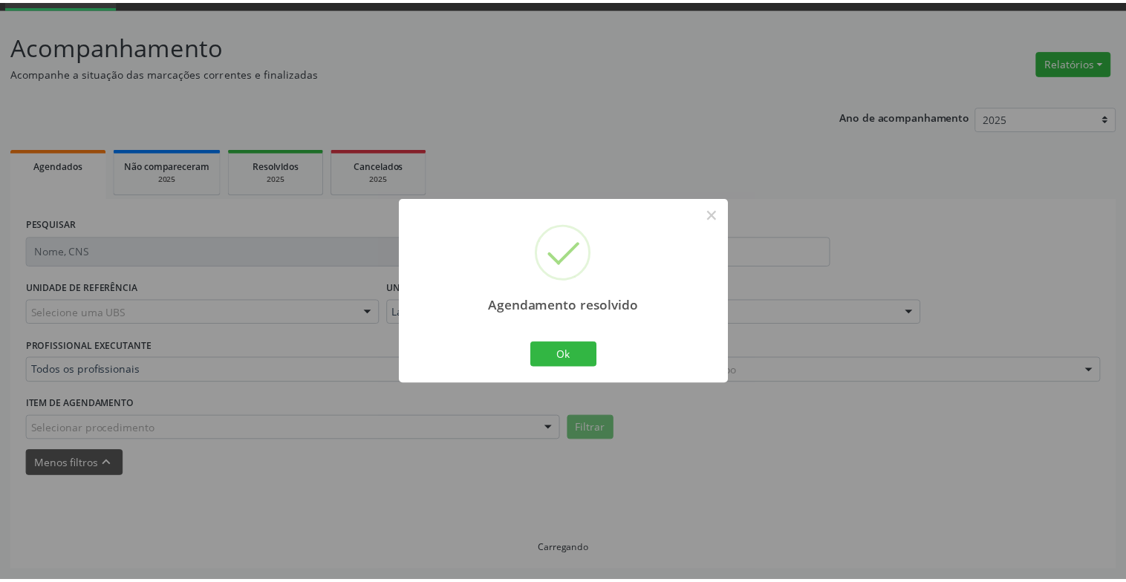
scroll to position [74, 0]
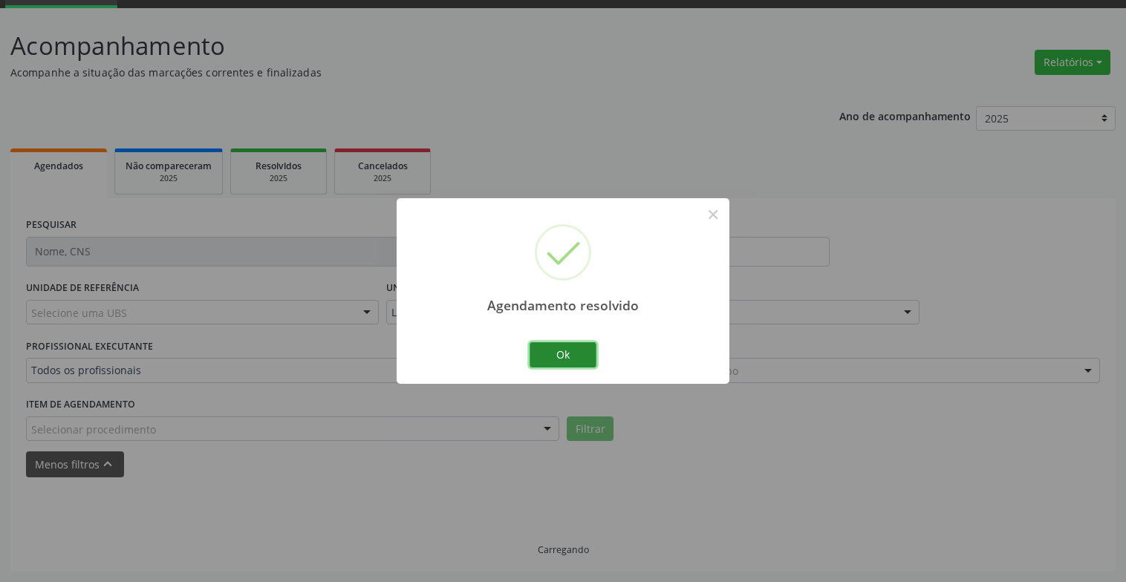
click at [581, 362] on button "Ok" at bounding box center [562, 354] width 67 height 25
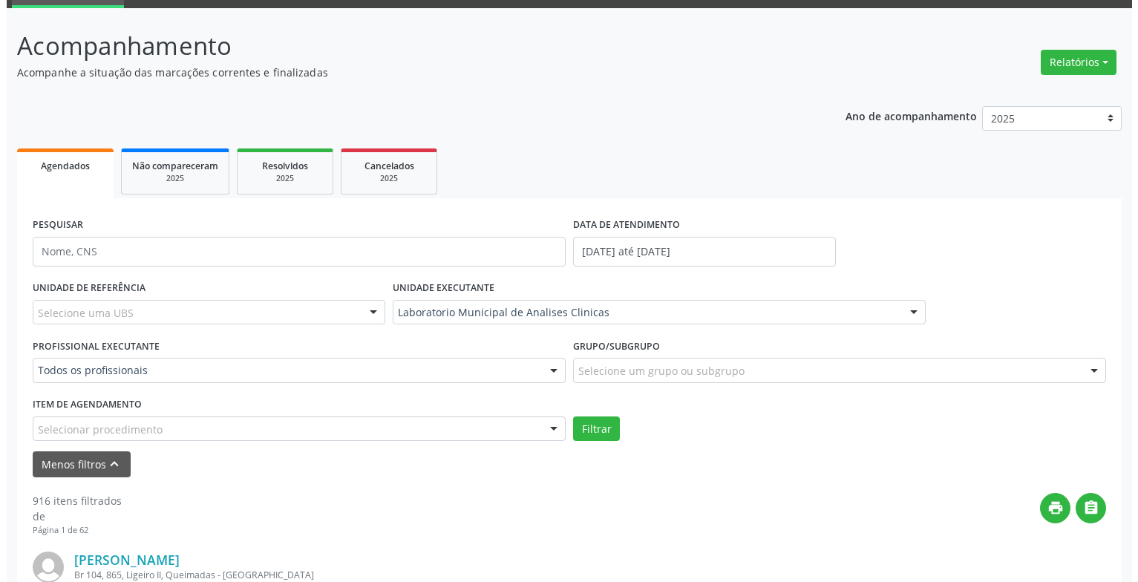
scroll to position [371, 0]
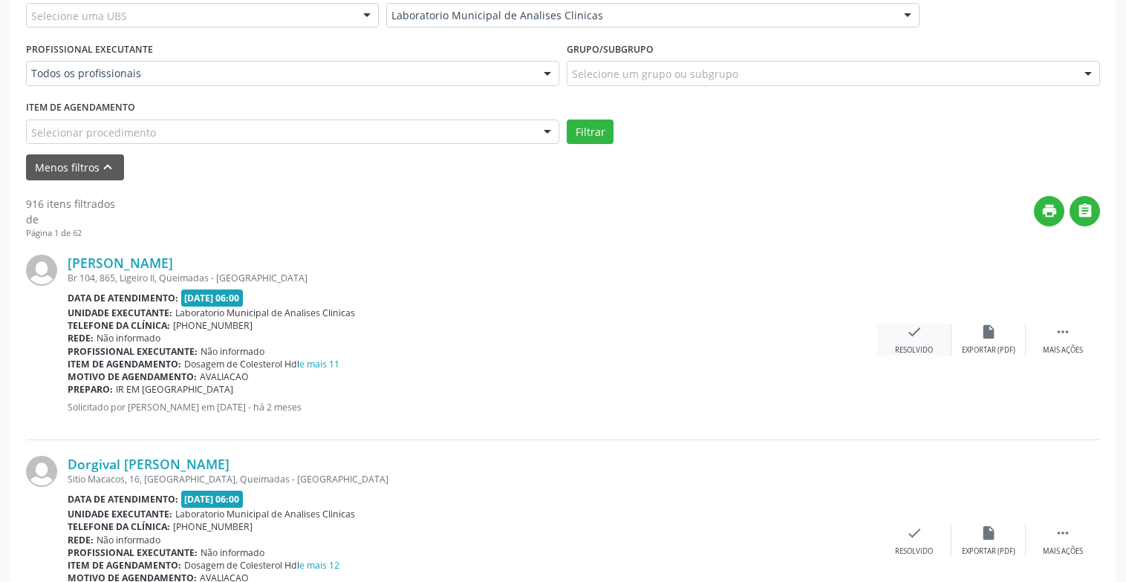
click at [898, 353] on div "Resolvido" at bounding box center [914, 350] width 38 height 10
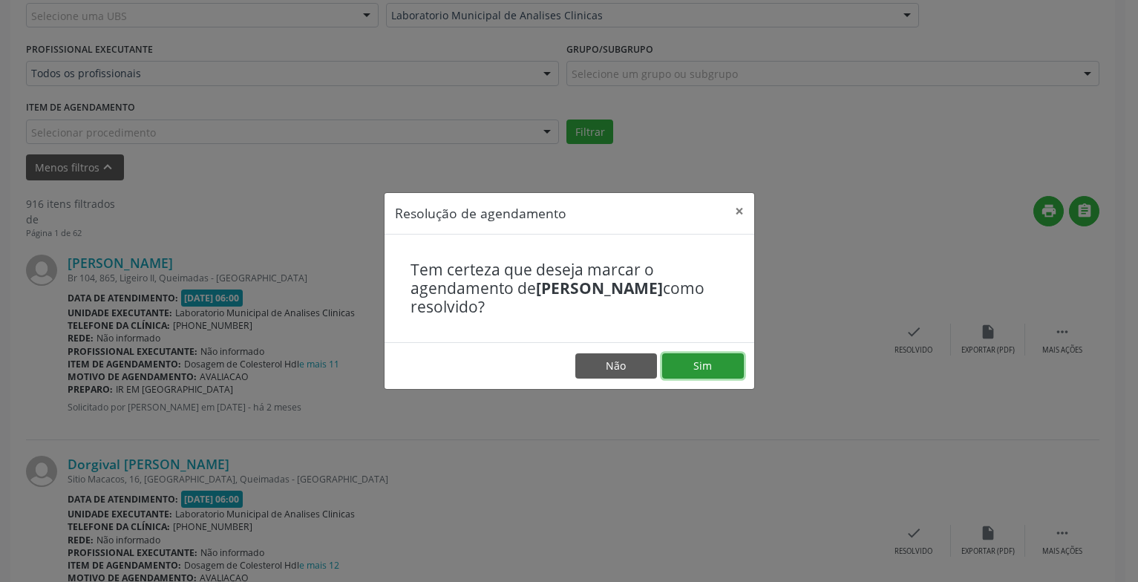
click at [723, 356] on button "Sim" at bounding box center [703, 365] width 82 height 25
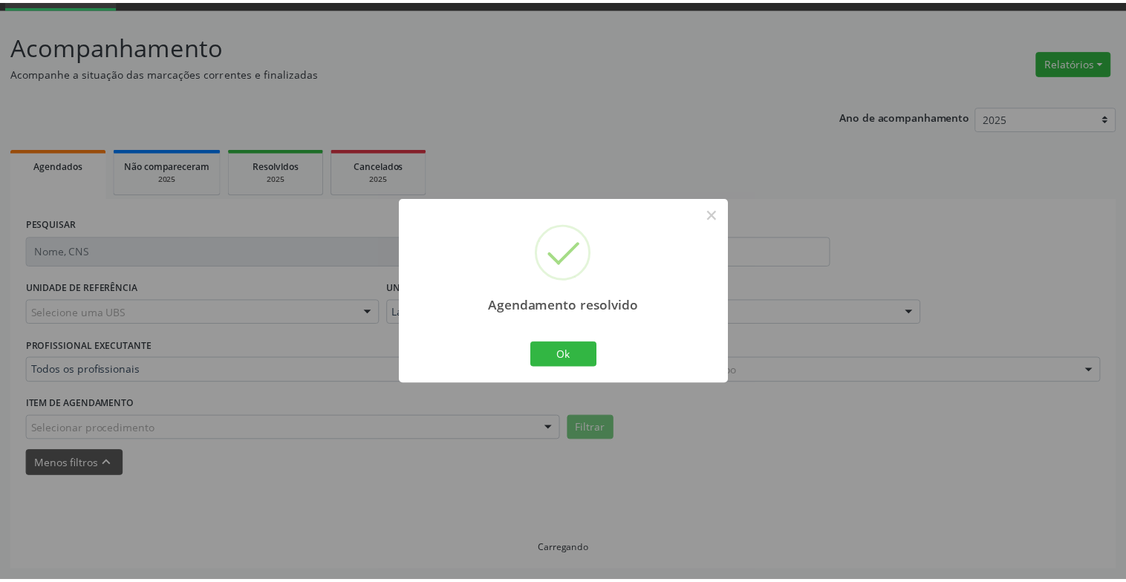
scroll to position [74, 0]
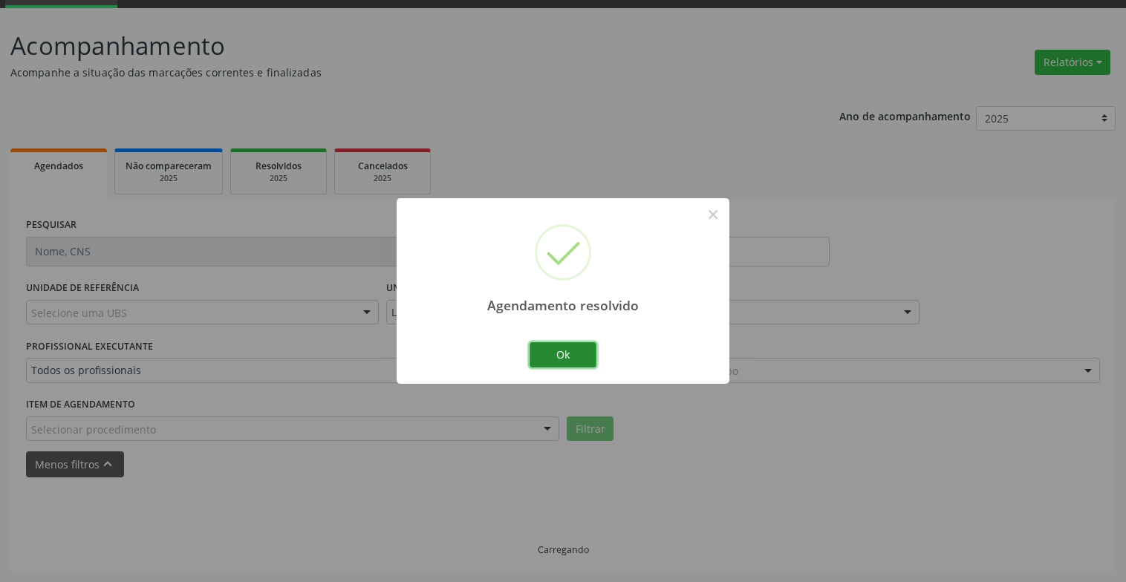
click at [582, 342] on button "Ok" at bounding box center [562, 354] width 67 height 25
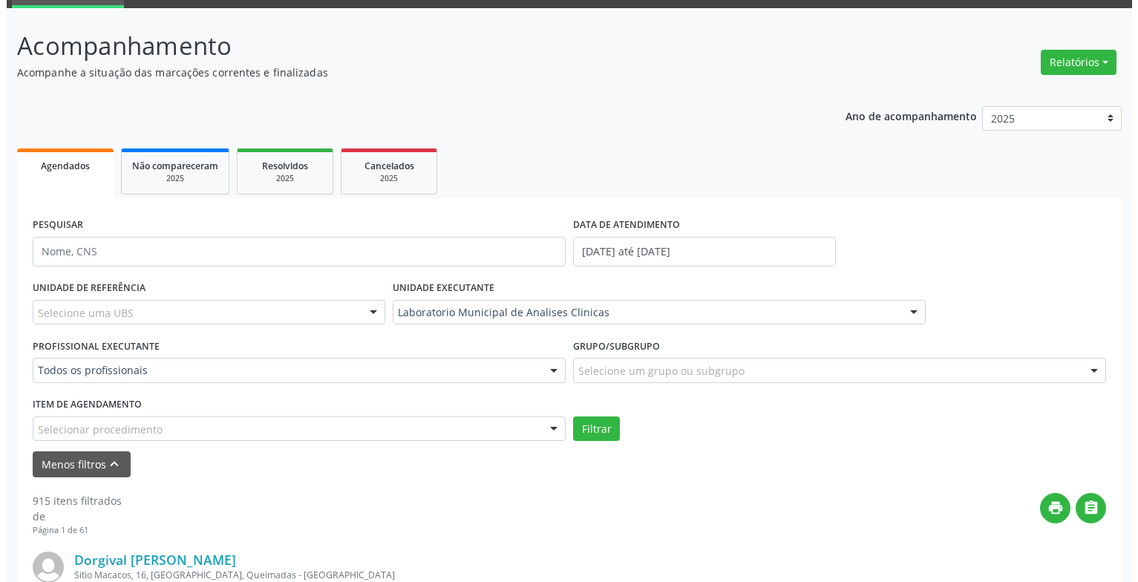
scroll to position [371, 0]
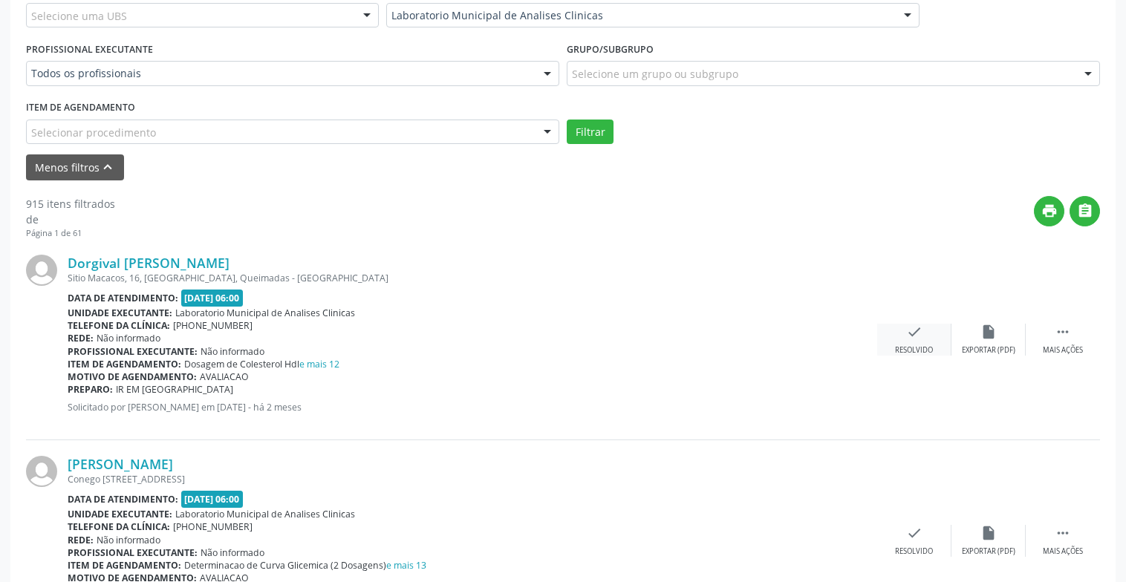
click at [936, 343] on div "check Resolvido" at bounding box center [914, 340] width 74 height 32
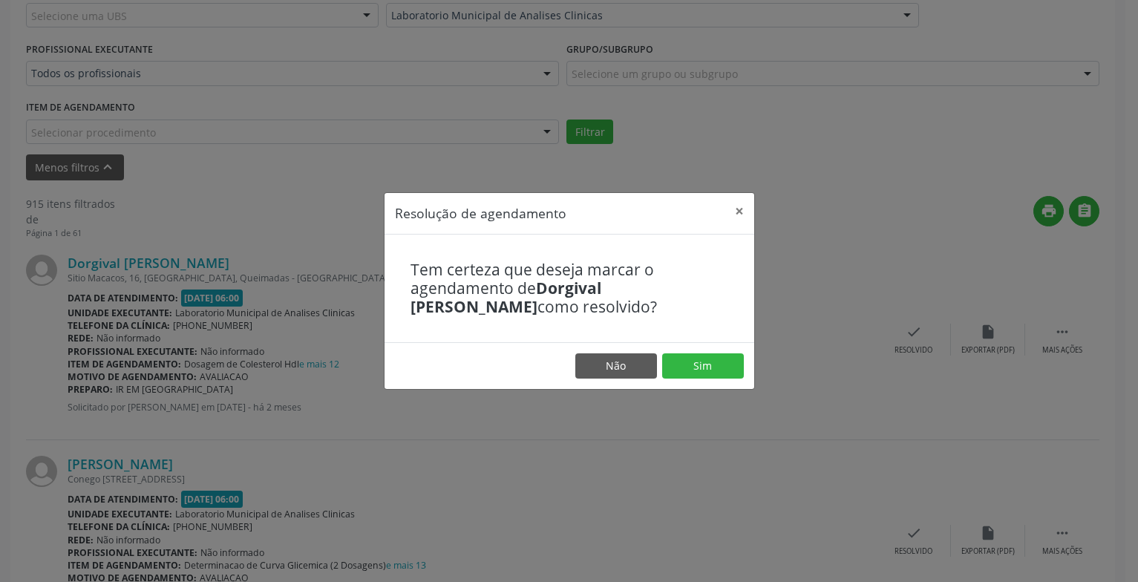
click at [689, 379] on footer "Não Sim" at bounding box center [570, 365] width 370 height 47
click at [711, 365] on button "Sim" at bounding box center [703, 365] width 82 height 25
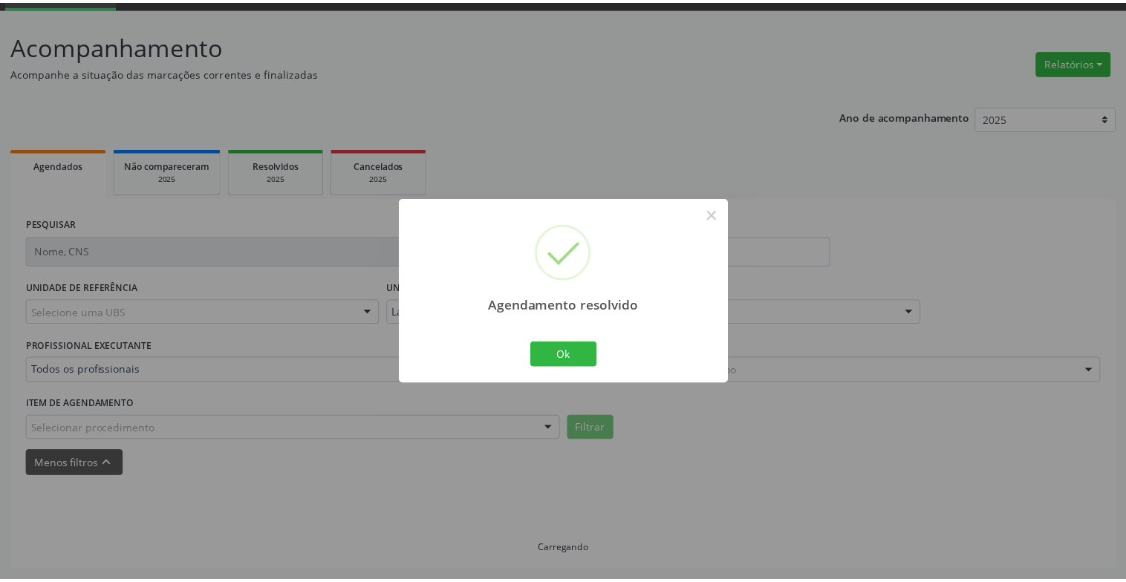
scroll to position [74, 0]
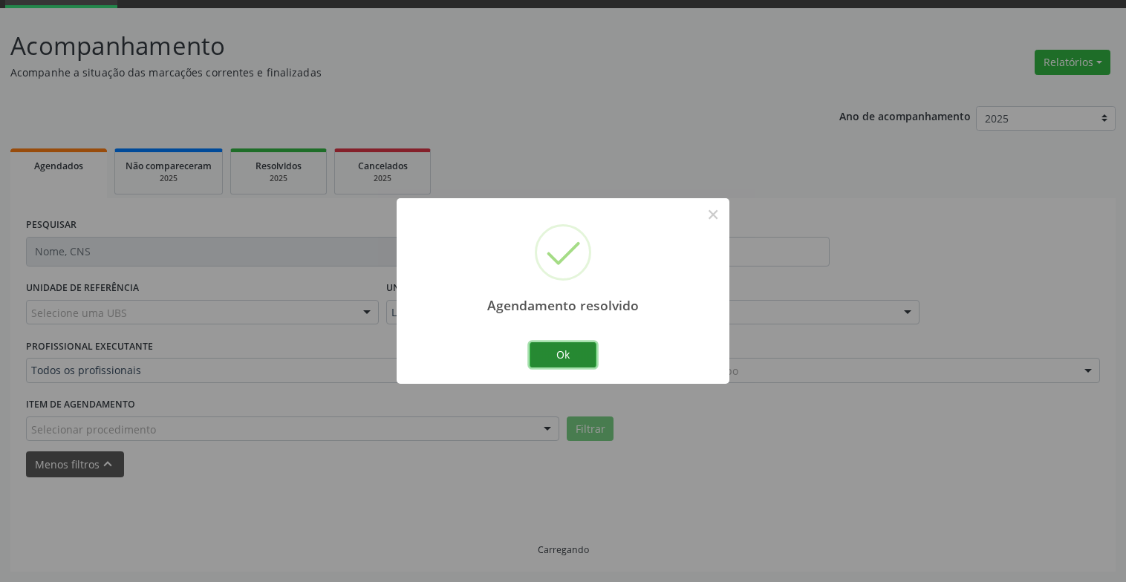
click at [593, 362] on button "Ok" at bounding box center [562, 354] width 67 height 25
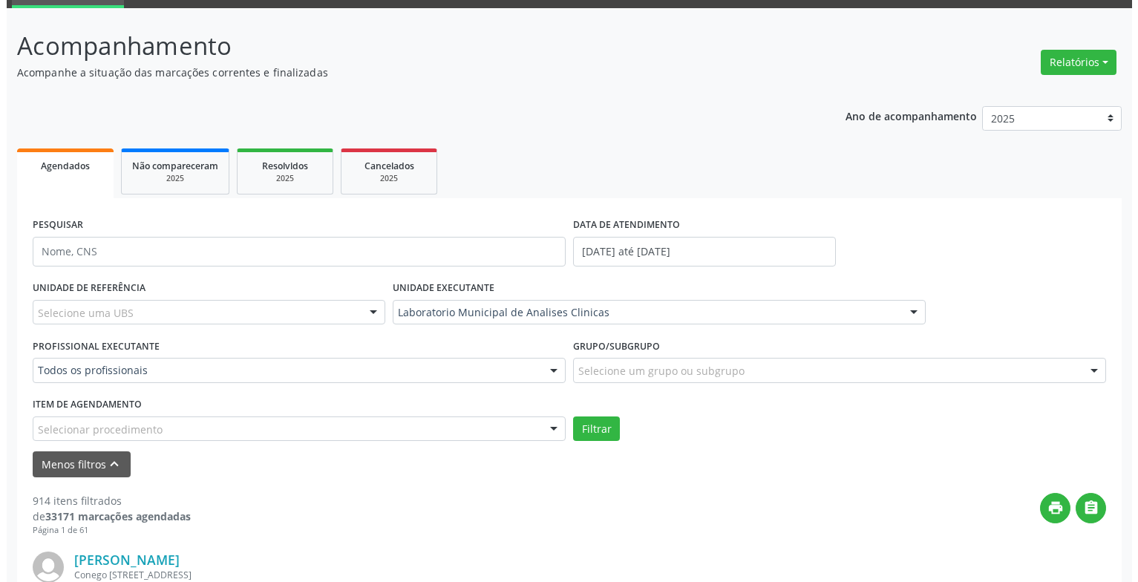
scroll to position [222, 0]
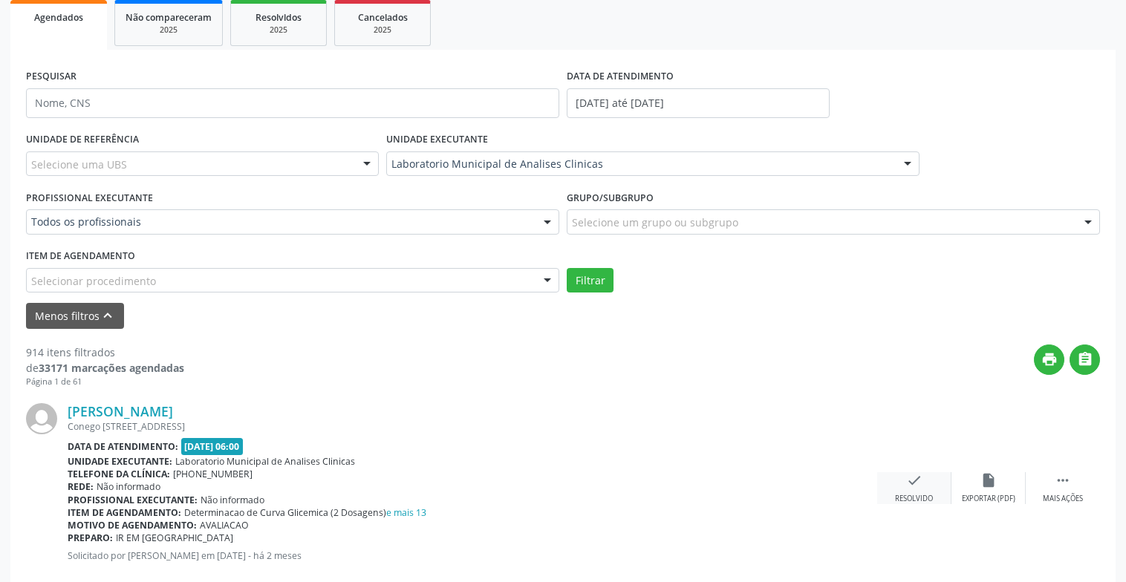
click at [913, 477] on icon "check" at bounding box center [914, 480] width 16 height 16
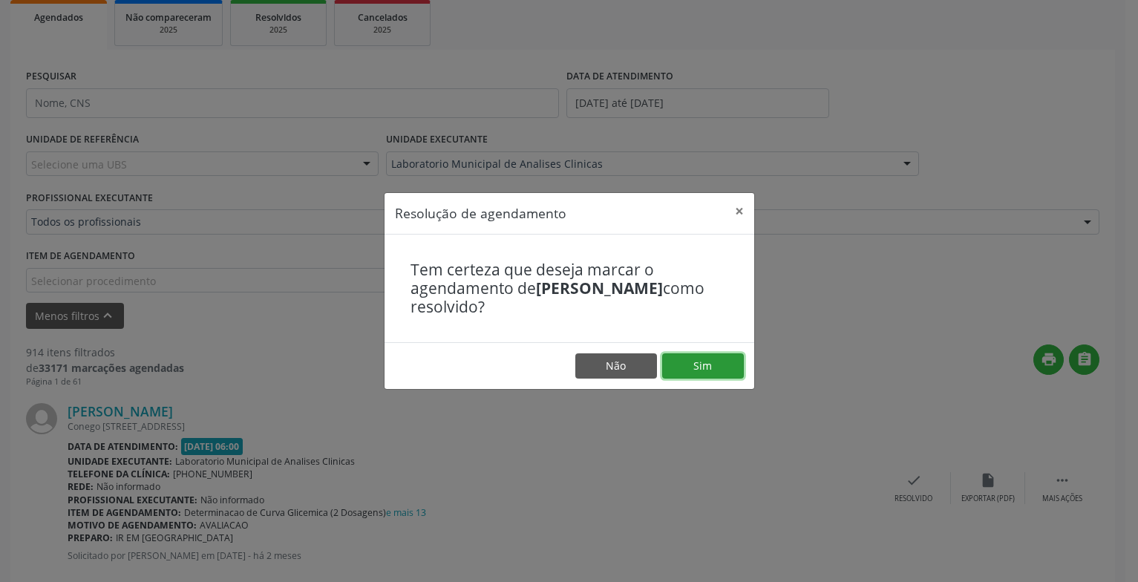
click at [711, 357] on button "Sim" at bounding box center [703, 365] width 82 height 25
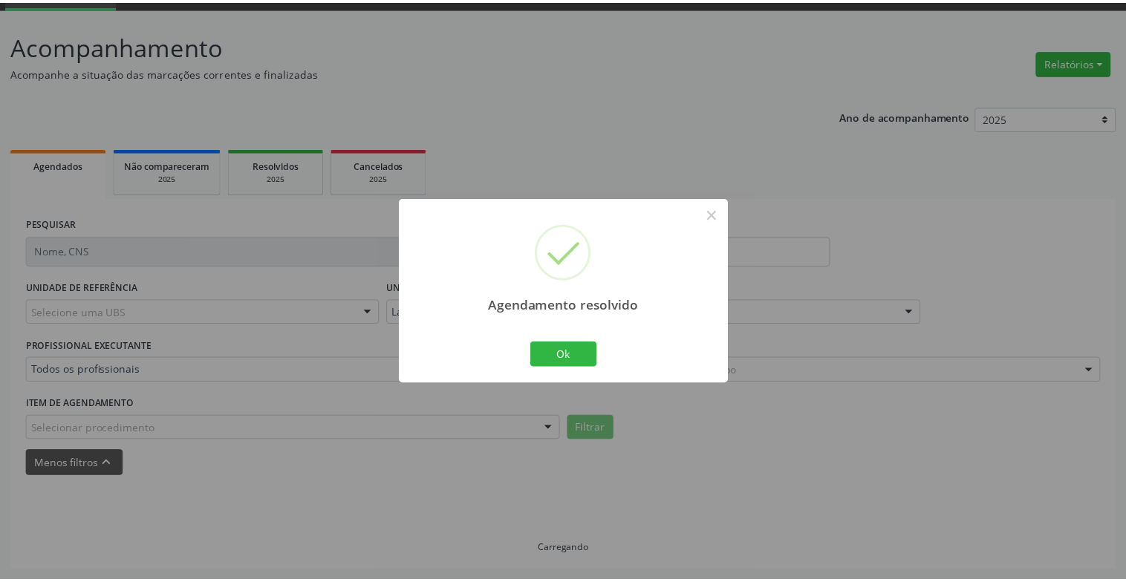
scroll to position [74, 0]
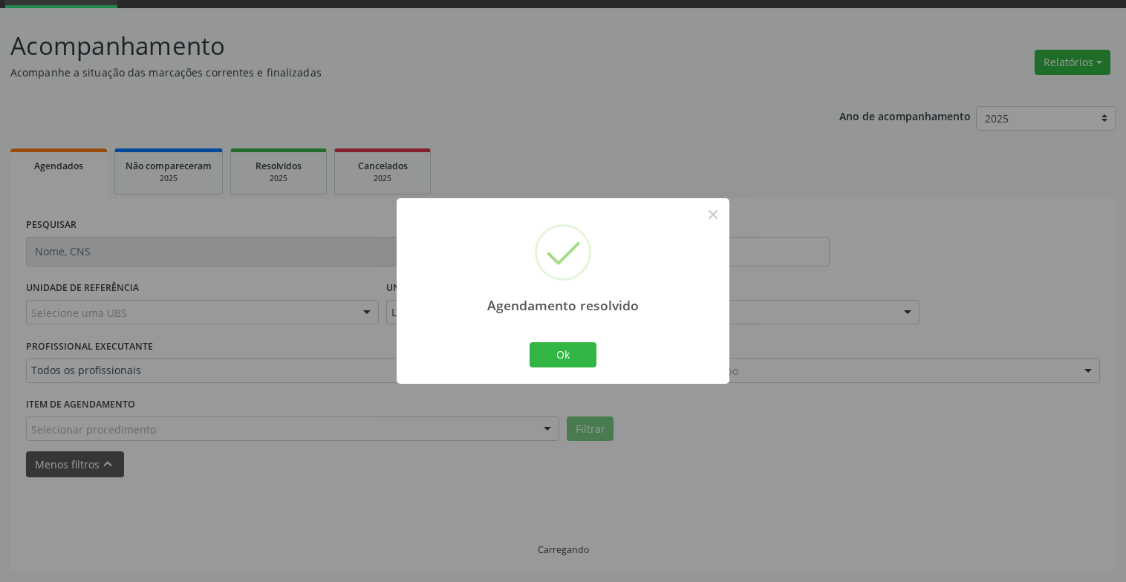
click at [609, 349] on div "Agendamento resolvido × Ok Cancel" at bounding box center [562, 290] width 333 height 185
click at [580, 349] on button "Ok" at bounding box center [562, 354] width 67 height 25
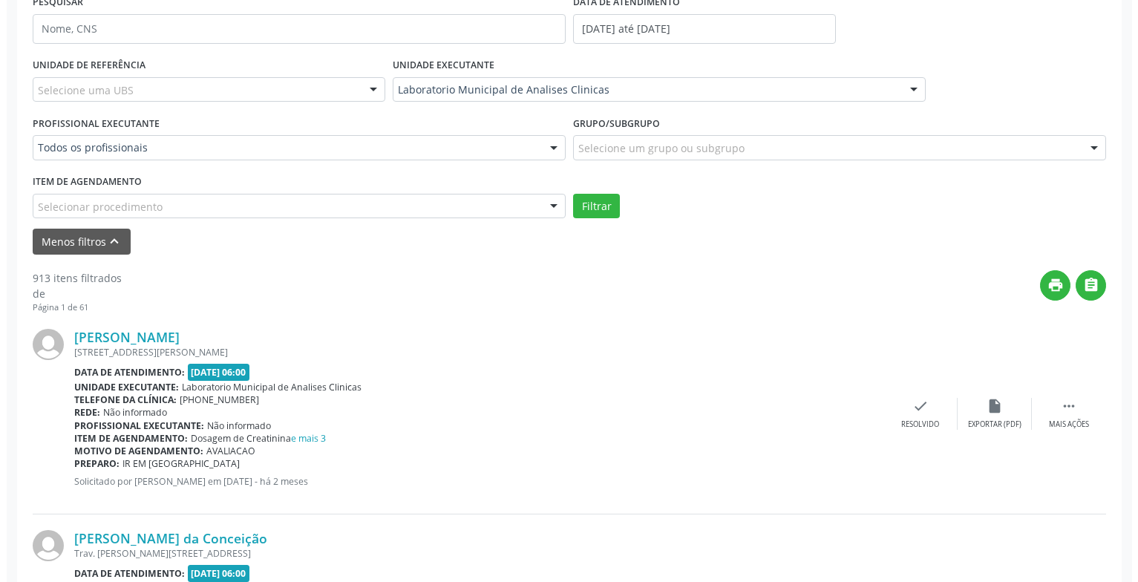
scroll to position [371, 0]
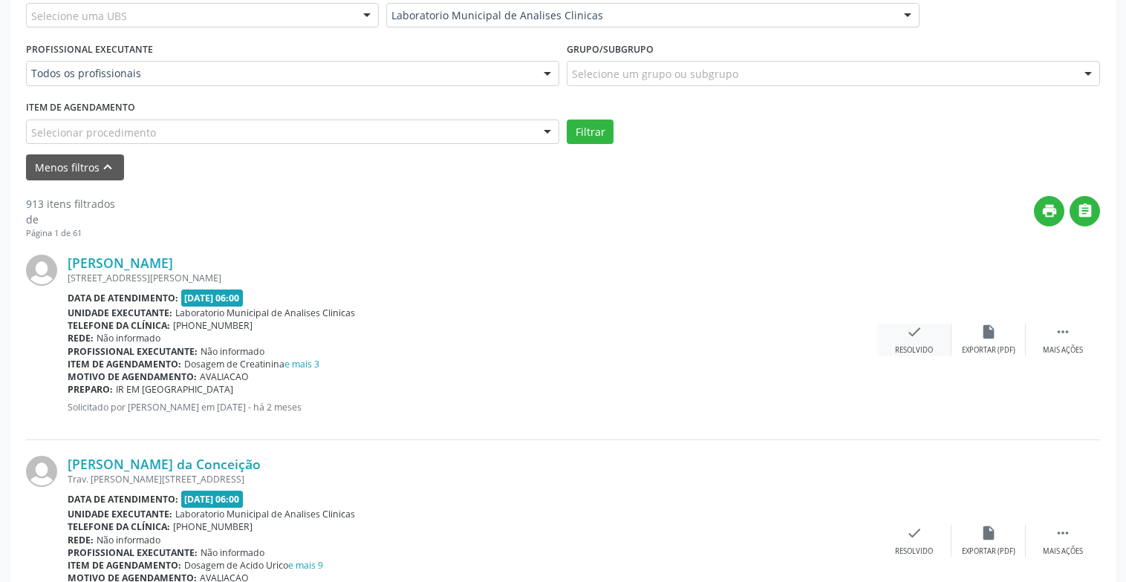
click at [909, 352] on div "Resolvido" at bounding box center [914, 350] width 38 height 10
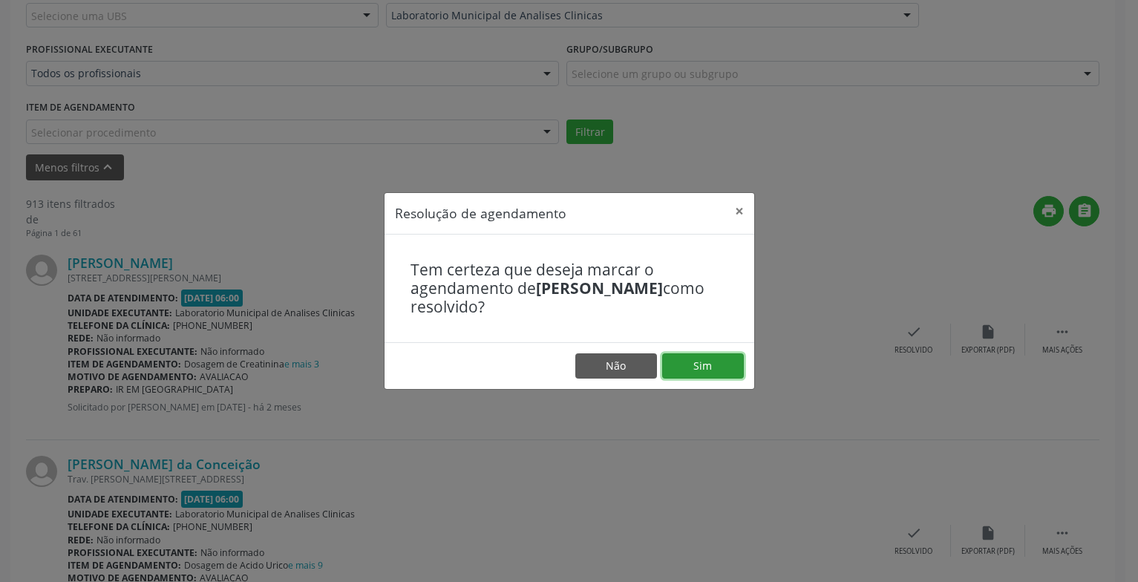
click at [730, 365] on button "Sim" at bounding box center [703, 365] width 82 height 25
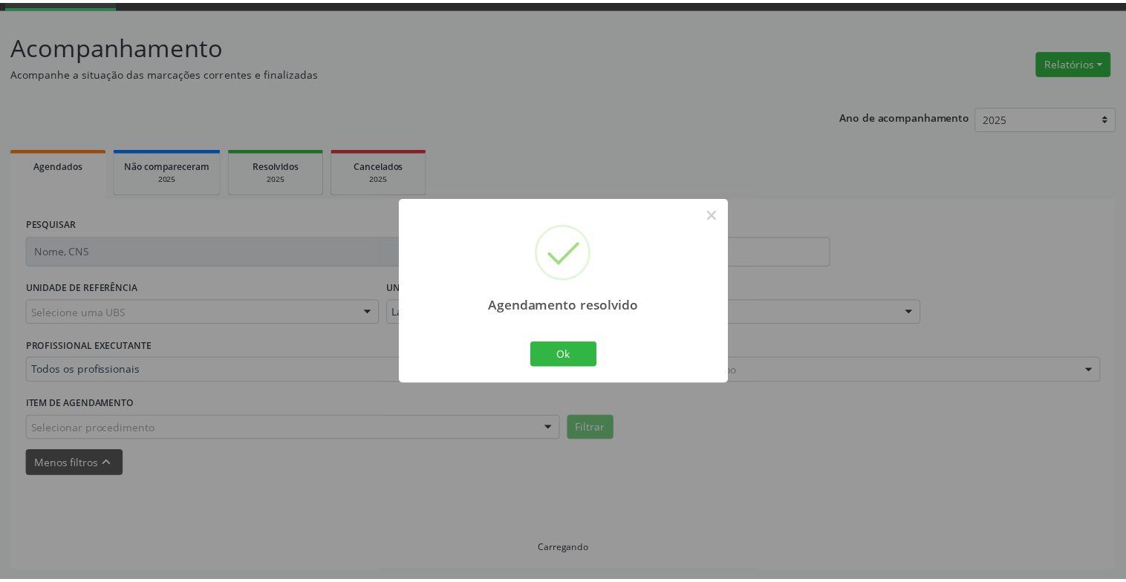
scroll to position [74, 0]
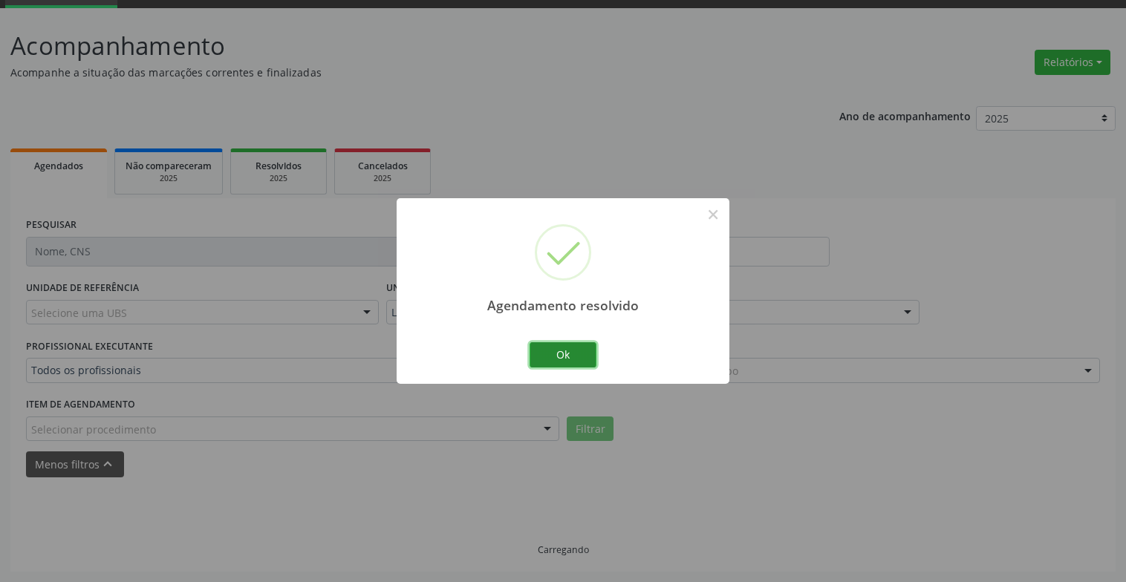
click at [582, 357] on button "Ok" at bounding box center [562, 354] width 67 height 25
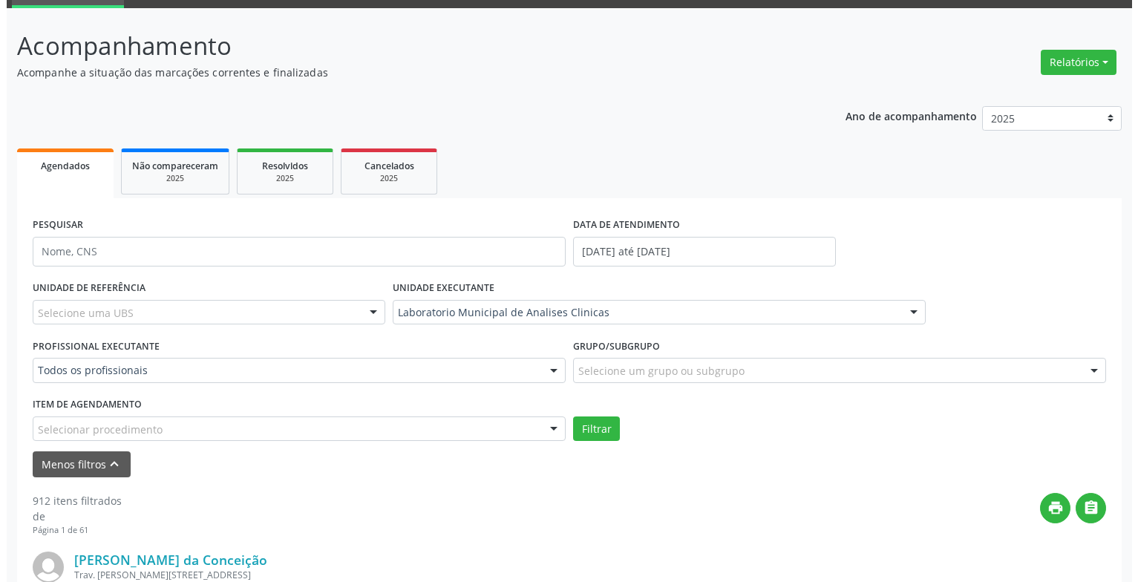
scroll to position [371, 0]
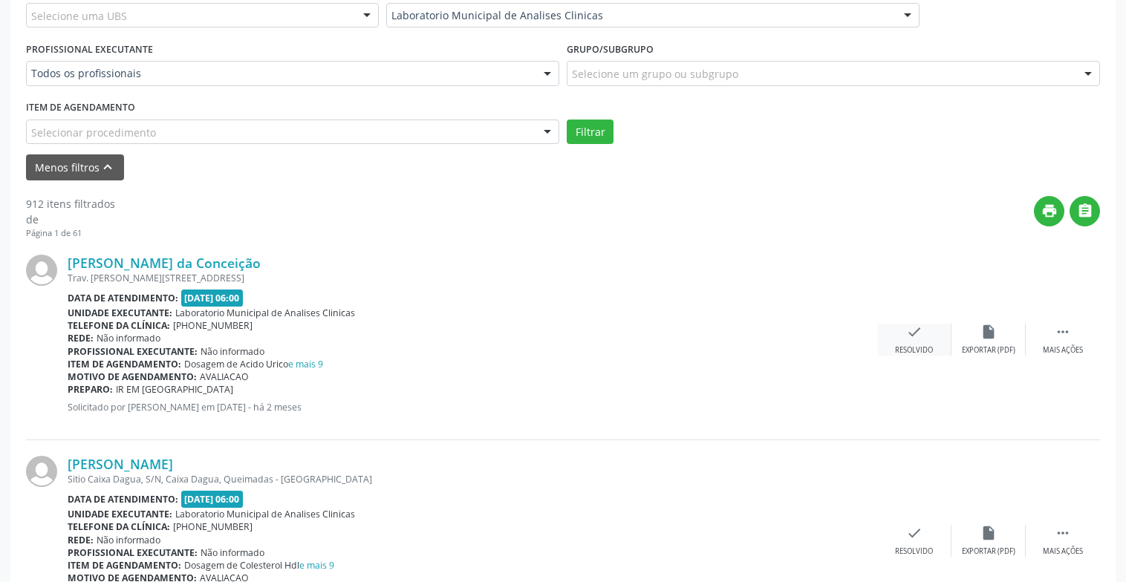
click at [923, 339] on div "check Resolvido" at bounding box center [914, 340] width 74 height 32
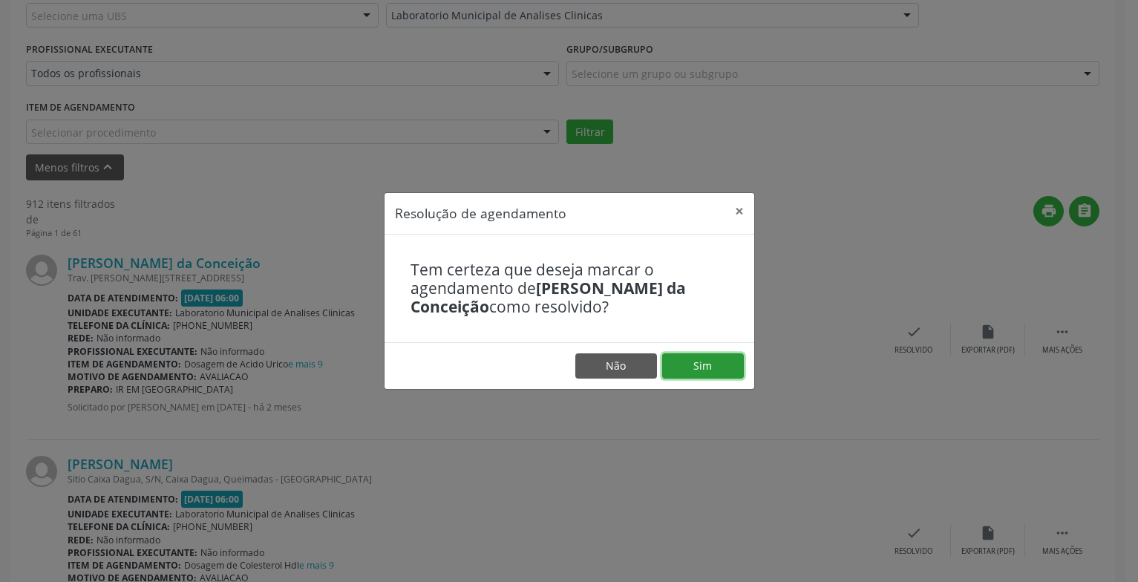
click at [713, 359] on button "Sim" at bounding box center [703, 365] width 82 height 25
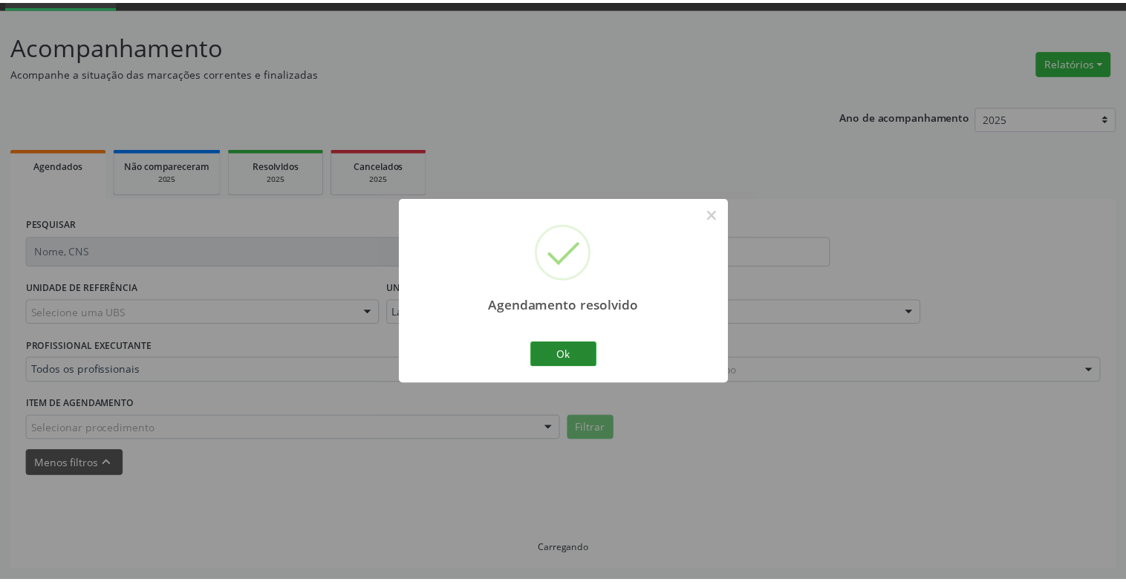
scroll to position [74, 0]
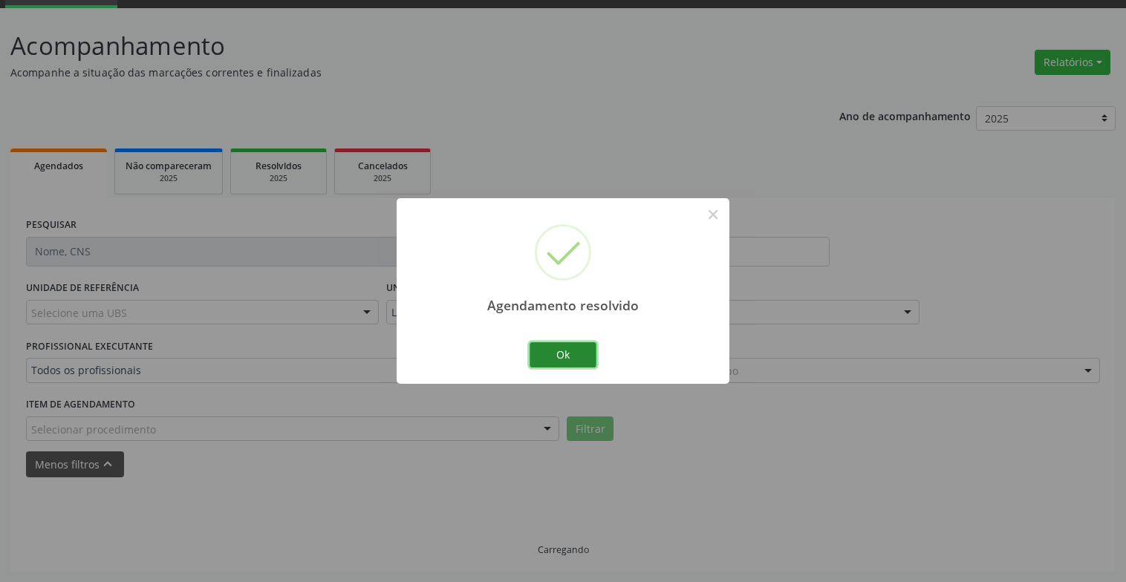
click at [551, 354] on button "Ok" at bounding box center [562, 354] width 67 height 25
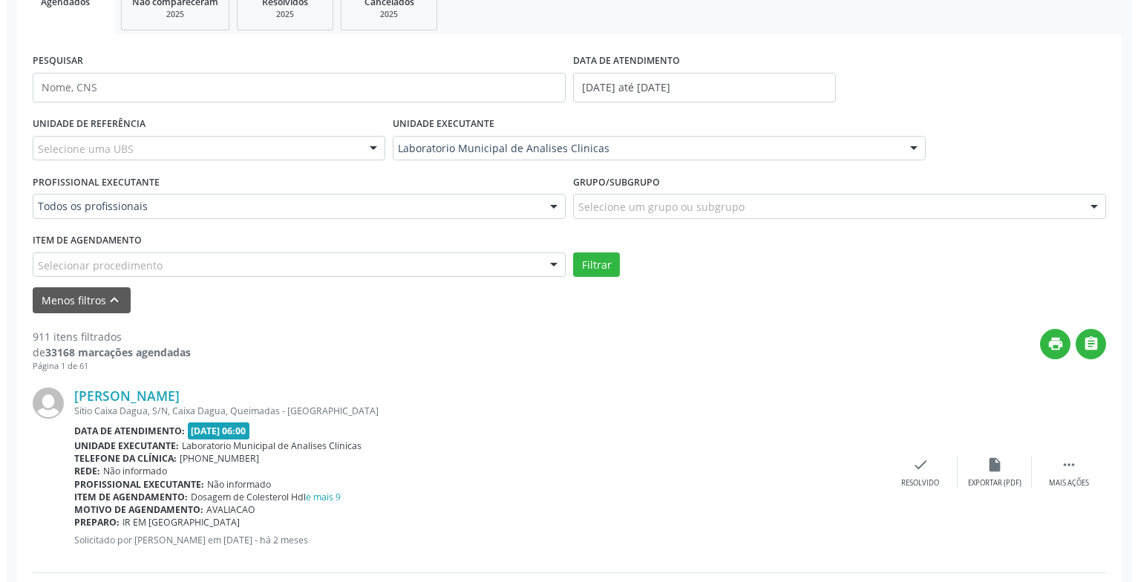
scroll to position [386, 0]
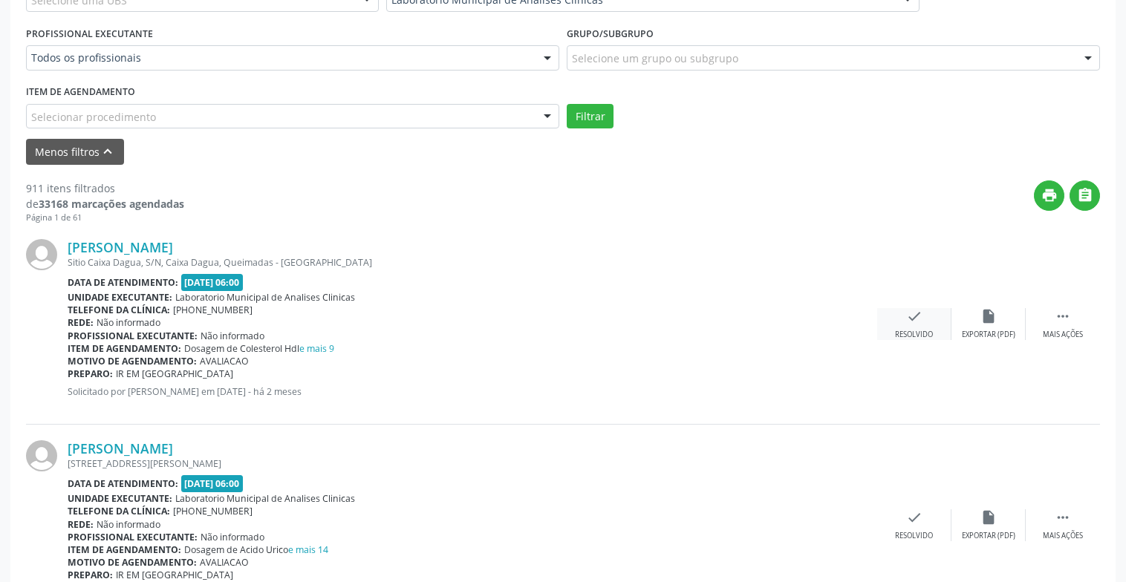
click at [919, 337] on div "Resolvido" at bounding box center [914, 335] width 38 height 10
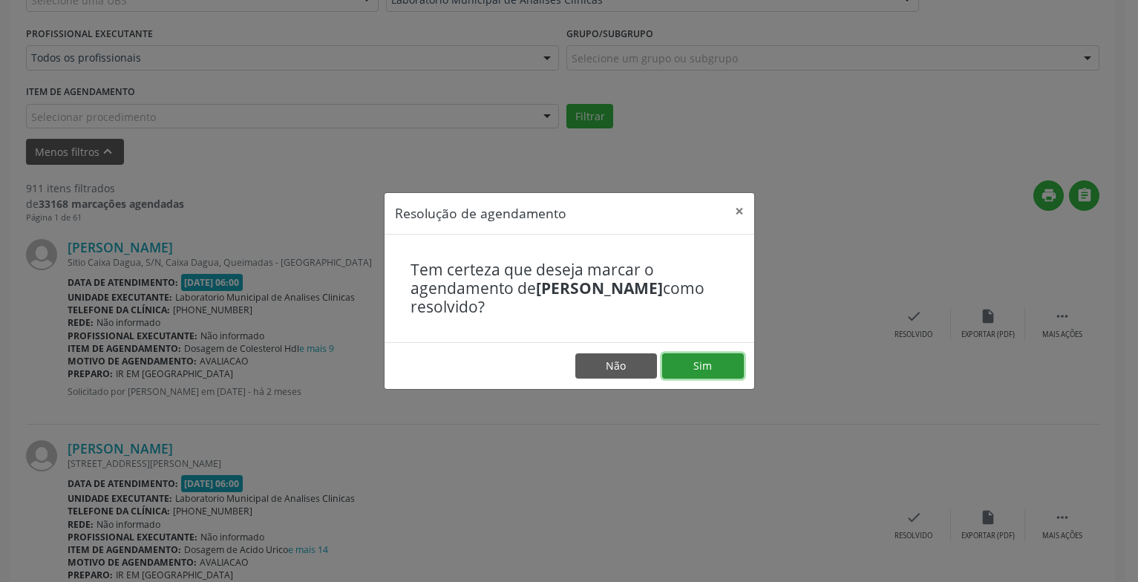
click at [736, 371] on button "Sim" at bounding box center [703, 365] width 82 height 25
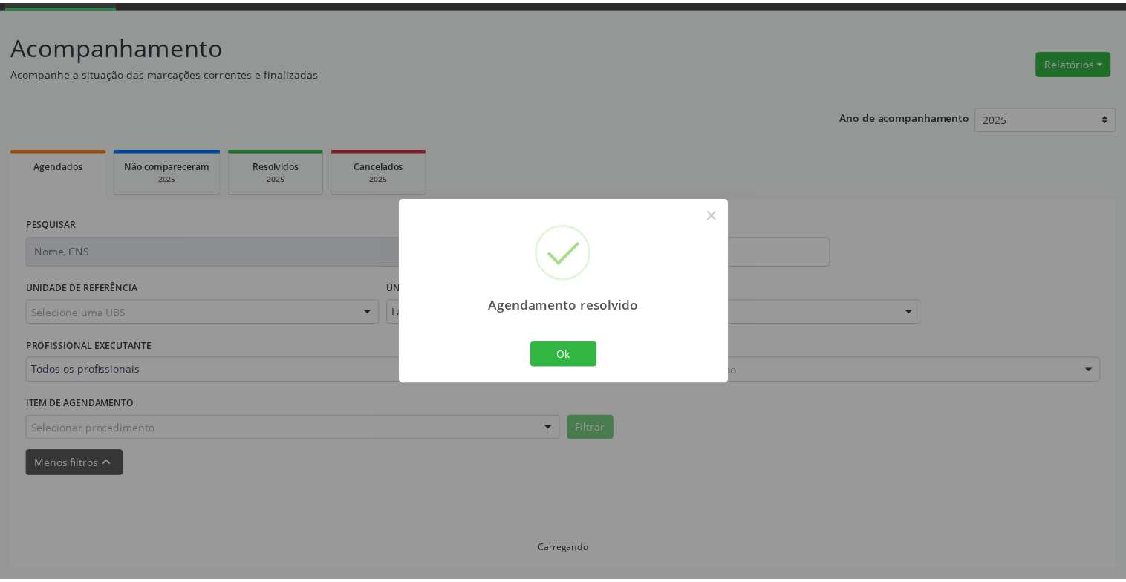
scroll to position [74, 0]
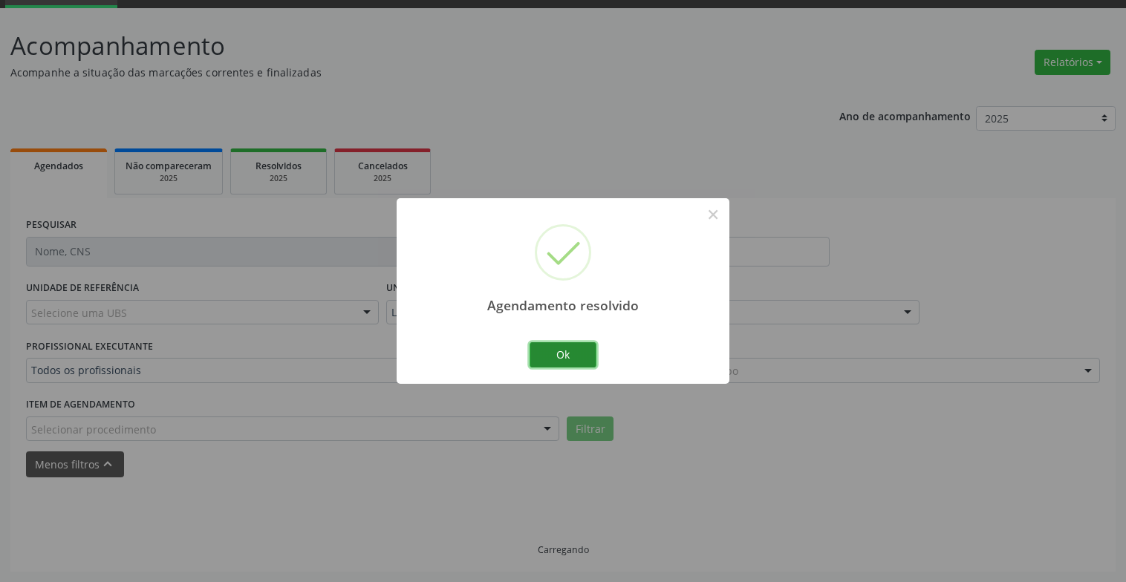
click at [551, 351] on button "Ok" at bounding box center [562, 354] width 67 height 25
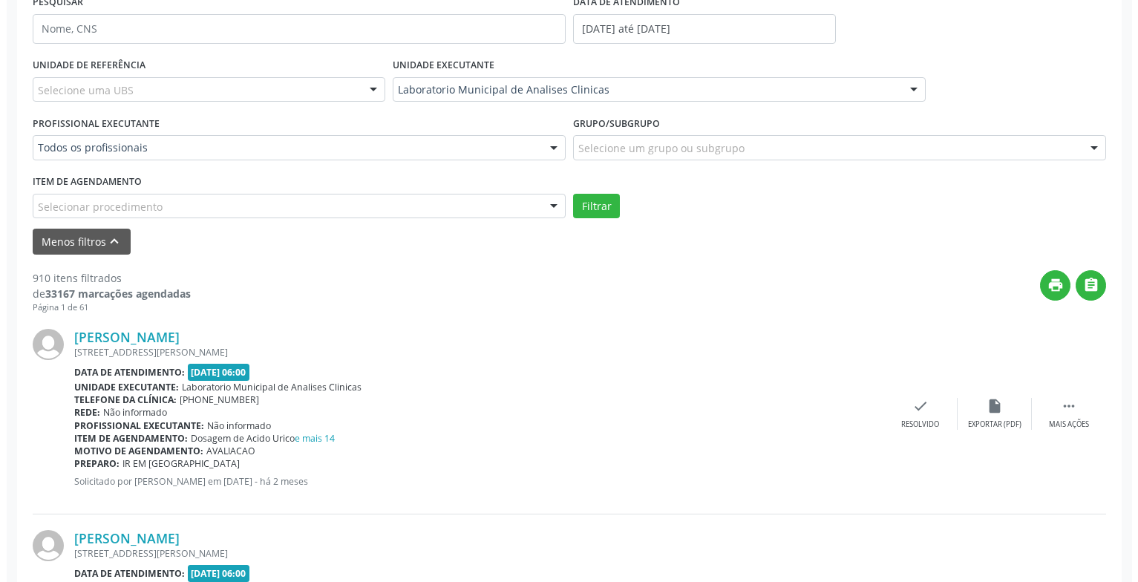
scroll to position [445, 0]
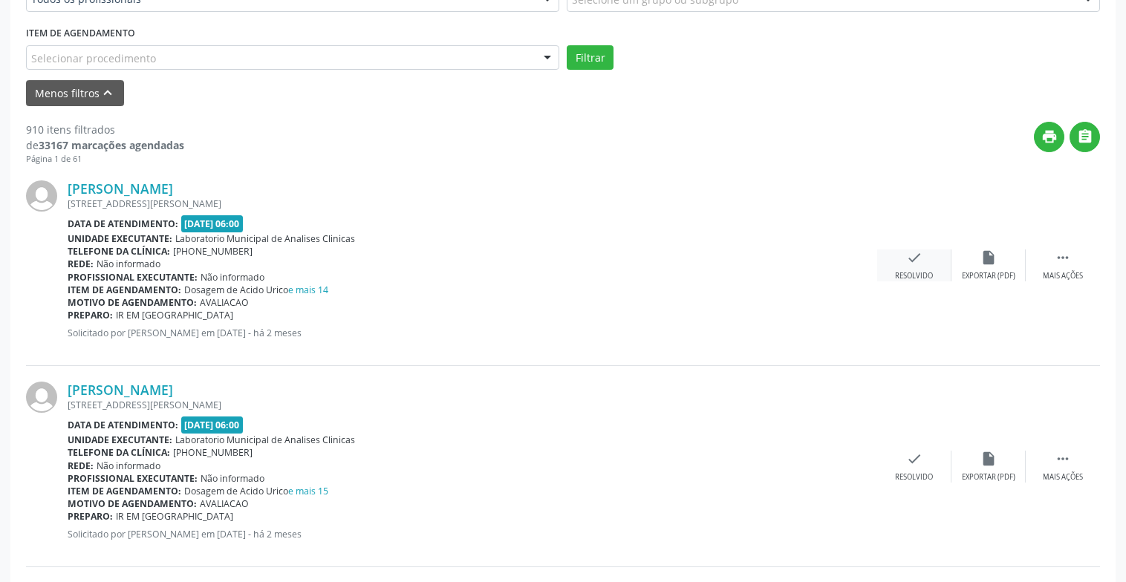
click at [909, 269] on div "check Resolvido" at bounding box center [914, 265] width 74 height 32
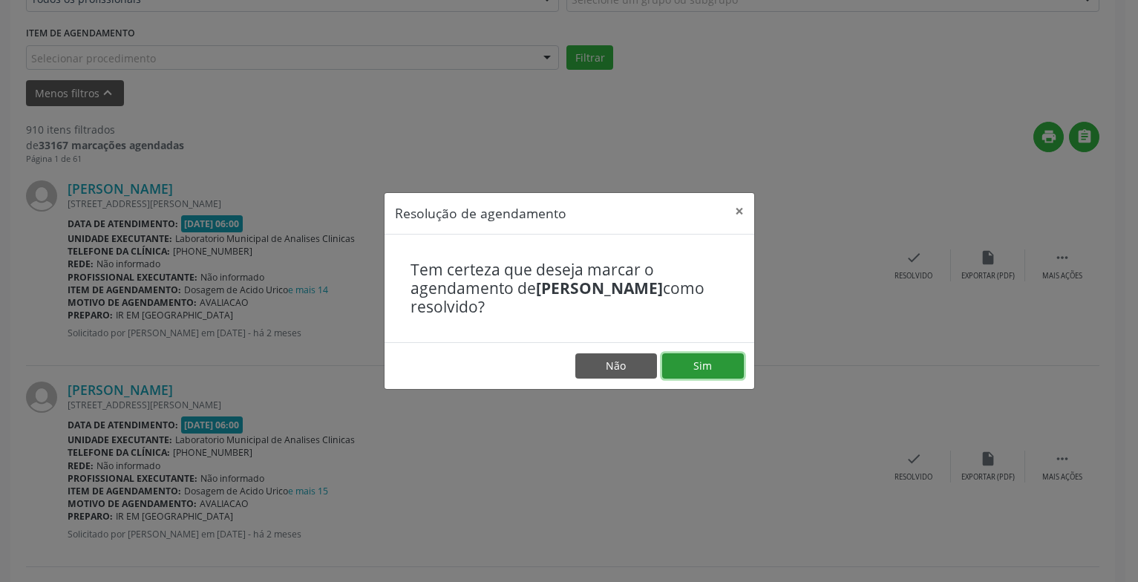
click at [722, 356] on button "Sim" at bounding box center [703, 365] width 82 height 25
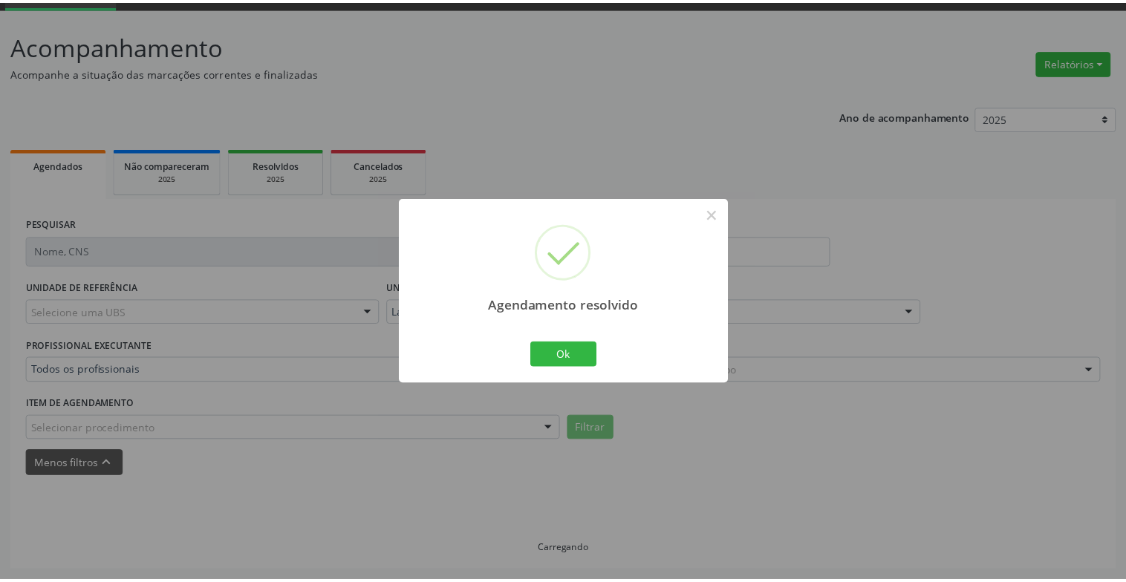
scroll to position [74, 0]
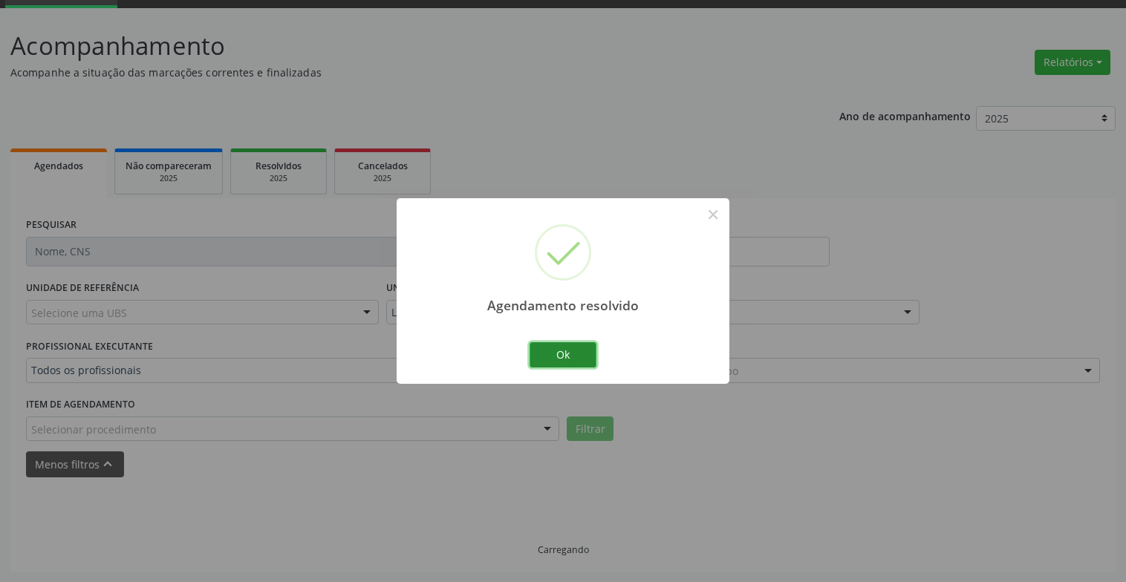
click at [566, 344] on button "Ok" at bounding box center [562, 354] width 67 height 25
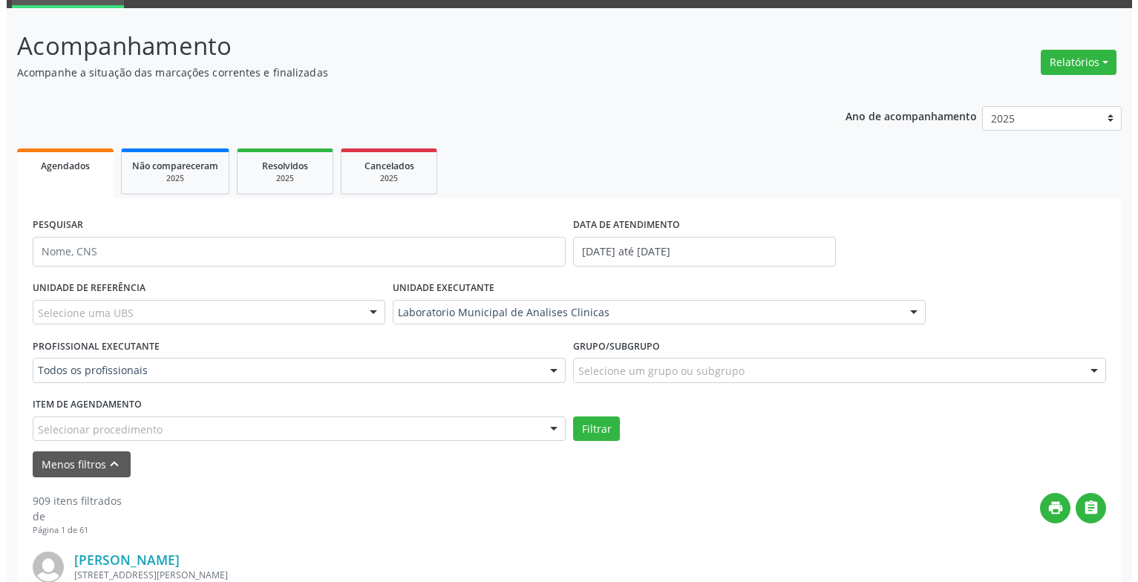
scroll to position [371, 0]
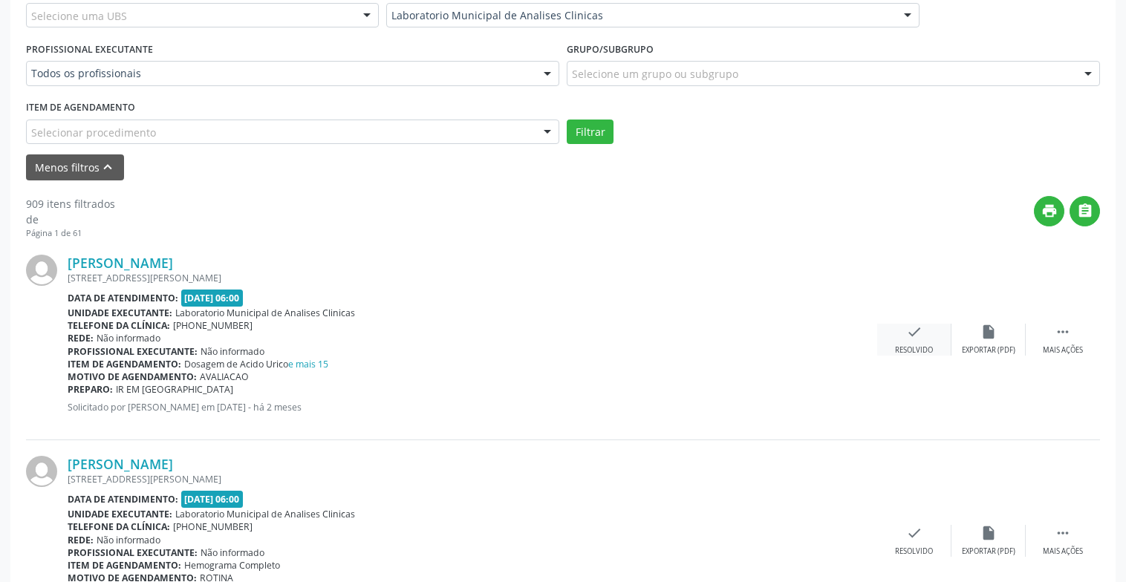
click at [922, 334] on div "check Resolvido" at bounding box center [914, 340] width 74 height 32
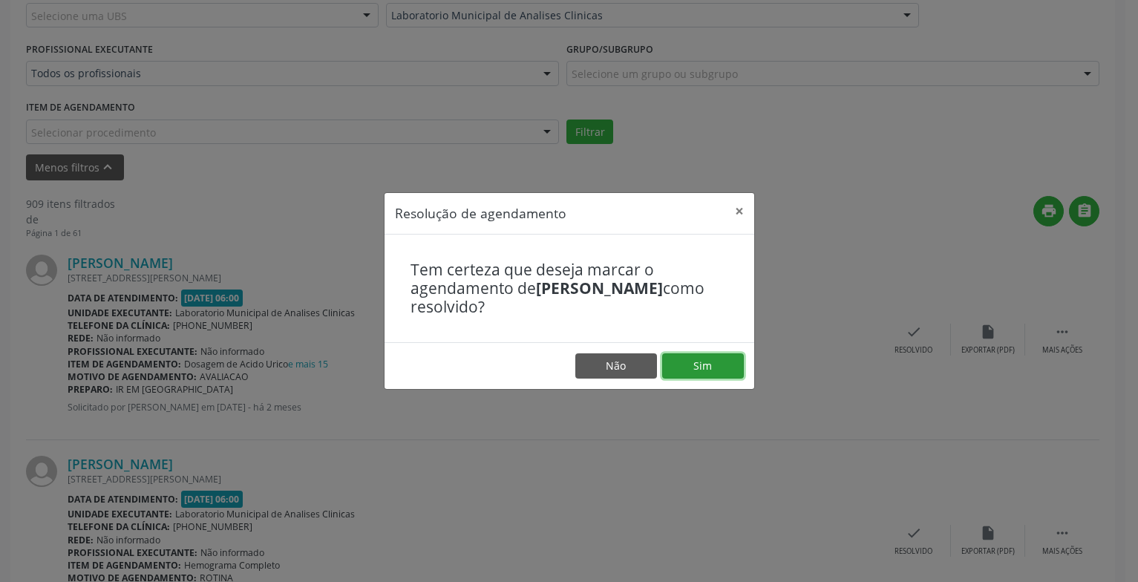
click at [720, 354] on button "Sim" at bounding box center [703, 365] width 82 height 25
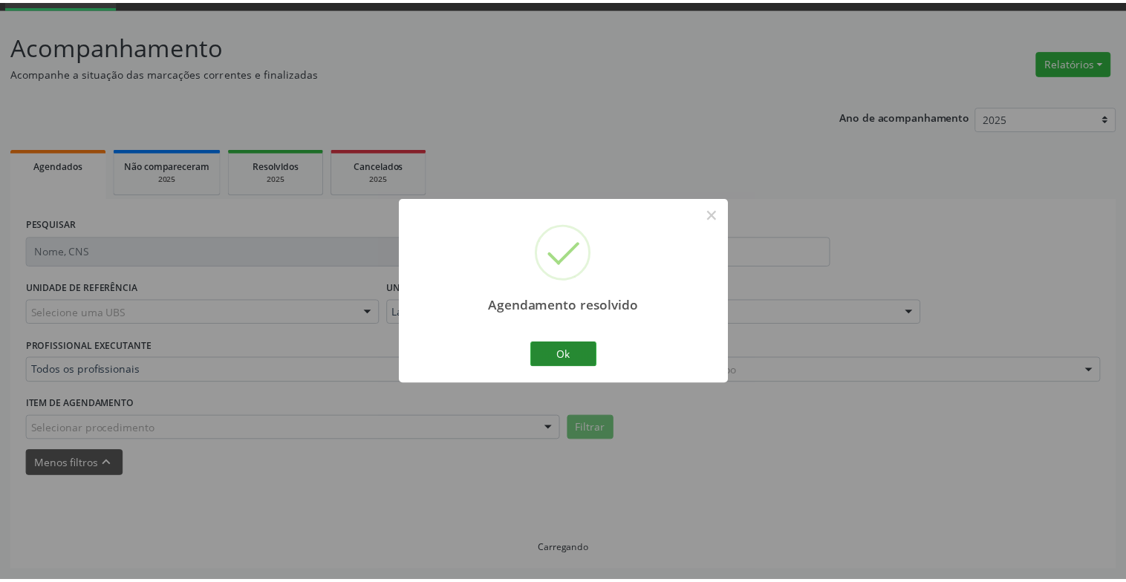
scroll to position [74, 0]
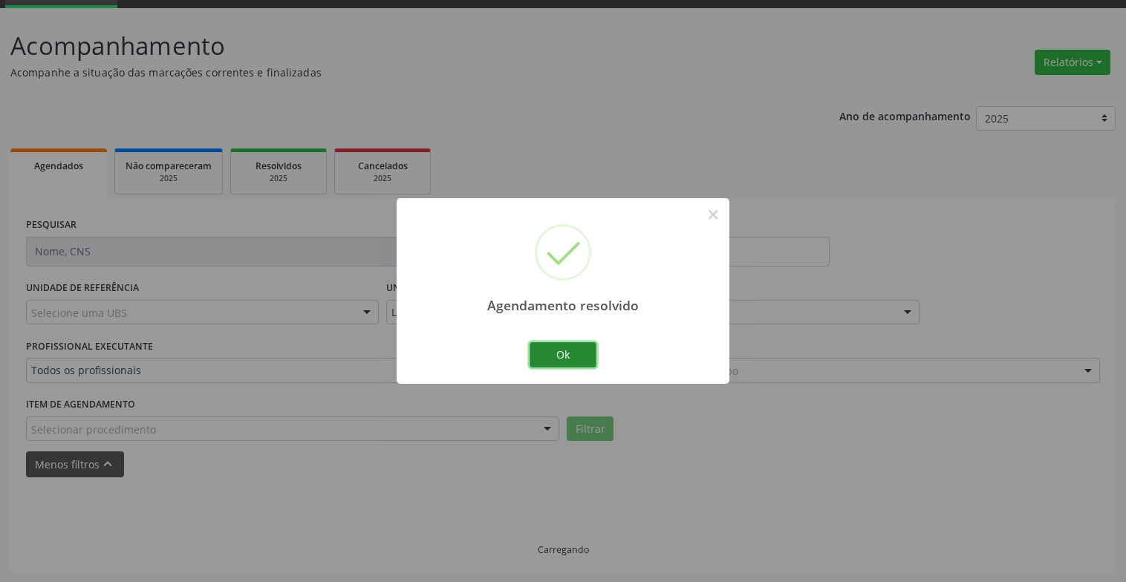
click at [583, 351] on button "Ok" at bounding box center [562, 354] width 67 height 25
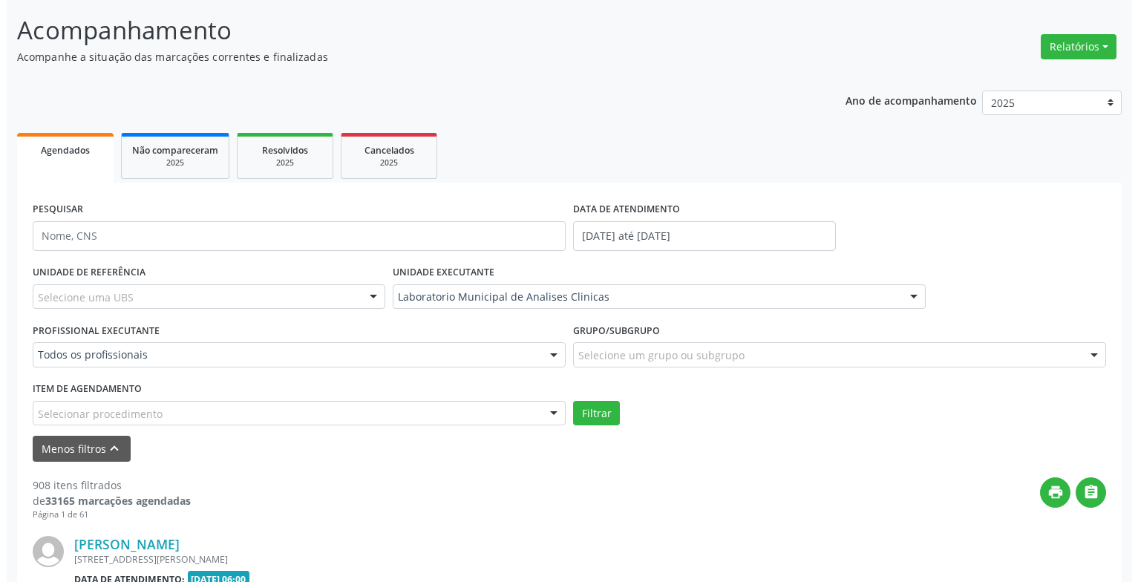
scroll to position [312, 0]
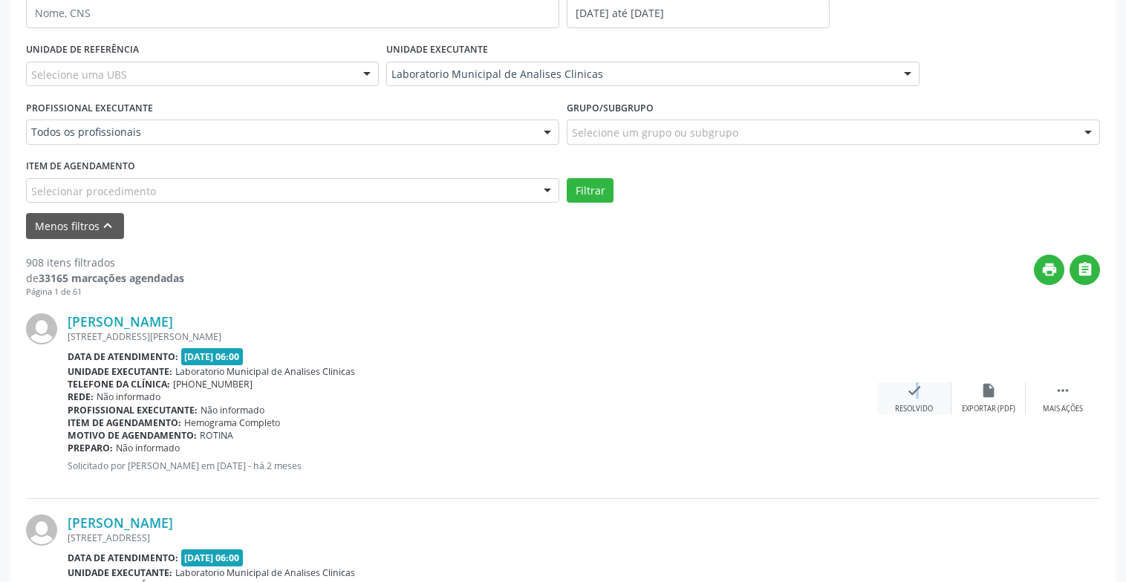
click at [907, 393] on icon "check" at bounding box center [914, 390] width 16 height 16
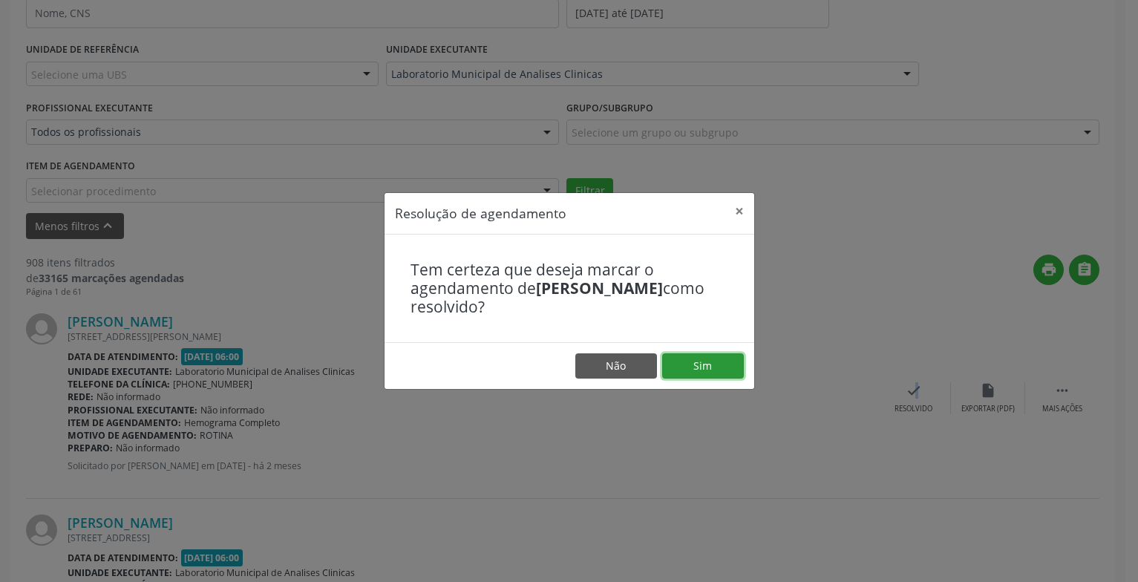
click at [715, 364] on button "Sim" at bounding box center [703, 365] width 82 height 25
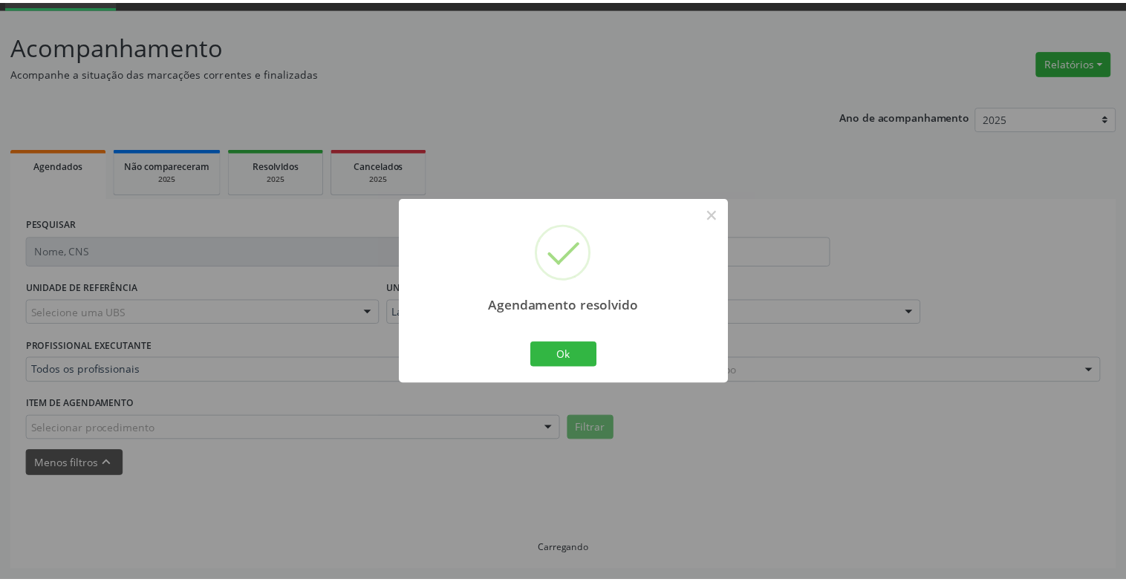
scroll to position [74, 0]
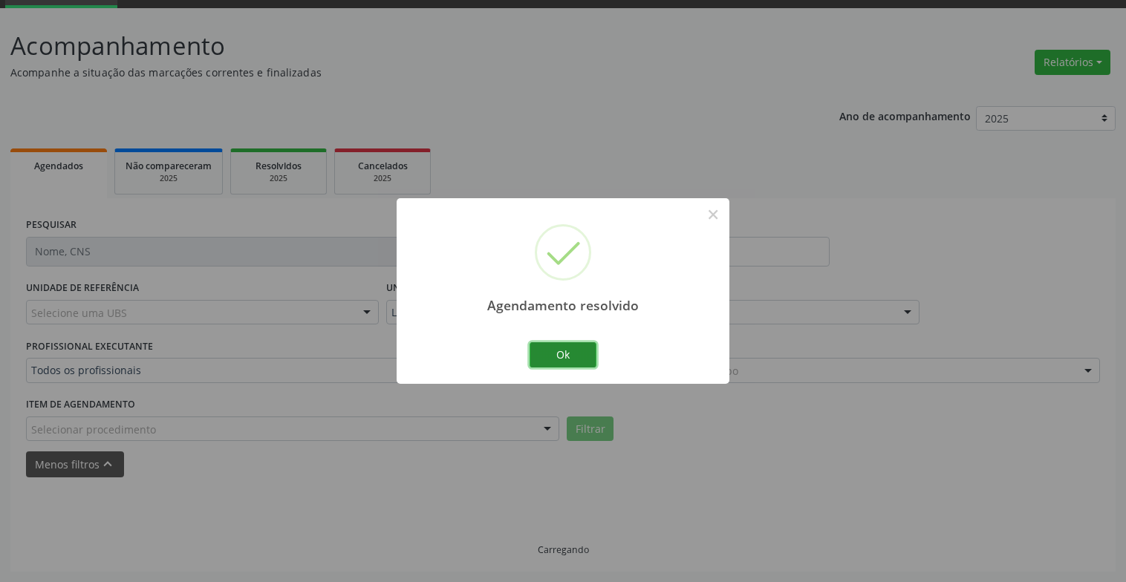
click at [567, 357] on button "Ok" at bounding box center [562, 354] width 67 height 25
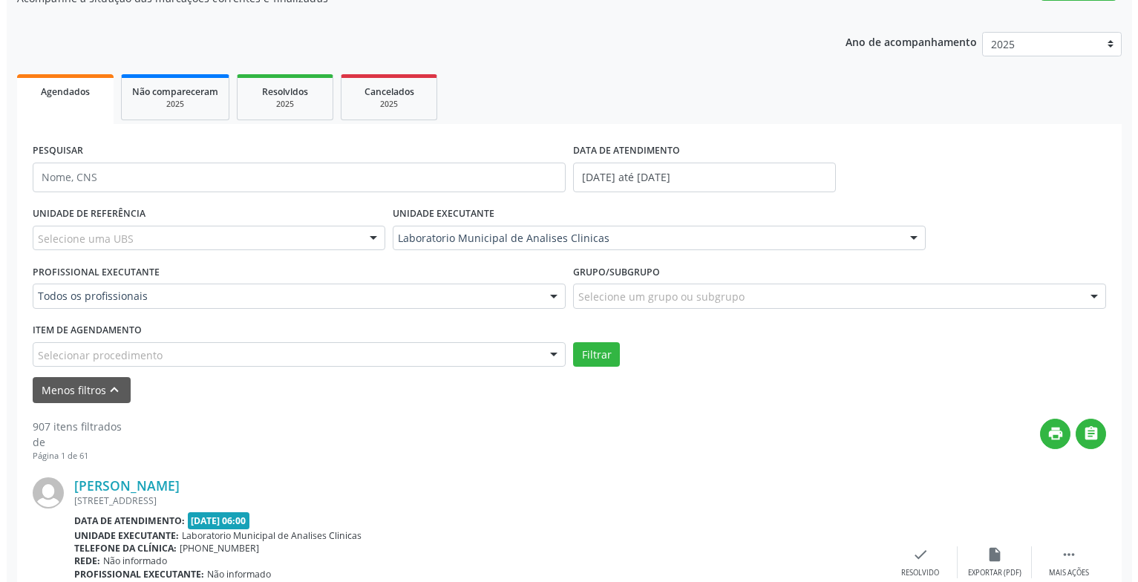
scroll to position [445, 0]
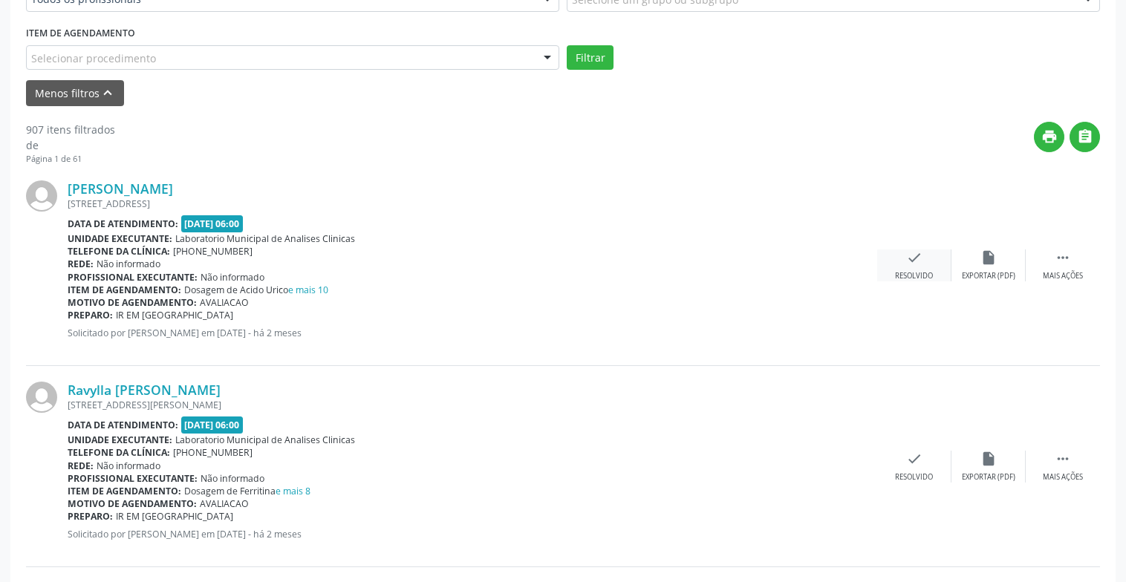
click at [920, 263] on icon "check" at bounding box center [914, 257] width 16 height 16
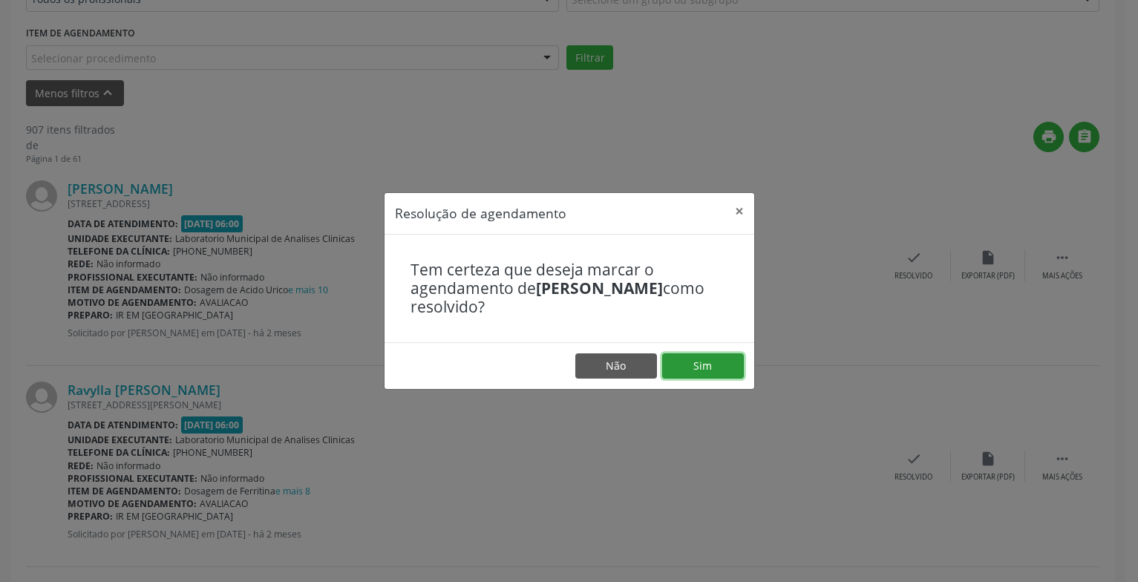
click at [684, 362] on button "Sim" at bounding box center [703, 365] width 82 height 25
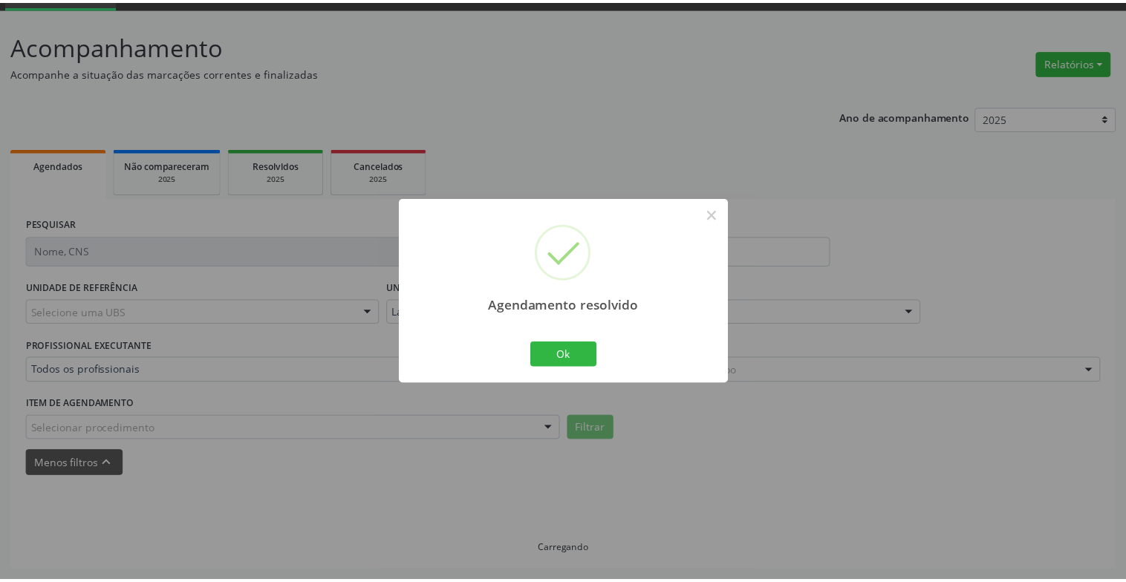
scroll to position [74, 0]
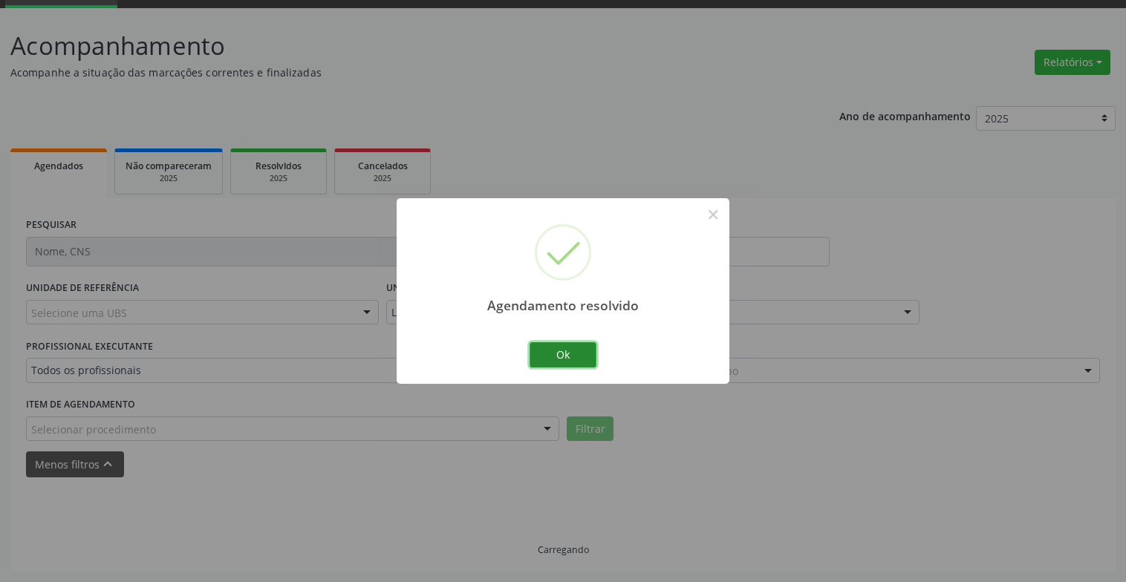
click at [581, 353] on button "Ok" at bounding box center [562, 354] width 67 height 25
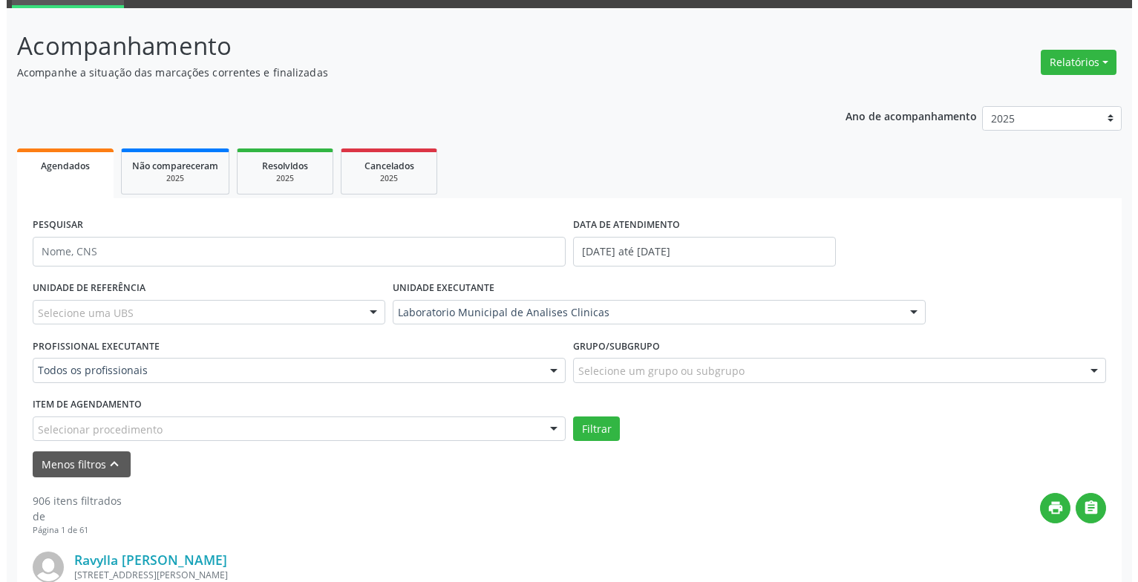
scroll to position [222, 0]
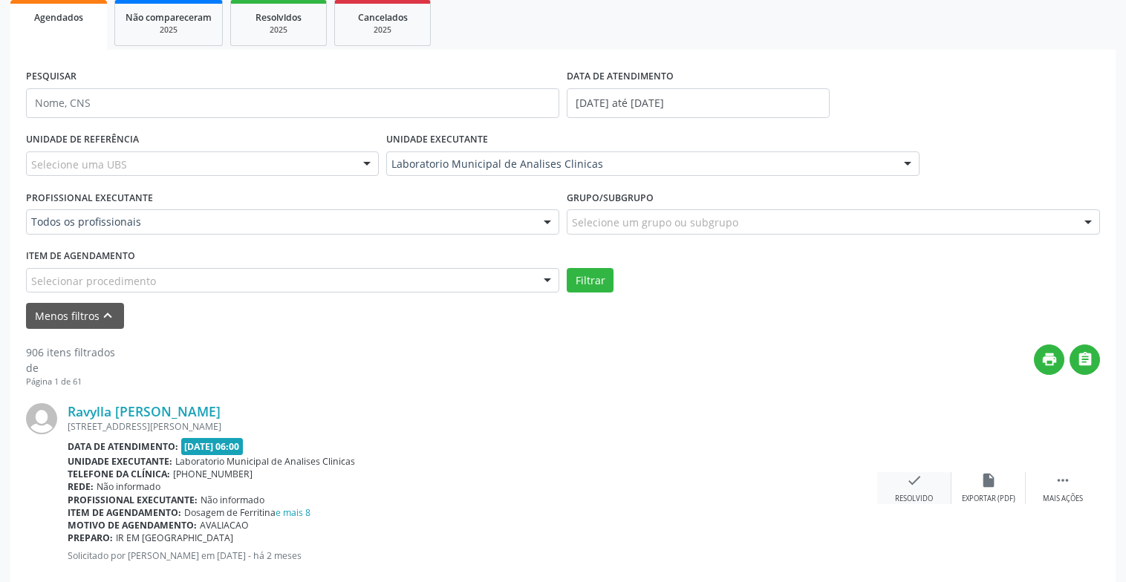
click at [922, 473] on div "Ravylla Lorena Moura Barbosa Bezerra Rua Orlando Ramos, 110, Vila, Queimadas - …" at bounding box center [563, 488] width 1074 height 201
click at [935, 493] on div "check Resolvido" at bounding box center [914, 488] width 74 height 32
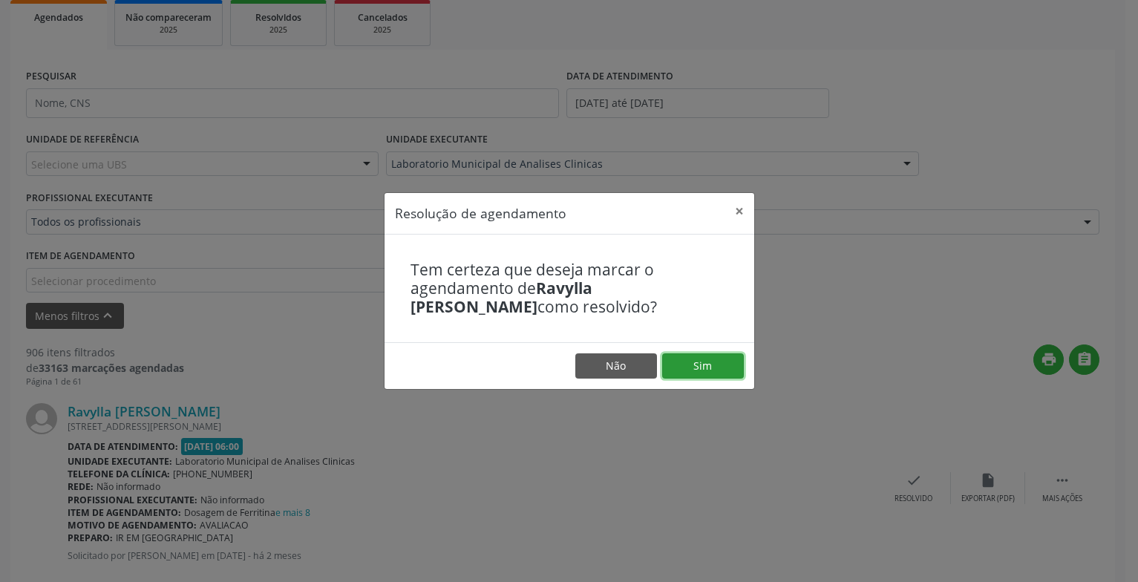
click at [702, 367] on button "Sim" at bounding box center [703, 365] width 82 height 25
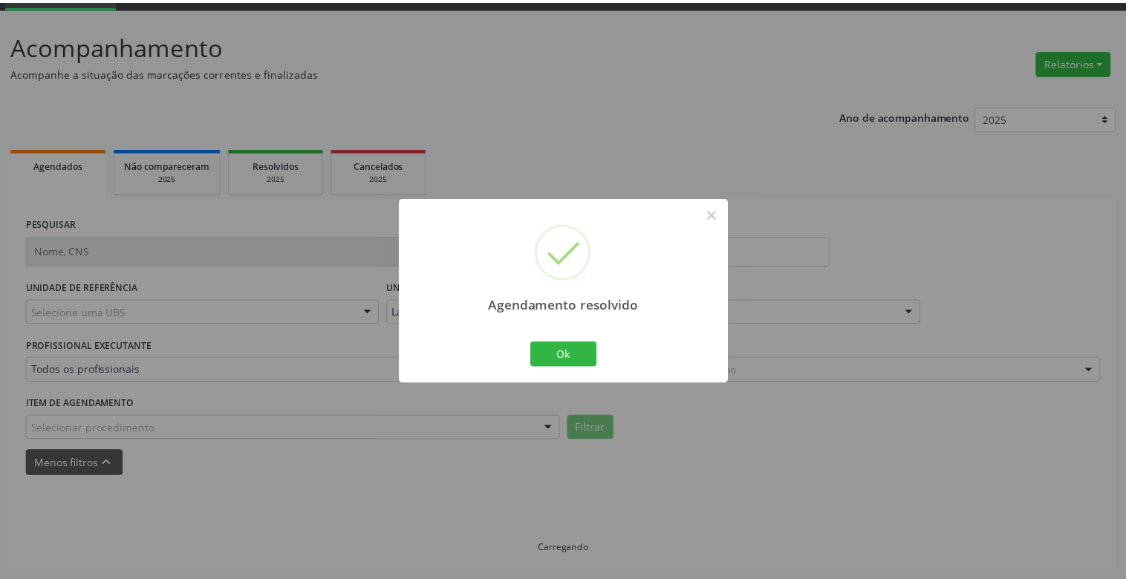
scroll to position [74, 0]
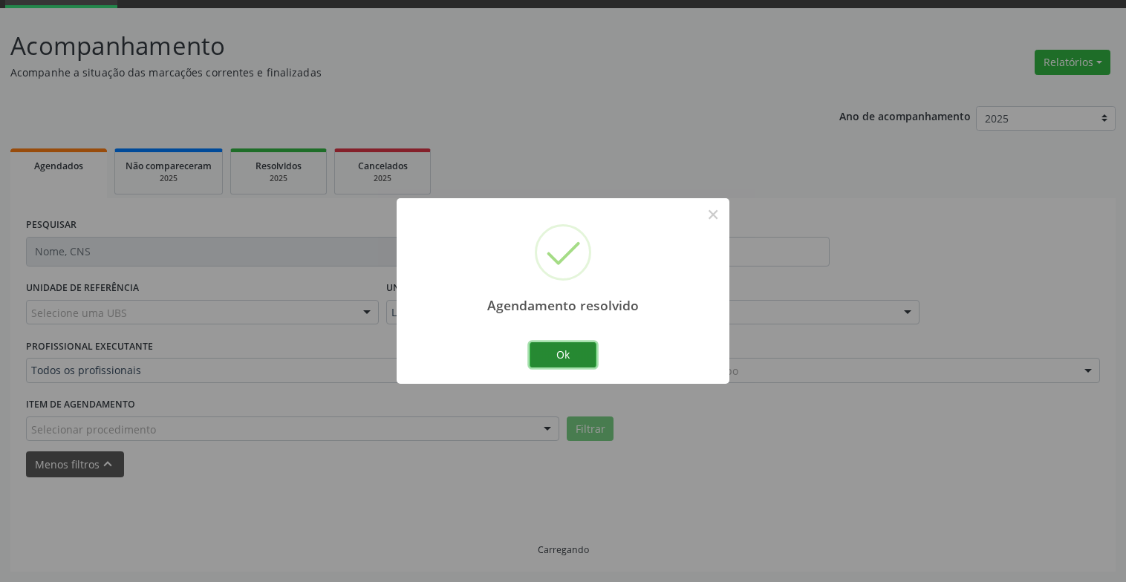
click at [564, 359] on button "Ok" at bounding box center [562, 354] width 67 height 25
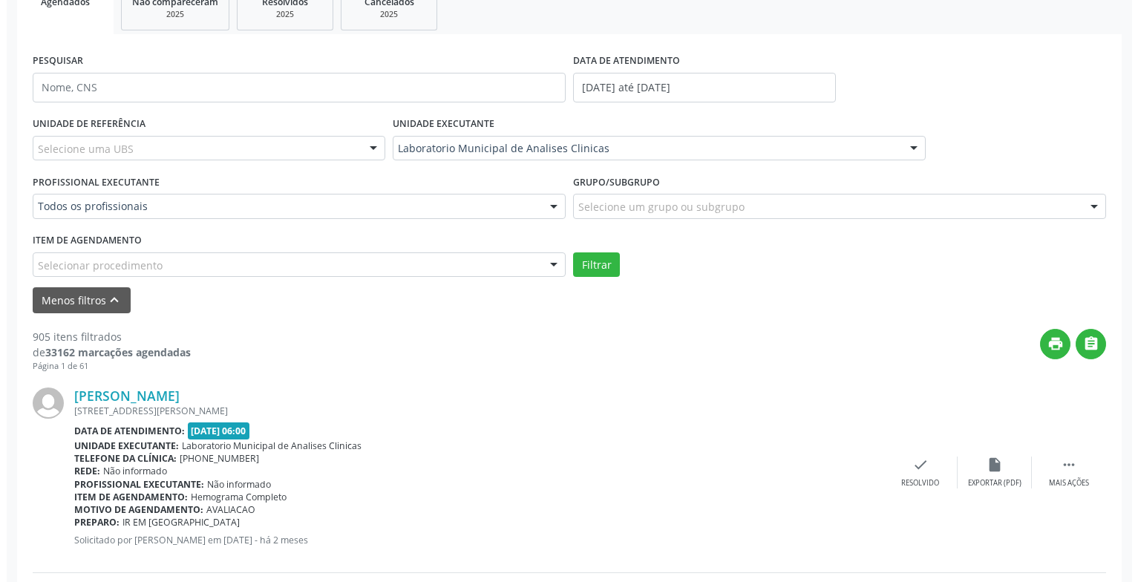
scroll to position [312, 0]
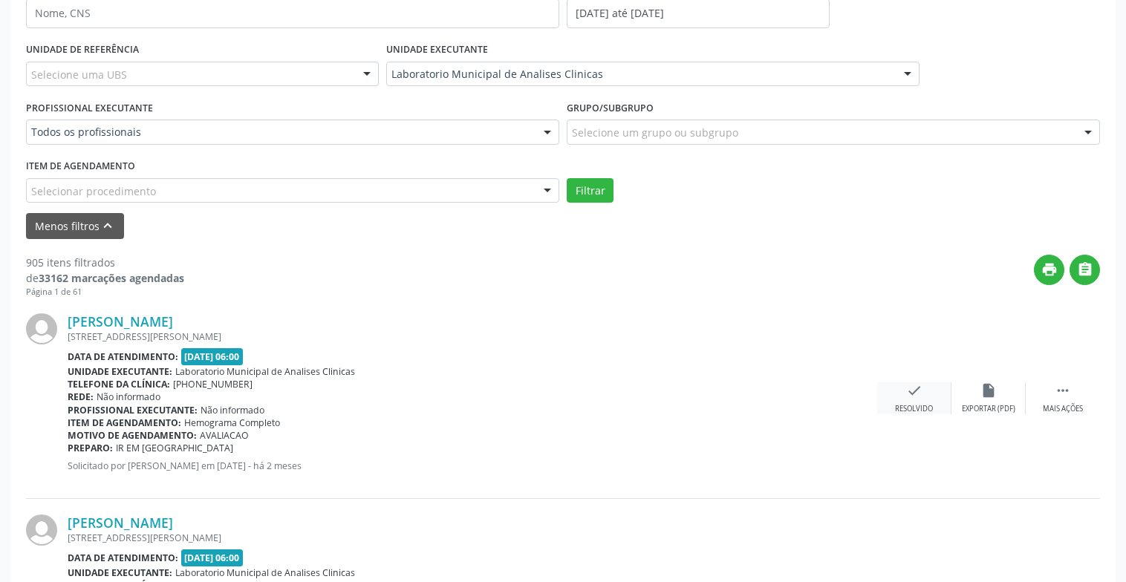
click at [908, 397] on icon "check" at bounding box center [914, 390] width 16 height 16
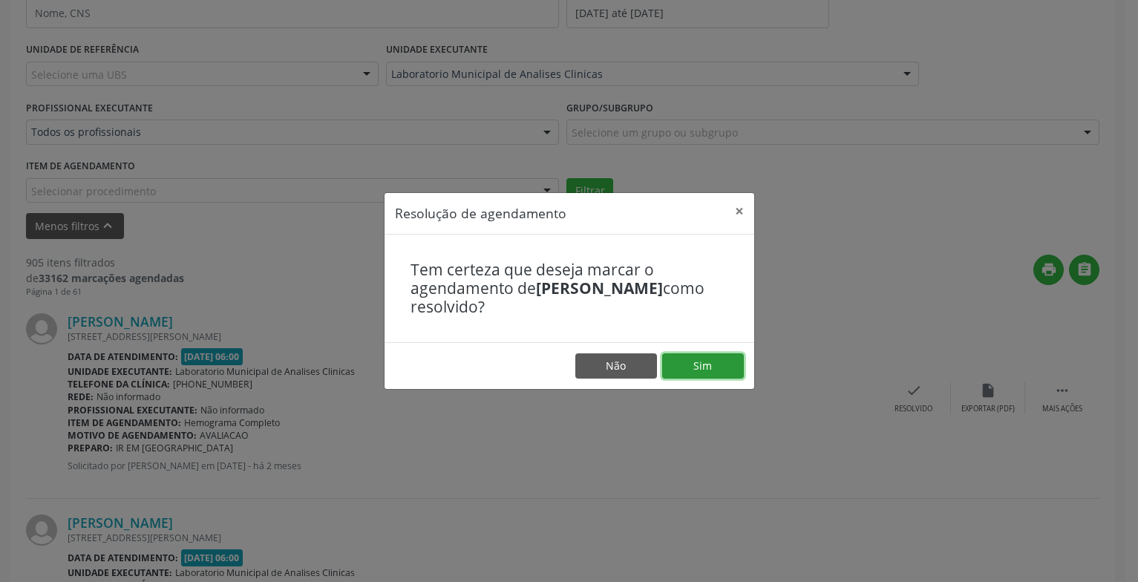
click at [728, 372] on button "Sim" at bounding box center [703, 365] width 82 height 25
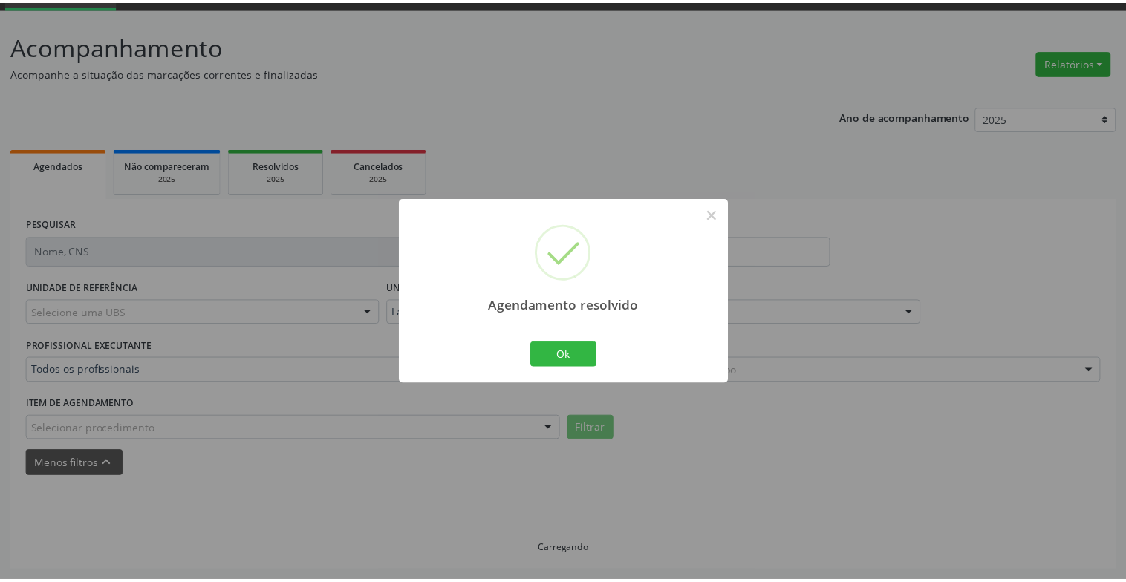
scroll to position [74, 0]
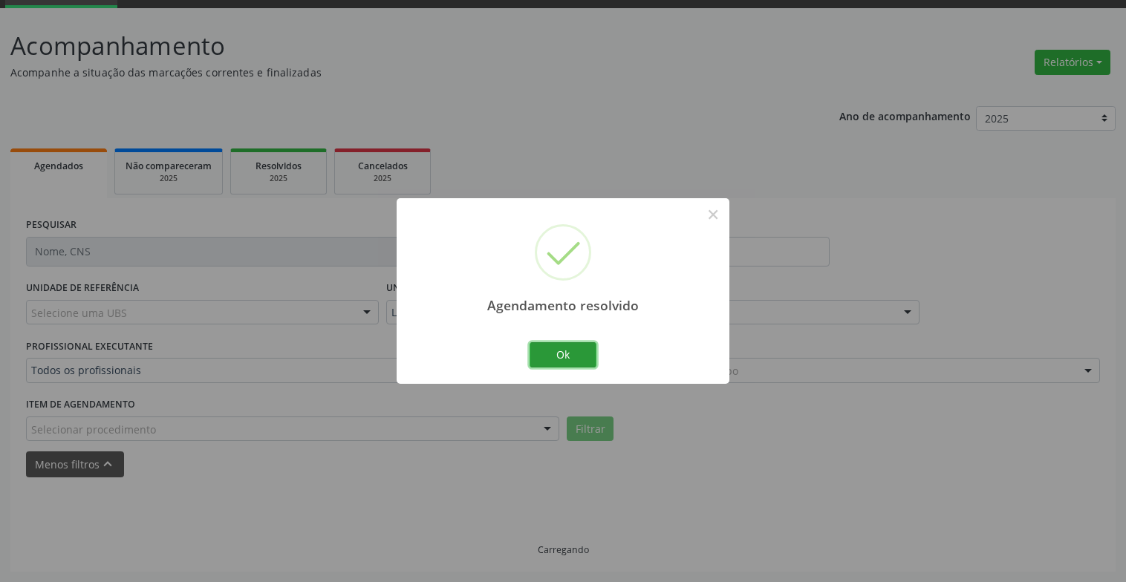
click at [547, 361] on button "Ok" at bounding box center [562, 354] width 67 height 25
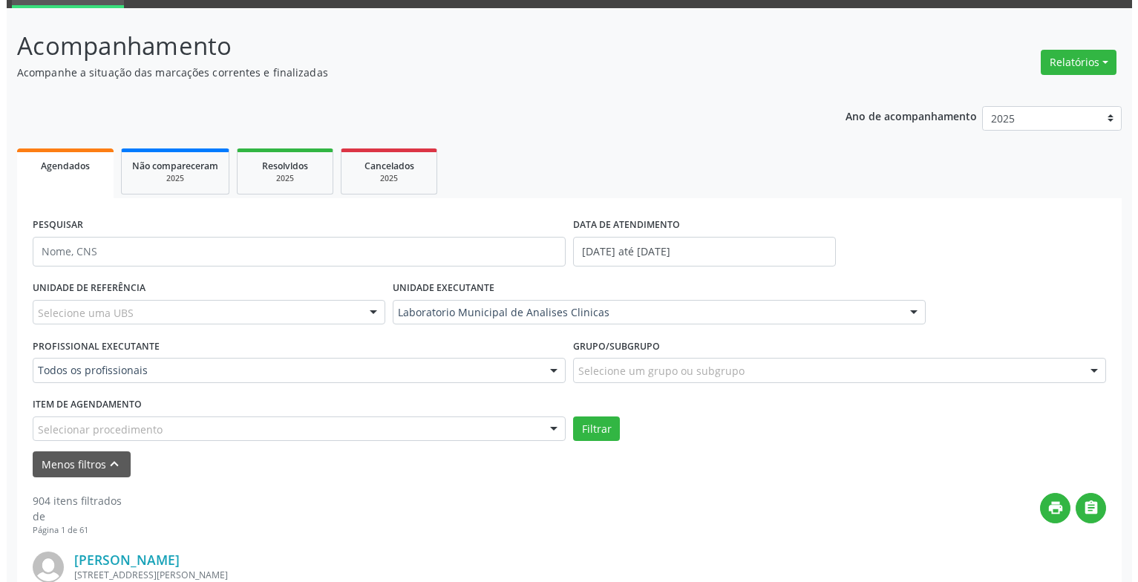
scroll to position [312, 0]
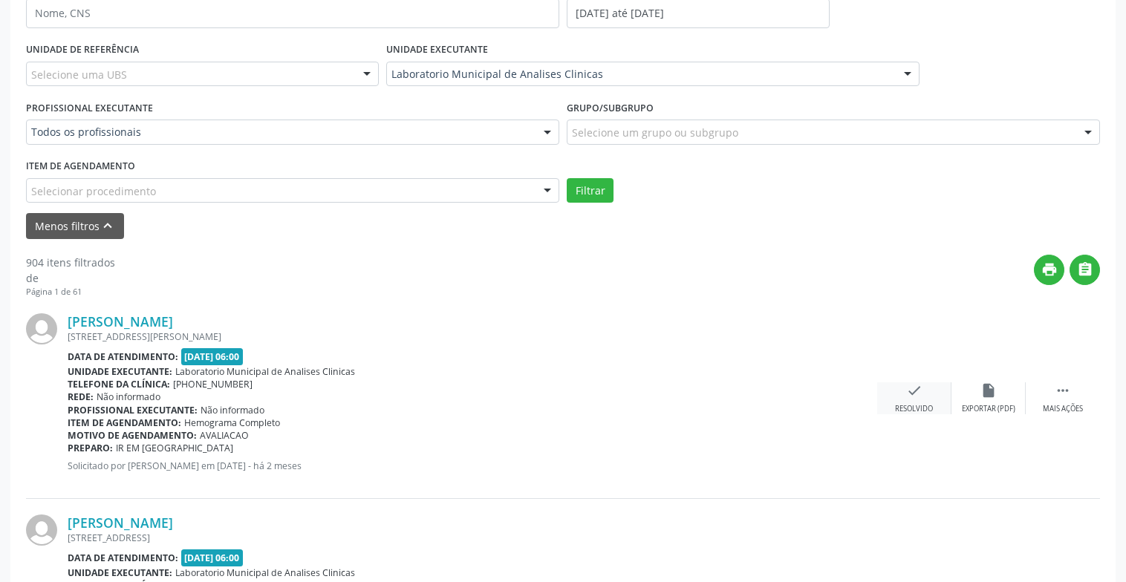
click at [910, 385] on icon "check" at bounding box center [914, 390] width 16 height 16
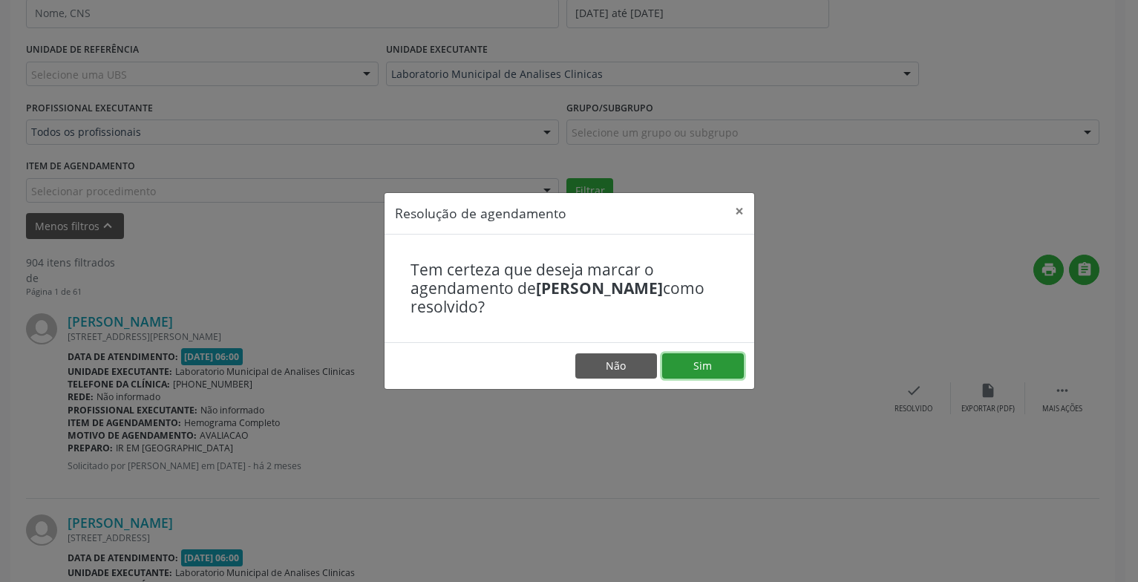
click at [700, 378] on button "Sim" at bounding box center [703, 365] width 82 height 25
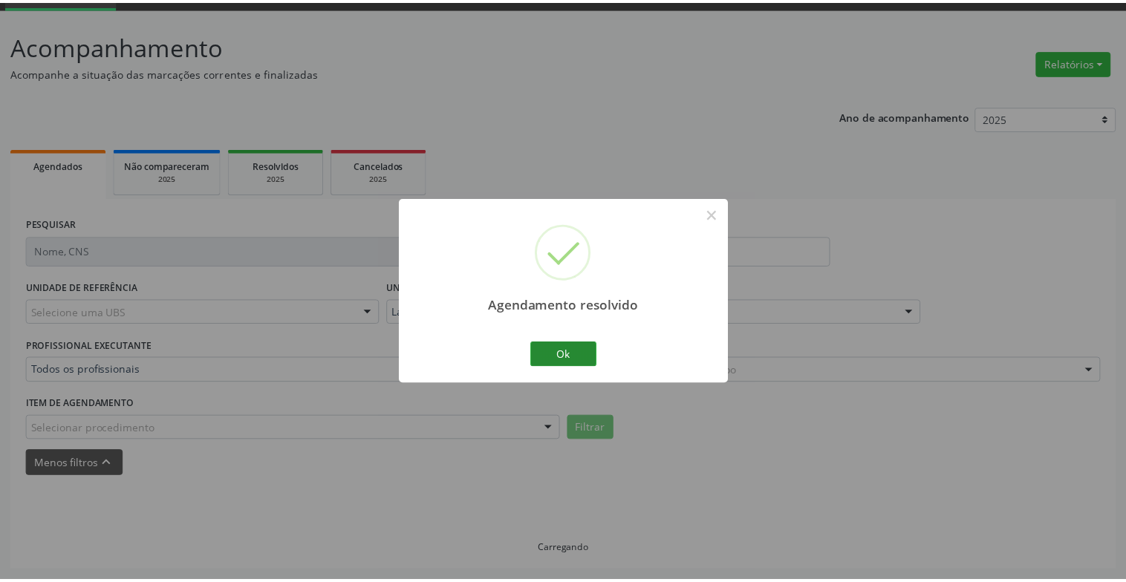
scroll to position [74, 0]
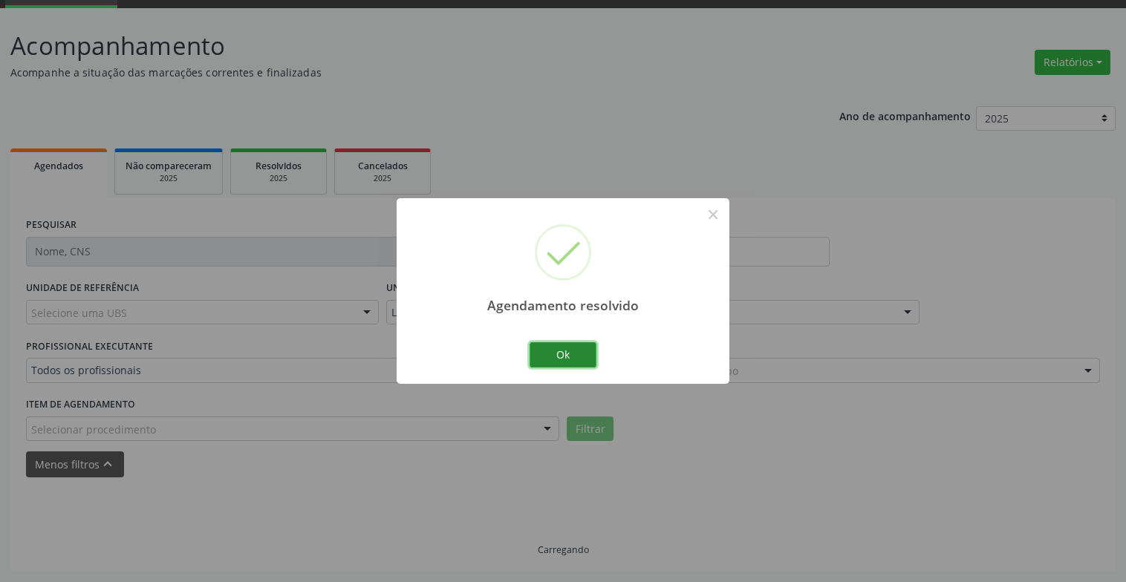
click at [552, 359] on button "Ok" at bounding box center [562, 354] width 67 height 25
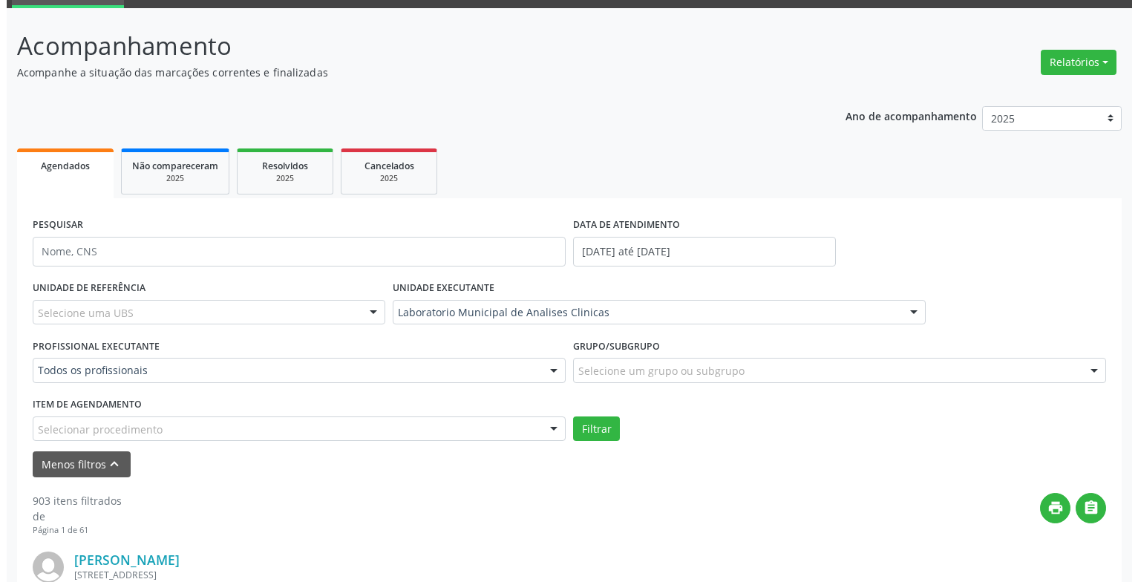
scroll to position [296, 0]
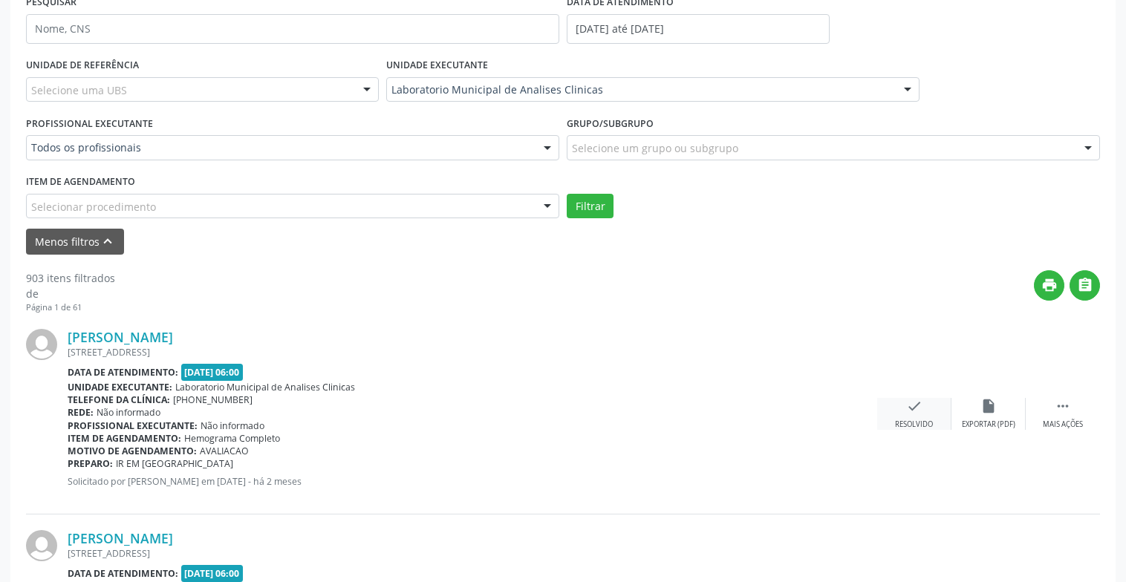
click at [917, 410] on icon "check" at bounding box center [914, 406] width 16 height 16
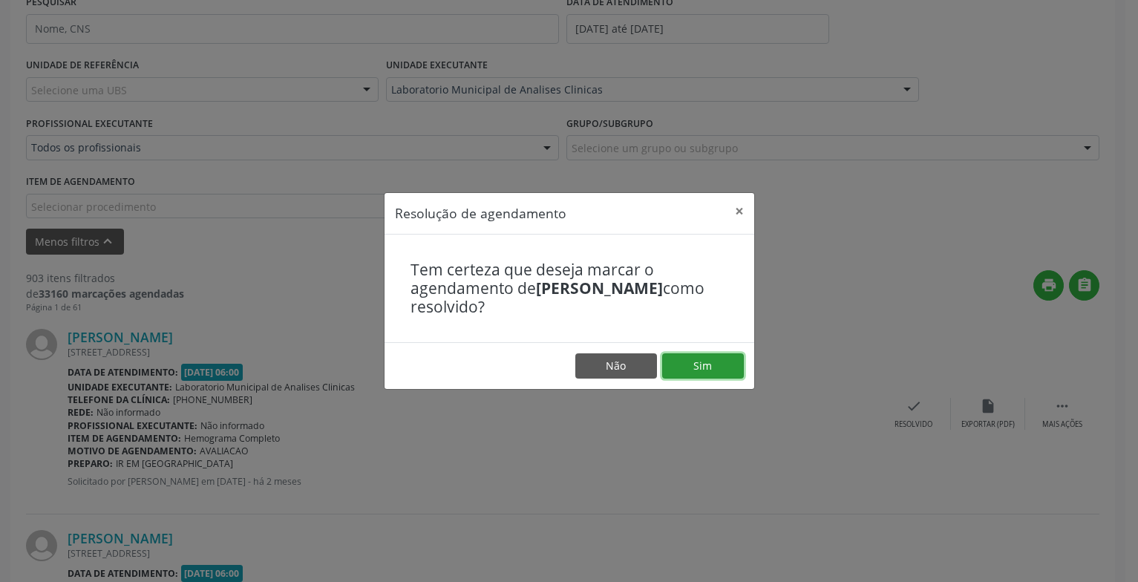
click at [728, 359] on button "Sim" at bounding box center [703, 365] width 82 height 25
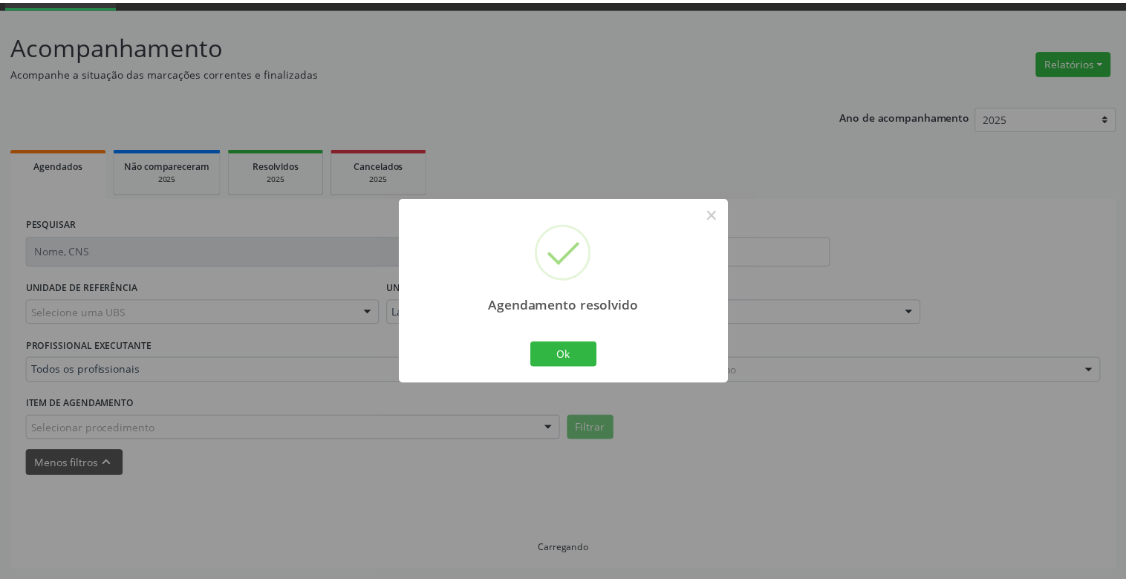
scroll to position [74, 0]
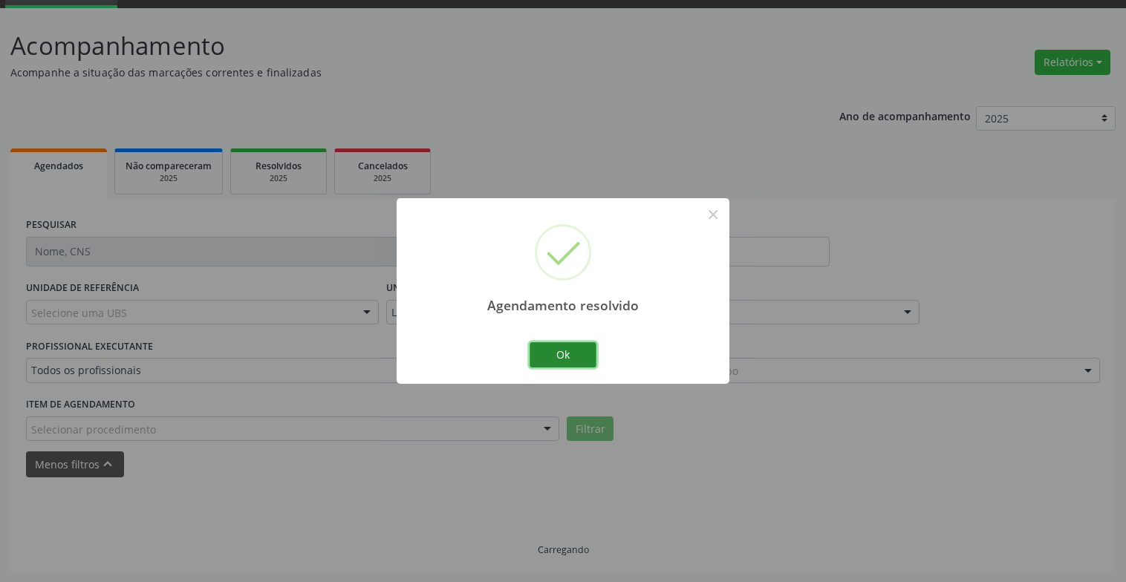
click at [587, 353] on button "Ok" at bounding box center [562, 354] width 67 height 25
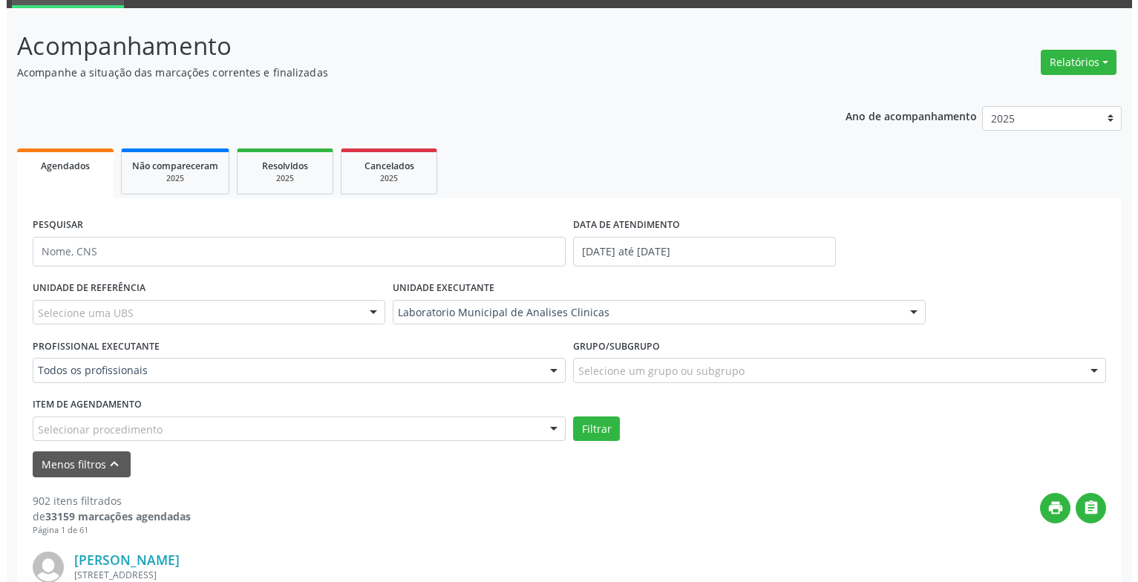
scroll to position [296, 0]
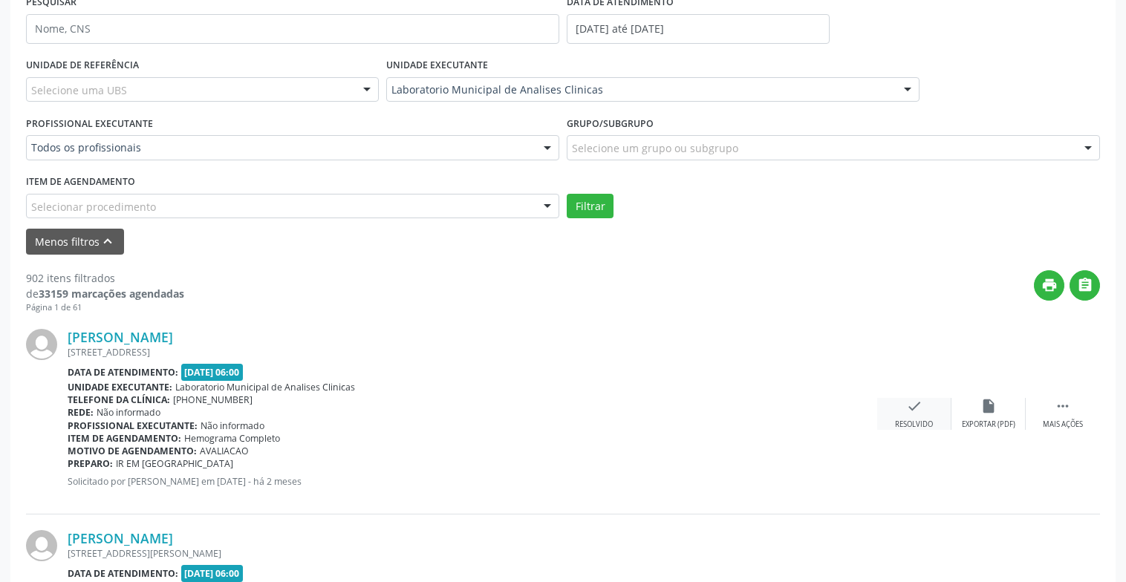
click at [911, 420] on div "Resolvido" at bounding box center [914, 425] width 38 height 10
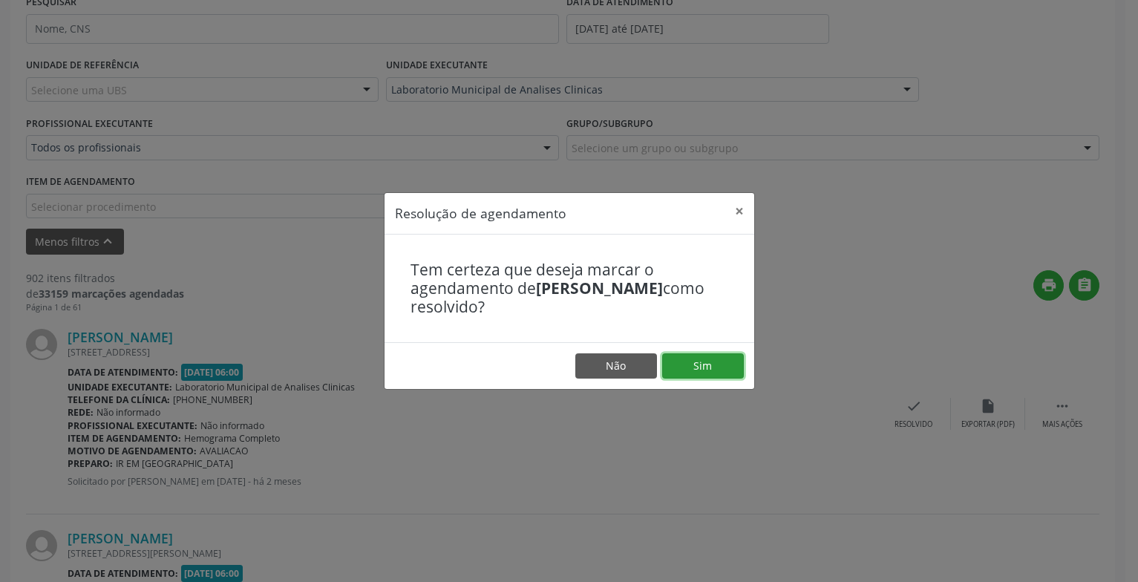
click at [712, 374] on button "Sim" at bounding box center [703, 365] width 82 height 25
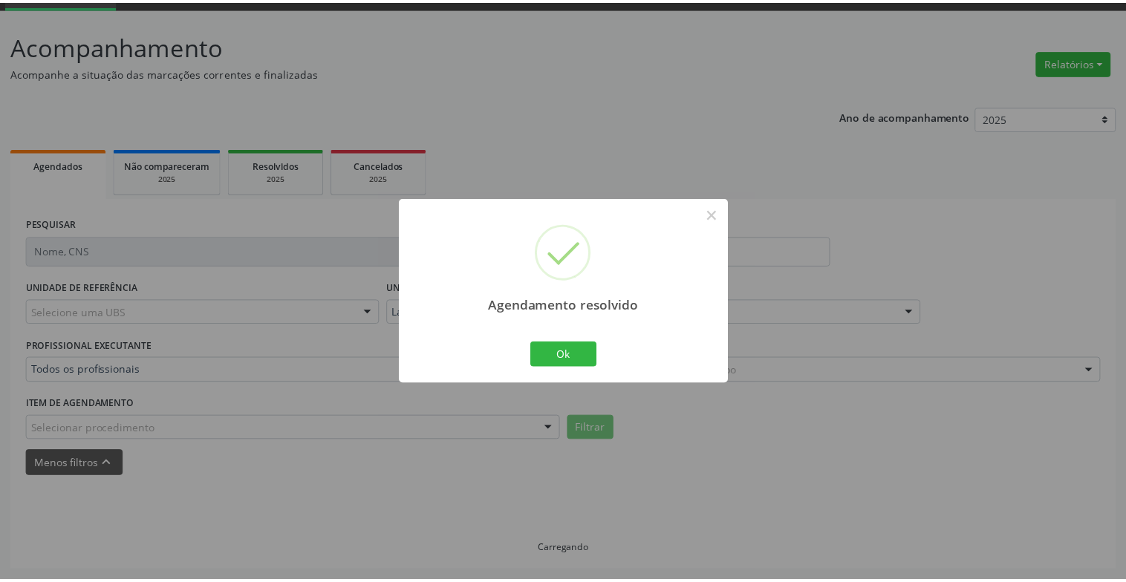
scroll to position [74, 0]
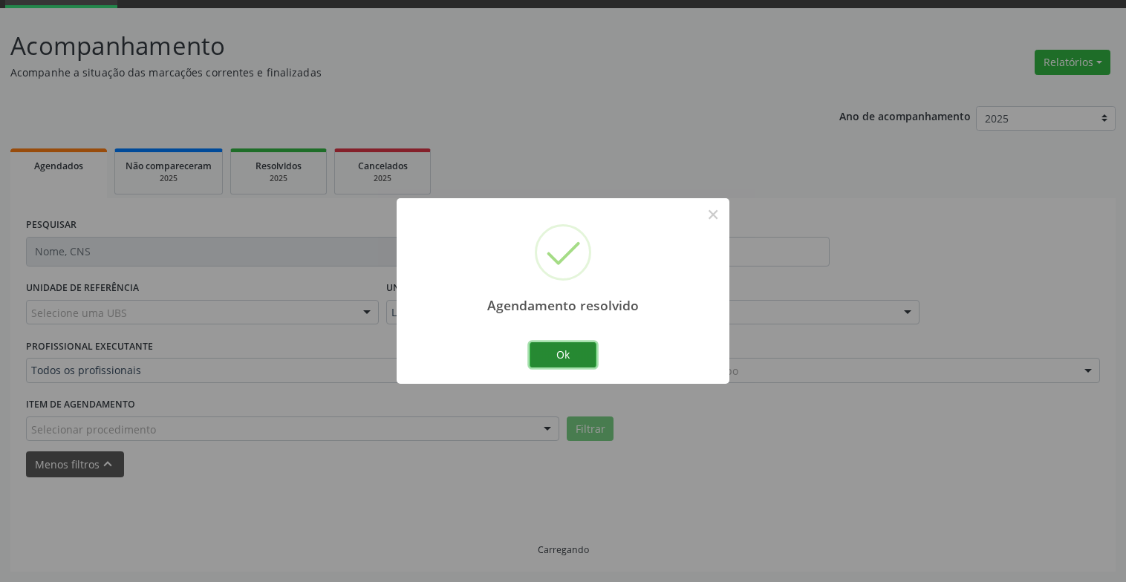
click at [568, 359] on button "Ok" at bounding box center [562, 354] width 67 height 25
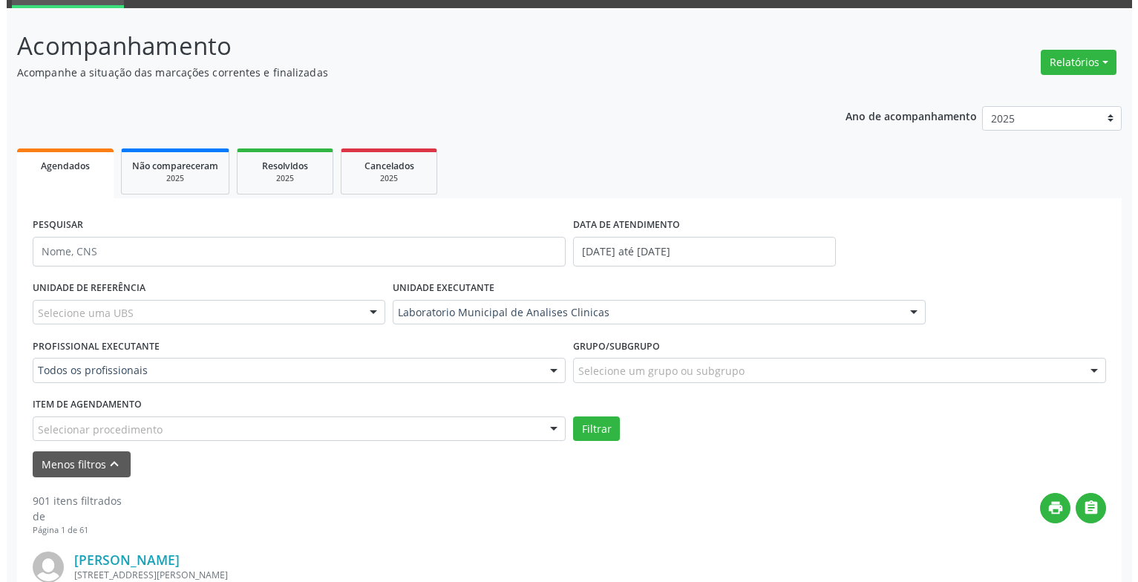
scroll to position [371, 0]
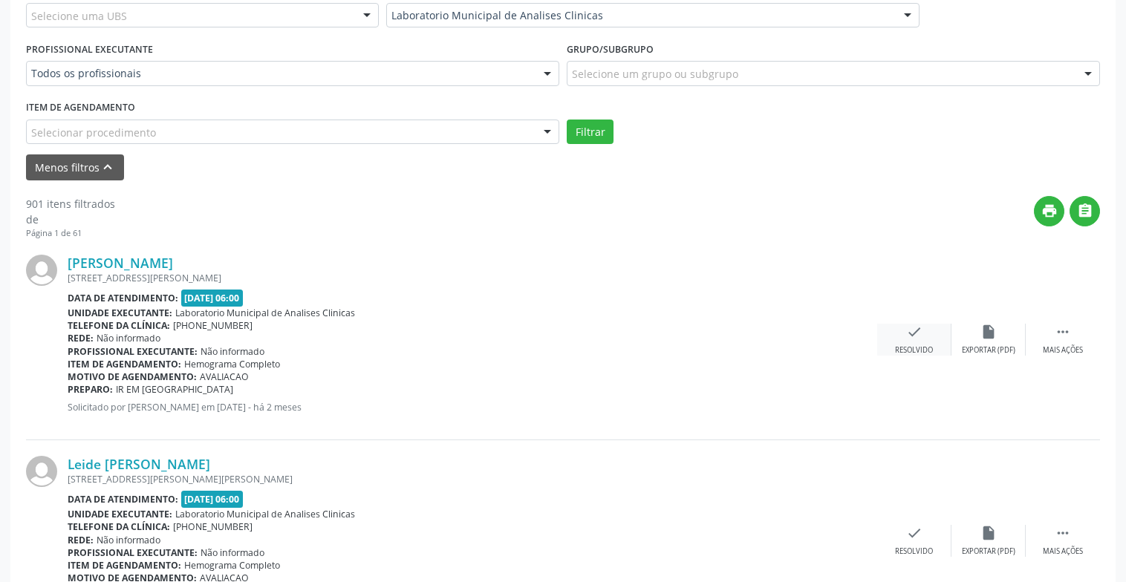
click at [913, 337] on icon "check" at bounding box center [914, 332] width 16 height 16
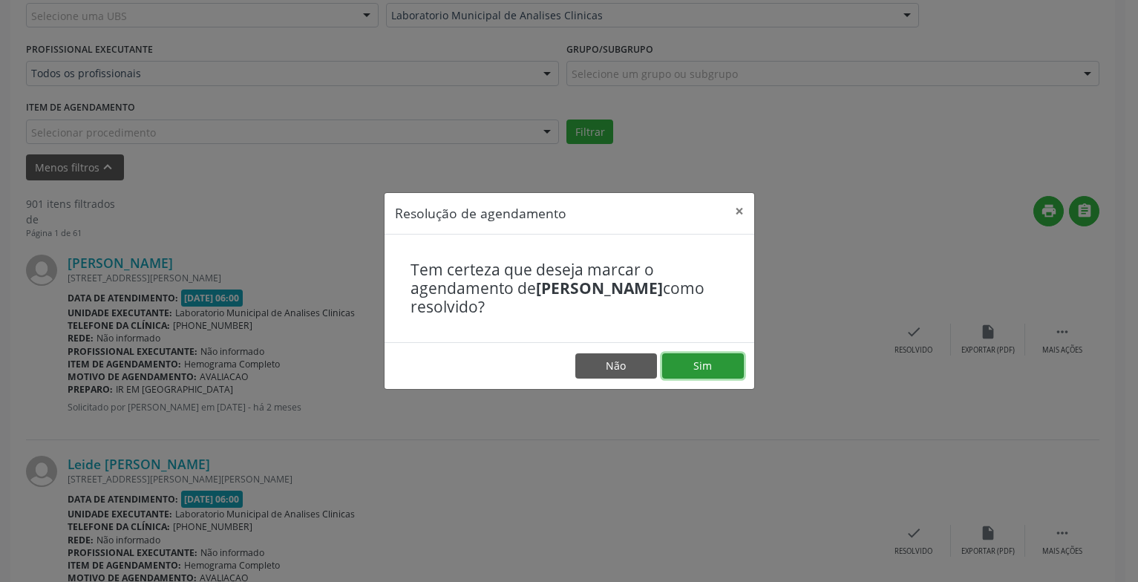
click at [721, 365] on button "Sim" at bounding box center [703, 365] width 82 height 25
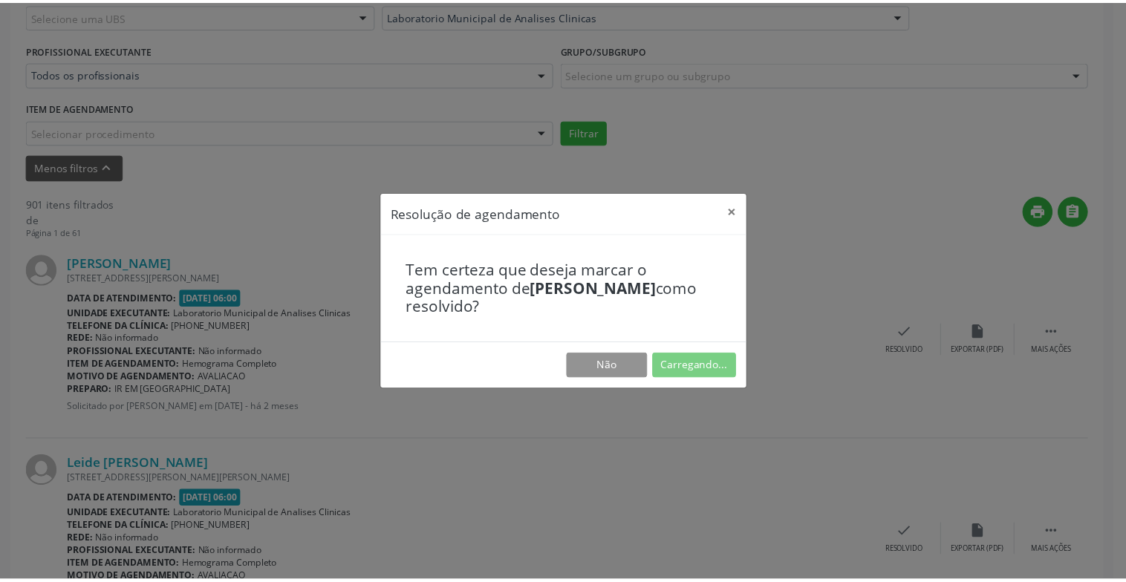
scroll to position [74, 0]
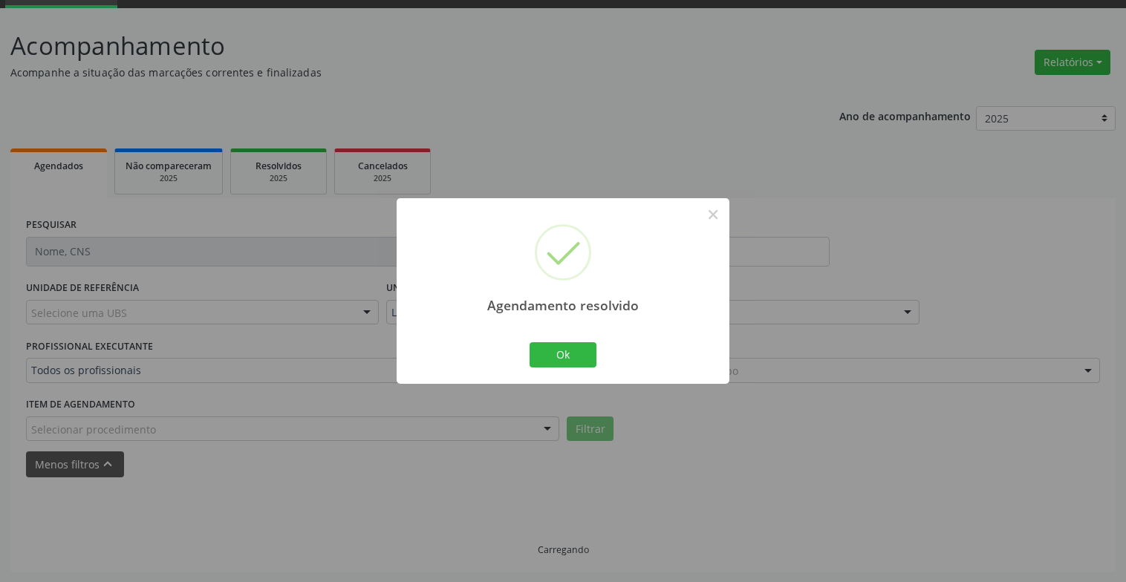
click at [596, 356] on div "Ok Cancel" at bounding box center [563, 354] width 74 height 31
click at [592, 354] on button "Ok" at bounding box center [562, 354] width 67 height 25
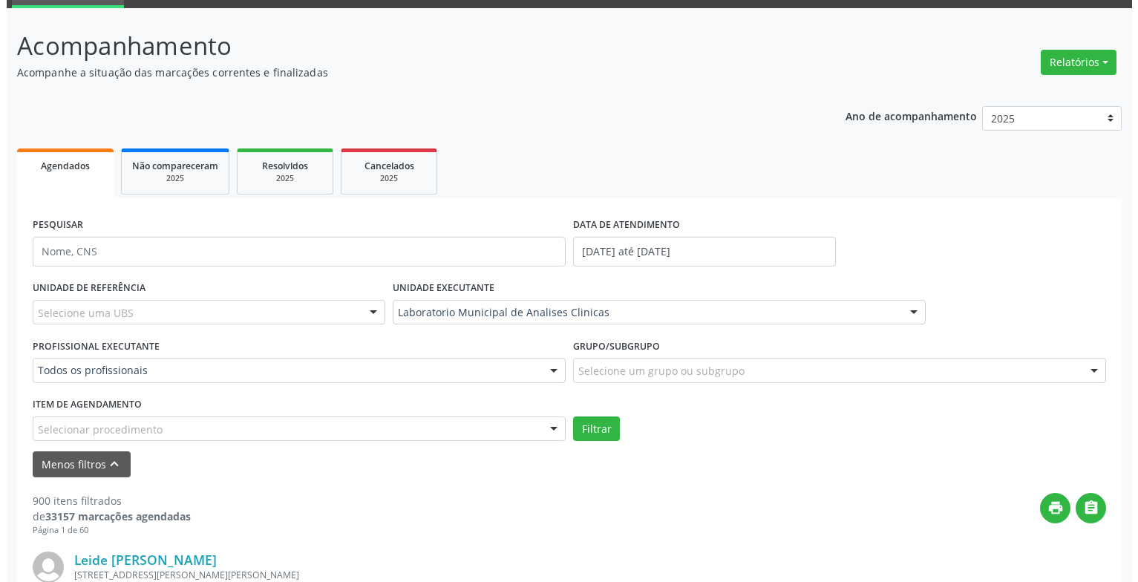
scroll to position [296, 0]
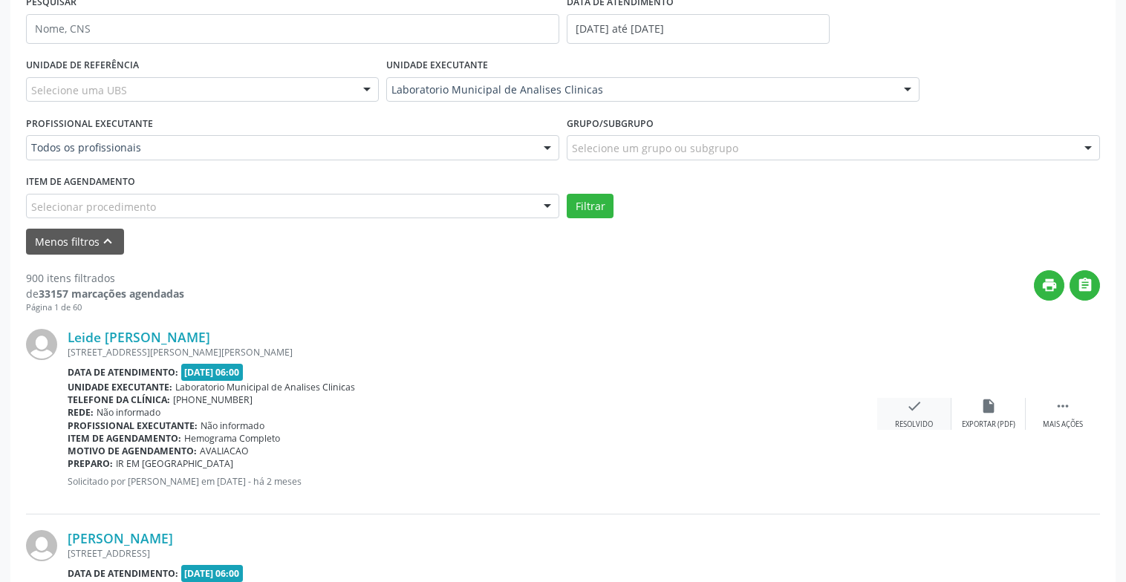
click at [921, 398] on icon "check" at bounding box center [914, 406] width 16 height 16
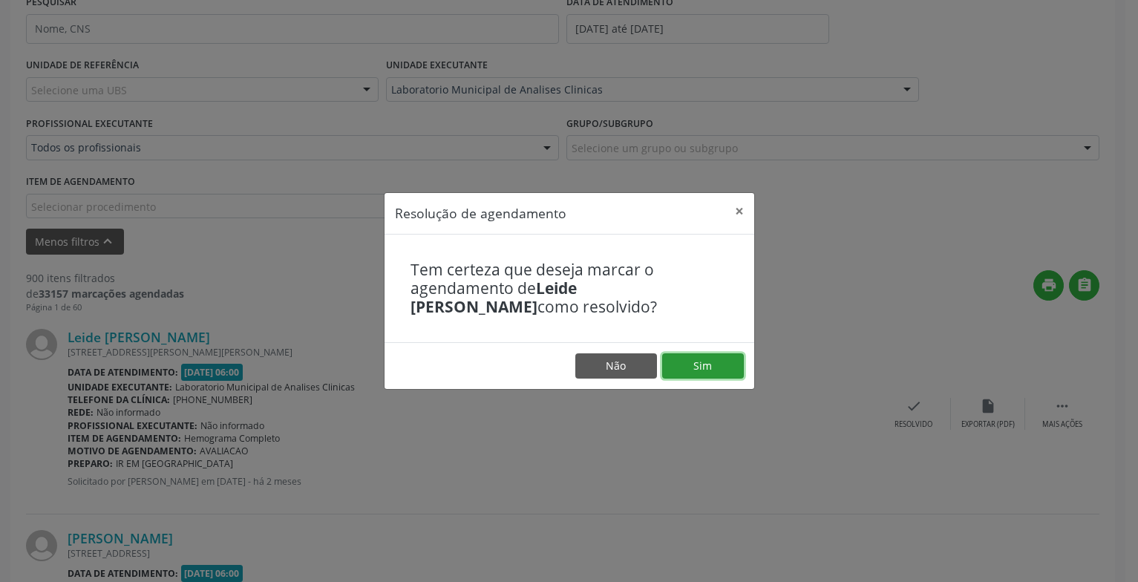
click at [711, 353] on button "Sim" at bounding box center [703, 365] width 82 height 25
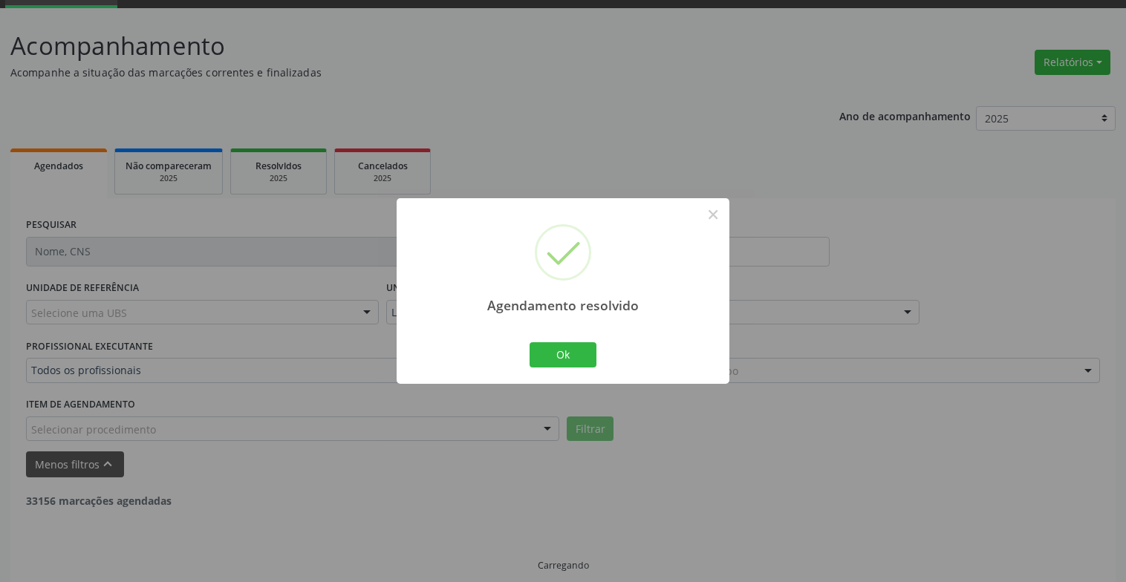
scroll to position [89, 0]
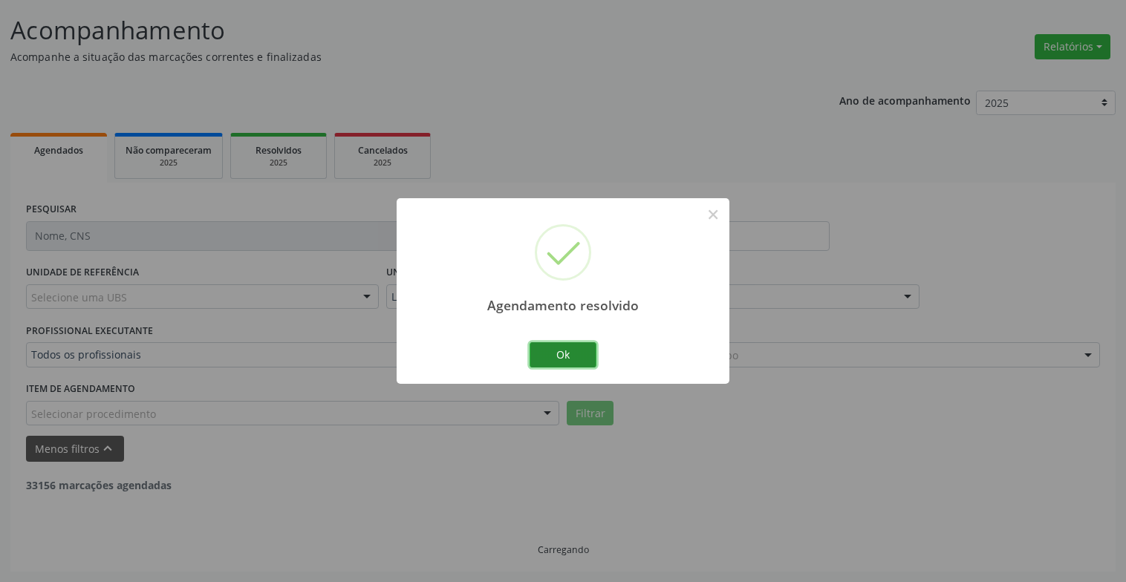
click at [568, 349] on button "Ok" at bounding box center [562, 354] width 67 height 25
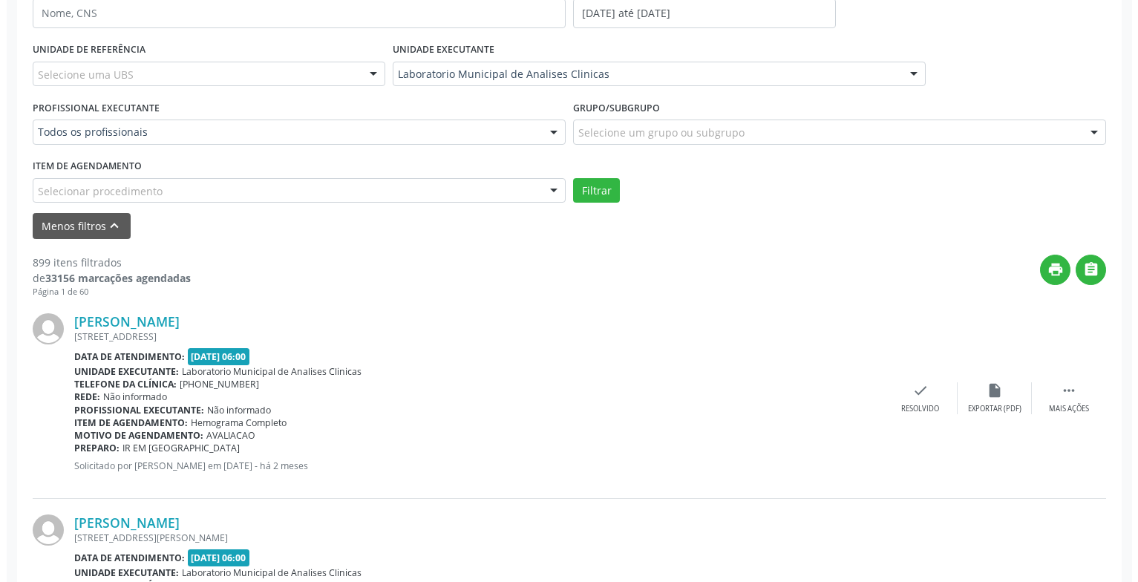
scroll to position [386, 0]
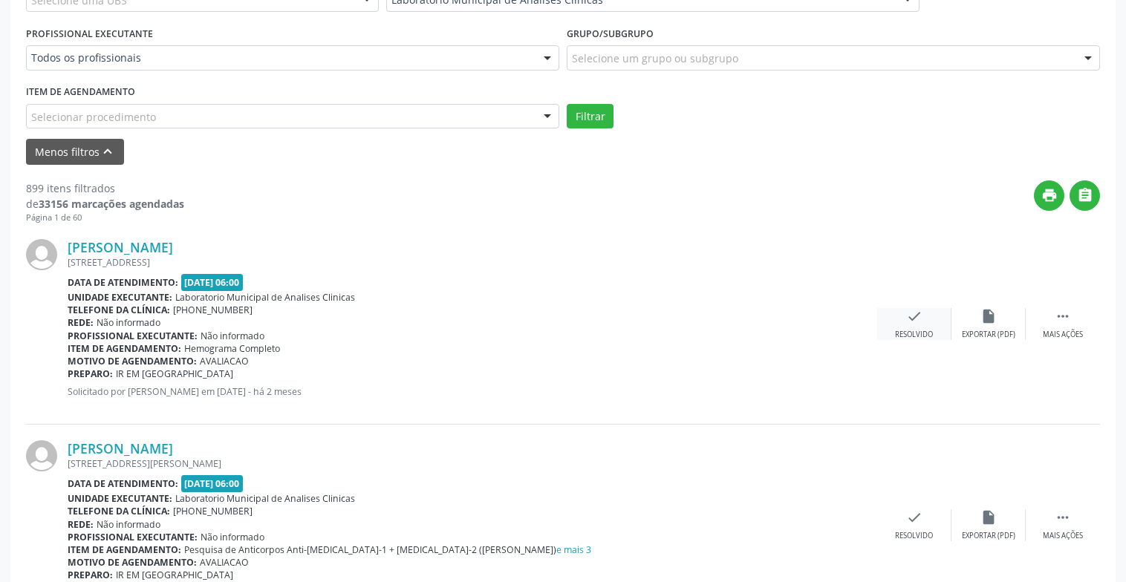
click at [921, 319] on icon "check" at bounding box center [914, 316] width 16 height 16
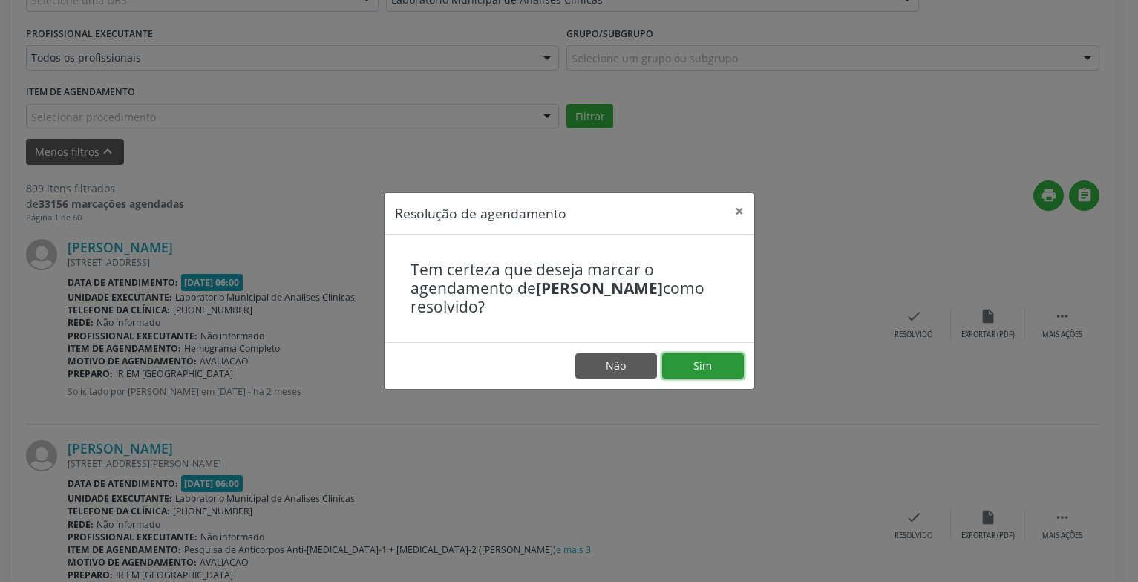
click at [688, 362] on button "Sim" at bounding box center [703, 365] width 82 height 25
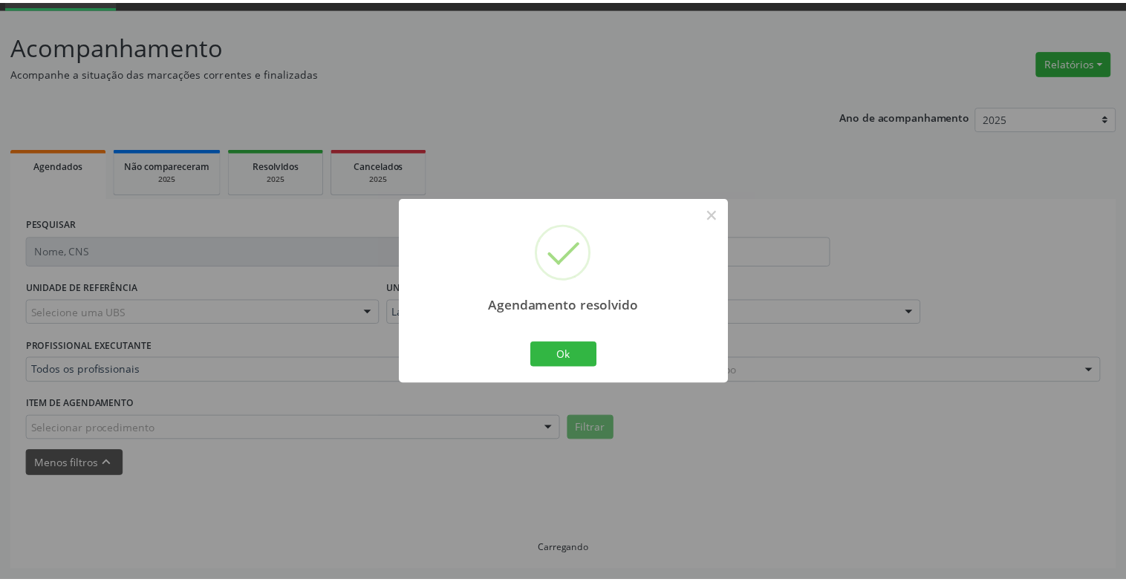
scroll to position [74, 0]
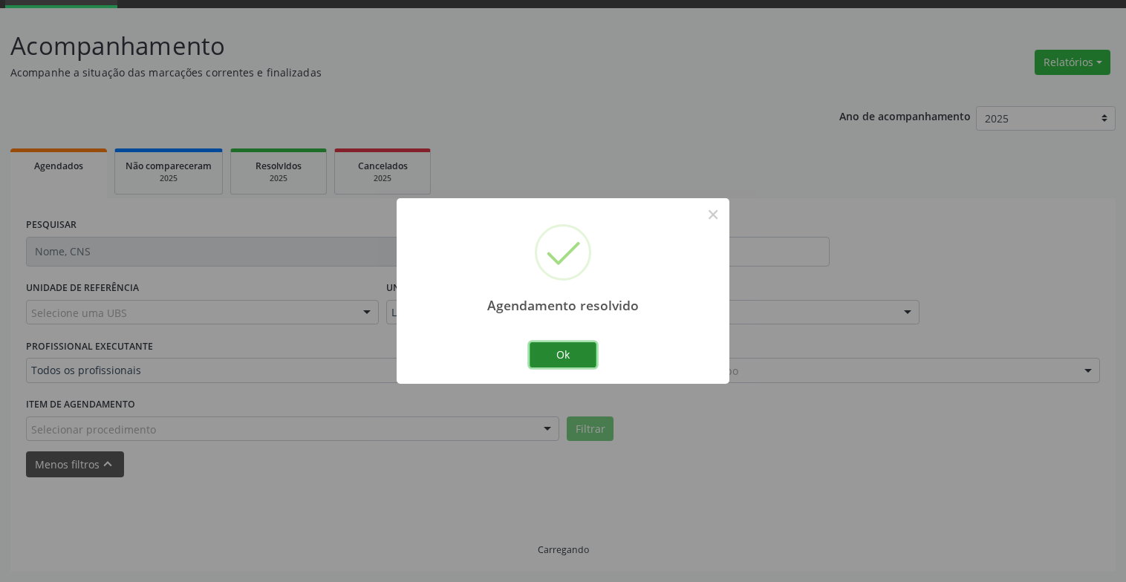
click at [578, 351] on button "Ok" at bounding box center [562, 354] width 67 height 25
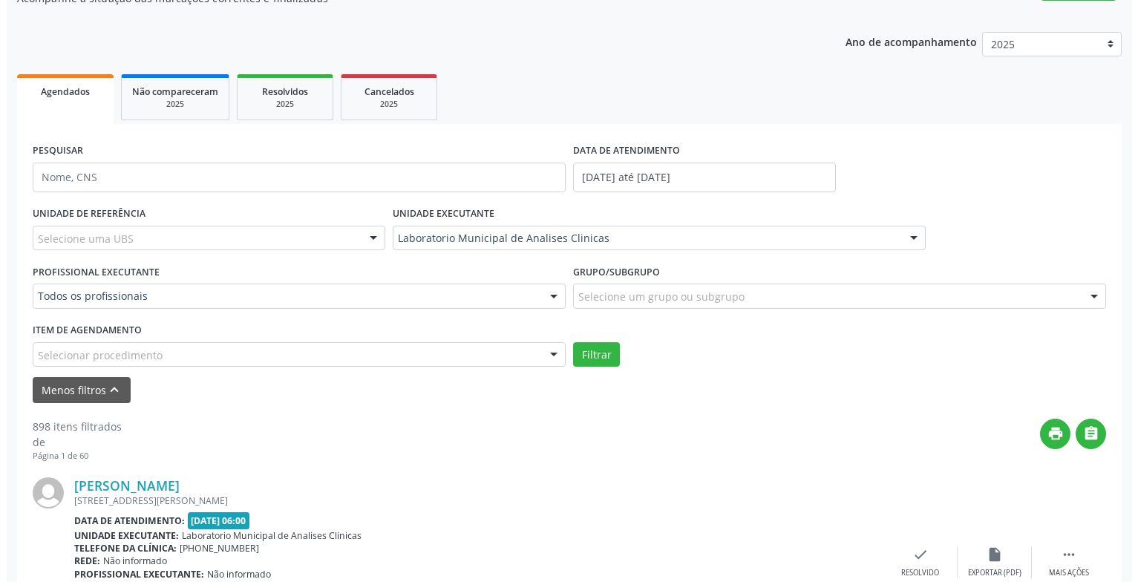
scroll to position [371, 0]
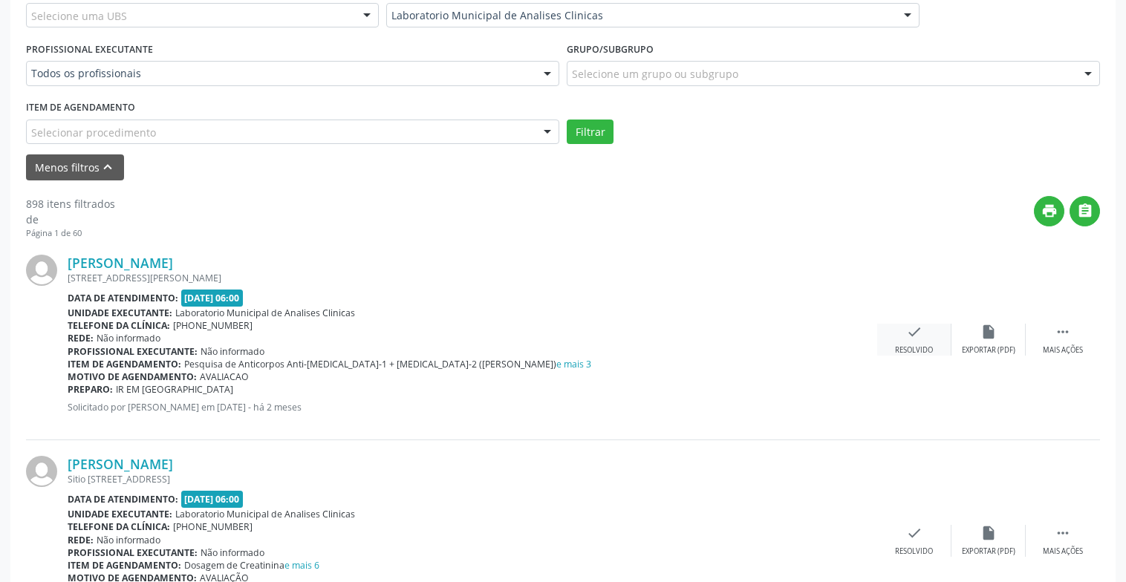
click at [918, 324] on icon "check" at bounding box center [914, 332] width 16 height 16
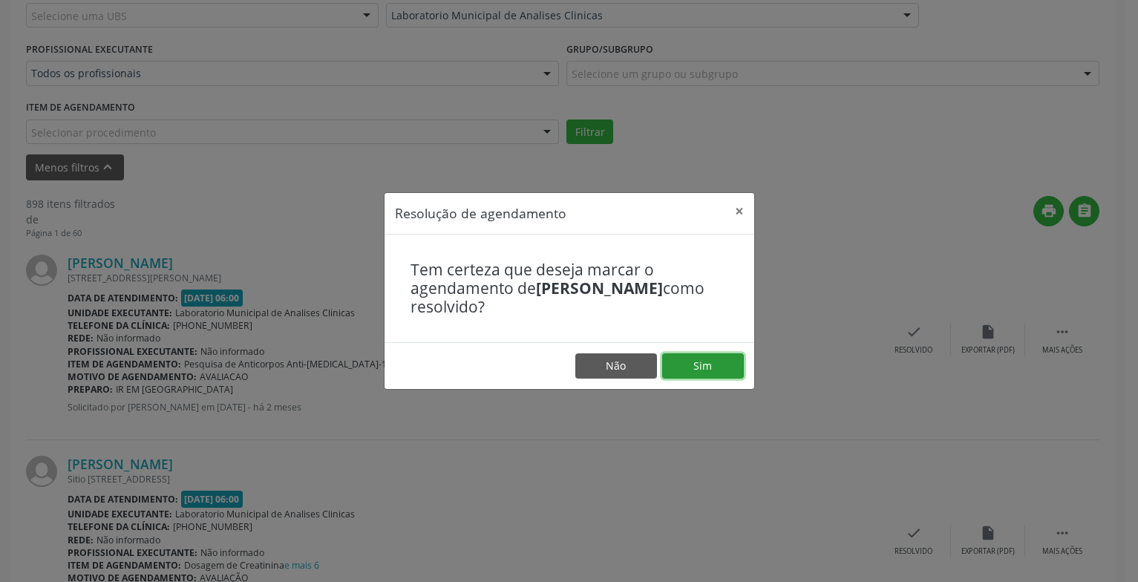
click at [737, 371] on button "Sim" at bounding box center [703, 365] width 82 height 25
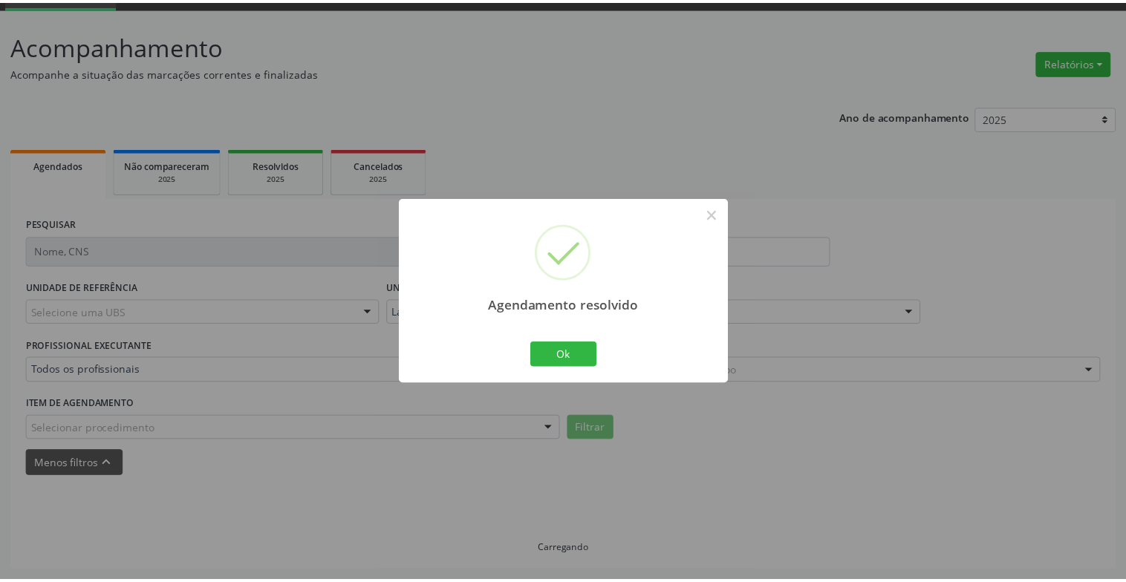
scroll to position [74, 0]
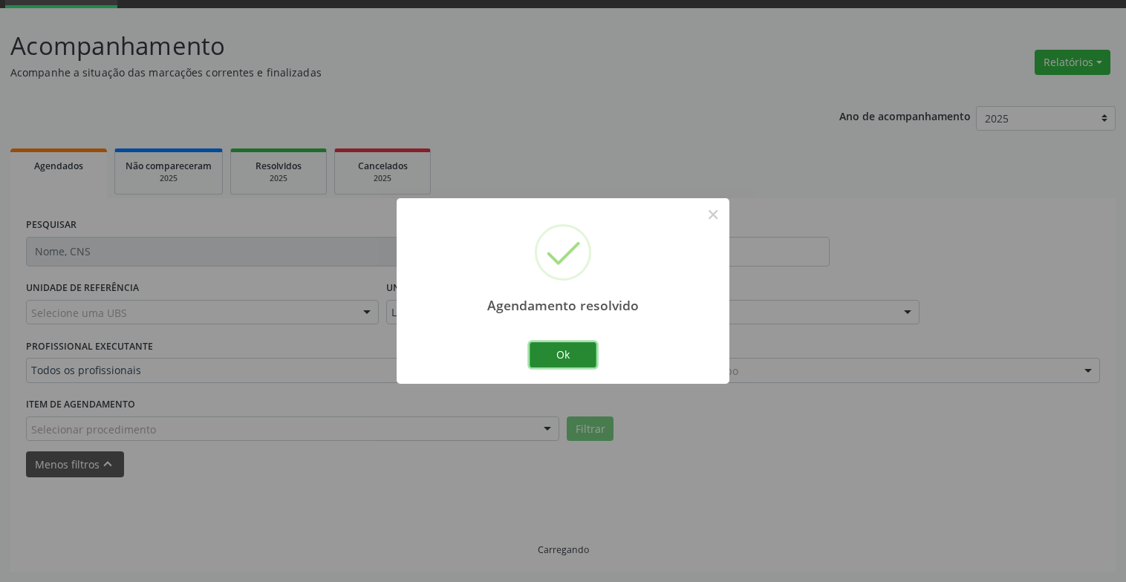
click at [557, 351] on button "Ok" at bounding box center [562, 354] width 67 height 25
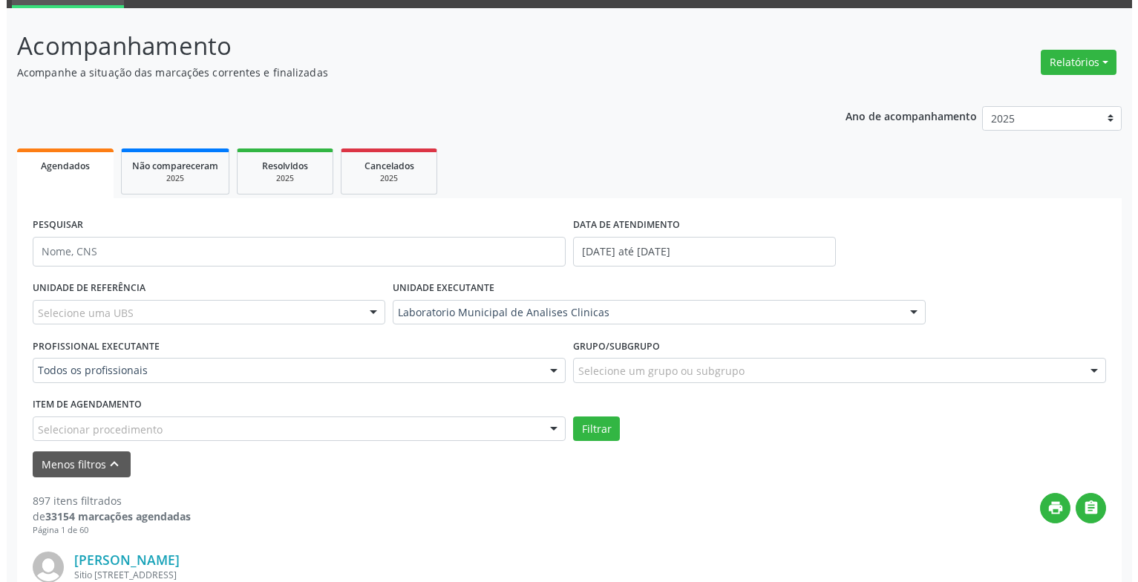
scroll to position [296, 0]
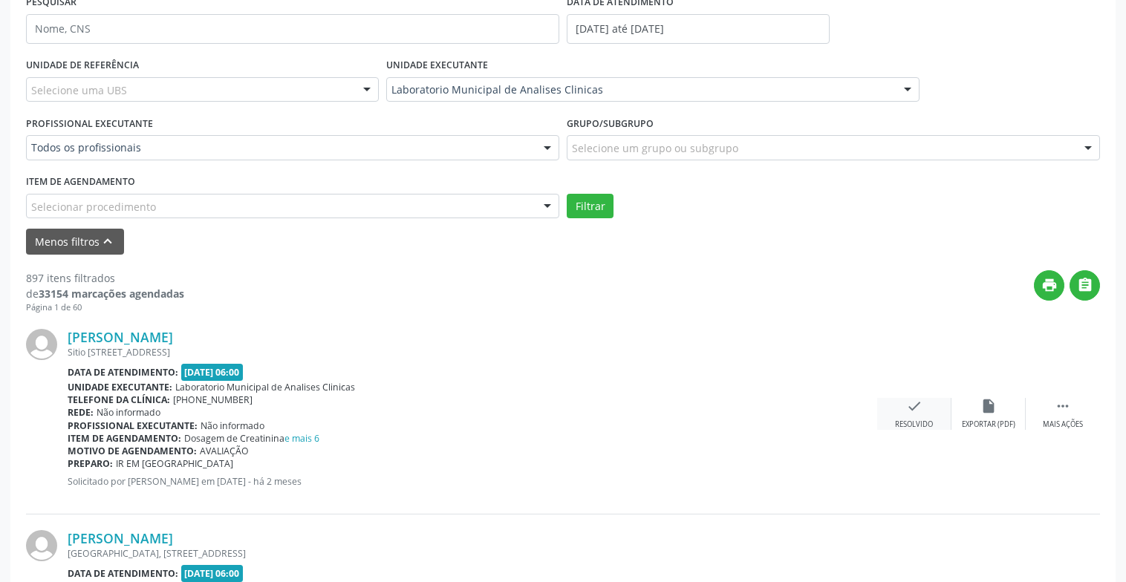
click at [908, 418] on div "check Resolvido" at bounding box center [914, 414] width 74 height 32
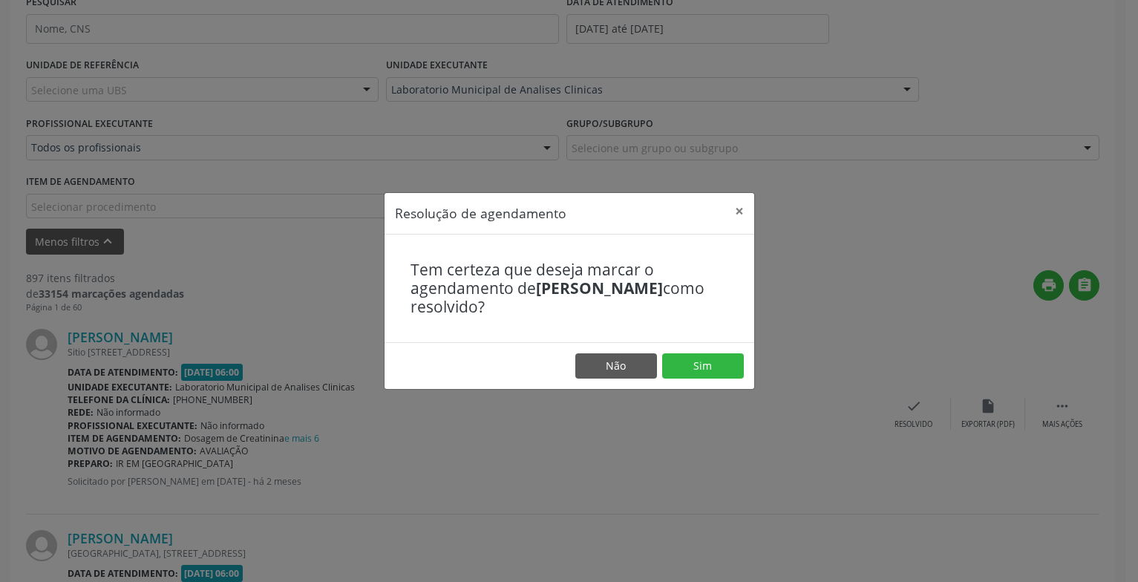
click at [744, 356] on footer "Não Sim" at bounding box center [570, 365] width 370 height 47
click at [742, 359] on button "Sim" at bounding box center [703, 365] width 82 height 25
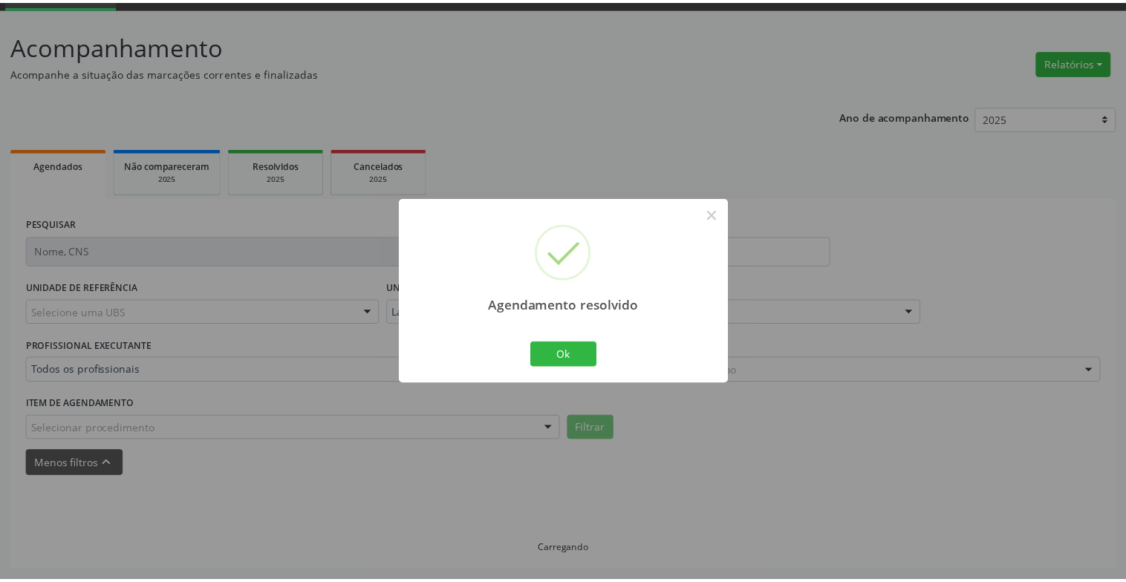
scroll to position [74, 0]
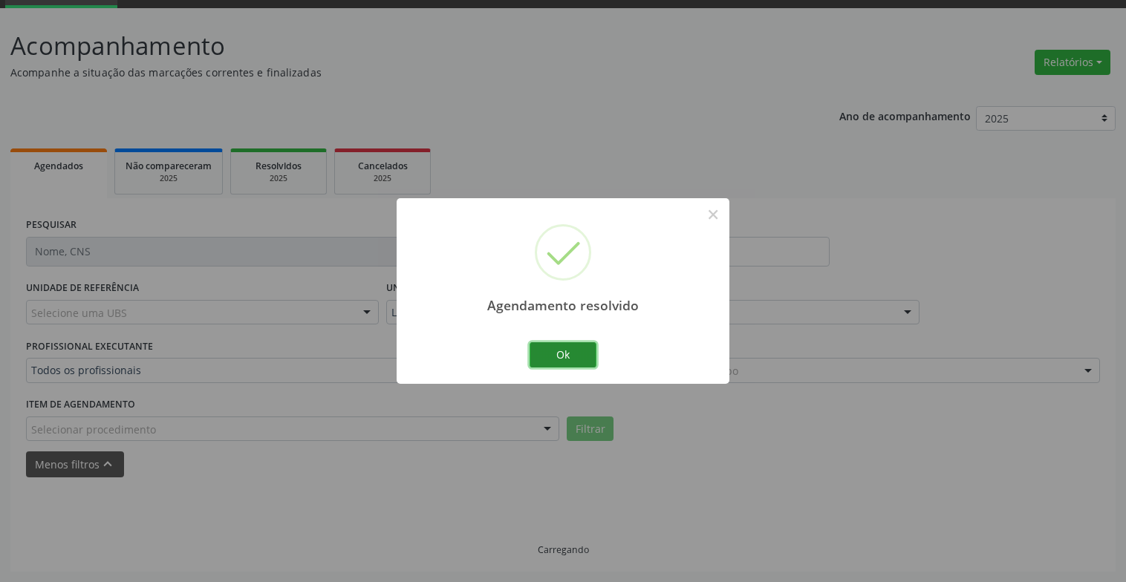
click at [589, 365] on button "Ok" at bounding box center [562, 354] width 67 height 25
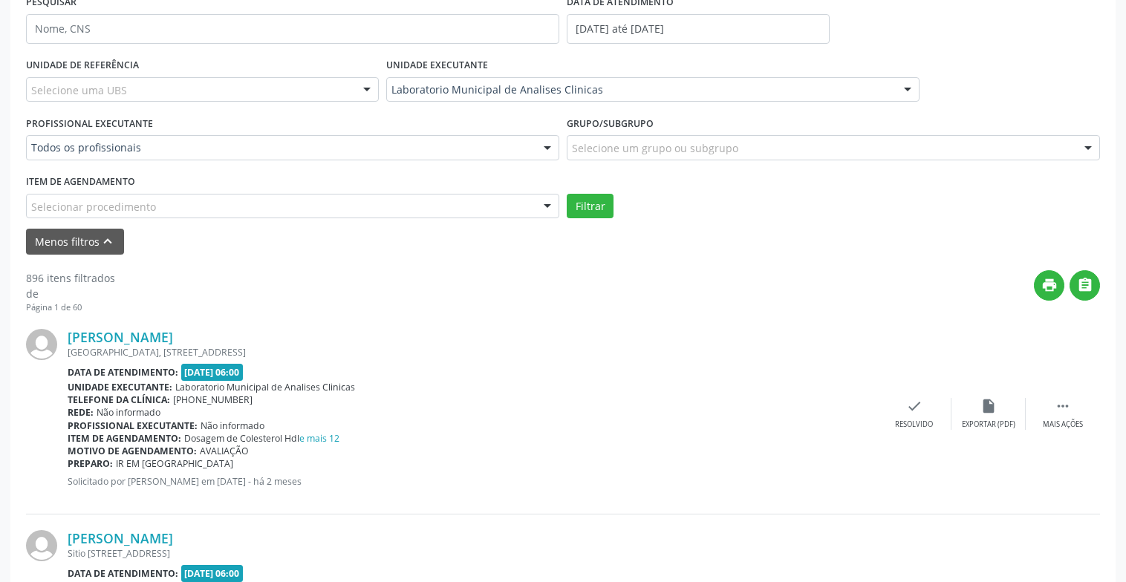
scroll to position [0, 0]
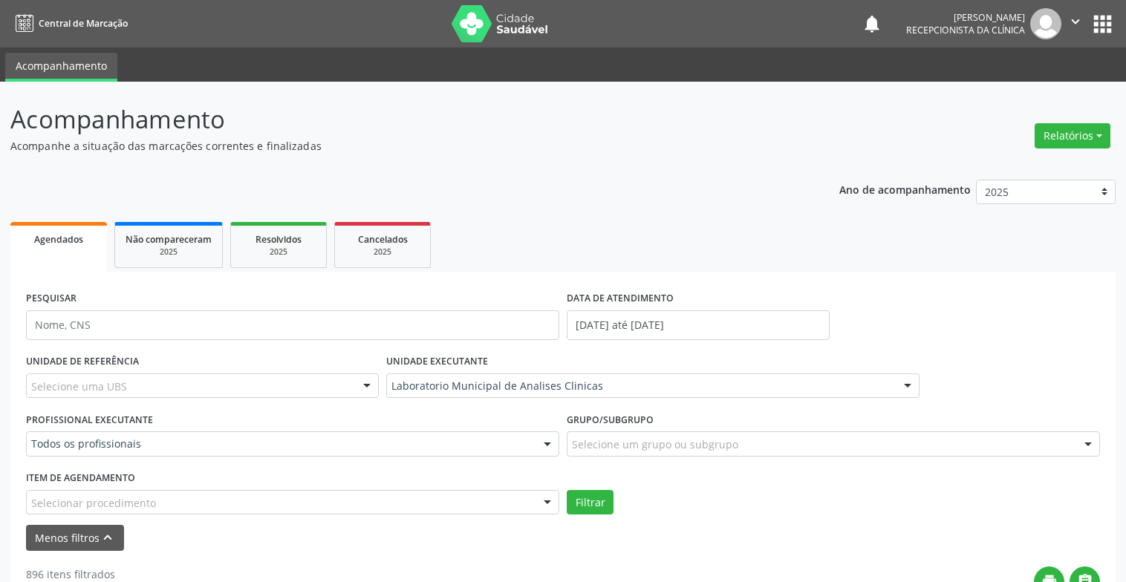
click at [1071, 19] on icon "" at bounding box center [1075, 21] width 16 height 16
click at [1027, 88] on link "Sair" at bounding box center [1037, 90] width 102 height 21
